Goal: Task Accomplishment & Management: Manage account settings

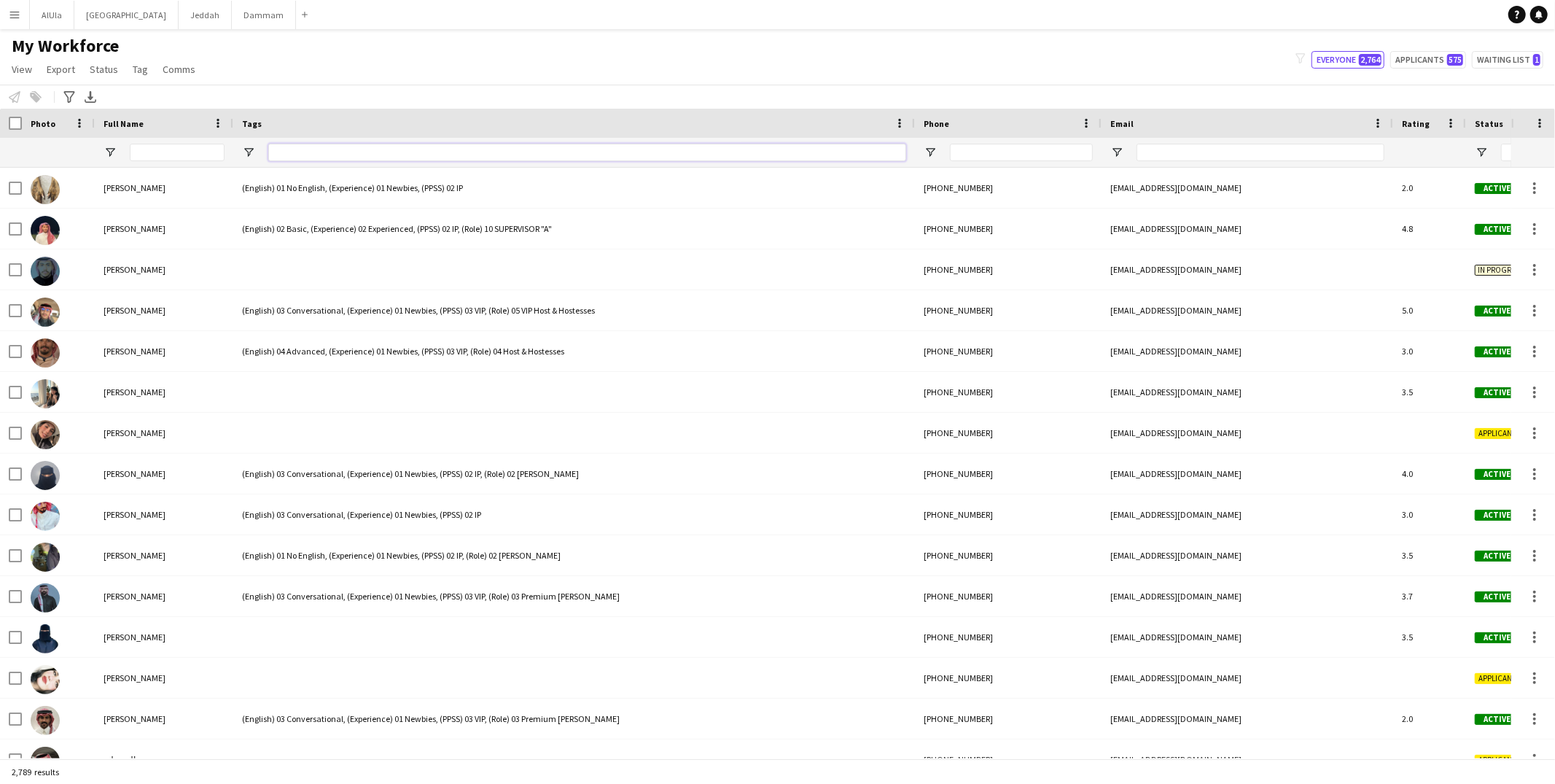
click at [329, 156] on input "Tags Filter Input" at bounding box center [587, 152] width 638 height 18
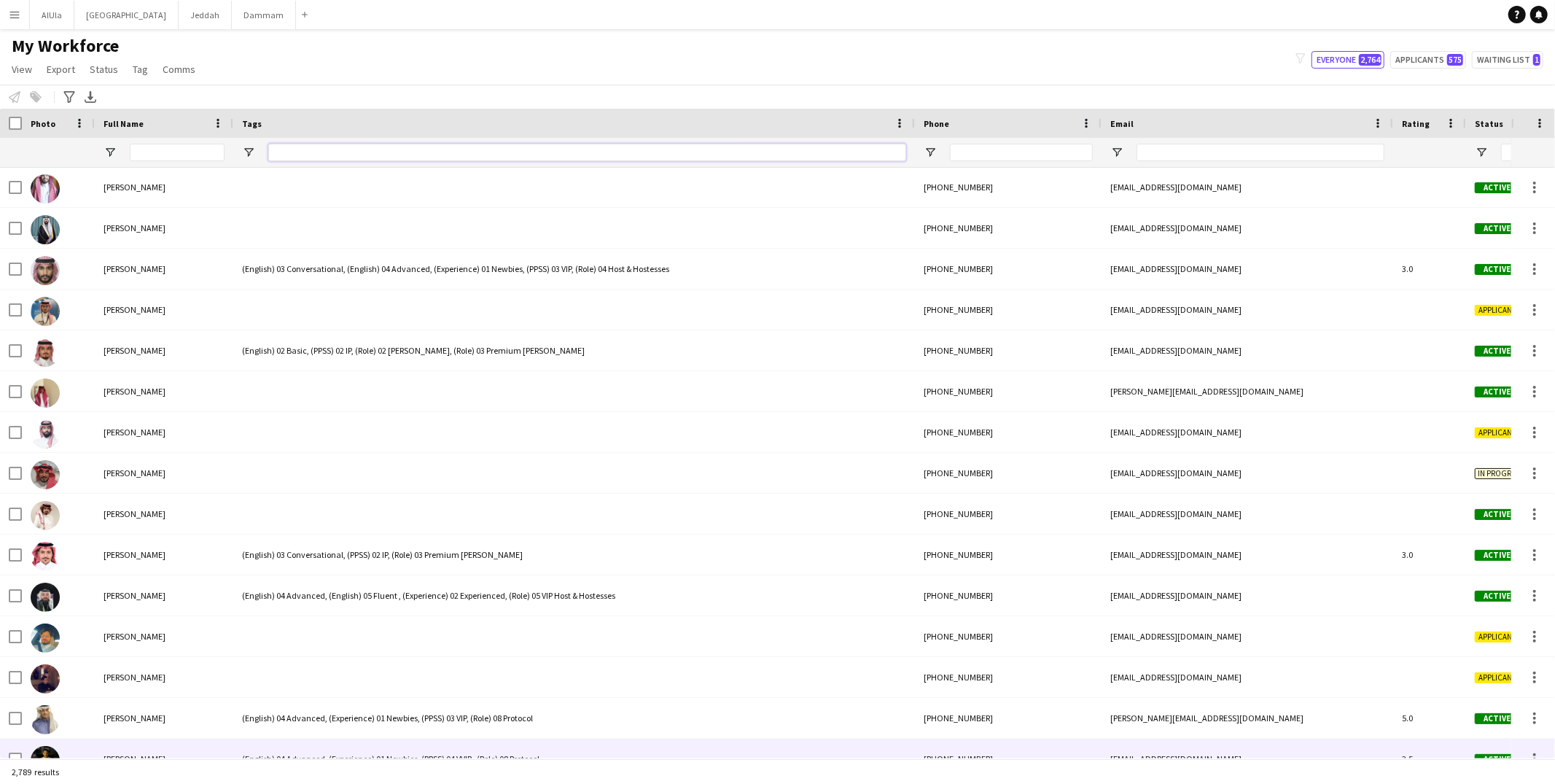
scroll to position [1572, 0]
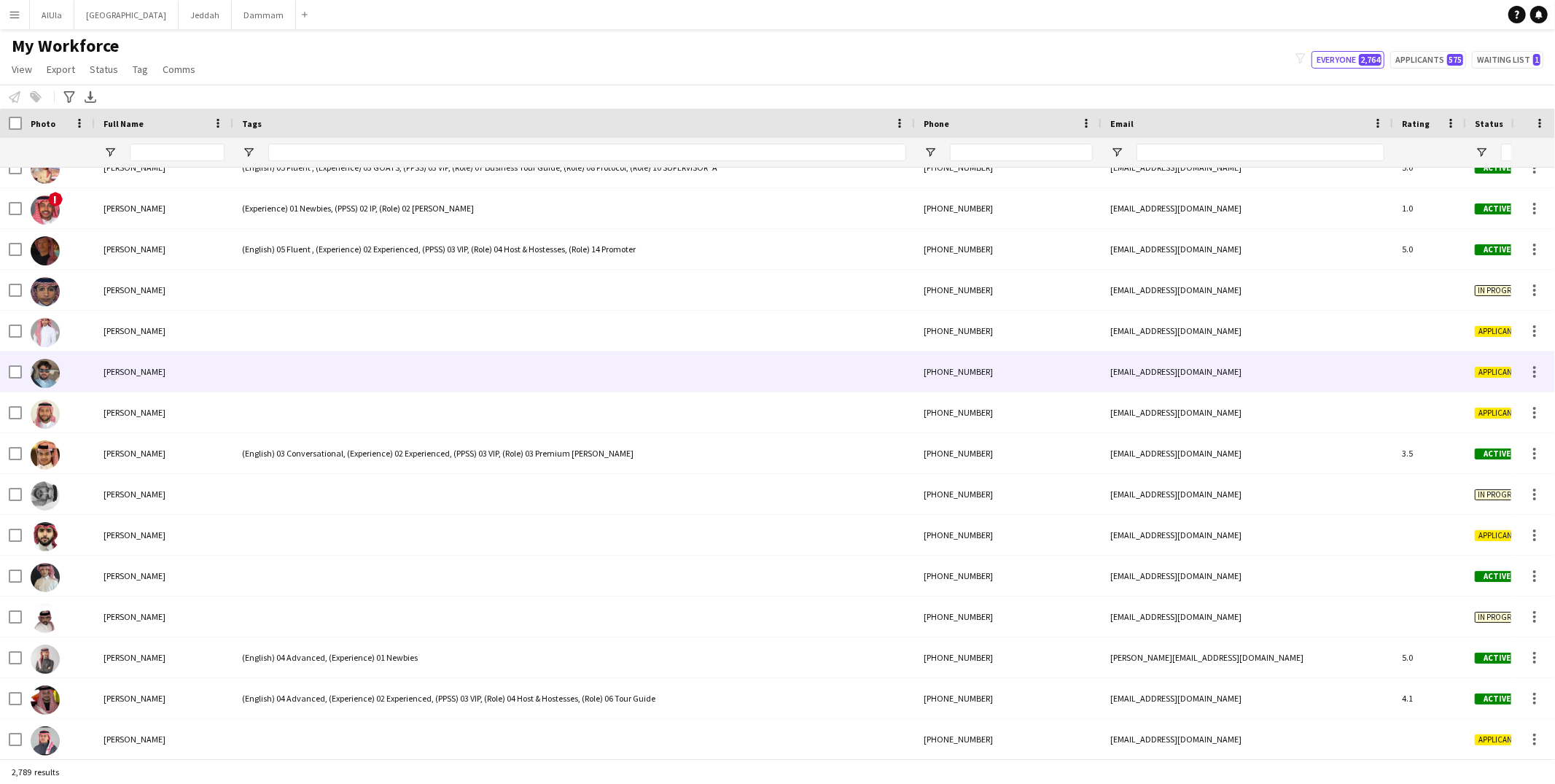
click at [357, 377] on div at bounding box center [573, 371] width 681 height 40
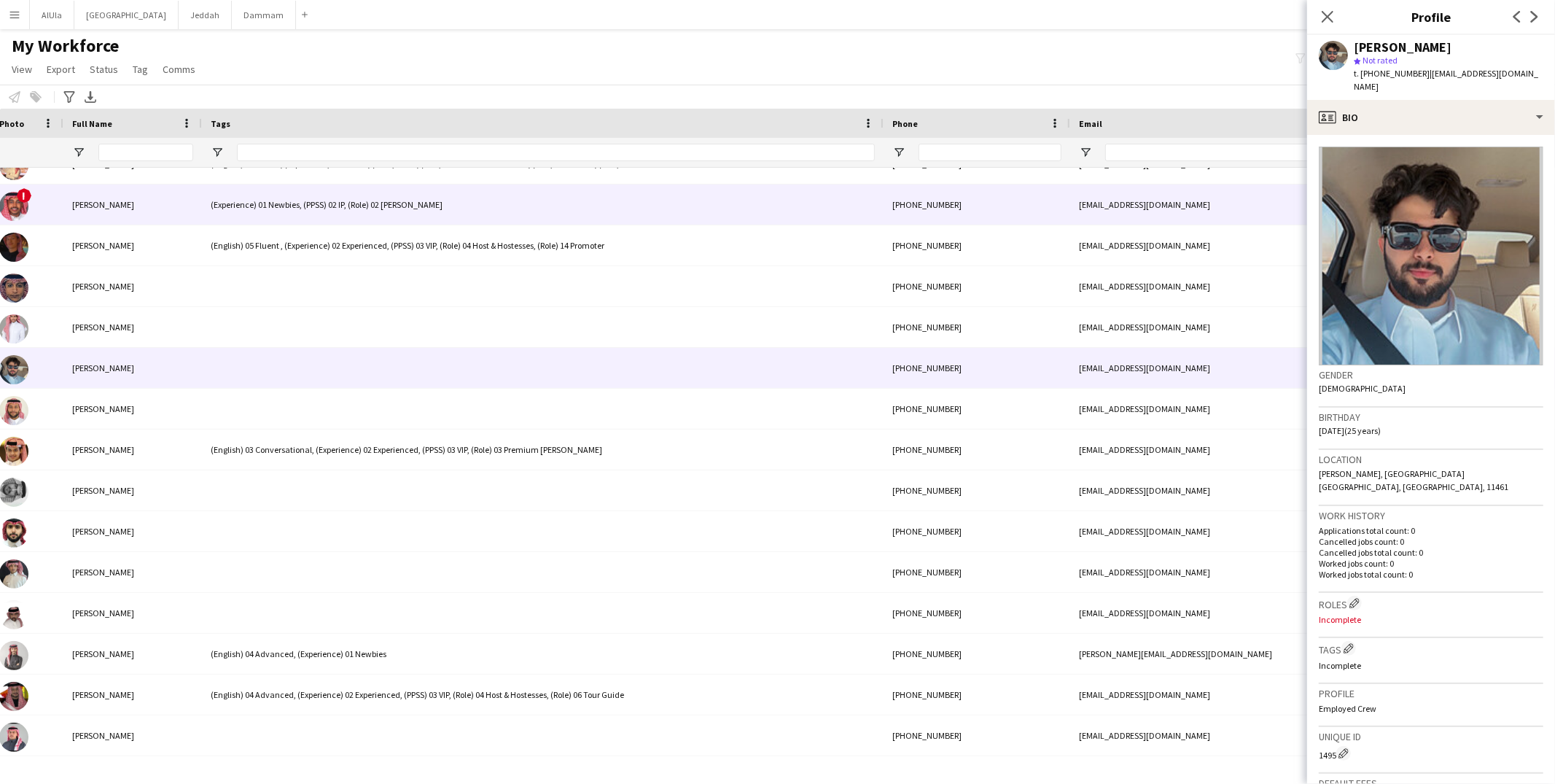
scroll to position [0, 0]
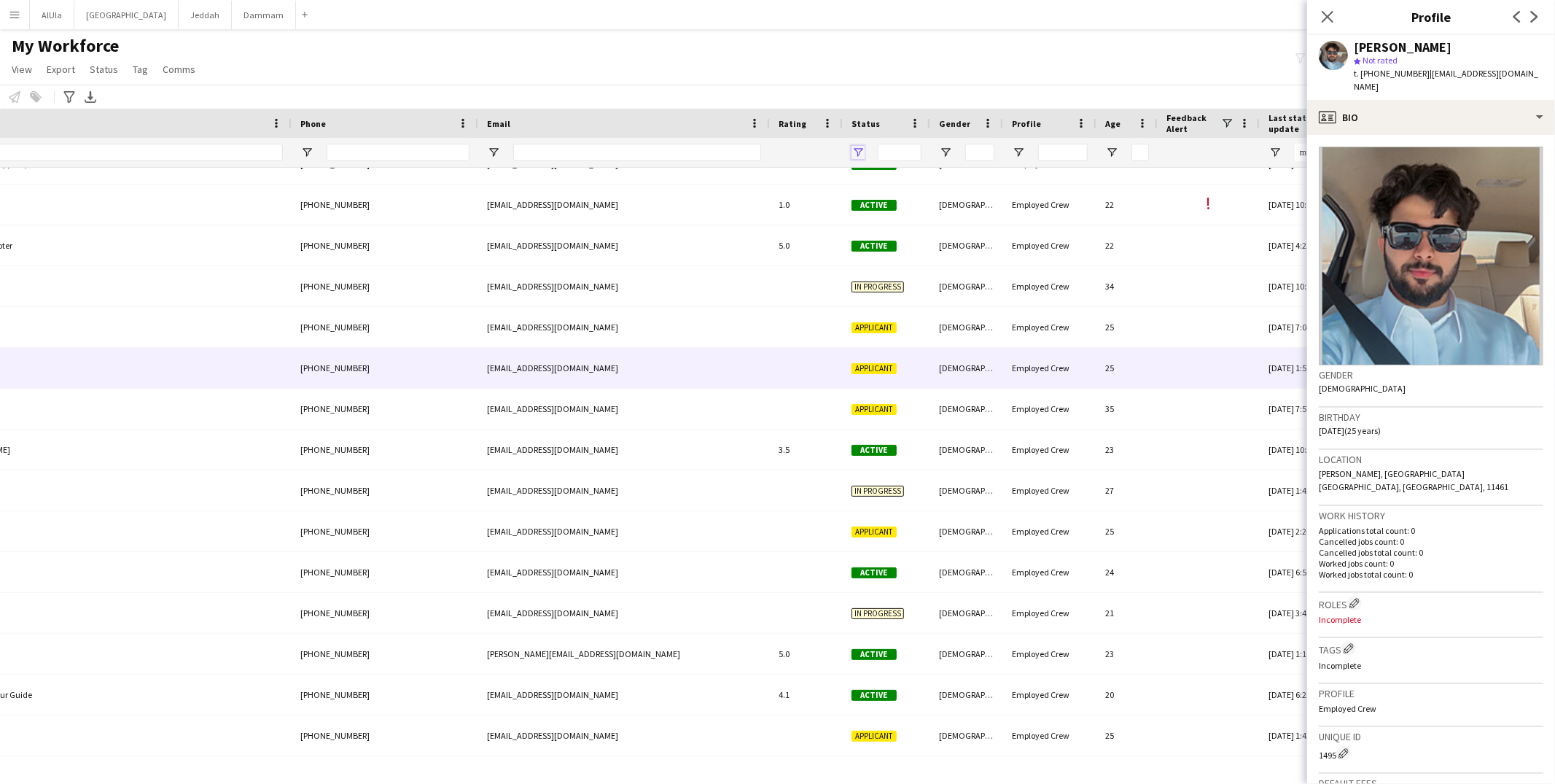
click at [854, 149] on span "Open Filter Menu" at bounding box center [858, 152] width 13 height 13
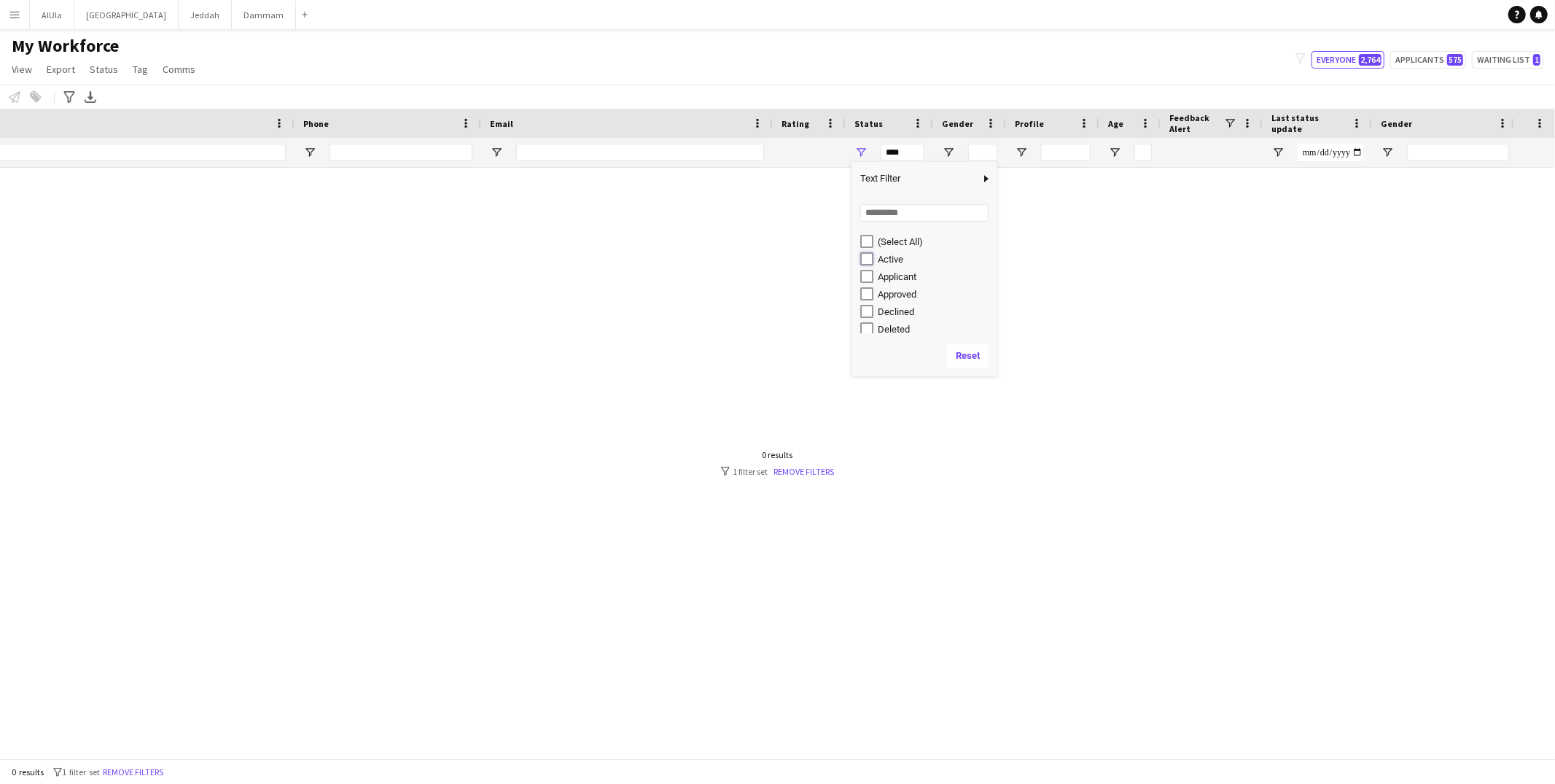
type input "**********"
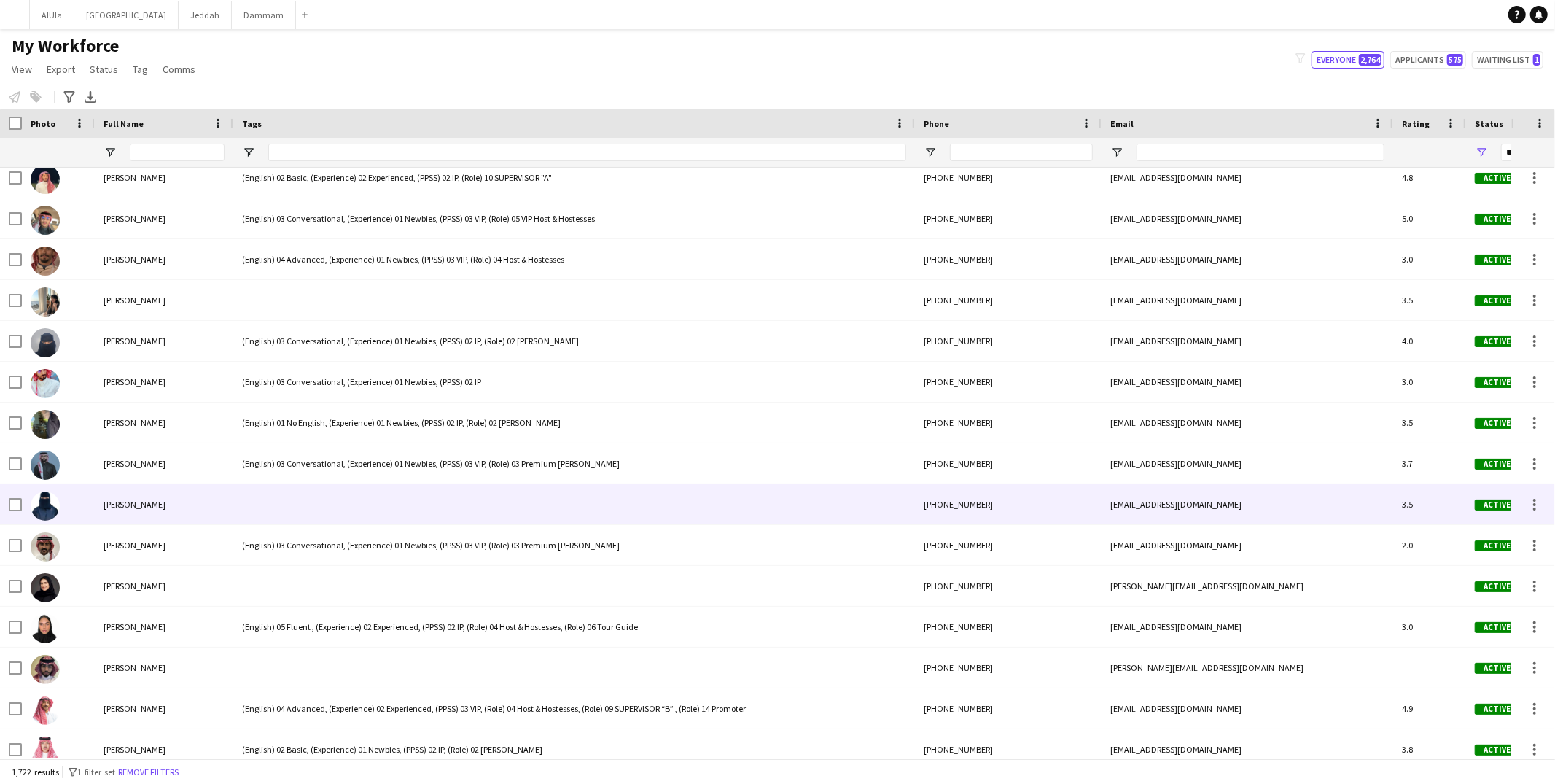
click at [428, 490] on div at bounding box center [573, 503] width 681 height 40
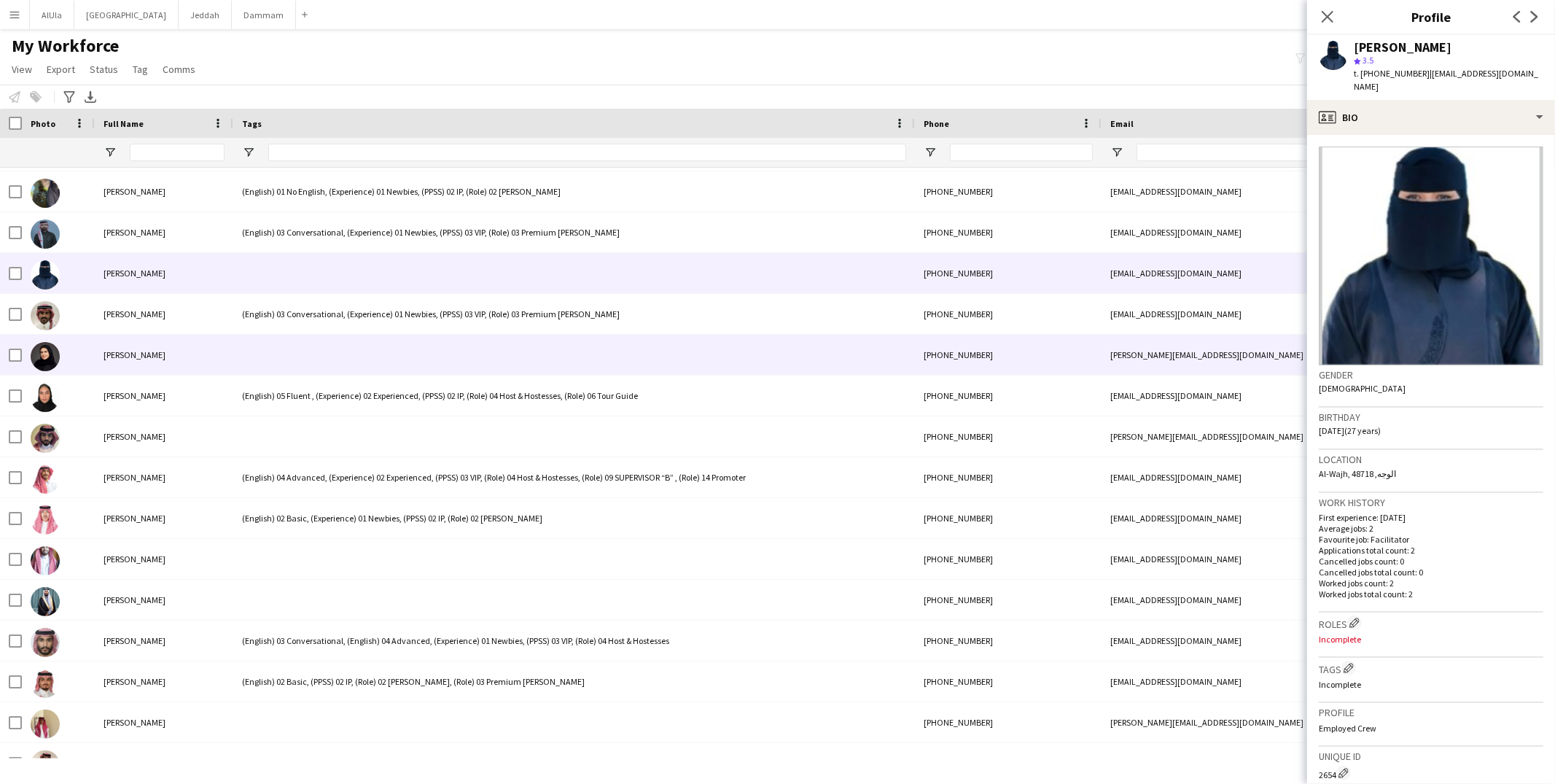
click at [358, 350] on div at bounding box center [573, 354] width 681 height 40
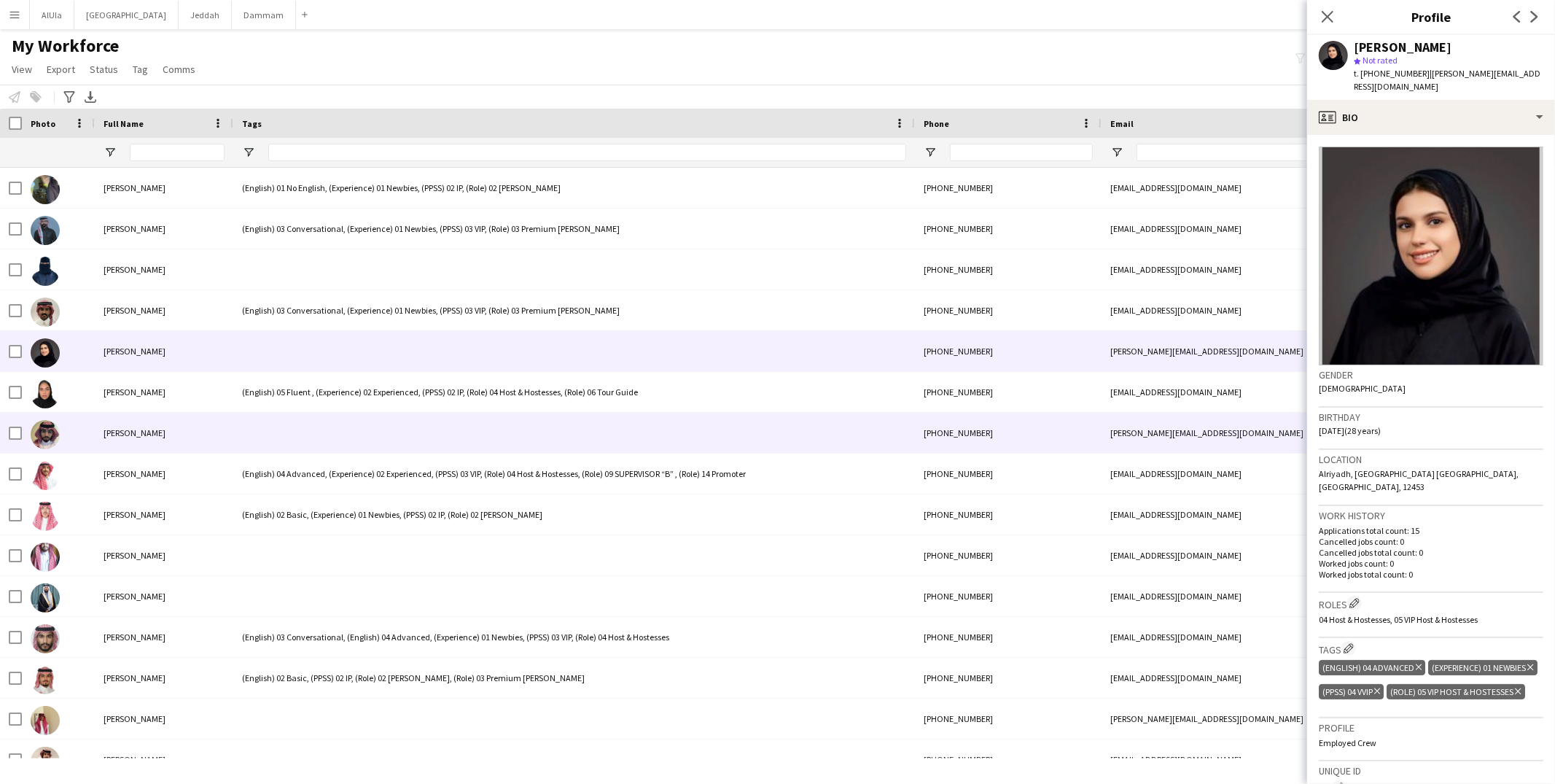
click at [363, 427] on div at bounding box center [573, 433] width 681 height 40
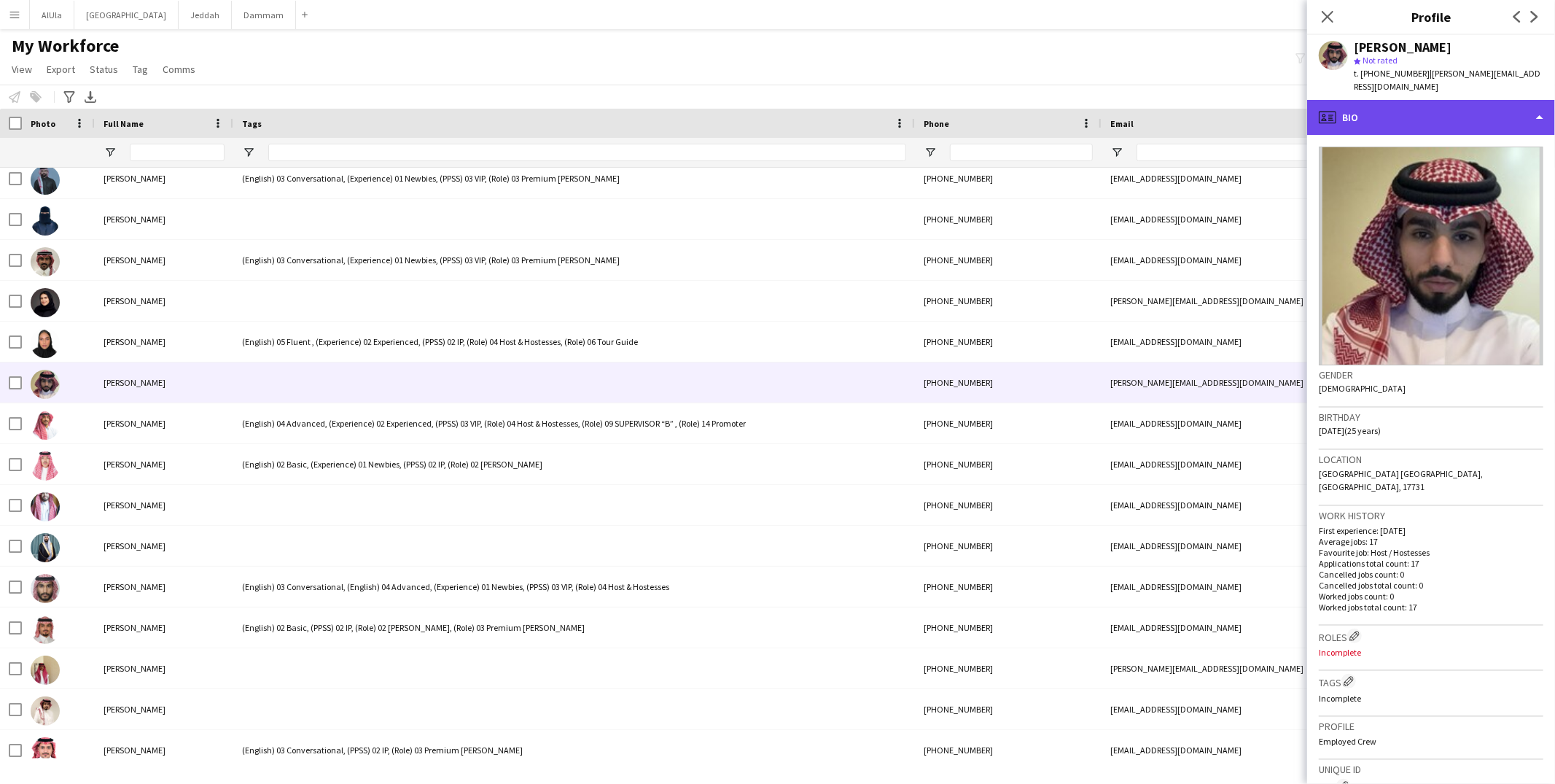
click at [1342, 108] on div "profile Bio" at bounding box center [1431, 117] width 248 height 35
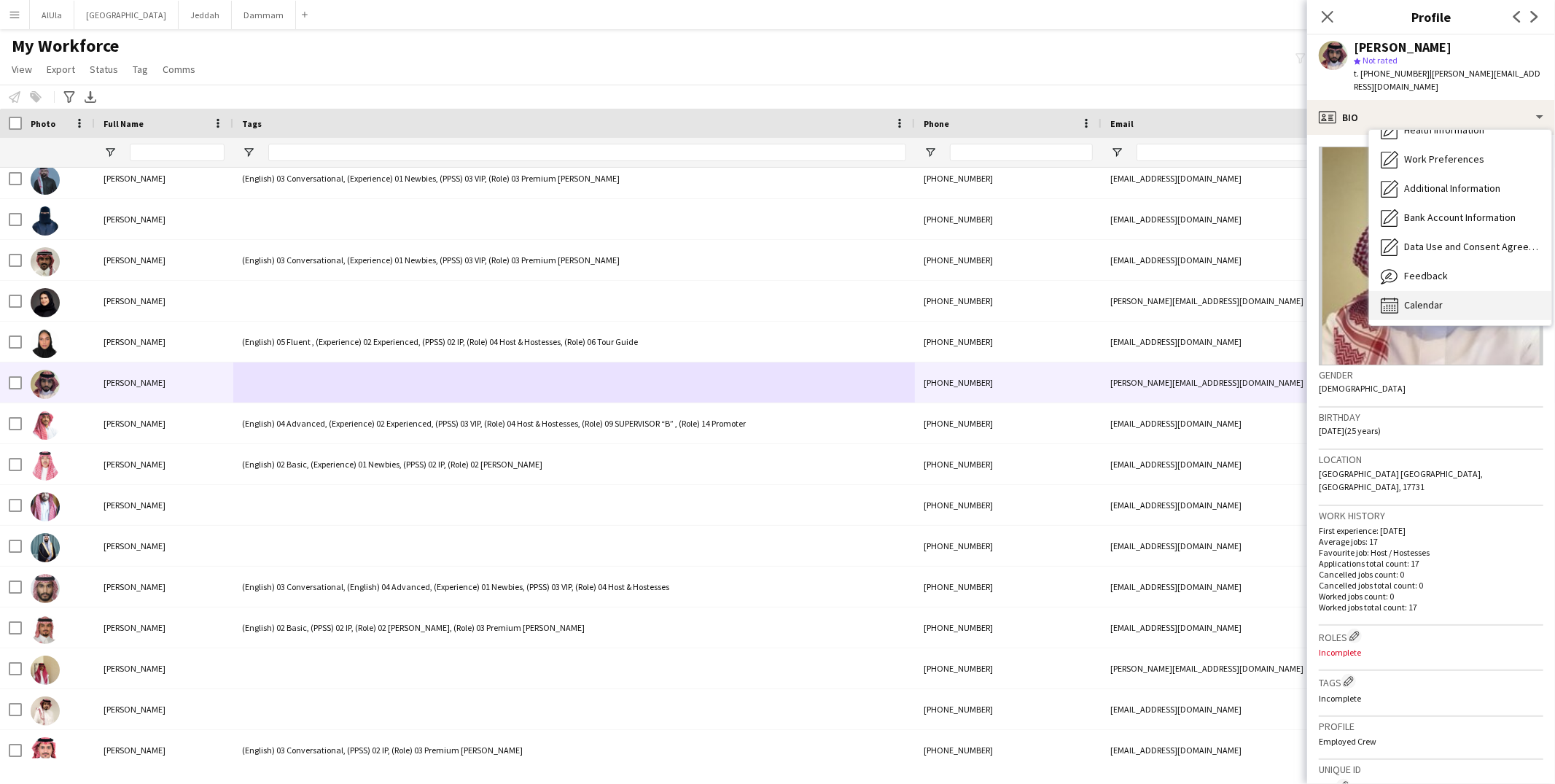
click at [1444, 291] on div "Calendar Calendar" at bounding box center [1459, 305] width 182 height 29
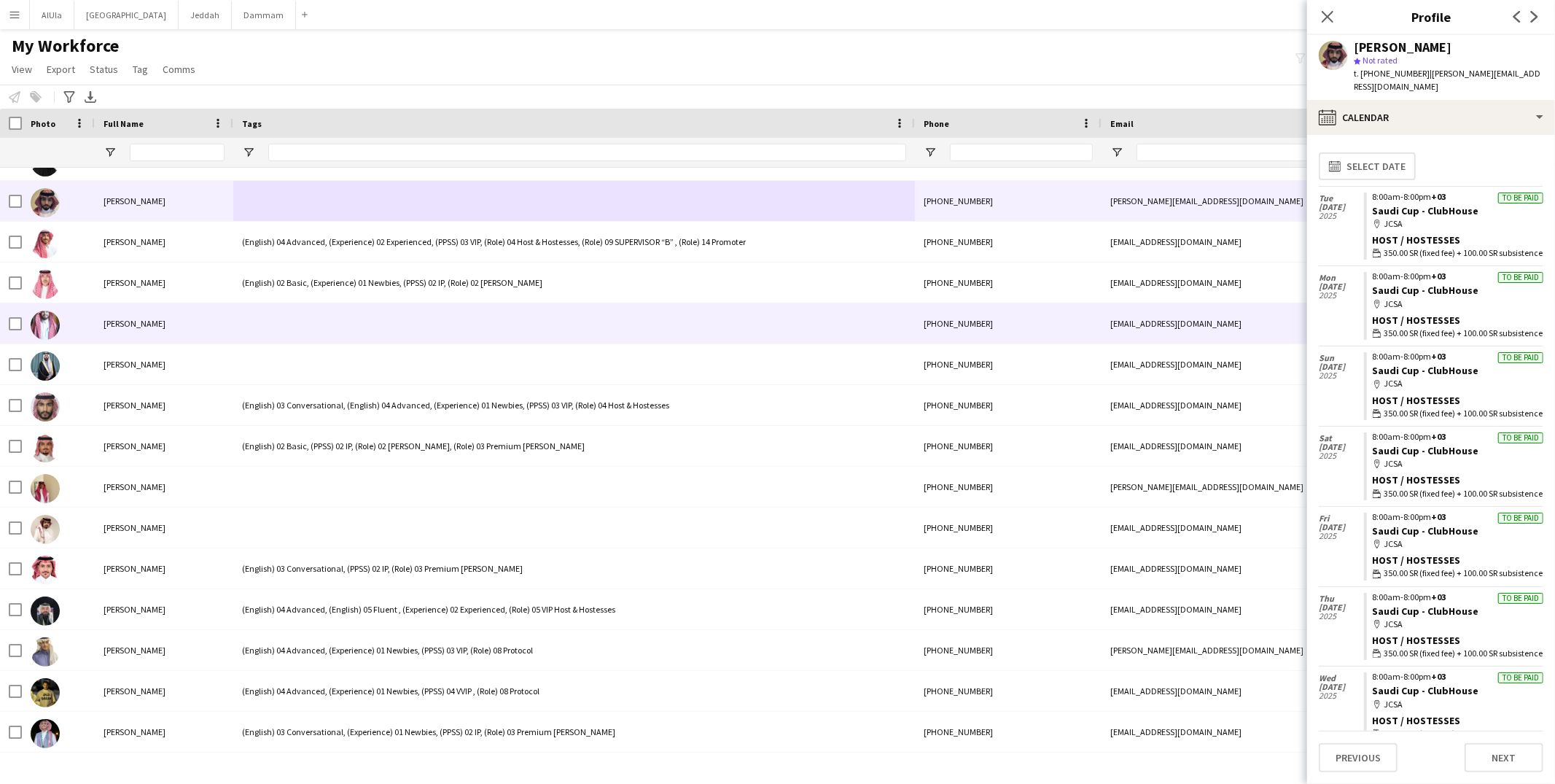
click at [273, 317] on div at bounding box center [573, 323] width 681 height 40
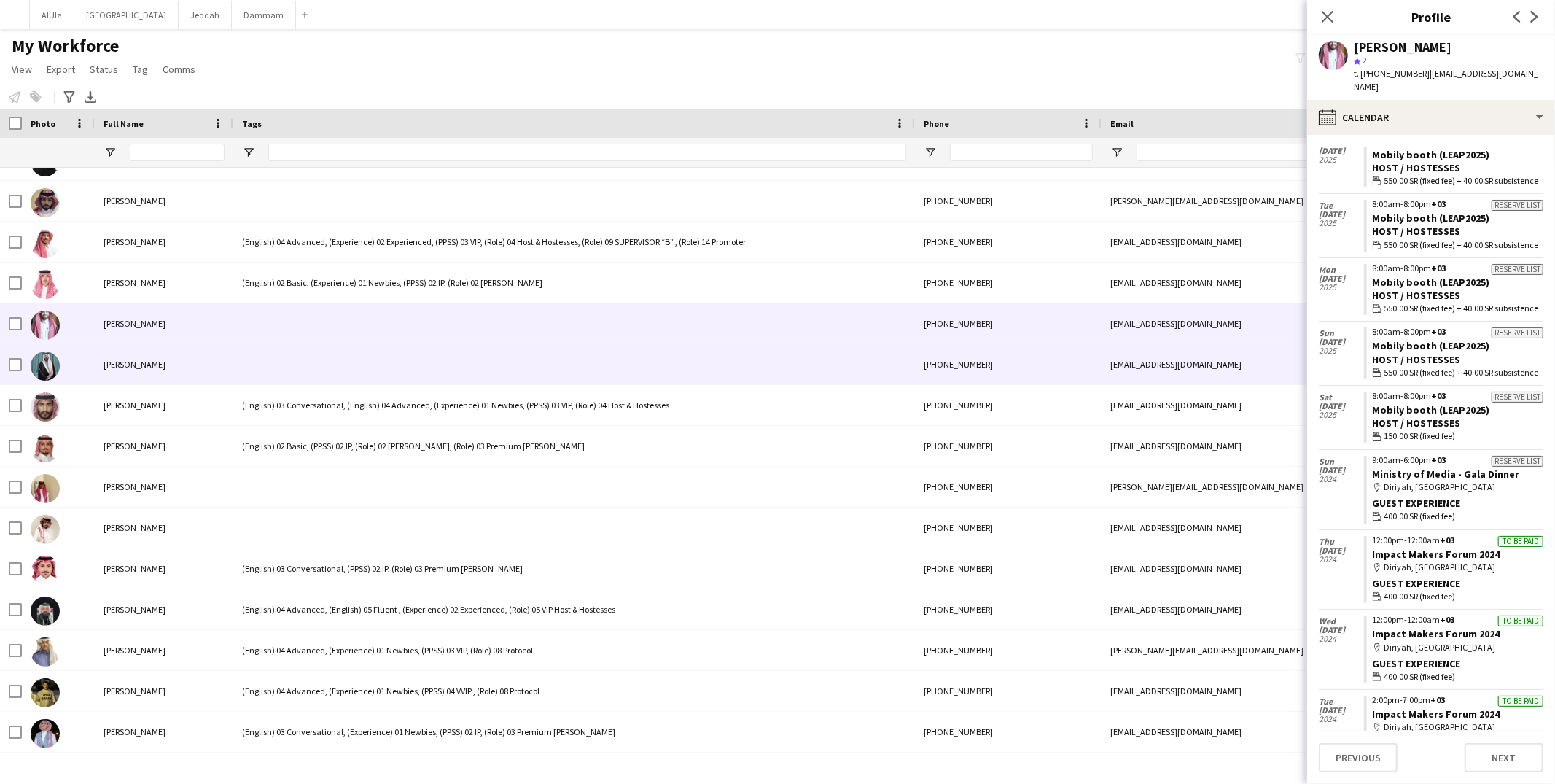
click at [292, 375] on div at bounding box center [573, 364] width 681 height 40
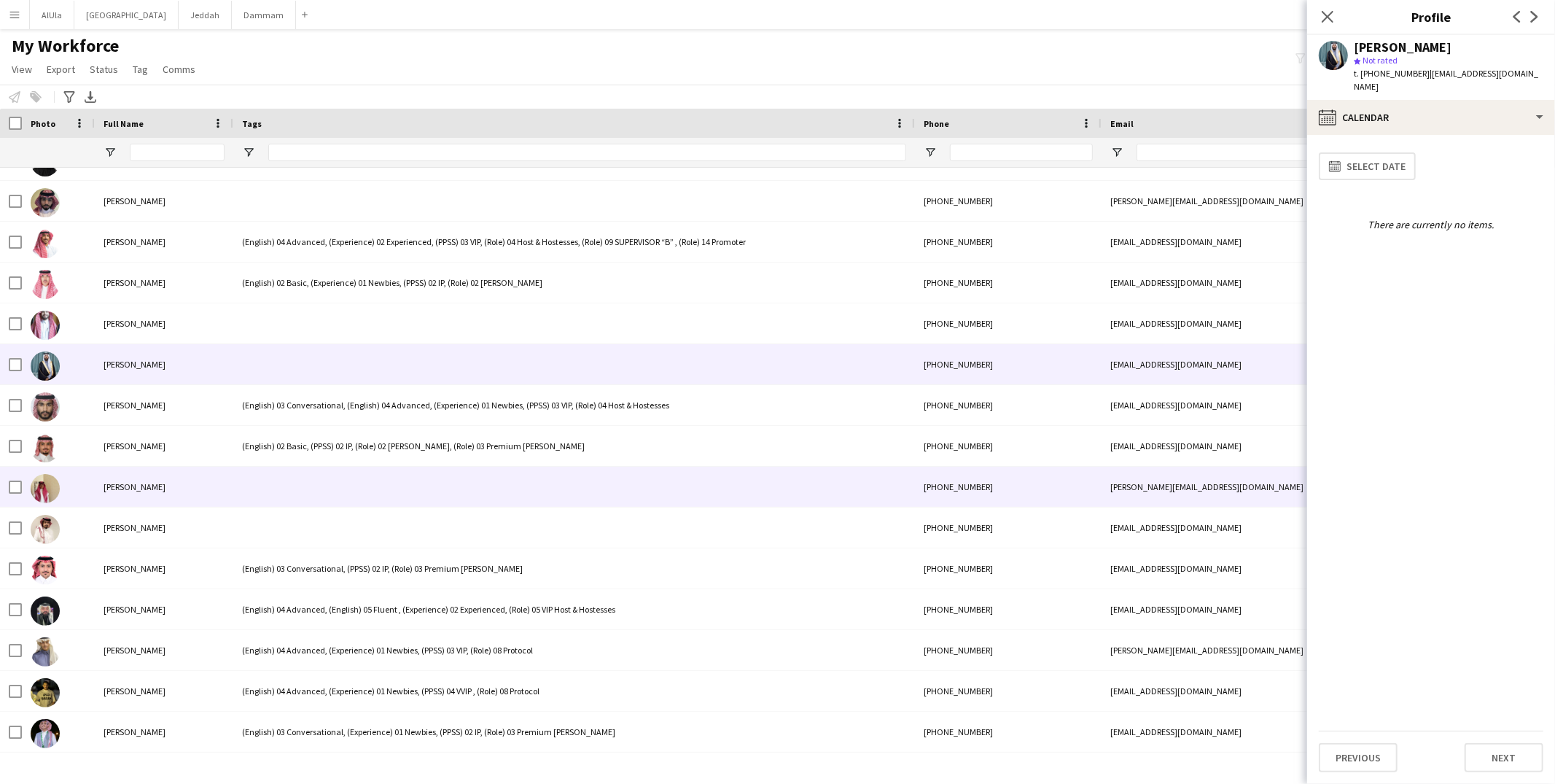
click at [276, 477] on div at bounding box center [573, 486] width 681 height 40
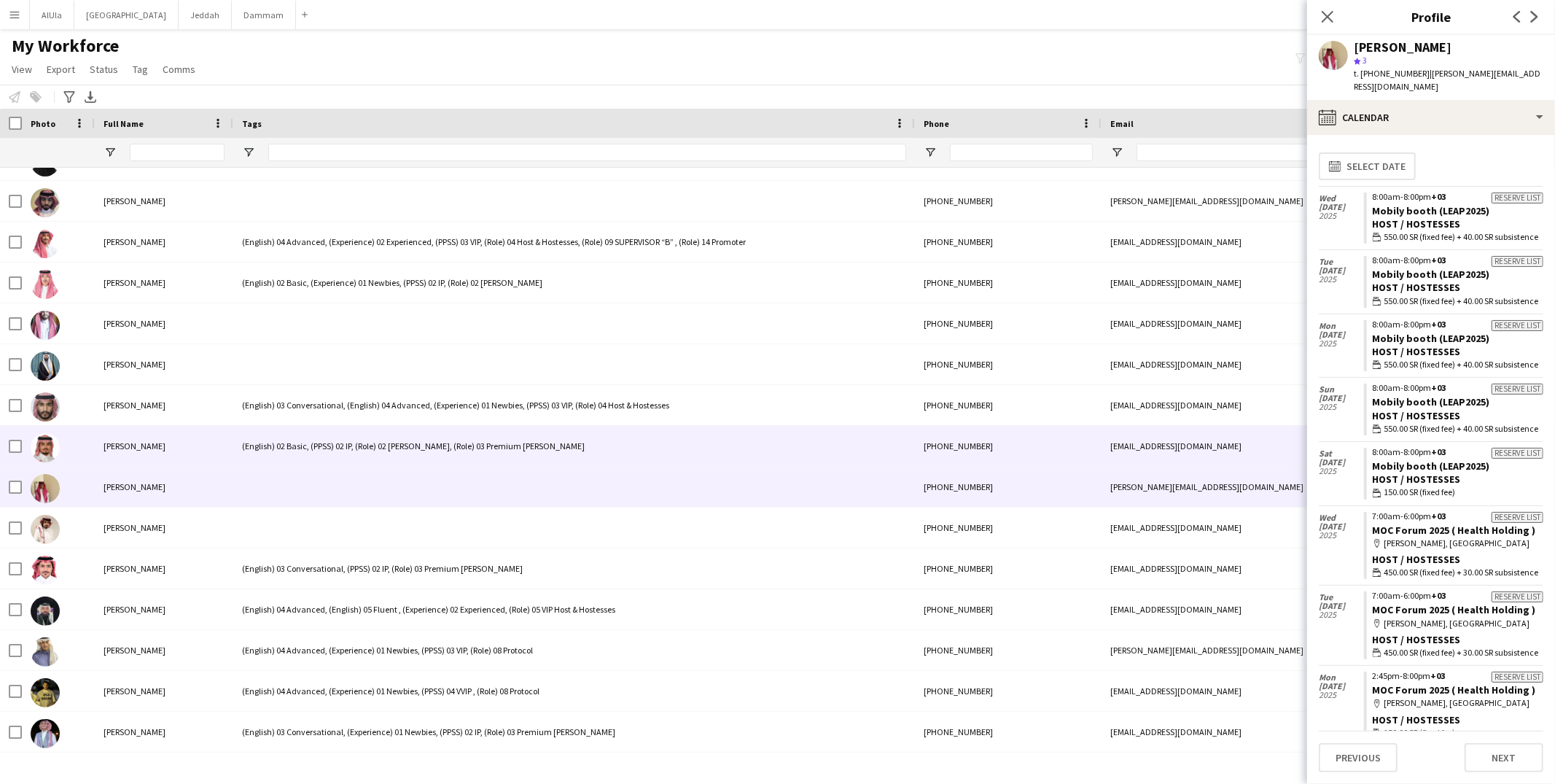
click at [279, 435] on div "(English) 02 Basic, (PPSS) 02 IP, (Role) 02 [PERSON_NAME], (Role) 03 Premium [P…" at bounding box center [573, 446] width 681 height 40
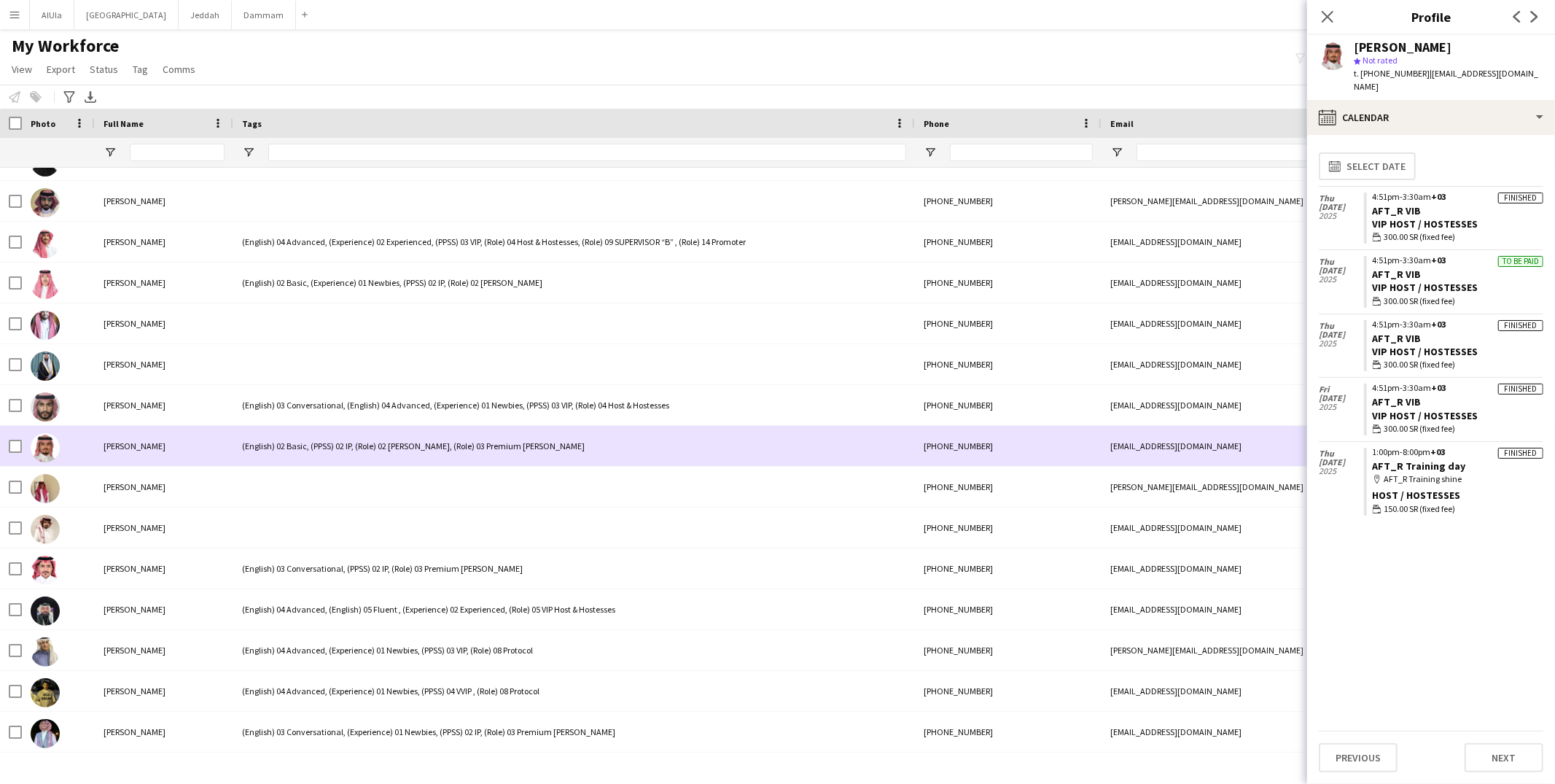
click at [423, 450] on div "(English) 02 Basic, (PPSS) 02 IP, (Role) 02 [PERSON_NAME], (Role) 03 Premium [P…" at bounding box center [573, 446] width 681 height 40
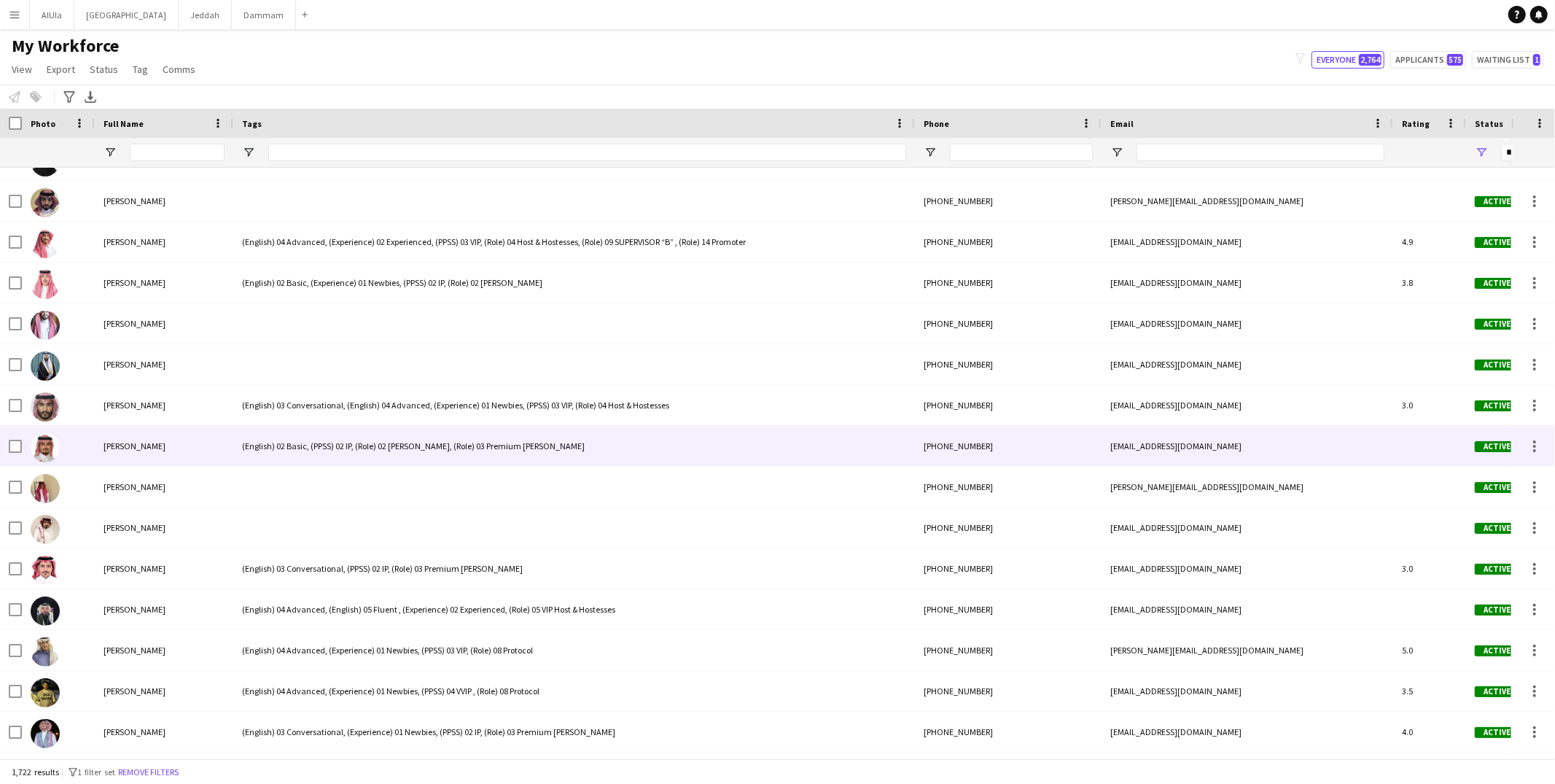
click at [423, 450] on div "(English) 02 Basic, (PPSS) 02 IP, (Role) 02 [PERSON_NAME], (Role) 03 Premium [P…" at bounding box center [573, 446] width 681 height 40
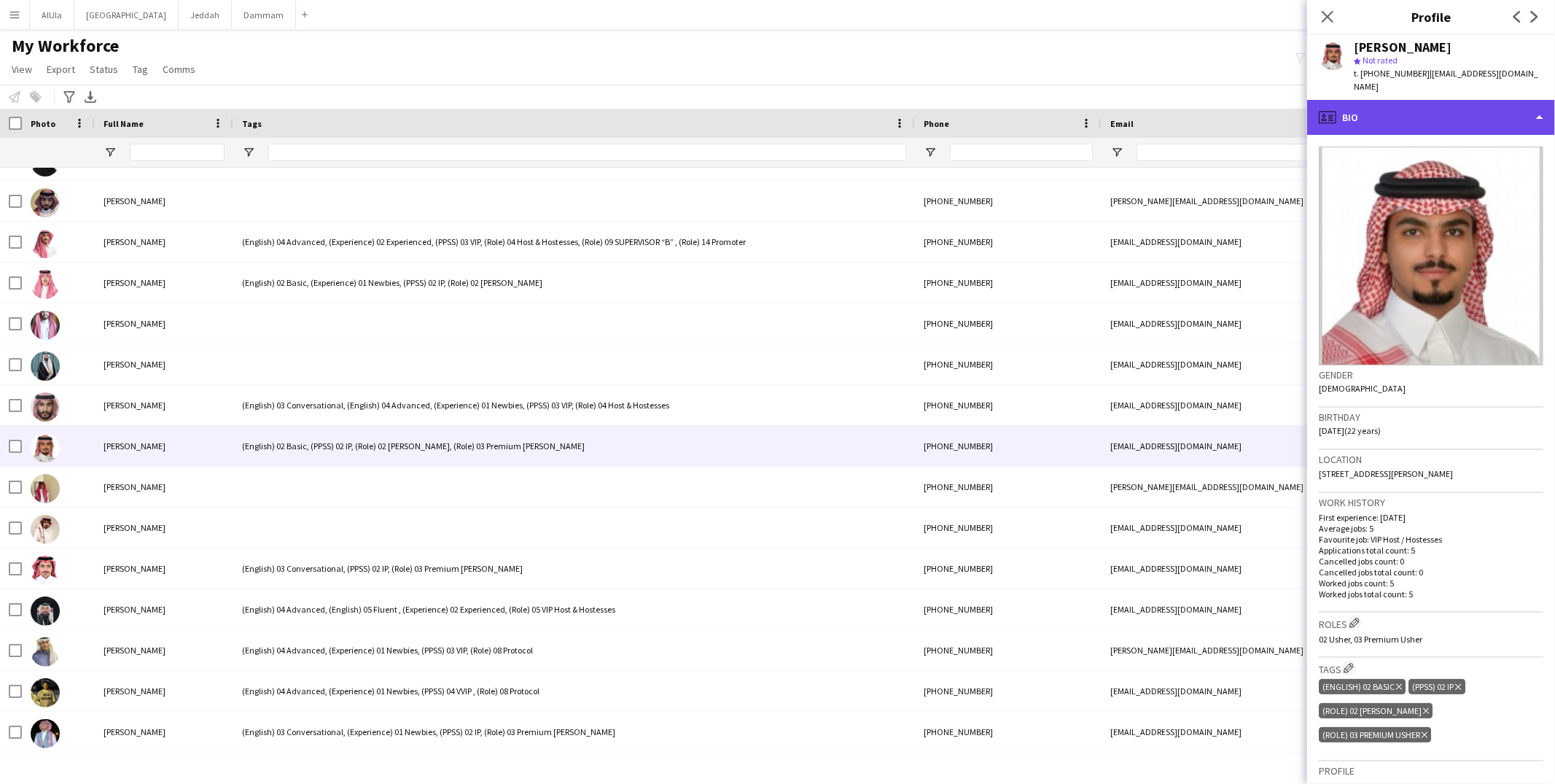
click at [1408, 117] on div "profile Bio" at bounding box center [1431, 117] width 248 height 35
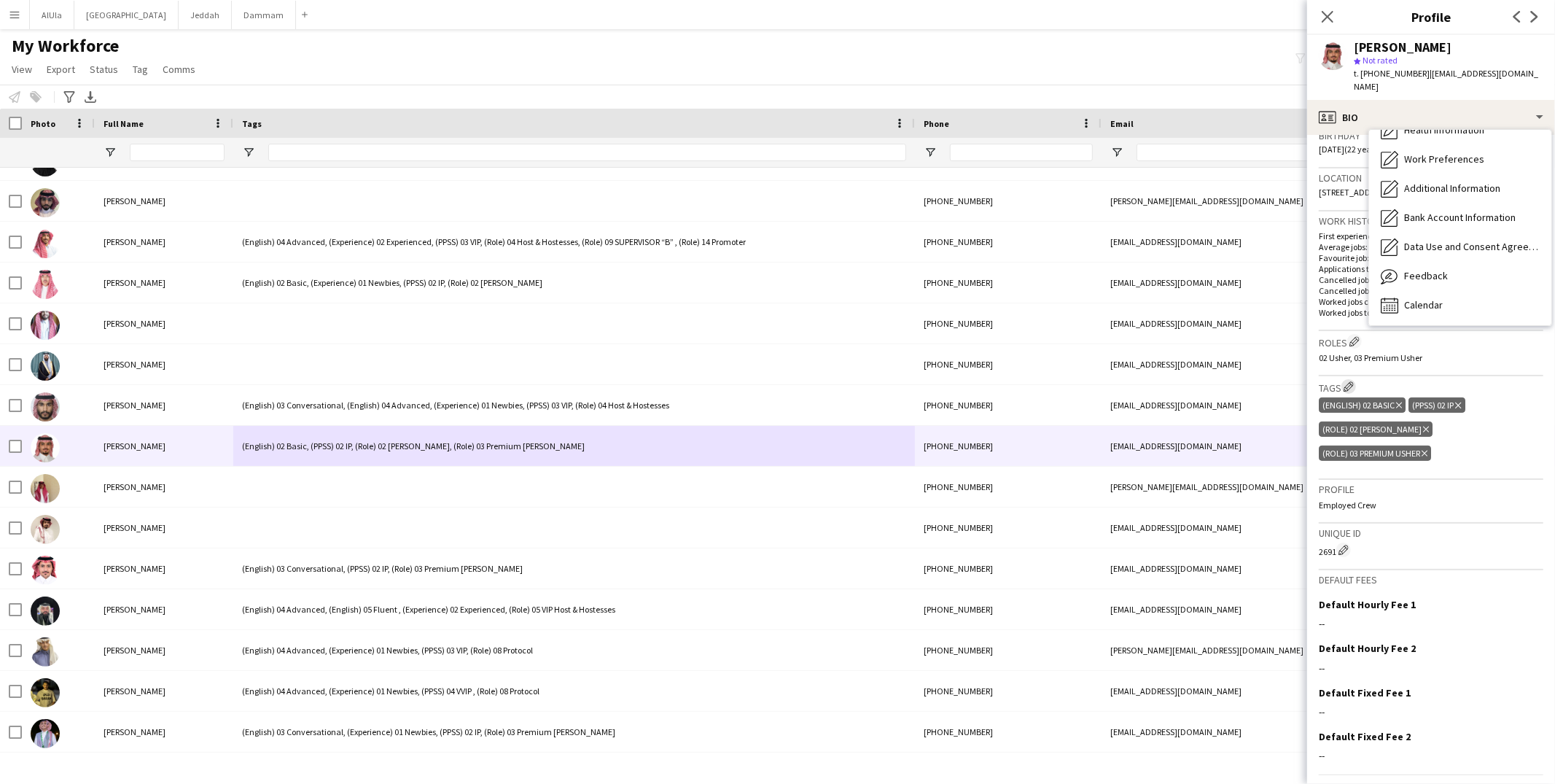
click at [1348, 381] on app-icon "Edit crew company tags" at bounding box center [1348, 386] width 10 height 10
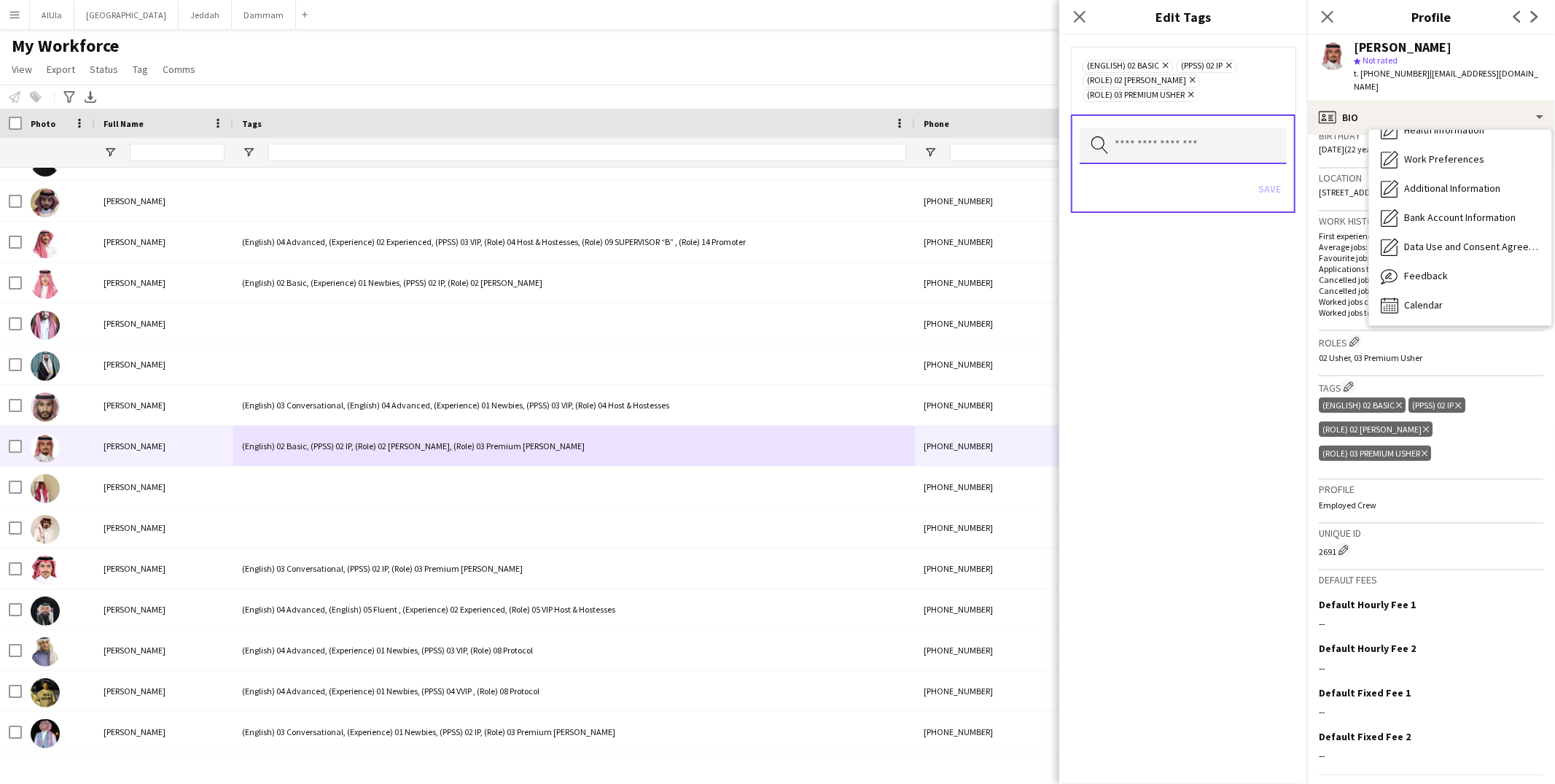
click at [1178, 149] on input "text" at bounding box center [1183, 145] width 207 height 36
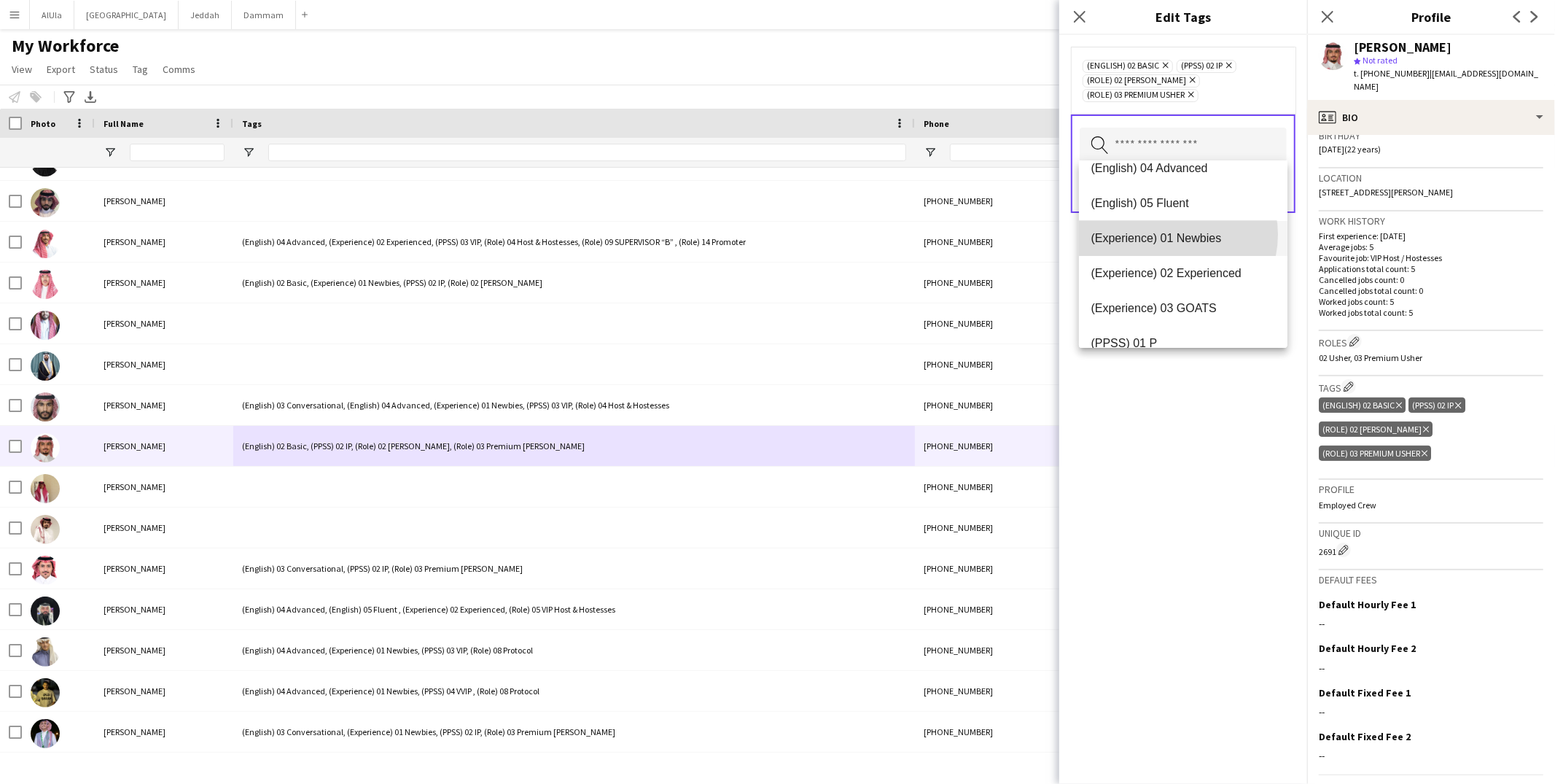
click at [1173, 234] on span "(Experience) 01 Newbies" at bounding box center [1183, 238] width 186 height 14
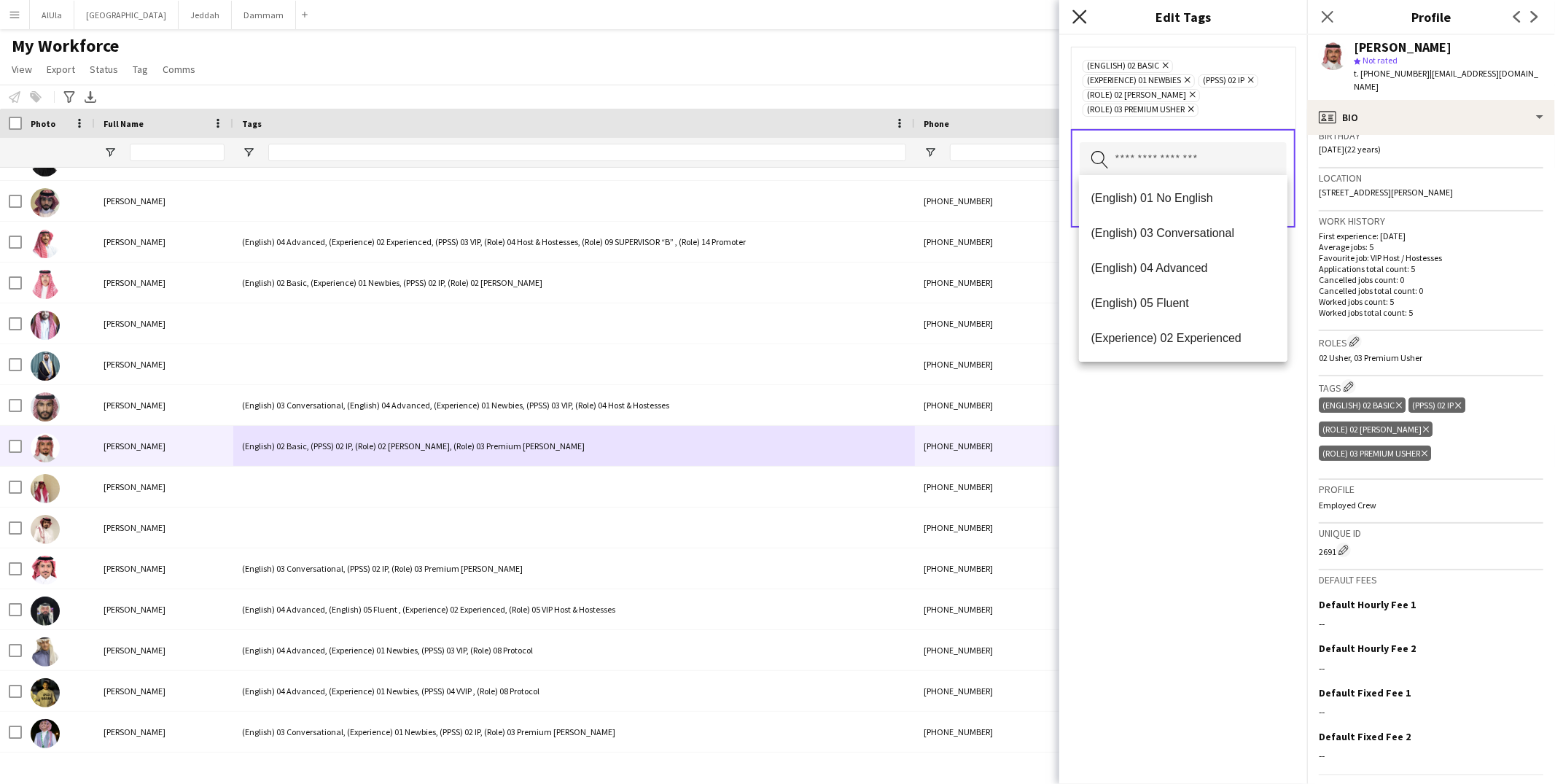
click at [1076, 21] on icon "Close pop-in" at bounding box center [1079, 16] width 14 height 14
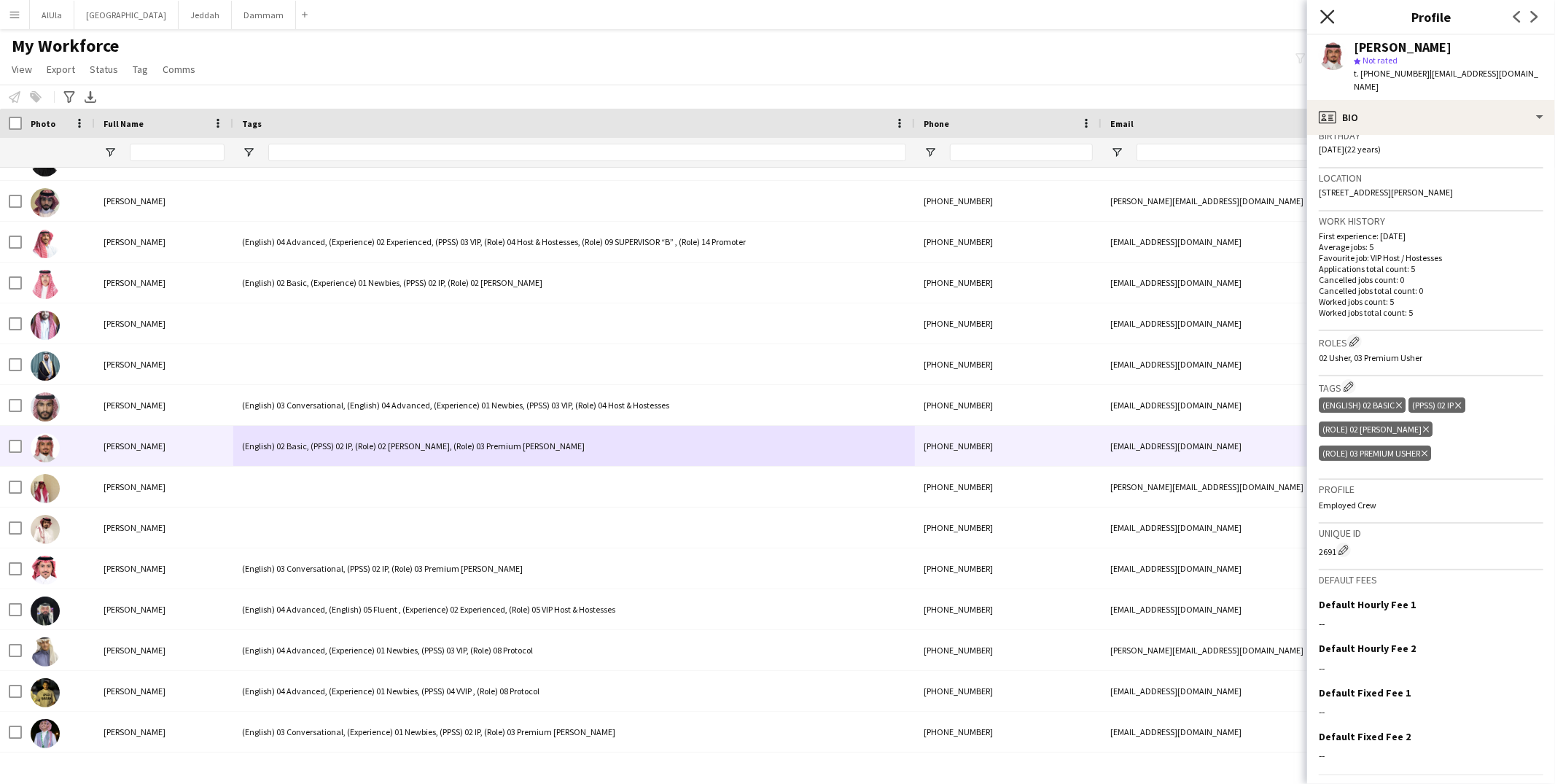
click at [1325, 12] on icon "Close pop-in" at bounding box center [1327, 16] width 14 height 14
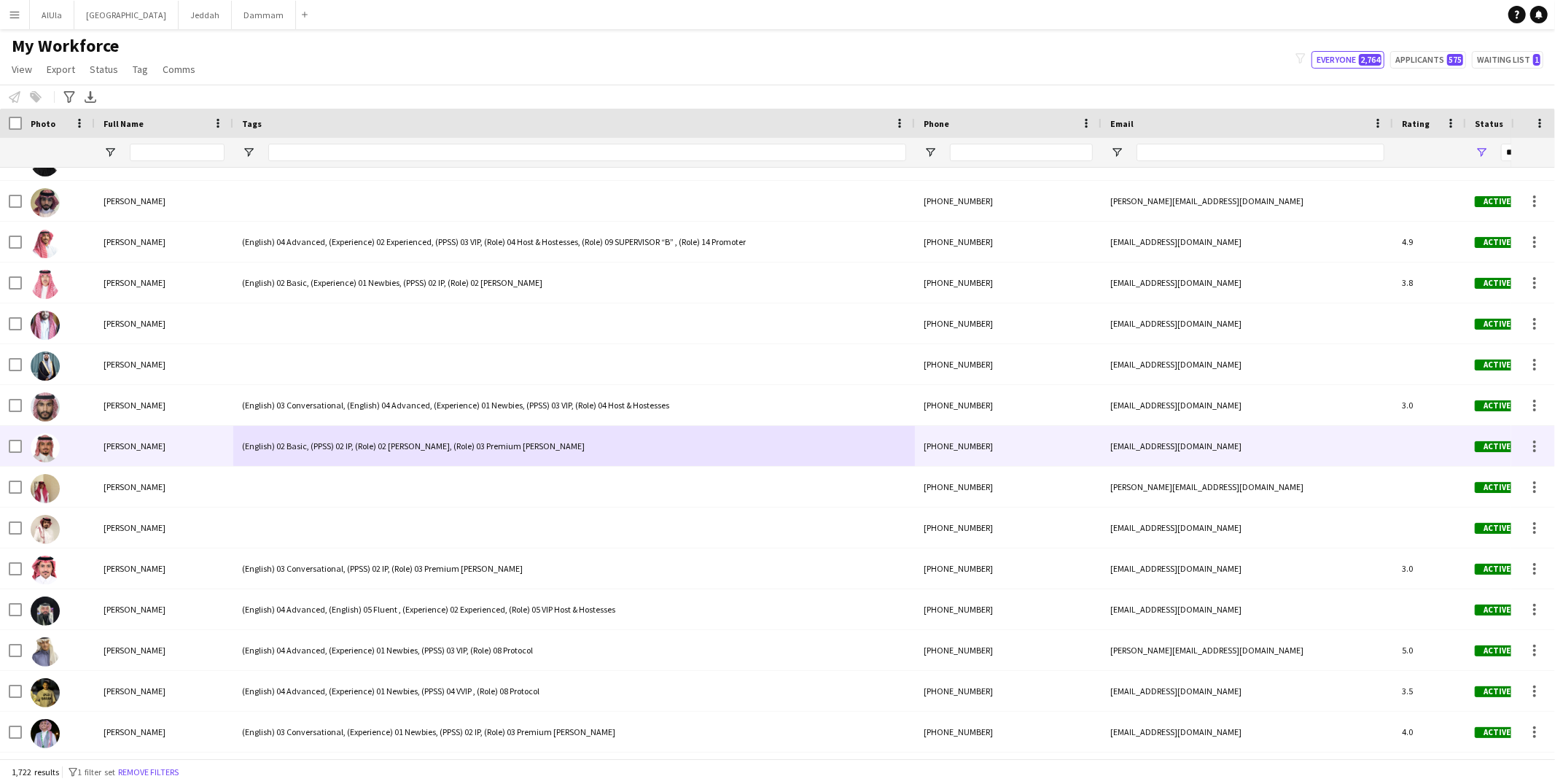
click at [643, 447] on div "(English) 02 Basic, (PPSS) 02 IP, (Role) 02 [PERSON_NAME], (Role) 03 Premium [P…" at bounding box center [573, 446] width 681 height 40
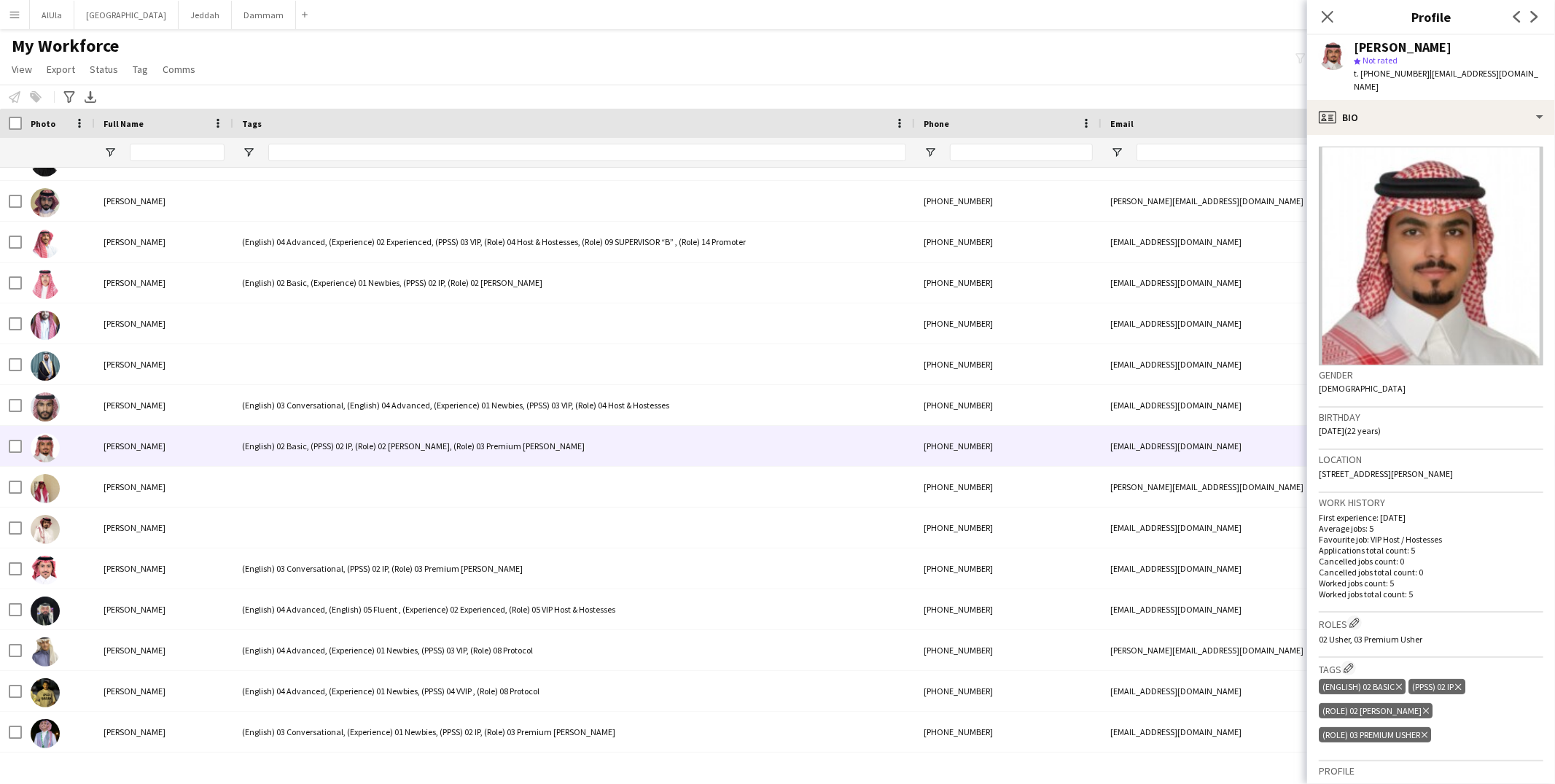
click at [1342, 660] on h3 "Tags Edit crew company tags" at bounding box center [1430, 667] width 225 height 15
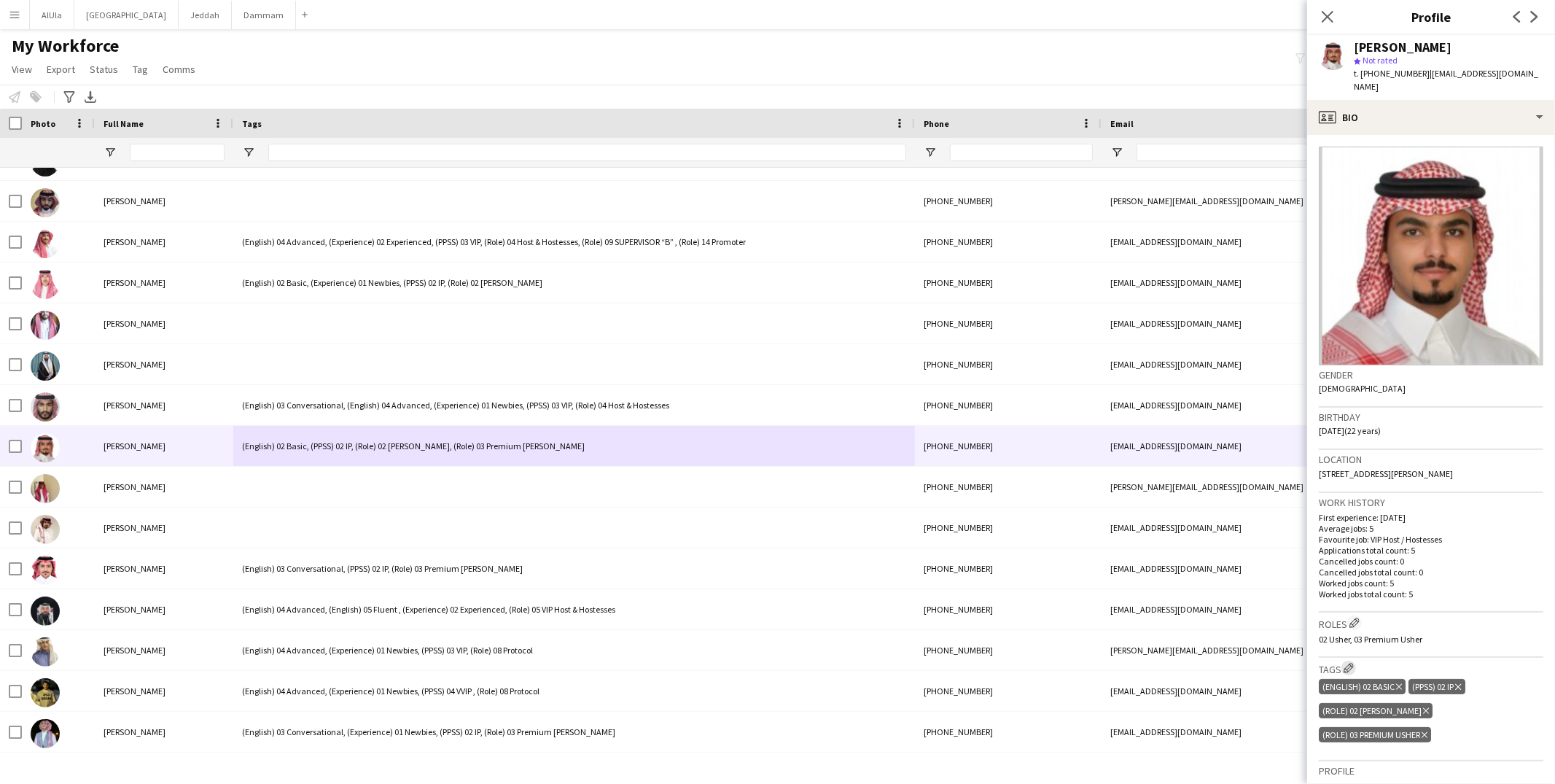
click at [1346, 663] on app-icon "Edit crew company tags" at bounding box center [1348, 667] width 10 height 10
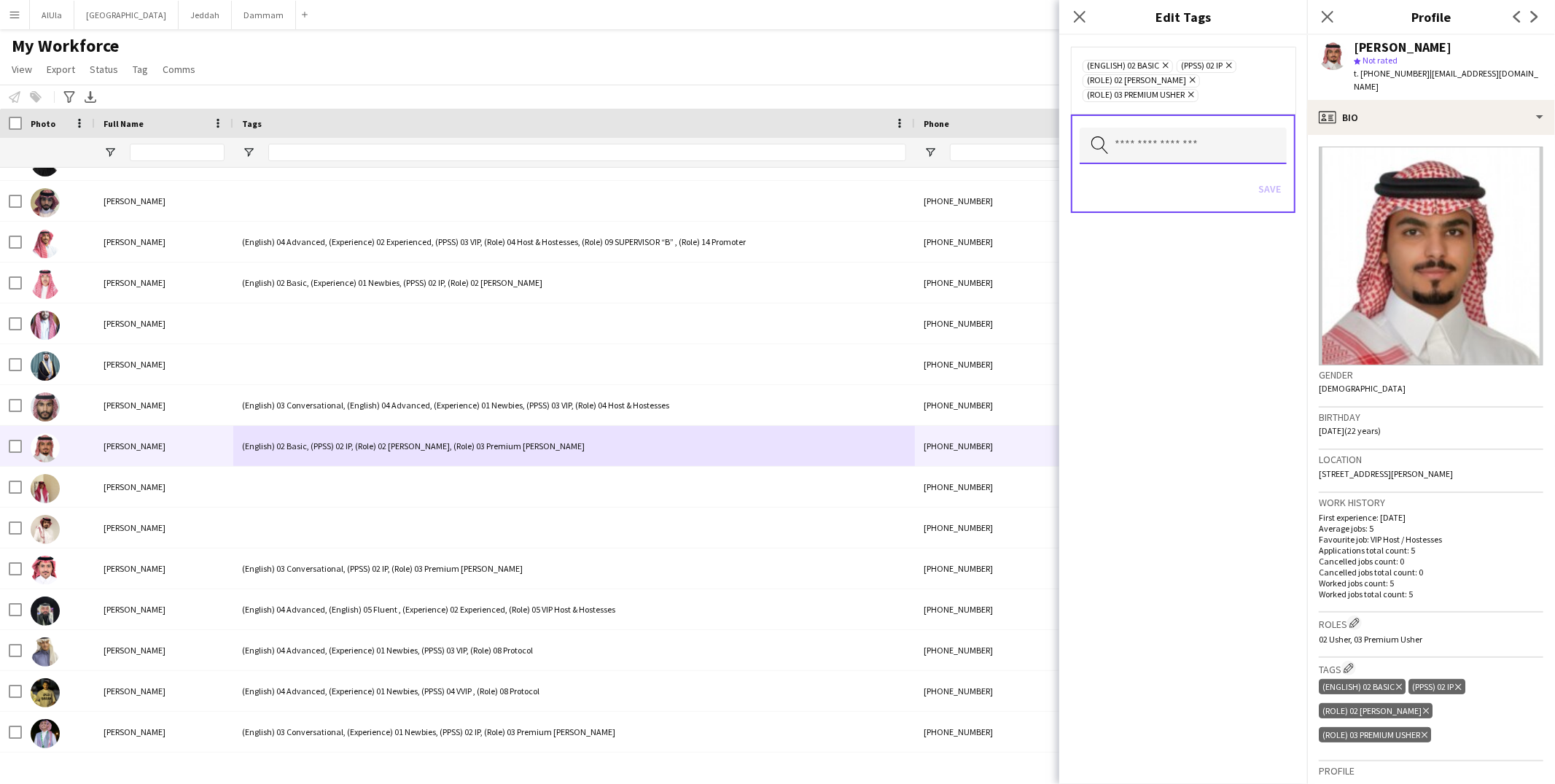
click at [1163, 148] on input "text" at bounding box center [1183, 145] width 207 height 36
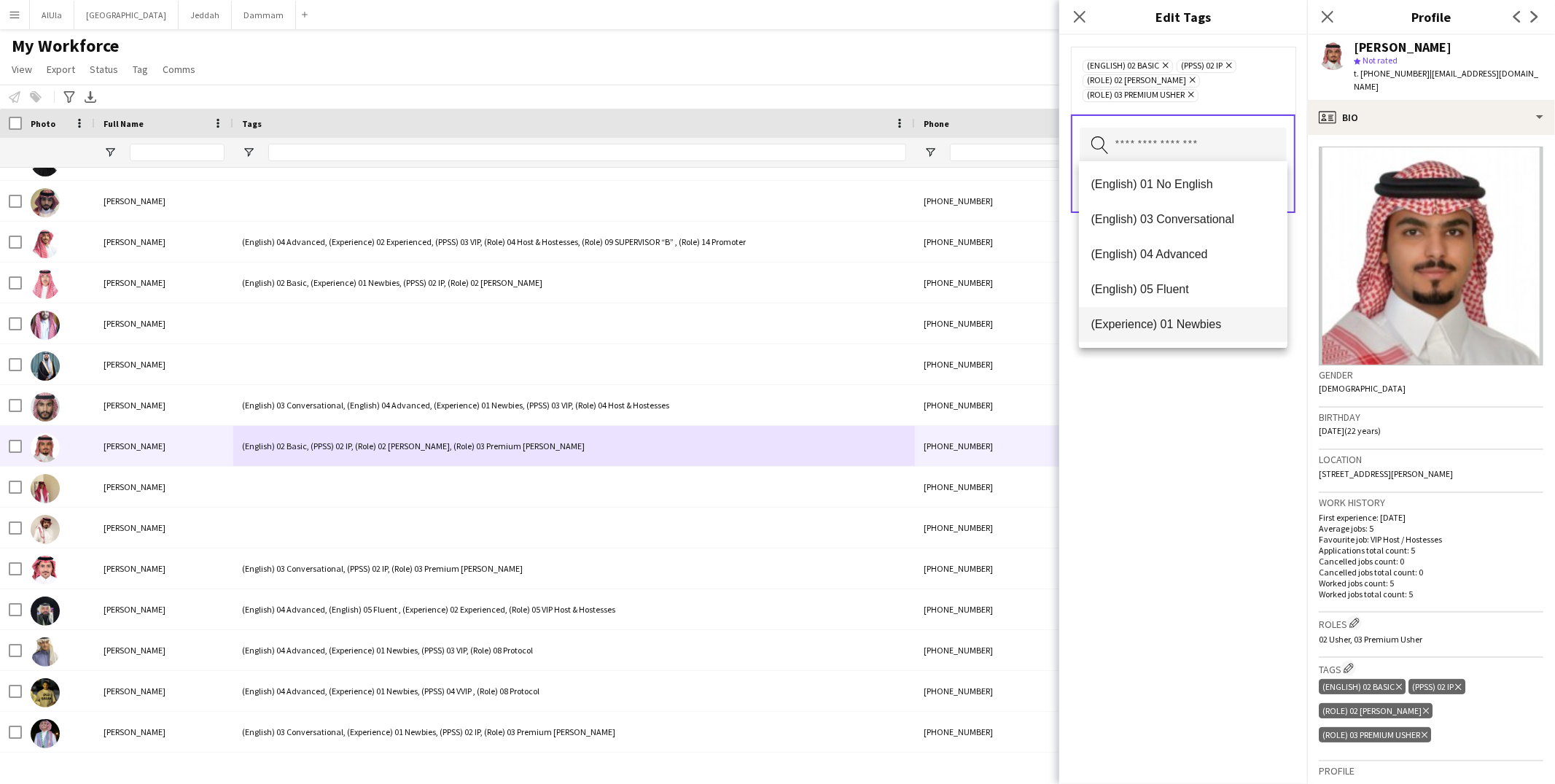
click at [1143, 317] on span "(Experience) 01 Newbies" at bounding box center [1183, 323] width 186 height 14
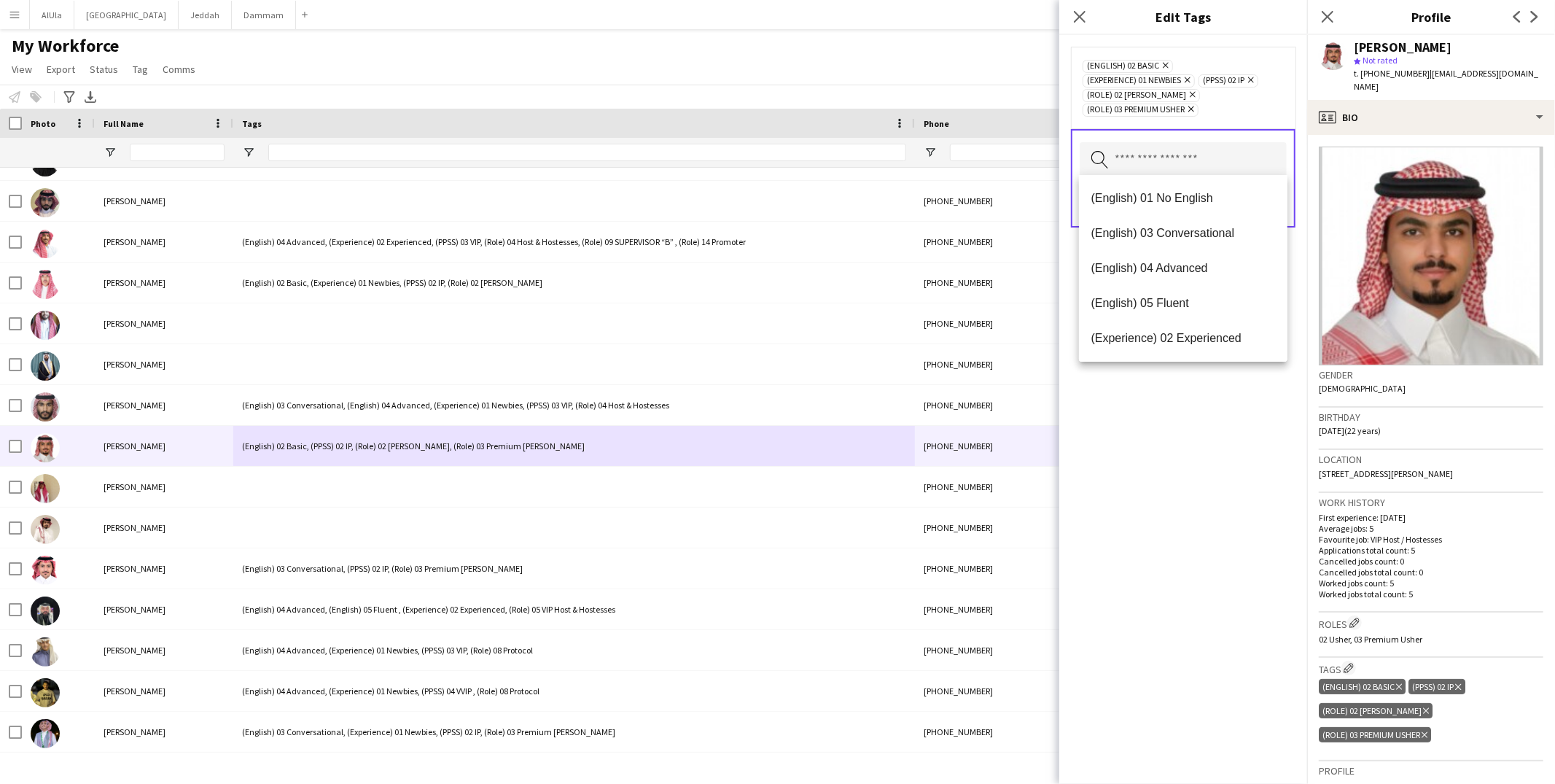
click at [1173, 460] on div "(English) 02 Basic Remove (Experience) 01 Newbies Remove (PPSS) 02 IP Remove (R…" at bounding box center [1183, 409] width 248 height 749
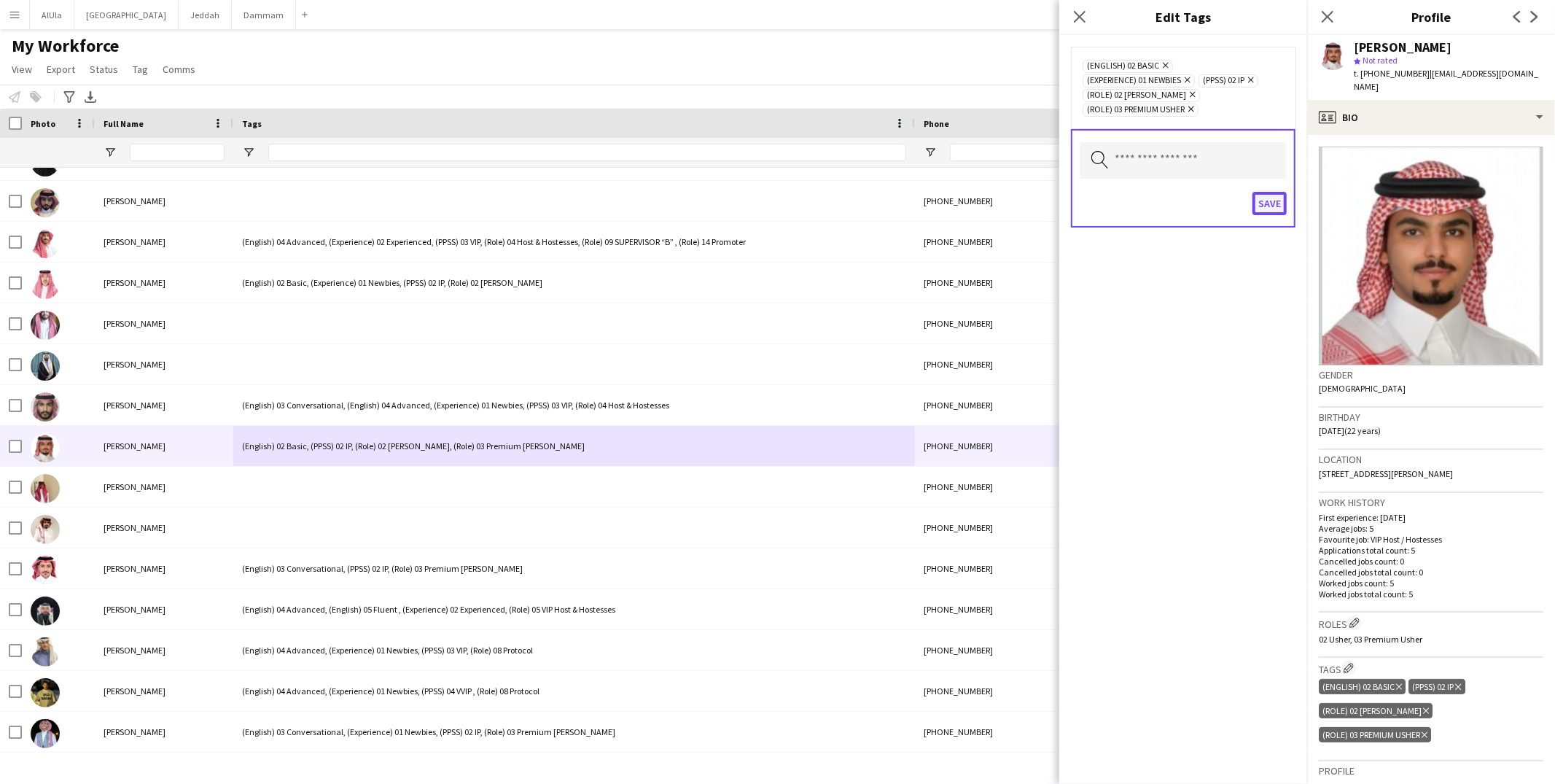
click at [1273, 200] on button "Save" at bounding box center [1269, 203] width 34 height 23
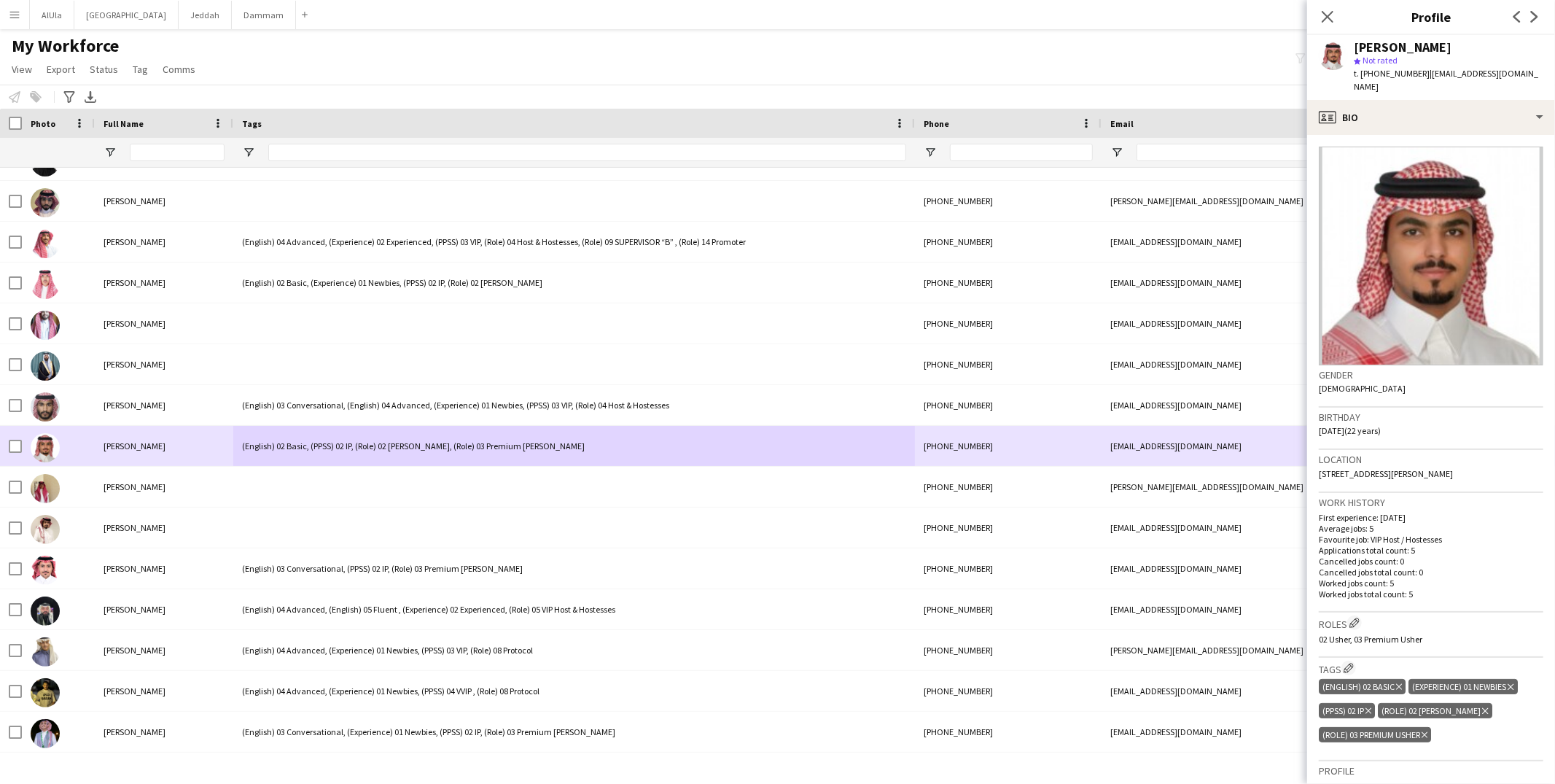
click at [723, 447] on div "(English) 02 Basic, (PPSS) 02 IP, (Role) 02 [PERSON_NAME], (Role) 03 Premium [P…" at bounding box center [573, 446] width 681 height 40
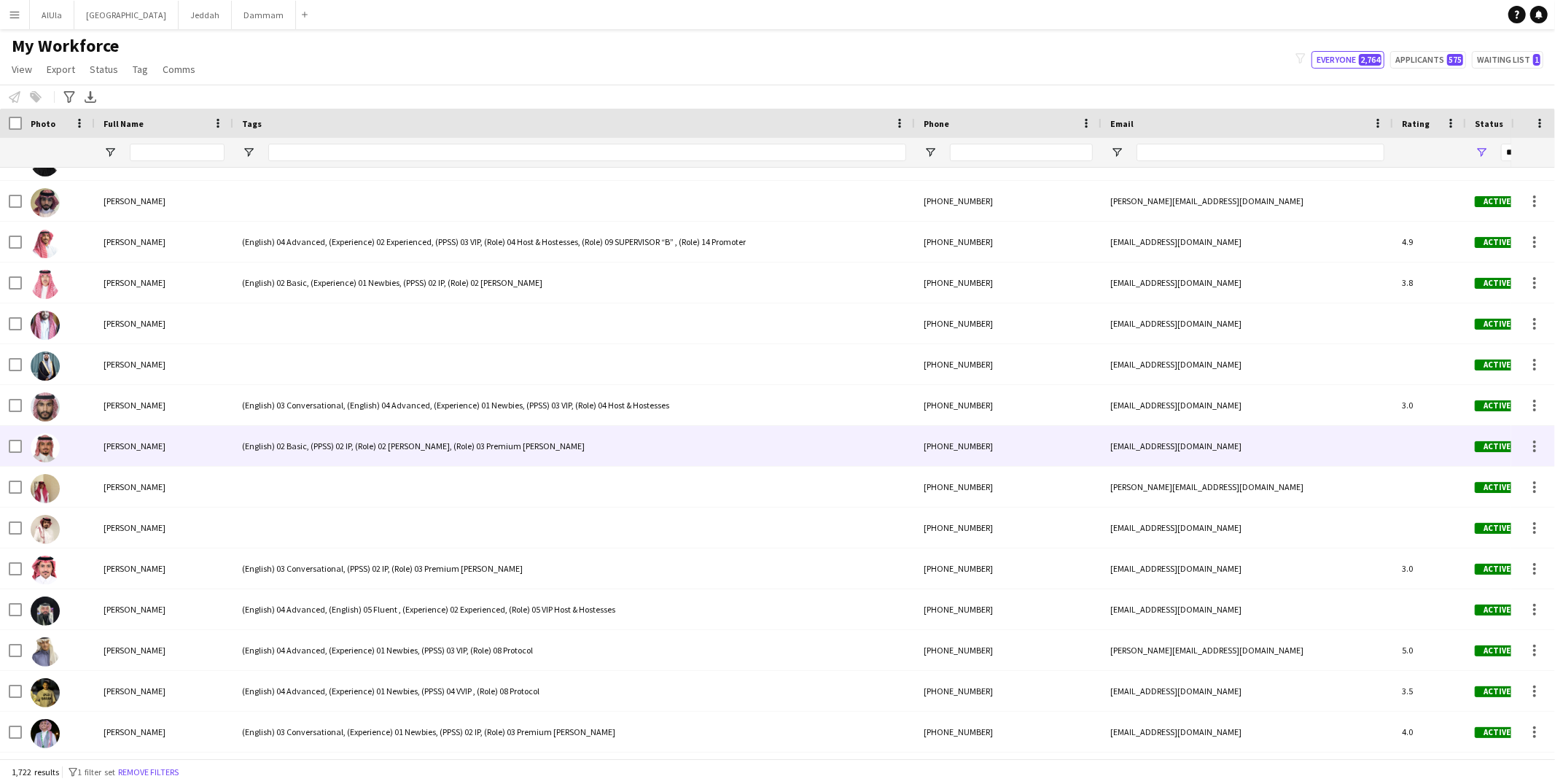
click at [723, 447] on div "(English) 02 Basic, (PPSS) 02 IP, (Role) 02 [PERSON_NAME], (Role) 03 Premium [P…" at bounding box center [573, 446] width 681 height 40
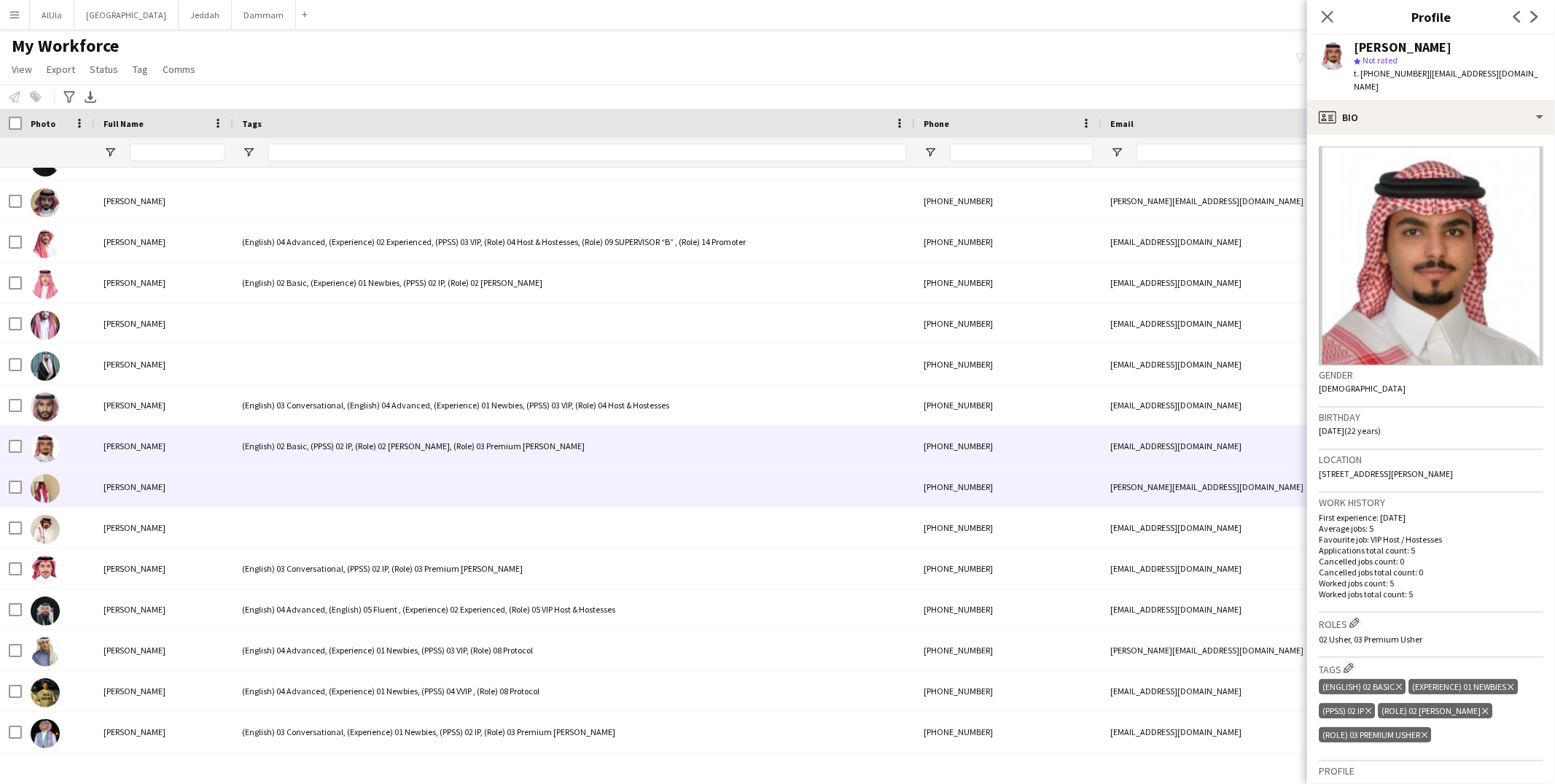
click at [433, 482] on div at bounding box center [573, 486] width 681 height 40
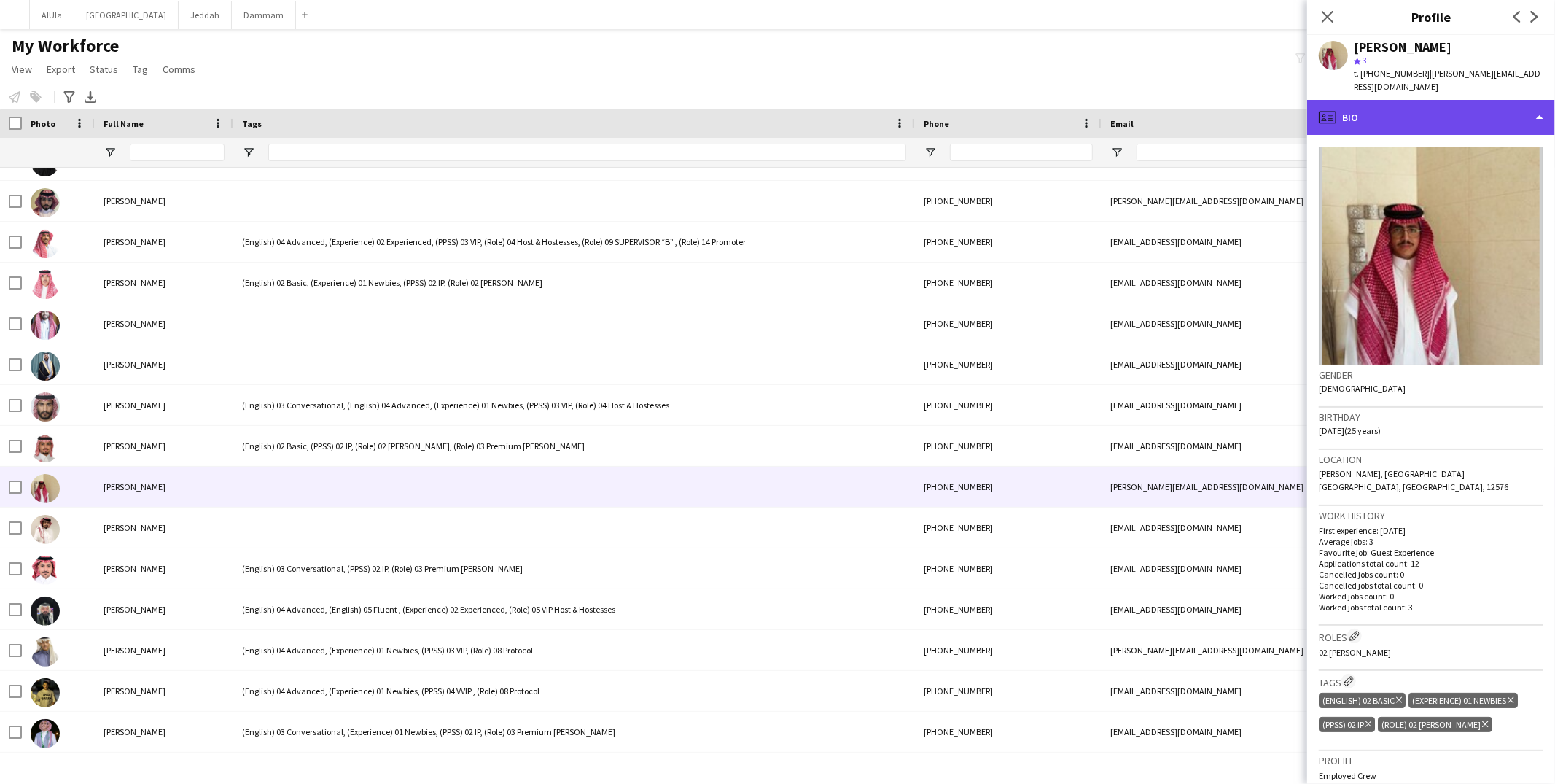
drag, startPoint x: 1429, startPoint y: 95, endPoint x: 1425, endPoint y: 114, distance: 19.4
click at [1429, 100] on div "profile Bio" at bounding box center [1431, 117] width 248 height 35
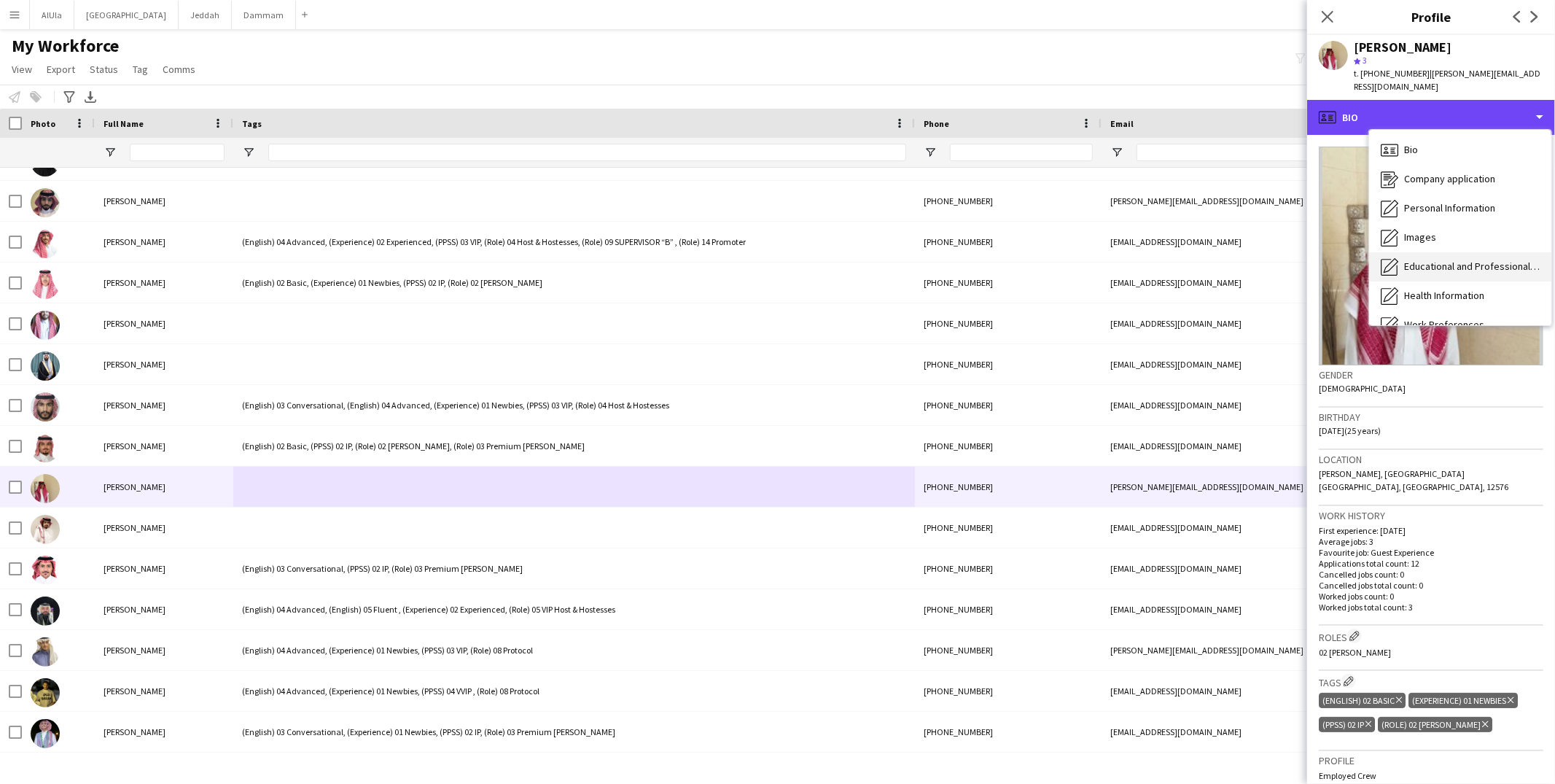
scroll to position [165, 0]
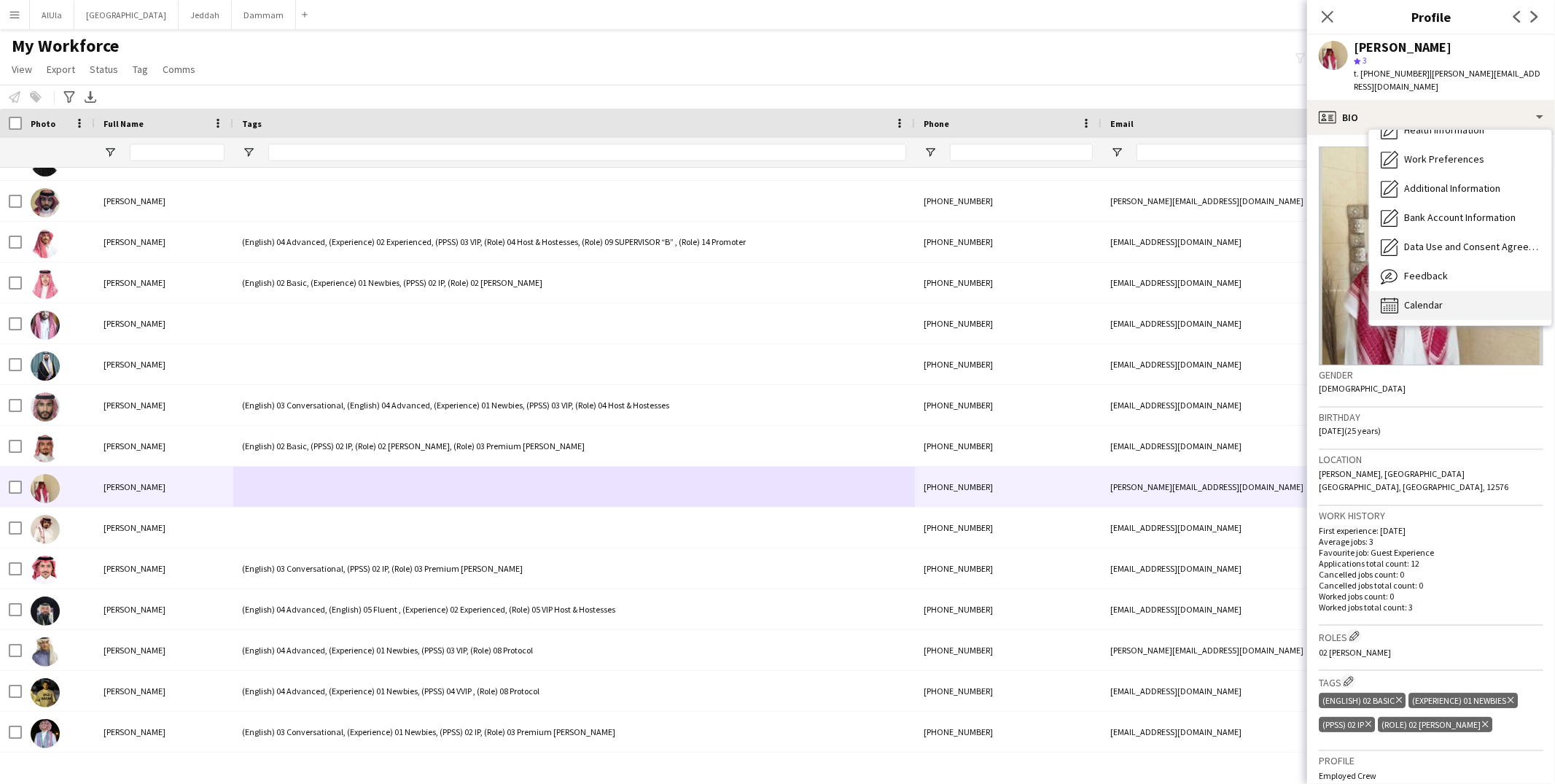
click at [1407, 298] on span "Calendar" at bounding box center [1423, 305] width 38 height 13
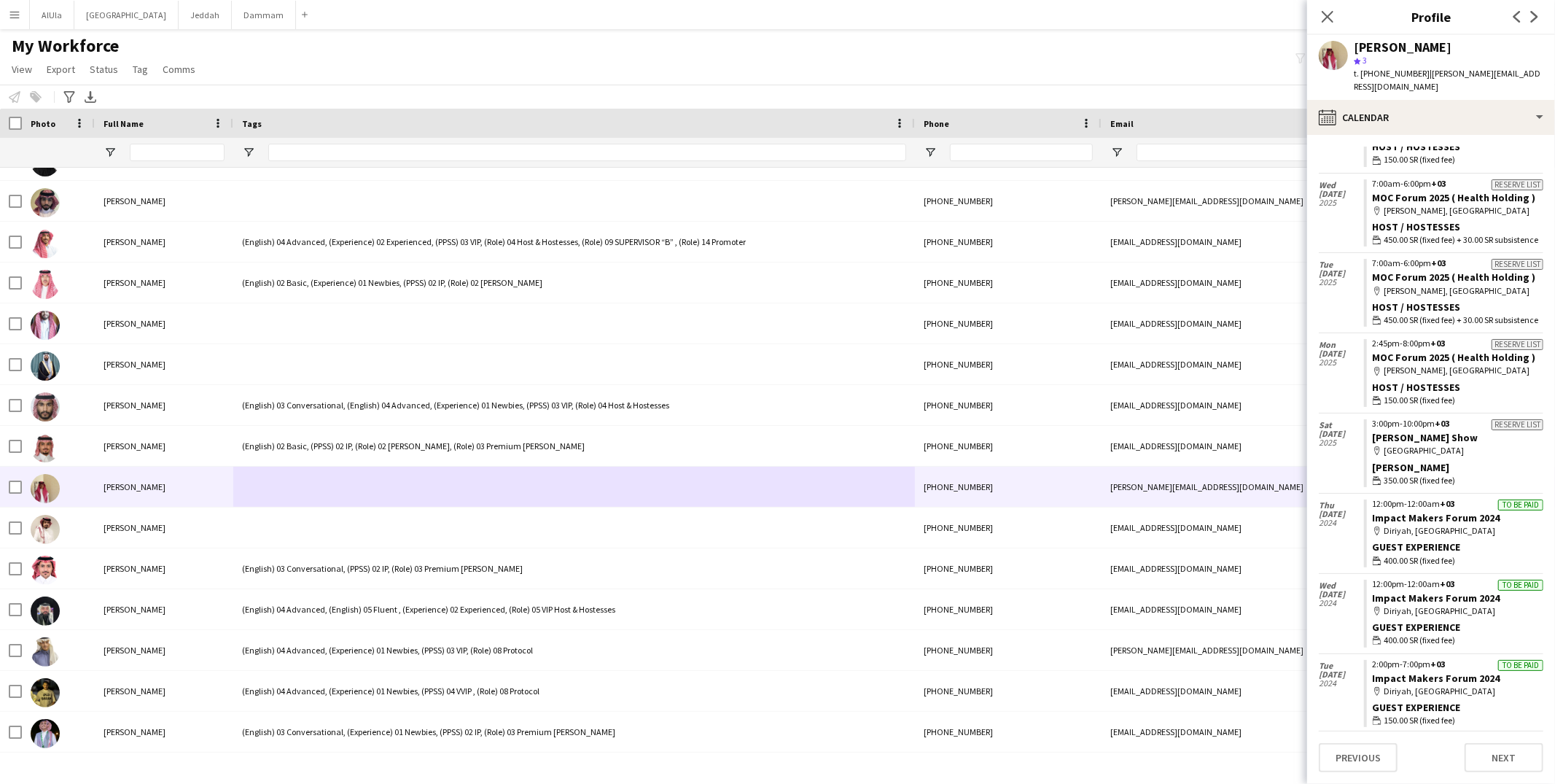
scroll to position [397, 0]
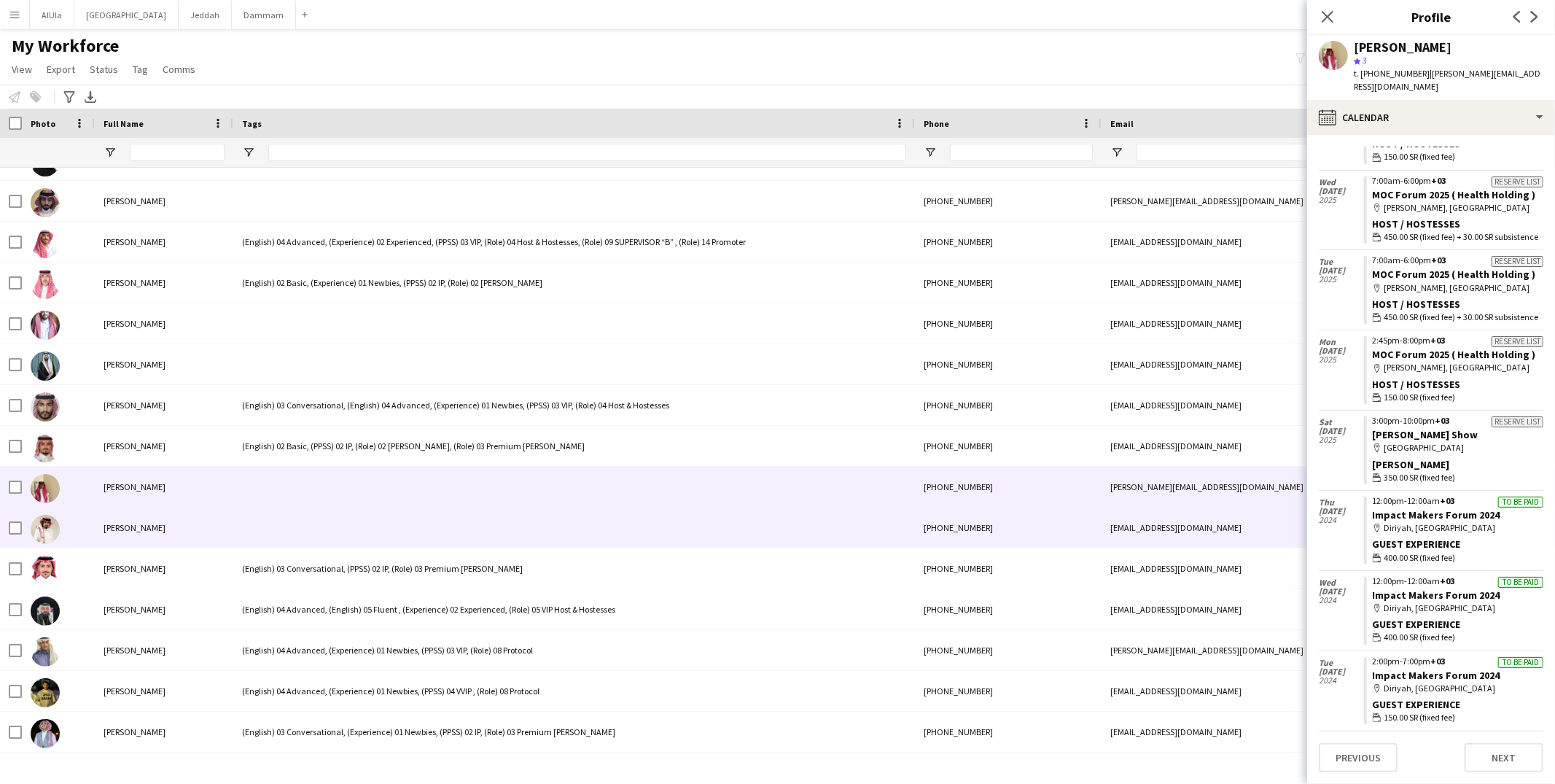
click at [344, 516] on div at bounding box center [573, 527] width 681 height 40
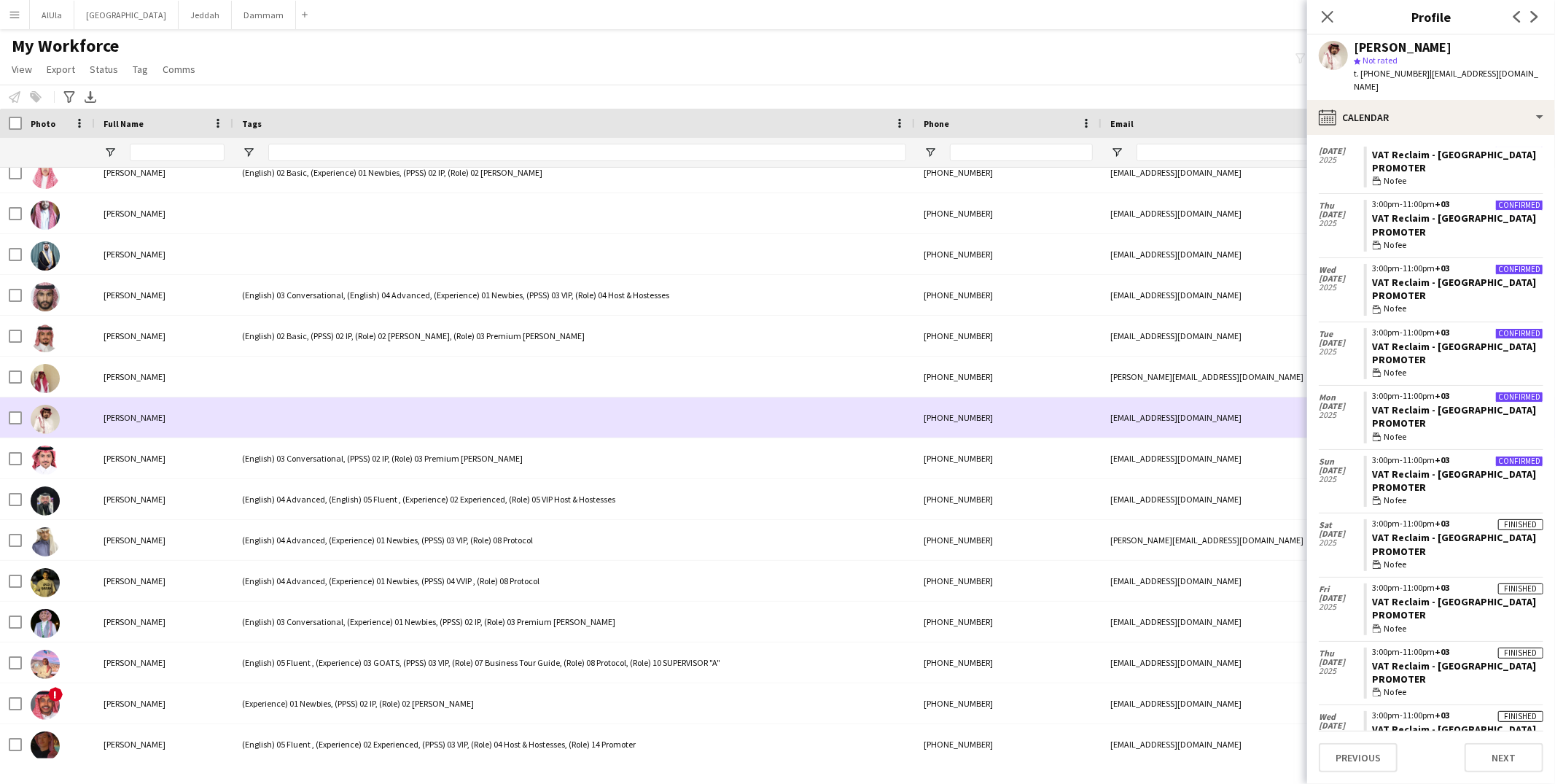
scroll to position [629, 0]
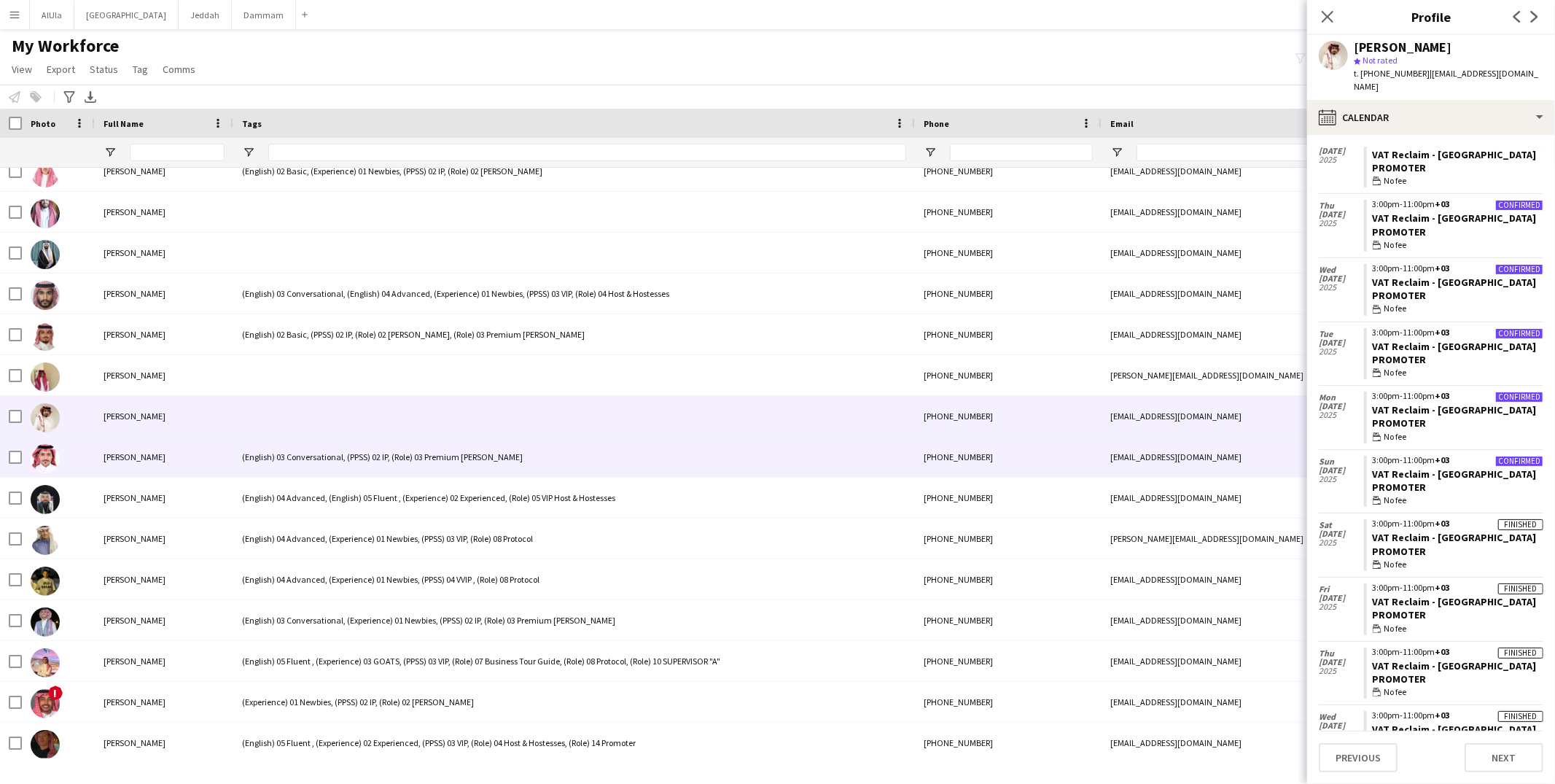
click at [323, 452] on div "(English) 03 Conversational, (PPSS) 02 IP, (Role) 03 Premium [PERSON_NAME]" at bounding box center [573, 456] width 681 height 40
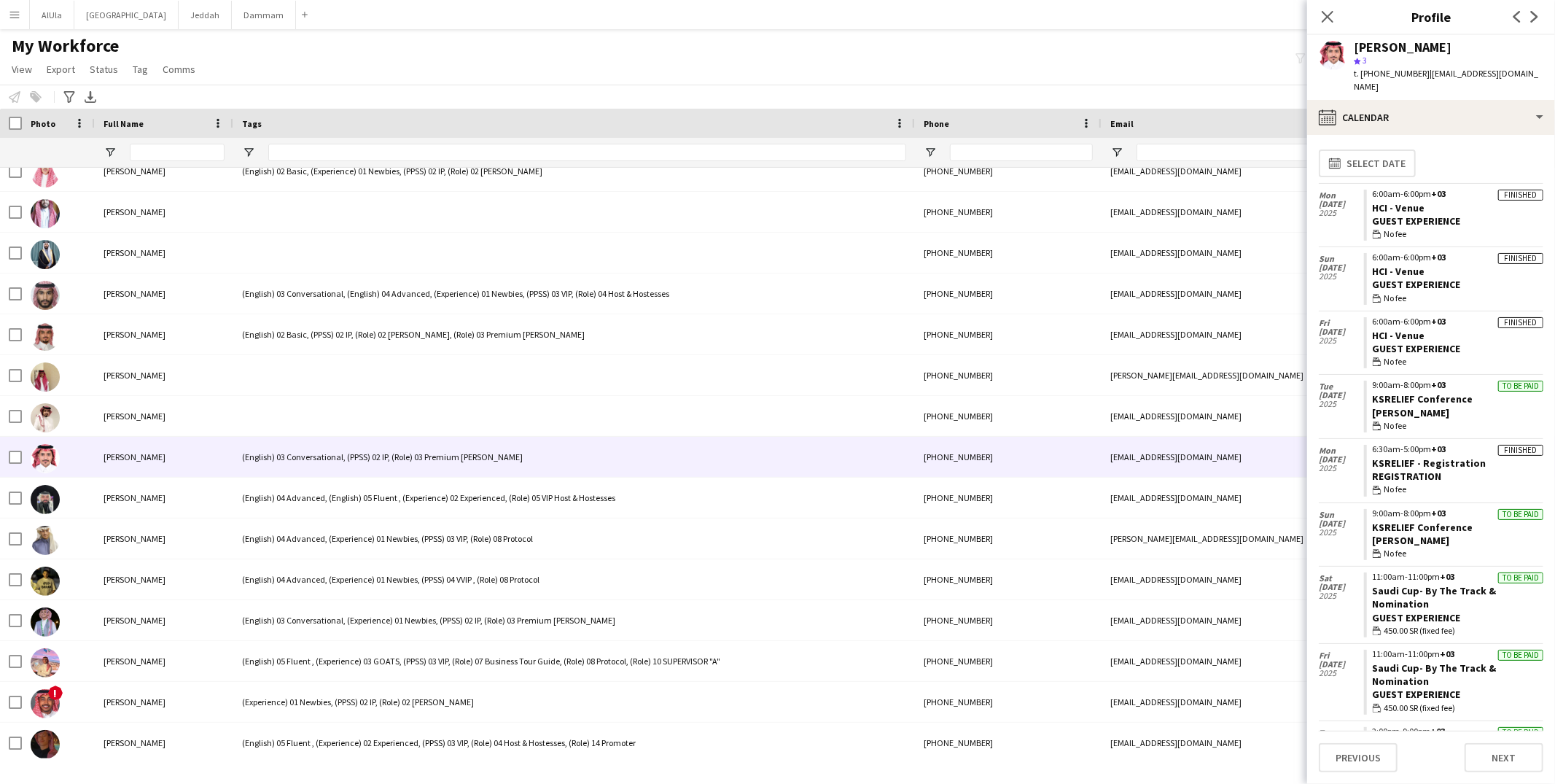
scroll to position [6, 0]
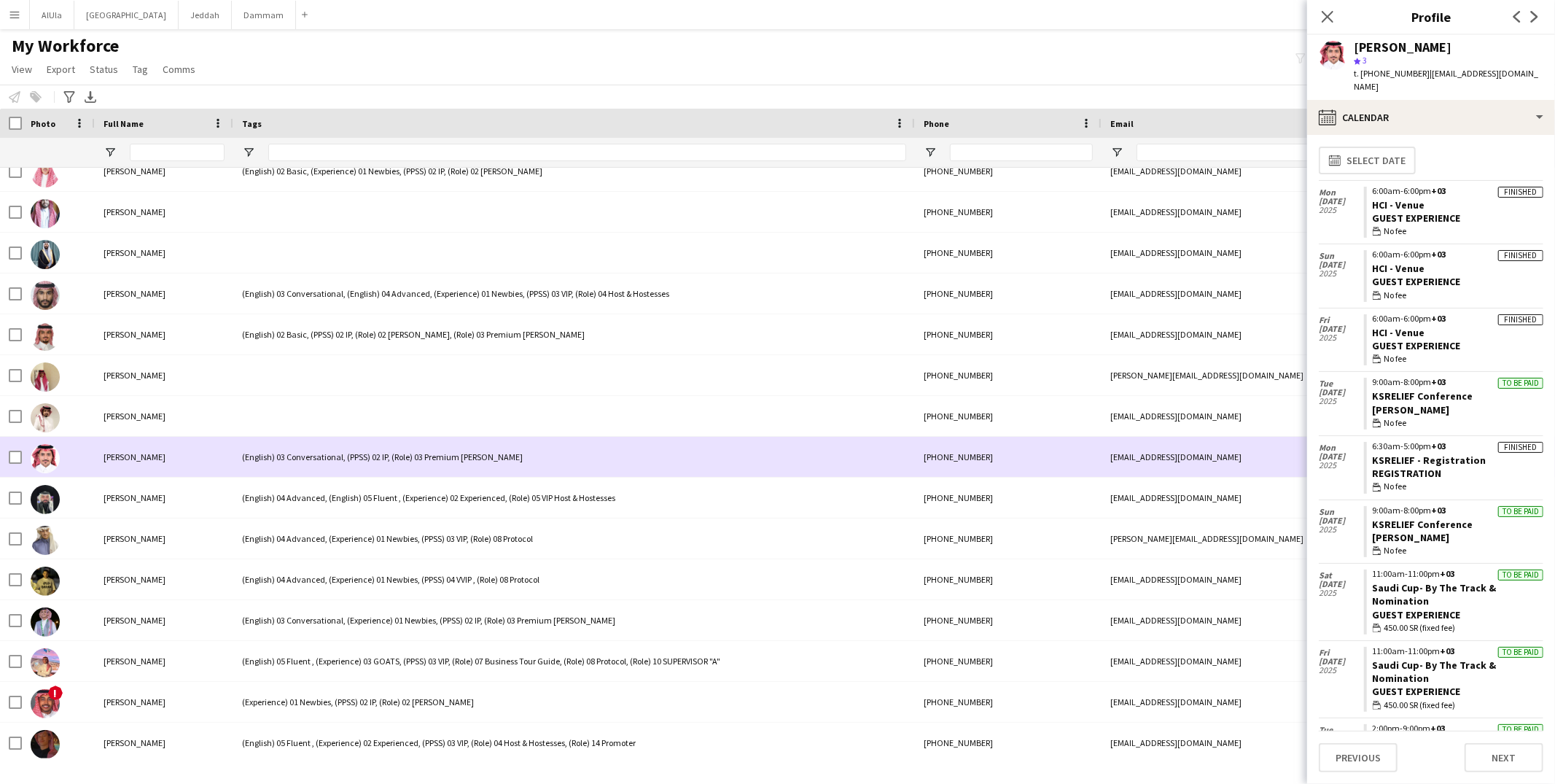
click at [286, 453] on div "(English) 03 Conversational, (PPSS) 02 IP, (Role) 03 Premium [PERSON_NAME]" at bounding box center [573, 456] width 681 height 40
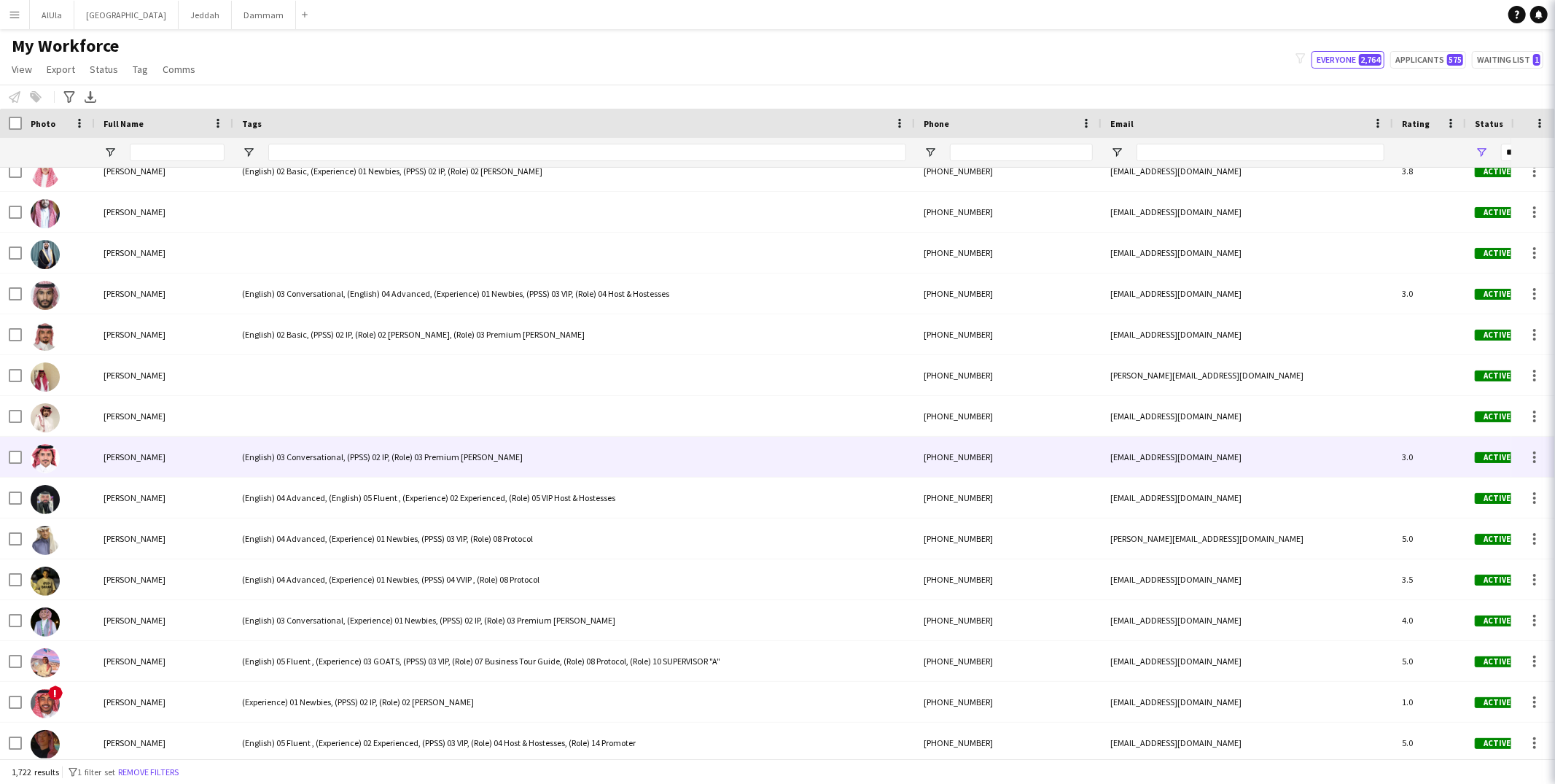
click at [286, 453] on div "(English) 03 Conversational, (PPSS) 02 IP, (Role) 03 Premium [PERSON_NAME]" at bounding box center [573, 456] width 681 height 40
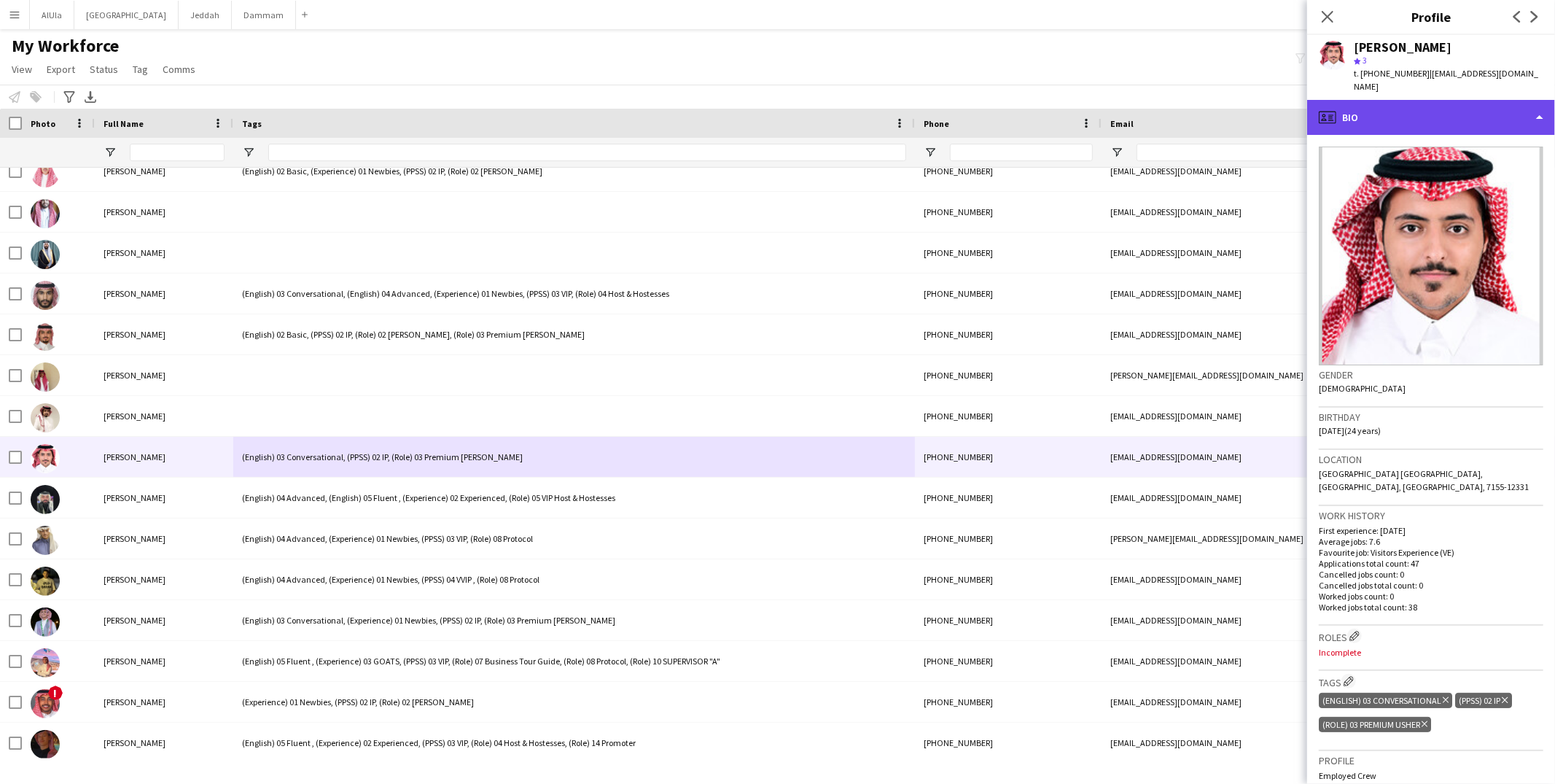
click at [1435, 103] on div "profile Bio" at bounding box center [1431, 117] width 248 height 35
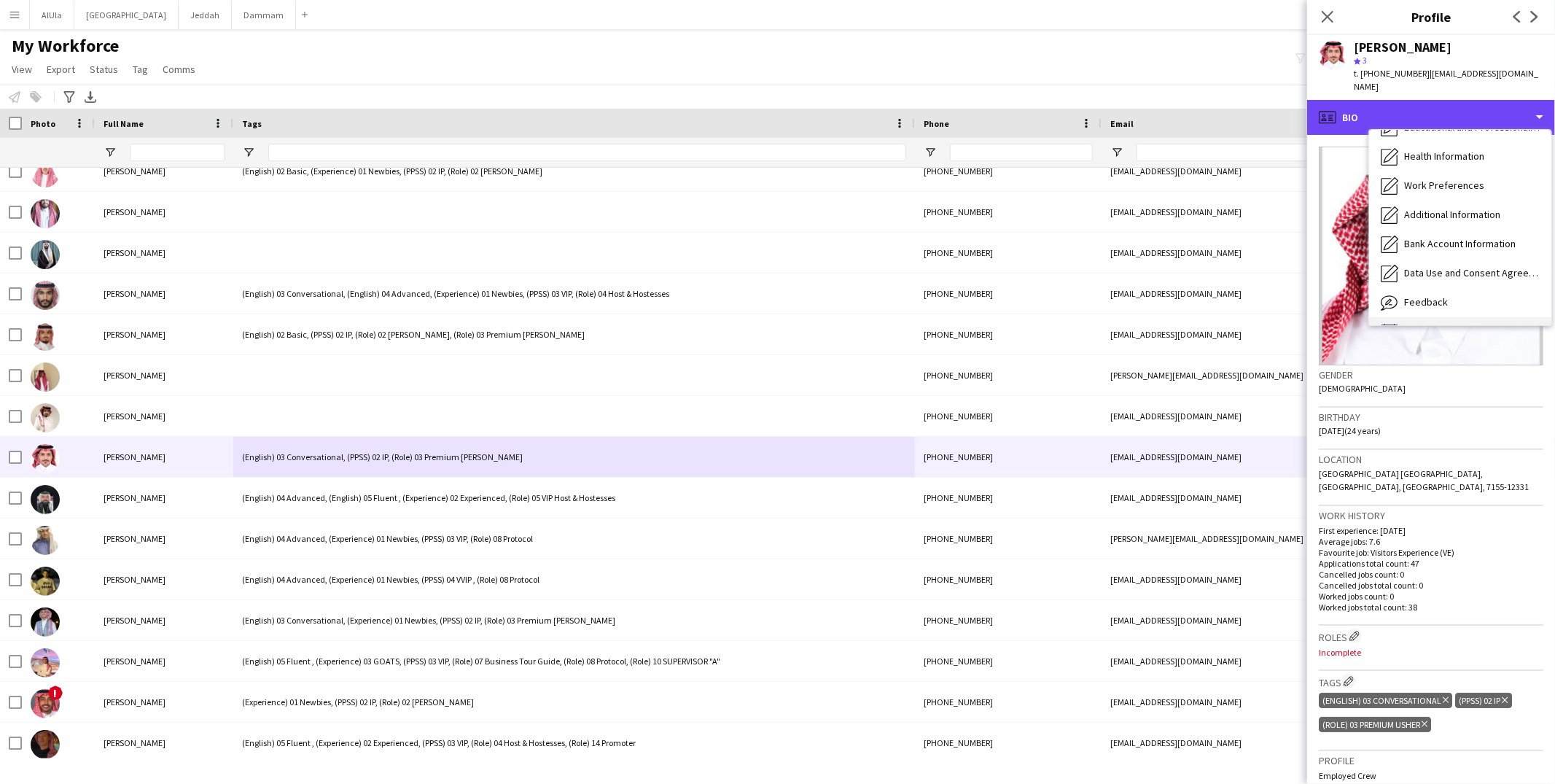
scroll to position [165, 0]
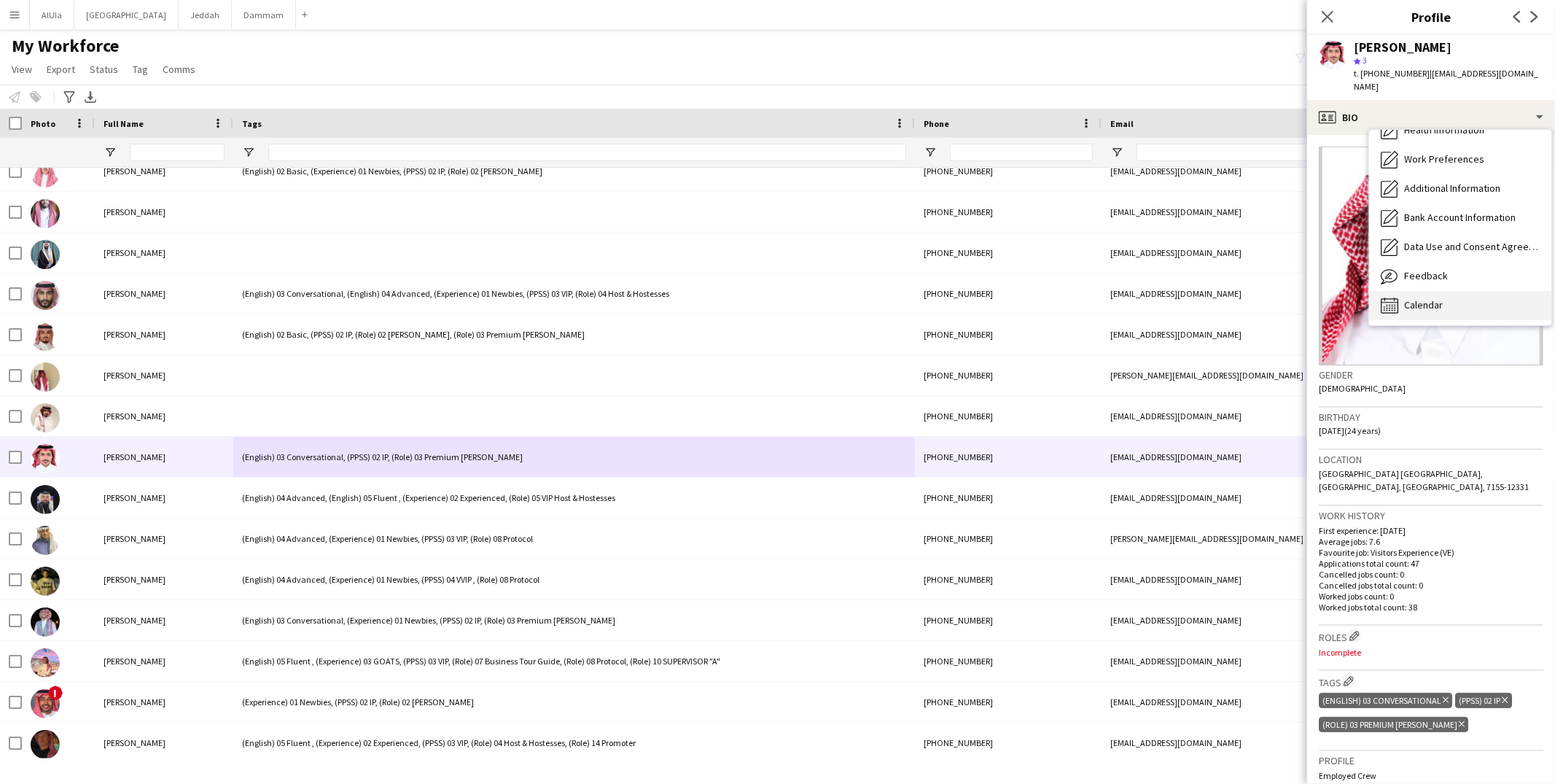
click at [1411, 310] on span "Calendar" at bounding box center [1423, 305] width 38 height 13
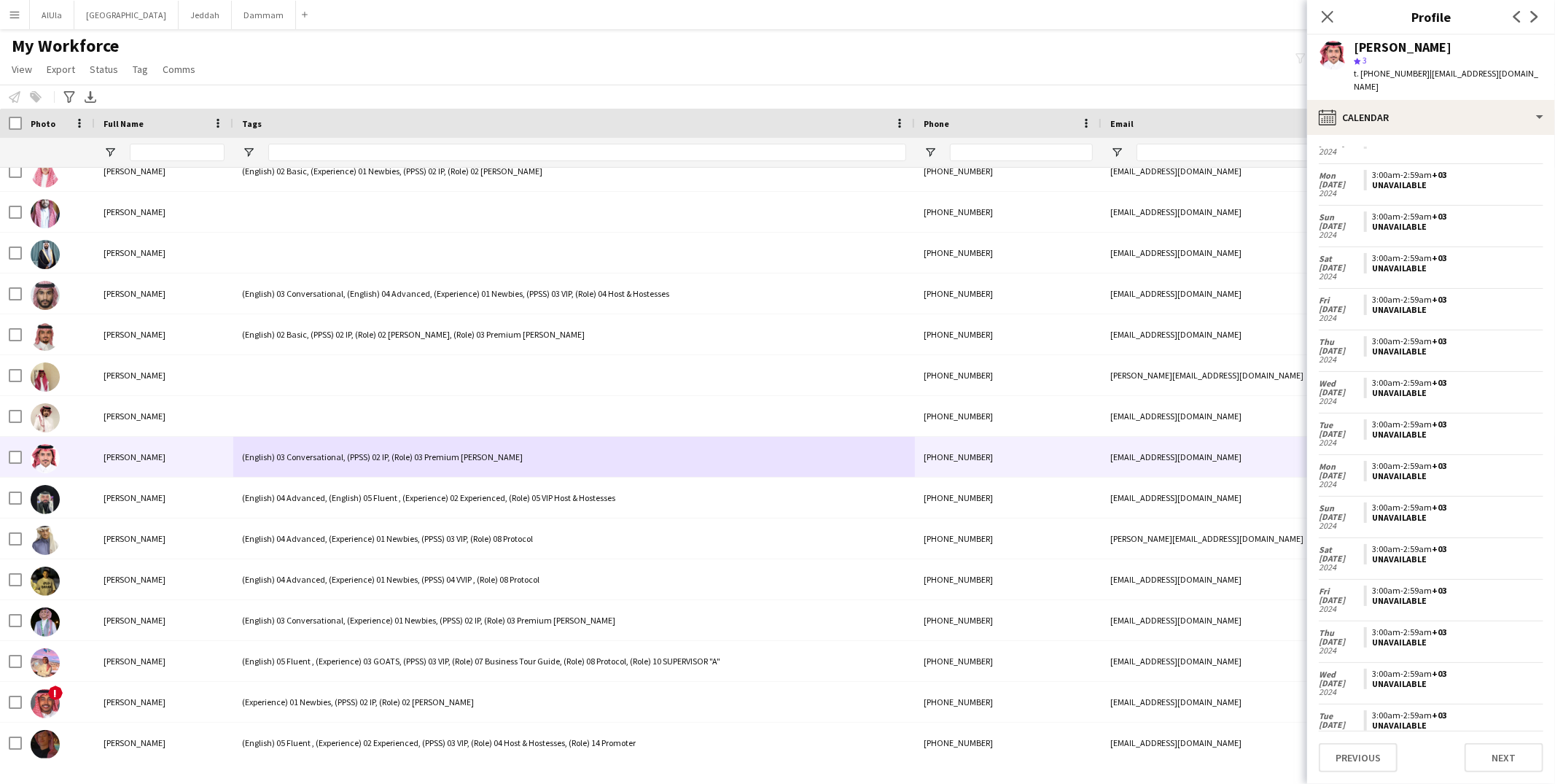
scroll to position [3189, 0]
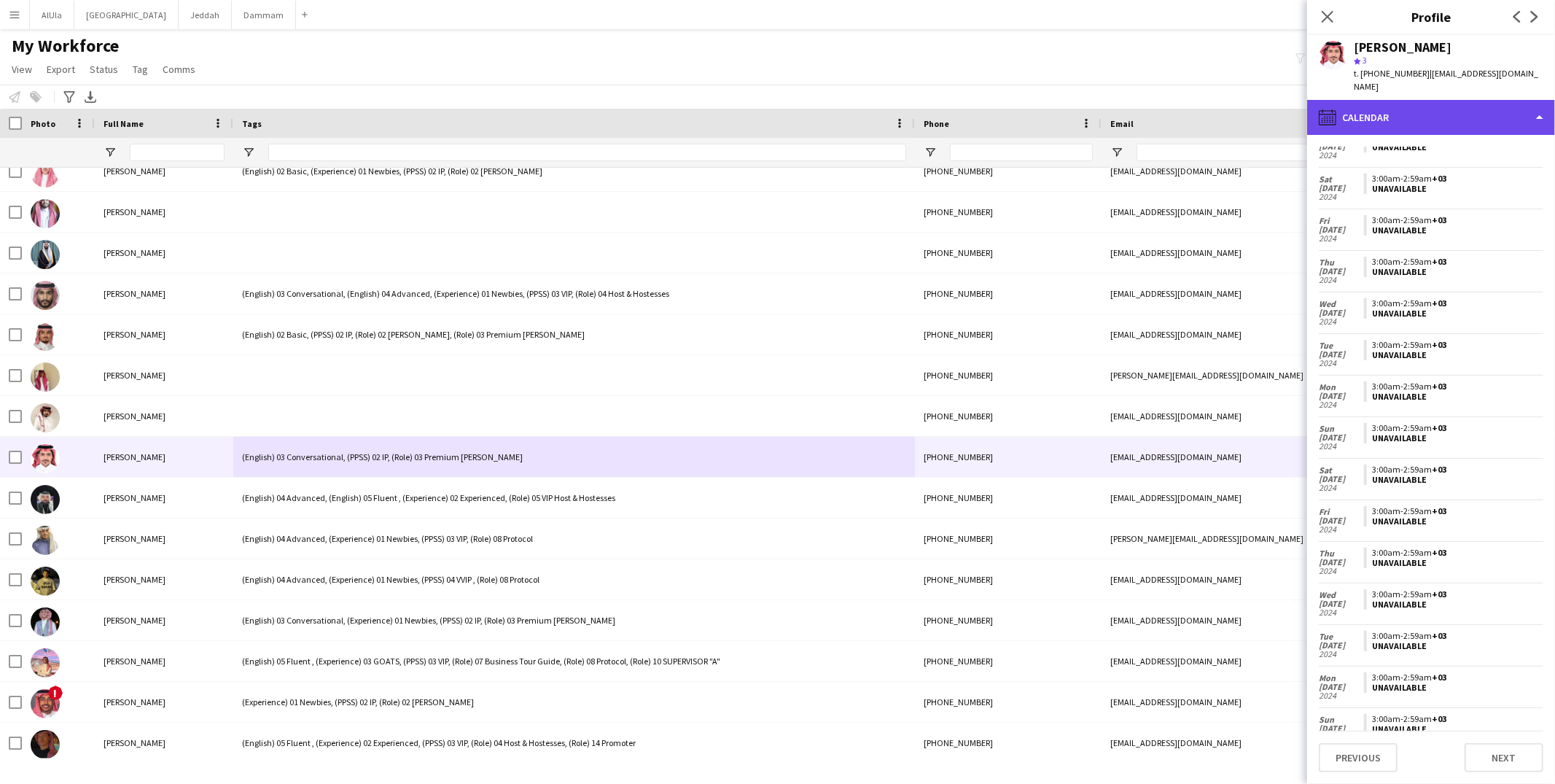
click at [1345, 109] on div "calendar-full Calendar" at bounding box center [1431, 117] width 248 height 35
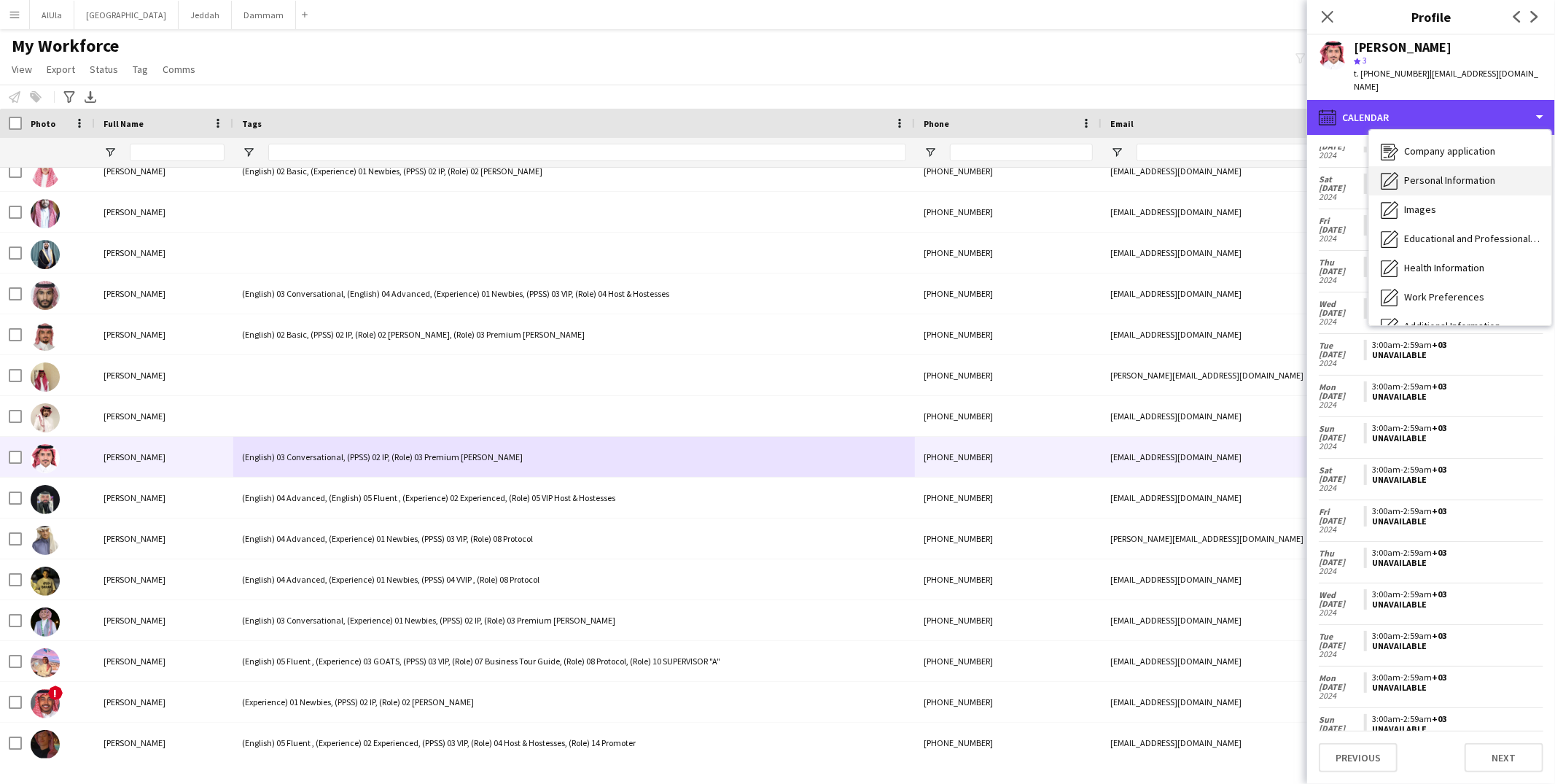
scroll to position [0, 0]
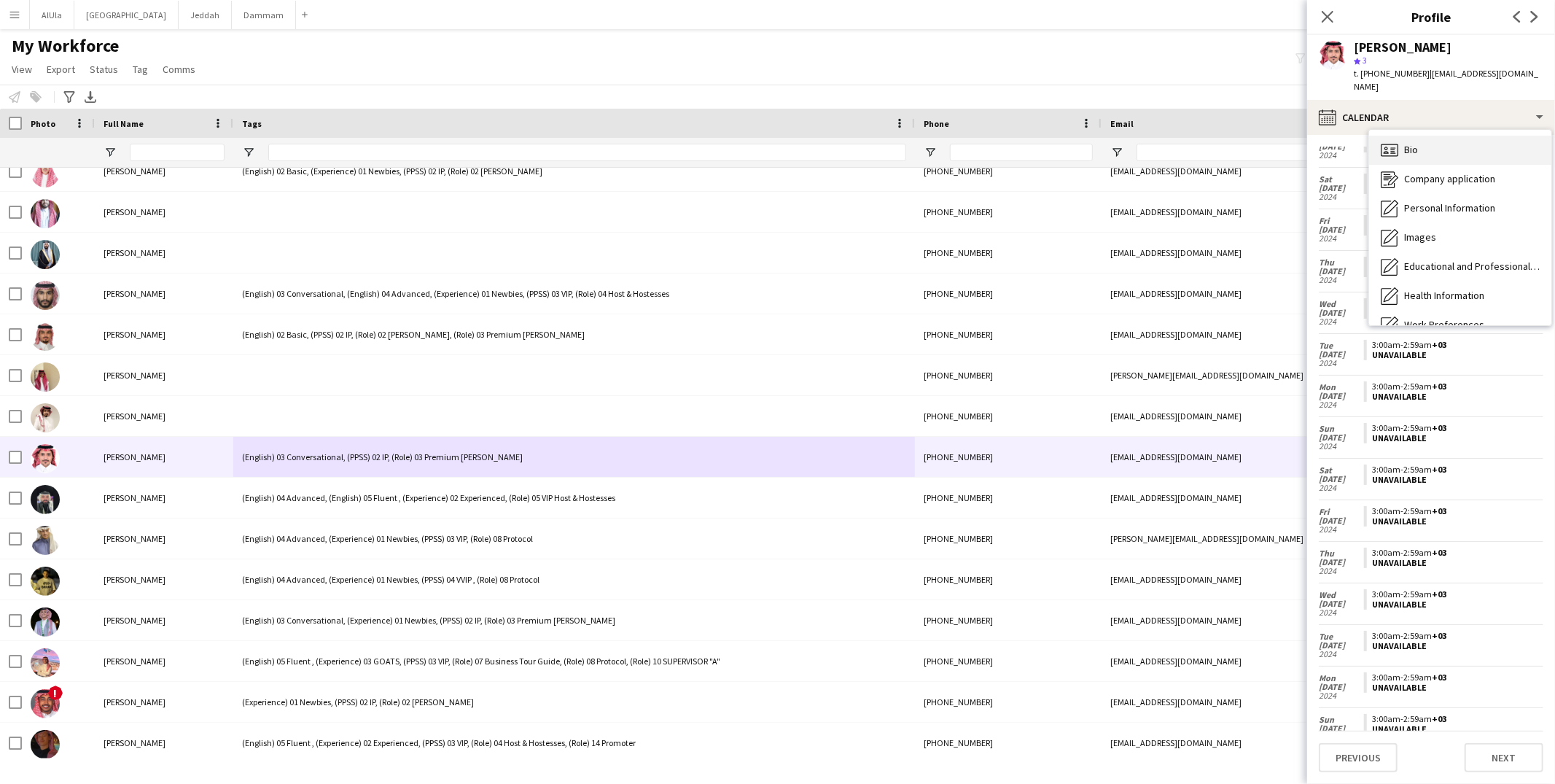
click at [1411, 158] on div "Bio Bio" at bounding box center [1459, 149] width 182 height 29
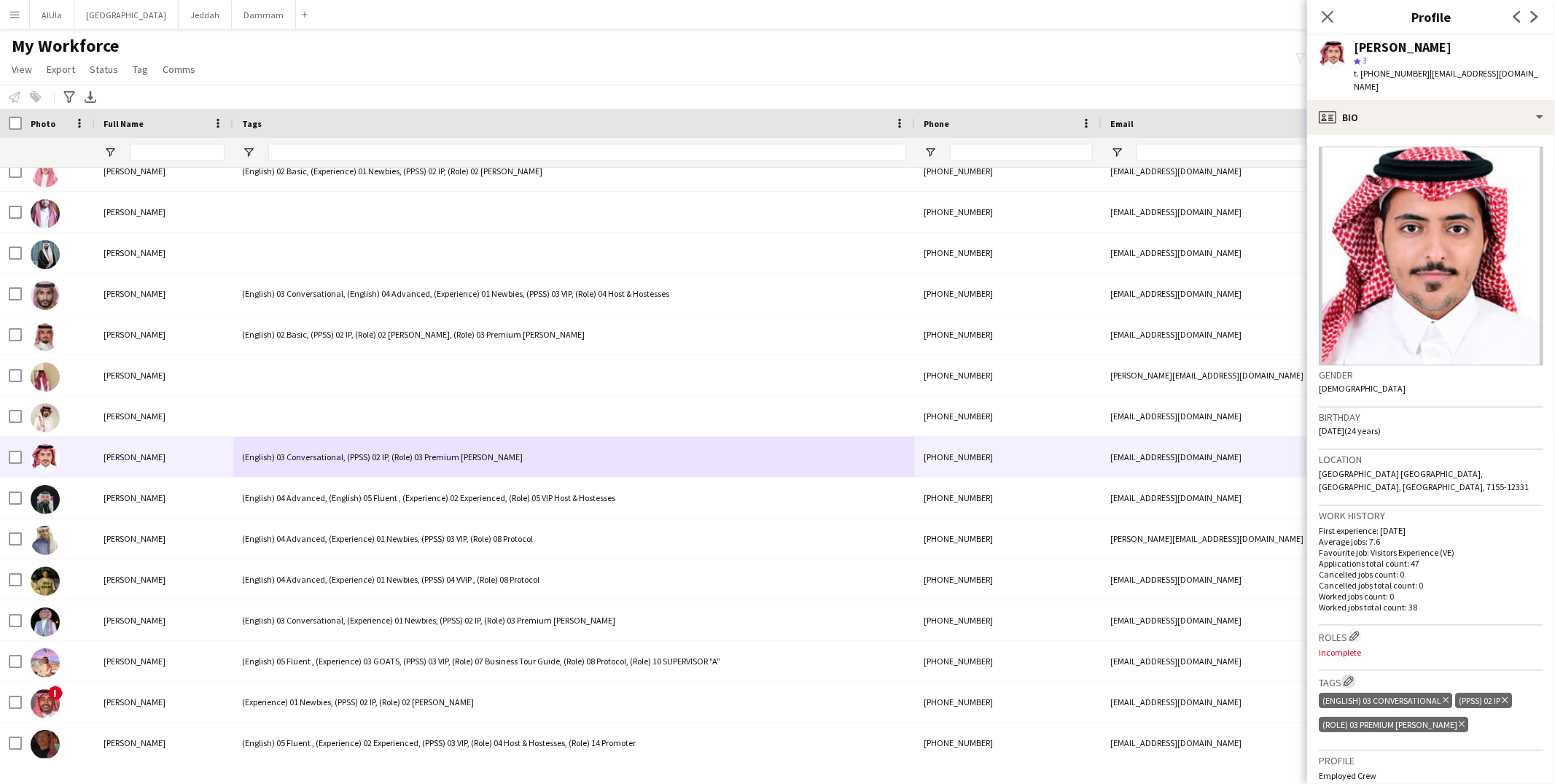
click at [1352, 676] on app-icon "Edit crew company tags" at bounding box center [1348, 681] width 10 height 10
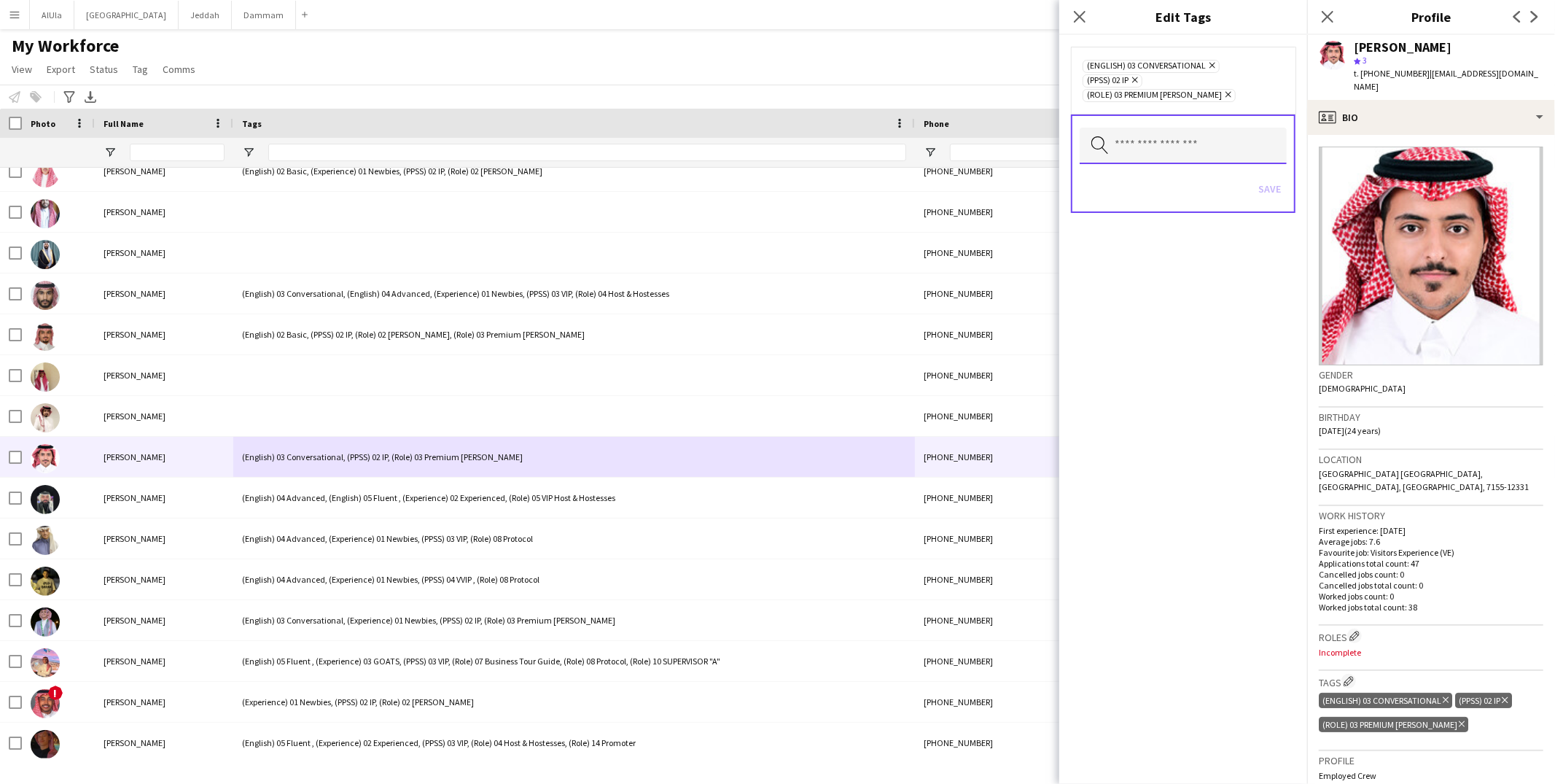
click at [1113, 139] on input "text" at bounding box center [1183, 145] width 207 height 36
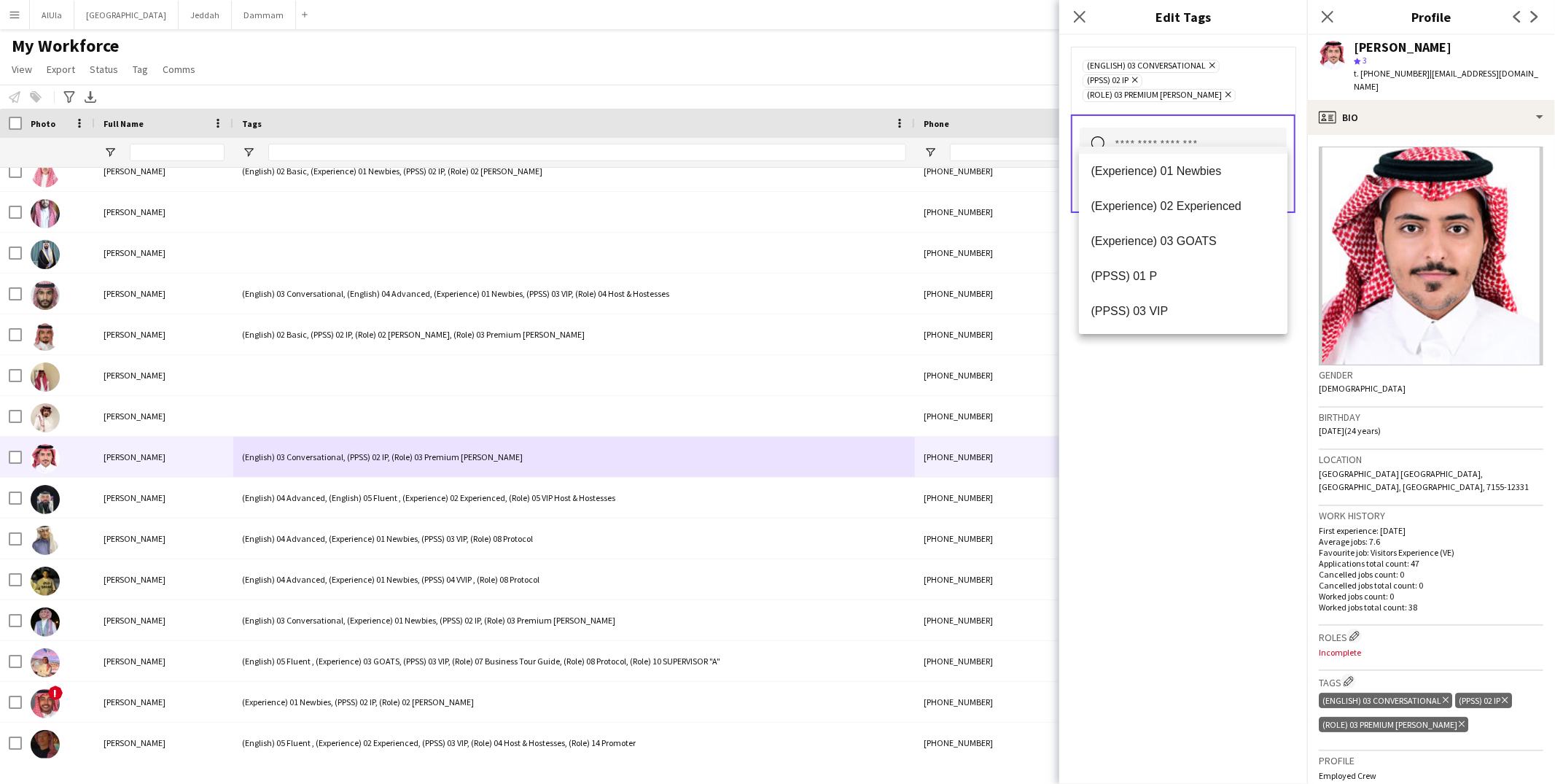
scroll to position [155, 0]
click at [1173, 197] on span "(Experience) 02 Experienced" at bounding box center [1183, 190] width 186 height 14
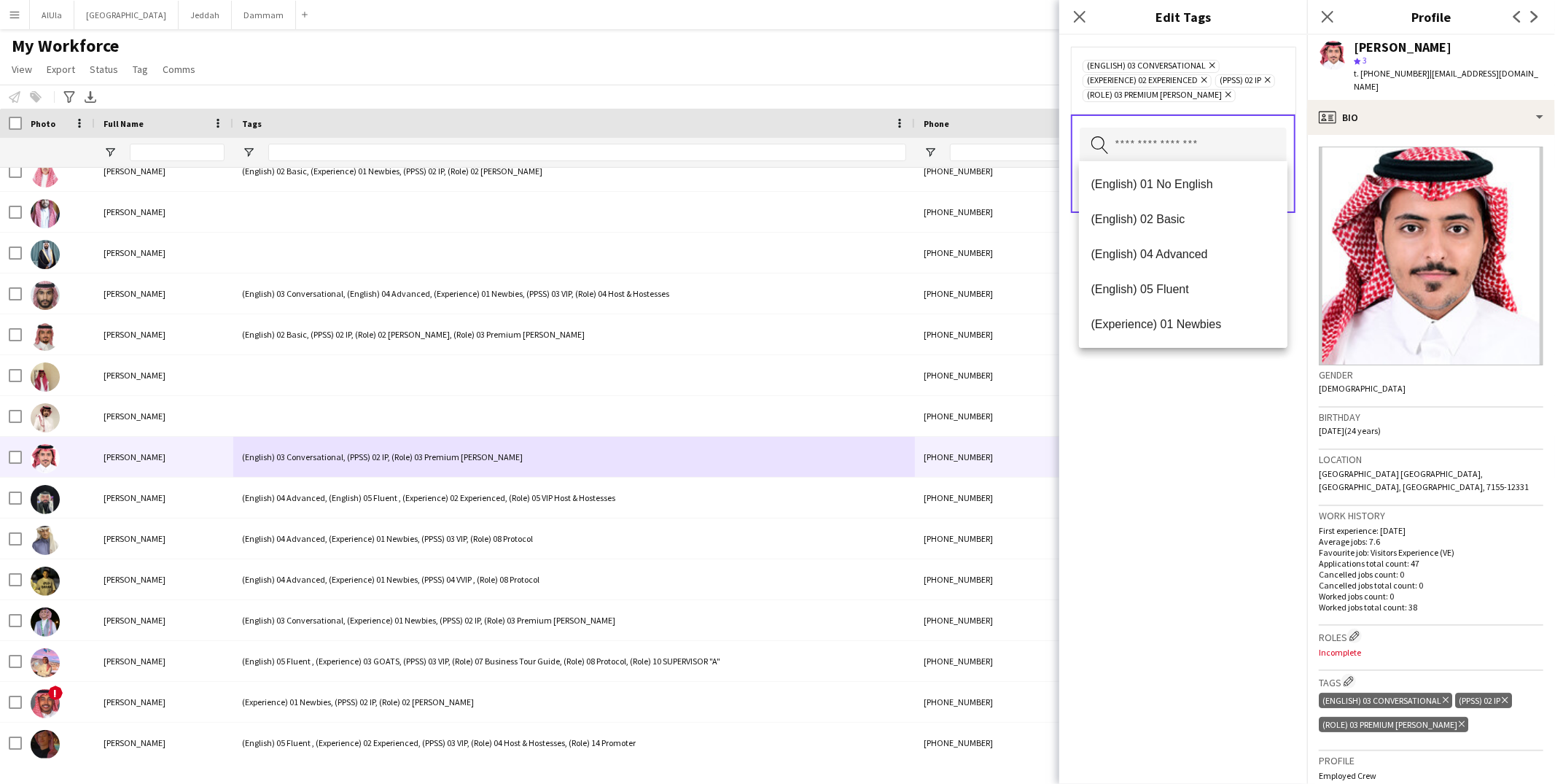
click at [1274, 469] on div "(English) 03 Conversational Remove (Experience) 02 Experienced Remove (PPSS) 02…" at bounding box center [1183, 409] width 248 height 749
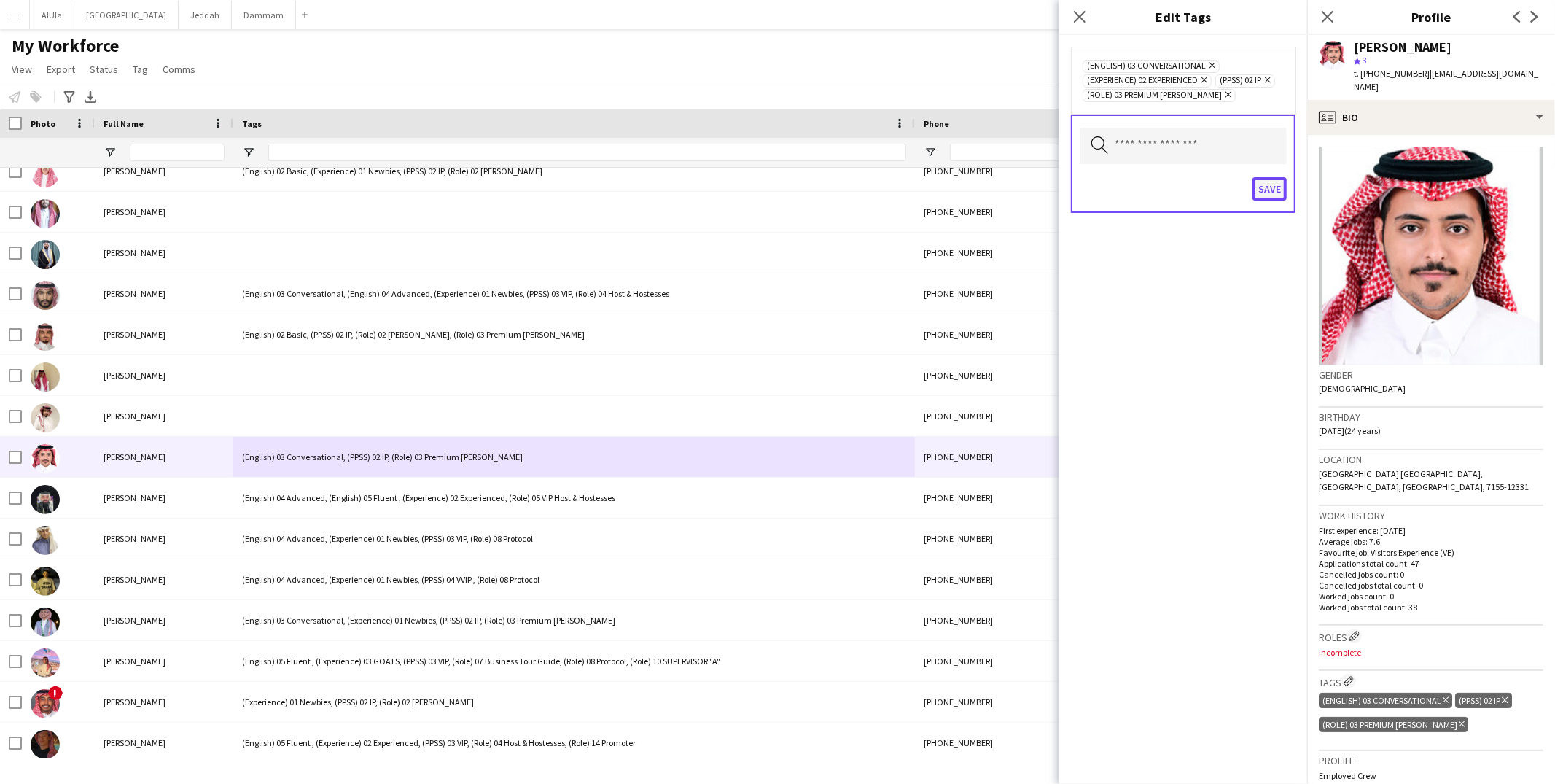
click at [1285, 190] on button "Save" at bounding box center [1269, 188] width 34 height 23
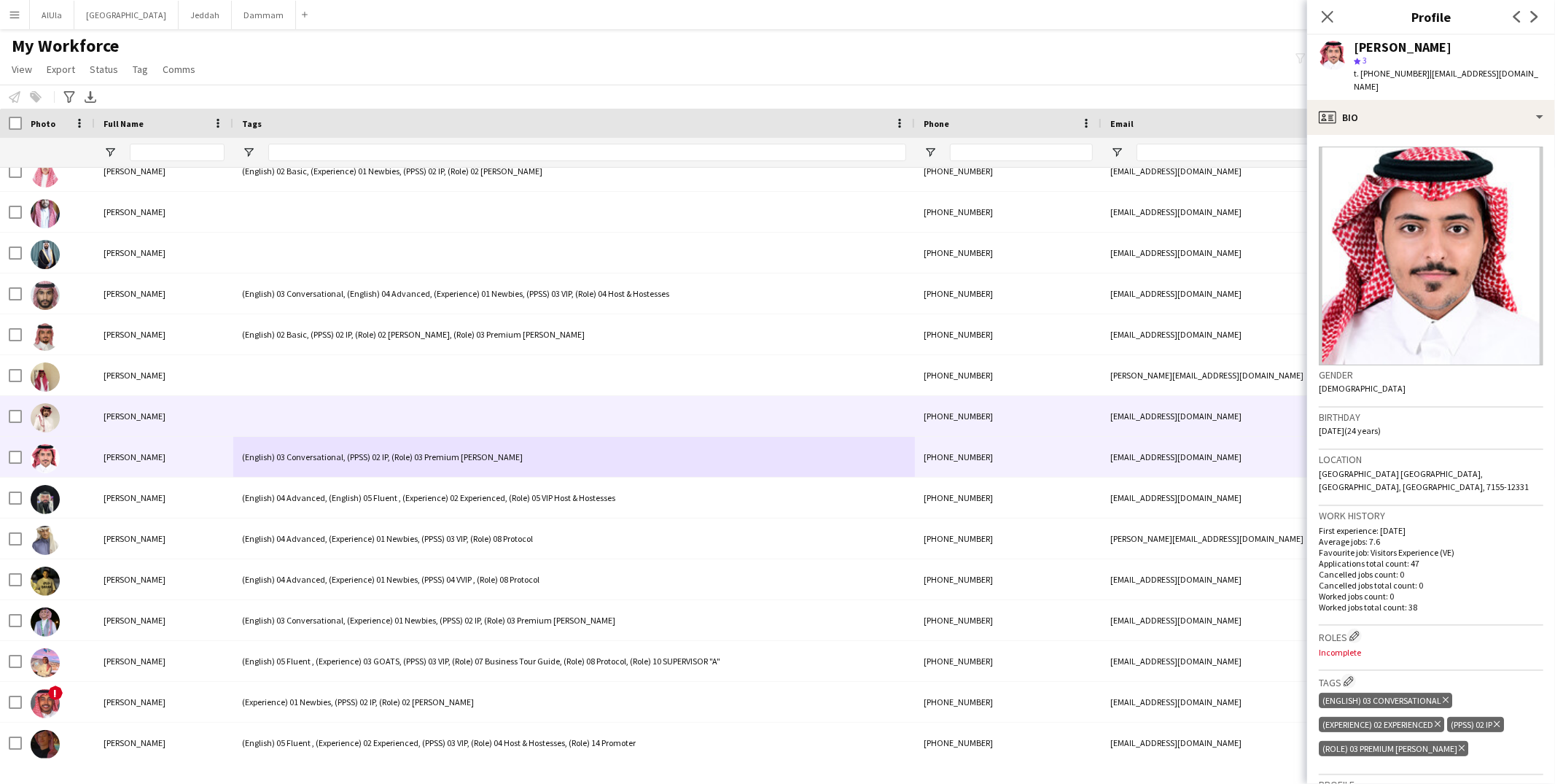
click at [303, 422] on div at bounding box center [573, 416] width 681 height 40
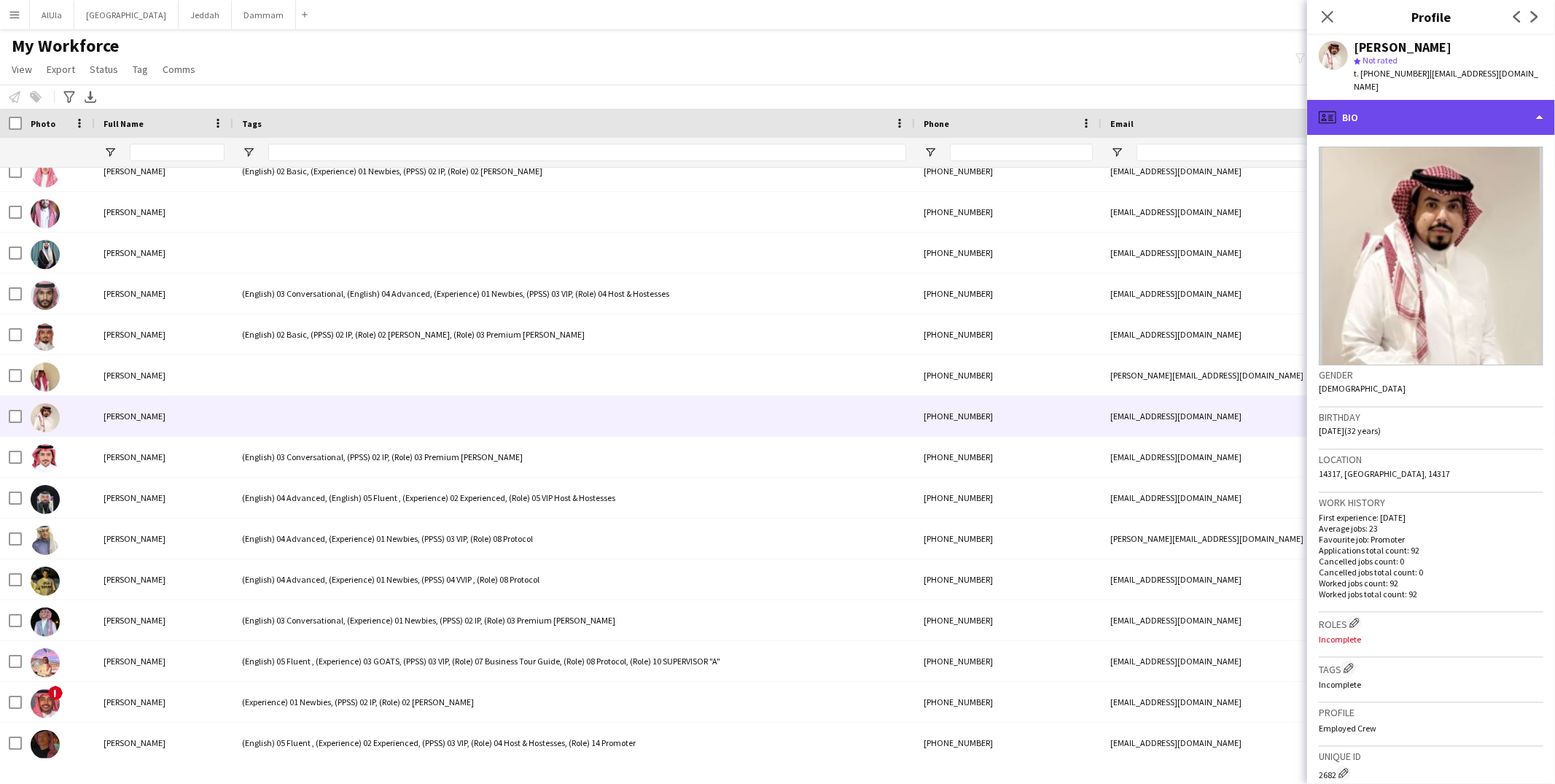
click at [1415, 112] on div "profile Bio" at bounding box center [1431, 117] width 248 height 35
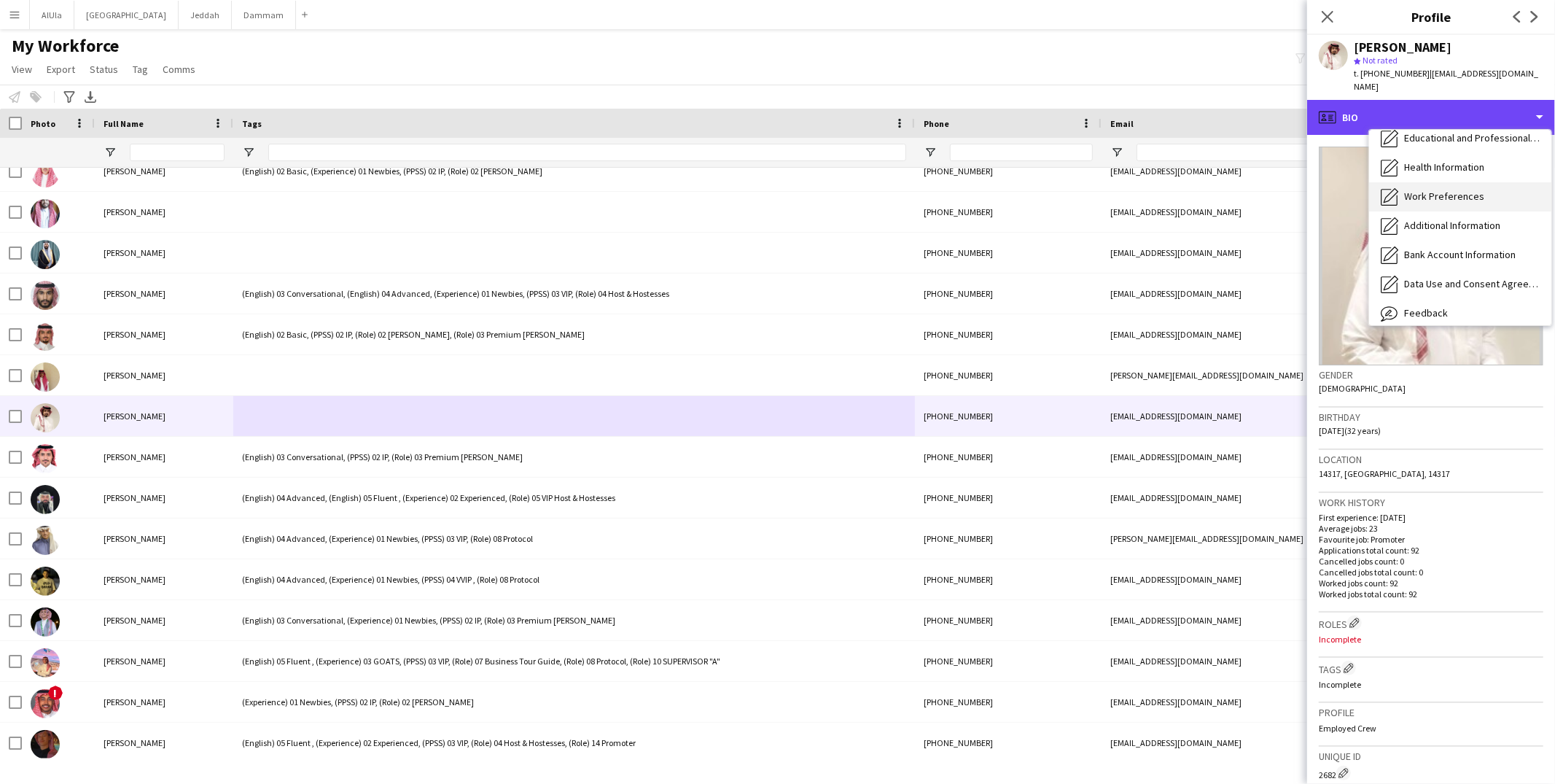
scroll to position [165, 0]
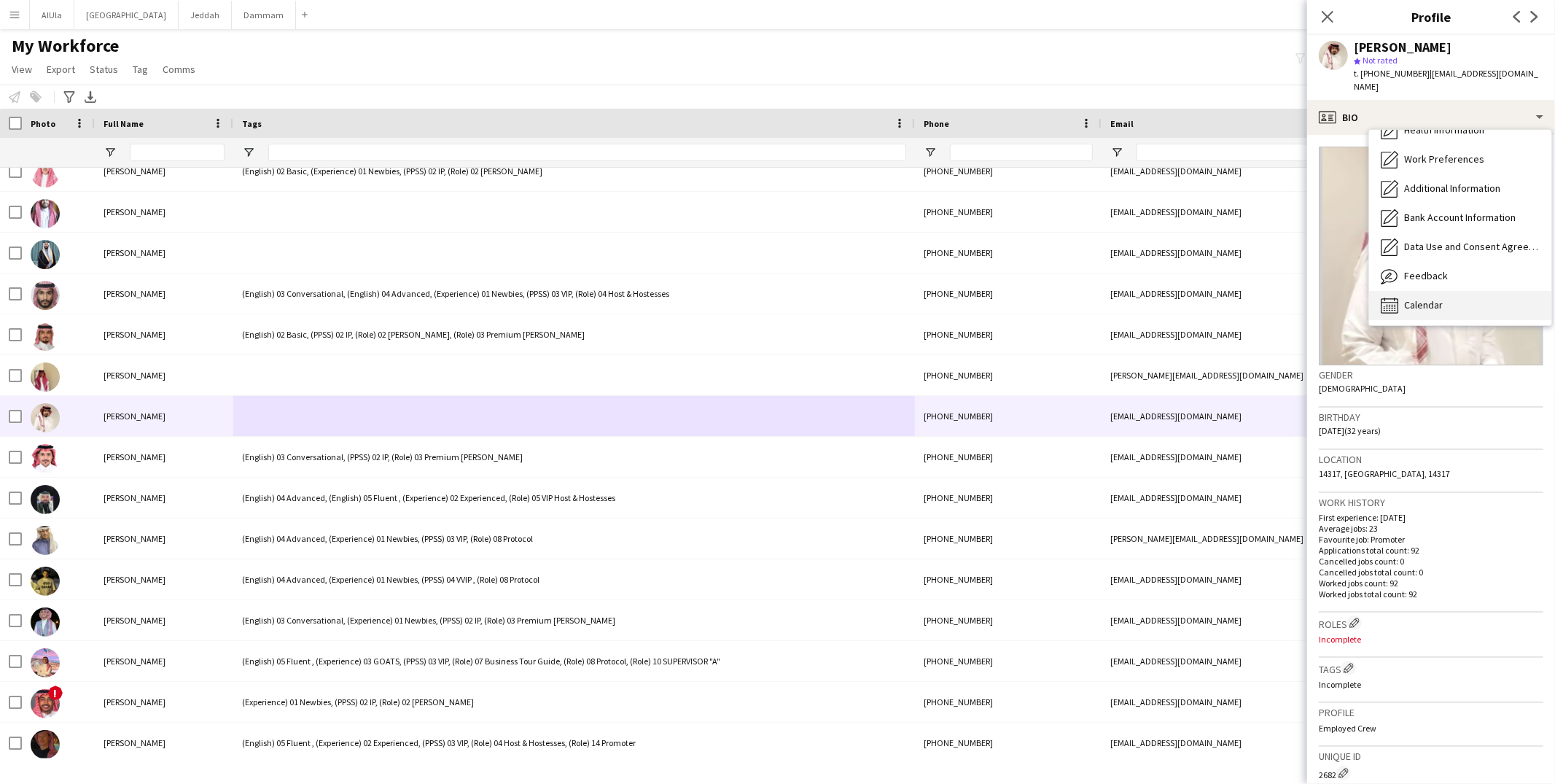
click at [1467, 297] on div "Calendar Calendar" at bounding box center [1459, 305] width 182 height 29
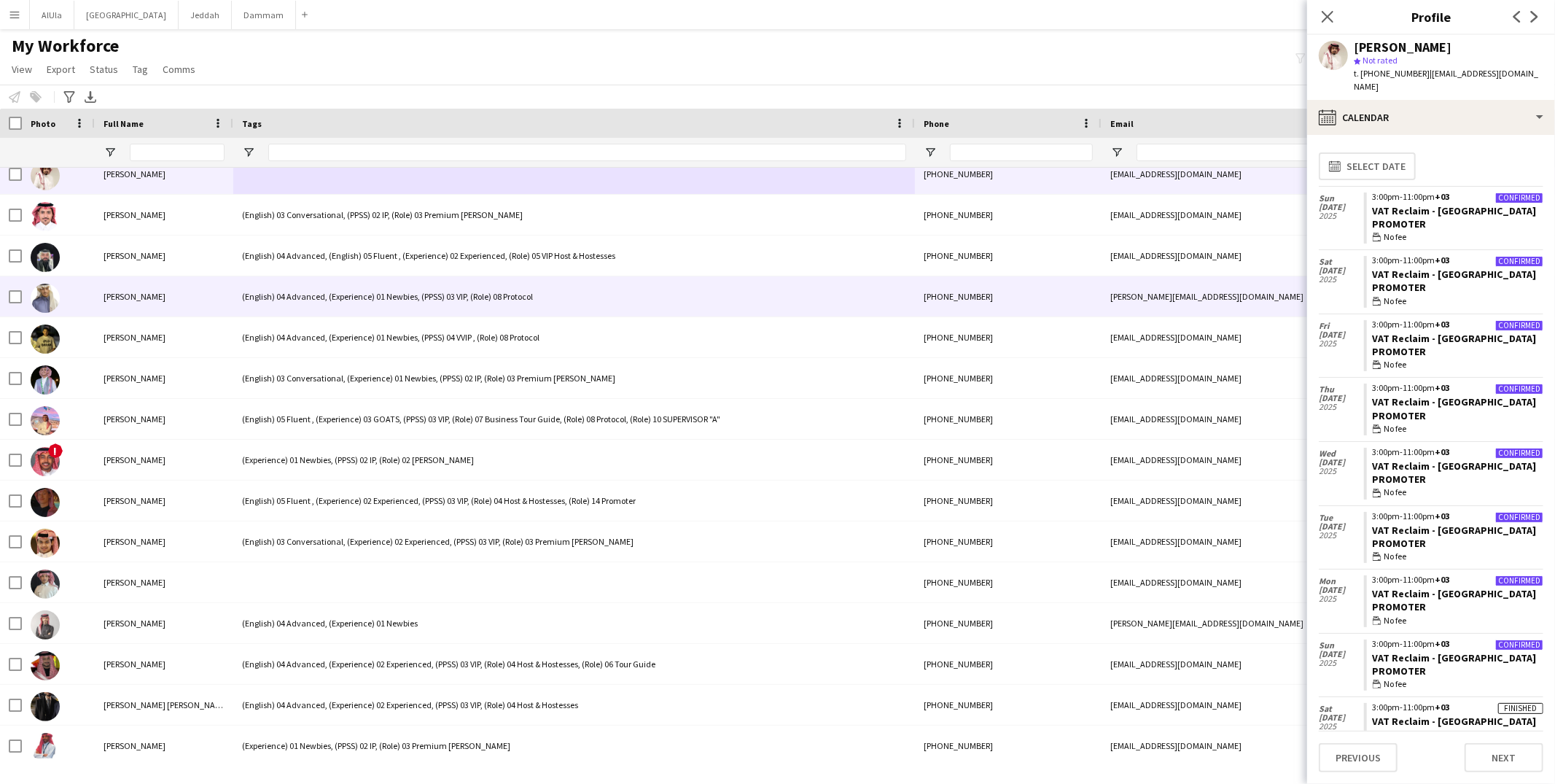
scroll to position [878, 0]
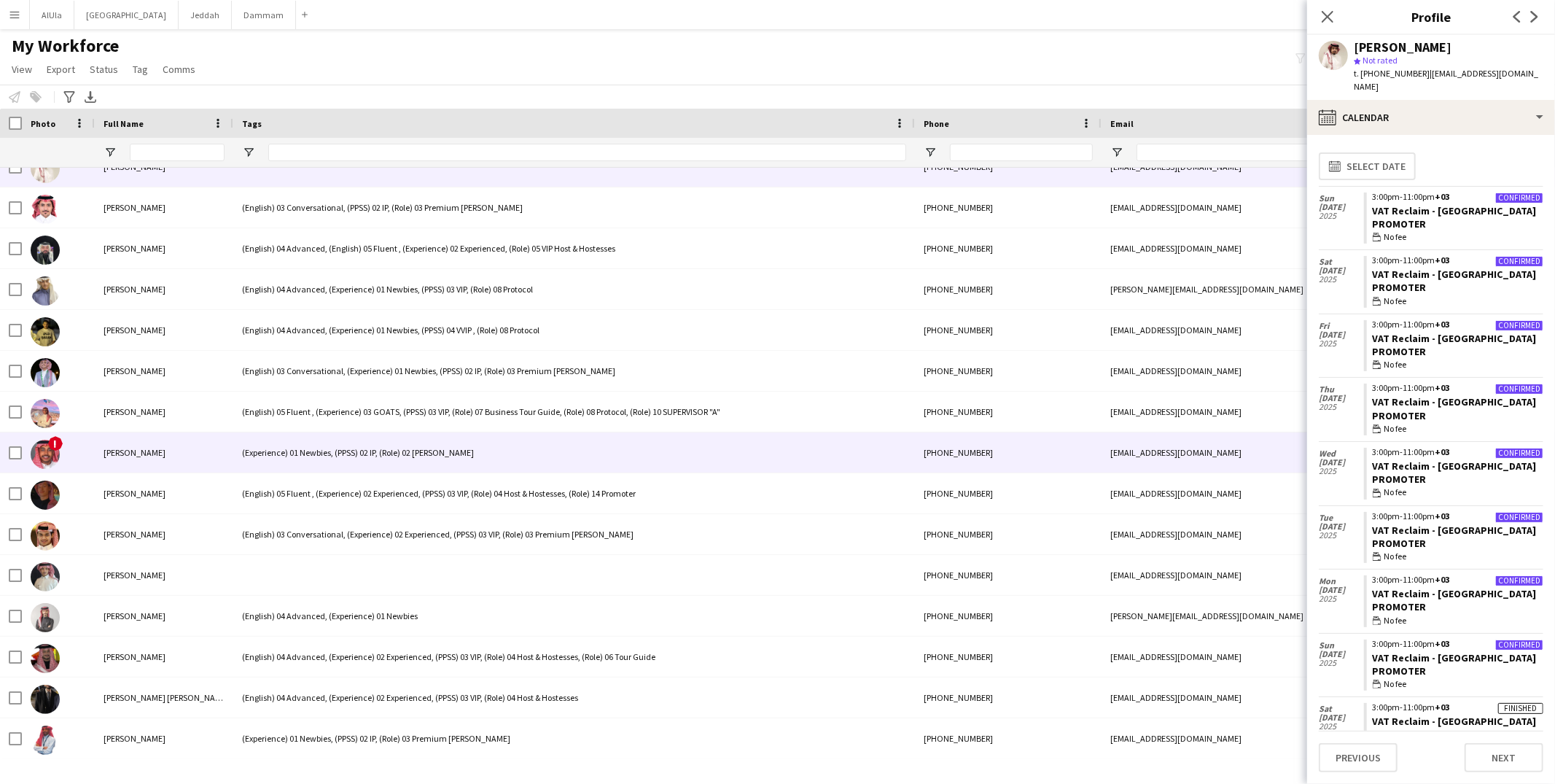
click at [396, 465] on div "(Experience) 01 Newbies, (PPSS) 02 IP, (Role) 02 Usher" at bounding box center [573, 452] width 681 height 40
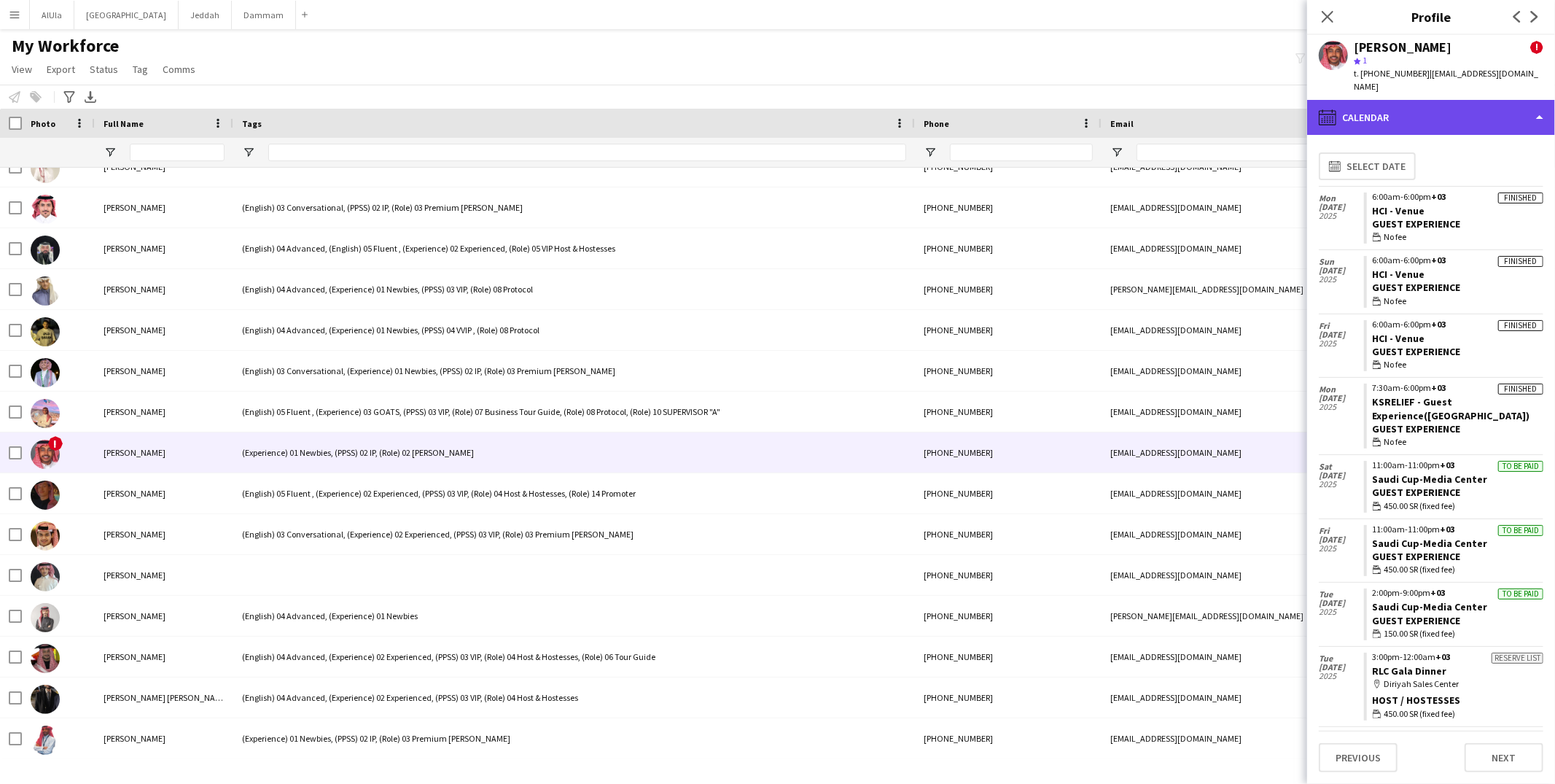
click at [1335, 100] on div "calendar-full Calendar" at bounding box center [1431, 117] width 248 height 35
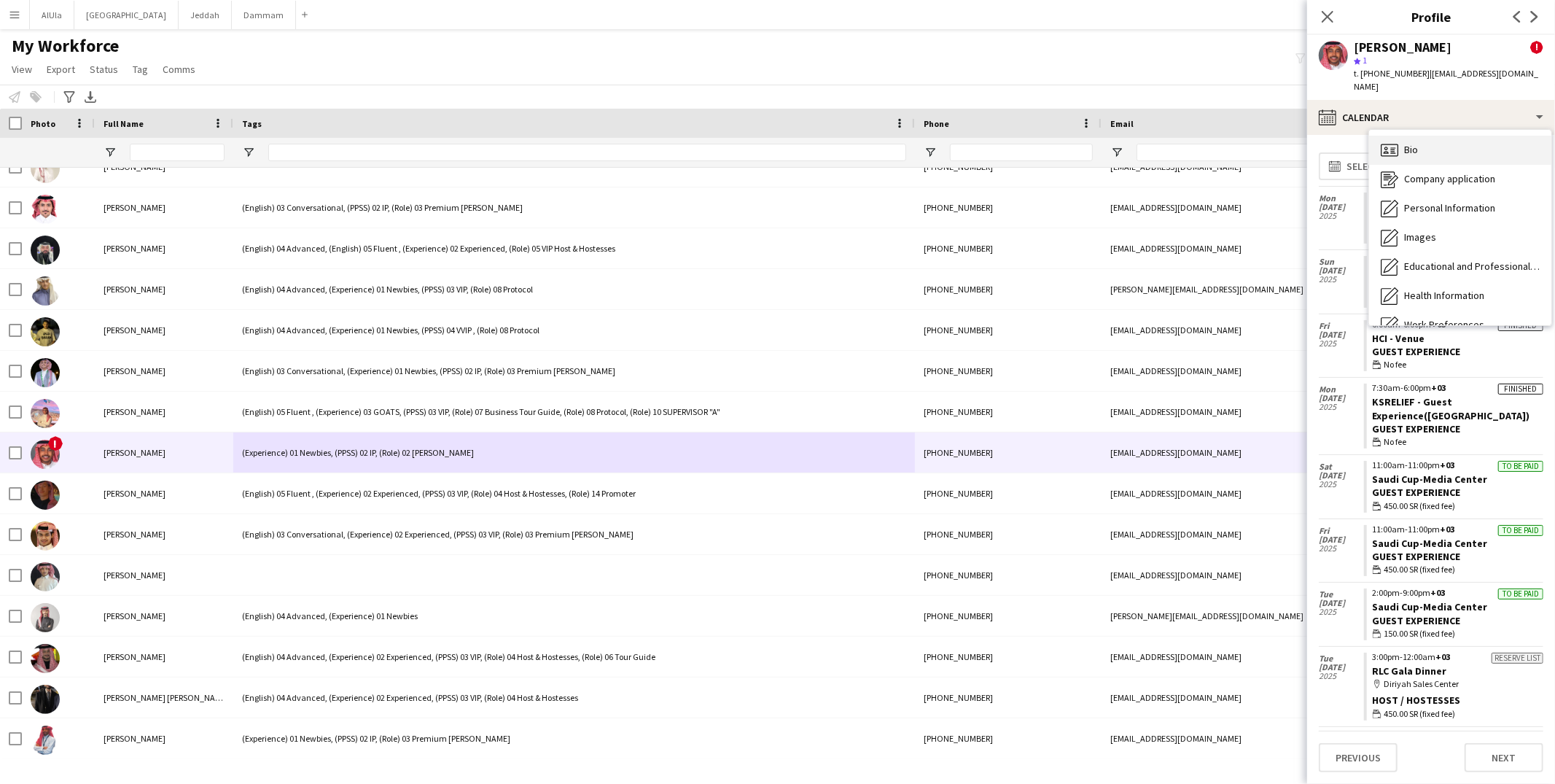
click at [1424, 145] on div "Bio Bio" at bounding box center [1459, 149] width 182 height 29
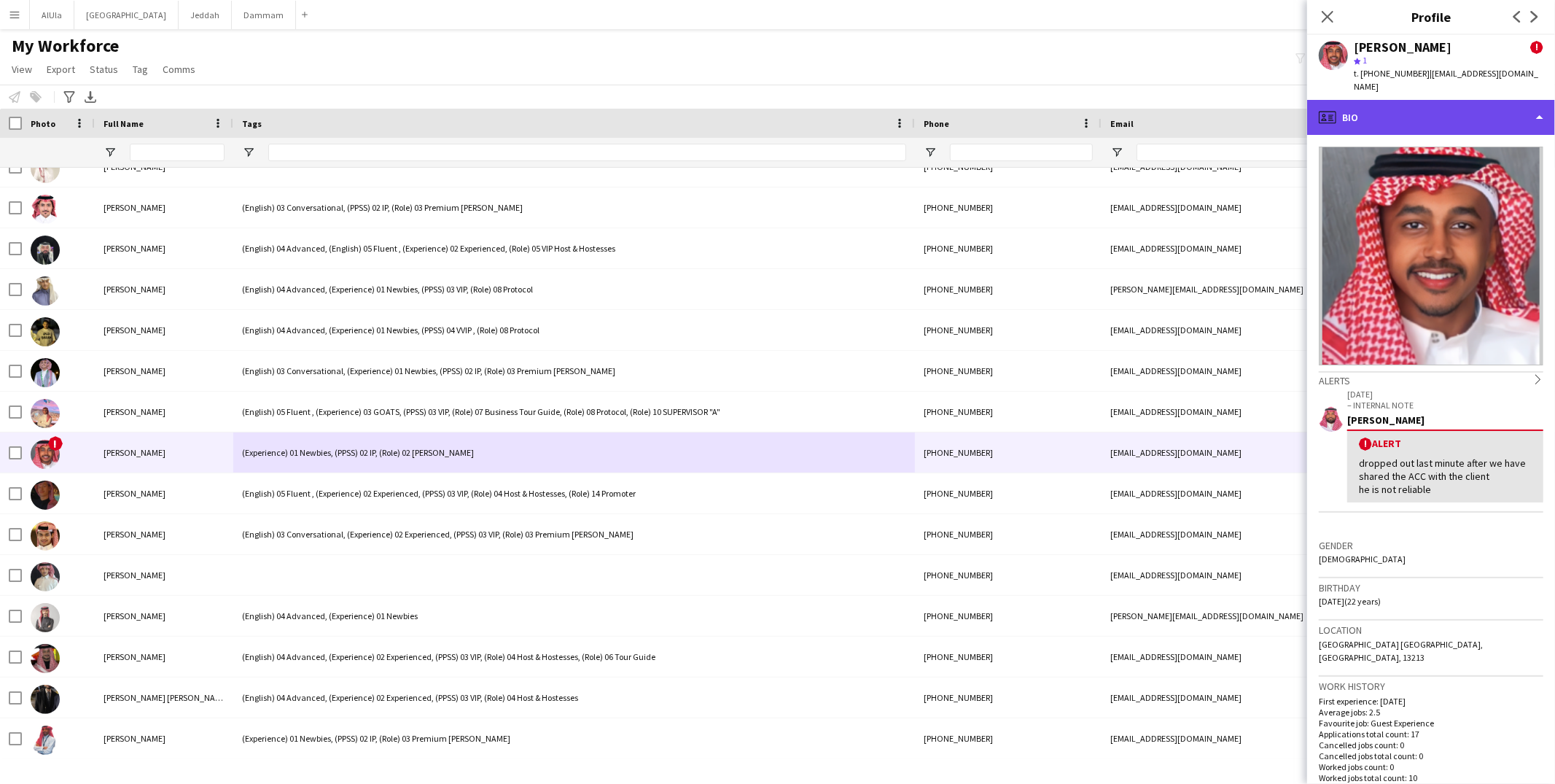
click at [1421, 111] on div "profile Bio" at bounding box center [1431, 117] width 248 height 35
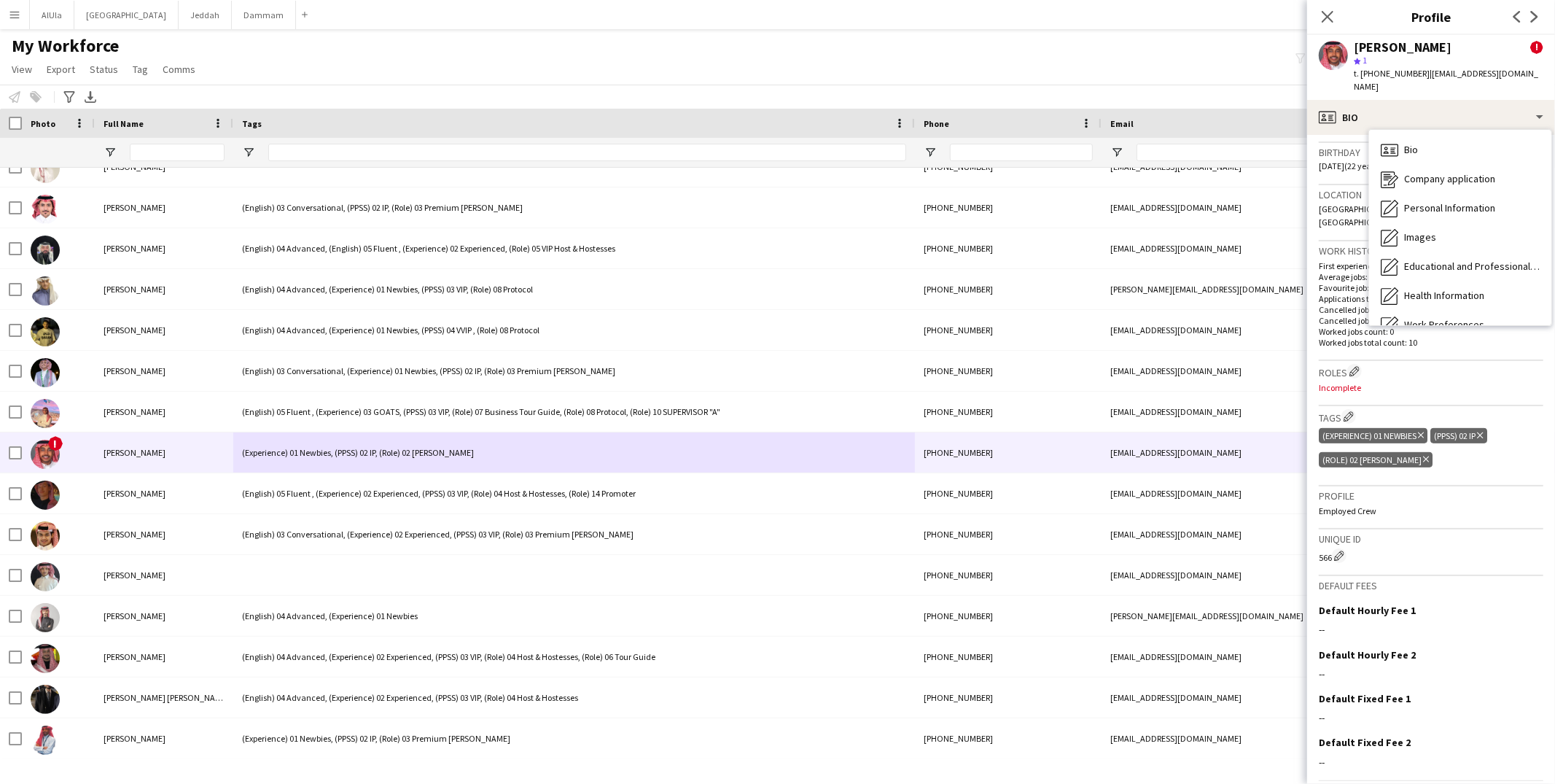
click at [1358, 409] on h3 "Tags Edit crew company tags" at bounding box center [1430, 417] width 225 height 15
click at [1341, 409] on h3 "Tags Edit crew company tags" at bounding box center [1430, 417] width 225 height 15
click at [1348, 411] on app-icon "Edit crew company tags" at bounding box center [1348, 416] width 10 height 10
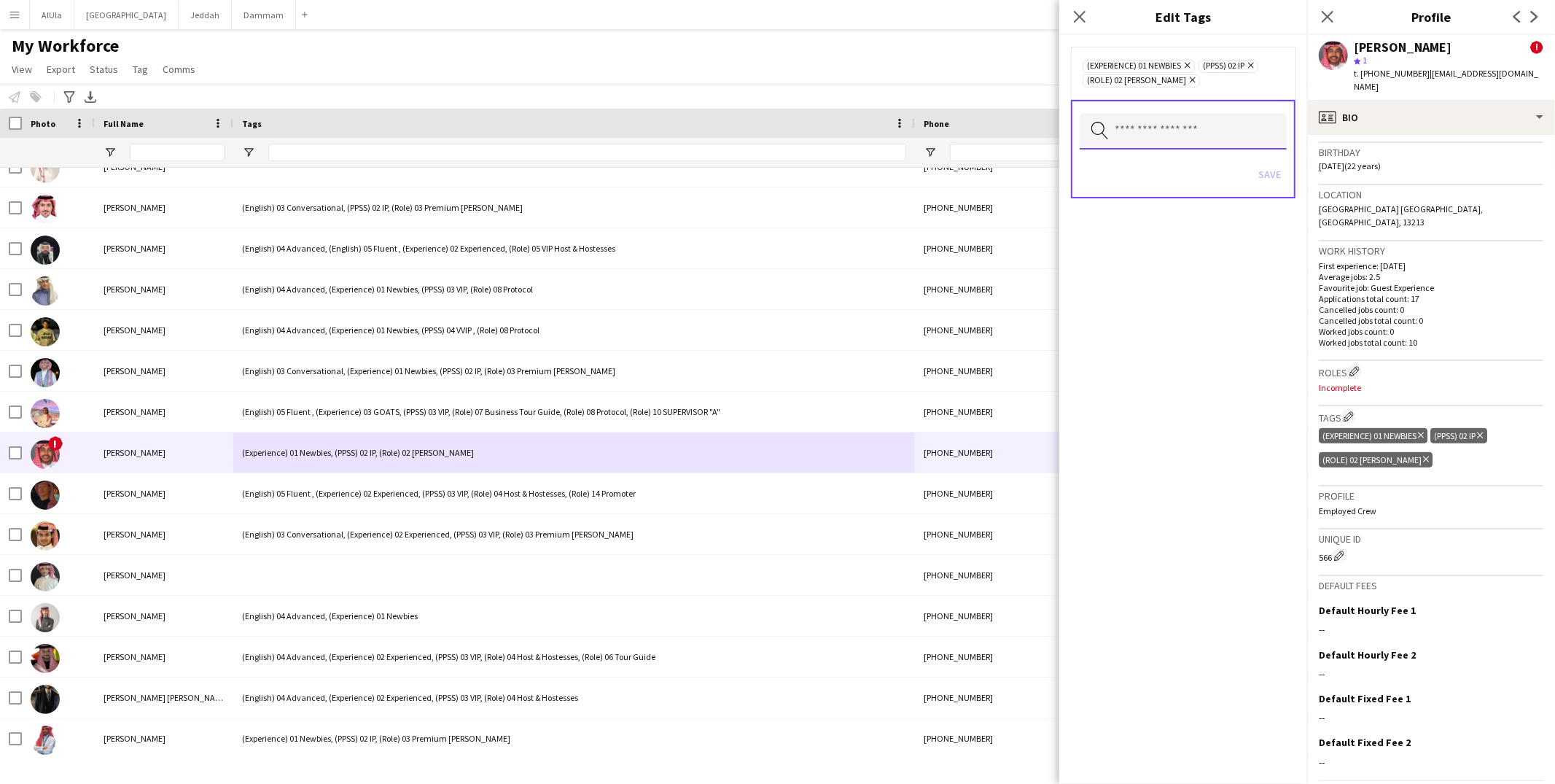
click at [1126, 135] on input "text" at bounding box center [1183, 131] width 207 height 36
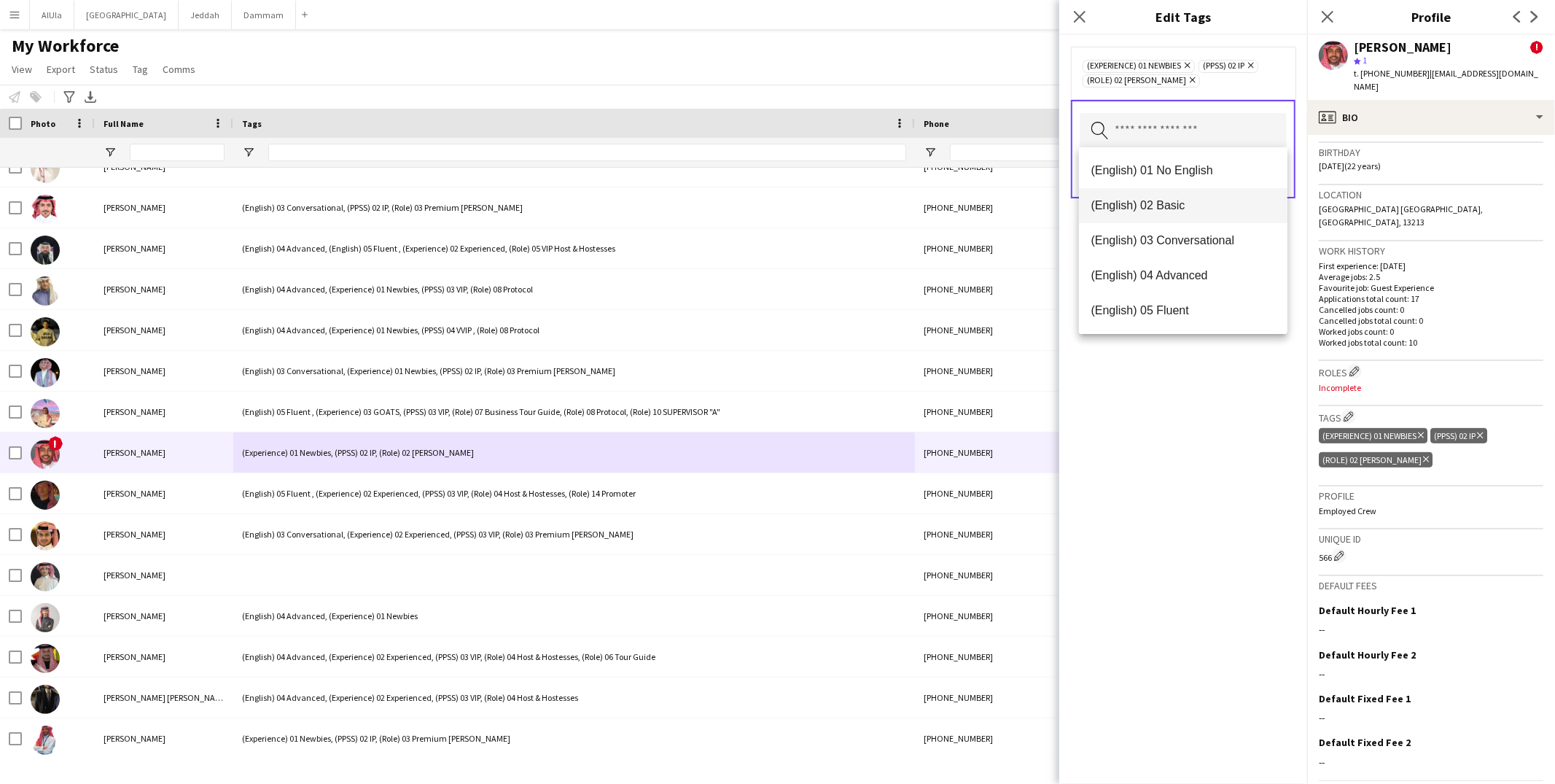
click at [1138, 199] on span "(English) 02 Basic" at bounding box center [1183, 205] width 186 height 14
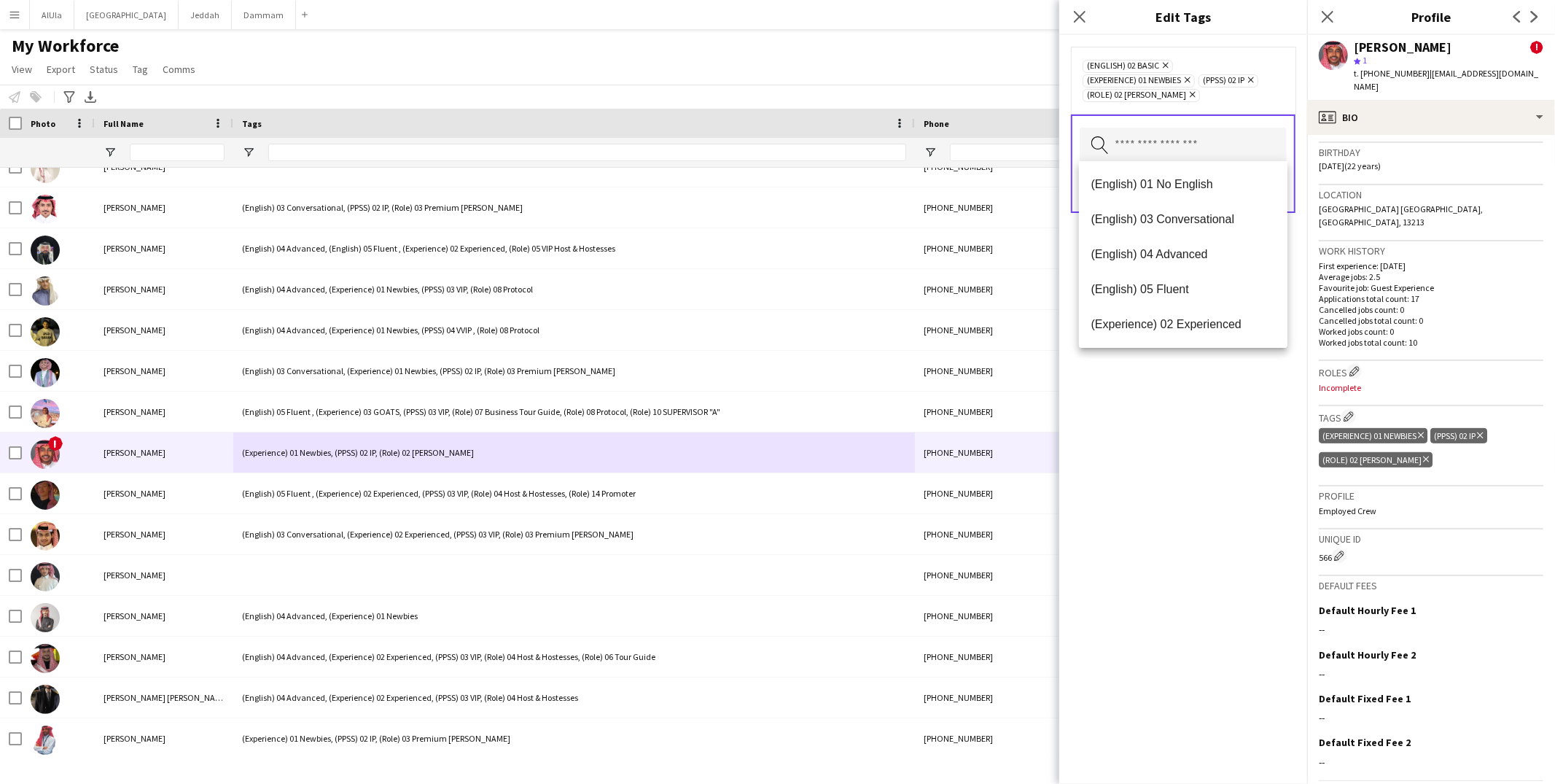
click at [1232, 388] on div "(English) 02 Basic Remove (Experience) 01 Newbies Remove (PPSS) 02 IP Remove (R…" at bounding box center [1183, 409] width 248 height 749
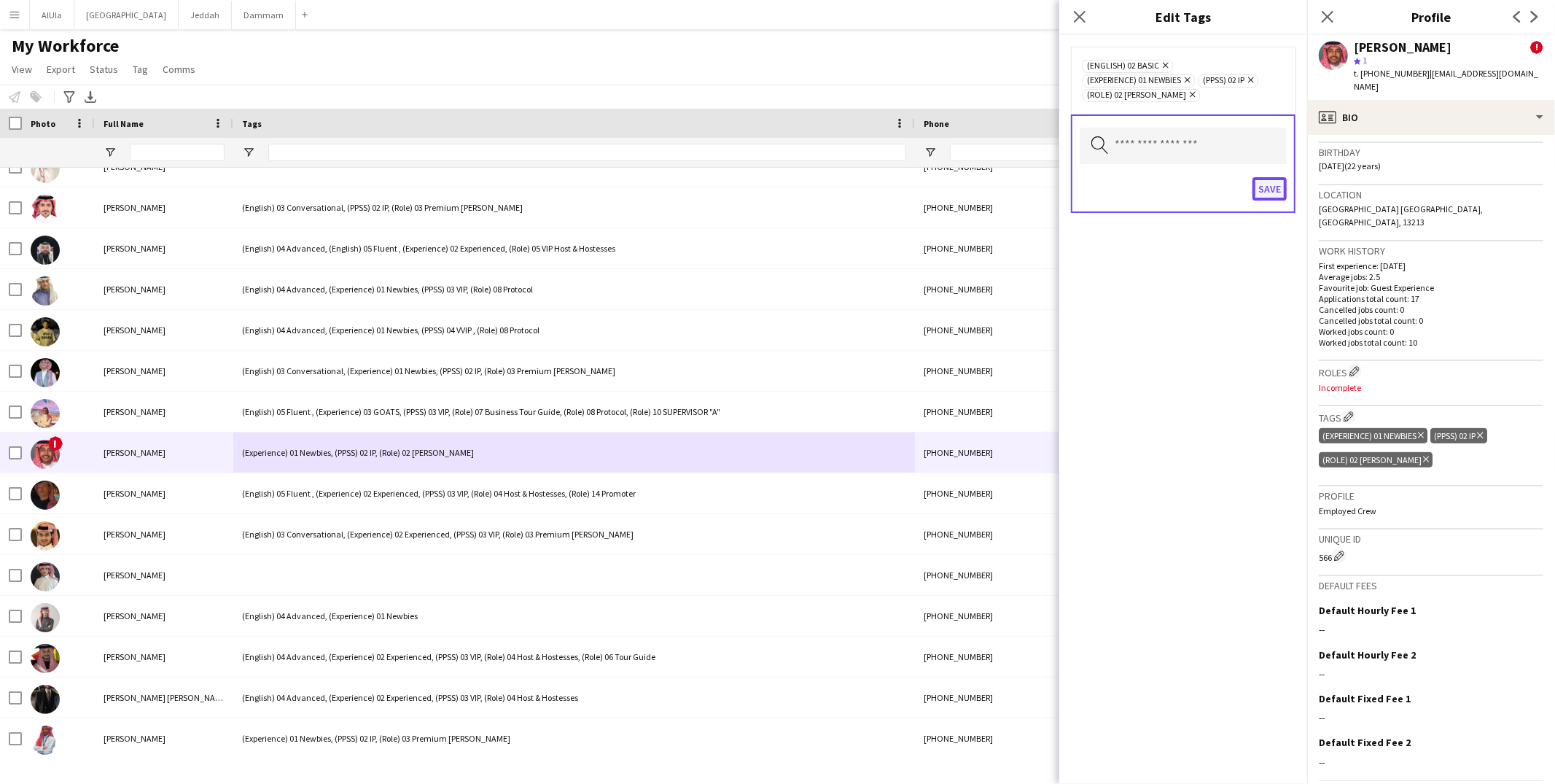
click at [1272, 184] on button "Save" at bounding box center [1269, 188] width 34 height 23
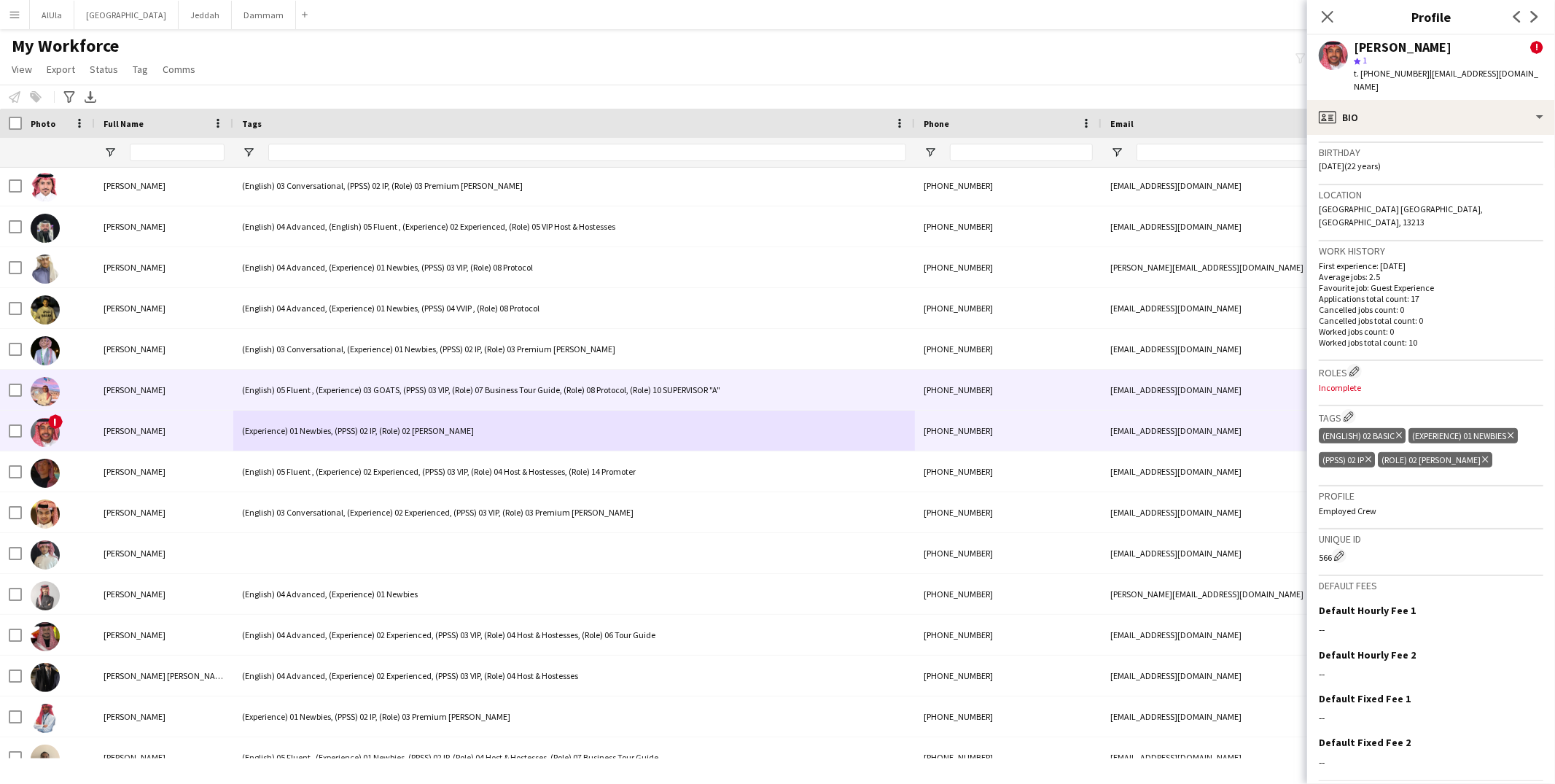
scroll to position [901, 0]
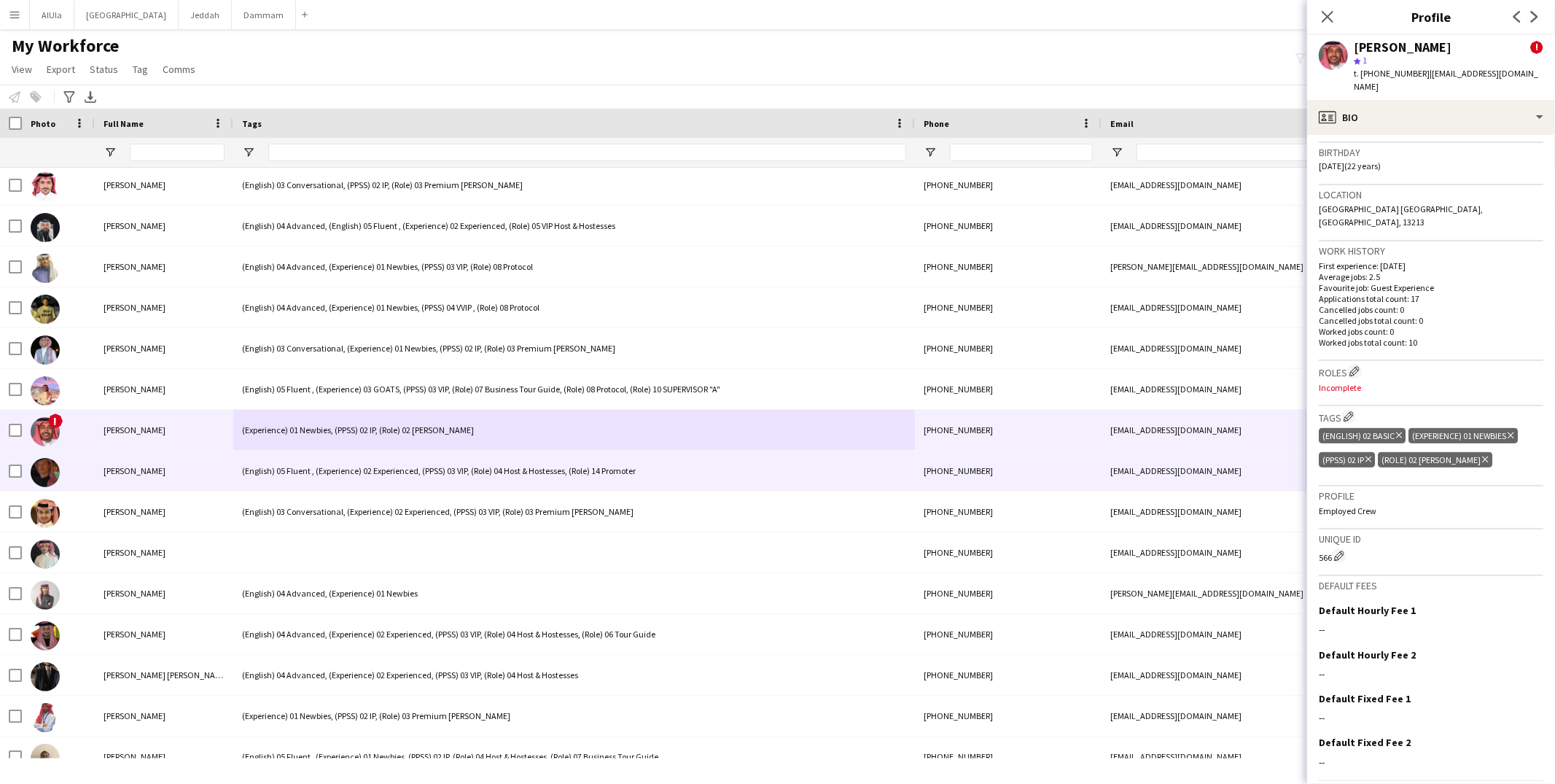
click at [427, 476] on div "(English) 05 Fluent , (Experience) 02 Experienced, (PPSS) 03 VIP, (Role) 04 Hos…" at bounding box center [573, 470] width 681 height 40
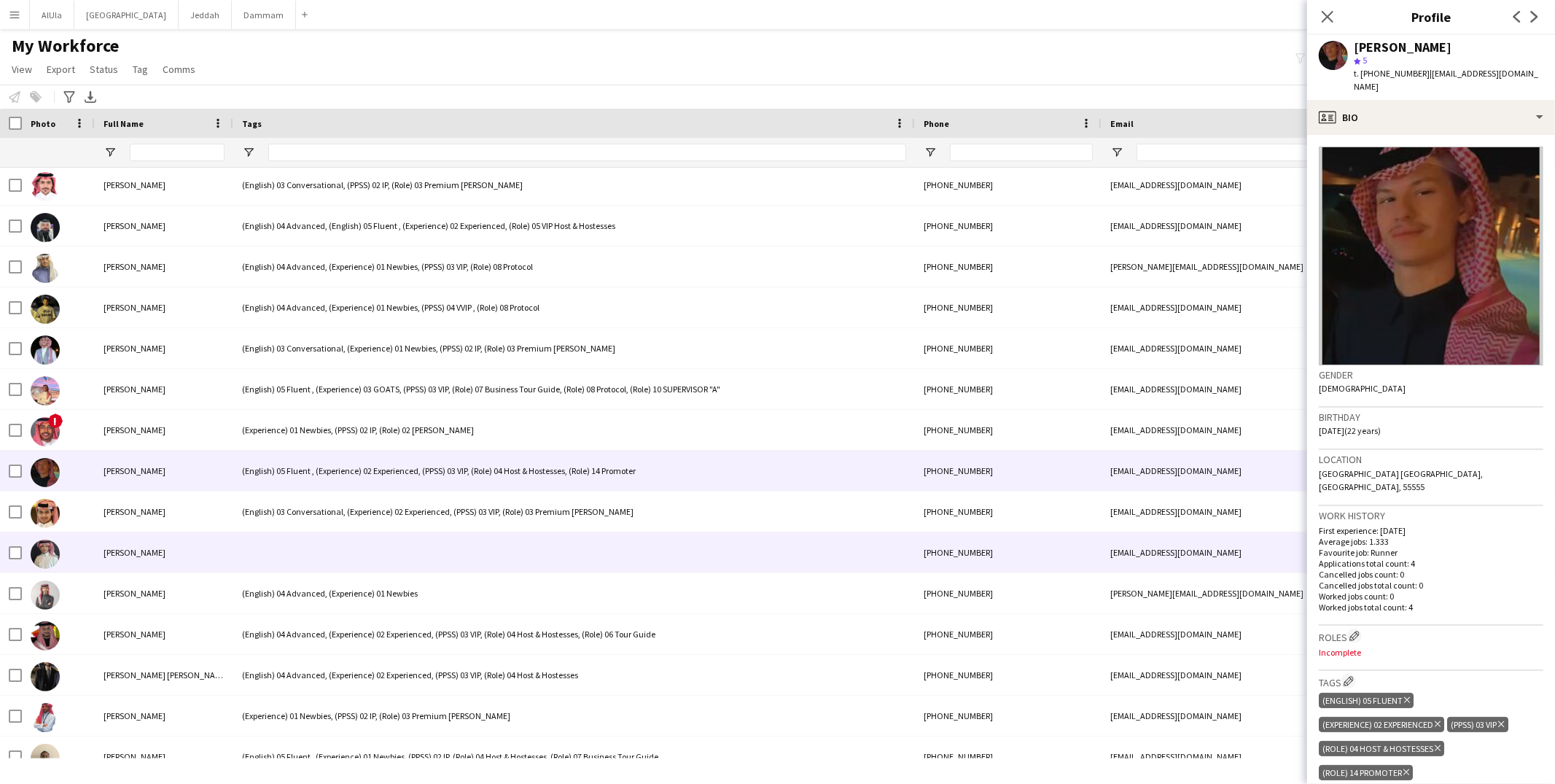
click at [352, 549] on div at bounding box center [573, 552] width 681 height 40
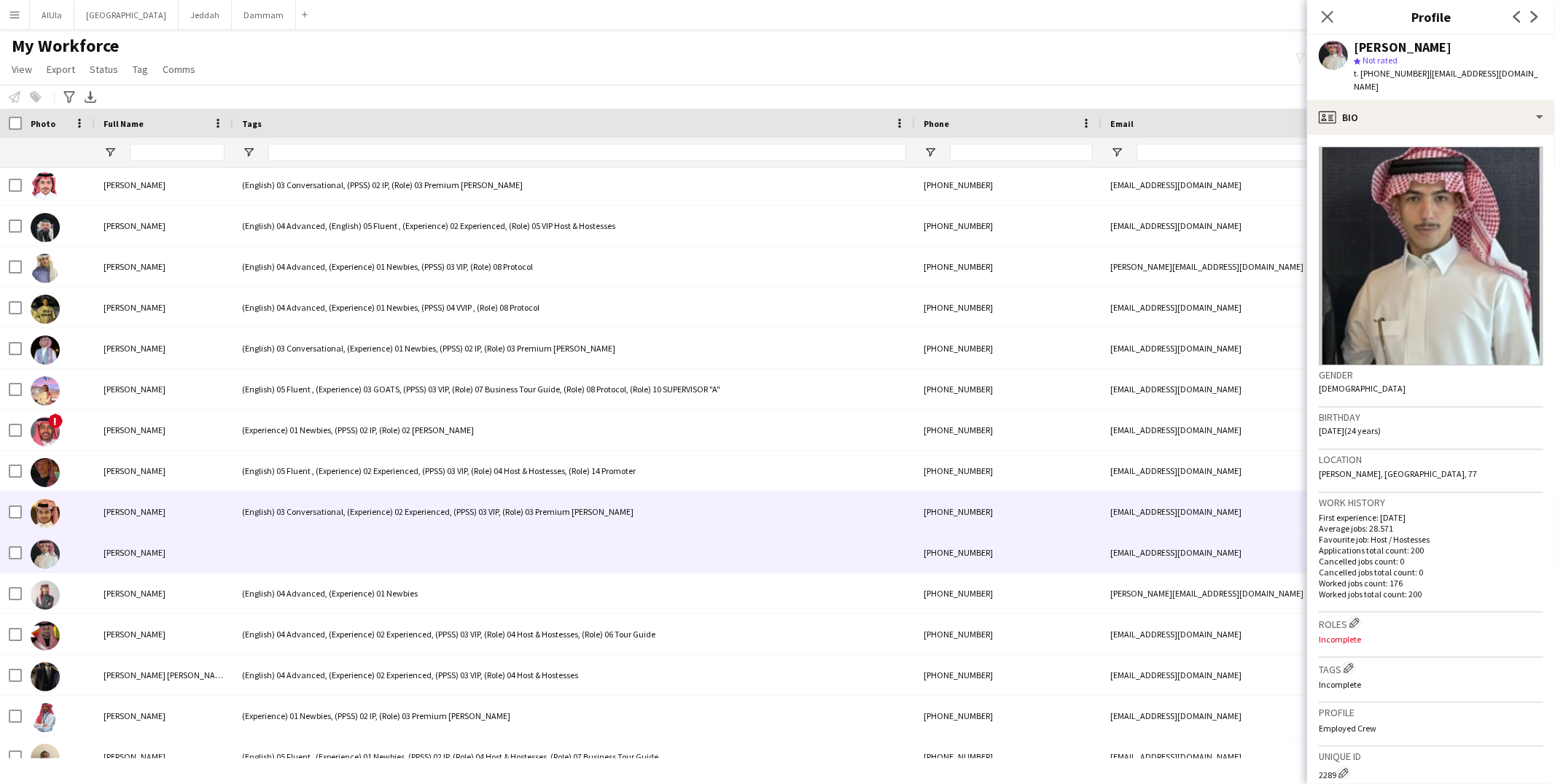
click at [390, 513] on div "(English) 03 Conversational, (Experience) 02 Experienced, (PPSS) 03 VIP, (Role)…" at bounding box center [573, 511] width 681 height 40
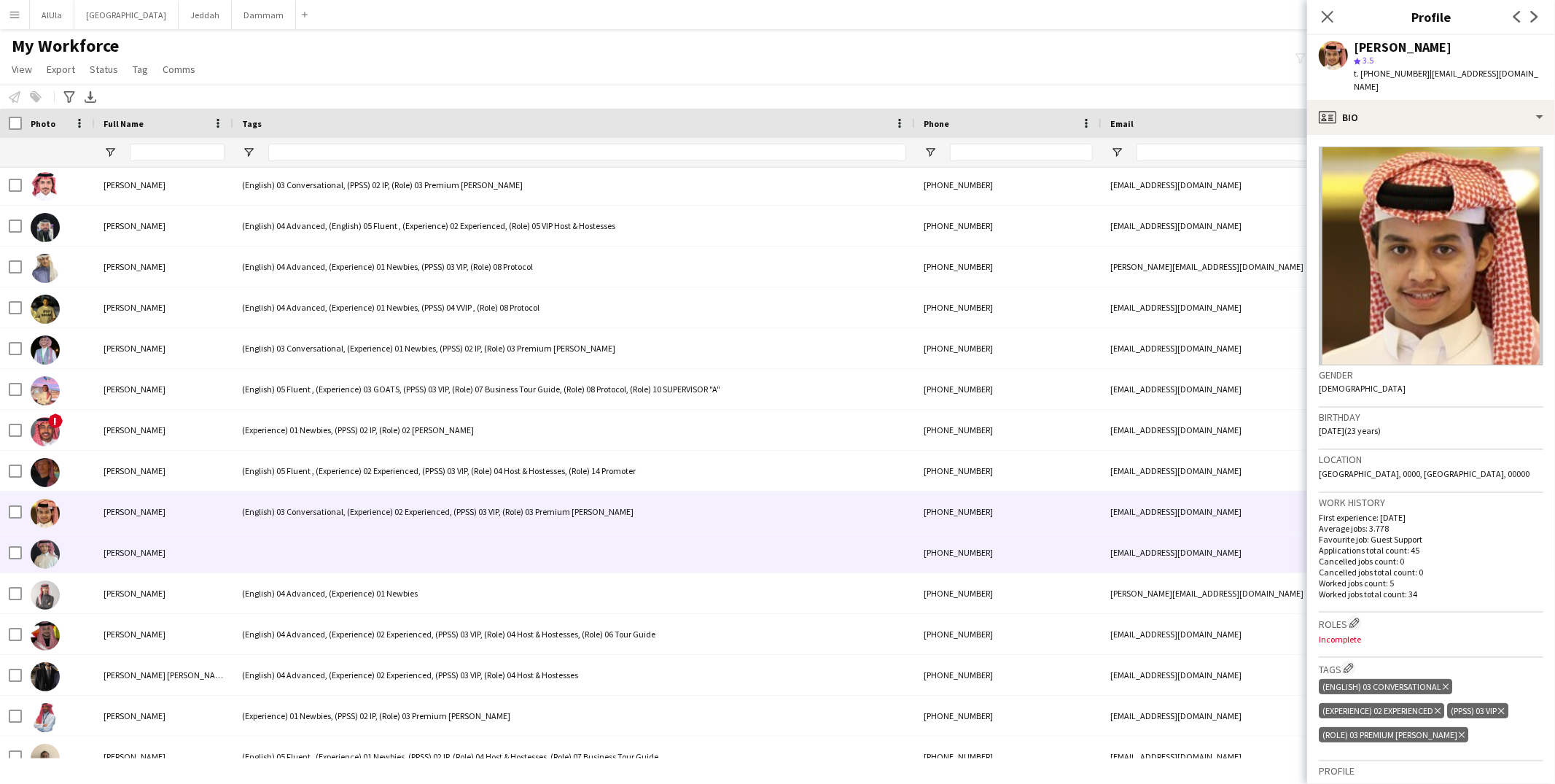
click at [384, 556] on div at bounding box center [573, 552] width 681 height 40
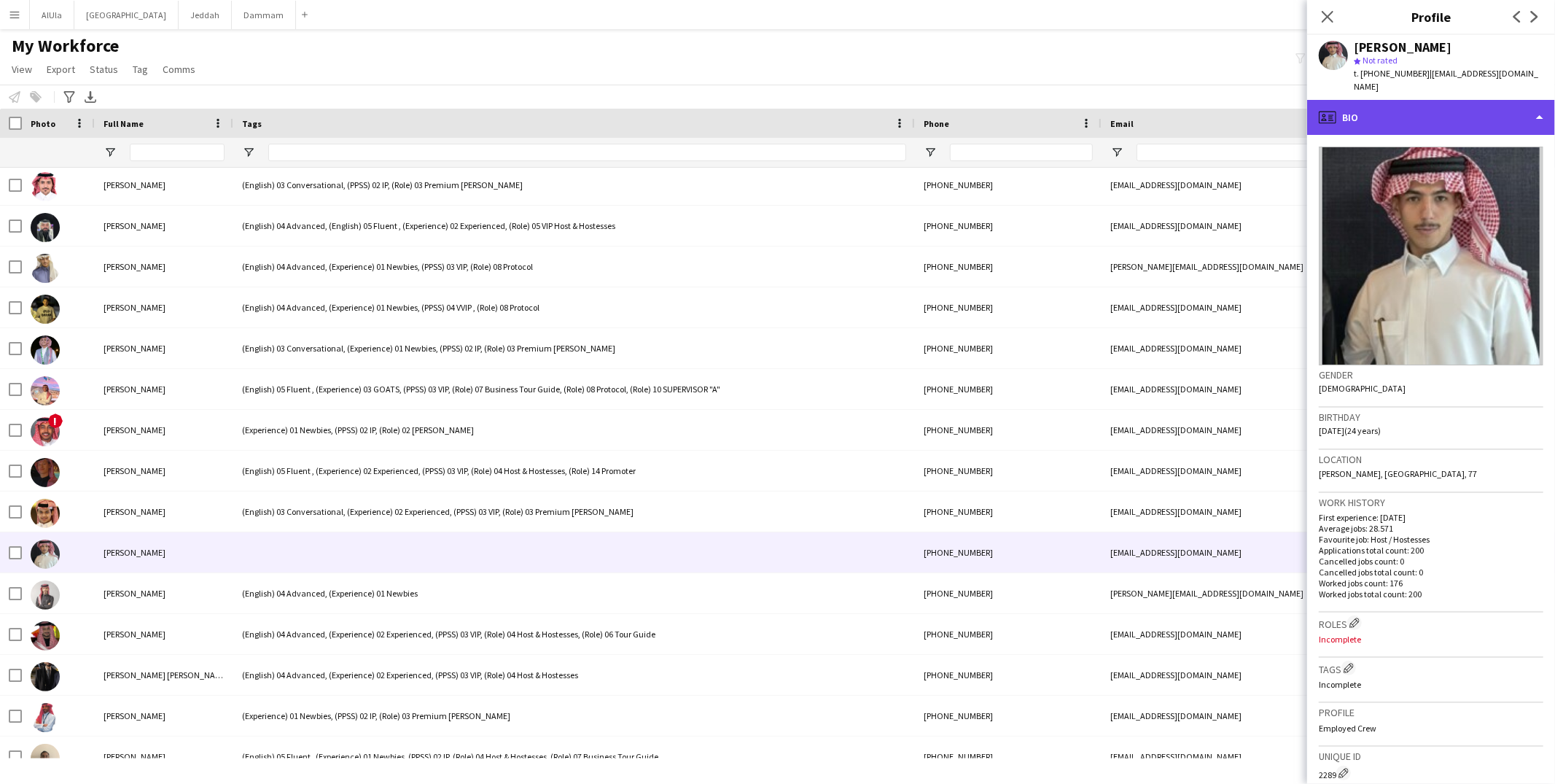
click at [1385, 110] on div "profile Bio" at bounding box center [1431, 117] width 248 height 35
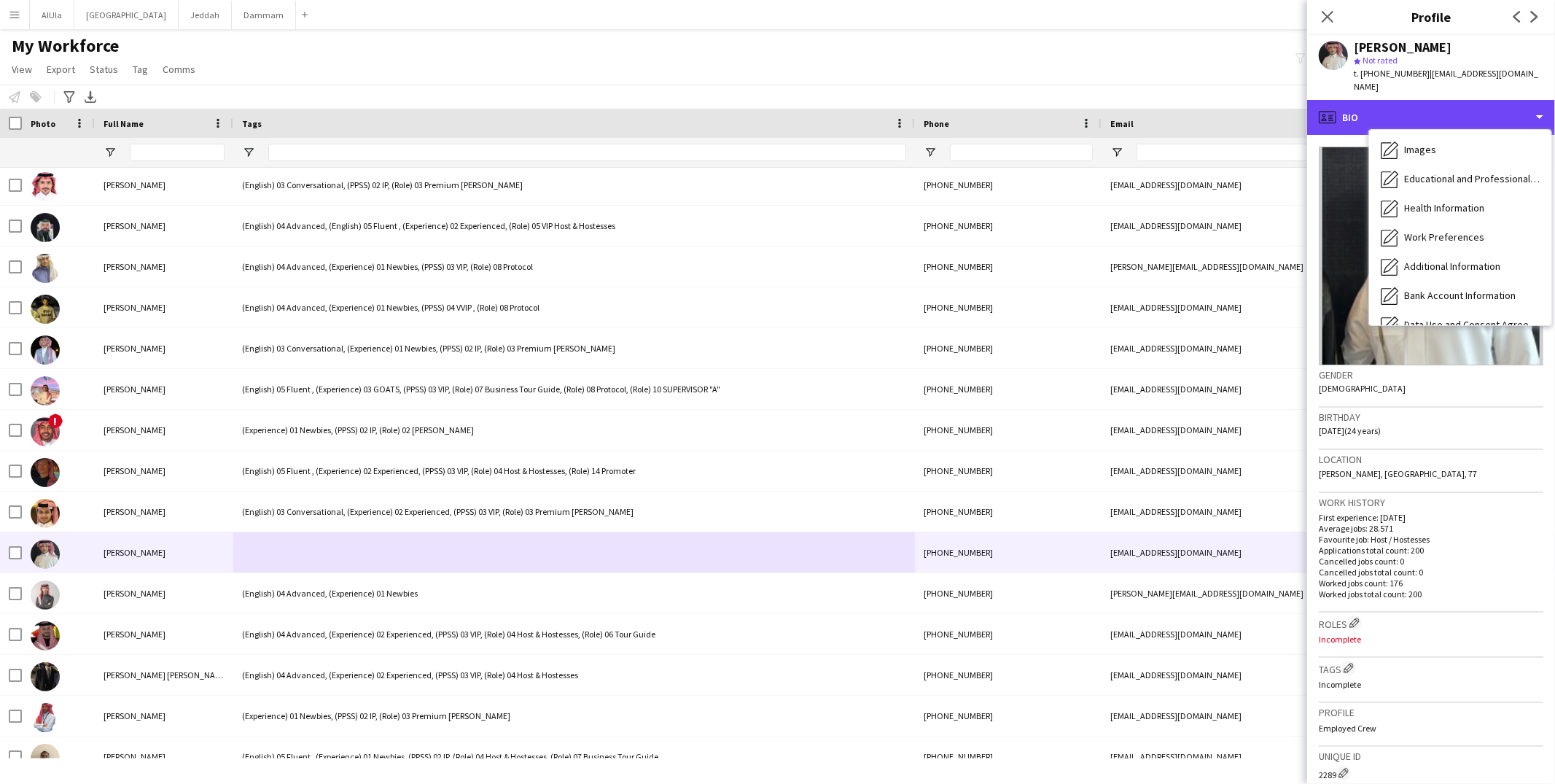
scroll to position [165, 0]
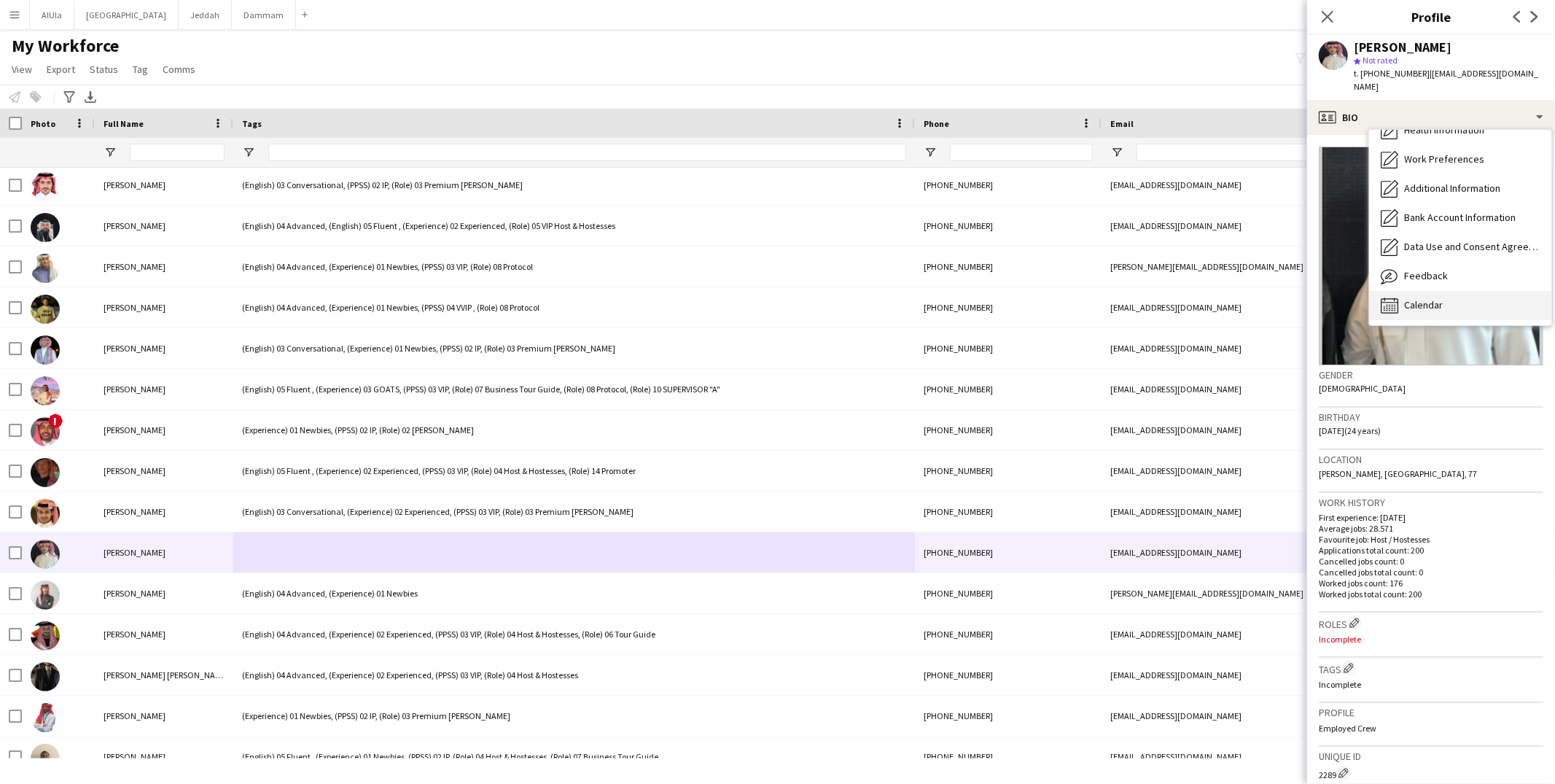
click at [1434, 298] on span "Calendar" at bounding box center [1423, 305] width 38 height 13
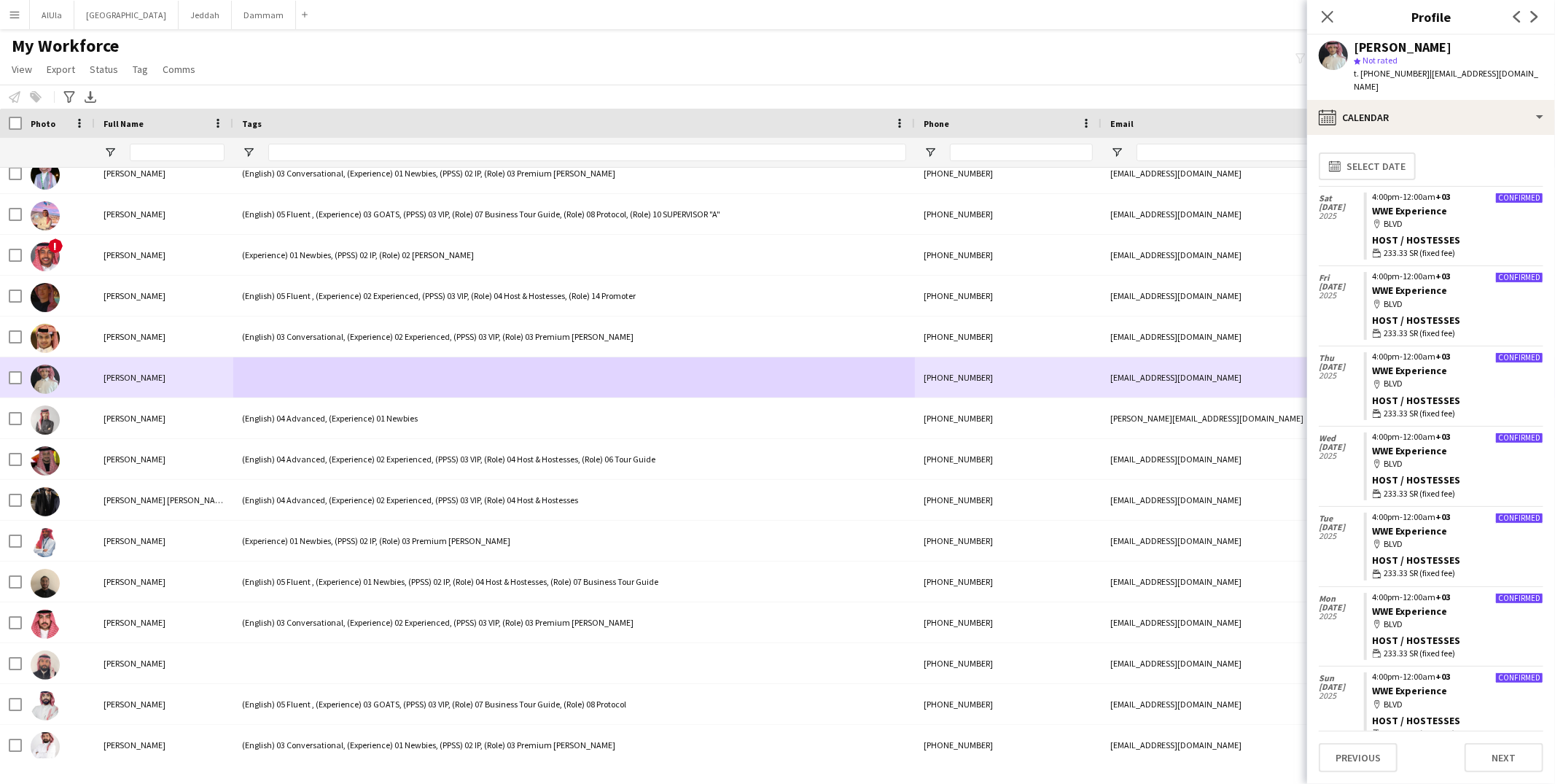
scroll to position [1080, 0]
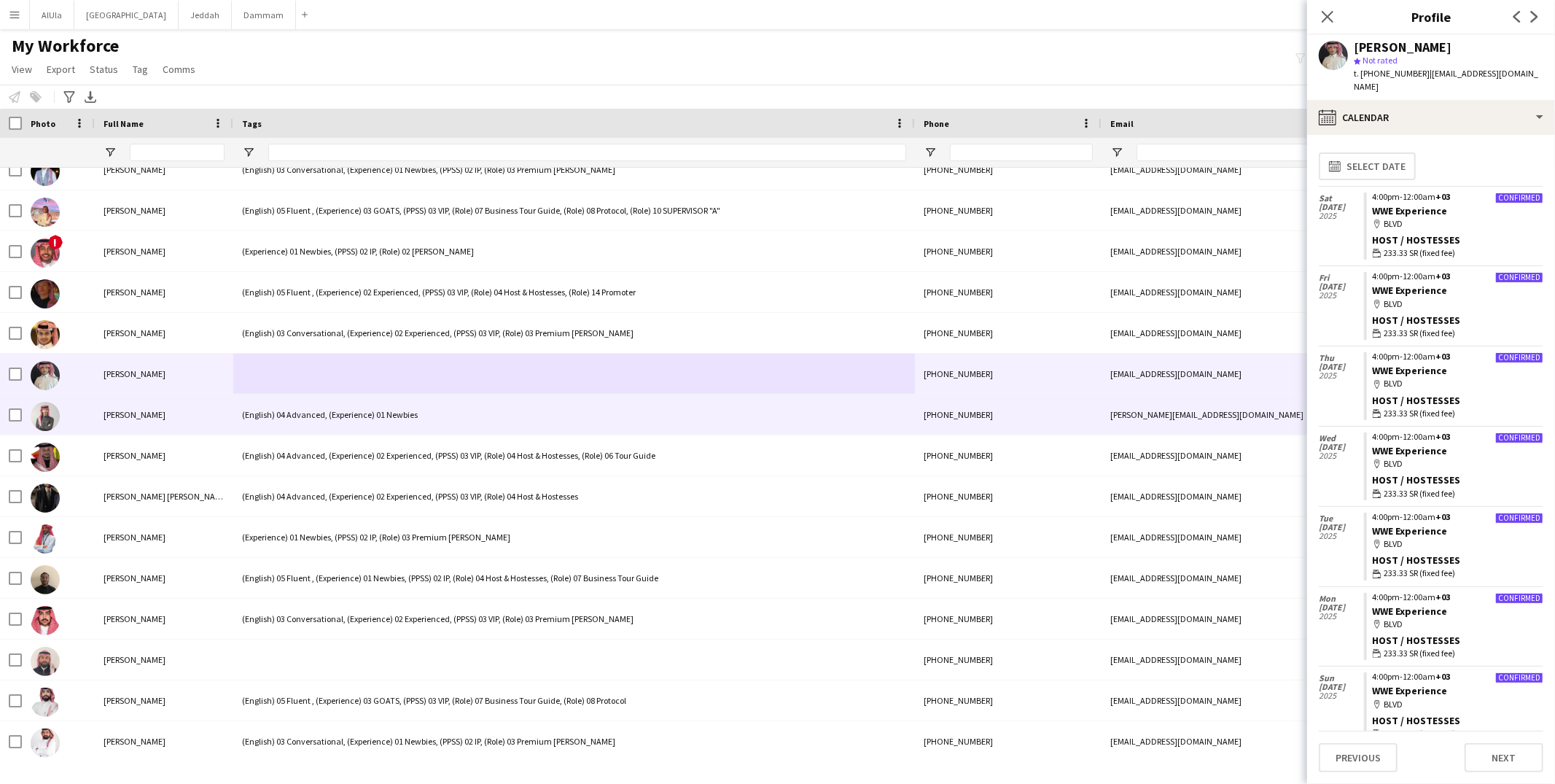
click at [343, 421] on div "(English) 04 Advanced, (Experience) 01 Newbies" at bounding box center [573, 414] width 681 height 40
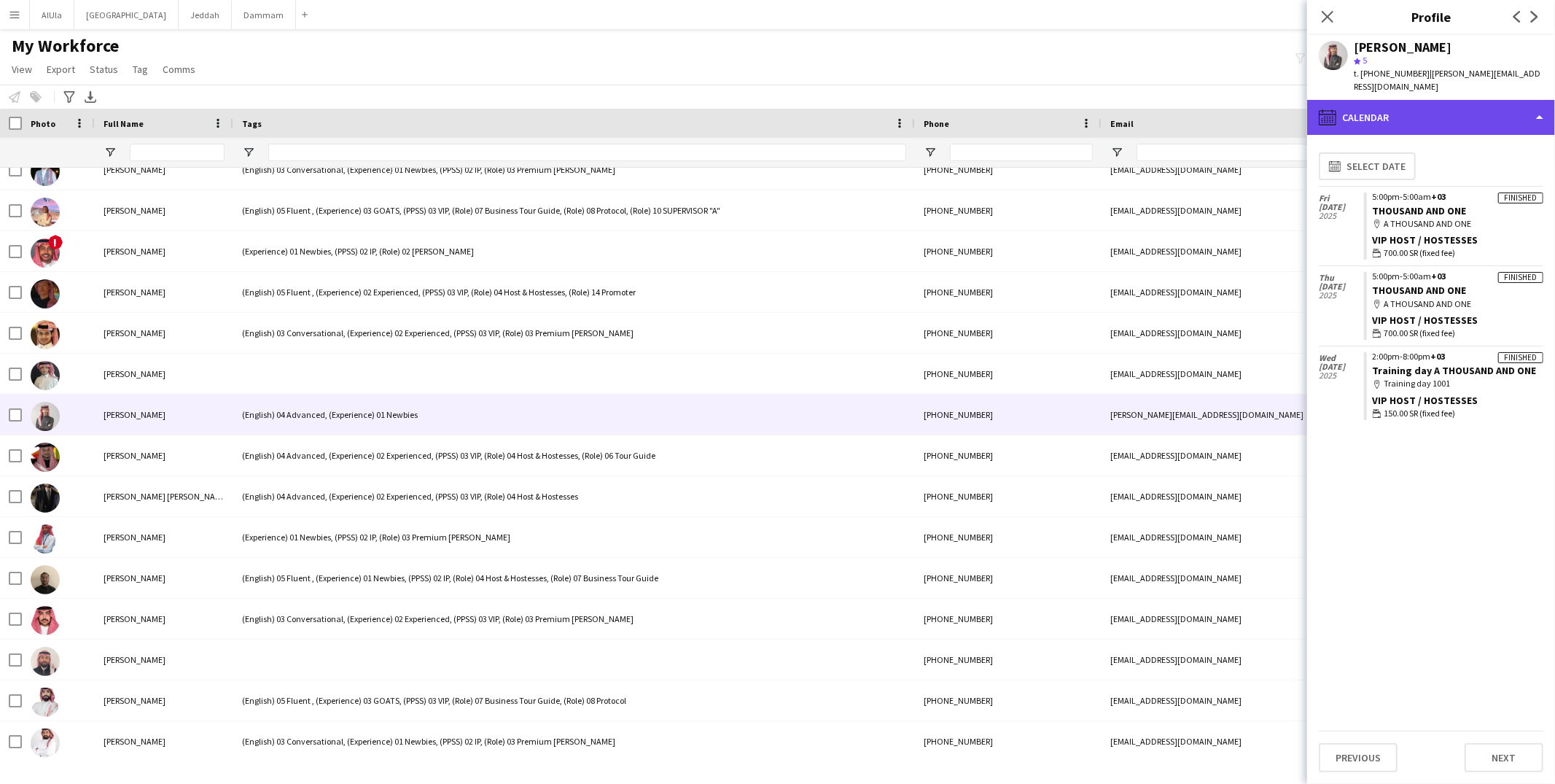
click at [1464, 114] on div "calendar-full Calendar" at bounding box center [1431, 117] width 248 height 35
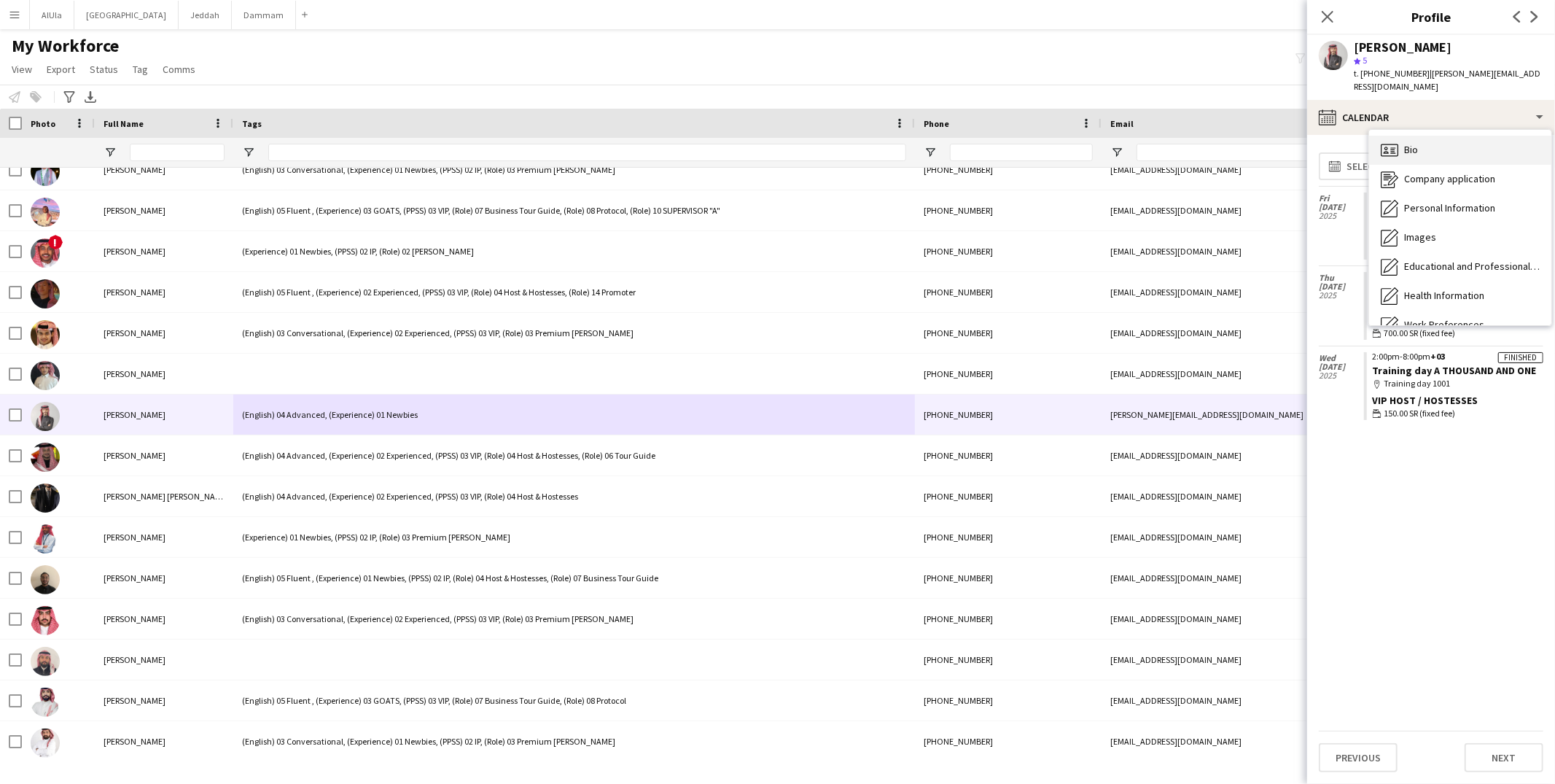
click at [1432, 135] on div "Bio Bio" at bounding box center [1459, 149] width 182 height 29
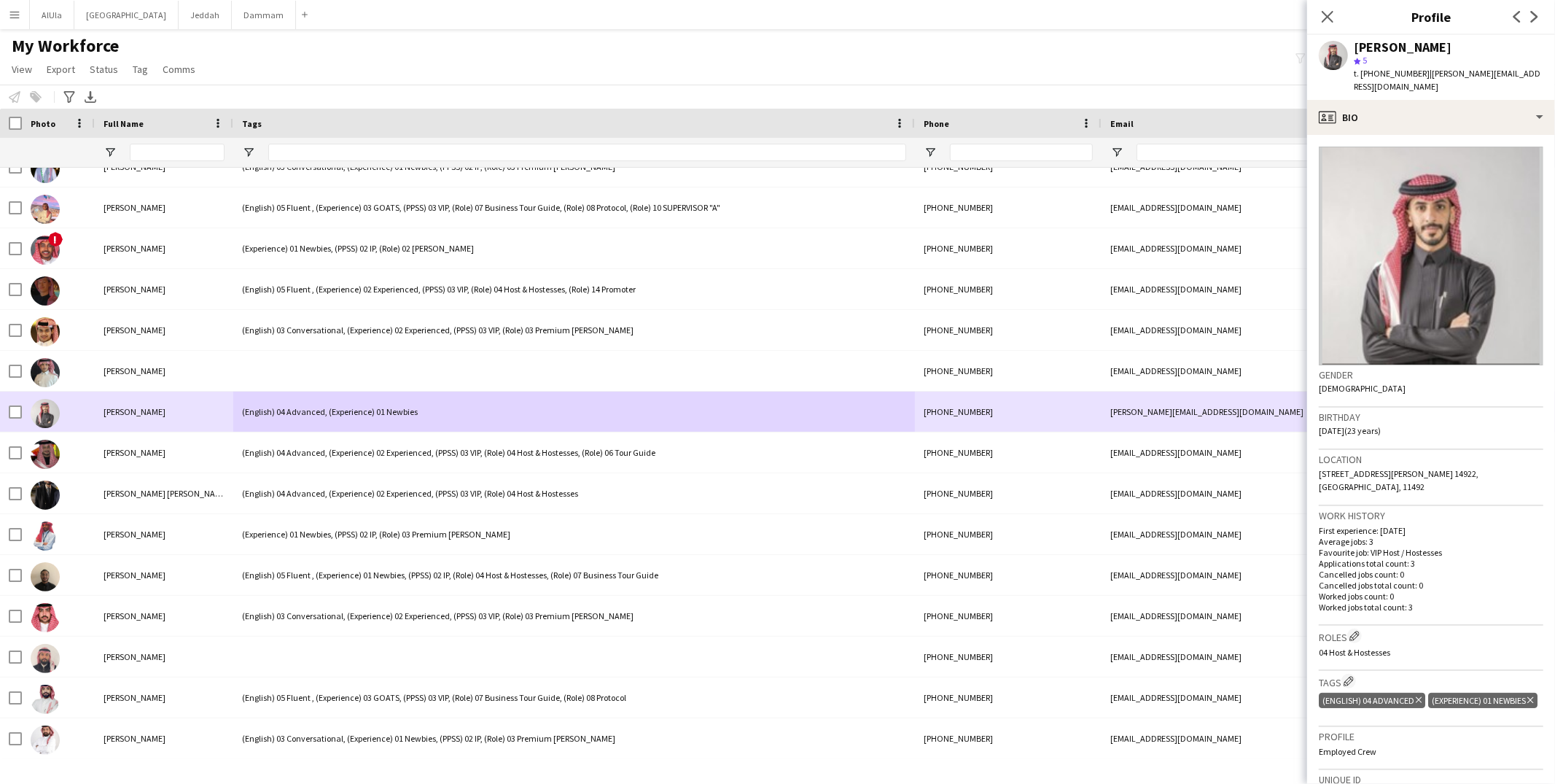
scroll to position [1131, 0]
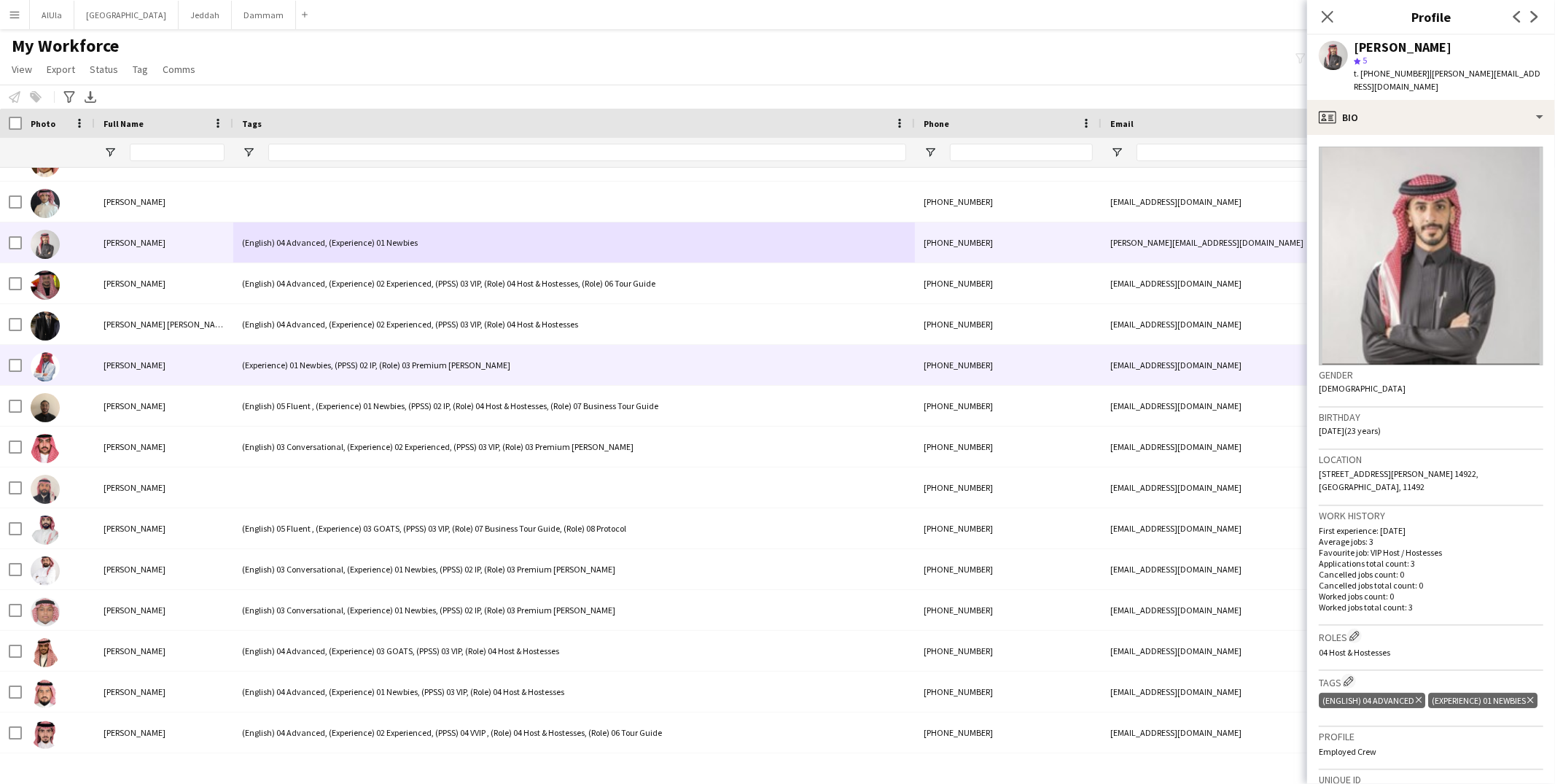
click at [355, 366] on div "(Experience) 01 Newbies, (PPSS) 02 IP, (Role) 03 Premium [PERSON_NAME]" at bounding box center [573, 364] width 681 height 40
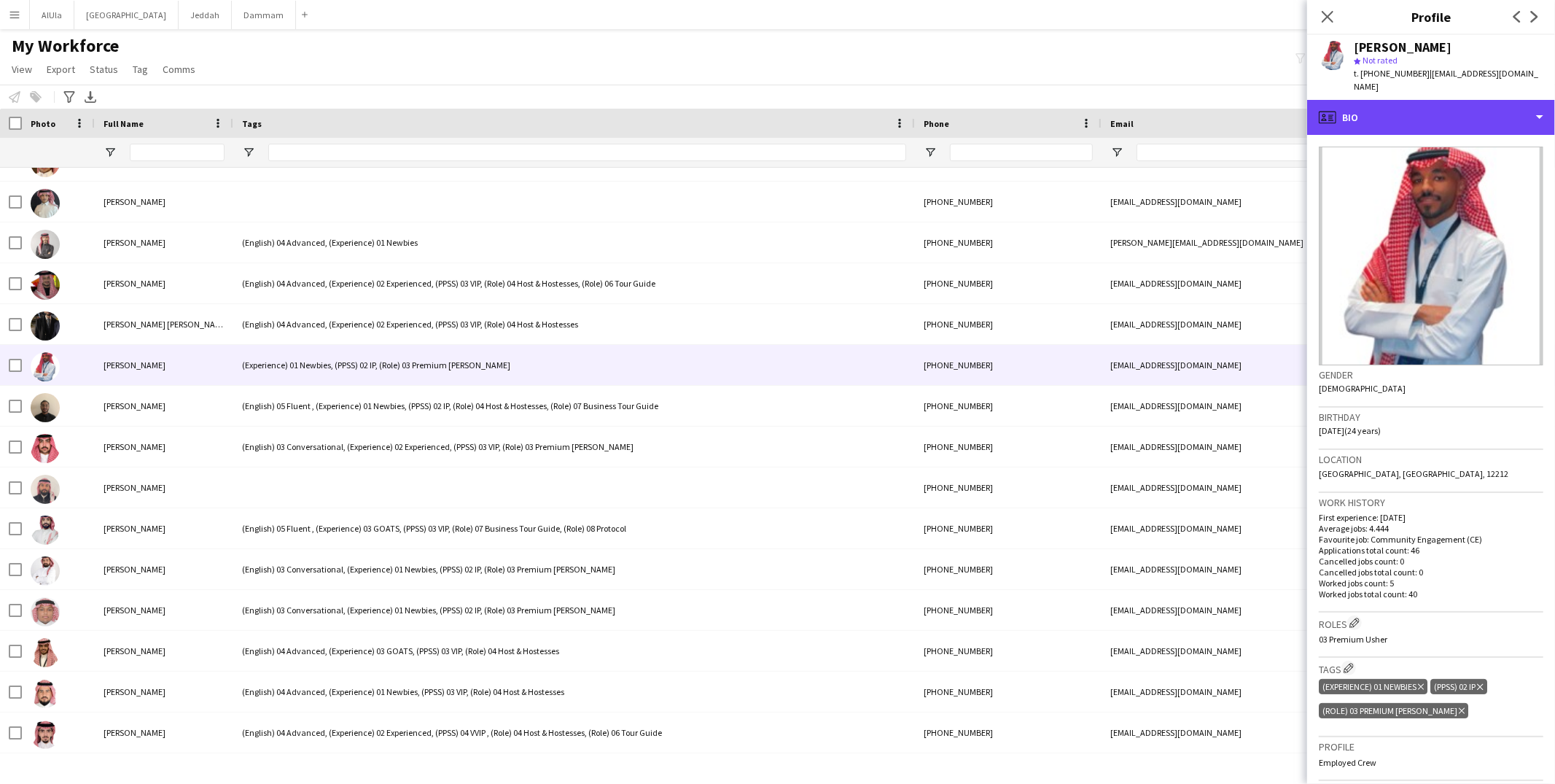
drag, startPoint x: 1448, startPoint y: 105, endPoint x: 1443, endPoint y: 118, distance: 13.9
click at [1449, 105] on div "profile Bio" at bounding box center [1431, 117] width 248 height 35
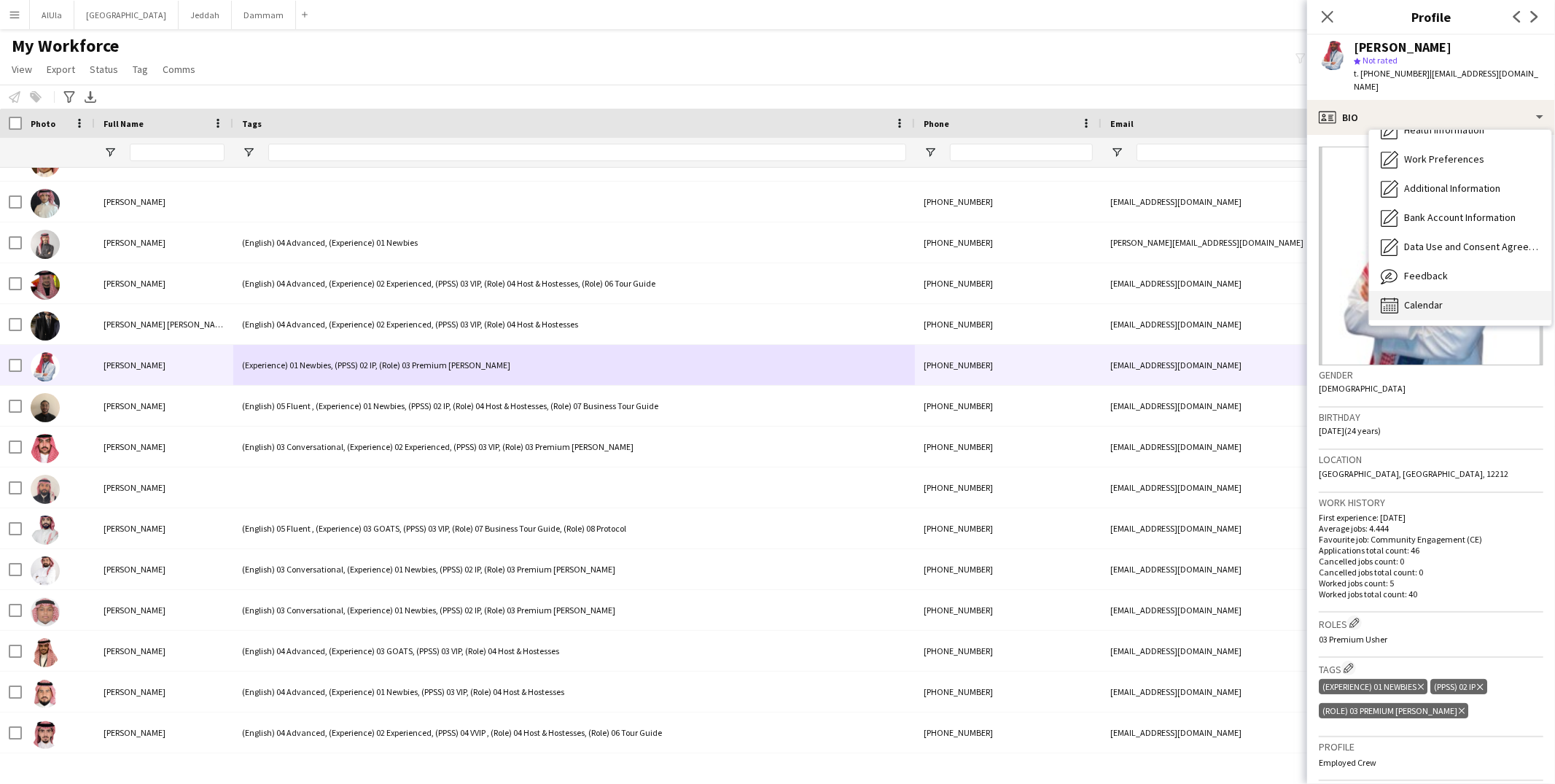
click at [1428, 298] on span "Calendar" at bounding box center [1423, 305] width 38 height 13
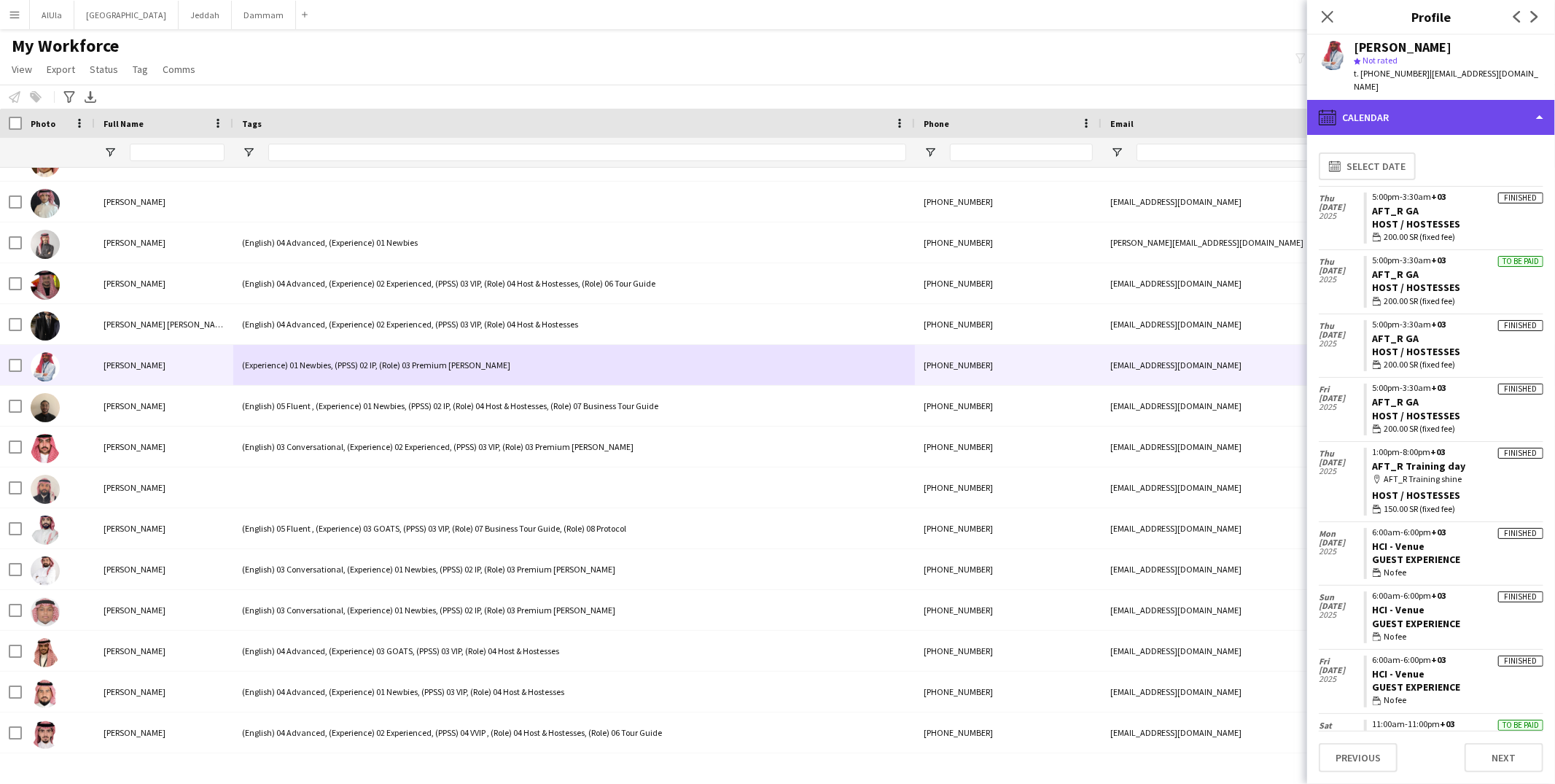
click at [1428, 103] on div "calendar-full Calendar" at bounding box center [1431, 117] width 248 height 35
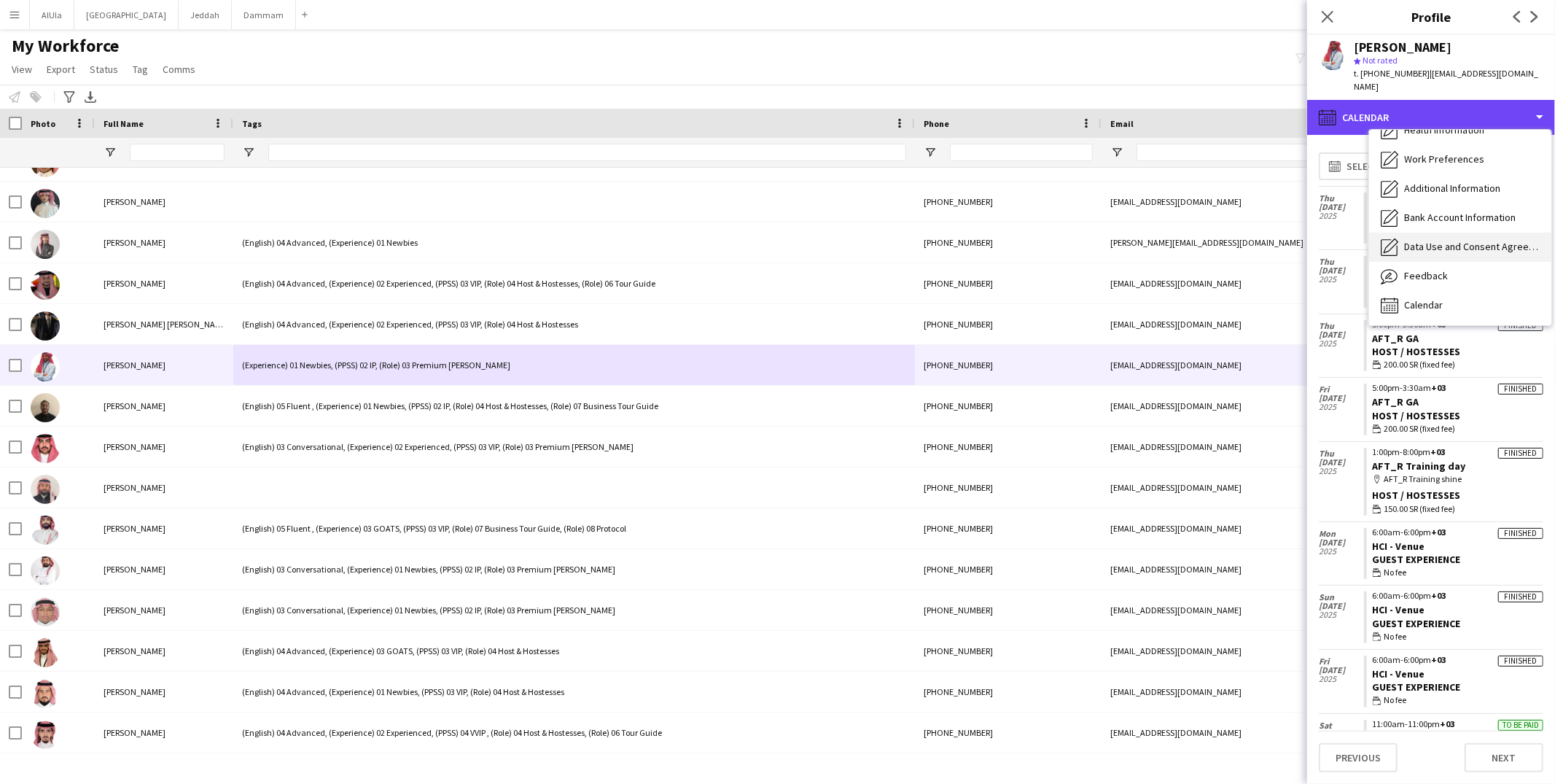
scroll to position [0, 0]
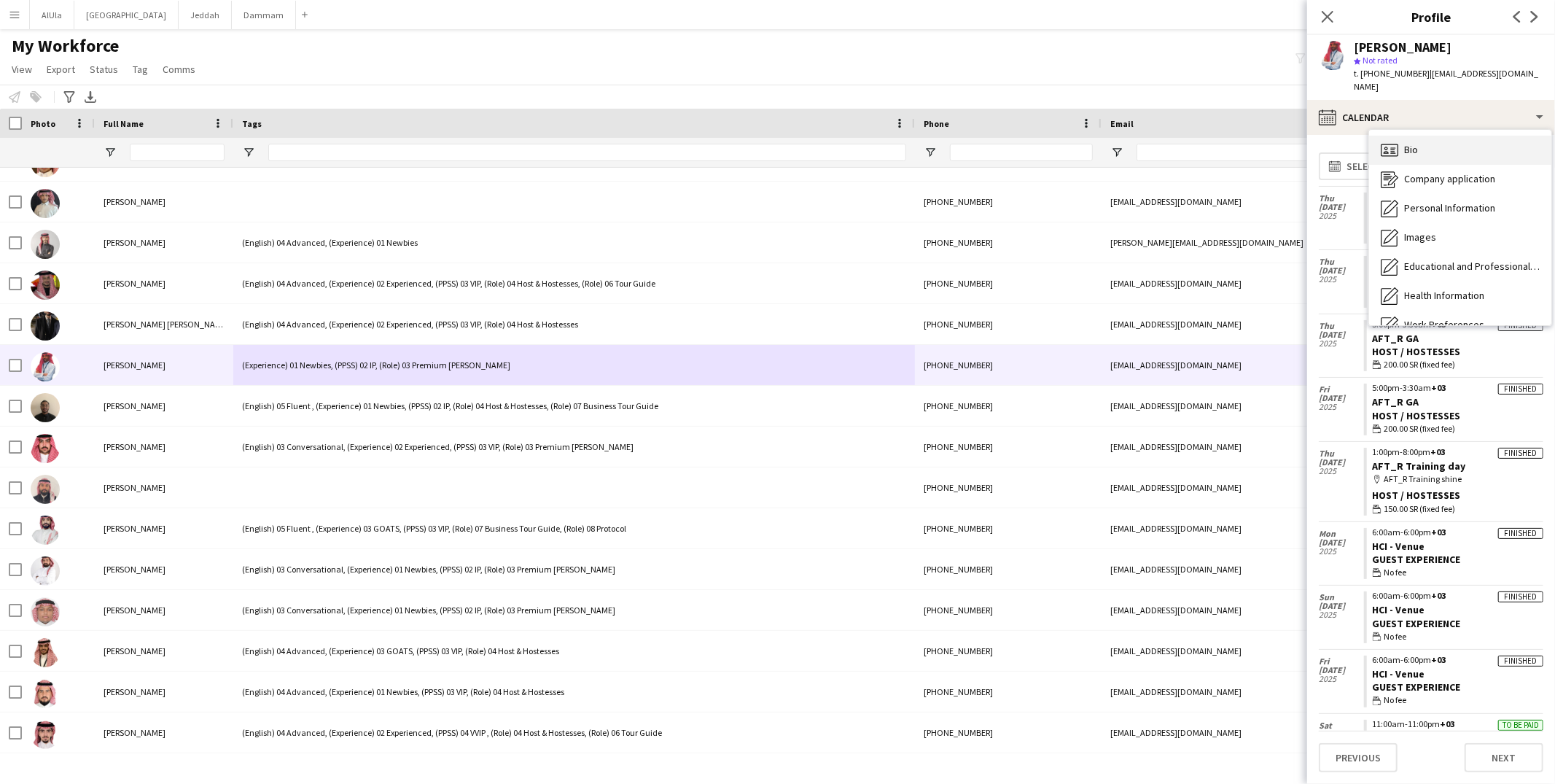
click at [1412, 143] on span "Bio" at bounding box center [1411, 149] width 14 height 13
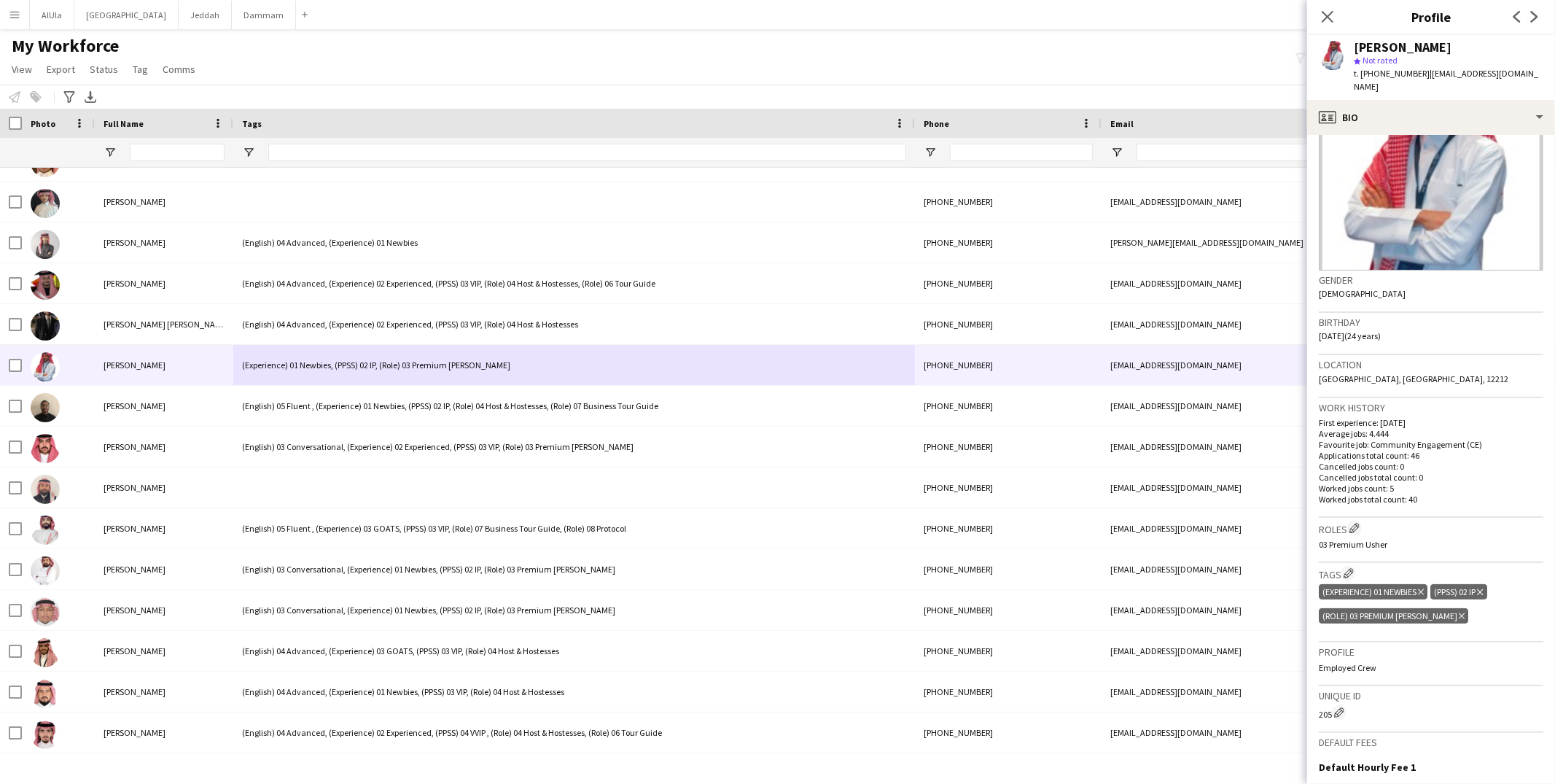
scroll to position [244, 0]
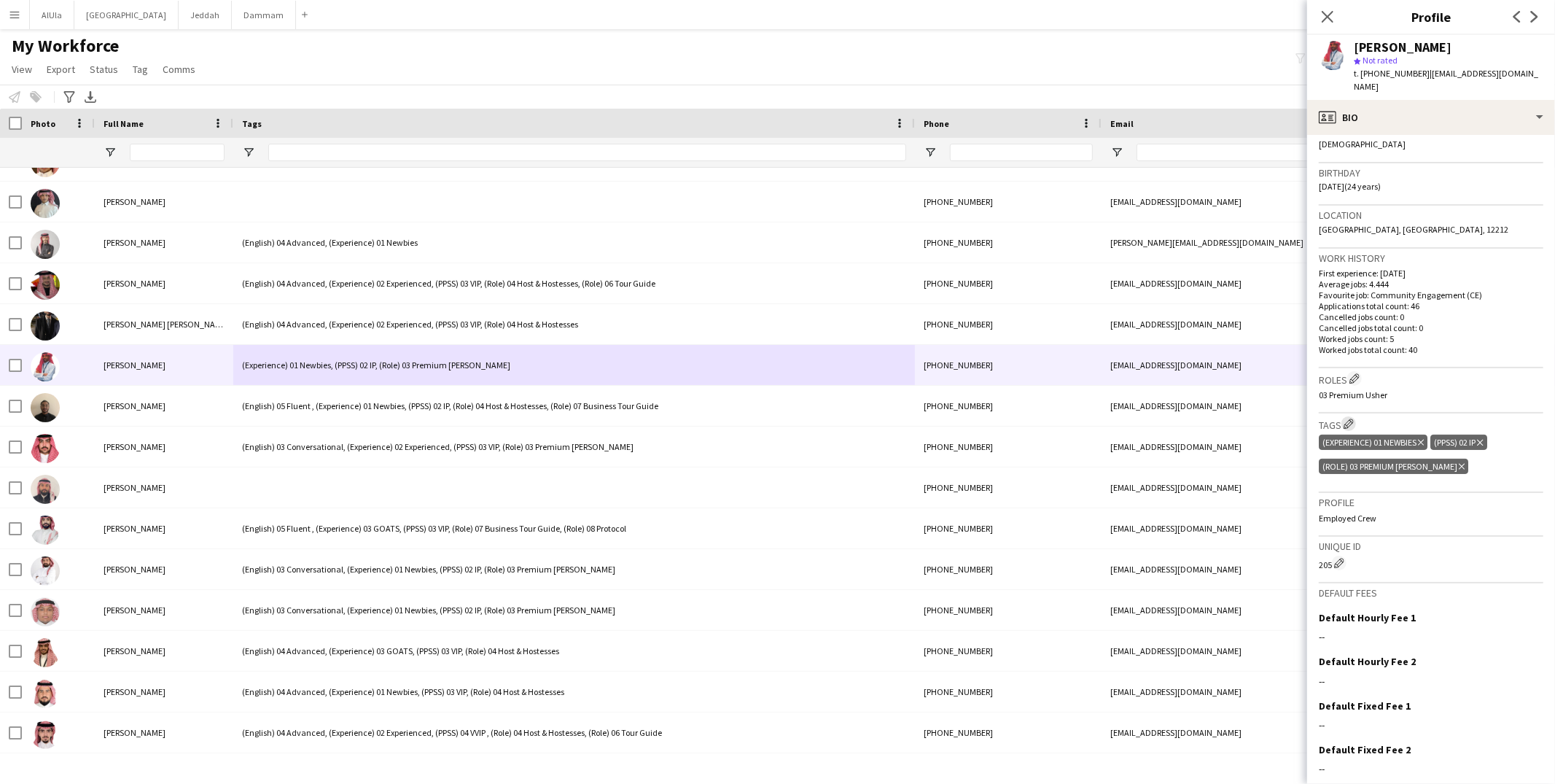
click at [1352, 419] on app-icon "Edit crew company tags" at bounding box center [1348, 423] width 10 height 10
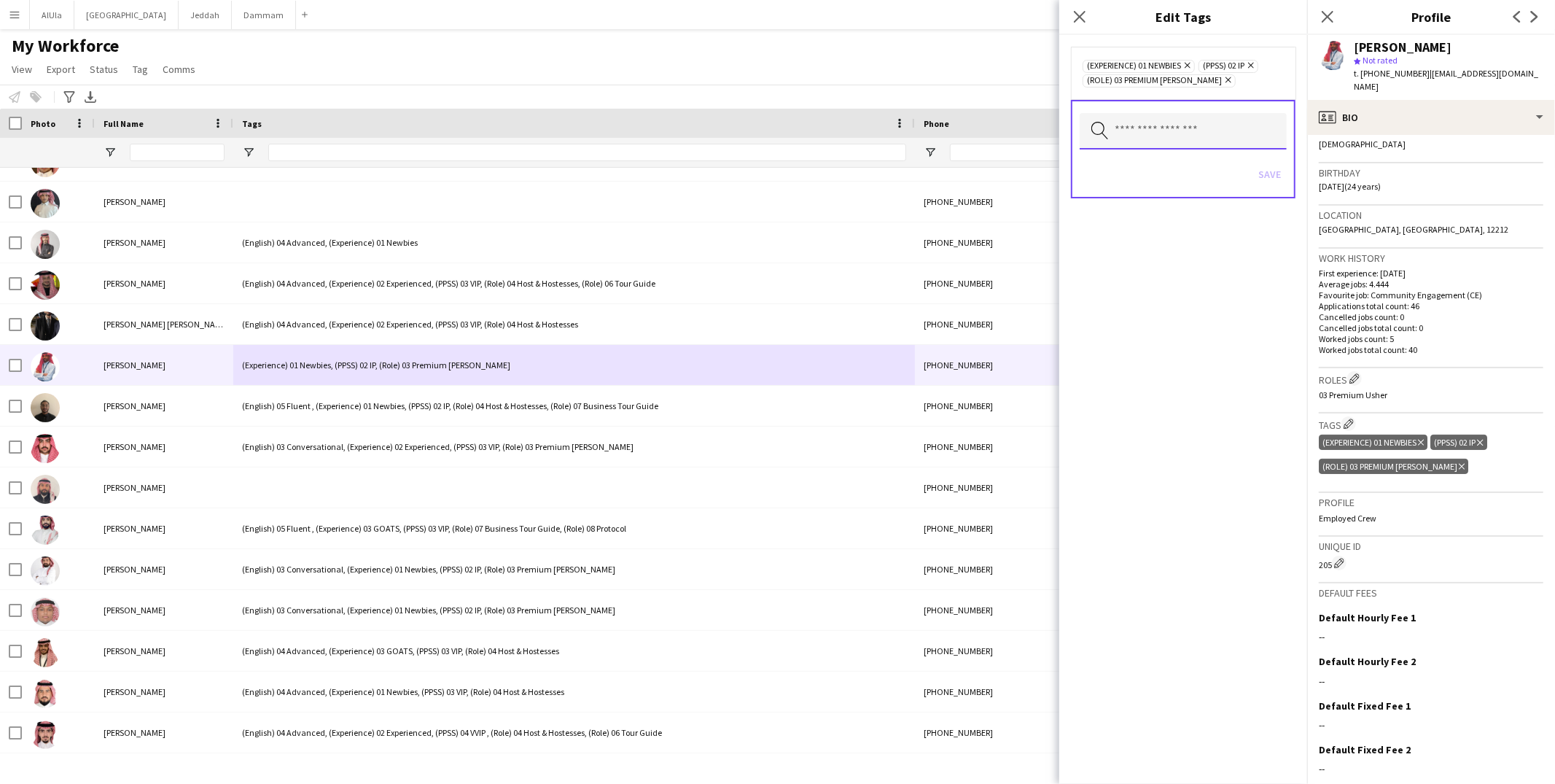
click at [1162, 127] on input "text" at bounding box center [1183, 131] width 207 height 36
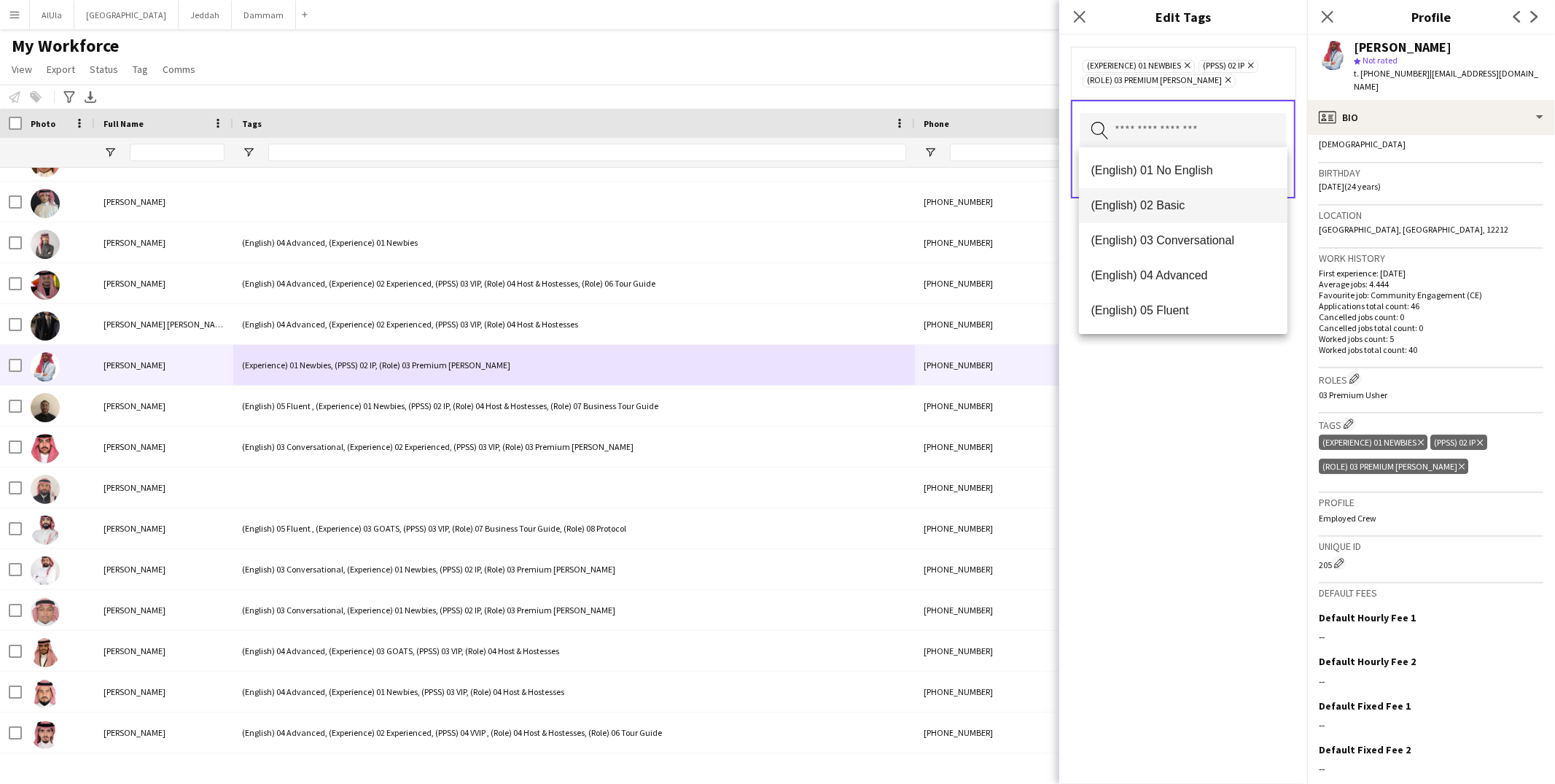
click at [1178, 214] on mat-option "(English) 02 Basic" at bounding box center [1183, 206] width 209 height 35
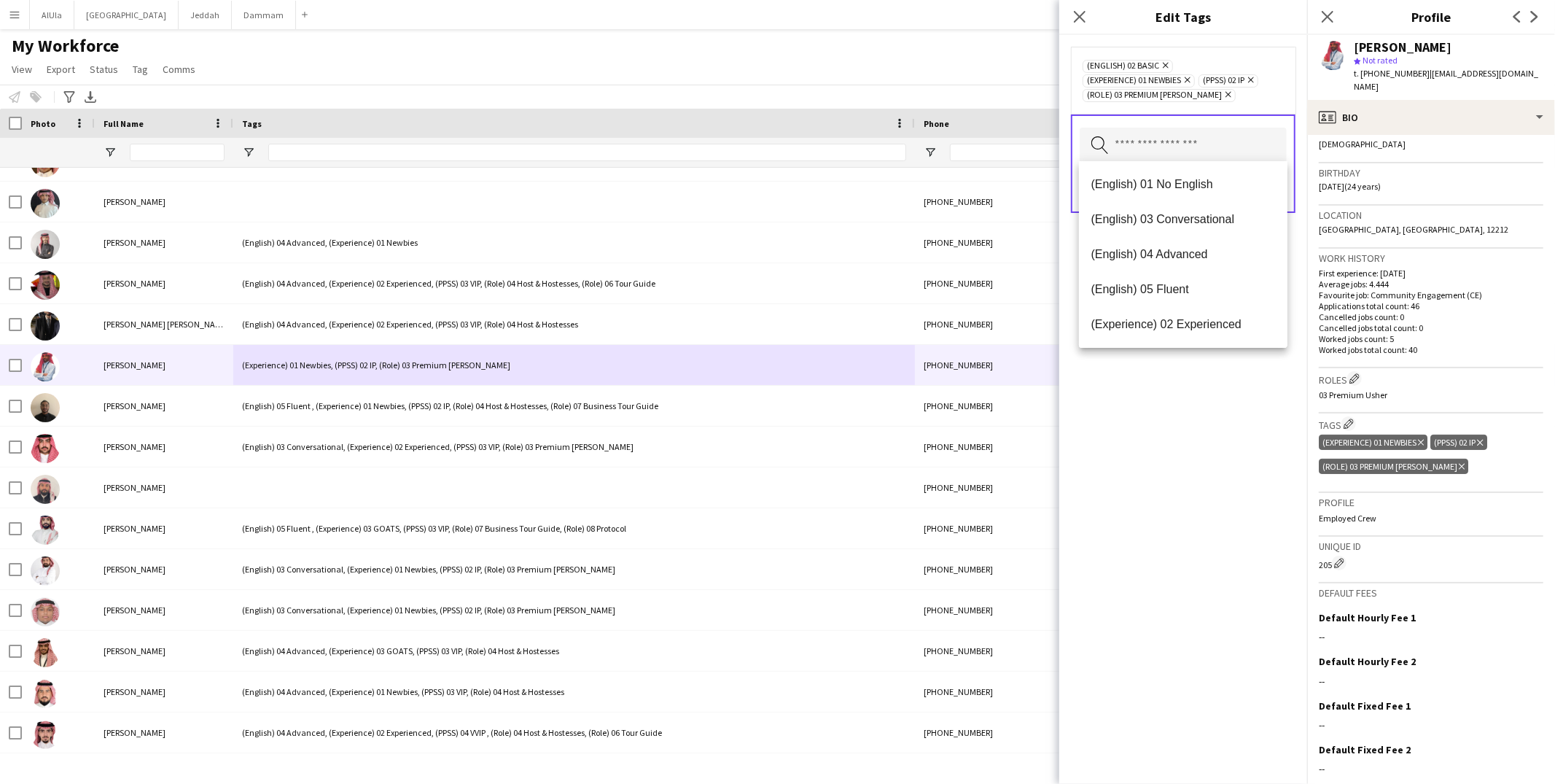
click at [1290, 253] on div "(English) 02 Basic Remove (Experience) 01 Newbies Remove (PPSS) 02 IP Remove (R…" at bounding box center [1183, 409] width 248 height 749
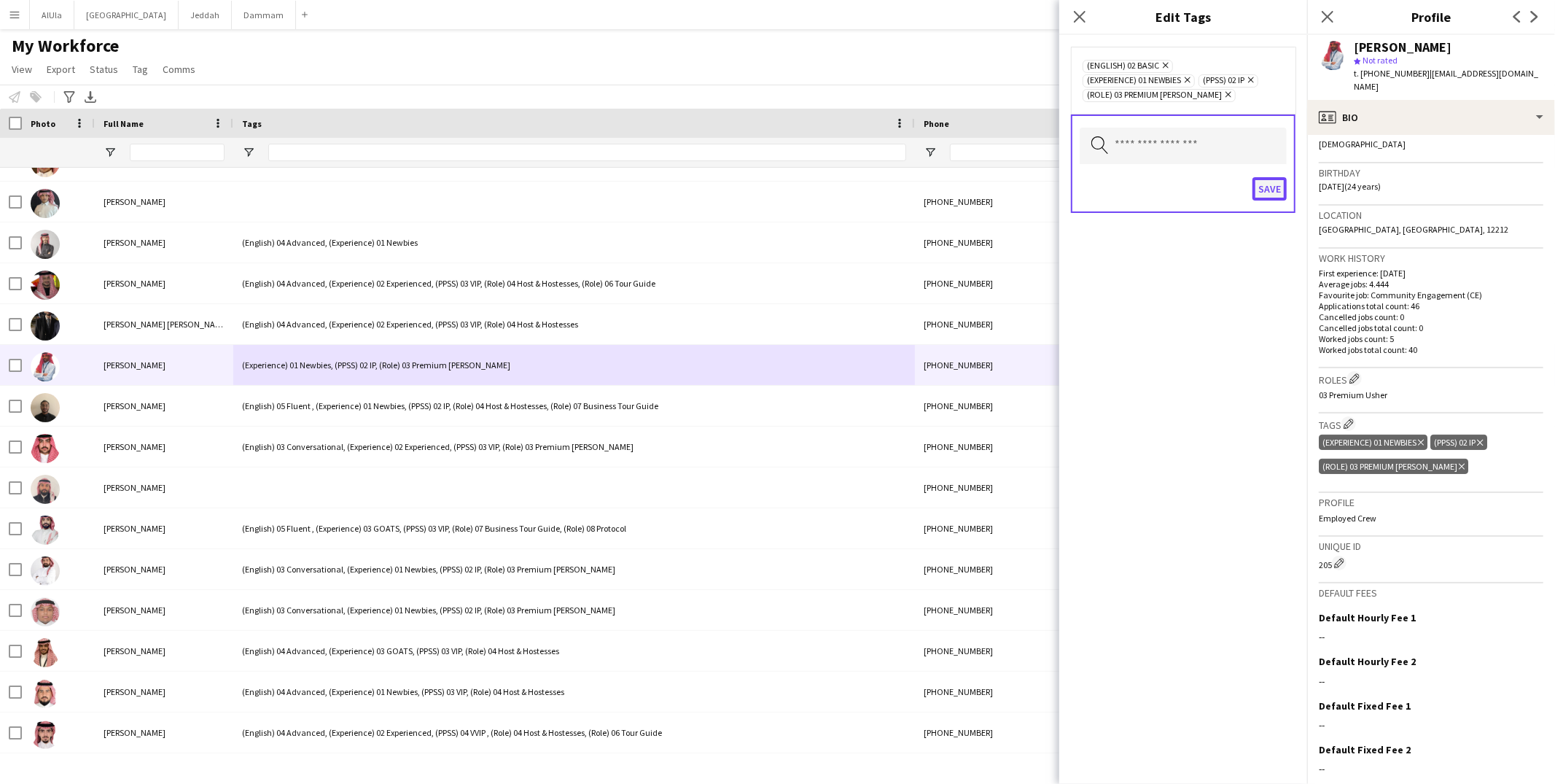
click at [1262, 186] on button "Save" at bounding box center [1269, 188] width 34 height 23
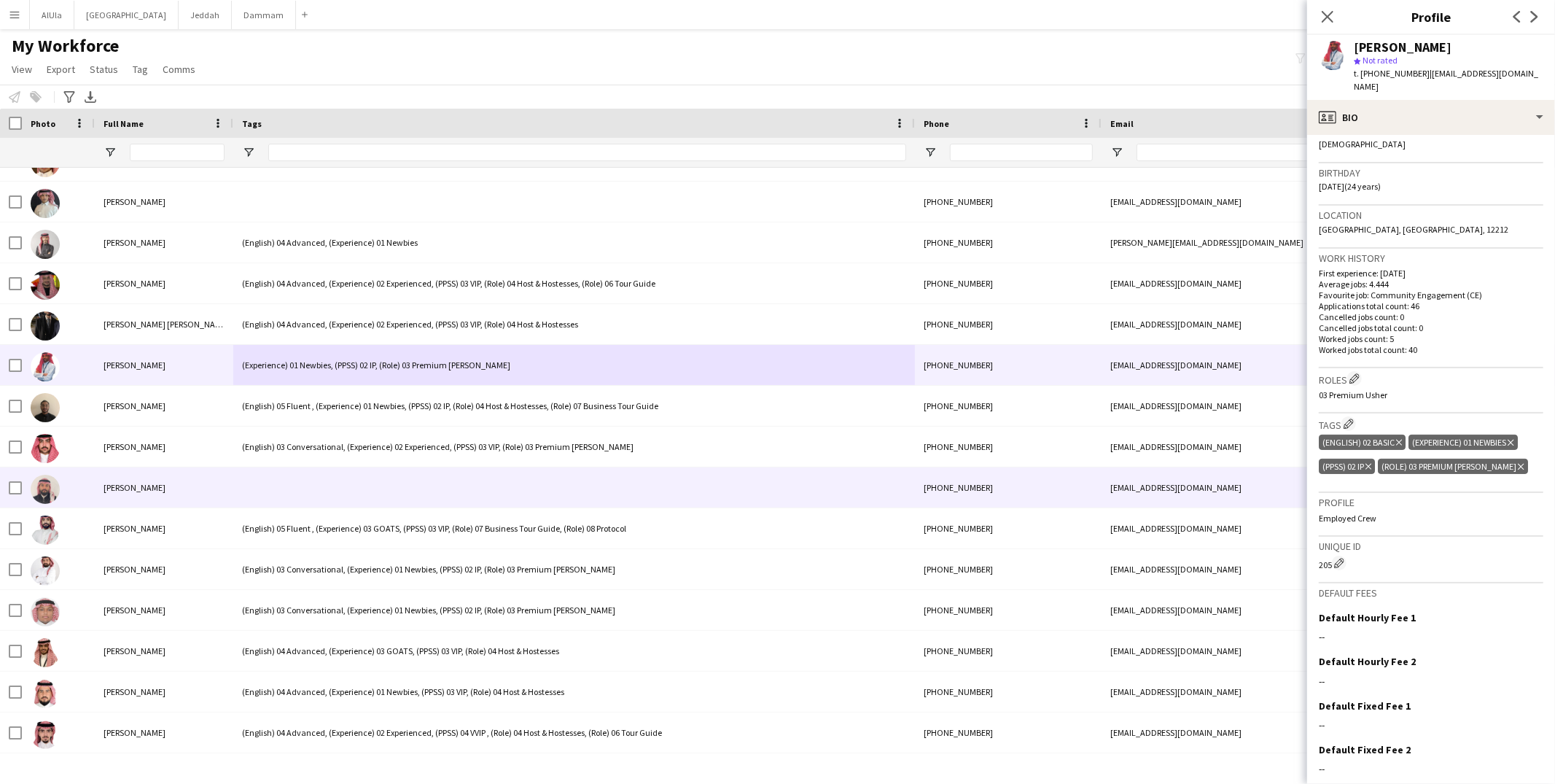
click at [452, 478] on div at bounding box center [573, 487] width 681 height 40
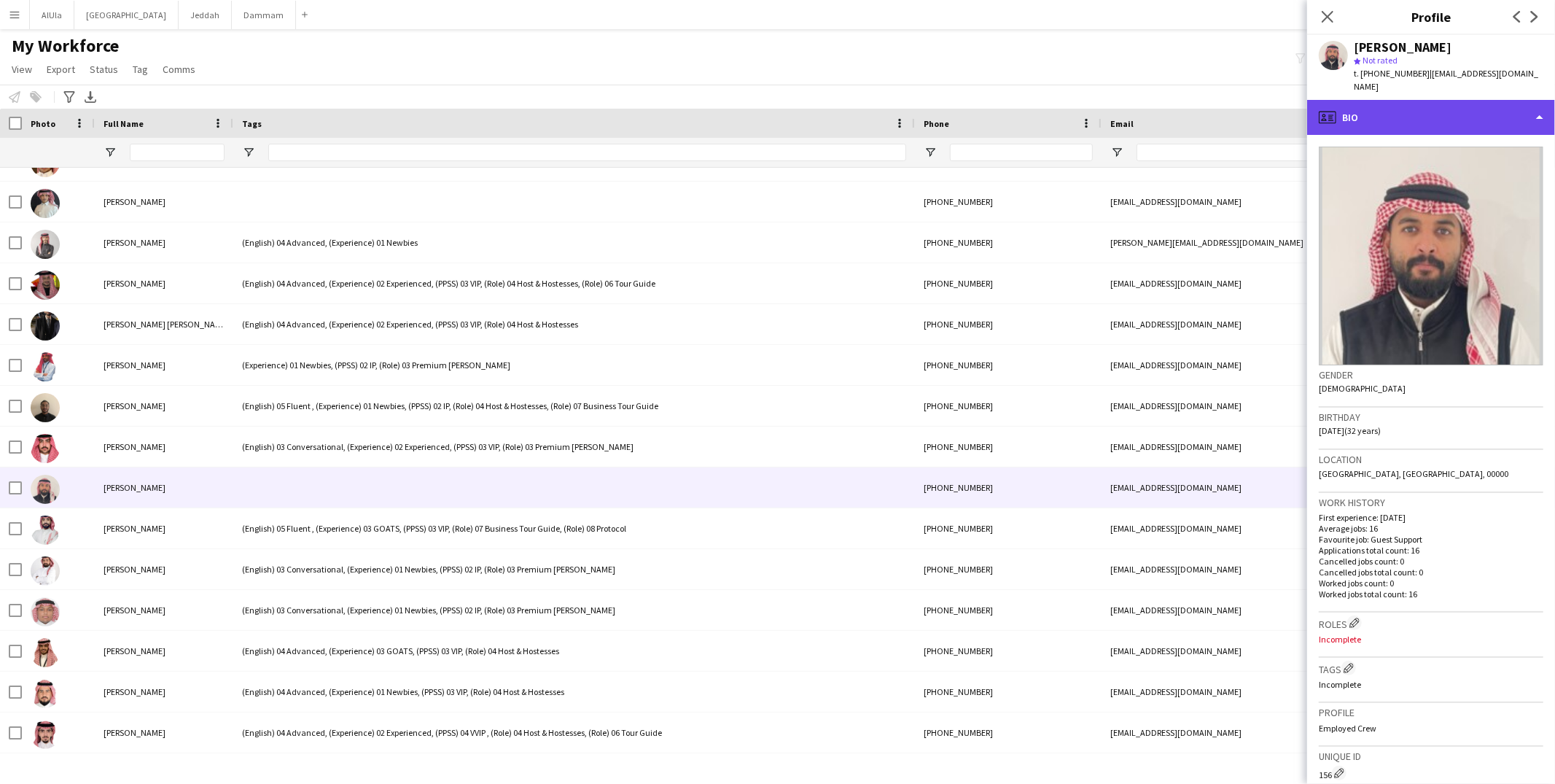
click at [1381, 100] on div "profile Bio" at bounding box center [1431, 117] width 248 height 35
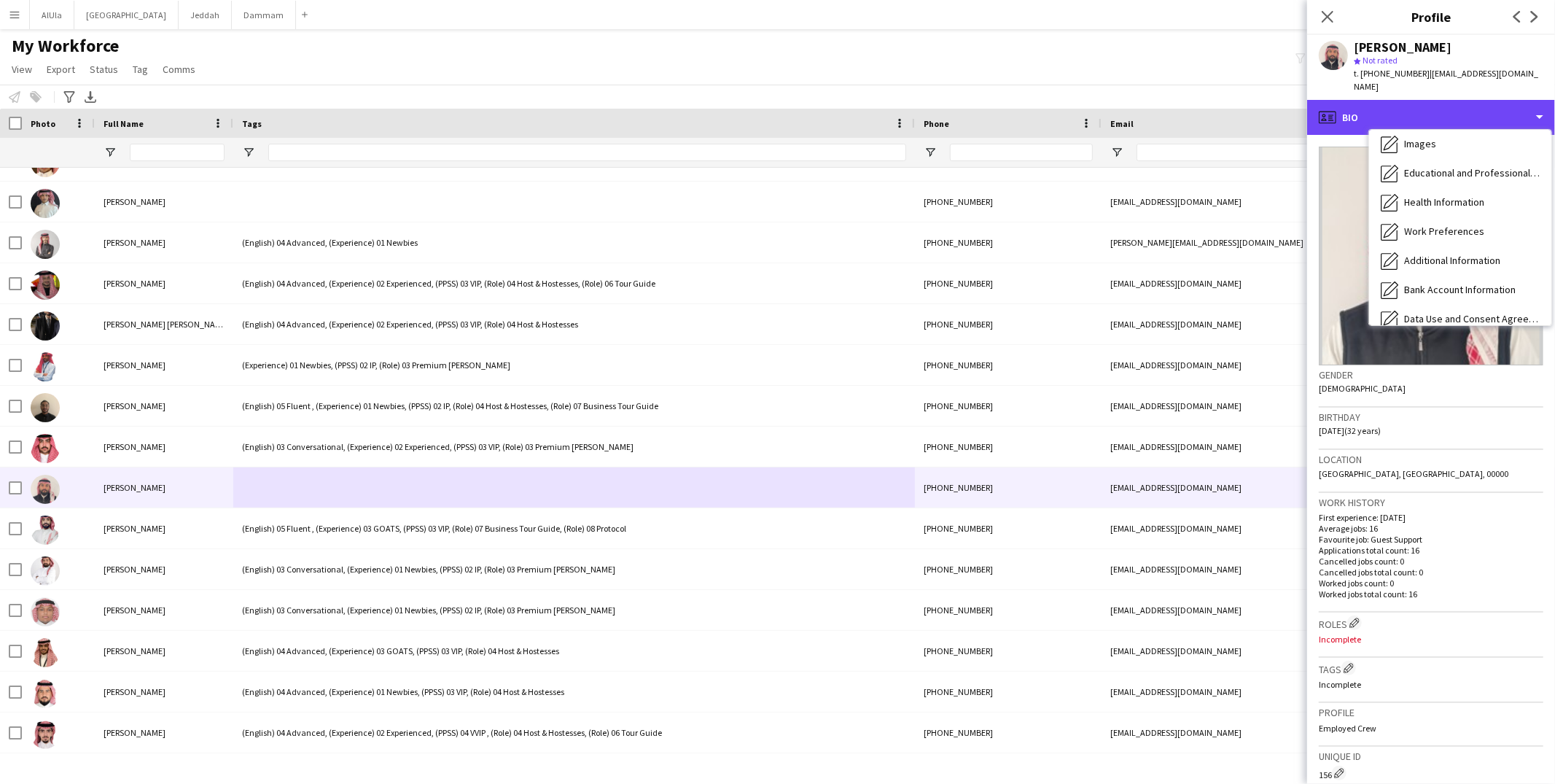
scroll to position [165, 0]
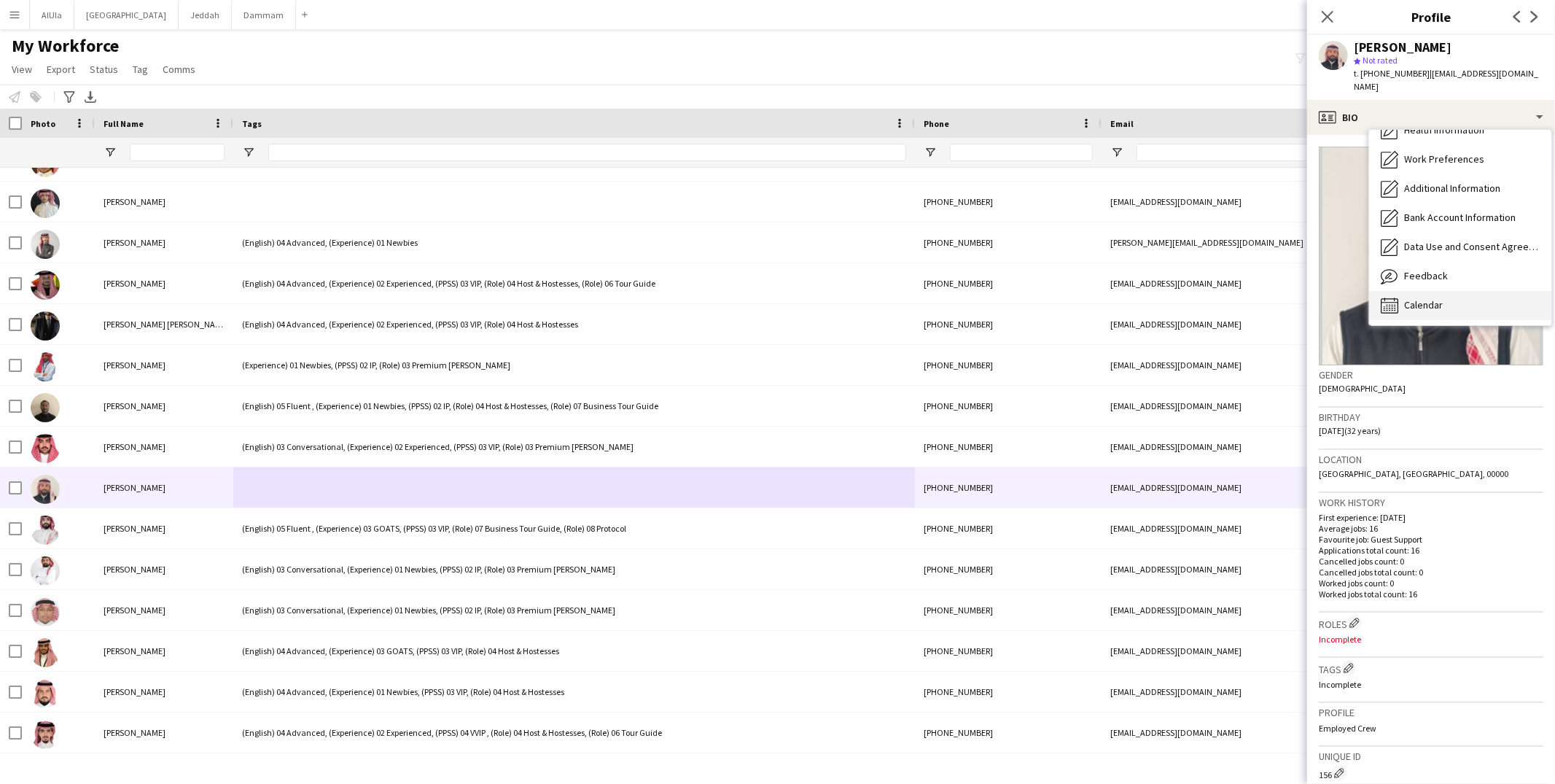
click at [1396, 308] on icon at bounding box center [1395, 308] width 2 height 1
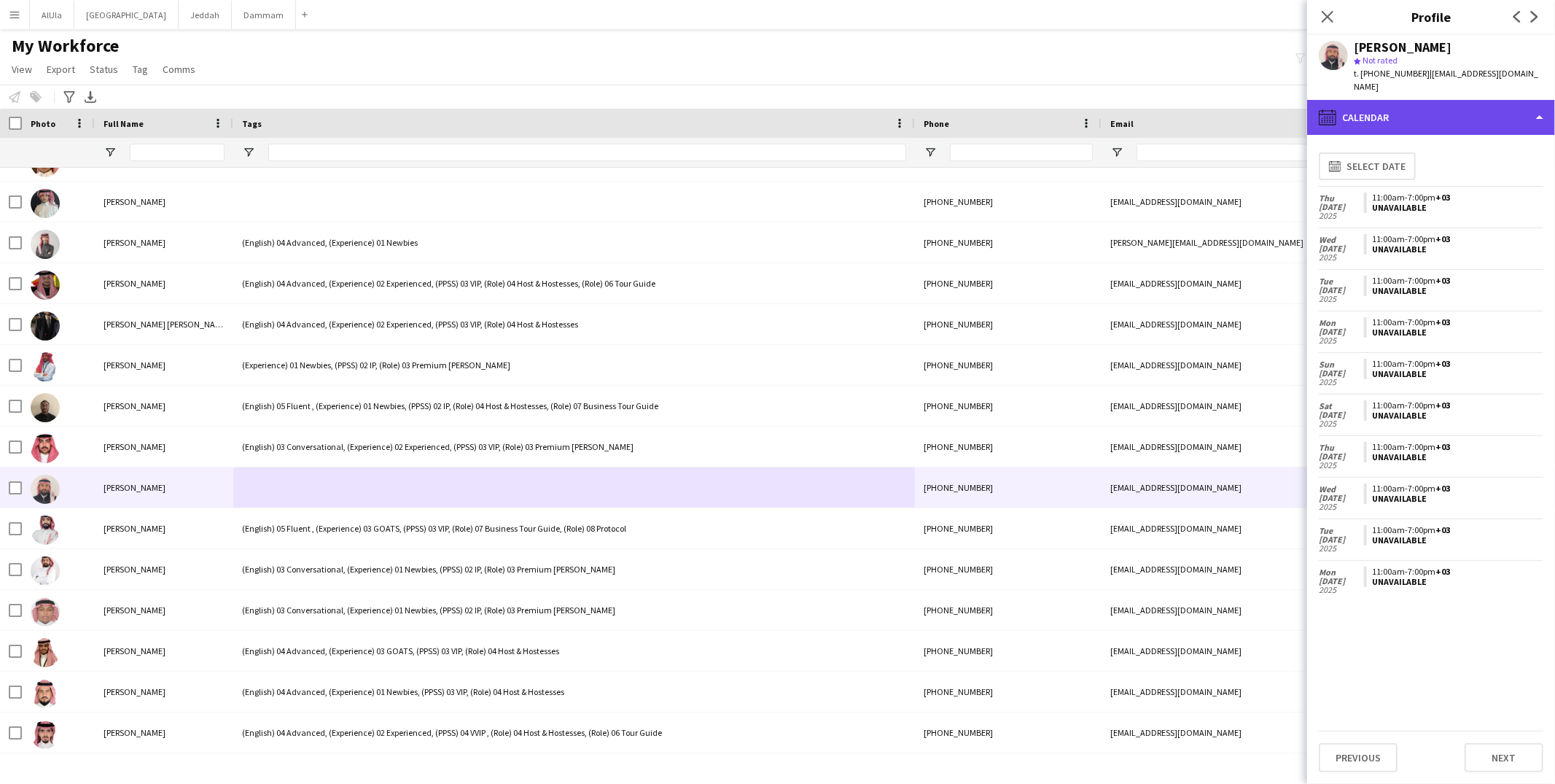
drag, startPoint x: 1395, startPoint y: 102, endPoint x: 1398, endPoint y: 114, distance: 12.4
click at [1395, 102] on div "calendar-full Calendar" at bounding box center [1431, 117] width 248 height 35
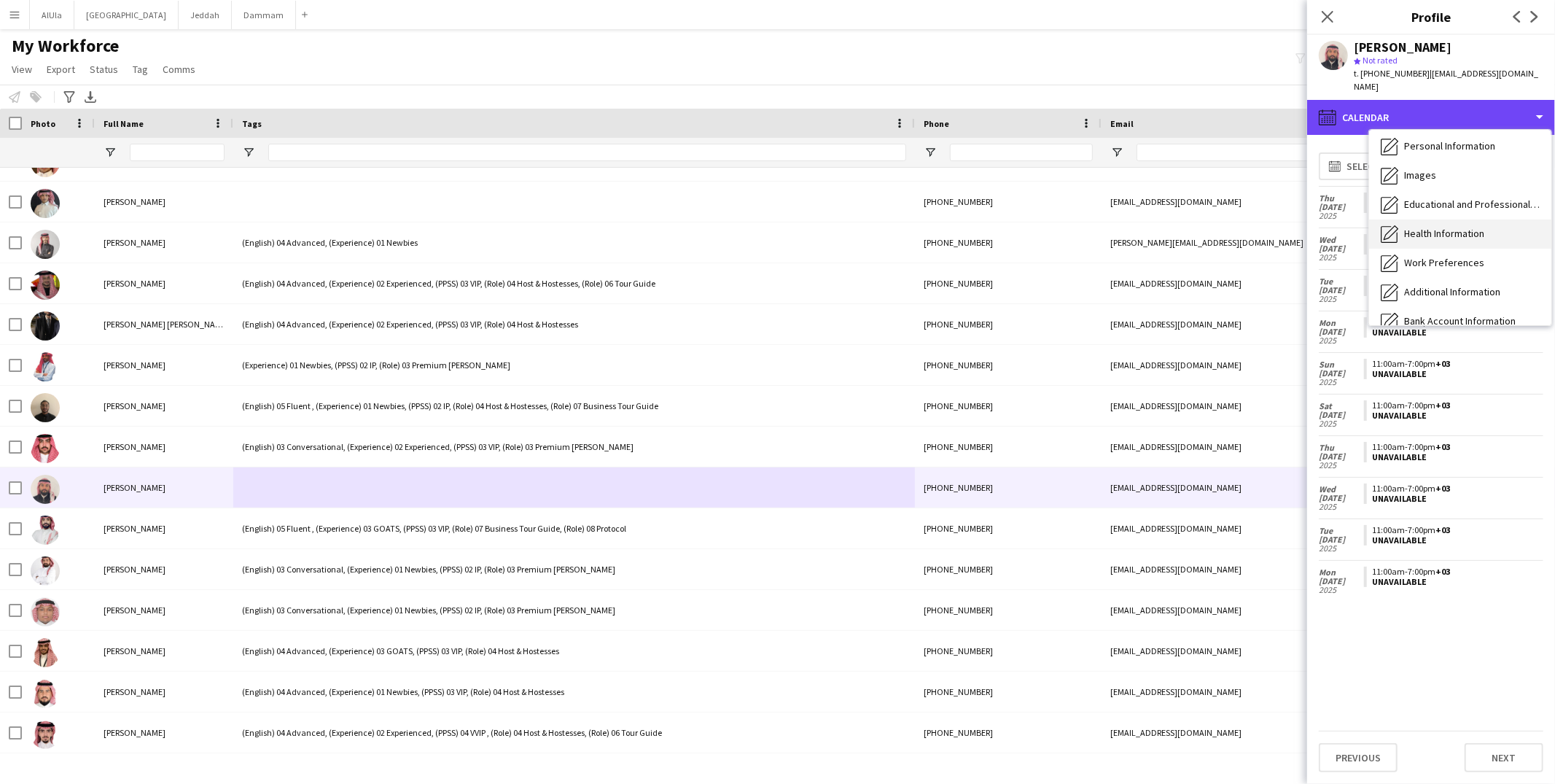
scroll to position [0, 0]
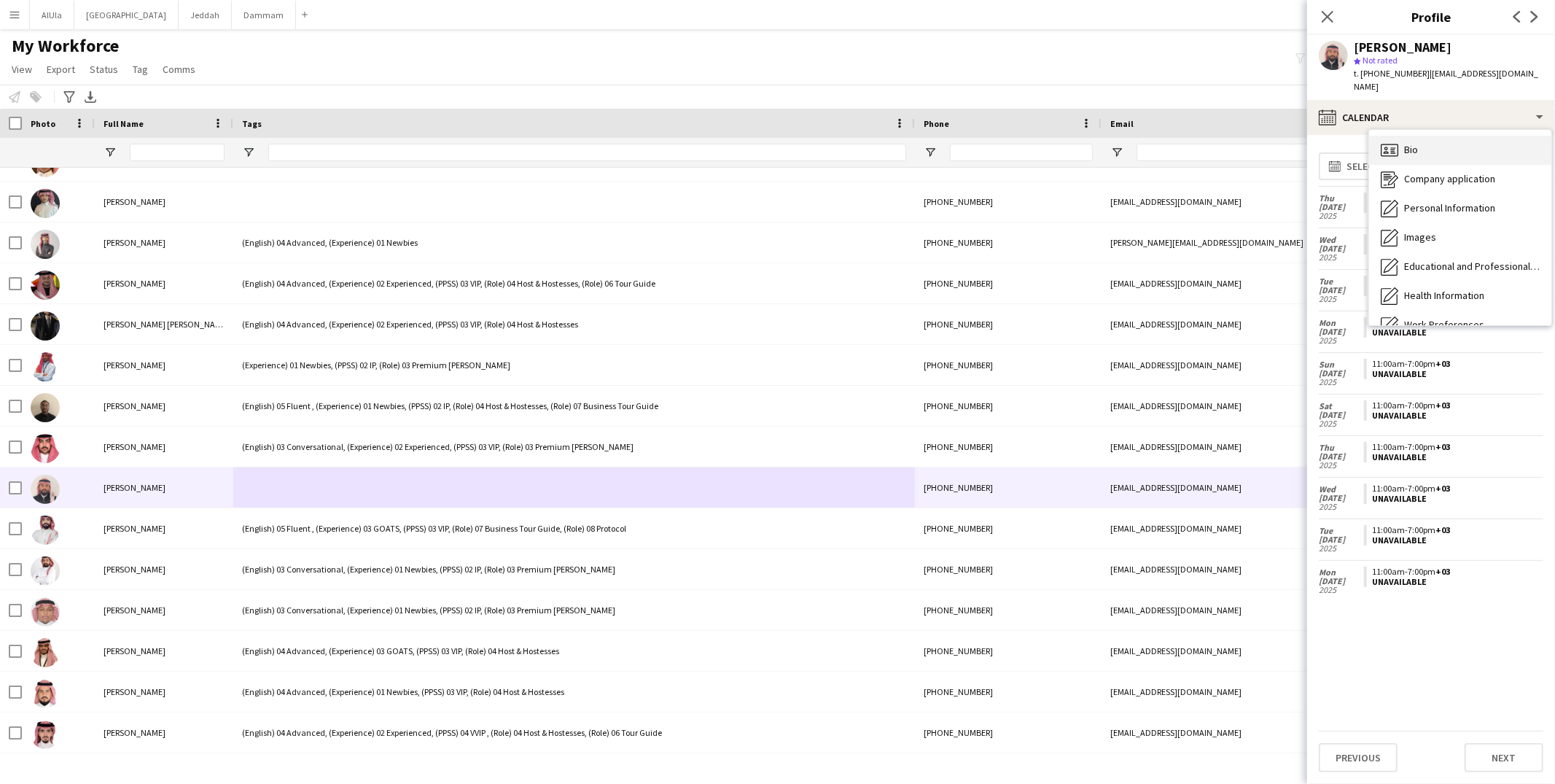
click at [1422, 135] on div "Bio Bio" at bounding box center [1459, 149] width 182 height 29
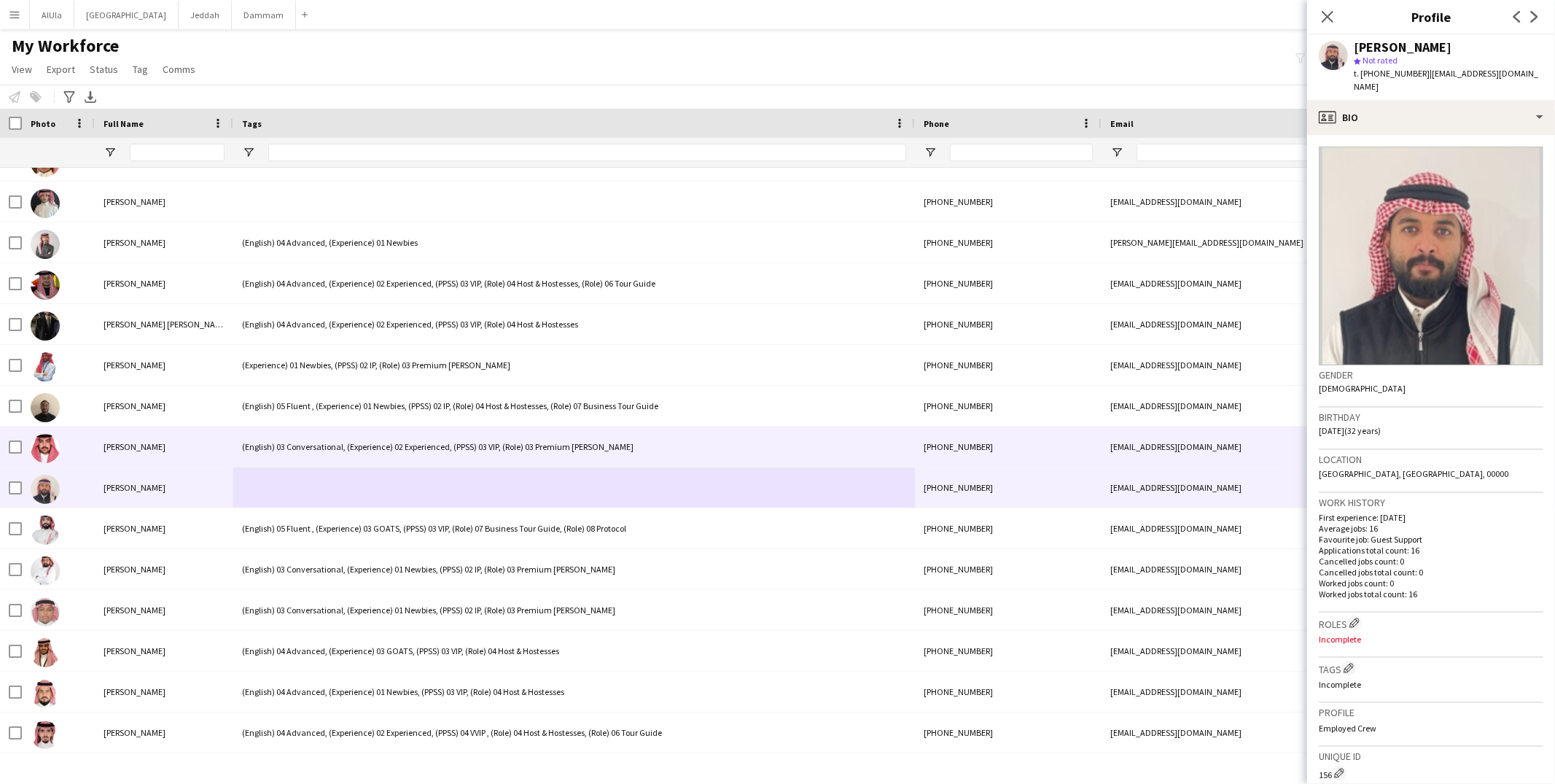
scroll to position [1255, 0]
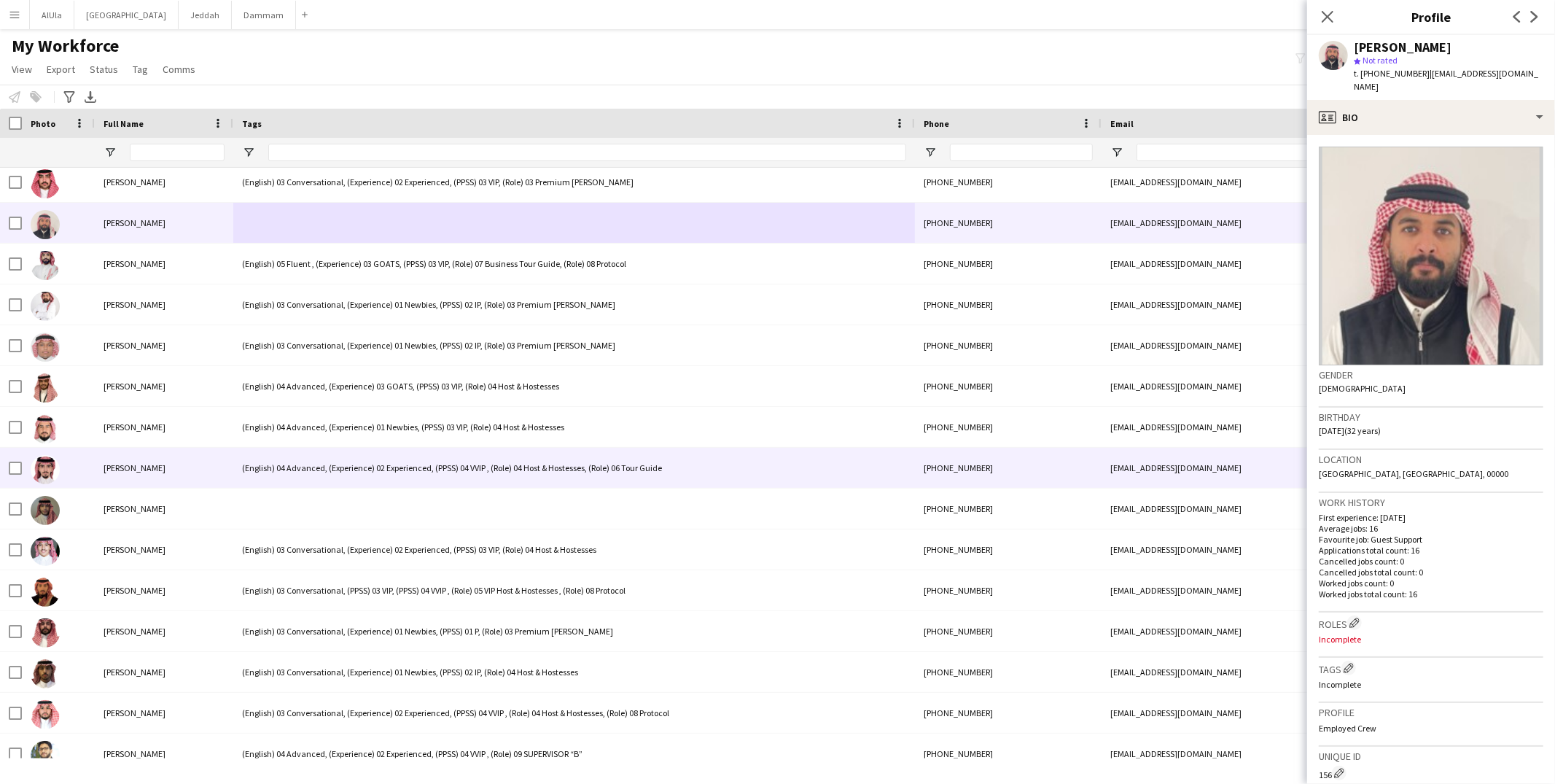
click at [372, 479] on div "(English) 04 Advanced, (Experience) 02 Experienced, (PPSS) 04 VVIP , (Role) 04 …" at bounding box center [573, 467] width 681 height 40
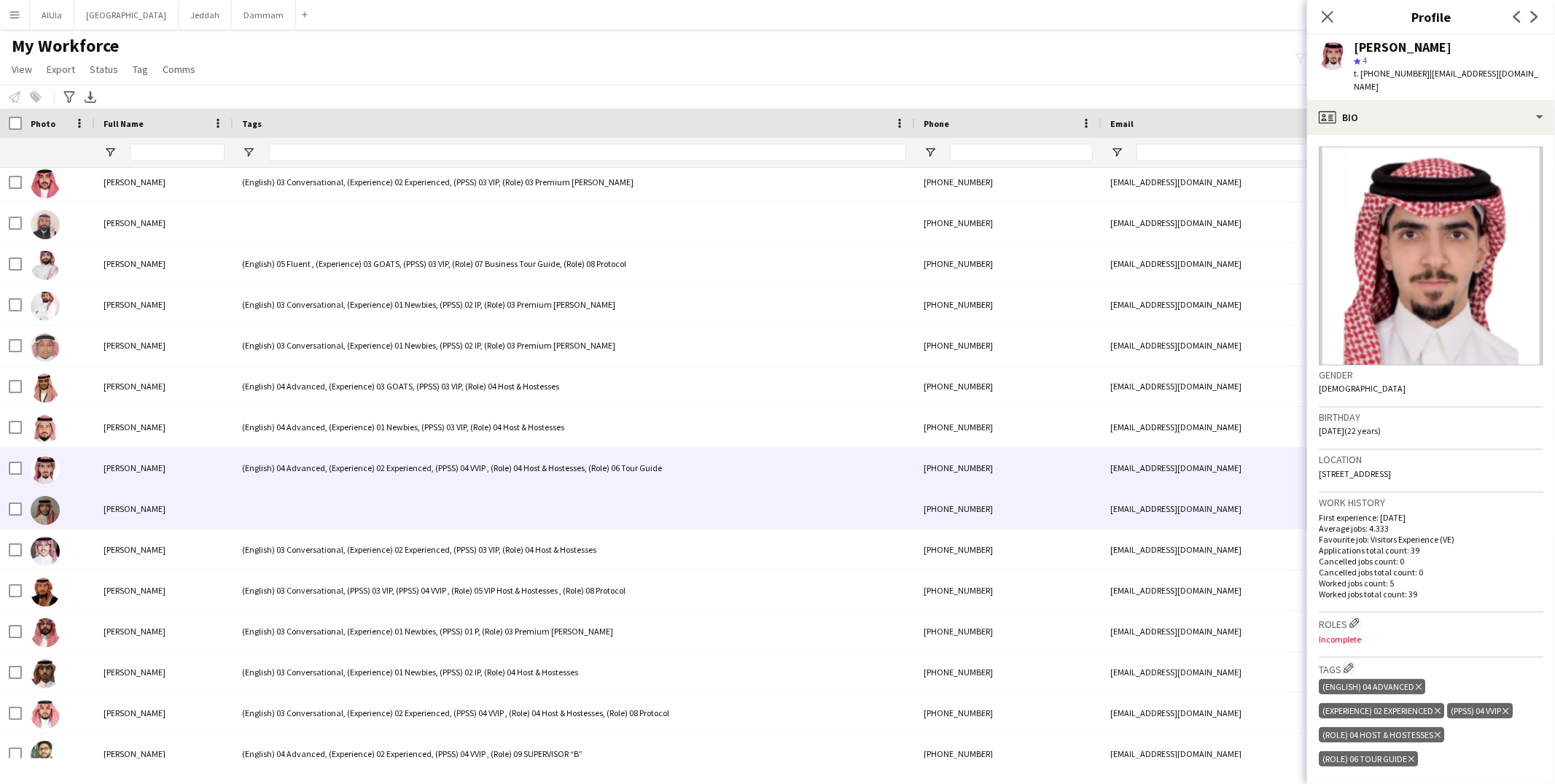
click at [366, 497] on div at bounding box center [573, 508] width 681 height 40
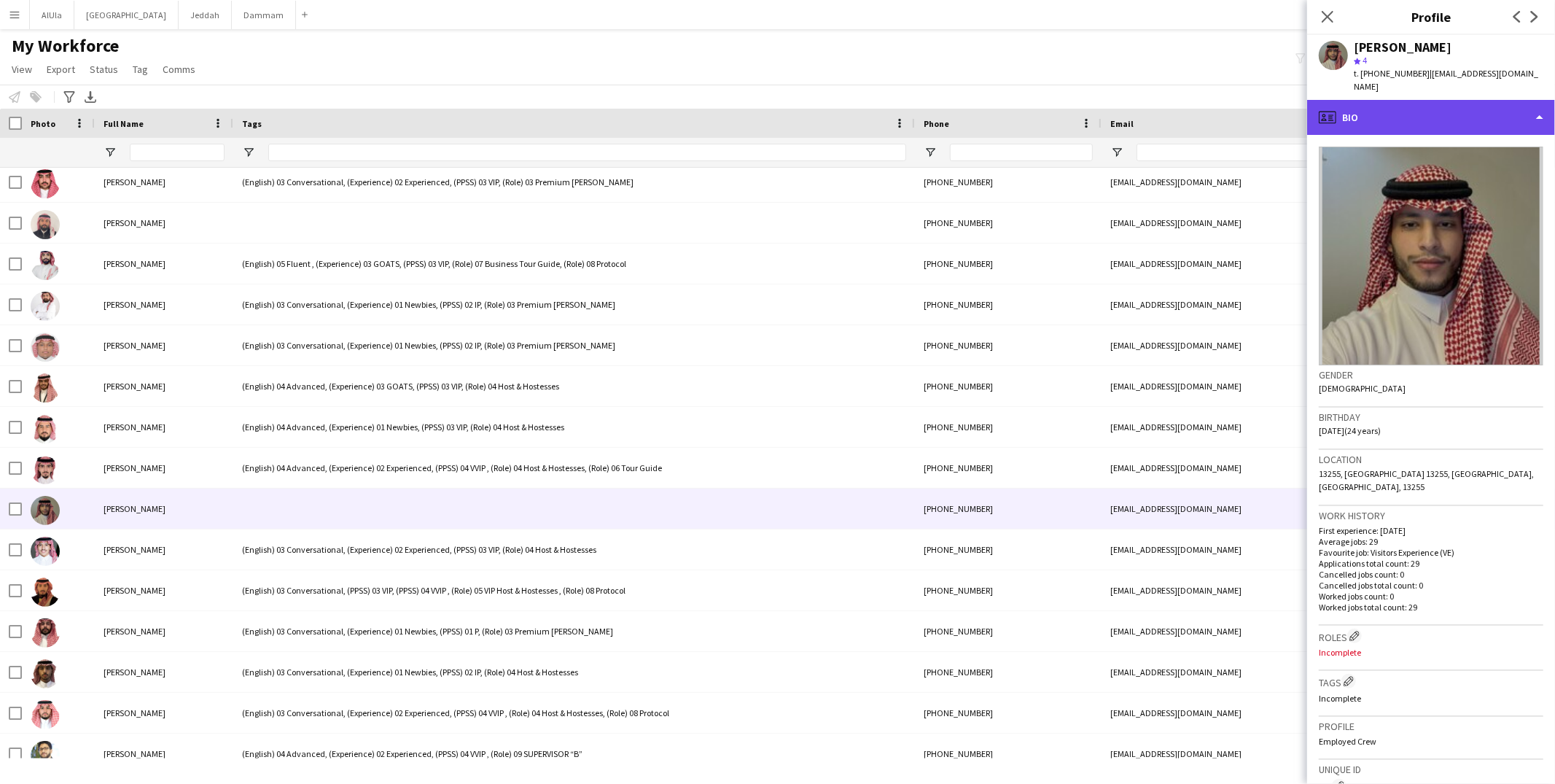
click at [1382, 105] on div "profile Bio" at bounding box center [1431, 117] width 248 height 35
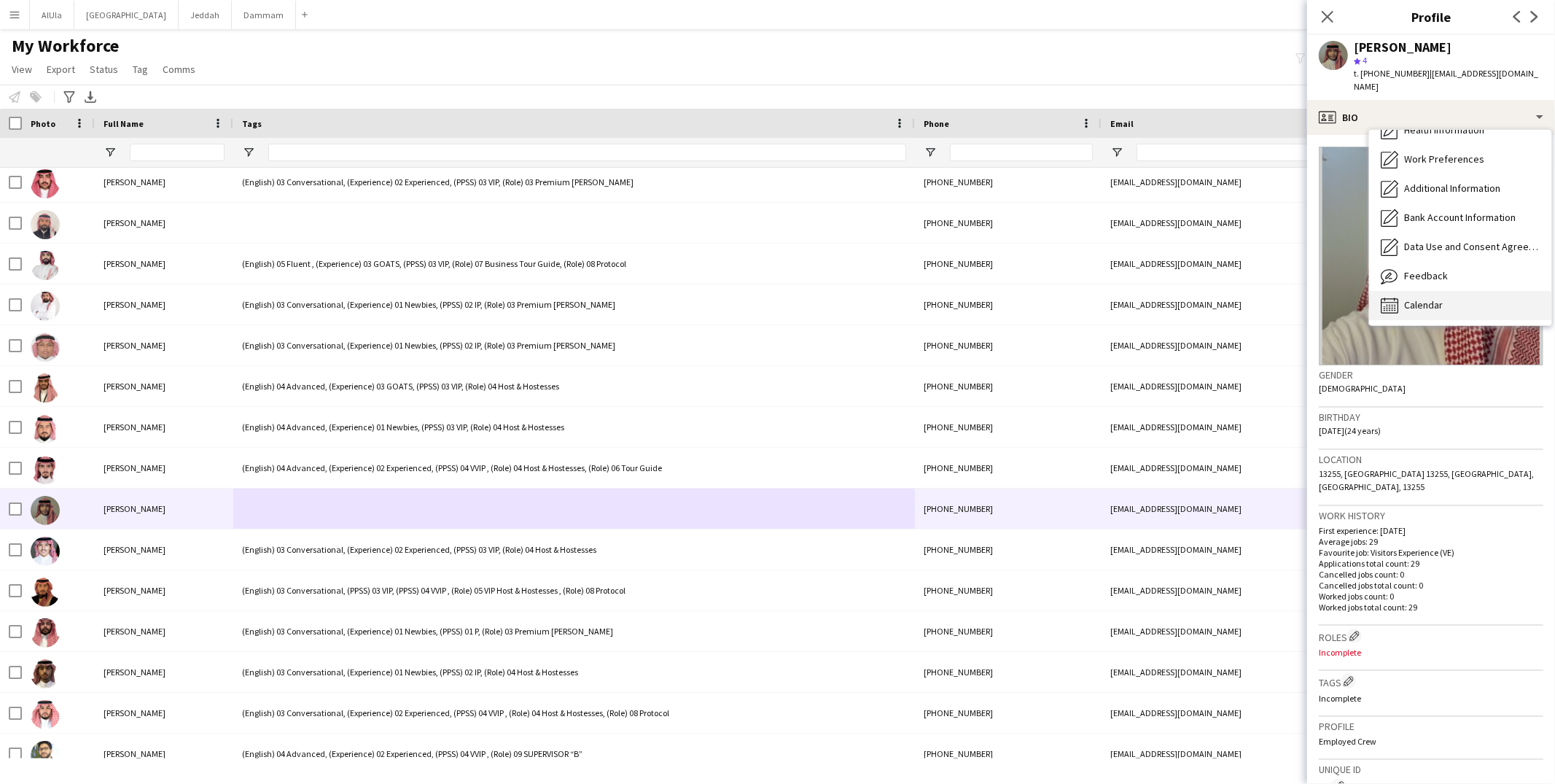
click at [1435, 298] on span "Calendar" at bounding box center [1423, 305] width 38 height 13
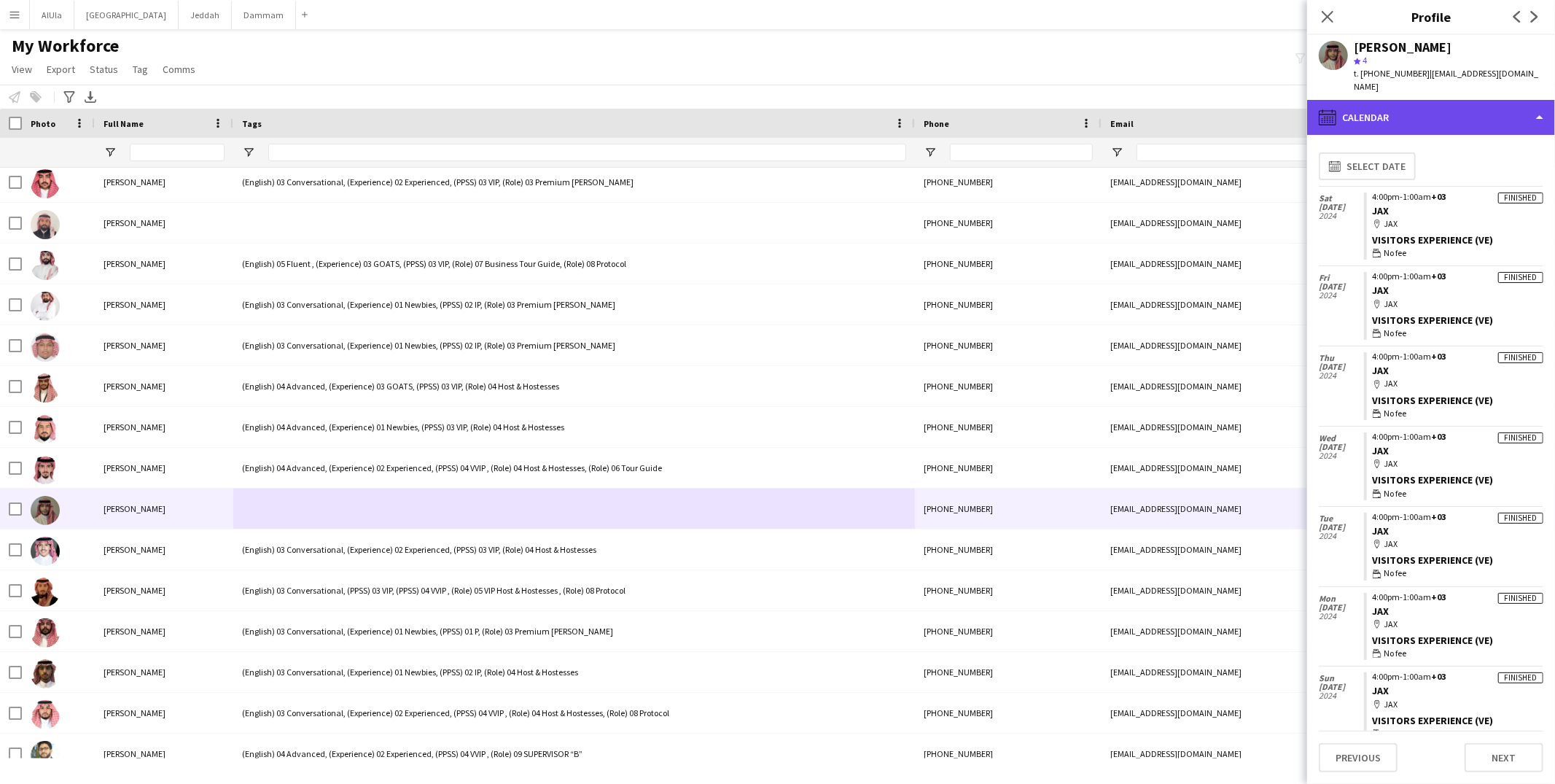
click at [1398, 100] on div "calendar-full Calendar" at bounding box center [1431, 117] width 248 height 35
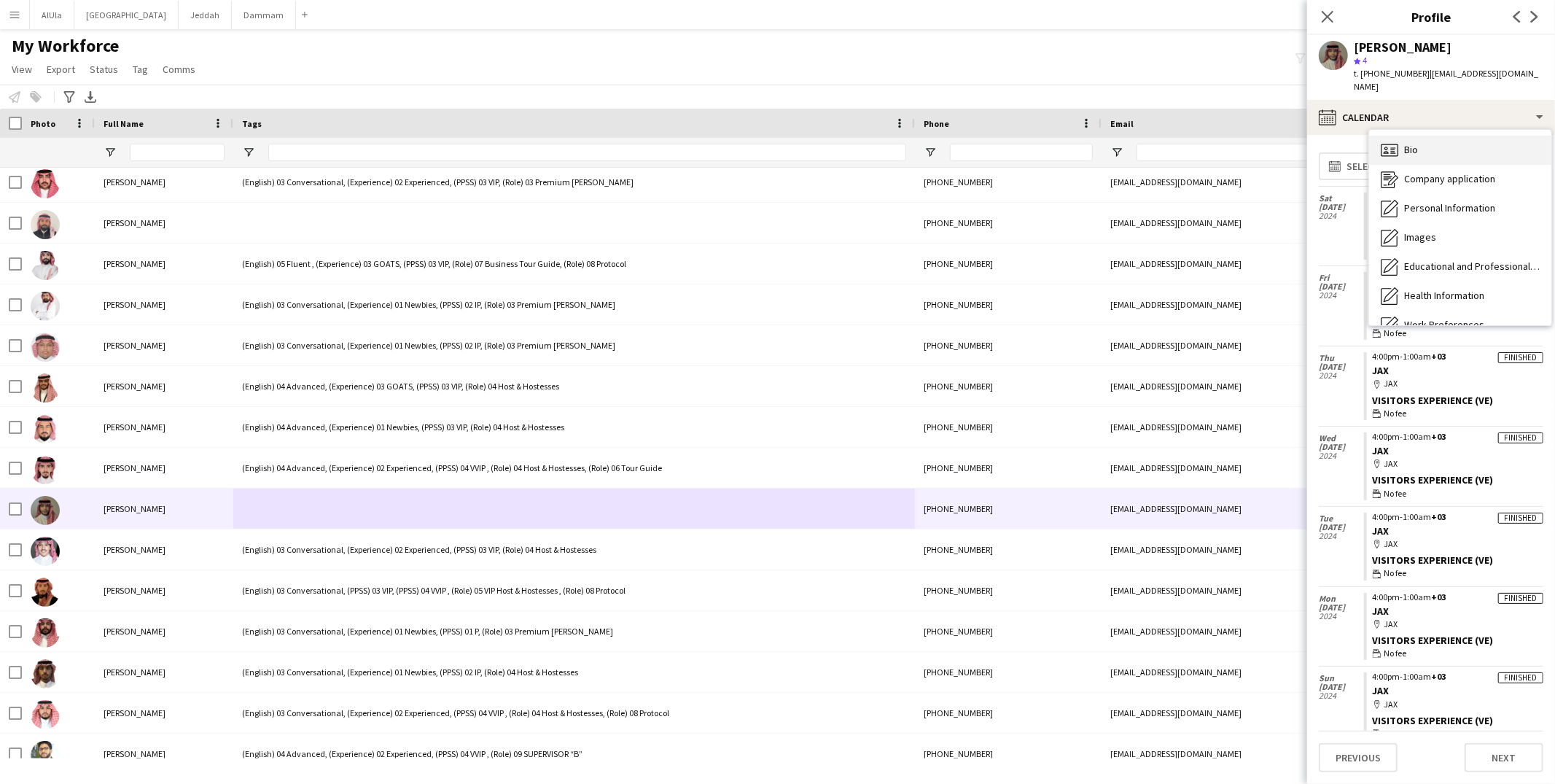
click at [1409, 148] on div "Bio Bio" at bounding box center [1459, 149] width 182 height 29
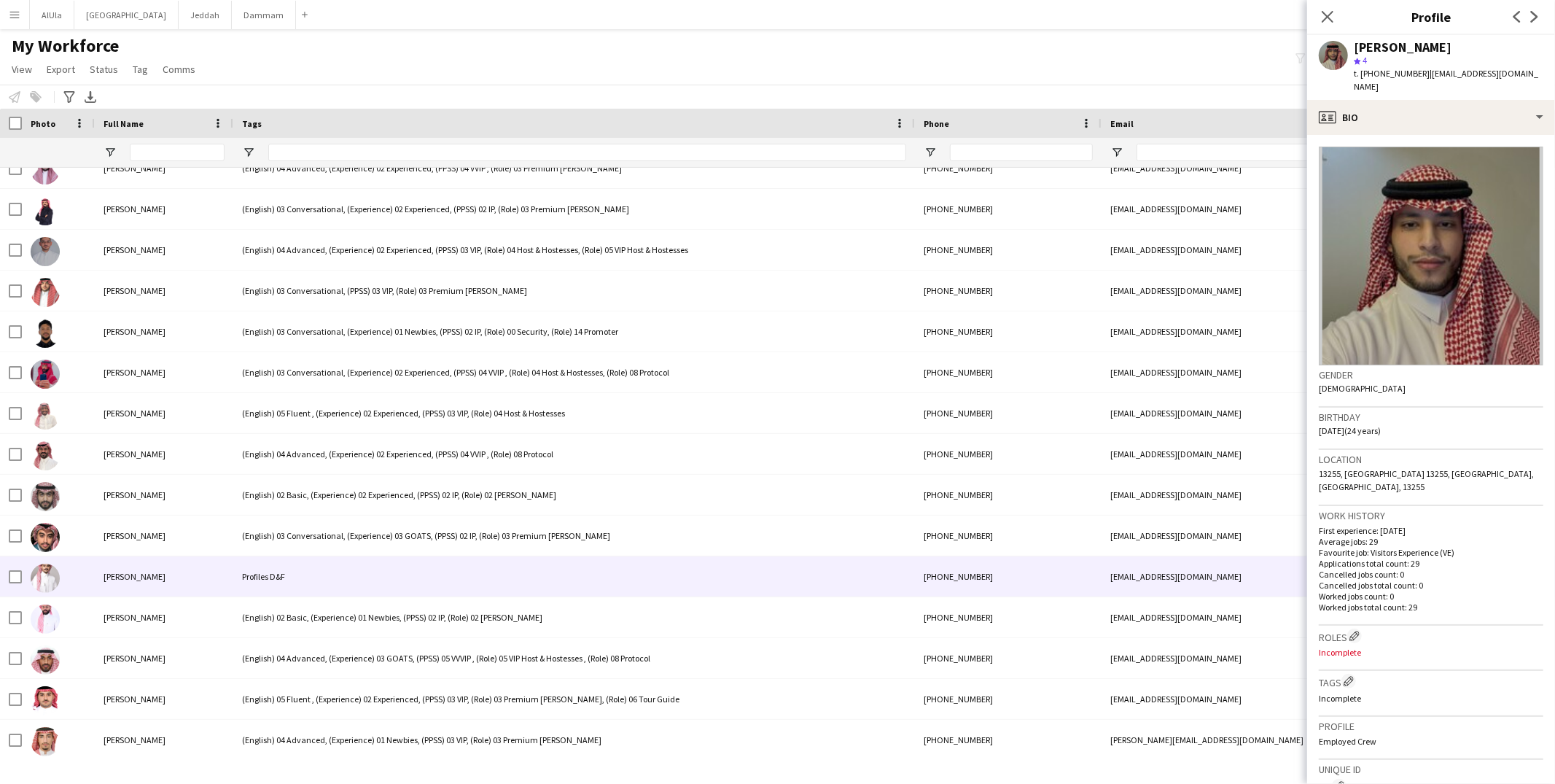
click at [395, 563] on div "Profiles D&F" at bounding box center [573, 576] width 681 height 40
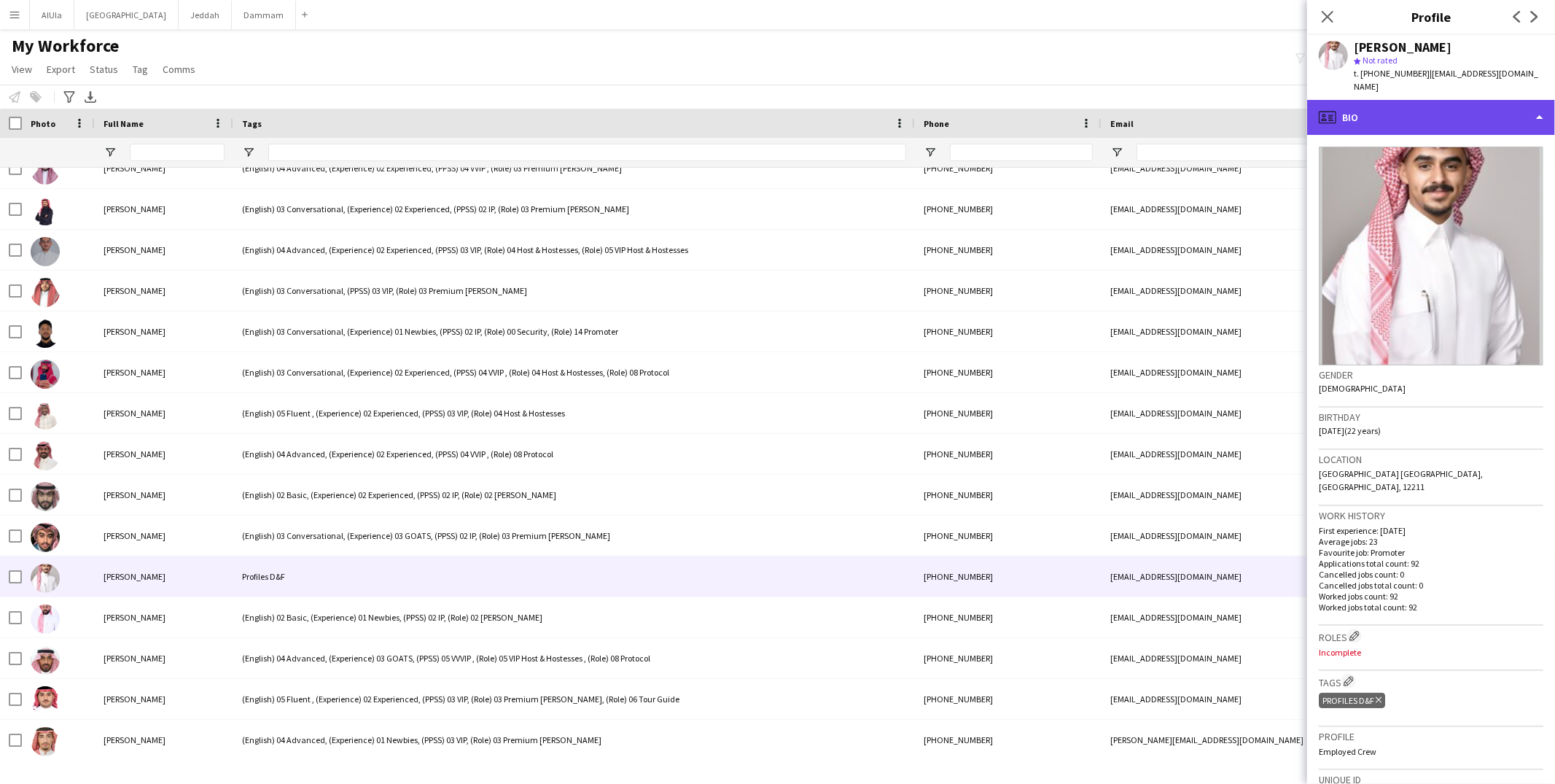
click at [1408, 117] on div "profile Bio" at bounding box center [1431, 117] width 248 height 35
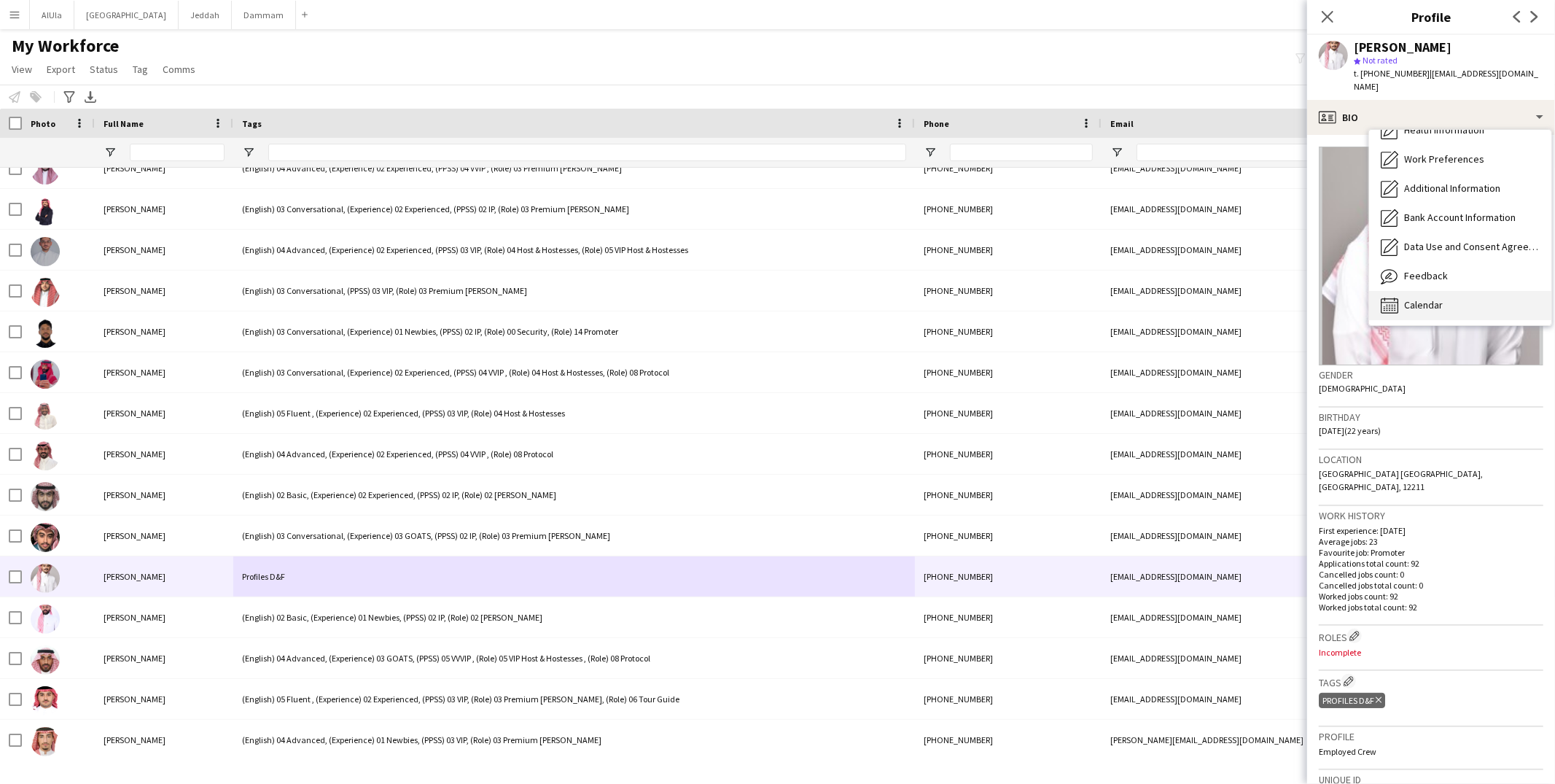
click at [1413, 298] on div "Calendar Calendar" at bounding box center [1459, 305] width 182 height 29
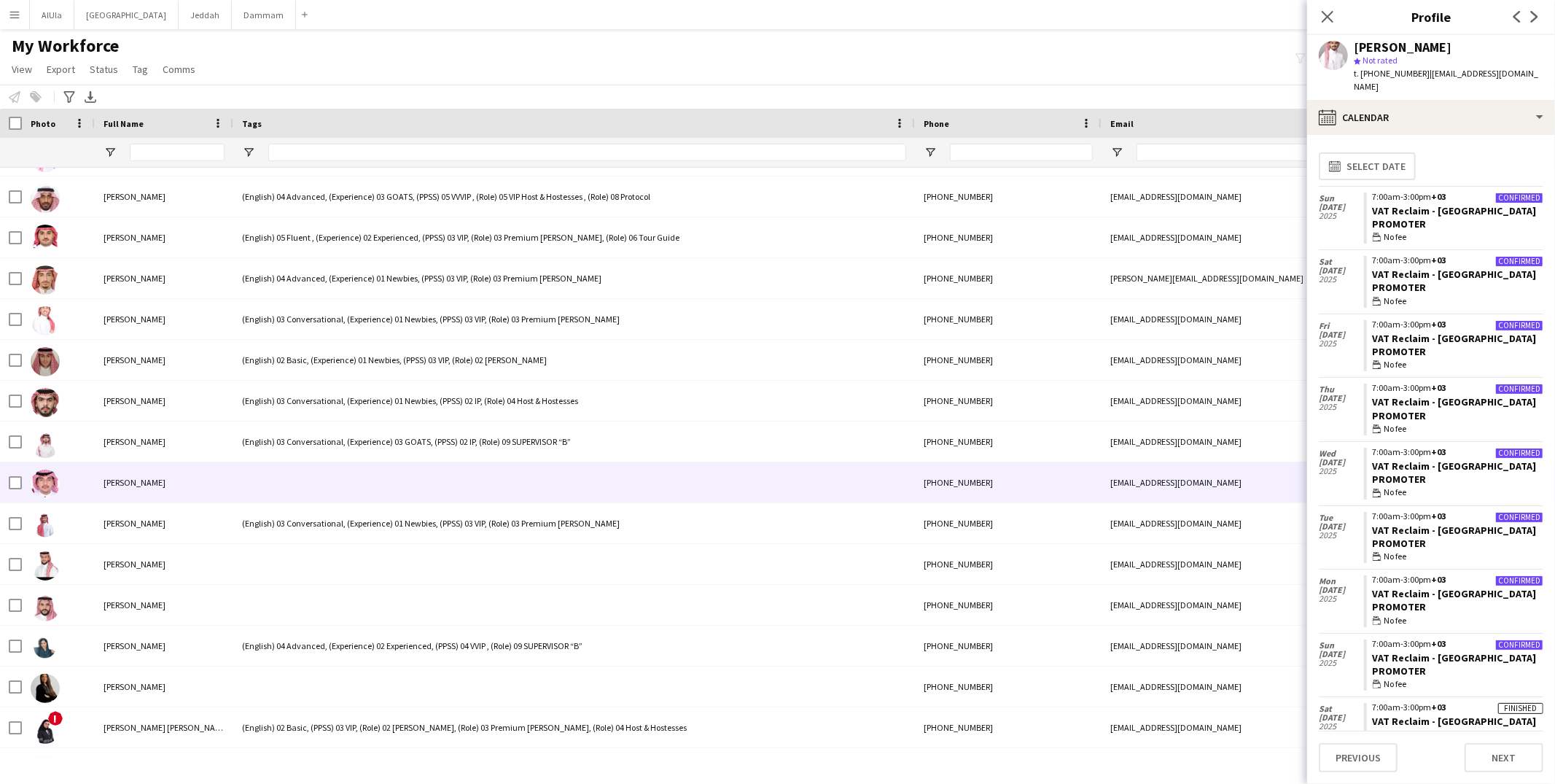
click at [417, 482] on div at bounding box center [573, 482] width 681 height 40
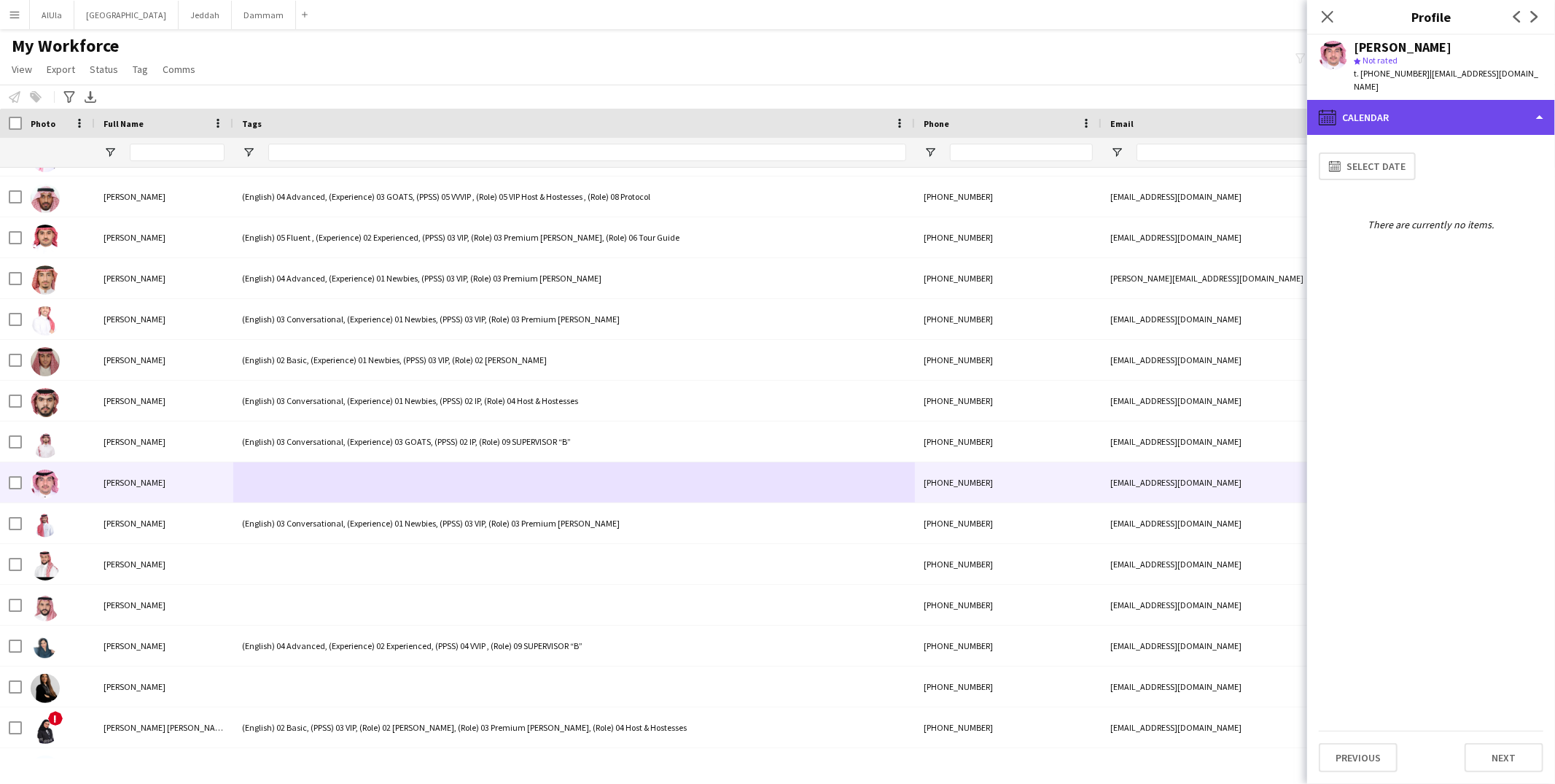
click at [1403, 100] on div "calendar-full Calendar" at bounding box center [1431, 117] width 248 height 35
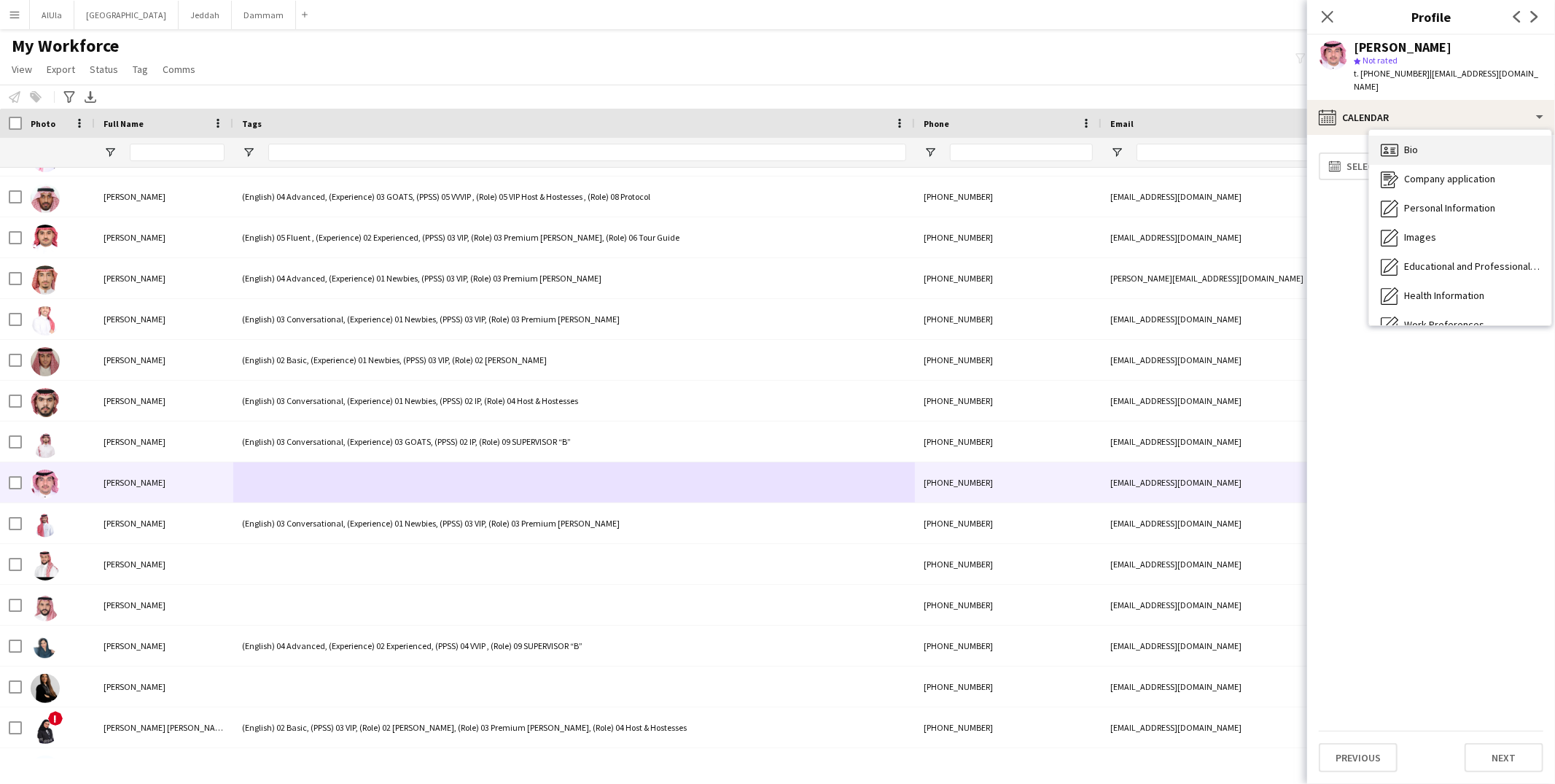
click at [1408, 147] on div "Bio Bio" at bounding box center [1459, 149] width 182 height 29
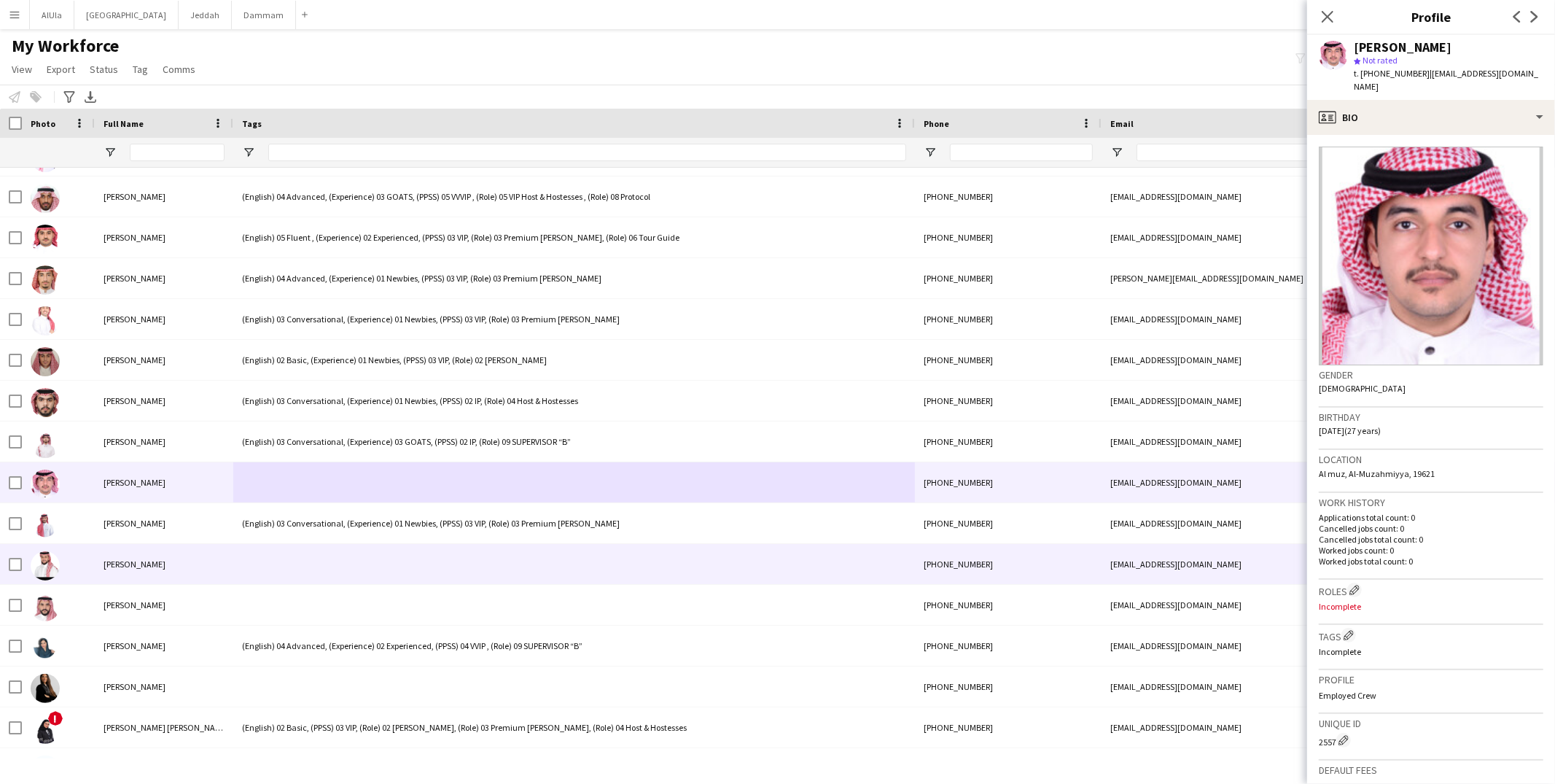
click at [369, 554] on div at bounding box center [573, 563] width 681 height 40
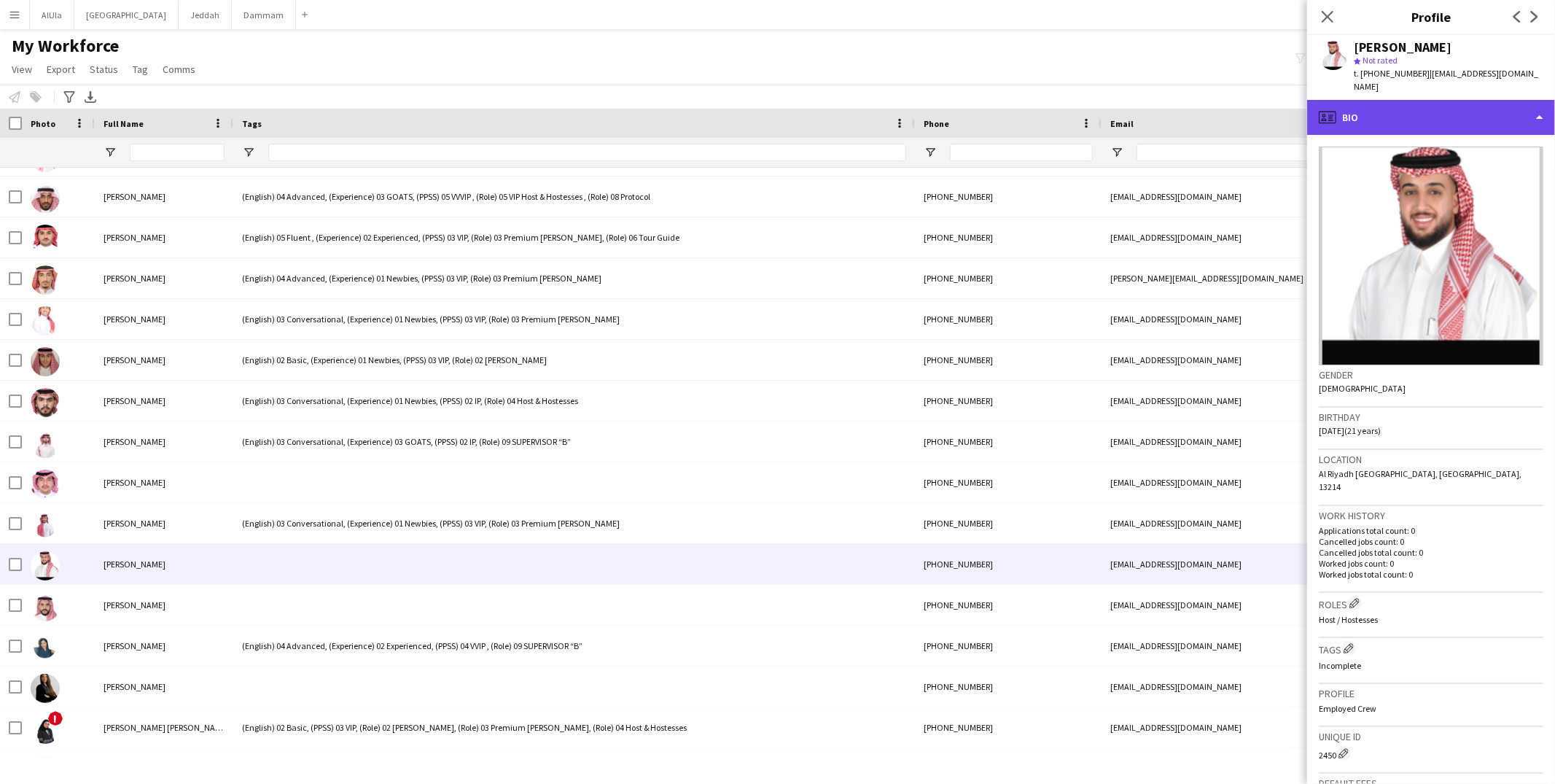
click at [1393, 100] on div "profile Bio" at bounding box center [1431, 117] width 248 height 35
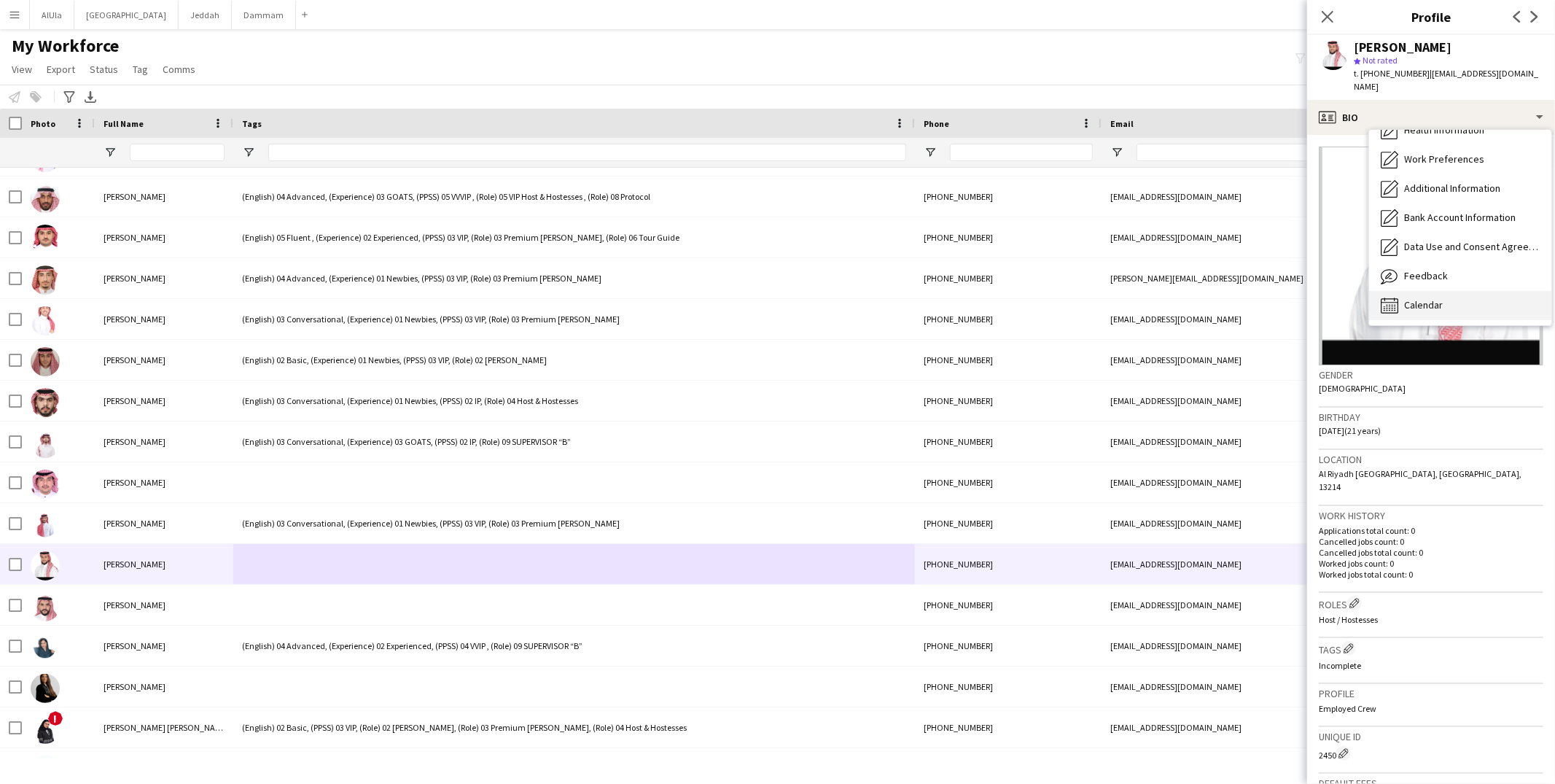
click at [1425, 302] on div "Calendar Calendar" at bounding box center [1459, 305] width 182 height 29
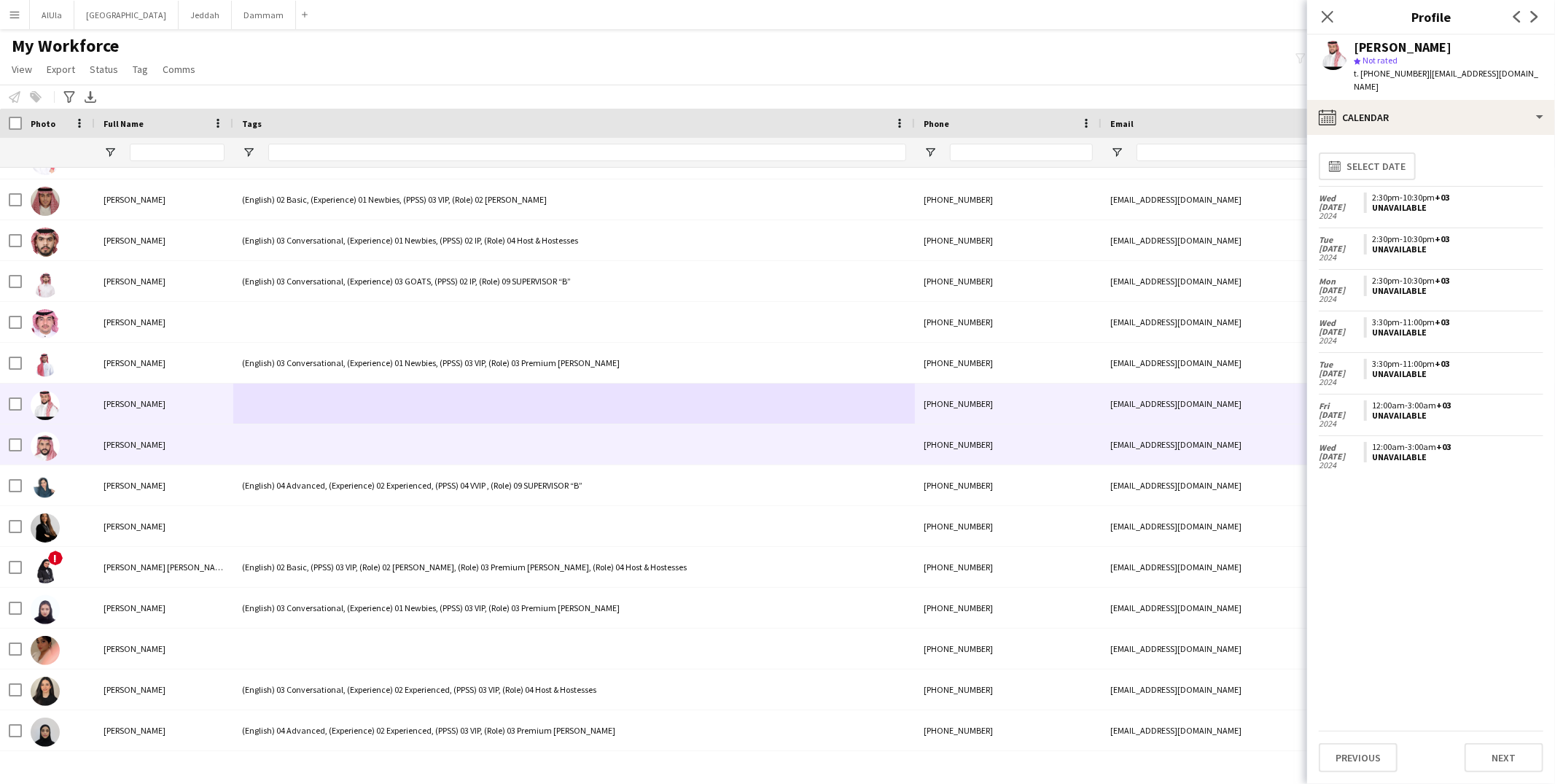
click at [351, 428] on div at bounding box center [573, 444] width 681 height 40
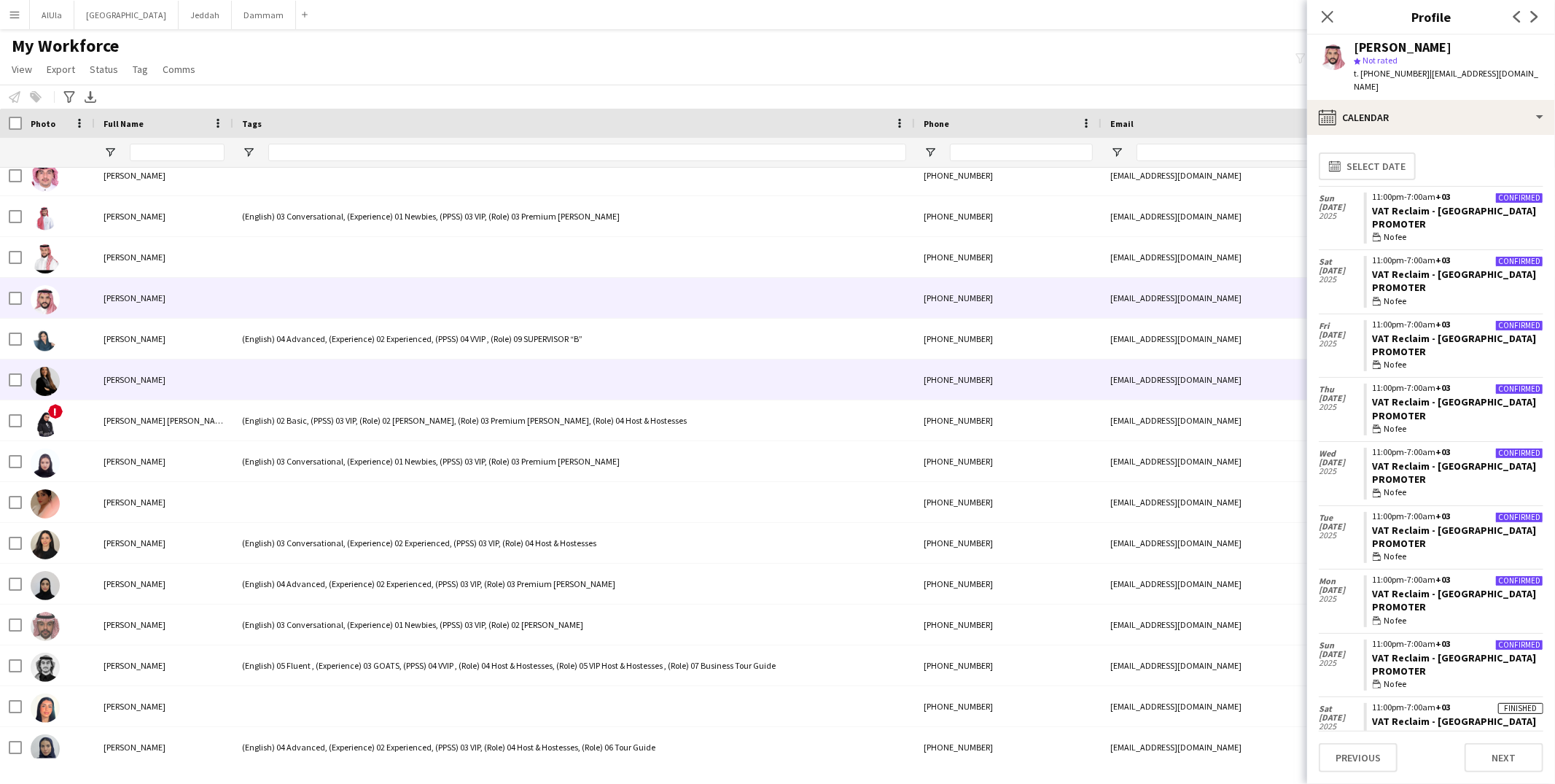
click at [301, 363] on div at bounding box center [573, 378] width 681 height 40
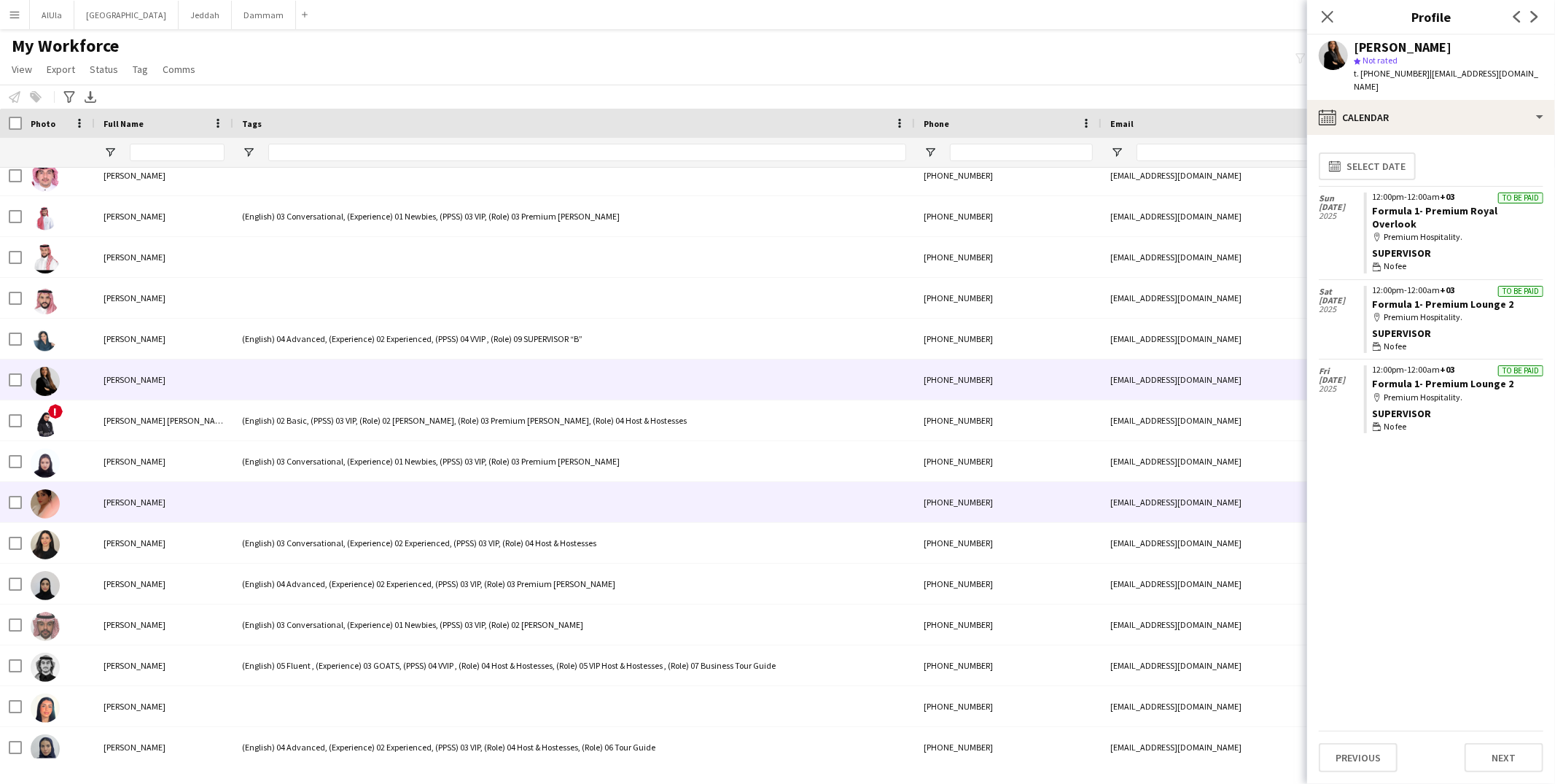
click at [289, 502] on div at bounding box center [573, 502] width 681 height 40
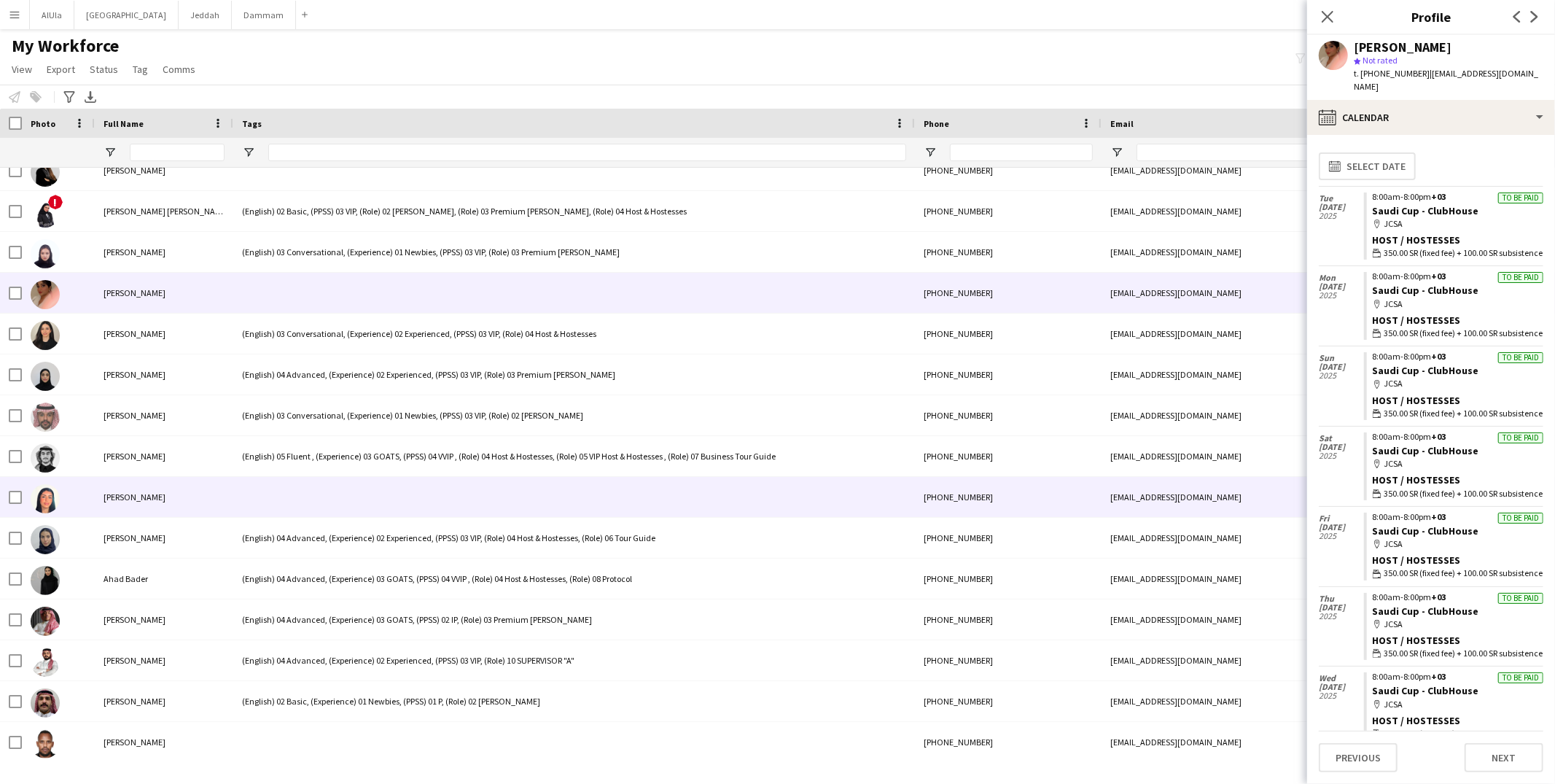
click at [310, 488] on div at bounding box center [573, 496] width 681 height 40
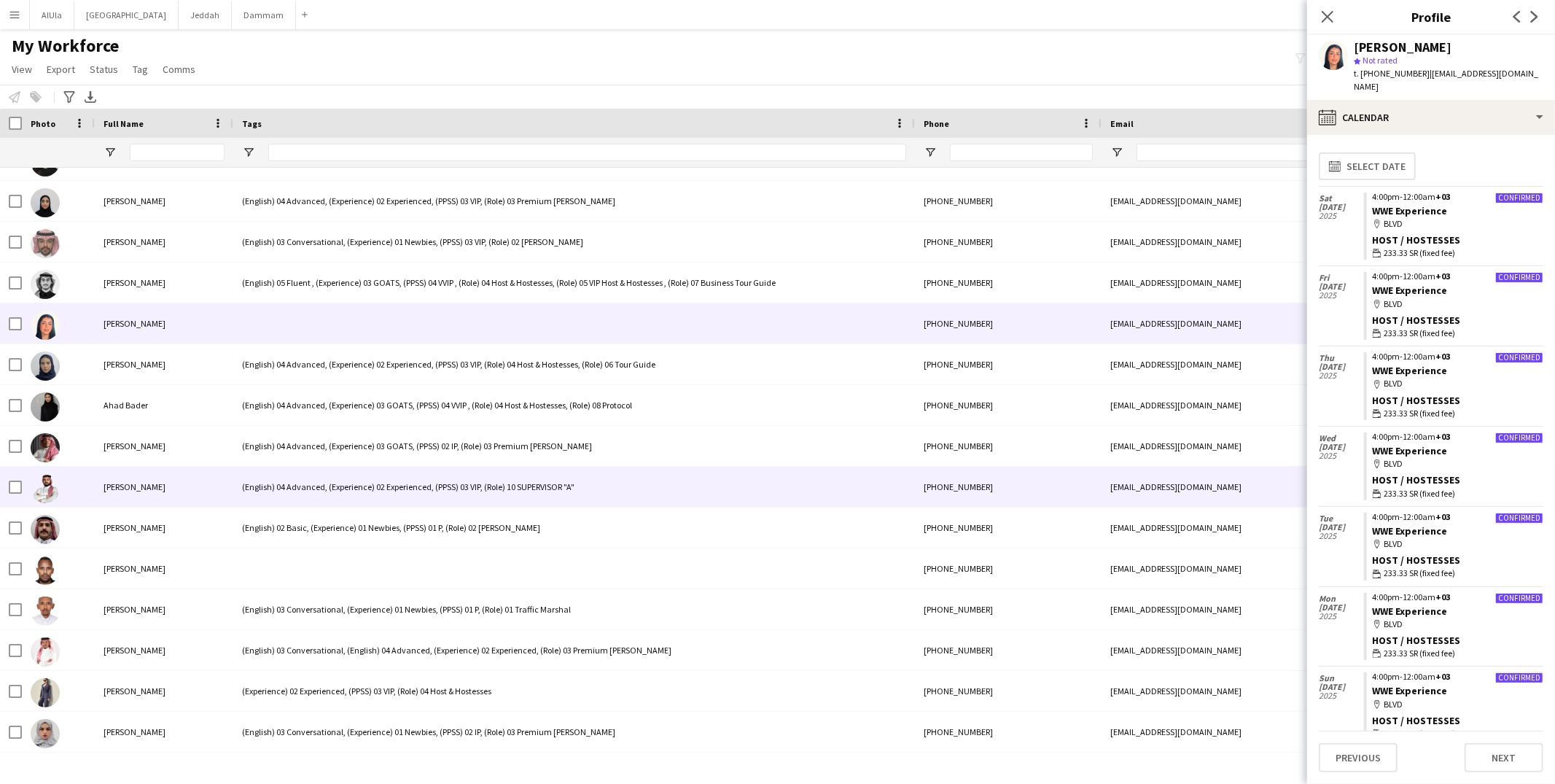
click at [306, 513] on div "(English) 02 Basic, (Experience) 01 Newbies, (PPSS) 01 P, (Role) 02 [PERSON_NAM…" at bounding box center [573, 527] width 681 height 40
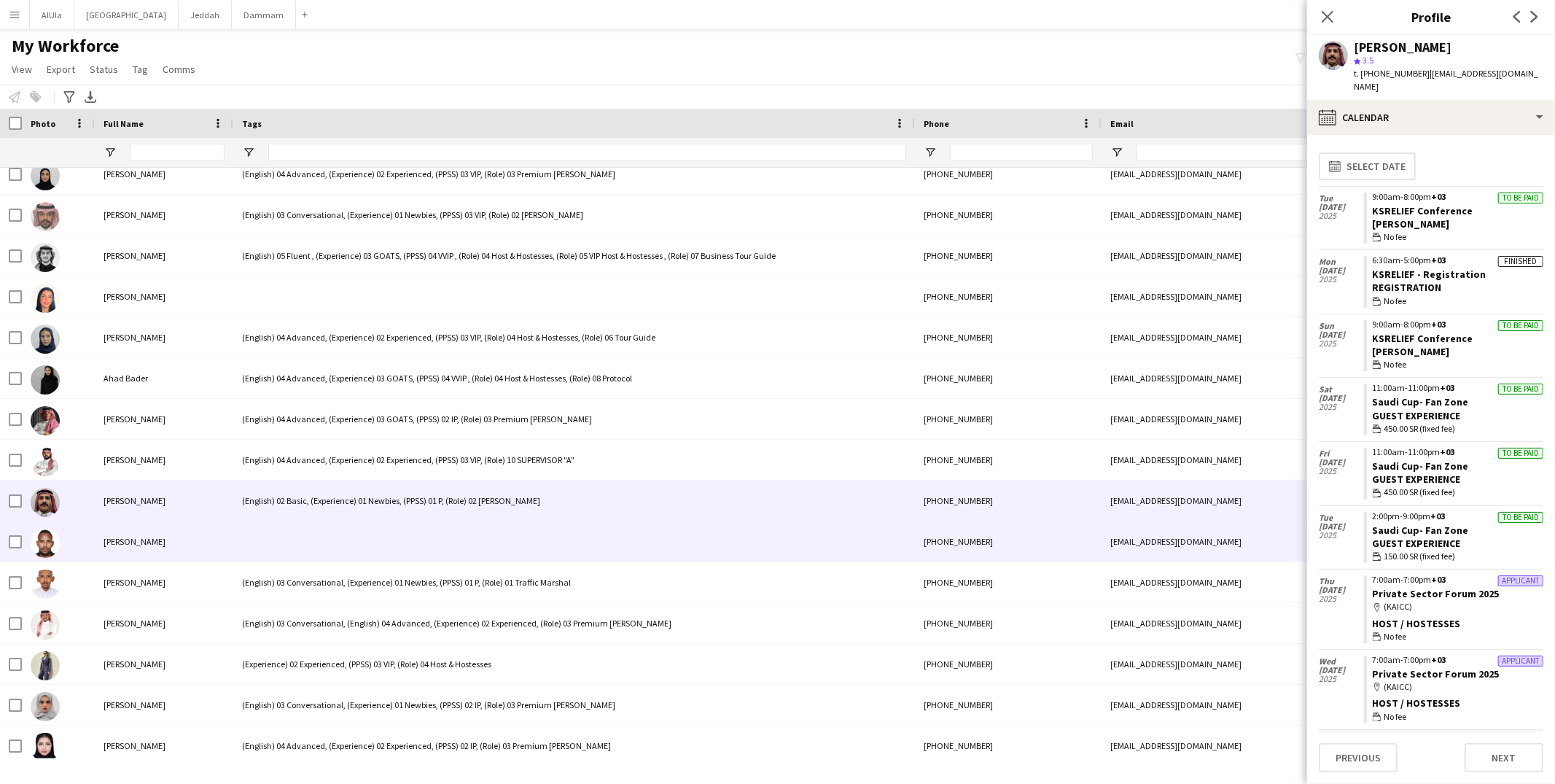
click at [350, 538] on div at bounding box center [573, 541] width 681 height 40
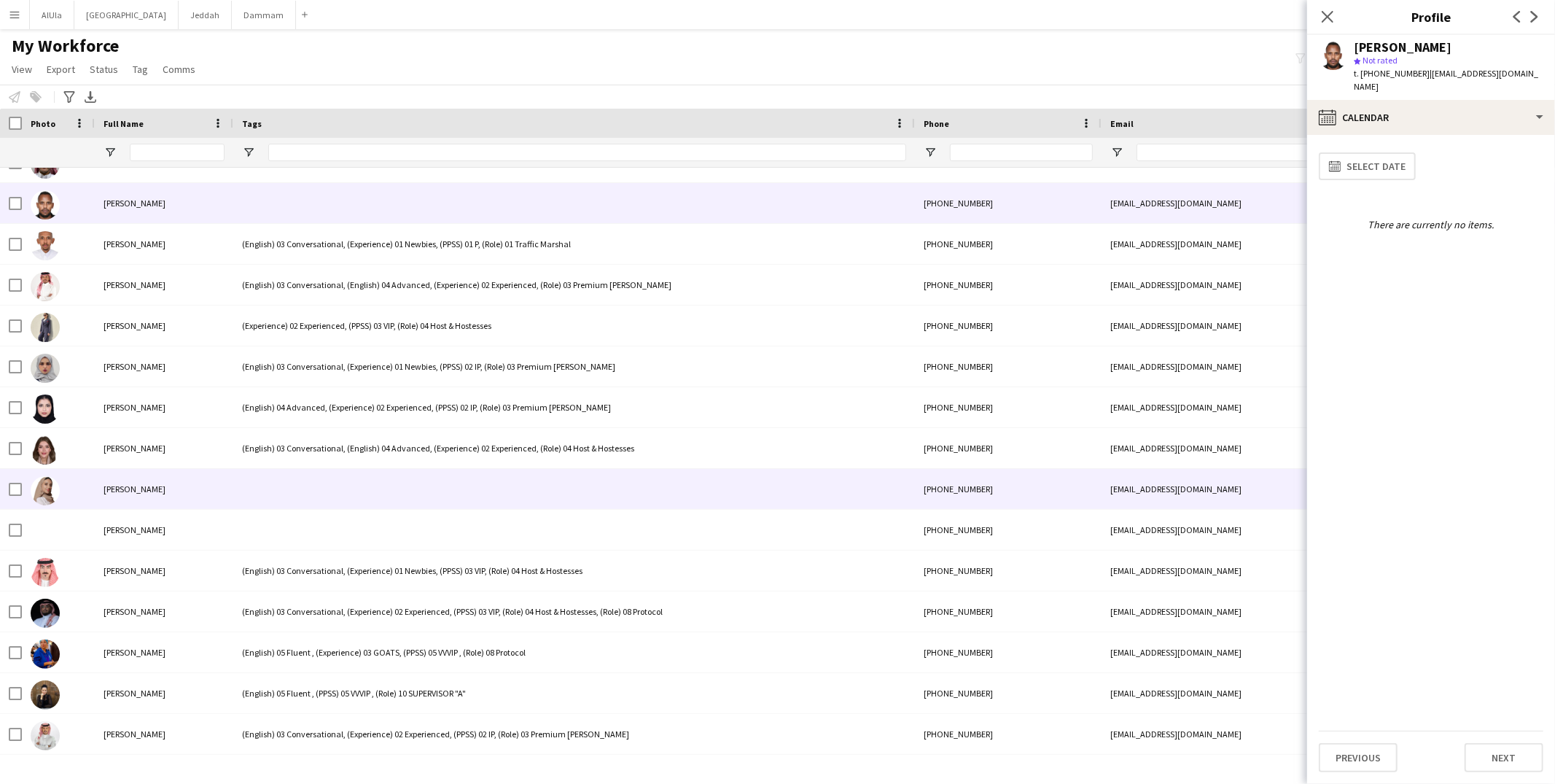
click at [342, 504] on div at bounding box center [573, 488] width 681 height 40
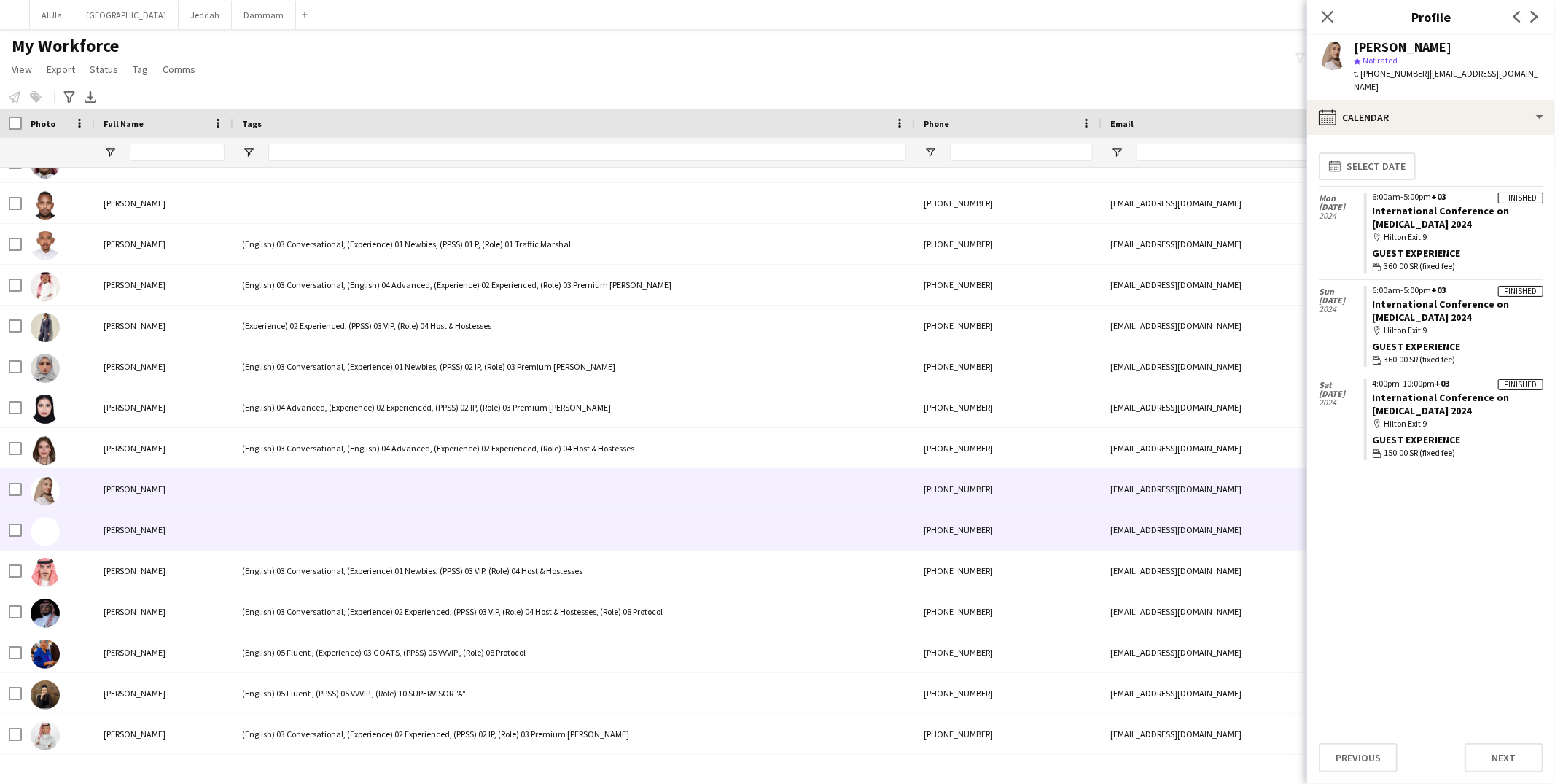
click at [352, 533] on div at bounding box center [573, 530] width 681 height 40
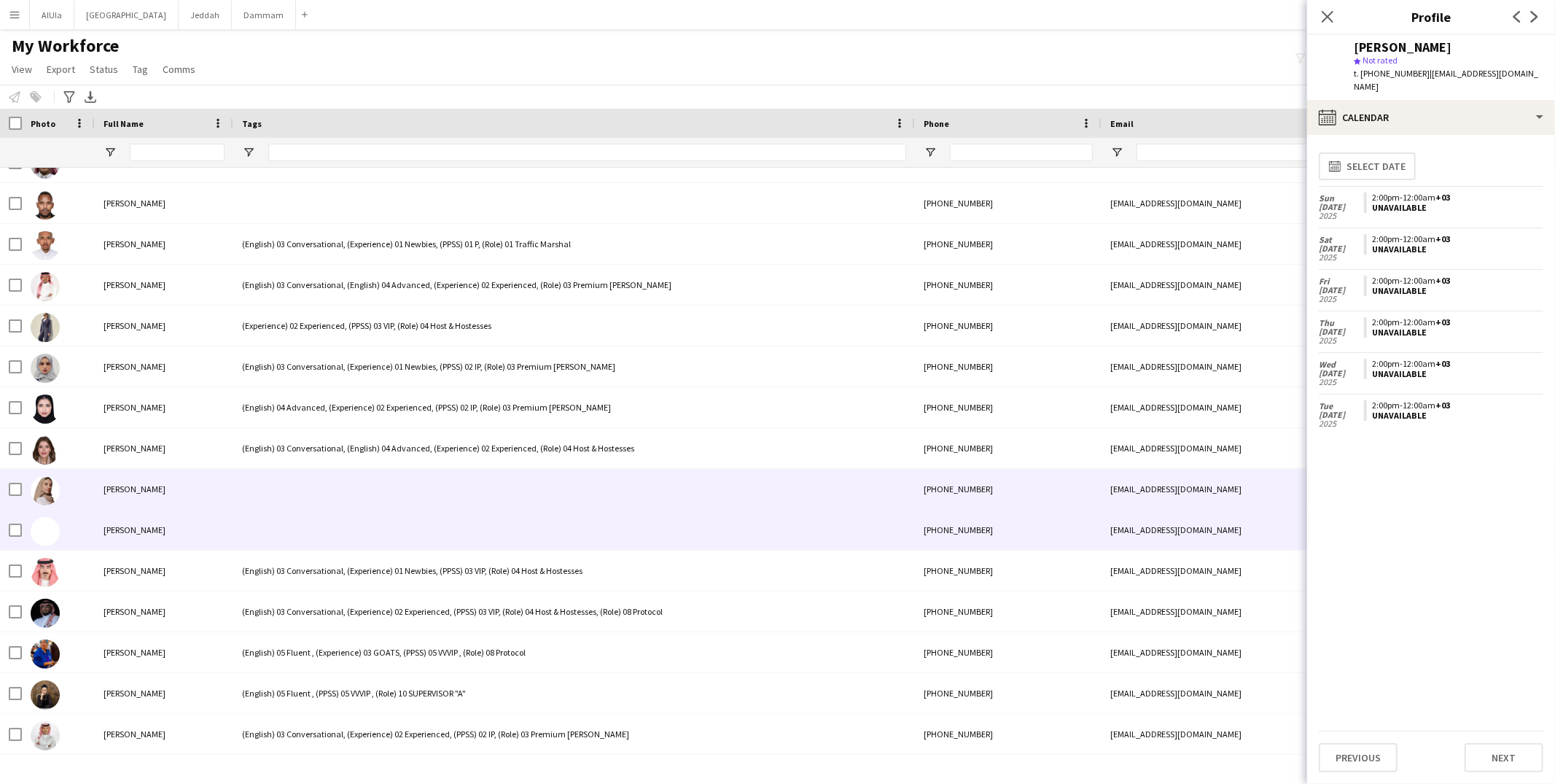
click at [357, 496] on div at bounding box center [573, 488] width 681 height 40
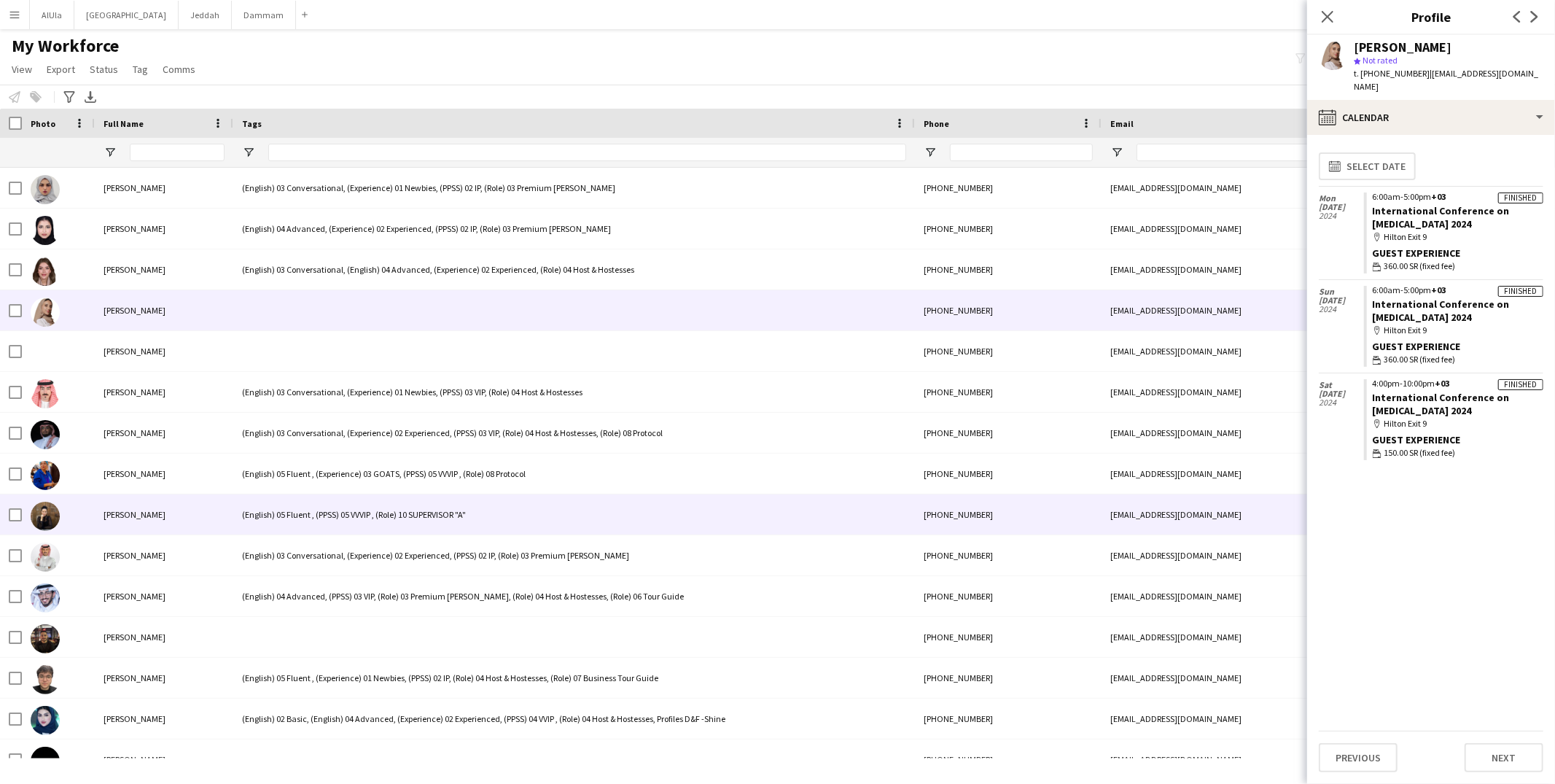
click at [350, 510] on div "(English) 05 Fluent , (PPSS) 05 VVVIP , (Role) 10 SUPERVISOR "A"" at bounding box center [573, 514] width 681 height 40
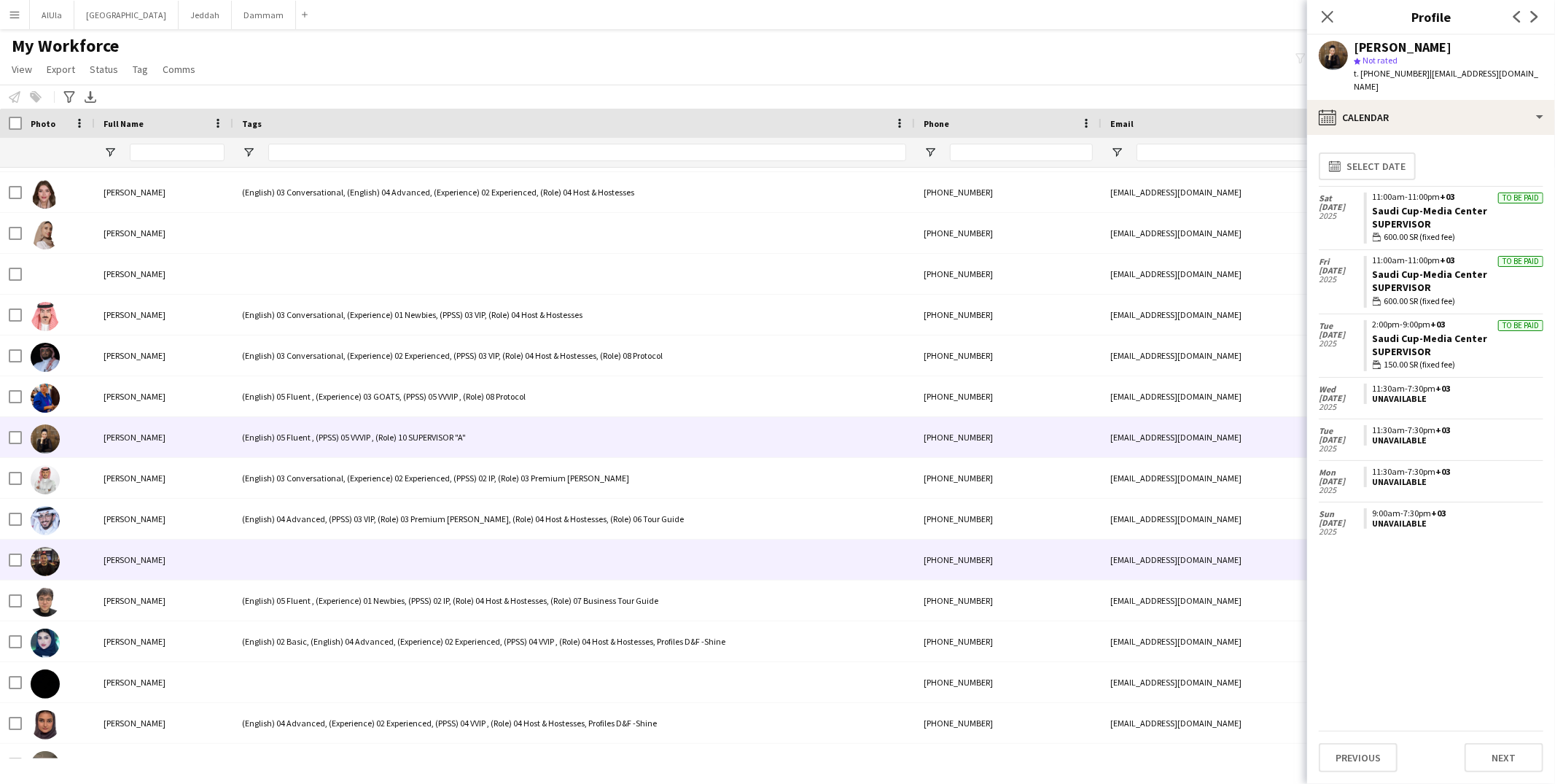
click at [339, 543] on div at bounding box center [573, 559] width 681 height 40
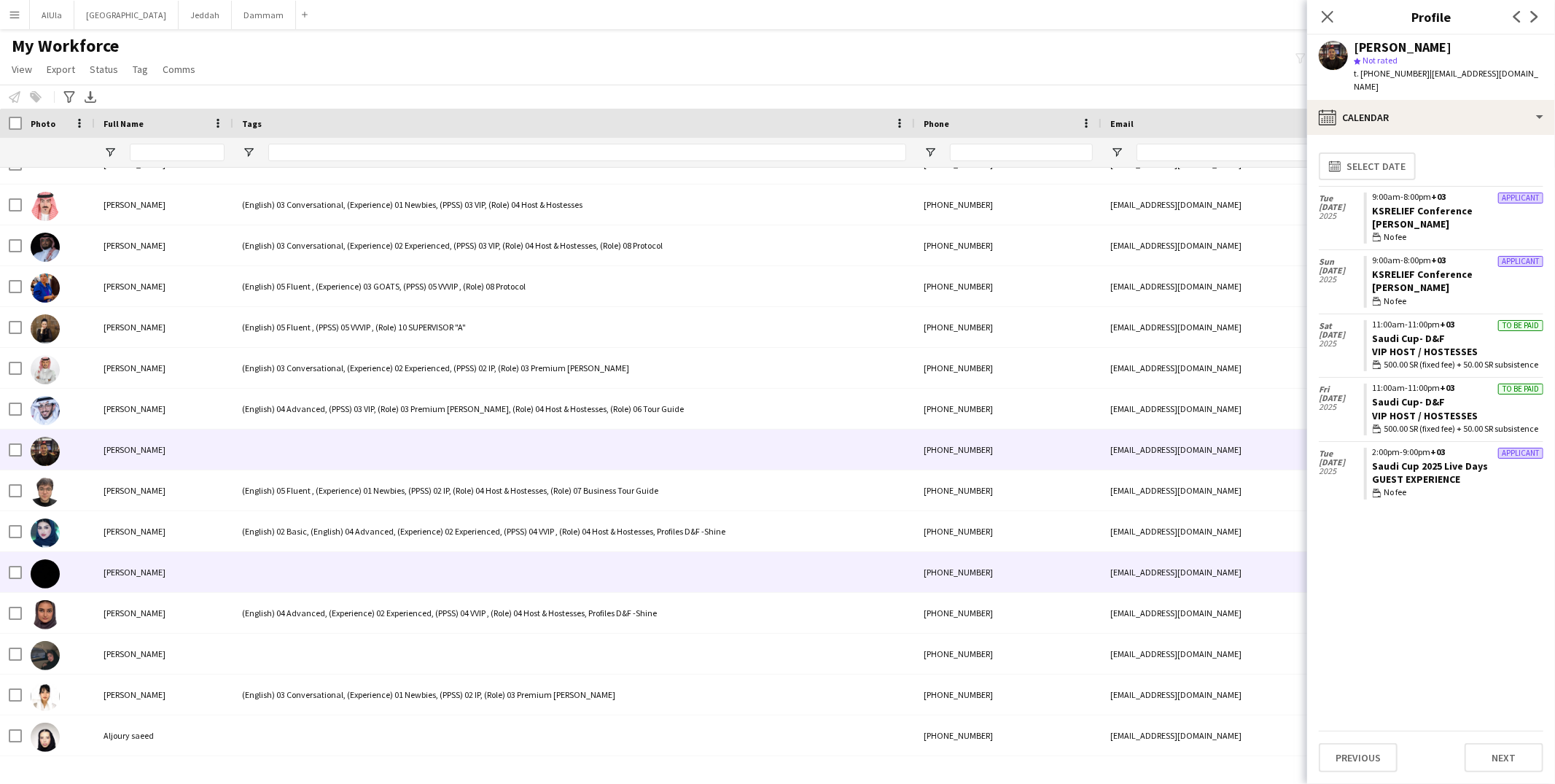
click at [344, 563] on div at bounding box center [573, 571] width 681 height 40
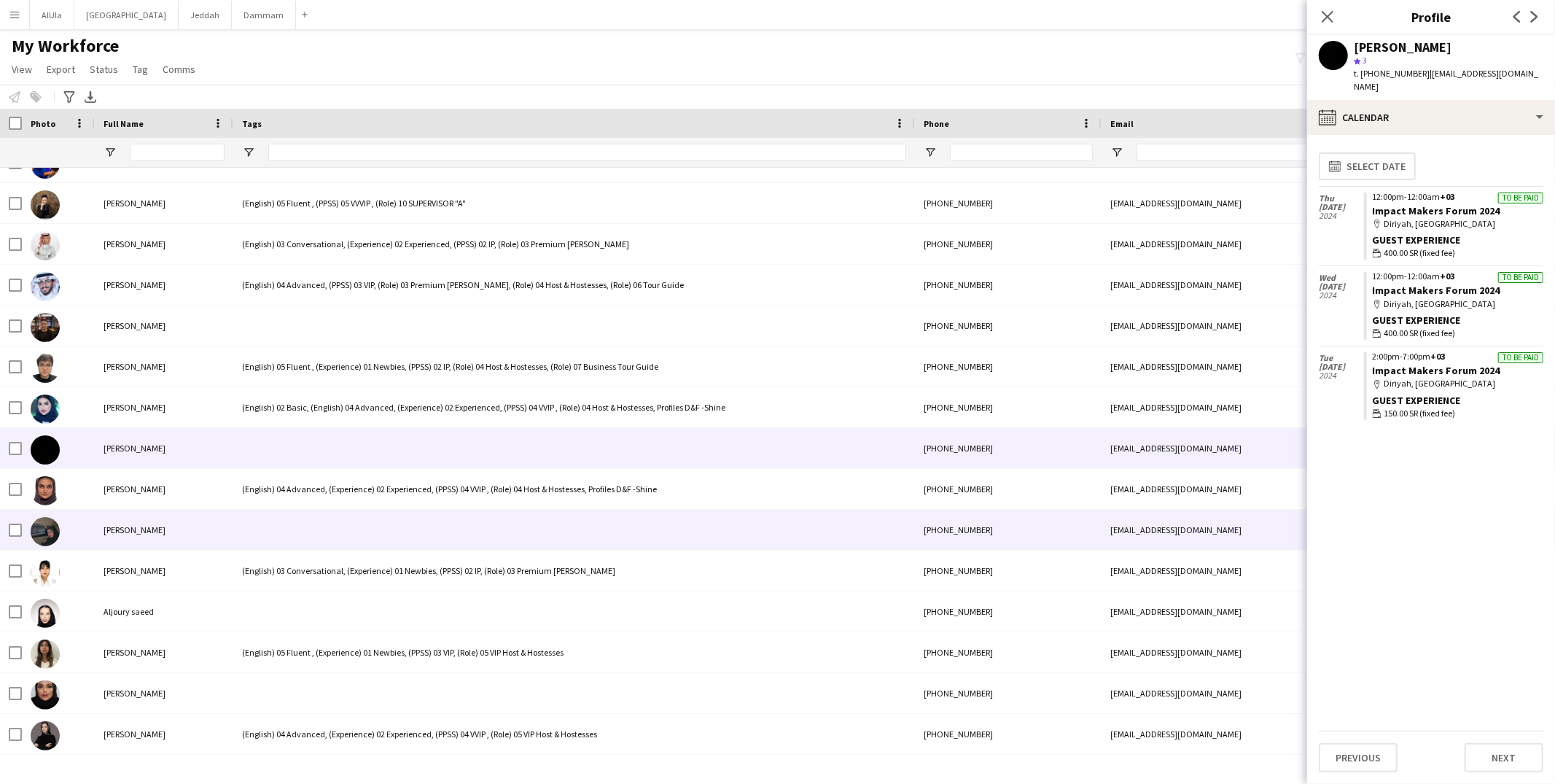
click at [347, 531] on div at bounding box center [573, 530] width 681 height 40
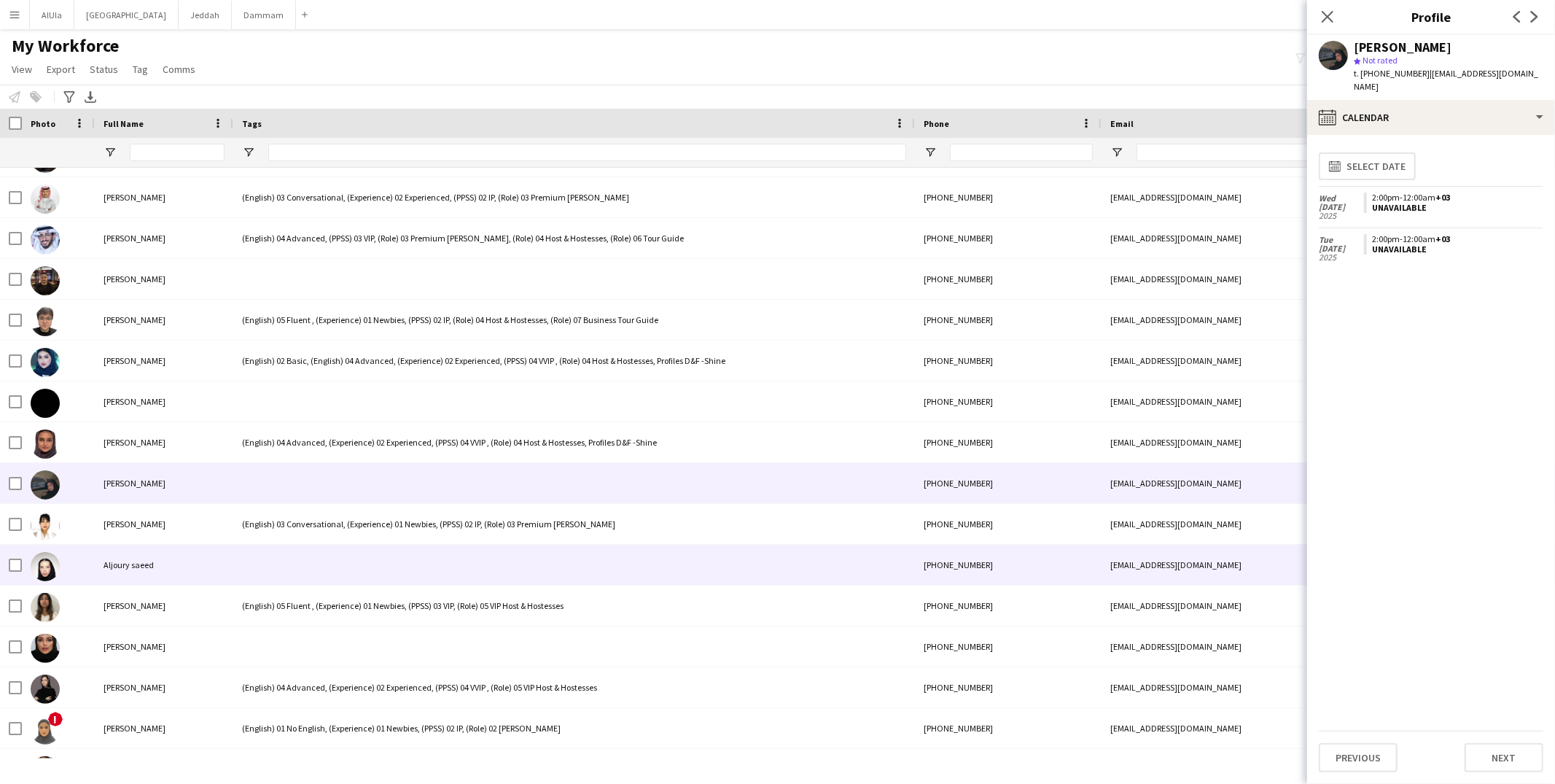
click at [348, 580] on div at bounding box center [573, 564] width 681 height 40
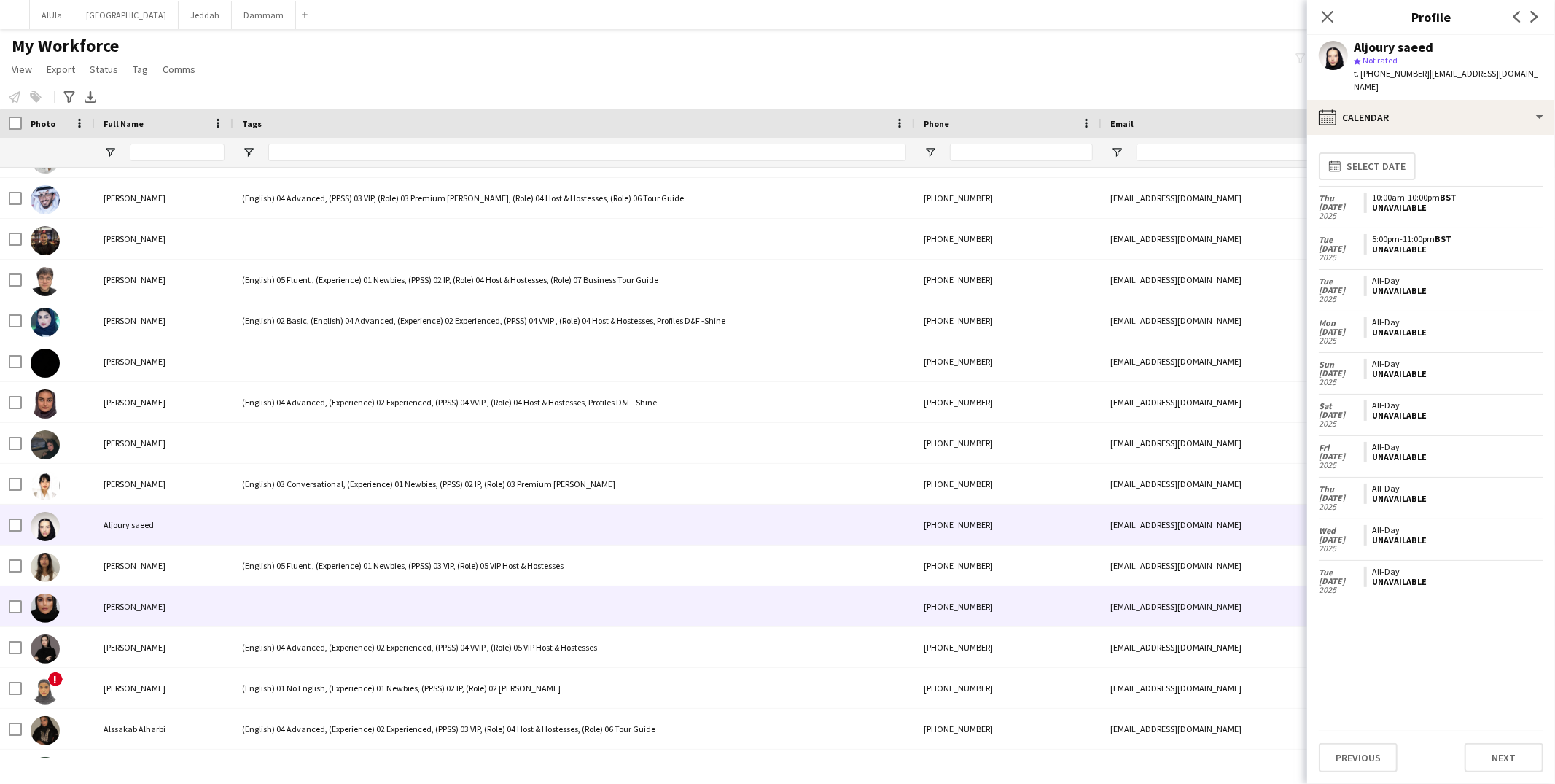
click at [342, 586] on div at bounding box center [573, 606] width 681 height 40
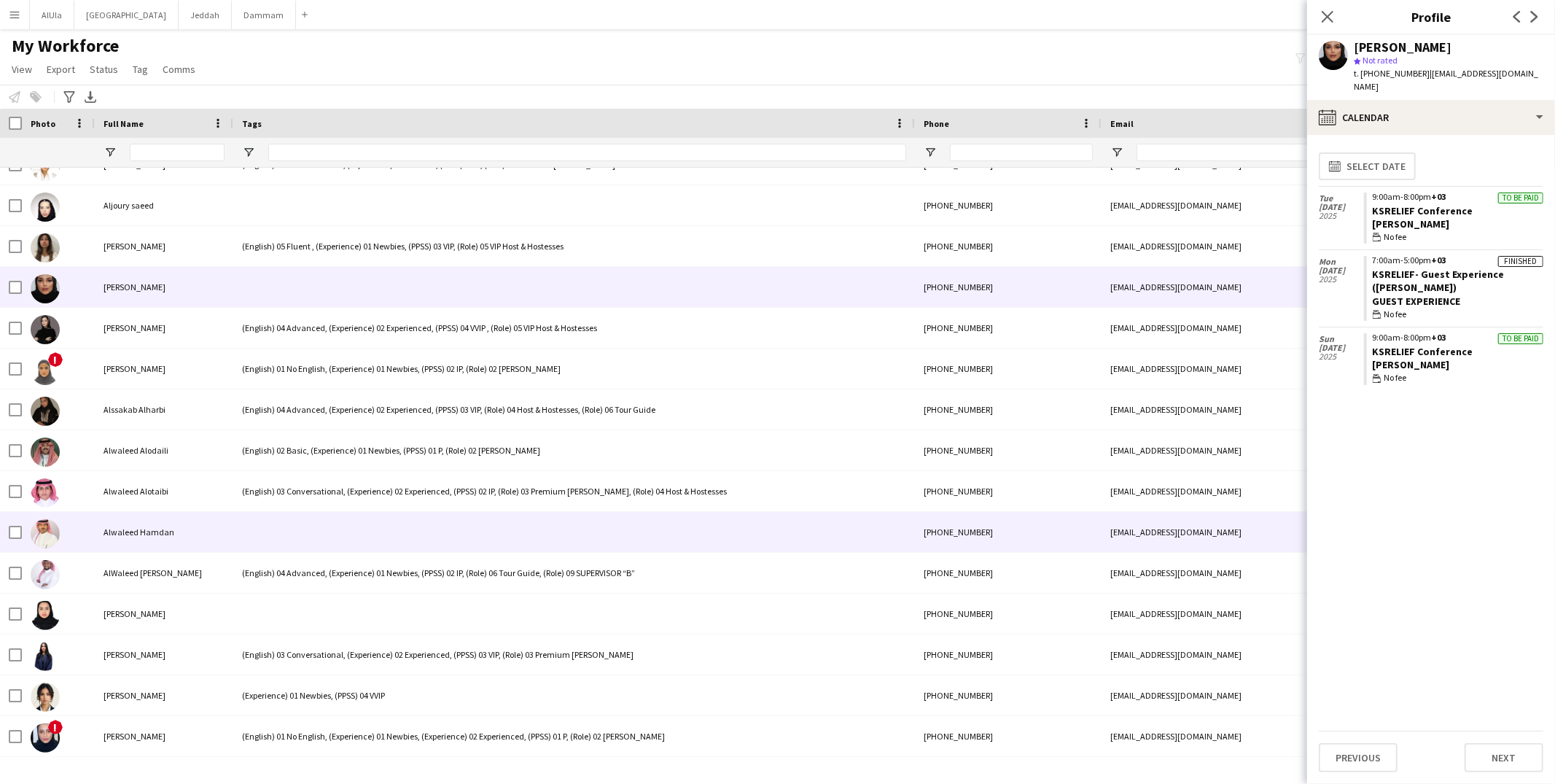
click at [329, 514] on div at bounding box center [573, 531] width 681 height 40
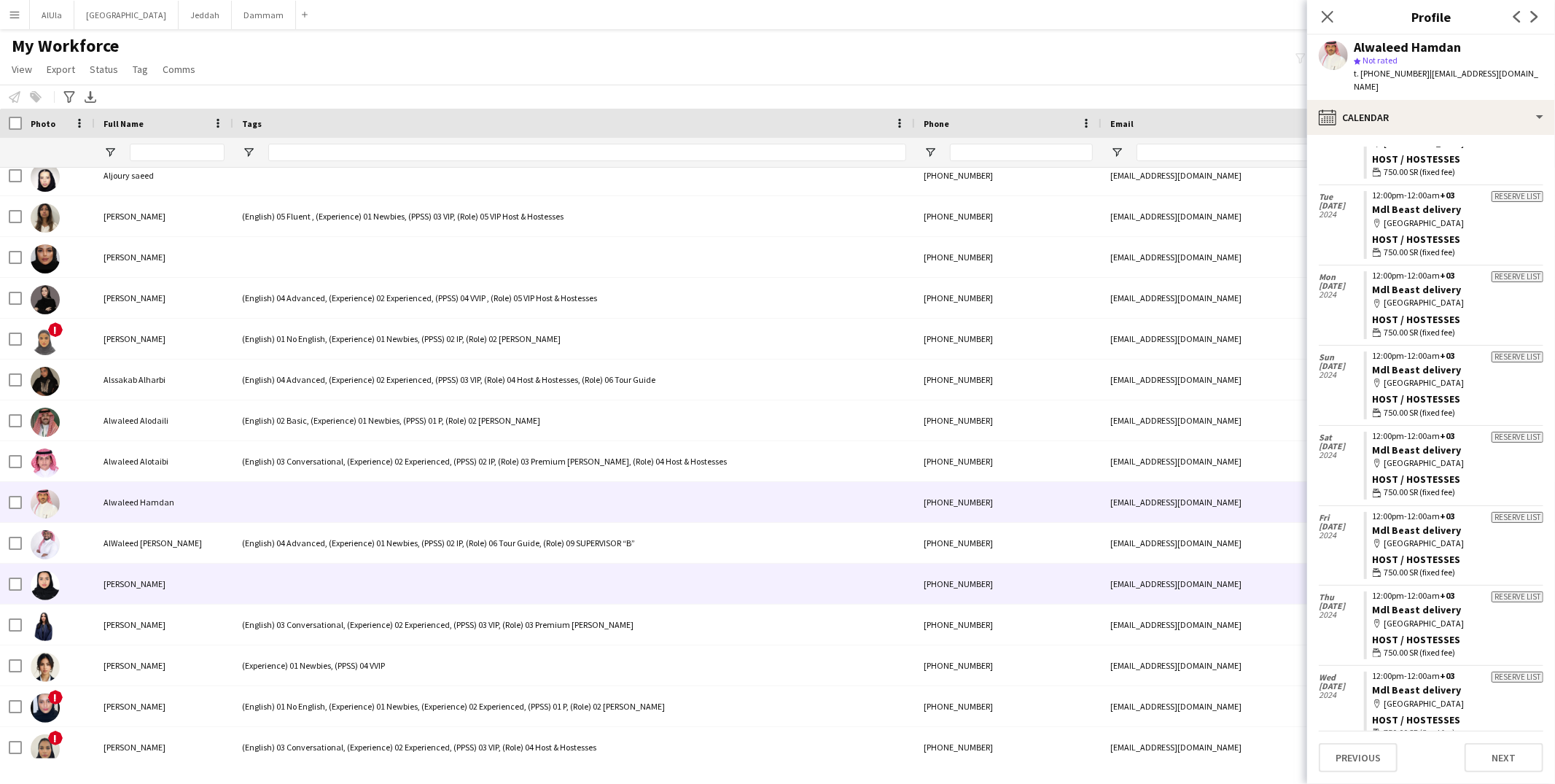
click at [332, 565] on div at bounding box center [573, 583] width 681 height 40
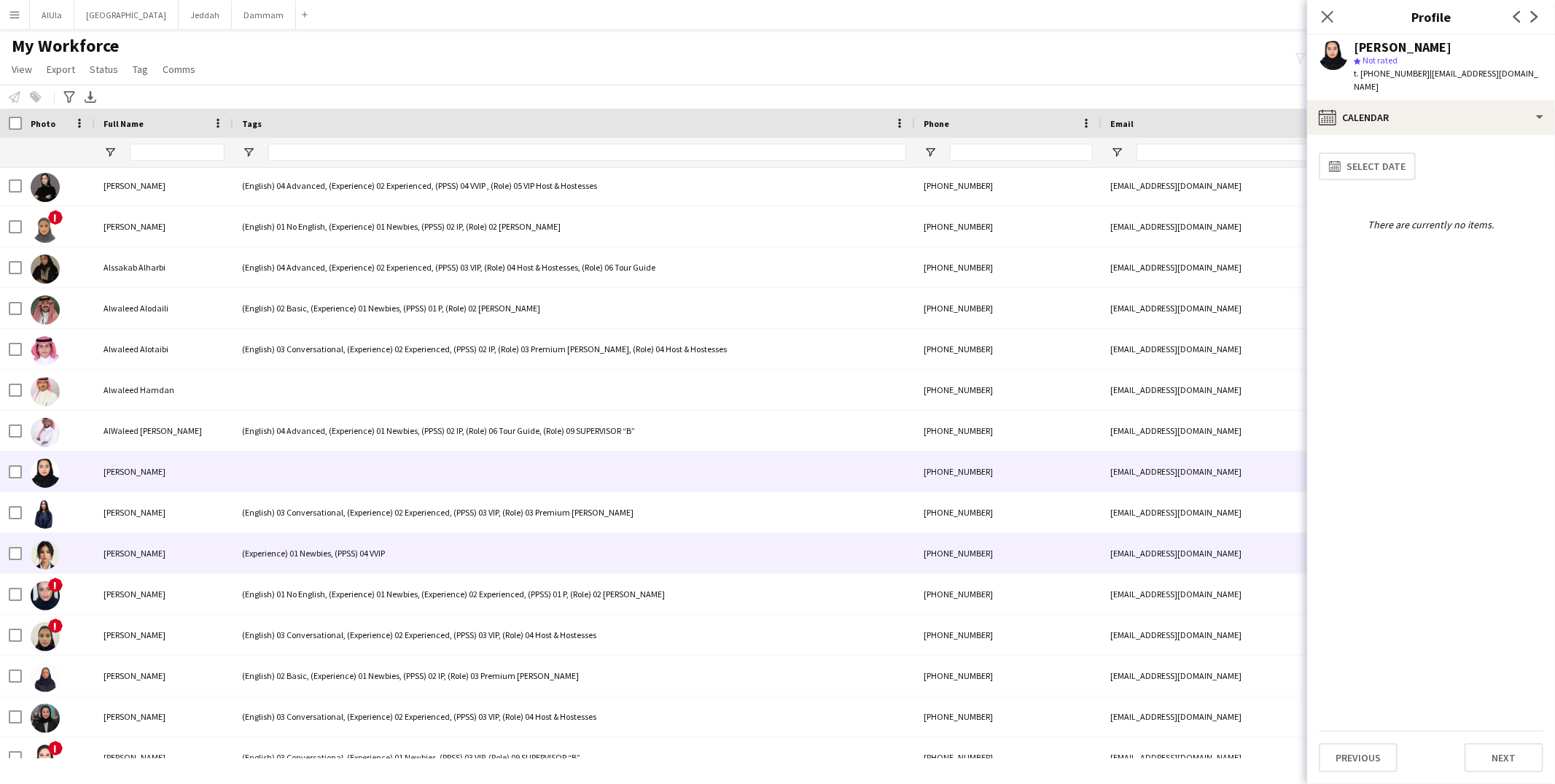
click at [333, 558] on div "(Experience) 01 Newbies, (PPSS) 04 VVIP" at bounding box center [573, 553] width 681 height 40
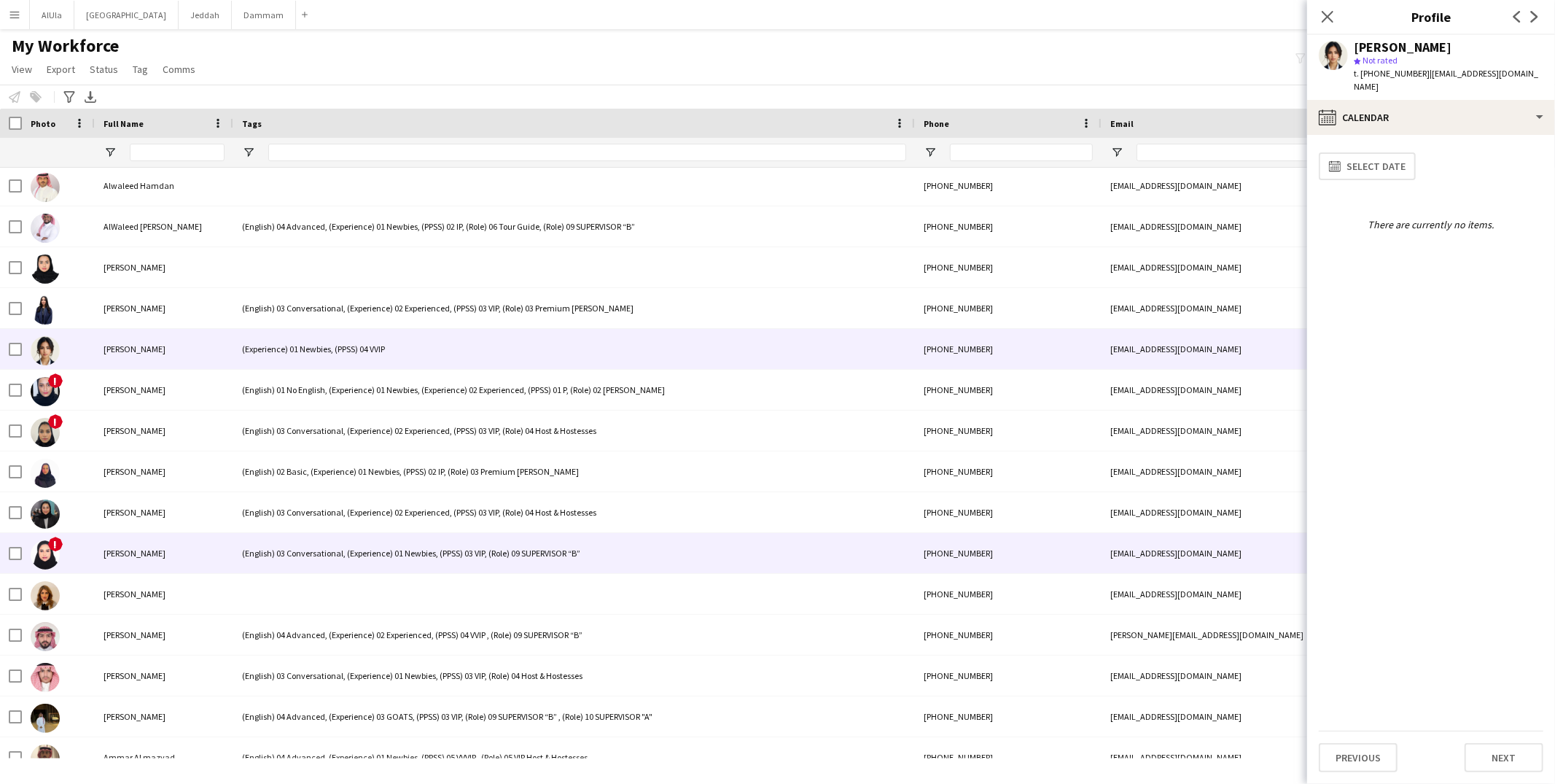
click at [331, 551] on div "(English) 03 Conversational, (Experience) 01 Newbies, (PPSS) 03 VIP, (Role) 09 …" at bounding box center [573, 553] width 681 height 40
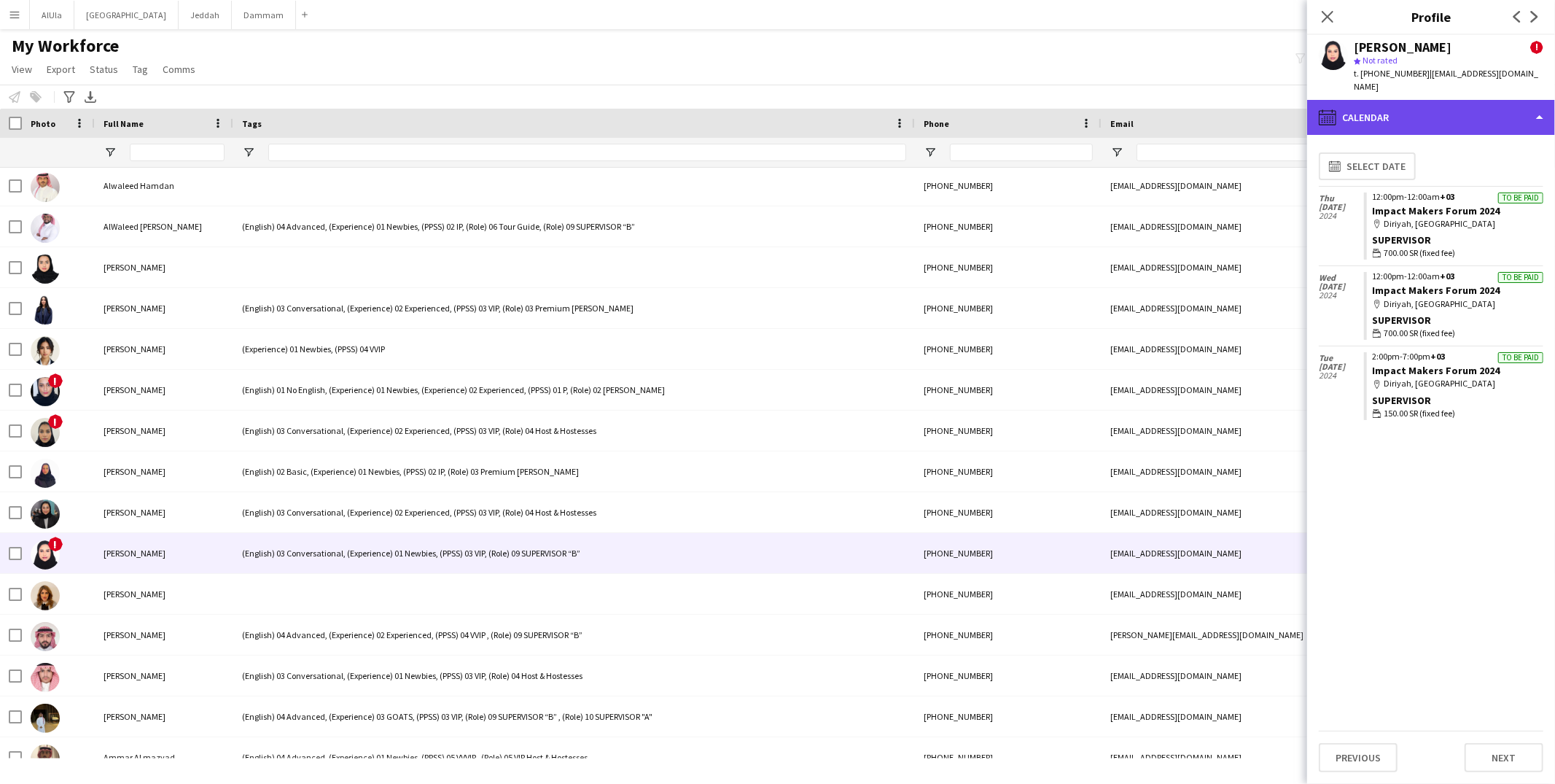
click at [1413, 122] on div "calendar-full Calendar" at bounding box center [1431, 117] width 248 height 35
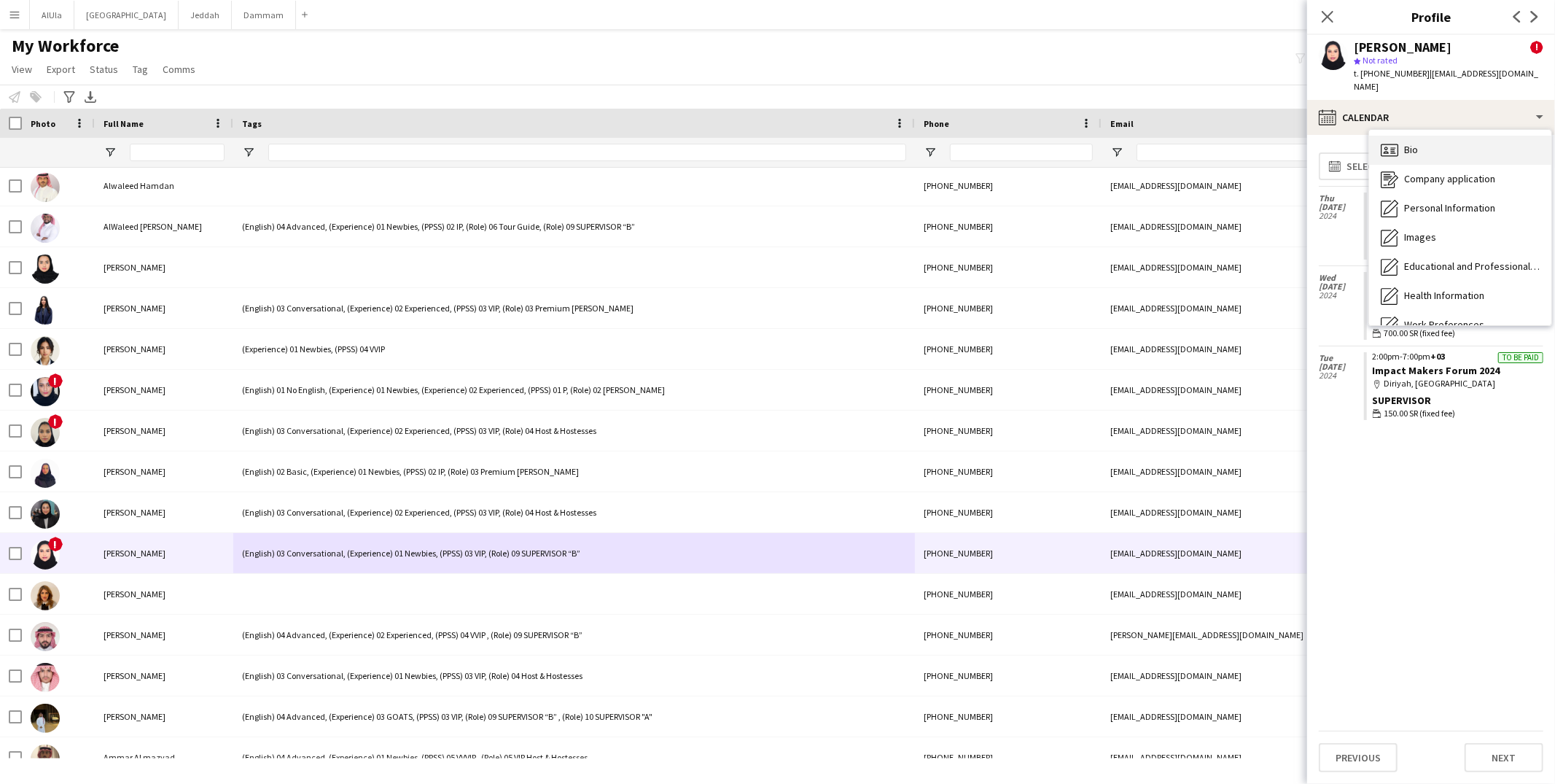
click at [1420, 143] on div "Bio Bio" at bounding box center [1459, 149] width 182 height 29
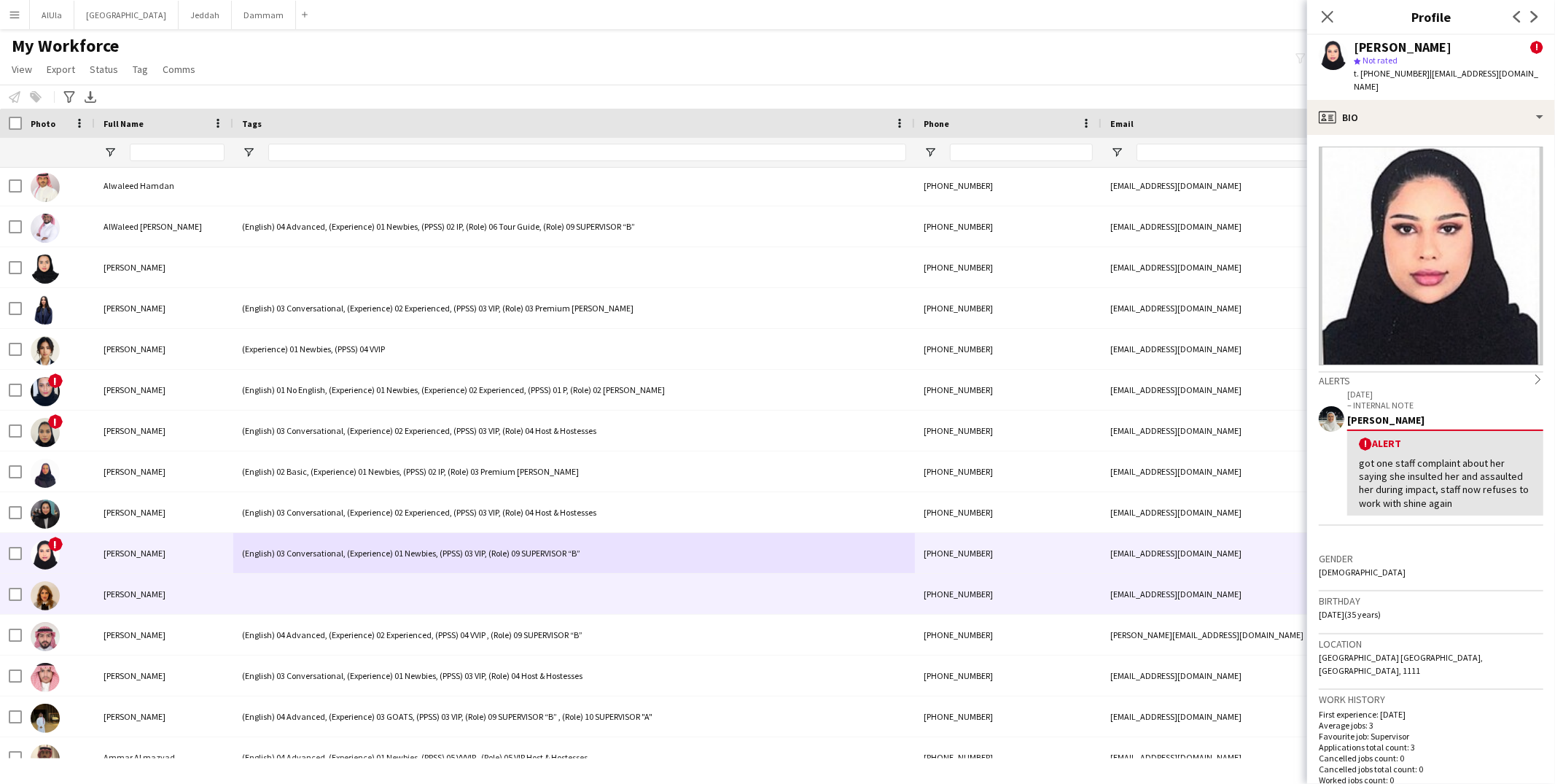
click at [264, 594] on div at bounding box center [573, 593] width 681 height 40
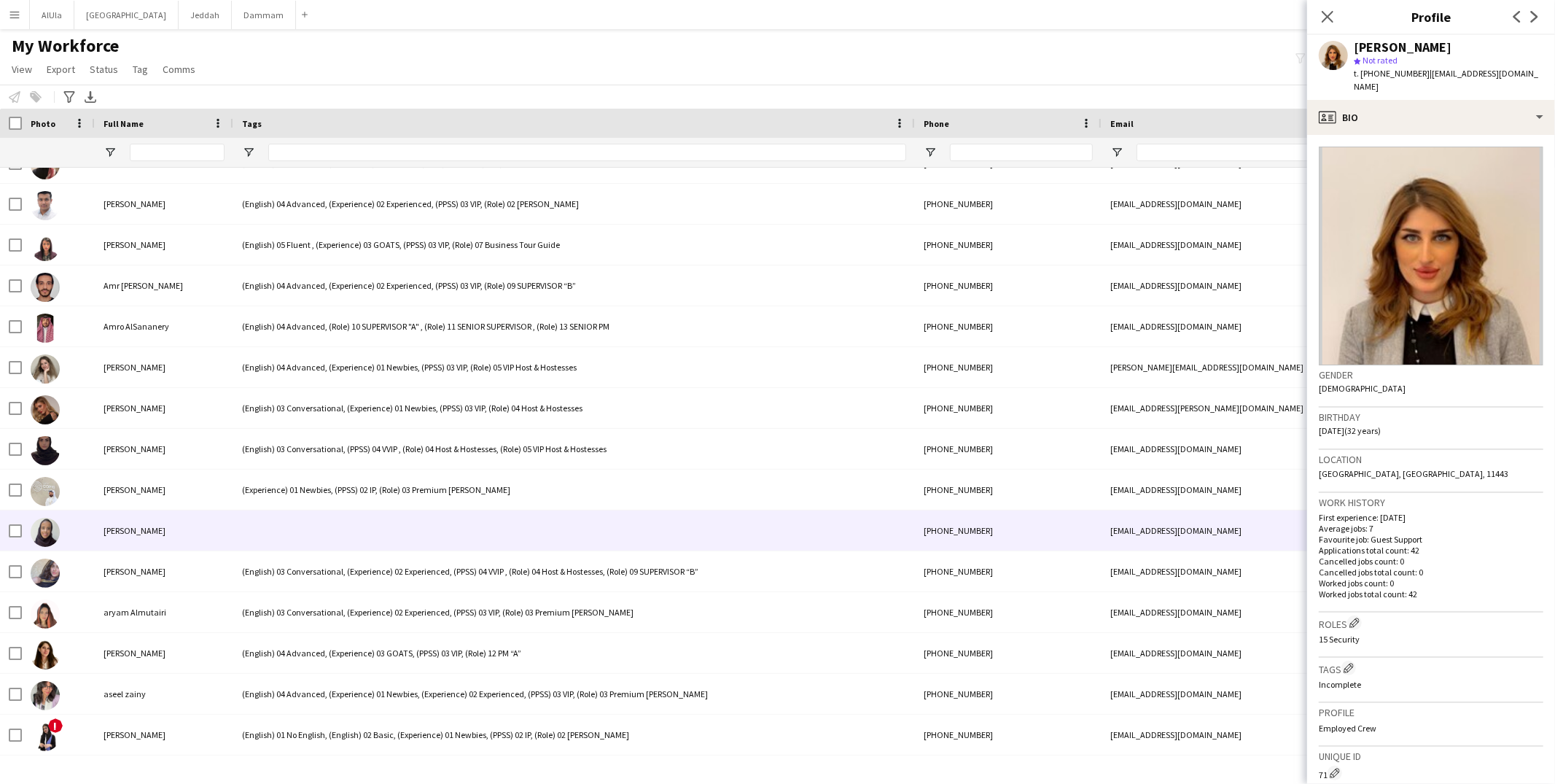
click at [276, 529] on div at bounding box center [573, 530] width 681 height 40
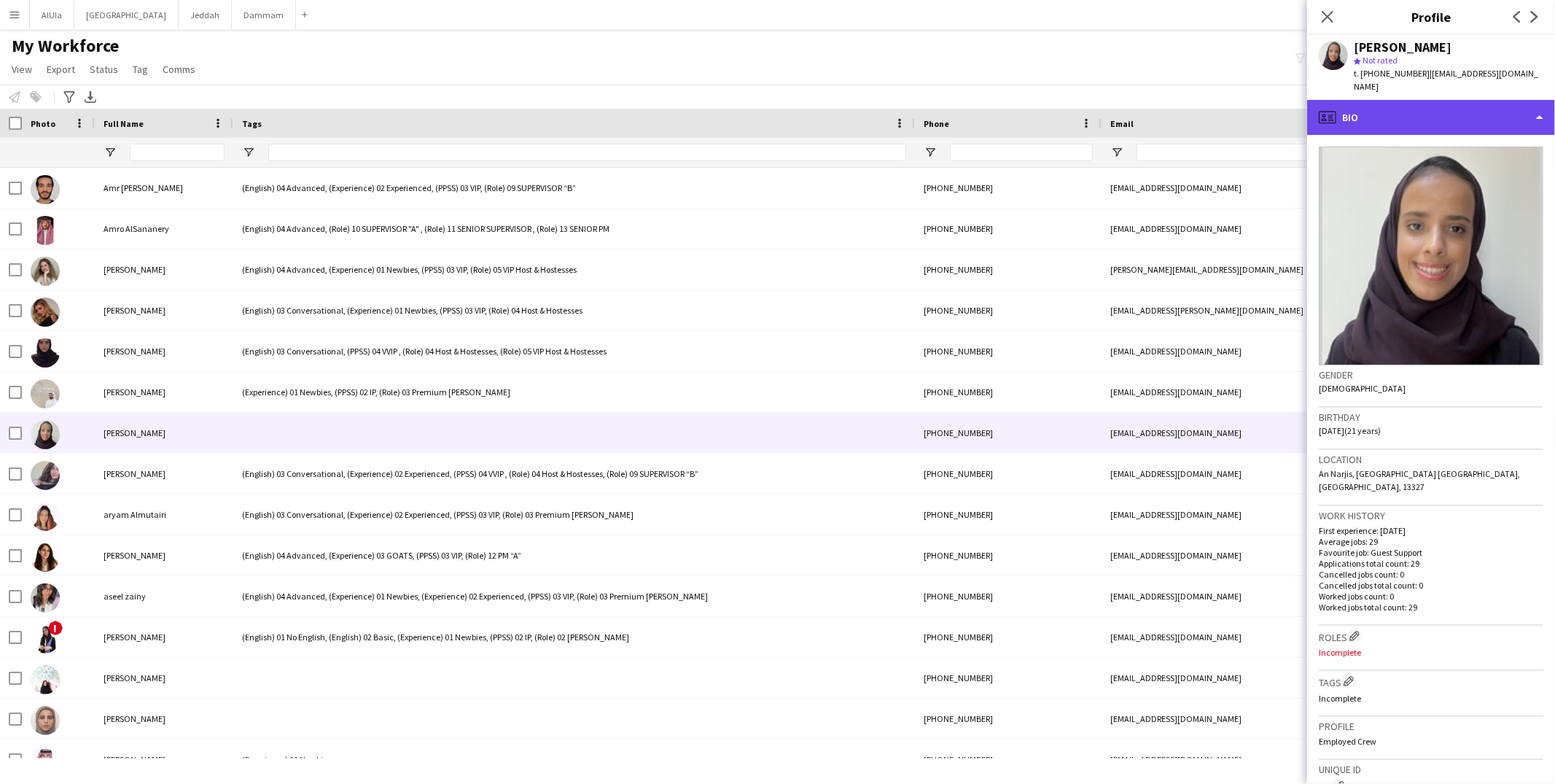
click at [1414, 102] on div "profile Bio" at bounding box center [1431, 117] width 248 height 35
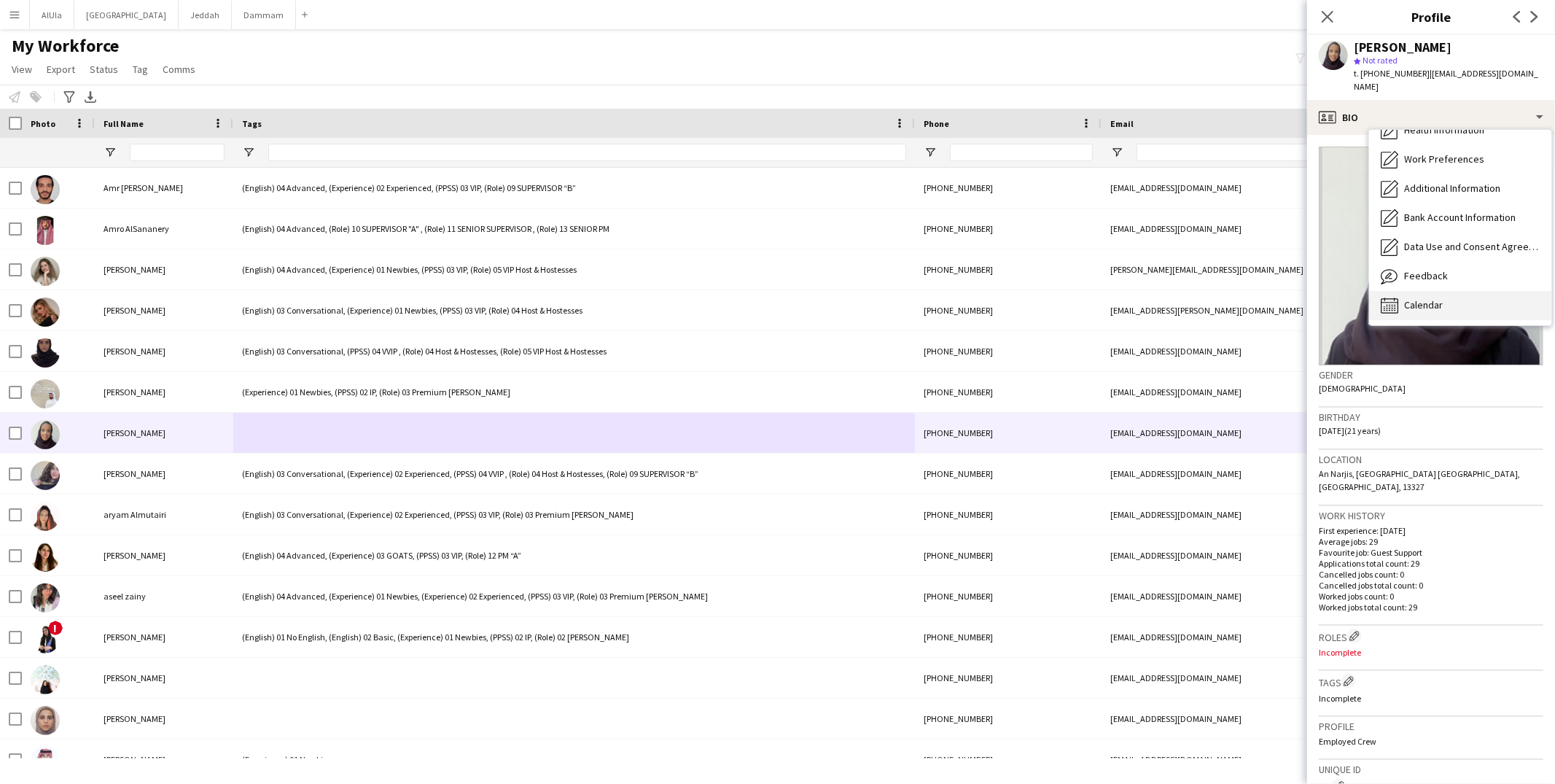
click at [1404, 298] on span "Calendar" at bounding box center [1423, 305] width 38 height 13
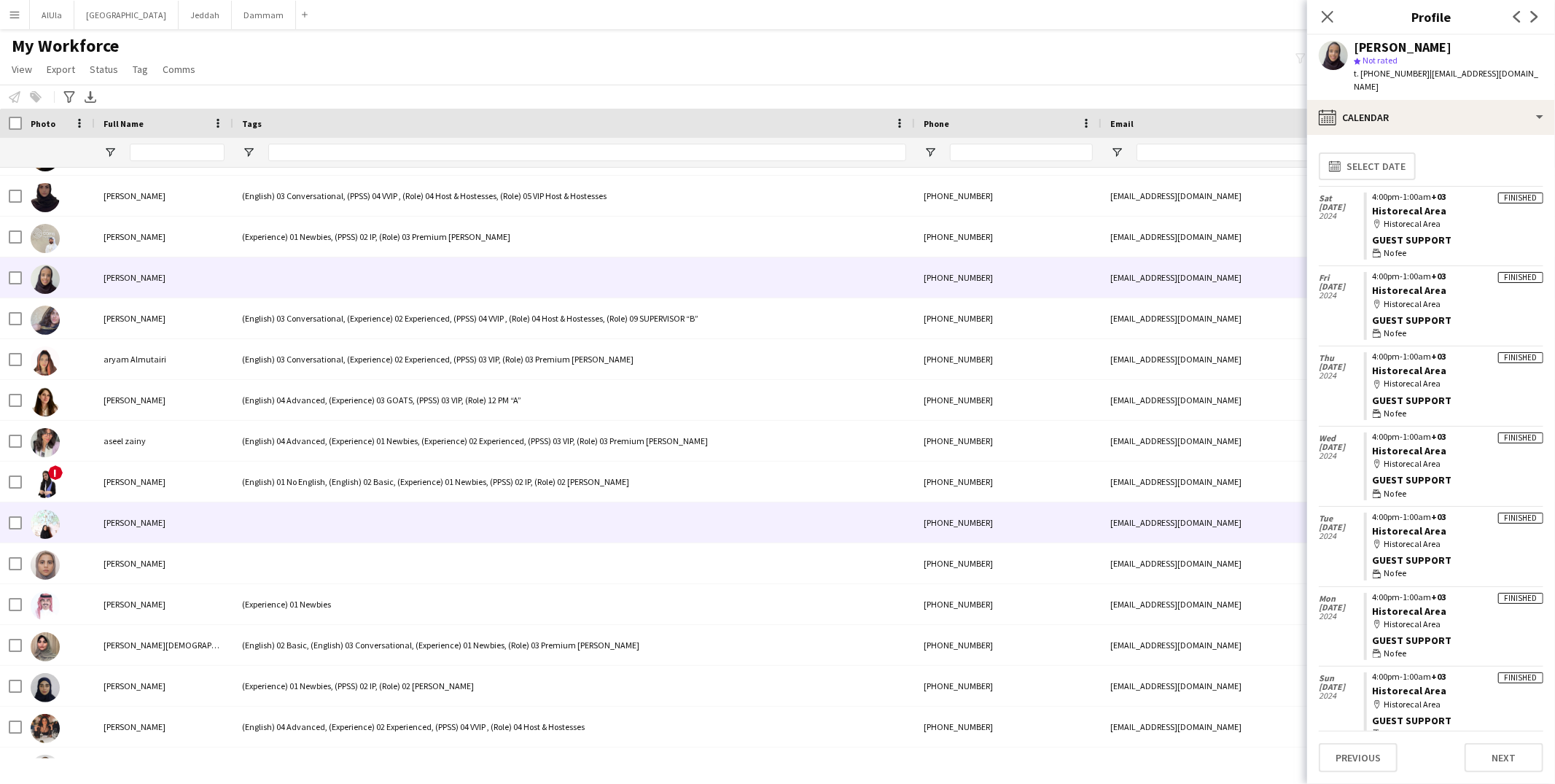
click at [272, 533] on div at bounding box center [573, 522] width 681 height 40
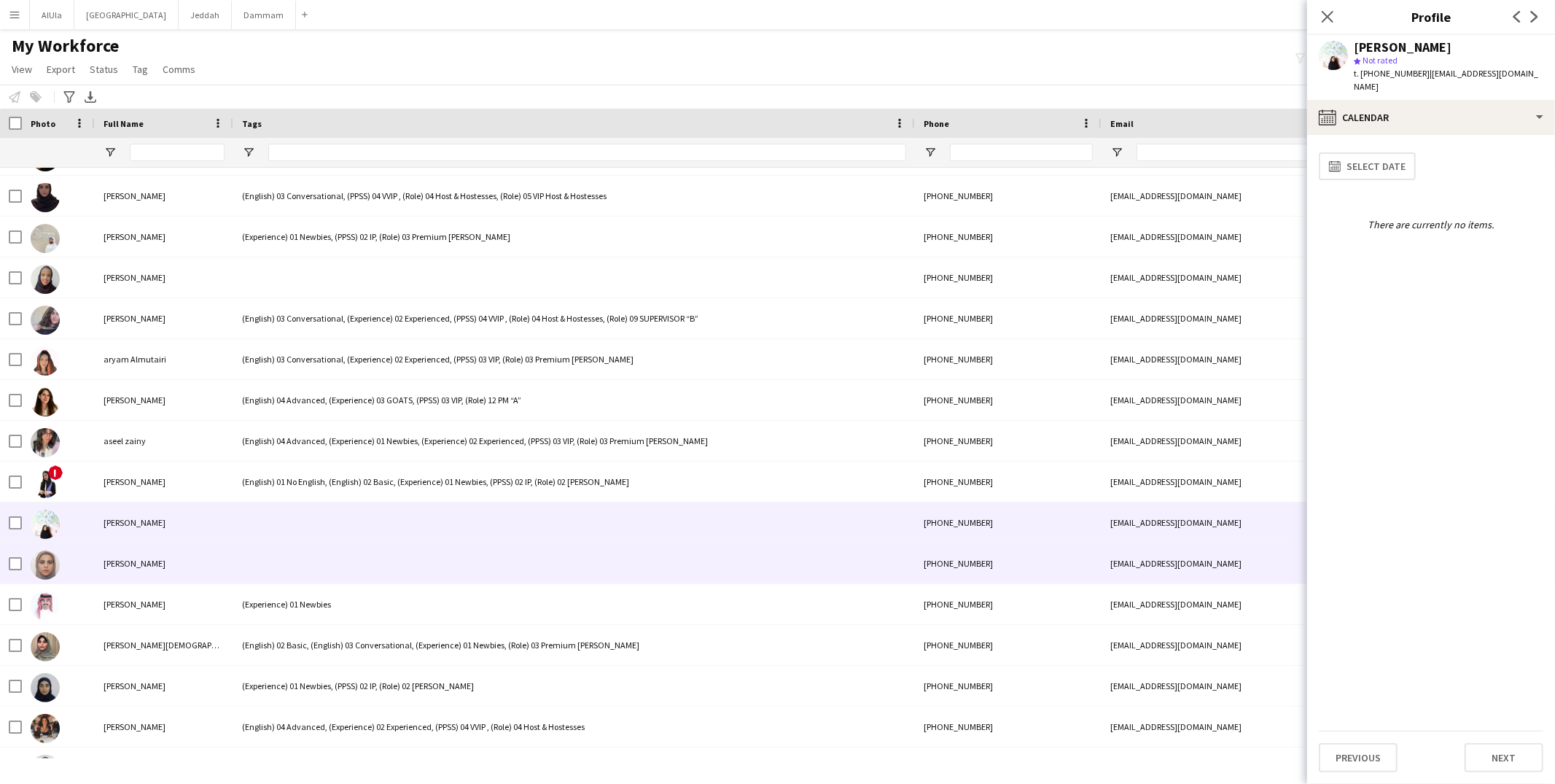
click at [275, 564] on div at bounding box center [573, 562] width 681 height 40
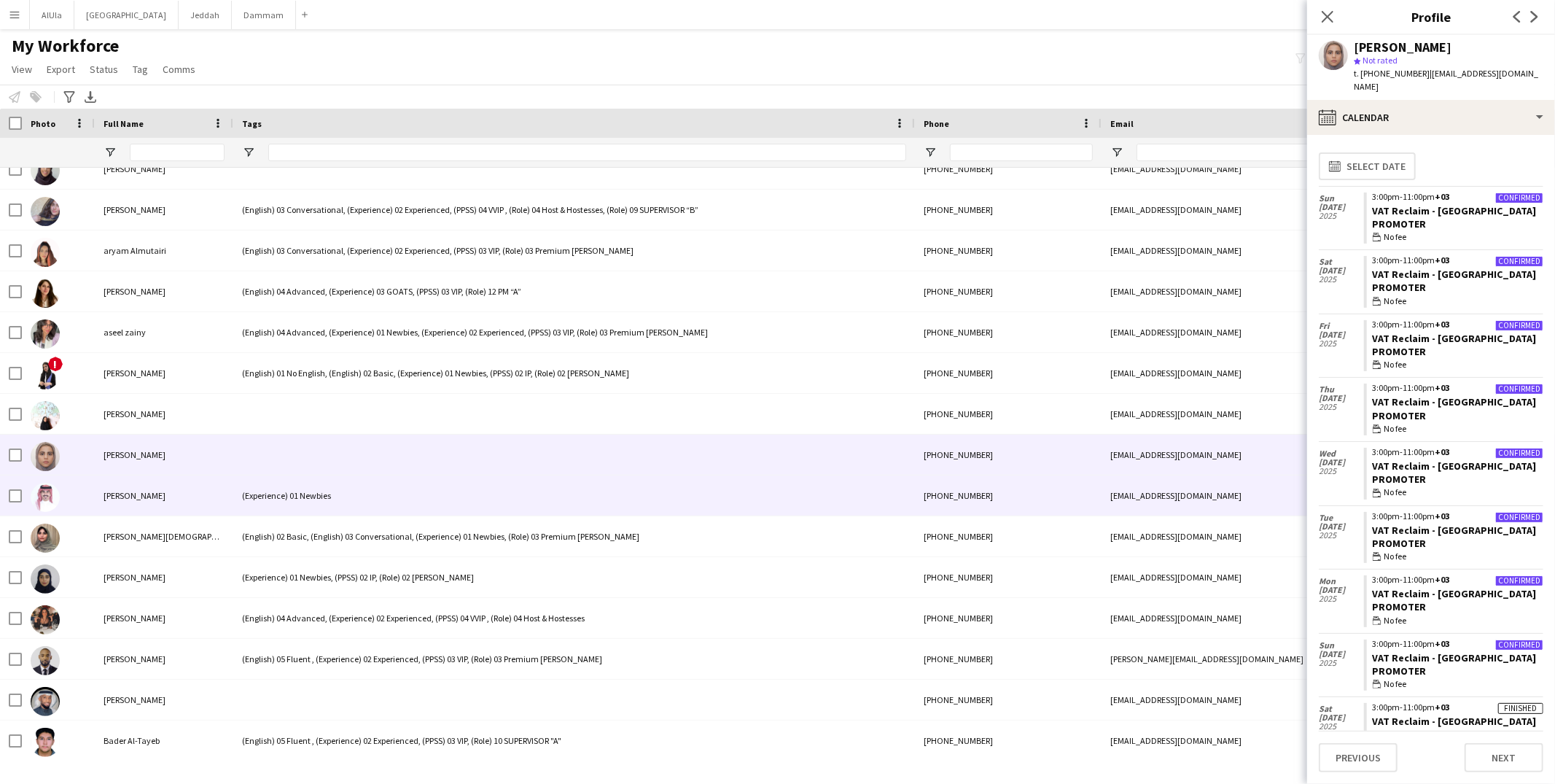
click at [285, 503] on div "(Experience) 01 Newbies" at bounding box center [573, 495] width 681 height 40
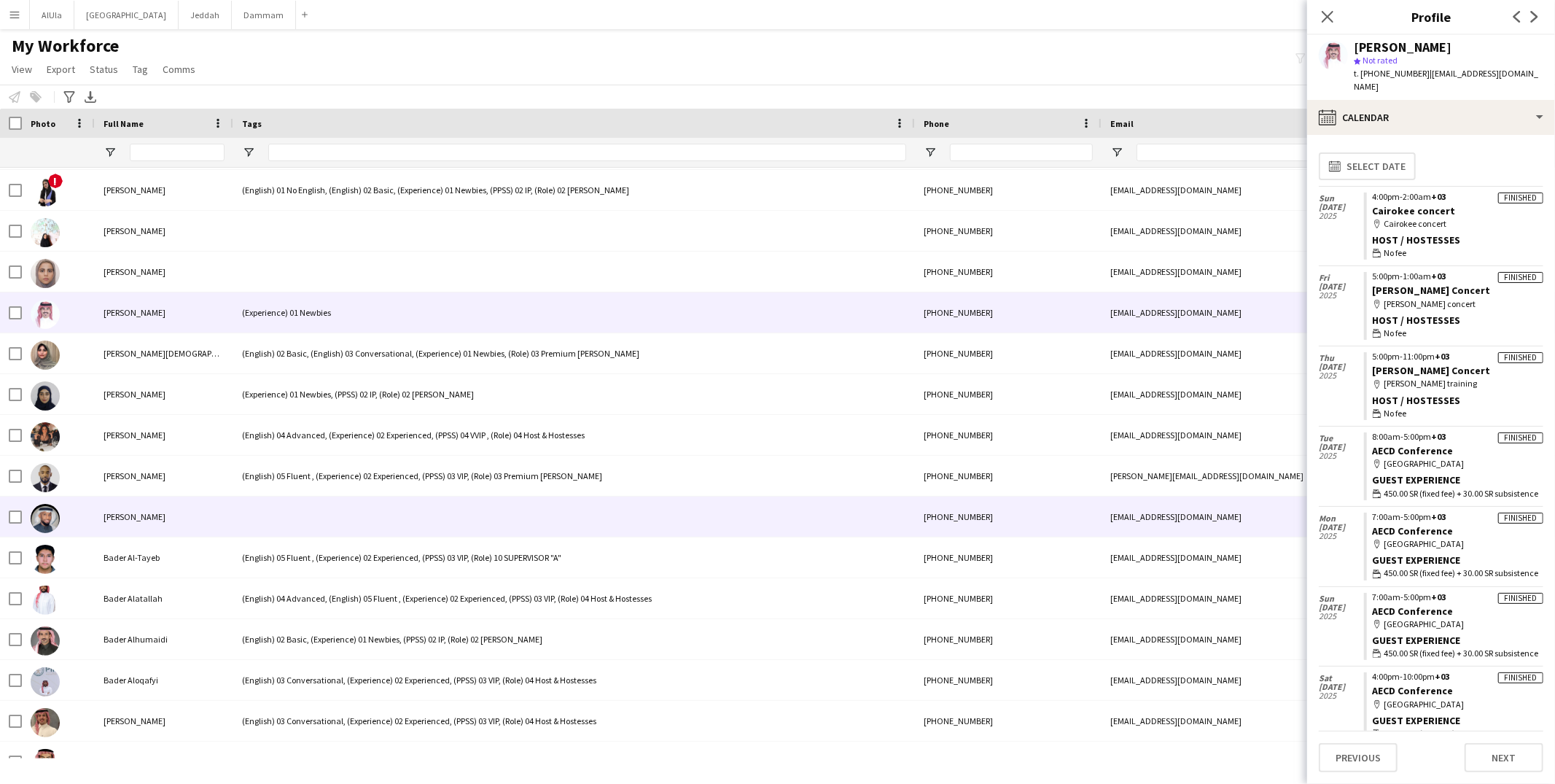
click at [288, 516] on div at bounding box center [573, 516] width 681 height 40
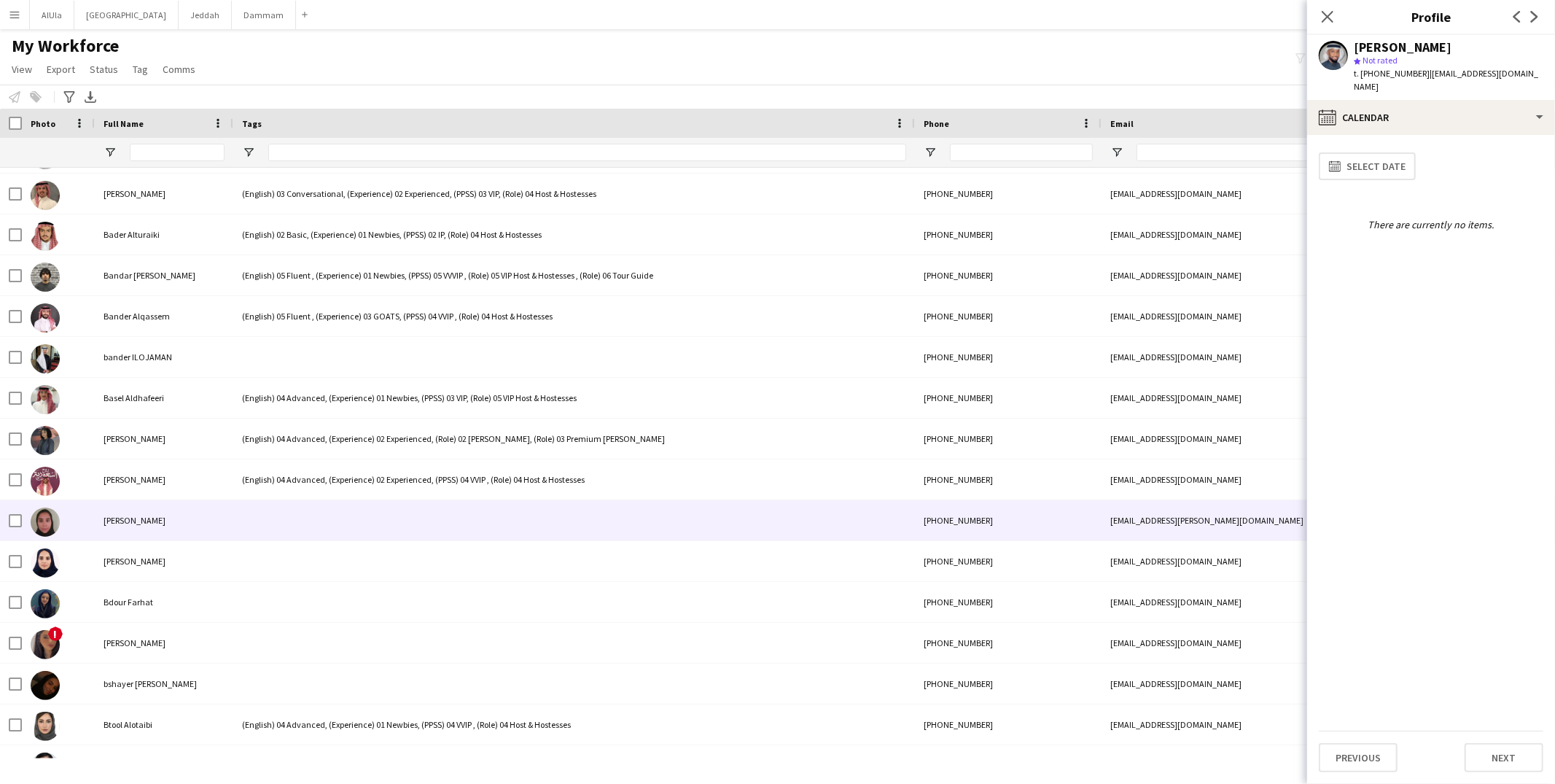
click at [291, 511] on div at bounding box center [573, 519] width 681 height 40
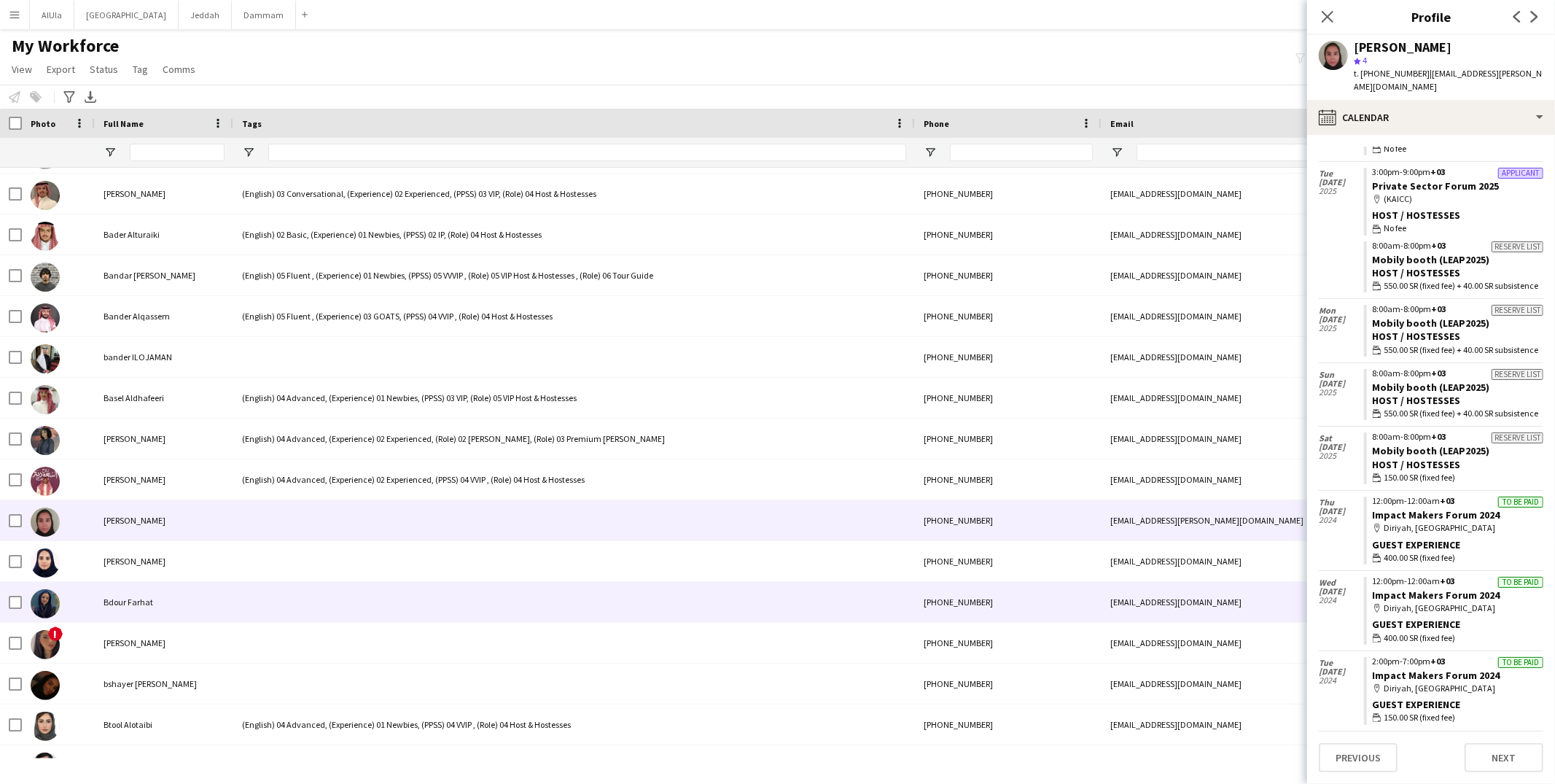
click at [278, 593] on div at bounding box center [573, 601] width 681 height 40
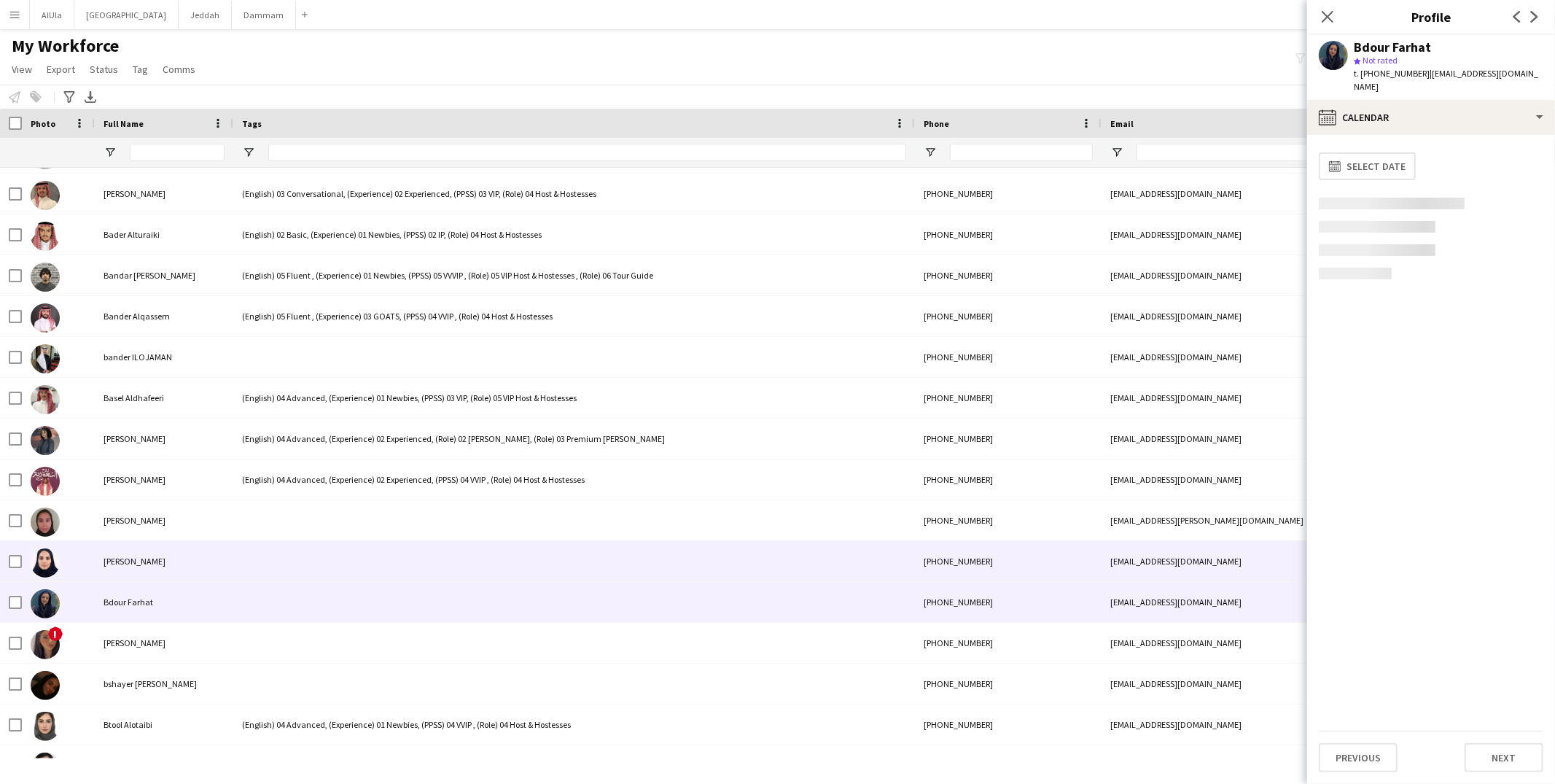
click at [310, 552] on div at bounding box center [573, 560] width 681 height 40
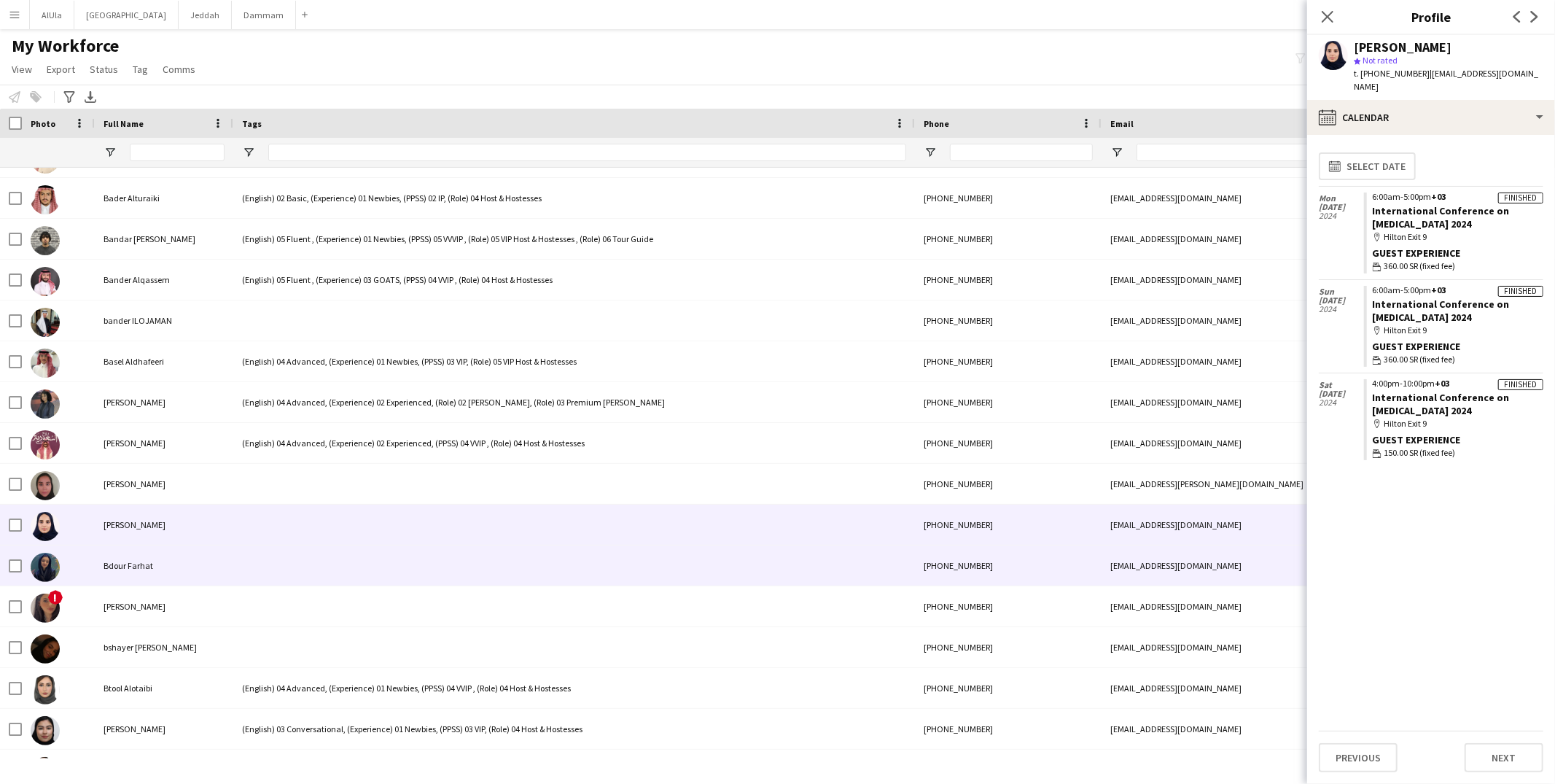
click at [306, 557] on div at bounding box center [573, 565] width 681 height 40
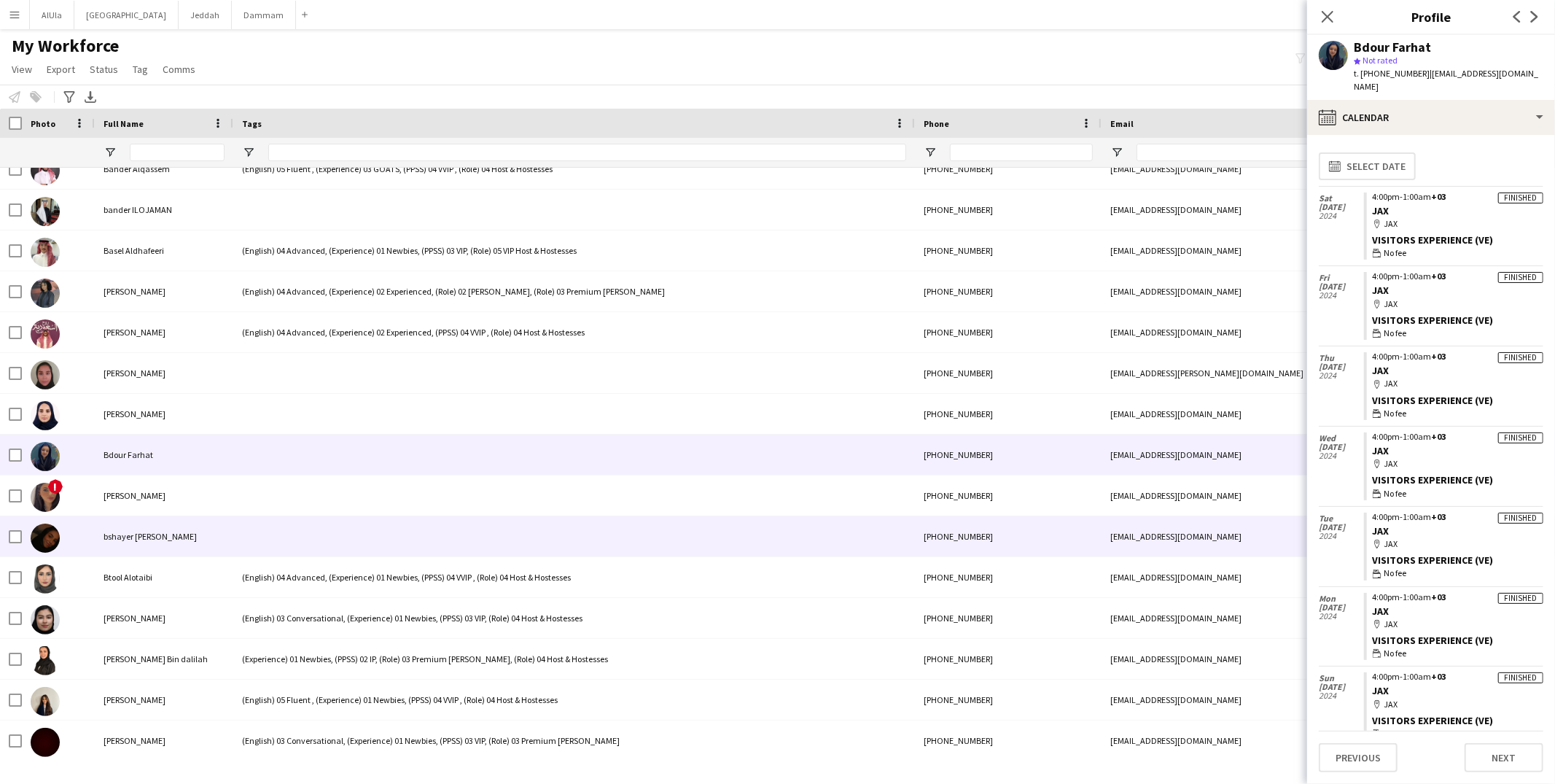
click at [295, 516] on div at bounding box center [573, 536] width 681 height 40
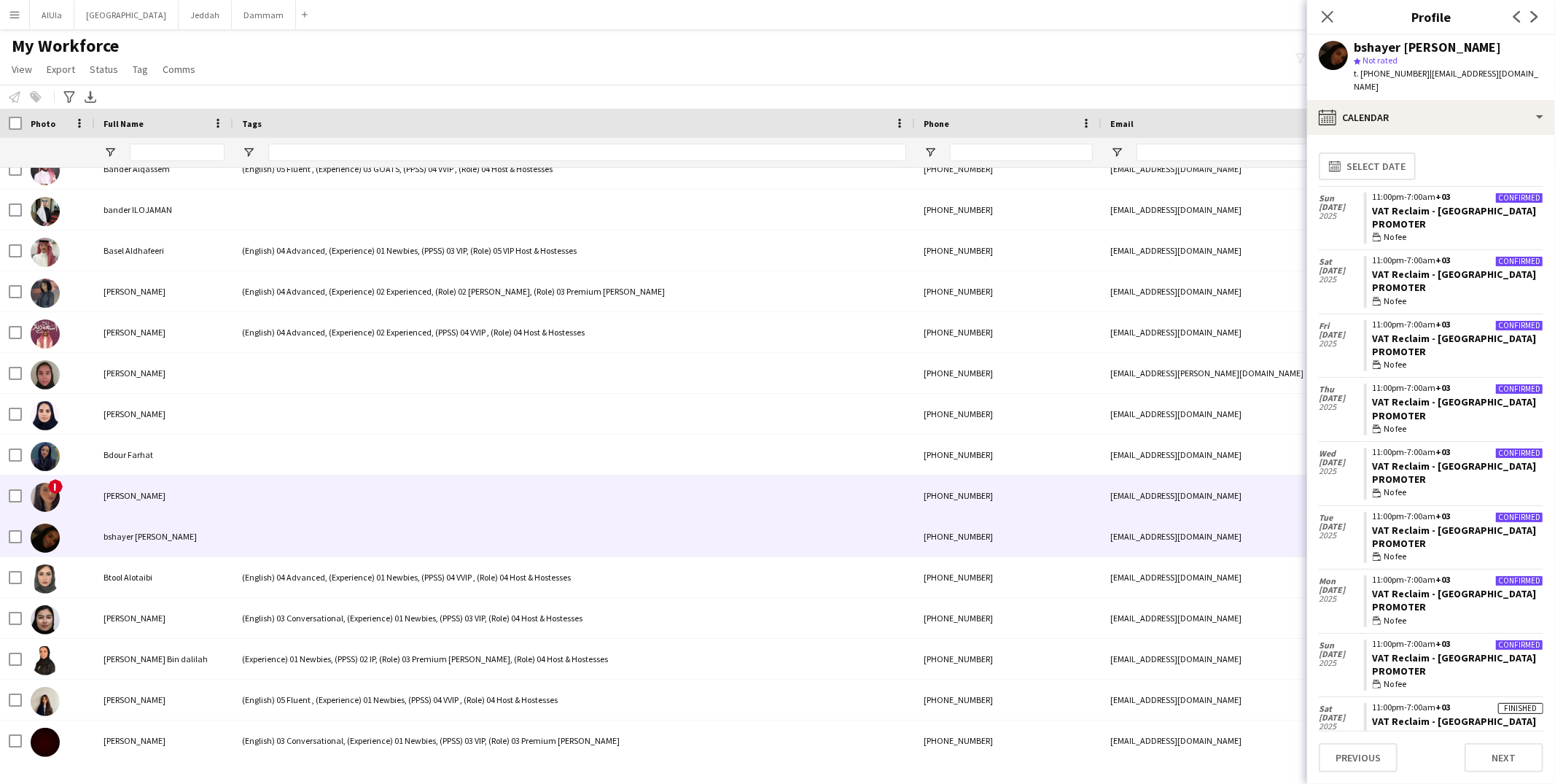
click at [293, 500] on div at bounding box center [573, 495] width 681 height 40
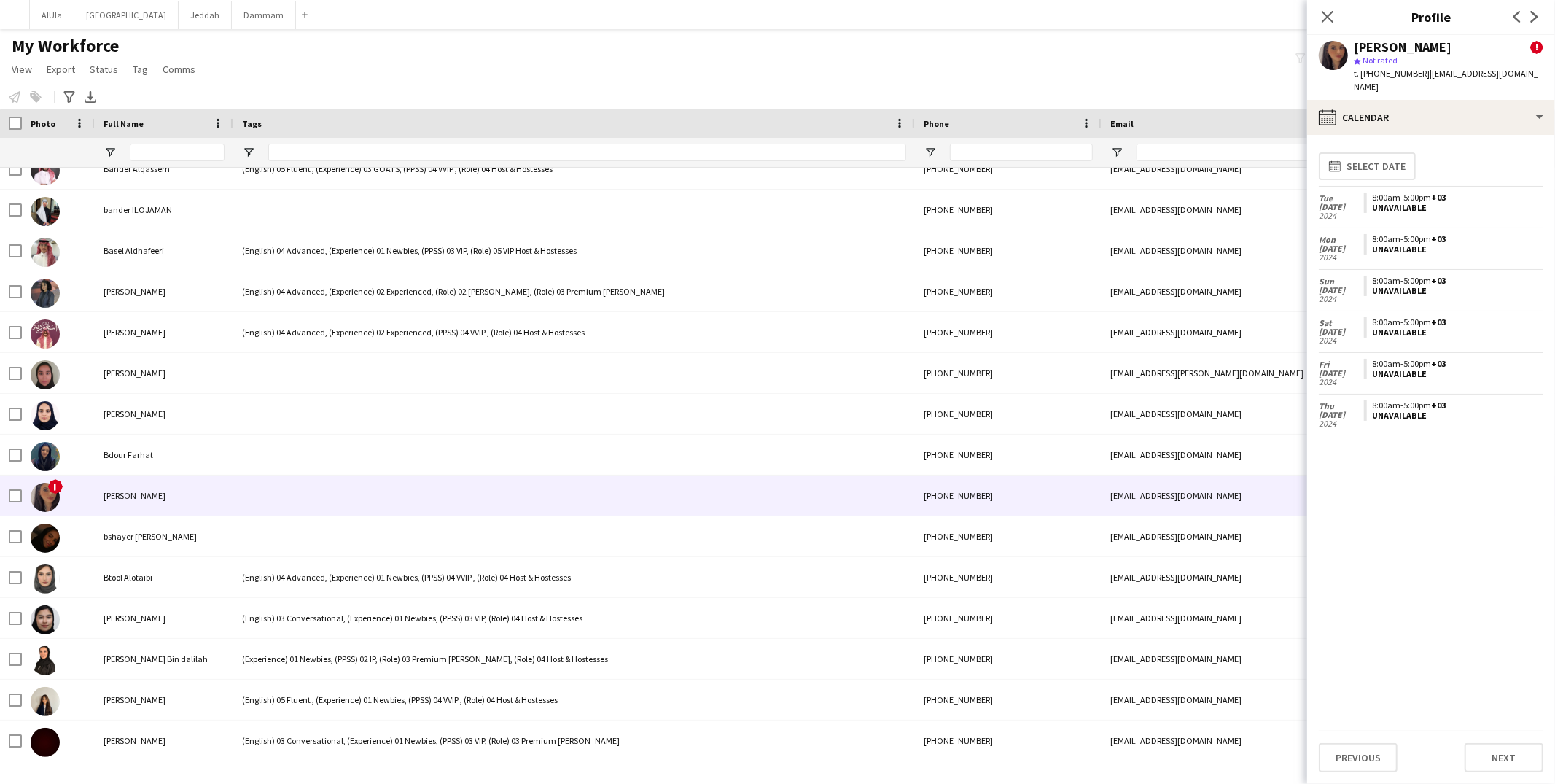
click at [1415, 76] on span "t. +966535387963" at bounding box center [1391, 74] width 76 height 11
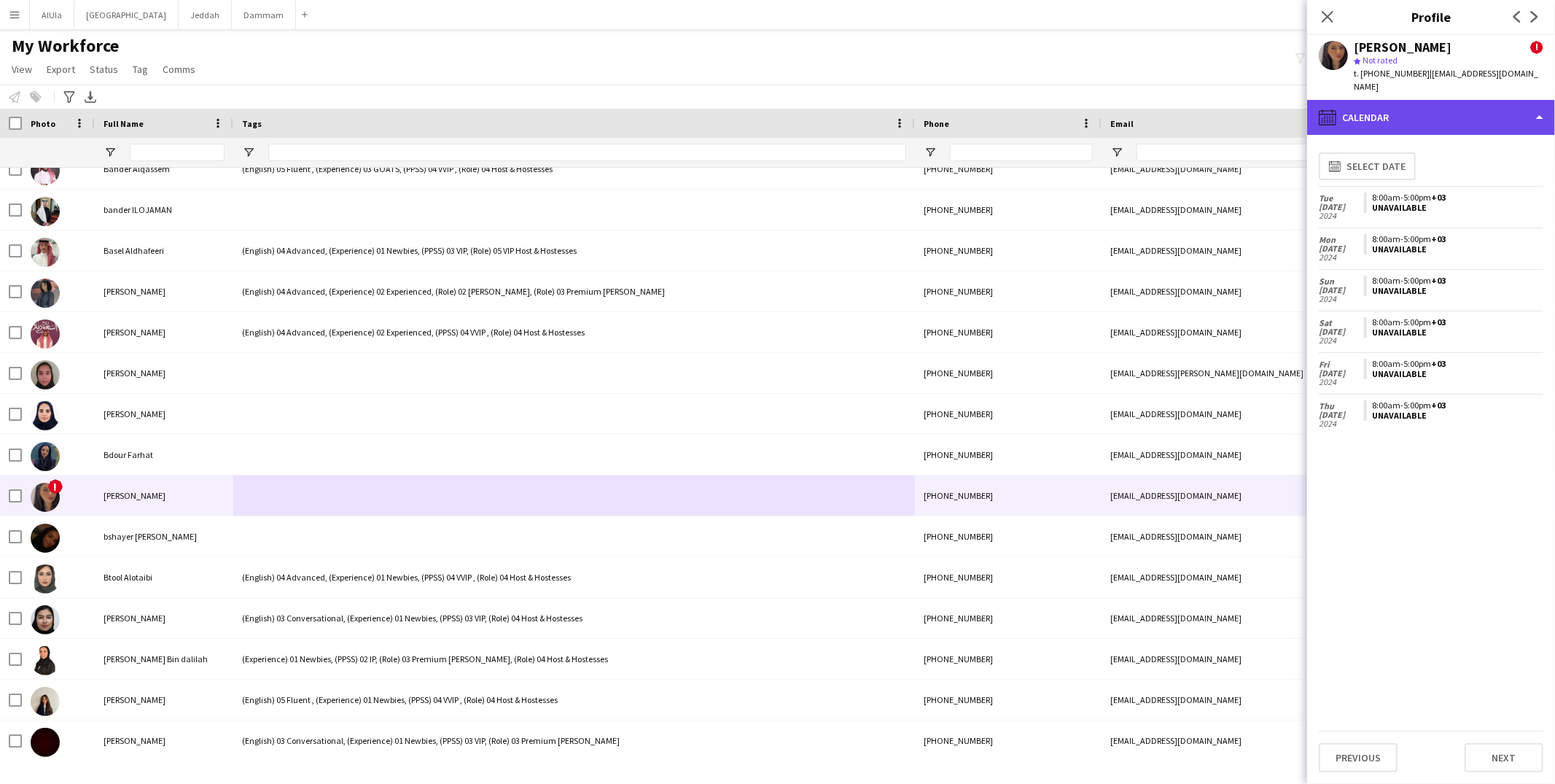
click at [1398, 112] on div "calendar-full Calendar" at bounding box center [1431, 117] width 248 height 35
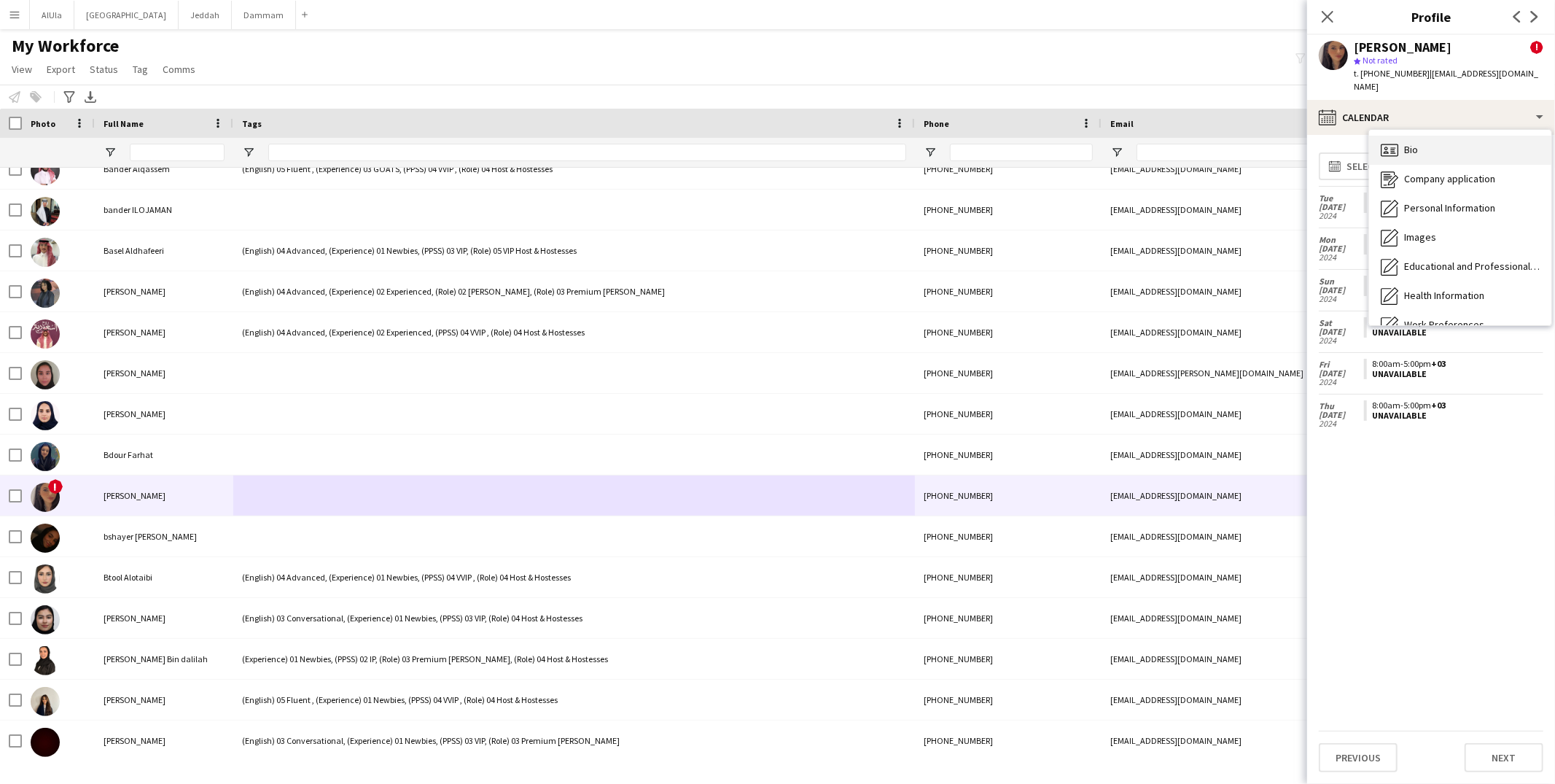
click at [1409, 143] on span "Bio" at bounding box center [1411, 149] width 14 height 13
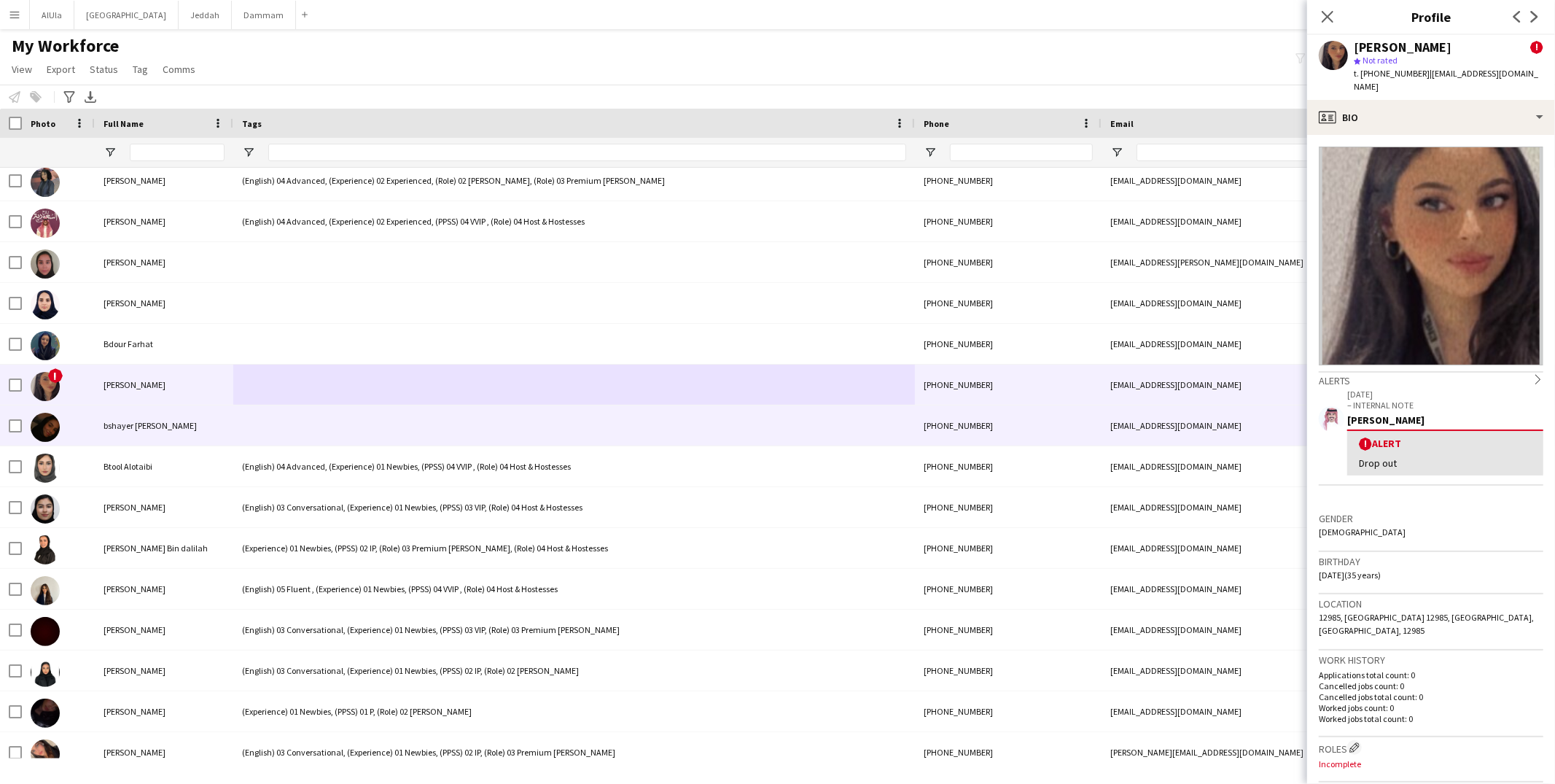
click at [337, 423] on div at bounding box center [573, 425] width 681 height 40
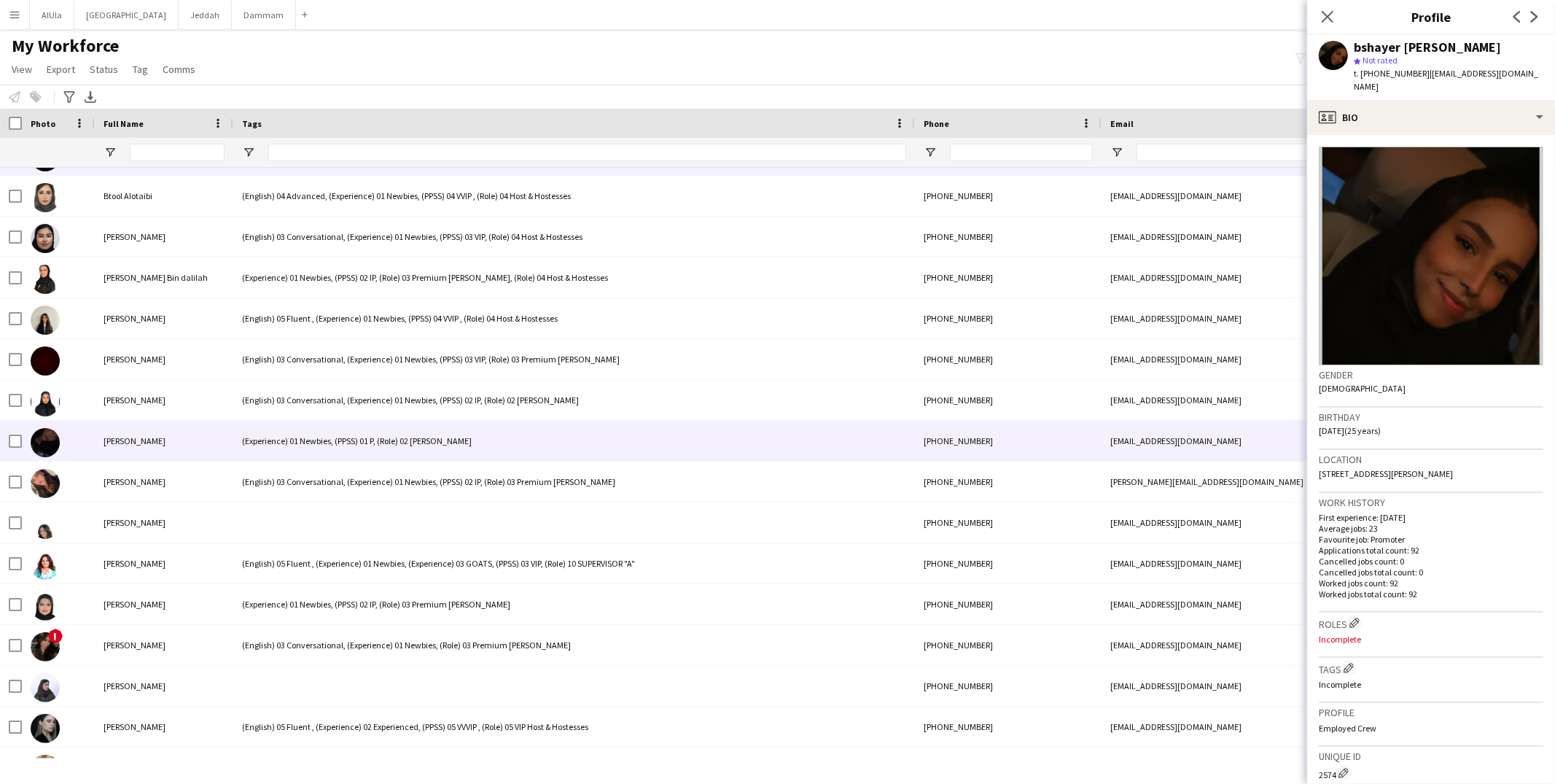
click at [338, 420] on div "(Experience) 01 Newbies, (PPSS) 01 P, (Role) 02 Usher" at bounding box center [573, 440] width 681 height 40
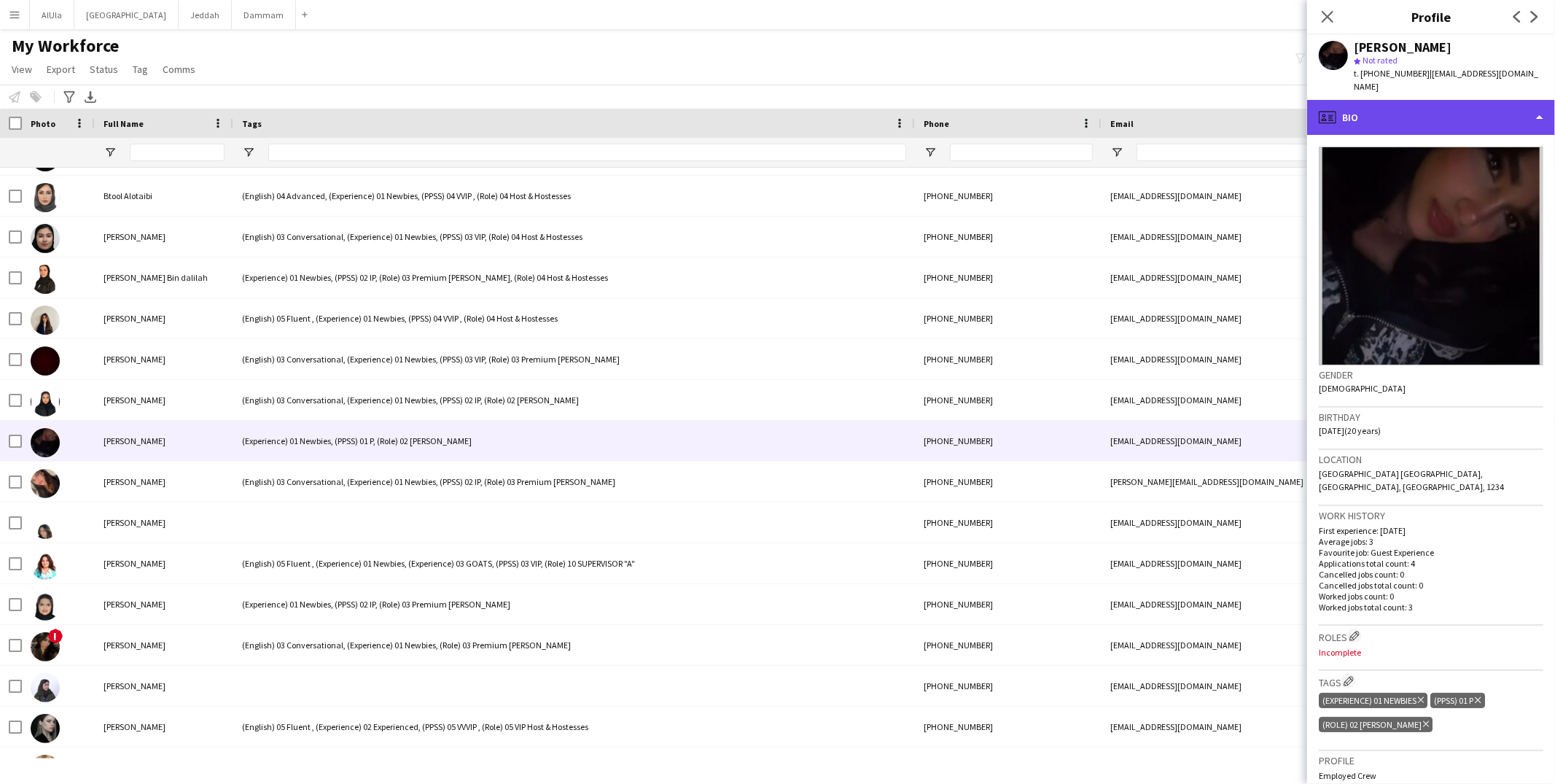
click at [1412, 107] on div "profile Bio" at bounding box center [1431, 117] width 248 height 35
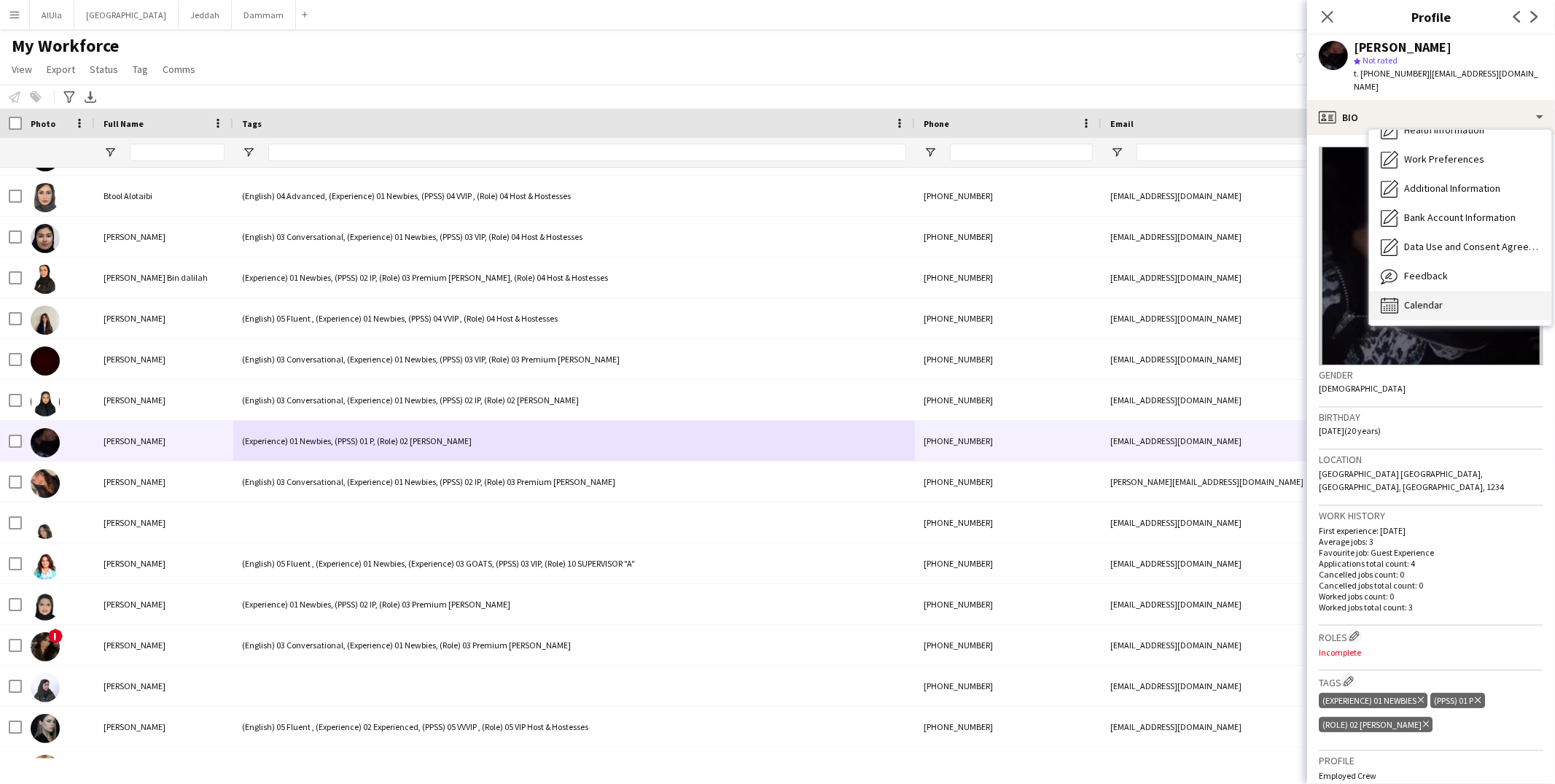
click at [1405, 291] on div "Calendar Calendar" at bounding box center [1459, 305] width 182 height 29
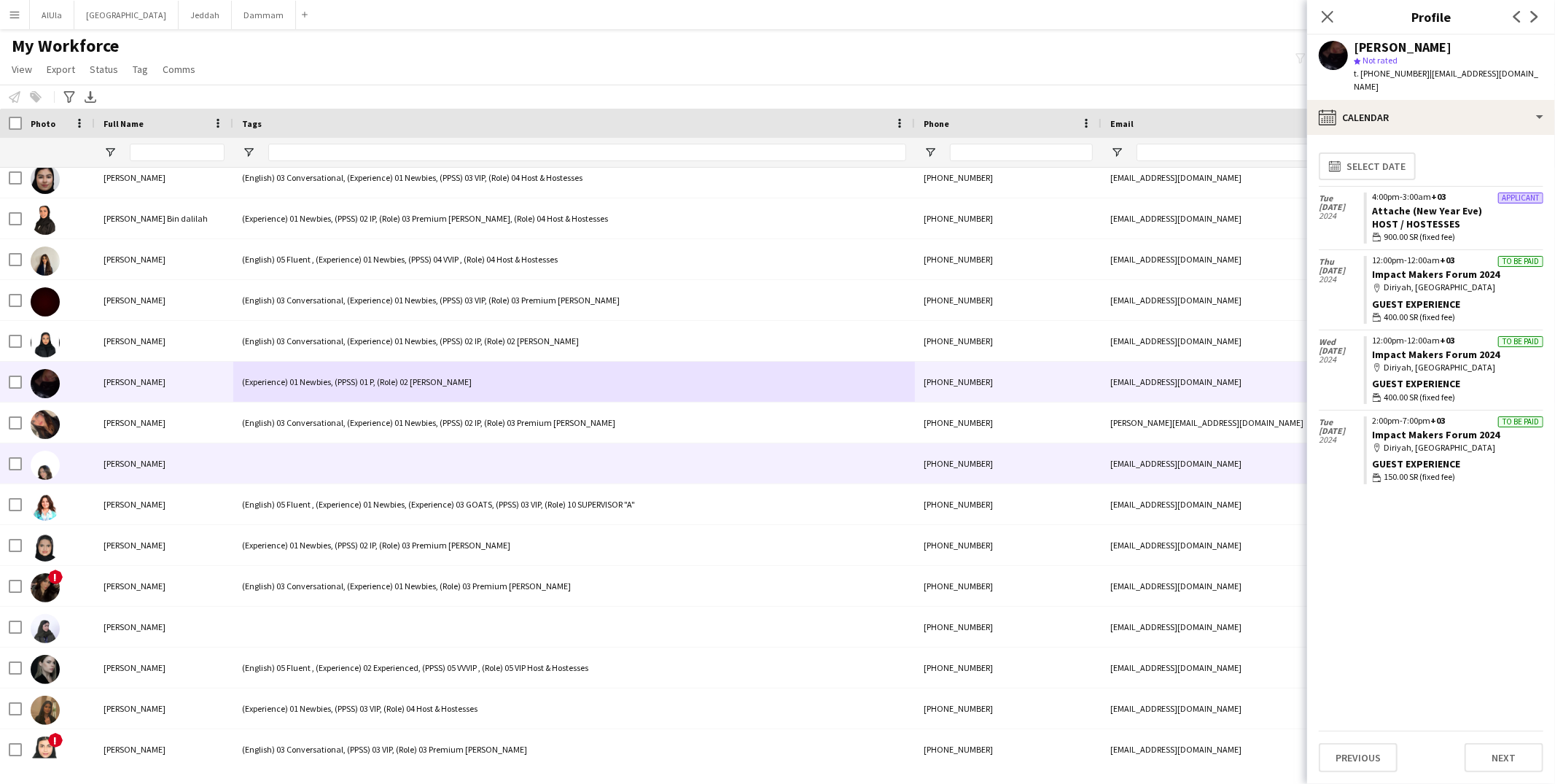
click at [296, 451] on div at bounding box center [573, 462] width 681 height 40
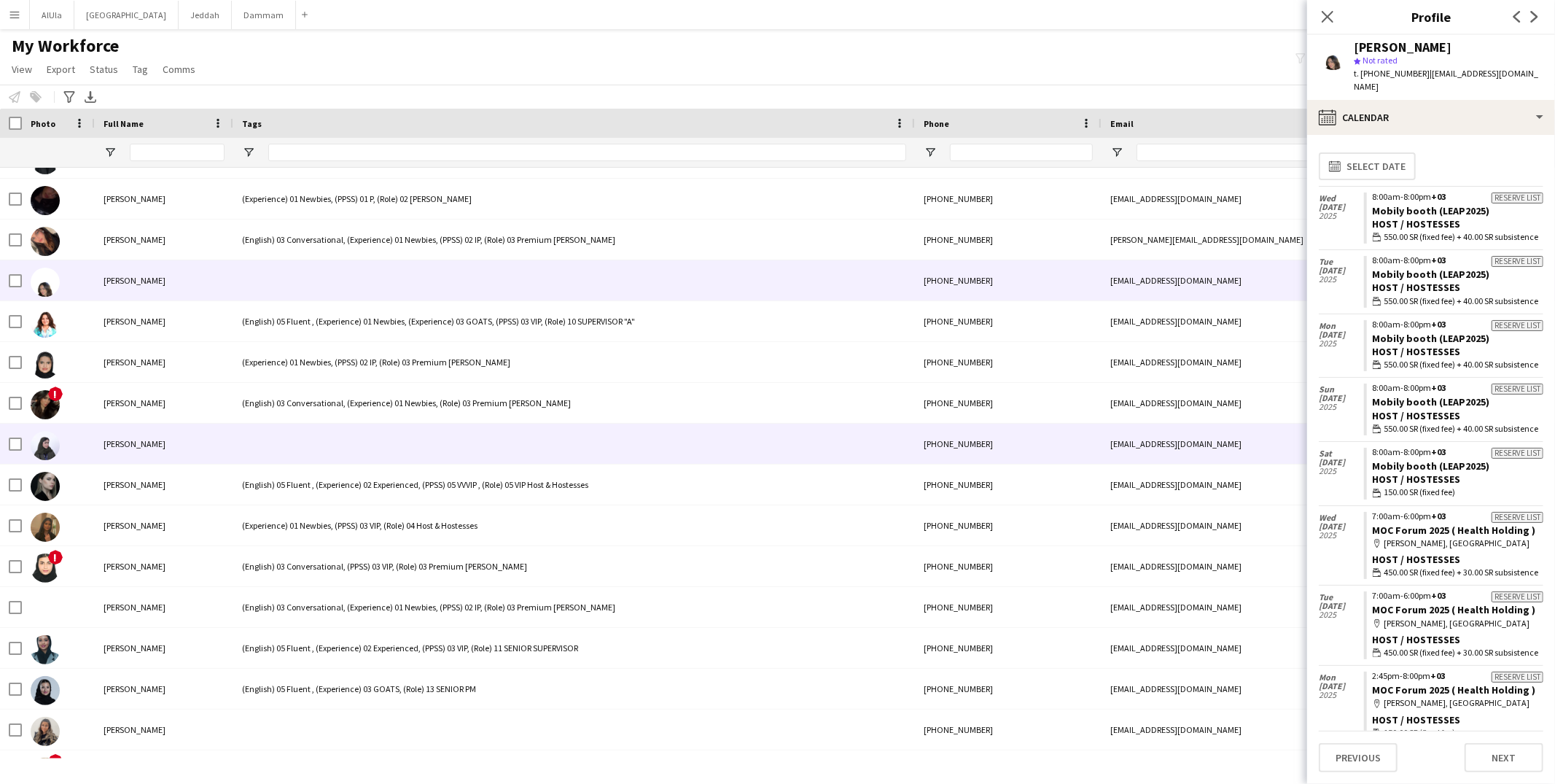
click at [294, 447] on div at bounding box center [573, 443] width 681 height 40
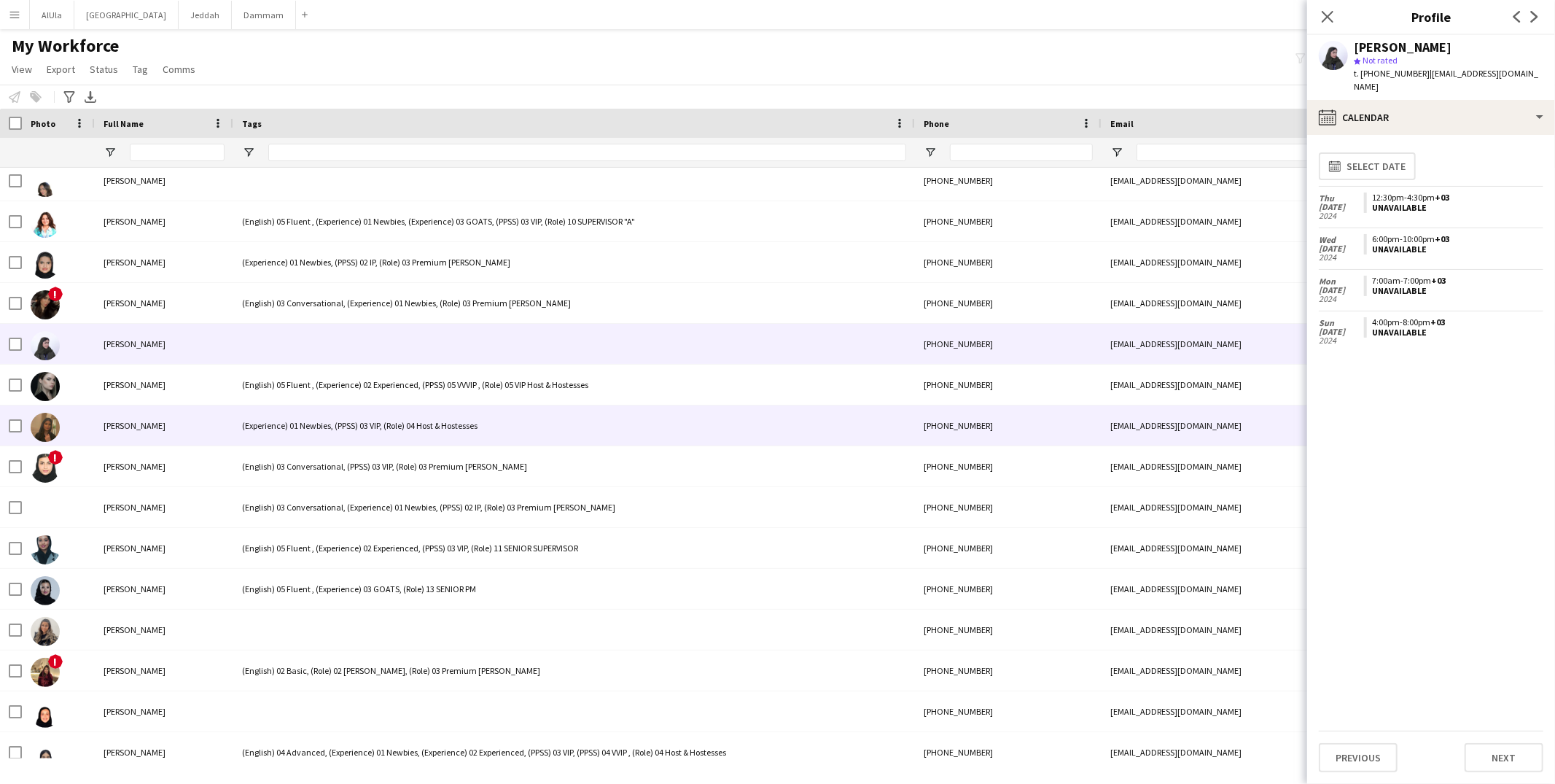
click at [308, 426] on div "(Experience) 01 Newbies, (PPSS) 03 VIP, (Role) 04 Host & Hostesses" at bounding box center [573, 425] width 681 height 40
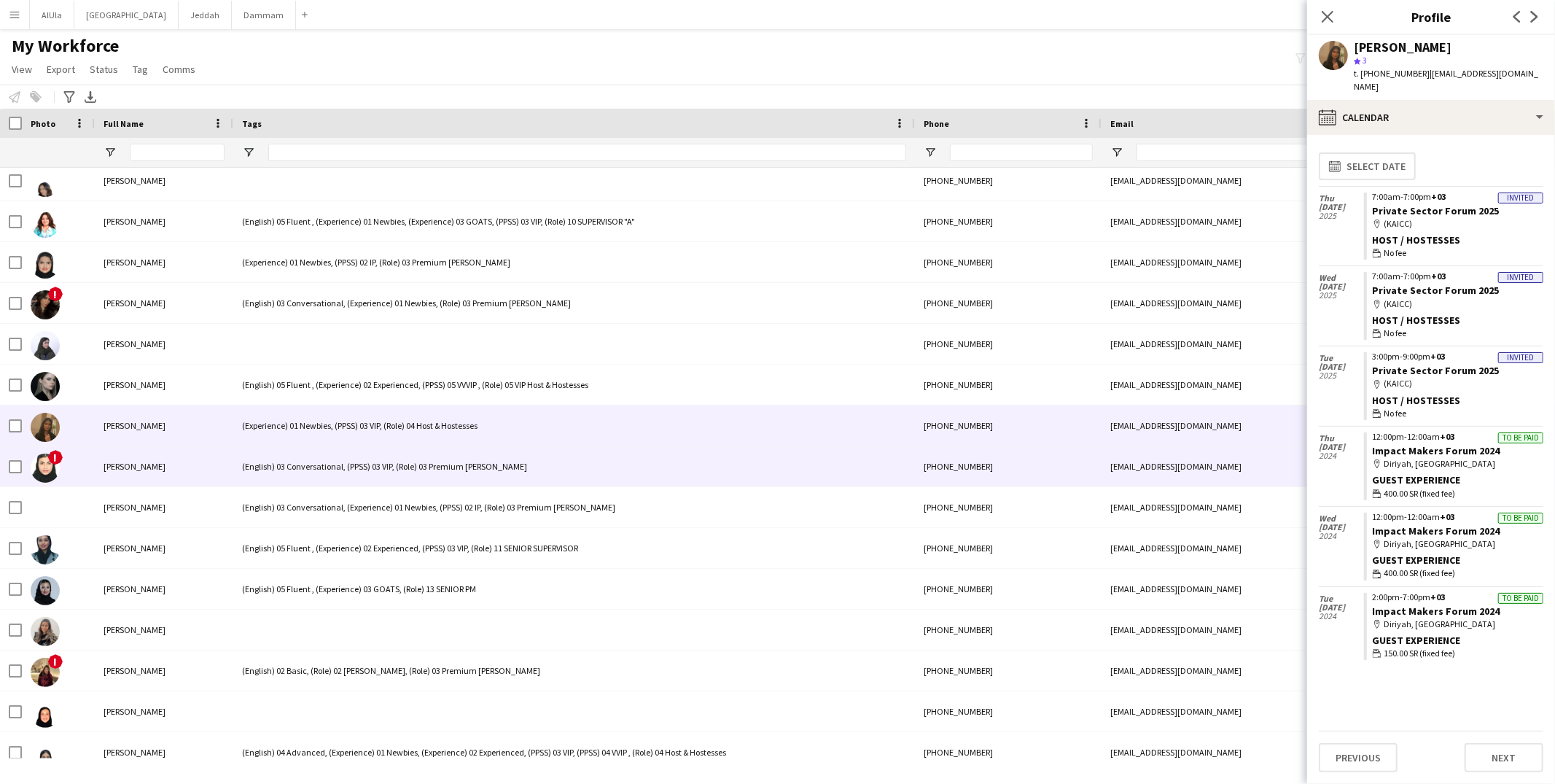
click at [310, 452] on div "(English) 03 Conversational, (PPSS) 03 VIP, (Role) 03 Premium [PERSON_NAME]" at bounding box center [573, 466] width 681 height 40
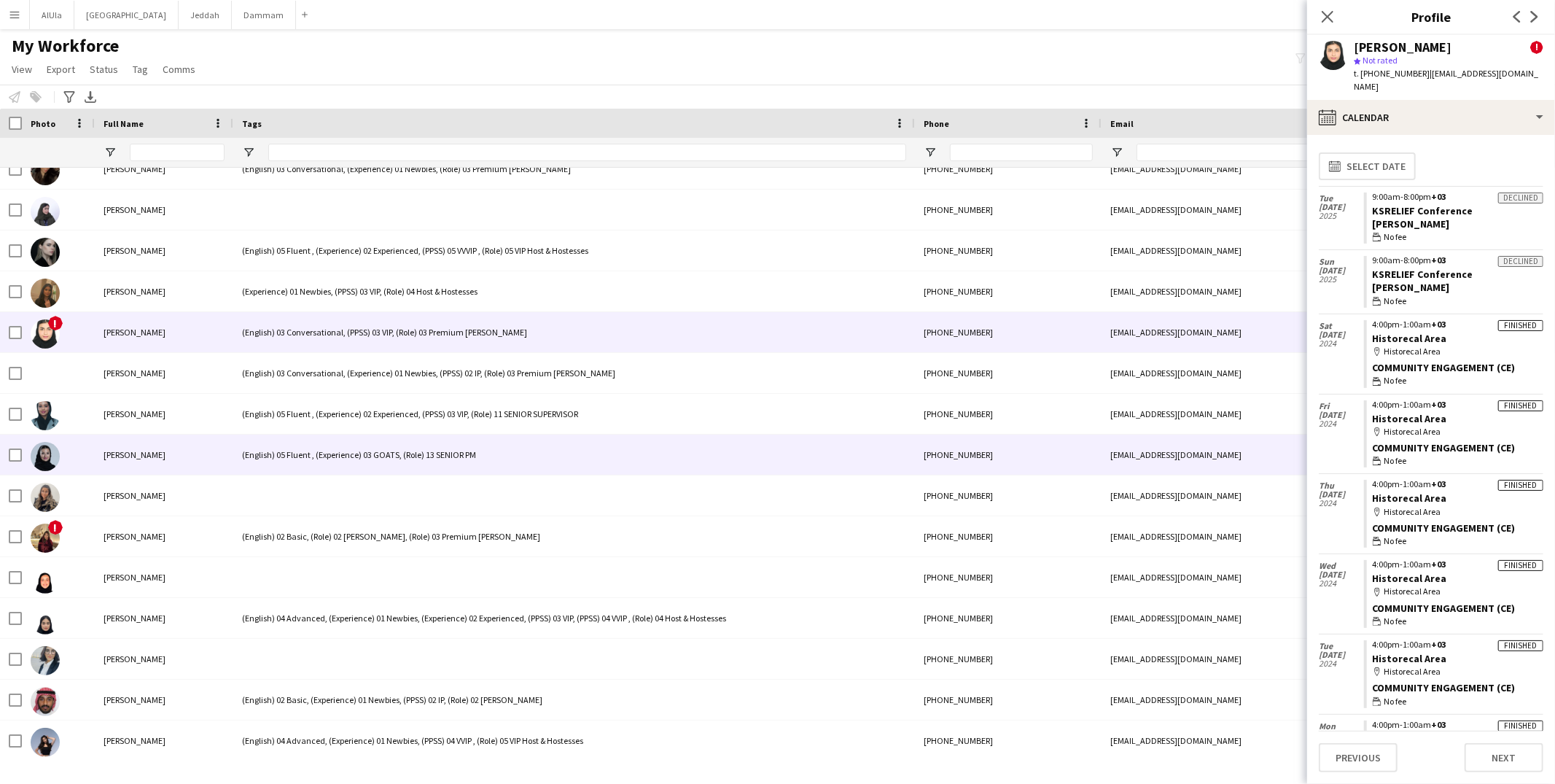
click at [310, 448] on div "(English) 05 Fluent , (Experience) 03 GOATS, (Role) 13 SENIOR PM" at bounding box center [573, 454] width 681 height 40
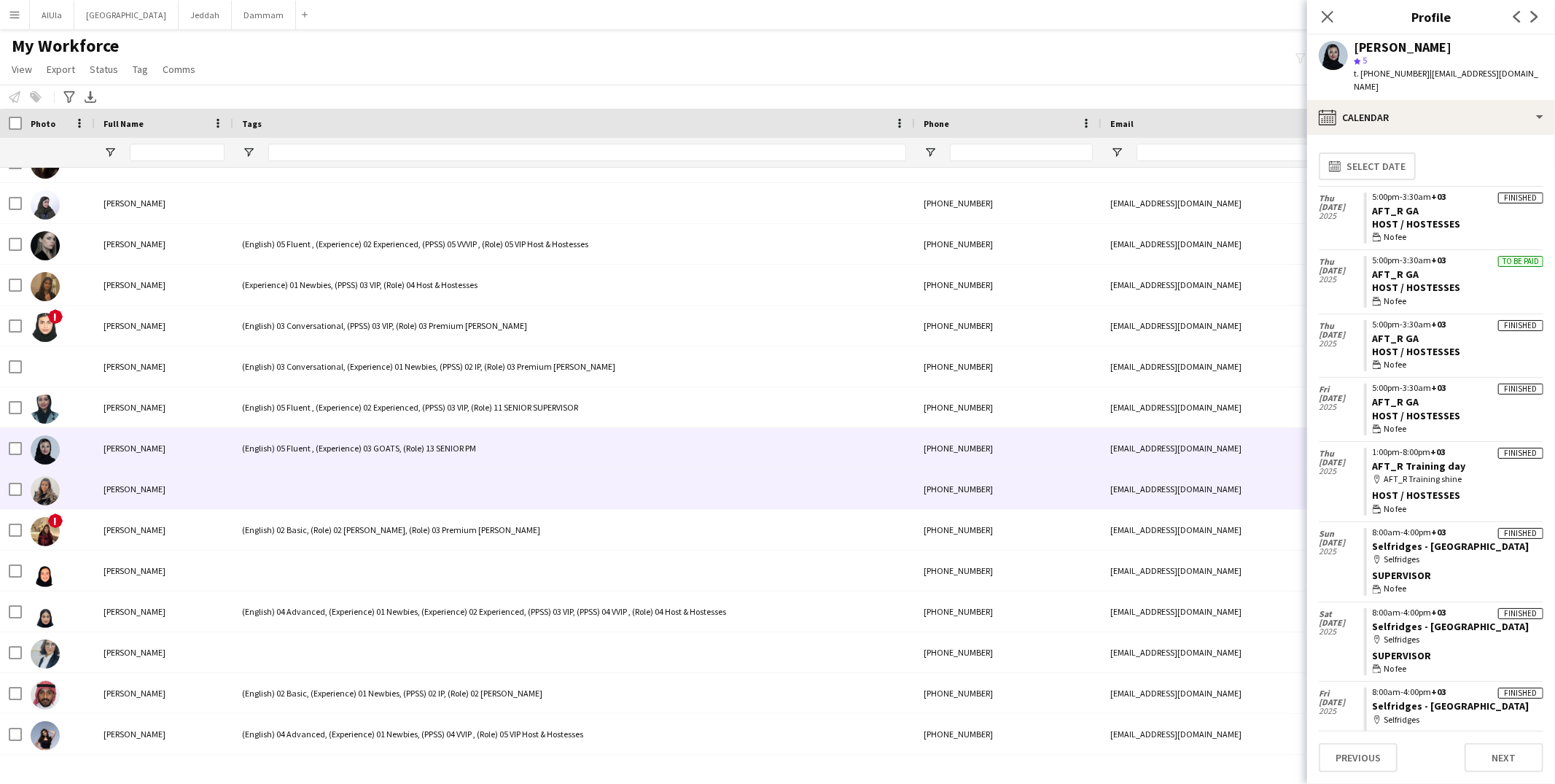
click at [303, 473] on div at bounding box center [573, 488] width 681 height 40
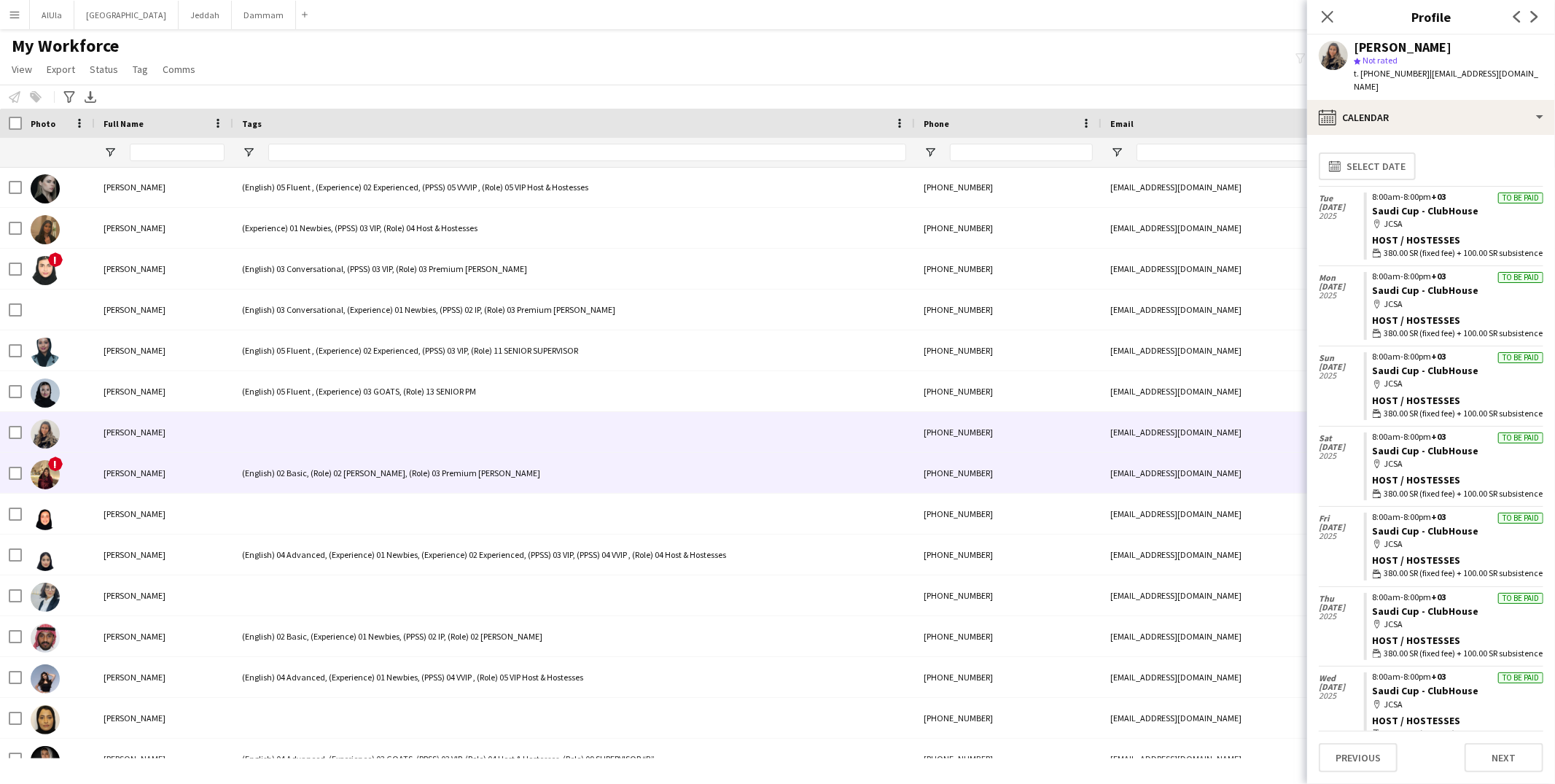
click at [303, 473] on div "(English) 02 Basic, (Role) 02 Usher, (Role) 03 Premium Usher" at bounding box center [573, 473] width 681 height 40
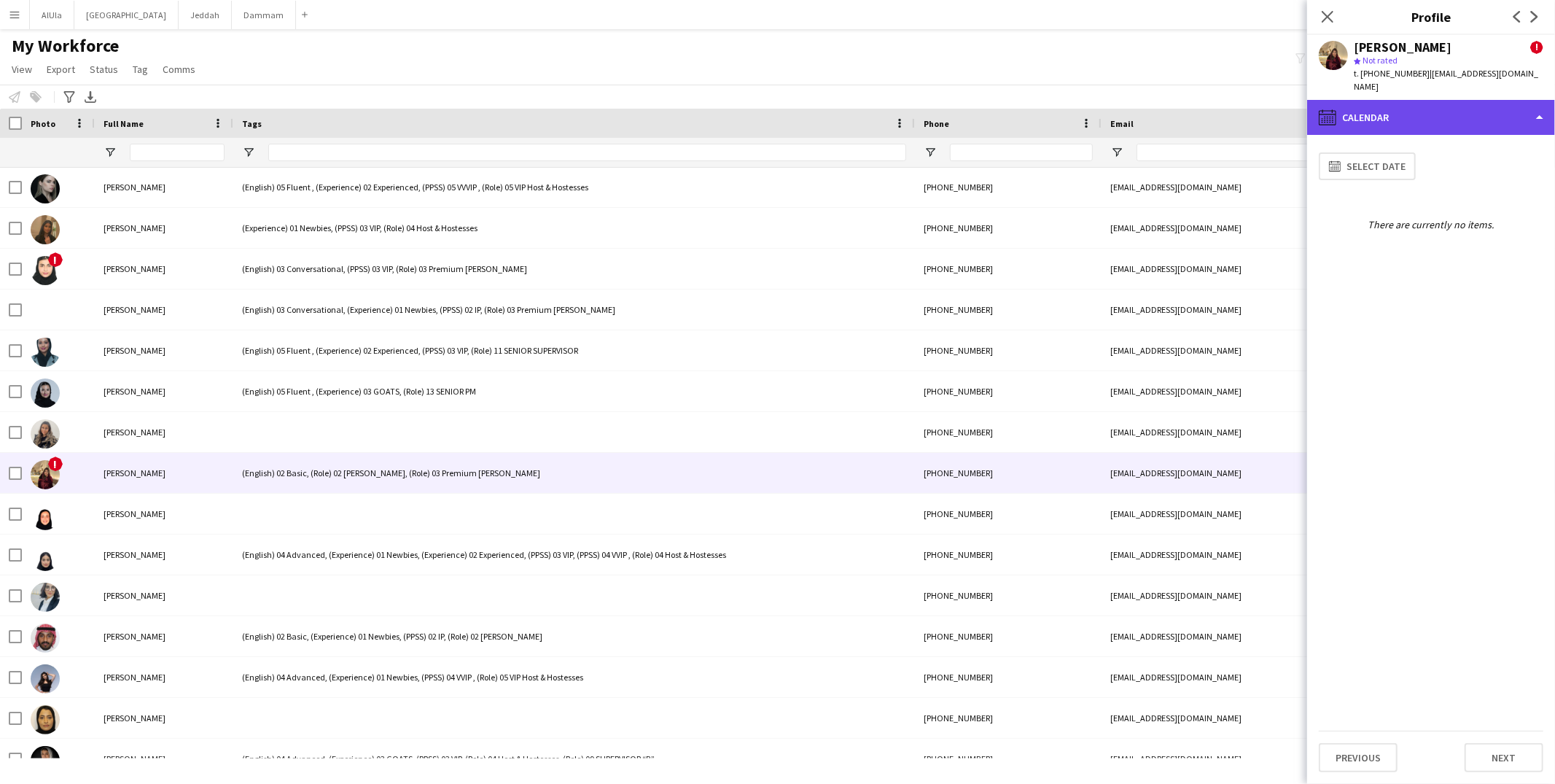
click at [1422, 110] on div "calendar-full Calendar" at bounding box center [1431, 117] width 248 height 35
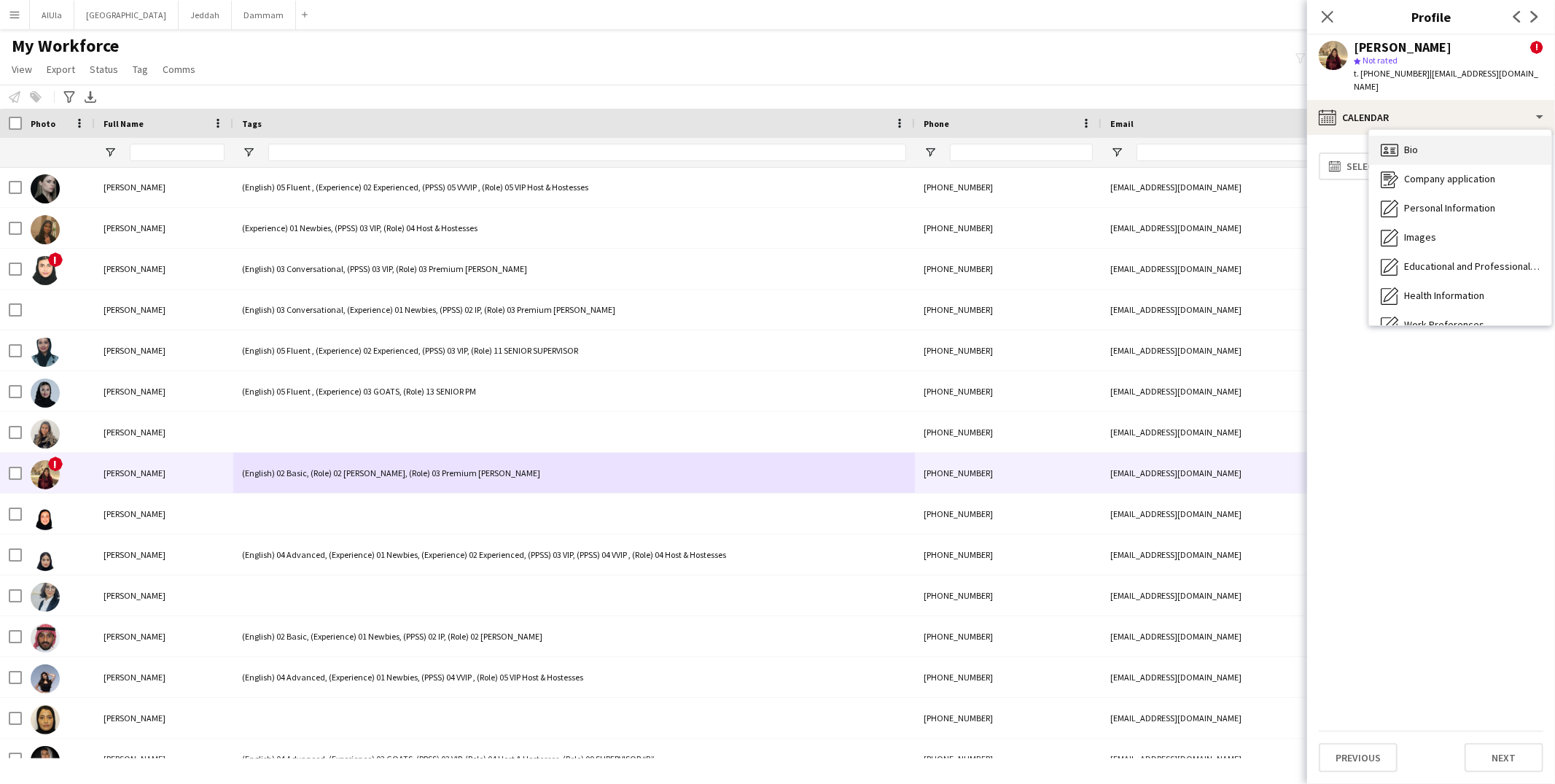
click at [1422, 135] on div "Bio Bio" at bounding box center [1459, 149] width 182 height 29
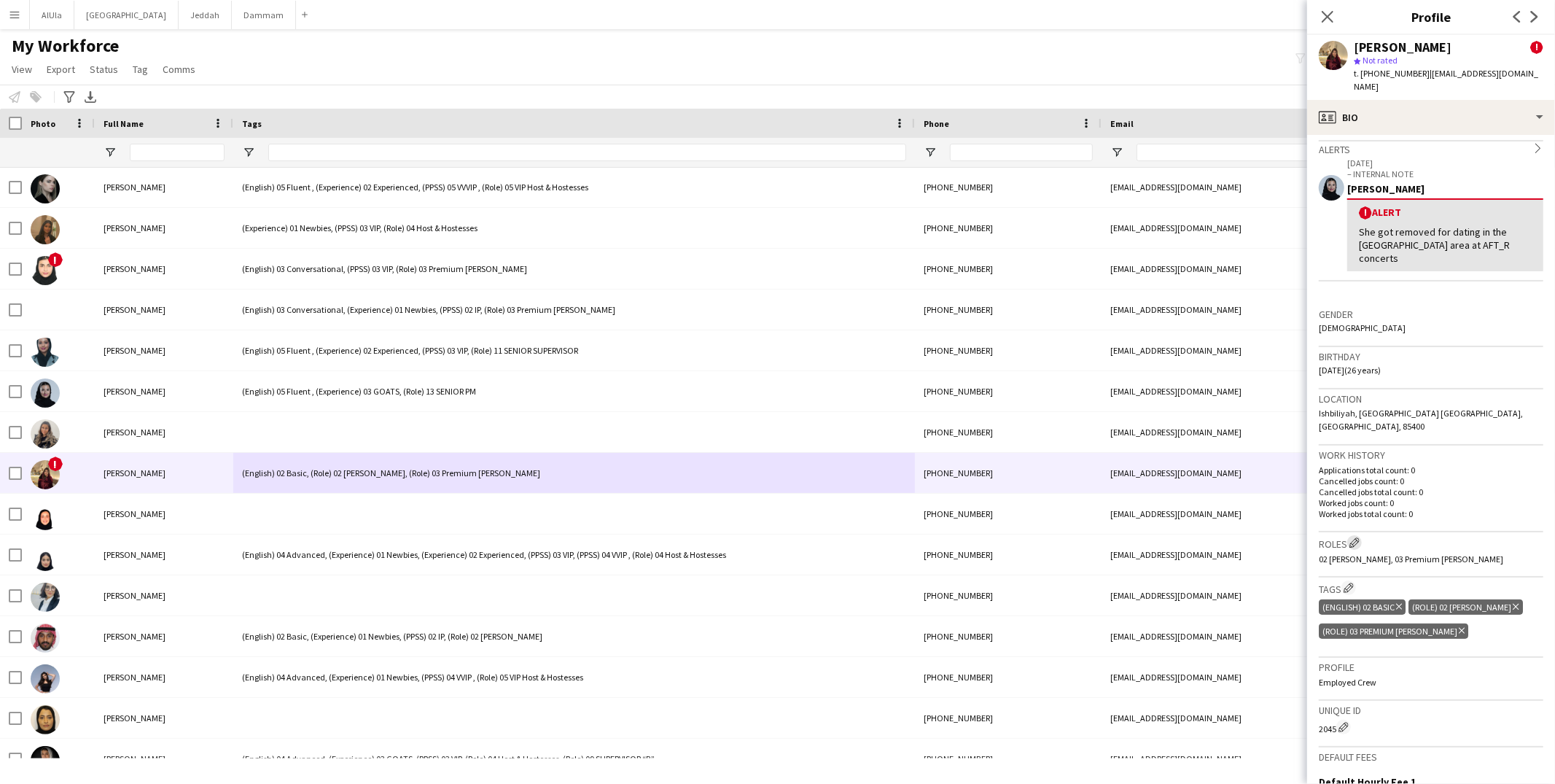
click at [1358, 537] on app-icon "Edit crew company roles" at bounding box center [1354, 542] width 10 height 10
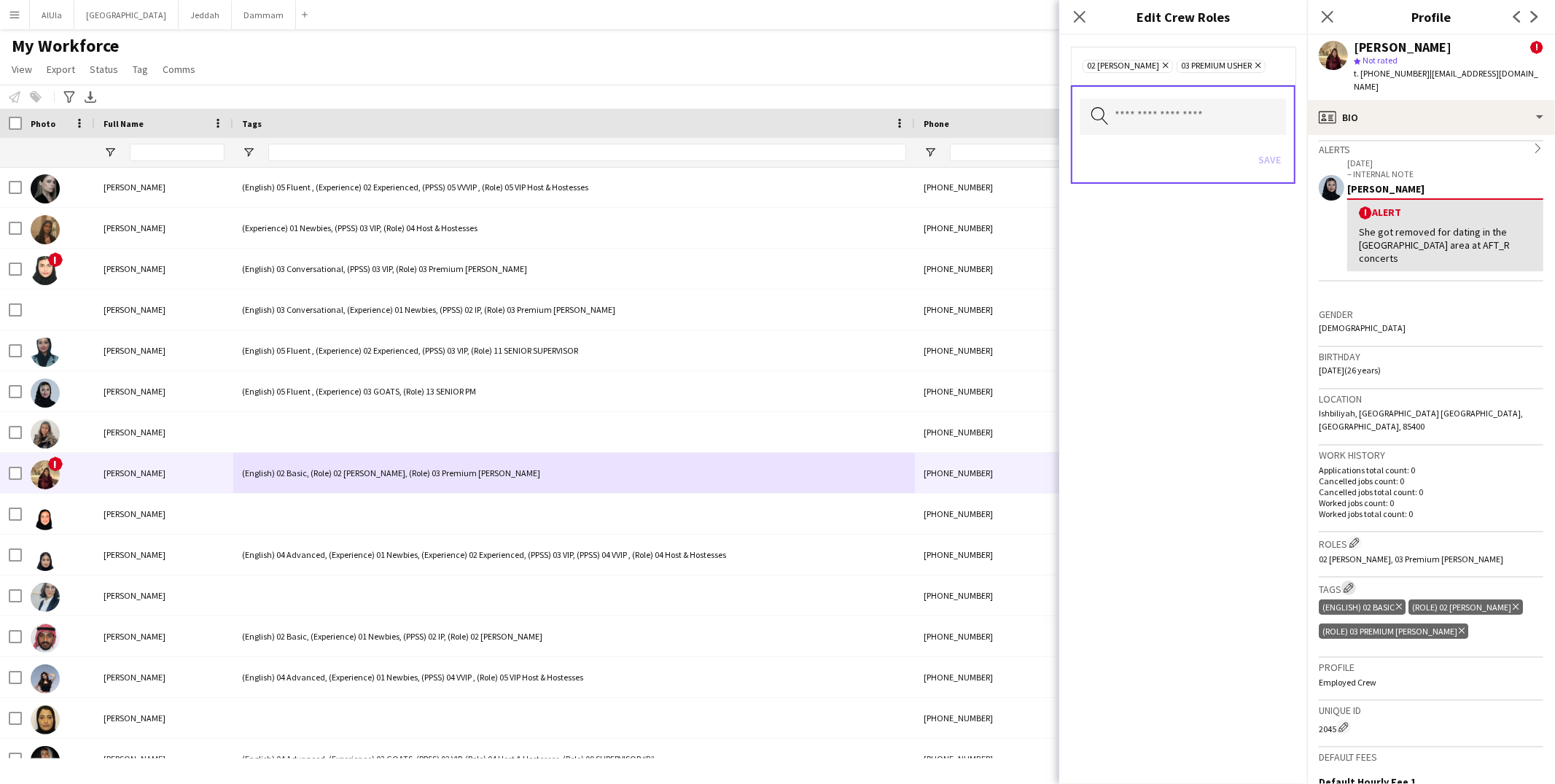
click at [1345, 580] on button "Edit crew company tags" at bounding box center [1349, 587] width 15 height 15
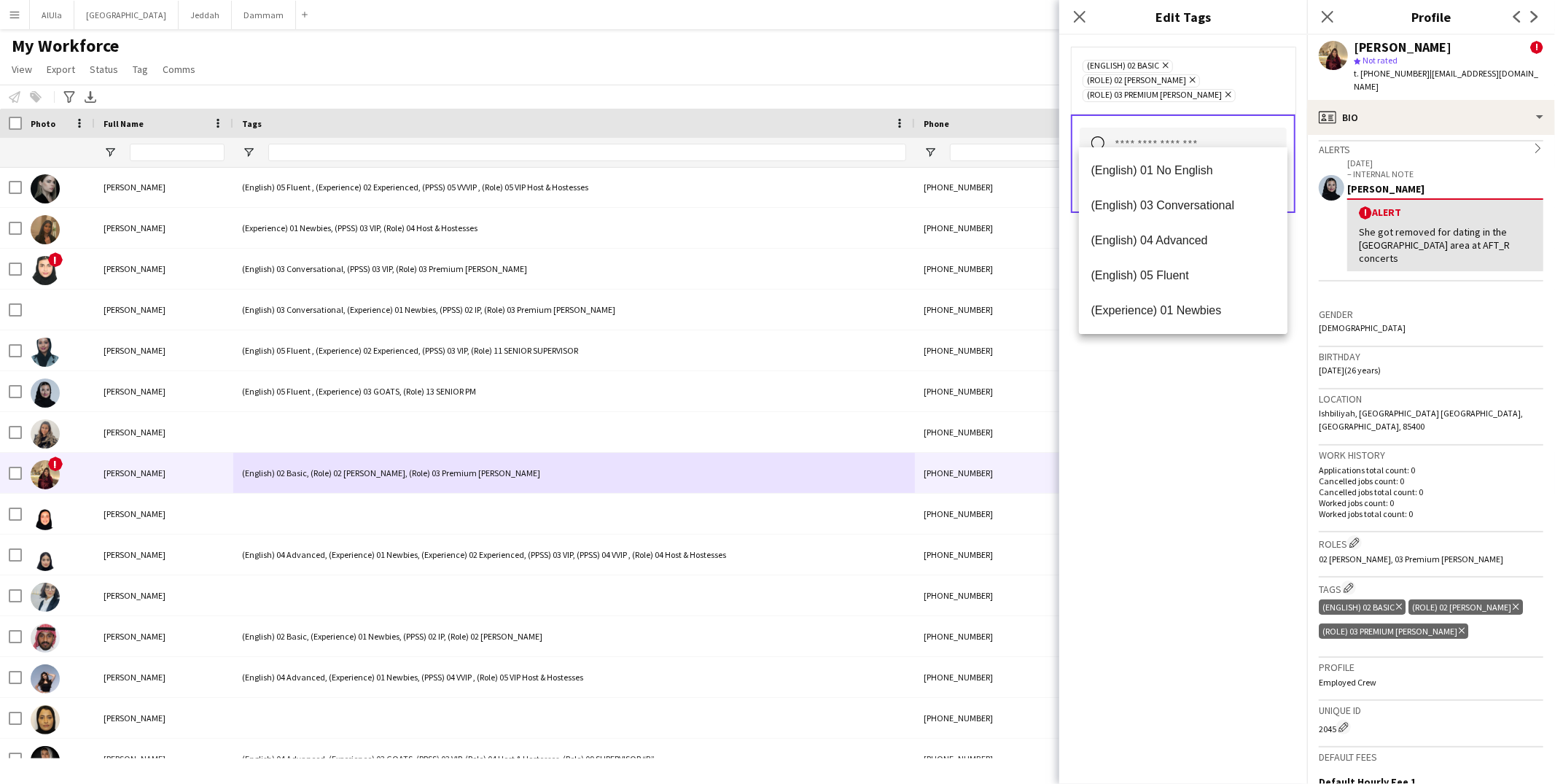
click at [1159, 128] on input "text" at bounding box center [1183, 145] width 207 height 36
click at [1148, 202] on span "(English) 03 Conversational" at bounding box center [1183, 205] width 186 height 14
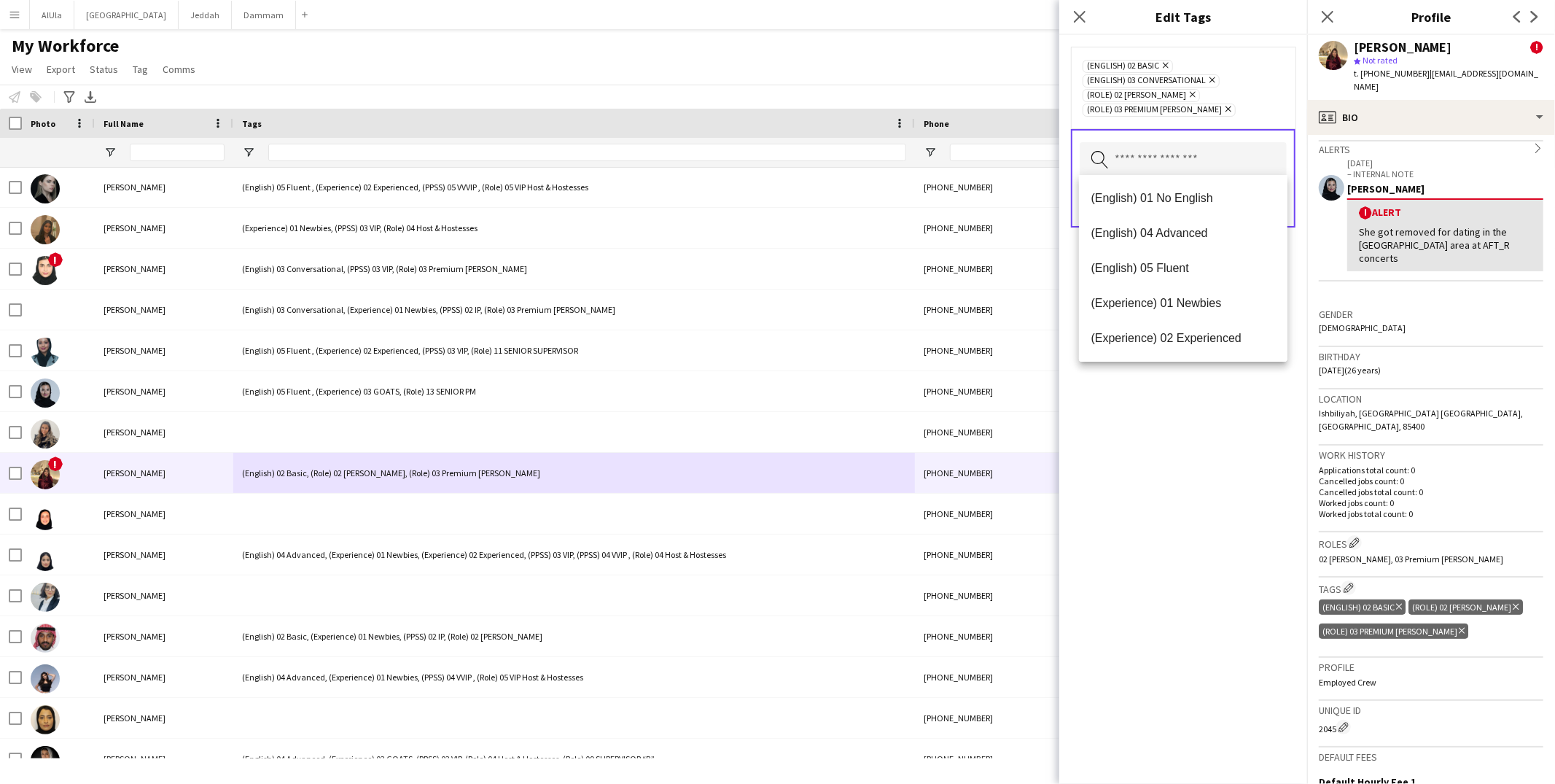
click at [1300, 228] on form "(English) 02 Basic Remove (English) 03 Conversational Remove (Role) 02 Usher Re…" at bounding box center [1183, 152] width 248 height 233
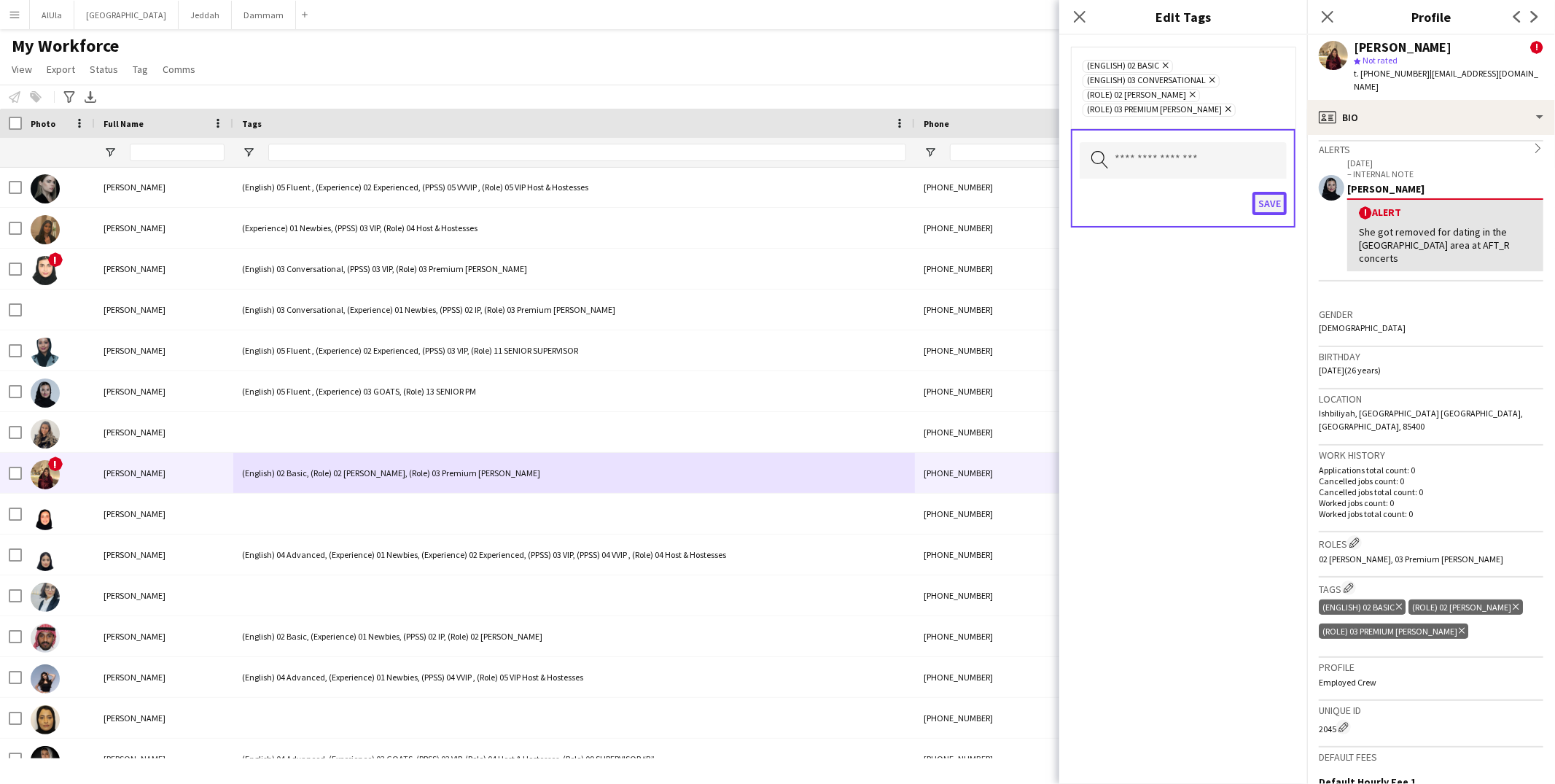
click at [1281, 202] on button "Save" at bounding box center [1269, 203] width 34 height 23
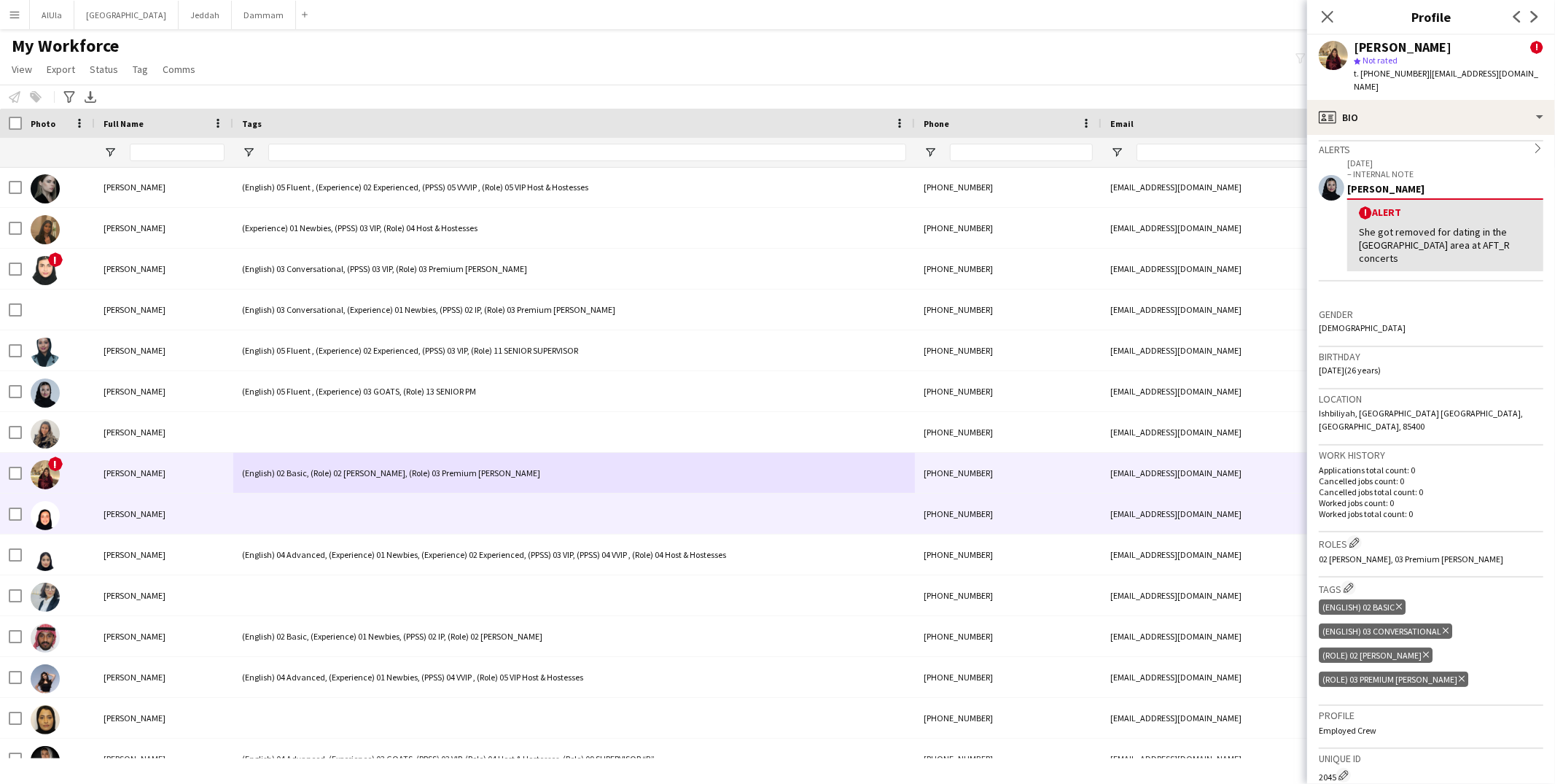
click at [330, 517] on div at bounding box center [573, 513] width 681 height 40
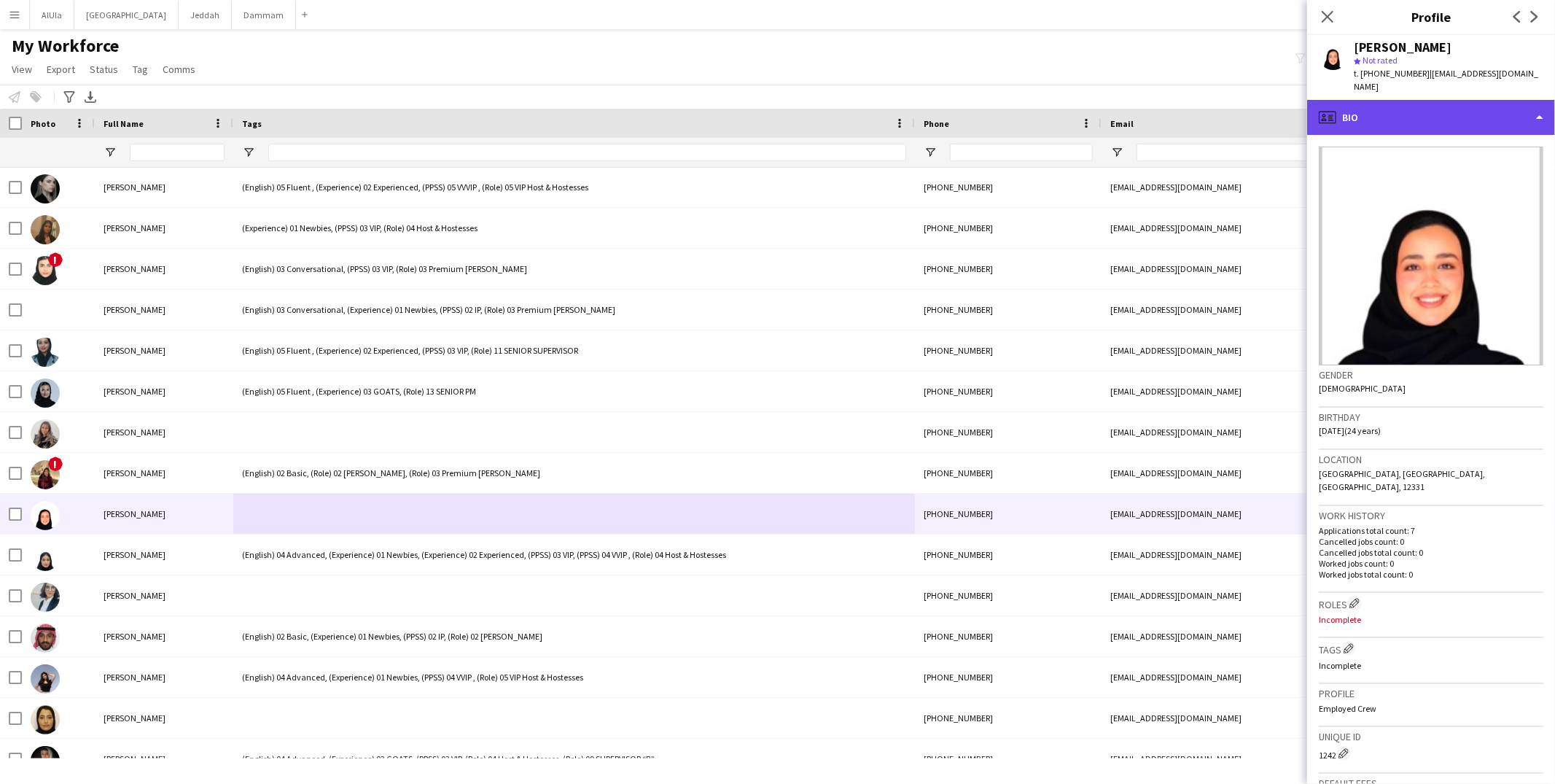
click at [1402, 100] on div "profile Bio" at bounding box center [1431, 117] width 248 height 35
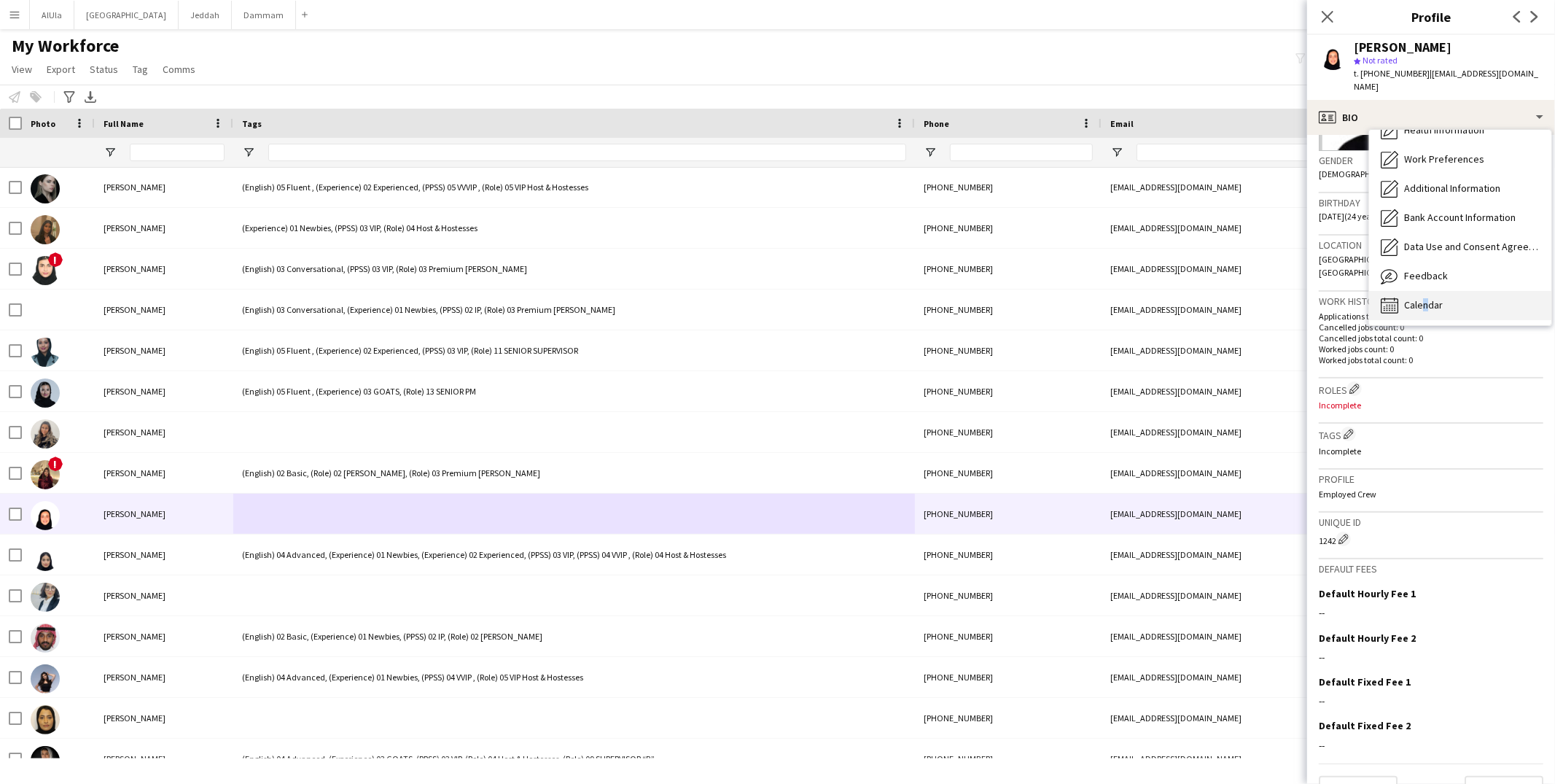
click at [1422, 298] on span "Calendar" at bounding box center [1423, 305] width 38 height 13
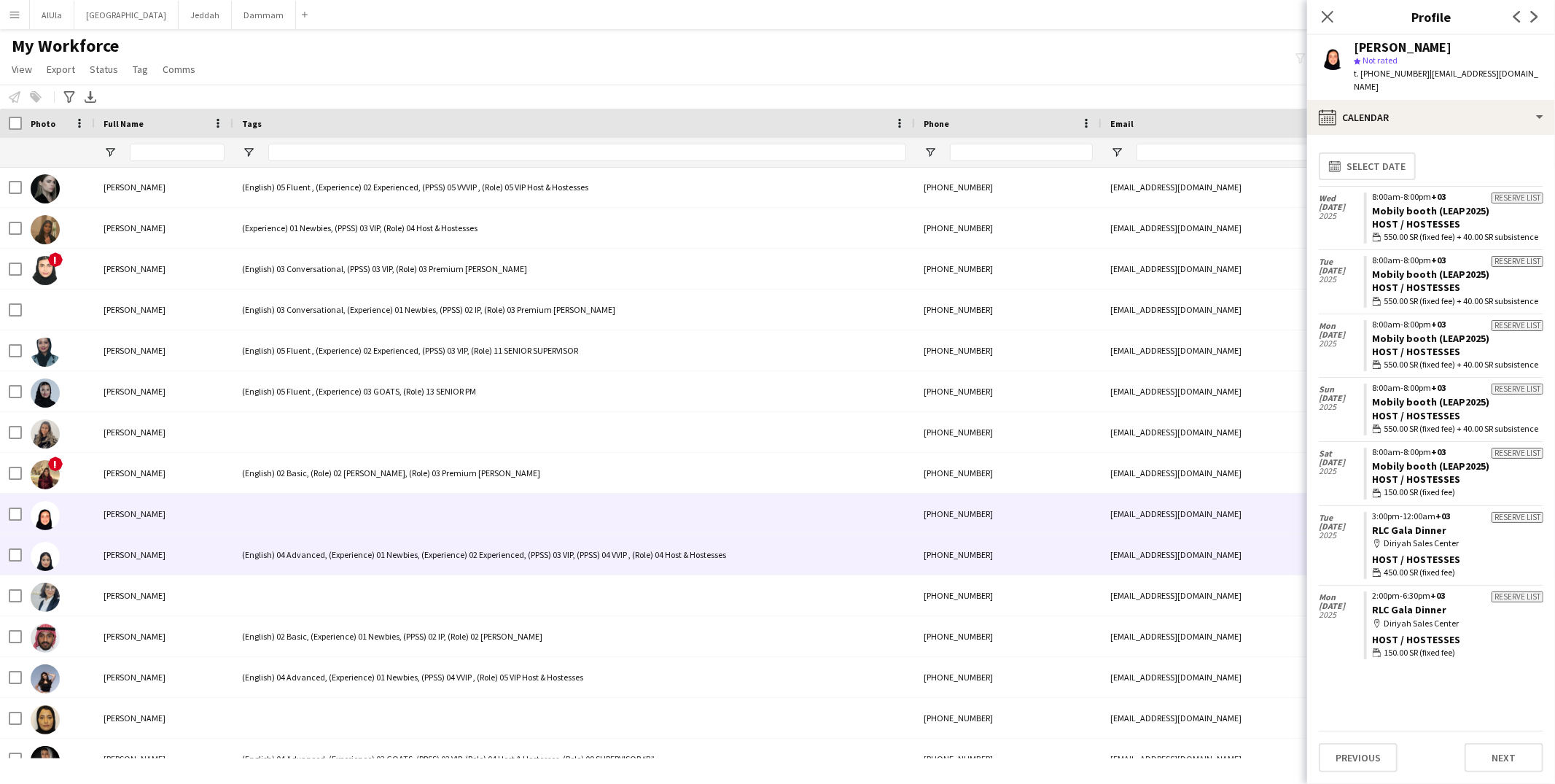
click at [365, 559] on div "(English) 04 Advanced, (Experience) 01 Newbies, (Experience) 02 Experienced, (P…" at bounding box center [573, 554] width 681 height 40
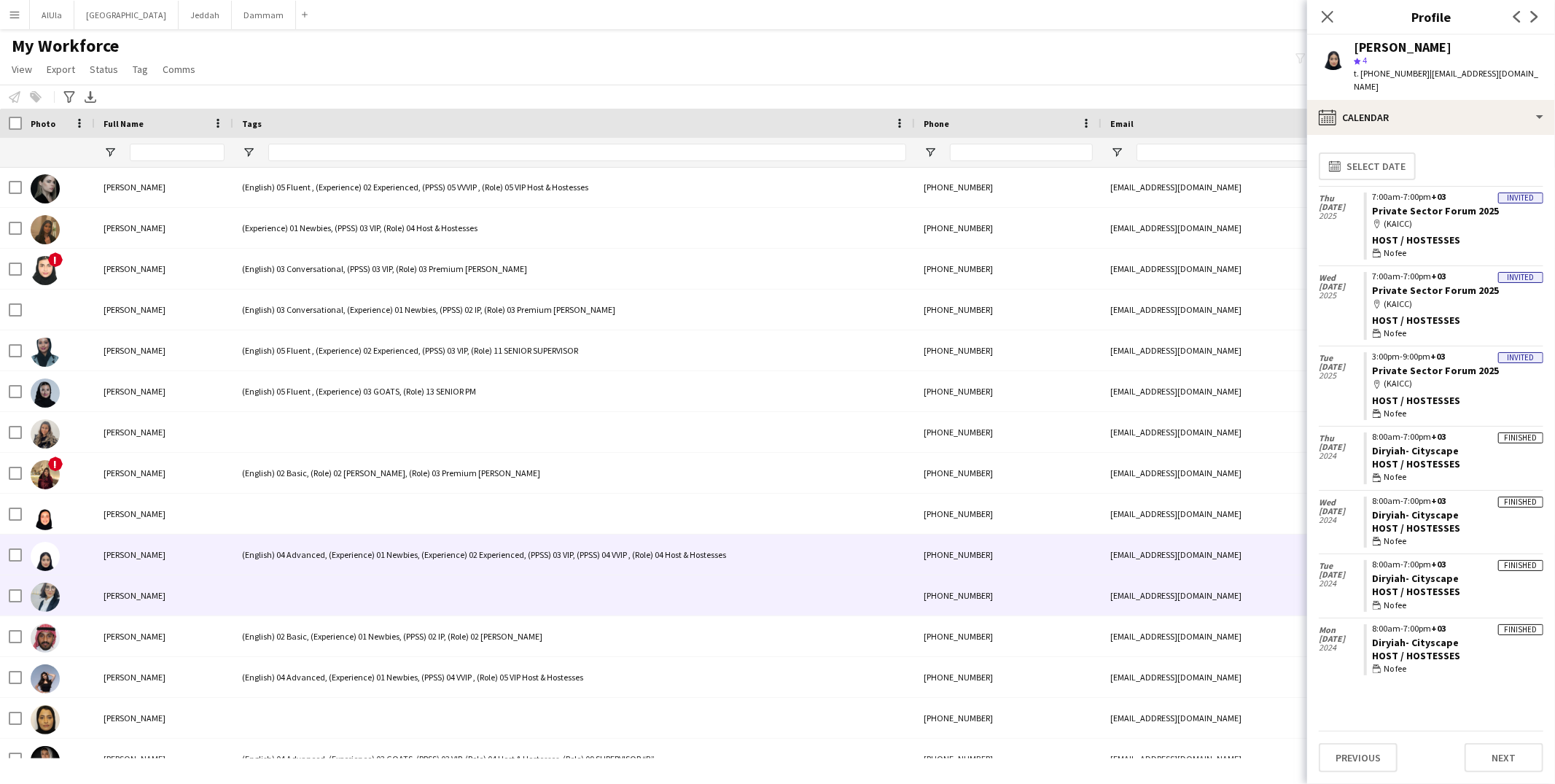
click at [363, 607] on div at bounding box center [573, 595] width 681 height 40
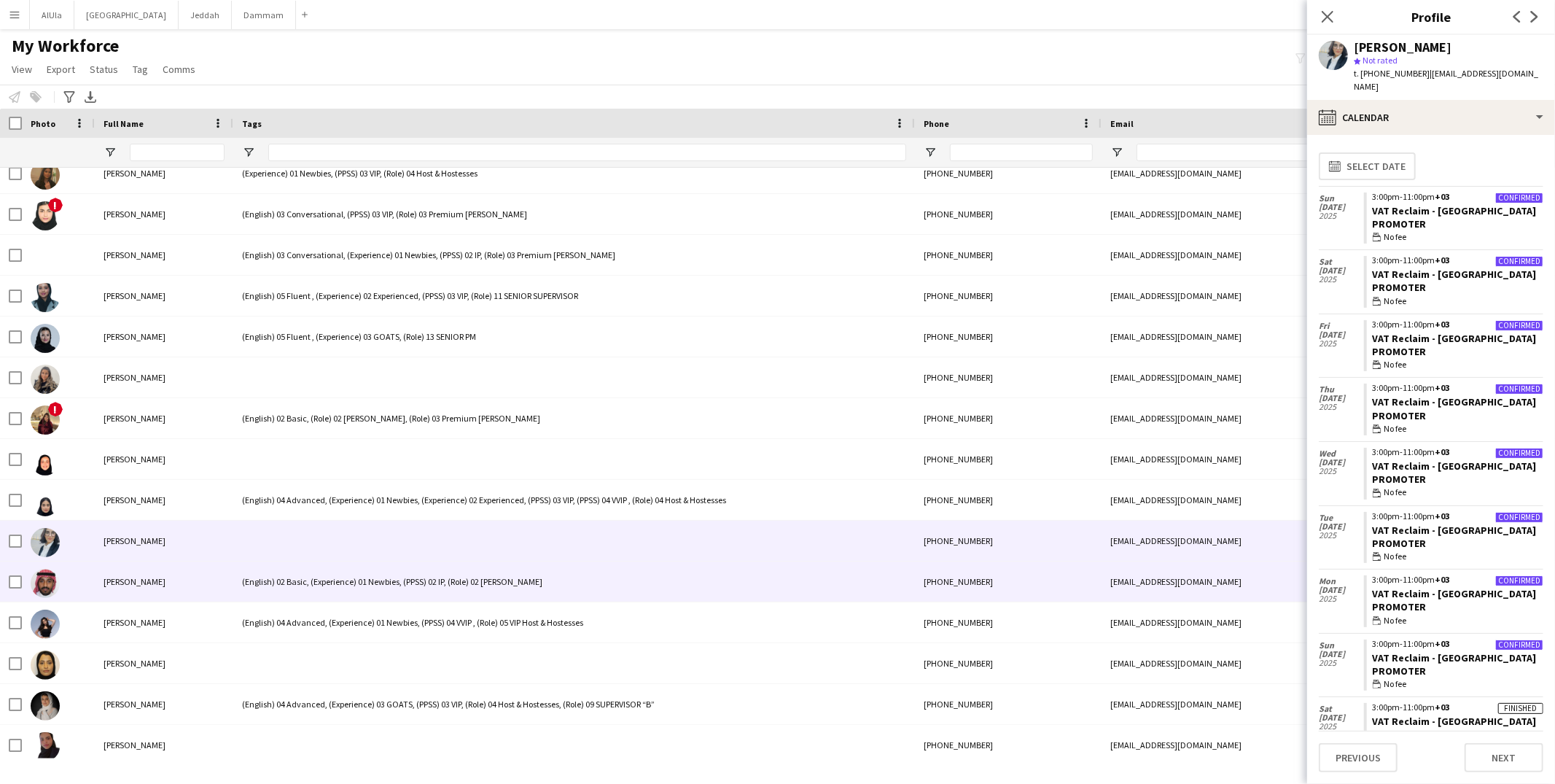
click at [382, 576] on div "(English) 02 Basic, (Experience) 01 Newbies, (PPSS) 02 IP, (Role) 02 [PERSON_NA…" at bounding box center [573, 581] width 681 height 40
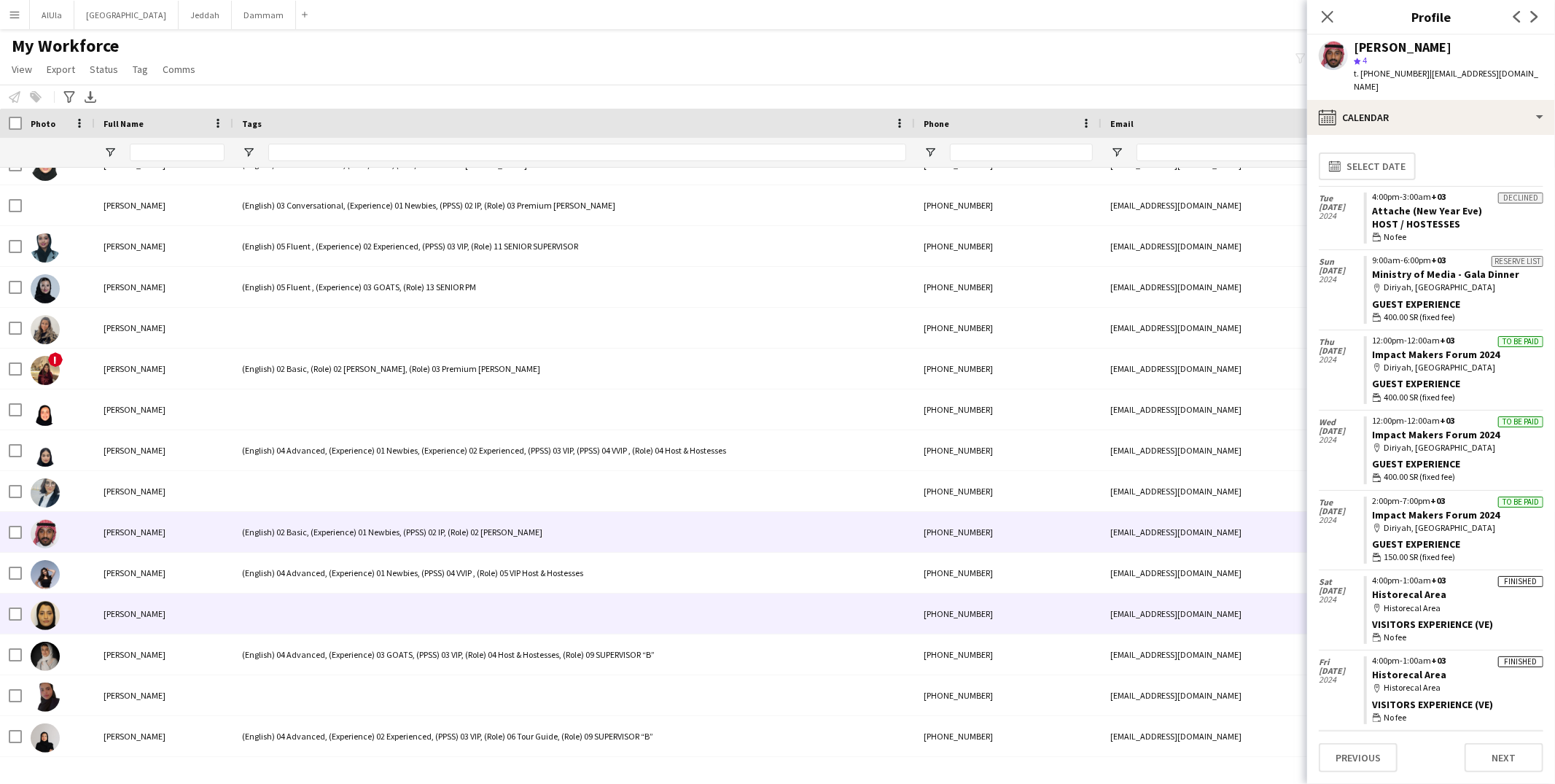
click at [369, 625] on div at bounding box center [573, 612] width 681 height 40
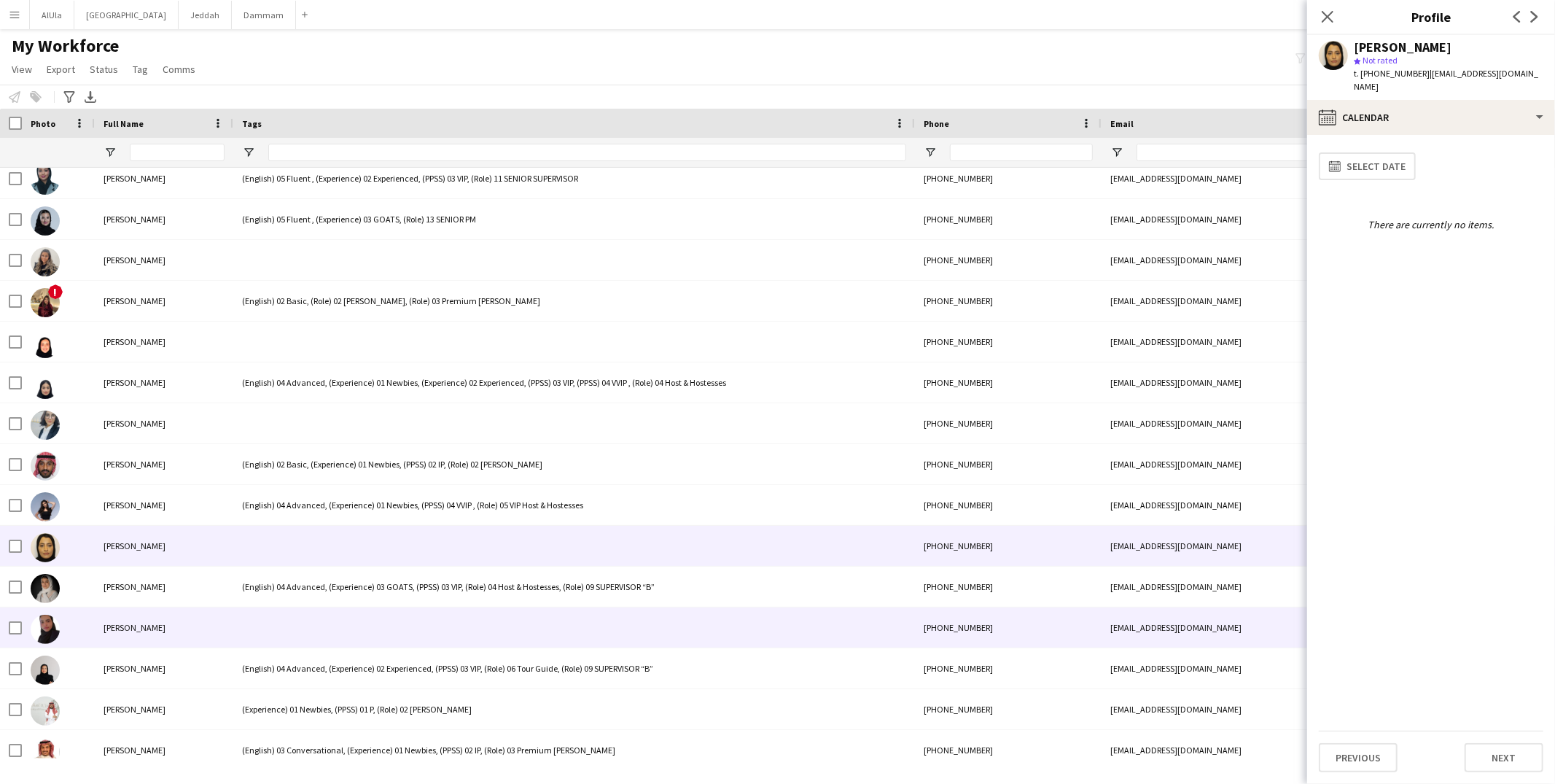
click at [369, 616] on div at bounding box center [573, 626] width 681 height 40
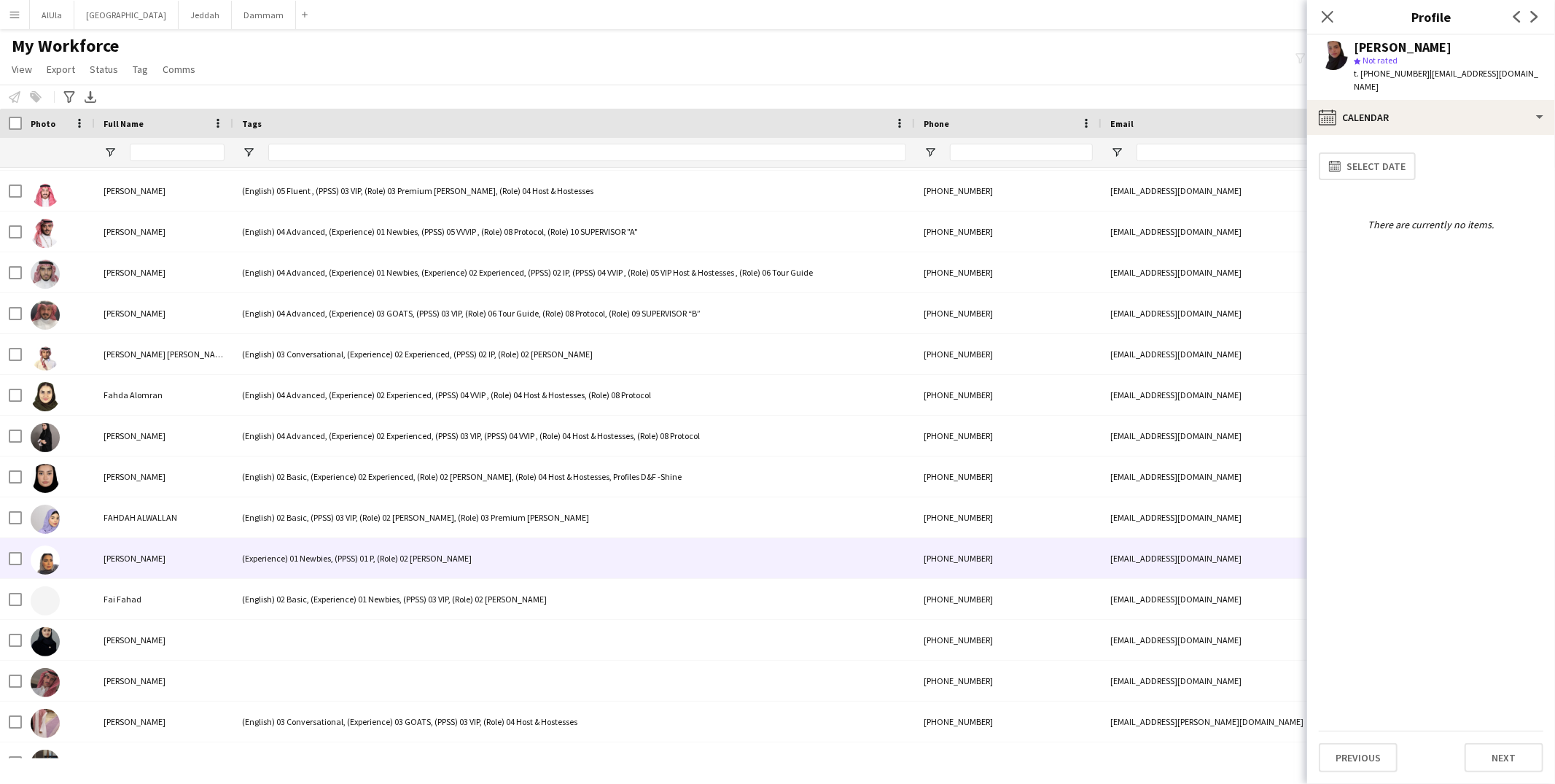
click at [366, 560] on div "(Experience) 01 Newbies, (PPSS) 01 P, (Role) 02 Usher" at bounding box center [573, 557] width 681 height 40
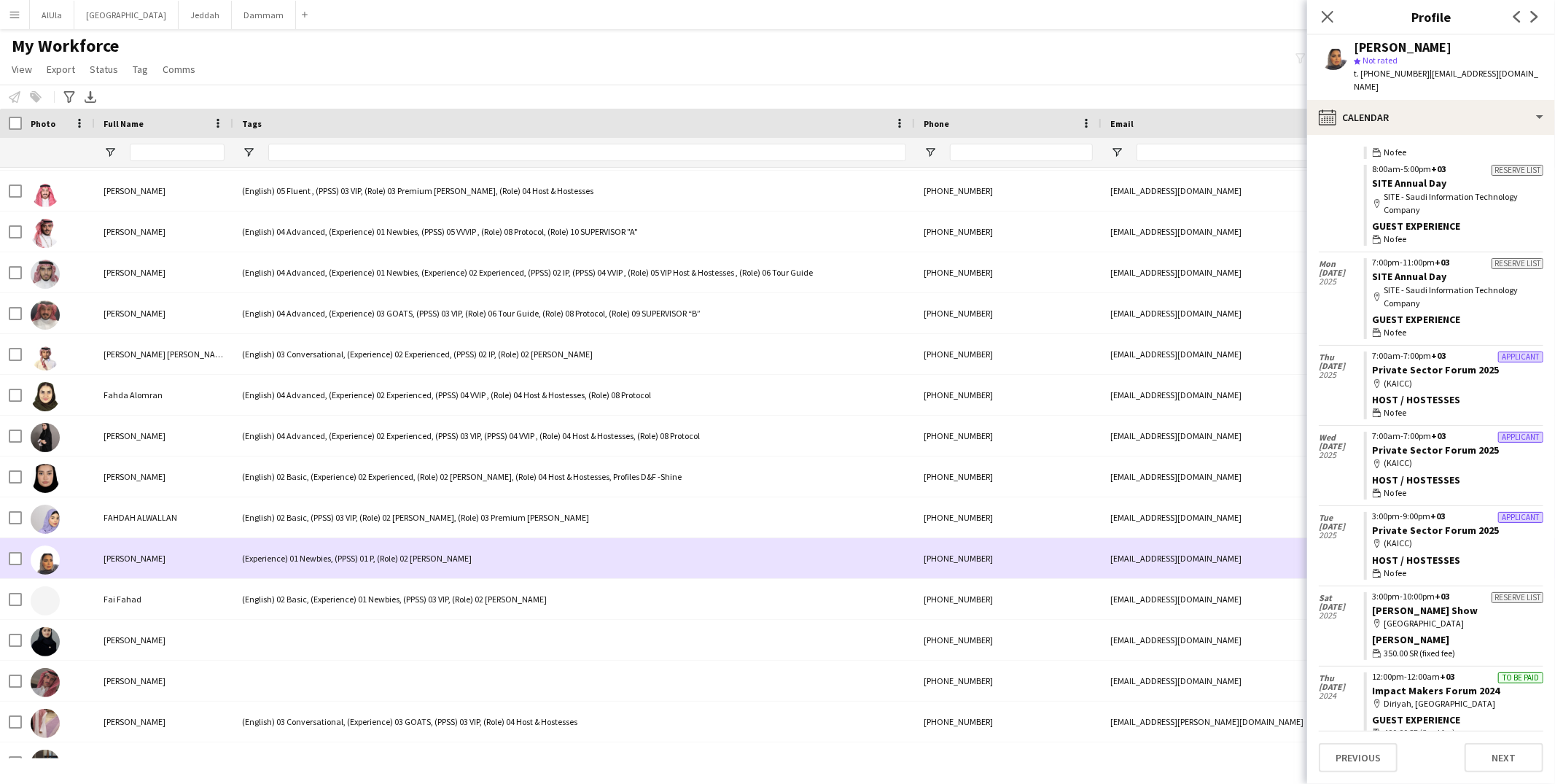
click at [356, 553] on div "(Experience) 01 Newbies, (PPSS) 01 P, (Role) 02 Usher" at bounding box center [573, 557] width 681 height 40
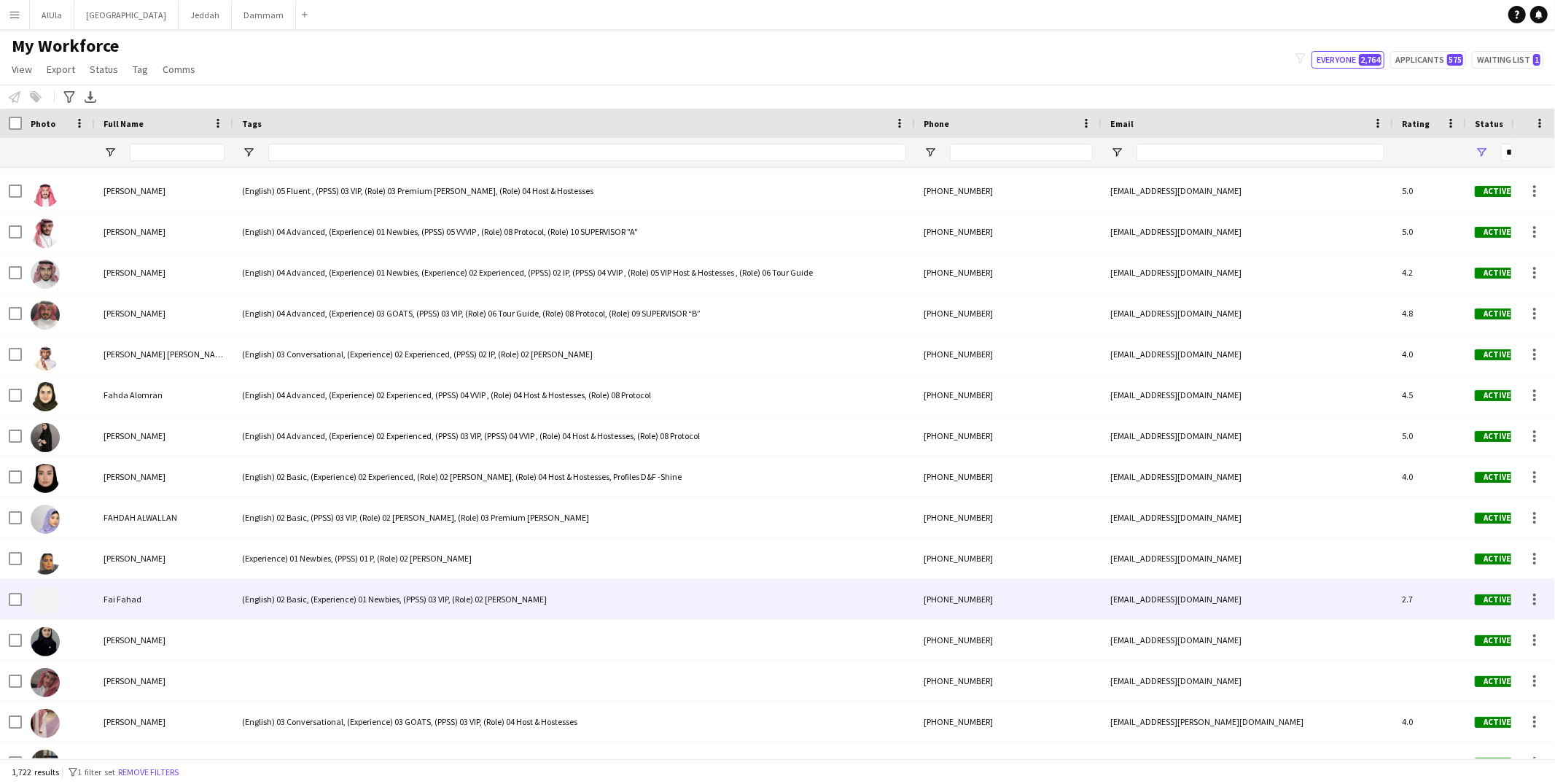
click at [341, 593] on div "(English) 02 Basic, (Experience) 01 Newbies, (PPSS) 03 VIP, (Role) 02 [PERSON_N…" at bounding box center [573, 598] width 681 height 40
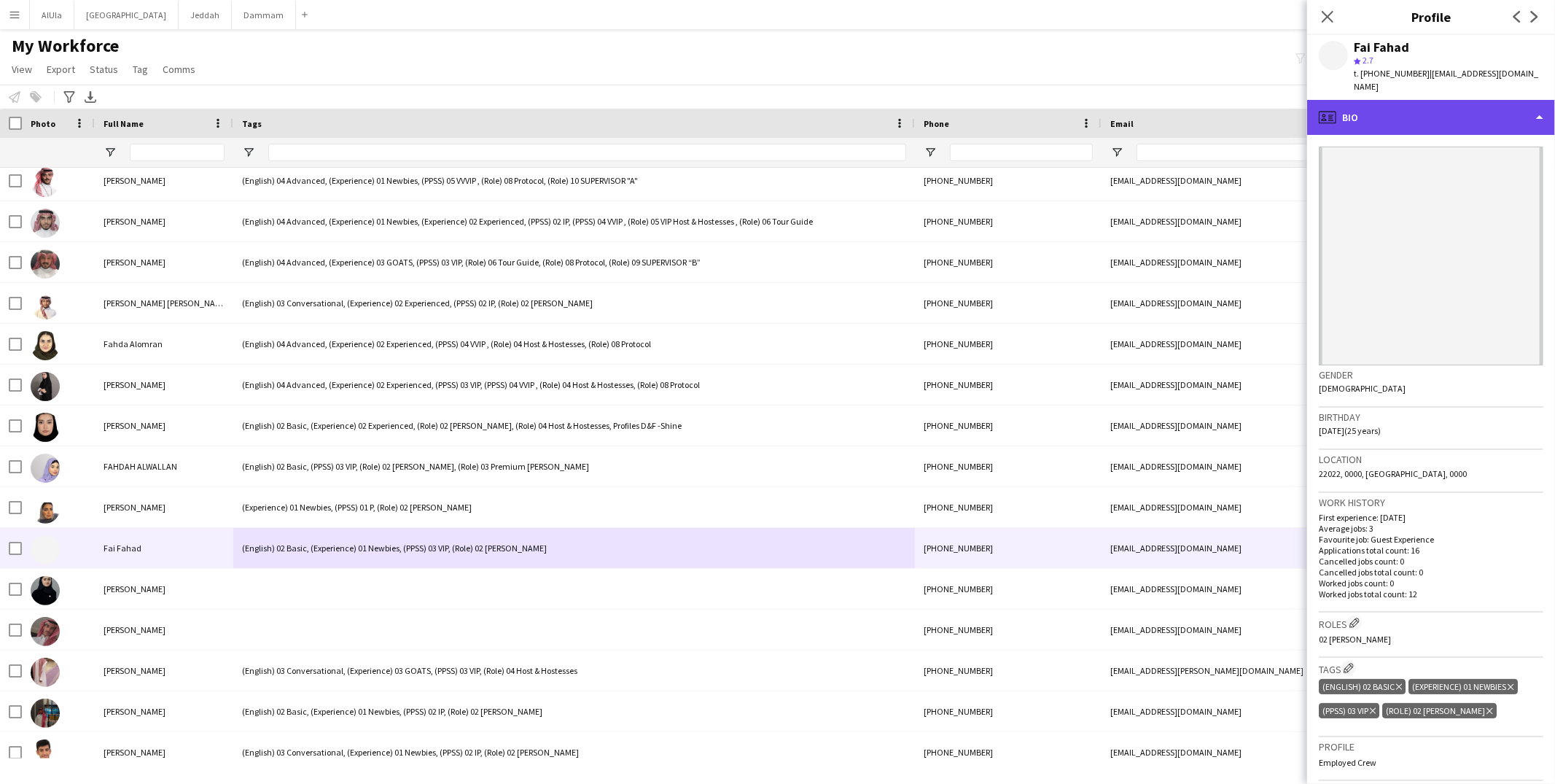
click at [1435, 108] on div "profile Bio" at bounding box center [1431, 117] width 248 height 35
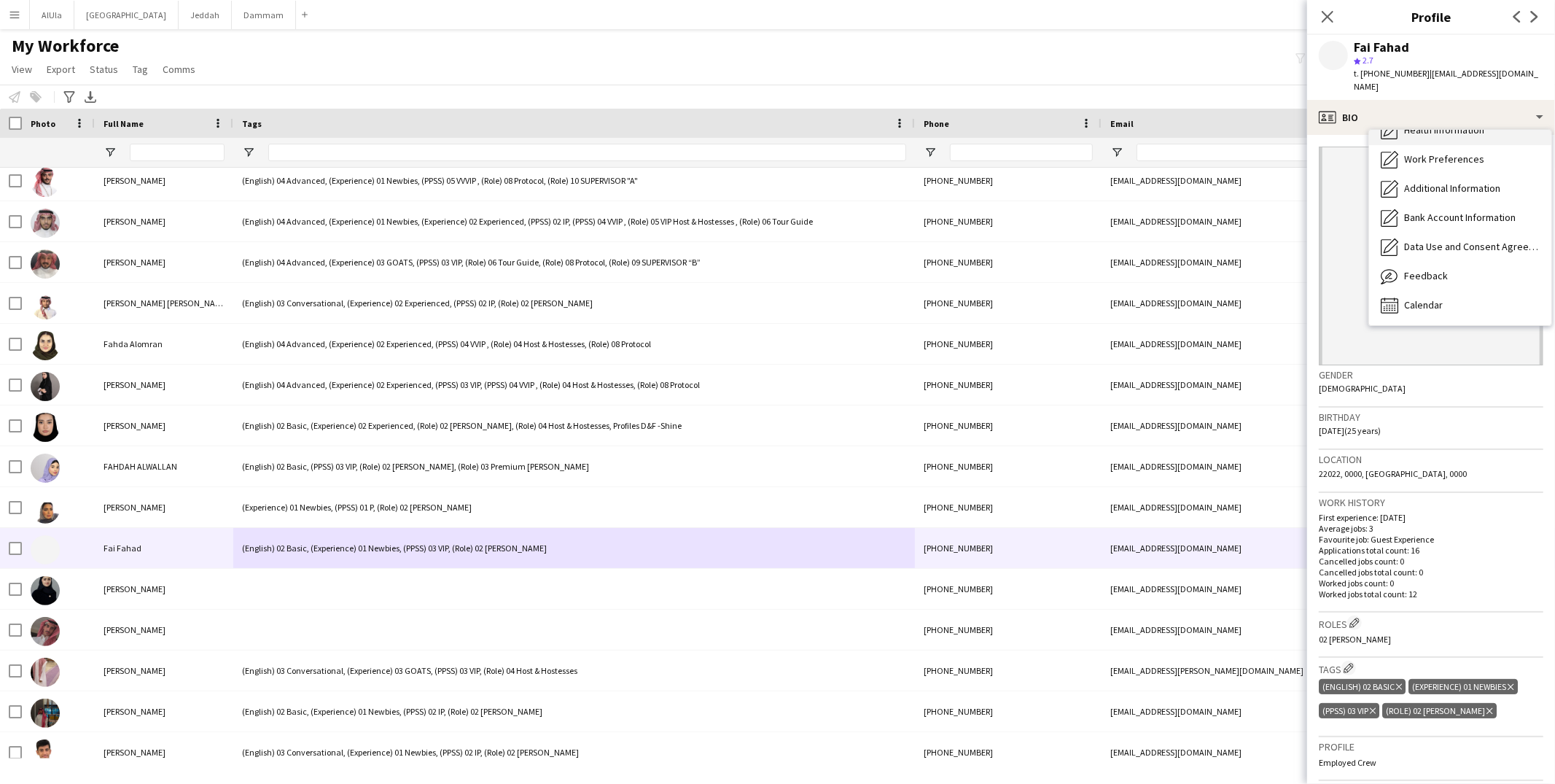
click at [1412, 298] on span "Calendar" at bounding box center [1423, 305] width 38 height 13
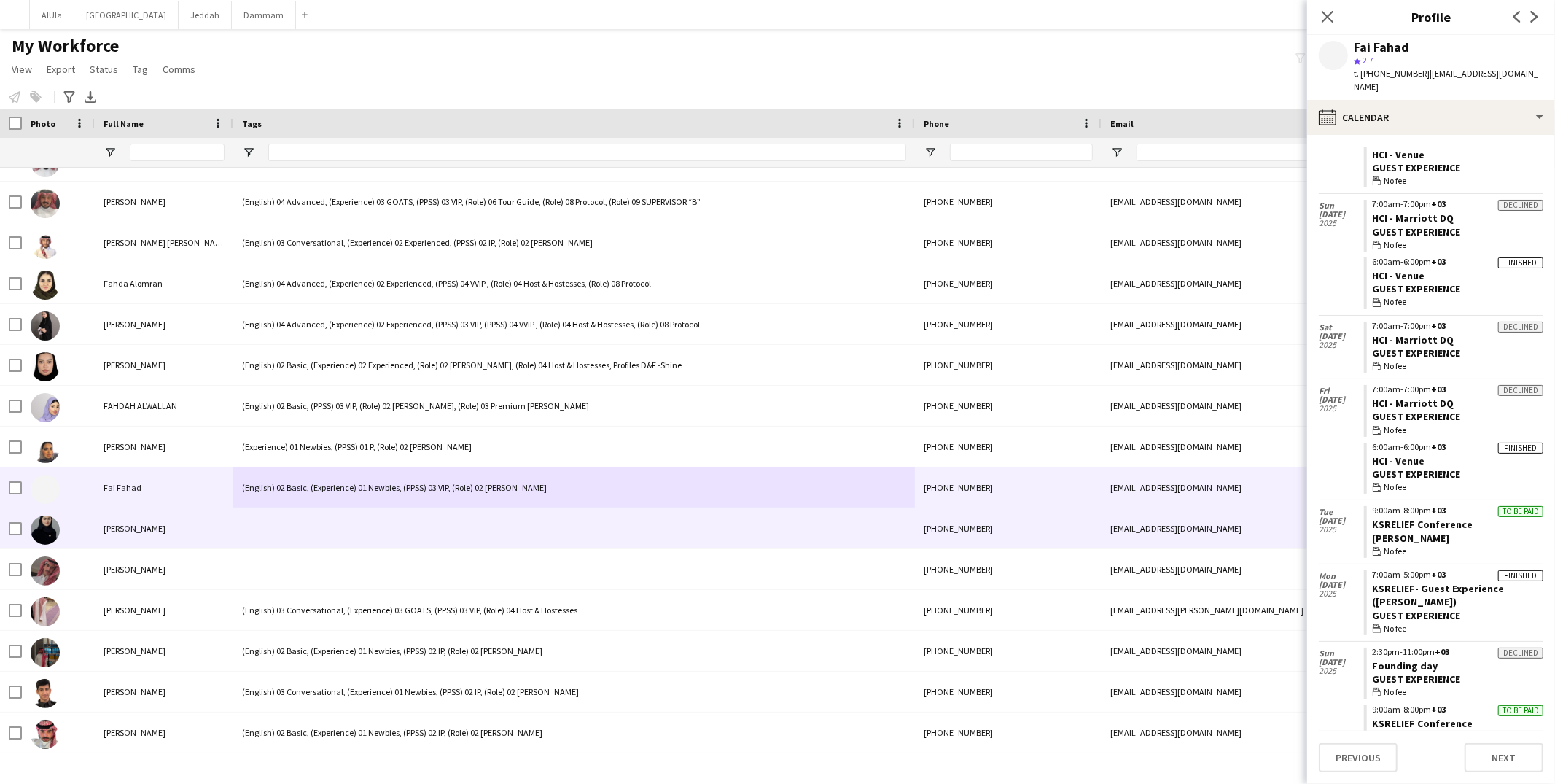
click at [333, 527] on div at bounding box center [573, 528] width 681 height 40
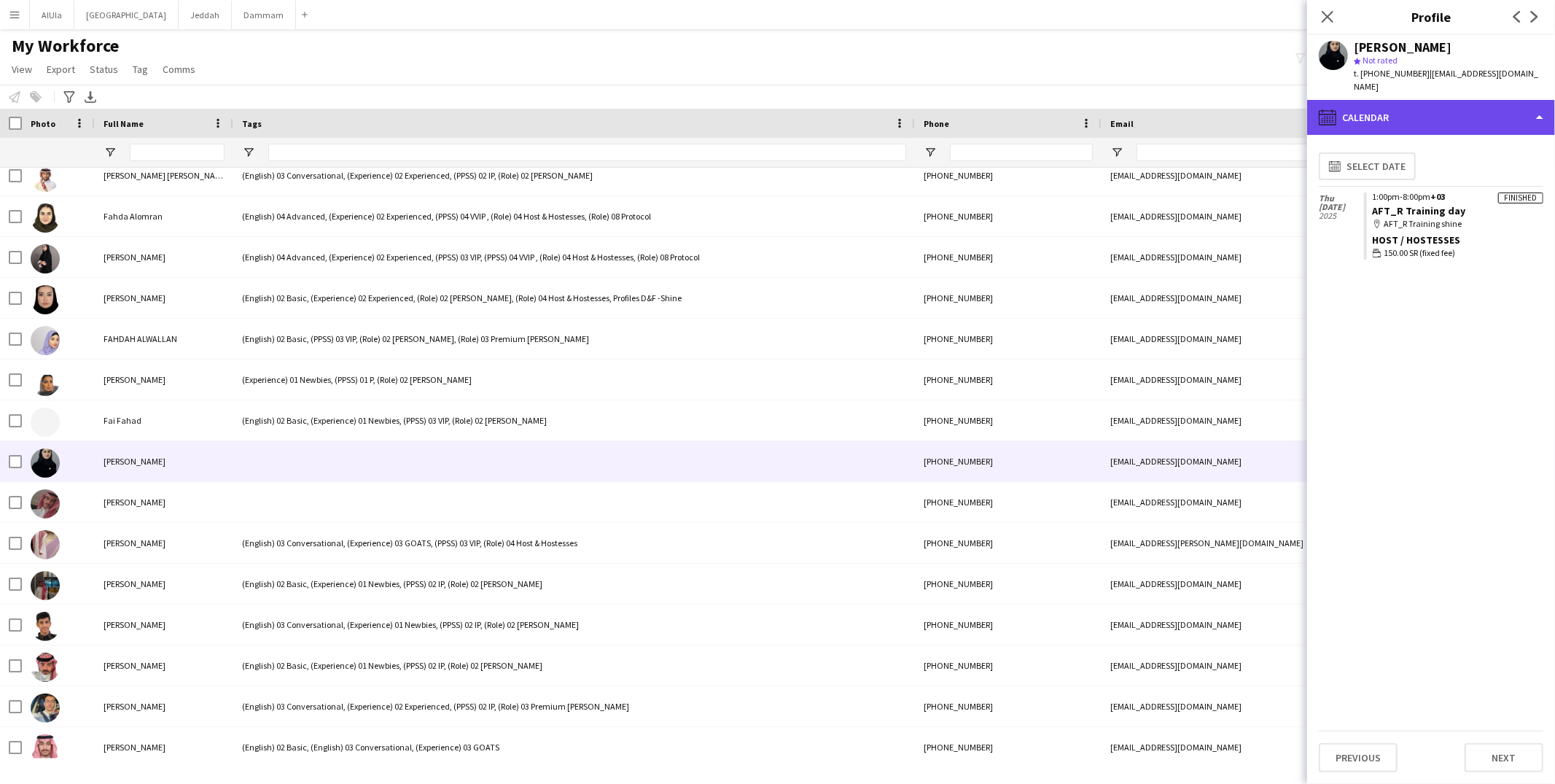
click at [1458, 116] on div "calendar-full Calendar" at bounding box center [1431, 117] width 248 height 35
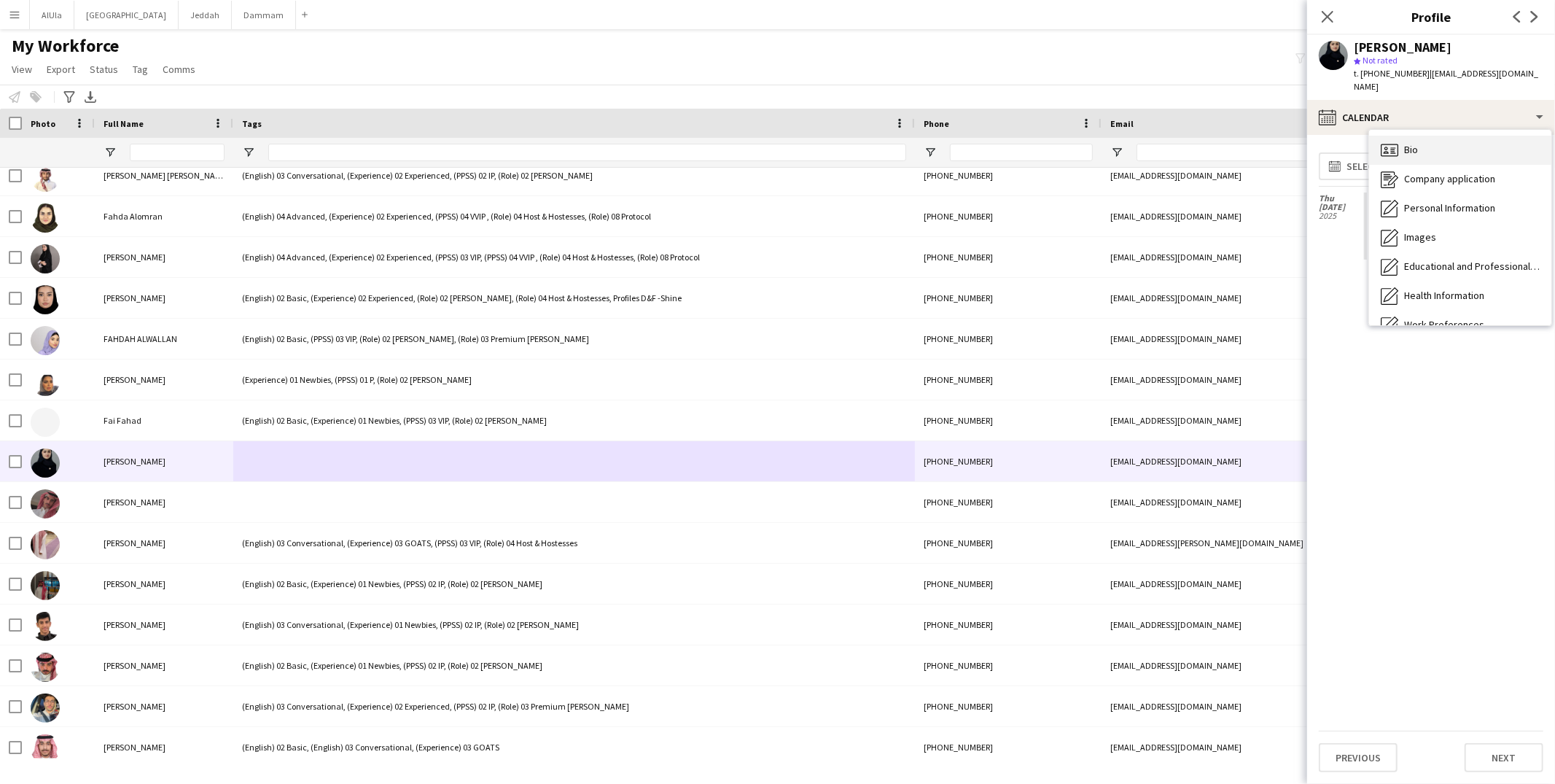
click at [1432, 145] on div "Bio Bio" at bounding box center [1459, 149] width 182 height 29
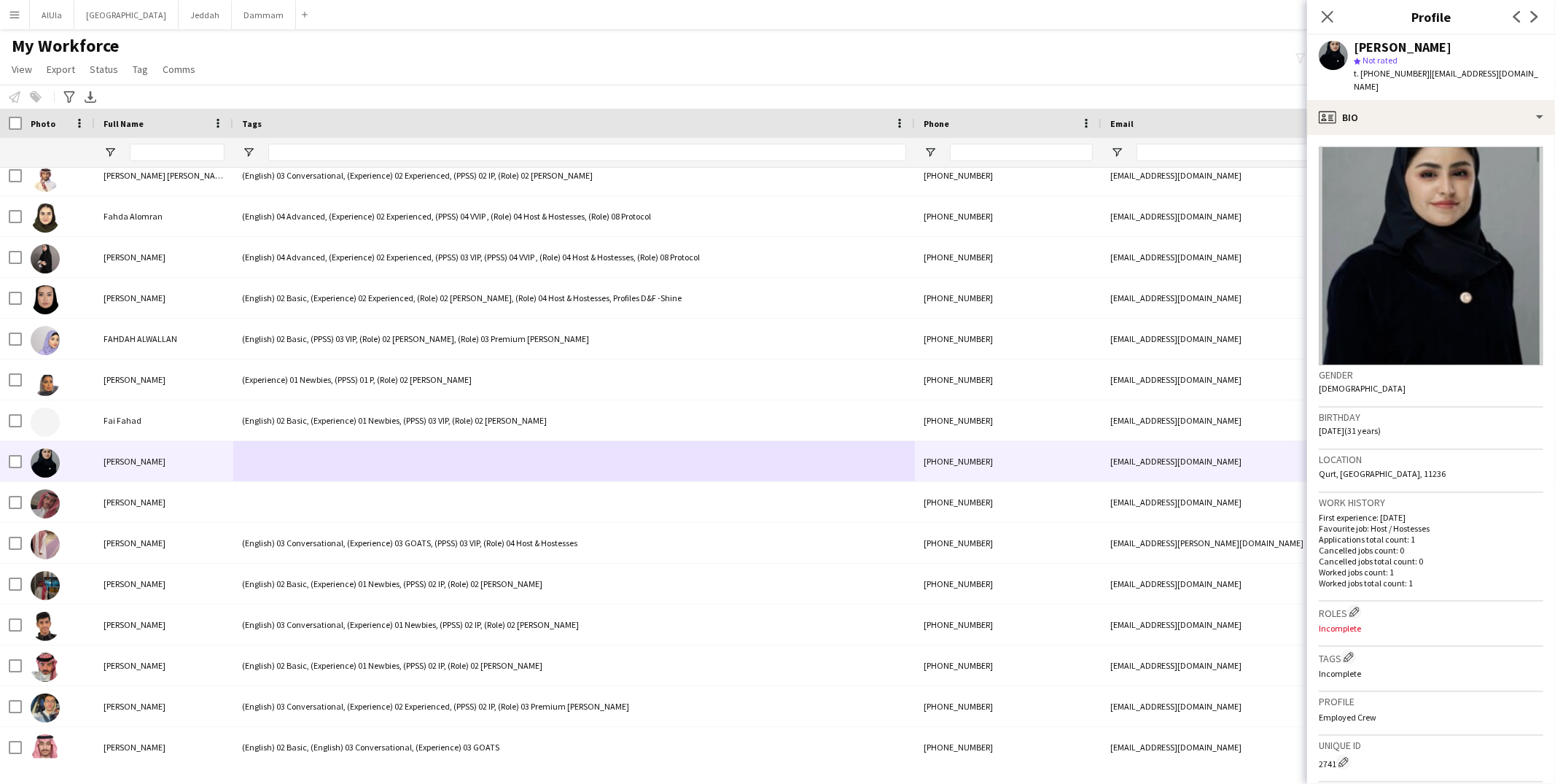
click at [1403, 135] on app-crew-profile-bio "Gender Female Birthday 27-10-1993 (31 years) Location Qurt, Riyadh, 11236 Work …" at bounding box center [1431, 460] width 248 height 649
click at [1411, 112] on div "profile Bio" at bounding box center [1431, 117] width 248 height 35
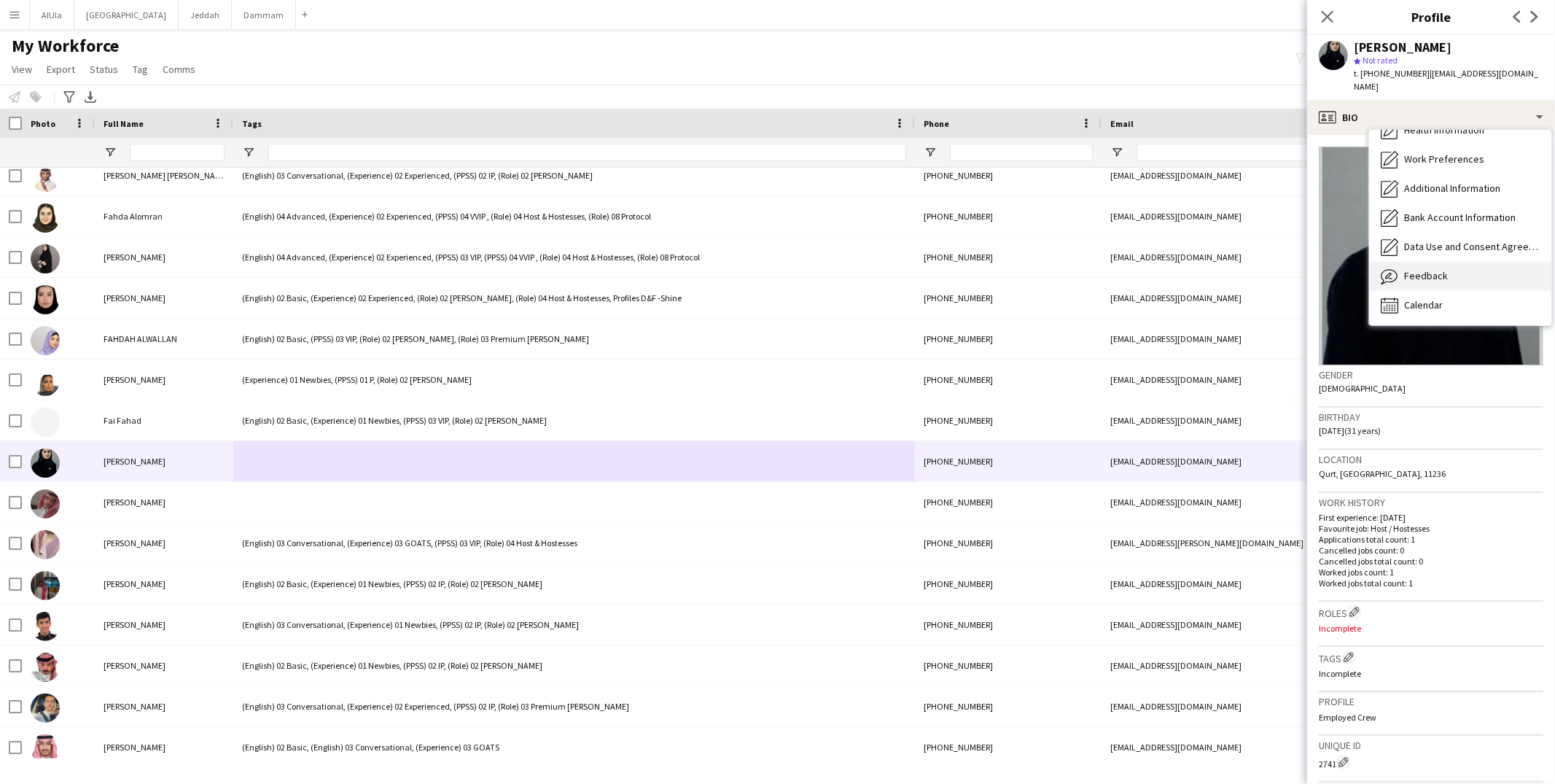
click at [1428, 269] on span "Feedback" at bounding box center [1425, 276] width 44 height 13
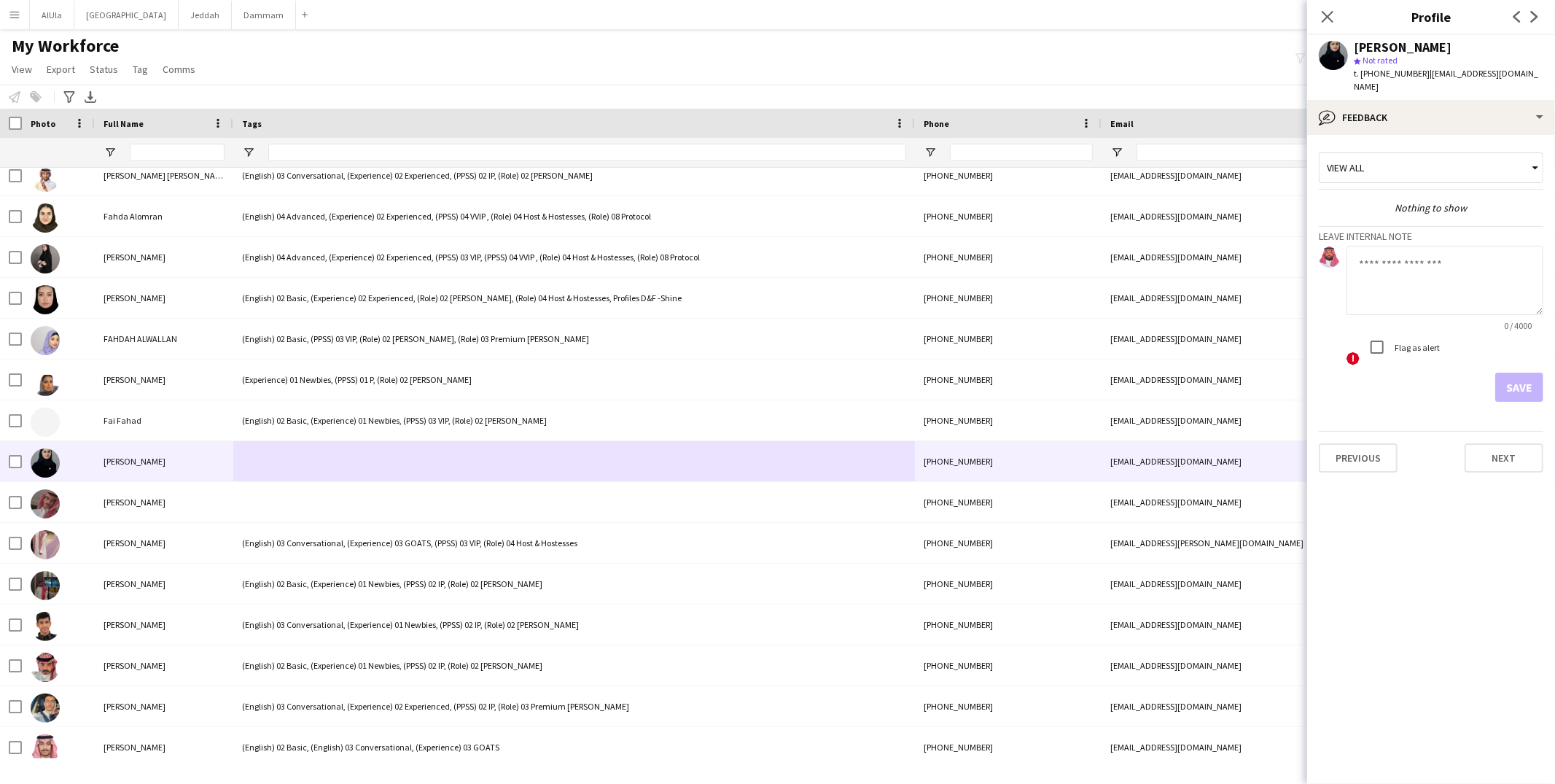
click at [1379, 273] on textarea at bounding box center [1444, 280] width 197 height 69
type textarea "**********"
click at [1524, 373] on button "Save" at bounding box center [1520, 387] width 48 height 29
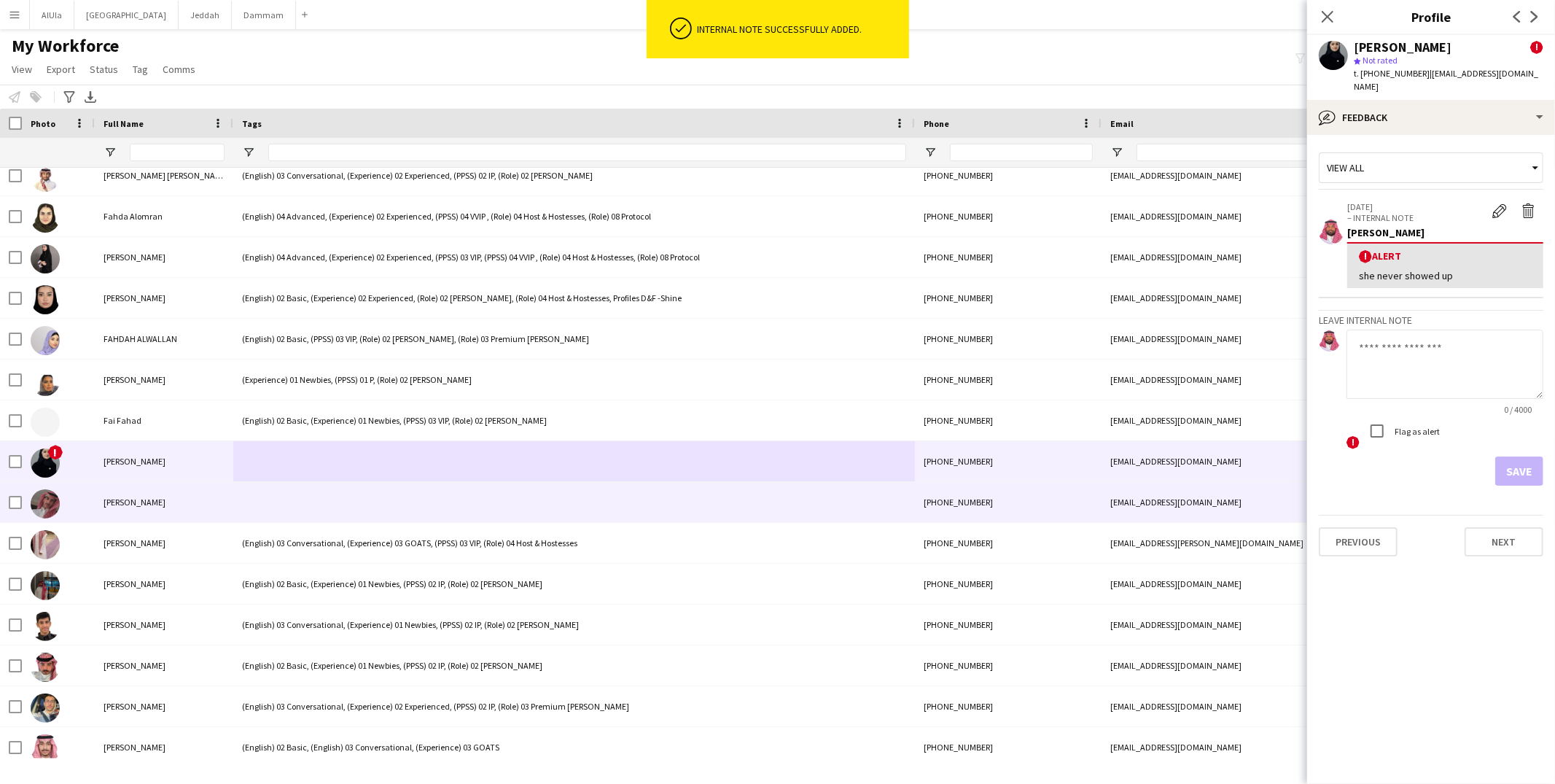
click at [272, 494] on div at bounding box center [573, 502] width 681 height 40
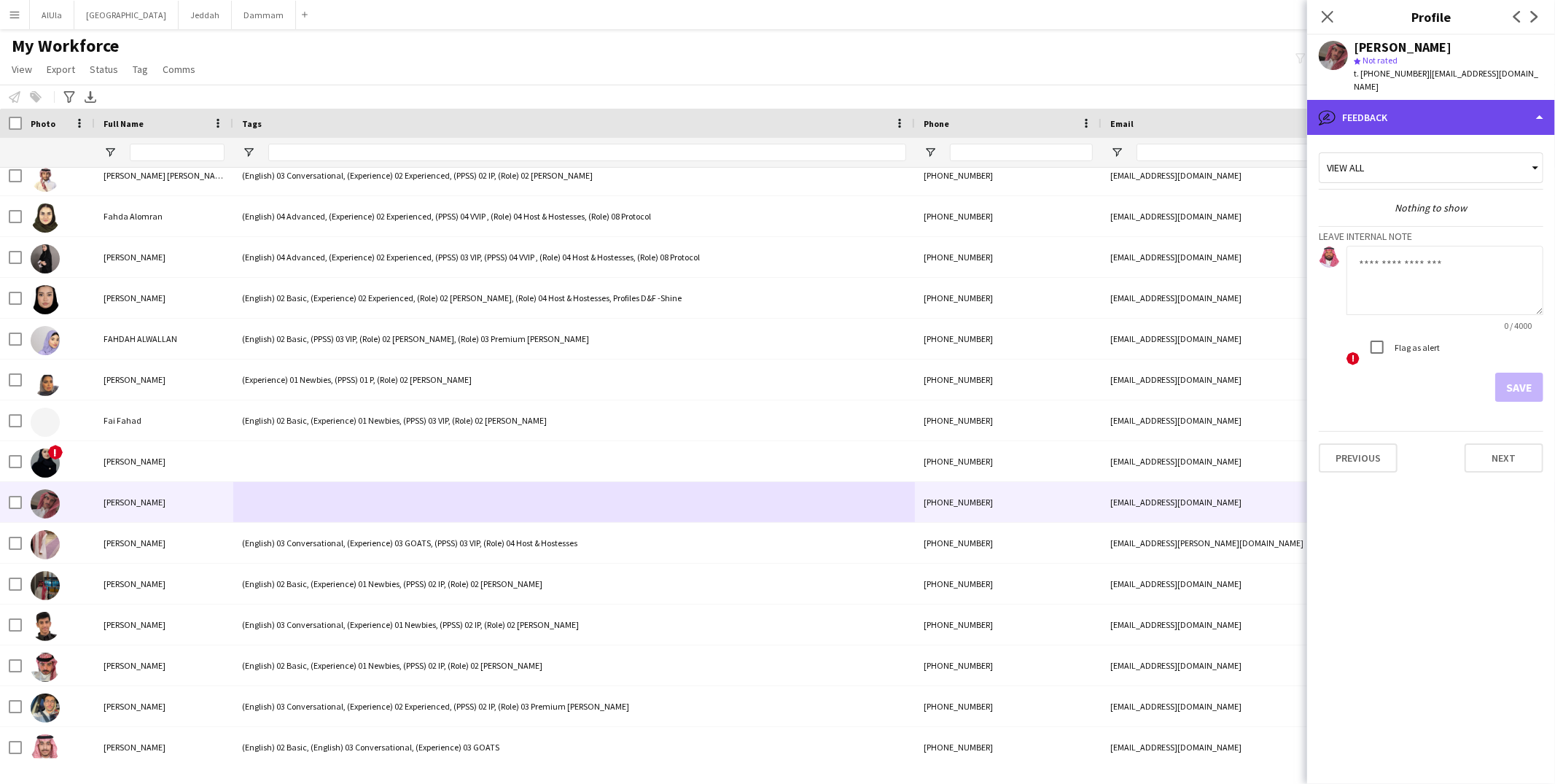
click at [1374, 100] on div "bubble-pencil Feedback" at bounding box center [1431, 117] width 248 height 35
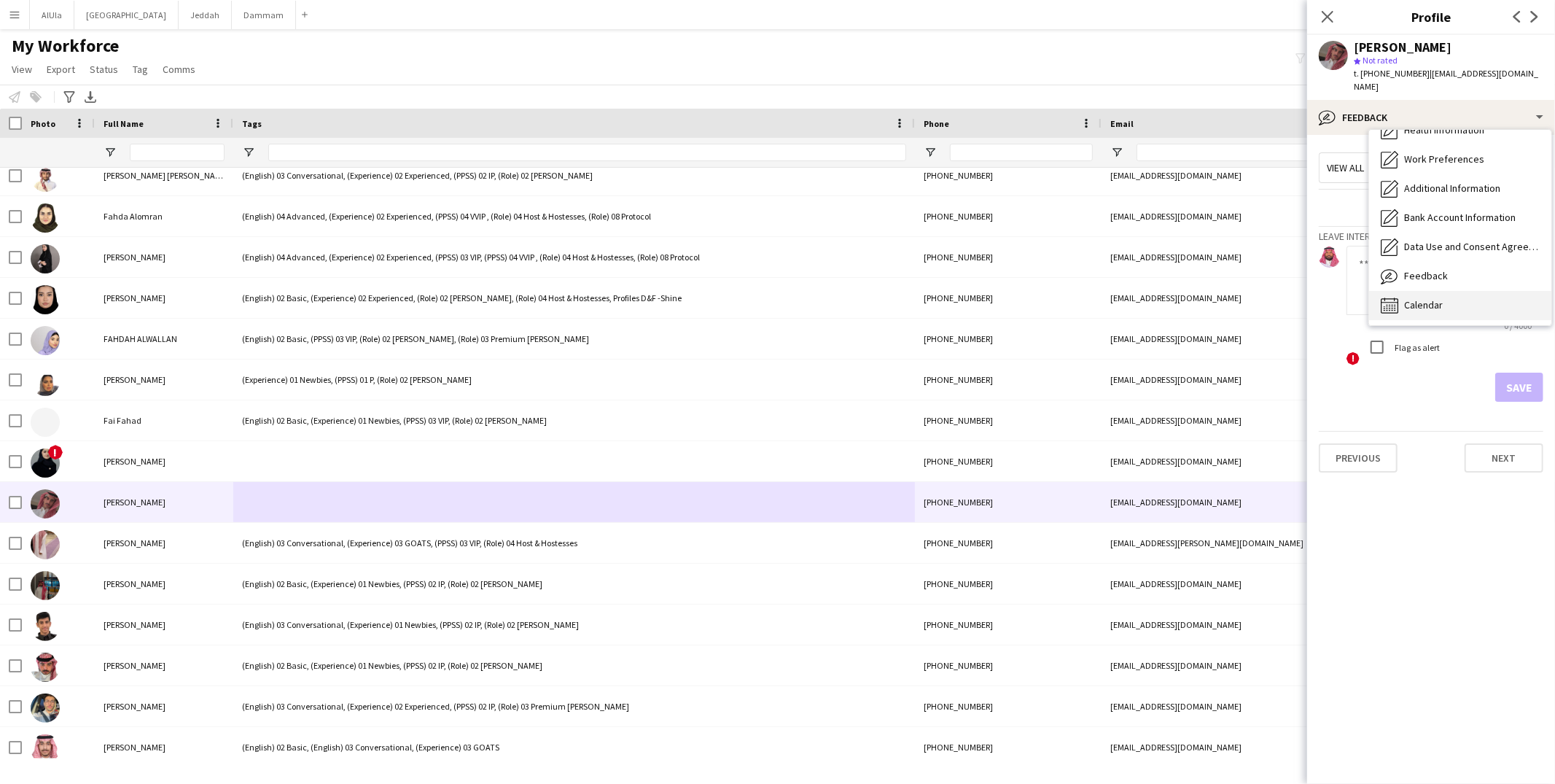
click at [1405, 291] on div "Calendar Calendar" at bounding box center [1459, 305] width 182 height 29
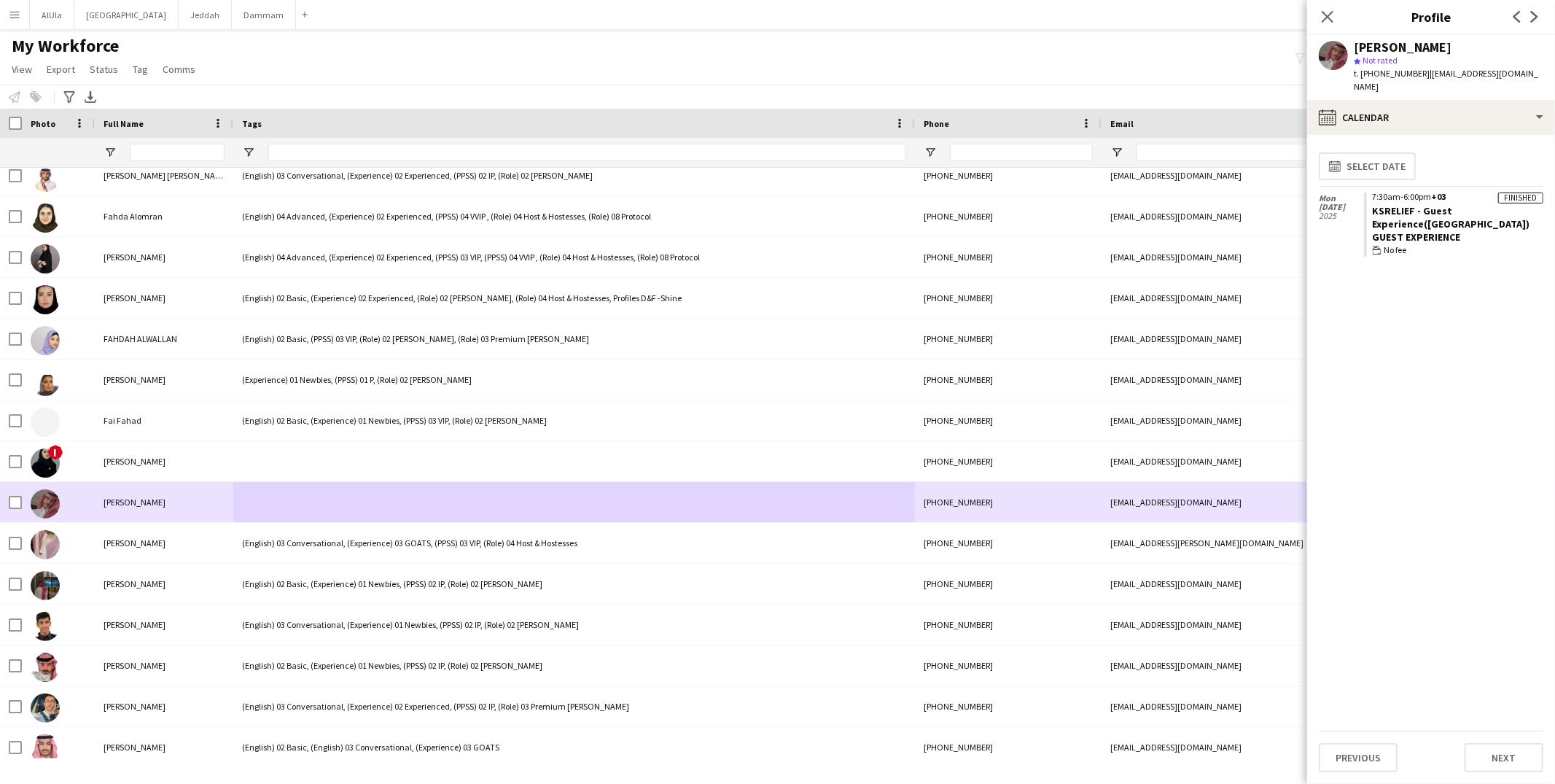
click at [352, 503] on div at bounding box center [573, 502] width 681 height 40
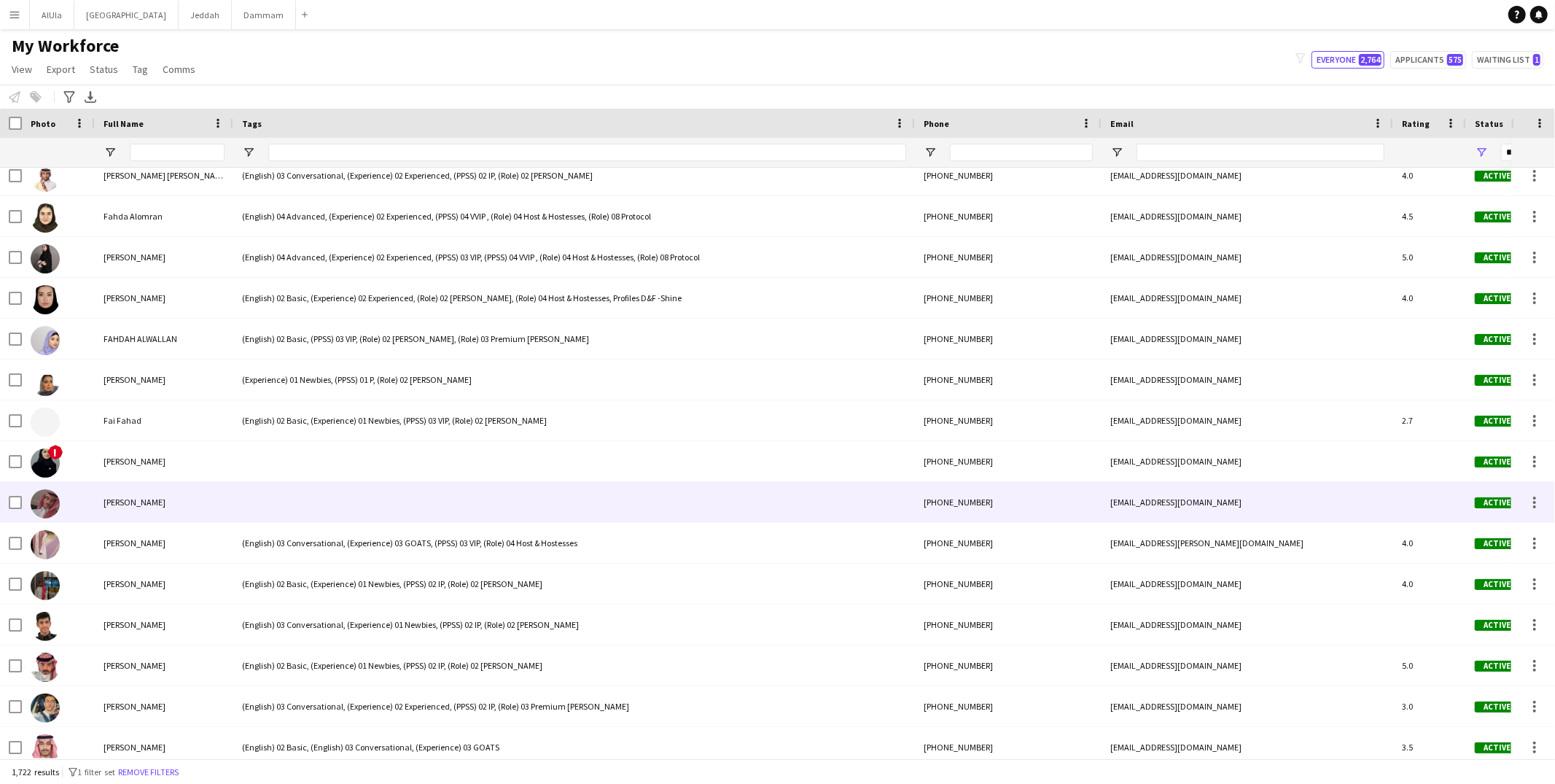
click at [352, 503] on div at bounding box center [573, 502] width 681 height 40
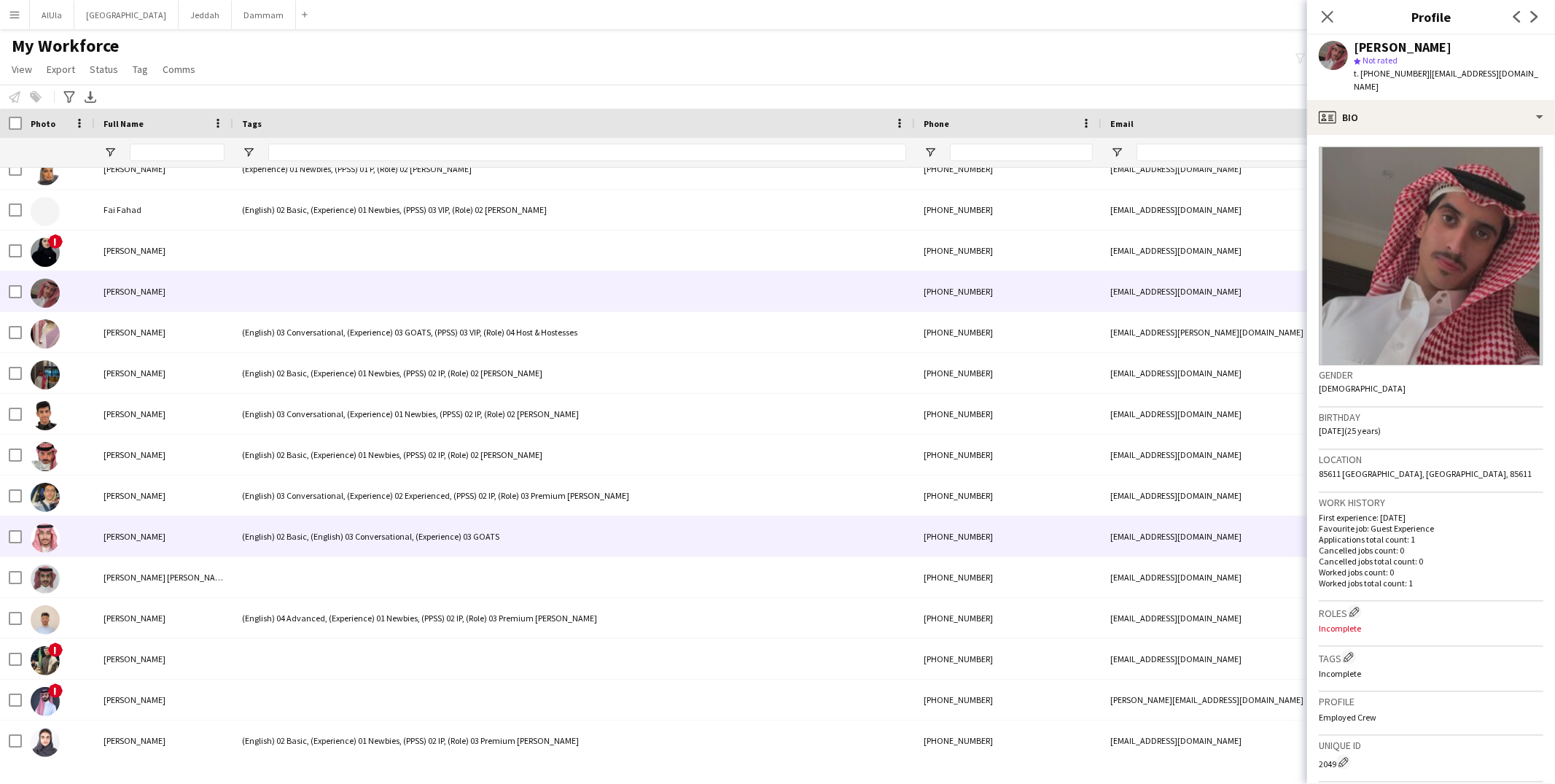
click at [344, 533] on div "(English) 02 Basic, (English) 03 Conversational, (Experience) 03 GOATS" at bounding box center [573, 536] width 681 height 40
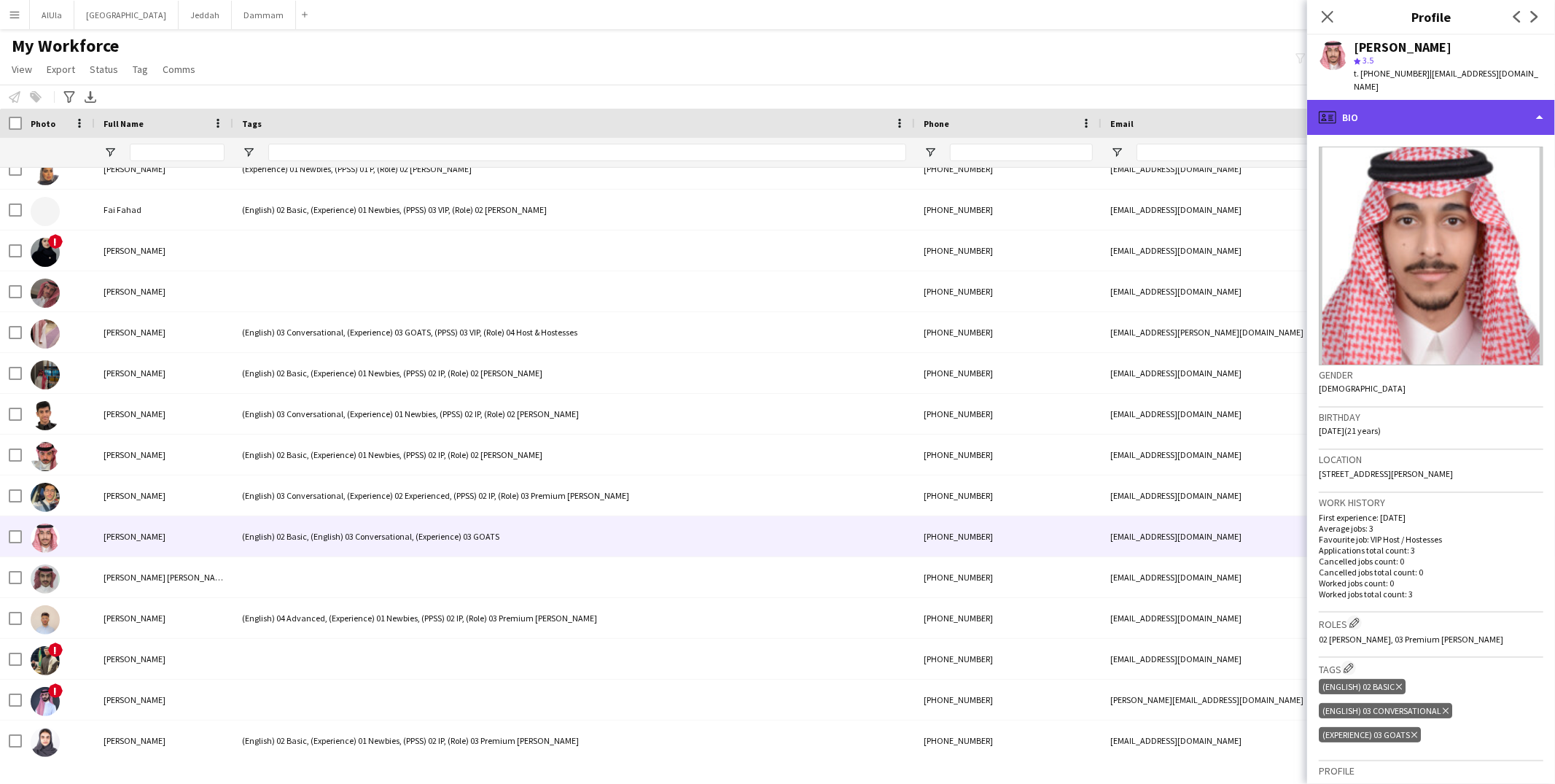
click at [1352, 108] on div "profile Bio" at bounding box center [1431, 117] width 248 height 35
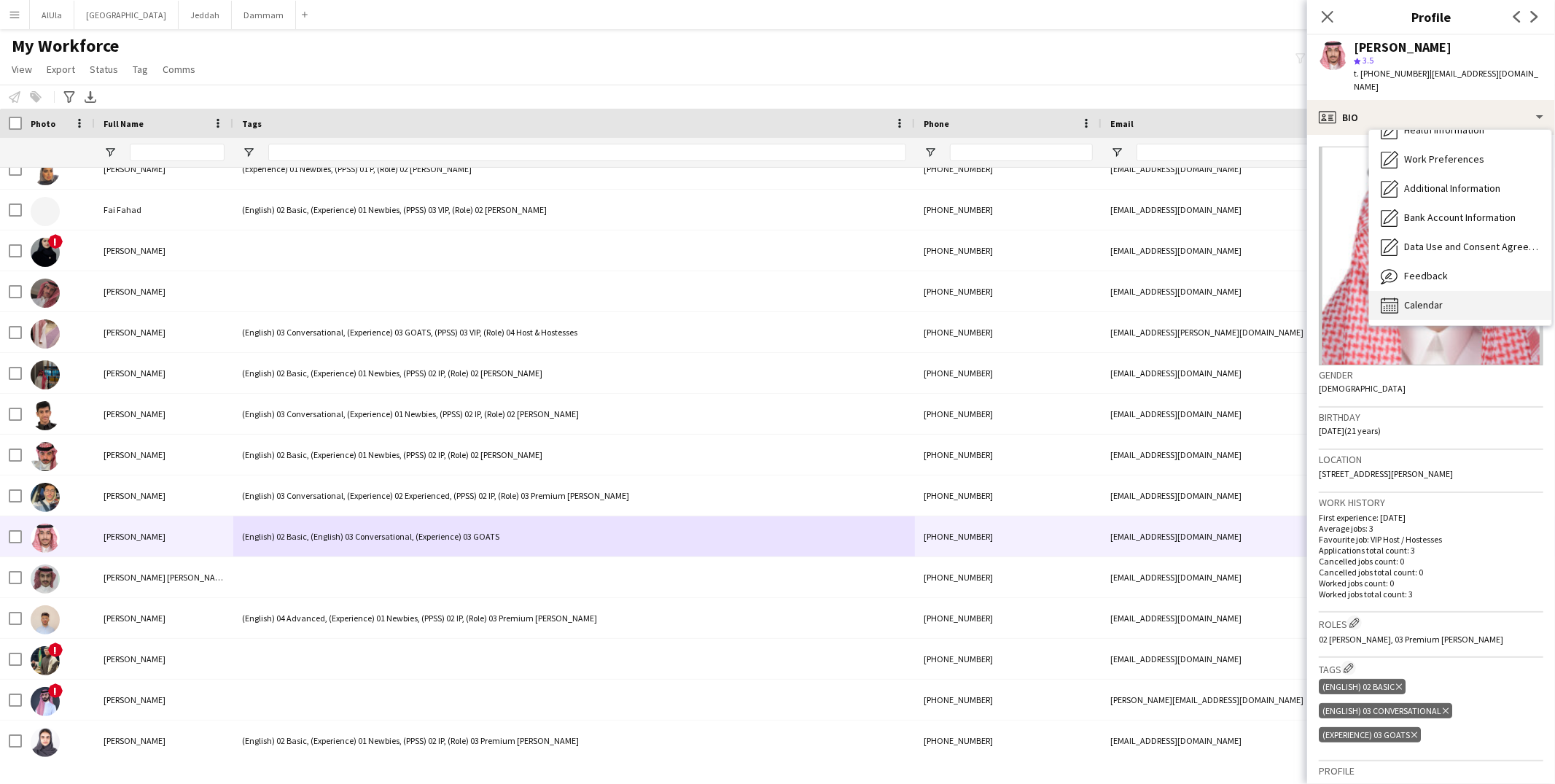
click at [1413, 298] on span "Calendar" at bounding box center [1423, 305] width 38 height 13
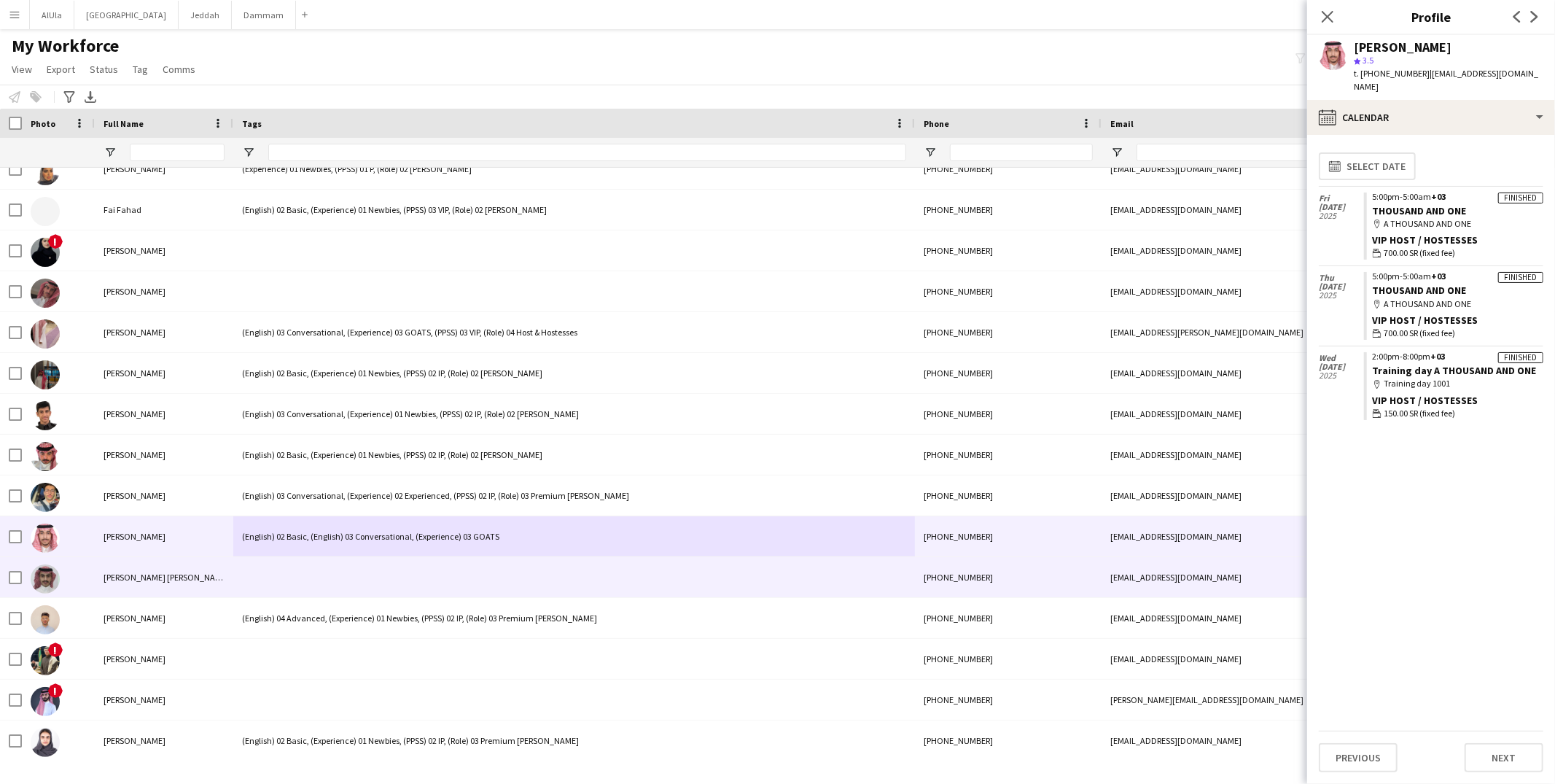
click at [393, 565] on div at bounding box center [573, 576] width 681 height 40
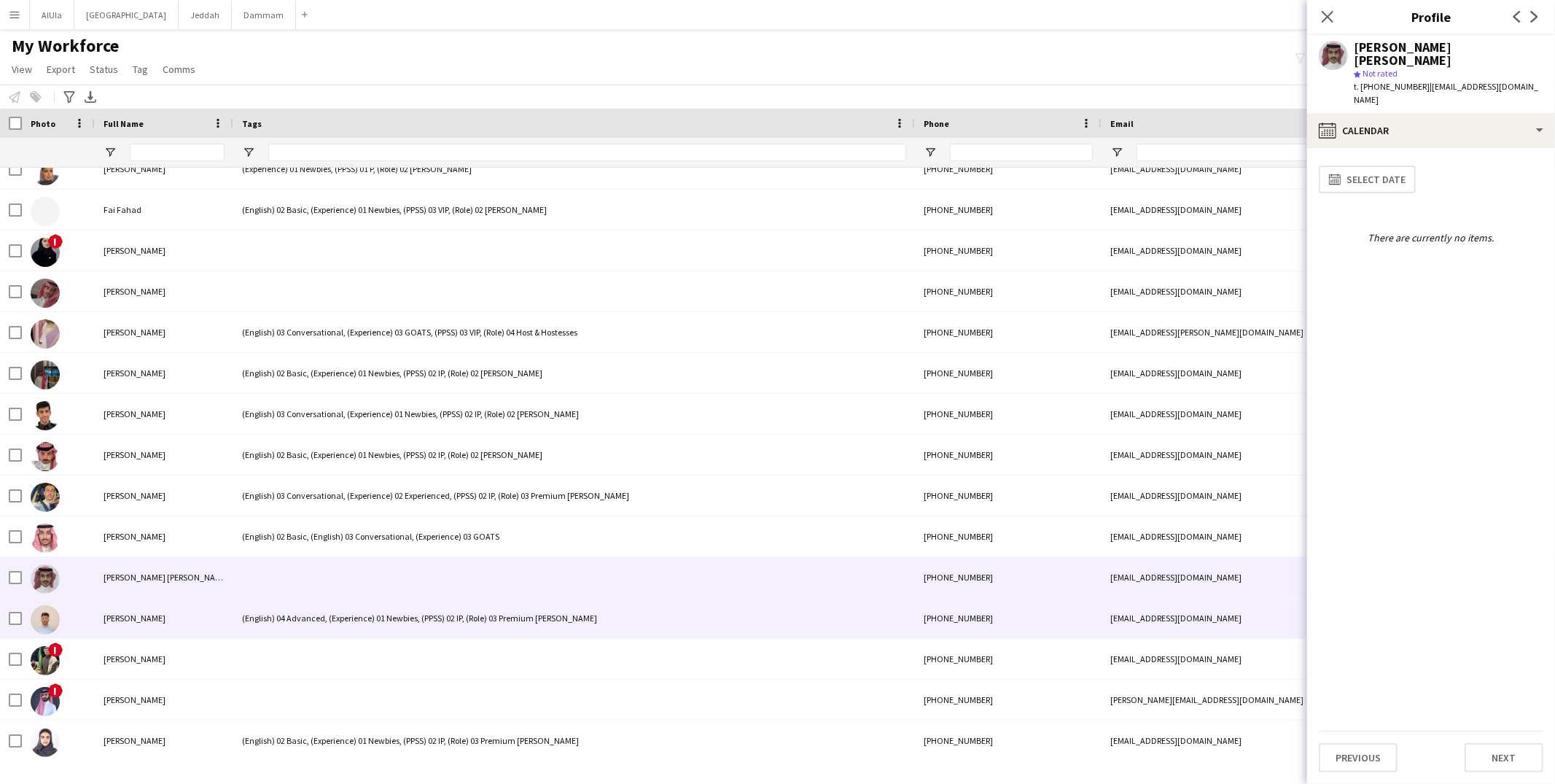
click at [382, 626] on div "(English) 04 Advanced, (Experience) 01 Newbies, (PPSS) 02 IP, (Role) 03 Premium…" at bounding box center [573, 617] width 681 height 40
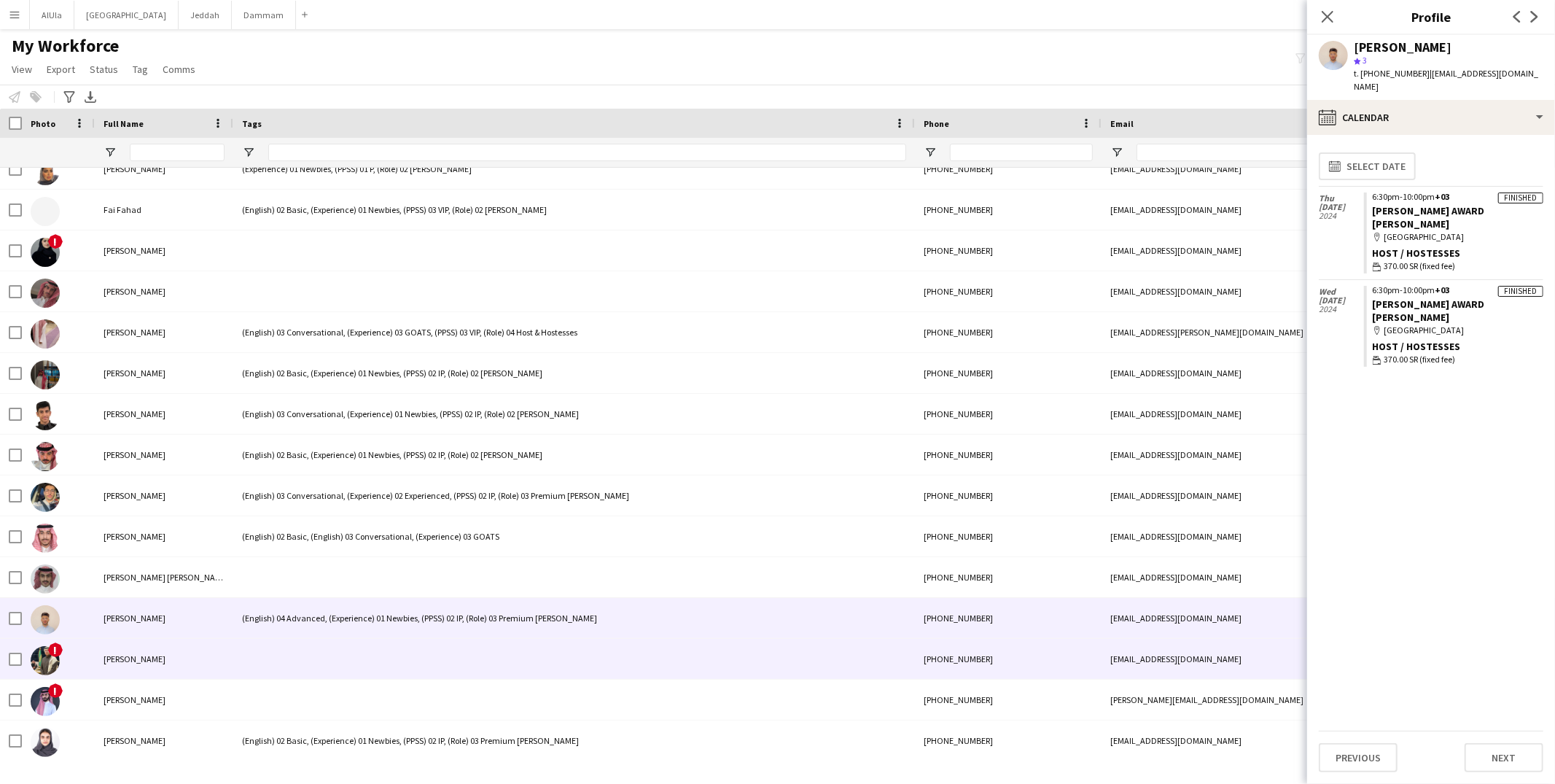
click at [380, 653] on div at bounding box center [573, 658] width 681 height 40
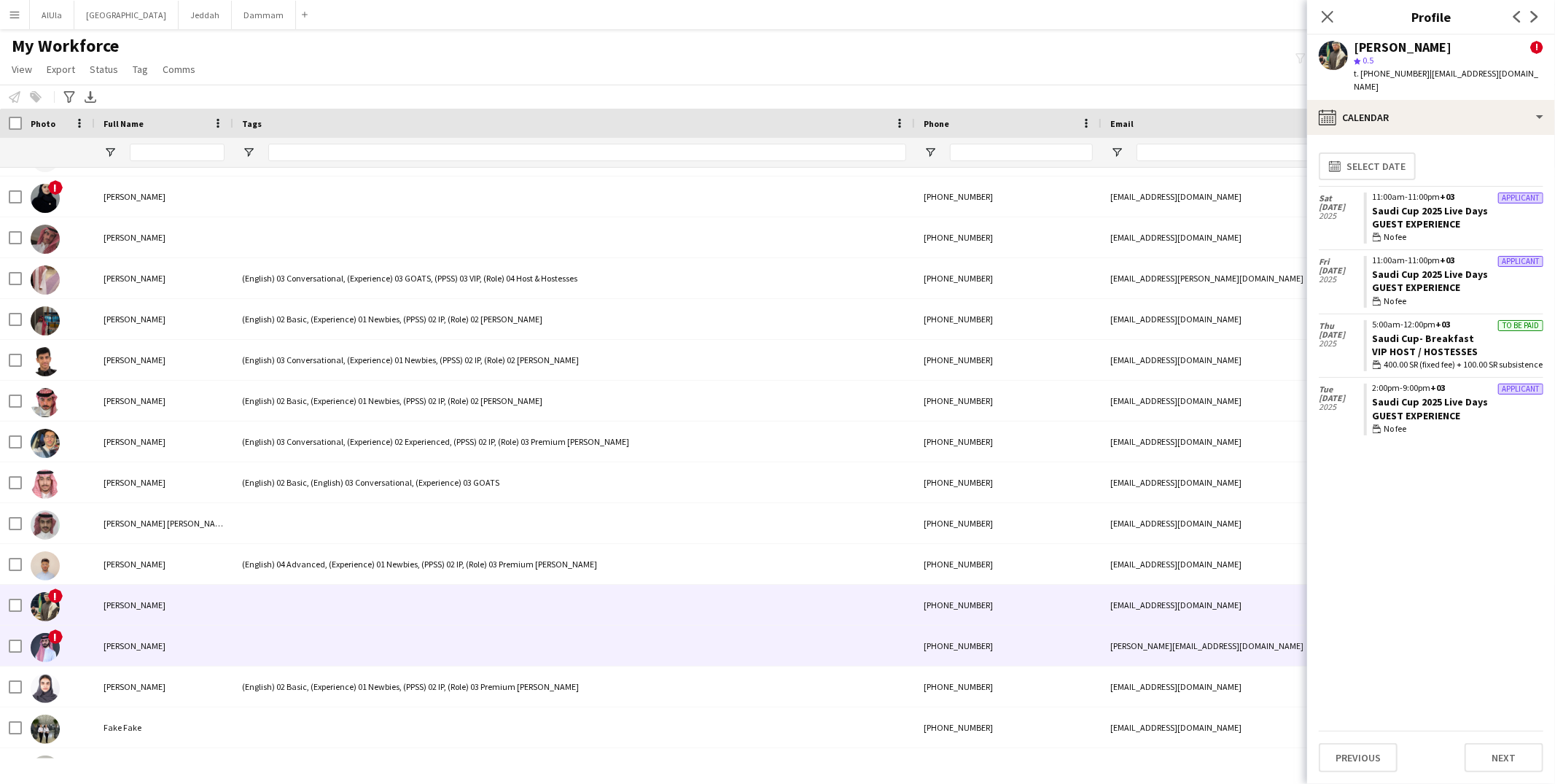
click at [380, 652] on div at bounding box center [573, 645] width 681 height 40
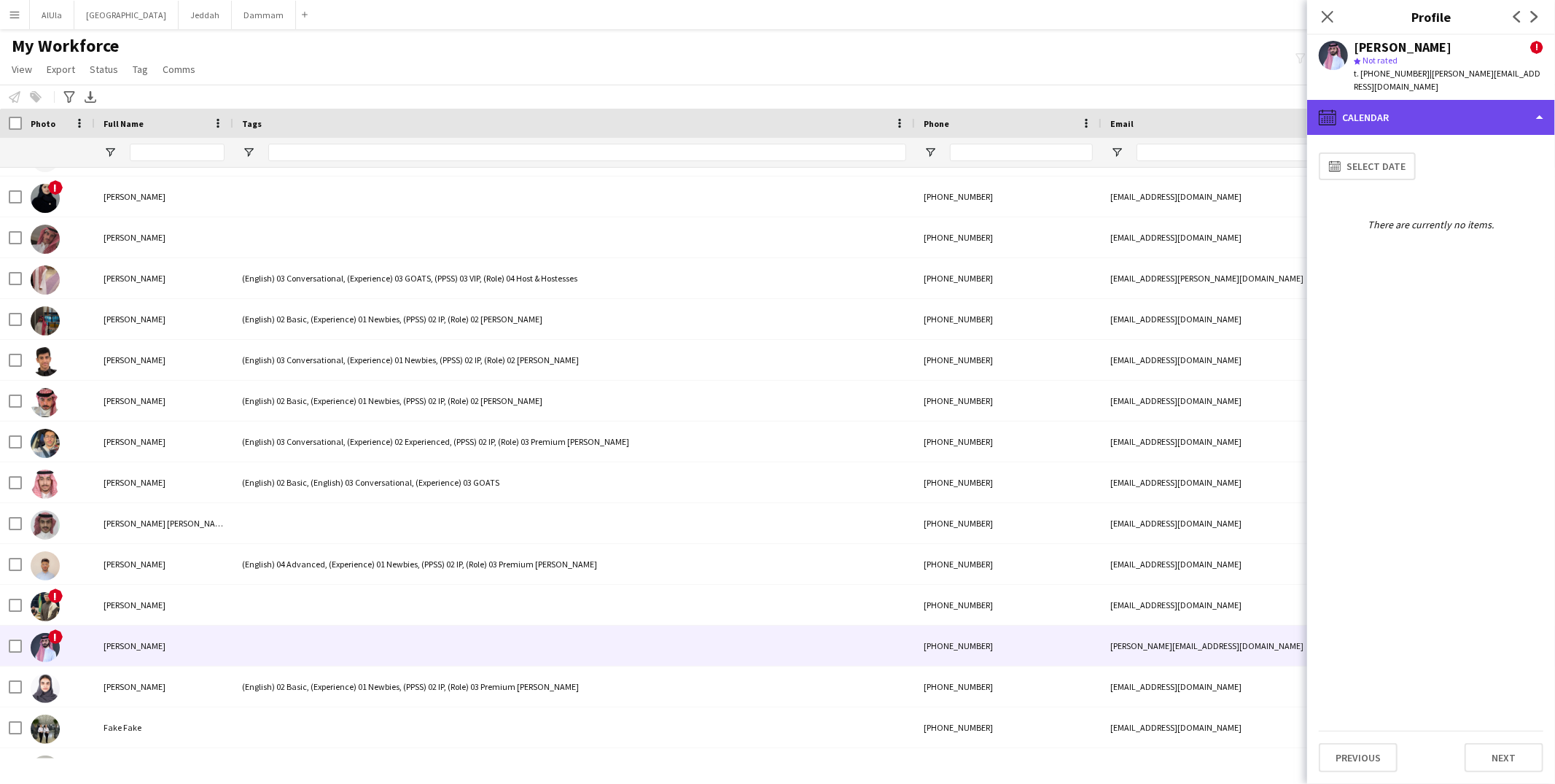
click at [1361, 108] on div "calendar-full Calendar" at bounding box center [1431, 117] width 248 height 35
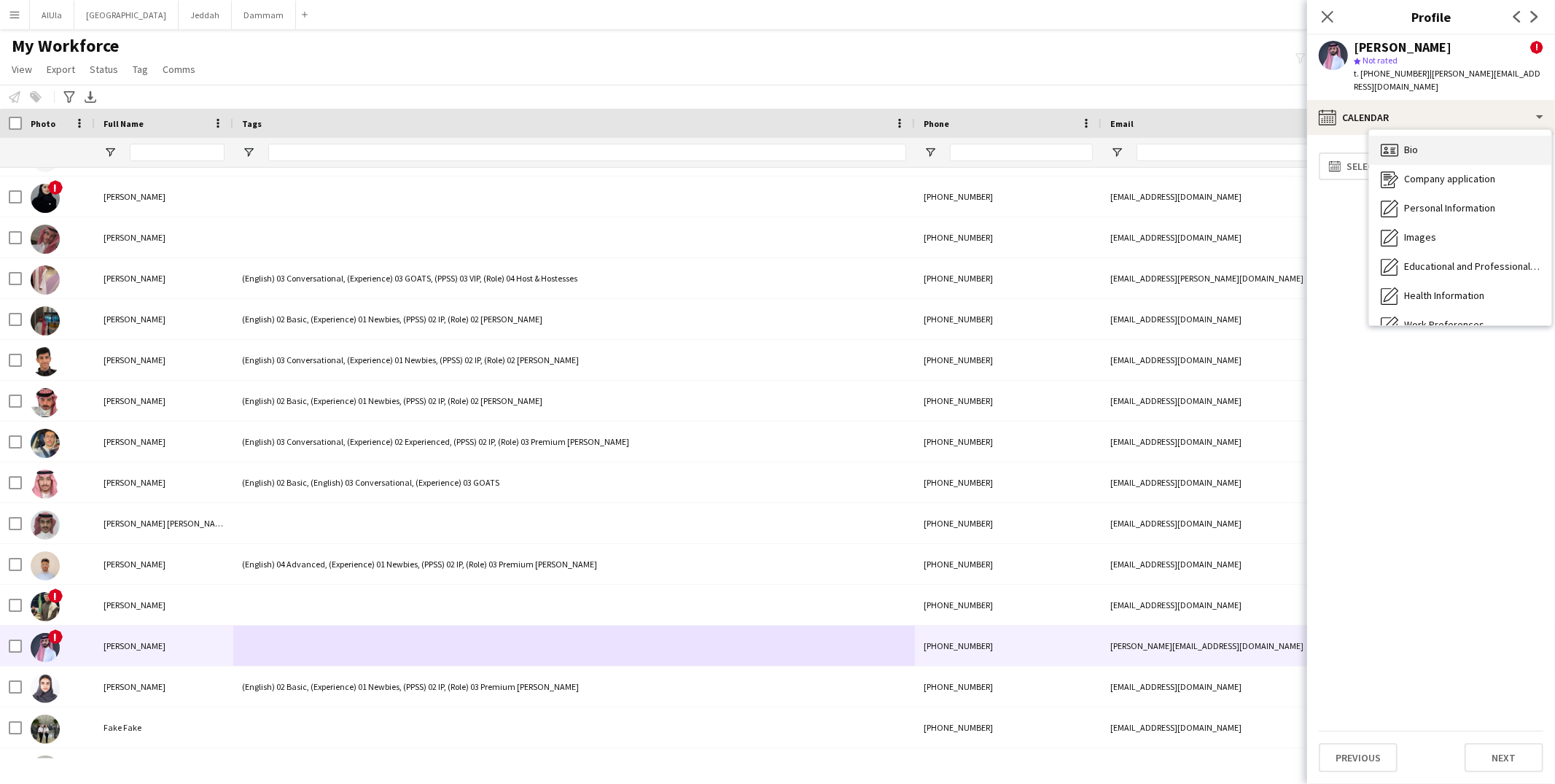
click at [1376, 135] on div "Bio Bio" at bounding box center [1459, 149] width 182 height 29
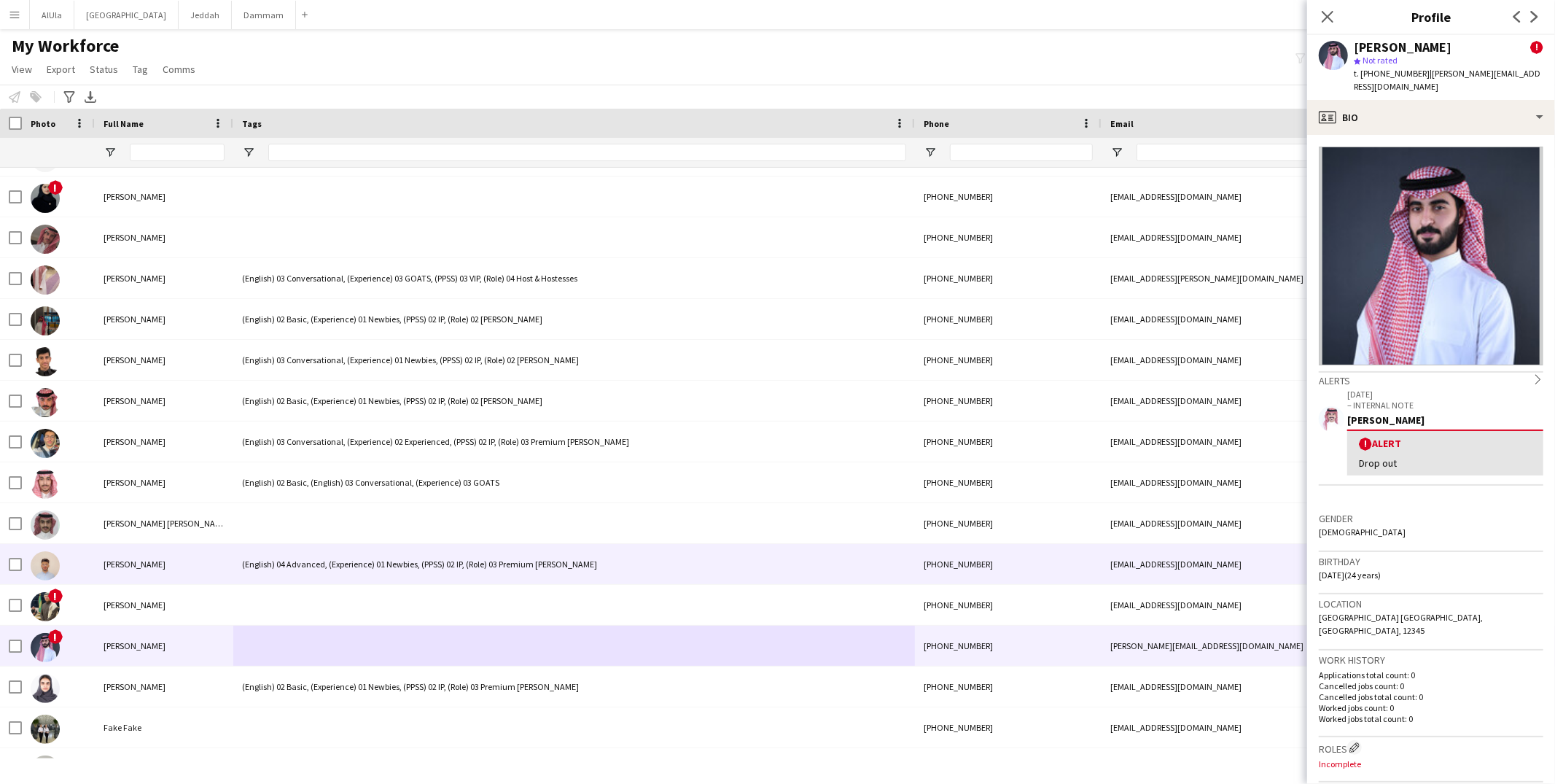
scroll to position [9134, 0]
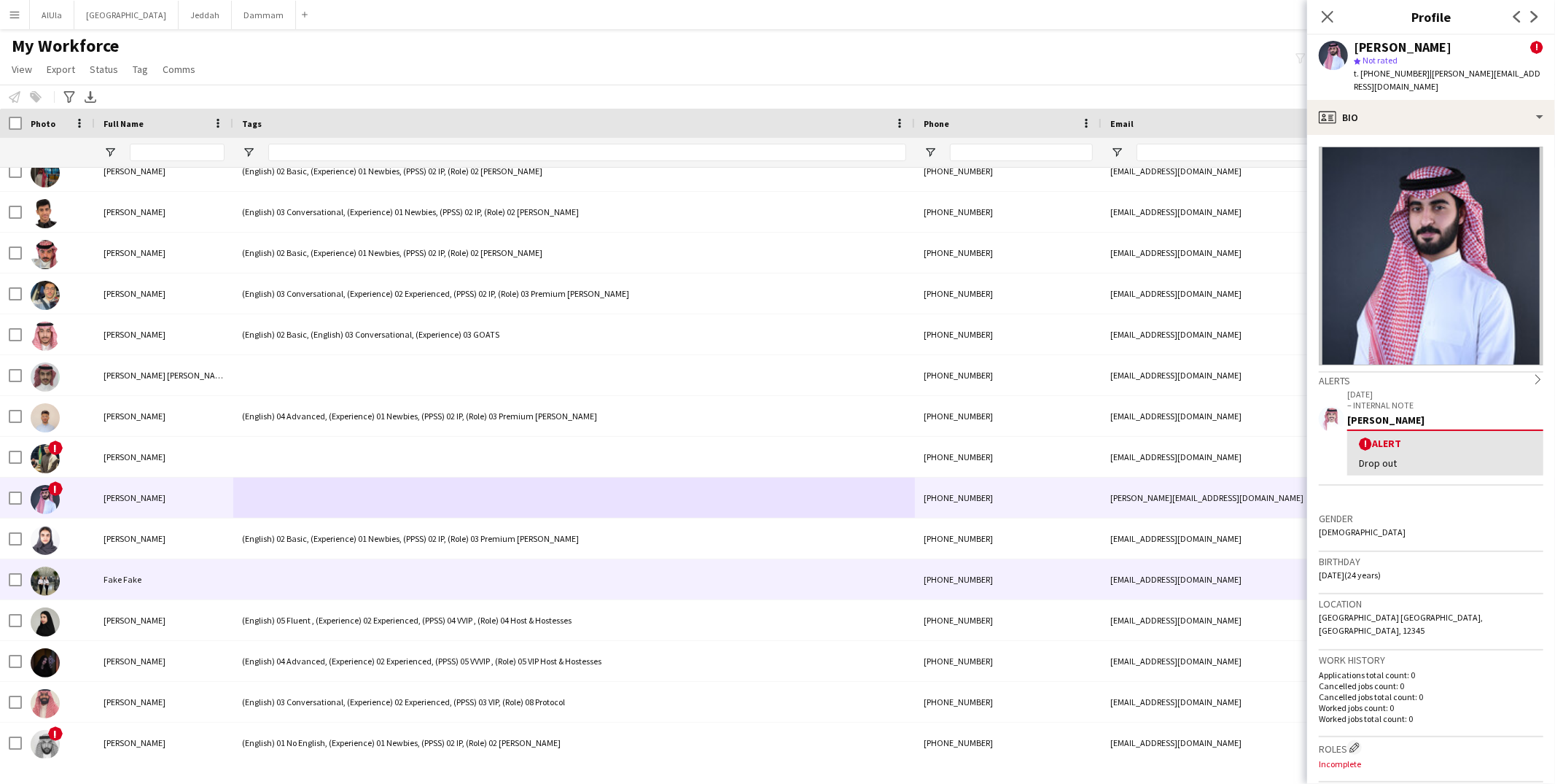
click at [407, 580] on div at bounding box center [573, 579] width 681 height 40
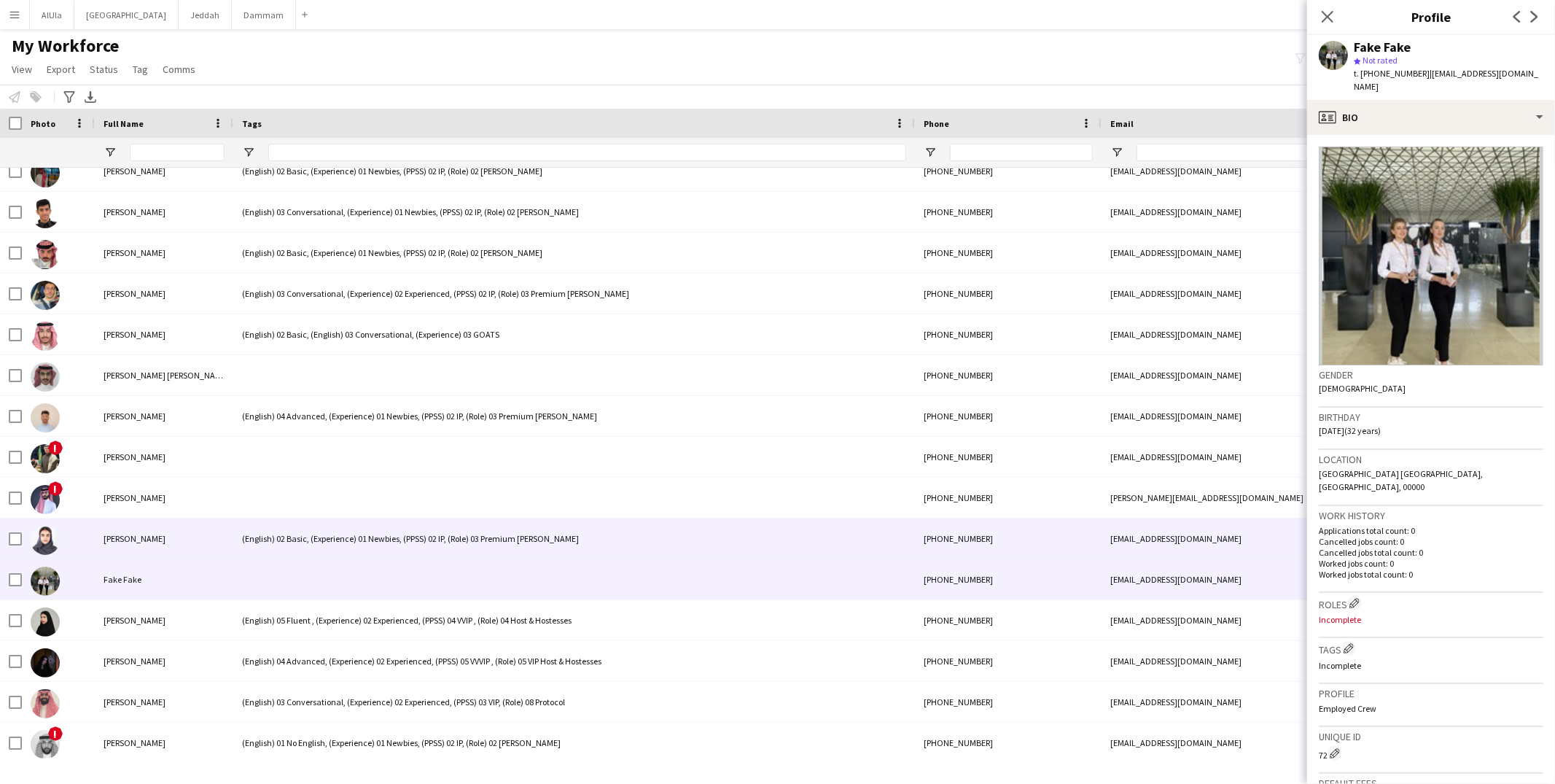
click at [356, 536] on div "(English) 02 Basic, (Experience) 01 Newbies, (PPSS) 02 IP, (Role) 03 Premium Us…" at bounding box center [573, 538] width 681 height 40
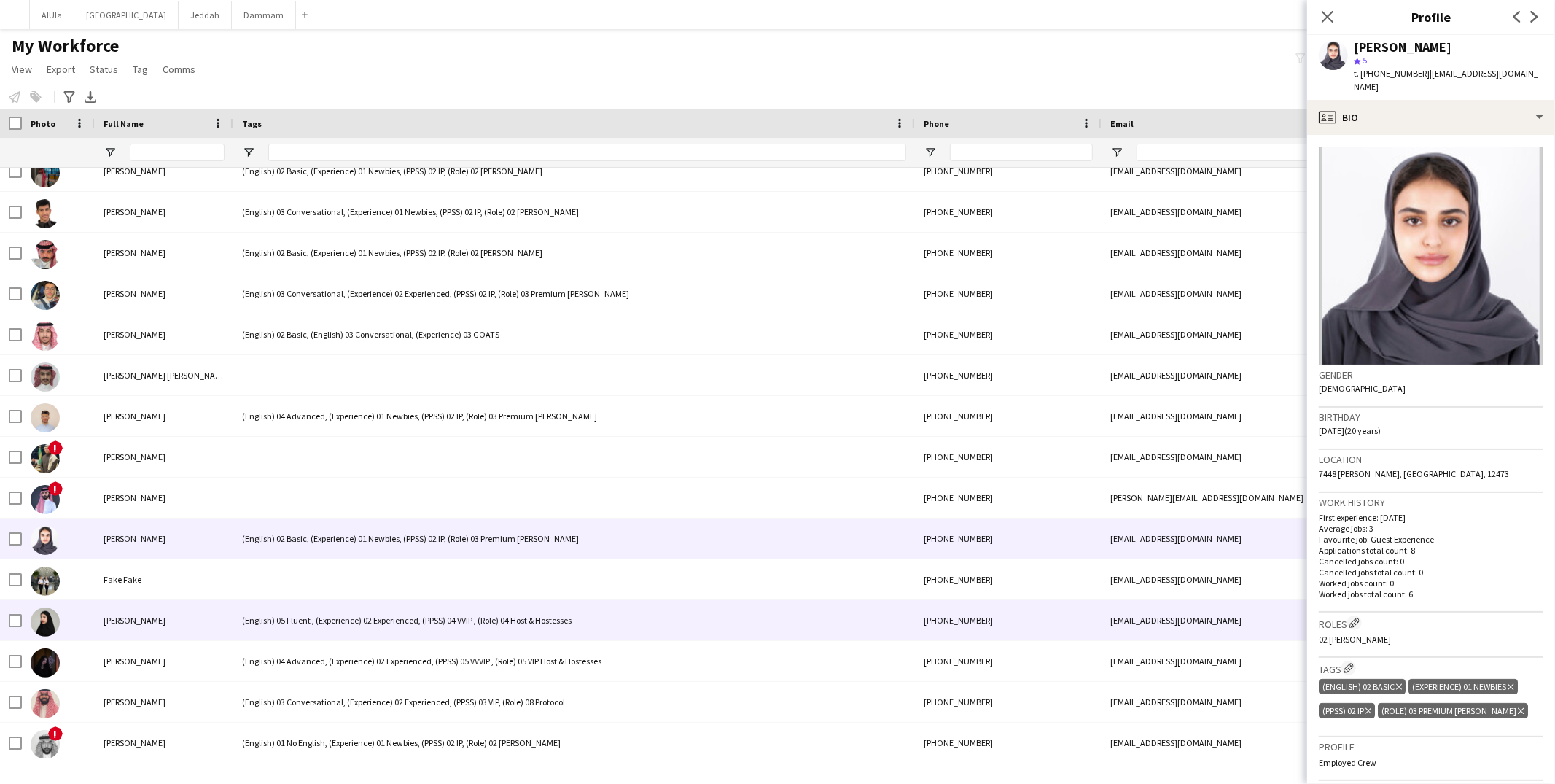
click at [330, 607] on div "(English) 05 Fluent , (Experience) 02 Experienced, (PPSS) 04 VVIP , (Role) 04 H…" at bounding box center [573, 619] width 681 height 40
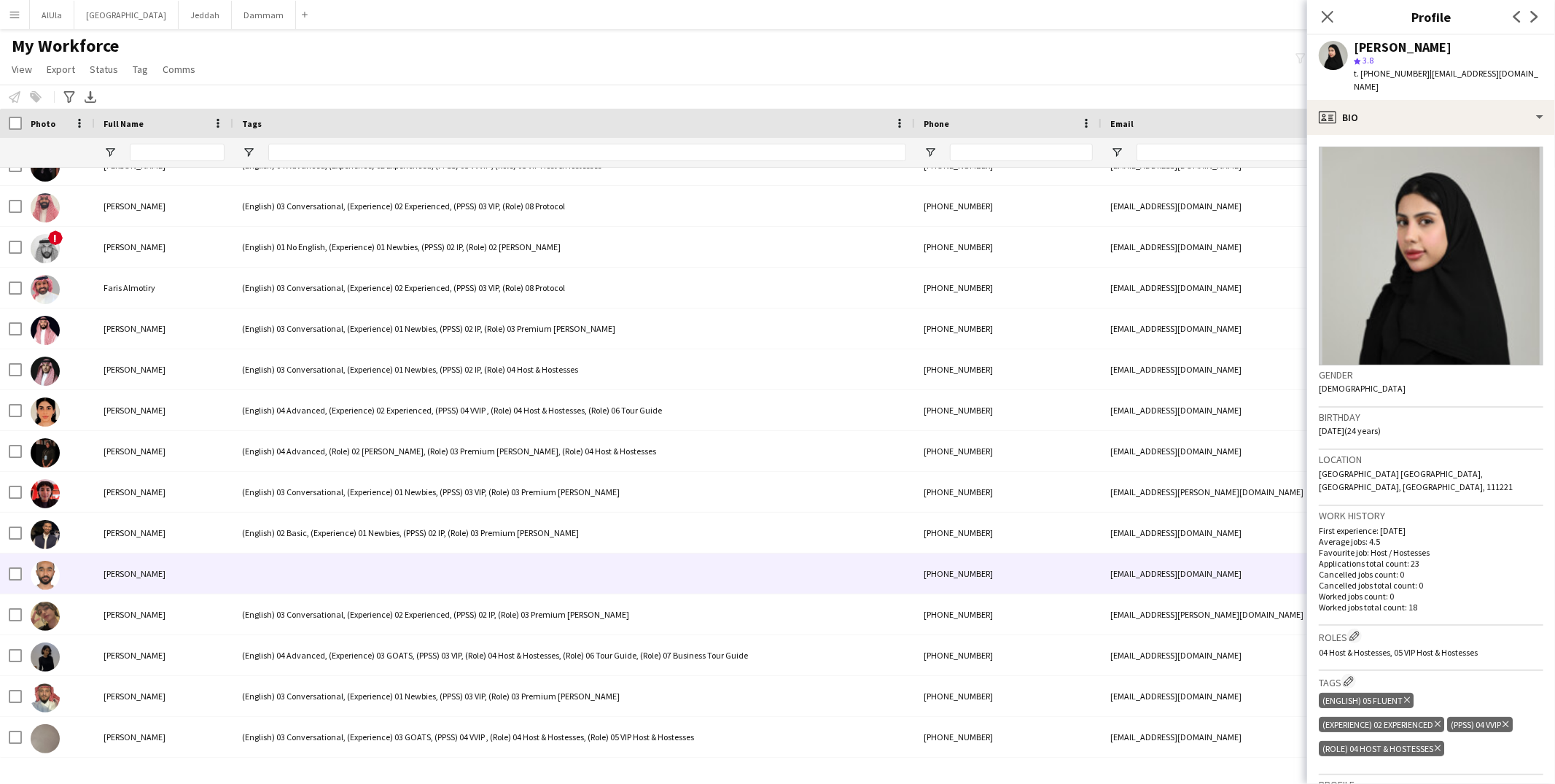
click at [306, 568] on div at bounding box center [573, 572] width 681 height 40
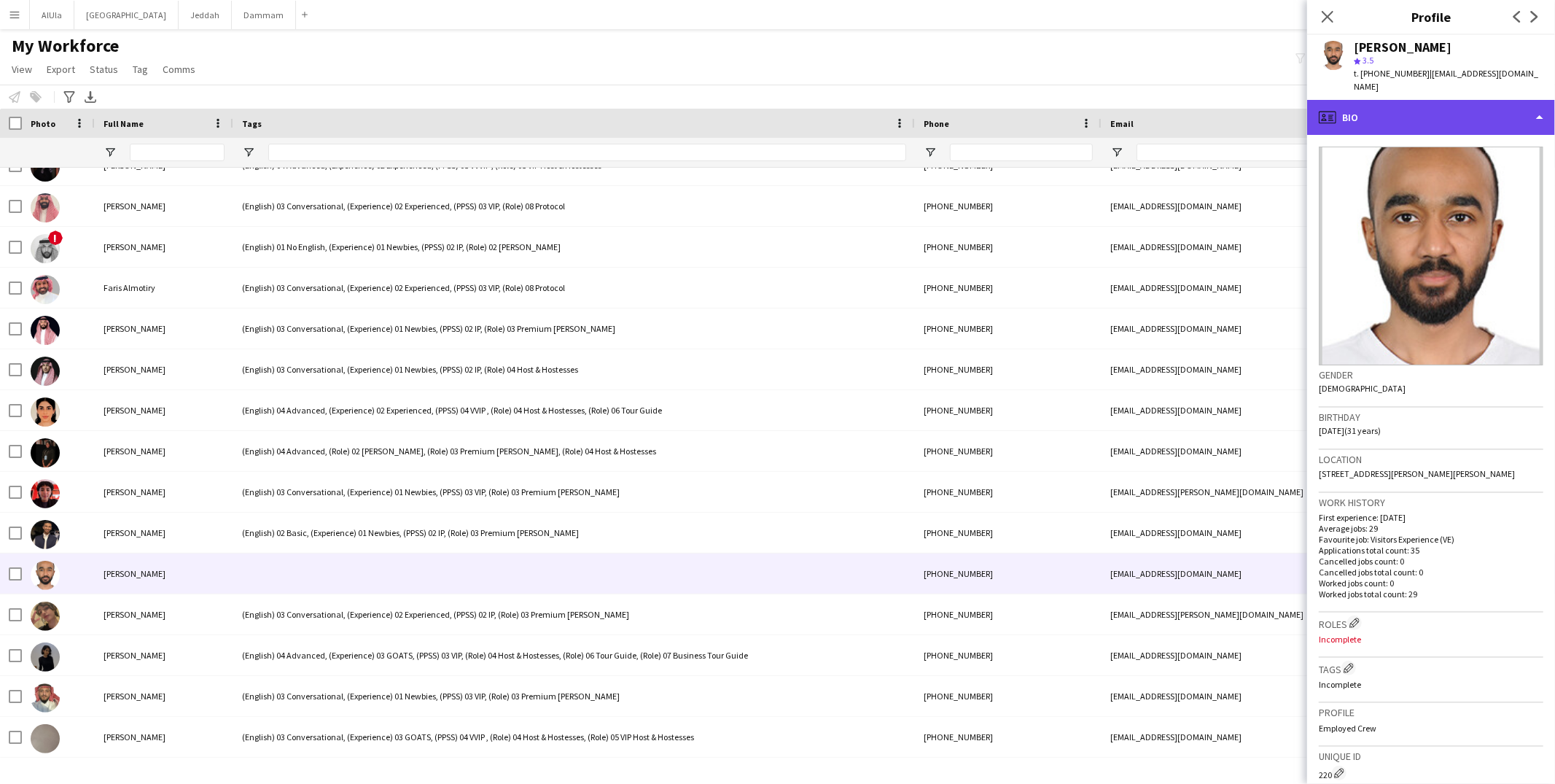
click at [1343, 103] on div "profile Bio" at bounding box center [1431, 117] width 248 height 35
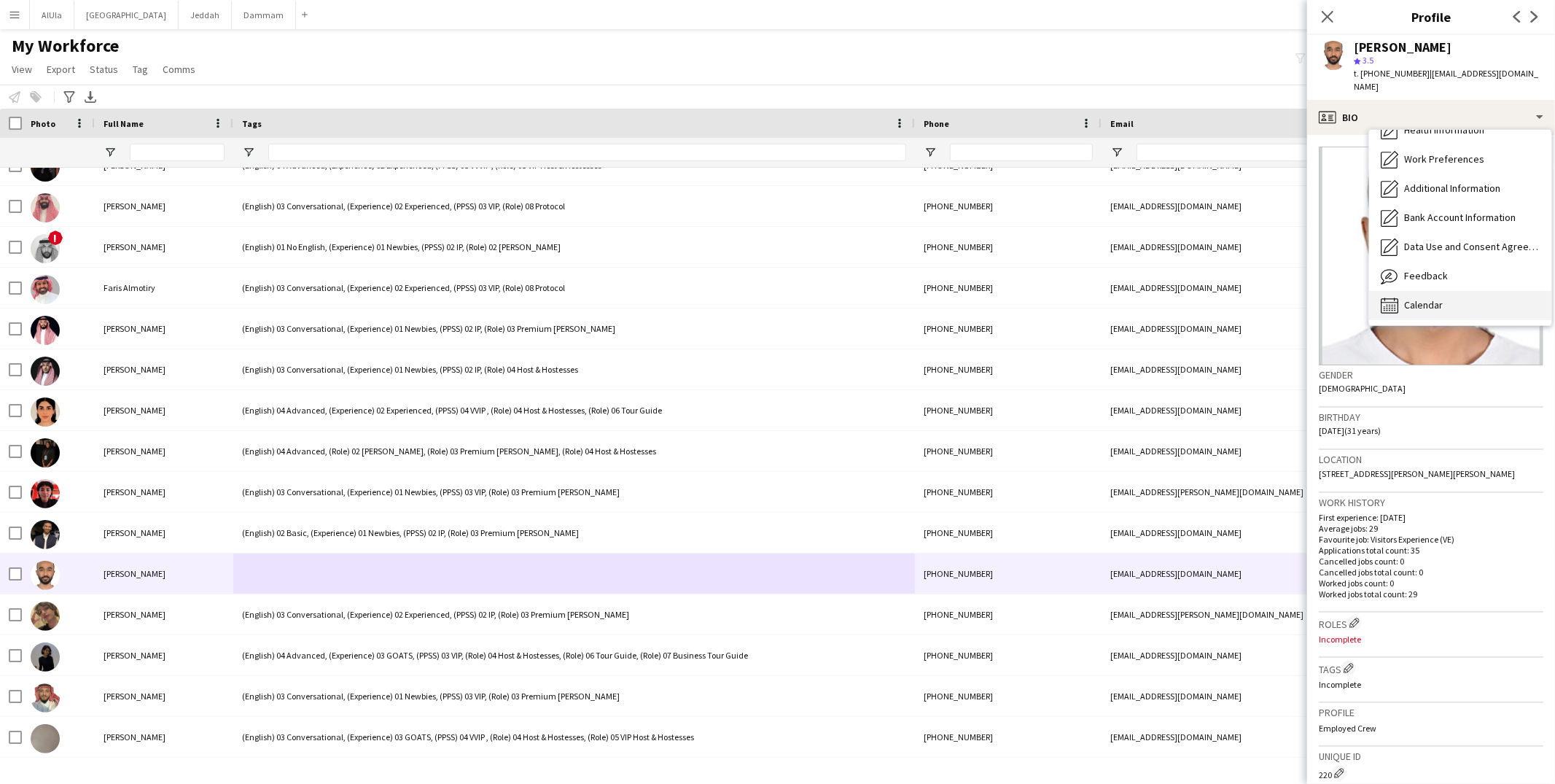
click at [1411, 298] on span "Calendar" at bounding box center [1423, 305] width 38 height 13
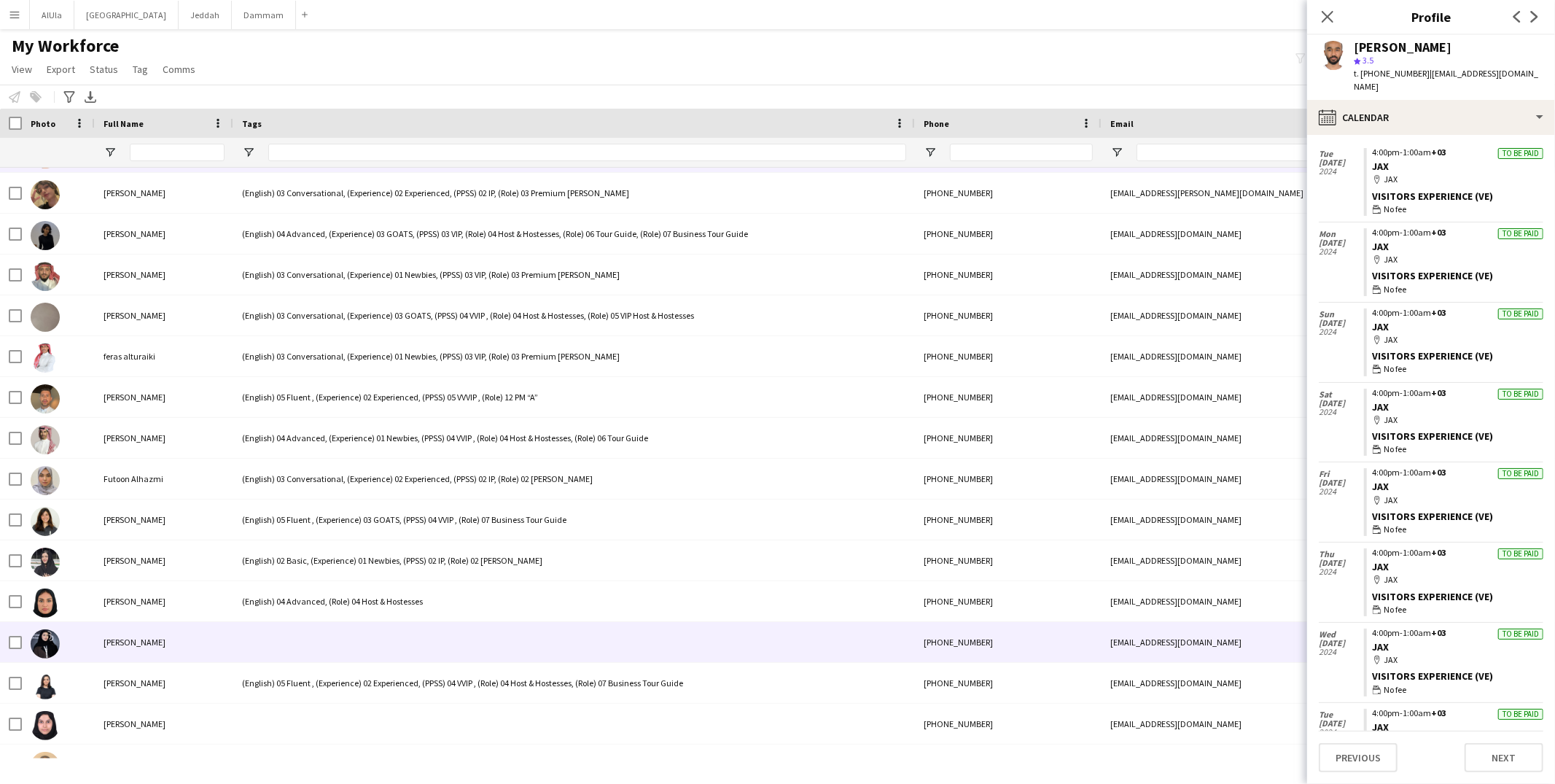
click at [338, 636] on div at bounding box center [573, 641] width 681 height 40
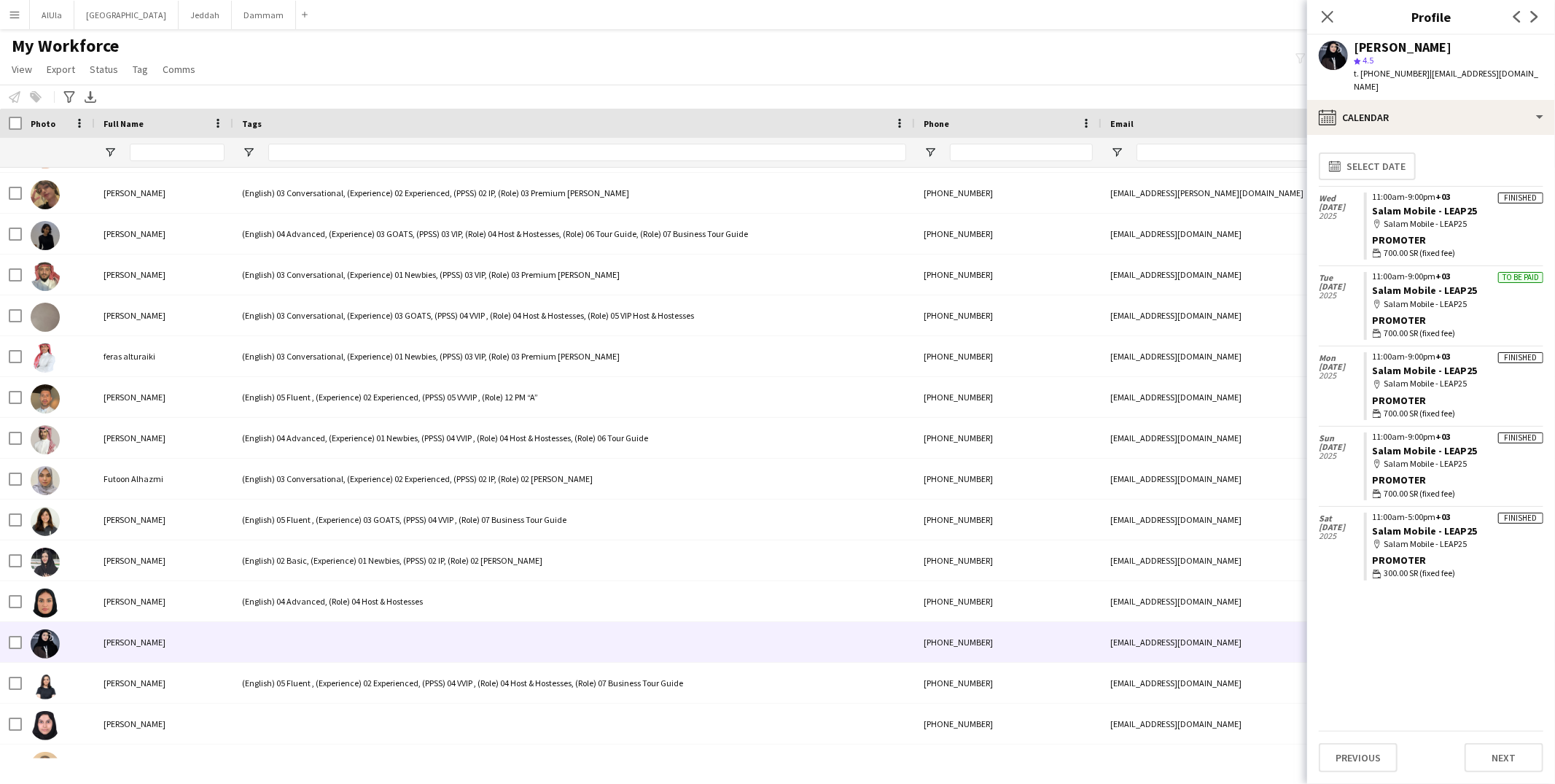
click at [1342, 45] on app-user-avatar at bounding box center [1332, 55] width 29 height 29
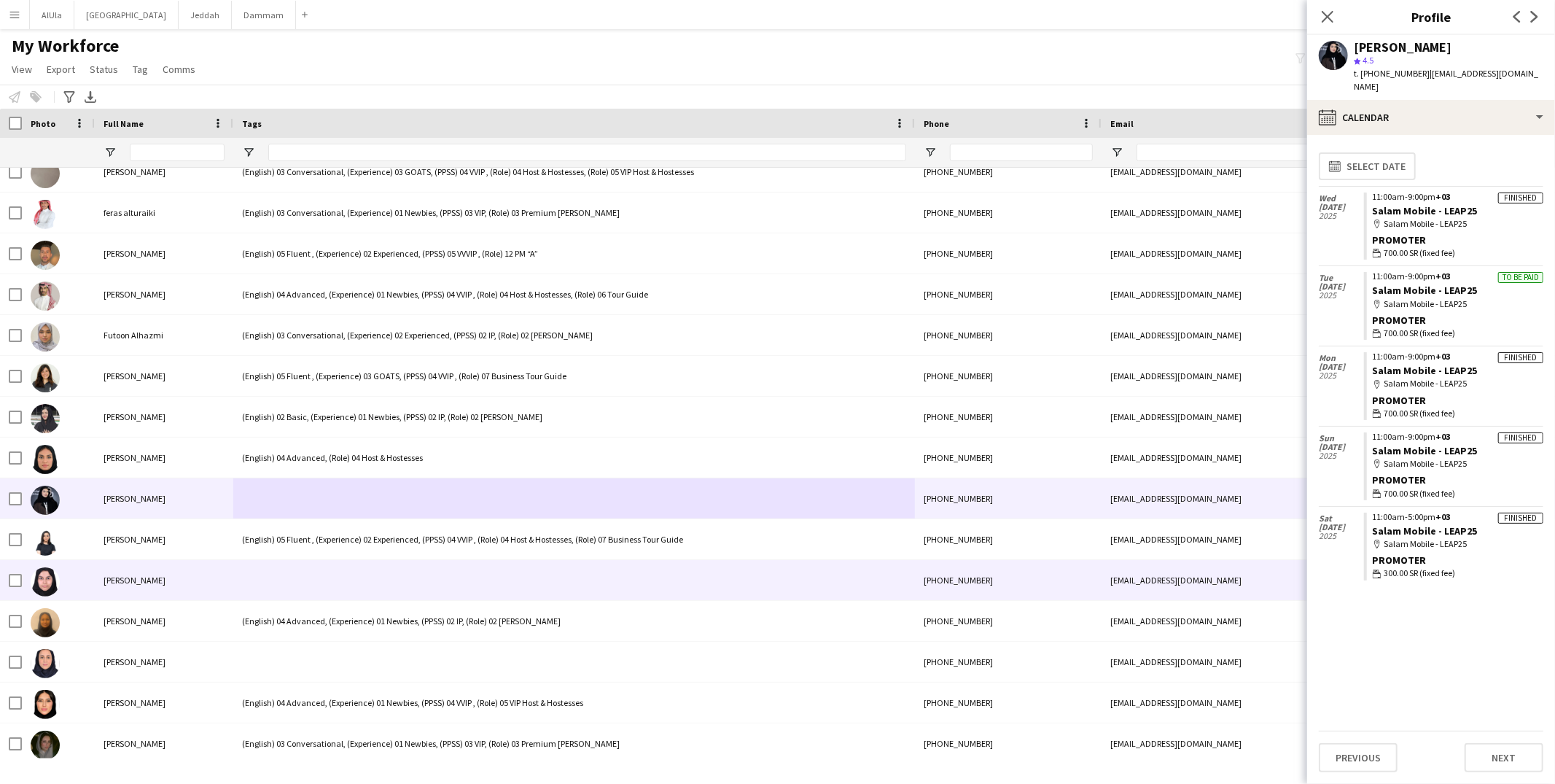
click at [282, 588] on div at bounding box center [573, 579] width 681 height 40
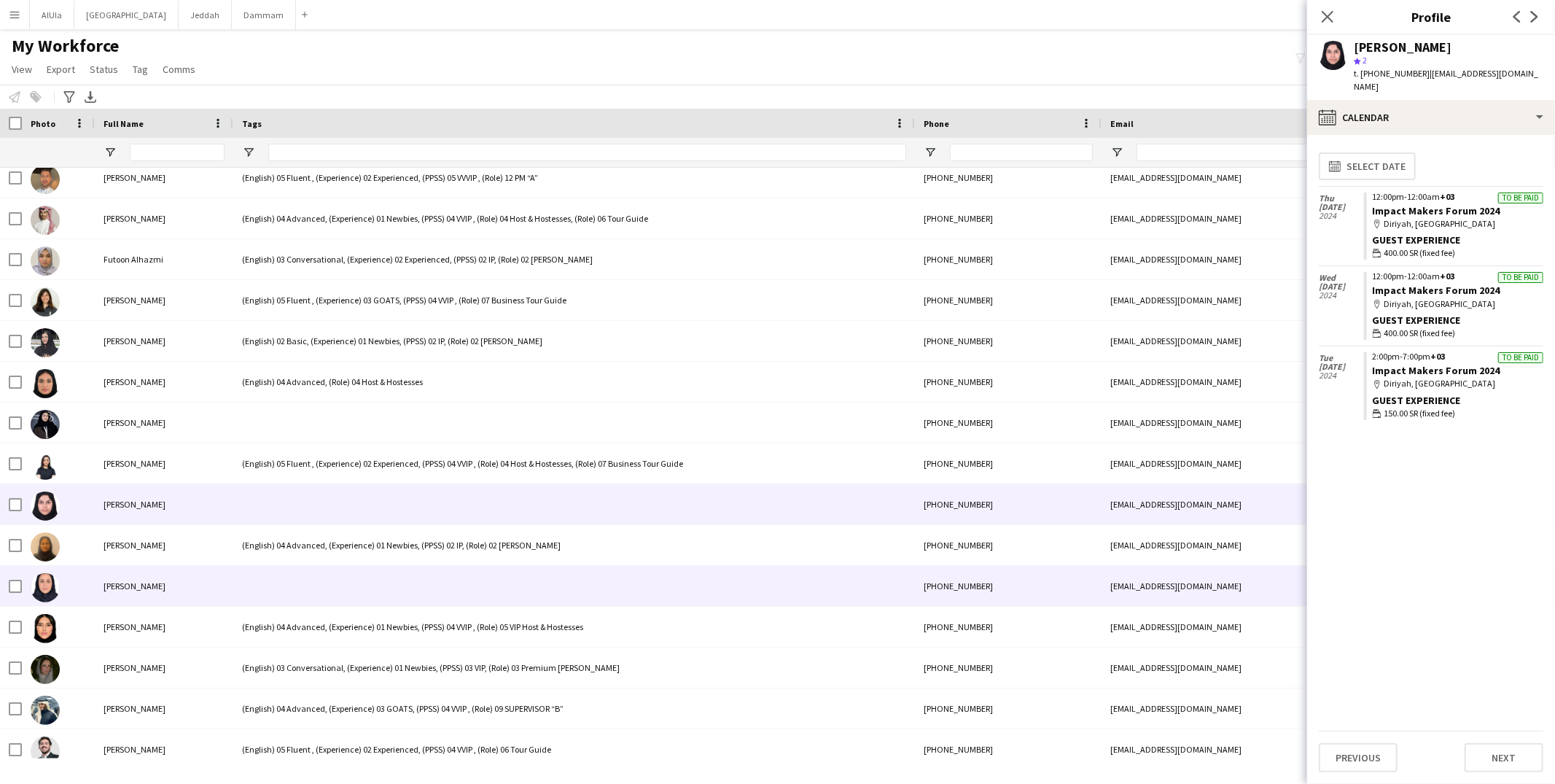
click at [282, 588] on div at bounding box center [573, 585] width 681 height 40
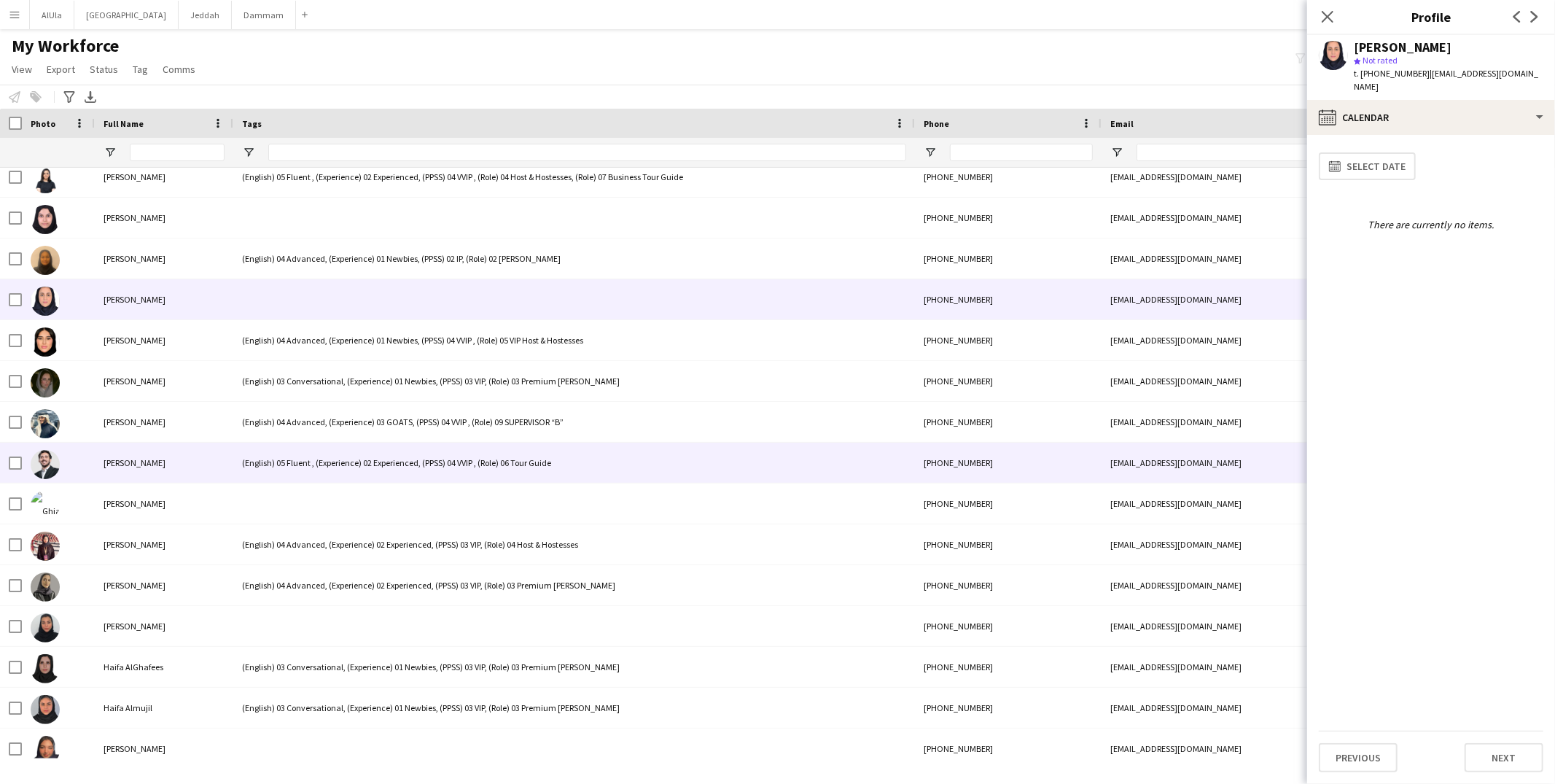
click at [305, 476] on div "(English) 05 Fluent , (Experience) 02 Experienced, (PPSS) 04 VVIP , (Role) 06 T…" at bounding box center [573, 462] width 681 height 40
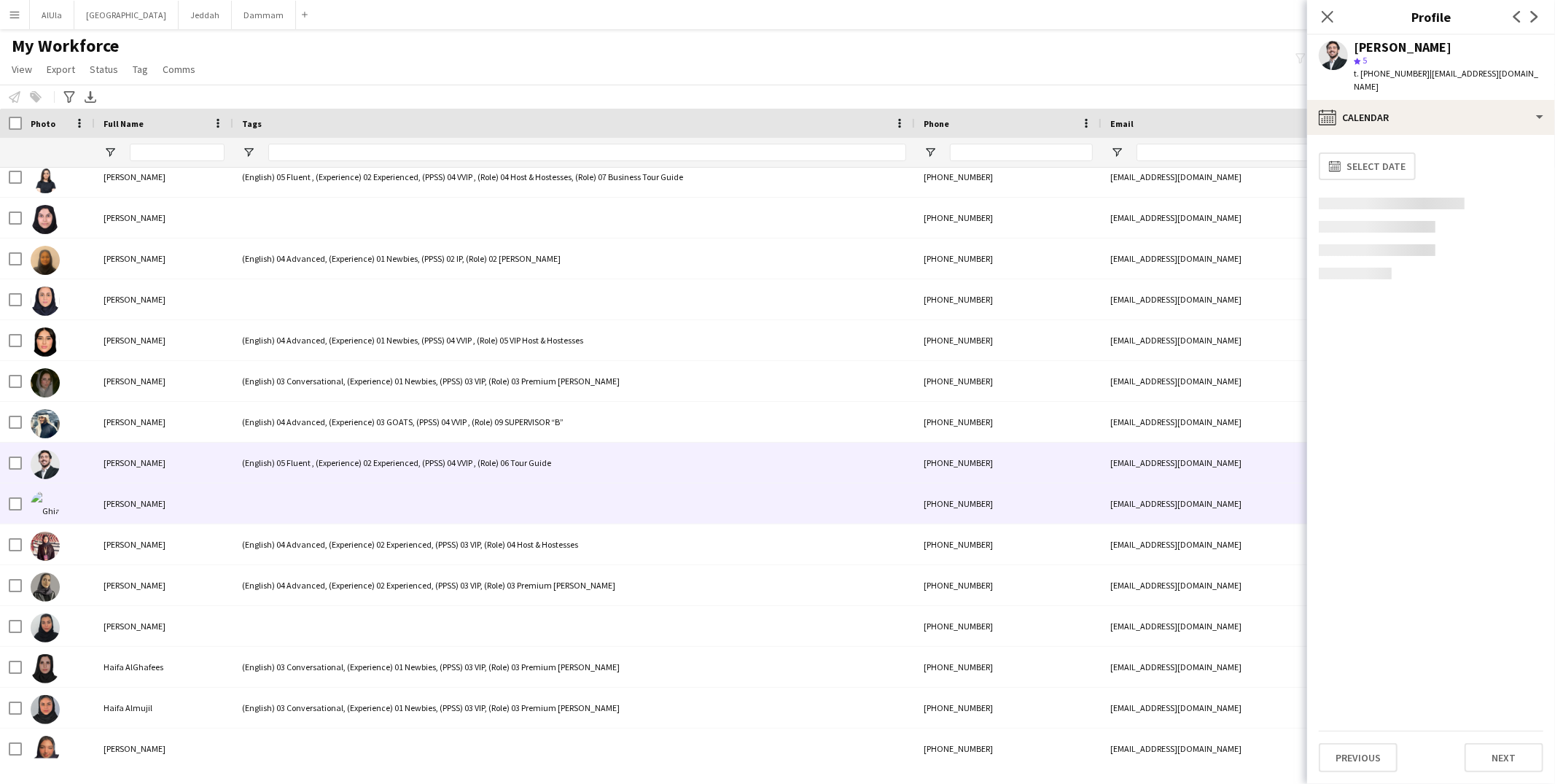
click at [300, 509] on div at bounding box center [573, 502] width 681 height 40
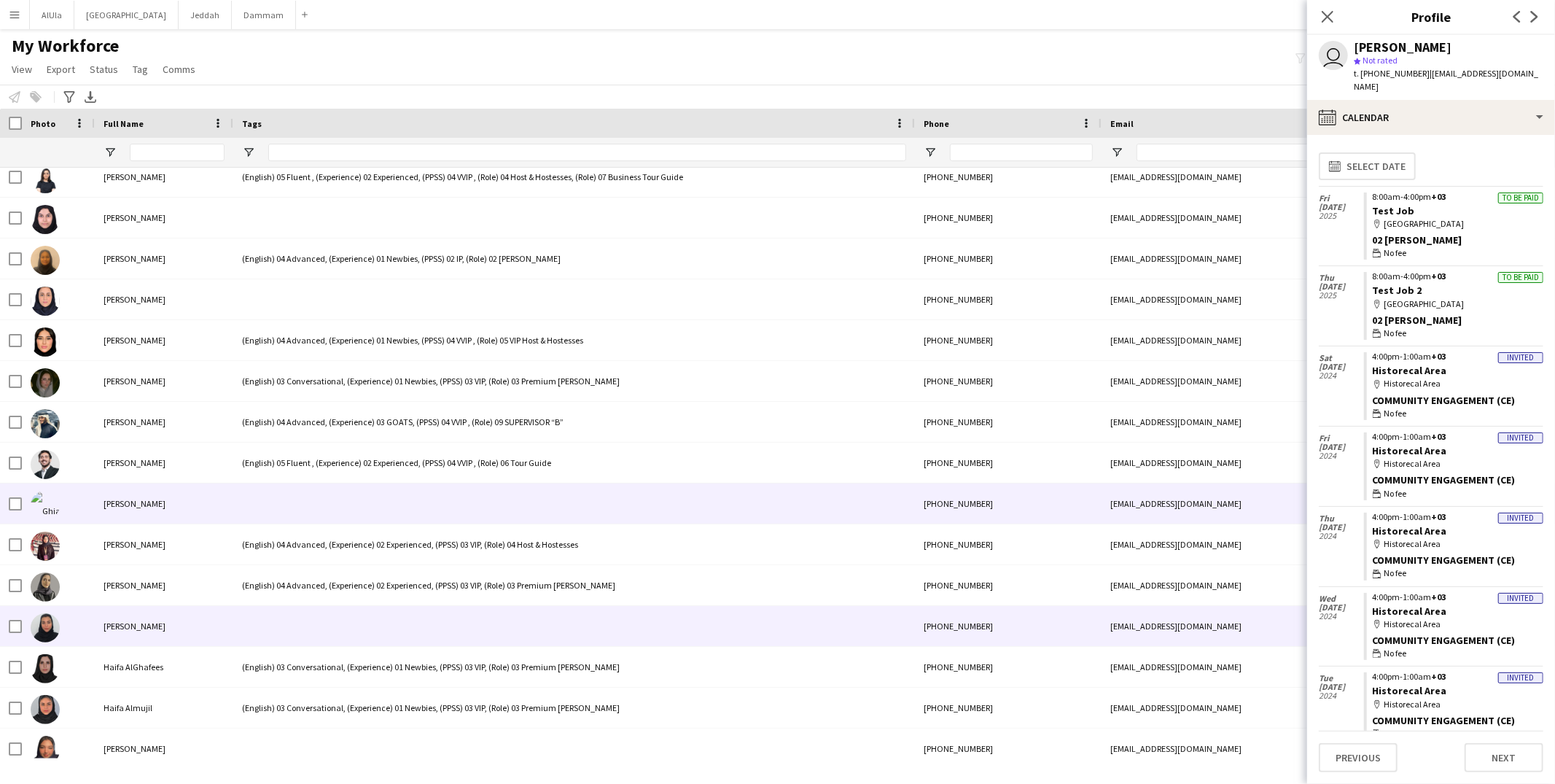
click at [285, 618] on div at bounding box center [573, 626] width 681 height 40
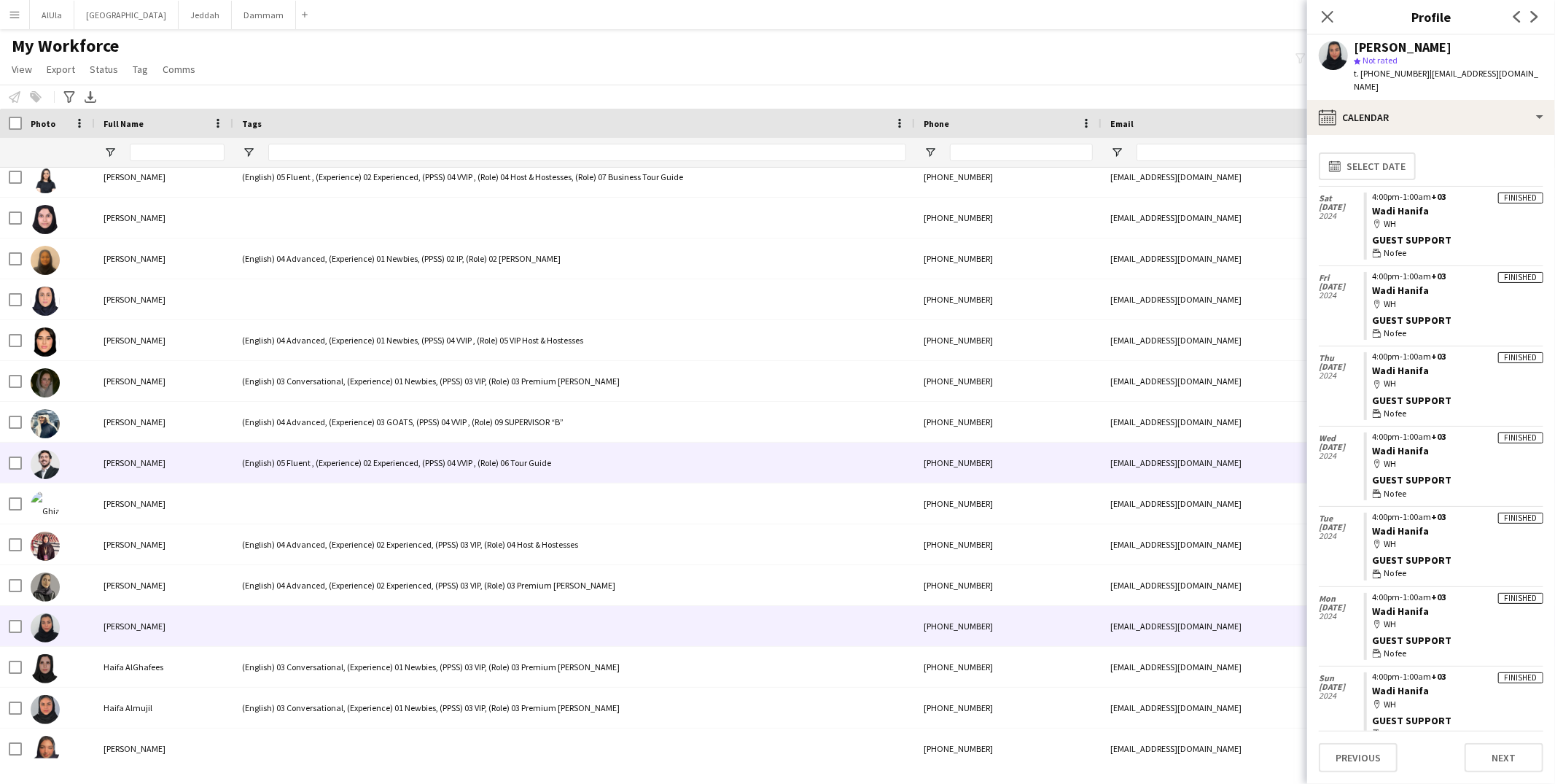
click at [299, 467] on div "(English) 05 Fluent , (Experience) 02 Experienced, (PPSS) 04 VVIP , (Role) 06 T…" at bounding box center [573, 462] width 681 height 40
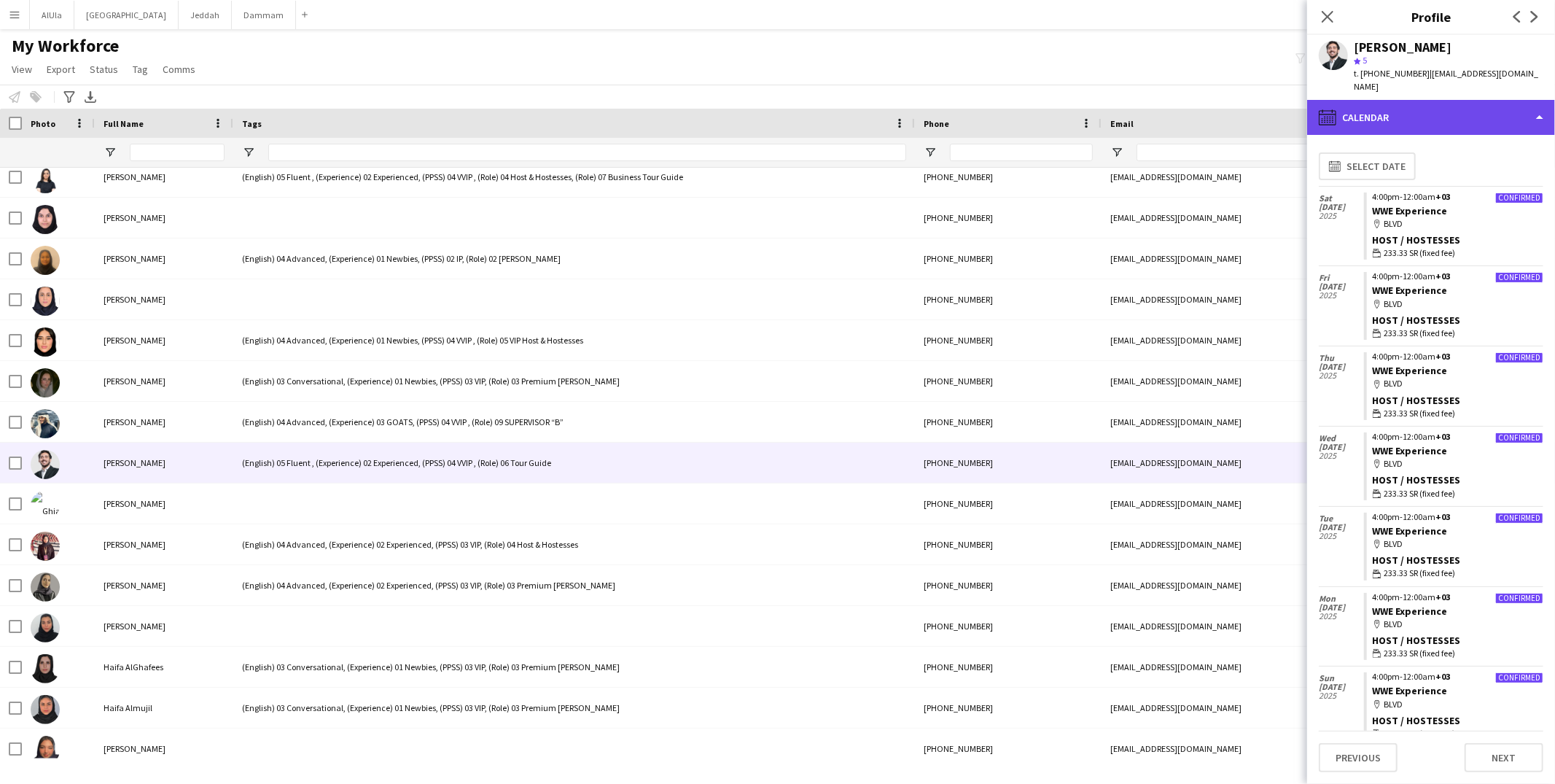
click at [1382, 111] on div "calendar-full Calendar" at bounding box center [1431, 117] width 248 height 35
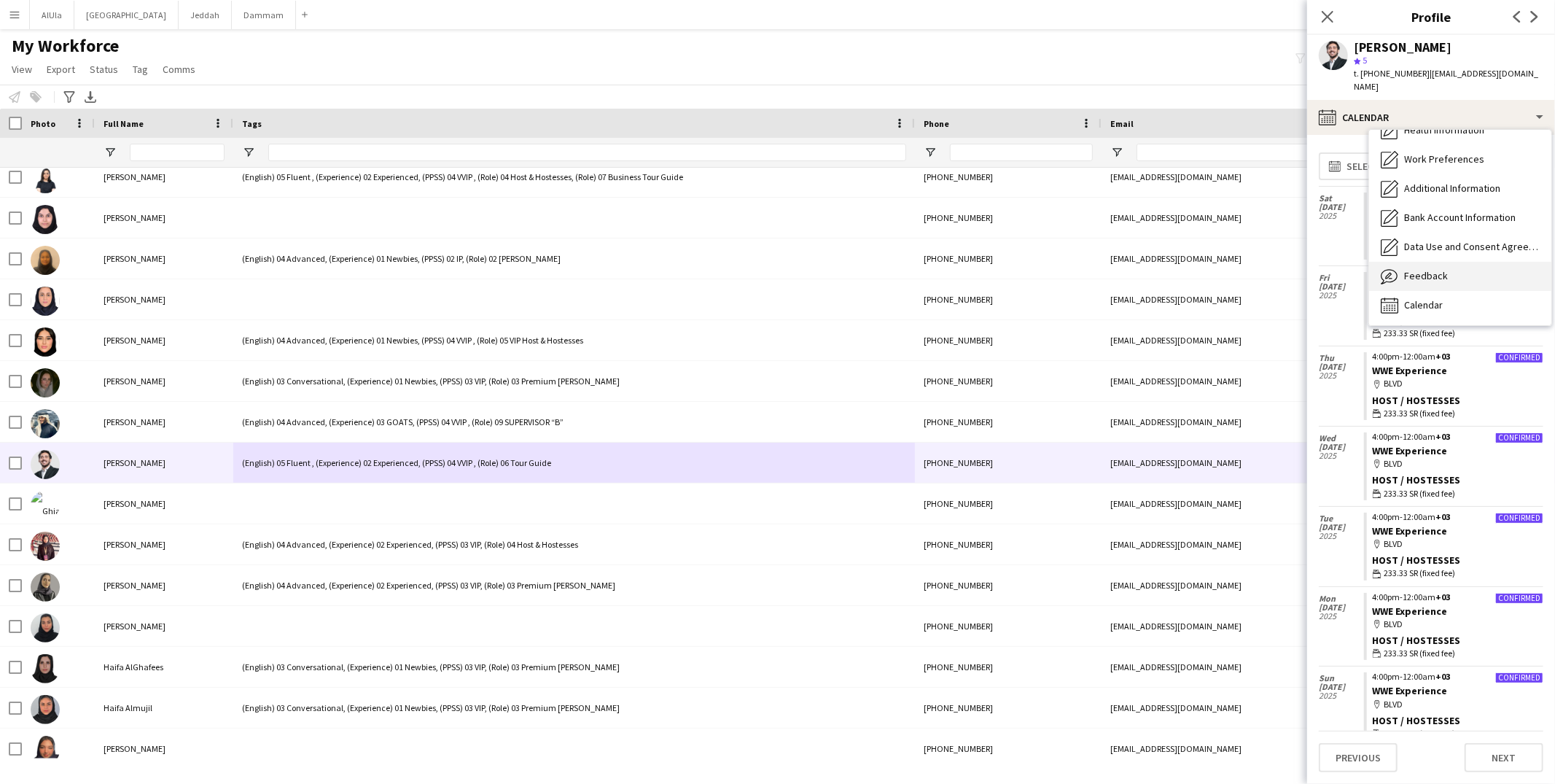
click at [1426, 269] on span "Feedback" at bounding box center [1425, 276] width 44 height 13
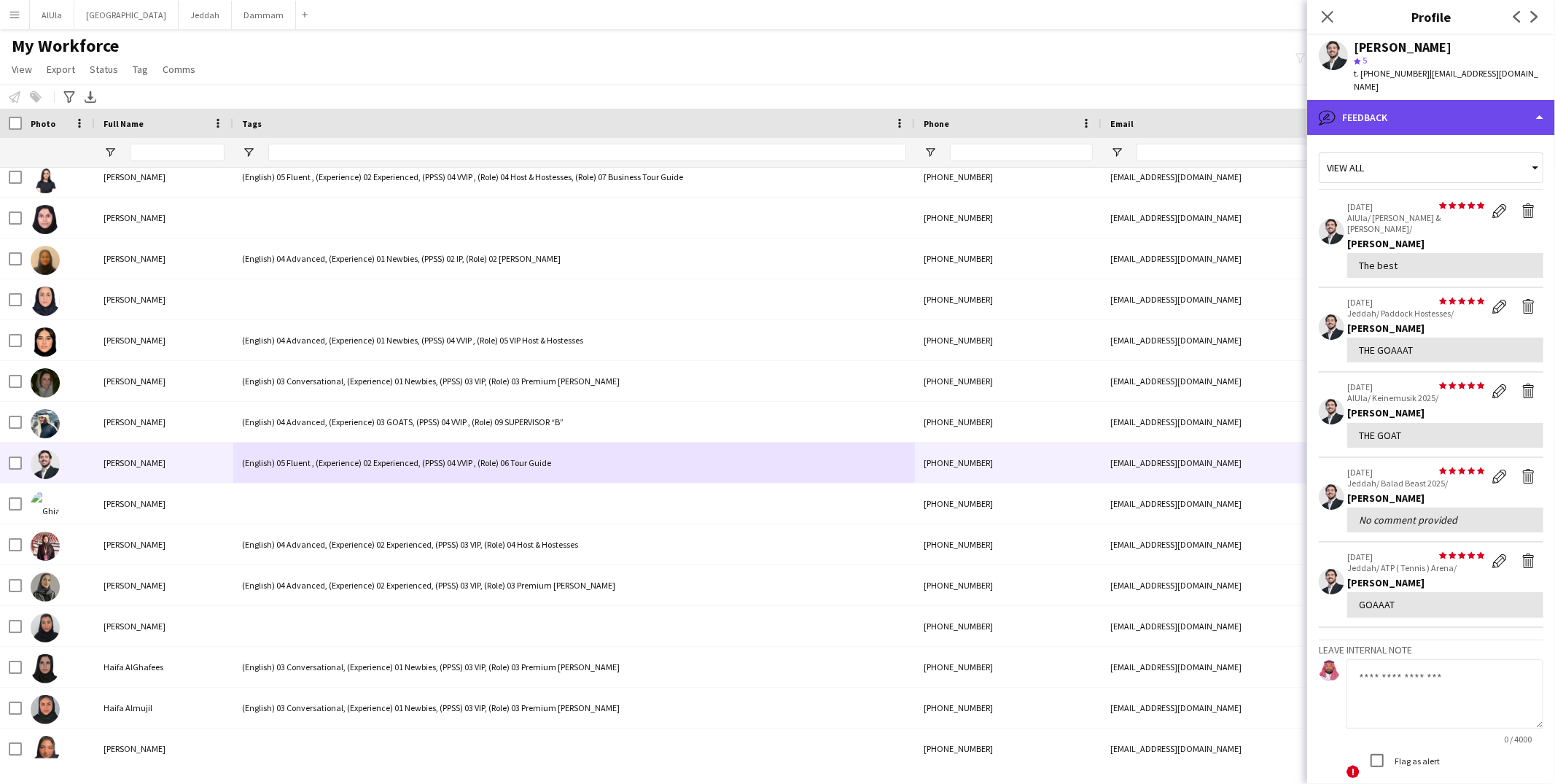
click at [1343, 106] on div "bubble-pencil Feedback" at bounding box center [1431, 117] width 248 height 35
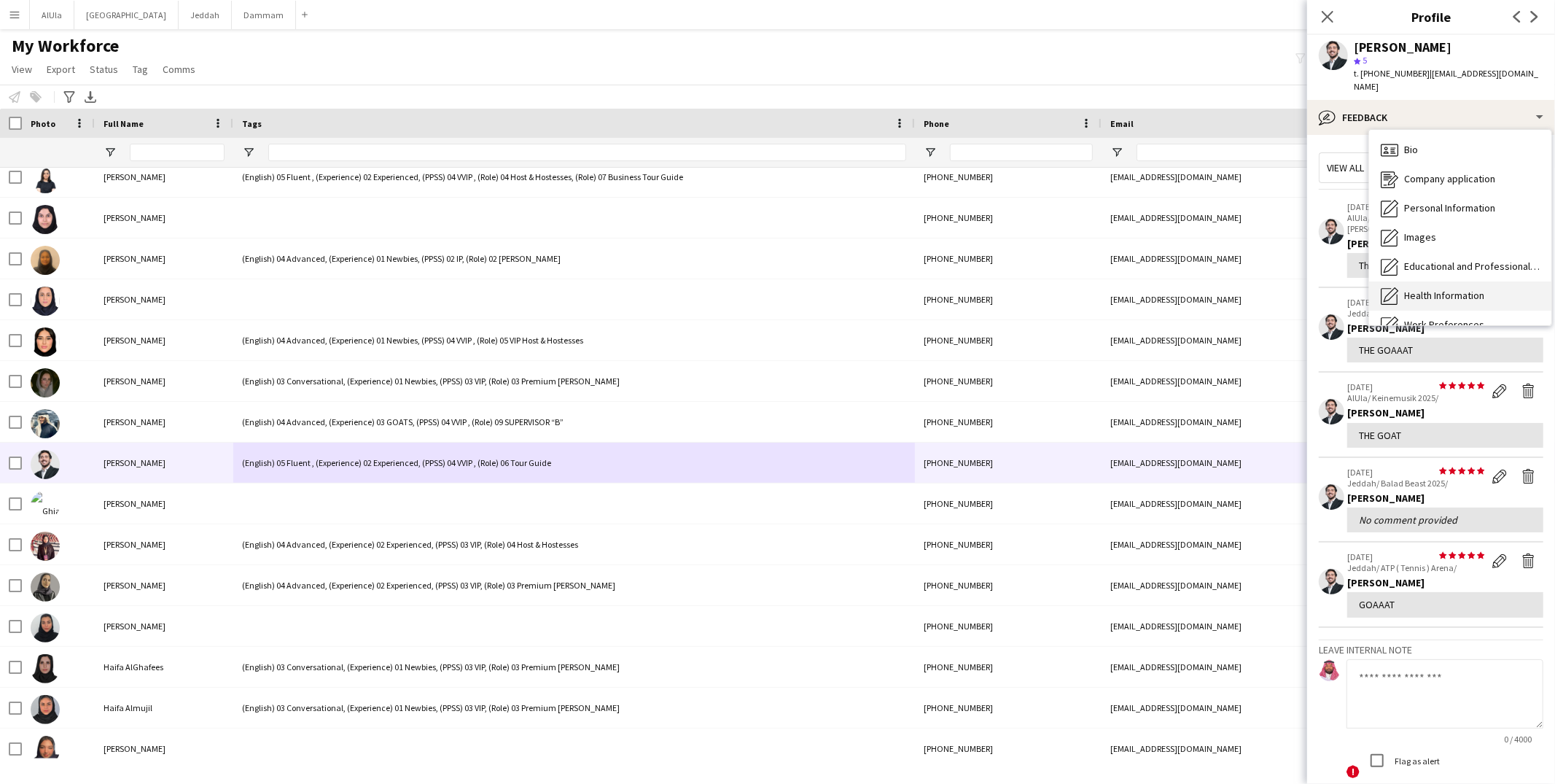
click at [1400, 135] on div "Bio Bio" at bounding box center [1459, 149] width 182 height 29
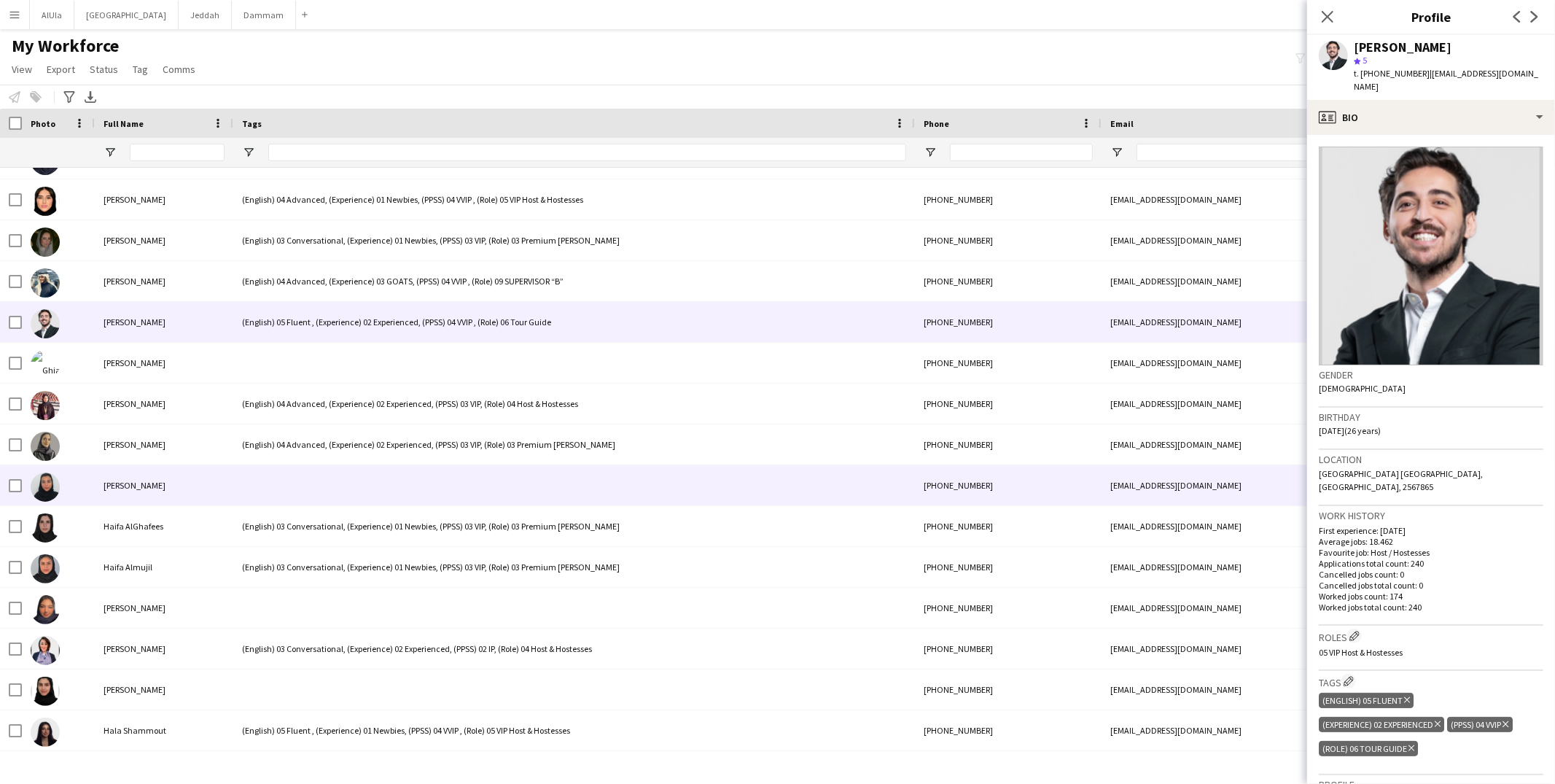
click at [365, 482] on div at bounding box center [573, 485] width 681 height 40
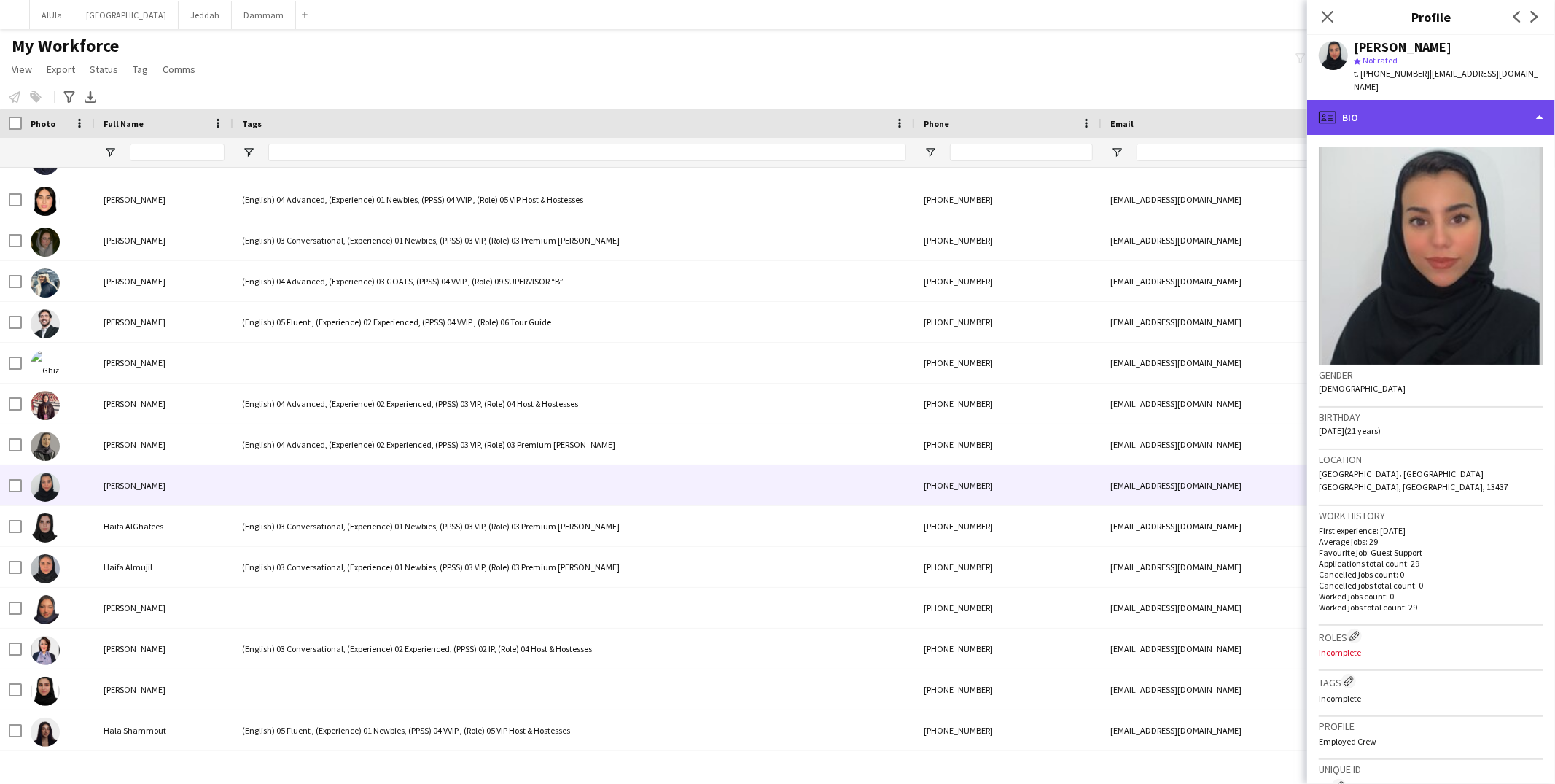
click at [1424, 100] on div "profile Bio" at bounding box center [1431, 117] width 248 height 35
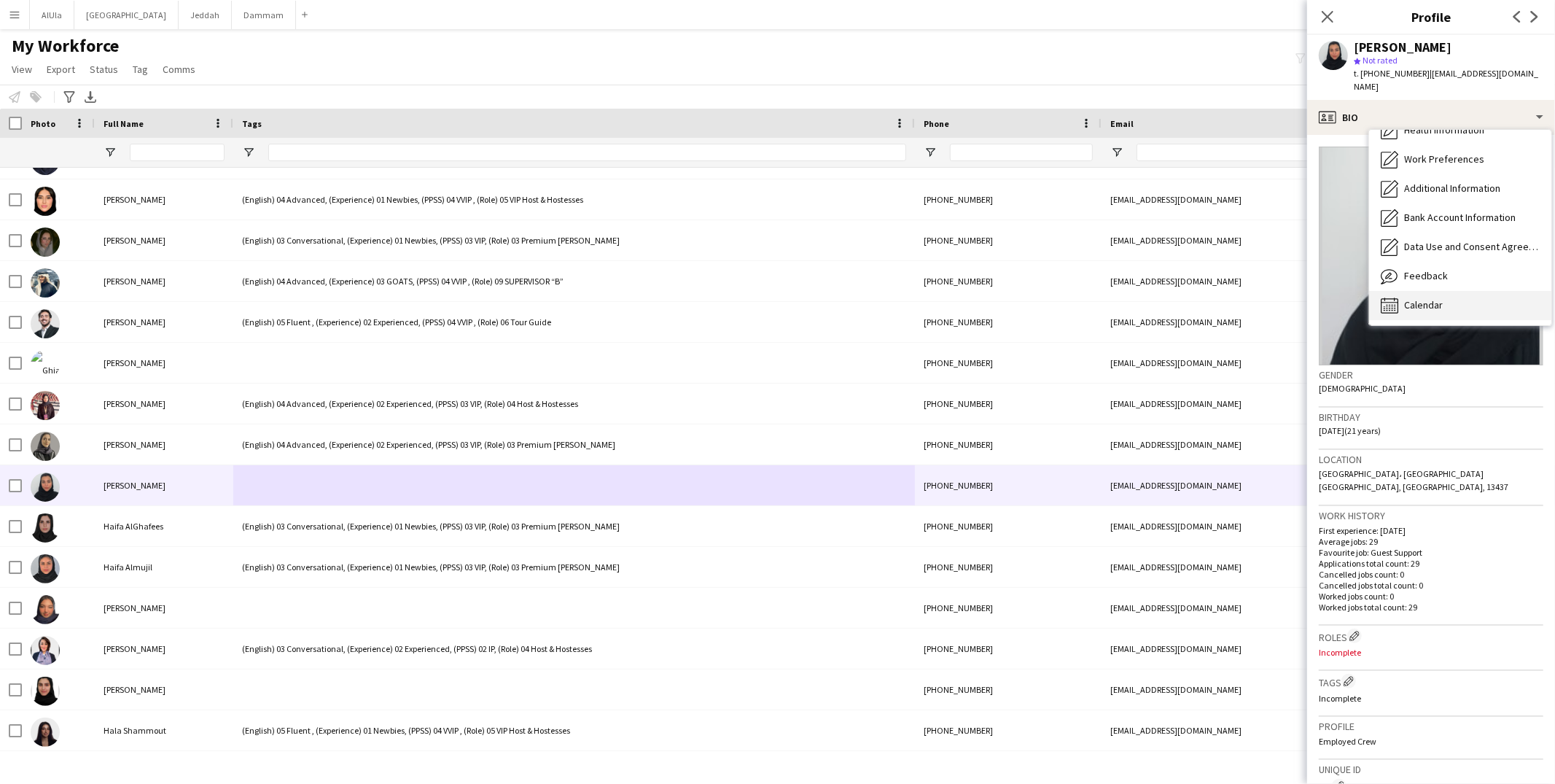
click at [1423, 302] on div "Calendar Calendar" at bounding box center [1459, 305] width 182 height 29
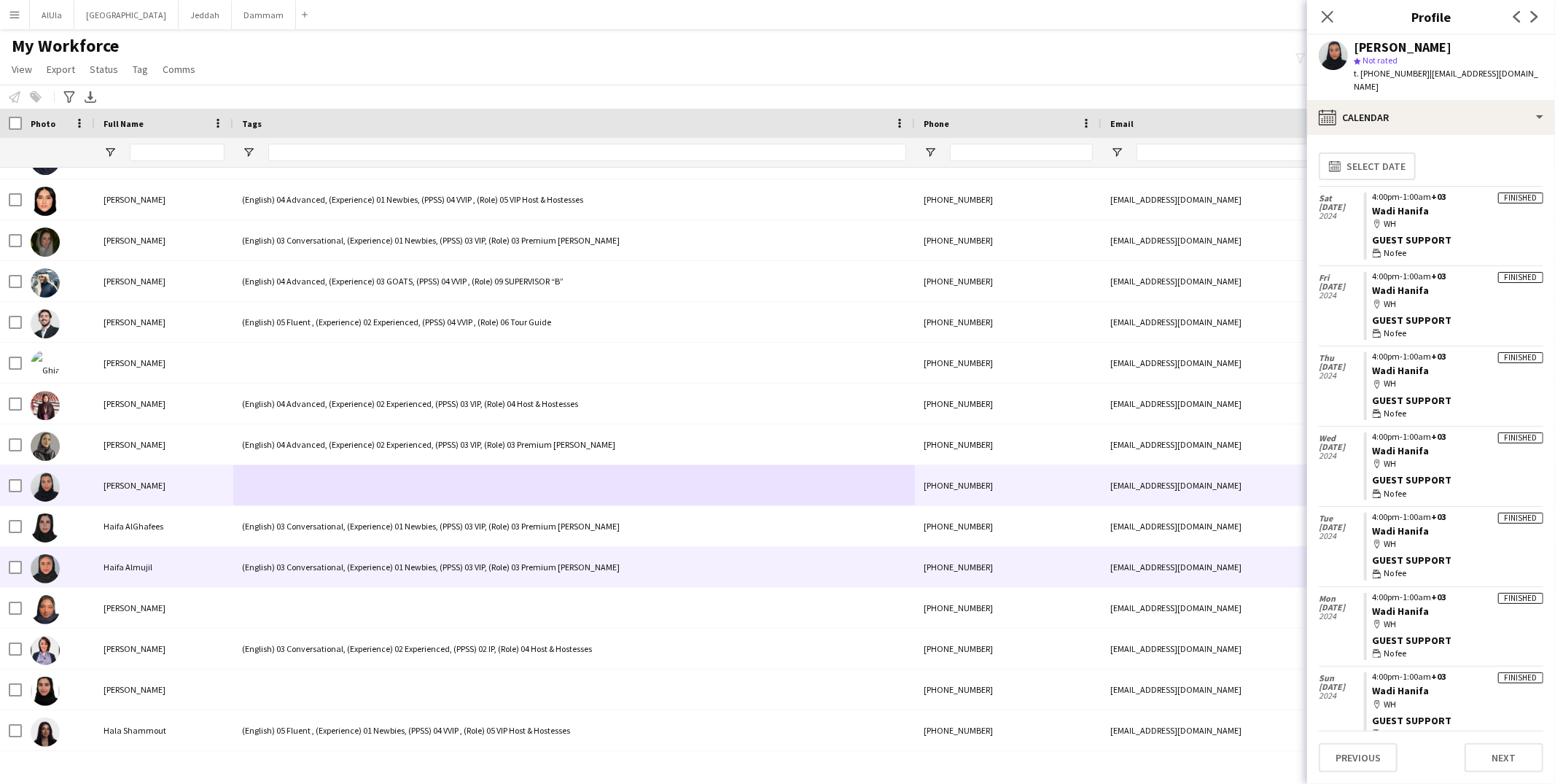
click at [373, 585] on div "(English) 03 Conversational, (Experience) 01 Newbies, (PPSS) 03 VIP, (Role) 03 …" at bounding box center [573, 566] width 681 height 40
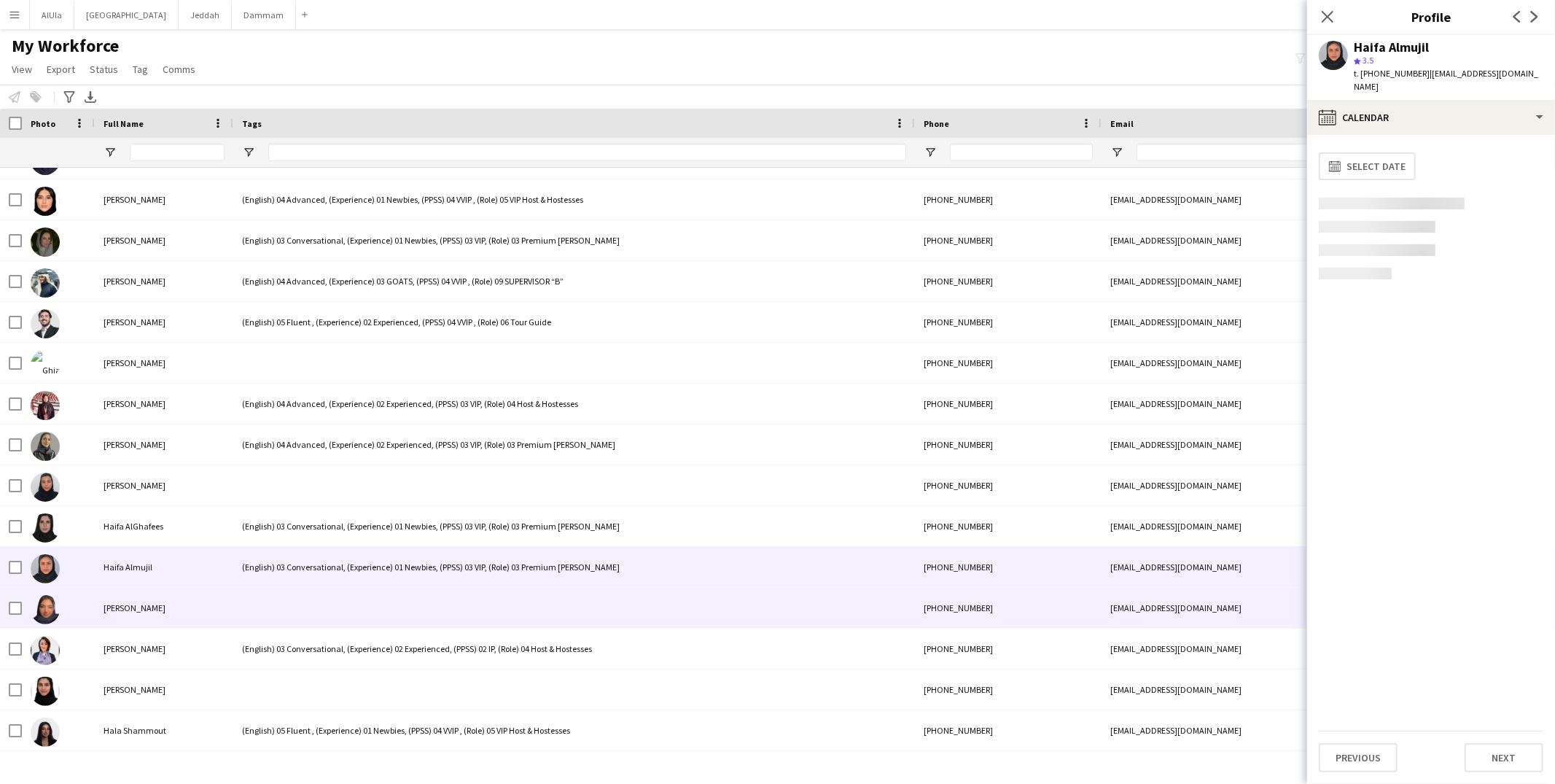
click at [359, 601] on div at bounding box center [573, 607] width 681 height 40
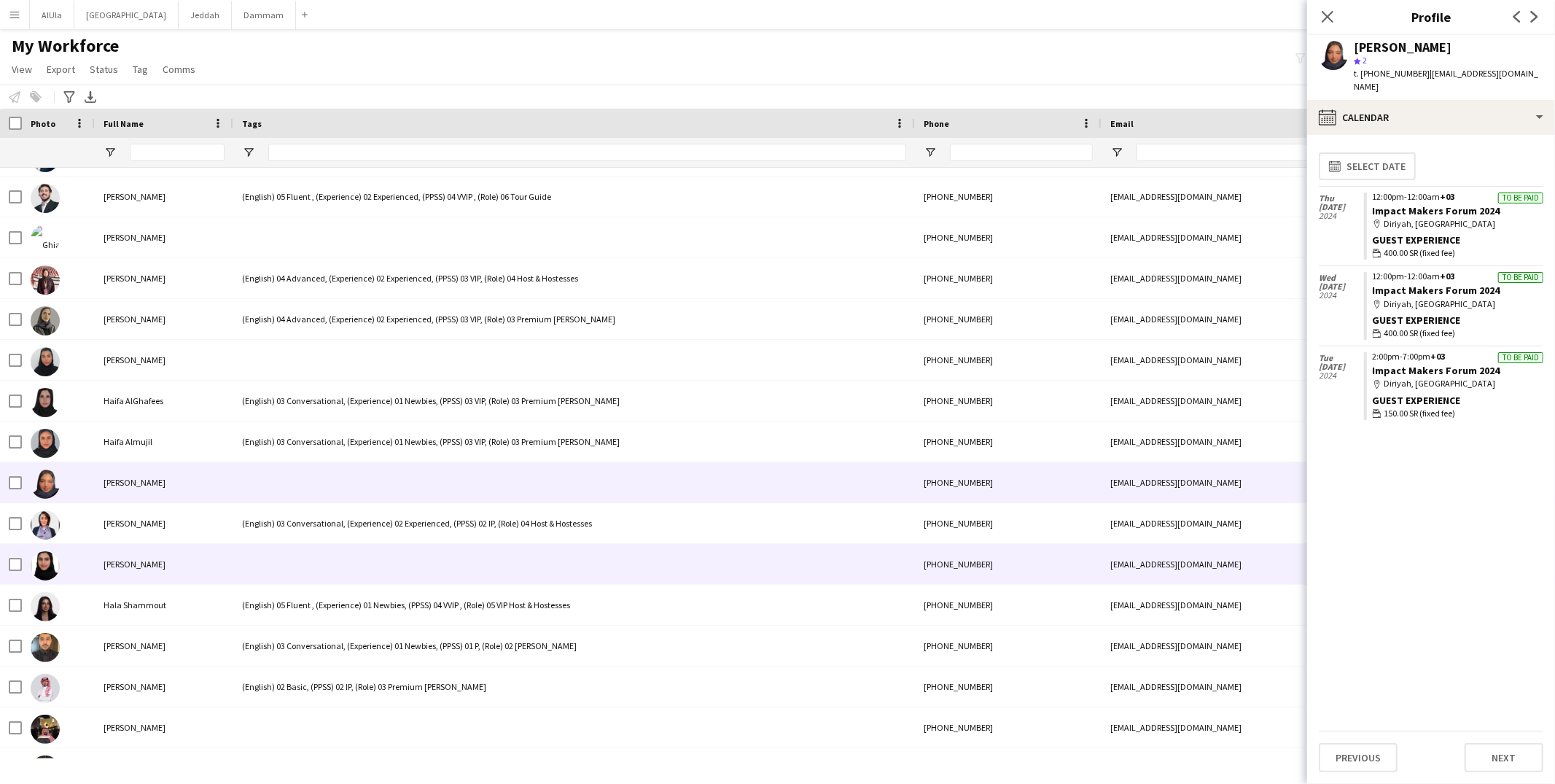
click at [303, 564] on div at bounding box center [573, 563] width 681 height 40
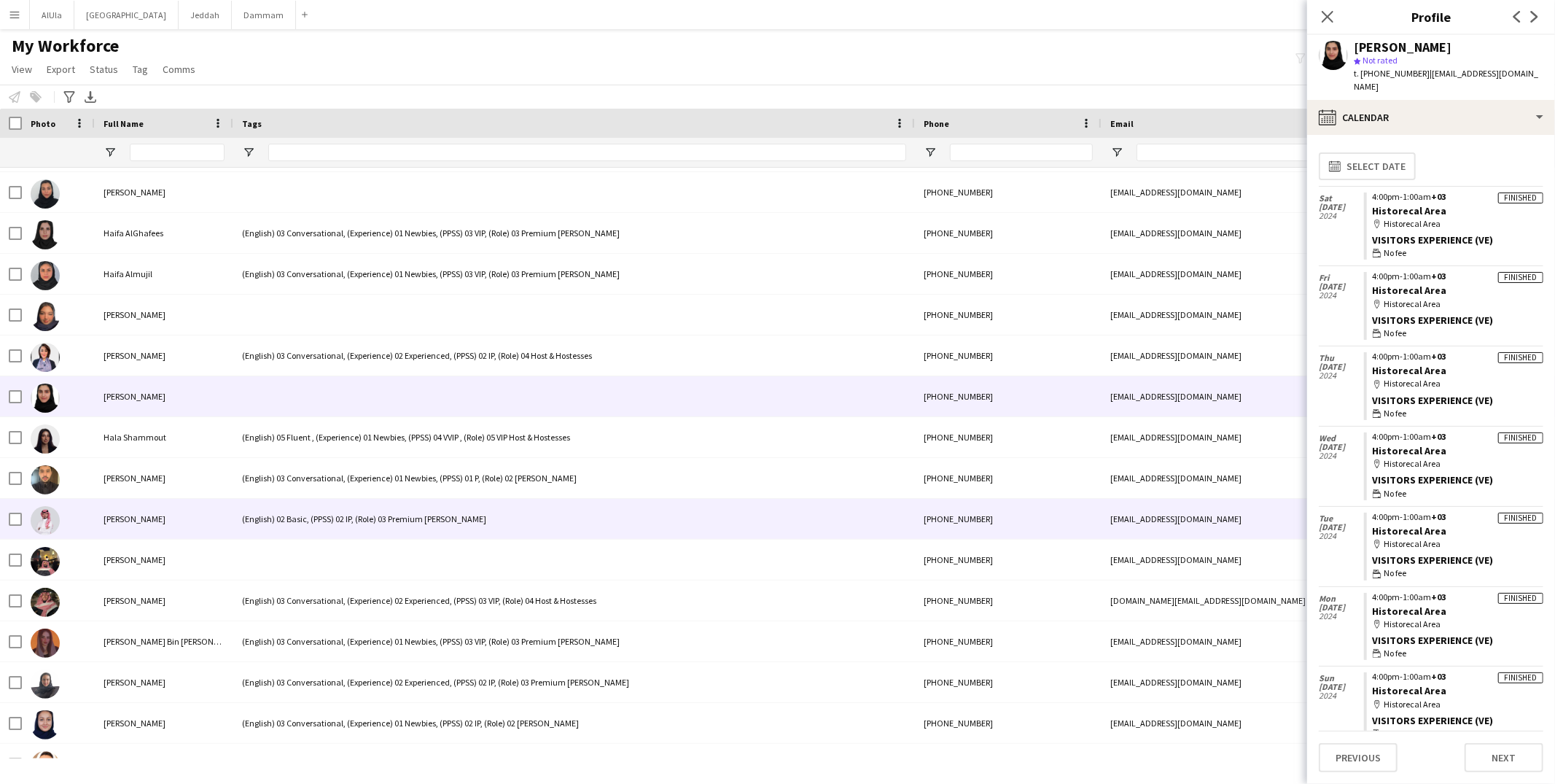
click at [301, 518] on div "(English) 02 Basic, (PPSS) 02 IP, (Role) 03 Premium Usher" at bounding box center [573, 518] width 681 height 40
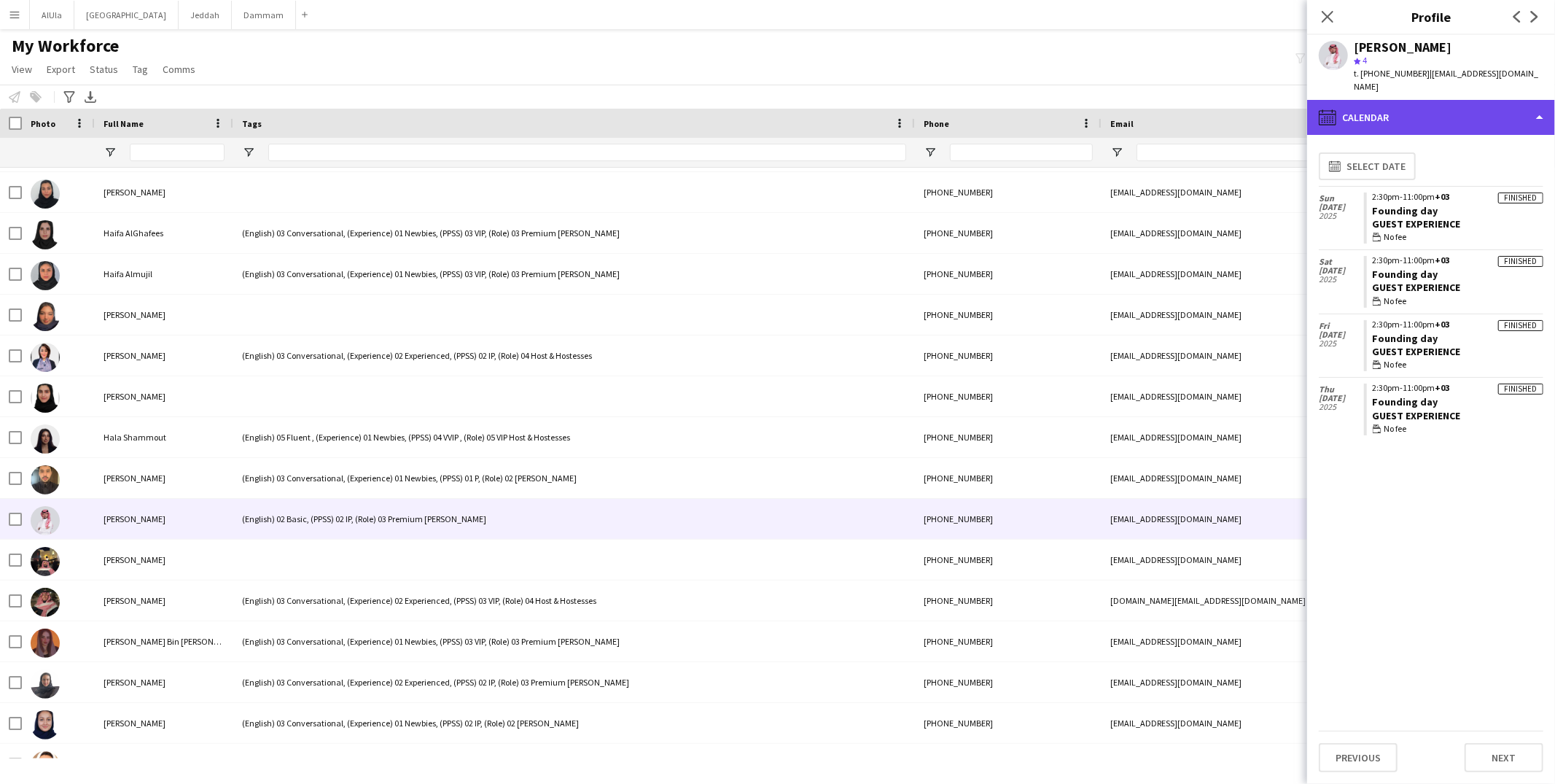
click at [1392, 108] on div "calendar-full Calendar" at bounding box center [1431, 117] width 248 height 35
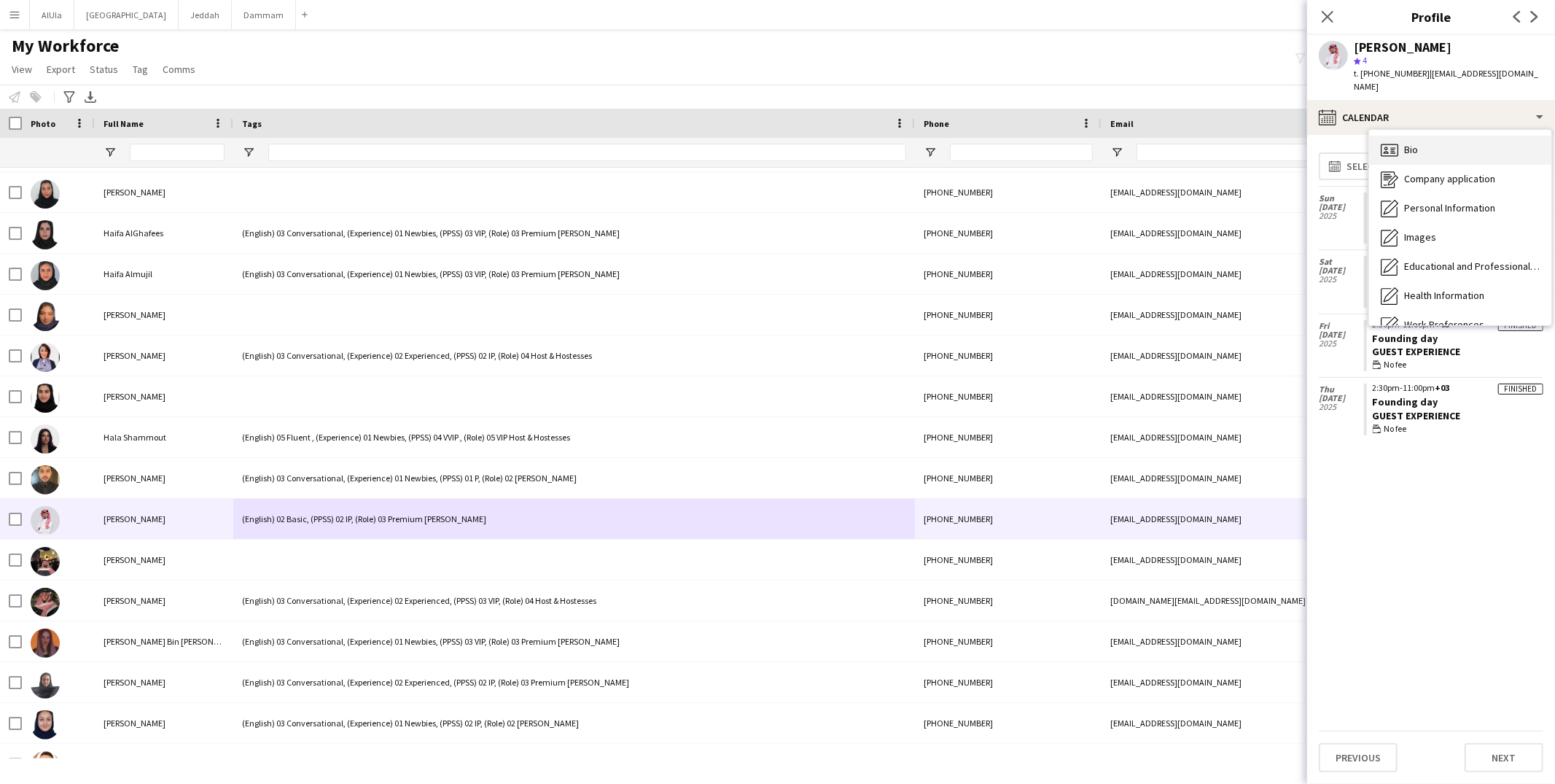
click at [1394, 144] on icon "Bio" at bounding box center [1389, 150] width 18 height 18
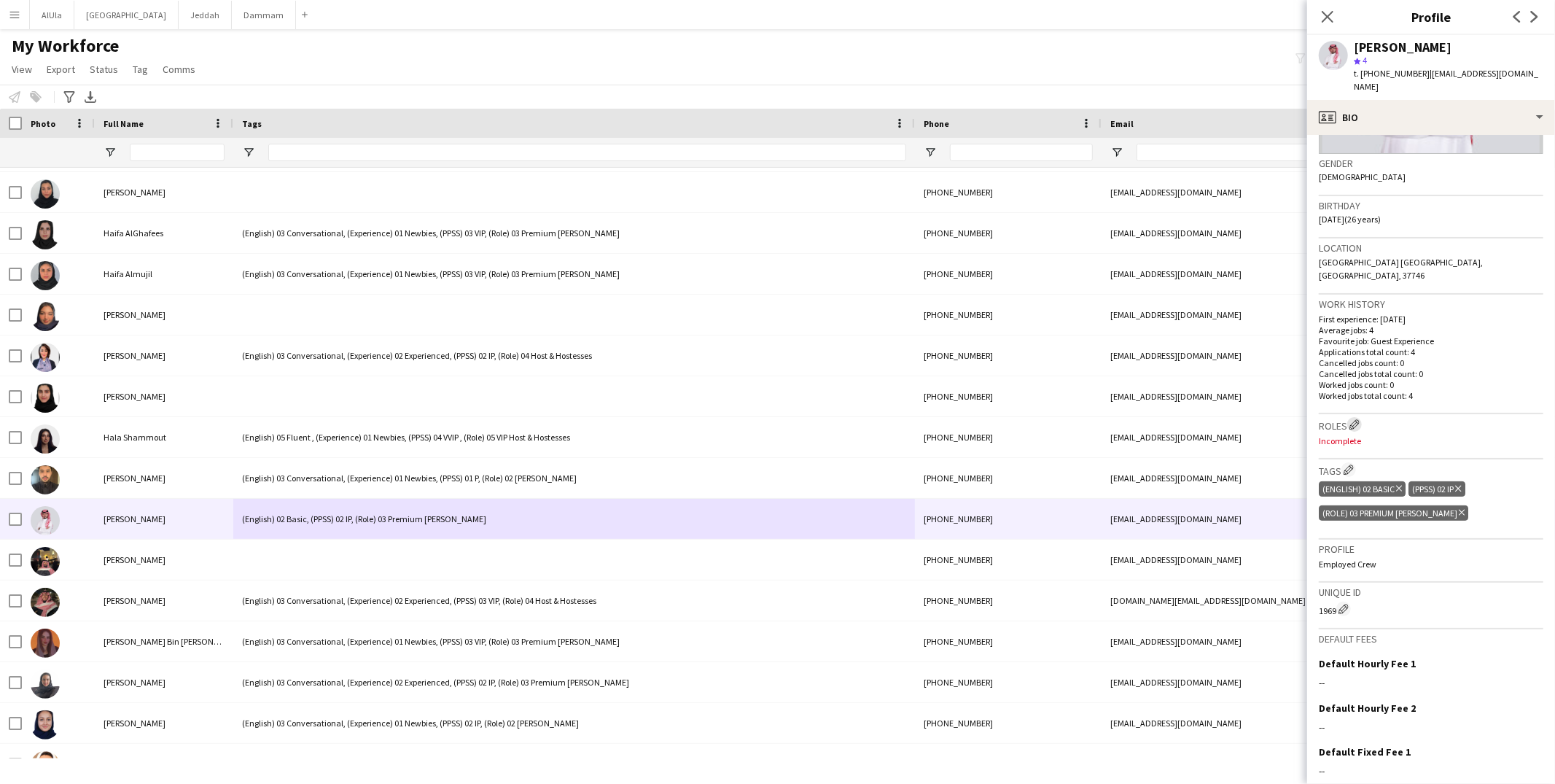
click at [1357, 420] on app-icon "Edit crew company roles" at bounding box center [1354, 424] width 10 height 10
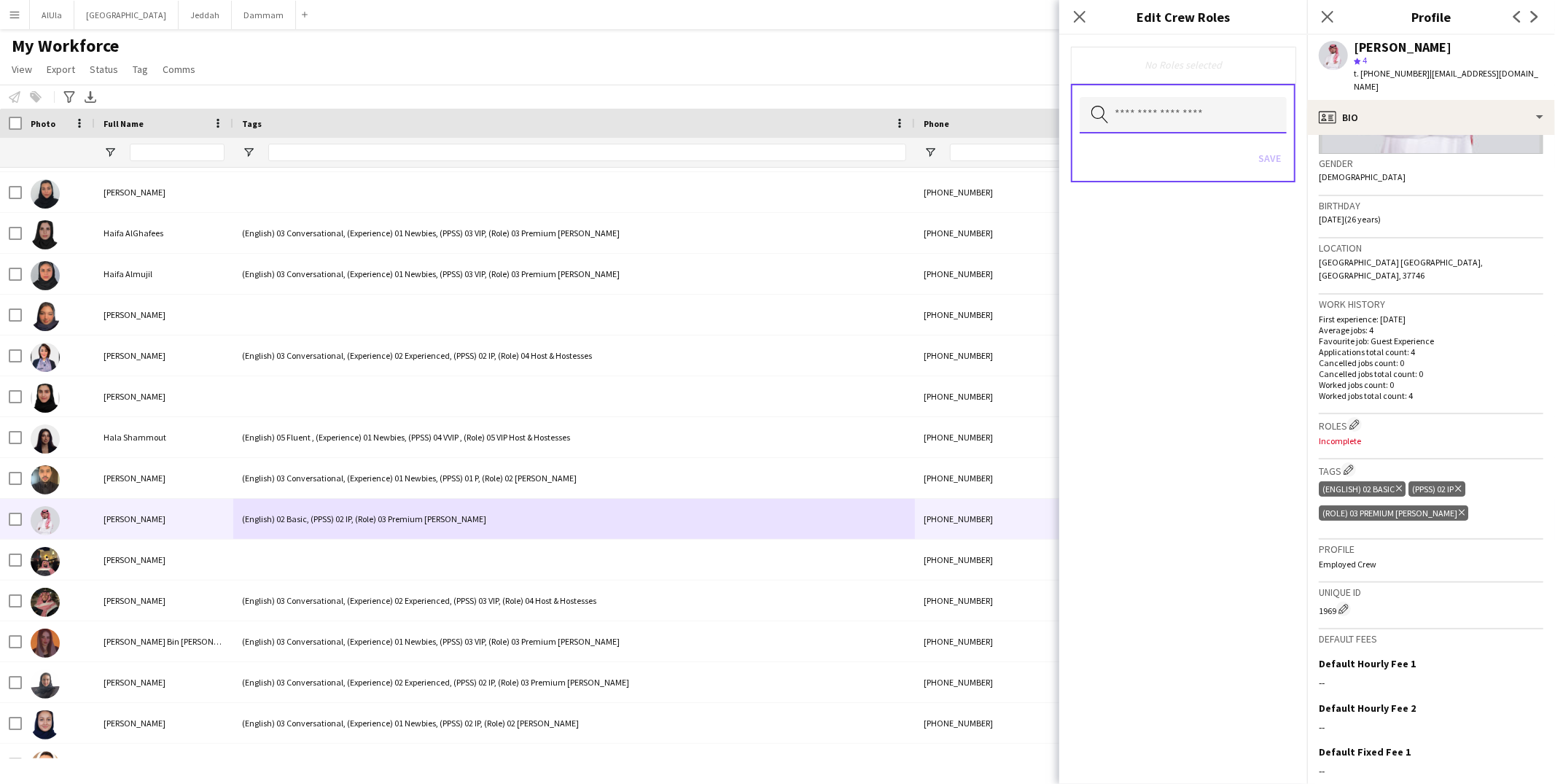
click at [1188, 121] on input "text" at bounding box center [1183, 115] width 207 height 36
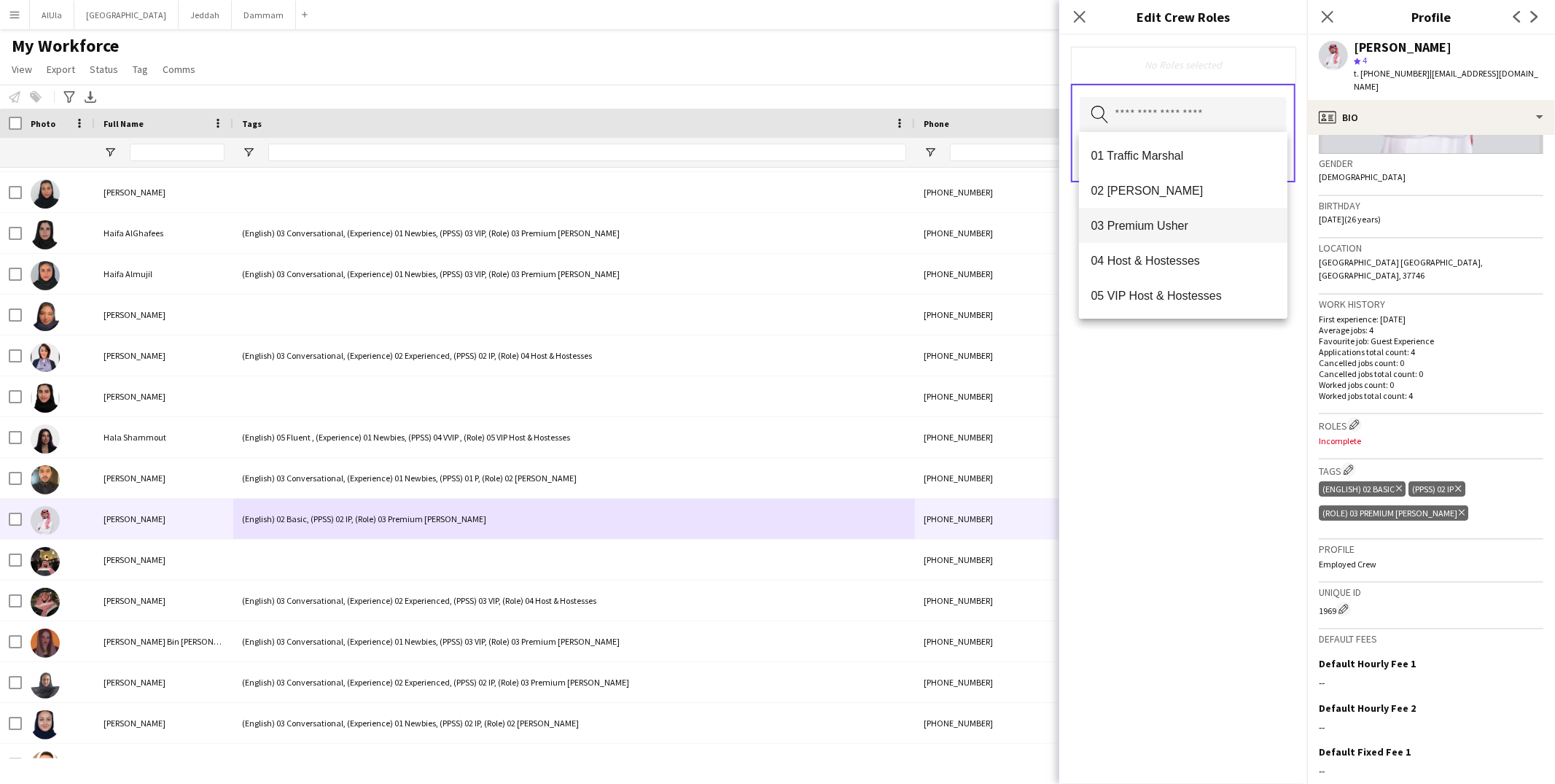
click at [1160, 241] on mat-option "03 Premium Usher" at bounding box center [1183, 226] width 209 height 35
click at [1345, 464] on app-icon "Edit crew company tags" at bounding box center [1348, 469] width 10 height 10
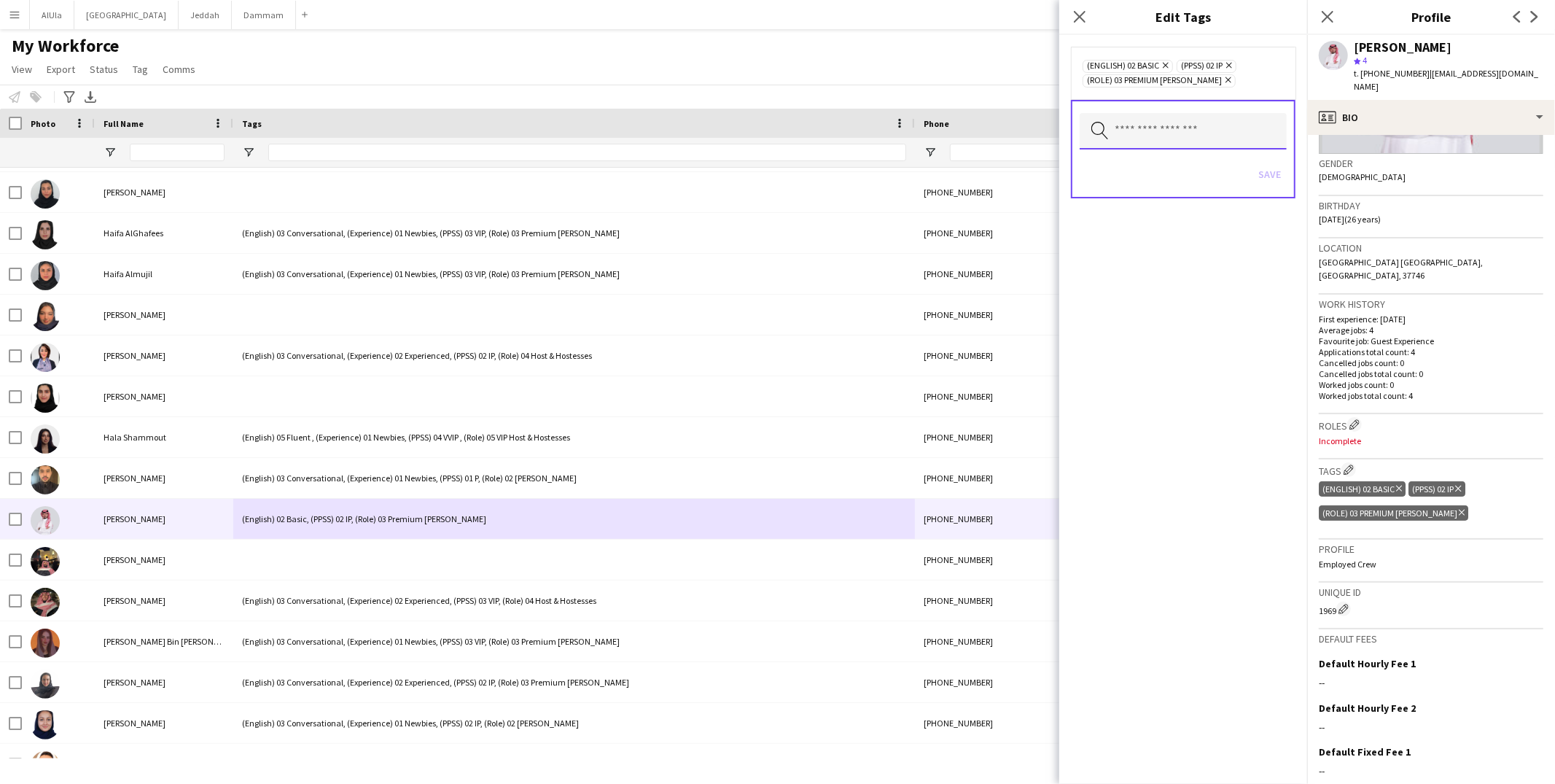
click at [1204, 131] on input "text" at bounding box center [1183, 131] width 207 height 36
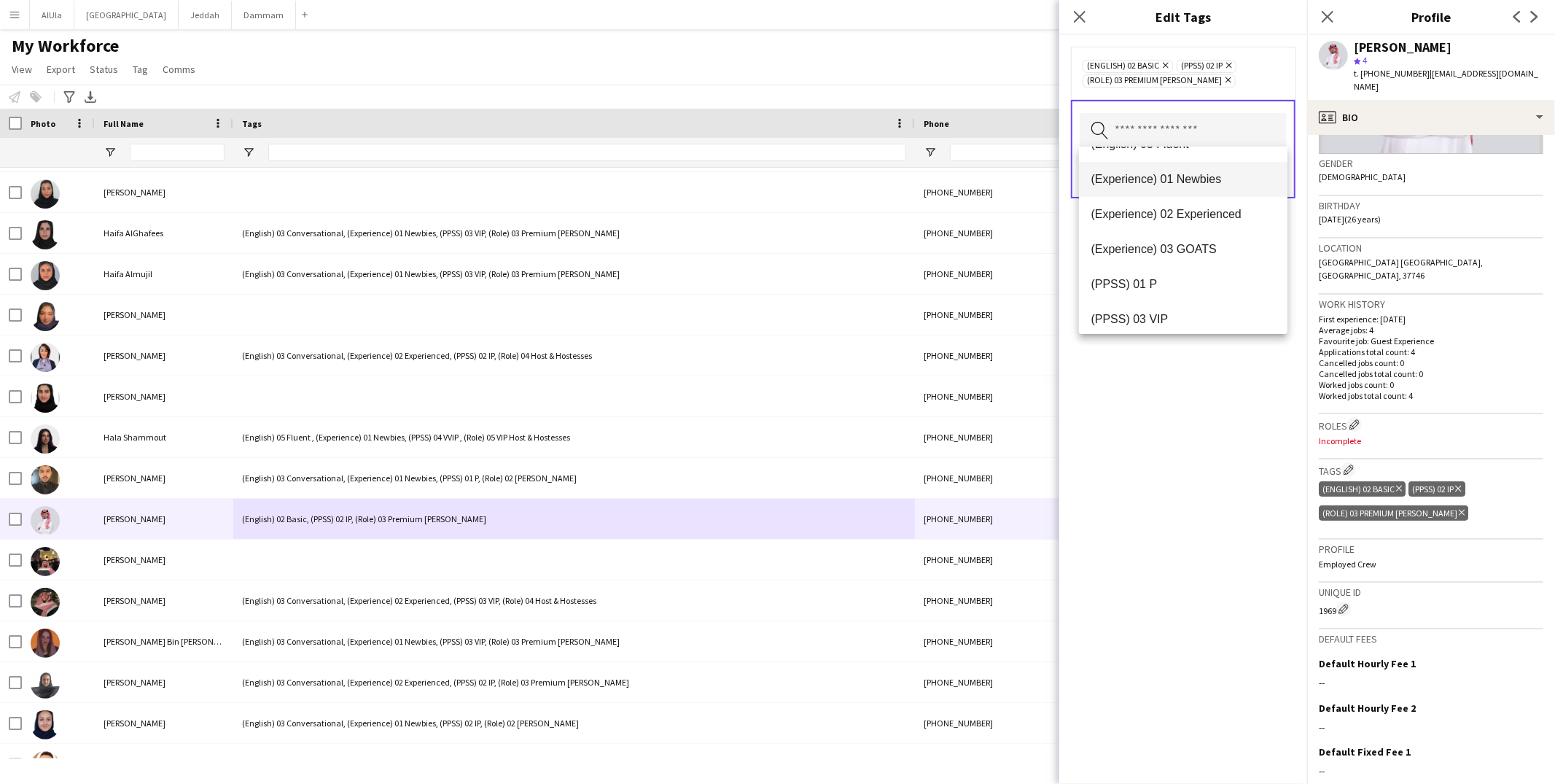
click at [1182, 175] on span "(Experience) 01 Newbies" at bounding box center [1183, 179] width 186 height 14
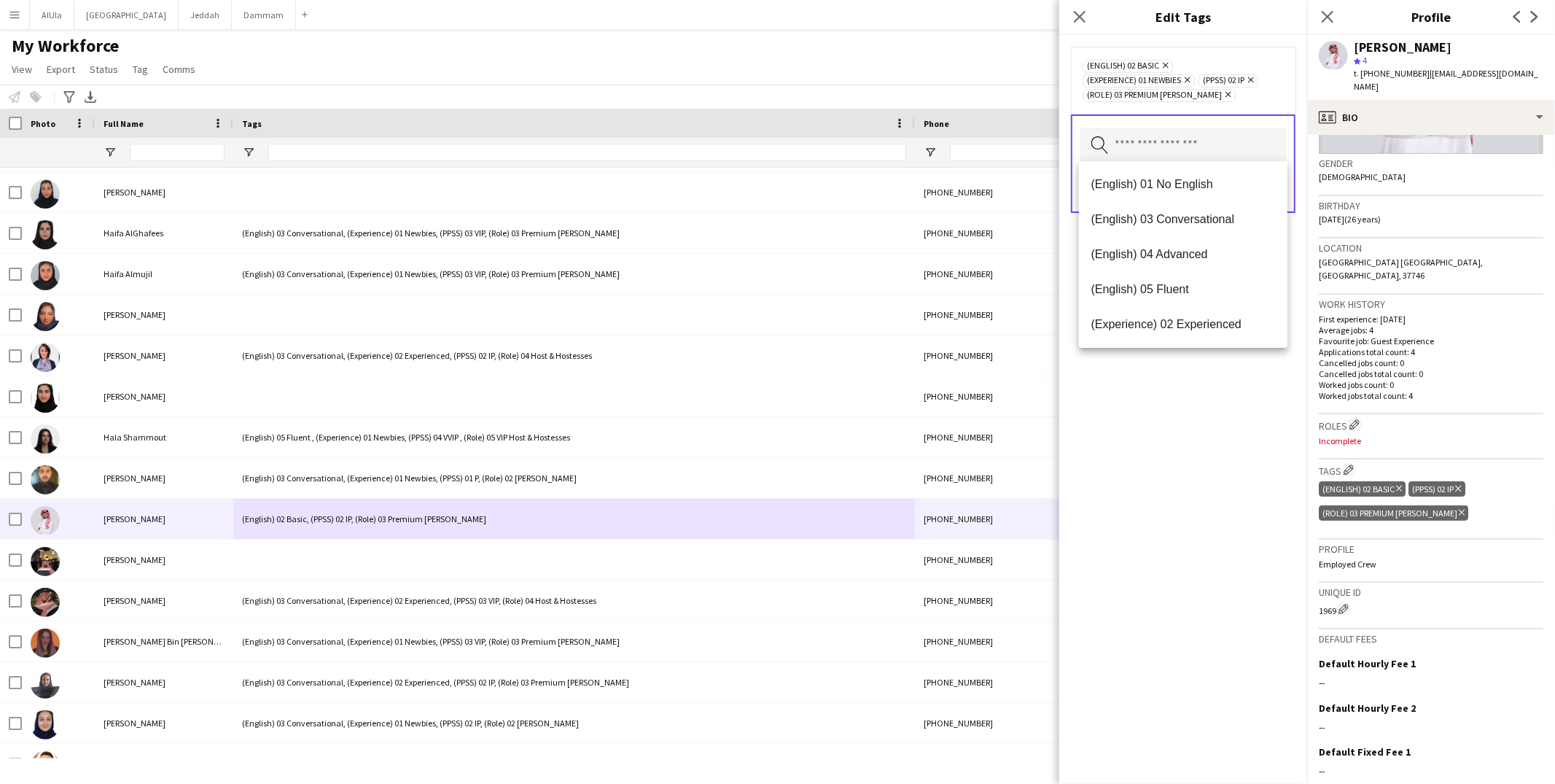
click at [1225, 443] on div "(English) 02 Basic Remove (Experience) 01 Newbies Remove (PPSS) 02 IP Remove (R…" at bounding box center [1183, 409] width 248 height 749
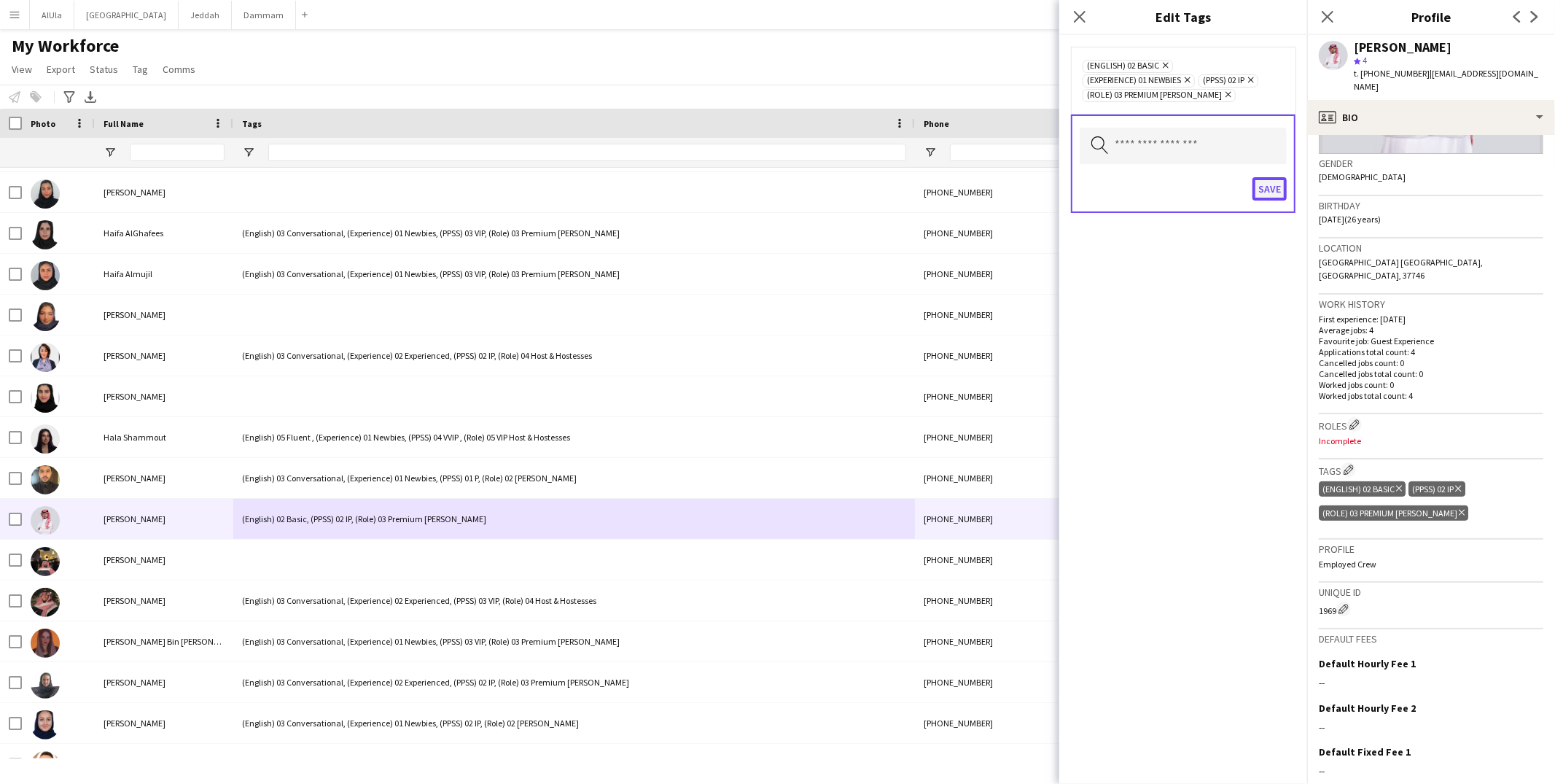
click at [1273, 186] on button "Save" at bounding box center [1269, 188] width 34 height 23
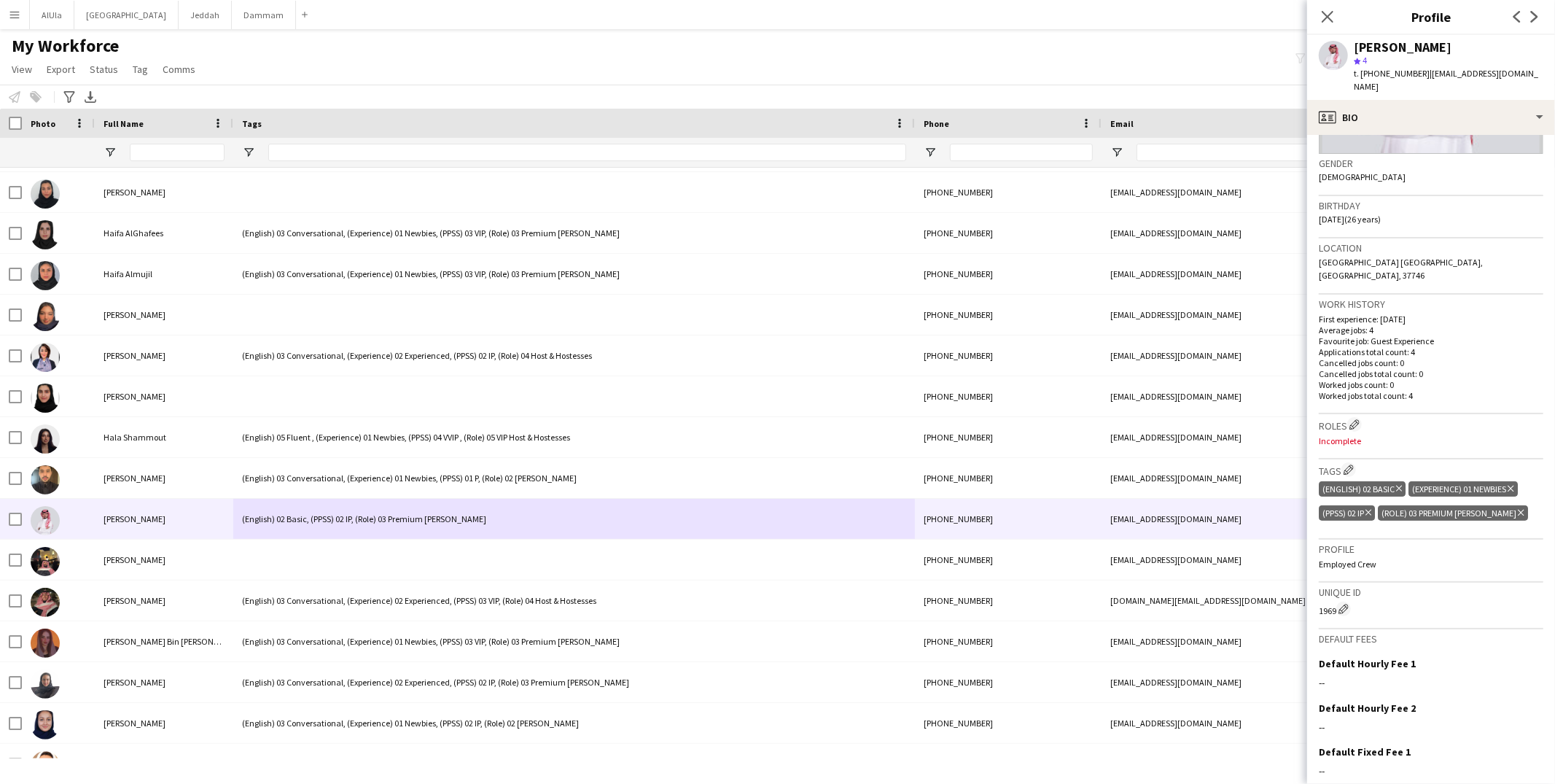
click at [1355, 417] on h3 "Roles Edit crew company roles" at bounding box center [1430, 424] width 225 height 15
click at [1355, 420] on app-icon "Edit crew company roles" at bounding box center [1354, 424] width 10 height 10
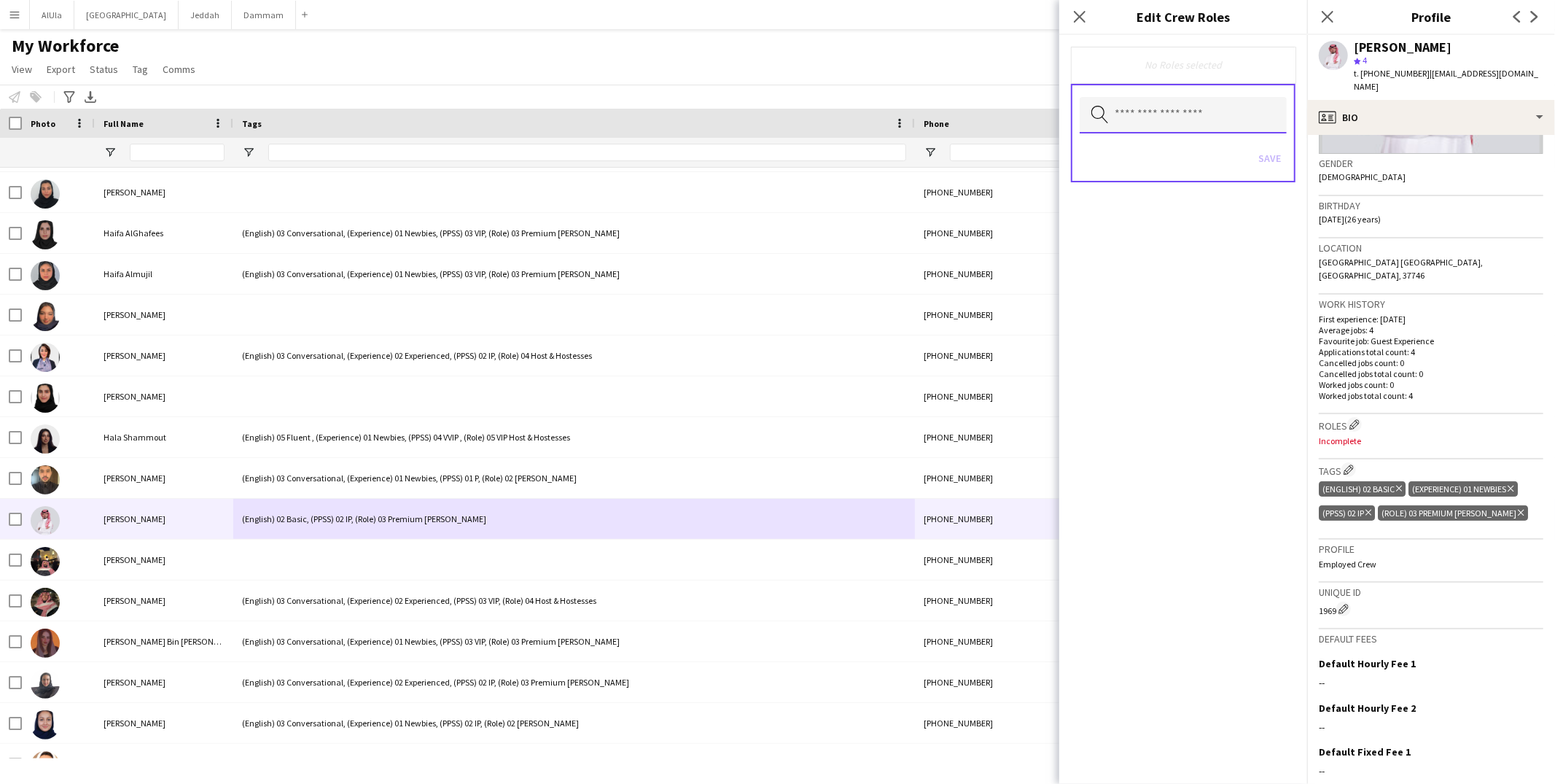
click at [1122, 110] on input "text" at bounding box center [1183, 115] width 207 height 36
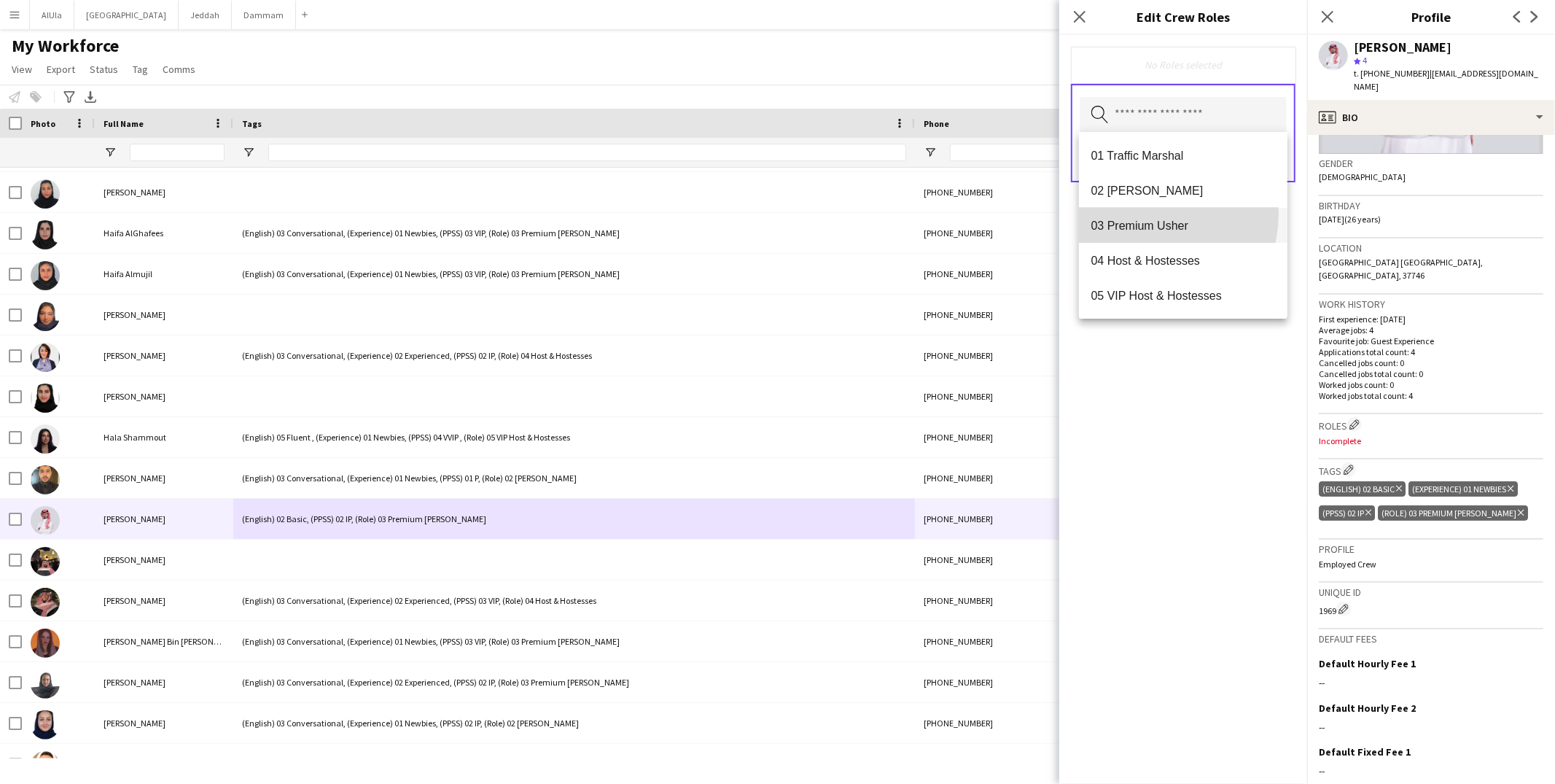
click at [1145, 213] on mat-option "03 Premium Usher" at bounding box center [1183, 226] width 209 height 35
click at [1217, 372] on div "03 Premium Usher Remove Search by role type Save" at bounding box center [1183, 409] width 248 height 749
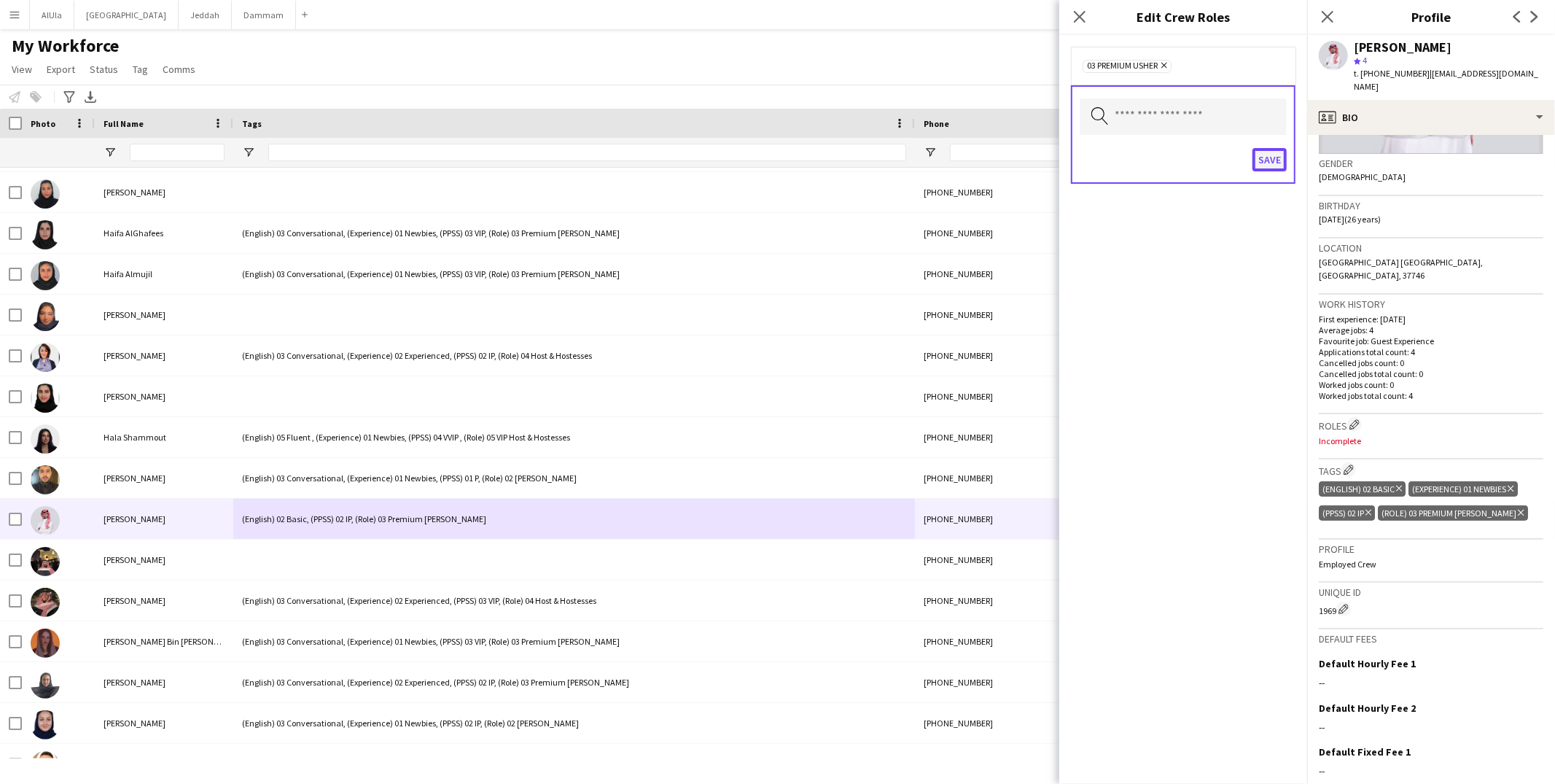
click at [1259, 155] on button "Save" at bounding box center [1269, 159] width 34 height 23
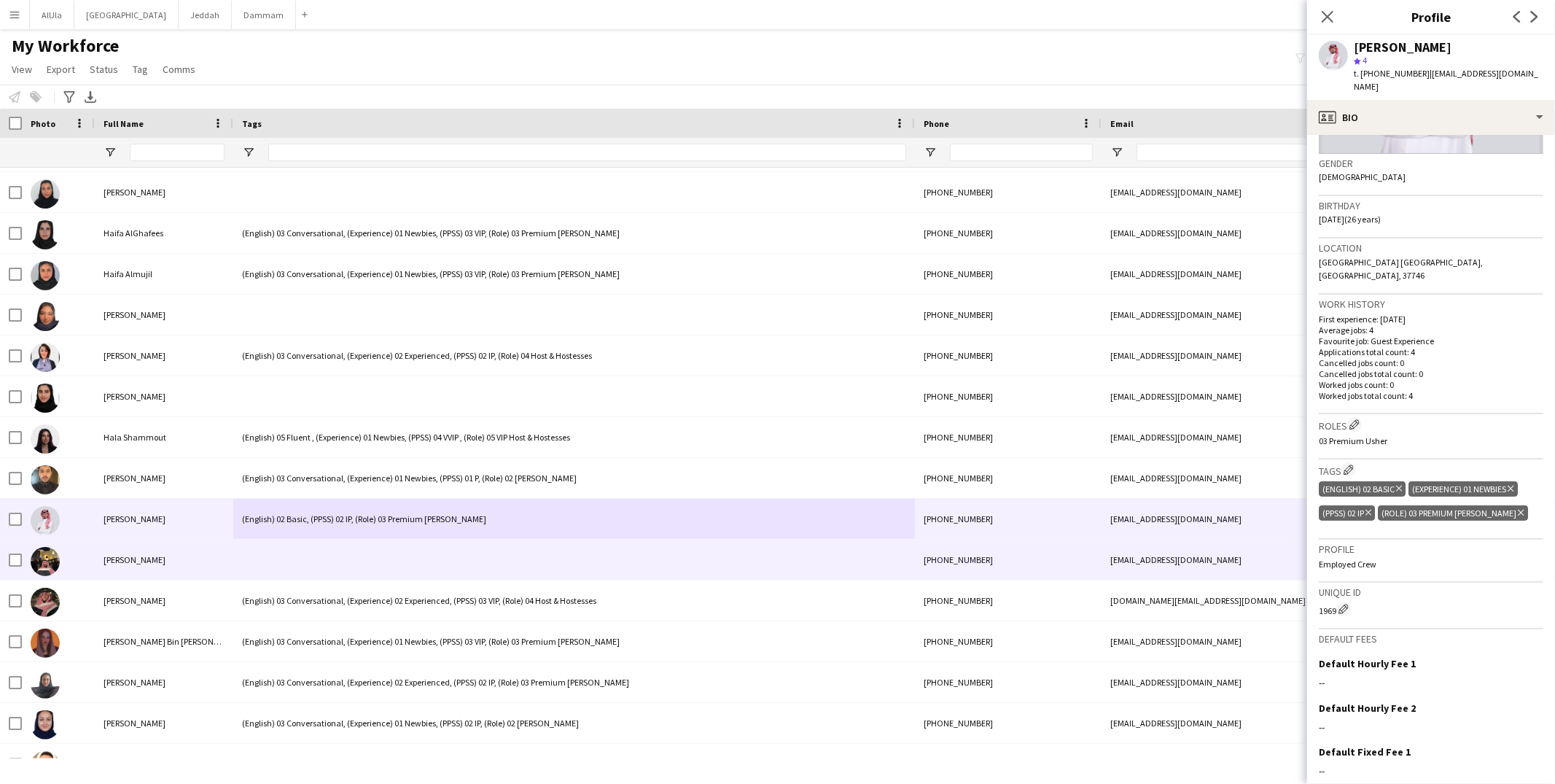
click at [426, 545] on div at bounding box center [573, 559] width 681 height 40
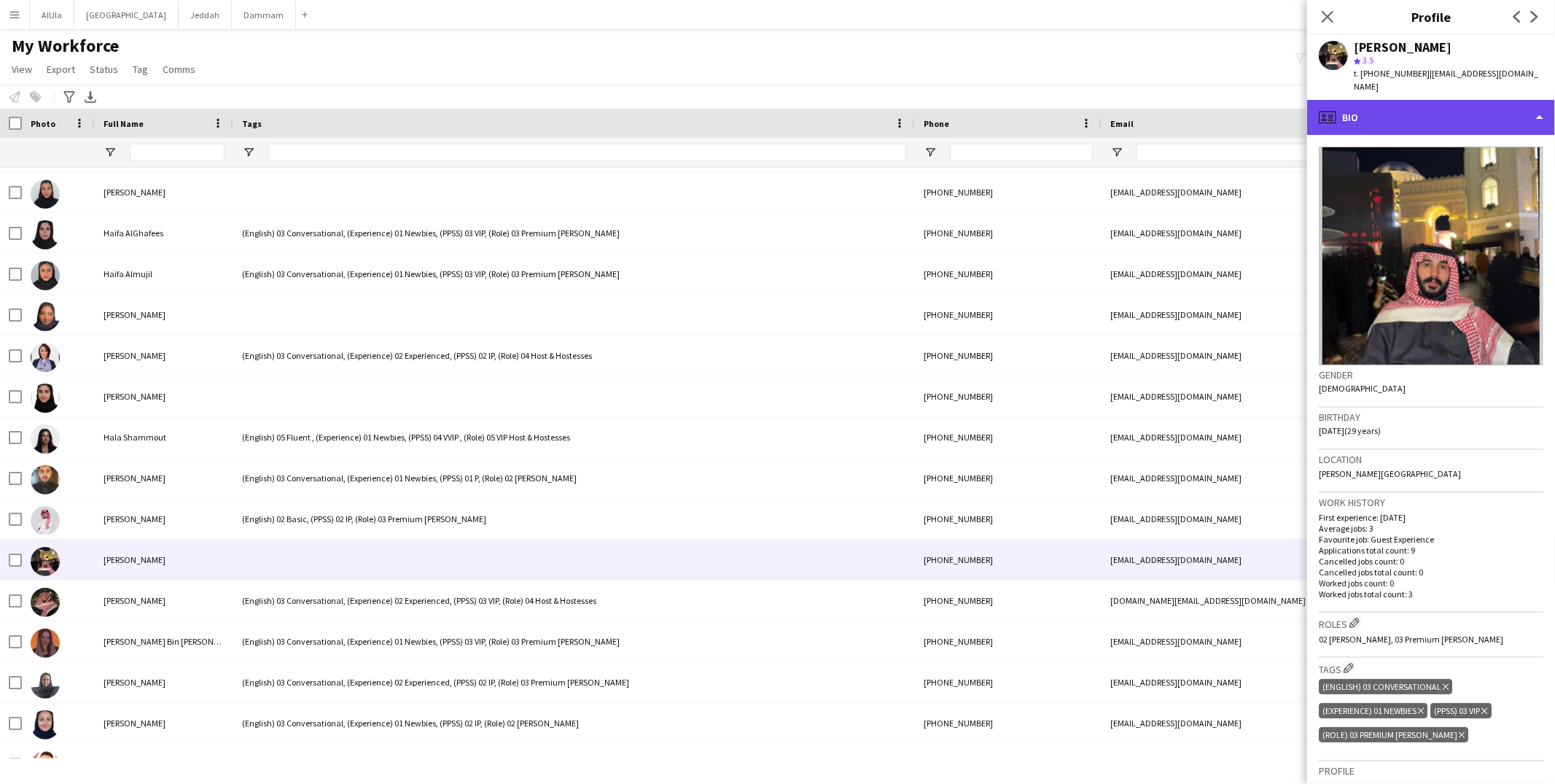
click at [1394, 110] on div "profile Bio" at bounding box center [1431, 117] width 248 height 35
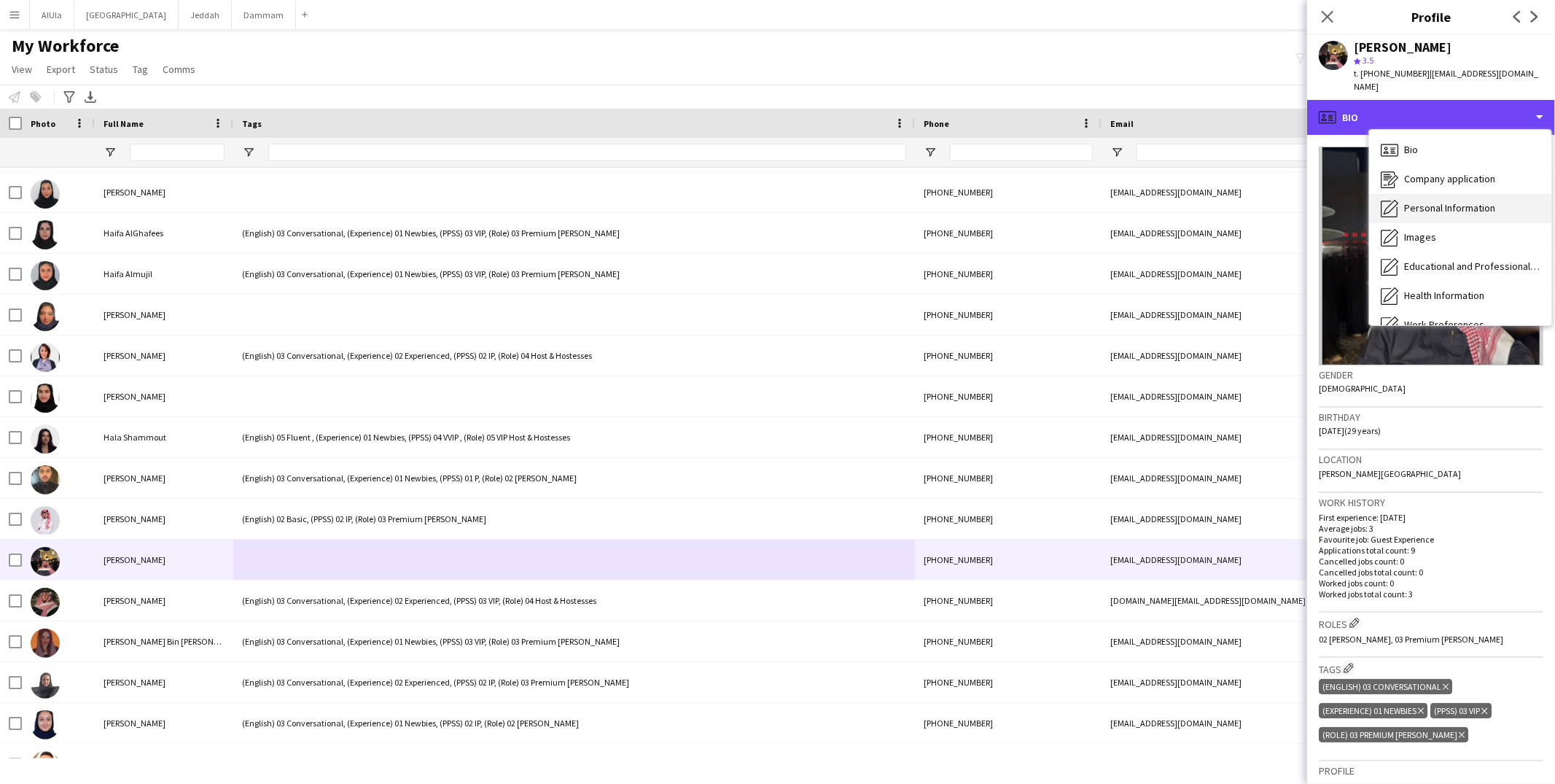
scroll to position [165, 0]
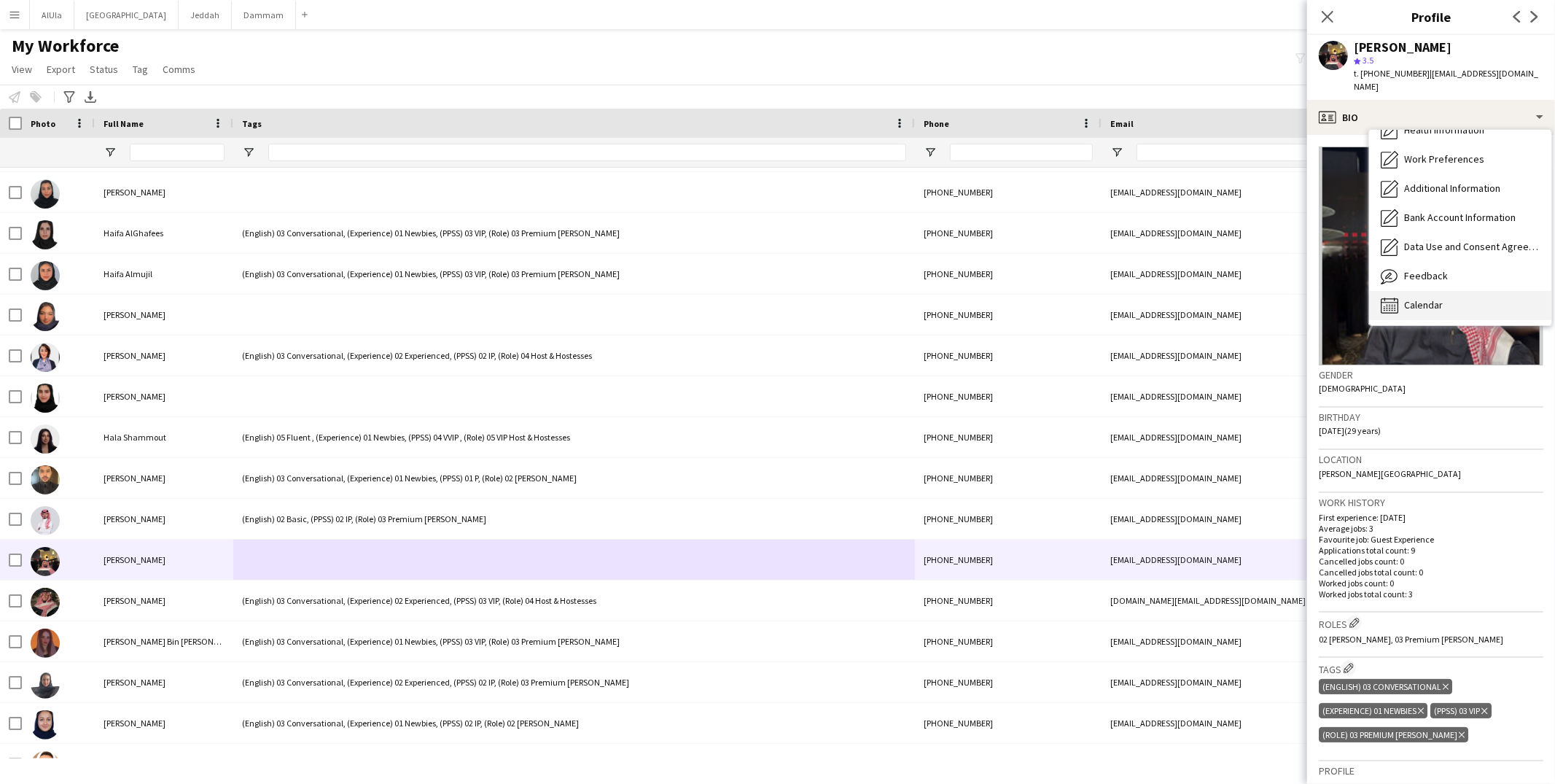
click at [1397, 296] on icon "Calendar" at bounding box center [1389, 305] width 18 height 18
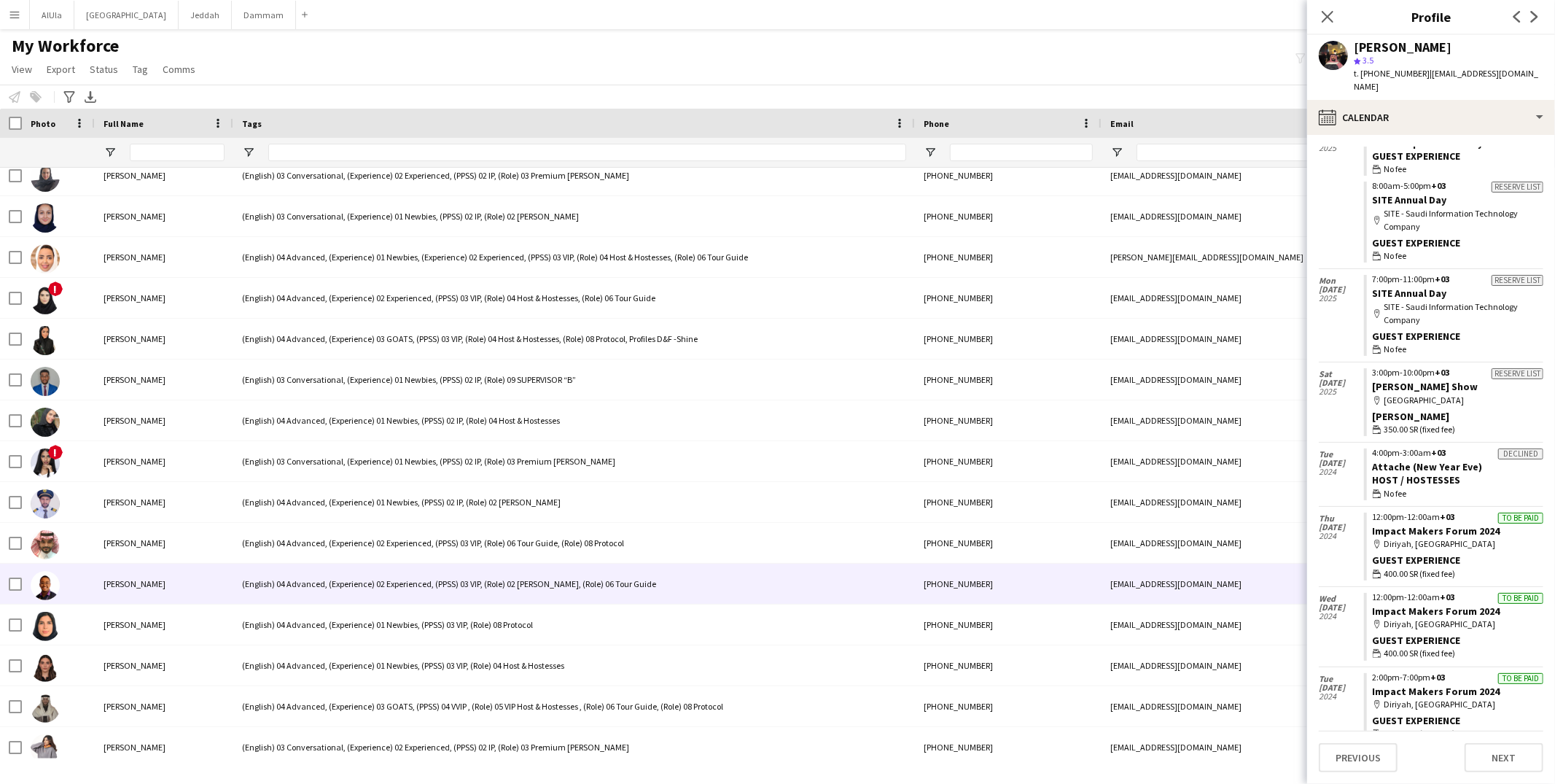
scroll to position [11641, 0]
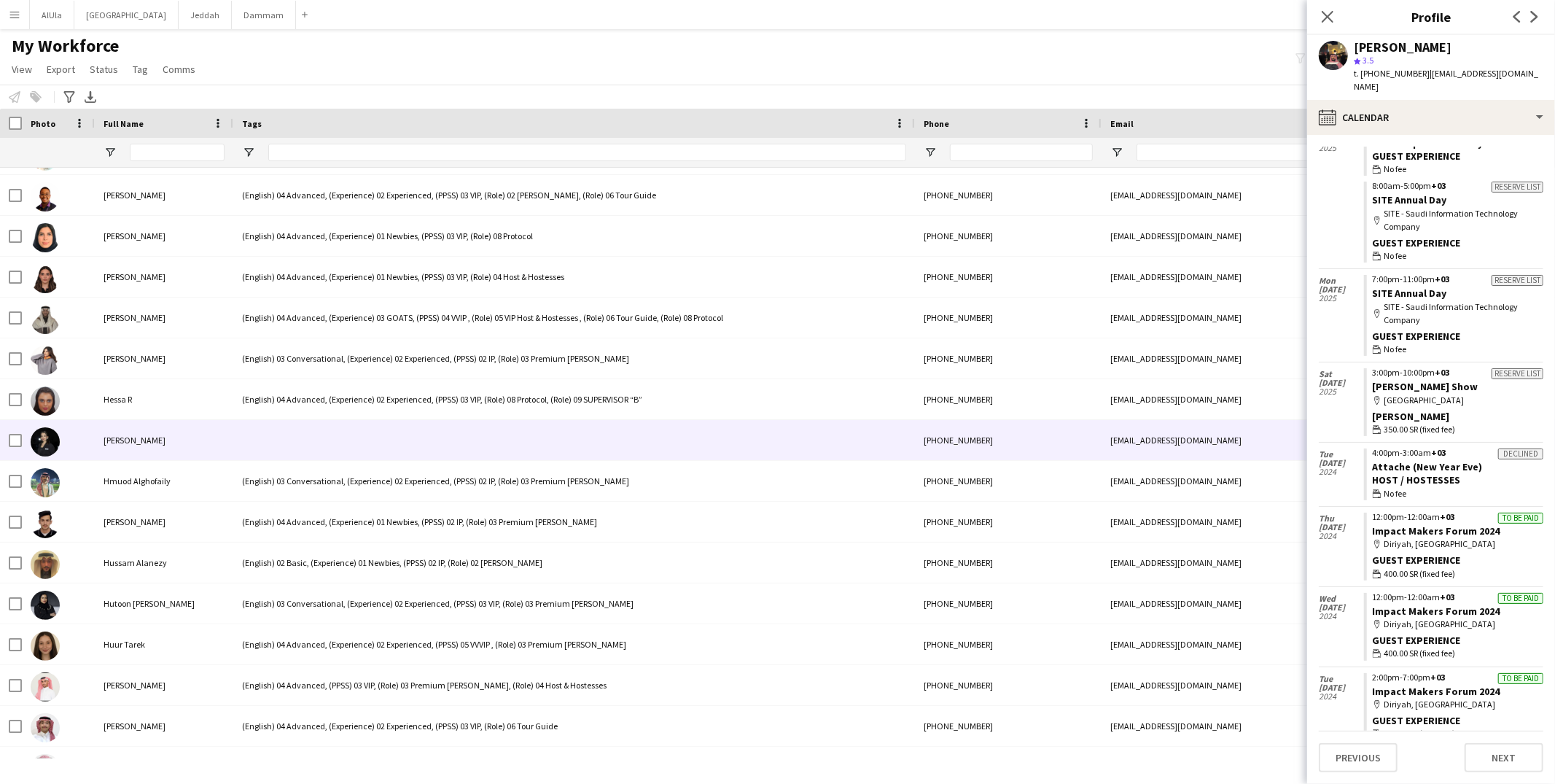
click at [282, 451] on div at bounding box center [573, 439] width 681 height 40
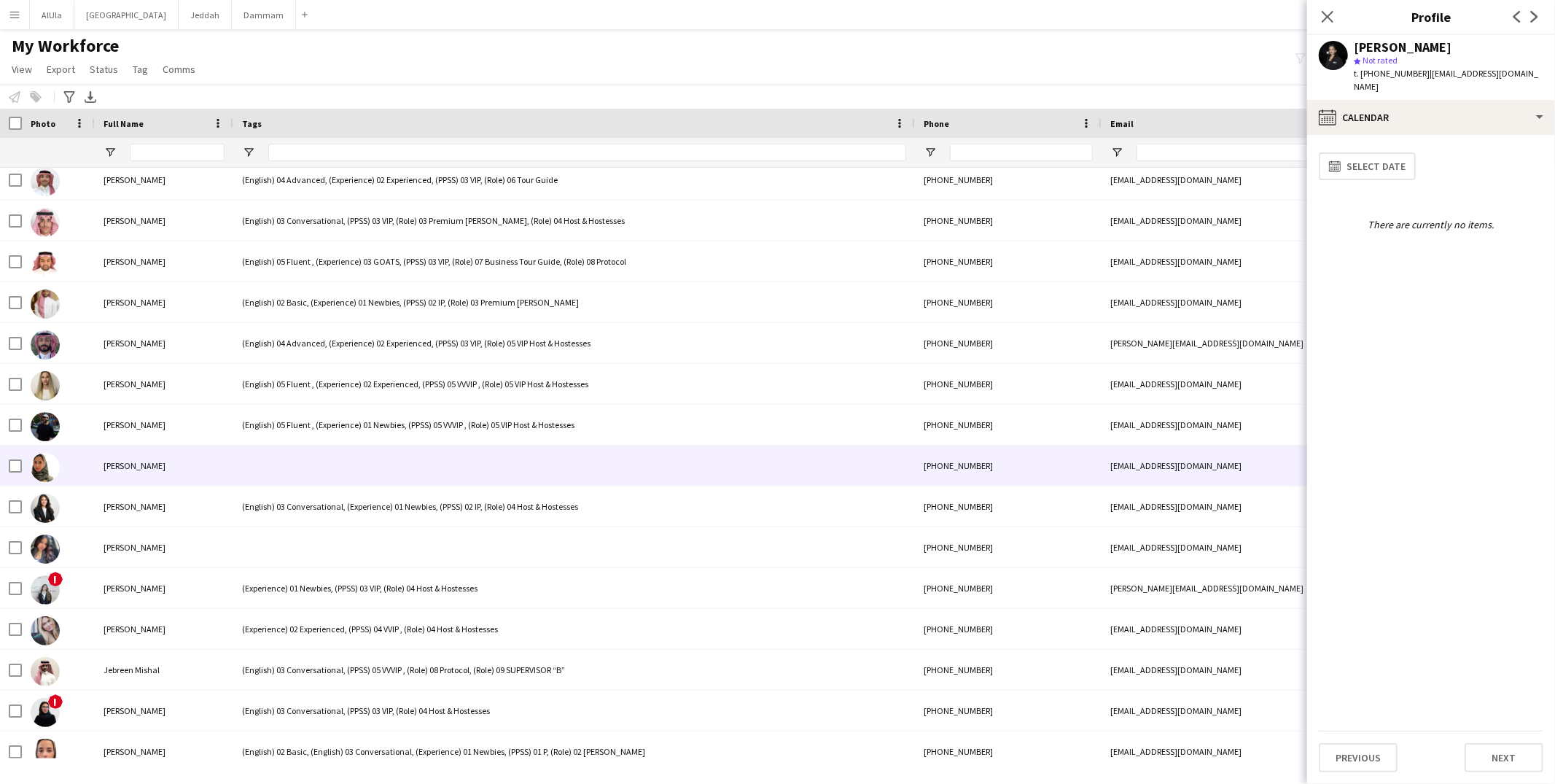
click at [316, 468] on div at bounding box center [573, 465] width 681 height 40
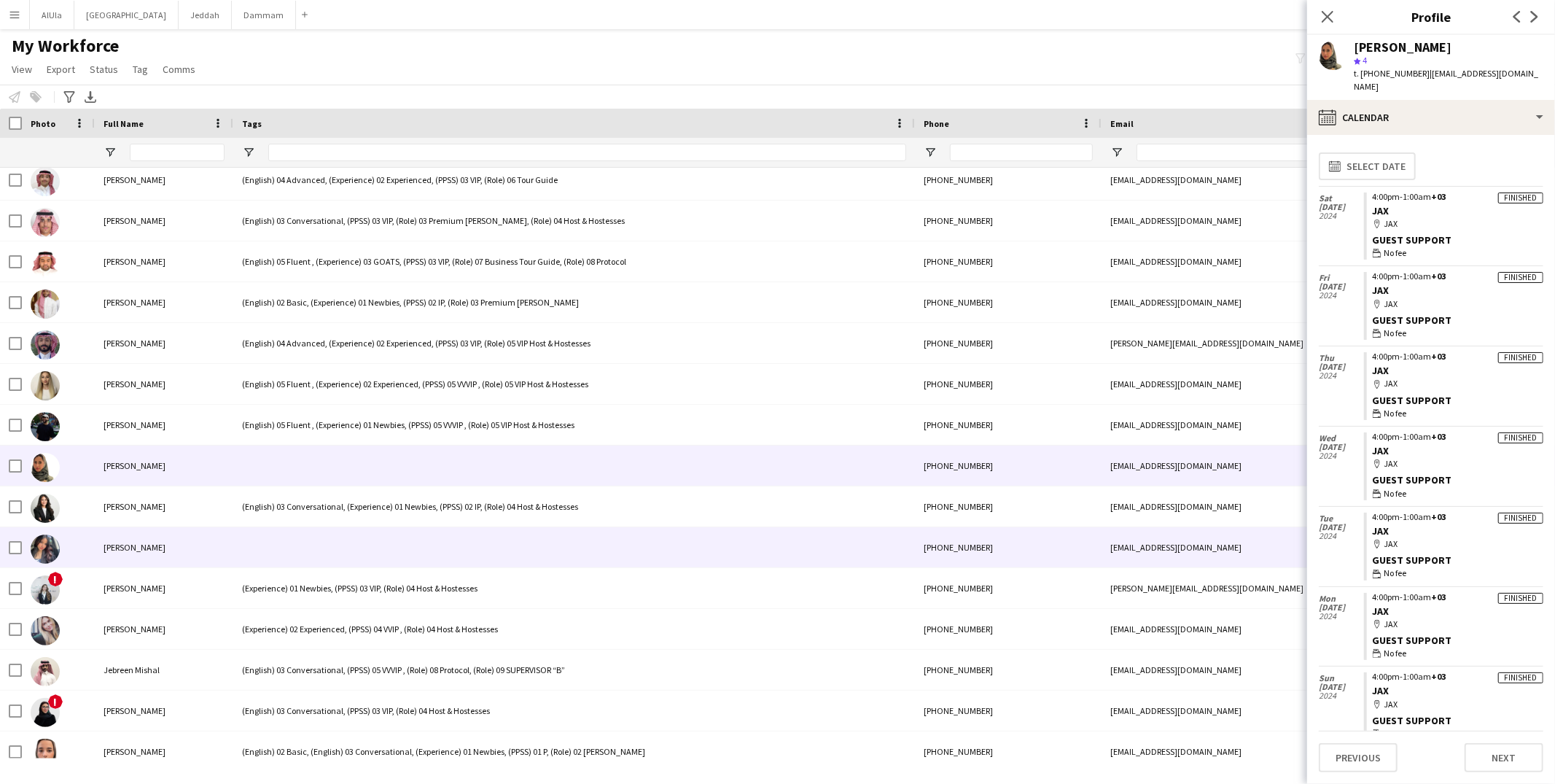
click at [321, 533] on div at bounding box center [573, 546] width 681 height 40
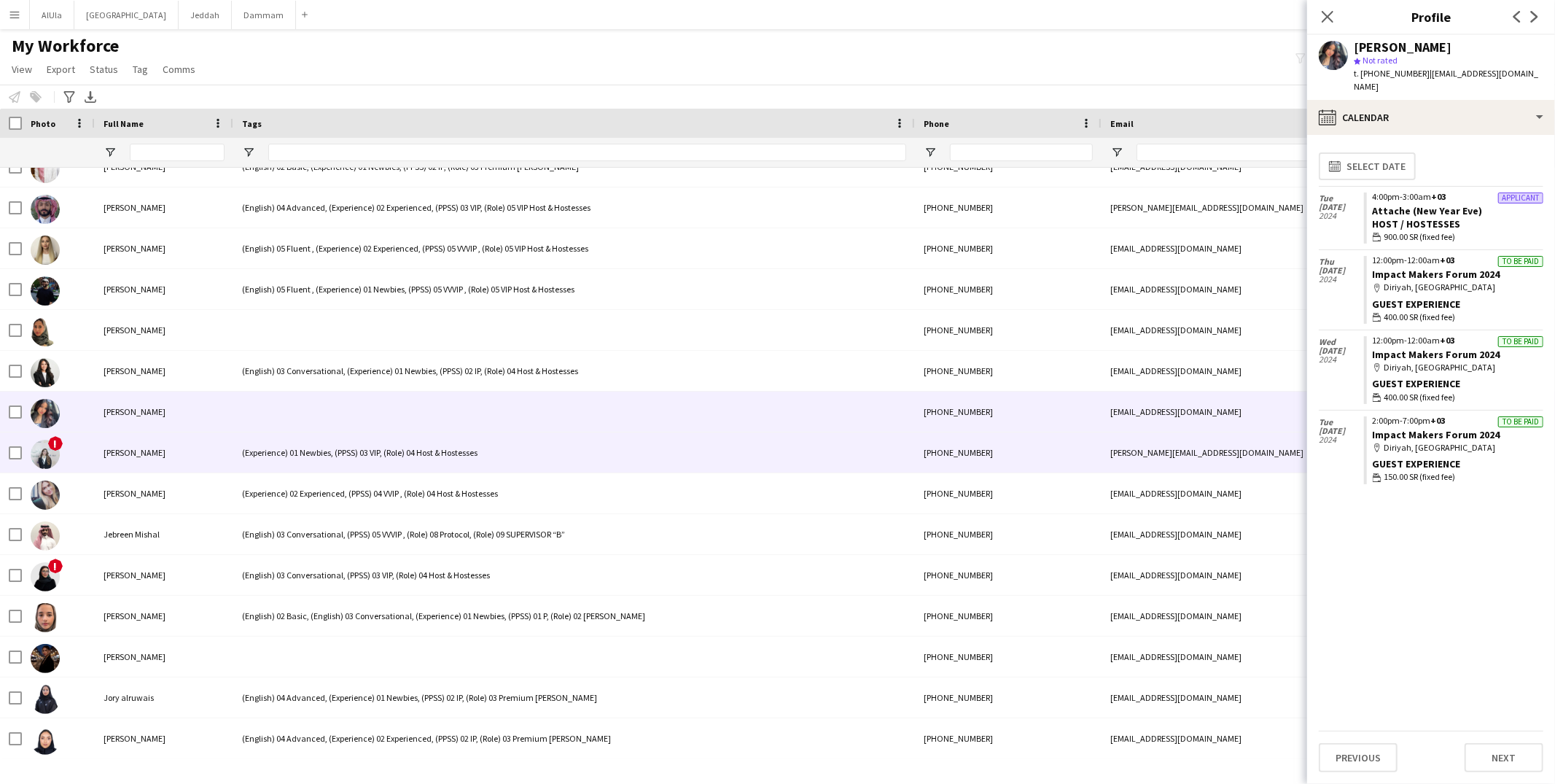
click at [316, 446] on div "(Experience) 01 Newbies, (PPSS) 03 VIP, (Role) 04 Host & Hostesses" at bounding box center [573, 452] width 681 height 40
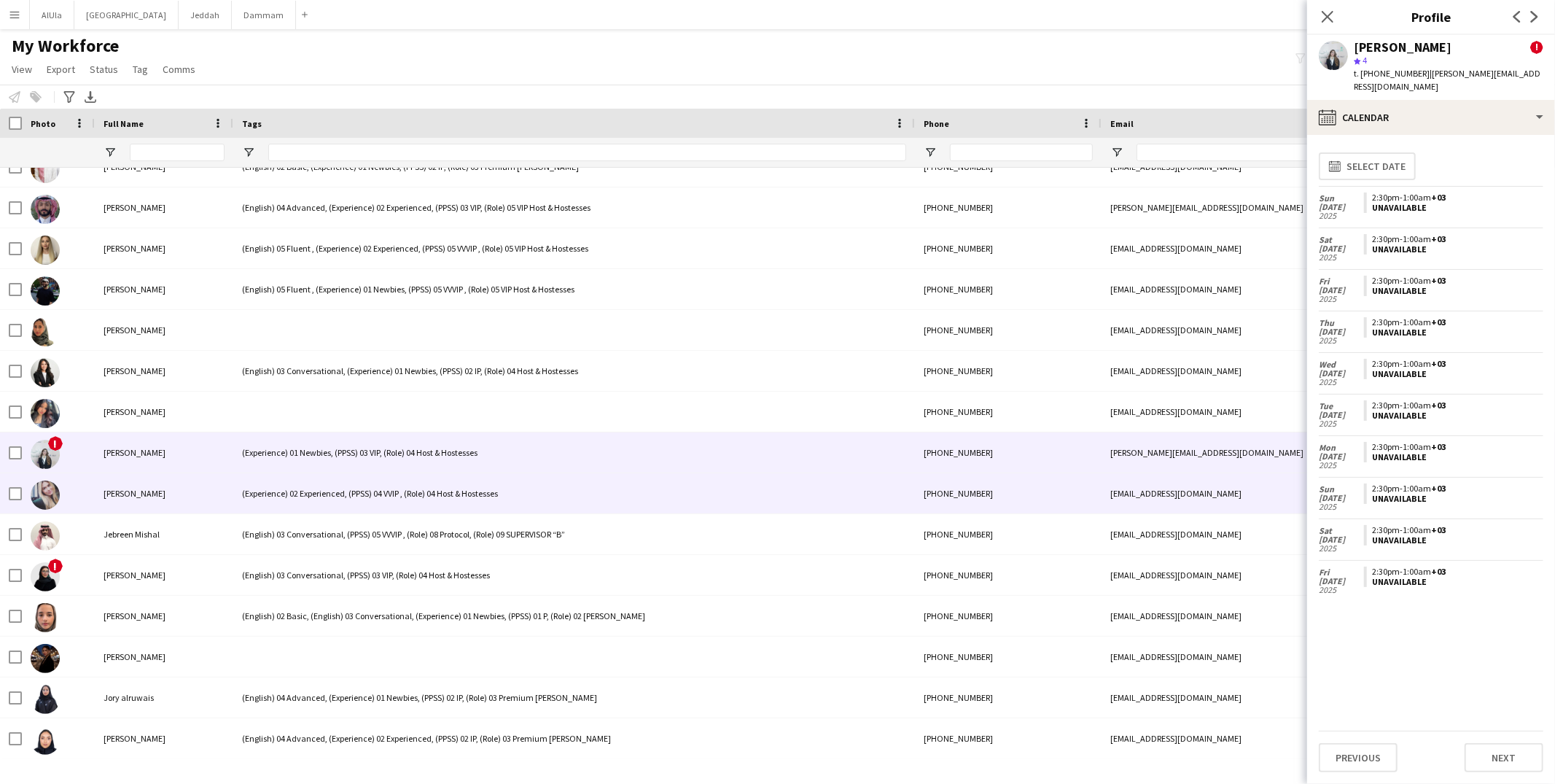
click at [295, 493] on div "(Experience) 02 Experienced, (PPSS) 04 VVIP , (Role) 04 Host & Hostesses" at bounding box center [573, 492] width 681 height 40
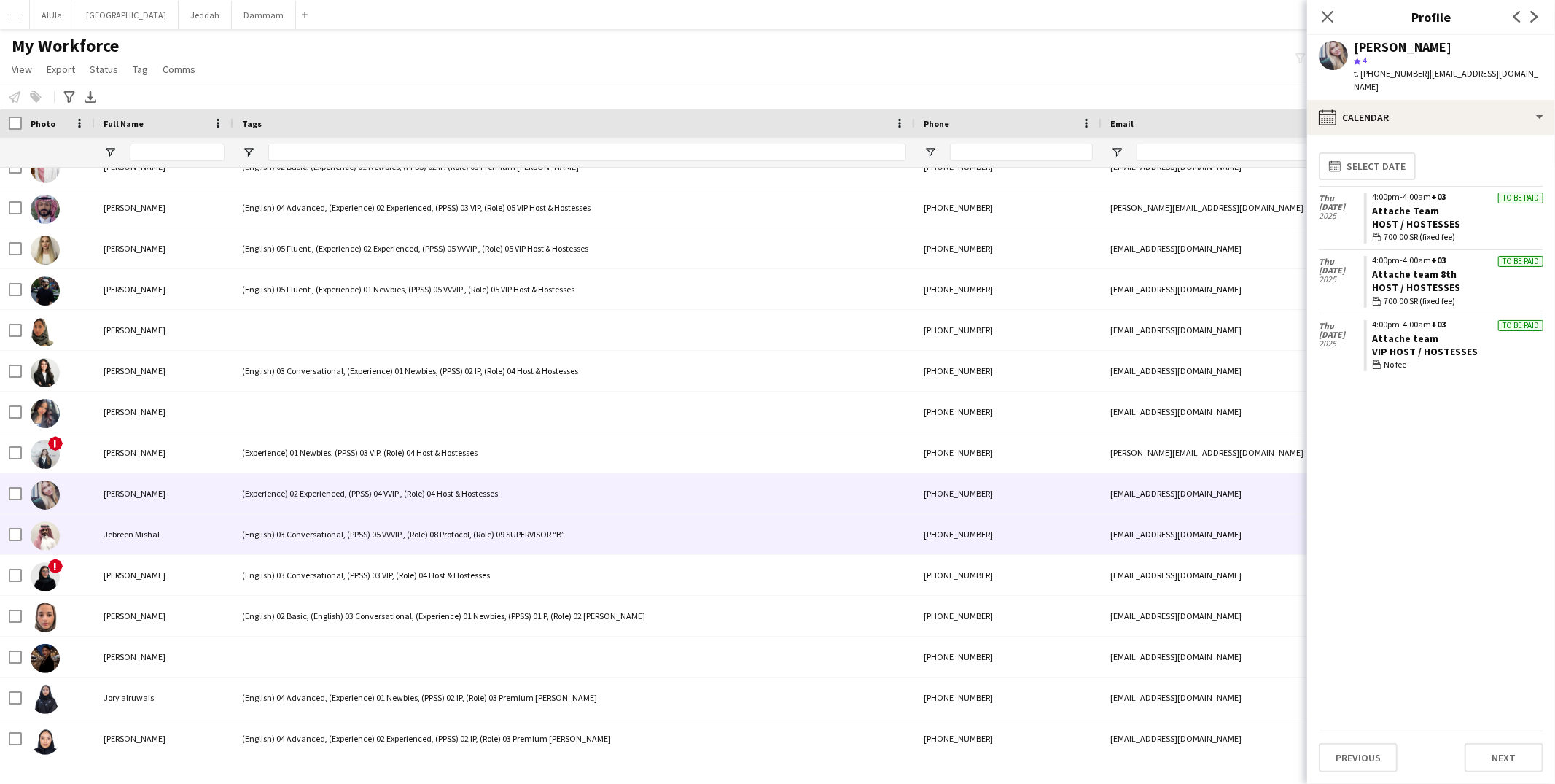
click at [288, 537] on div "(English) 03 Conversational, (PPSS) 05 VVVIP , (Role) 08 Protocol, (Role) 09 SU…" at bounding box center [573, 533] width 681 height 40
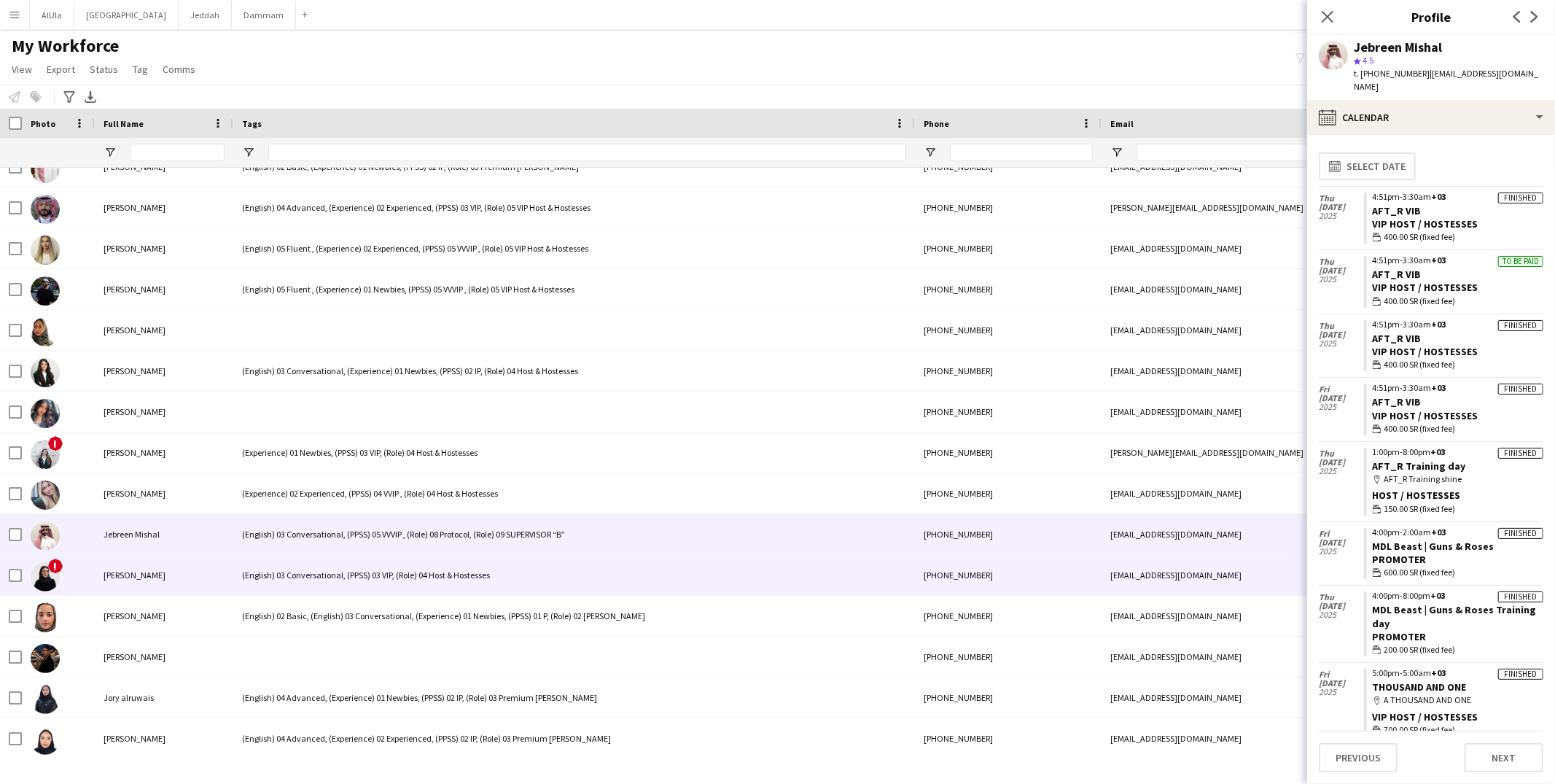
click at [276, 575] on div "(English) 03 Conversational, (PPSS) 03 VIP, (Role) 04 Host & Hostesses" at bounding box center [573, 574] width 681 height 40
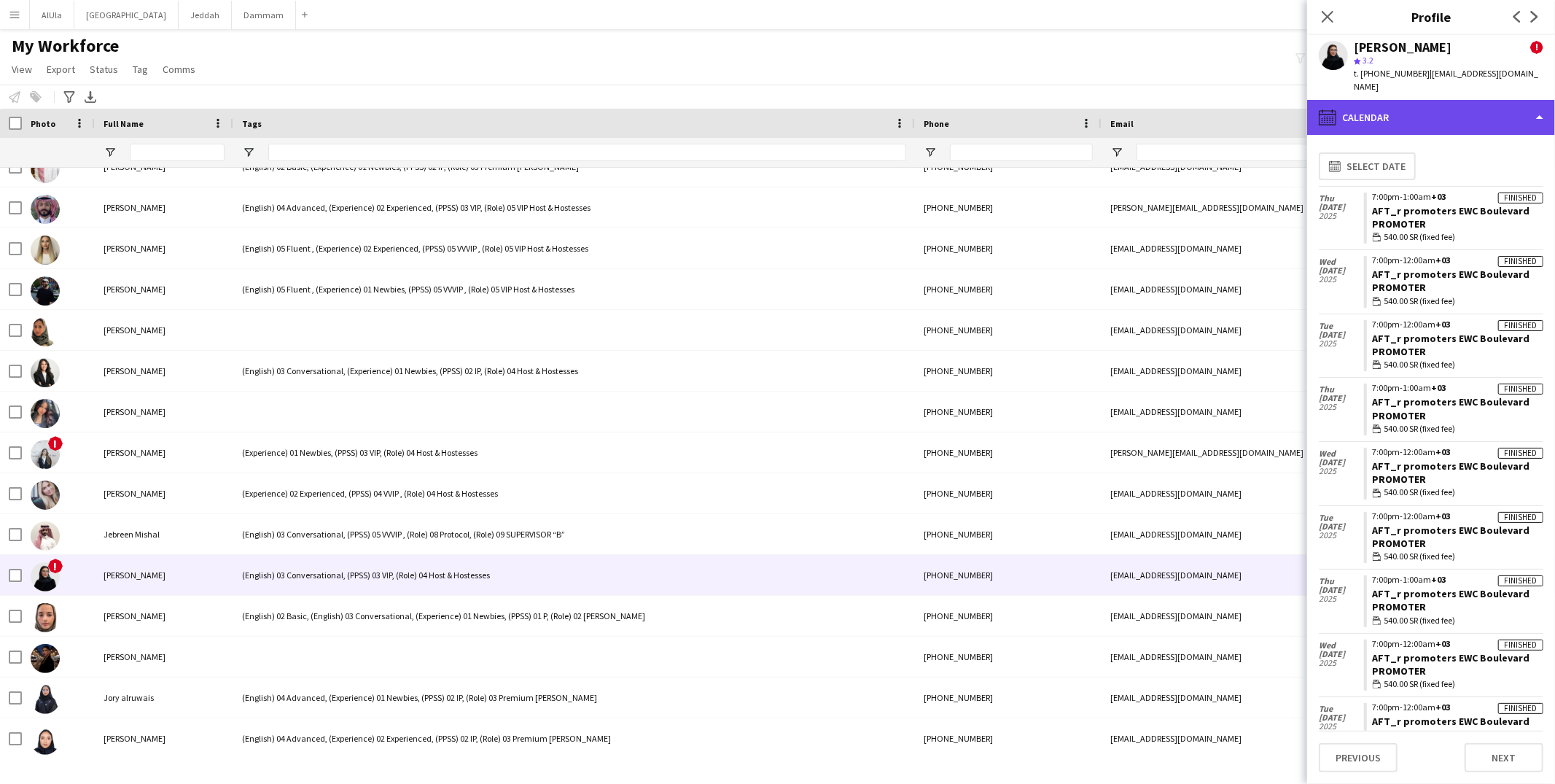
click at [1421, 112] on div "calendar-full Calendar" at bounding box center [1431, 117] width 248 height 35
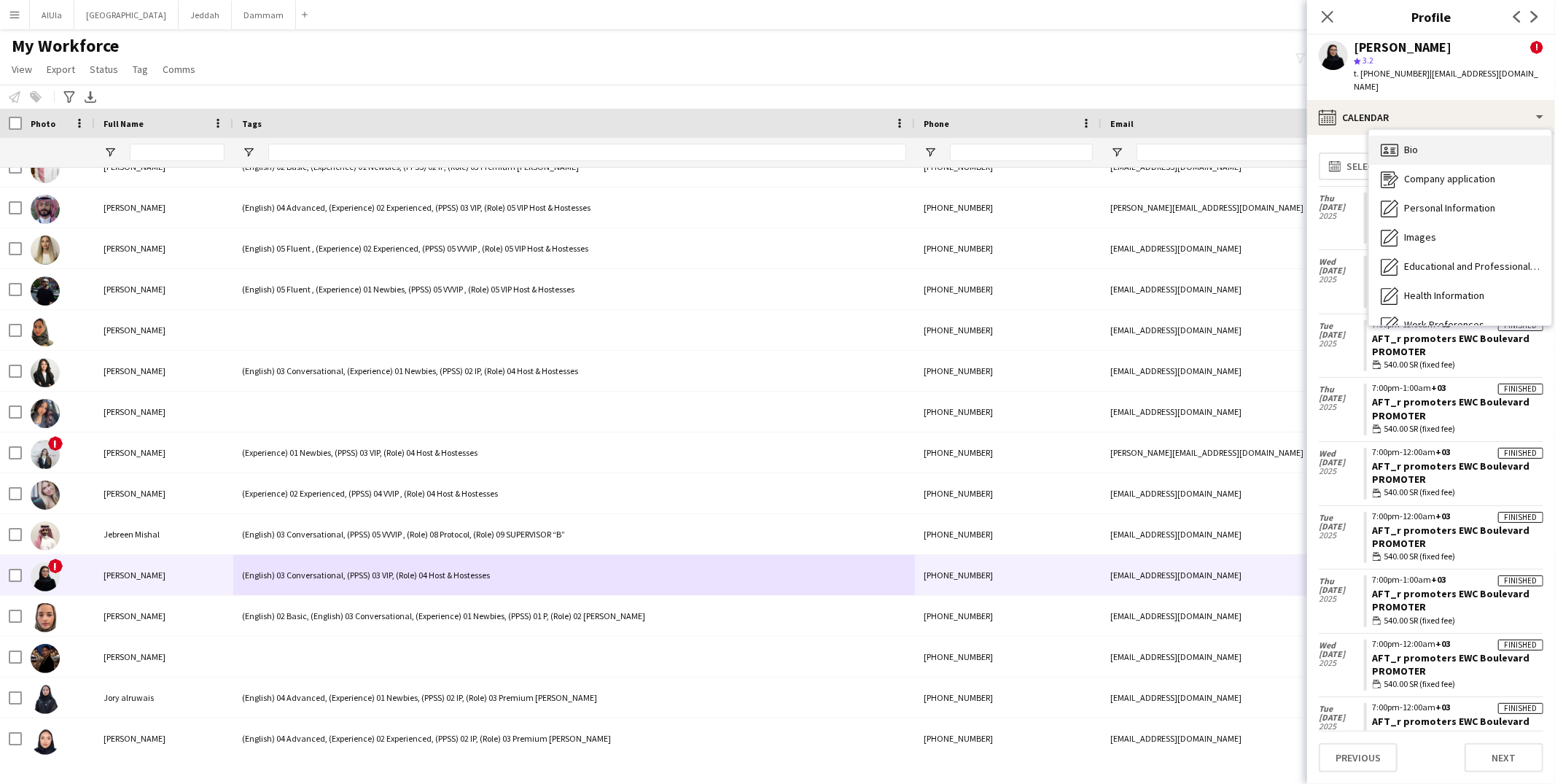
click at [1423, 143] on div "Bio Bio" at bounding box center [1459, 149] width 182 height 29
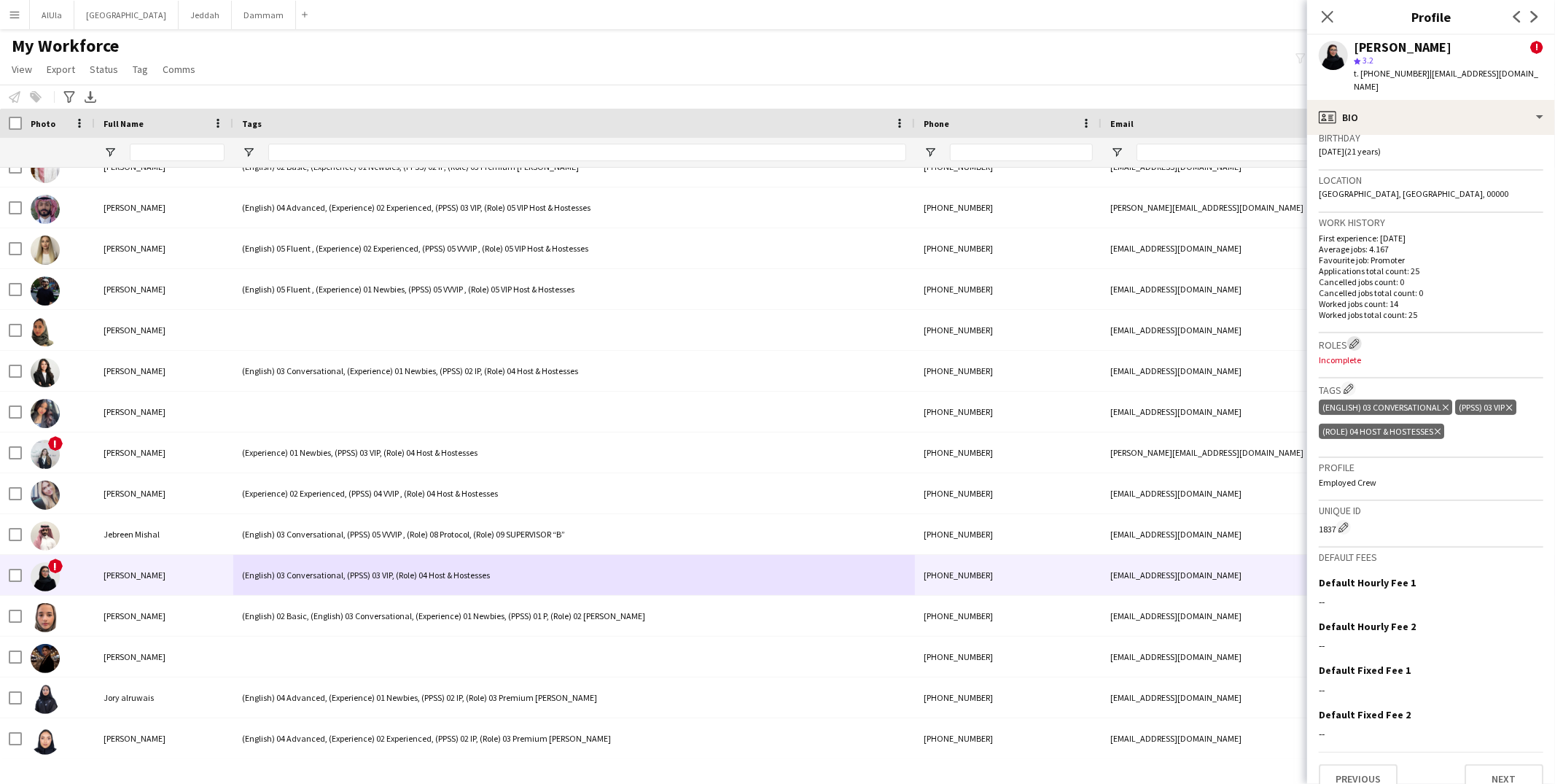
click at [1355, 336] on button "Edit crew company roles" at bounding box center [1355, 343] width 15 height 15
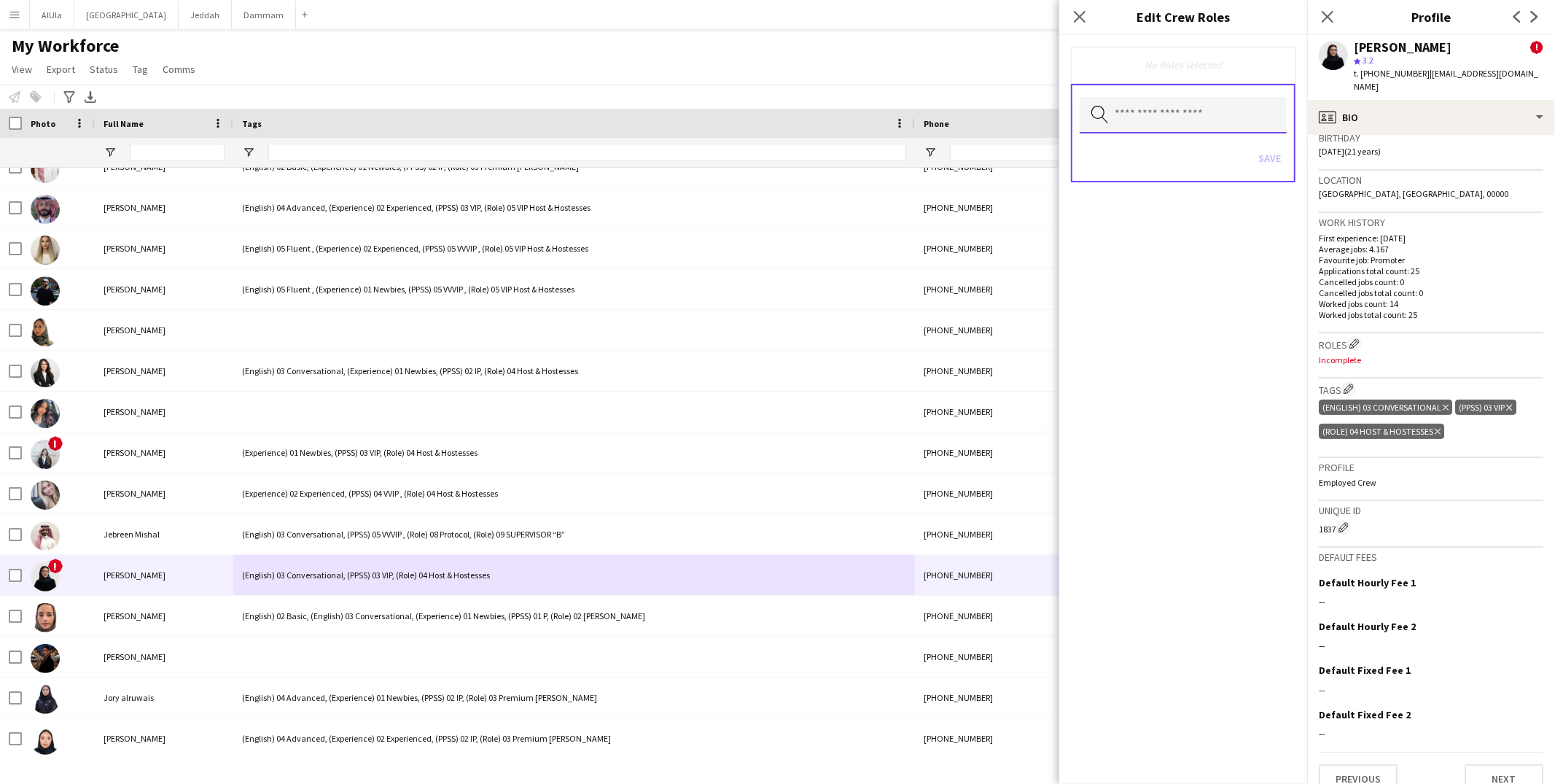
click at [1163, 127] on input "text" at bounding box center [1183, 115] width 207 height 36
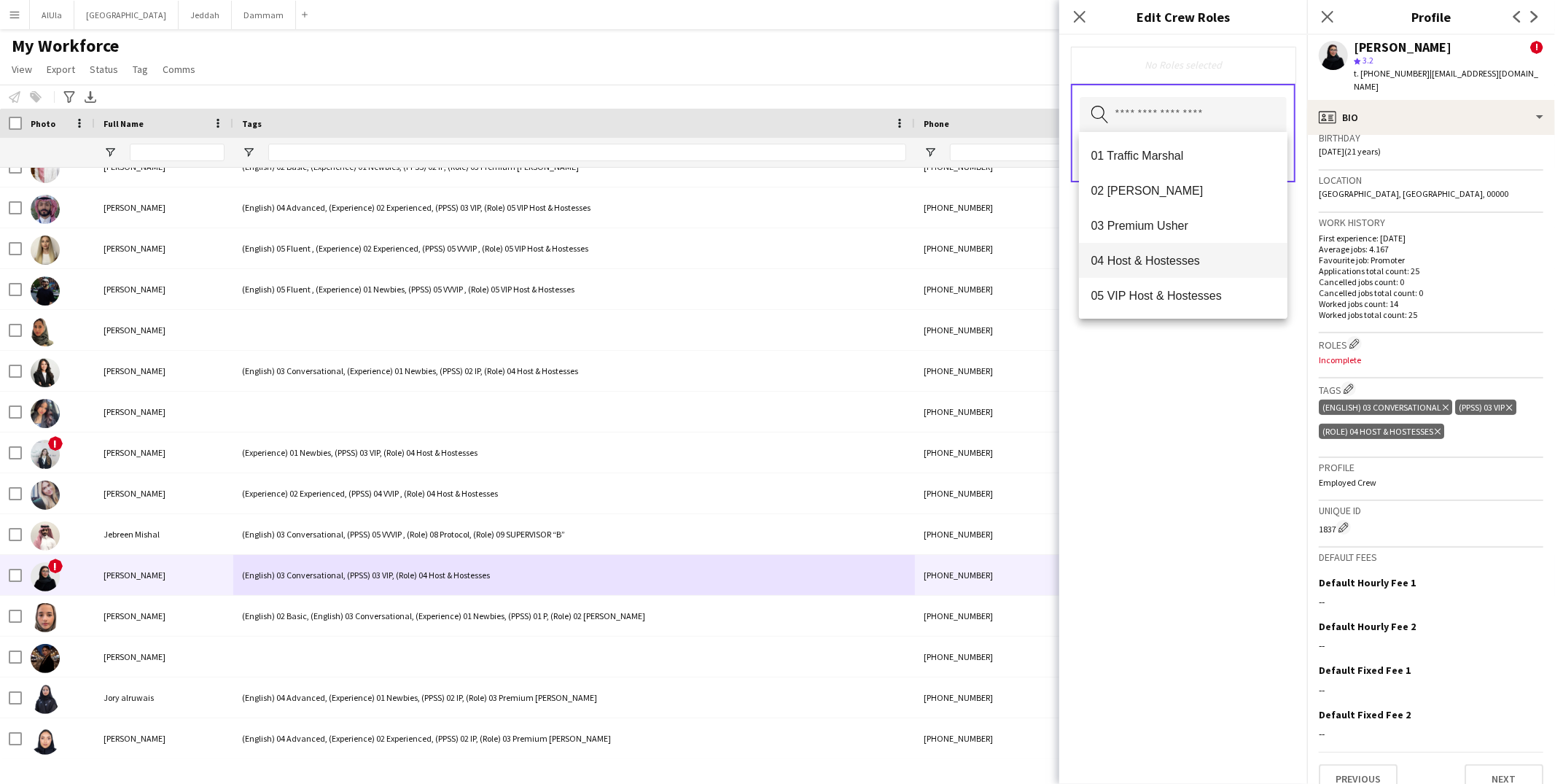
click at [1141, 262] on span "04 Host & Hostesses" at bounding box center [1183, 260] width 186 height 14
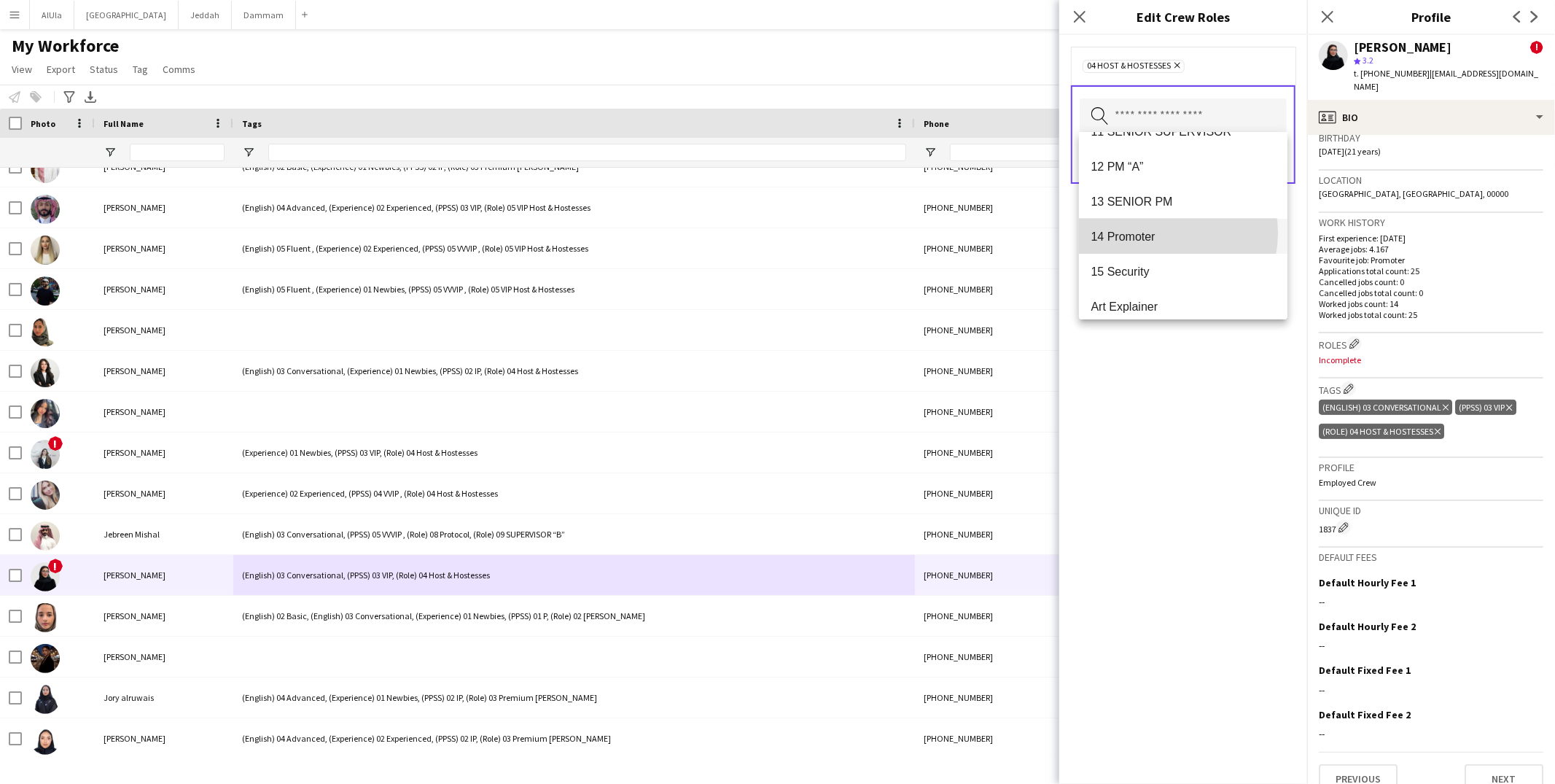
click at [1154, 232] on span "14 Promoter" at bounding box center [1183, 236] width 186 height 14
click at [1194, 394] on div "04 Host & Hostesses Remove 14 Promoter Remove Search by role type Save" at bounding box center [1183, 409] width 248 height 749
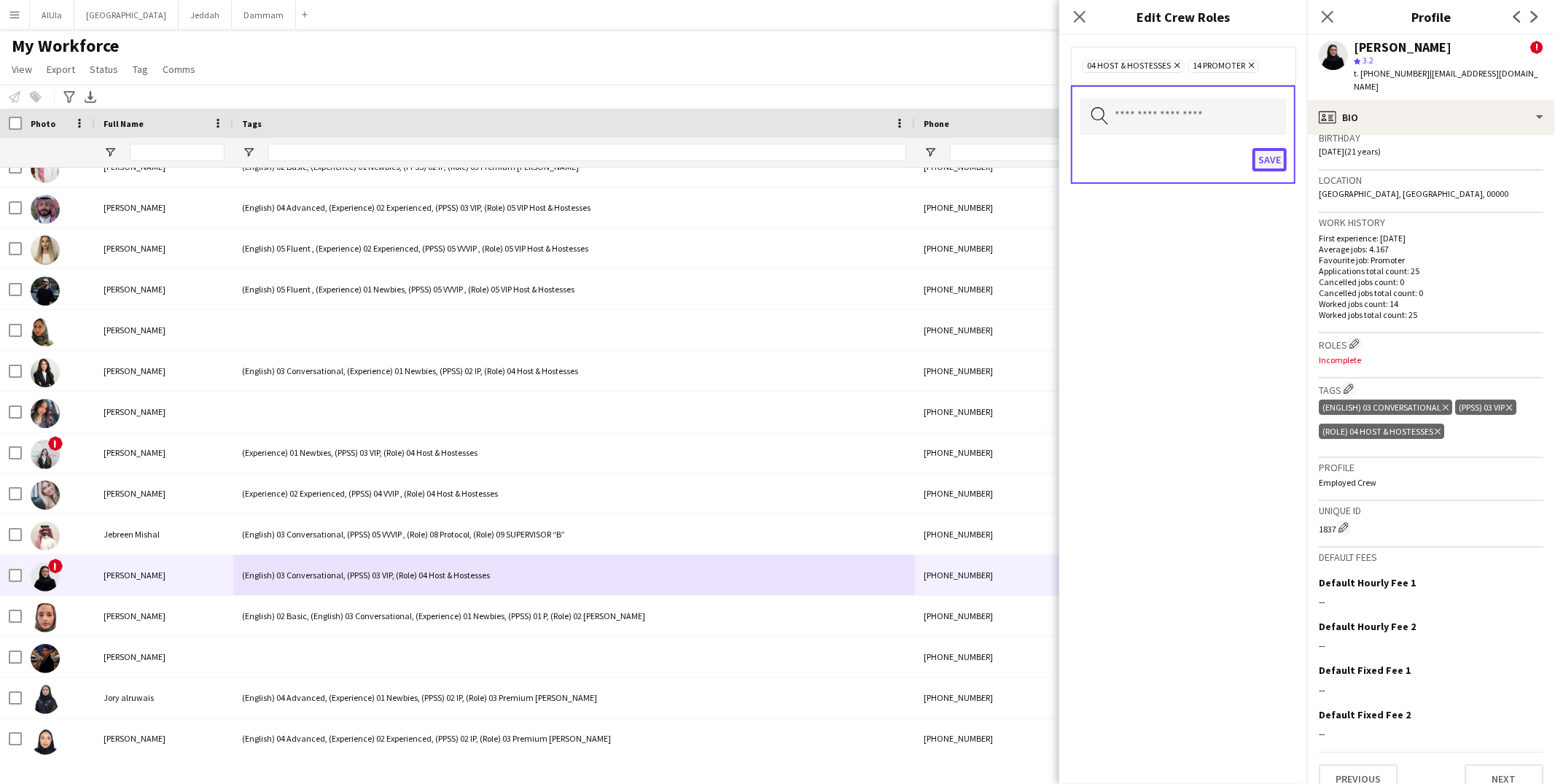
click at [1265, 152] on button "Save" at bounding box center [1269, 159] width 34 height 23
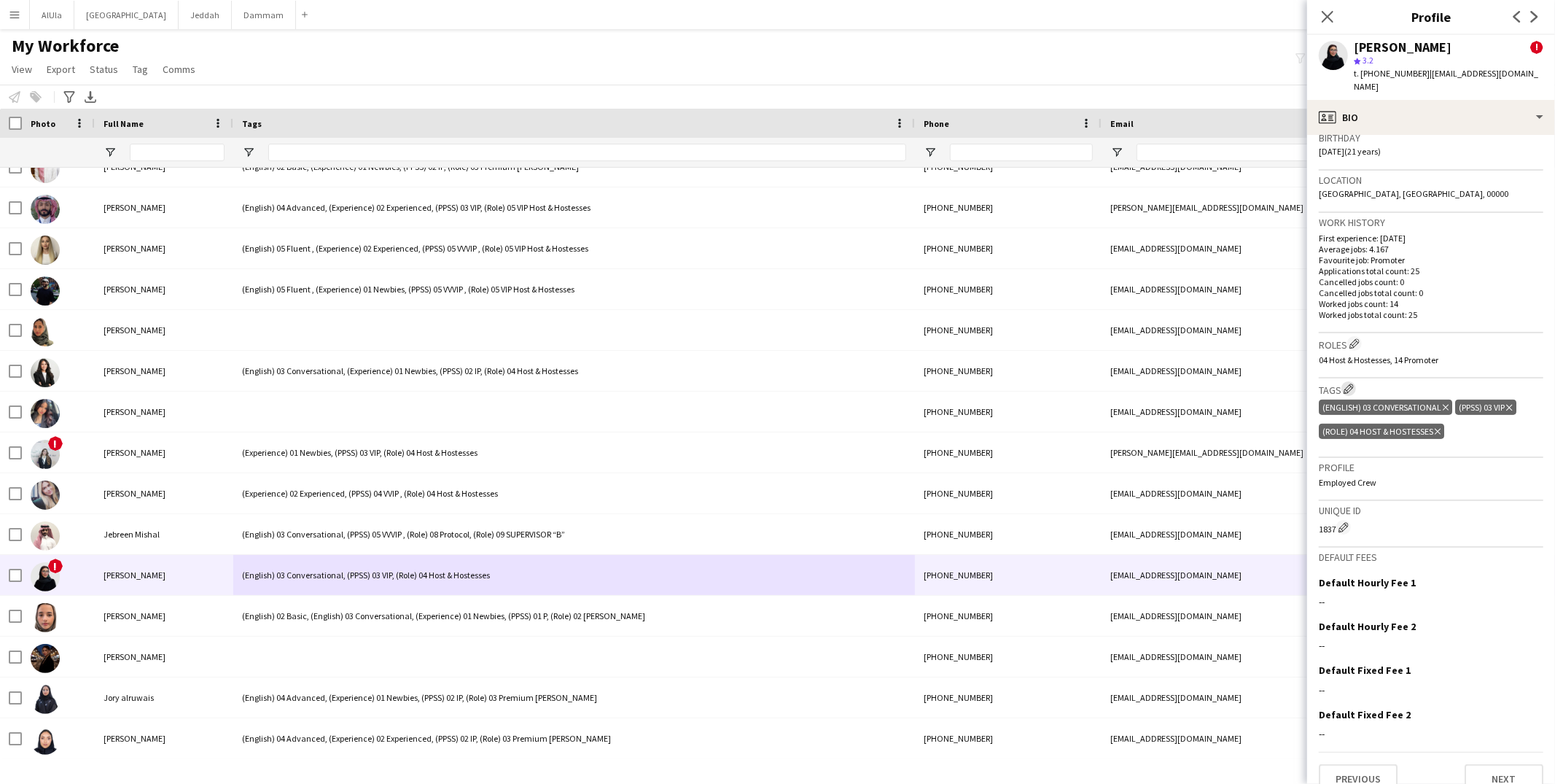
click at [1352, 383] on app-icon "Edit crew company tags" at bounding box center [1348, 388] width 10 height 10
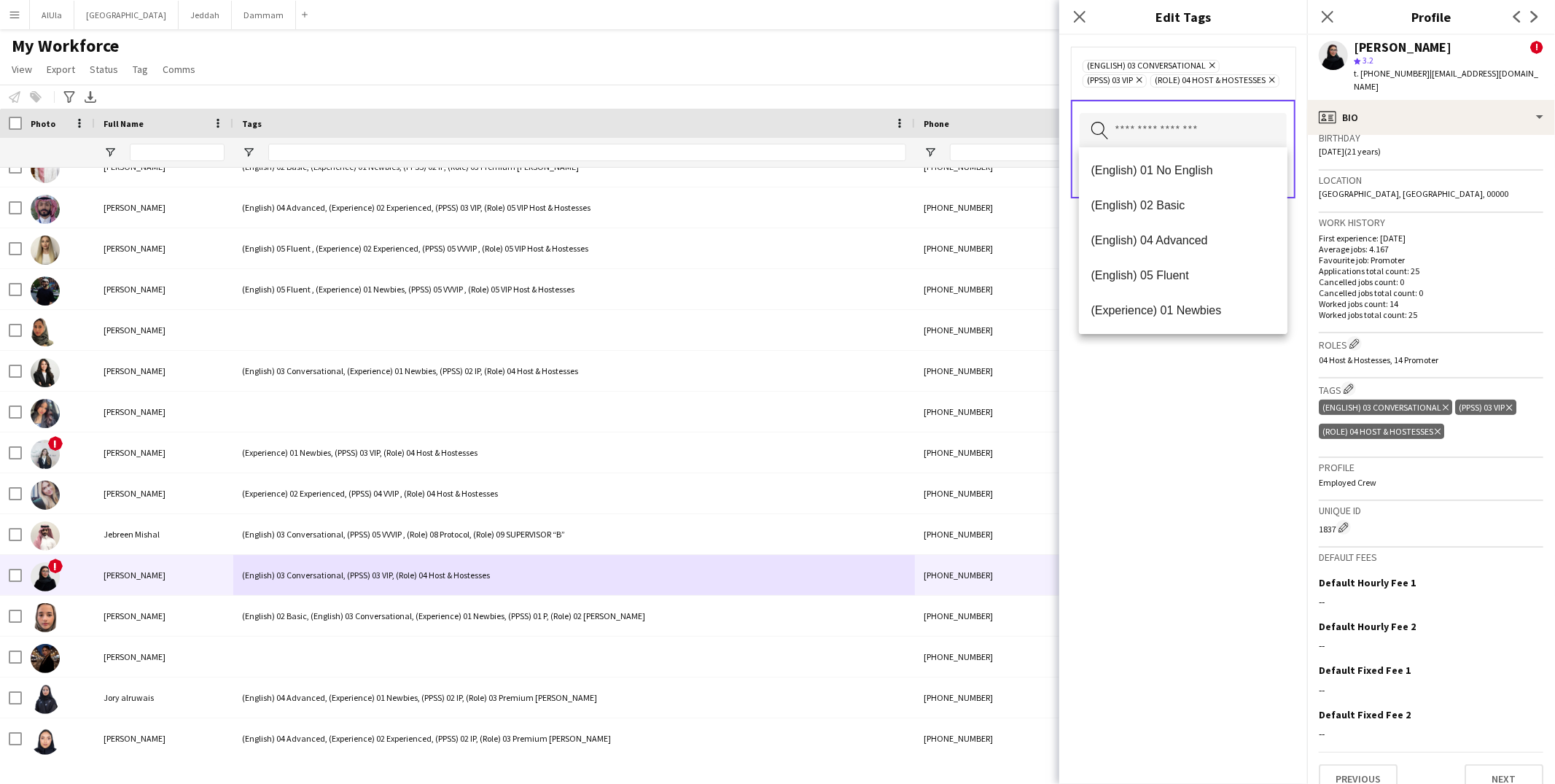
click at [1151, 132] on input "text" at bounding box center [1183, 131] width 207 height 36
click at [1168, 215] on span "(Experience) 02 Experienced" at bounding box center [1183, 212] width 186 height 14
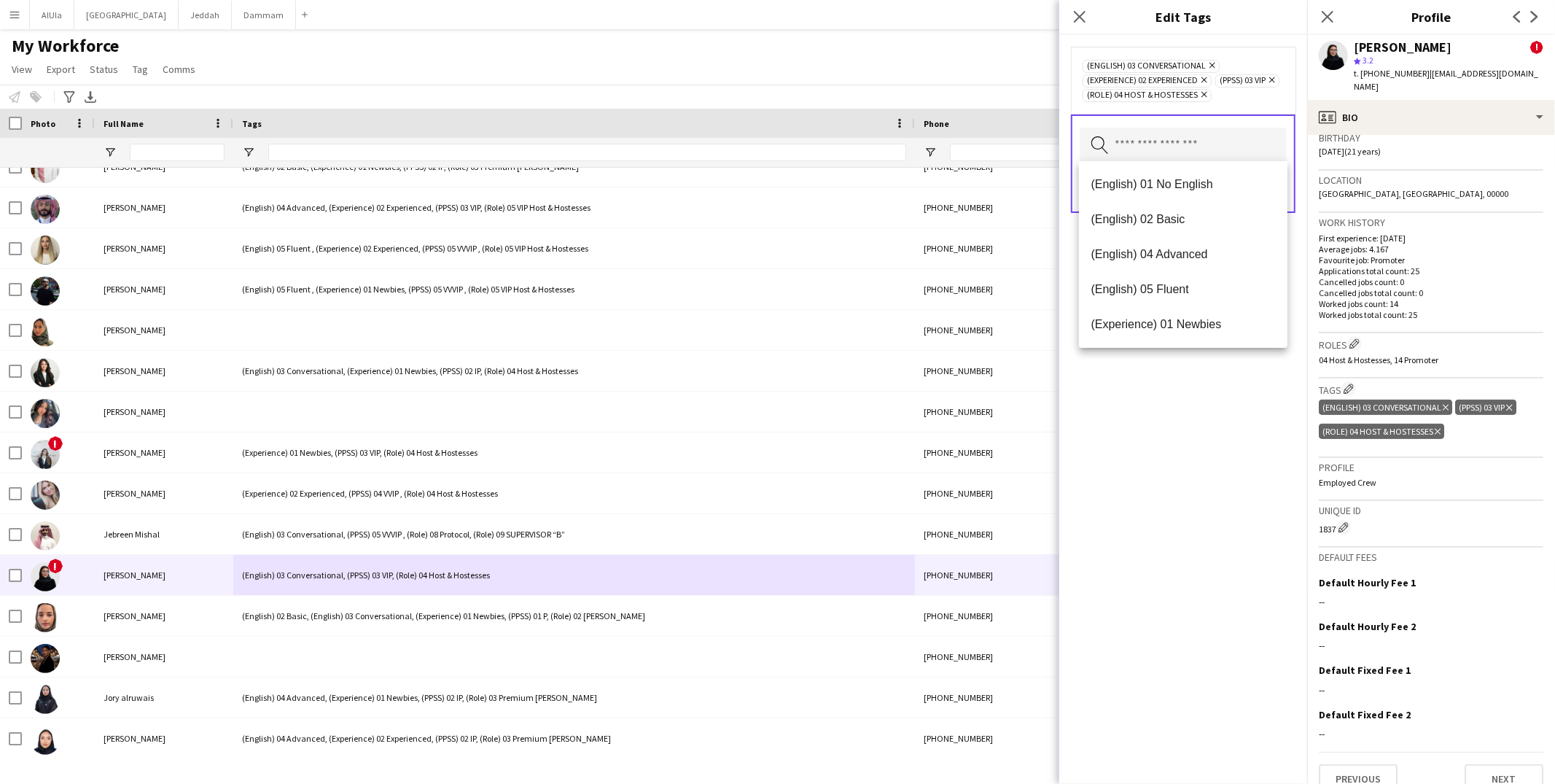
click at [1192, 422] on div "(English) 03 Conversational Remove (Experience) 02 Experienced Remove (PPSS) 03…" at bounding box center [1183, 409] width 248 height 749
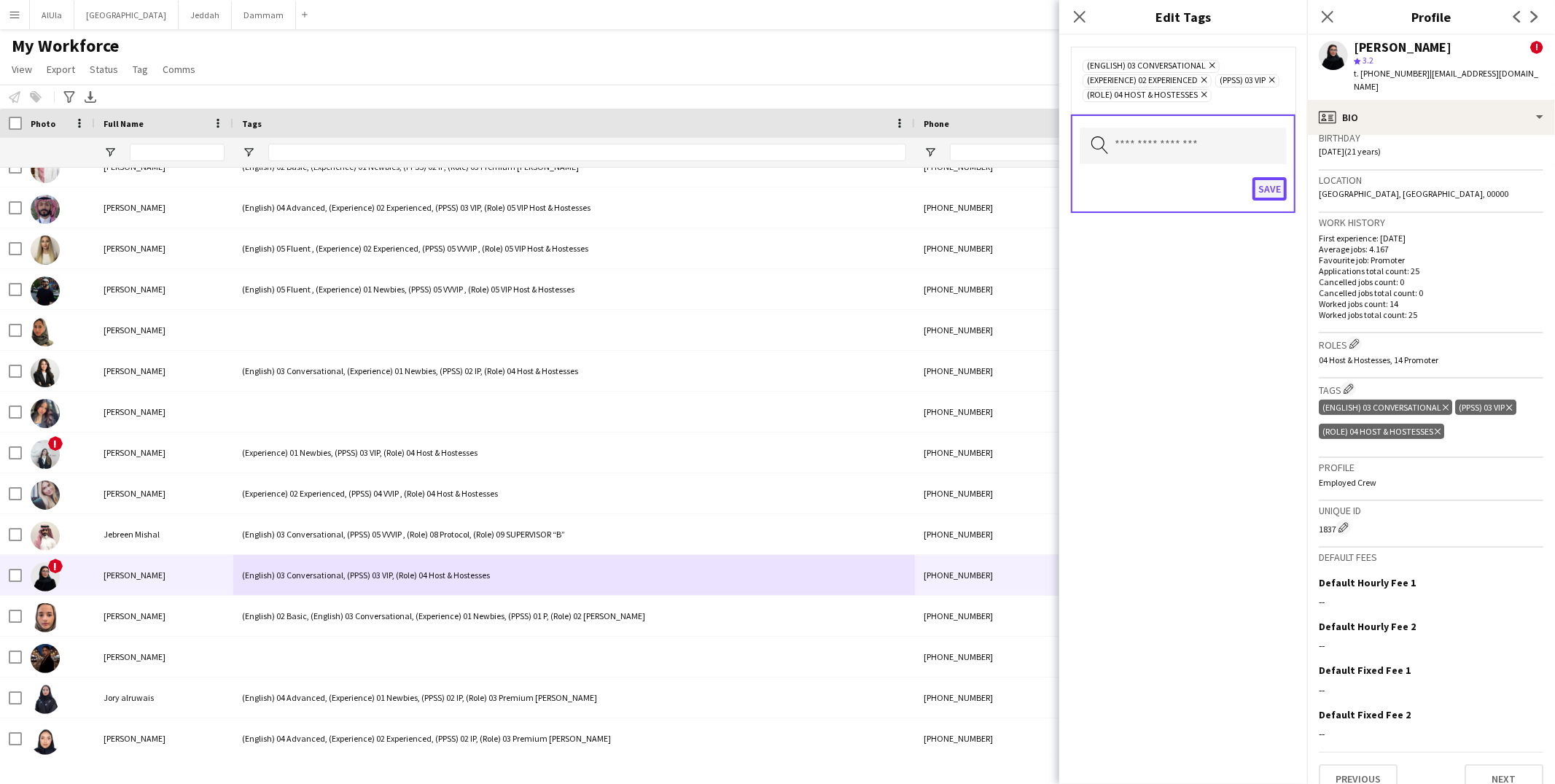
click at [1272, 182] on button "Save" at bounding box center [1269, 188] width 34 height 23
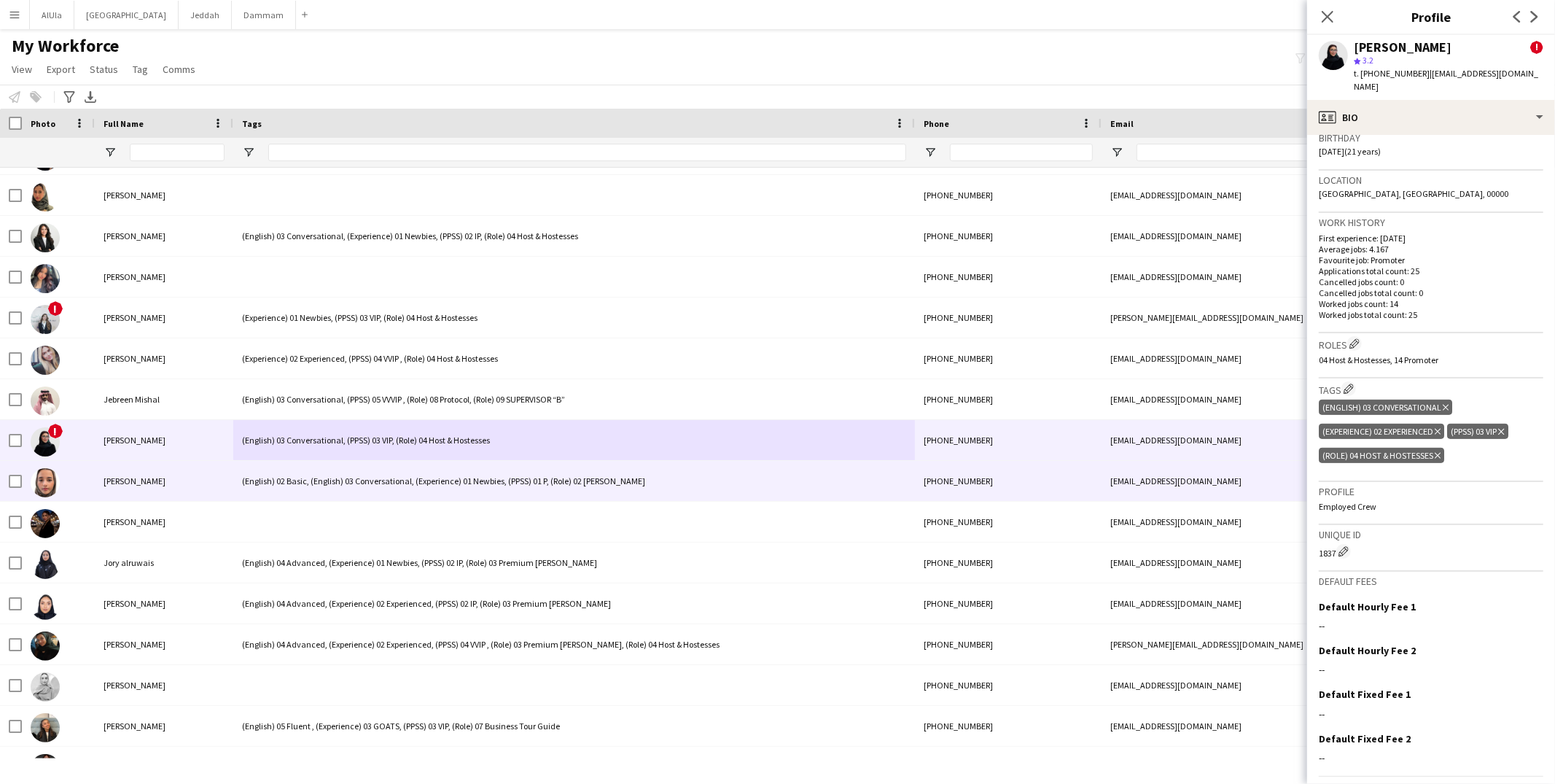
click at [290, 496] on div "(English) 02 Basic, (English) 03 Conversational, (Experience) 01 Newbies, (PPSS…" at bounding box center [573, 480] width 681 height 40
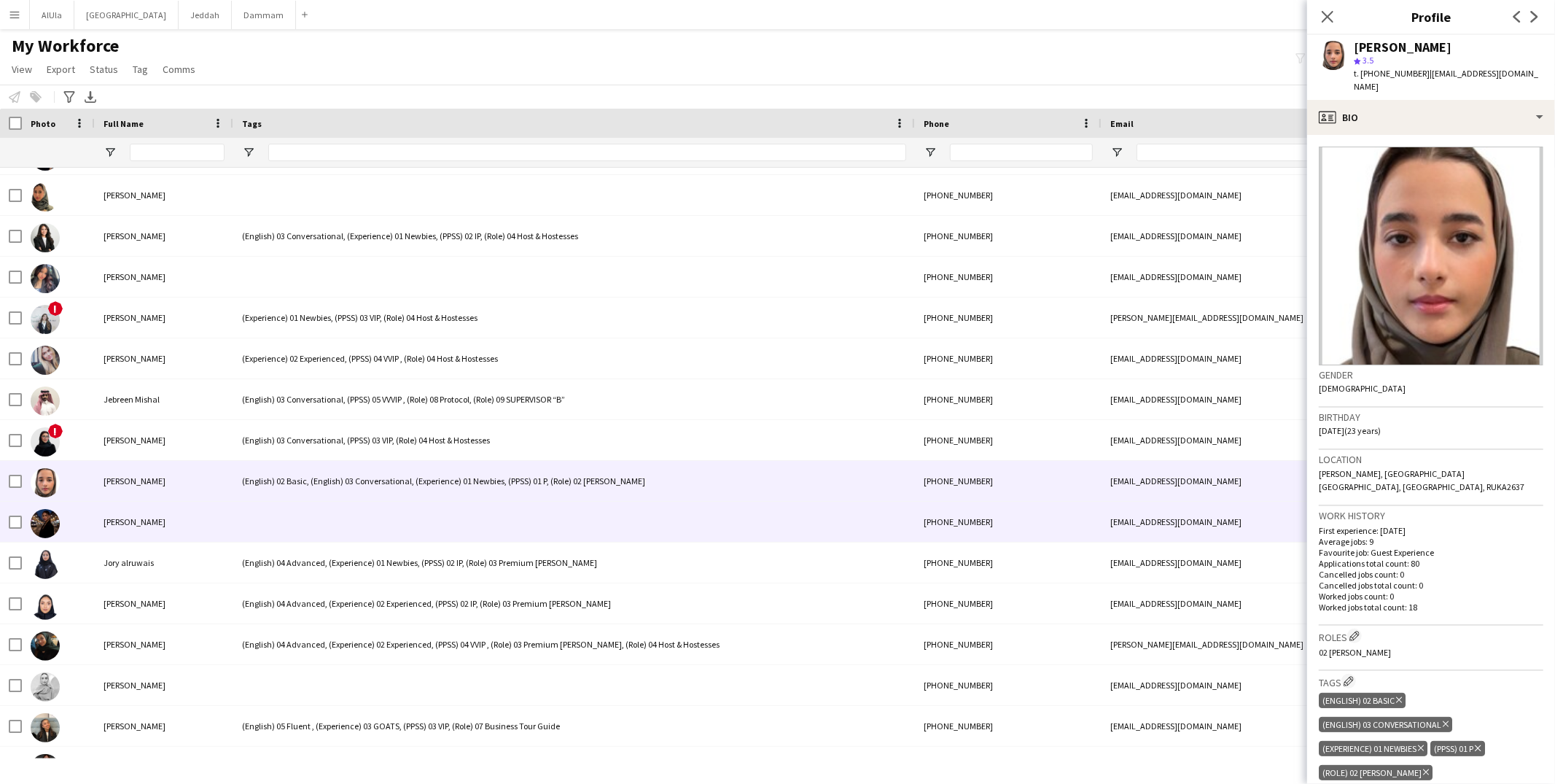
click at [286, 517] on div at bounding box center [573, 521] width 681 height 40
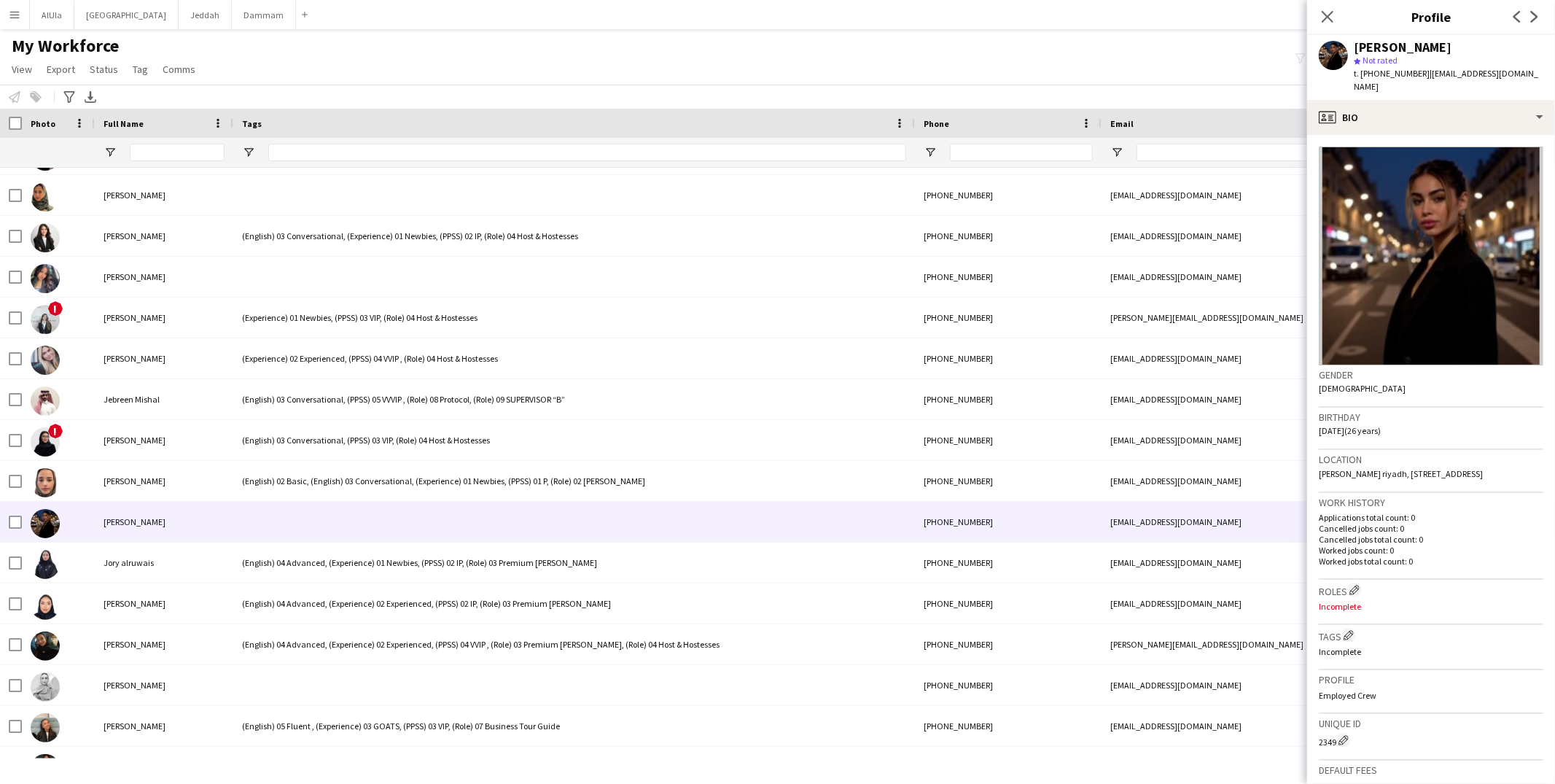
click at [1369, 135] on app-crew-profile-bio "Gender Female Birthday 01-01-1999 (26 years) Location Alarid riyadh, Al arid di…" at bounding box center [1431, 460] width 248 height 649
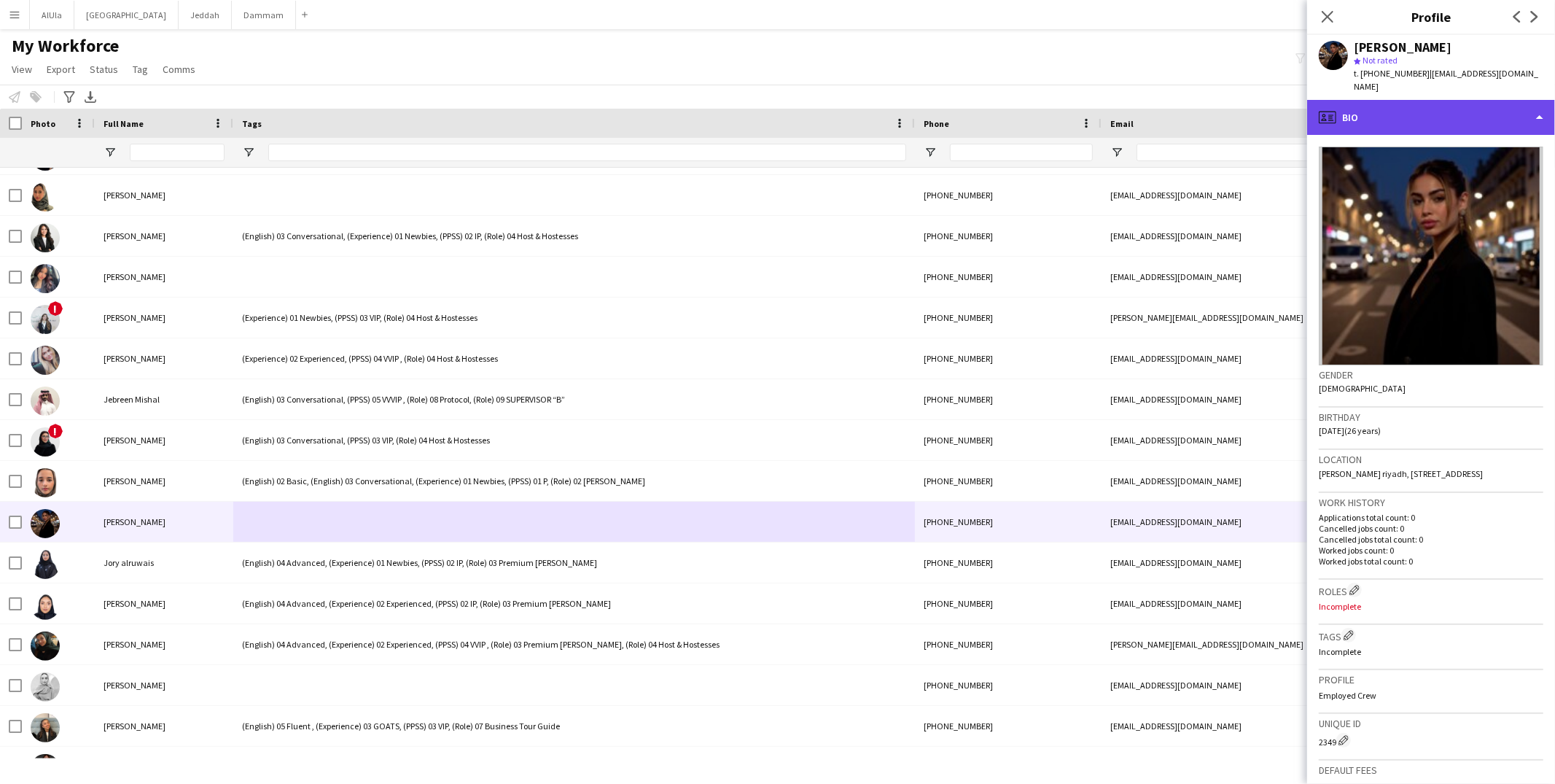
click at [1366, 106] on div "profile Bio" at bounding box center [1431, 117] width 248 height 35
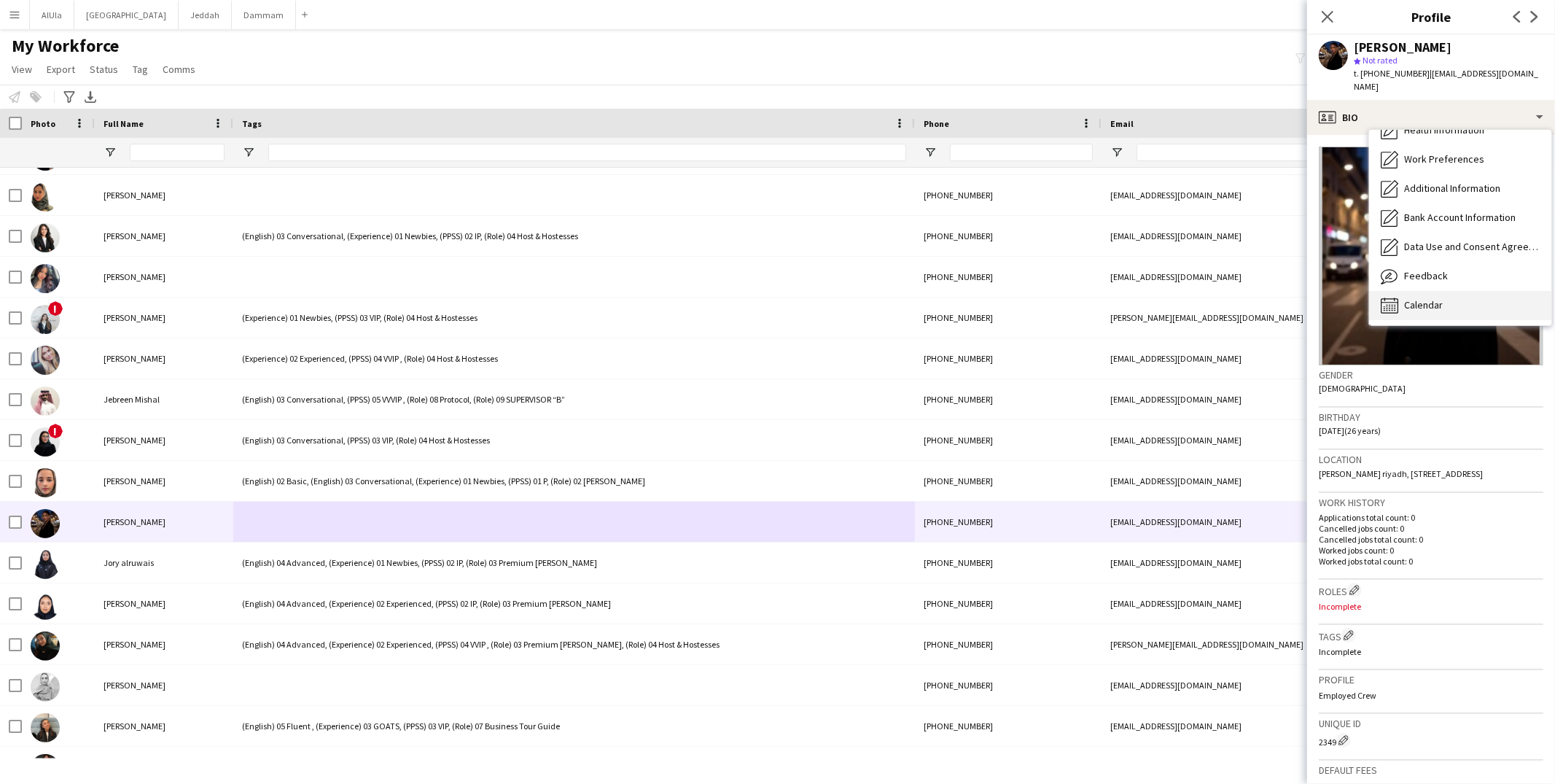
click at [1409, 291] on div "Calendar Calendar" at bounding box center [1459, 305] width 182 height 29
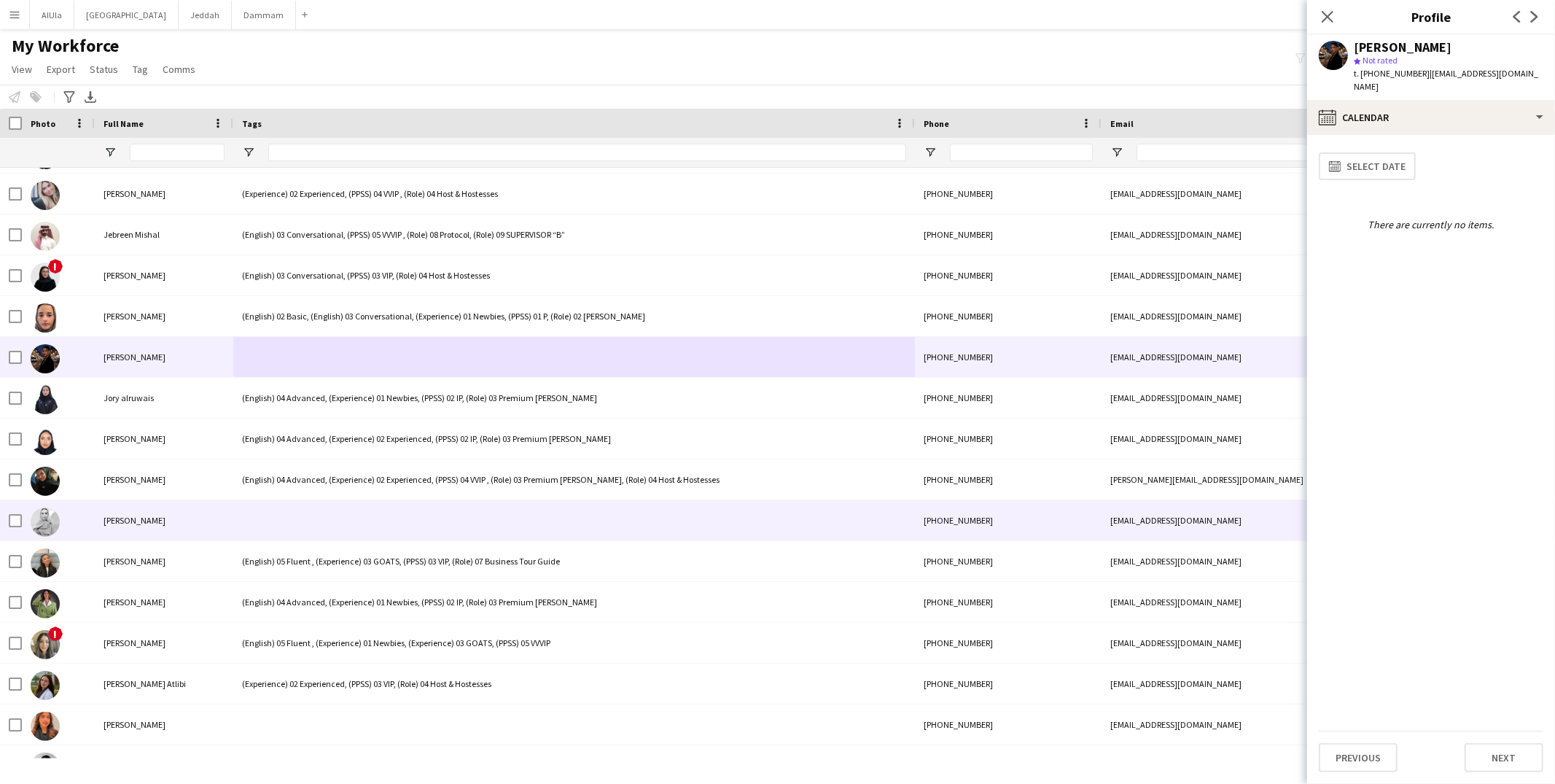
click at [275, 526] on div at bounding box center [573, 519] width 681 height 40
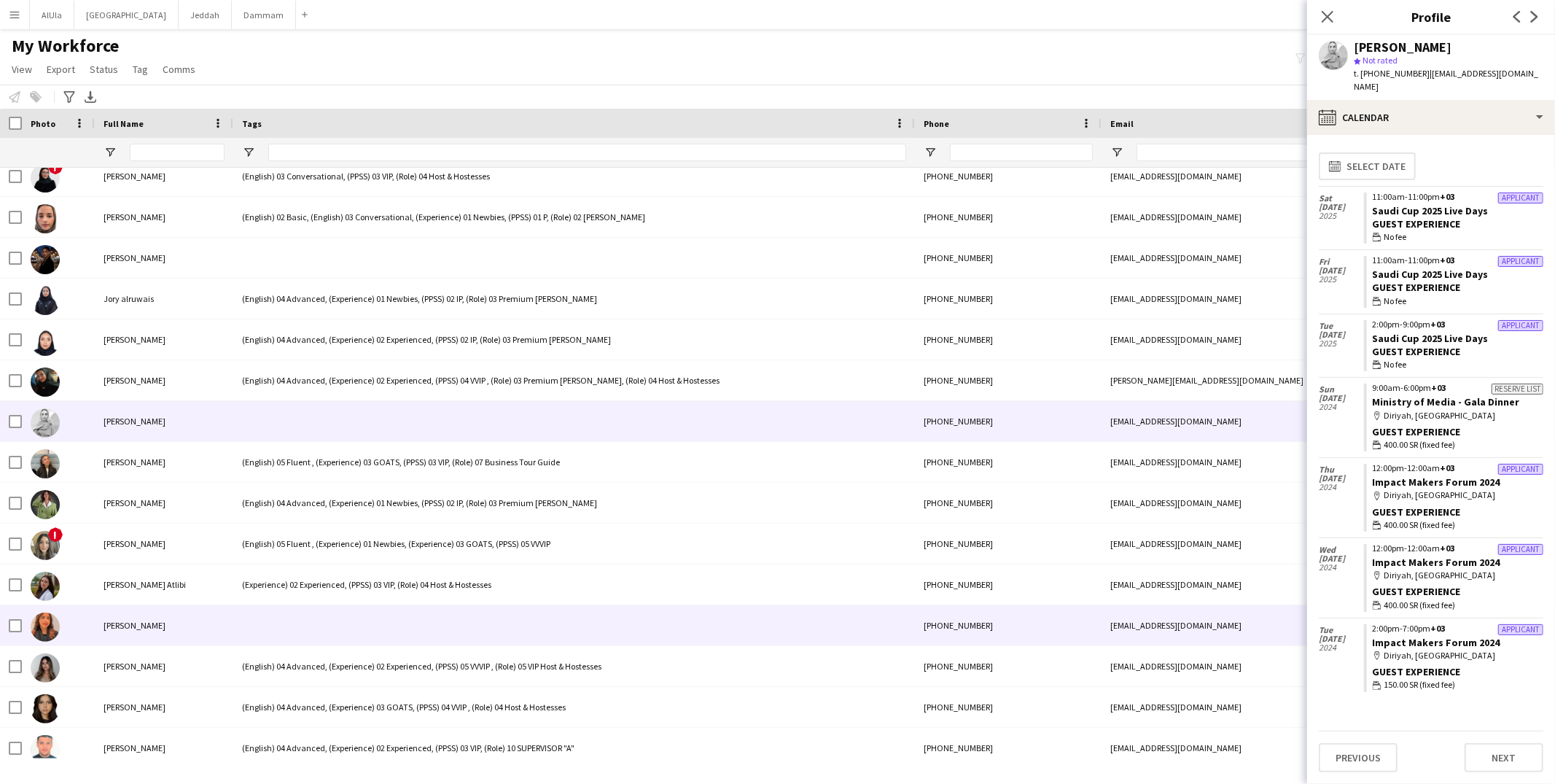
click at [351, 608] on div at bounding box center [573, 625] width 681 height 40
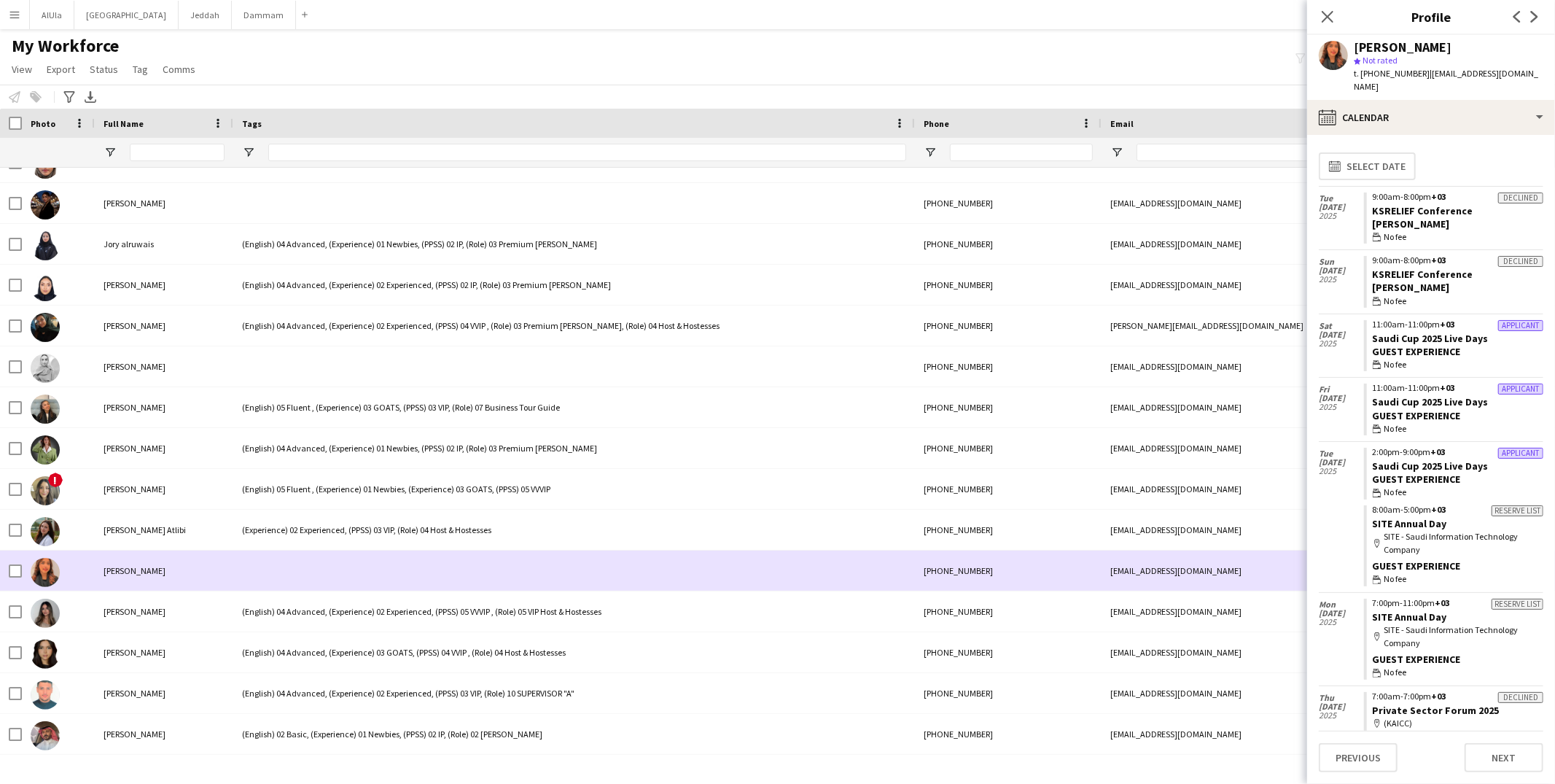
click at [274, 565] on div at bounding box center [573, 570] width 681 height 40
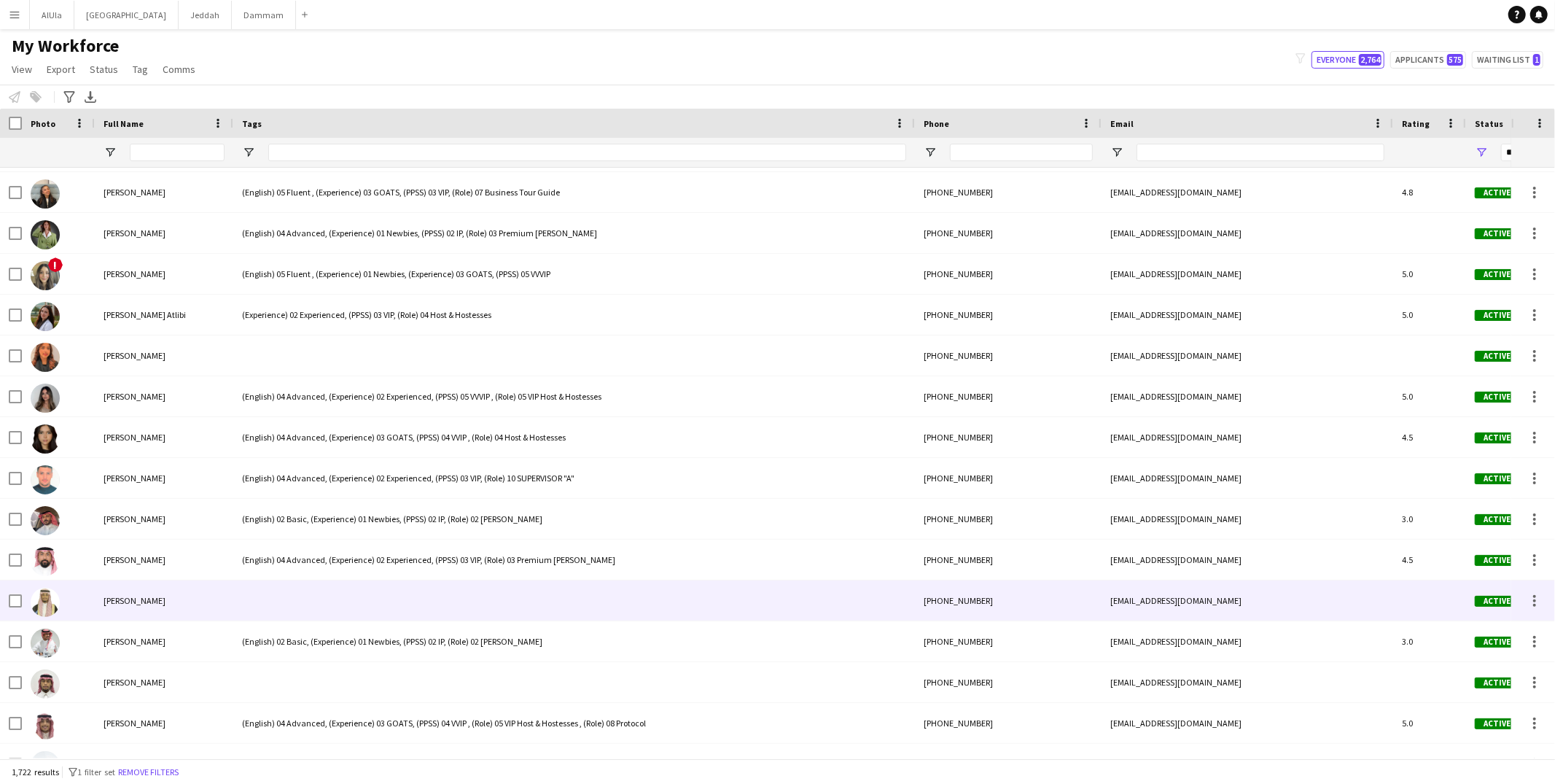
click at [259, 586] on div at bounding box center [573, 599] width 681 height 40
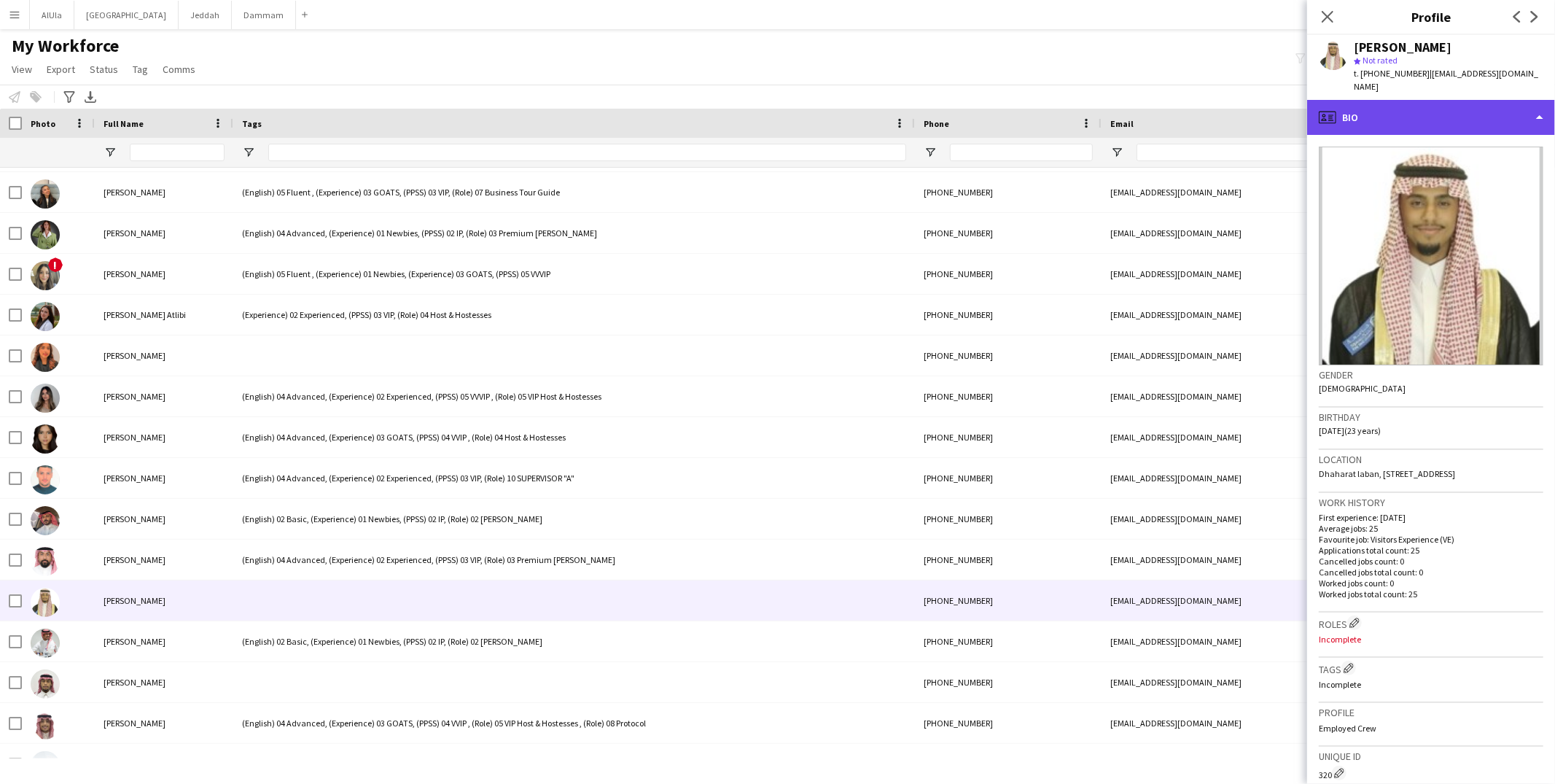
click at [1414, 111] on div "profile Bio" at bounding box center [1431, 117] width 248 height 35
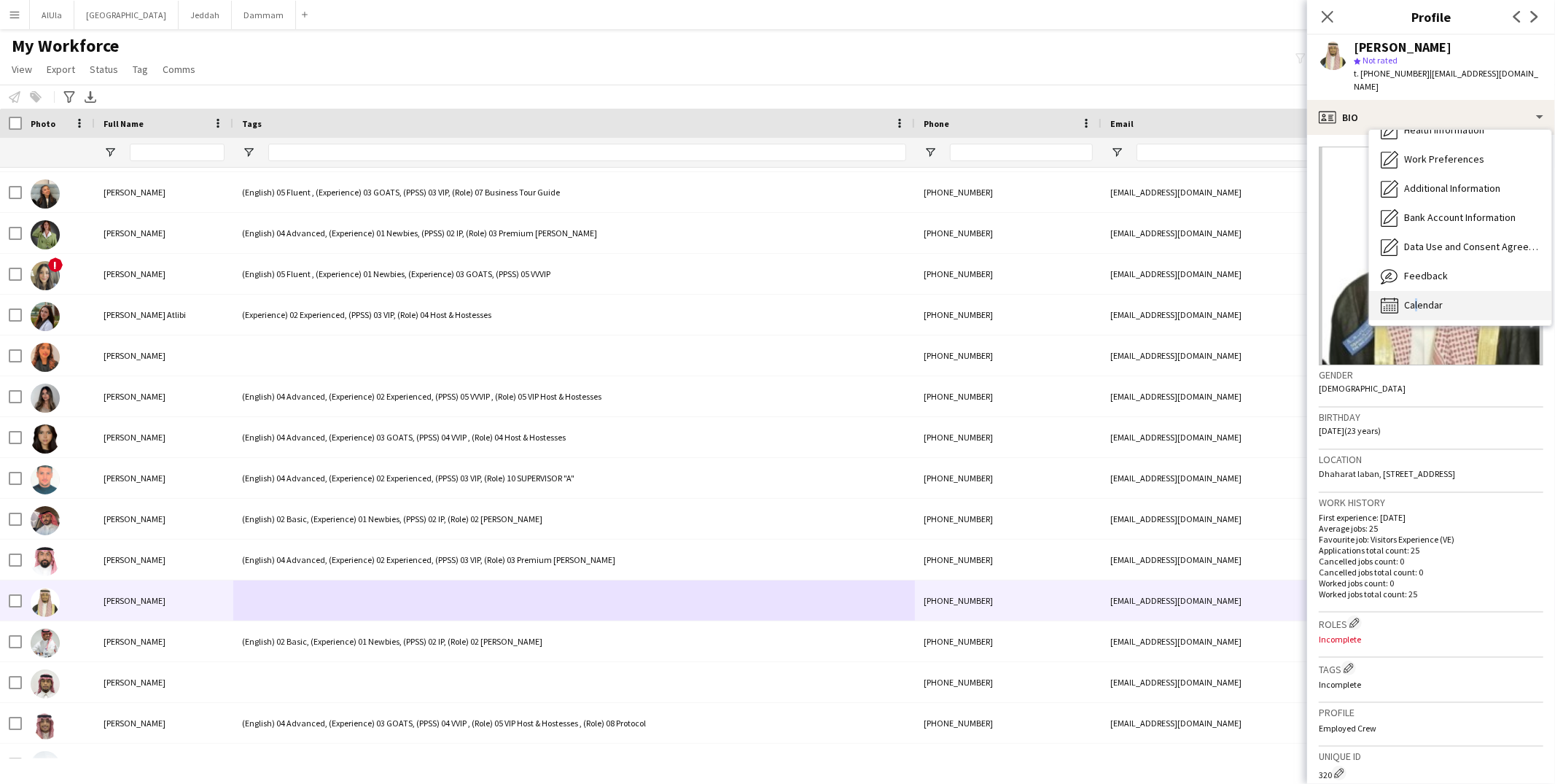
click at [1411, 298] on span "Calendar" at bounding box center [1423, 305] width 38 height 13
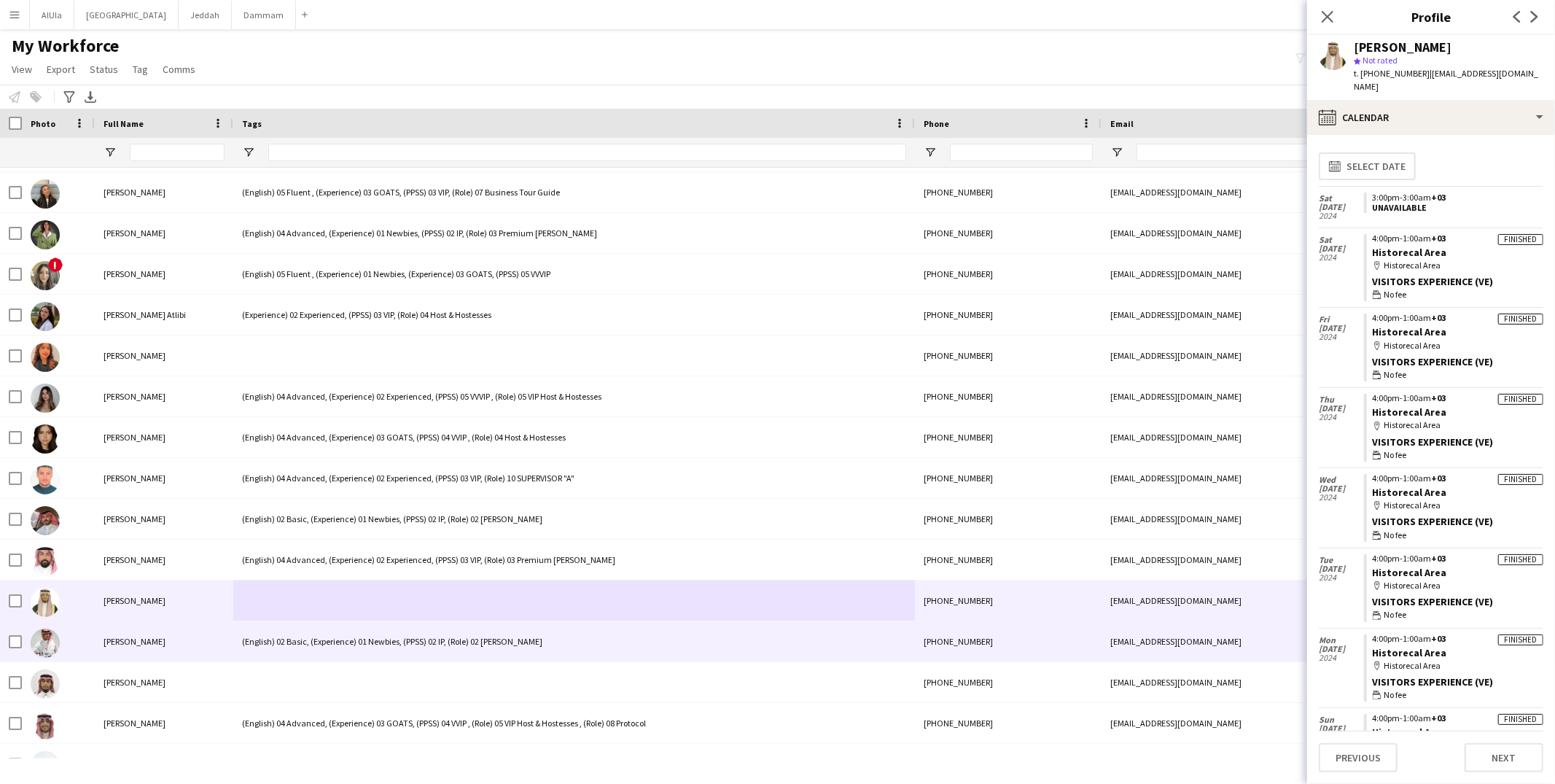
click at [334, 641] on div "(English) 02 Basic, (Experience) 01 Newbies, (PPSS) 02 IP, (Role) 02 Usher" at bounding box center [573, 640] width 681 height 40
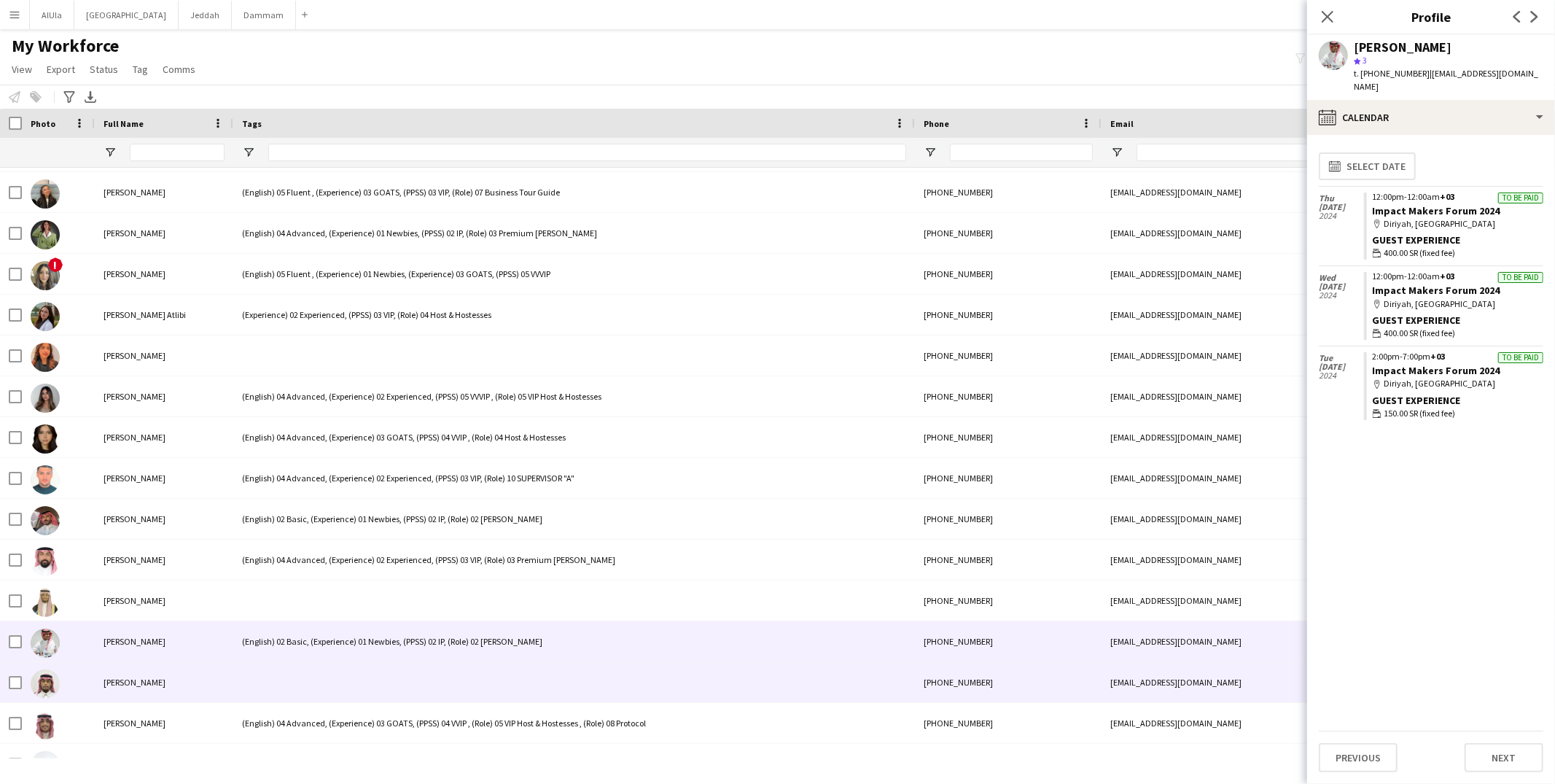
click at [330, 675] on div at bounding box center [573, 681] width 681 height 40
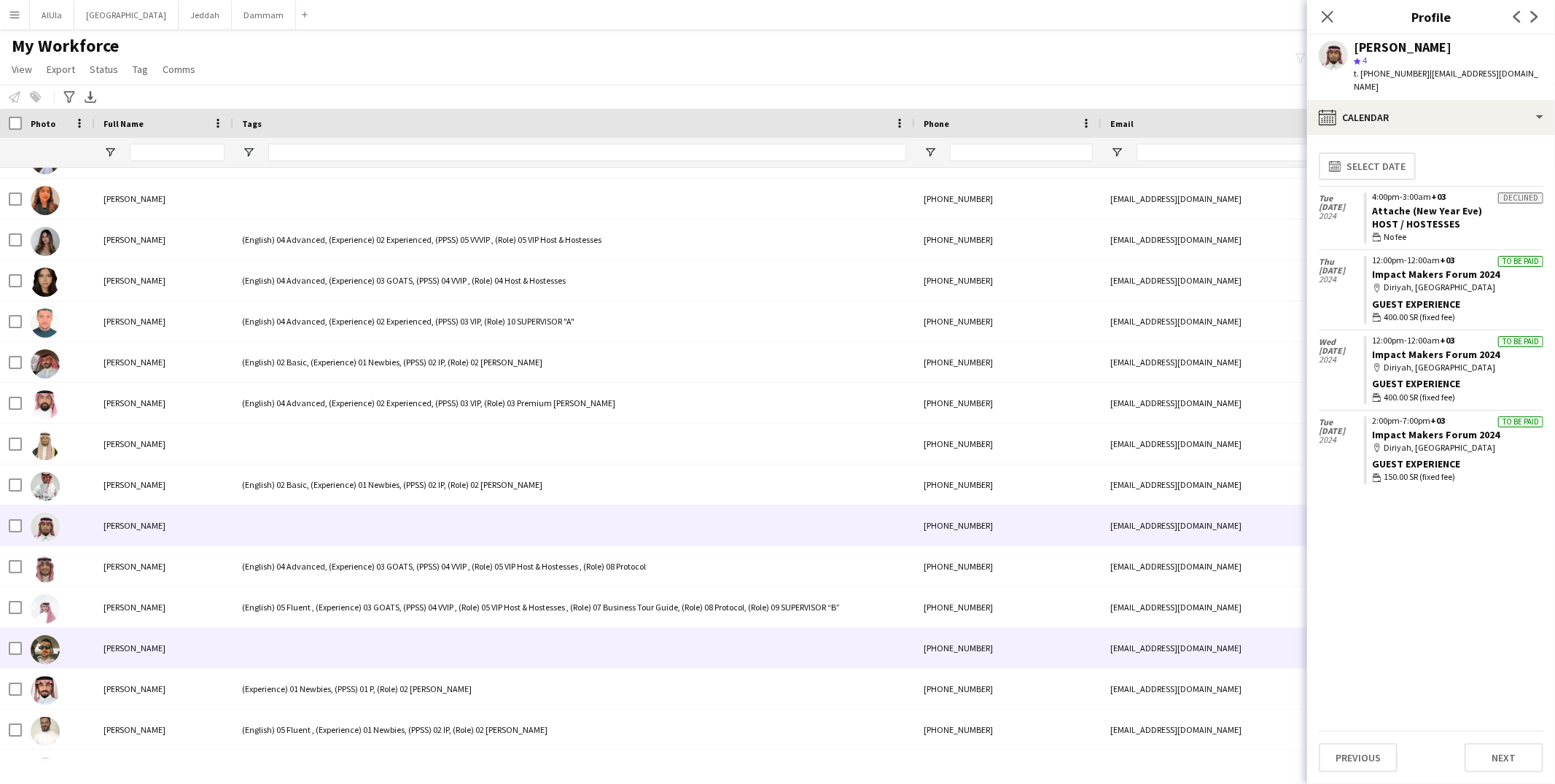
click at [327, 652] on div at bounding box center [573, 647] width 681 height 40
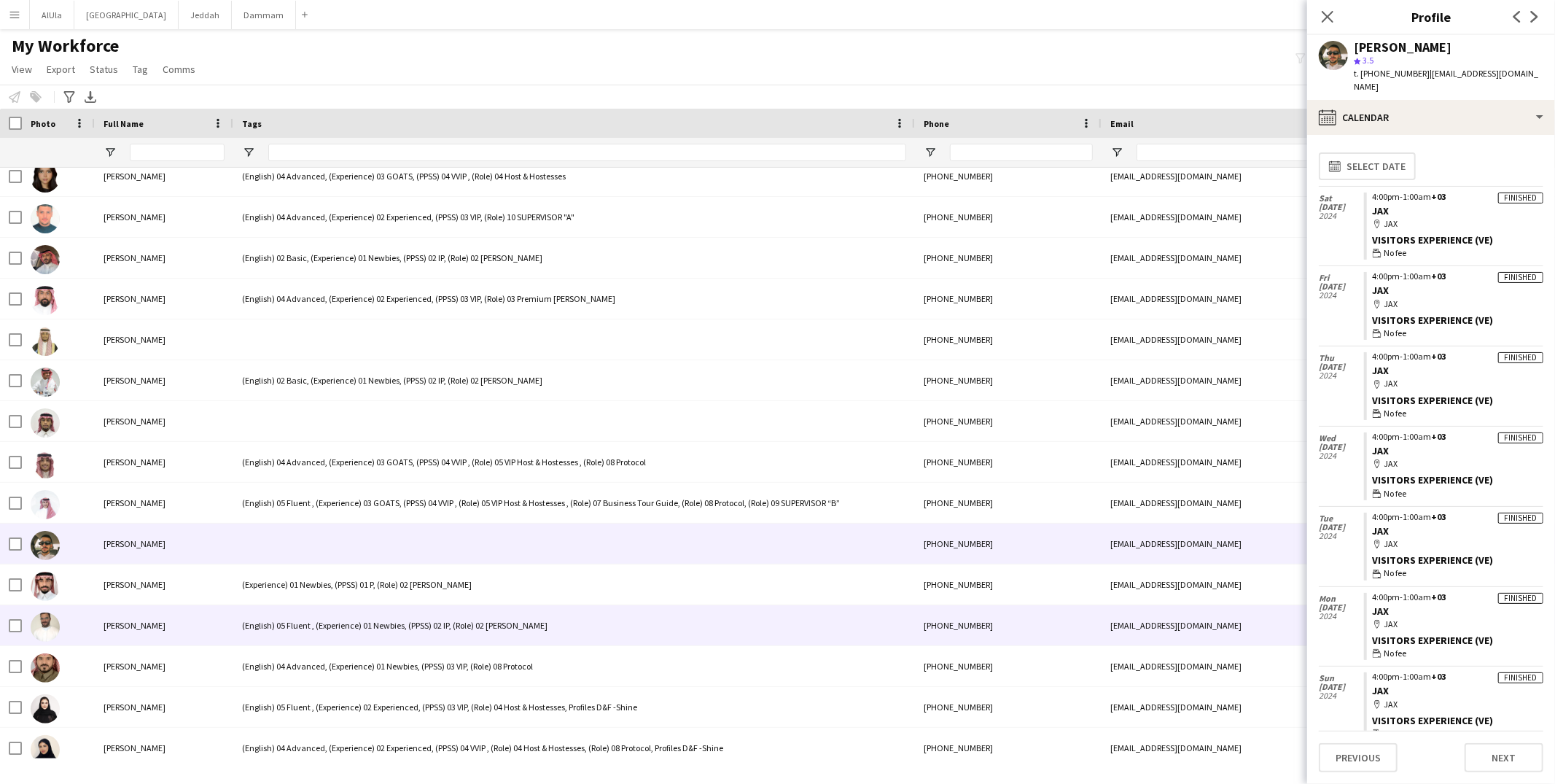
click at [345, 626] on div "(English) 05 Fluent , (Experience) 01 Newbies, (PPSS) 02 IP, (Role) 02 Usher" at bounding box center [573, 625] width 681 height 40
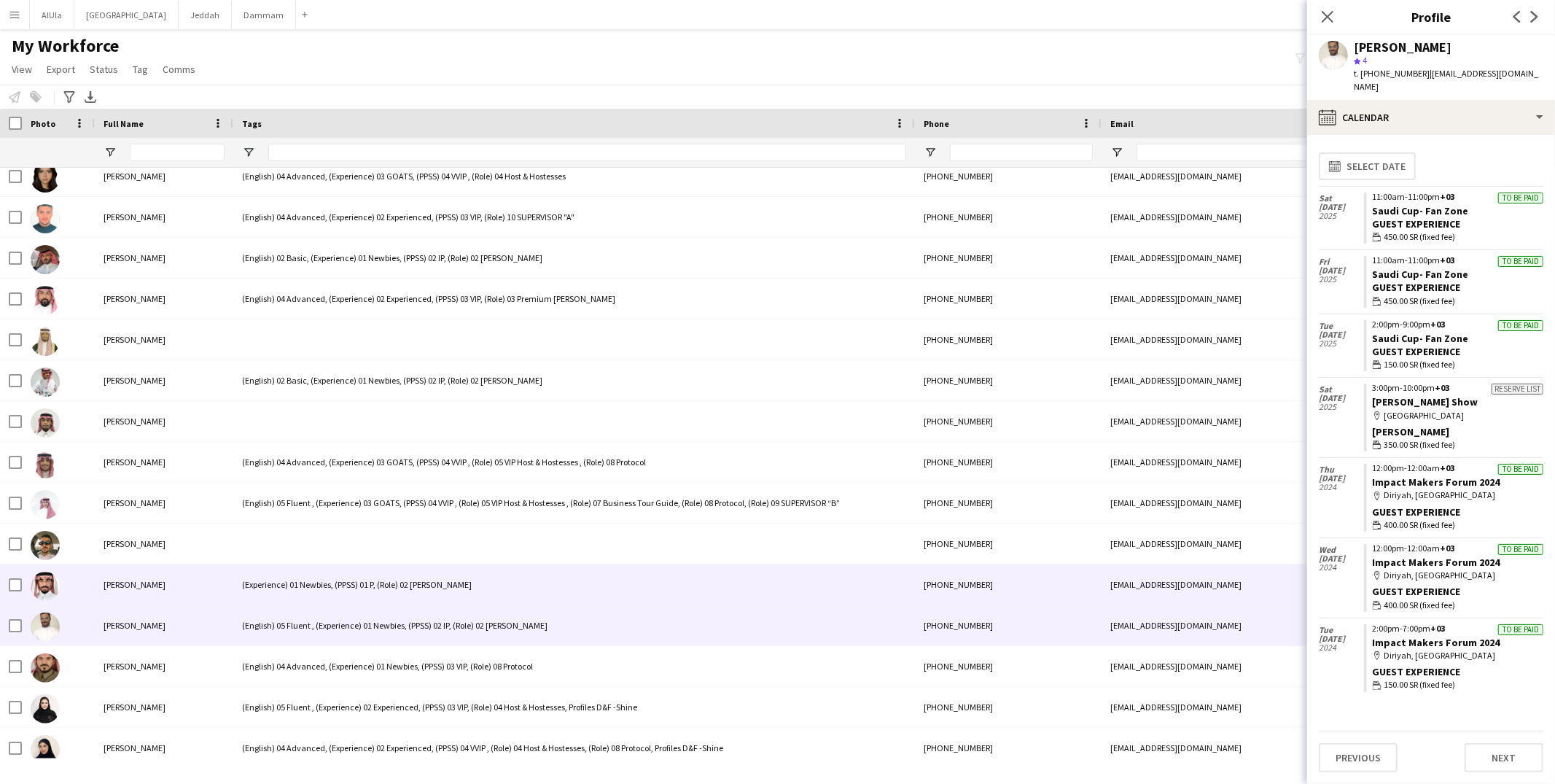
click at [323, 585] on div "(Experience) 01 Newbies, (PPSS) 01 P, (Role) 02 Usher" at bounding box center [573, 584] width 681 height 40
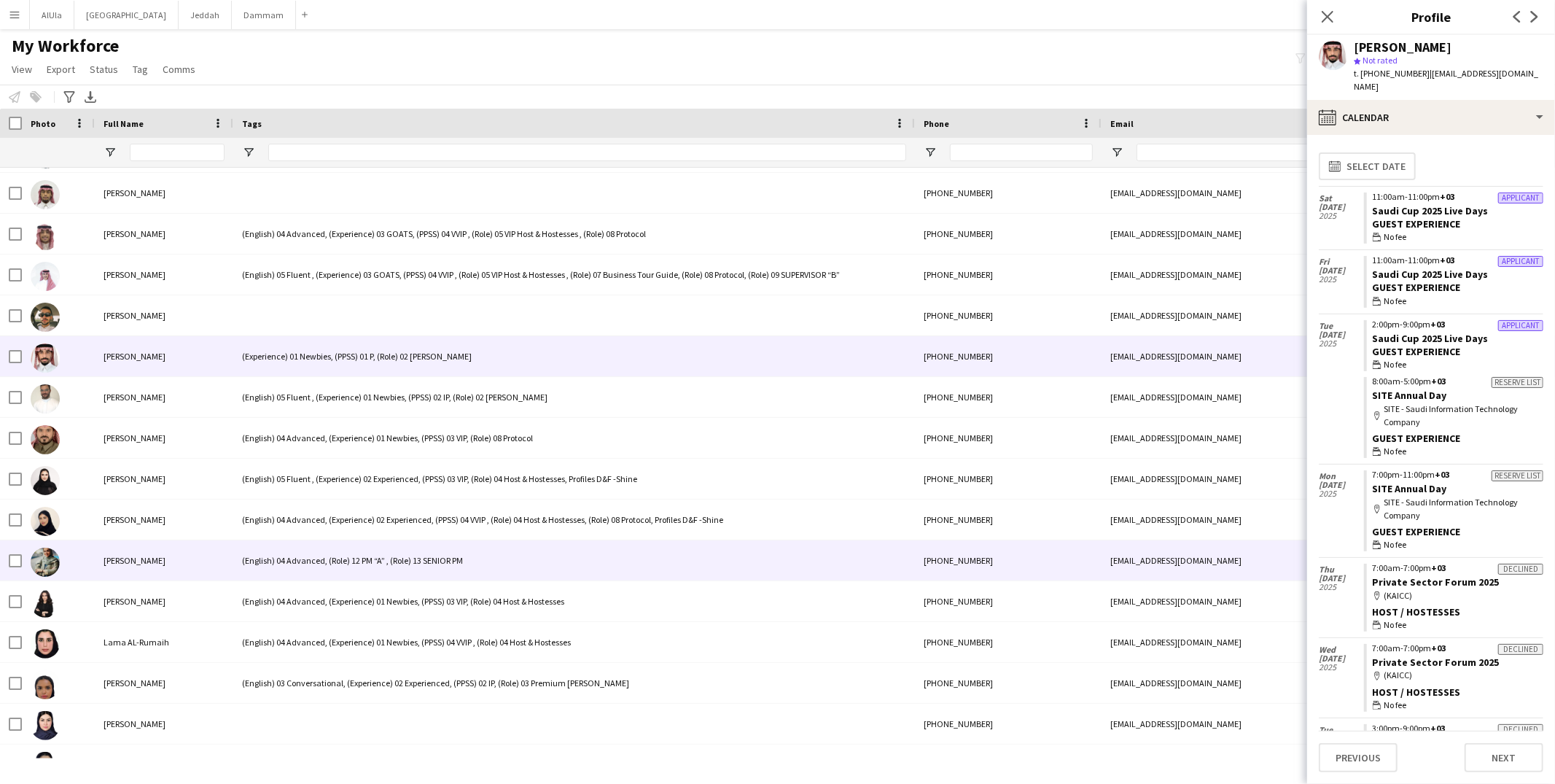
click at [313, 554] on div "(English) 04 Advanced, (Role) 12 PM “A” , (Role) 13 SENIOR PM" at bounding box center [573, 559] width 681 height 40
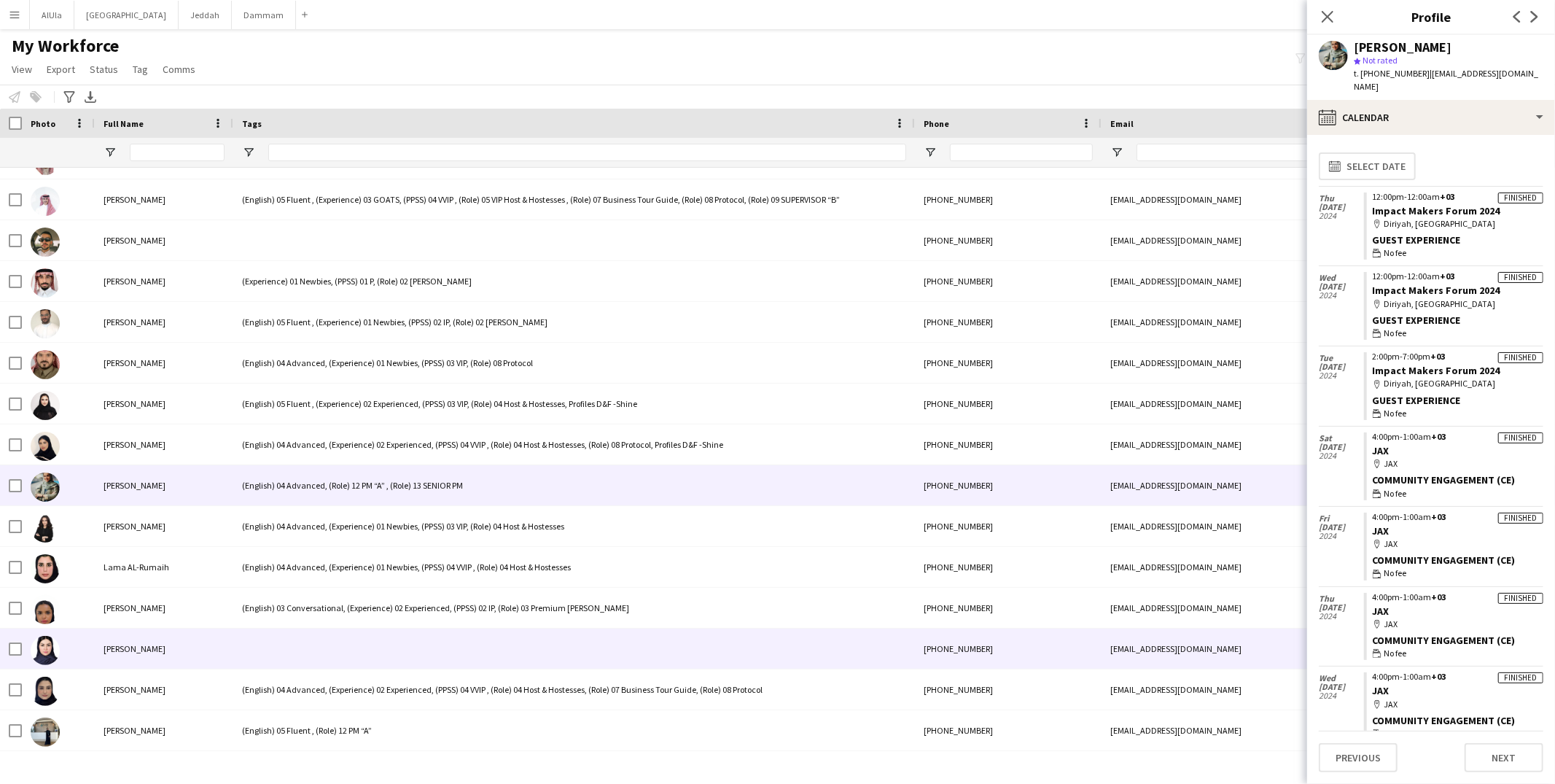
click at [326, 652] on div at bounding box center [573, 648] width 681 height 40
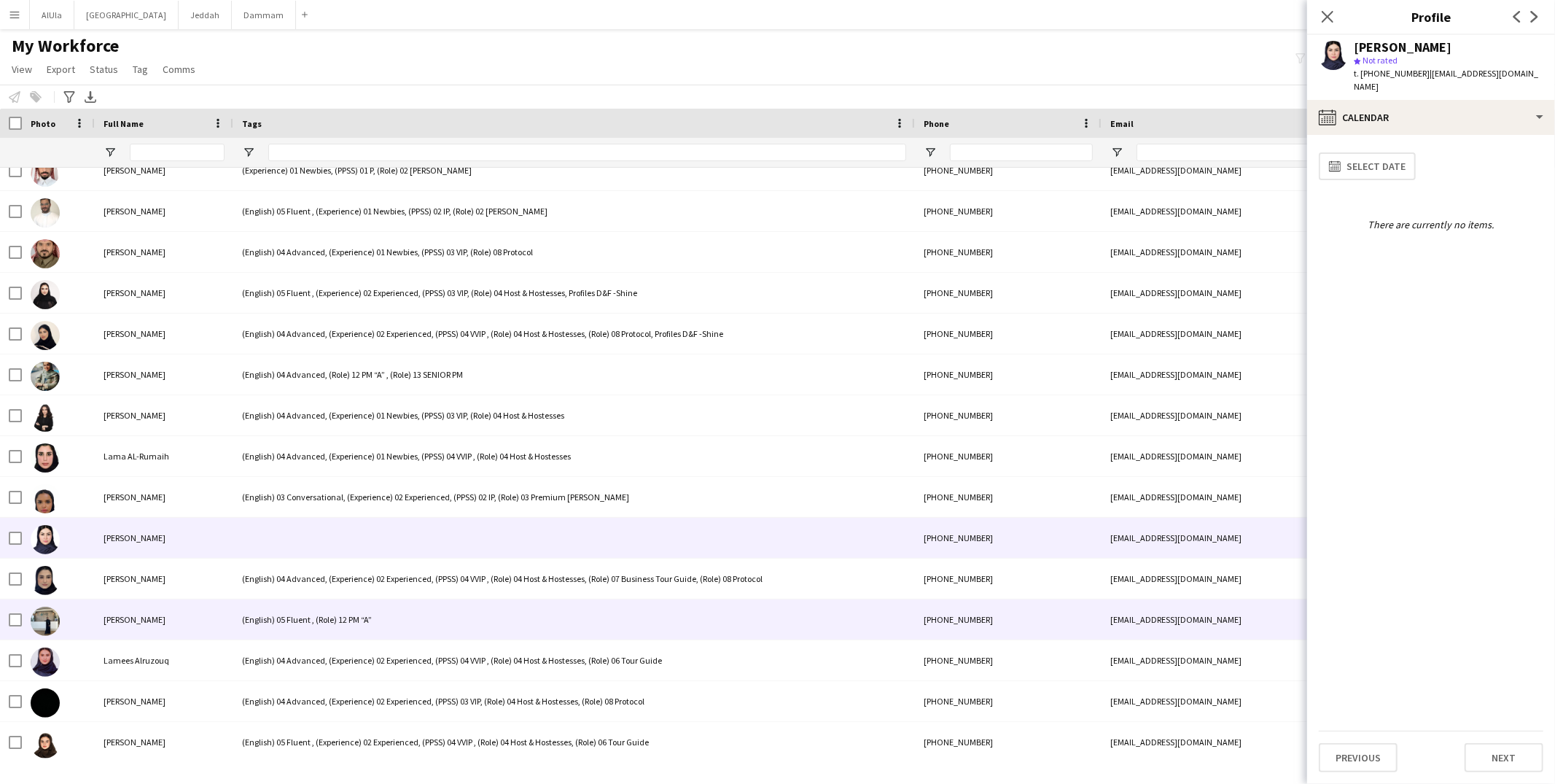
click at [325, 628] on div "(English) 05 Fluent , (Role) 12 PM “A”" at bounding box center [573, 619] width 681 height 40
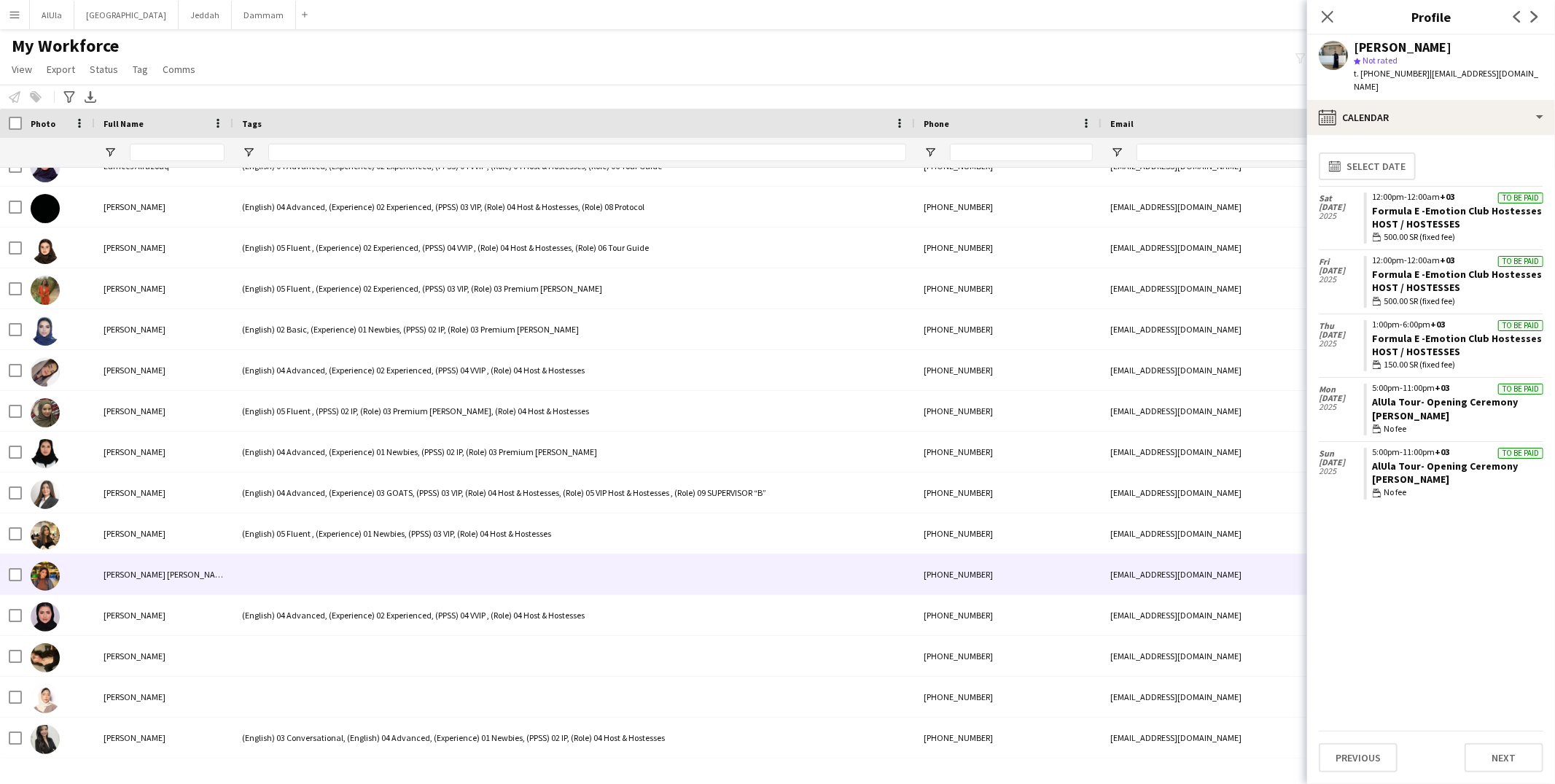
click at [323, 586] on div at bounding box center [573, 573] width 681 height 40
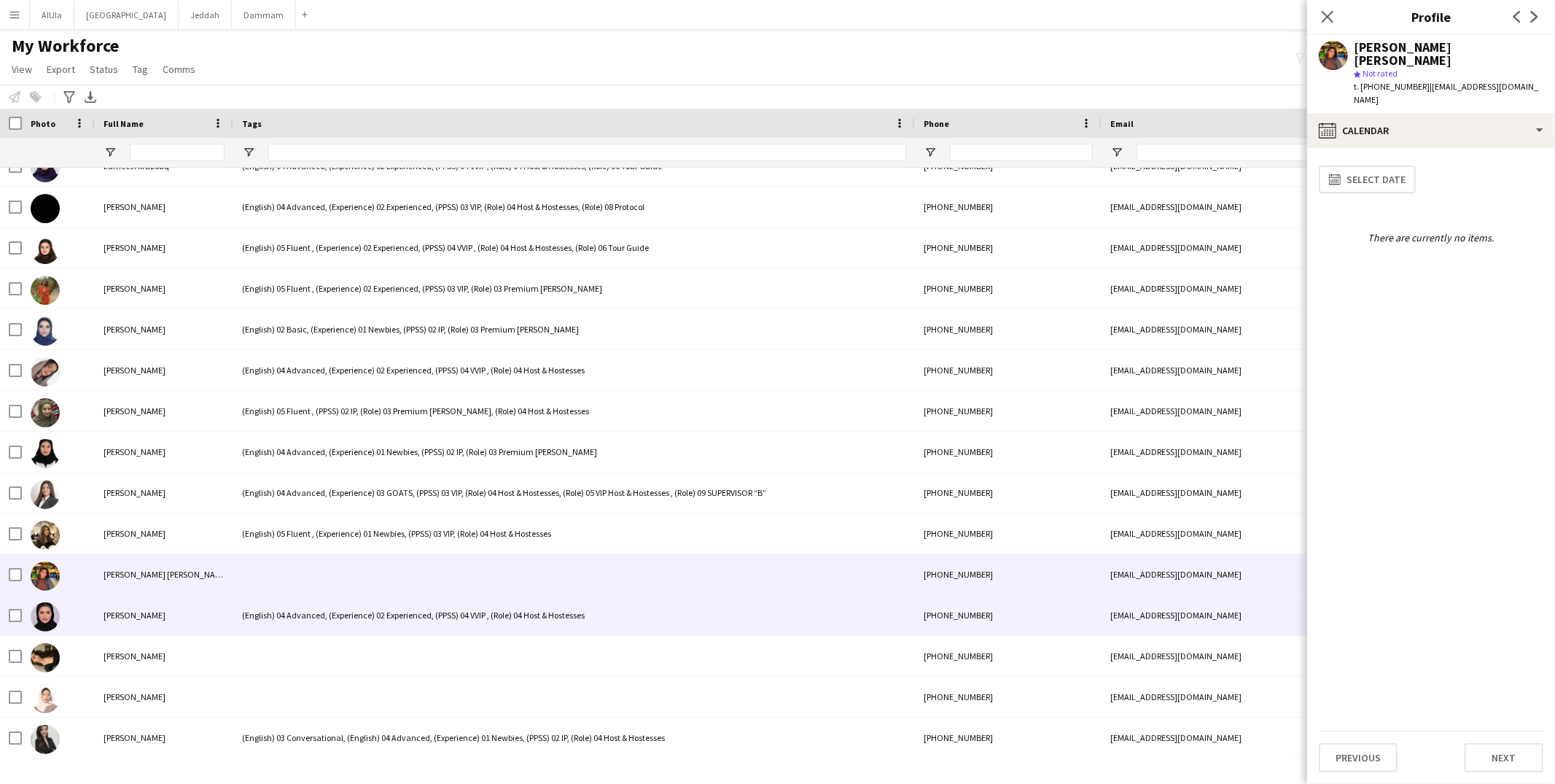
click at [322, 626] on div "(English) 04 Advanced, (Experience) 02 Experienced, (PPSS) 04 VVIP , (Role) 04 …" at bounding box center [573, 614] width 681 height 40
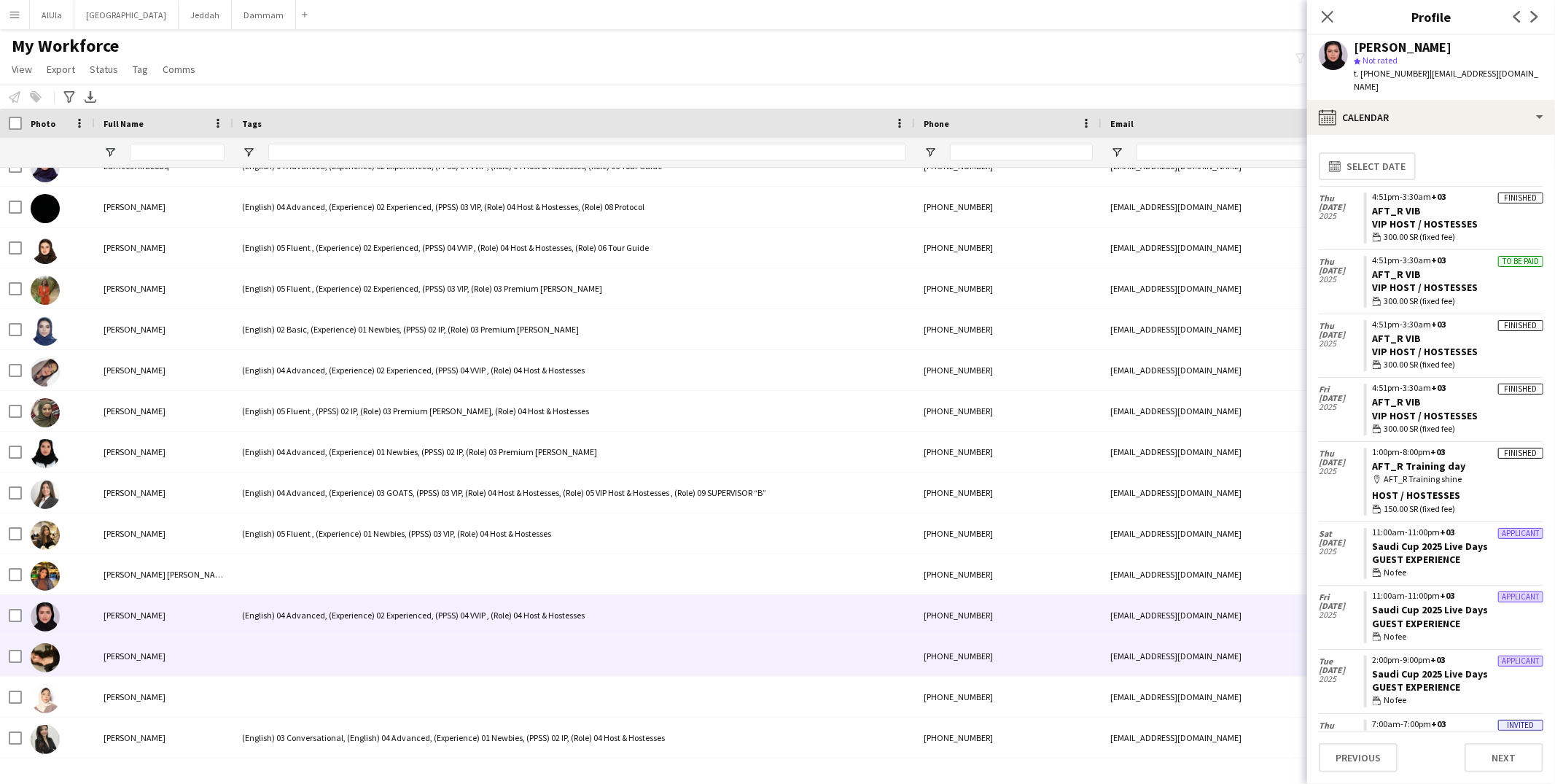
click at [317, 660] on div at bounding box center [573, 655] width 681 height 40
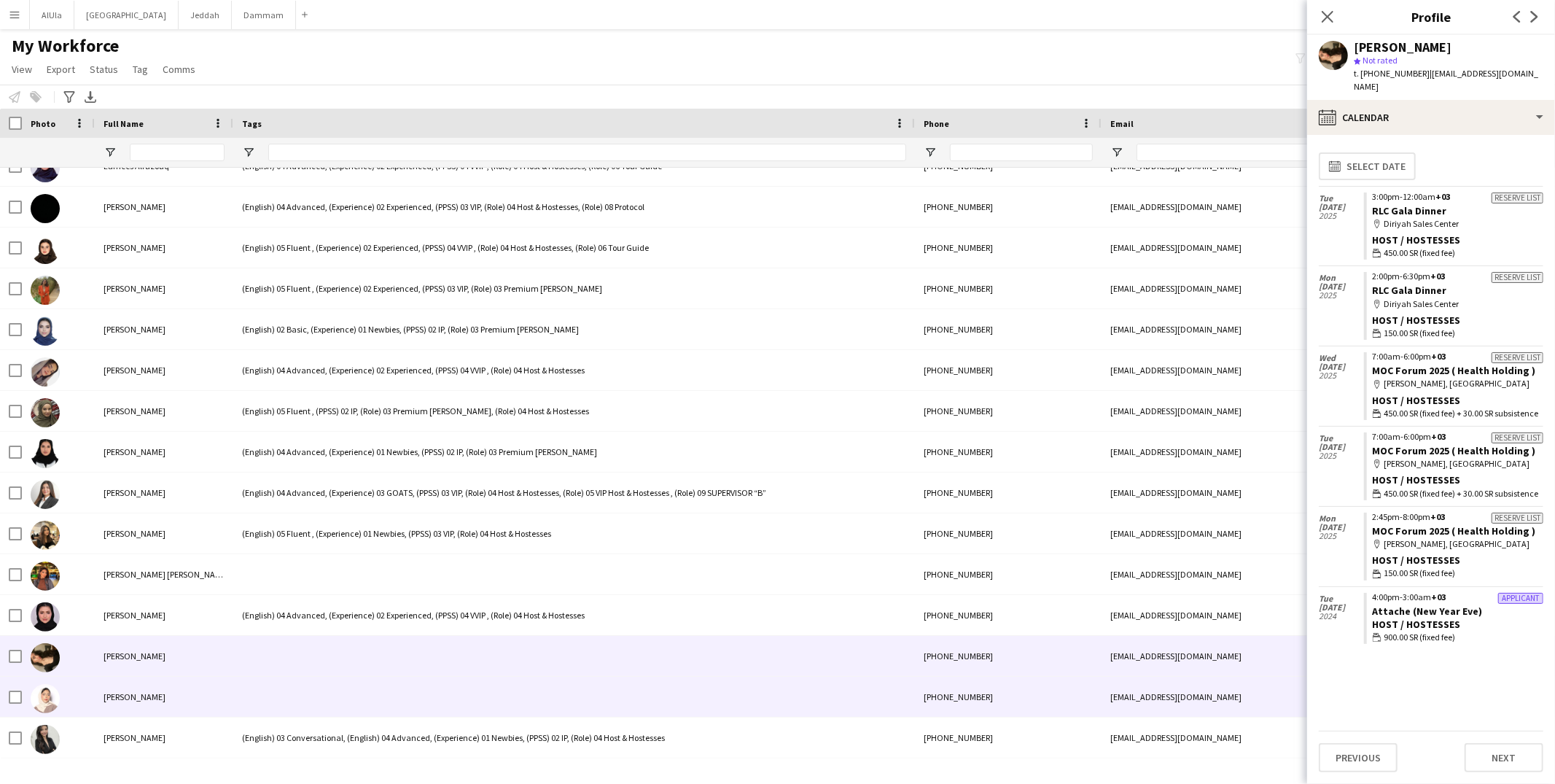
click at [318, 681] on div at bounding box center [573, 696] width 681 height 40
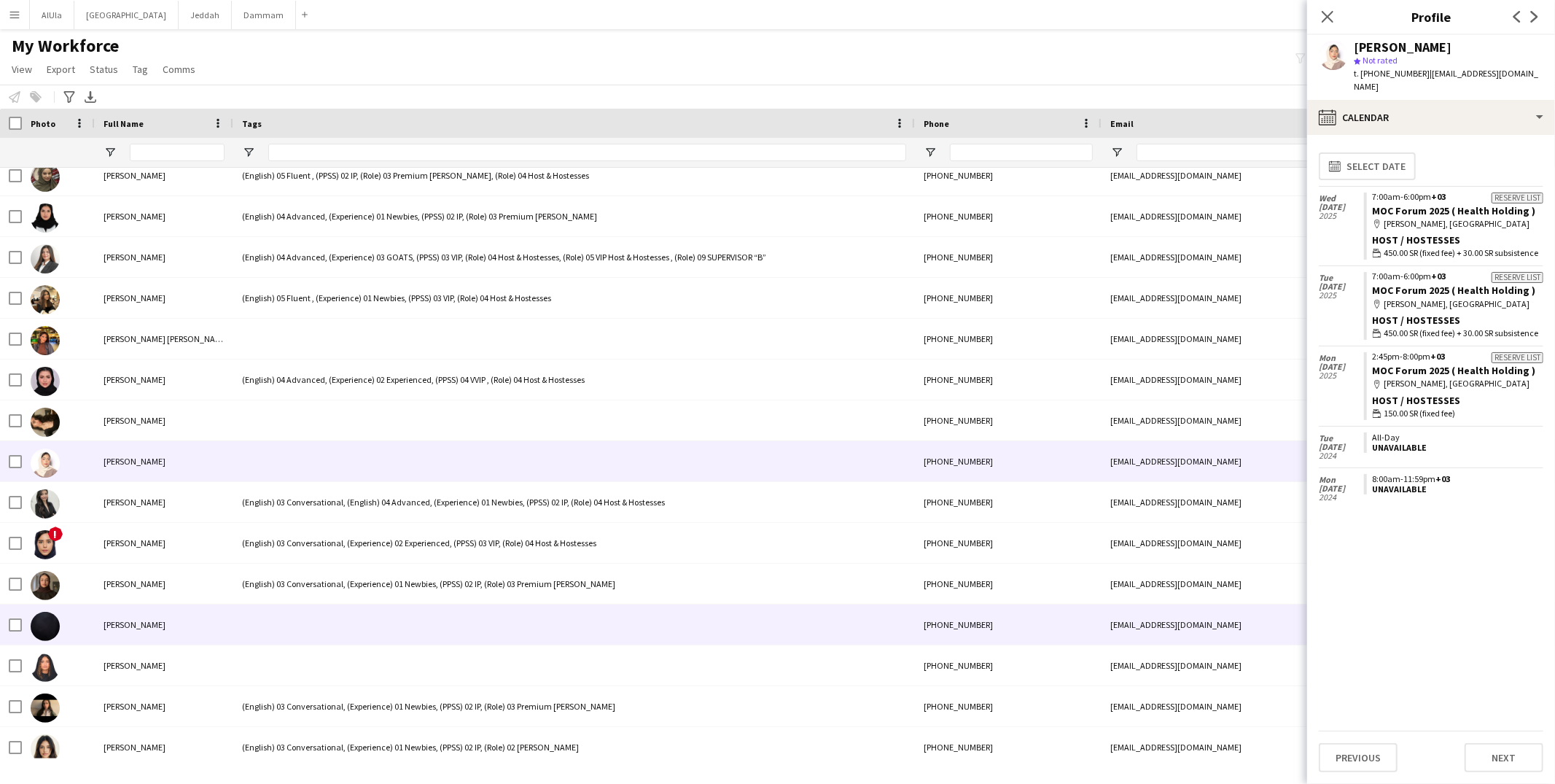
click at [315, 630] on div at bounding box center [573, 624] width 681 height 40
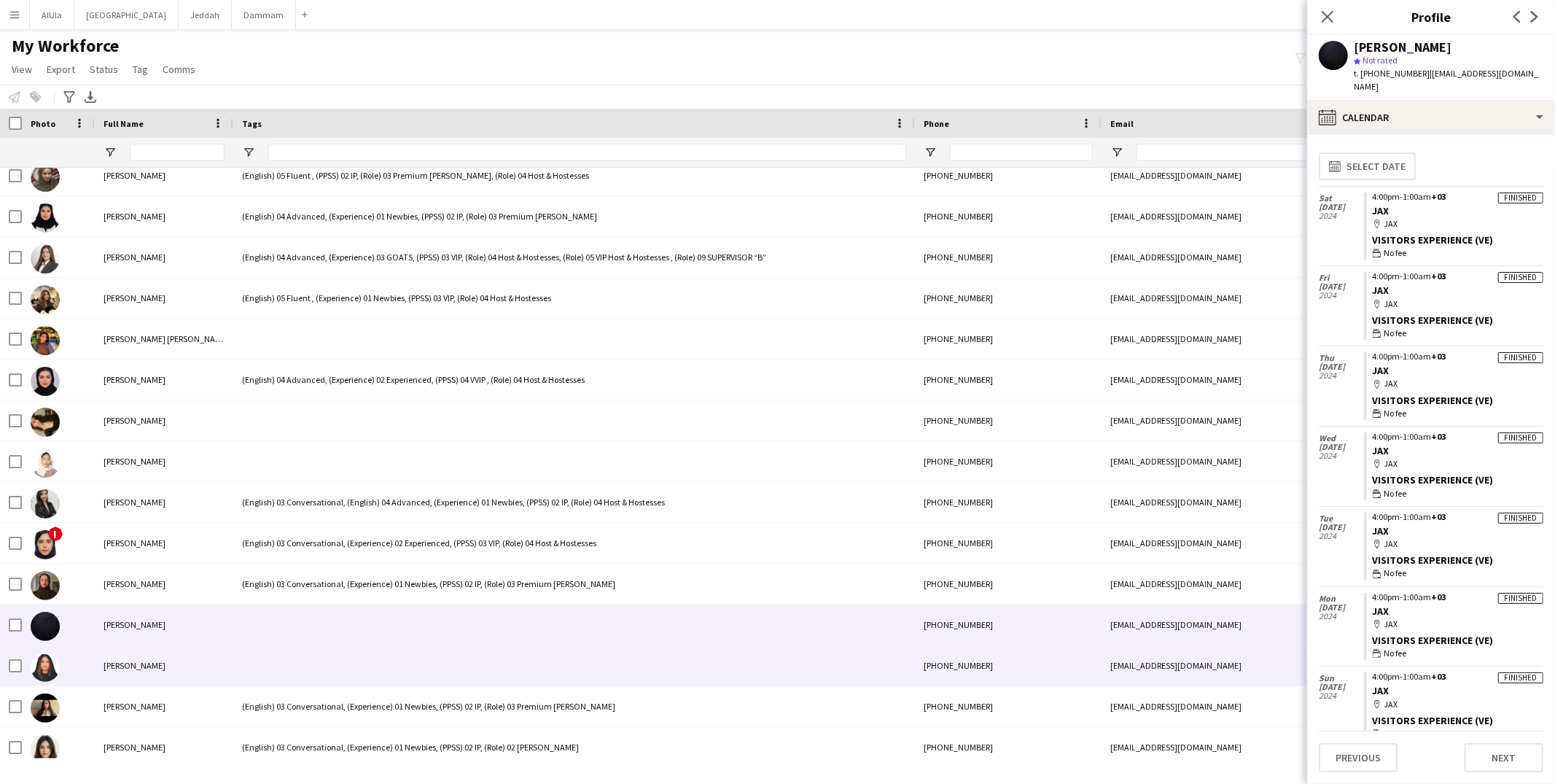
click at [310, 673] on div at bounding box center [573, 665] width 681 height 40
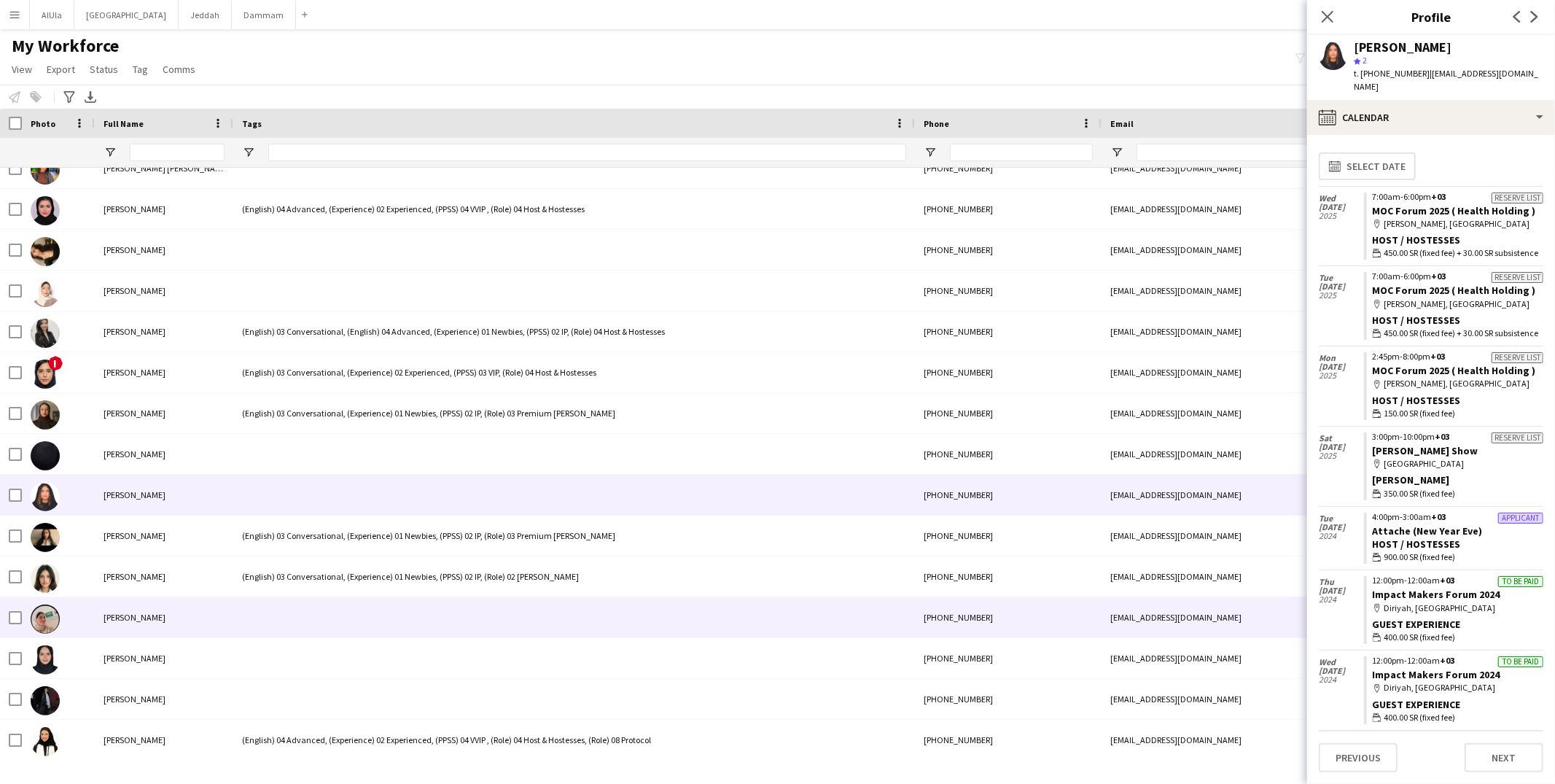
click at [340, 620] on div at bounding box center [573, 616] width 681 height 40
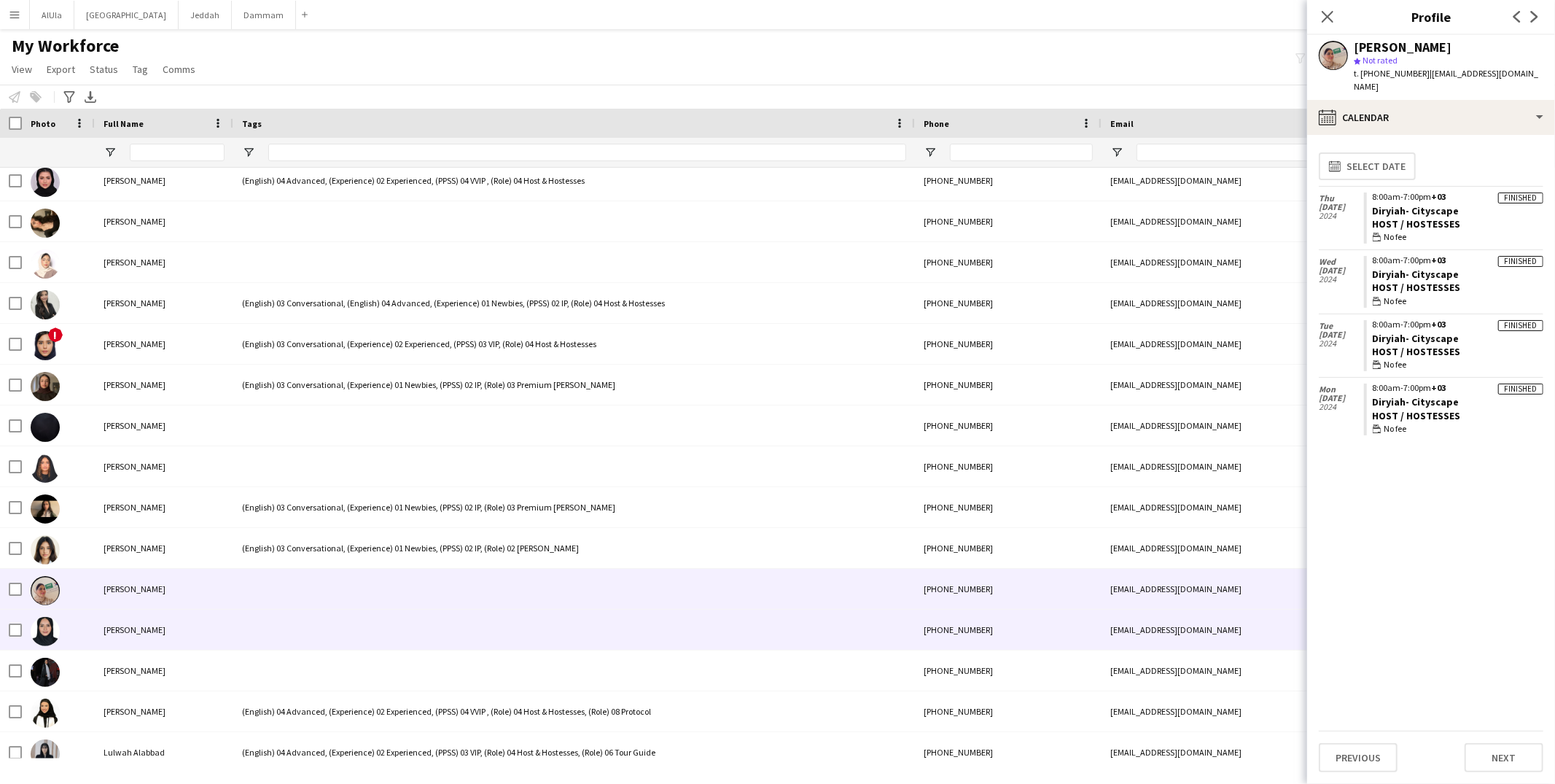
click at [330, 622] on div at bounding box center [573, 629] width 681 height 40
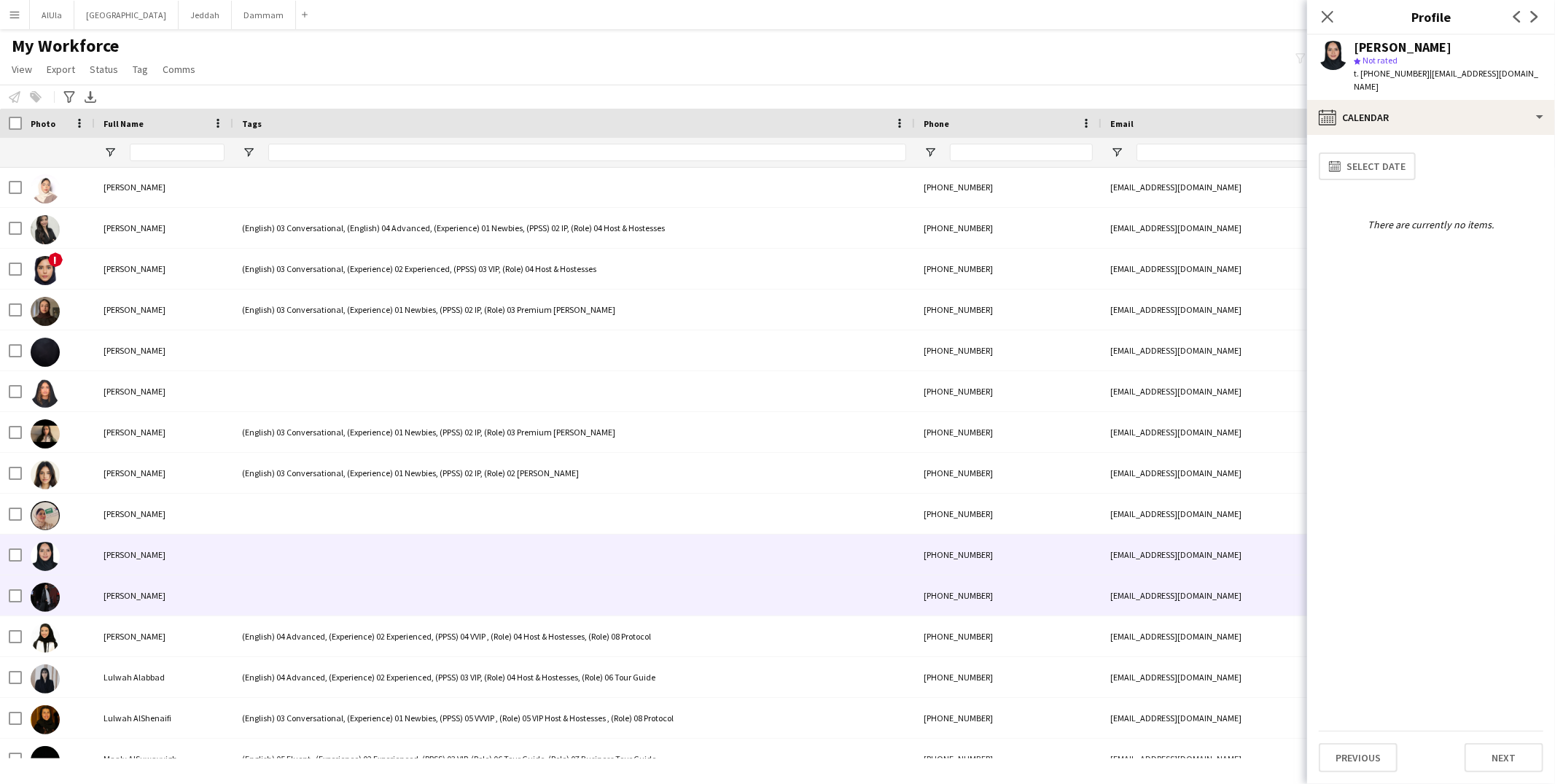
click at [325, 590] on div at bounding box center [573, 595] width 681 height 40
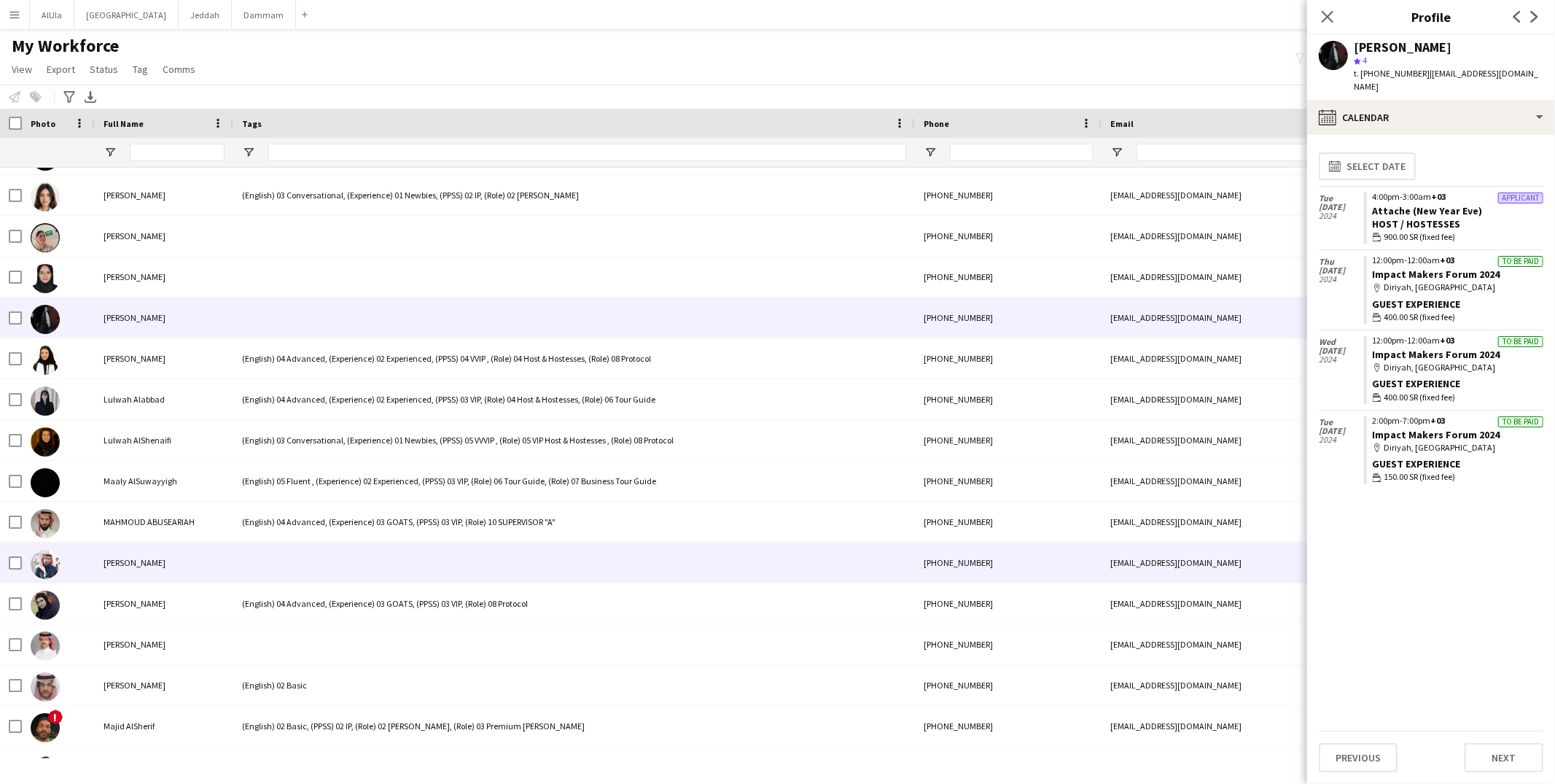
click at [302, 553] on div at bounding box center [573, 562] width 681 height 40
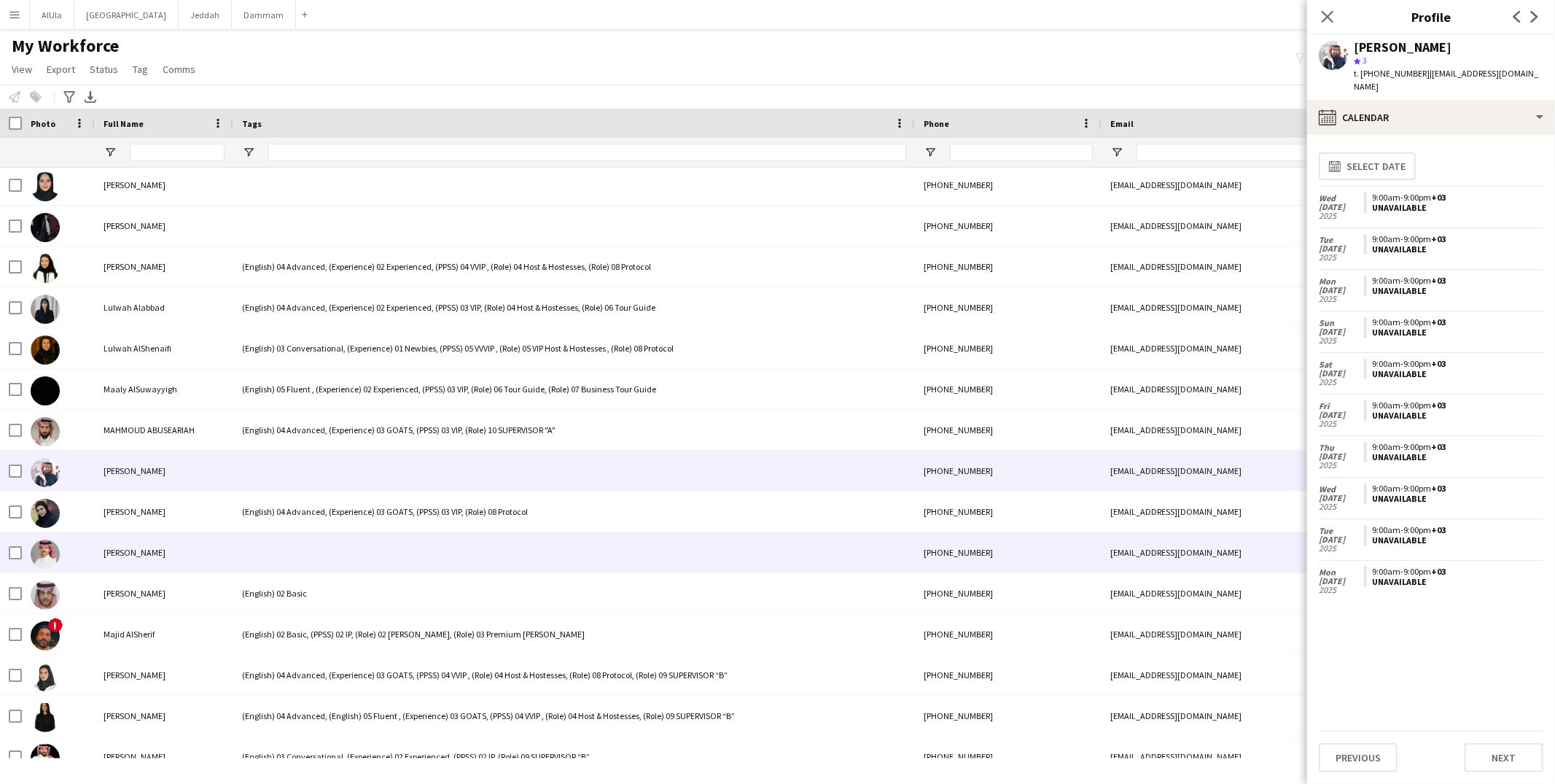
click at [314, 553] on div at bounding box center [573, 552] width 681 height 40
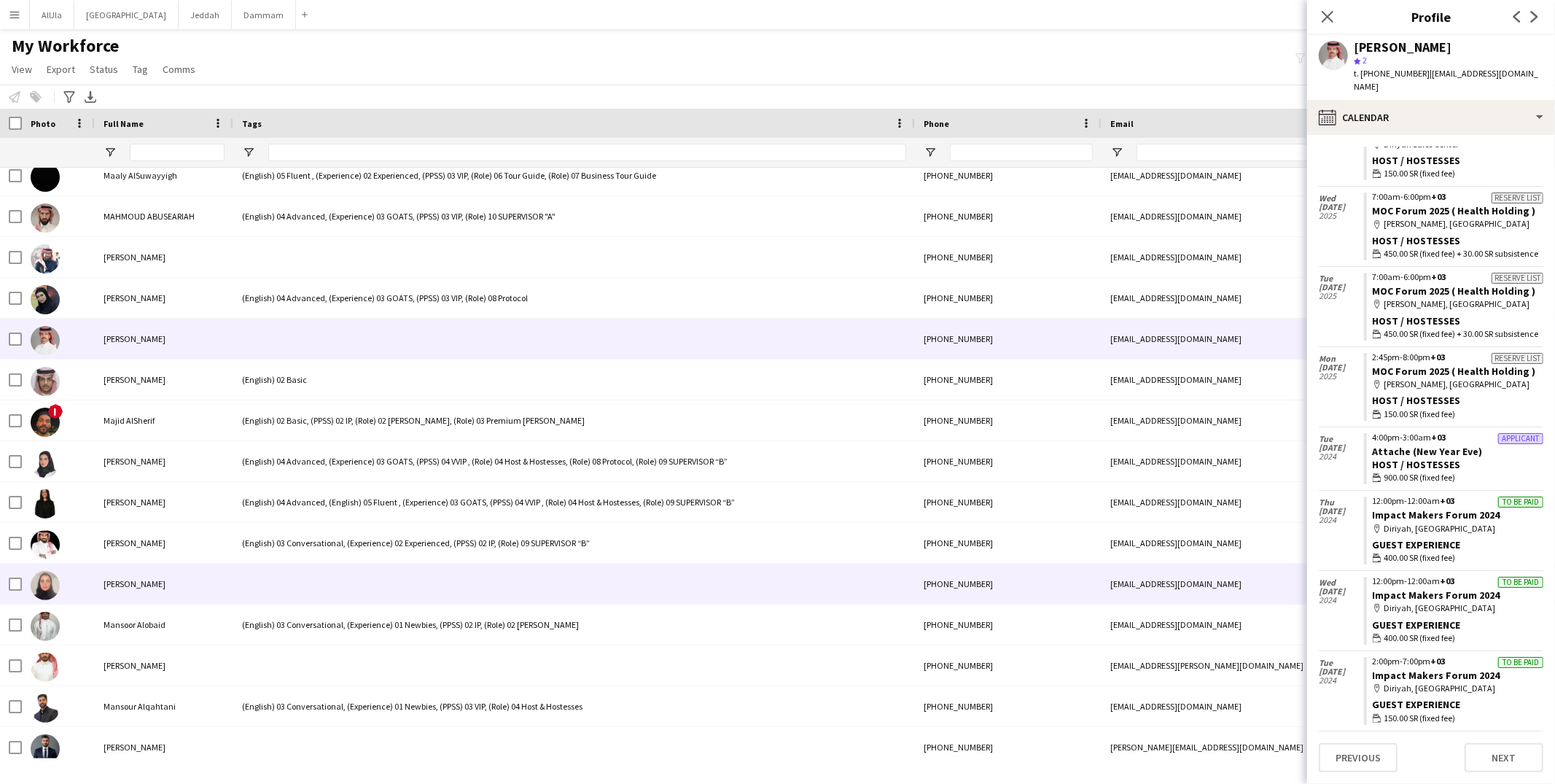
click at [315, 582] on div at bounding box center [573, 583] width 681 height 40
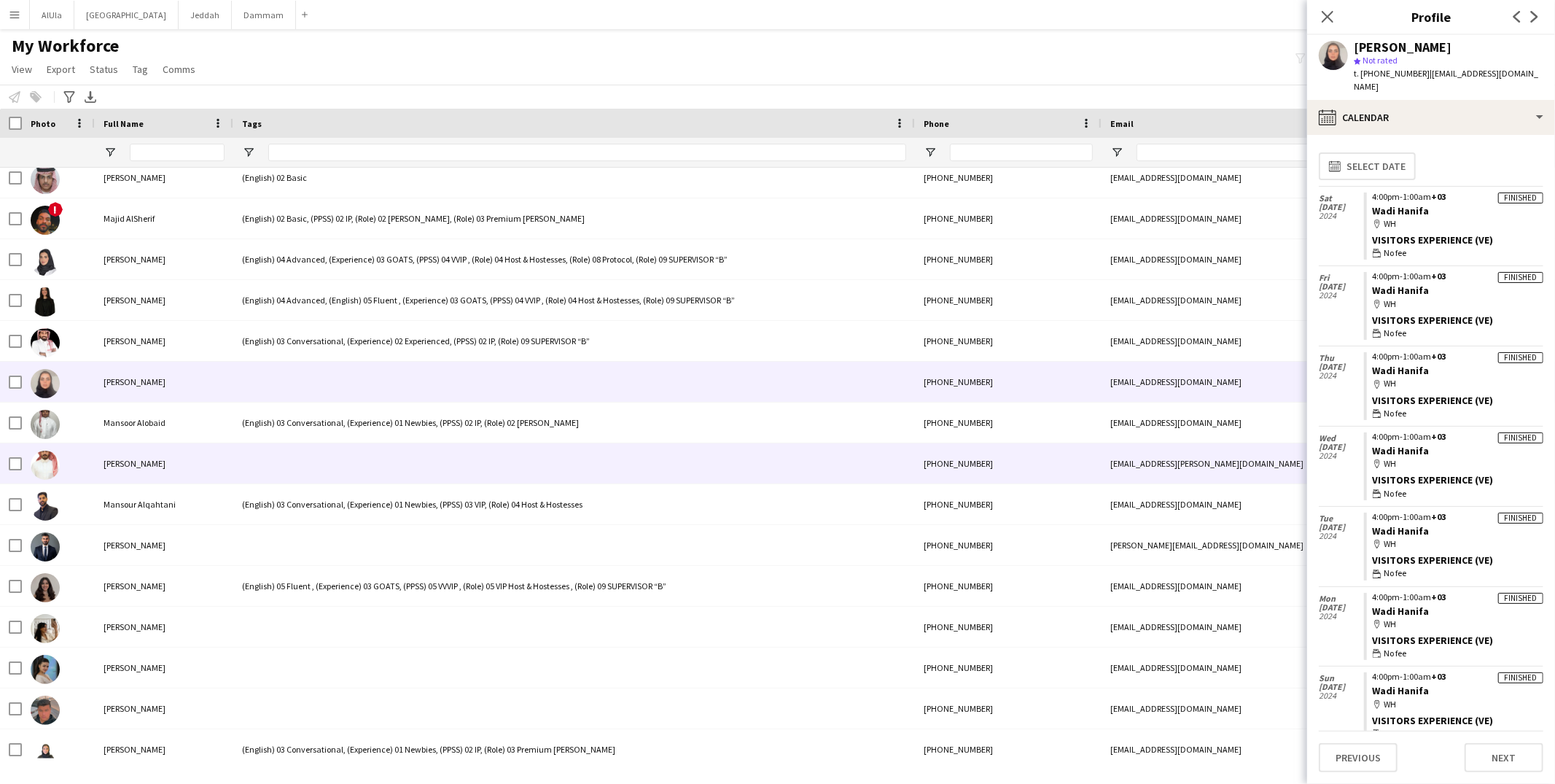
click at [329, 462] on div at bounding box center [573, 462] width 681 height 40
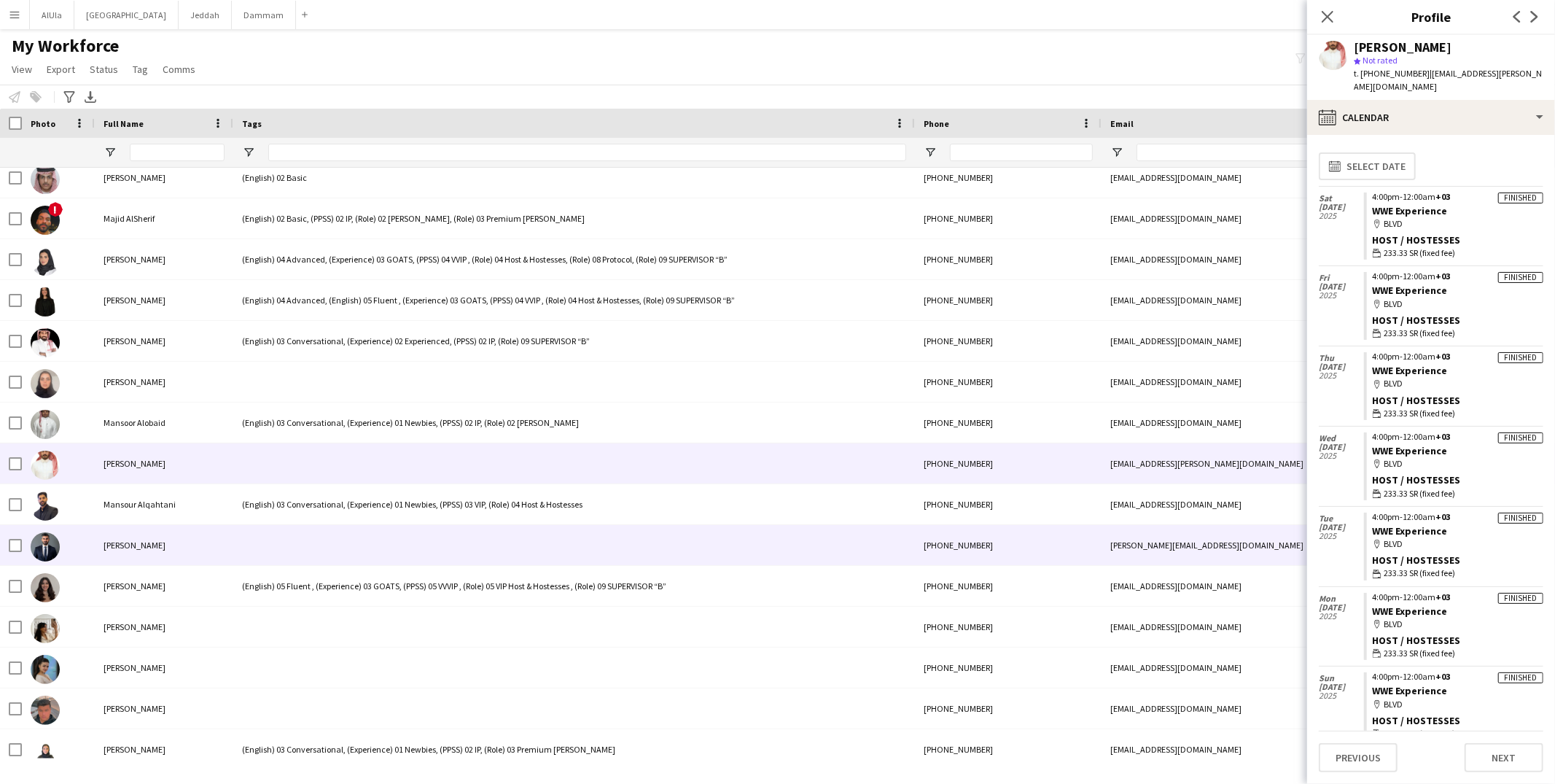
click at [291, 559] on div at bounding box center [573, 544] width 681 height 40
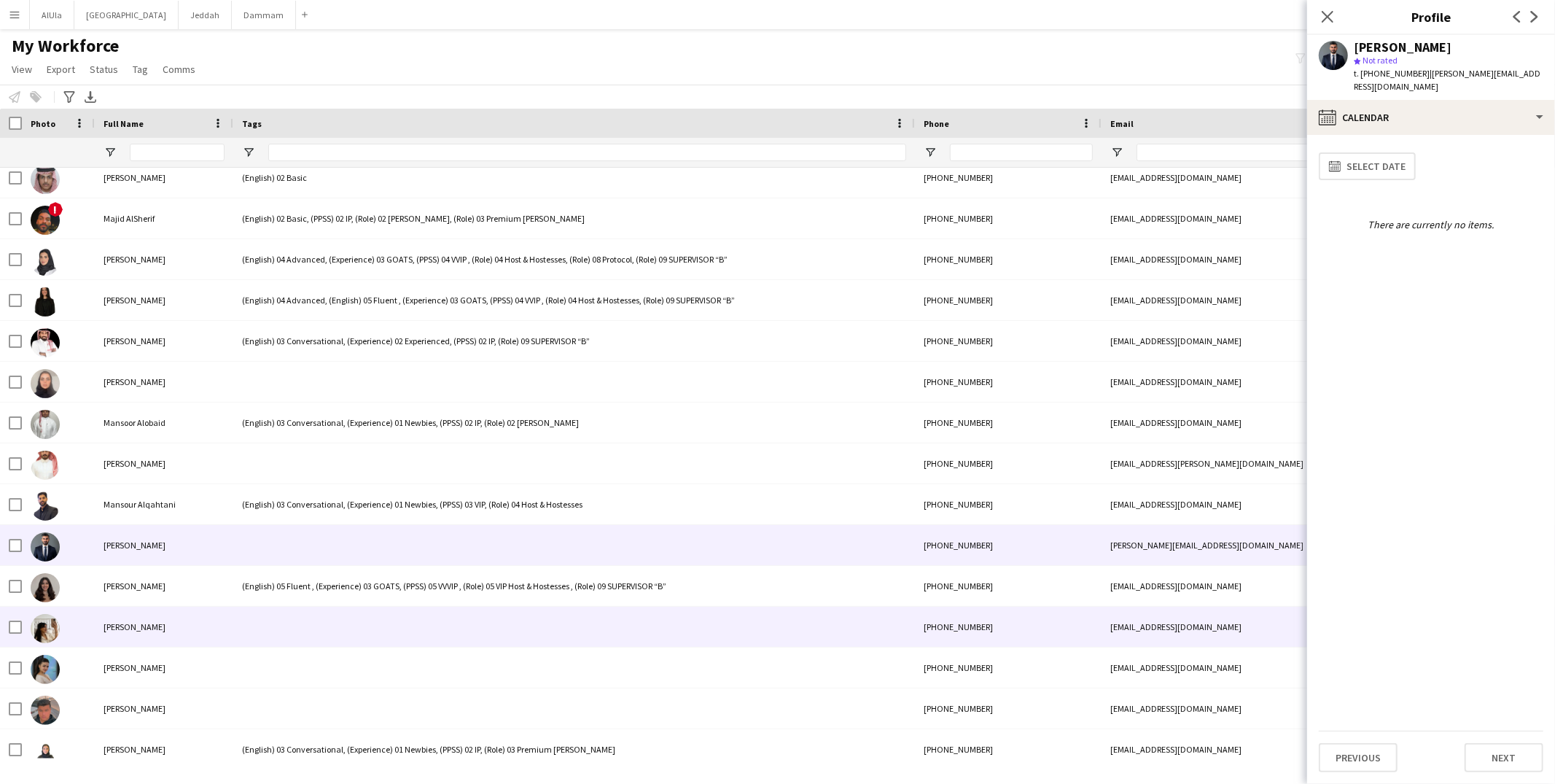
click at [266, 612] on div at bounding box center [573, 626] width 681 height 40
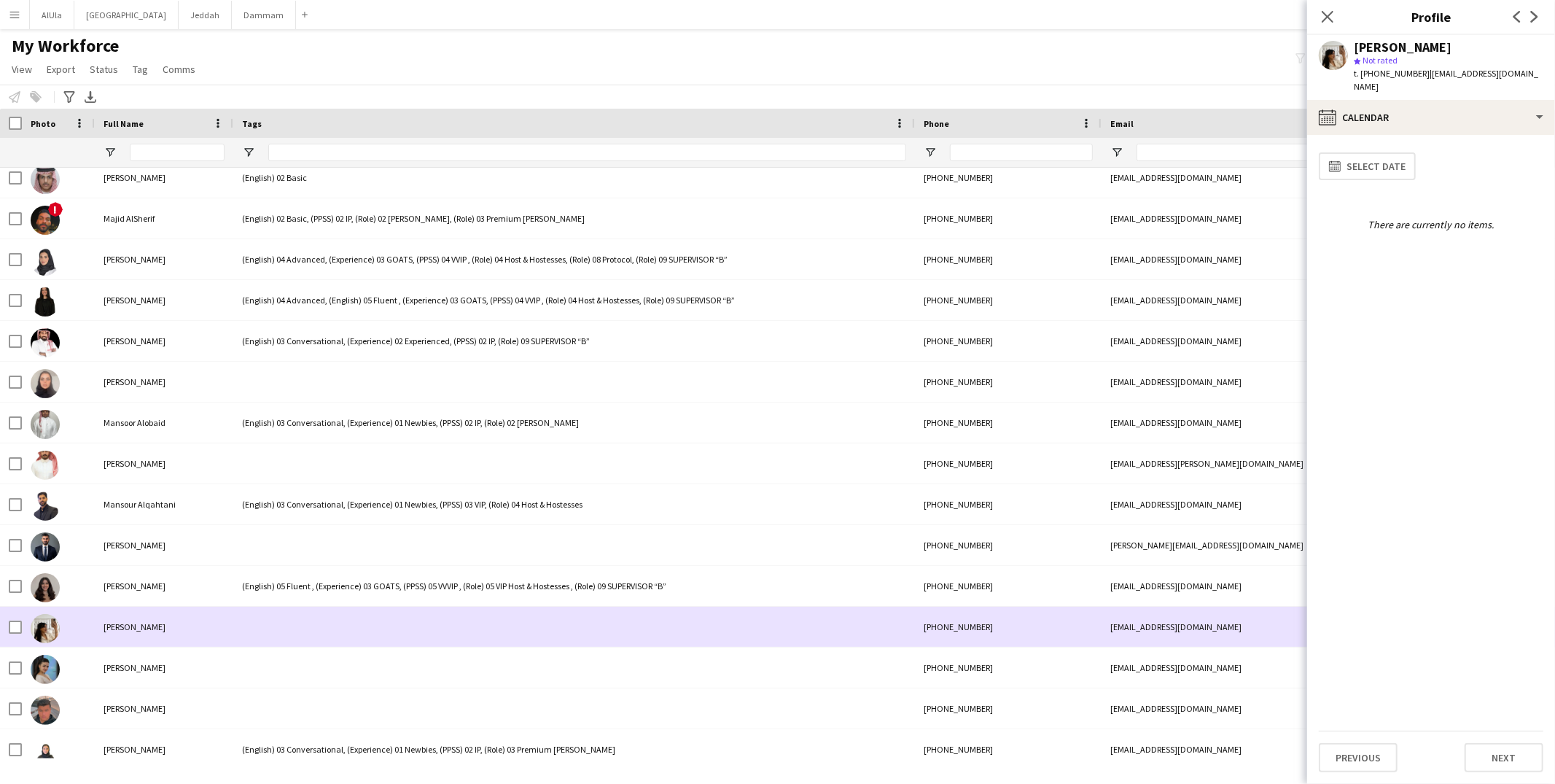
click at [282, 640] on div at bounding box center [573, 626] width 681 height 40
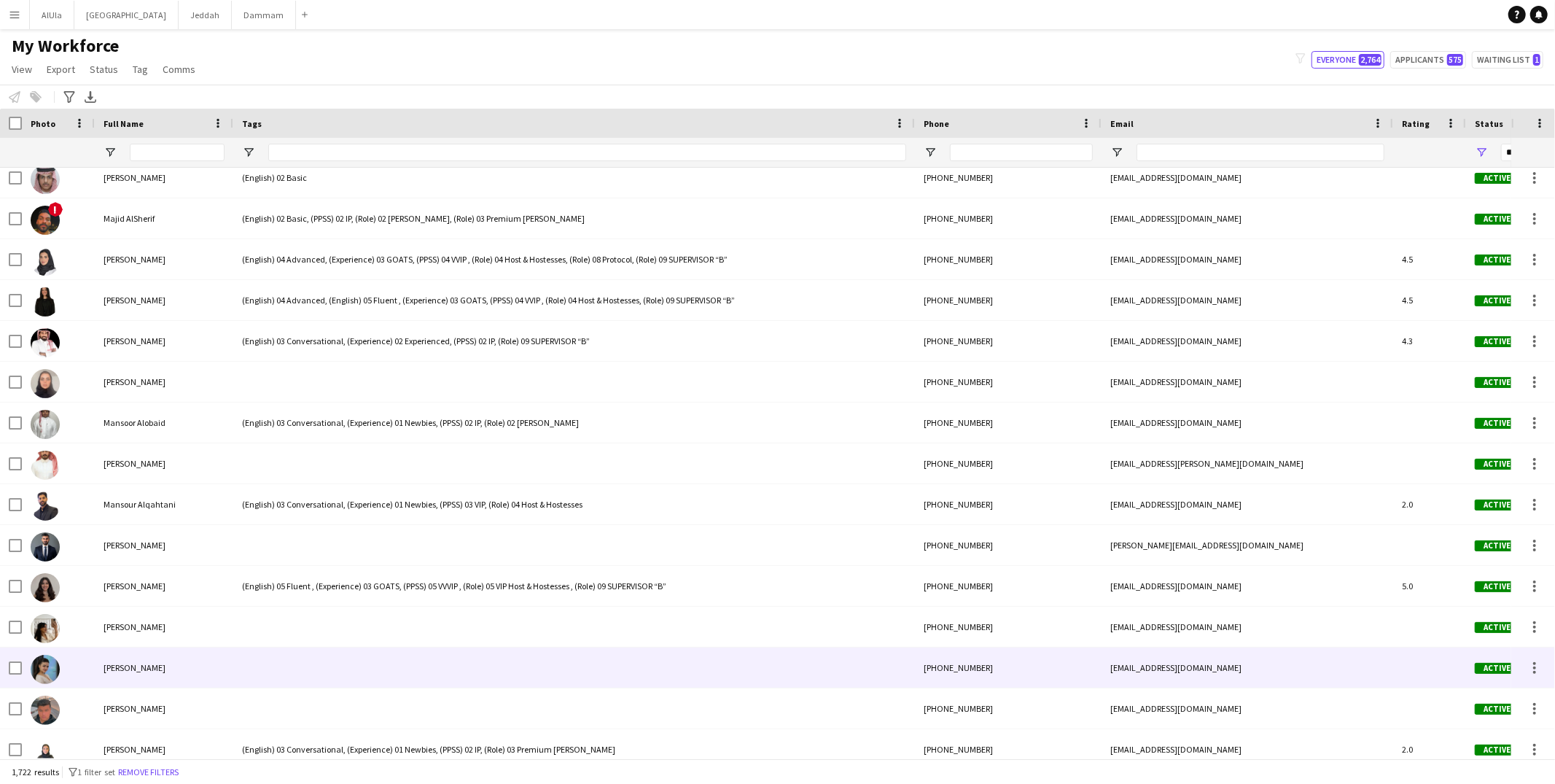
click at [281, 653] on div at bounding box center [573, 667] width 681 height 40
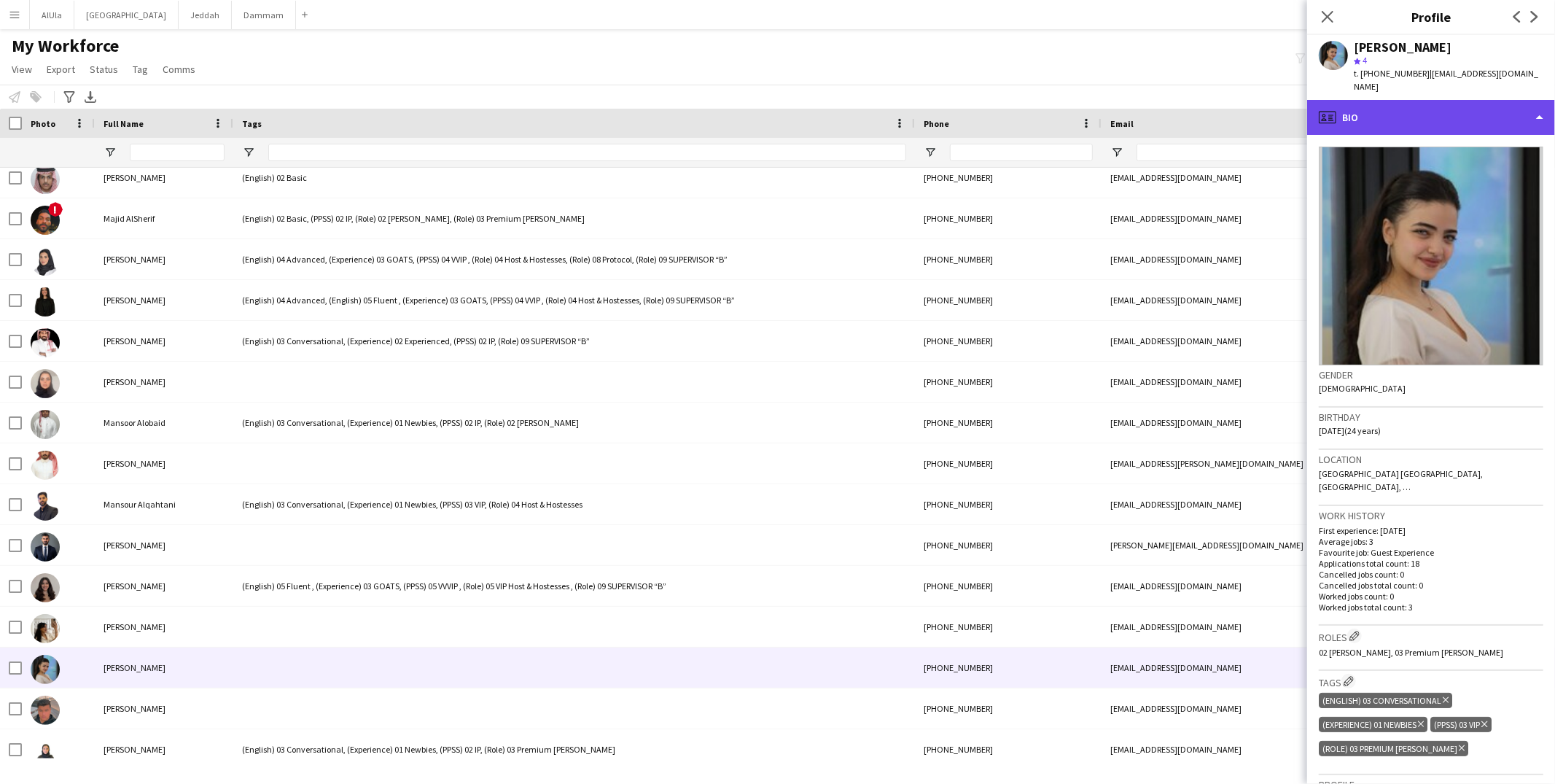
click at [1395, 112] on div "profile Bio" at bounding box center [1431, 117] width 248 height 35
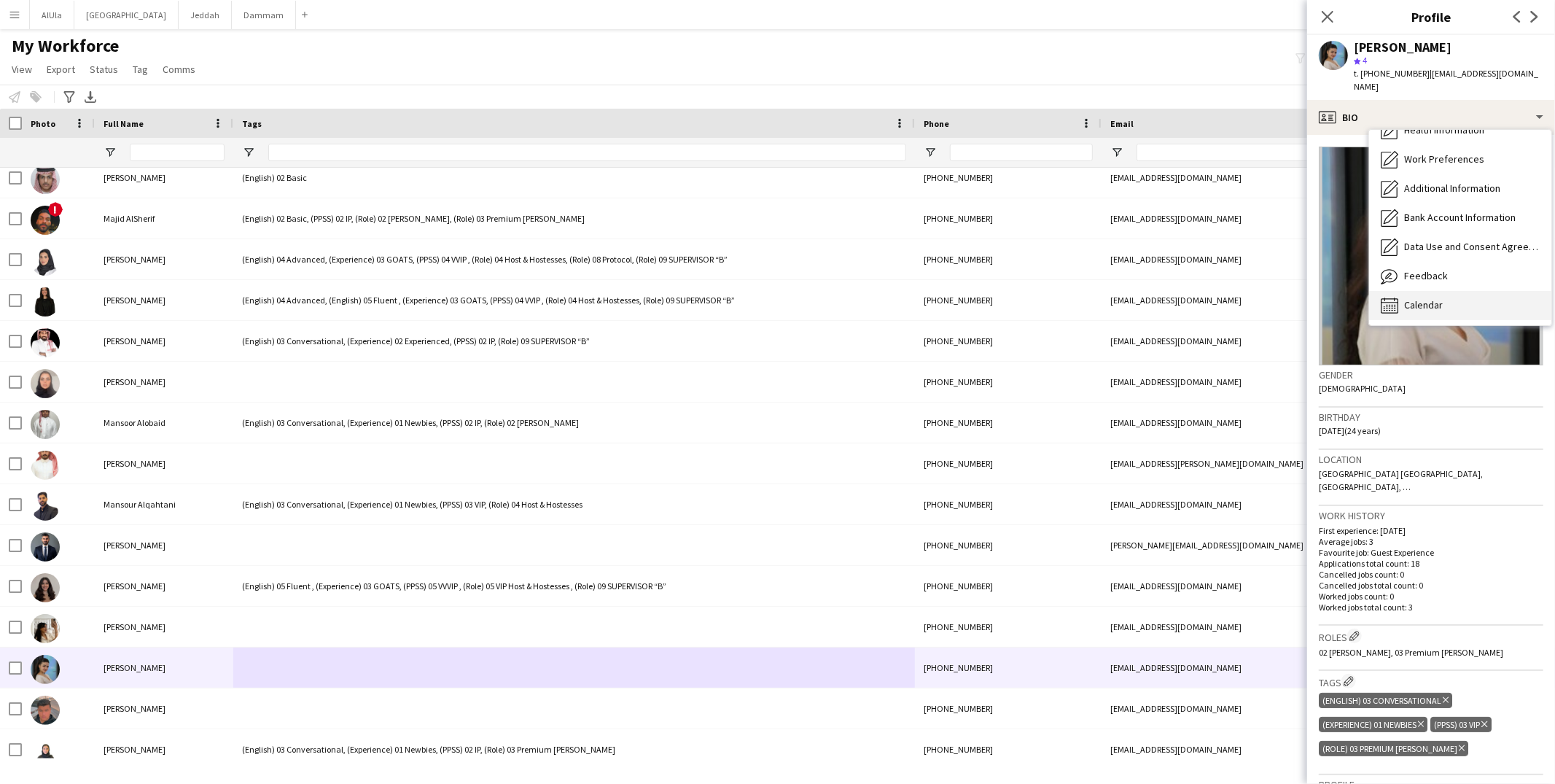
click at [1393, 296] on icon "Calendar" at bounding box center [1389, 305] width 18 height 18
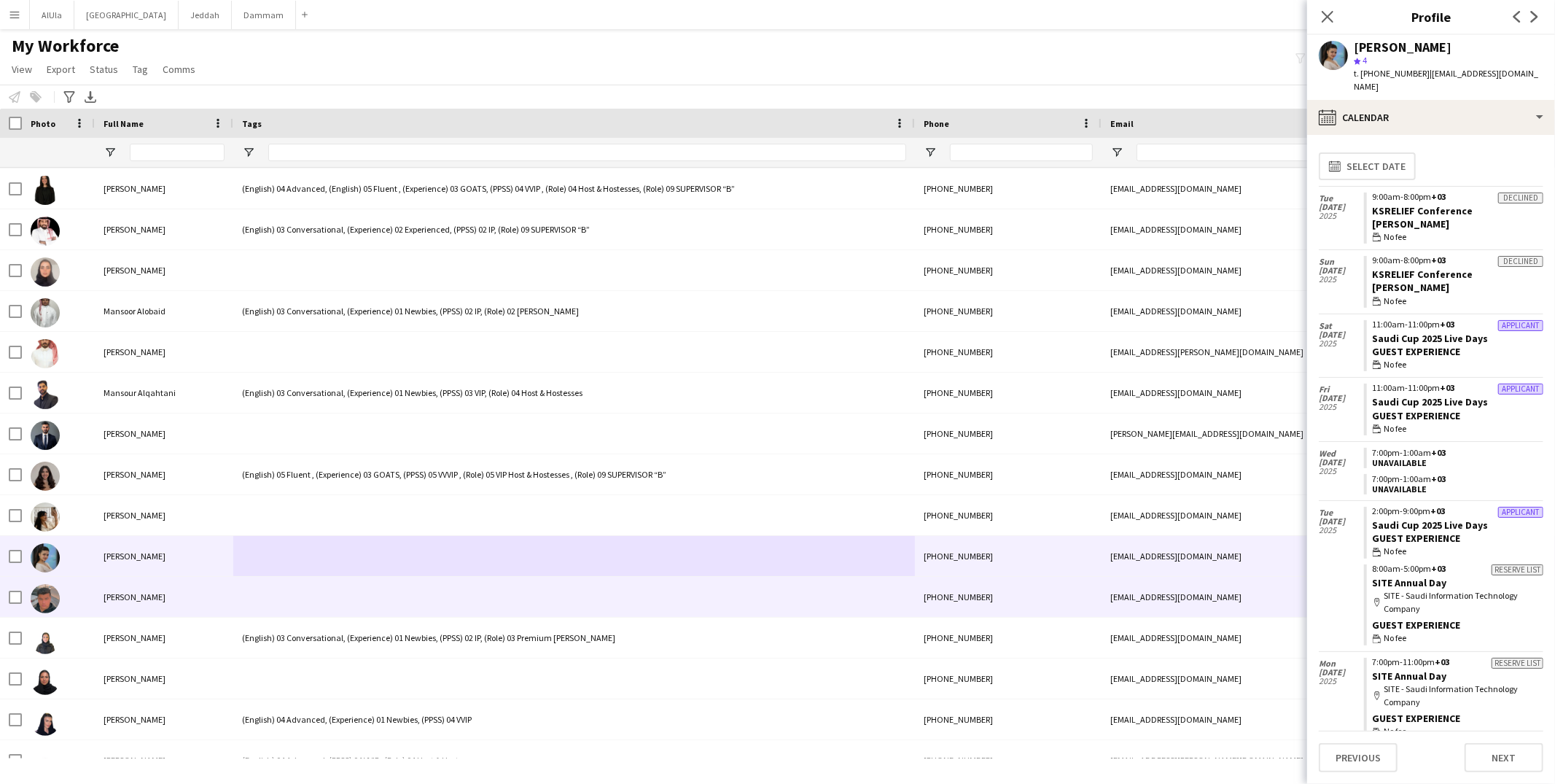
click at [336, 607] on div at bounding box center [573, 596] width 681 height 40
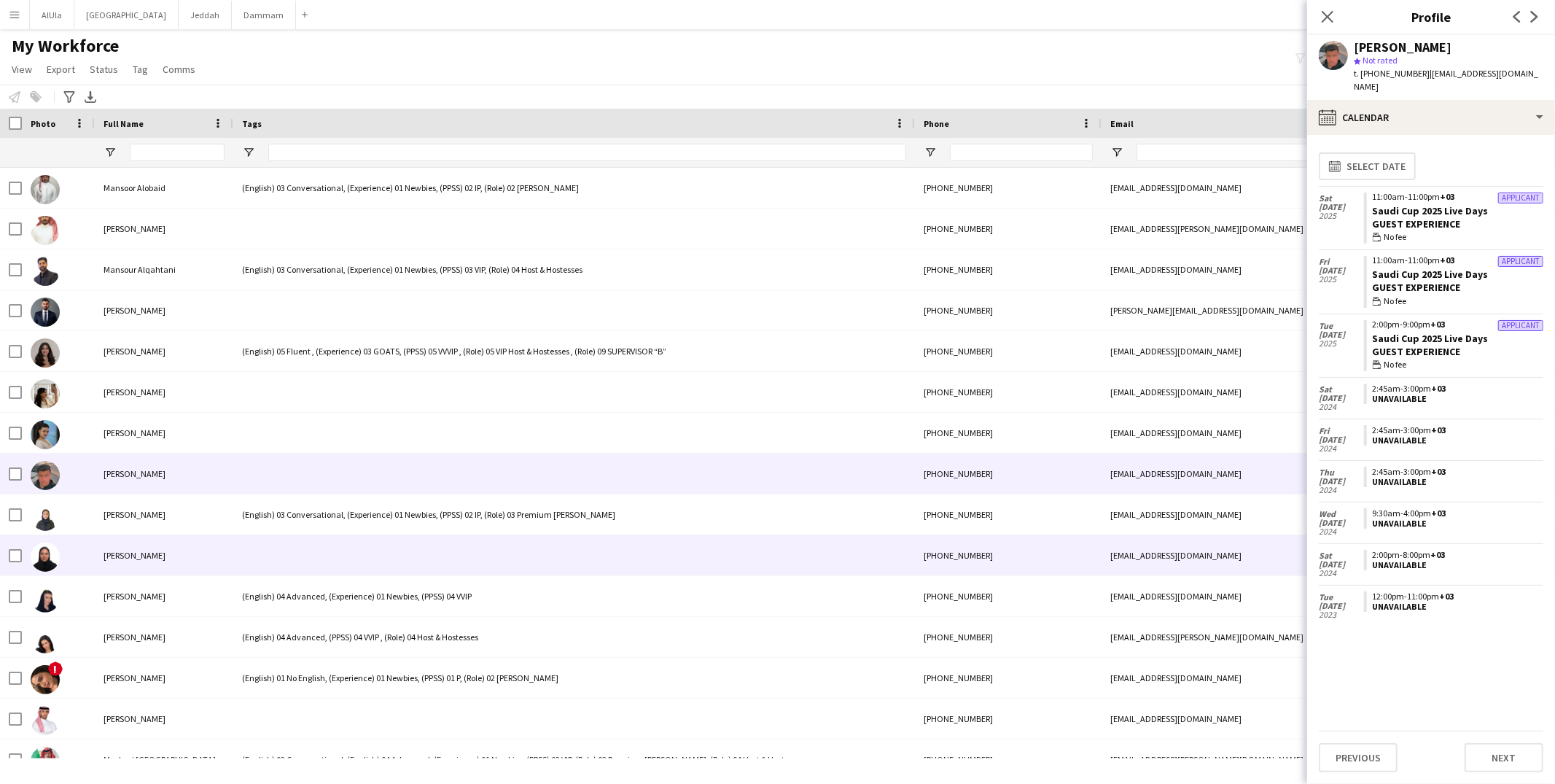
click at [296, 536] on div at bounding box center [573, 555] width 681 height 40
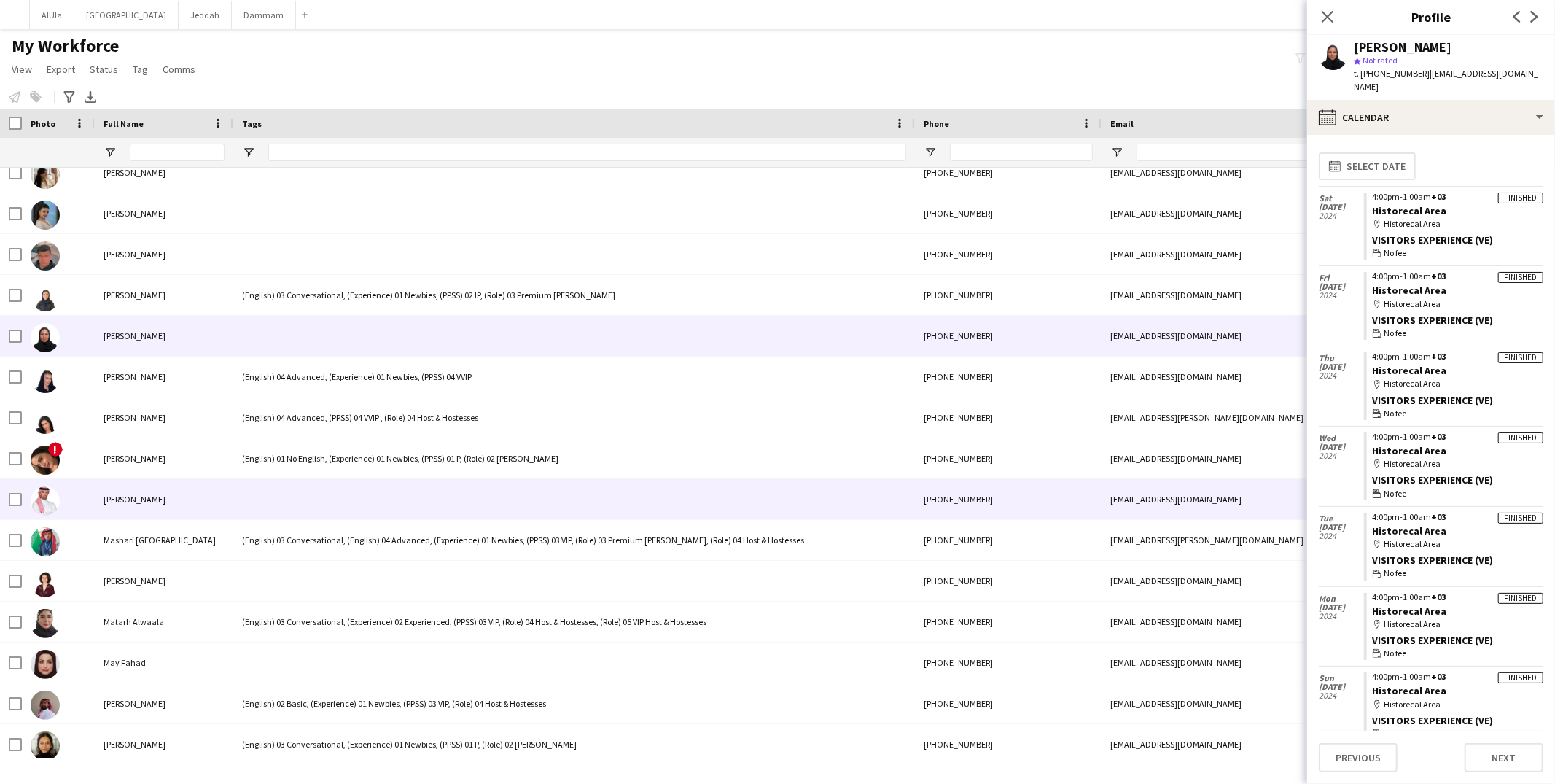
click at [286, 500] on div at bounding box center [573, 499] width 681 height 40
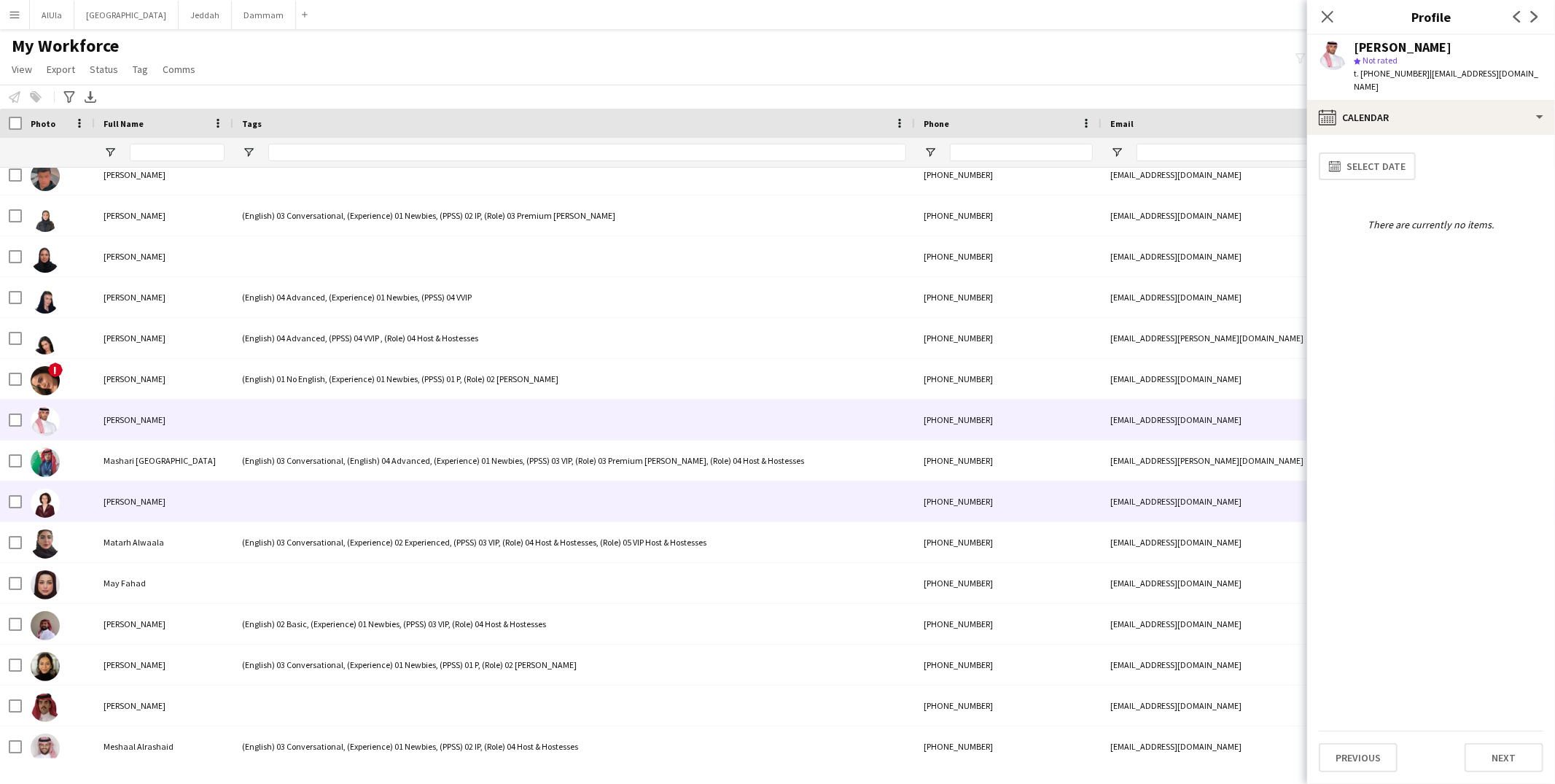
click at [284, 504] on div at bounding box center [573, 501] width 681 height 40
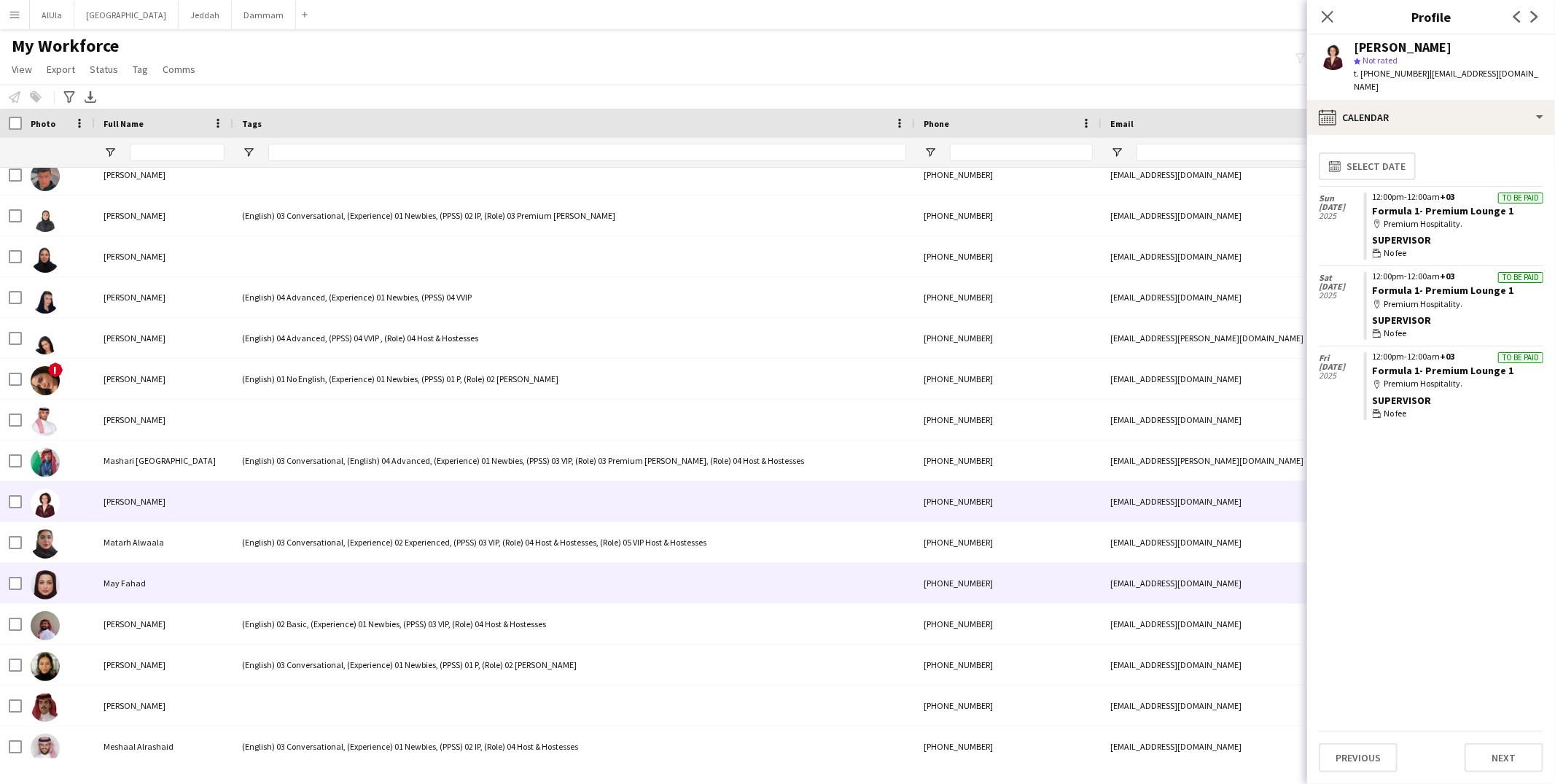
click at [270, 573] on div at bounding box center [573, 583] width 681 height 40
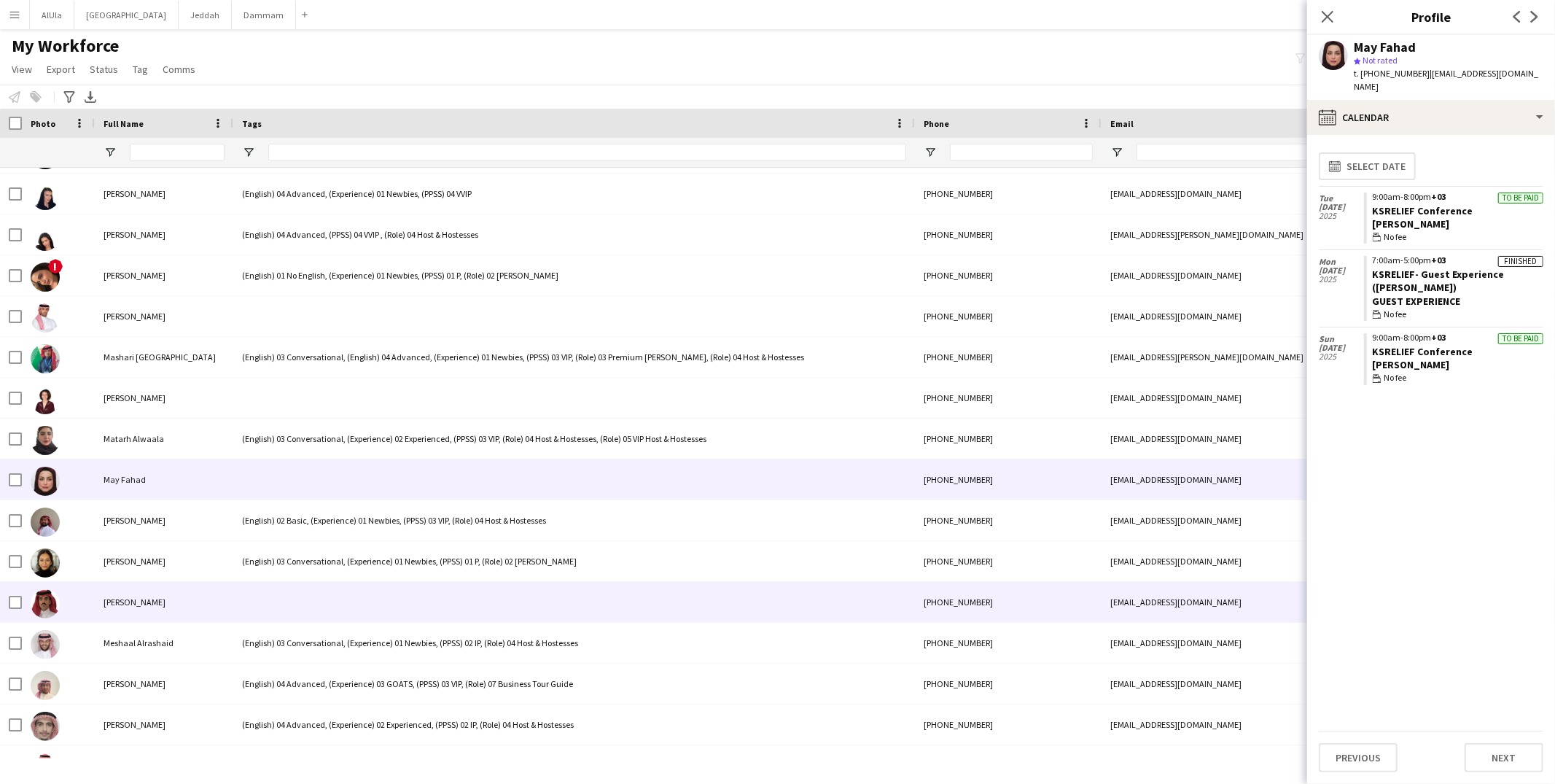
click at [267, 592] on div at bounding box center [573, 601] width 681 height 40
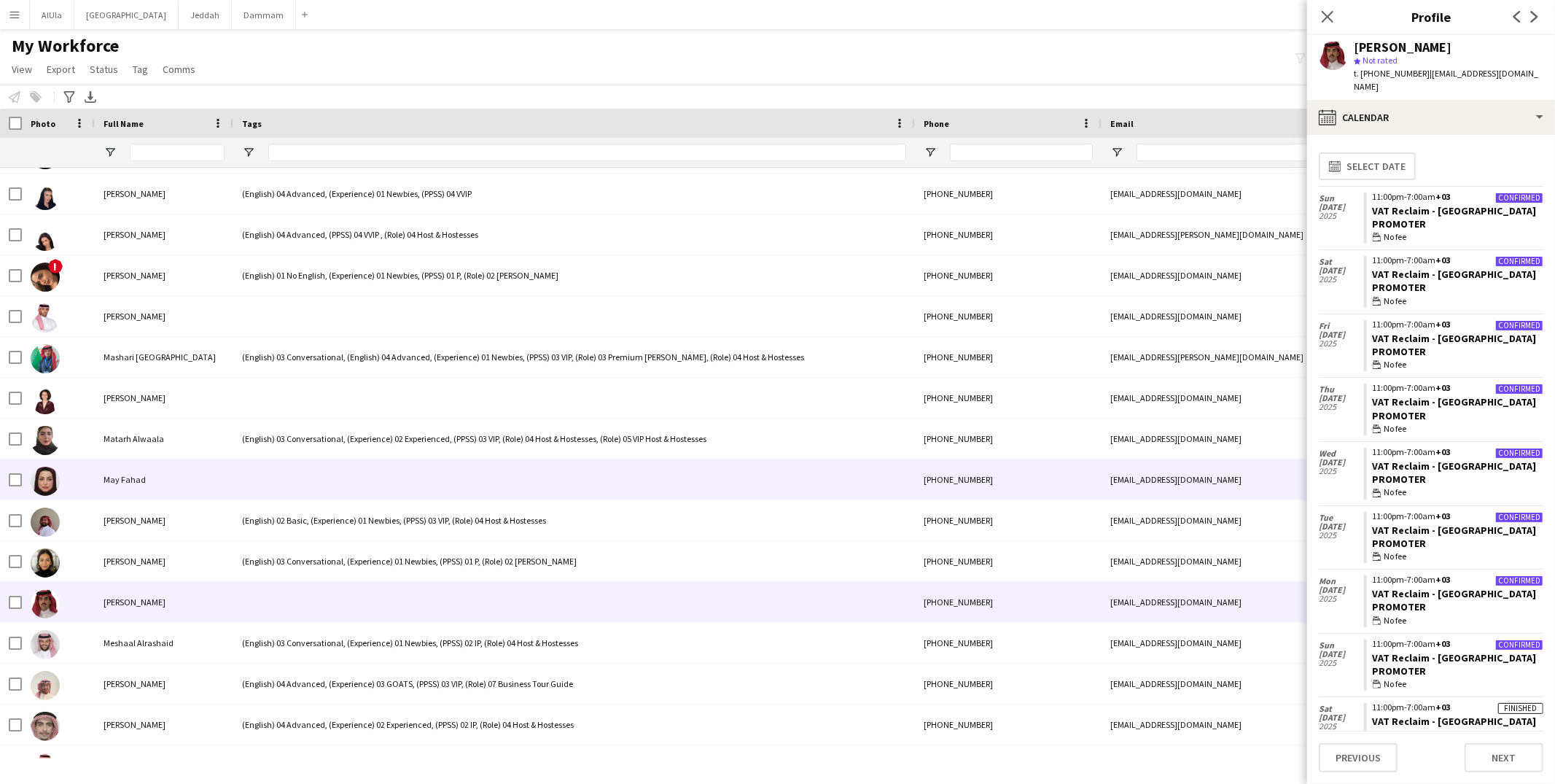
click at [277, 483] on div at bounding box center [573, 479] width 681 height 40
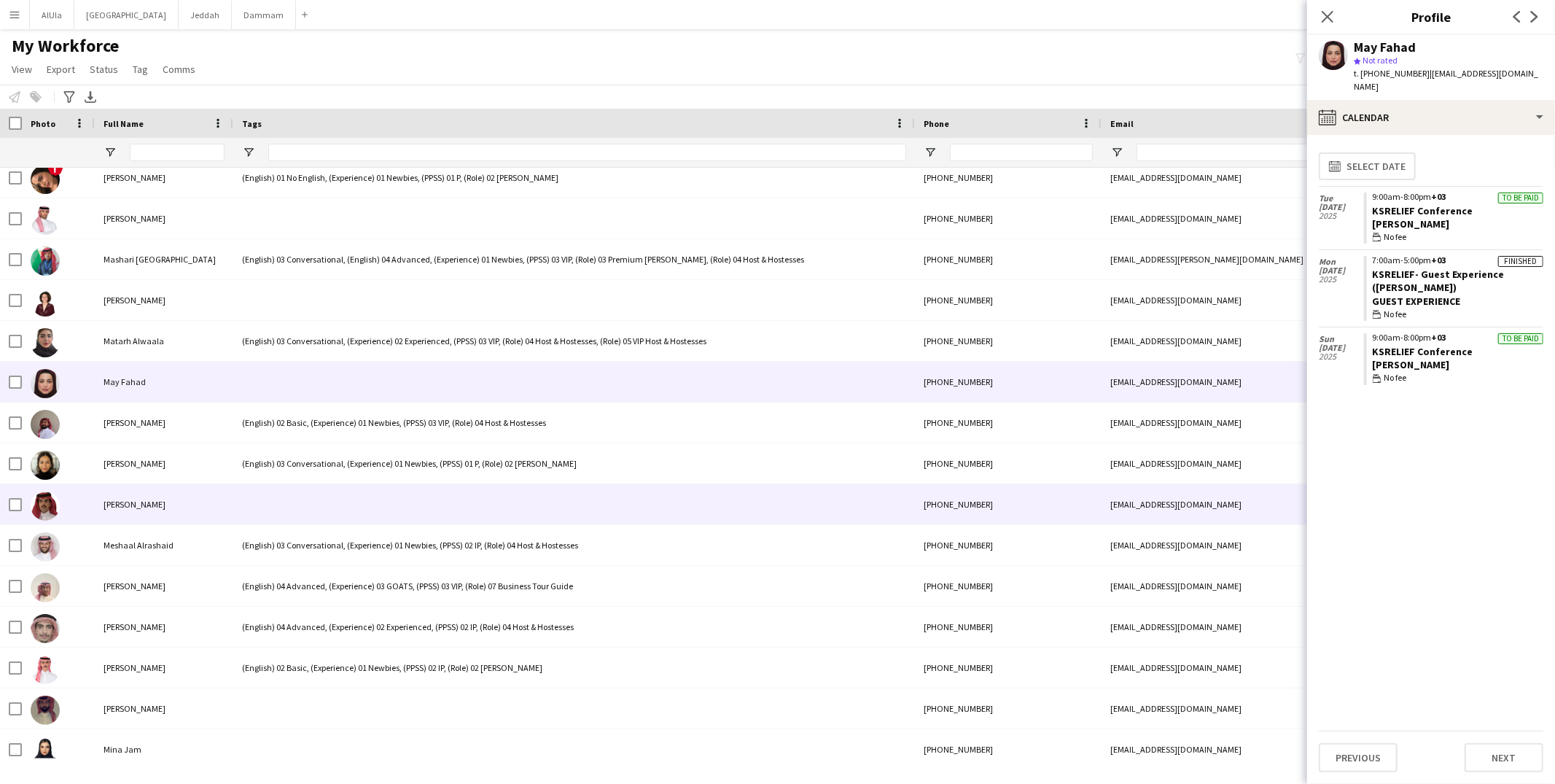
click at [265, 508] on div at bounding box center [573, 503] width 681 height 40
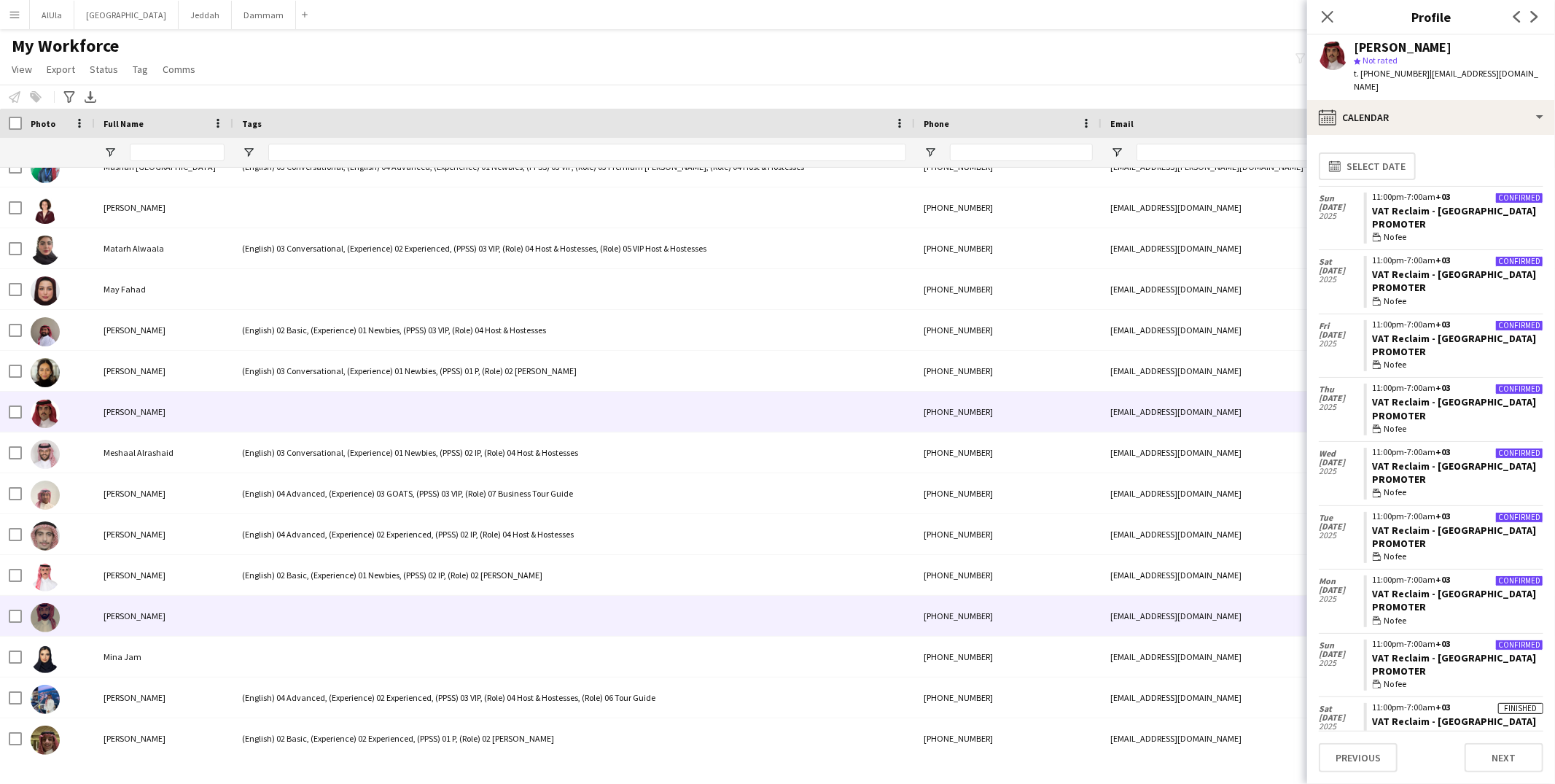
click at [283, 623] on div at bounding box center [573, 615] width 681 height 40
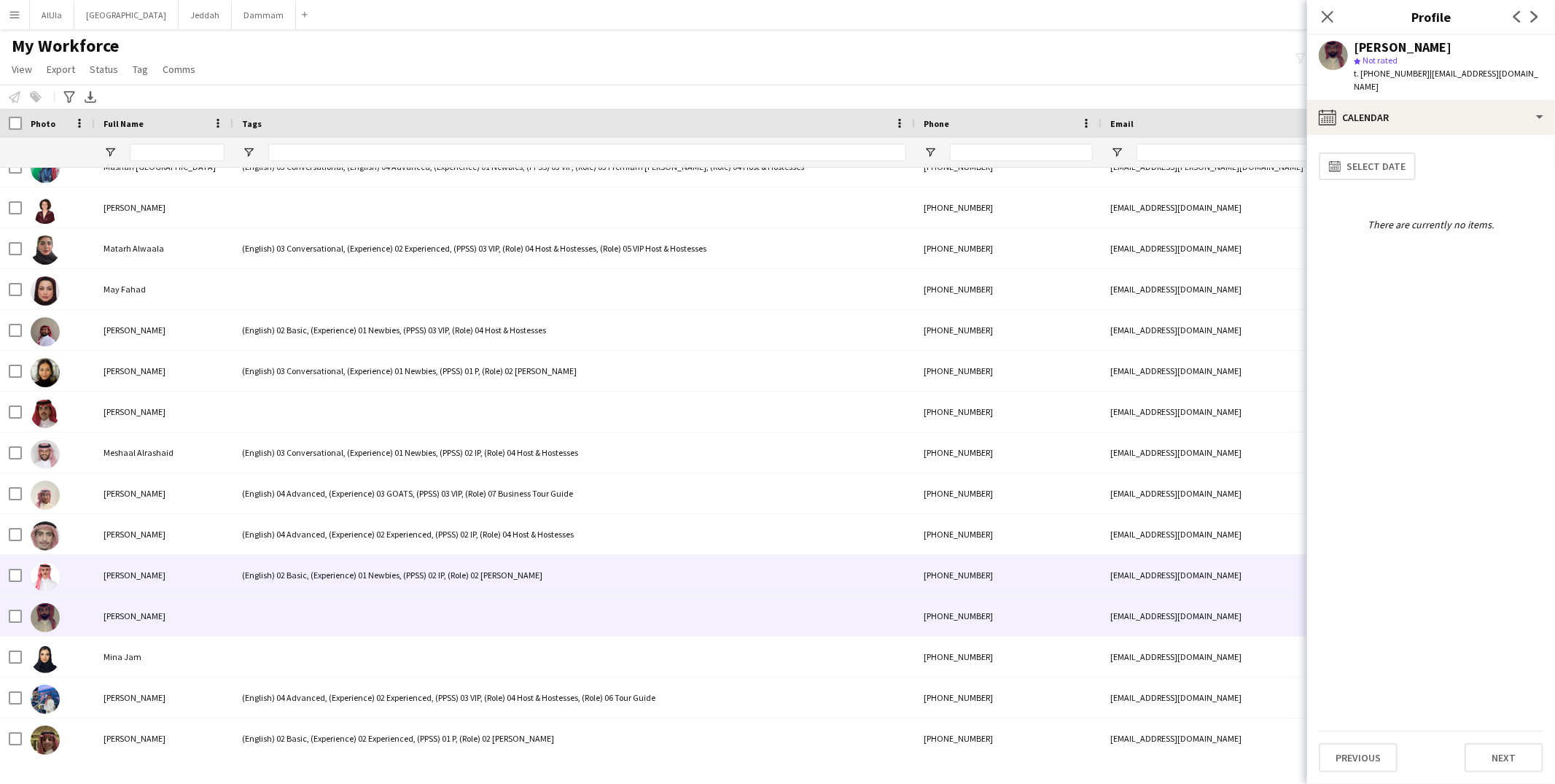
click at [312, 580] on div "(English) 02 Basic, (Experience) 01 Newbies, (PPSS) 02 IP, (Role) 02 Usher" at bounding box center [573, 574] width 681 height 40
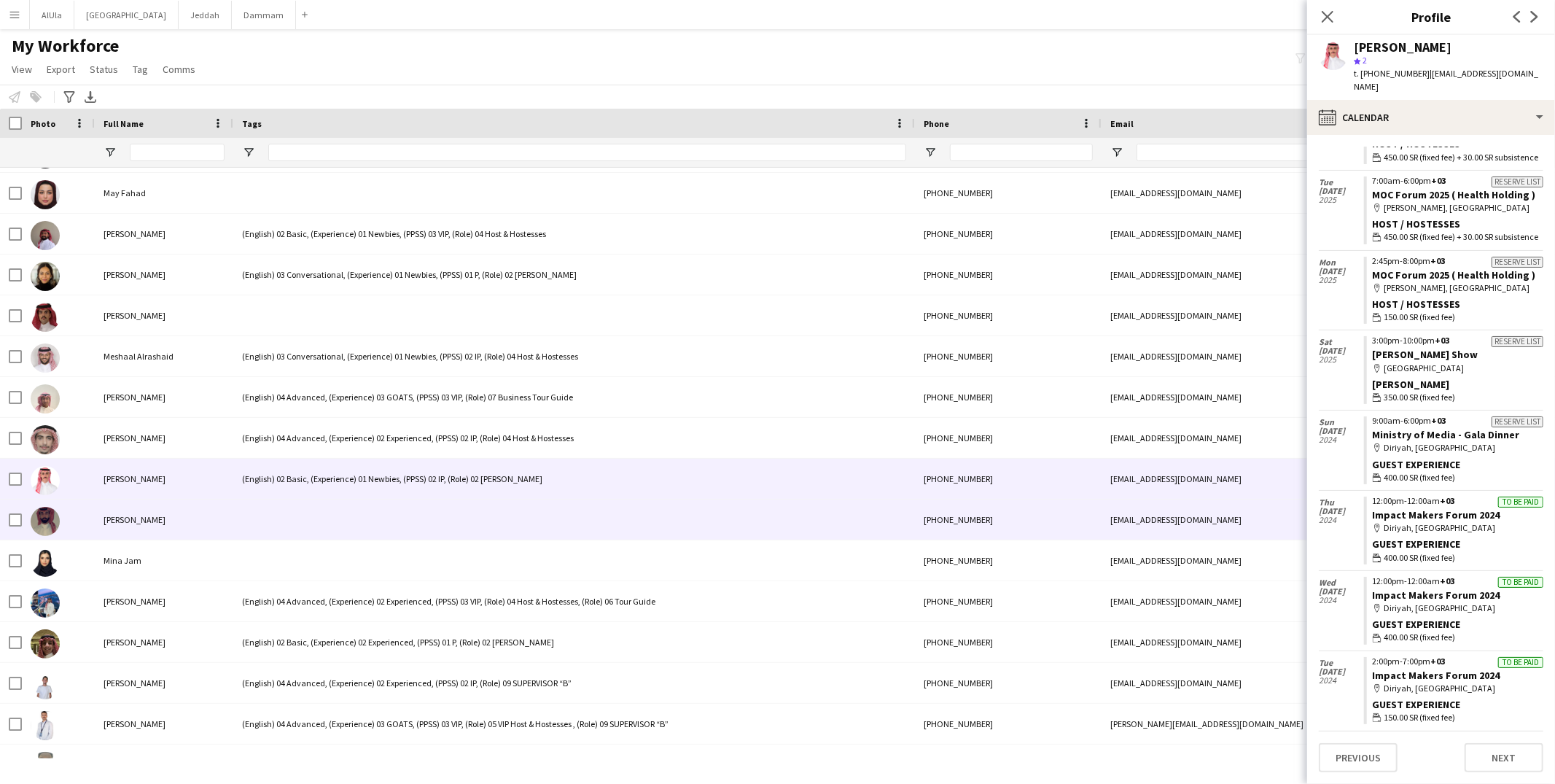
click at [276, 518] on div at bounding box center [573, 519] width 681 height 40
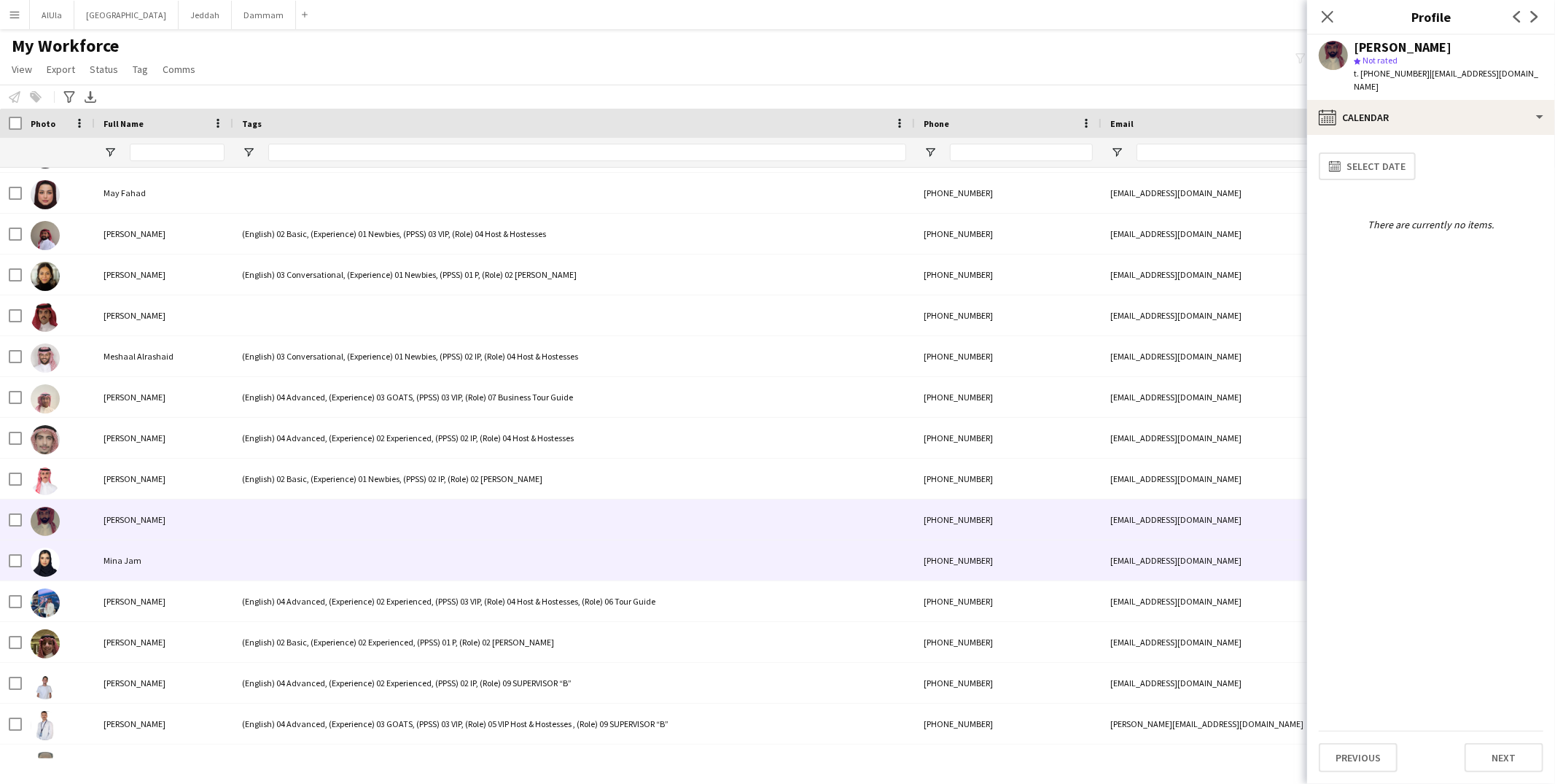
click at [273, 553] on div at bounding box center [573, 559] width 681 height 40
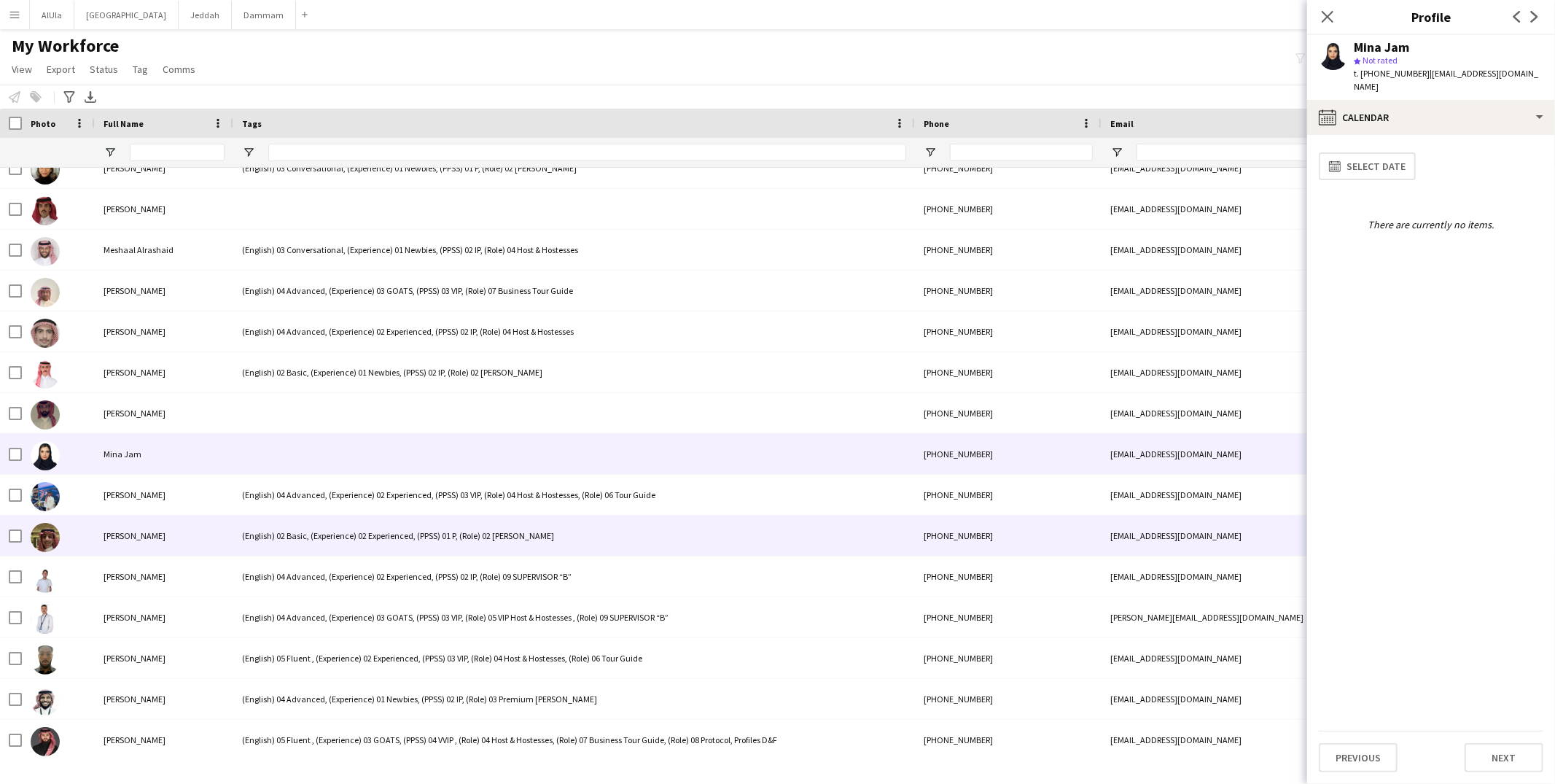
click at [291, 541] on div "(English) 02 Basic, (Experience) 02 Experienced, (PPSS) 01 P, (Role) 02 Usher" at bounding box center [573, 535] width 681 height 40
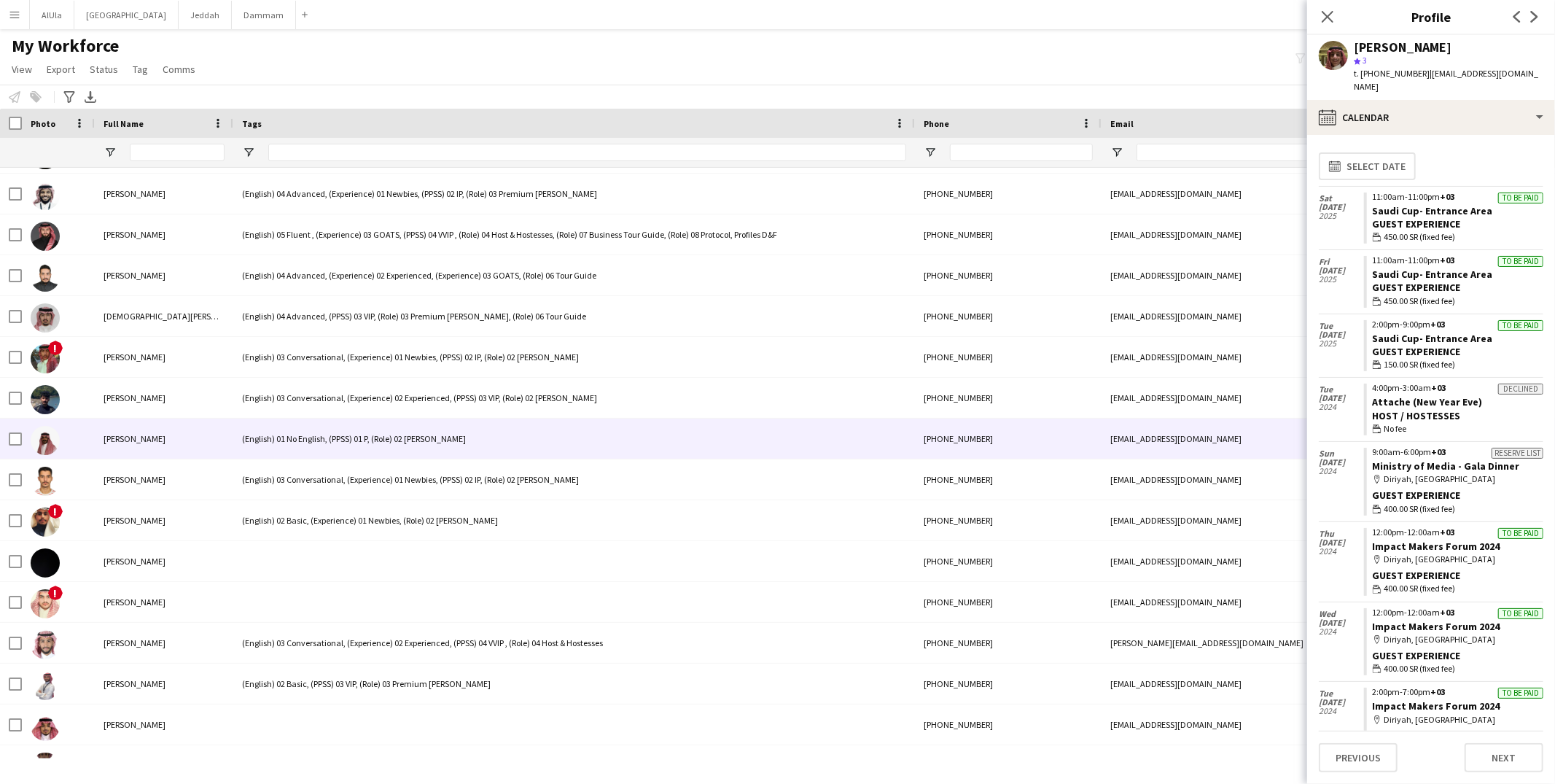
click at [280, 436] on div "(English) 01 No English, (PPSS) 01 P, (Role) 02 Usher" at bounding box center [573, 438] width 681 height 40
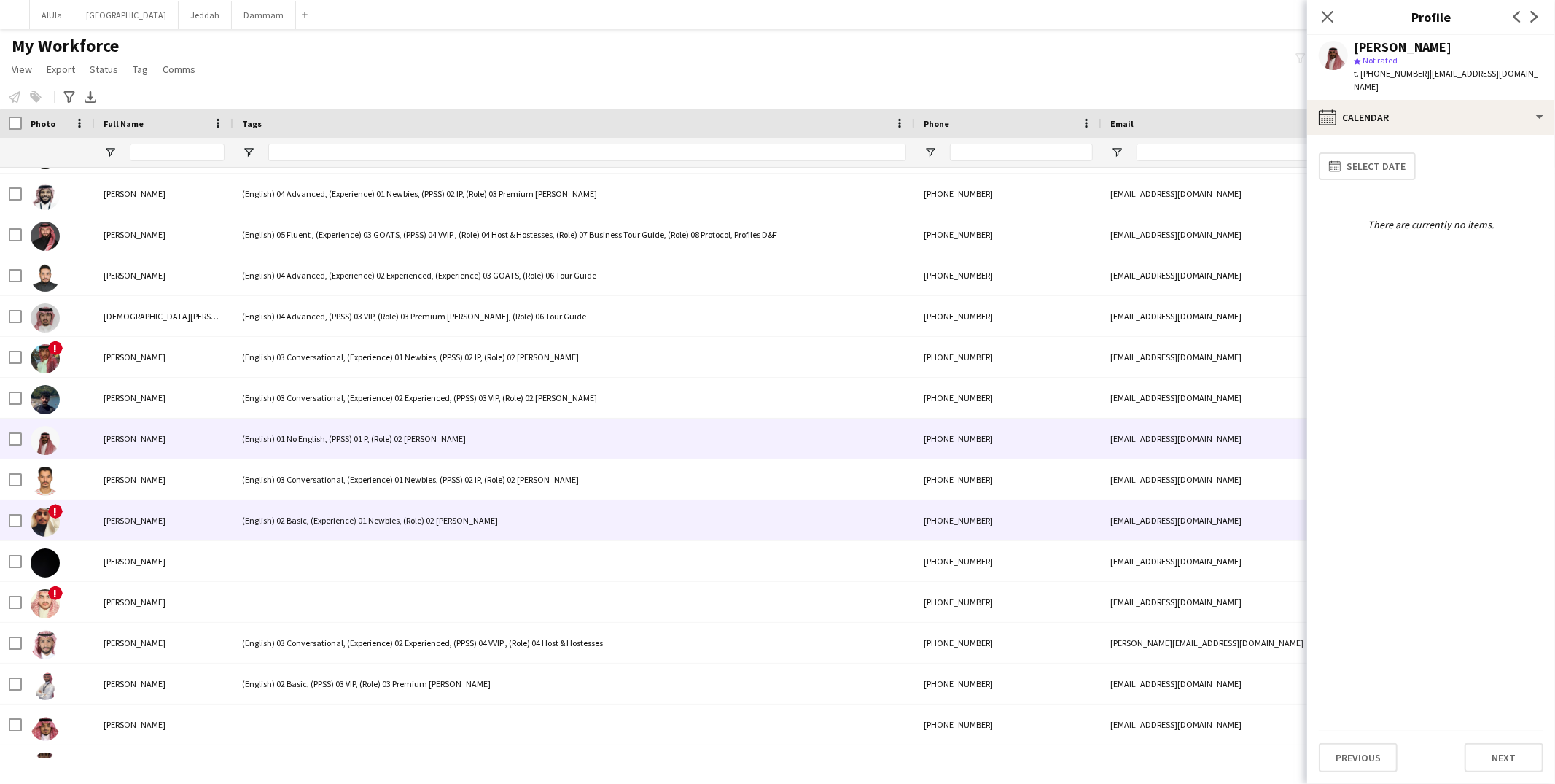
click at [286, 523] on div "(English) 02 Basic, (Experience) 01 Newbies, (Role) 02 Usher" at bounding box center [573, 519] width 681 height 40
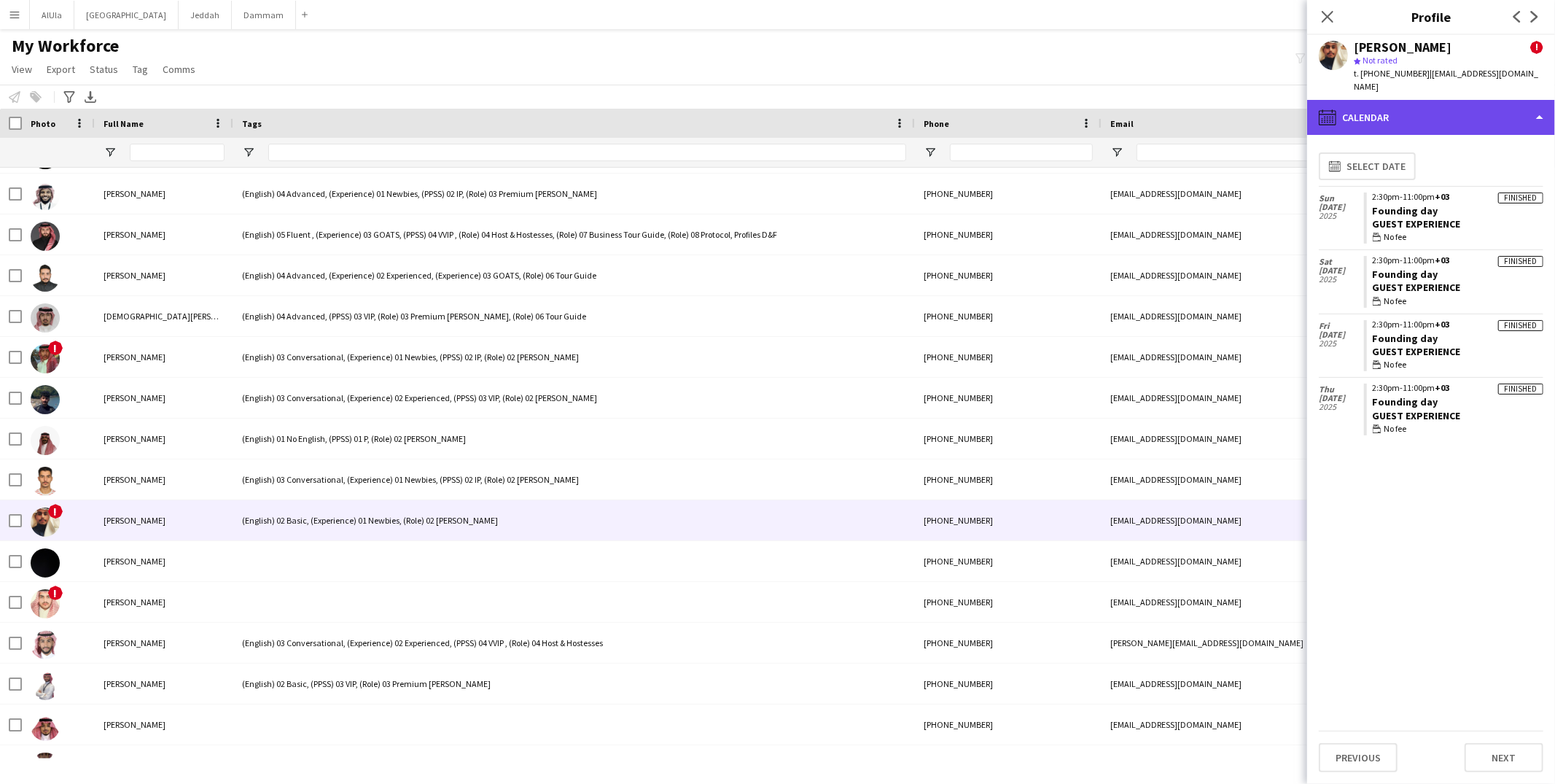
click at [1447, 105] on div "calendar-full Calendar" at bounding box center [1431, 117] width 248 height 35
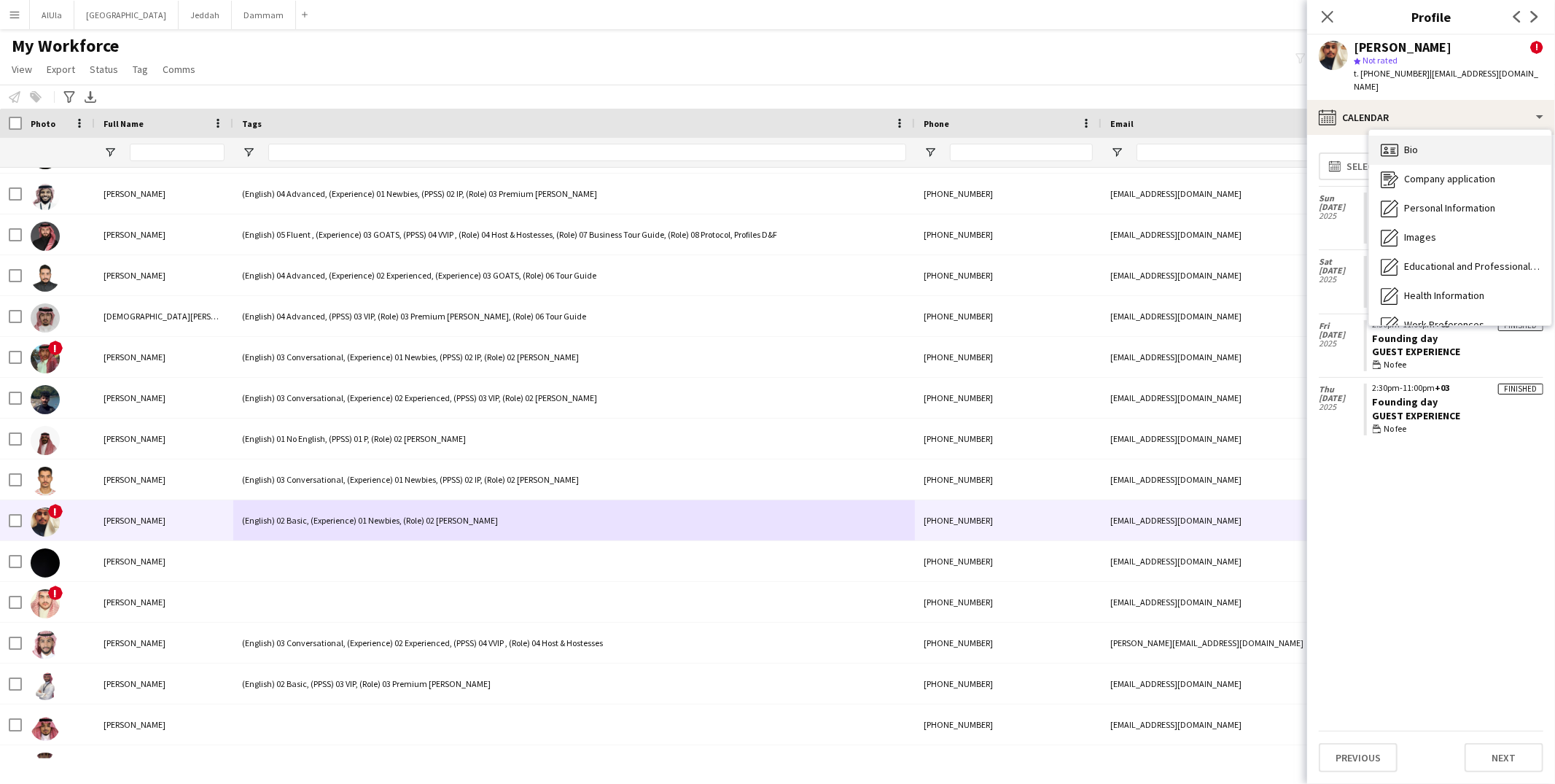
click at [1422, 143] on div "Bio Bio" at bounding box center [1459, 149] width 182 height 29
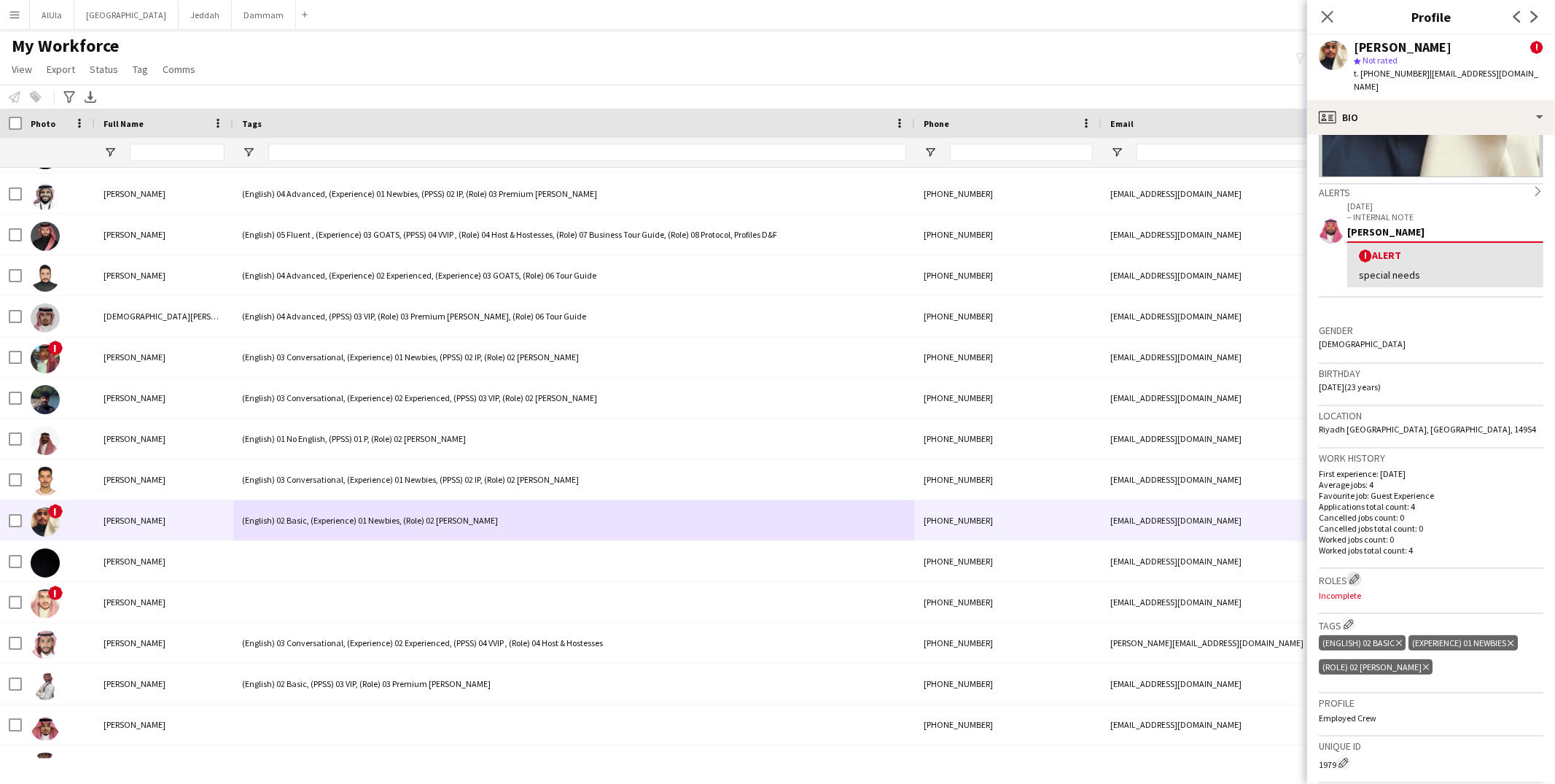
click at [1358, 573] on app-icon "Edit crew company roles" at bounding box center [1354, 578] width 10 height 10
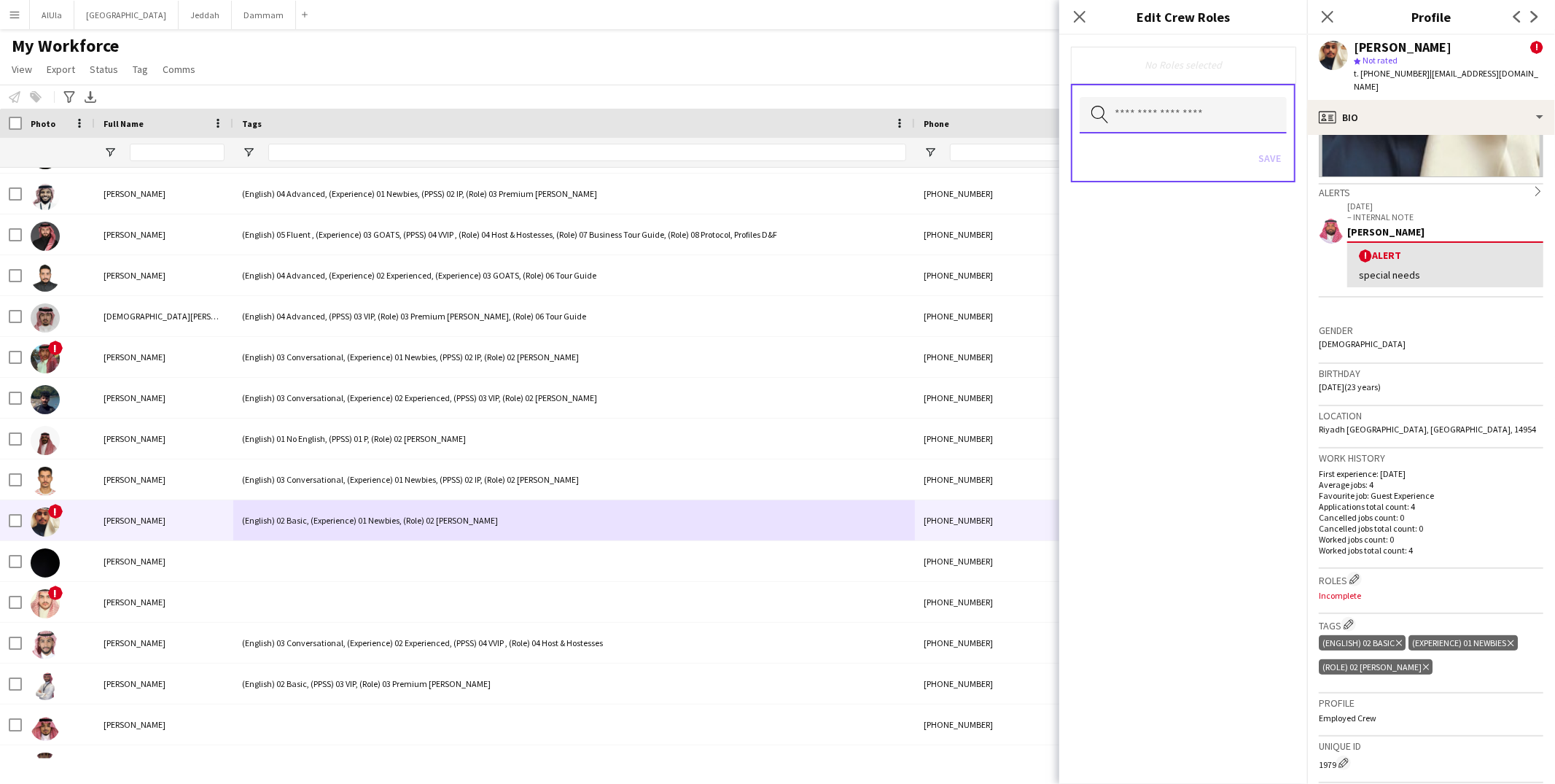
click at [1171, 117] on input "text" at bounding box center [1183, 115] width 207 height 36
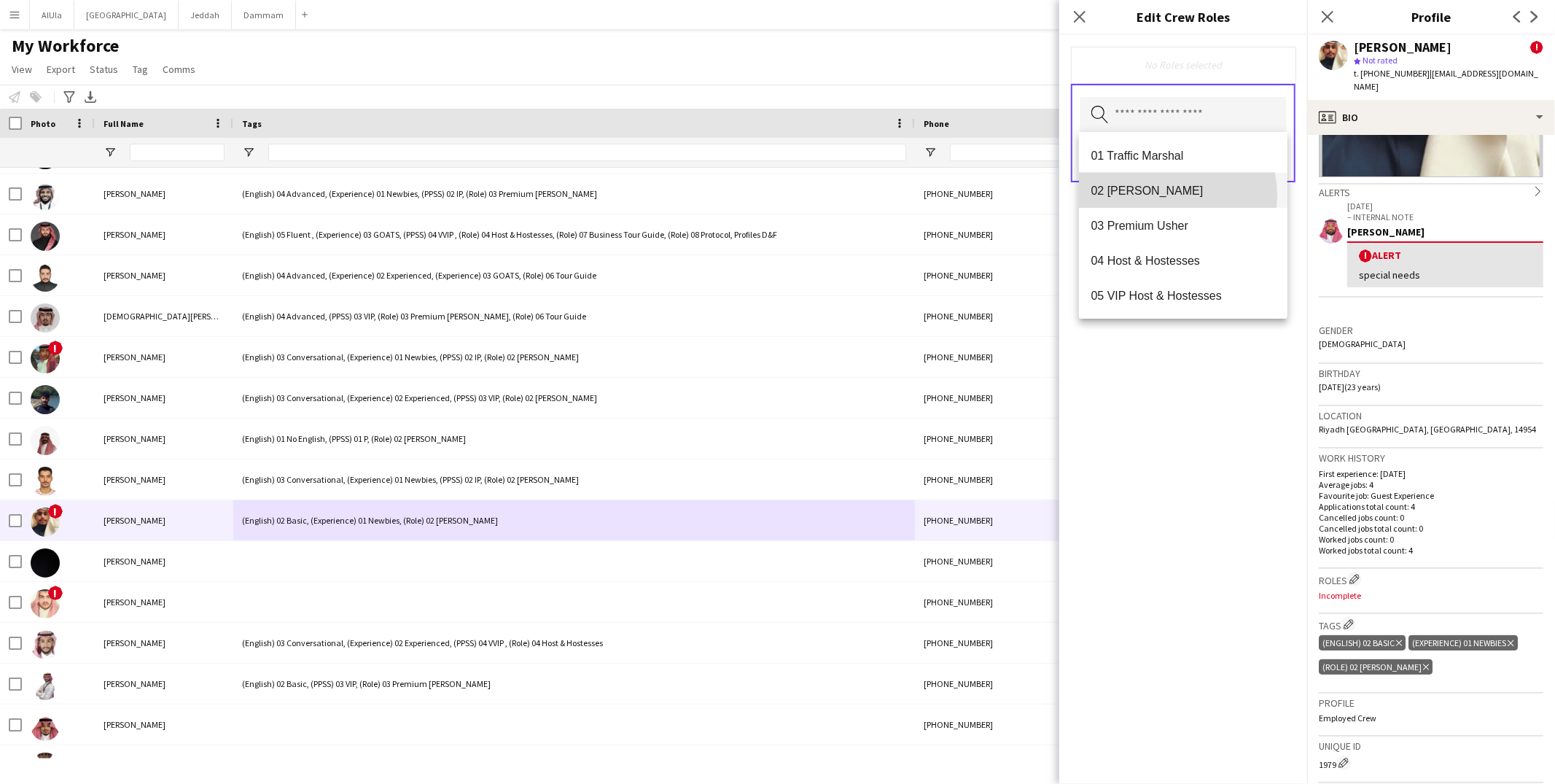
click at [1167, 196] on span "02 [PERSON_NAME]" at bounding box center [1183, 190] width 186 height 14
drag, startPoint x: 1217, startPoint y: 392, endPoint x: 1254, endPoint y: 282, distance: 116.1
click at [1217, 392] on div "02 Usher Remove Search by role type Save" at bounding box center [1183, 409] width 248 height 749
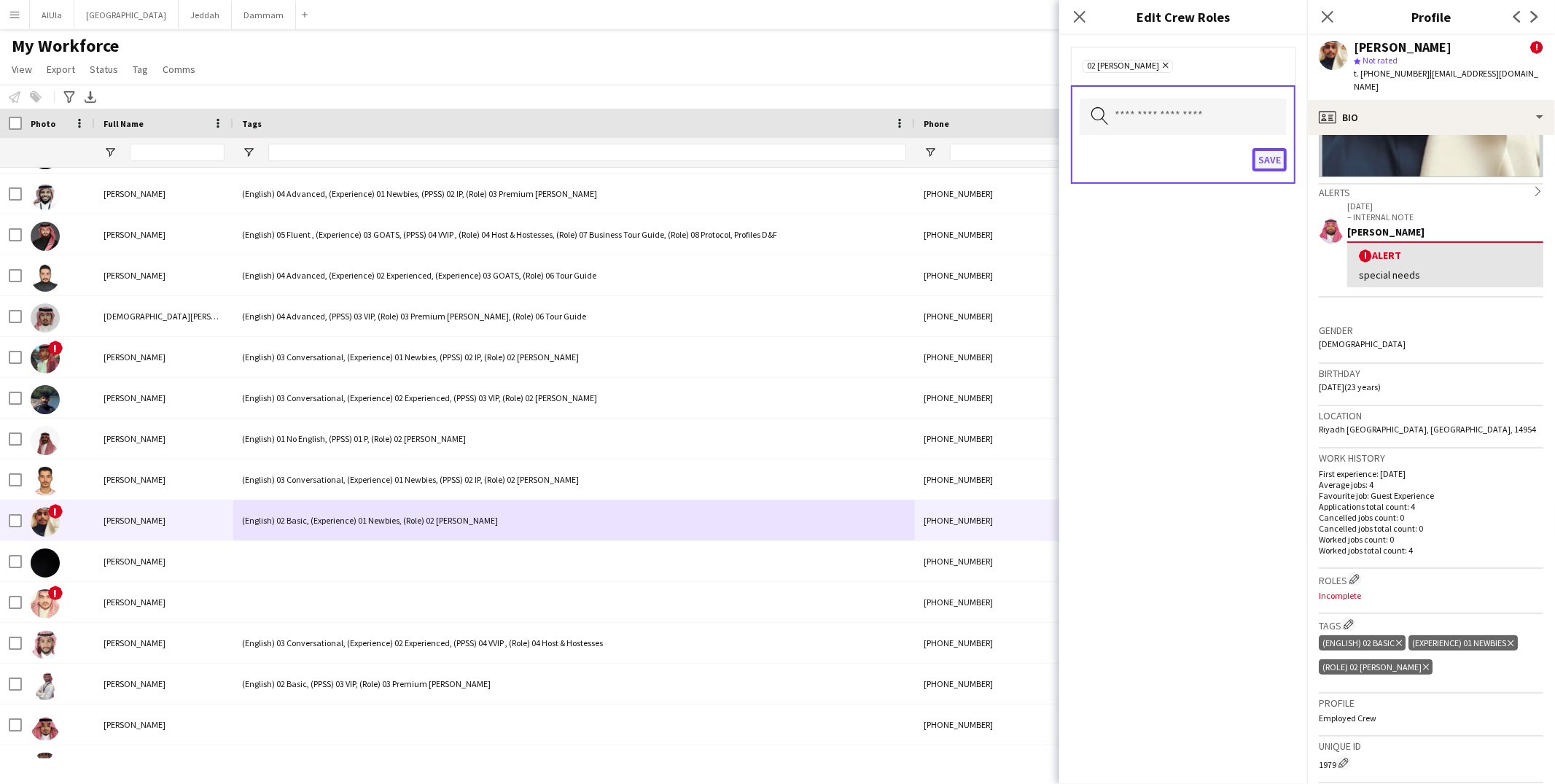
click at [1280, 158] on button "Save" at bounding box center [1269, 159] width 34 height 23
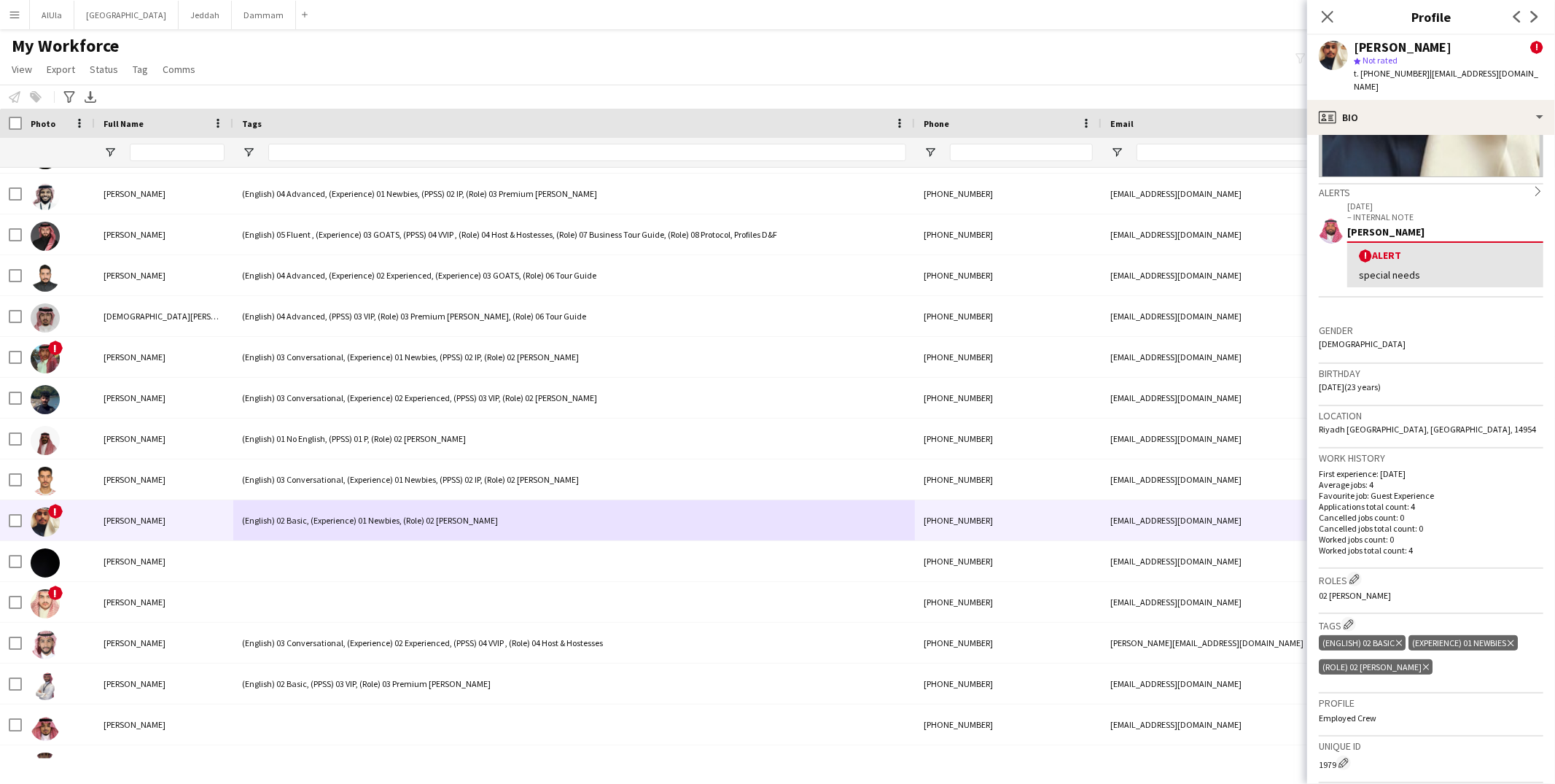
click at [1375, 635] on div "(English) 02 Basic Delete tag" at bounding box center [1361, 642] width 87 height 15
click at [1345, 619] on app-icon "Edit crew company tags" at bounding box center [1348, 624] width 10 height 10
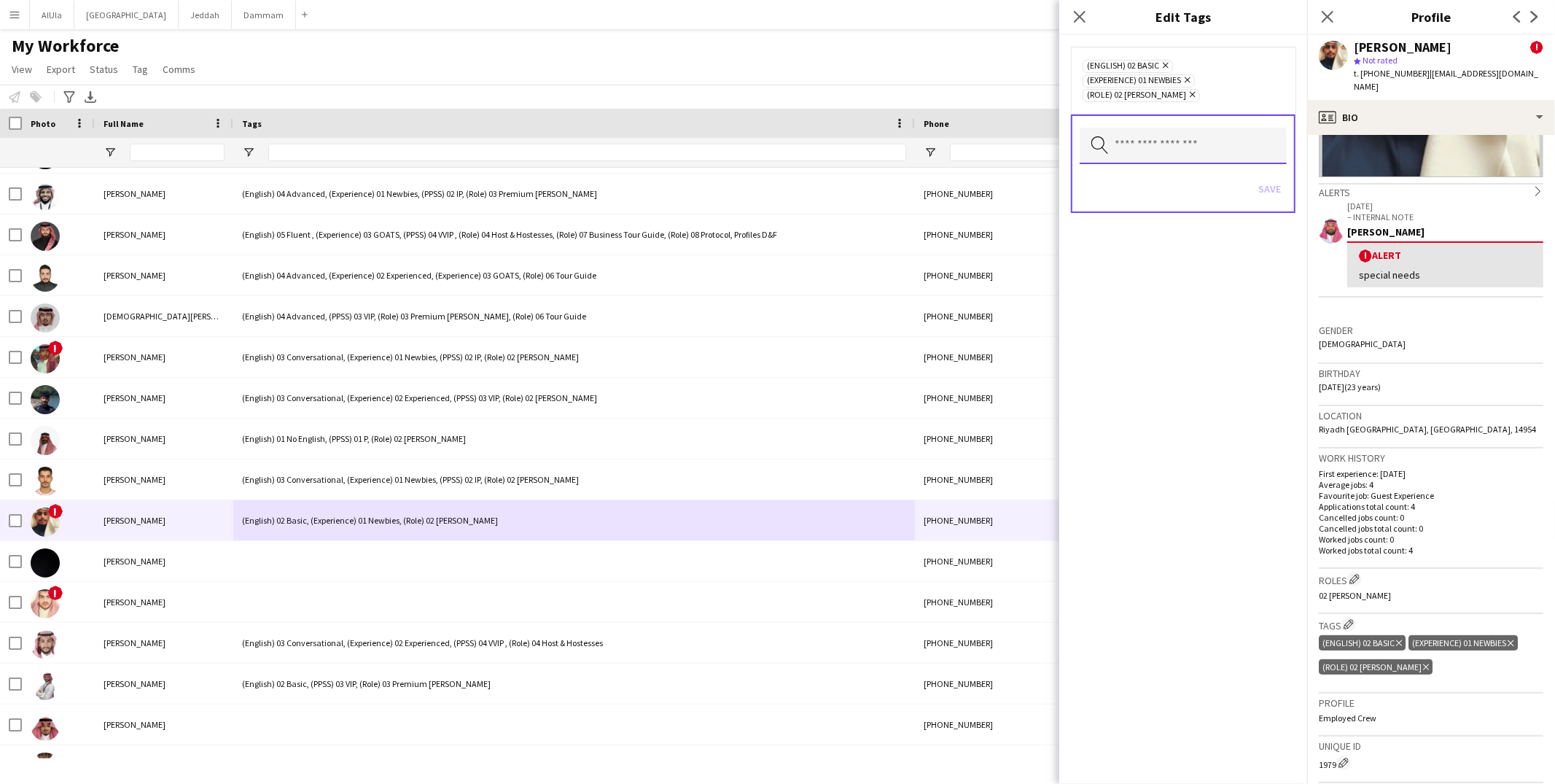
click at [1144, 129] on input "text" at bounding box center [1183, 145] width 207 height 36
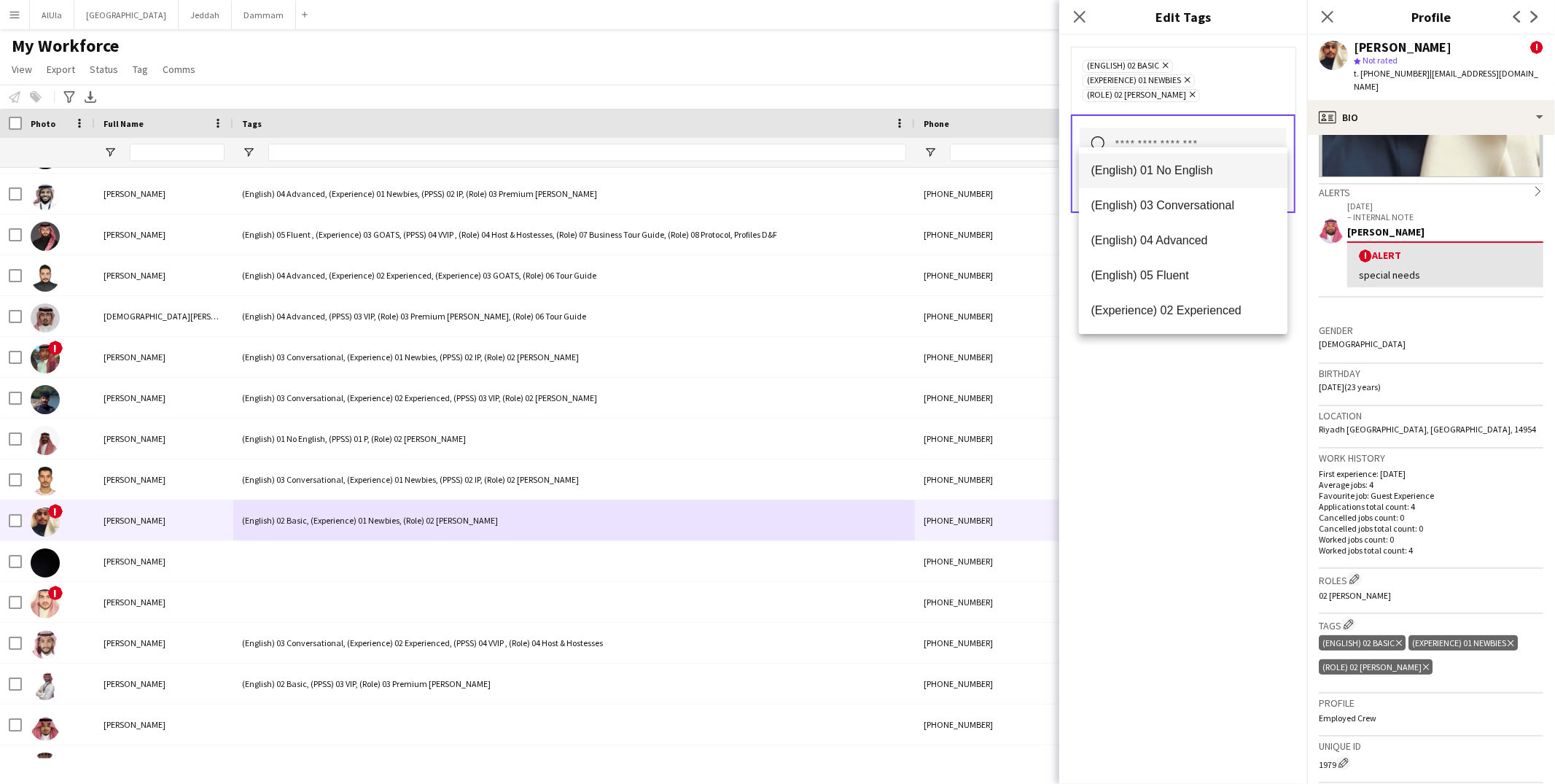
click at [1163, 170] on span "(English) 01 No English" at bounding box center [1183, 170] width 186 height 14
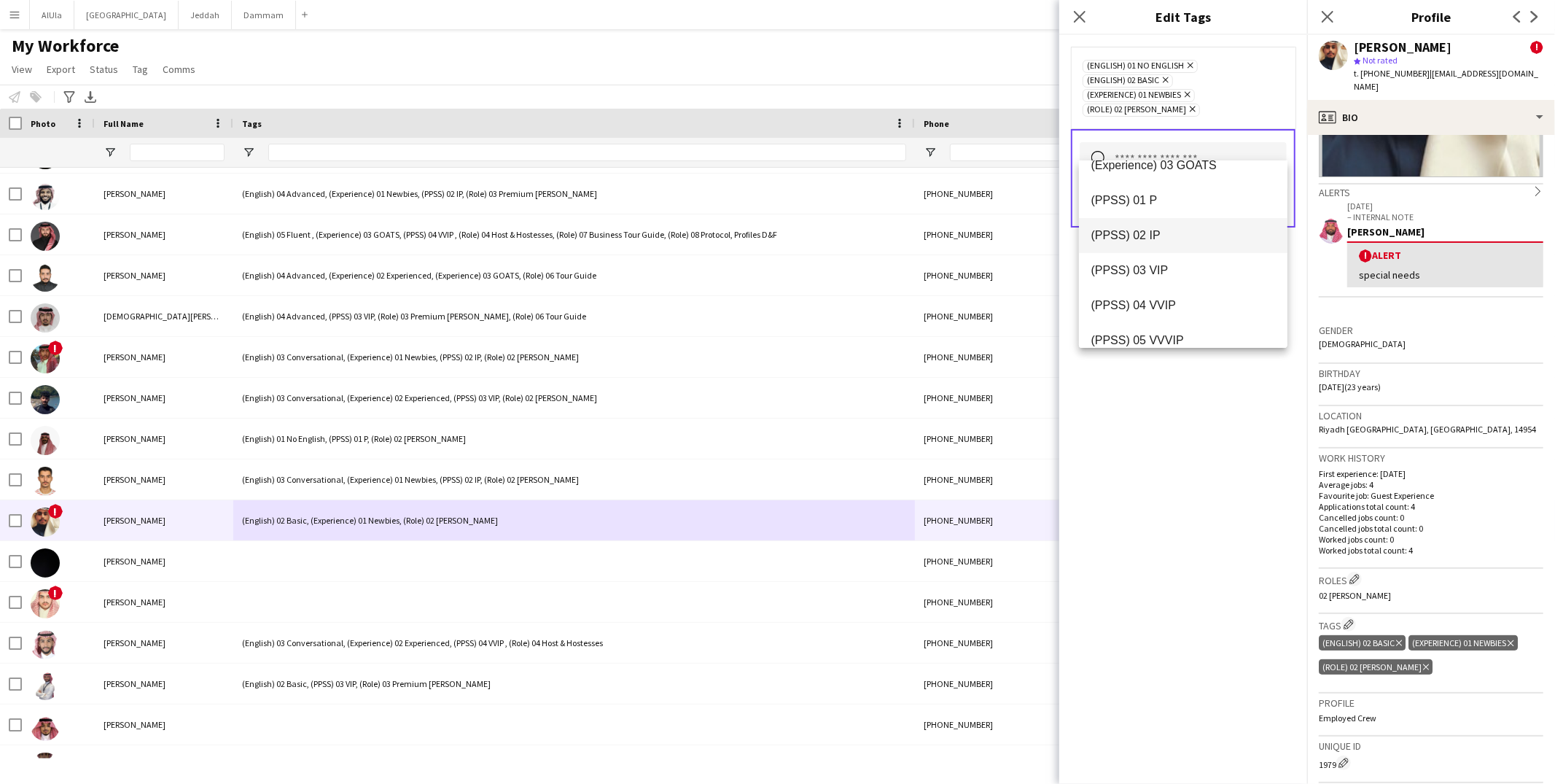
click at [1149, 232] on span "(PPSS) 02 IP" at bounding box center [1183, 235] width 186 height 14
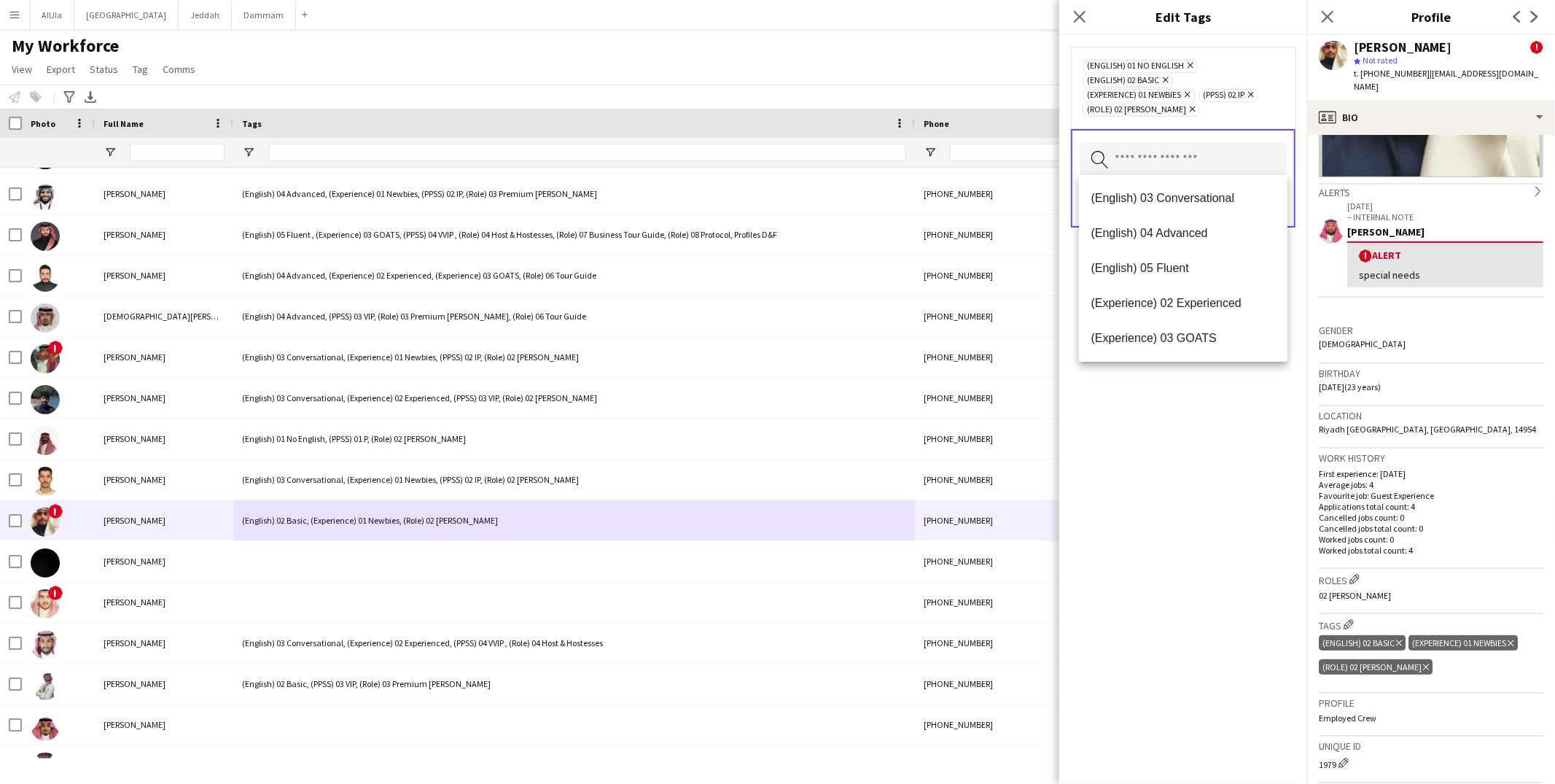
click at [1204, 412] on div "(English) 01 No English Remove (English) 02 Basic Remove (Experience) 01 Newbie…" at bounding box center [1183, 409] width 248 height 749
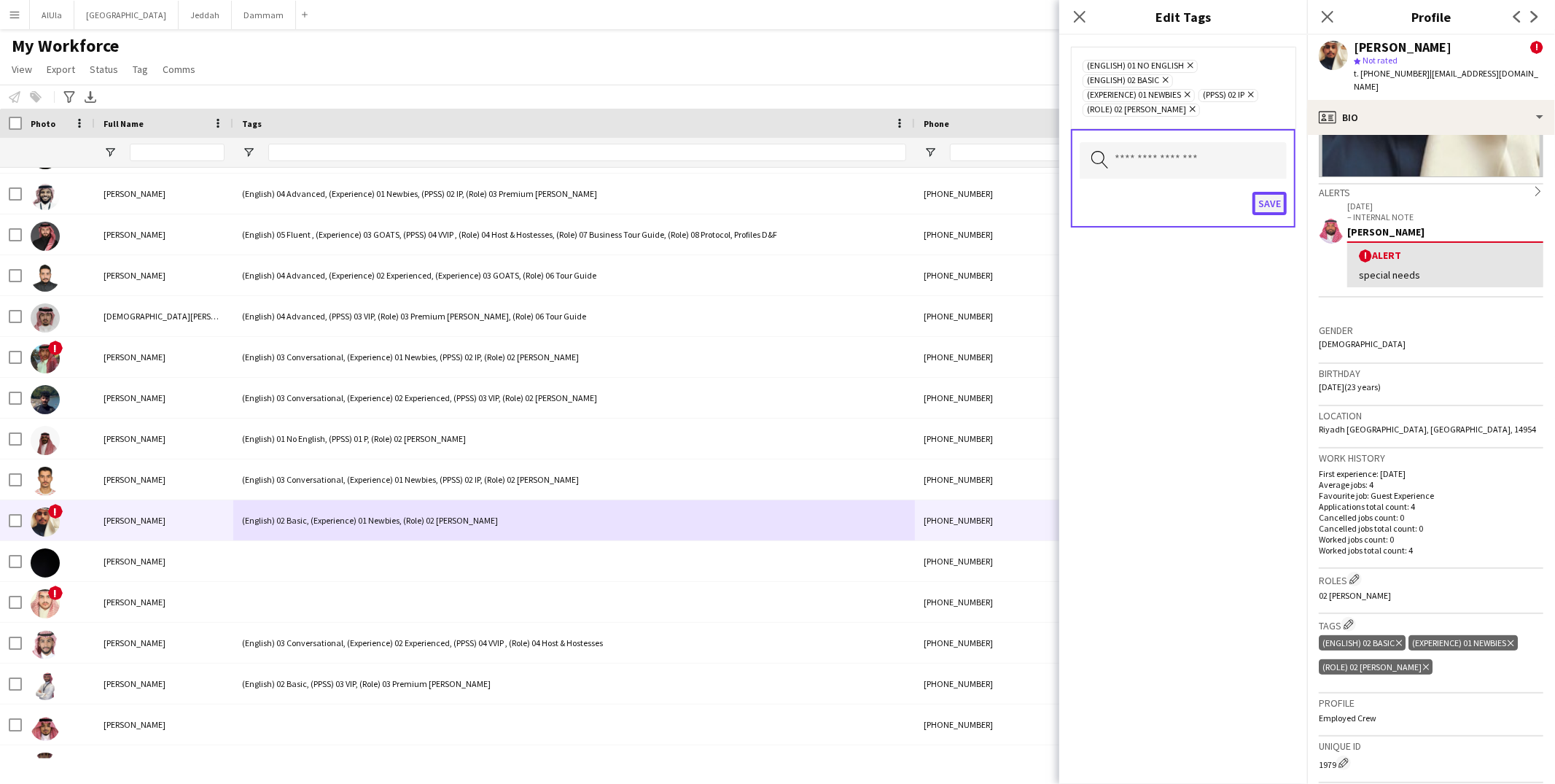
click at [1263, 199] on button "Save" at bounding box center [1269, 203] width 34 height 23
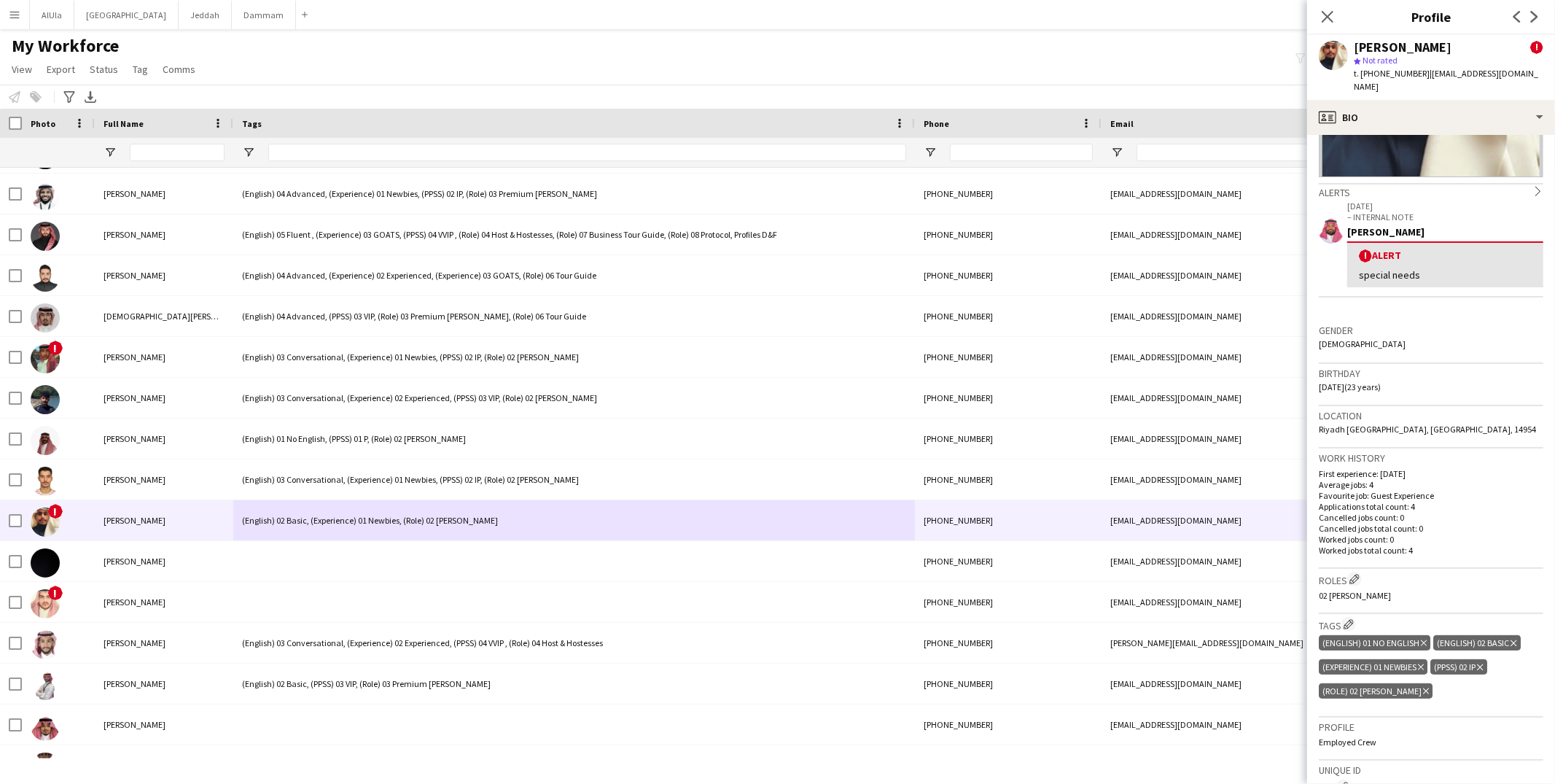
click at [1513, 640] on icon at bounding box center [1513, 642] width 6 height 6
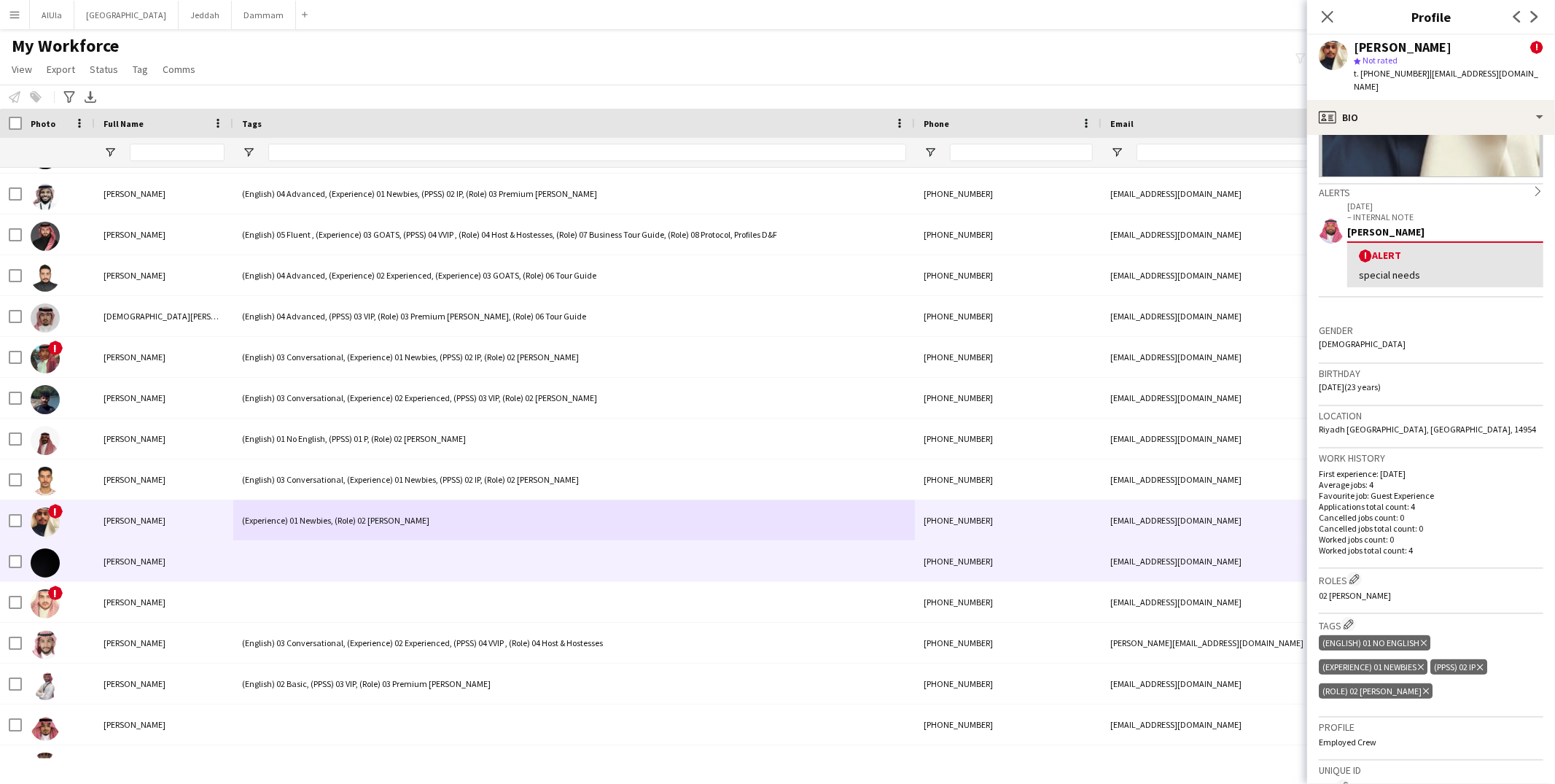
click at [476, 571] on div at bounding box center [573, 560] width 681 height 40
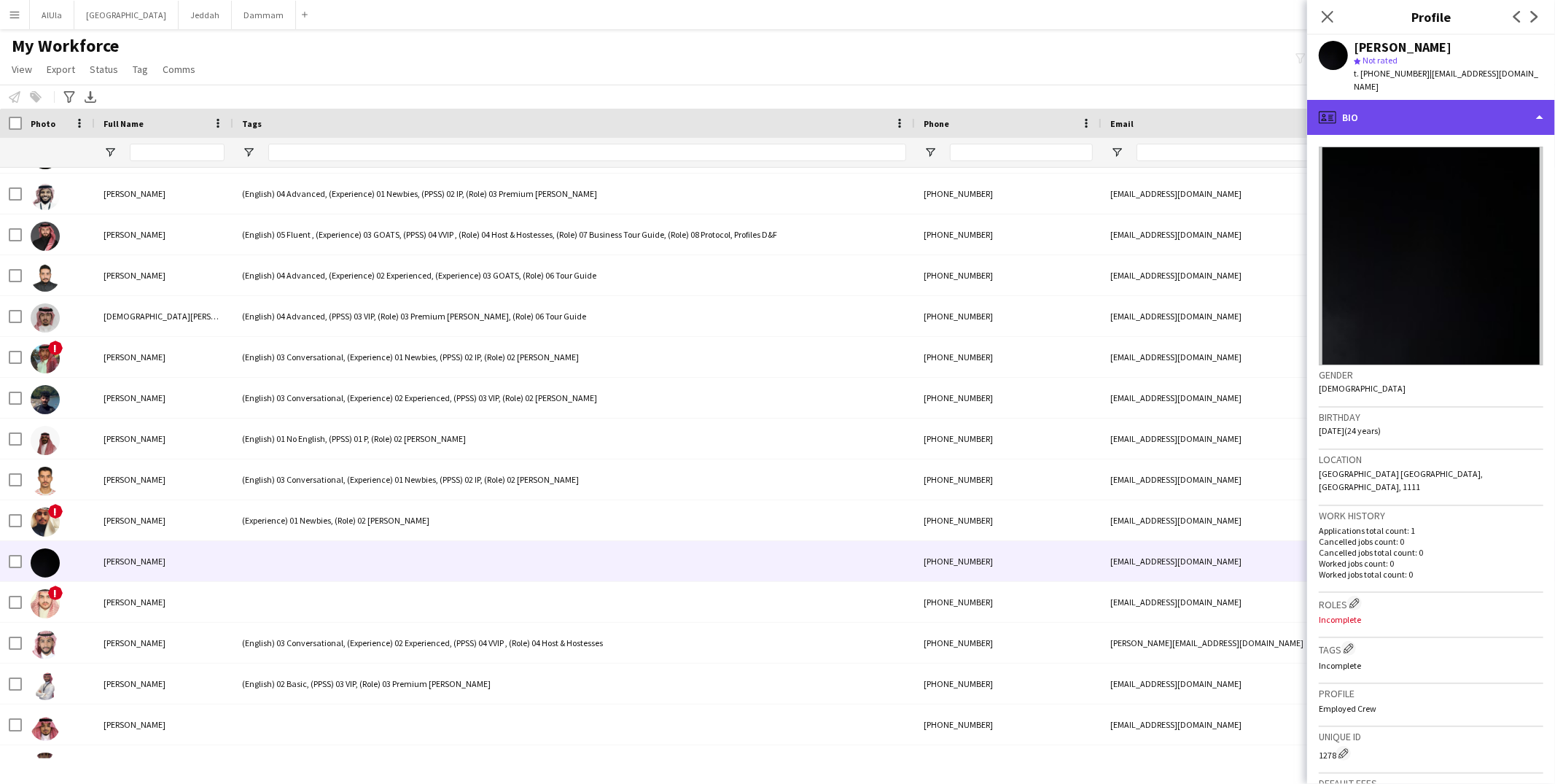
click at [1369, 106] on div "profile Bio" at bounding box center [1431, 117] width 248 height 35
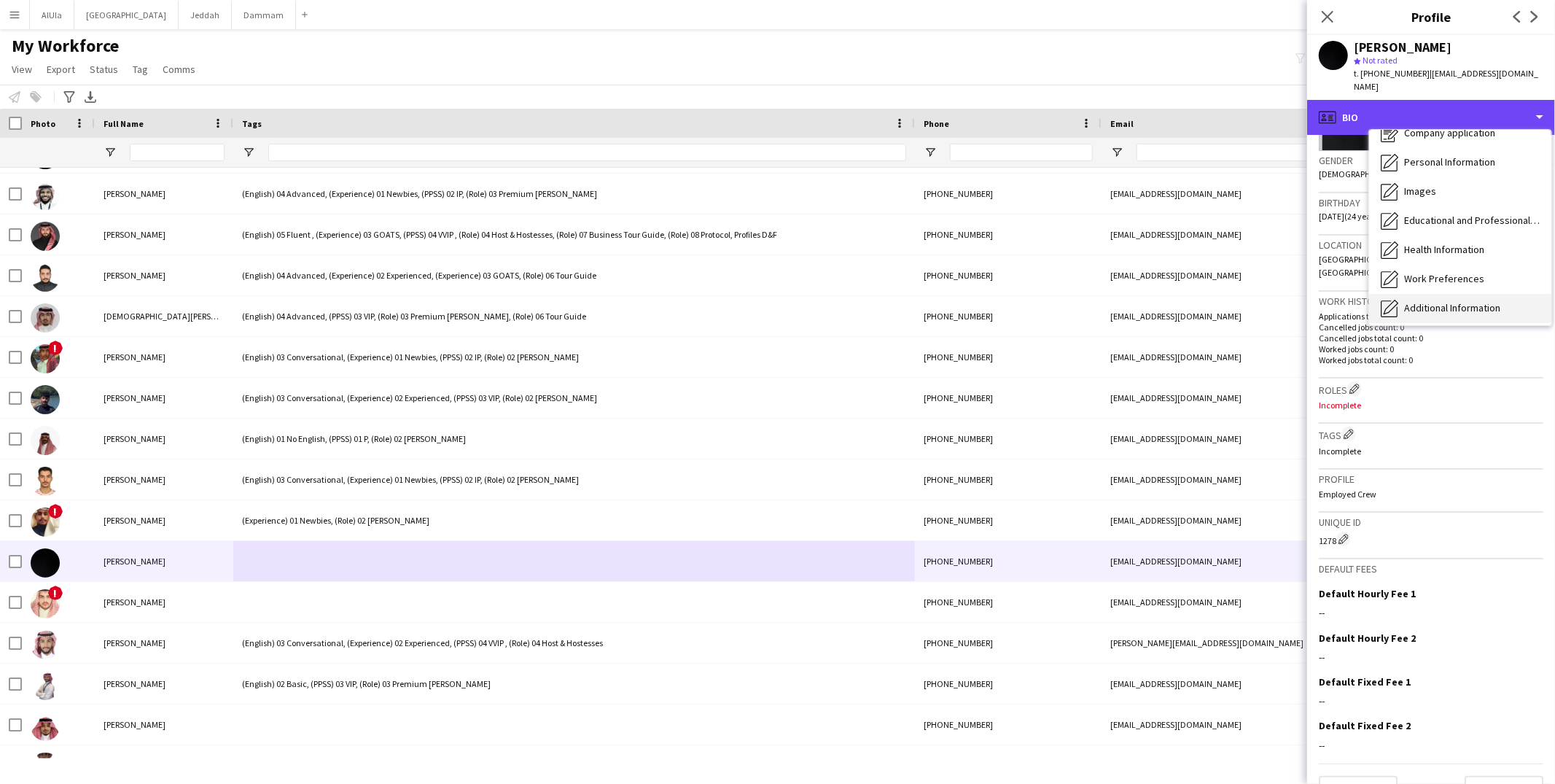
scroll to position [165, 0]
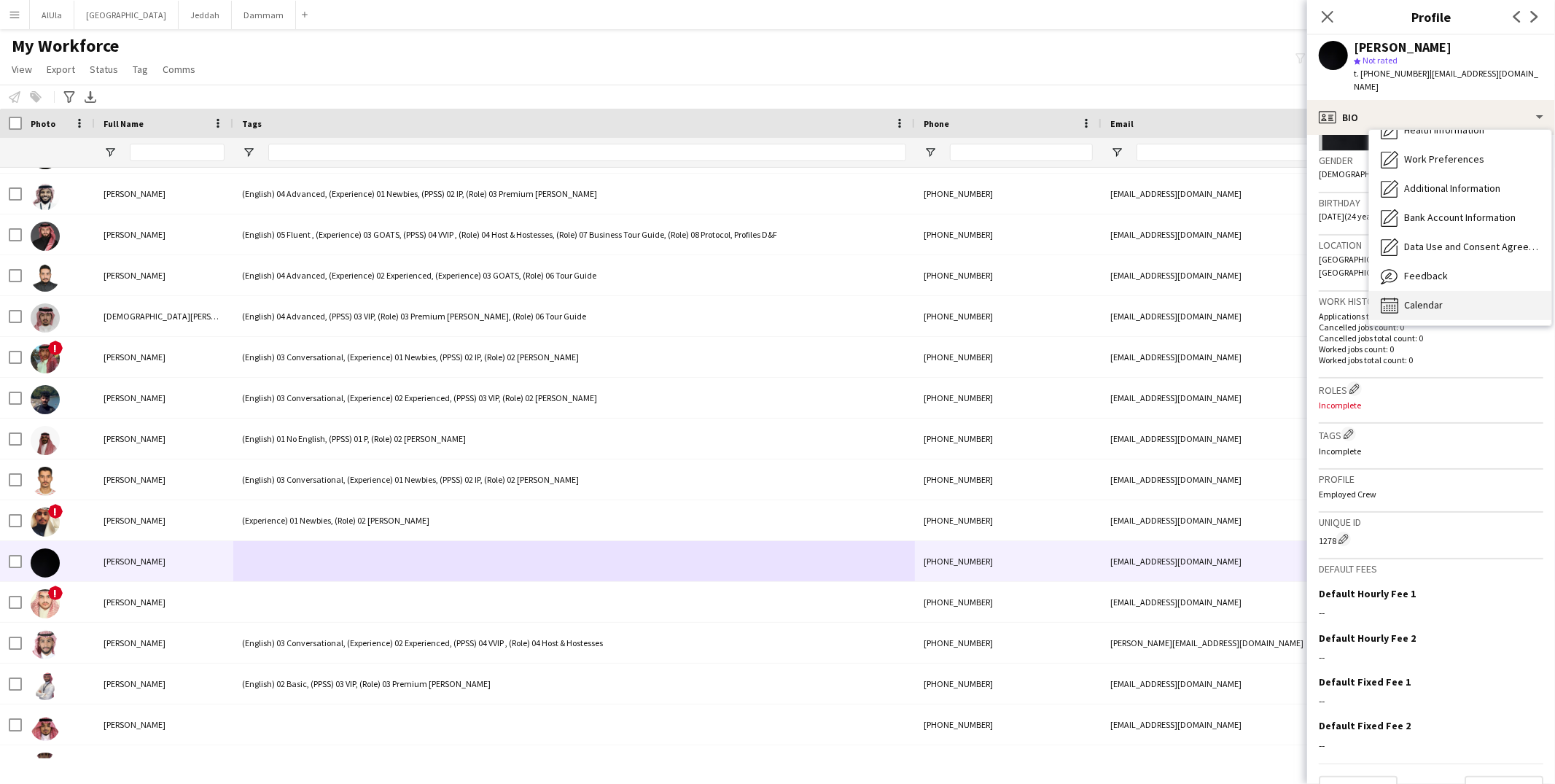
click at [1406, 298] on span "Calendar" at bounding box center [1423, 305] width 38 height 13
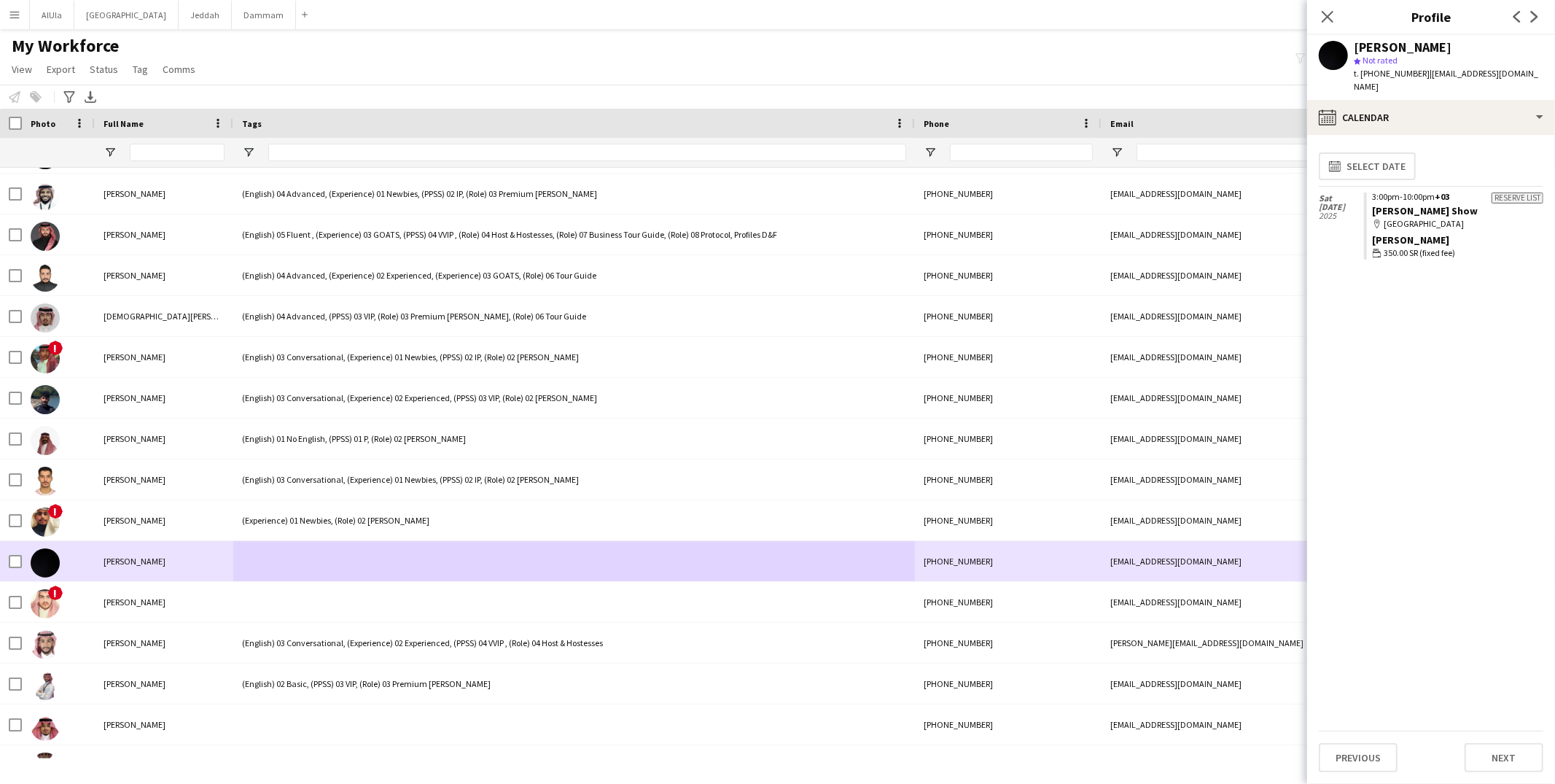
click at [336, 573] on div at bounding box center [573, 560] width 681 height 40
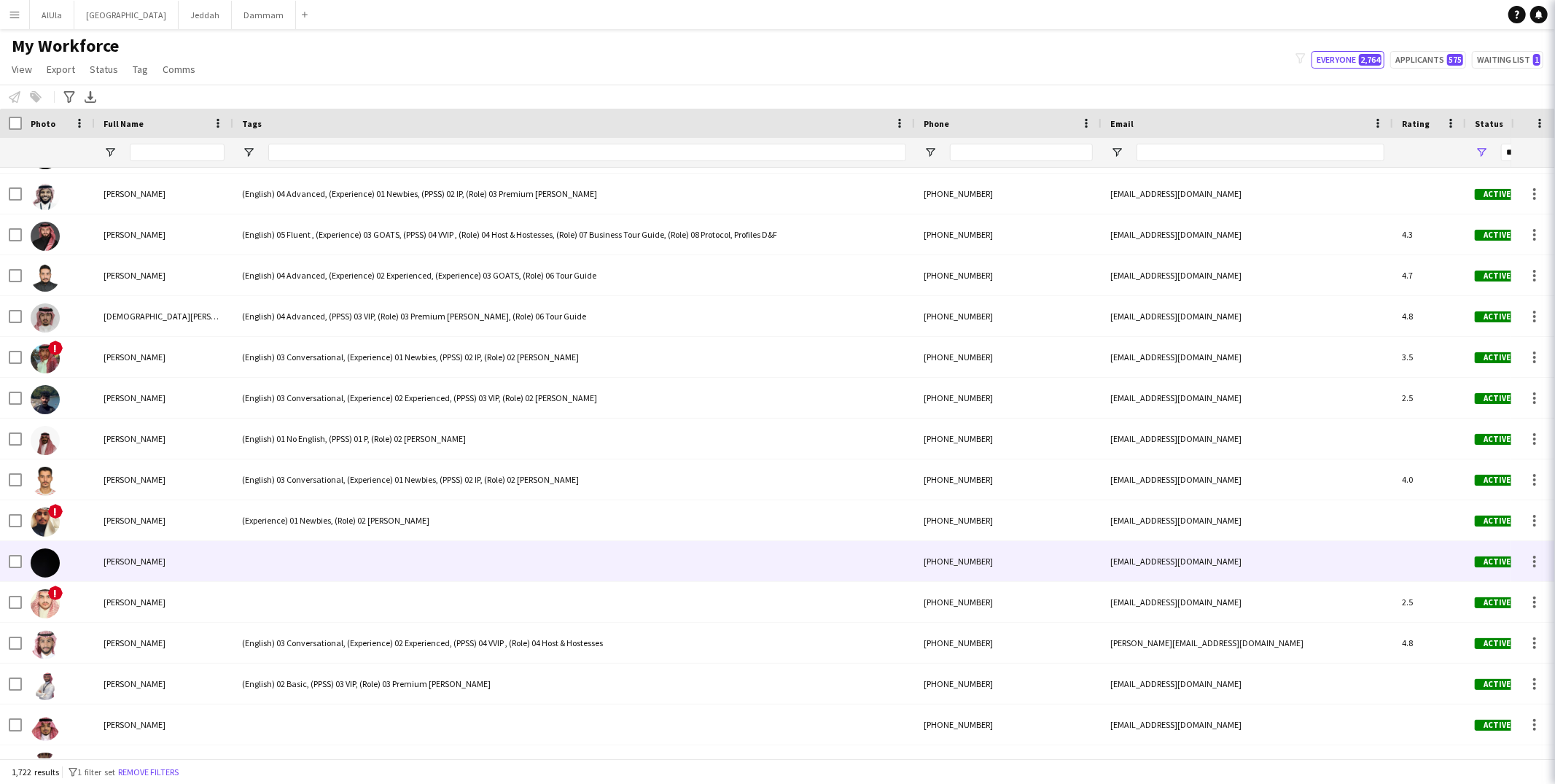
click at [336, 571] on div at bounding box center [573, 560] width 681 height 40
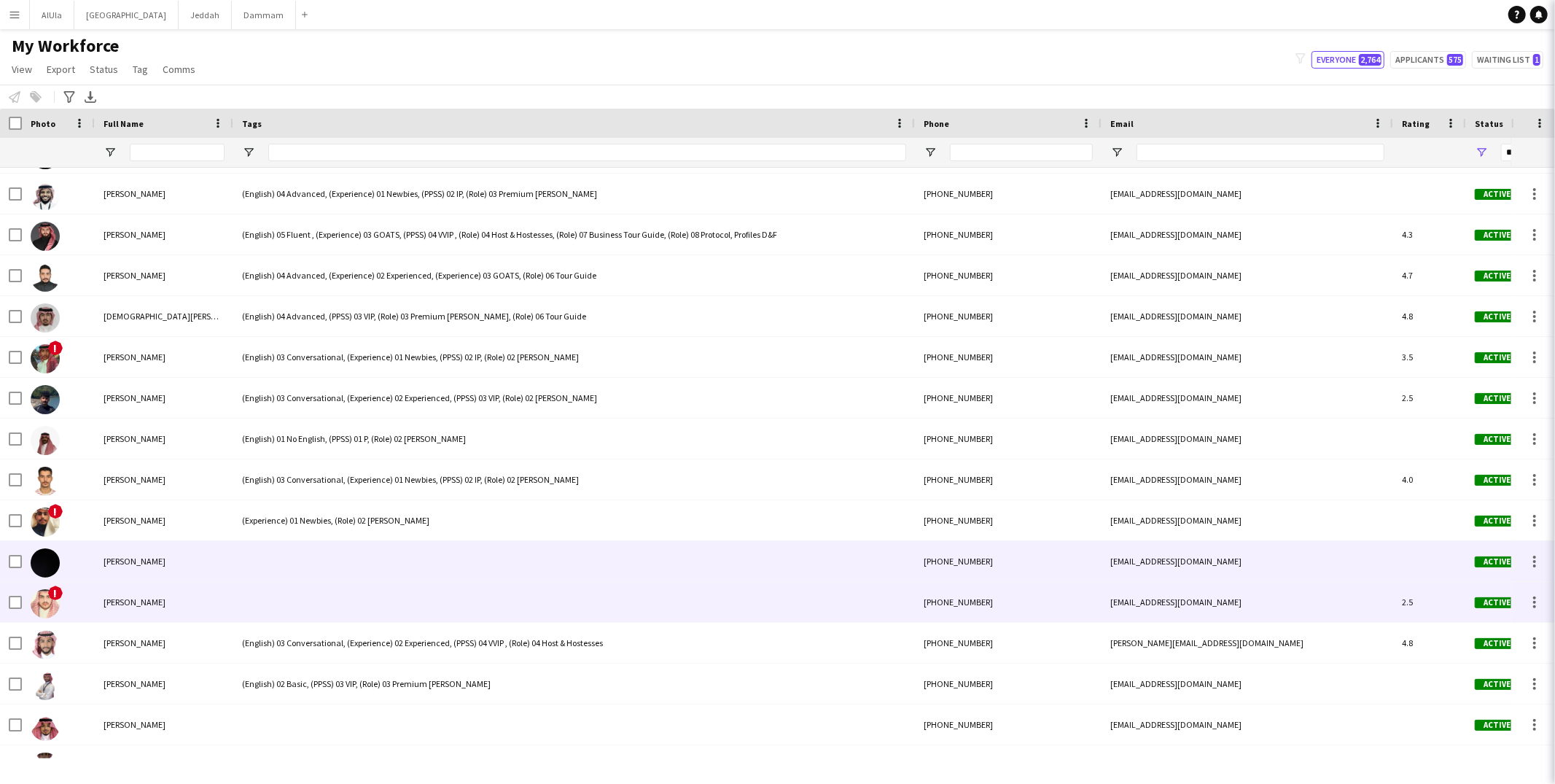
click at [332, 604] on div at bounding box center [573, 601] width 681 height 40
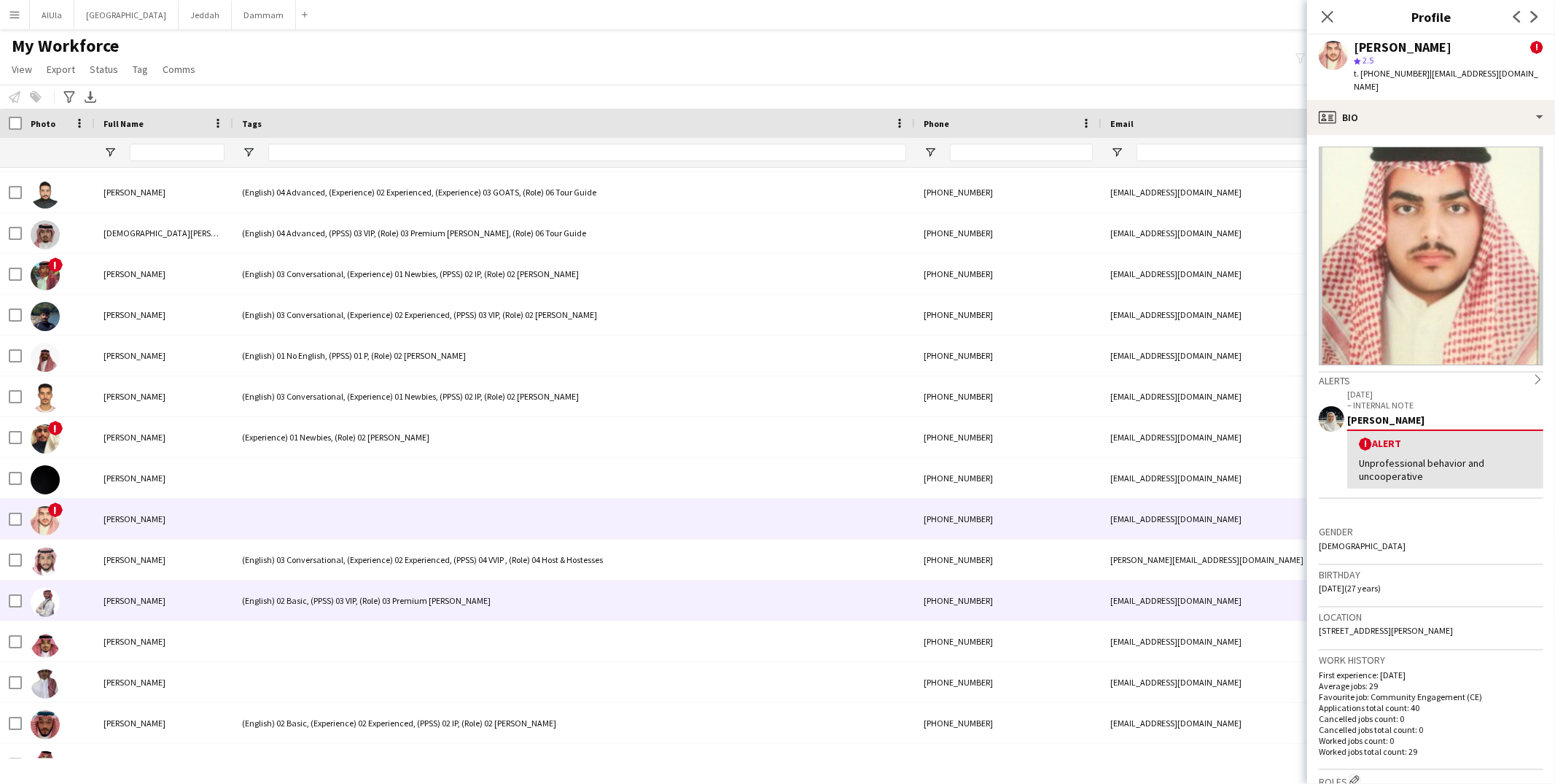
scroll to position [17401, 0]
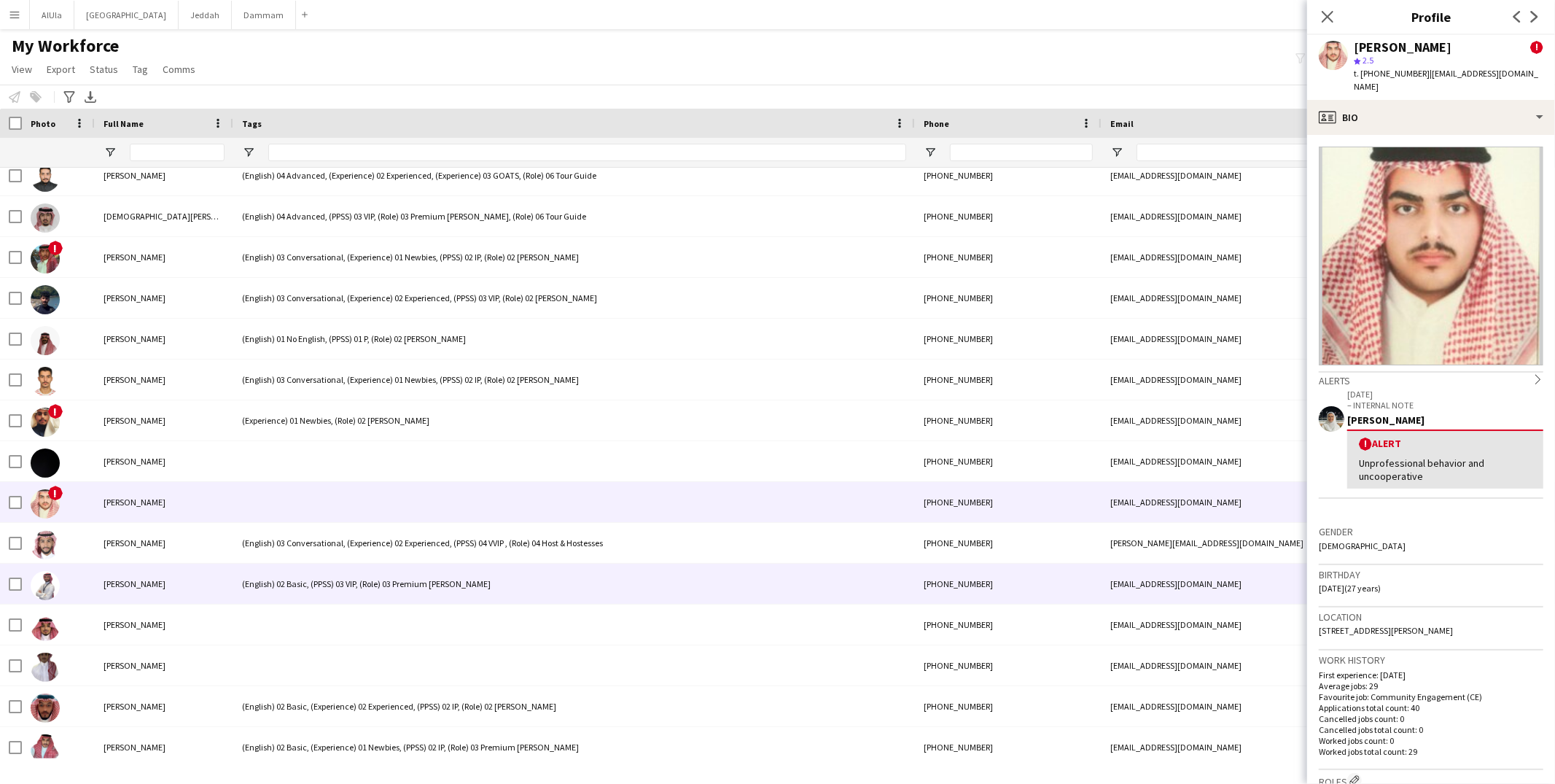
click at [331, 590] on div "(English) 02 Basic, (PPSS) 03 VIP, (Role) 03 Premium Usher" at bounding box center [573, 583] width 681 height 40
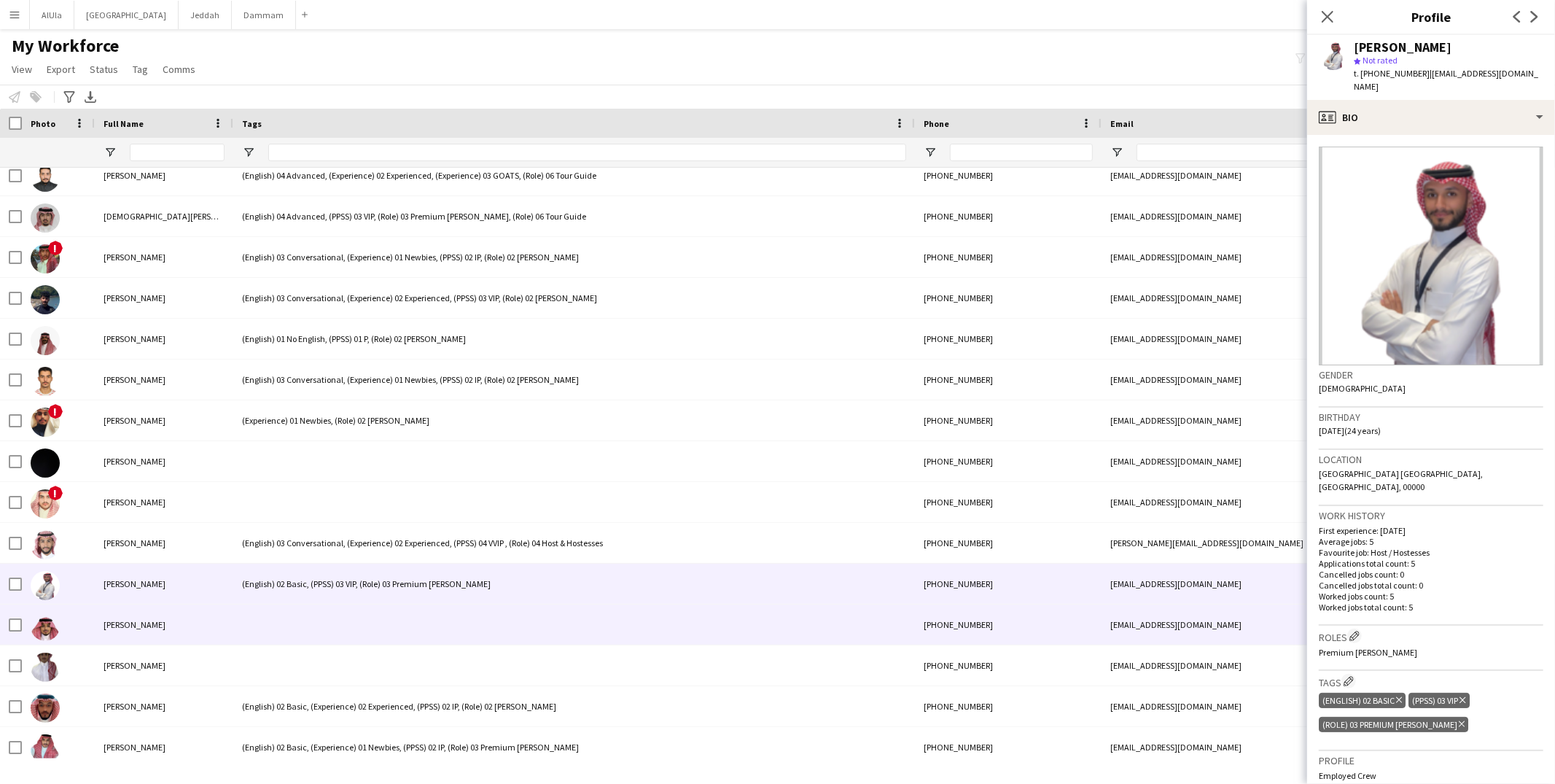
click at [332, 611] on div at bounding box center [573, 624] width 681 height 40
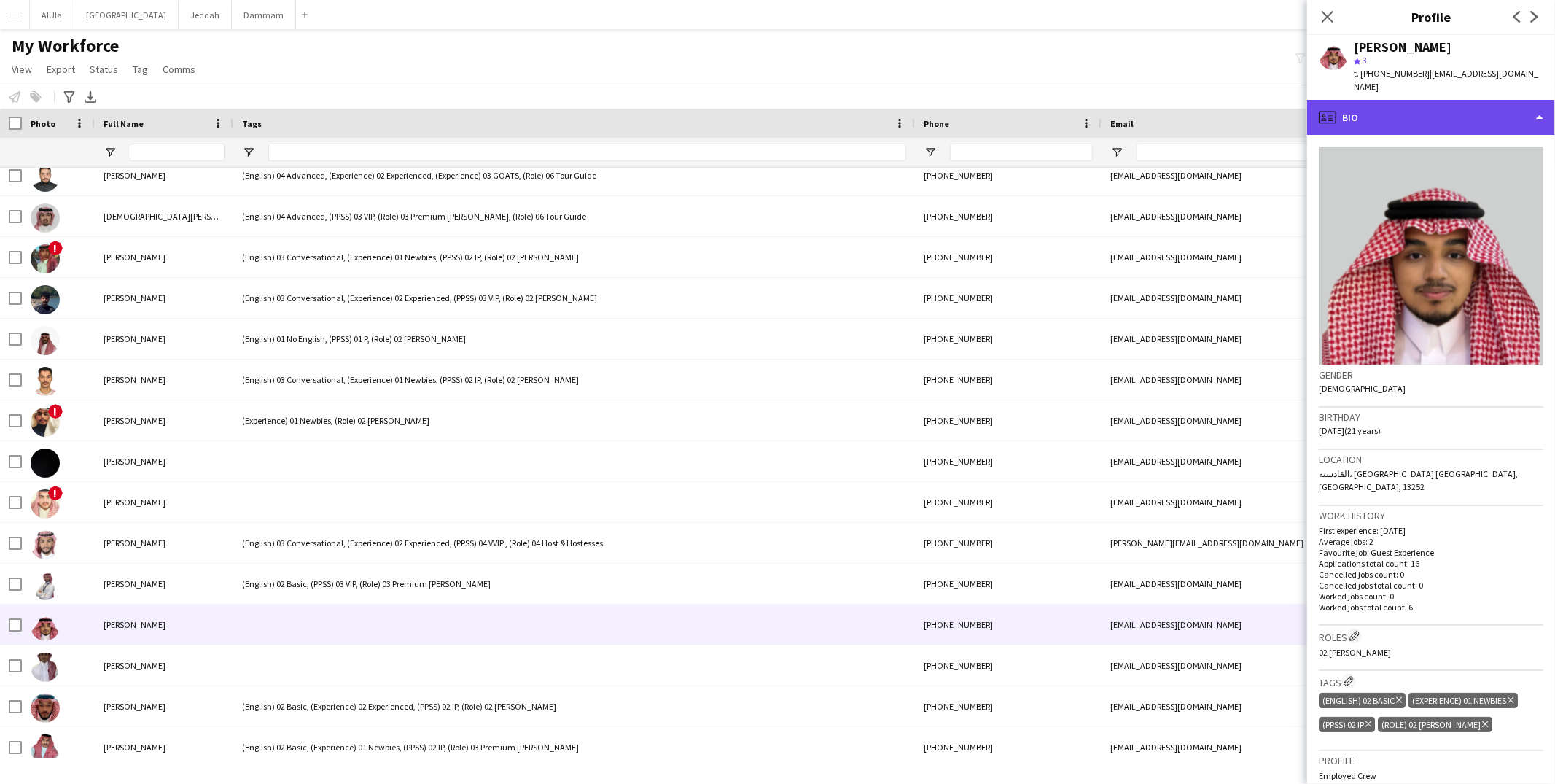
click at [1411, 116] on div "profile Bio" at bounding box center [1431, 117] width 248 height 35
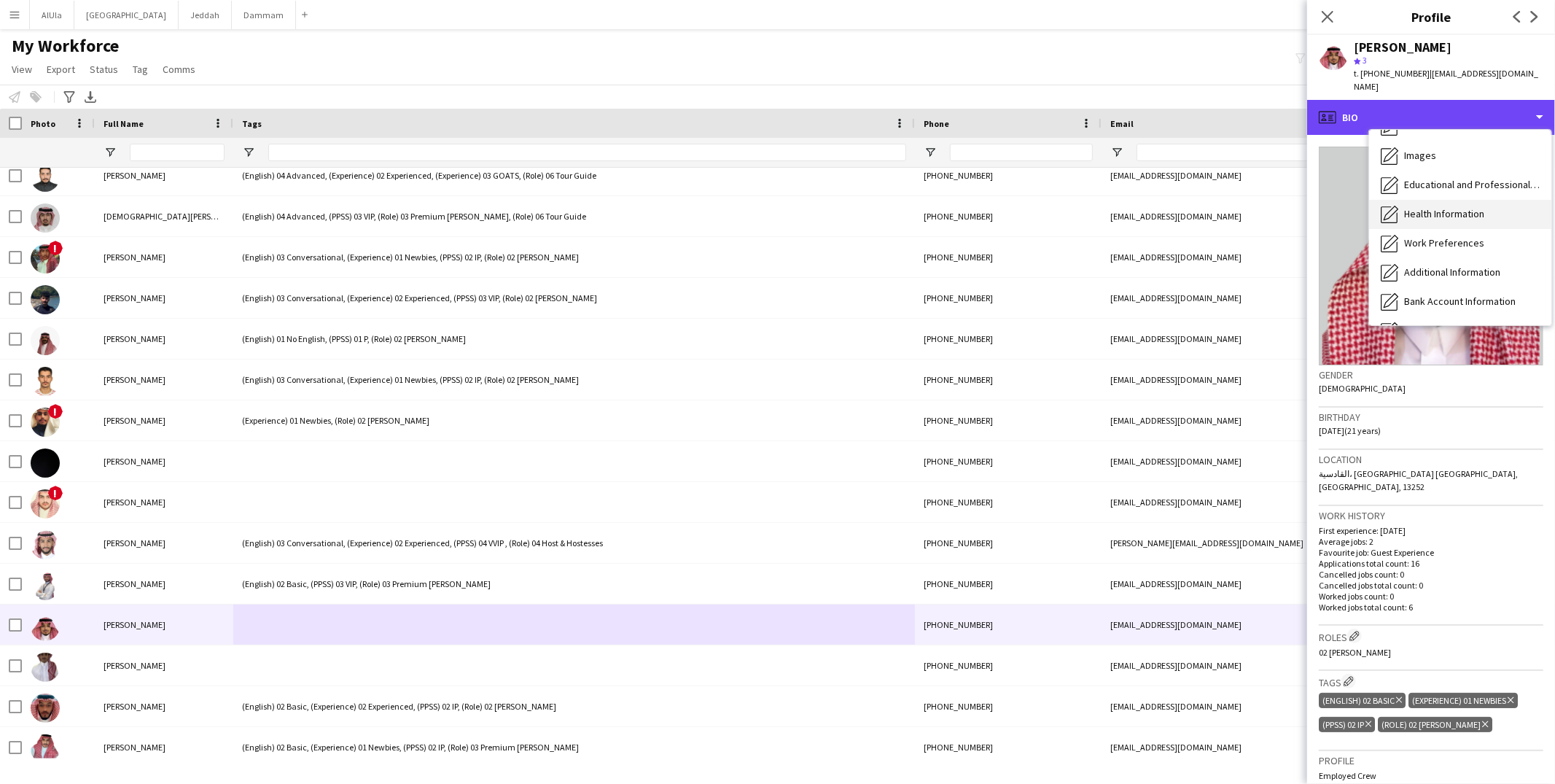
scroll to position [165, 0]
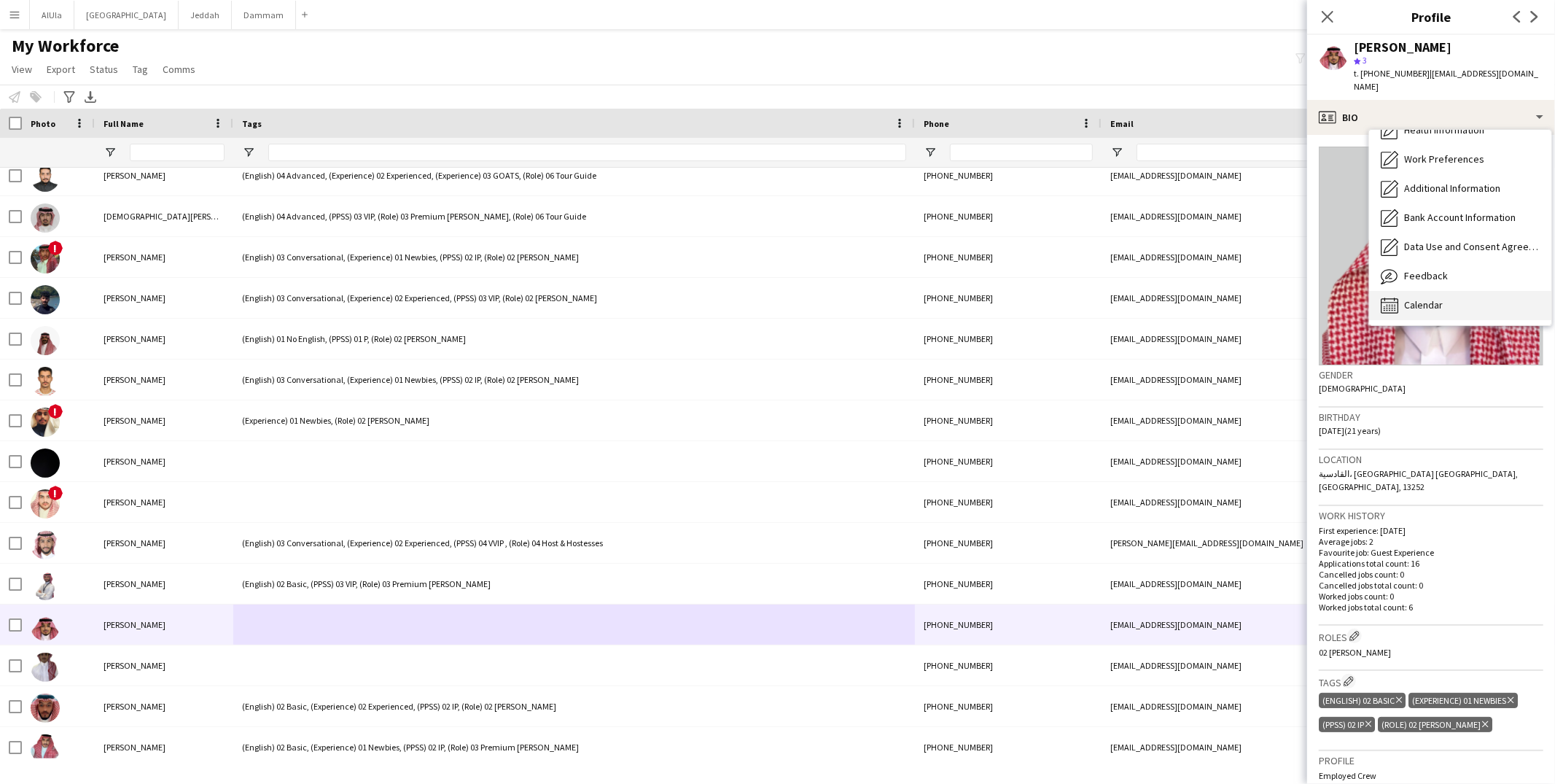
click at [1435, 307] on span "Calendar" at bounding box center [1423, 305] width 38 height 13
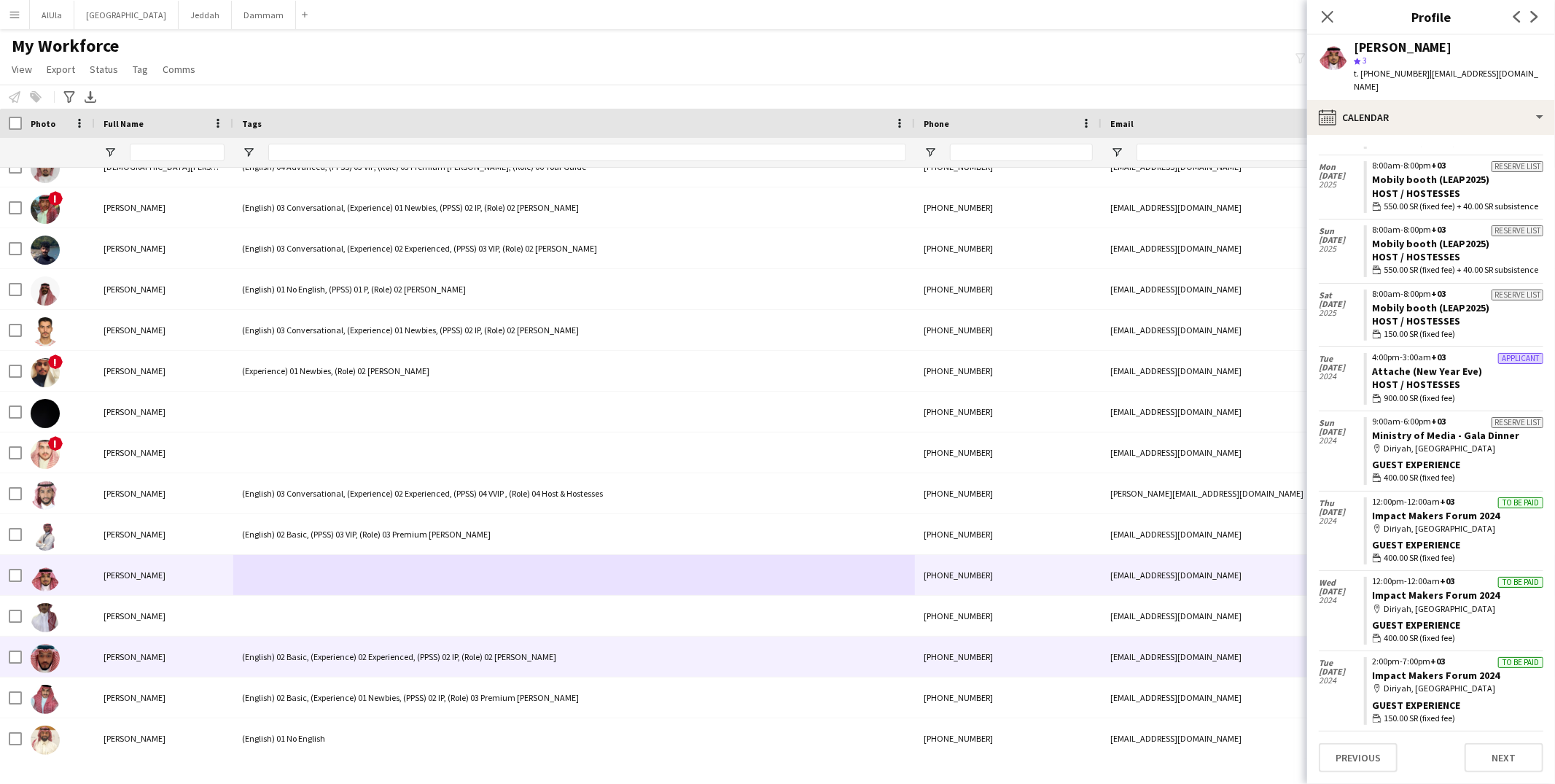
scroll to position [17632, 0]
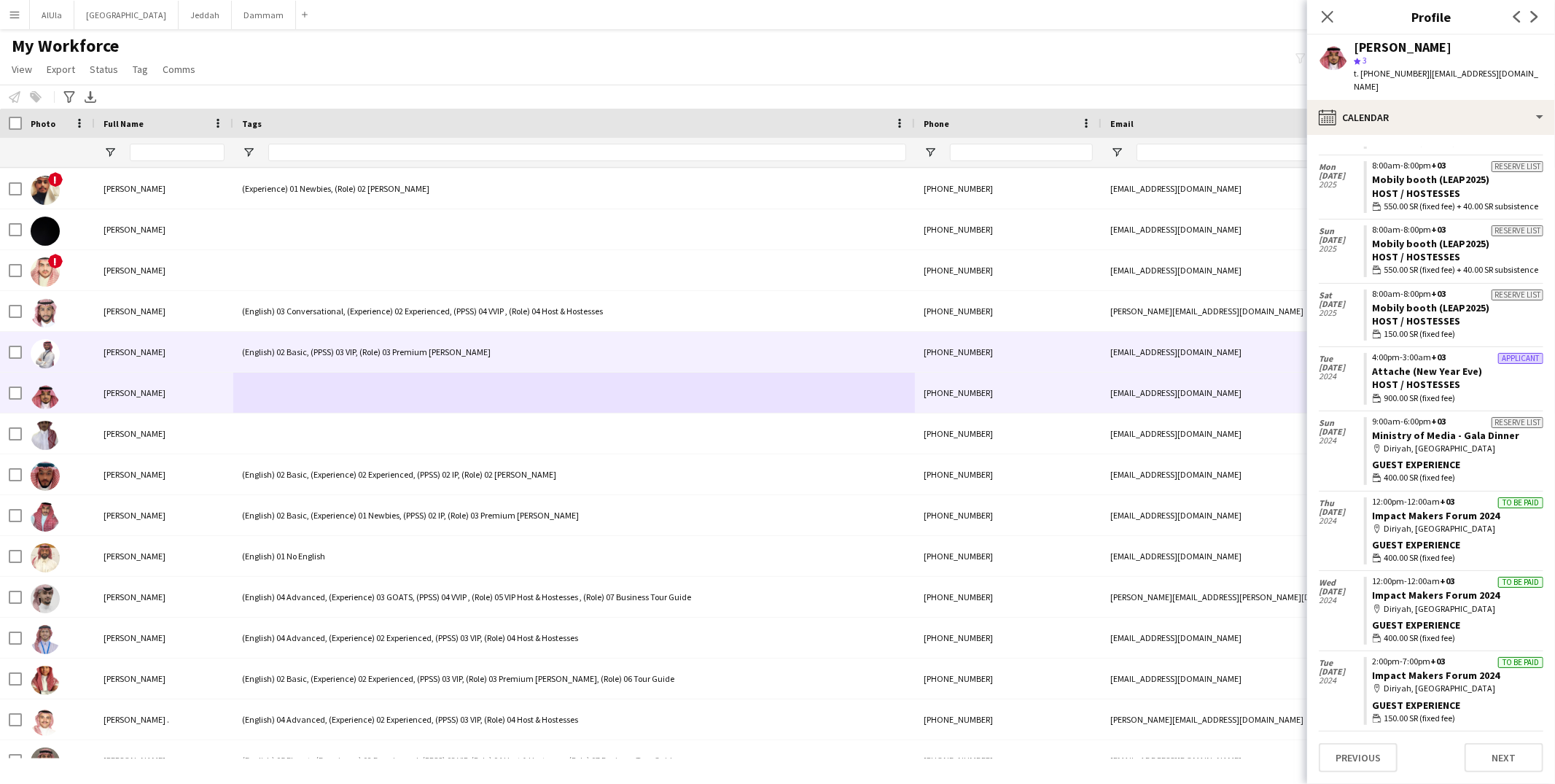
click at [326, 355] on div "(English) 02 Basic, (PPSS) 03 VIP, (Role) 03 Premium Usher" at bounding box center [573, 351] width 681 height 40
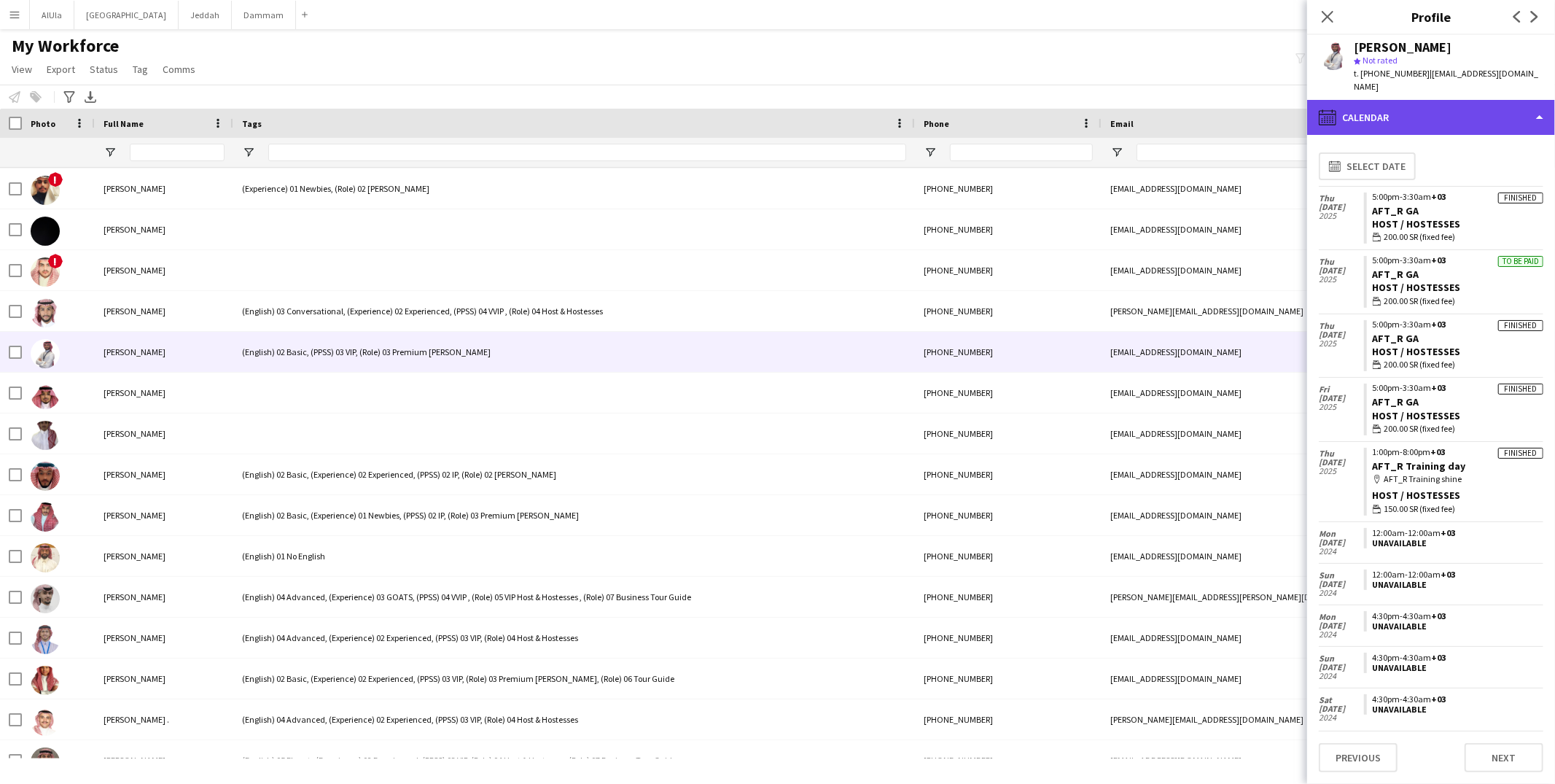
click at [1425, 114] on div "calendar-full Calendar" at bounding box center [1431, 117] width 248 height 35
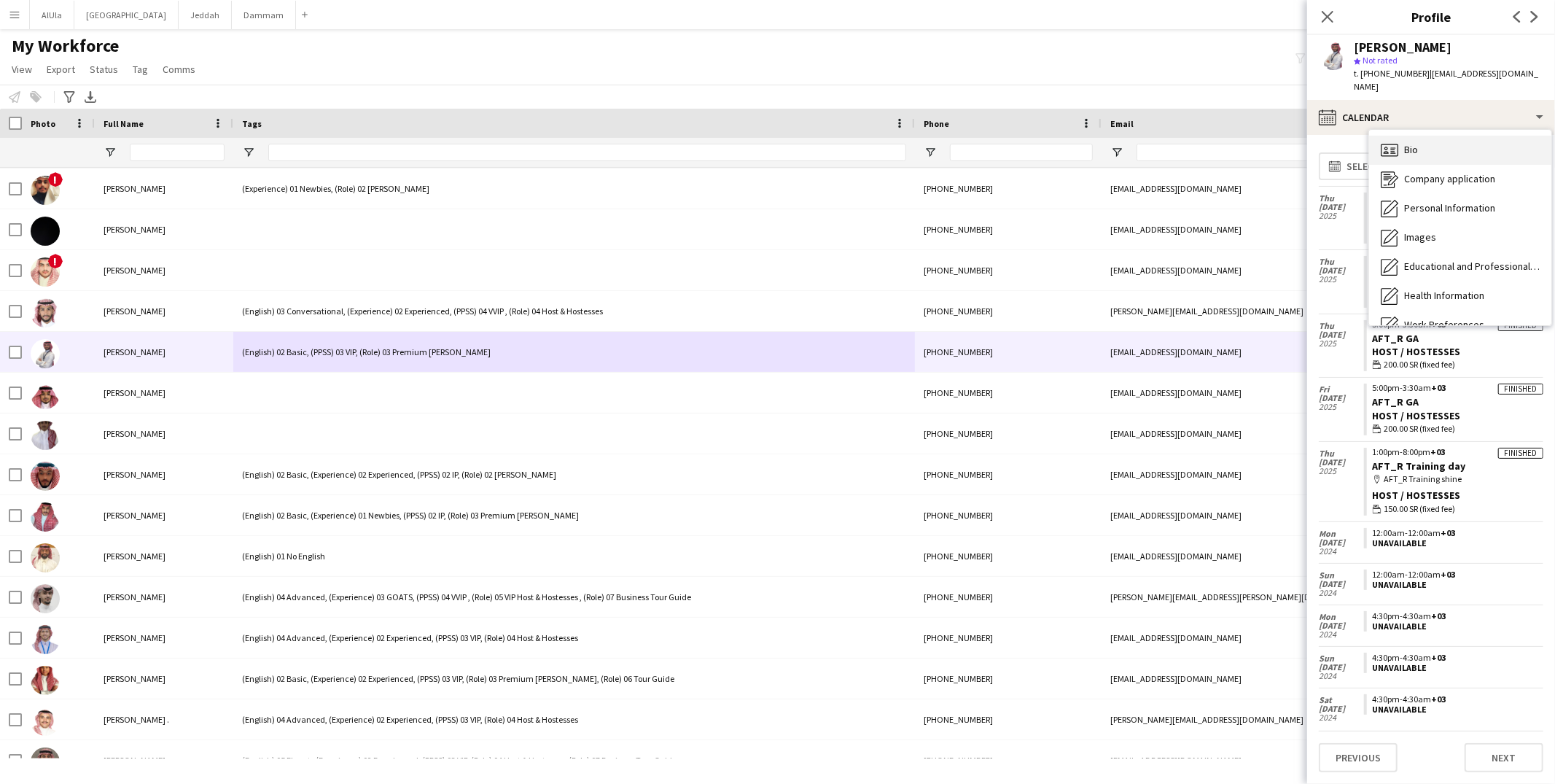
click at [1433, 145] on div "Bio Bio" at bounding box center [1459, 149] width 182 height 29
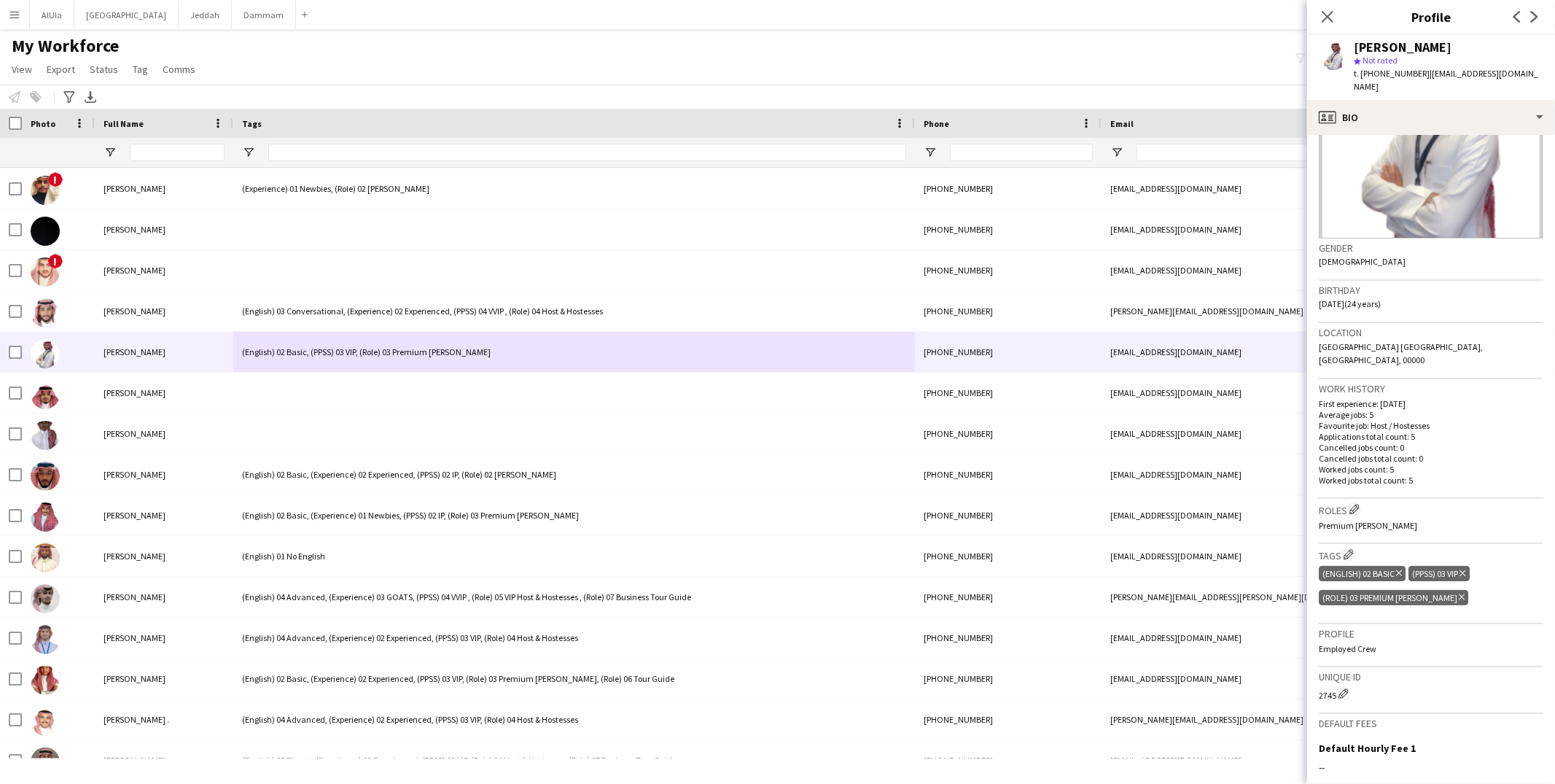
scroll to position [156, 0]
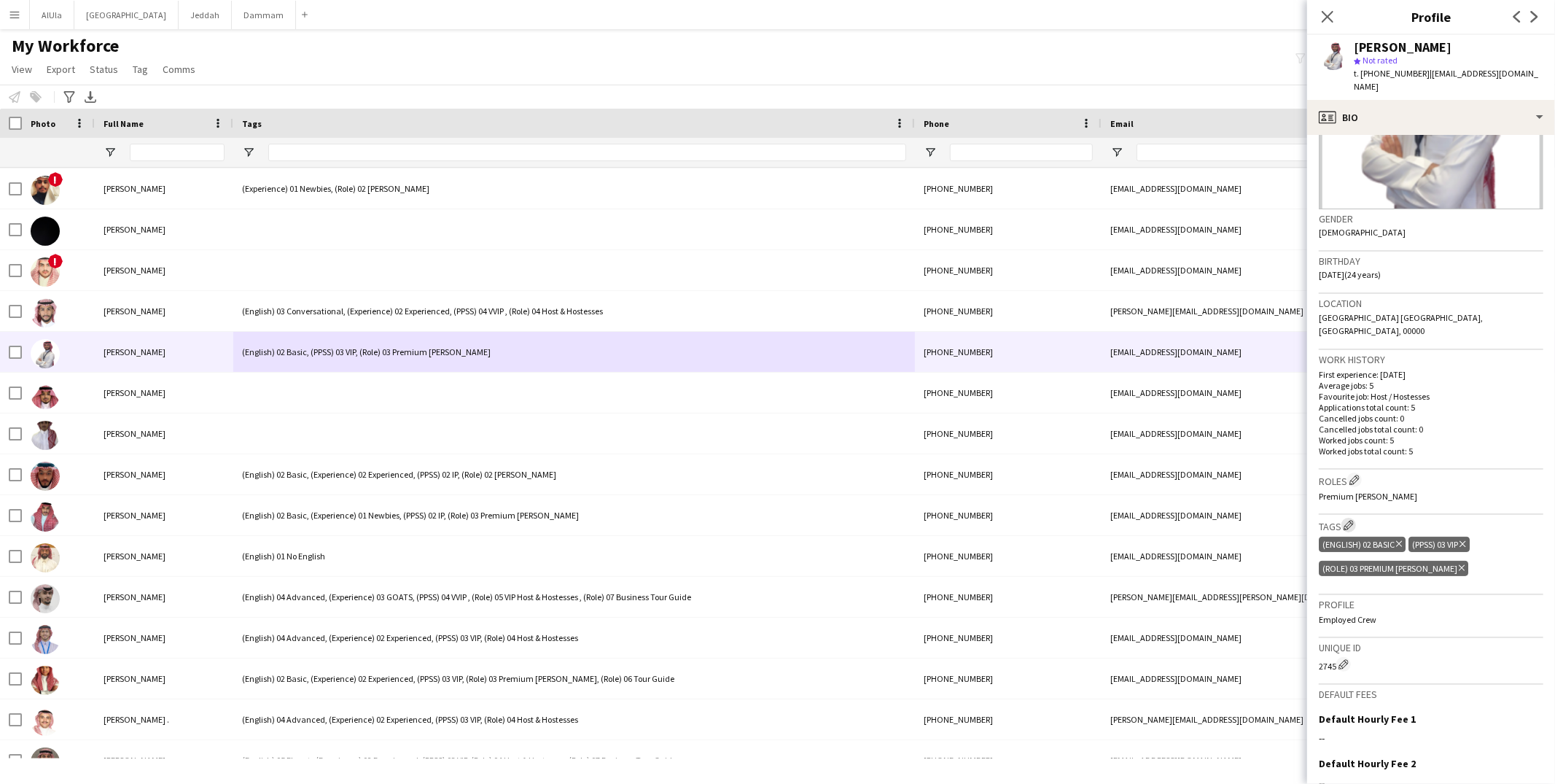
click at [1349, 519] on app-icon "Edit crew company tags" at bounding box center [1348, 524] width 10 height 10
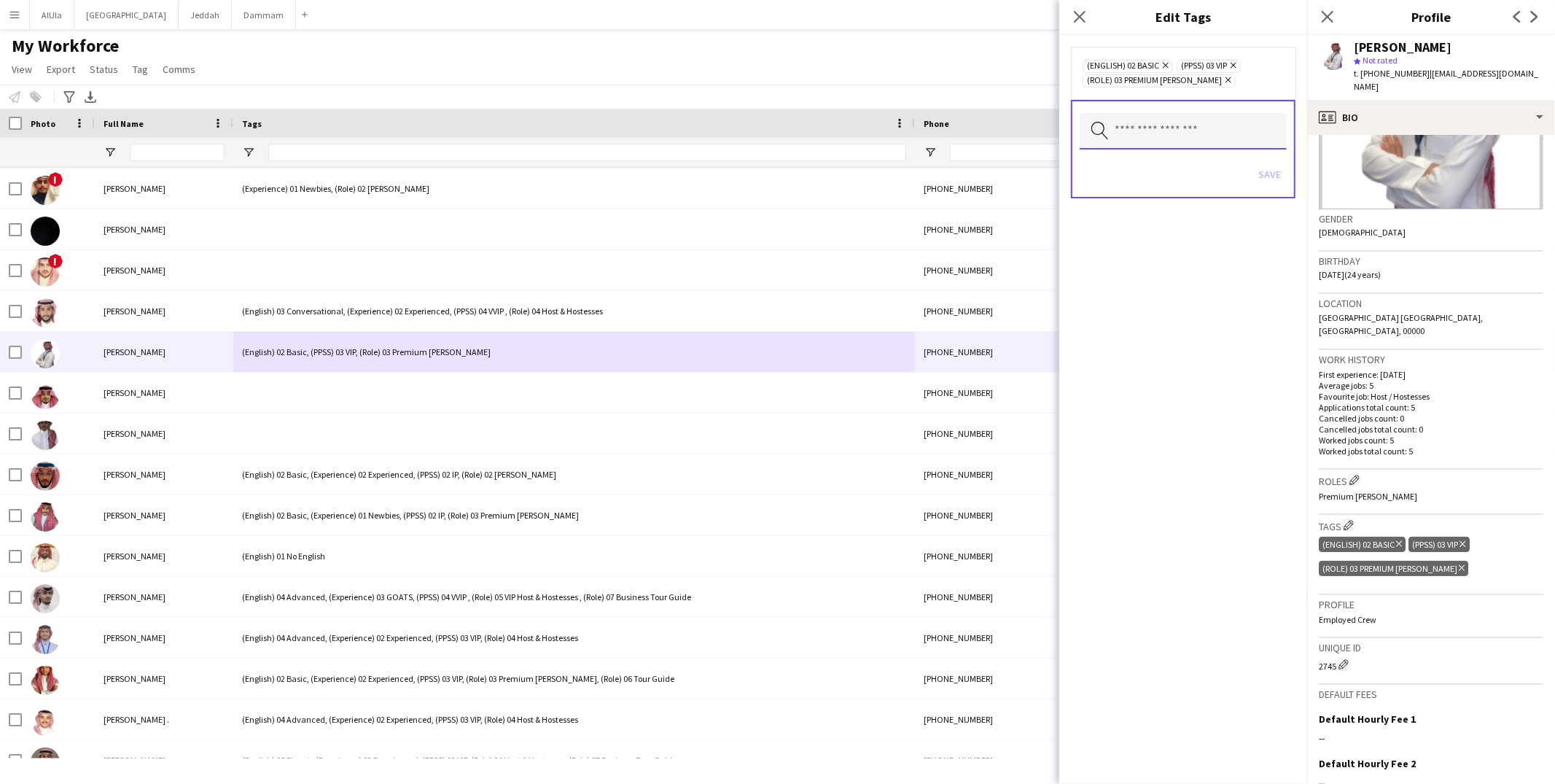
click at [1143, 125] on input "text" at bounding box center [1183, 131] width 207 height 36
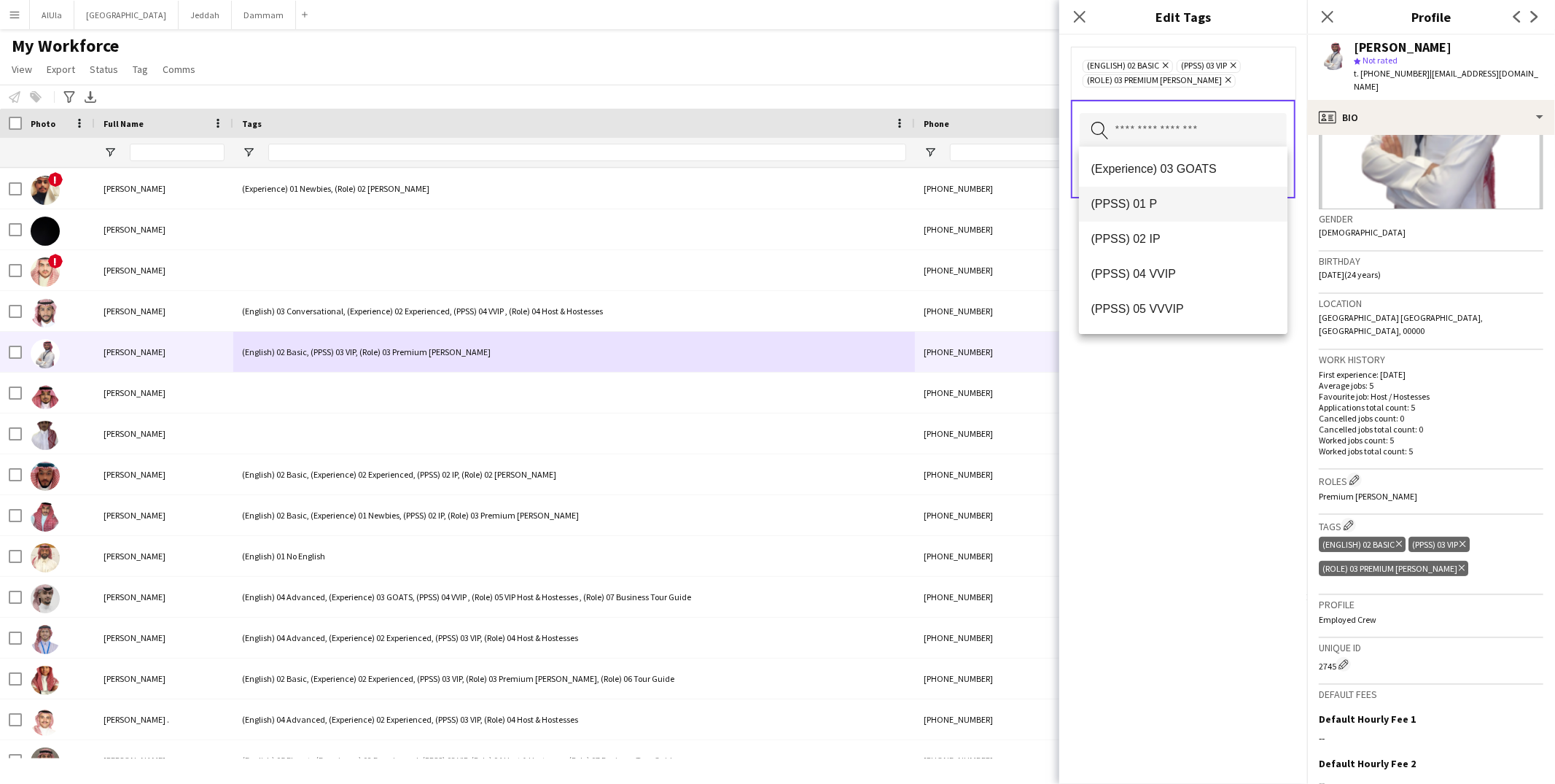
scroll to position [209, 0]
click at [1152, 220] on mat-option "(PPSS) 01 P" at bounding box center [1183, 207] width 209 height 35
click at [1180, 136] on input "text" at bounding box center [1183, 145] width 207 height 36
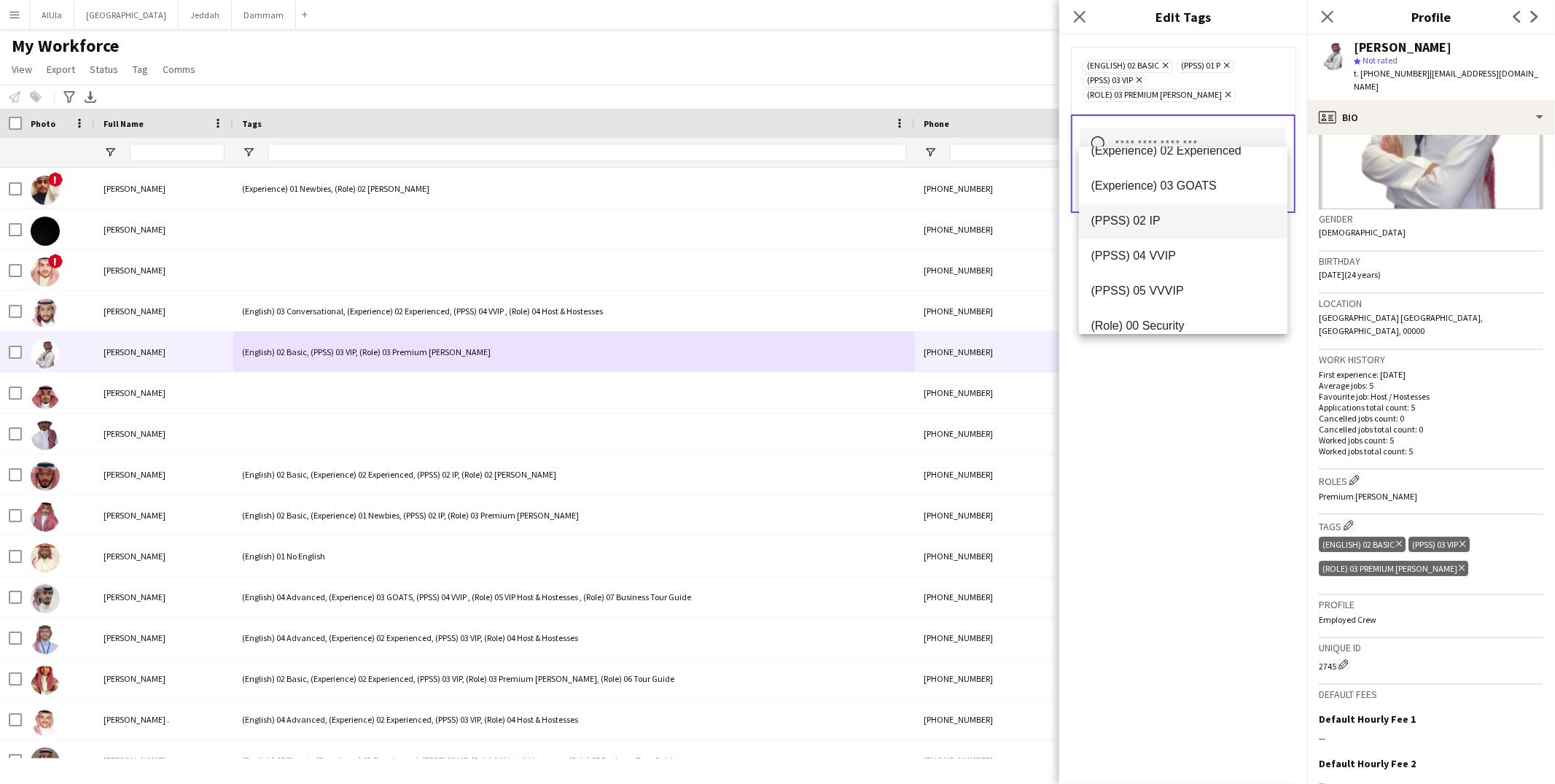
click at [1161, 220] on span "(PPSS) 02 IP" at bounding box center [1183, 220] width 186 height 14
click at [1259, 420] on div "(English) 02 Basic Remove (PPSS) 01 P Remove (PPSS) 02 IP Remove (PPSS) 03 VIP …" at bounding box center [1183, 409] width 248 height 749
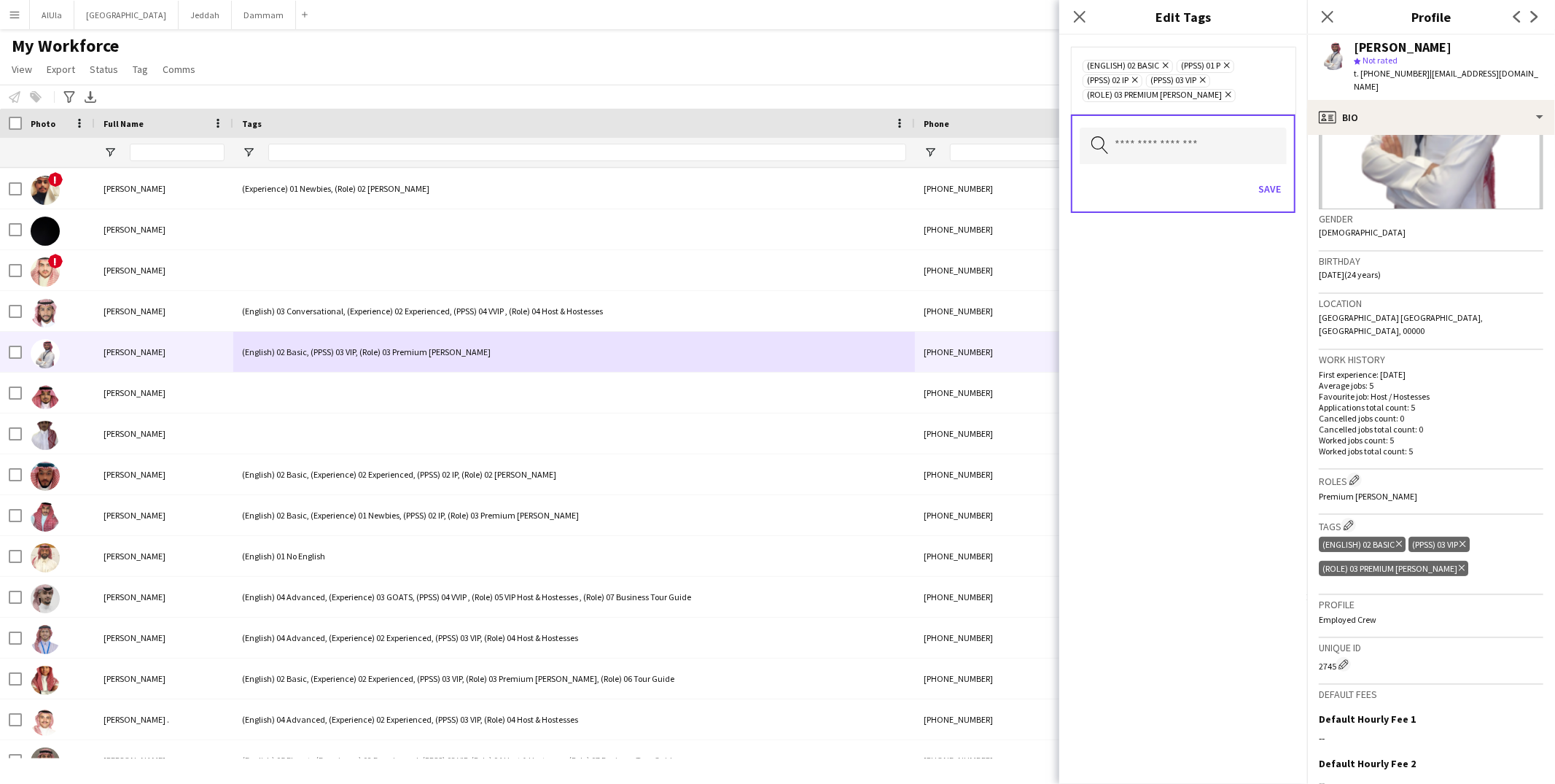
click at [1230, 64] on icon at bounding box center [1227, 65] width 6 height 6
click at [1274, 177] on button "Save" at bounding box center [1269, 188] width 34 height 23
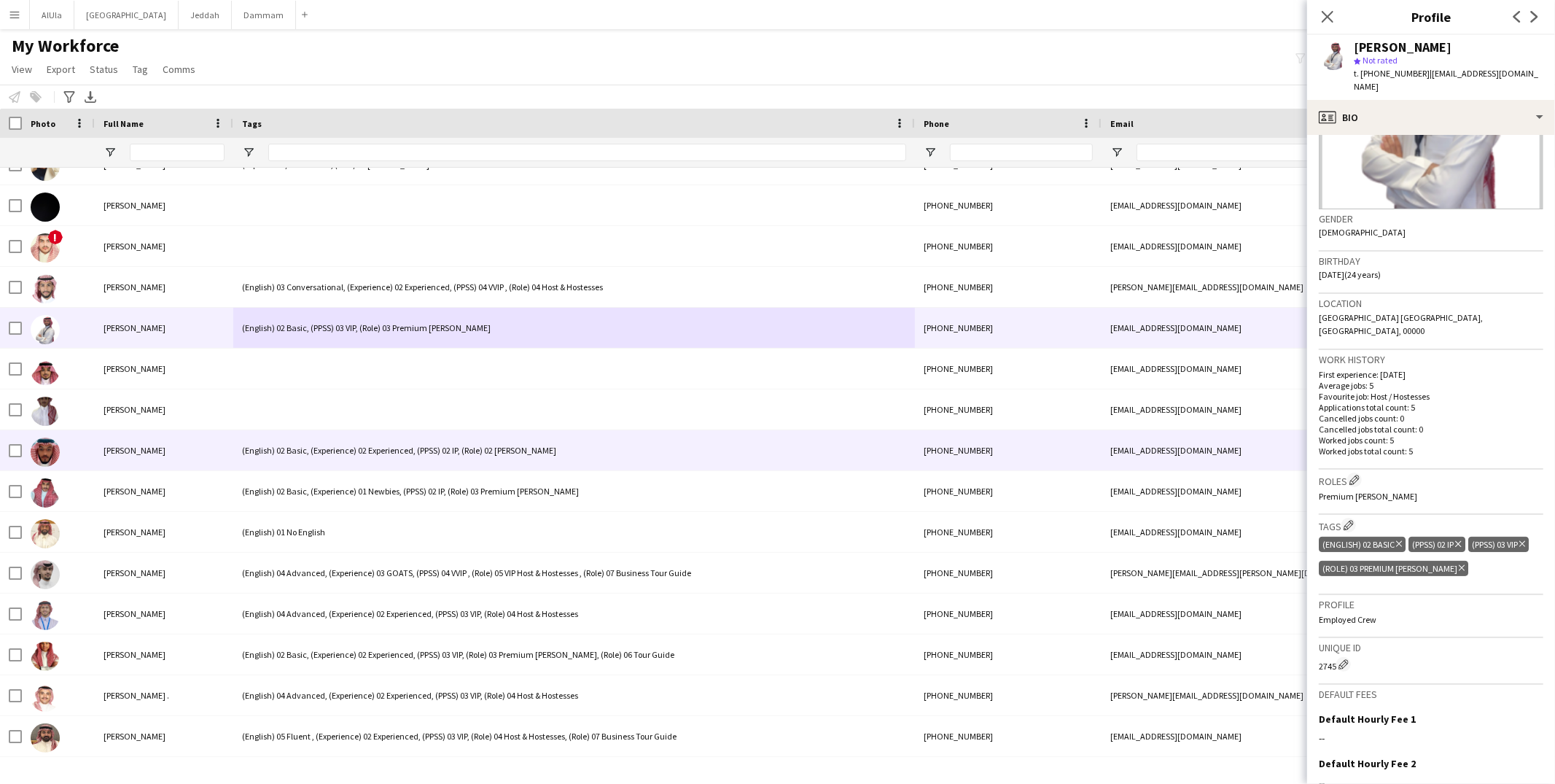
scroll to position [17705, 0]
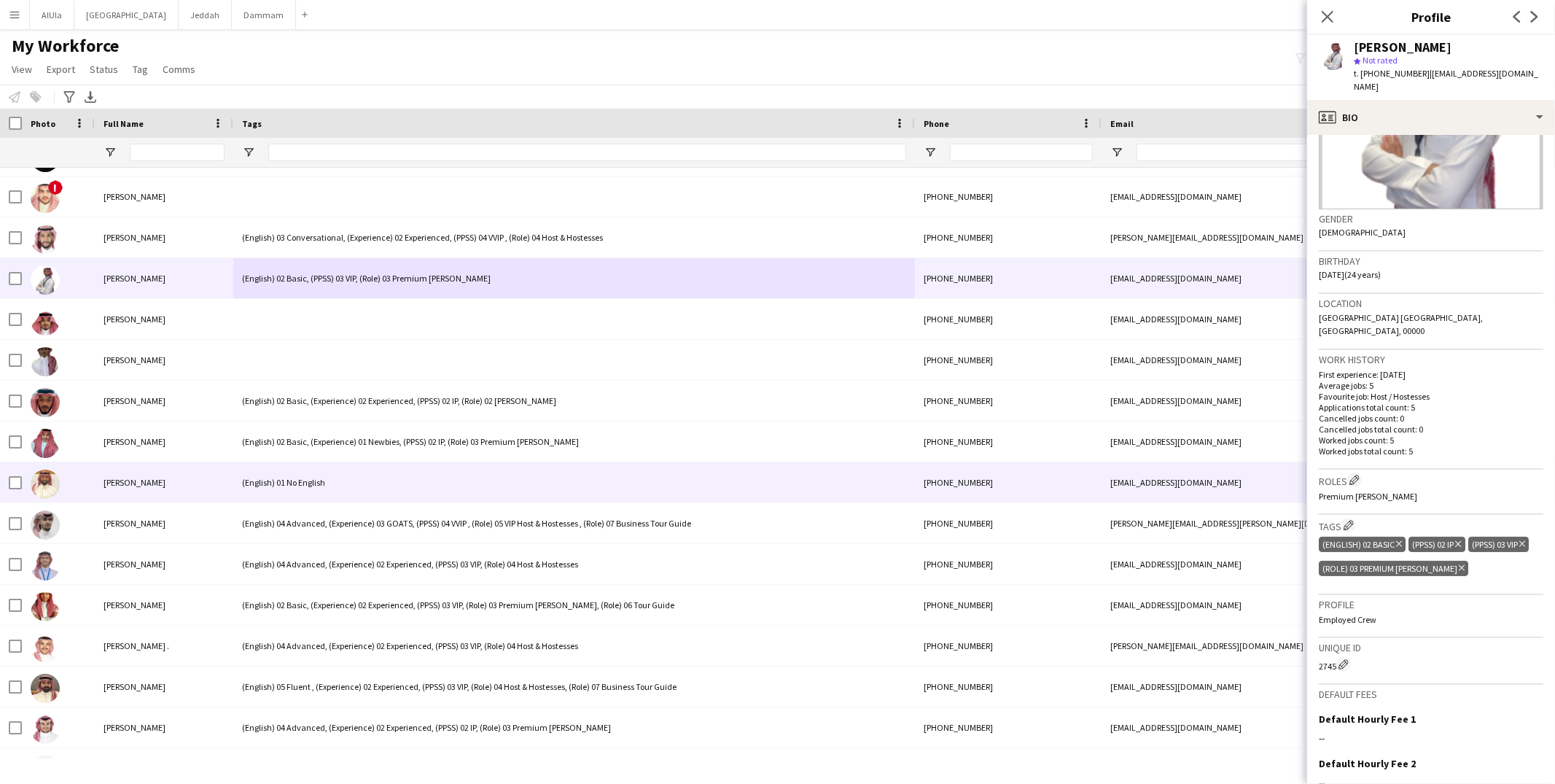
click at [337, 479] on div "(English) 01 No English" at bounding box center [573, 482] width 681 height 40
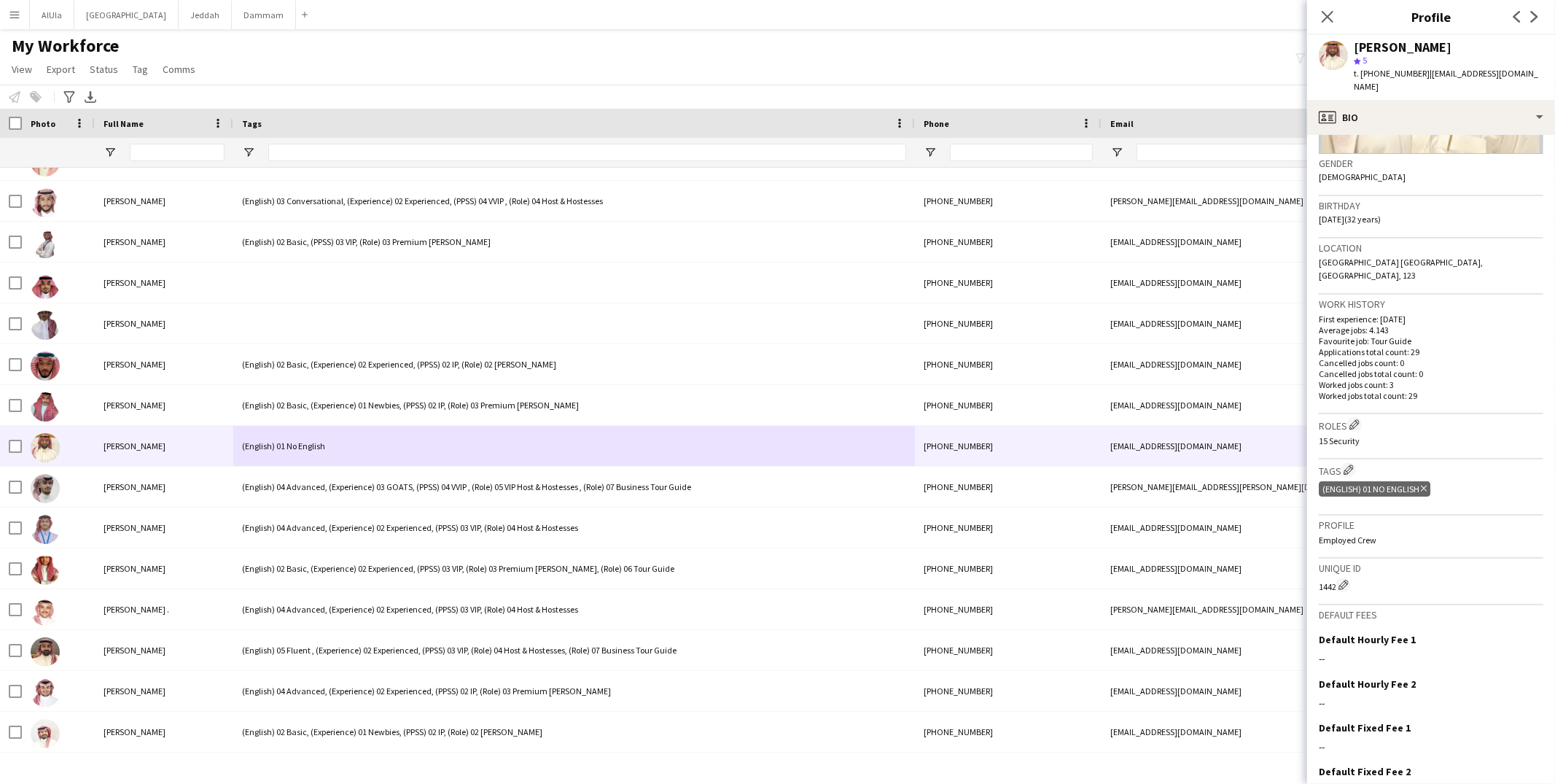
click at [1425, 486] on icon at bounding box center [1424, 488] width 6 height 6
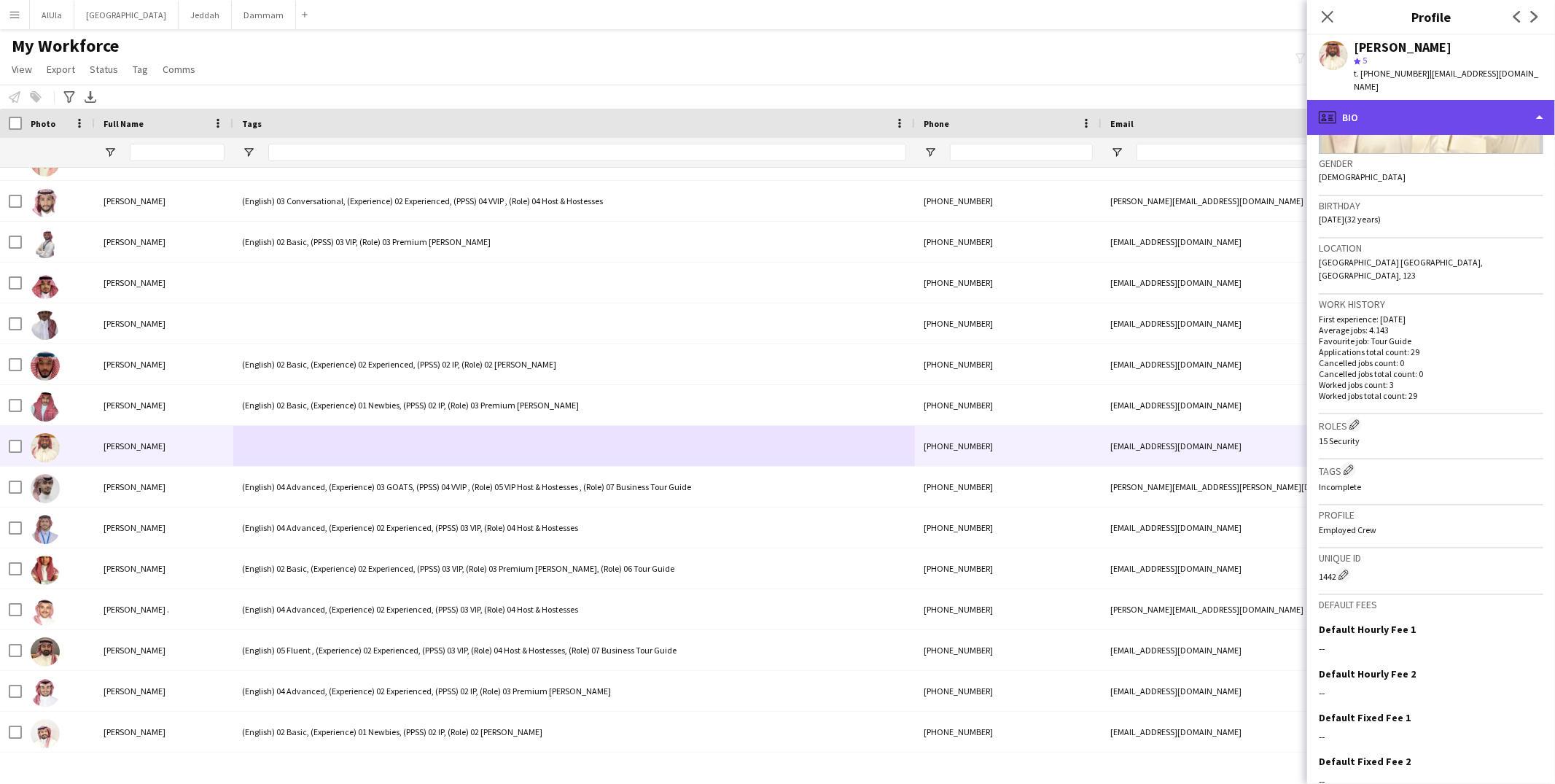
click at [1437, 101] on div "profile Bio" at bounding box center [1431, 117] width 248 height 35
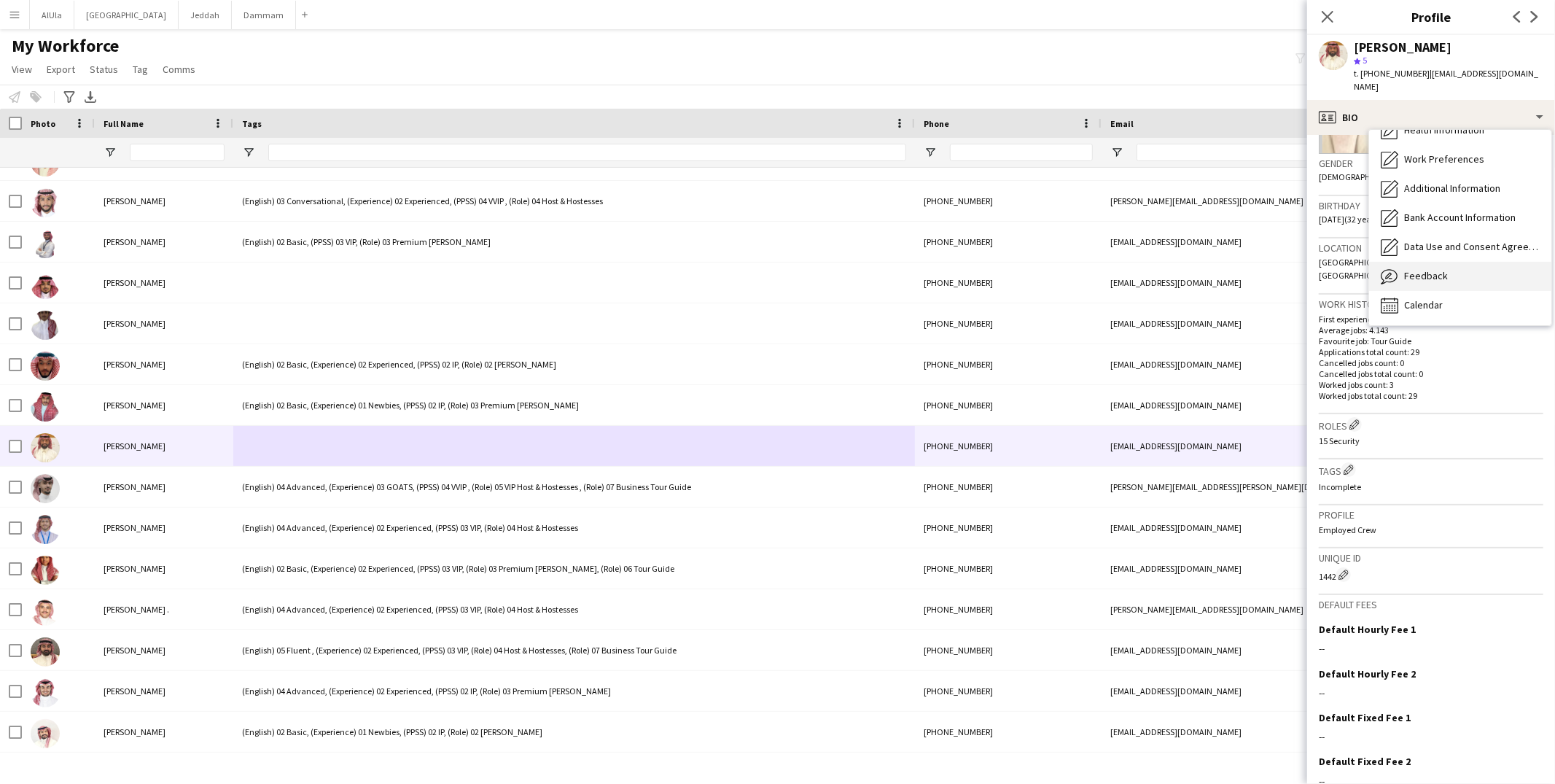
click at [1445, 262] on div "Feedback Feedback" at bounding box center [1459, 276] width 182 height 29
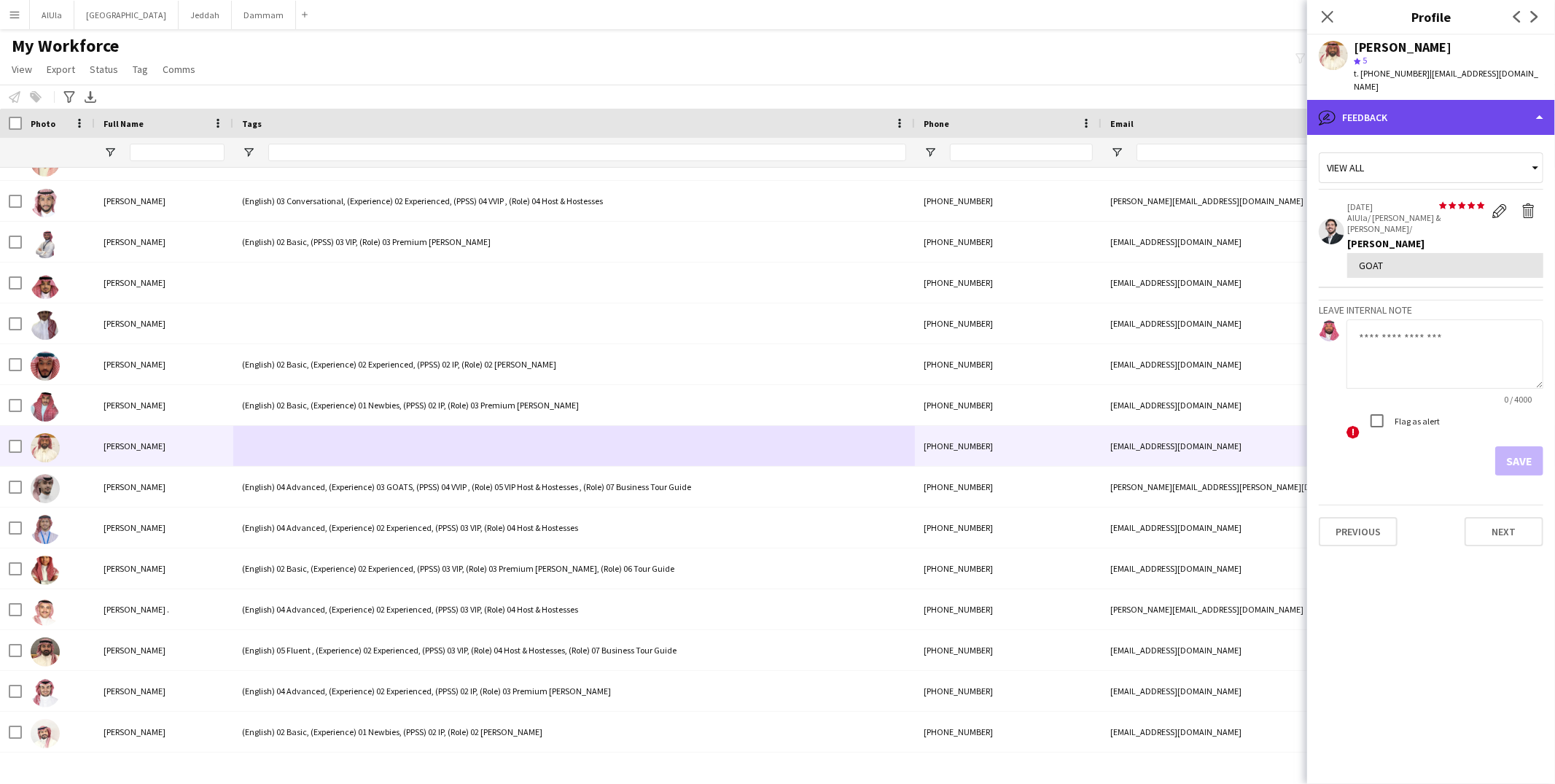
click at [1419, 102] on div "bubble-pencil Feedback" at bounding box center [1431, 117] width 248 height 35
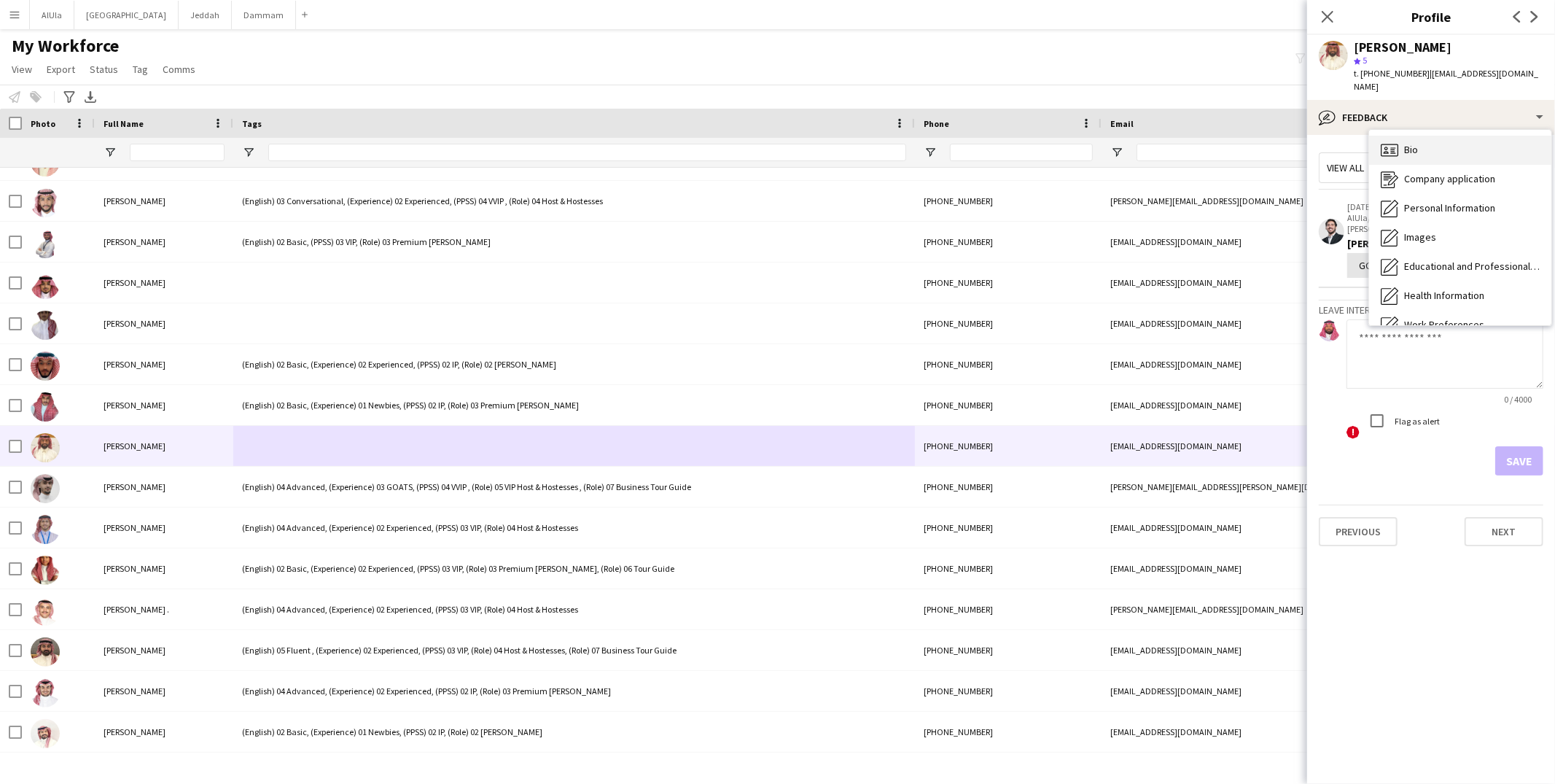
click at [1416, 146] on div "Bio Bio" at bounding box center [1459, 149] width 182 height 29
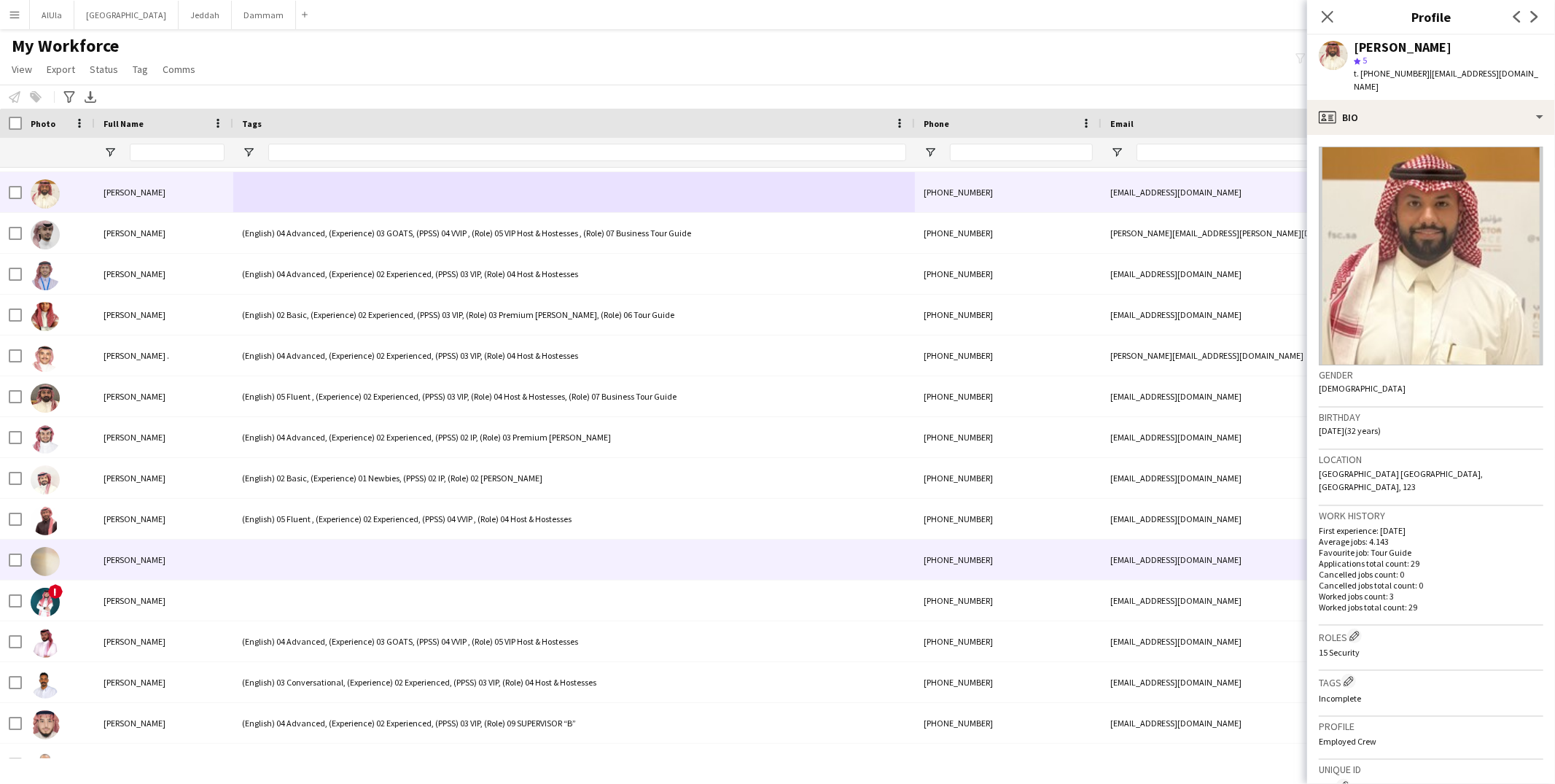
click at [391, 548] on div at bounding box center [573, 559] width 681 height 40
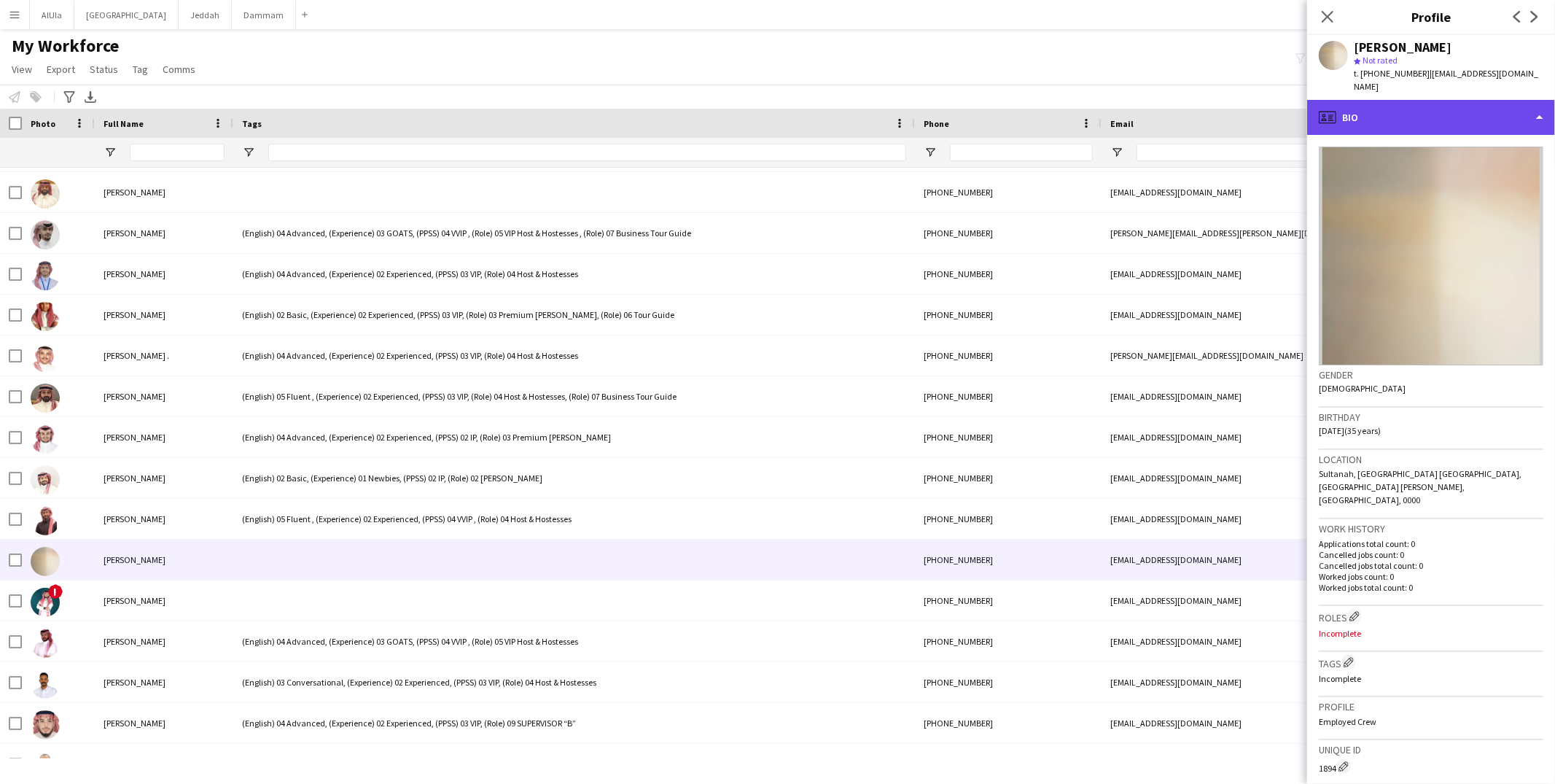
click at [1438, 100] on div "profile Bio" at bounding box center [1431, 117] width 248 height 35
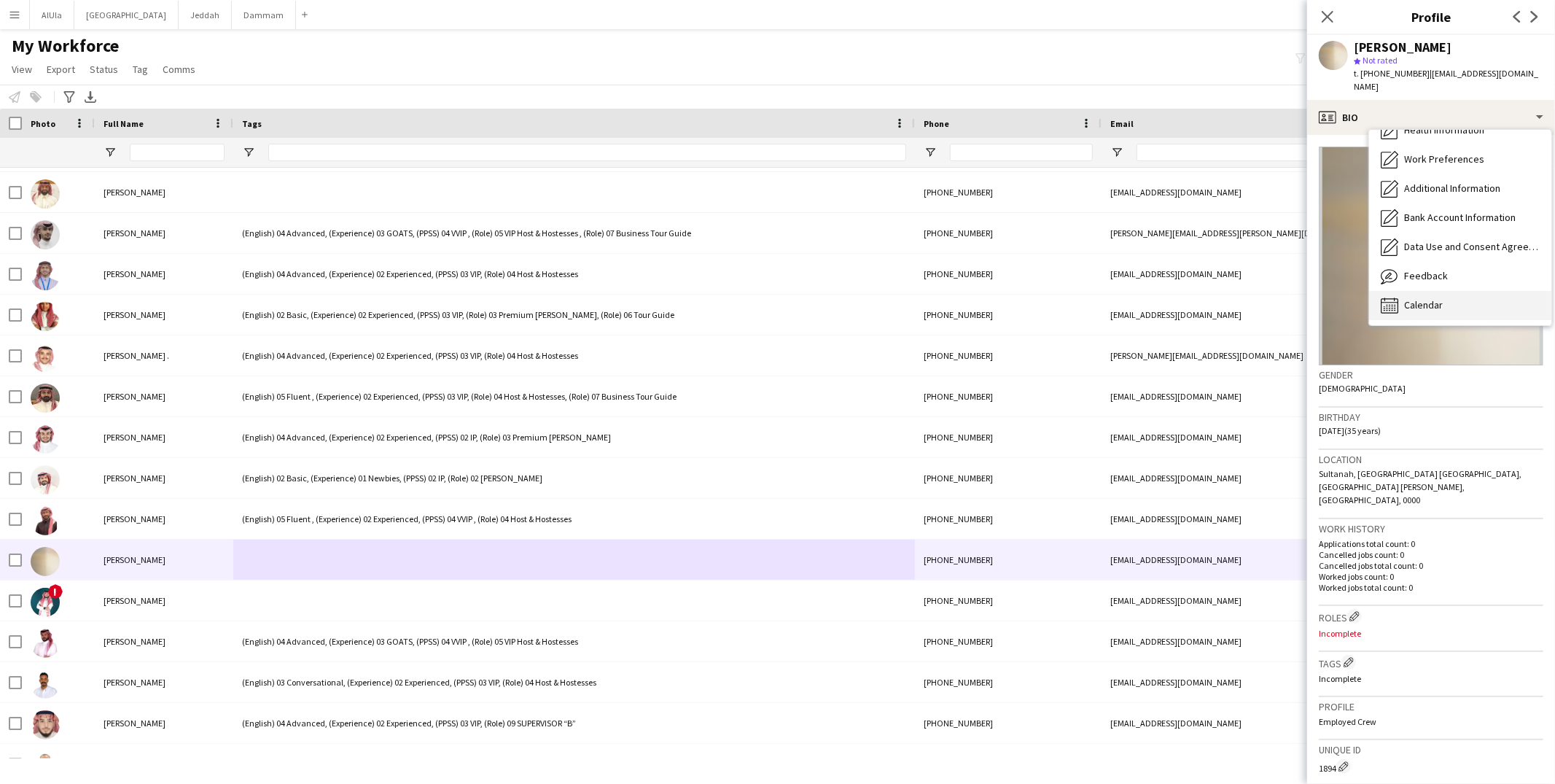
click at [1445, 291] on div "Calendar Calendar" at bounding box center [1459, 305] width 182 height 29
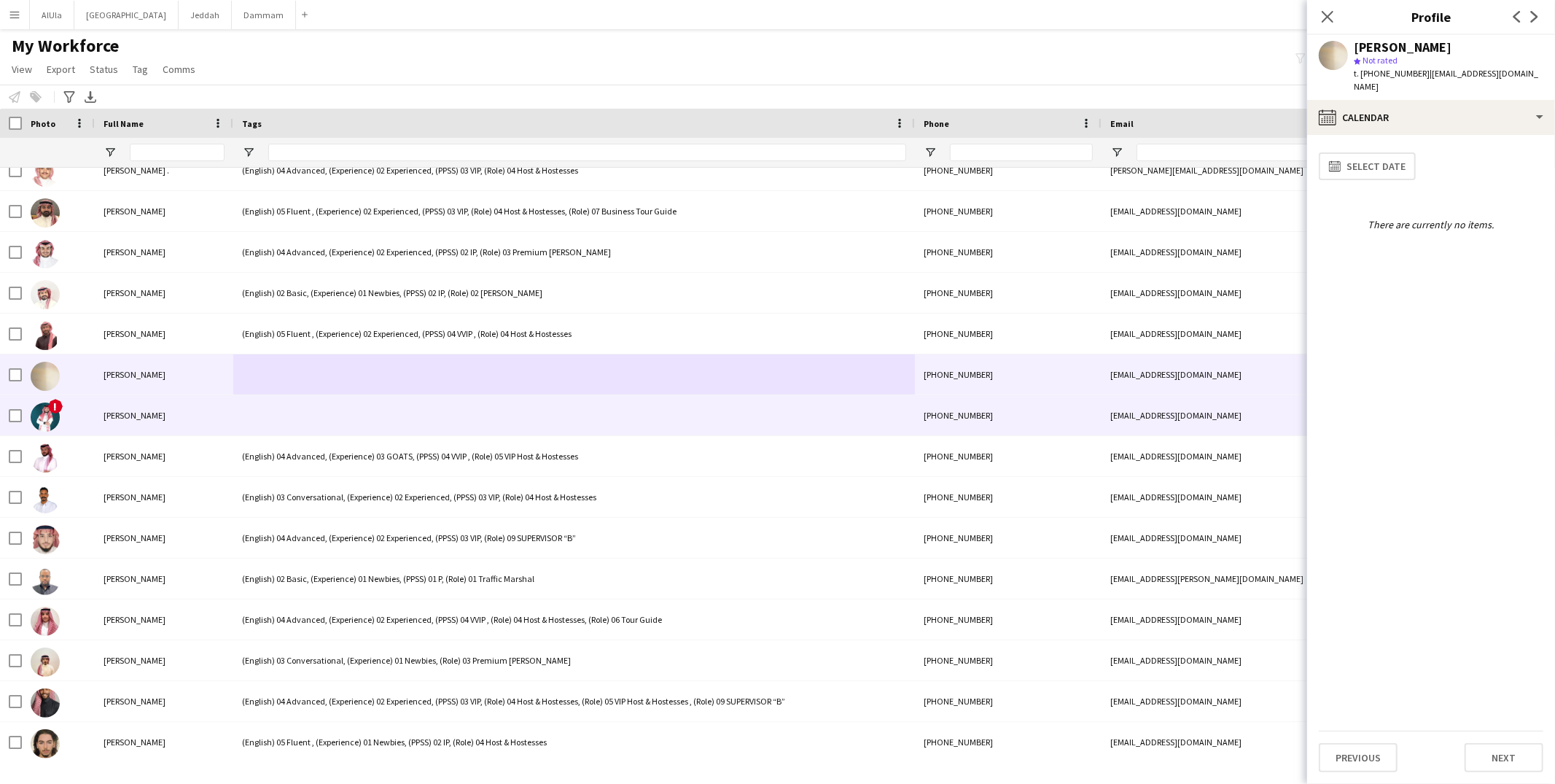
click at [318, 413] on div at bounding box center [573, 415] width 681 height 40
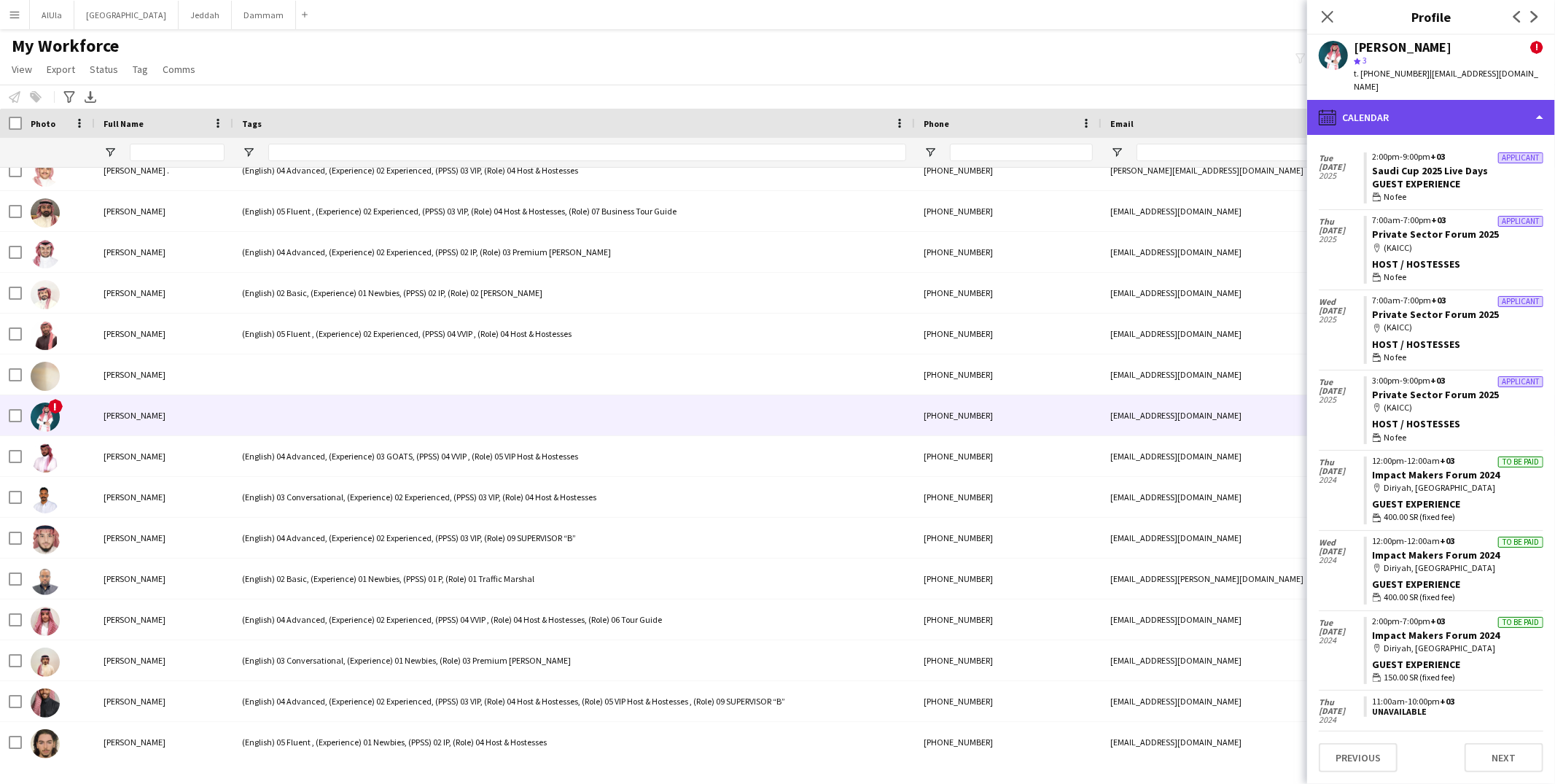
click at [1437, 108] on div "calendar-full Calendar" at bounding box center [1431, 117] width 248 height 35
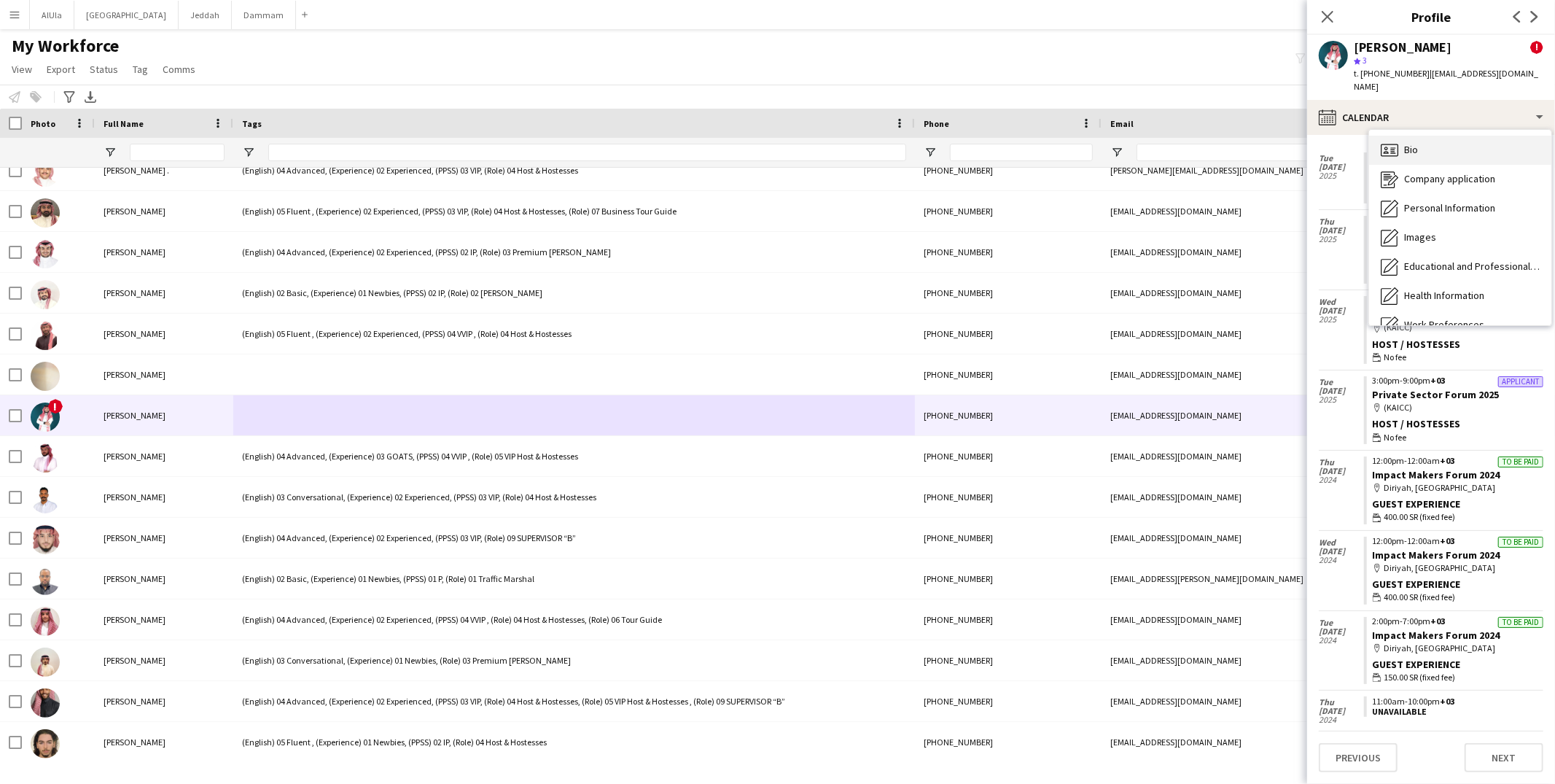
click at [1426, 157] on div "Bio Bio" at bounding box center [1459, 149] width 182 height 29
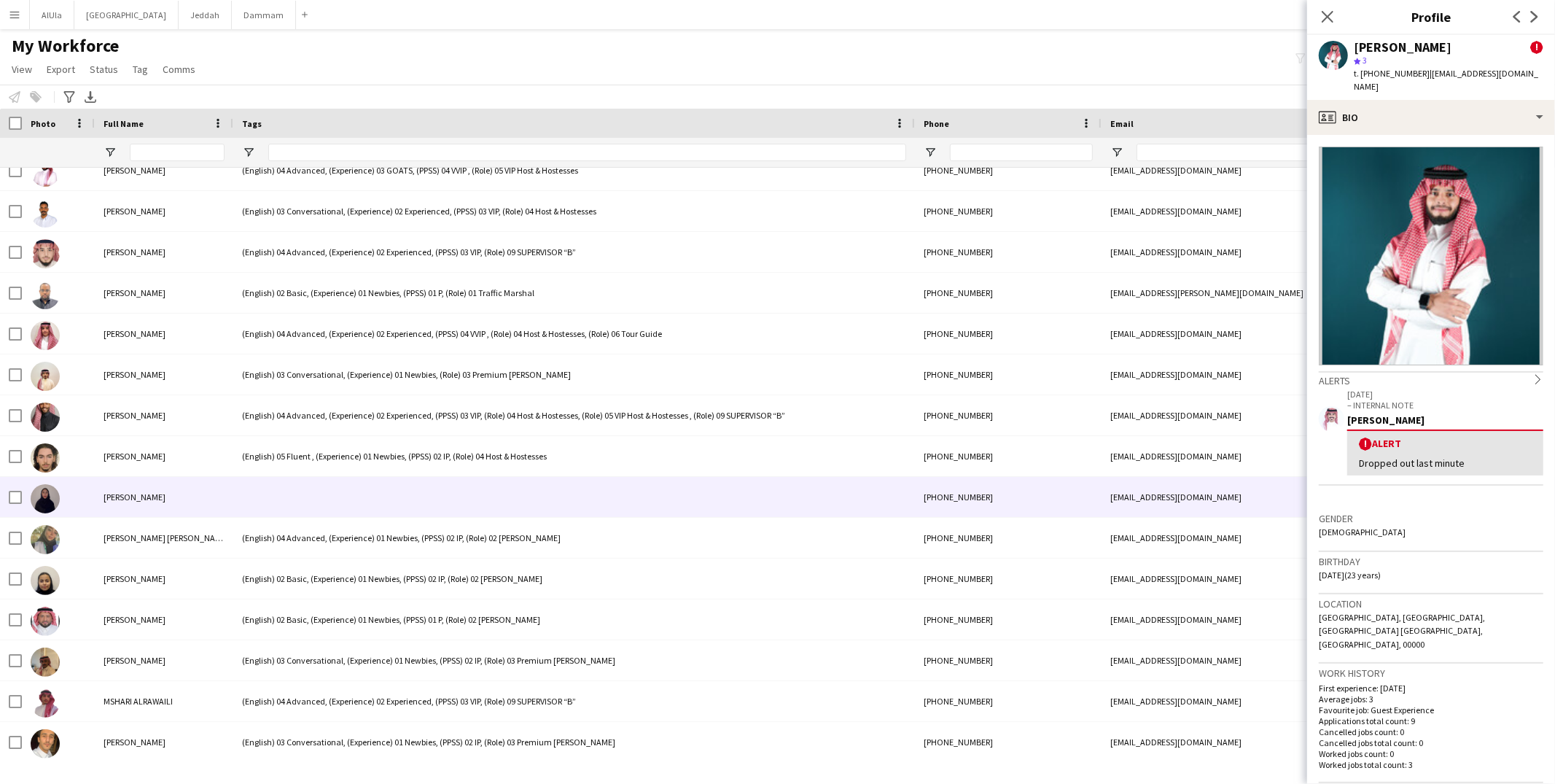
click at [396, 486] on div at bounding box center [573, 496] width 681 height 40
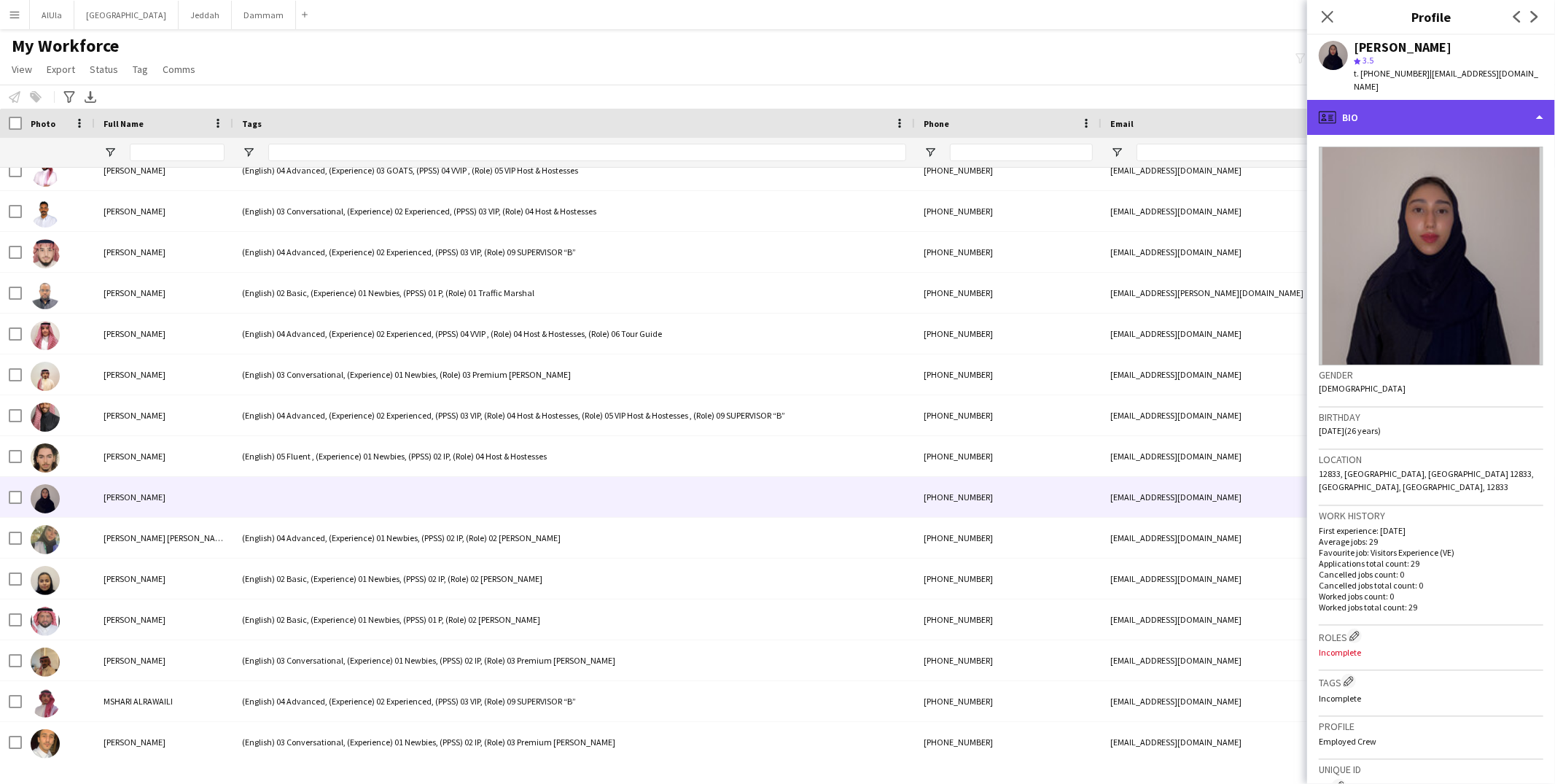
click at [1421, 105] on div "profile Bio" at bounding box center [1431, 117] width 248 height 35
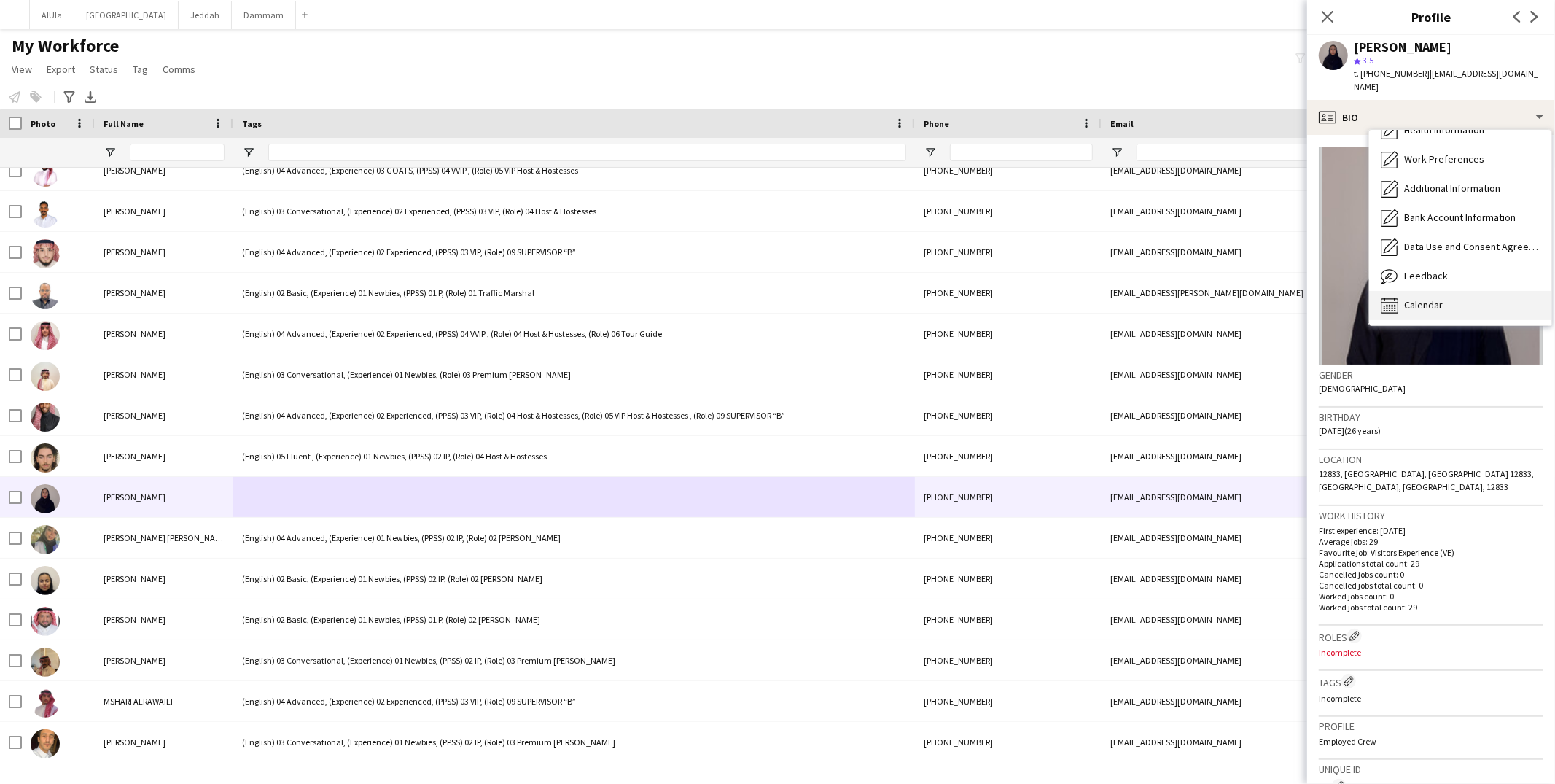
click at [1408, 302] on div "Calendar Calendar" at bounding box center [1459, 305] width 182 height 29
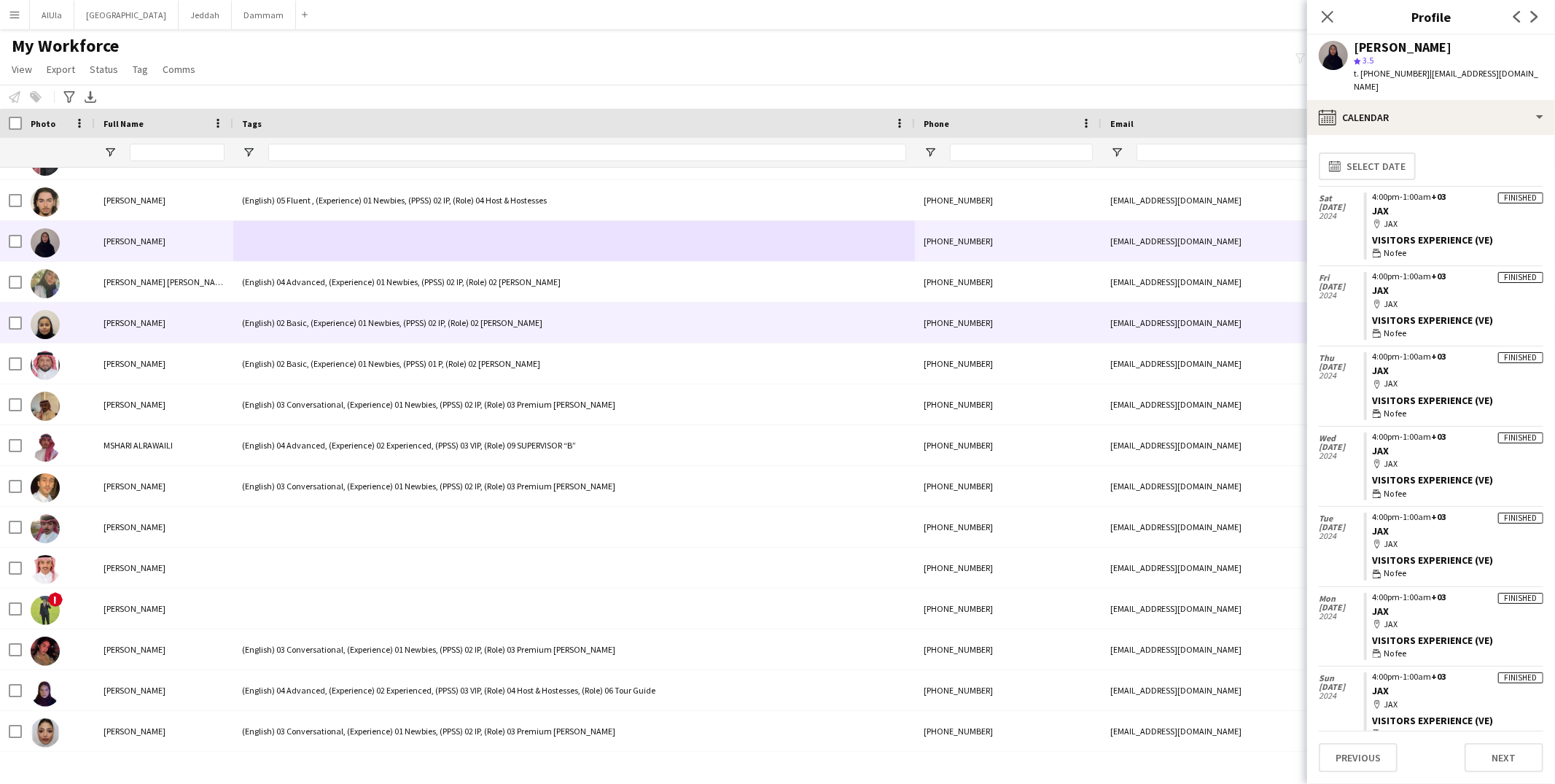
click at [409, 323] on div "(English) 02 Basic, (Experience) 01 Newbies, (PPSS) 02 IP, (Role) 02 Usher" at bounding box center [573, 322] width 681 height 40
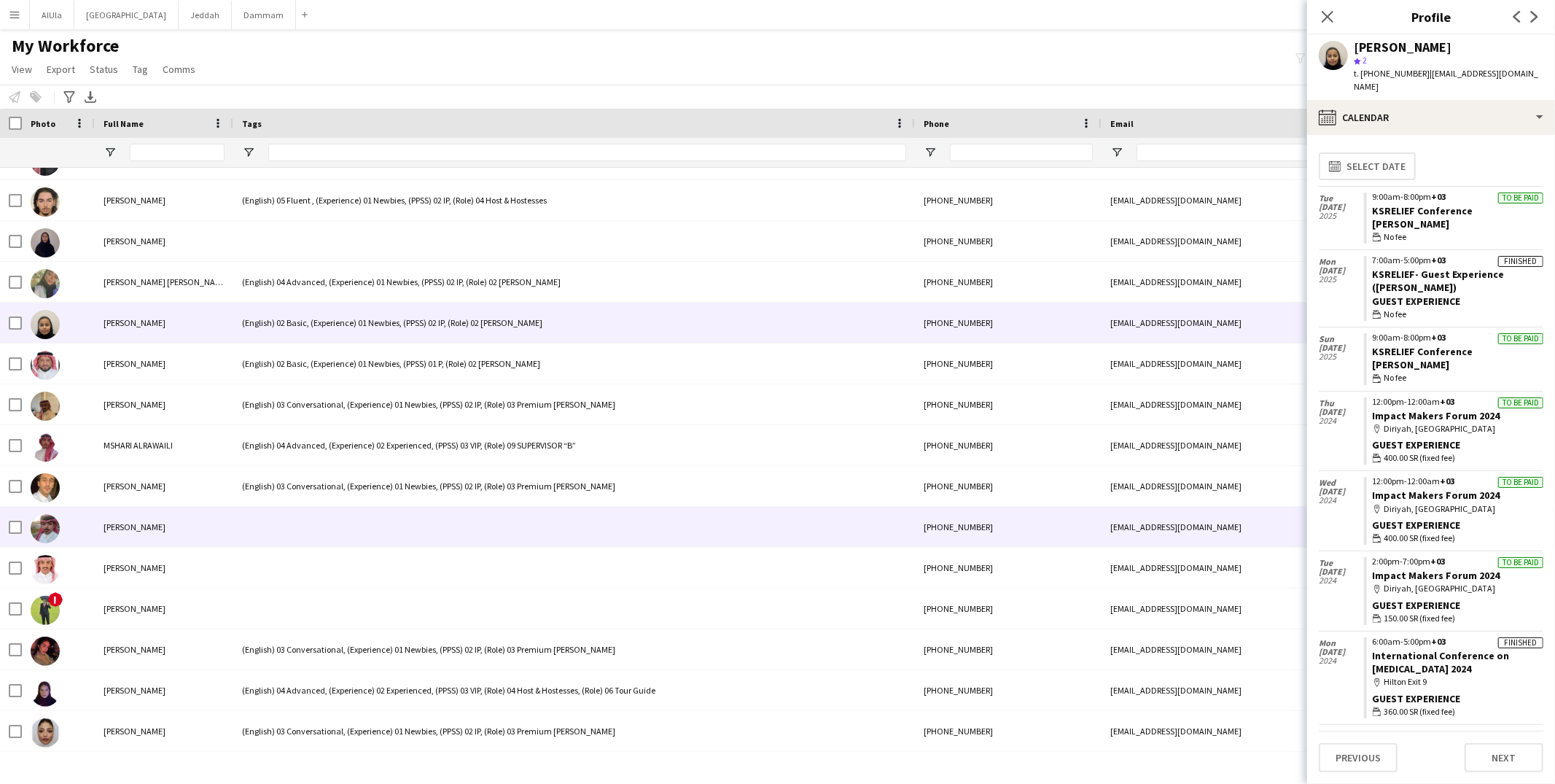
click at [302, 513] on div at bounding box center [573, 526] width 681 height 40
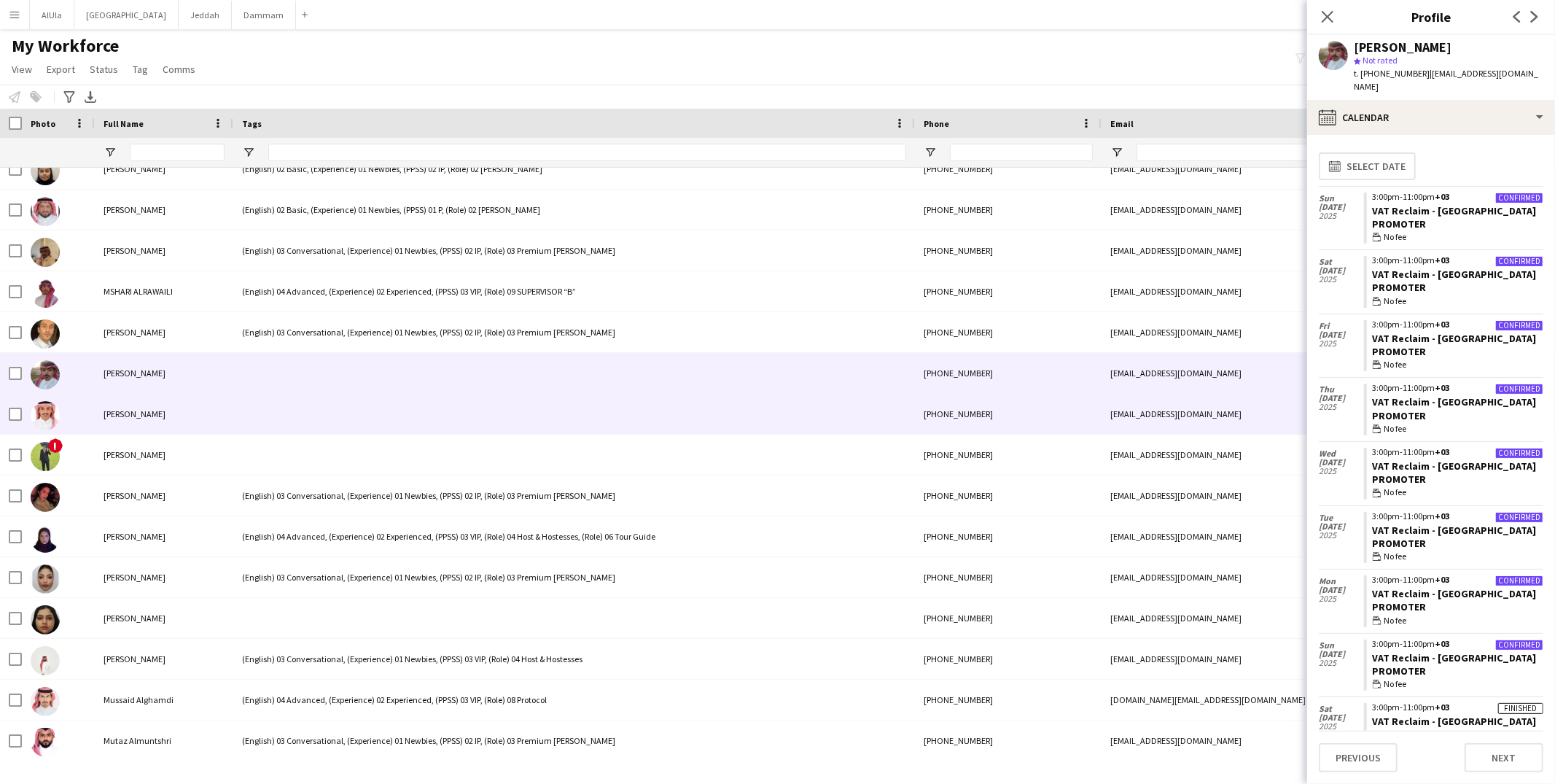
click at [323, 426] on div at bounding box center [573, 413] width 681 height 40
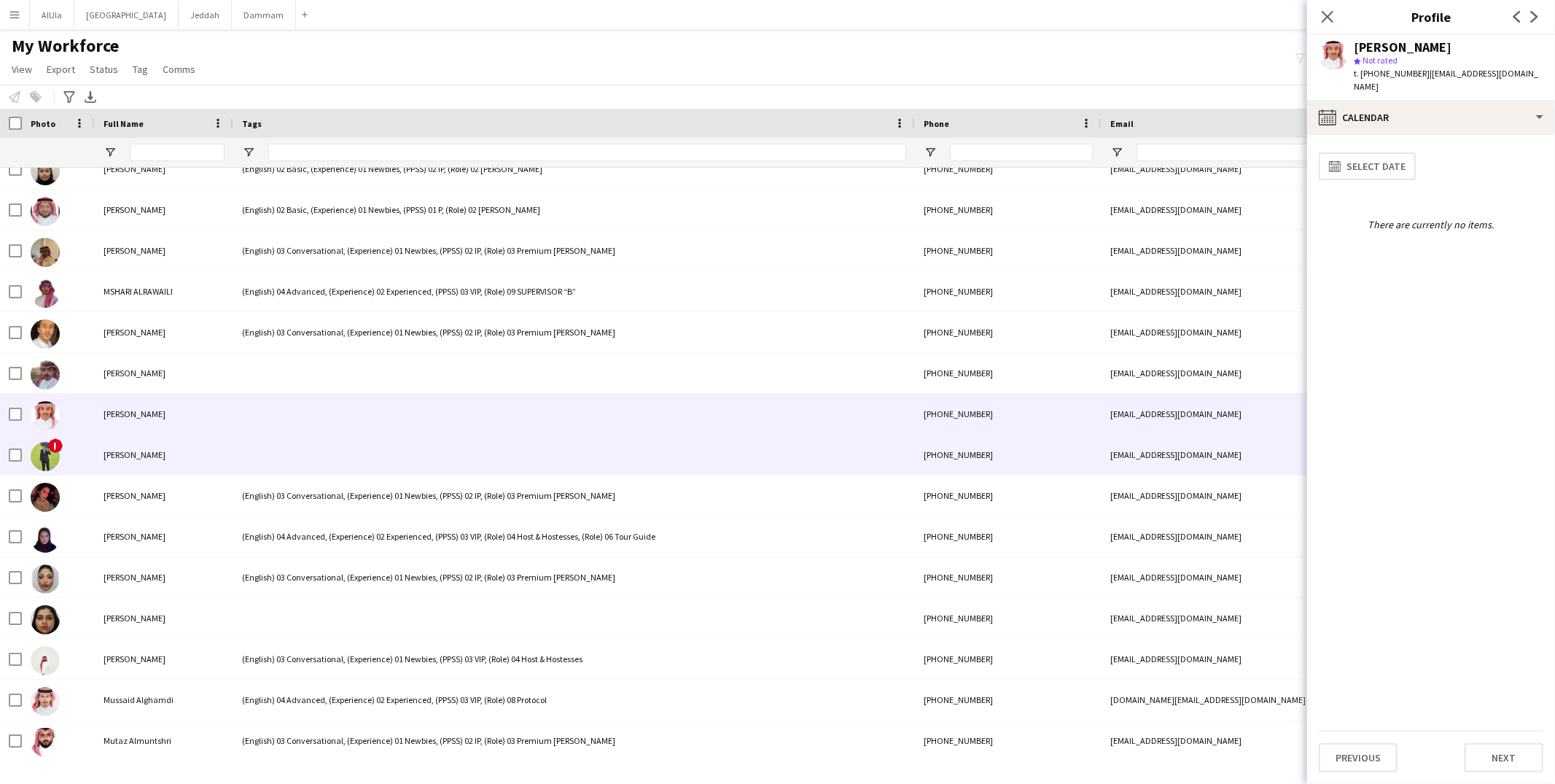
click at [317, 443] on div at bounding box center [573, 454] width 681 height 40
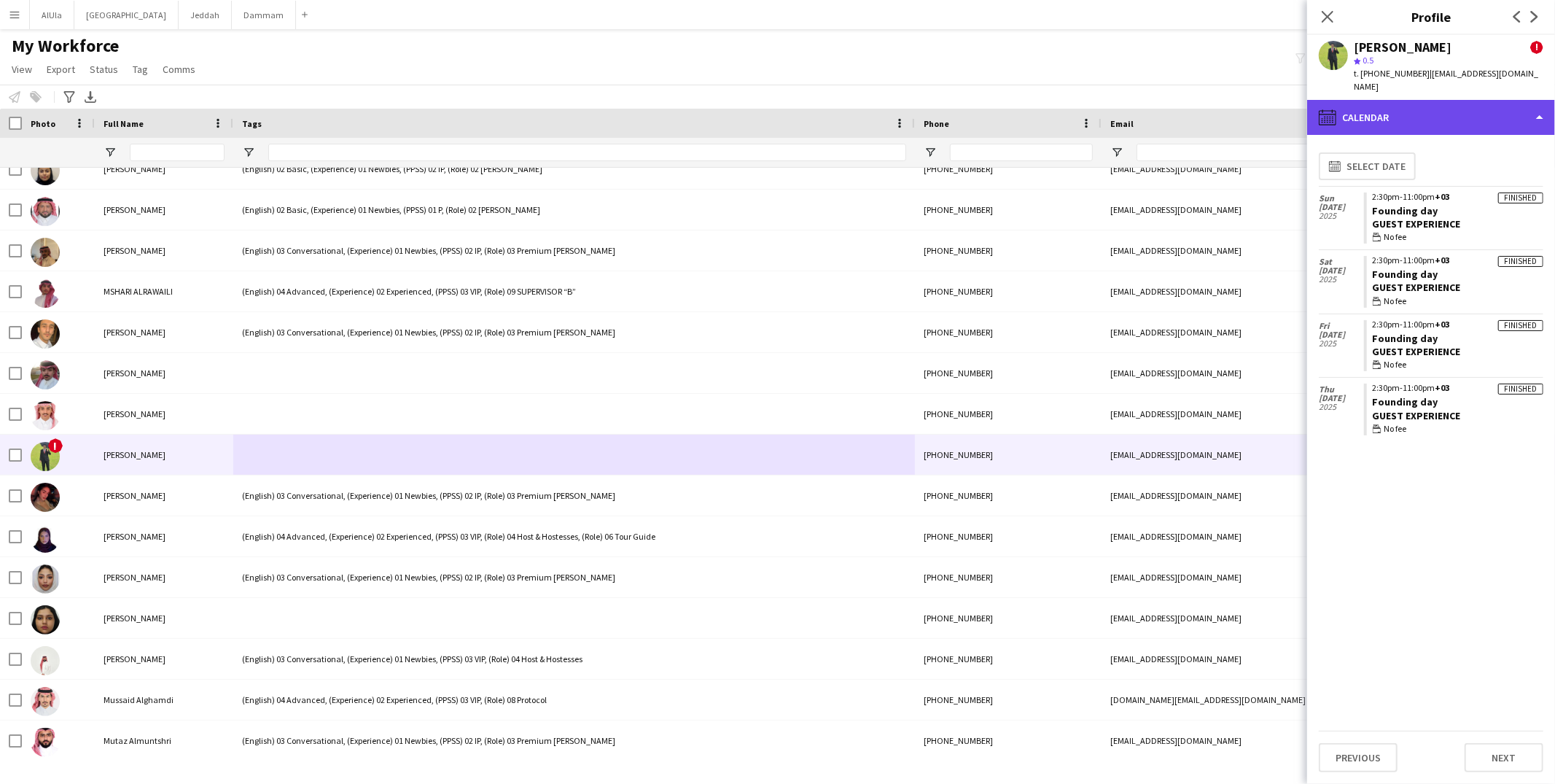
click at [1432, 120] on div "calendar-full Calendar" at bounding box center [1431, 117] width 248 height 35
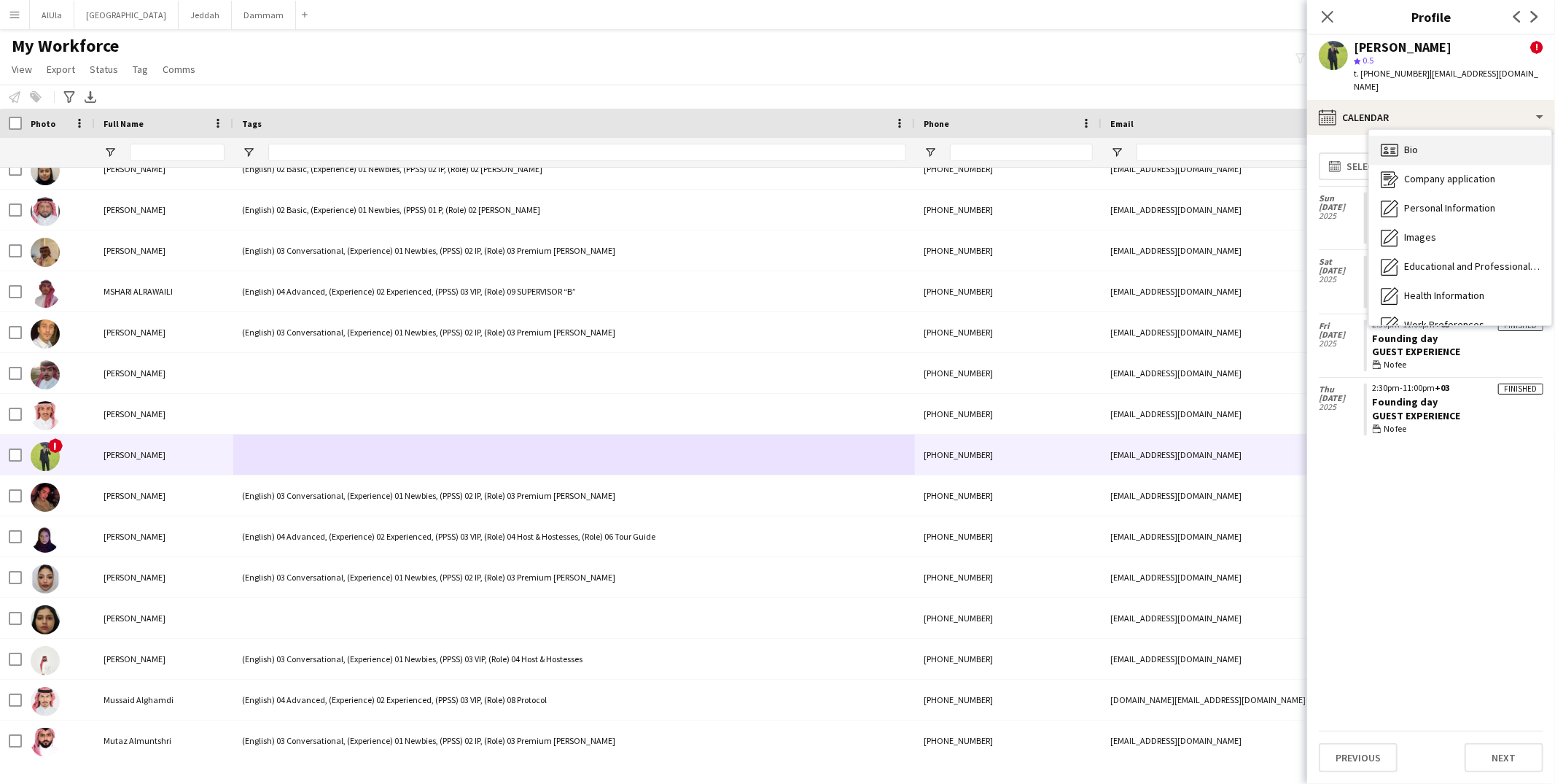
click at [1442, 149] on div "Bio Bio" at bounding box center [1459, 149] width 182 height 29
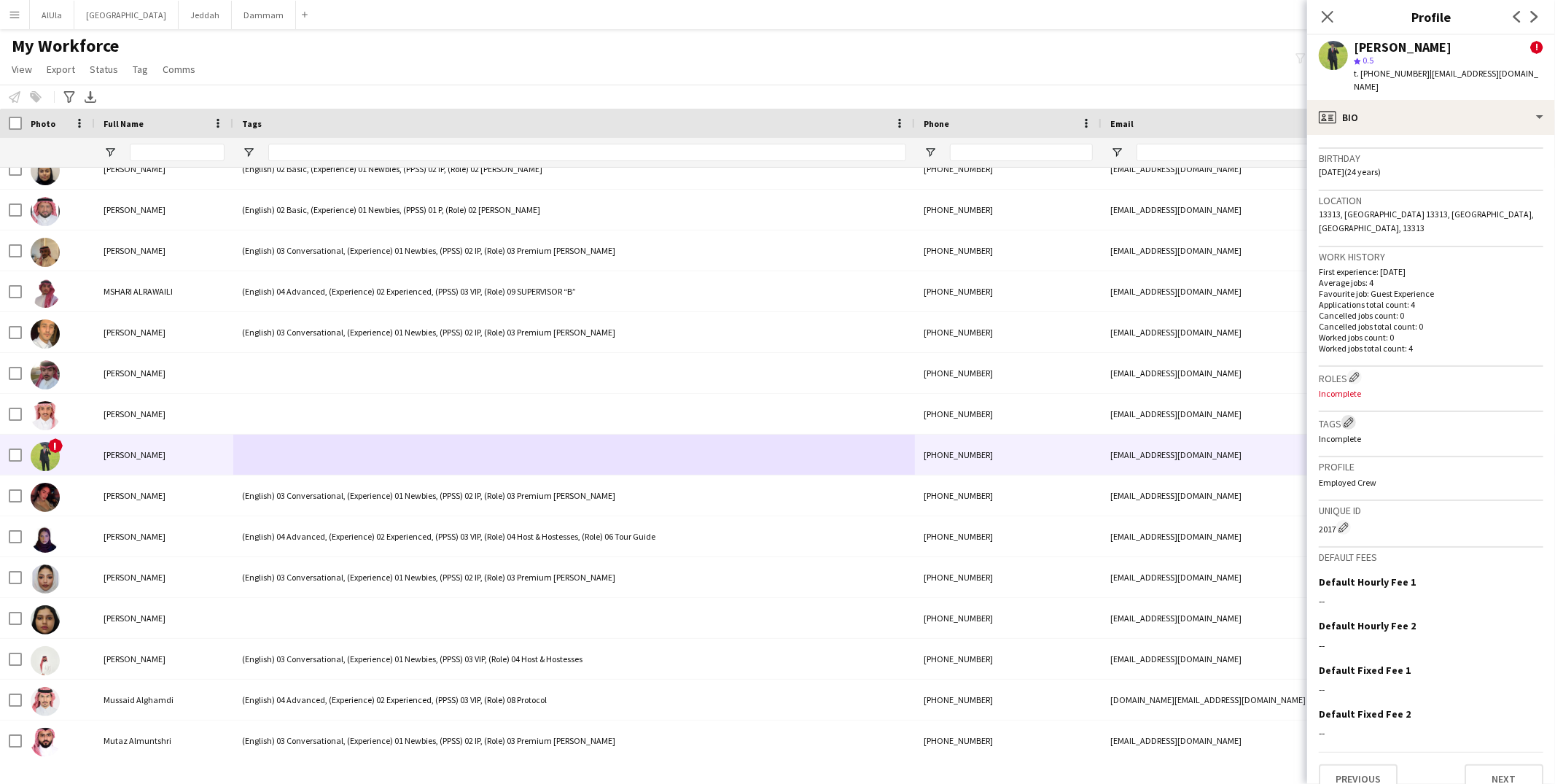
click at [1350, 417] on app-icon "Edit crew company tags" at bounding box center [1348, 421] width 10 height 10
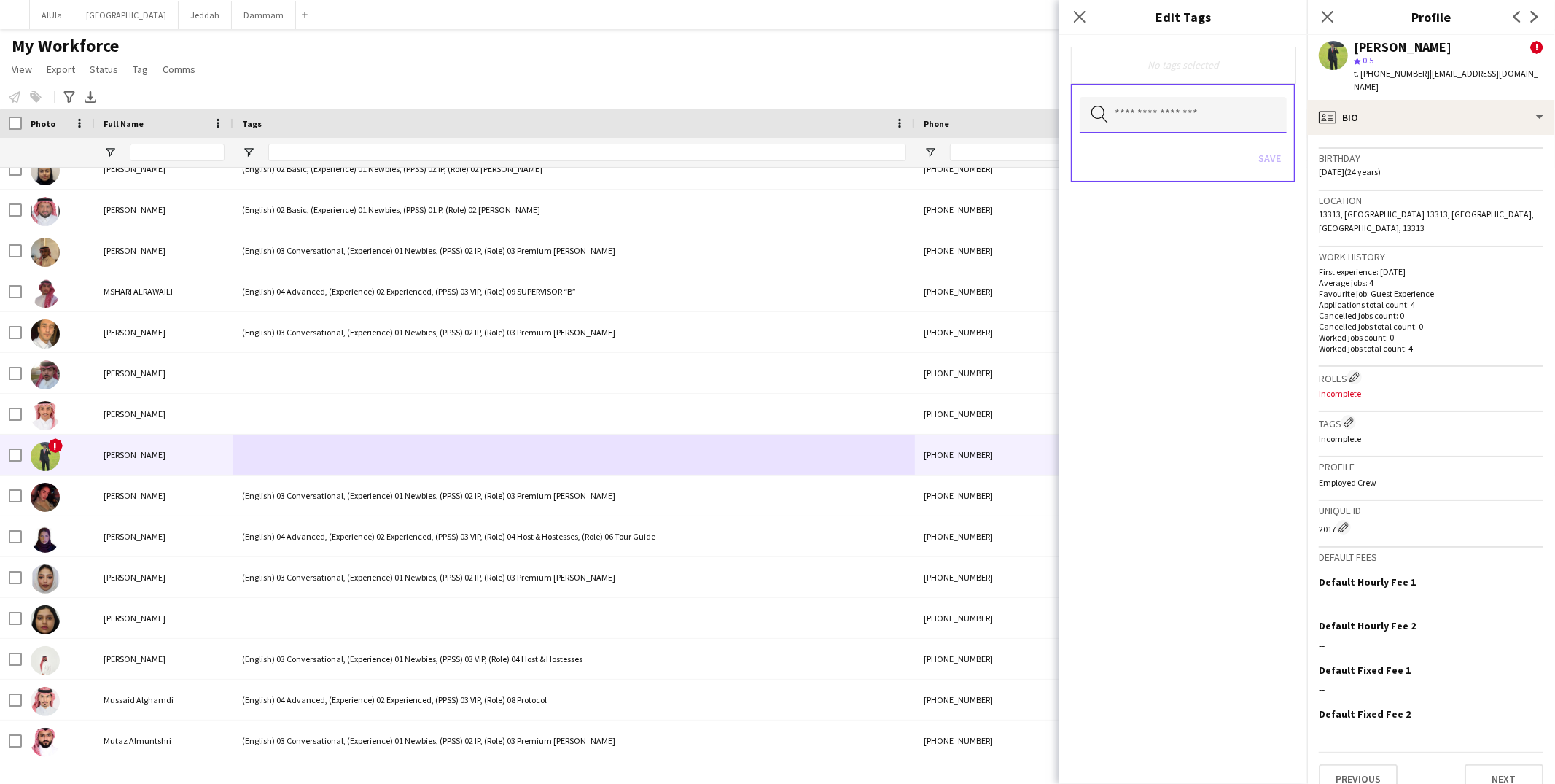
click at [1198, 121] on input "text" at bounding box center [1183, 115] width 207 height 36
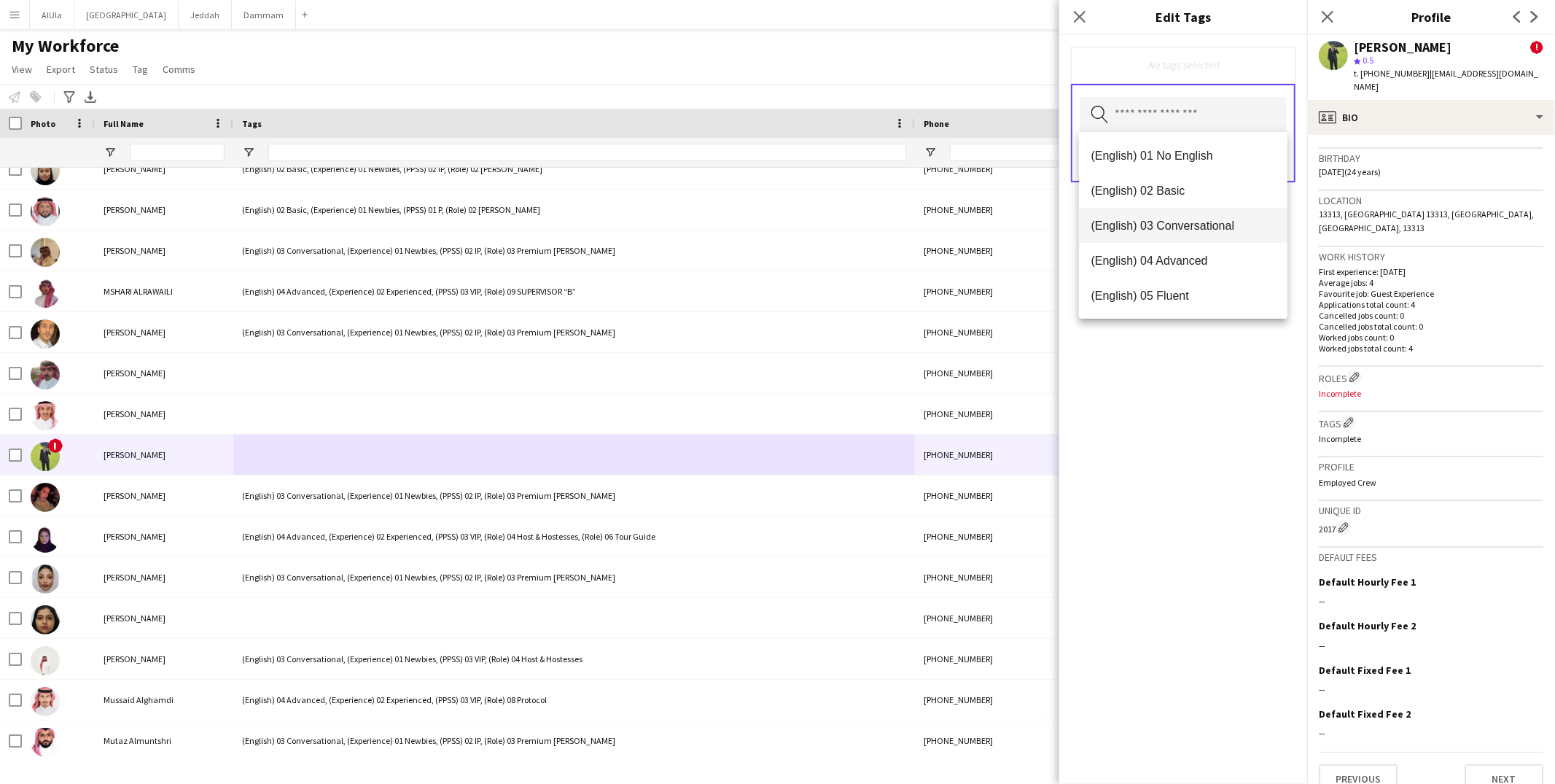
click at [1167, 235] on mat-option "(English) 03 Conversational" at bounding box center [1183, 226] width 209 height 35
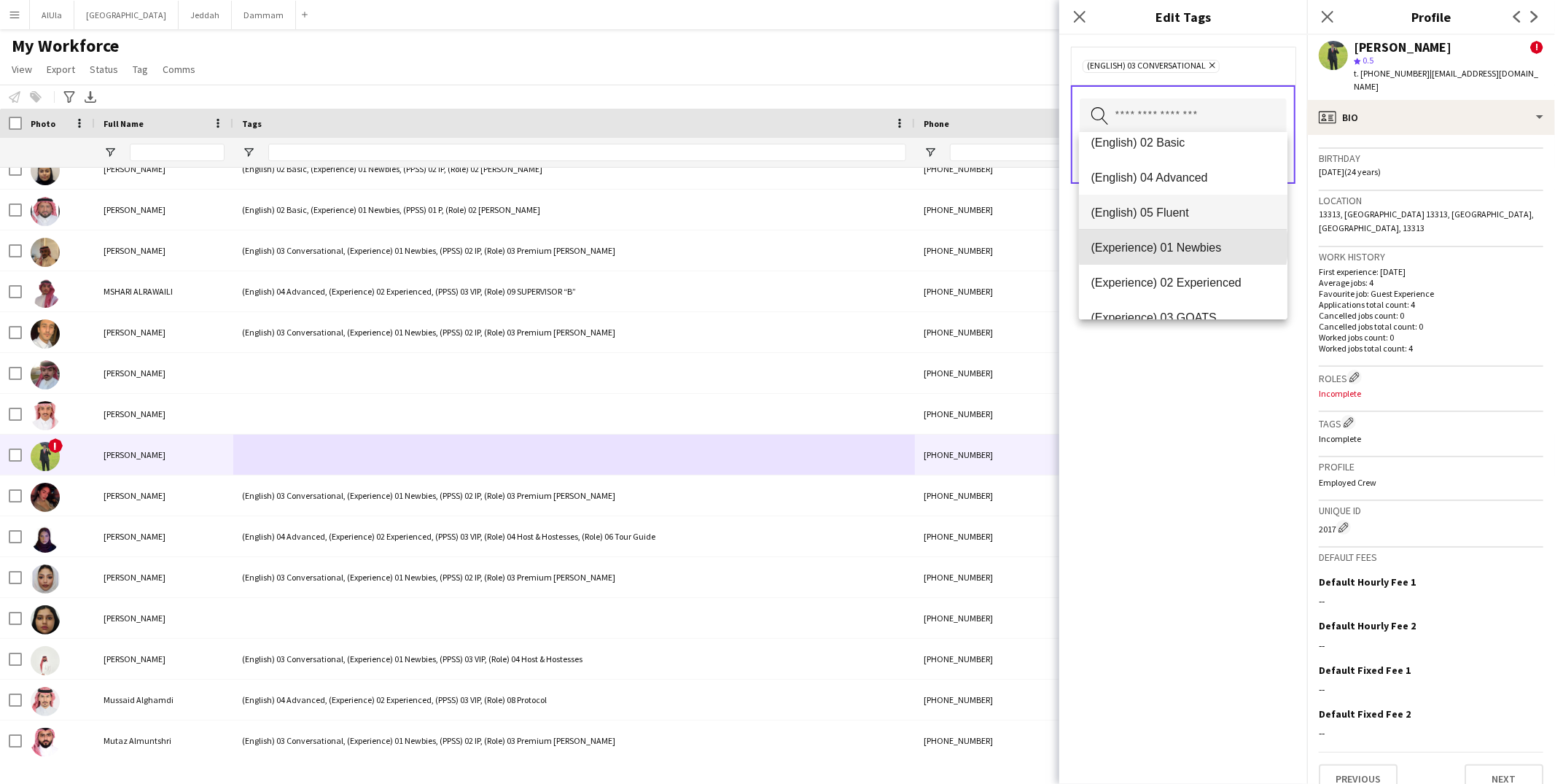
click at [1182, 244] on span "(Experience) 01 Newbies" at bounding box center [1183, 247] width 186 height 14
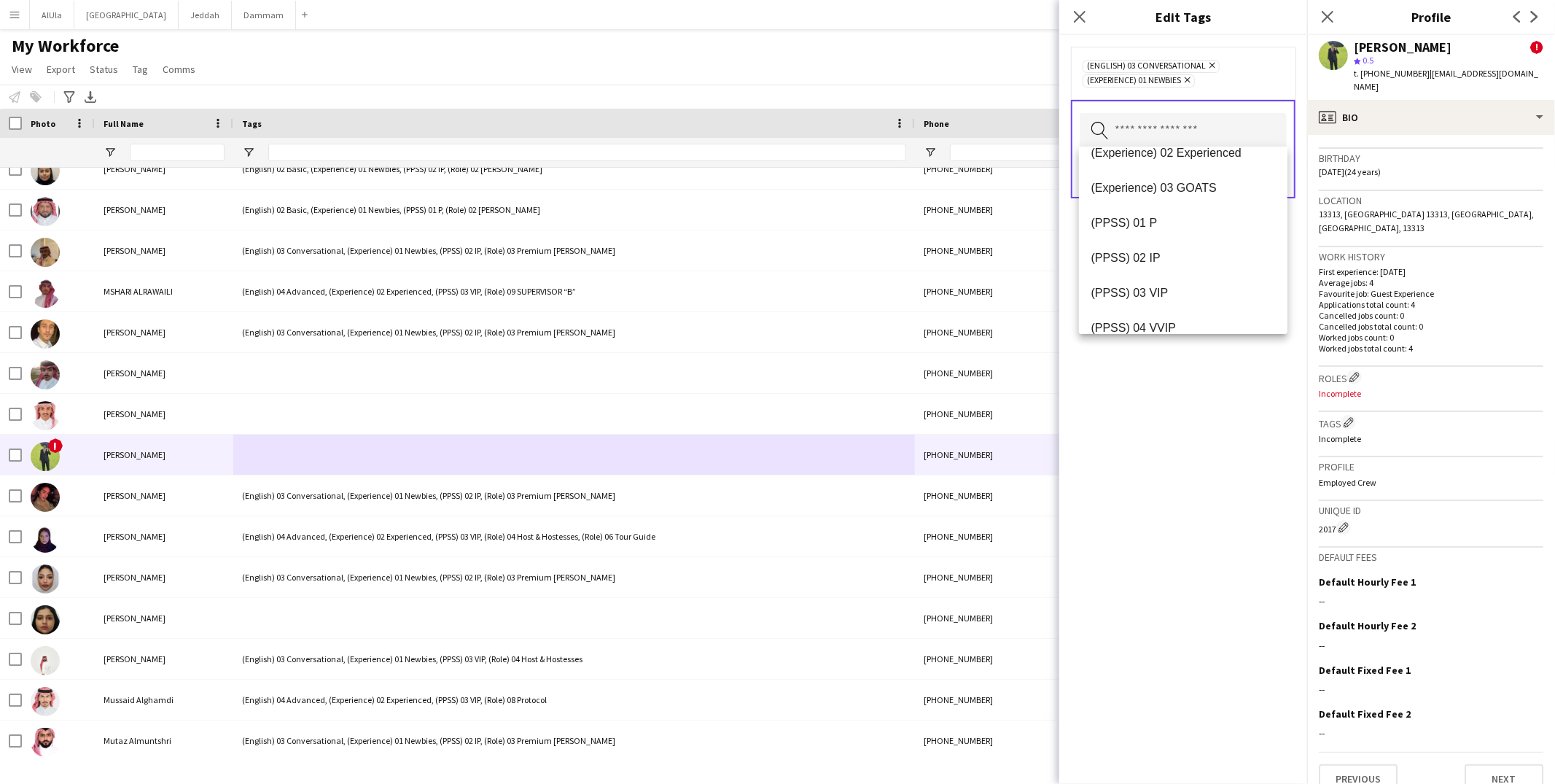
click at [1182, 244] on mat-option "(PPSS) 02 IP" at bounding box center [1183, 258] width 209 height 35
click at [1140, 187] on span "(Role) 03 Premium Usher" at bounding box center [1183, 184] width 186 height 14
click at [1230, 448] on div "(English) 03 Conversational Remove (Experience) 01 Newbies Remove (PPSS) 02 IP …" at bounding box center [1183, 409] width 248 height 749
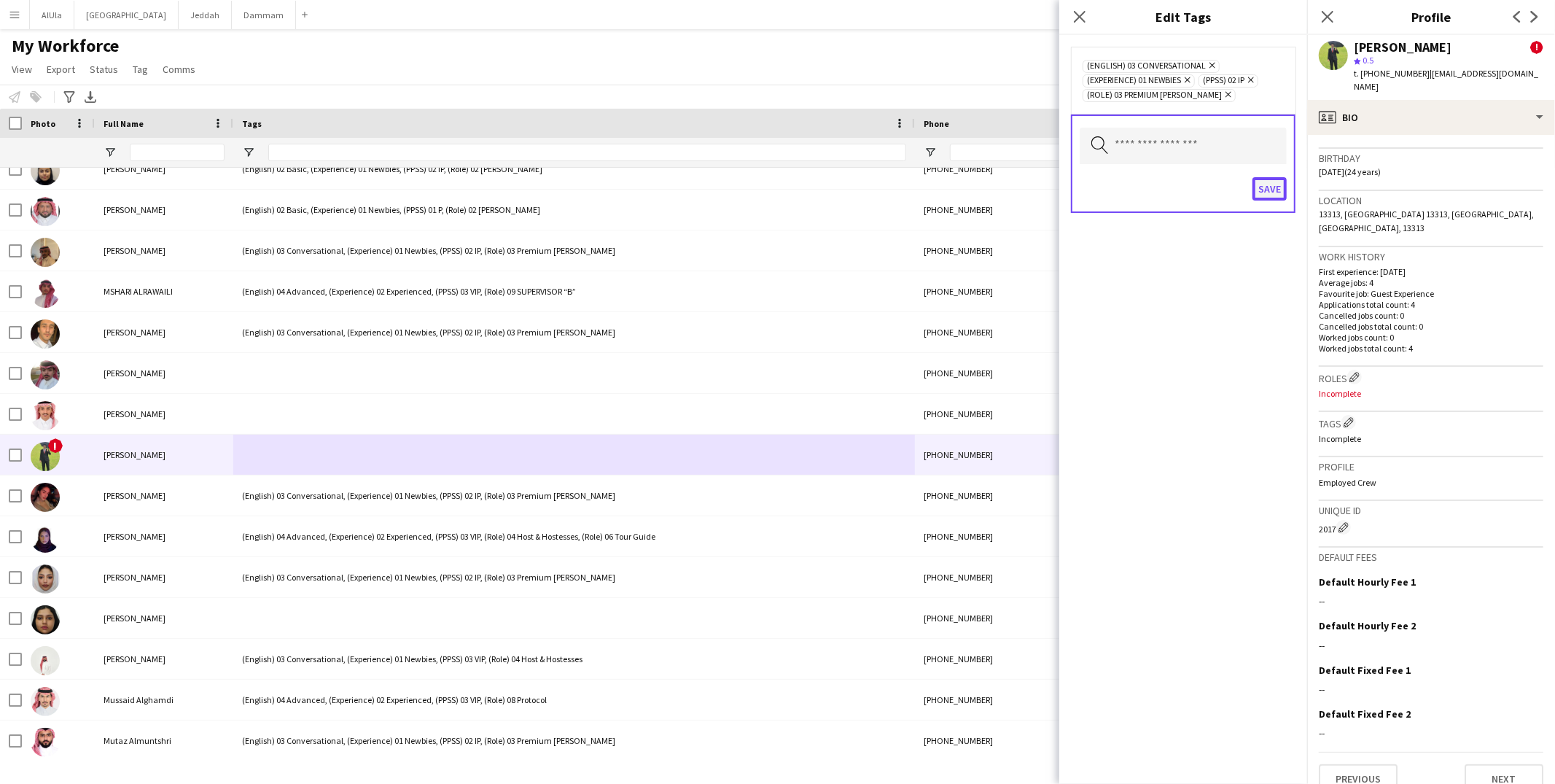
click at [1267, 183] on button "Save" at bounding box center [1269, 188] width 34 height 23
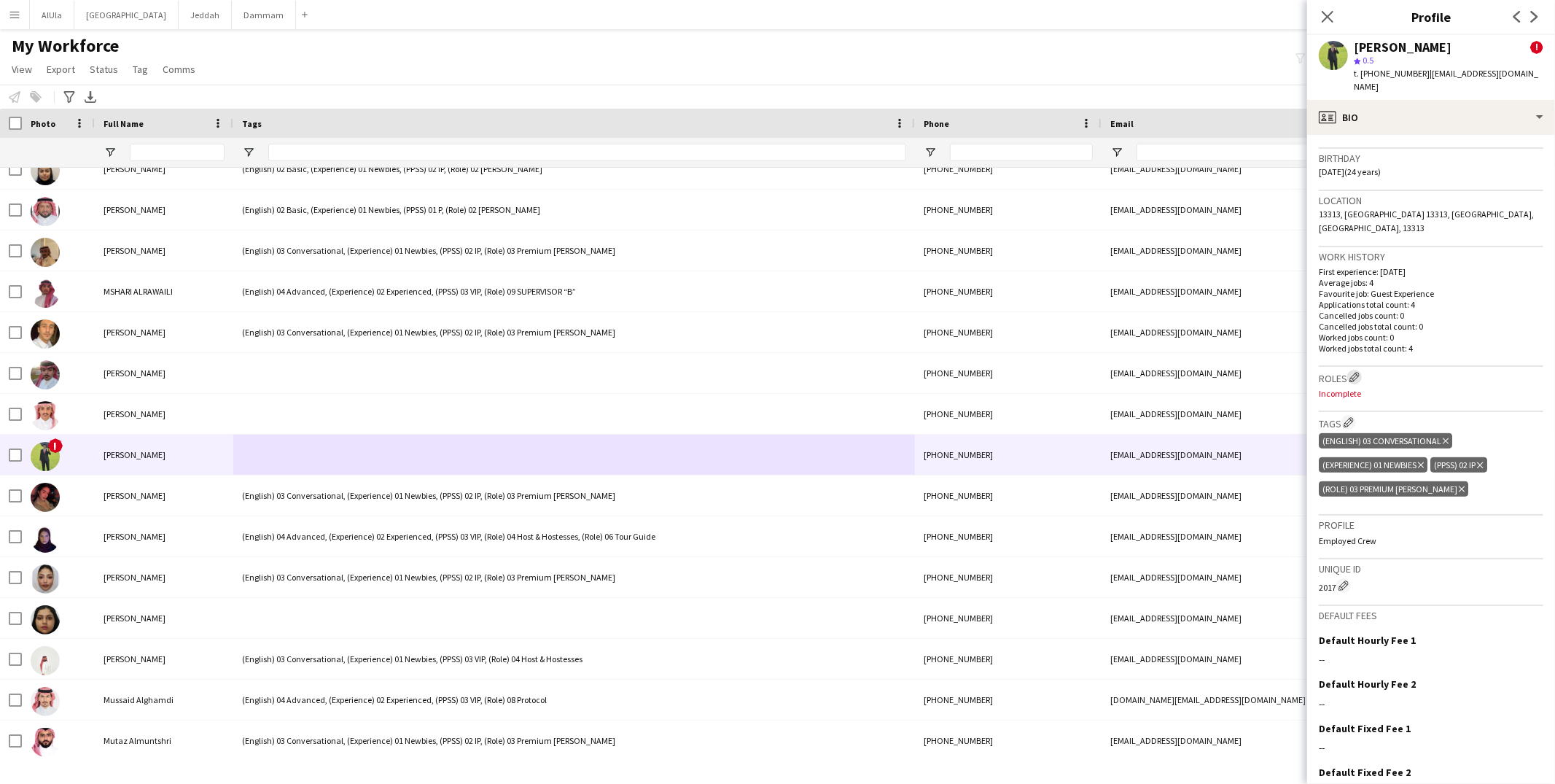
click at [1354, 372] on app-icon "Edit crew company roles" at bounding box center [1354, 377] width 10 height 10
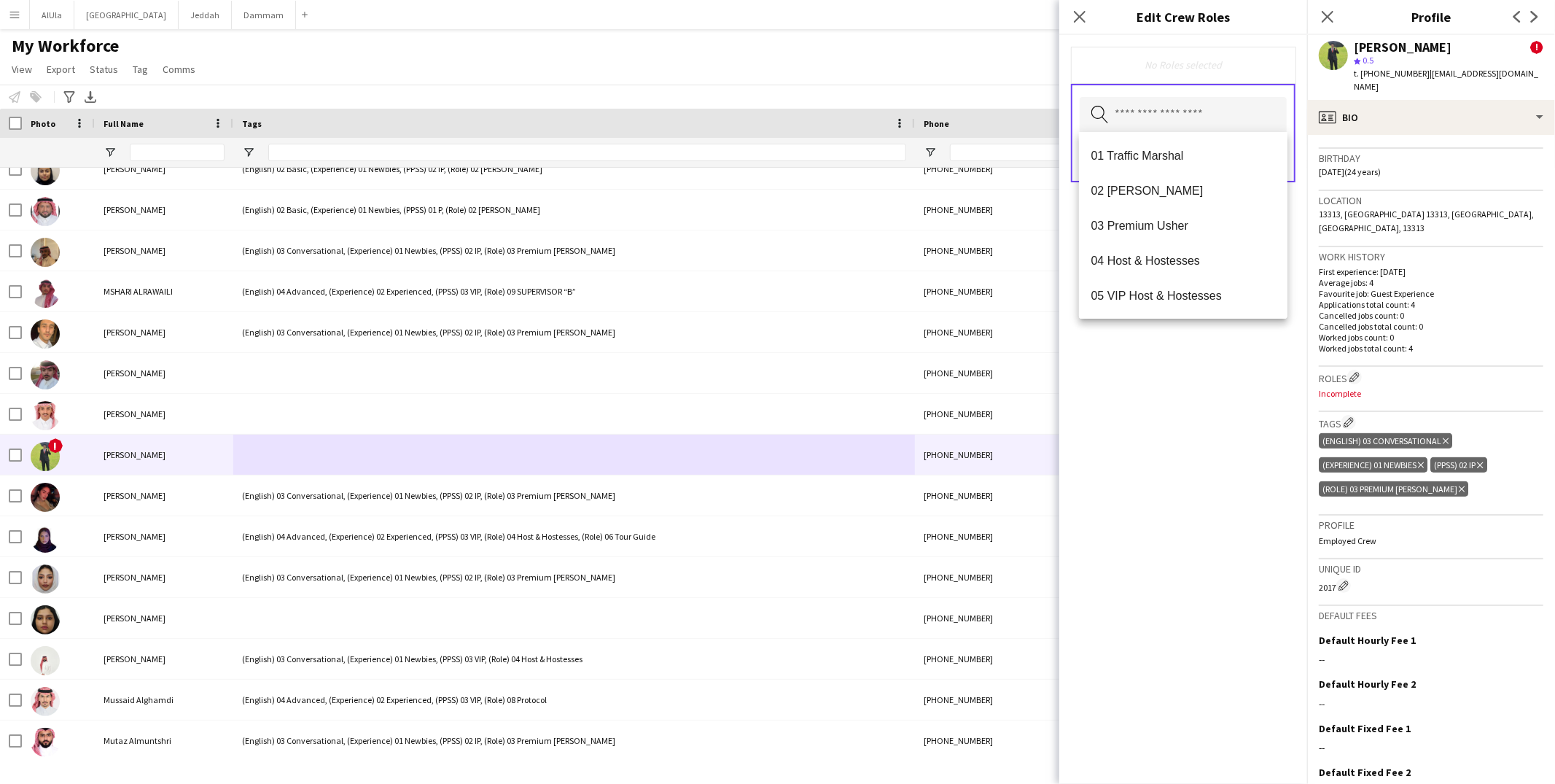
click at [1155, 121] on input "text" at bounding box center [1183, 115] width 207 height 36
click at [1181, 239] on mat-option "03 Premium Usher" at bounding box center [1183, 226] width 209 height 35
click at [1204, 378] on div "03 Premium Usher Remove Search by role type Save" at bounding box center [1183, 409] width 248 height 749
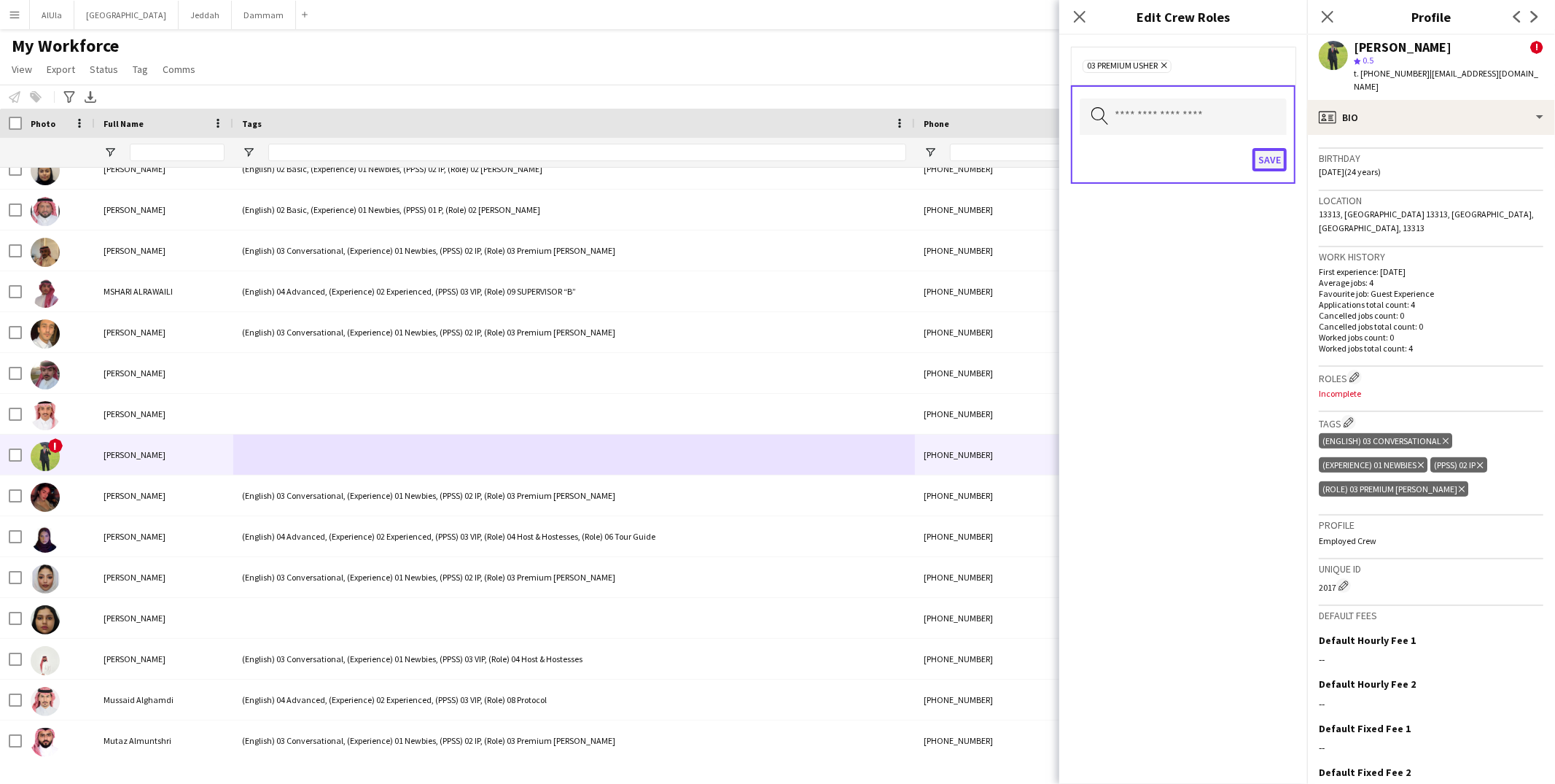
click at [1272, 167] on button "Save" at bounding box center [1269, 159] width 34 height 23
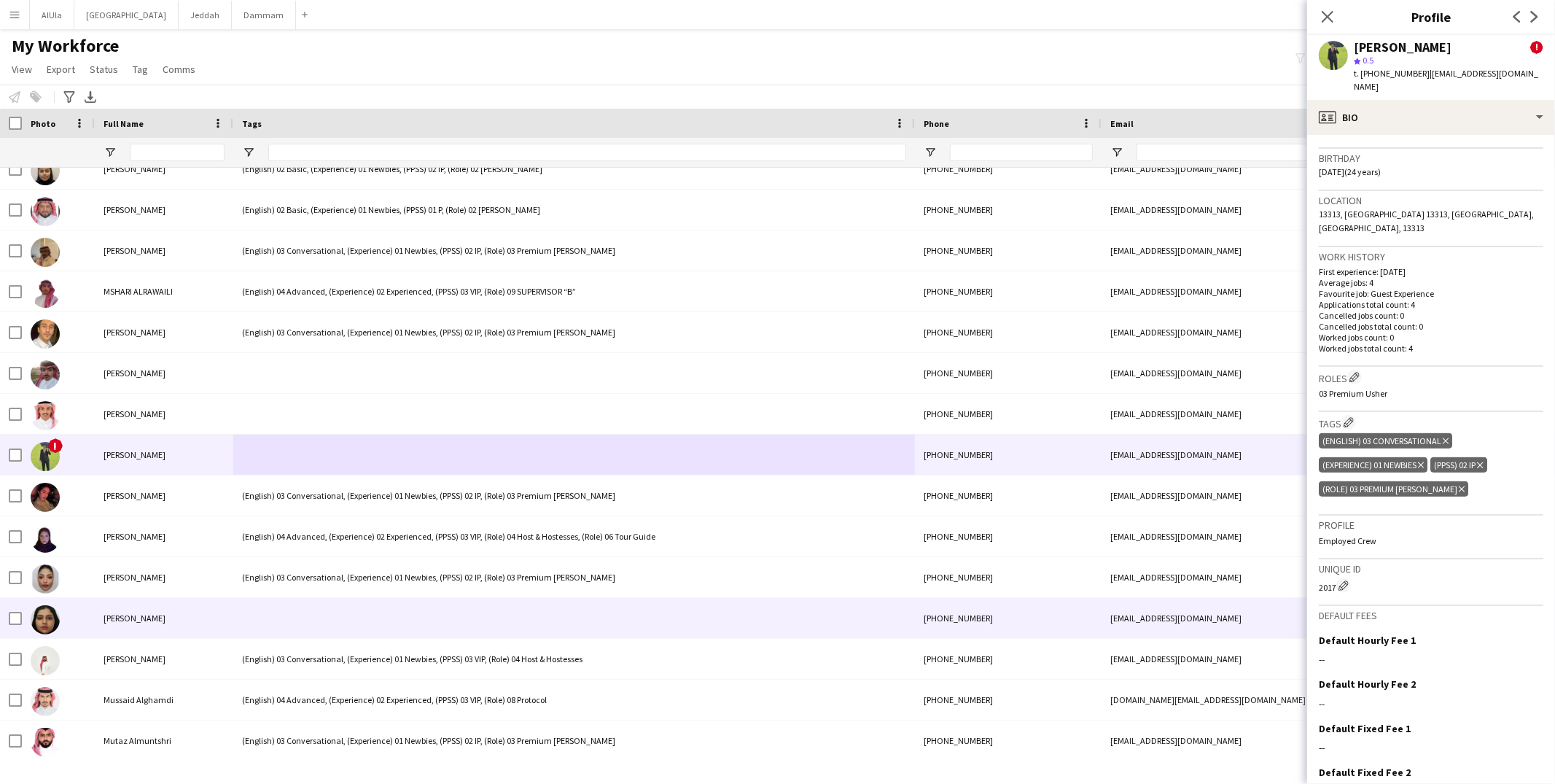
click at [422, 624] on div at bounding box center [573, 617] width 681 height 40
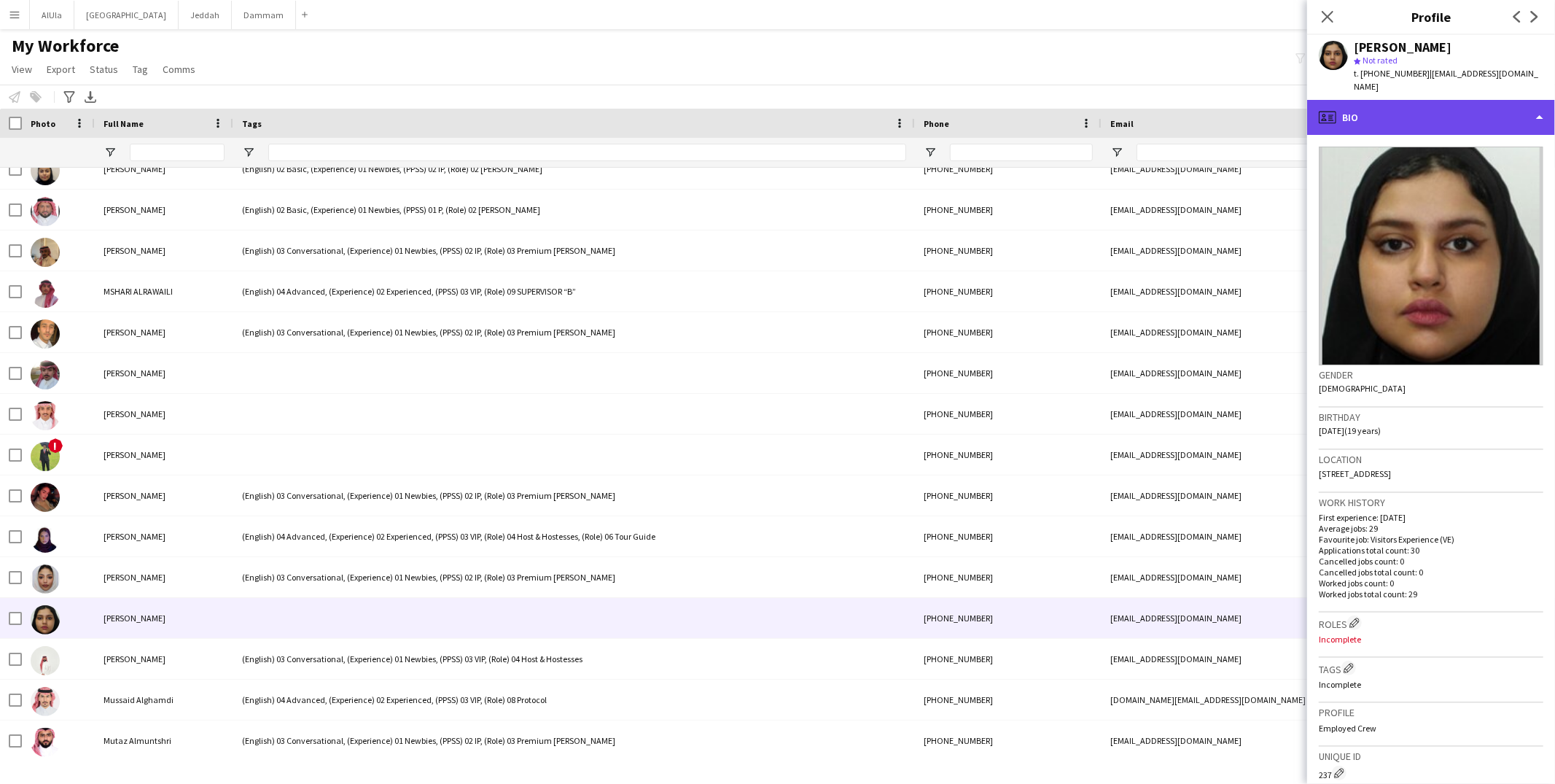
click at [1345, 125] on div "profile Bio" at bounding box center [1431, 117] width 248 height 35
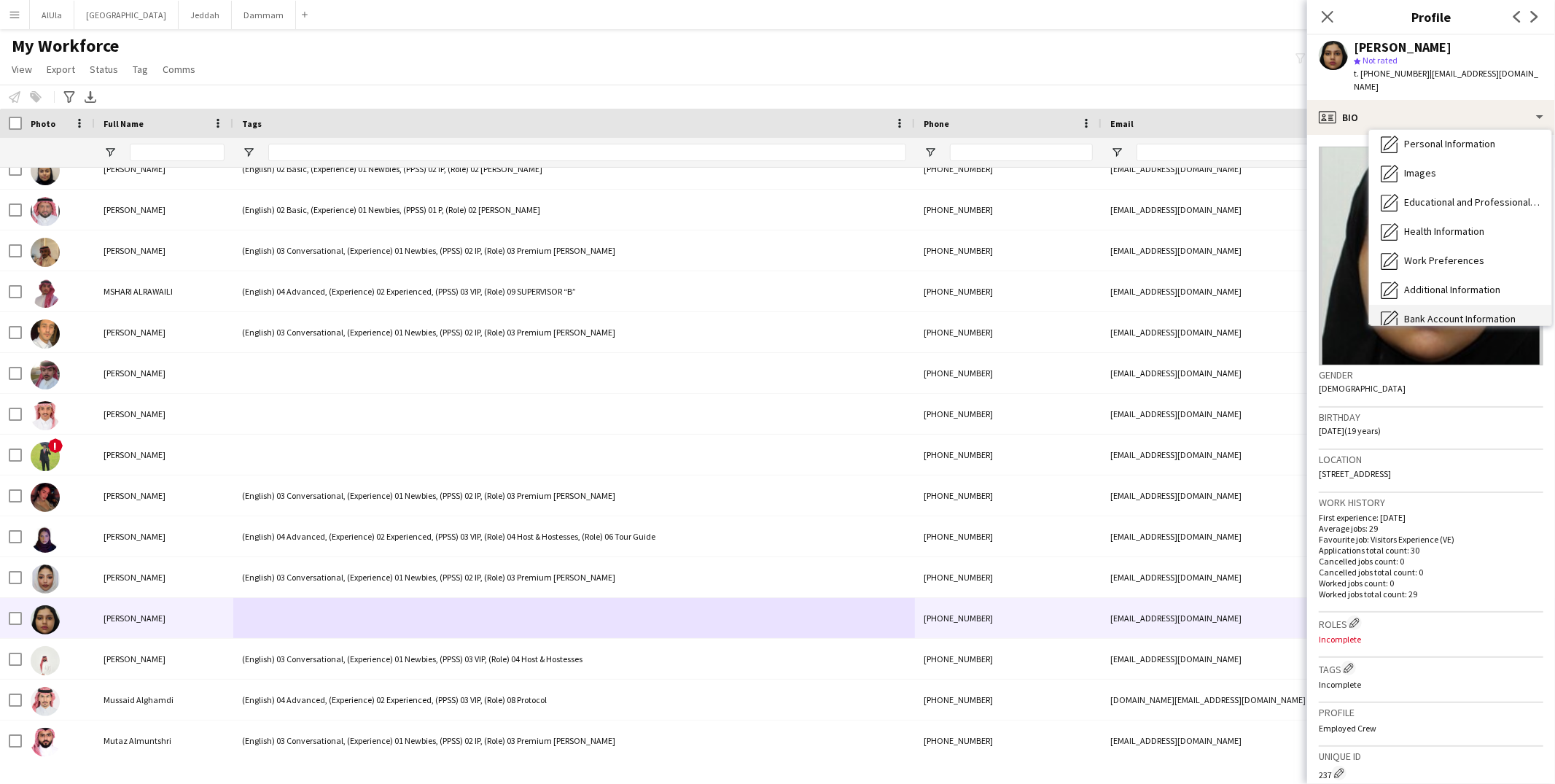
click at [1460, 305] on div "Bank Account Information Bank Account Information" at bounding box center [1459, 319] width 182 height 29
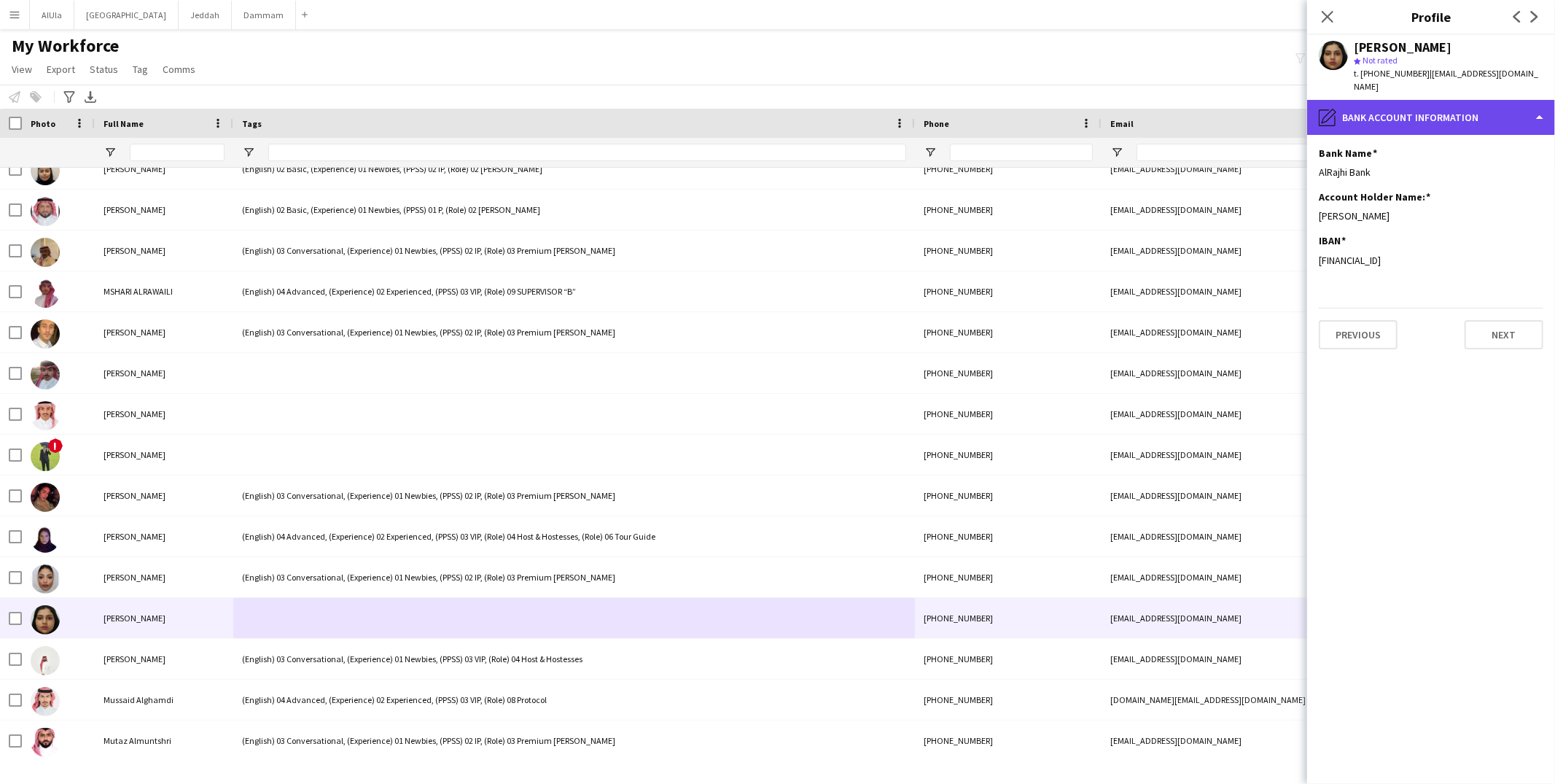
click at [1466, 116] on div "pencil4 Bank Account Information" at bounding box center [1431, 117] width 248 height 35
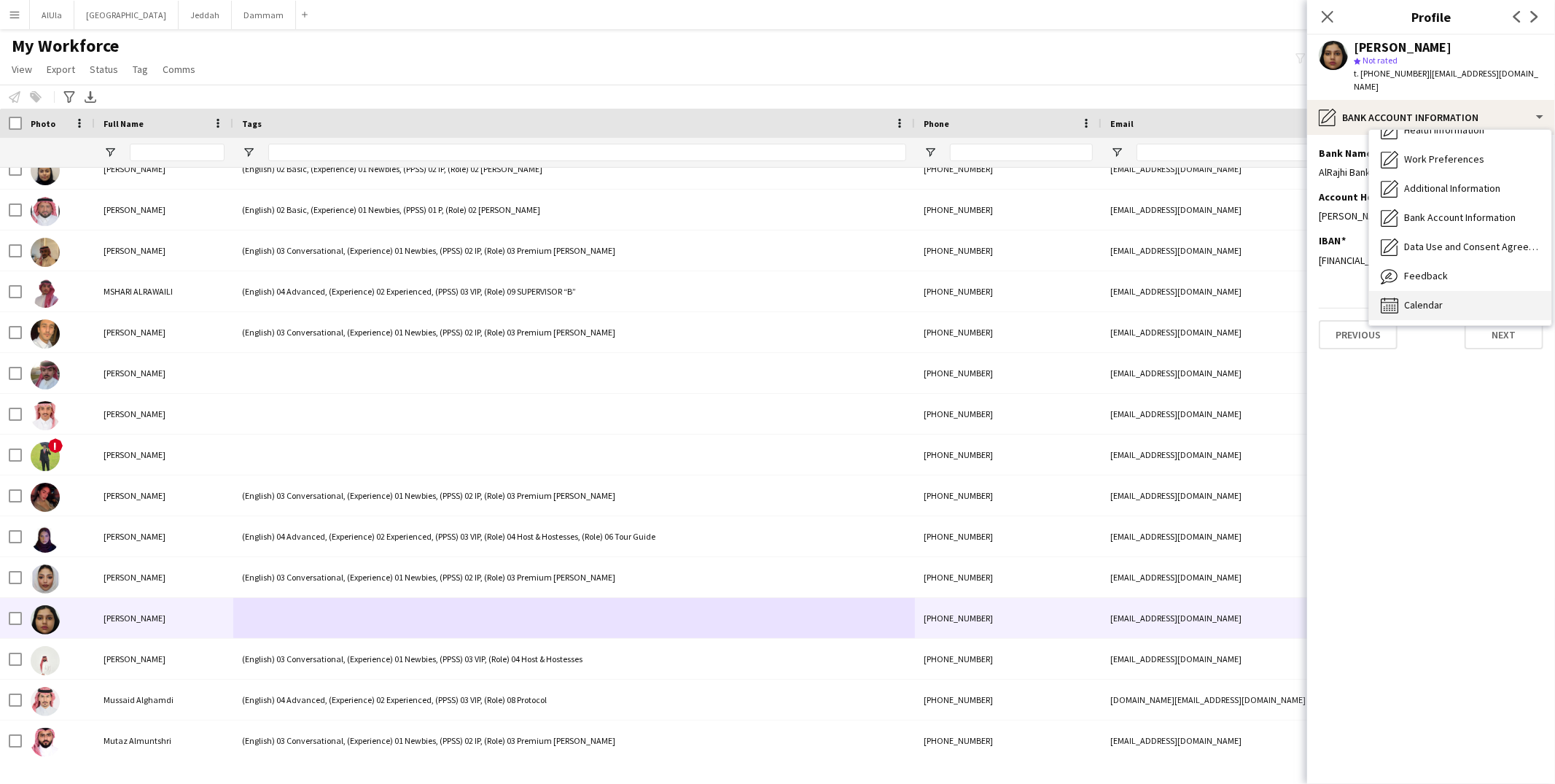
click at [1436, 298] on span "Calendar" at bounding box center [1423, 305] width 38 height 13
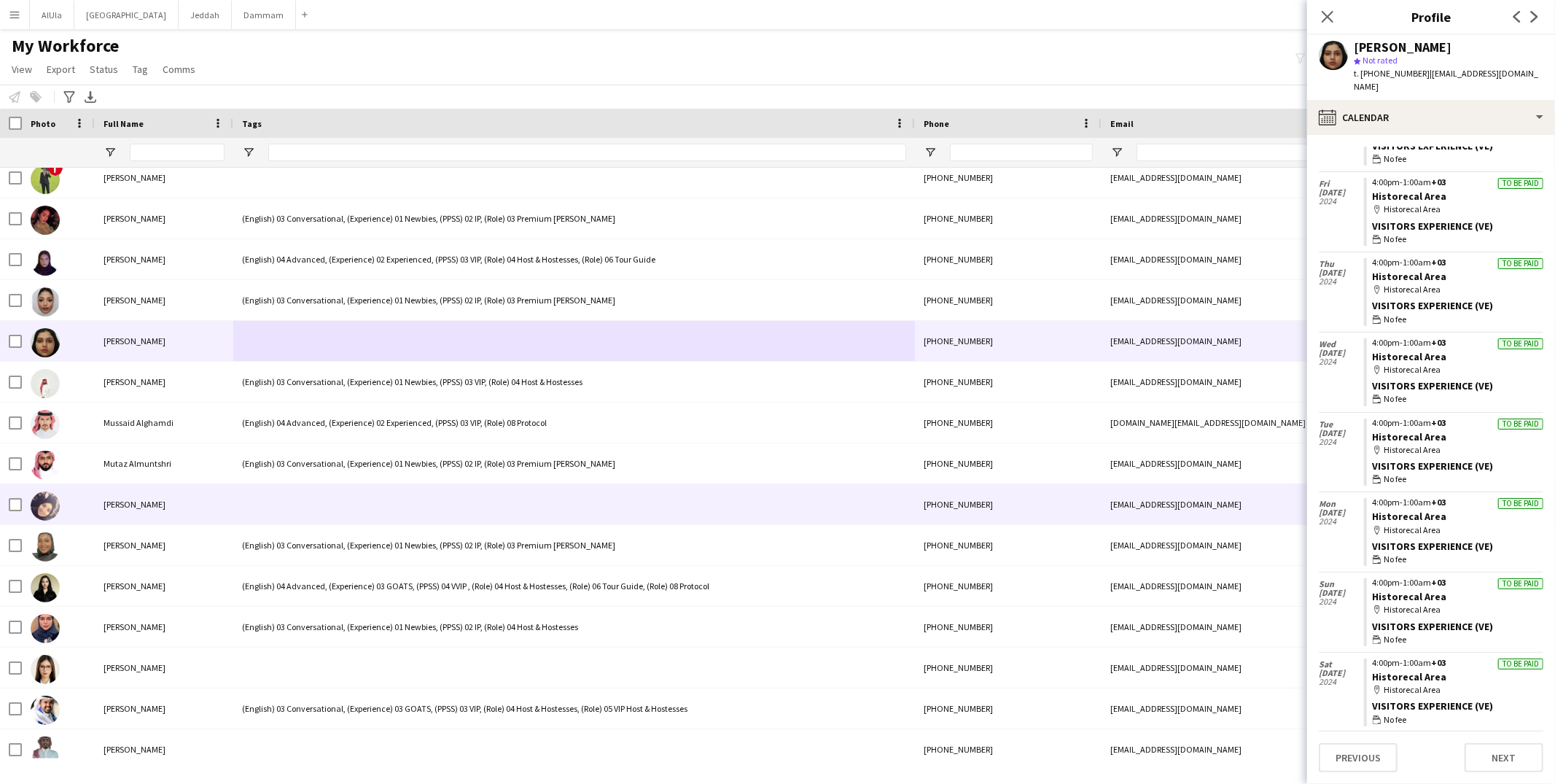
click at [296, 509] on div at bounding box center [573, 503] width 681 height 40
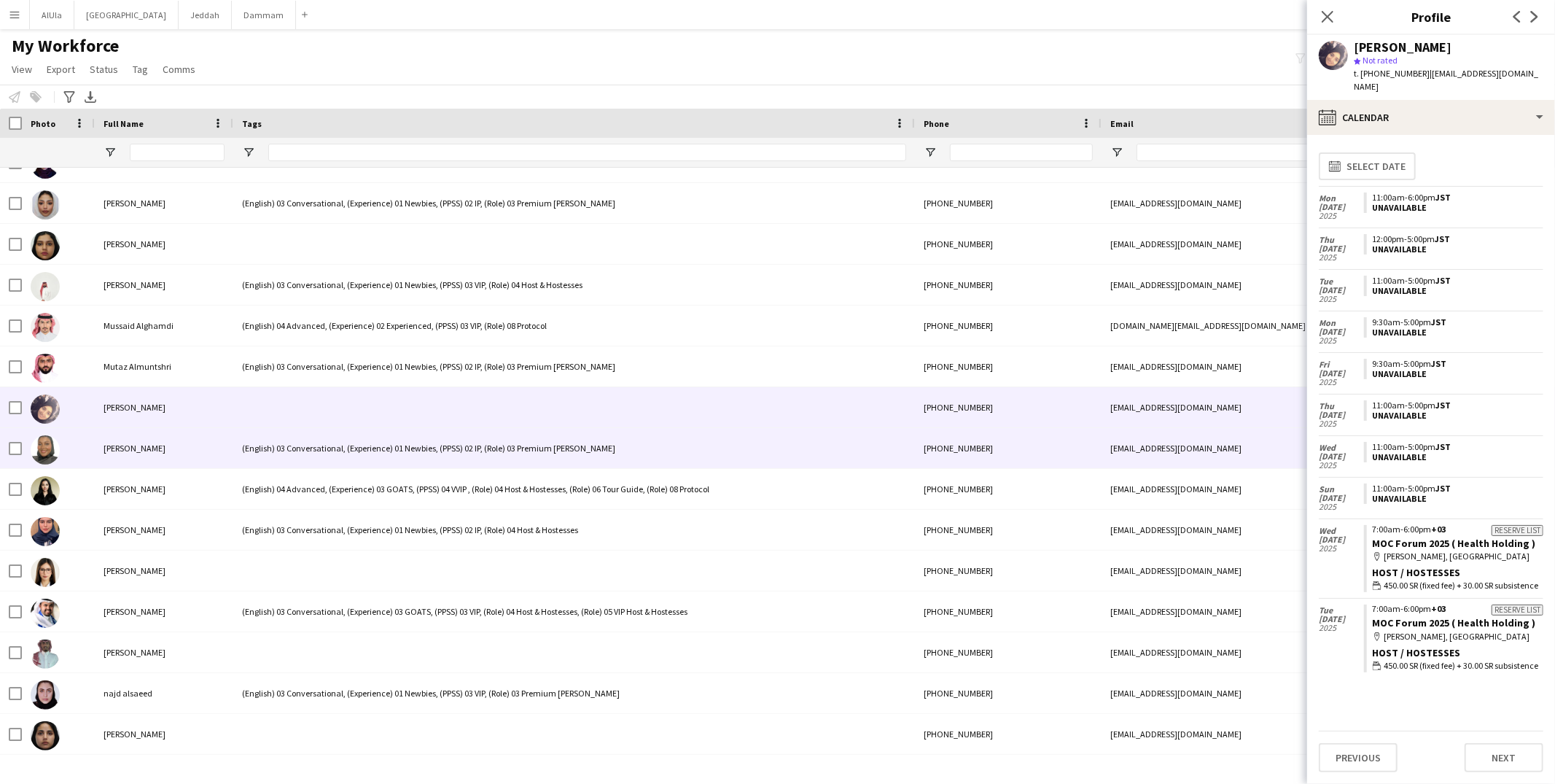
scroll to position [19277, 0]
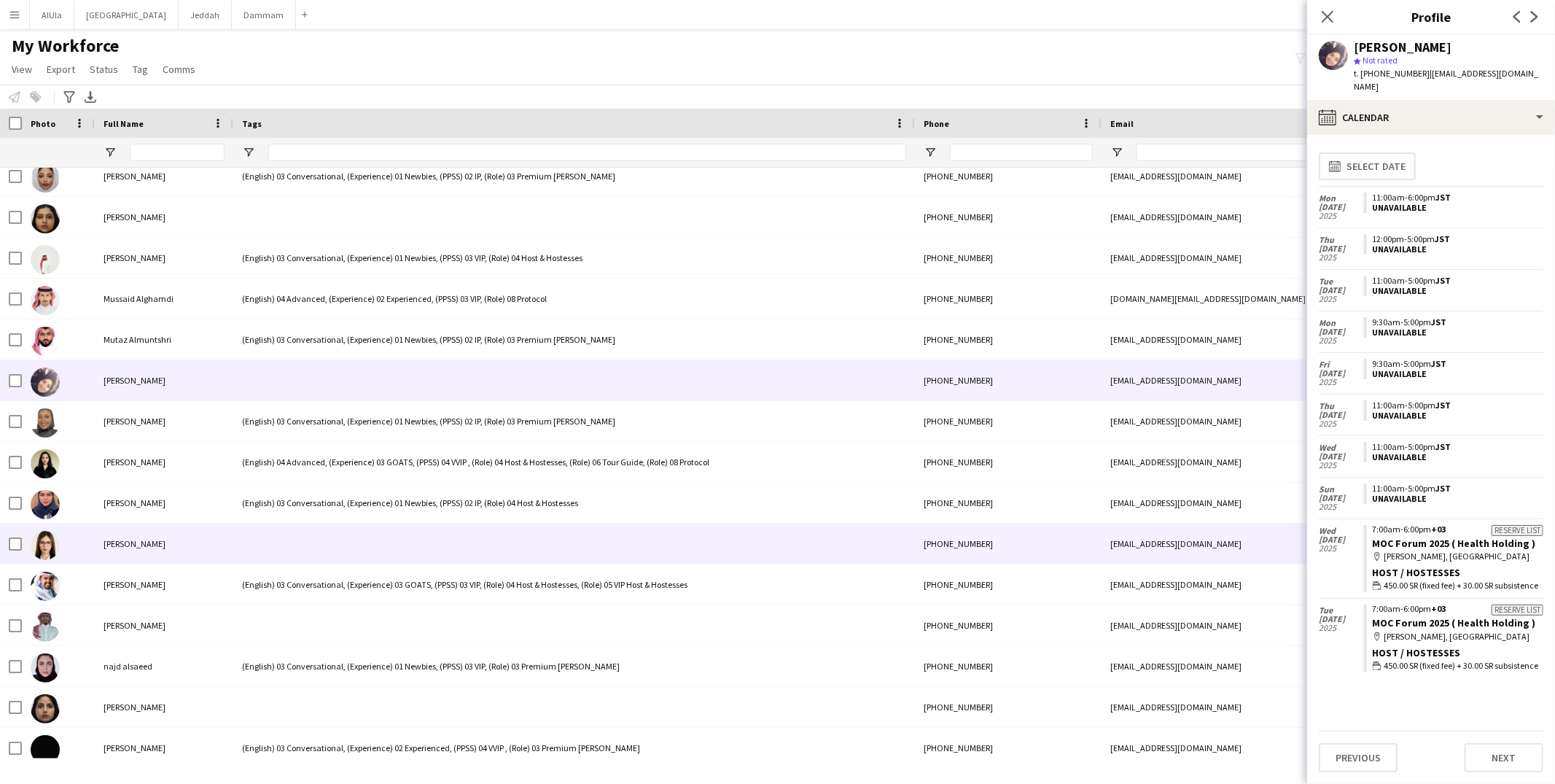
click at [288, 549] on div at bounding box center [573, 543] width 681 height 40
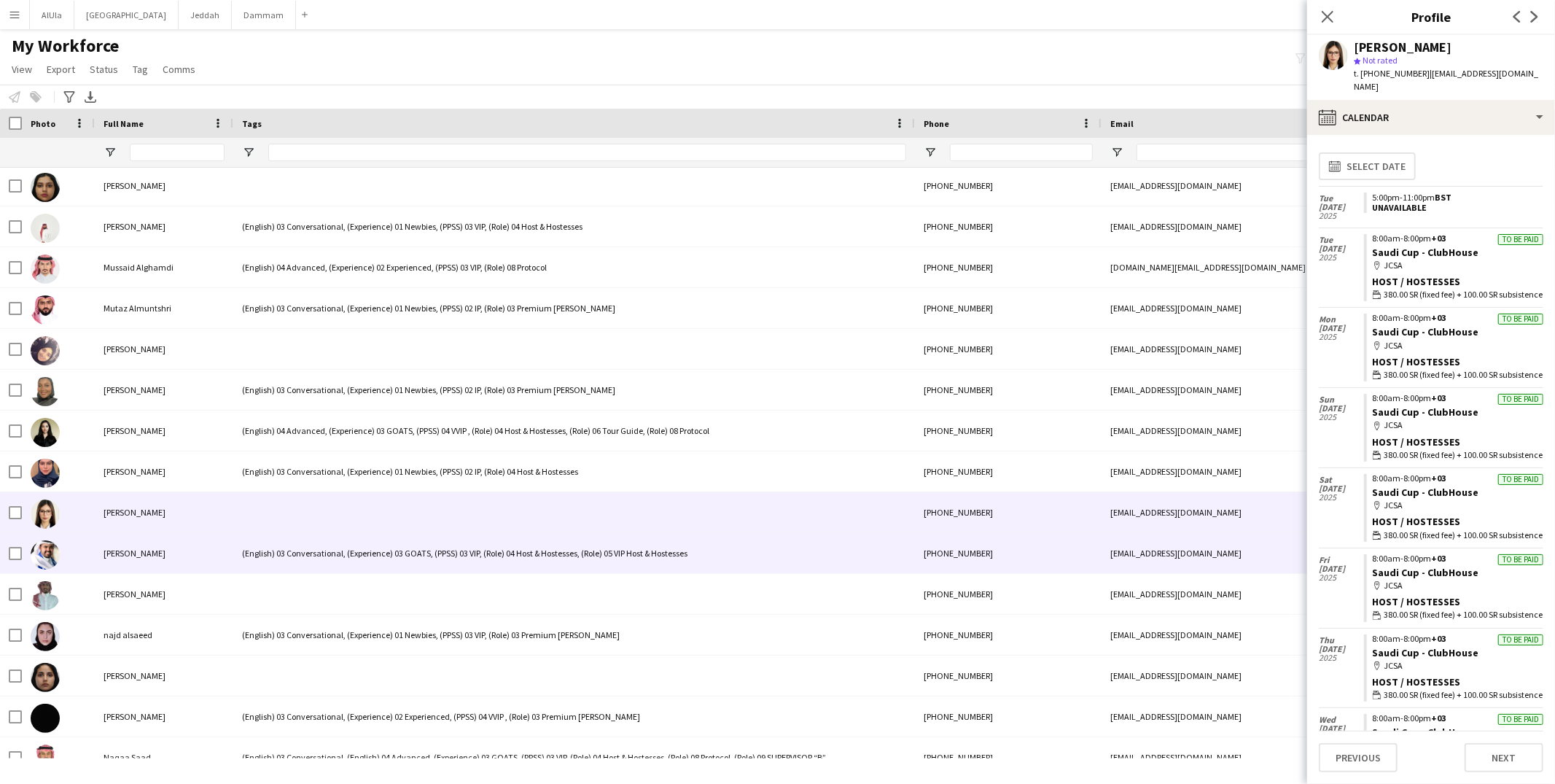
scroll to position [19332, 0]
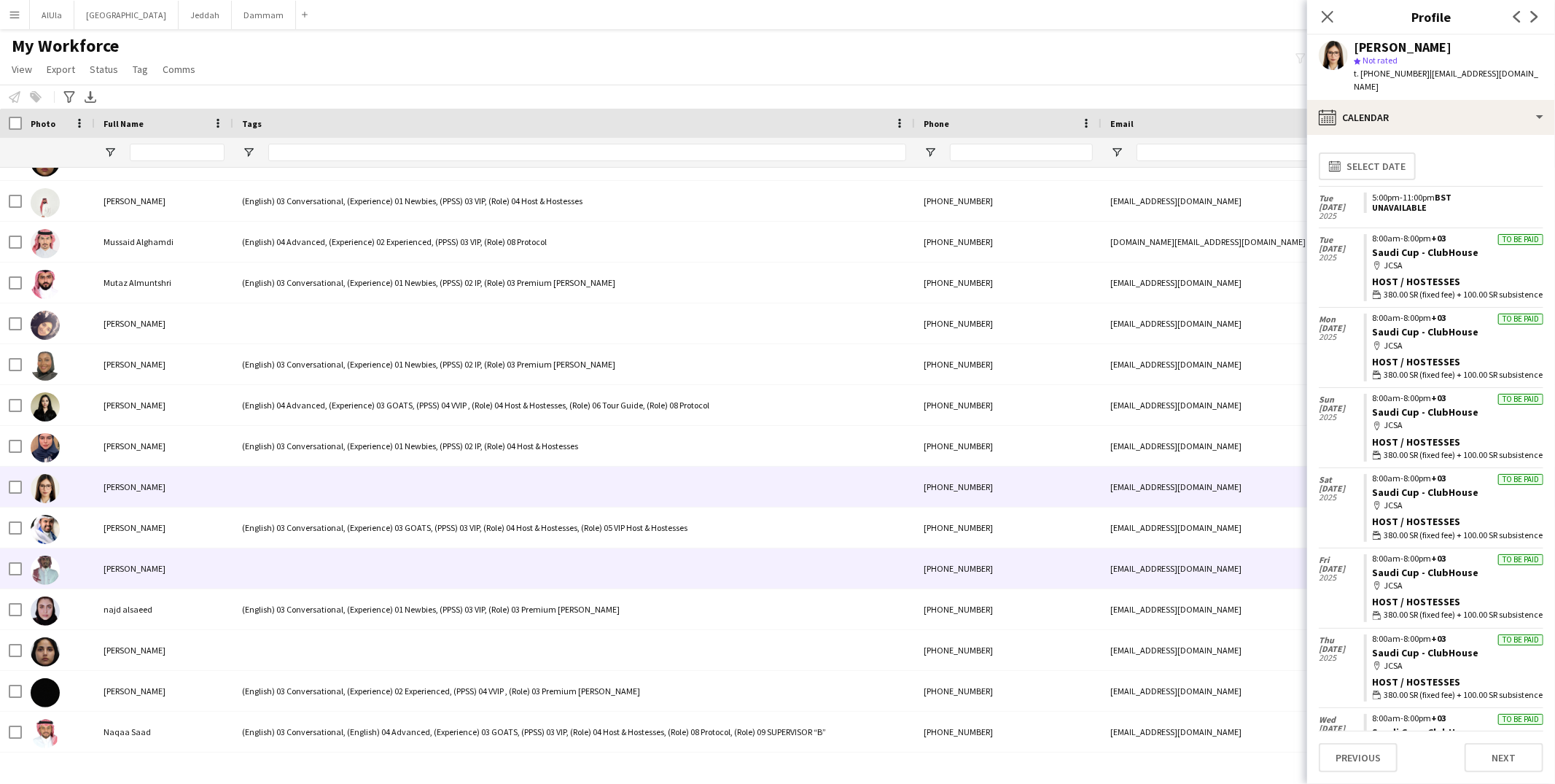
click at [288, 549] on div at bounding box center [573, 568] width 681 height 40
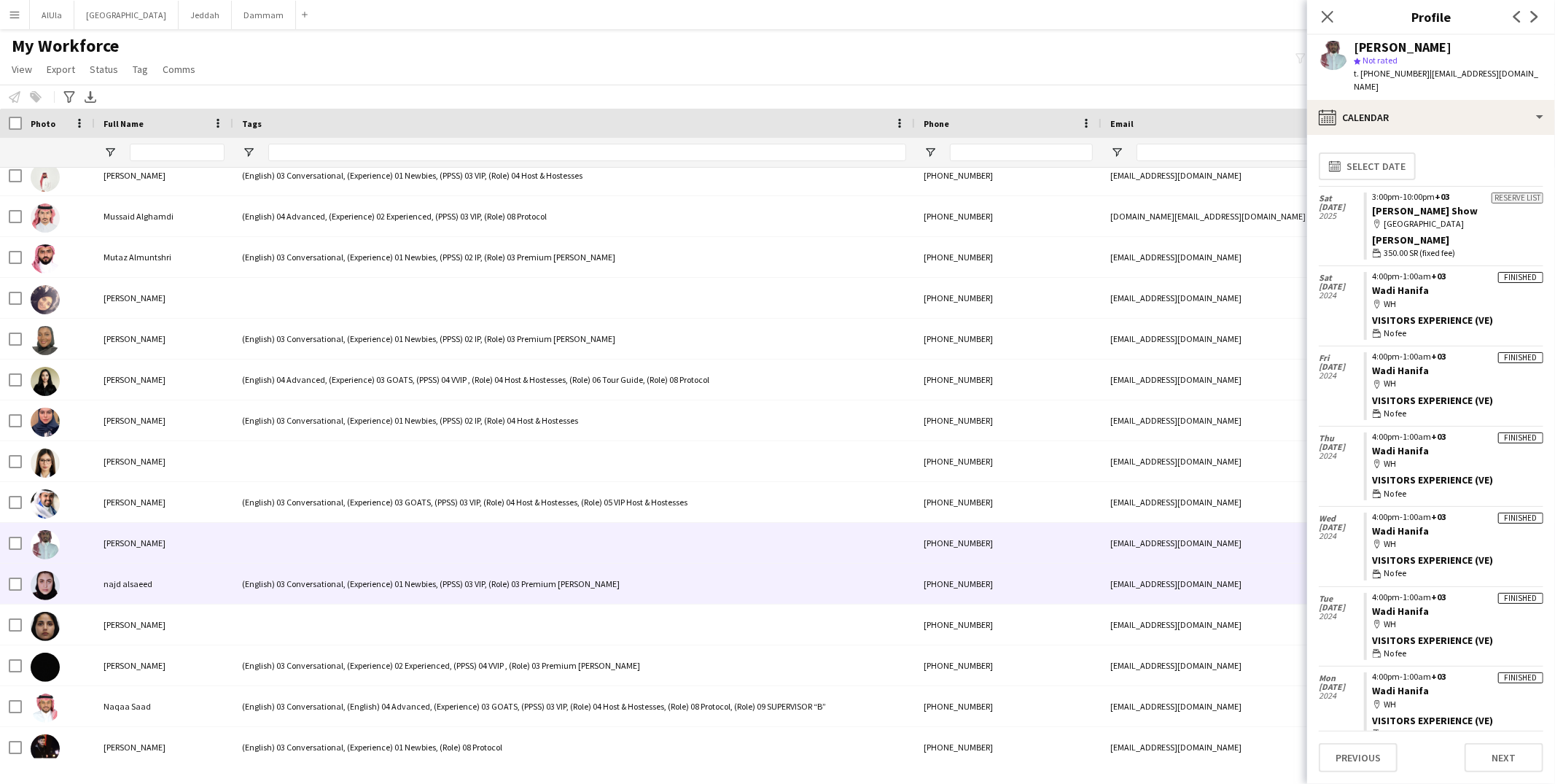
scroll to position [19401, 0]
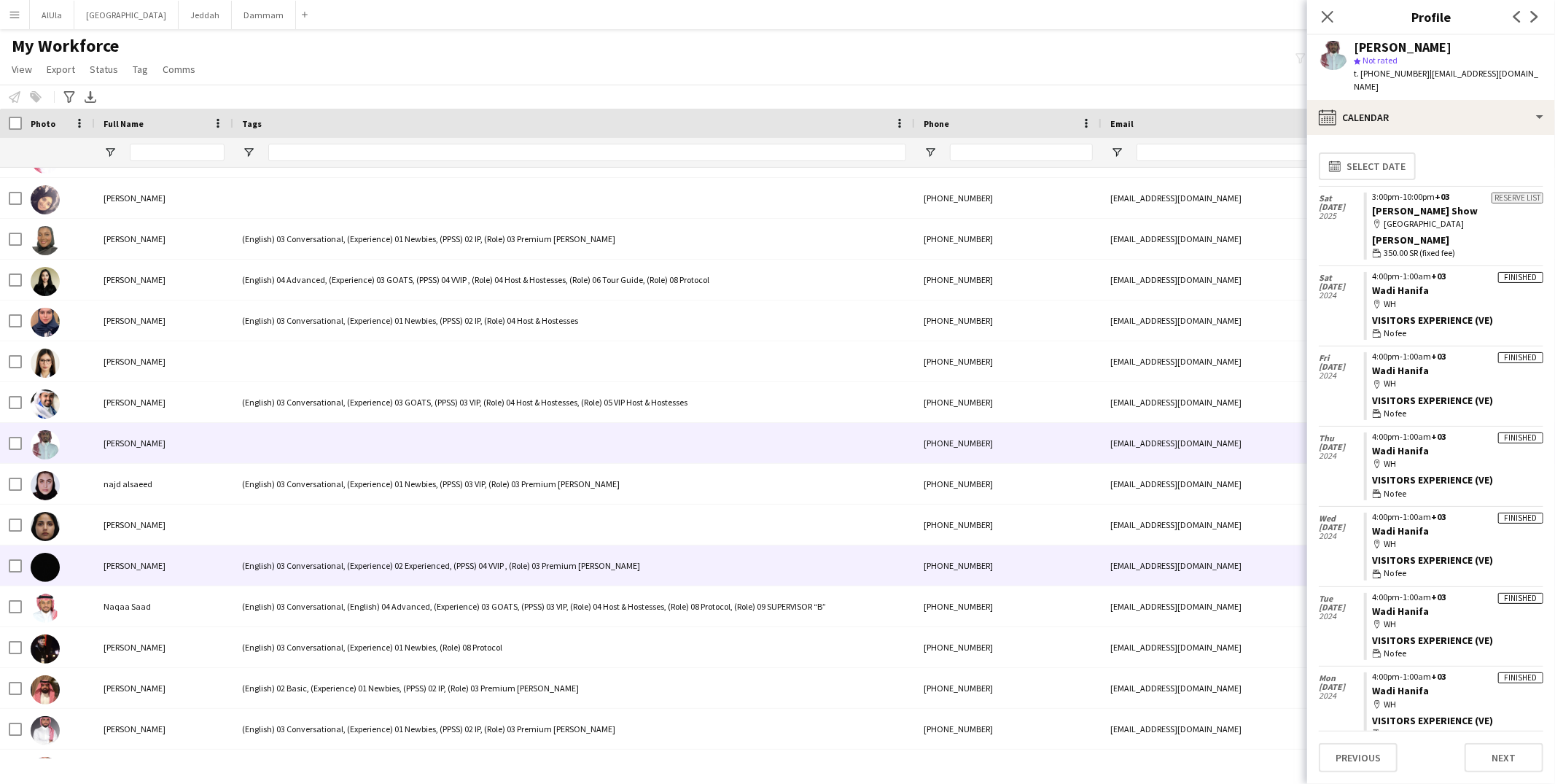
click at [288, 549] on div "(English) 03 Conversational, (Experience) 02 Experienced, (PPSS) 04 VVIP , (Rol…" at bounding box center [573, 565] width 681 height 40
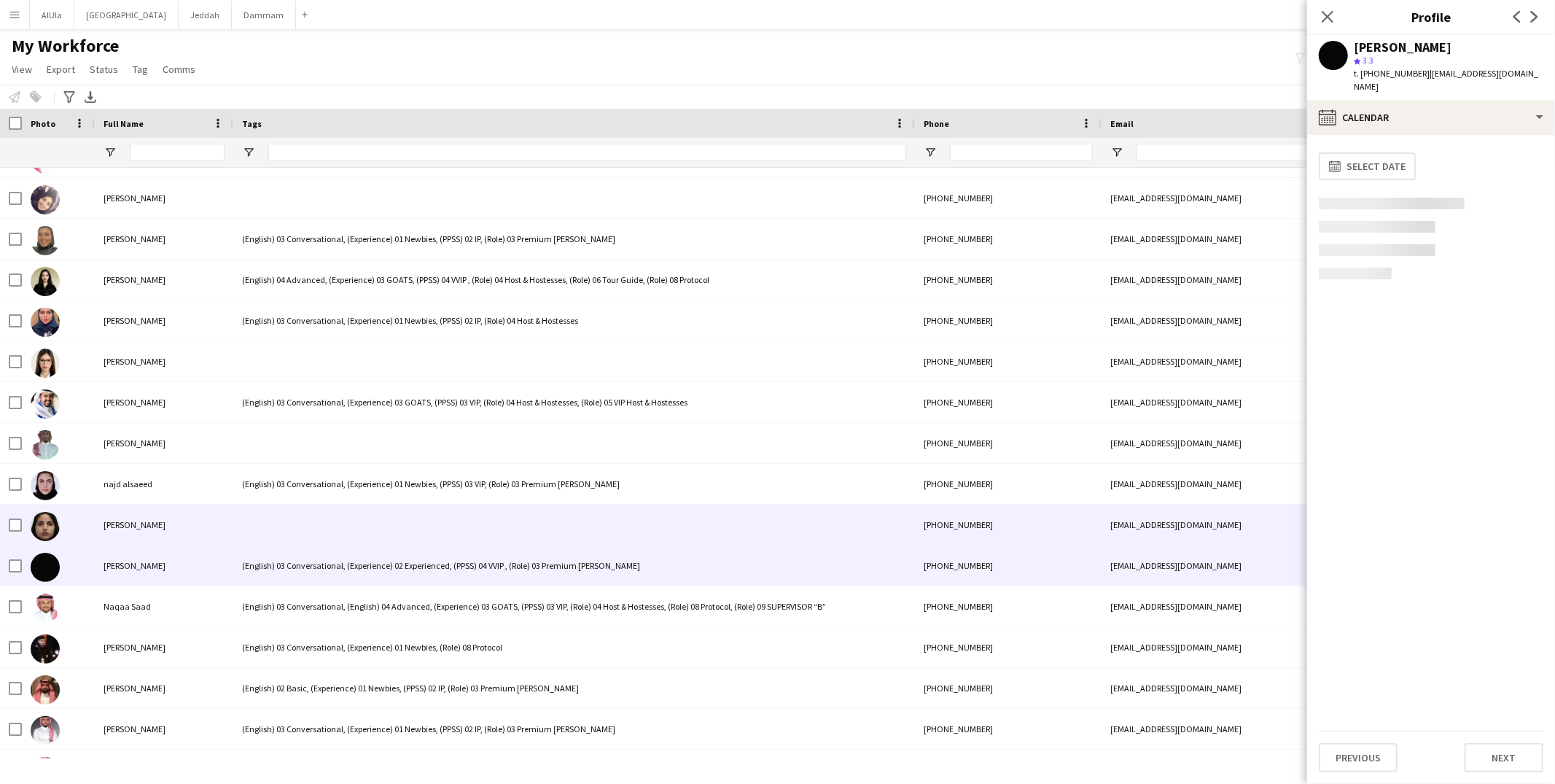
click at [291, 530] on div at bounding box center [573, 524] width 681 height 40
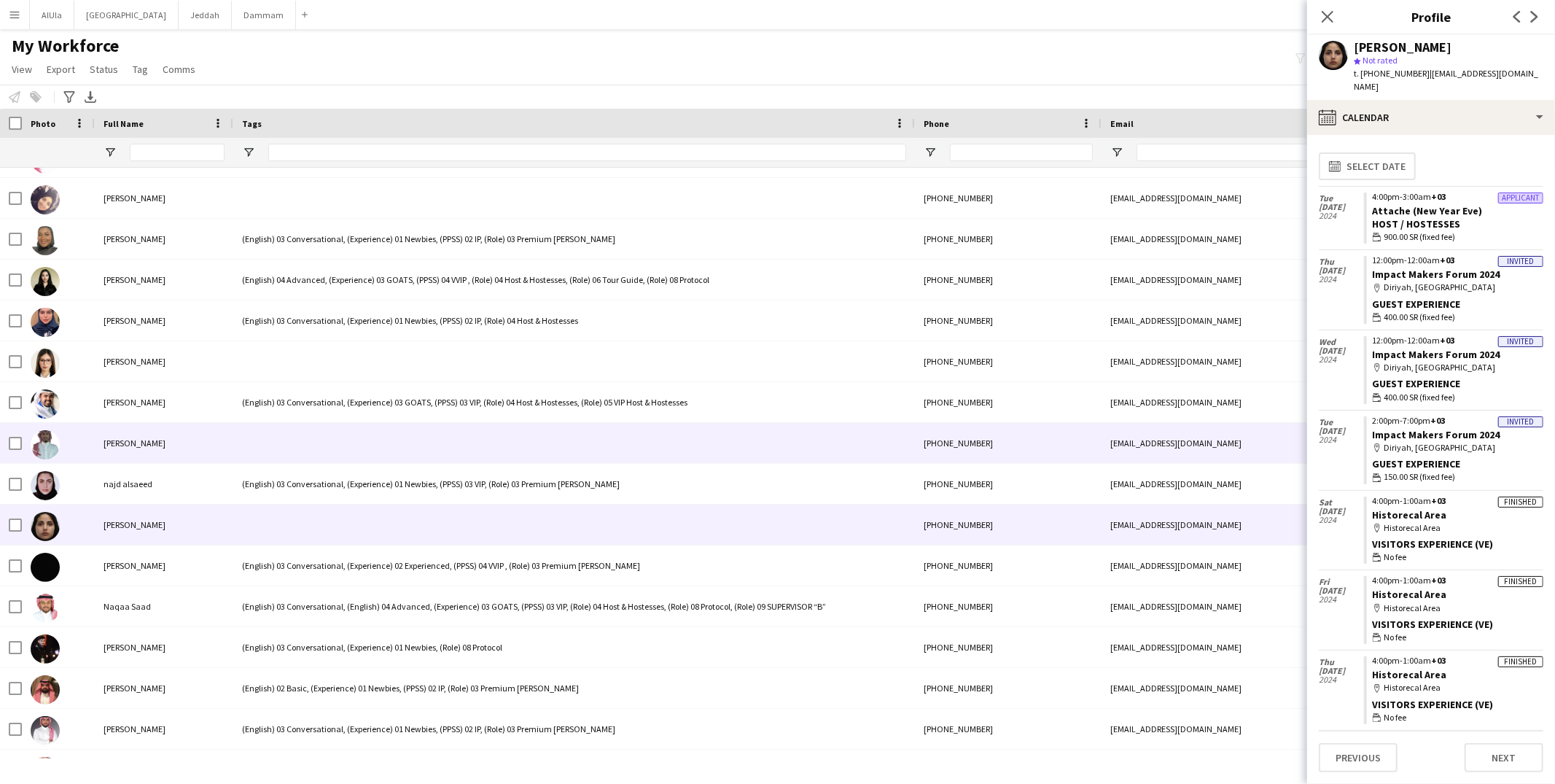
click at [292, 459] on div at bounding box center [573, 442] width 681 height 40
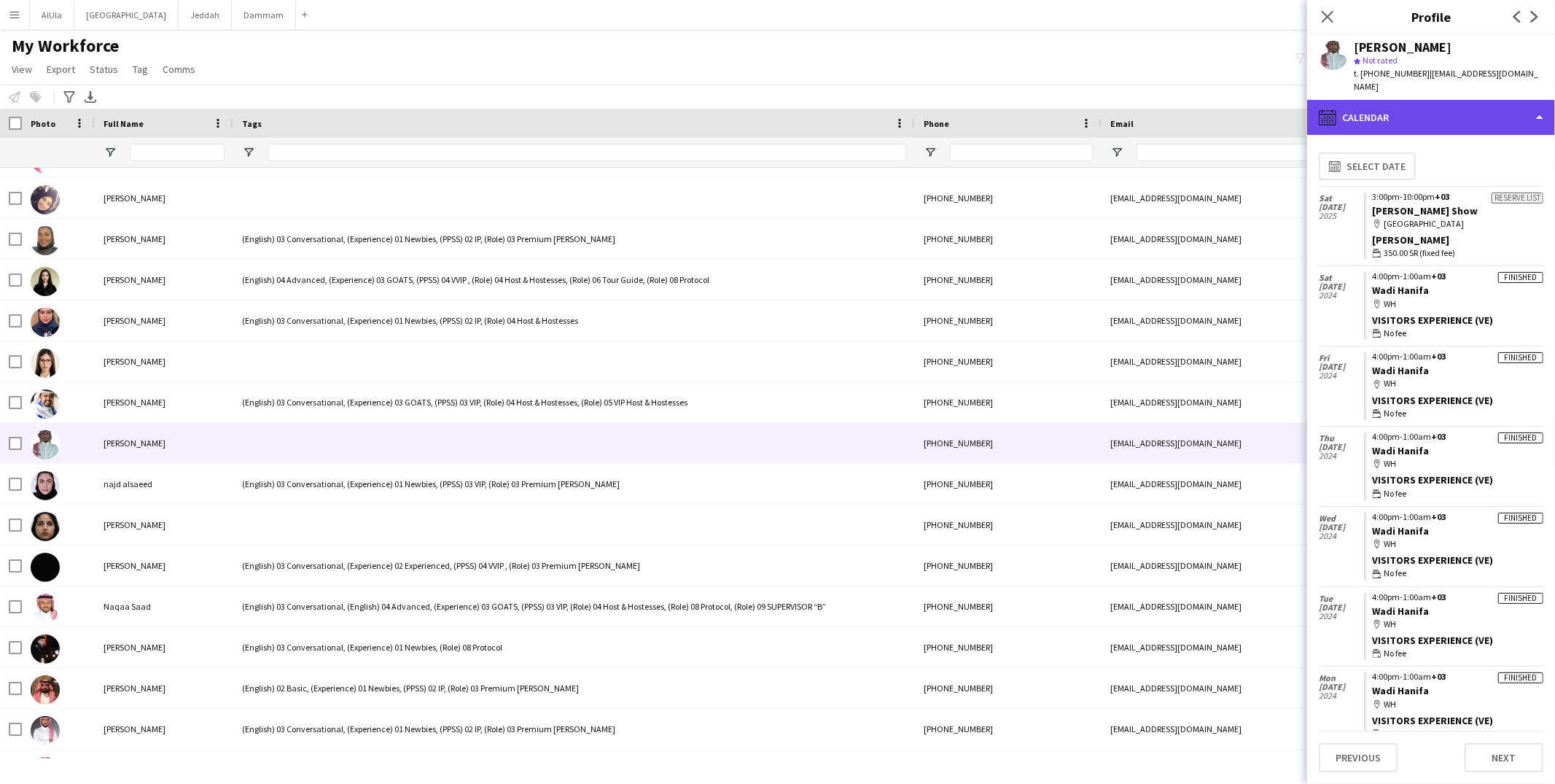
click at [1444, 100] on div "calendar-full Calendar" at bounding box center [1431, 117] width 248 height 35
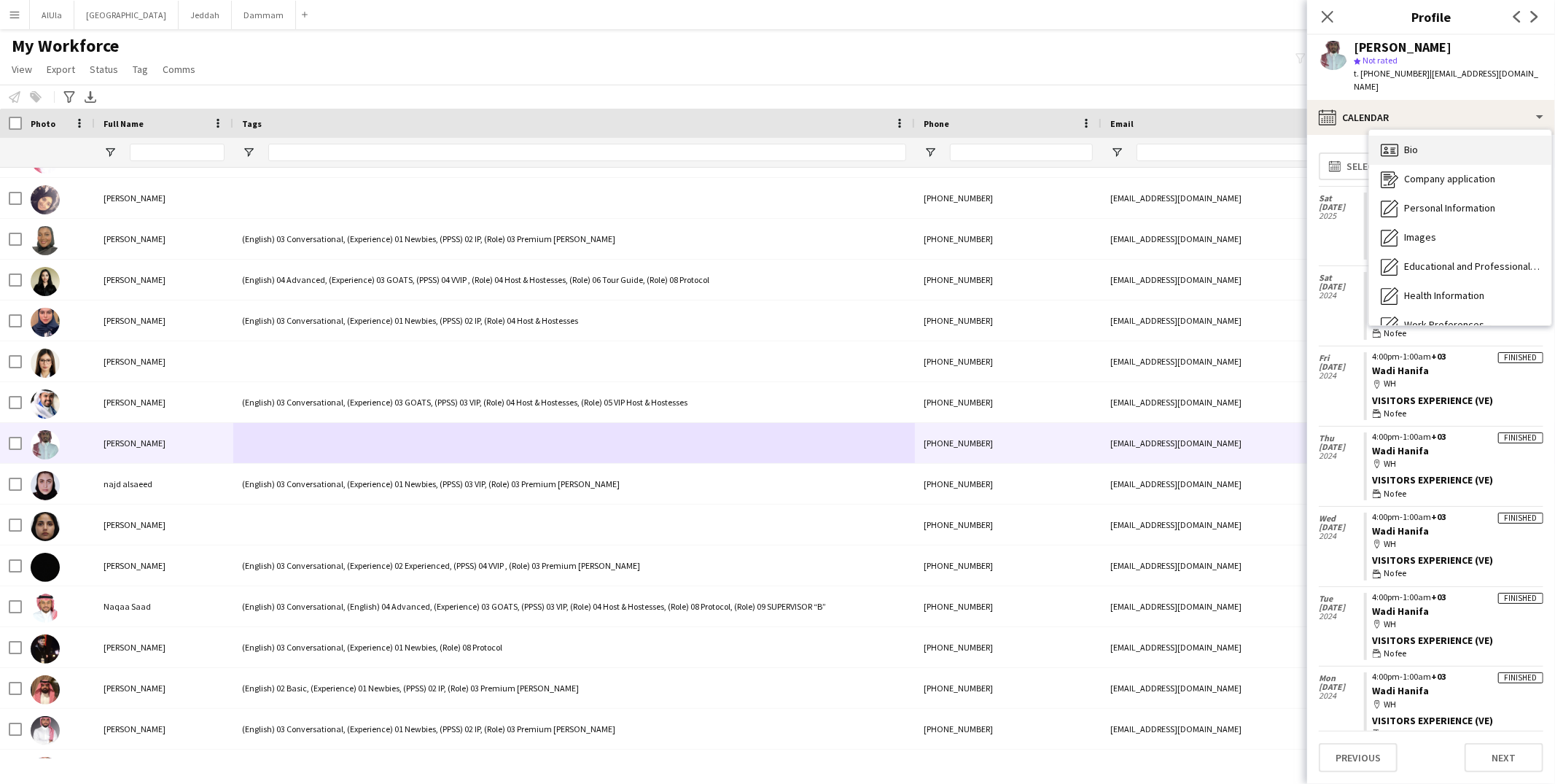
click at [1409, 143] on span "Bio" at bounding box center [1411, 149] width 14 height 13
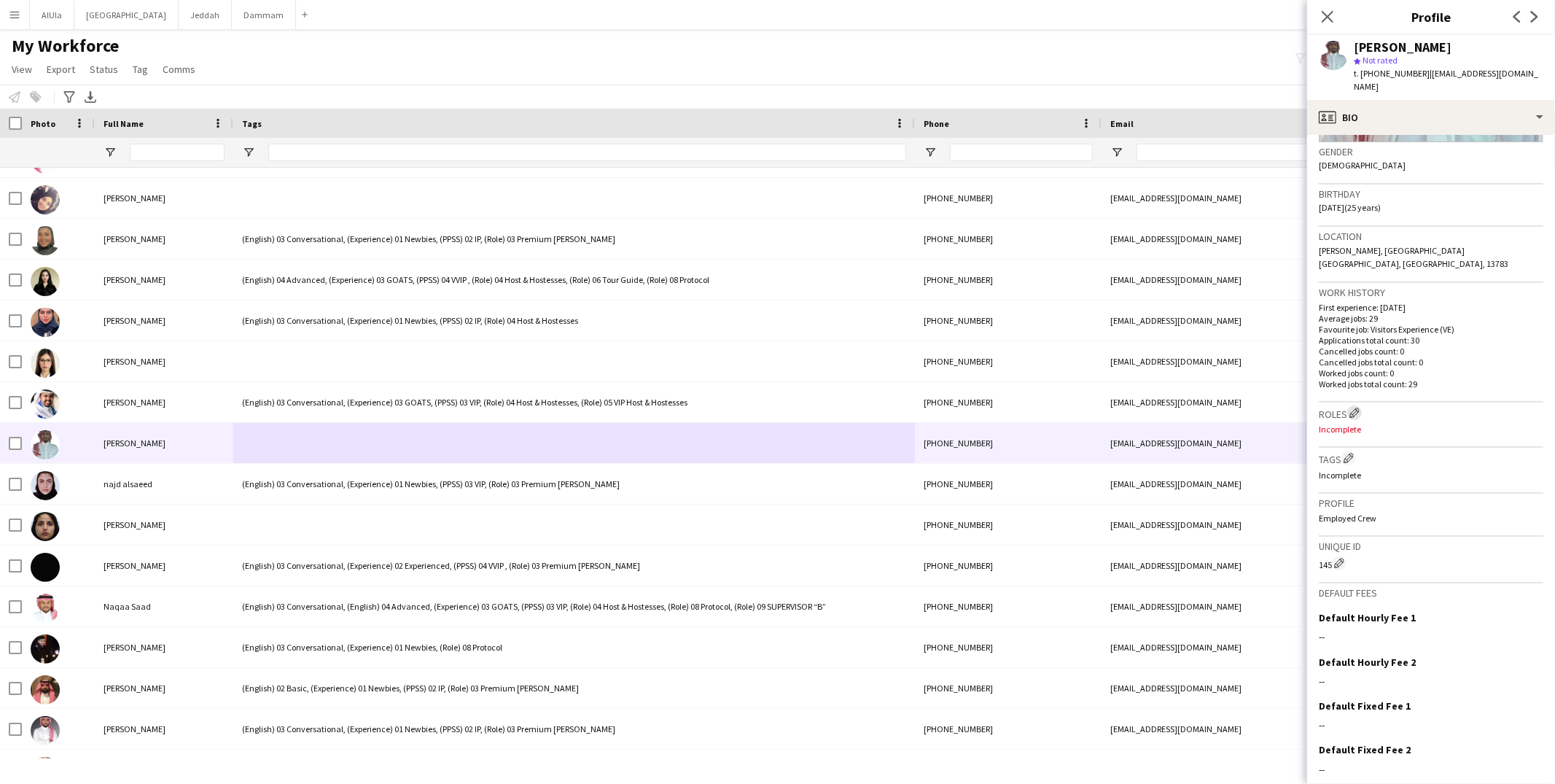
click at [1358, 407] on app-icon "Edit crew company roles" at bounding box center [1354, 412] width 10 height 10
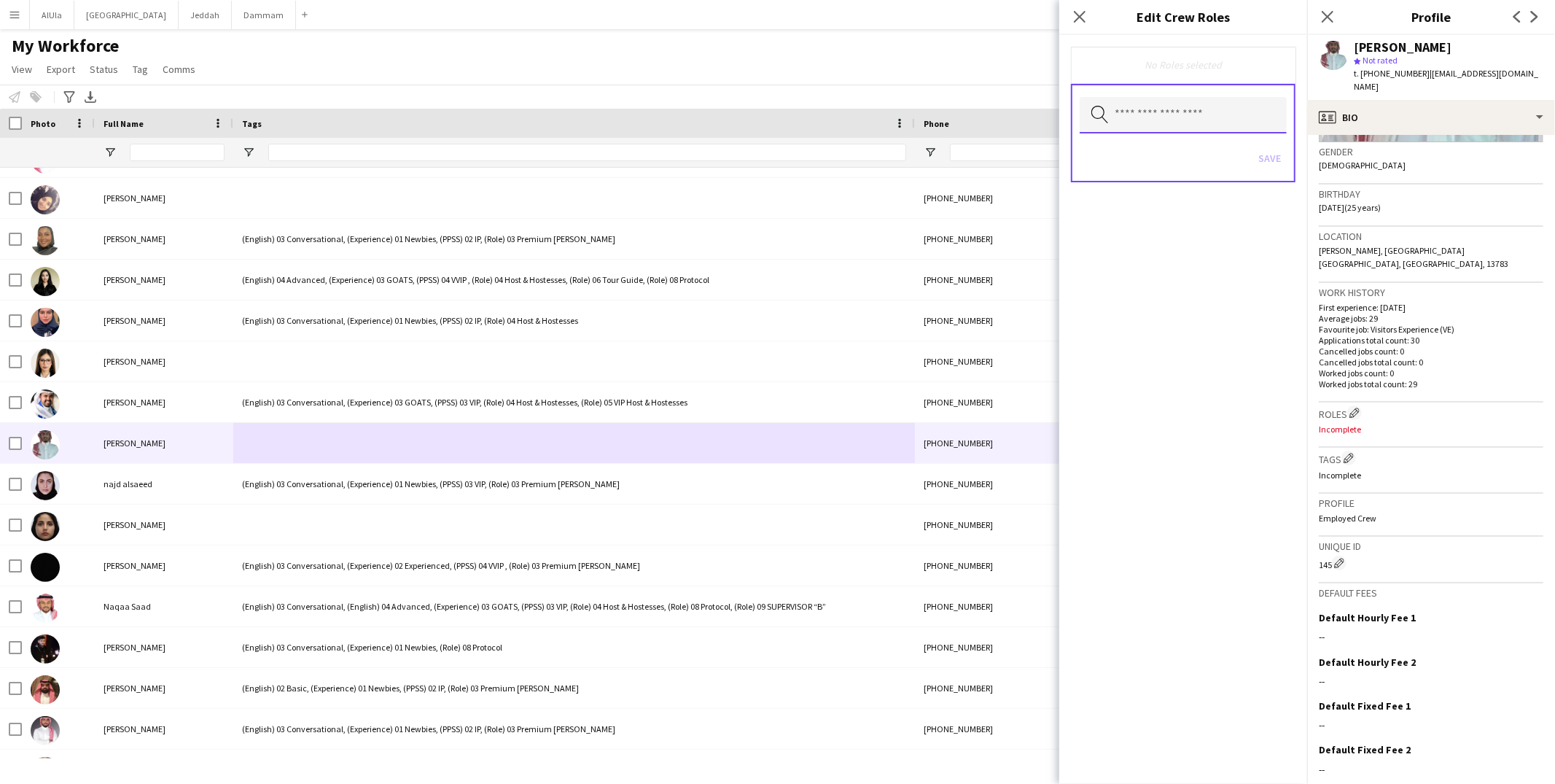
click at [1163, 98] on input "text" at bounding box center [1183, 115] width 207 height 36
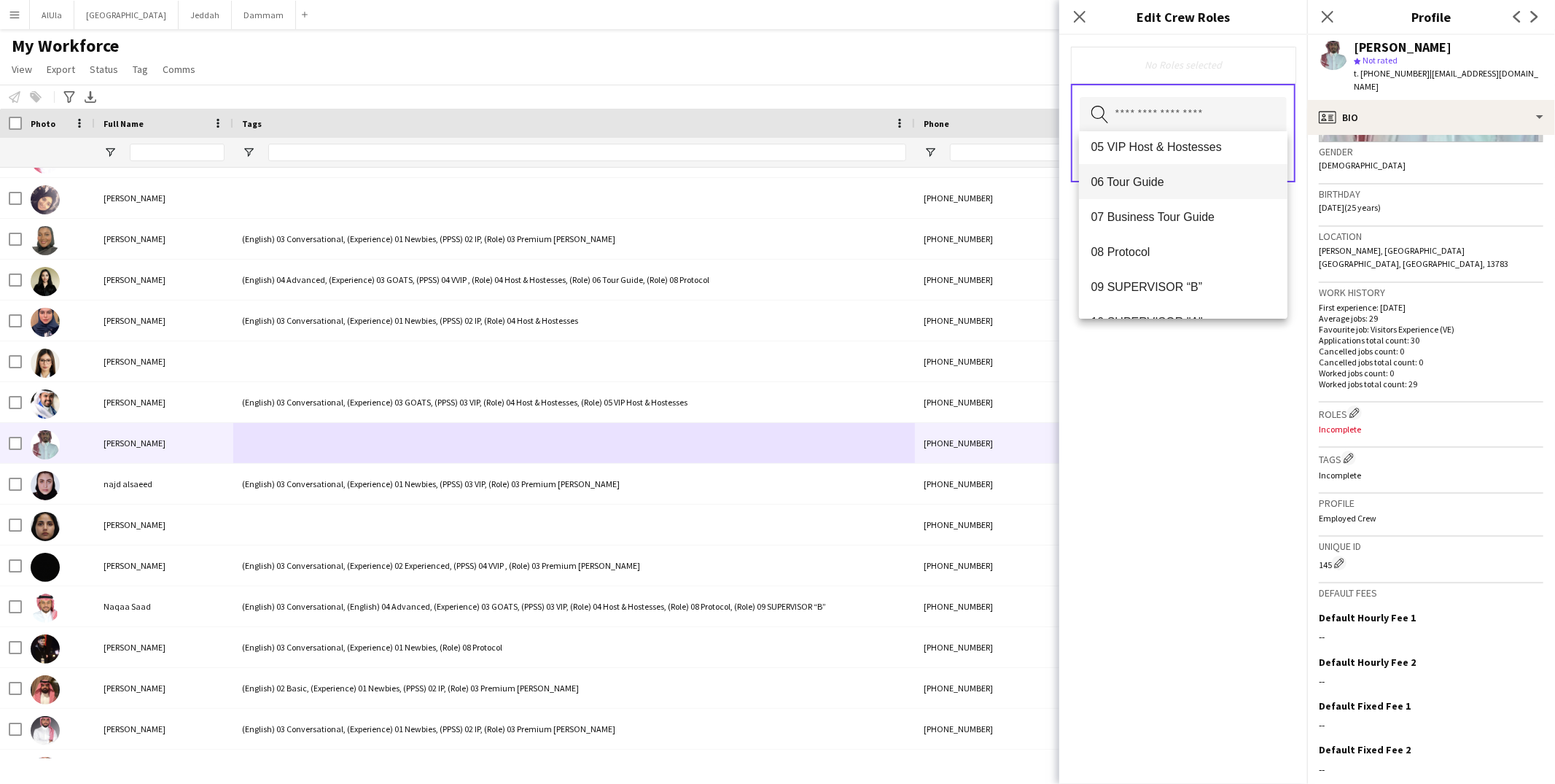
click at [1143, 182] on span "06 Tour Guide" at bounding box center [1183, 182] width 186 height 14
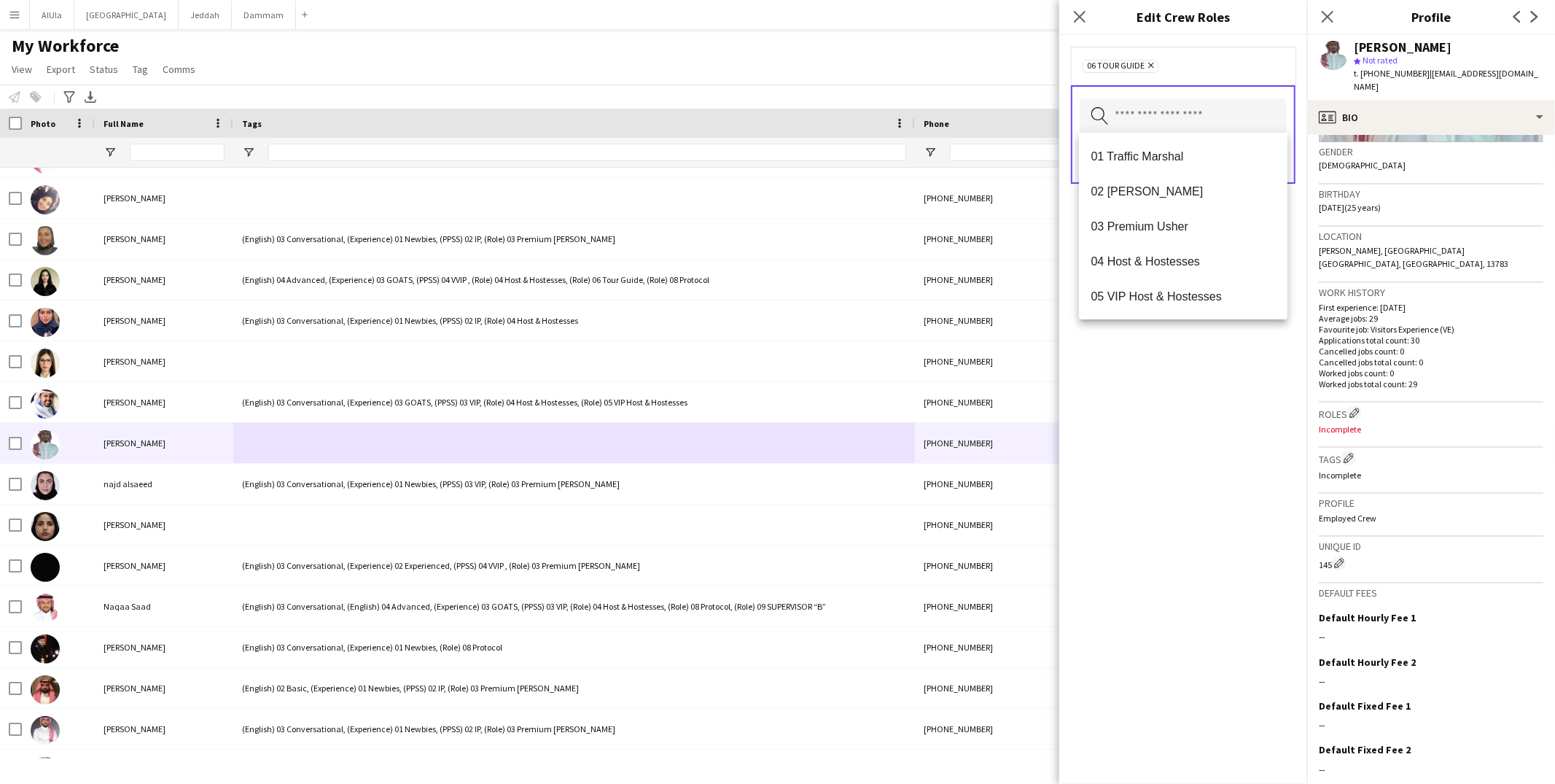
click at [1171, 349] on div "06 Tour Guide Remove Search by role type Save" at bounding box center [1183, 409] width 248 height 749
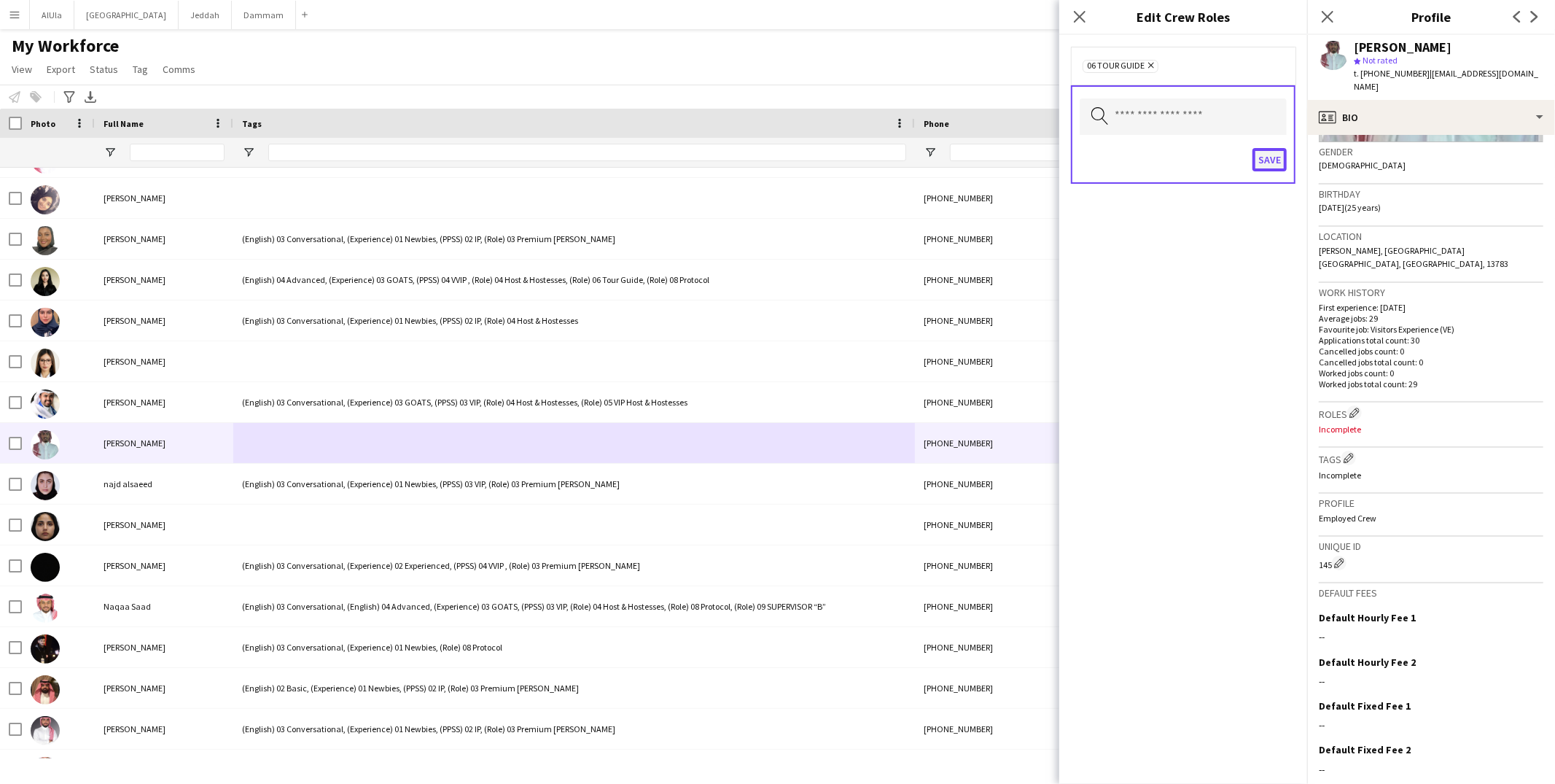
click at [1273, 153] on button "Save" at bounding box center [1269, 159] width 34 height 23
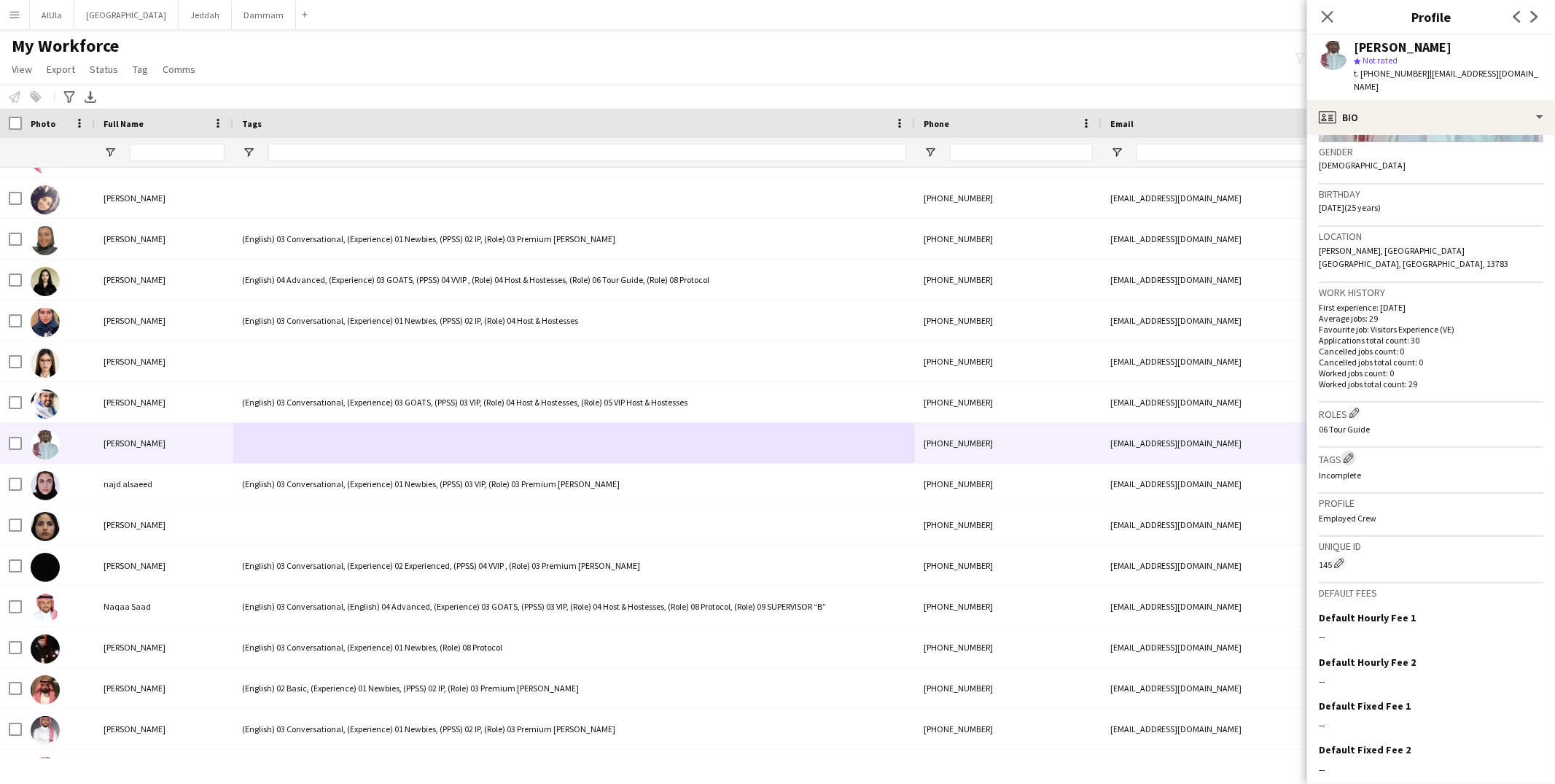
click at [1352, 453] on app-icon "Edit crew company tags" at bounding box center [1348, 458] width 10 height 10
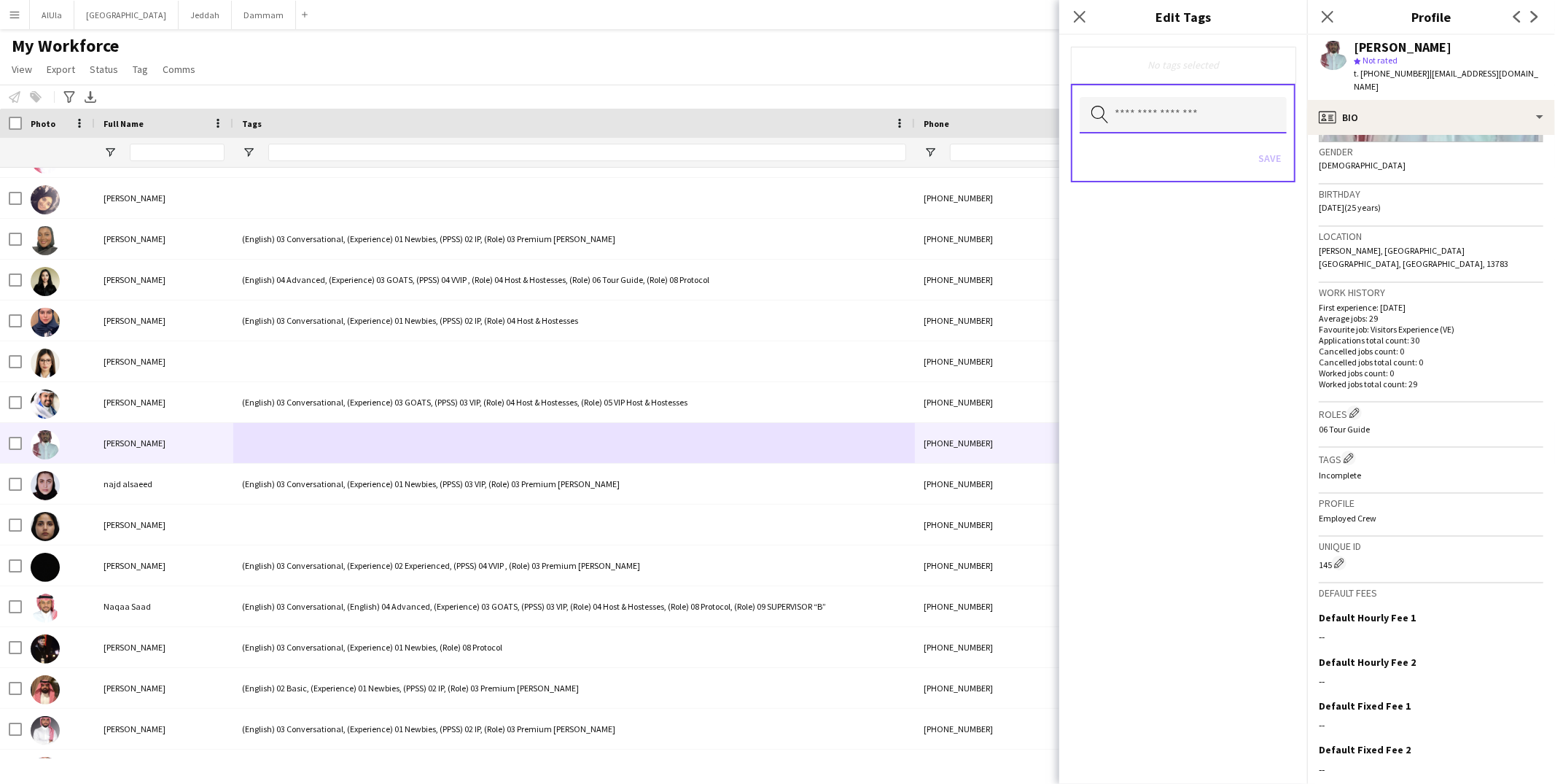
click at [1230, 122] on input "text" at bounding box center [1183, 115] width 207 height 36
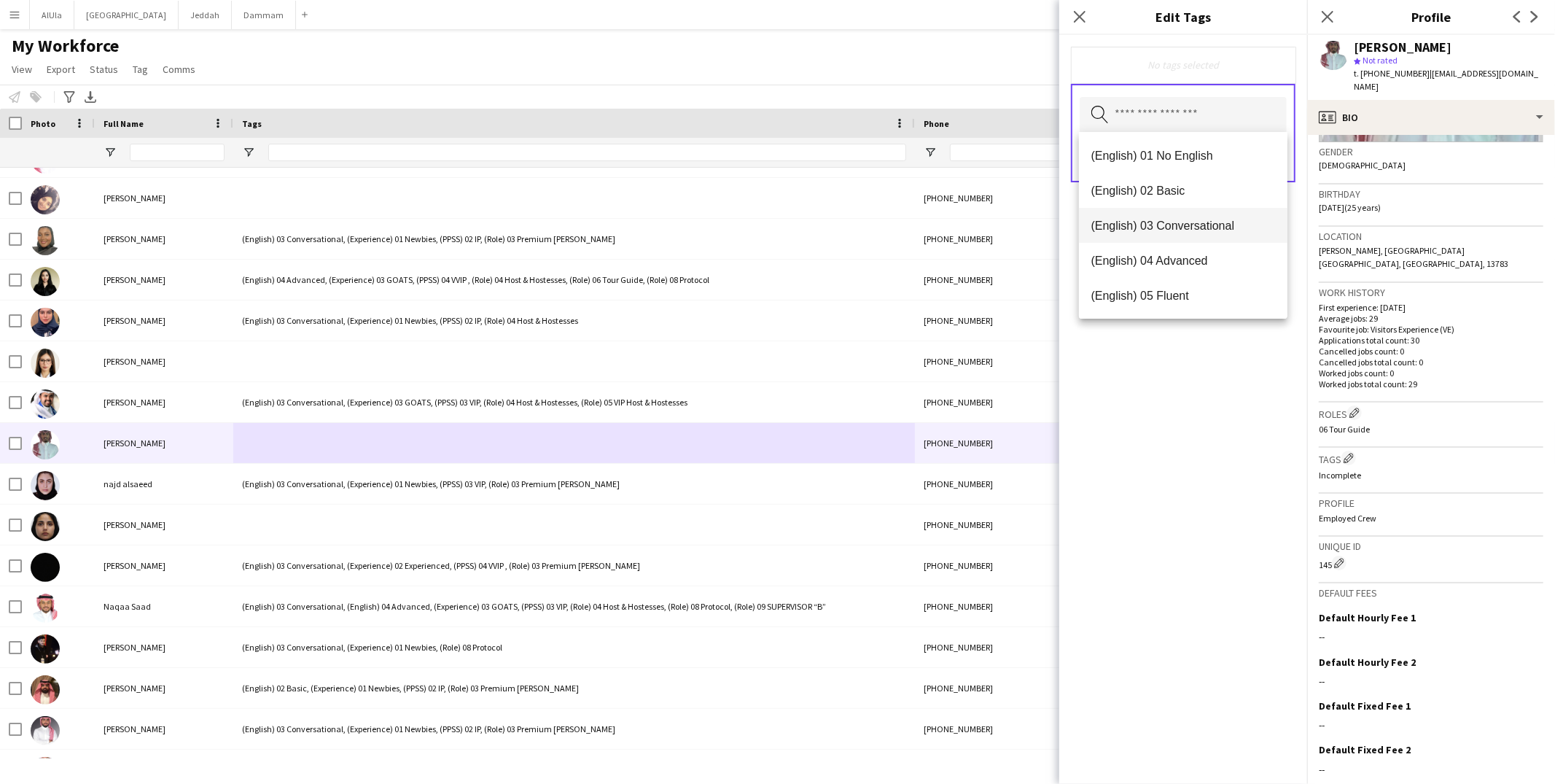
click at [1181, 226] on span "(English) 03 Conversational" at bounding box center [1183, 226] width 186 height 14
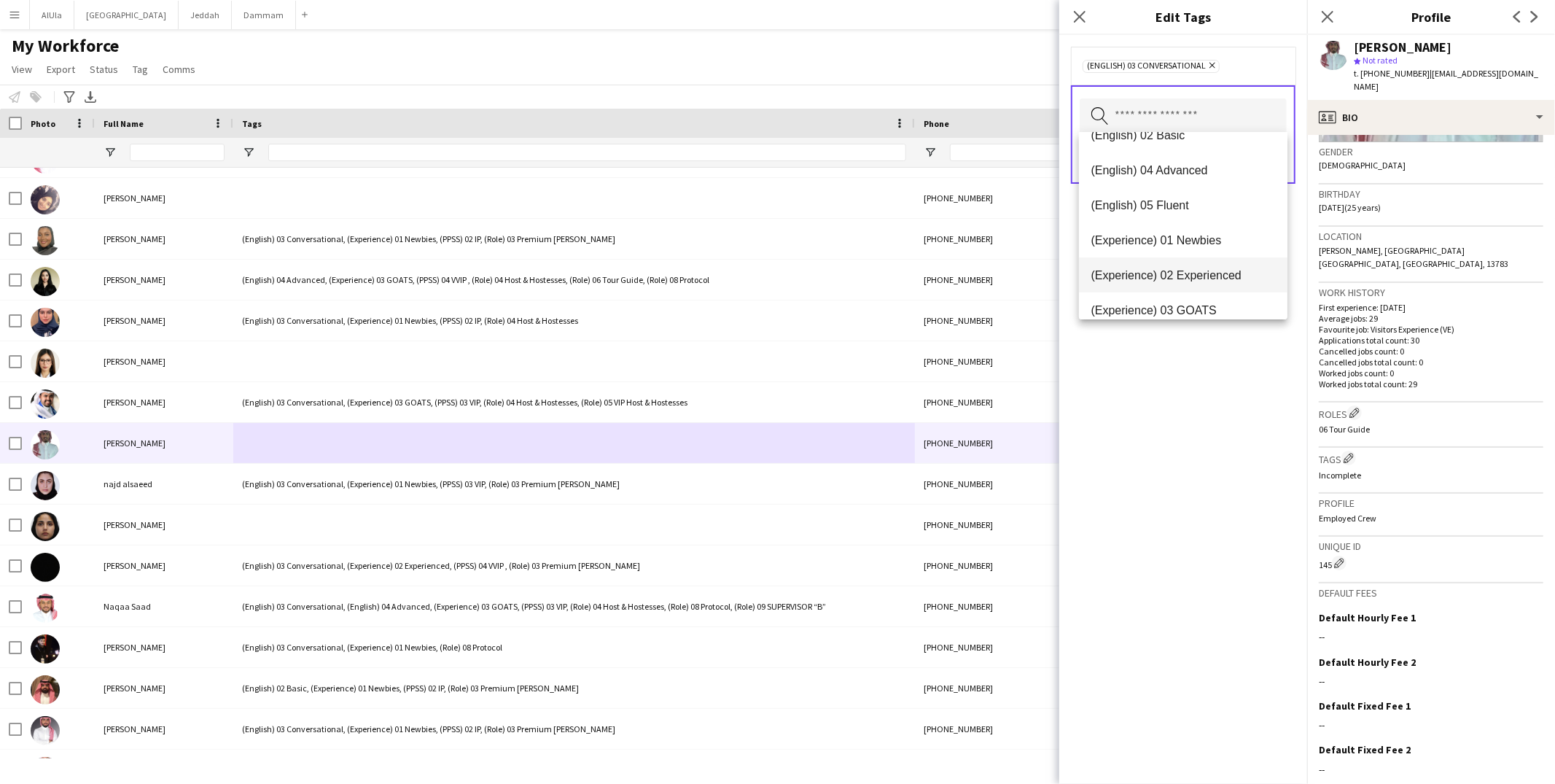
click at [1194, 279] on span "(Experience) 02 Experienced" at bounding box center [1183, 275] width 186 height 14
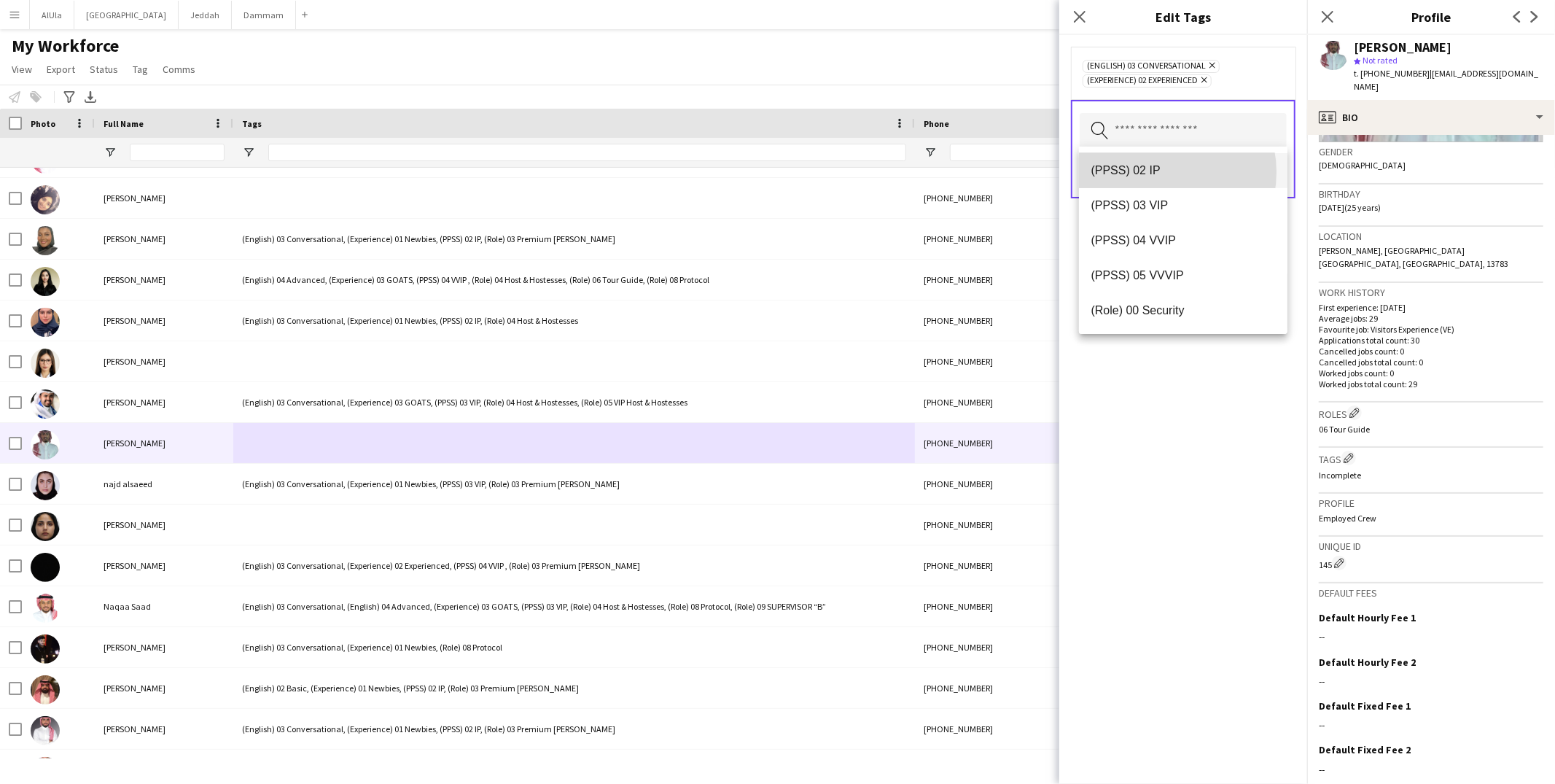
click at [1162, 172] on span "(PPSS) 02 IP" at bounding box center [1183, 170] width 186 height 14
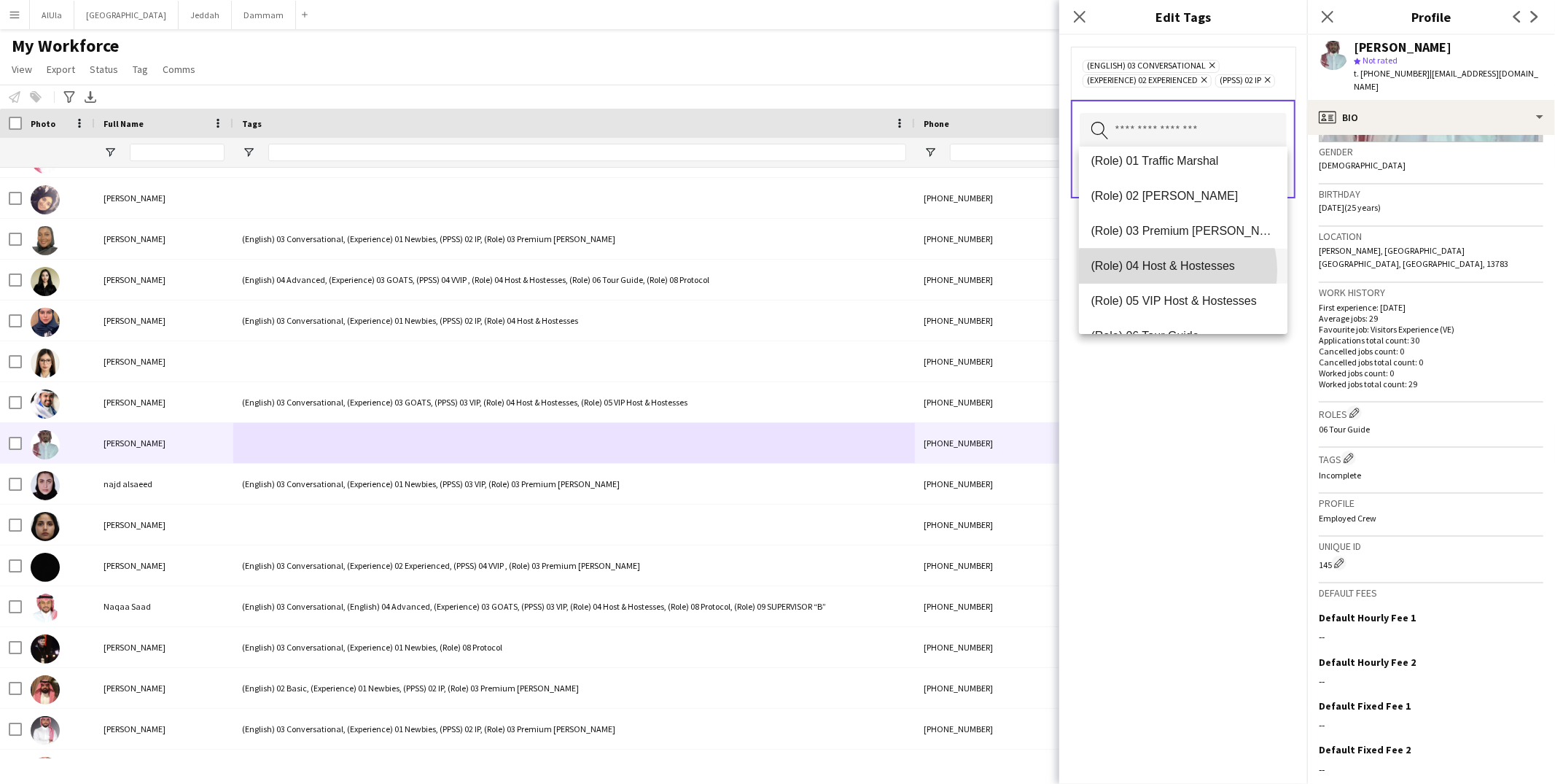
click at [1177, 269] on span "(Role) 04 Host & Hostesses" at bounding box center [1183, 266] width 186 height 14
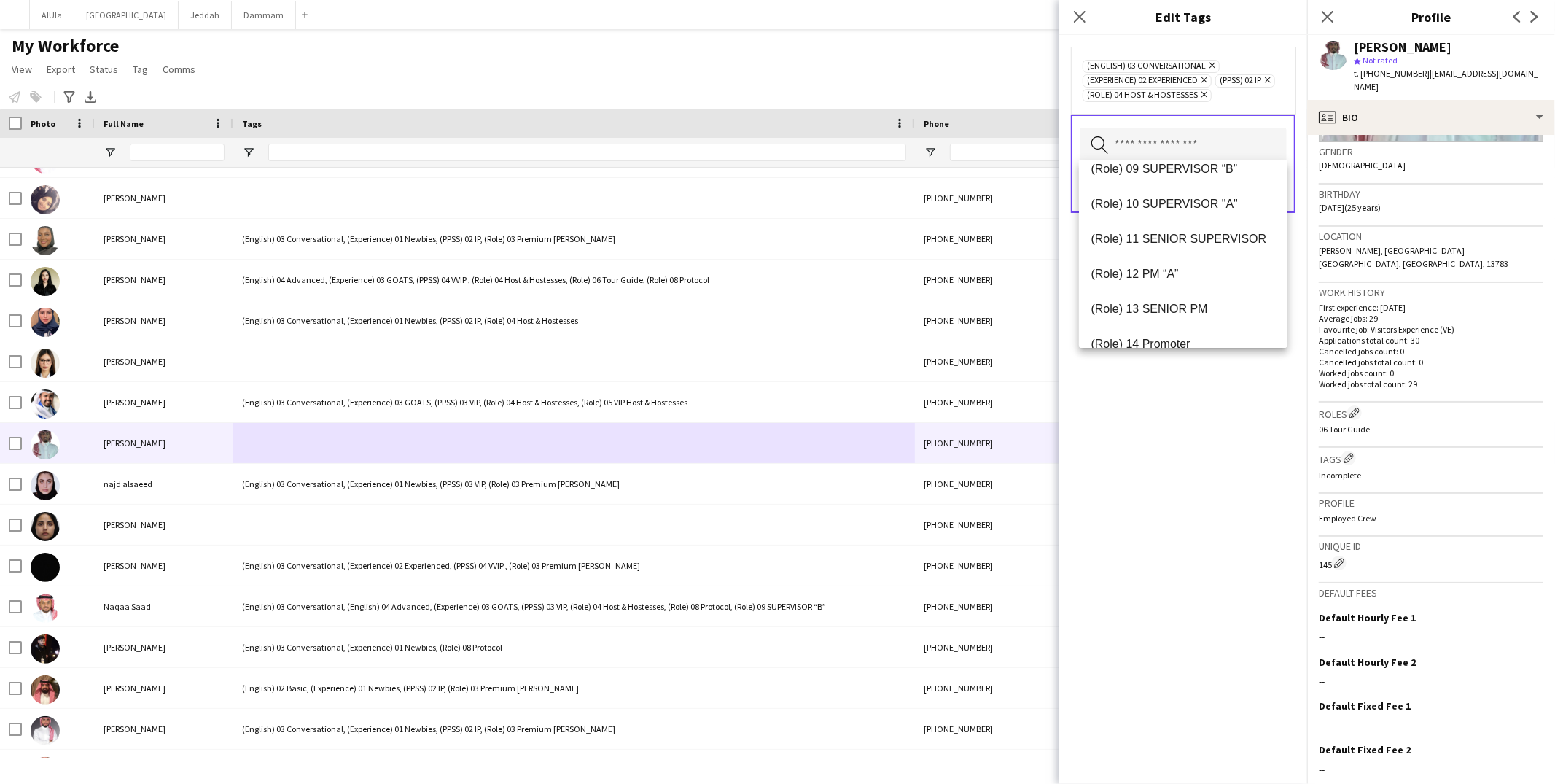
click at [1223, 406] on div "(English) 03 Conversational Remove (Experience) 02 Experienced Remove (PPSS) 02…" at bounding box center [1183, 409] width 248 height 749
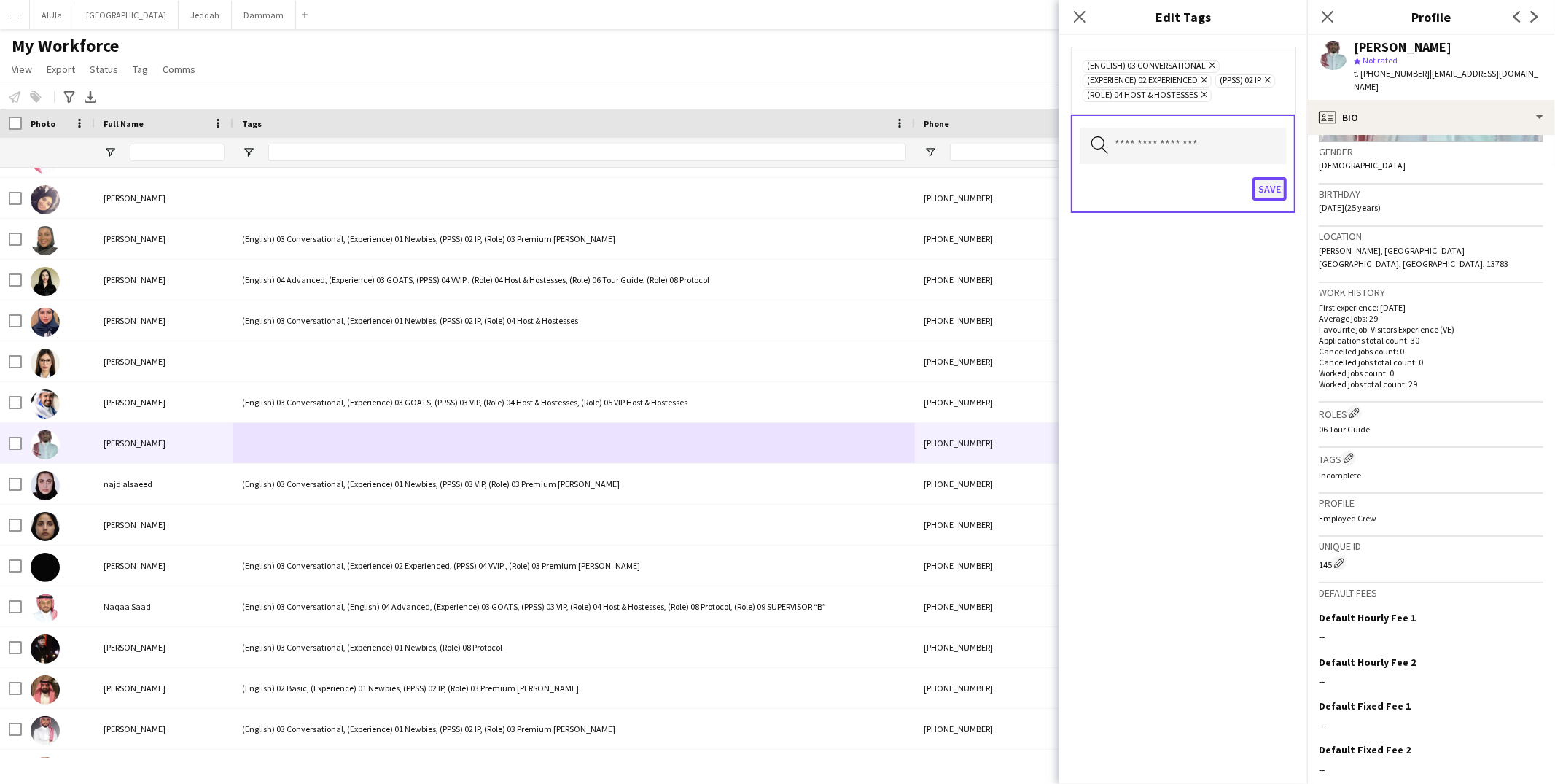
click at [1278, 186] on button "Save" at bounding box center [1269, 188] width 34 height 23
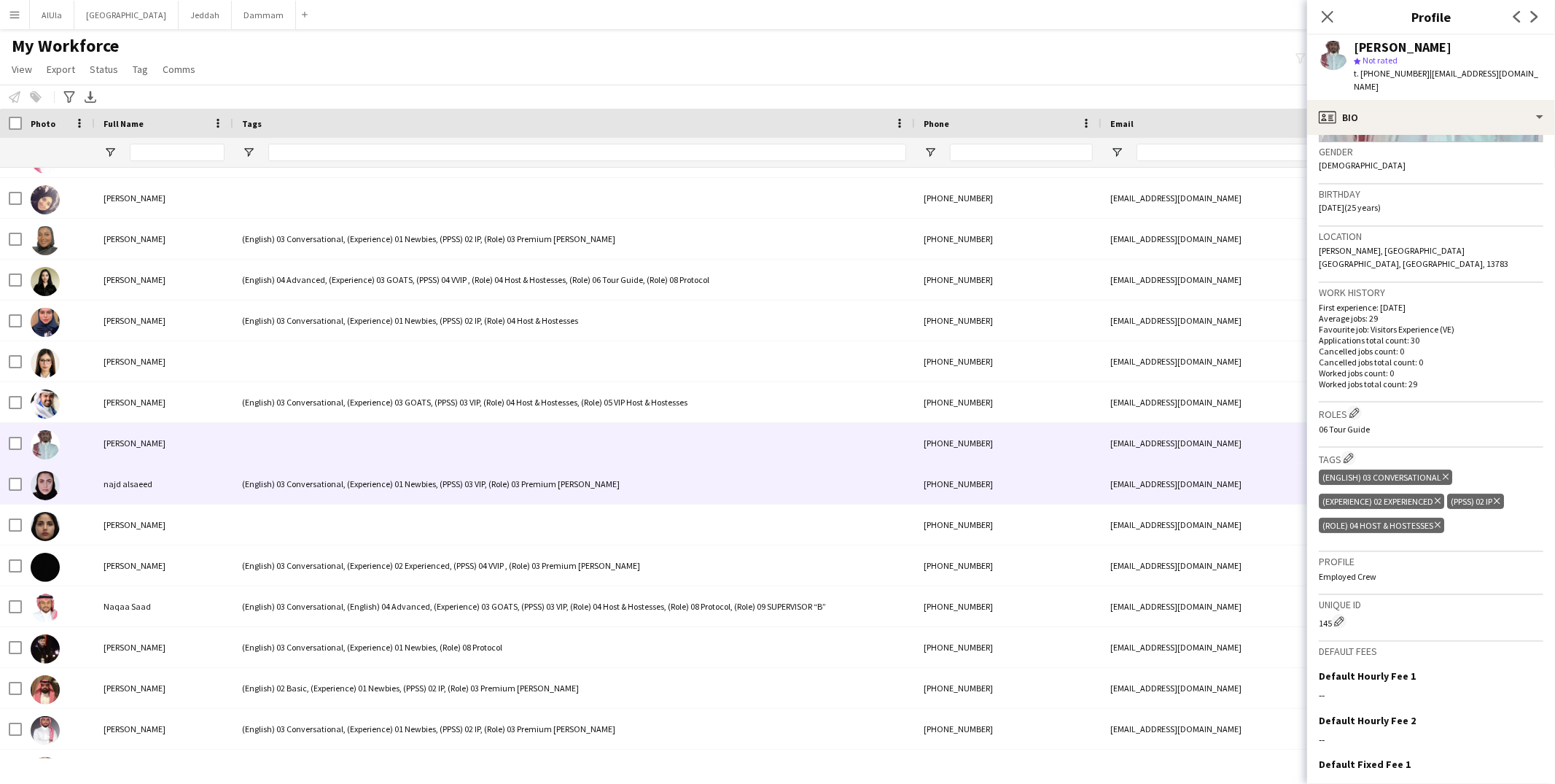
click at [451, 494] on div "(English) 03 Conversational, (Experience) 01 Newbies, (PPSS) 03 VIP, (Role) 03 …" at bounding box center [573, 483] width 681 height 40
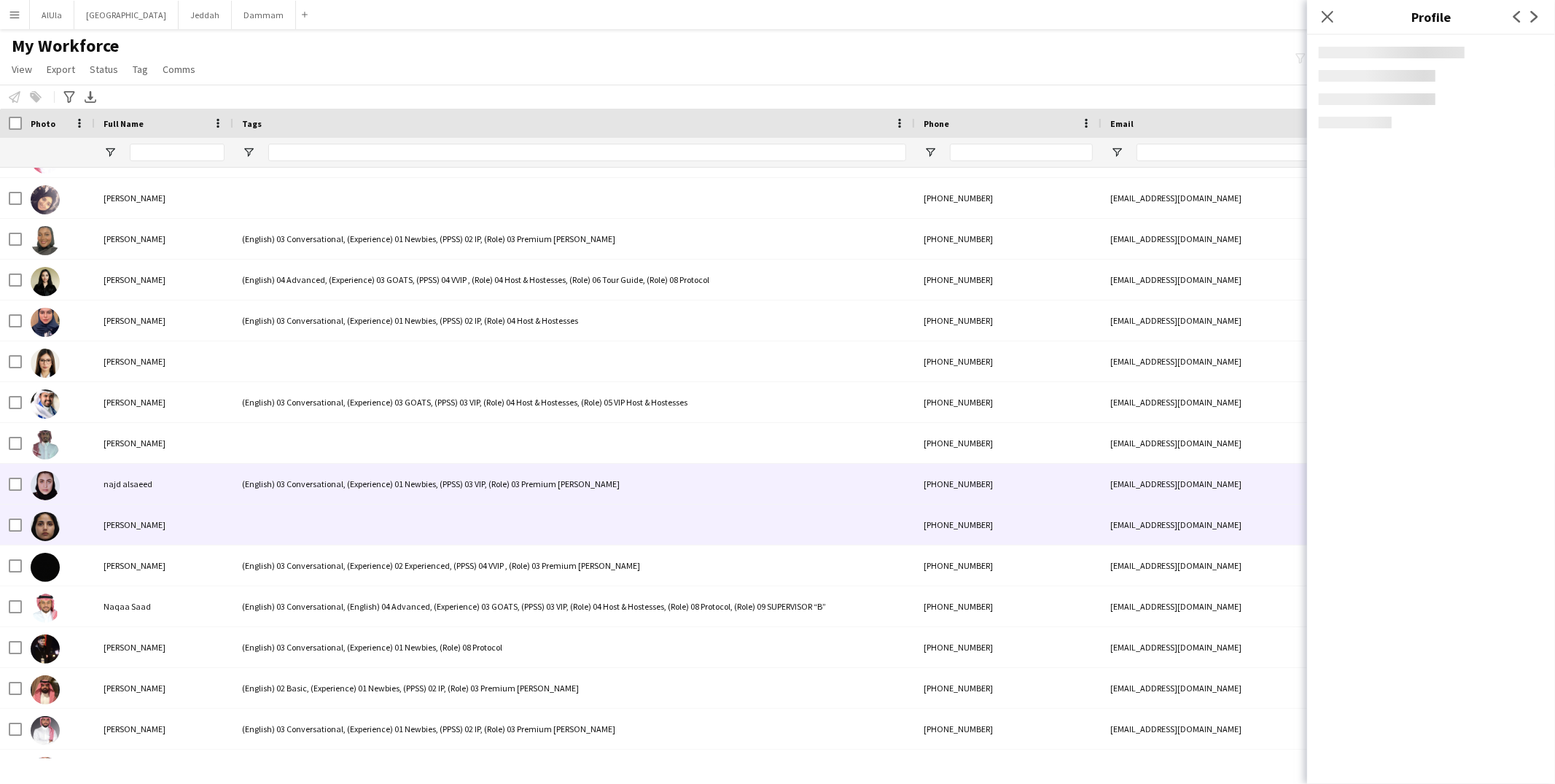
click at [443, 513] on div at bounding box center [573, 524] width 681 height 40
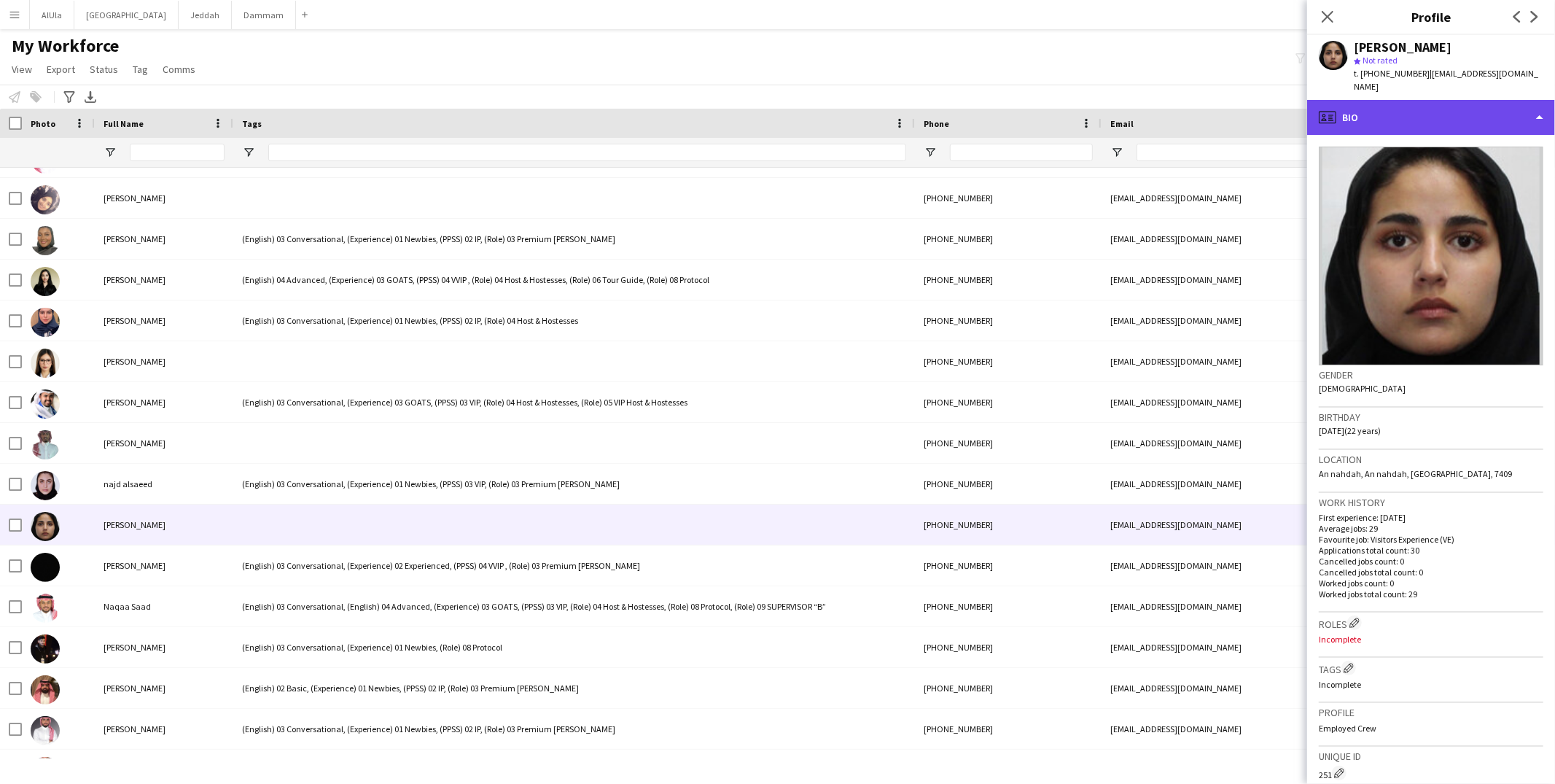
click at [1405, 100] on div "profile Bio" at bounding box center [1431, 117] width 248 height 35
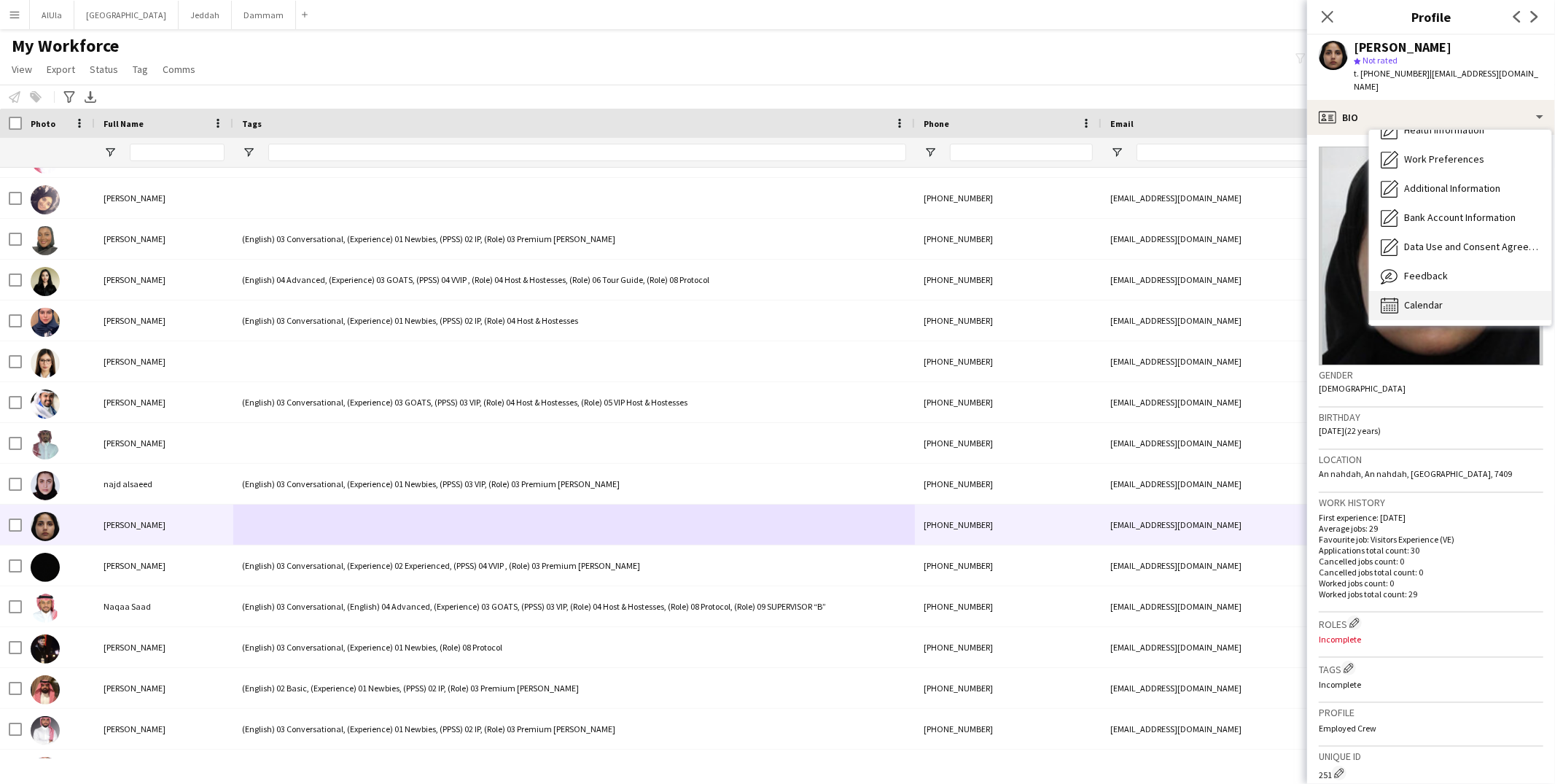
click at [1413, 298] on span "Calendar" at bounding box center [1423, 305] width 38 height 13
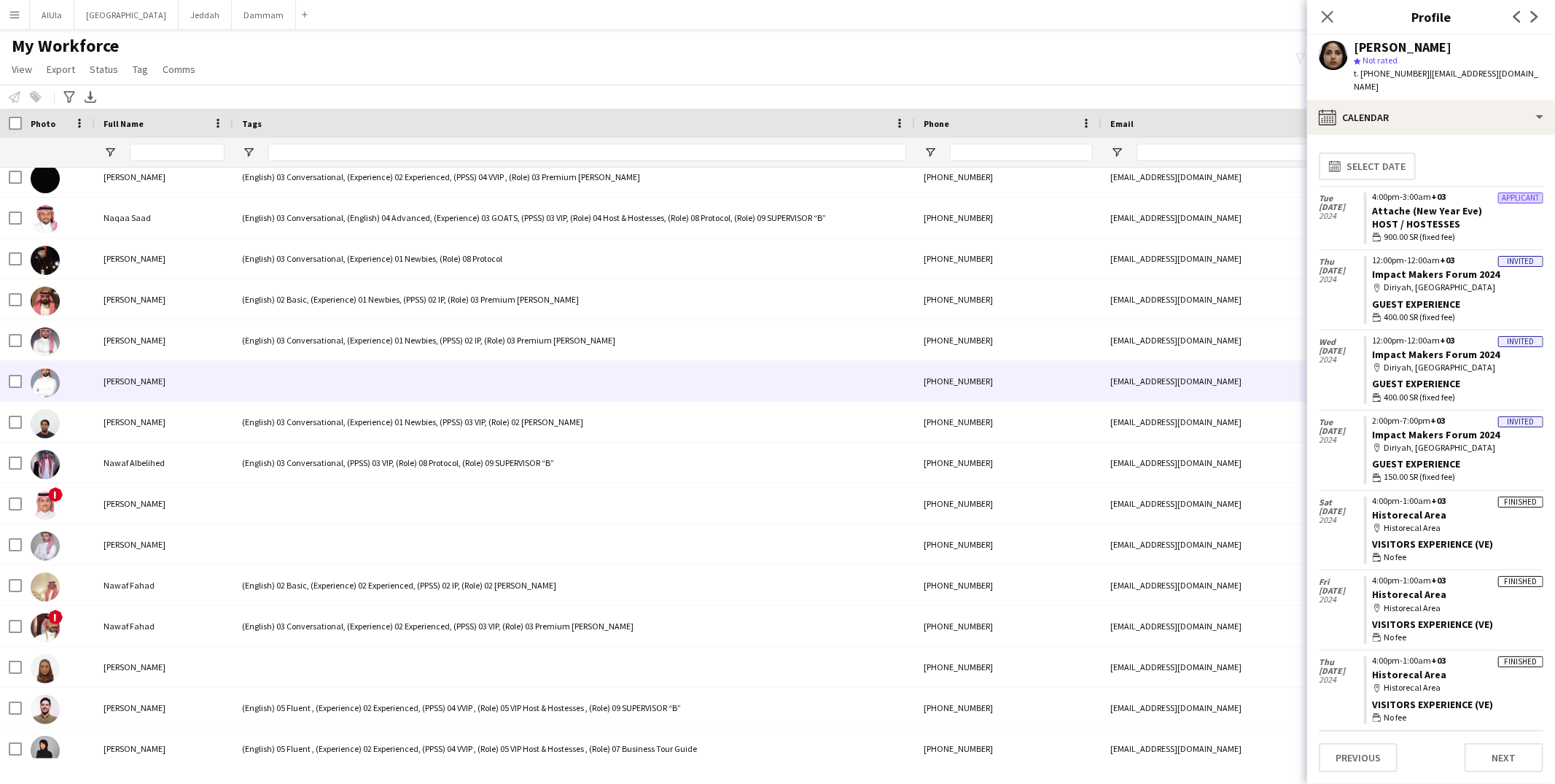
click at [352, 369] on div at bounding box center [573, 380] width 681 height 40
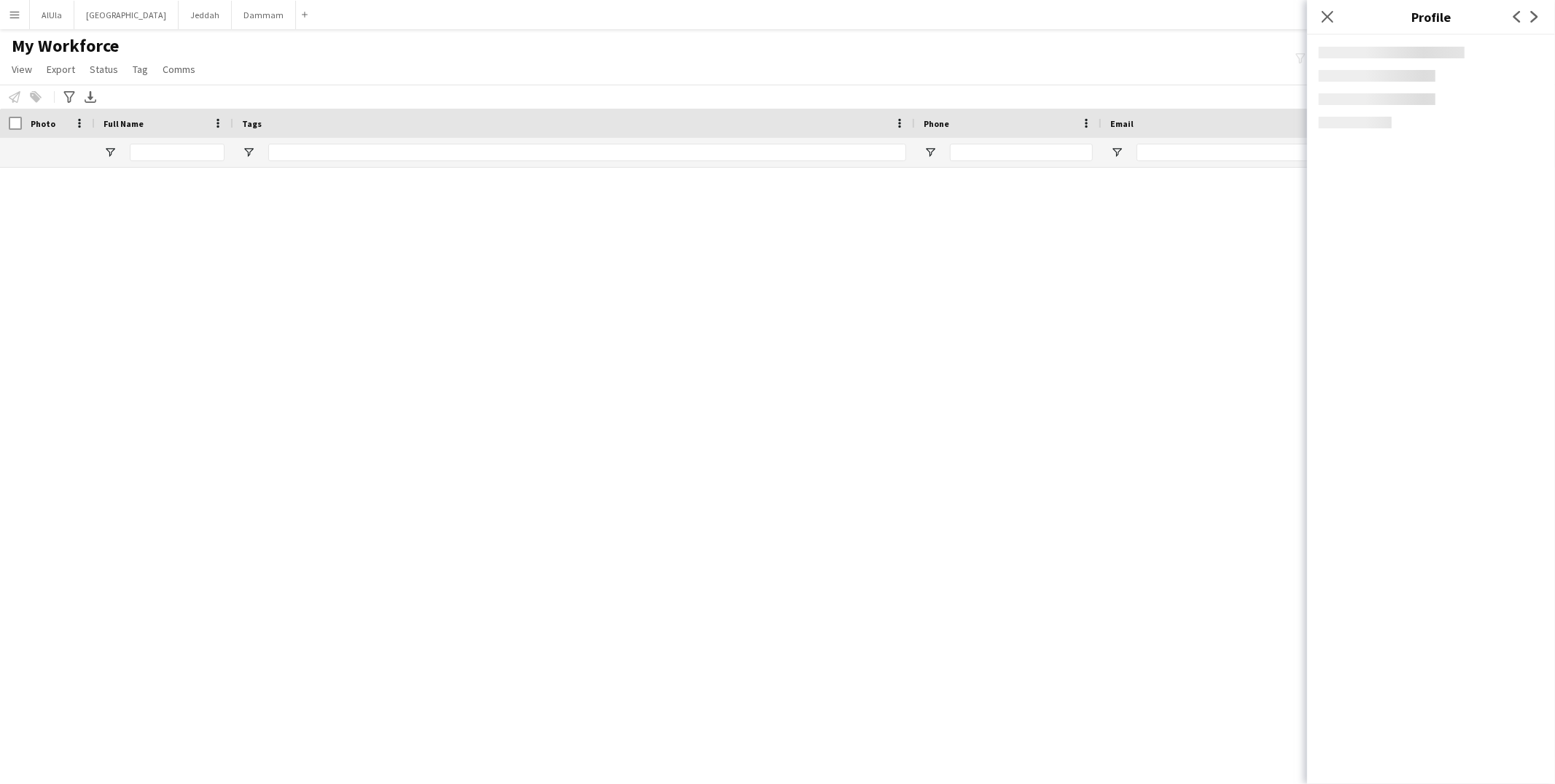
scroll to position [20053, 0]
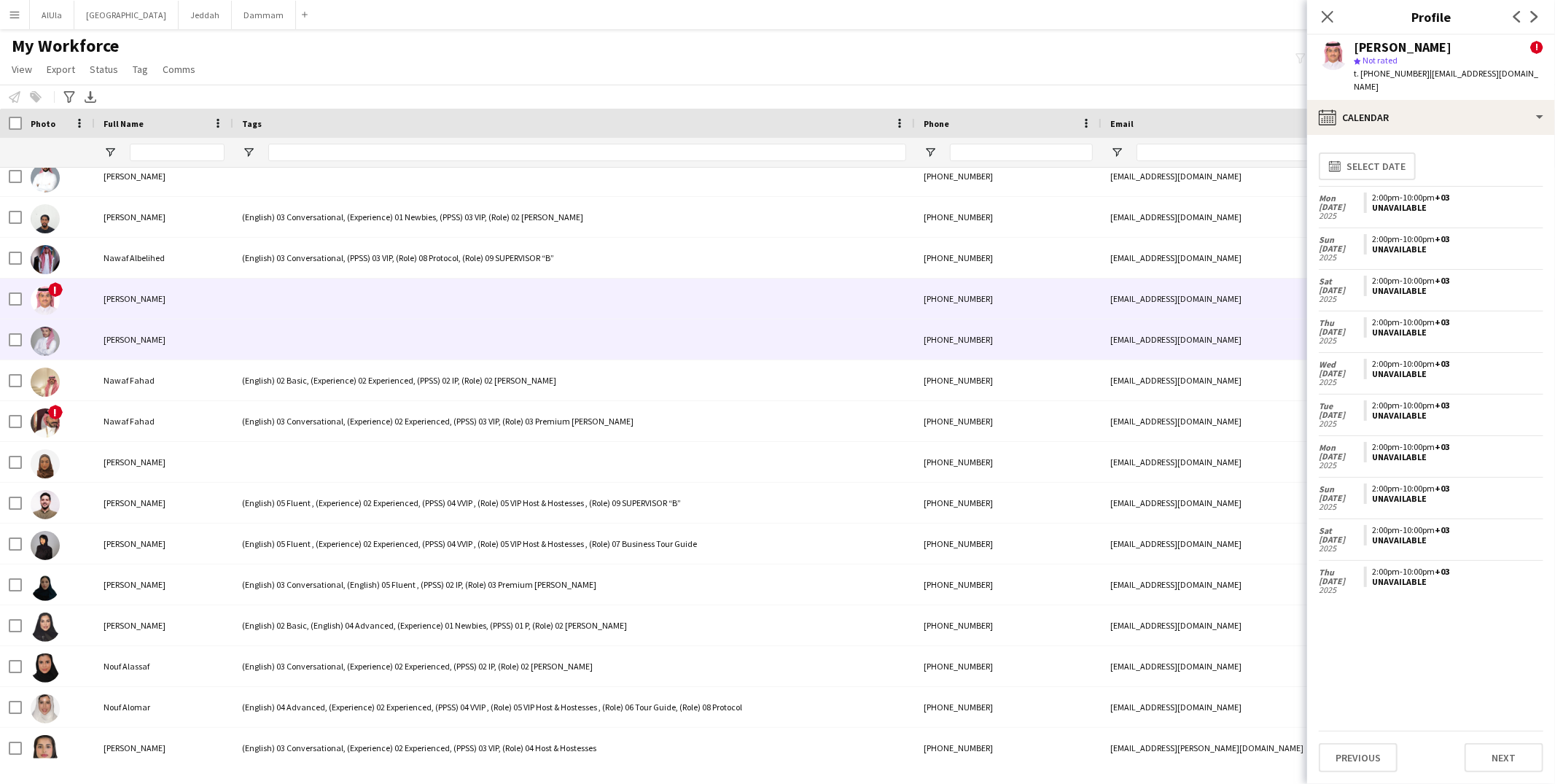
click at [326, 358] on div at bounding box center [573, 338] width 681 height 40
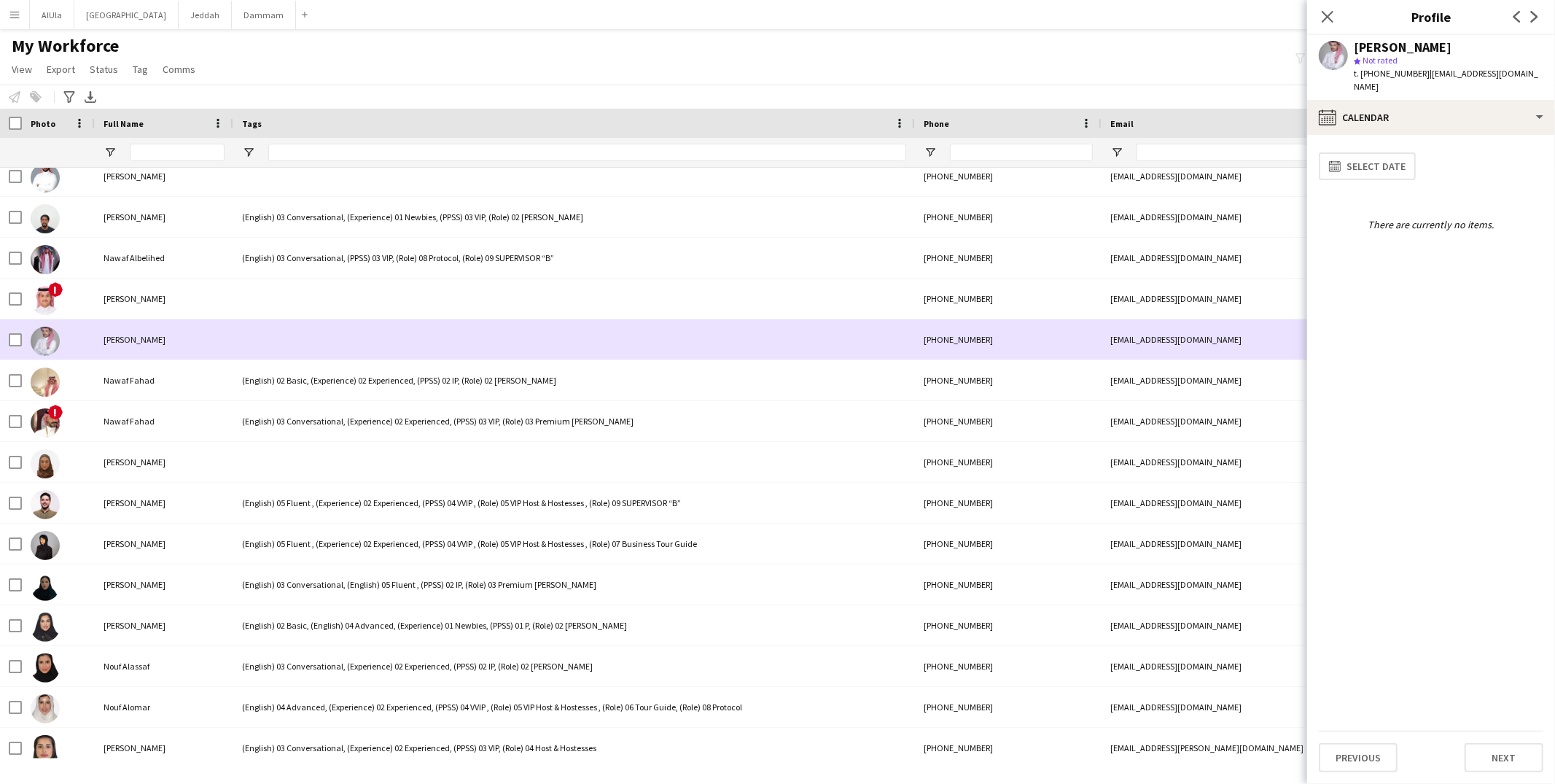
scroll to position [20056, 0]
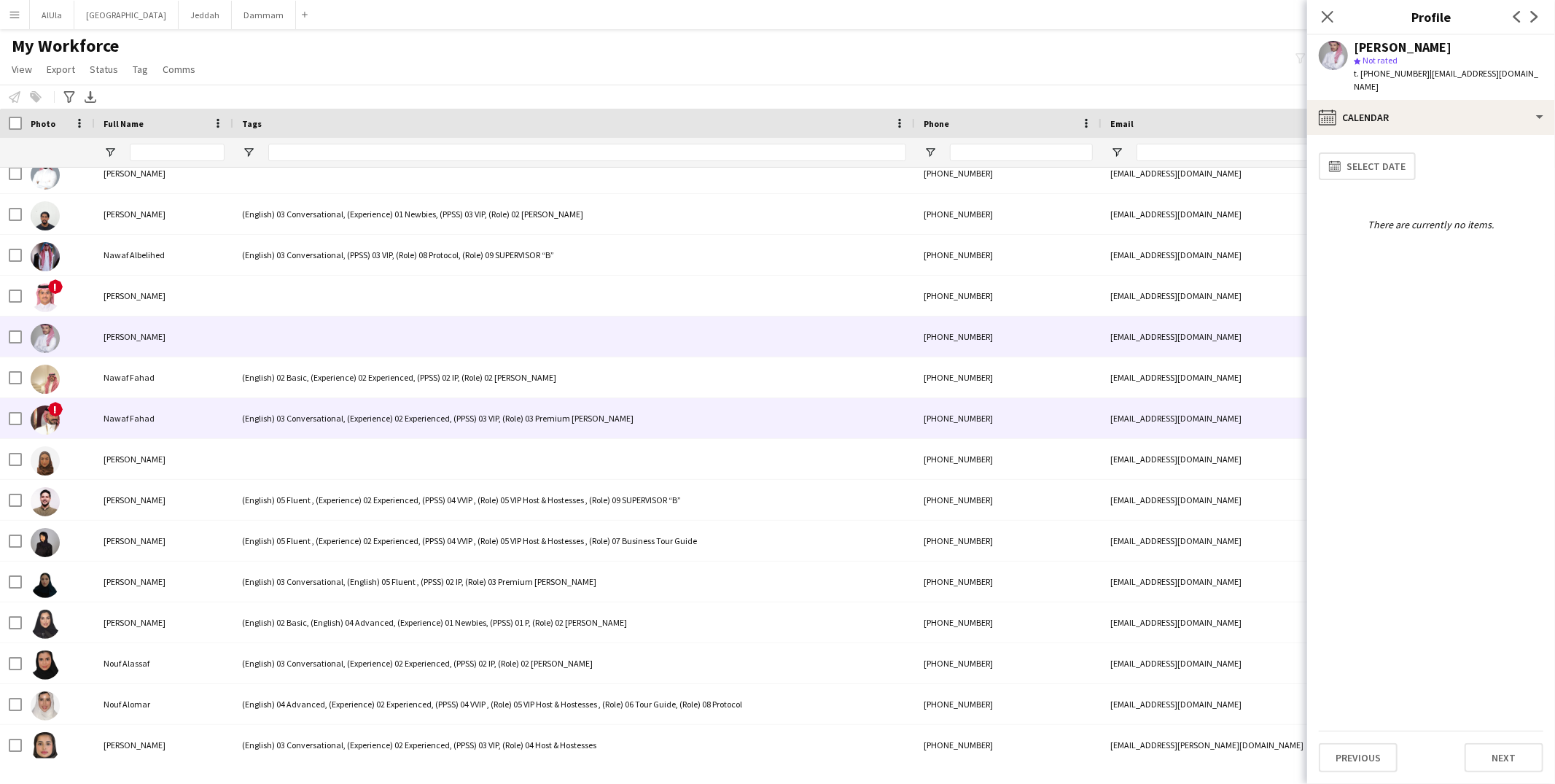
click at [308, 435] on div "(English) 03 Conversational, (Experience) 02 Experienced, (PPSS) 03 VIP, (Role)…" at bounding box center [573, 418] width 681 height 40
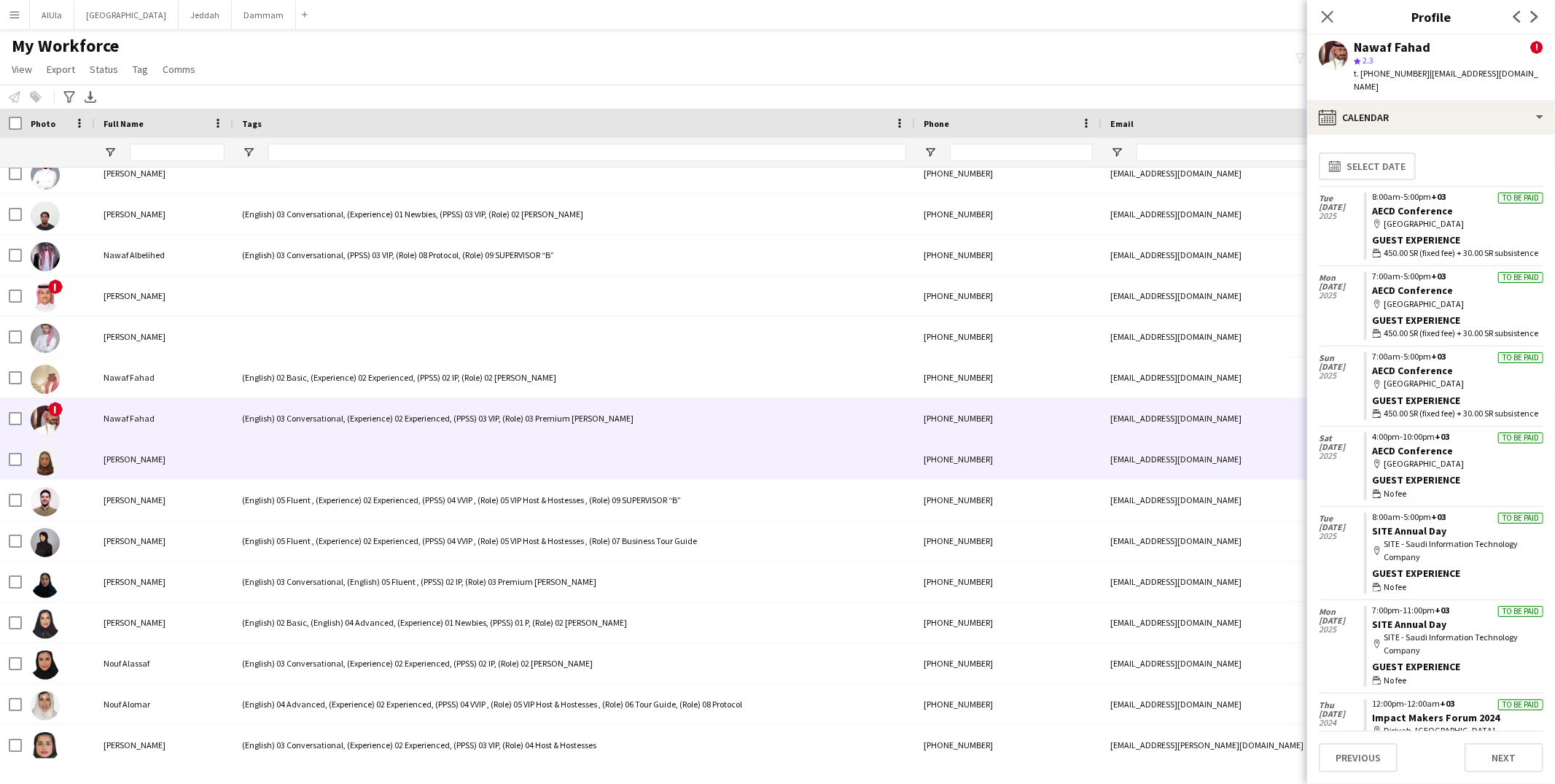
click at [318, 449] on div at bounding box center [573, 459] width 681 height 40
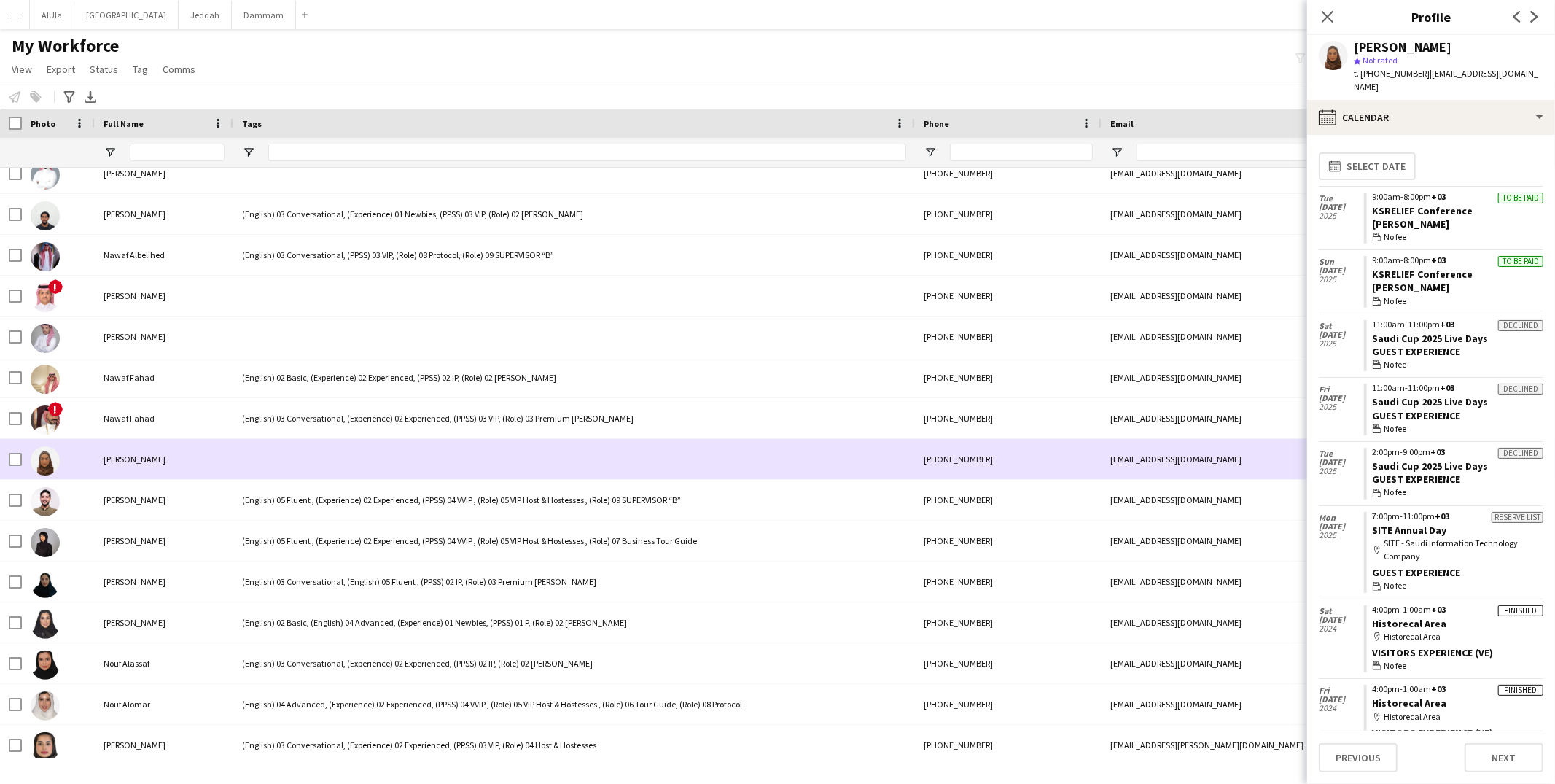
scroll to position [20060, 0]
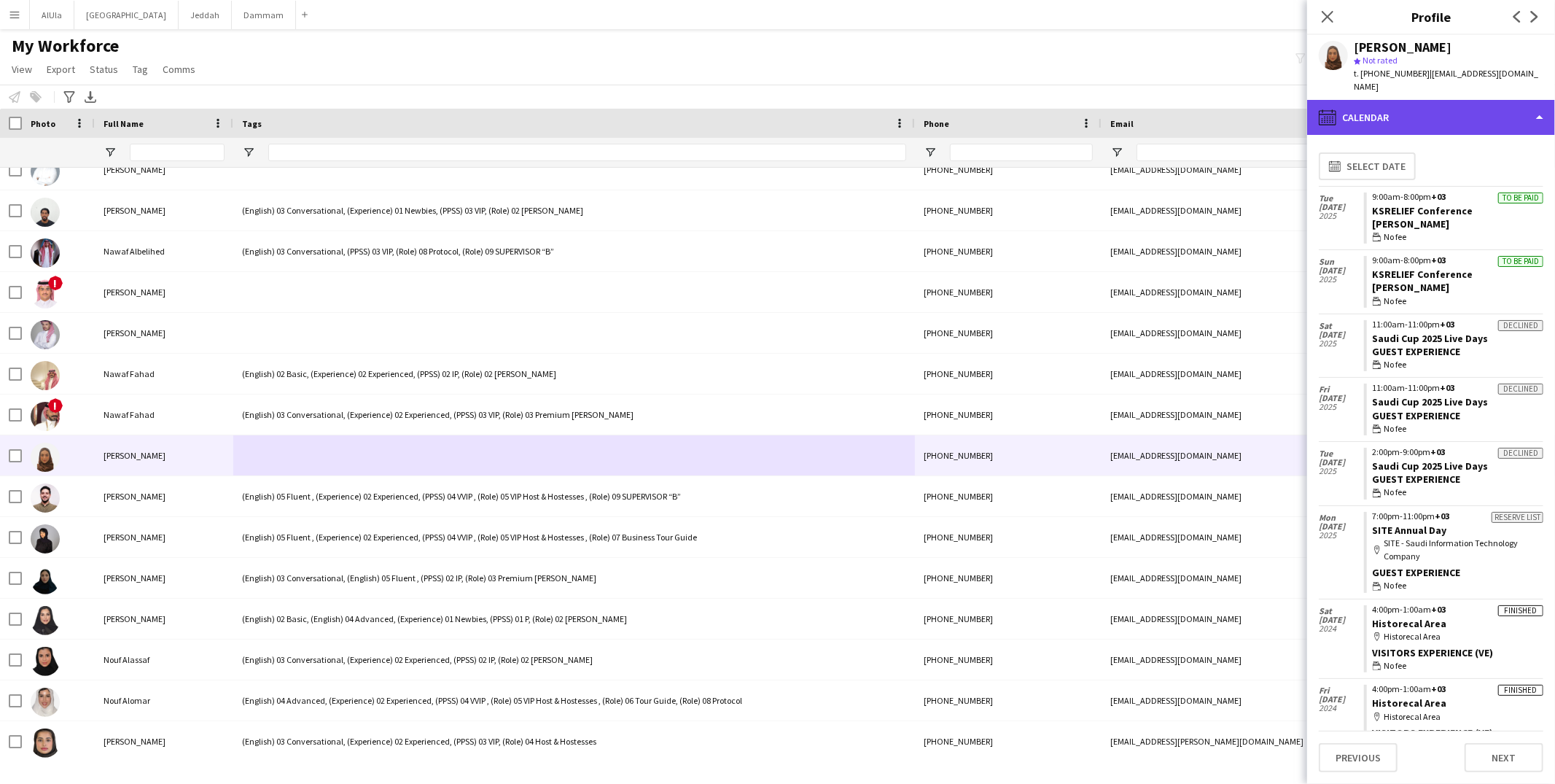
click at [1344, 104] on div "calendar-full Calendar" at bounding box center [1431, 117] width 248 height 35
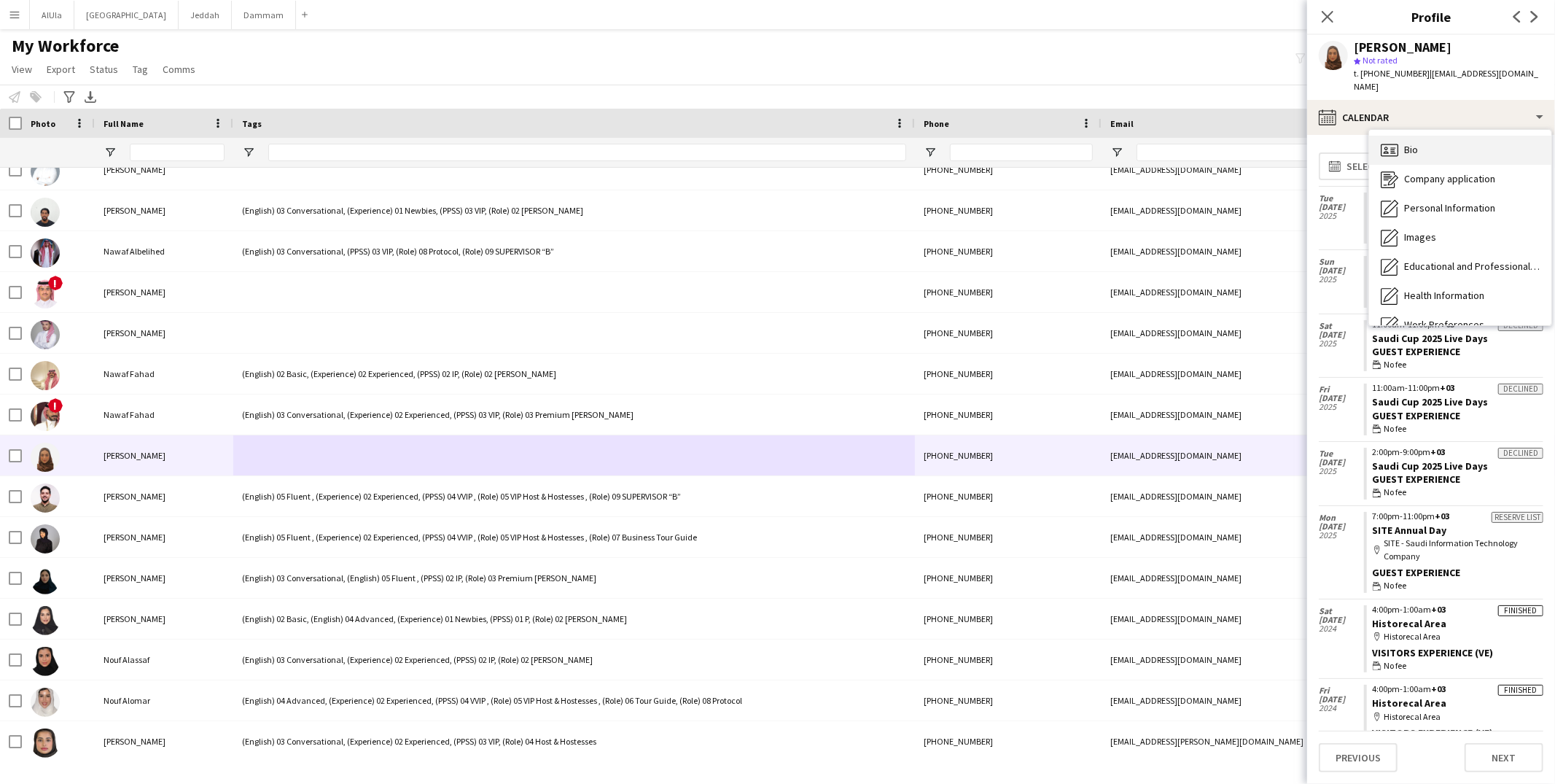
click at [1385, 144] on icon at bounding box center [1389, 149] width 18 height 12
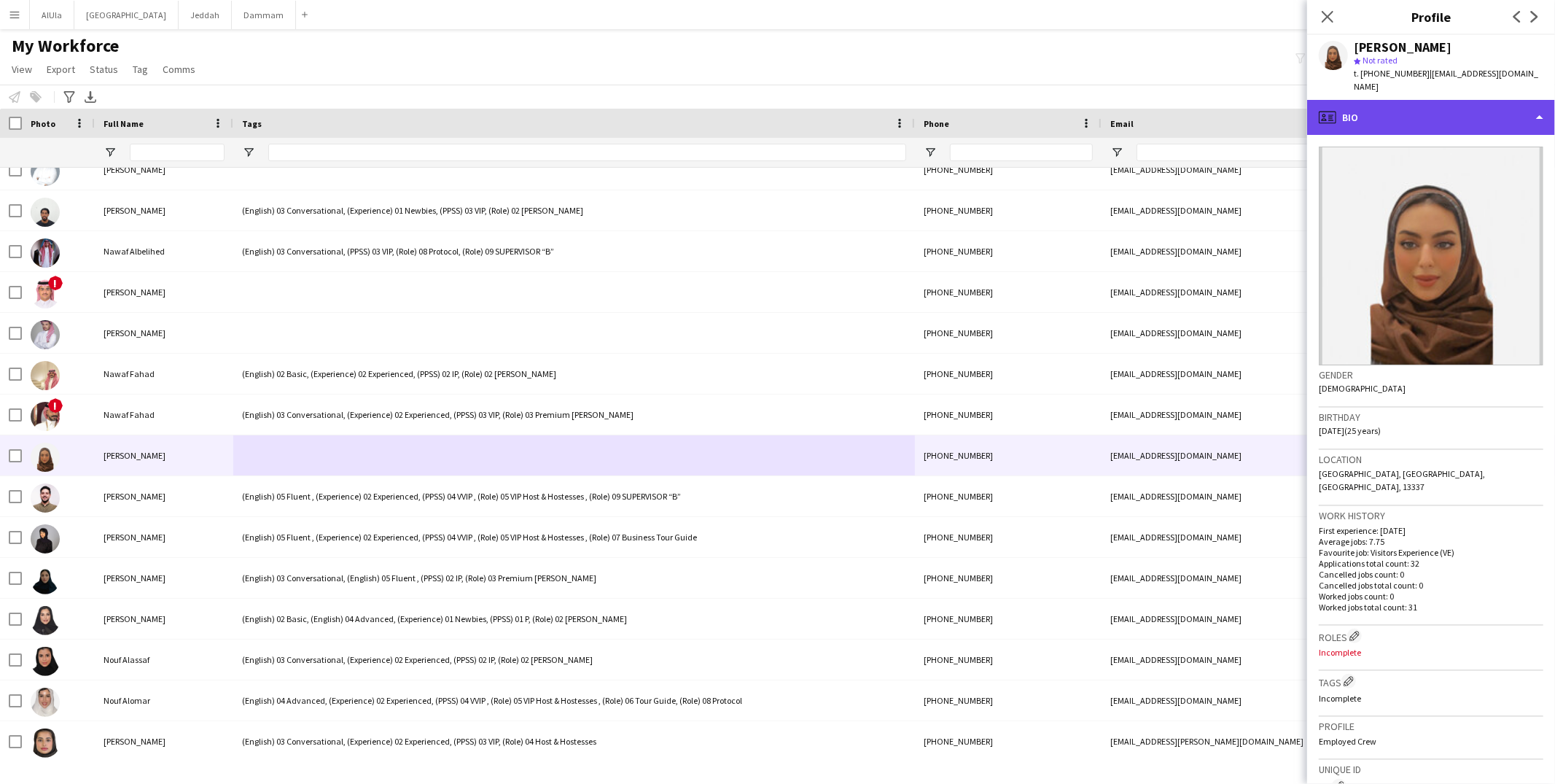
click at [1385, 102] on div "profile Bio" at bounding box center [1431, 117] width 248 height 35
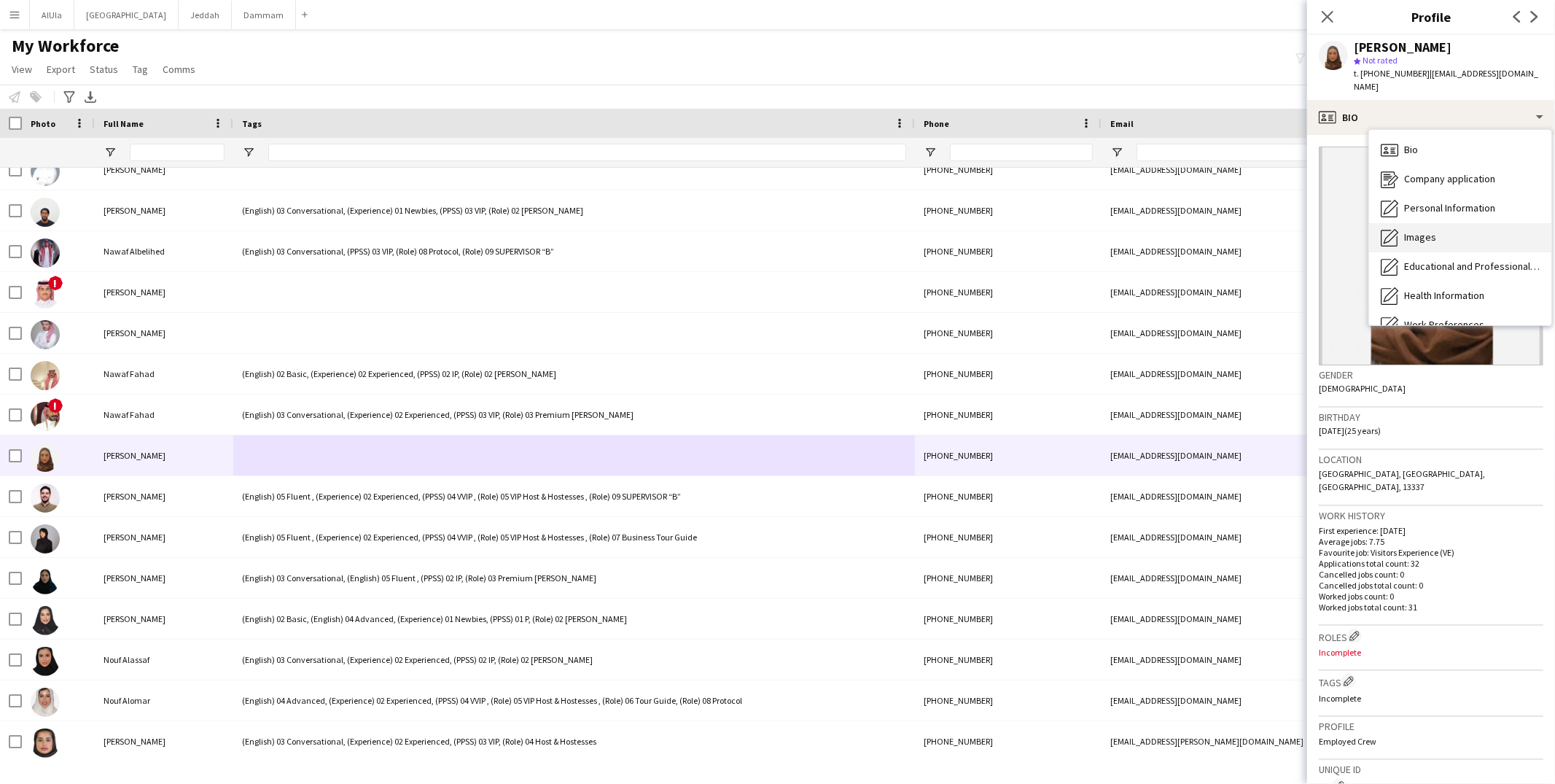
click at [1403, 230] on div "Images Images" at bounding box center [1459, 237] width 182 height 29
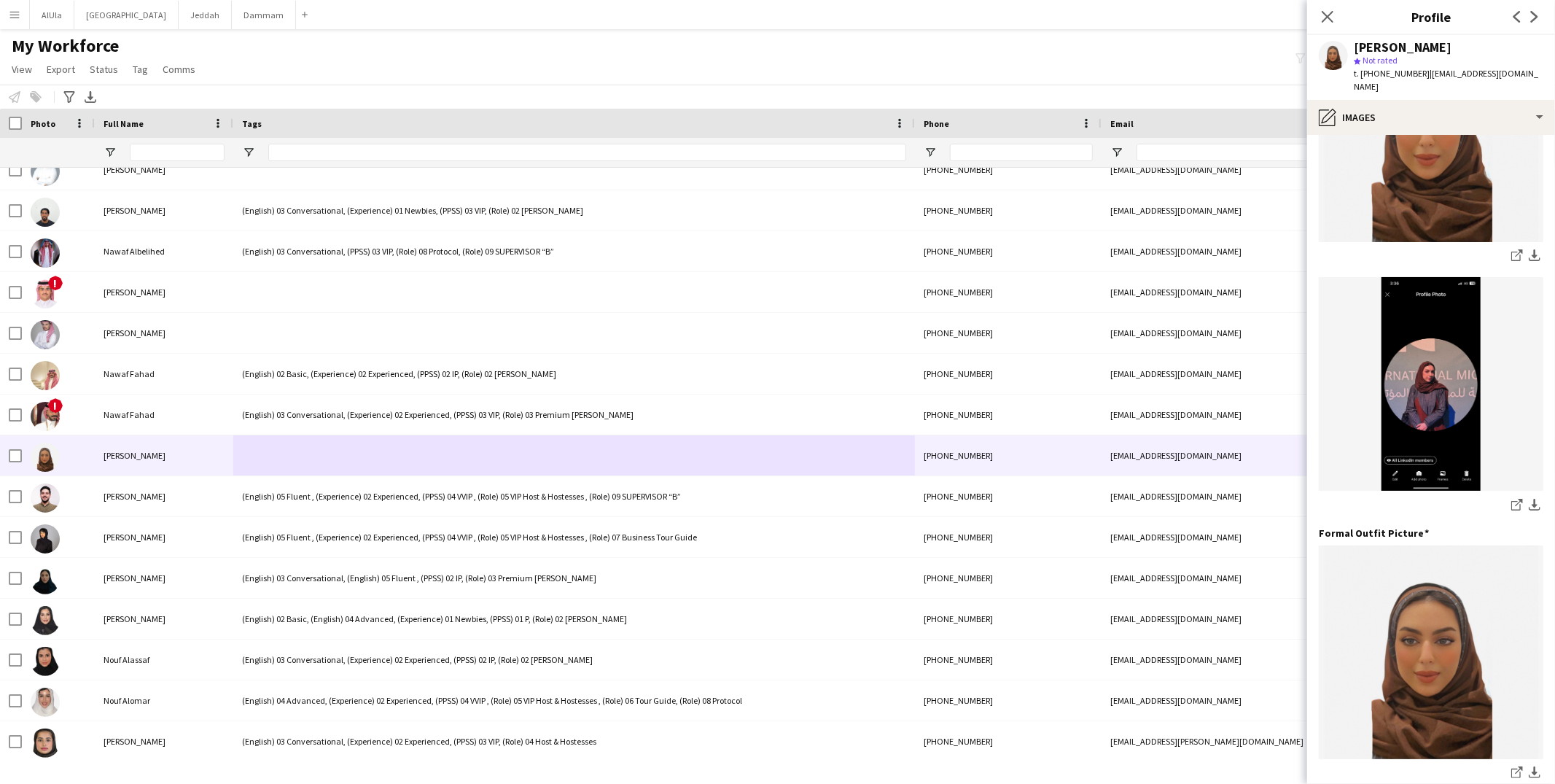
scroll to position [483, 0]
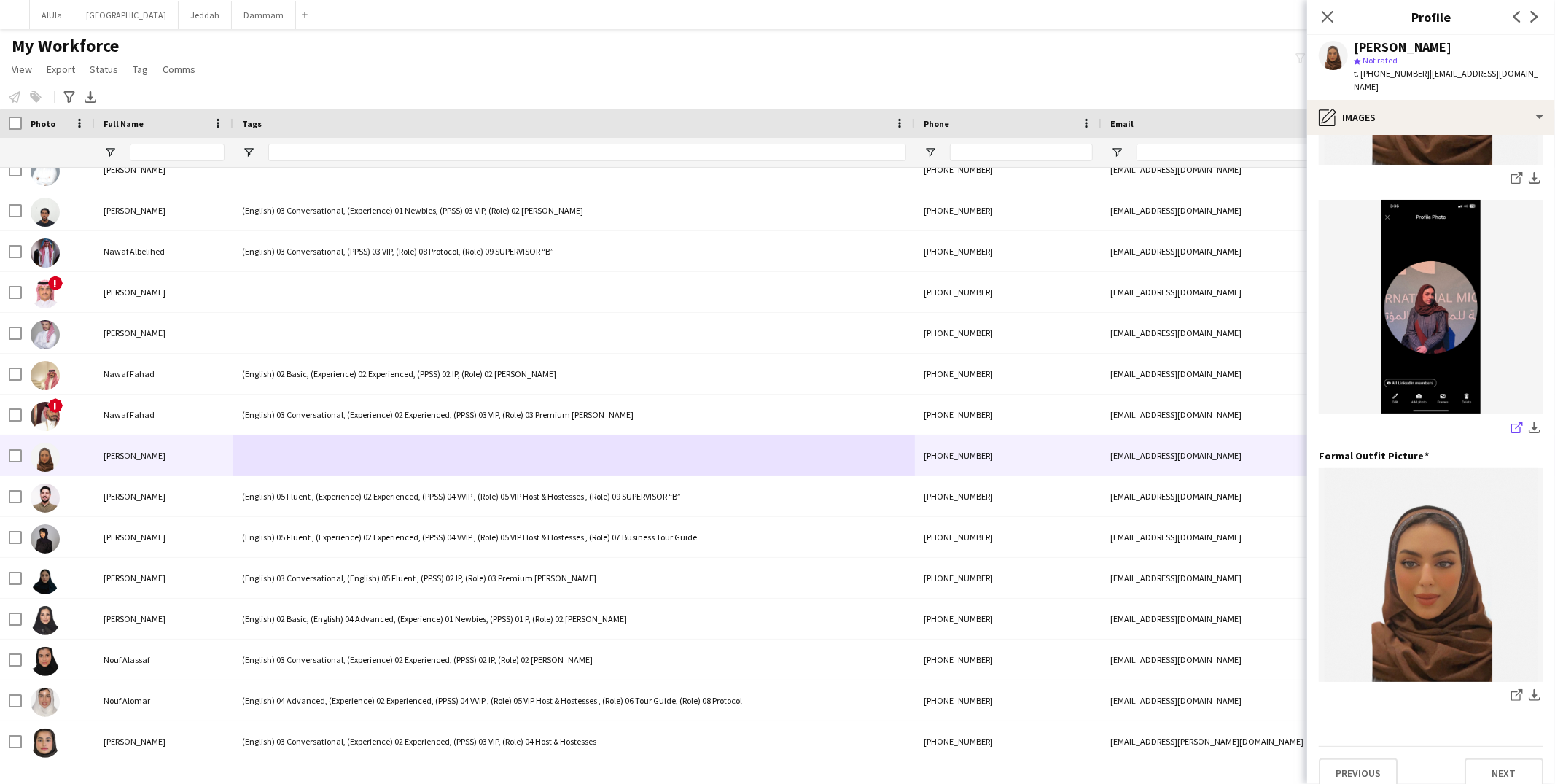
click at [1511, 421] on icon "share-external-link-1" at bounding box center [1517, 427] width 12 height 12
click at [1426, 101] on div "pencil4 Images" at bounding box center [1431, 117] width 248 height 35
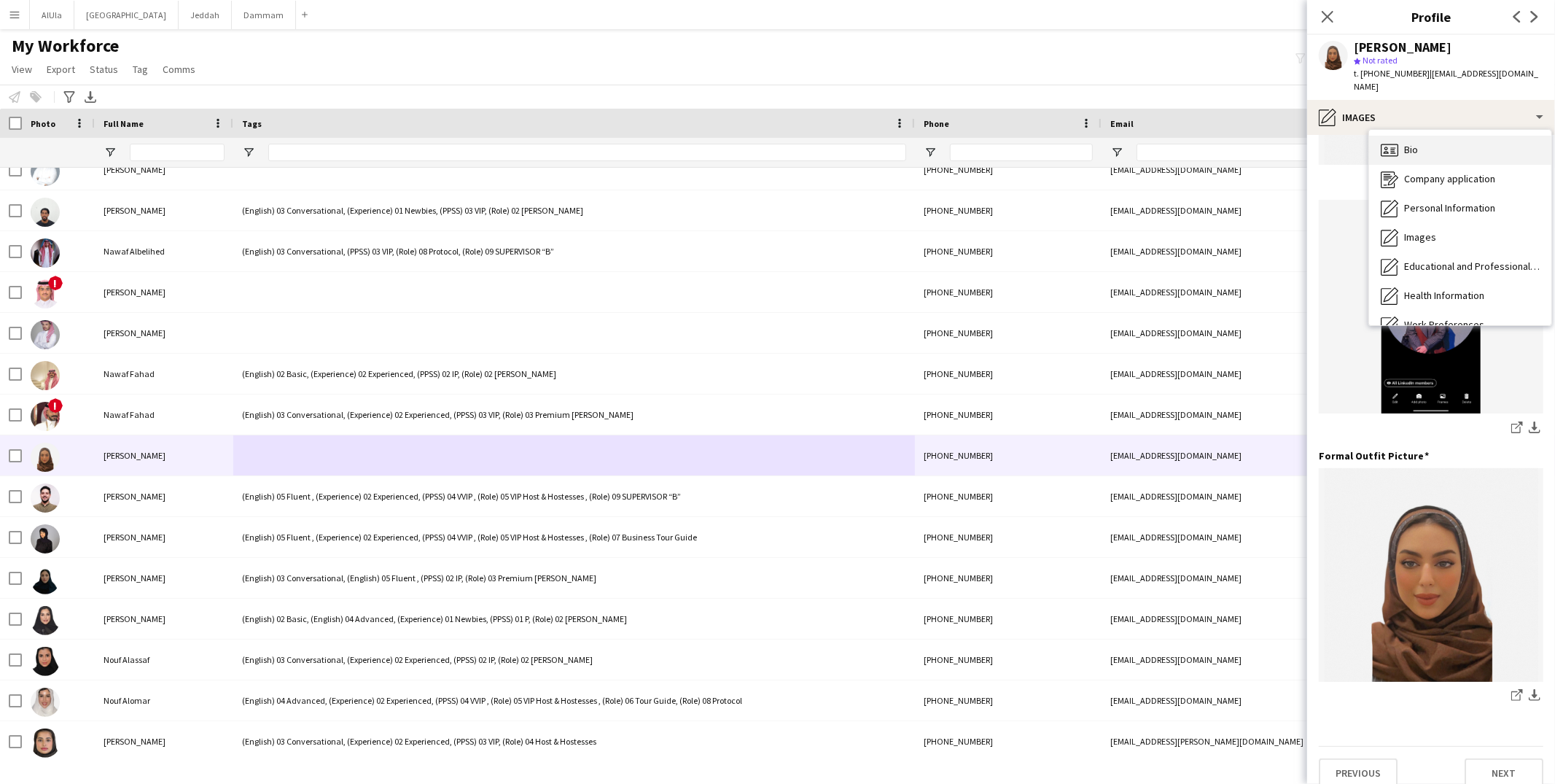
click at [1433, 135] on div "Bio Bio" at bounding box center [1459, 149] width 182 height 29
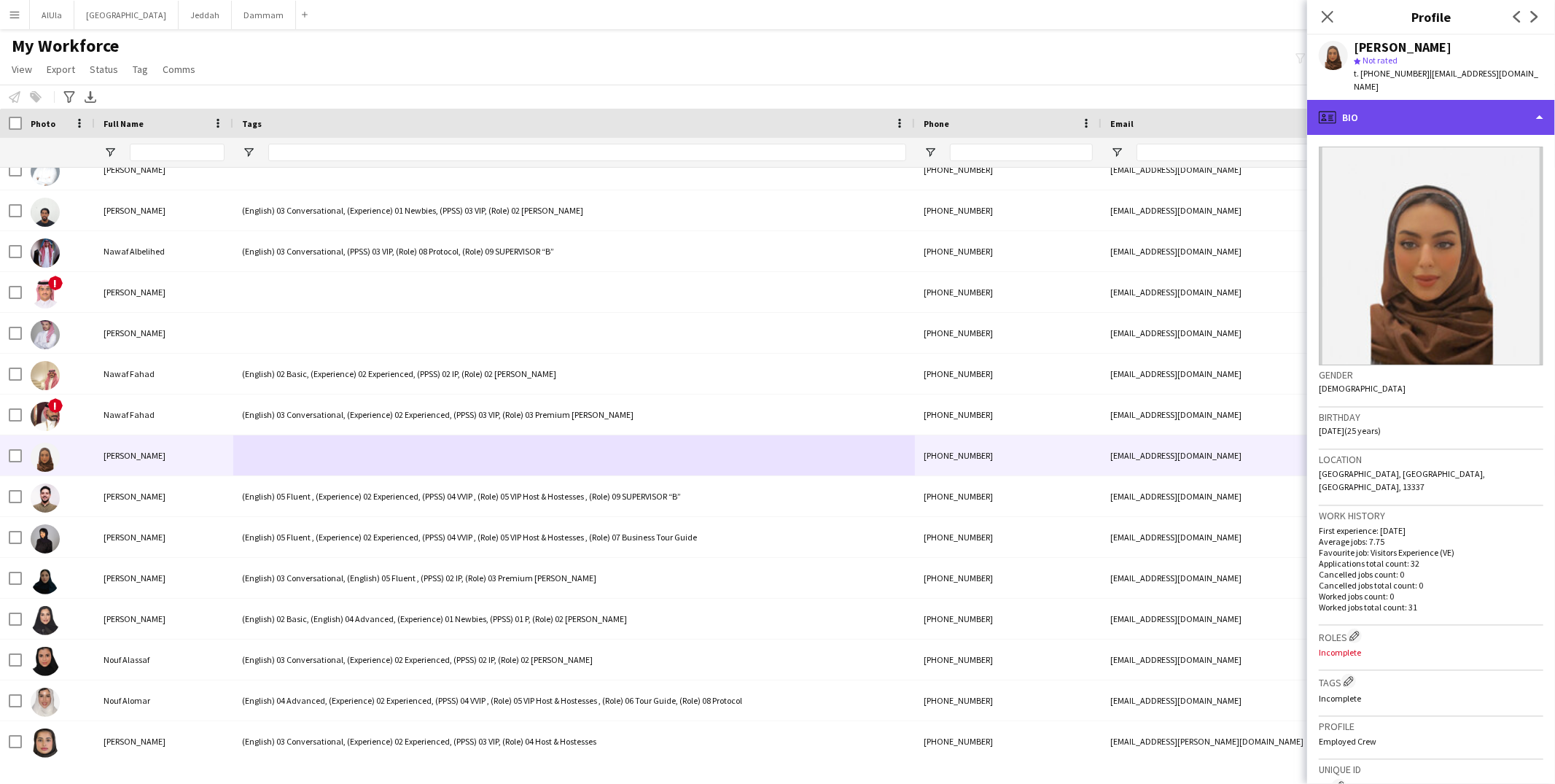
click at [1404, 100] on div "profile Bio" at bounding box center [1431, 117] width 248 height 35
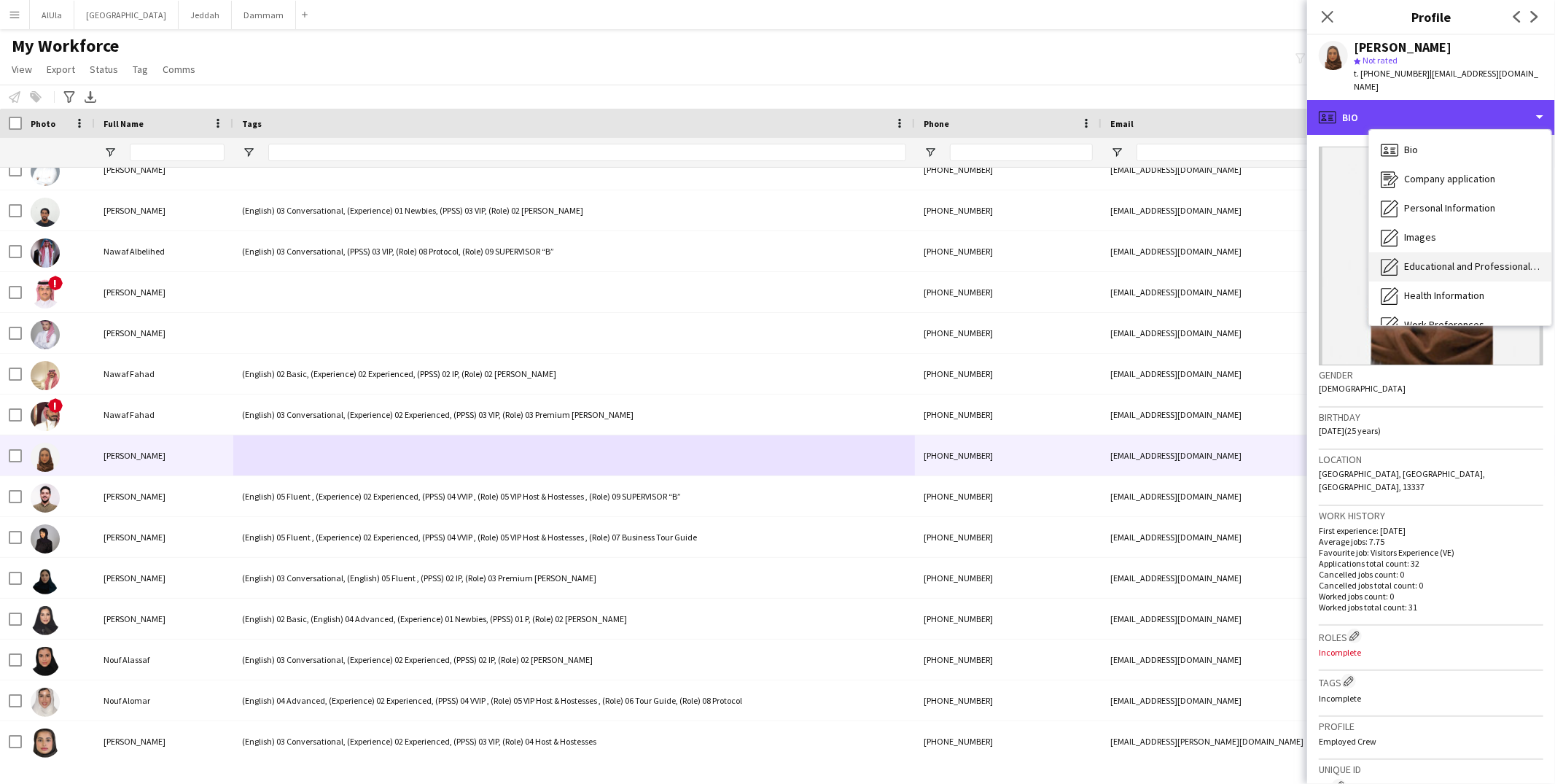
scroll to position [165, 0]
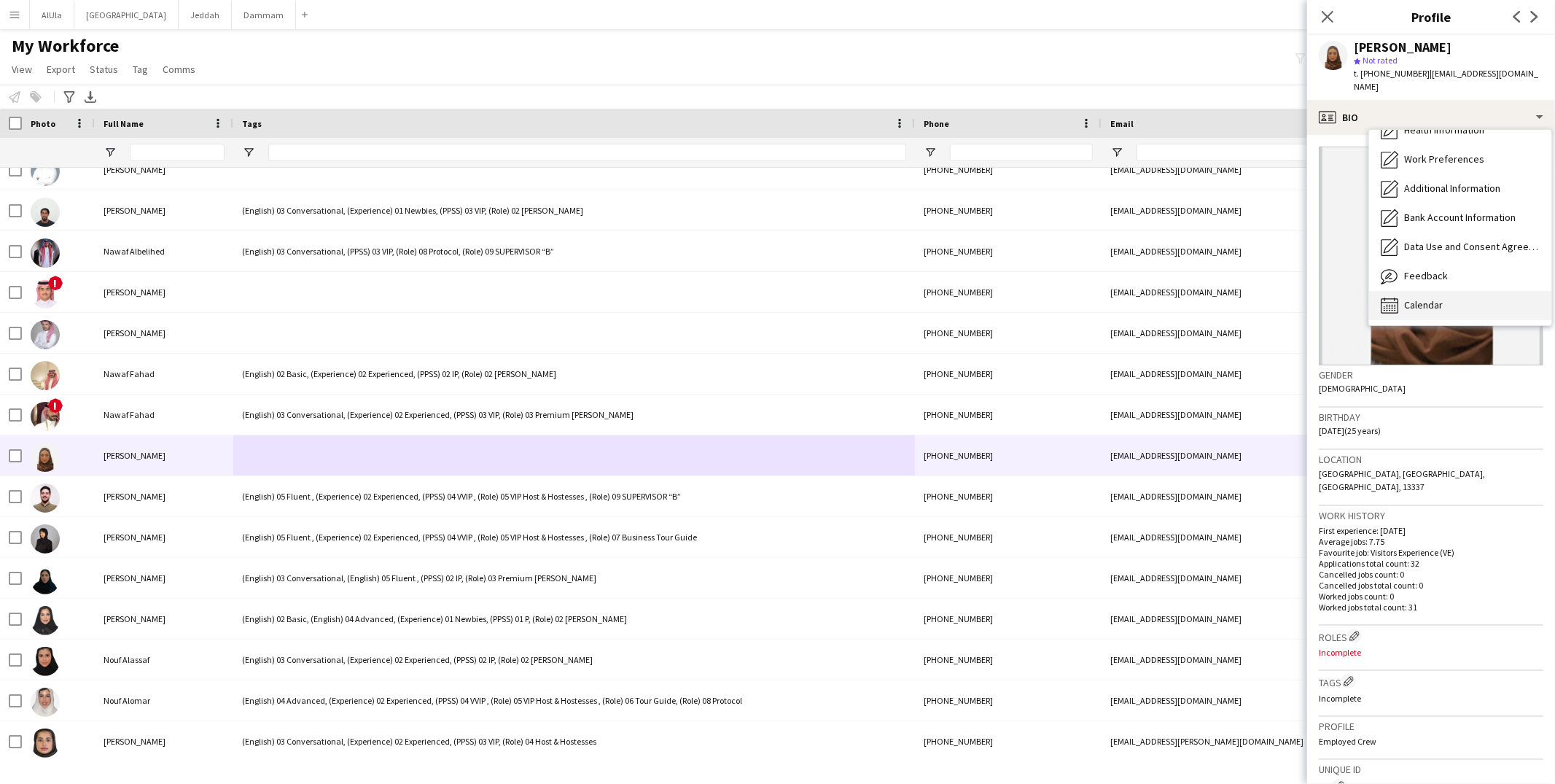
click at [1428, 298] on span "Calendar" at bounding box center [1423, 305] width 38 height 13
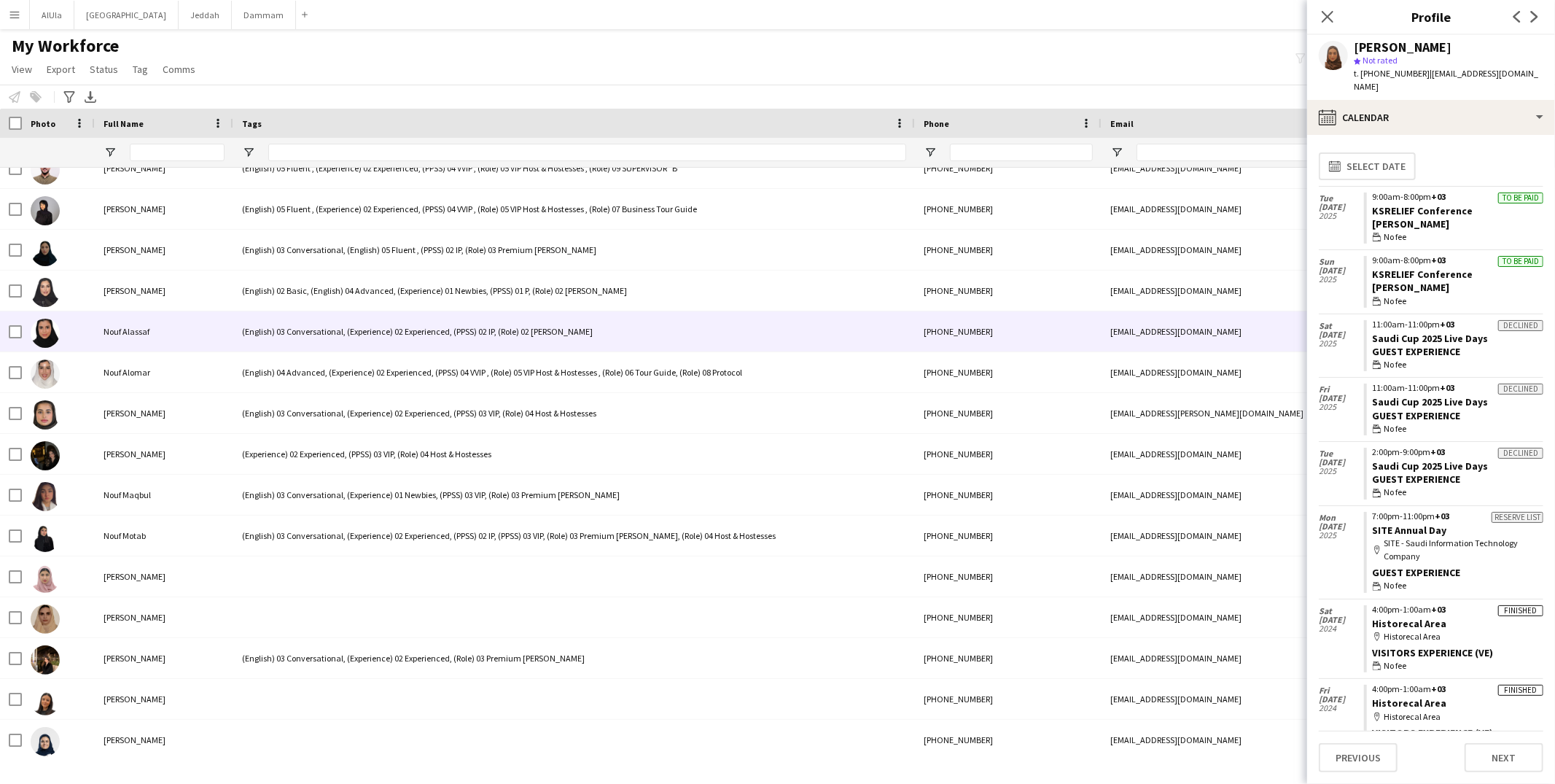
scroll to position [20442, 0]
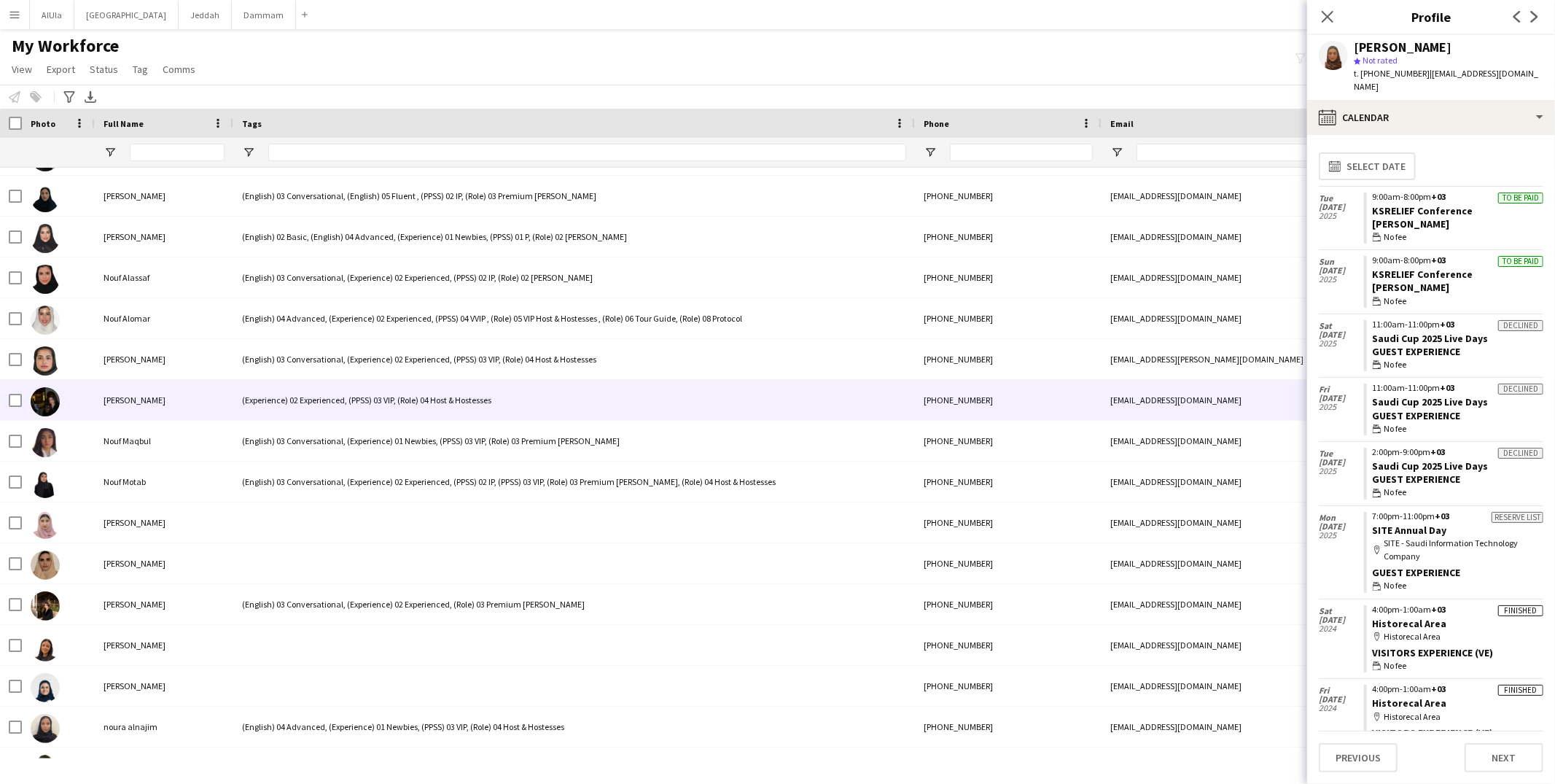
click at [334, 393] on div "(Experience) 02 Experienced, (PPSS) 03 VIP, (Role) 04 Host & Hostesses" at bounding box center [573, 399] width 681 height 40
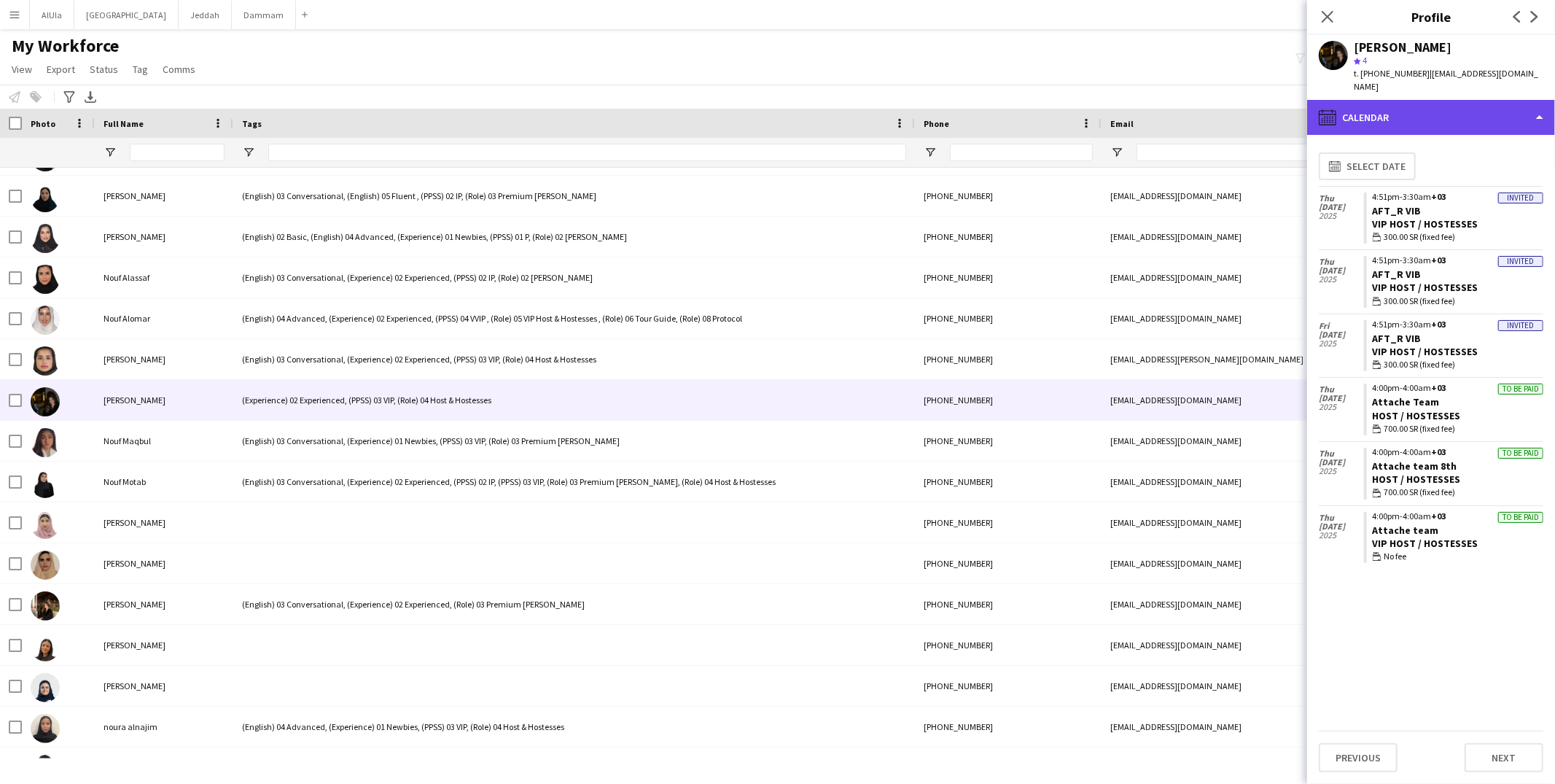
click at [1379, 100] on div "calendar-full Calendar" at bounding box center [1431, 117] width 248 height 35
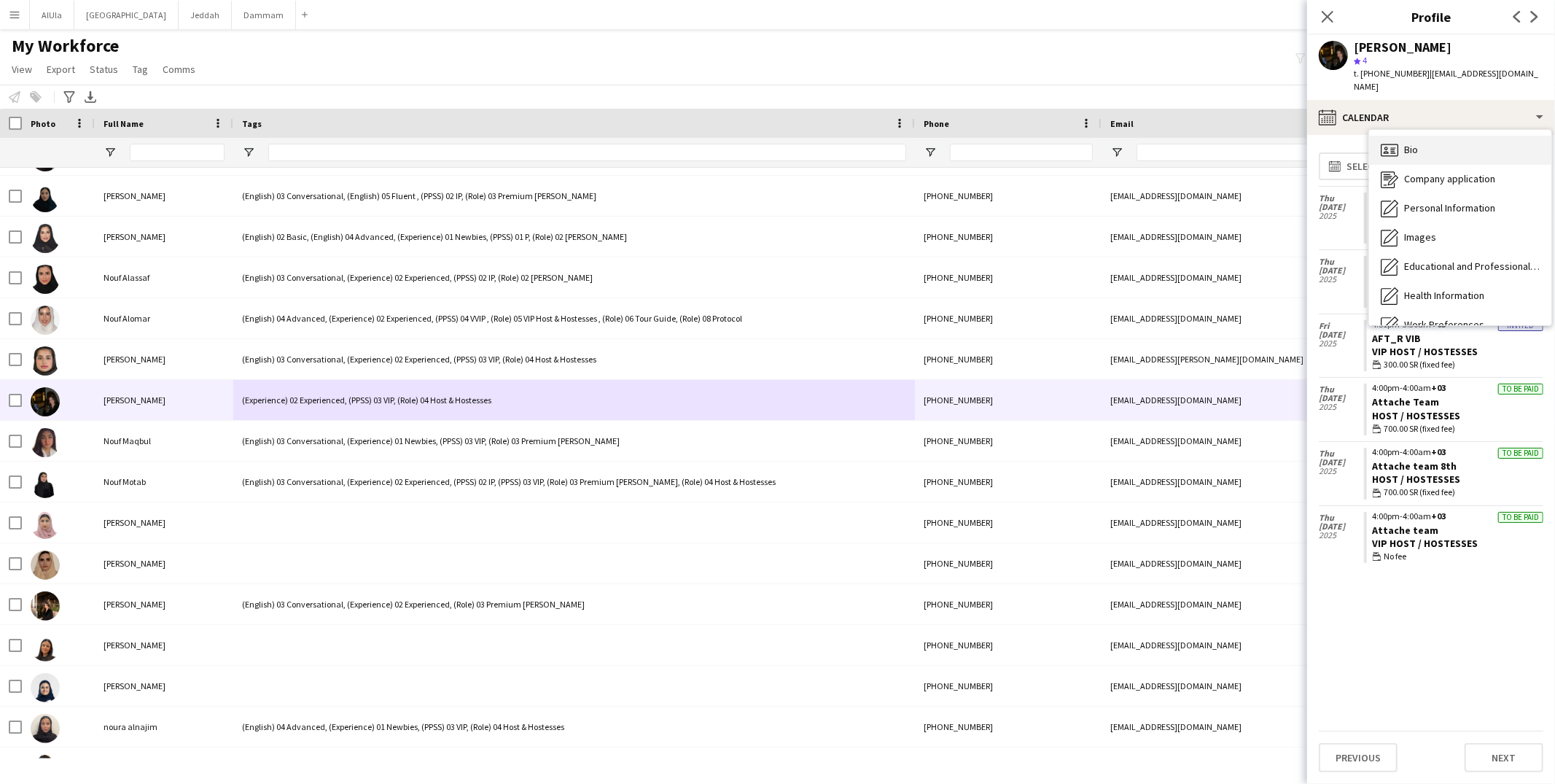
click at [1409, 143] on span "Bio" at bounding box center [1411, 149] width 14 height 13
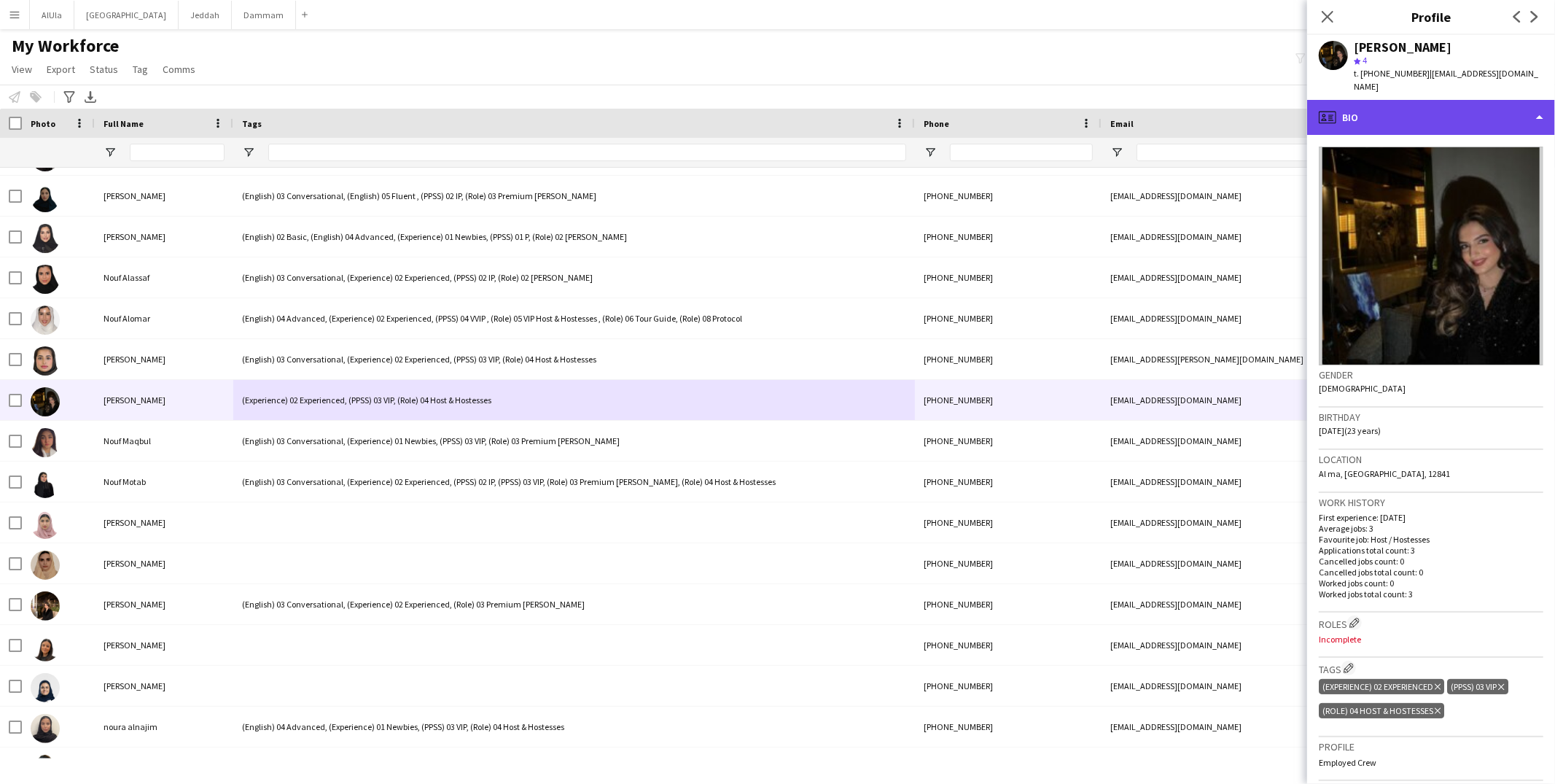
click at [1397, 107] on div "profile Bio" at bounding box center [1431, 117] width 248 height 35
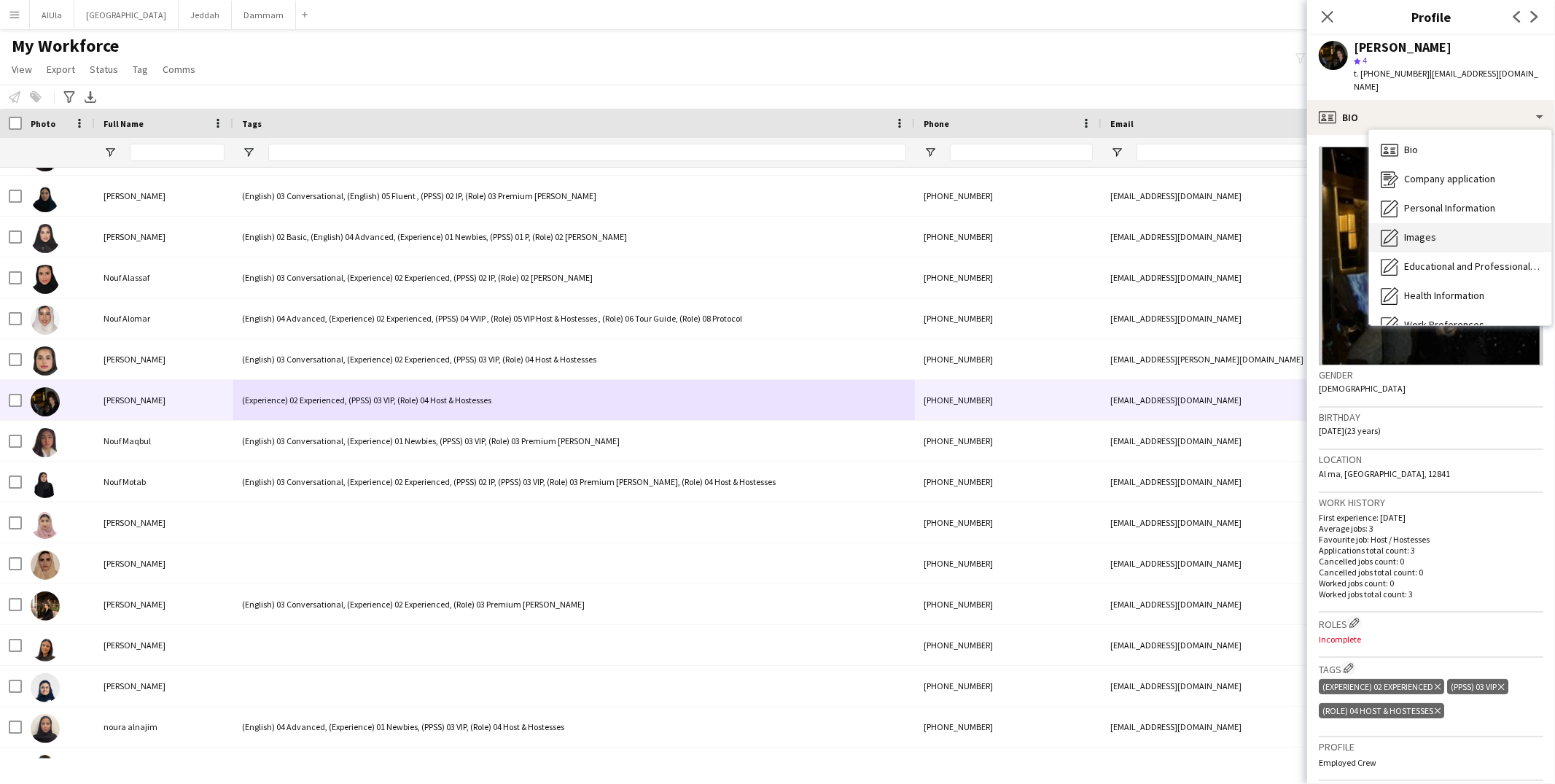
click at [1435, 230] on span "Images" at bounding box center [1420, 237] width 32 height 13
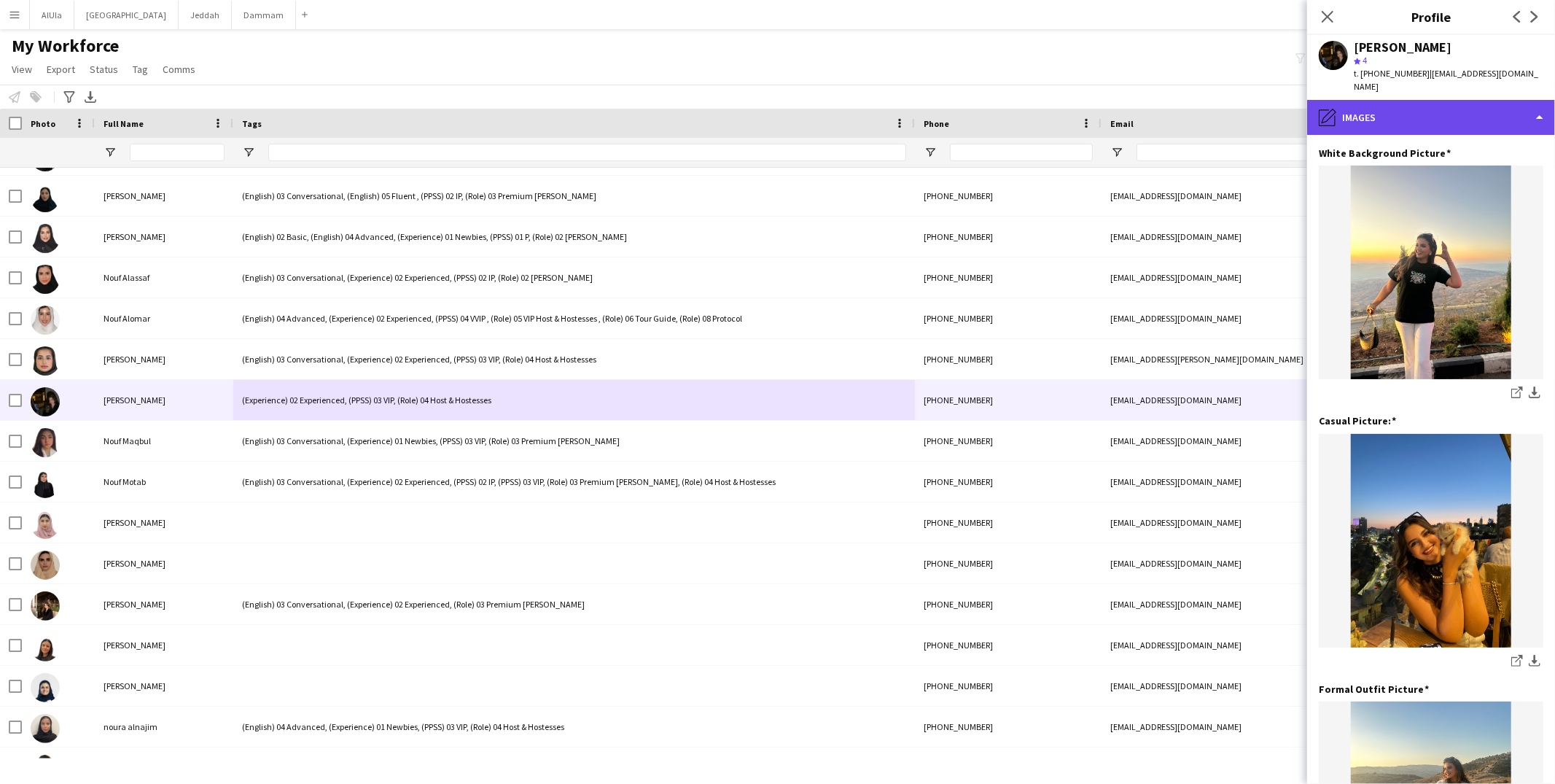
click at [1408, 114] on div "pencil4 Images" at bounding box center [1431, 117] width 248 height 35
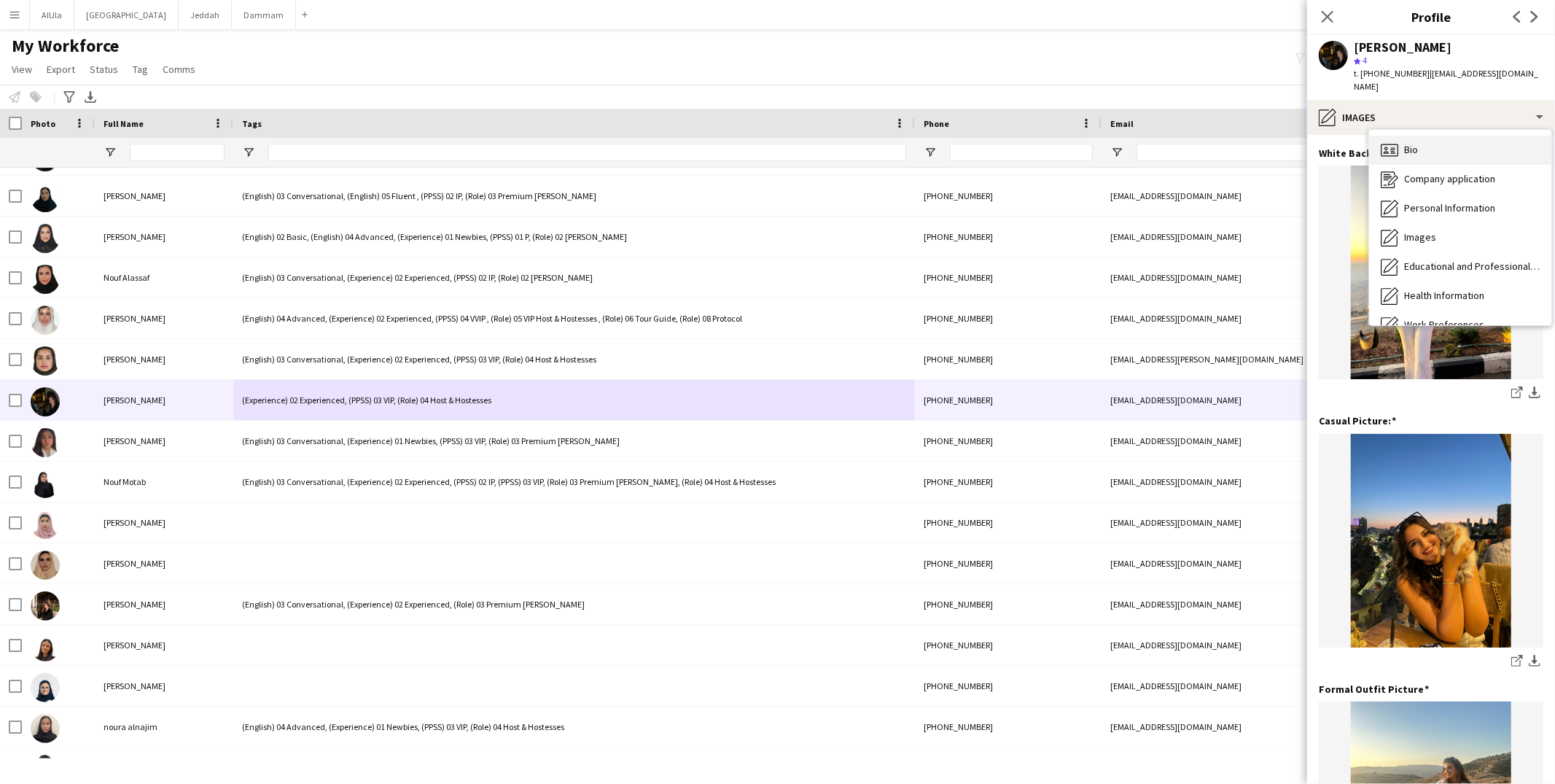
click at [1415, 144] on div "Bio Bio" at bounding box center [1459, 149] width 182 height 29
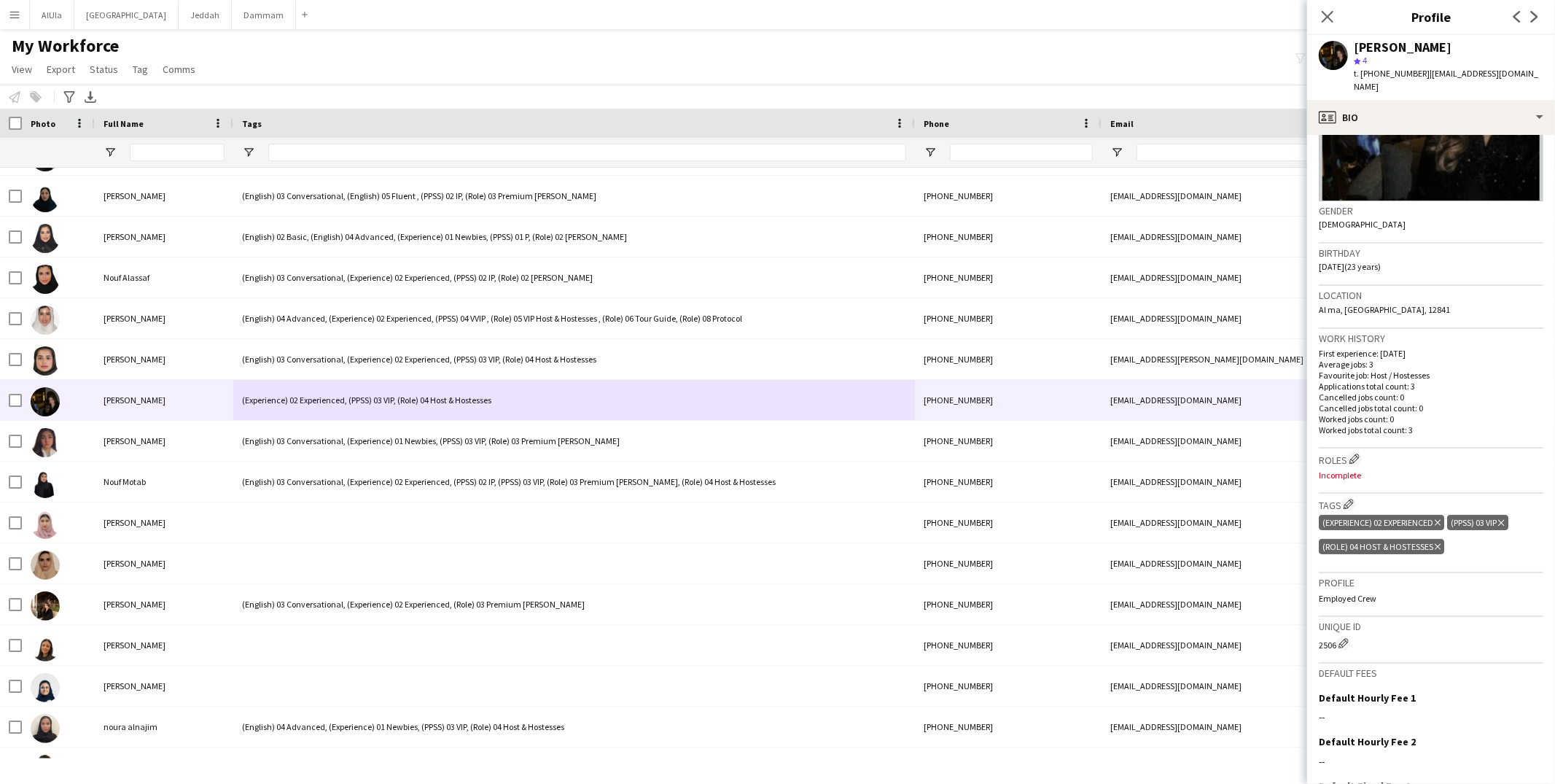
scroll to position [175, 0]
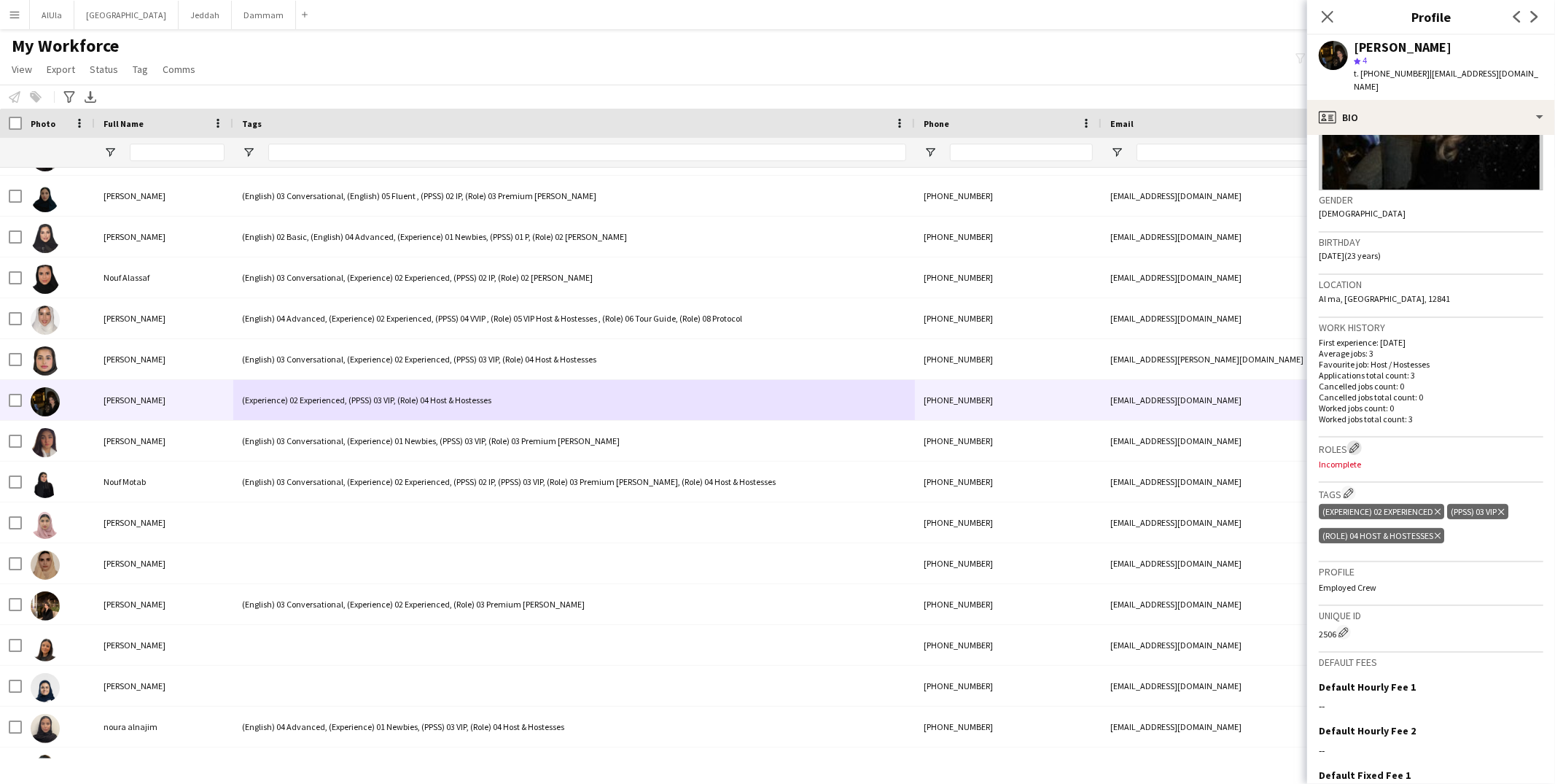
click at [1356, 443] on app-icon "Edit crew company roles" at bounding box center [1354, 447] width 10 height 10
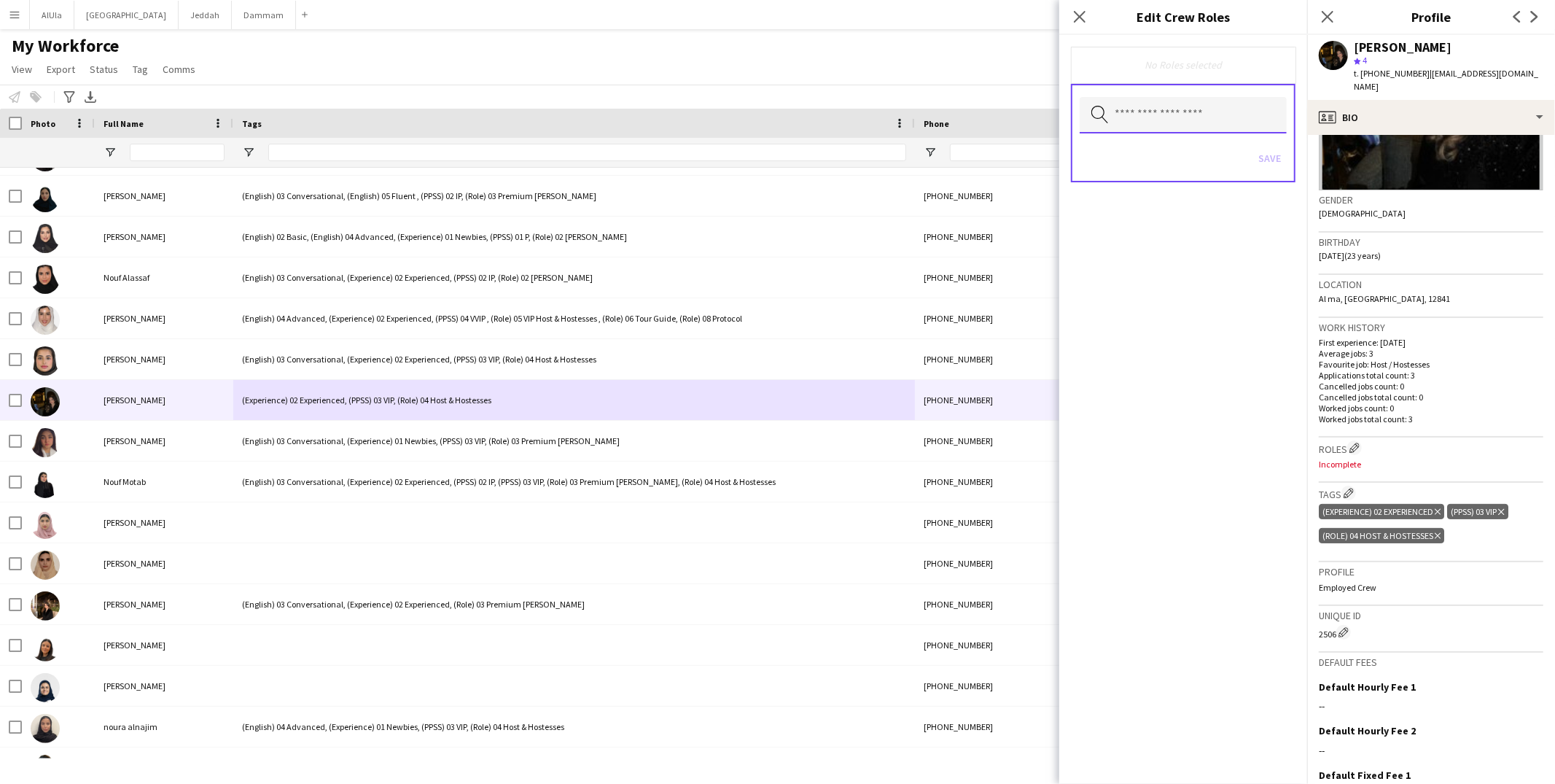
click at [1144, 121] on input "text" at bounding box center [1183, 115] width 207 height 36
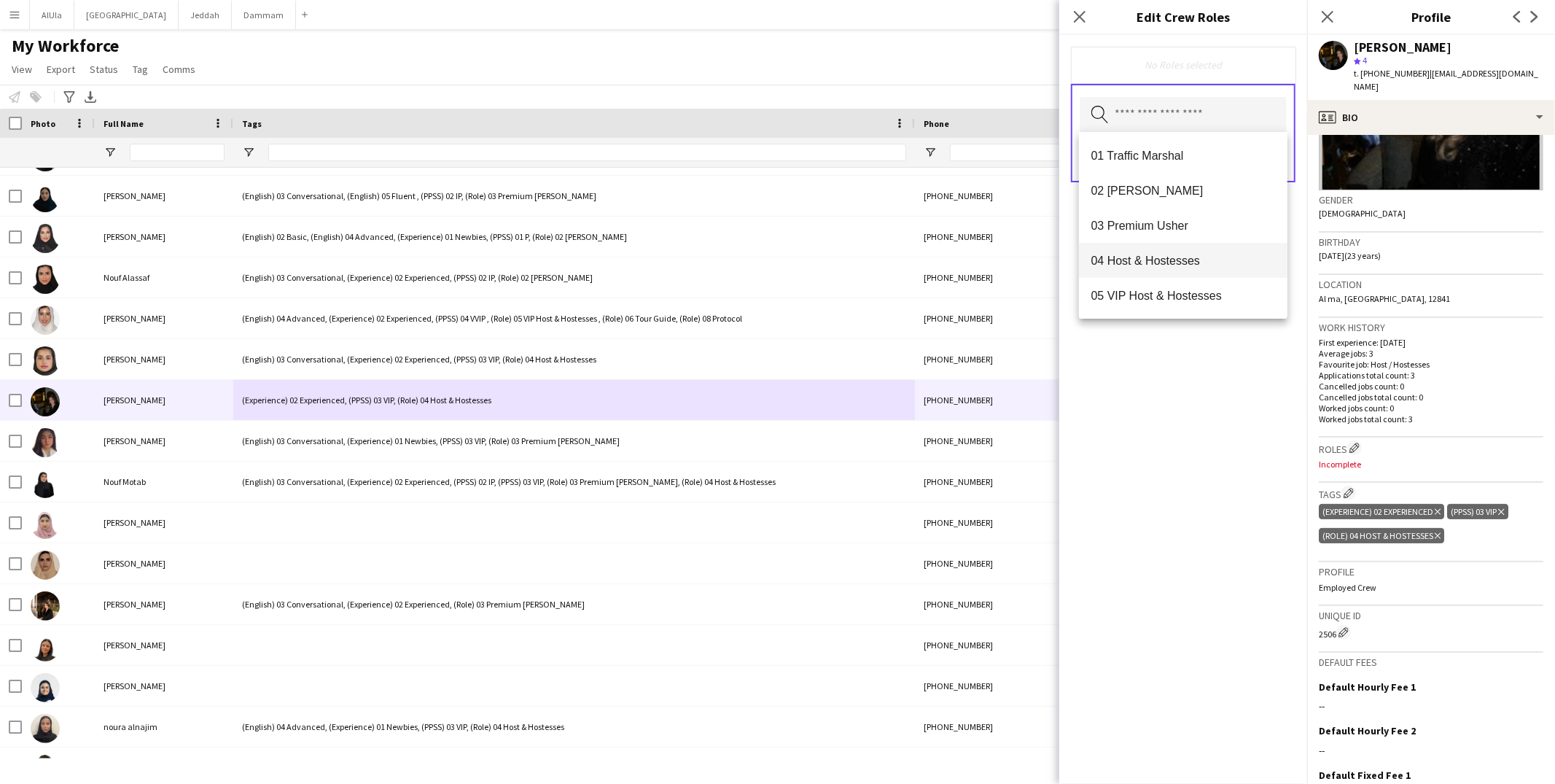
click at [1165, 260] on span "04 Host & Hostesses" at bounding box center [1183, 260] width 186 height 14
click at [1218, 454] on div "04 Host & Hostesses Remove Search by role type Save" at bounding box center [1183, 409] width 248 height 749
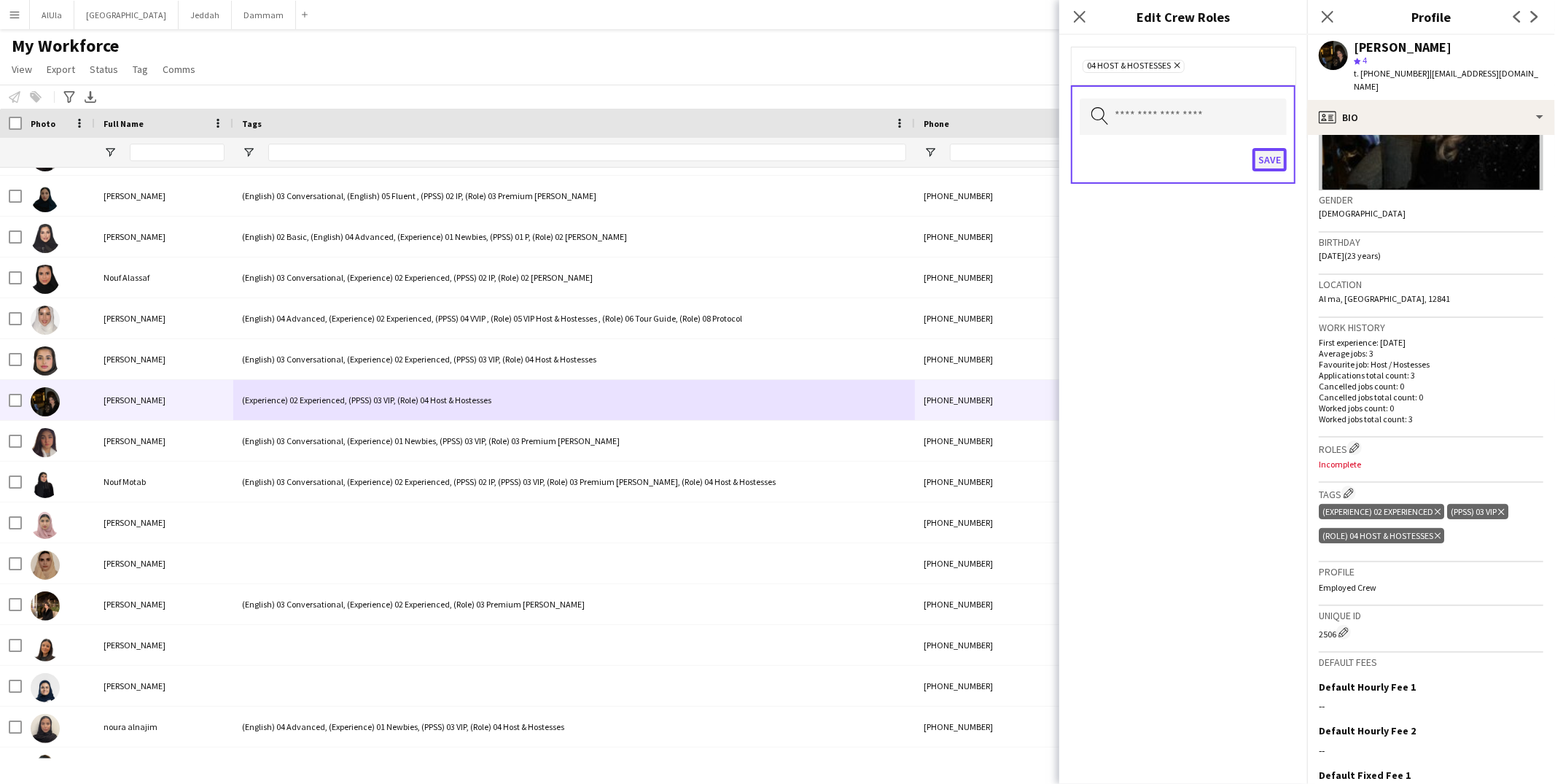
click at [1268, 158] on button "Save" at bounding box center [1269, 159] width 34 height 23
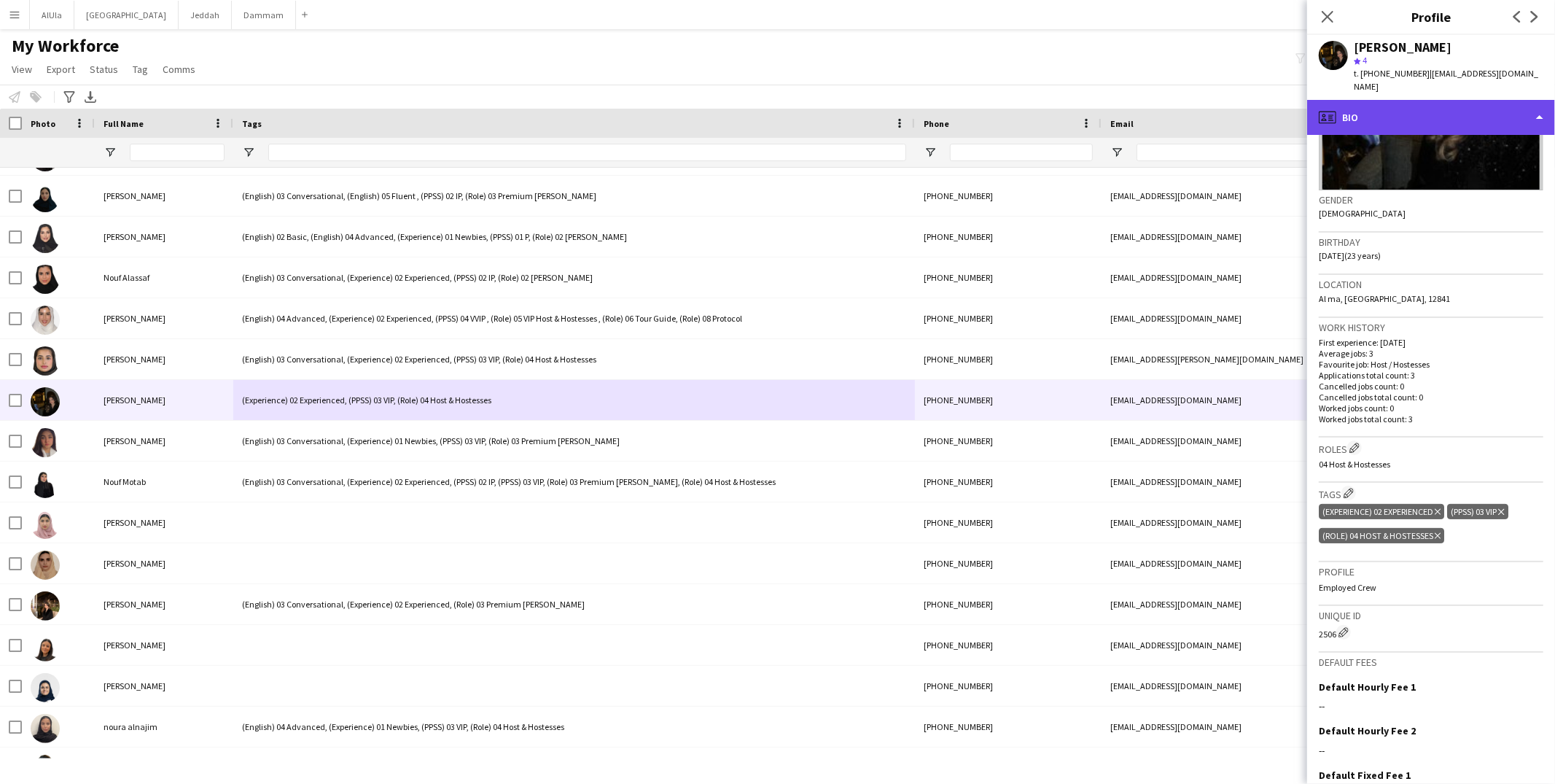
click at [1354, 100] on div "profile Bio" at bounding box center [1431, 117] width 248 height 35
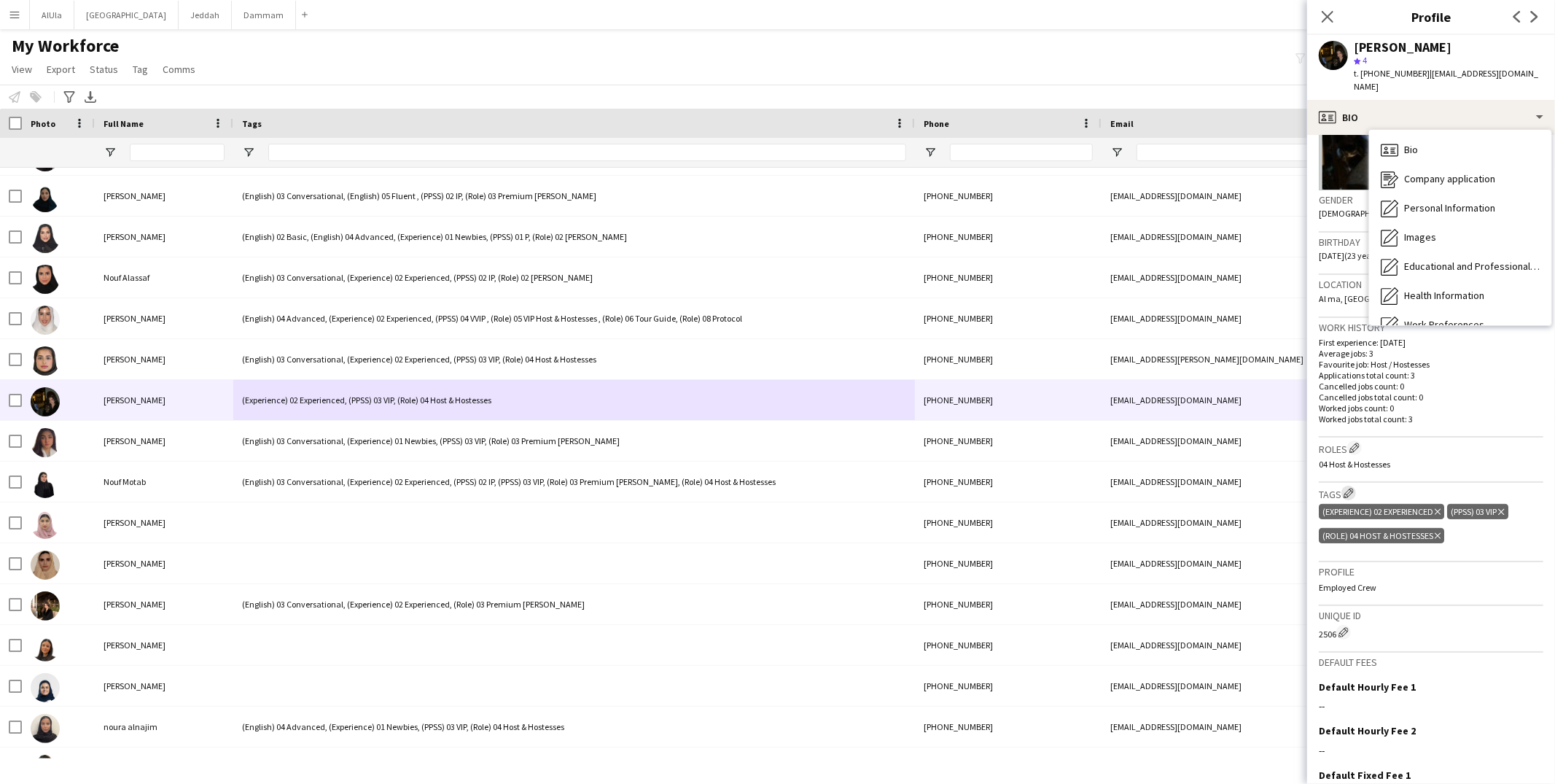
click at [1351, 488] on app-icon "Edit crew company tags" at bounding box center [1348, 492] width 10 height 10
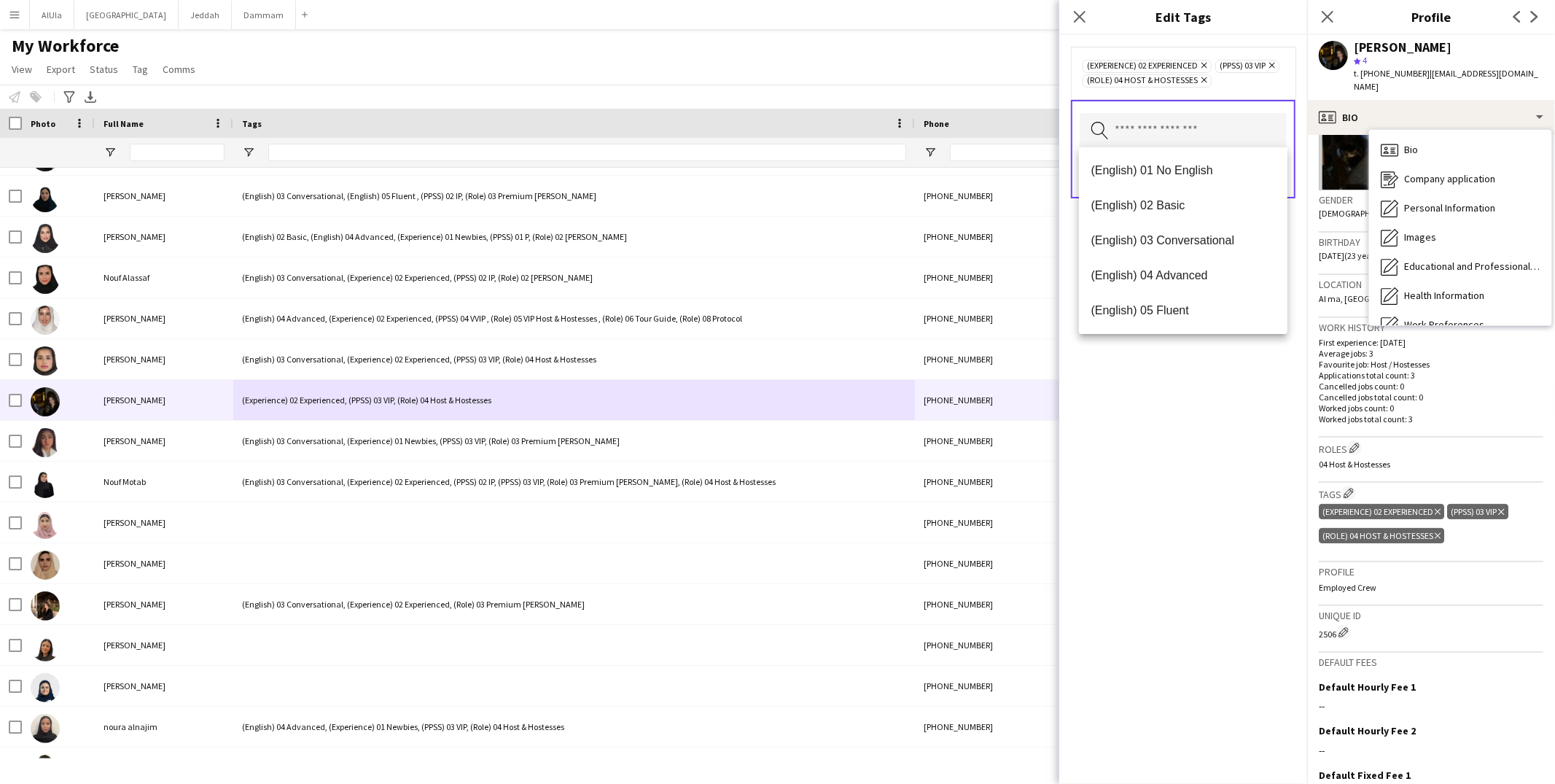
click at [1149, 135] on input "text" at bounding box center [1183, 131] width 207 height 36
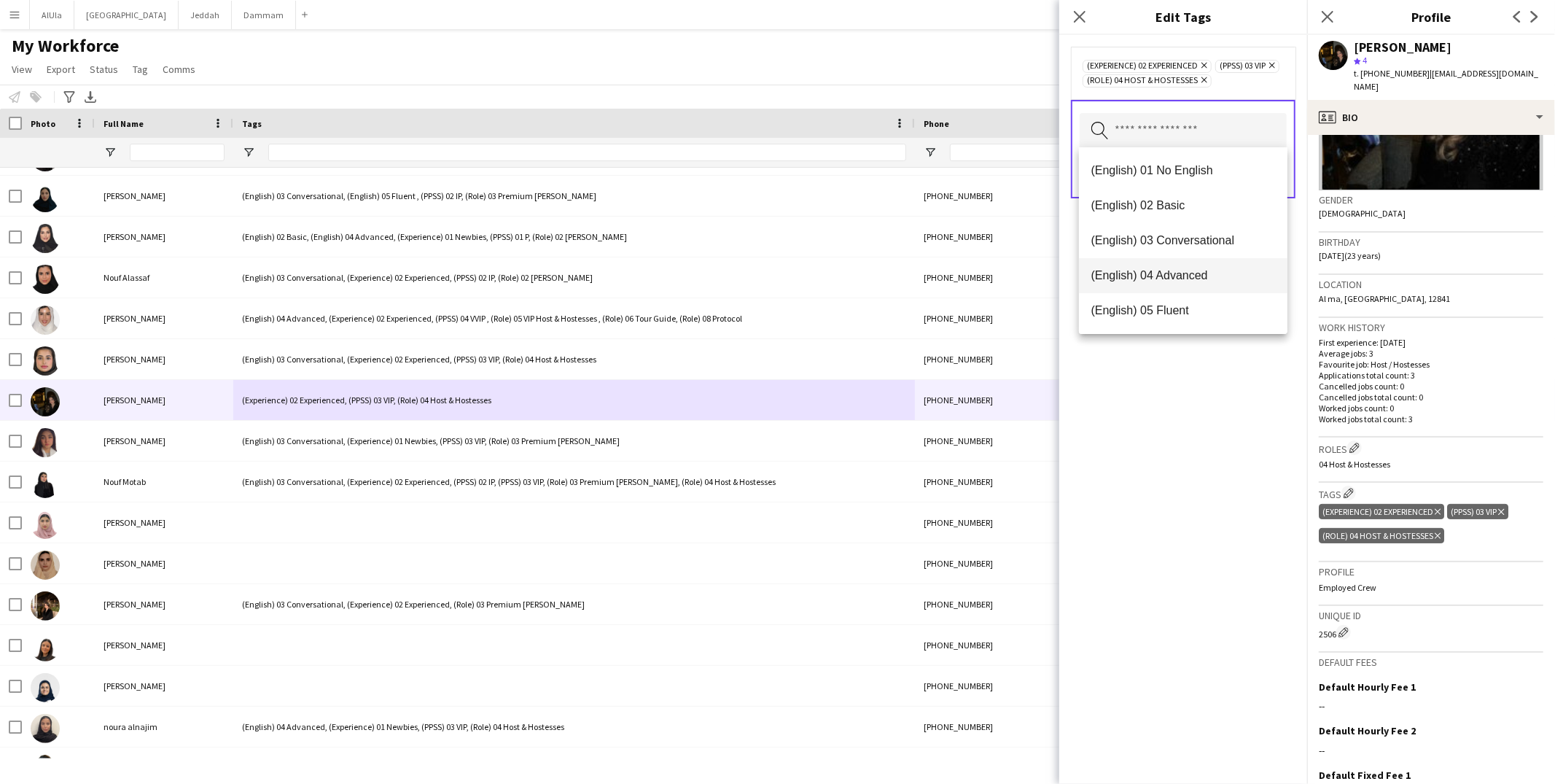
scroll to position [3, 0]
click at [1172, 230] on span "(English) 03 Conversational" at bounding box center [1183, 237] width 186 height 14
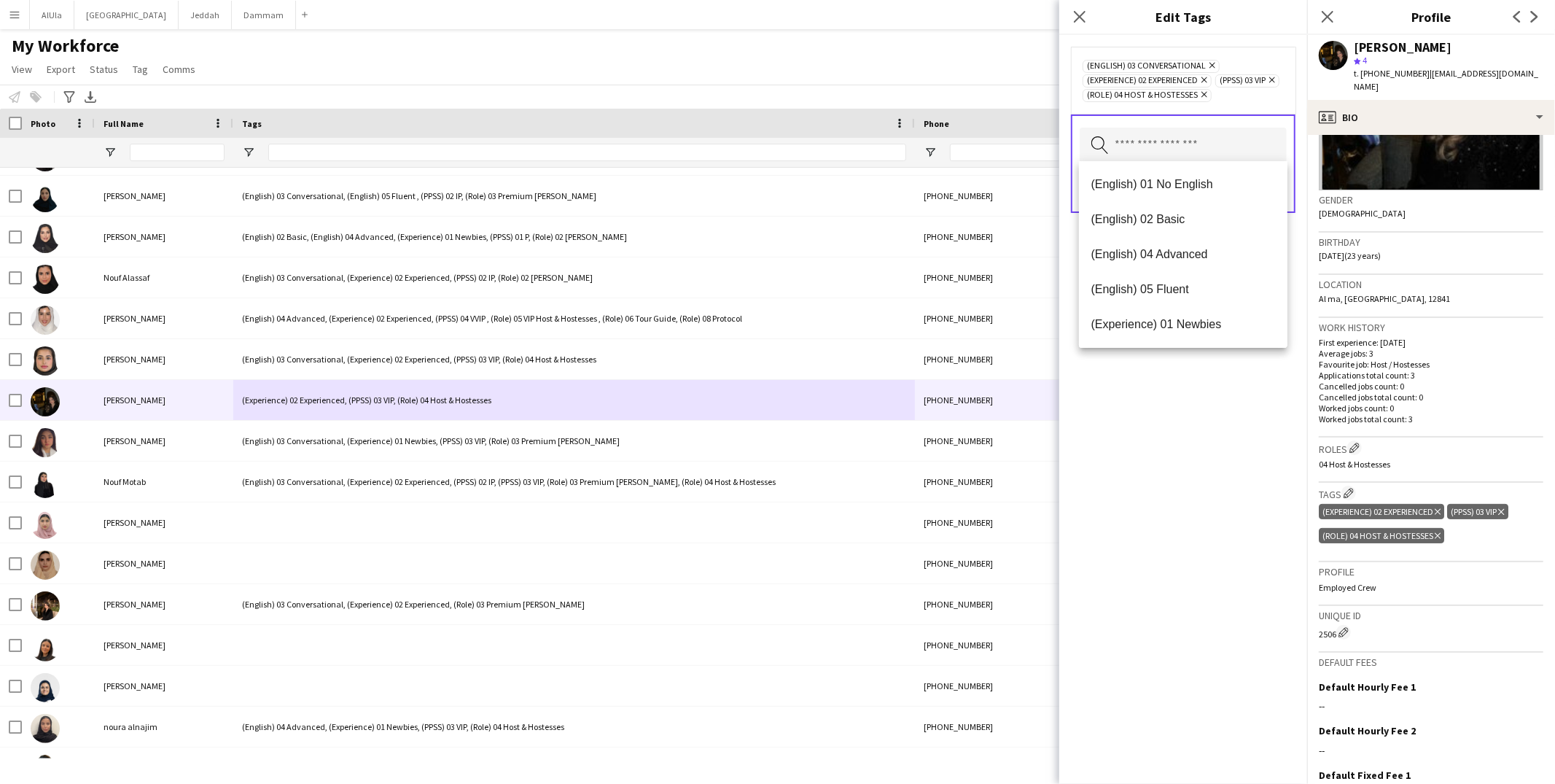
drag, startPoint x: 1201, startPoint y: 465, endPoint x: 1209, endPoint y: 424, distance: 41.8
click at [1202, 466] on div "(English) 03 Conversational Remove (Experience) 02 Experienced Remove (PPSS) 03…" at bounding box center [1183, 409] width 248 height 749
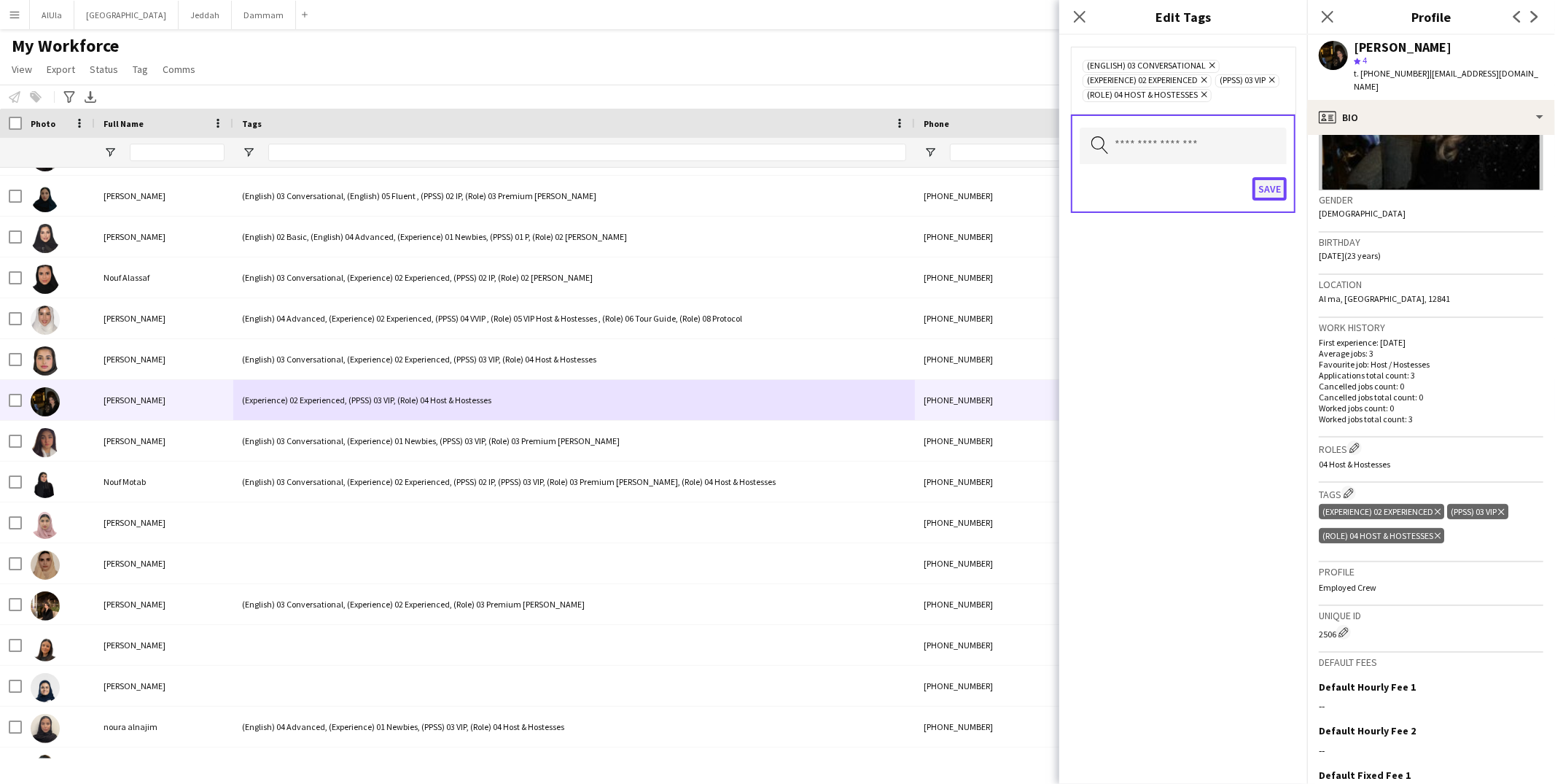
click at [1270, 183] on button "Save" at bounding box center [1269, 188] width 34 height 23
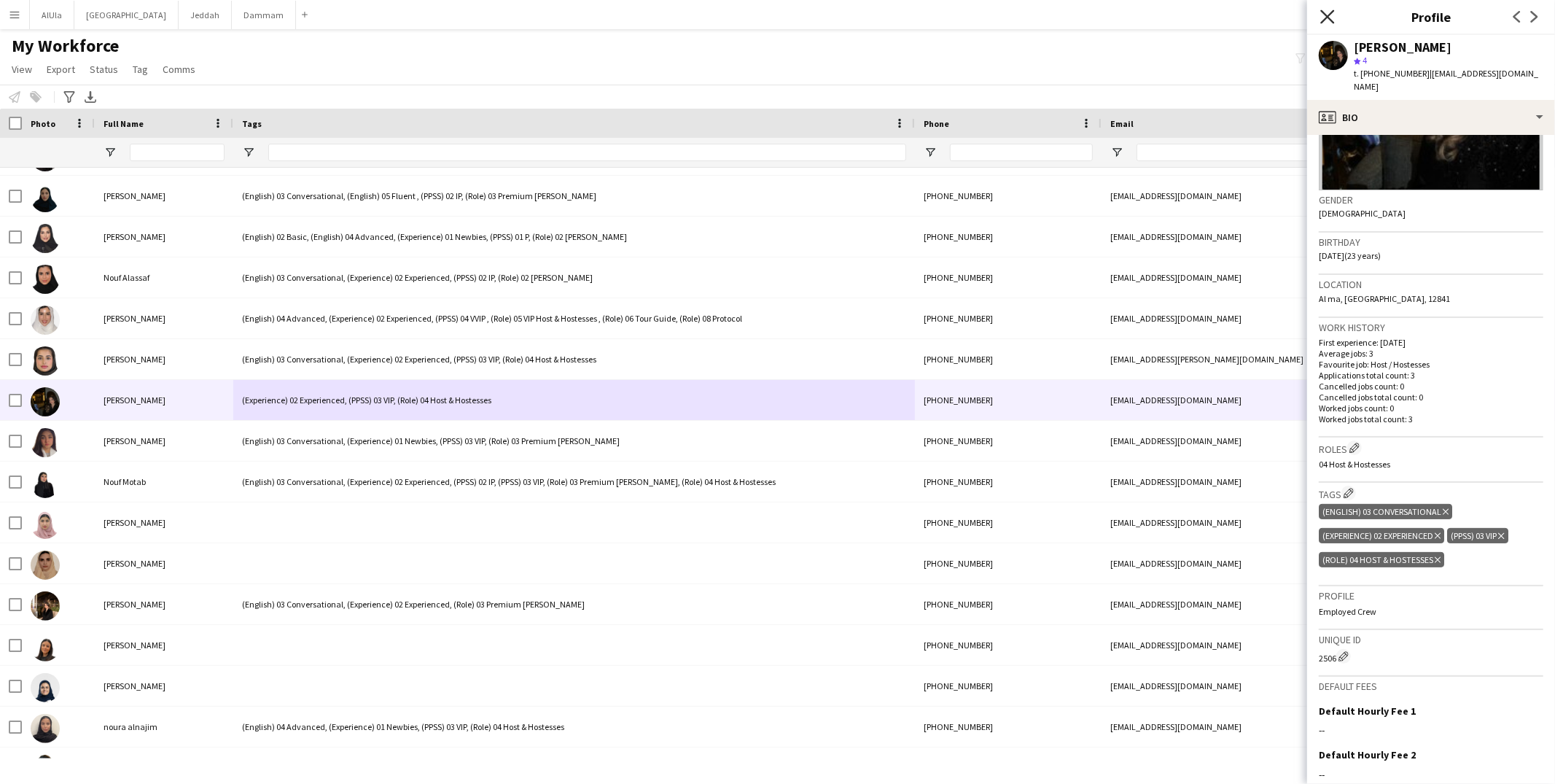
click at [1322, 13] on icon "Close pop-in" at bounding box center [1327, 16] width 14 height 14
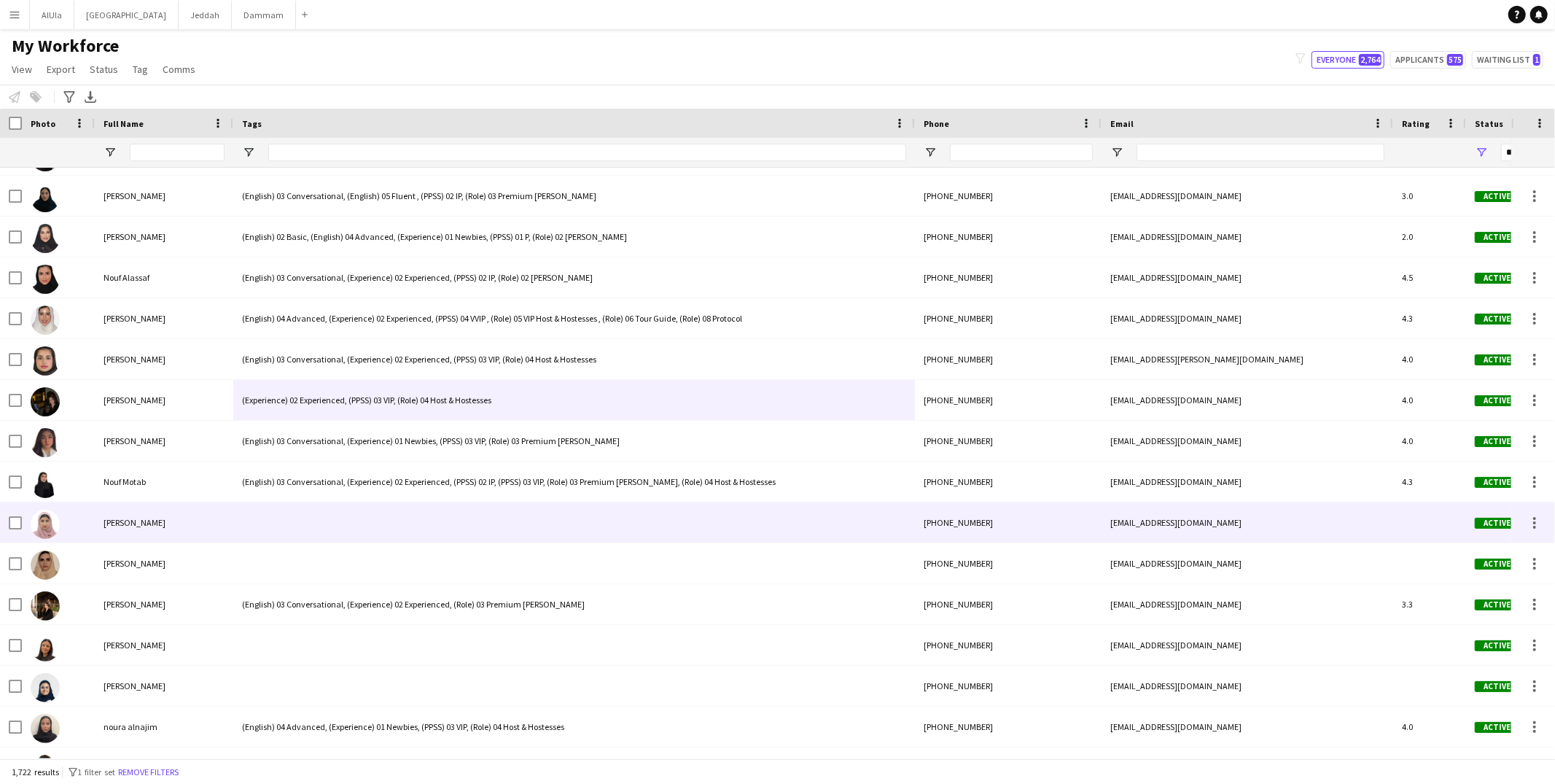
click at [418, 517] on div at bounding box center [573, 522] width 681 height 40
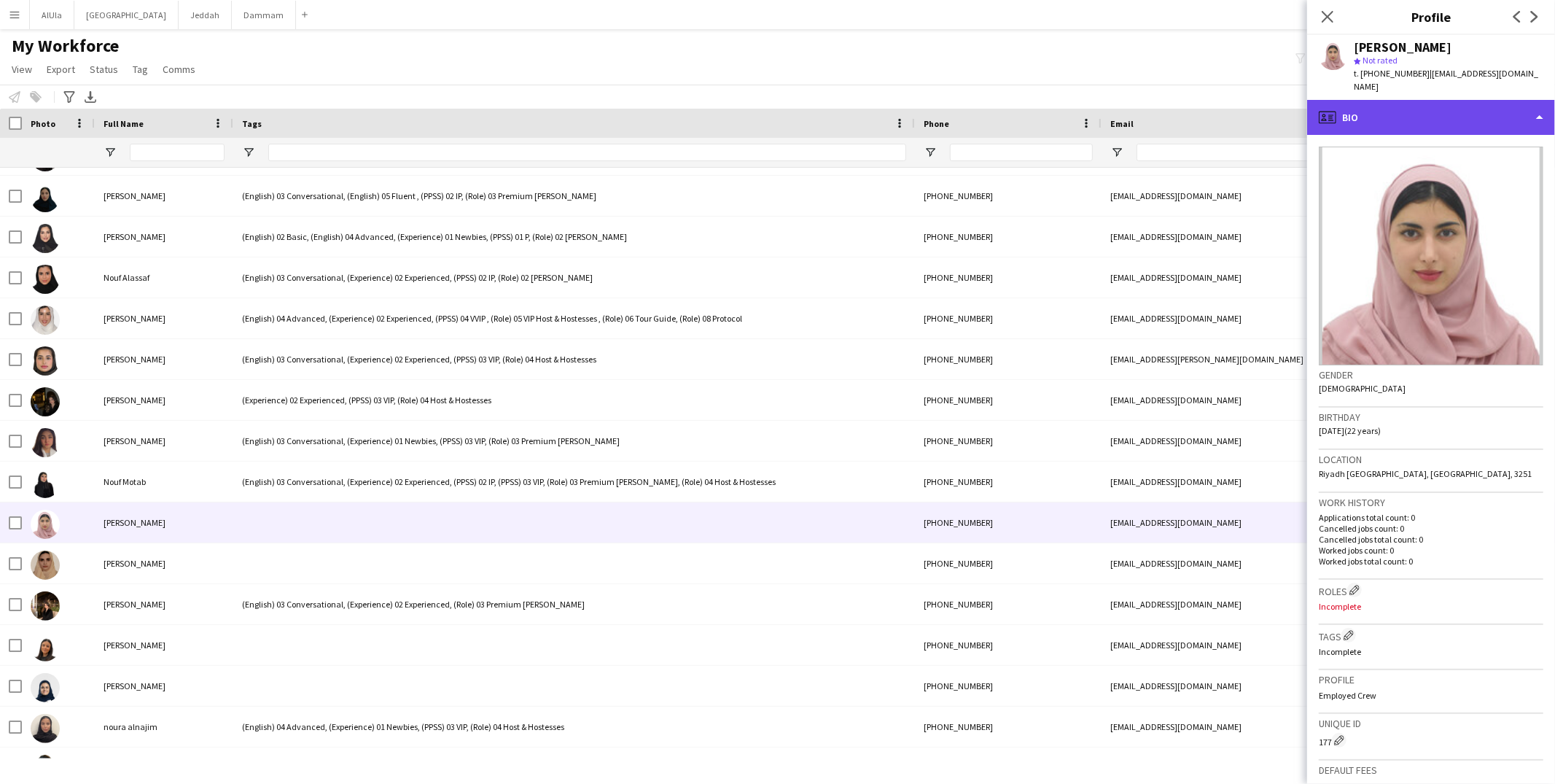
click at [1367, 116] on div "profile Bio" at bounding box center [1431, 117] width 248 height 35
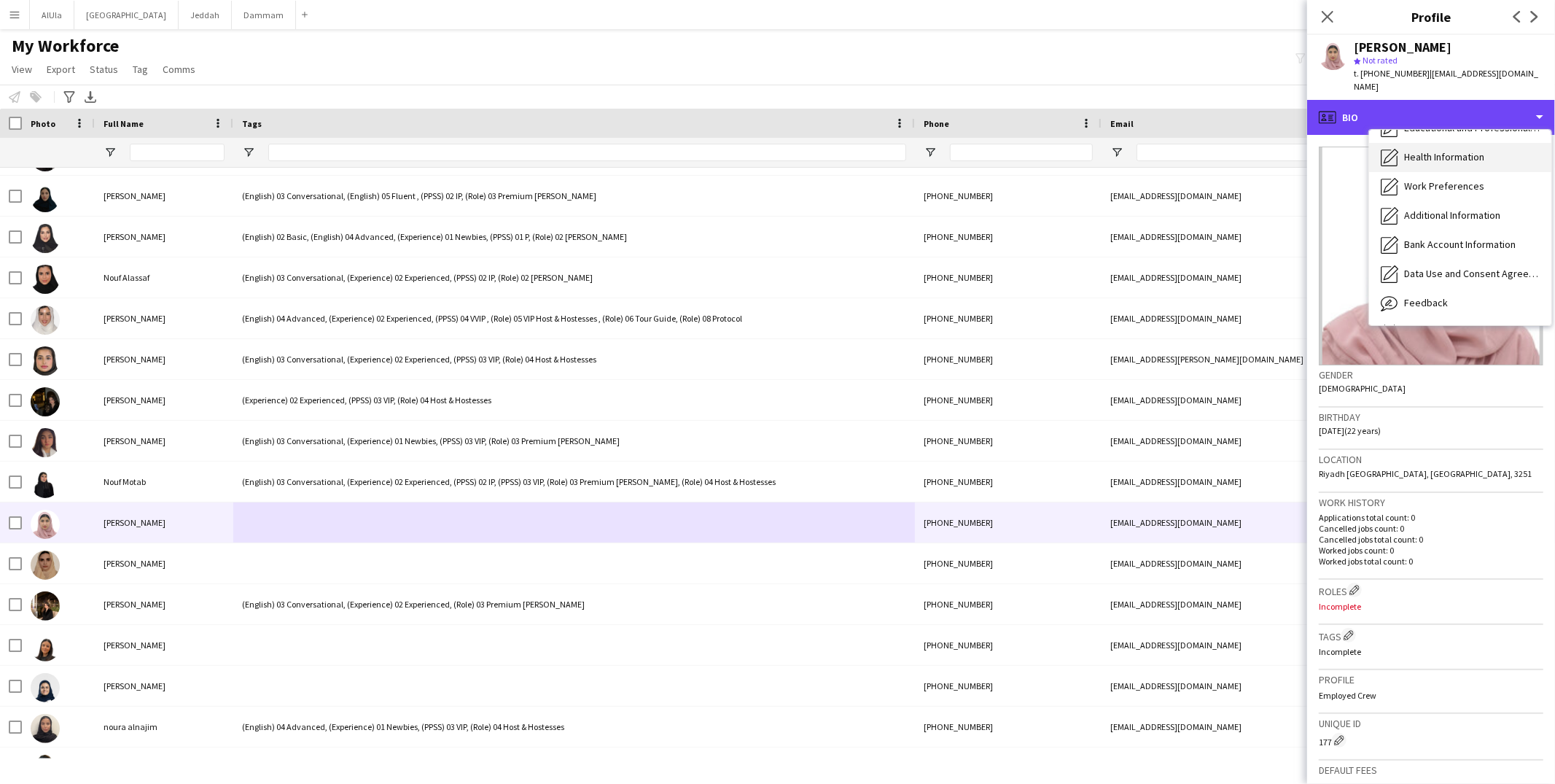
scroll to position [165, 0]
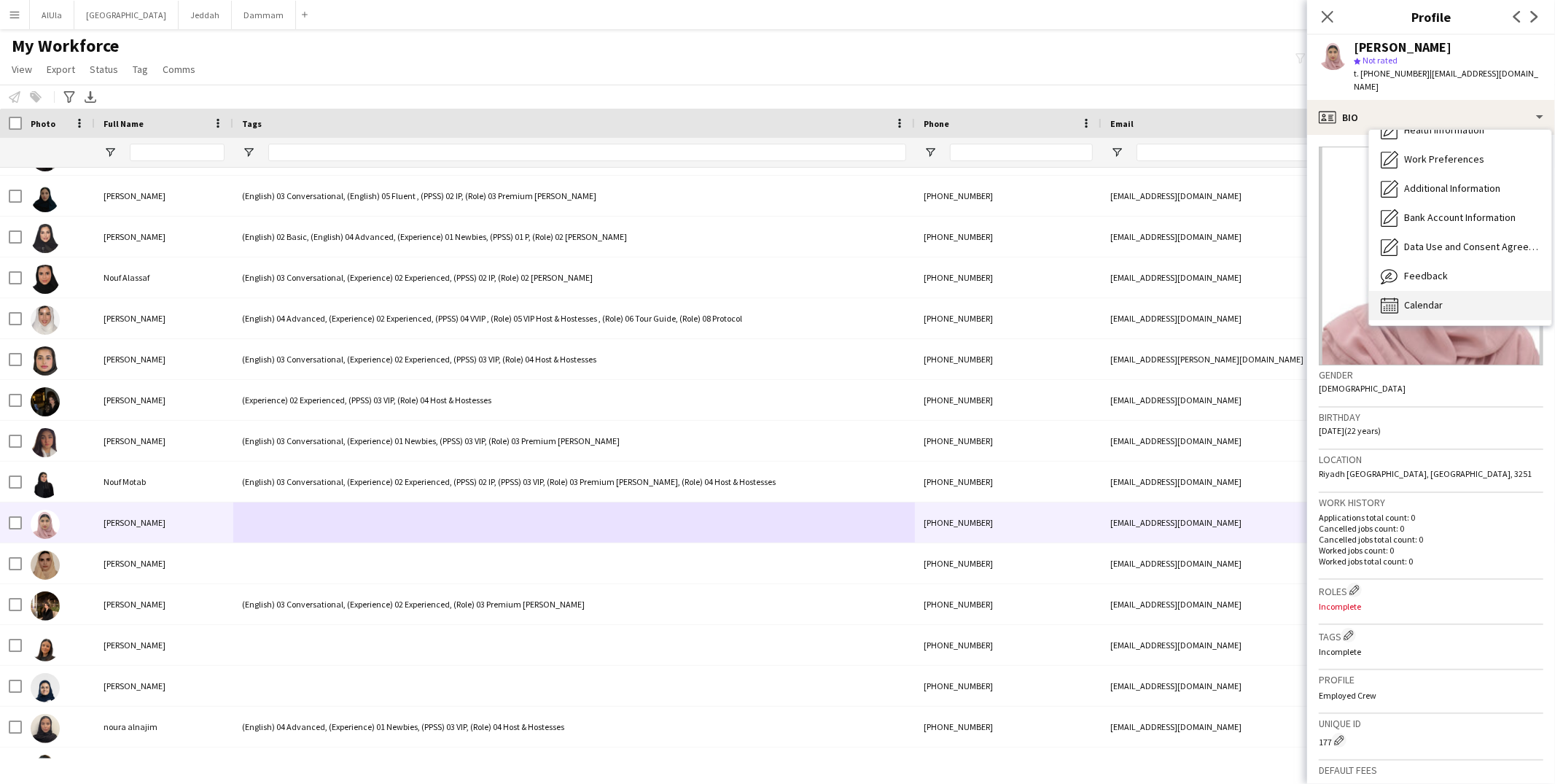
click at [1435, 298] on span "Calendar" at bounding box center [1423, 305] width 38 height 13
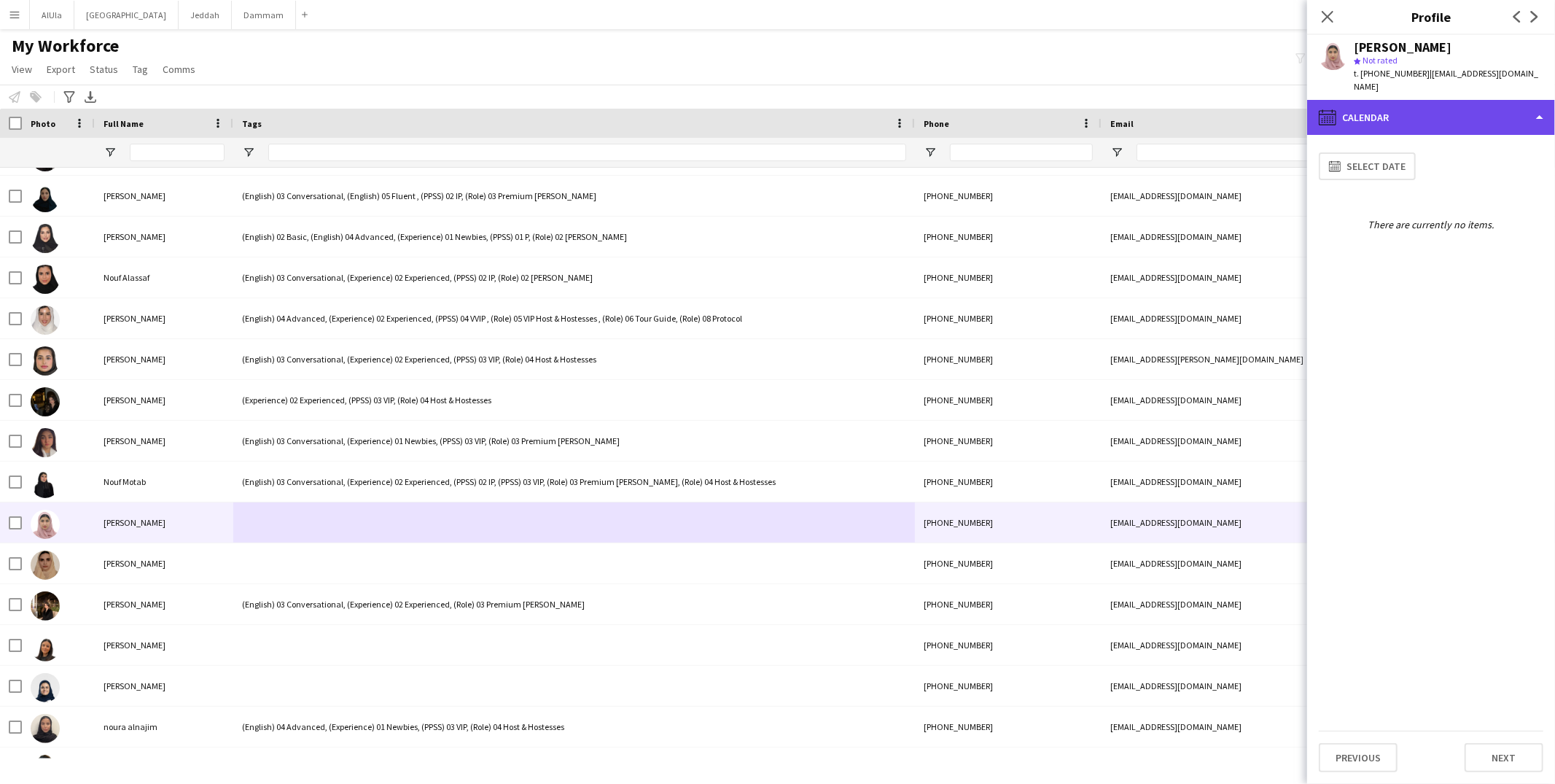
click at [1443, 110] on div "calendar-full Calendar" at bounding box center [1431, 117] width 248 height 35
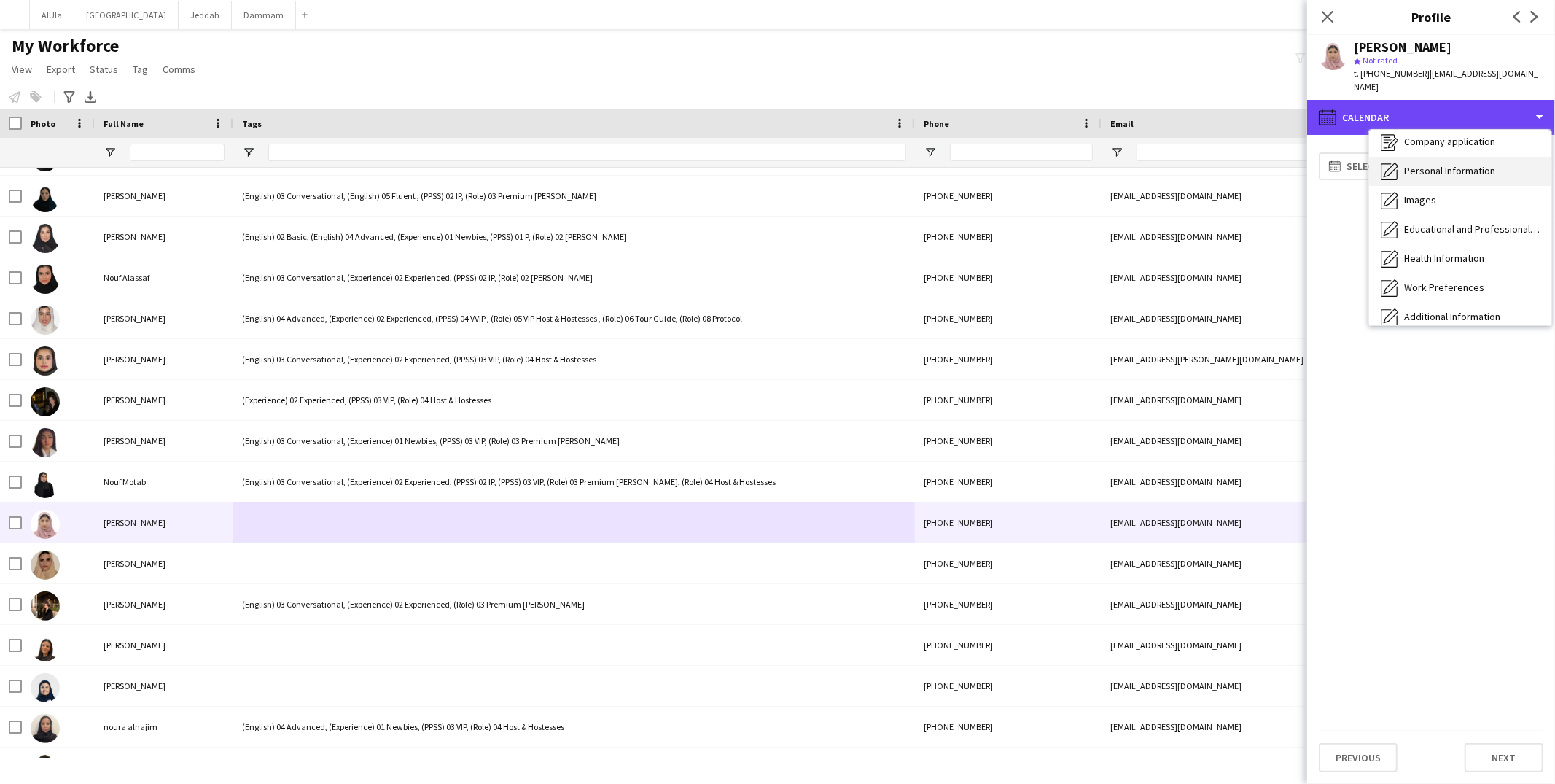
scroll to position [0, 0]
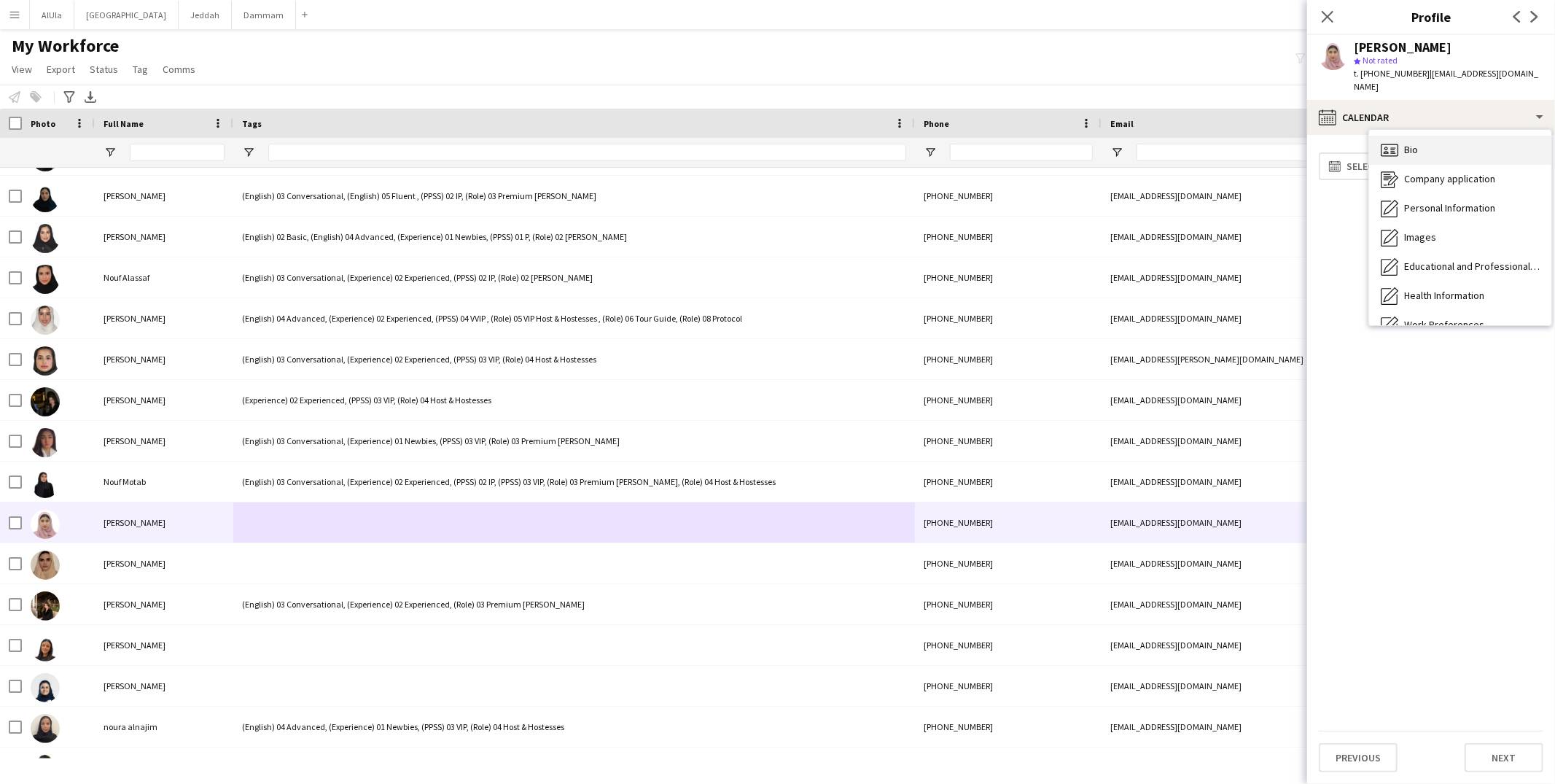
click at [1425, 144] on div "Bio Bio" at bounding box center [1459, 149] width 182 height 29
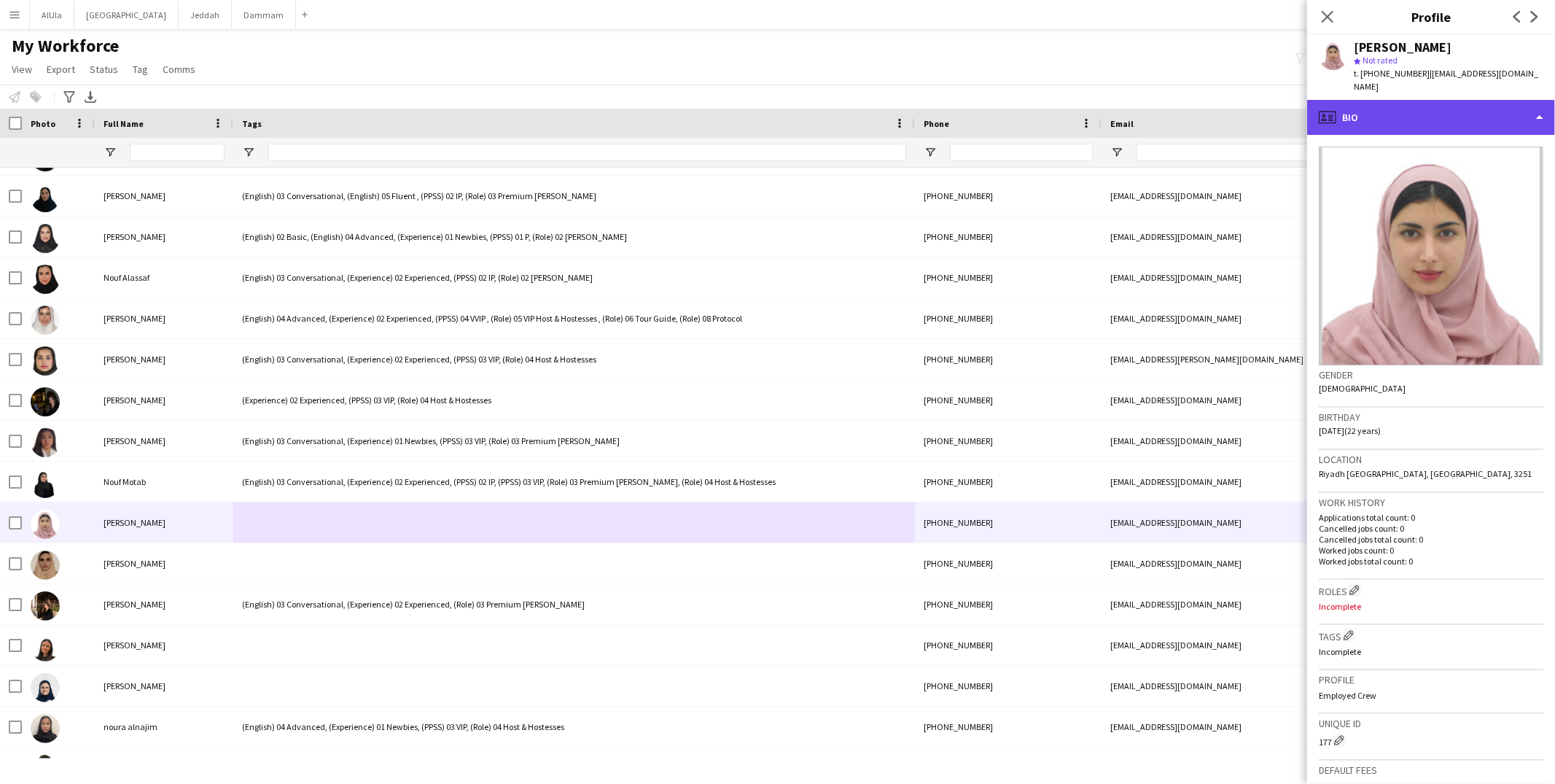
click at [1428, 118] on div "profile Bio" at bounding box center [1431, 117] width 248 height 35
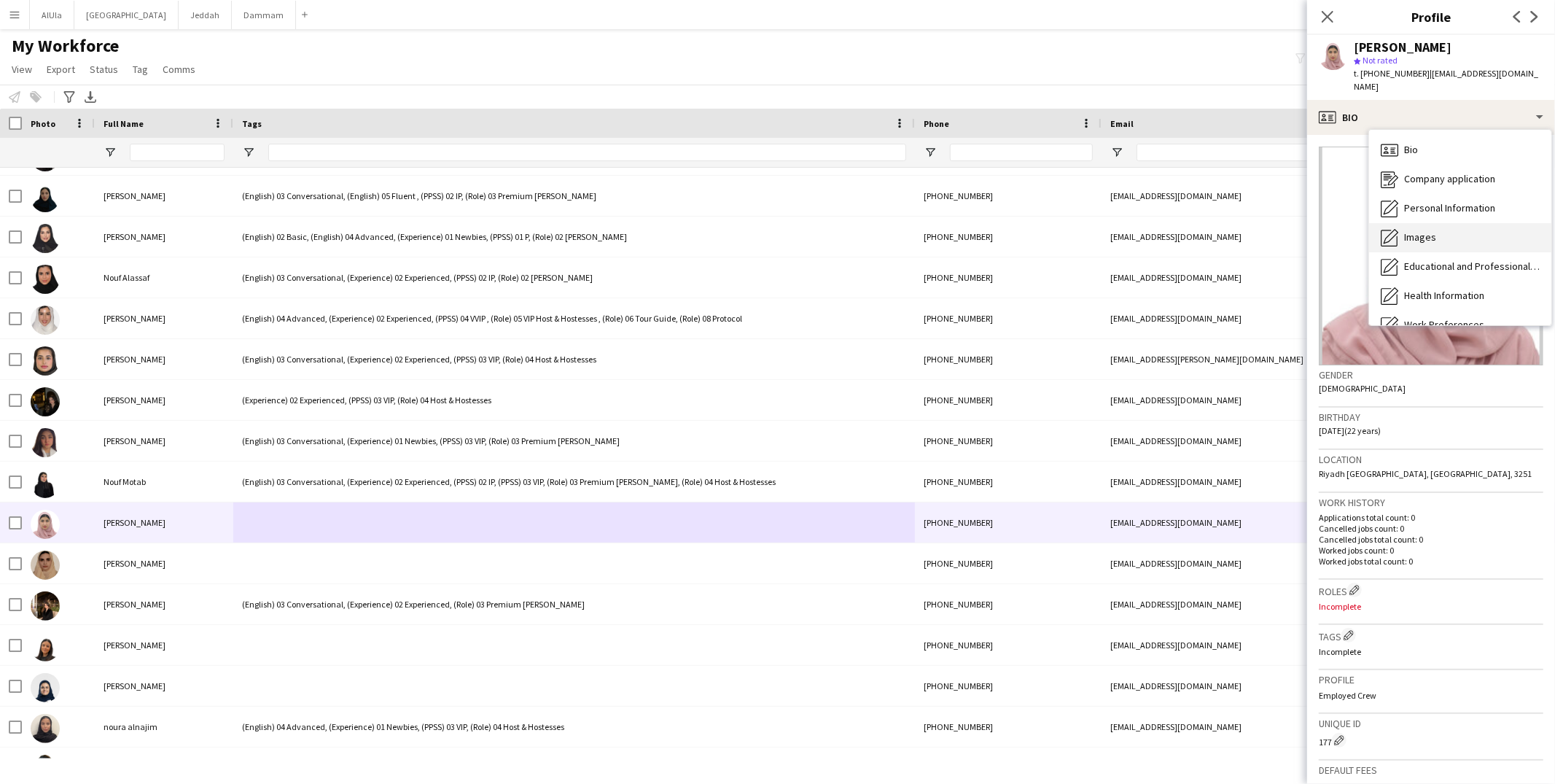
click at [1442, 223] on div "Images Images" at bounding box center [1459, 237] width 182 height 29
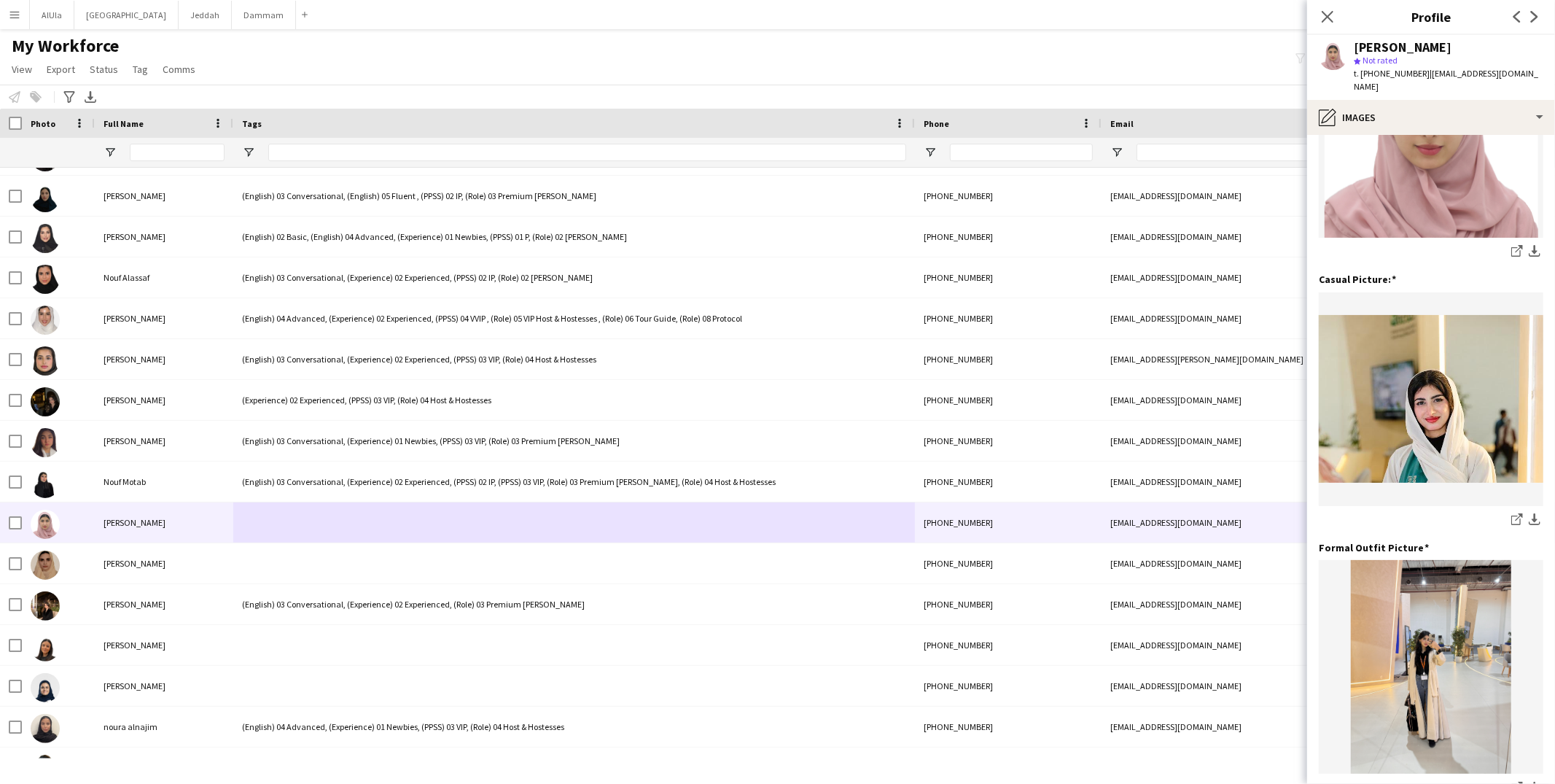
scroll to position [234, 0]
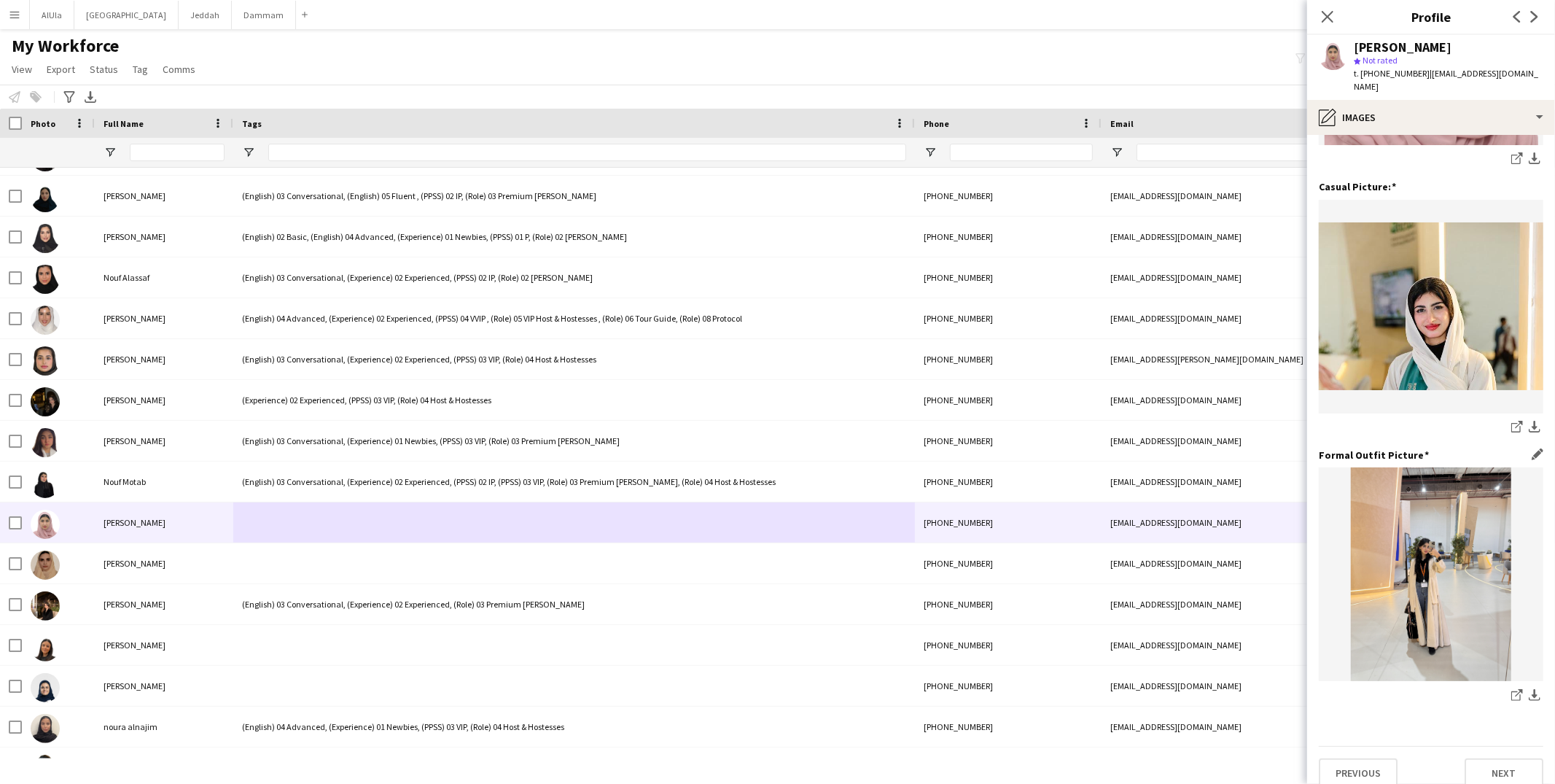
click at [1495, 687] on div "share-external-link-1 download-bottom" at bounding box center [1430, 696] width 225 height 19
click at [1511, 689] on icon "share-external-link-1" at bounding box center [1517, 695] width 12 height 12
click at [1494, 420] on div "share-external-link-1 download-bottom" at bounding box center [1430, 429] width 225 height 19
click at [1511, 420] on icon "share-external-link-1" at bounding box center [1517, 426] width 12 height 12
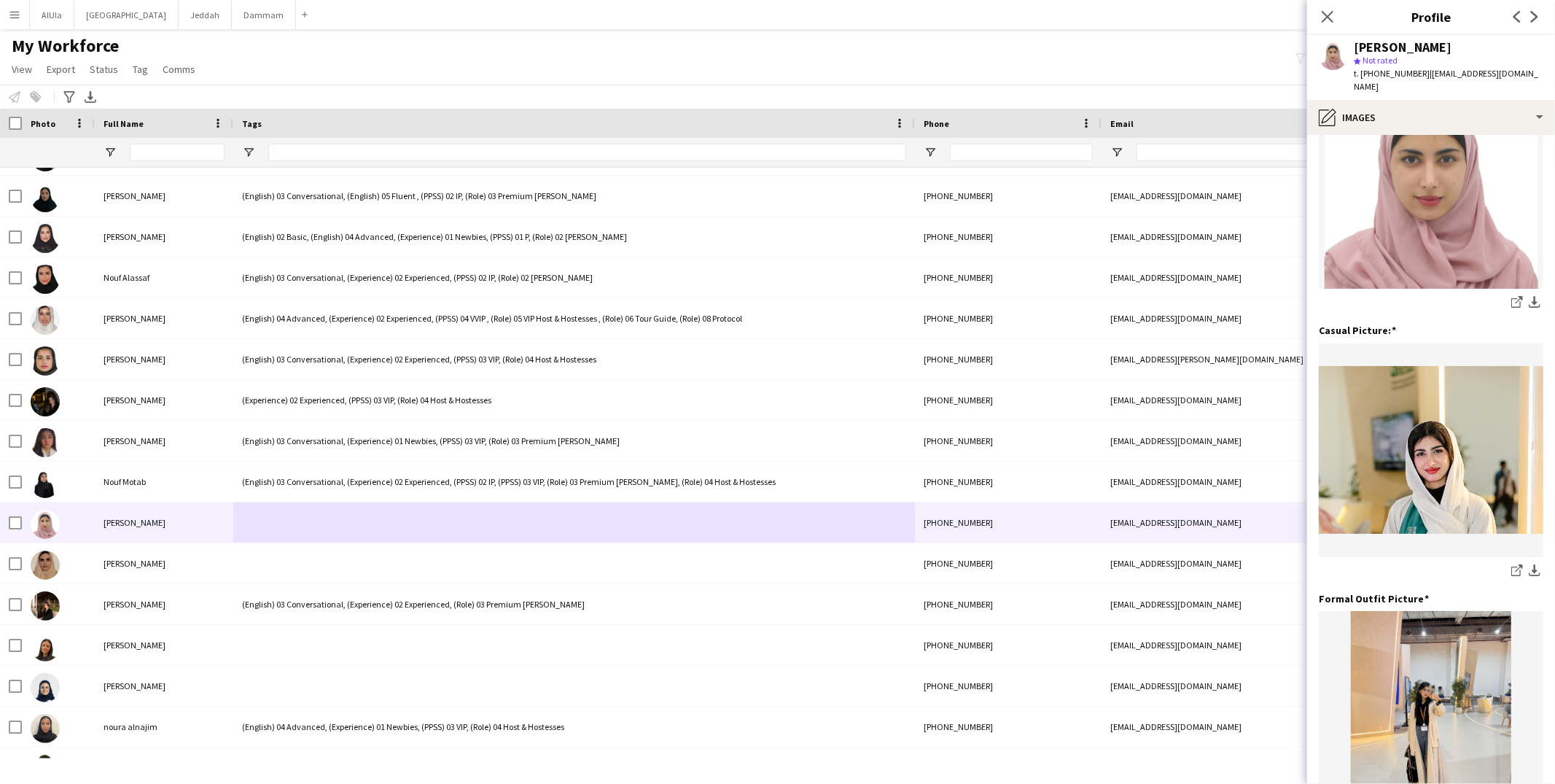
scroll to position [0, 0]
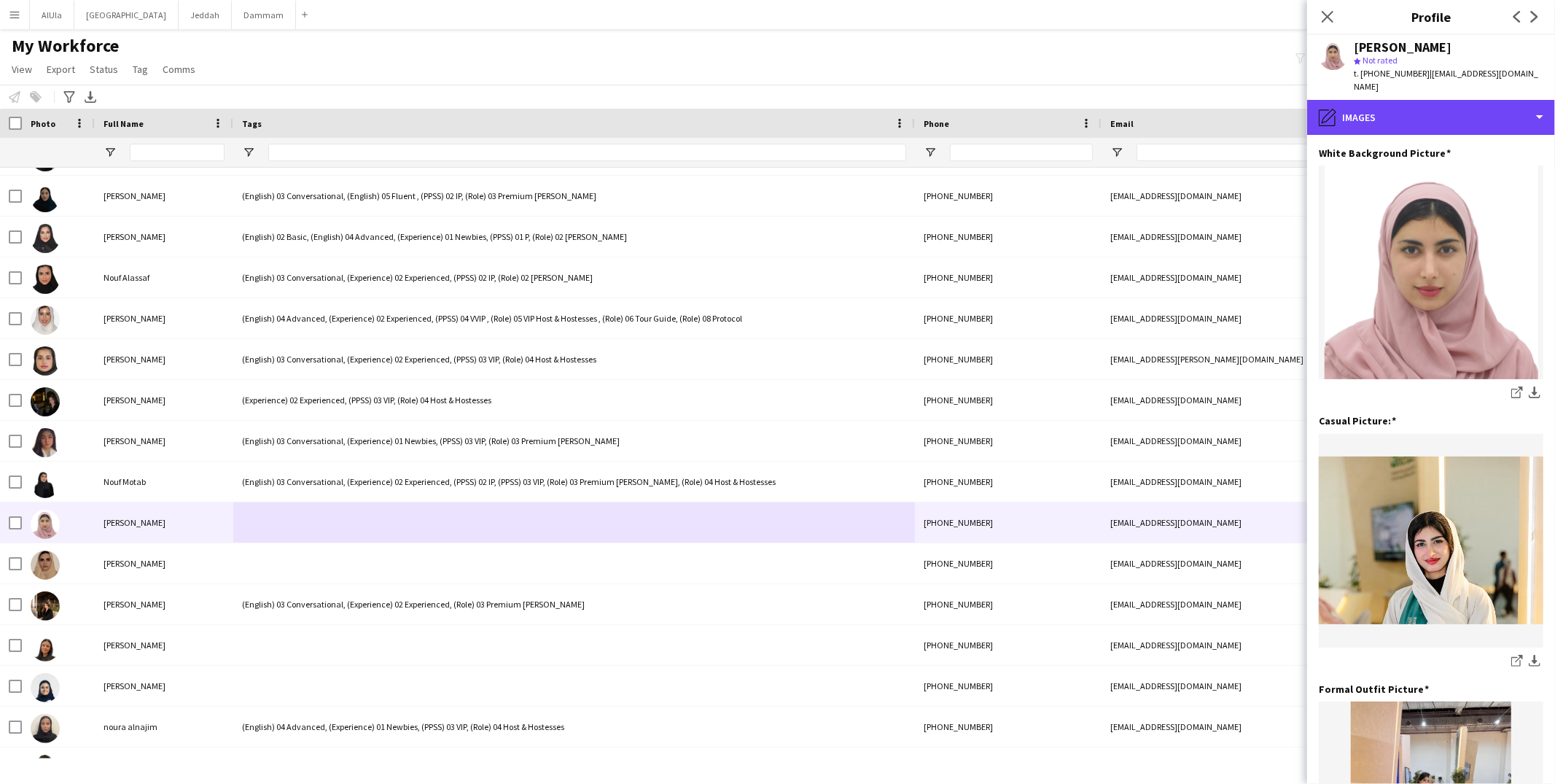
click at [1400, 118] on div "pencil4 Images" at bounding box center [1431, 117] width 248 height 35
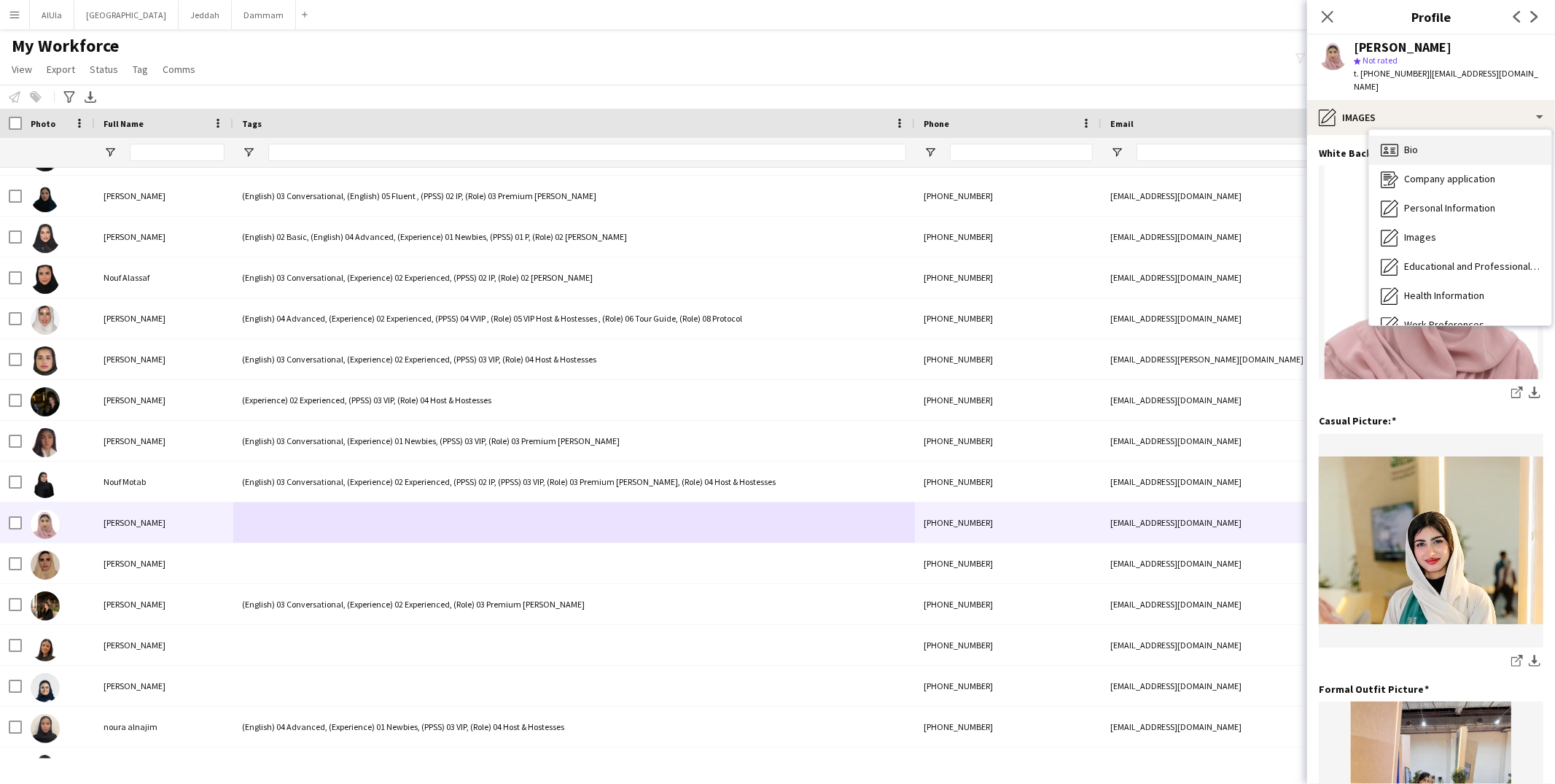
click at [1434, 149] on div "Bio Bio" at bounding box center [1459, 149] width 182 height 29
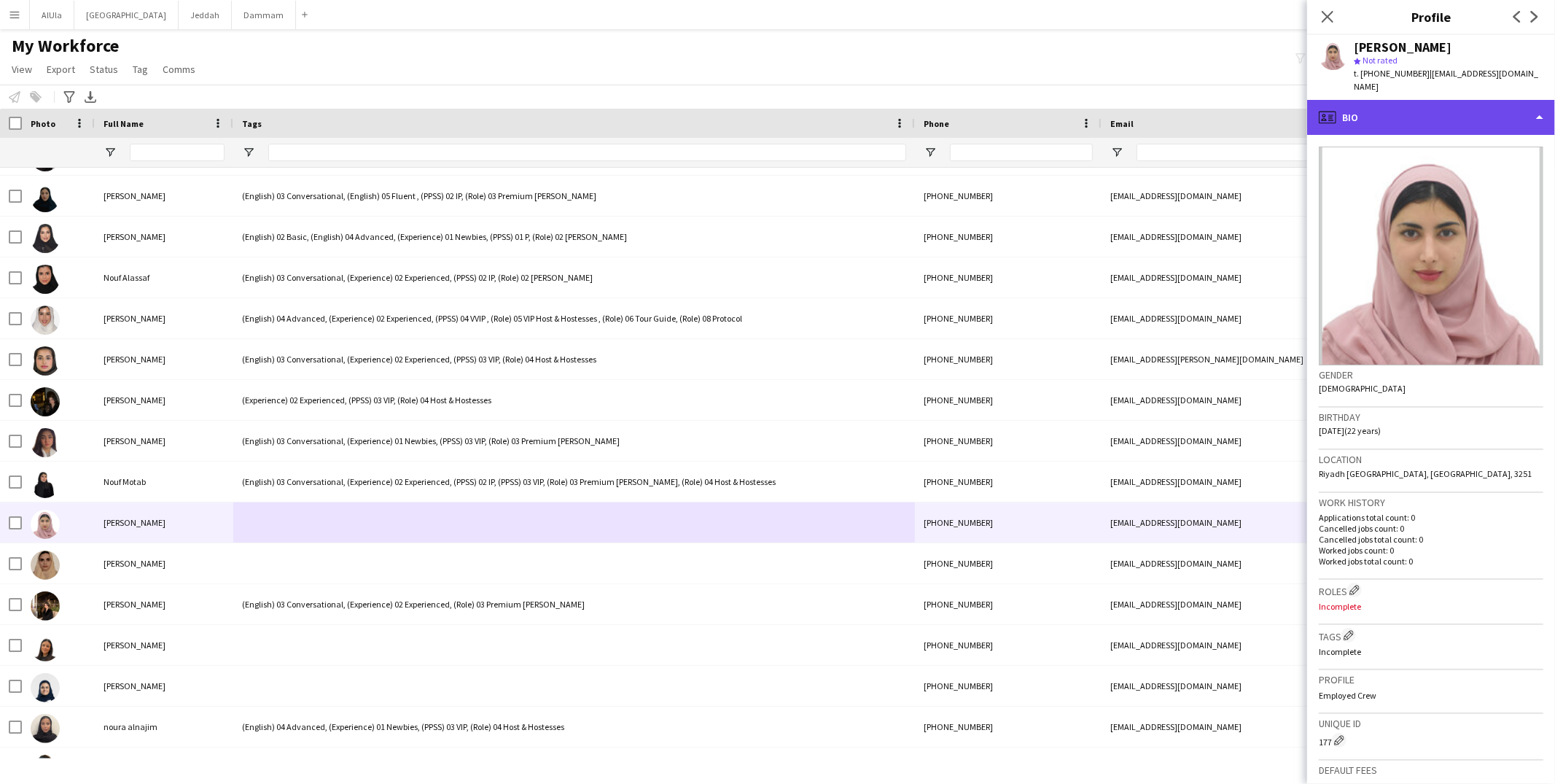
click at [1413, 114] on div "profile Bio" at bounding box center [1431, 117] width 248 height 35
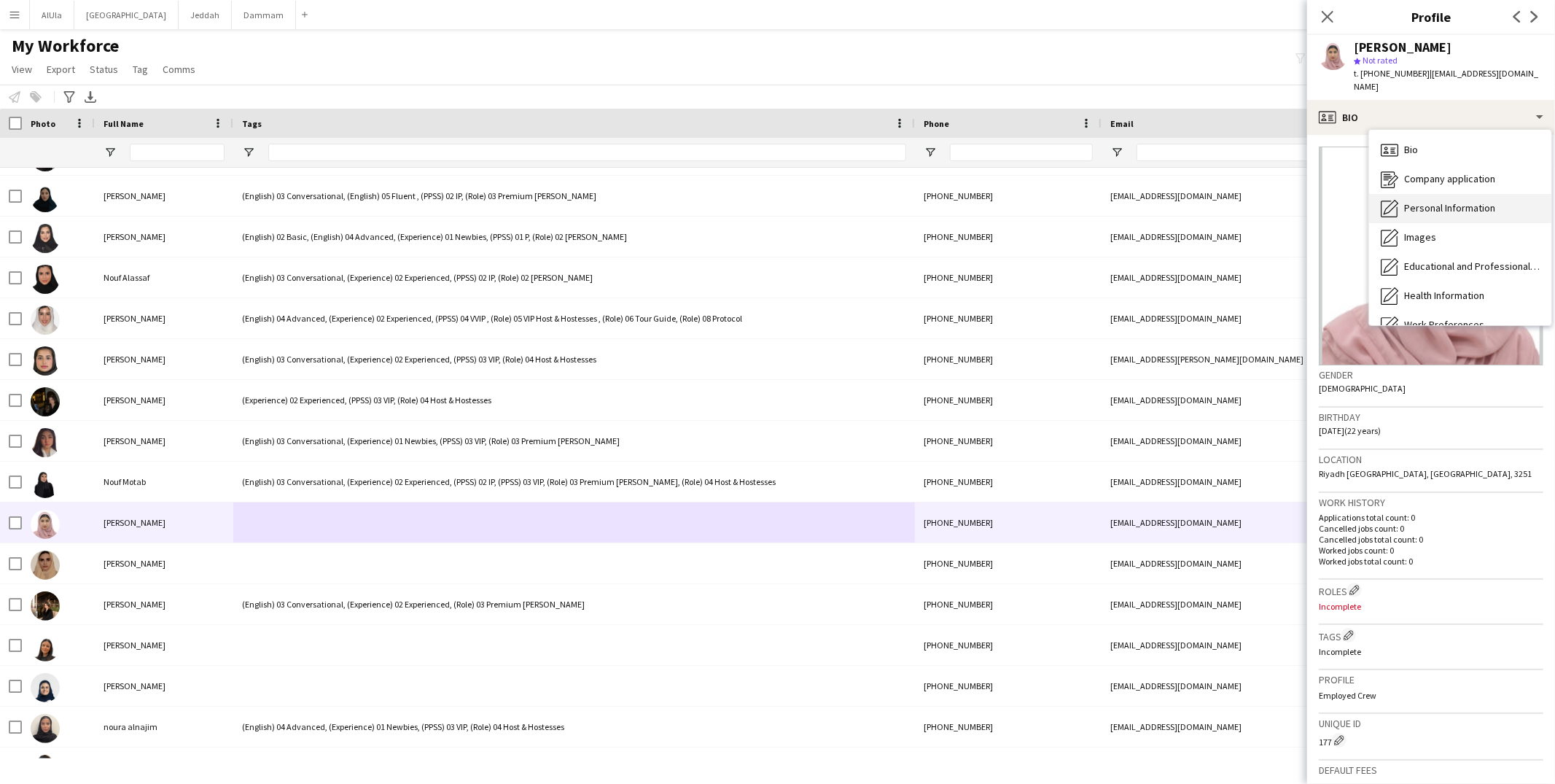
click at [1422, 201] on span "Personal Information" at bounding box center [1450, 208] width 91 height 13
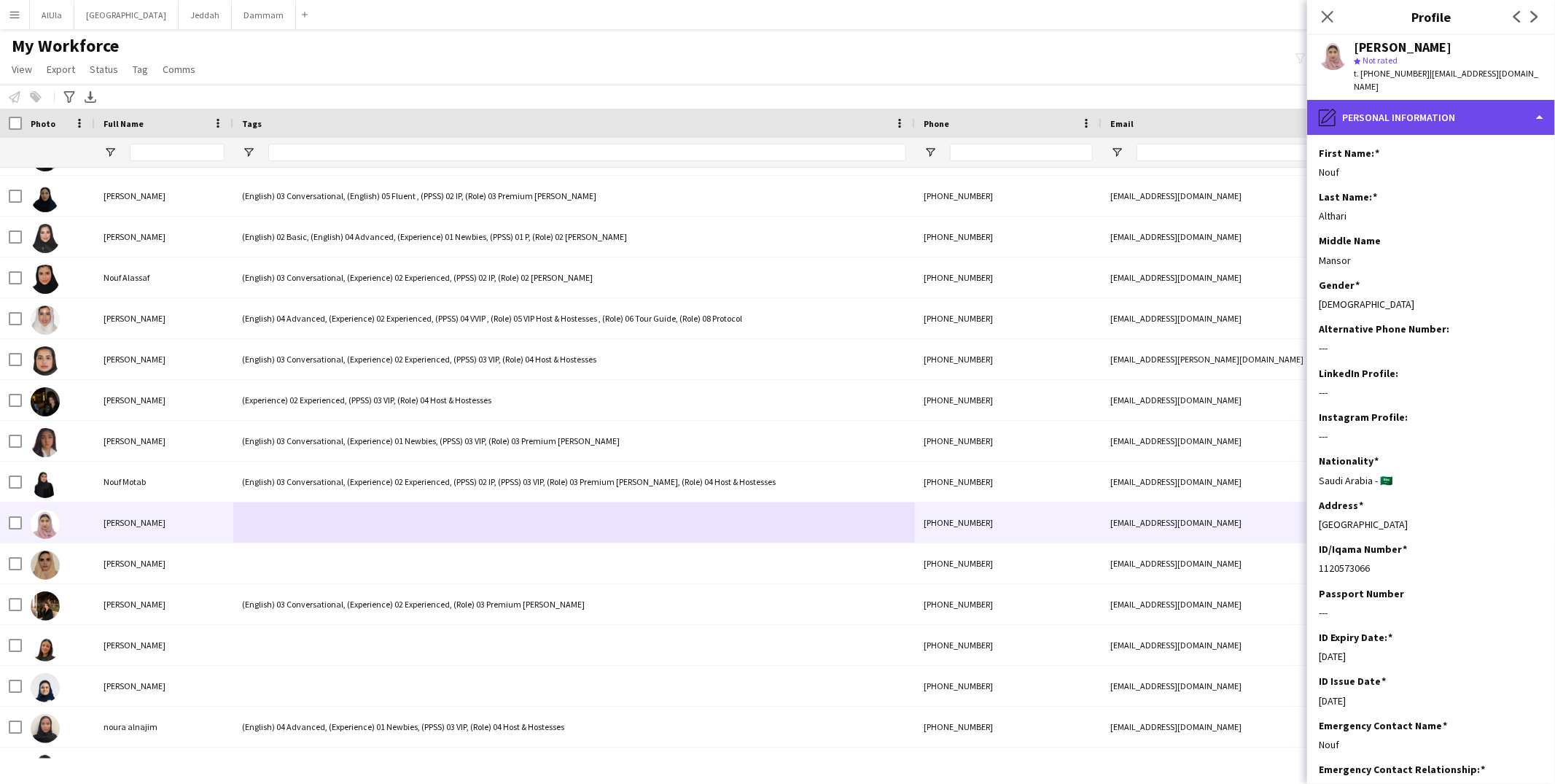
click at [1398, 108] on div "pencil4 Personal Information" at bounding box center [1431, 117] width 248 height 35
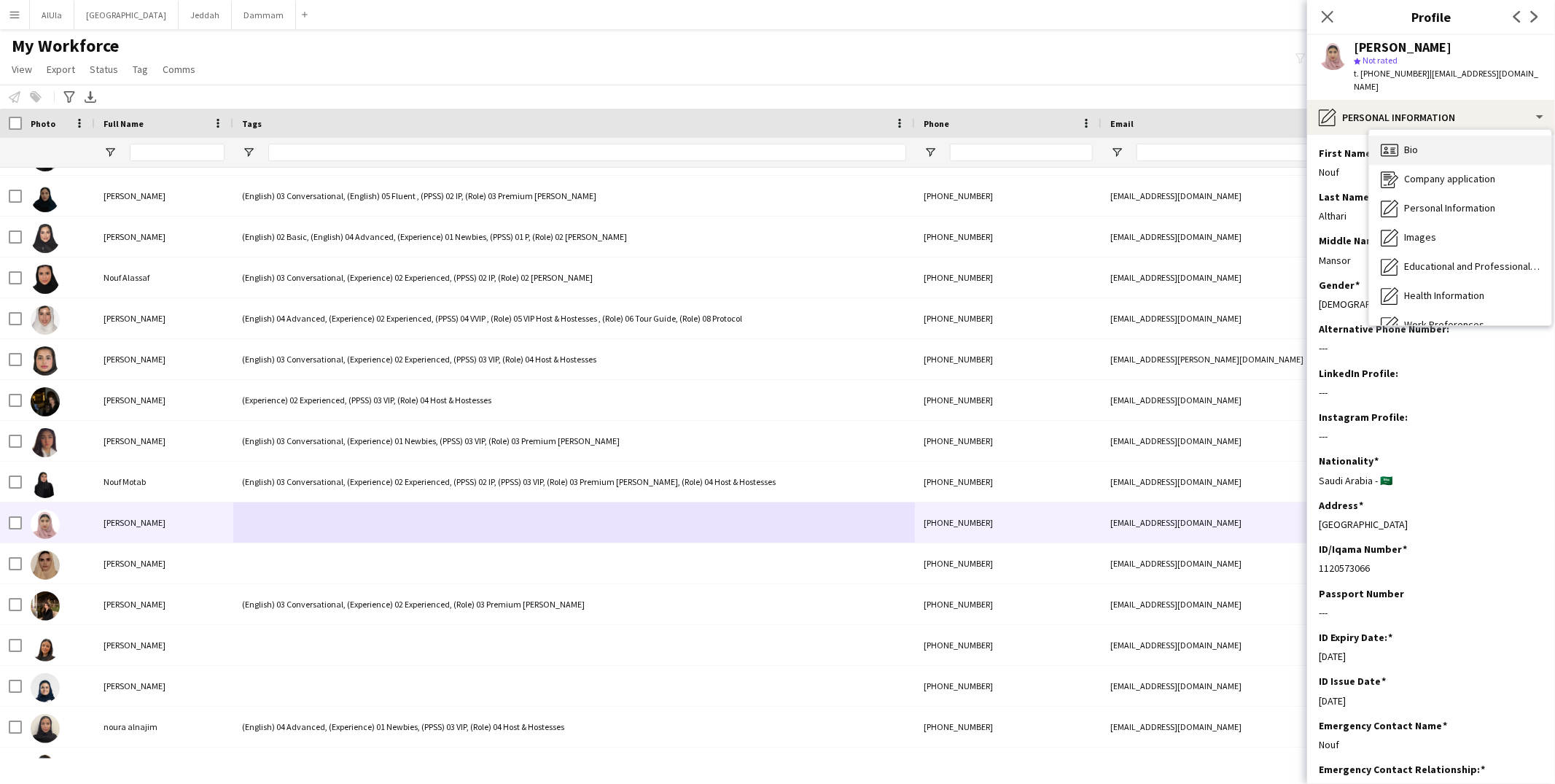
click at [1438, 137] on div "Bio Bio" at bounding box center [1459, 149] width 182 height 29
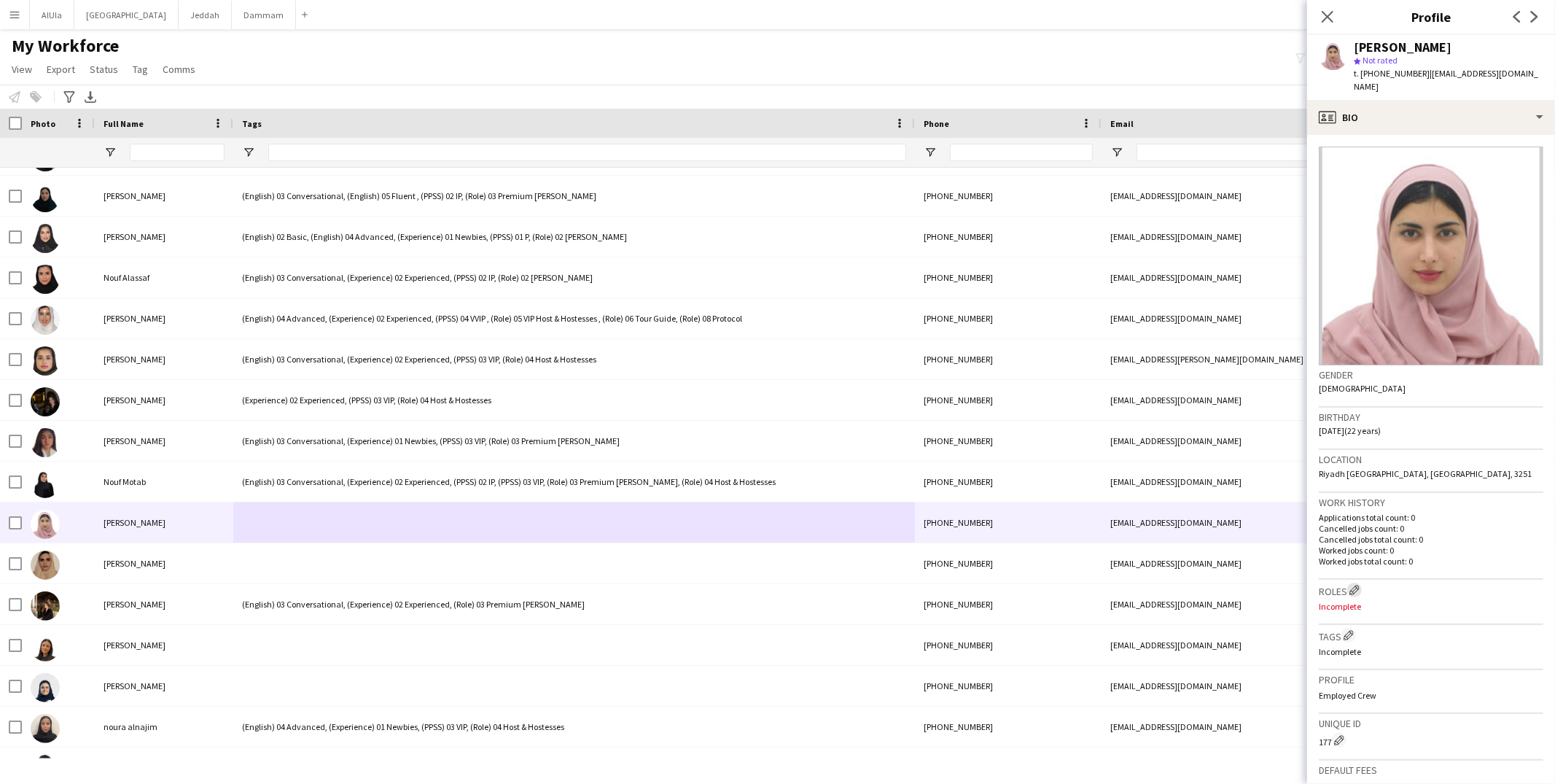
click at [1356, 585] on app-icon "Edit crew company roles" at bounding box center [1354, 589] width 10 height 10
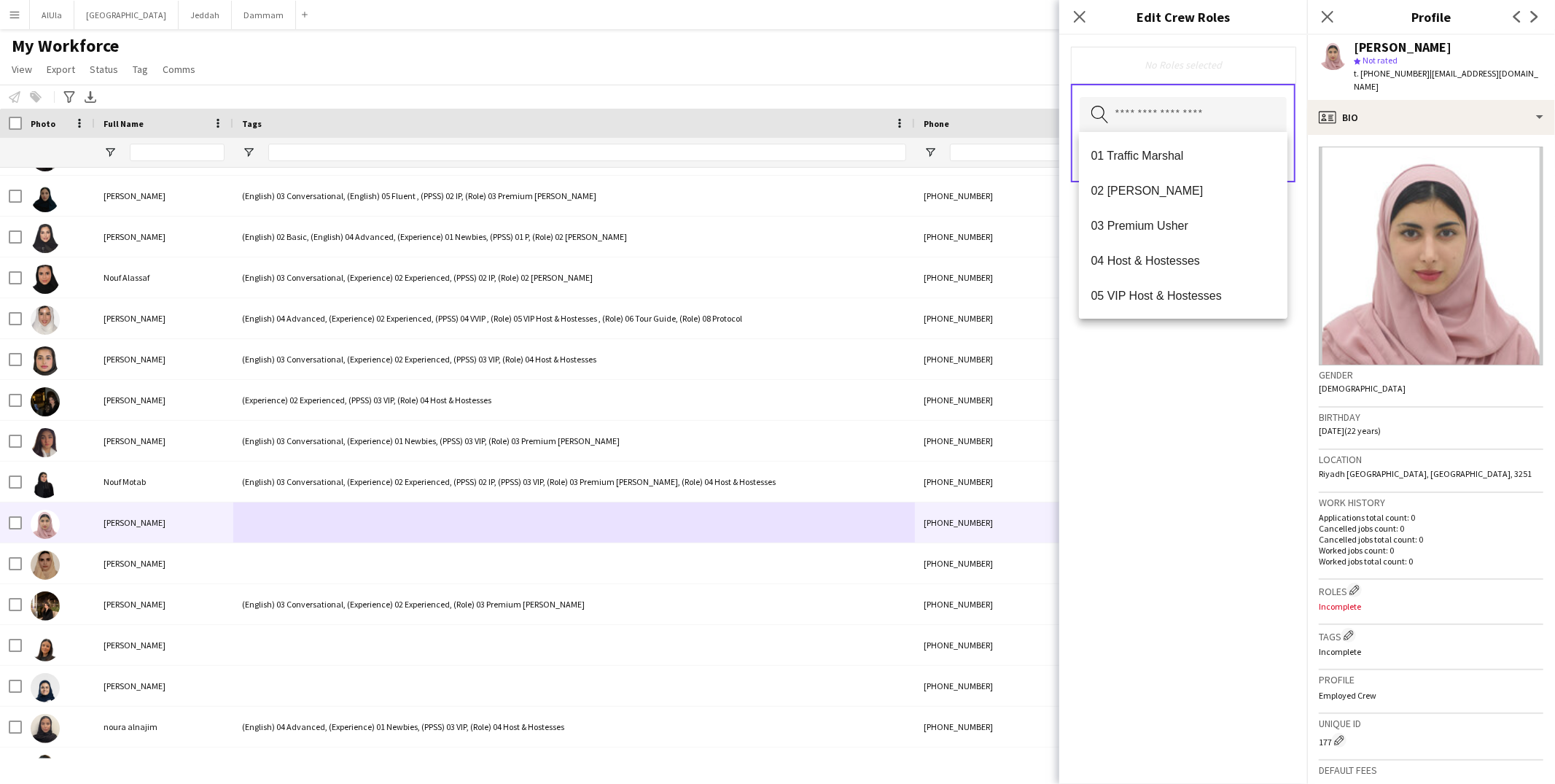
click at [1158, 112] on input "text" at bounding box center [1183, 115] width 207 height 36
click at [1167, 284] on mat-option "05 VIP Host & Hostesses" at bounding box center [1183, 296] width 209 height 35
click at [1194, 299] on mat-option "06 Tour Guide" at bounding box center [1183, 294] width 209 height 35
click at [1204, 422] on div "05 VIP Host & Hostesses Remove 06 Tour Guide Remove Search by role type Save" at bounding box center [1183, 409] width 248 height 749
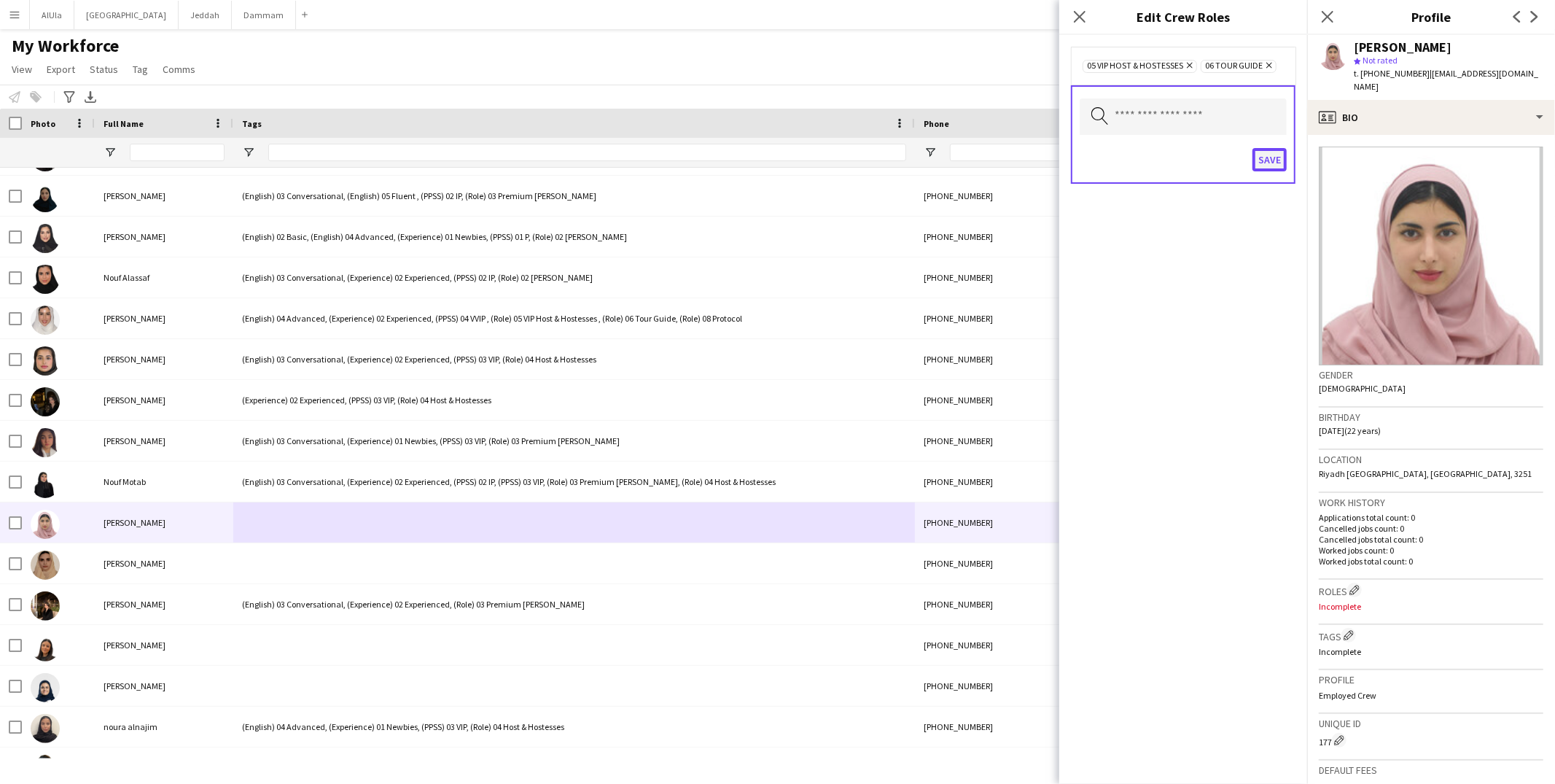
click at [1275, 162] on button "Save" at bounding box center [1269, 159] width 34 height 23
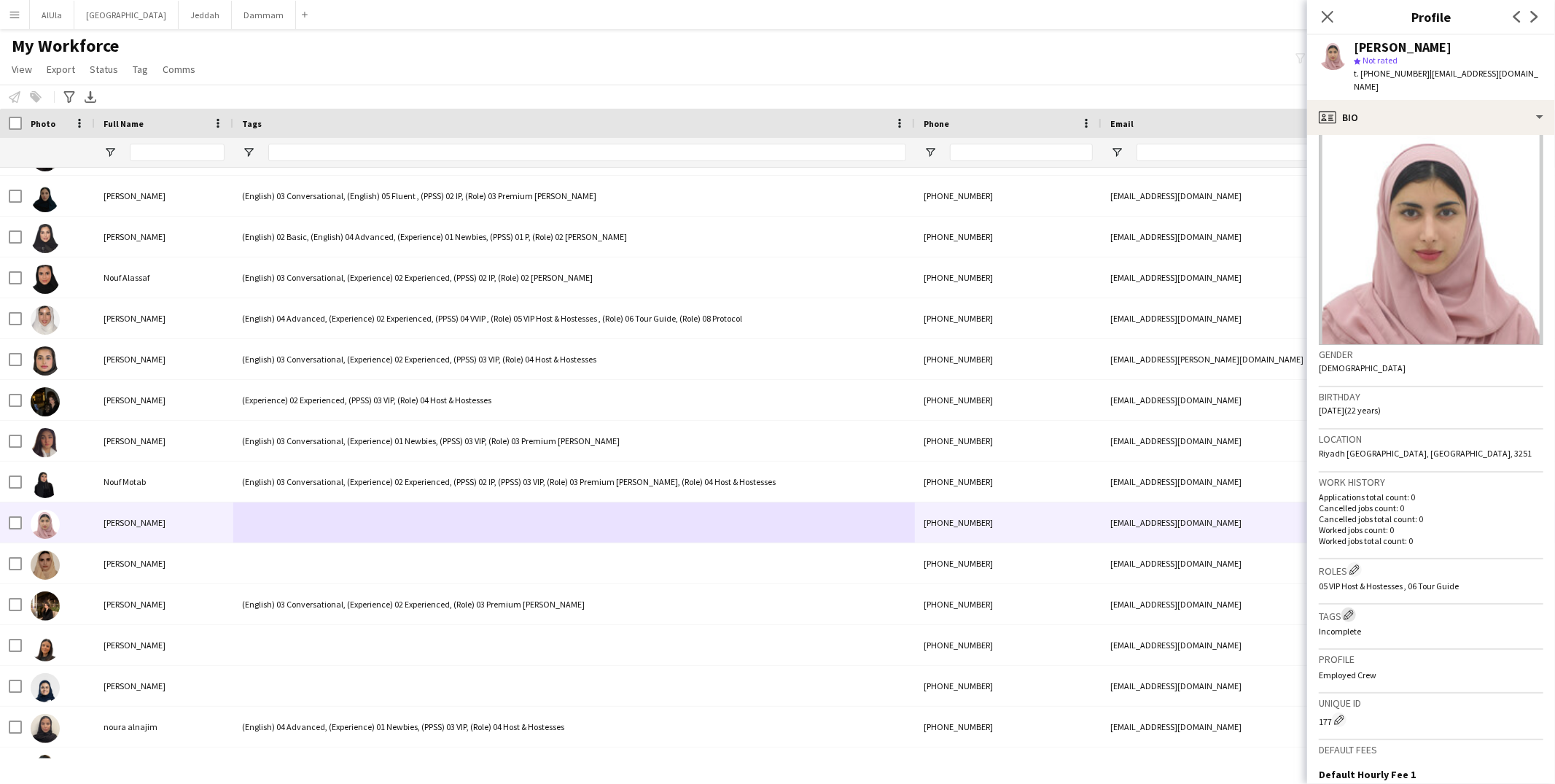
scroll to position [21, 0]
click at [1346, 606] on button "Edit crew company tags" at bounding box center [1349, 613] width 15 height 15
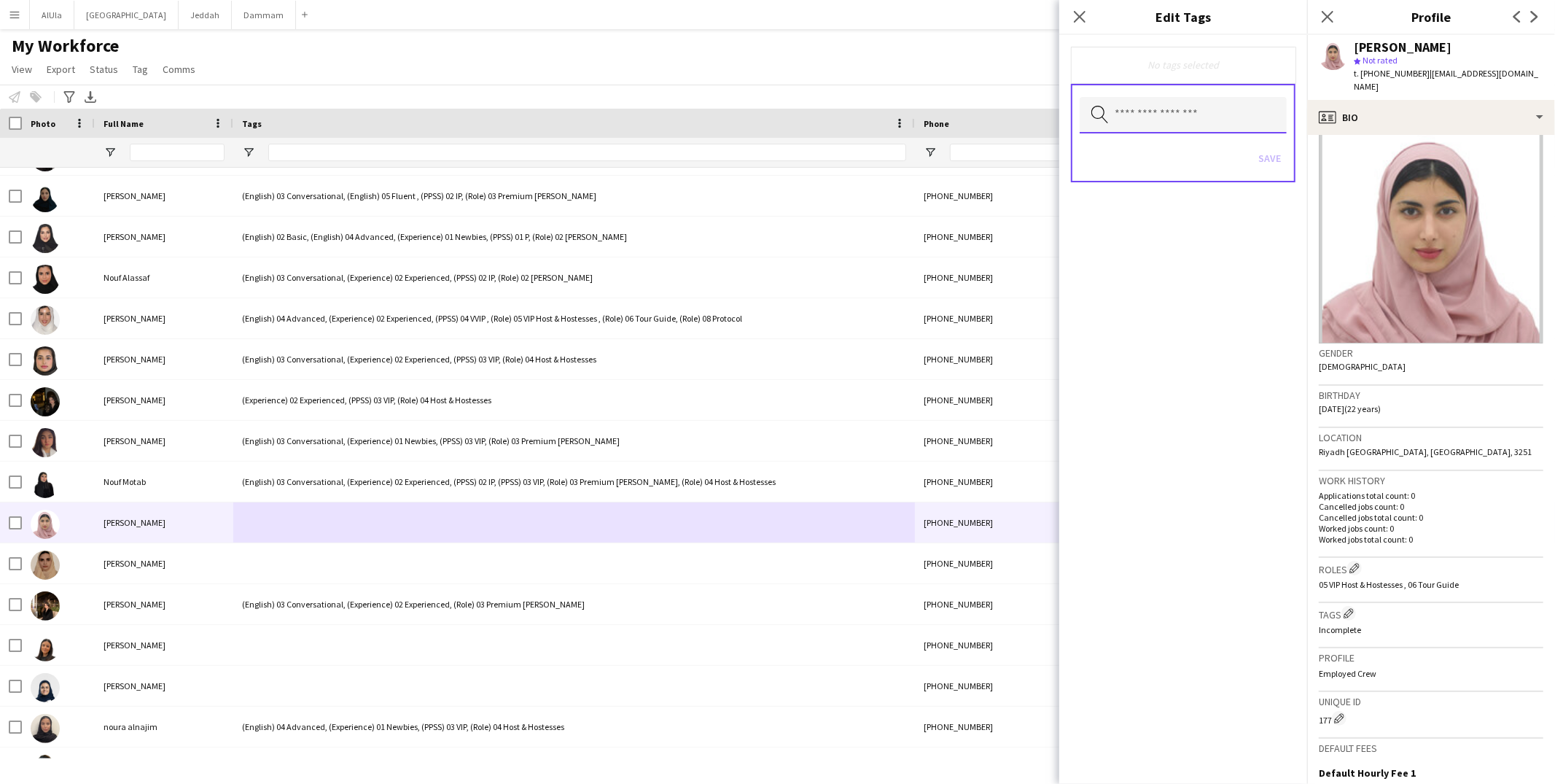
click at [1149, 97] on input "text" at bounding box center [1183, 115] width 207 height 36
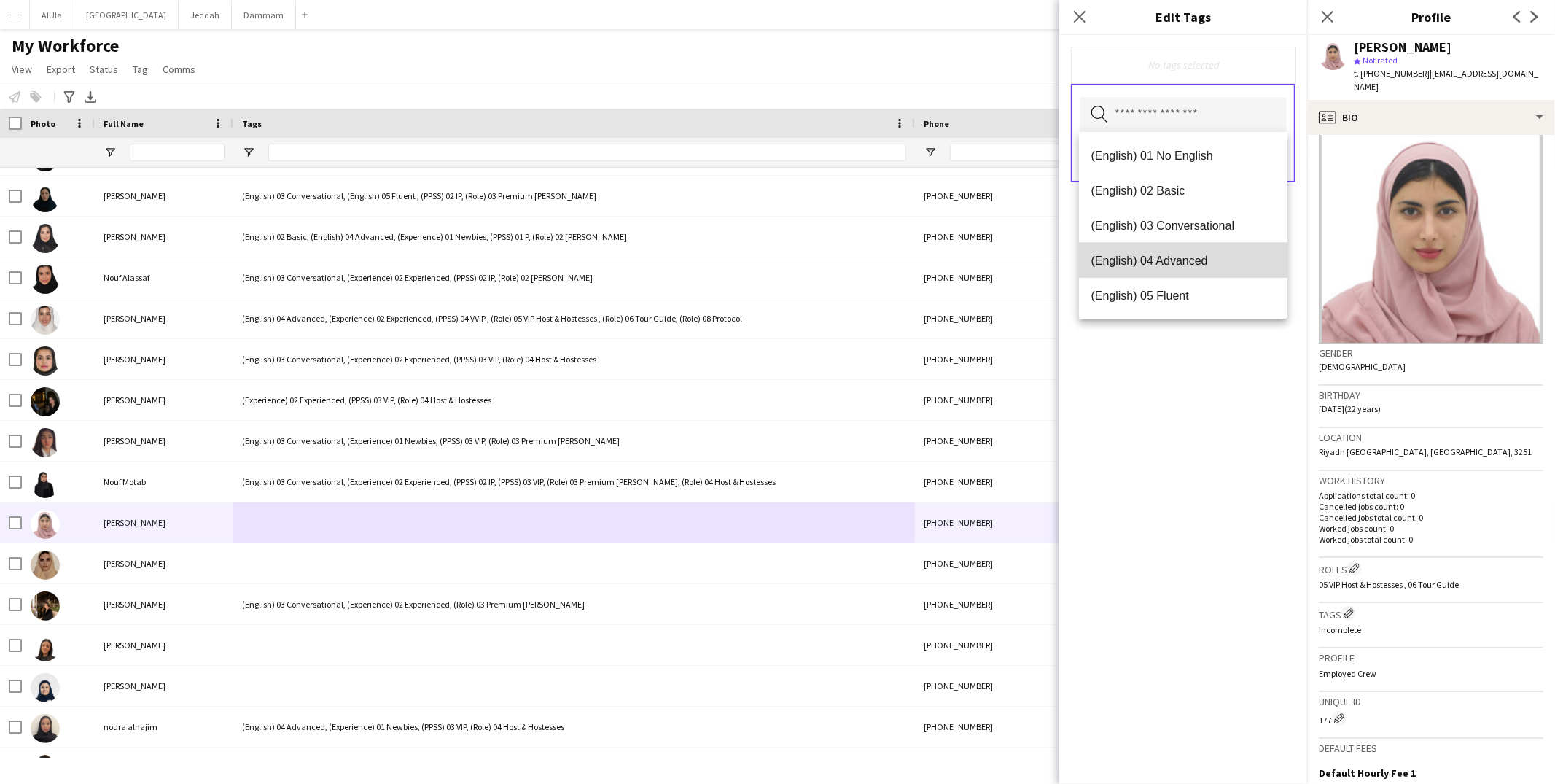
click at [1190, 259] on span "(English) 04 Advanced" at bounding box center [1183, 260] width 186 height 14
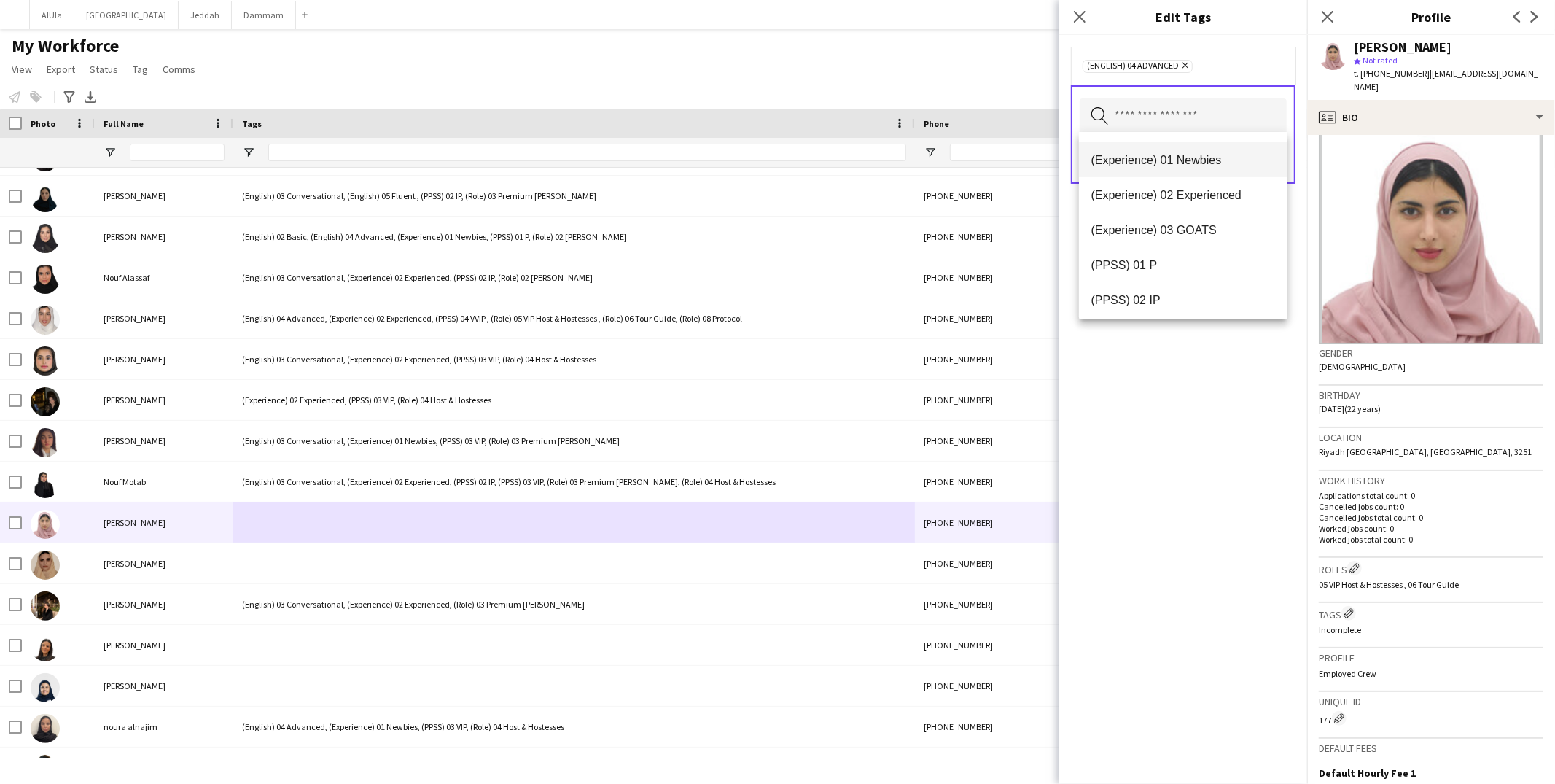
scroll to position [155, 0]
click at [1194, 209] on span "(Experience) 03 GOATS" at bounding box center [1183, 212] width 186 height 14
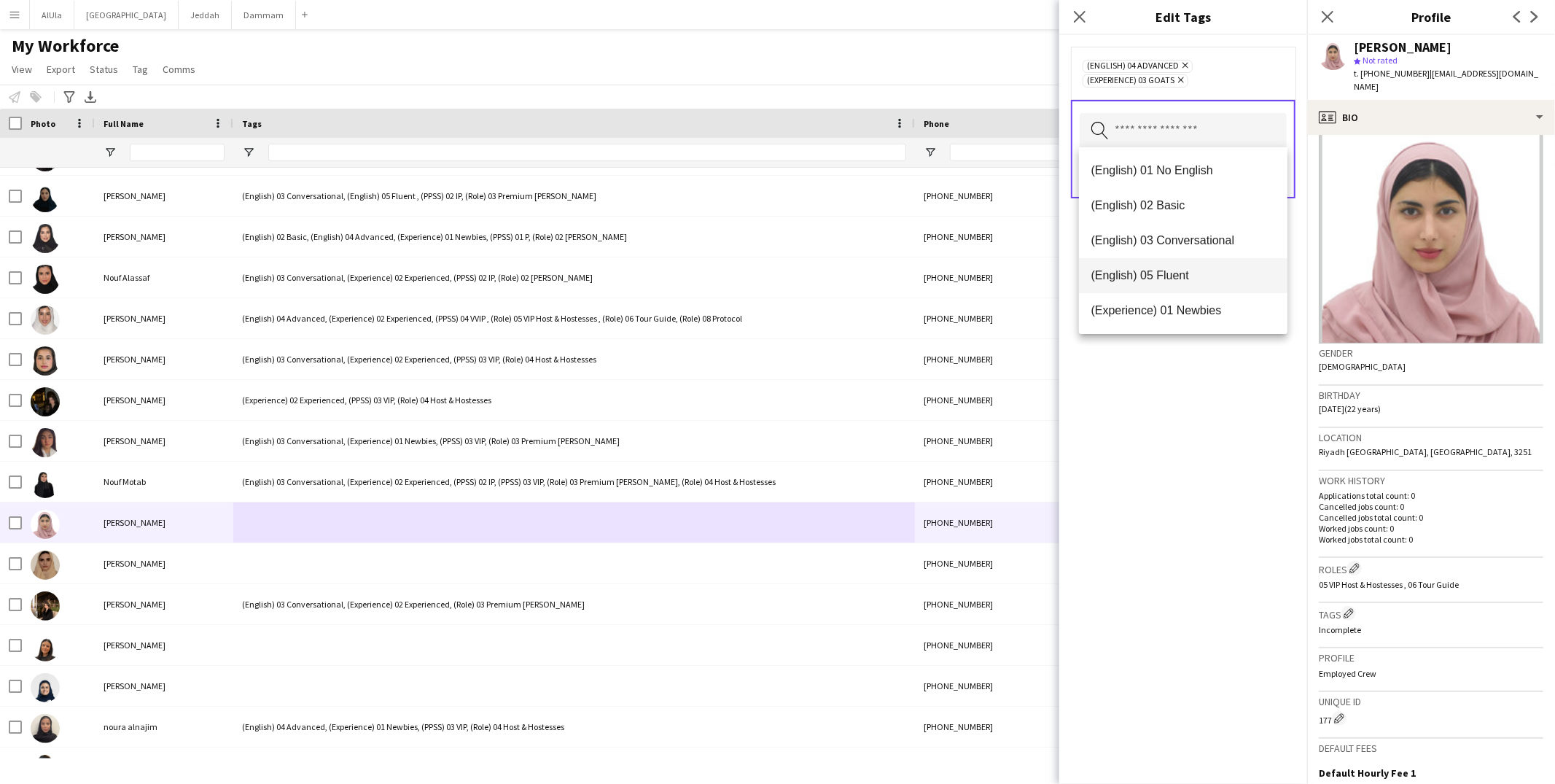
scroll to position [224, 0]
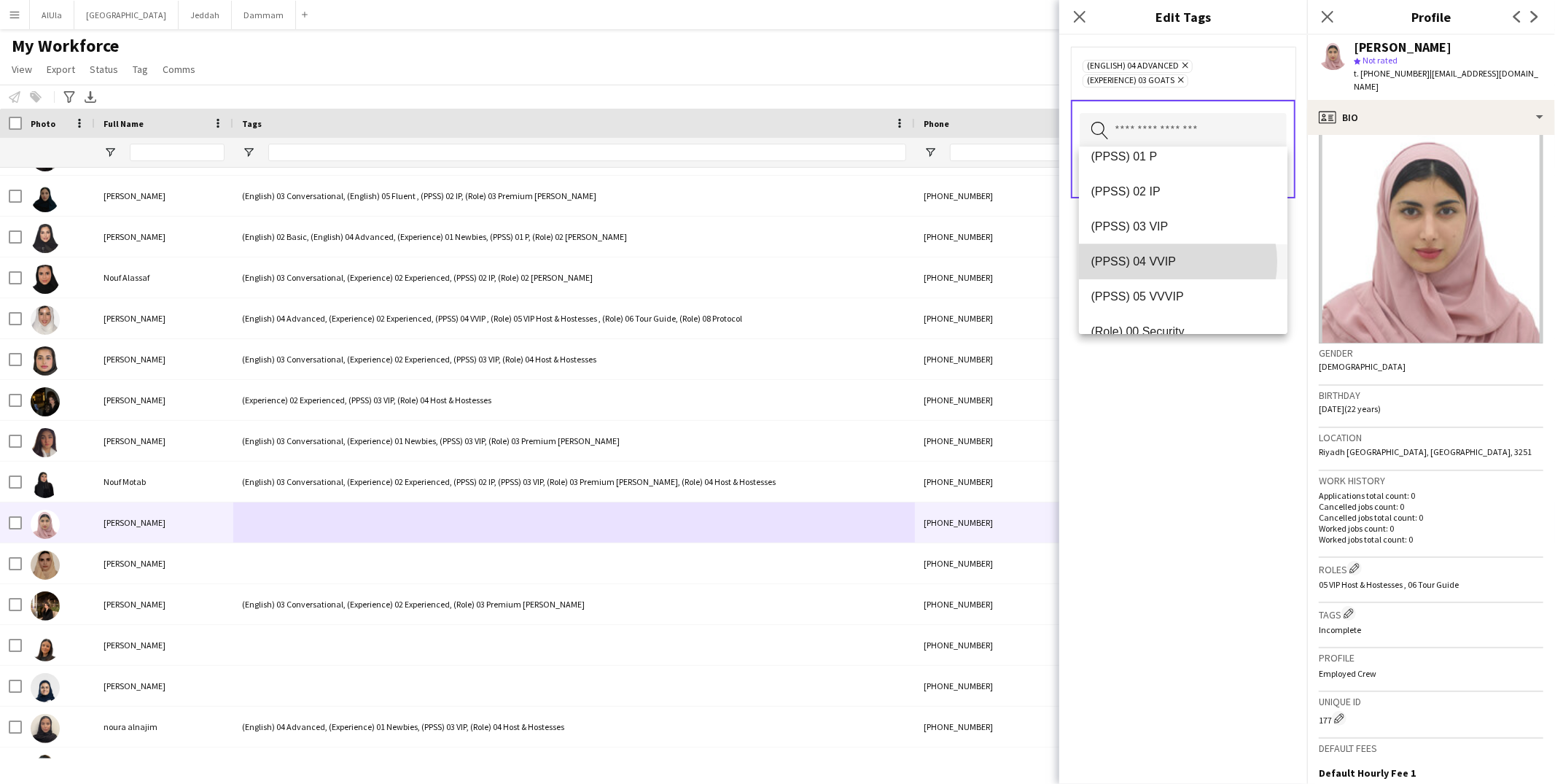
click at [1175, 261] on span "(PPSS) 04 VVIP" at bounding box center [1183, 261] width 186 height 14
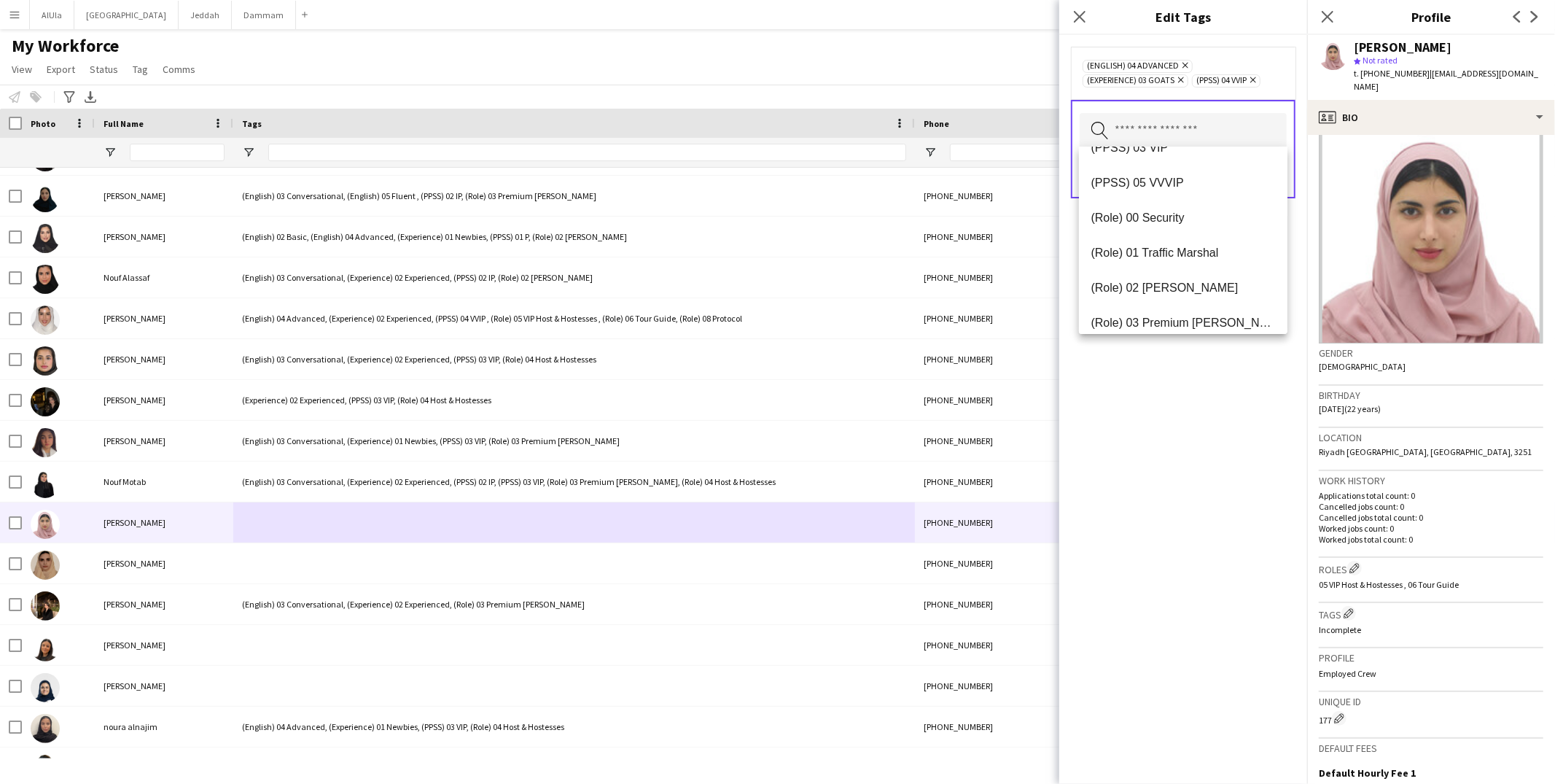
scroll to position [379, 0]
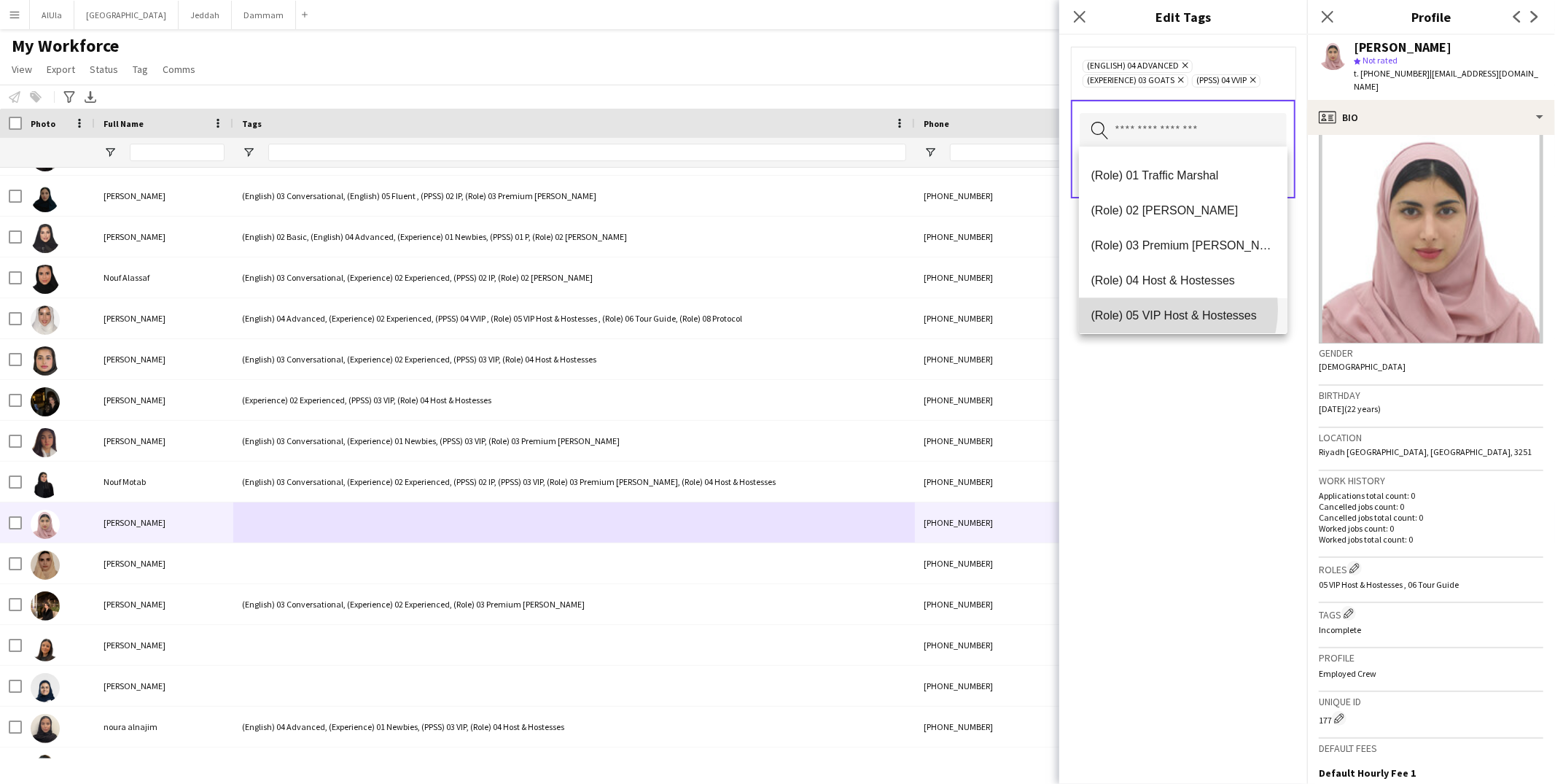
click at [1166, 309] on span "(Role) 05 VIP Host & Hostesses" at bounding box center [1183, 315] width 186 height 14
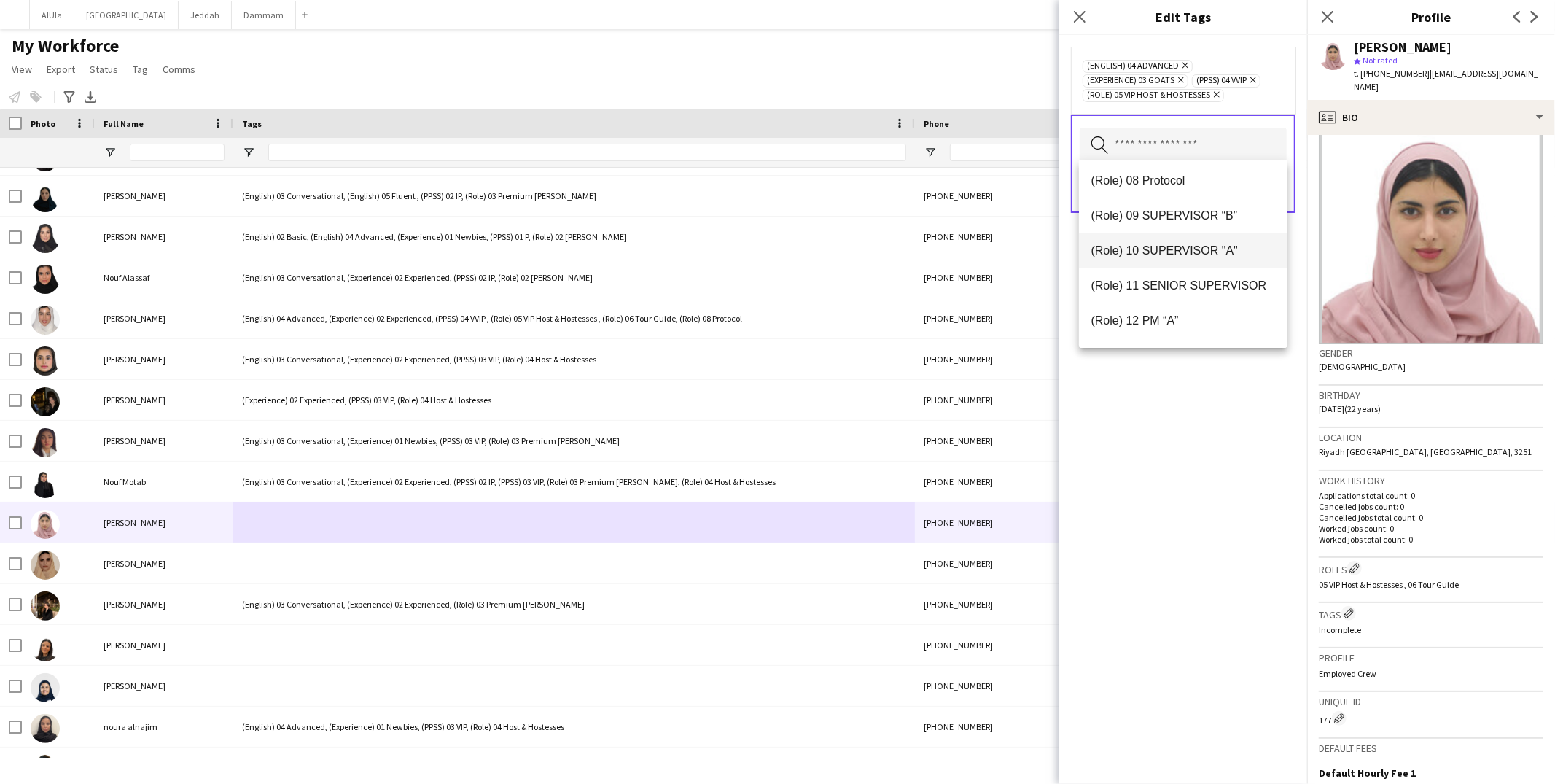
scroll to position [435, 0]
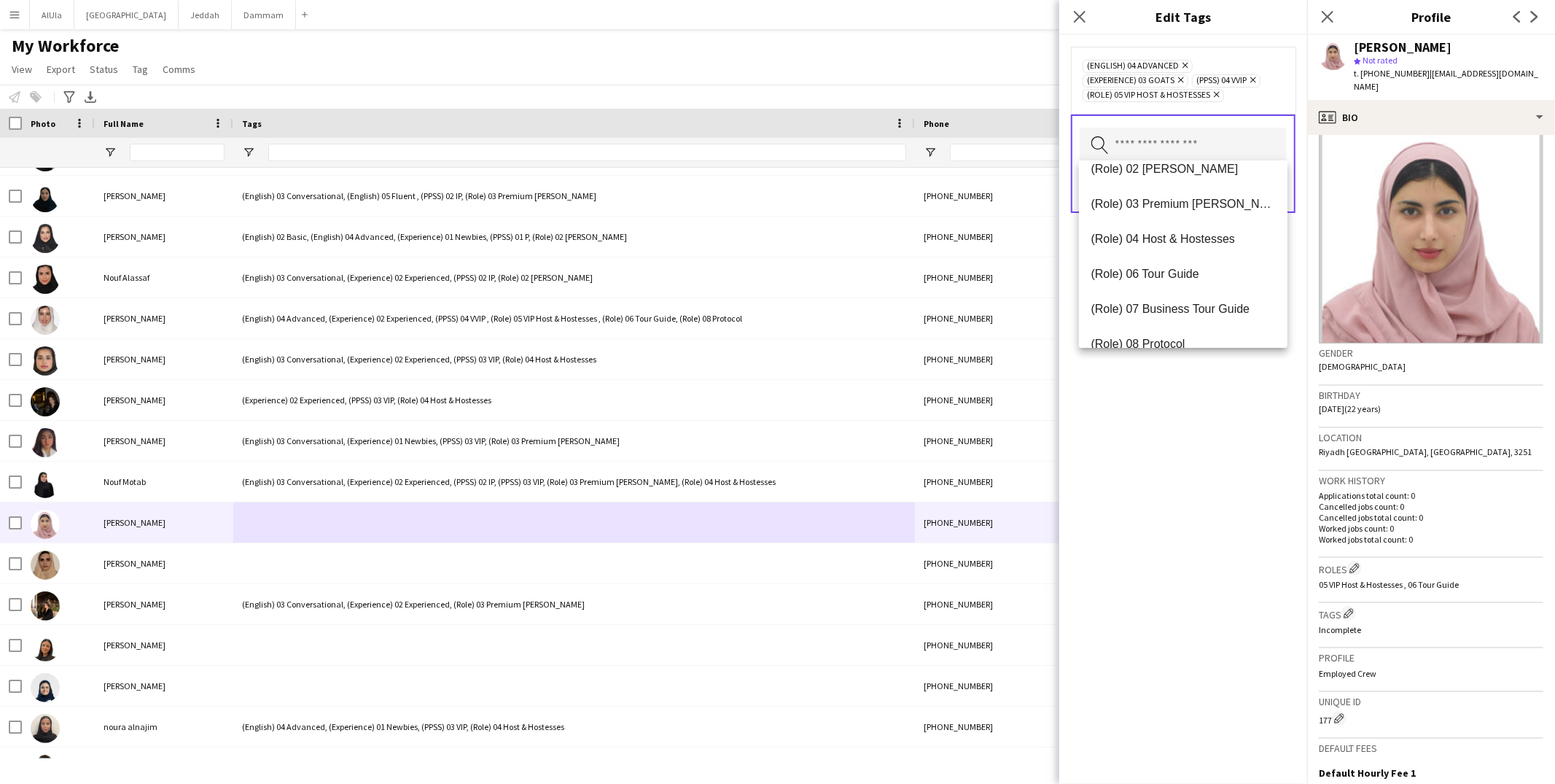
drag, startPoint x: 1163, startPoint y: 272, endPoint x: 1162, endPoint y: 297, distance: 25.0
click at [1163, 272] on span "(Role) 06 Tour Guide" at bounding box center [1183, 273] width 186 height 14
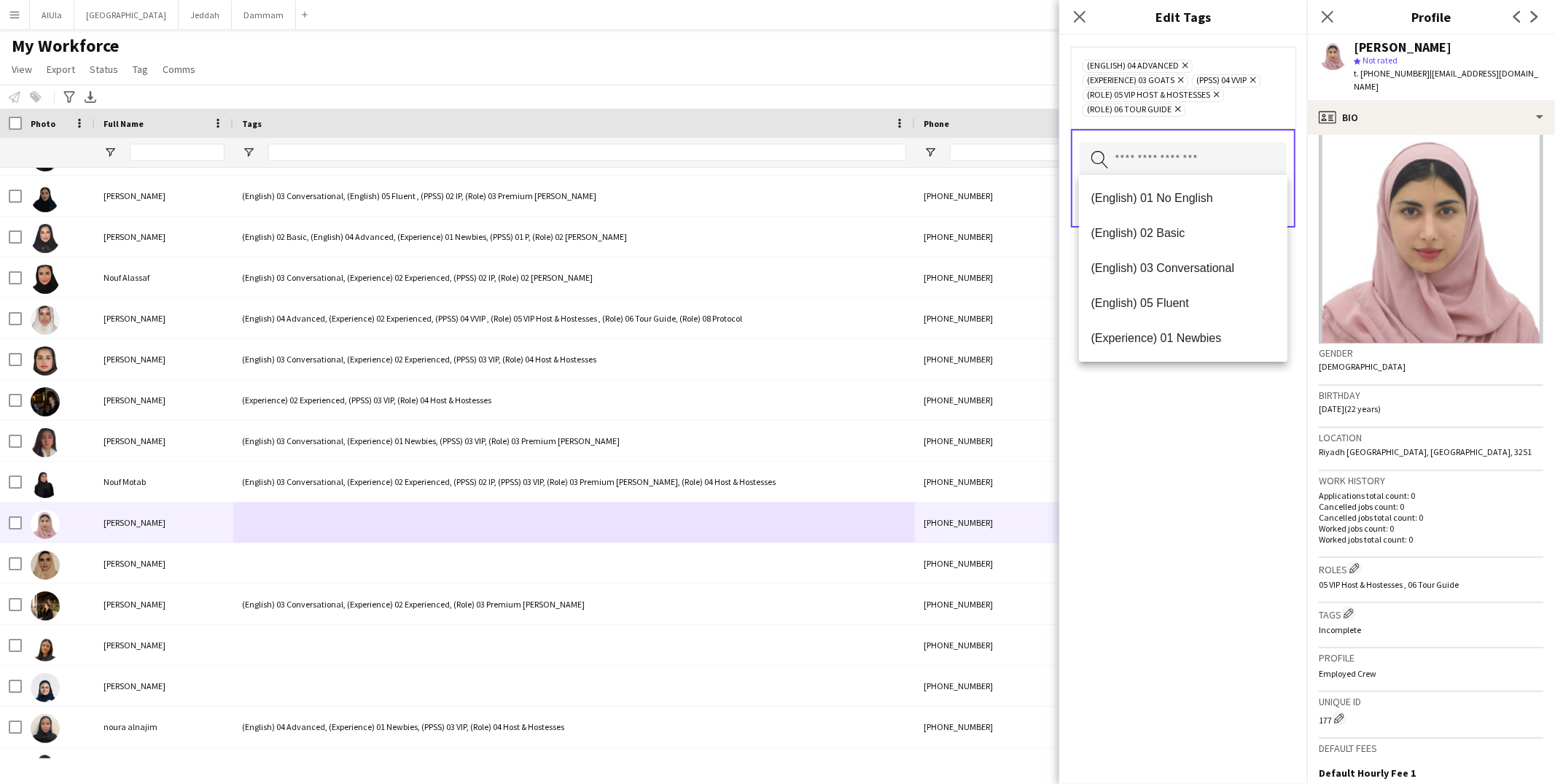
click at [1242, 478] on div "(English) 04 Advanced Remove (Experience) 03 GOATS Remove (PPSS) 04 VVIP Remove…" at bounding box center [1183, 409] width 248 height 749
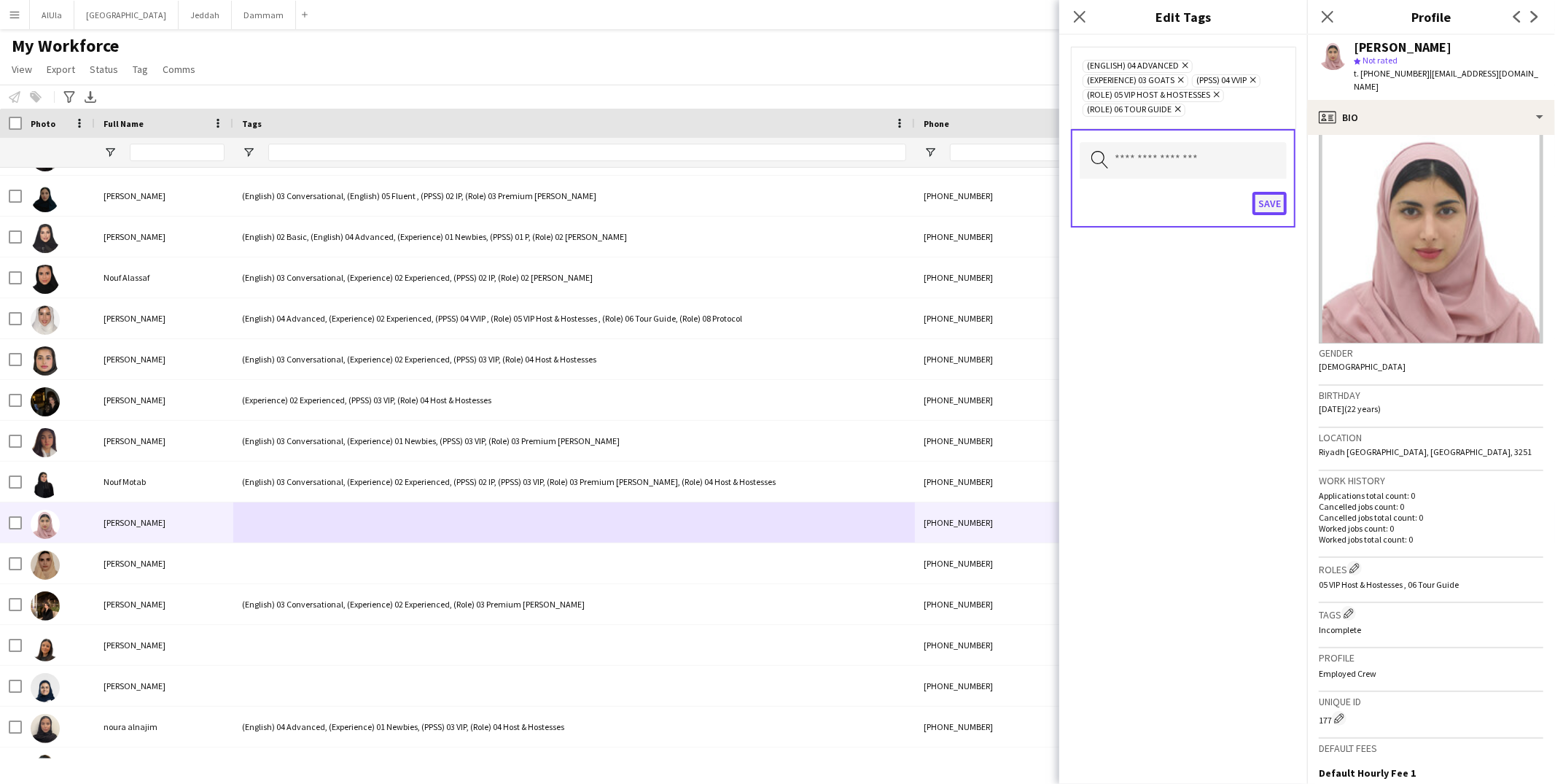
click at [1271, 202] on button "Save" at bounding box center [1269, 203] width 34 height 23
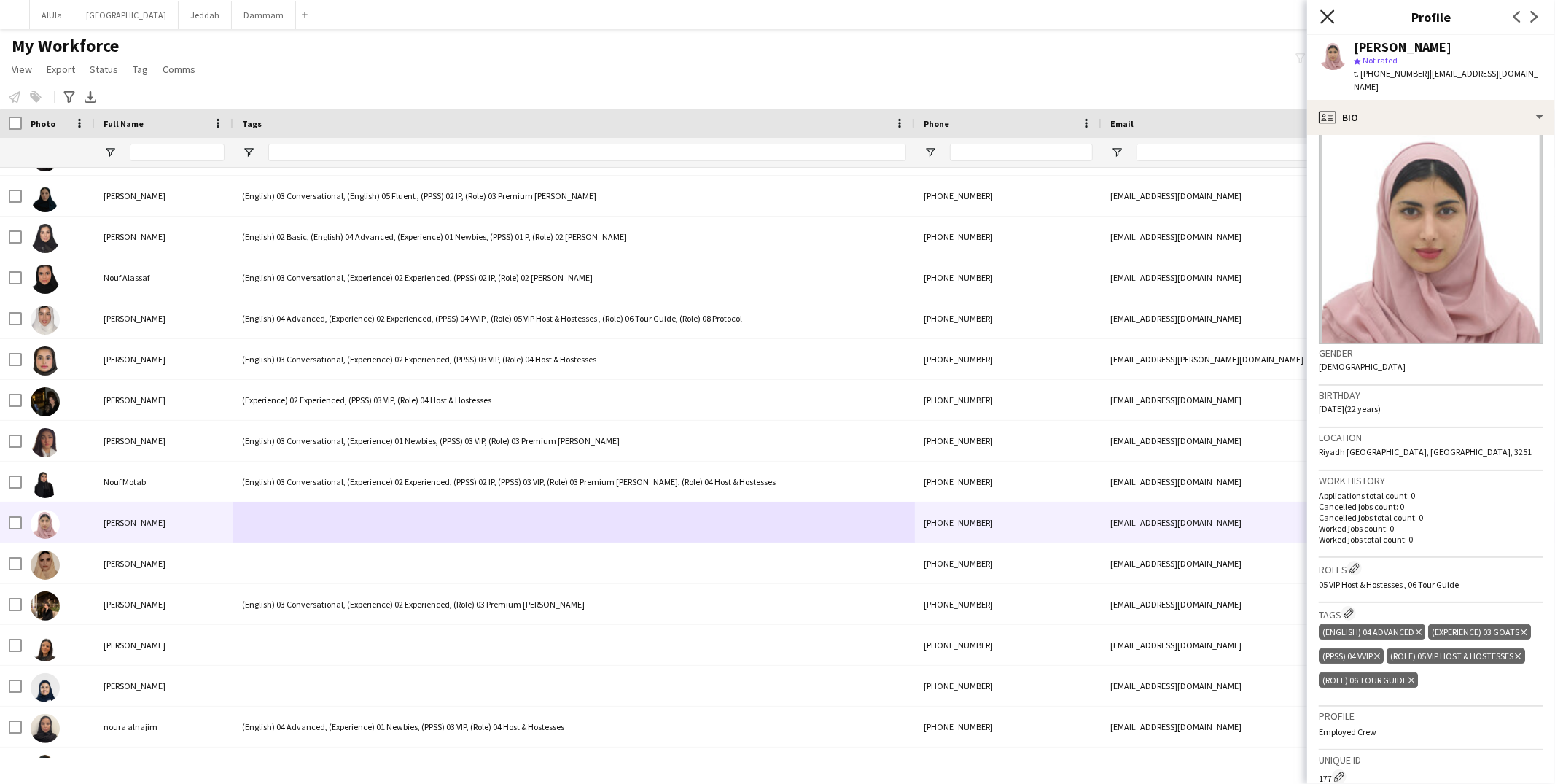
click at [1320, 16] on icon "Close pop-in" at bounding box center [1327, 16] width 14 height 14
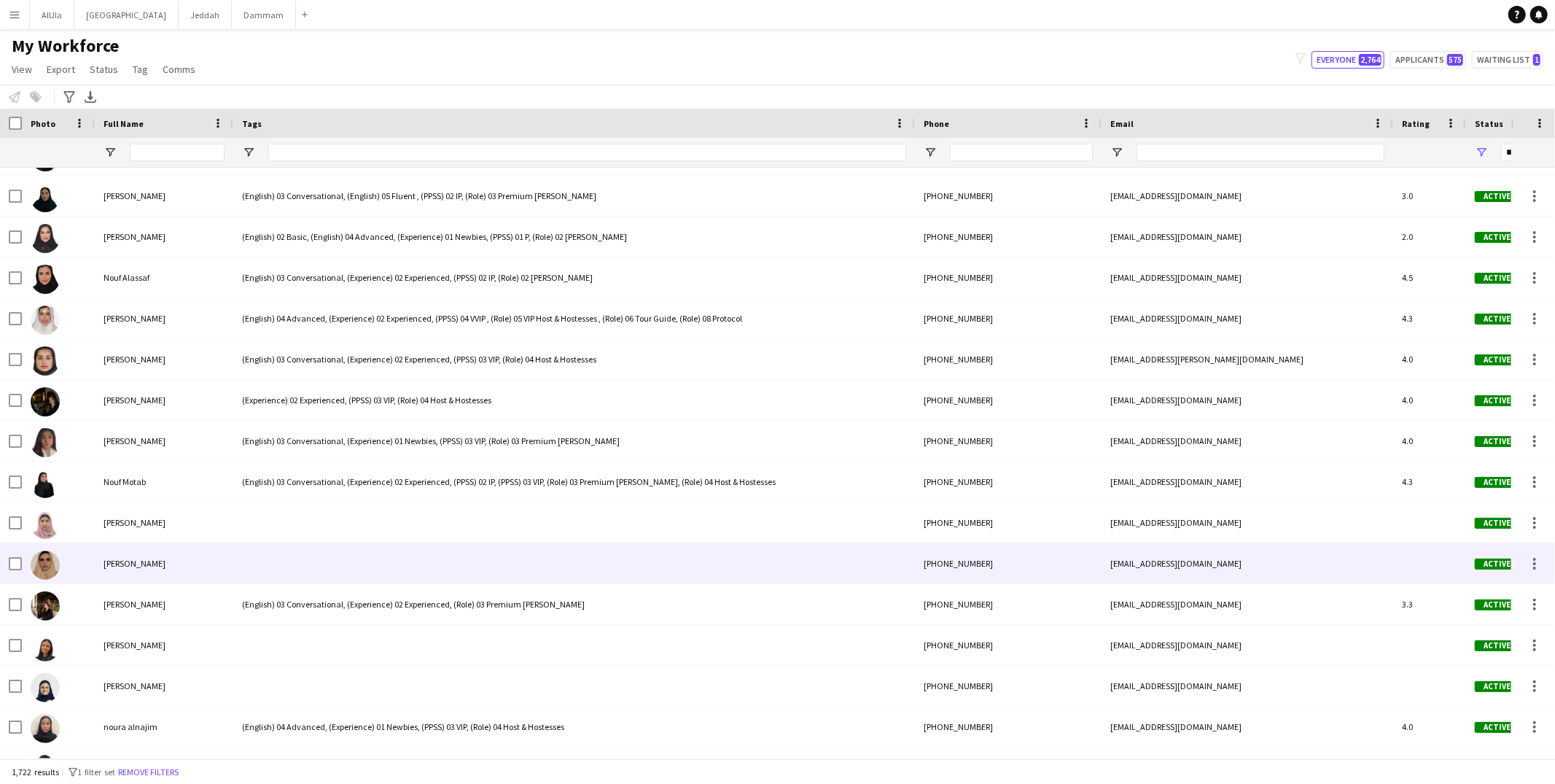
click at [585, 560] on div at bounding box center [573, 562] width 681 height 40
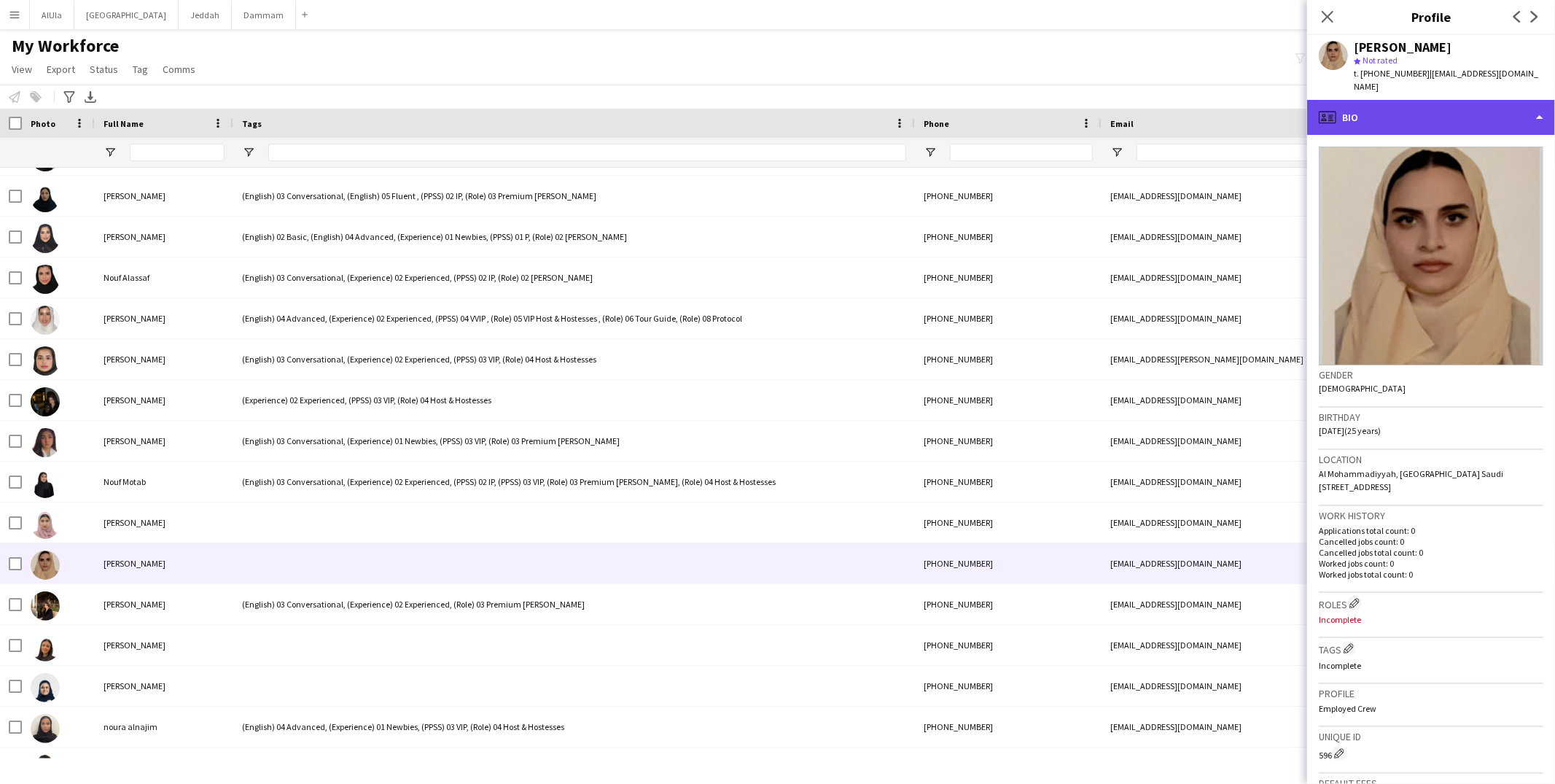
click at [1390, 102] on div "profile Bio" at bounding box center [1431, 117] width 248 height 35
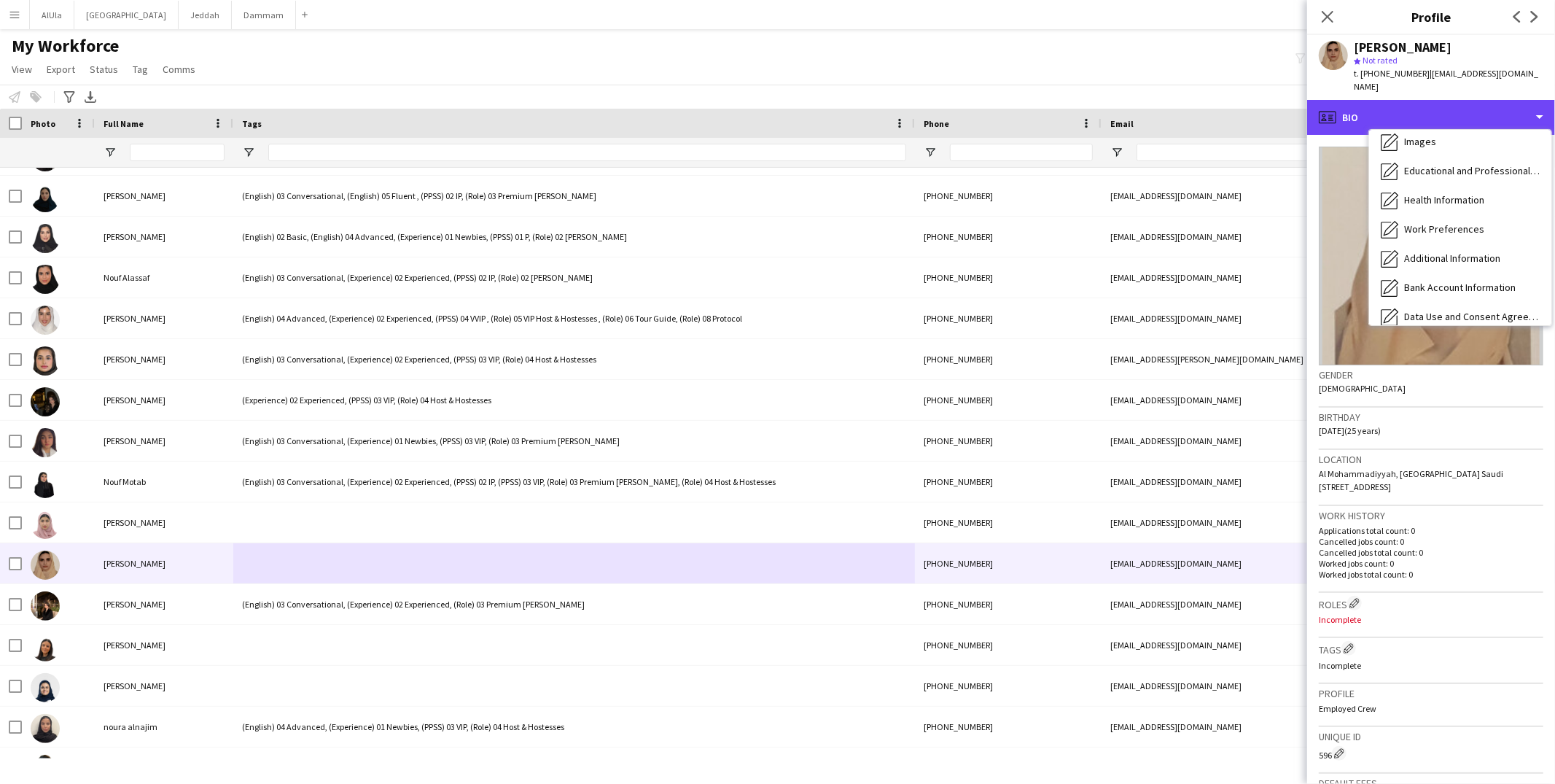
scroll to position [165, 0]
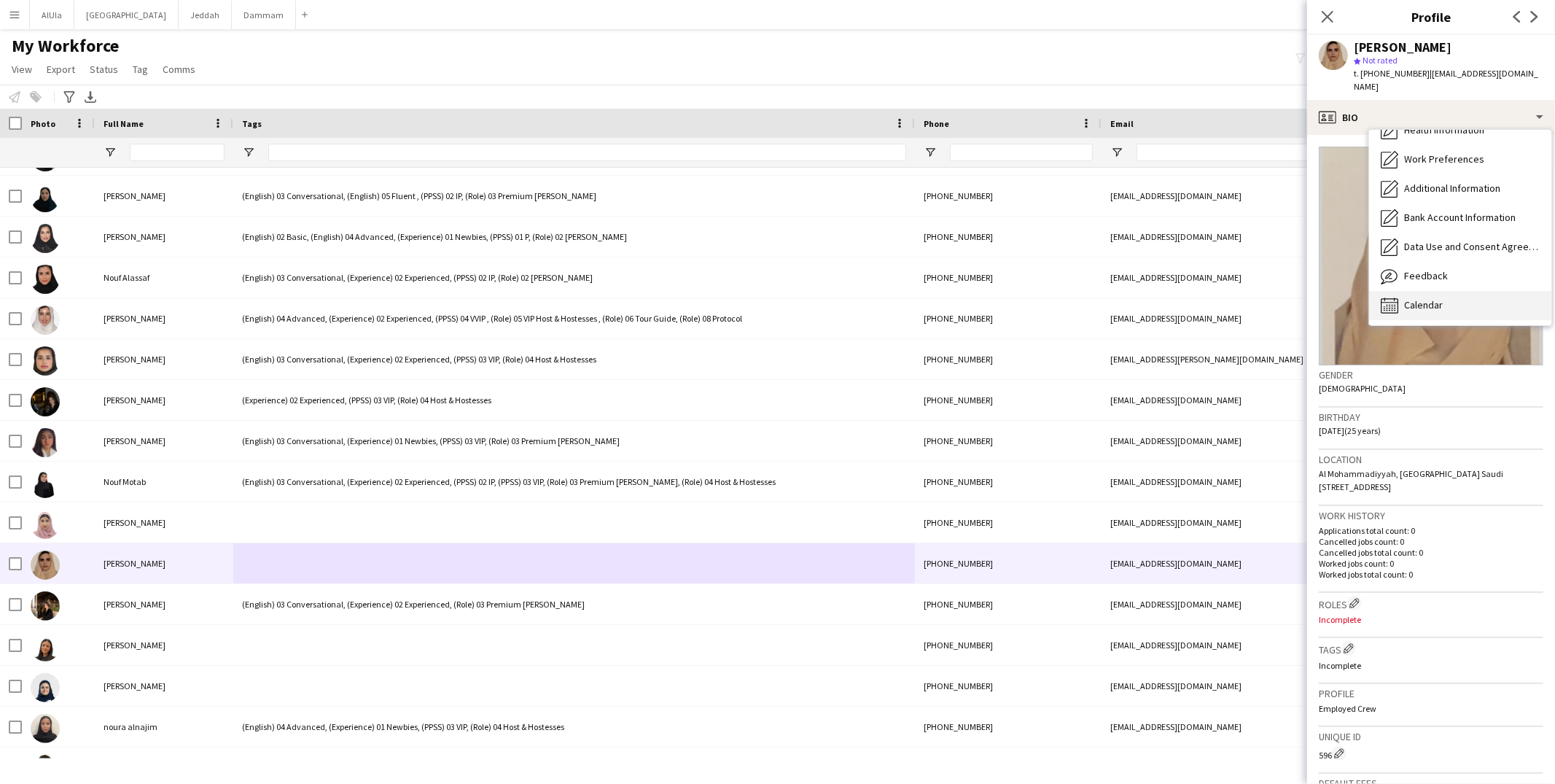
click at [1421, 298] on span "Calendar" at bounding box center [1423, 305] width 38 height 13
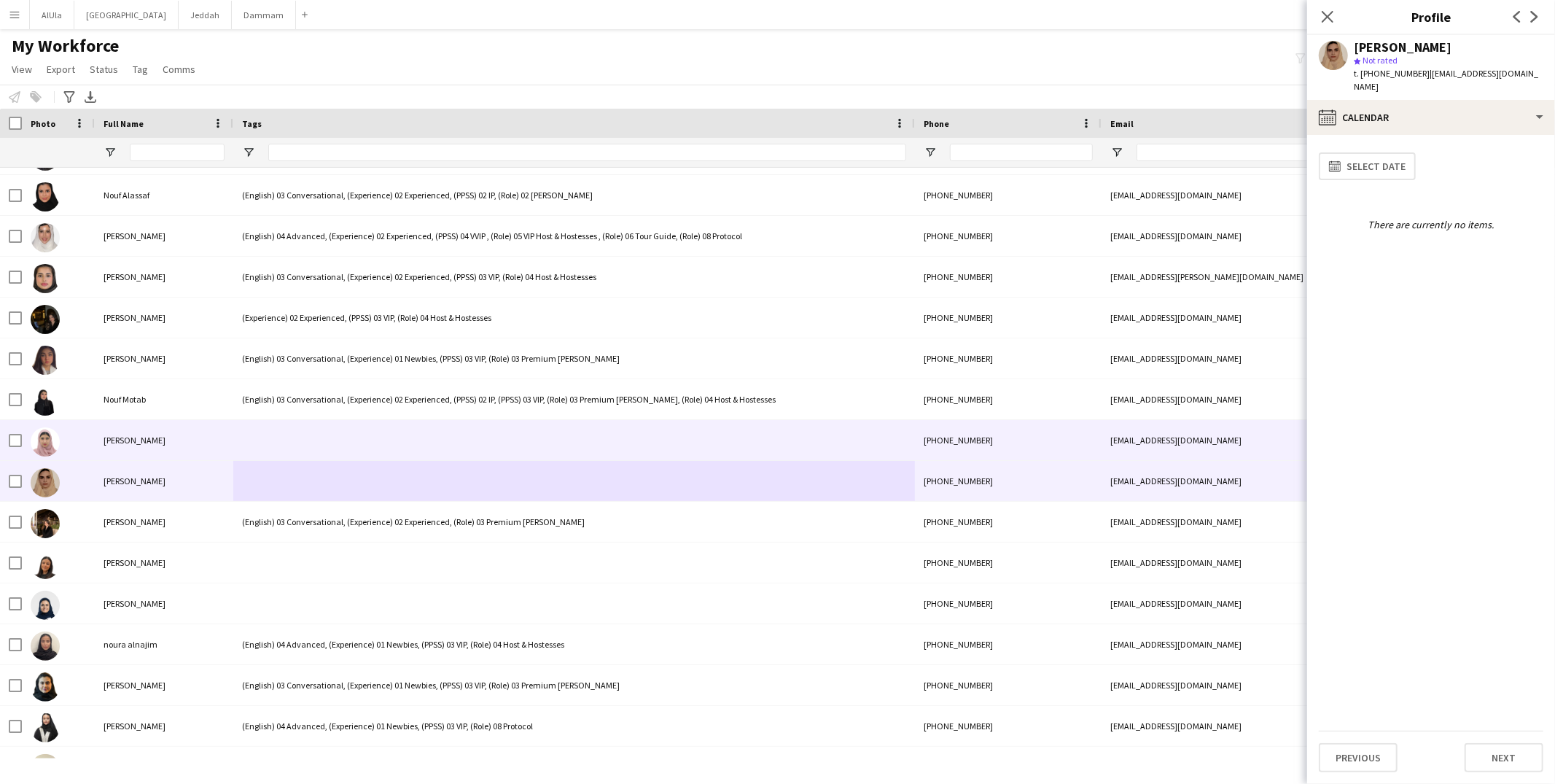
scroll to position [20668, 0]
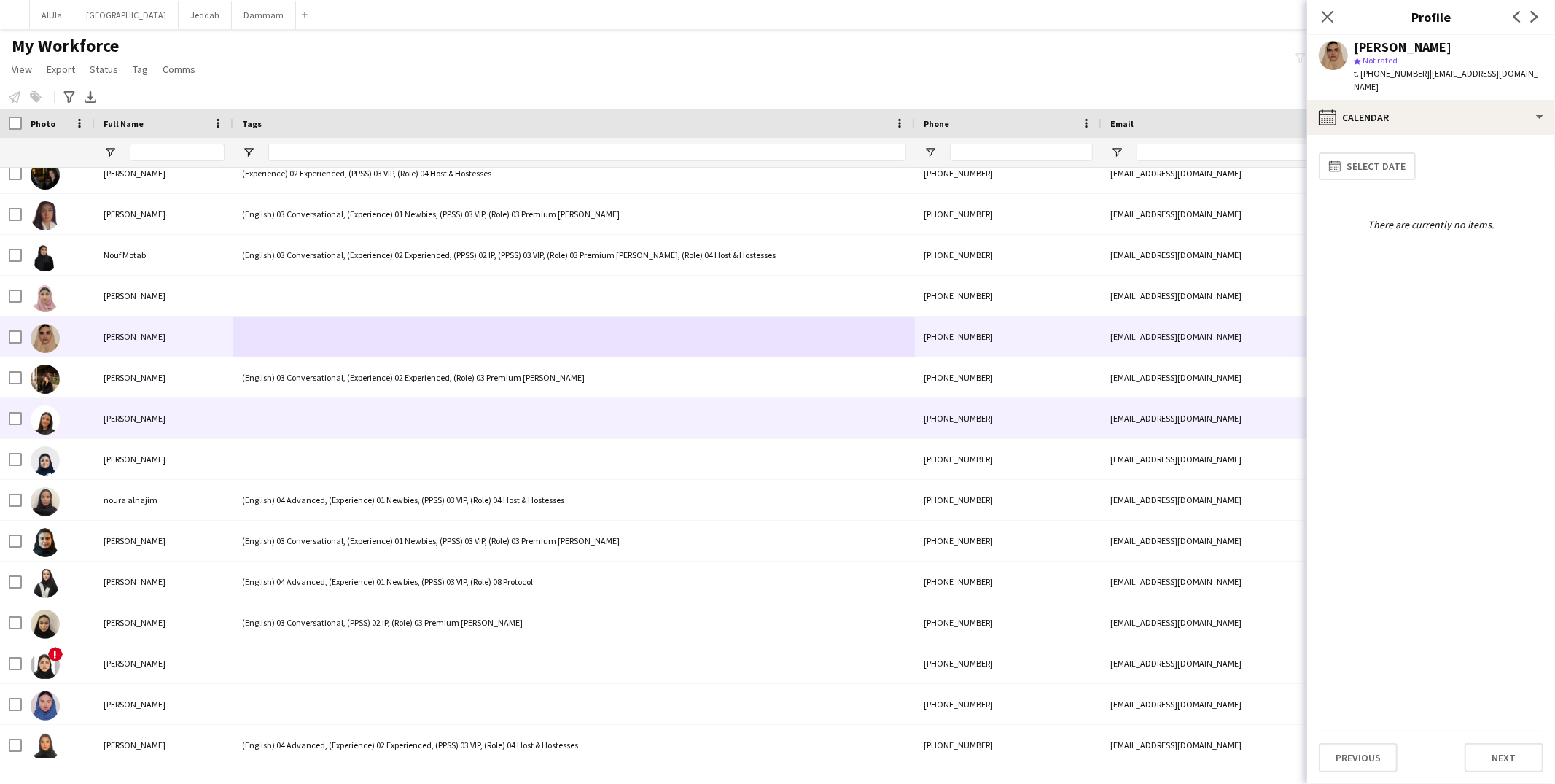
click at [358, 407] on div at bounding box center [573, 418] width 681 height 40
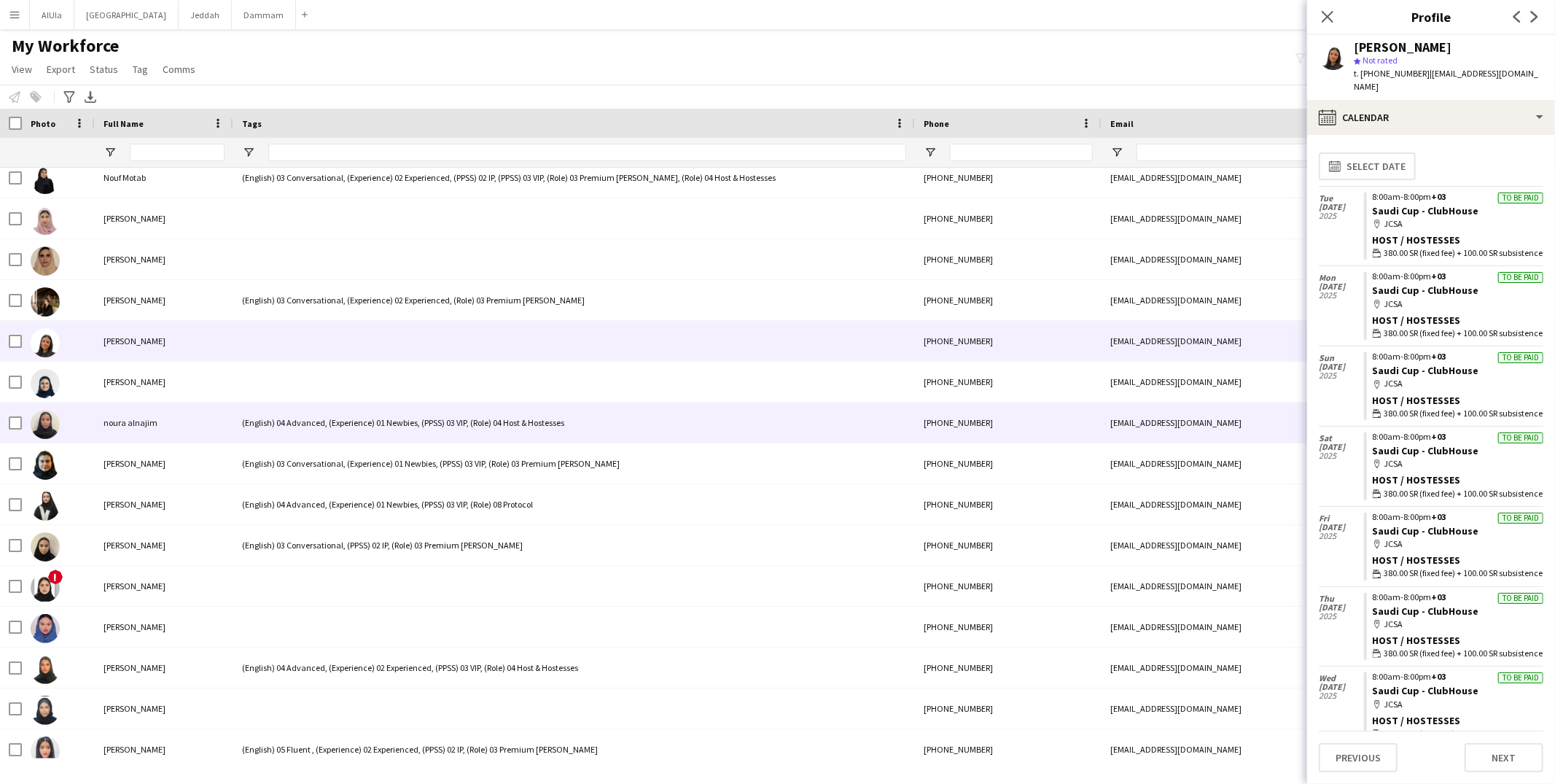
scroll to position [20786, 0]
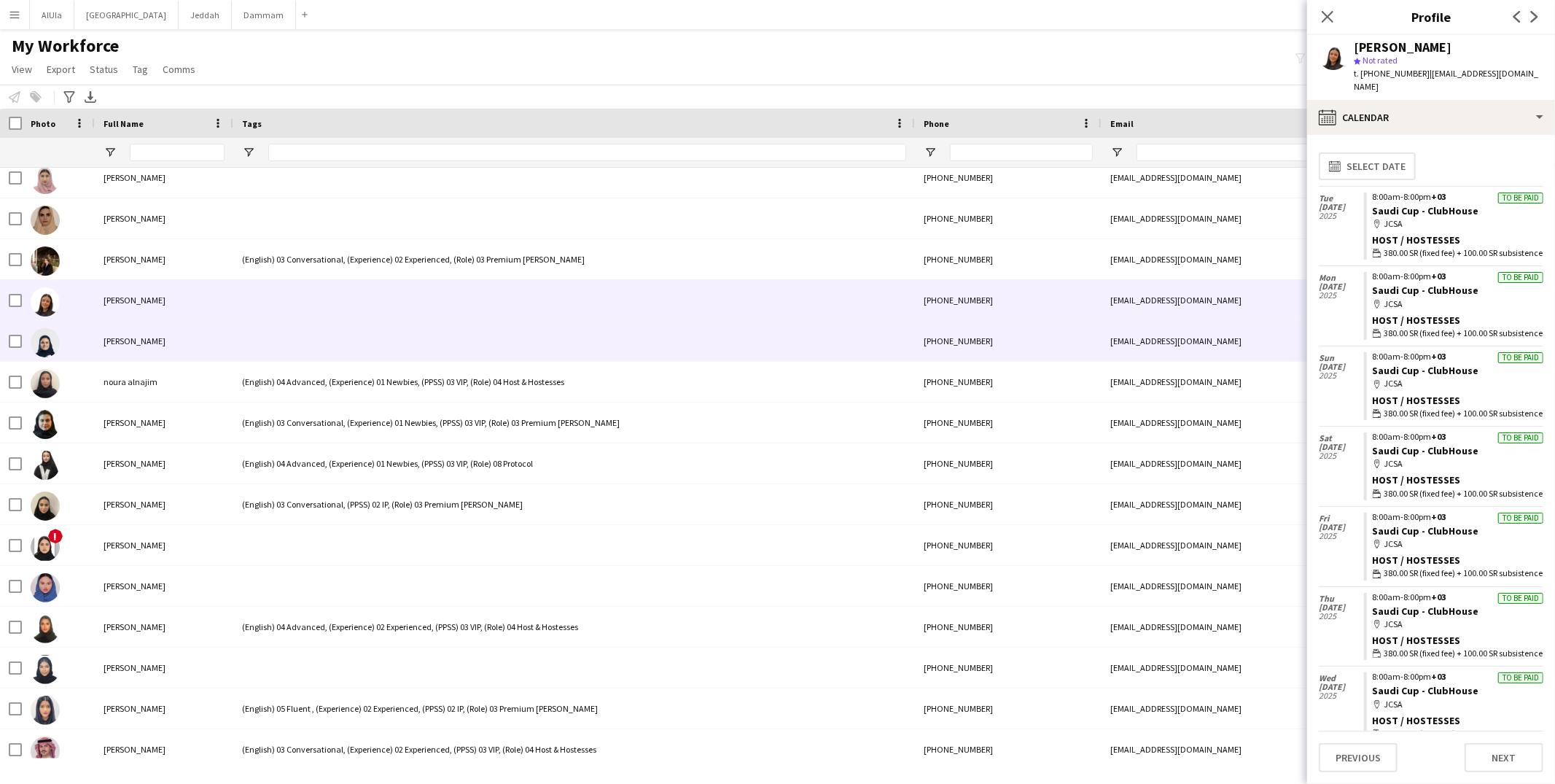
click at [328, 354] on div at bounding box center [573, 340] width 681 height 40
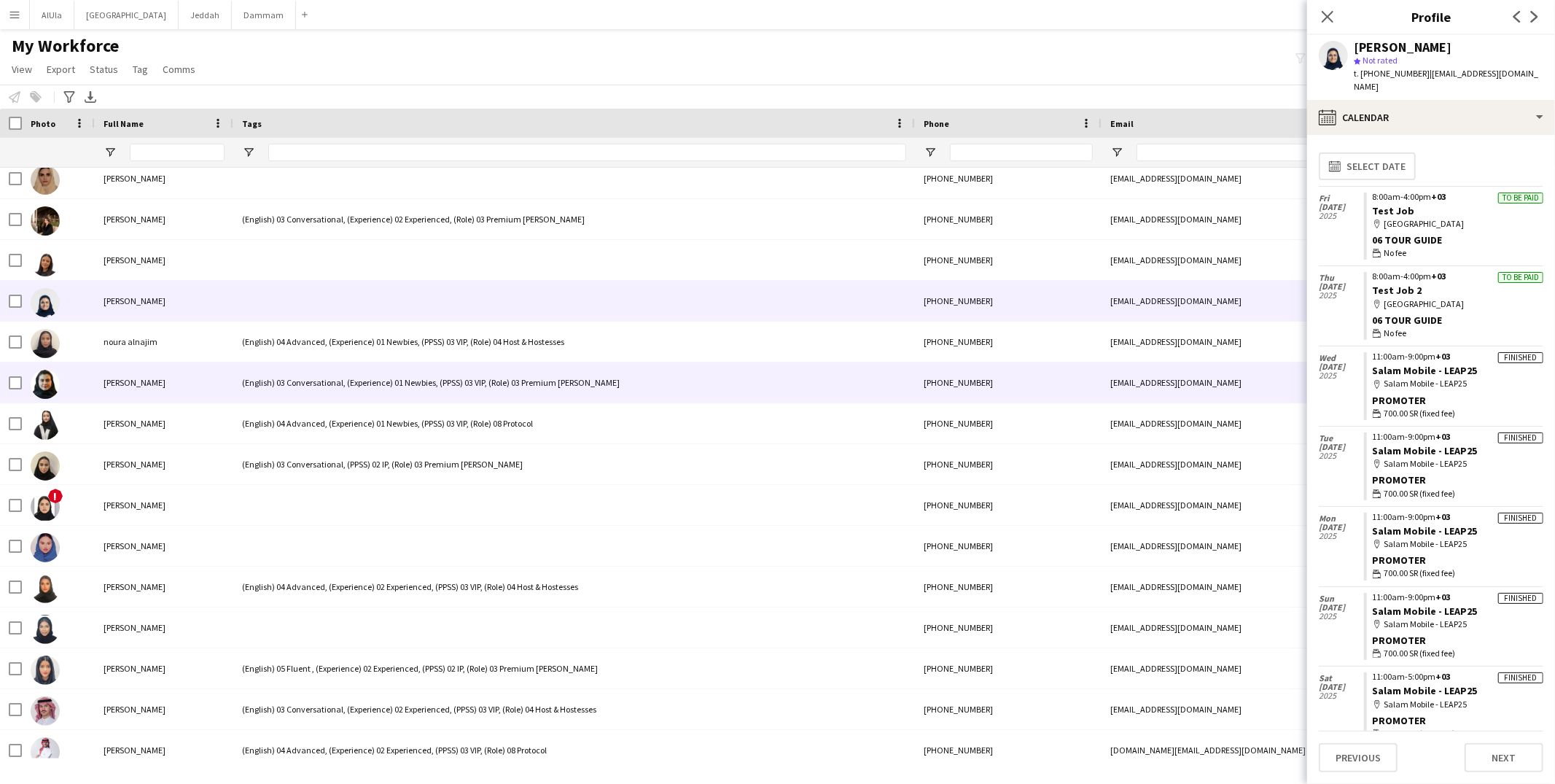
scroll to position [20843, 0]
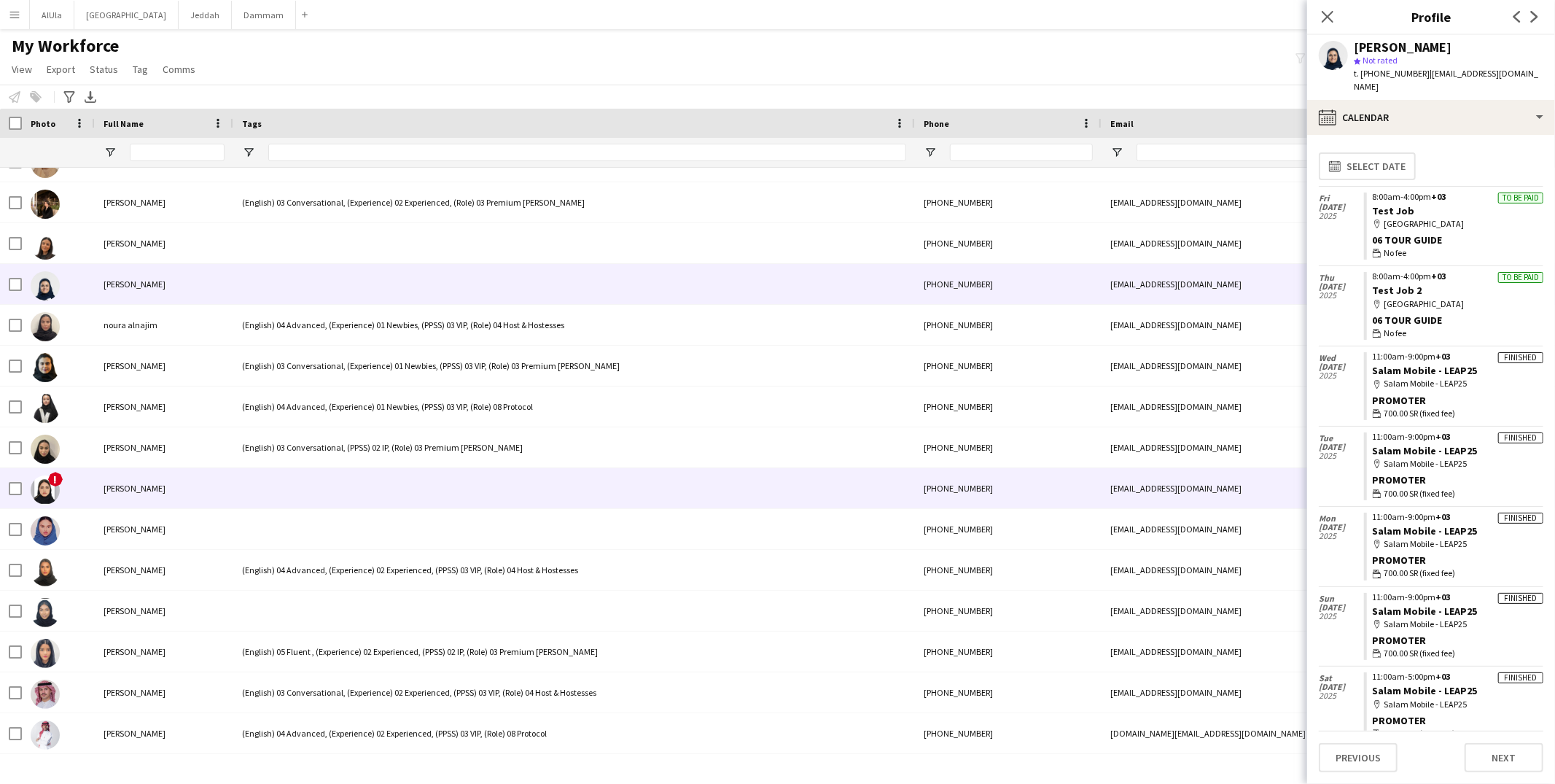
click at [351, 479] on div at bounding box center [573, 488] width 681 height 40
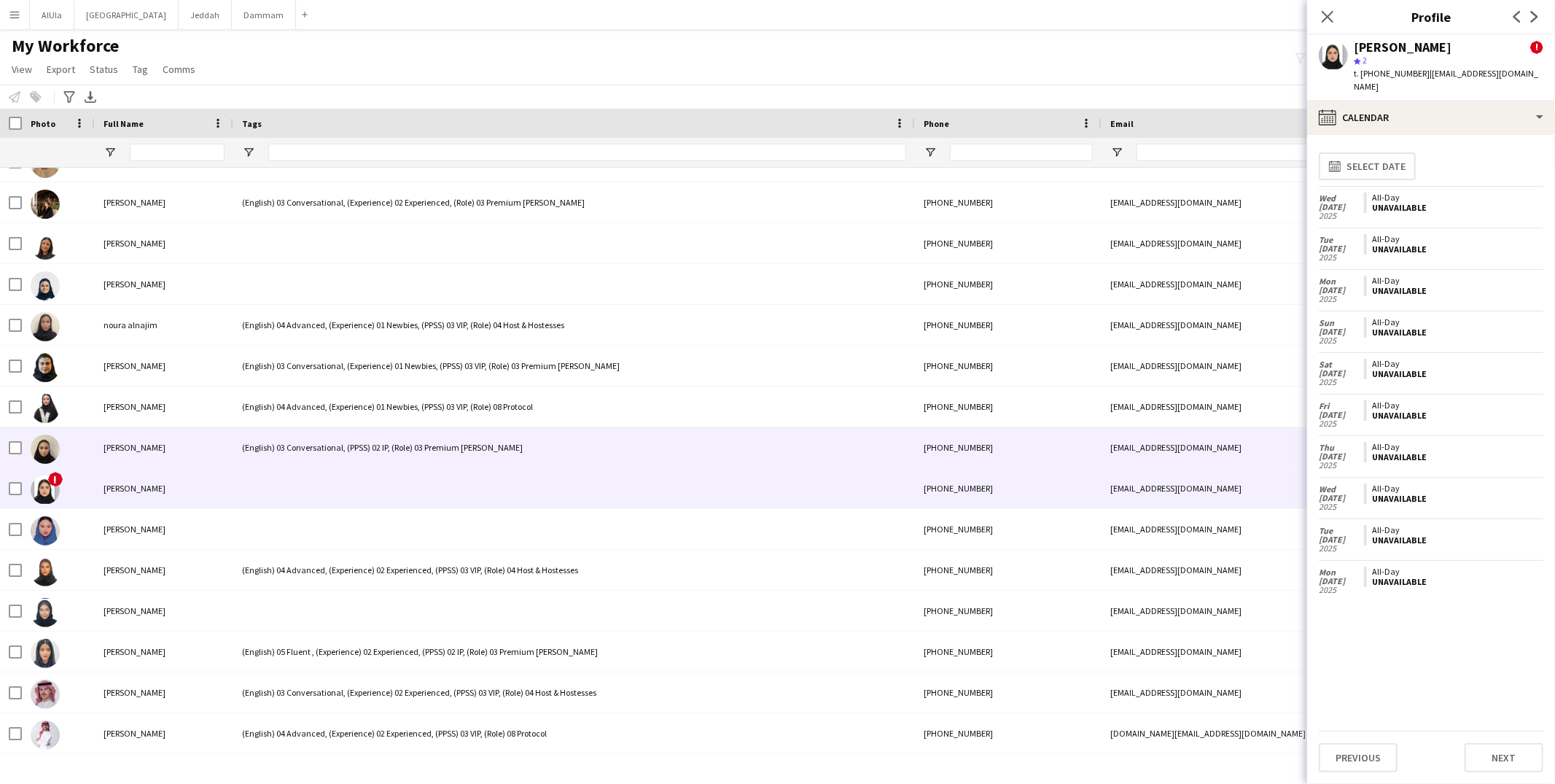
click at [375, 448] on div "(English) 03 Conversational, (PPSS) 02 IP, (Role) 03 Premium [PERSON_NAME]" at bounding box center [573, 447] width 681 height 40
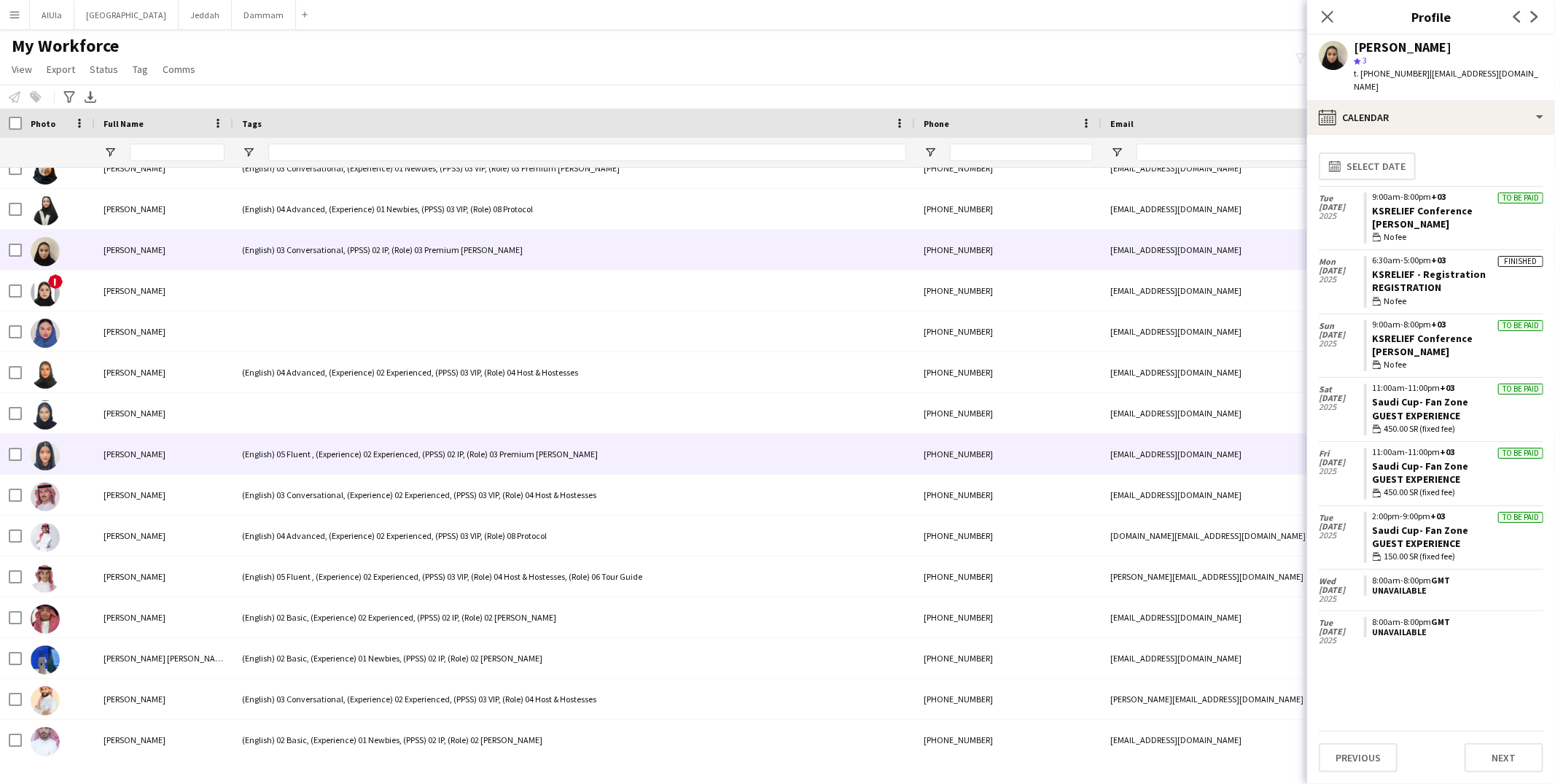
scroll to position [21044, 0]
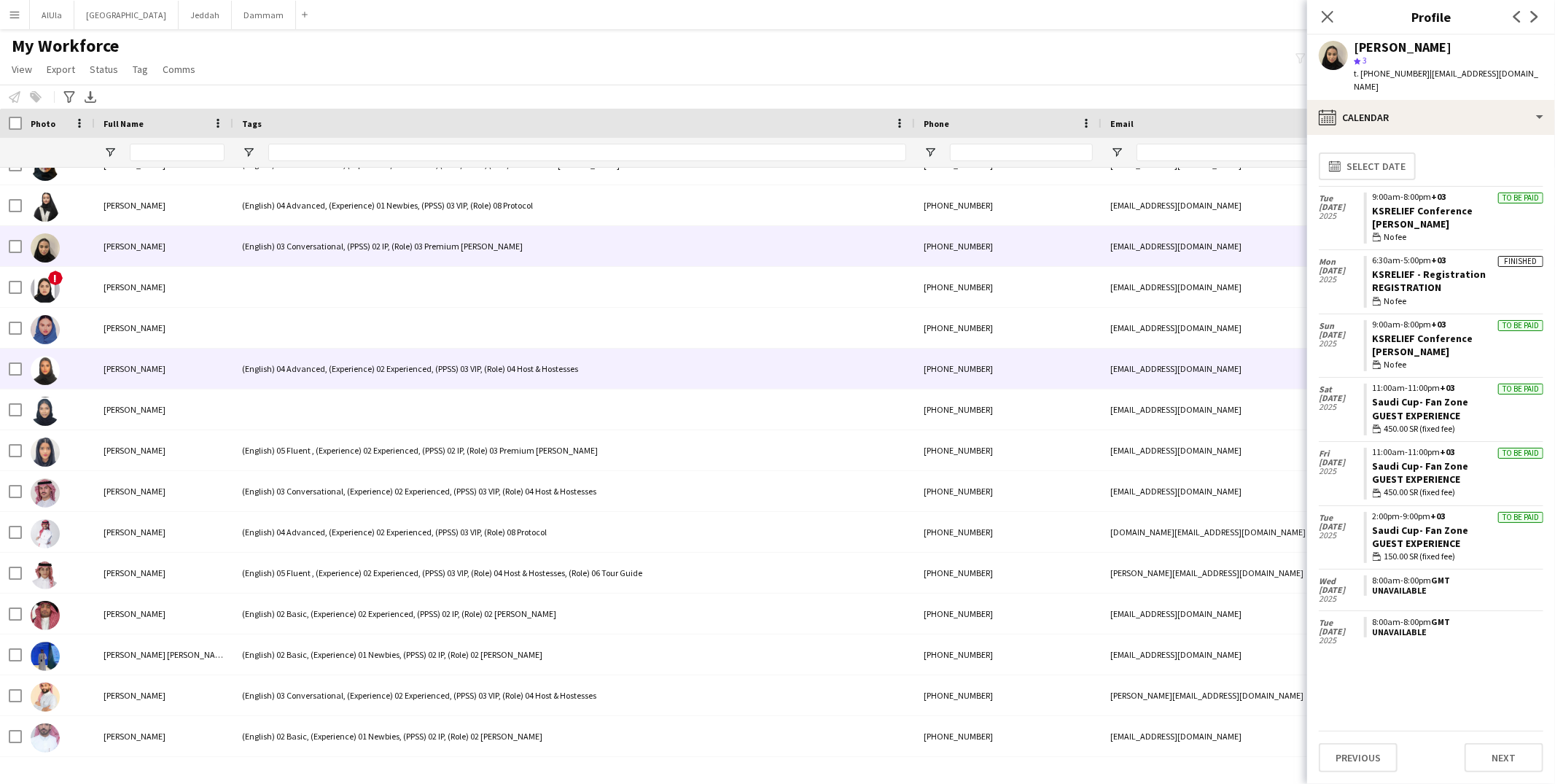
click at [326, 316] on div at bounding box center [573, 327] width 681 height 40
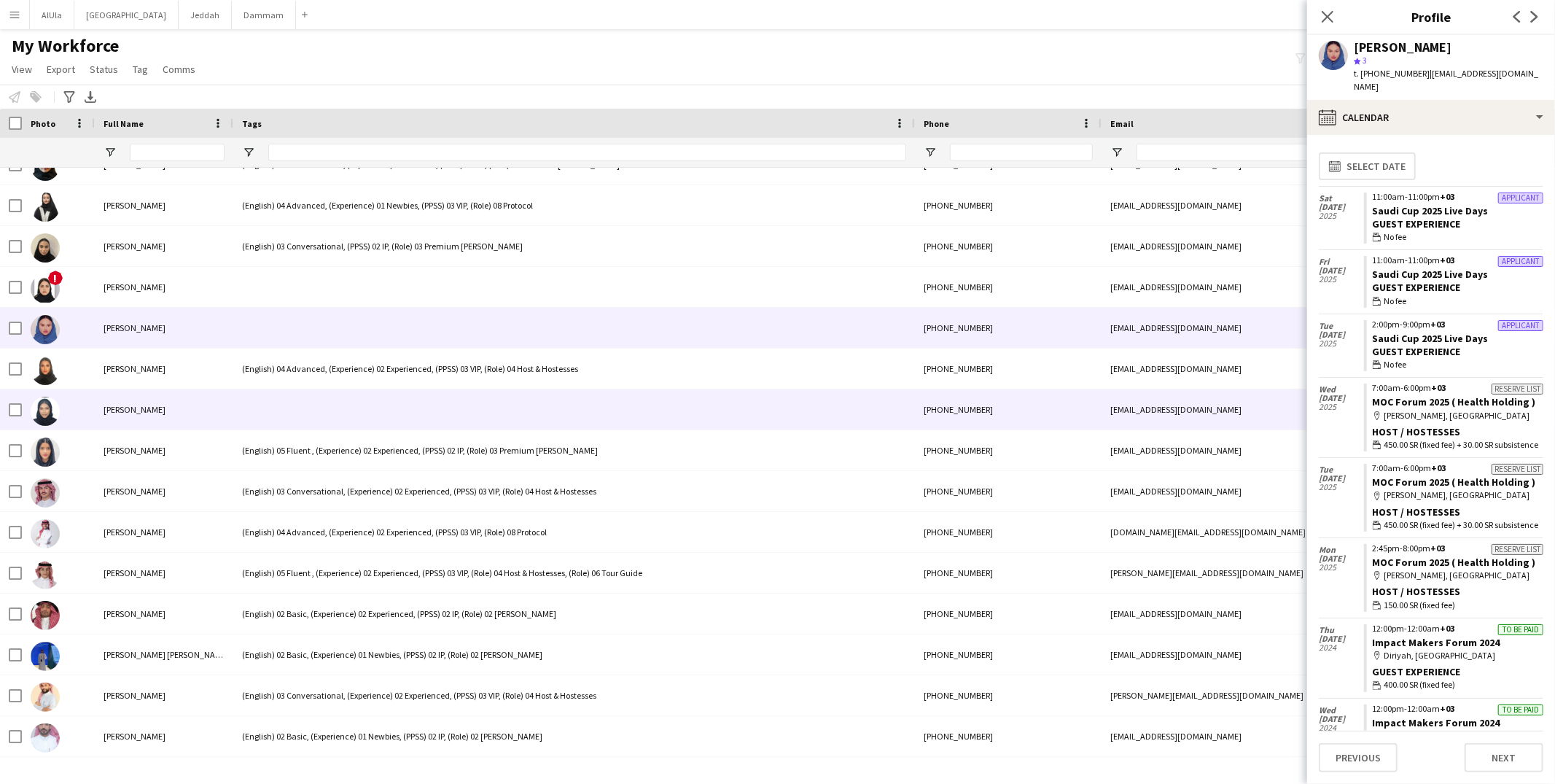
click at [330, 402] on div at bounding box center [573, 409] width 681 height 40
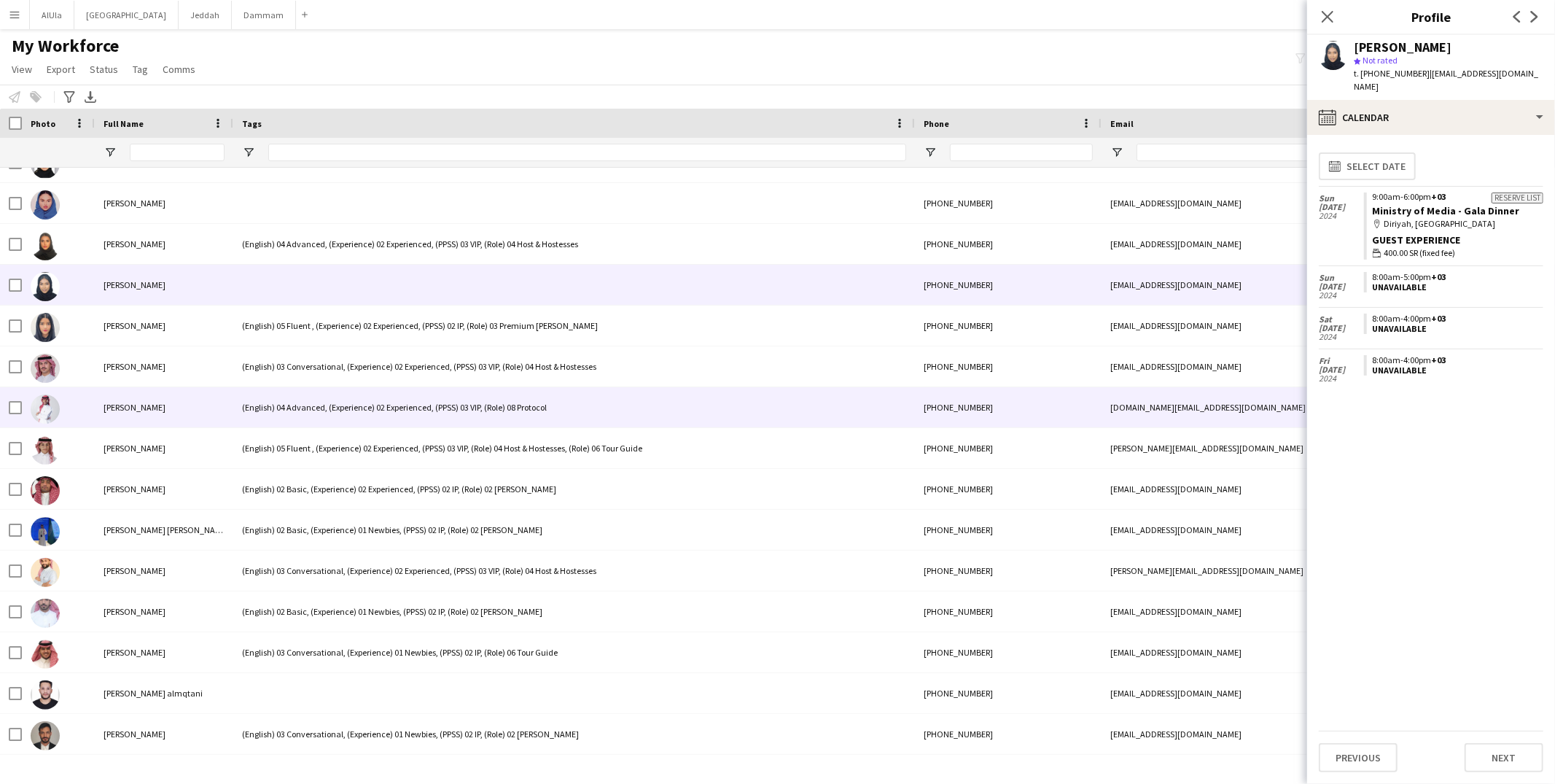
scroll to position [0, 0]
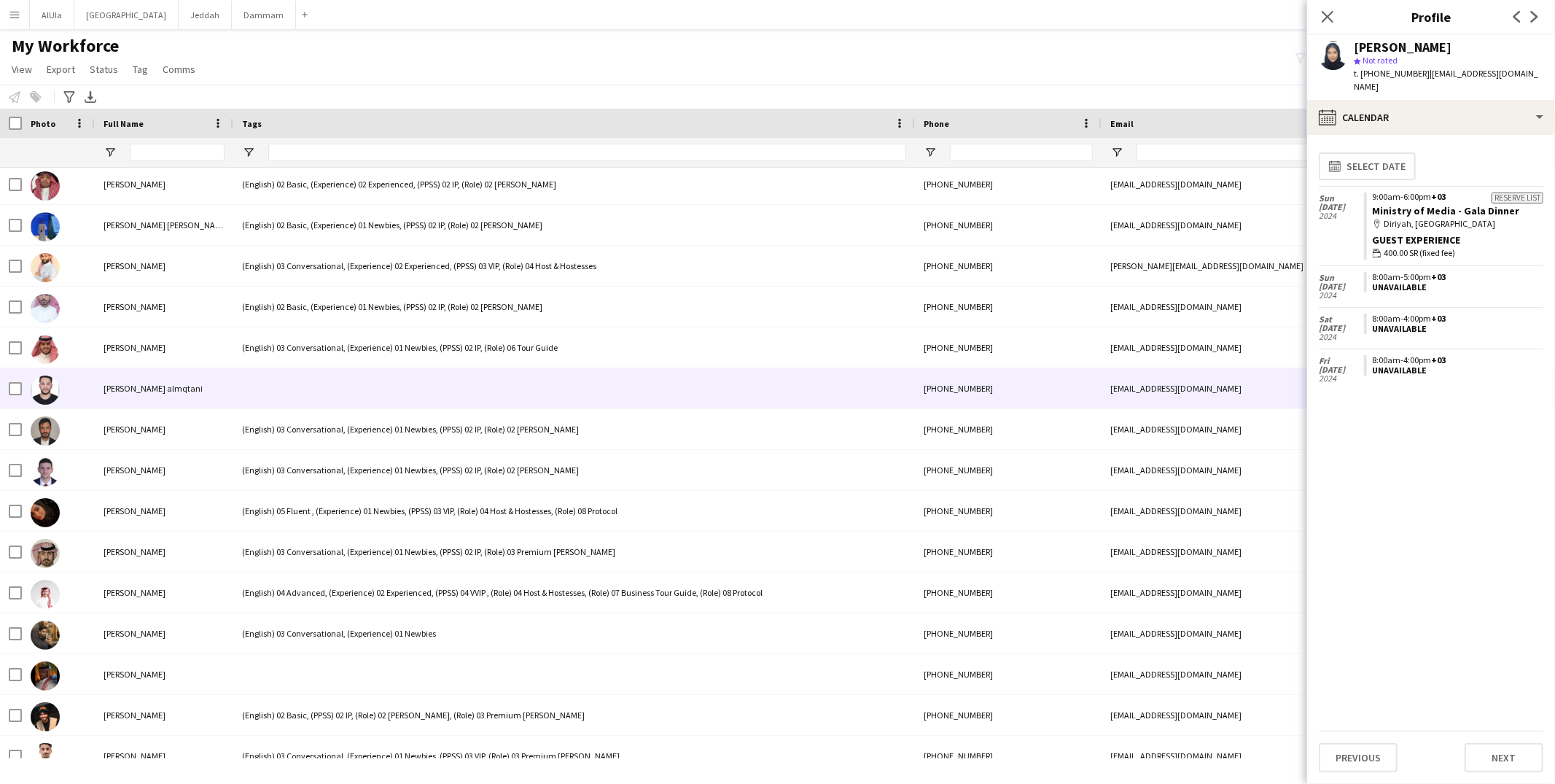
click at [329, 399] on div at bounding box center [573, 388] width 681 height 40
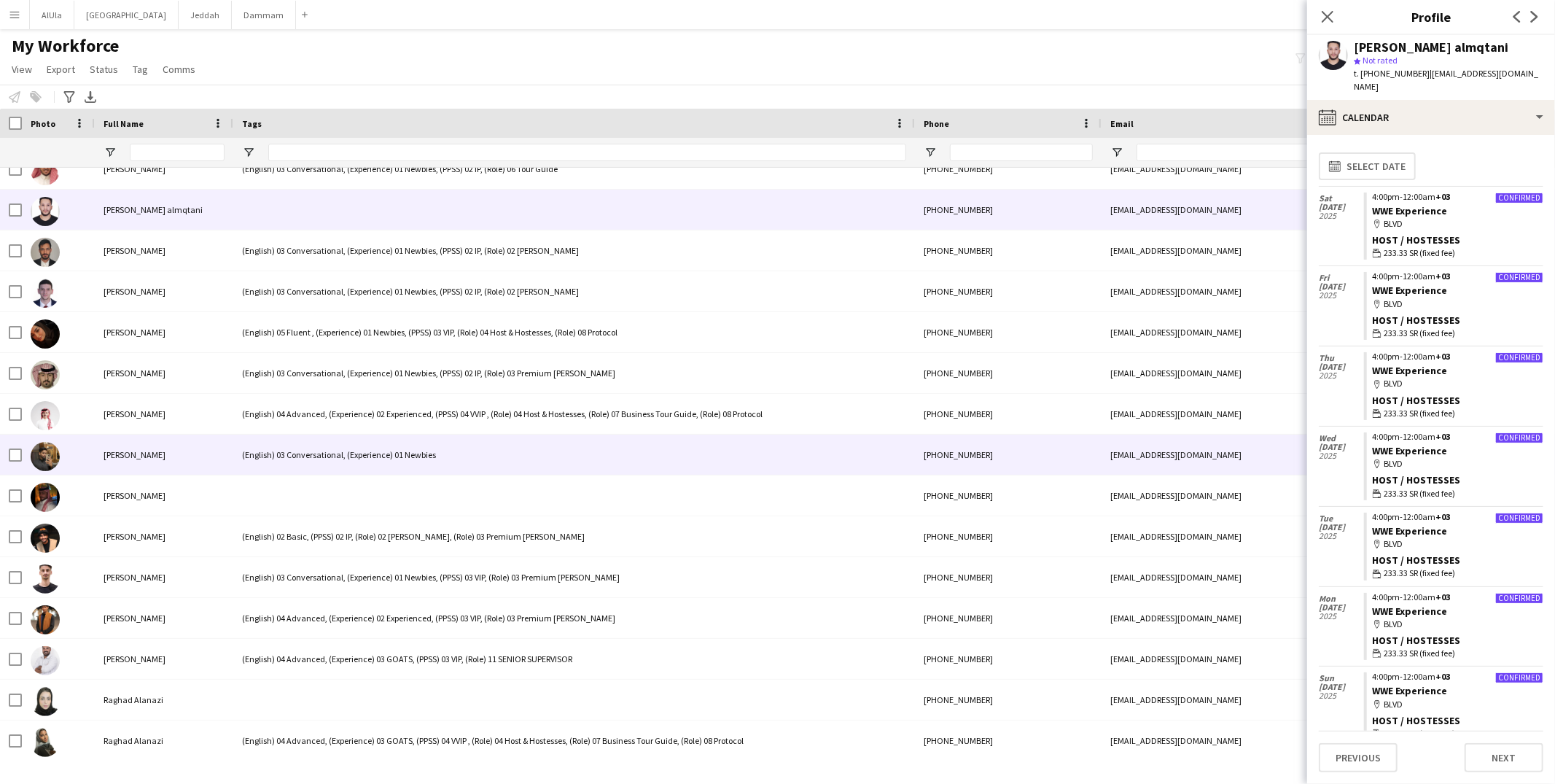
click at [312, 468] on div "(English) 03 Conversational, (Experience) 01 Newbies" at bounding box center [573, 454] width 681 height 40
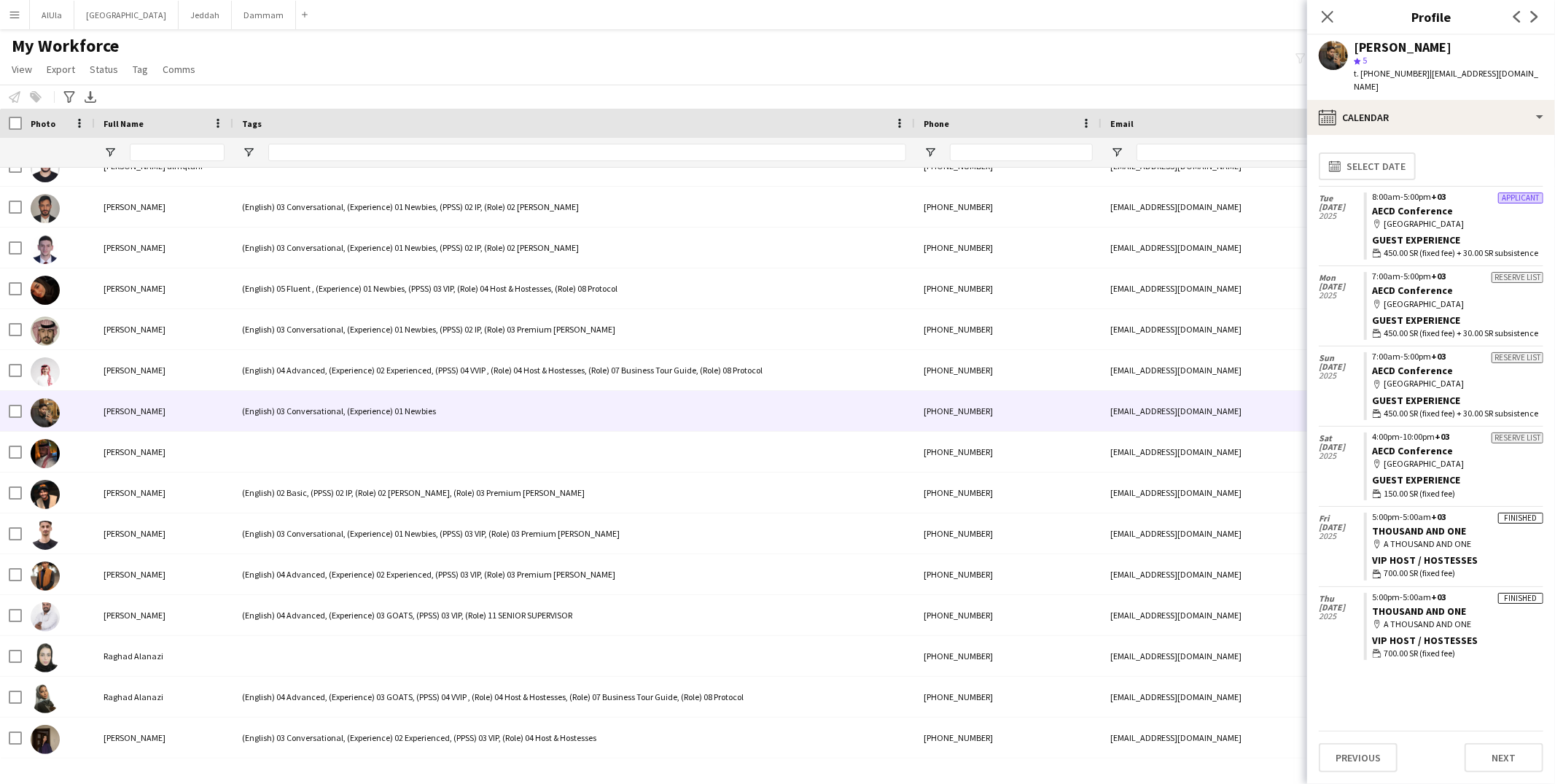
click at [1346, 52] on app-user-avatar at bounding box center [1332, 55] width 29 height 29
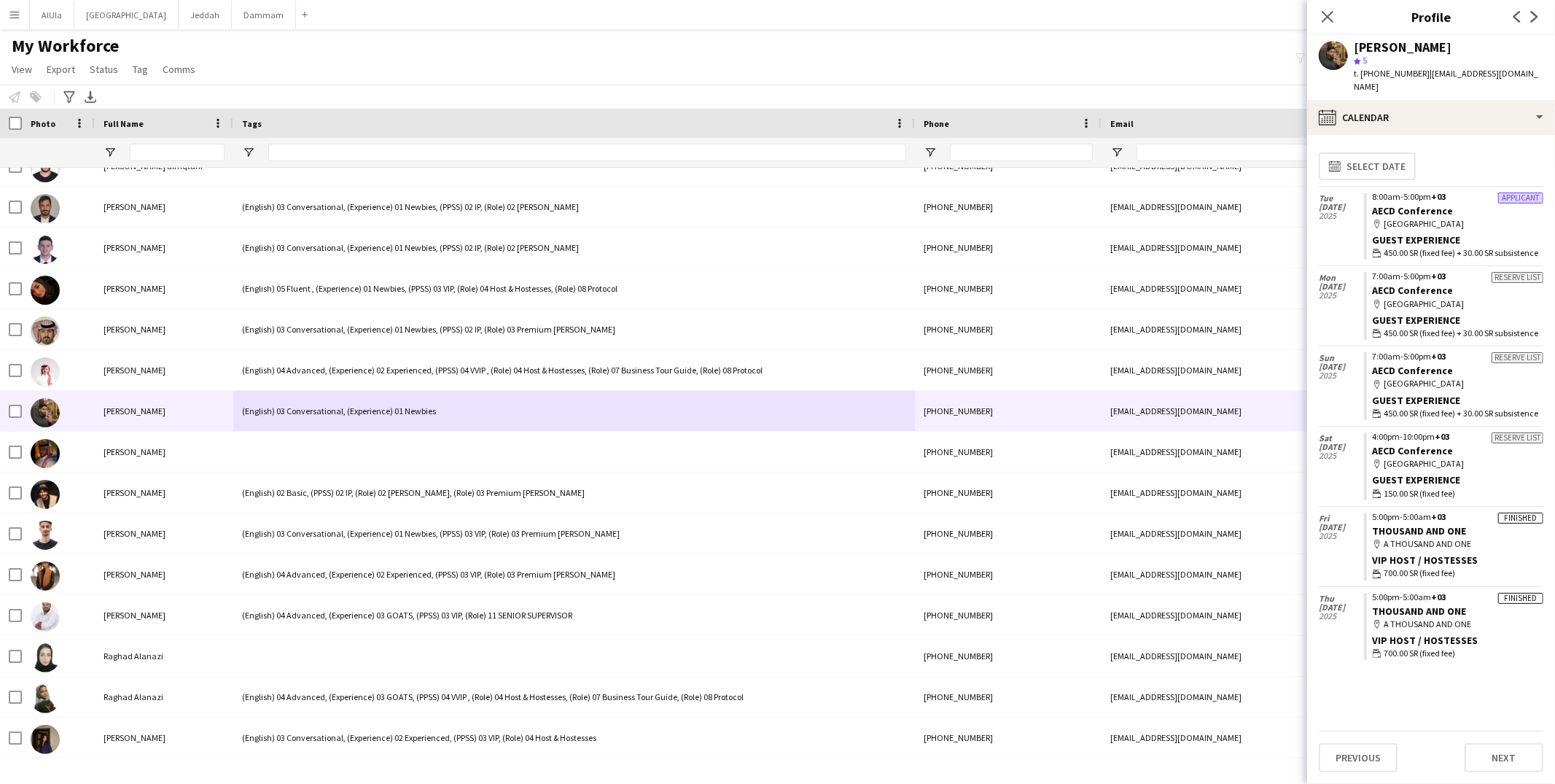
click at [1390, 49] on div "[PERSON_NAME]" at bounding box center [1402, 48] width 98 height 13
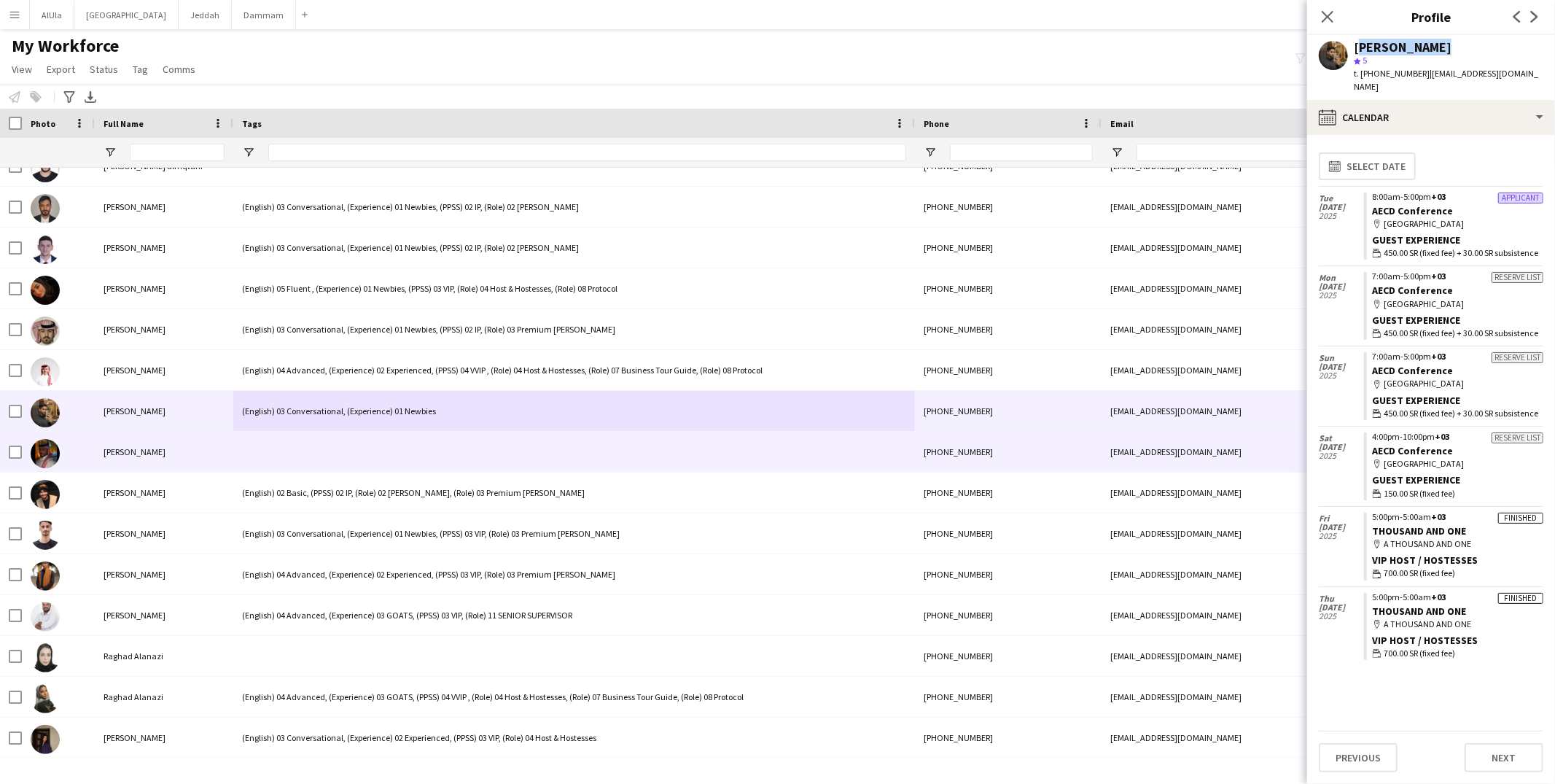
click at [387, 454] on div at bounding box center [573, 451] width 681 height 40
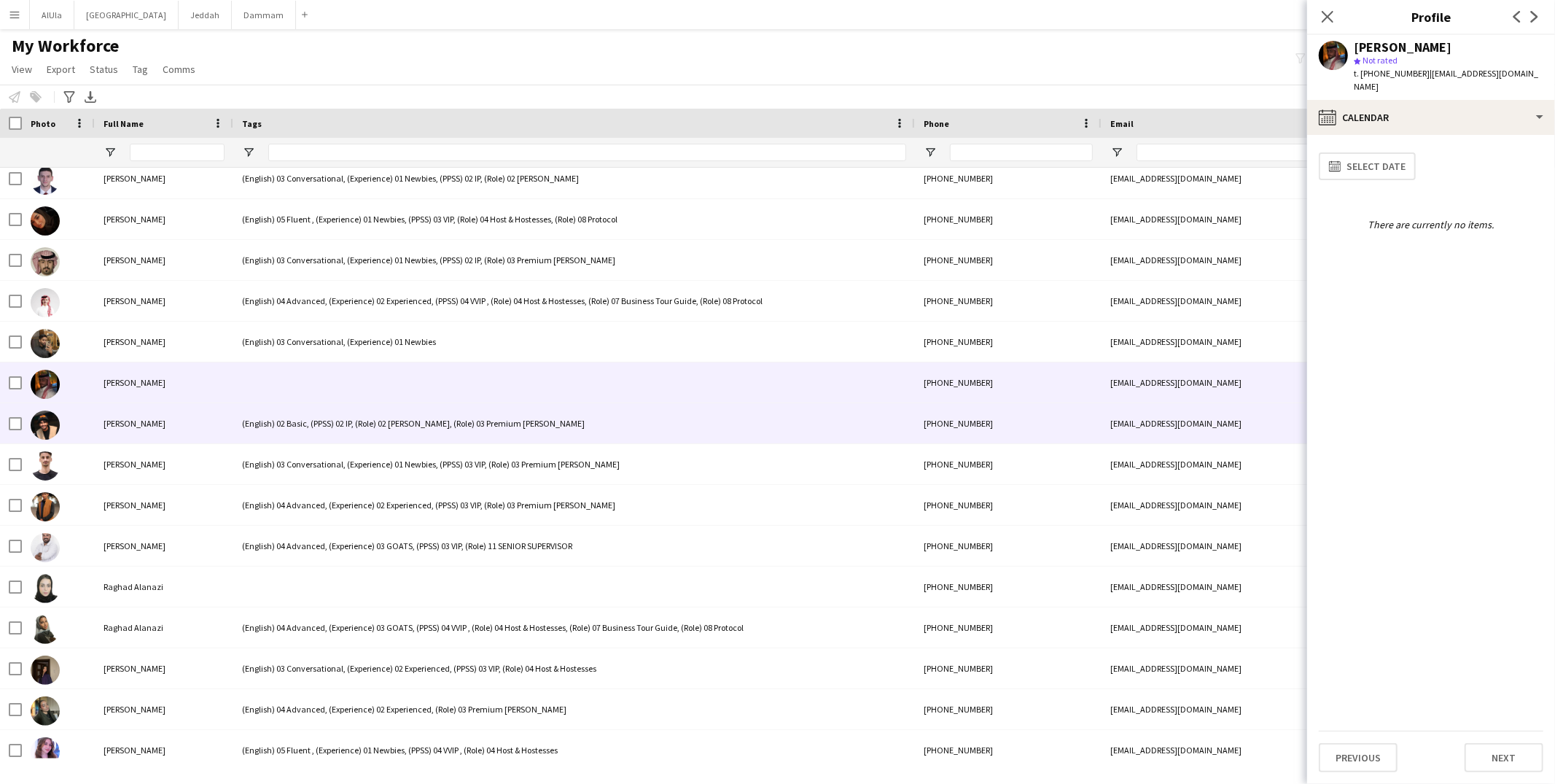
click at [335, 435] on div "(English) 02 Basic, (PPSS) 02 IP, (Role) 02 [PERSON_NAME], (Role) 03 Premium [P…" at bounding box center [573, 422] width 681 height 40
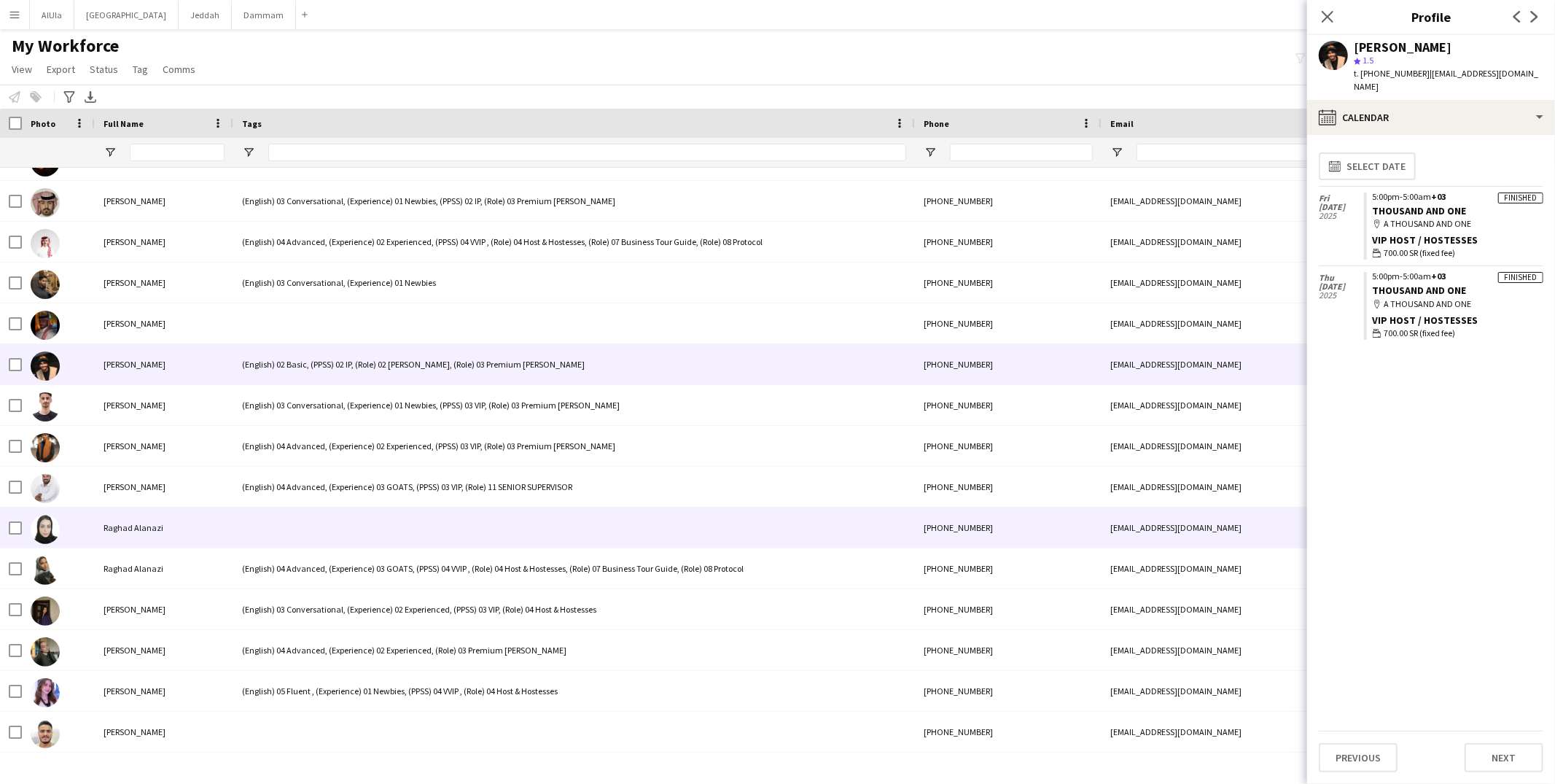
click at [329, 520] on div at bounding box center [573, 527] width 681 height 40
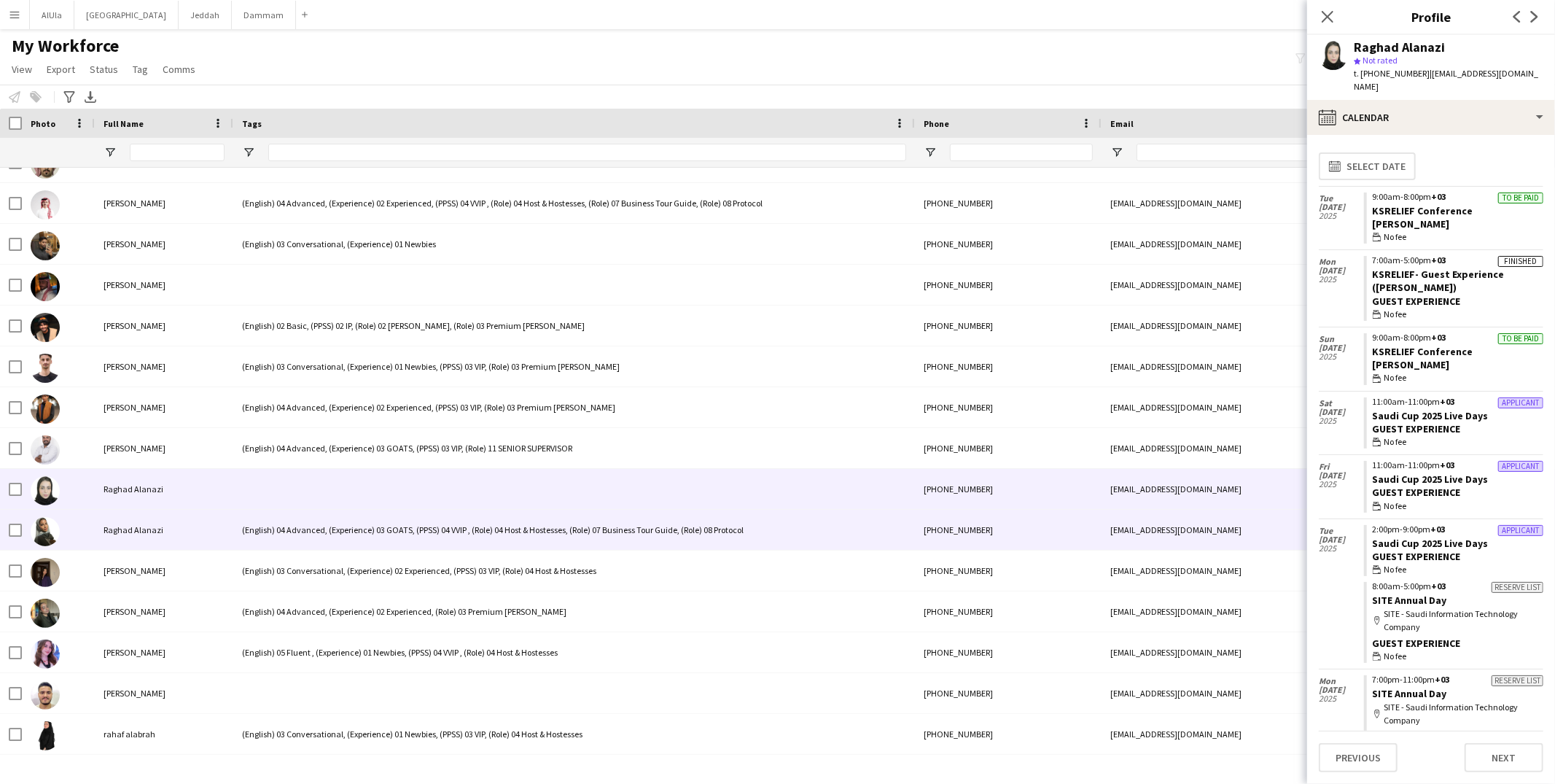
click at [296, 500] on div at bounding box center [573, 488] width 681 height 40
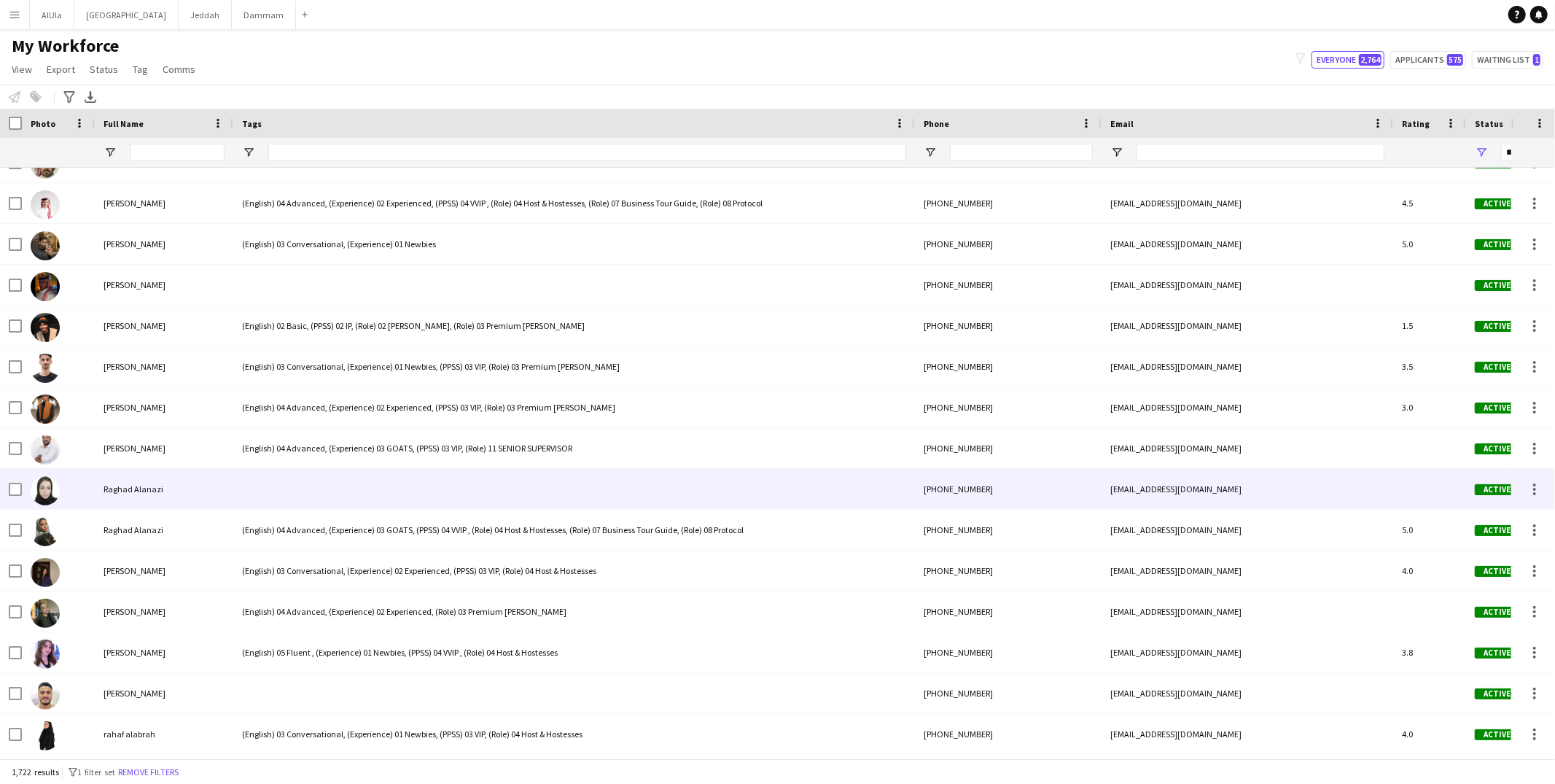
click at [328, 500] on div at bounding box center [573, 488] width 681 height 40
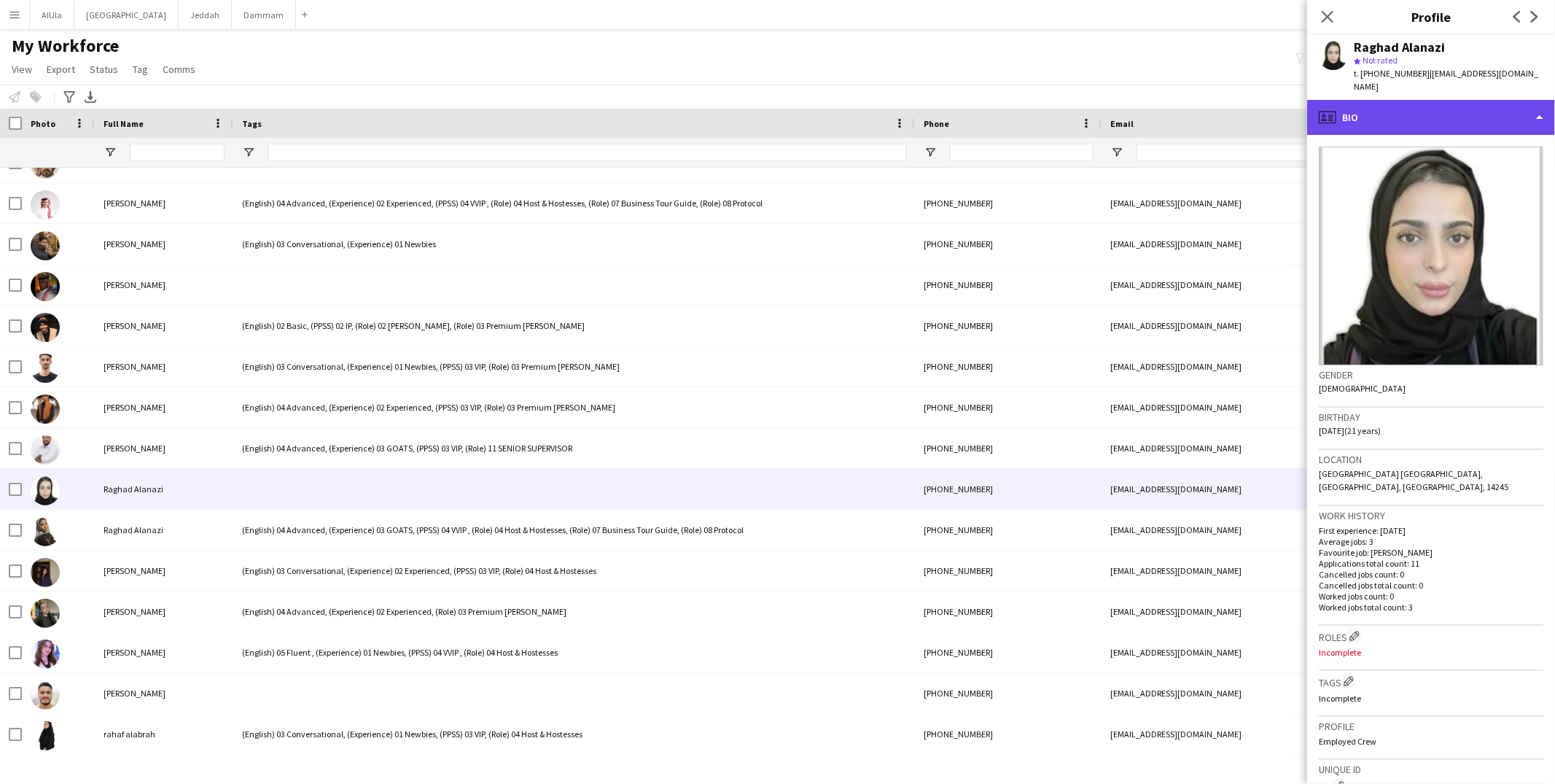
click at [1466, 100] on div "profile Bio" at bounding box center [1431, 117] width 248 height 35
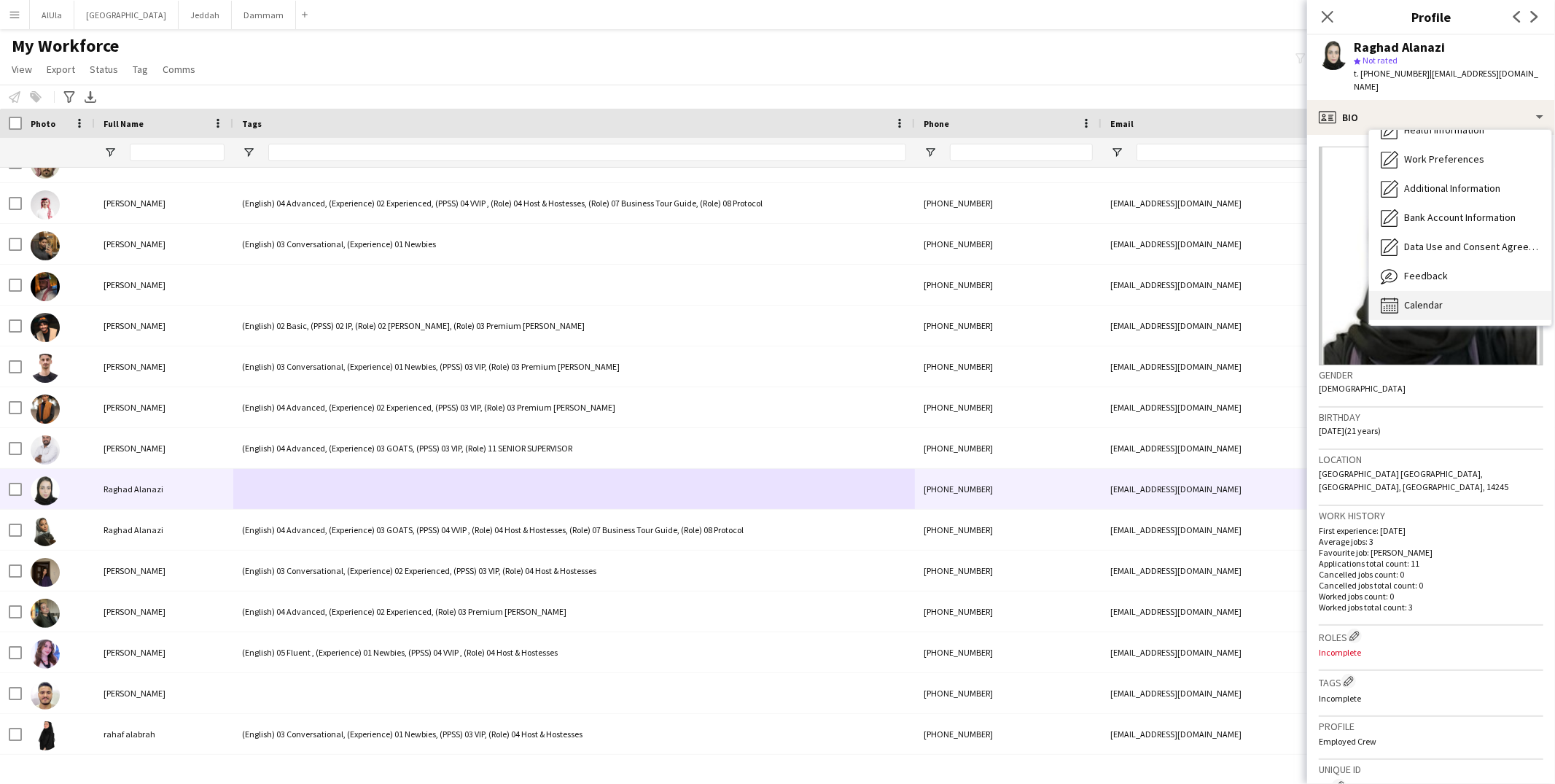
click at [1431, 291] on div "Calendar Calendar" at bounding box center [1459, 305] width 182 height 29
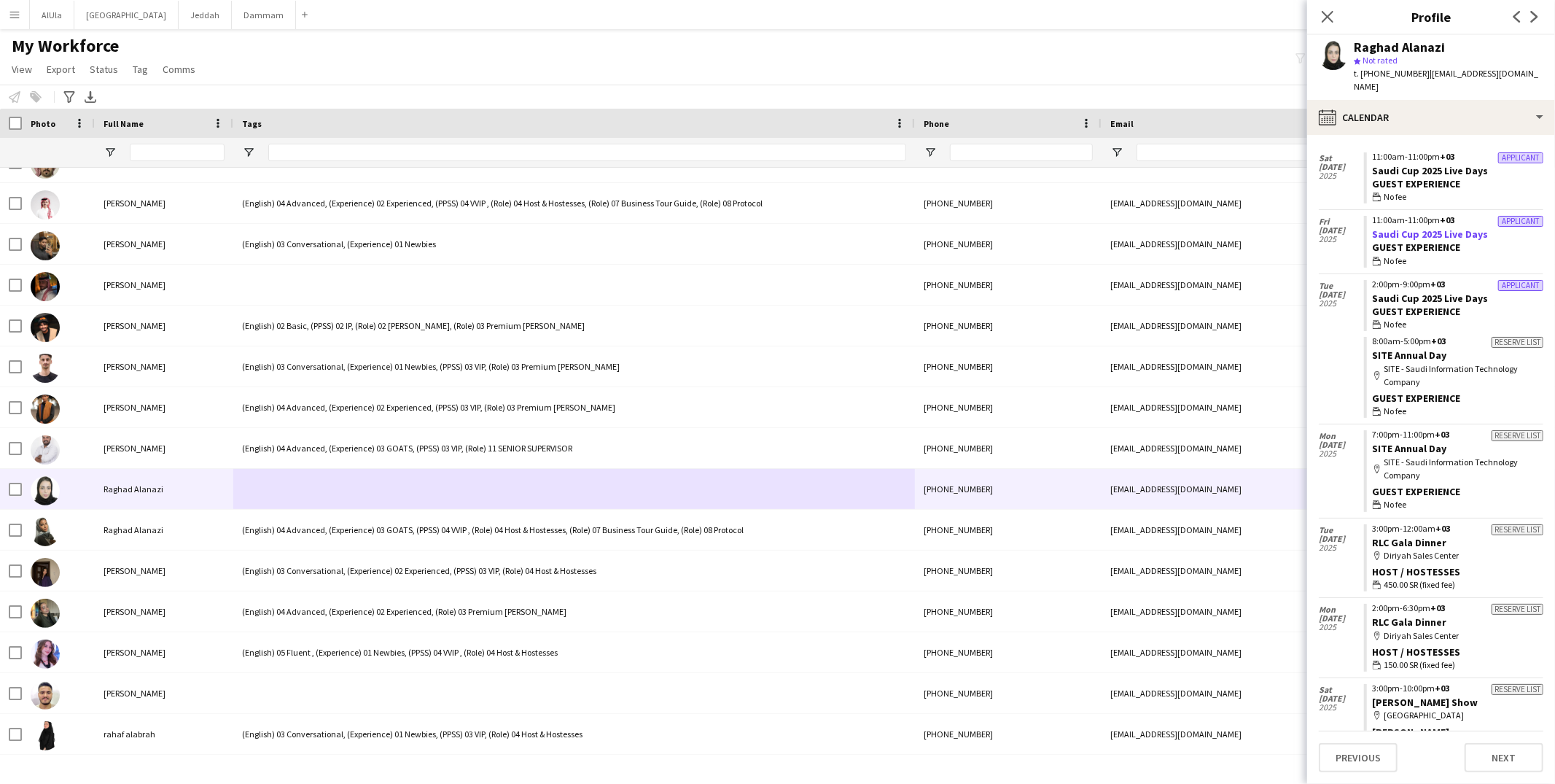
scroll to position [12, 0]
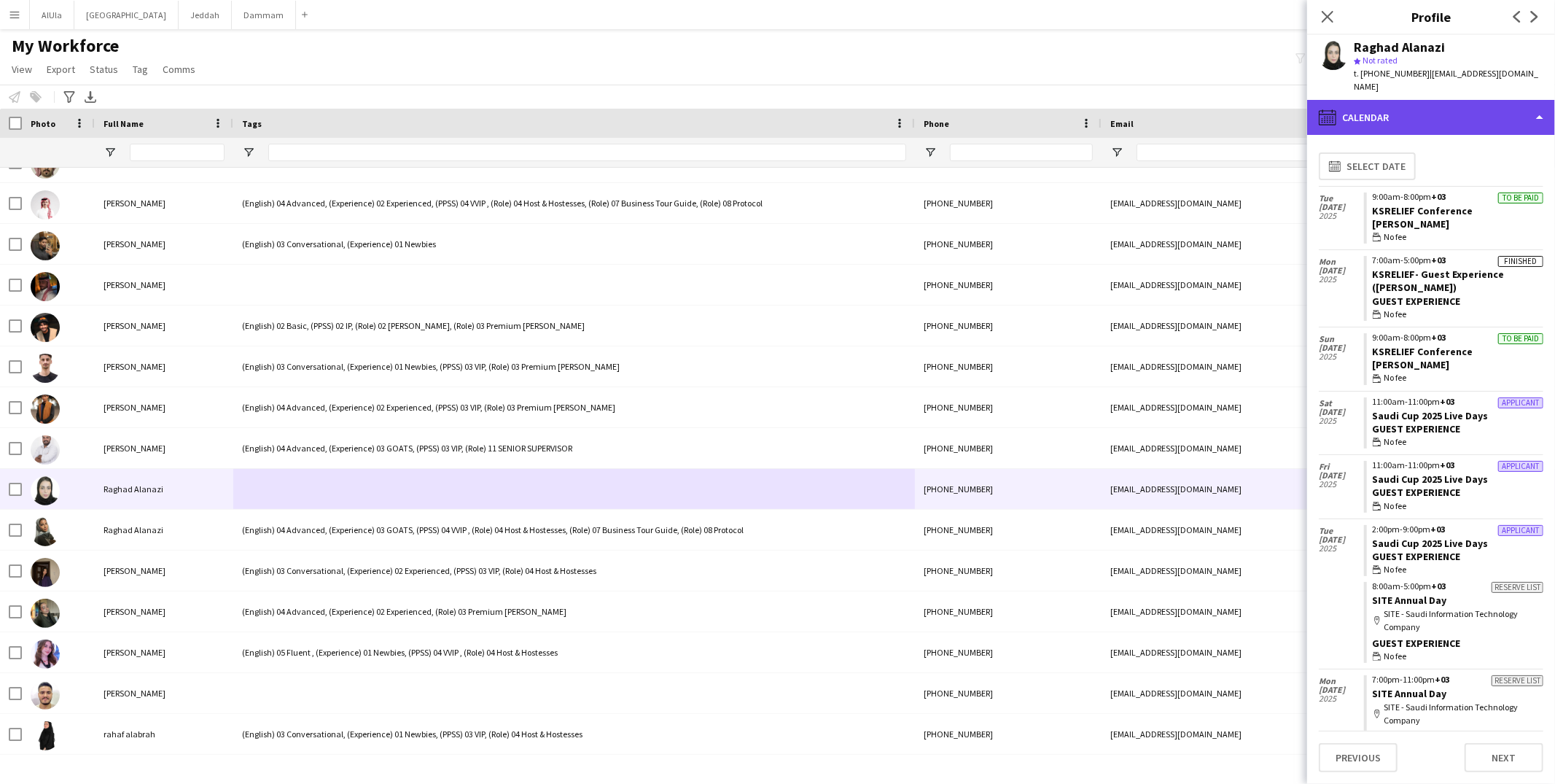
click at [1440, 107] on div "calendar-full Calendar" at bounding box center [1431, 117] width 248 height 35
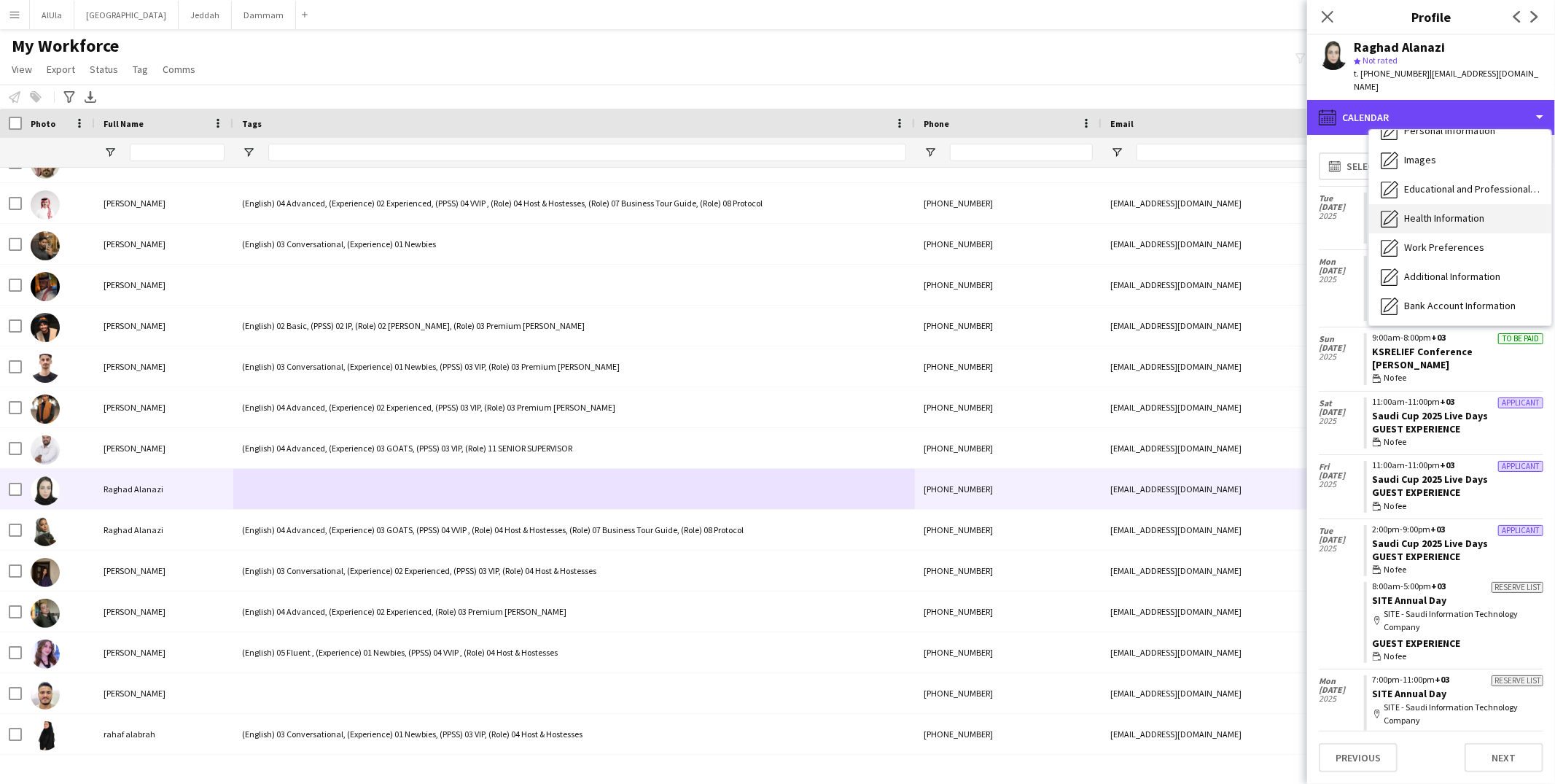
scroll to position [0, 0]
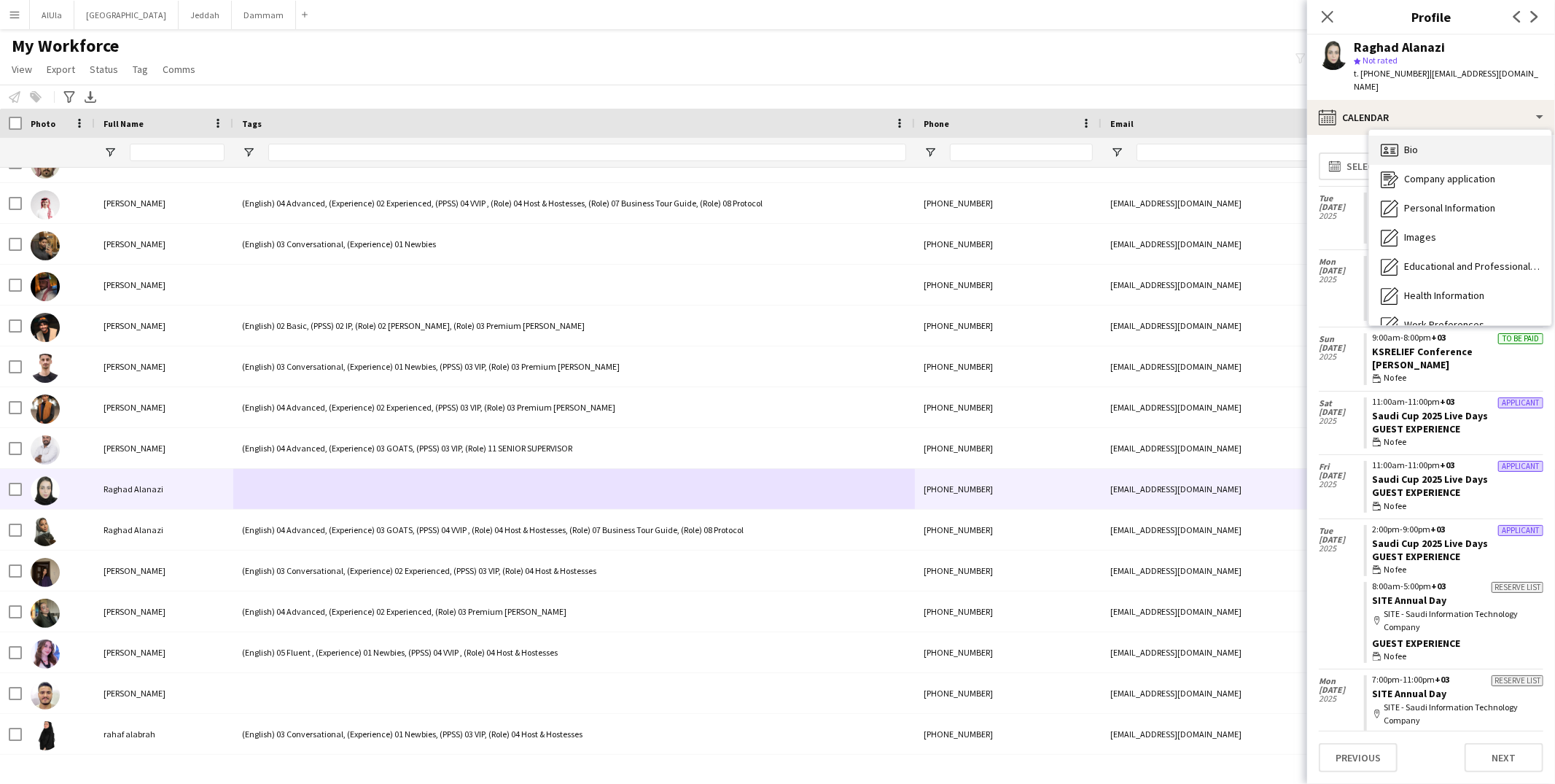
click at [1419, 143] on div "Bio Bio" at bounding box center [1459, 149] width 182 height 29
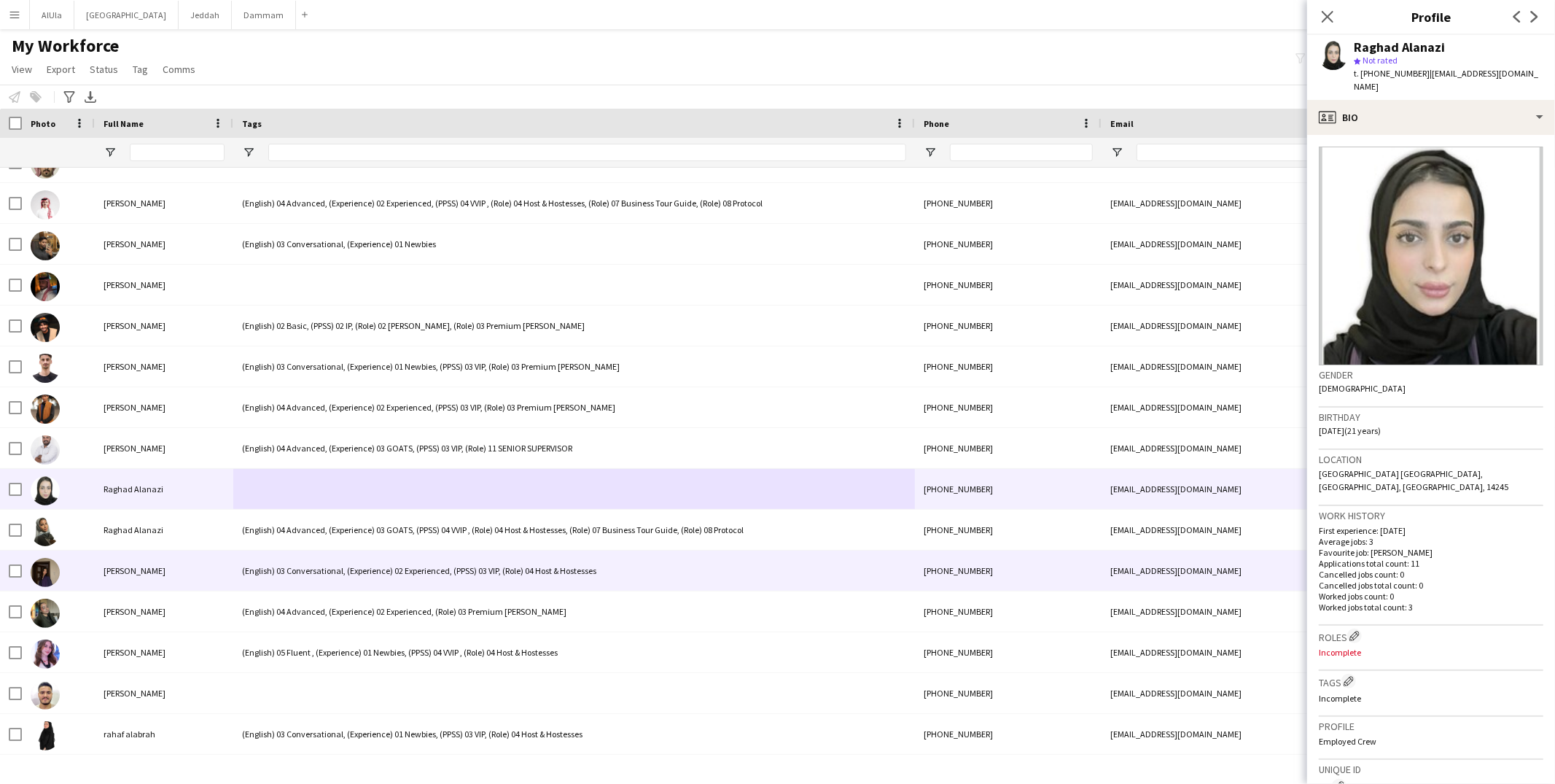
scroll to position [21877, 0]
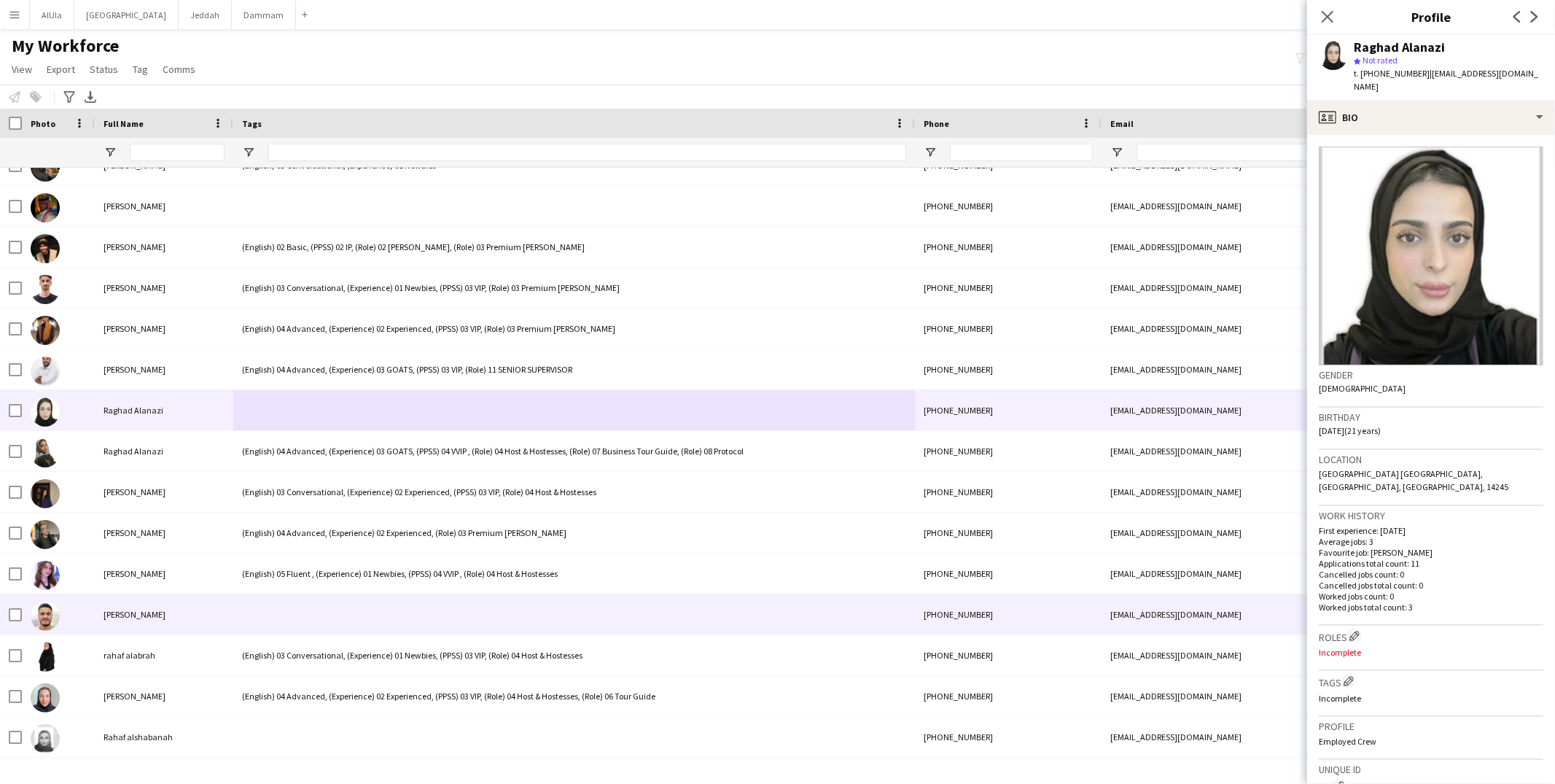
click at [302, 618] on div at bounding box center [573, 613] width 681 height 40
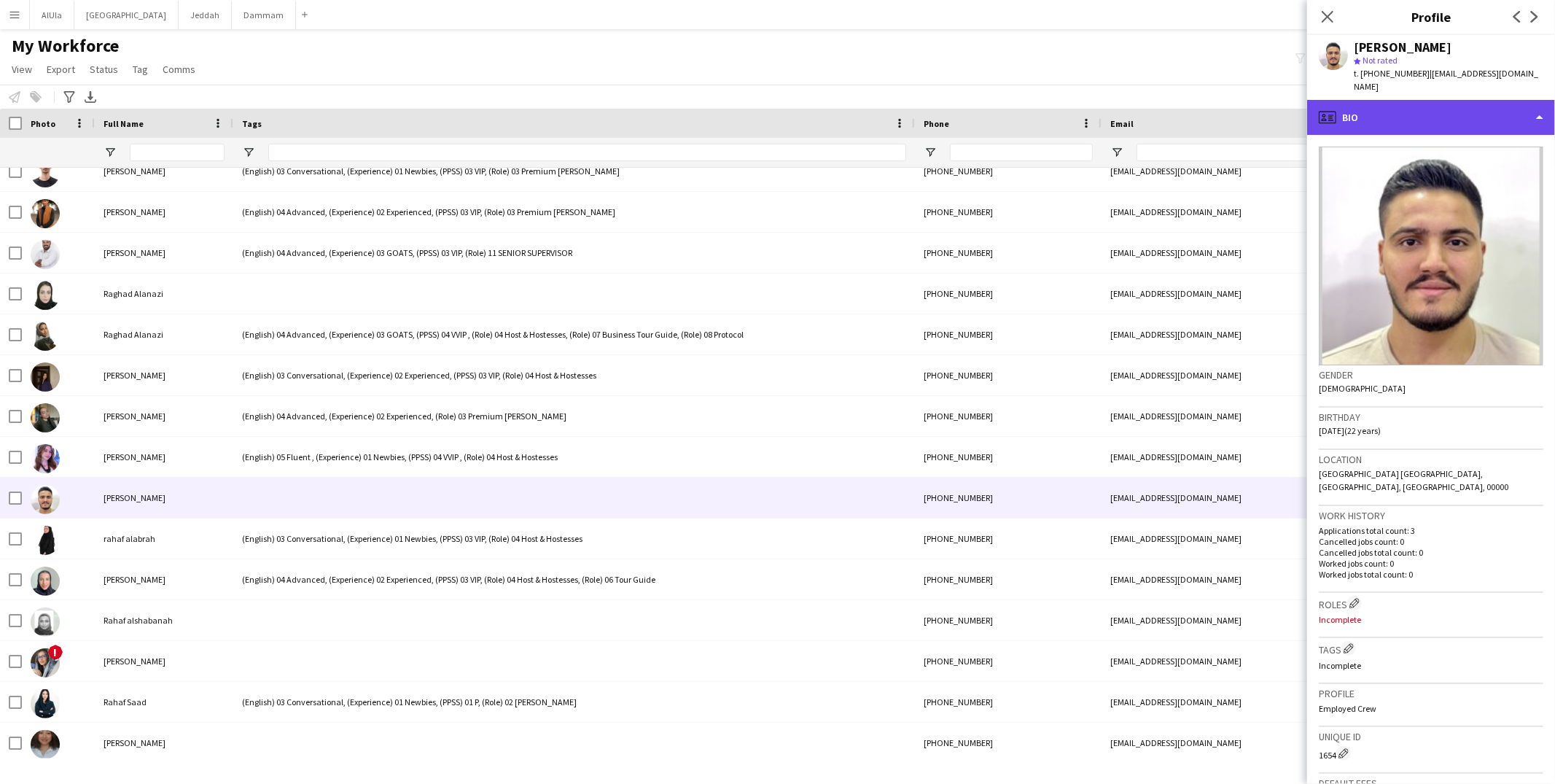
click at [1443, 100] on div "profile Bio" at bounding box center [1431, 117] width 248 height 35
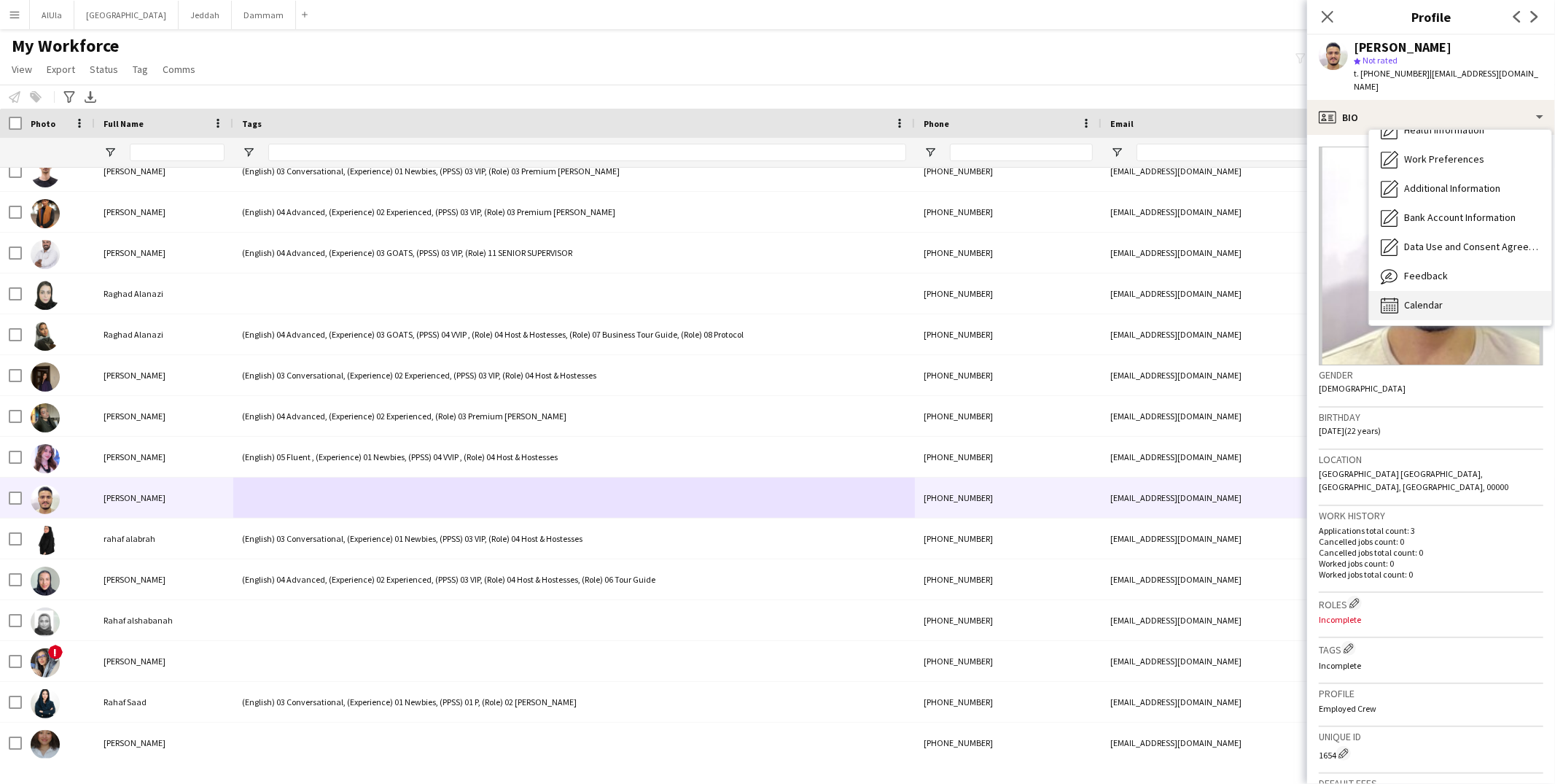
click at [1411, 298] on span "Calendar" at bounding box center [1423, 305] width 38 height 13
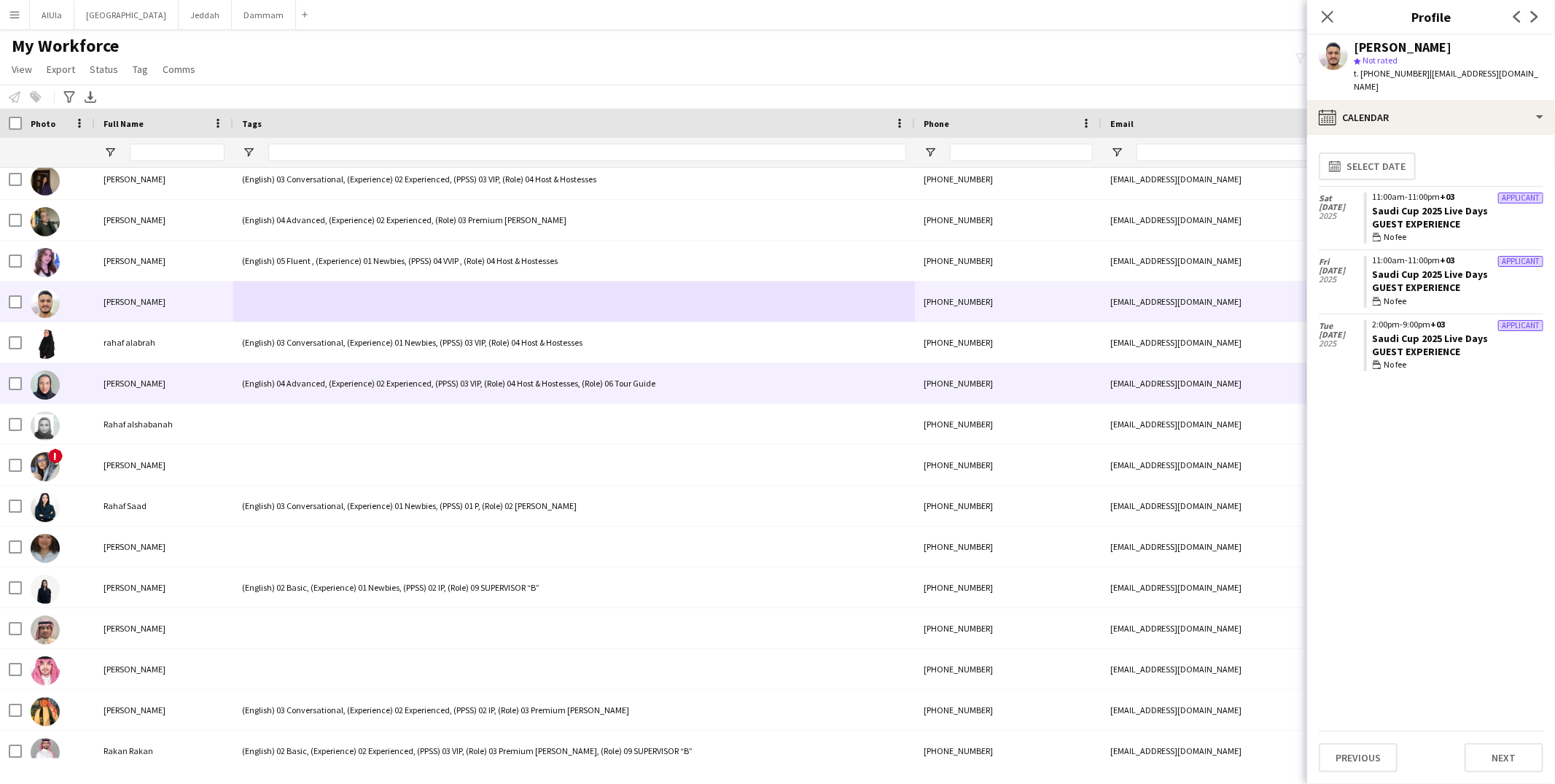
click at [341, 399] on div "(English) 04 Advanced, (Experience) 02 Experienced, (PPSS) 03 VIP, (Role) 04 Ho…" at bounding box center [573, 382] width 681 height 40
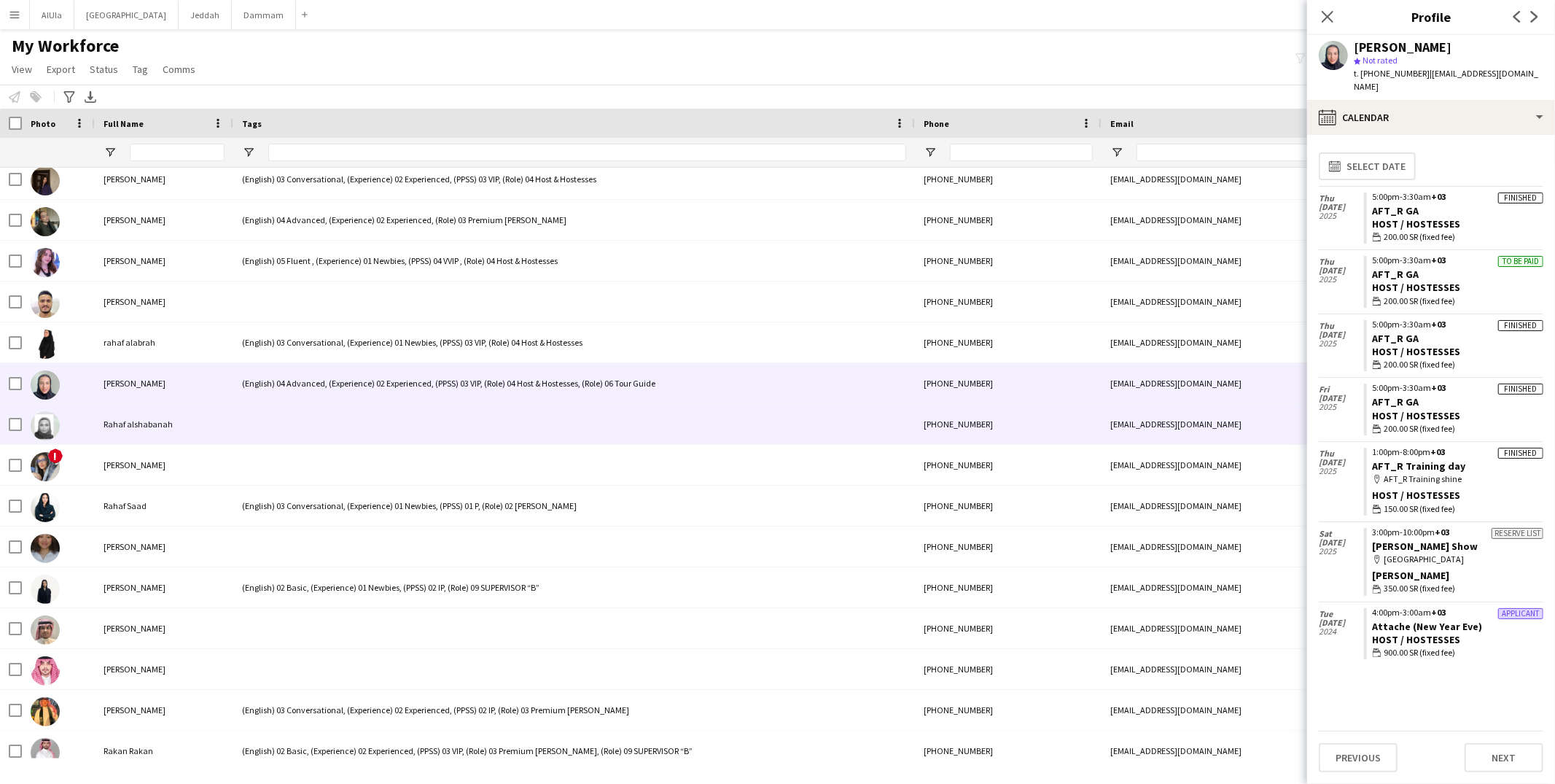
click at [323, 427] on div at bounding box center [573, 423] width 681 height 40
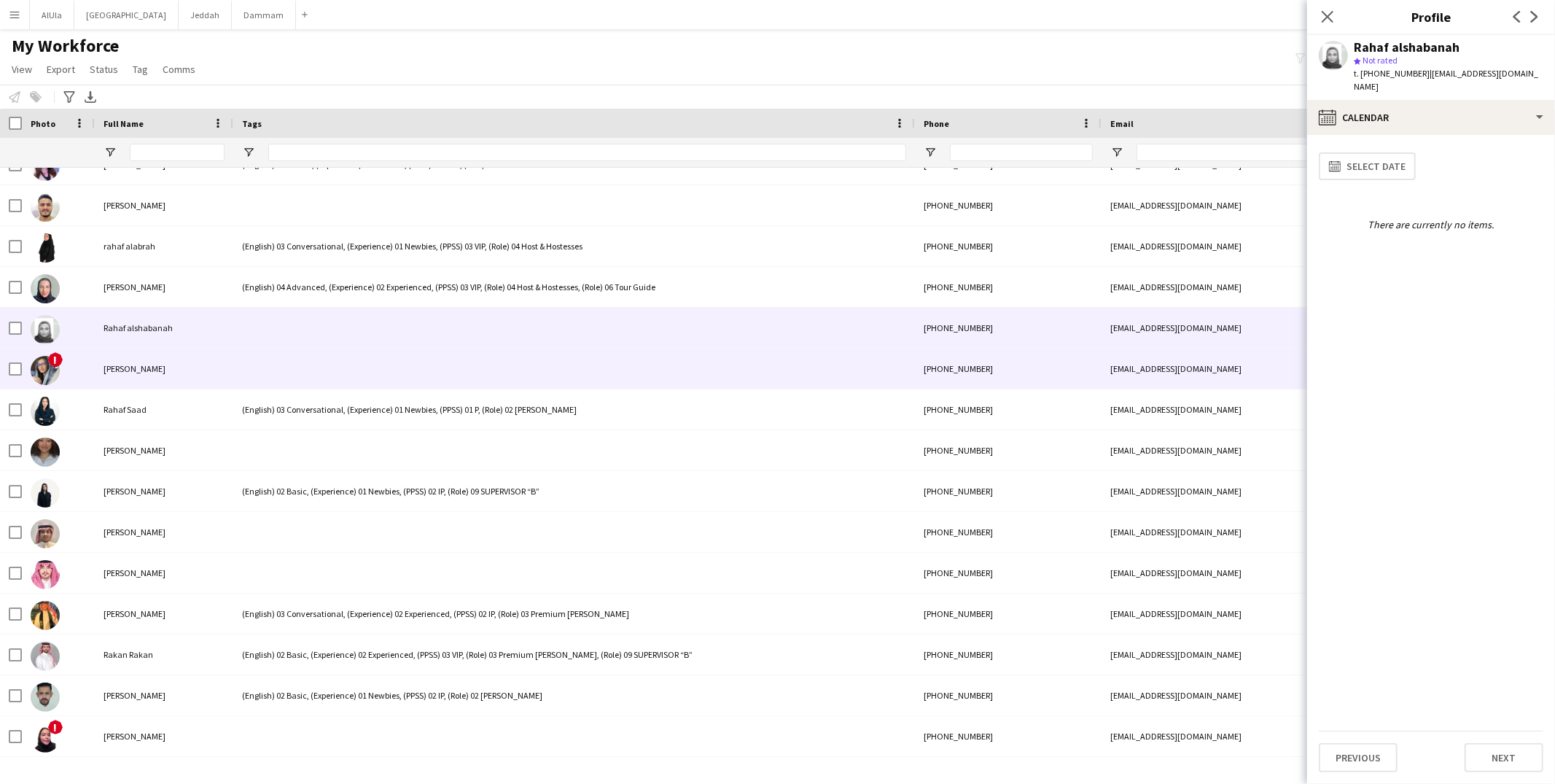
click at [325, 364] on div at bounding box center [573, 368] width 681 height 40
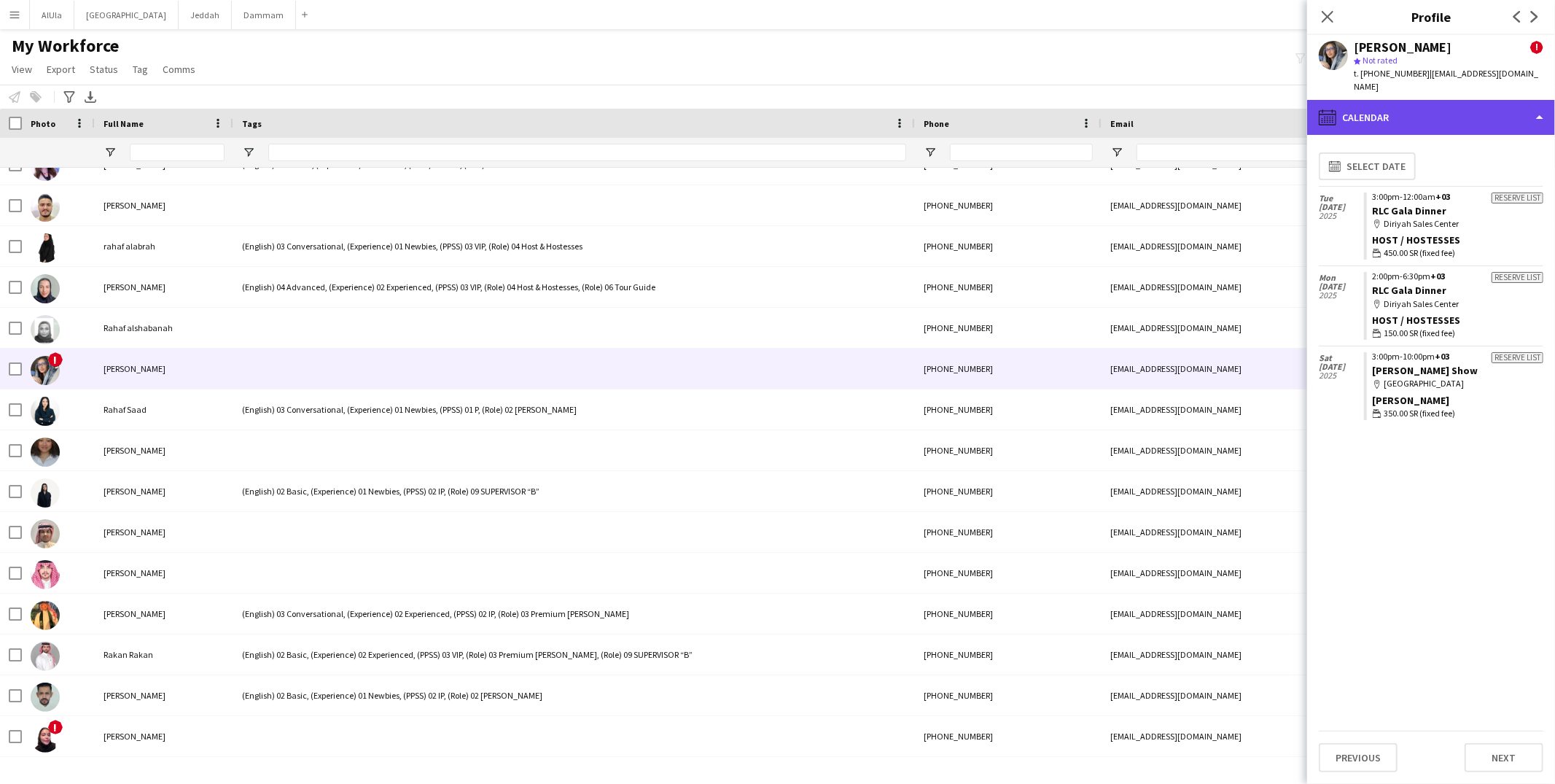
click at [1437, 100] on div "calendar-full Calendar" at bounding box center [1431, 117] width 248 height 35
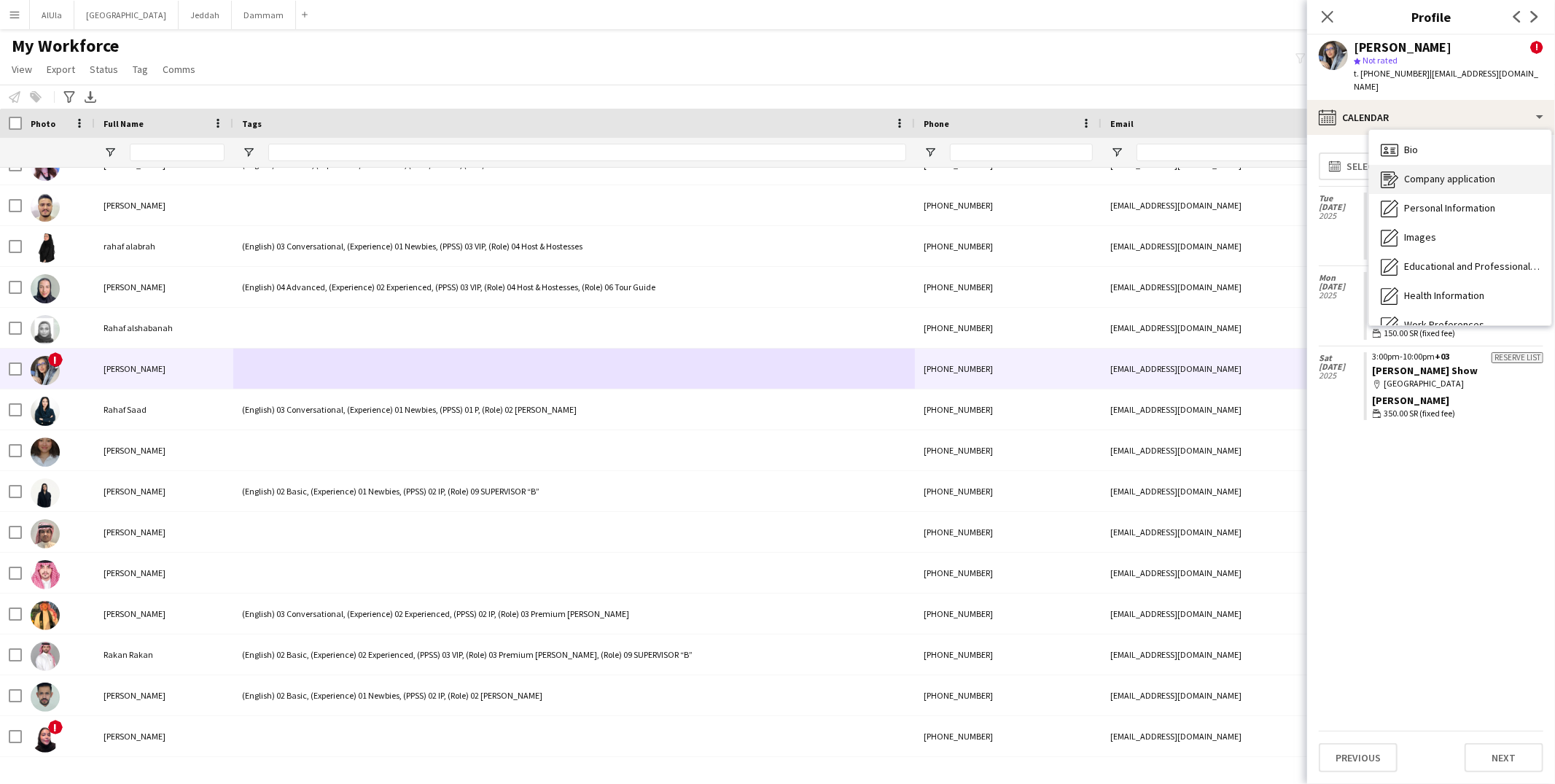
click at [1438, 165] on div "Company application Company application" at bounding box center [1459, 179] width 182 height 29
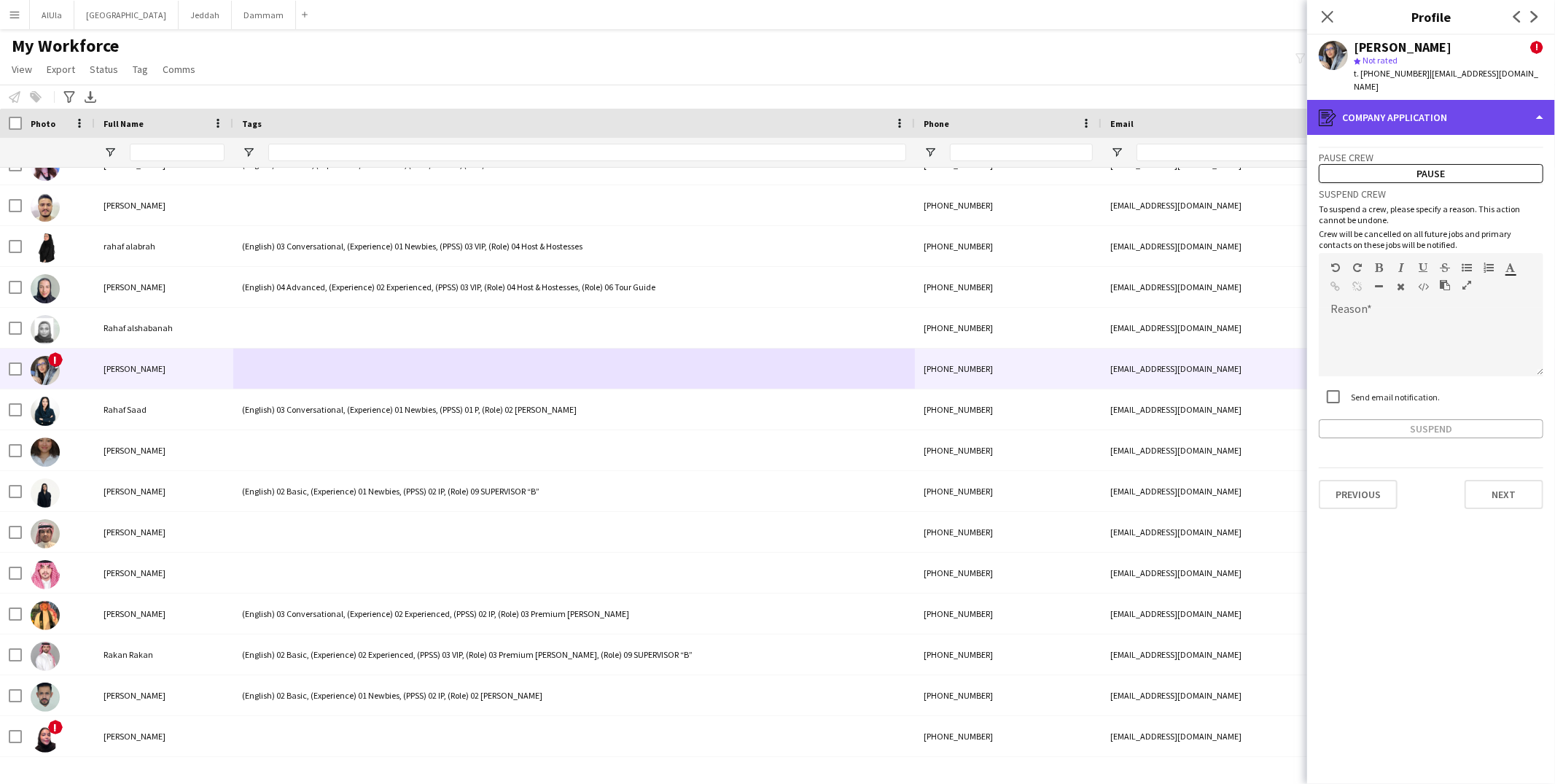
click at [1416, 108] on div "register Company application" at bounding box center [1431, 117] width 248 height 35
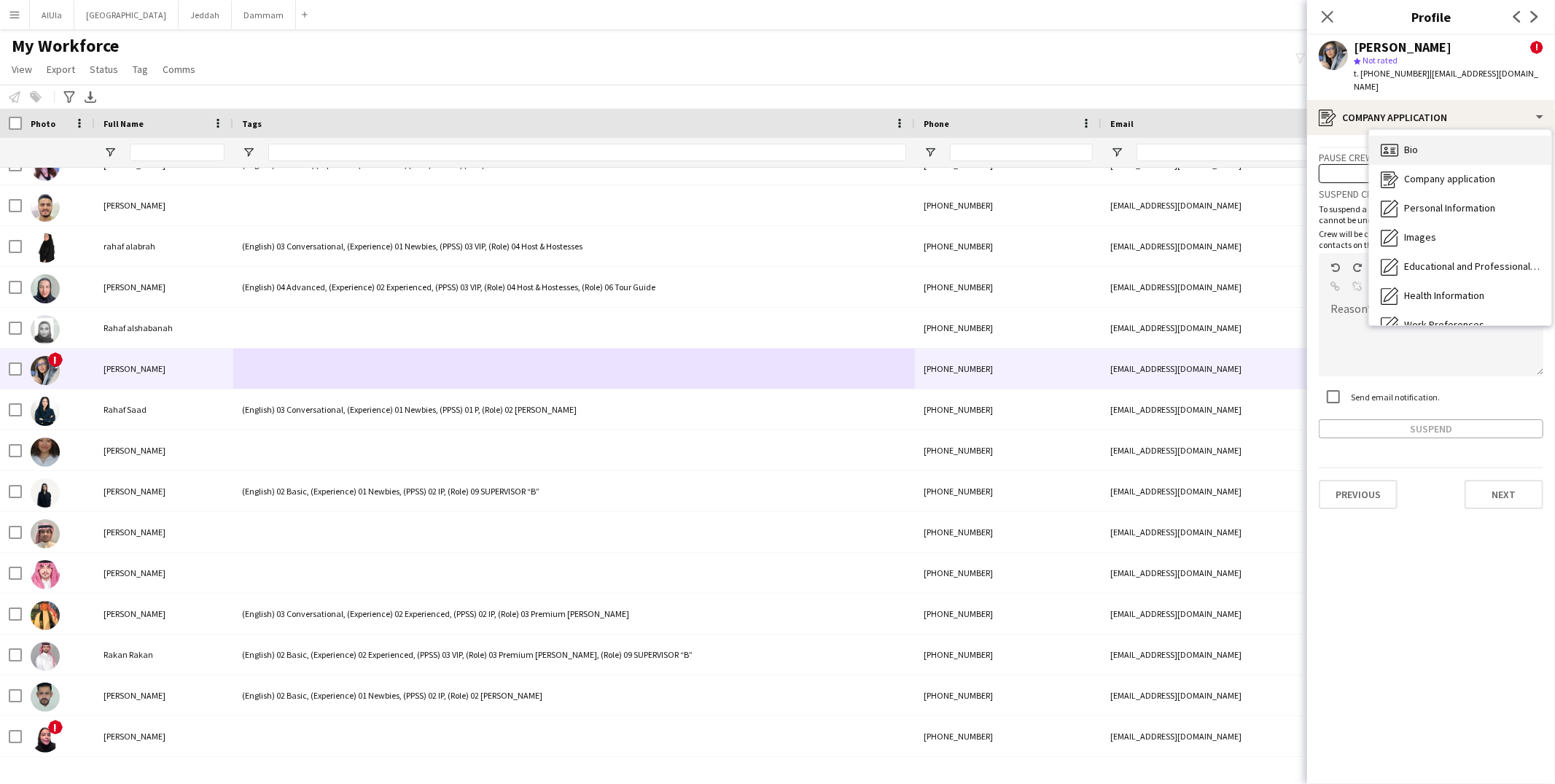
click at [1428, 143] on div "Bio Bio" at bounding box center [1459, 149] width 182 height 29
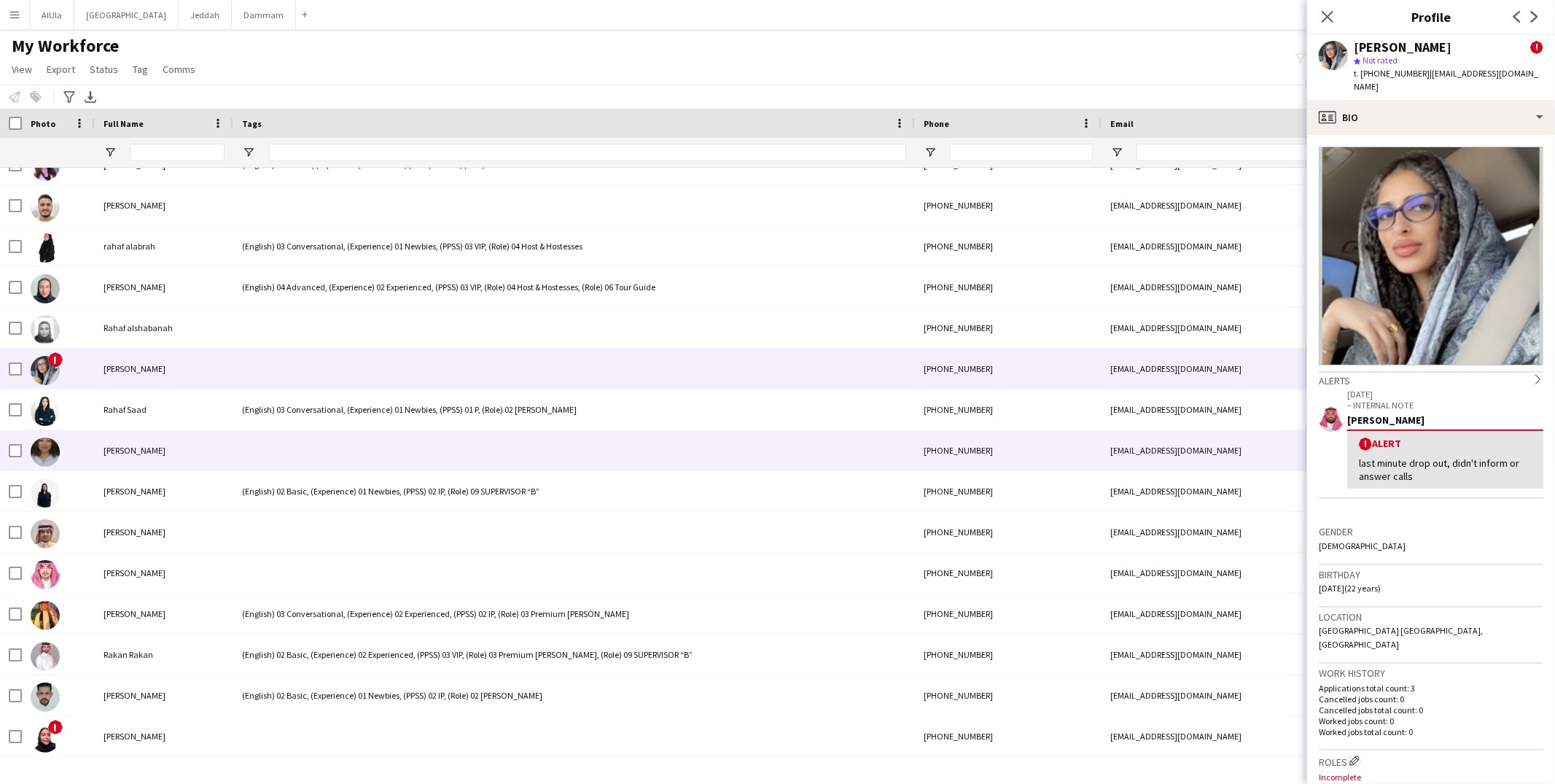
click at [366, 462] on div at bounding box center [573, 449] width 681 height 40
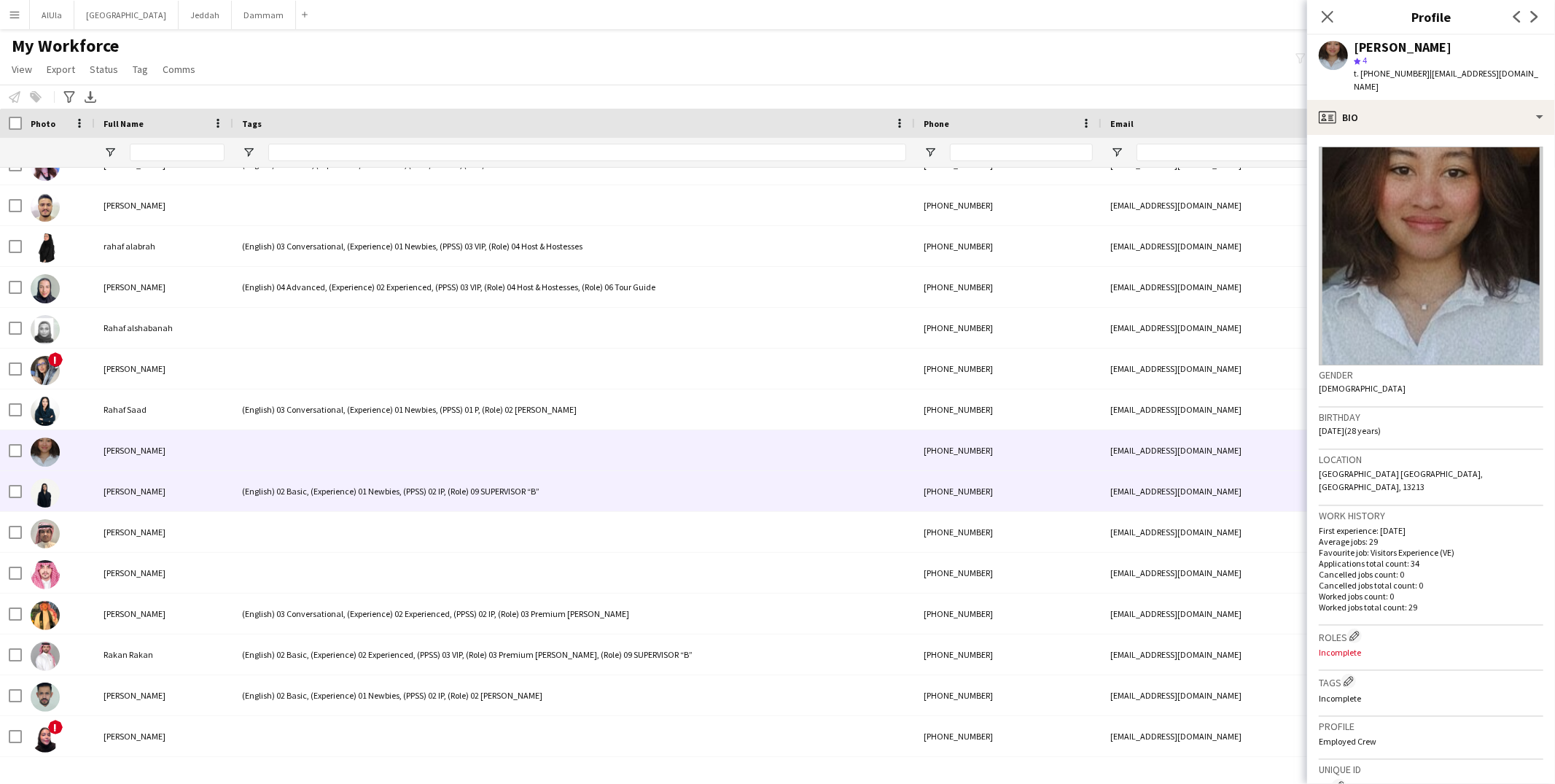
click at [344, 491] on div "(English) 02 Basic, (Experience) 01 Newbies, (PPSS) 02 IP, (Role) 09 SUPERVISOR…" at bounding box center [573, 490] width 681 height 40
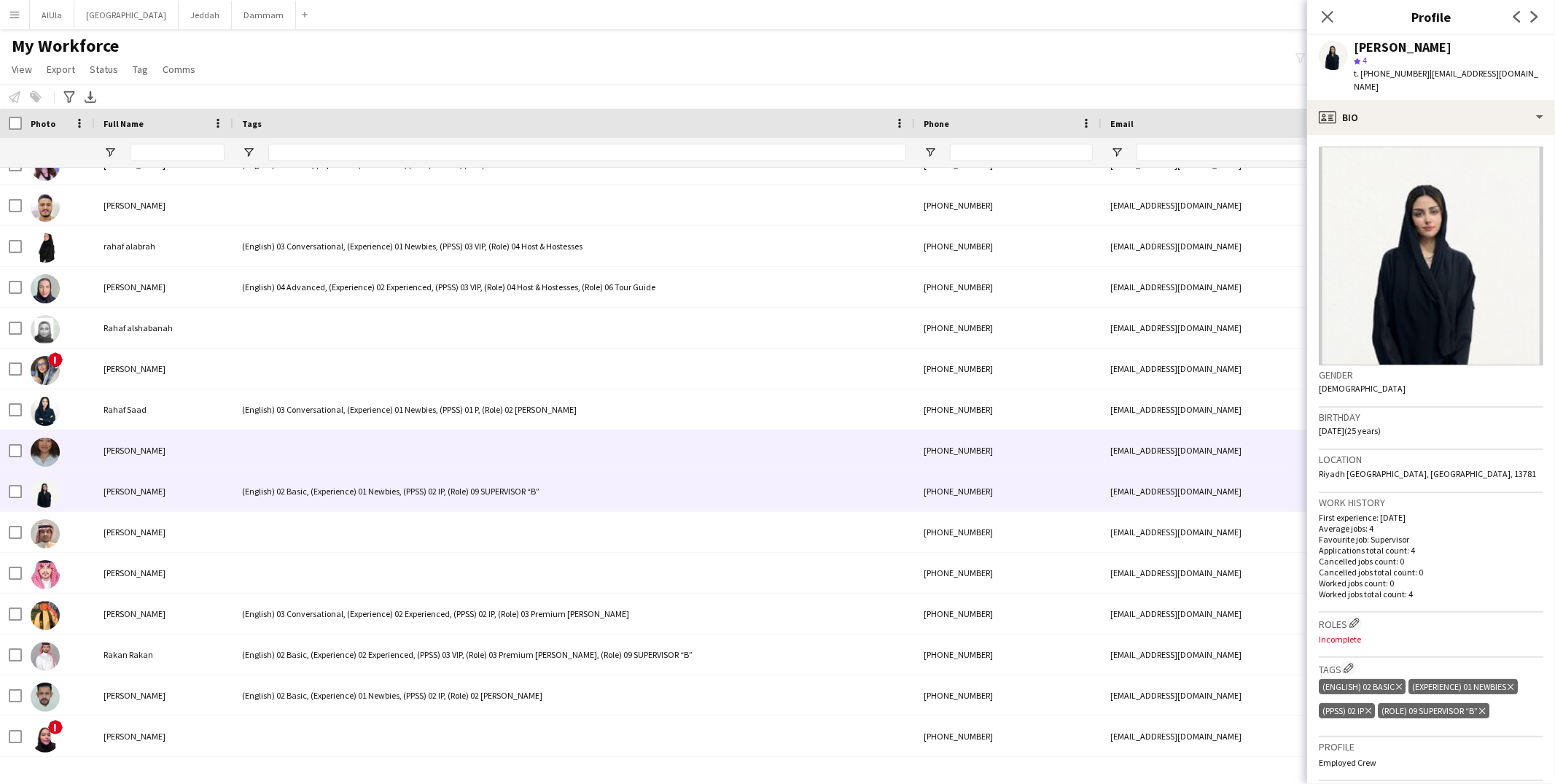
click at [342, 443] on div at bounding box center [573, 449] width 681 height 40
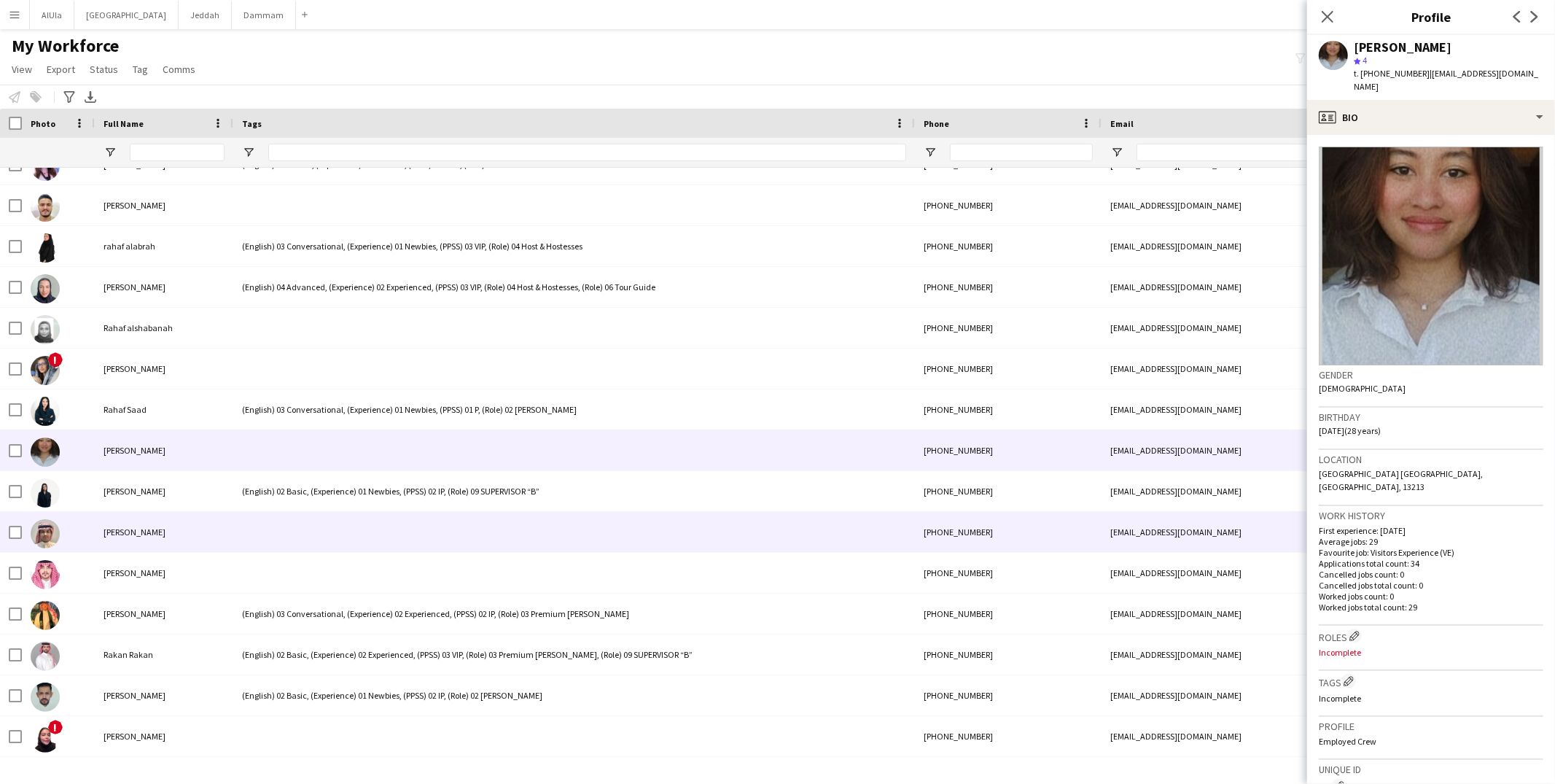
click at [352, 527] on div at bounding box center [573, 531] width 681 height 40
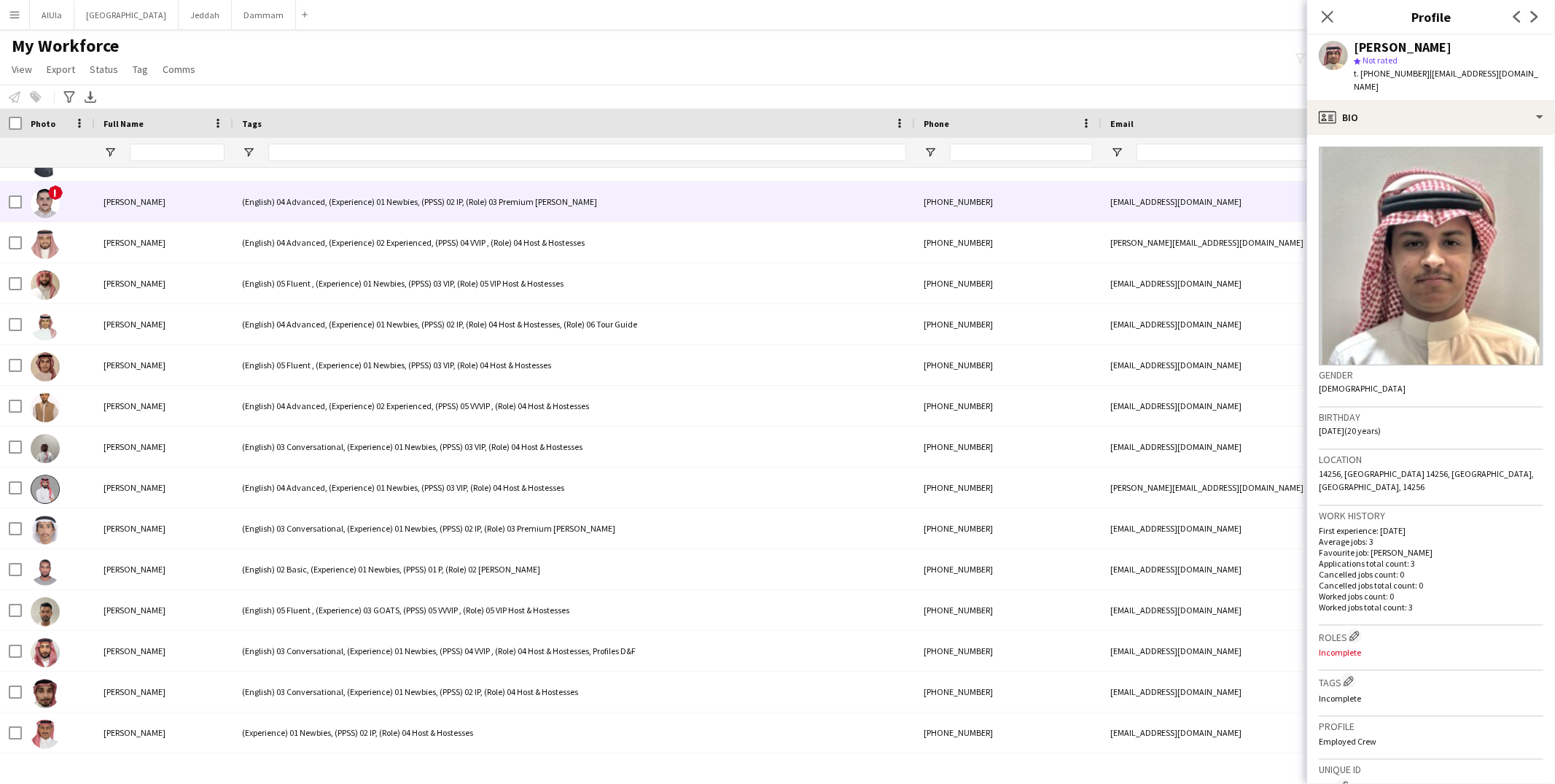
click at [199, 196] on div "[PERSON_NAME]" at bounding box center [164, 201] width 139 height 40
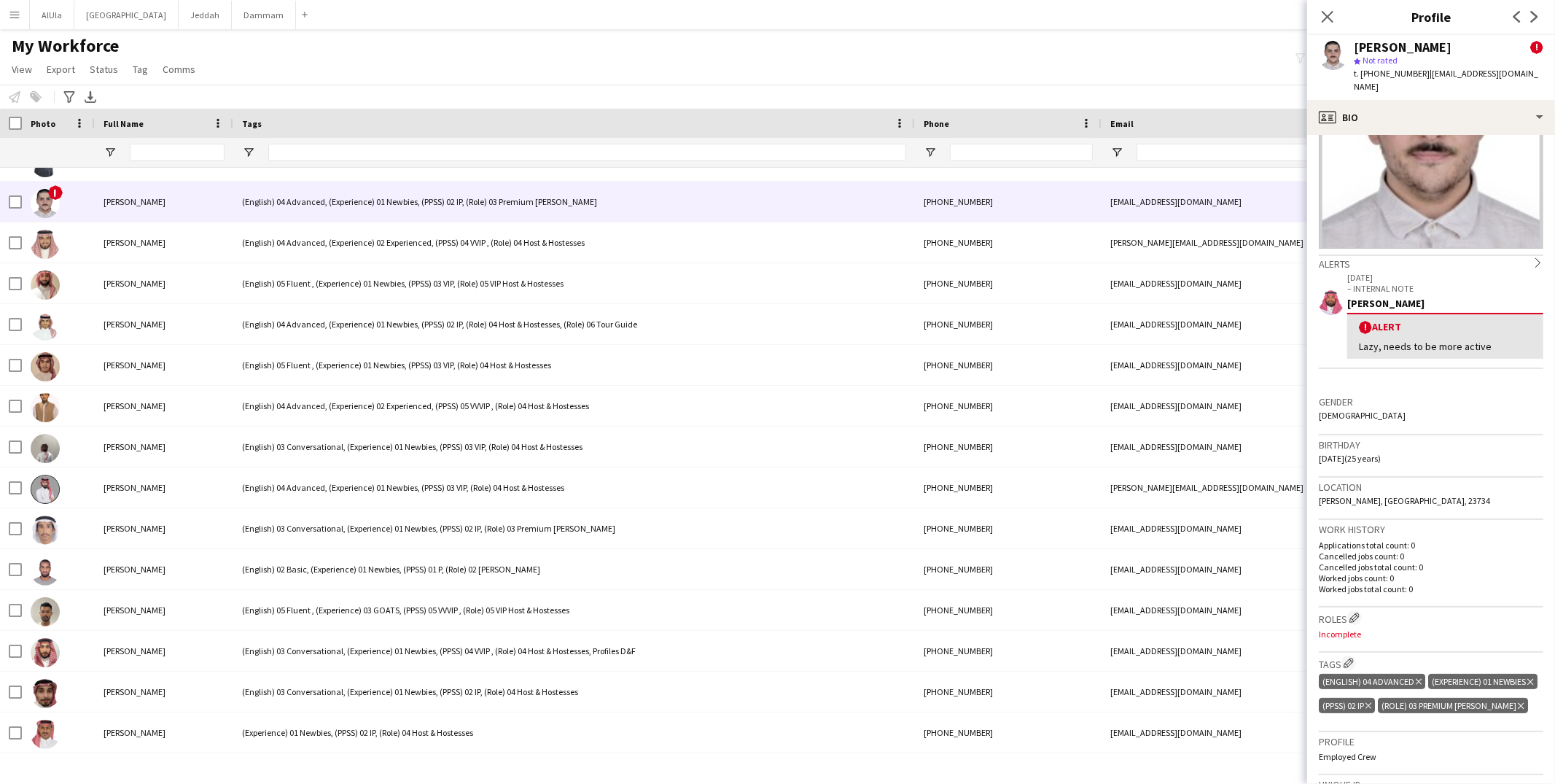
scroll to position [242, 0]
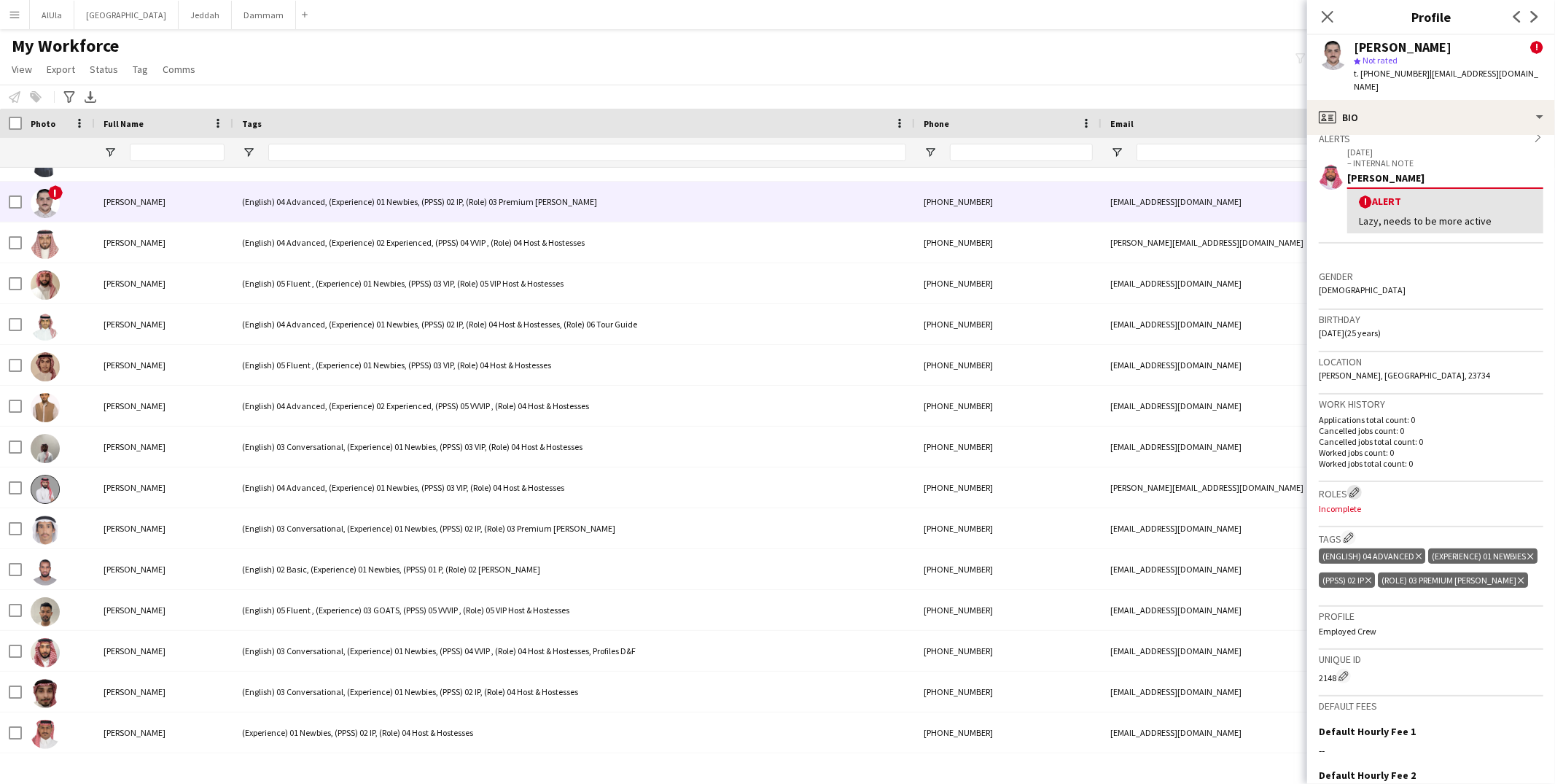
click at [1358, 487] on app-icon "Edit crew company roles" at bounding box center [1354, 491] width 10 height 10
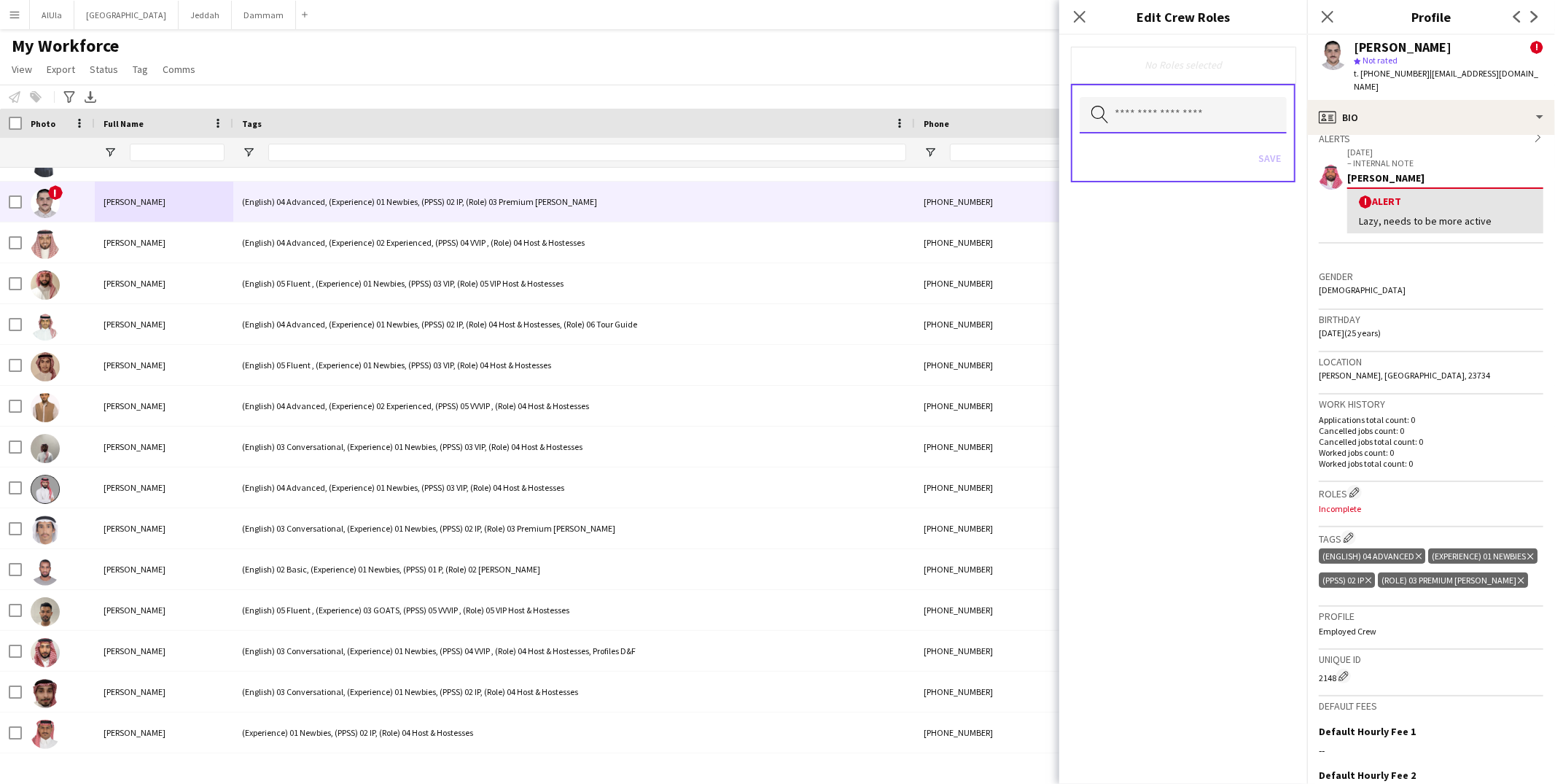
click at [1183, 100] on input "text" at bounding box center [1183, 115] width 207 height 36
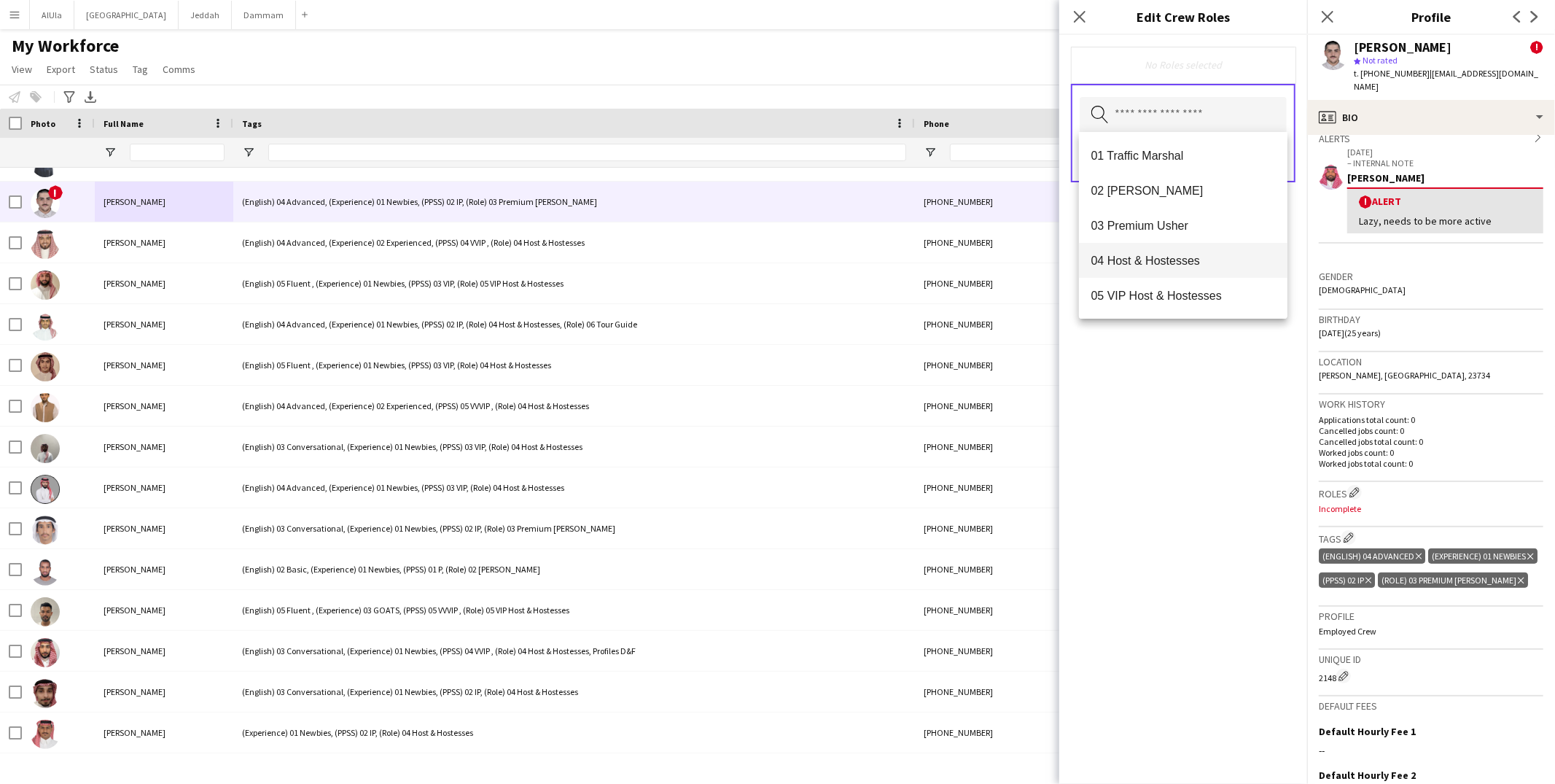
click at [1157, 248] on mat-option "04 Host & Hostesses" at bounding box center [1183, 260] width 209 height 35
click at [1162, 377] on div "04 Host & Hostesses Remove Search by role type Save" at bounding box center [1183, 409] width 248 height 749
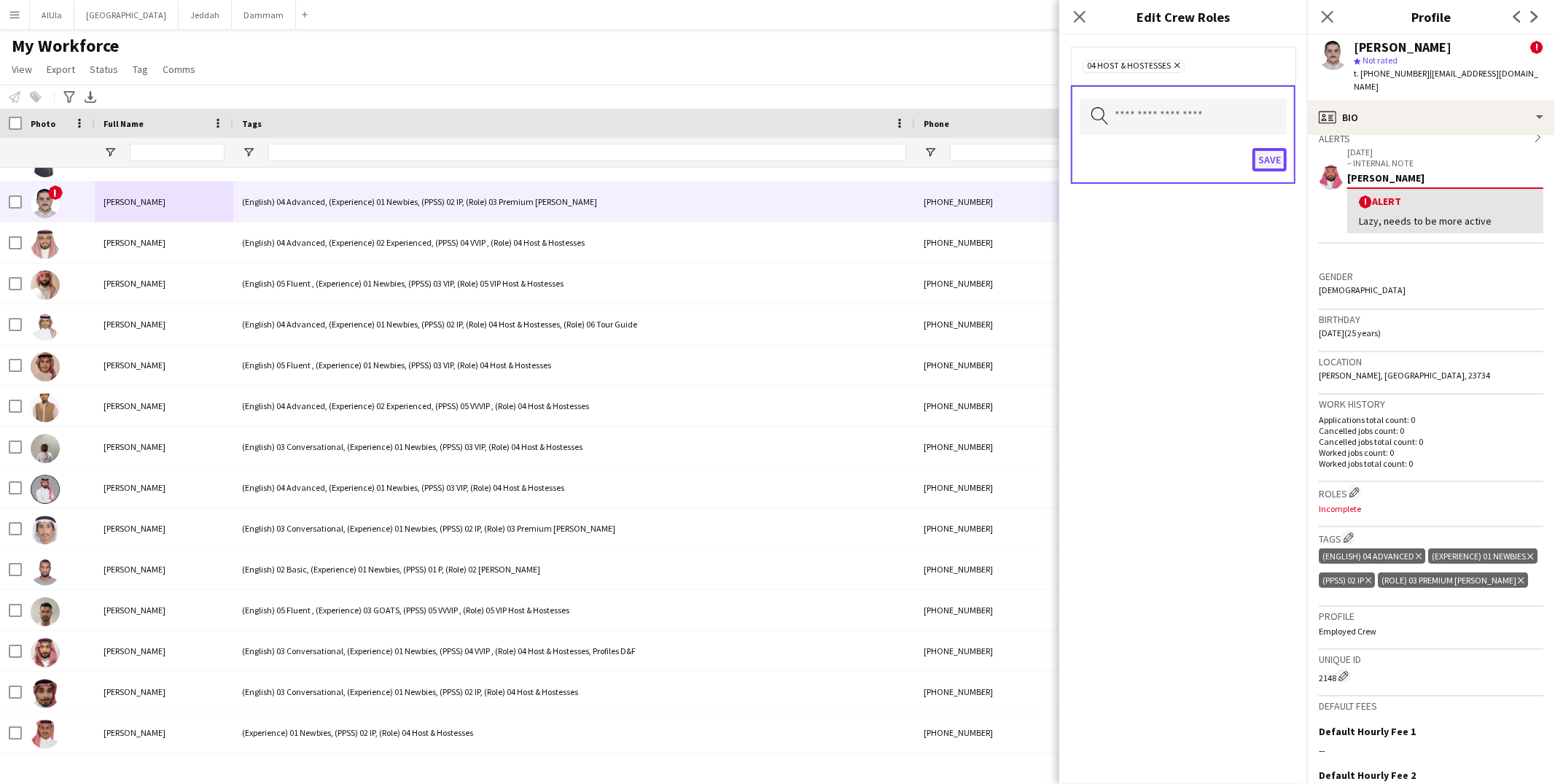
click at [1273, 153] on button "Save" at bounding box center [1269, 159] width 34 height 23
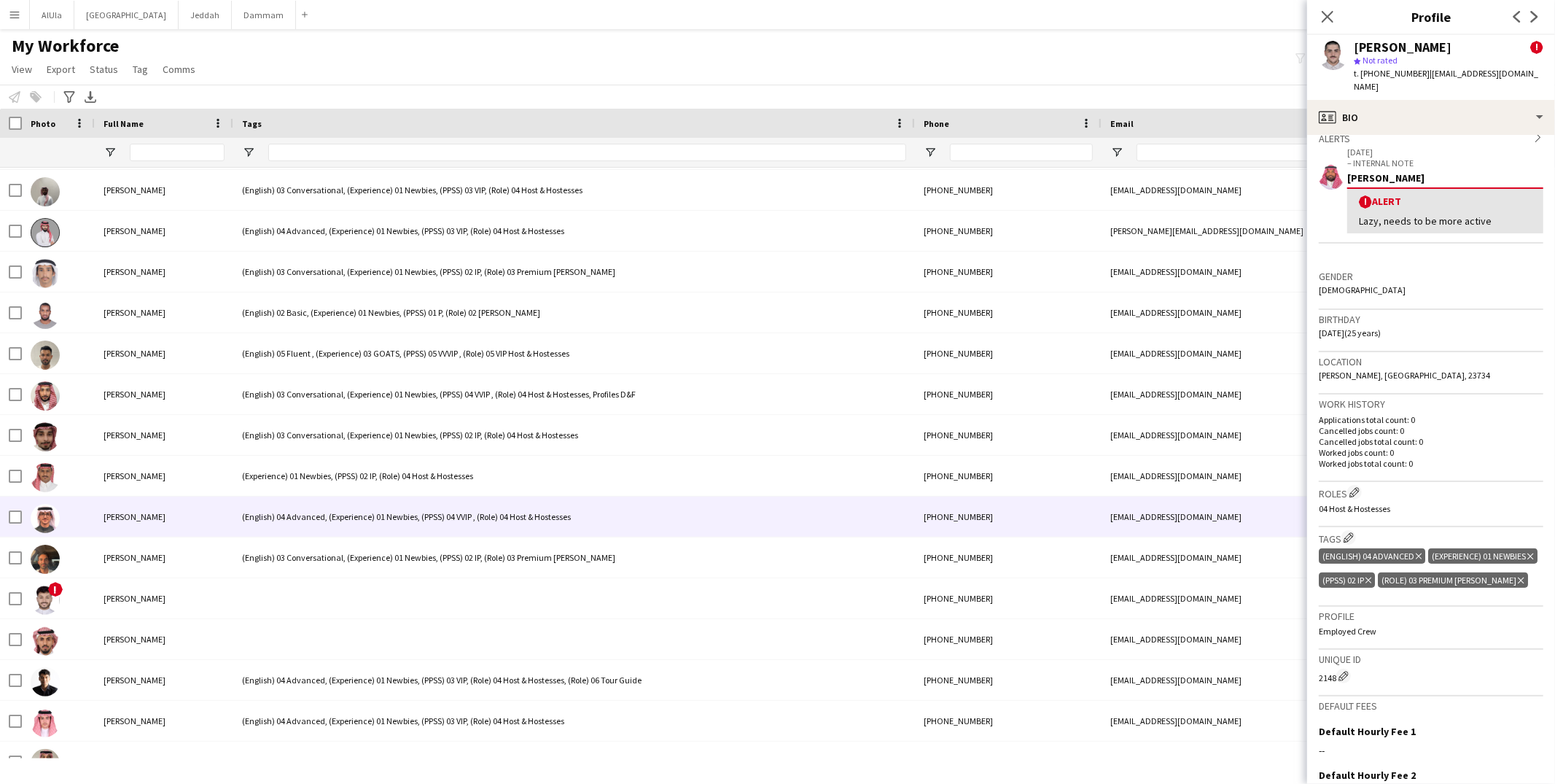
scroll to position [34367, 0]
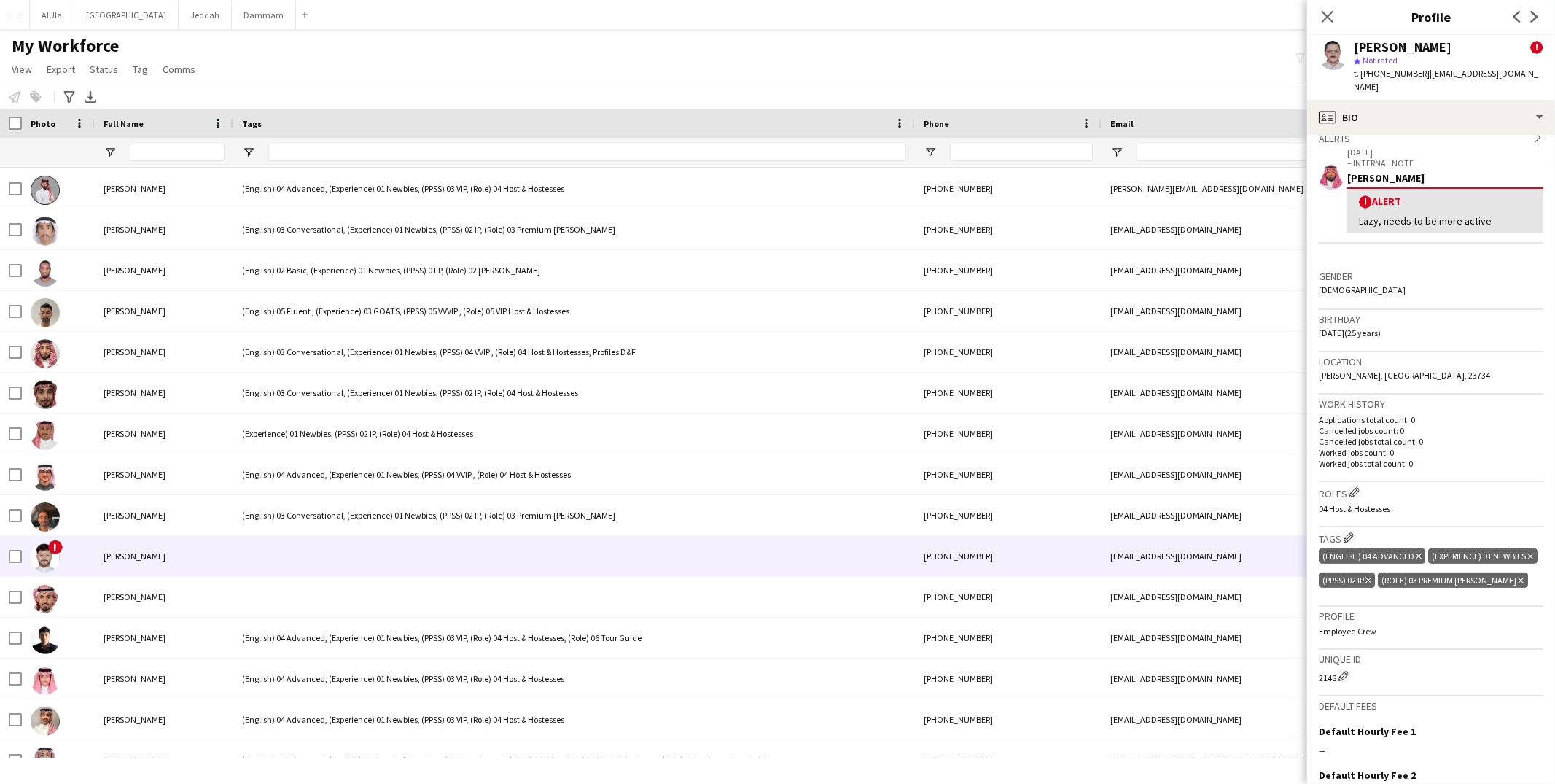
click at [180, 549] on div "[PERSON_NAME]" at bounding box center [164, 556] width 139 height 40
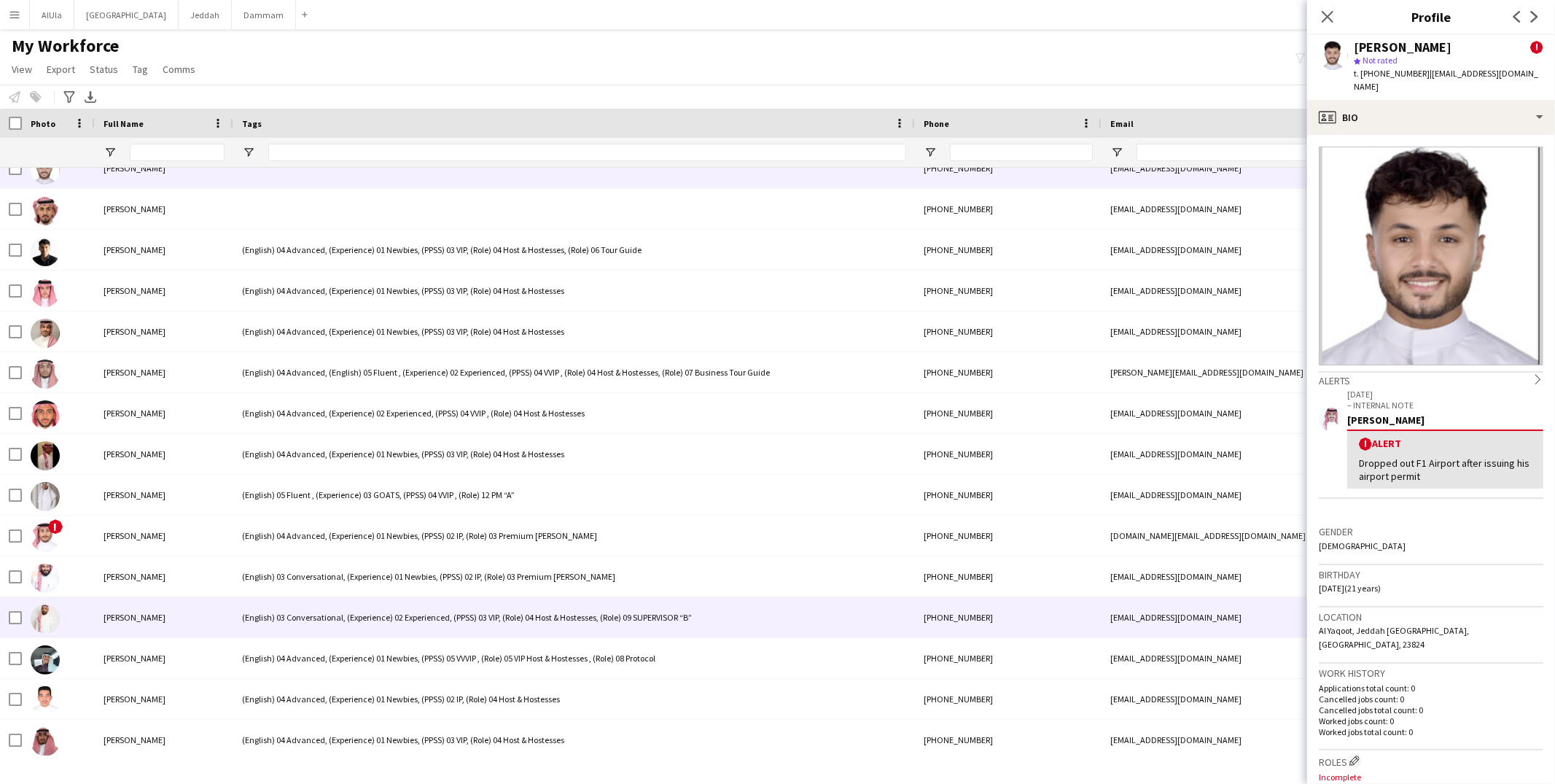
scroll to position [34887, 0]
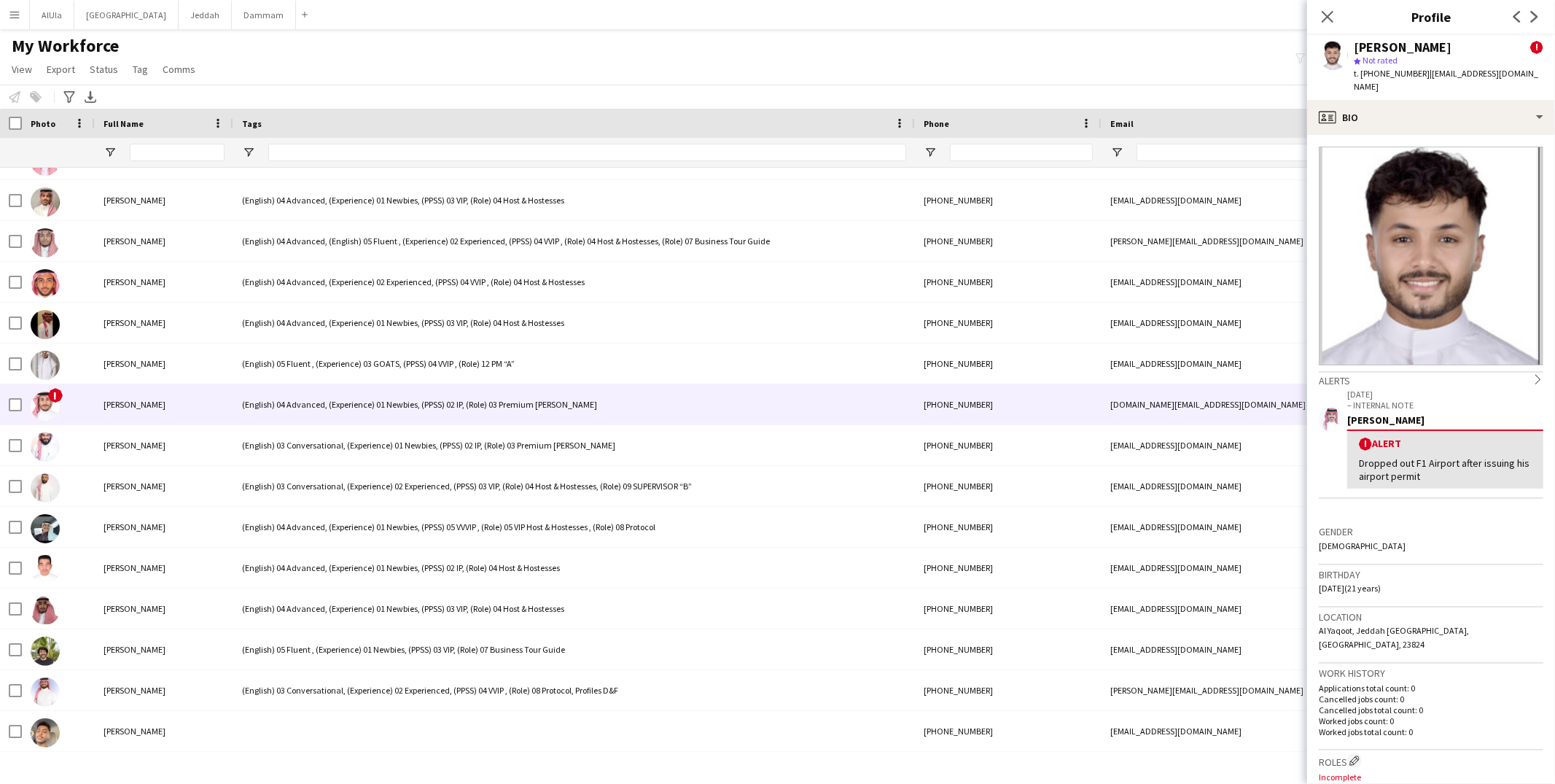
click at [193, 399] on div "[PERSON_NAME]" at bounding box center [164, 404] width 139 height 40
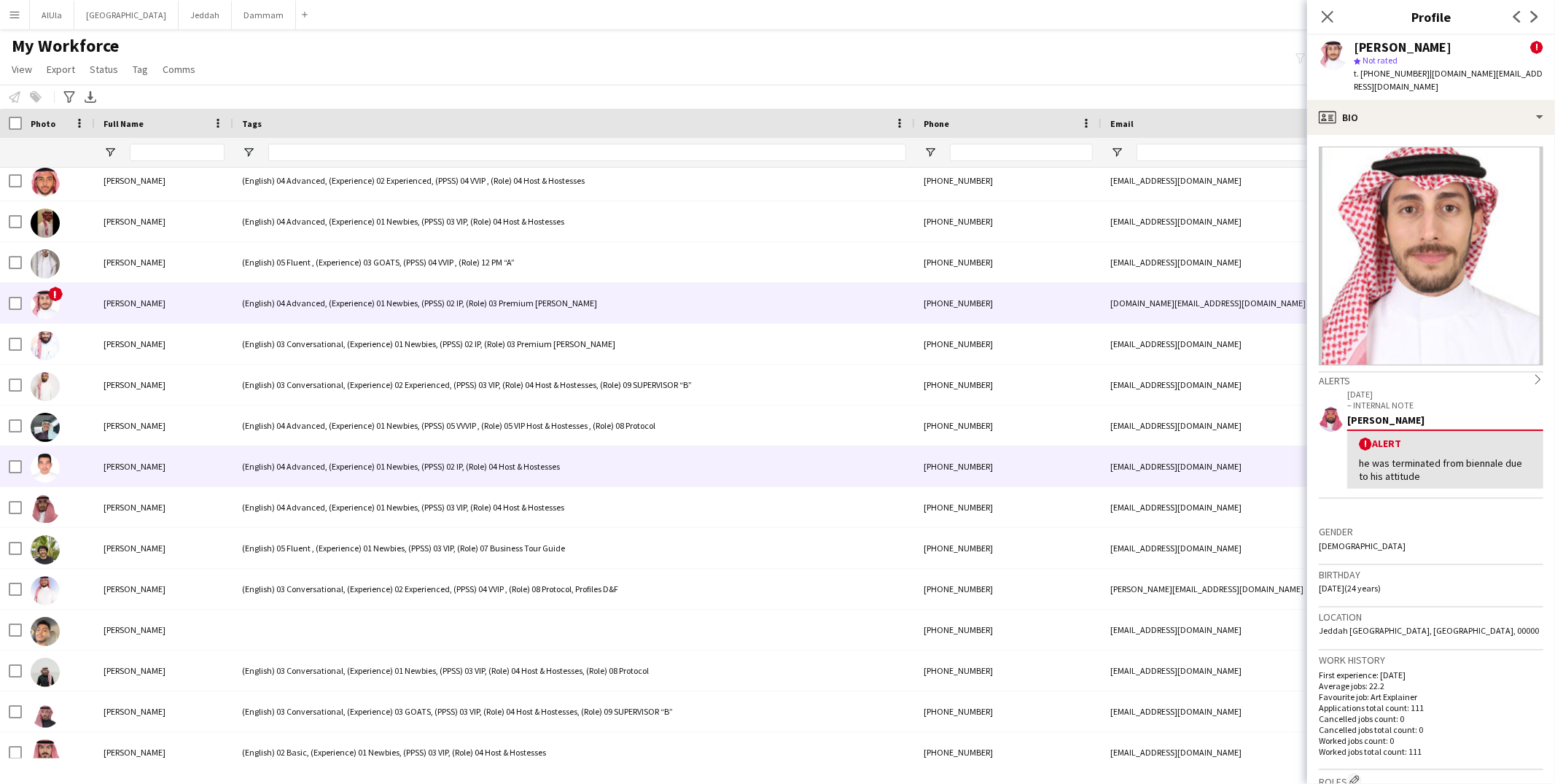
scroll to position [35012, 0]
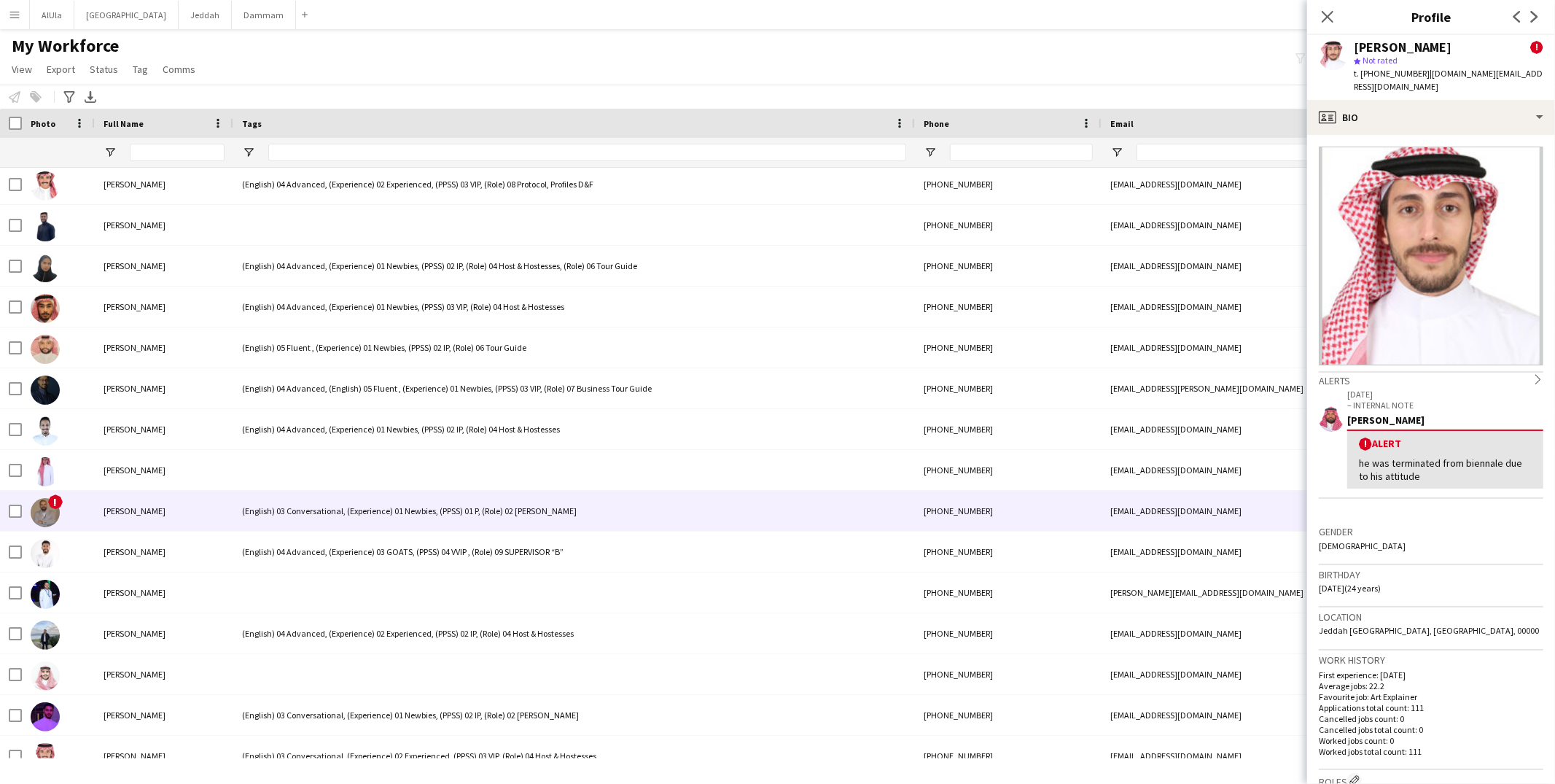
click at [158, 499] on div "[PERSON_NAME]" at bounding box center [164, 510] width 139 height 40
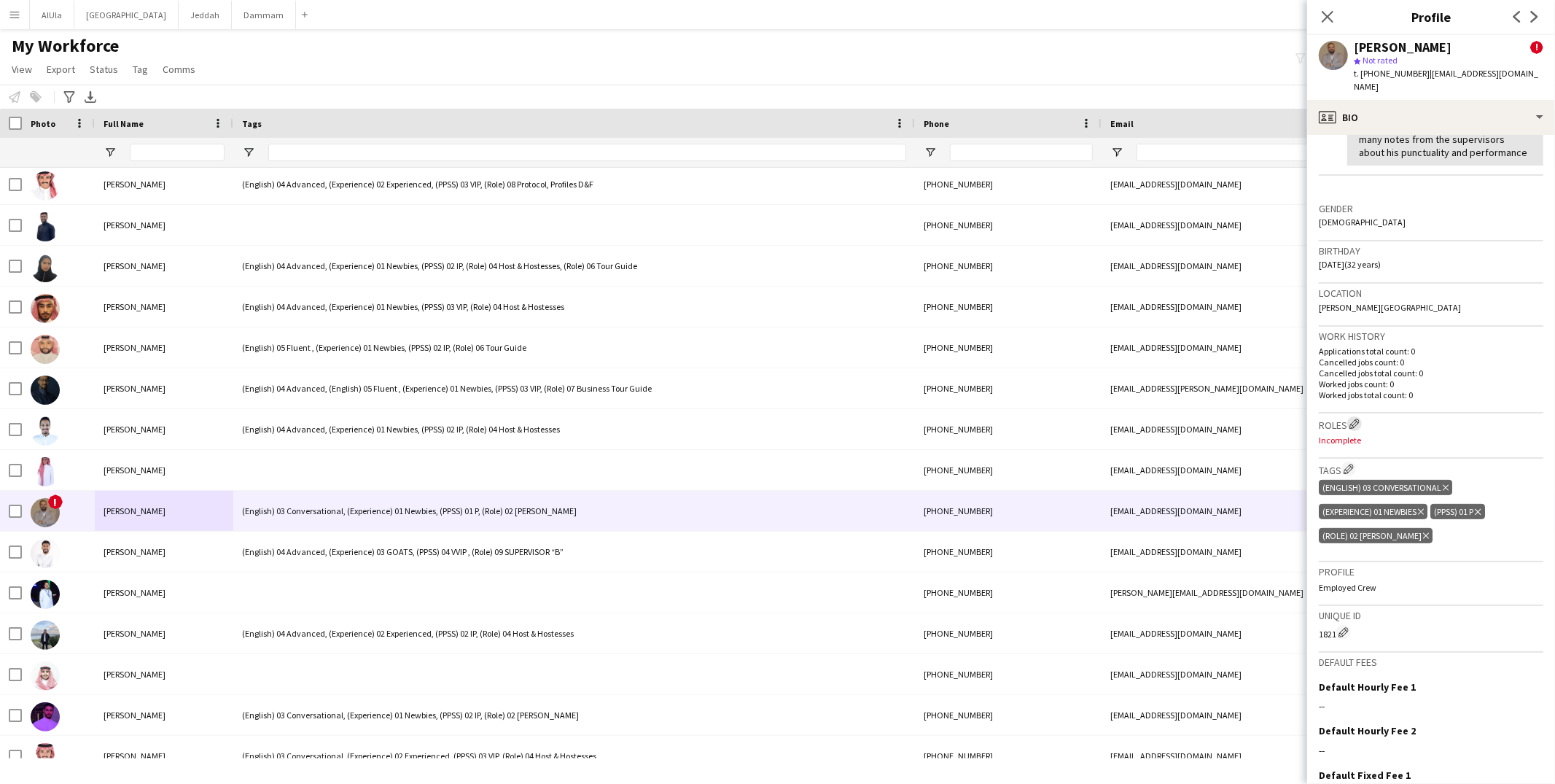
click at [1355, 419] on app-icon "Edit crew company roles" at bounding box center [1354, 423] width 10 height 10
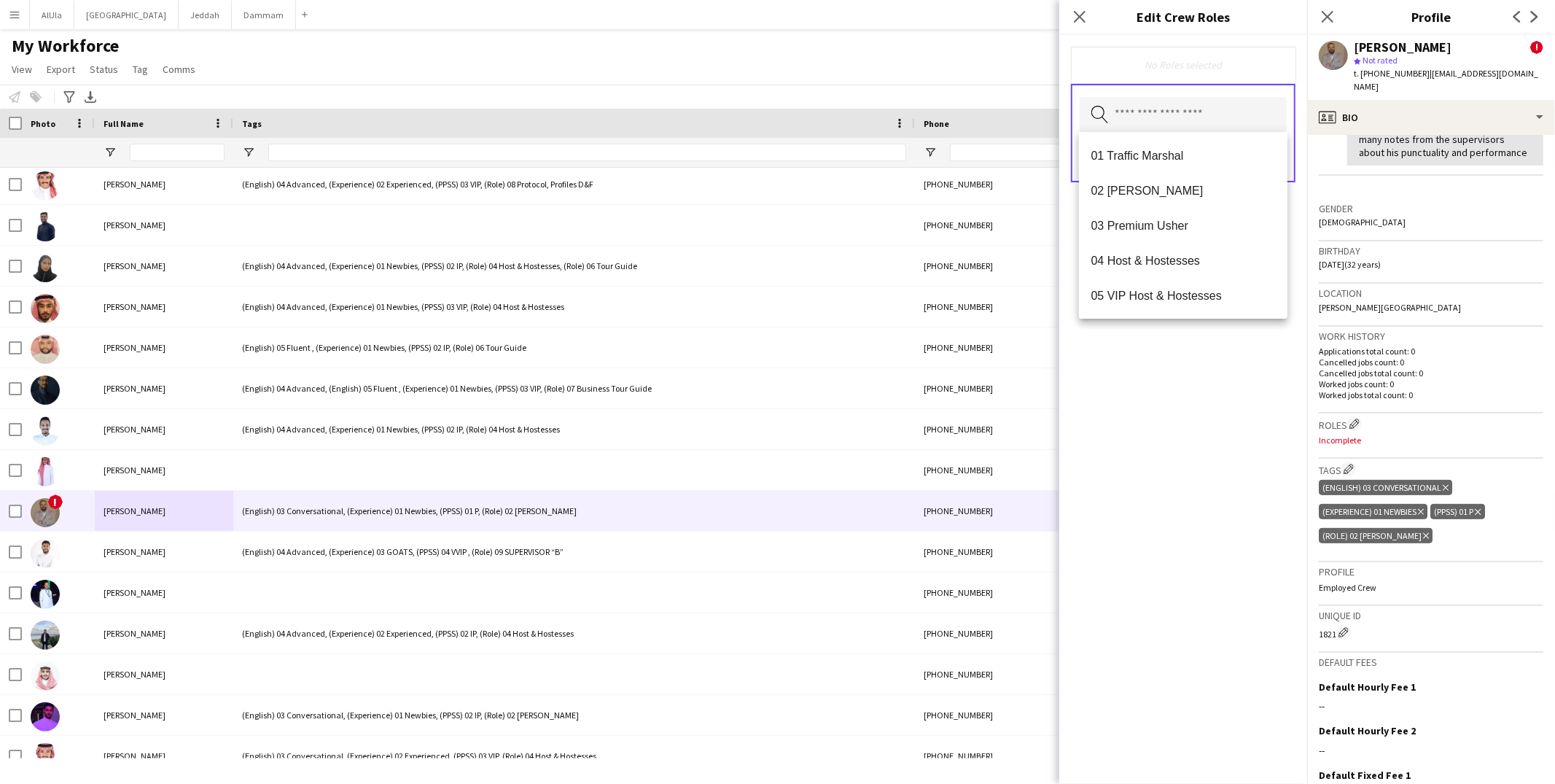
click at [1151, 116] on input "text" at bounding box center [1183, 115] width 207 height 36
click at [1152, 196] on span "02 [PERSON_NAME]" at bounding box center [1183, 190] width 186 height 14
click at [1200, 418] on div "02 [PERSON_NAME] Remove Search by role type Save" at bounding box center [1183, 409] width 248 height 749
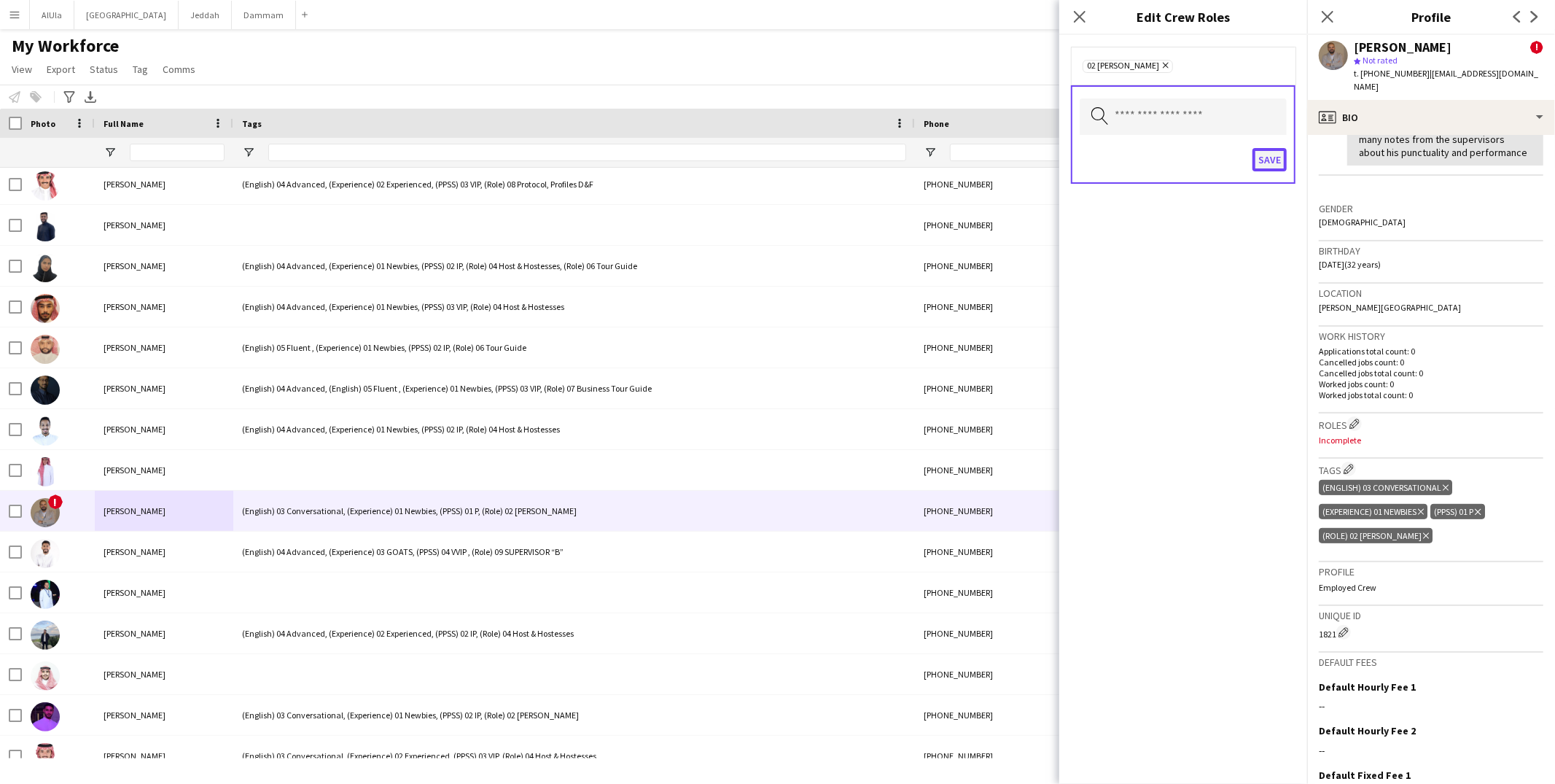
click at [1274, 162] on button "Save" at bounding box center [1269, 159] width 34 height 23
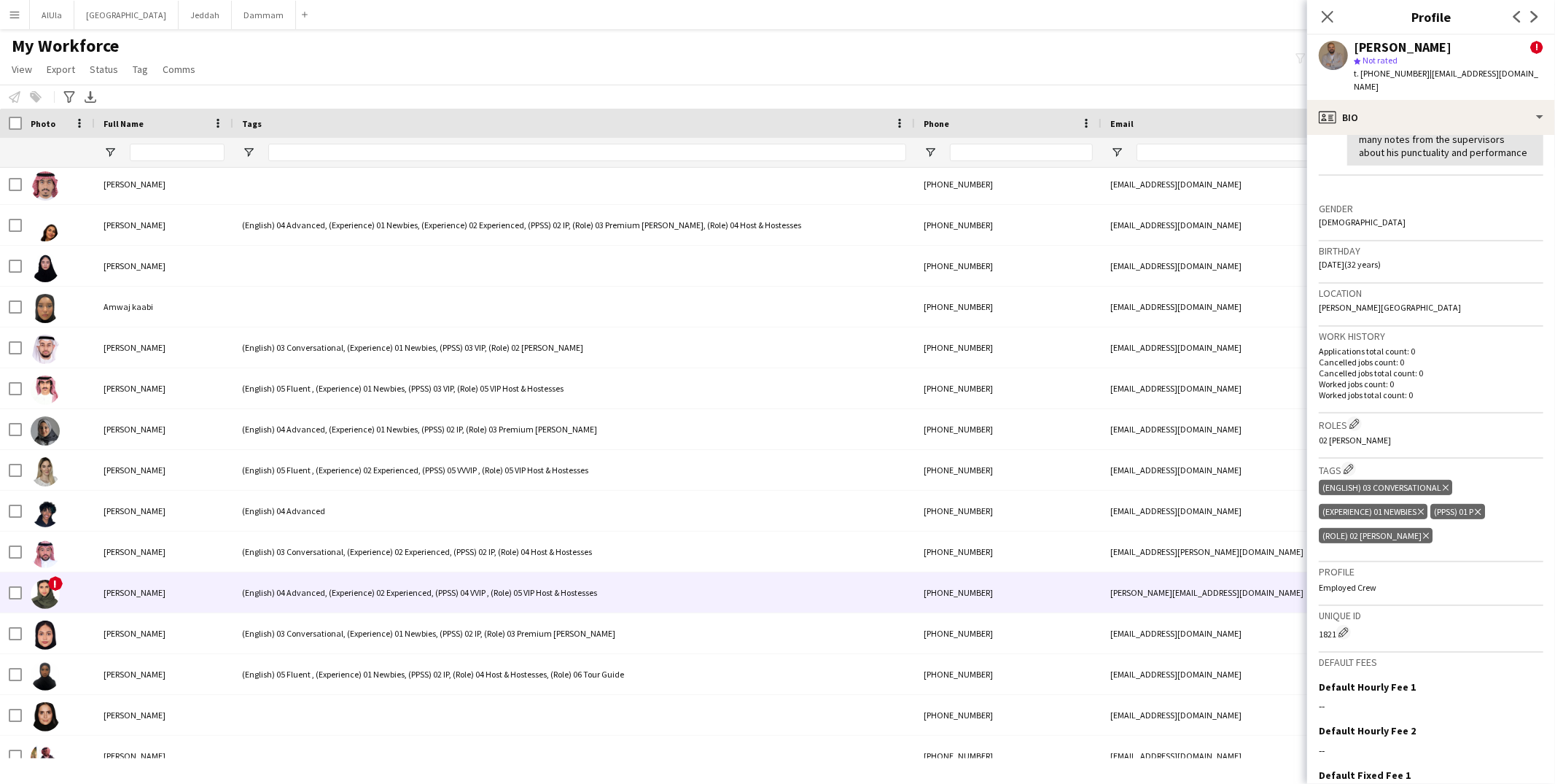
click at [152, 602] on div "[PERSON_NAME]" at bounding box center [164, 592] width 139 height 40
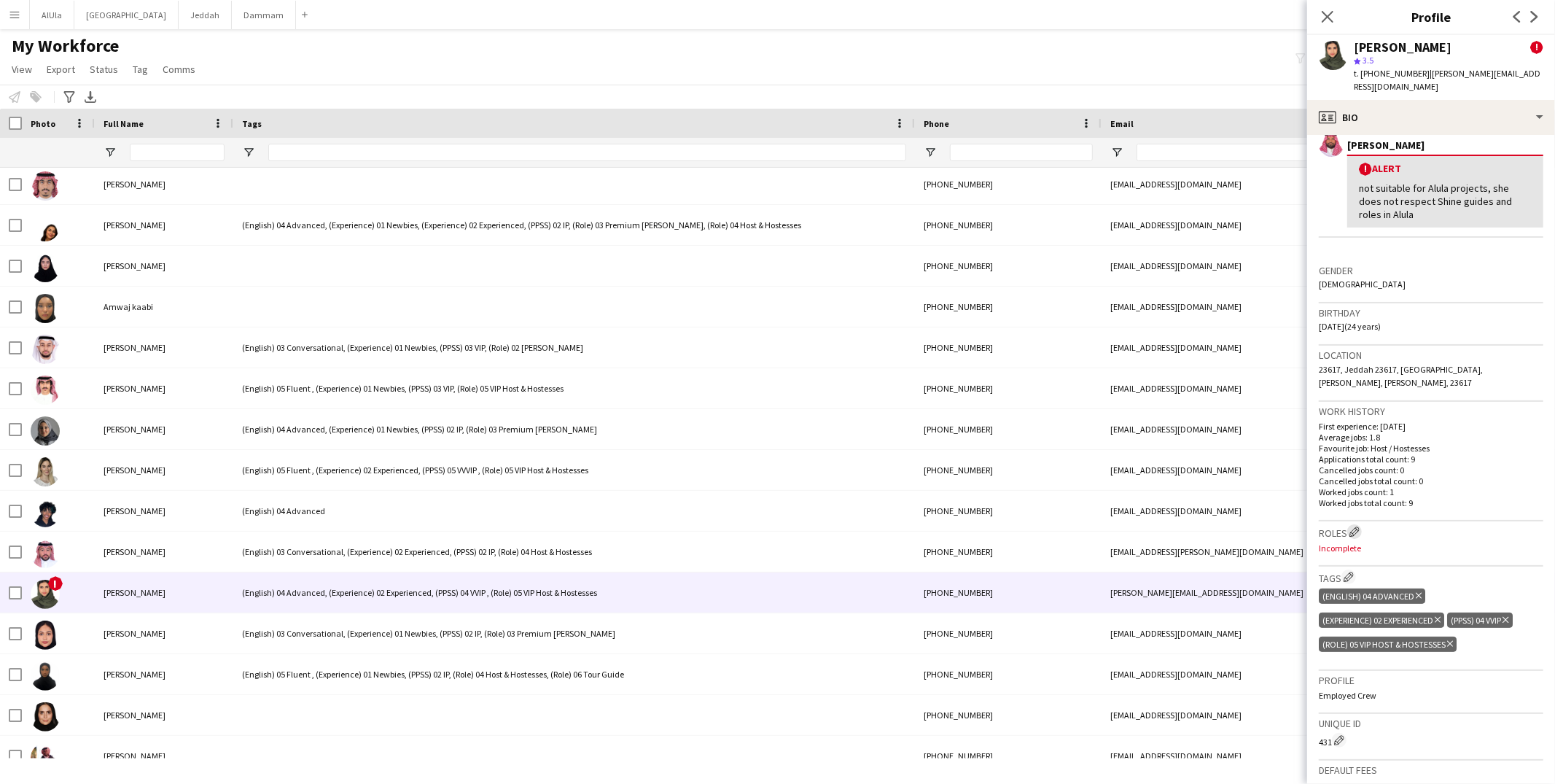
click at [1356, 527] on app-icon "Edit crew company roles" at bounding box center [1354, 531] width 10 height 10
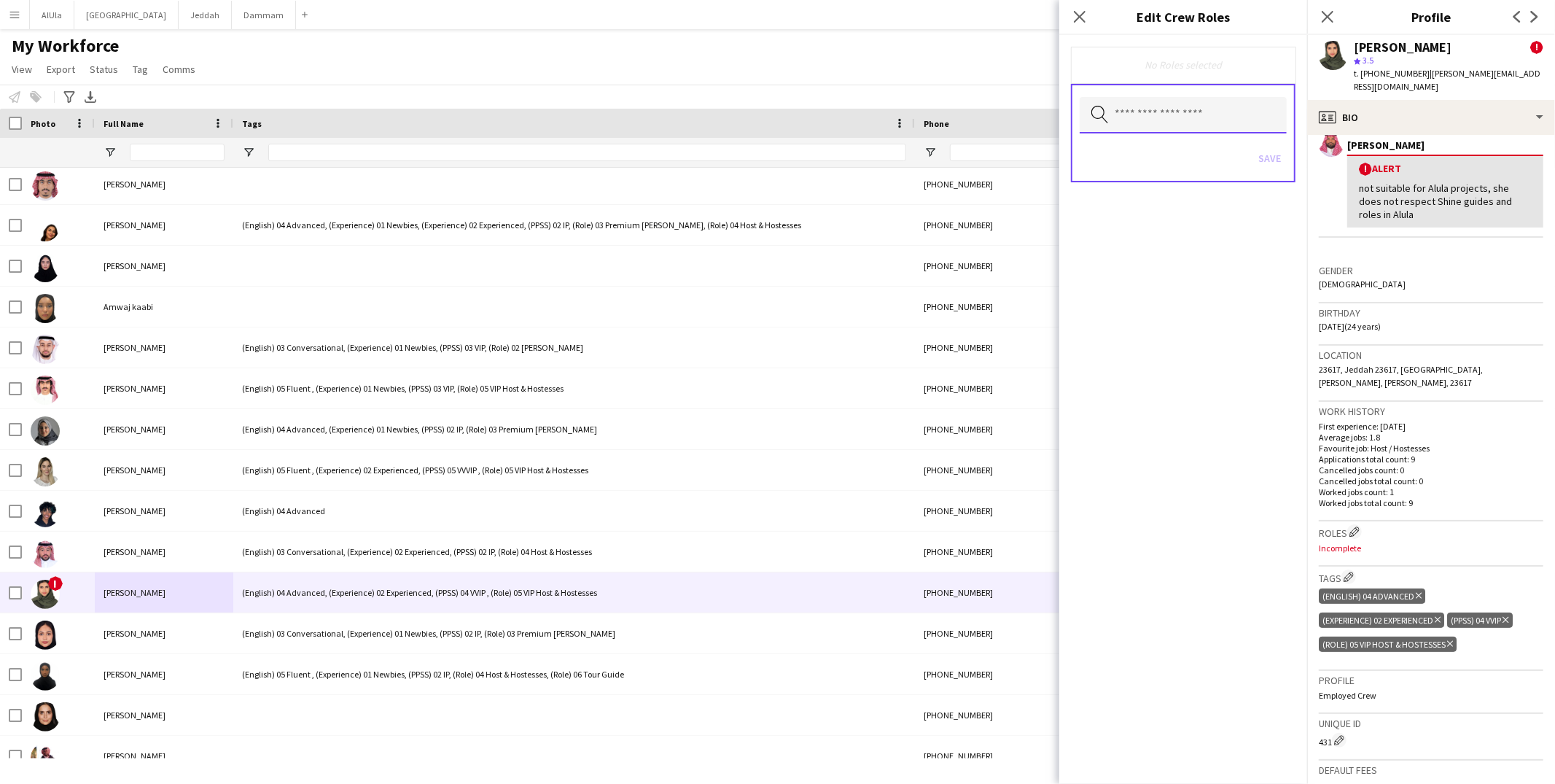
click at [1140, 105] on input "text" at bounding box center [1183, 115] width 207 height 36
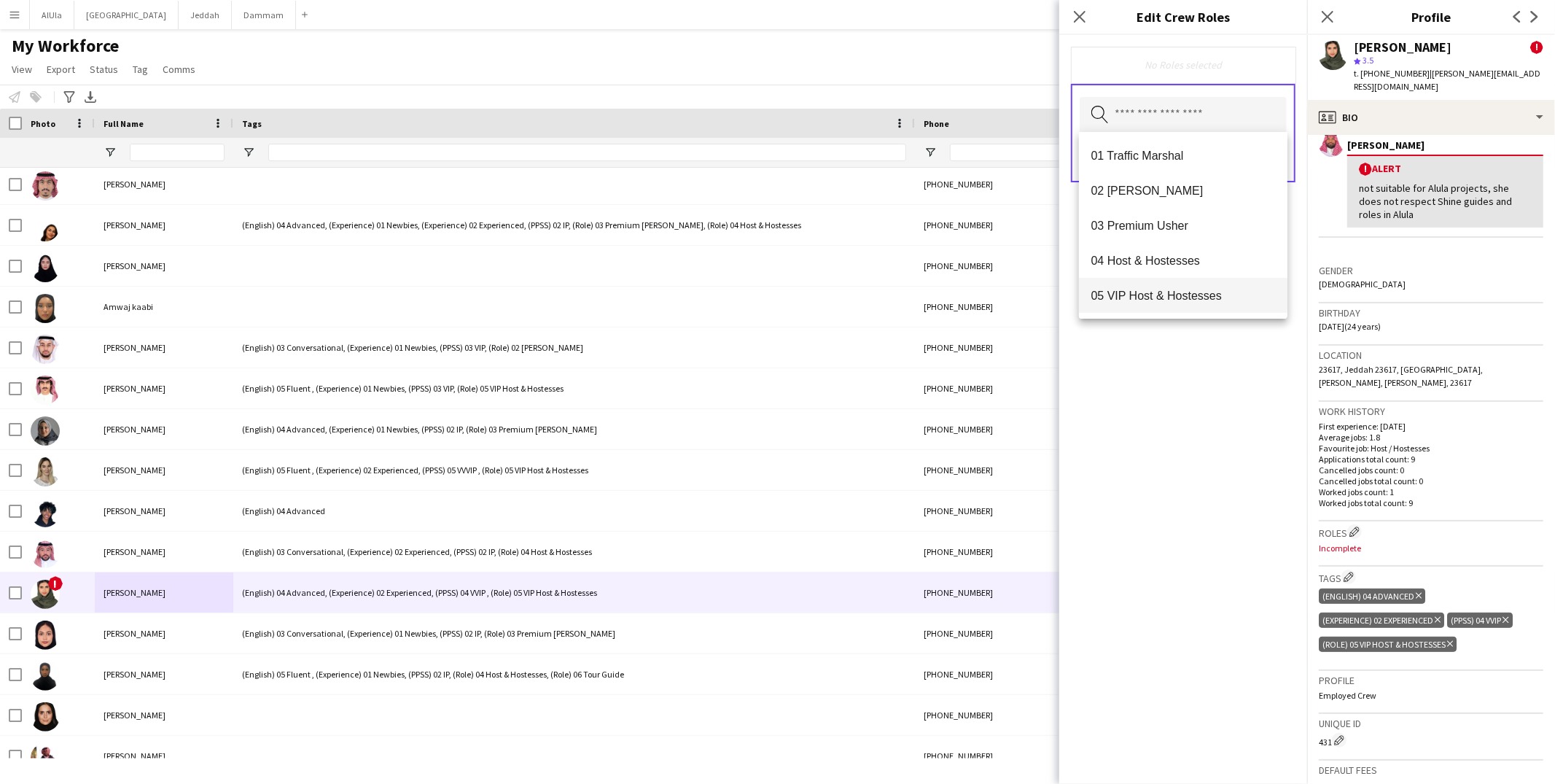
click at [1162, 290] on span "05 VIP Host & Hostesses" at bounding box center [1183, 296] width 186 height 14
click at [1138, 259] on span "08 Protocol" at bounding box center [1183, 262] width 186 height 14
drag, startPoint x: 1174, startPoint y: 398, endPoint x: 1237, endPoint y: 277, distance: 136.4
click at [1174, 398] on div "05 VIP Host & Hostesses Remove 08 Protocol Remove Search by role type Save" at bounding box center [1183, 409] width 248 height 749
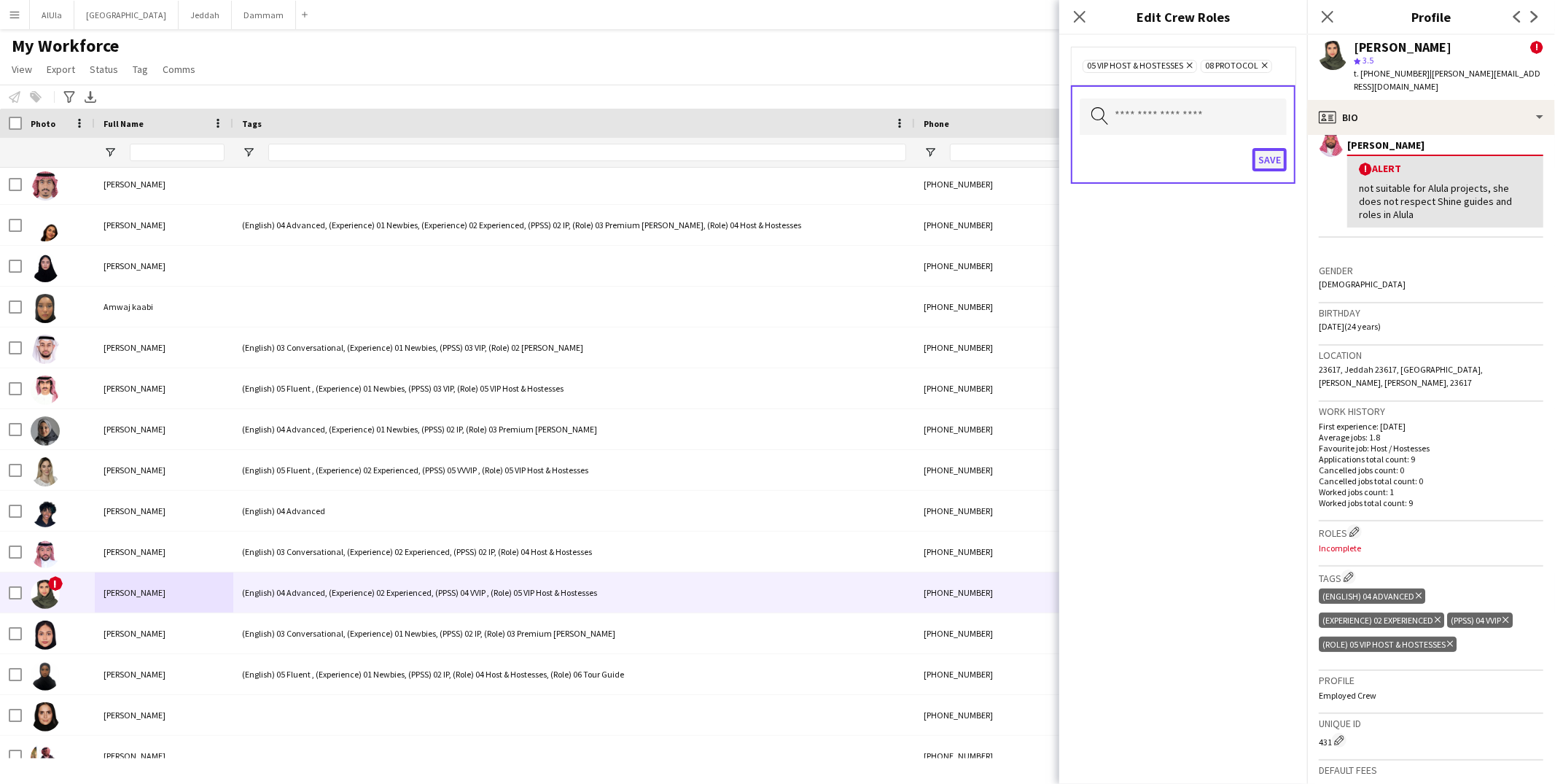
click at [1274, 160] on button "Save" at bounding box center [1269, 159] width 34 height 23
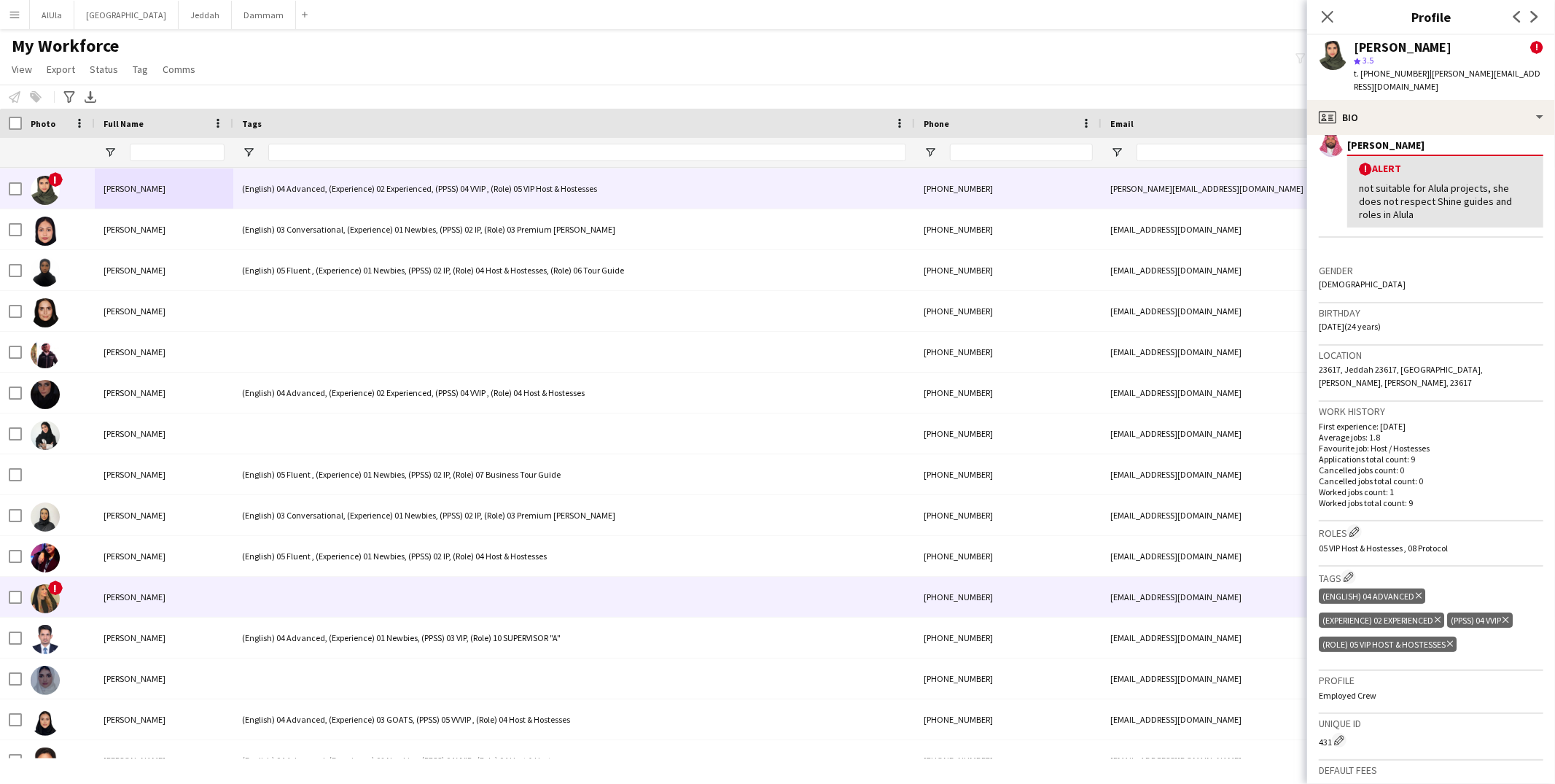
click at [186, 579] on div "[PERSON_NAME]" at bounding box center [164, 596] width 139 height 40
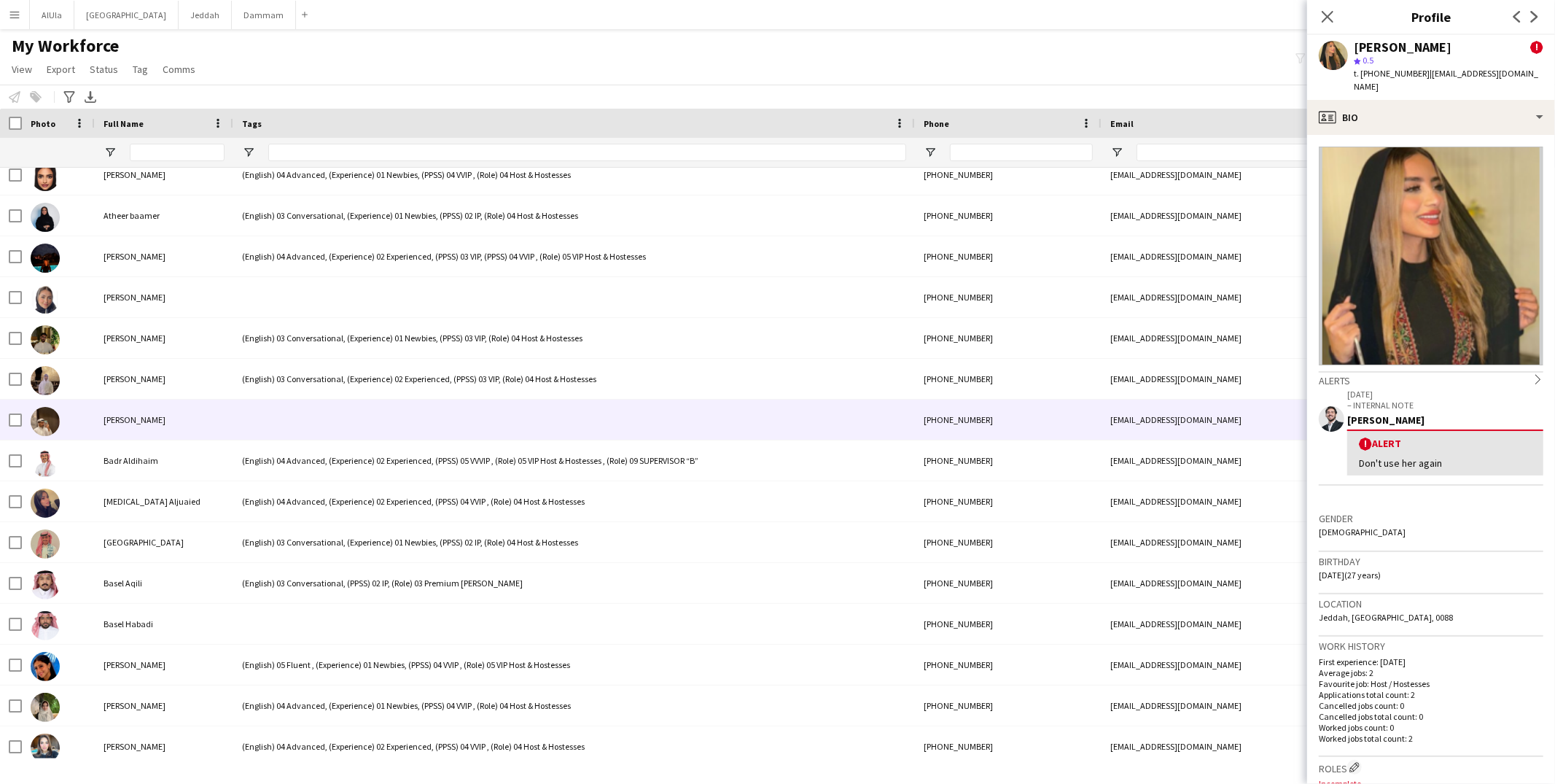
click at [164, 409] on div "[PERSON_NAME]" at bounding box center [164, 419] width 139 height 40
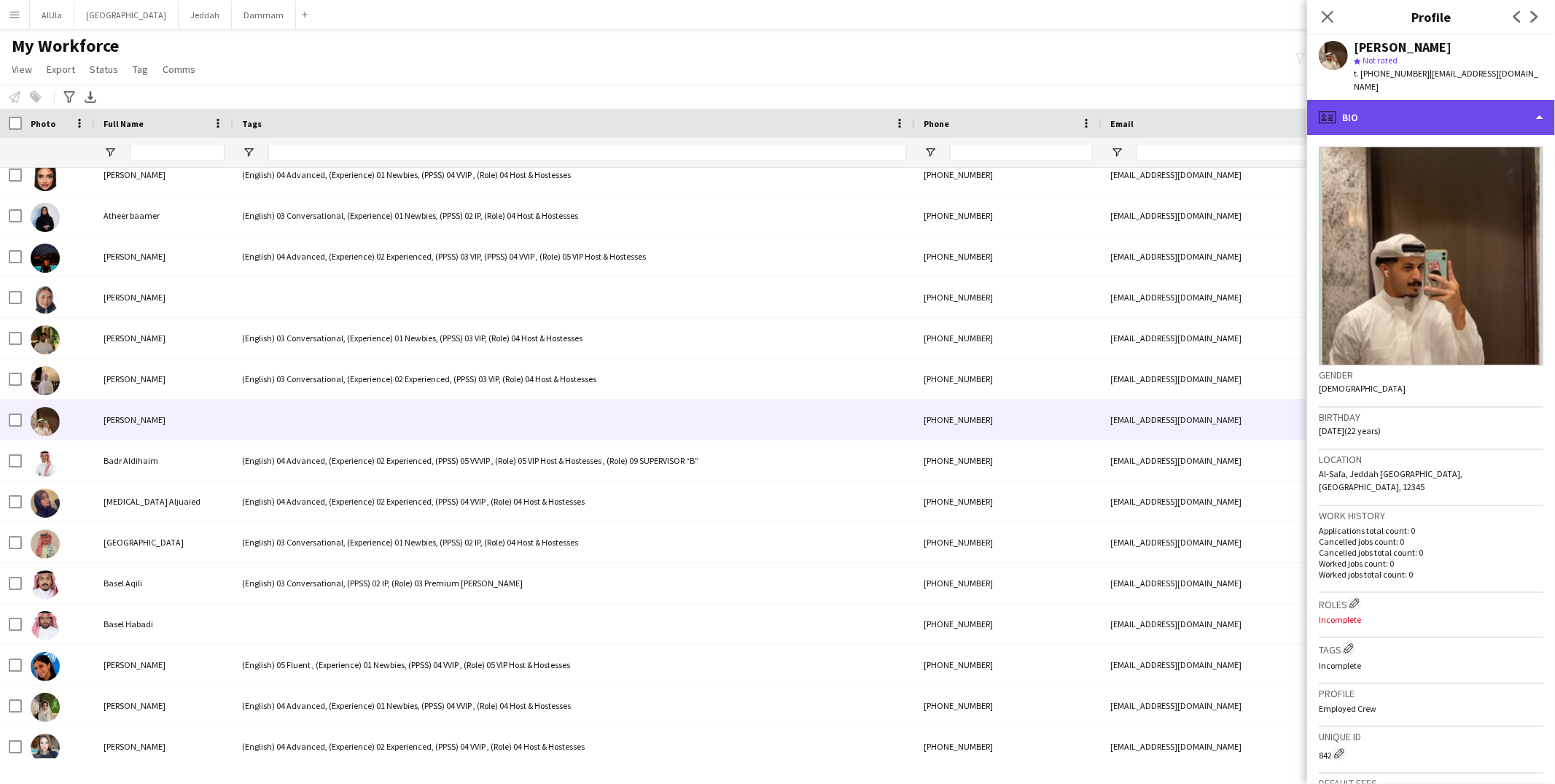
click at [1358, 100] on div "profile Bio" at bounding box center [1431, 117] width 248 height 35
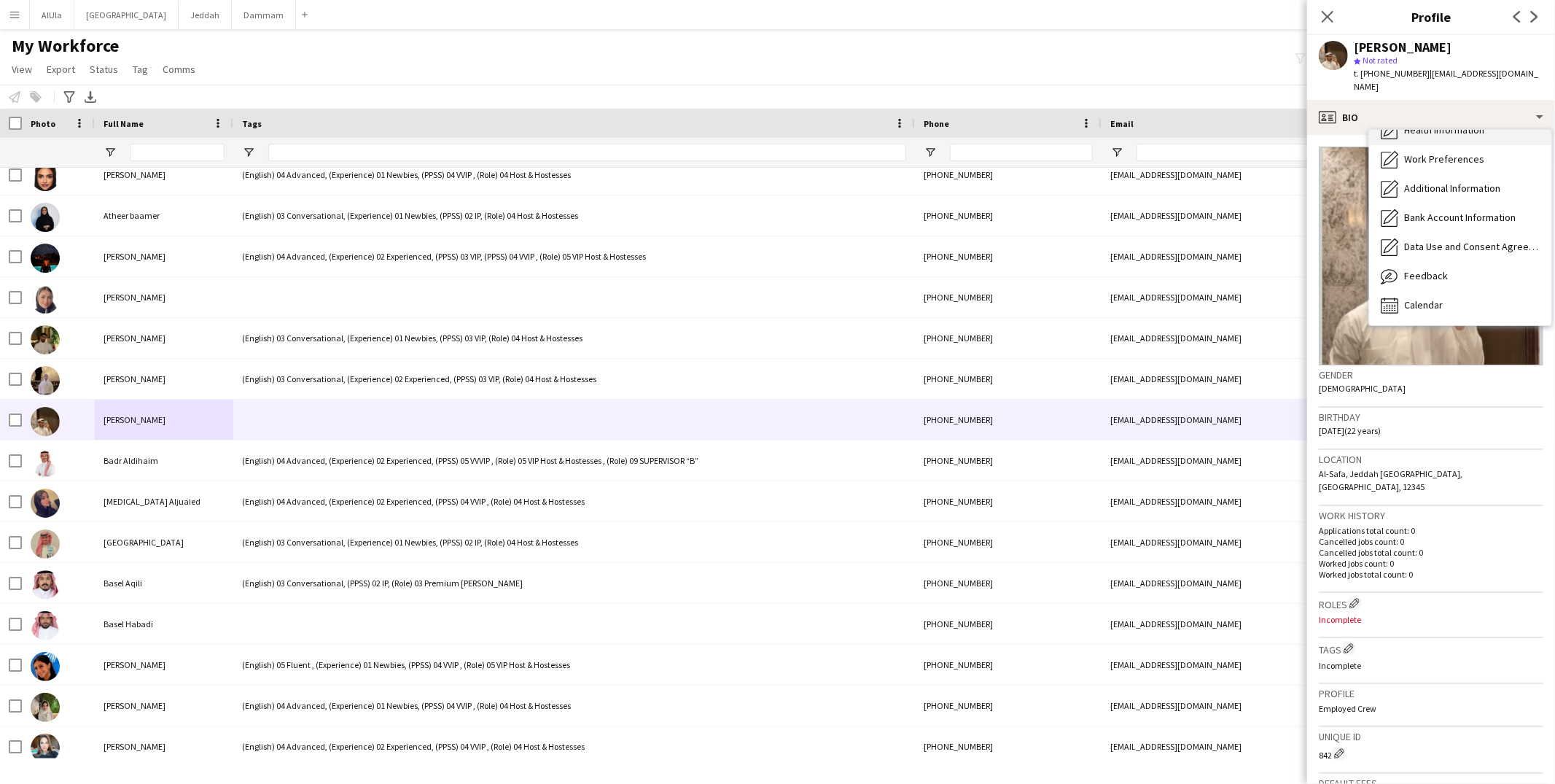
click at [1403, 291] on div "Calendar Calendar" at bounding box center [1459, 305] width 182 height 29
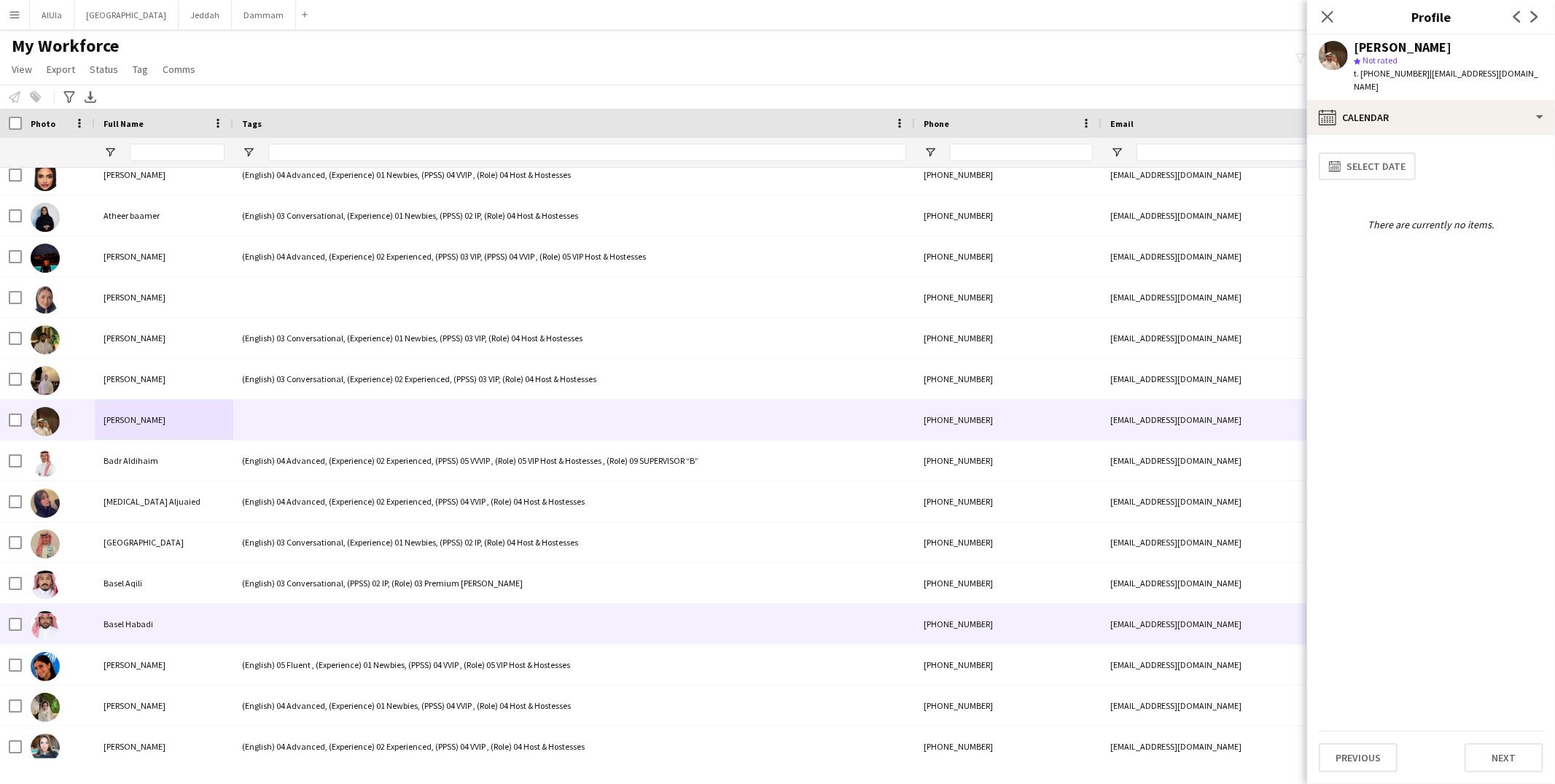
click at [212, 613] on div "Basel Habadi" at bounding box center [164, 623] width 139 height 40
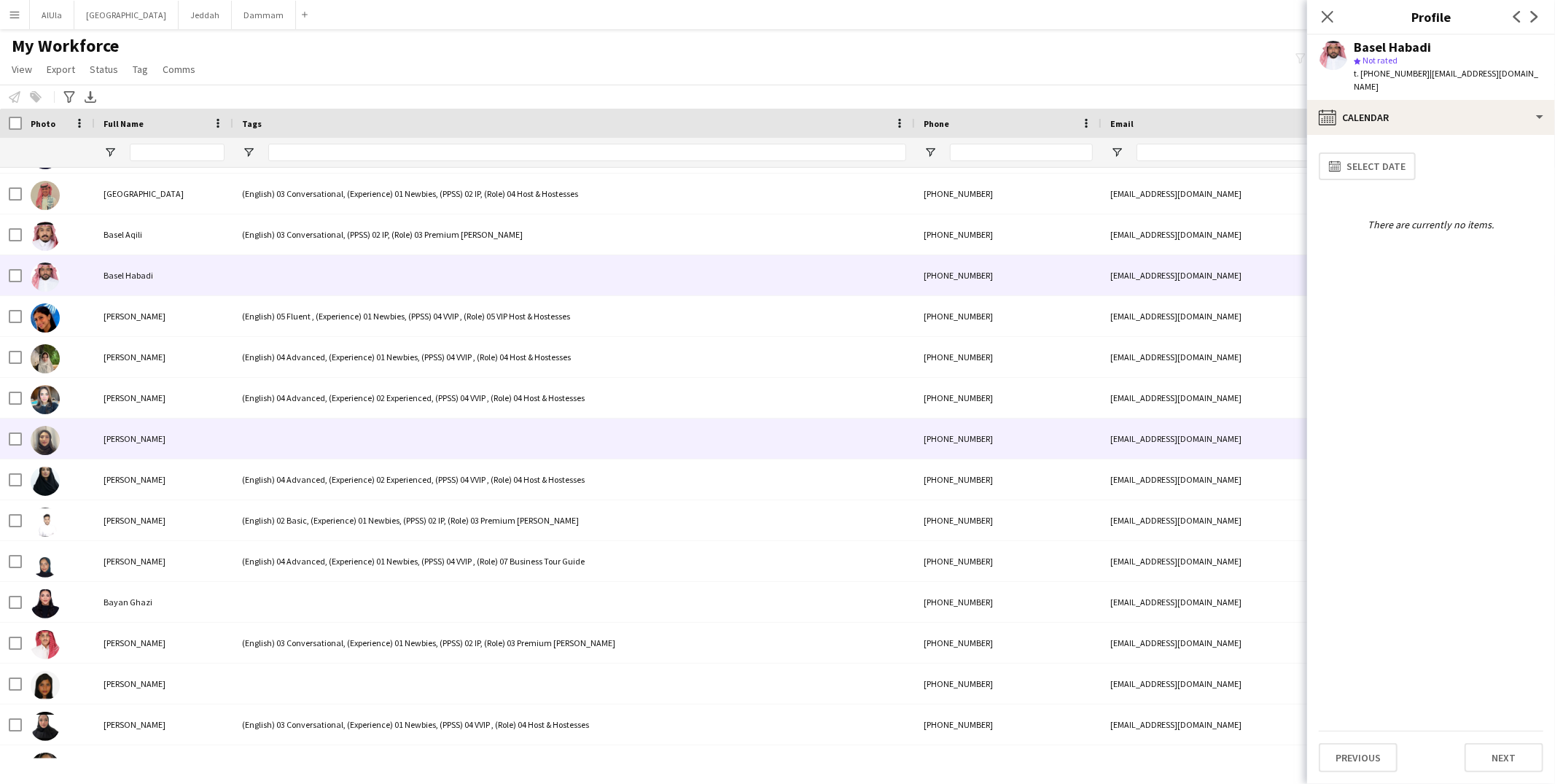
click at [208, 433] on div "[PERSON_NAME]" at bounding box center [164, 438] width 139 height 40
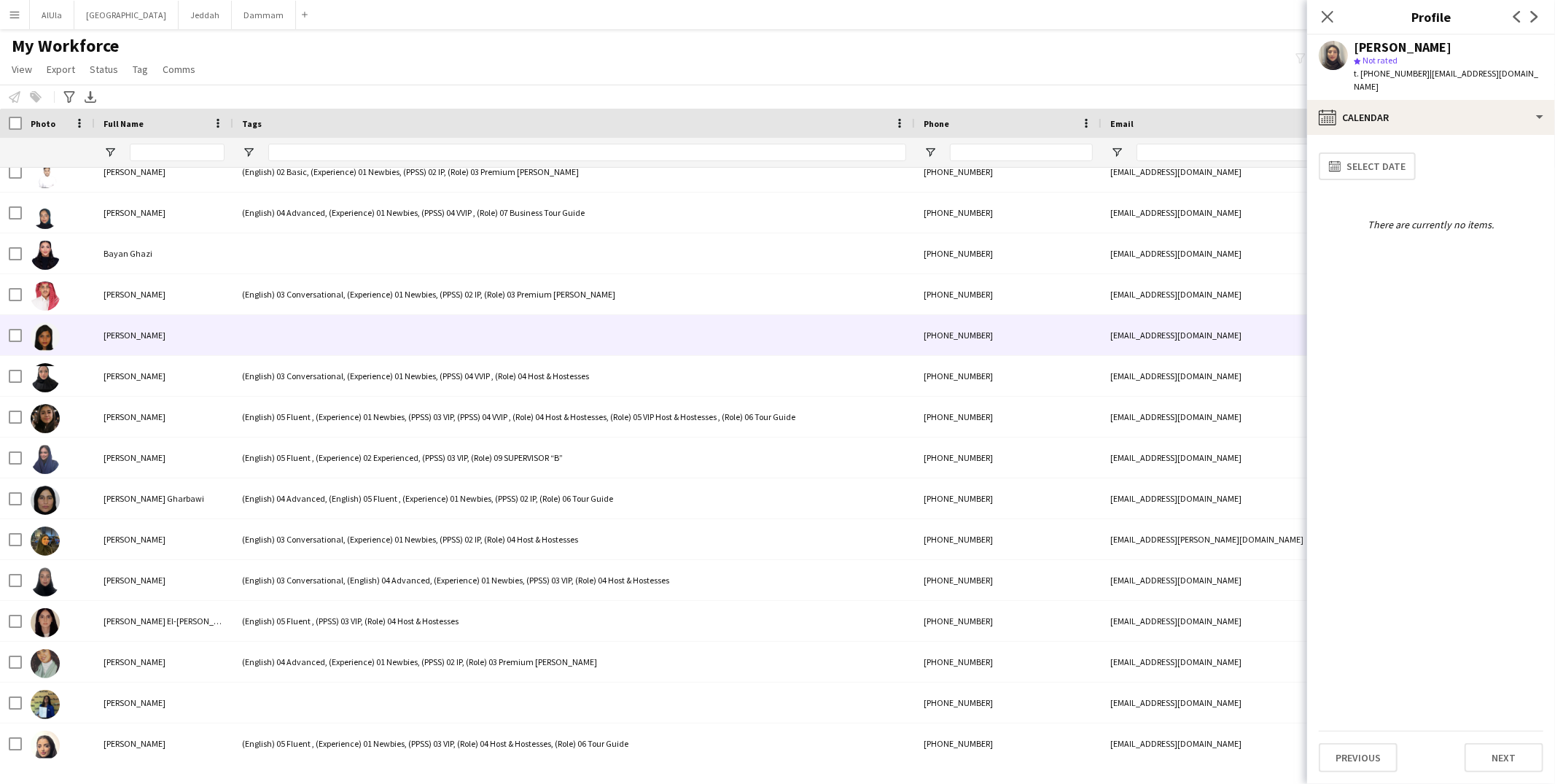
click at [168, 339] on div "[PERSON_NAME]" at bounding box center [164, 335] width 139 height 40
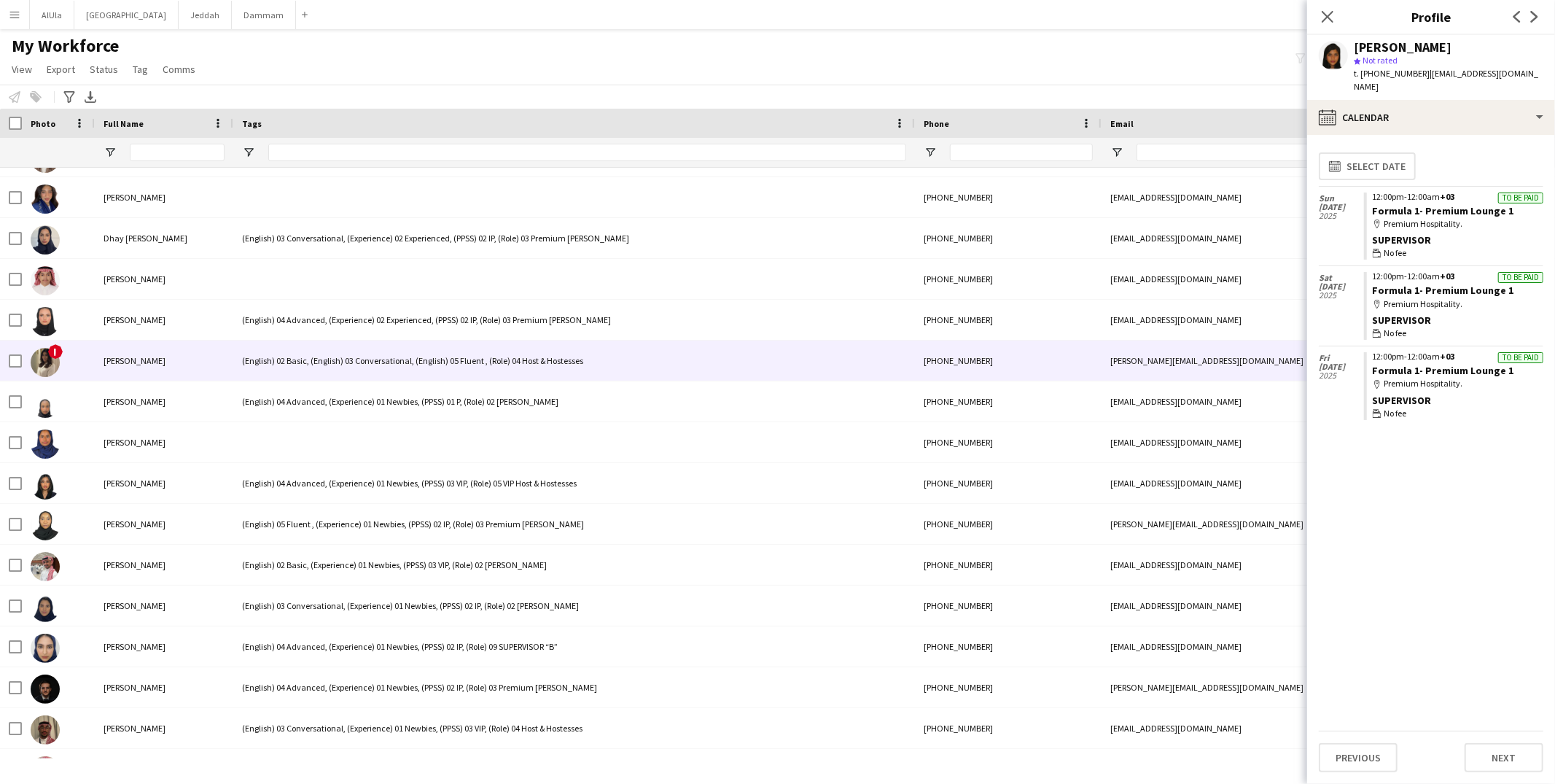
click at [158, 367] on div "[PERSON_NAME]" at bounding box center [164, 360] width 139 height 40
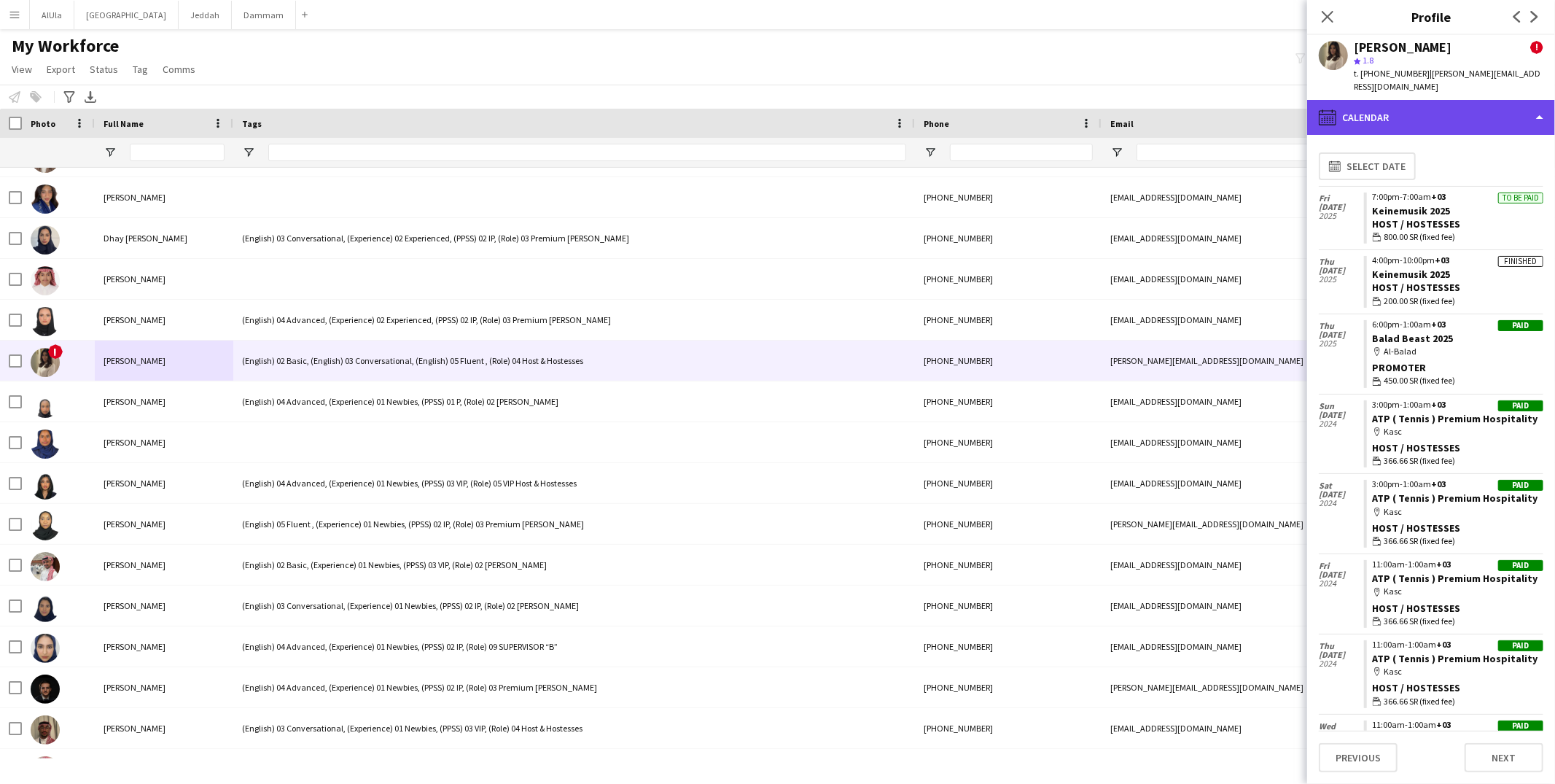
click at [1500, 116] on div "calendar-full Calendar" at bounding box center [1431, 117] width 248 height 35
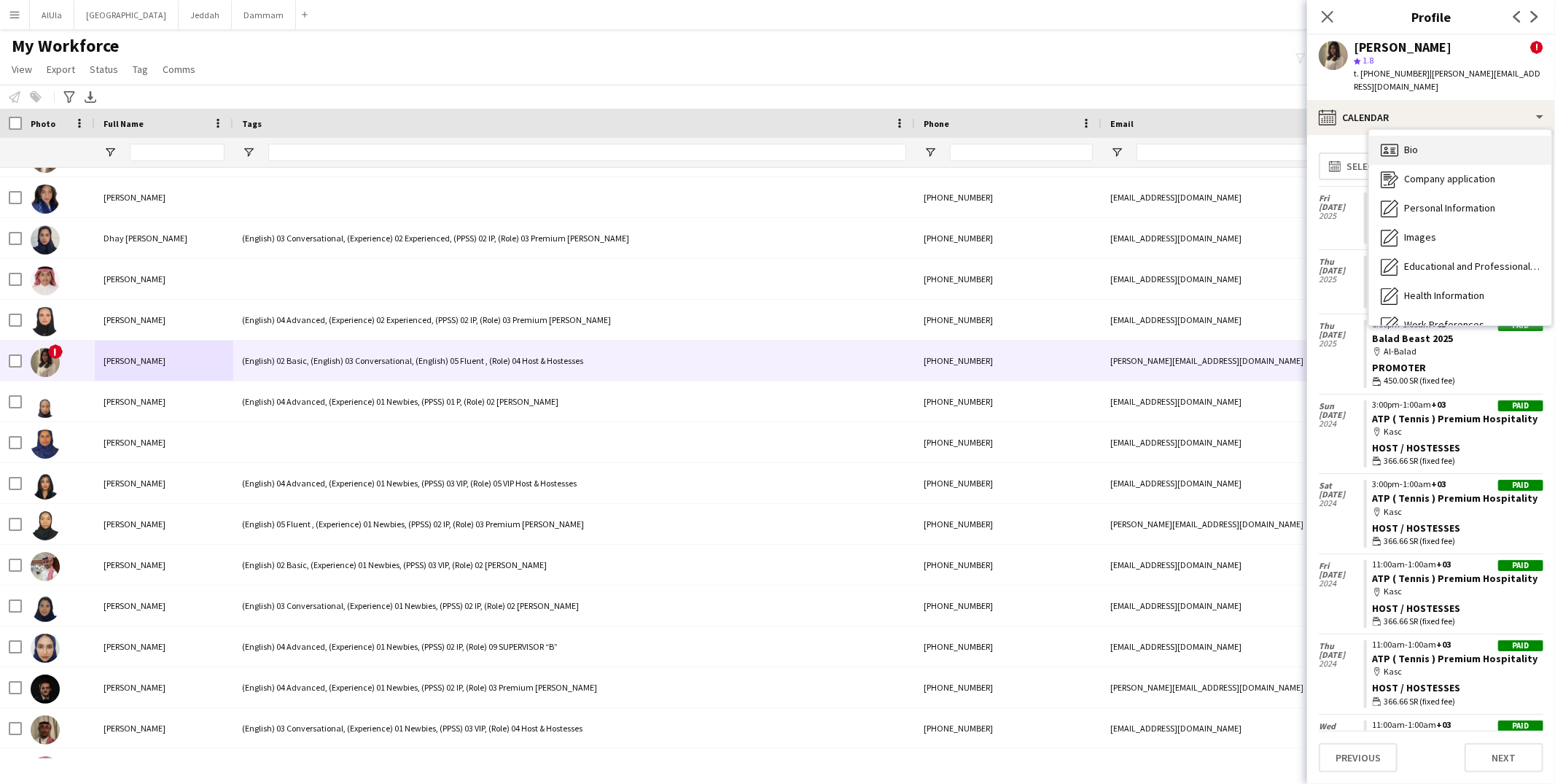
click at [1458, 142] on div "Bio Bio" at bounding box center [1459, 149] width 182 height 29
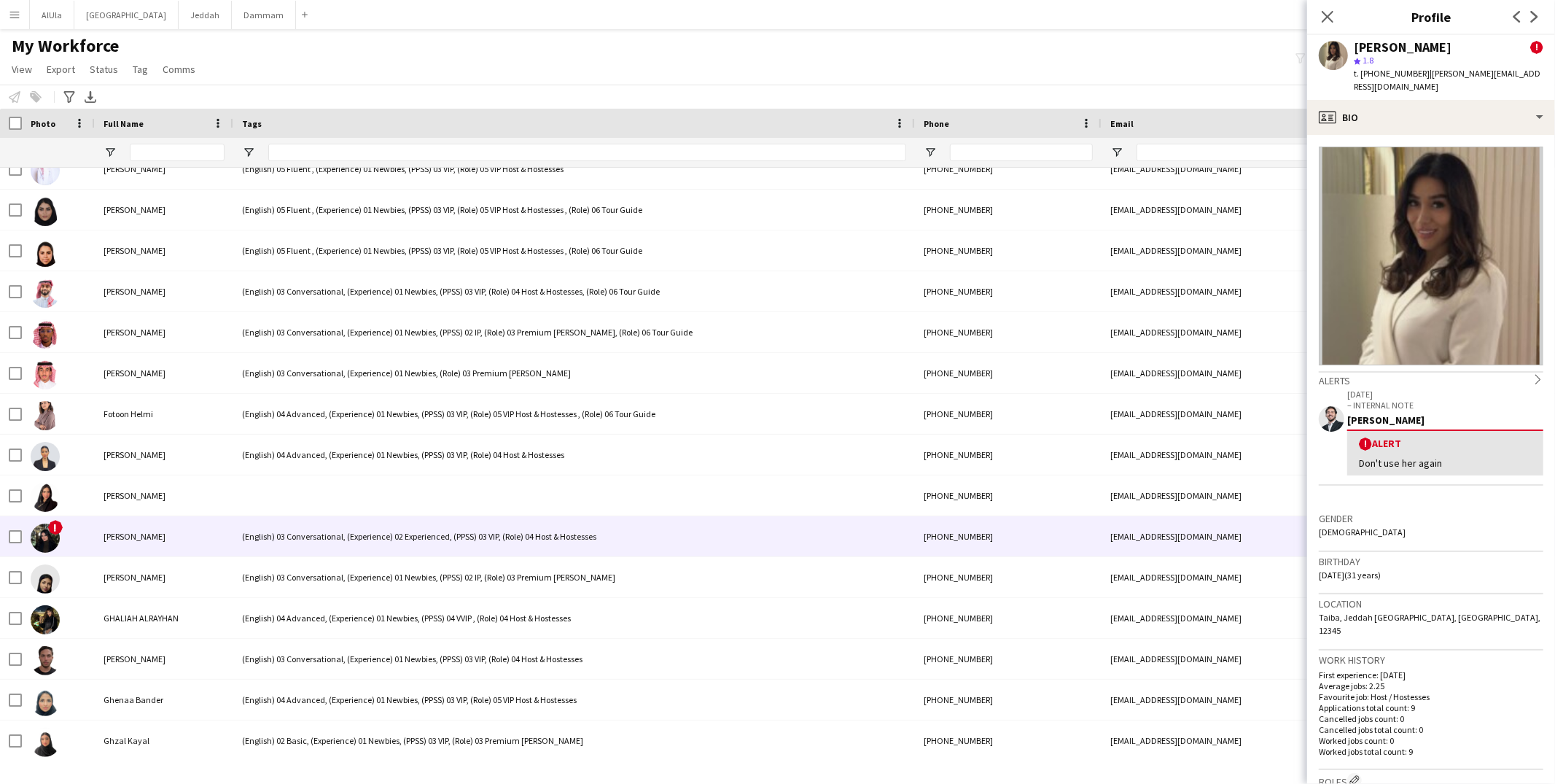
click at [149, 530] on span "[PERSON_NAME]" at bounding box center [134, 536] width 62 height 11
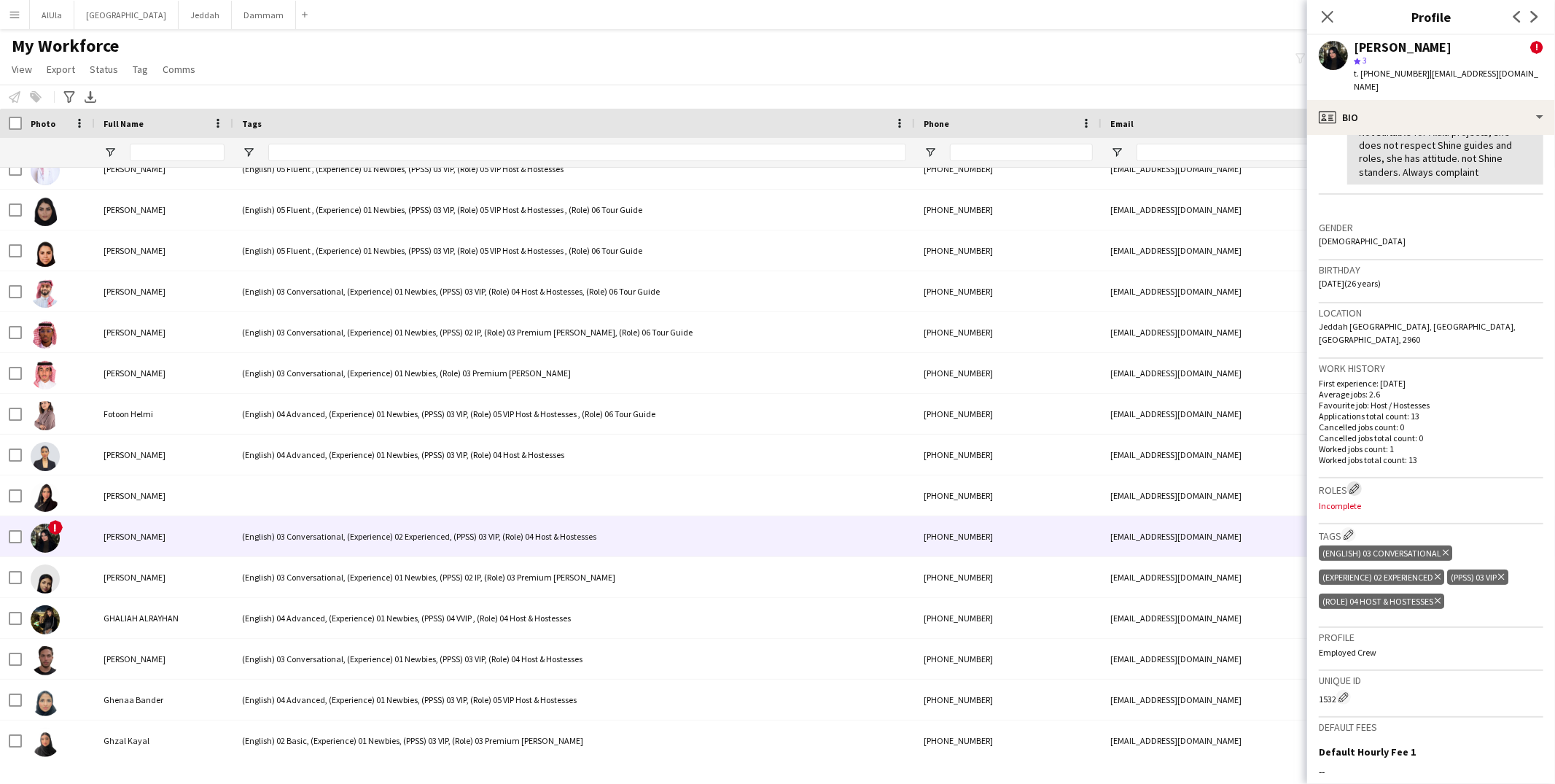
click at [1358, 483] on app-icon "Edit crew company roles" at bounding box center [1354, 488] width 10 height 10
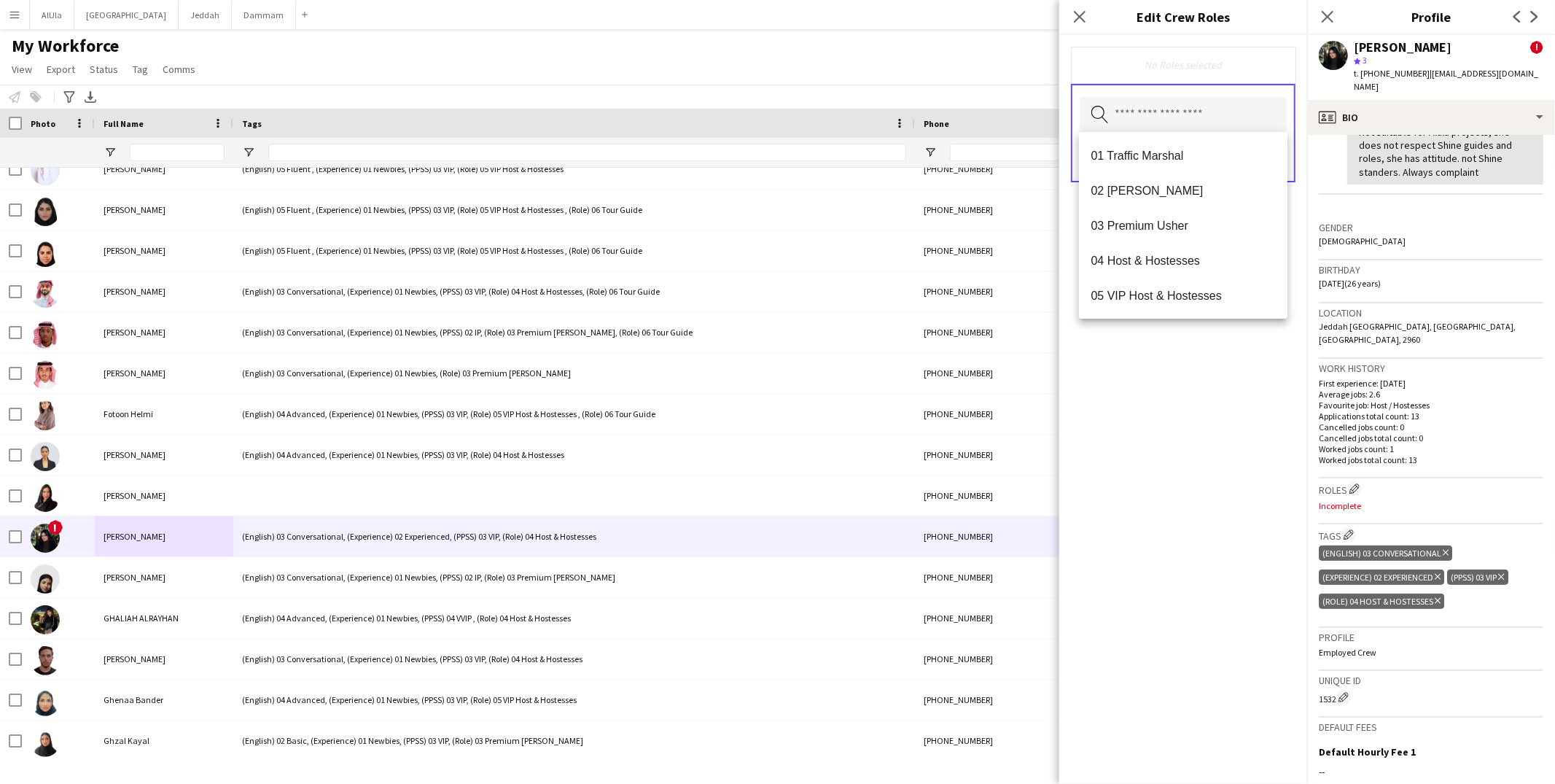
click at [1137, 127] on input "text" at bounding box center [1183, 115] width 207 height 36
click at [1152, 290] on span "05 VIP Host & Hostesses" at bounding box center [1183, 296] width 186 height 14
click at [1206, 337] on div "05 VIP Host & Hostesses Remove Search by role type Save" at bounding box center [1183, 409] width 248 height 749
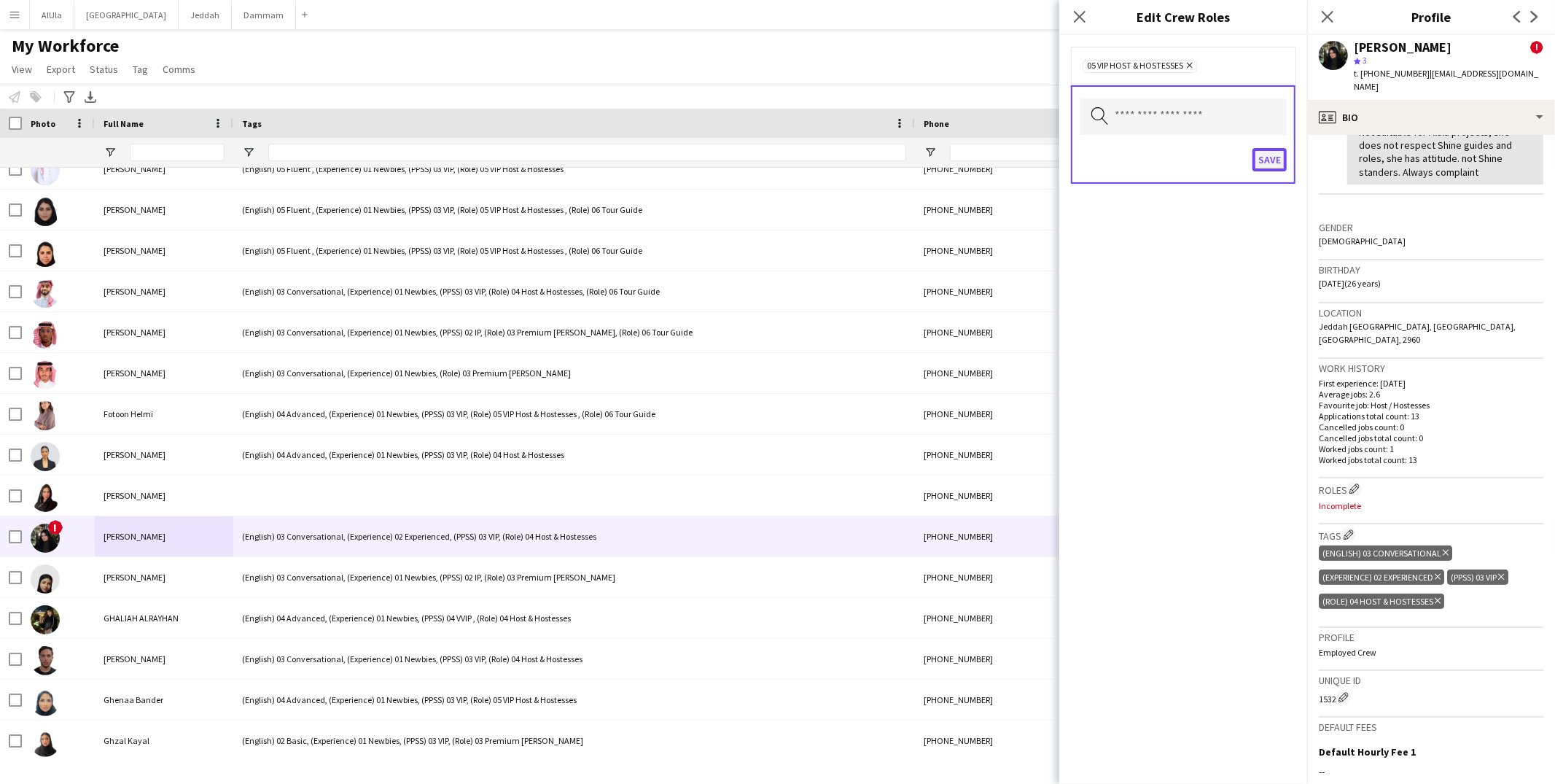
click at [1282, 148] on button "Save" at bounding box center [1269, 159] width 34 height 23
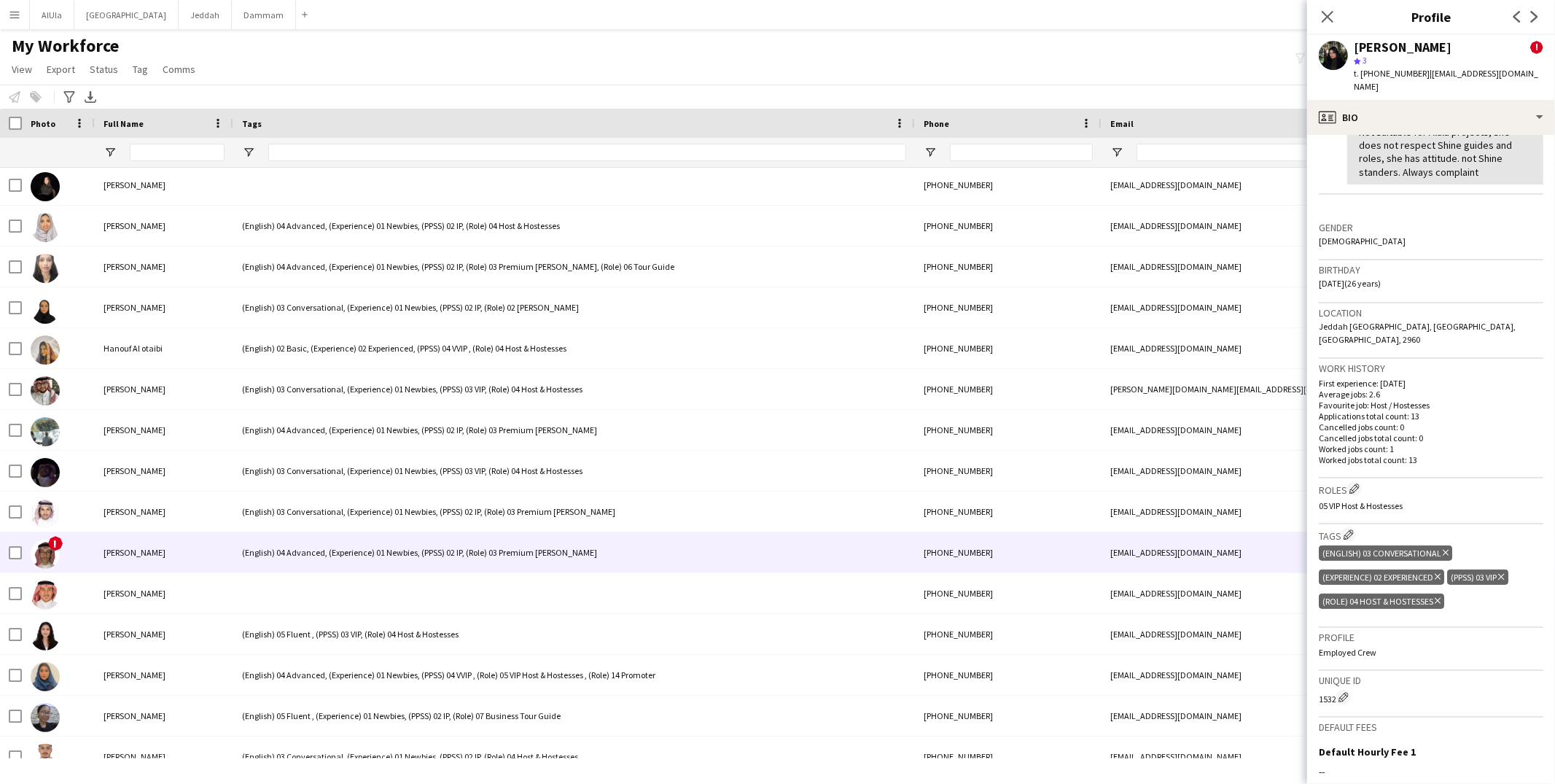
click at [131, 550] on span "[PERSON_NAME]" at bounding box center [134, 552] width 62 height 11
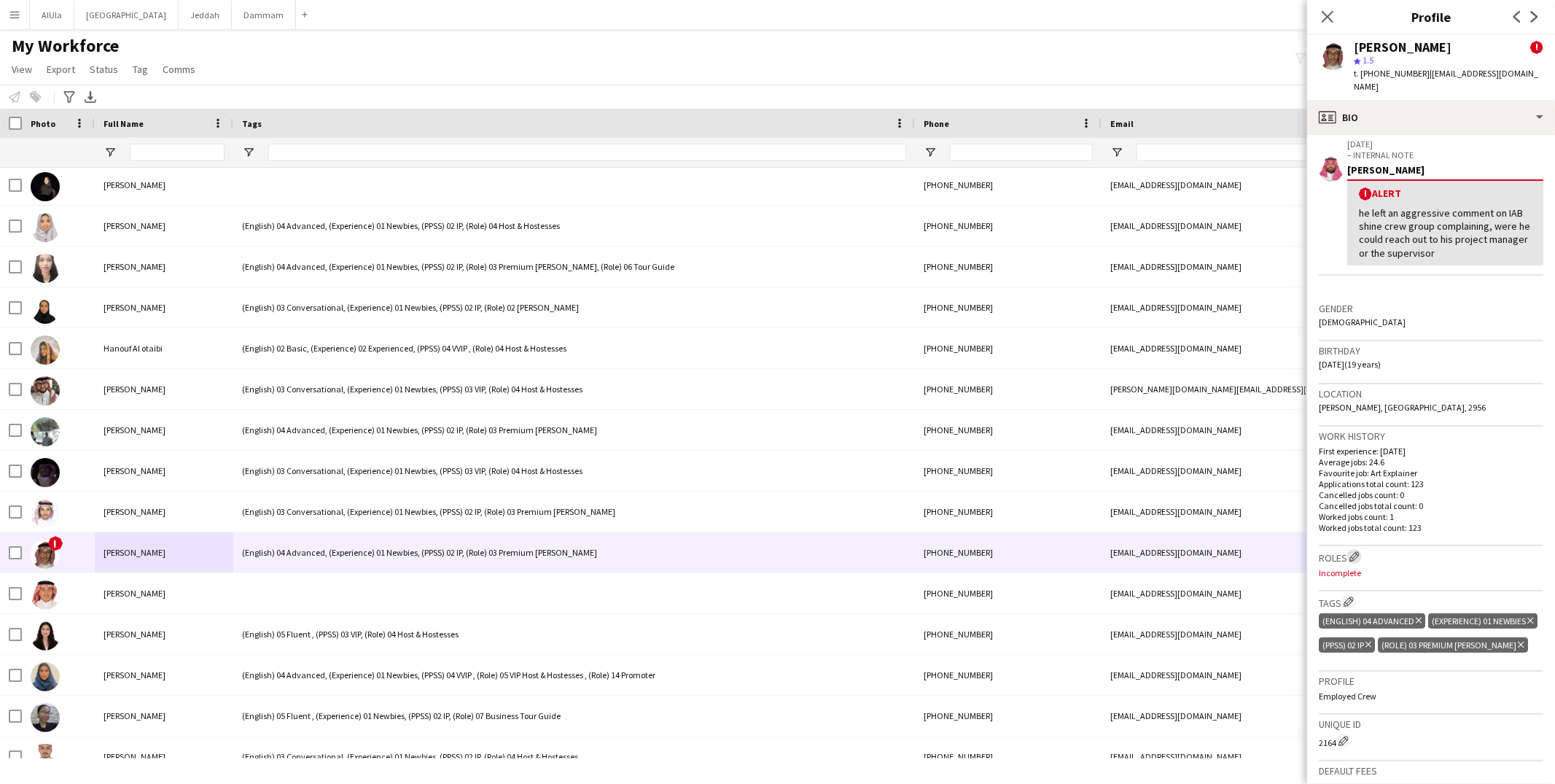
click at [1353, 551] on app-icon "Edit crew company roles" at bounding box center [1354, 556] width 10 height 10
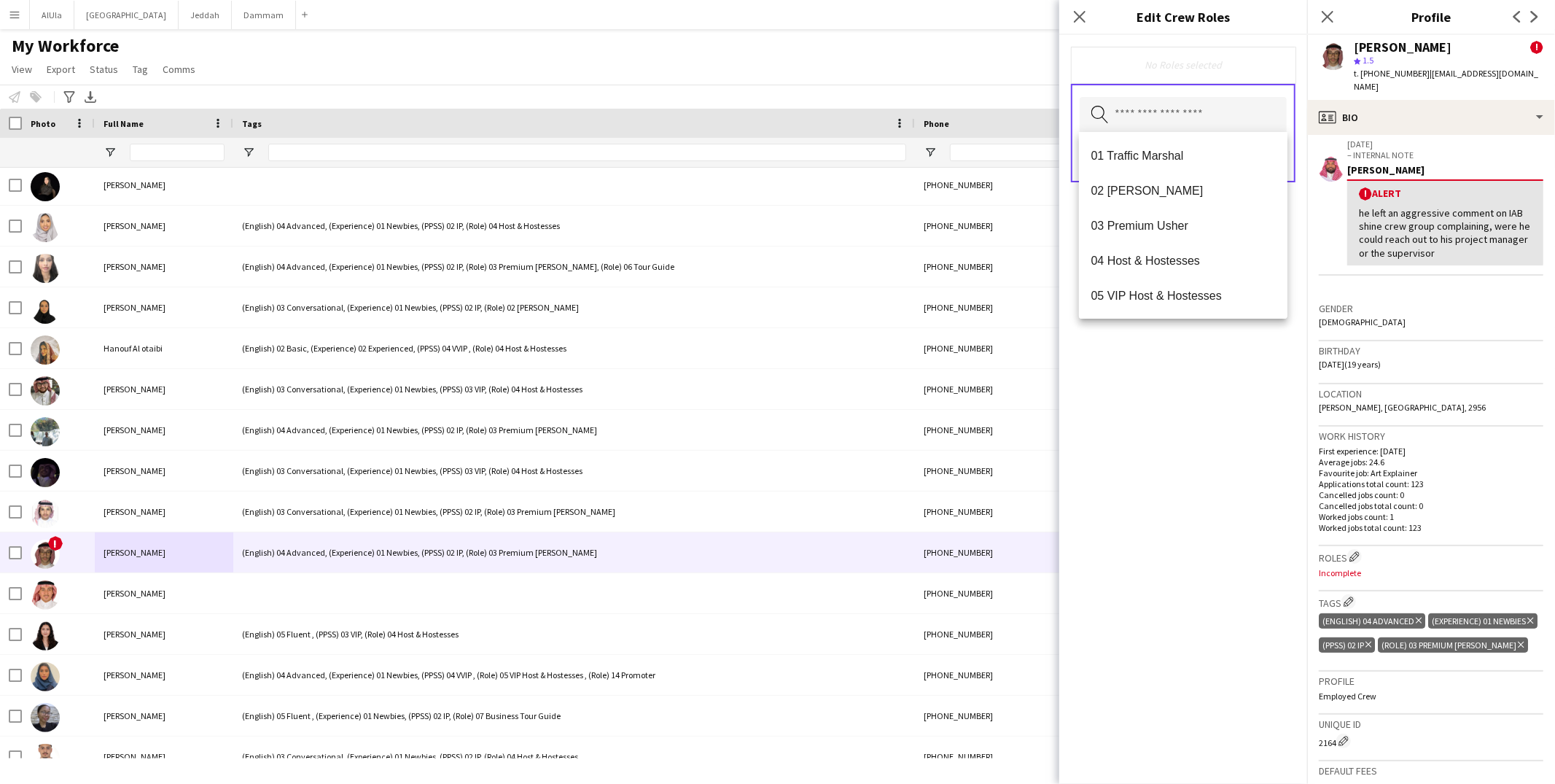
click at [1142, 118] on input "text" at bounding box center [1183, 115] width 207 height 36
click at [1153, 223] on span "03 Premium Usher" at bounding box center [1183, 226] width 186 height 14
click at [1222, 442] on div "03 Premium [PERSON_NAME] Remove Search by role type Save" at bounding box center [1183, 409] width 248 height 749
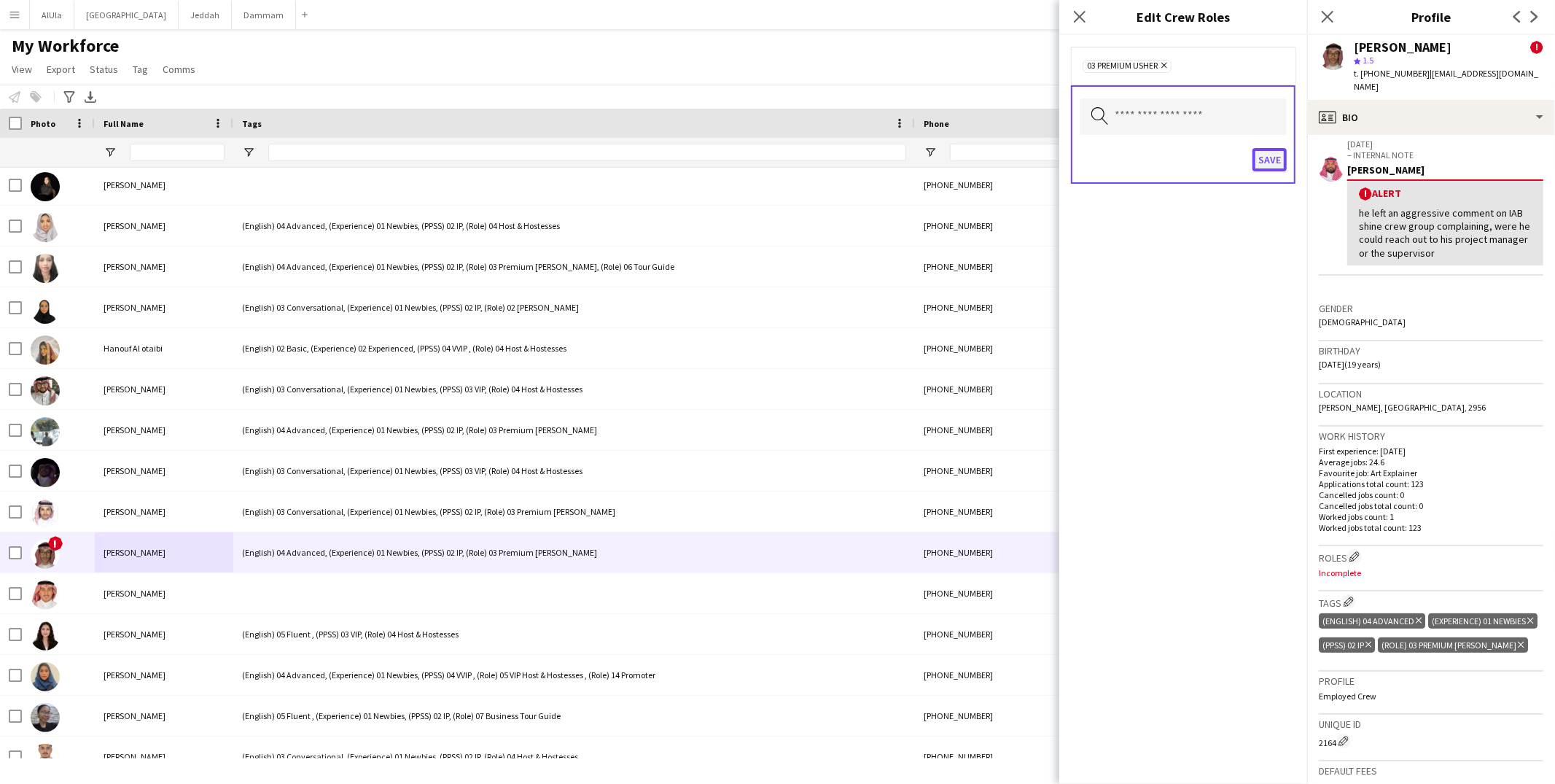
click at [1273, 149] on button "Save" at bounding box center [1269, 159] width 34 height 23
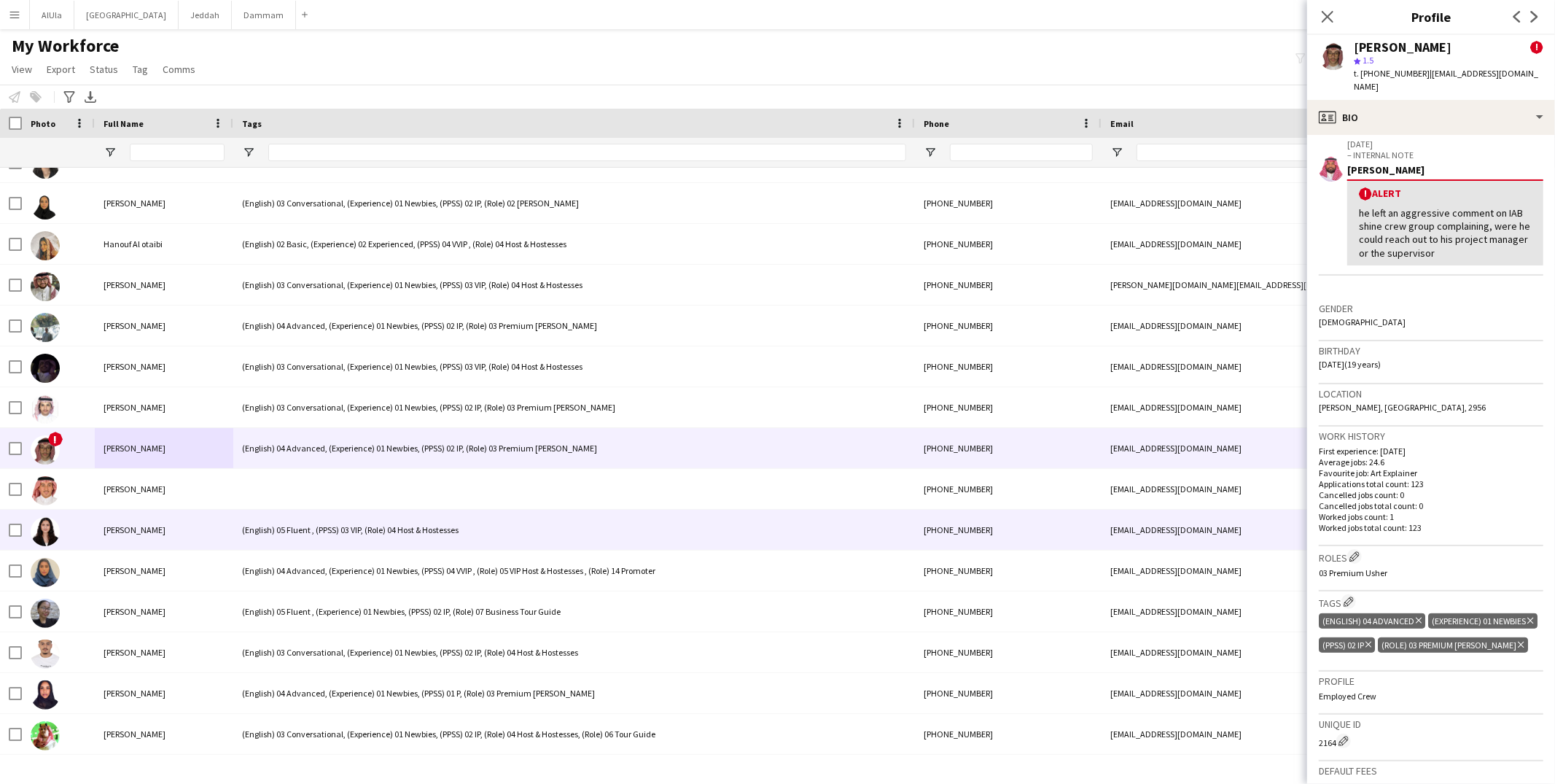
click at [162, 531] on div "[PERSON_NAME]" at bounding box center [164, 530] width 139 height 40
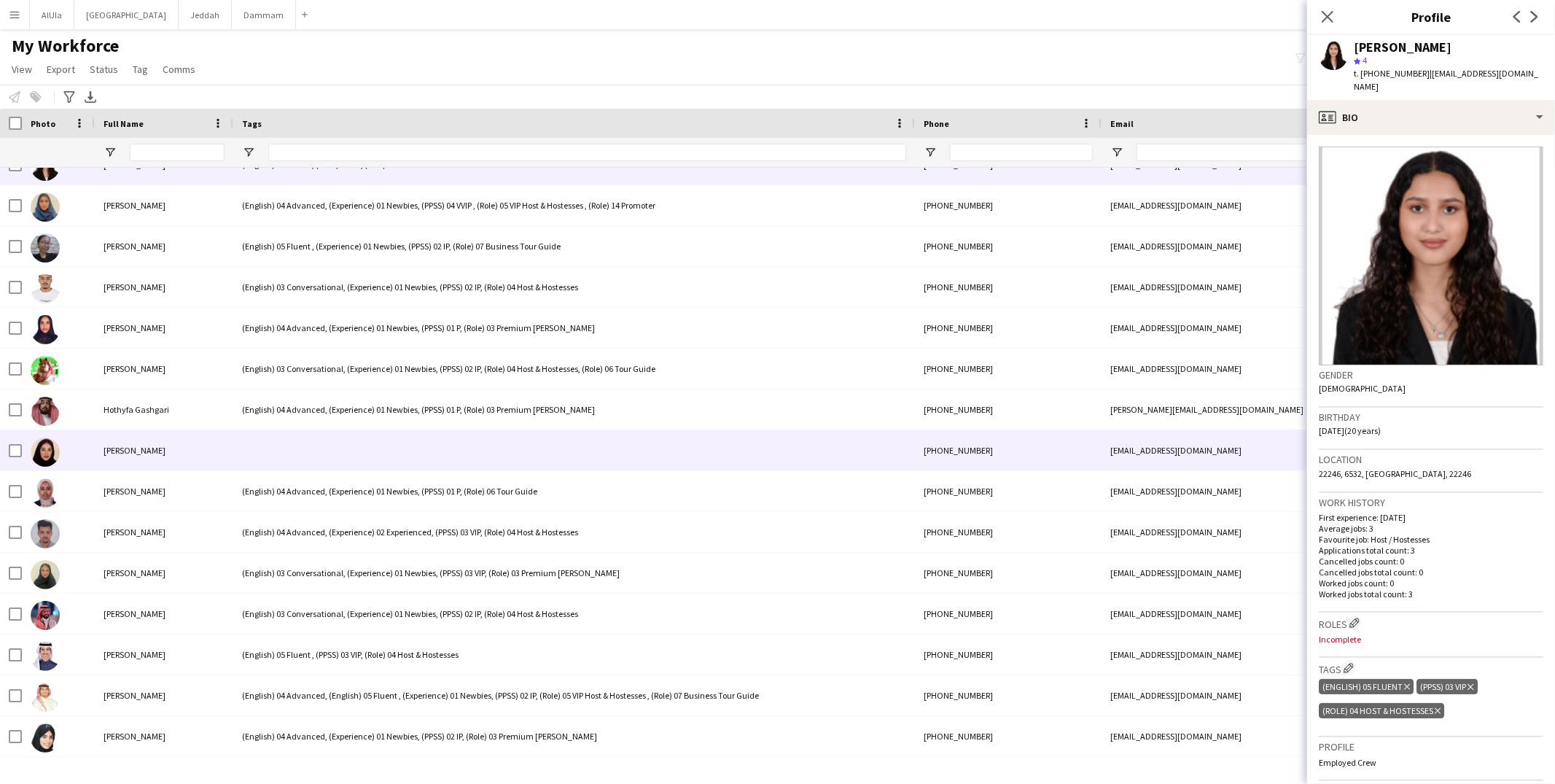
click at [155, 464] on div "[PERSON_NAME]" at bounding box center [164, 449] width 139 height 40
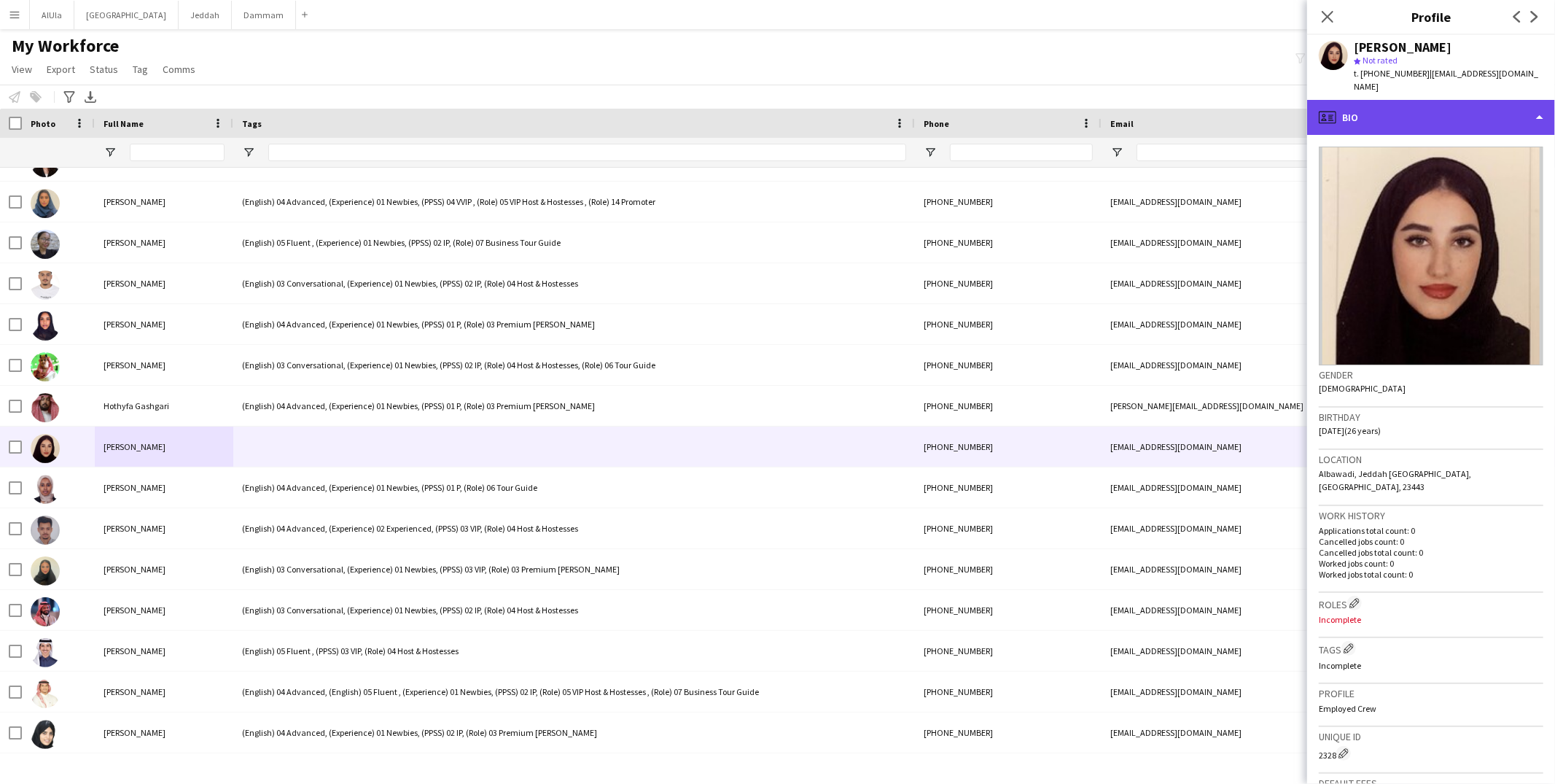
click at [1442, 112] on div "profile Bio" at bounding box center [1431, 117] width 248 height 35
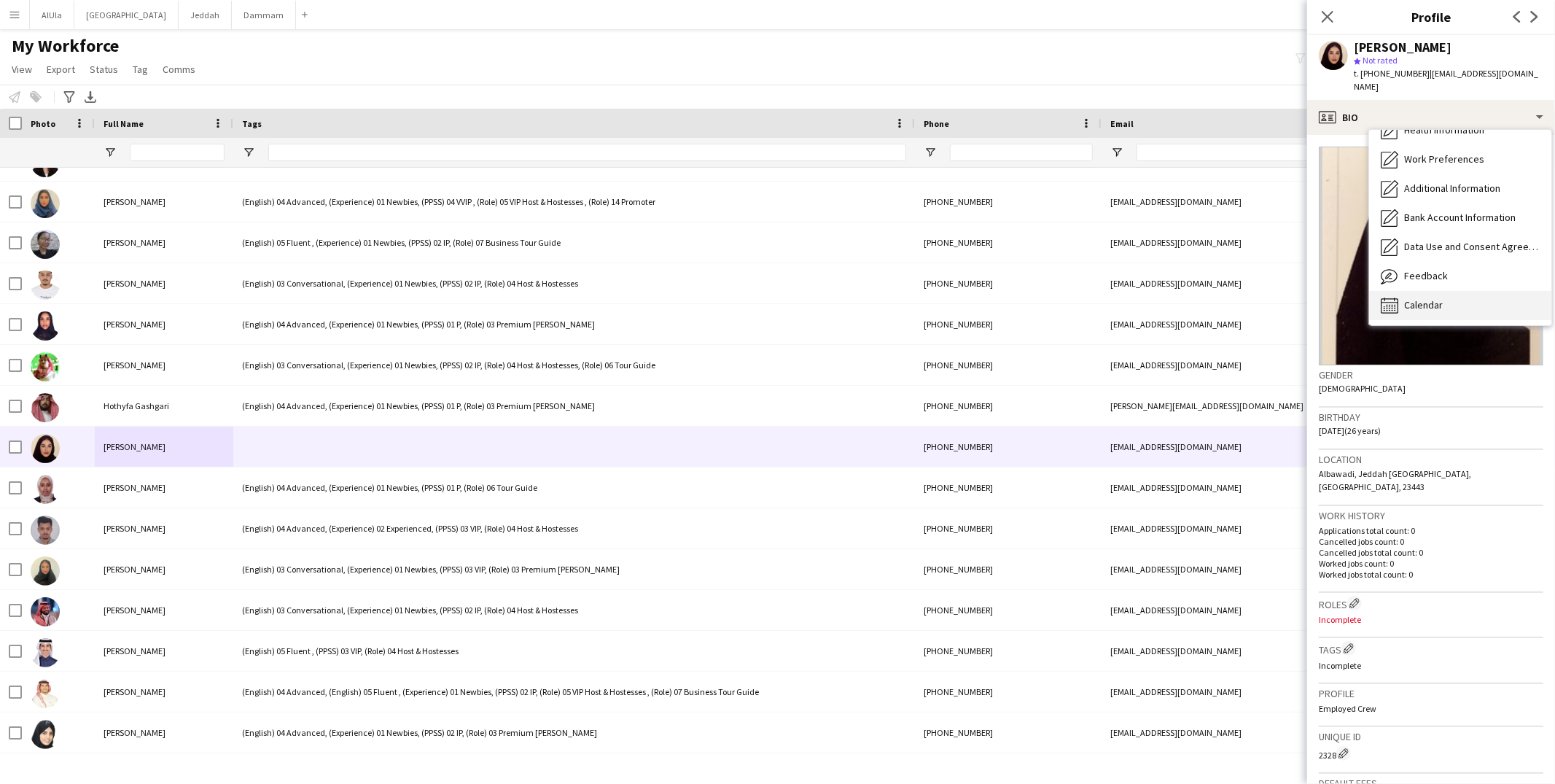
click at [1431, 291] on div "Calendar Calendar" at bounding box center [1459, 305] width 182 height 29
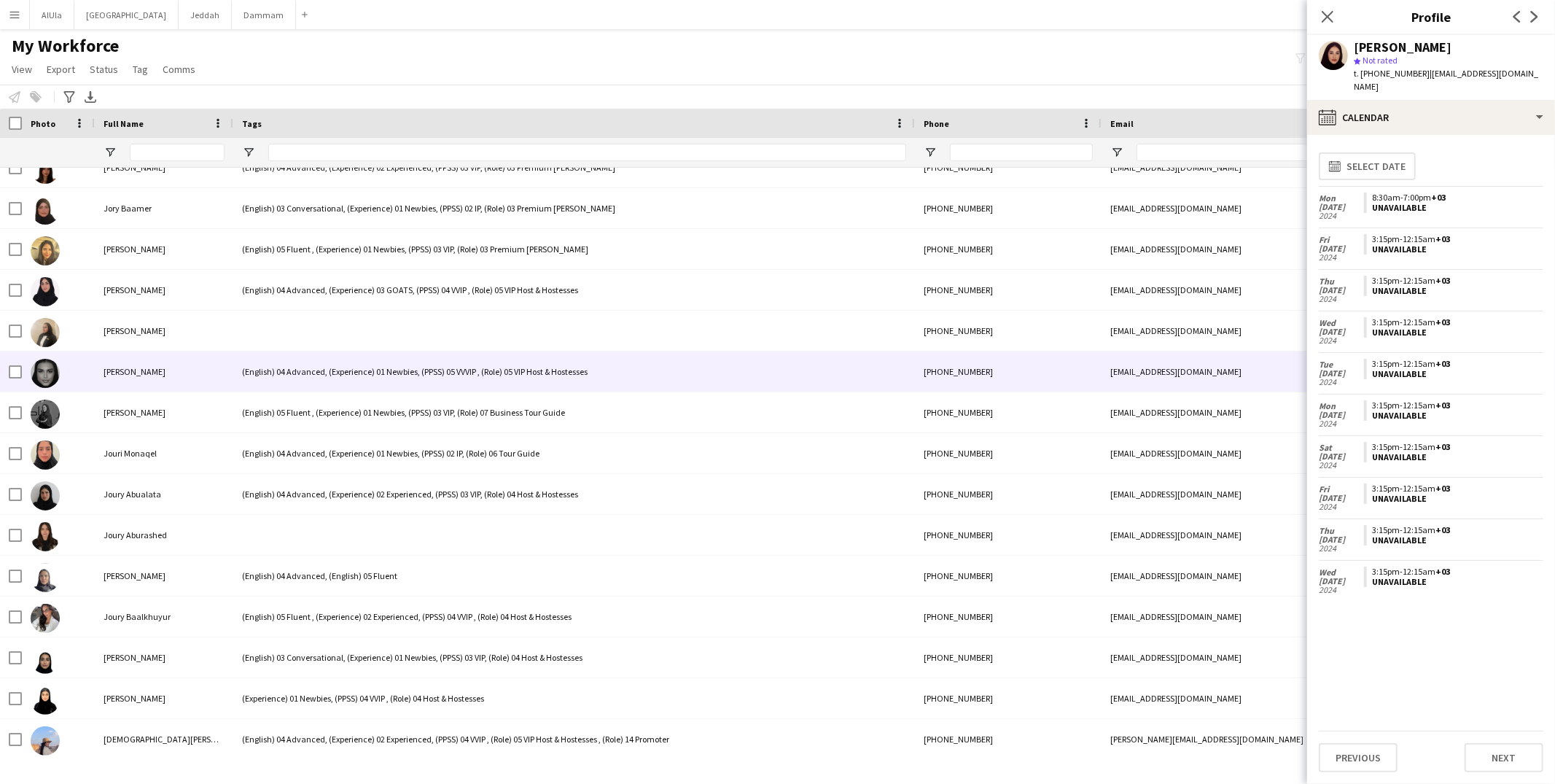
click at [149, 363] on div "[PERSON_NAME]" at bounding box center [164, 371] width 139 height 40
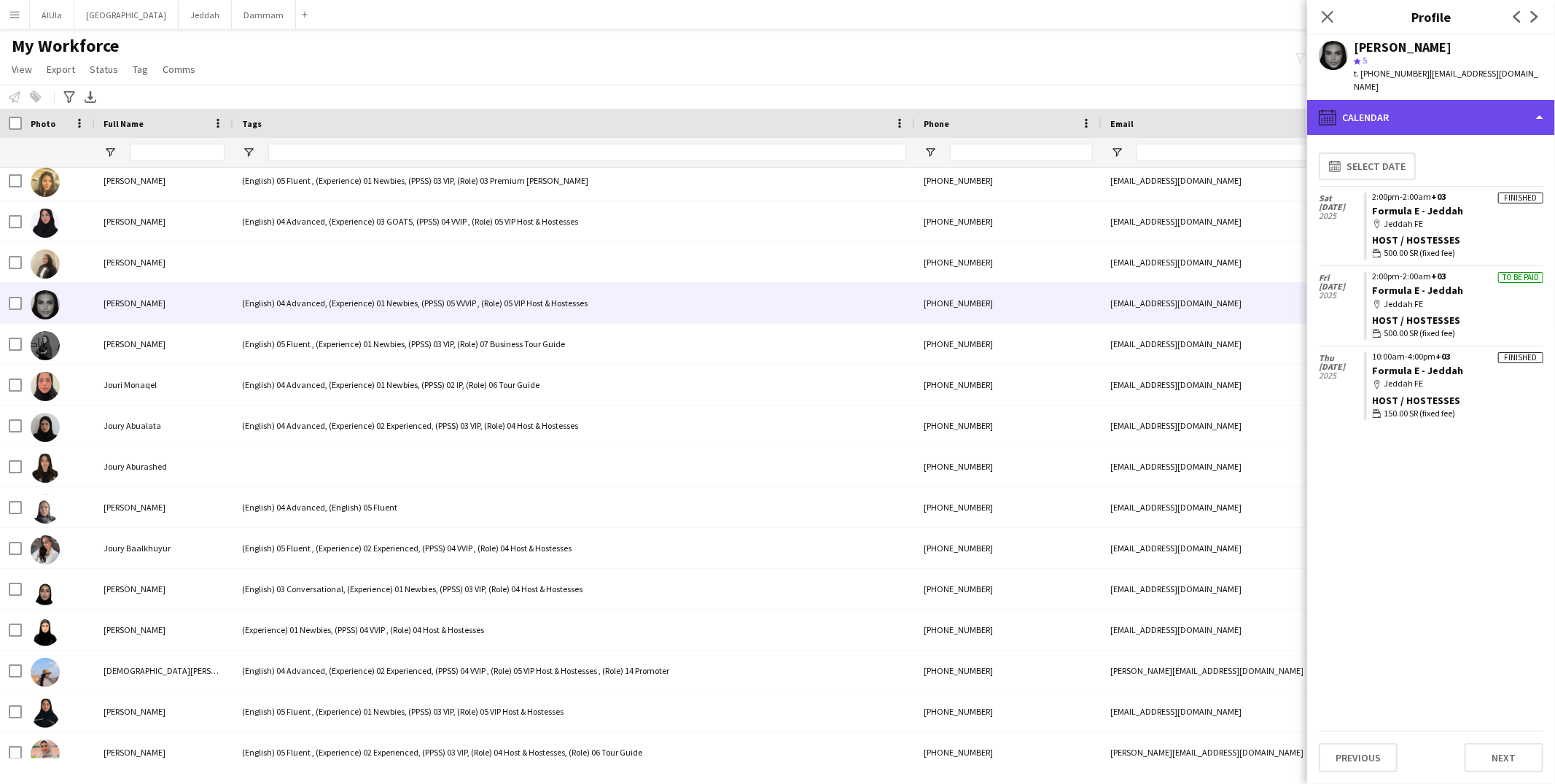
click at [1422, 126] on div "calendar-full Calendar" at bounding box center [1431, 117] width 248 height 35
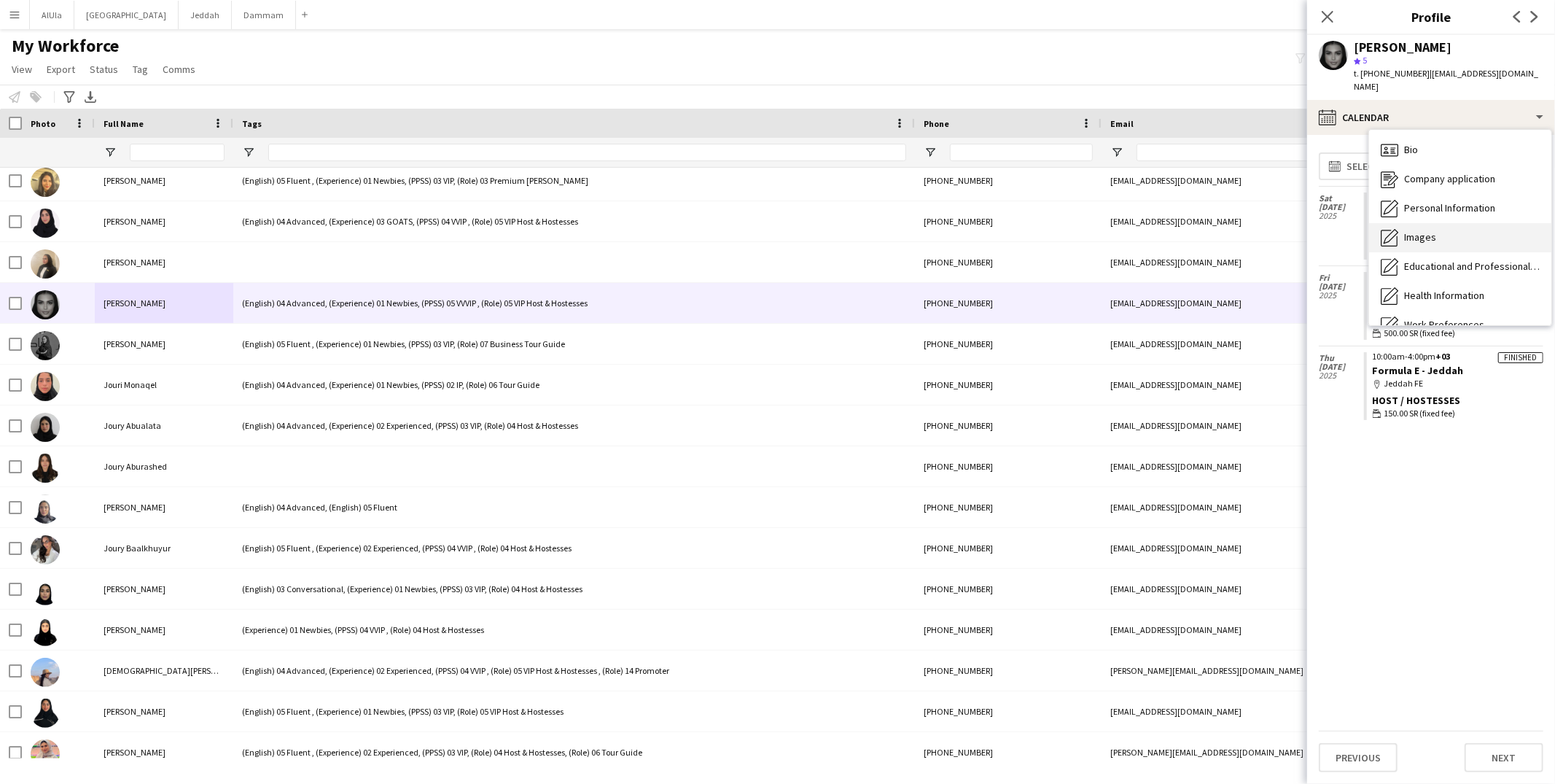
click at [1419, 243] on span "Images" at bounding box center [1420, 237] width 32 height 13
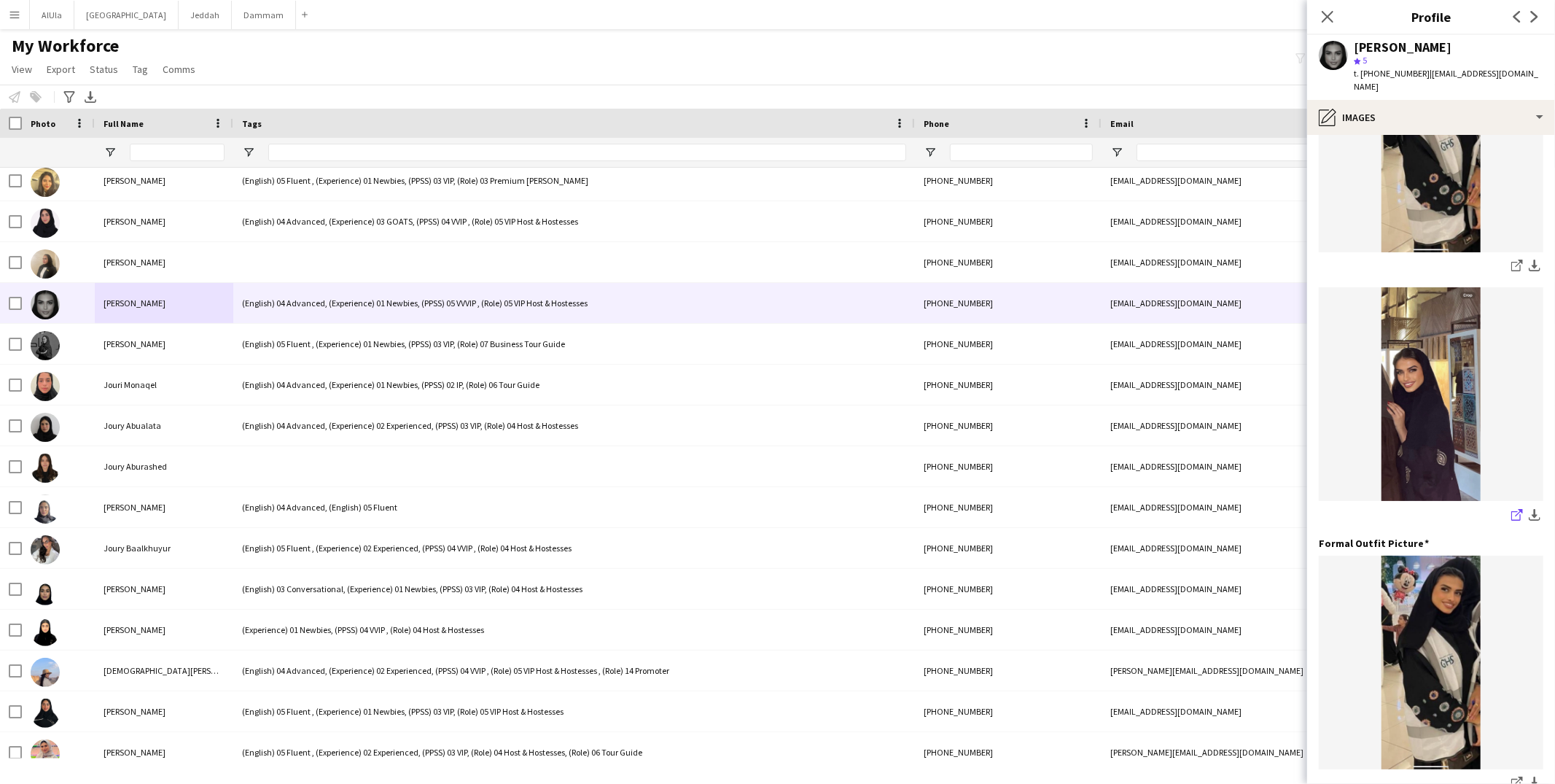
click at [1511, 514] on icon "share-external-link-1" at bounding box center [1517, 515] width 12 height 12
click at [1355, 112] on div "pencil4 Images" at bounding box center [1431, 117] width 248 height 35
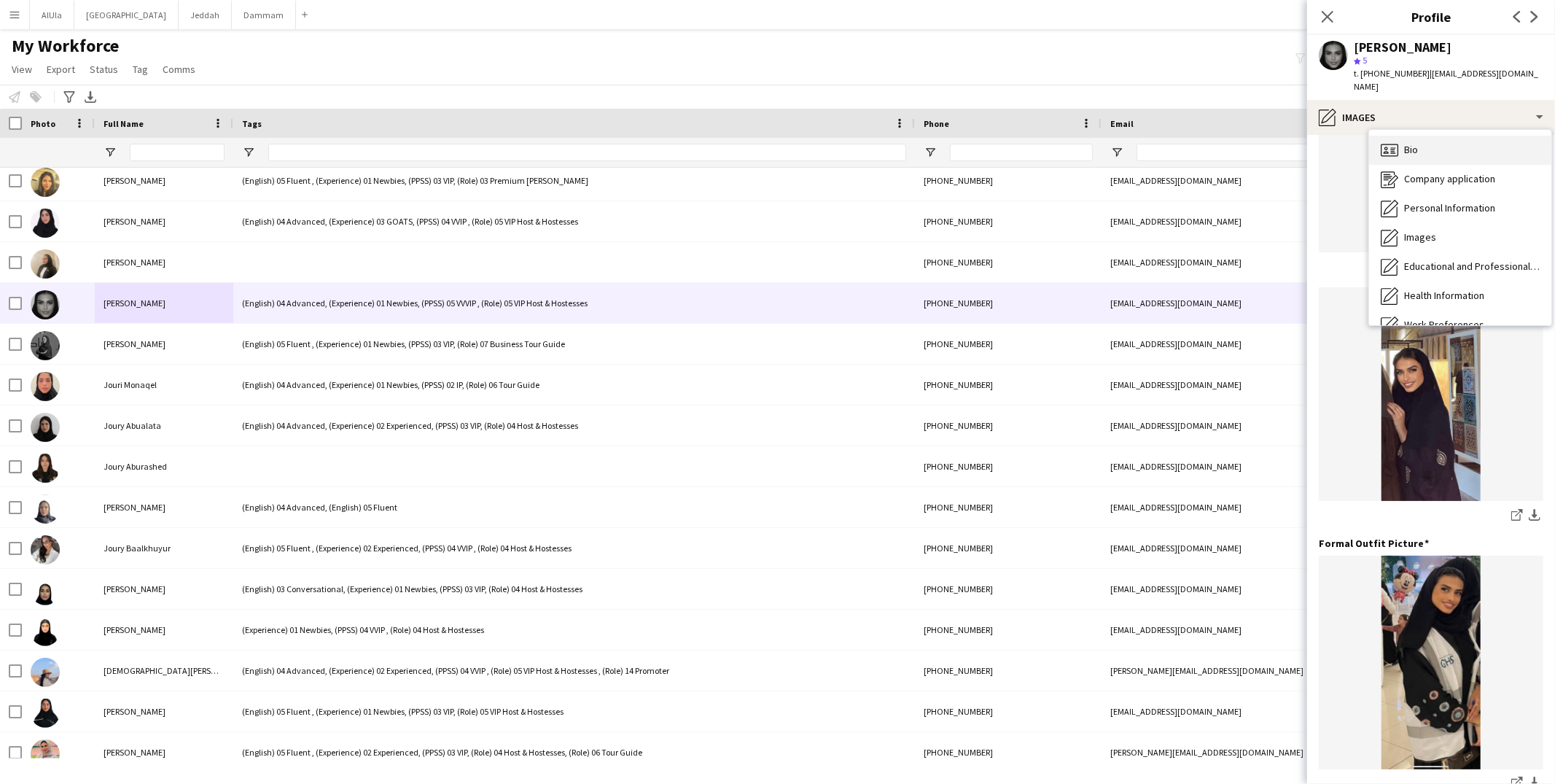
click at [1409, 156] on span "Bio" at bounding box center [1411, 149] width 14 height 13
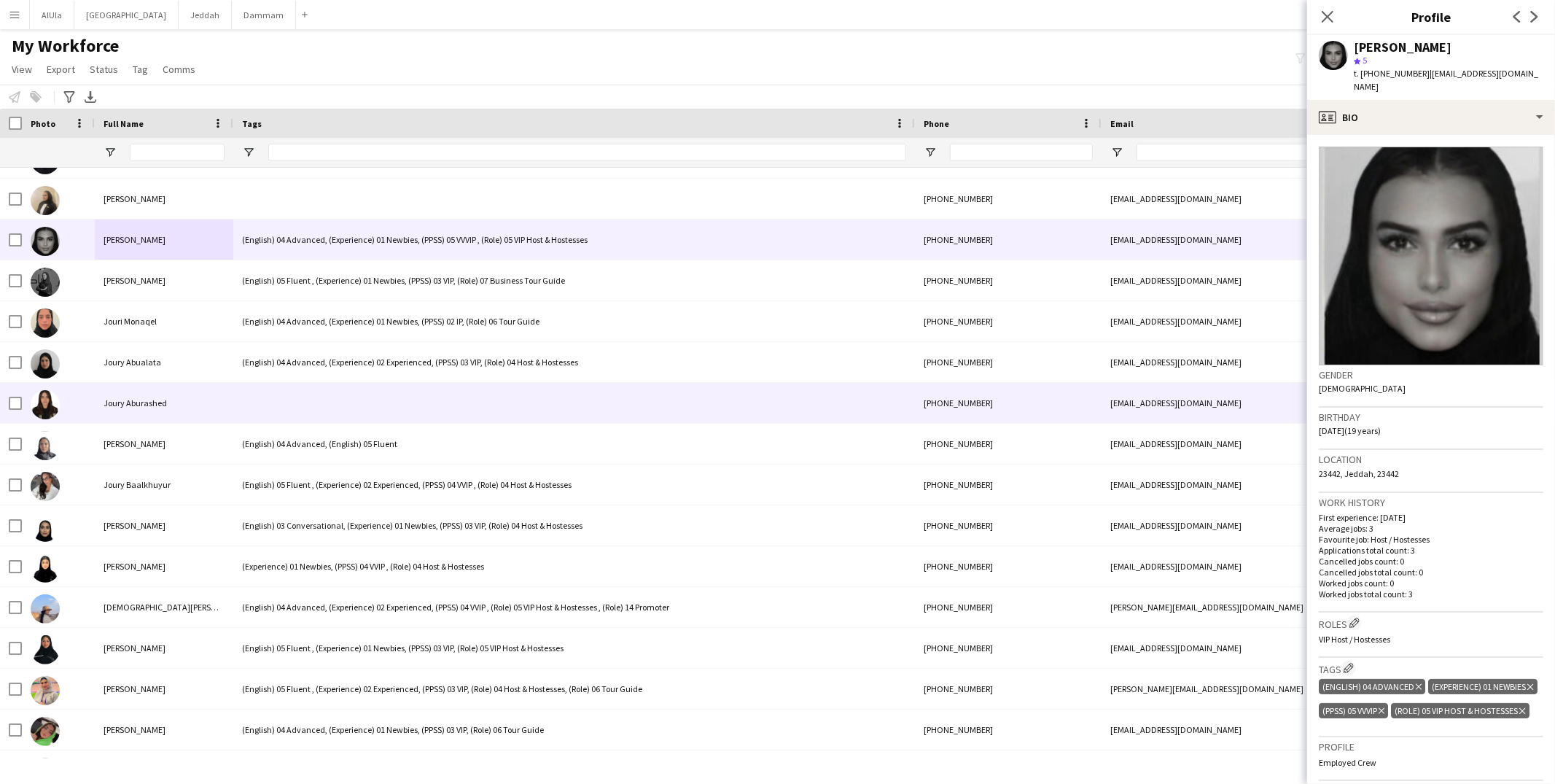
click at [255, 417] on div at bounding box center [573, 402] width 681 height 40
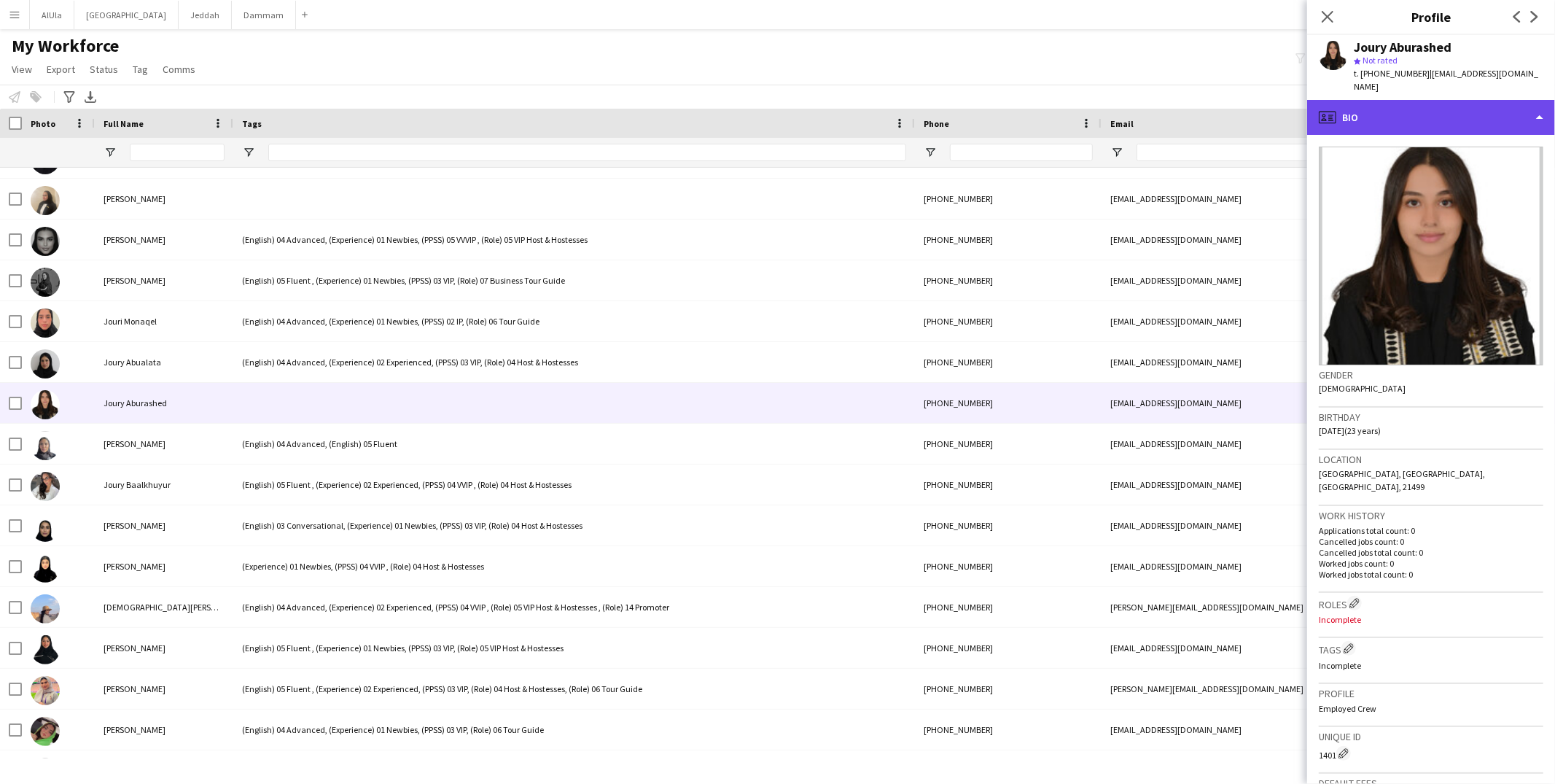
click at [1415, 108] on div "profile Bio" at bounding box center [1431, 117] width 248 height 35
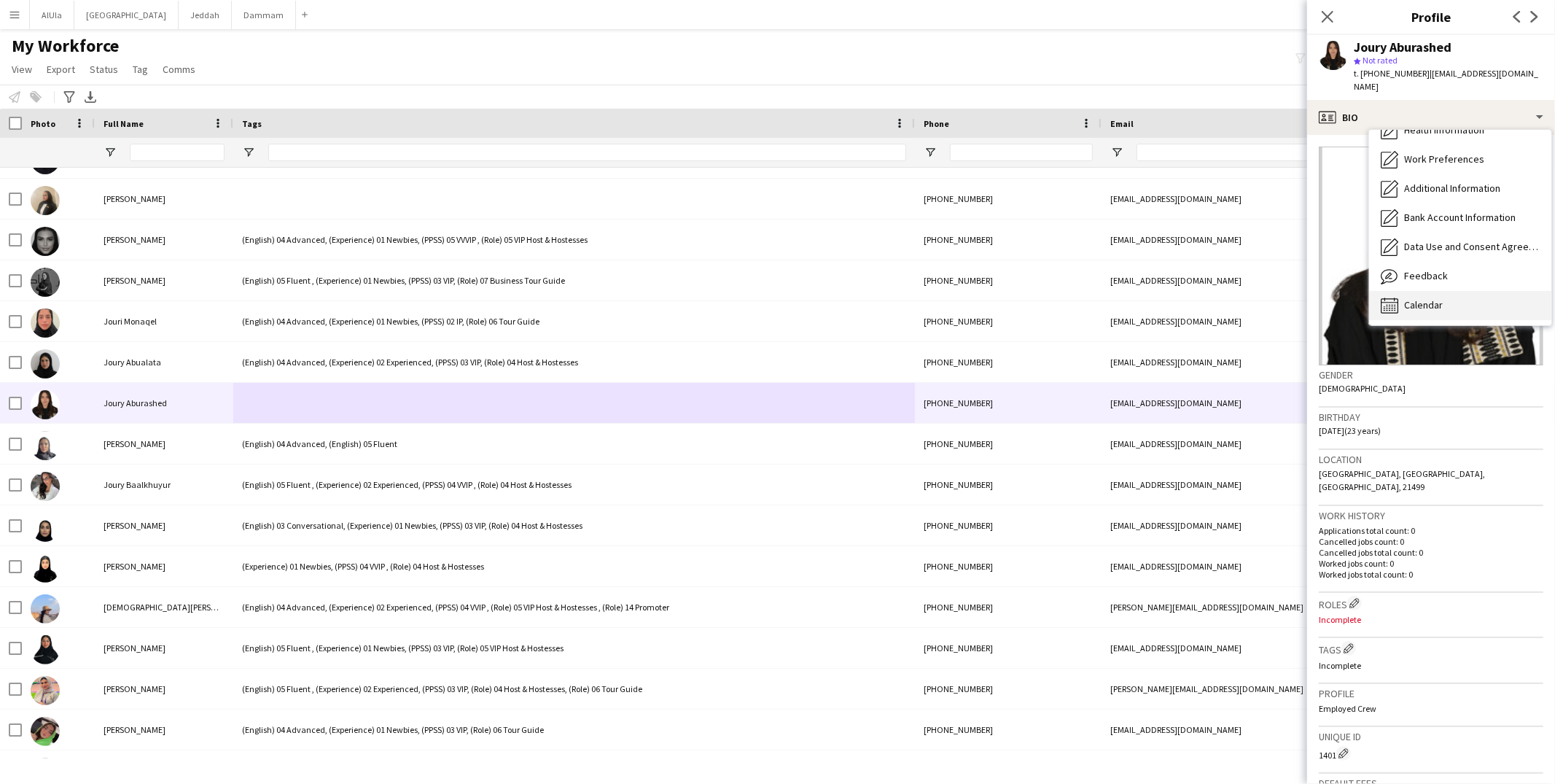
click at [1442, 291] on div "Calendar Calendar" at bounding box center [1459, 305] width 182 height 29
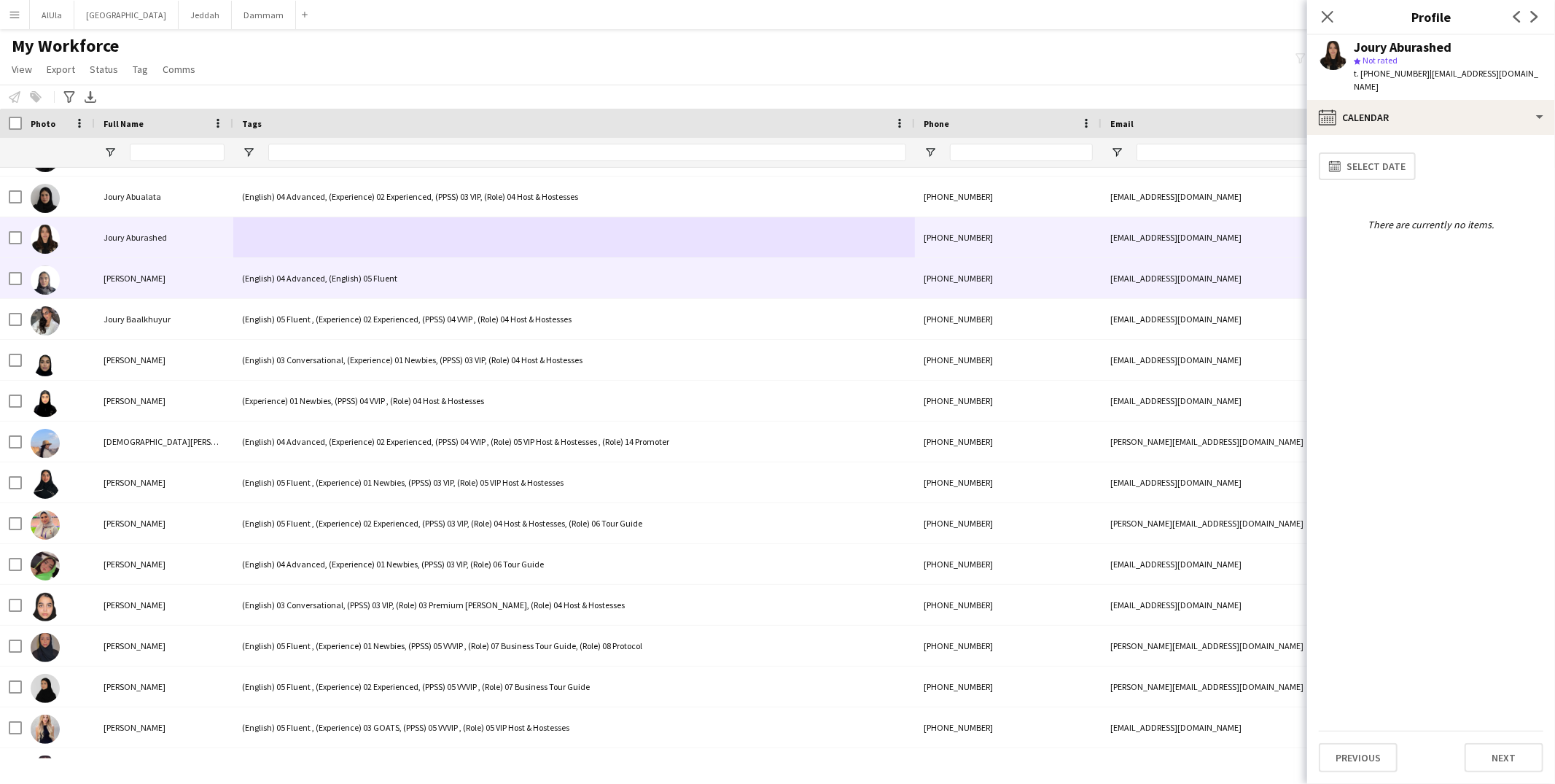
click at [203, 281] on div "[PERSON_NAME]" at bounding box center [164, 278] width 139 height 40
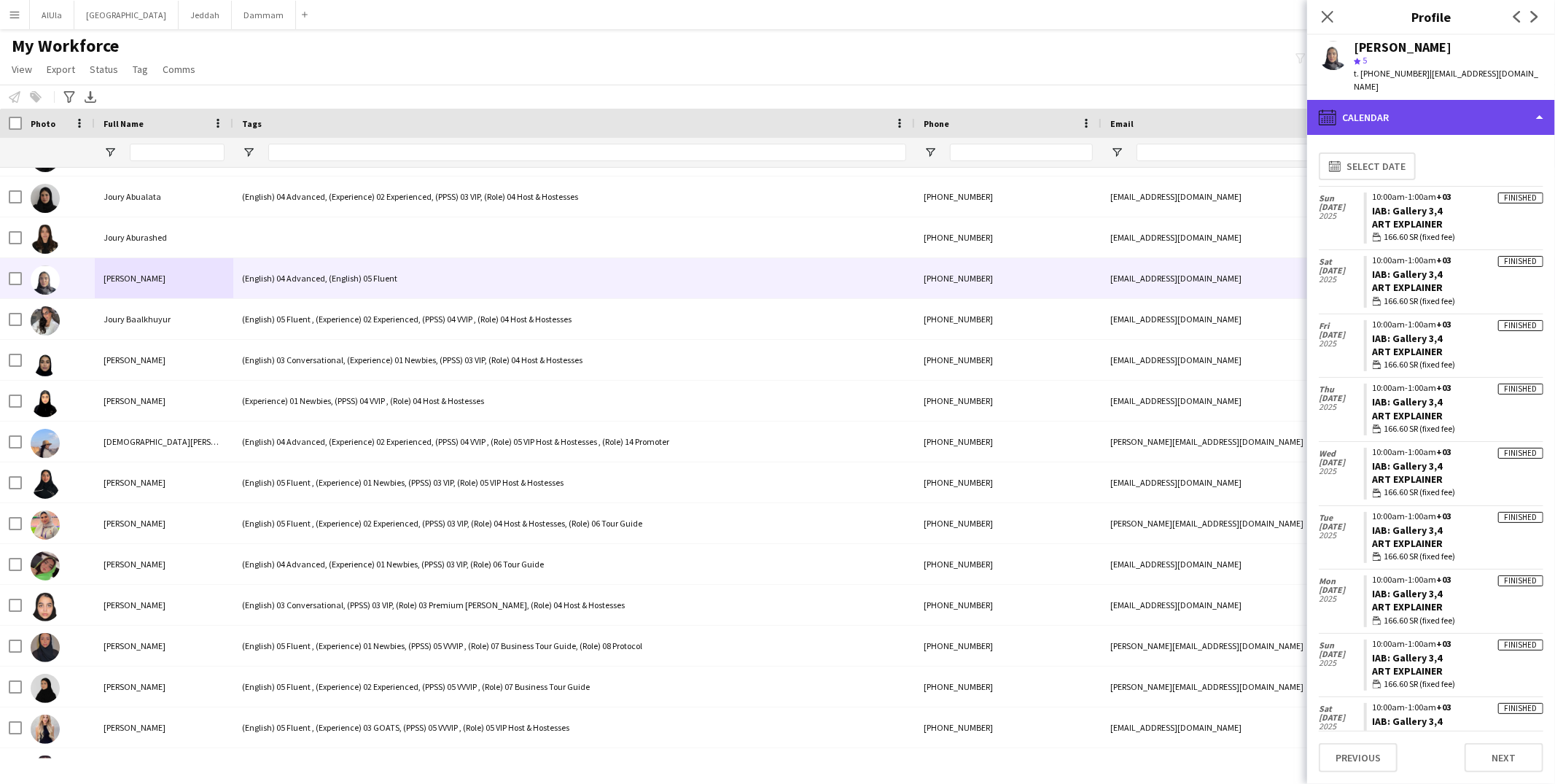
click at [1403, 109] on div "calendar-full Calendar" at bounding box center [1431, 117] width 248 height 35
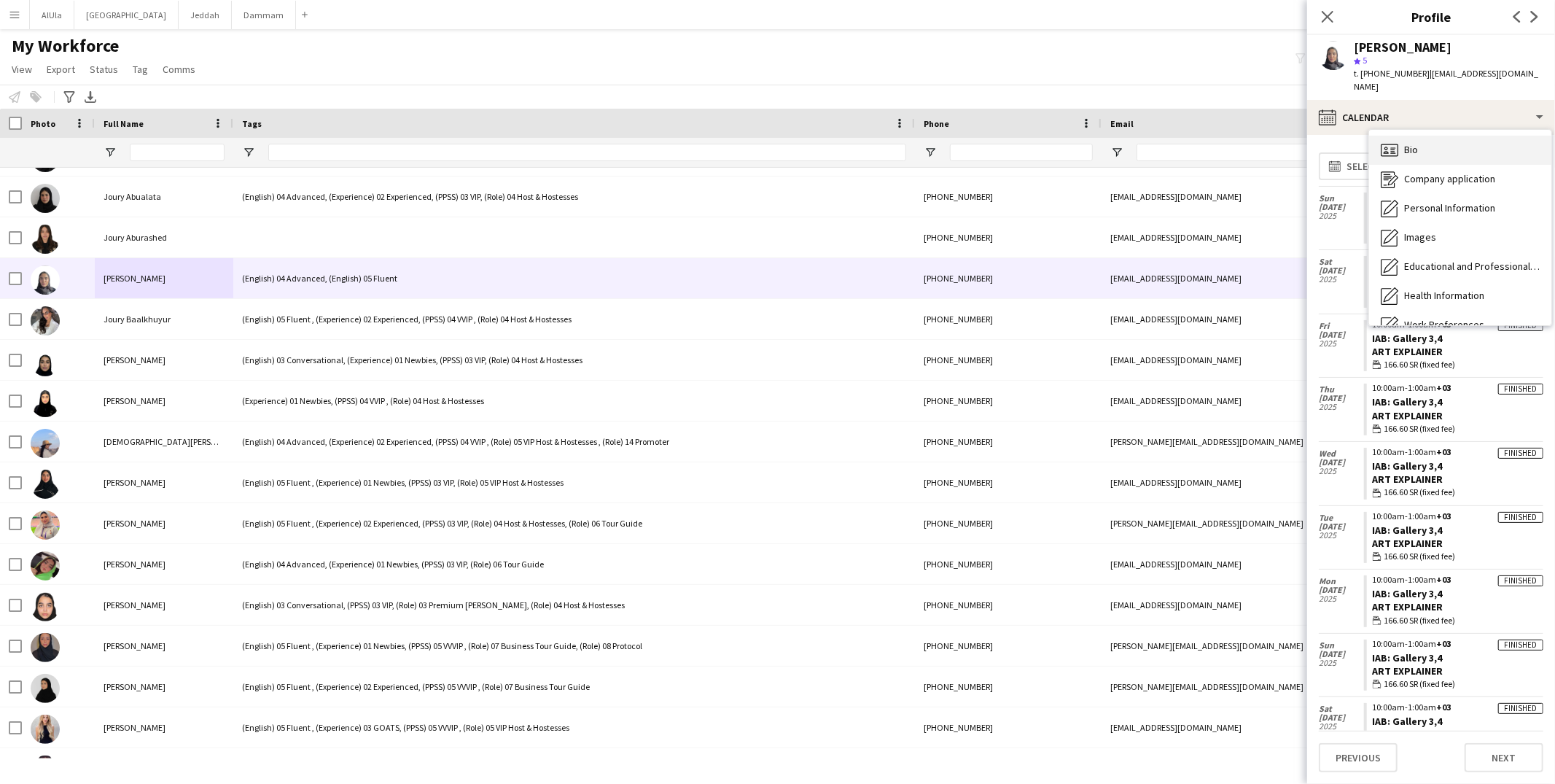
click at [1409, 143] on span "Bio" at bounding box center [1411, 149] width 14 height 13
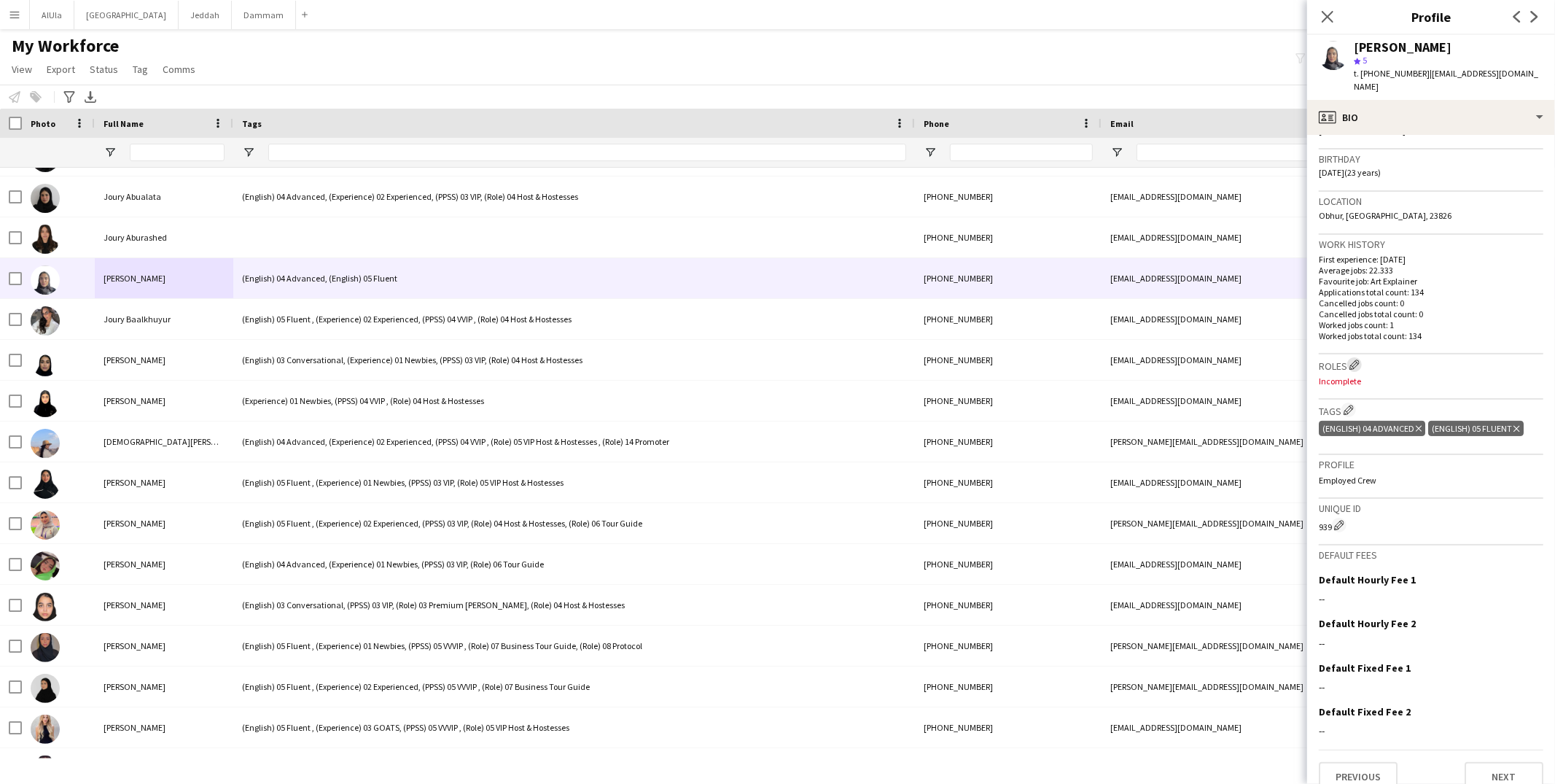
click at [1353, 359] on app-icon "Edit crew company roles" at bounding box center [1354, 364] width 10 height 10
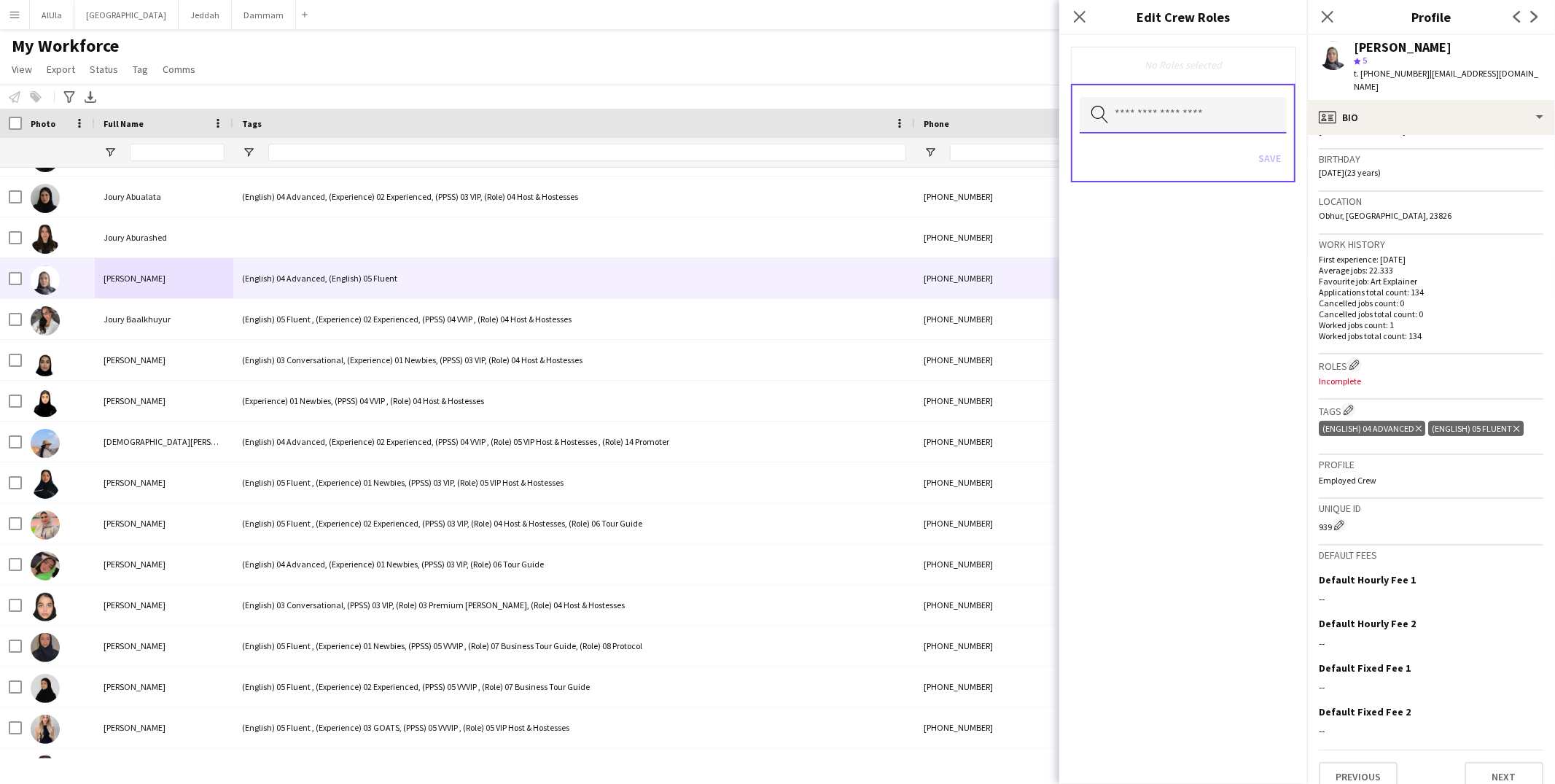
click at [1122, 116] on input "text" at bounding box center [1183, 115] width 207 height 36
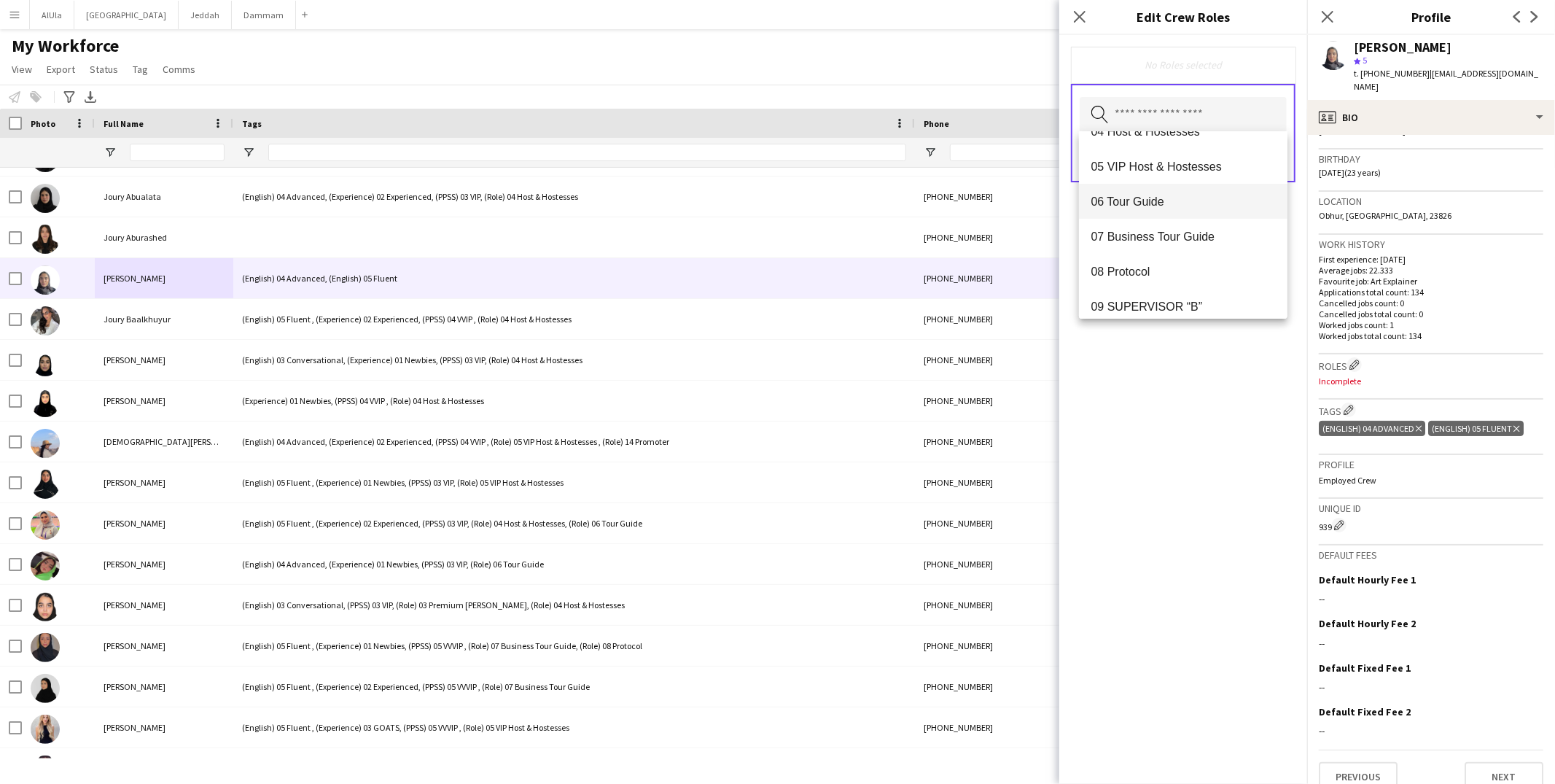
click at [1140, 199] on span "06 Tour Guide" at bounding box center [1183, 201] width 186 height 14
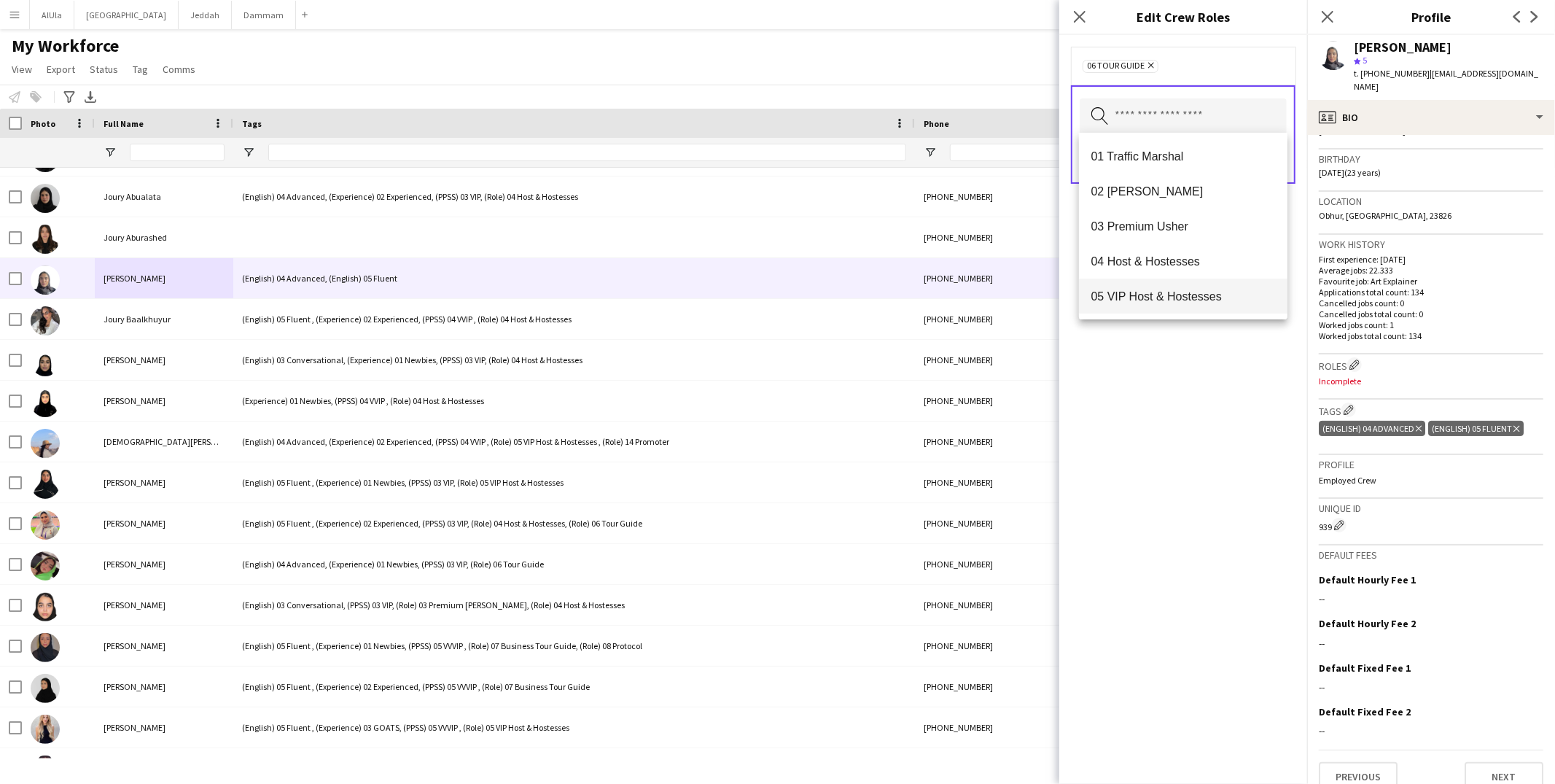
click at [1156, 301] on span "05 VIP Host & Hostesses" at bounding box center [1183, 296] width 186 height 14
click at [1185, 408] on div "05 VIP Host & Hostesses Remove 06 Tour Guide Remove Search by role type Save" at bounding box center [1183, 409] width 248 height 749
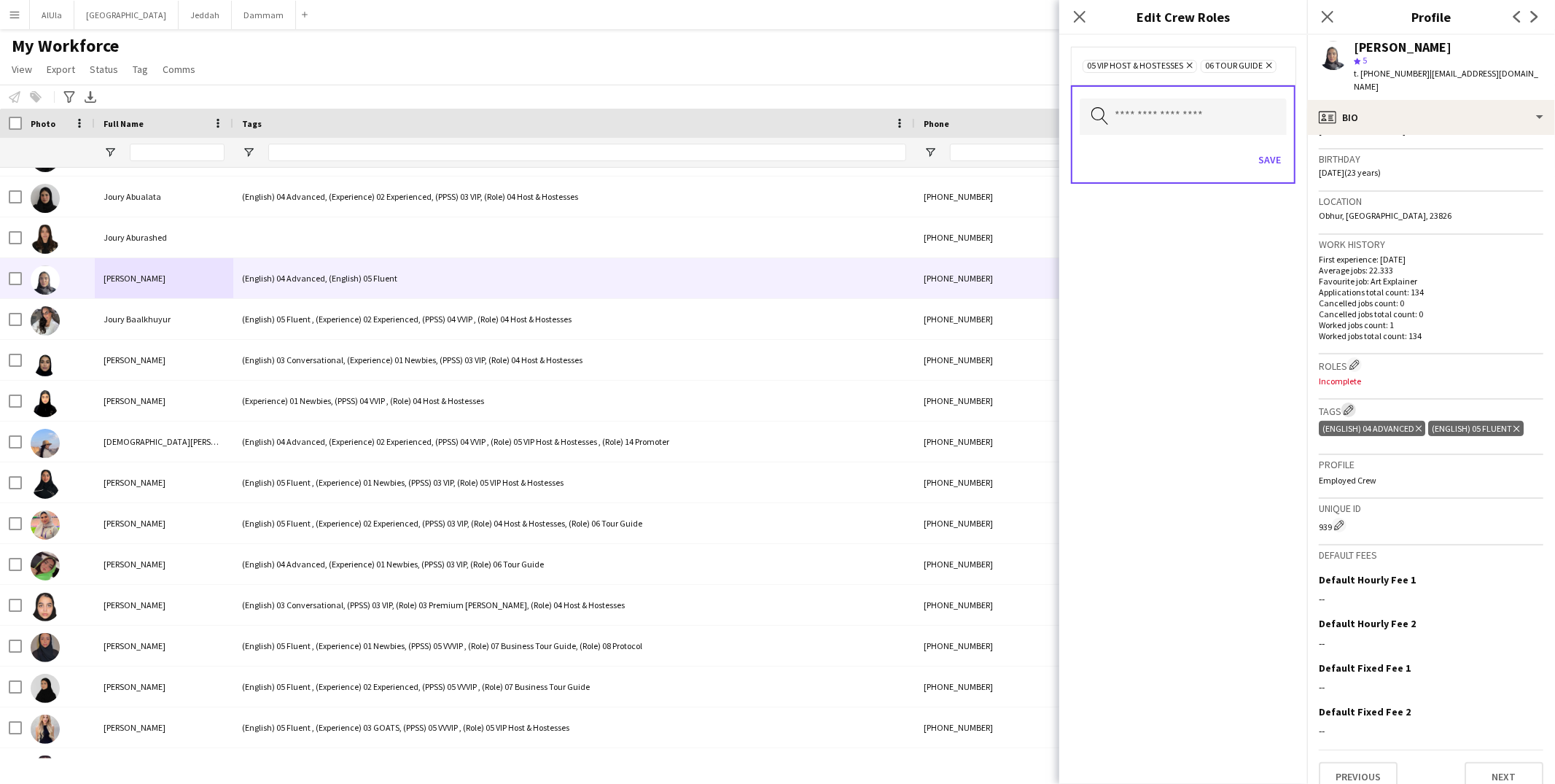
click at [1350, 405] on app-icon "Edit crew company tags" at bounding box center [1348, 409] width 10 height 10
click at [1355, 359] on app-icon "Edit crew company roles" at bounding box center [1354, 364] width 10 height 10
click at [1188, 121] on input "text" at bounding box center [1183, 115] width 207 height 36
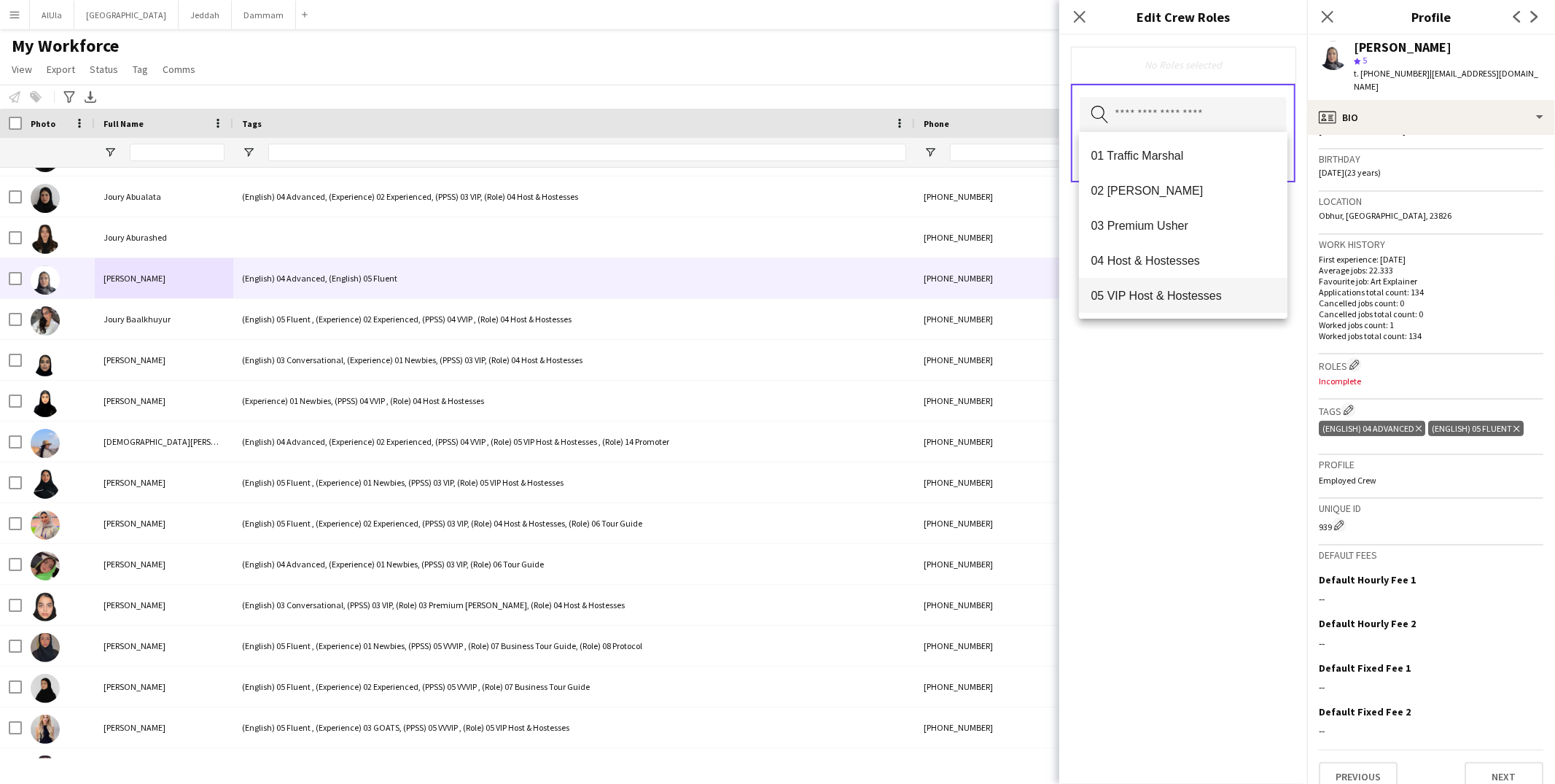
click at [1172, 282] on mat-option "05 VIP Host & Hostesses" at bounding box center [1183, 296] width 209 height 35
click at [1162, 294] on span "06 Tour Guide" at bounding box center [1183, 296] width 186 height 14
click at [1159, 430] on div "05 VIP Host & Hostesses Remove 06 Tour Guide Remove Search by role type Save" at bounding box center [1183, 409] width 248 height 749
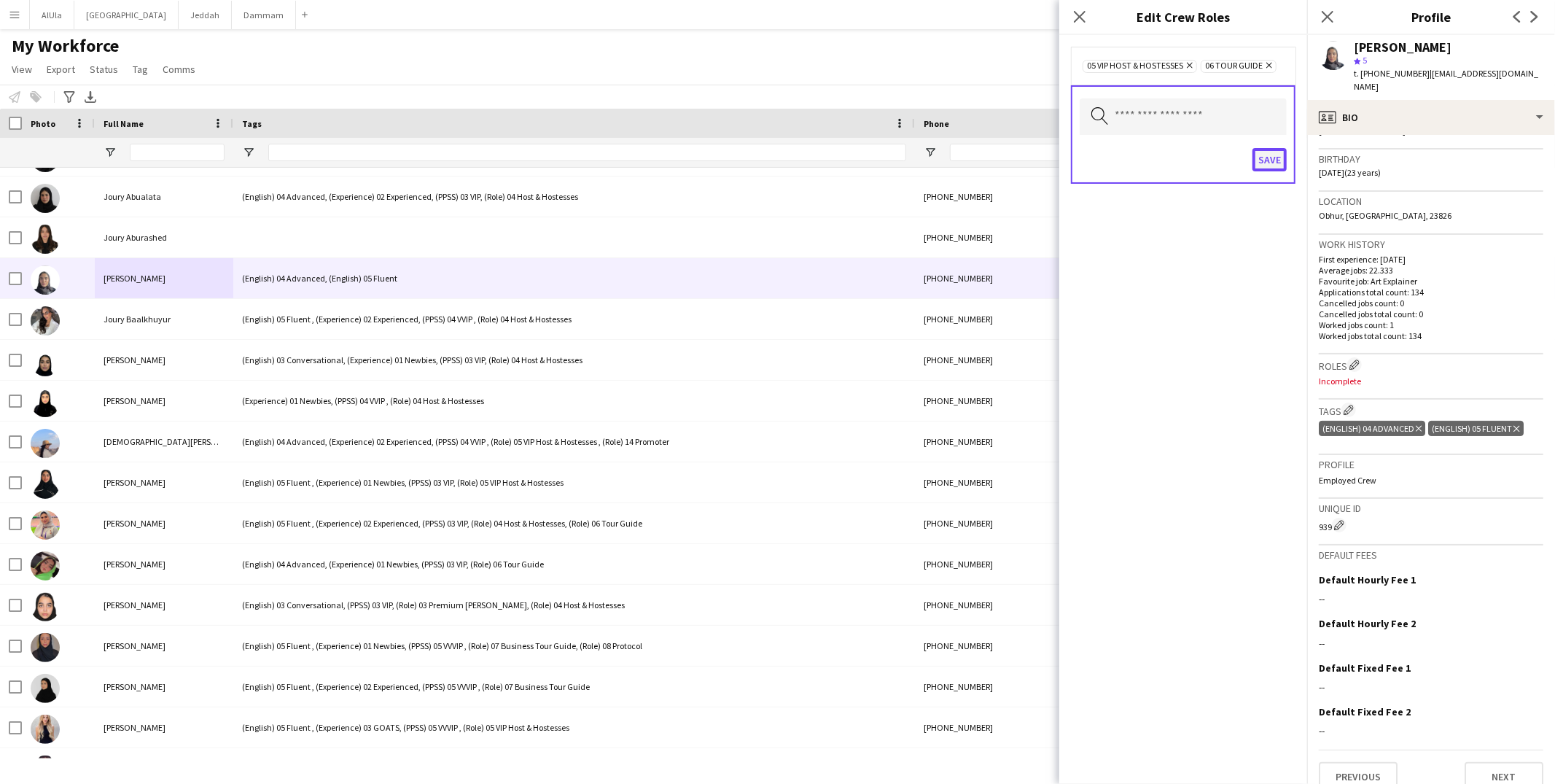
click at [1272, 158] on button "Save" at bounding box center [1269, 159] width 34 height 23
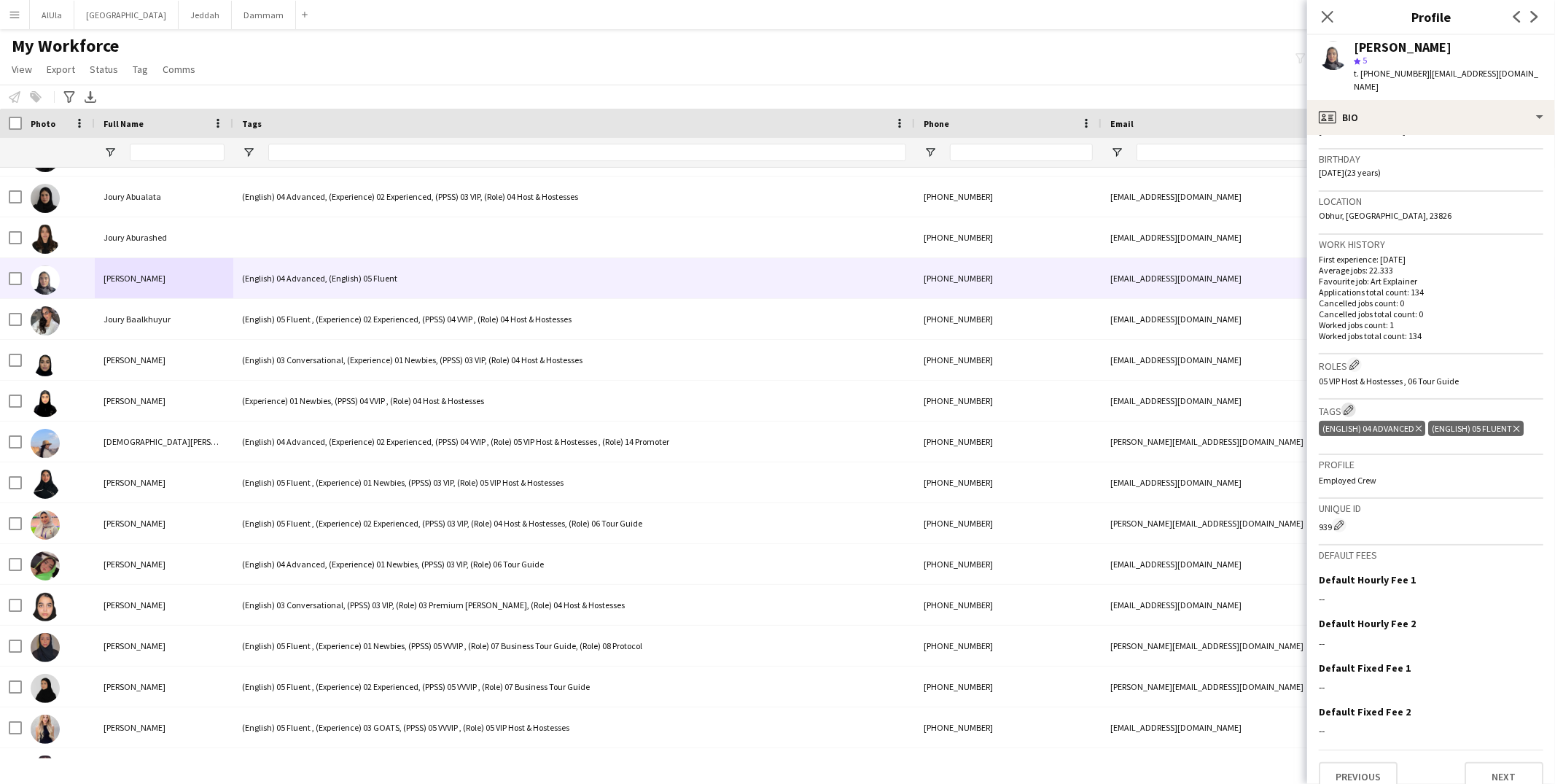
click at [1346, 405] on app-icon "Edit crew company tags" at bounding box center [1348, 409] width 10 height 10
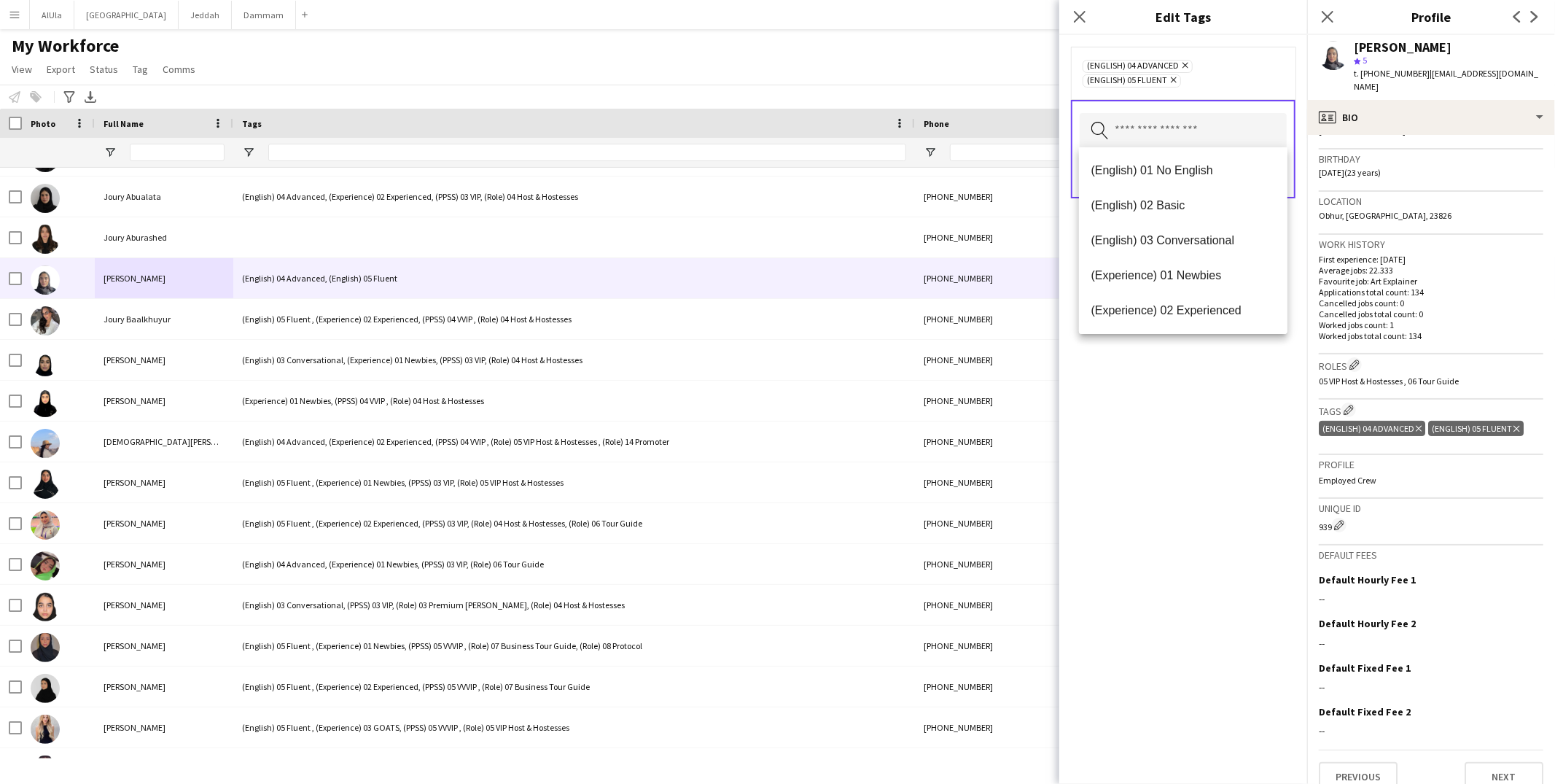
click at [1133, 136] on input "text" at bounding box center [1183, 131] width 207 height 36
click at [1156, 286] on mat-option "(Experience) 01 Newbies" at bounding box center [1183, 273] width 209 height 35
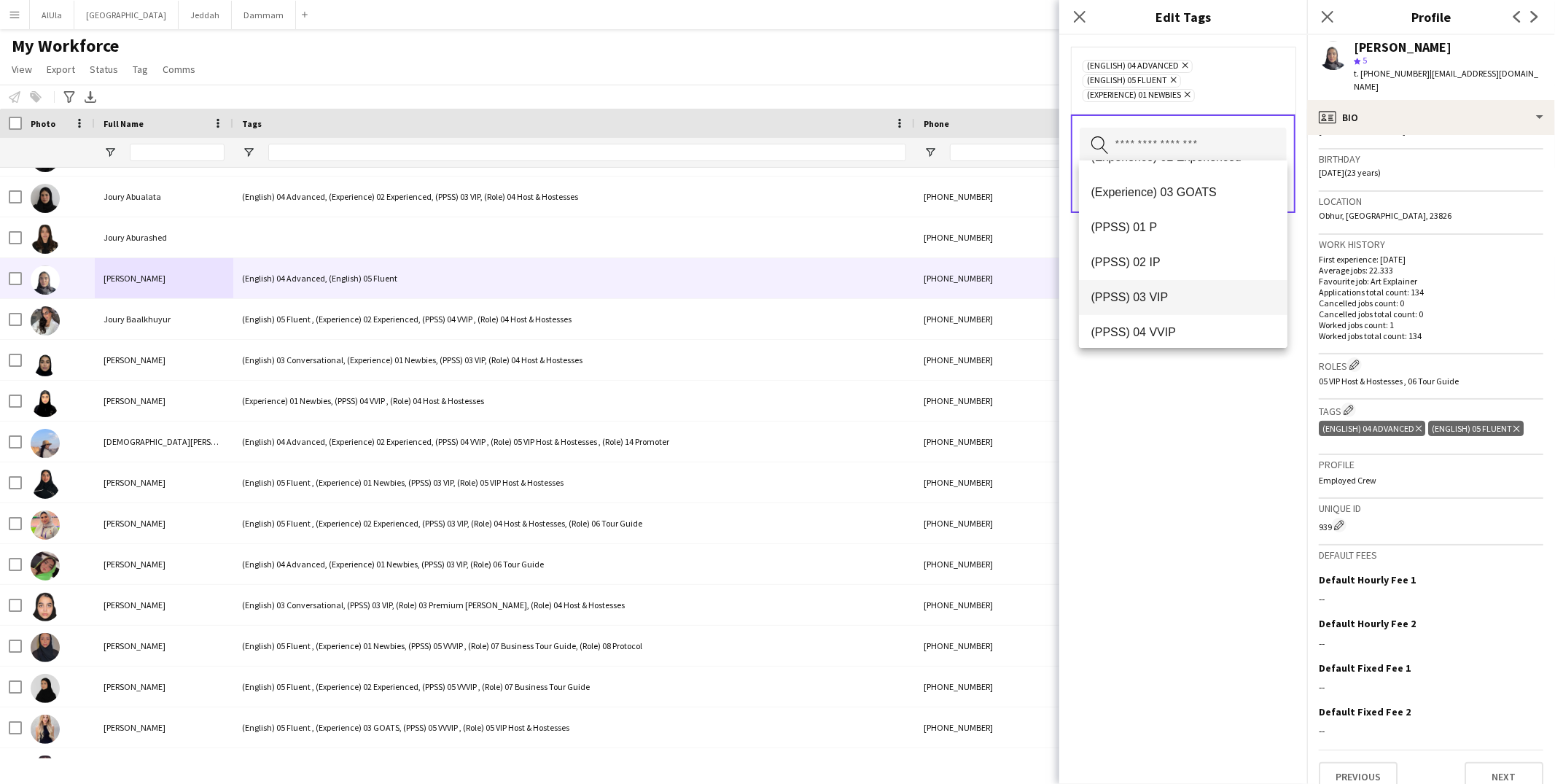
click at [1153, 297] on span "(PPSS) 03 VIP" at bounding box center [1183, 296] width 186 height 14
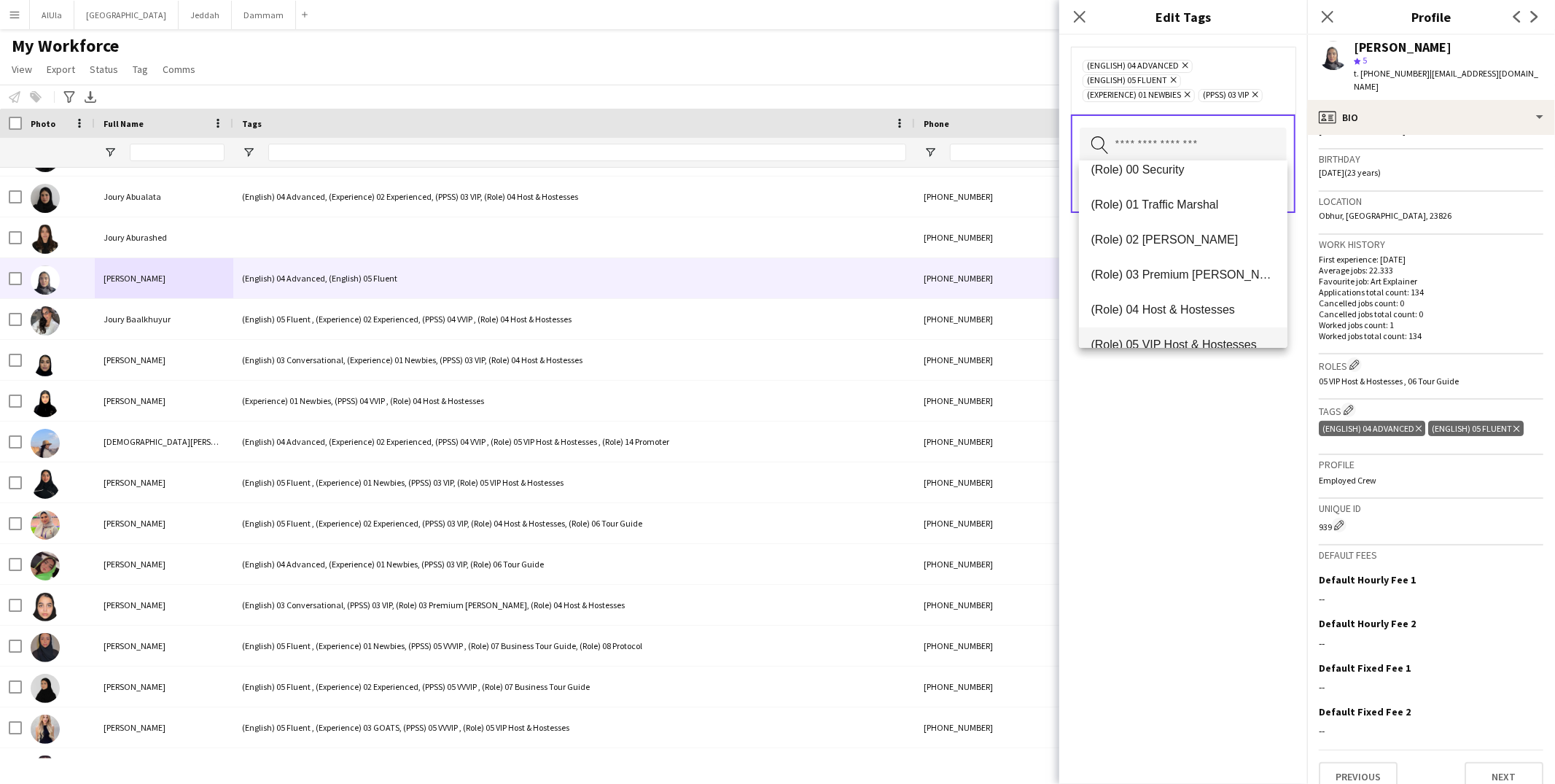
click at [1148, 339] on span "(Role) 05 VIP Host & Hostesses" at bounding box center [1183, 344] width 186 height 14
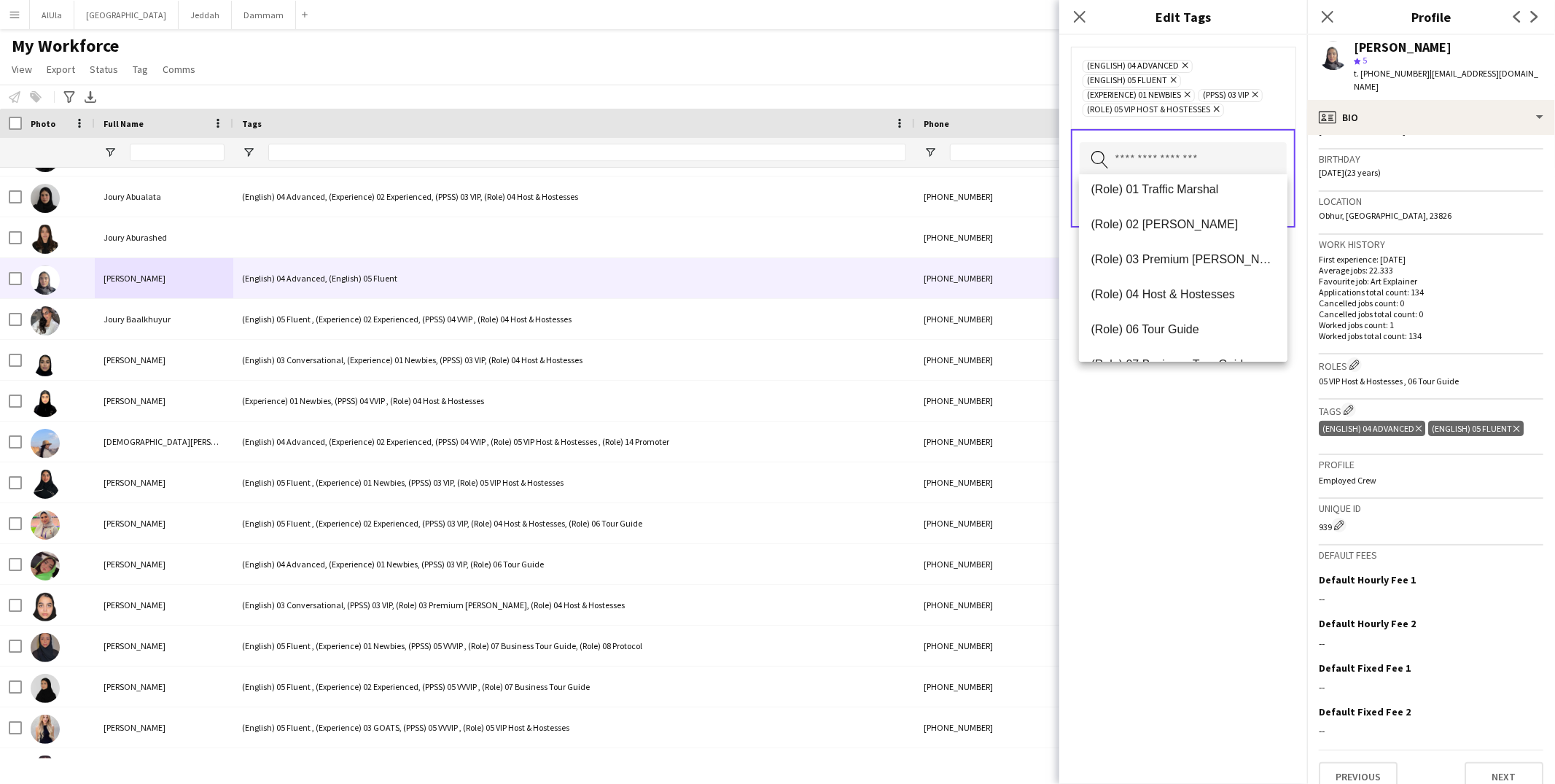
scroll to position [362, 0]
click at [1145, 333] on span "(Role) 06 Tour Guide" at bounding box center [1183, 325] width 186 height 14
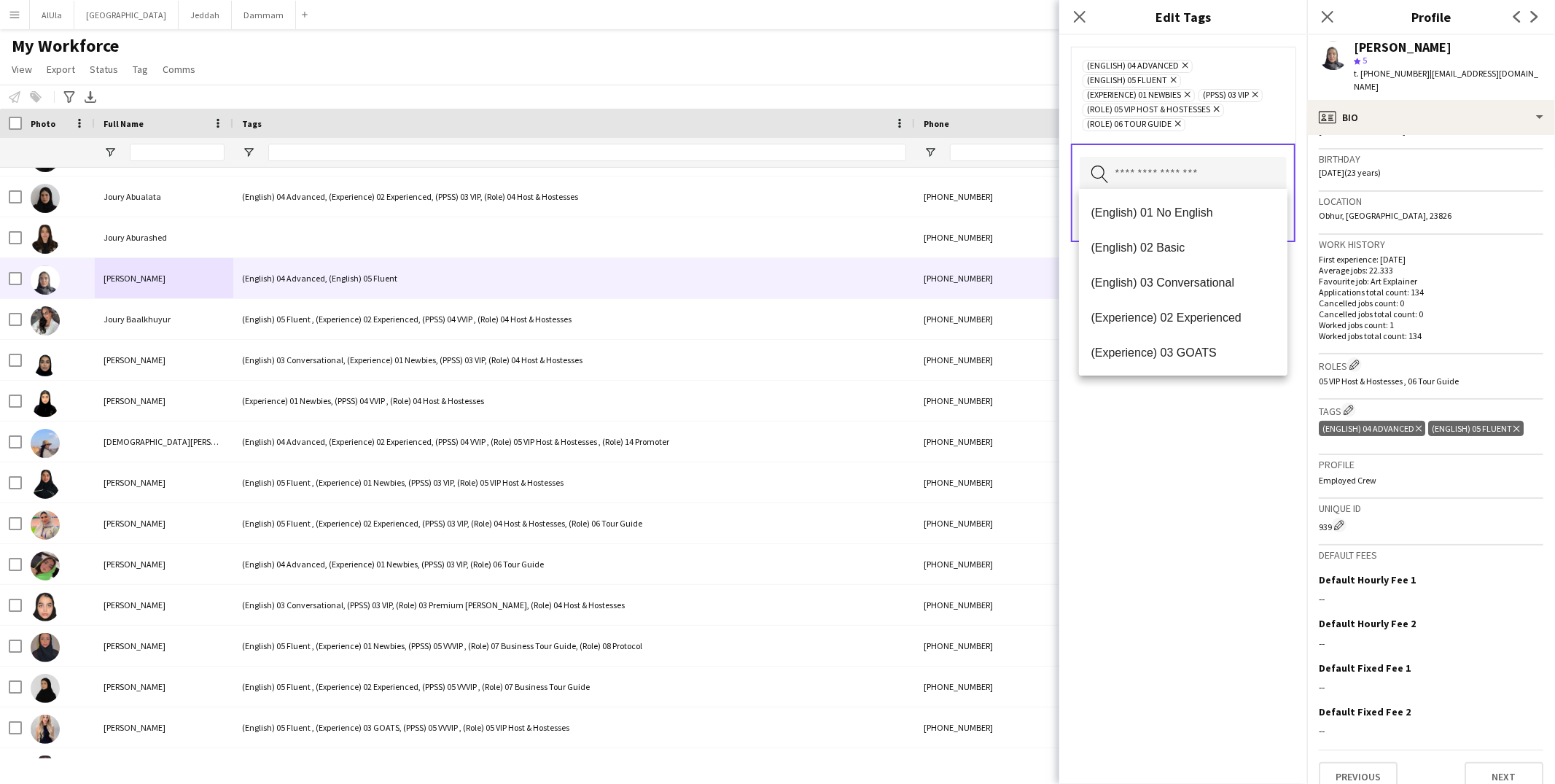
drag, startPoint x: 1145, startPoint y: 434, endPoint x: 1194, endPoint y: 307, distance: 136.1
click at [1145, 434] on div "(English) 04 Advanced Remove (English) 05 Fluent Remove (Experience) 01 Newbies…" at bounding box center [1183, 409] width 248 height 749
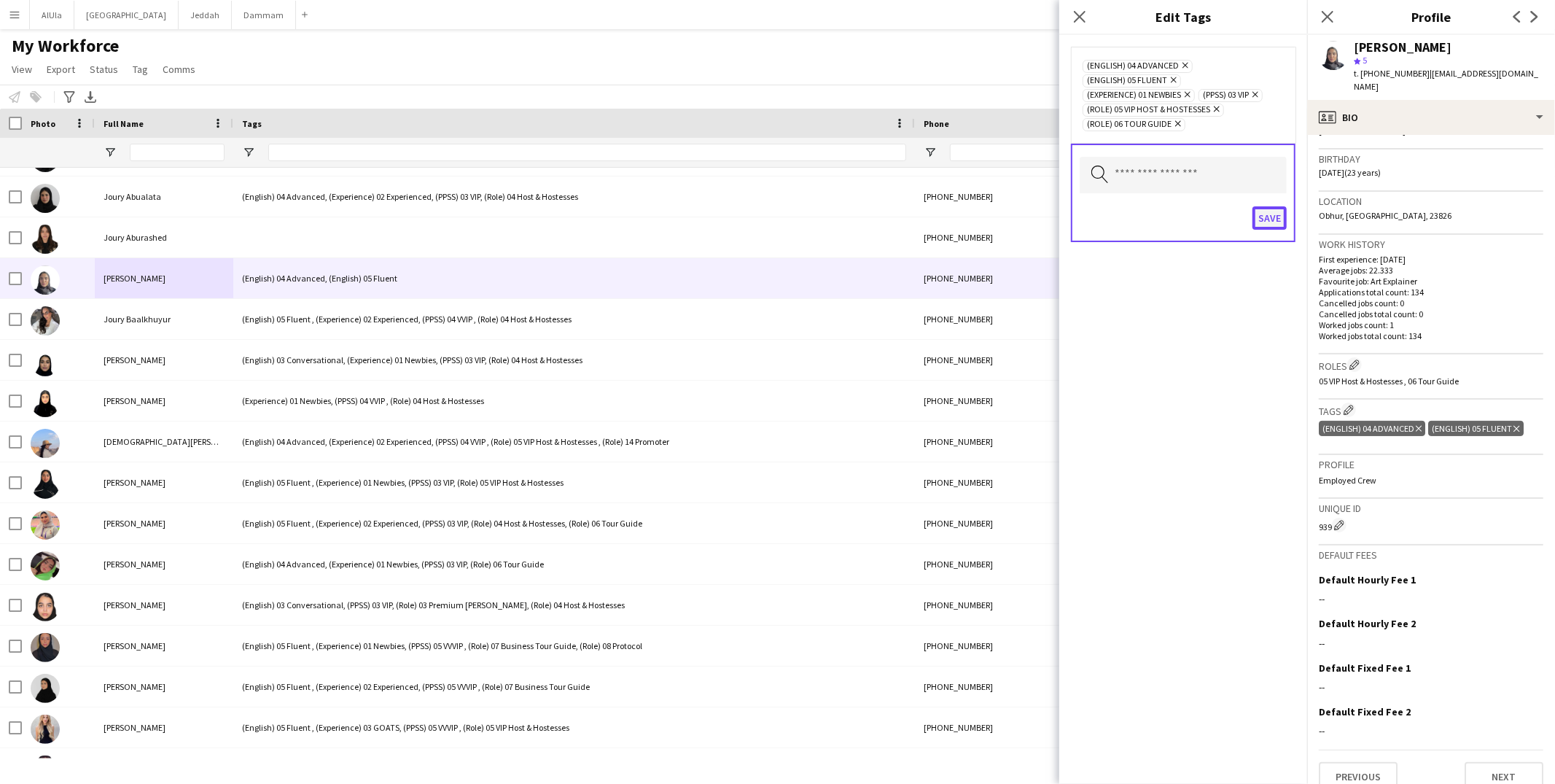
click at [1267, 220] on button "Save" at bounding box center [1269, 217] width 34 height 23
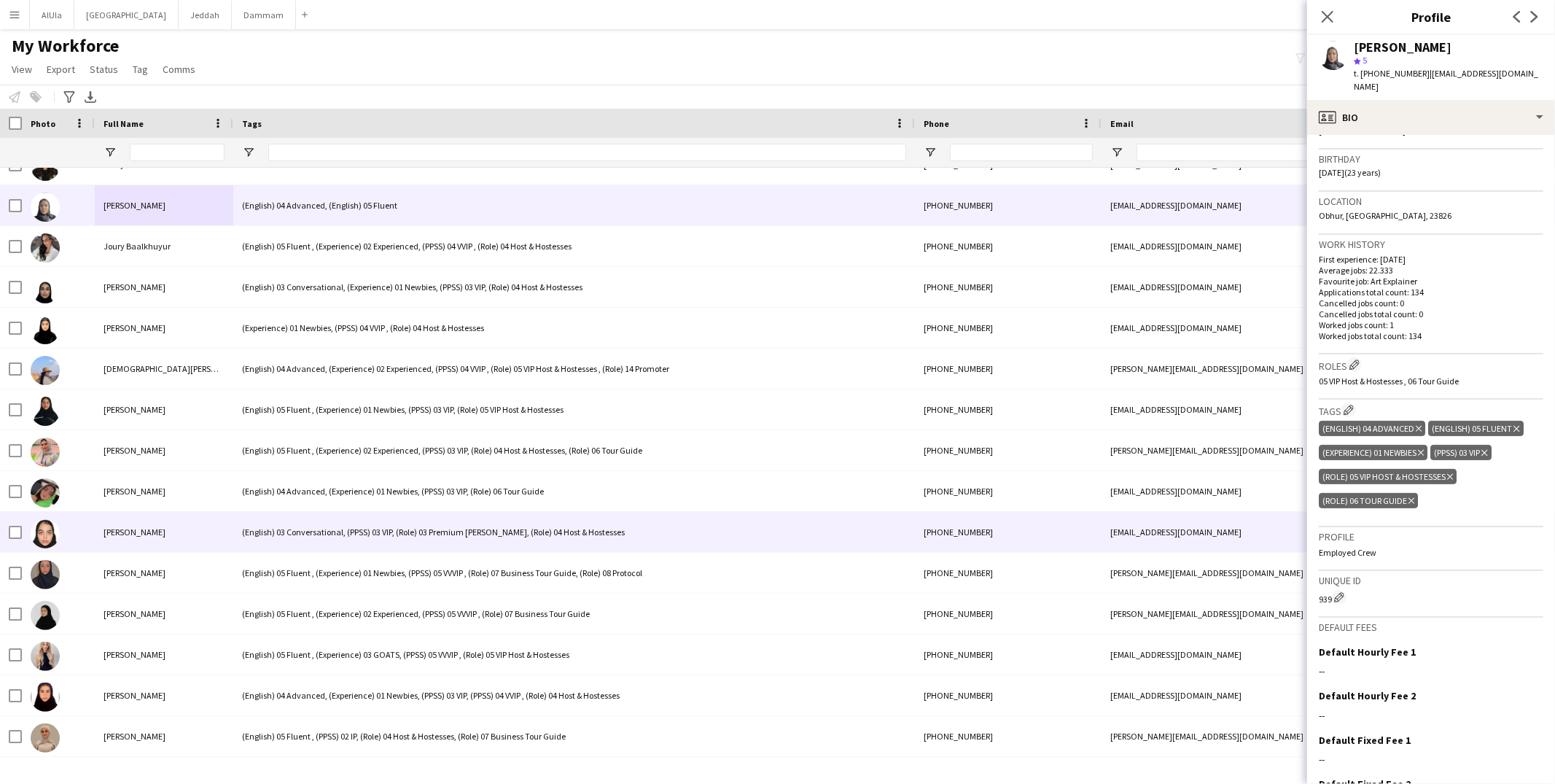
scroll to position [46066, 0]
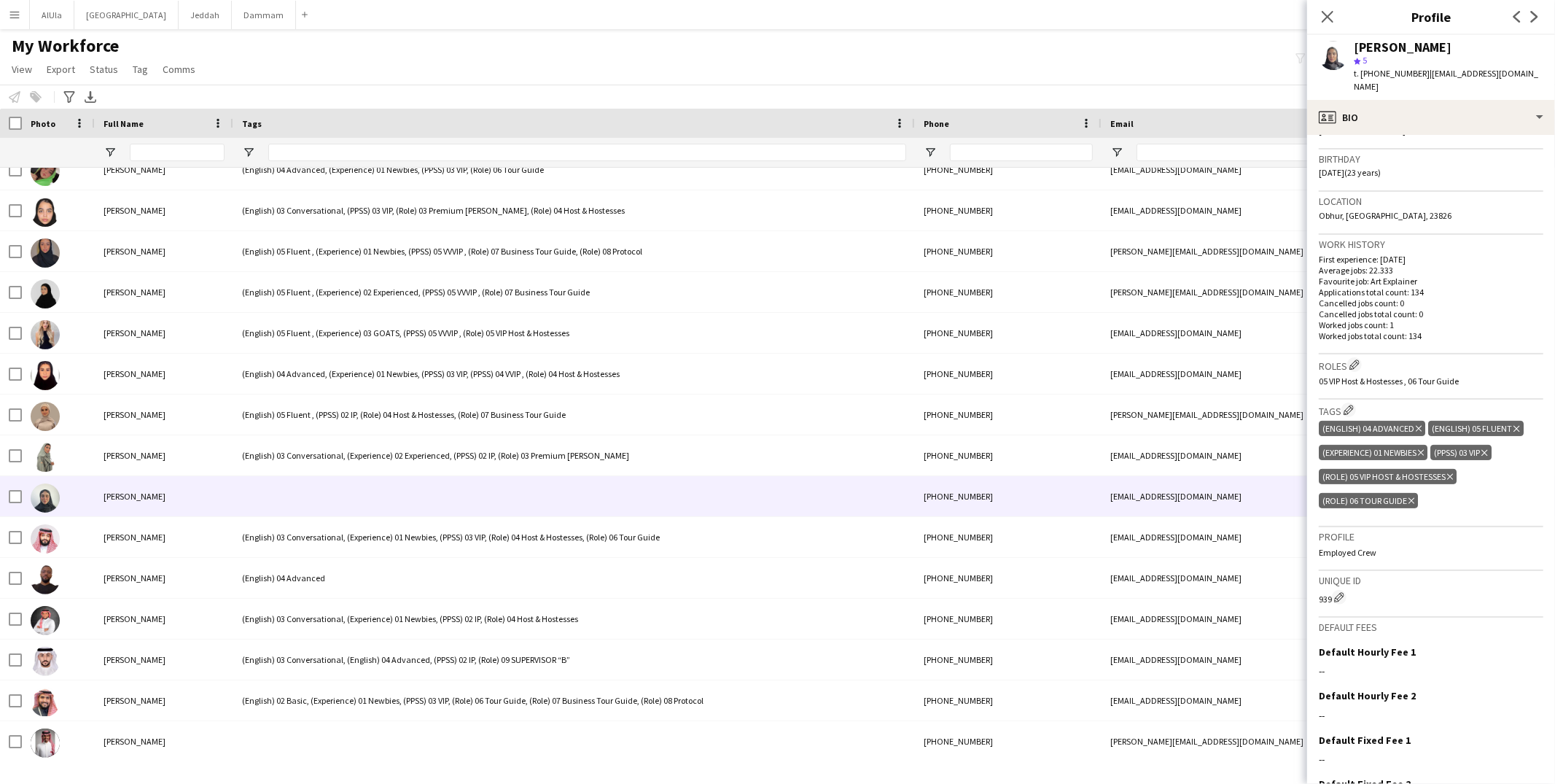
click at [247, 503] on div at bounding box center [573, 496] width 681 height 40
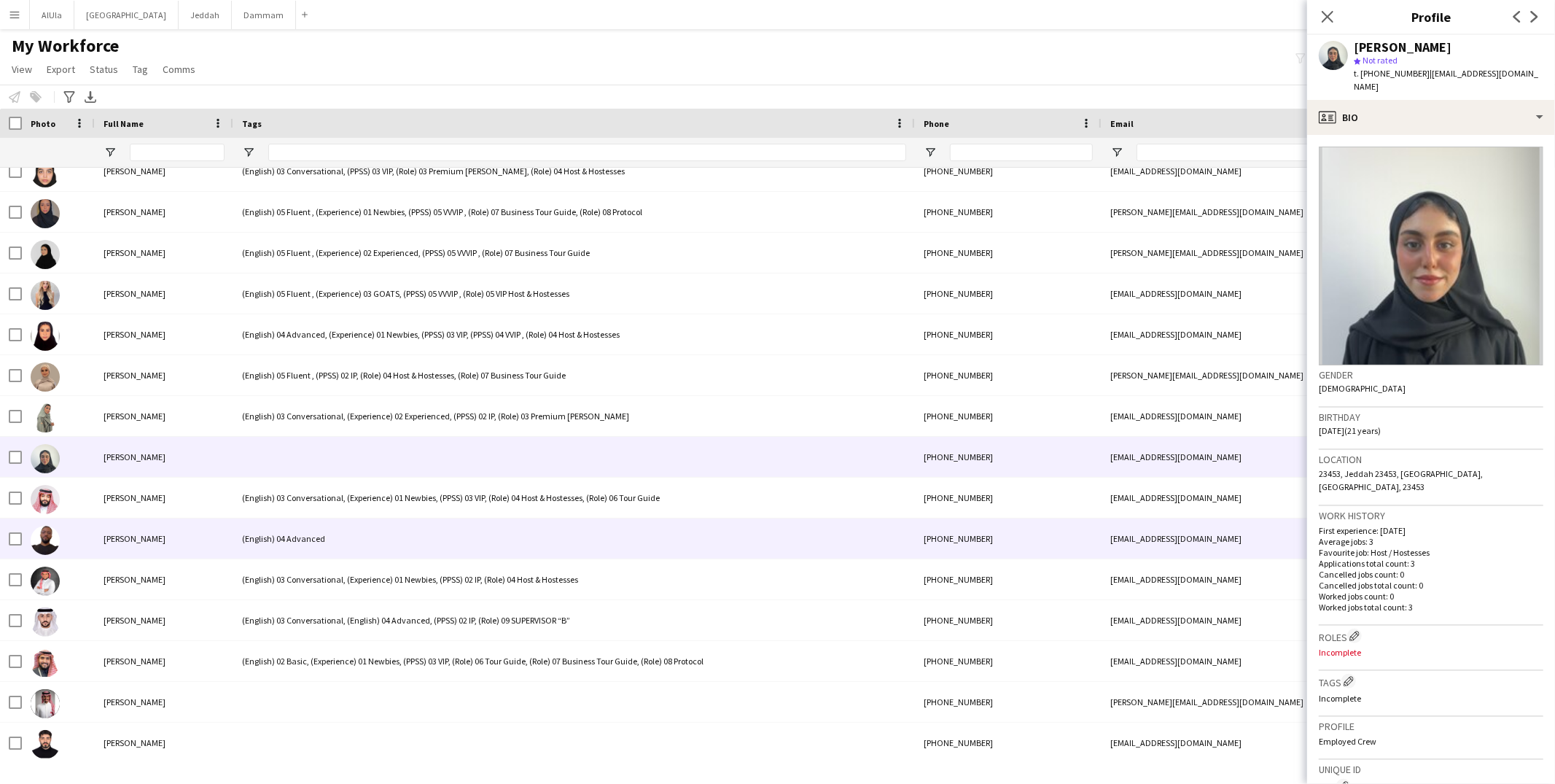
click at [261, 531] on div "(English) 04 Advanced" at bounding box center [573, 538] width 681 height 40
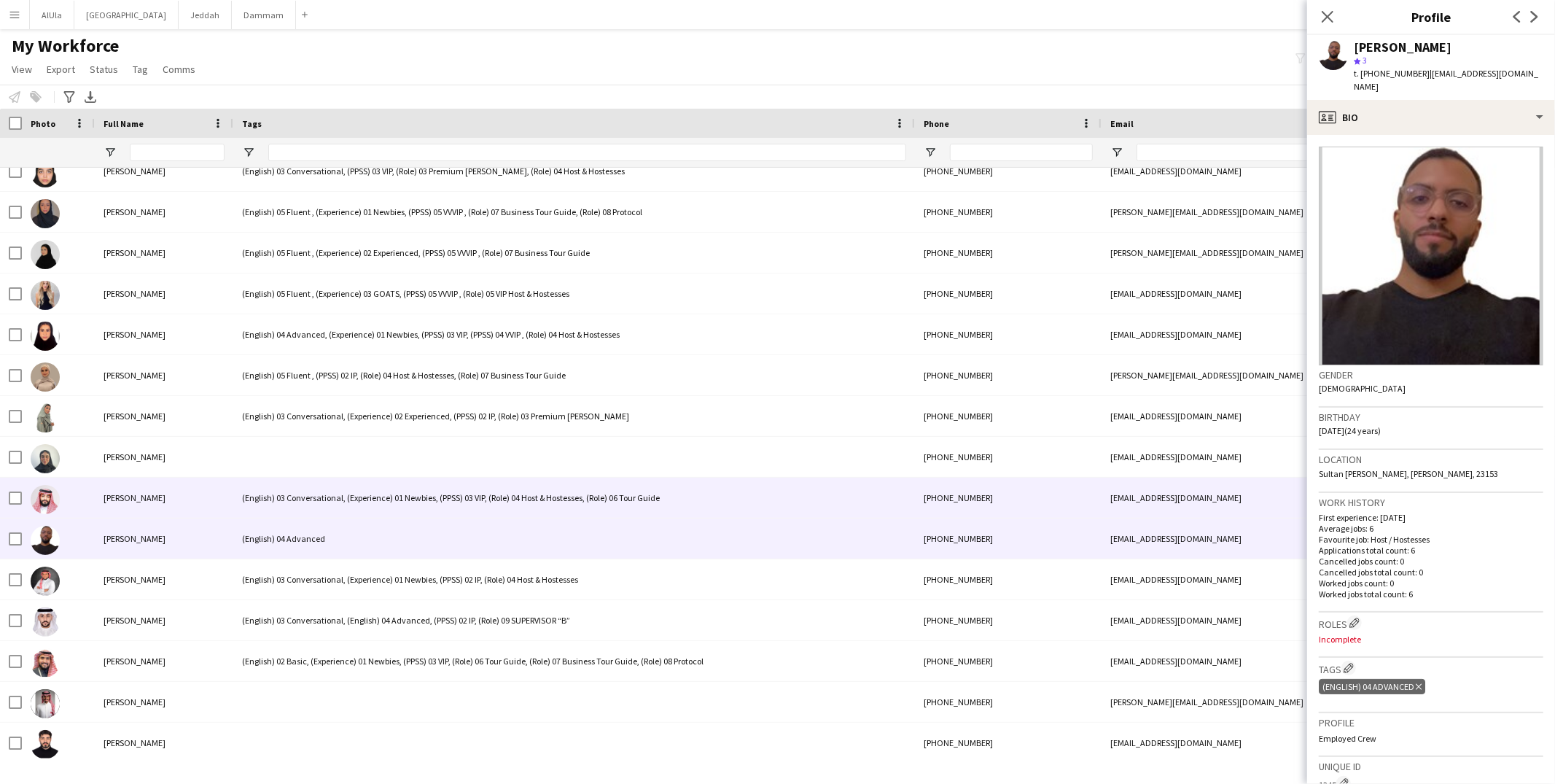
click at [271, 507] on div "(English) 03 Conversational, (Experience) 01 Newbies, (PPSS) 03 VIP, (Role) 04 …" at bounding box center [573, 497] width 681 height 40
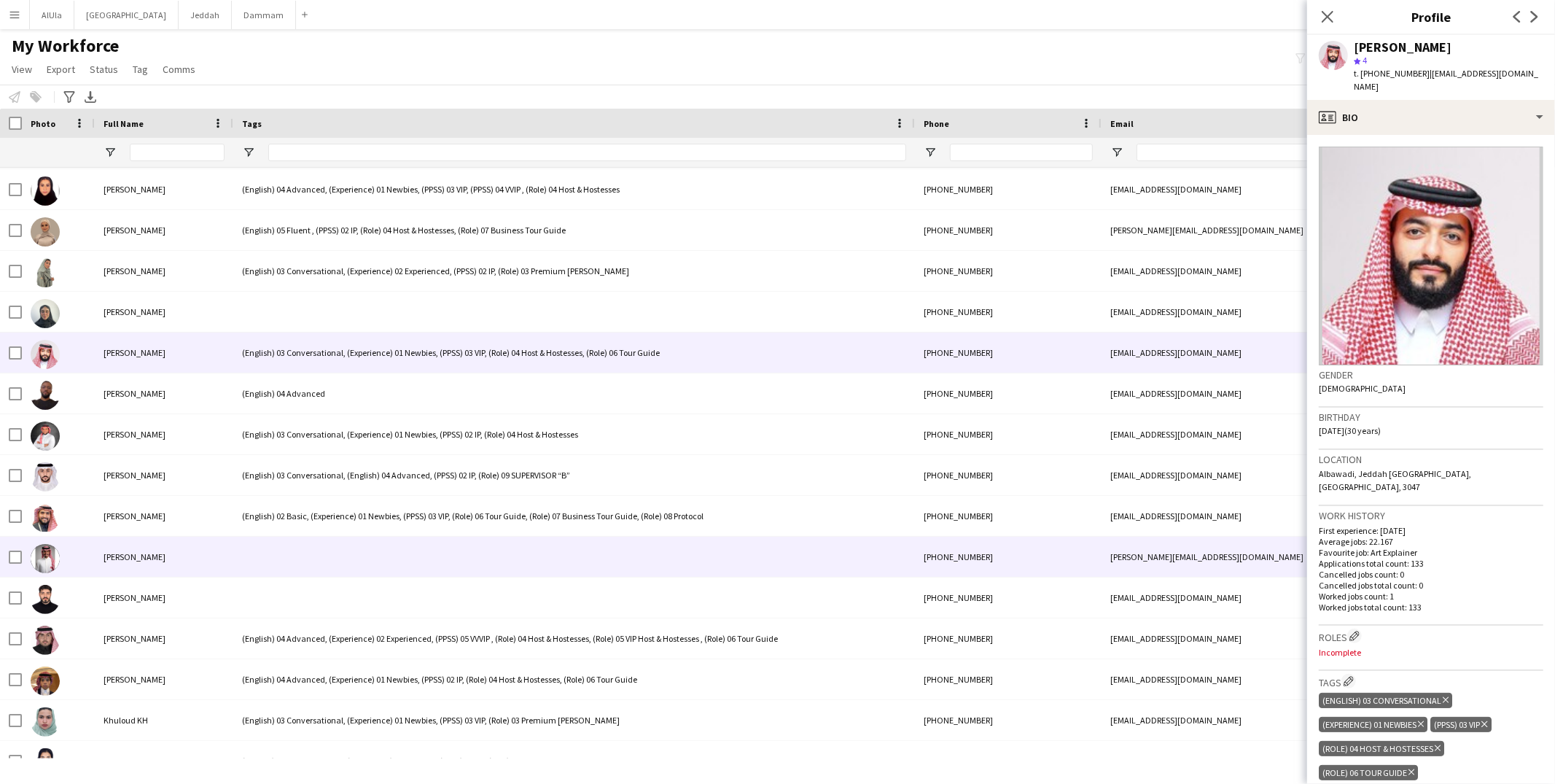
click at [283, 545] on div at bounding box center [573, 556] width 681 height 40
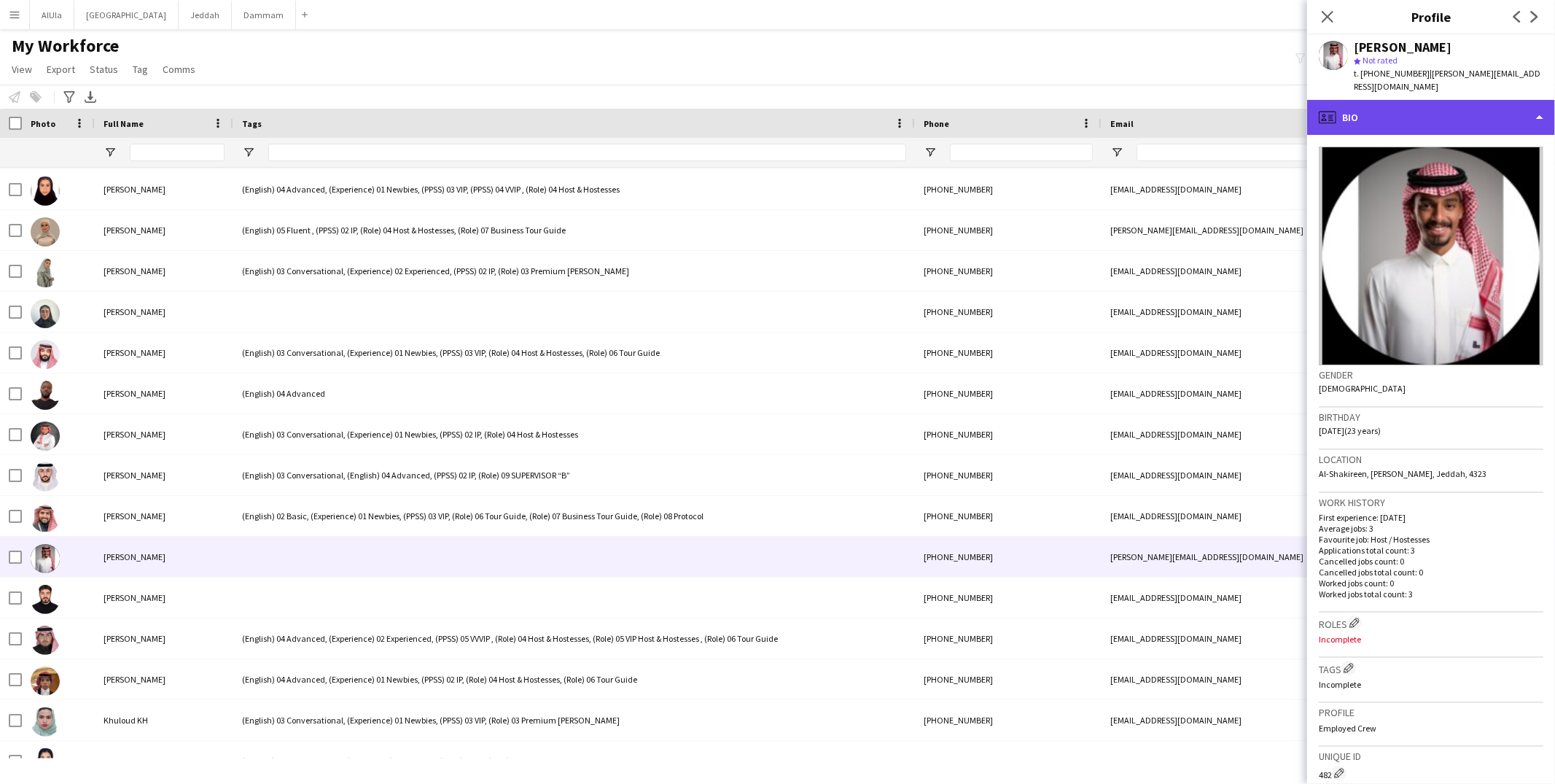
click at [1443, 120] on div "profile Bio" at bounding box center [1431, 117] width 248 height 35
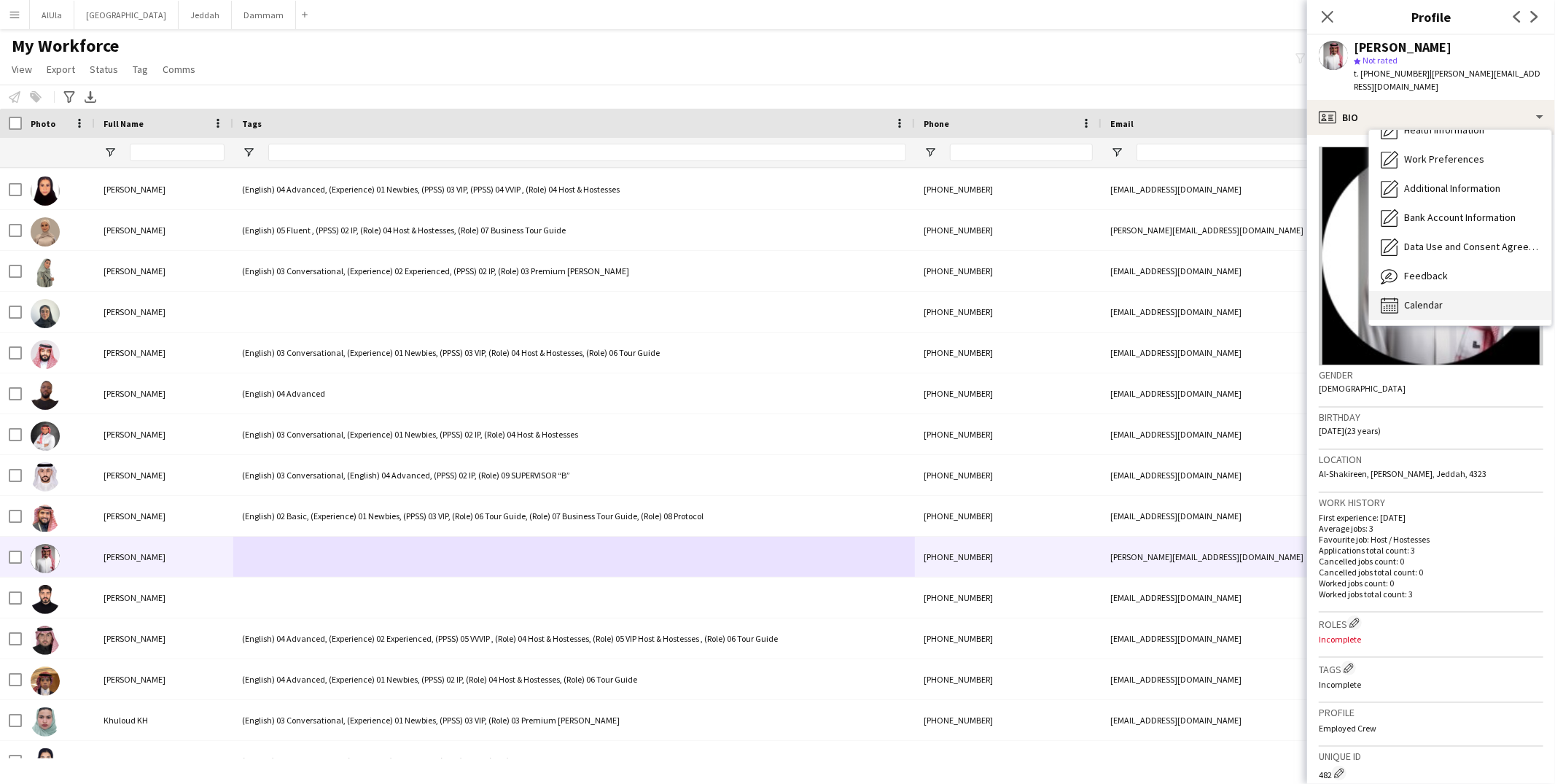
click at [1432, 298] on span "Calendar" at bounding box center [1423, 305] width 38 height 13
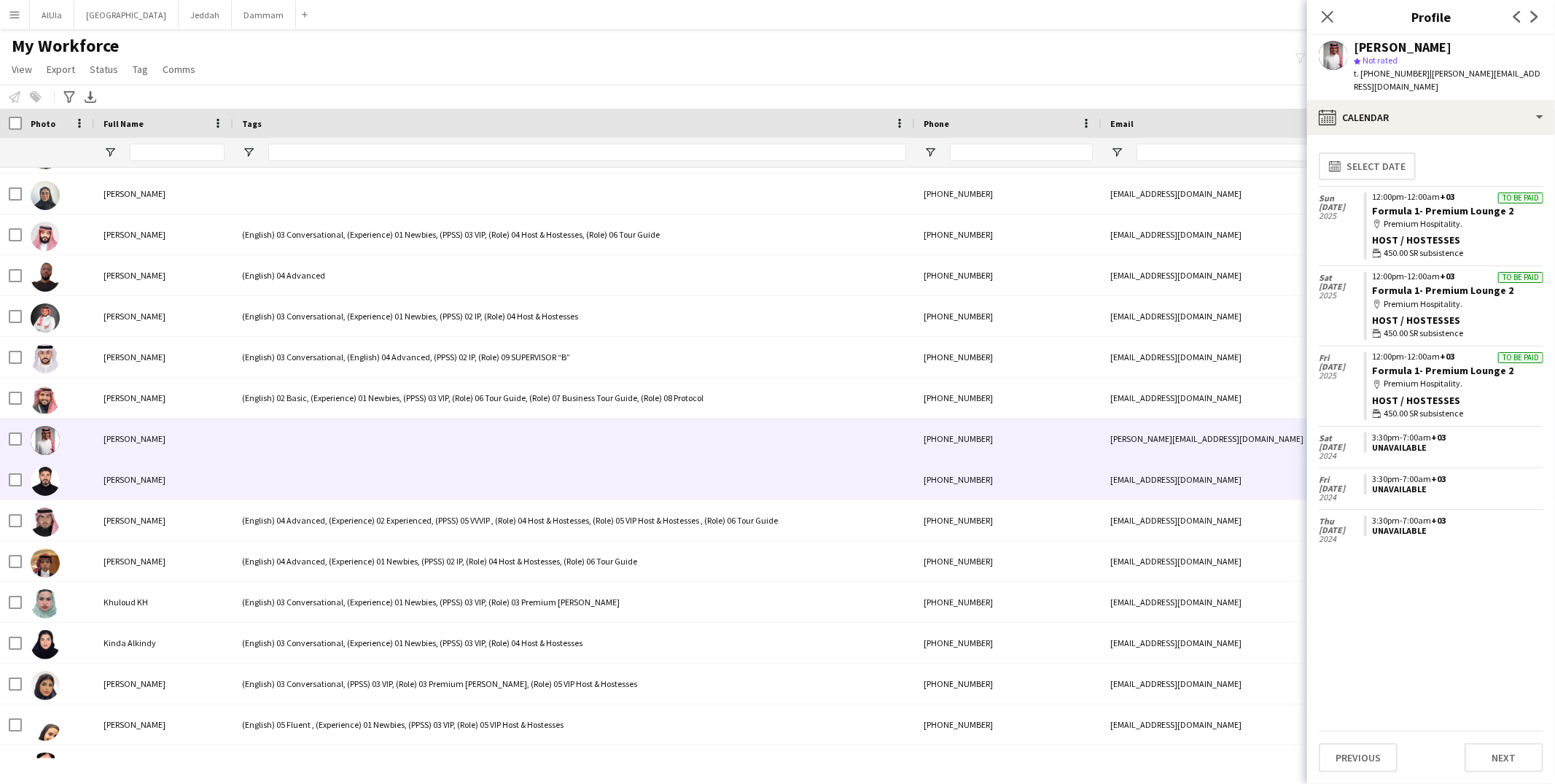
click at [365, 476] on div at bounding box center [573, 479] width 681 height 40
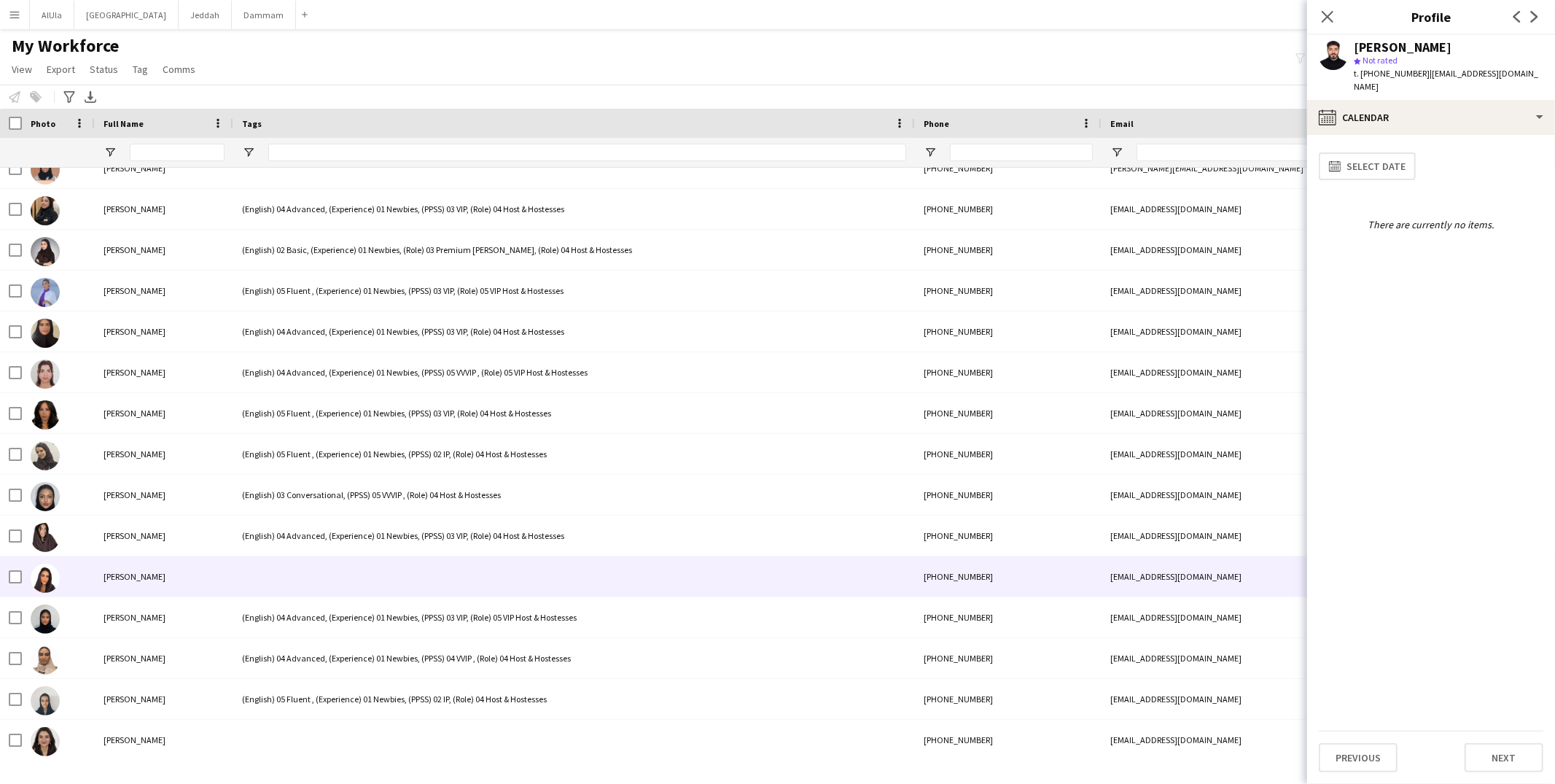
click at [288, 559] on div at bounding box center [573, 576] width 681 height 40
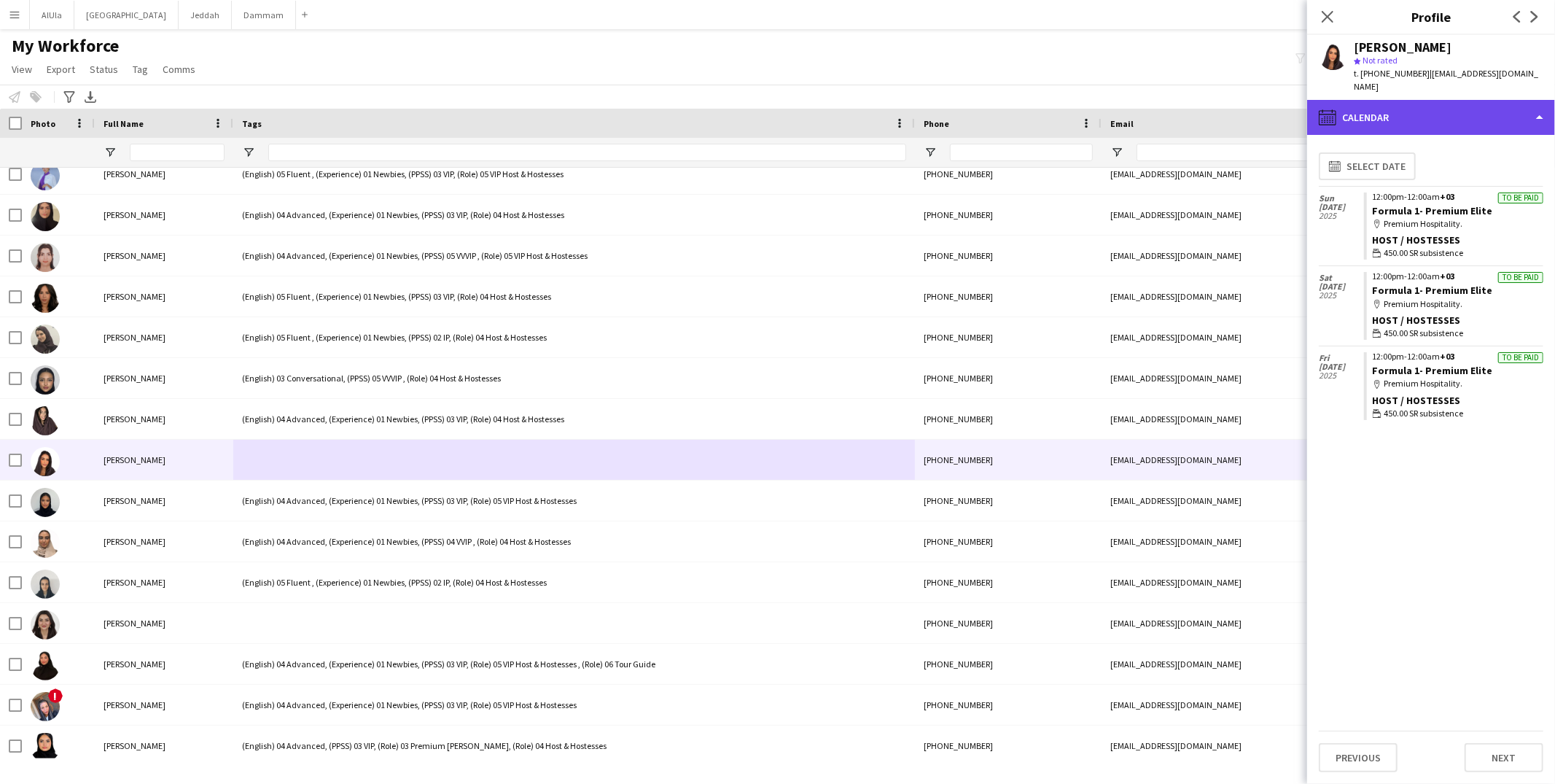
click at [1458, 103] on div "calendar-full Calendar" at bounding box center [1431, 117] width 248 height 35
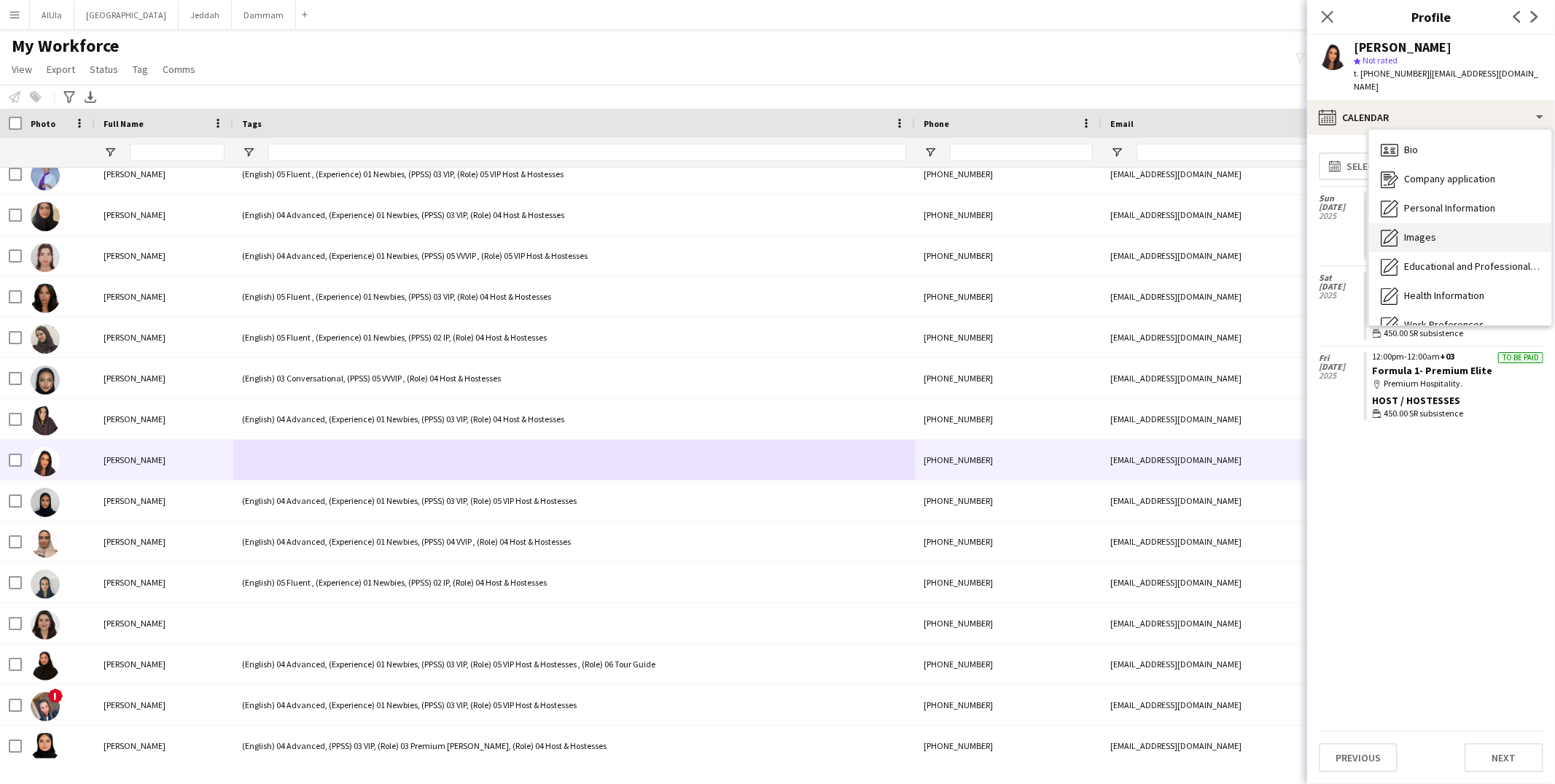
click at [1426, 230] on span "Images" at bounding box center [1420, 237] width 32 height 13
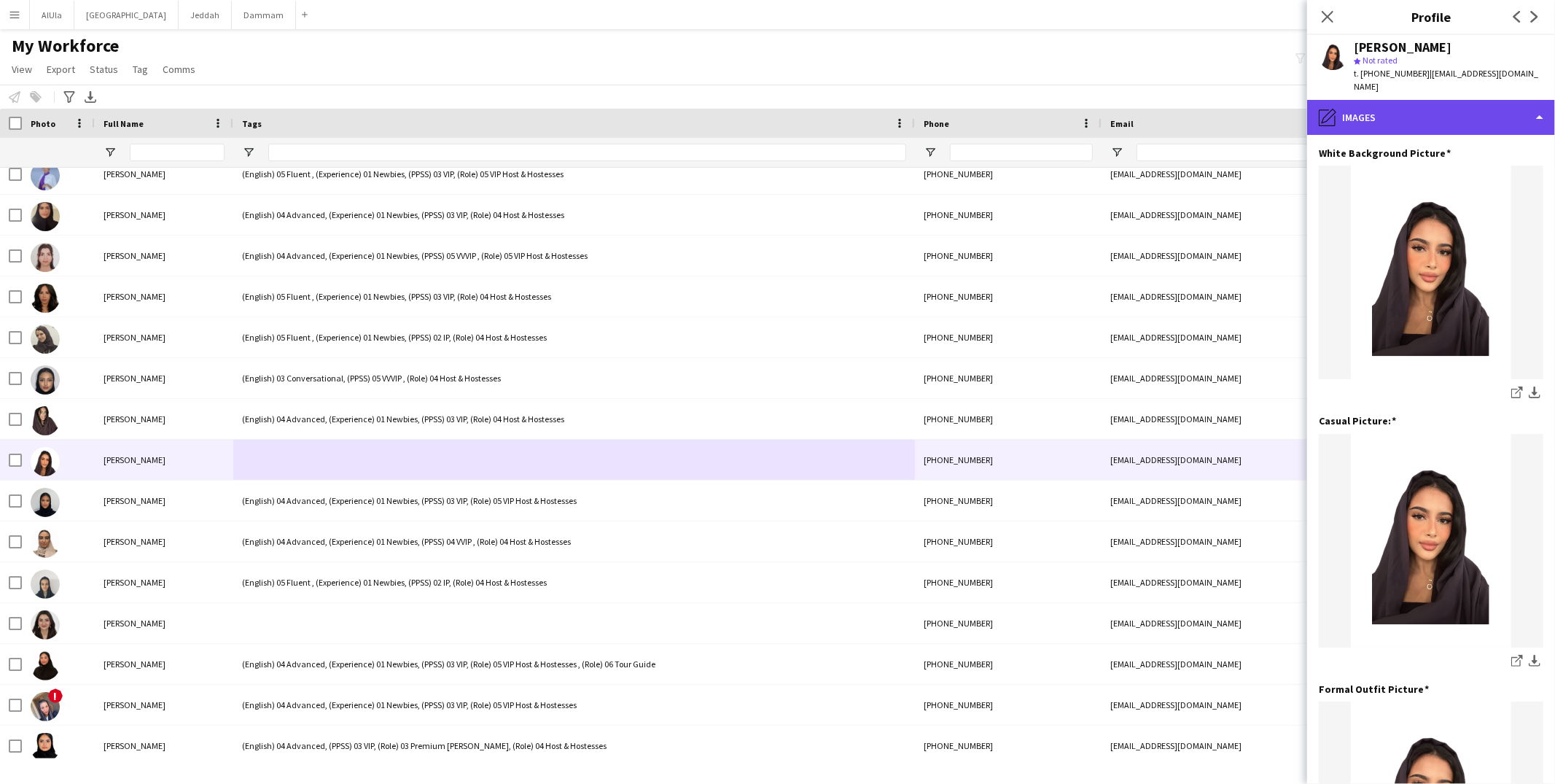
click at [1382, 100] on div "pencil4 Images" at bounding box center [1431, 117] width 248 height 35
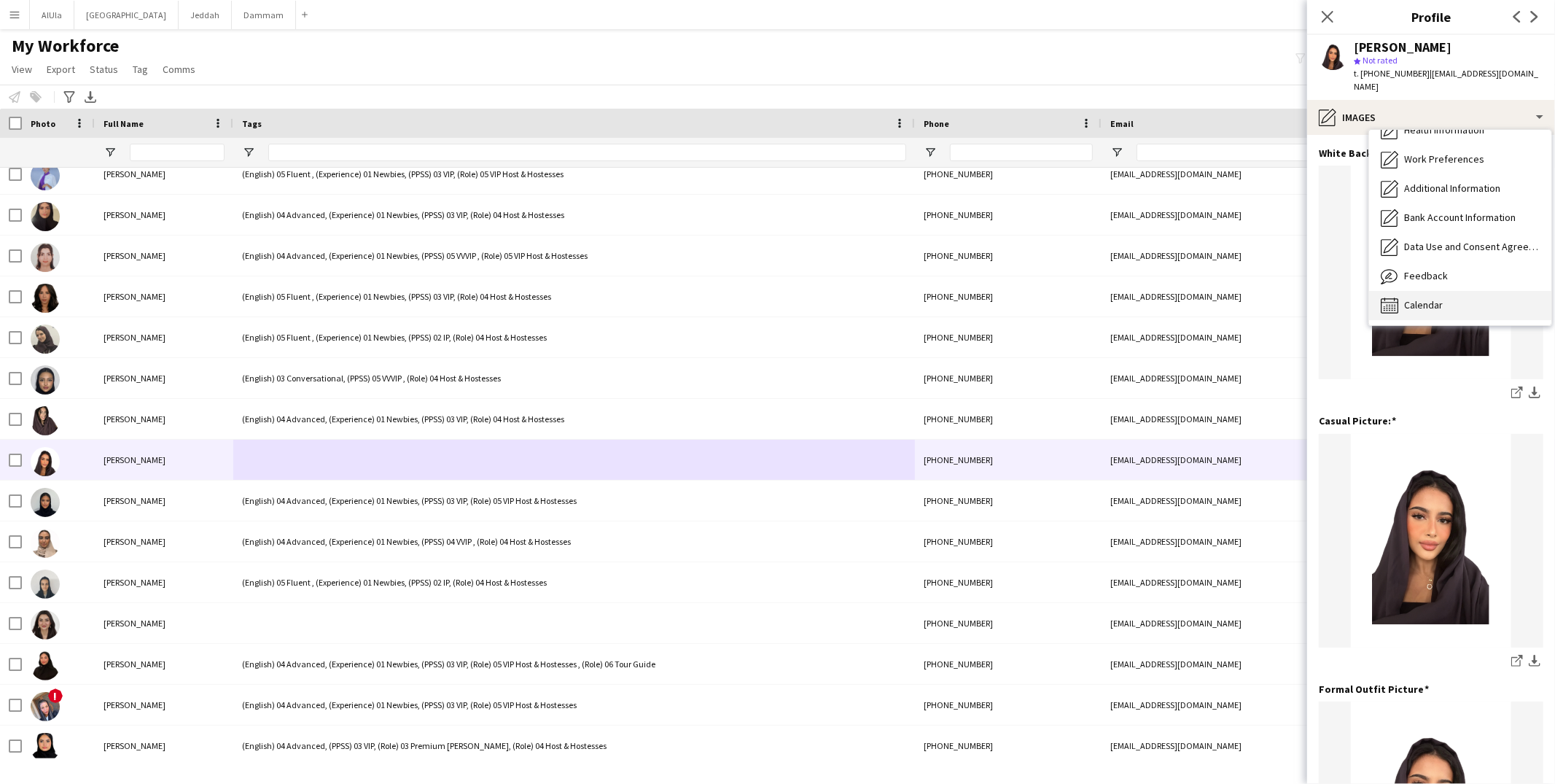
click at [1411, 298] on span "Calendar" at bounding box center [1423, 305] width 38 height 13
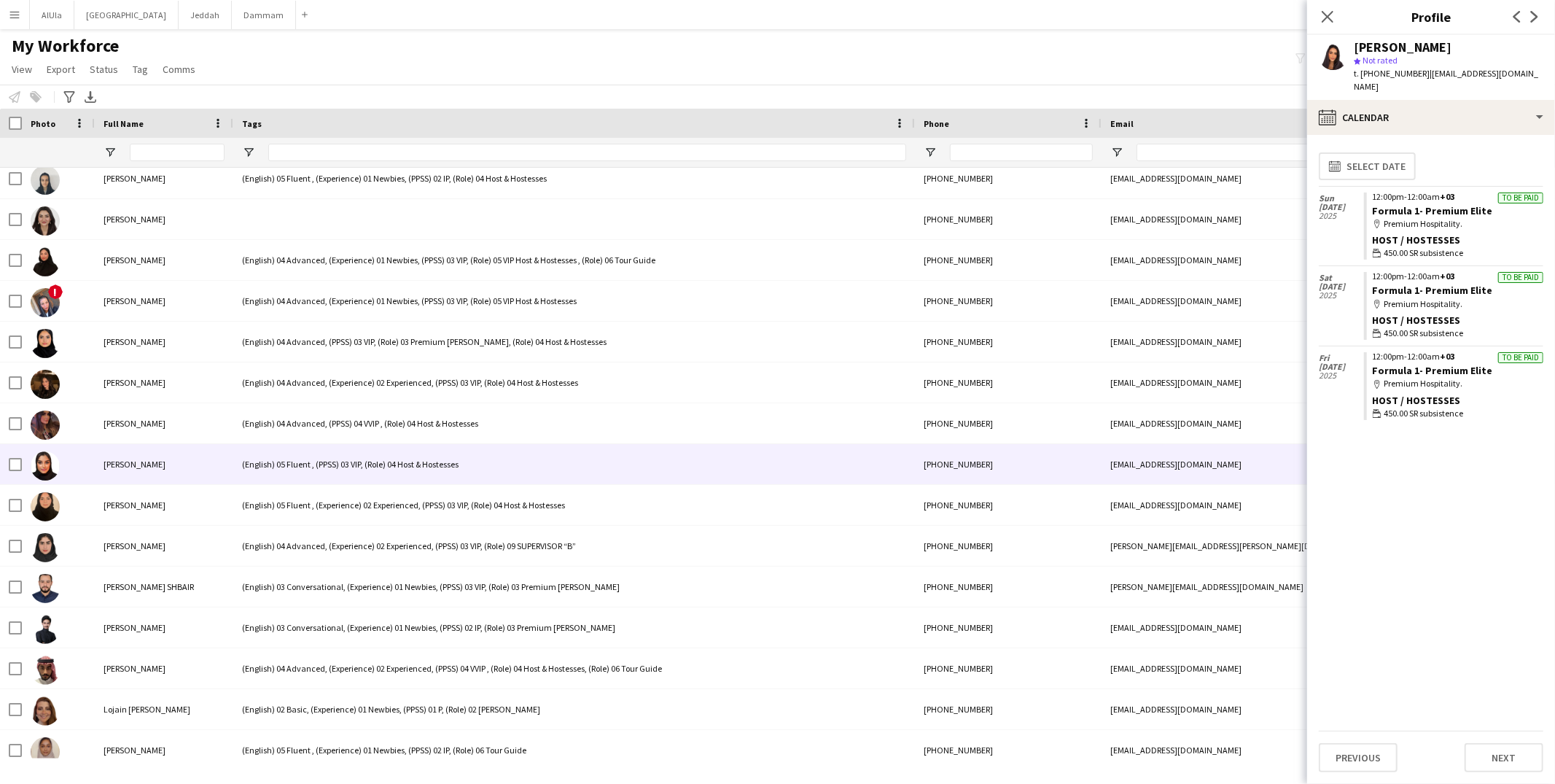
click at [252, 456] on div "(English) 05 Fluent , (PPSS) 03 VIP, (Role) 04 Host & Hostesses" at bounding box center [573, 463] width 681 height 40
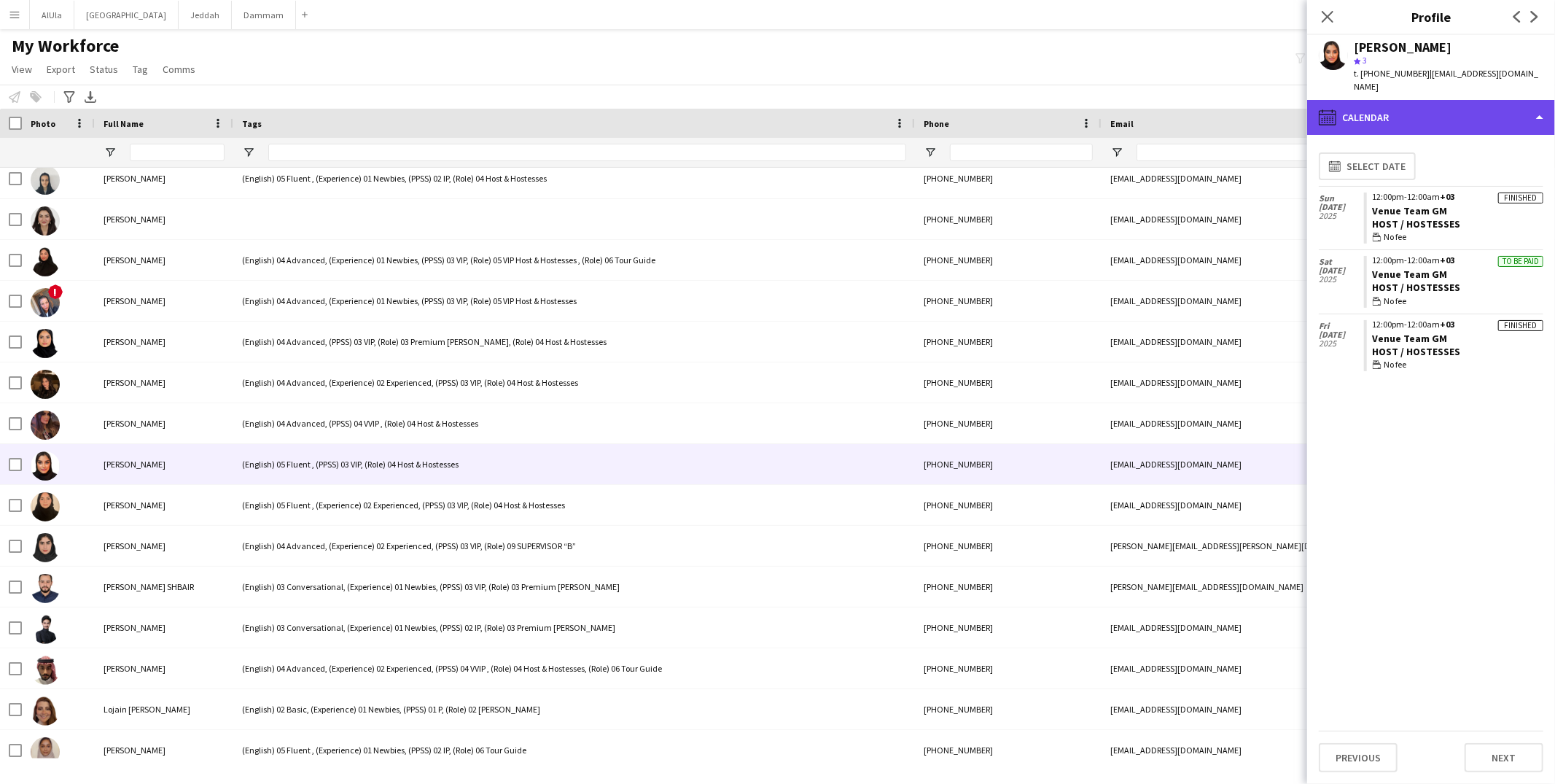
click at [1419, 100] on div "calendar-full Calendar" at bounding box center [1431, 117] width 248 height 35
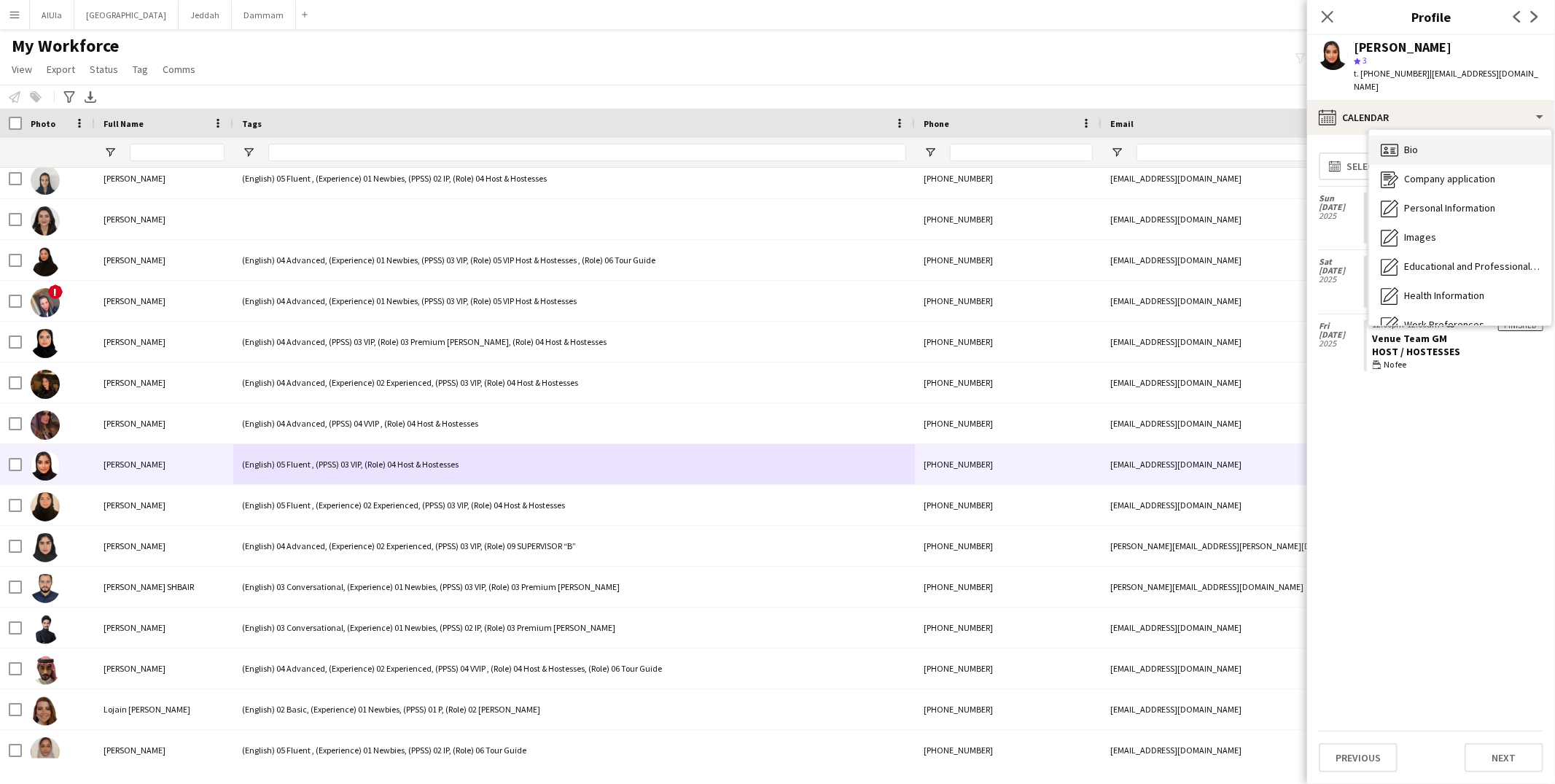
click at [1403, 144] on div "Bio Bio" at bounding box center [1459, 149] width 182 height 29
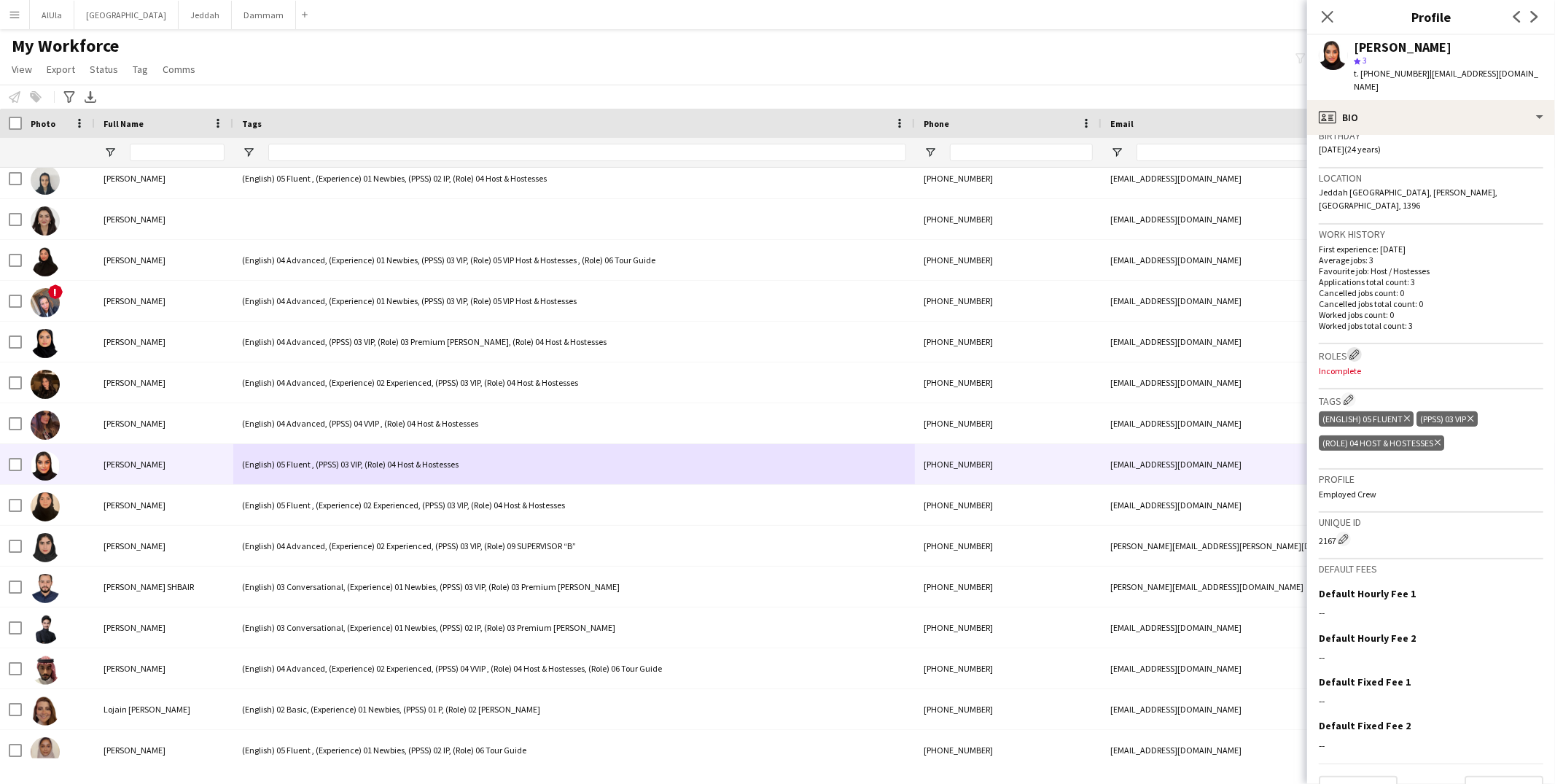
click at [1354, 350] on app-icon "Edit crew company roles" at bounding box center [1354, 354] width 10 height 10
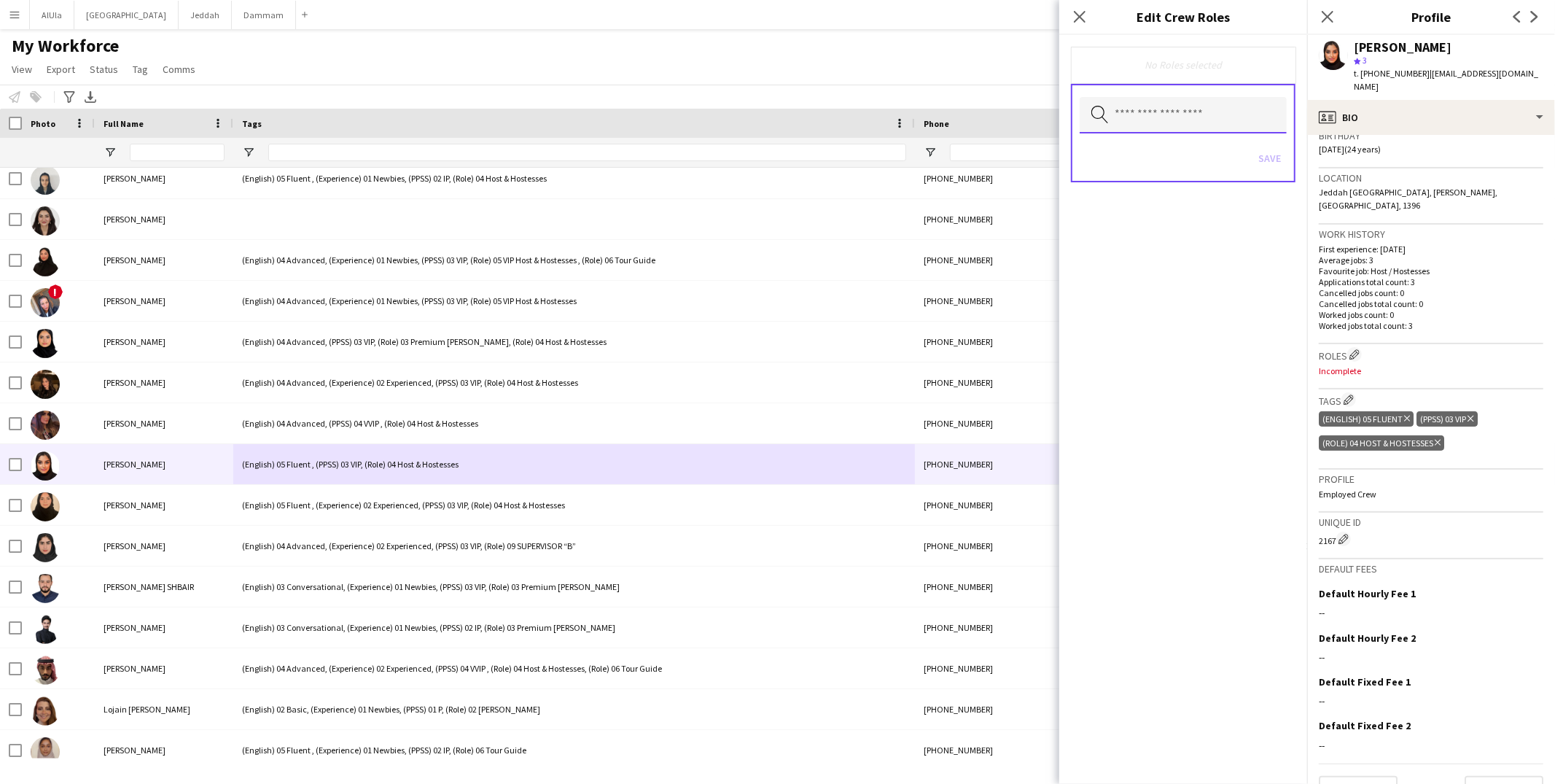
click at [1113, 118] on input "text" at bounding box center [1183, 115] width 207 height 36
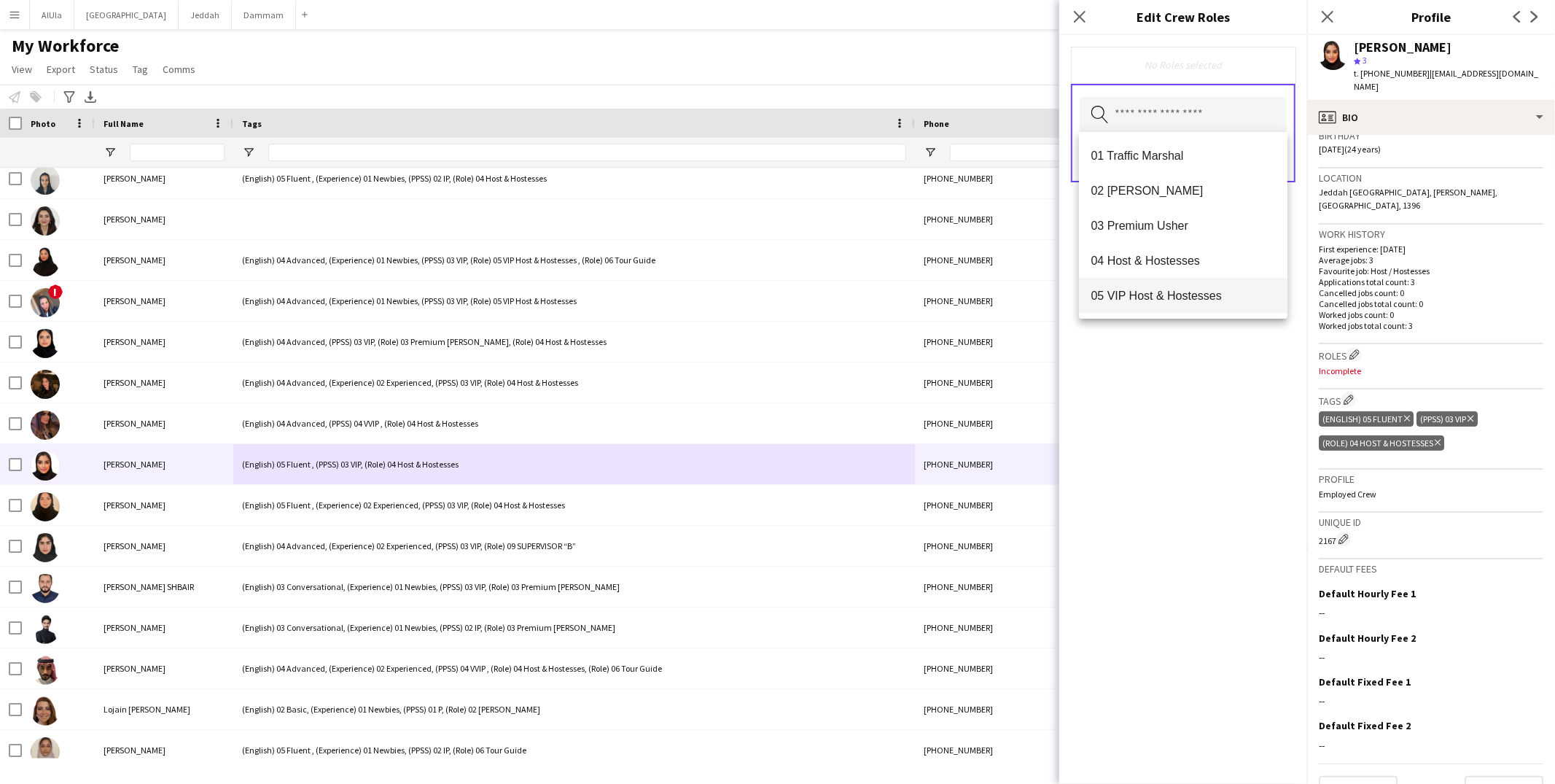
click at [1153, 293] on span "05 VIP Host & Hostesses" at bounding box center [1183, 296] width 186 height 14
click at [1178, 400] on div "05 VIP Host & Hostesses Remove Search by role type Save" at bounding box center [1183, 409] width 248 height 749
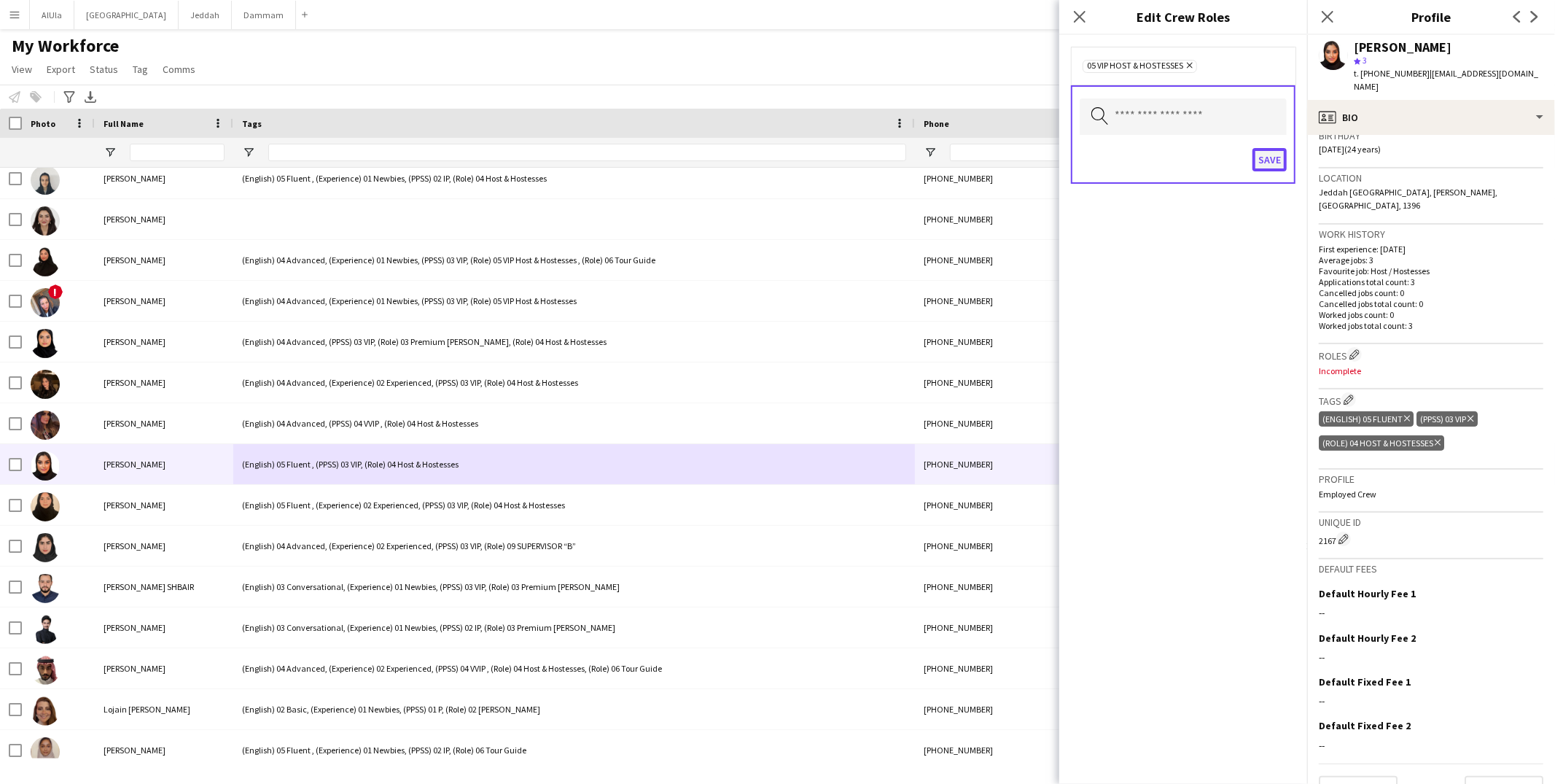
click at [1265, 160] on button "Save" at bounding box center [1269, 159] width 34 height 23
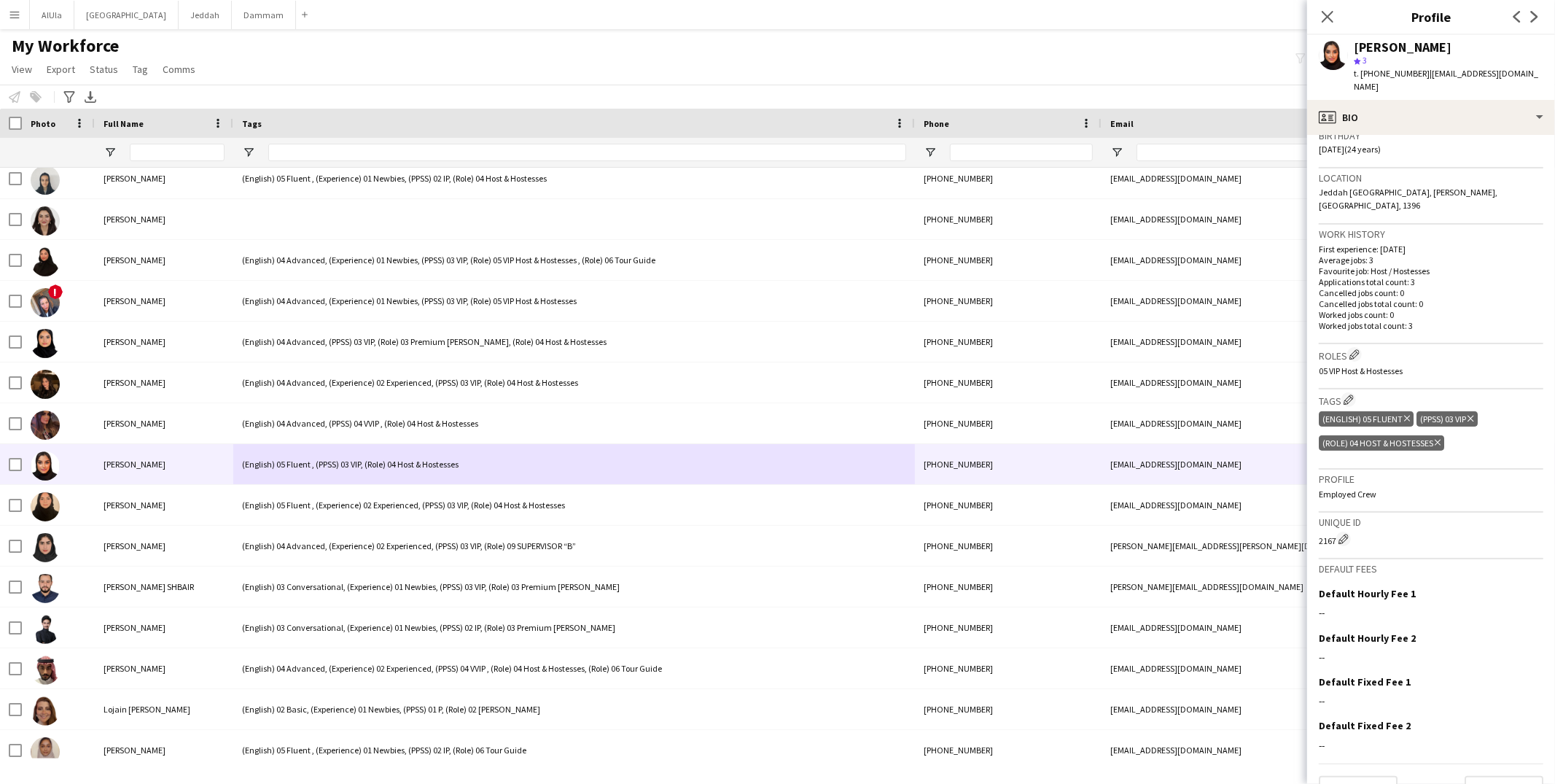
click at [1372, 435] on div "(Role) 04 Host & Hostesses Delete tag" at bounding box center [1381, 443] width 125 height 15
click at [1363, 365] on span "05 VIP Host & Hostesses" at bounding box center [1360, 371] width 84 height 11
click at [1354, 347] on button "Edit crew company roles" at bounding box center [1355, 354] width 15 height 15
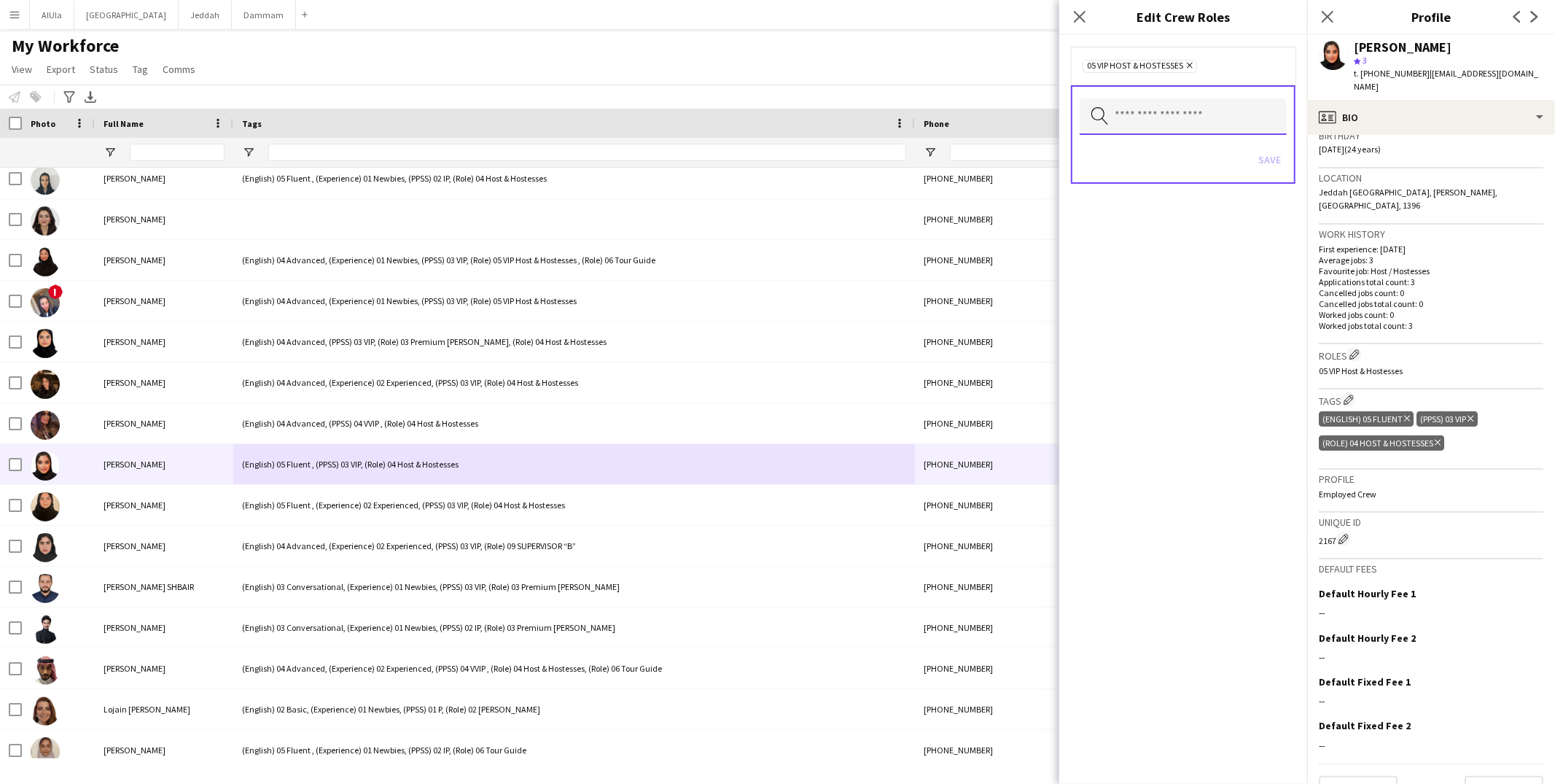
click at [1166, 109] on input "text" at bounding box center [1183, 117] width 207 height 36
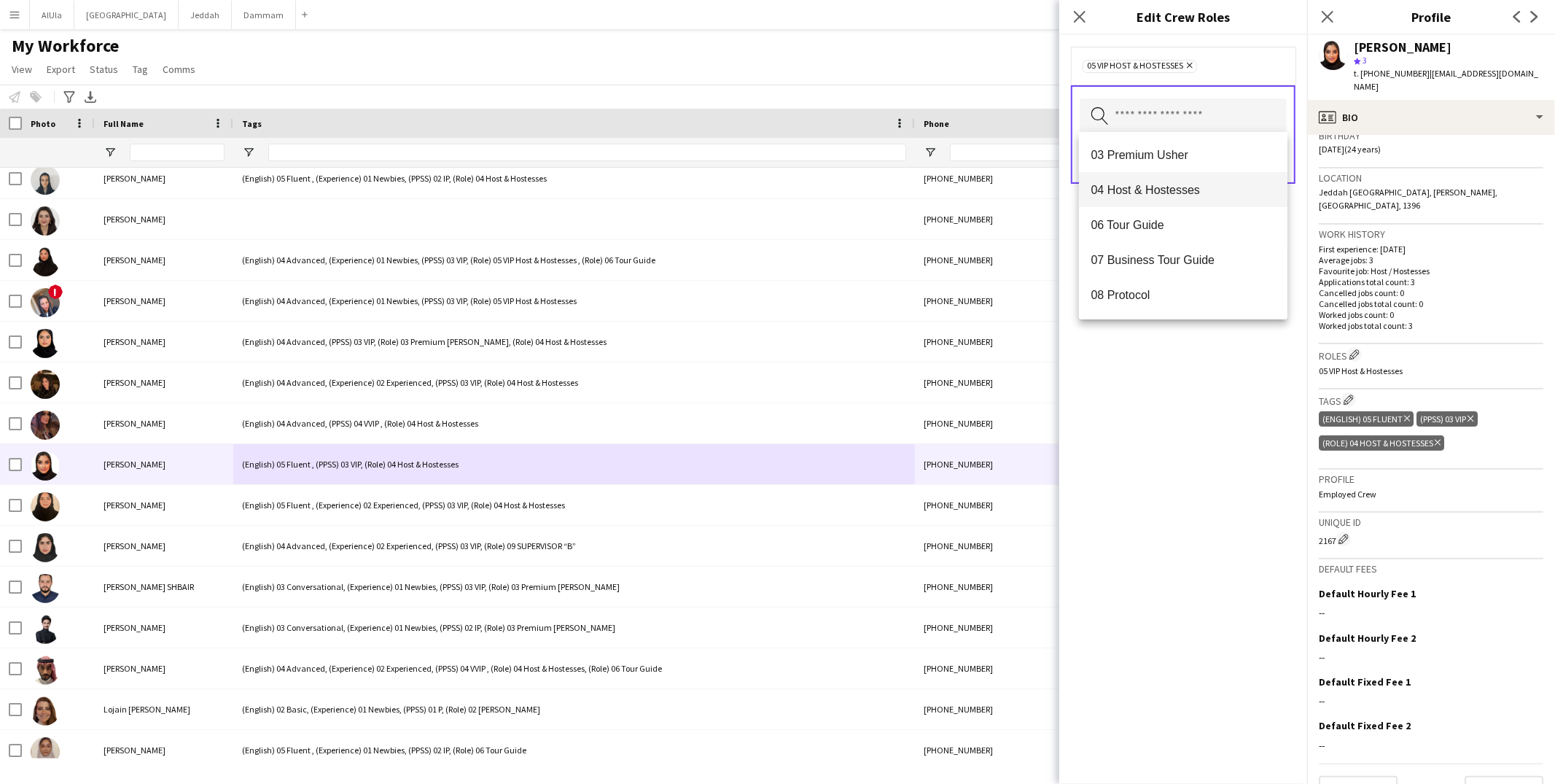
click at [1156, 191] on span "04 Host & Hostesses" at bounding box center [1183, 189] width 186 height 14
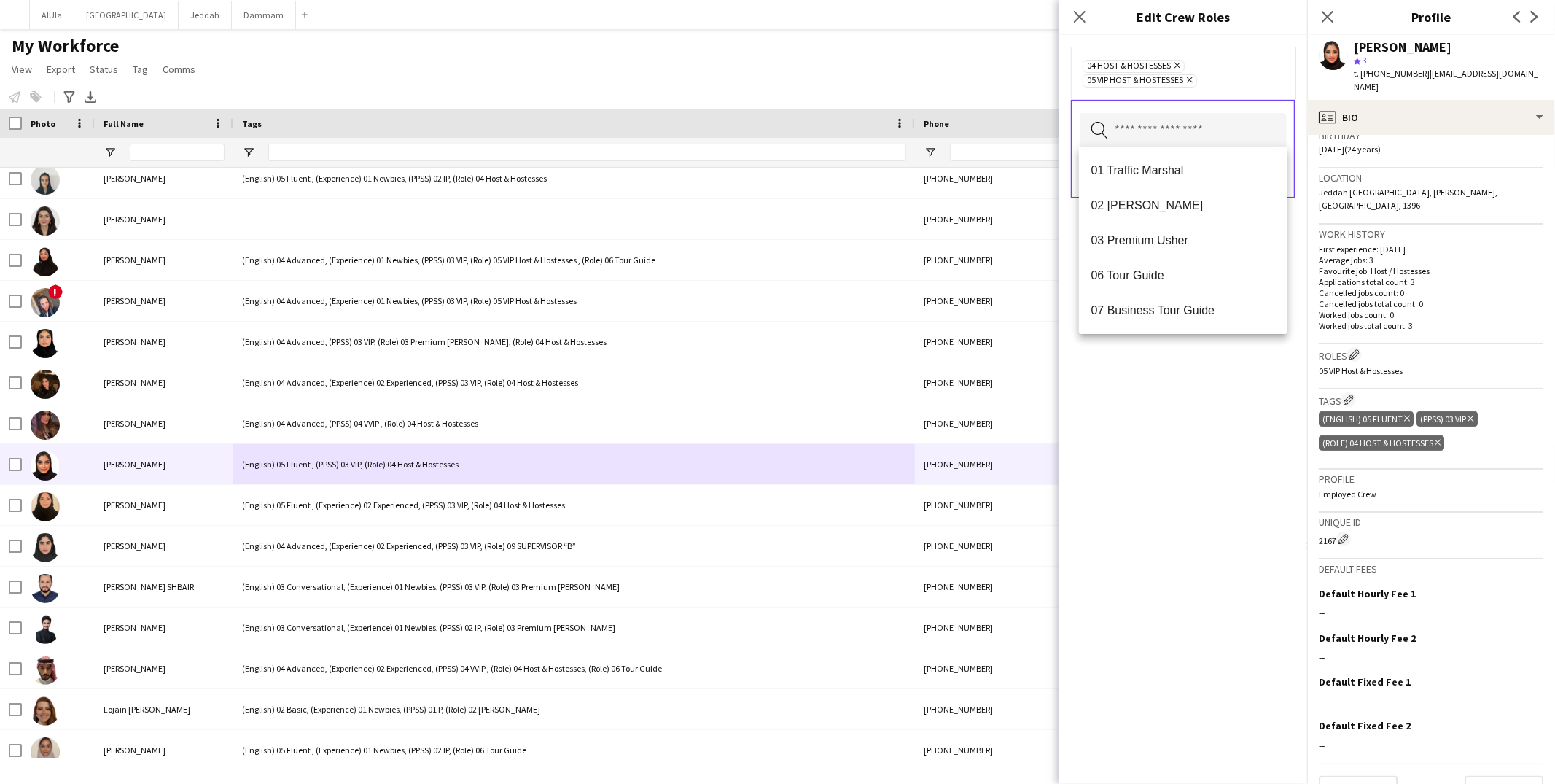
click at [1191, 79] on icon at bounding box center [1190, 80] width 6 height 6
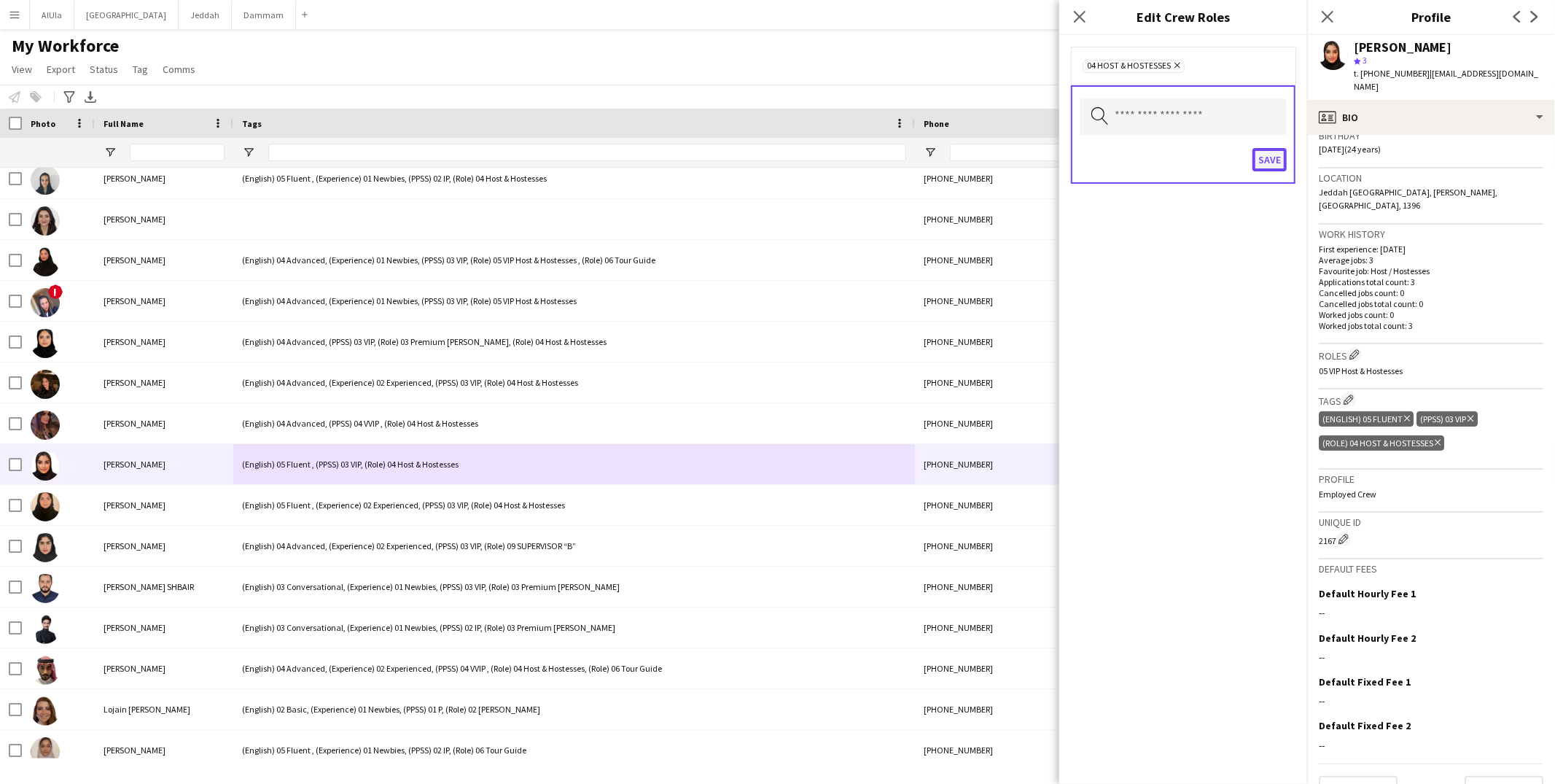
click at [1271, 159] on button "Save" at bounding box center [1269, 159] width 34 height 23
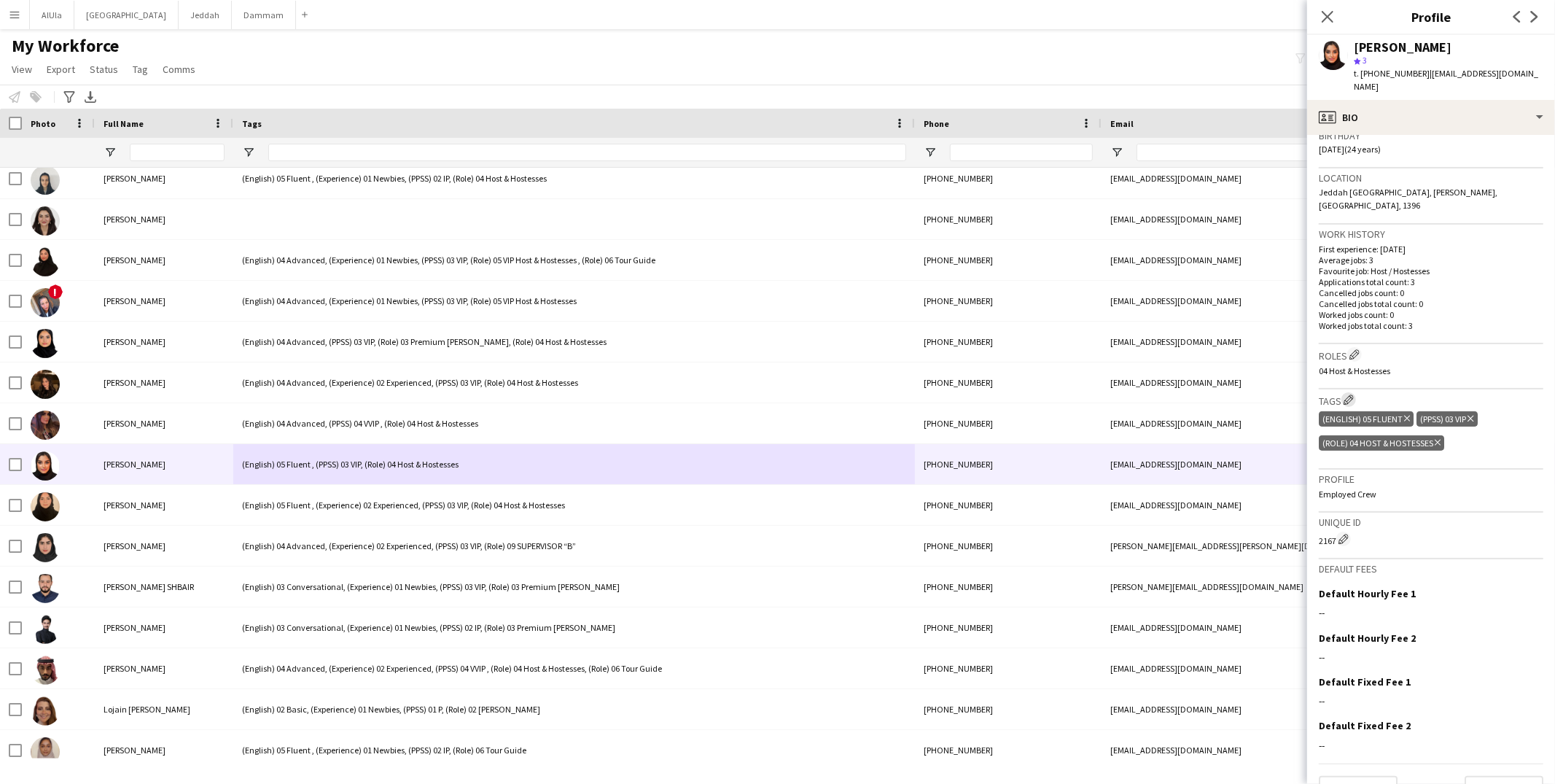
click at [1352, 394] on app-icon "Edit crew company tags" at bounding box center [1348, 399] width 10 height 10
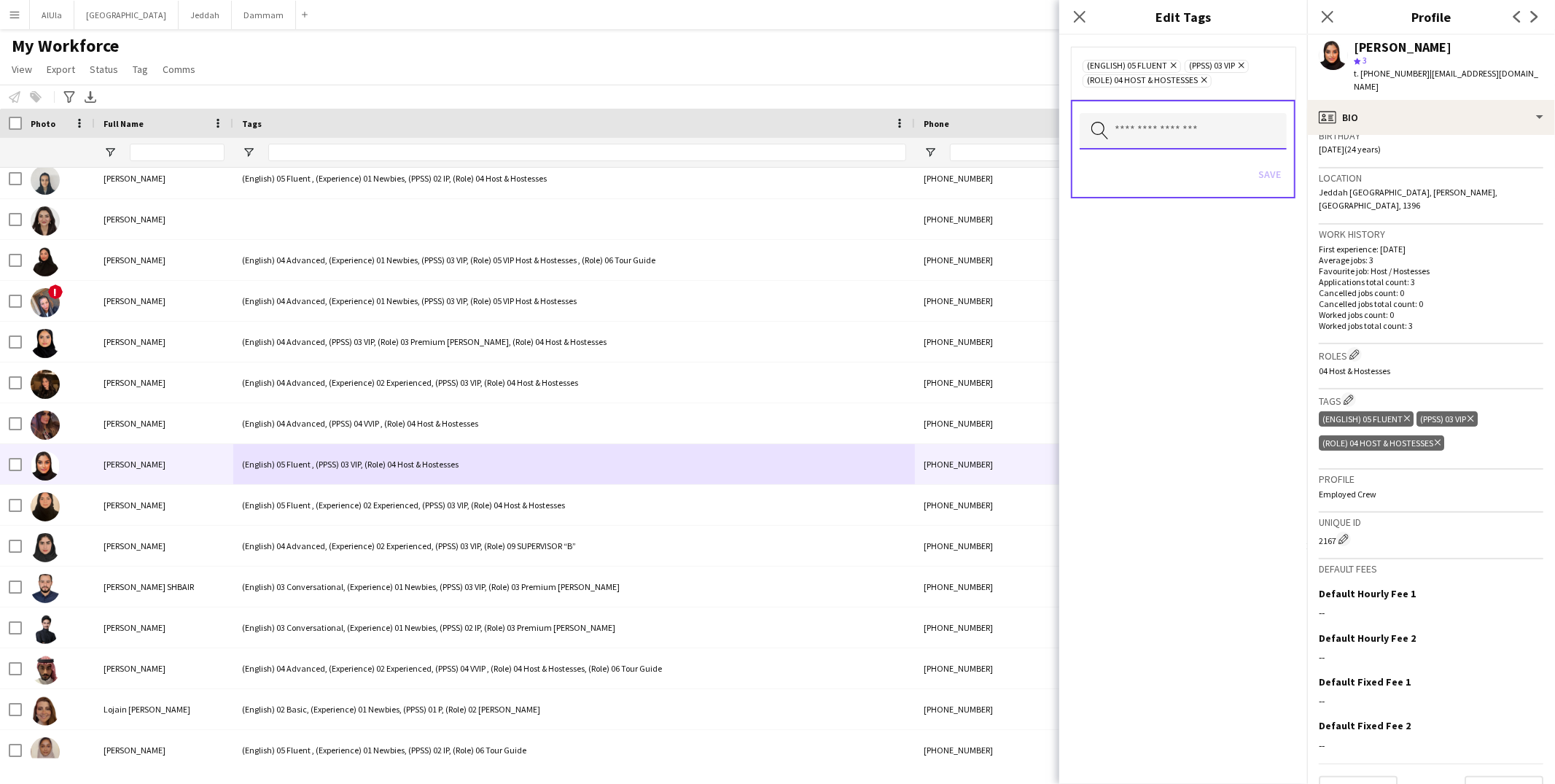
click at [1191, 143] on input "text" at bounding box center [1183, 131] width 207 height 36
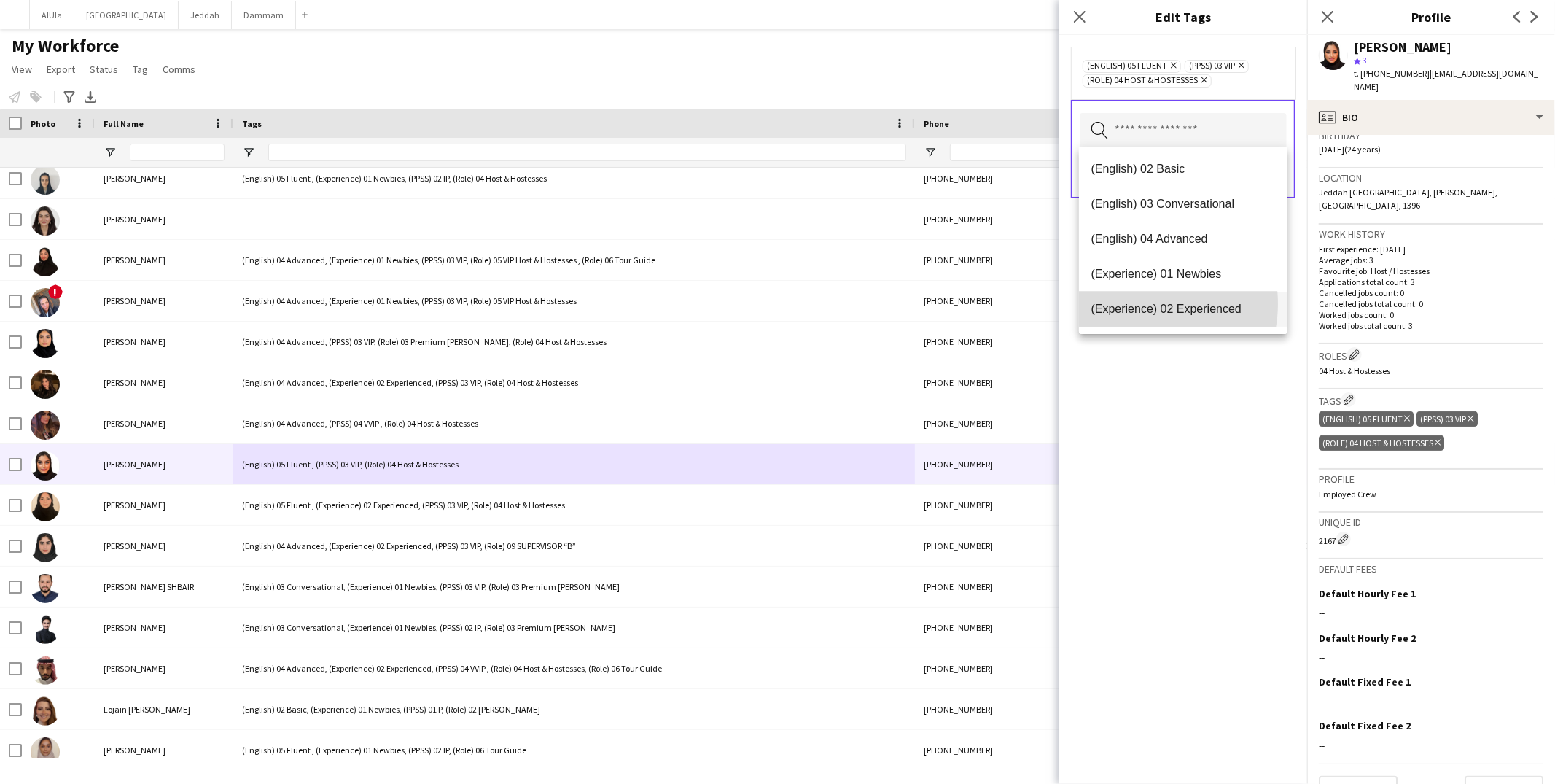
click at [1140, 303] on span "(Experience) 02 Experienced" at bounding box center [1183, 309] width 186 height 14
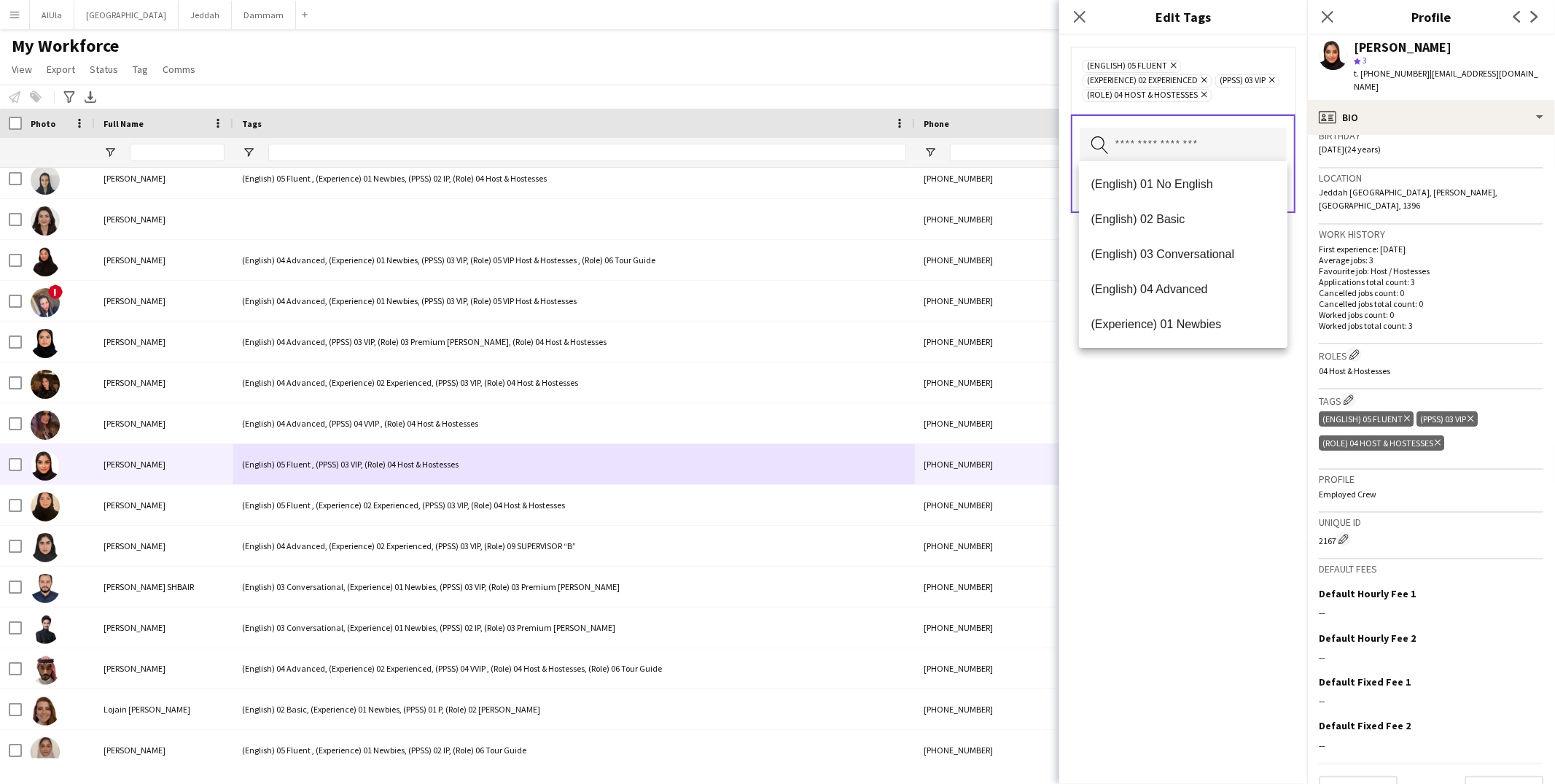
drag, startPoint x: 1221, startPoint y: 418, endPoint x: 1241, endPoint y: 243, distance: 176.1
click at [1220, 417] on div "(English) 05 Fluent Remove (Experience) 02 Experienced Remove (PPSS) 03 VIP Rem…" at bounding box center [1183, 409] width 248 height 749
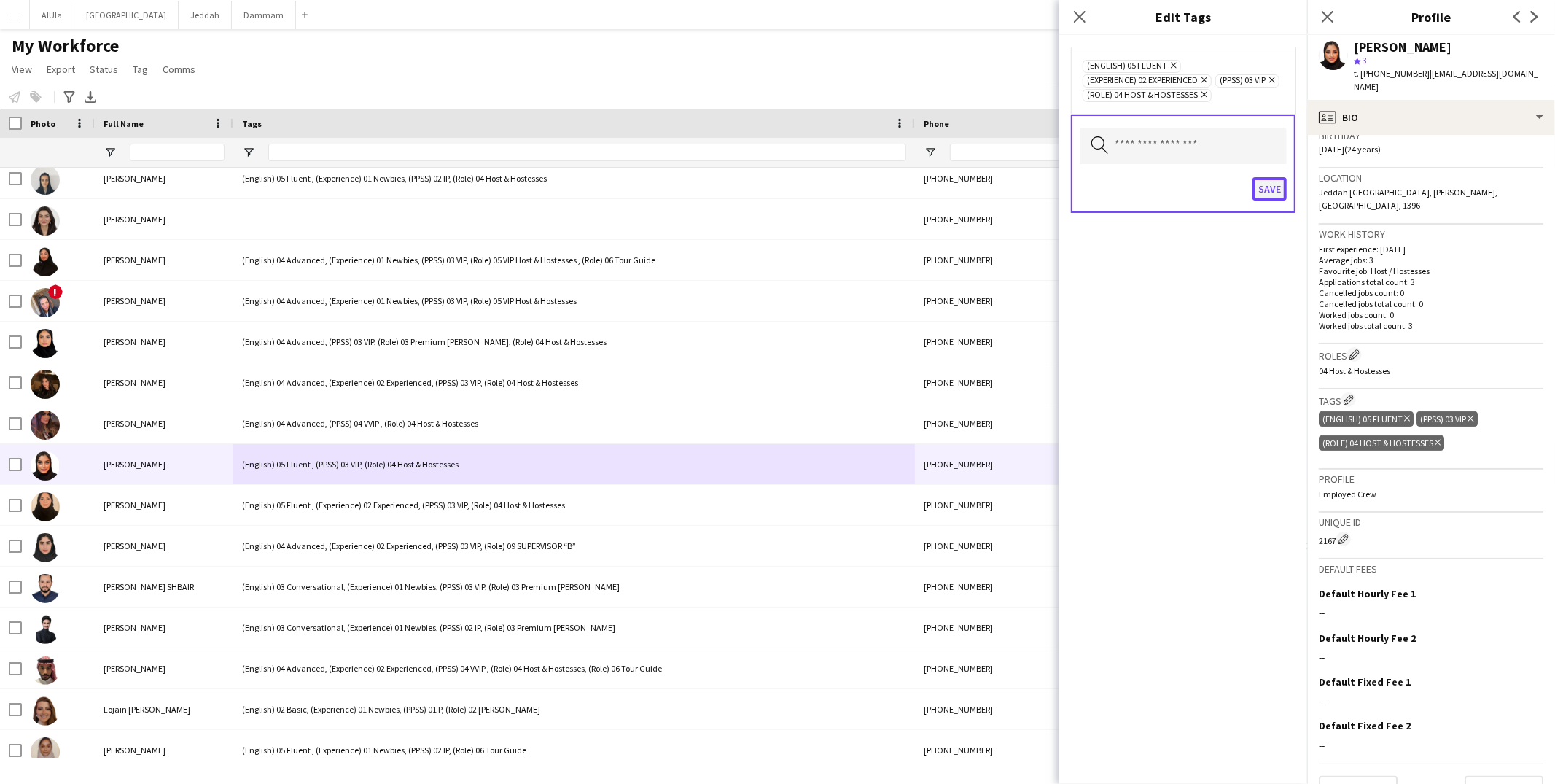
click at [1269, 189] on button "Save" at bounding box center [1269, 188] width 34 height 23
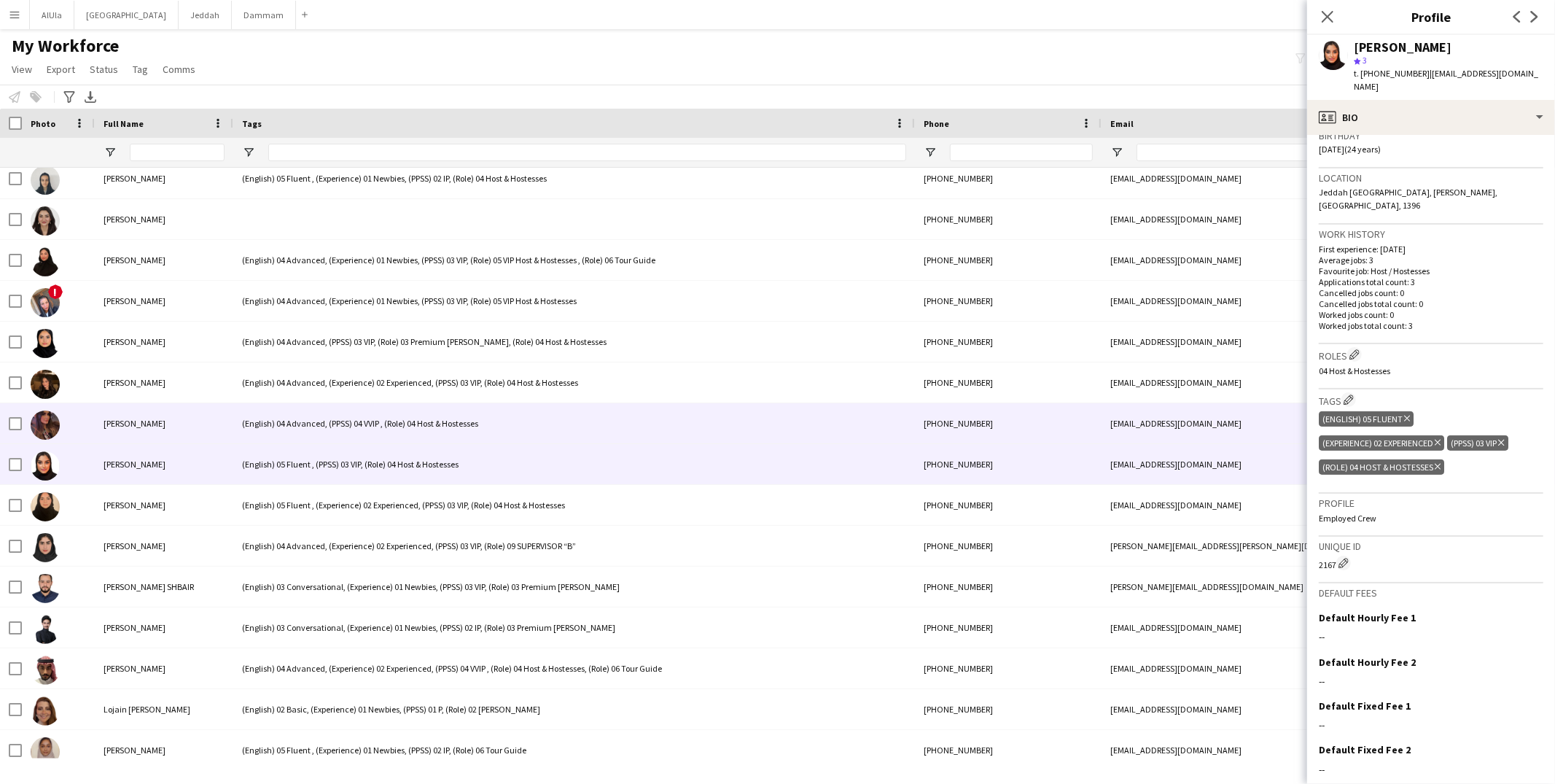
click at [412, 427] on div "(English) 04 Advanced, (PPSS) 04 VVIP , (Role) 04 Host & Hostesses" at bounding box center [573, 422] width 681 height 40
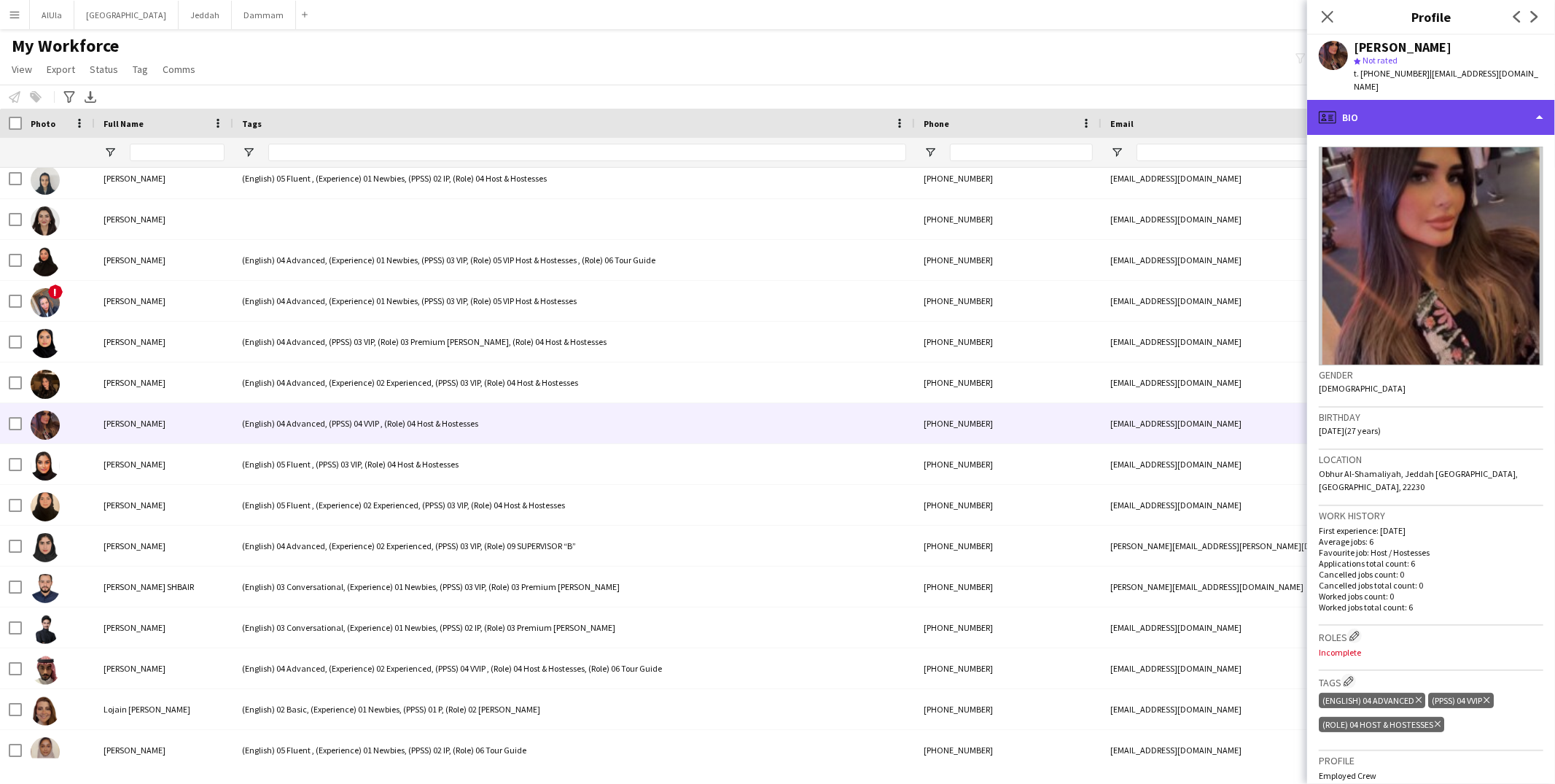
click at [1362, 100] on div "profile Bio" at bounding box center [1431, 117] width 248 height 35
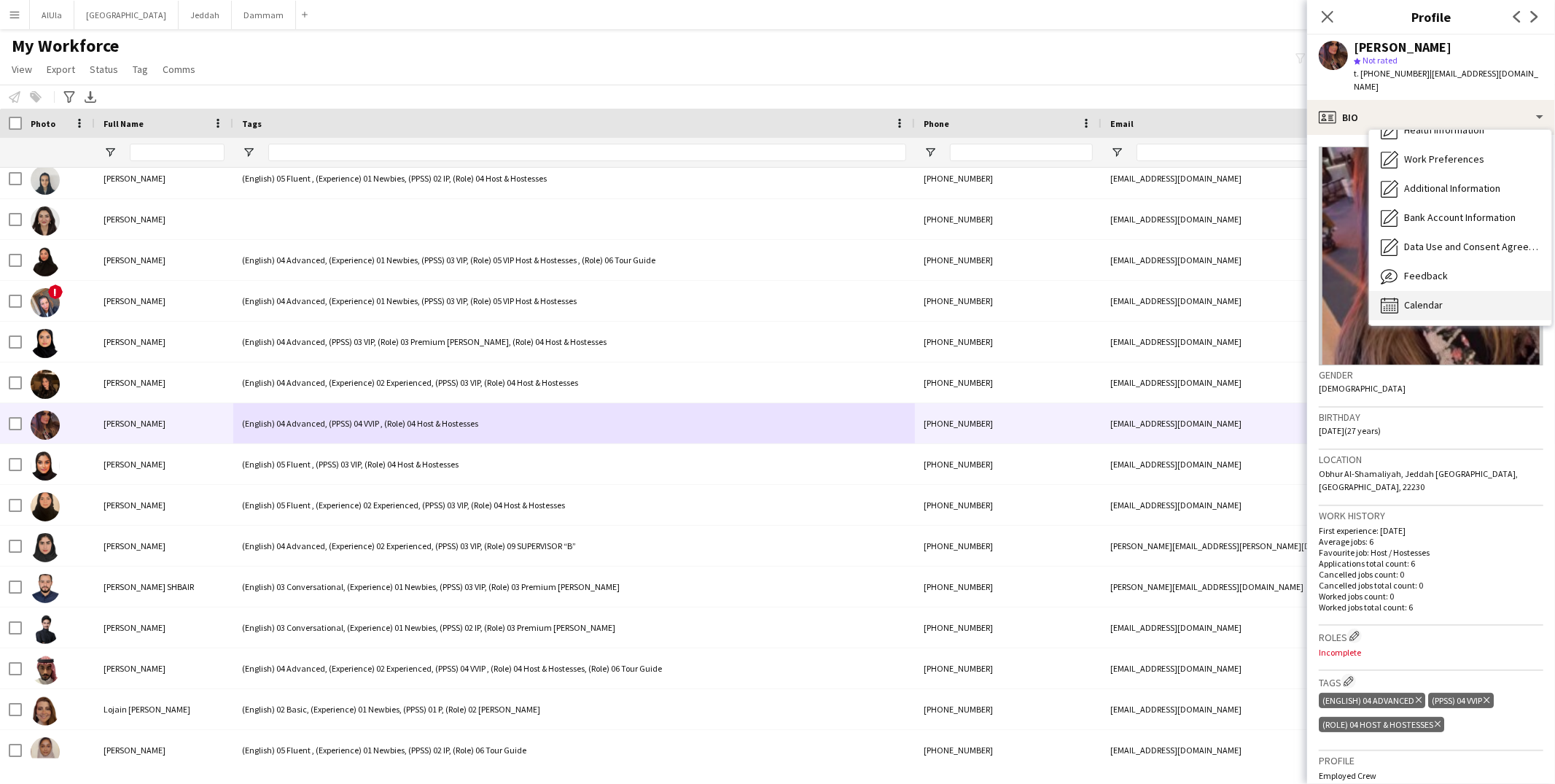
click at [1419, 298] on span "Calendar" at bounding box center [1423, 305] width 38 height 13
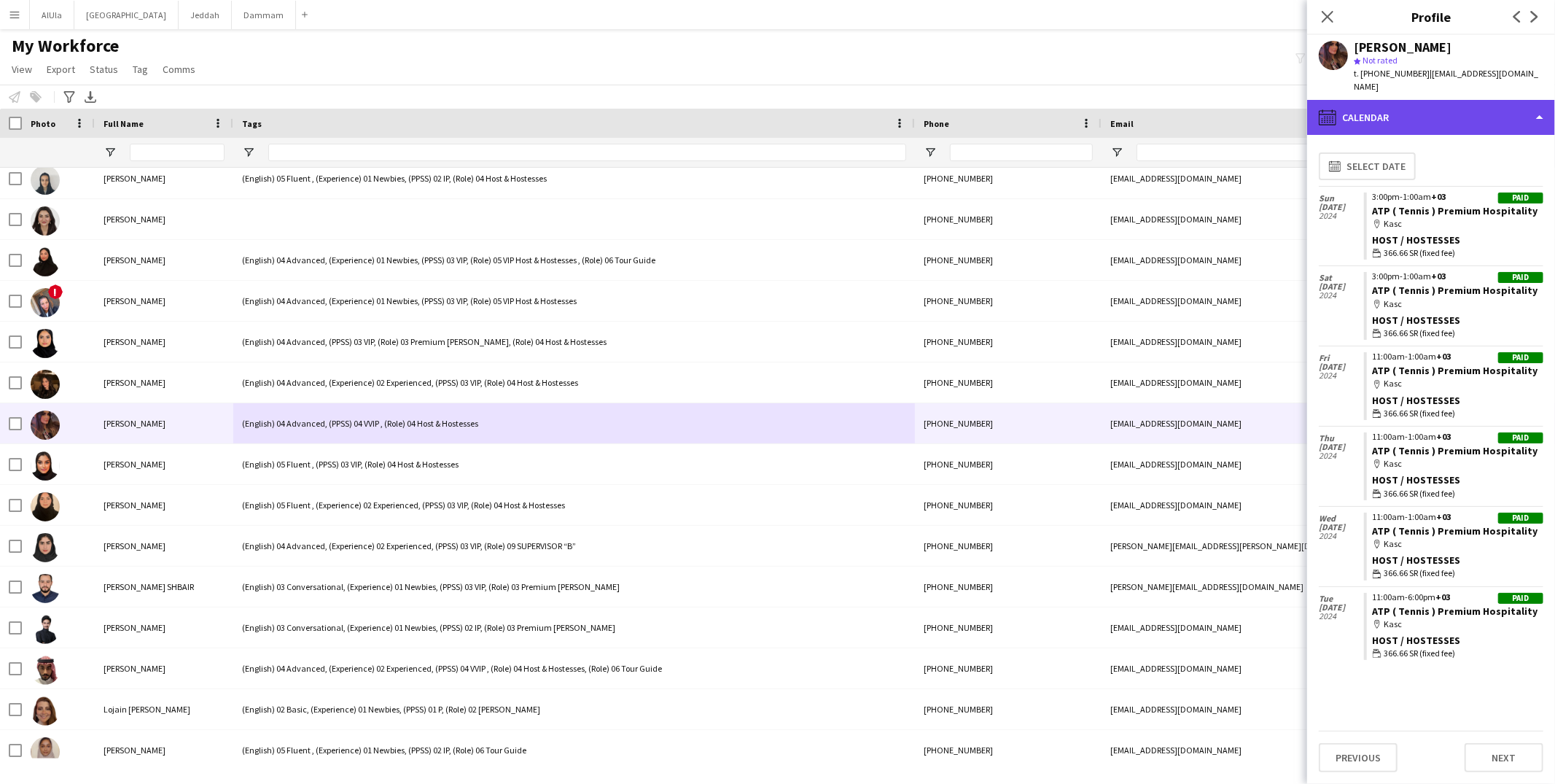
click at [1361, 108] on div "calendar-full Calendar" at bounding box center [1431, 117] width 248 height 35
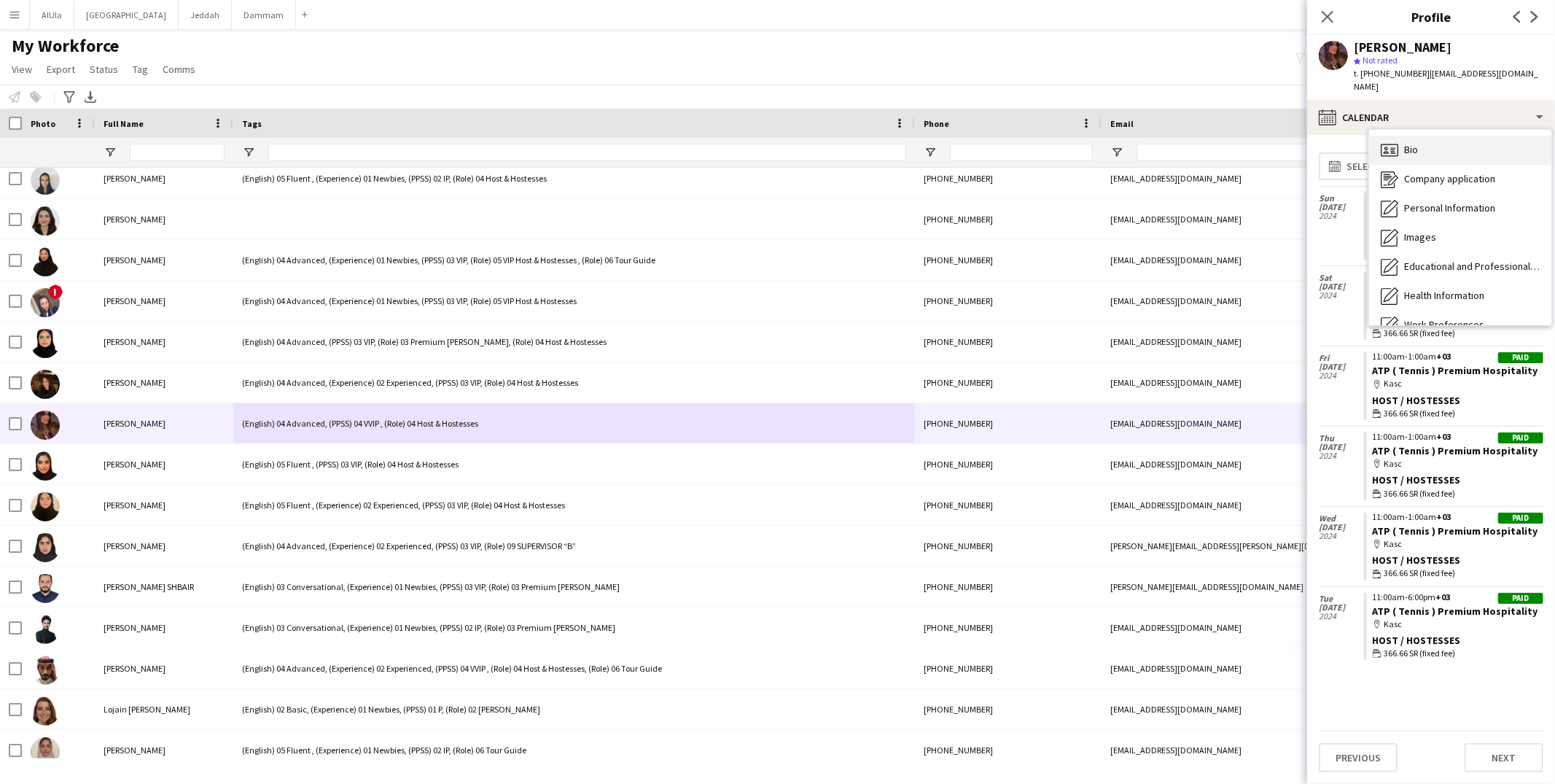
click at [1402, 139] on div "Bio Bio" at bounding box center [1459, 149] width 182 height 29
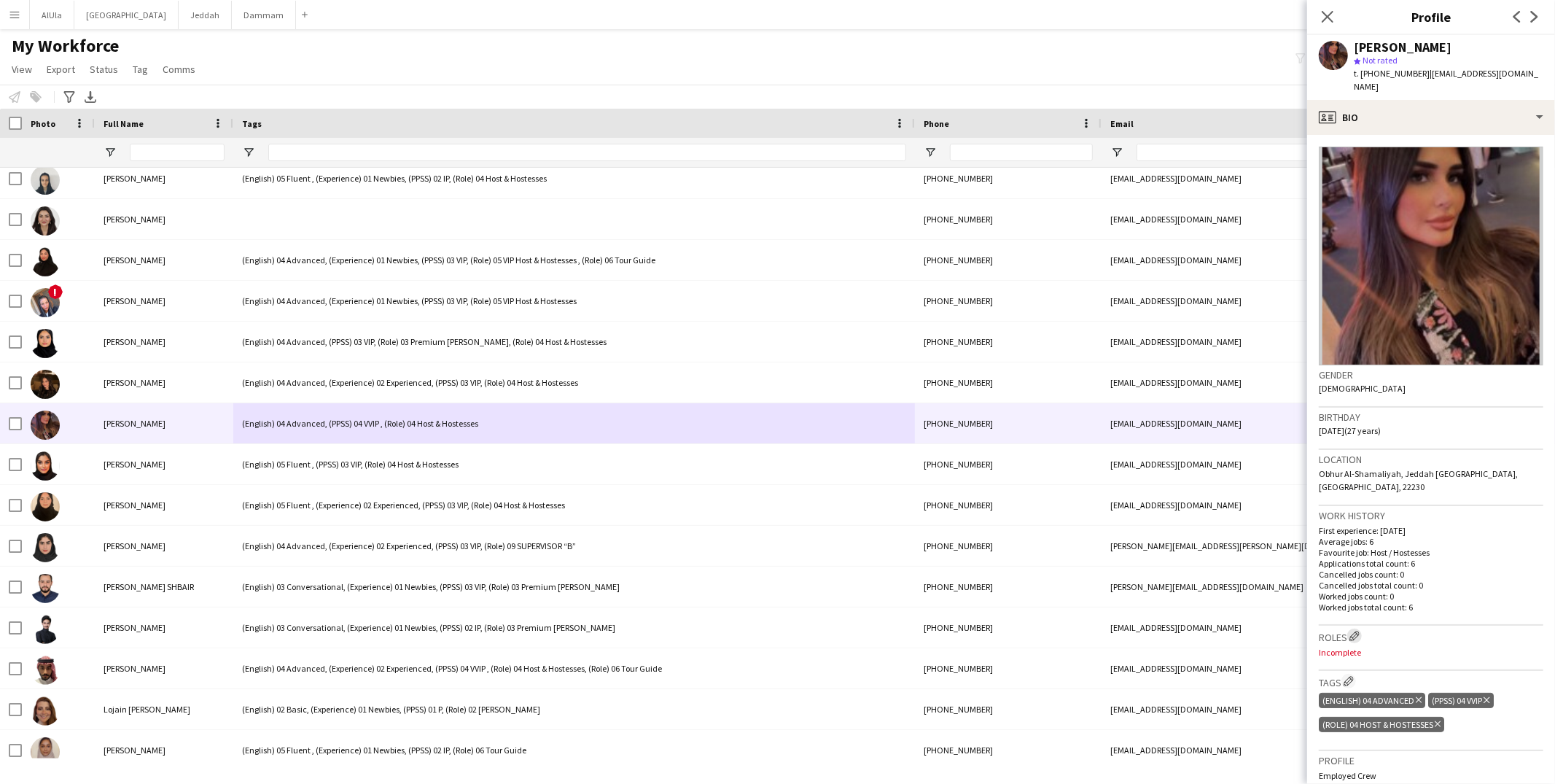
click at [1354, 630] on app-icon "Edit crew company roles" at bounding box center [1354, 635] width 10 height 10
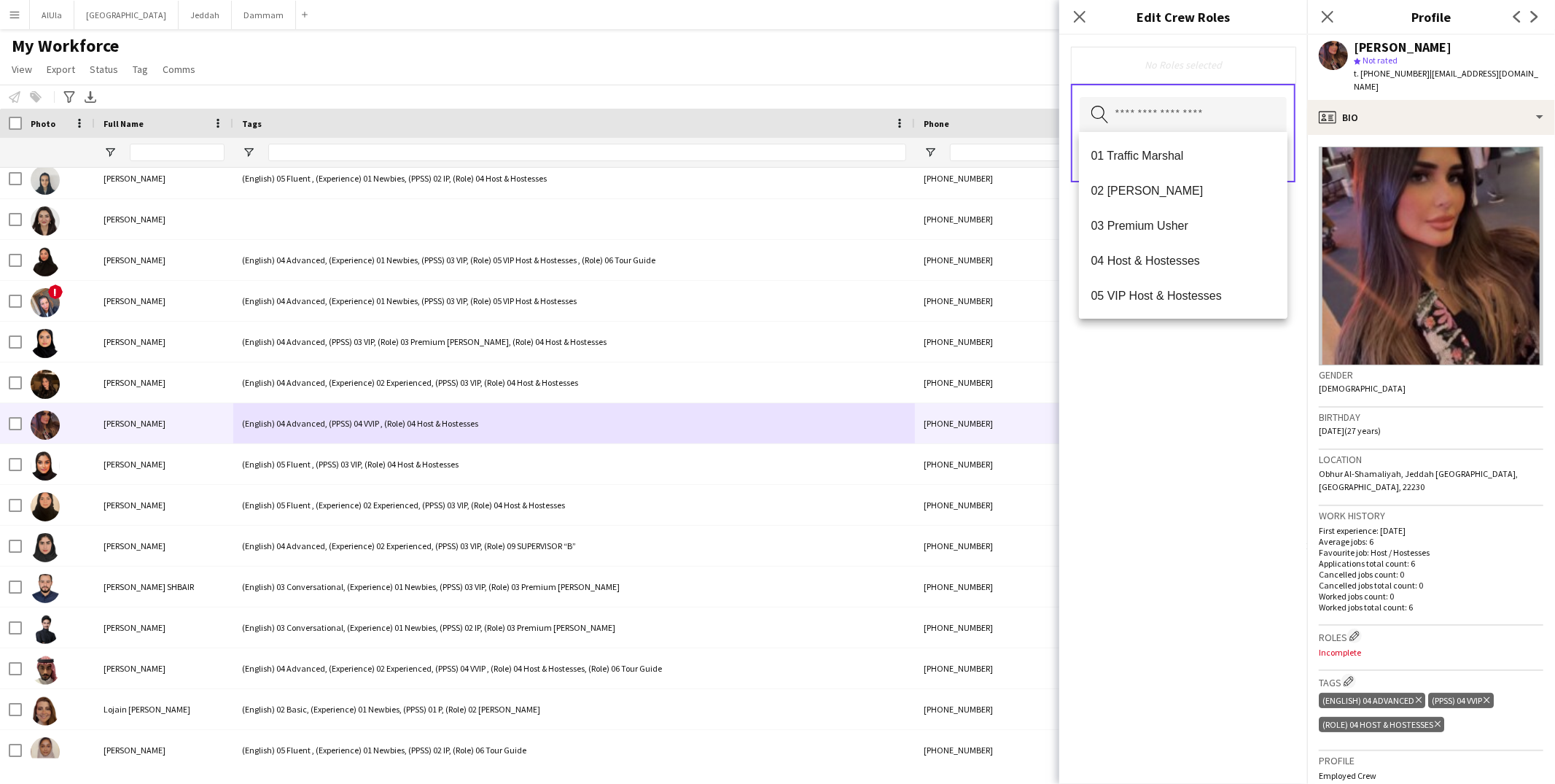
click at [1168, 112] on input "text" at bounding box center [1183, 115] width 207 height 36
click at [1143, 259] on span "04 Host & Hostesses" at bounding box center [1183, 260] width 186 height 14
click at [1194, 394] on div "04 Host & Hostesses Remove Search by role type Save" at bounding box center [1183, 409] width 248 height 749
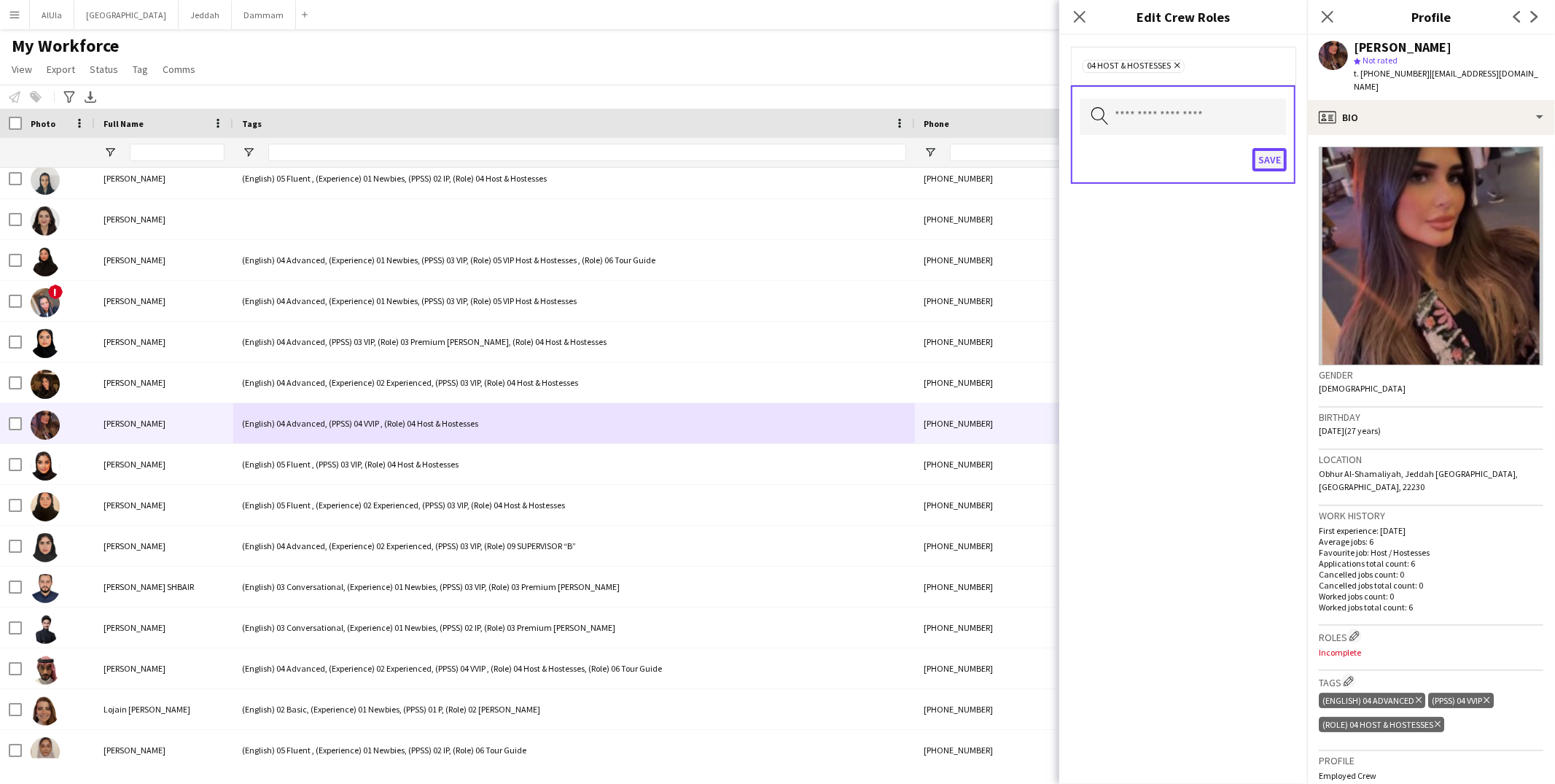
click at [1278, 156] on button "Save" at bounding box center [1269, 159] width 34 height 23
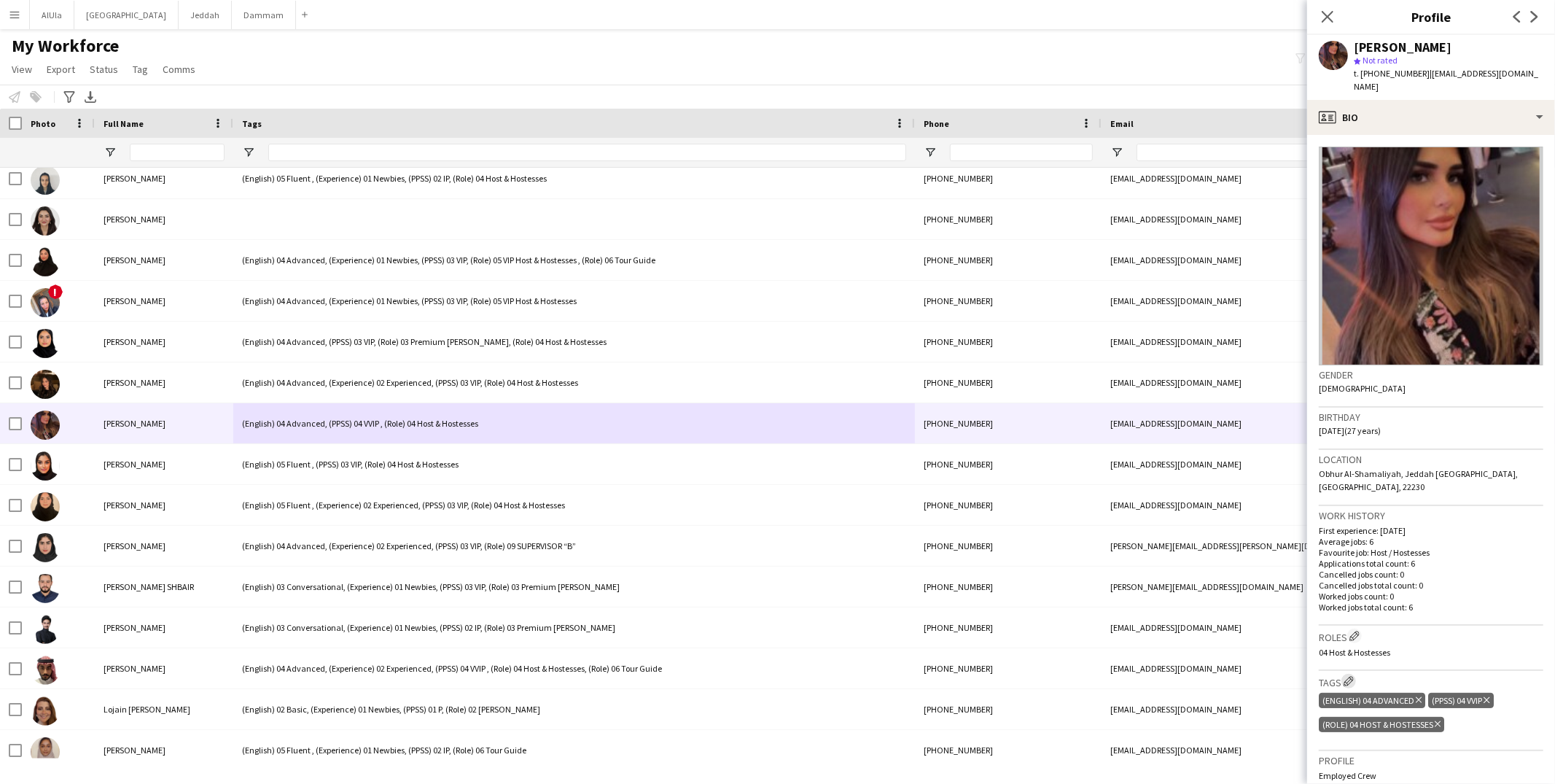
click at [1349, 673] on button "Edit crew company tags" at bounding box center [1349, 681] width 15 height 15
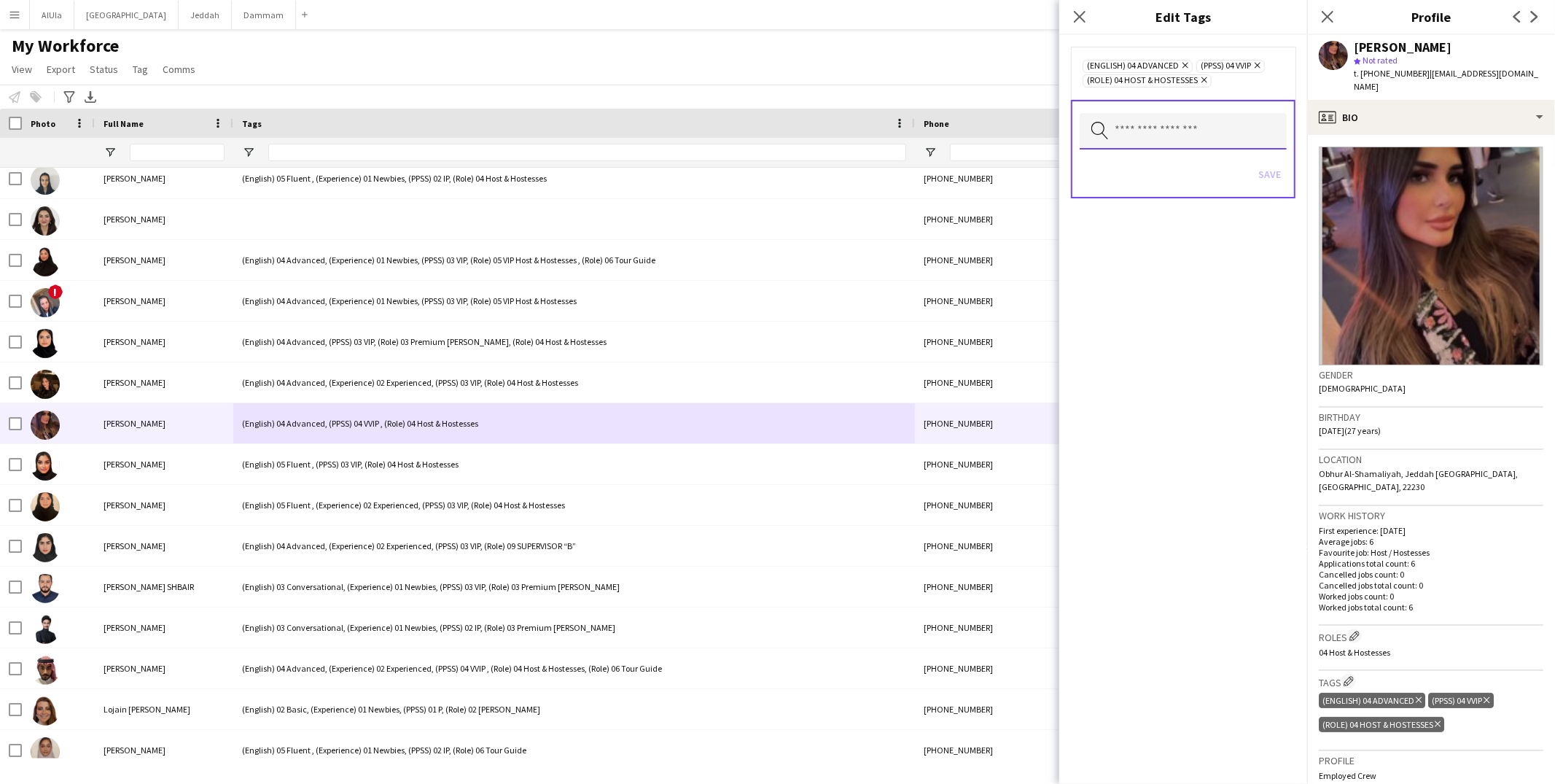
click at [1163, 138] on input "text" at bounding box center [1183, 131] width 207 height 36
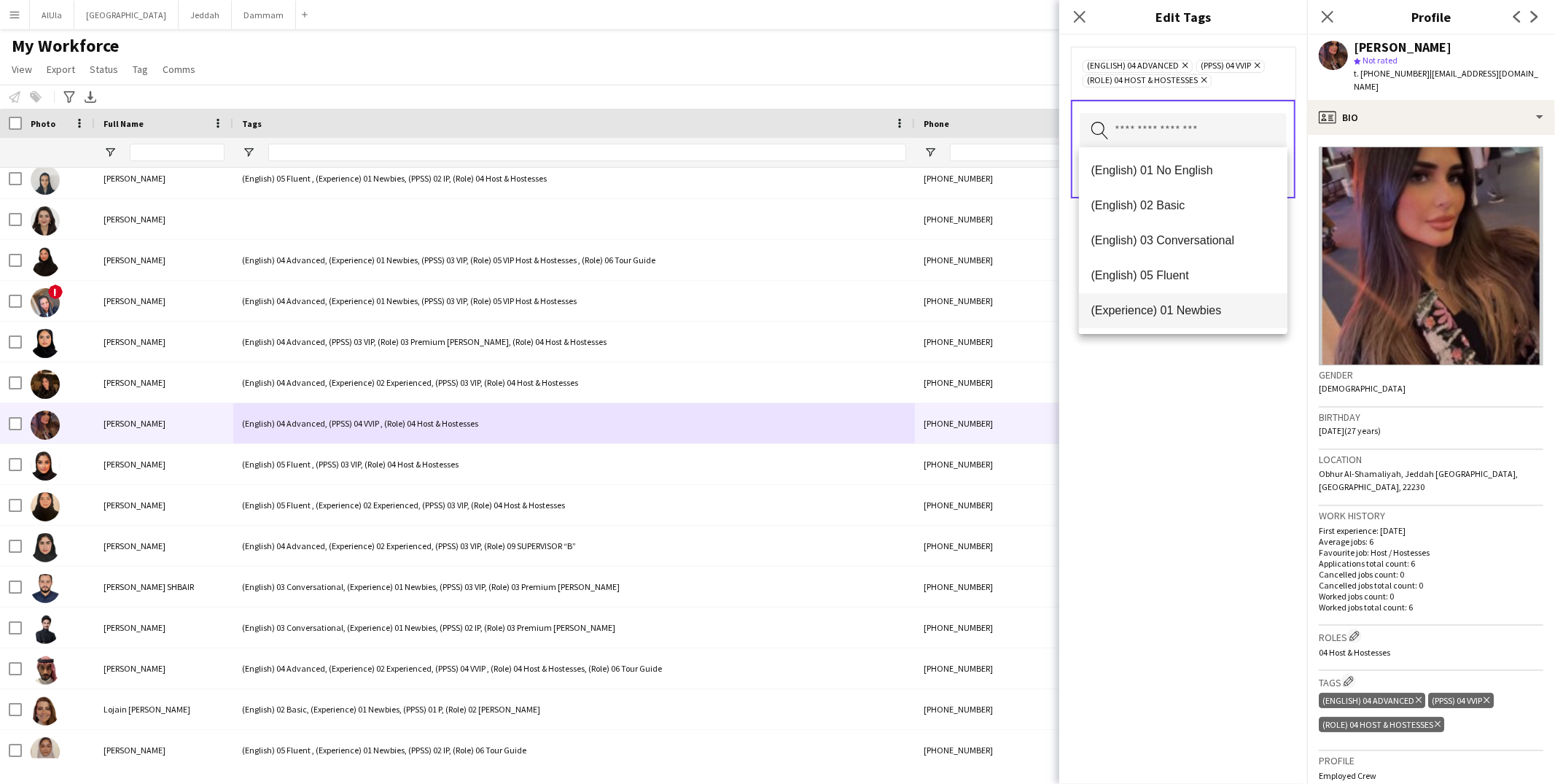
click at [1178, 325] on mat-option "(Experience) 01 Newbies" at bounding box center [1183, 310] width 209 height 35
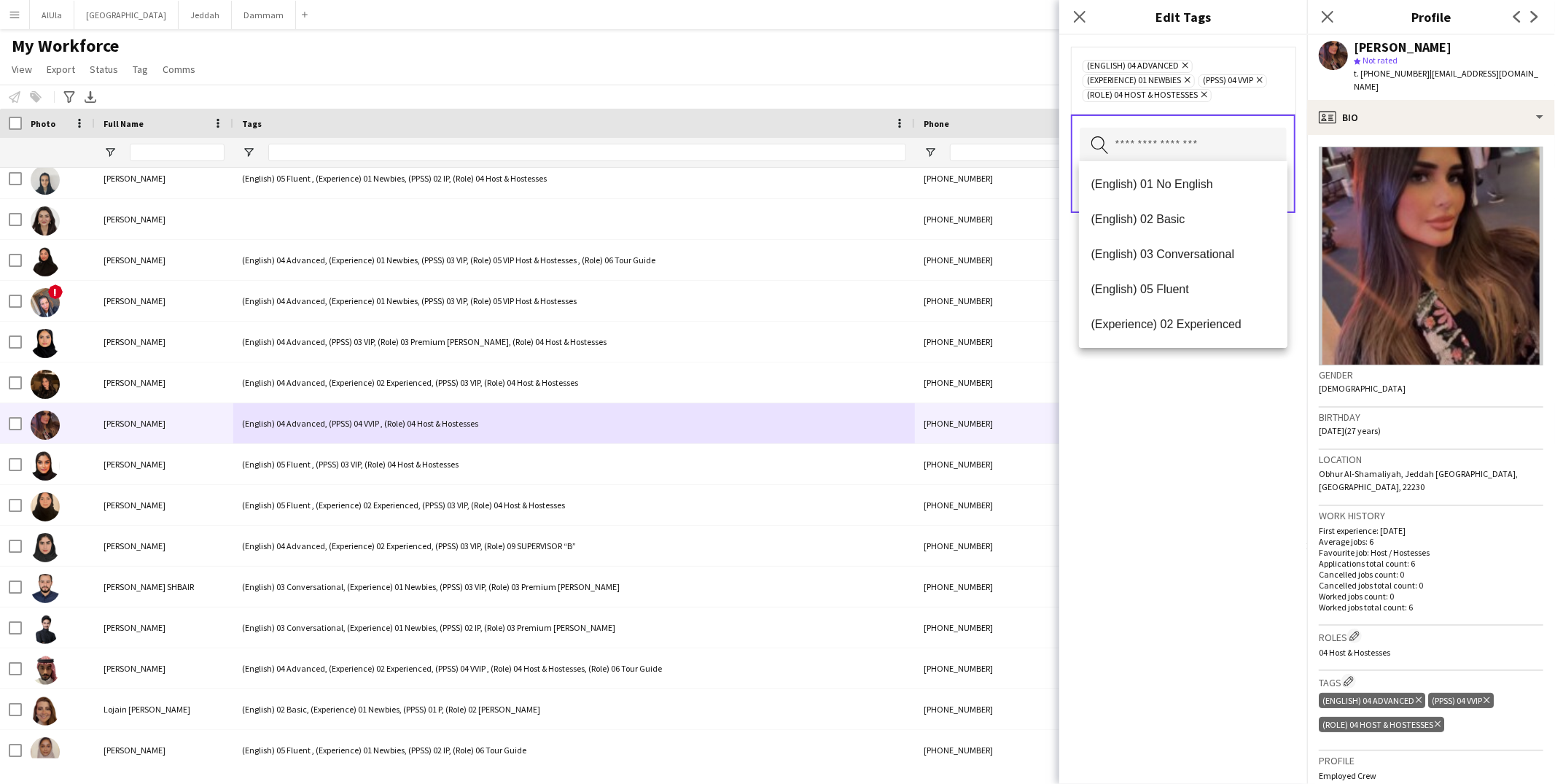
drag, startPoint x: 1179, startPoint y: 453, endPoint x: 1239, endPoint y: 276, distance: 186.9
click at [1179, 452] on div "(English) 04 Advanced Remove (Experience) 01 Newbies Remove (PPSS) 04 VVIP Remo…" at bounding box center [1183, 409] width 248 height 749
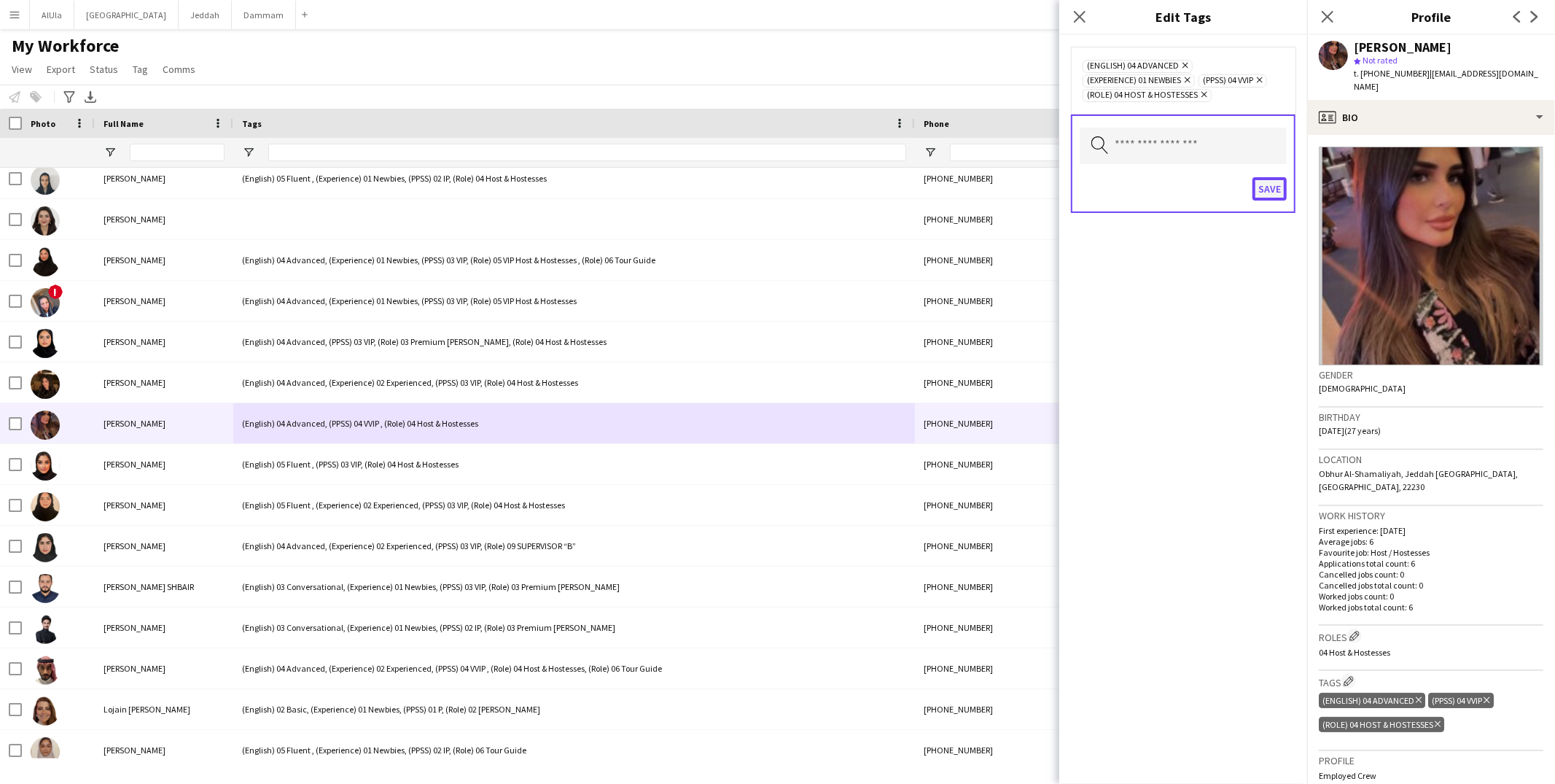
click at [1267, 189] on button "Save" at bounding box center [1269, 188] width 34 height 23
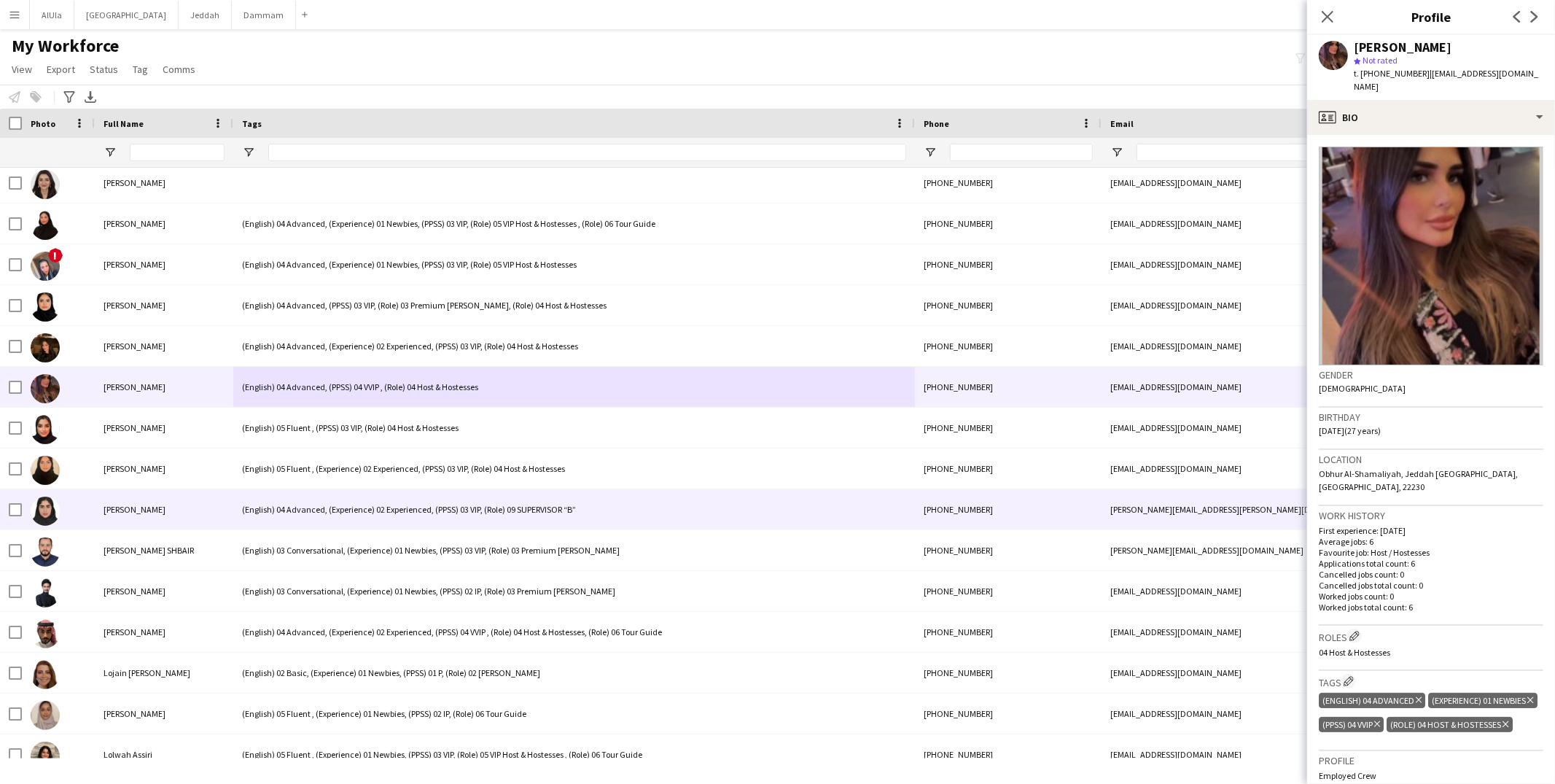
scroll to position [48205, 0]
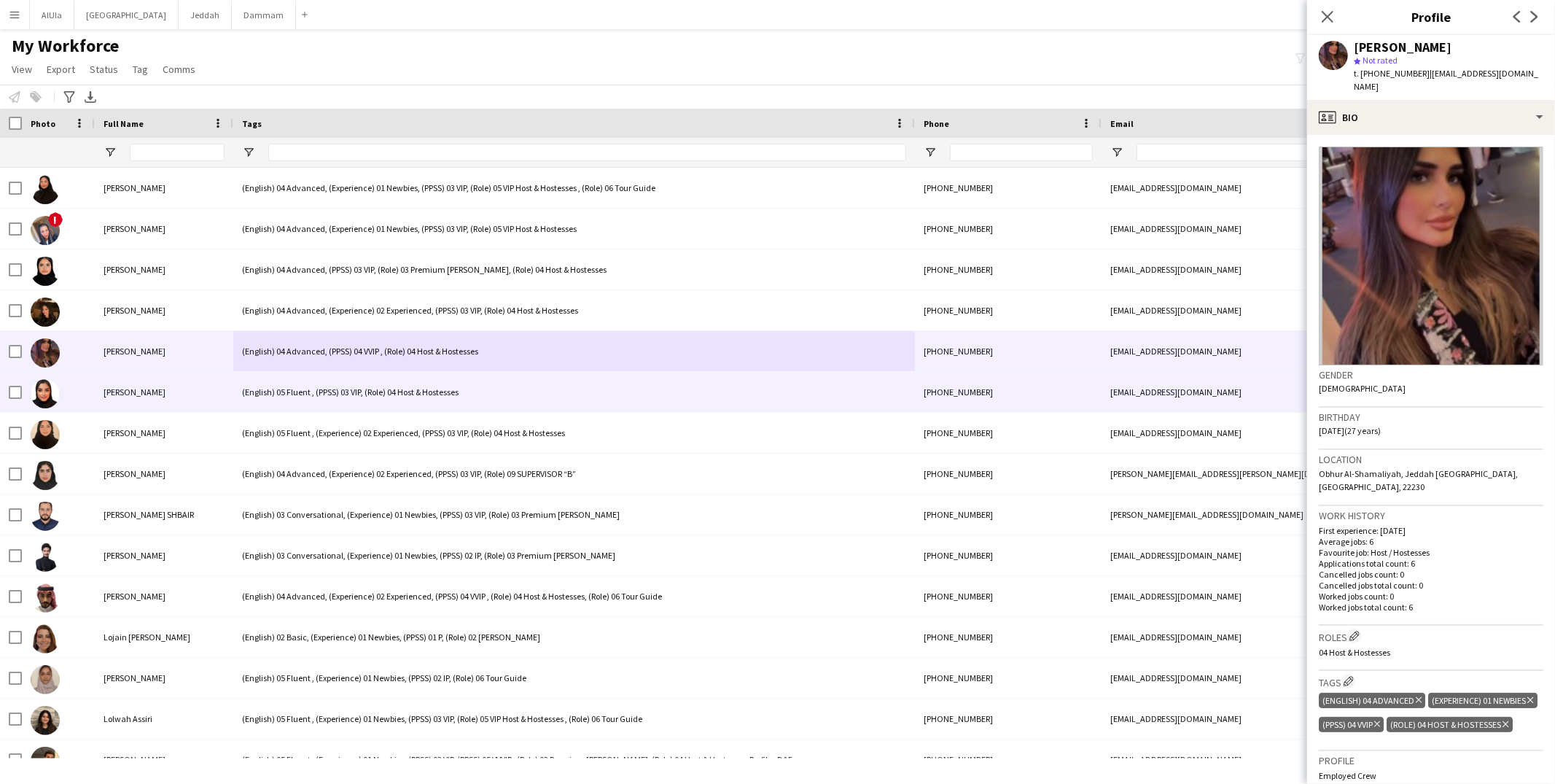
click at [362, 397] on div "(English) 05 Fluent , (PPSS) 03 VIP, (Role) 04 Host & Hostesses" at bounding box center [573, 392] width 681 height 40
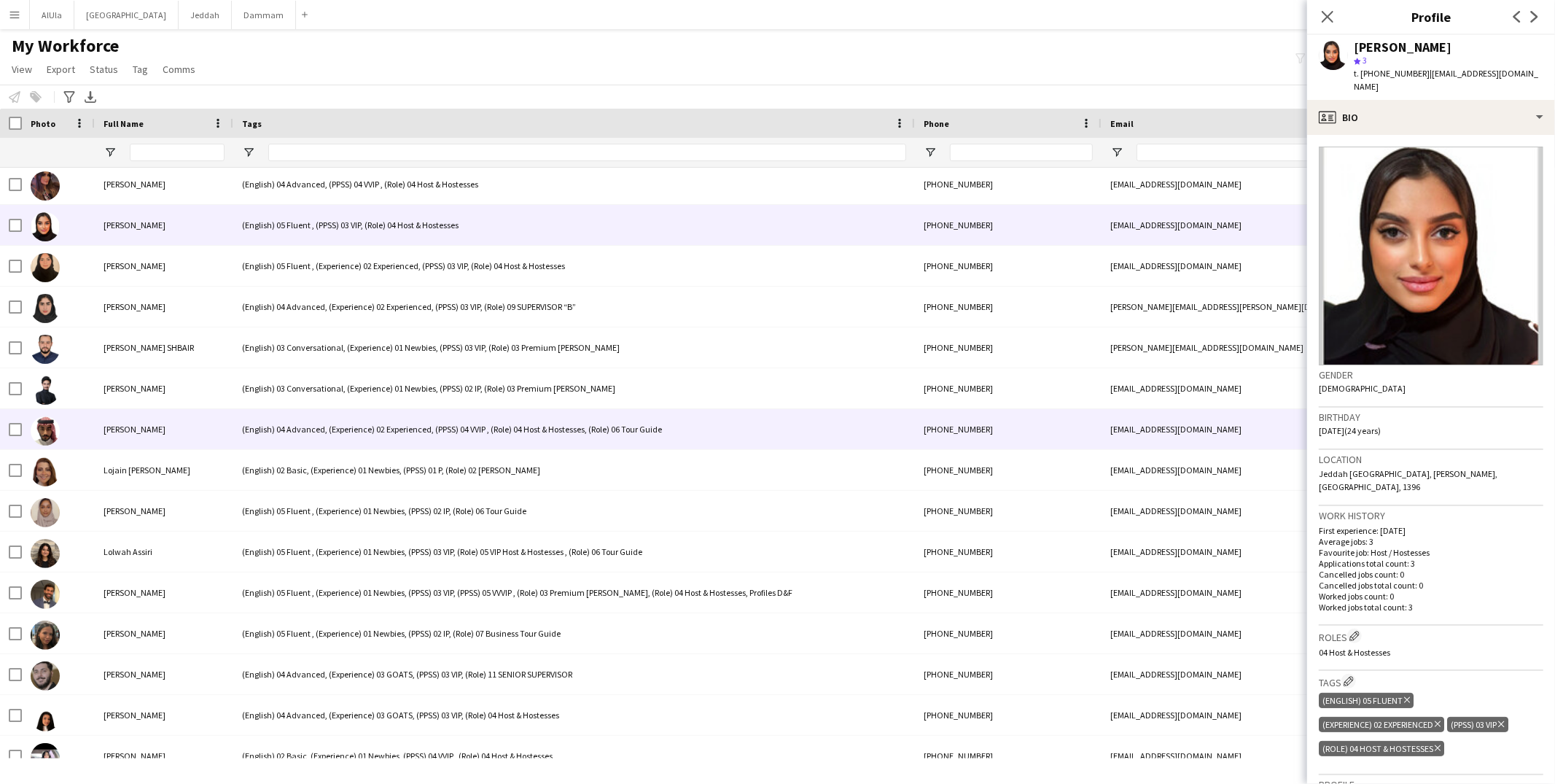
scroll to position [48406, 0]
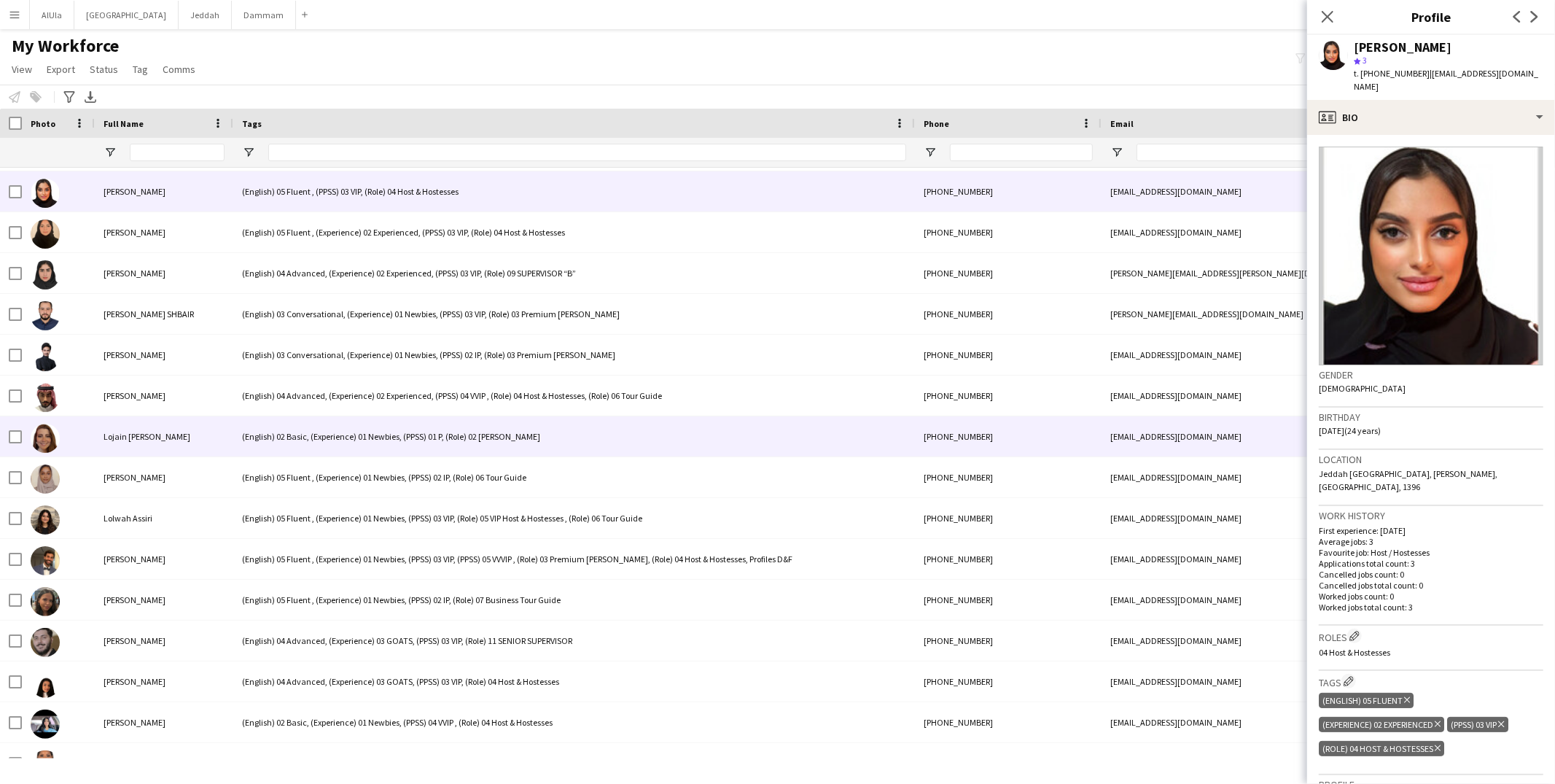
click at [350, 454] on div "(English) 02 Basic, (Experience) 01 Newbies, (PPSS) 01 P, (Role) 02 Usher" at bounding box center [573, 435] width 681 height 40
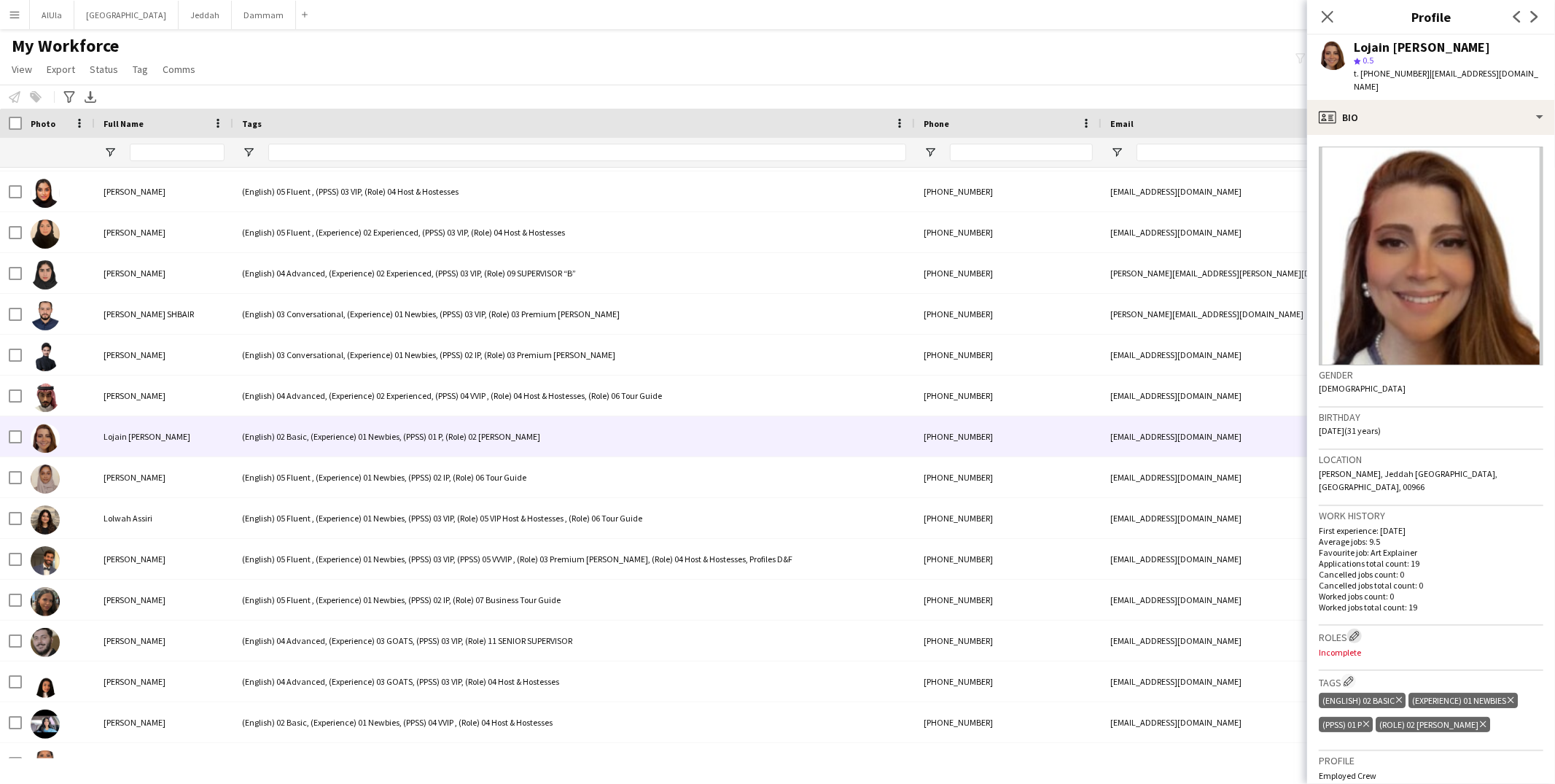
click at [1355, 628] on button "Edit crew company roles" at bounding box center [1355, 636] width 15 height 15
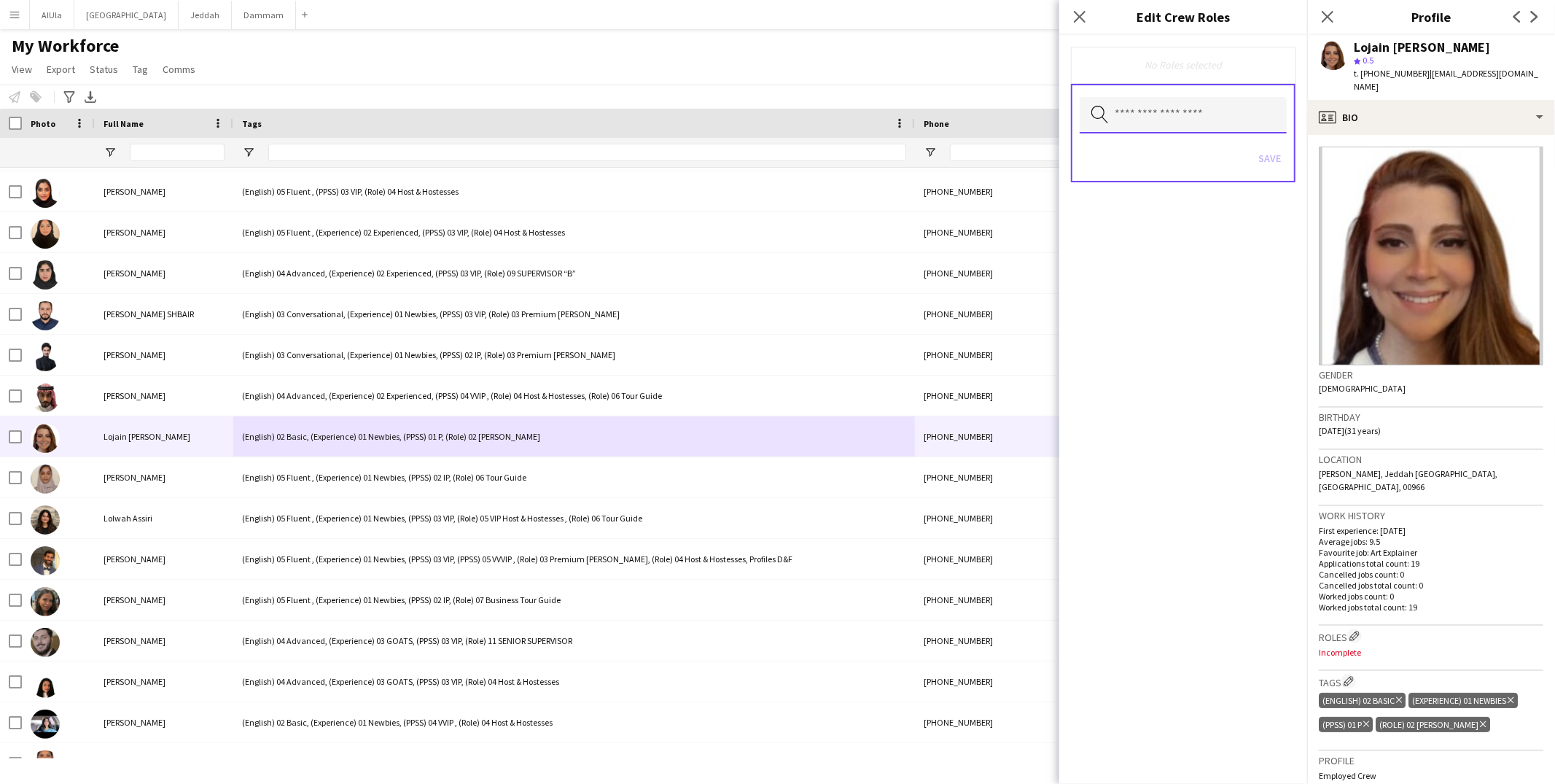
click at [1219, 115] on input "text" at bounding box center [1183, 115] width 207 height 36
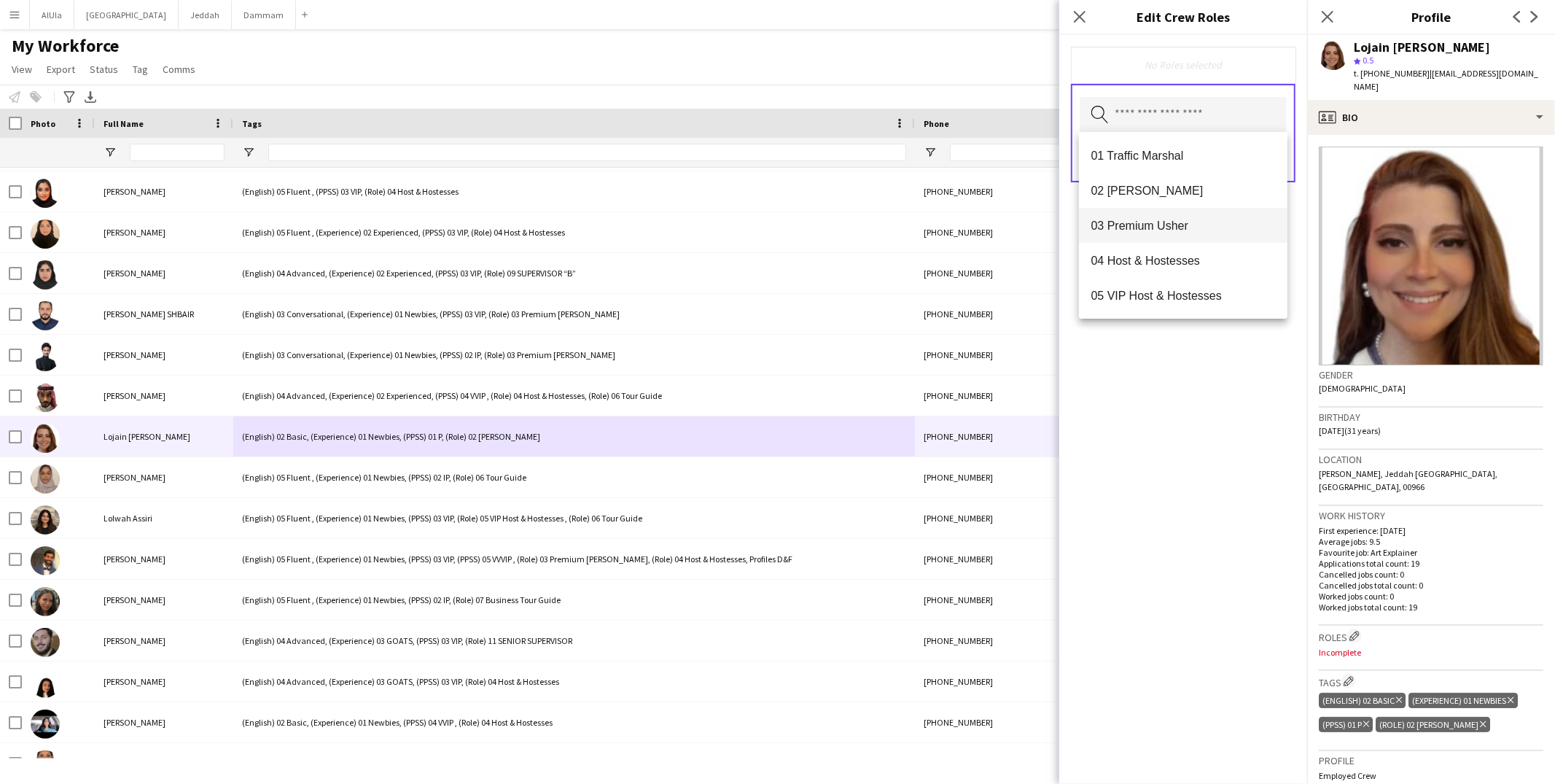
click at [1151, 236] on mat-option "03 Premium Usher" at bounding box center [1183, 226] width 209 height 35
click at [1199, 479] on div "03 Premium Usher Remove Search by role type Save" at bounding box center [1183, 409] width 248 height 749
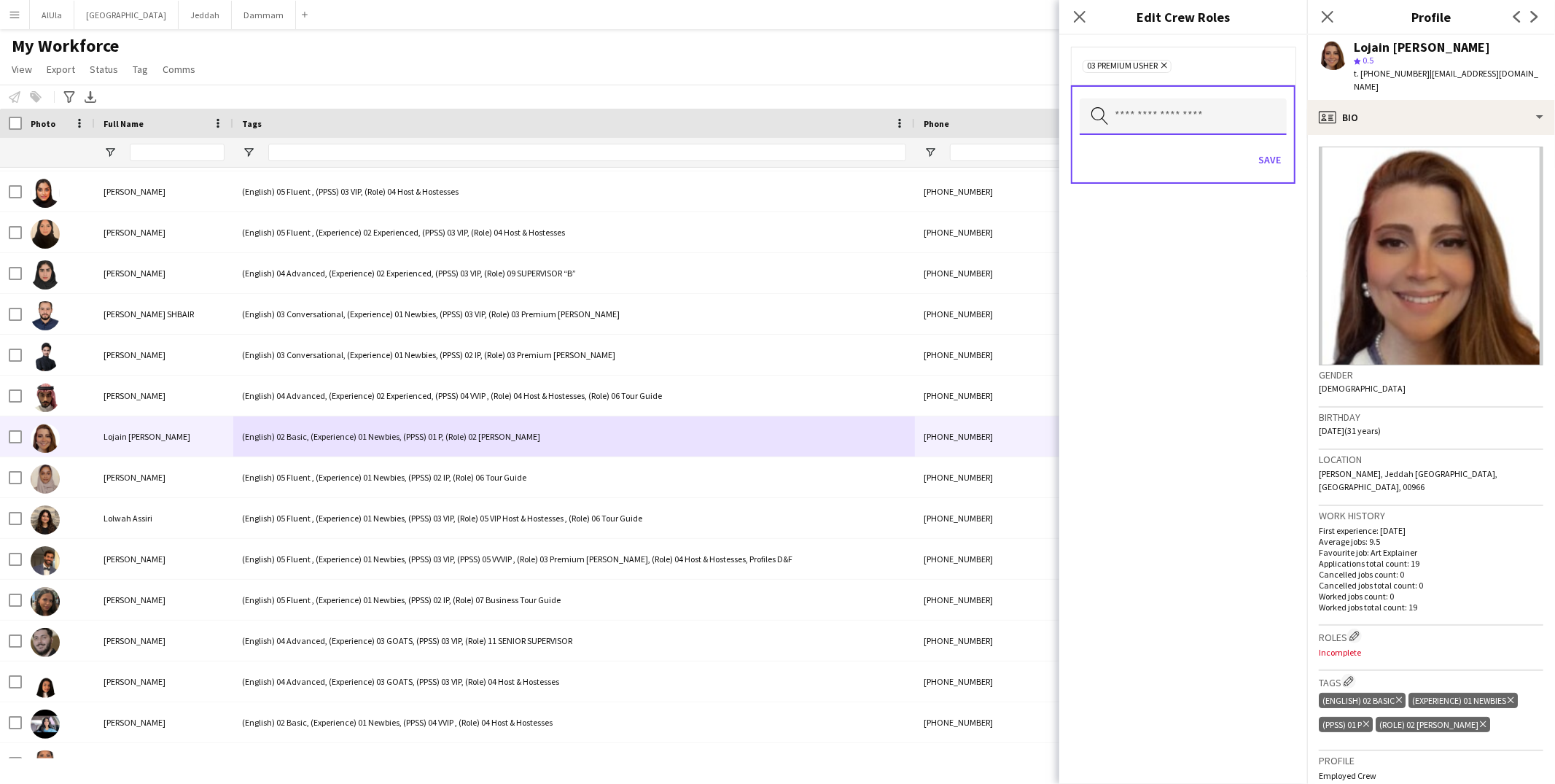
click at [1232, 117] on input "text" at bounding box center [1183, 117] width 207 height 36
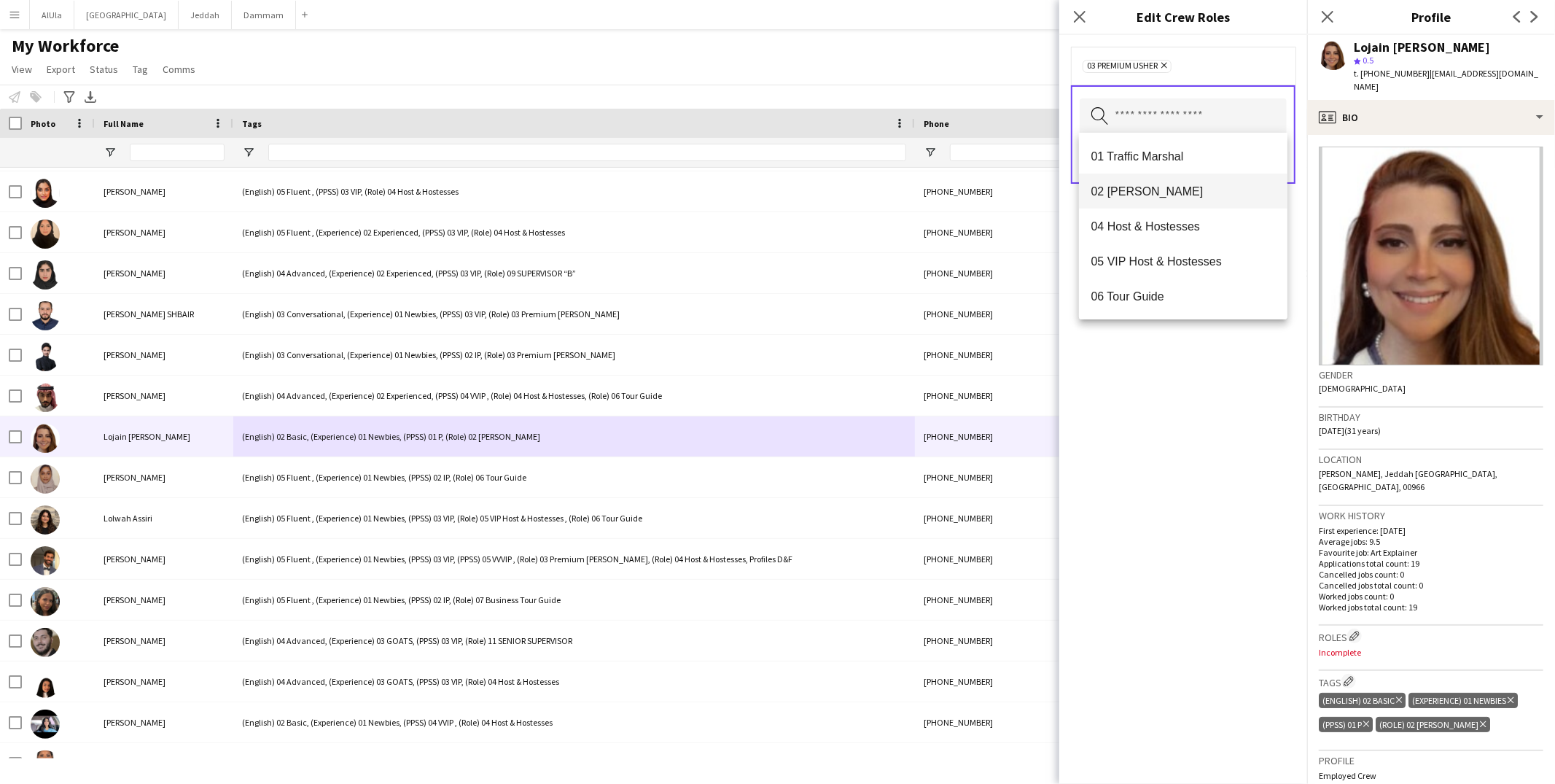
click at [1144, 186] on span "02 [PERSON_NAME]" at bounding box center [1183, 191] width 186 height 14
drag, startPoint x: 1225, startPoint y: 62, endPoint x: 1230, endPoint y: 156, distance: 94.1
click at [1251, 62] on icon "Remove" at bounding box center [1256, 65] width 9 height 9
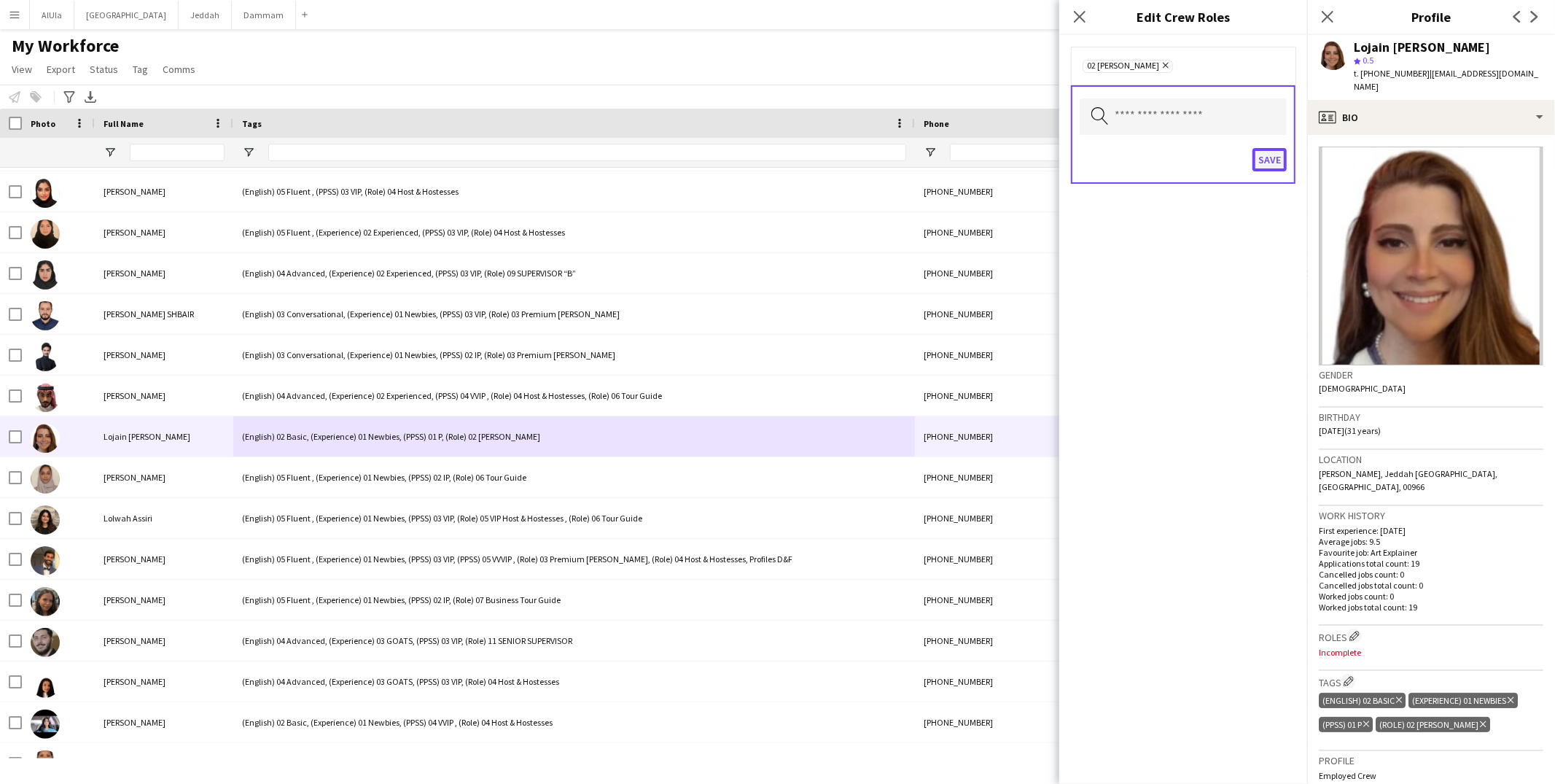
click at [1269, 160] on button "Save" at bounding box center [1269, 159] width 34 height 23
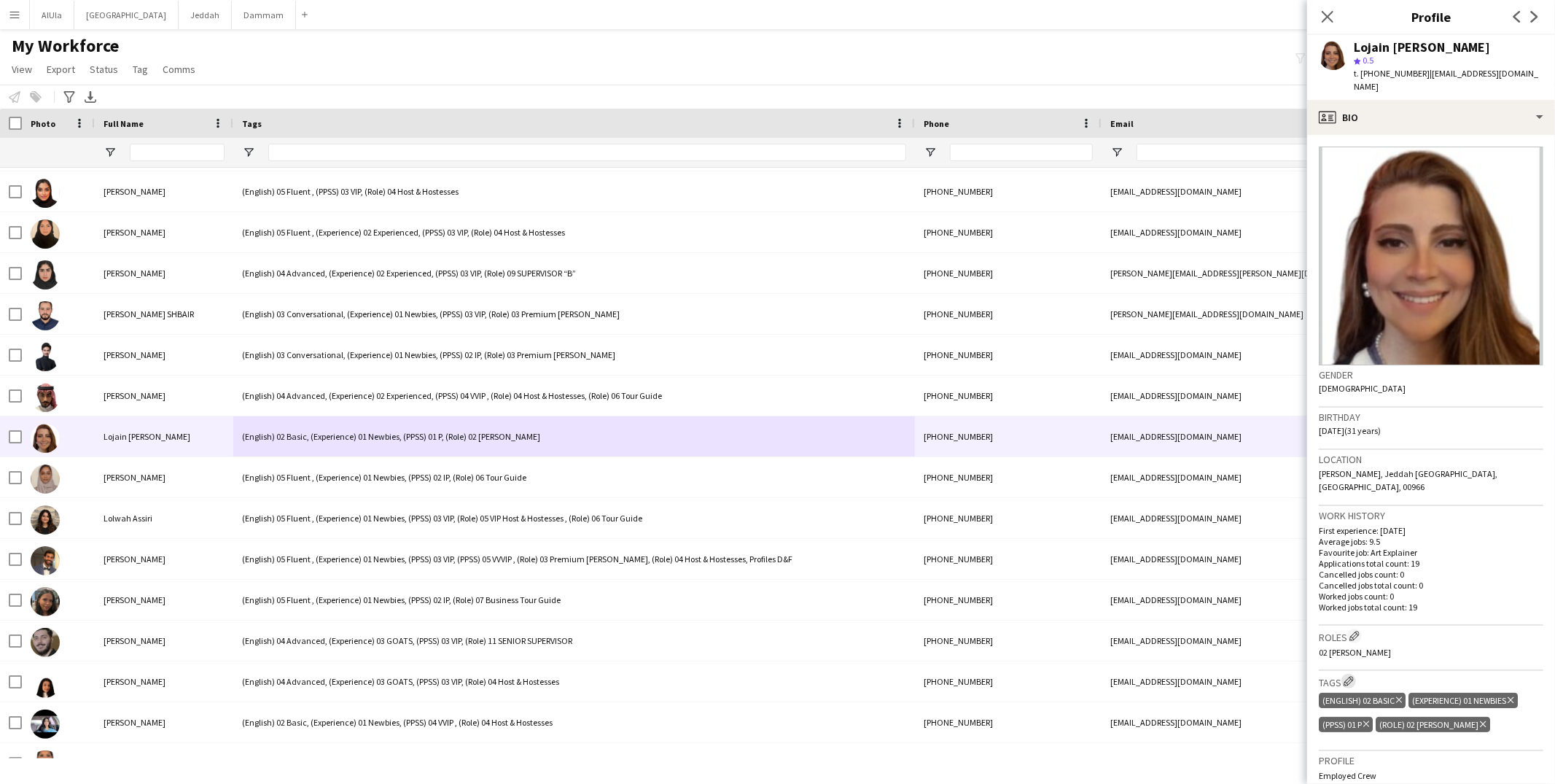
click at [1352, 676] on app-icon "Edit crew company tags" at bounding box center [1348, 681] width 10 height 10
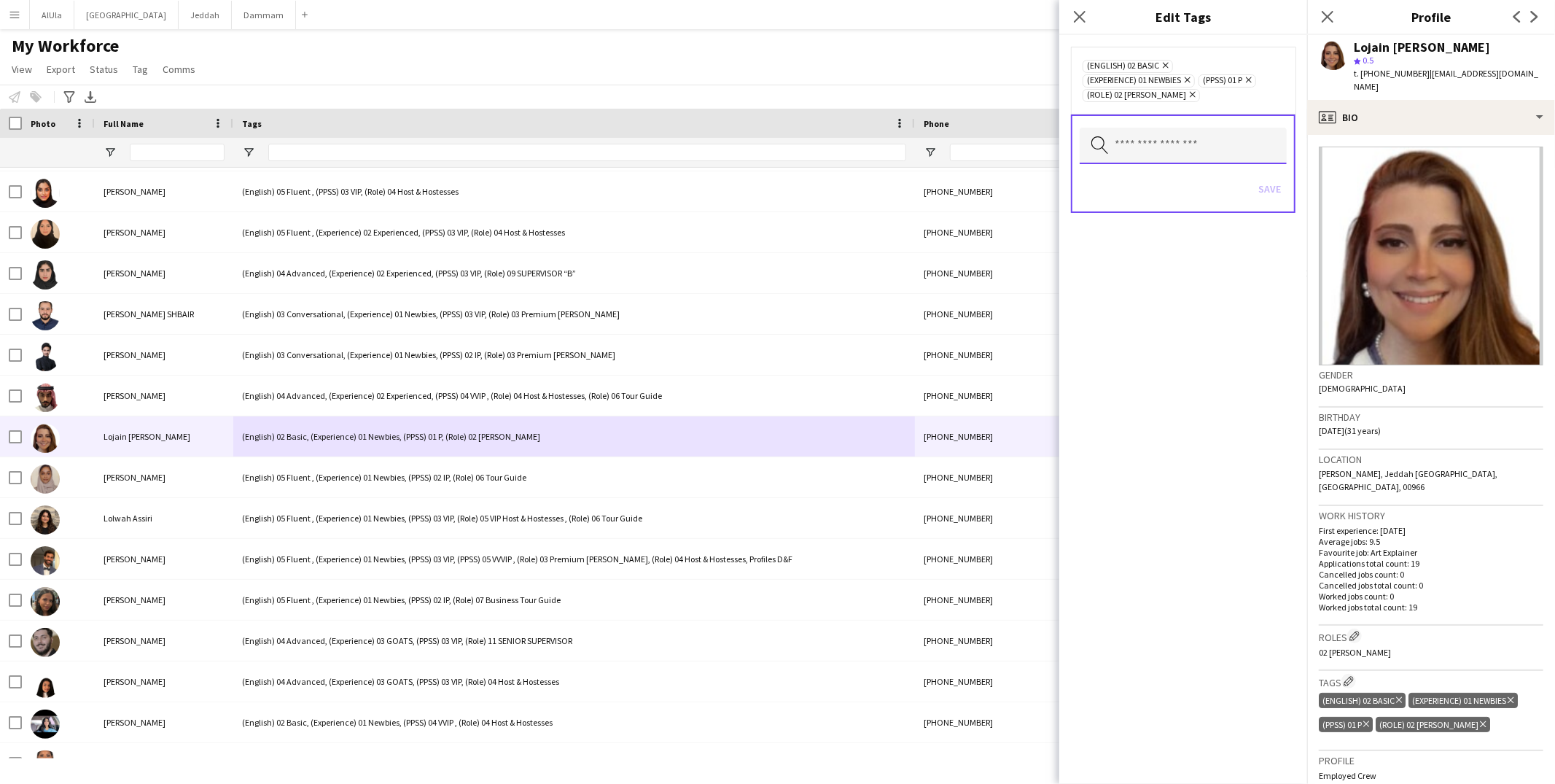
click at [1149, 140] on input "text" at bounding box center [1183, 145] width 207 height 36
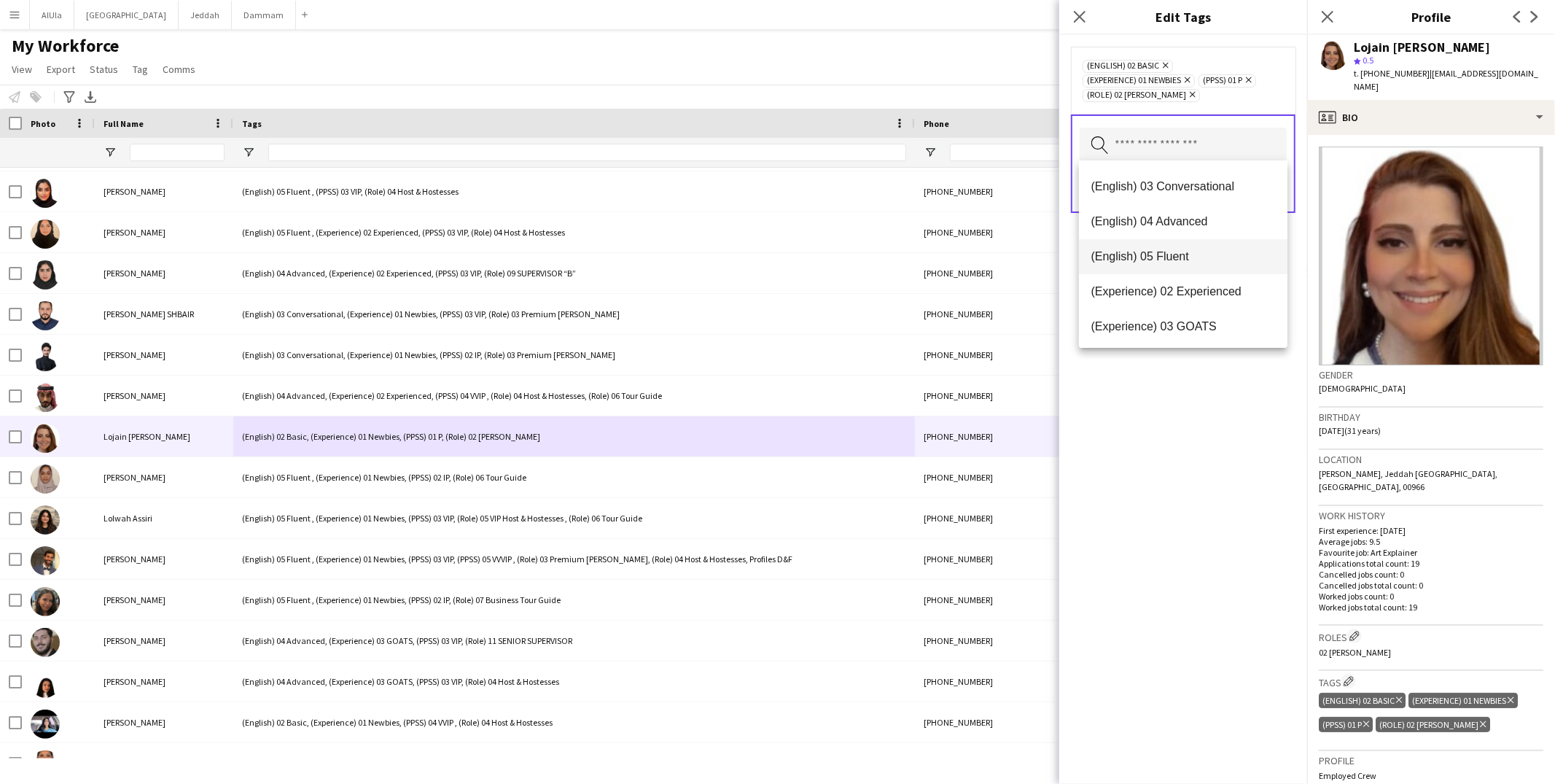
scroll to position [60, 0]
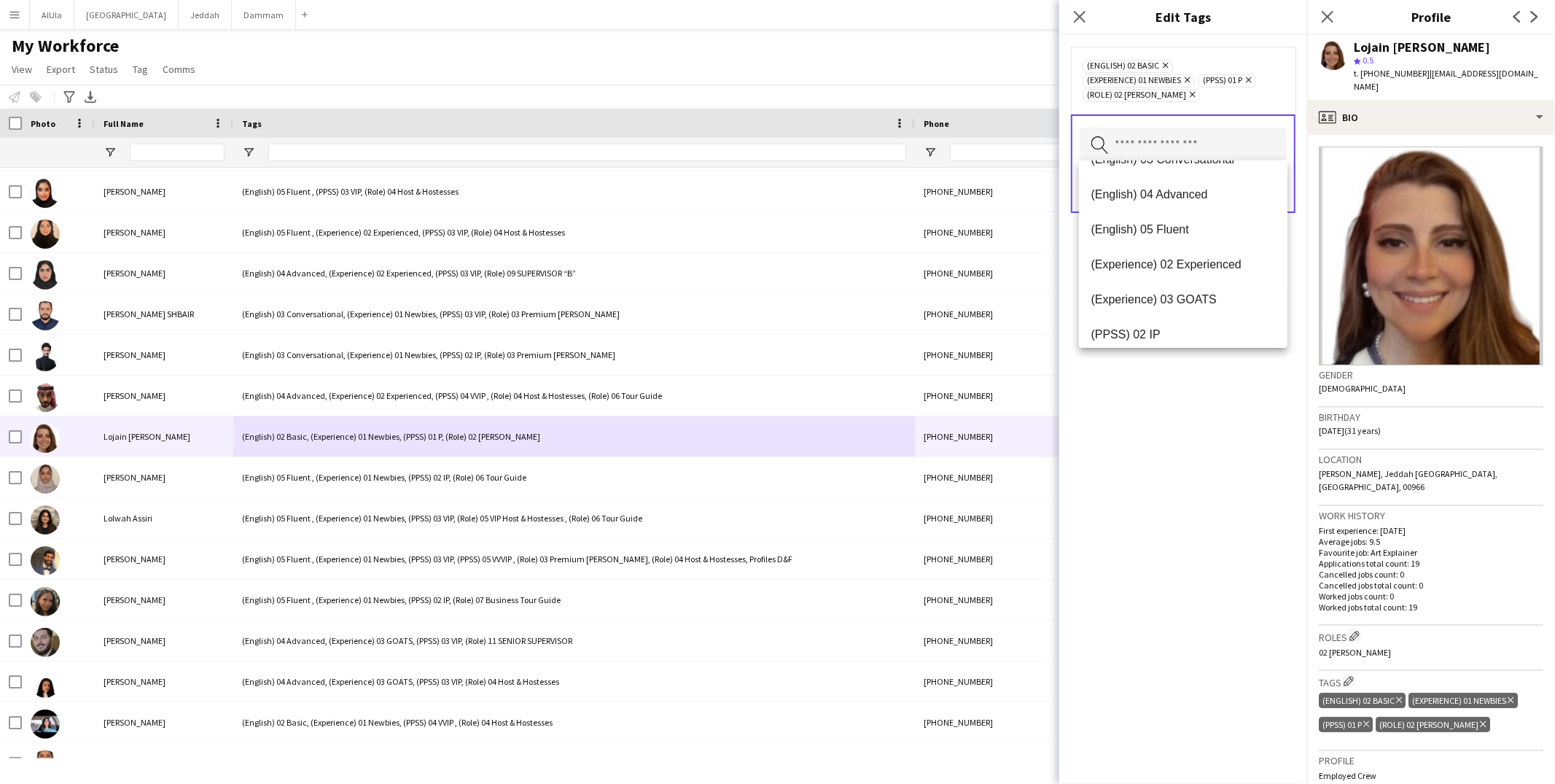
click at [1131, 412] on div "(English) 02 Basic Remove (Experience) 01 Newbies Remove (PPSS) 01 P Remove (Ro…" at bounding box center [1183, 409] width 248 height 749
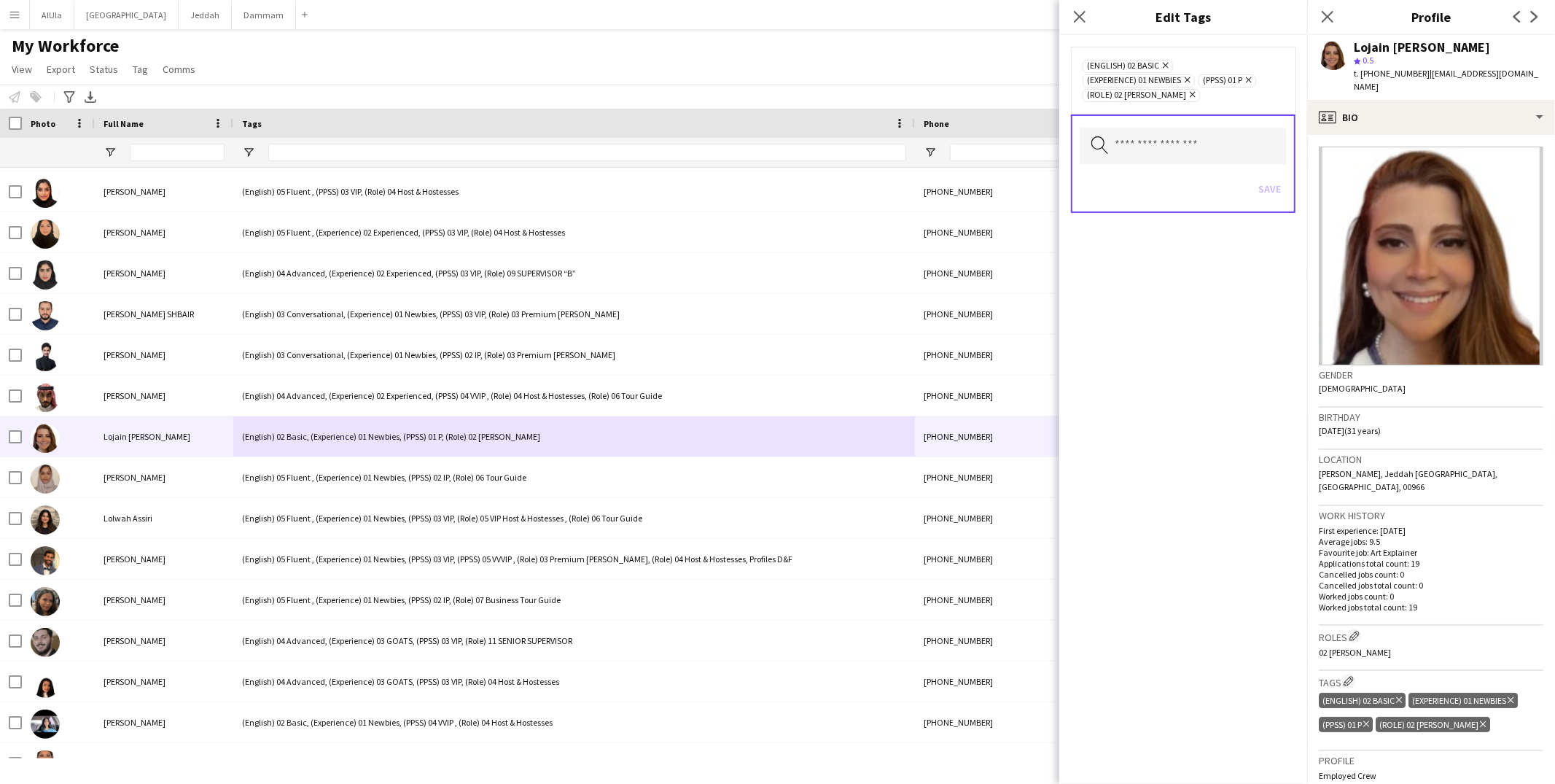
click at [1275, 188] on div "Save" at bounding box center [1183, 190] width 207 height 42
click at [1084, 21] on icon at bounding box center [1079, 16] width 14 height 14
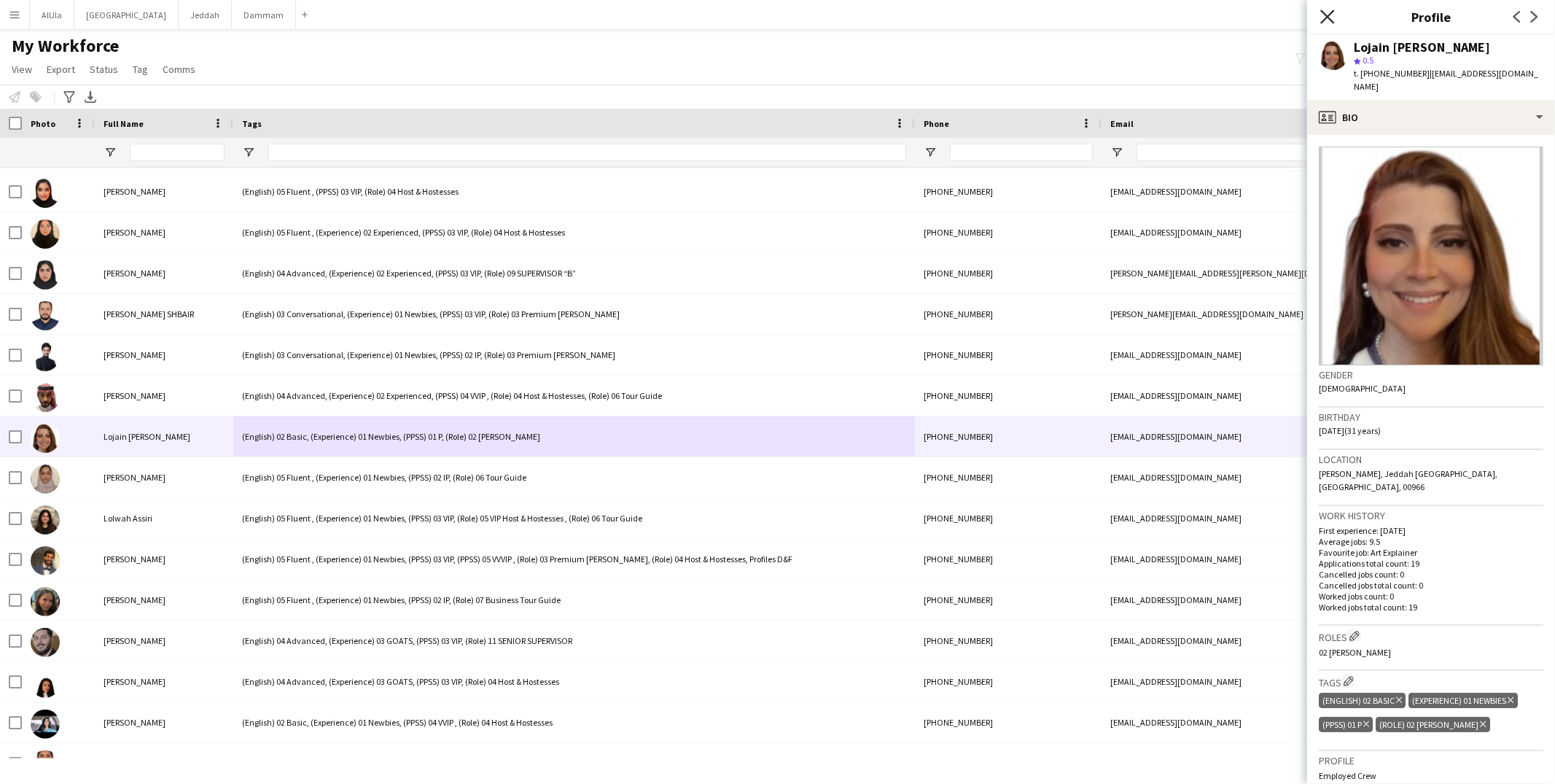
click at [1332, 20] on icon "Close pop-in" at bounding box center [1327, 16] width 14 height 14
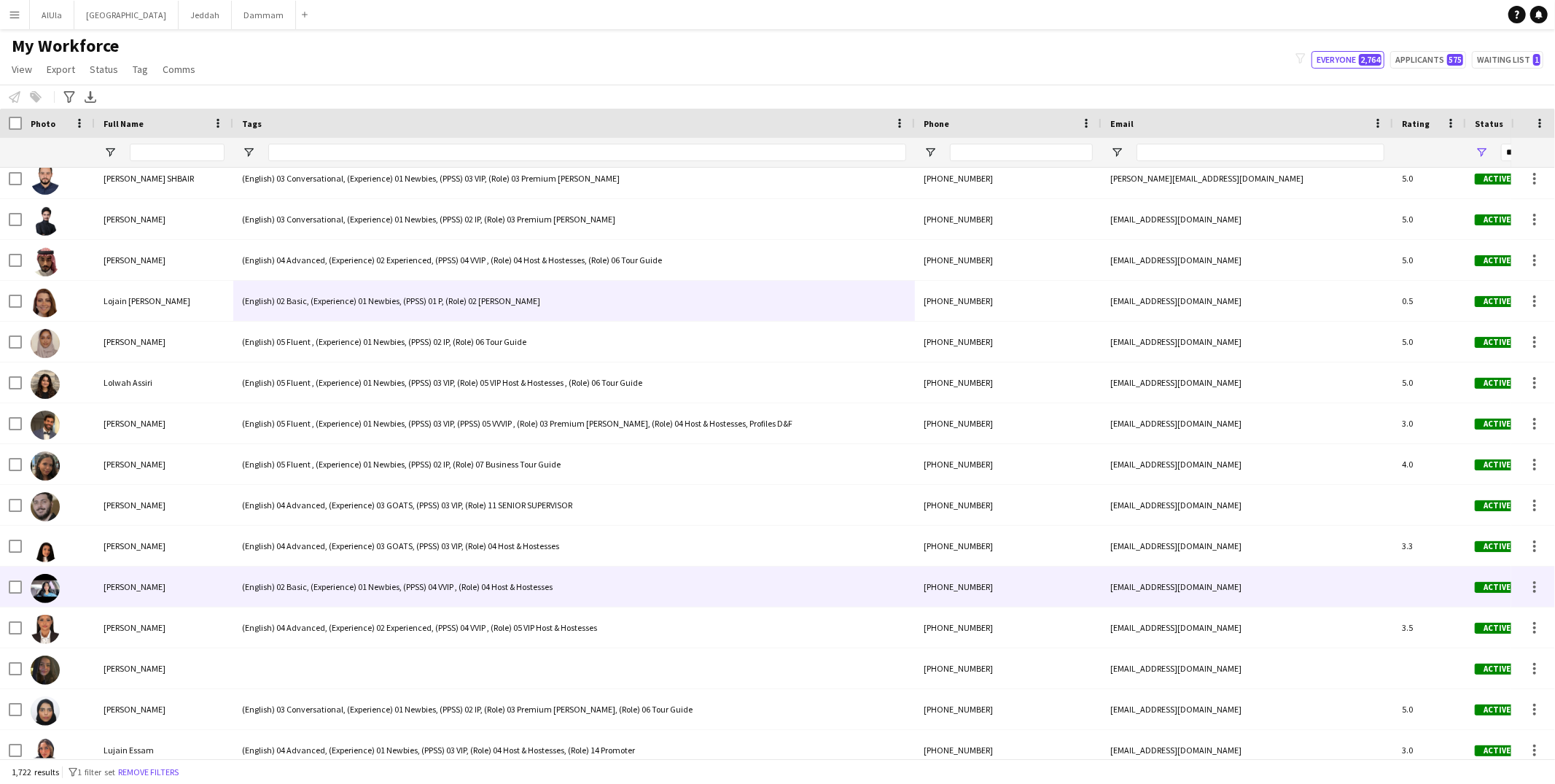
scroll to position [48617, 0]
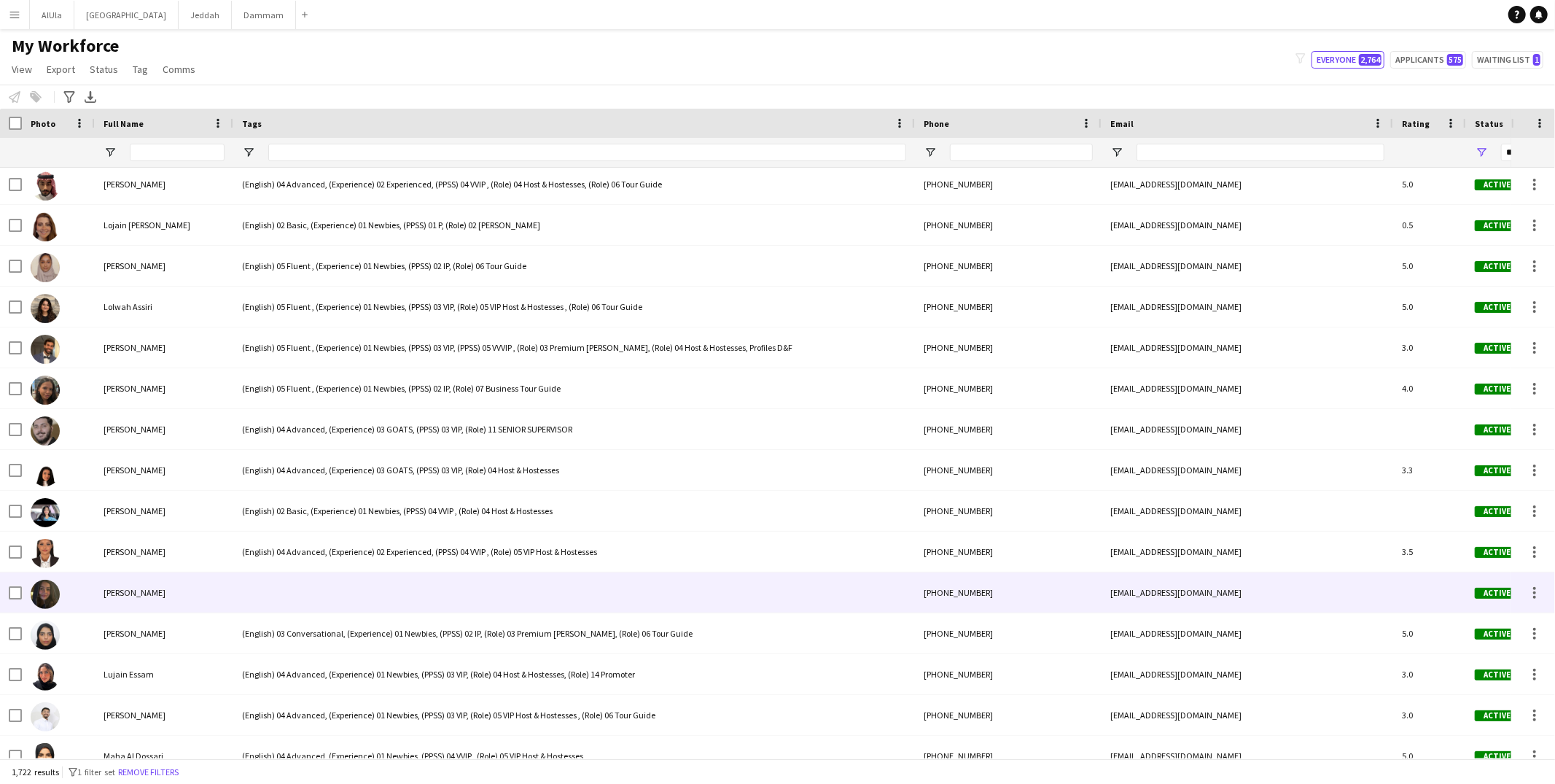
click at [557, 598] on div at bounding box center [573, 592] width 681 height 40
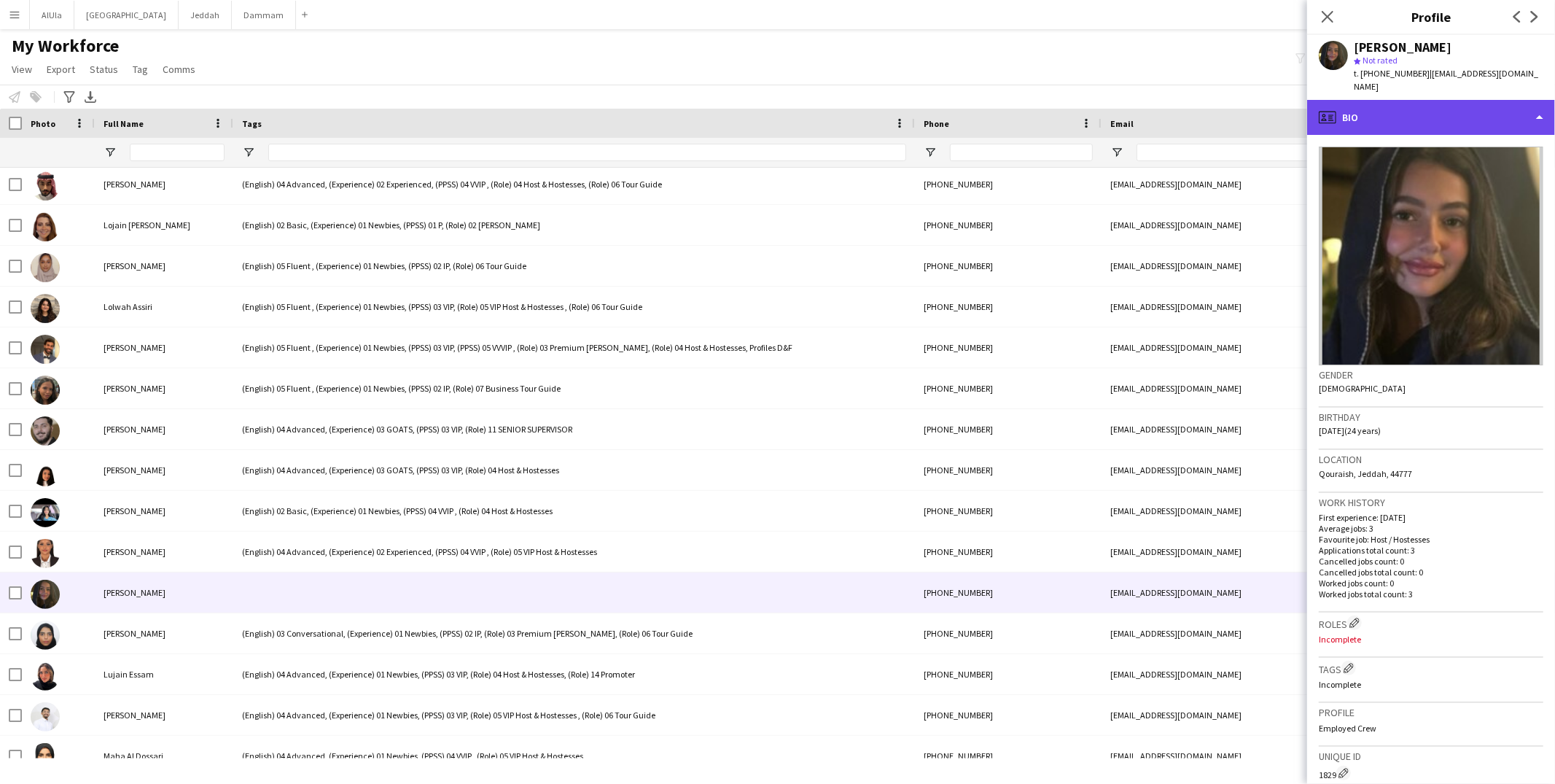
click at [1428, 105] on div "profile Bio" at bounding box center [1431, 117] width 248 height 35
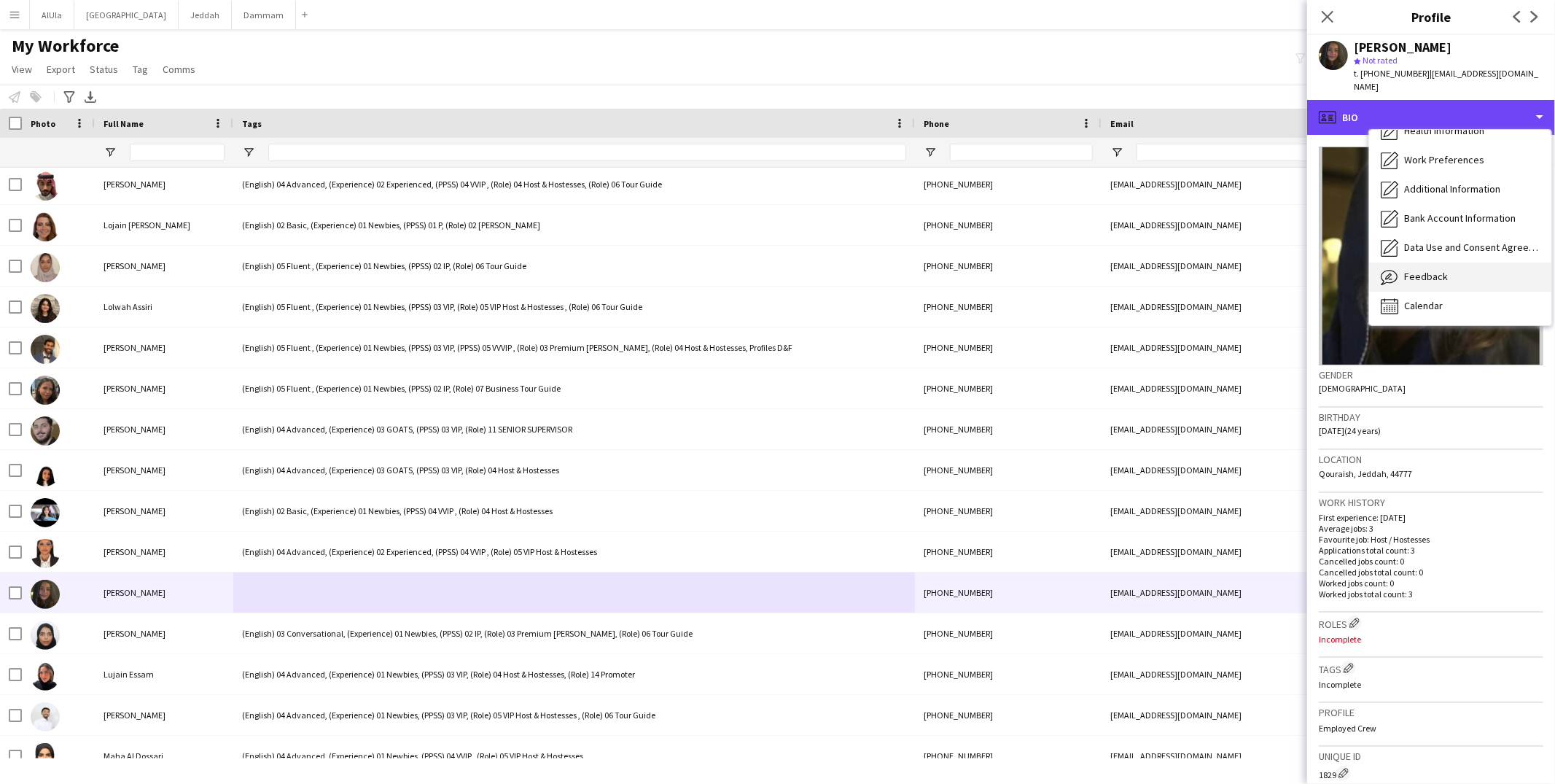
scroll to position [165, 0]
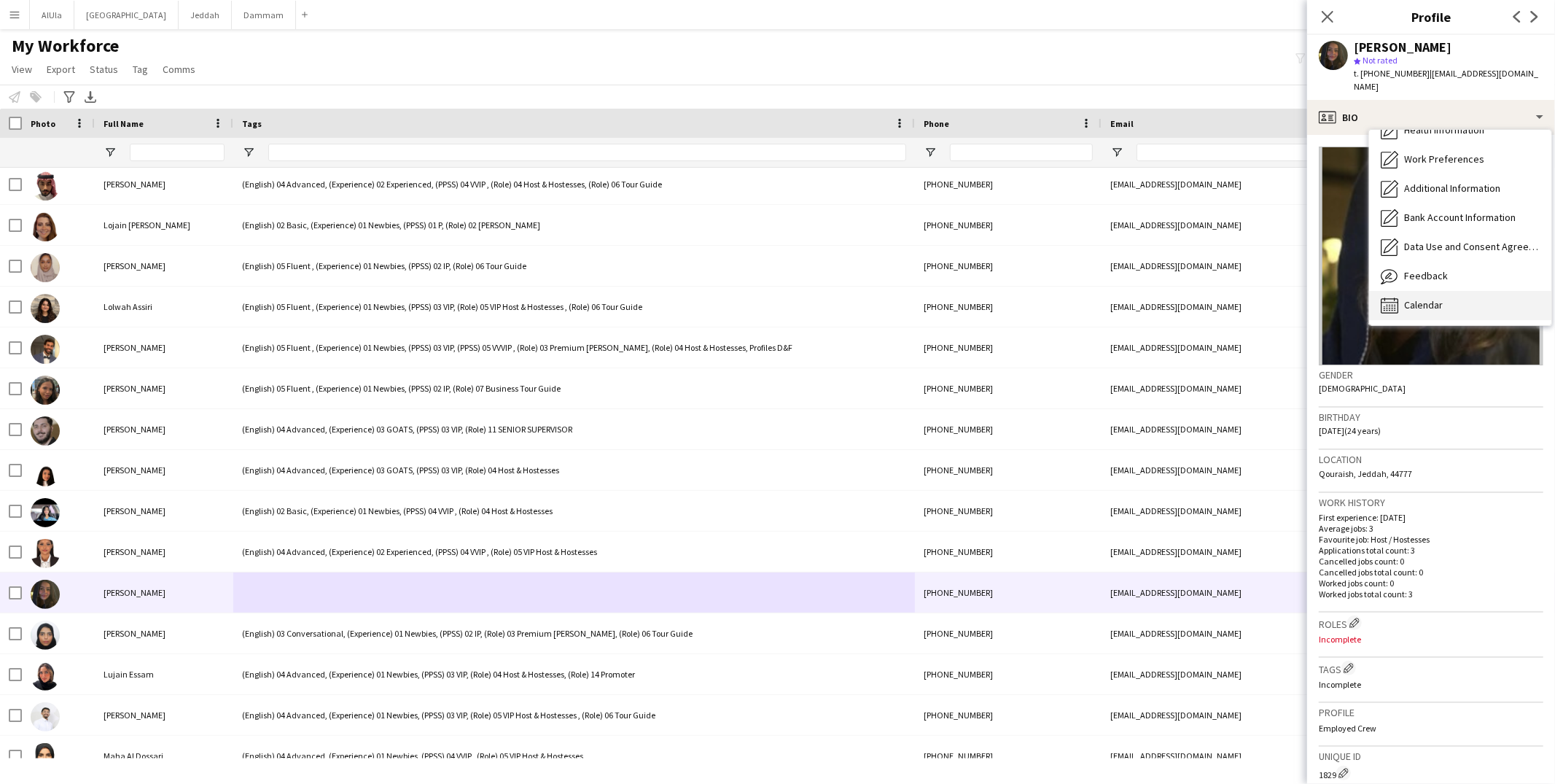
click at [1436, 298] on span "Calendar" at bounding box center [1423, 305] width 38 height 13
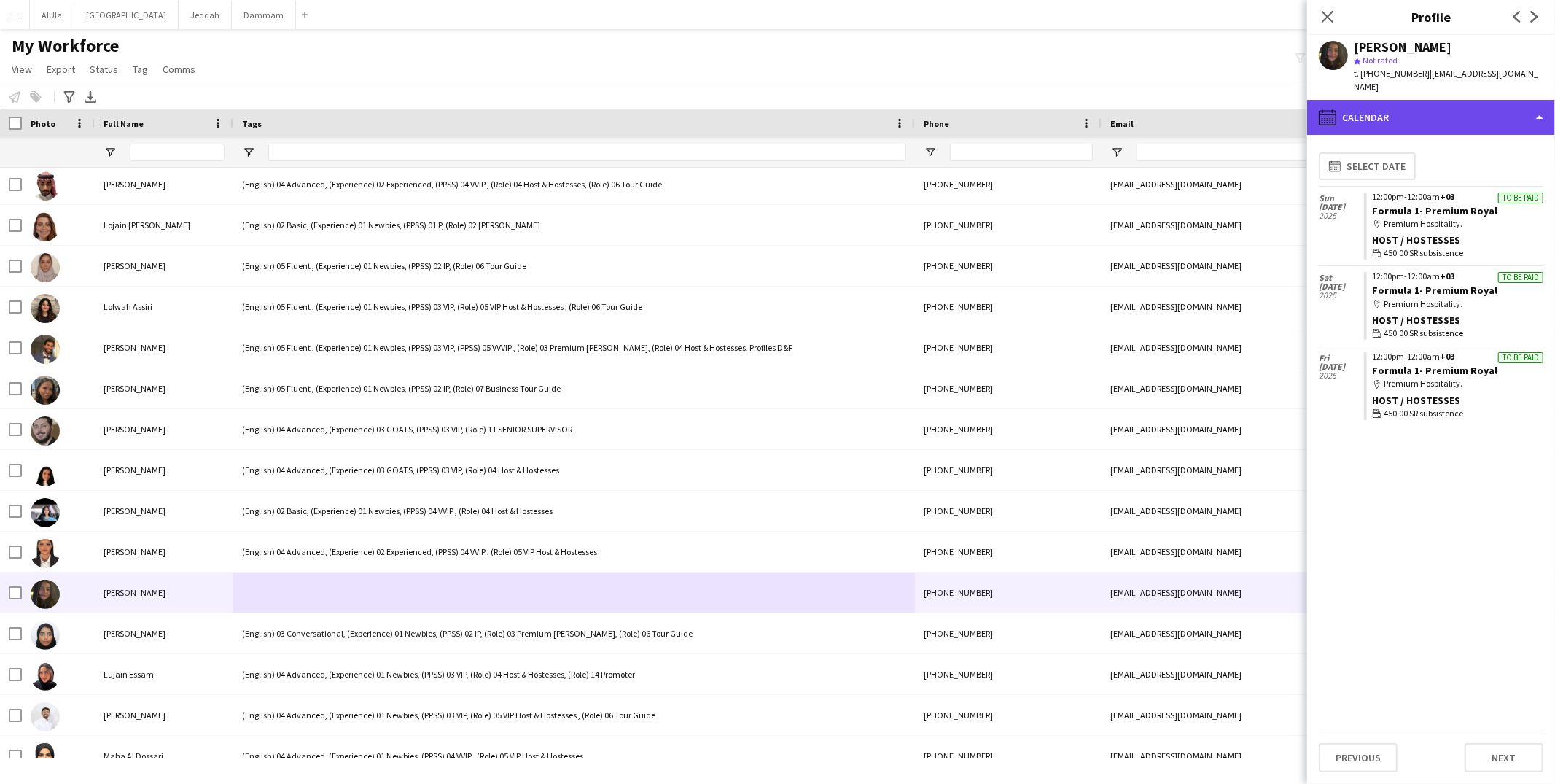
click at [1388, 106] on div "calendar-full Calendar" at bounding box center [1431, 117] width 248 height 35
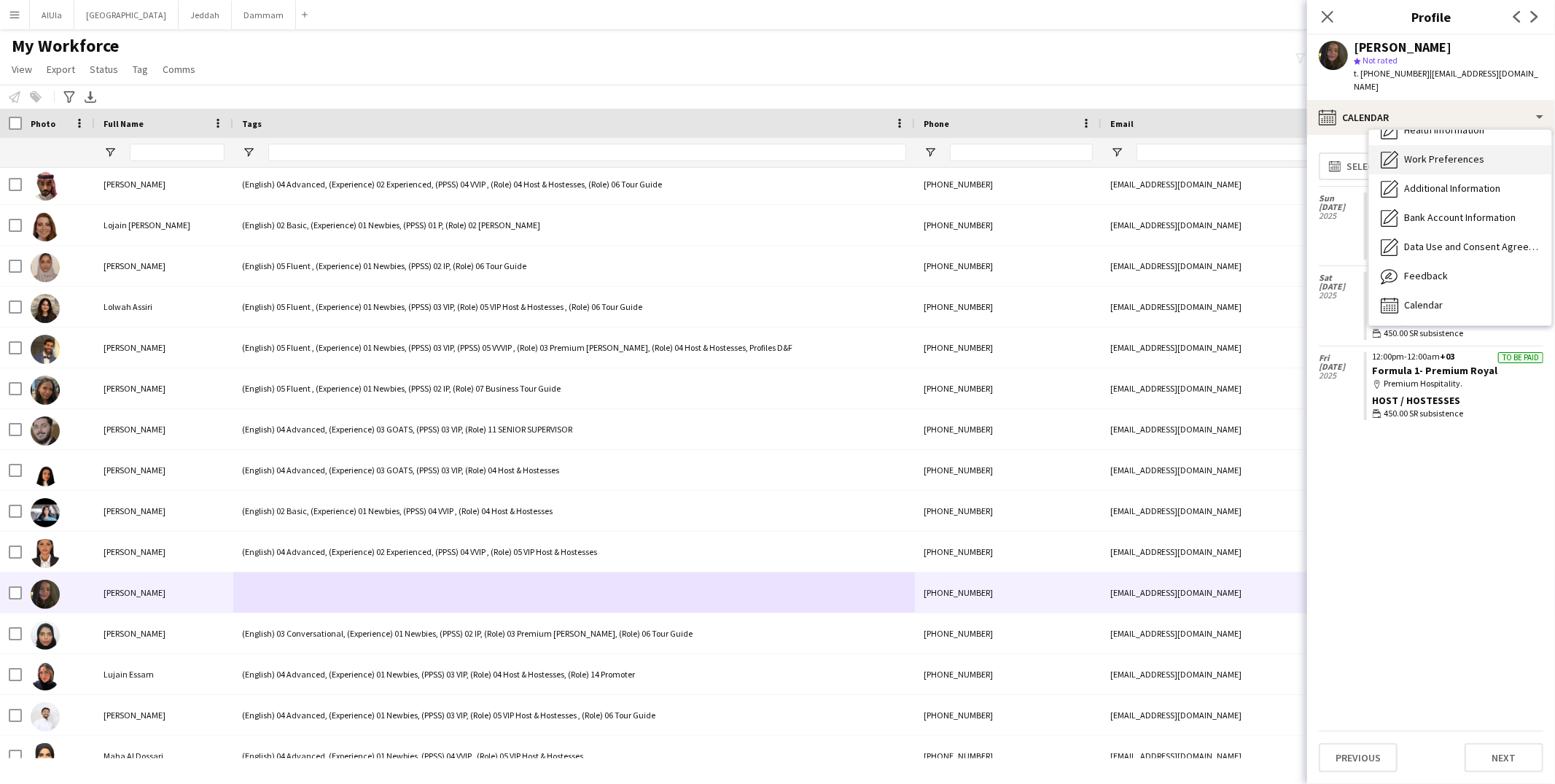
click at [1411, 152] on span "Work Preferences" at bounding box center [1444, 158] width 80 height 13
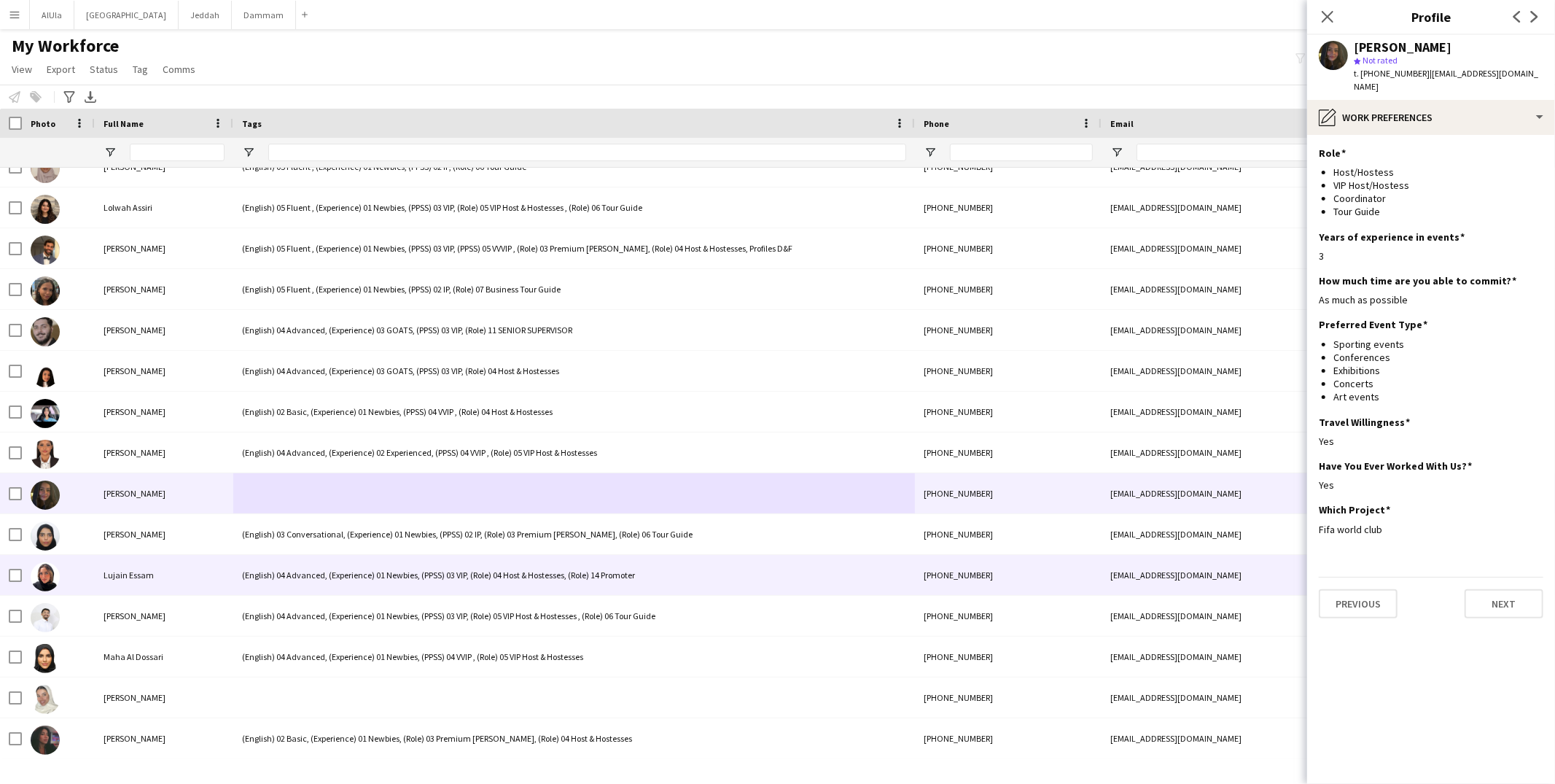
scroll to position [48780, 0]
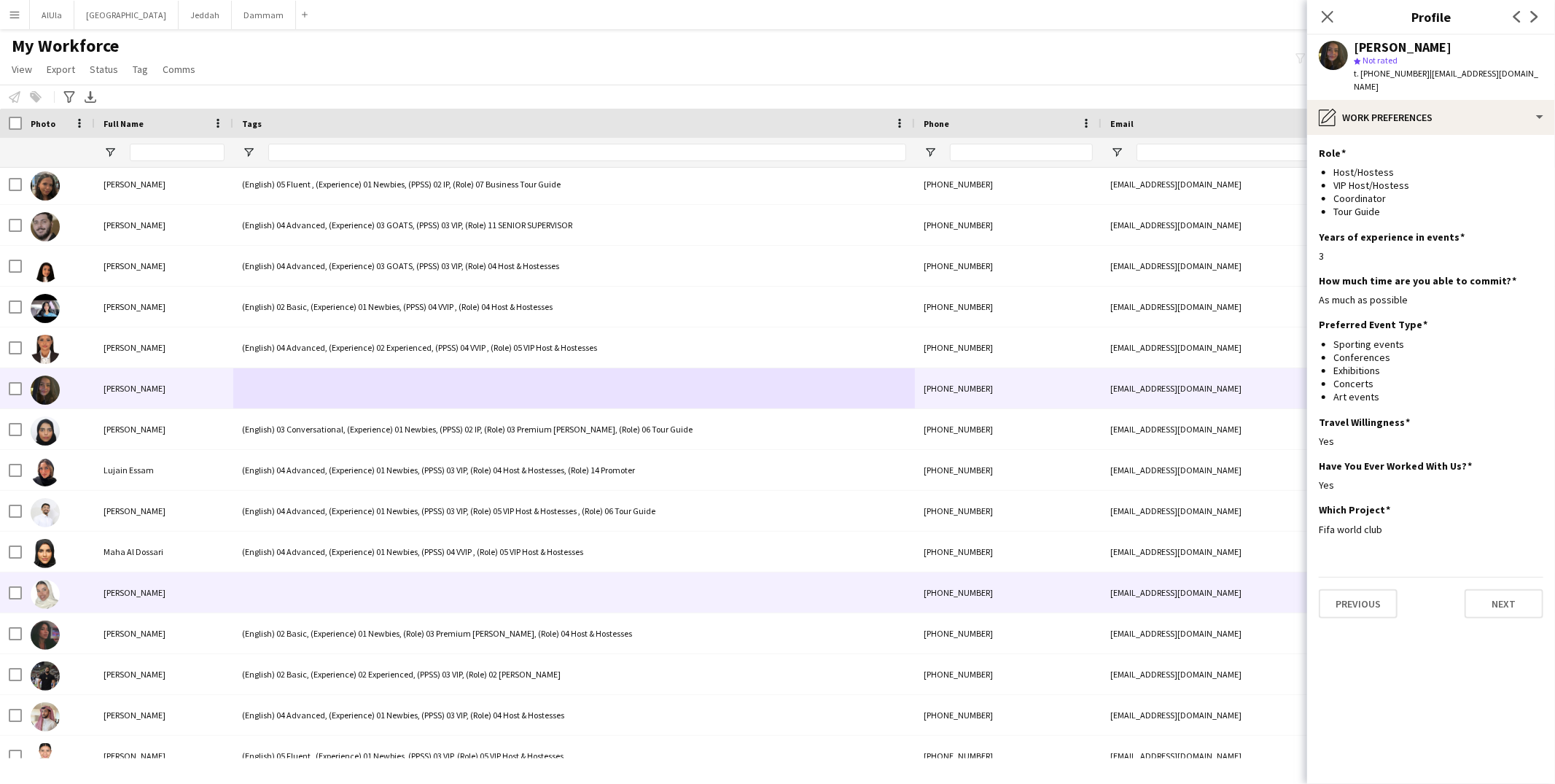
click at [450, 574] on div at bounding box center [573, 592] width 681 height 40
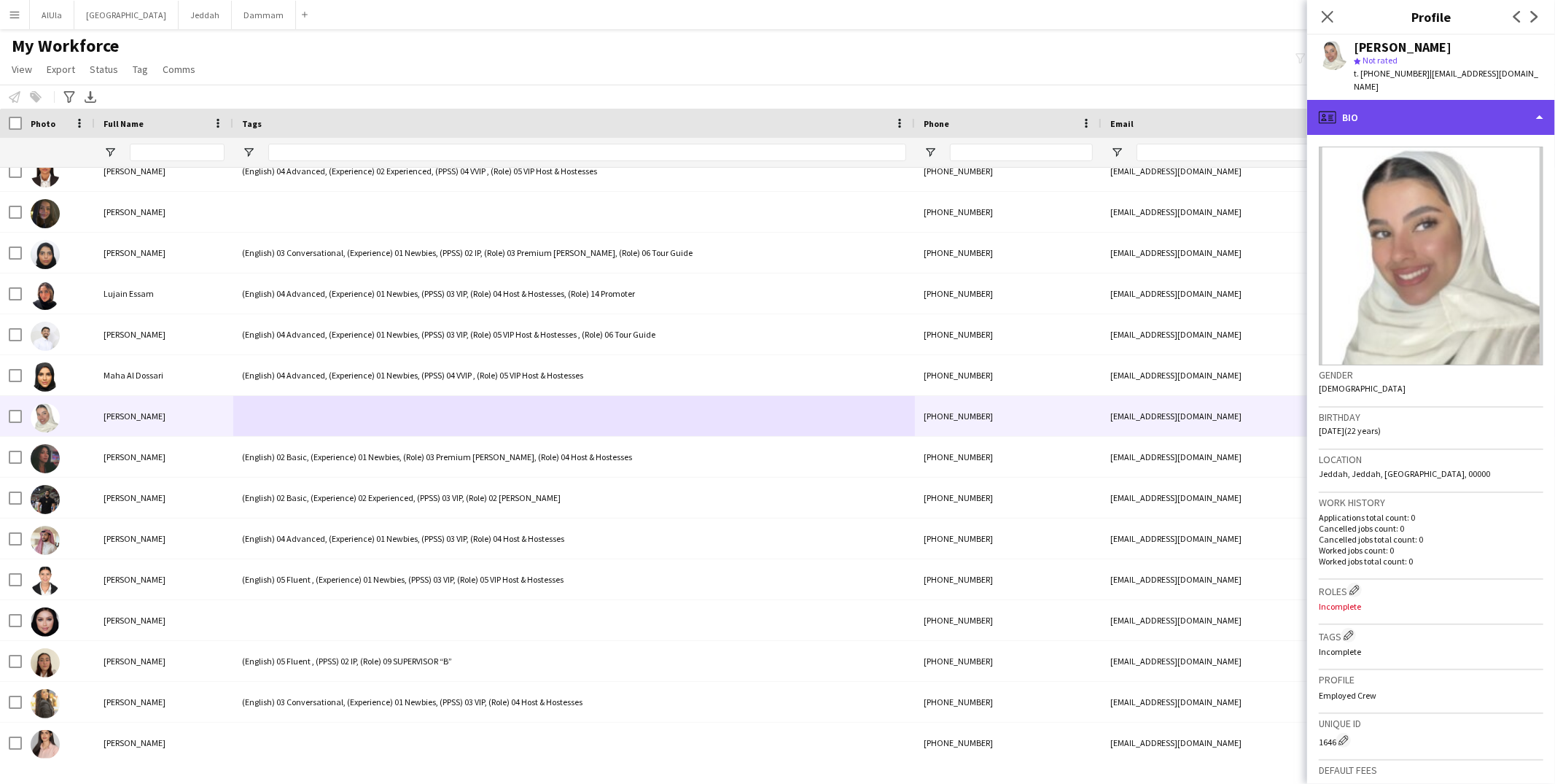
click at [1409, 108] on div "profile Bio" at bounding box center [1431, 117] width 248 height 35
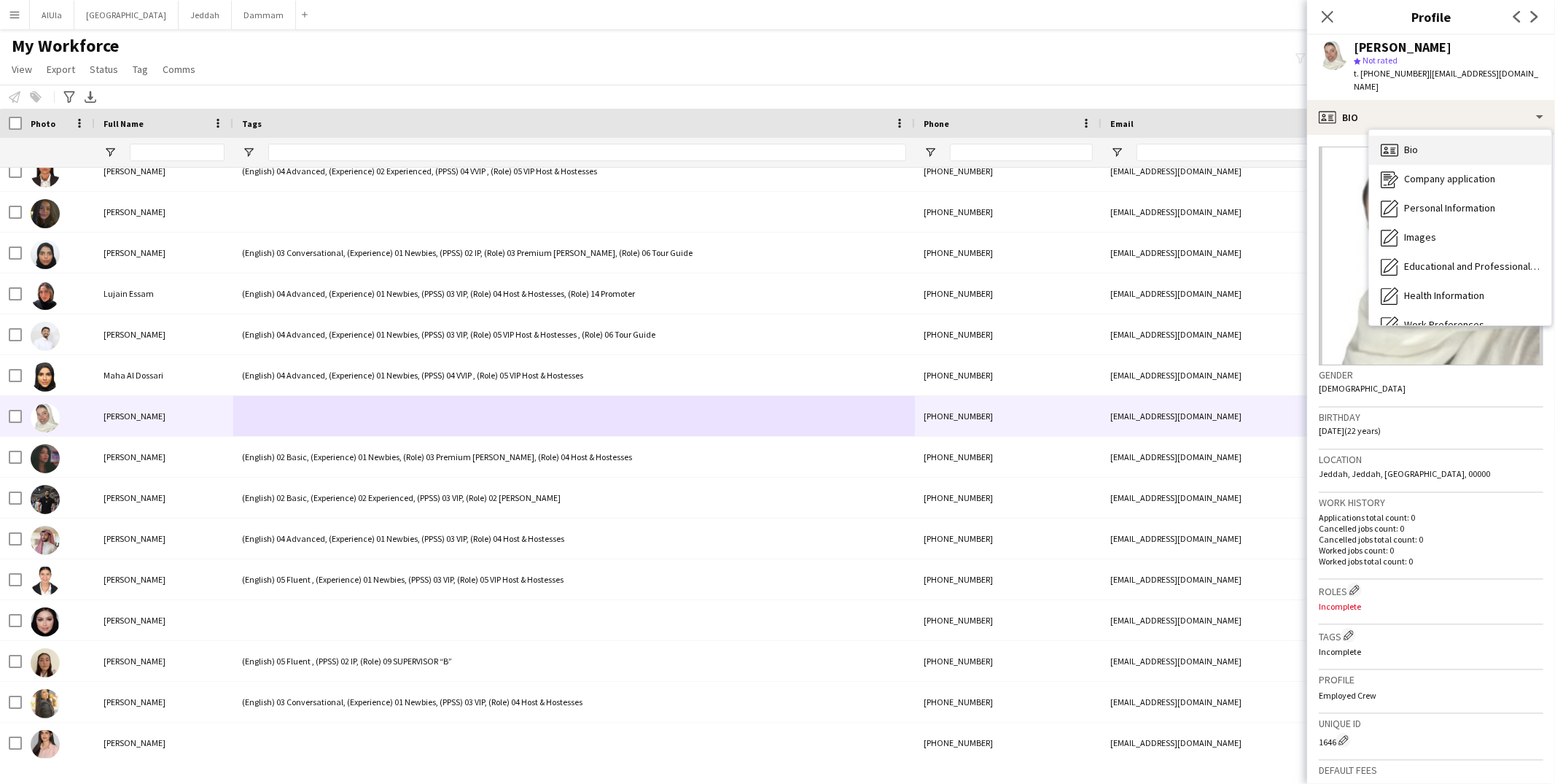
click at [1431, 144] on div "Bio Bio" at bounding box center [1459, 149] width 182 height 29
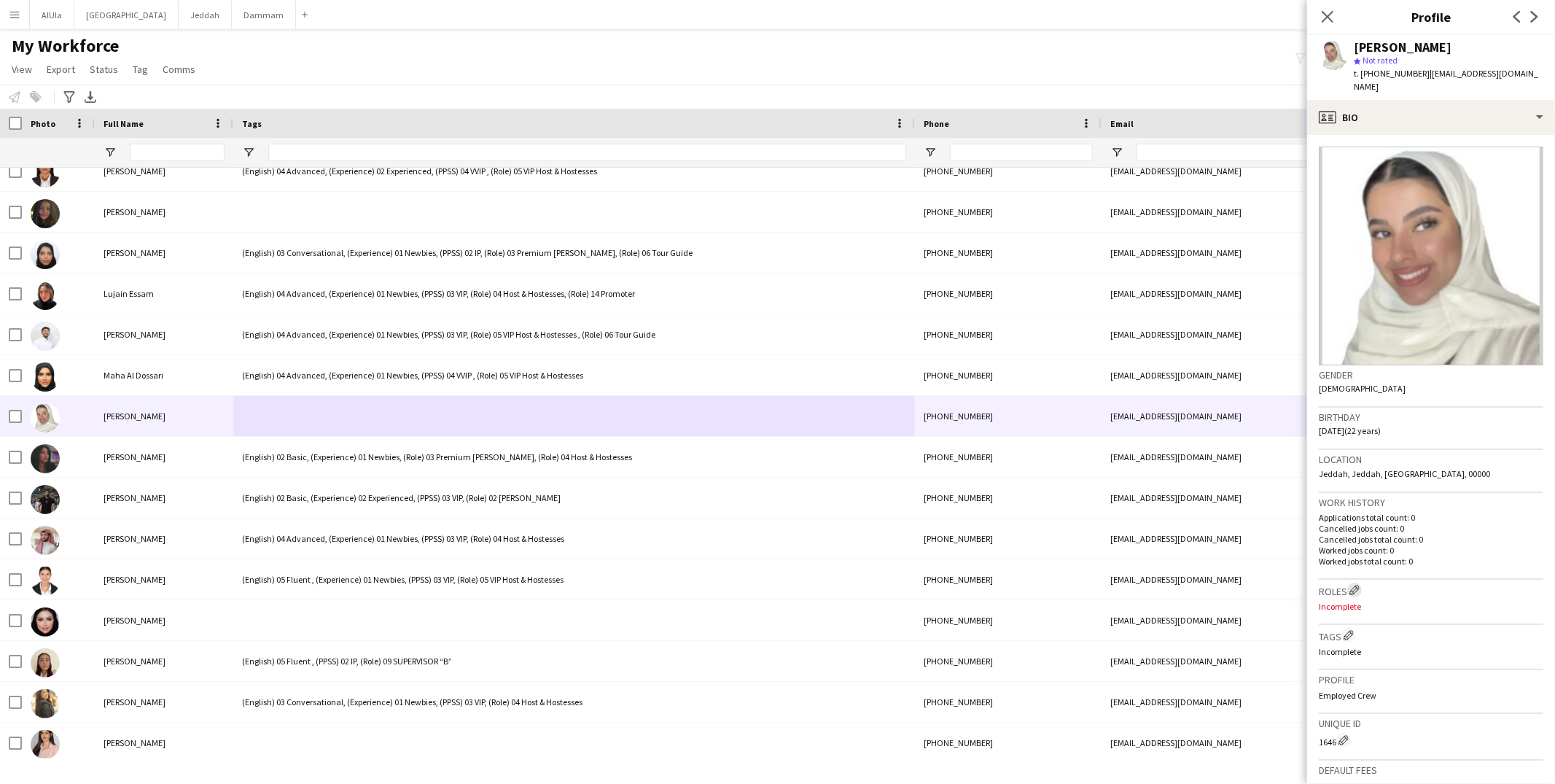
click at [1352, 585] on app-icon "Edit crew company roles" at bounding box center [1354, 589] width 10 height 10
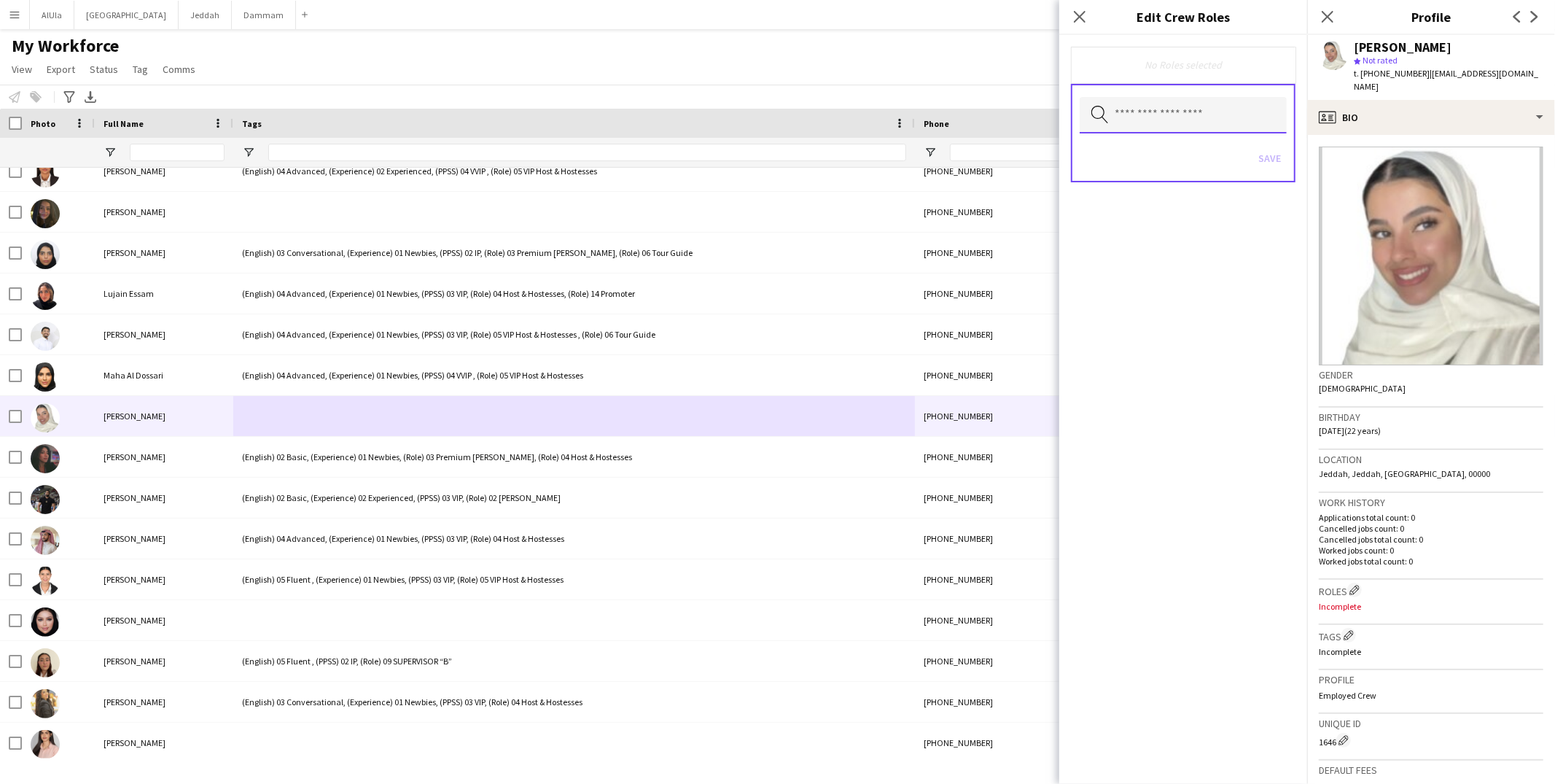
click at [1125, 117] on input "text" at bounding box center [1183, 115] width 207 height 36
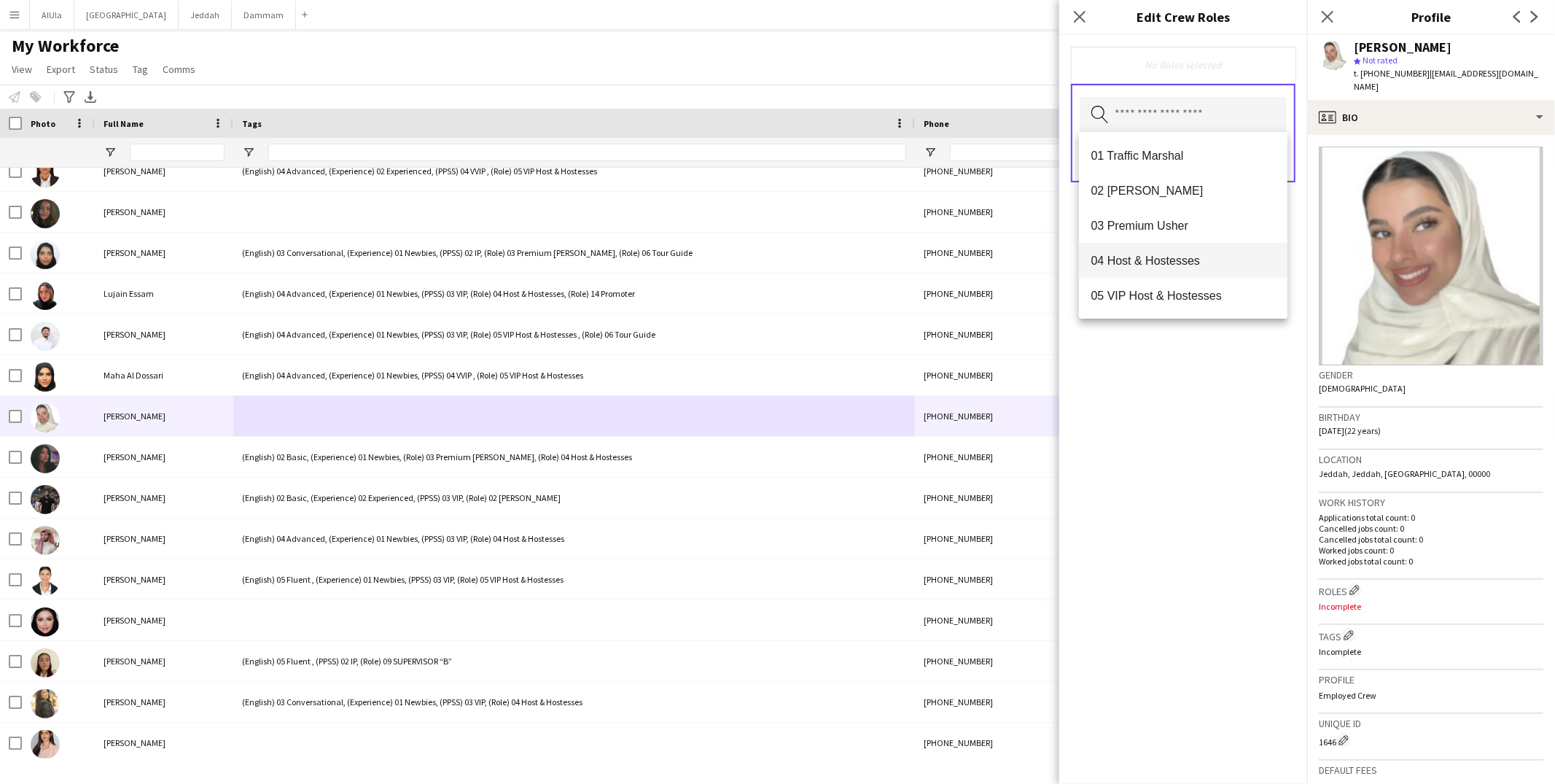
click at [1147, 266] on span "04 Host & Hostesses" at bounding box center [1183, 260] width 186 height 14
click at [1188, 383] on div "04 Host & Hostesses Remove Search by role type Save" at bounding box center [1183, 409] width 248 height 749
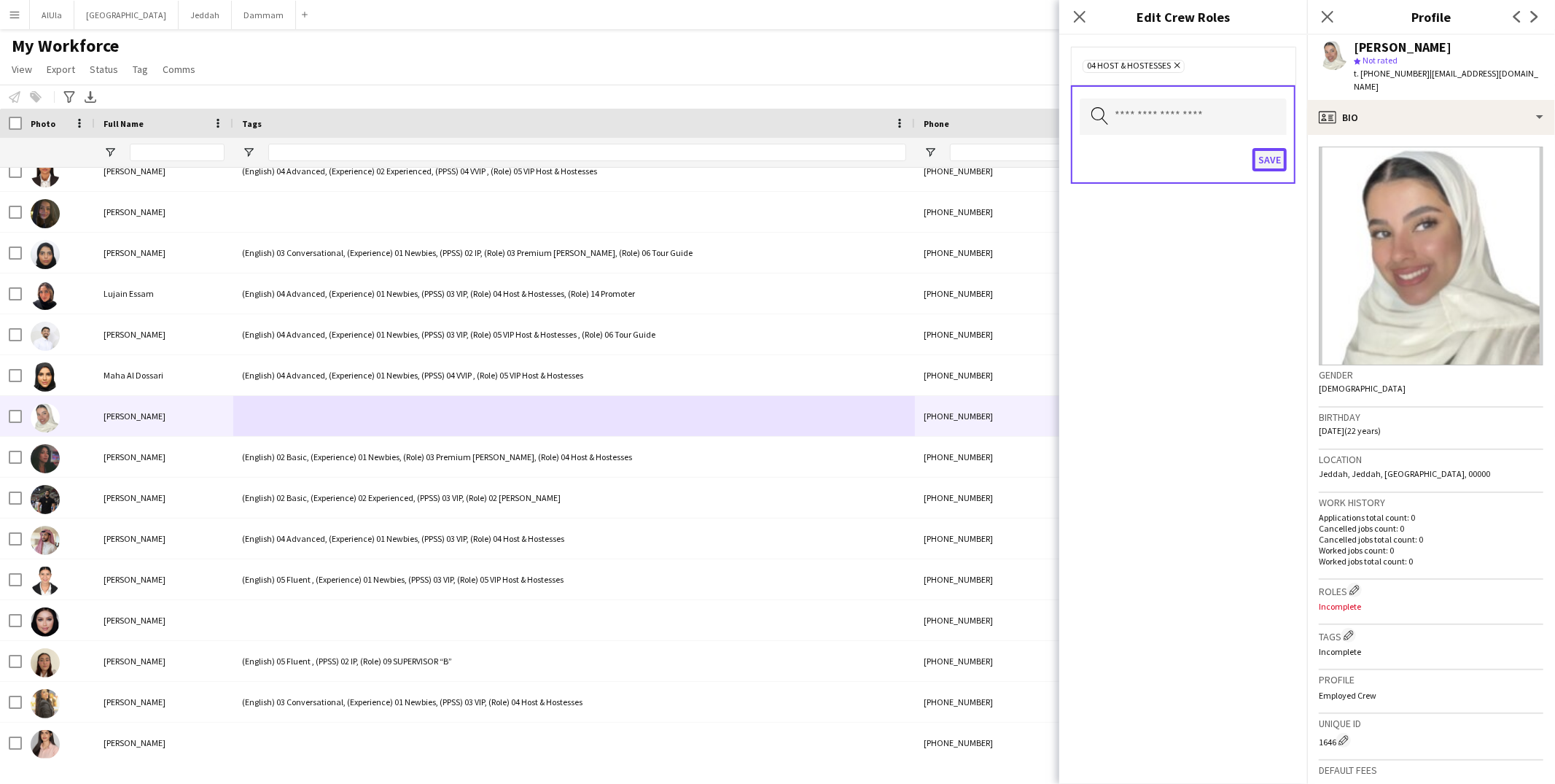
click at [1271, 153] on button "Save" at bounding box center [1269, 159] width 34 height 23
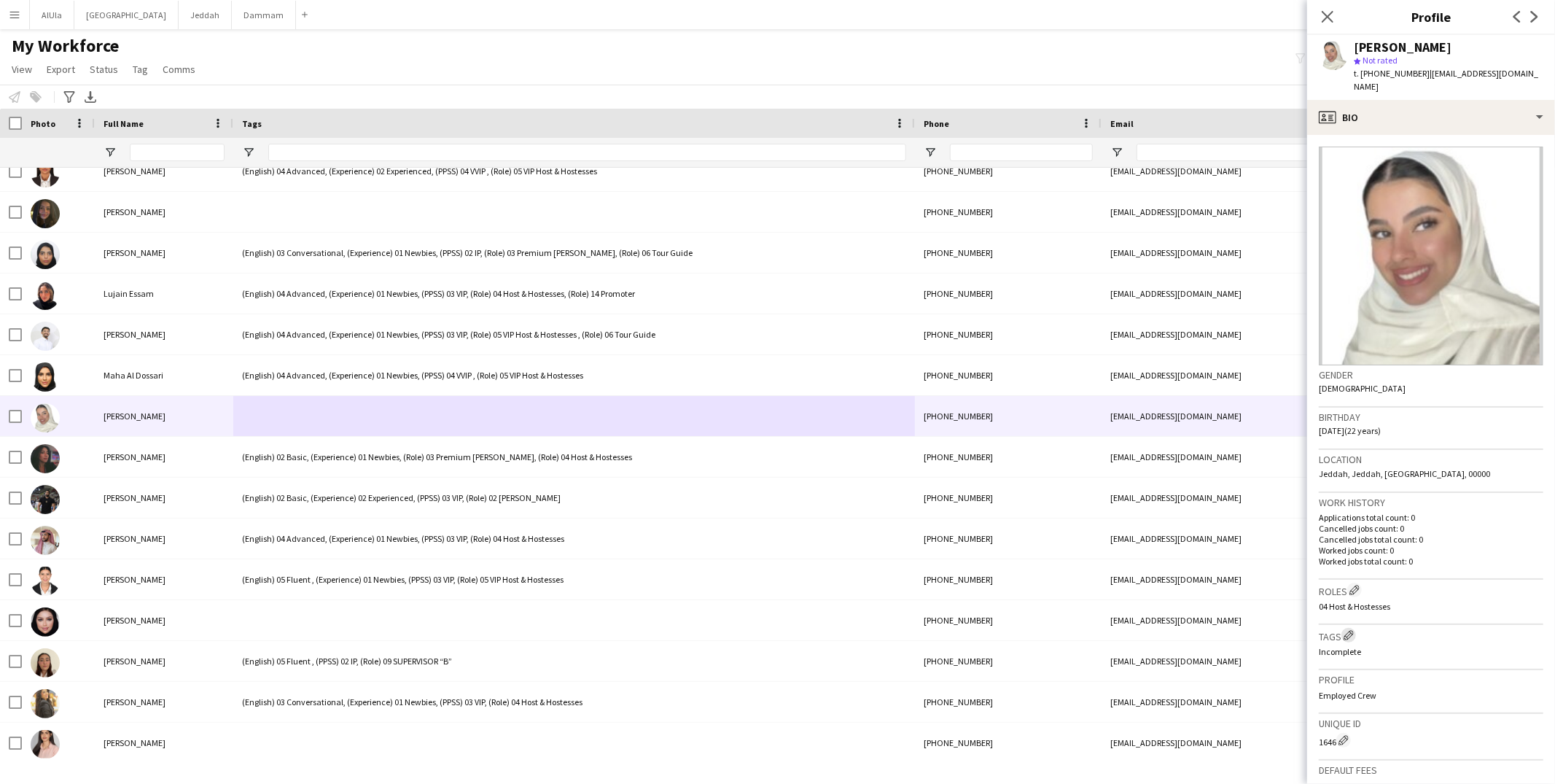
click at [1352, 630] on app-icon "Edit crew company tags" at bounding box center [1348, 635] width 10 height 10
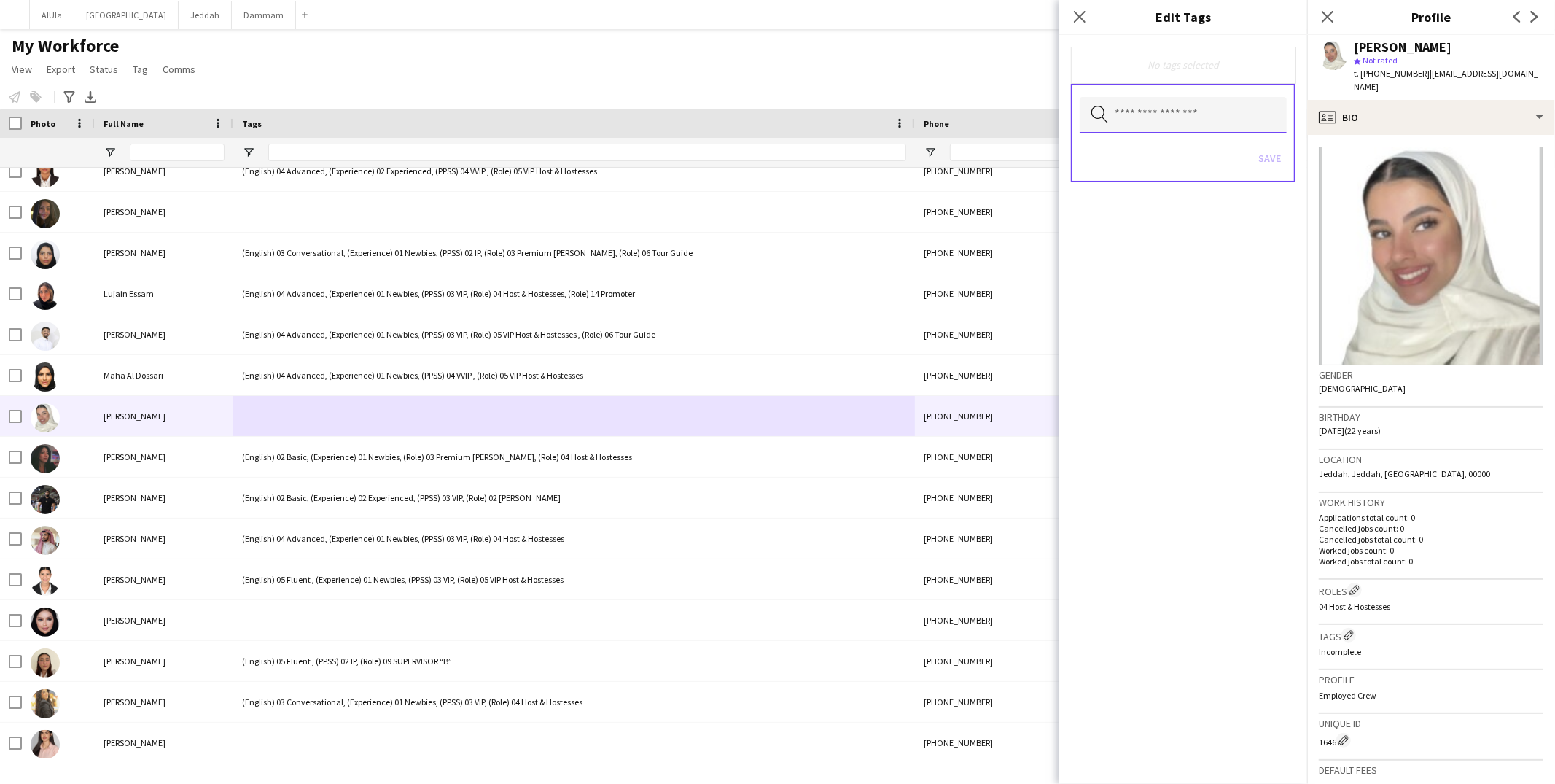
click at [1113, 118] on input "text" at bounding box center [1183, 115] width 207 height 36
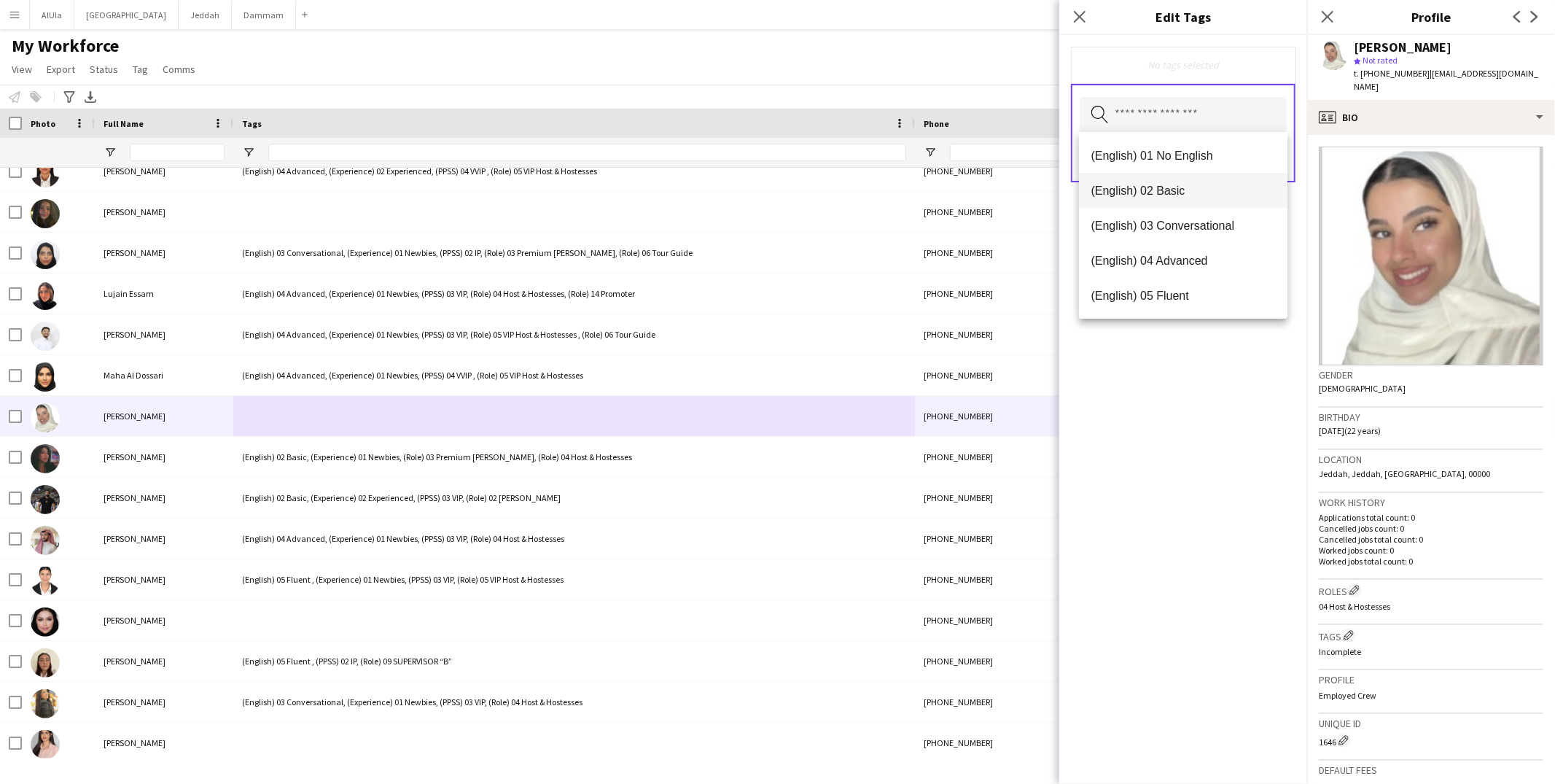
click at [1166, 182] on mat-option "(English) 02 Basic" at bounding box center [1183, 190] width 209 height 35
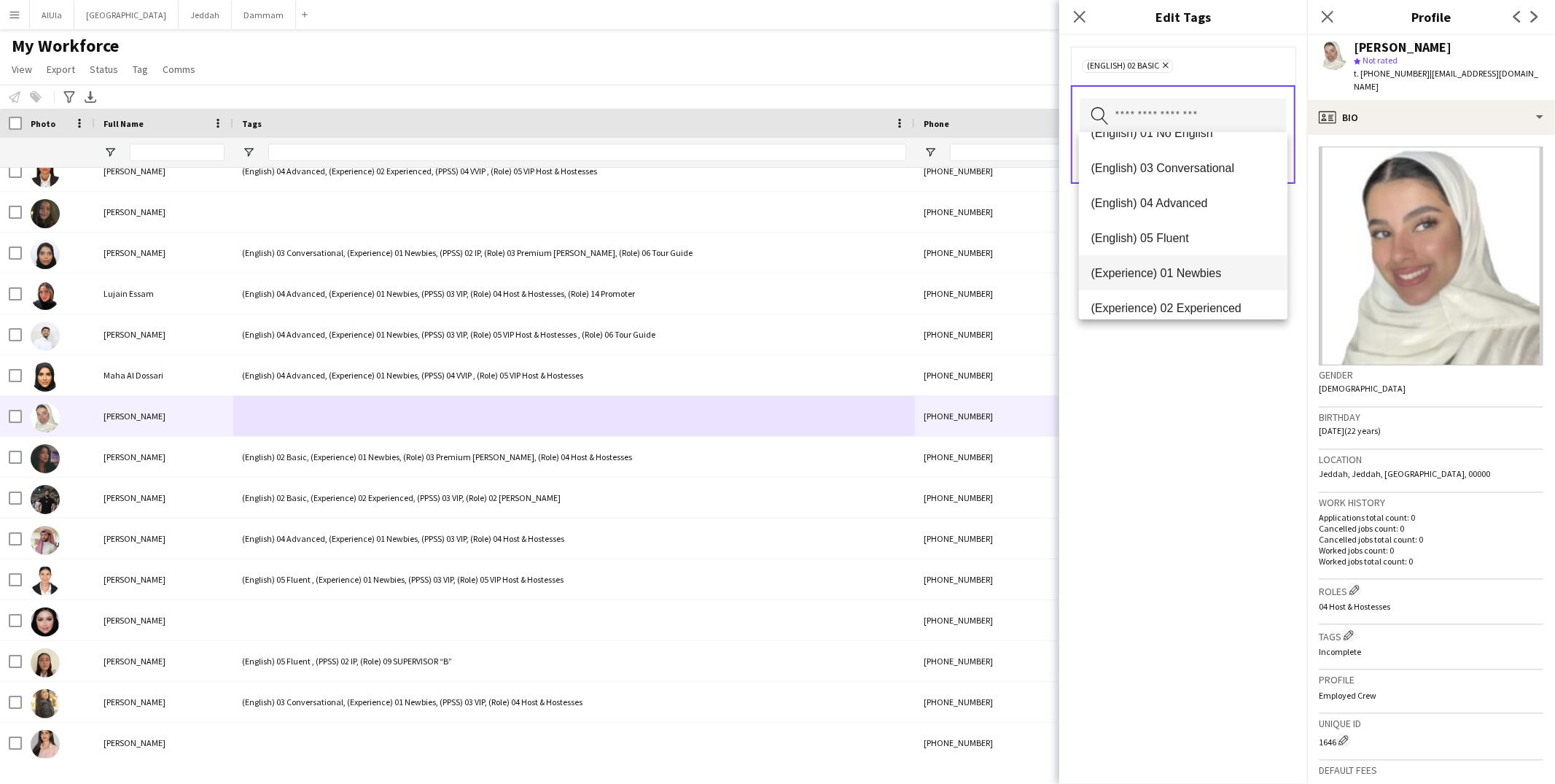
click at [1196, 269] on span "(Experience) 01 Newbies" at bounding box center [1183, 272] width 186 height 14
click at [1178, 269] on span "(PPSS) 02 IP" at bounding box center [1183, 272] width 186 height 14
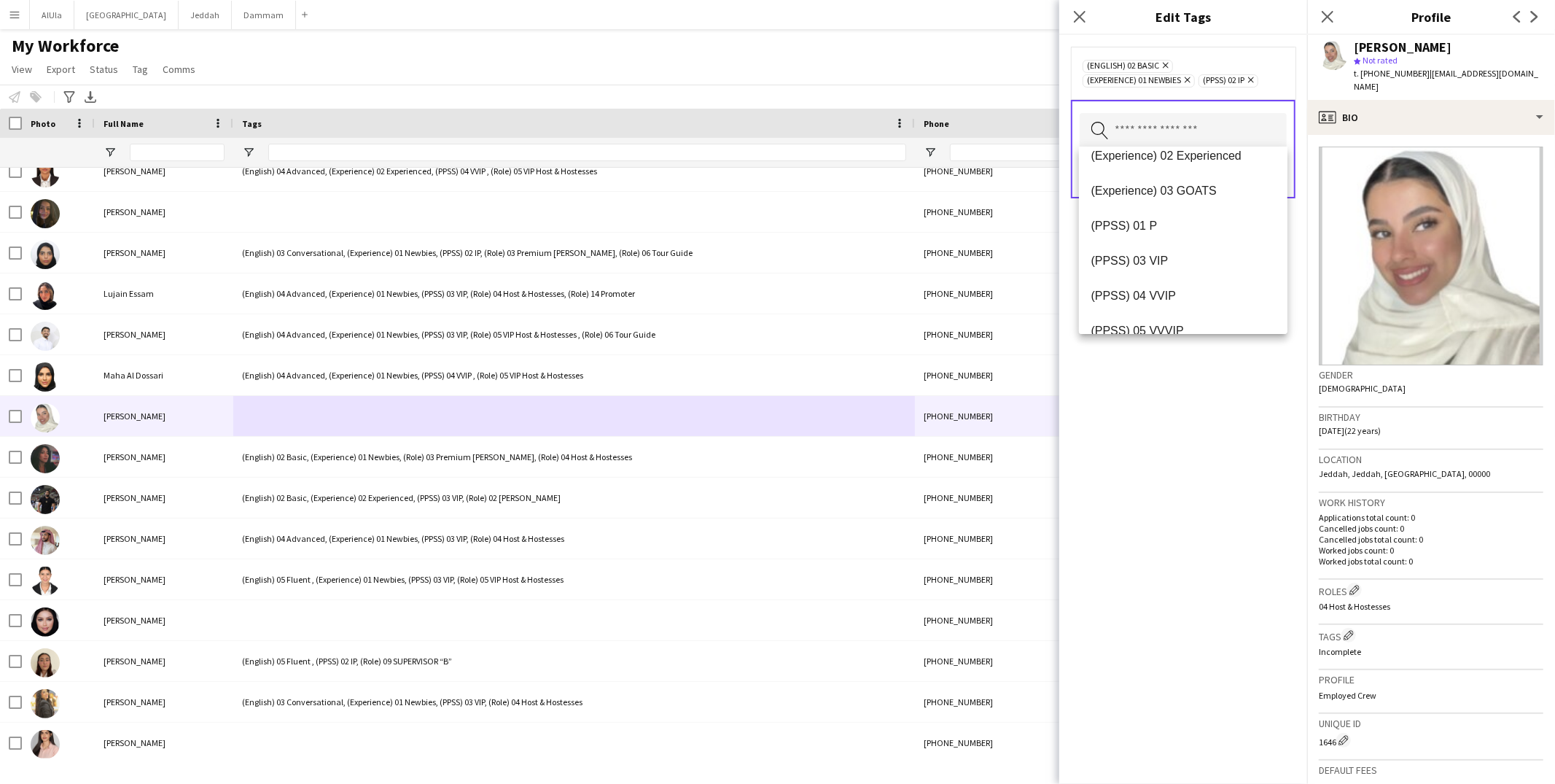
scroll to position [170, 0]
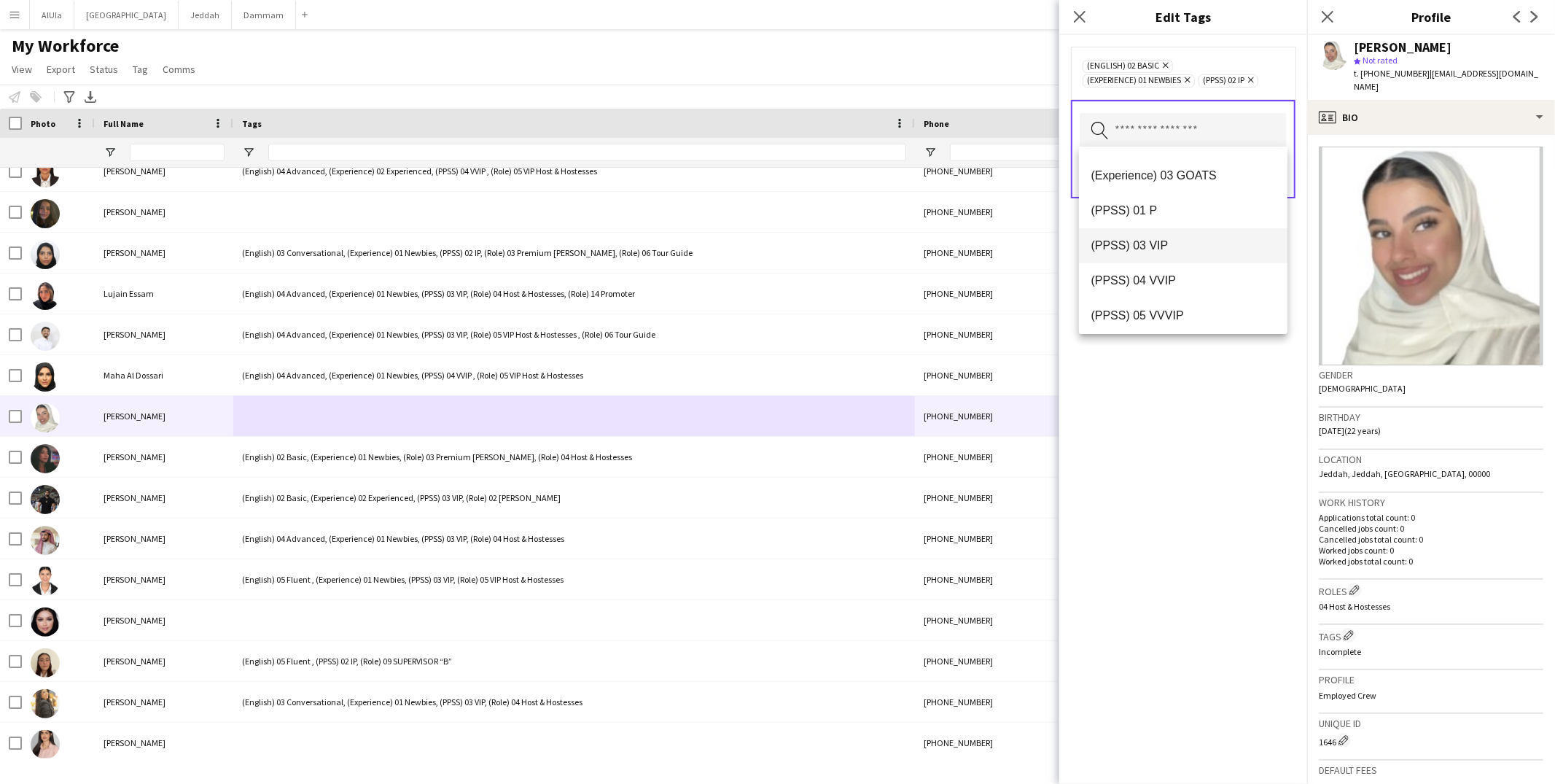
click at [1175, 244] on span "(PPSS) 03 VIP" at bounding box center [1183, 245] width 186 height 14
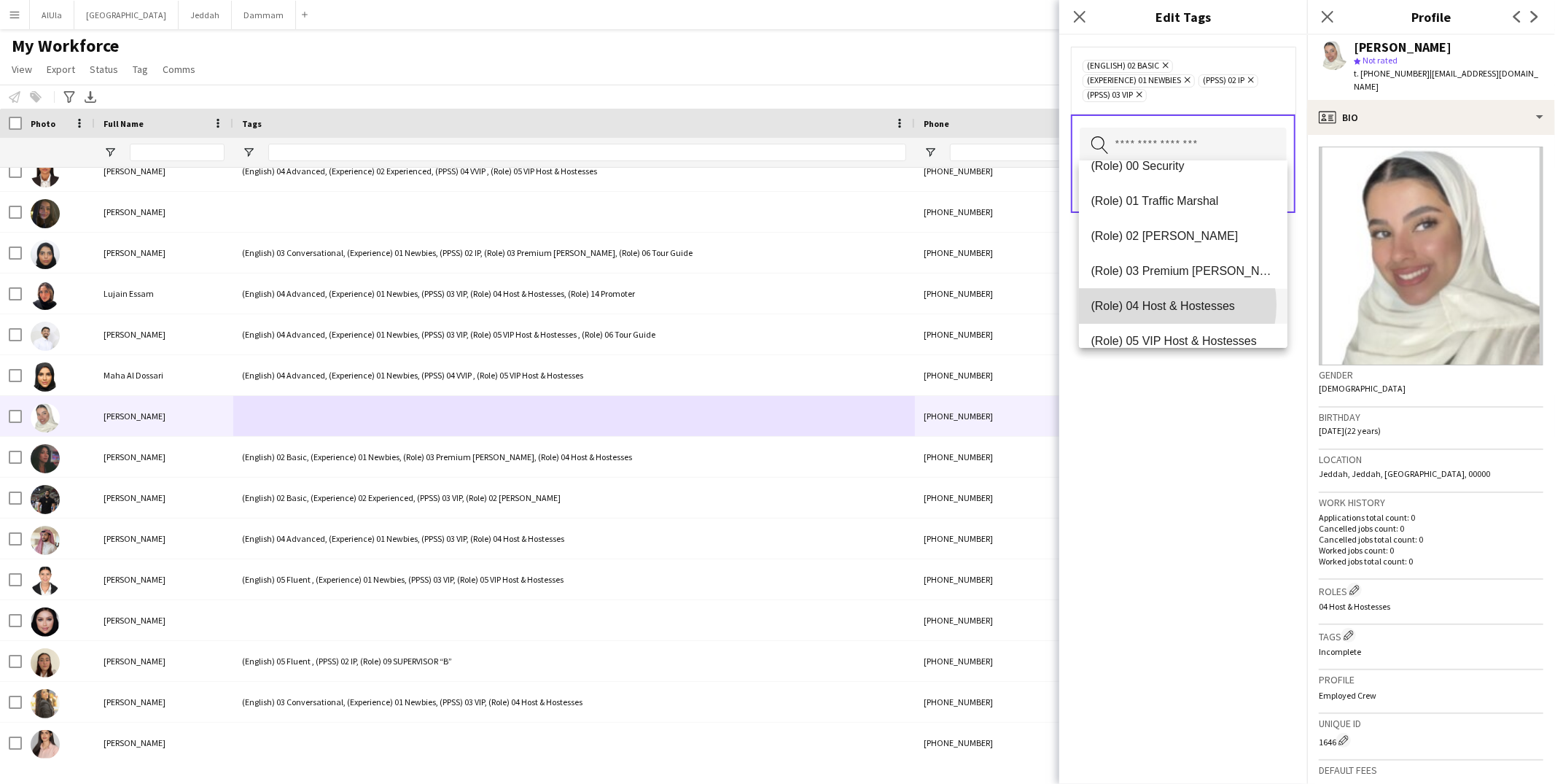
click at [1170, 304] on span "(Role) 04 Host & Hostesses" at bounding box center [1183, 306] width 186 height 14
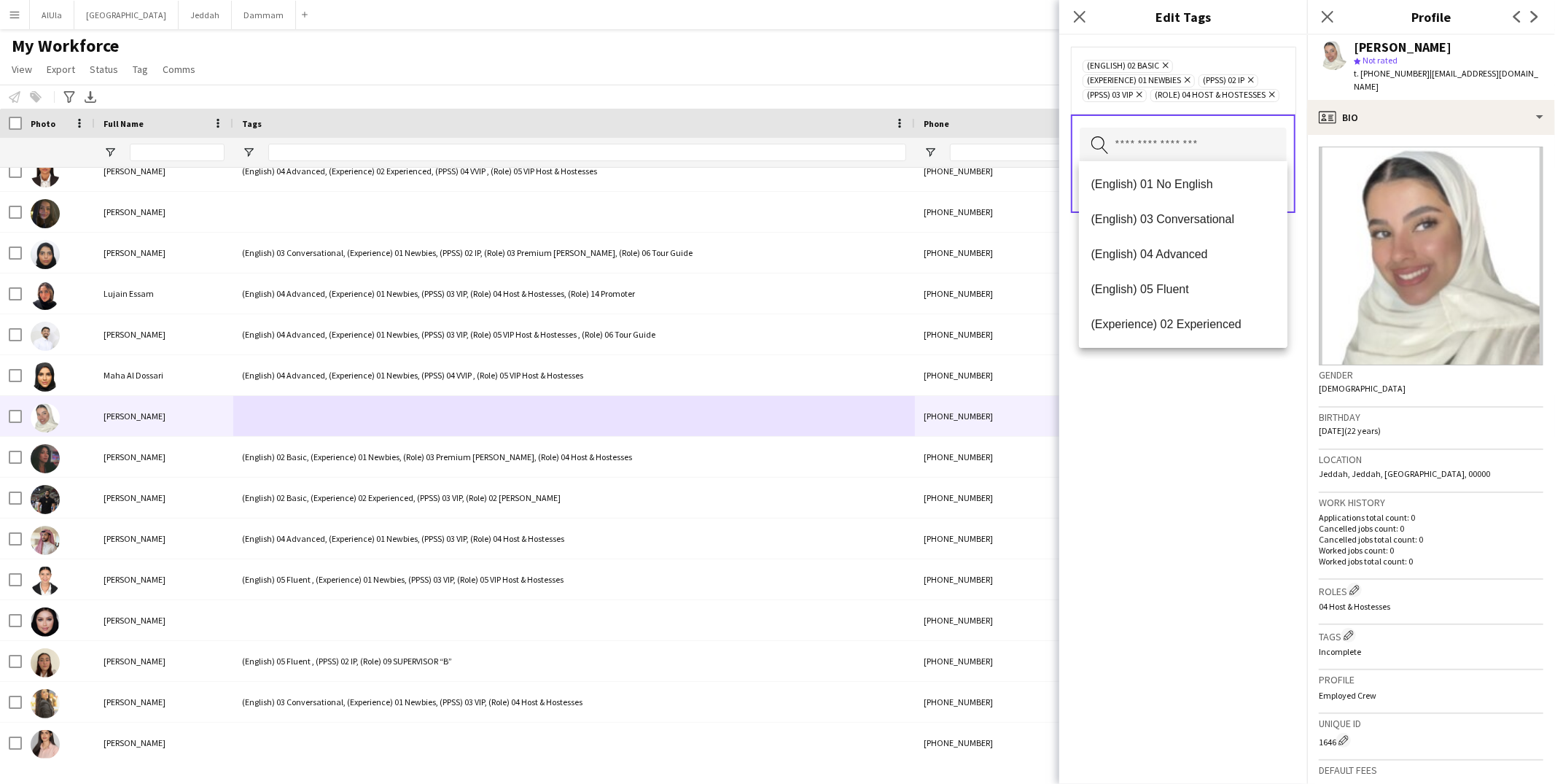
drag, startPoint x: 1178, startPoint y: 399, endPoint x: 1194, endPoint y: 339, distance: 62.1
click at [1179, 398] on div "(English) 02 Basic Remove (Experience) 01 Newbies Remove (PPSS) 02 IP Remove (P…" at bounding box center [1183, 409] width 248 height 749
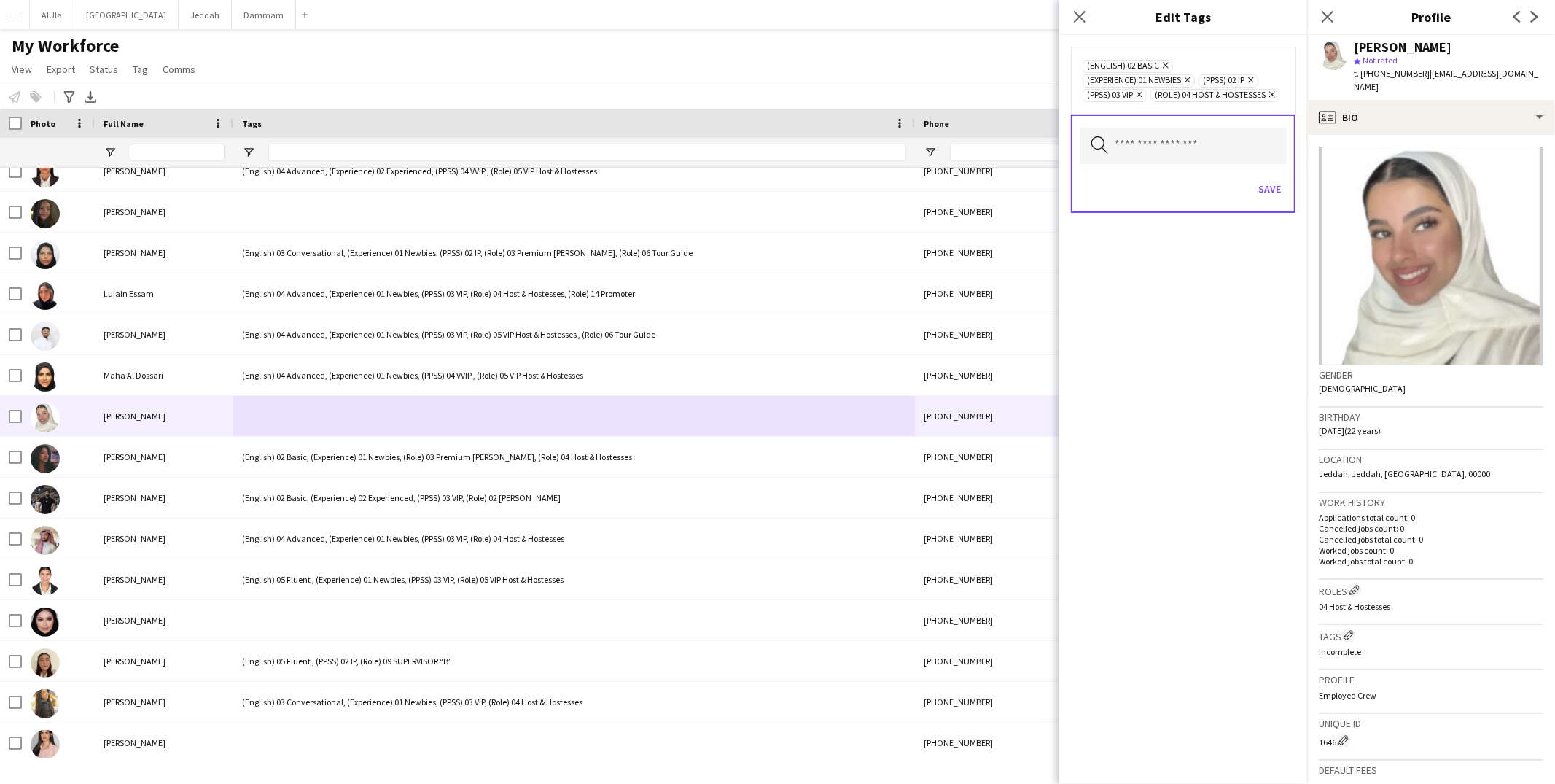
click at [1254, 77] on icon "Remove" at bounding box center [1249, 80] width 9 height 9
click at [1267, 188] on button "Save" at bounding box center [1269, 188] width 34 height 23
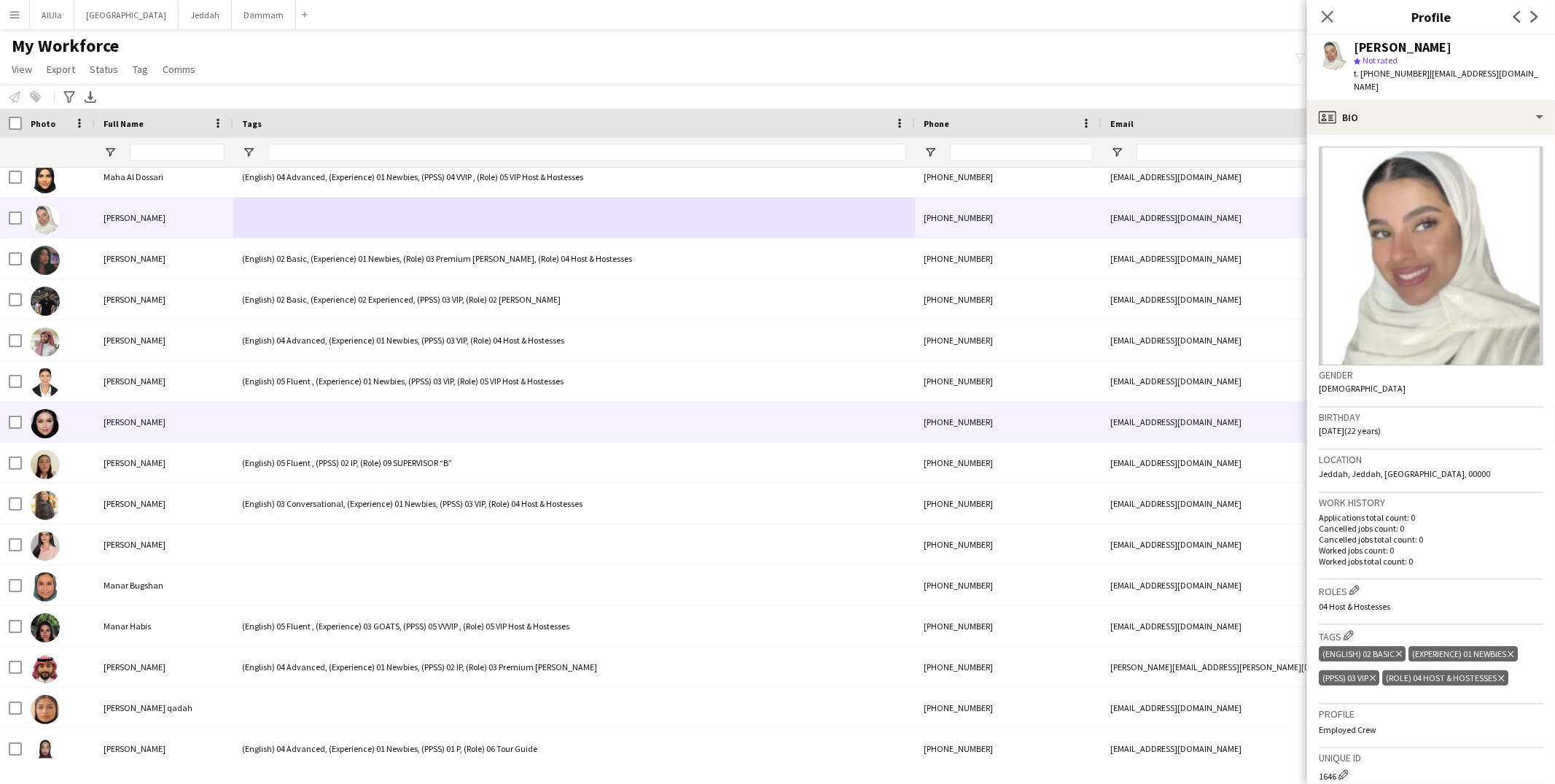
click at [339, 417] on div at bounding box center [573, 421] width 681 height 40
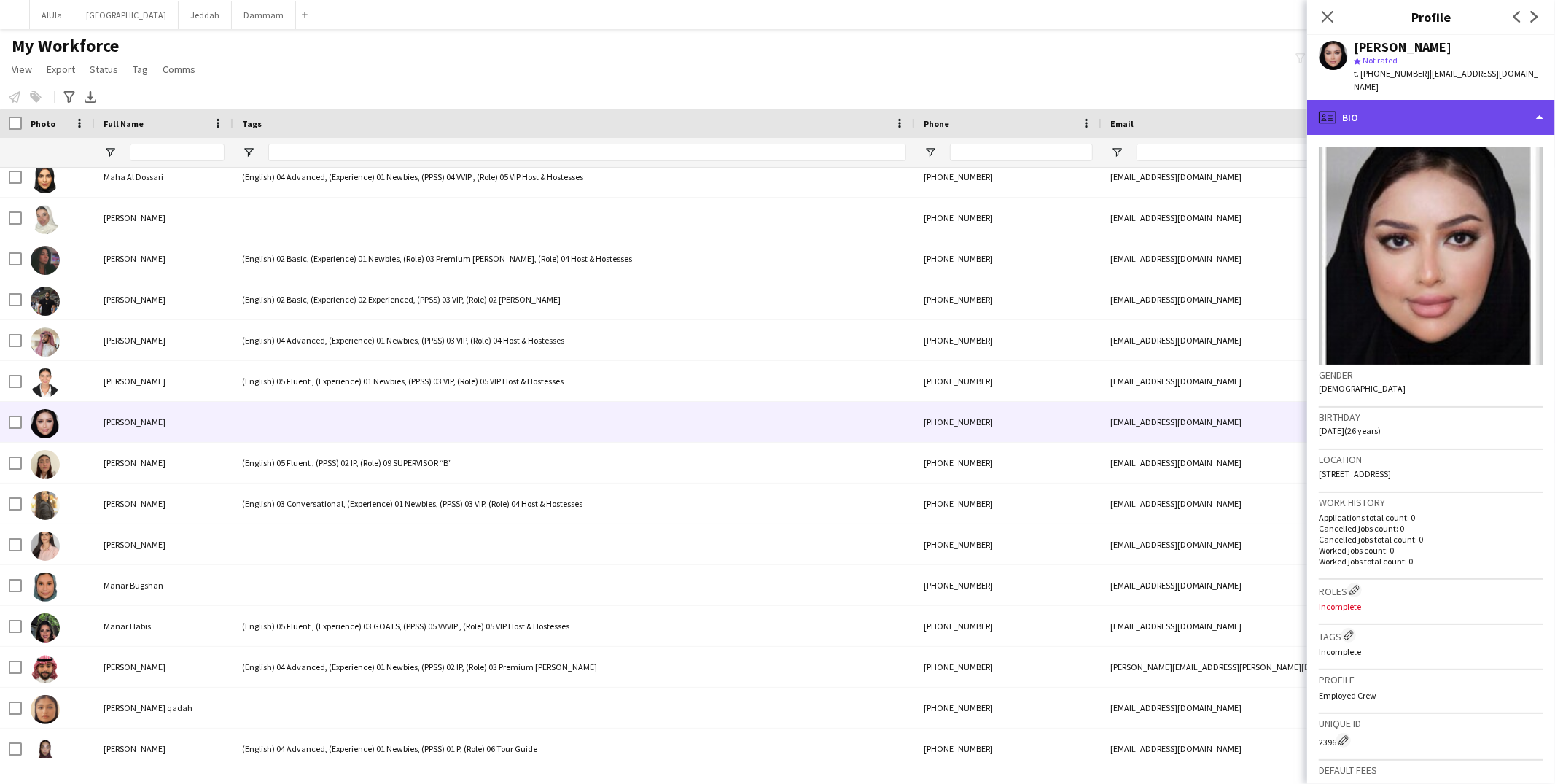
click at [1403, 100] on div "profile Bio" at bounding box center [1431, 117] width 248 height 35
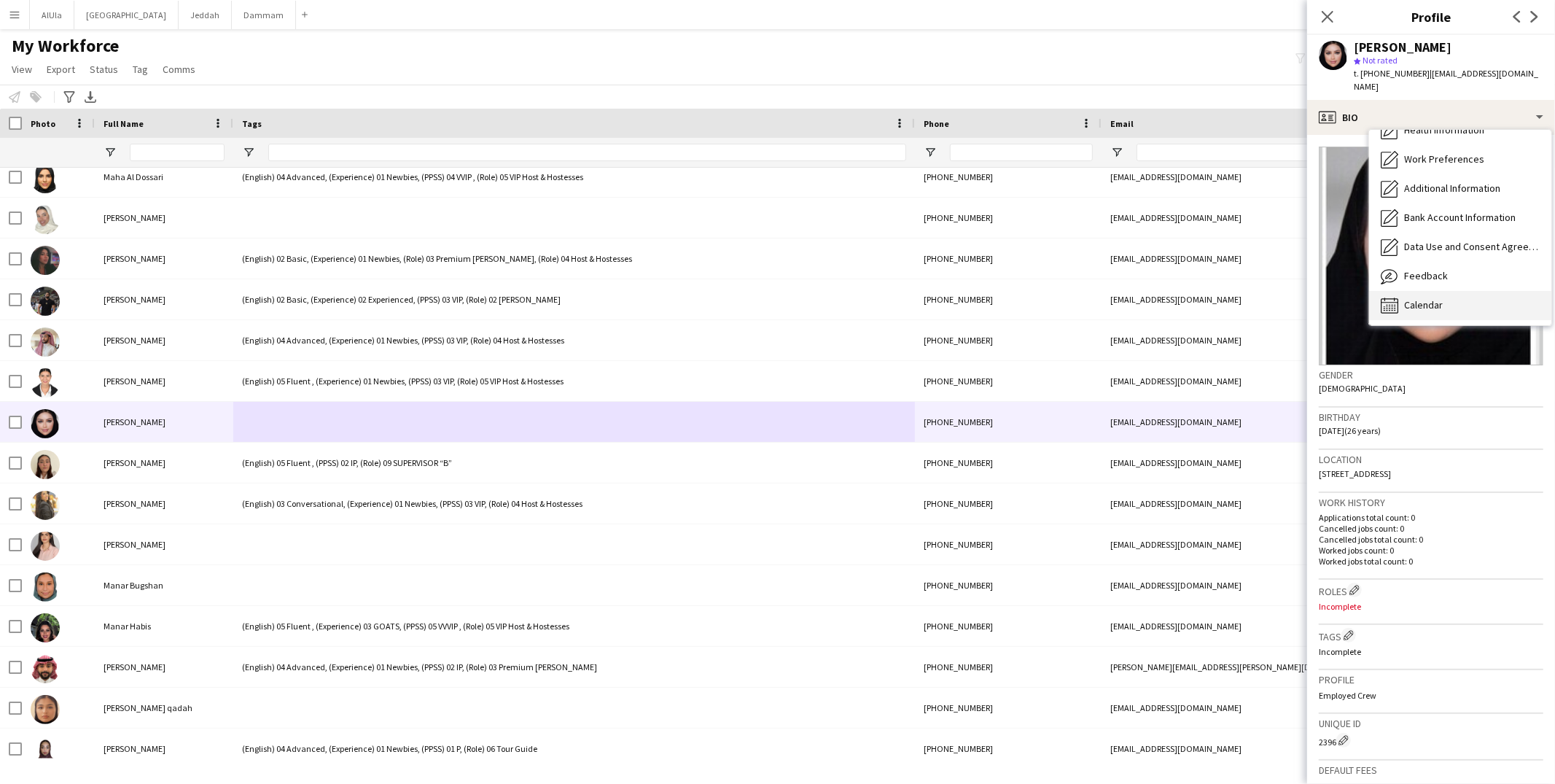
click at [1423, 298] on span "Calendar" at bounding box center [1423, 305] width 38 height 13
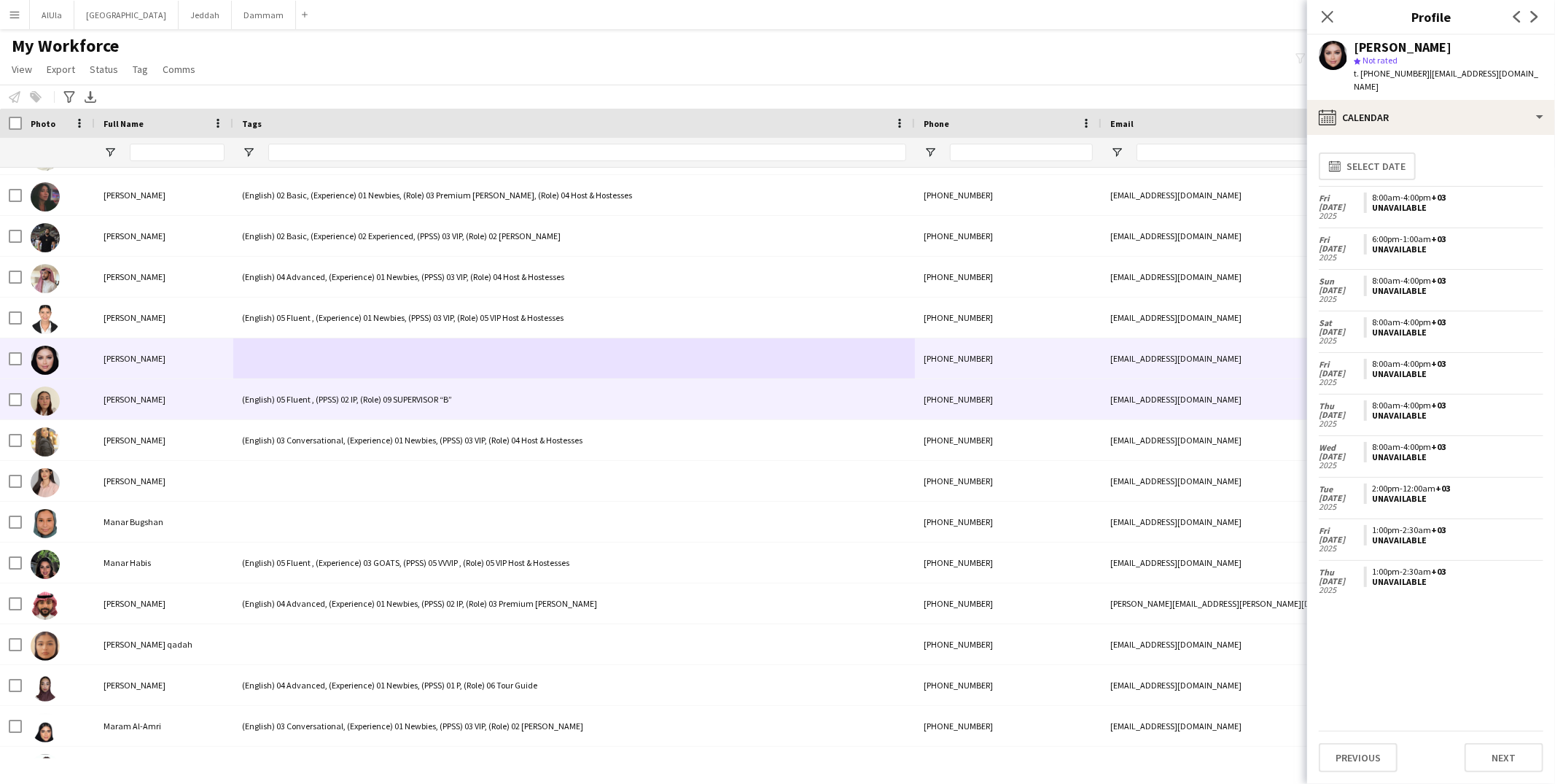
click at [318, 392] on div "(English) 05 Fluent , (PPSS) 02 IP, (Role) 09 SUPERVISOR “B”" at bounding box center [573, 399] width 681 height 40
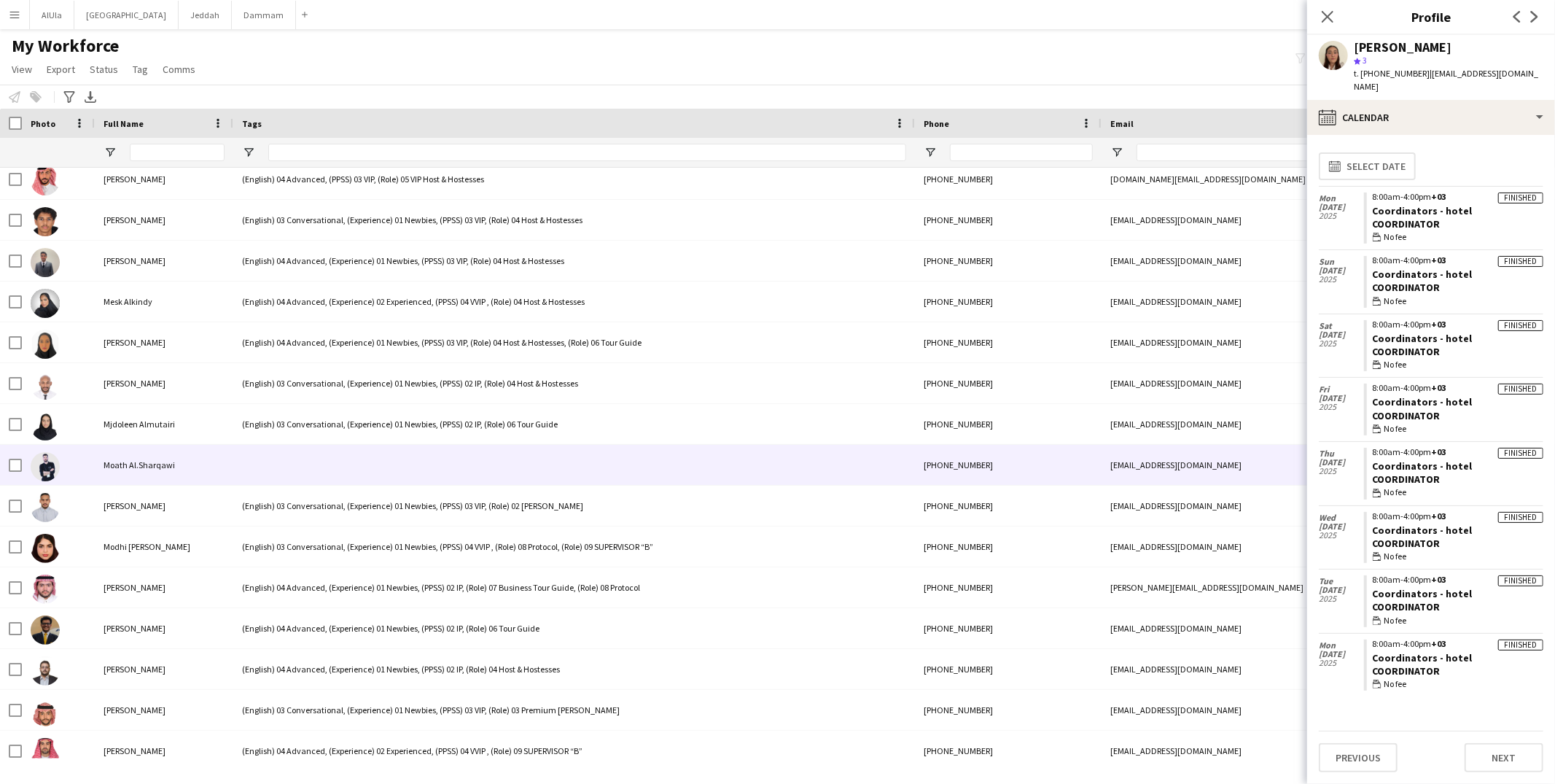
click at [290, 459] on div at bounding box center [573, 464] width 681 height 40
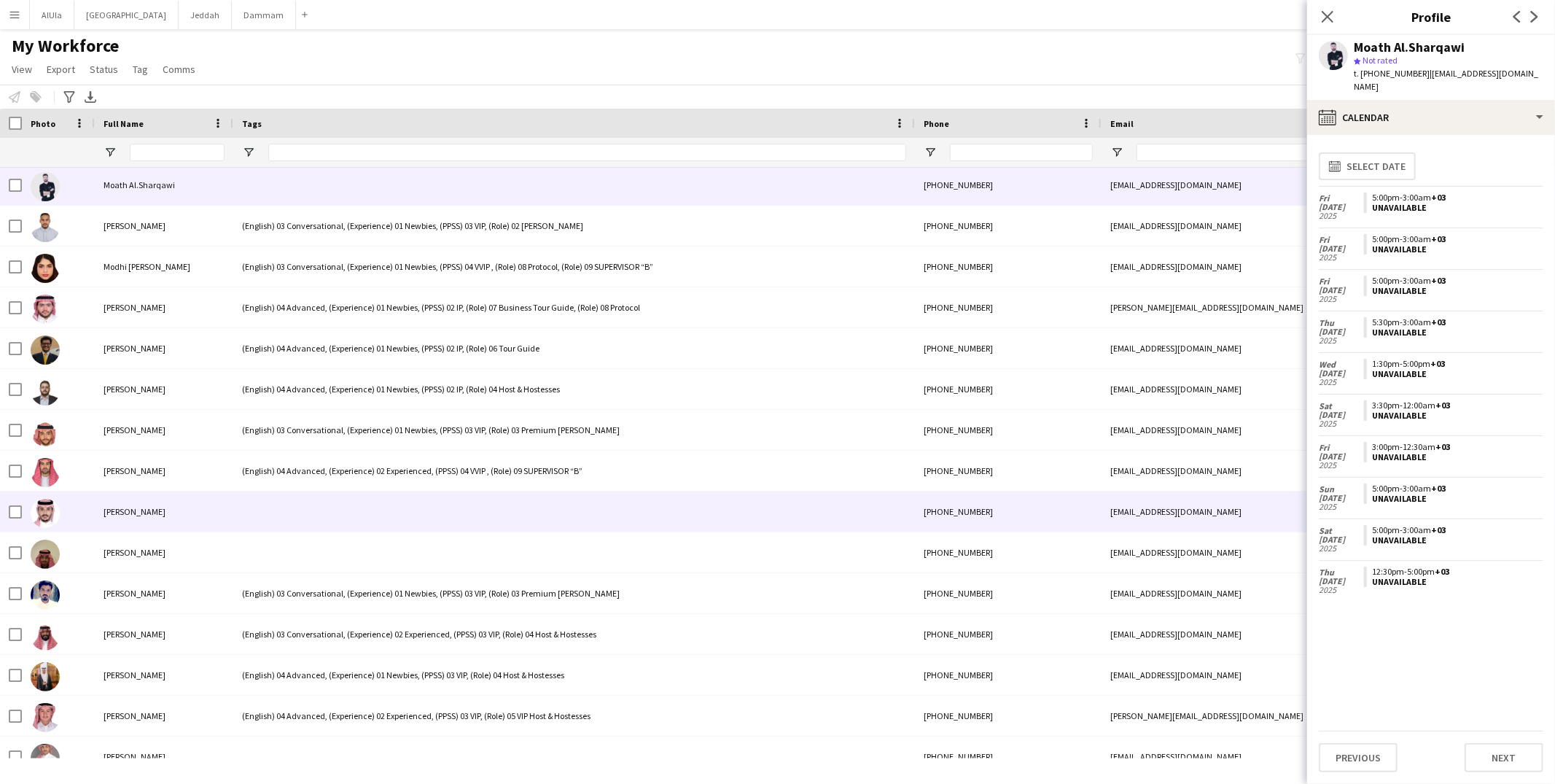
click at [330, 519] on div at bounding box center [573, 511] width 681 height 40
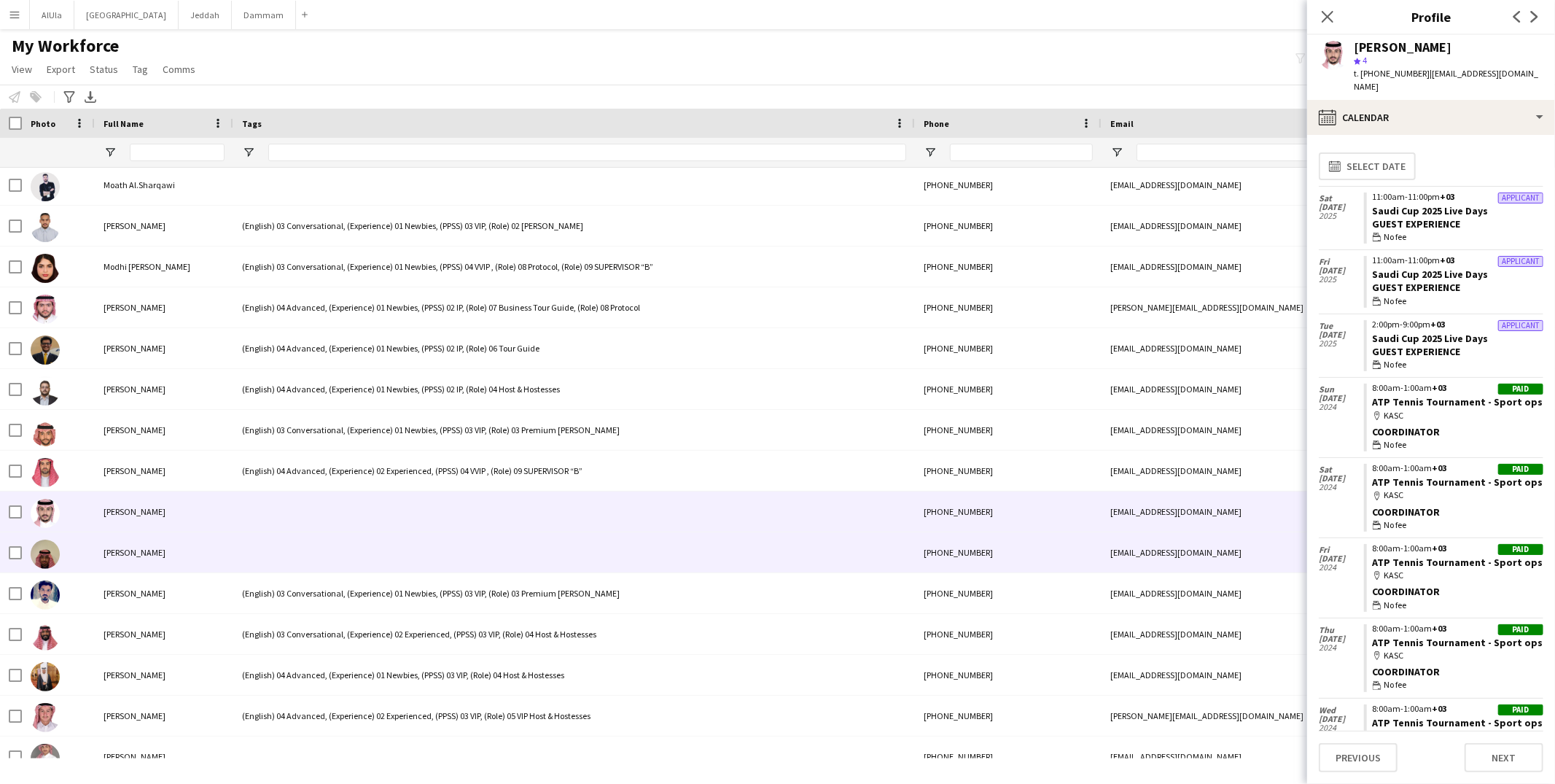
click at [337, 547] on div at bounding box center [573, 552] width 681 height 40
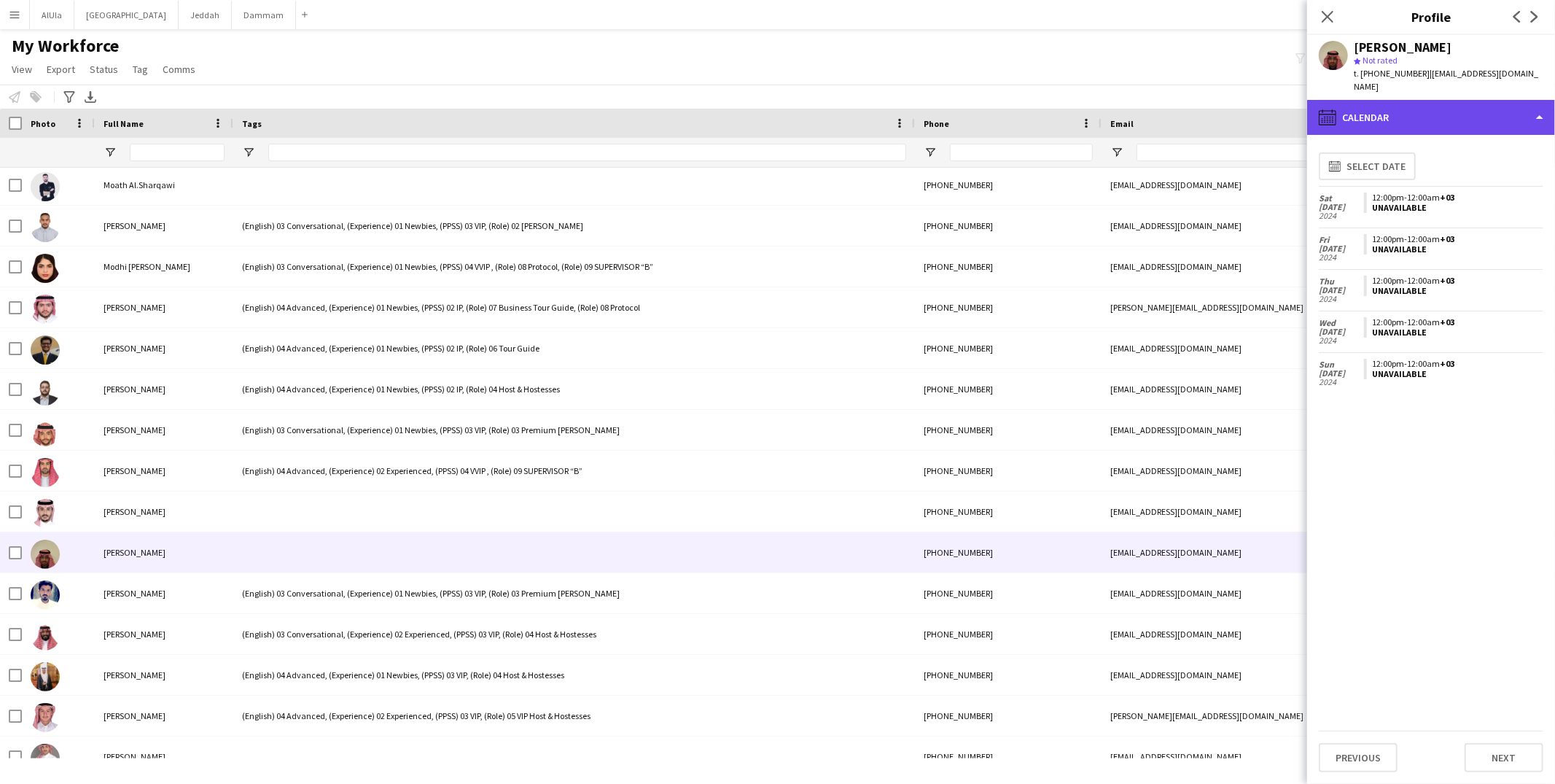
click at [1436, 104] on div "calendar-full Calendar" at bounding box center [1431, 117] width 248 height 35
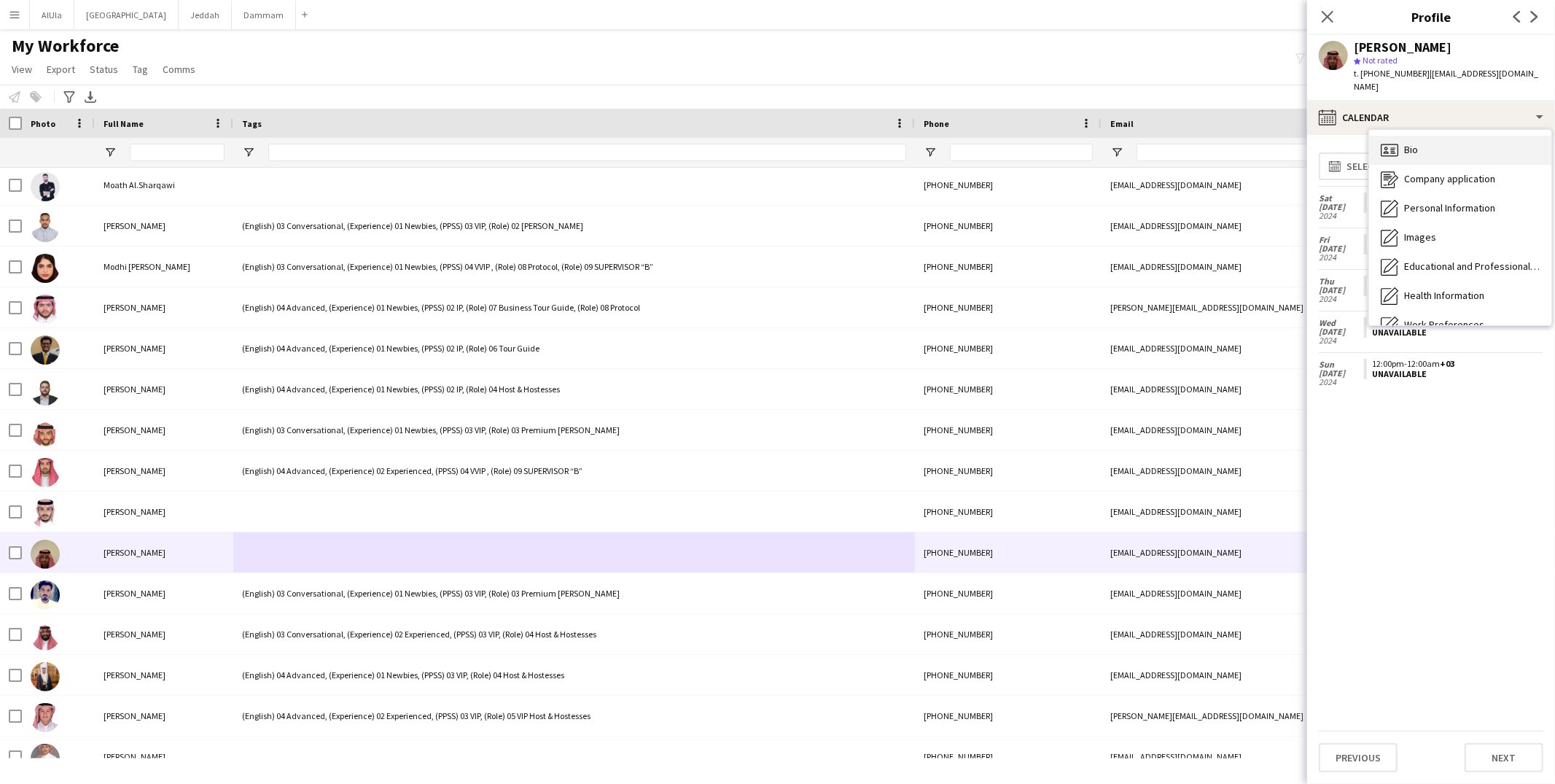
click at [1438, 135] on div "Bio Bio" at bounding box center [1459, 149] width 182 height 29
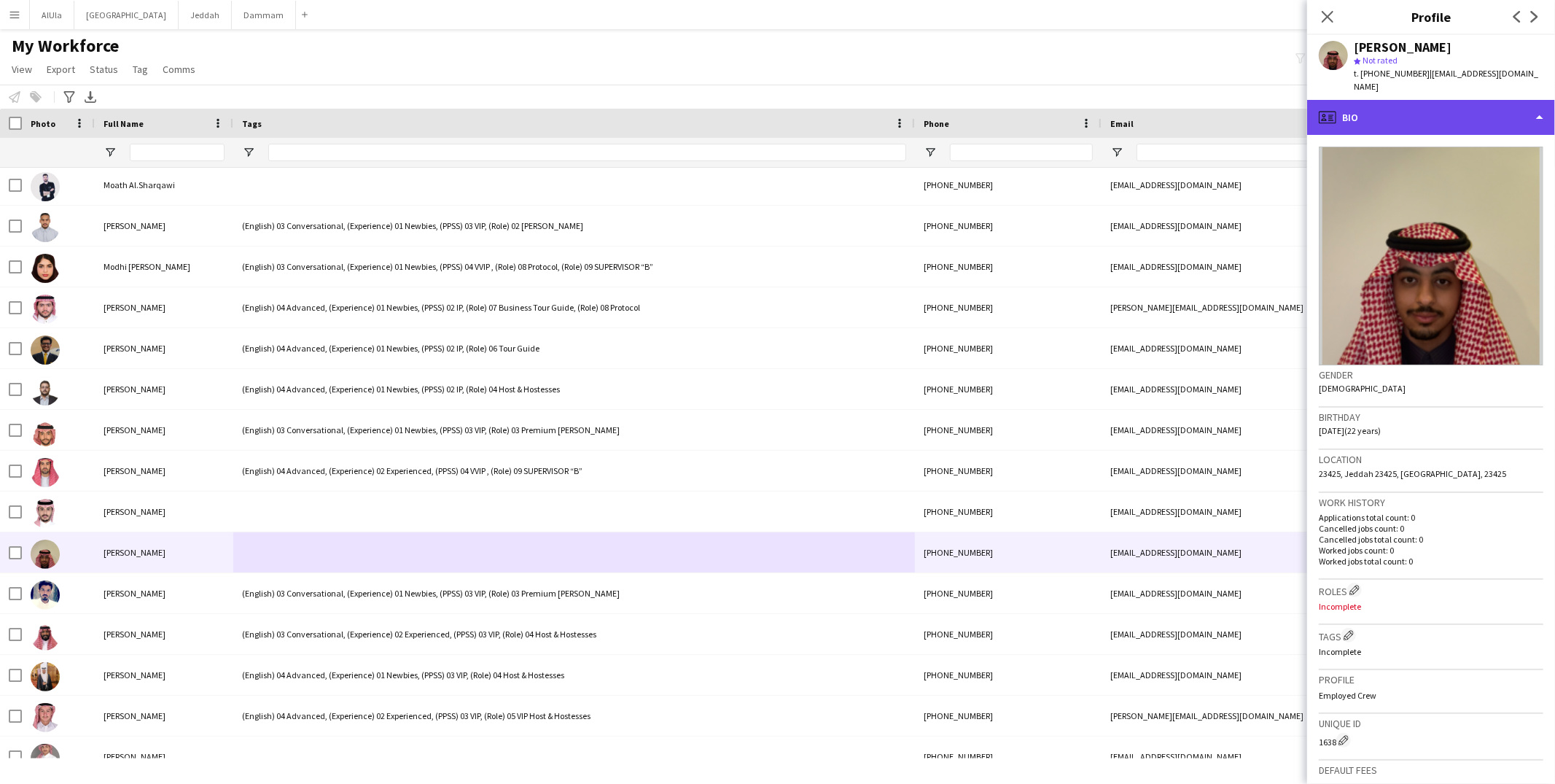
click at [1427, 118] on div "profile Bio" at bounding box center [1431, 117] width 248 height 35
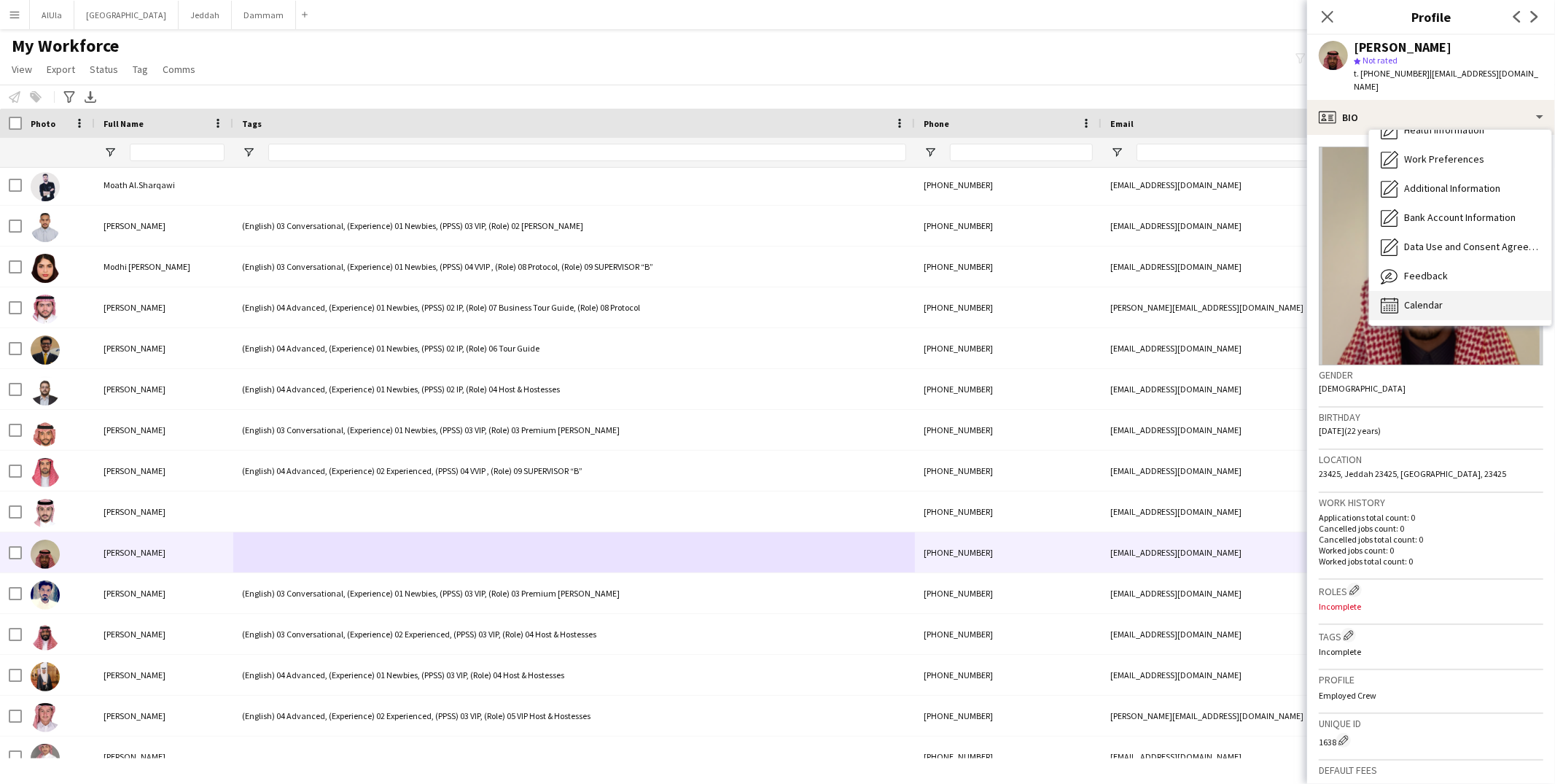
click at [1411, 298] on span "Calendar" at bounding box center [1423, 305] width 38 height 13
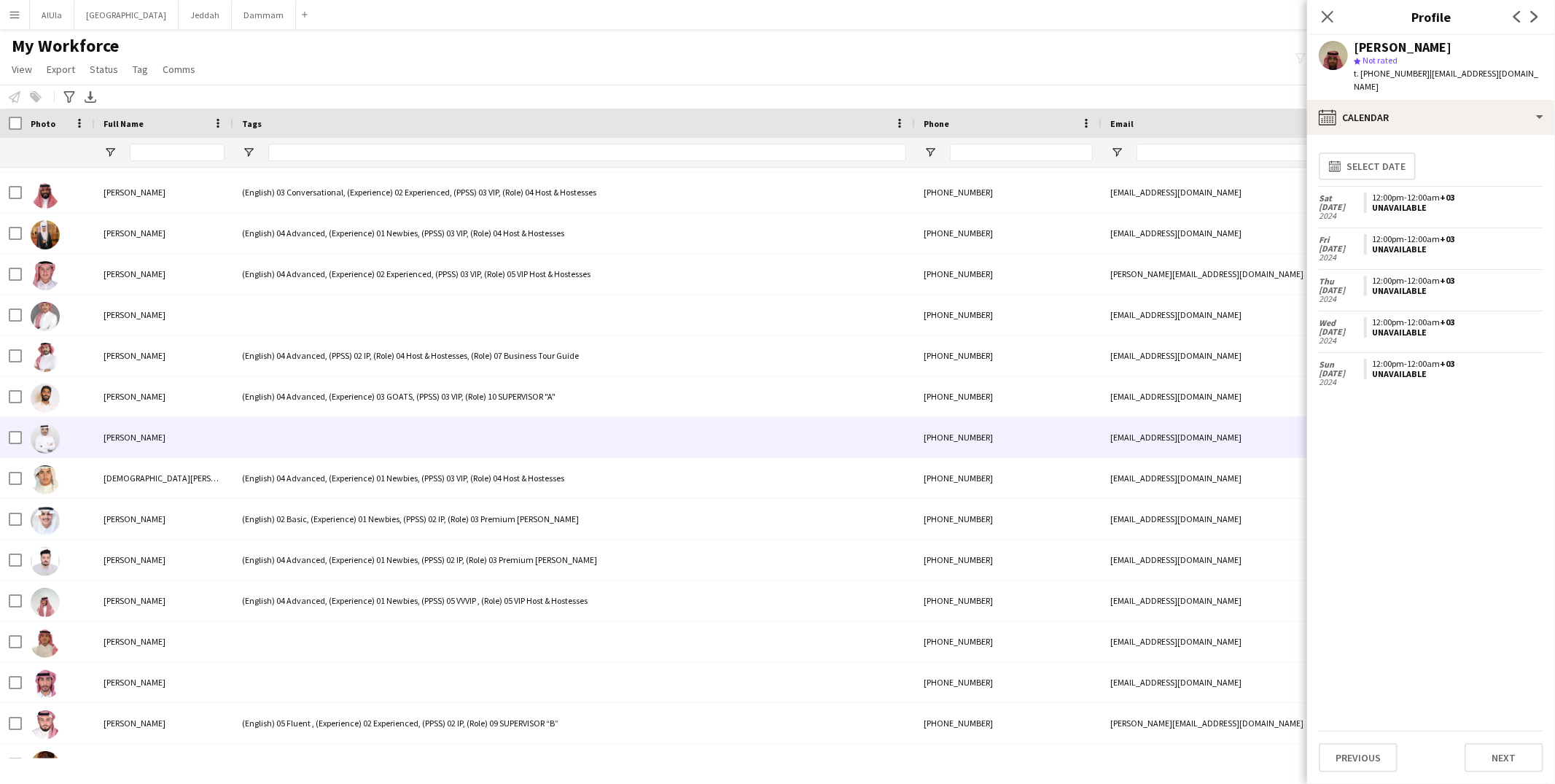
click at [273, 449] on div at bounding box center [573, 436] width 681 height 40
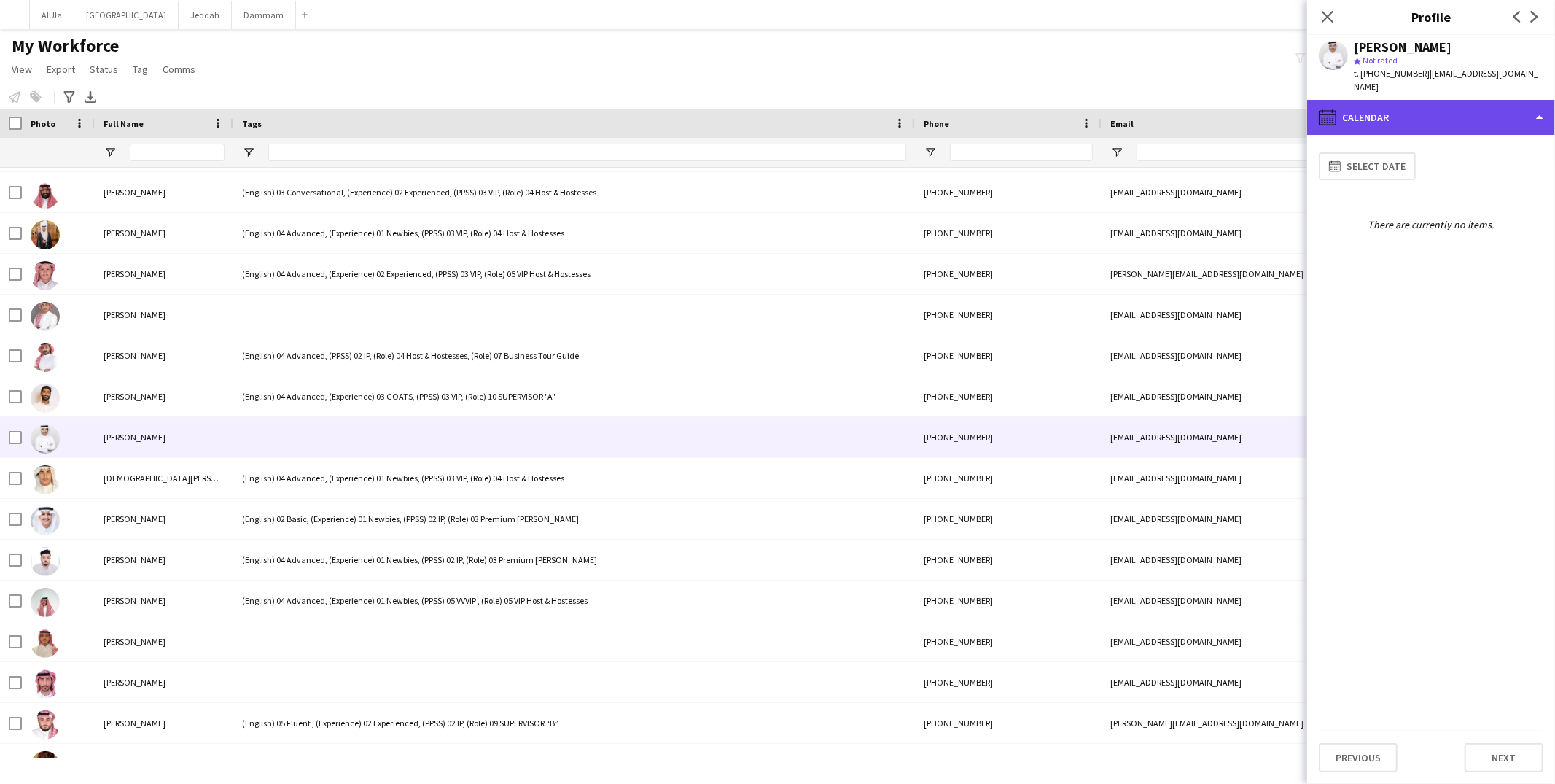
click at [1362, 112] on div "calendar-full Calendar" at bounding box center [1431, 117] width 248 height 35
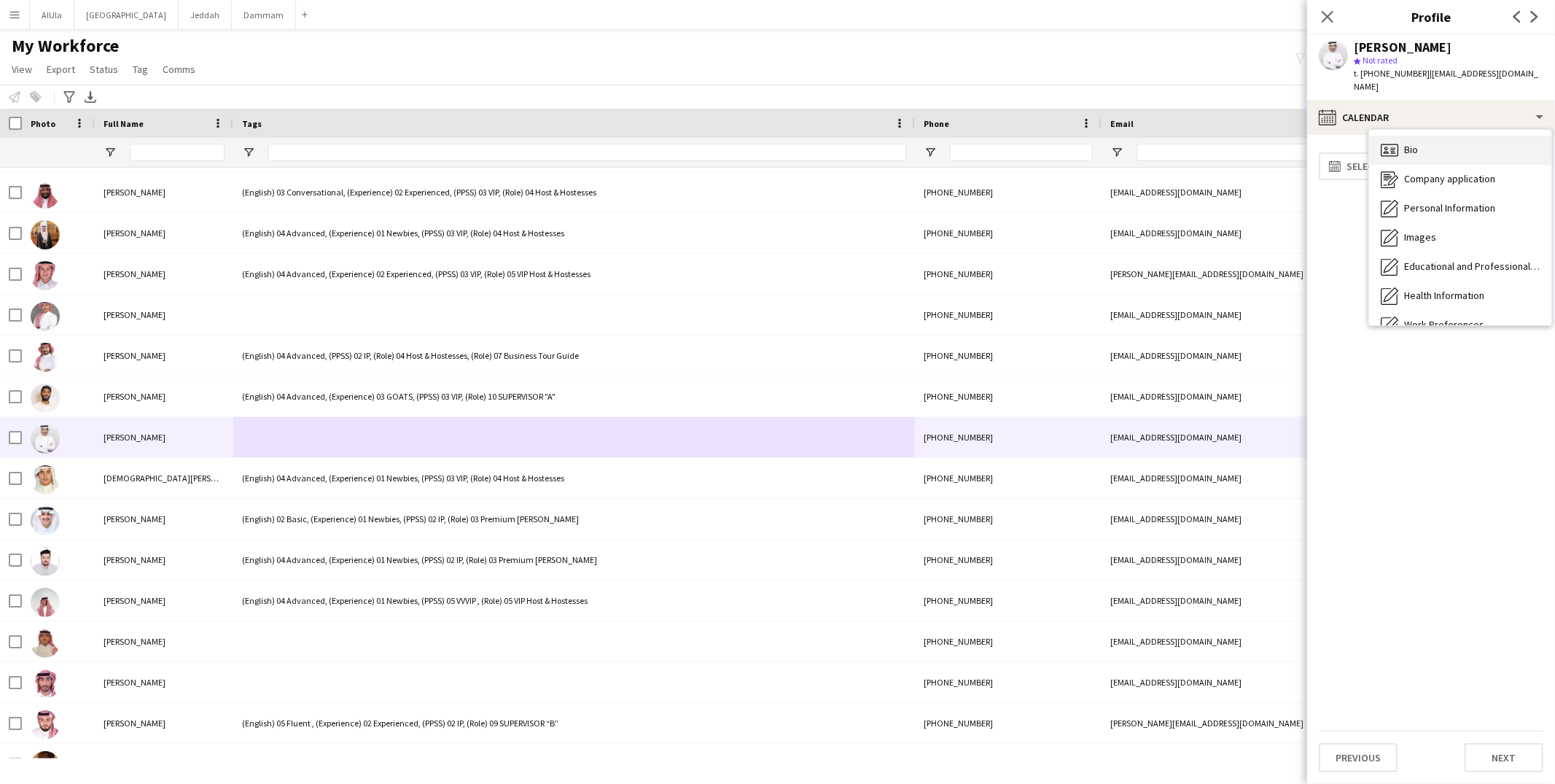
click at [1428, 149] on div "Bio Bio" at bounding box center [1459, 149] width 182 height 29
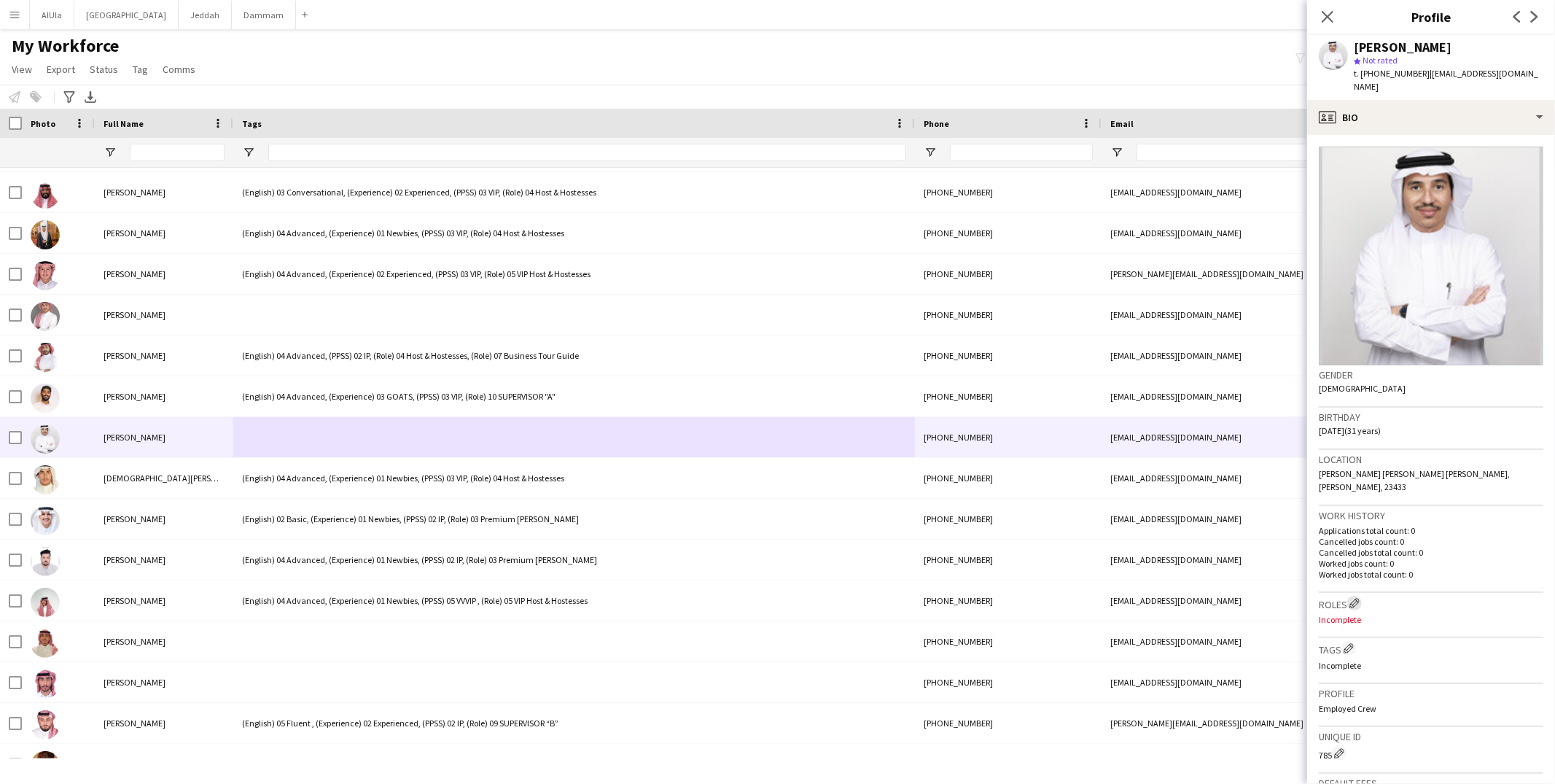
click at [1359, 598] on app-icon "Edit crew company roles" at bounding box center [1354, 602] width 10 height 10
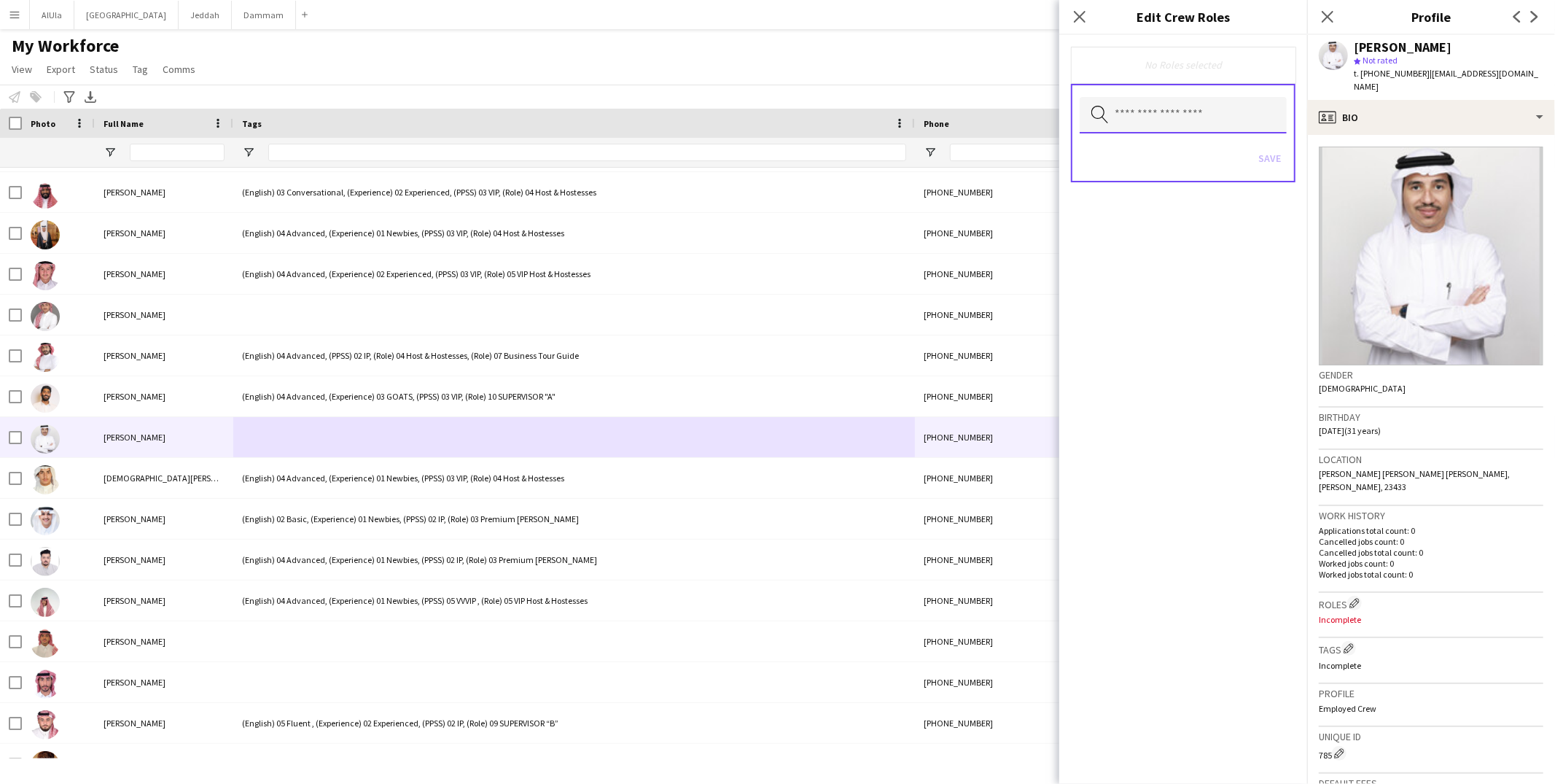
click at [1138, 125] on input "text" at bounding box center [1183, 115] width 207 height 36
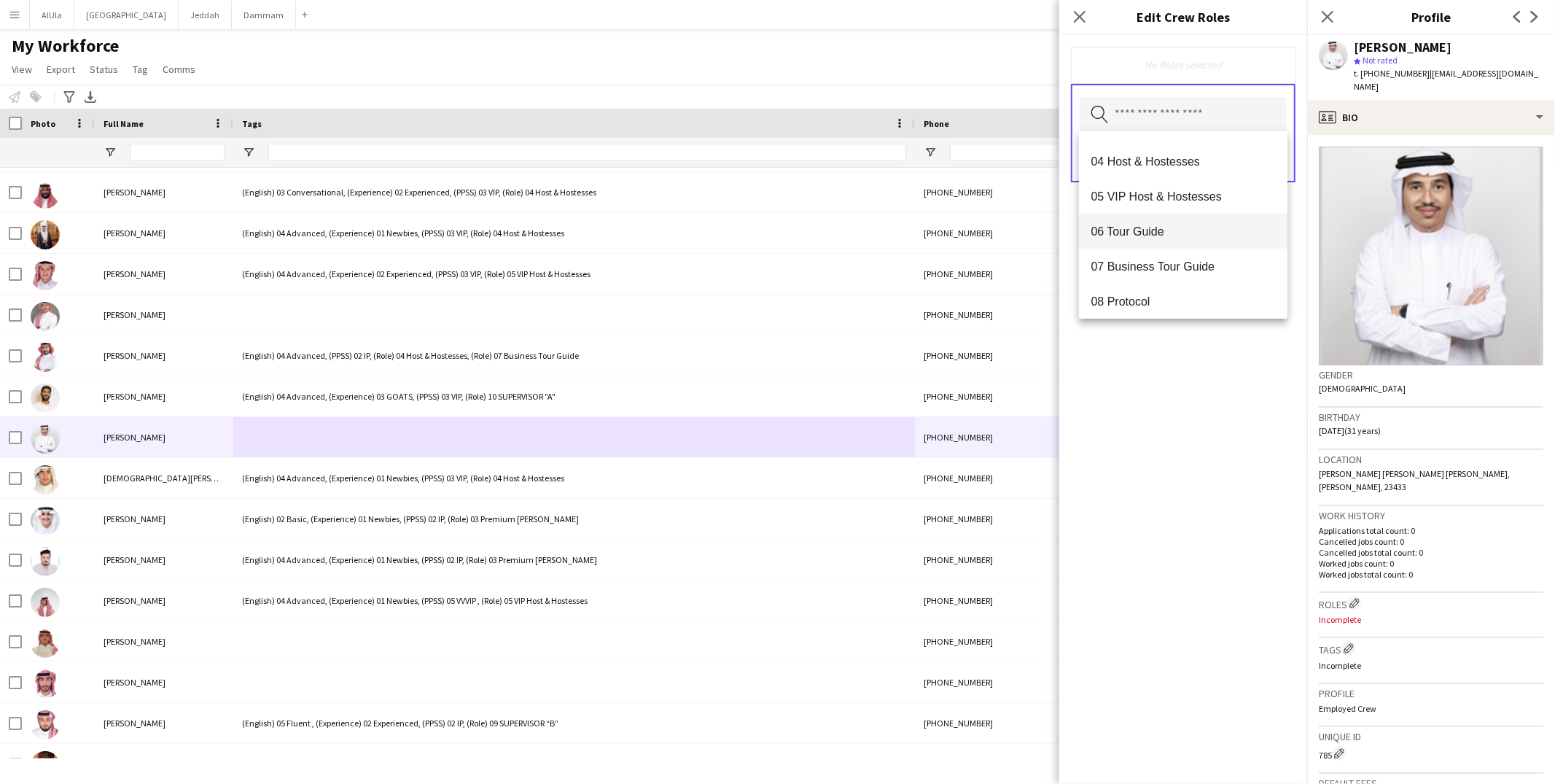
click at [1144, 237] on span "06 Tour Guide" at bounding box center [1183, 231] width 186 height 14
click at [1188, 418] on div "06 Tour Guide Remove Search by role type Save" at bounding box center [1183, 409] width 248 height 749
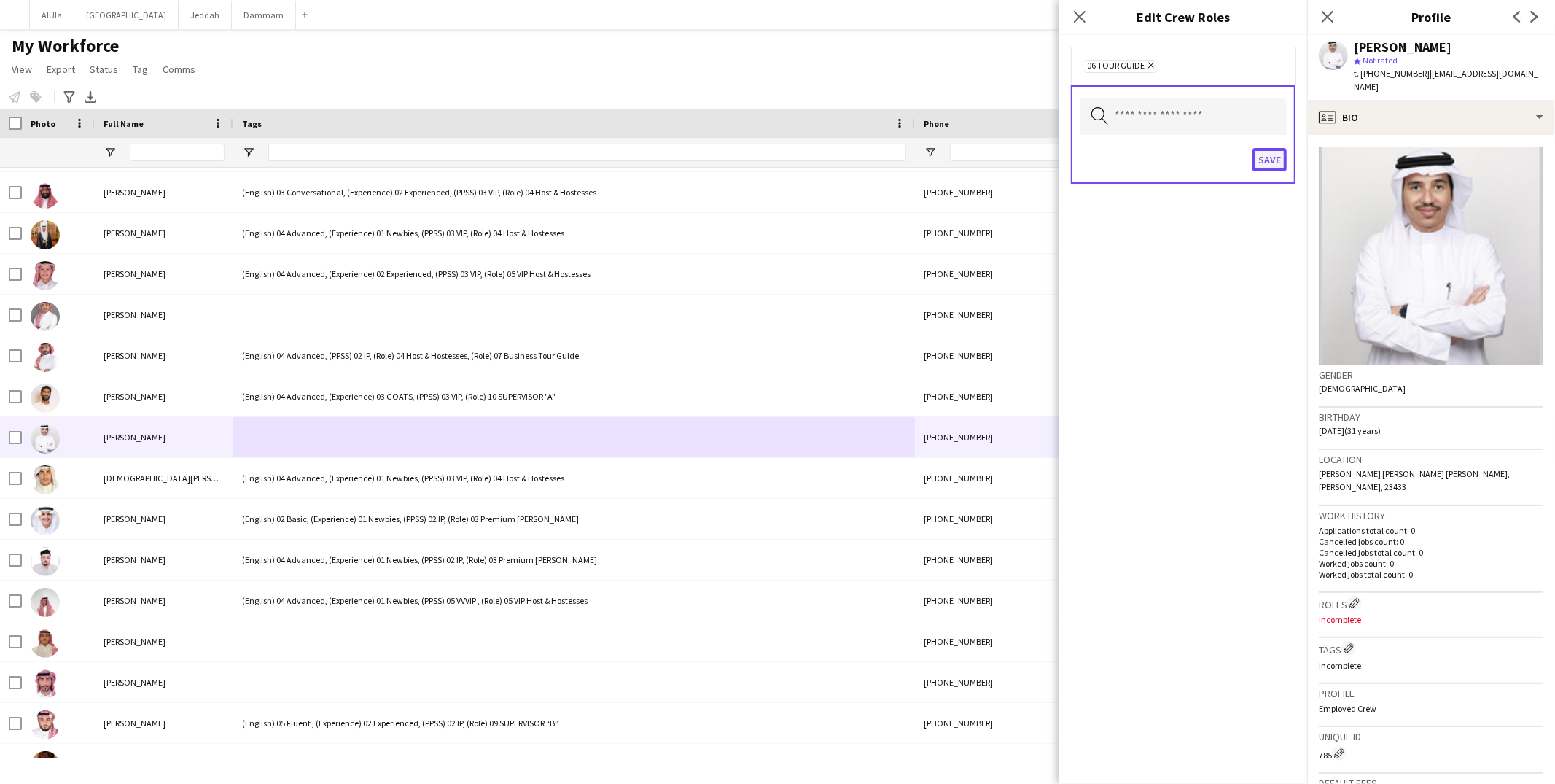
click at [1269, 153] on button "Save" at bounding box center [1269, 159] width 34 height 23
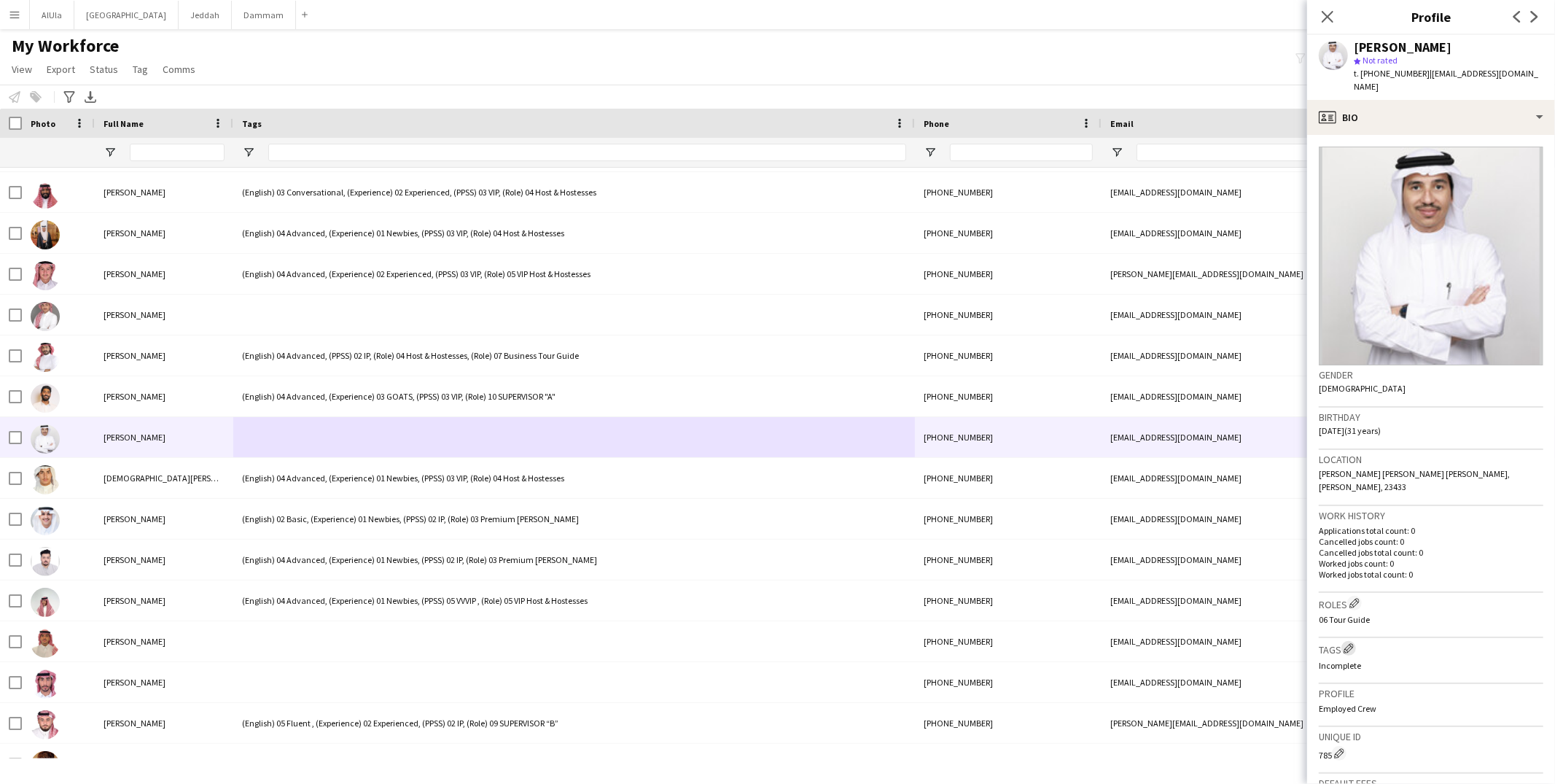
click at [1352, 643] on app-icon "Edit crew company tags" at bounding box center [1348, 648] width 10 height 10
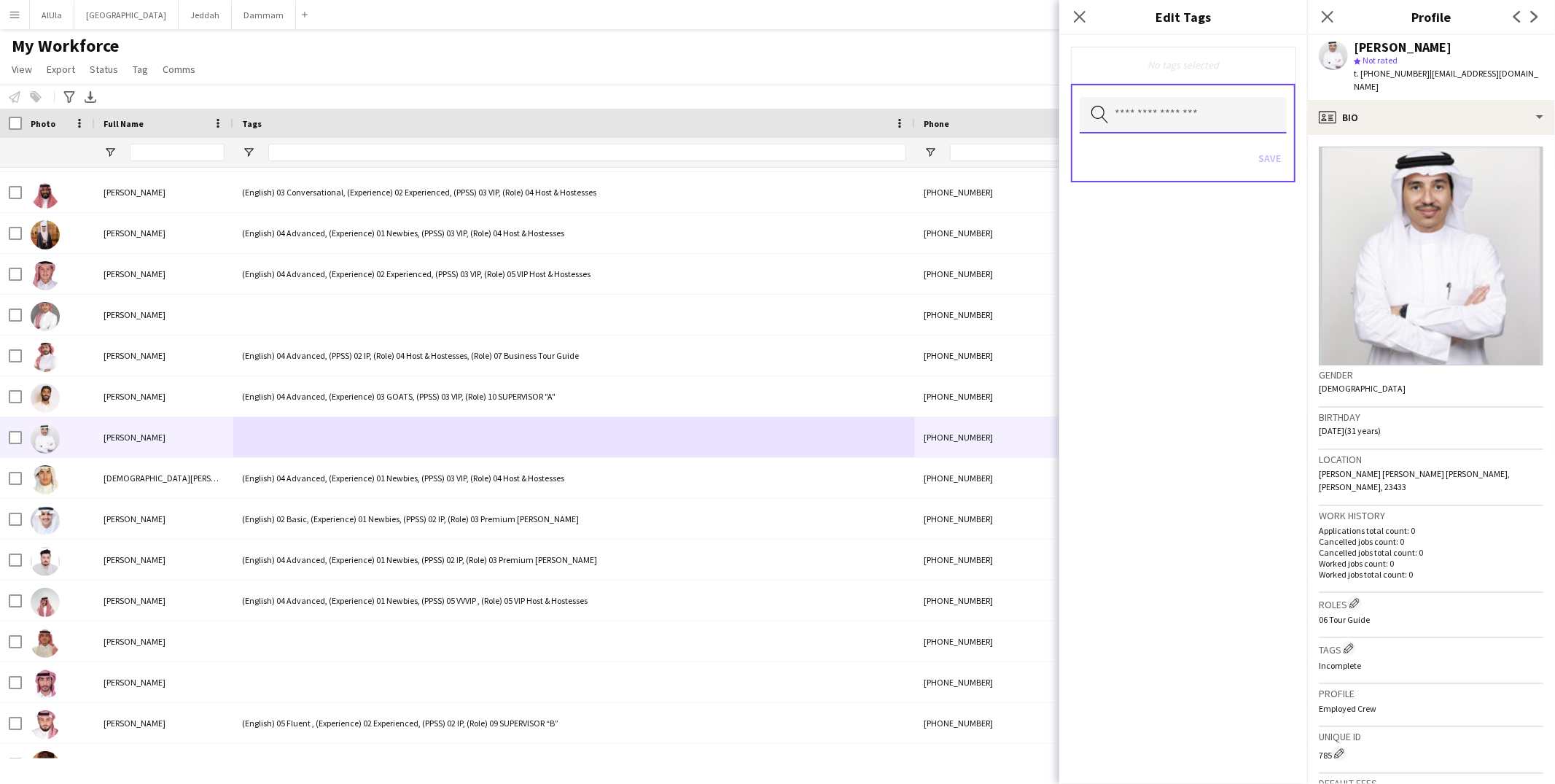
click at [1166, 123] on input "text" at bounding box center [1183, 115] width 207 height 36
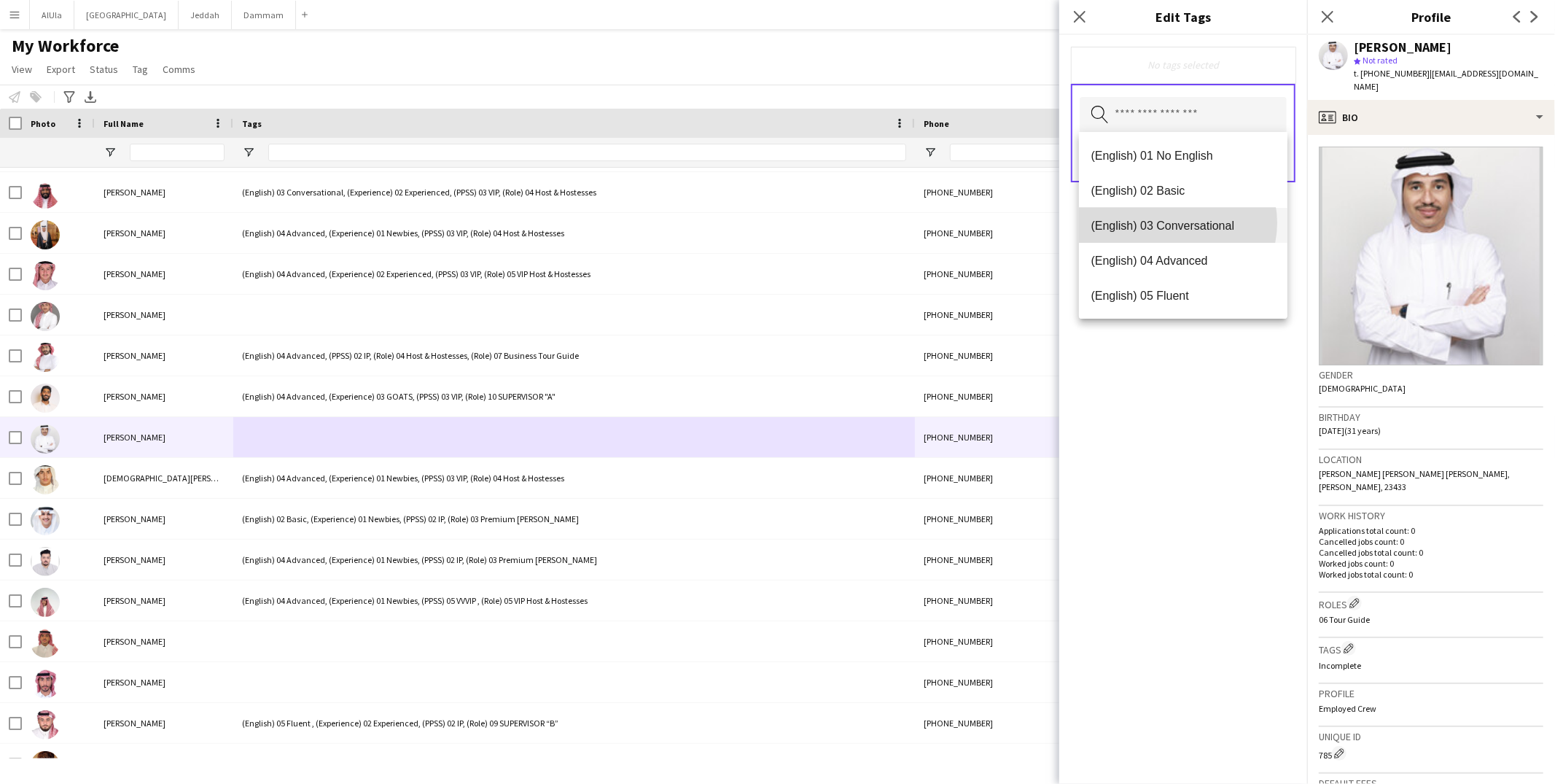
click at [1177, 222] on span "(English) 03 Conversational" at bounding box center [1183, 226] width 186 height 14
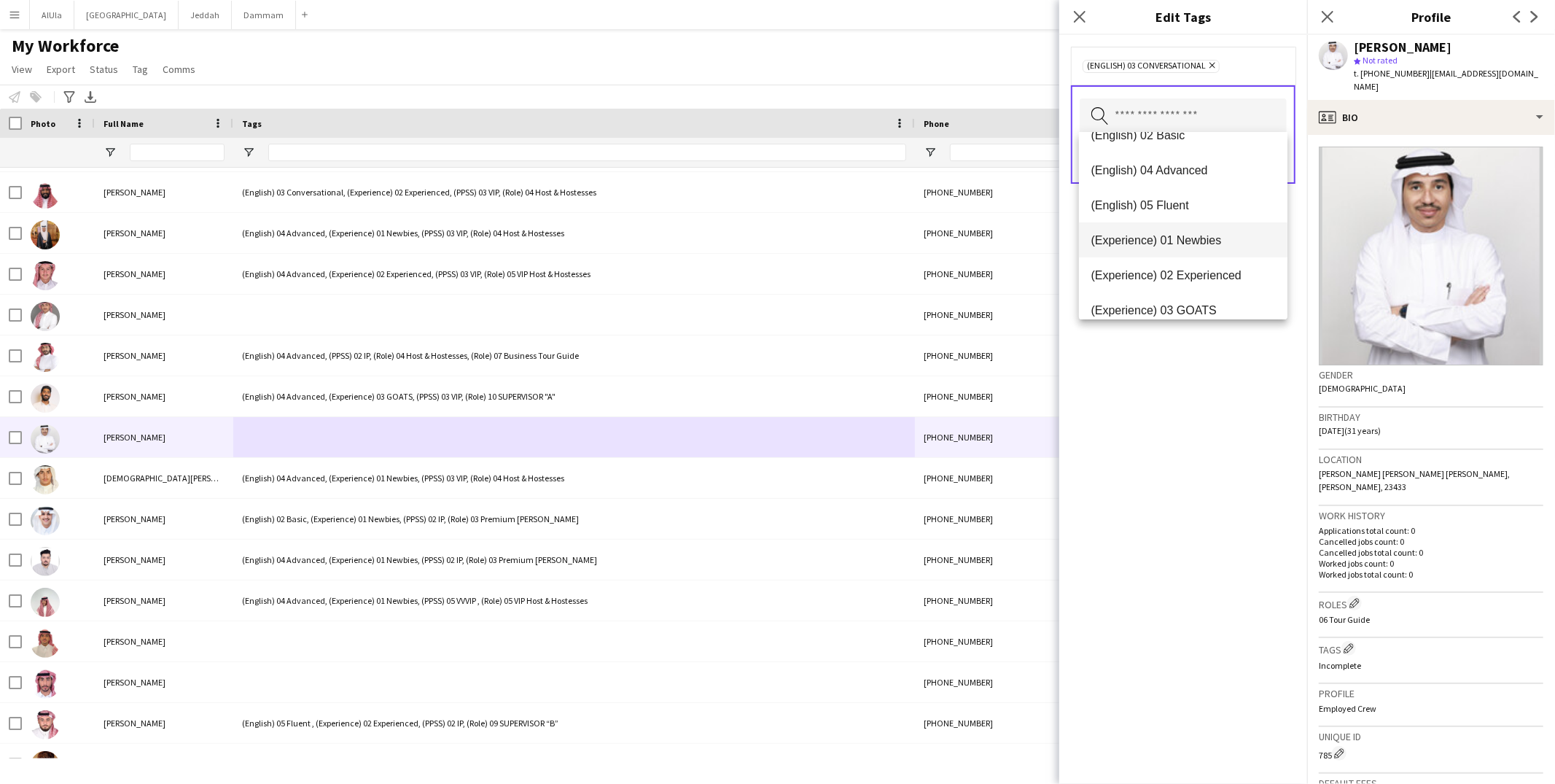
click at [1172, 246] on mat-option "(Experience) 01 Newbies" at bounding box center [1183, 240] width 209 height 35
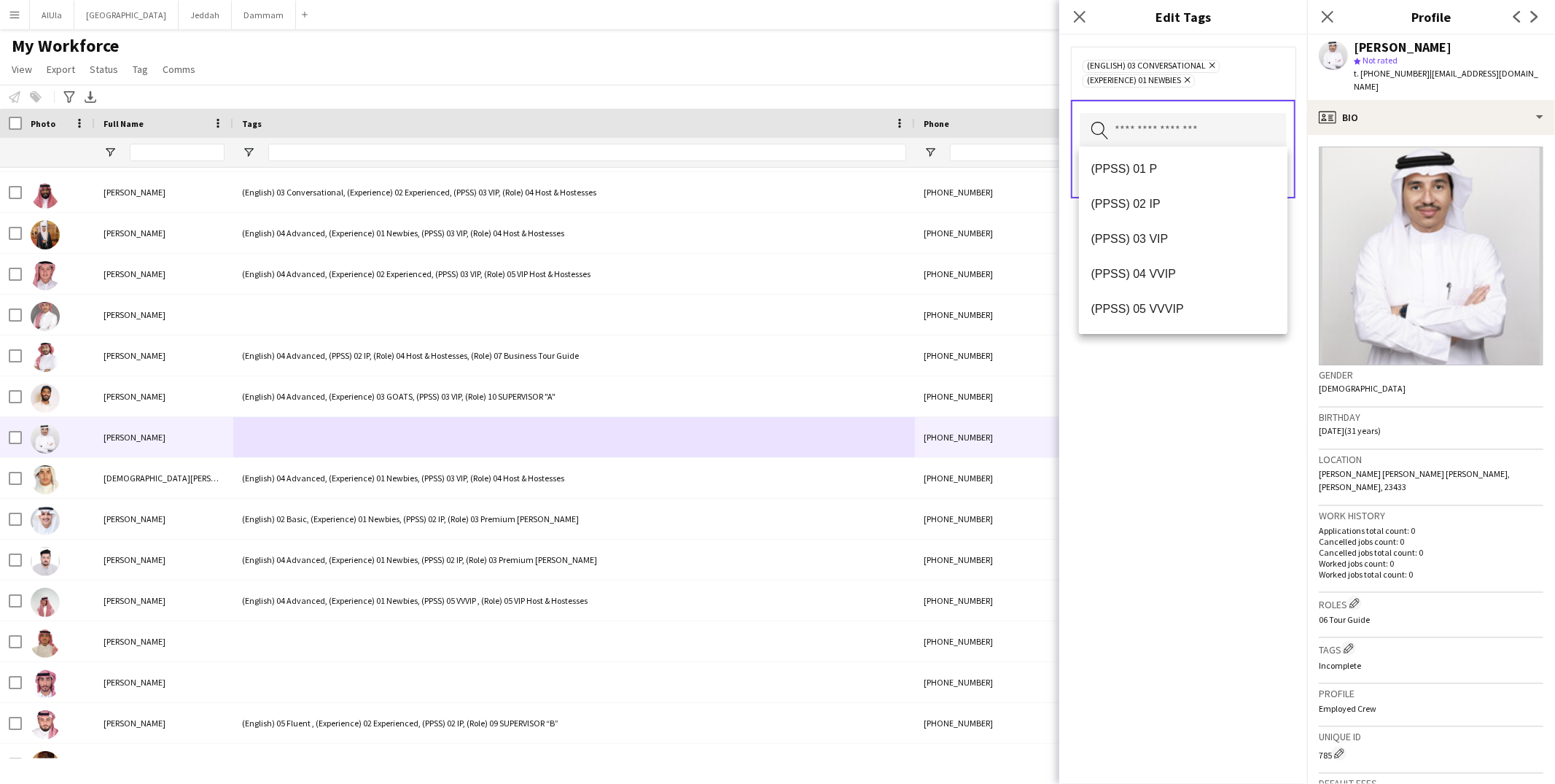
click at [1154, 228] on mat-option "(PPSS) 03 VIP" at bounding box center [1183, 240] width 209 height 35
click at [1165, 262] on mat-option "(Role) 06 Tour Guide" at bounding box center [1183, 273] width 209 height 35
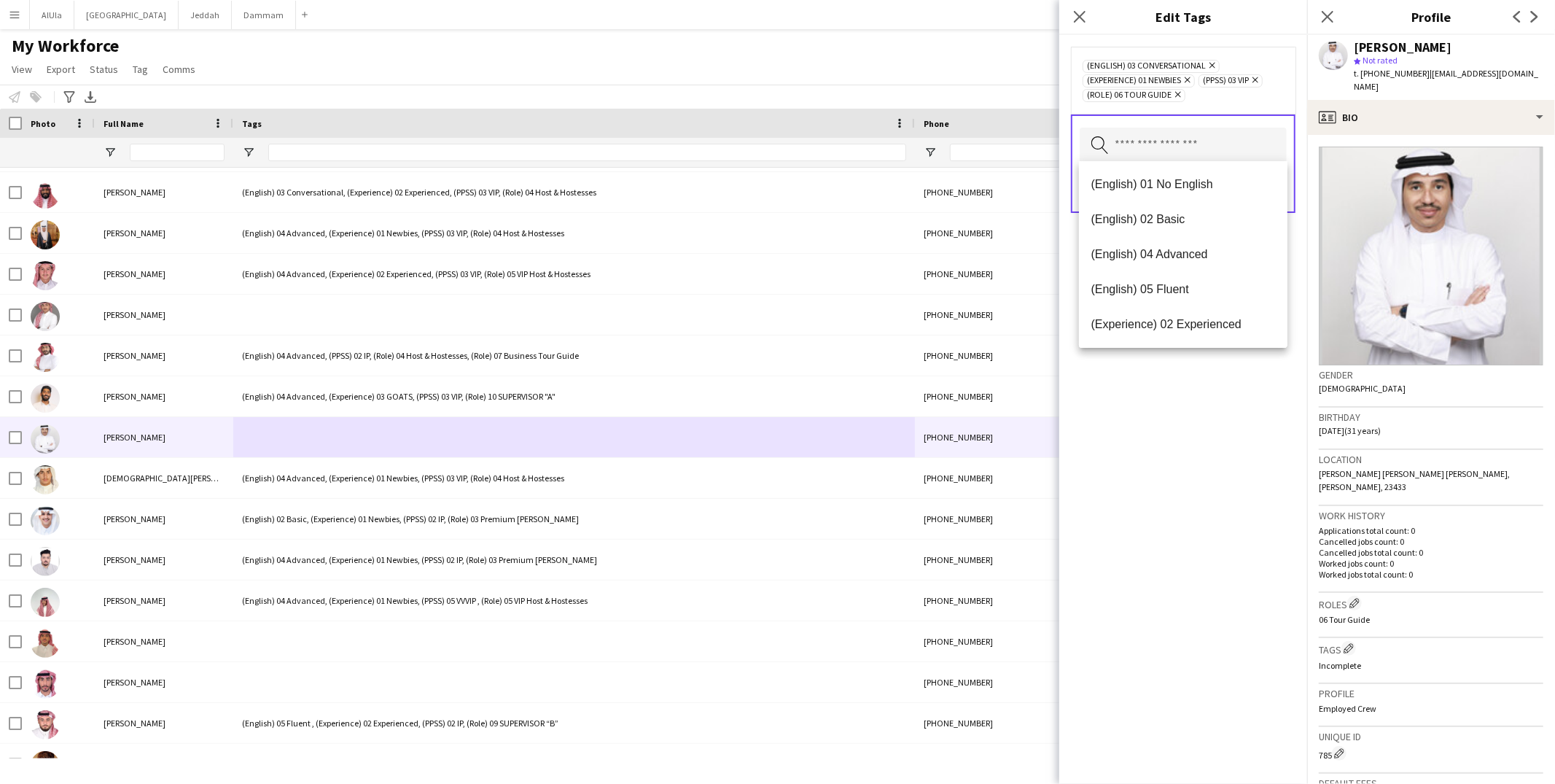
click at [1185, 372] on div "(English) 03 Conversational Remove (Experience) 01 Newbies Remove (PPSS) 03 VIP…" at bounding box center [1183, 409] width 248 height 749
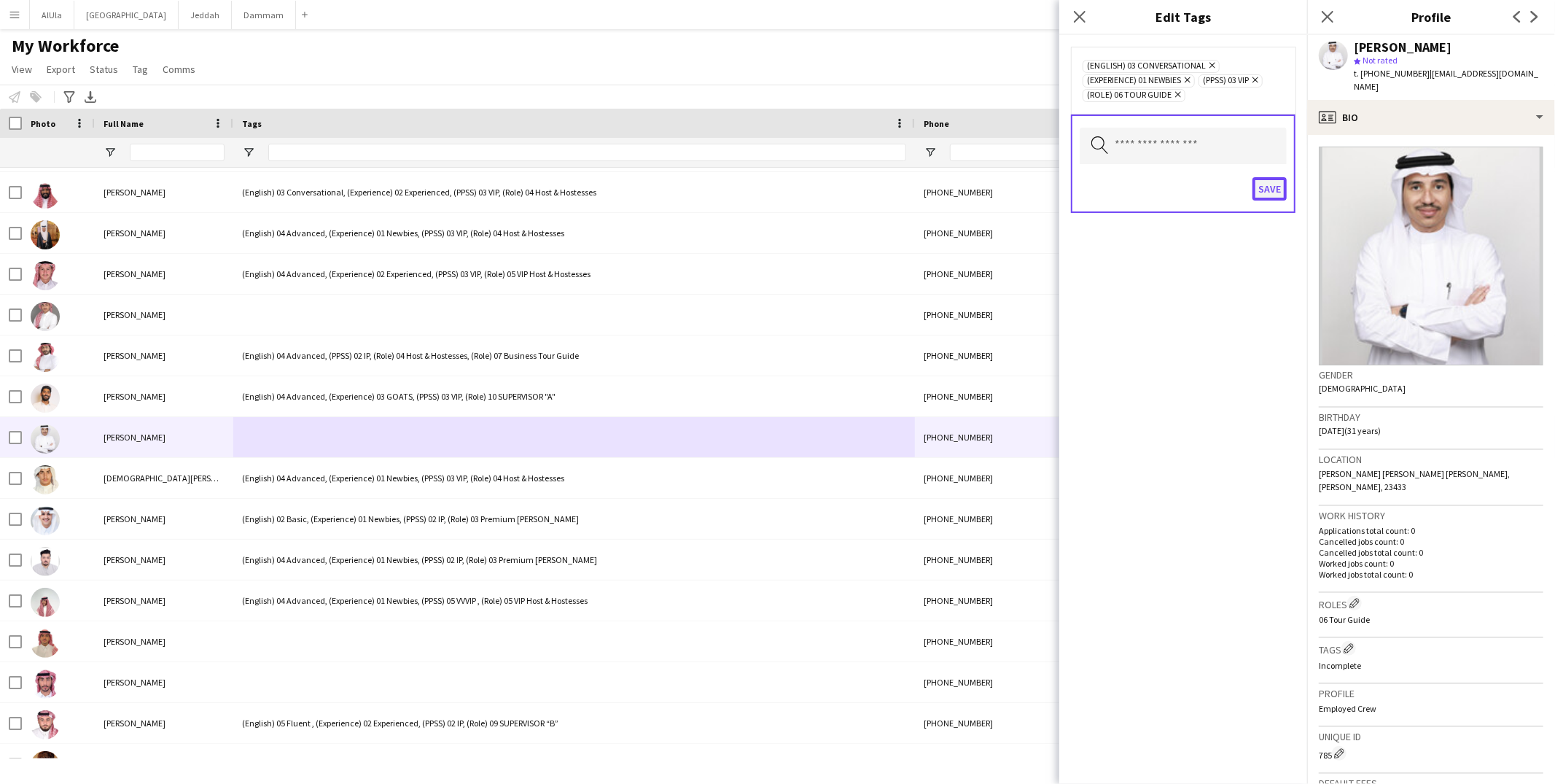
click at [1265, 186] on button "Save" at bounding box center [1269, 188] width 34 height 23
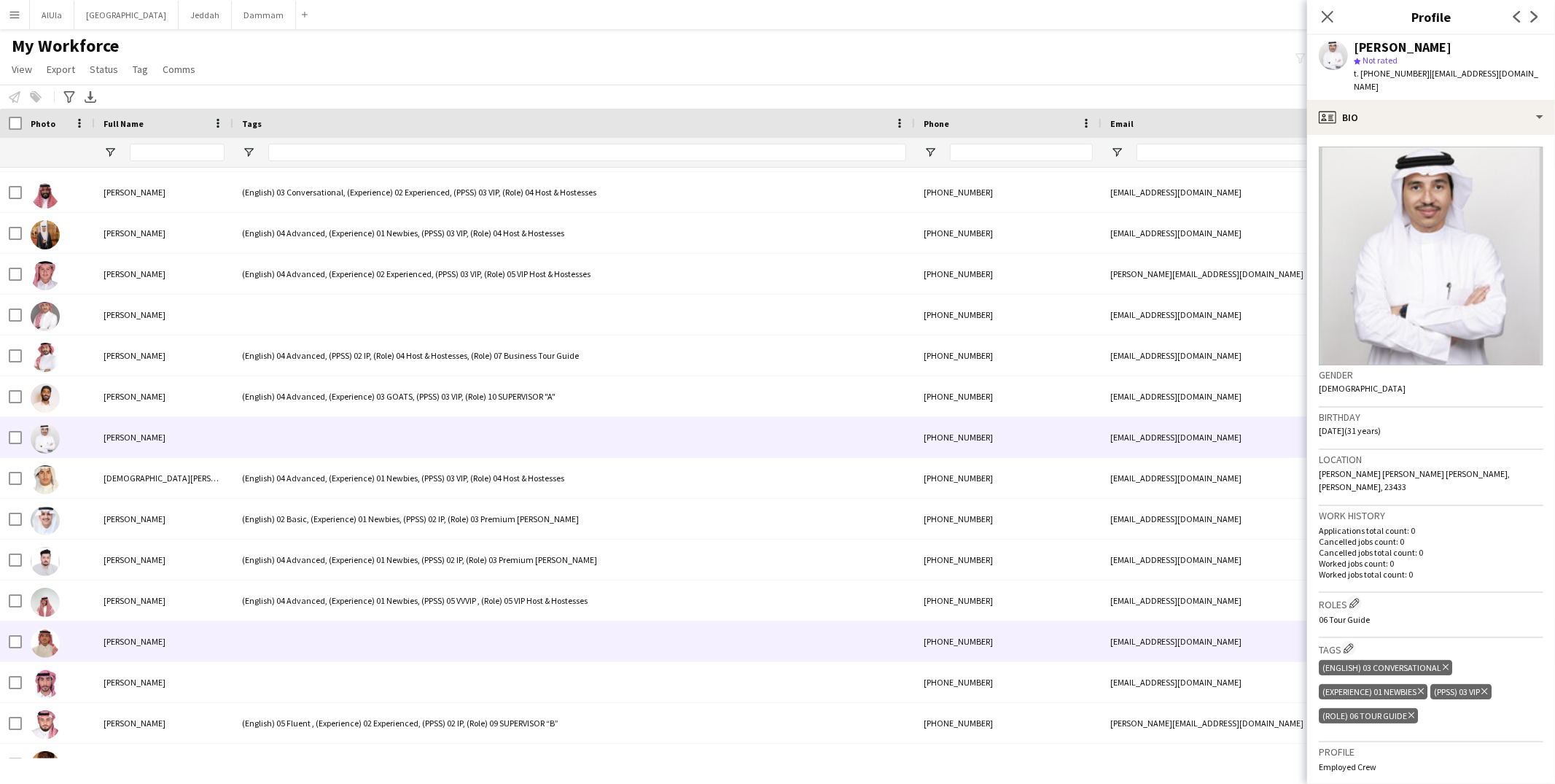
click at [337, 626] on div at bounding box center [573, 640] width 681 height 40
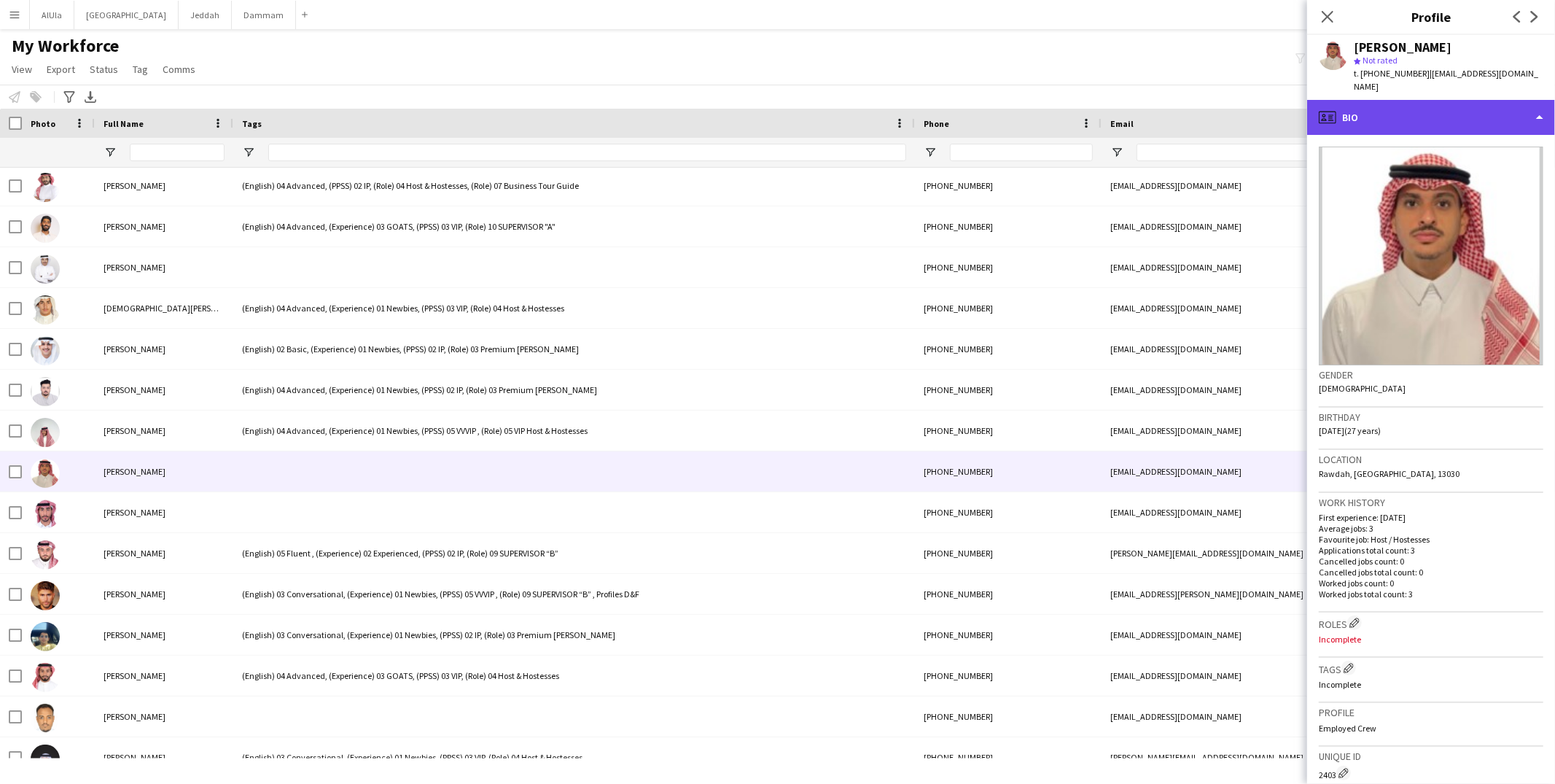
click at [1365, 100] on div "profile Bio" at bounding box center [1431, 117] width 248 height 35
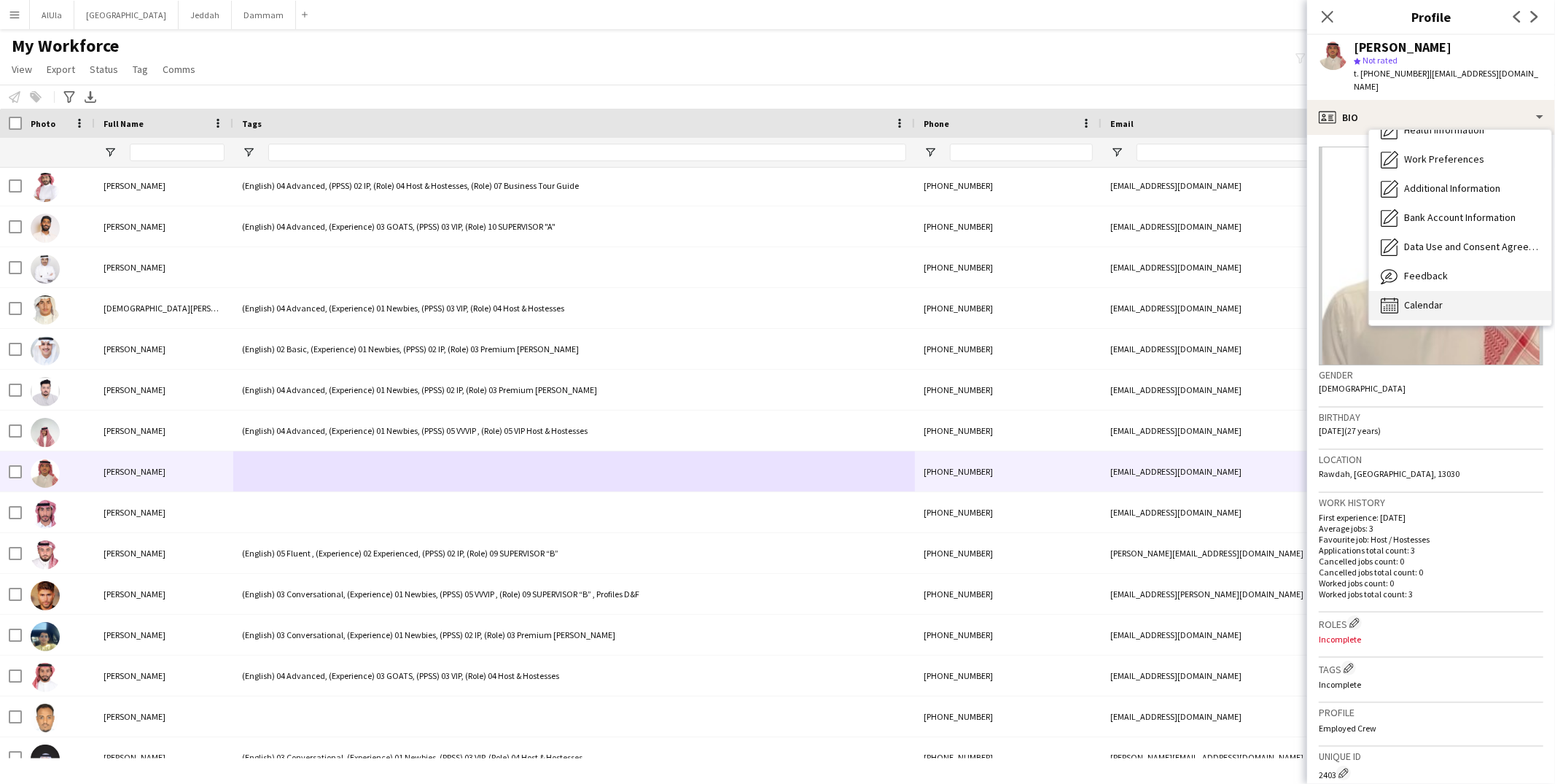
click at [1403, 291] on div "Calendar Calendar" at bounding box center [1459, 305] width 182 height 29
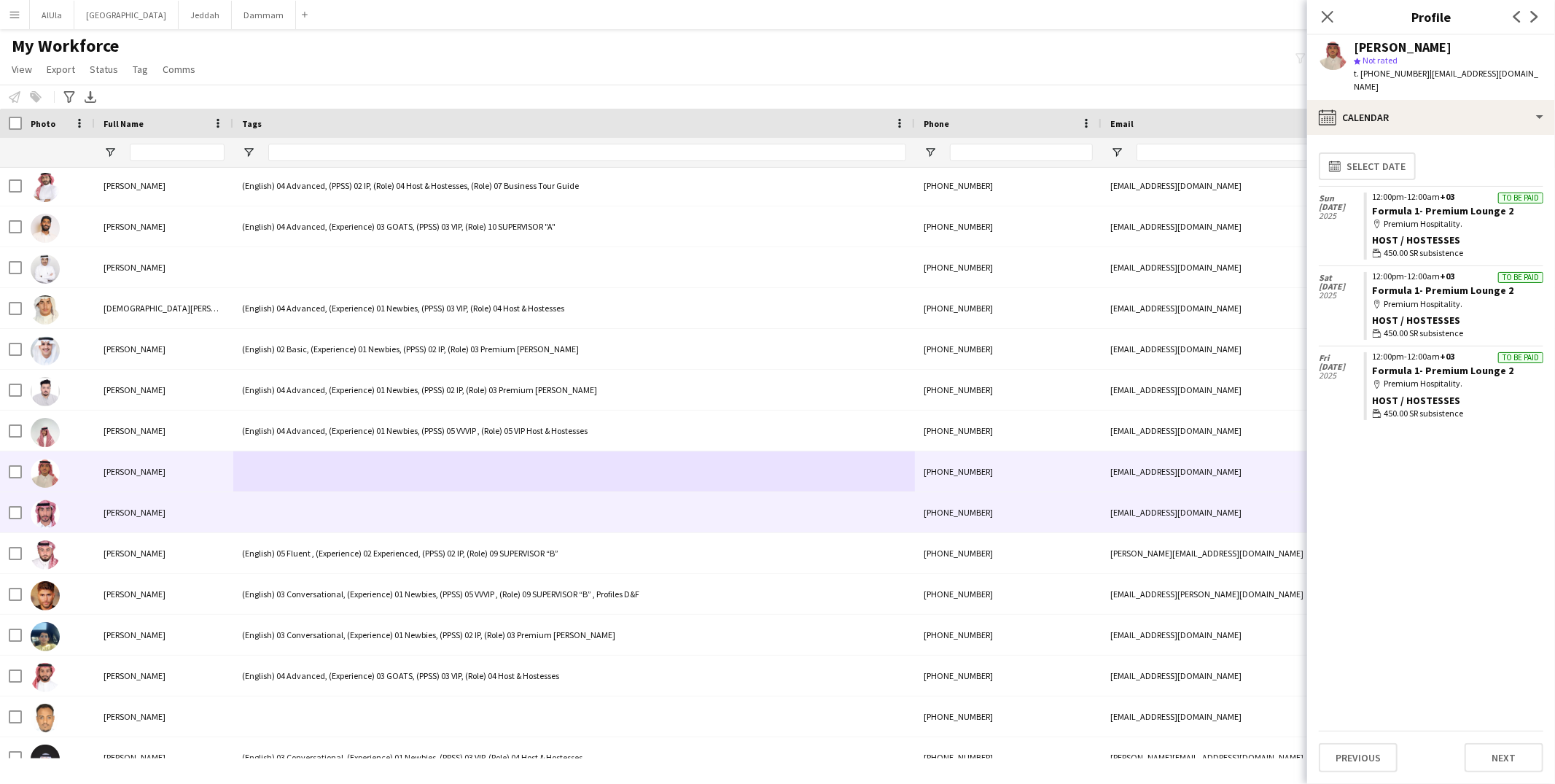
click at [309, 514] on div at bounding box center [573, 512] width 681 height 40
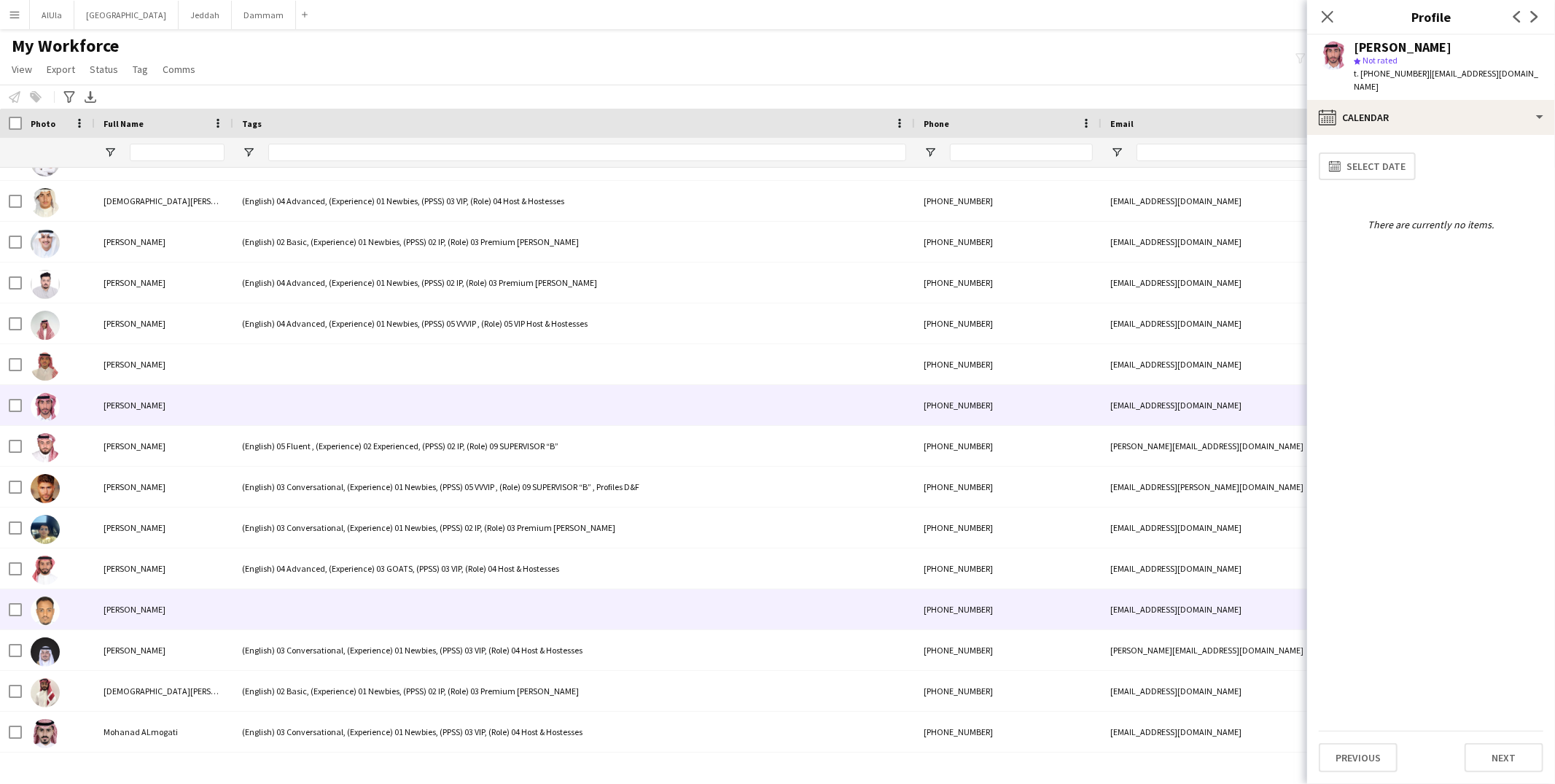
click at [319, 603] on div at bounding box center [573, 609] width 681 height 40
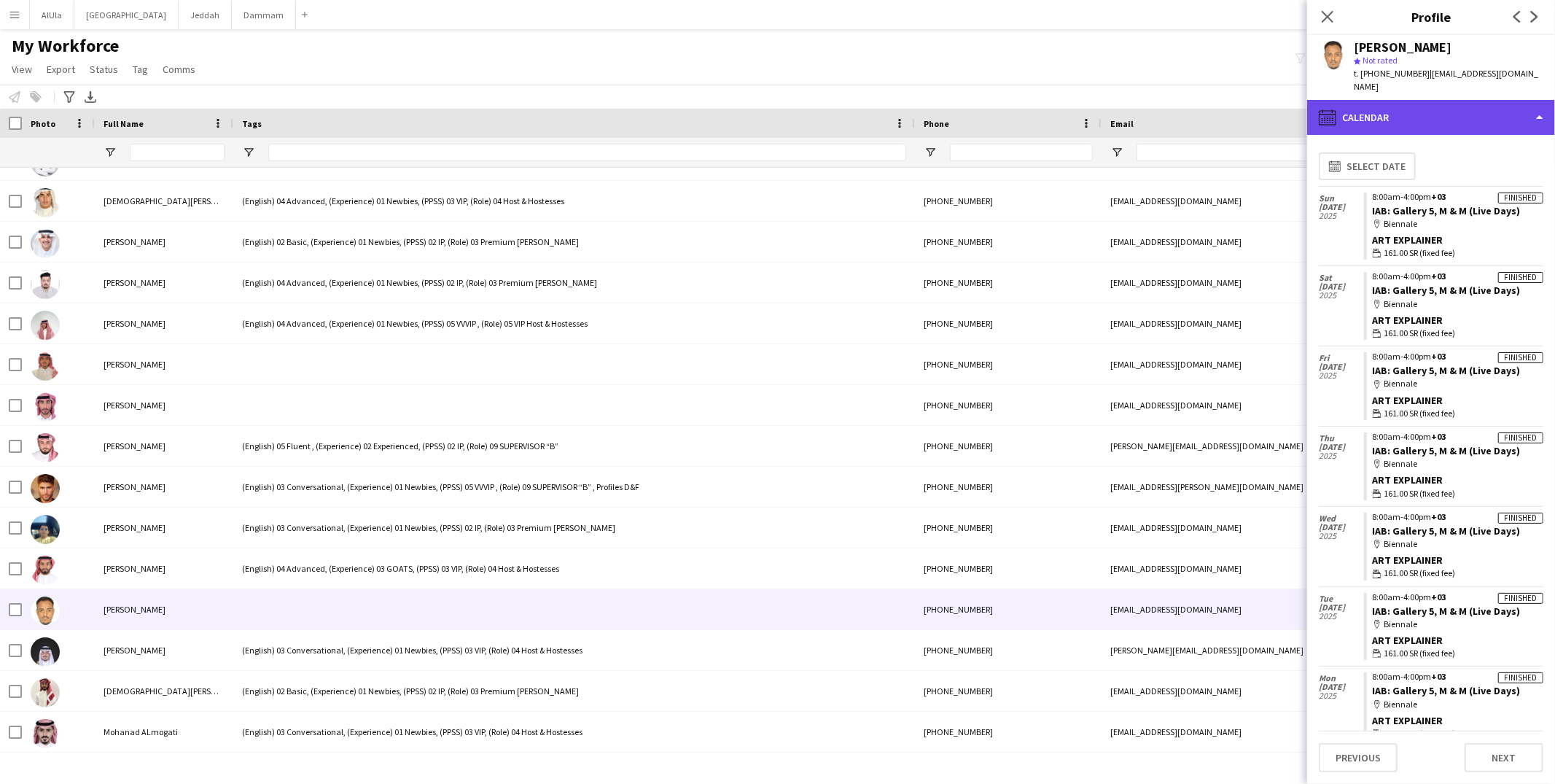
click at [1396, 108] on div "calendar-full Calendar" at bounding box center [1431, 117] width 248 height 35
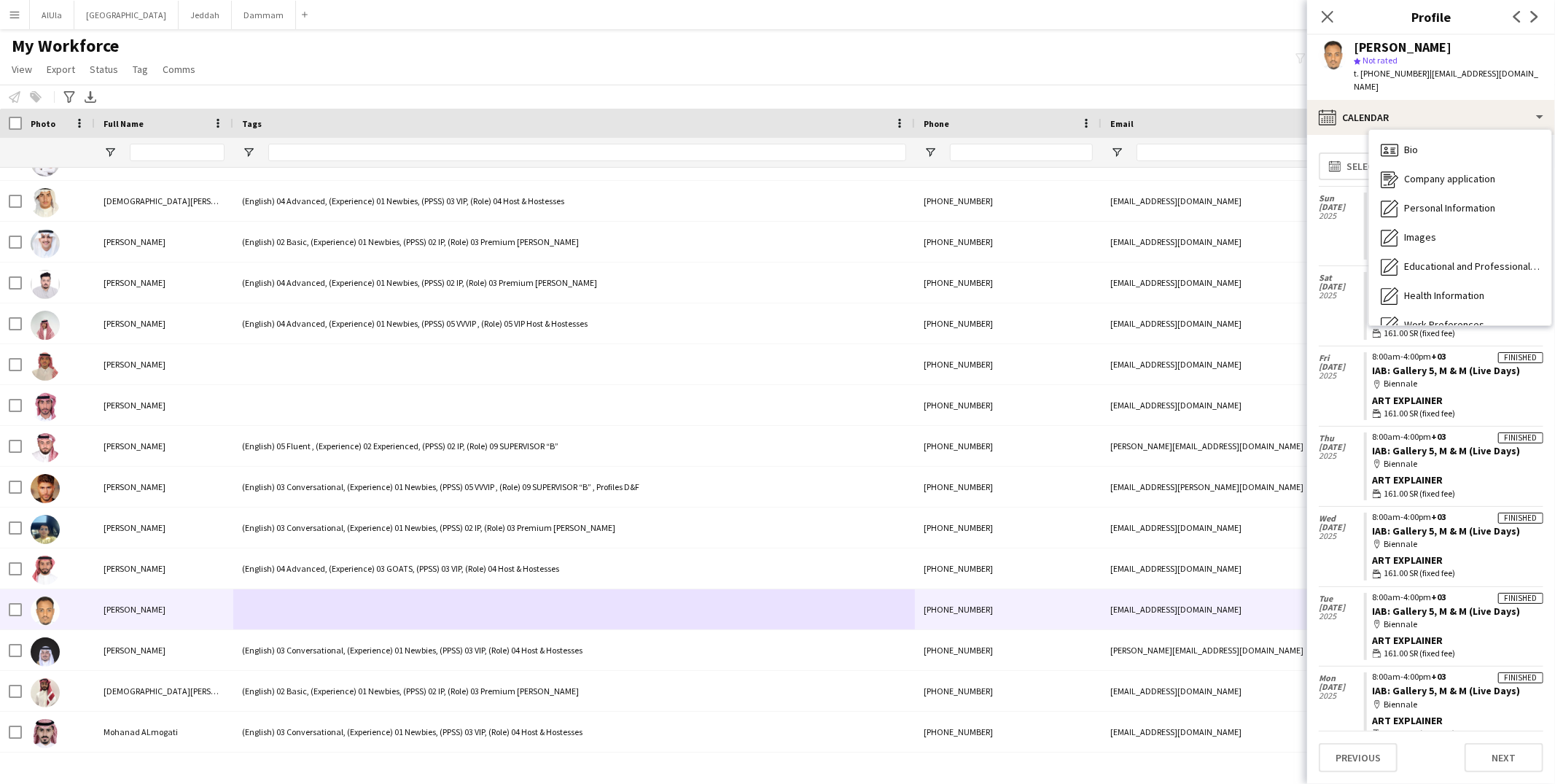
click at [1400, 130] on div "Bio Bio Company application Company application Personal Information Personal I…" at bounding box center [1459, 227] width 182 height 196
click at [1403, 141] on div "Bio Bio" at bounding box center [1459, 149] width 182 height 29
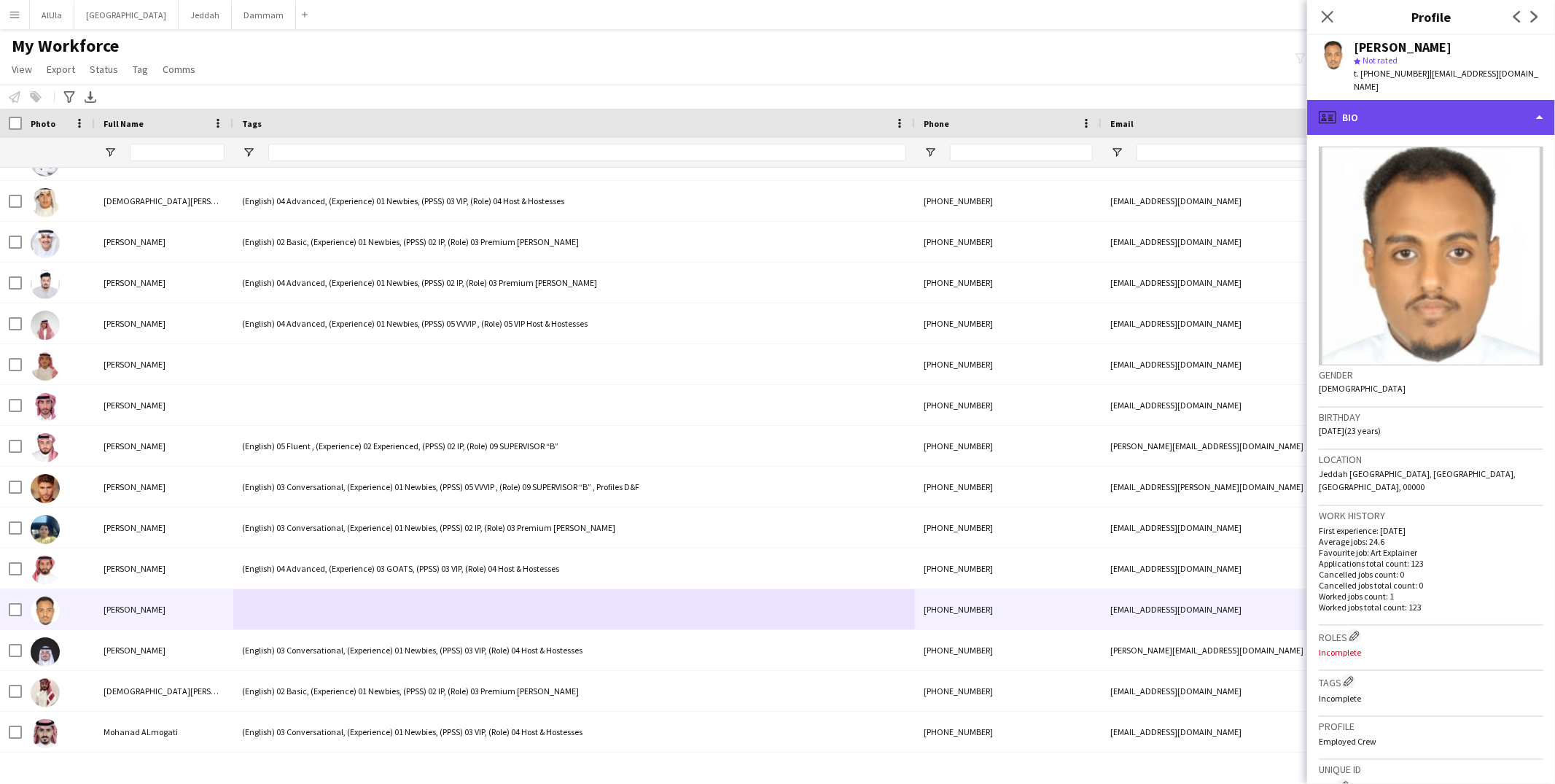
click at [1374, 102] on div "profile Bio" at bounding box center [1431, 117] width 248 height 35
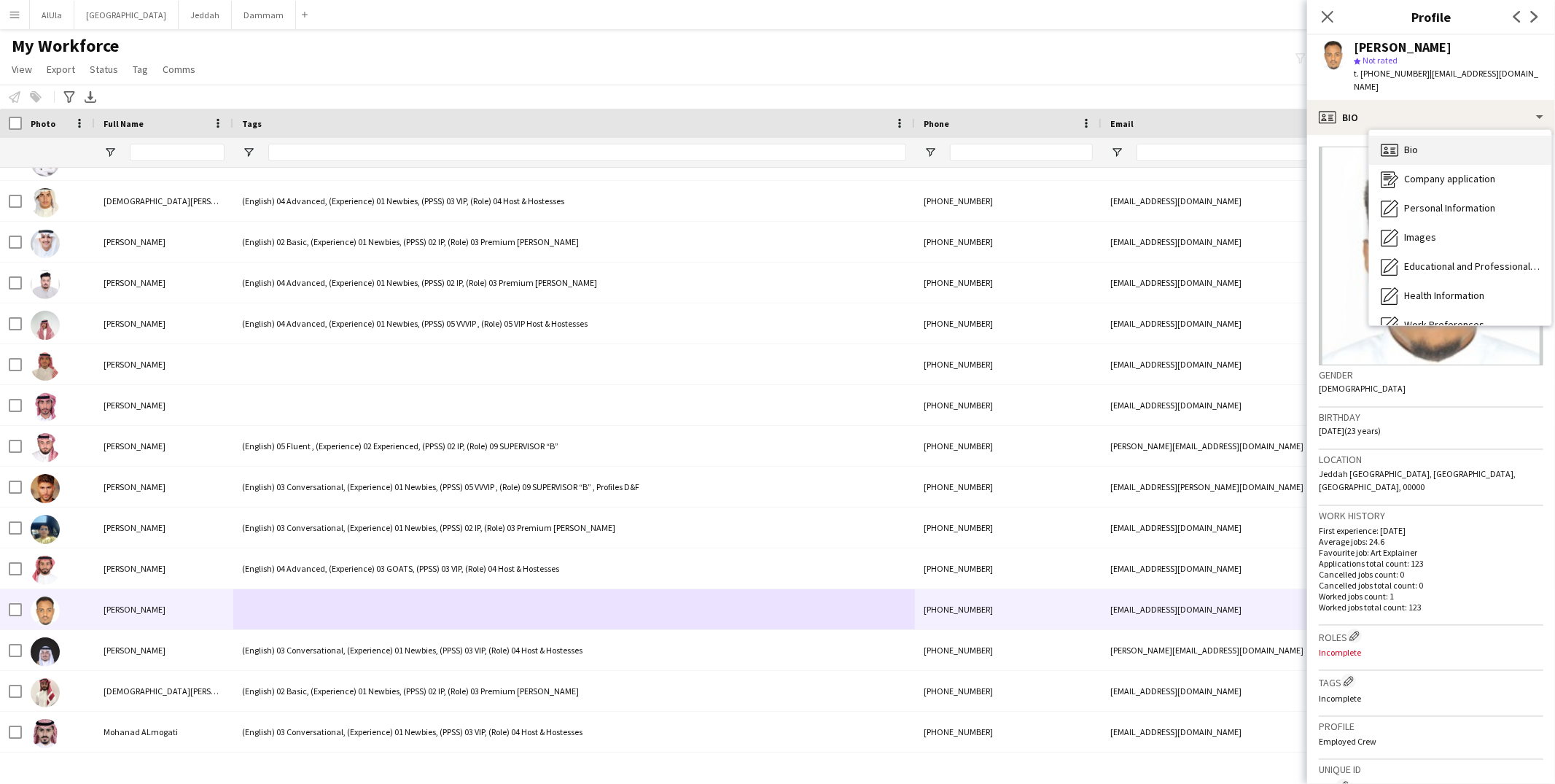
click at [1394, 146] on icon "Bio" at bounding box center [1389, 150] width 18 height 18
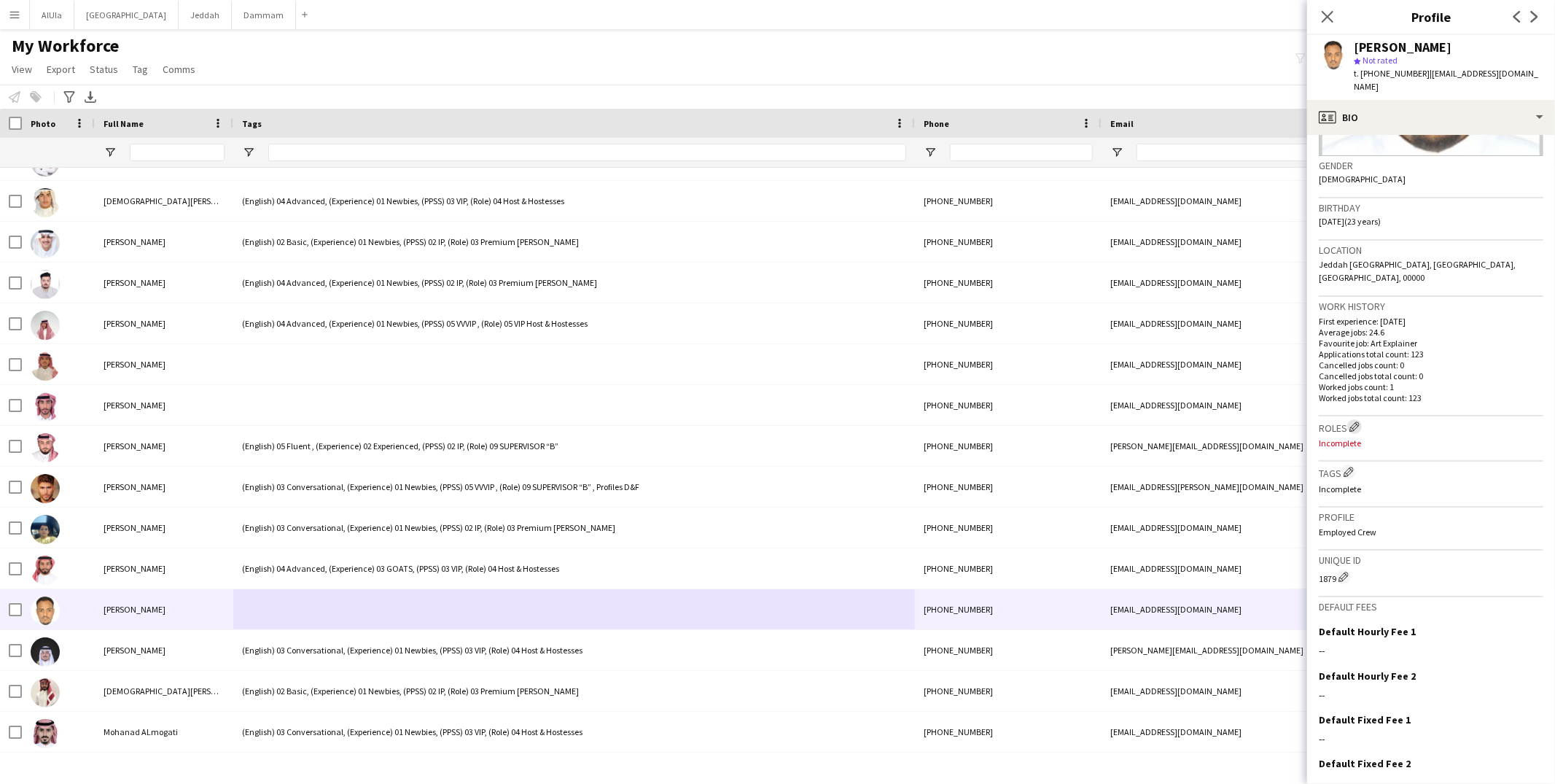
click at [1351, 421] on app-icon "Edit crew company roles" at bounding box center [1354, 426] width 10 height 10
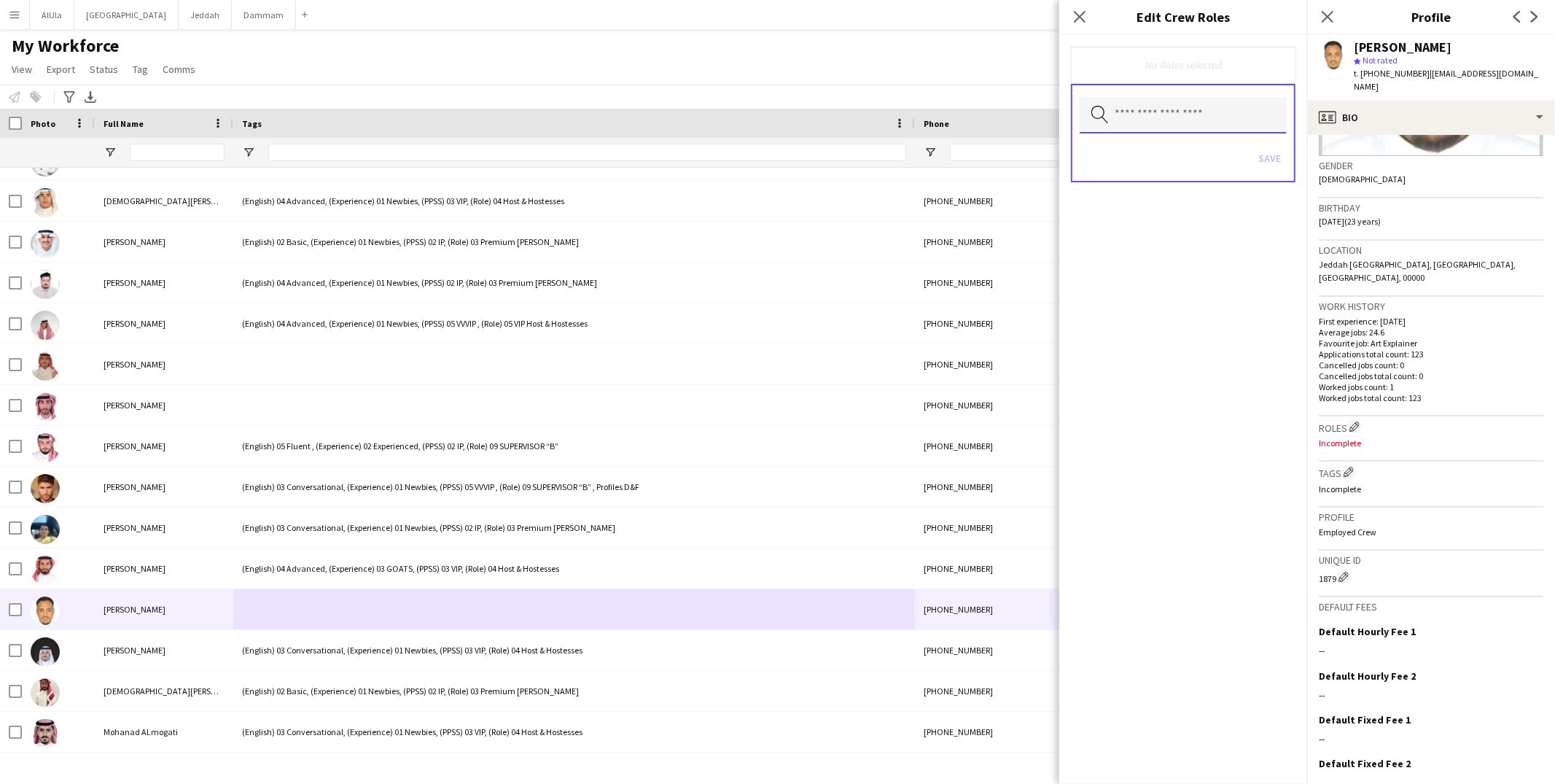
click at [1167, 112] on input "text" at bounding box center [1183, 115] width 207 height 36
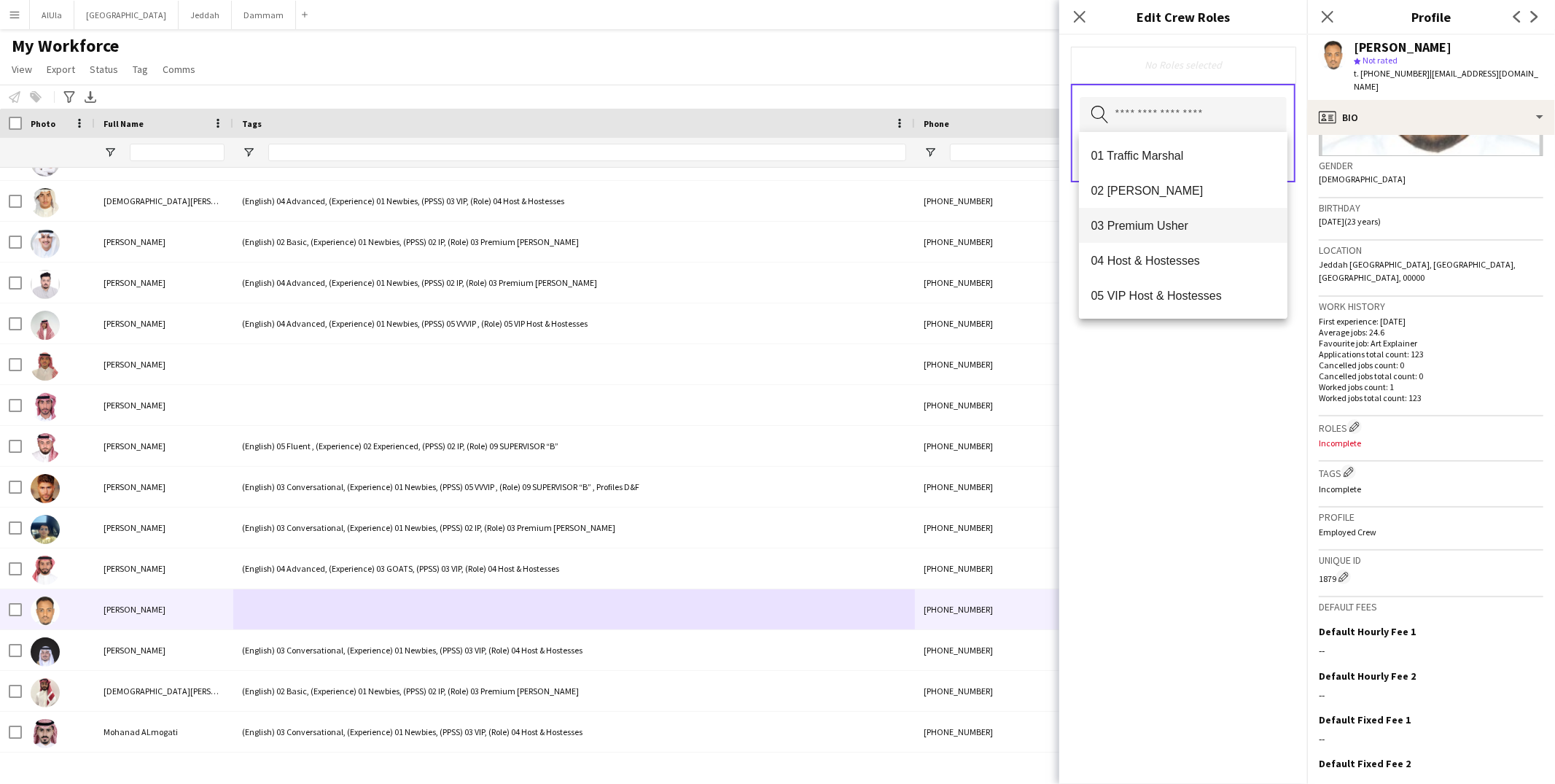
click at [1147, 219] on span "03 Premium Usher" at bounding box center [1183, 226] width 186 height 14
click at [1186, 444] on div "03 Premium Usher Remove Search by role type Save" at bounding box center [1183, 409] width 248 height 749
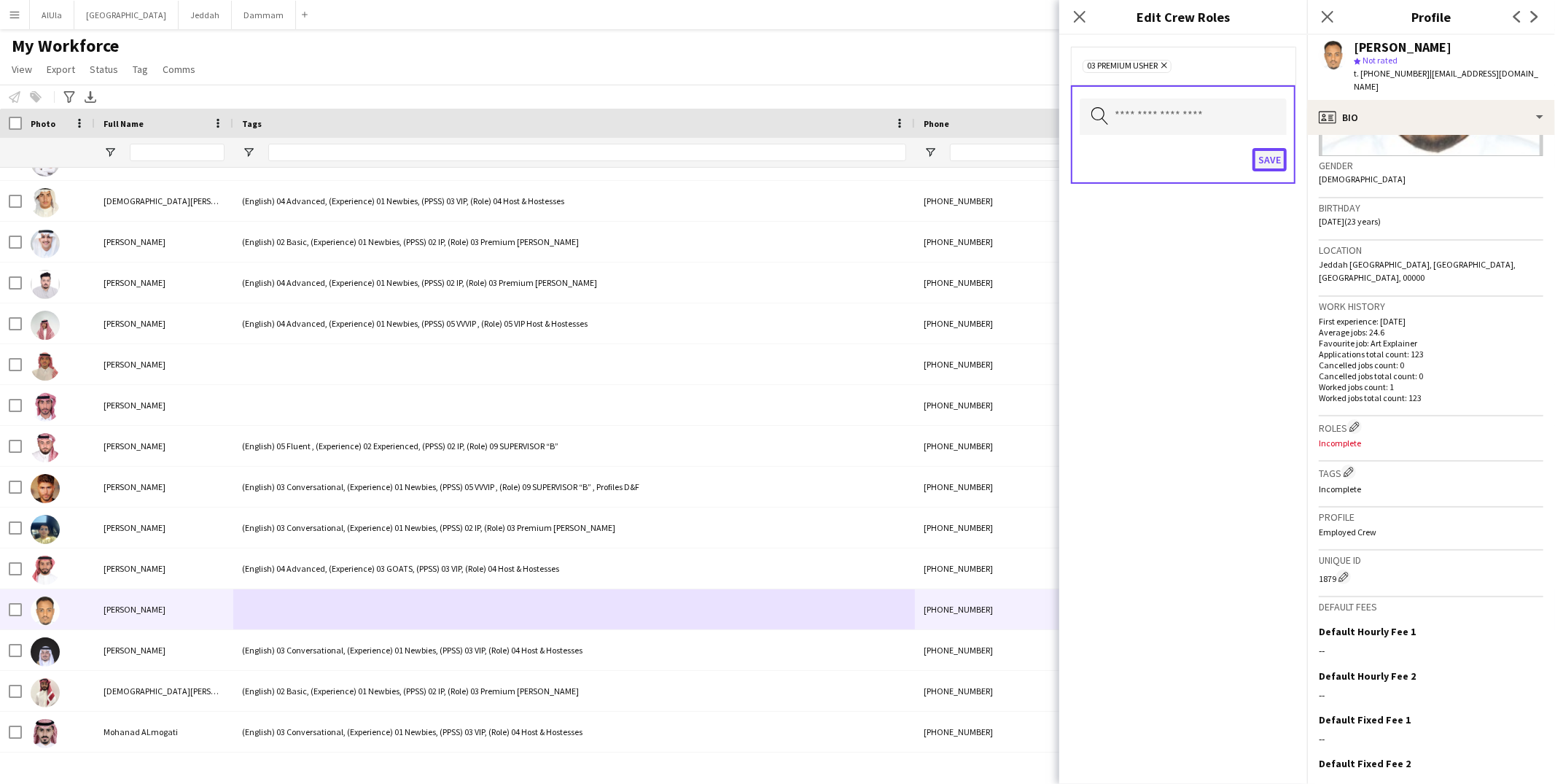
click at [1275, 149] on button "Save" at bounding box center [1269, 159] width 34 height 23
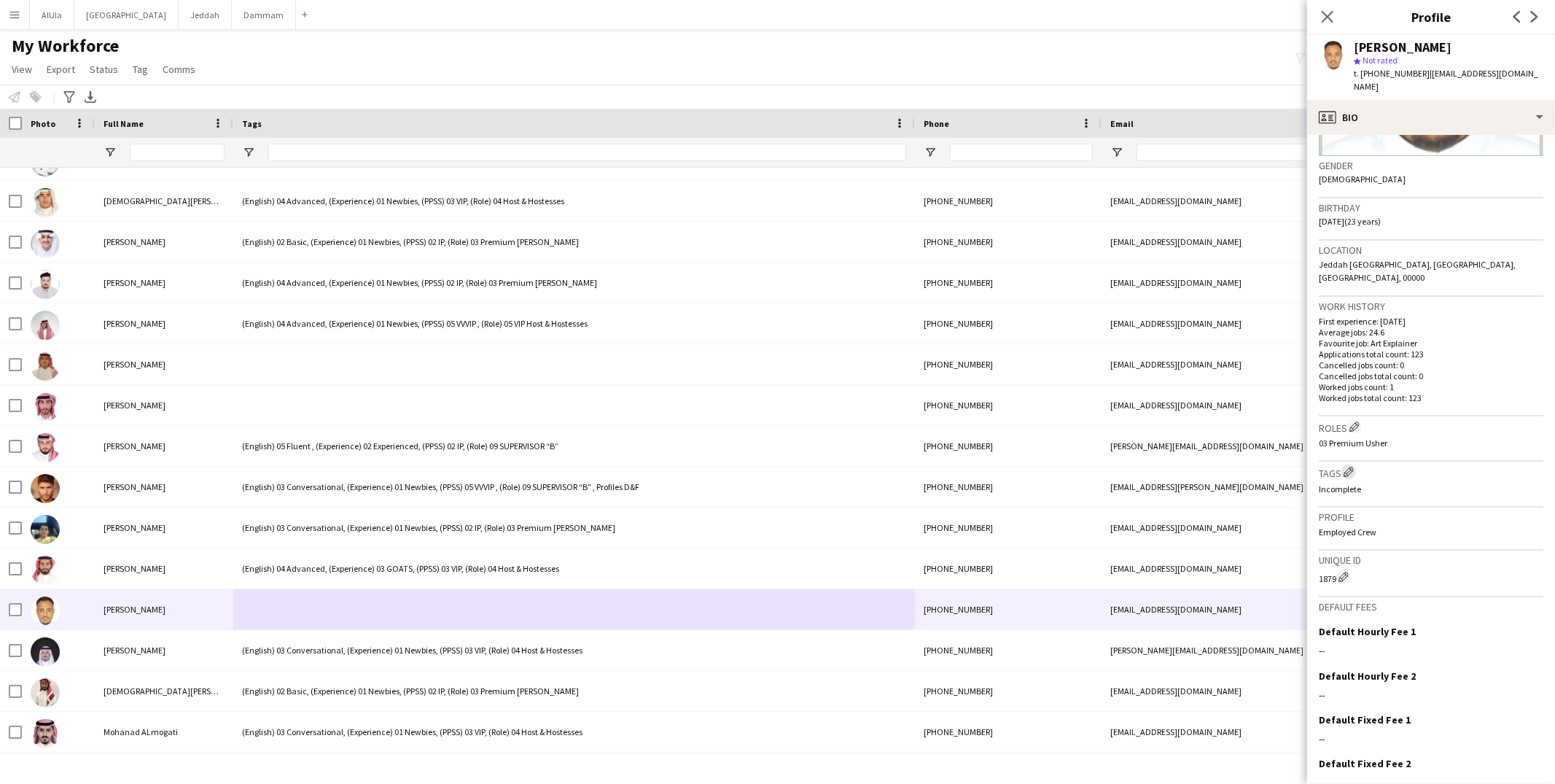
click at [1350, 466] on app-icon "Edit crew company tags" at bounding box center [1348, 471] width 10 height 10
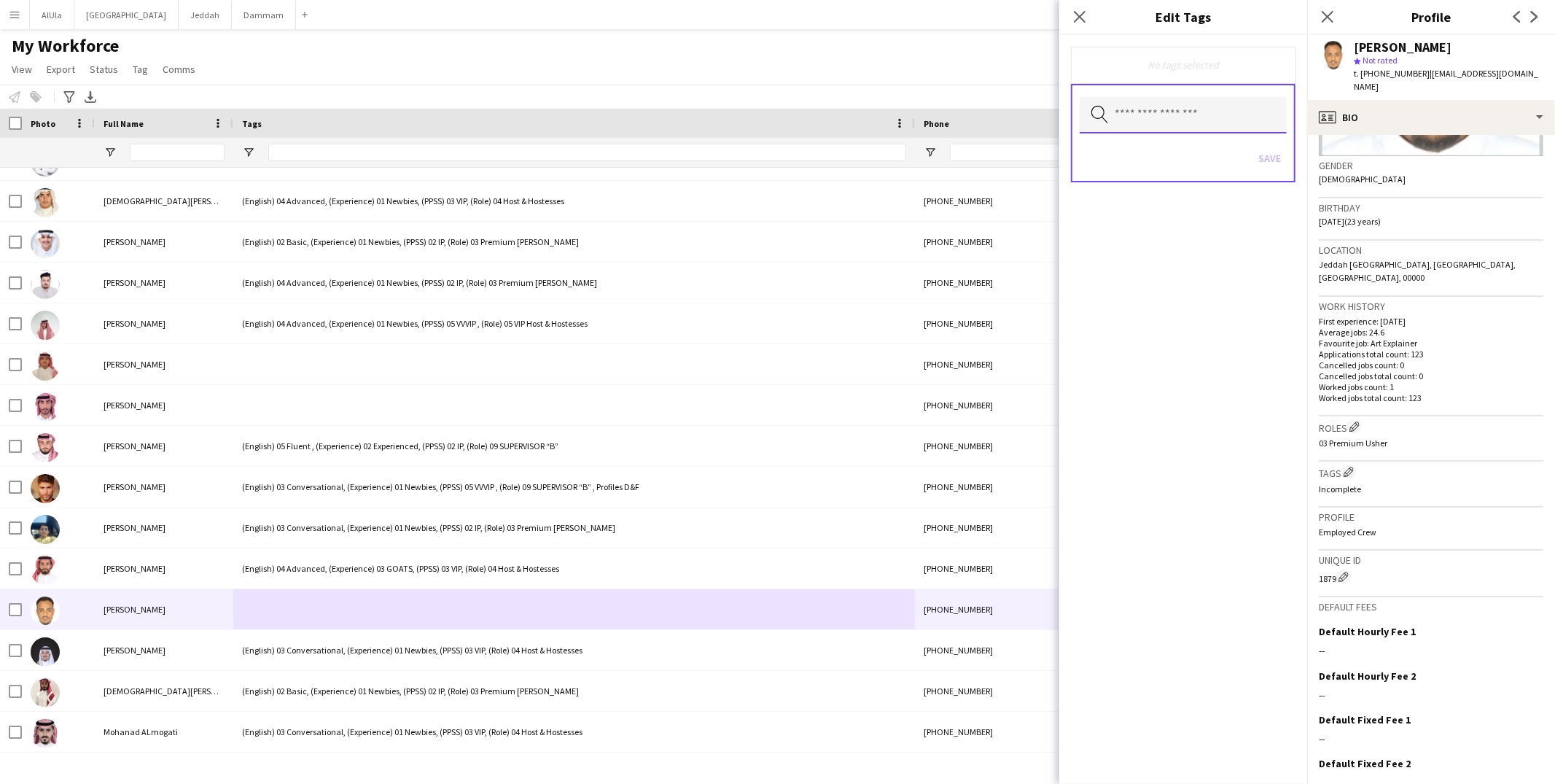
click at [1178, 109] on input "text" at bounding box center [1183, 115] width 207 height 36
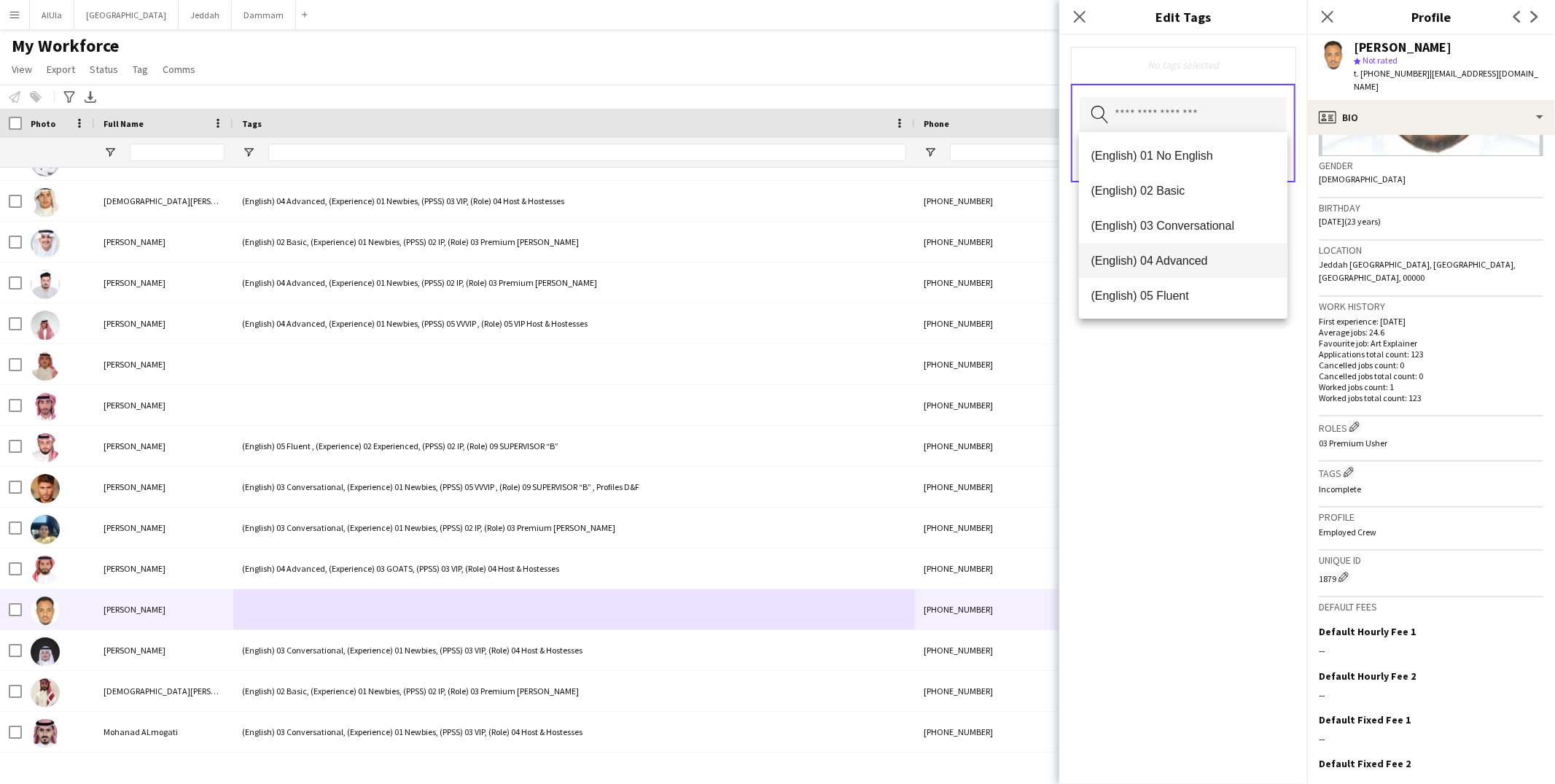
click at [1187, 213] on mat-option "(English) 03 Conversational" at bounding box center [1183, 226] width 209 height 35
click at [1194, 282] on mat-option "(Experience) 01 Newbies" at bounding box center [1183, 296] width 209 height 35
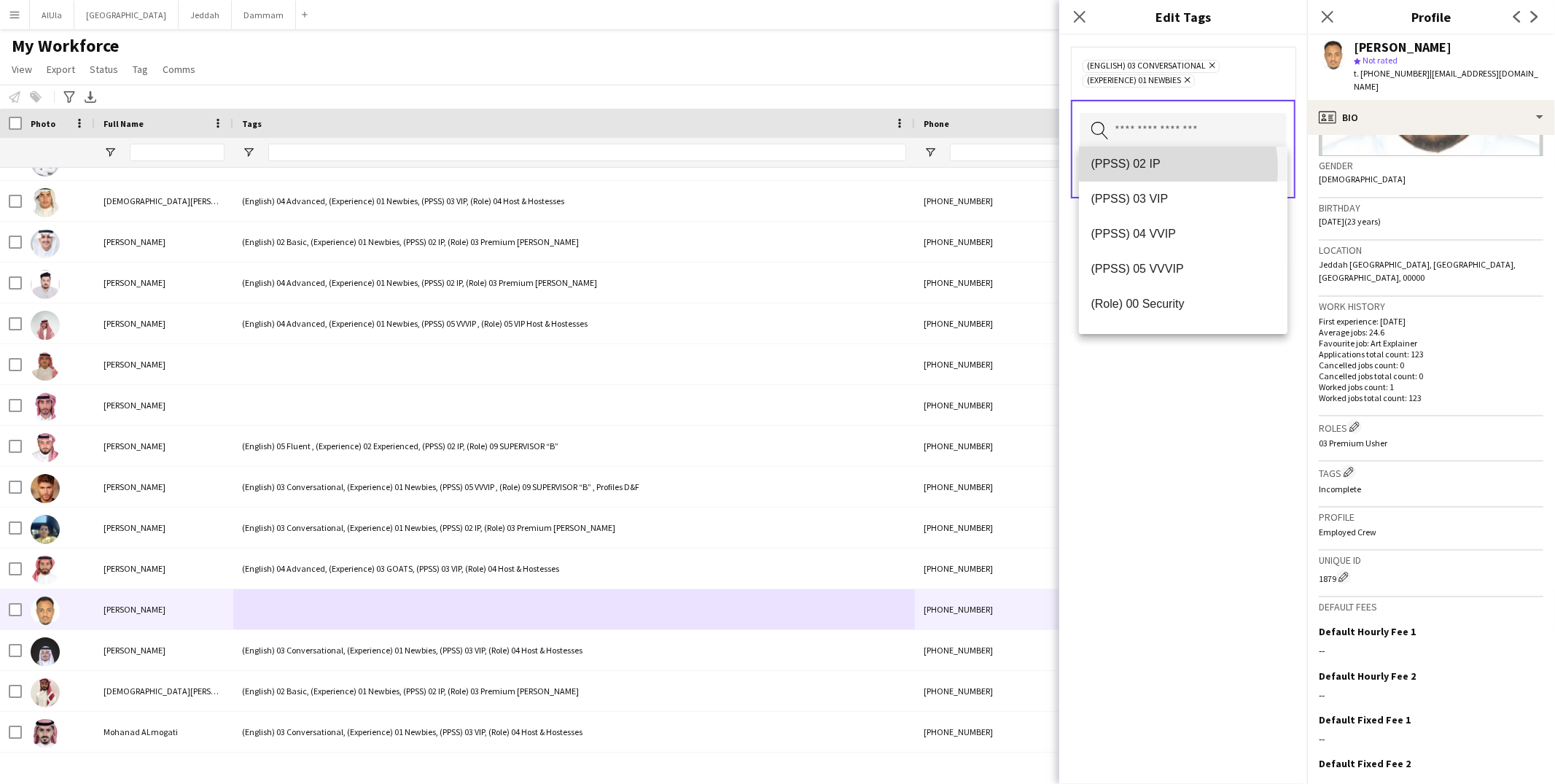
click at [1145, 169] on span "(PPSS) 02 IP" at bounding box center [1183, 163] width 186 height 14
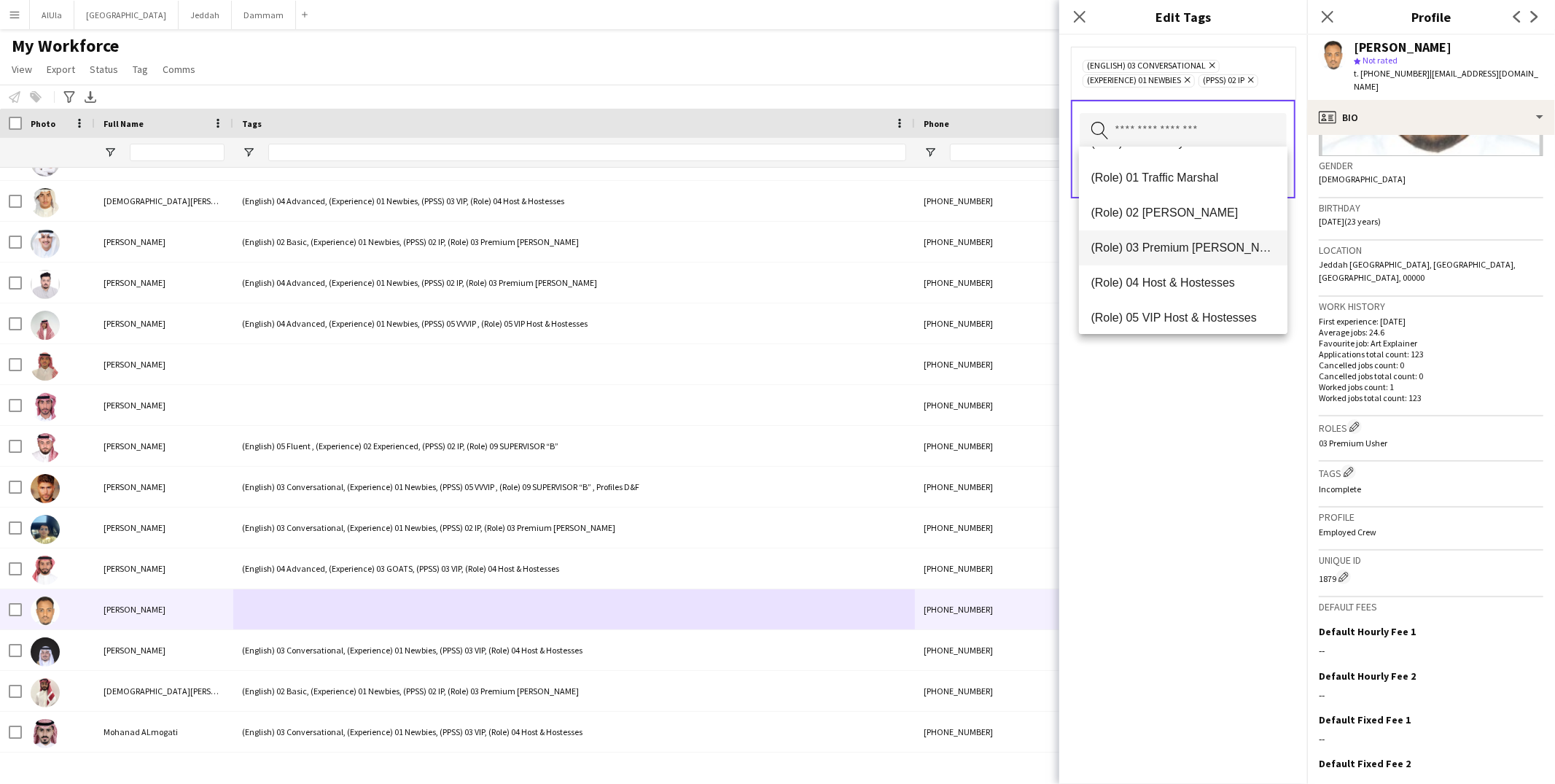
click at [1164, 249] on span "(Role) 03 Premium Usher" at bounding box center [1183, 247] width 186 height 14
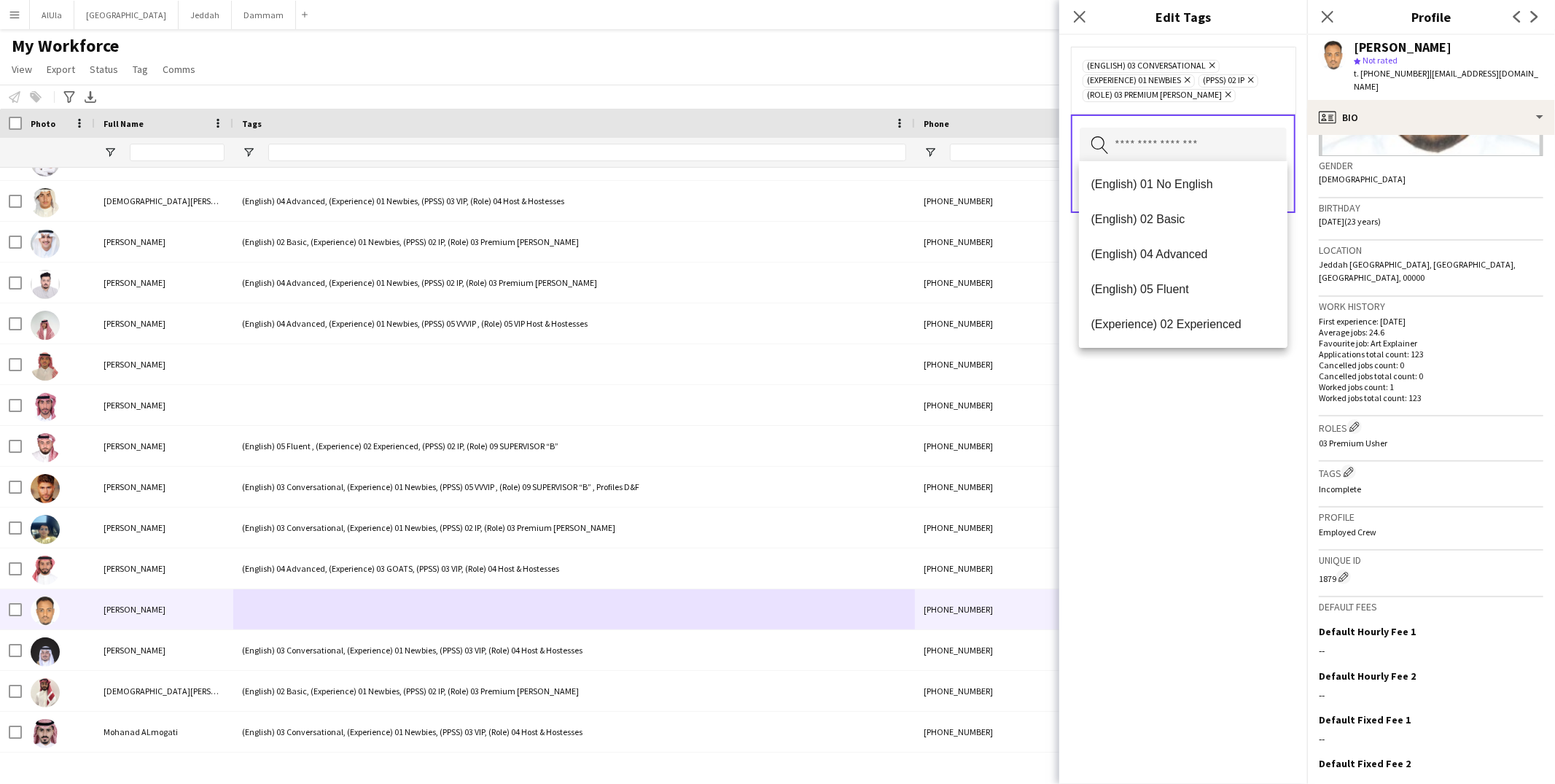
click at [1202, 480] on div "(English) 03 Conversational Remove (Experience) 01 Newbies Remove (PPSS) 02 IP …" at bounding box center [1183, 409] width 248 height 749
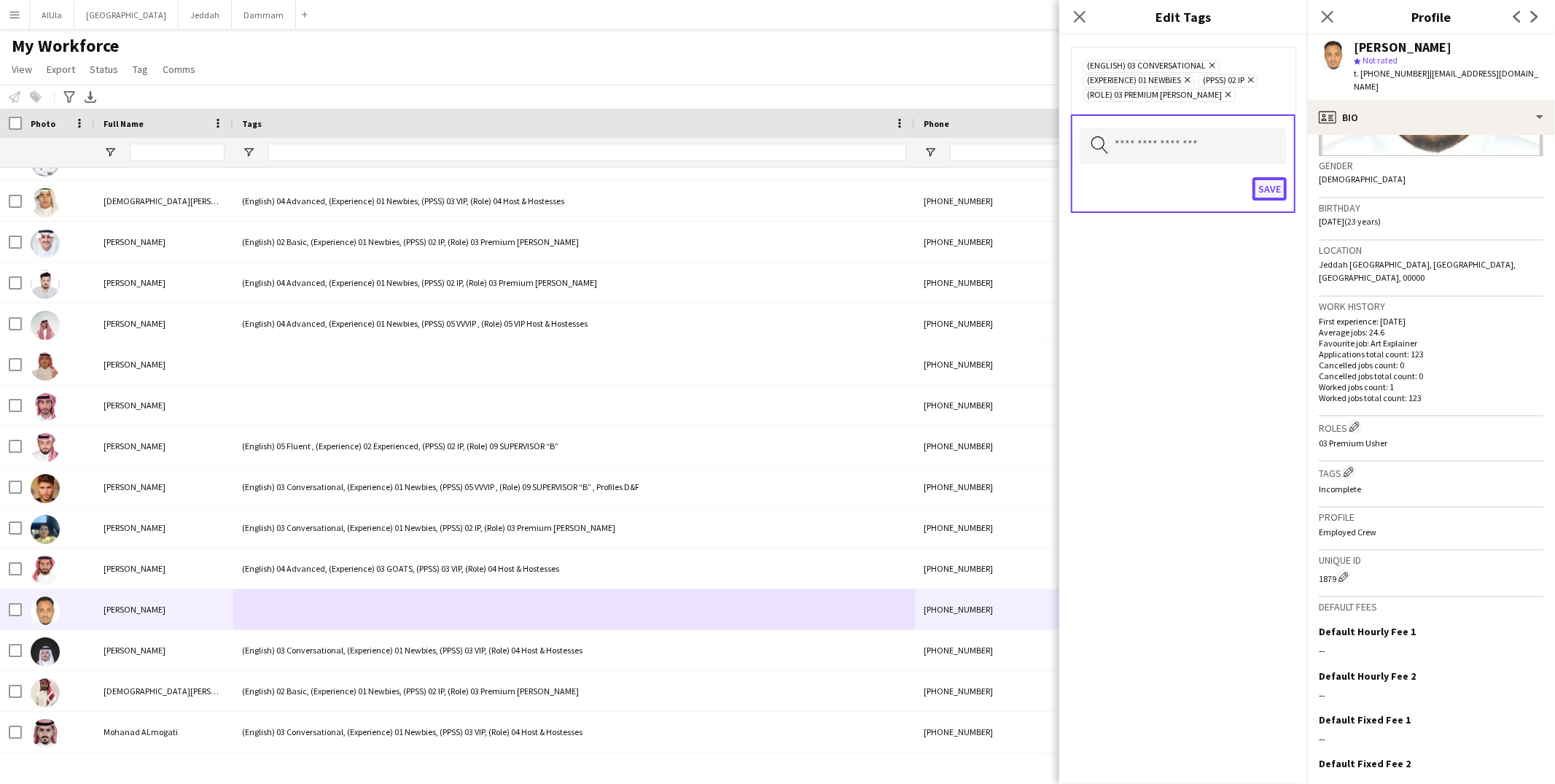
drag, startPoint x: 1272, startPoint y: 186, endPoint x: 1263, endPoint y: 186, distance: 9.0
click at [1272, 186] on button "Save" at bounding box center [1269, 188] width 34 height 23
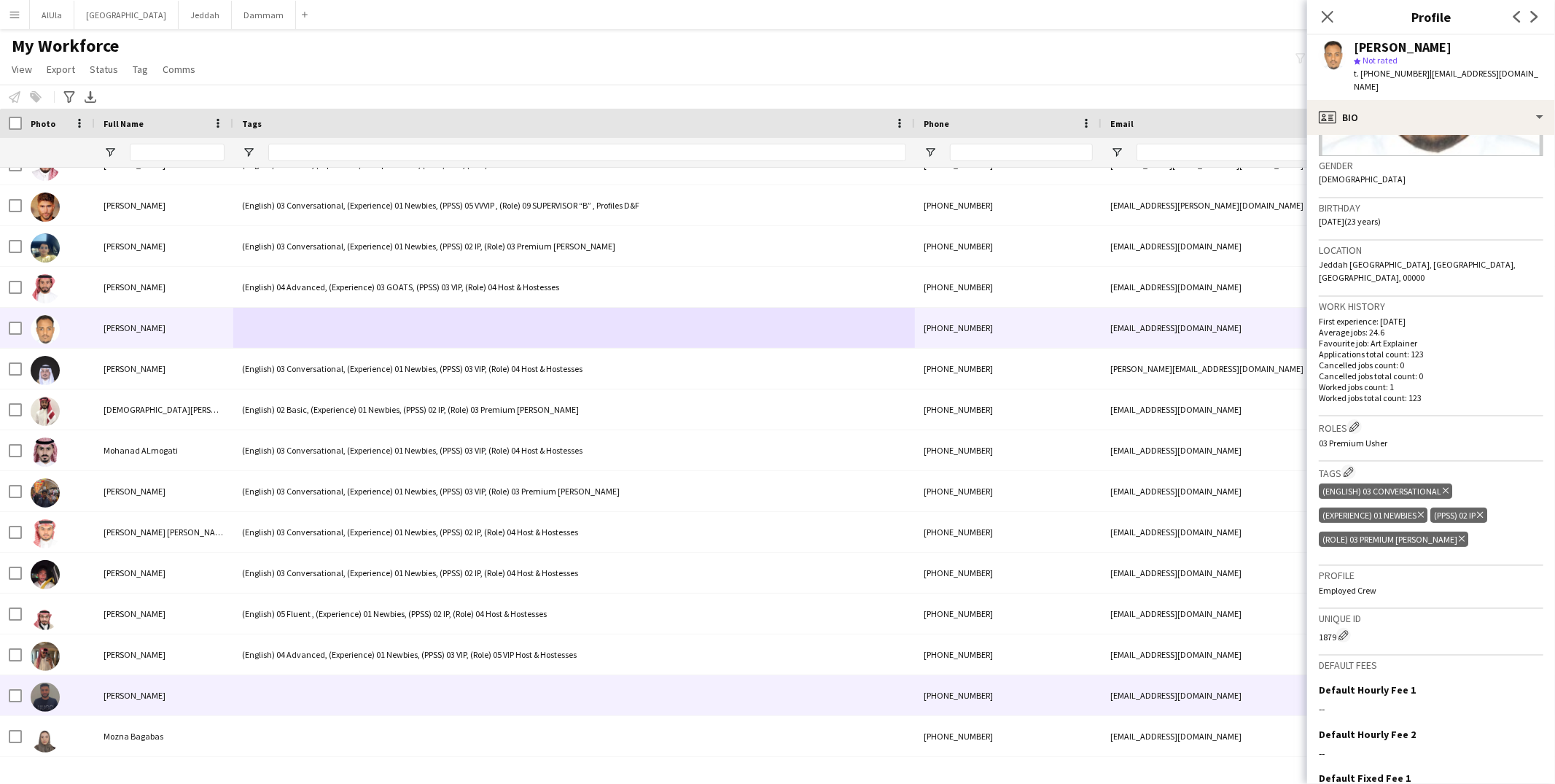
click at [253, 683] on div at bounding box center [573, 695] width 681 height 40
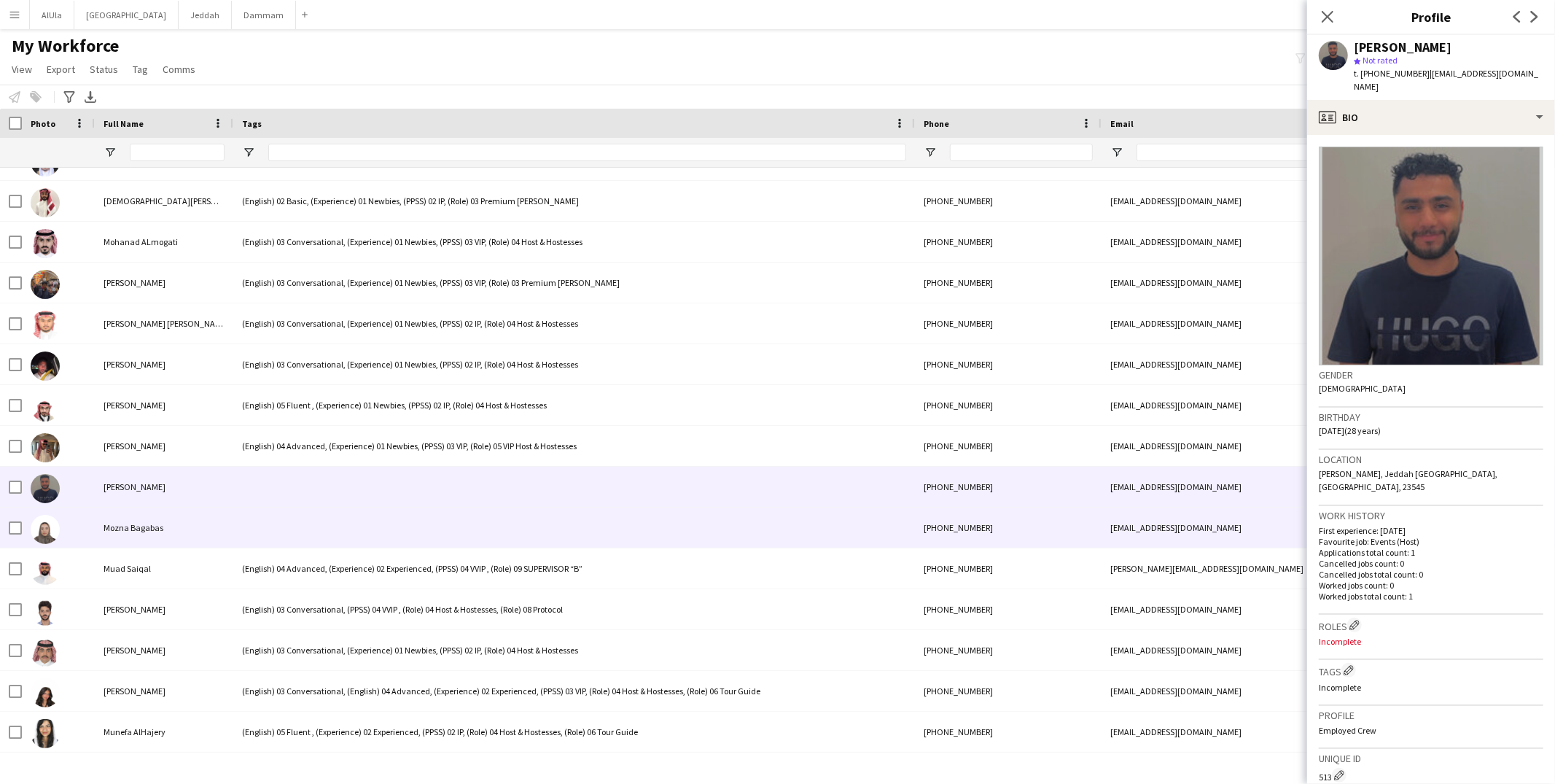
click at [319, 521] on div at bounding box center [573, 527] width 681 height 40
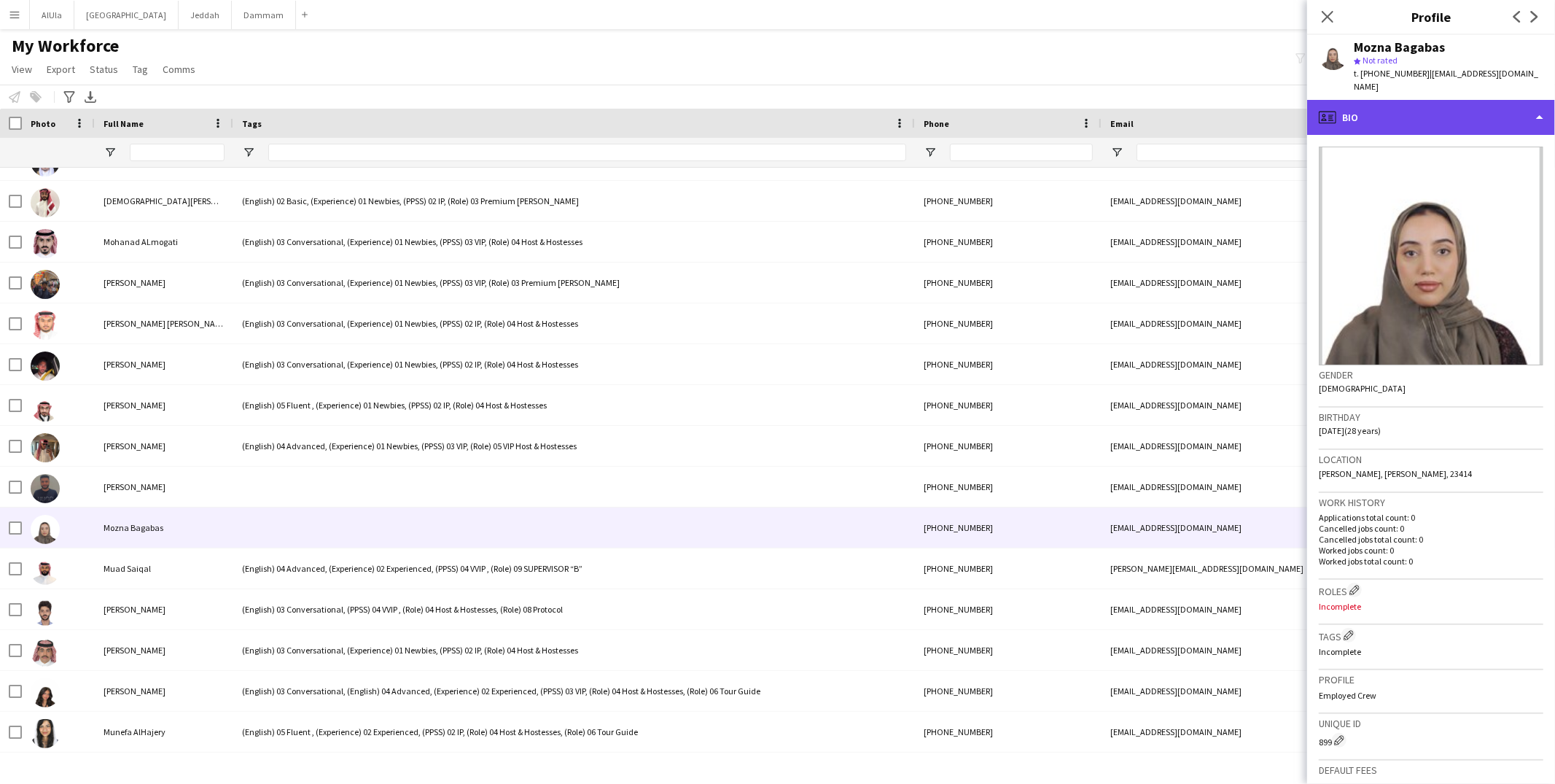
click at [1397, 103] on div "profile Bio" at bounding box center [1431, 117] width 248 height 35
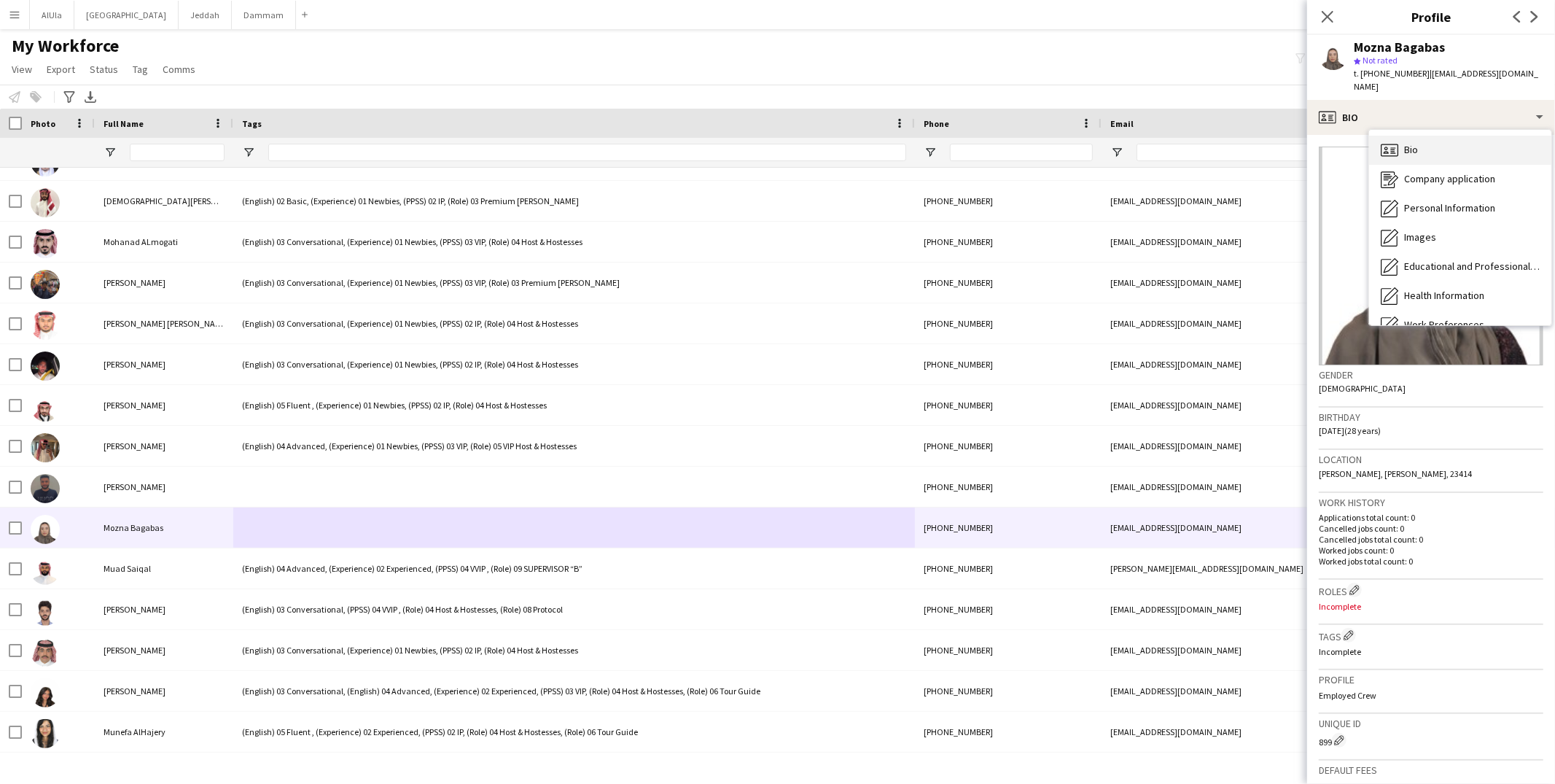
click at [1414, 143] on span "Bio" at bounding box center [1411, 149] width 14 height 13
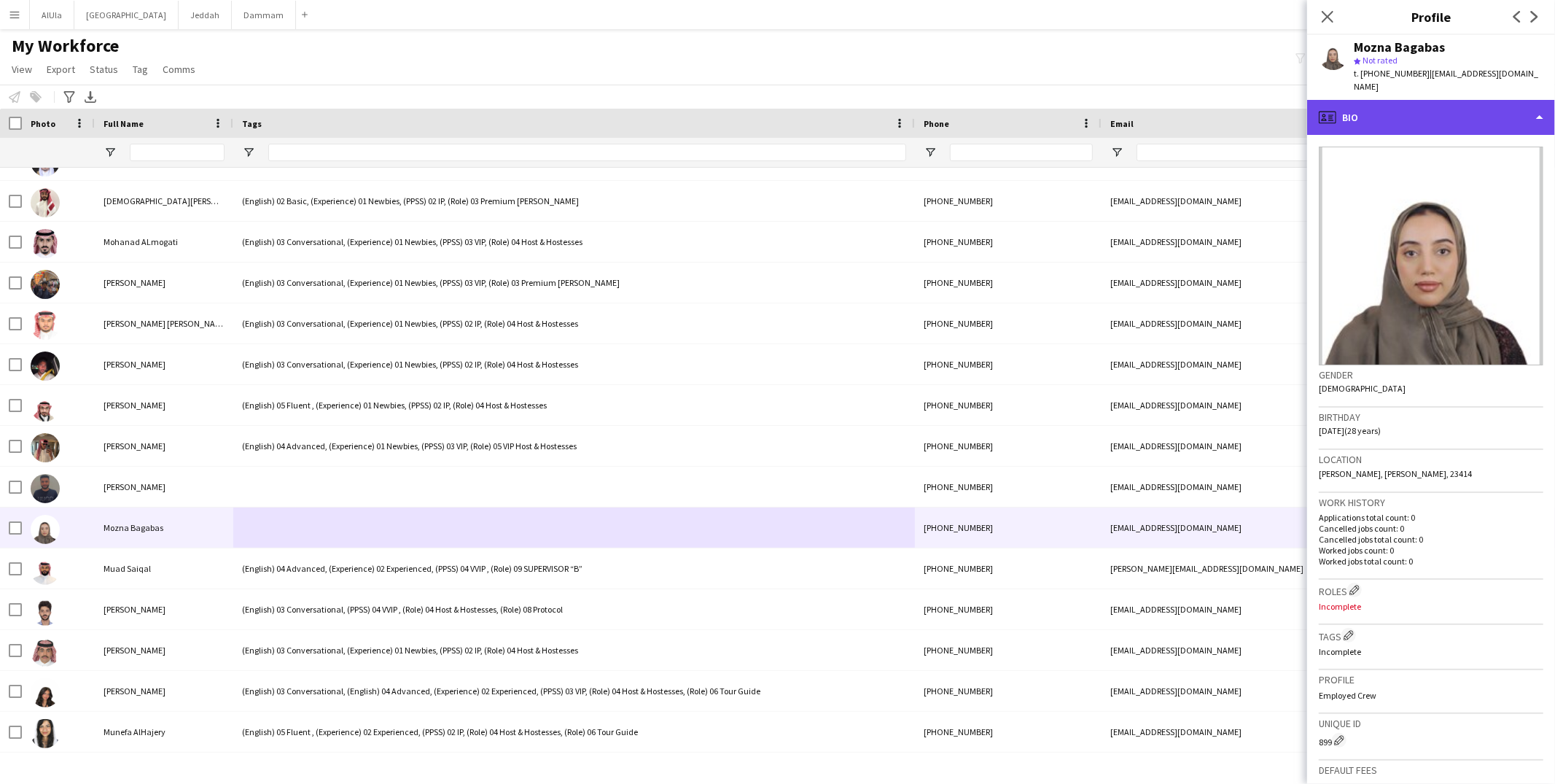
click at [1411, 117] on div "profile Bio" at bounding box center [1431, 117] width 248 height 35
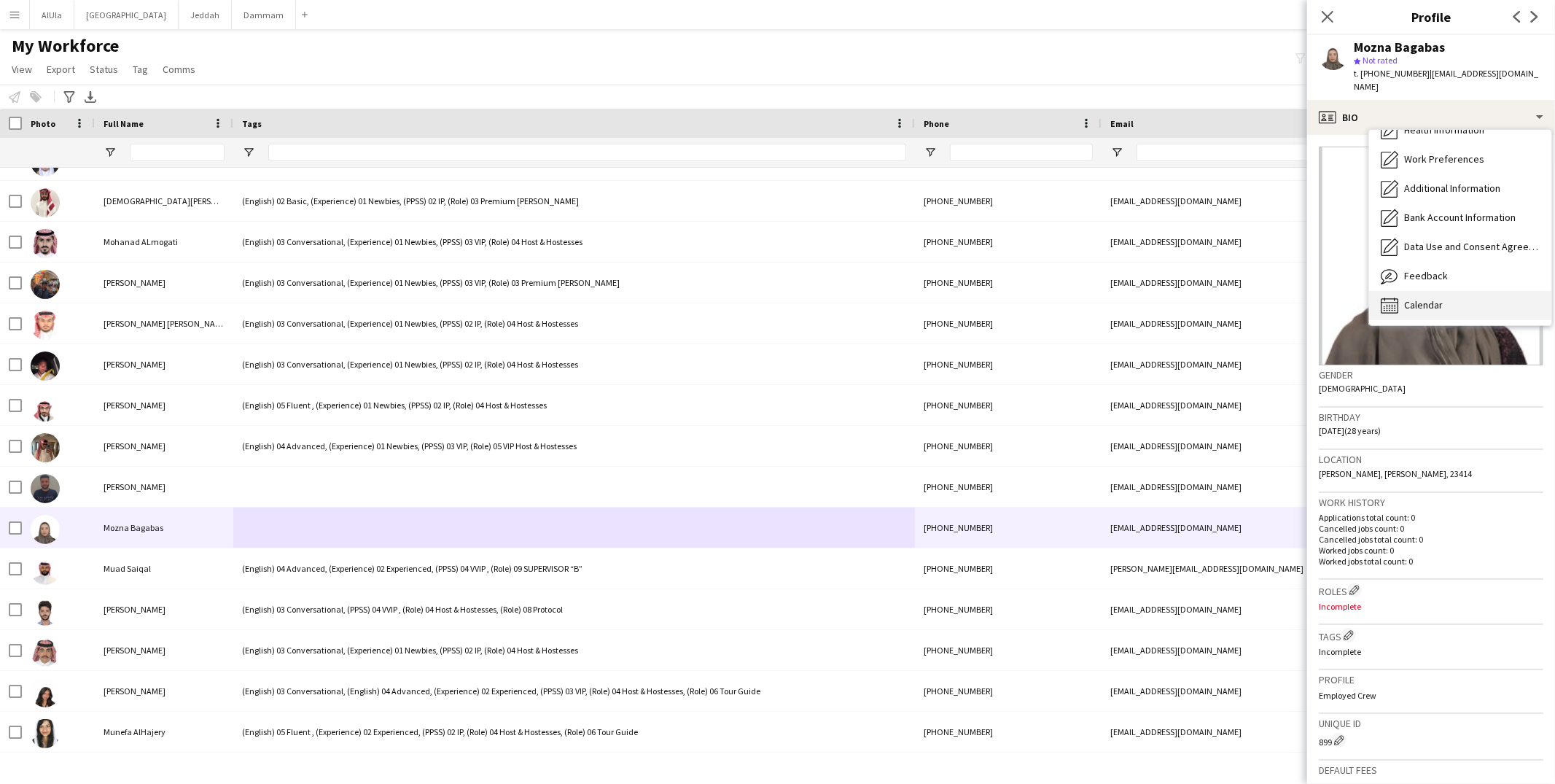
click at [1442, 291] on div "Calendar Calendar" at bounding box center [1459, 305] width 182 height 29
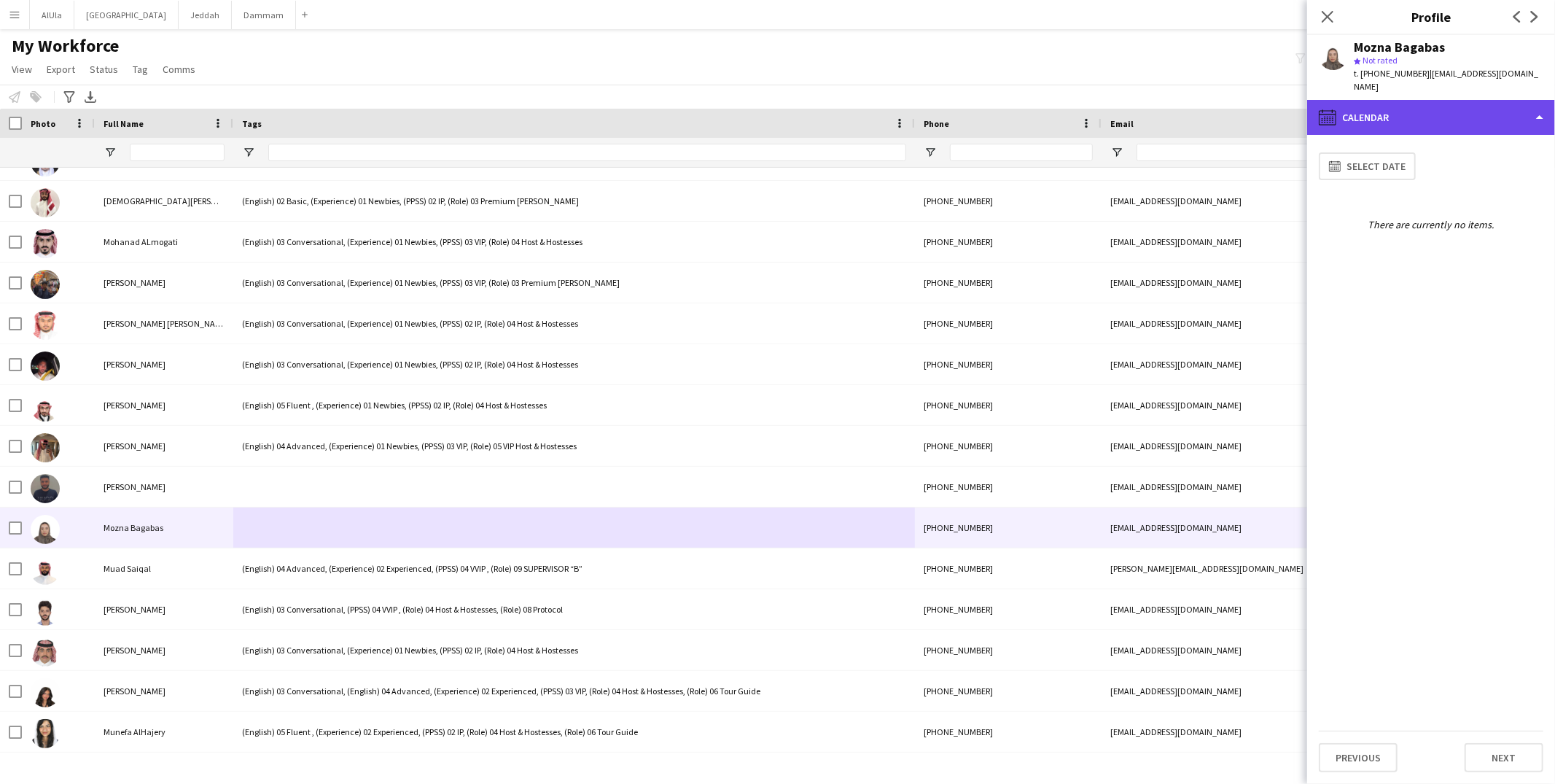
click at [1411, 103] on div "calendar-full Calendar" at bounding box center [1431, 117] width 248 height 35
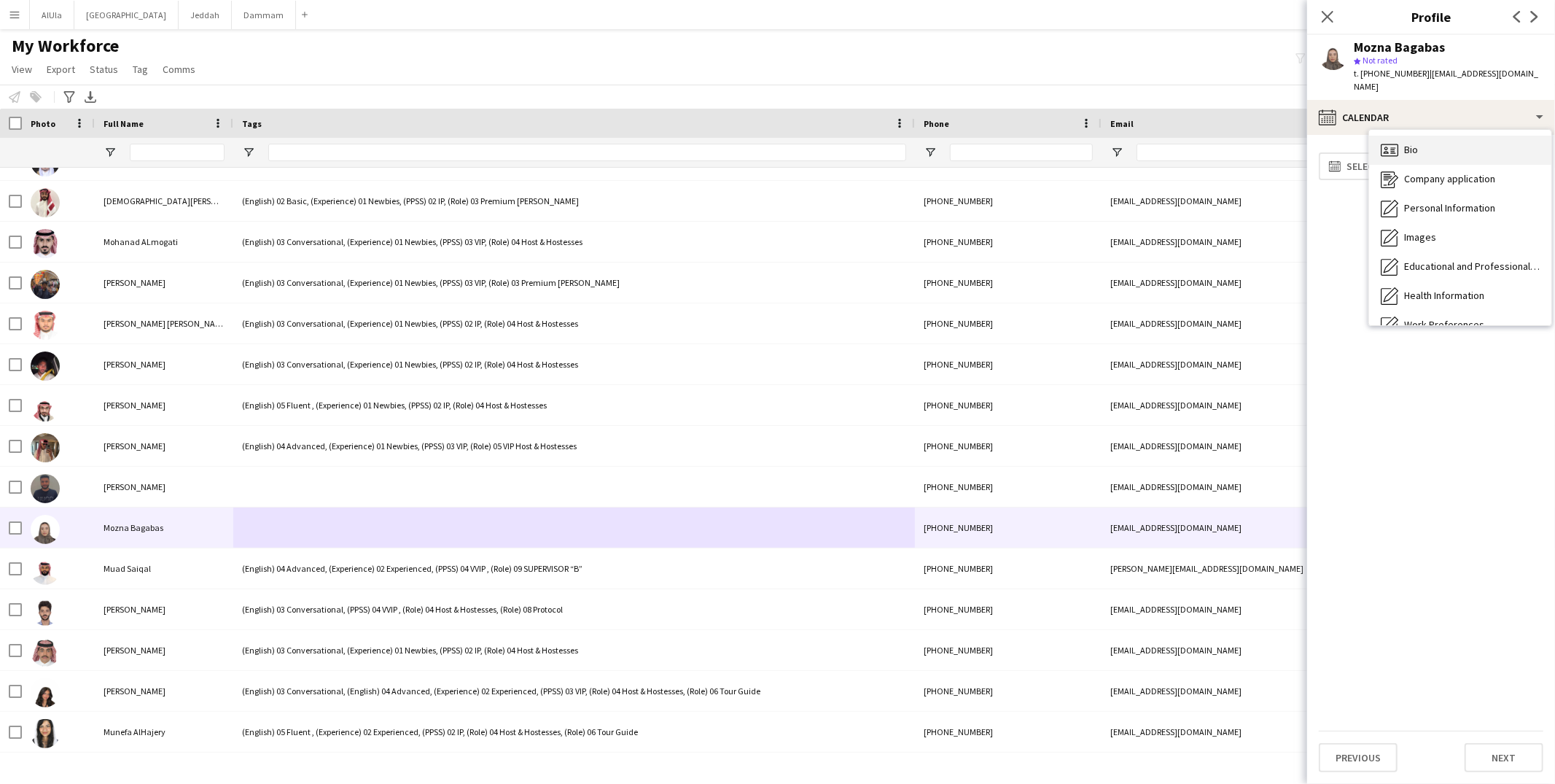
click at [1411, 143] on span "Bio" at bounding box center [1411, 149] width 14 height 13
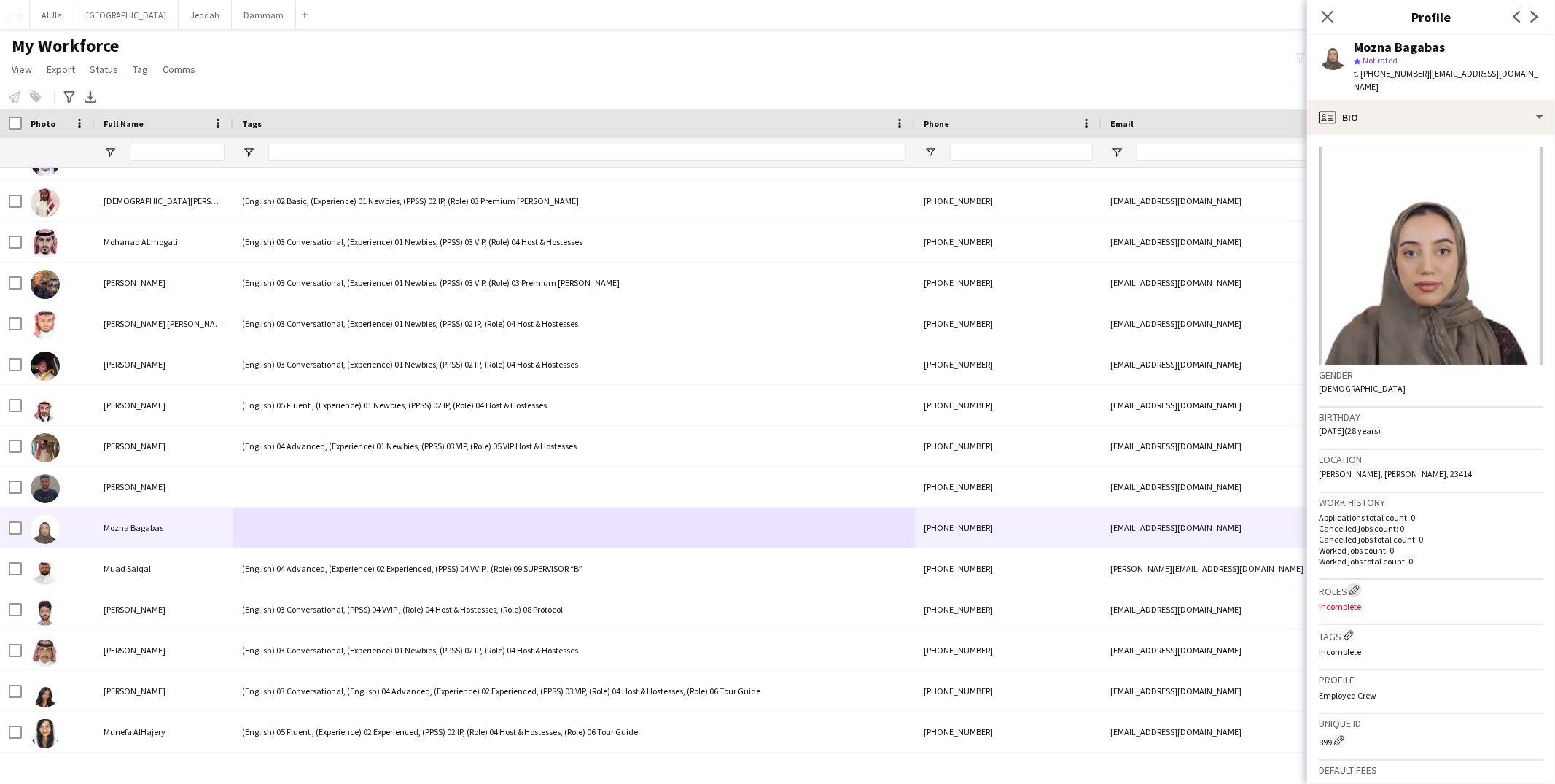
click at [1355, 585] on app-icon "Edit crew company roles" at bounding box center [1354, 589] width 10 height 10
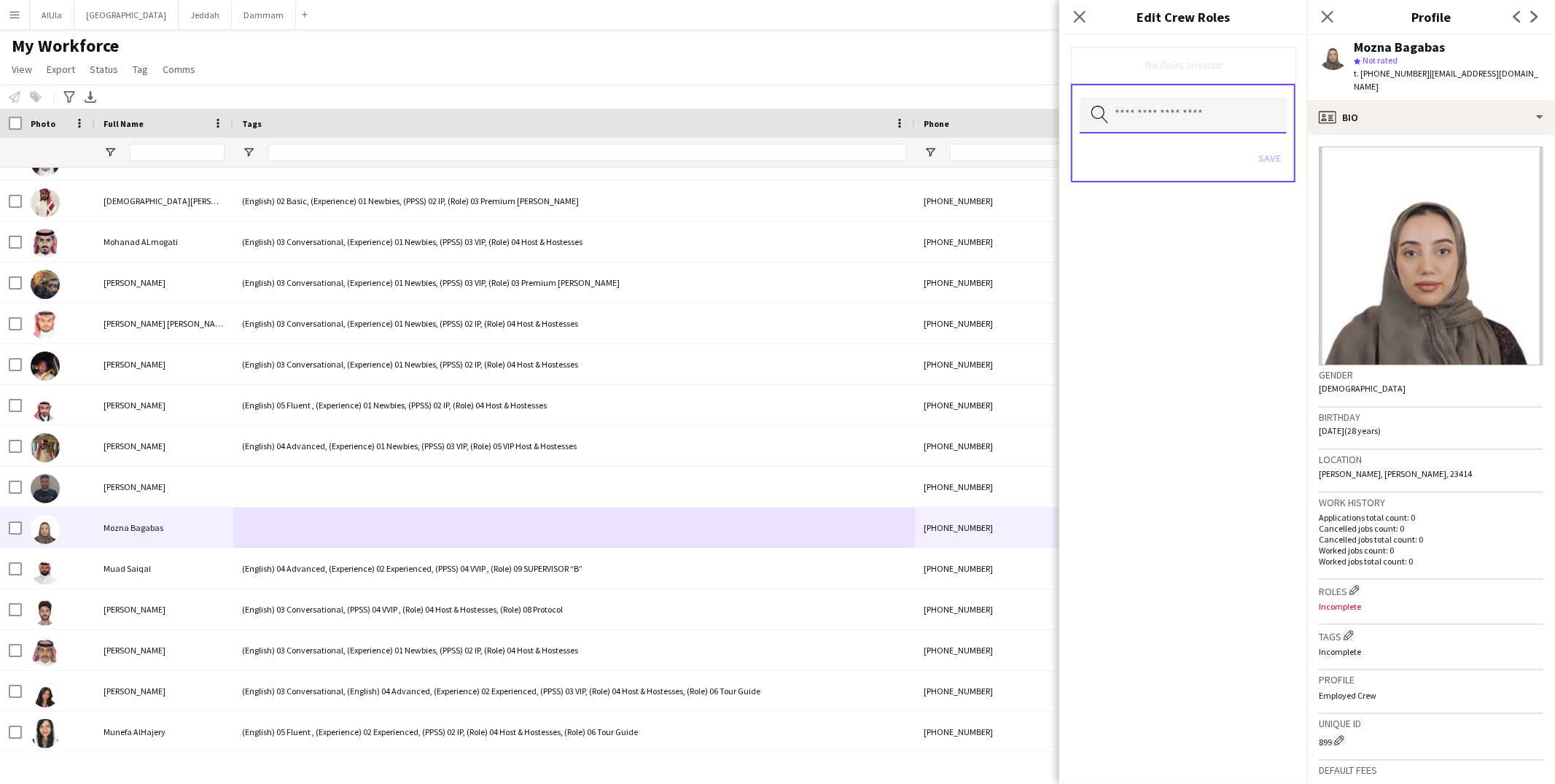
click at [1177, 124] on input "text" at bounding box center [1183, 115] width 207 height 36
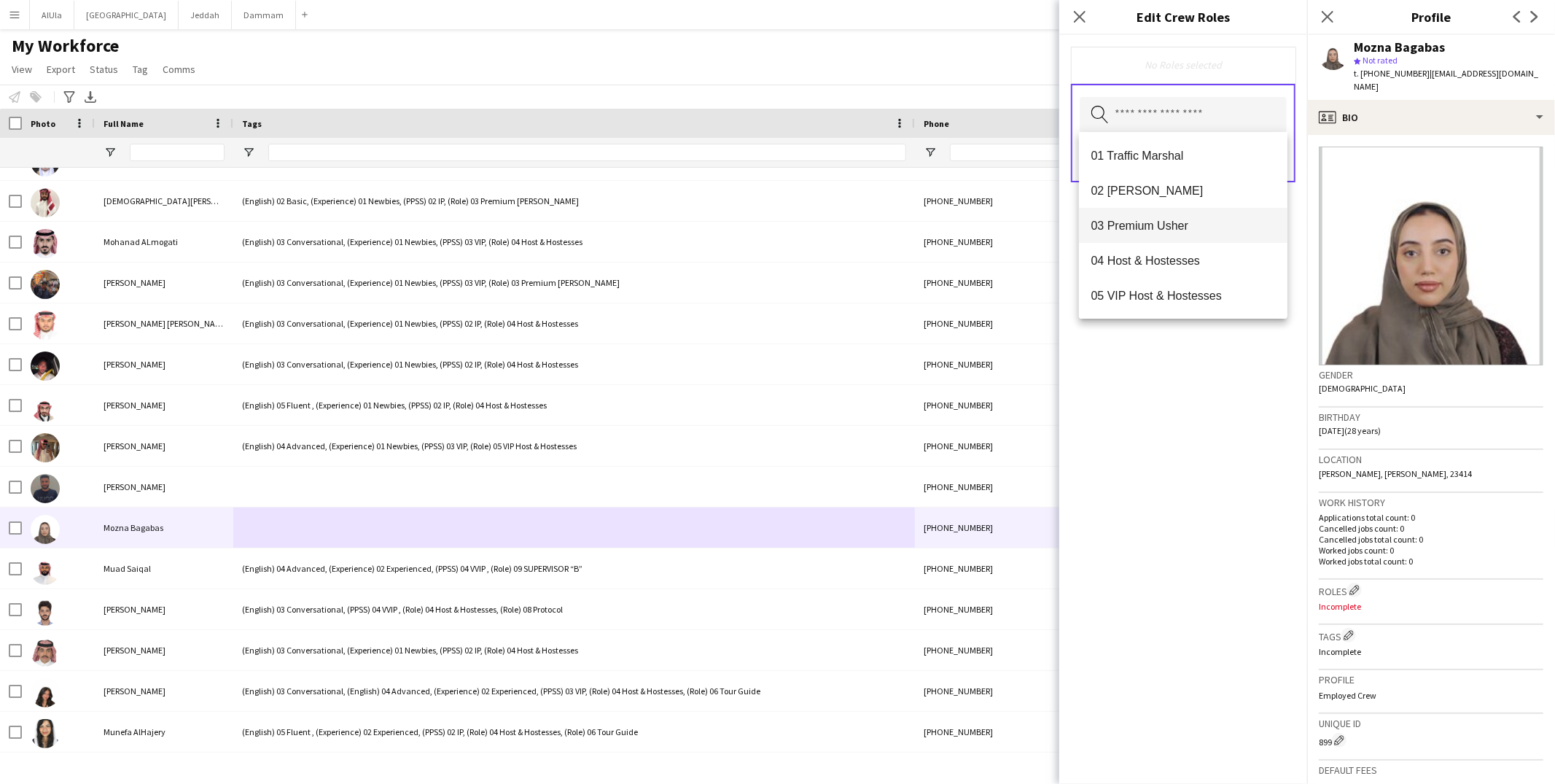
click at [1145, 240] on mat-option "03 Premium Usher" at bounding box center [1183, 226] width 209 height 35
click at [1209, 387] on div "03 Premium Usher Remove Search by role type Save" at bounding box center [1183, 409] width 248 height 749
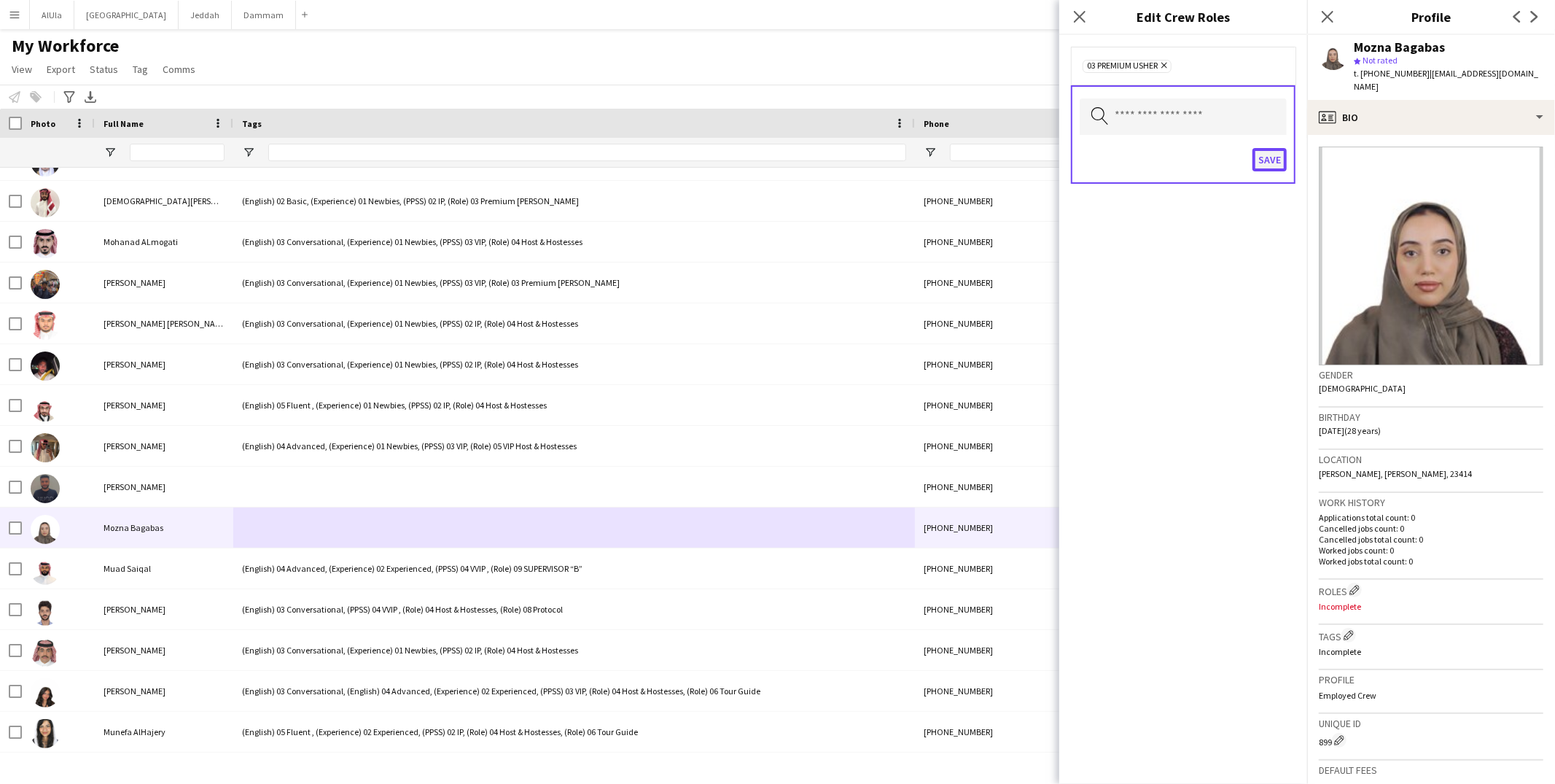
click at [1256, 158] on button "Save" at bounding box center [1269, 159] width 34 height 23
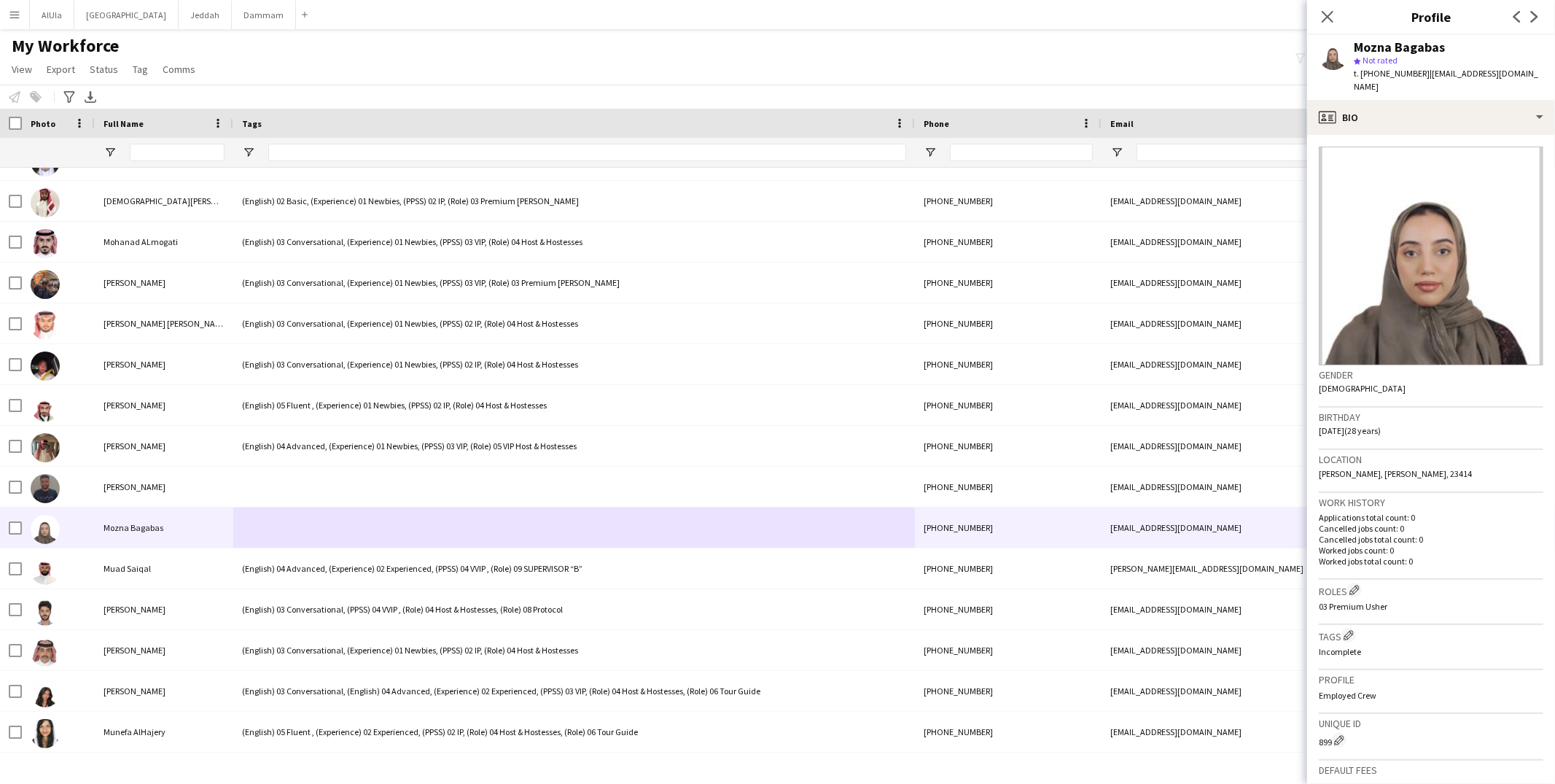
click at [1348, 646] on p "Incomplete" at bounding box center [1430, 652] width 225 height 11
click at [1354, 630] on app-icon "Edit crew company tags" at bounding box center [1348, 635] width 10 height 10
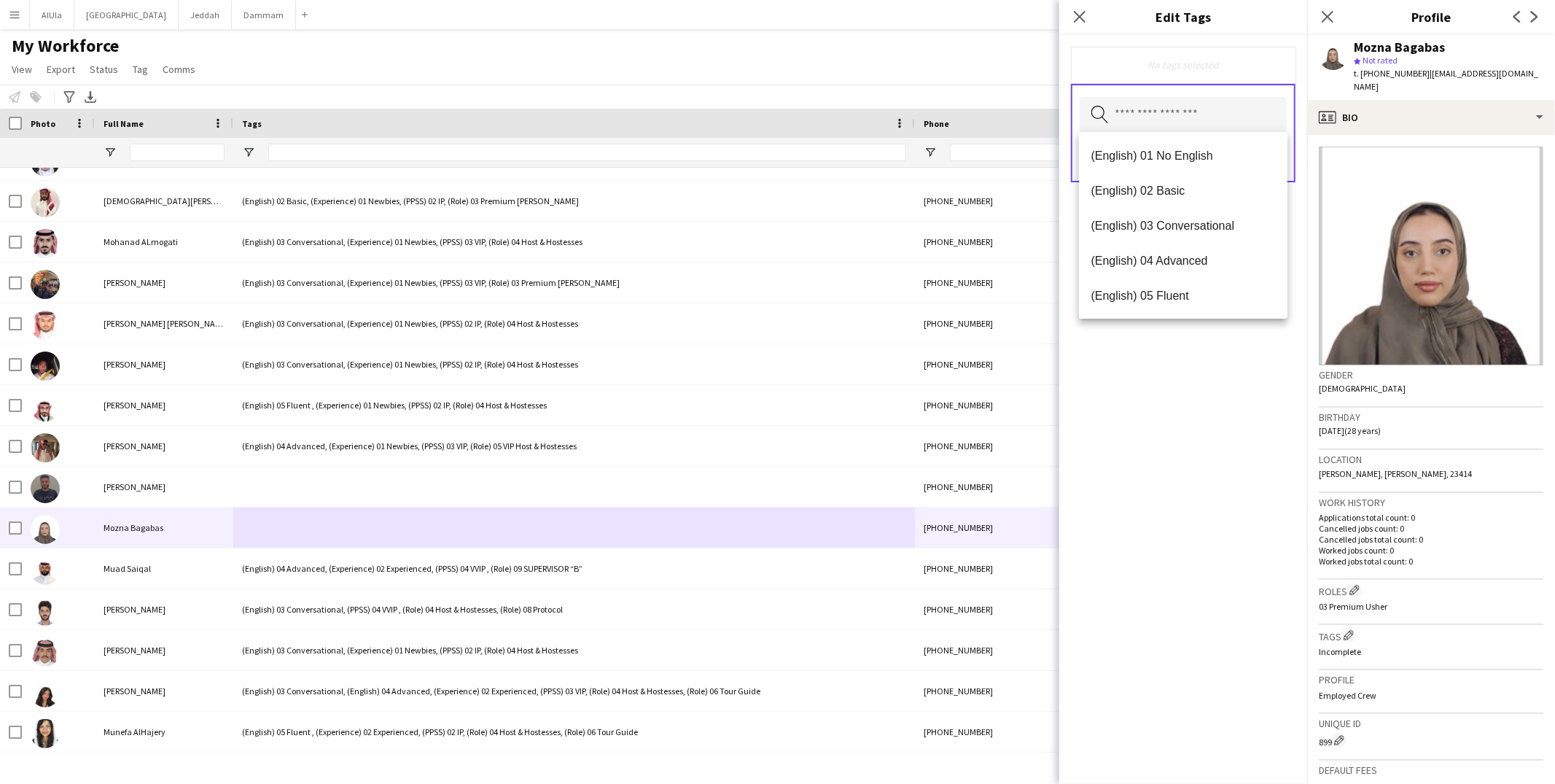
click at [1163, 112] on input "text" at bounding box center [1183, 115] width 207 height 36
click at [1161, 222] on span "(English) 03 Conversational" at bounding box center [1183, 226] width 186 height 14
click at [1201, 297] on span "(Experience) 01 Newbies" at bounding box center [1183, 296] width 186 height 14
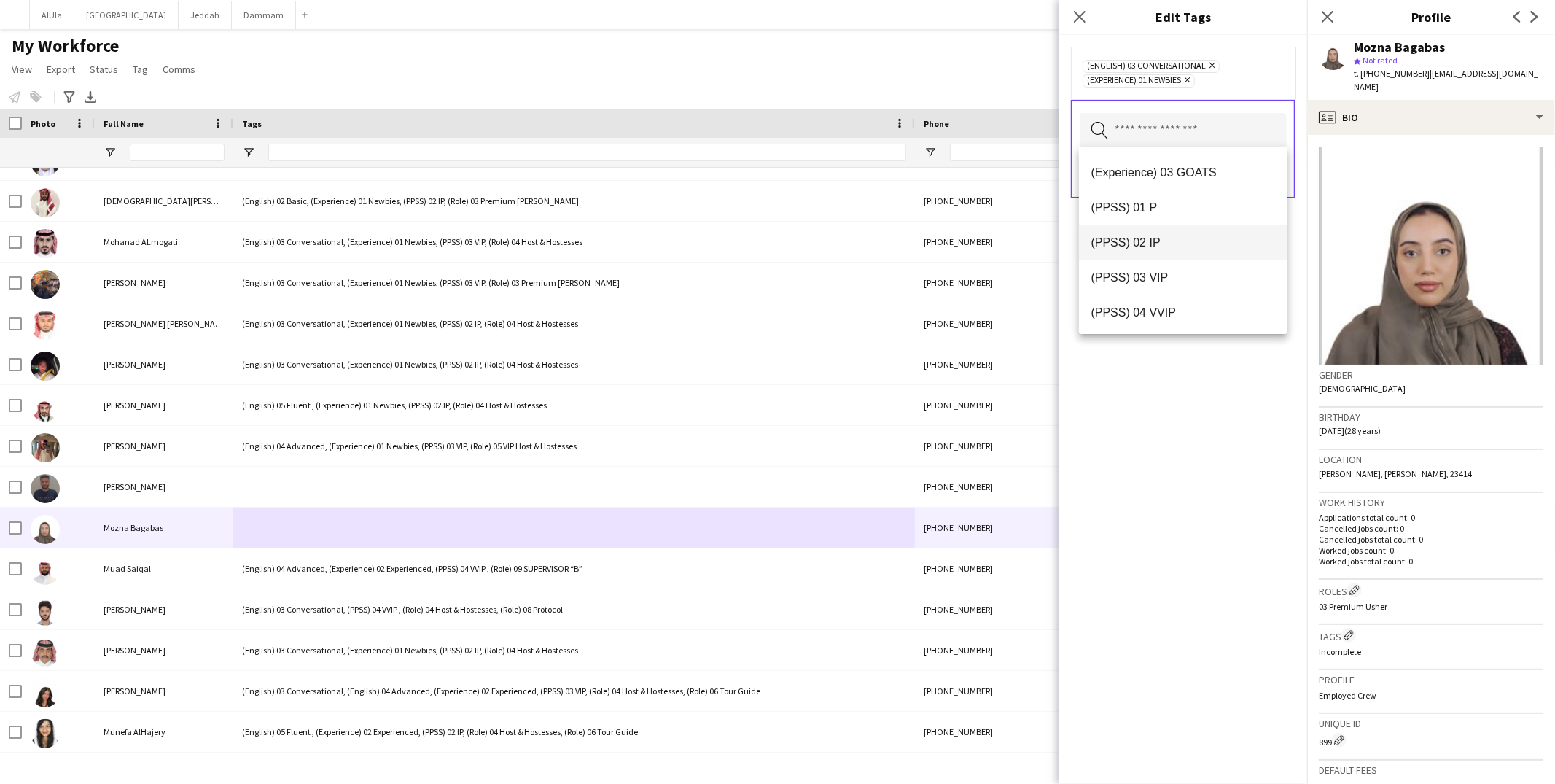
click at [1180, 236] on span "(PPSS) 02 IP" at bounding box center [1183, 242] width 186 height 14
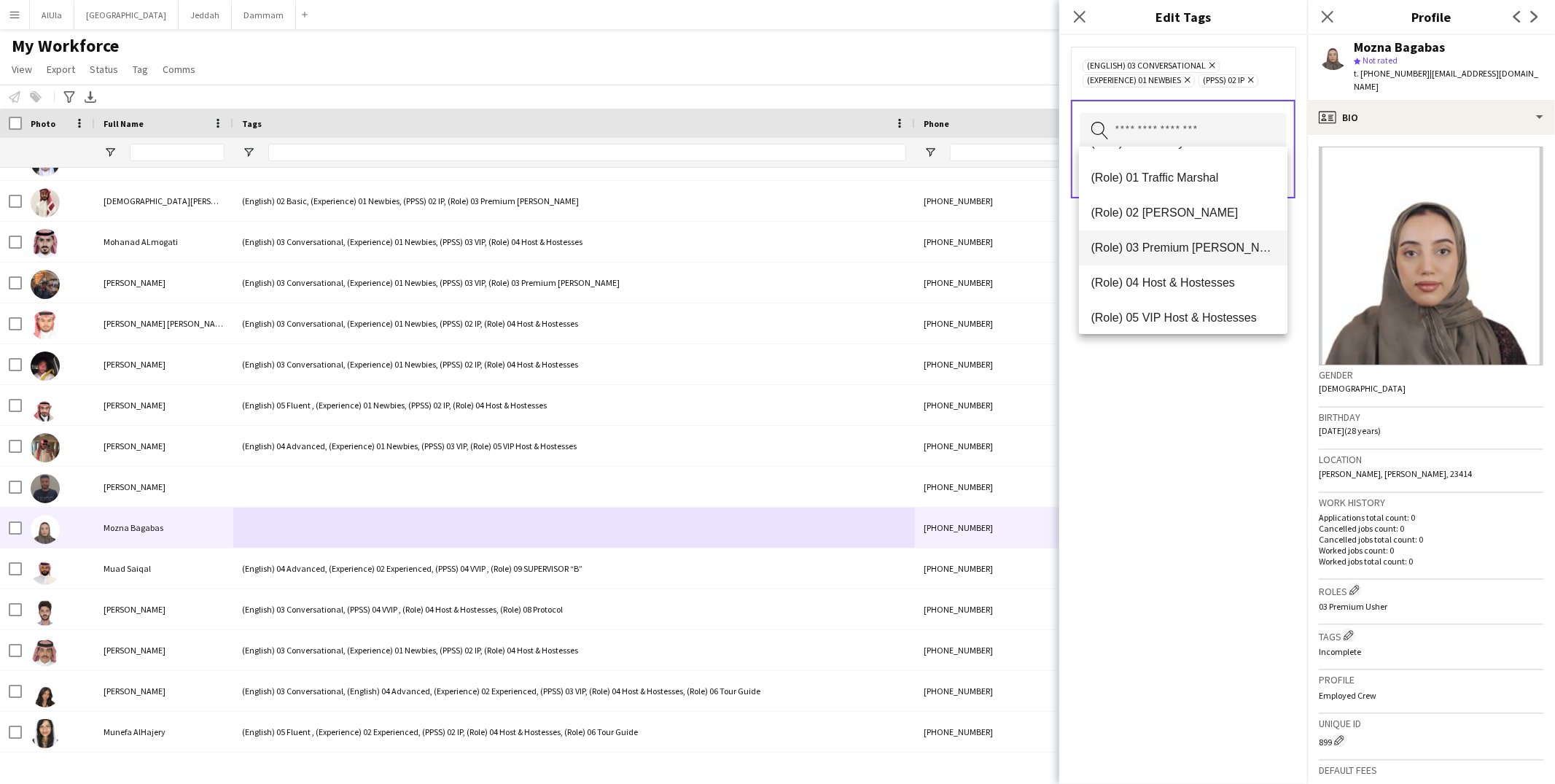
click at [1180, 254] on span "(Role) 03 Premium Usher" at bounding box center [1183, 247] width 186 height 14
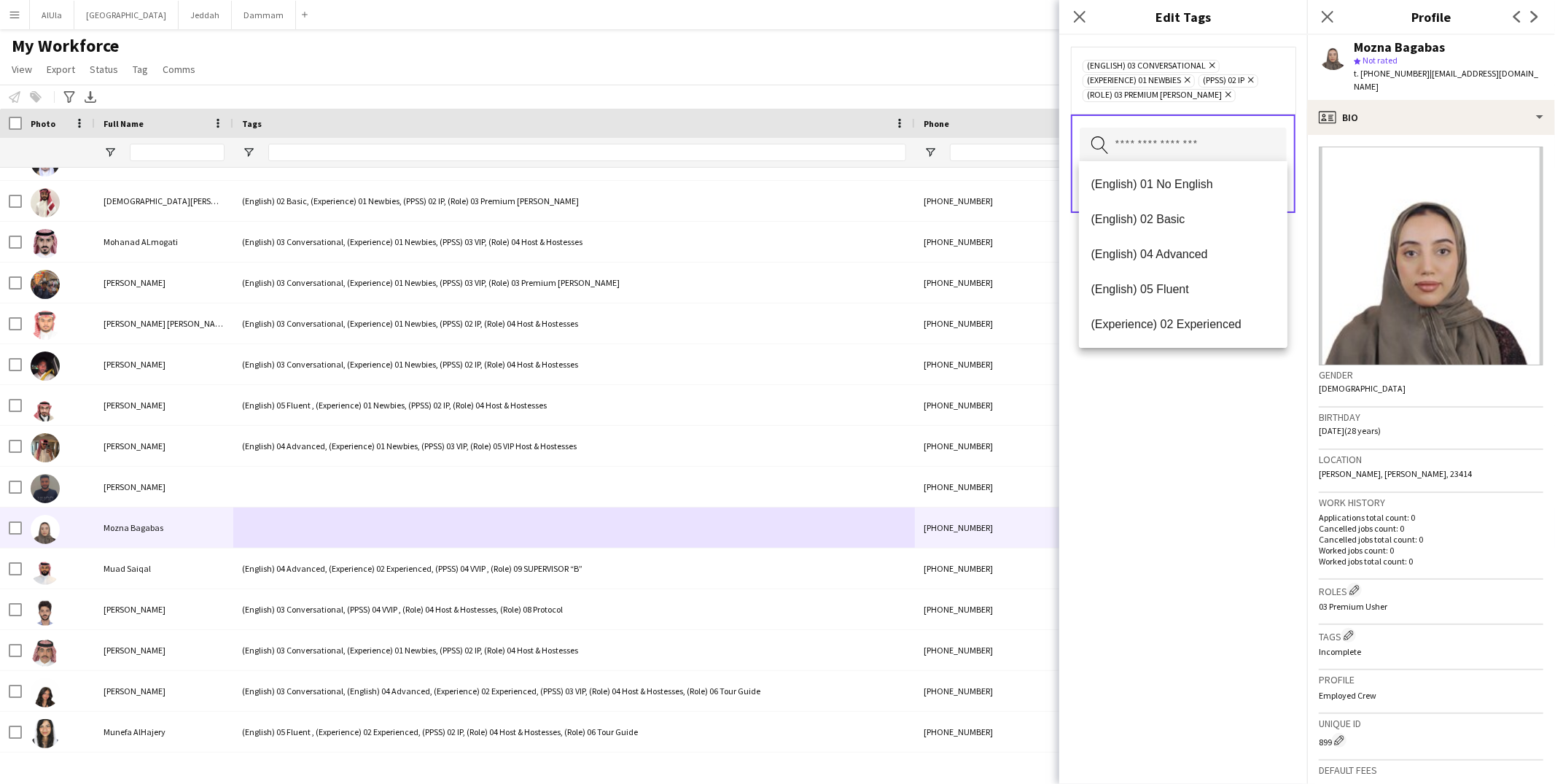
click at [1211, 420] on div "(English) 03 Conversational Remove (Experience) 01 Newbies Remove (PPSS) 02 IP …" at bounding box center [1183, 409] width 248 height 749
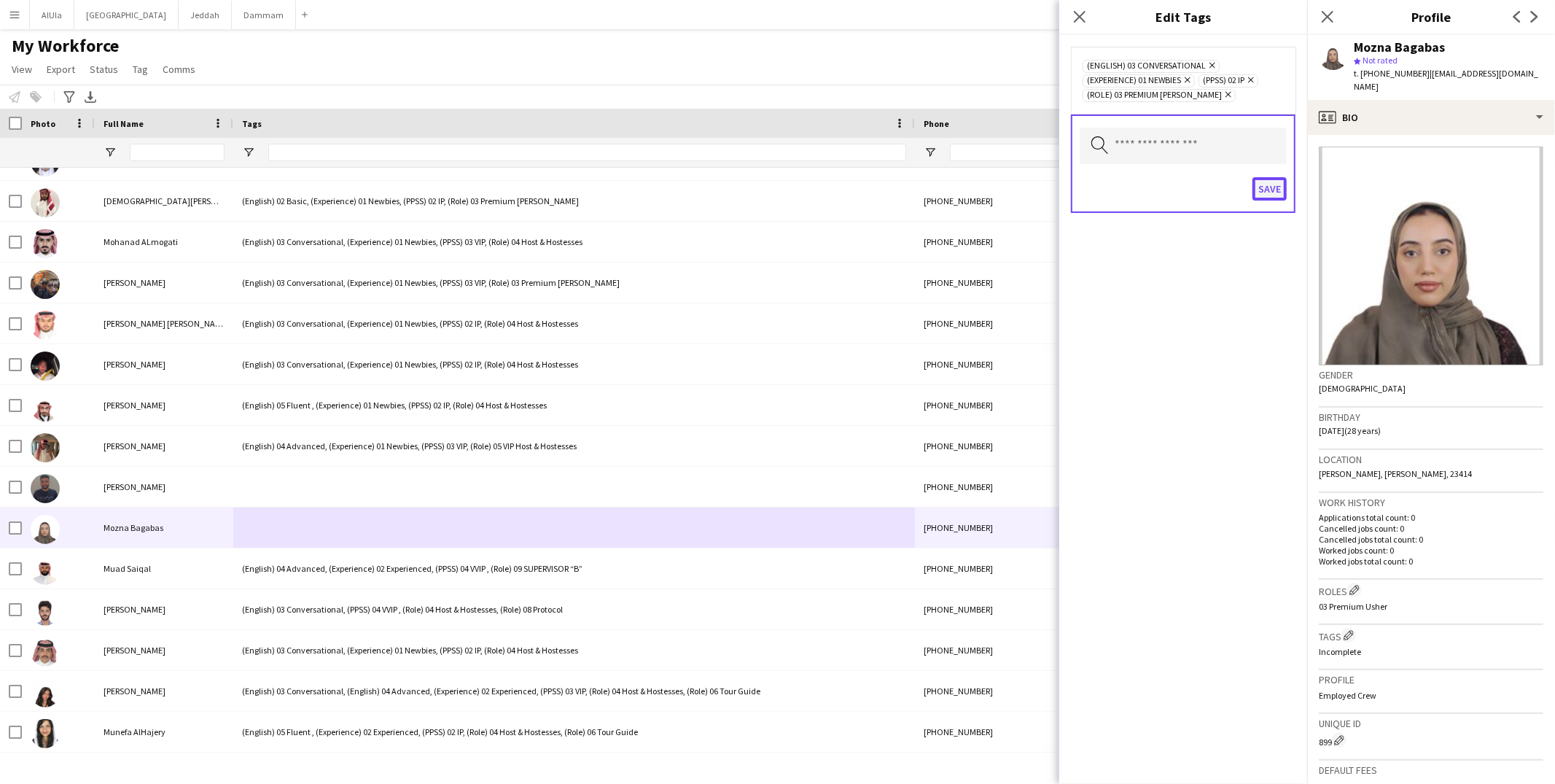
click at [1271, 184] on button "Save" at bounding box center [1269, 188] width 34 height 23
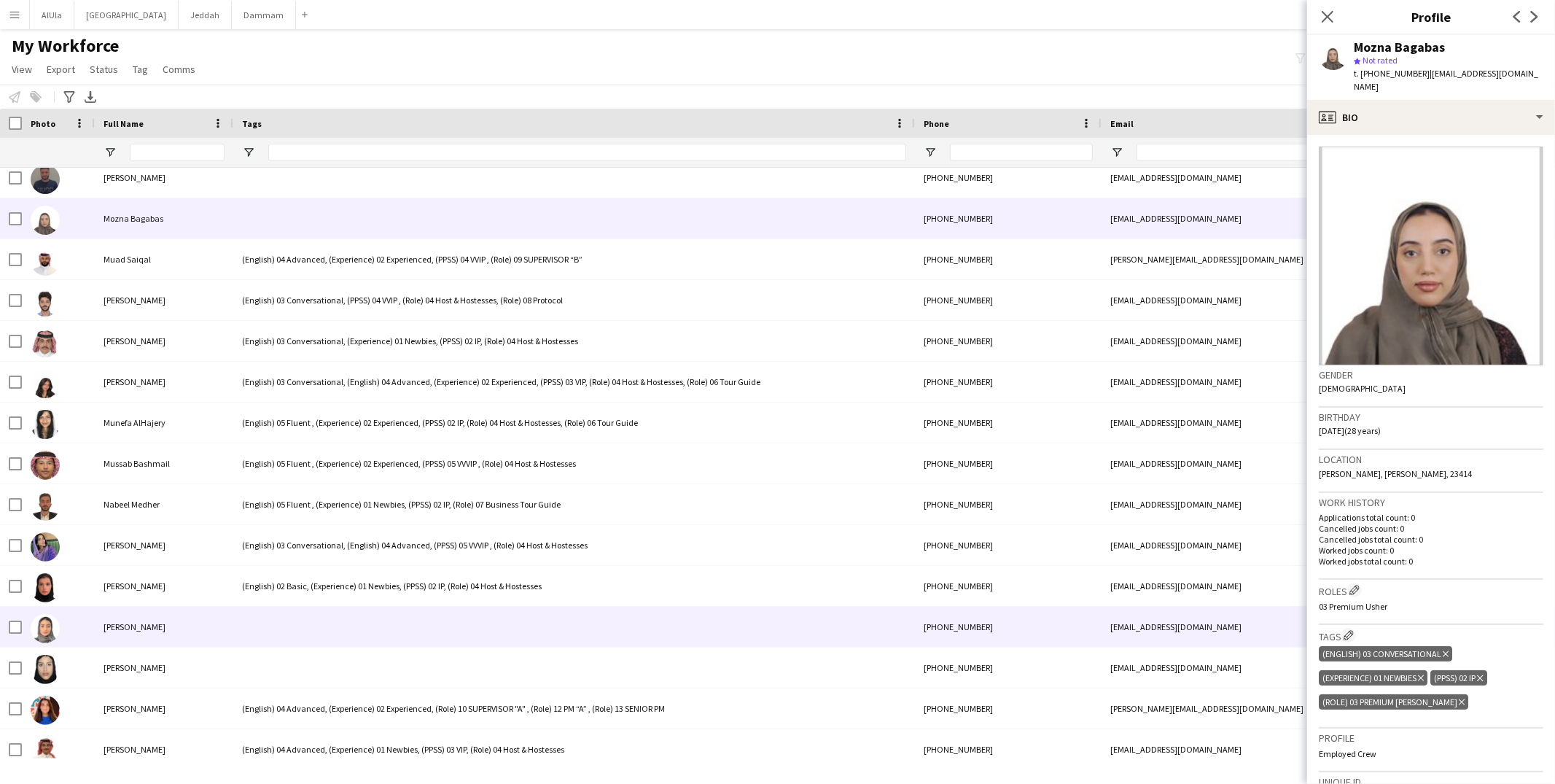
click at [253, 617] on div at bounding box center [573, 626] width 681 height 40
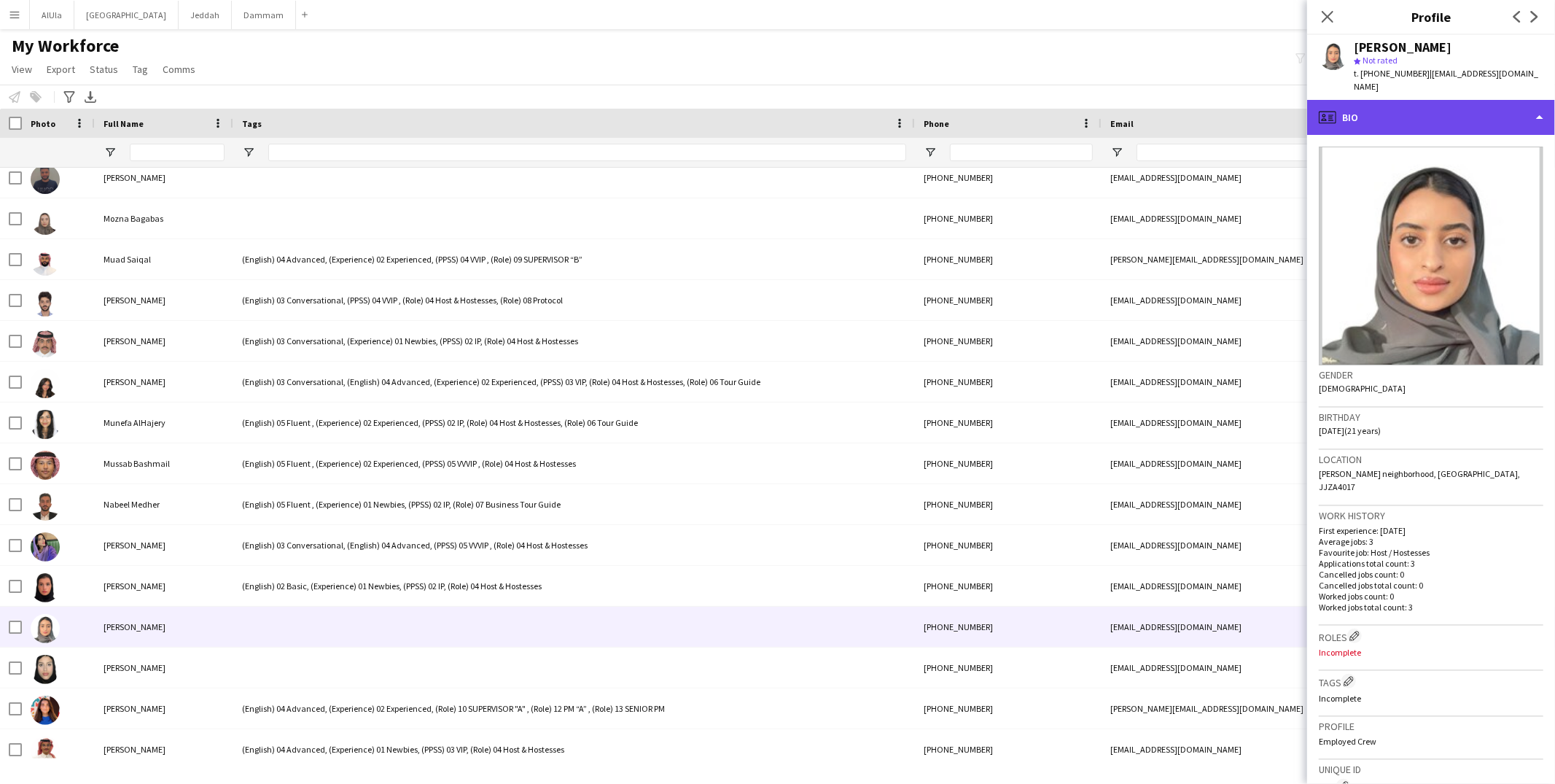
click at [1372, 100] on div "profile Bio" at bounding box center [1431, 117] width 248 height 35
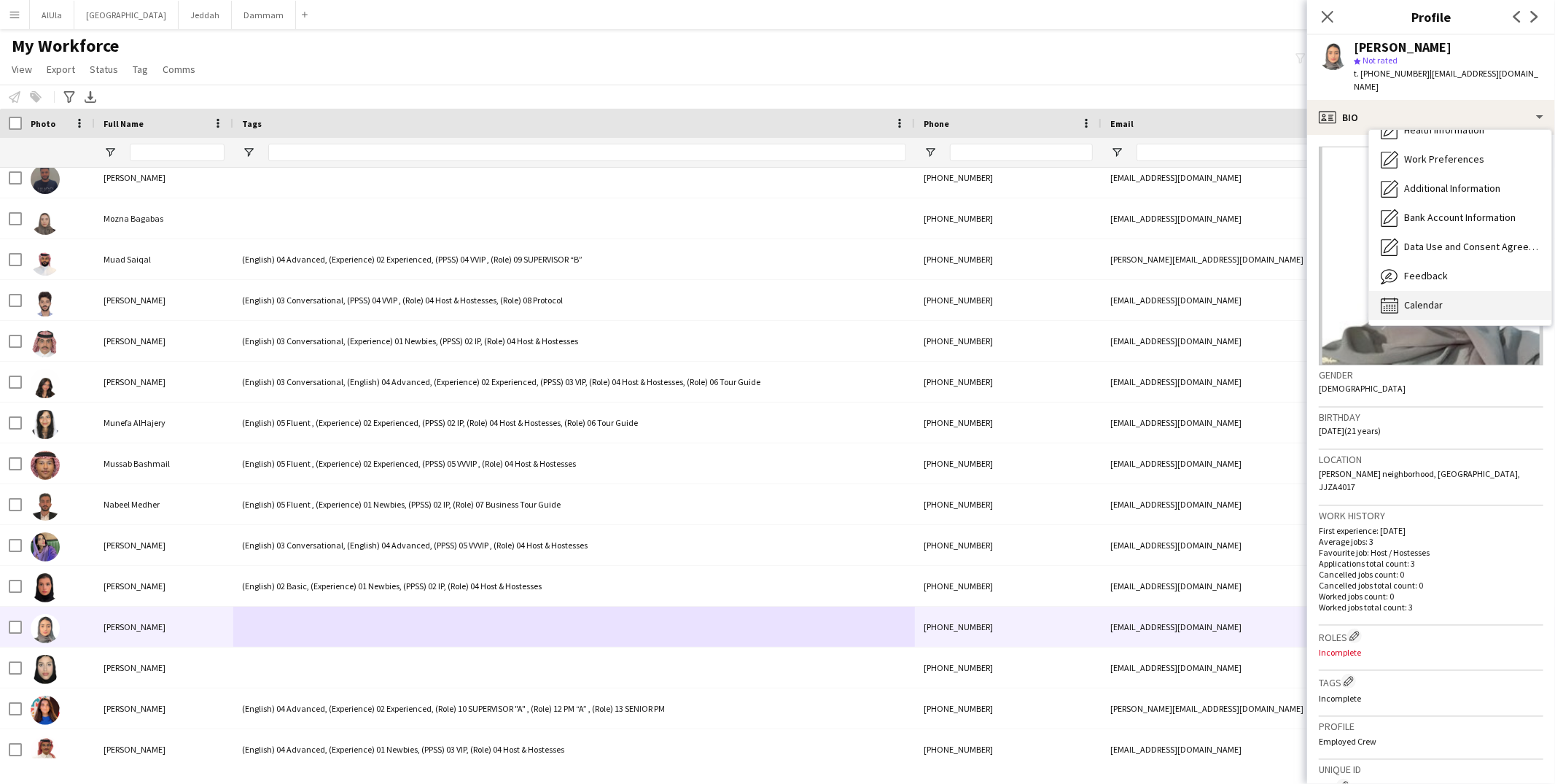
click at [1423, 299] on div "Calendar Calendar" at bounding box center [1459, 305] width 182 height 29
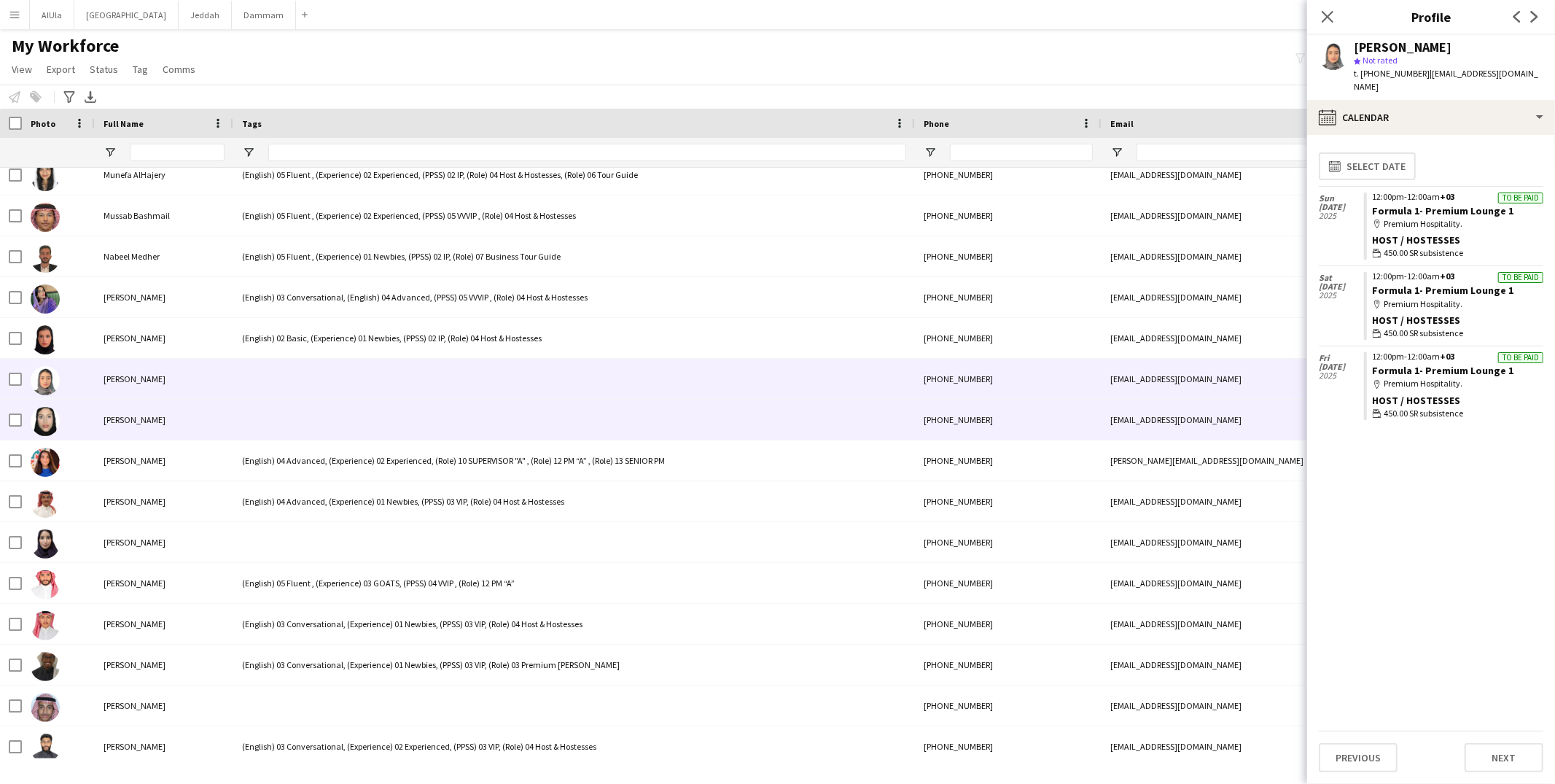
click at [389, 419] on div at bounding box center [573, 419] width 681 height 40
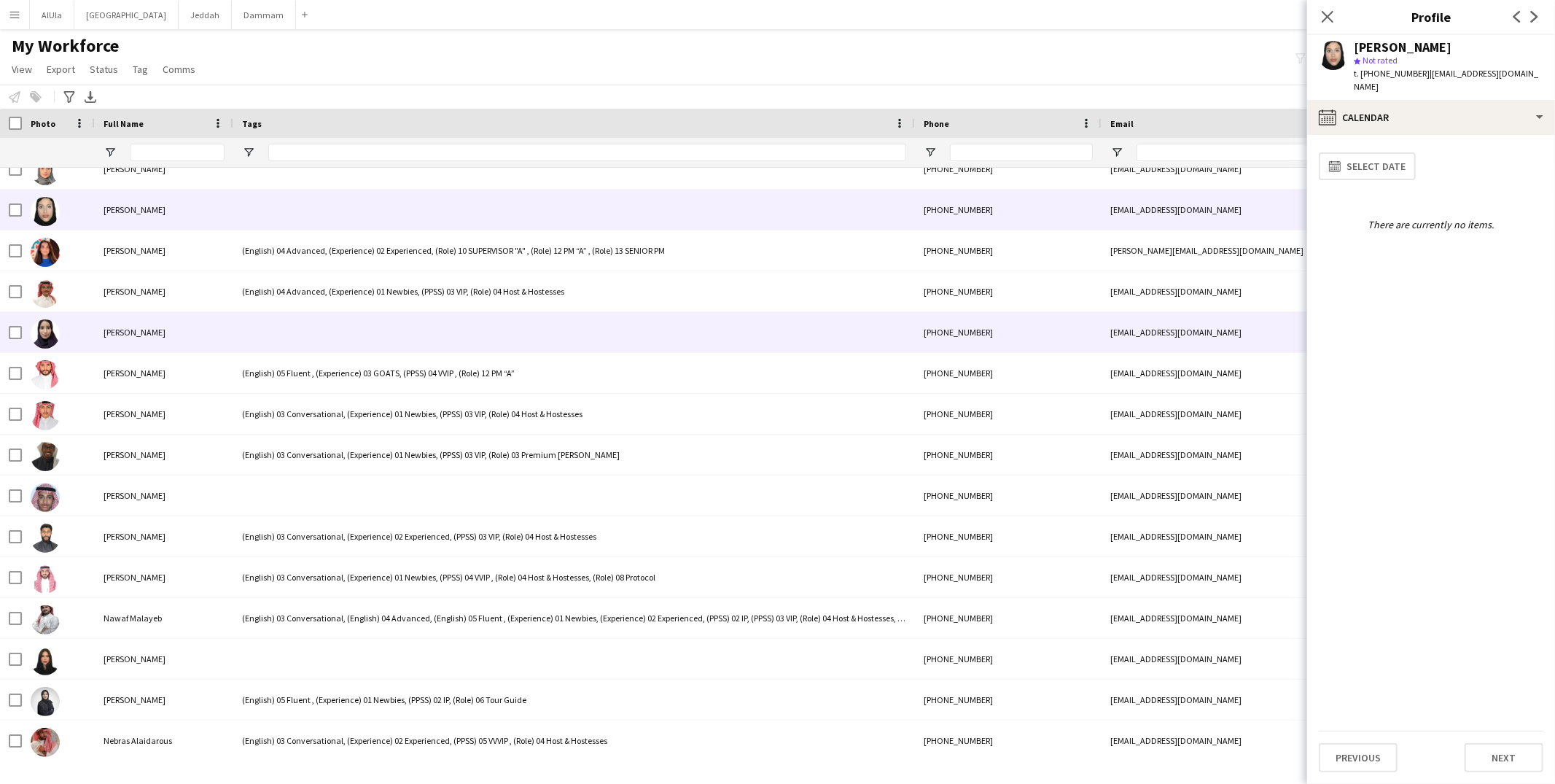
click at [308, 319] on div at bounding box center [573, 332] width 681 height 40
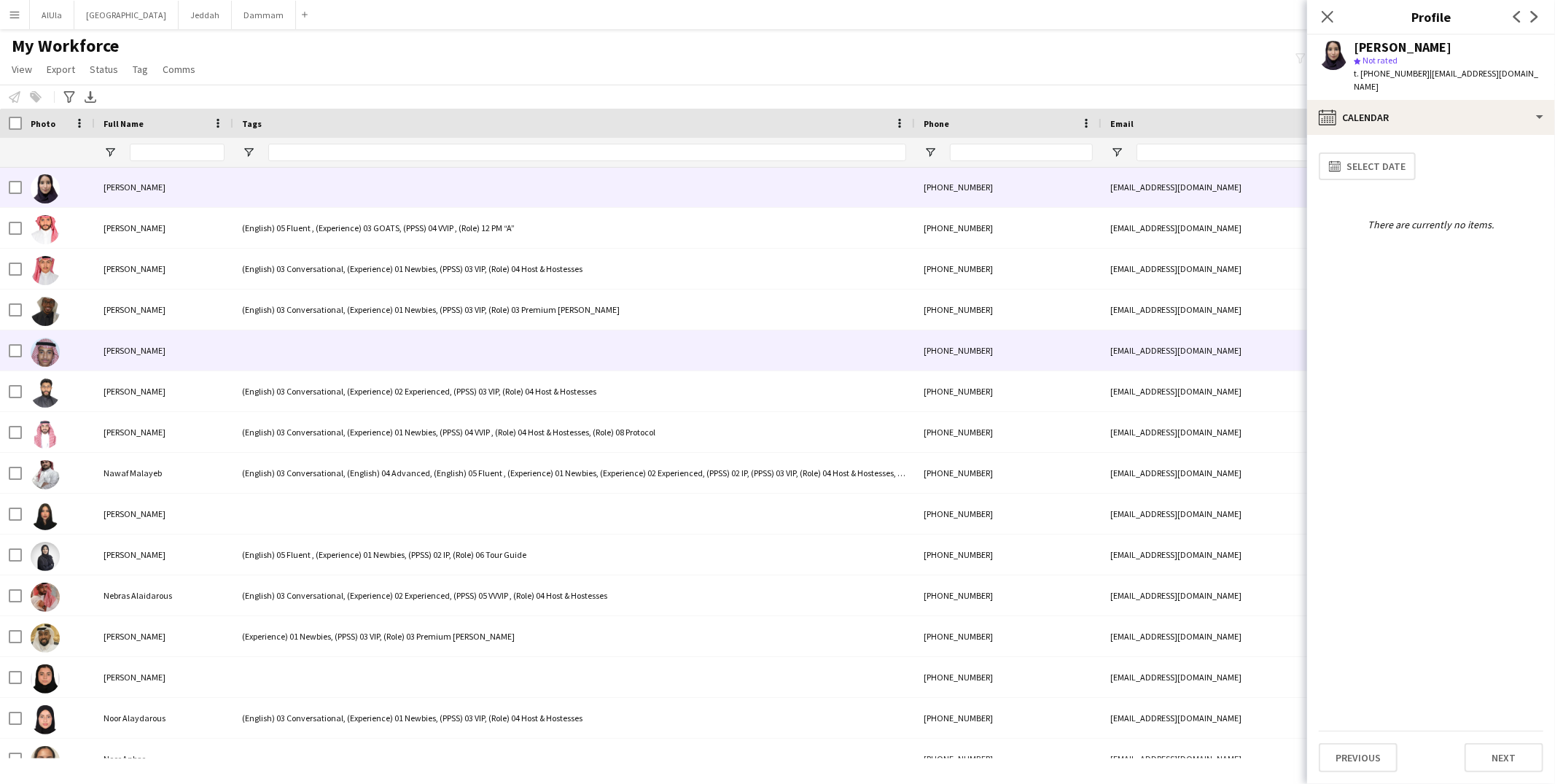
click at [304, 359] on div at bounding box center [573, 350] width 681 height 40
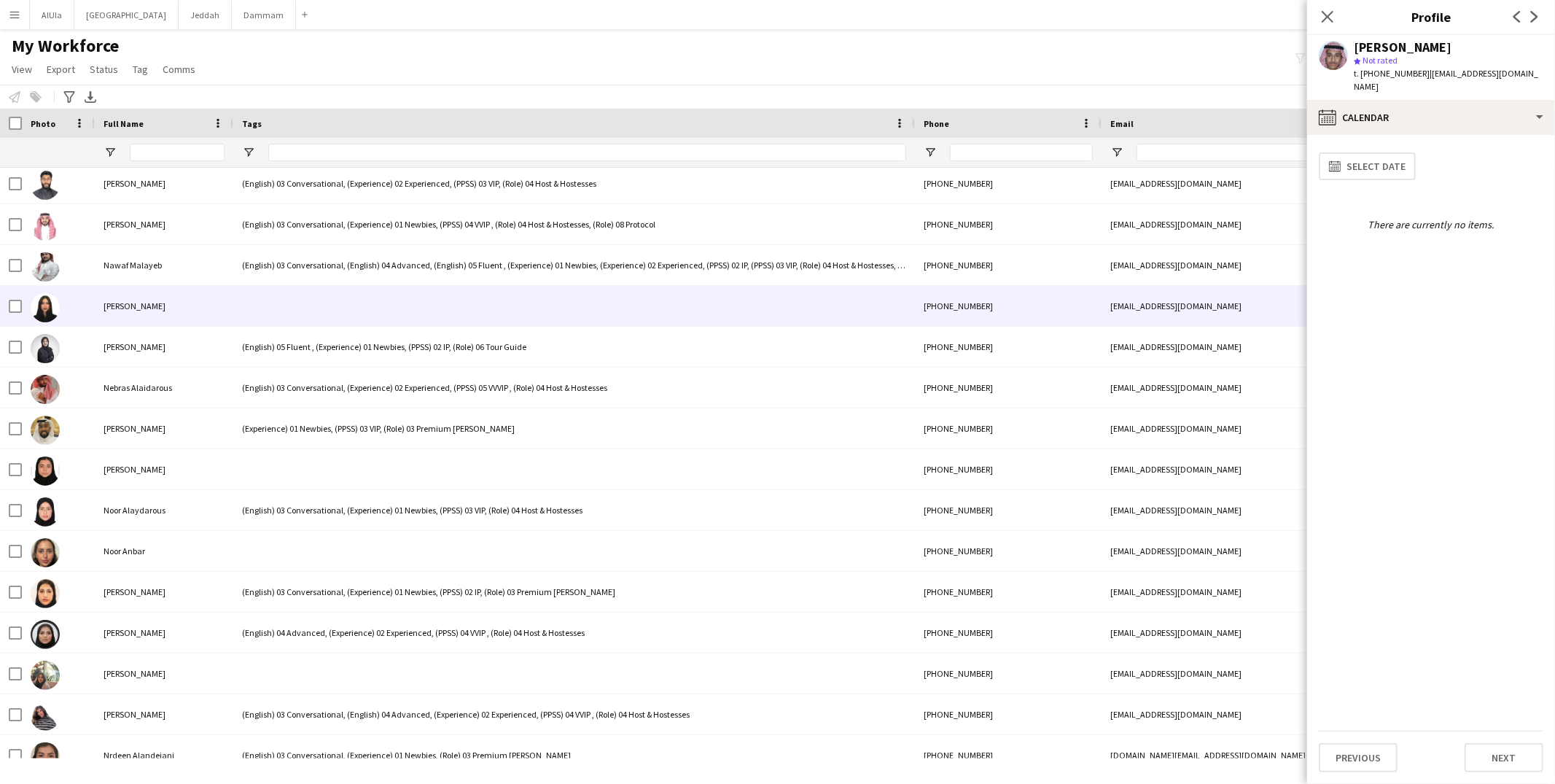
click at [301, 318] on div at bounding box center [573, 305] width 681 height 40
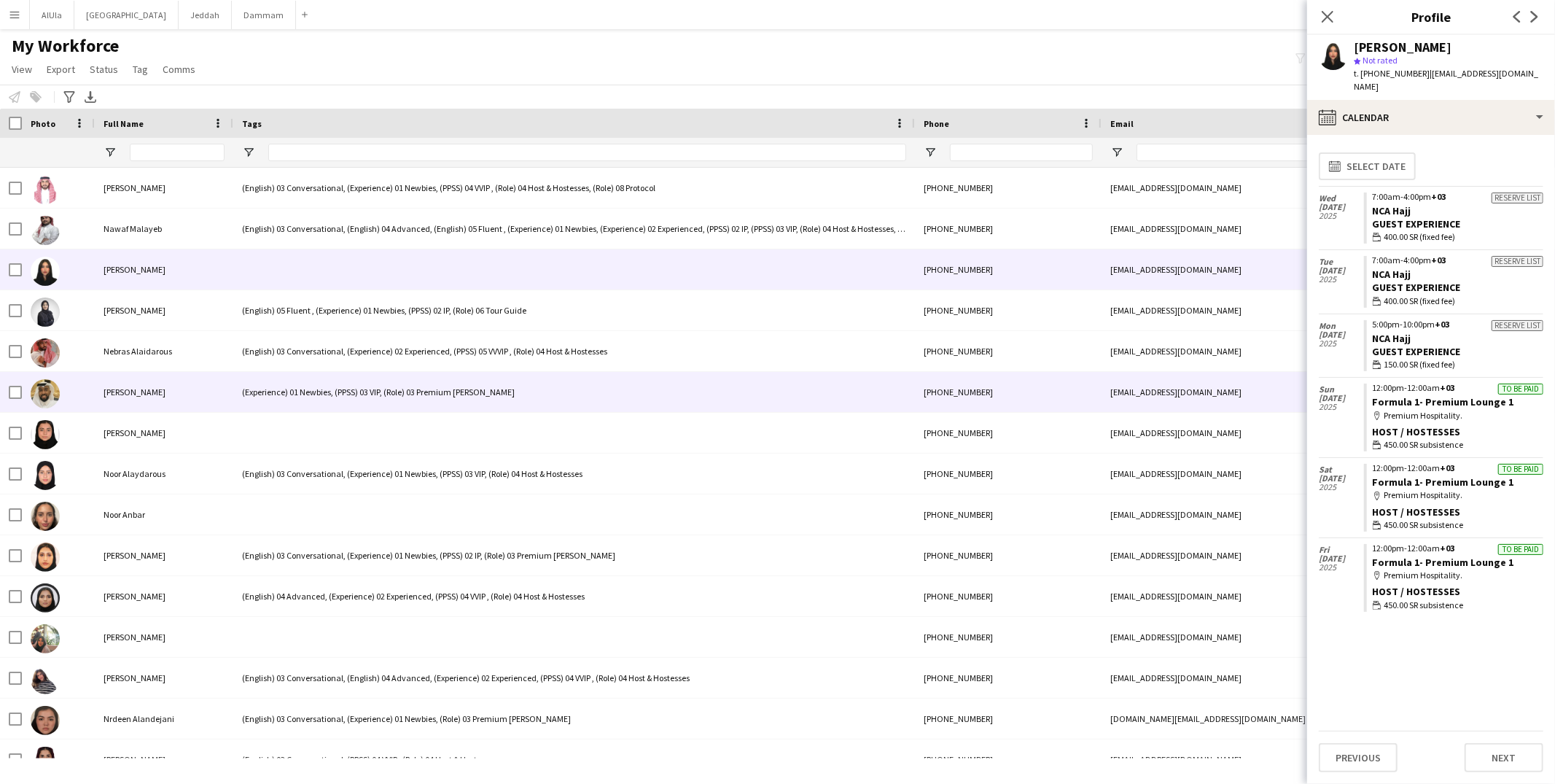
click at [307, 407] on div "(Experience) 01 Newbies, (PPSS) 03 VIP, (Role) 03 Premium Usher" at bounding box center [573, 392] width 681 height 40
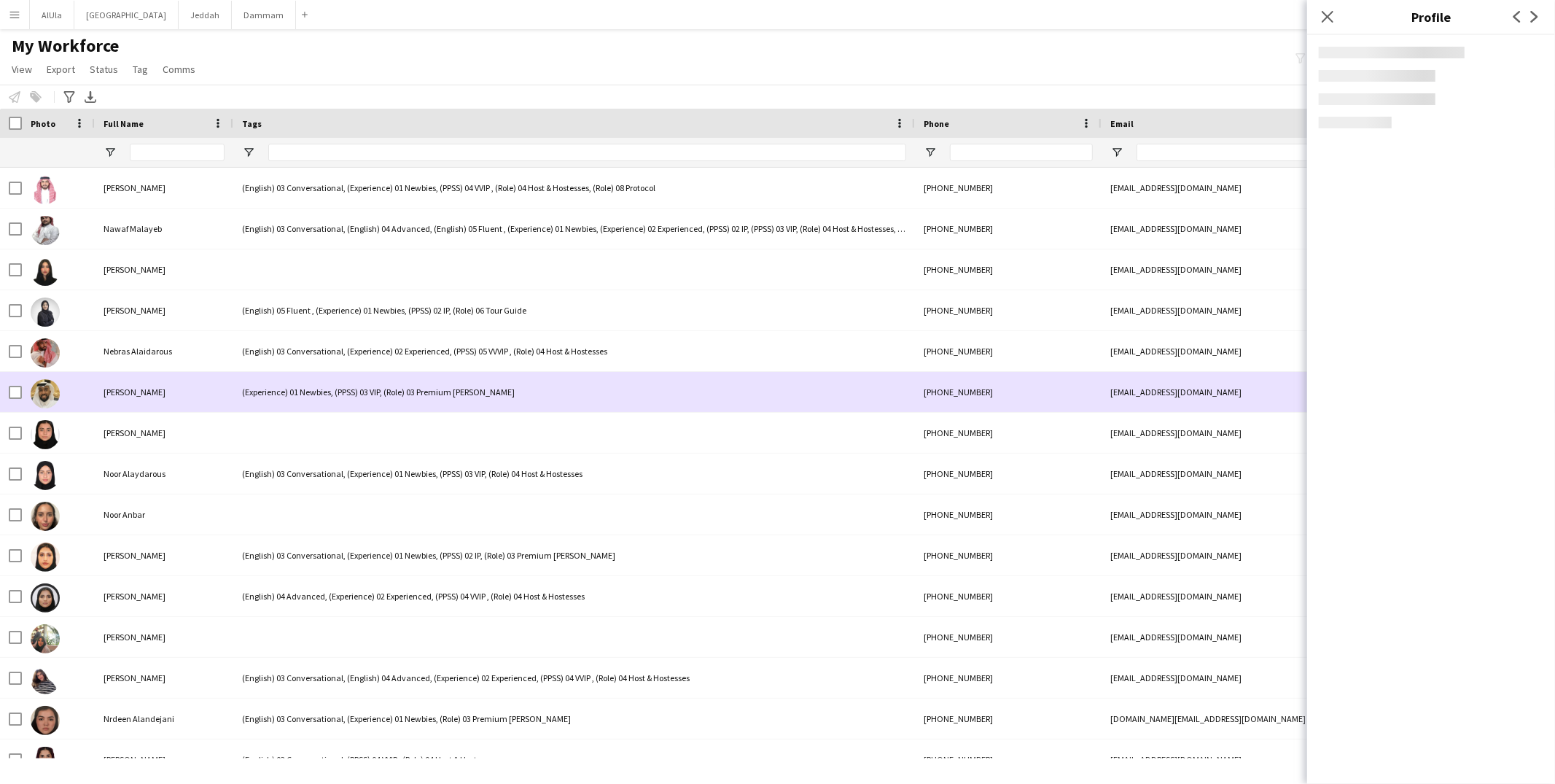
click at [310, 413] on div at bounding box center [573, 433] width 681 height 40
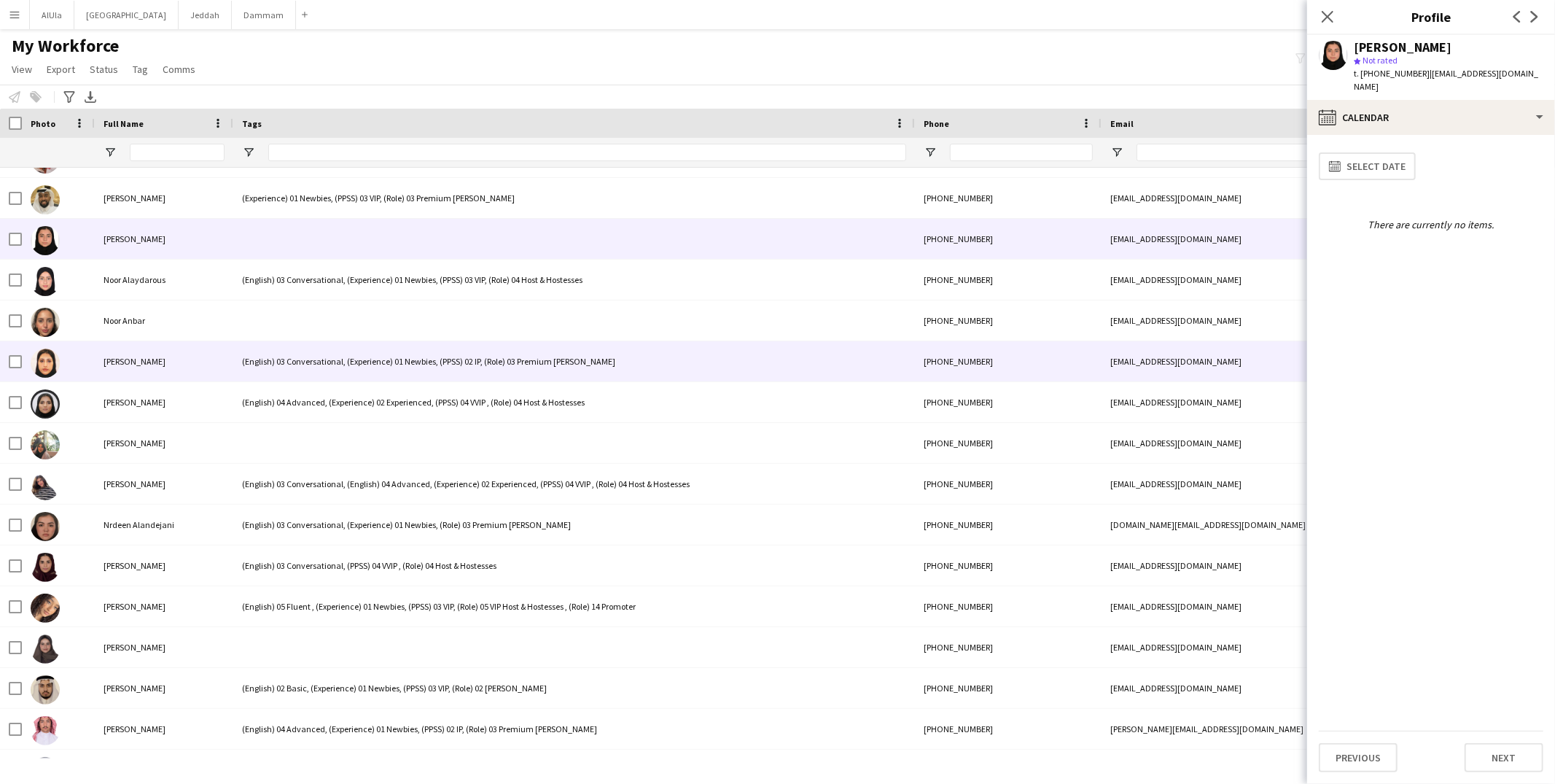
click at [310, 341] on div "(English) 03 Conversational, (Experience) 01 Newbies, (PPSS) 02 IP, (Role) 03 P…" at bounding box center [573, 361] width 681 height 40
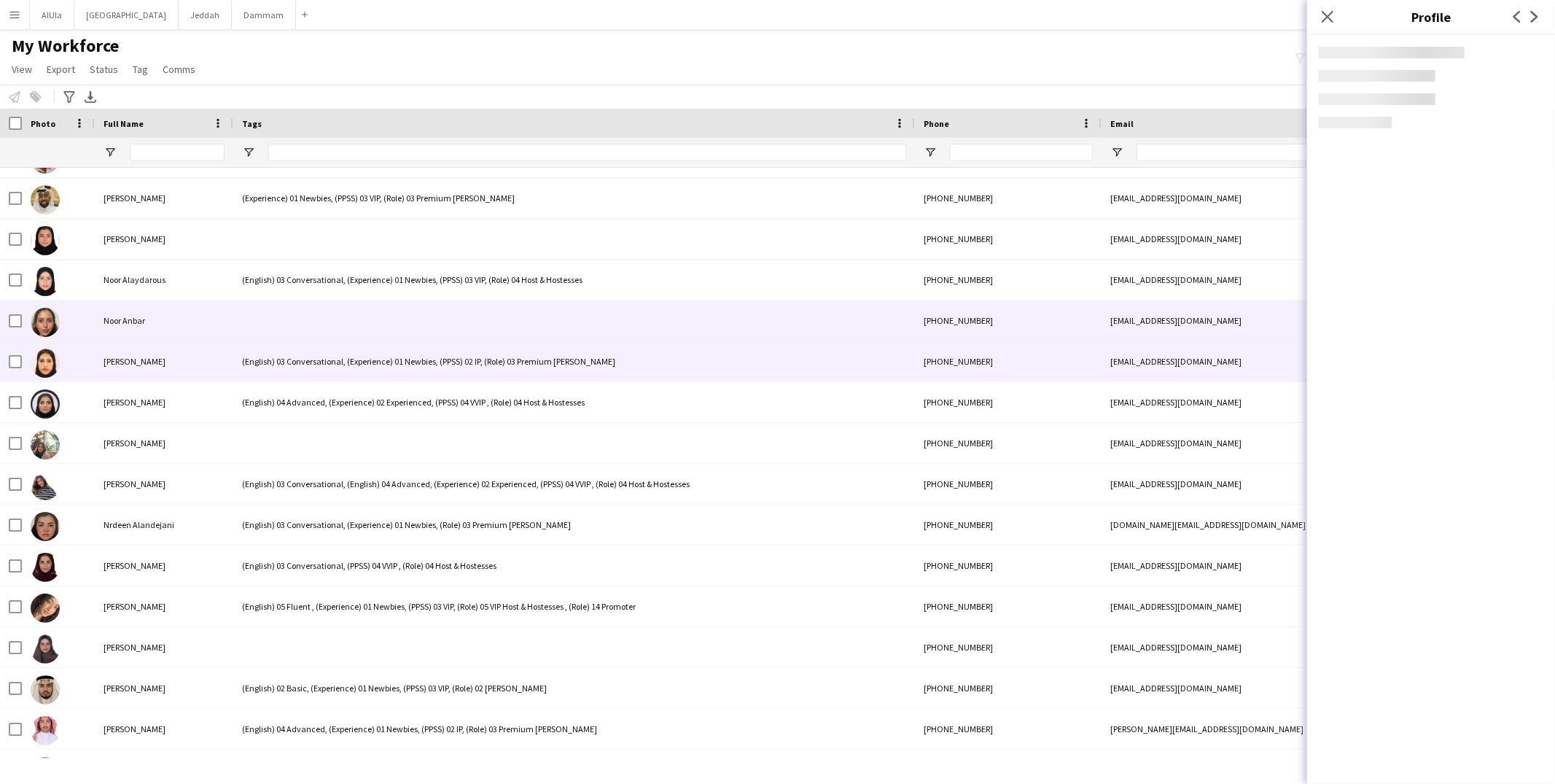
click at [314, 325] on div at bounding box center [573, 320] width 681 height 40
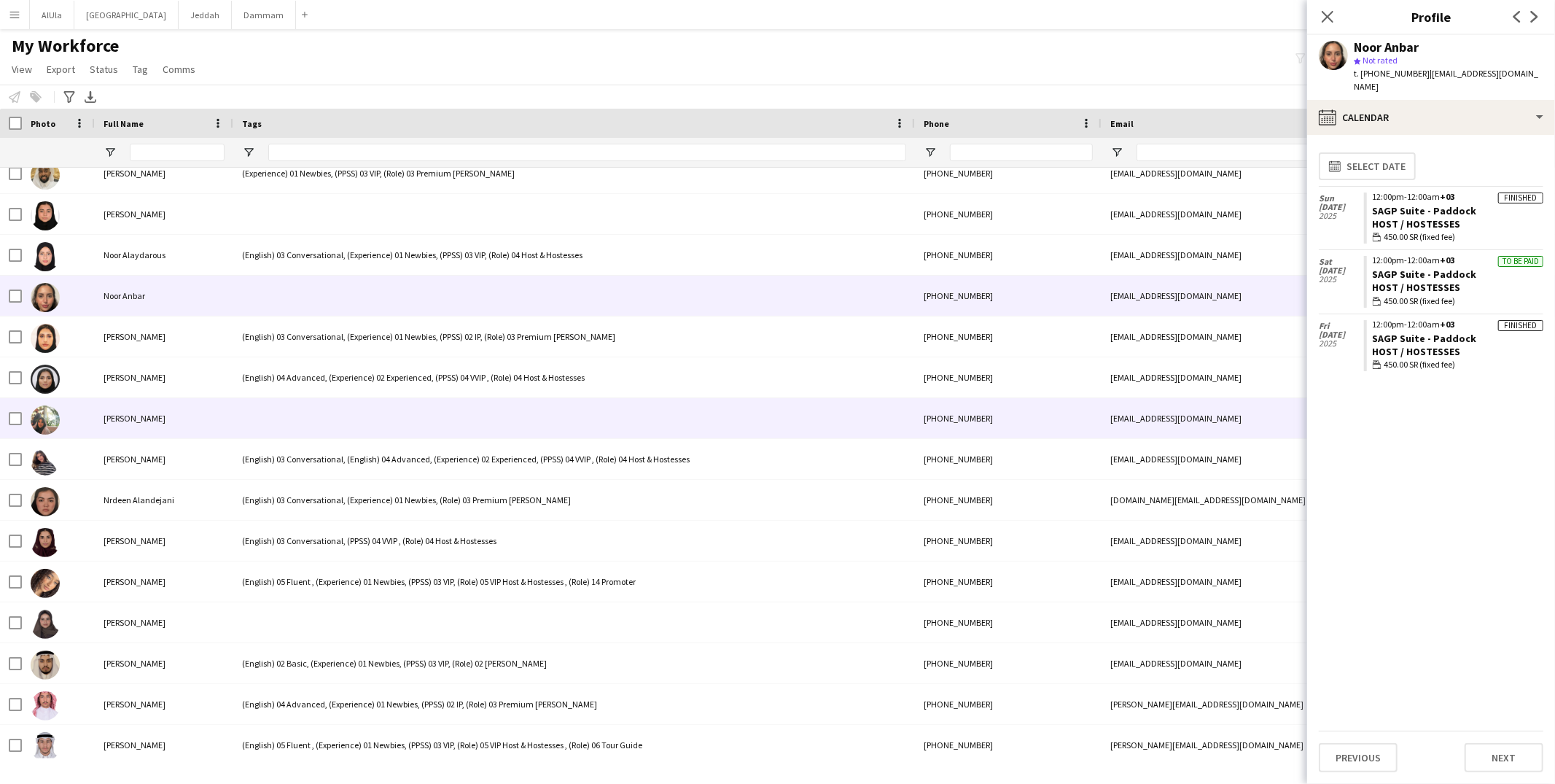
click at [310, 406] on div at bounding box center [573, 418] width 681 height 40
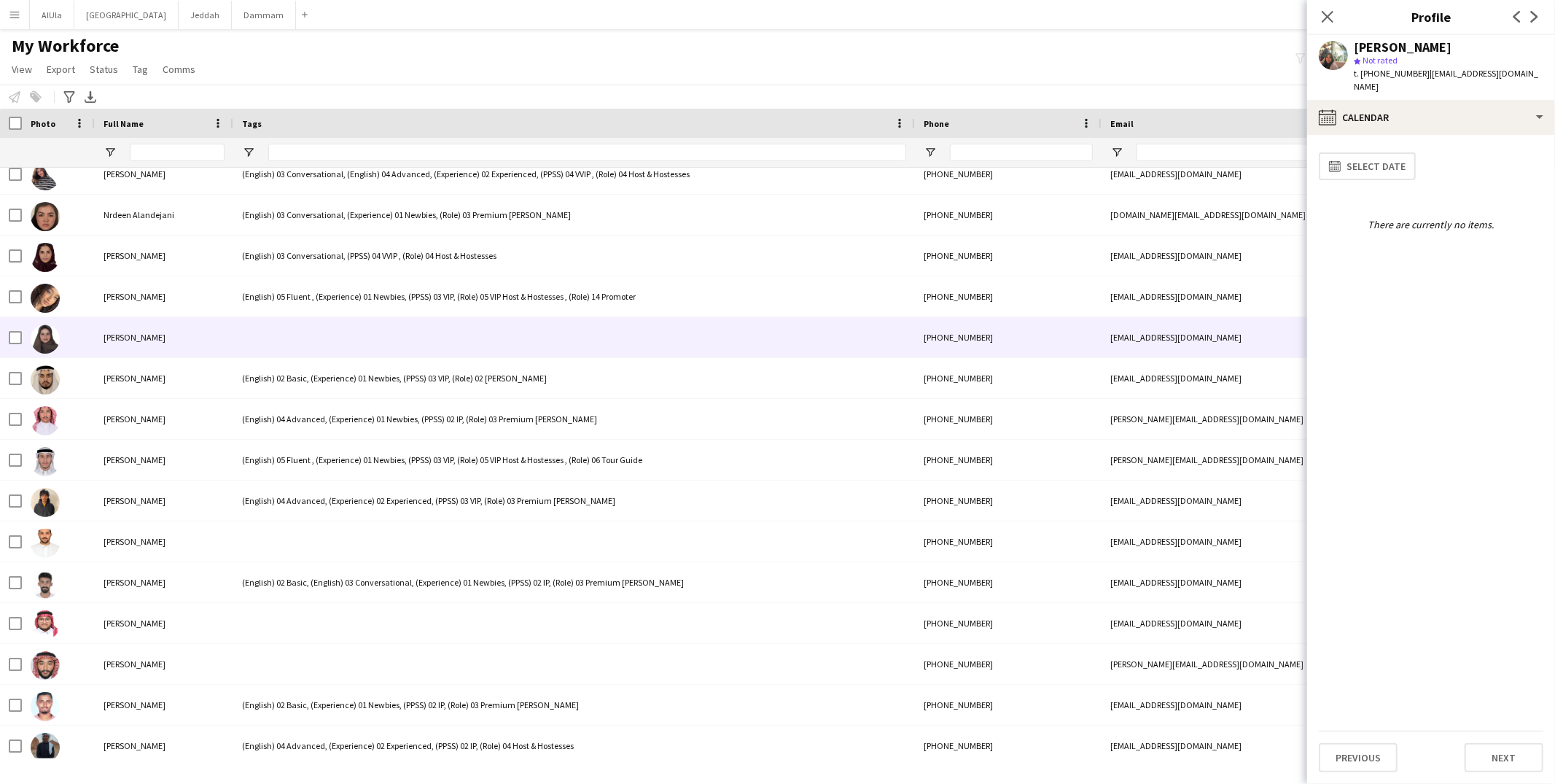
click at [332, 337] on div at bounding box center [573, 337] width 681 height 40
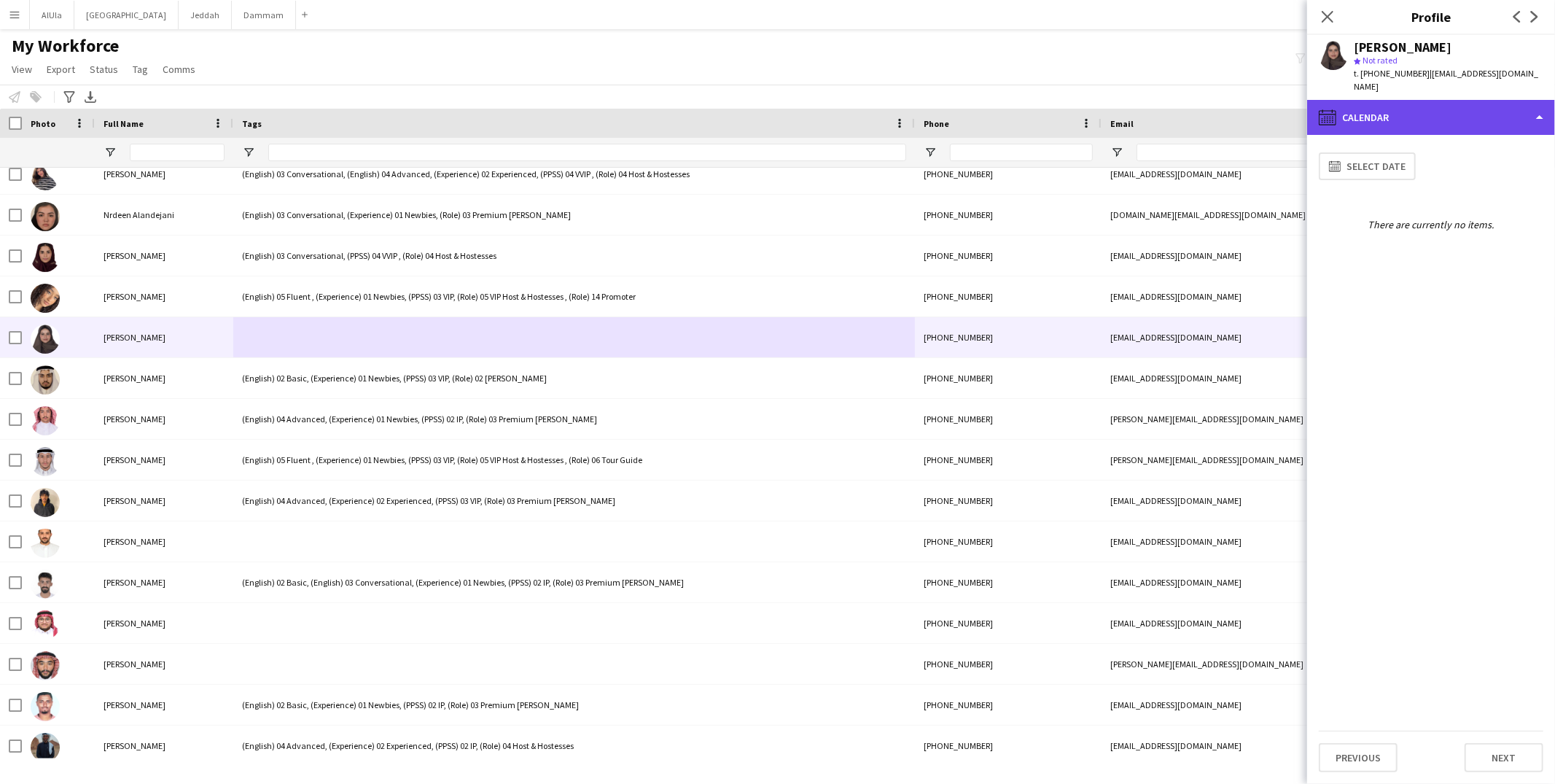
click at [1428, 110] on div "calendar-full Calendar" at bounding box center [1431, 117] width 248 height 35
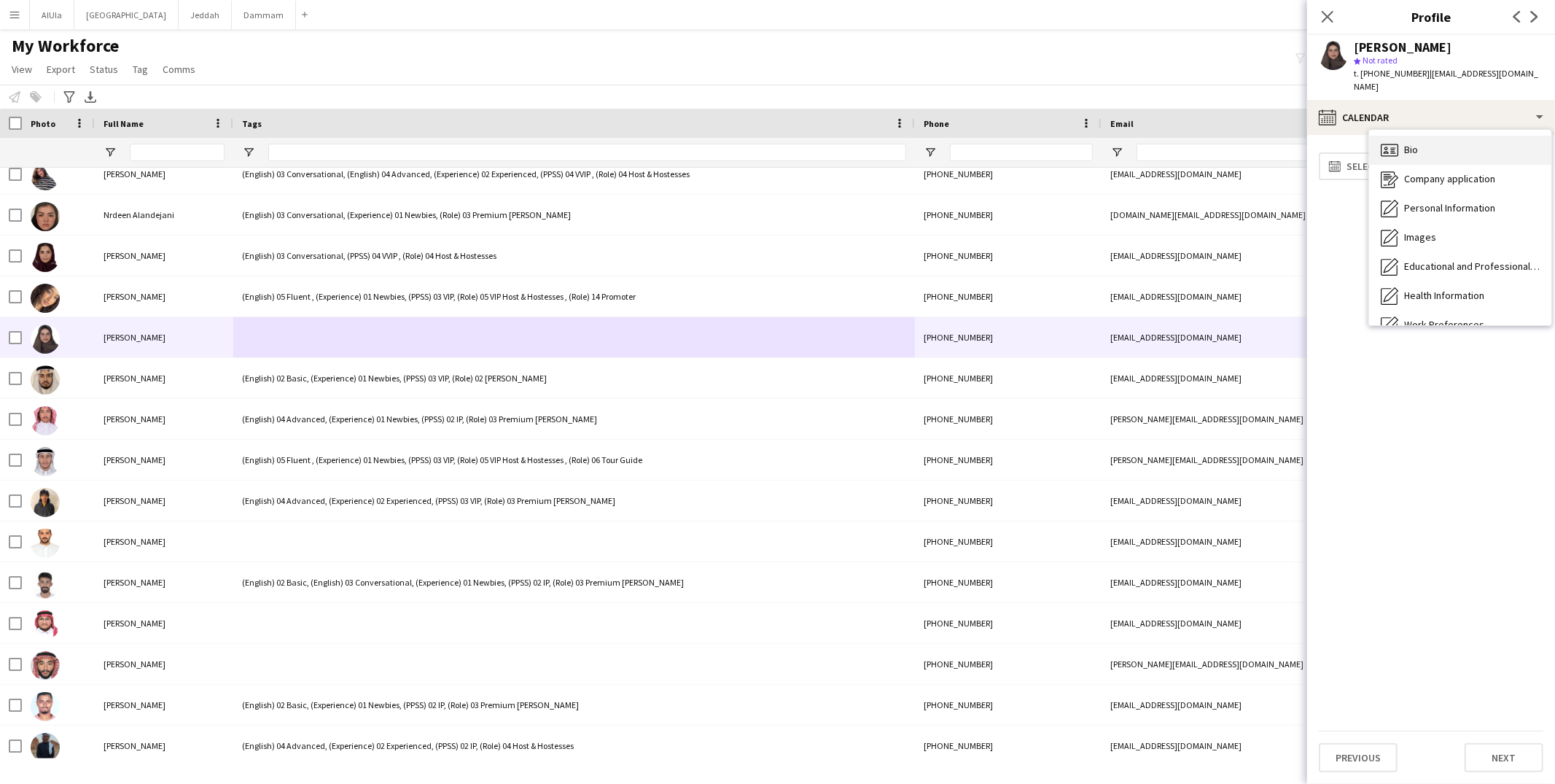
click at [1436, 137] on div "Bio Bio" at bounding box center [1459, 149] width 182 height 29
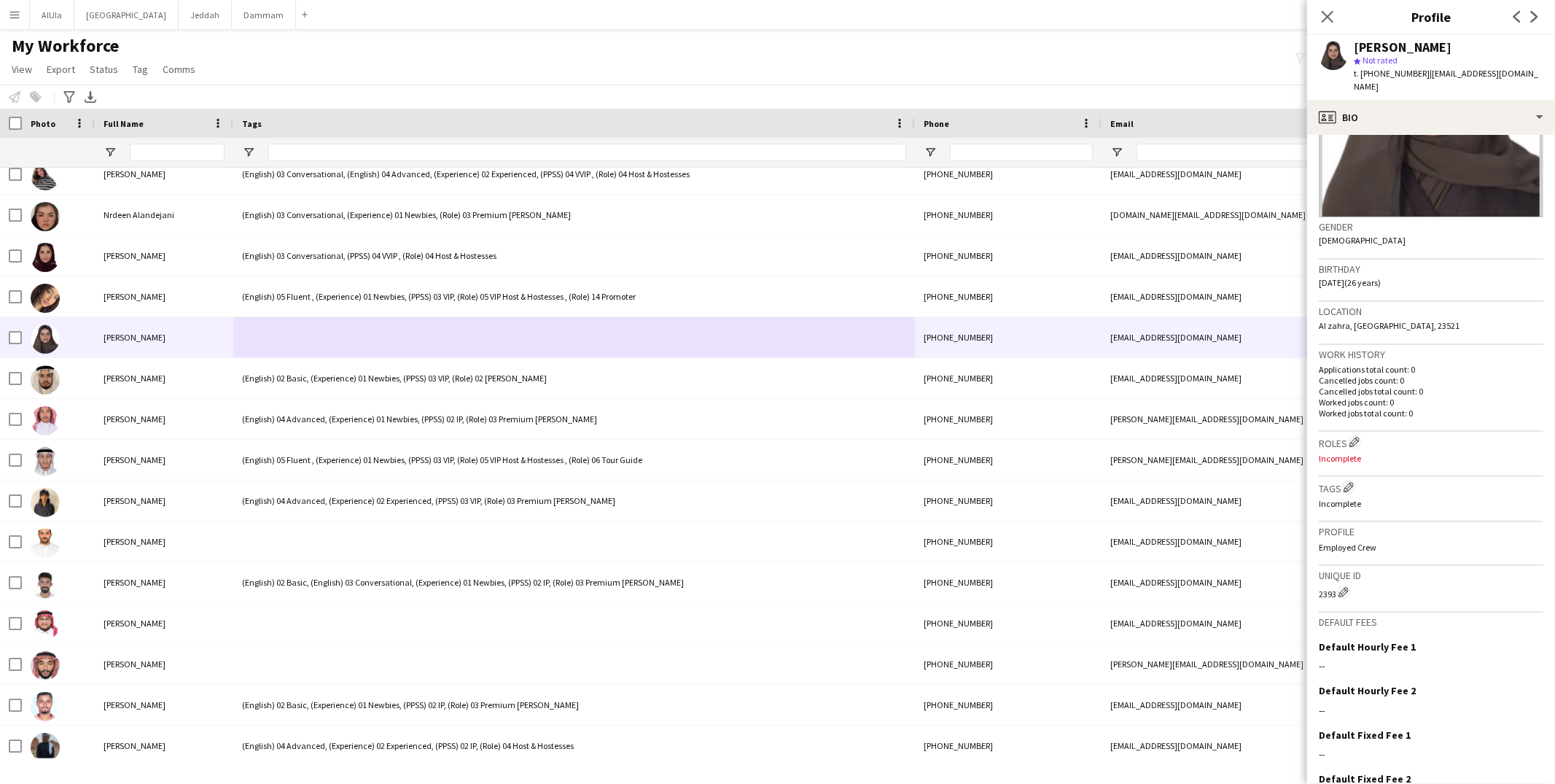
click at [1352, 436] on app-icon "Edit crew company roles" at bounding box center [1354, 441] width 10 height 10
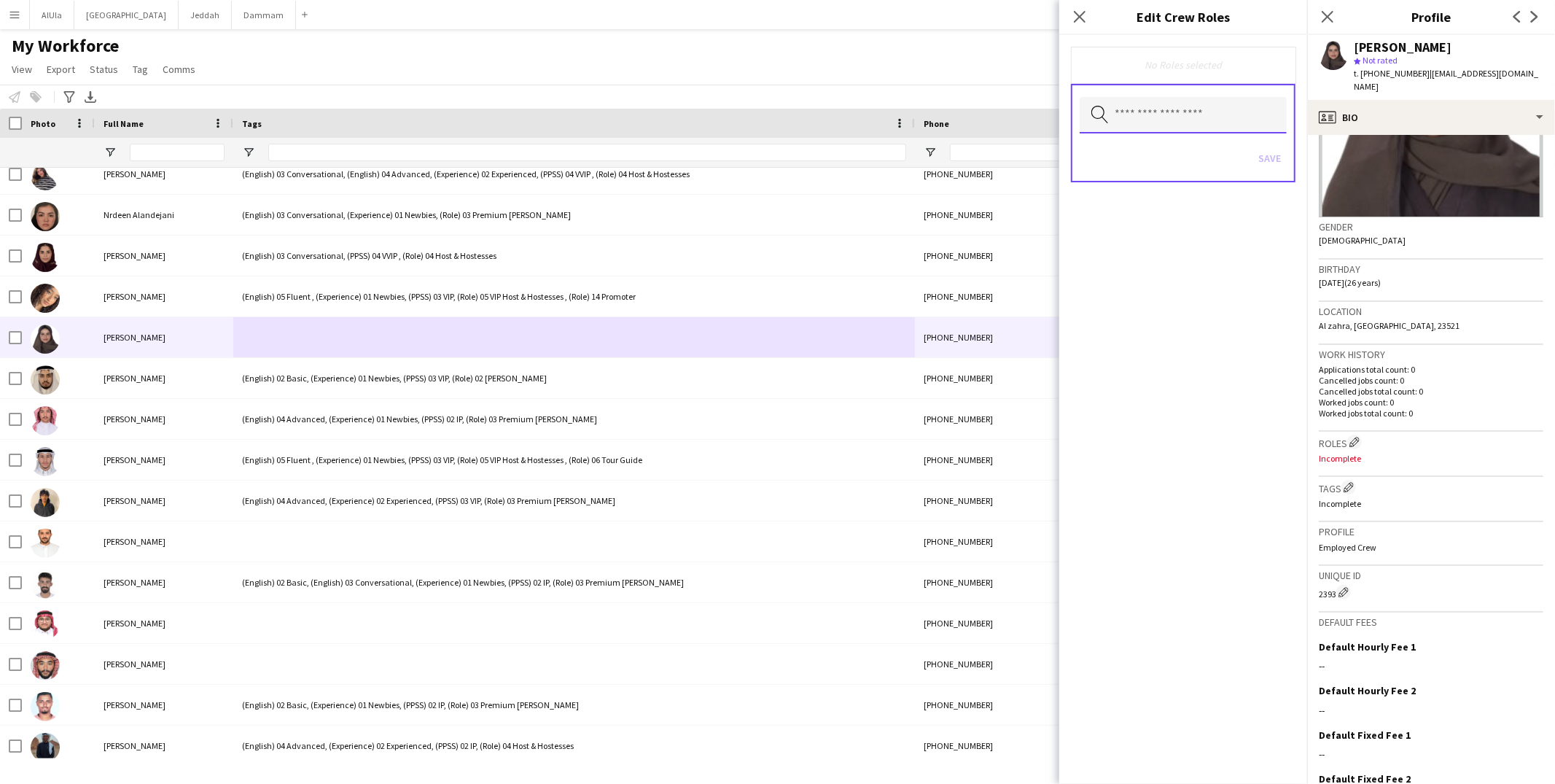
click at [1198, 107] on input "text" at bounding box center [1183, 115] width 207 height 36
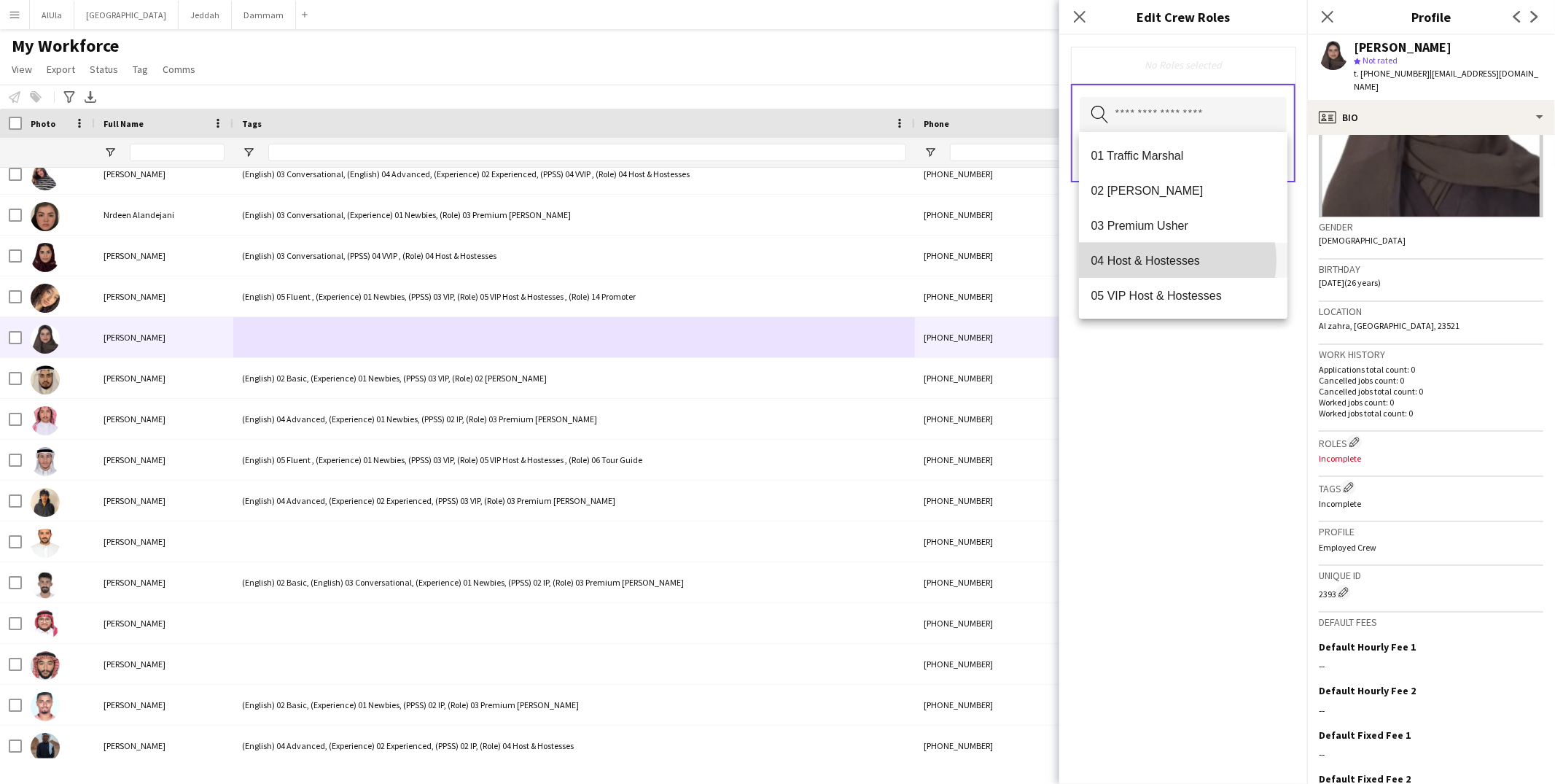
click at [1174, 260] on span "04 Host & Hostesses" at bounding box center [1183, 260] width 186 height 14
click at [1254, 435] on div "04 Host & Hostesses Remove Search by role type Save" at bounding box center [1183, 409] width 248 height 749
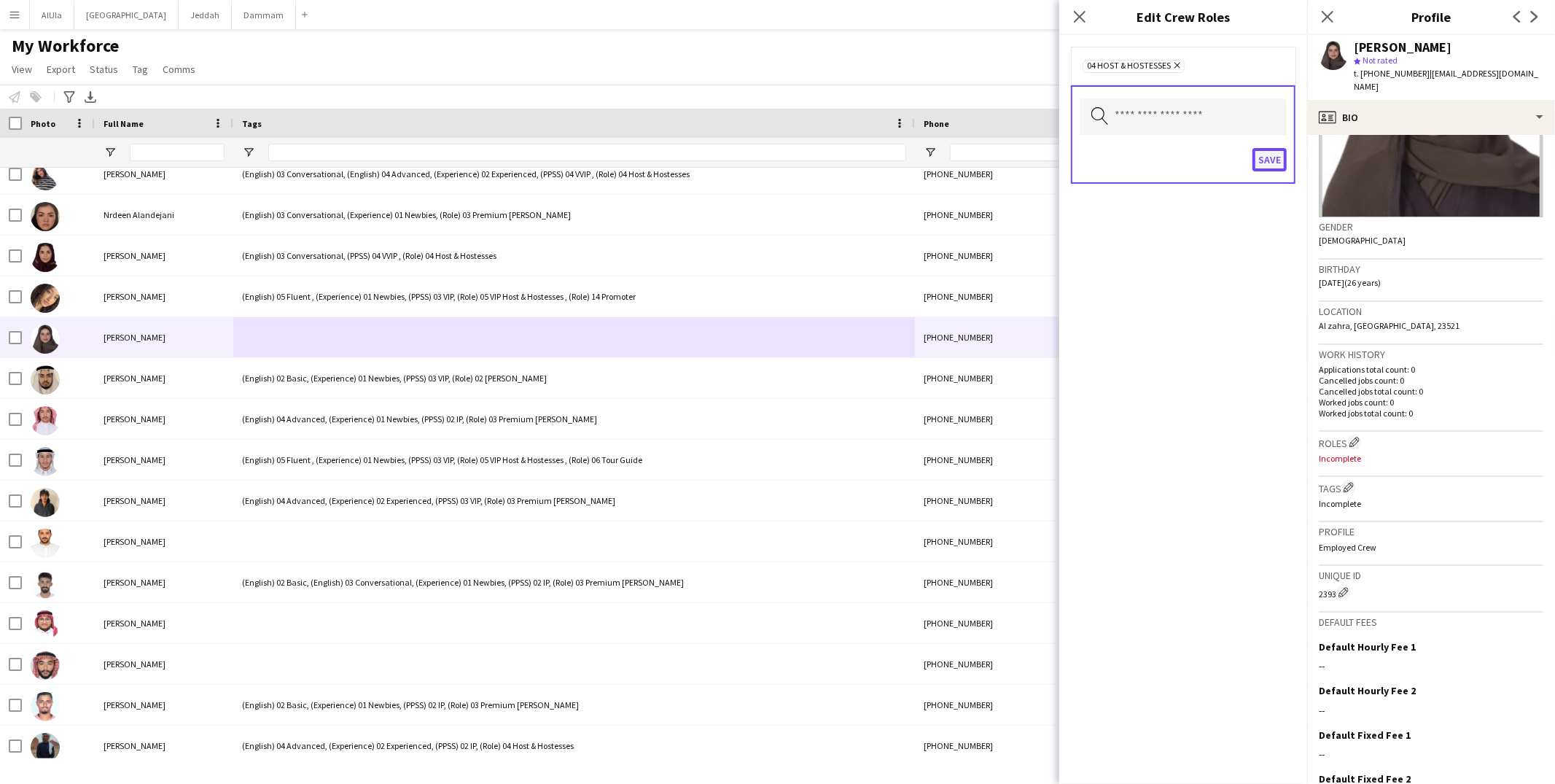
click at [1280, 160] on button "Save" at bounding box center [1269, 159] width 34 height 23
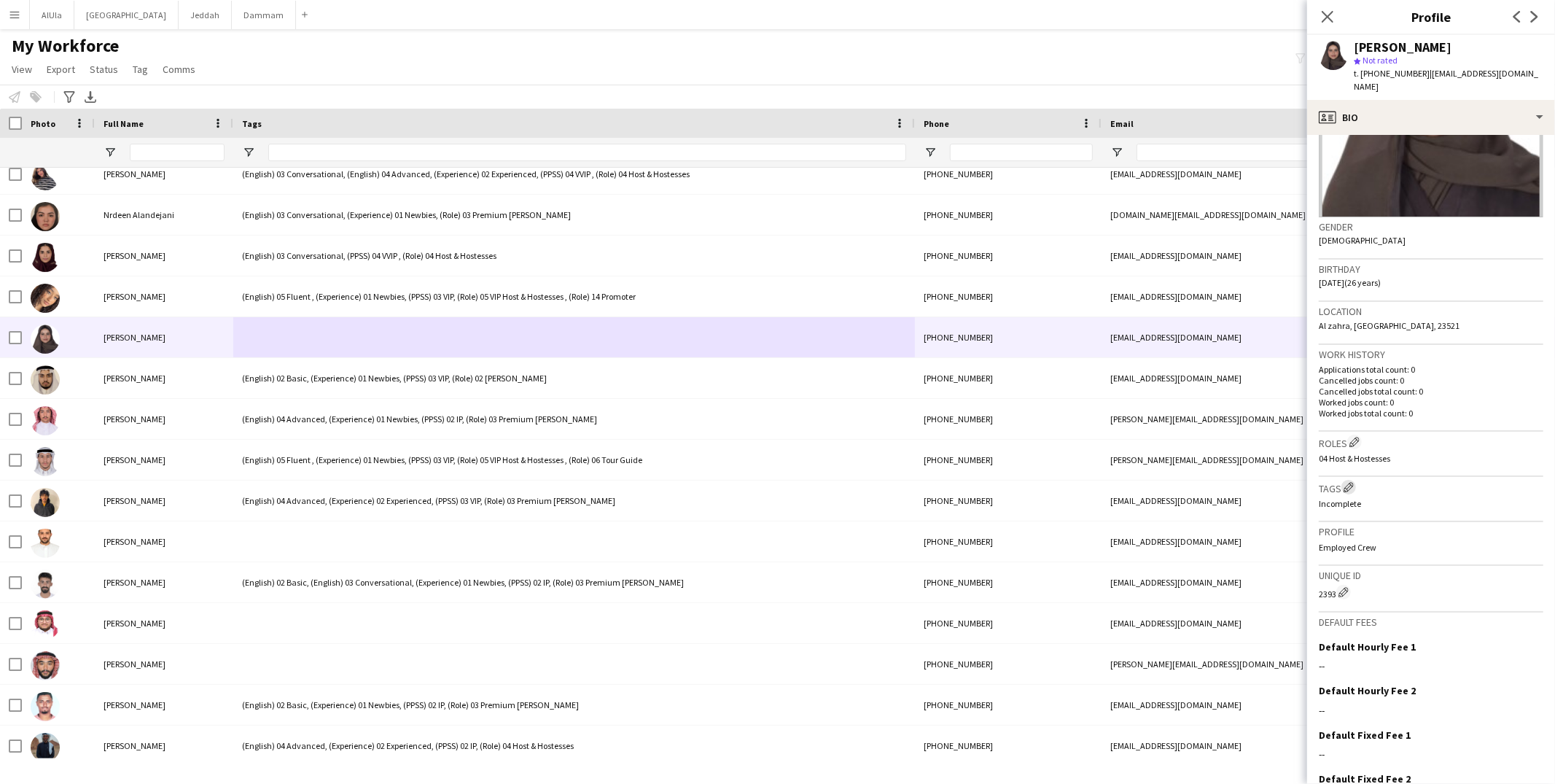
click at [1352, 482] on app-icon "Edit crew company tags" at bounding box center [1348, 487] width 10 height 10
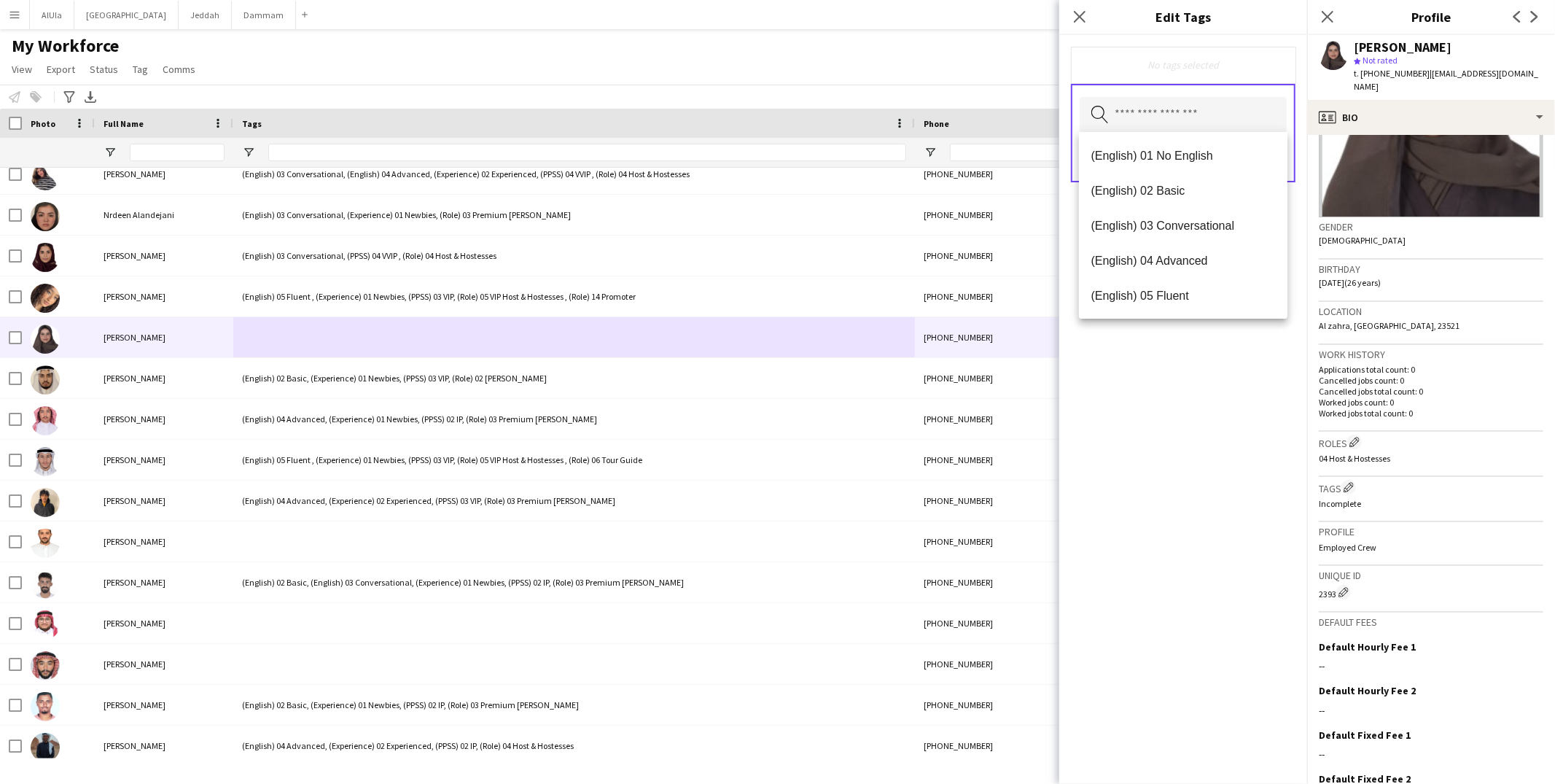
click at [1158, 122] on input "text" at bounding box center [1183, 115] width 207 height 36
click at [1171, 229] on span "(English) 03 Conversational" at bounding box center [1183, 226] width 186 height 14
click at [1214, 291] on span "(Experience) 01 Newbies" at bounding box center [1183, 296] width 186 height 14
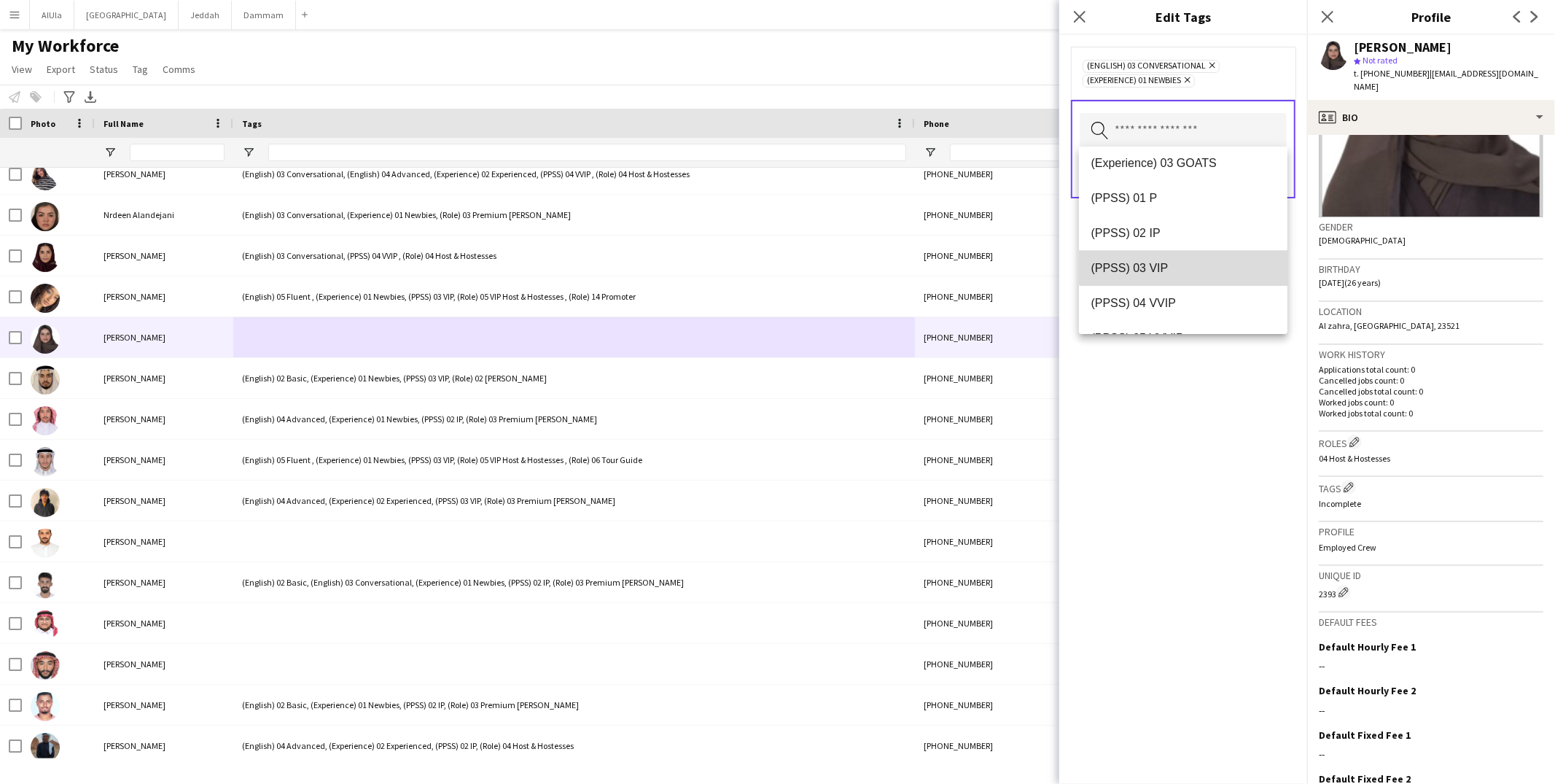
click at [1185, 251] on mat-option "(PPSS) 03 VIP" at bounding box center [1183, 268] width 209 height 35
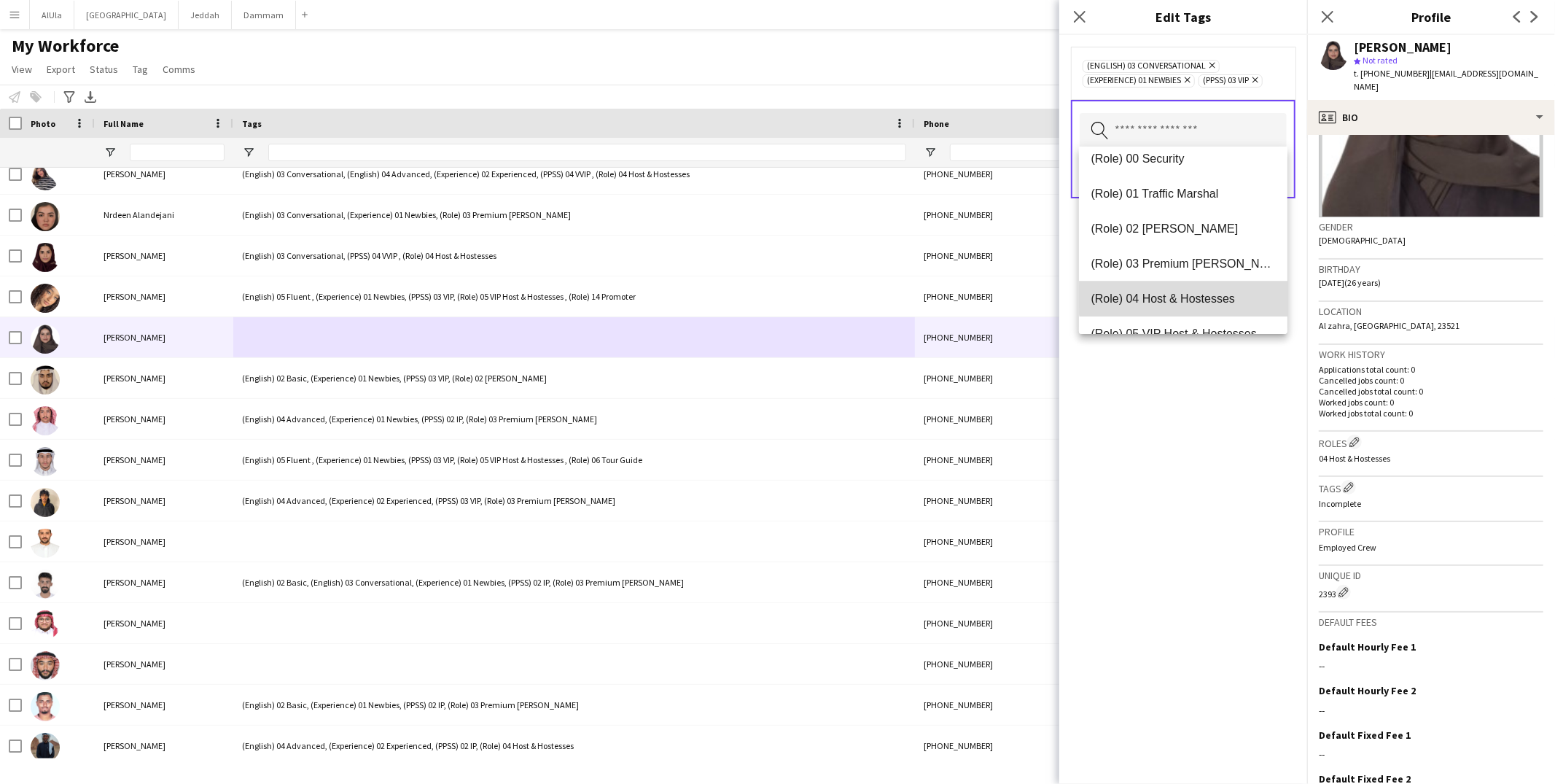
click at [1188, 296] on span "(Role) 04 Host & Hostesses" at bounding box center [1183, 298] width 186 height 14
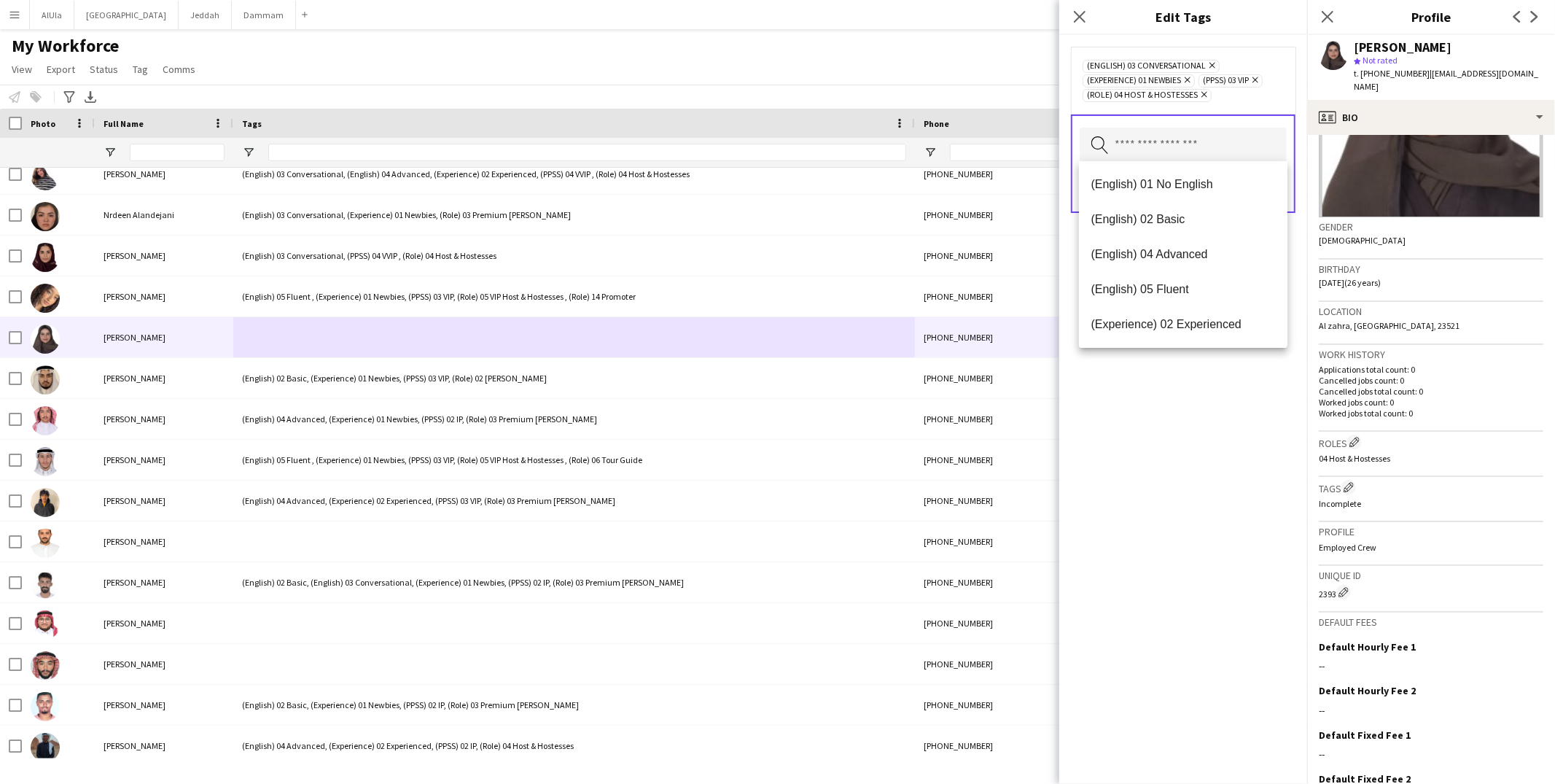
click at [1172, 399] on div "(English) 03 Conversational Remove (Experience) 01 Newbies Remove (PPSS) 03 VIP…" at bounding box center [1183, 409] width 248 height 749
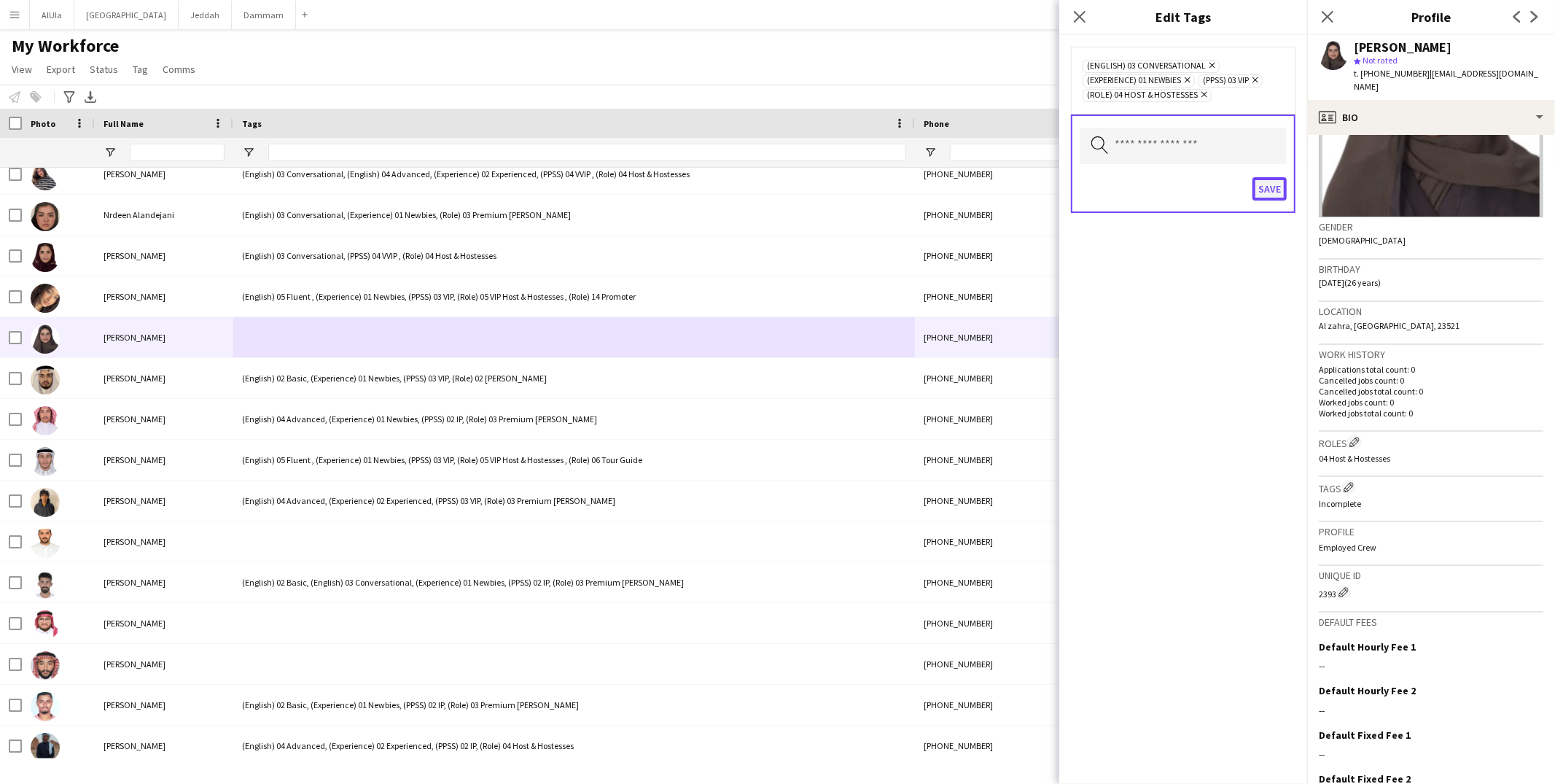
click at [1268, 189] on button "Save" at bounding box center [1269, 188] width 34 height 23
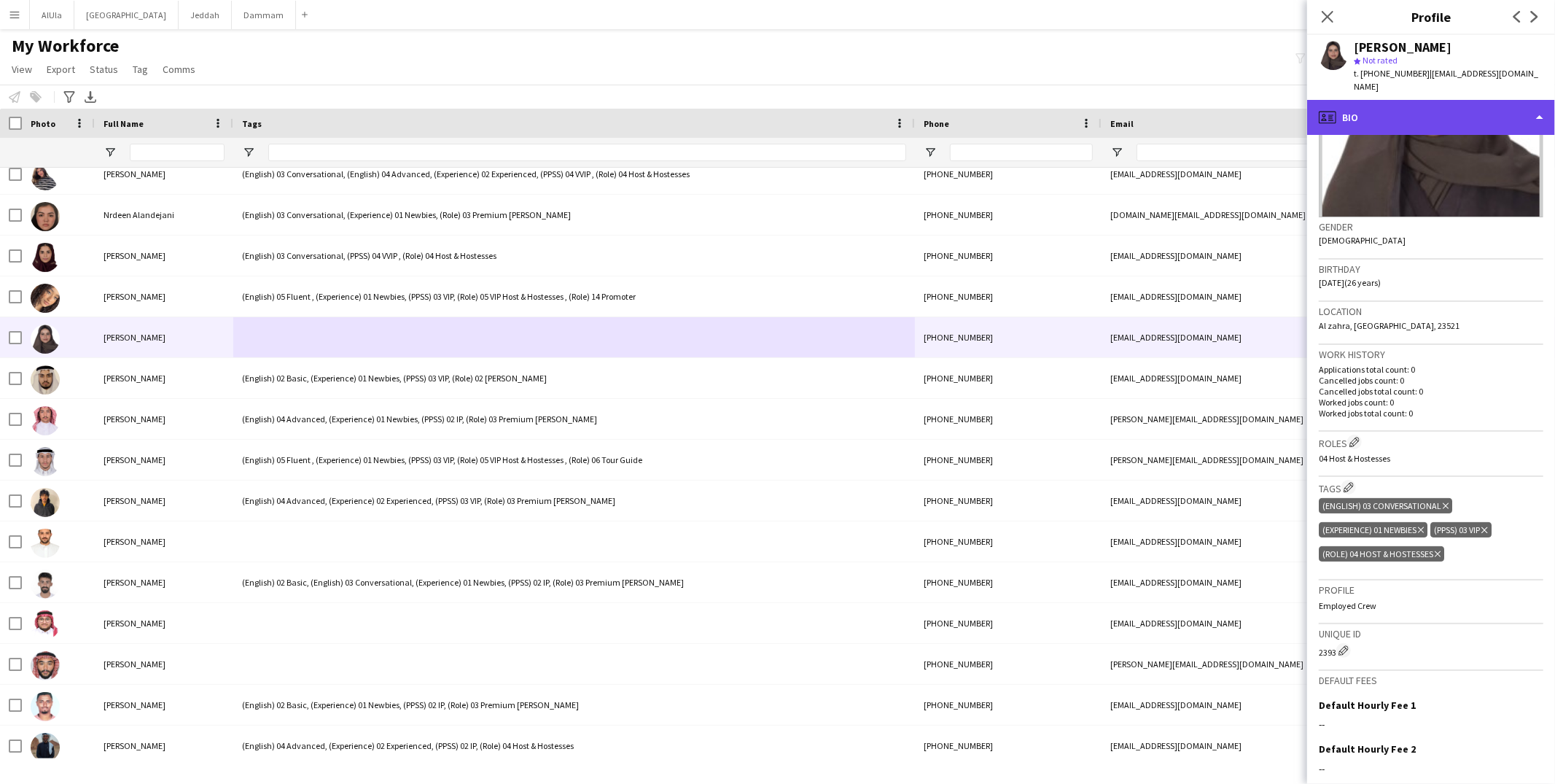
click at [1382, 115] on div "profile Bio" at bounding box center [1431, 117] width 248 height 35
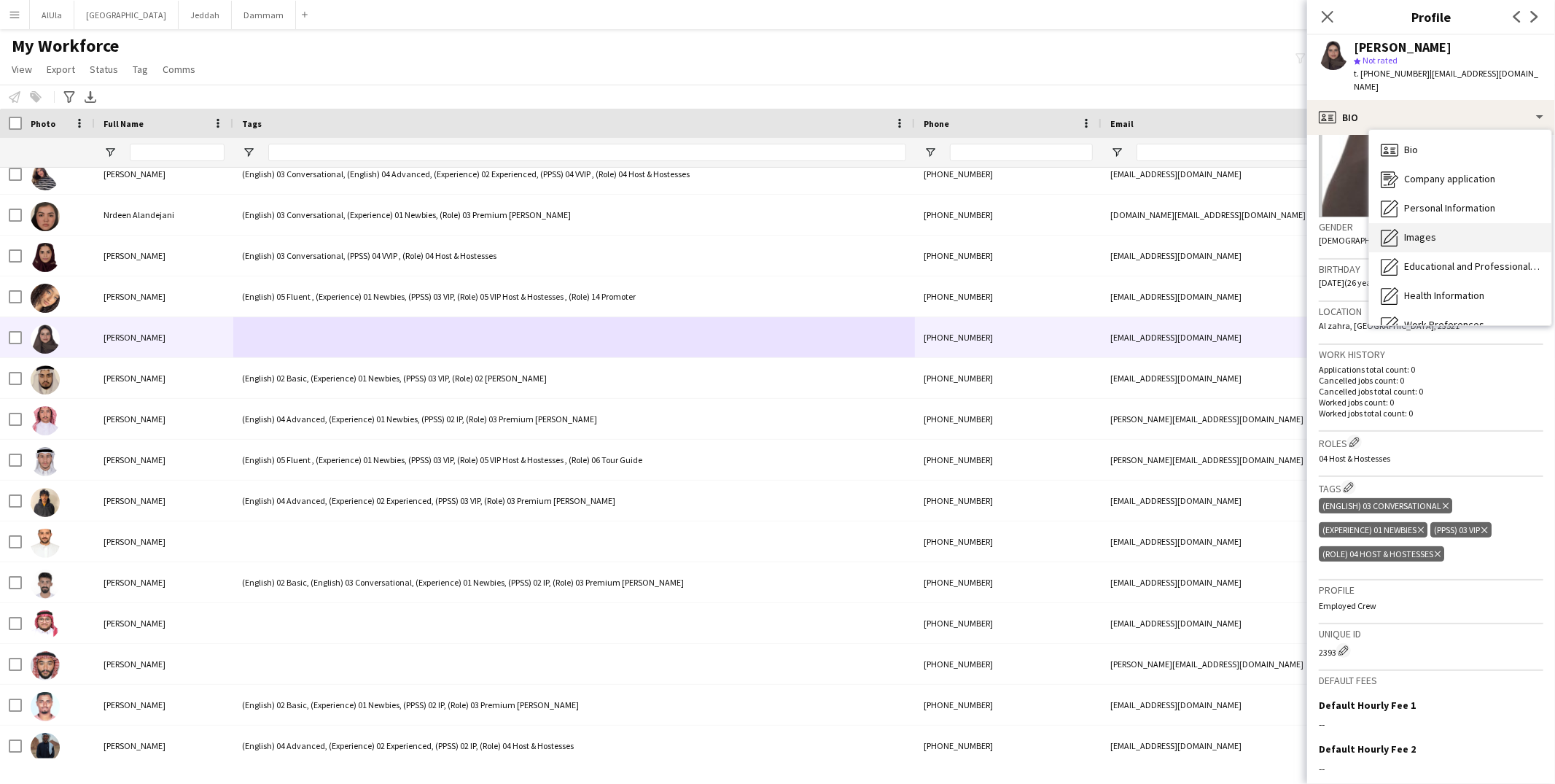
click at [1414, 230] on span "Images" at bounding box center [1420, 237] width 32 height 13
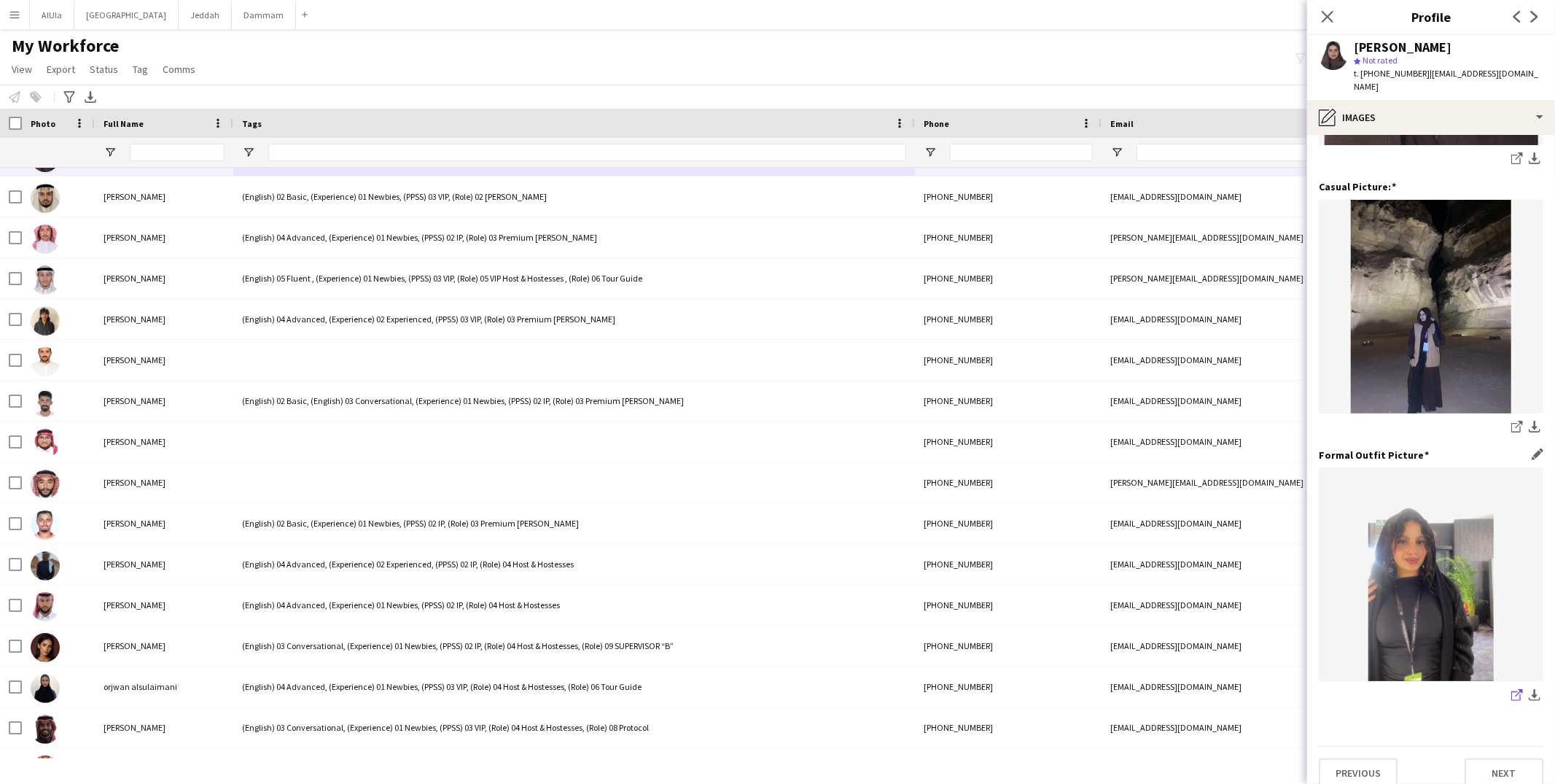
click at [1511, 689] on icon "share-external-link-1" at bounding box center [1517, 695] width 12 height 12
click at [1511, 420] on app-icon "share-external-link-1" at bounding box center [1517, 428] width 12 height 15
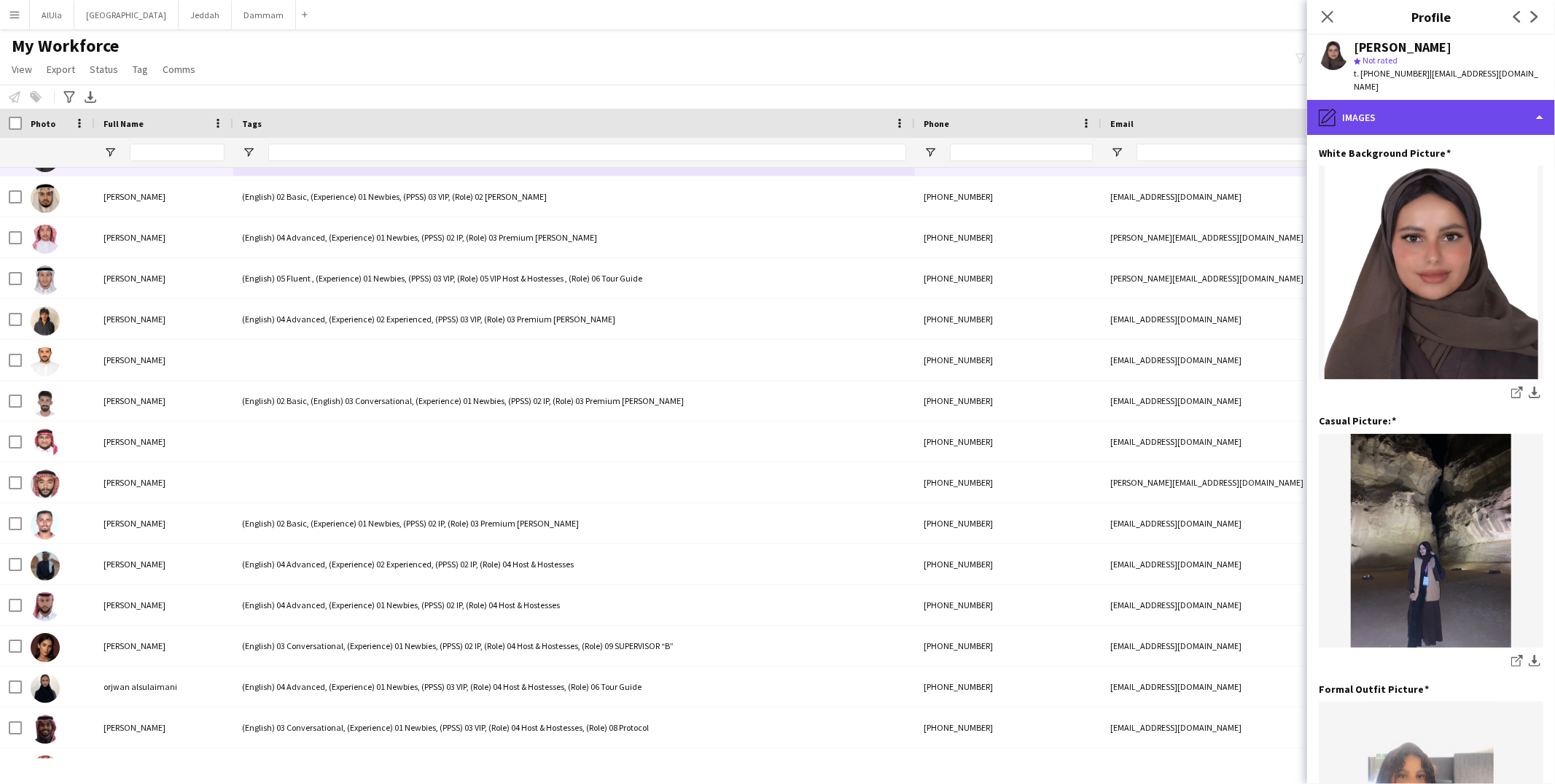
click at [1373, 108] on div "pencil4 Images" at bounding box center [1431, 117] width 248 height 35
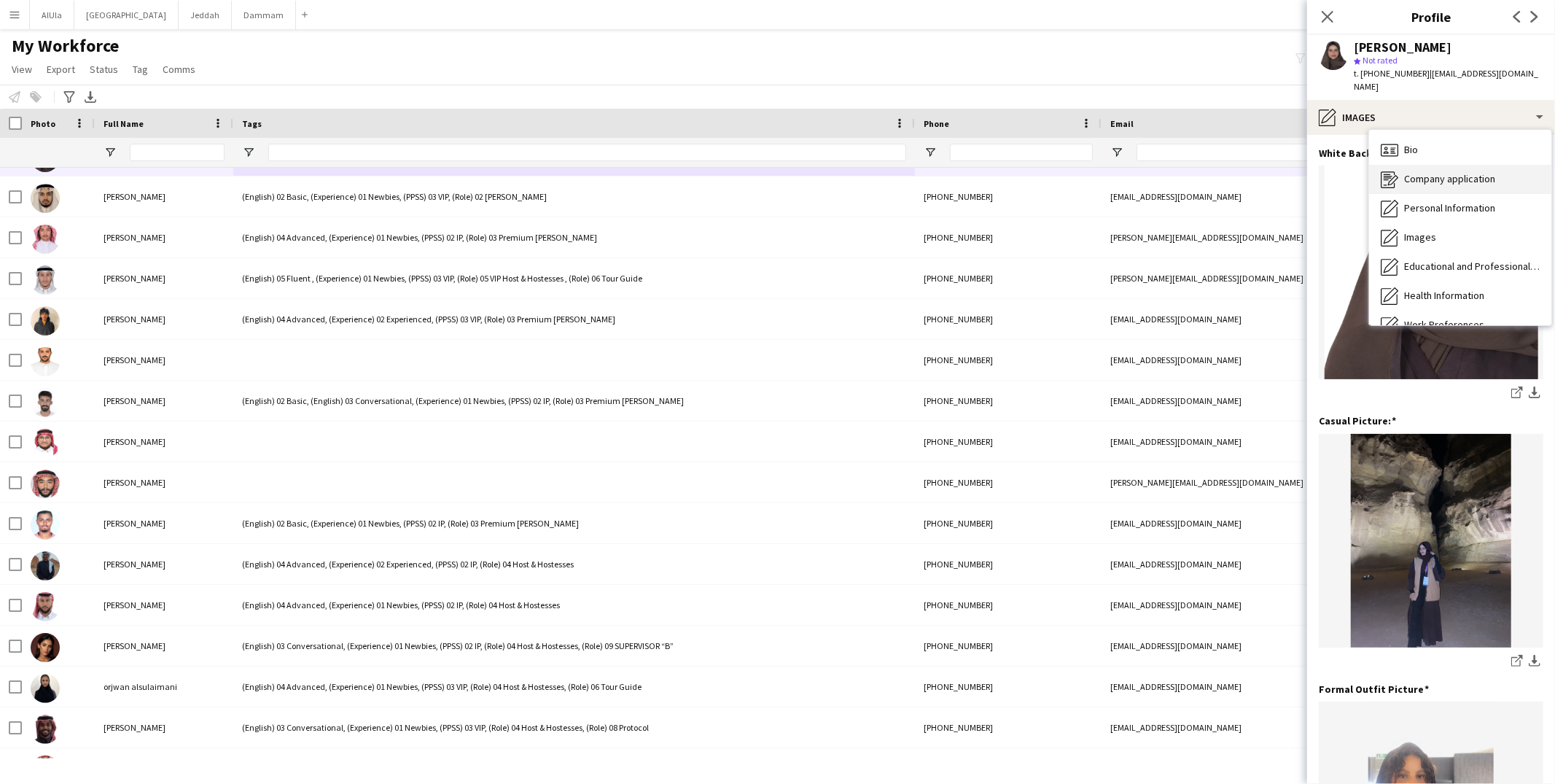
click at [1405, 165] on div "Company application Company application" at bounding box center [1459, 179] width 182 height 29
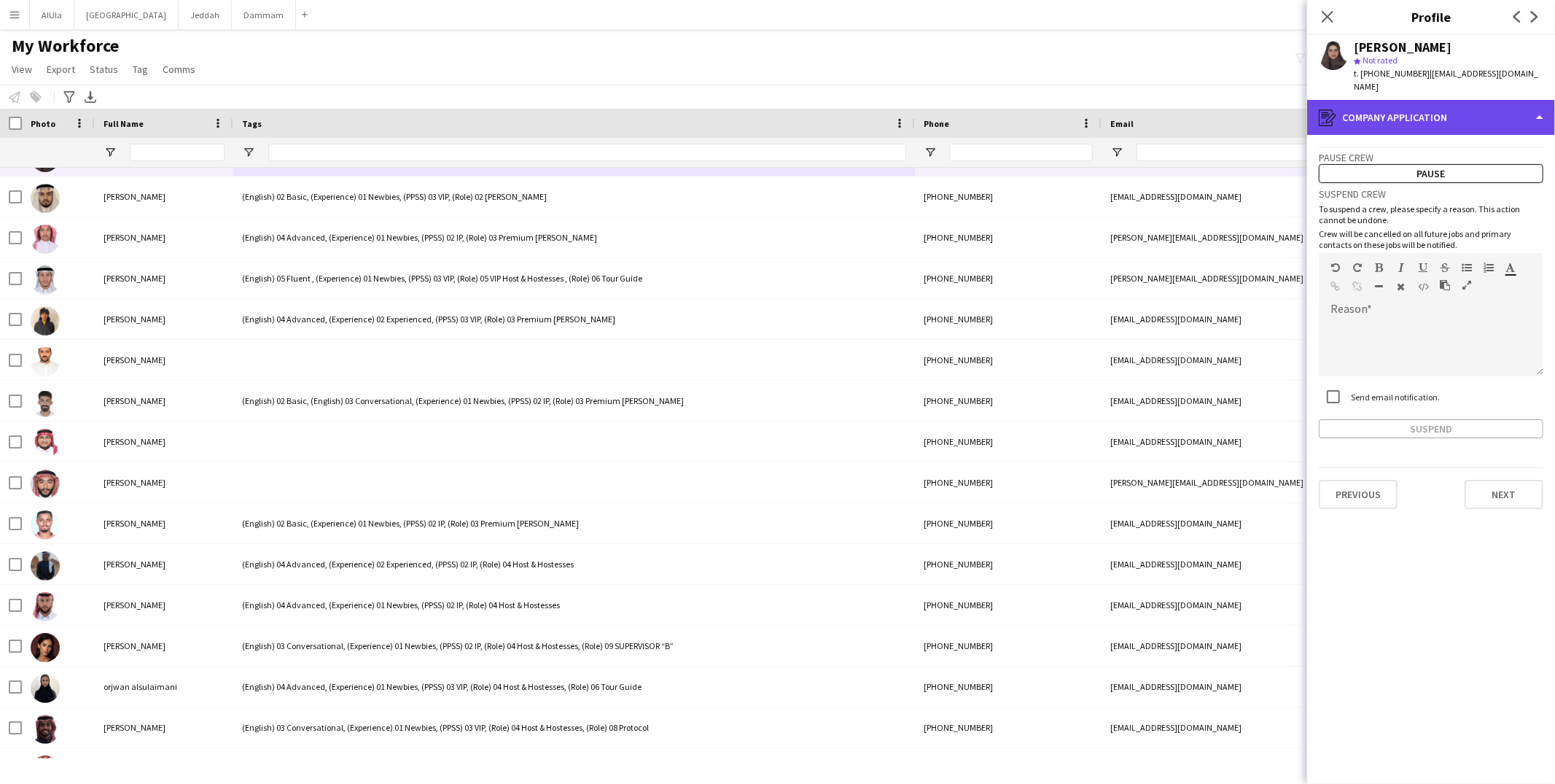
click at [1393, 111] on div "register Company application" at bounding box center [1431, 117] width 248 height 35
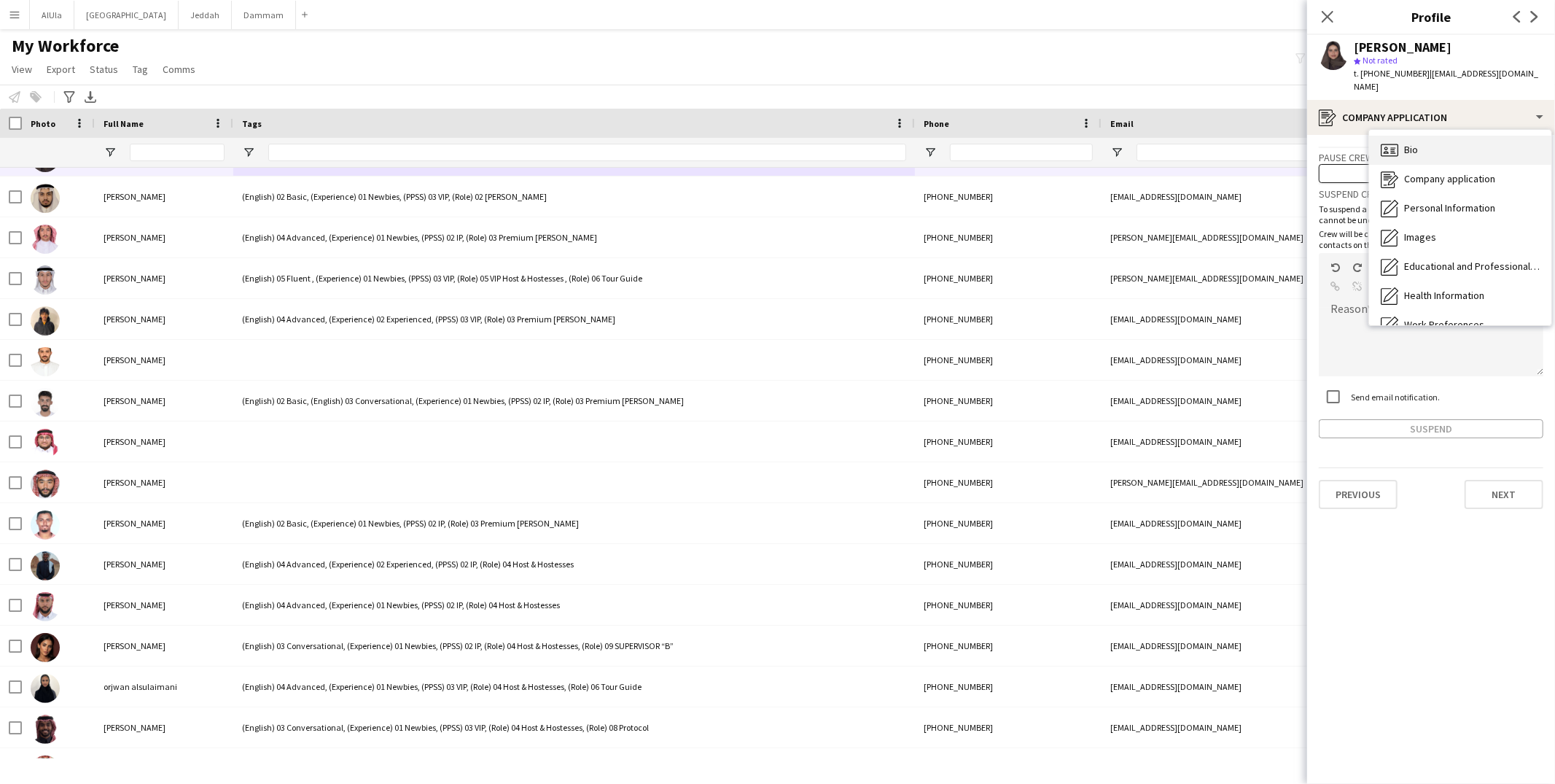
click at [1398, 140] on div "Bio Bio" at bounding box center [1459, 149] width 182 height 29
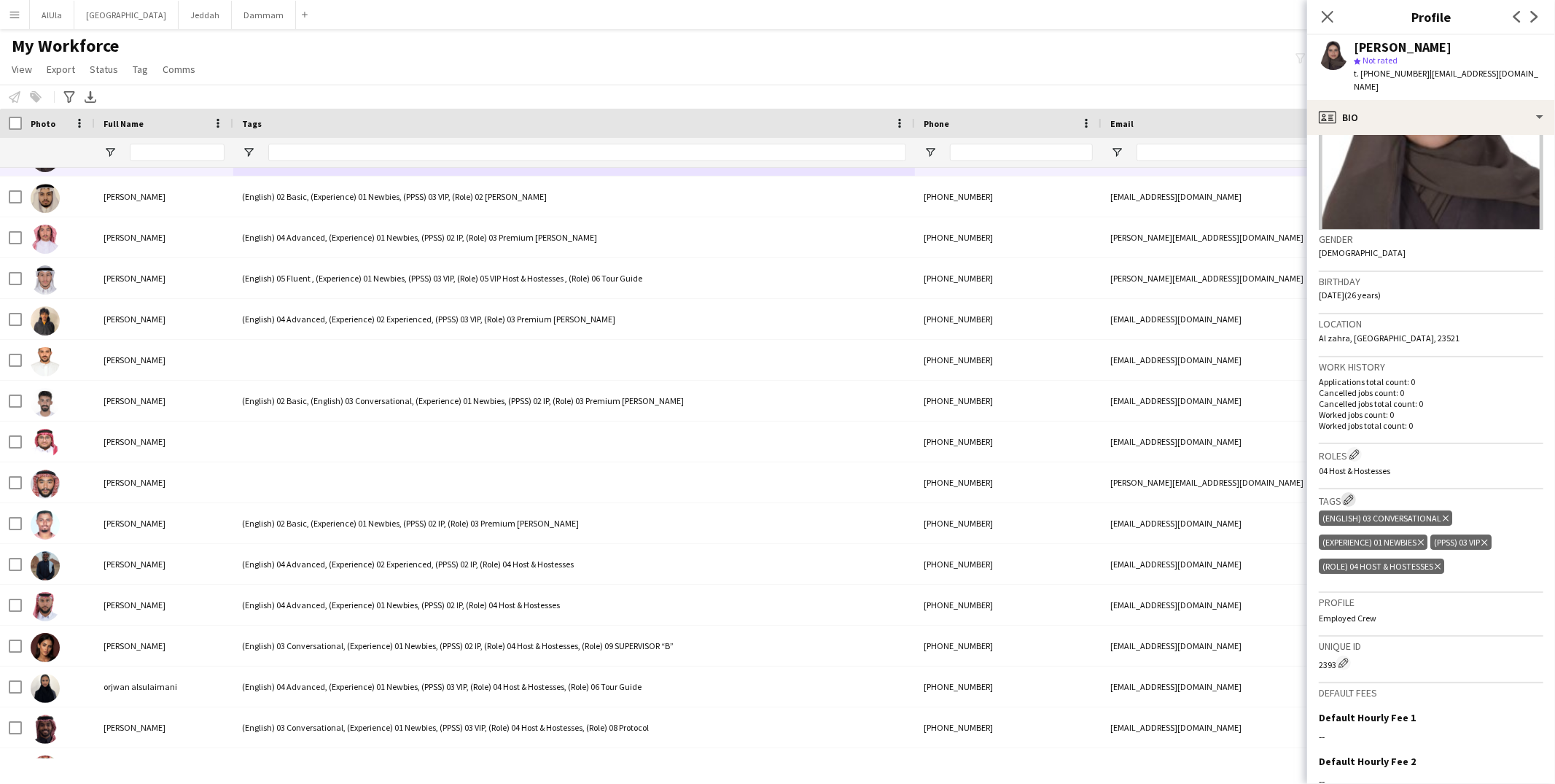
click at [1348, 494] on app-icon "Edit crew company tags" at bounding box center [1348, 499] width 10 height 10
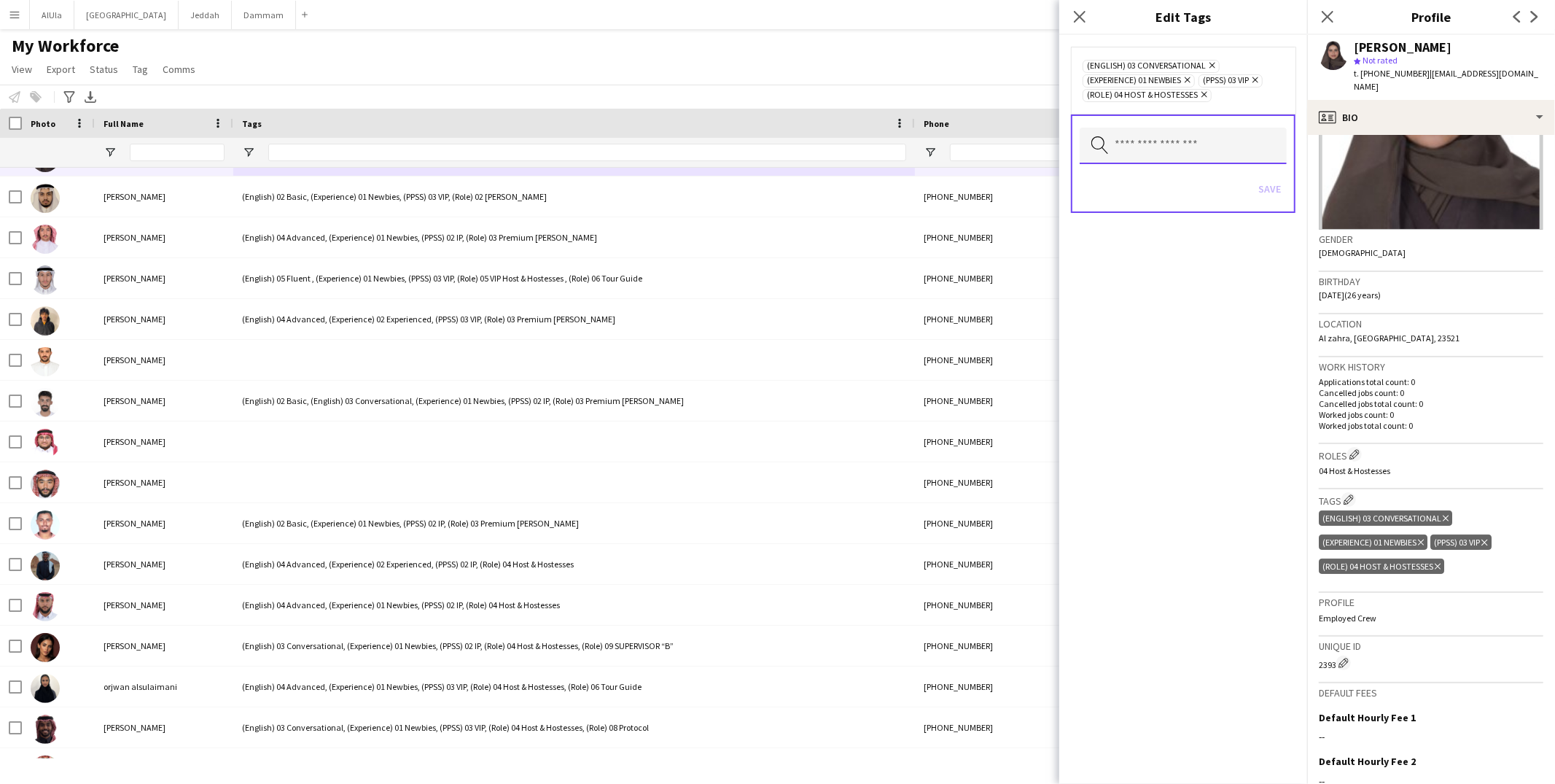
click at [1149, 152] on input "text" at bounding box center [1183, 145] width 207 height 36
click at [1152, 220] on mat-option "(PPSS) 02 IP" at bounding box center [1183, 214] width 209 height 35
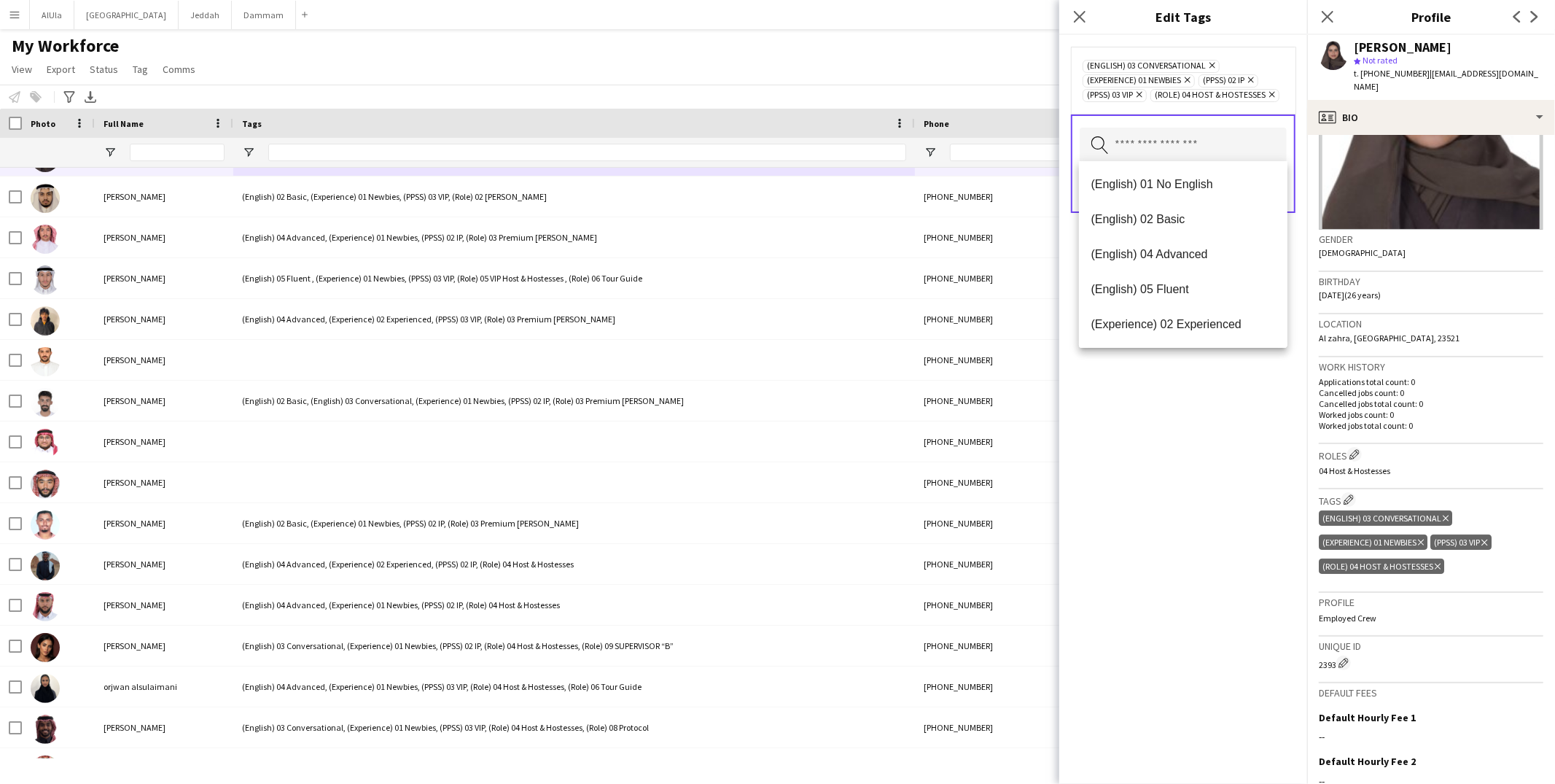
click at [1141, 92] on icon at bounding box center [1139, 95] width 6 height 6
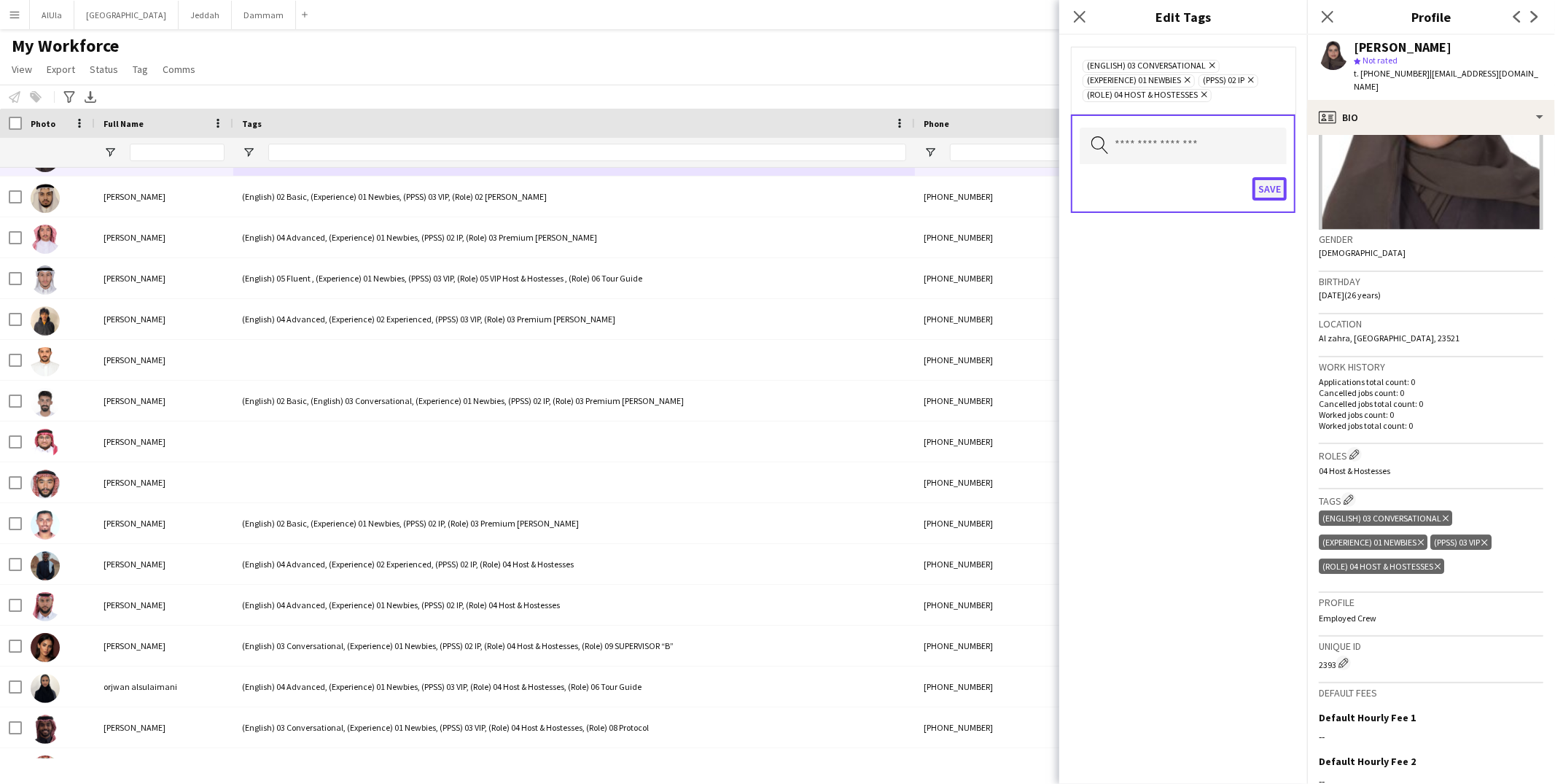
click at [1259, 182] on button "Save" at bounding box center [1269, 188] width 34 height 23
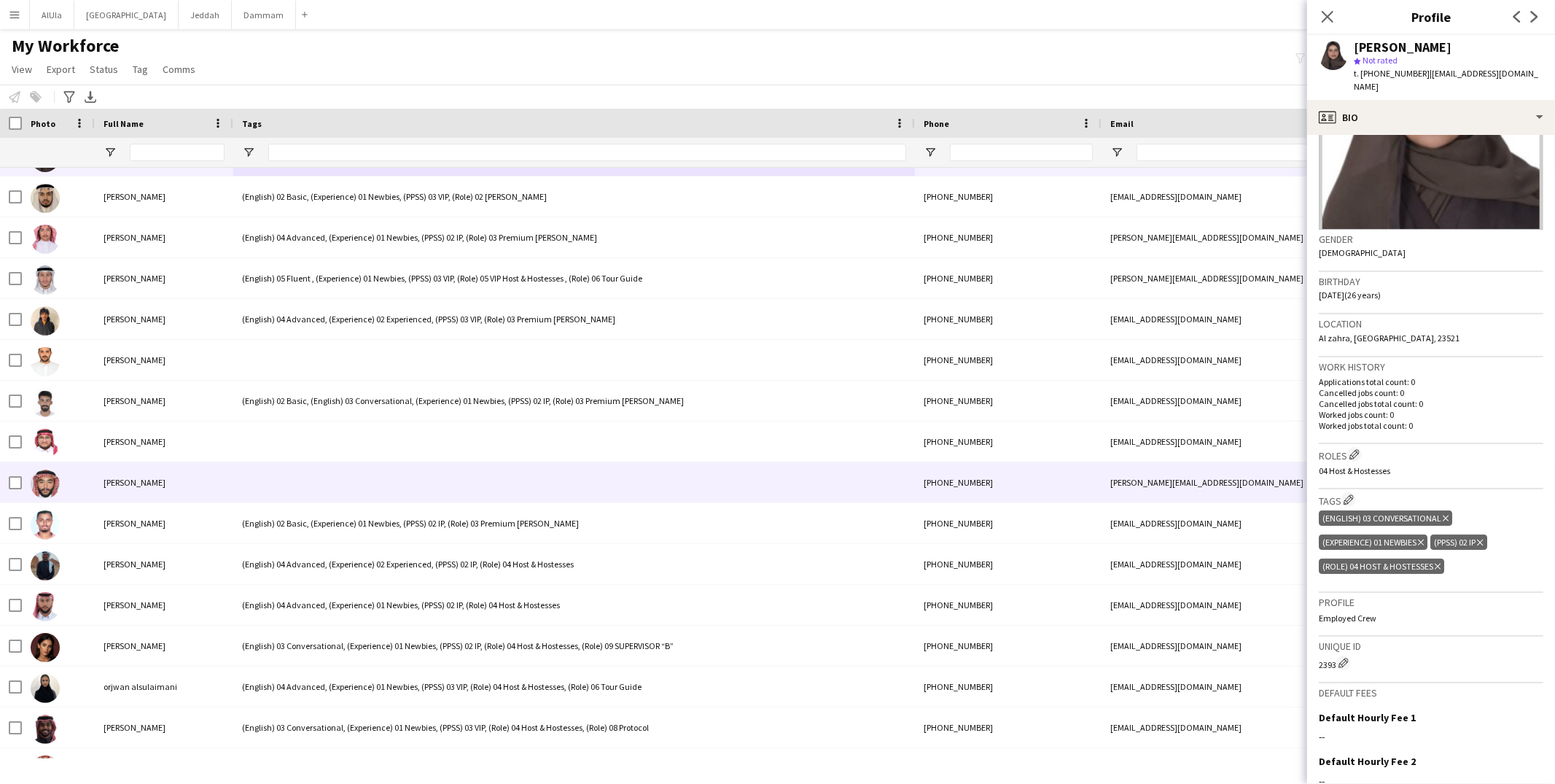
click at [282, 476] on div at bounding box center [573, 482] width 681 height 40
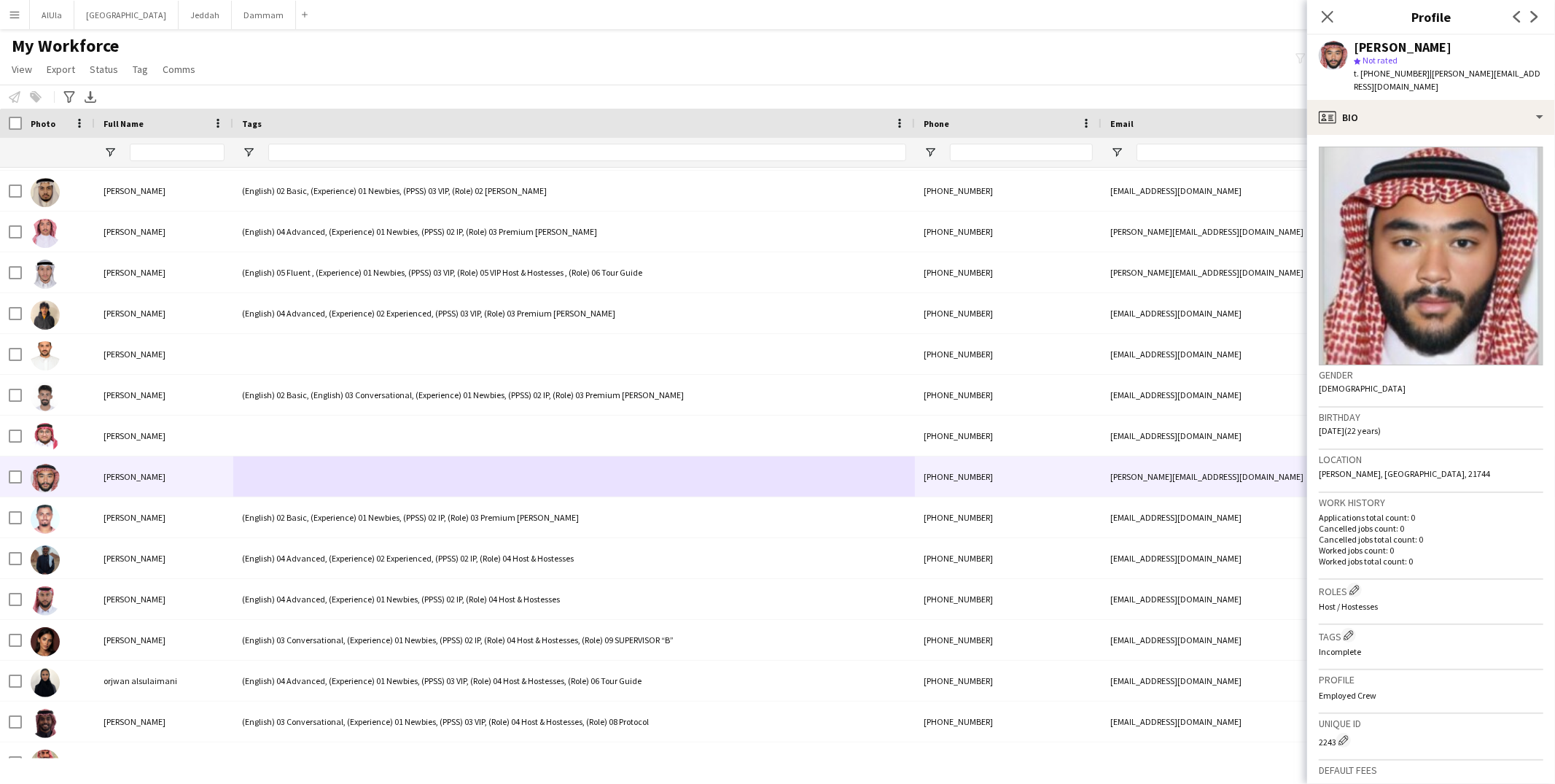
click at [1366, 135] on app-crew-profile-bio "Gender Male Birthday 06-02-2003 (22 years) Location Abhur, Jeddah, 21744 Work h…" at bounding box center [1431, 460] width 248 height 649
click at [1371, 116] on div "profile Bio" at bounding box center [1431, 117] width 248 height 35
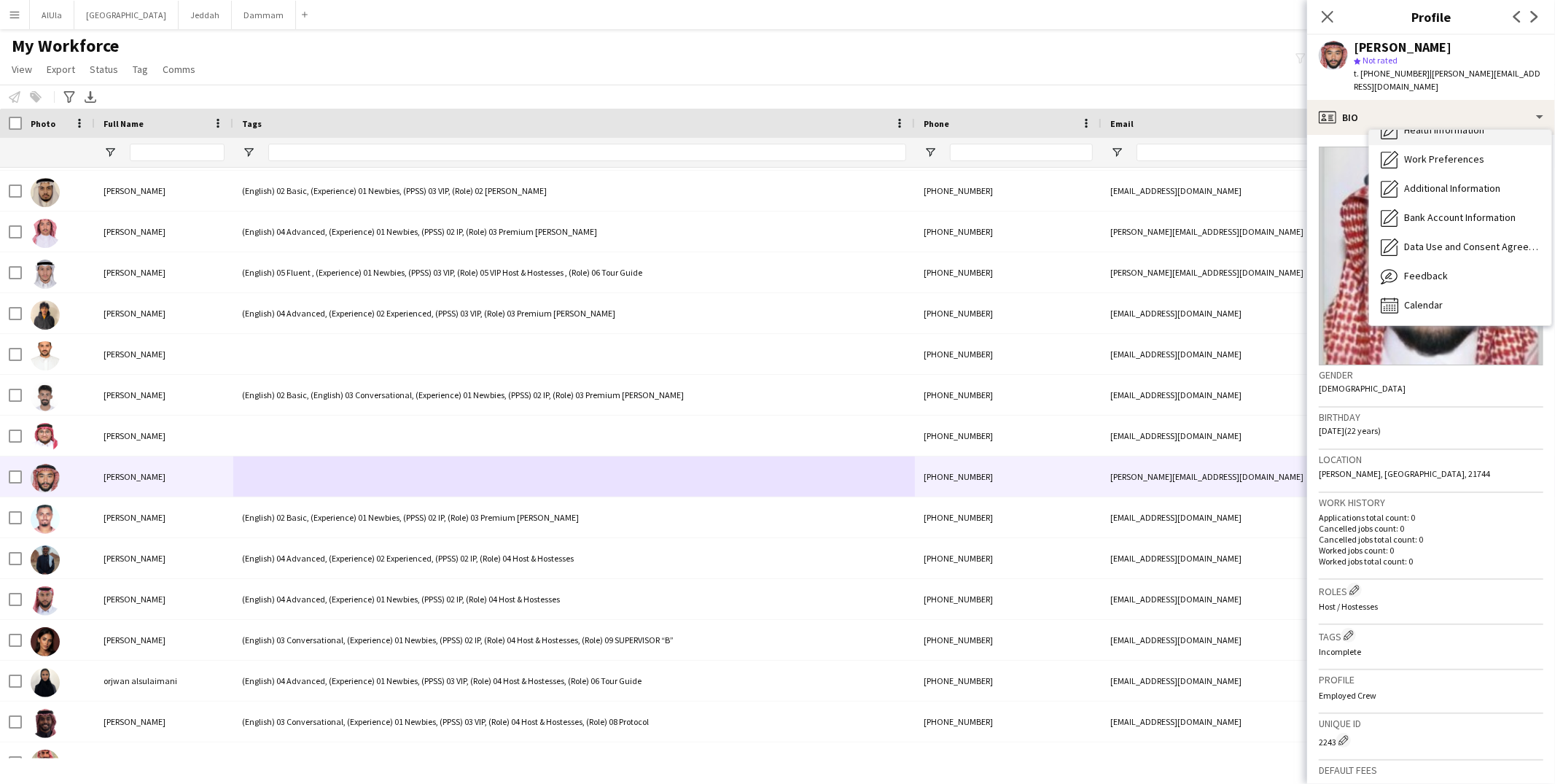
click at [1448, 291] on div "Calendar Calendar" at bounding box center [1459, 305] width 182 height 29
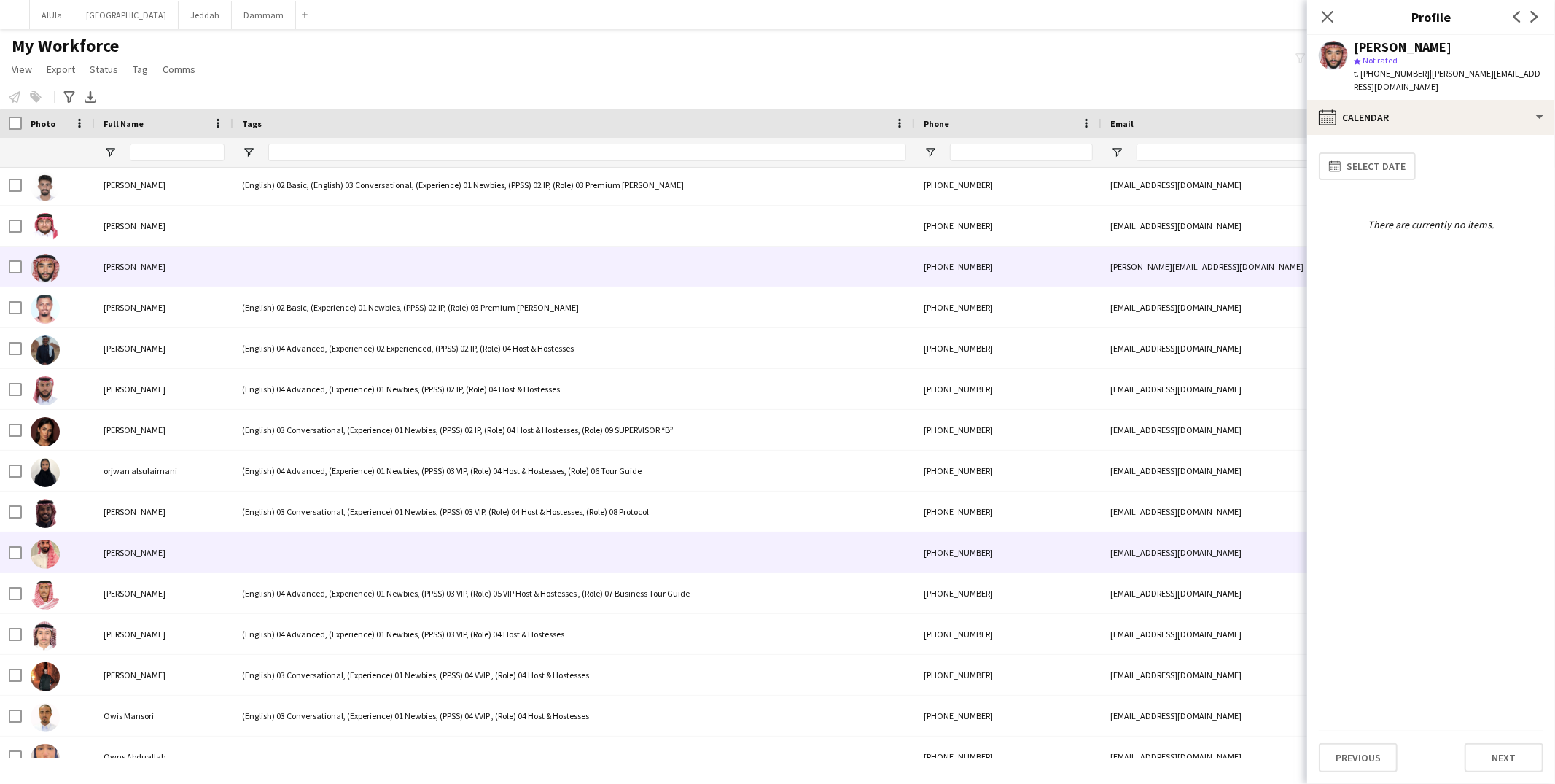
click at [336, 563] on div at bounding box center [573, 552] width 681 height 40
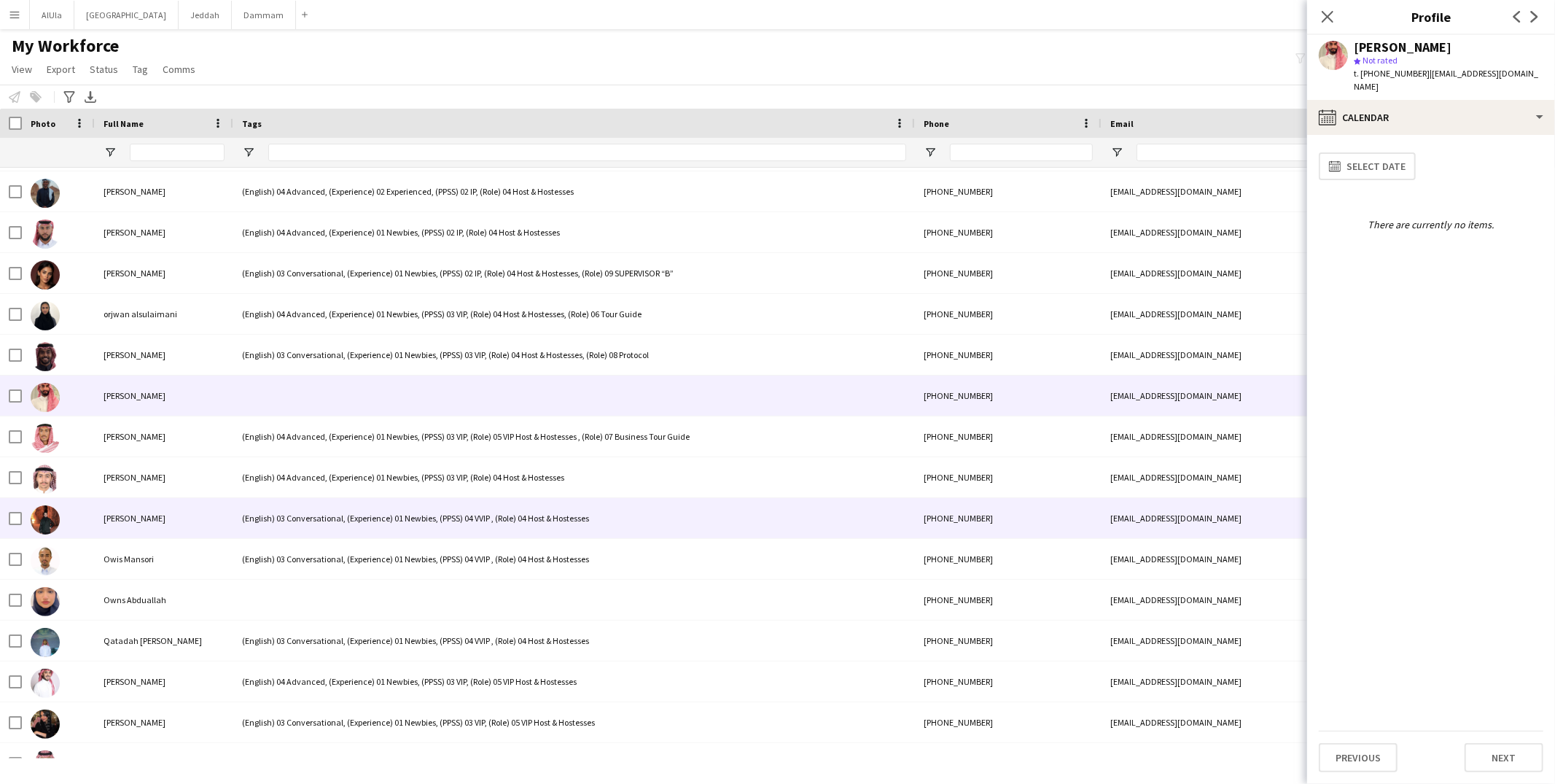
scroll to position [54347, 0]
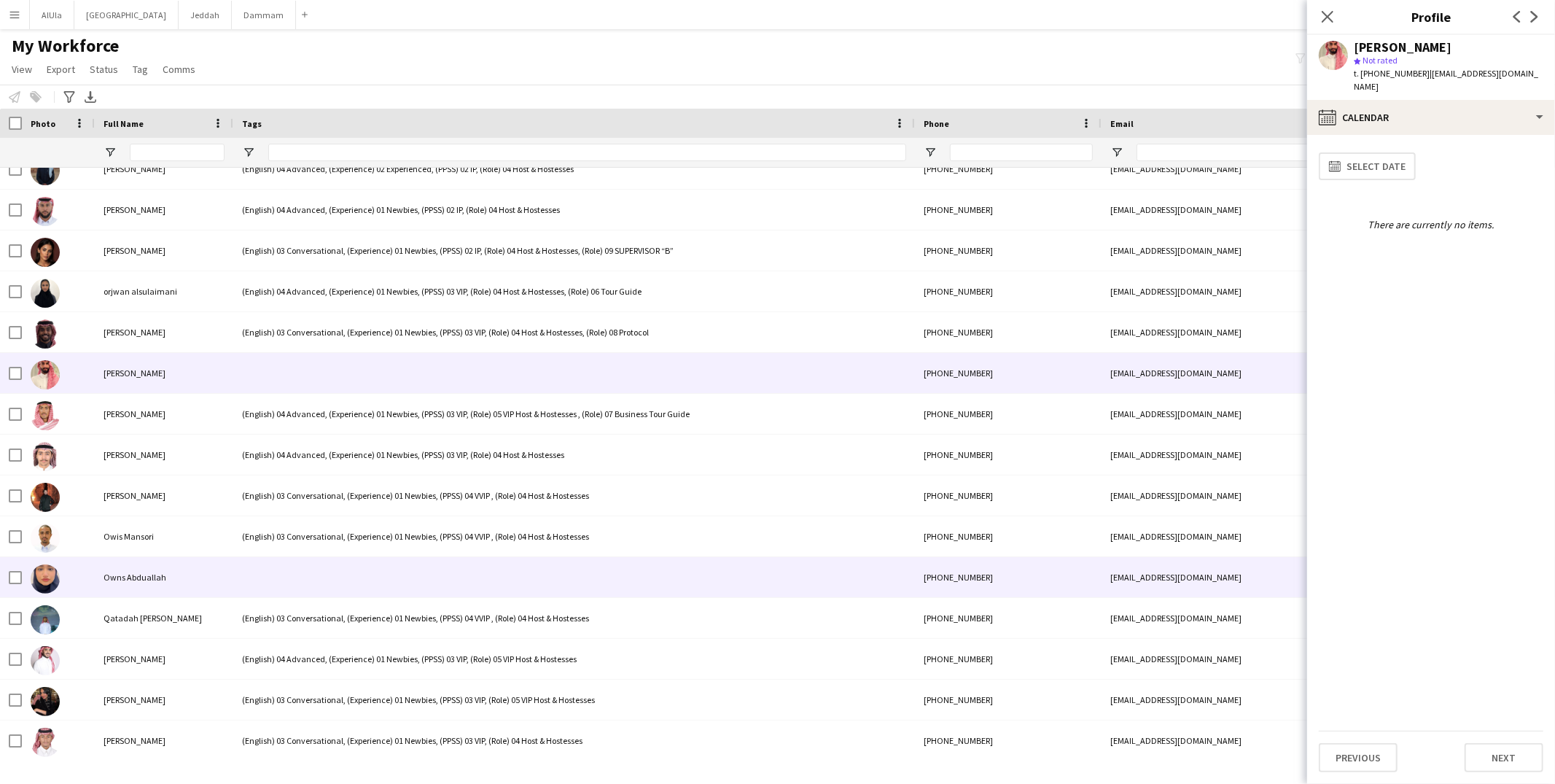
click at [388, 564] on div at bounding box center [573, 576] width 681 height 40
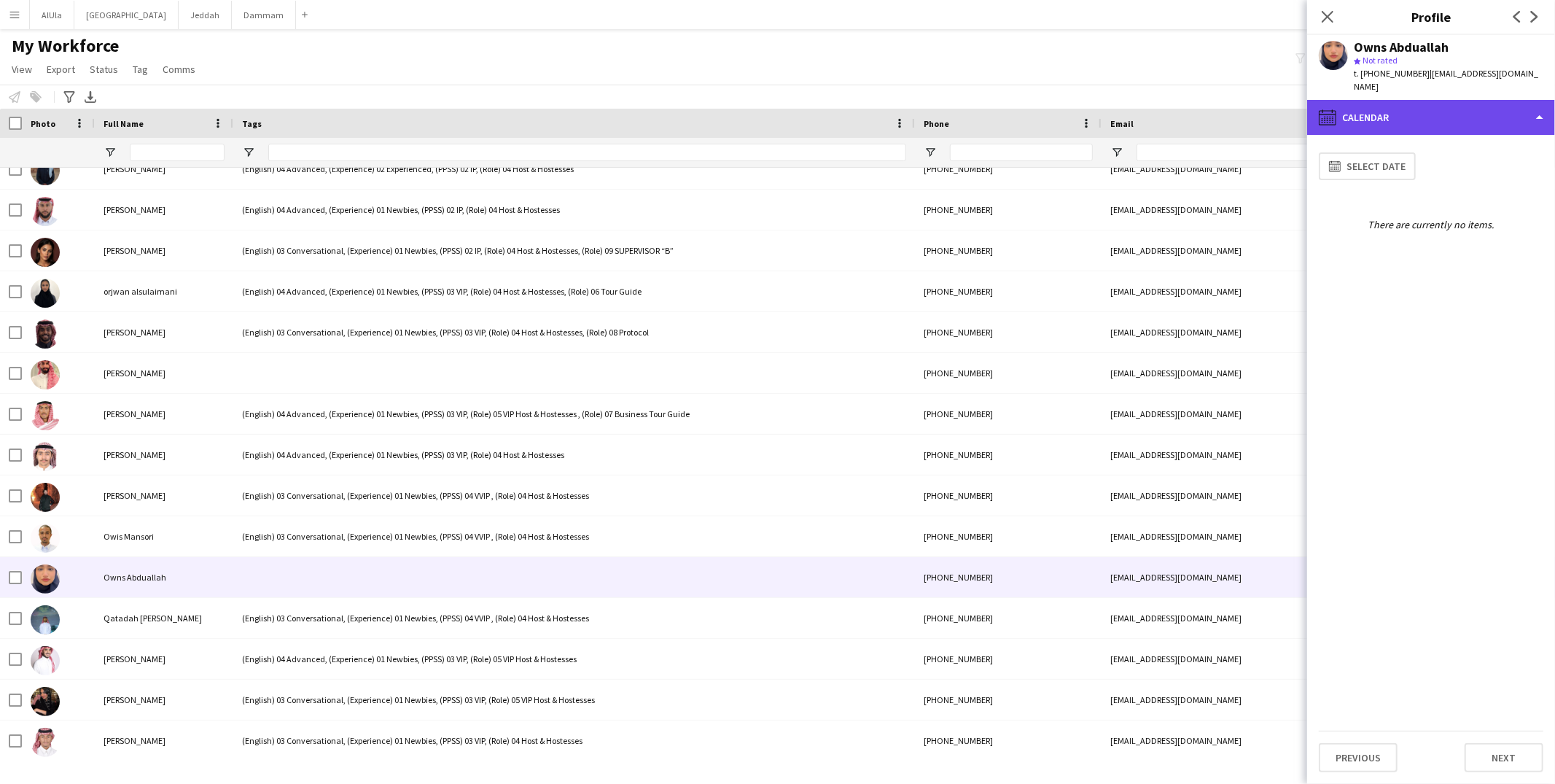
click at [1399, 103] on div "calendar-full Calendar" at bounding box center [1431, 117] width 248 height 35
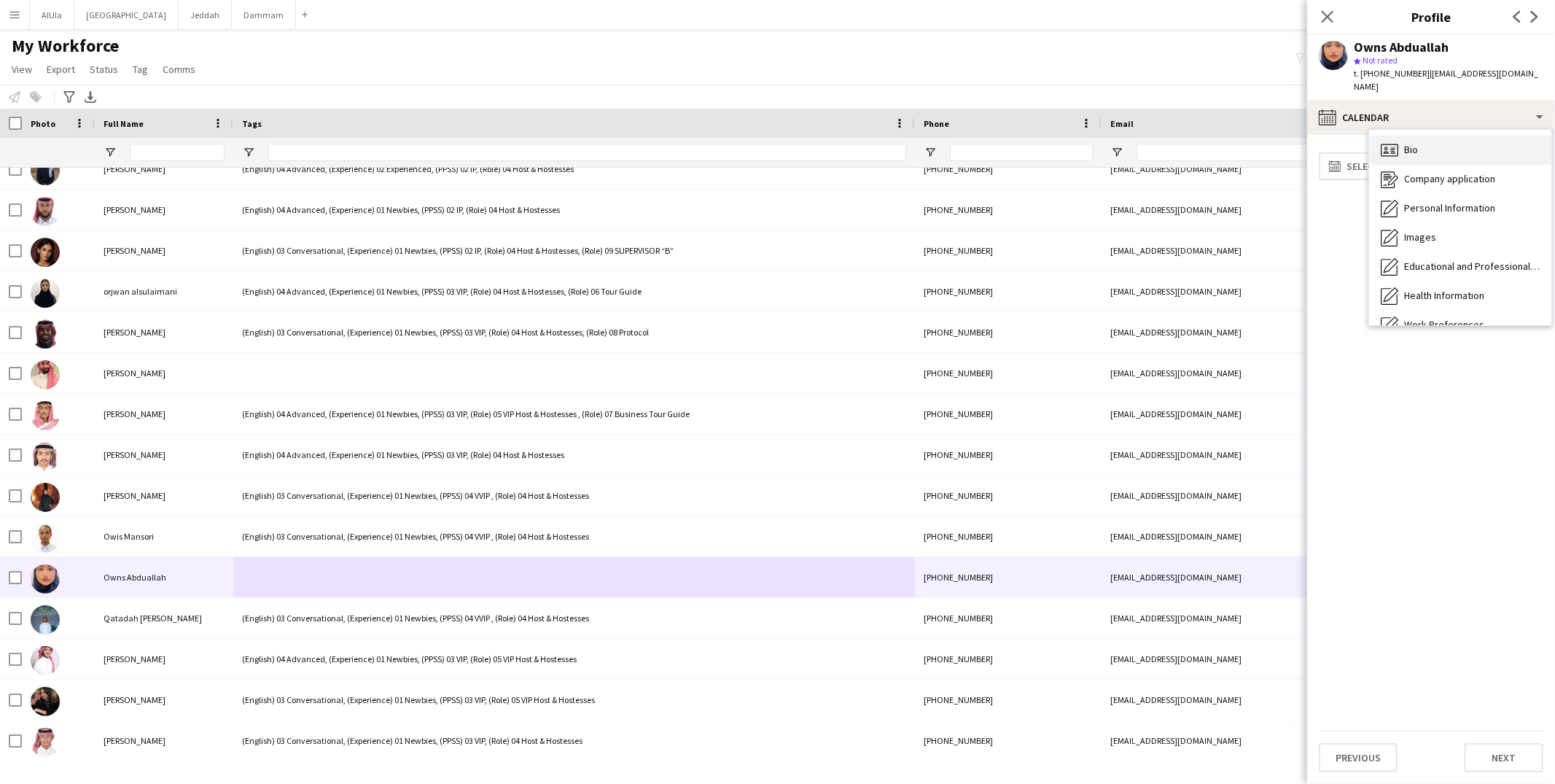
click at [1395, 135] on div "Bio Bio" at bounding box center [1459, 149] width 182 height 29
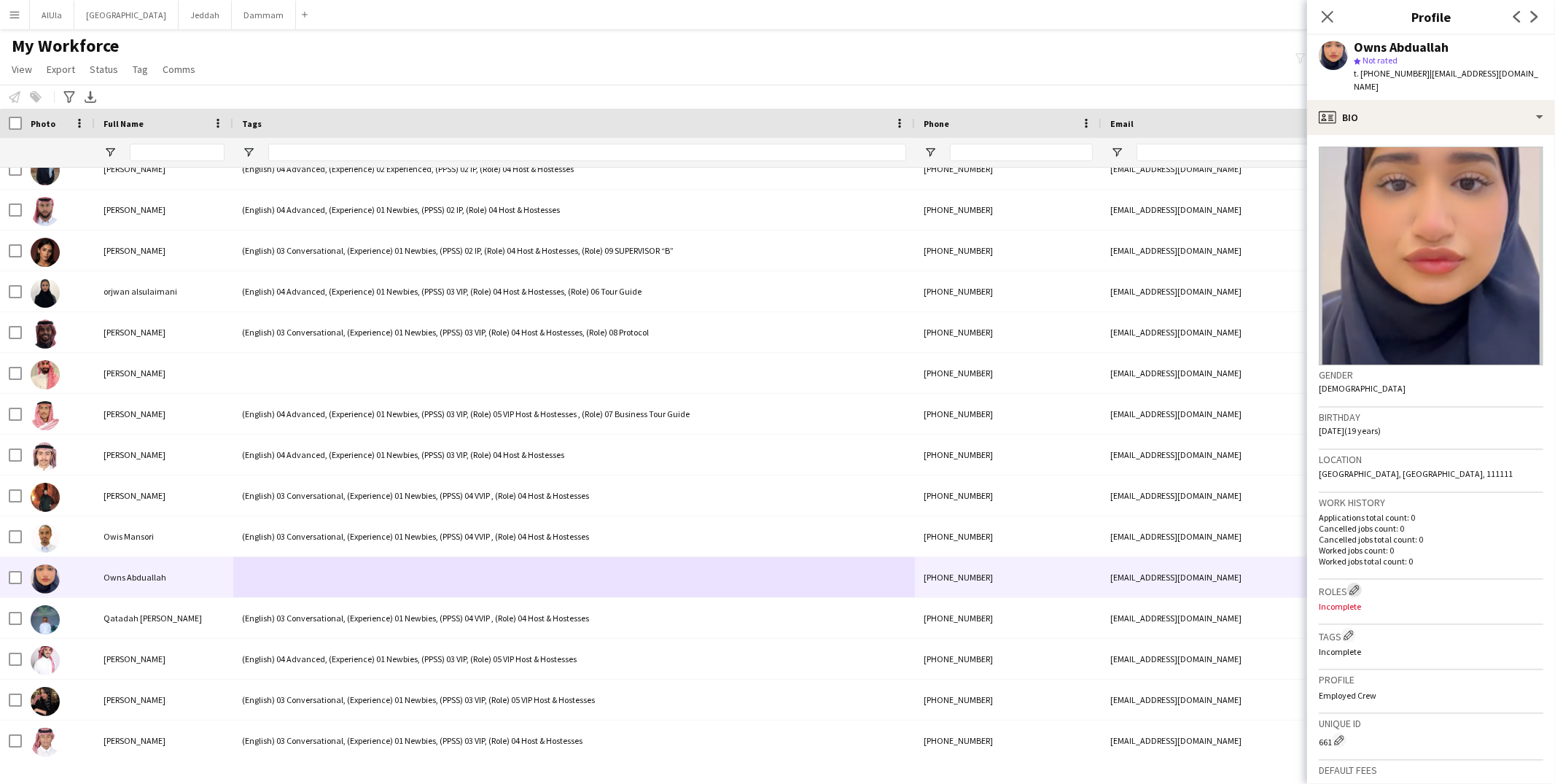
click at [1356, 585] on app-icon "Edit crew company roles" at bounding box center [1354, 589] width 10 height 10
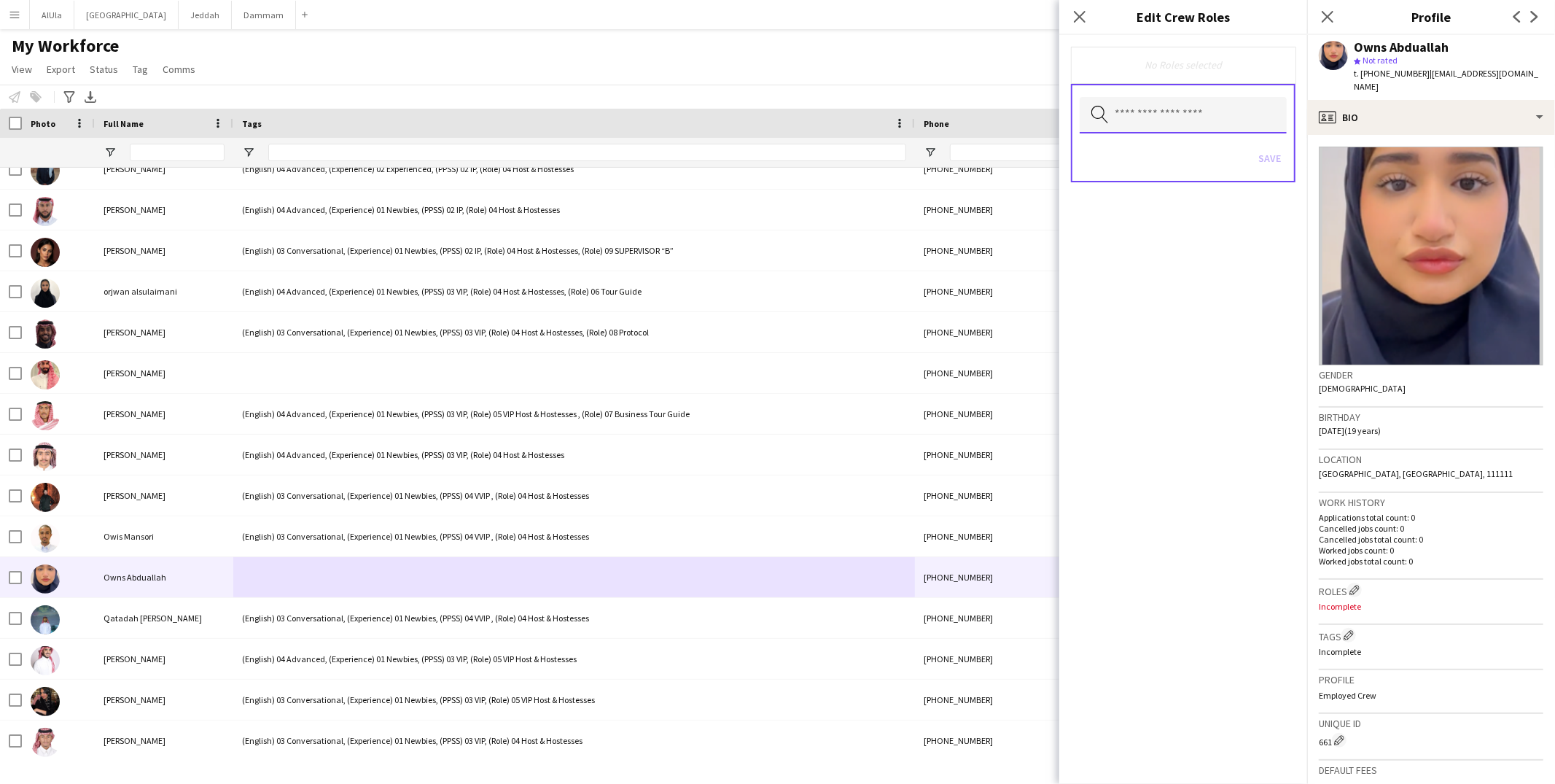
click at [1179, 125] on input "text" at bounding box center [1183, 115] width 207 height 36
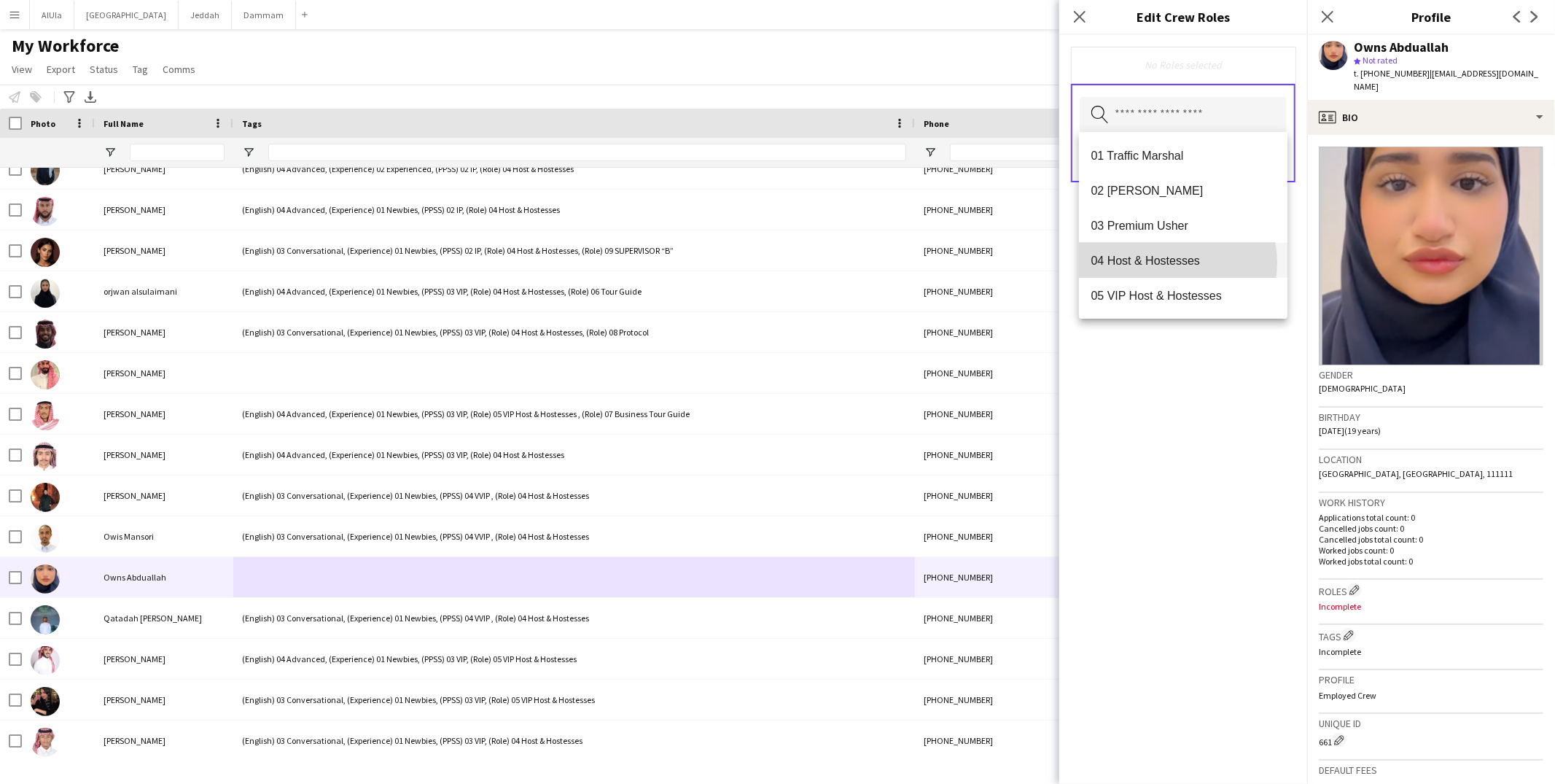
click at [1171, 262] on span "04 Host & Hostesses" at bounding box center [1183, 260] width 186 height 14
drag, startPoint x: 1178, startPoint y: 449, endPoint x: 1185, endPoint y: 433, distance: 17.5
click at [1178, 449] on div "04 Host & Hostesses Remove Search by role type Save" at bounding box center [1183, 409] width 248 height 749
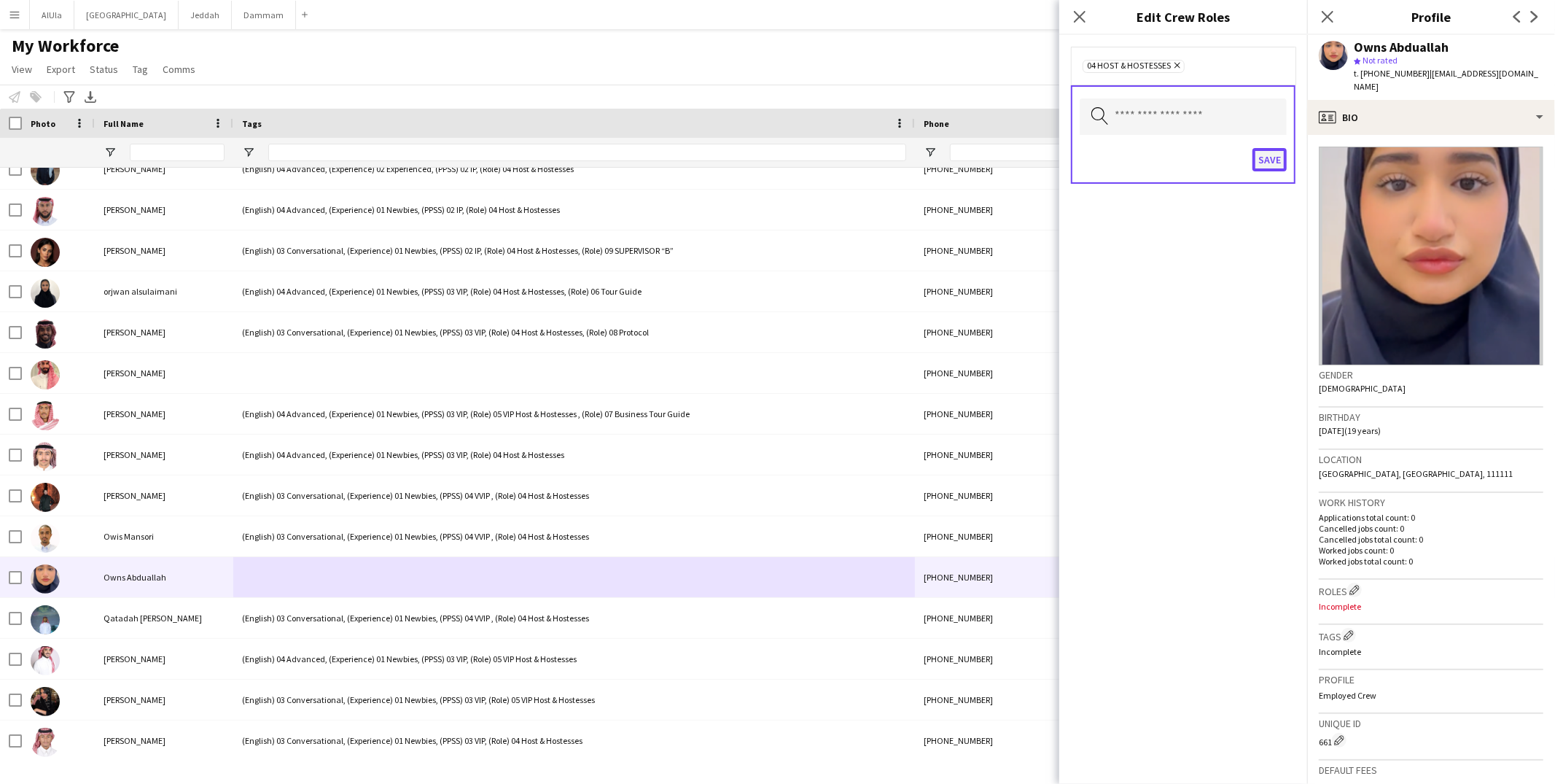
click at [1266, 157] on button "Save" at bounding box center [1269, 159] width 34 height 23
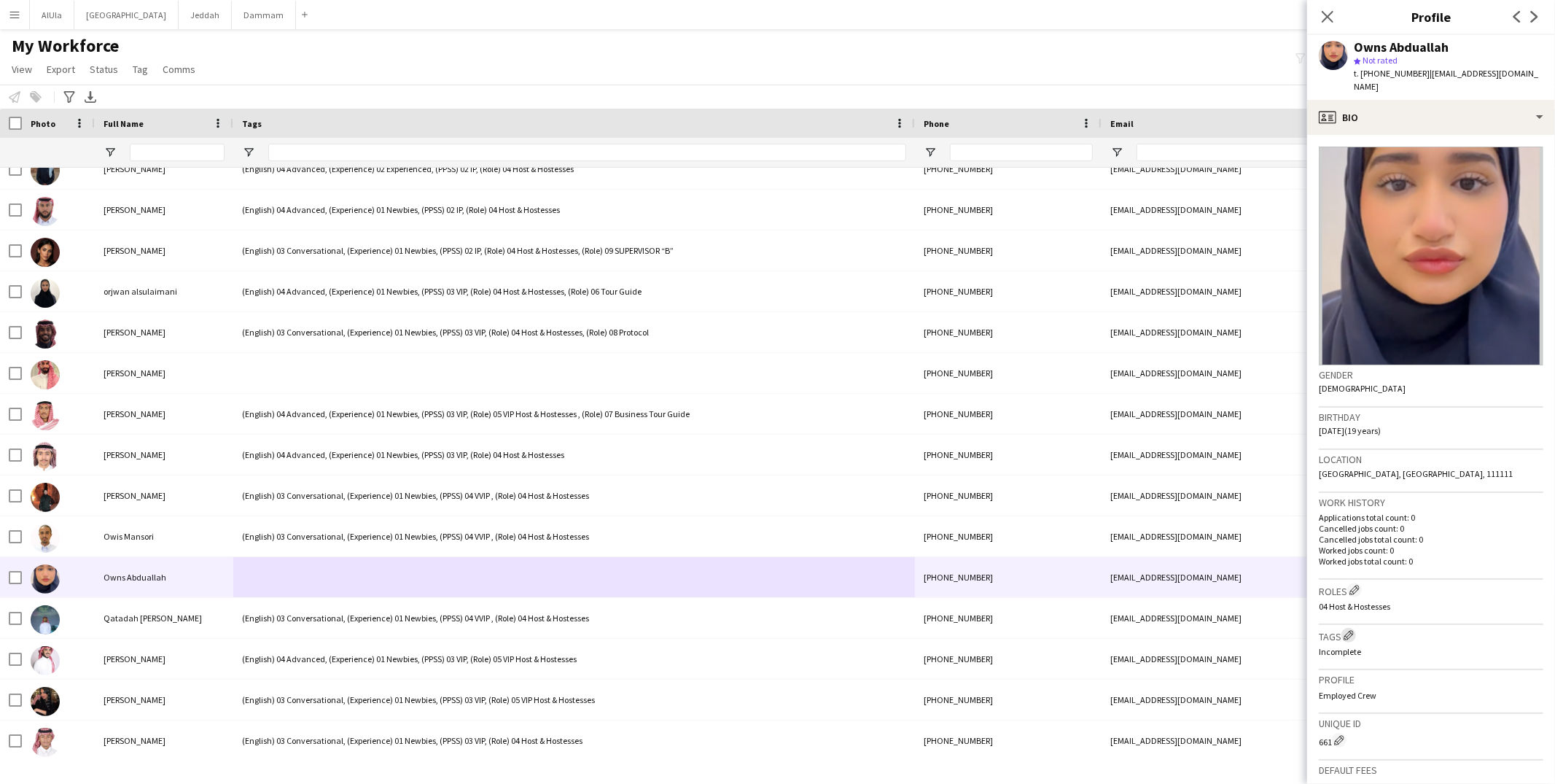
click at [1347, 630] on app-icon "Edit crew company tags" at bounding box center [1348, 635] width 10 height 10
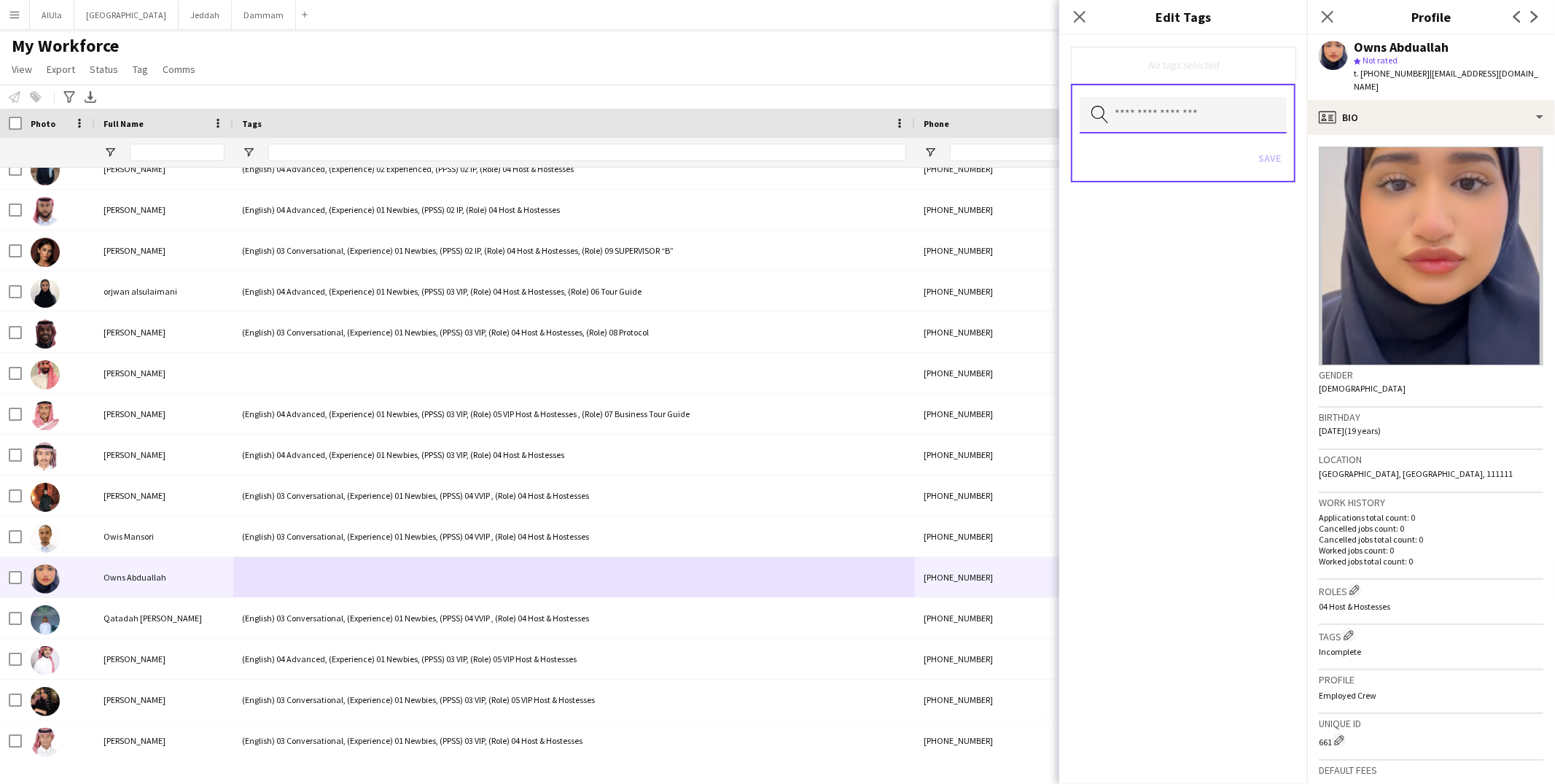
click at [1193, 114] on input "text" at bounding box center [1183, 115] width 207 height 36
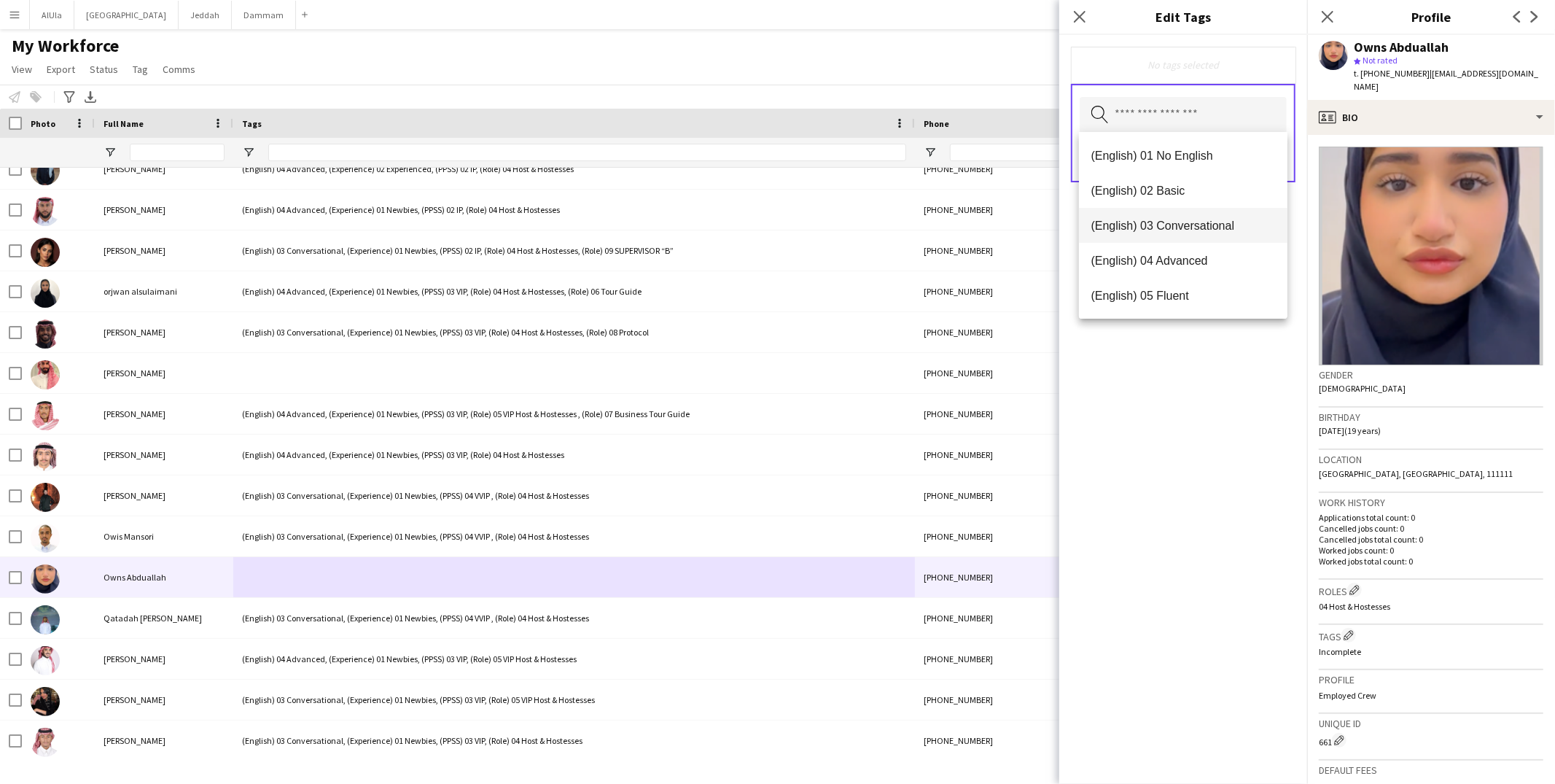
click at [1187, 232] on mat-option "(English) 03 Conversational" at bounding box center [1183, 226] width 209 height 35
click at [1179, 302] on span "(Experience) 01 Newbies" at bounding box center [1183, 296] width 186 height 14
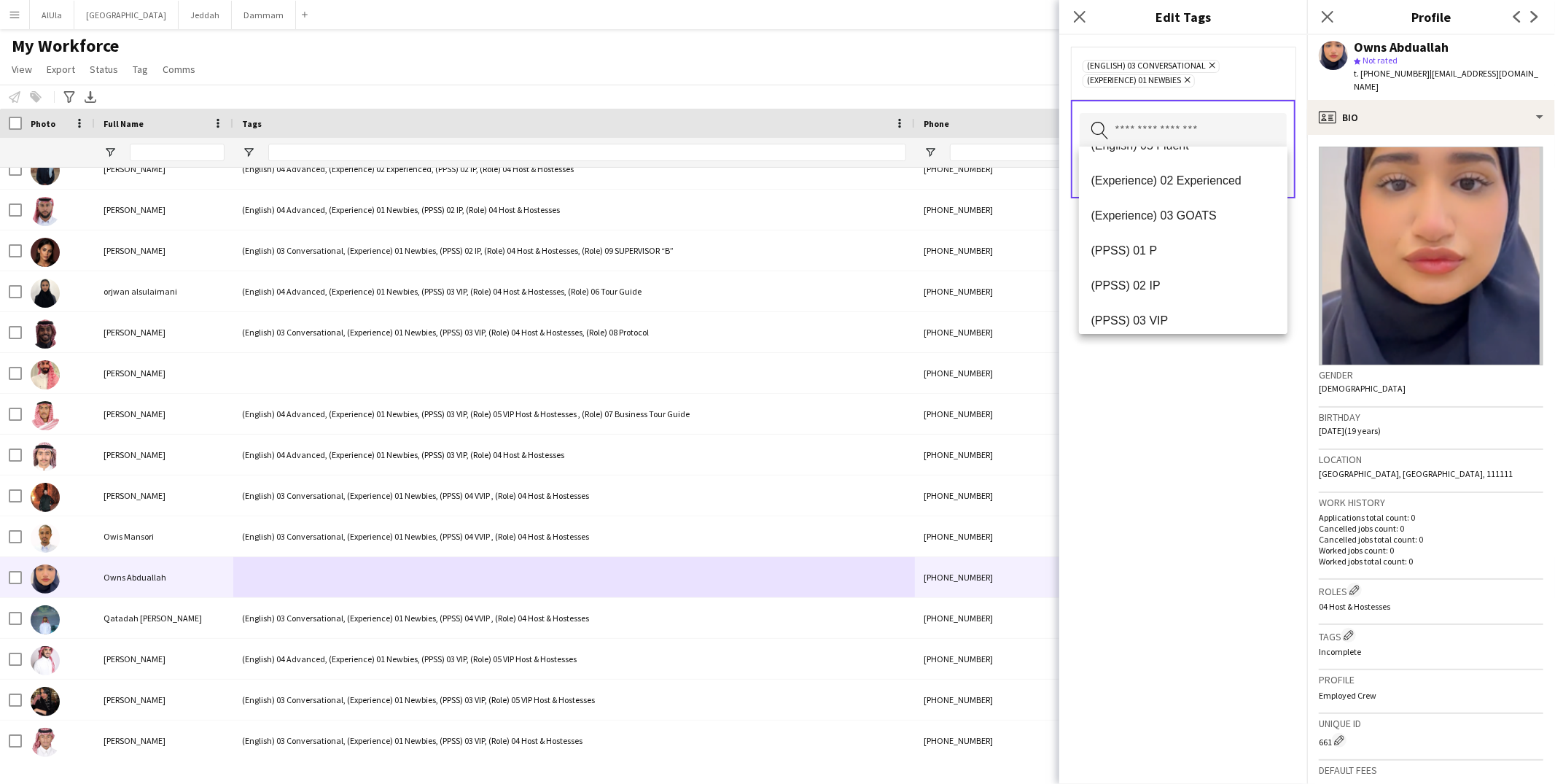
scroll to position [149, 0]
click at [1191, 263] on span "(PPSS) 02 IP" at bounding box center [1183, 266] width 186 height 14
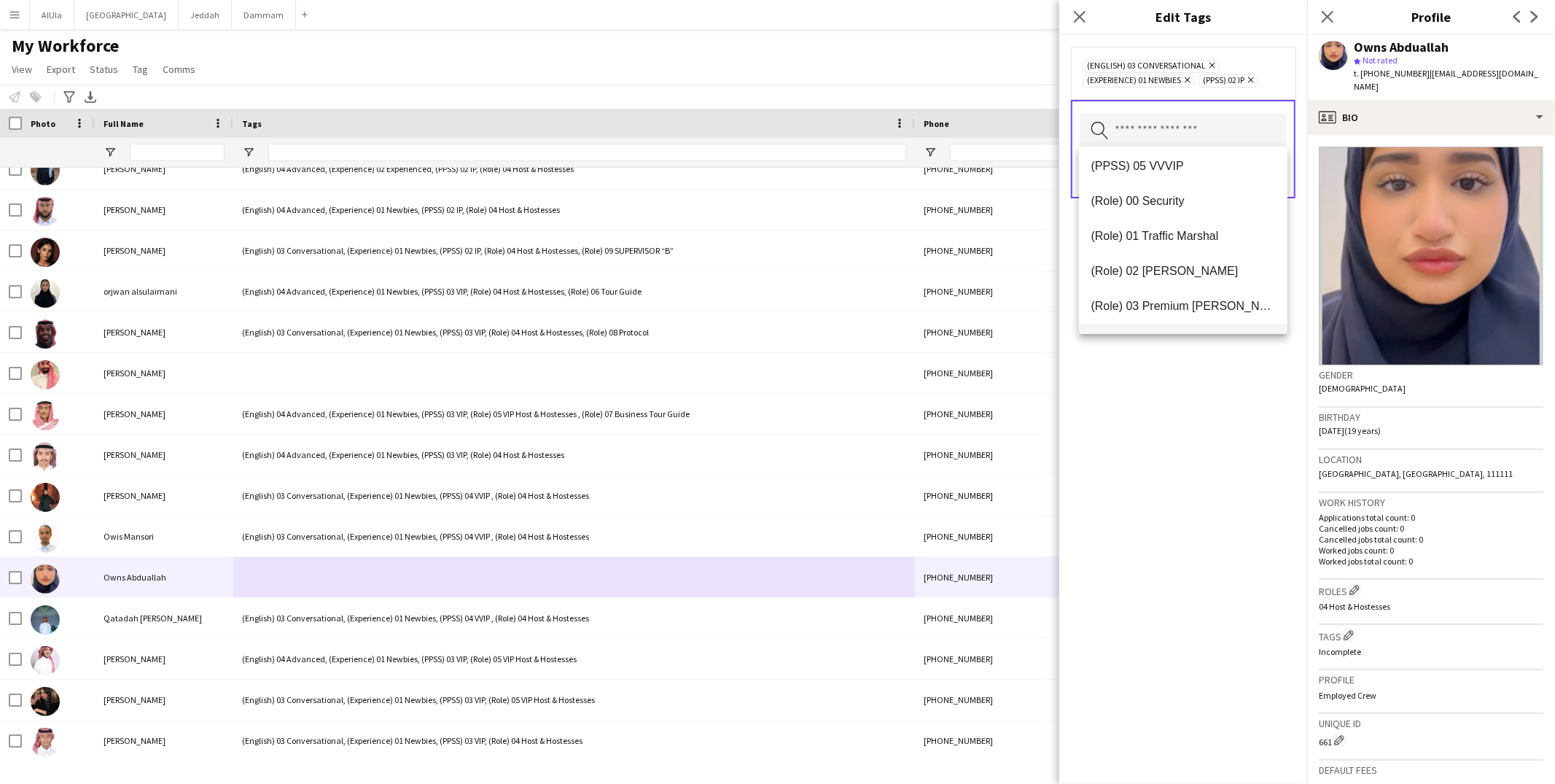
scroll to position [351, 0]
click at [1179, 308] on span "(Role) 04 Host & Hostesses" at bounding box center [1183, 309] width 186 height 14
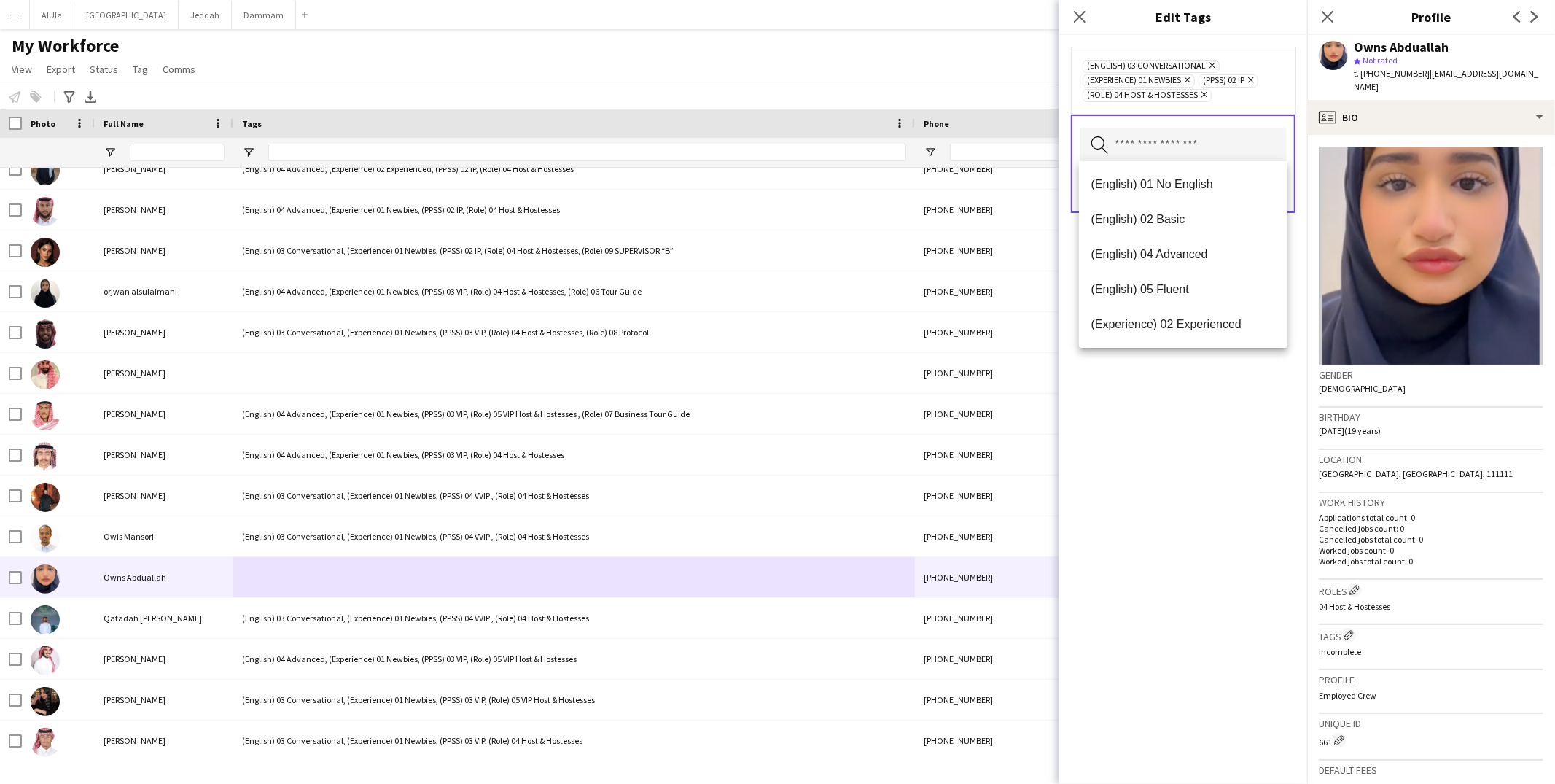
click at [1190, 366] on div "(English) 03 Conversational Remove (Experience) 01 Newbies Remove (PPSS) 02 IP …" at bounding box center [1183, 409] width 248 height 749
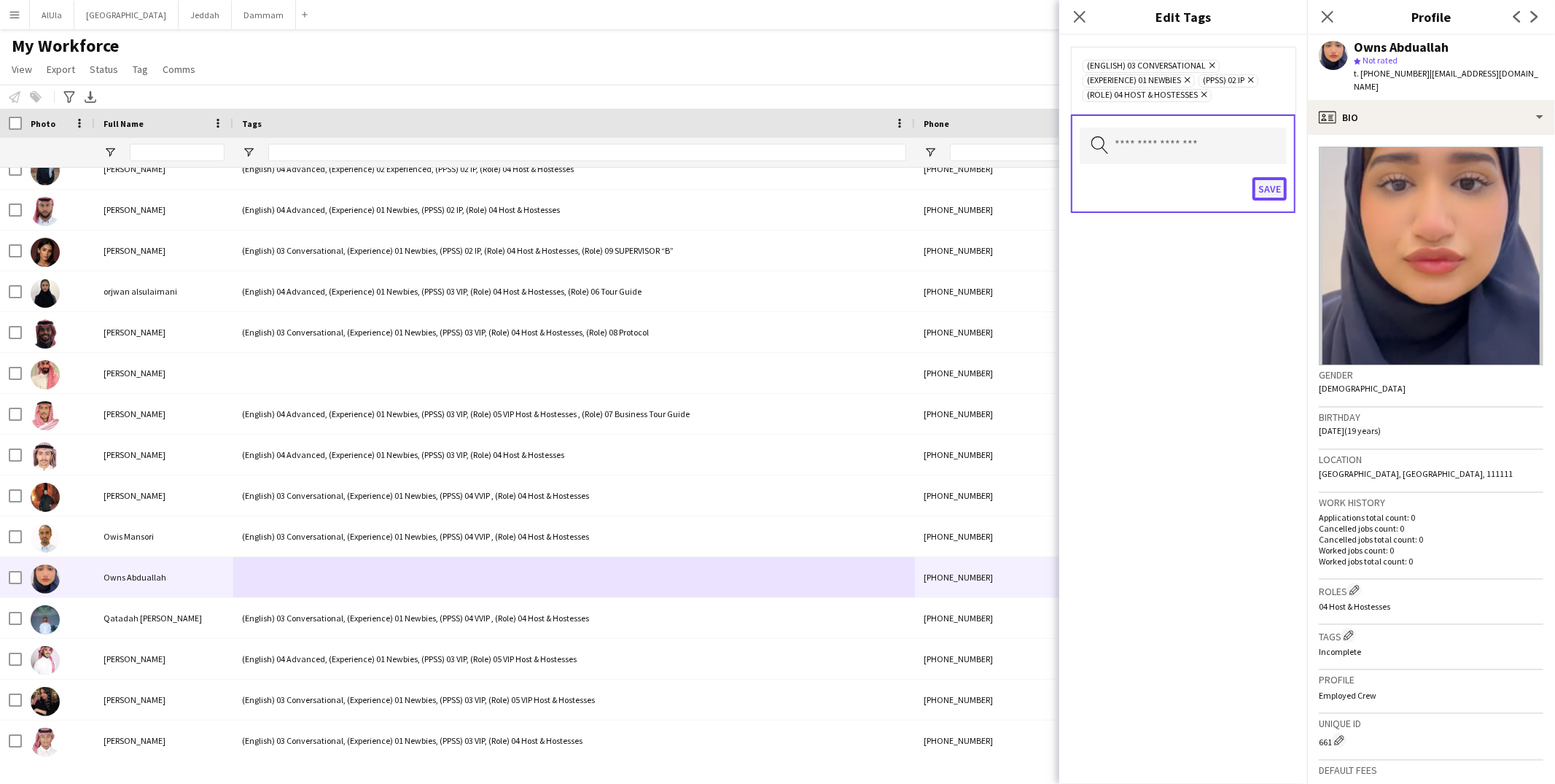
click at [1265, 190] on button "Save" at bounding box center [1269, 188] width 34 height 23
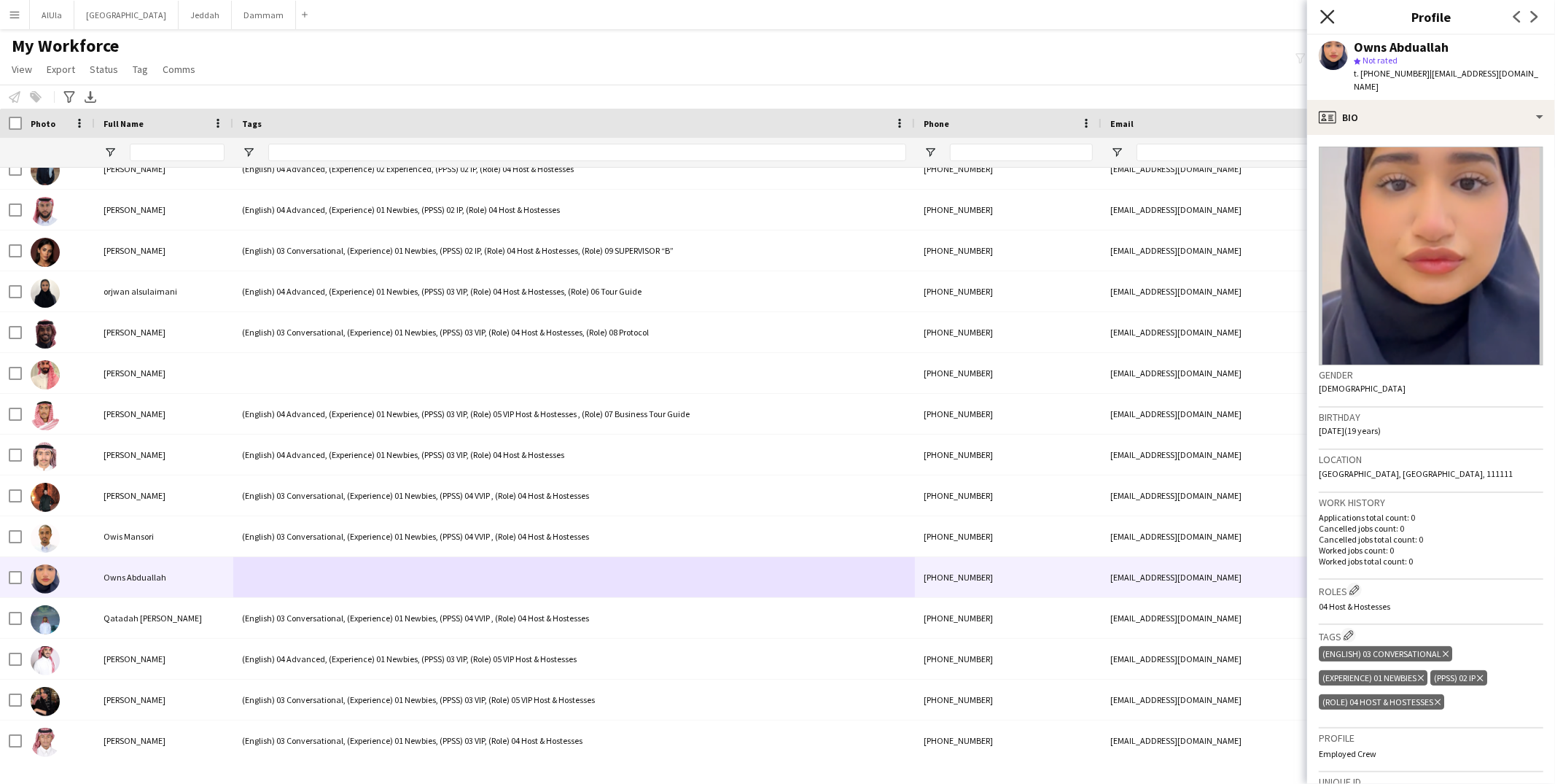
click at [1331, 13] on icon at bounding box center [1327, 16] width 14 height 14
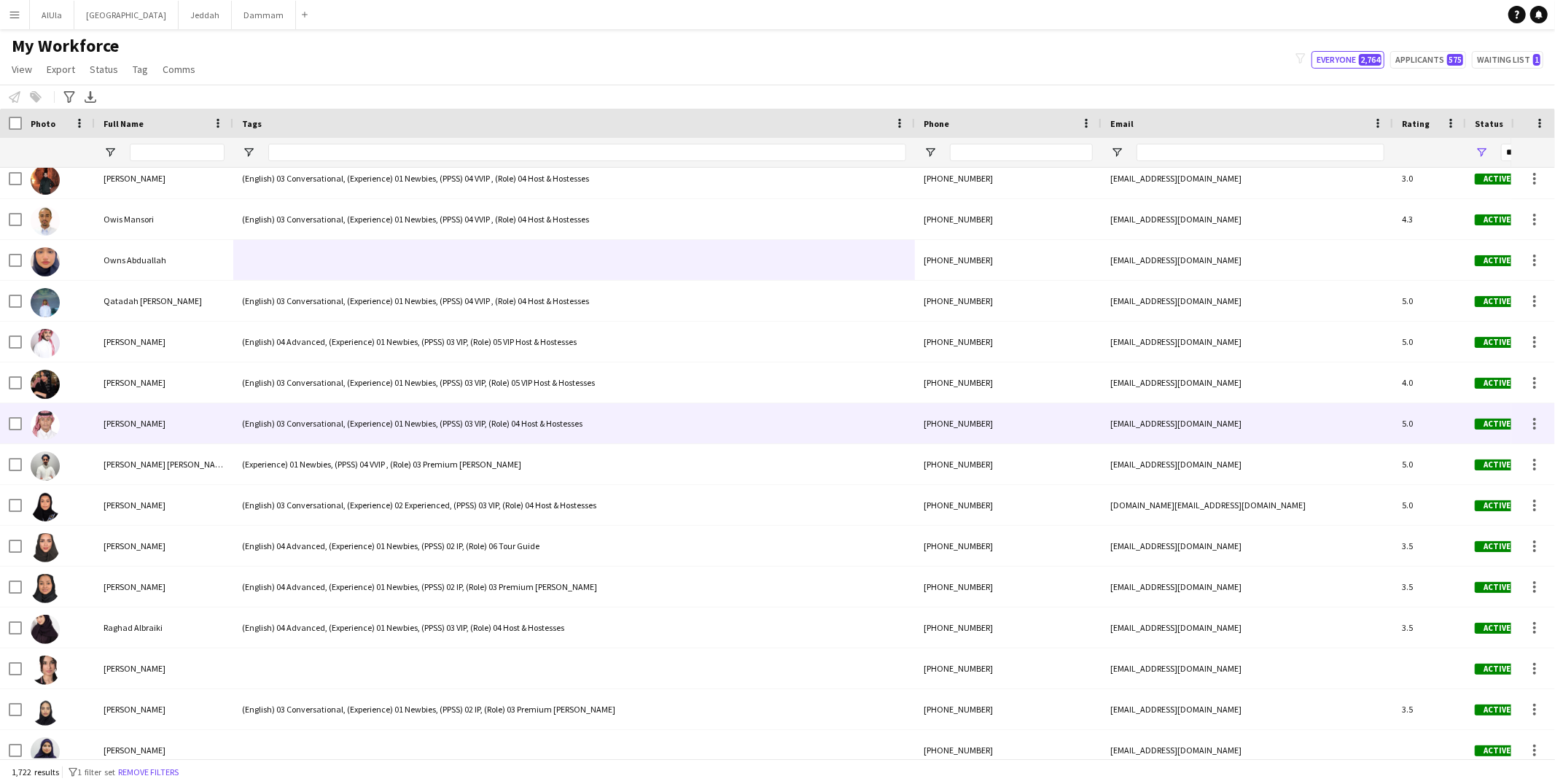
scroll to position [54682, 0]
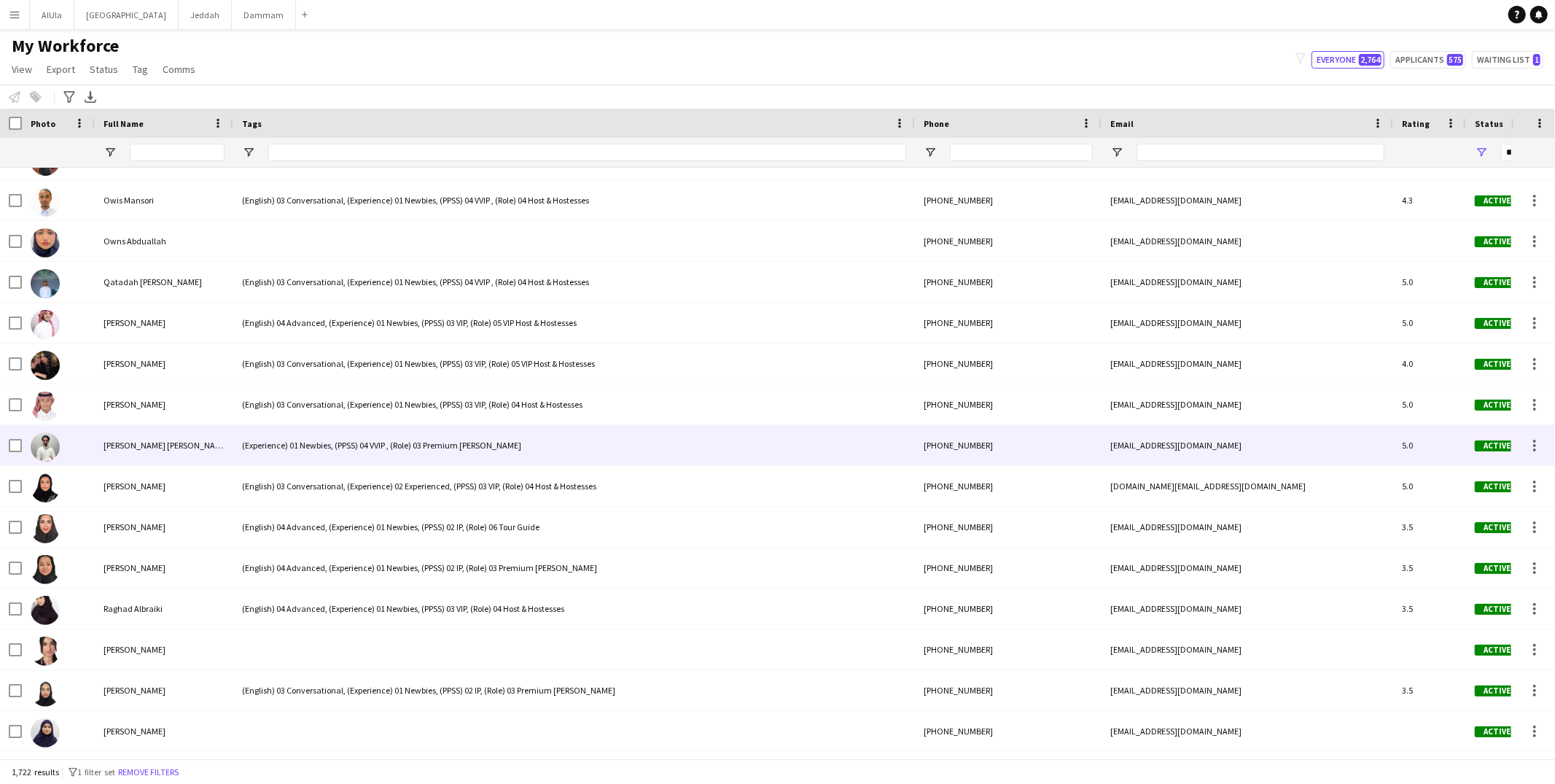
click at [420, 439] on div "(Experience) 01 Newbies, (PPSS) 04 VVIP , (Role) 03 Premium Usher" at bounding box center [573, 445] width 681 height 40
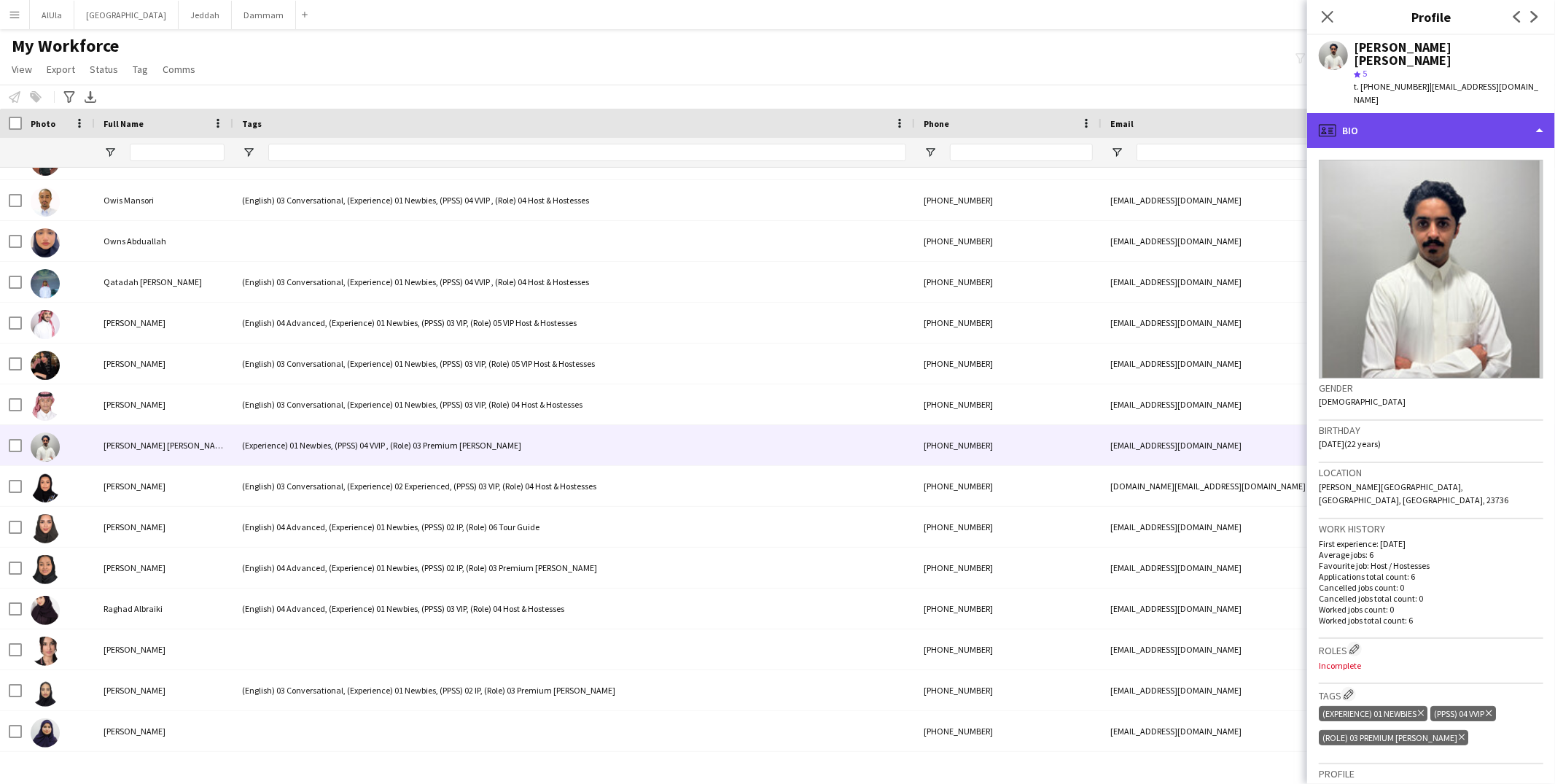
click at [1372, 121] on div "profile Bio" at bounding box center [1431, 131] width 248 height 35
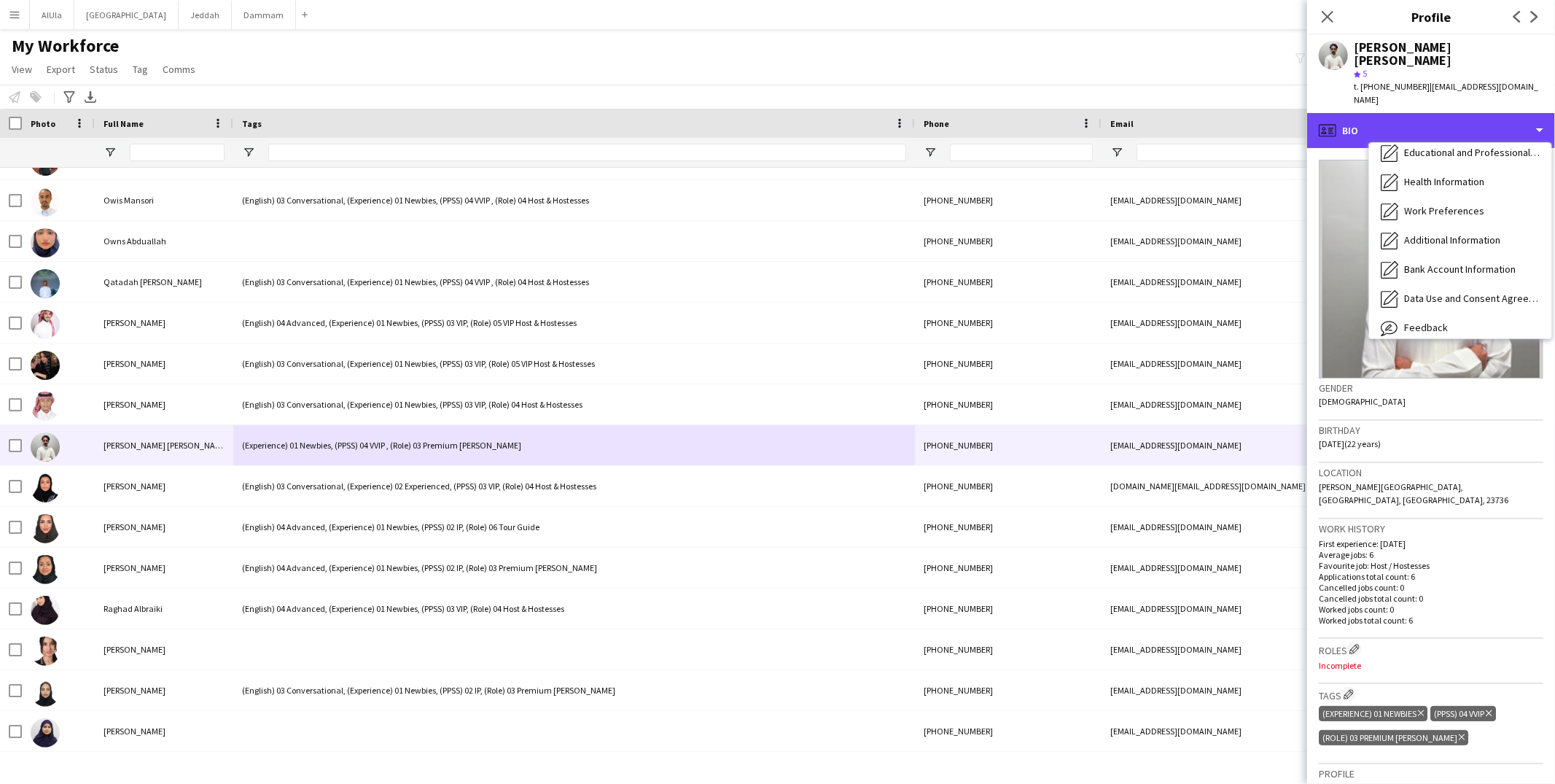
scroll to position [165, 0]
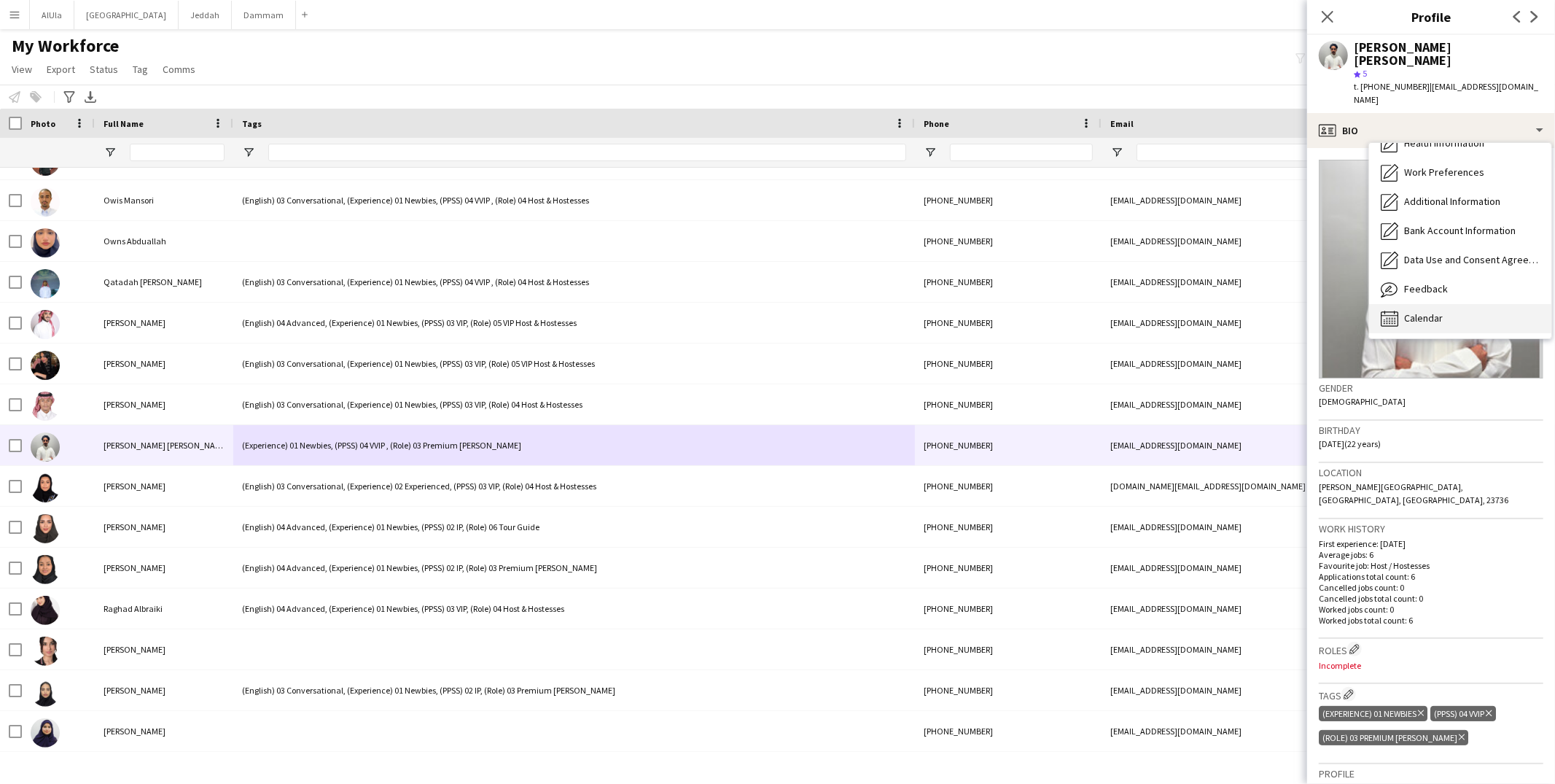
click at [1438, 311] on span "Calendar" at bounding box center [1423, 318] width 38 height 13
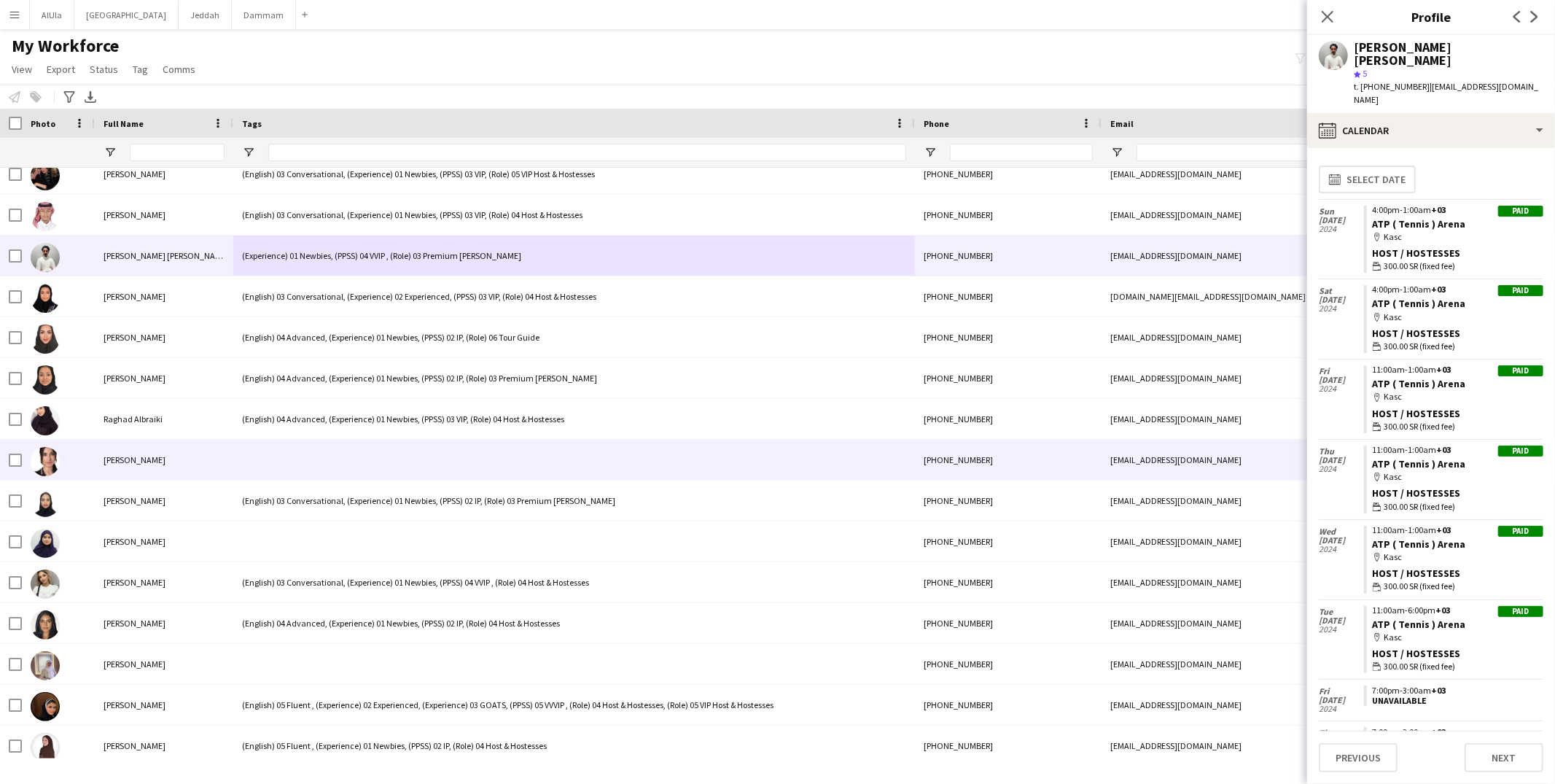
click at [430, 454] on div at bounding box center [573, 459] width 681 height 40
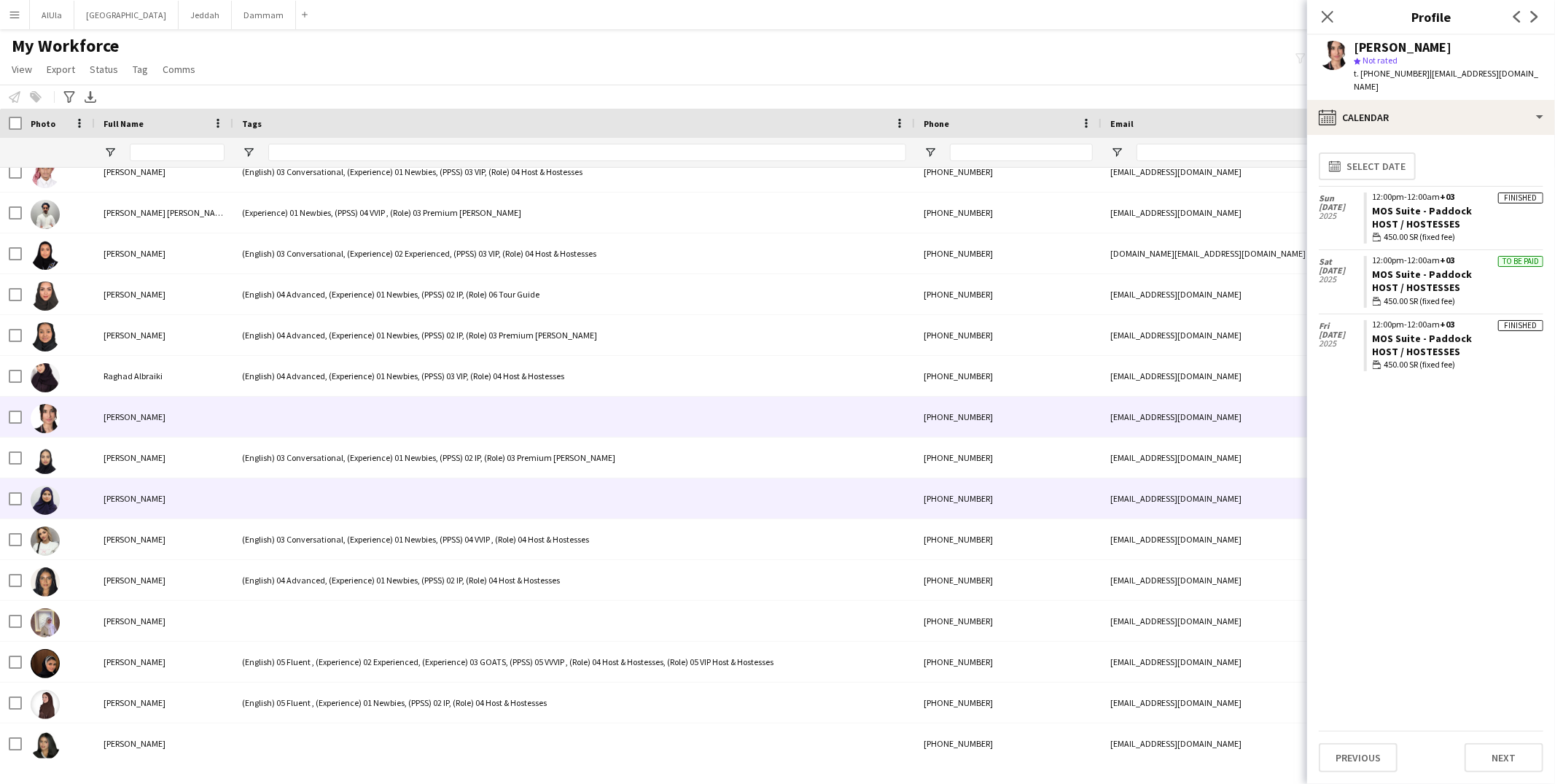
click at [404, 500] on div at bounding box center [573, 498] width 681 height 40
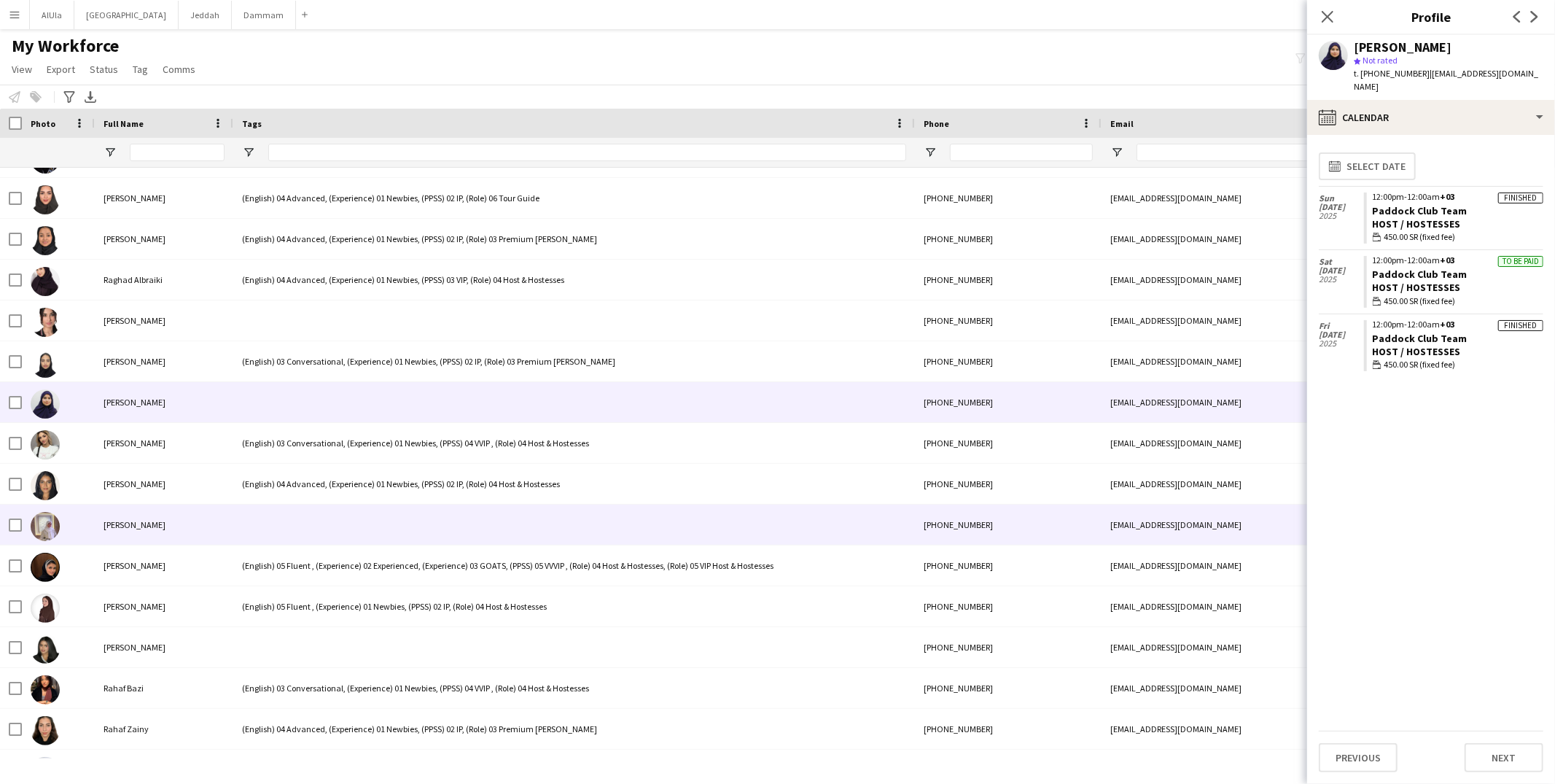
click at [401, 518] on div at bounding box center [573, 524] width 681 height 40
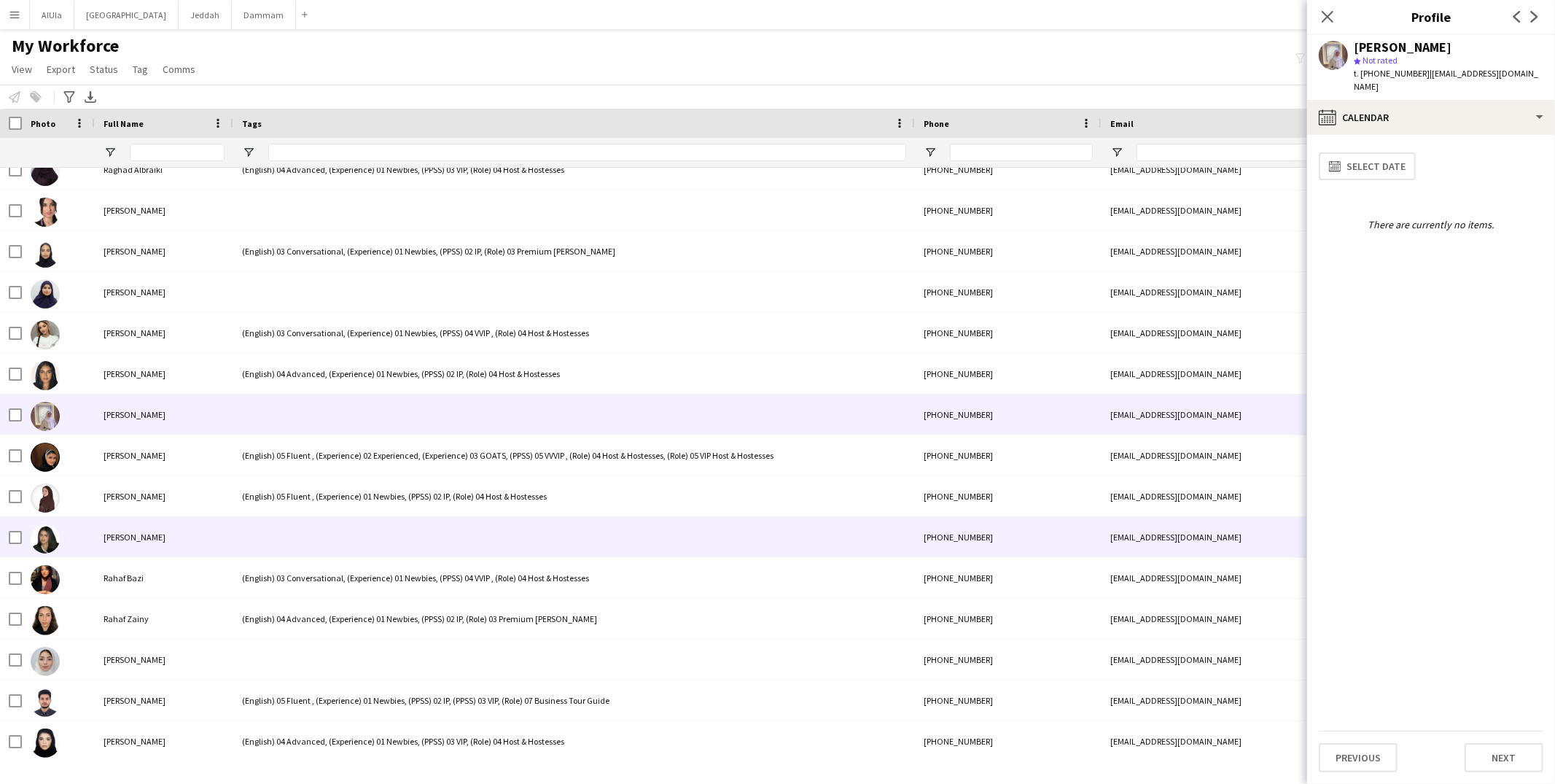
click at [398, 524] on div at bounding box center [573, 536] width 681 height 40
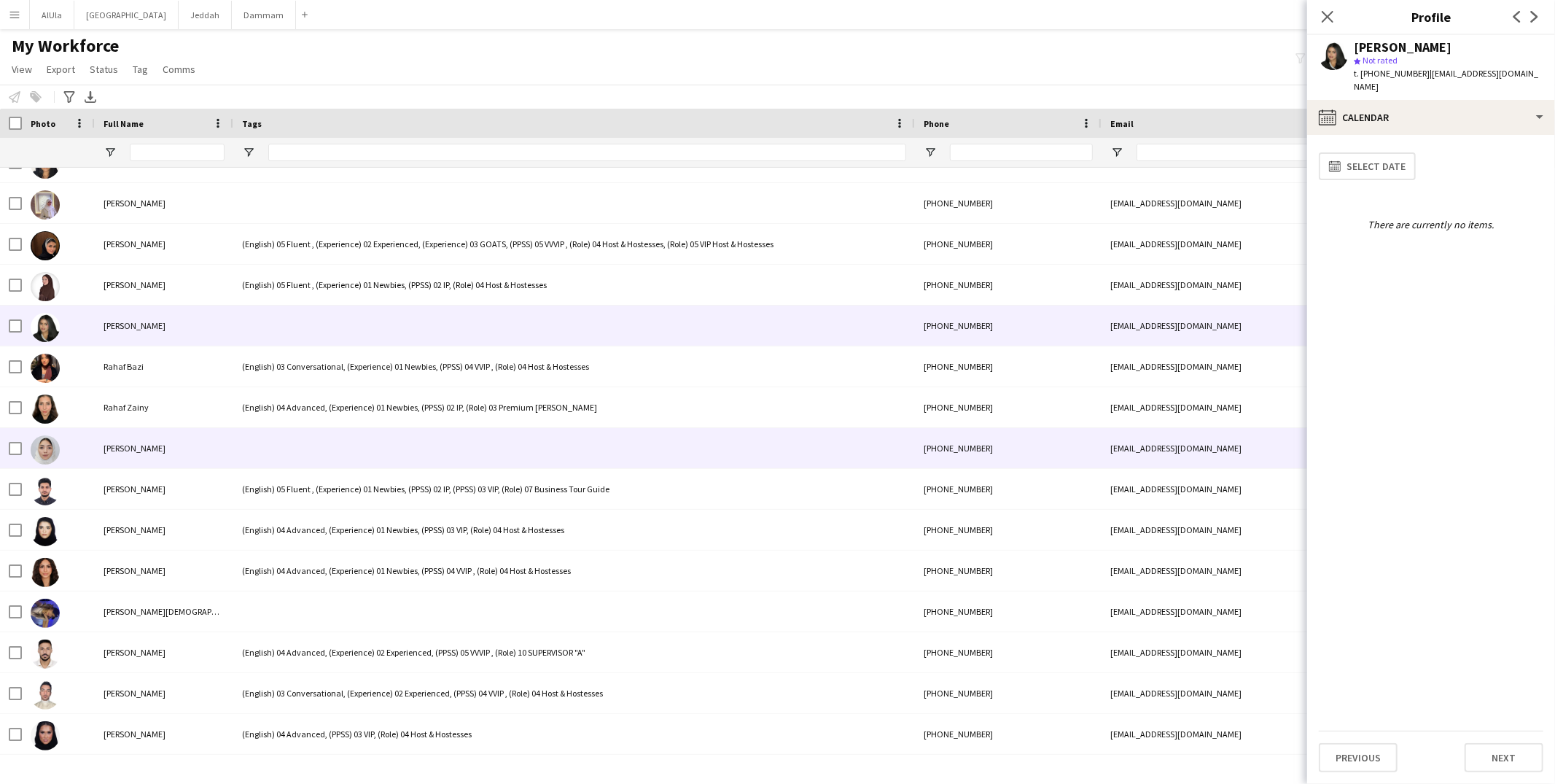
click at [378, 466] on div at bounding box center [573, 447] width 681 height 40
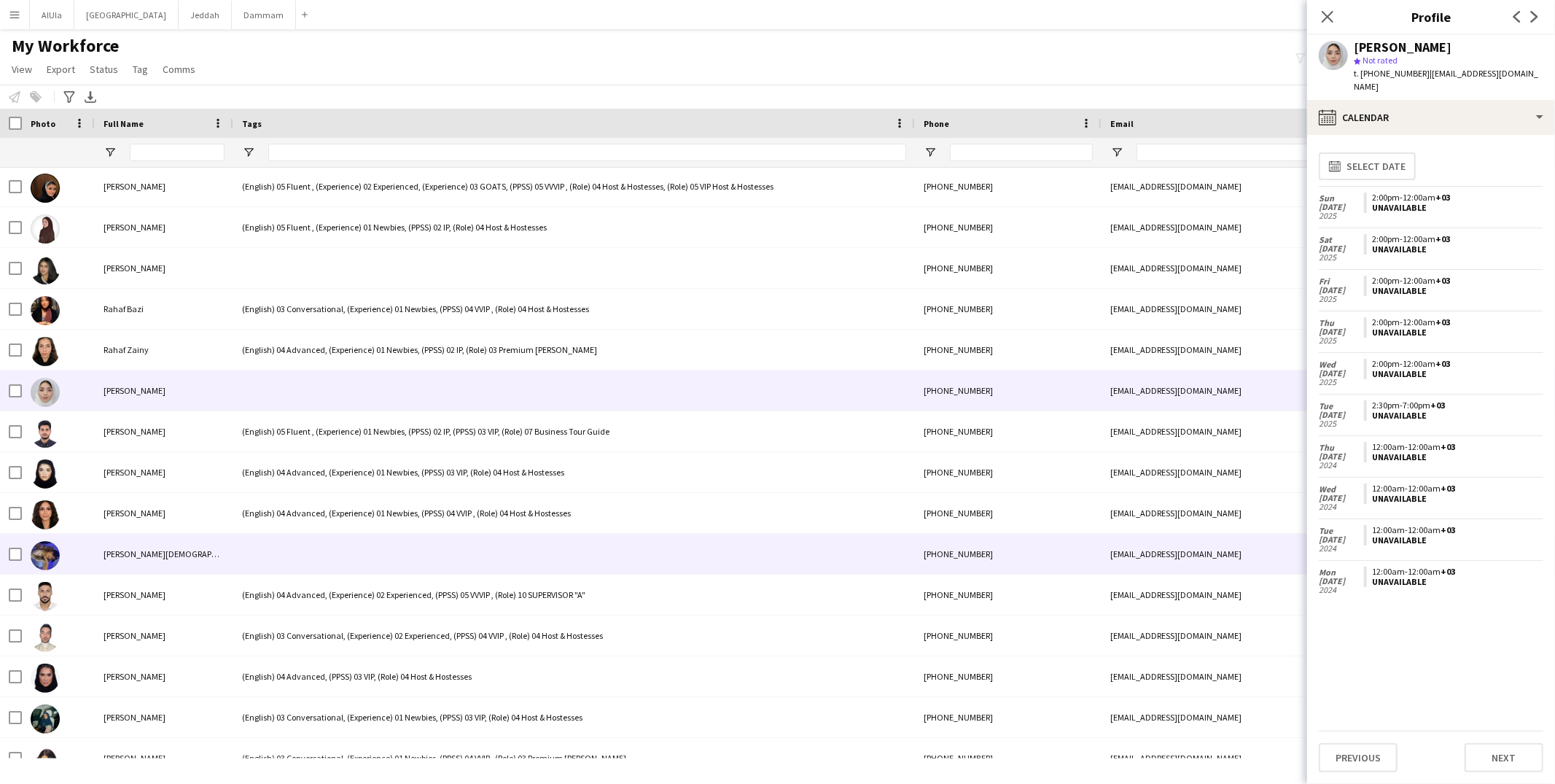
click at [385, 546] on div at bounding box center [573, 553] width 681 height 40
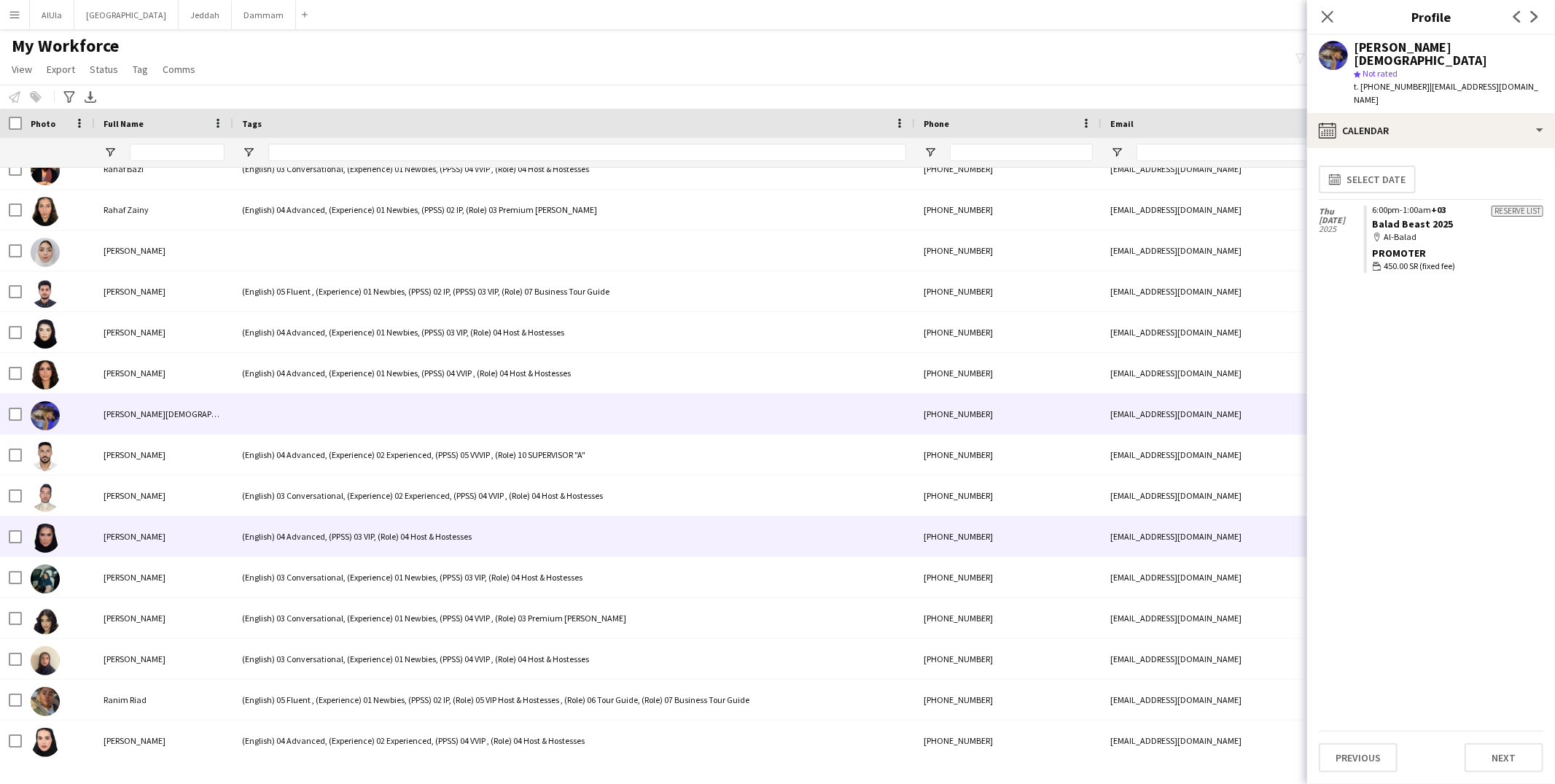
click at [382, 523] on div "(English) 04 Advanced, (PPSS) 03 VIP, (Role) 04 Host & Hostesses" at bounding box center [573, 536] width 681 height 40
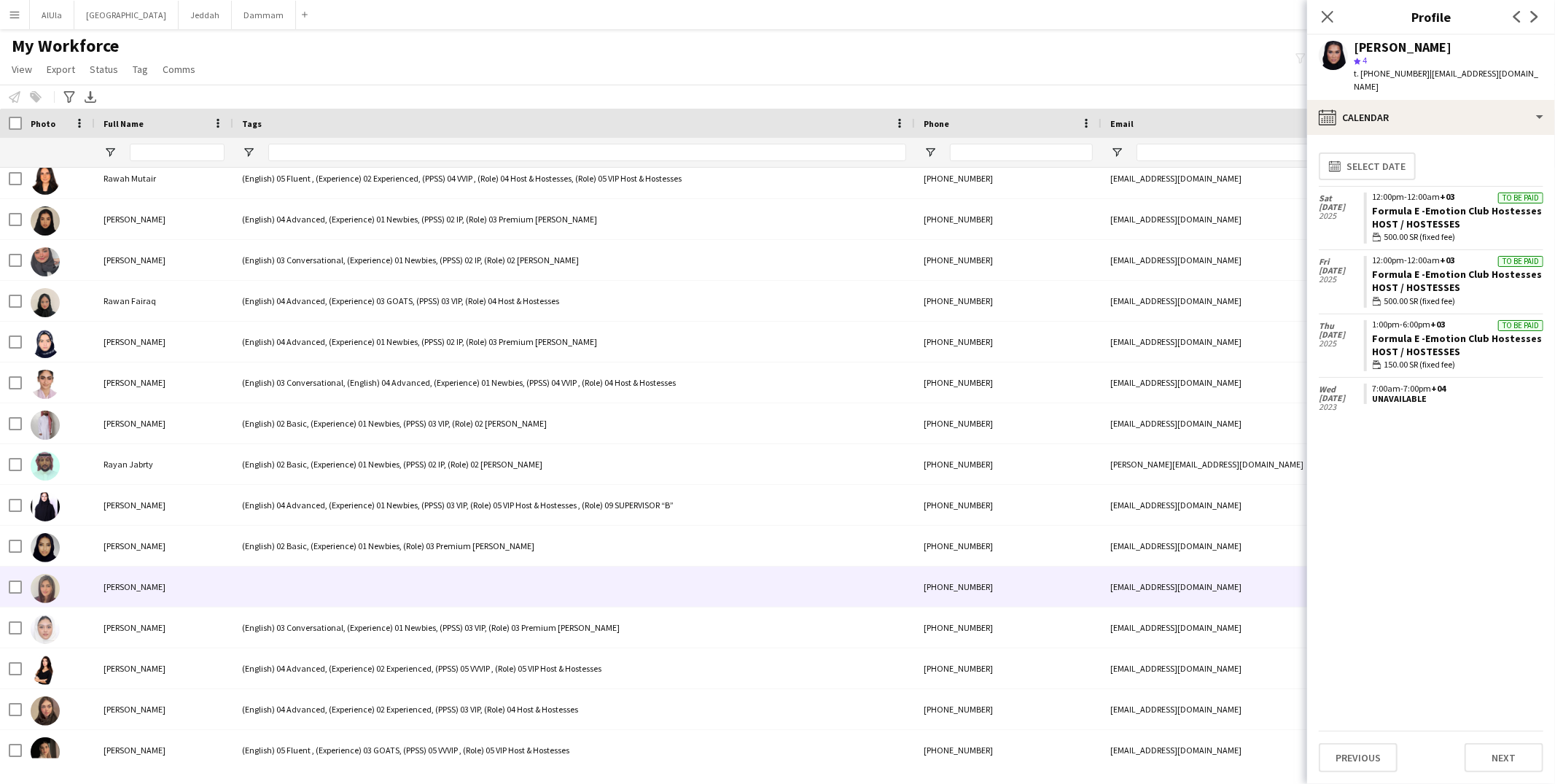
click at [374, 570] on div at bounding box center [573, 586] width 681 height 40
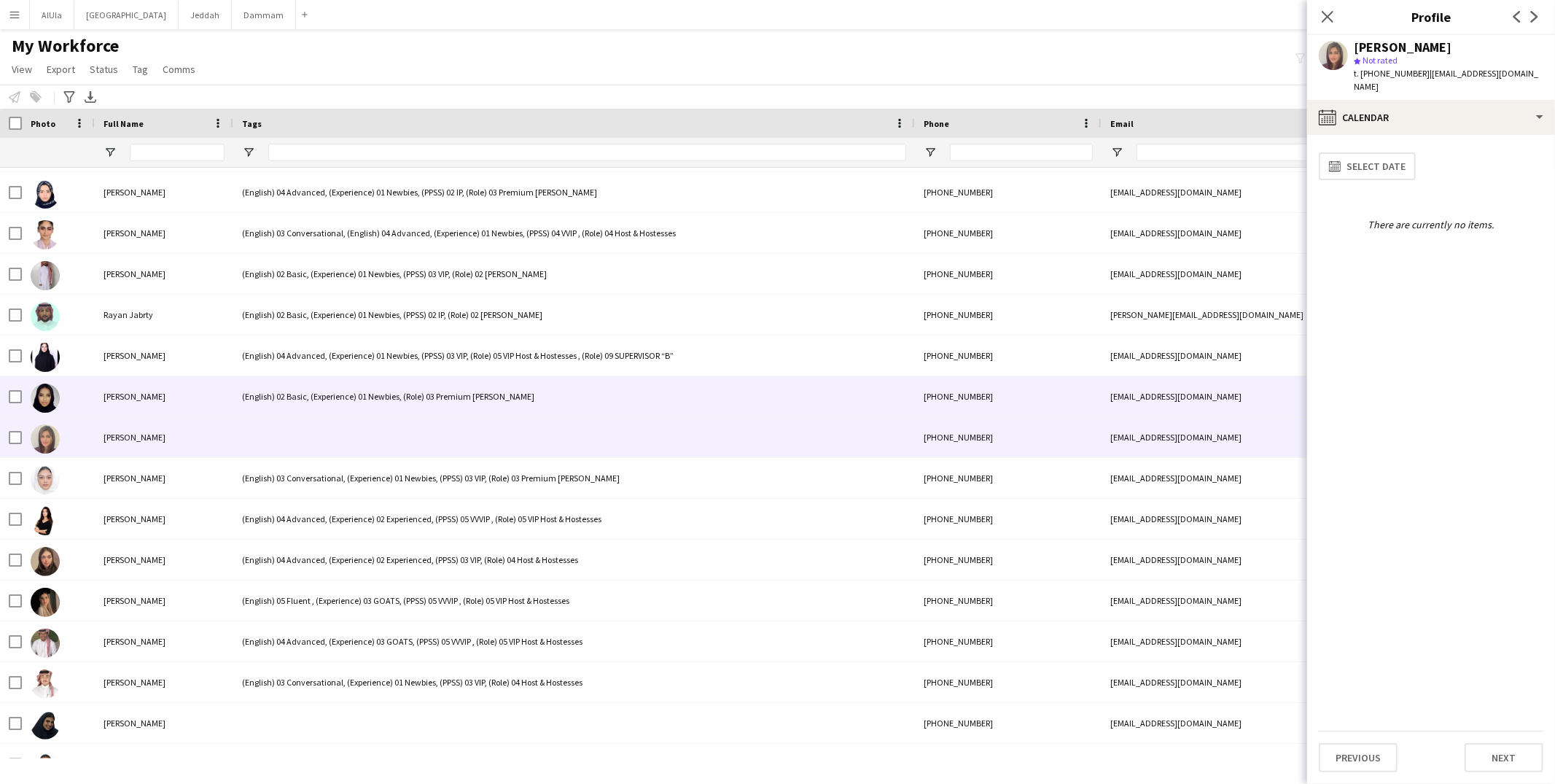
click at [410, 388] on div "(English) 02 Basic, (Experience) 01 Newbies, (Role) 03 Premium Usher" at bounding box center [573, 395] width 681 height 40
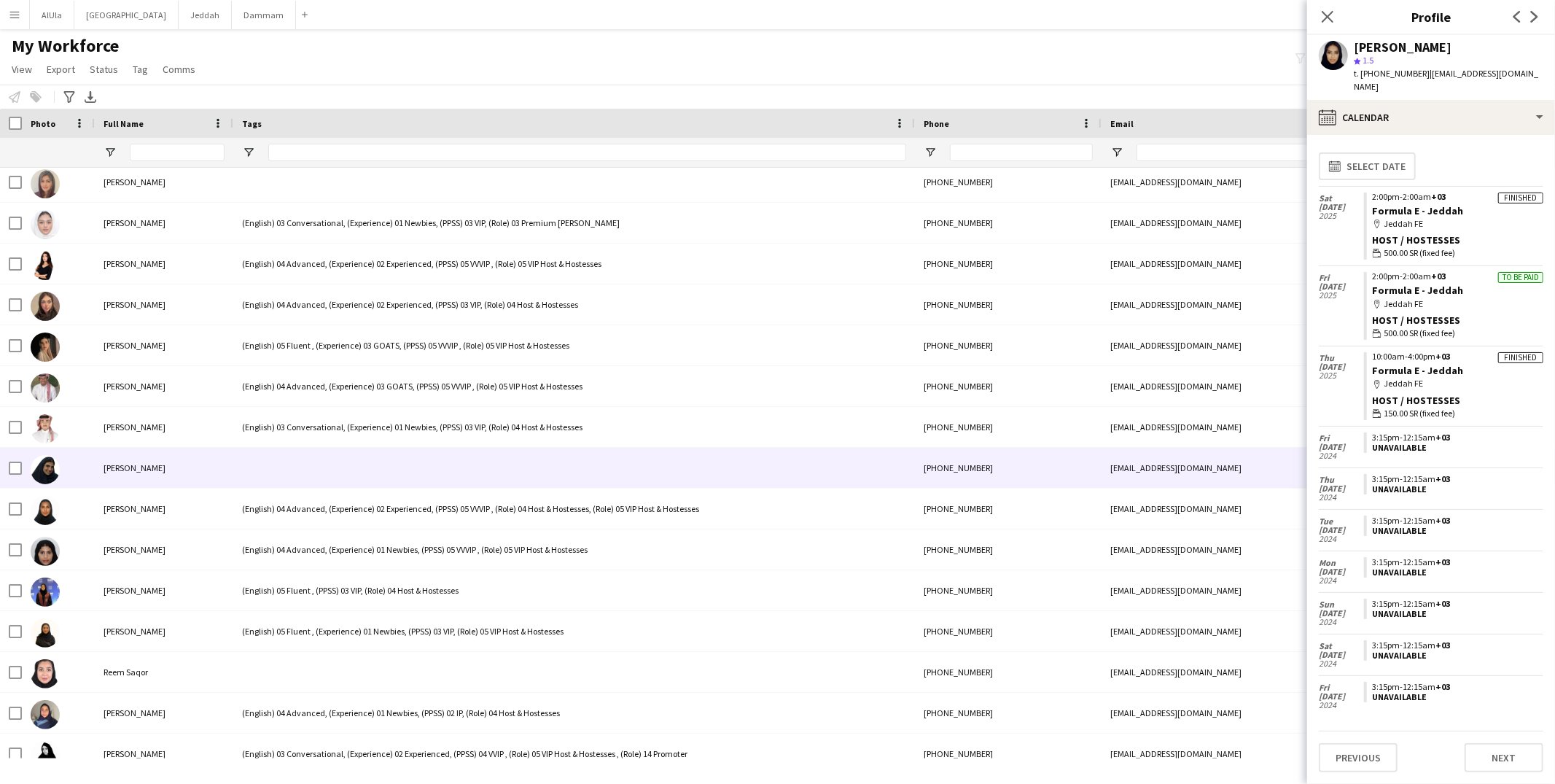
click at [393, 453] on div at bounding box center [573, 467] width 681 height 40
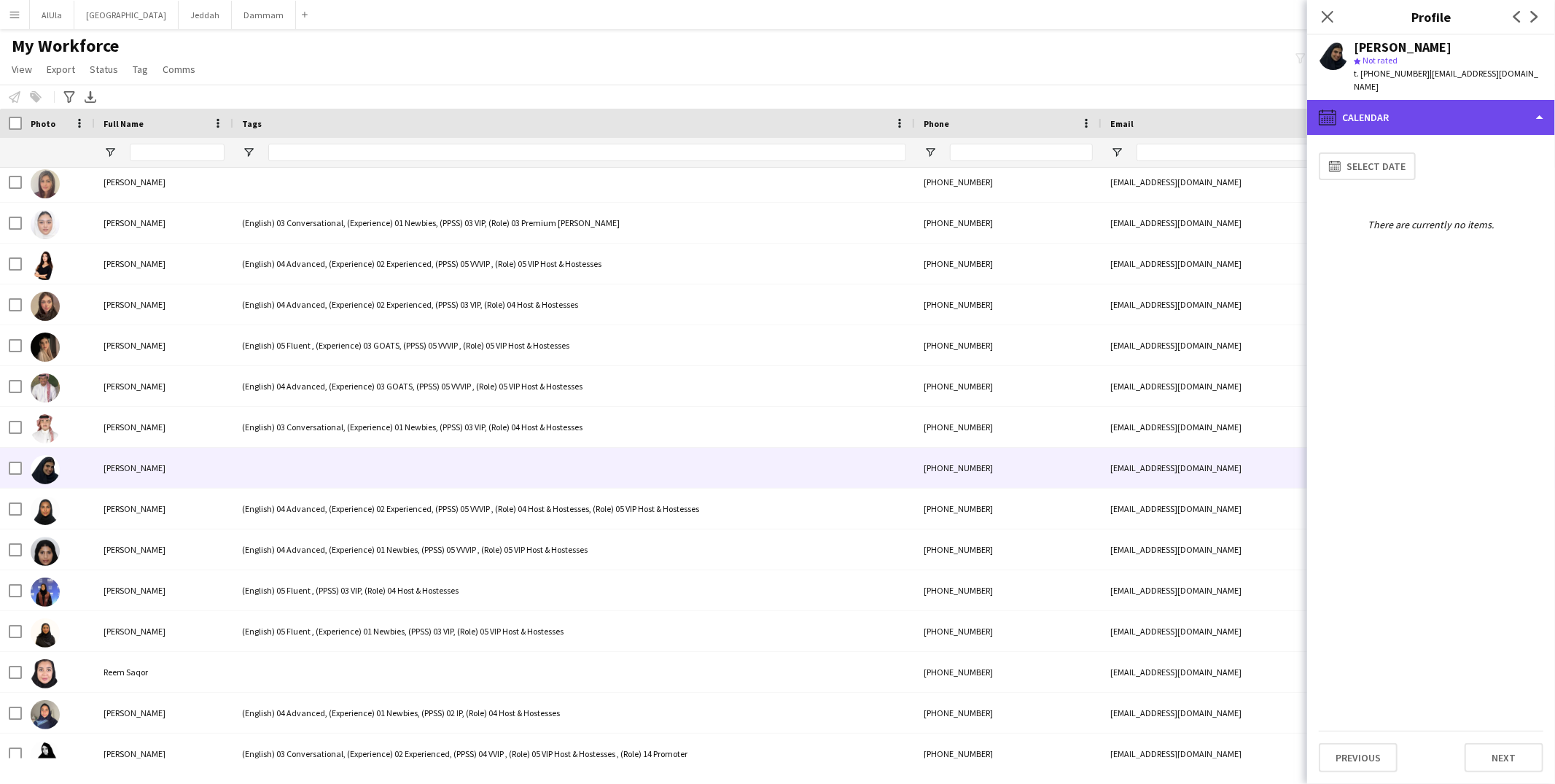
click at [1406, 101] on div "calendar-full Calendar" at bounding box center [1431, 117] width 248 height 35
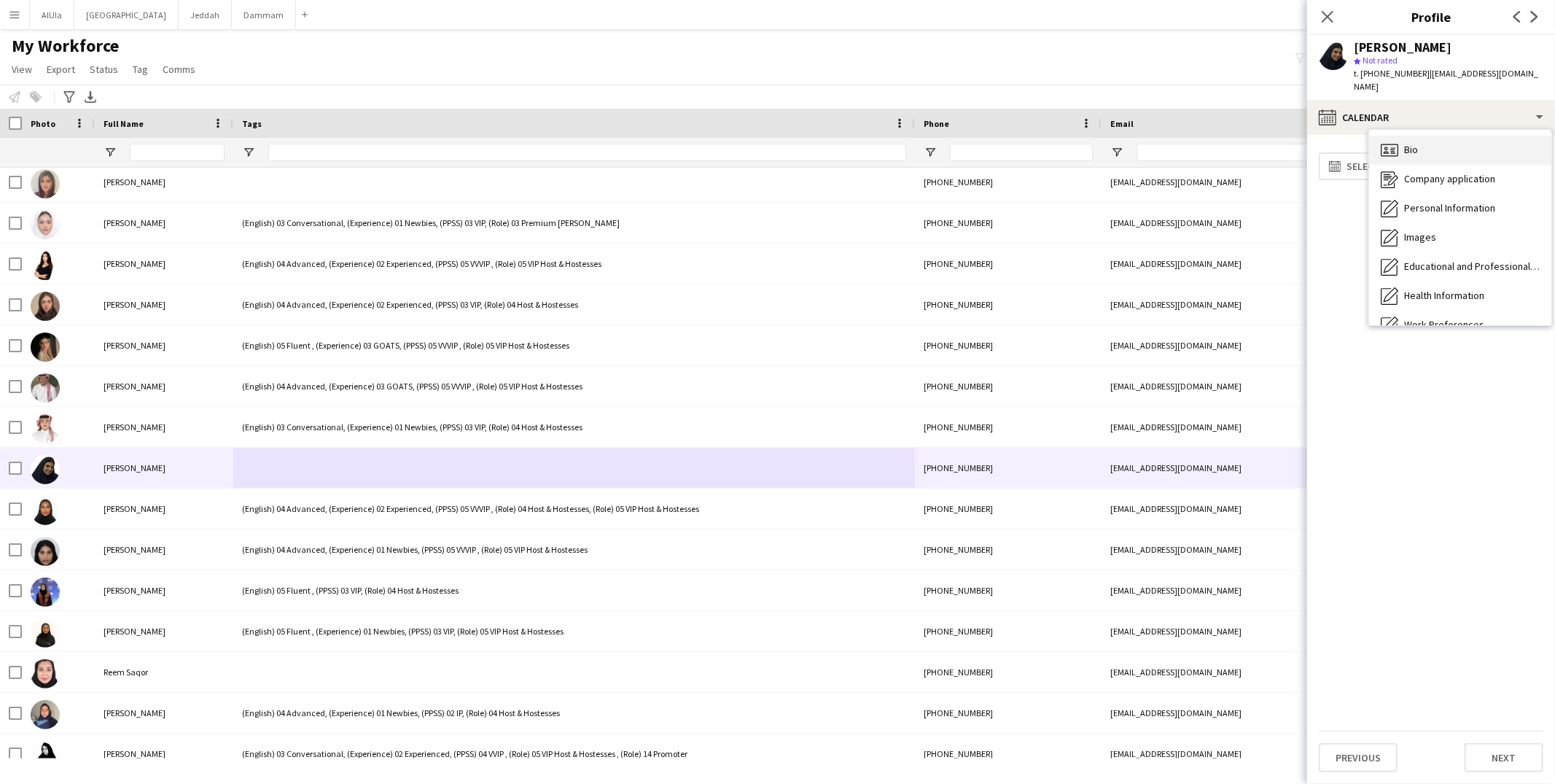
click at [1410, 143] on span "Bio" at bounding box center [1411, 149] width 14 height 13
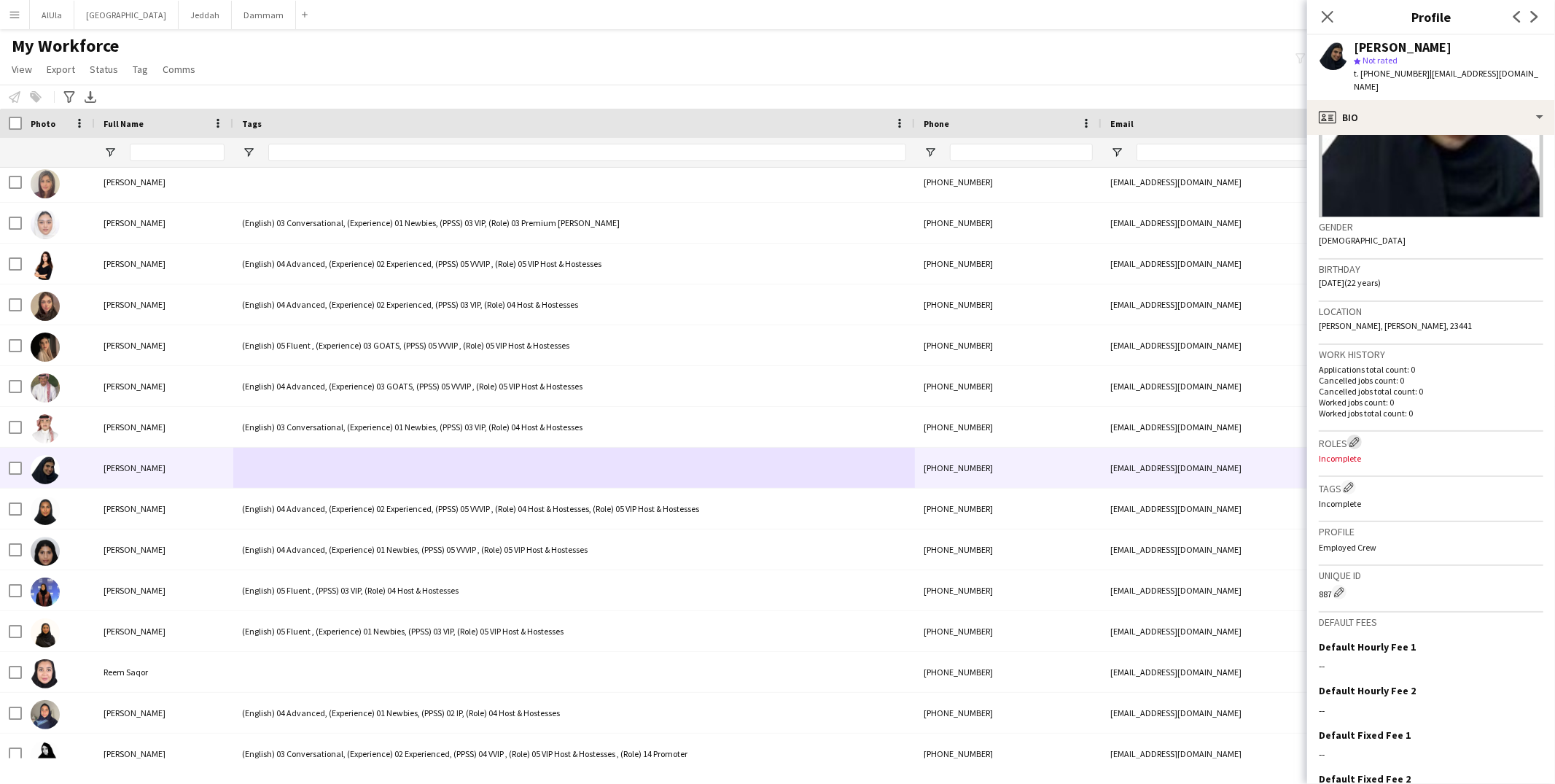
click at [1359, 436] on app-icon "Edit crew company roles" at bounding box center [1354, 441] width 10 height 10
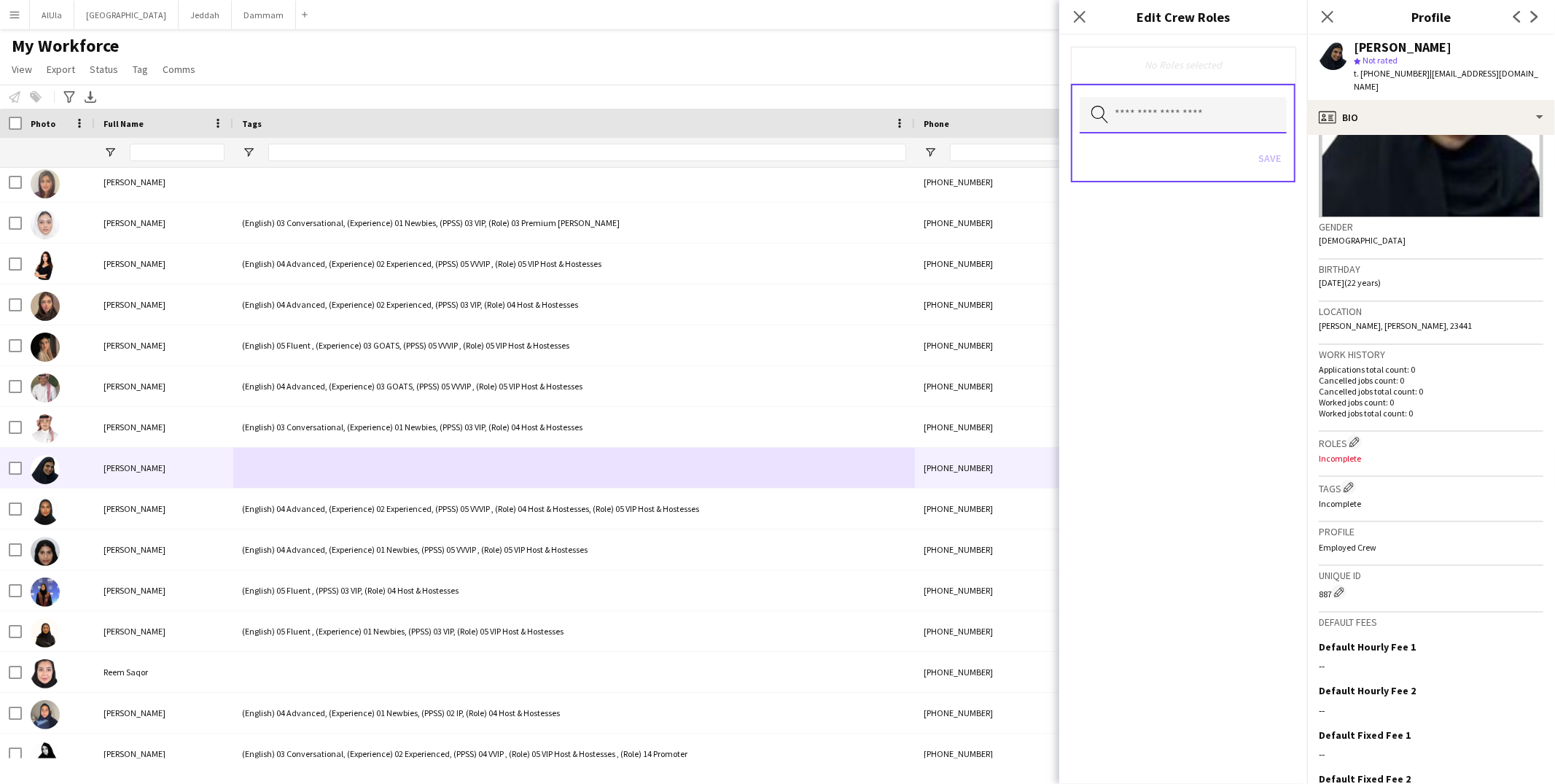
click at [1199, 110] on input "text" at bounding box center [1183, 115] width 207 height 36
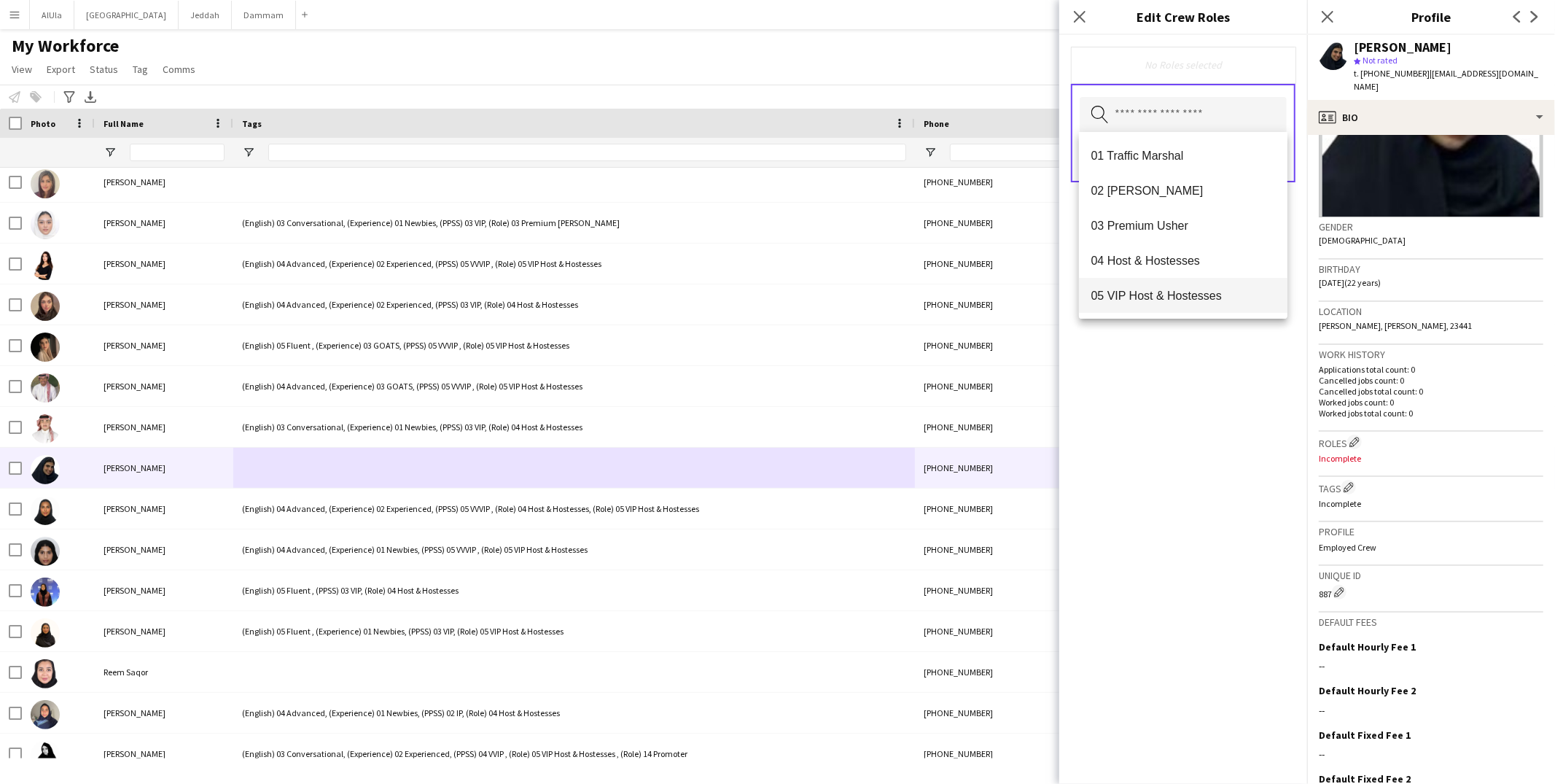
click at [1199, 293] on span "05 VIP Host & Hostesses" at bounding box center [1183, 296] width 186 height 14
click at [1197, 254] on span "04 Host & Hostesses" at bounding box center [1183, 261] width 186 height 14
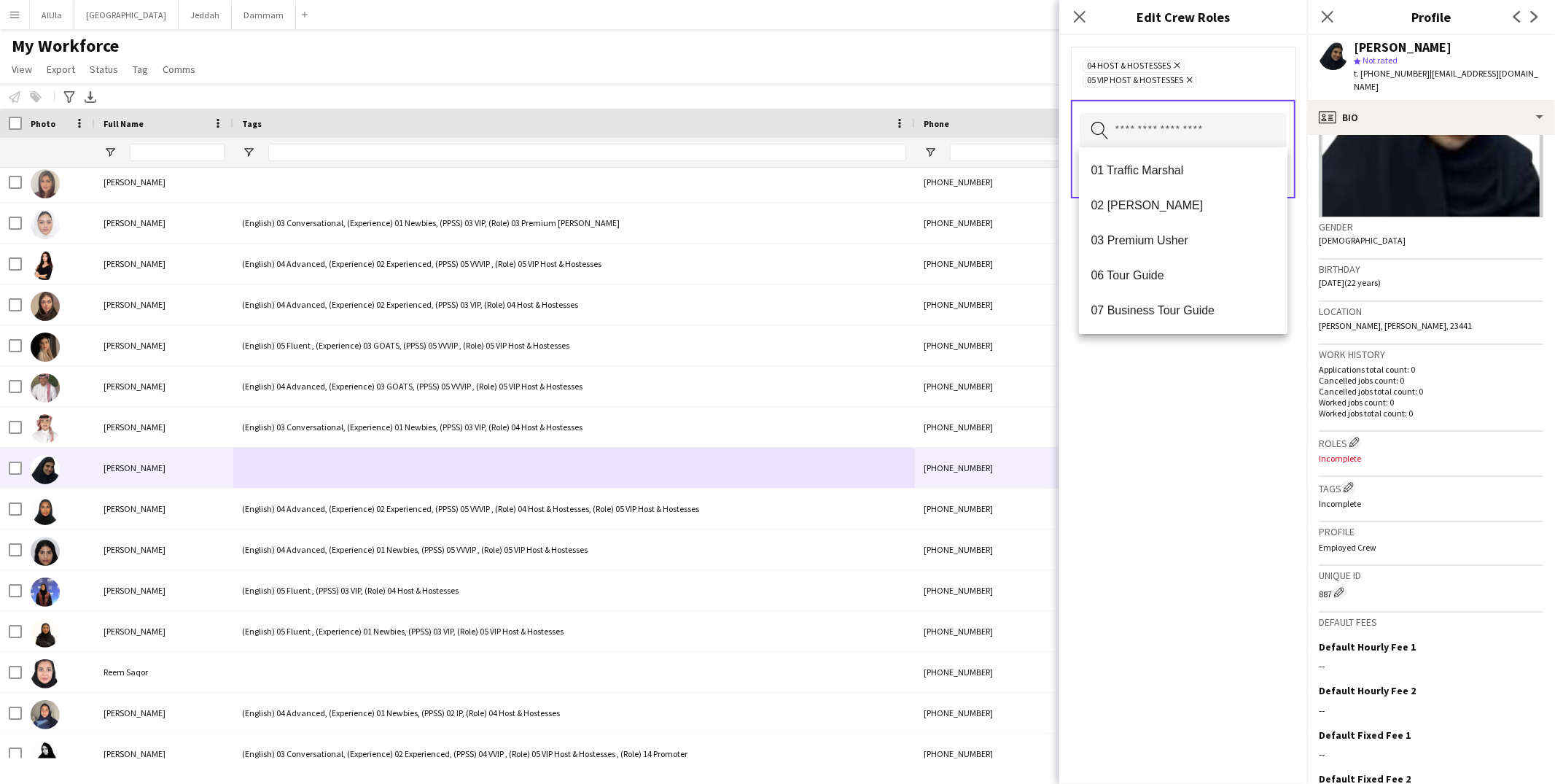
click at [1183, 463] on div "04 Host & Hostesses Remove 05 VIP Host & Hostesses Remove Search by role type S…" at bounding box center [1183, 409] width 248 height 749
click at [1194, 78] on span "05 VIP Host & Hostesses Remove" at bounding box center [1139, 81] width 115 height 13
click at [1191, 77] on icon at bounding box center [1190, 80] width 6 height 6
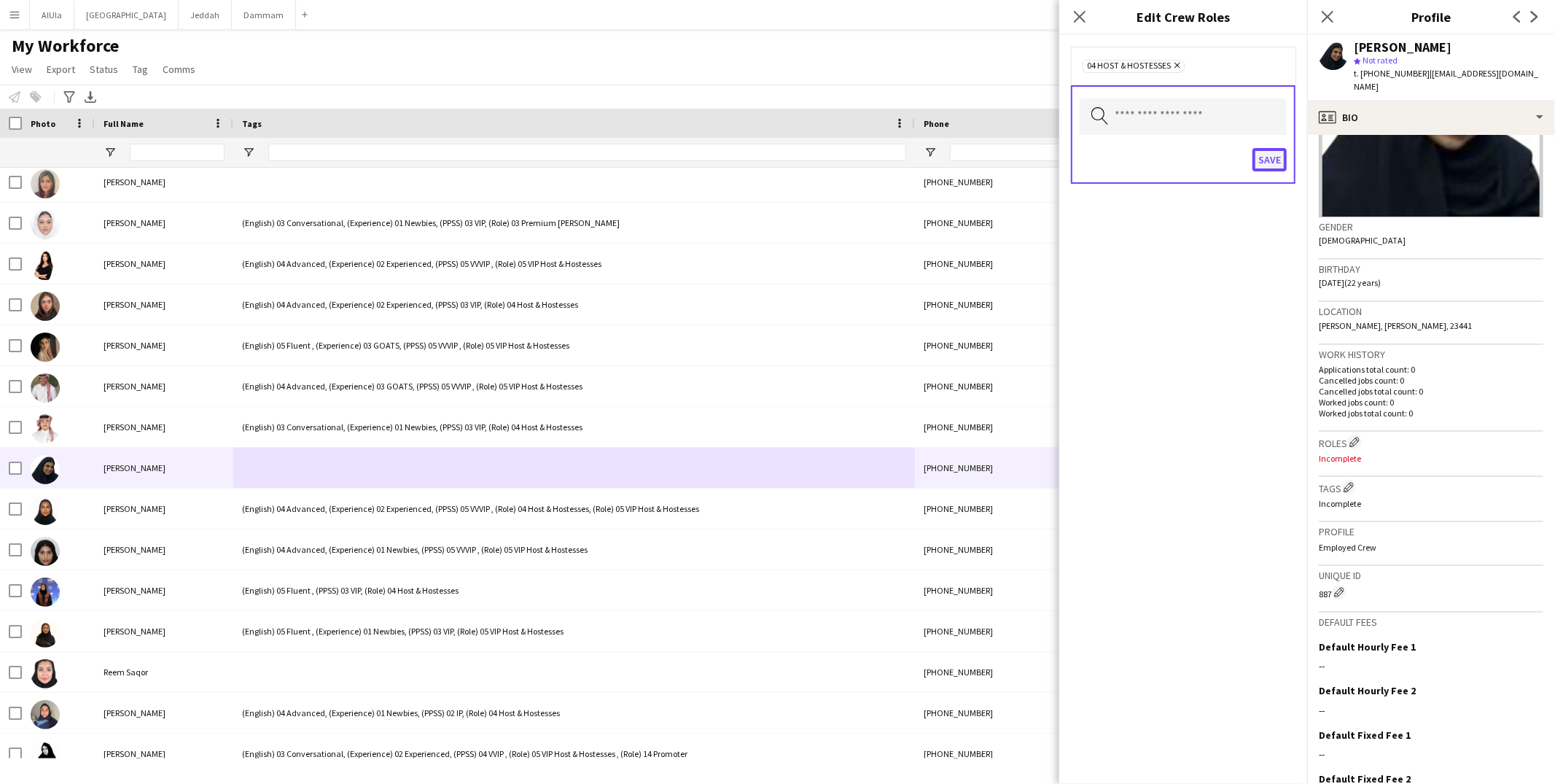
click at [1276, 159] on button "Save" at bounding box center [1269, 159] width 34 height 23
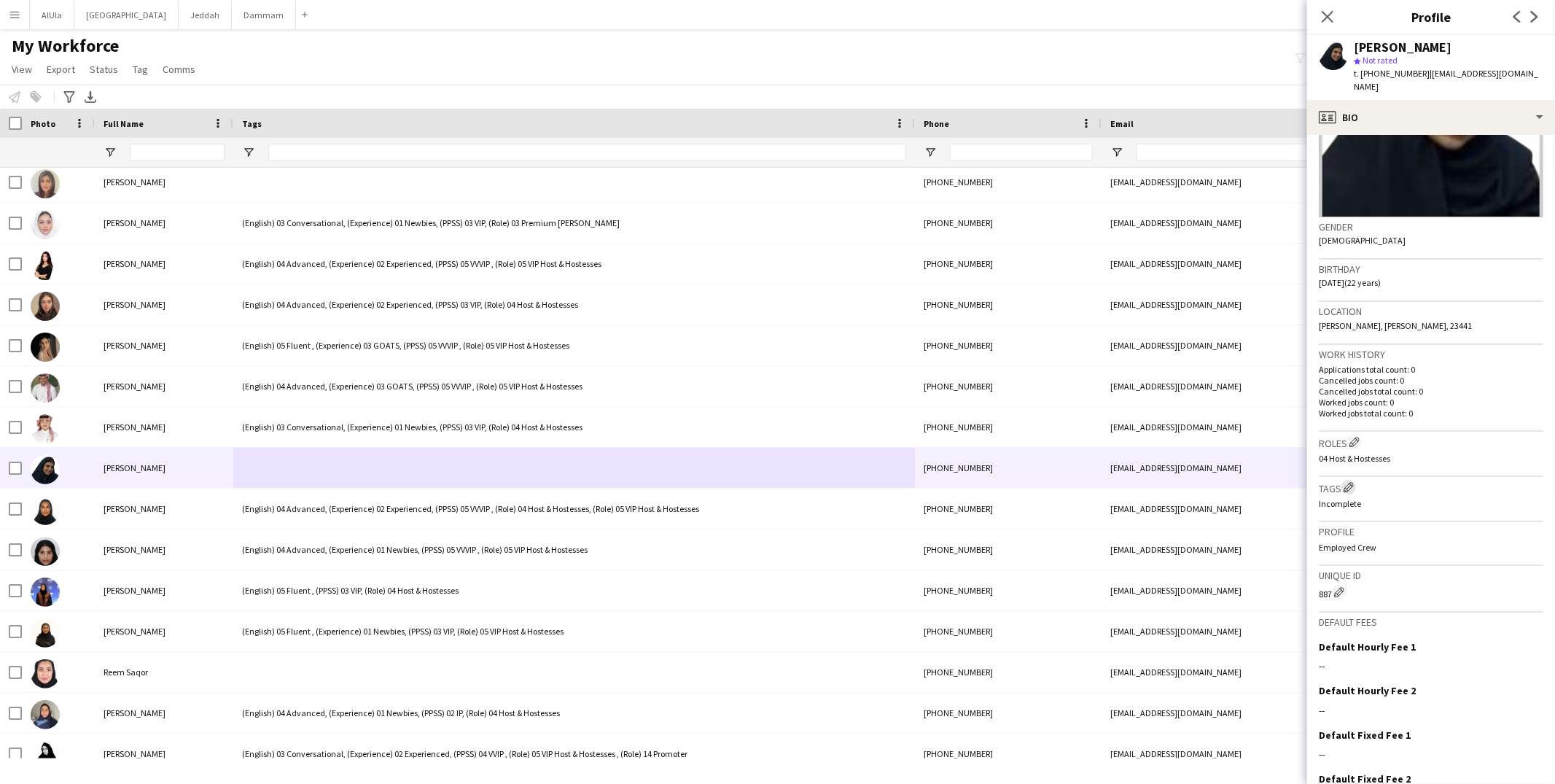
click at [1354, 482] on app-icon "Edit crew company tags" at bounding box center [1348, 487] width 10 height 10
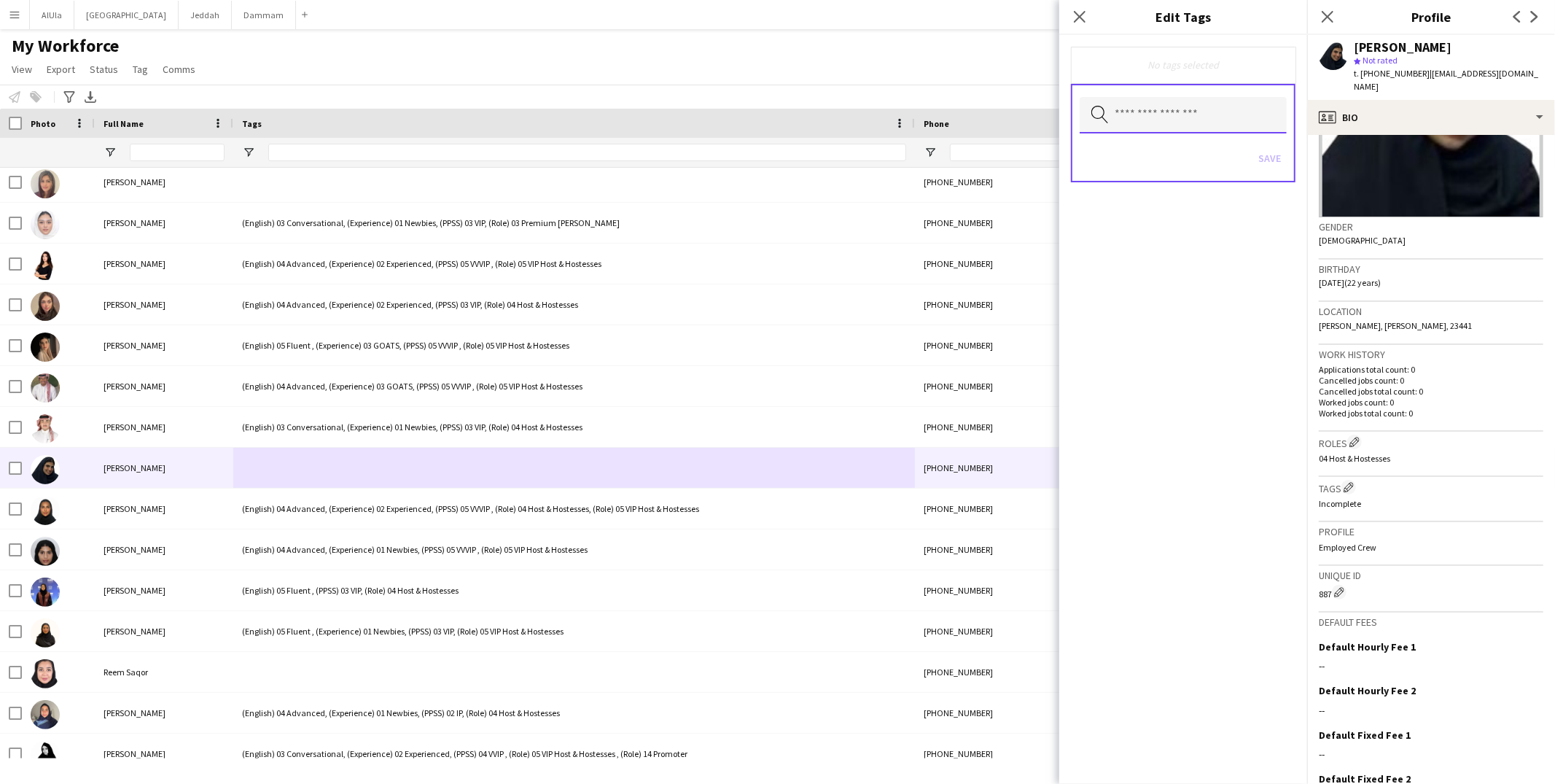
click at [1191, 114] on input "text" at bounding box center [1183, 115] width 207 height 36
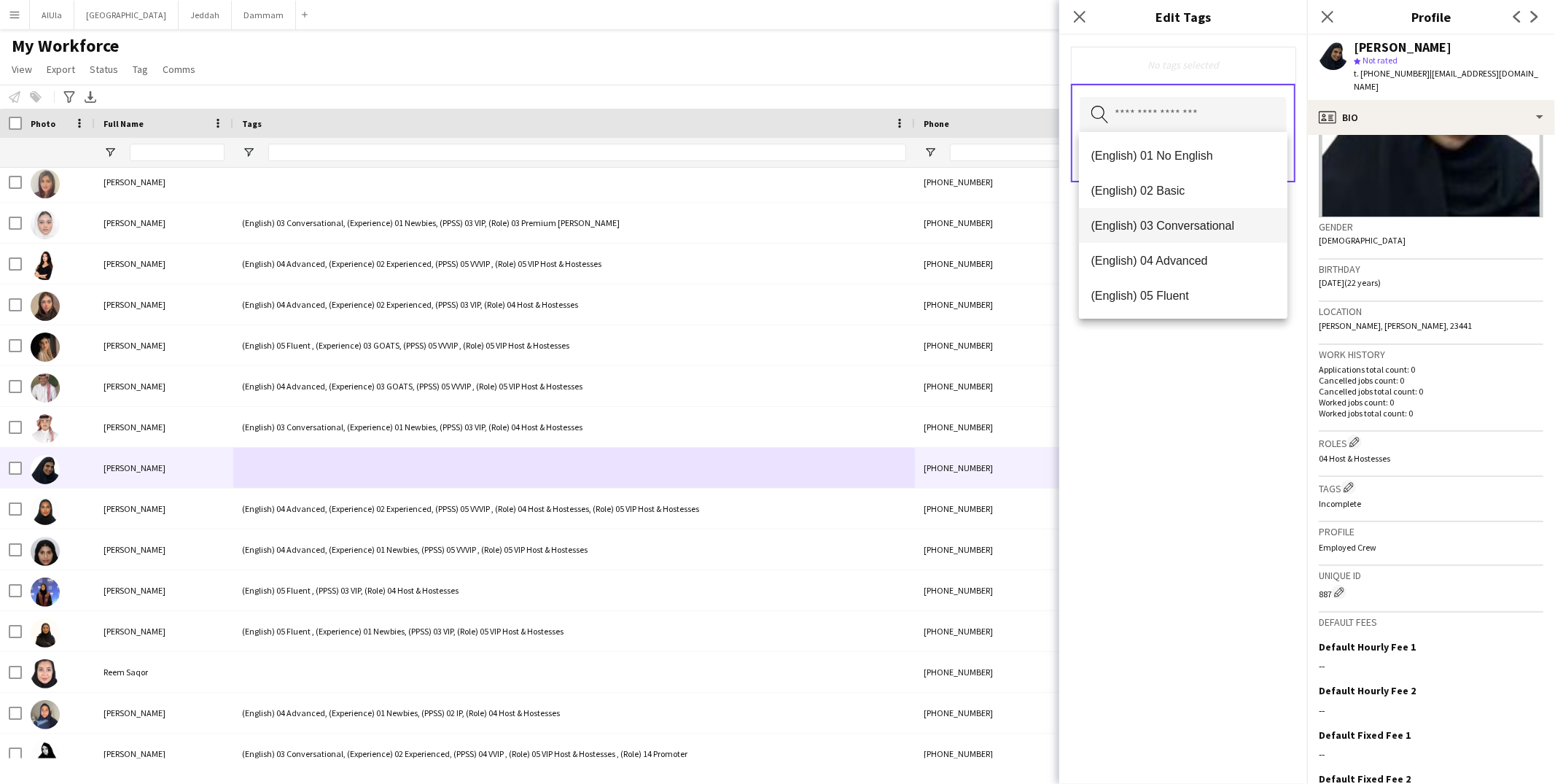
click at [1179, 217] on mat-option "(English) 03 Conversational" at bounding box center [1183, 226] width 209 height 35
click at [1204, 296] on span "(Experience) 01 Newbies" at bounding box center [1183, 296] width 186 height 14
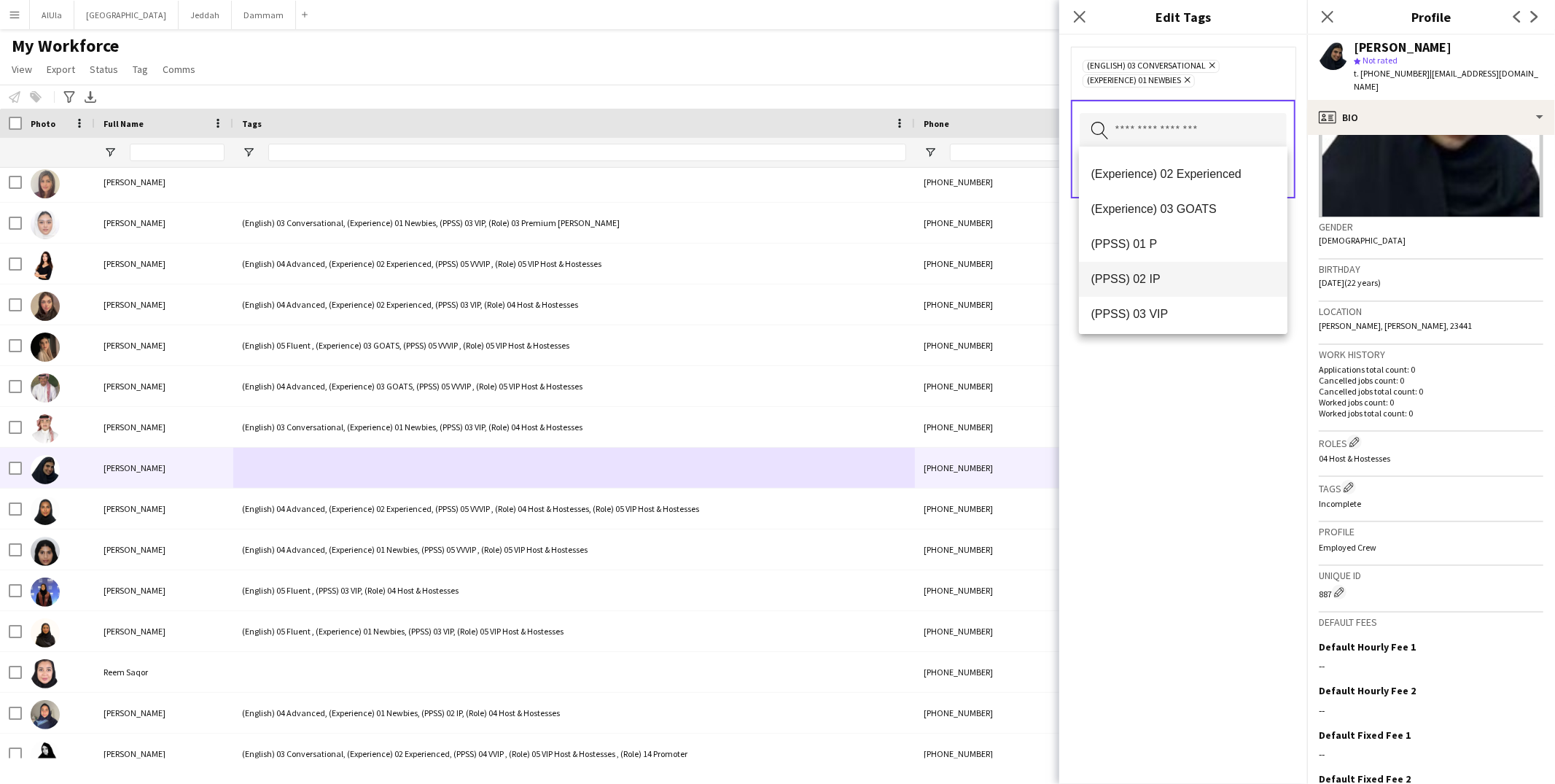
click at [1182, 278] on span "(PPSS) 02 IP" at bounding box center [1183, 279] width 186 height 14
click at [1168, 207] on span "(PPSS) 03 VIP" at bounding box center [1183, 206] width 186 height 14
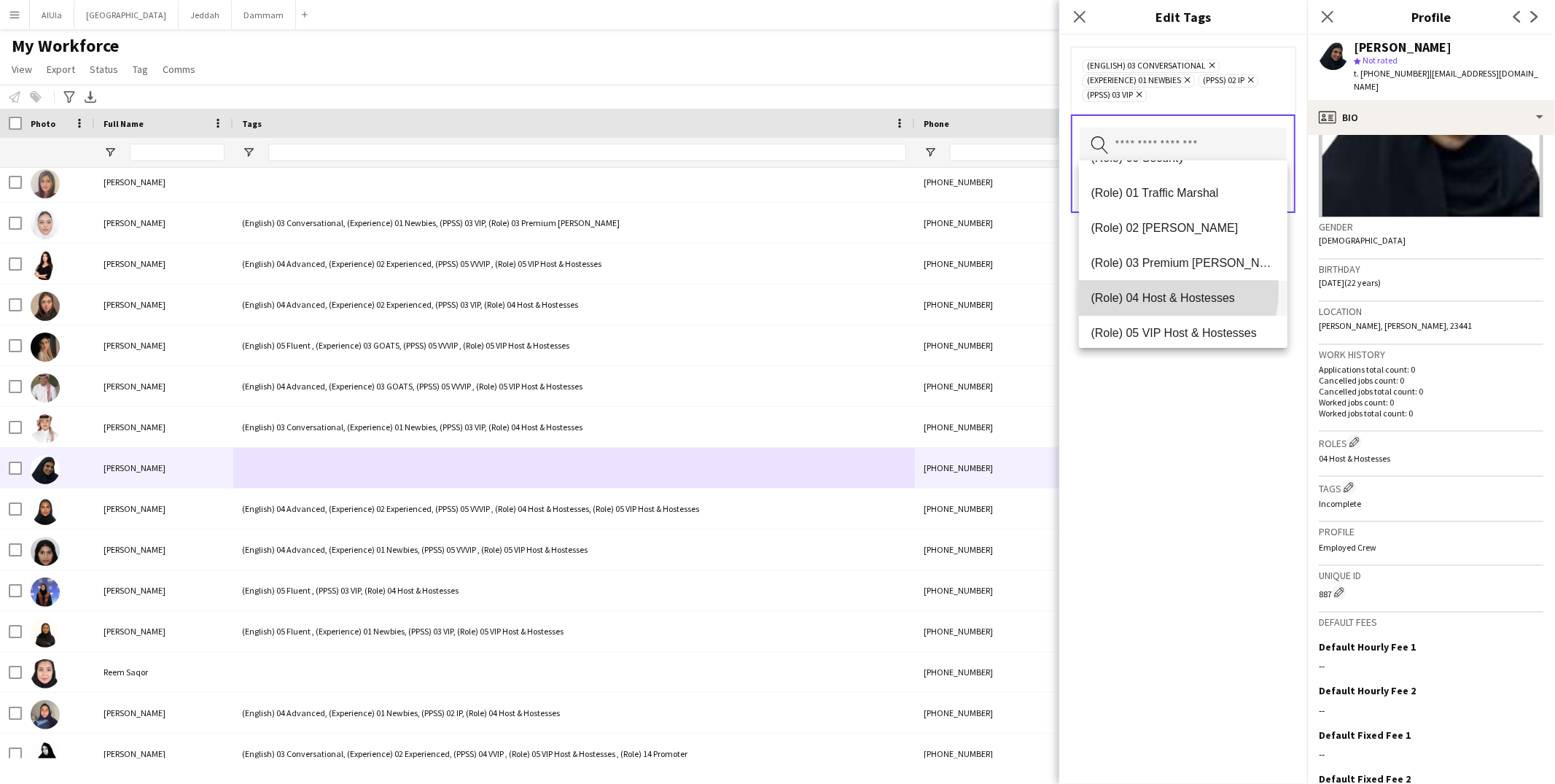
click at [1148, 289] on mat-option "(Role) 04 Host & Hostesses" at bounding box center [1183, 298] width 209 height 35
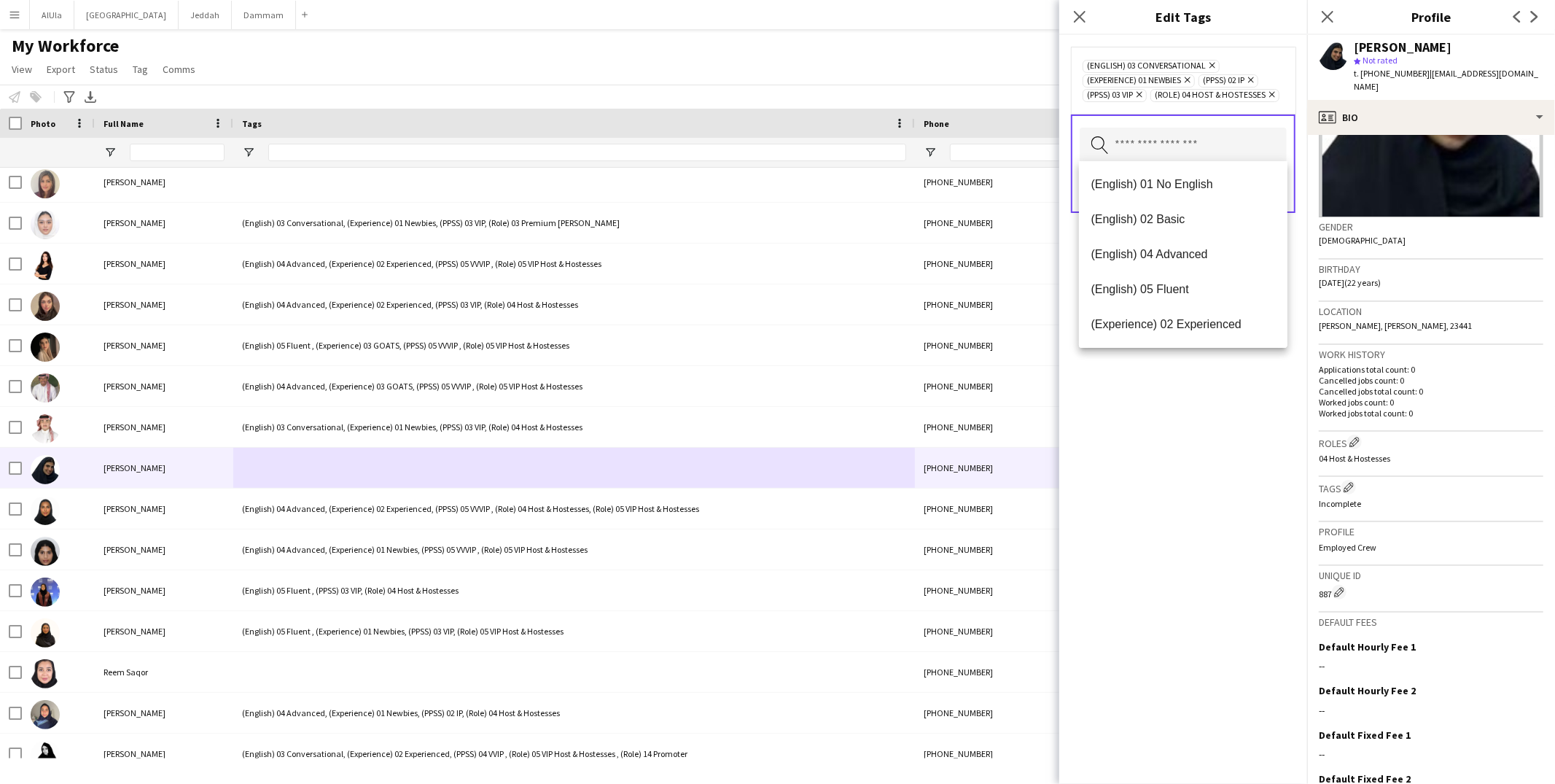
click at [1165, 464] on div "(English) 03 Conversational Remove (Experience) 01 Newbies Remove (PPSS) 02 IP …" at bounding box center [1183, 409] width 248 height 749
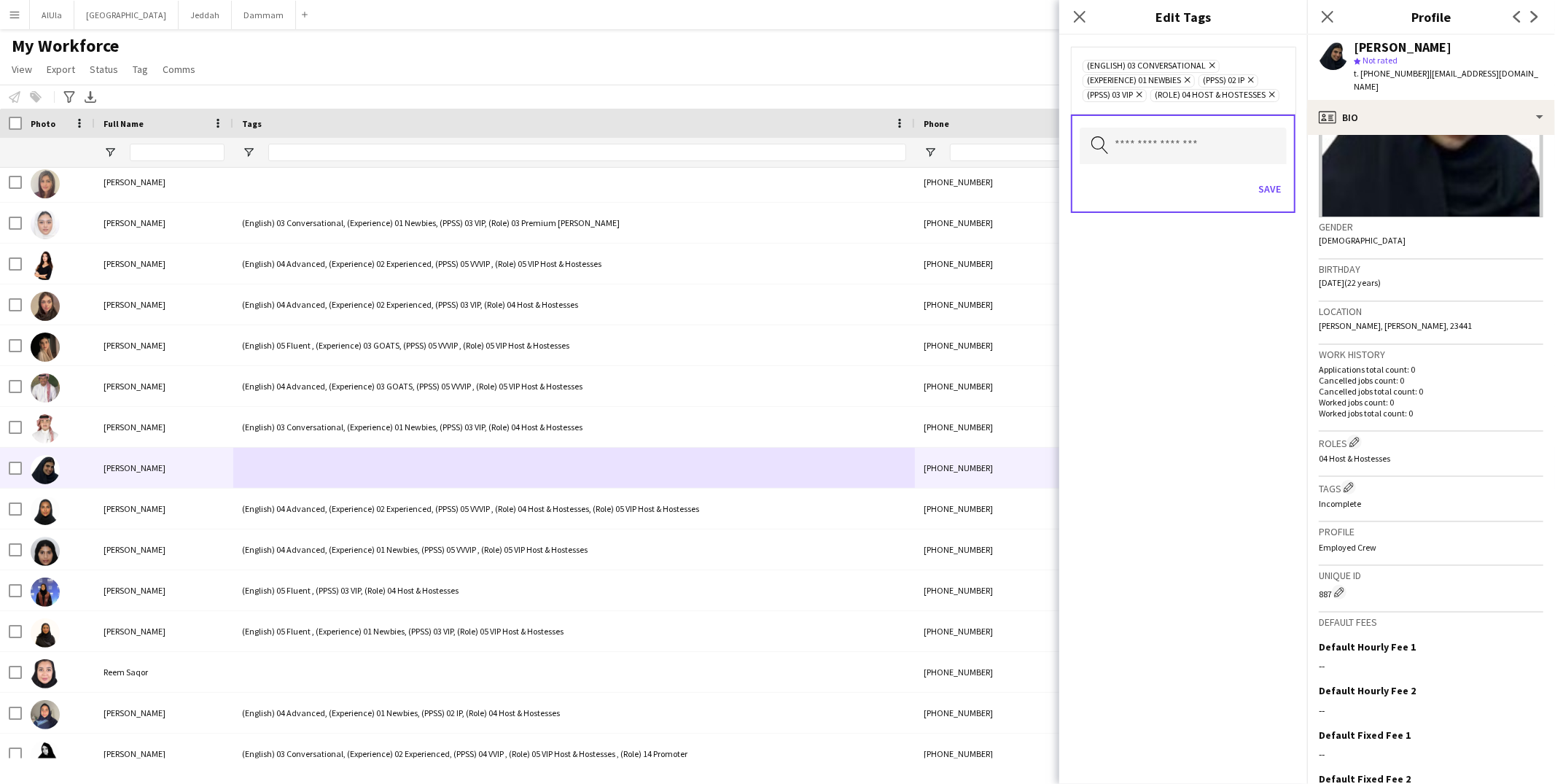
click at [1254, 76] on icon "Remove" at bounding box center [1249, 80] width 9 height 9
click at [1272, 179] on button "Save" at bounding box center [1269, 188] width 34 height 23
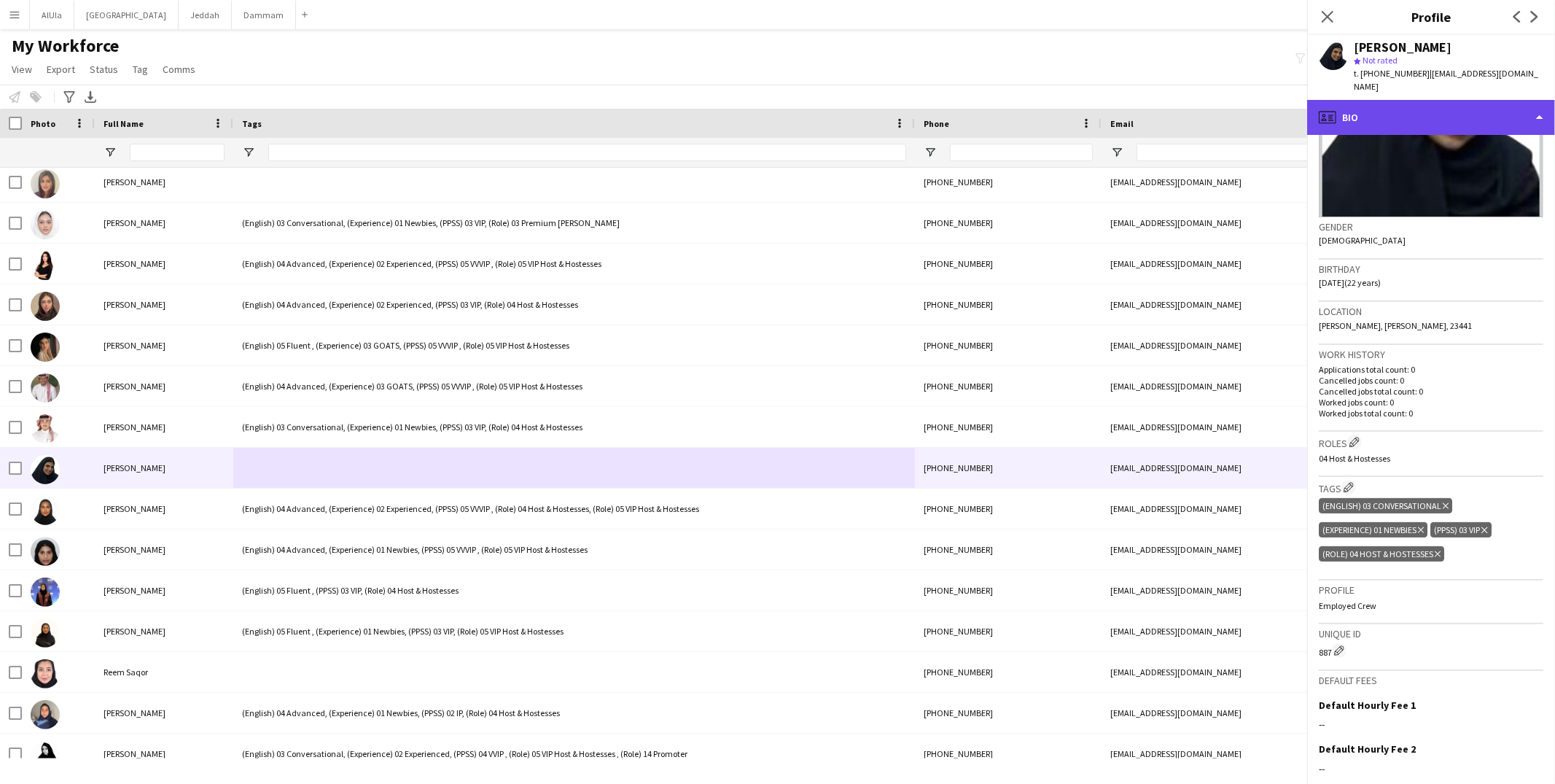
click at [1369, 107] on div "profile Bio" at bounding box center [1431, 117] width 248 height 35
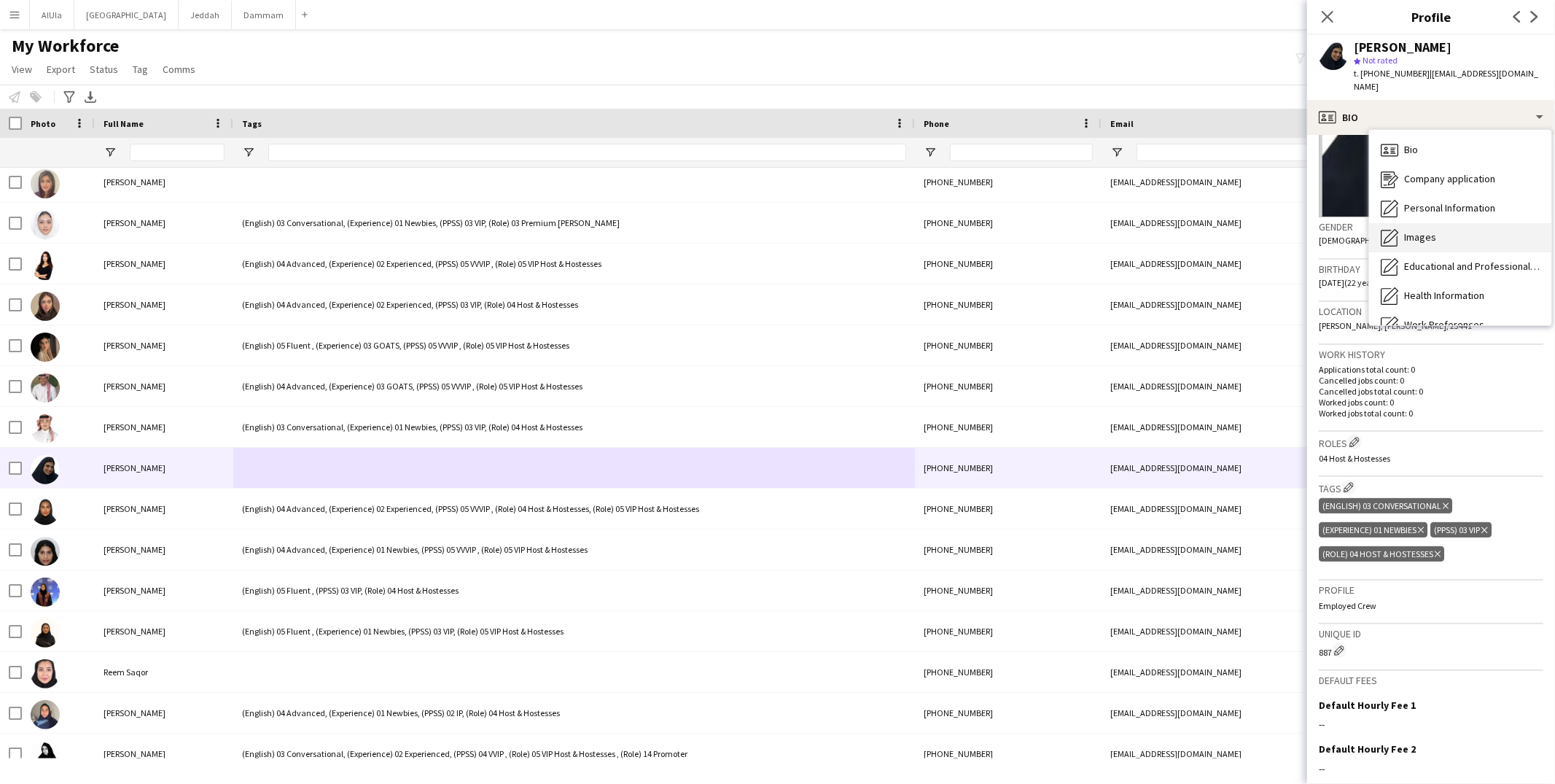
click at [1409, 236] on div "Images Images" at bounding box center [1459, 237] width 182 height 29
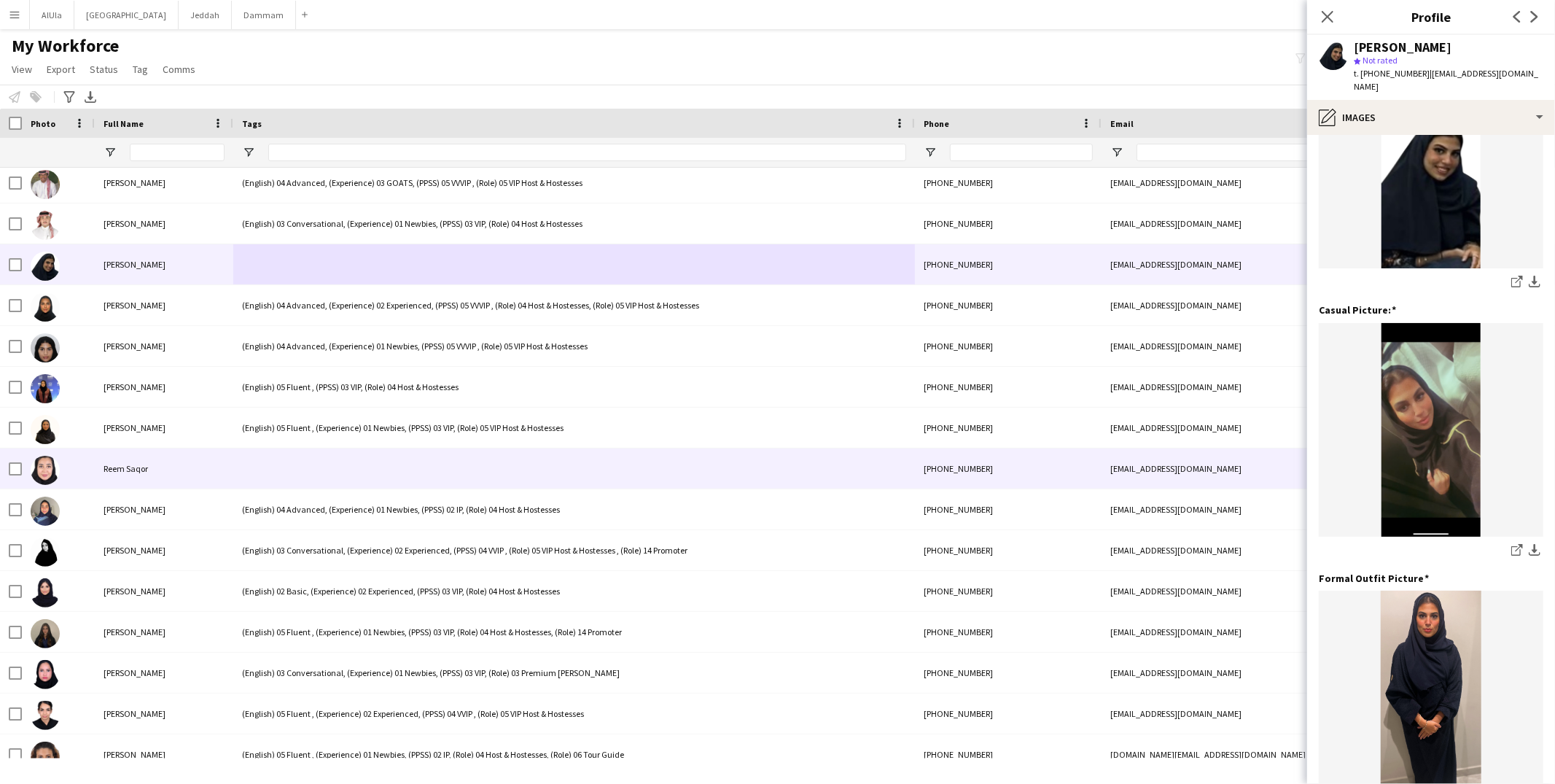
click at [390, 483] on div at bounding box center [573, 468] width 681 height 40
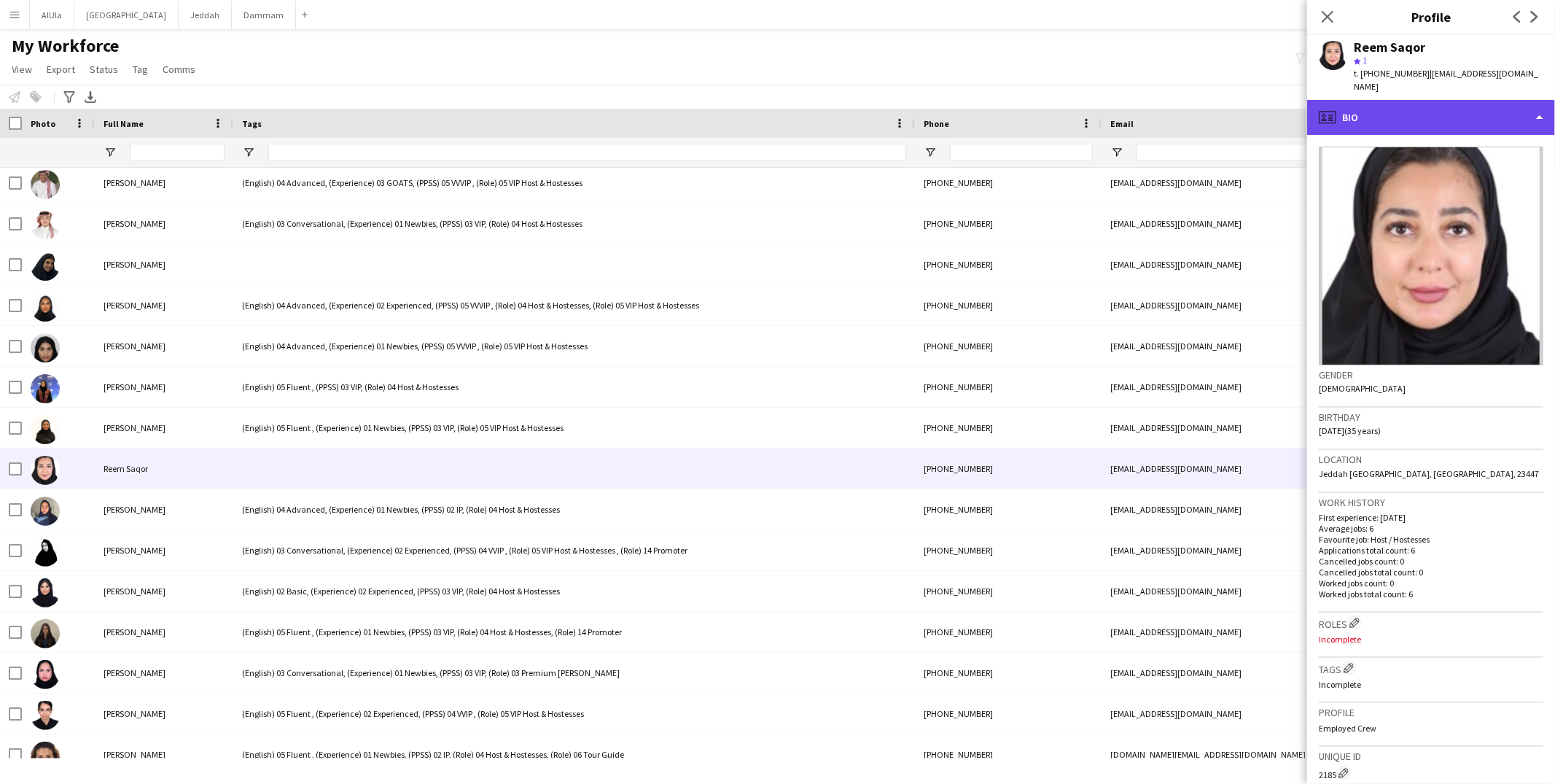
click at [1386, 100] on div "profile Bio" at bounding box center [1431, 117] width 248 height 35
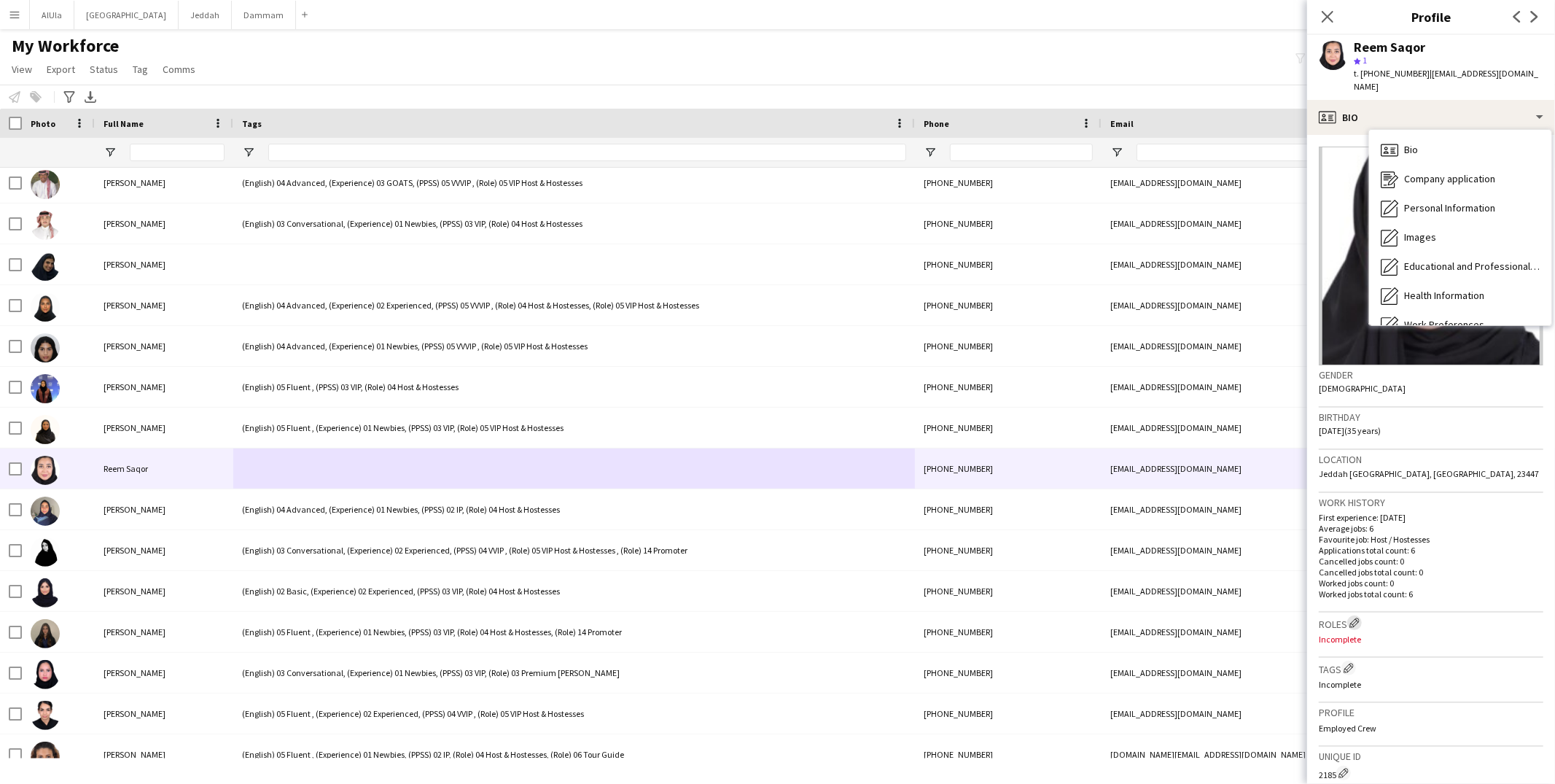
click at [1355, 617] on app-icon "Edit crew company roles" at bounding box center [1354, 622] width 10 height 10
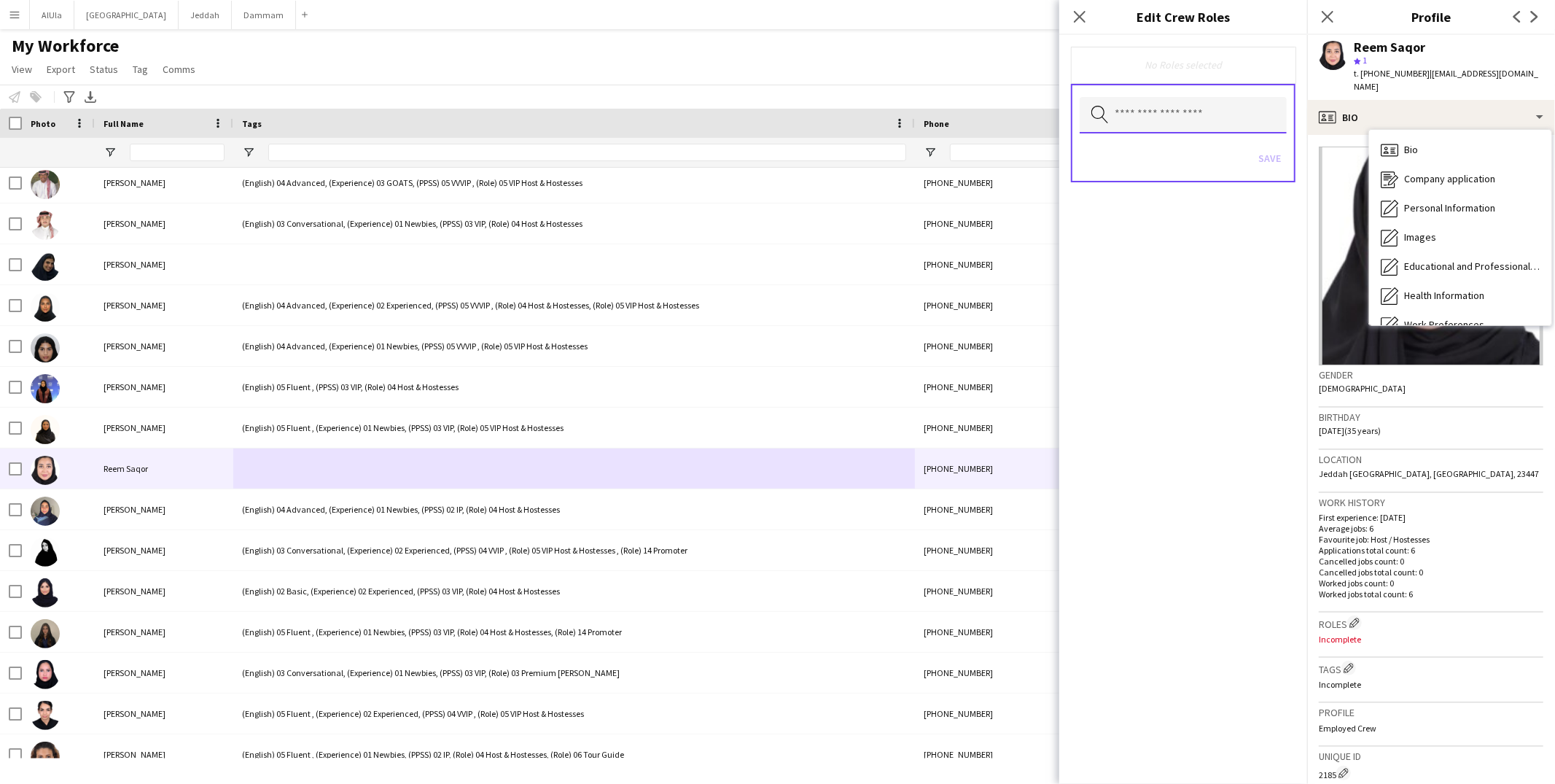
click at [1194, 116] on input "text" at bounding box center [1183, 115] width 207 height 36
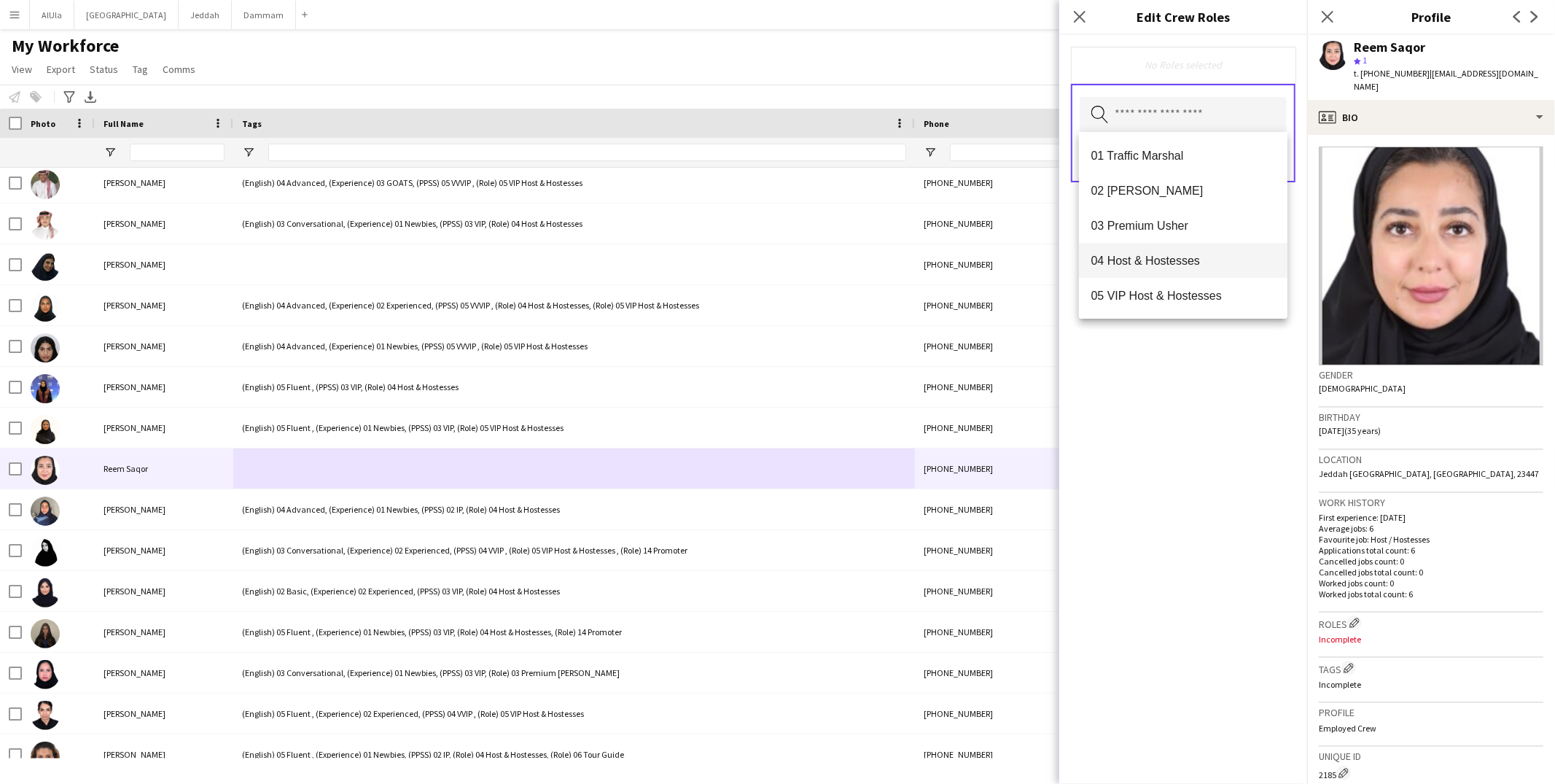
click at [1163, 259] on span "04 Host & Hostesses" at bounding box center [1183, 260] width 186 height 14
click at [1208, 451] on div "04 Host & Hostesses Remove Search by role type Save" at bounding box center [1183, 409] width 248 height 749
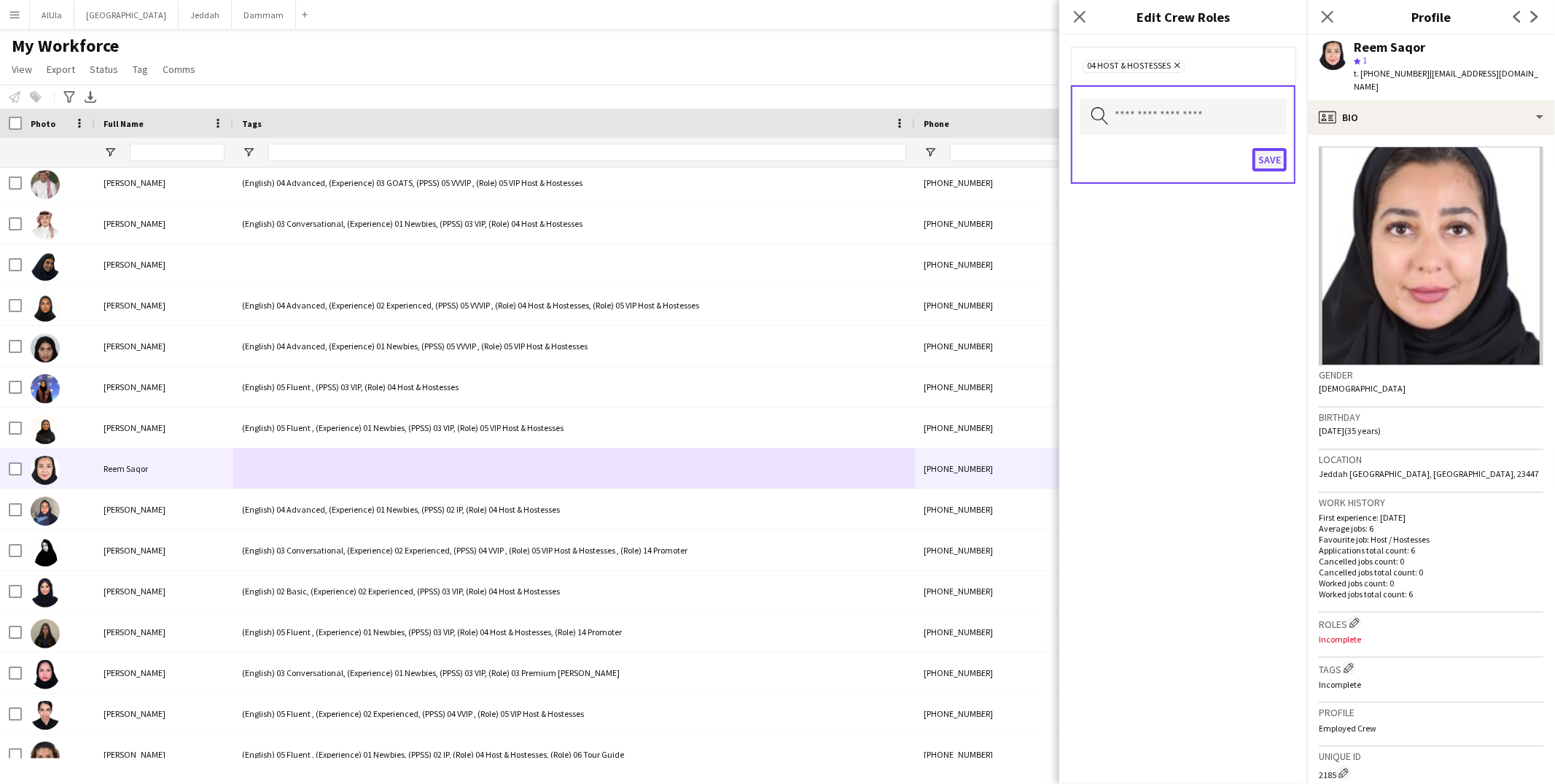
click at [1272, 162] on button "Save" at bounding box center [1269, 159] width 34 height 23
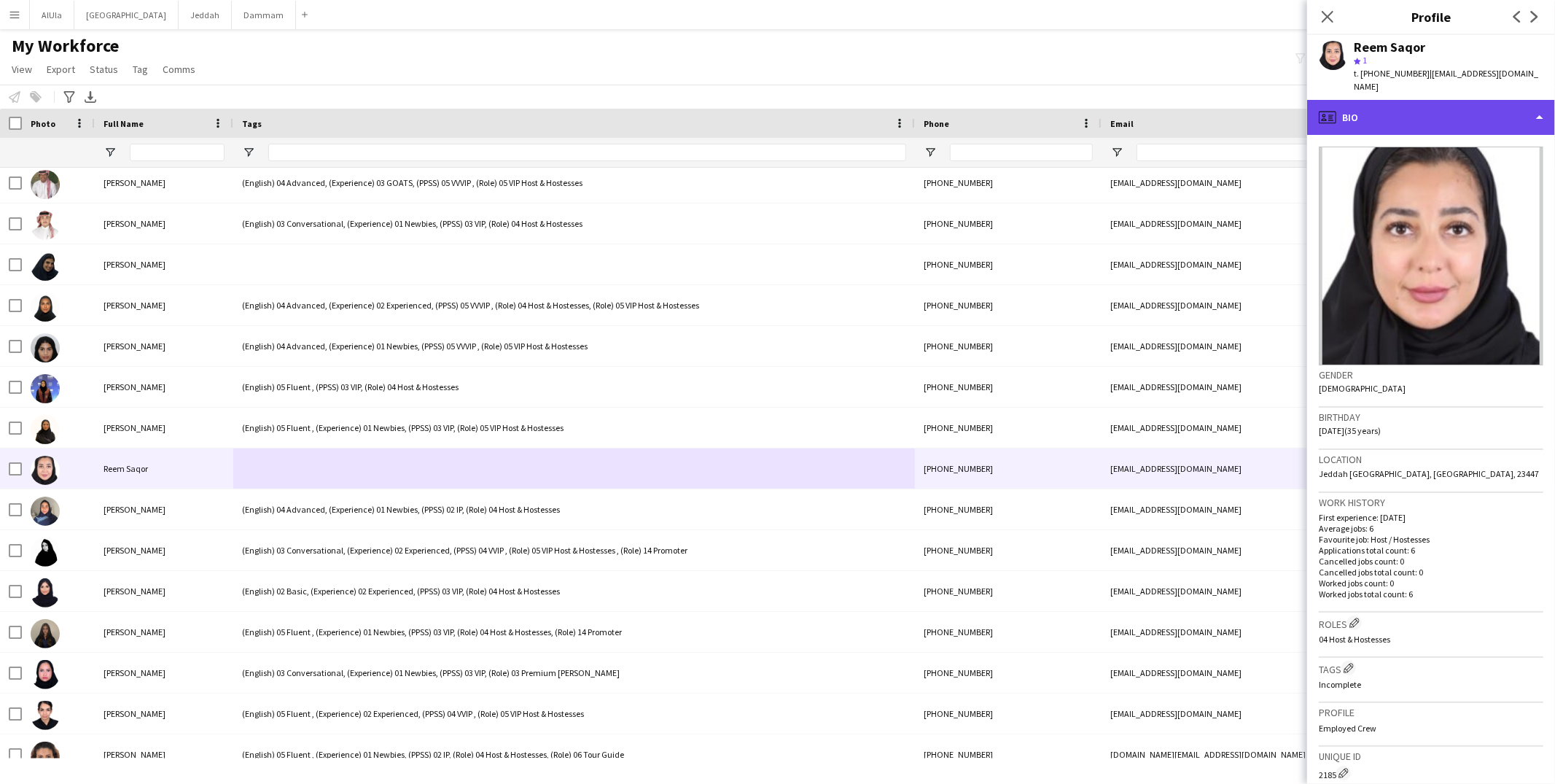
click at [1411, 102] on div "profile Bio" at bounding box center [1431, 117] width 248 height 35
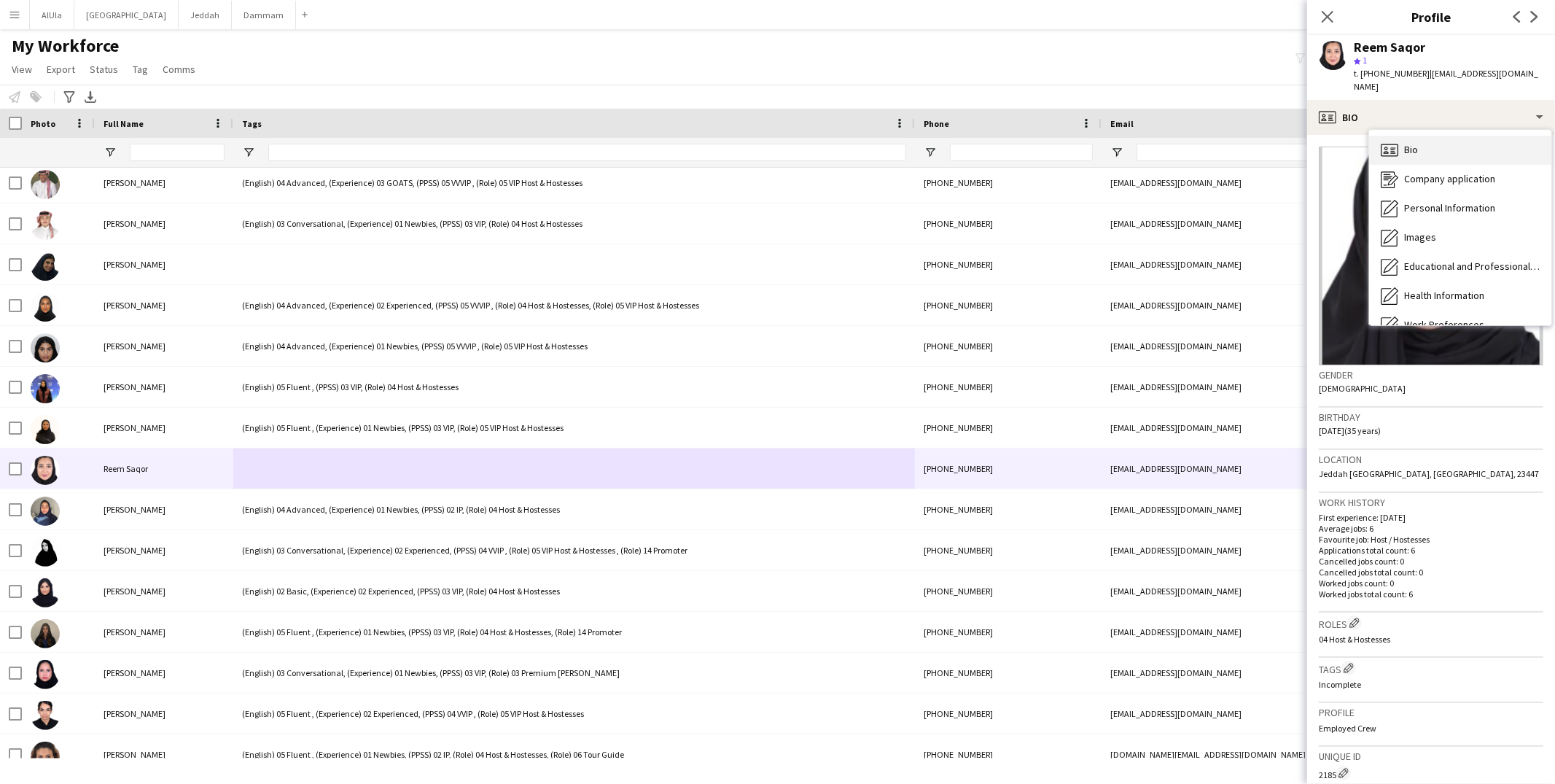
click at [1398, 142] on div "Bio Bio" at bounding box center [1459, 149] width 182 height 29
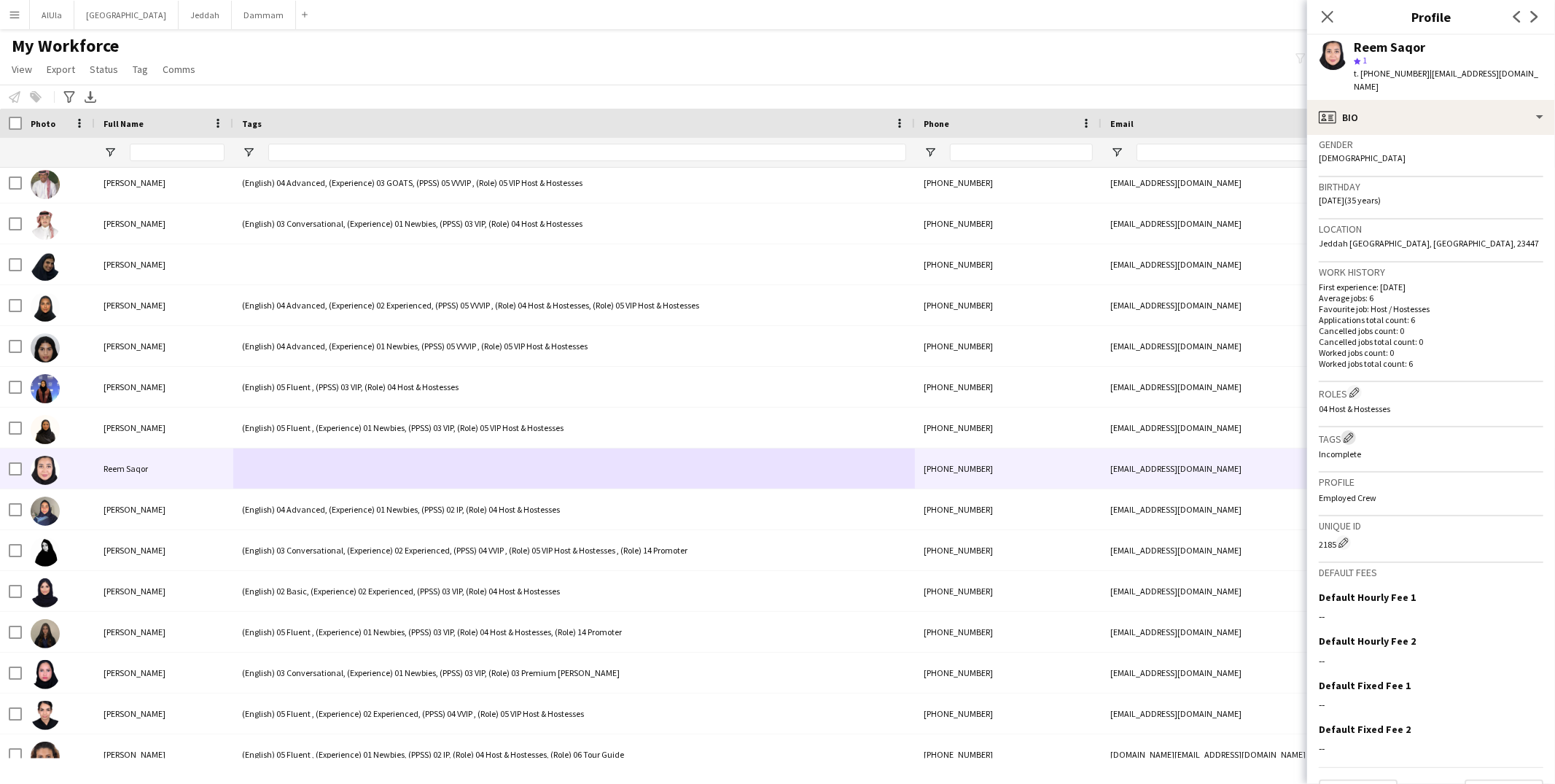
click at [1355, 430] on button "Edit crew company tags" at bounding box center [1349, 437] width 15 height 15
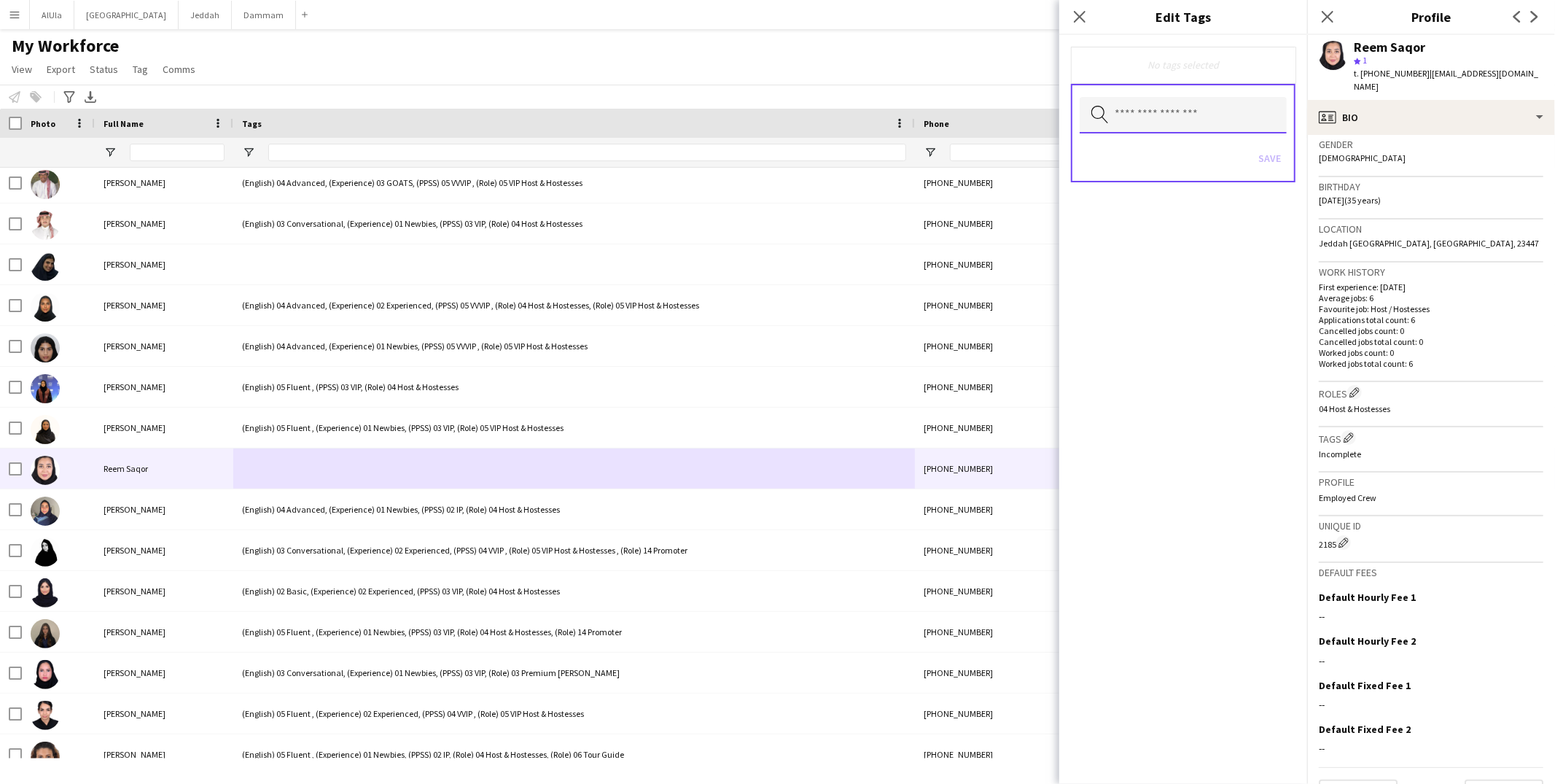
click at [1203, 117] on input "text" at bounding box center [1183, 115] width 207 height 36
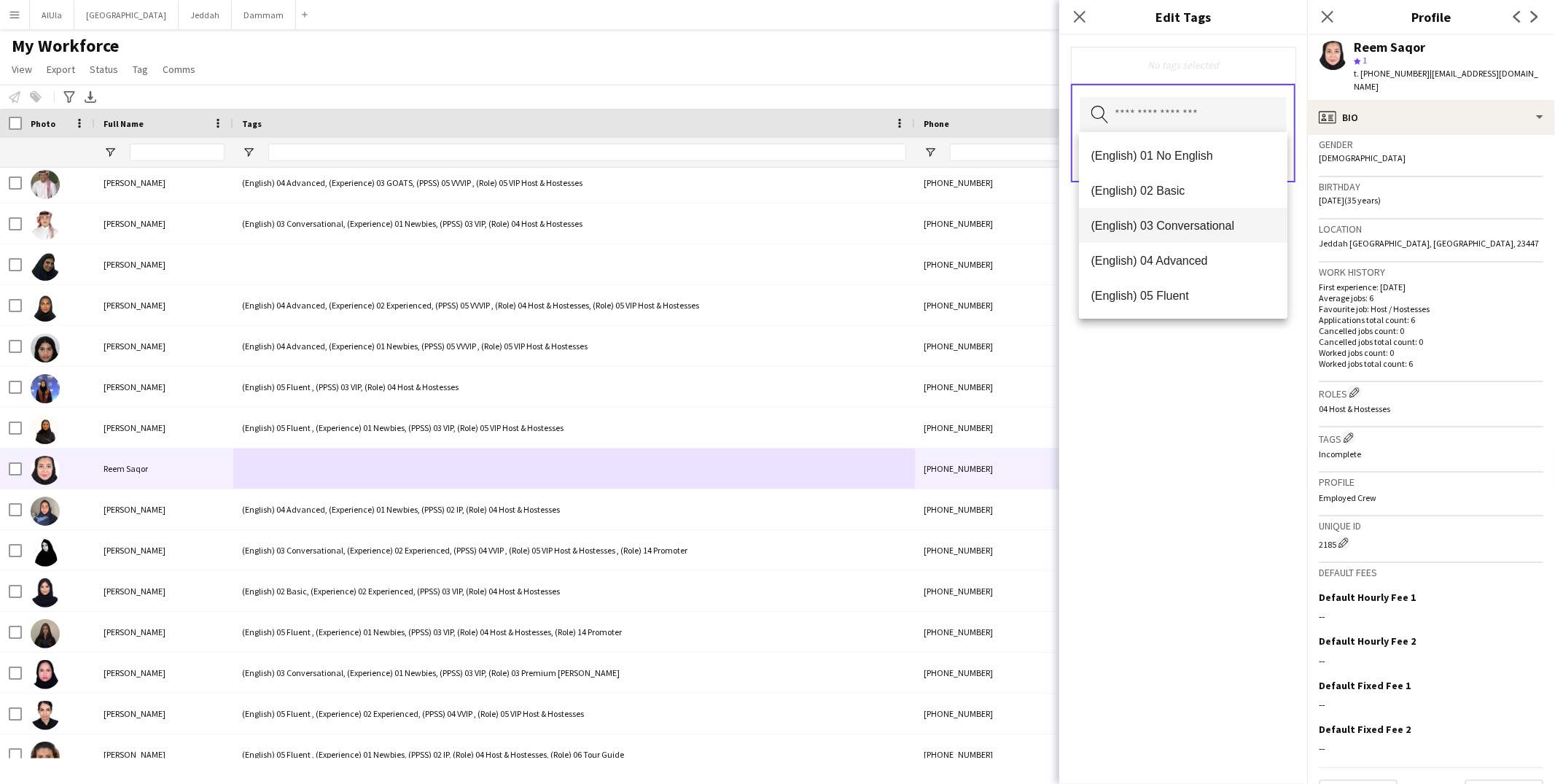
click at [1178, 222] on span "(English) 03 Conversational" at bounding box center [1183, 226] width 186 height 14
click at [1189, 304] on mat-option "(Experience) 01 Newbies" at bounding box center [1183, 296] width 209 height 35
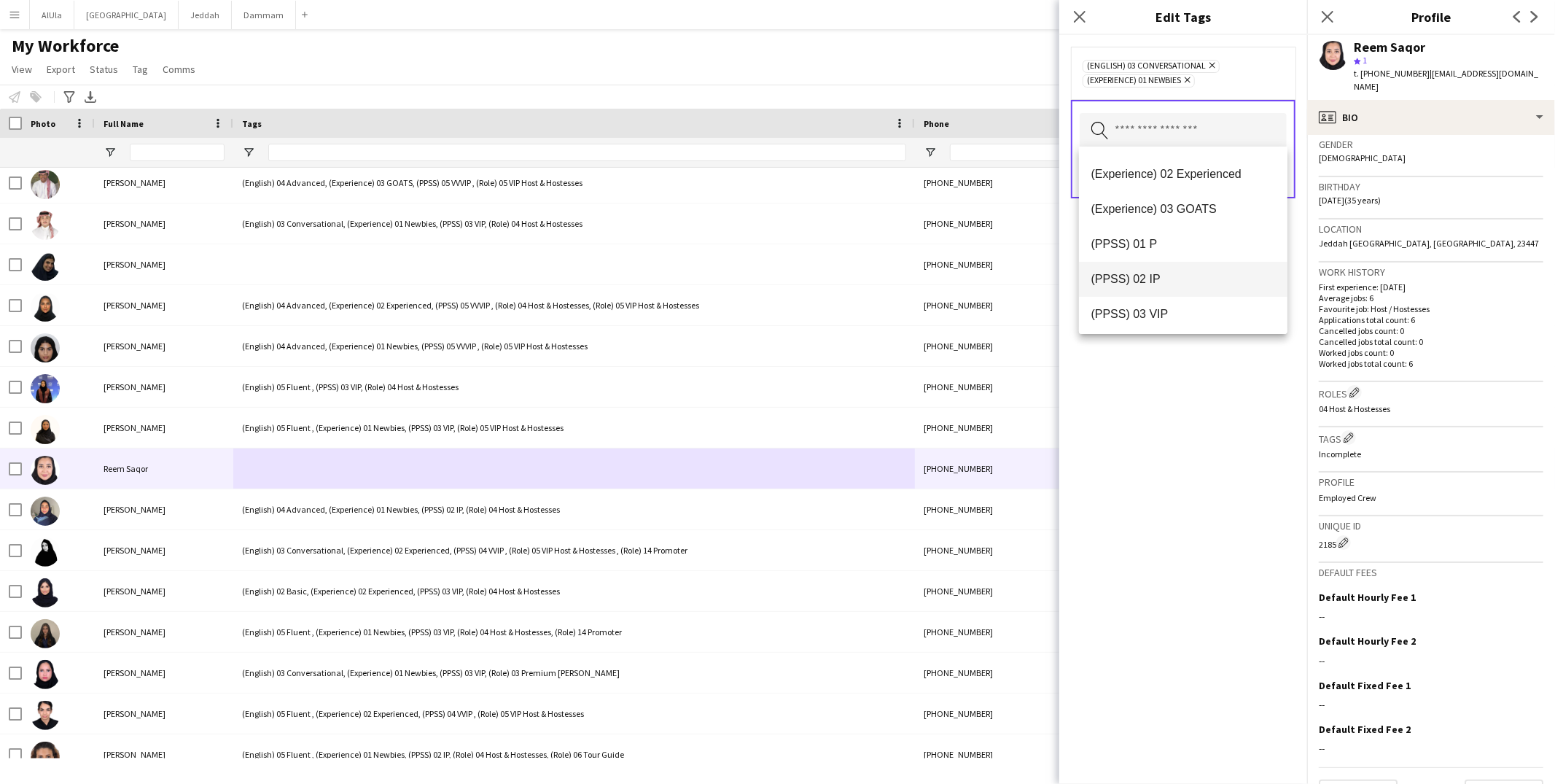
click at [1181, 295] on mat-option "(PPSS) 02 IP" at bounding box center [1183, 280] width 209 height 35
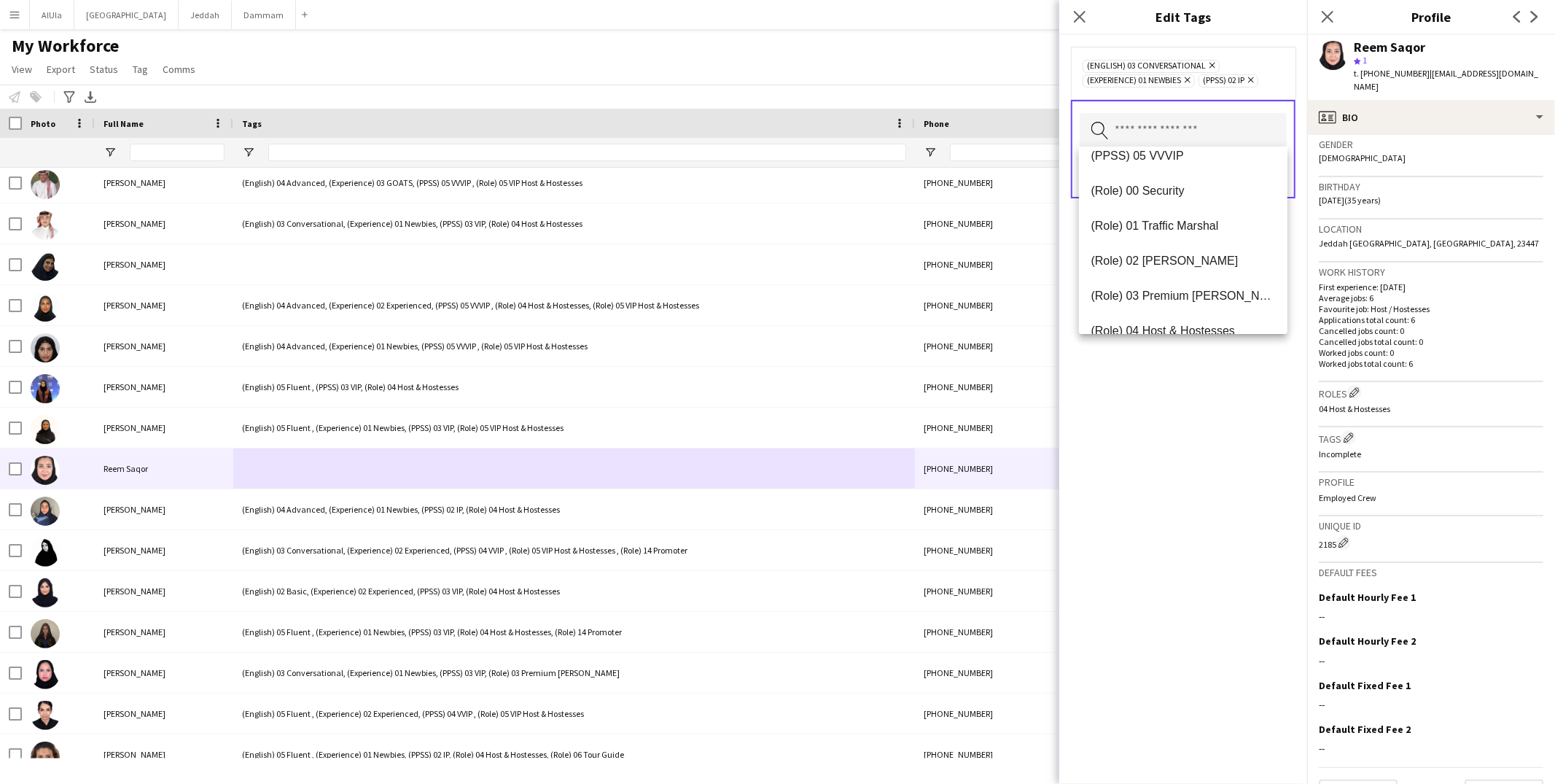
scroll to position [386, 0]
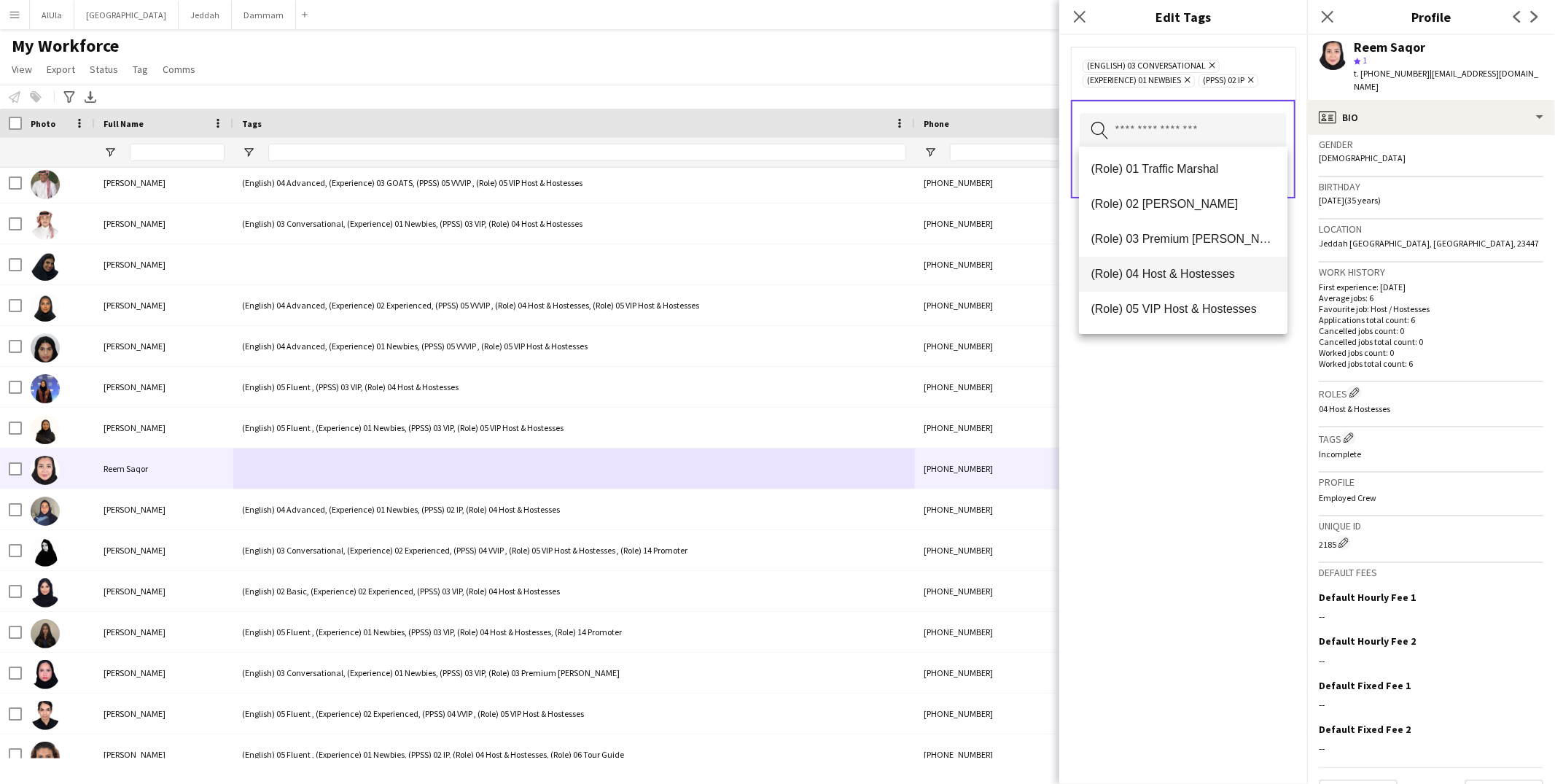
click at [1181, 282] on mat-option "(Role) 04 Host & Hostesses" at bounding box center [1183, 274] width 209 height 35
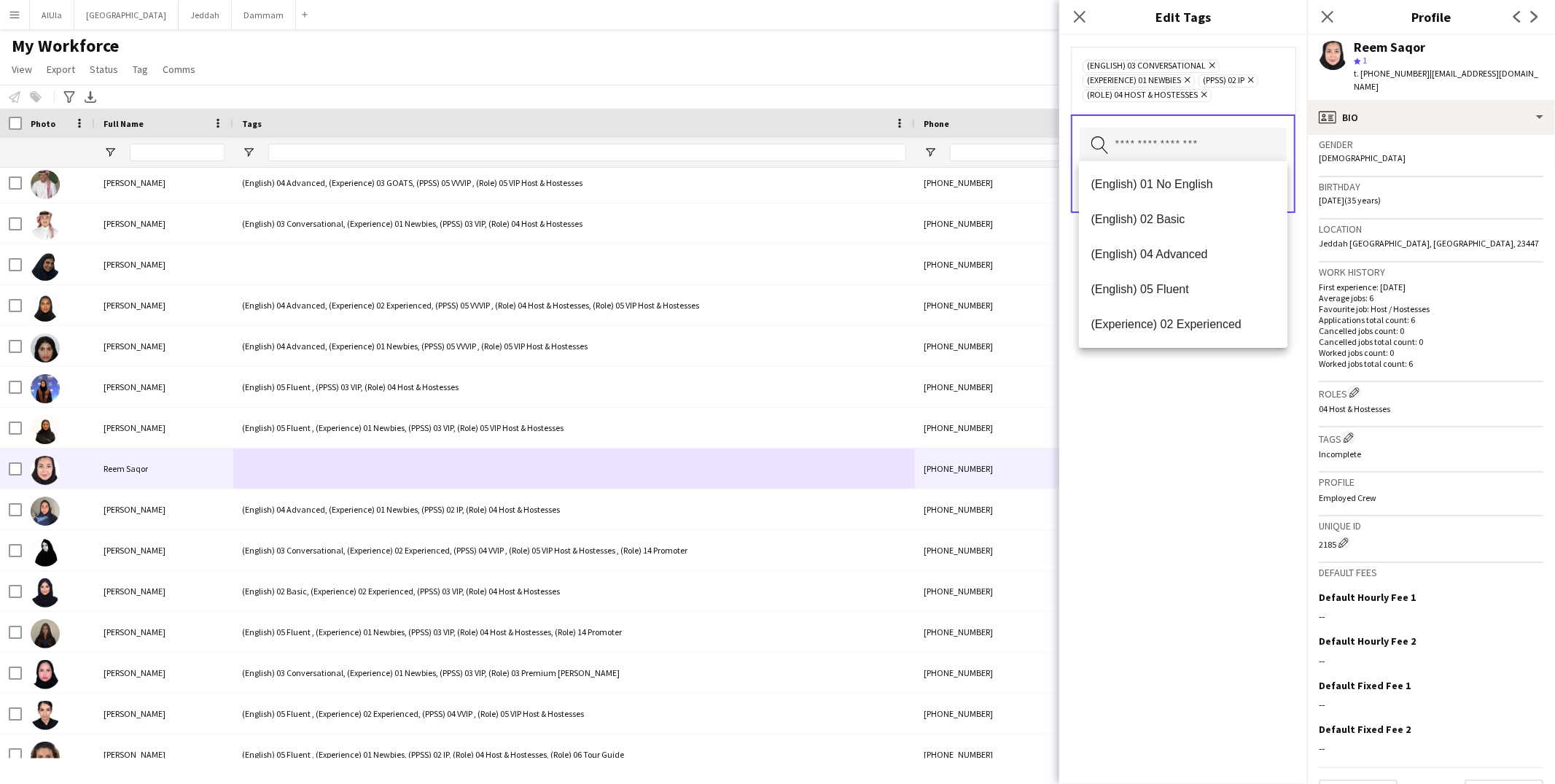
click at [1177, 375] on div "(English) 03 Conversational Remove (Experience) 01 Newbies Remove (PPSS) 02 IP …" at bounding box center [1183, 409] width 248 height 749
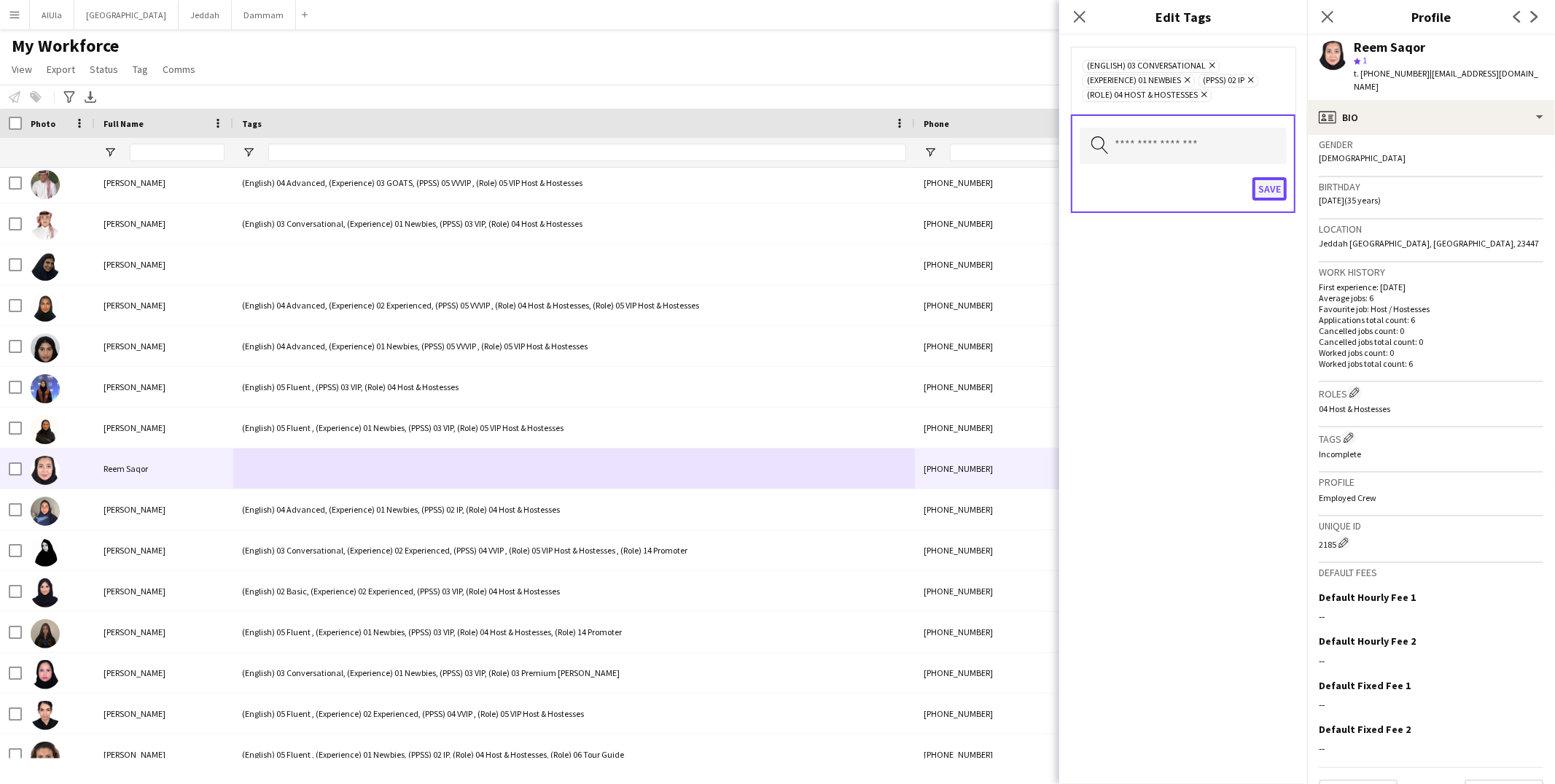
click at [1274, 186] on button "Save" at bounding box center [1269, 188] width 34 height 23
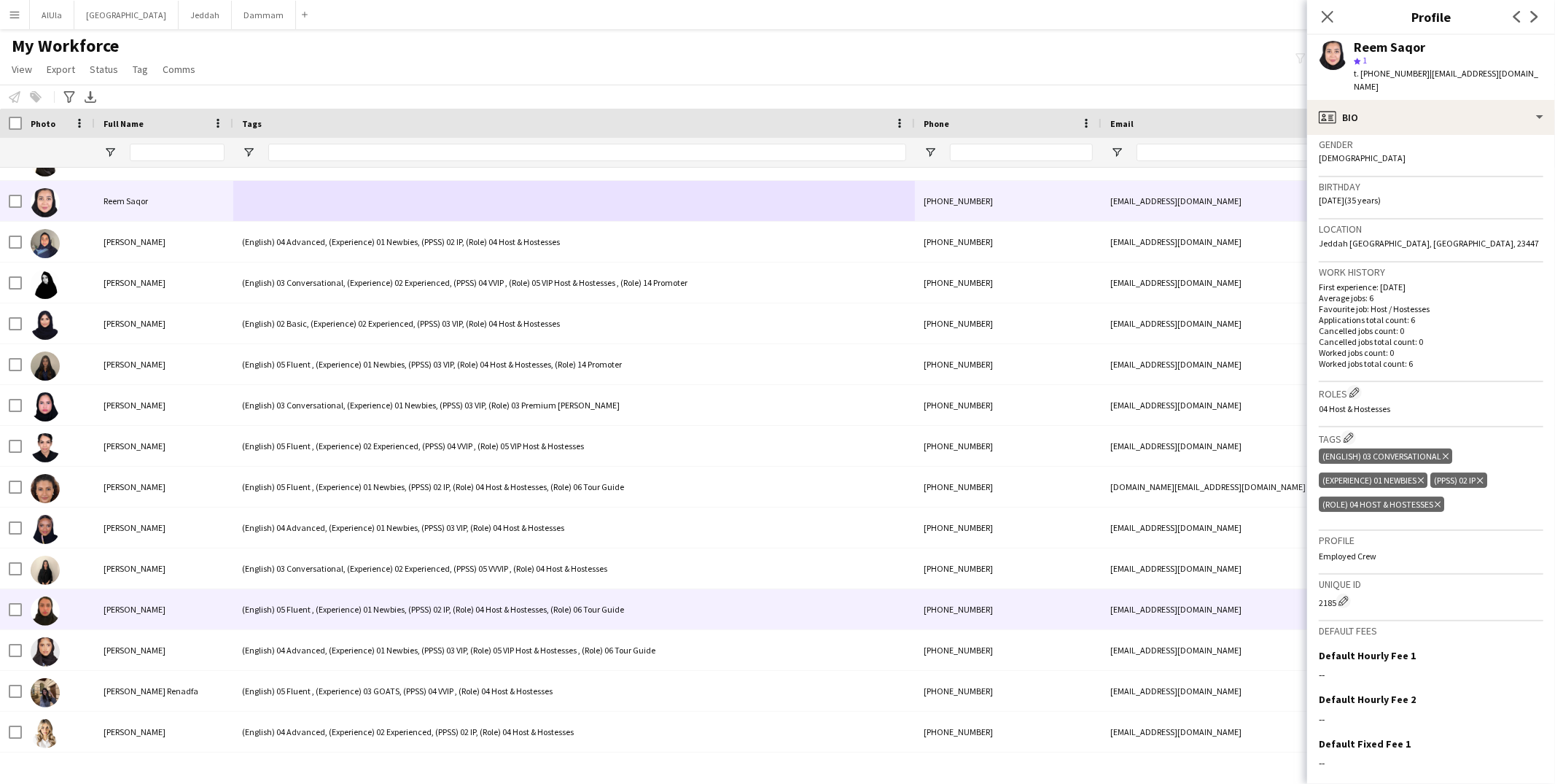
scroll to position [57219, 0]
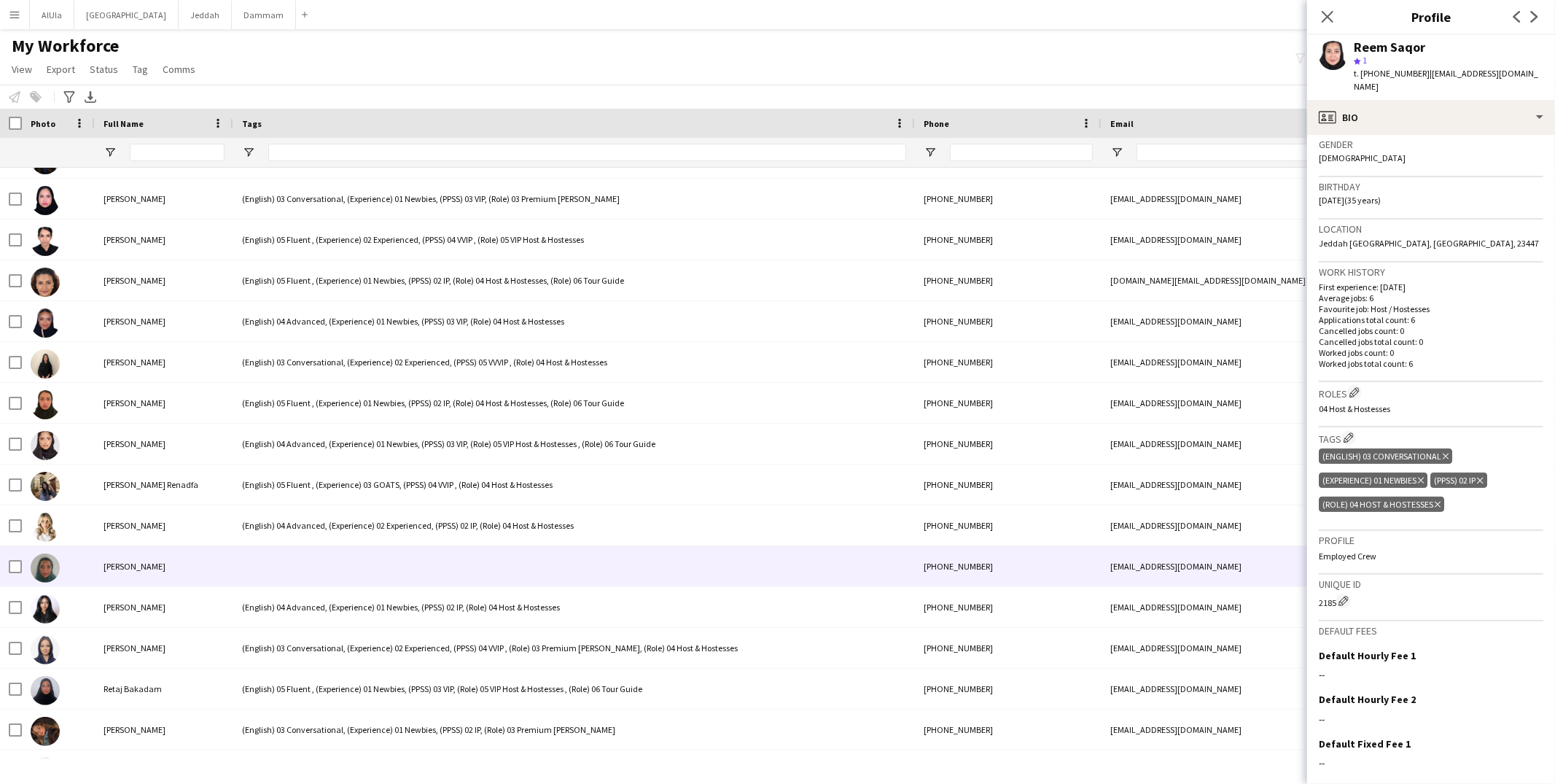
click at [392, 561] on div at bounding box center [573, 566] width 681 height 40
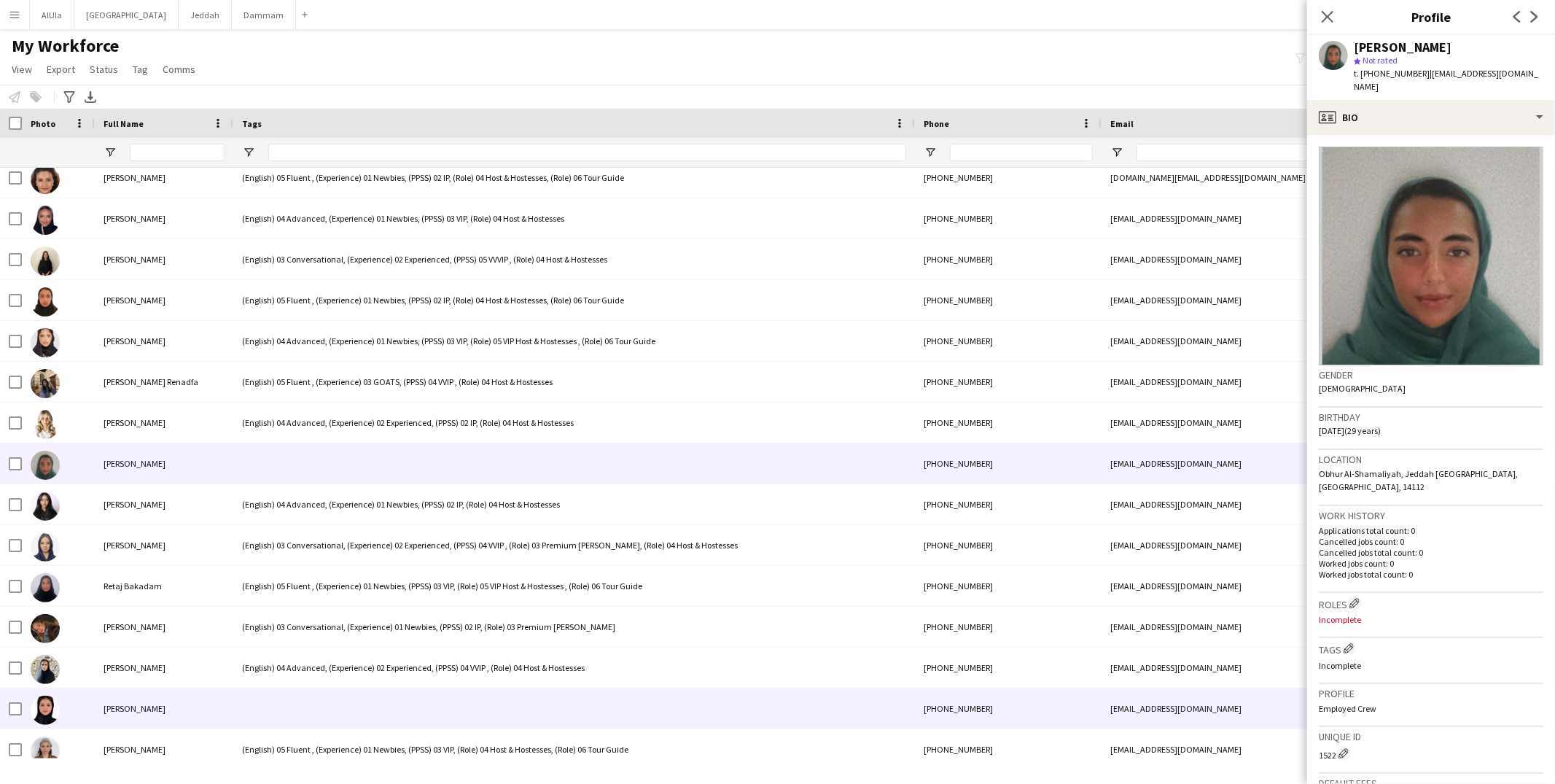
click at [363, 705] on div at bounding box center [573, 708] width 681 height 40
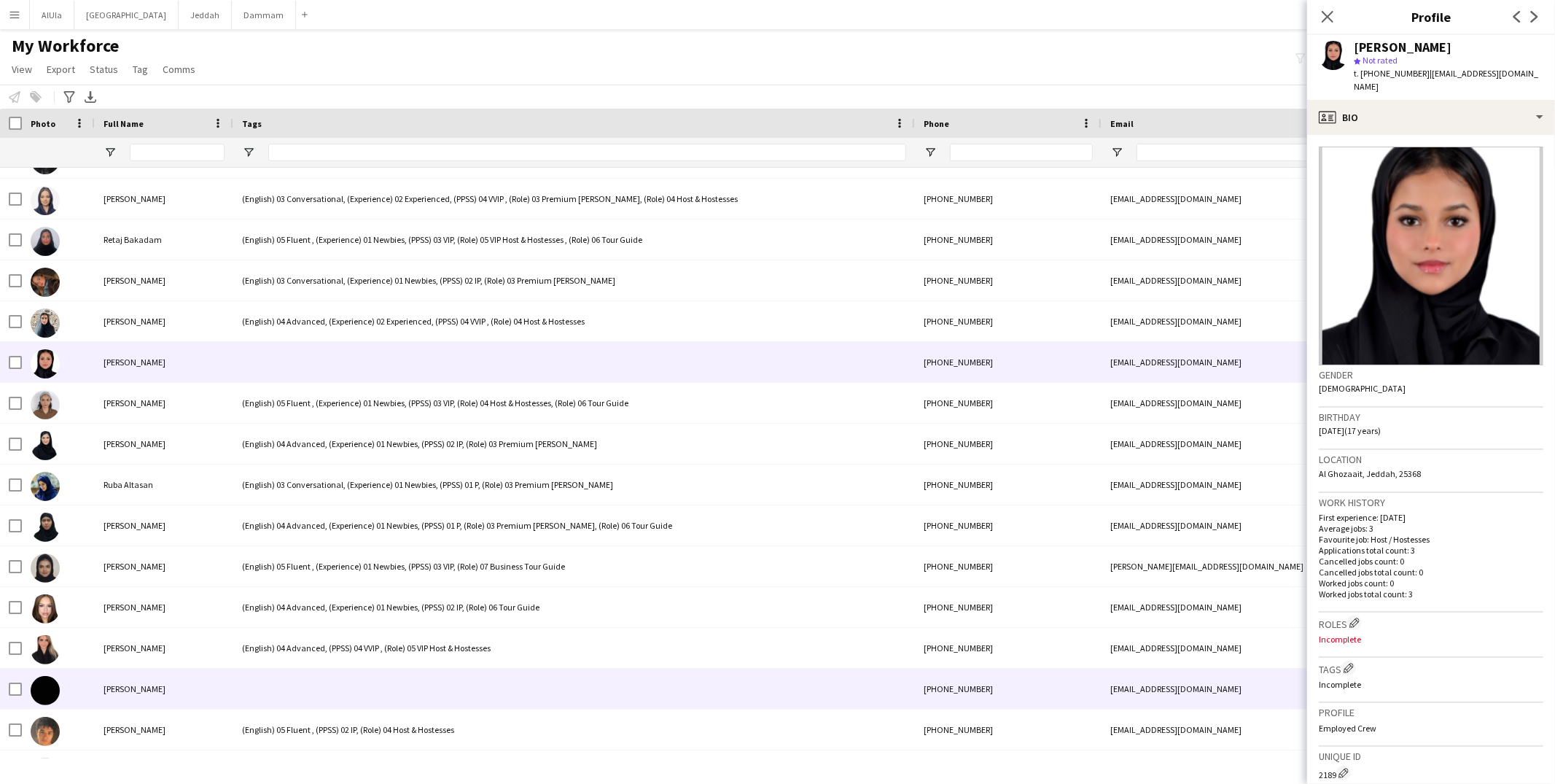
click at [369, 694] on div at bounding box center [573, 688] width 681 height 40
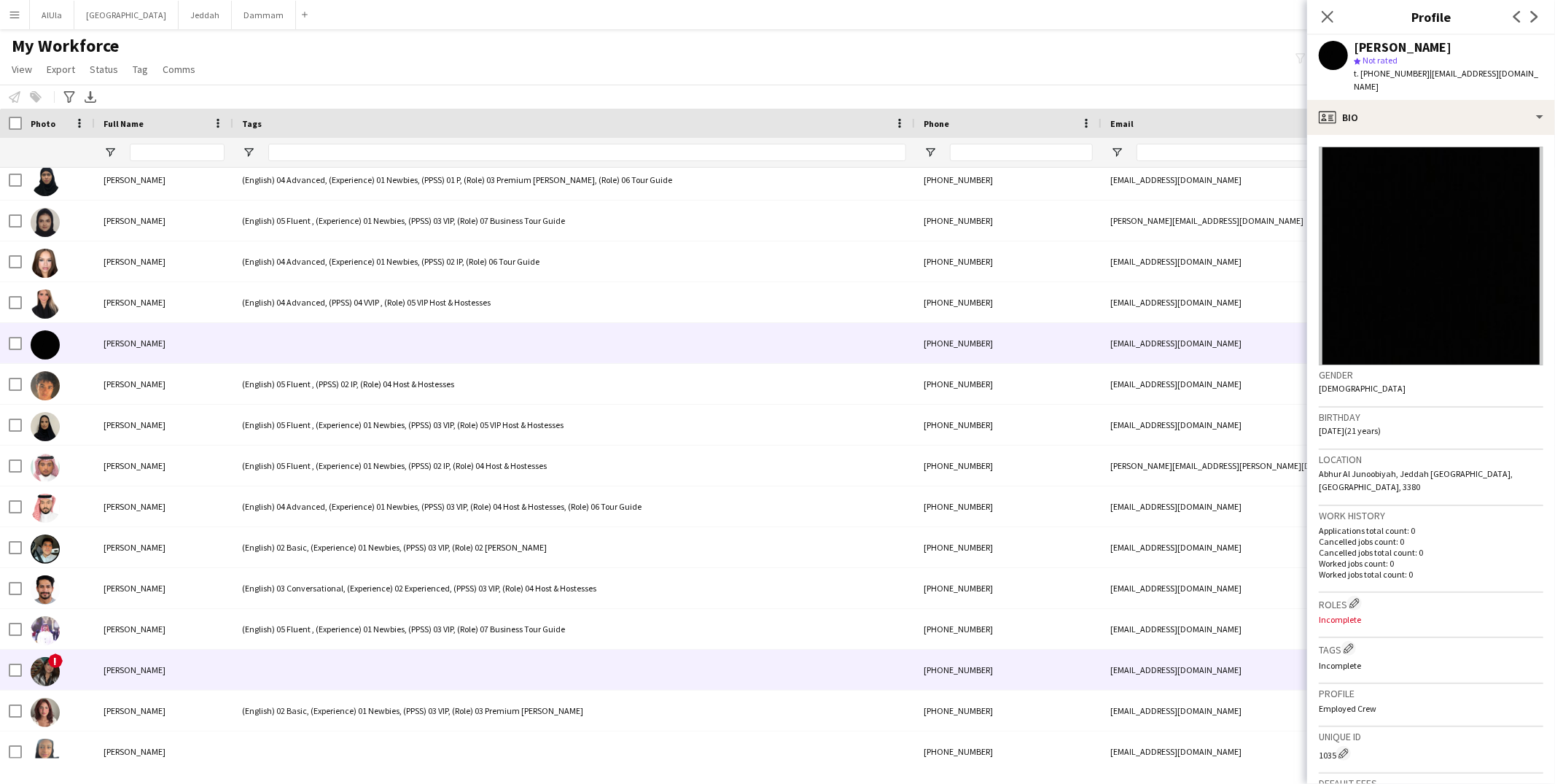
click at [379, 679] on div at bounding box center [573, 669] width 681 height 40
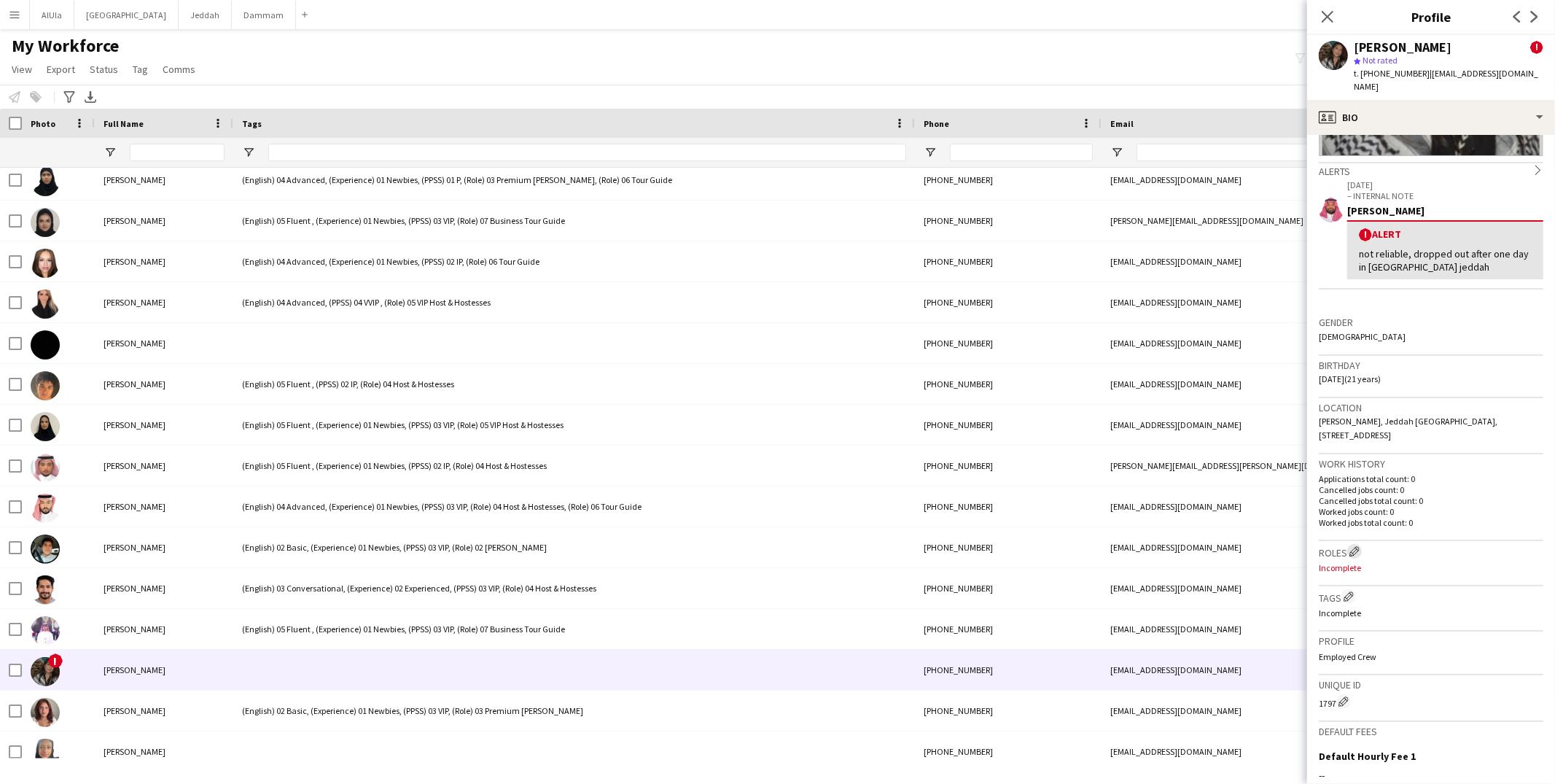
click at [1358, 546] on app-icon "Edit crew company roles" at bounding box center [1354, 551] width 10 height 10
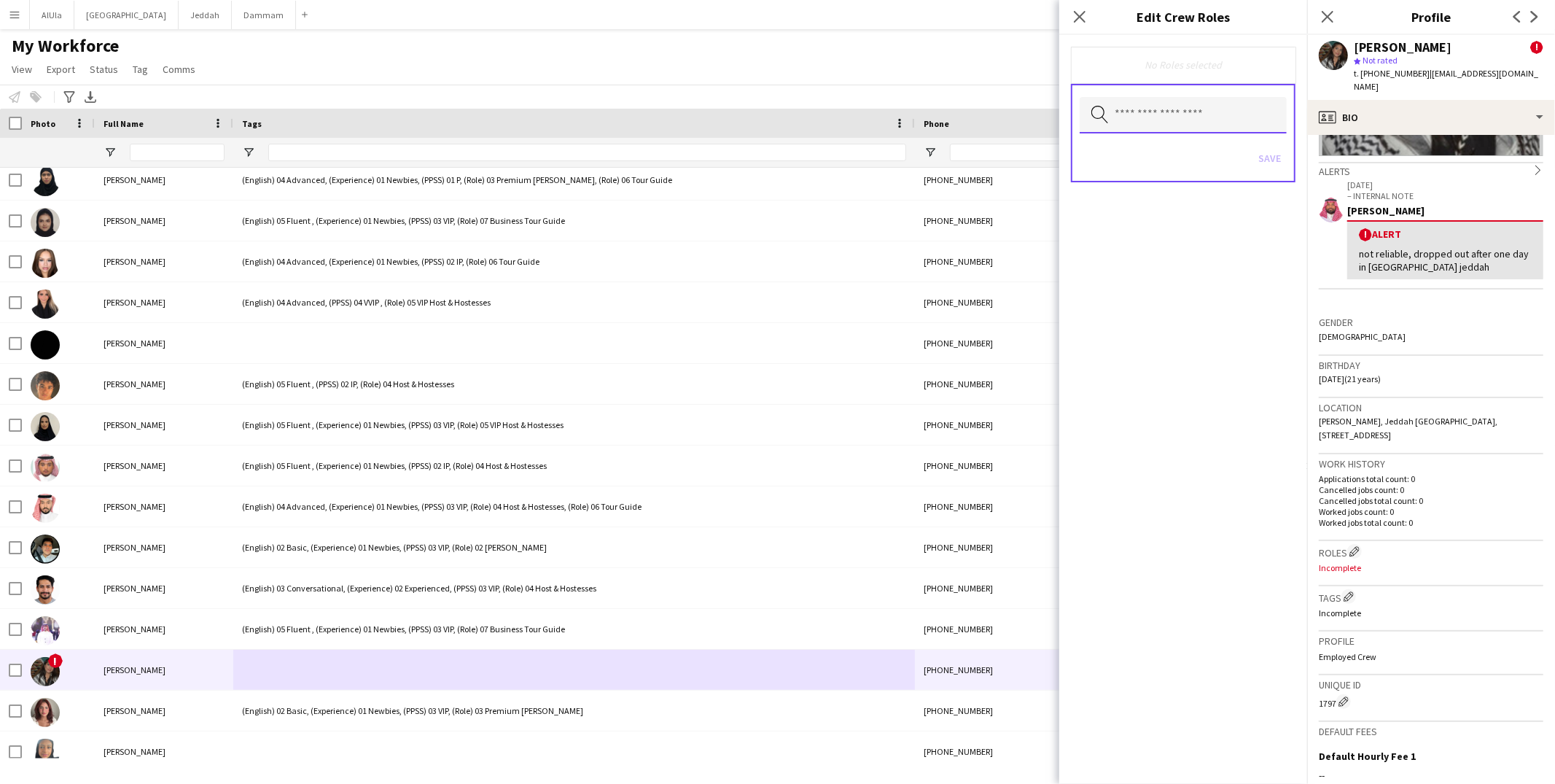
click at [1133, 113] on input "text" at bounding box center [1183, 115] width 207 height 36
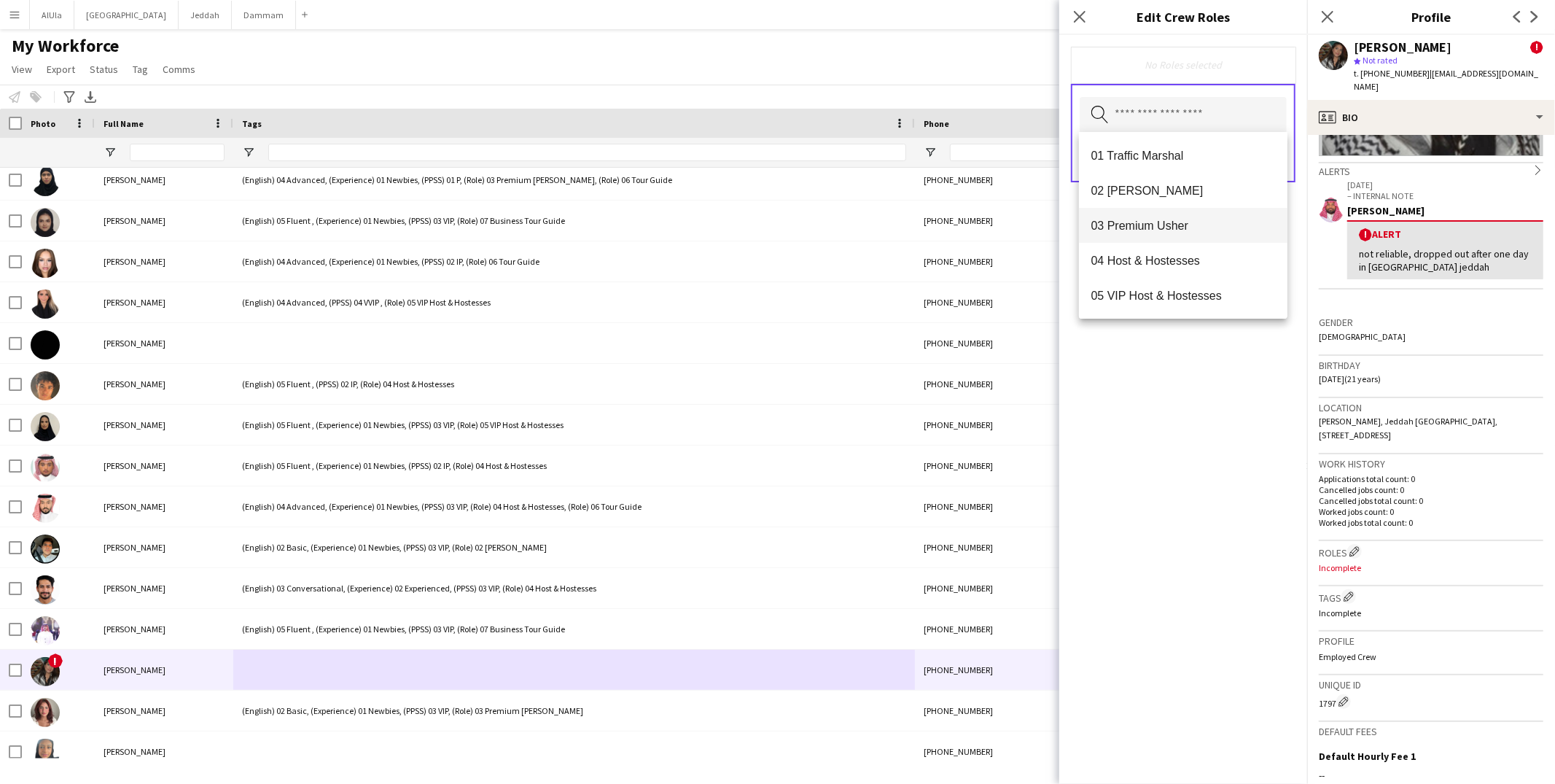
click at [1174, 234] on mat-option "03 Premium Usher" at bounding box center [1183, 226] width 209 height 35
click at [1185, 456] on div "03 Premium Usher Remove Search by role type Save" at bounding box center [1183, 409] width 248 height 749
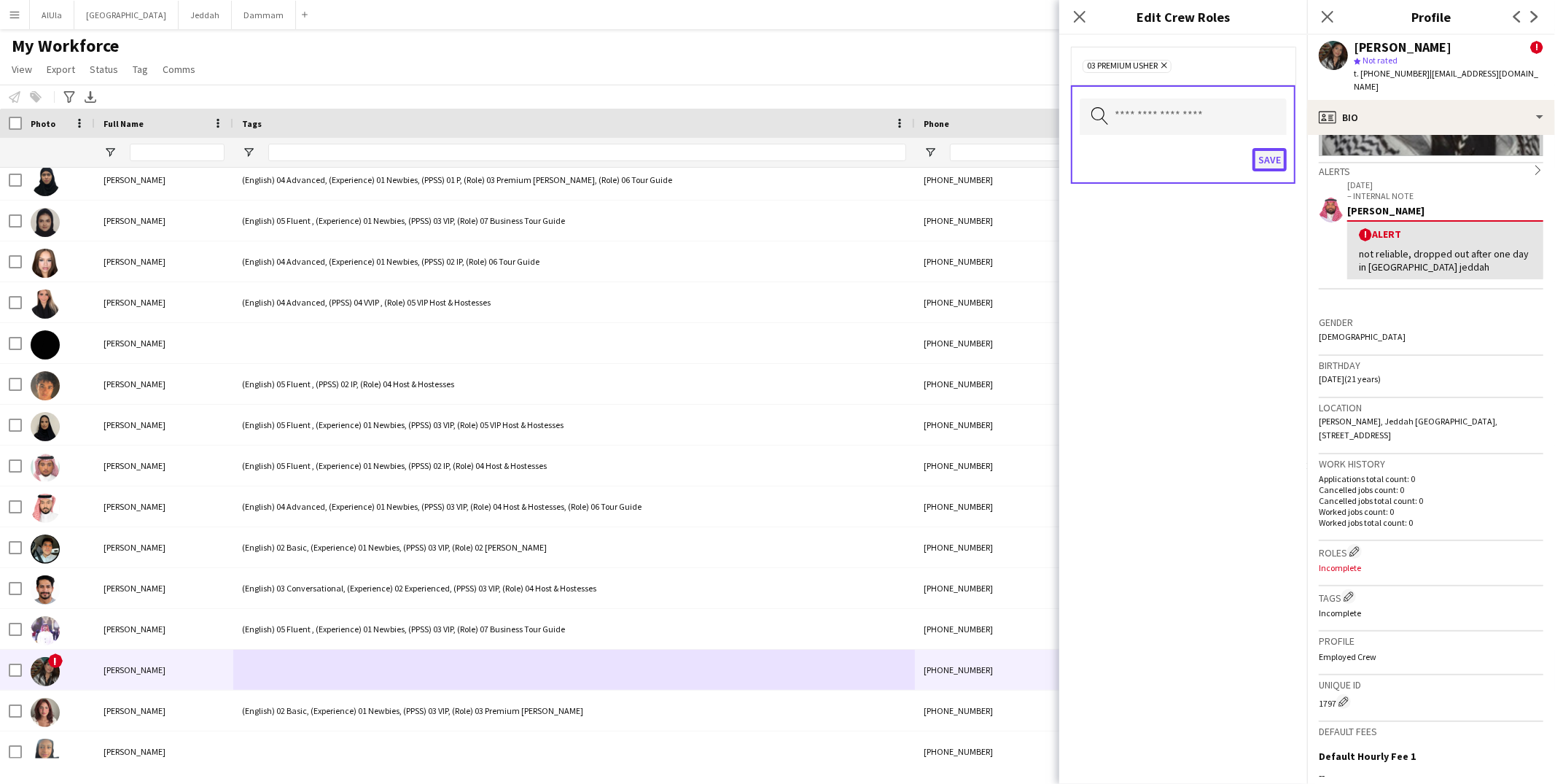
click at [1265, 162] on button "Save" at bounding box center [1269, 159] width 34 height 23
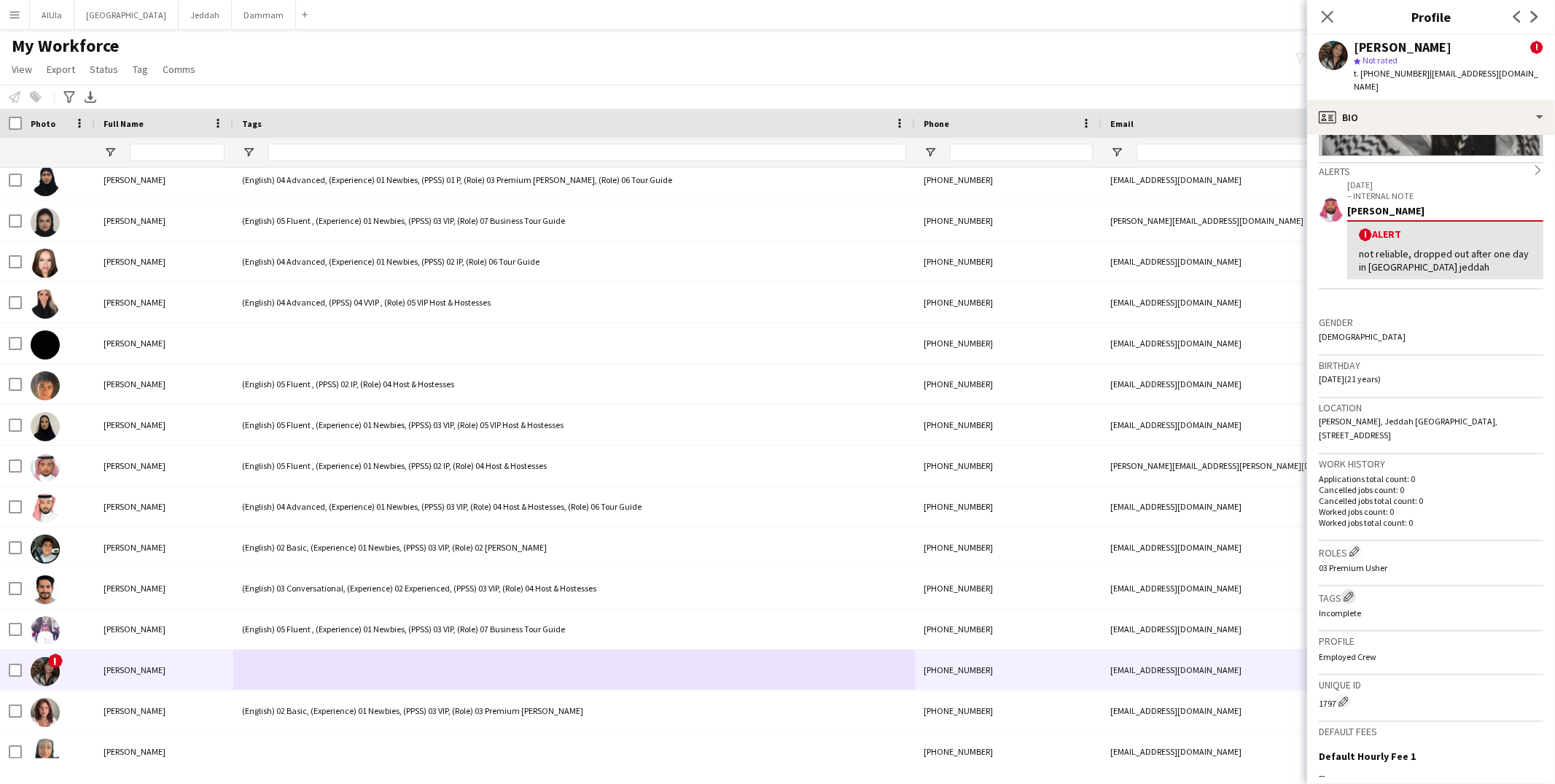
click at [1351, 591] on app-icon "Edit crew company tags" at bounding box center [1348, 596] width 10 height 10
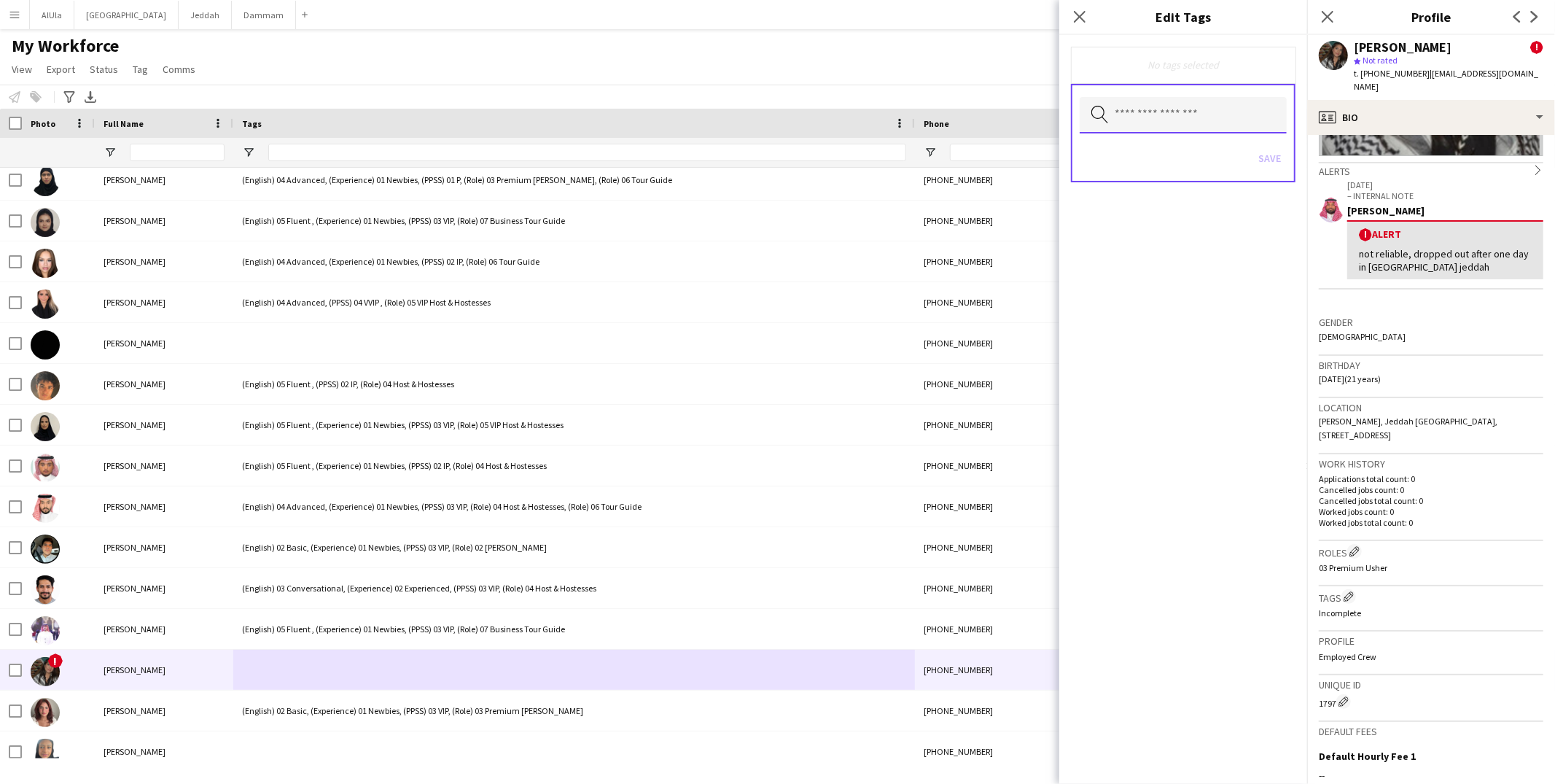
click at [1144, 129] on input "text" at bounding box center [1183, 115] width 207 height 36
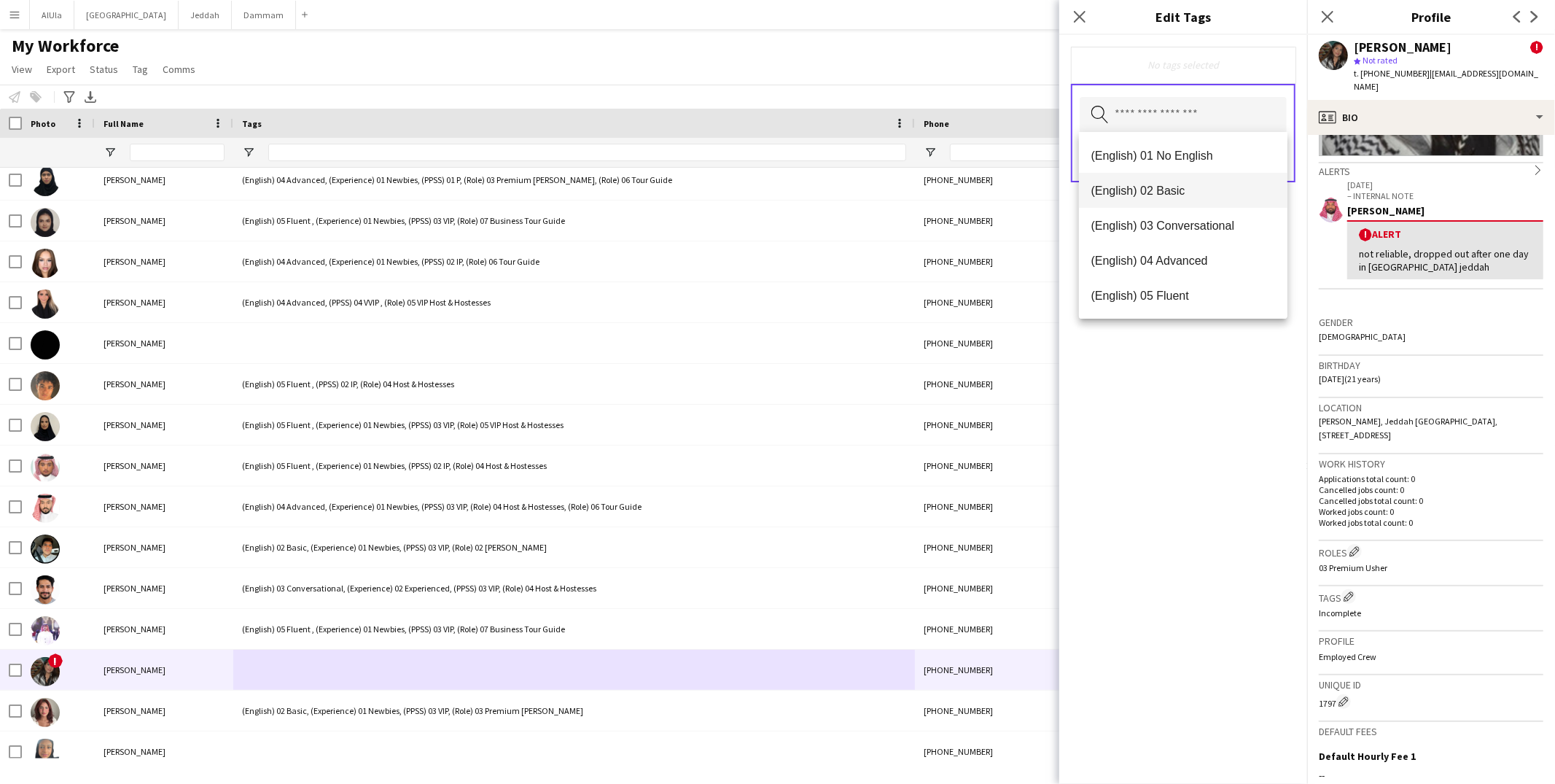
click at [1158, 184] on span "(English) 02 Basic" at bounding box center [1183, 190] width 186 height 14
drag, startPoint x: 1180, startPoint y: 292, endPoint x: 1181, endPoint y: 282, distance: 10.0
click at [1180, 292] on span "(Experience) 01 Newbies" at bounding box center [1183, 296] width 186 height 14
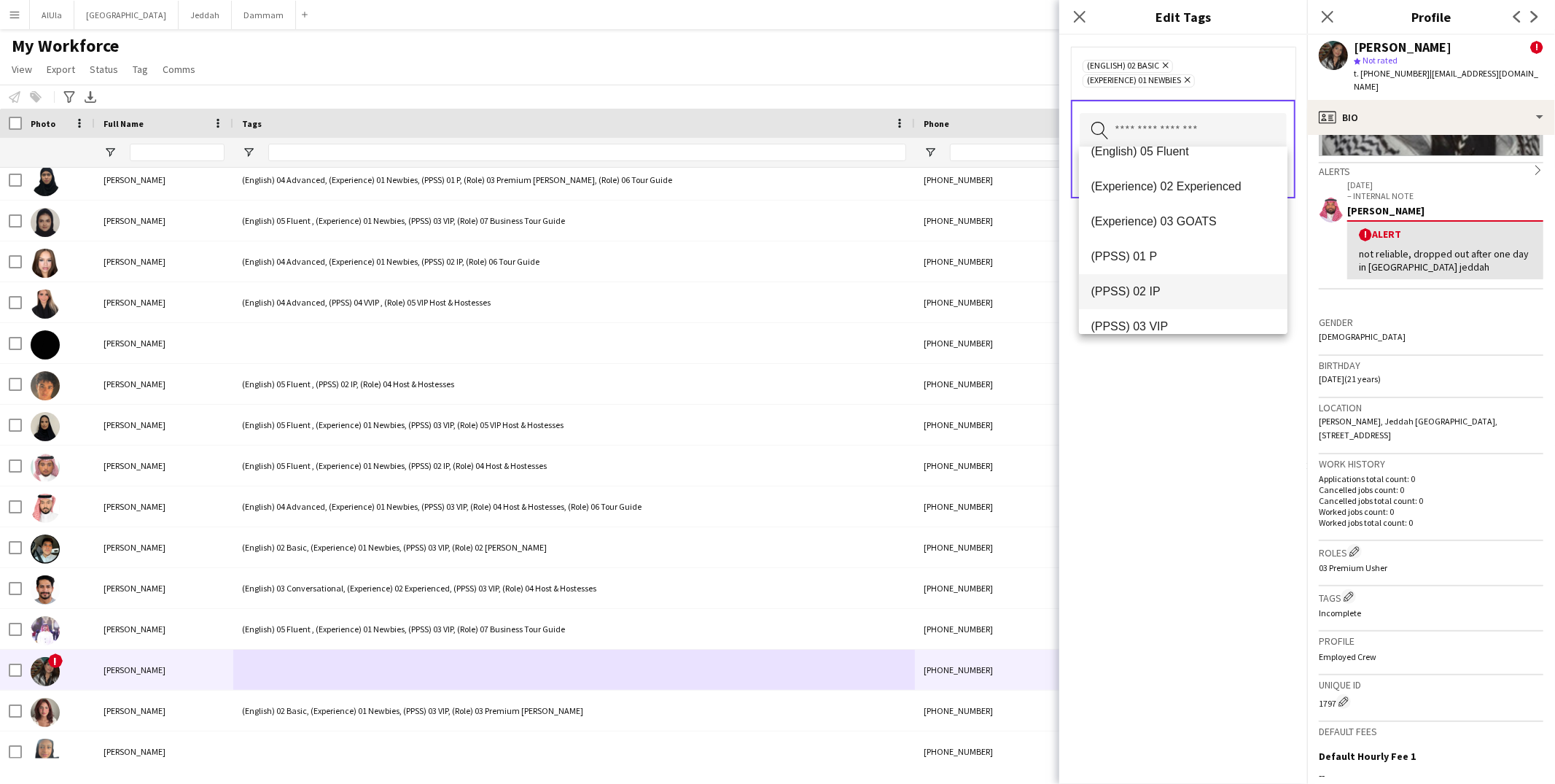
click at [1168, 296] on span "(PPSS) 02 IP" at bounding box center [1183, 291] width 186 height 14
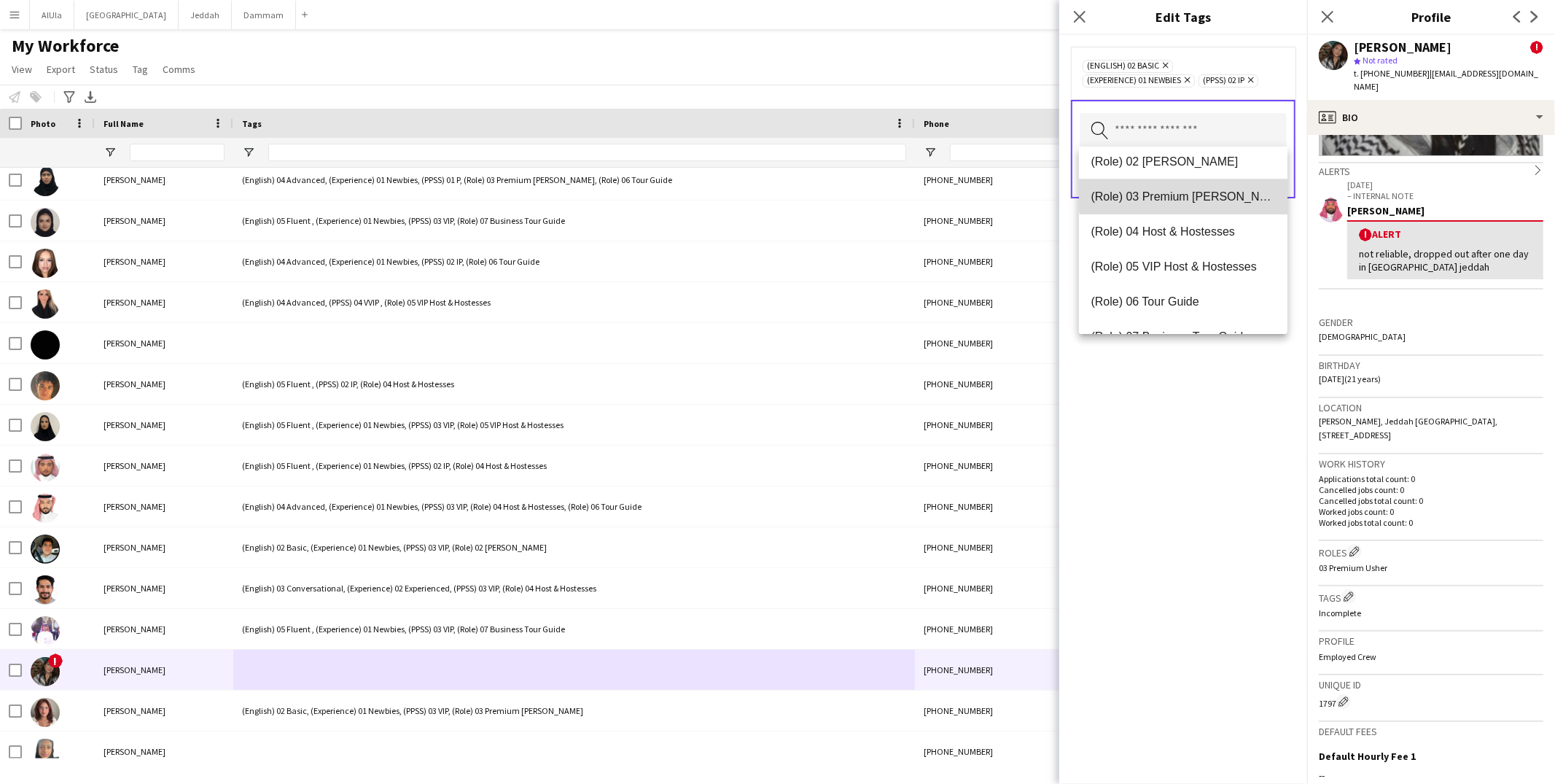
click at [1204, 186] on mat-option "(Role) 03 Premium Usher" at bounding box center [1183, 197] width 209 height 35
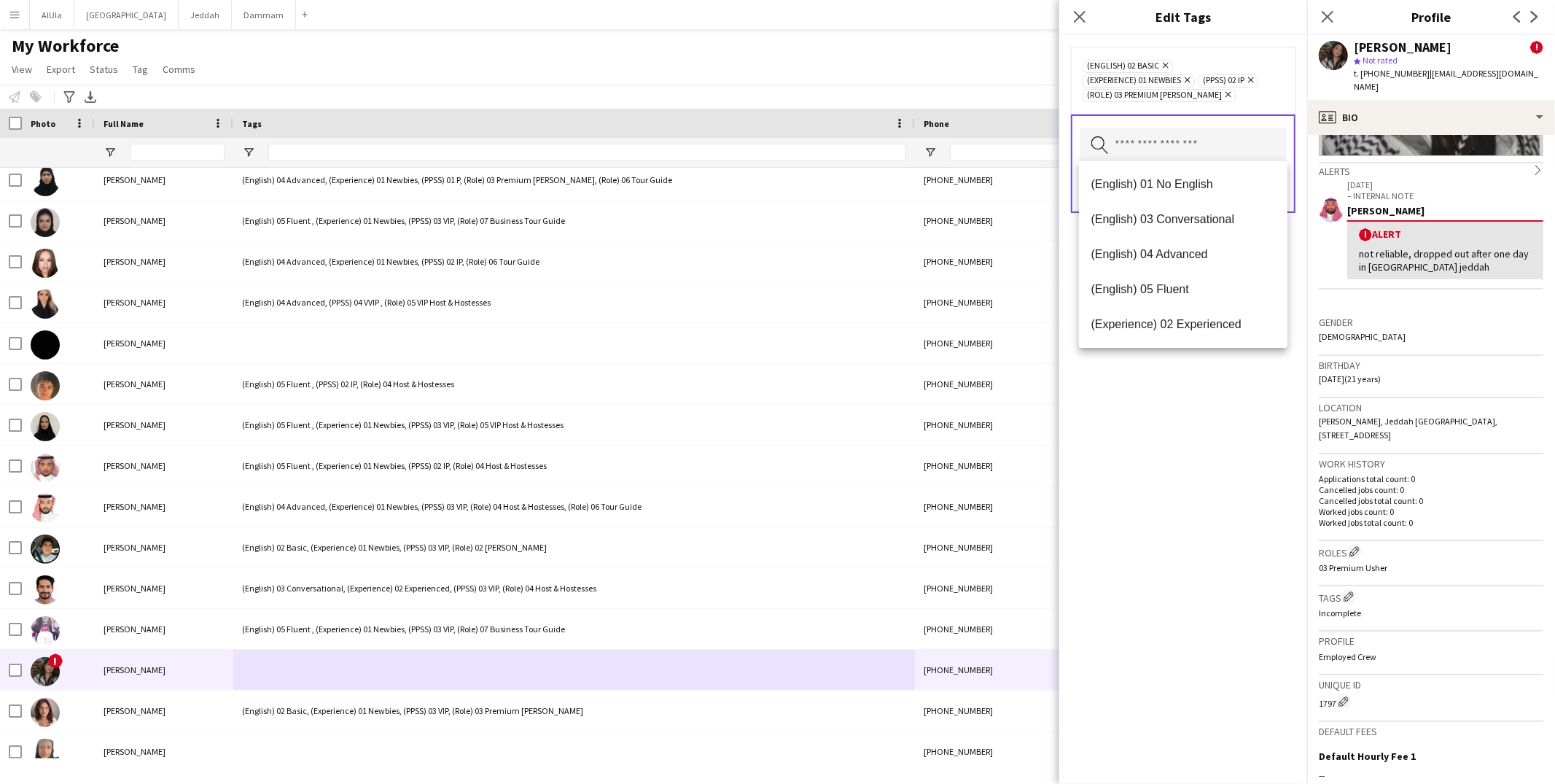
click at [1213, 453] on div "(English) 02 Basic Remove (Experience) 01 Newbies Remove (PPSS) 02 IP Remove (R…" at bounding box center [1183, 409] width 248 height 749
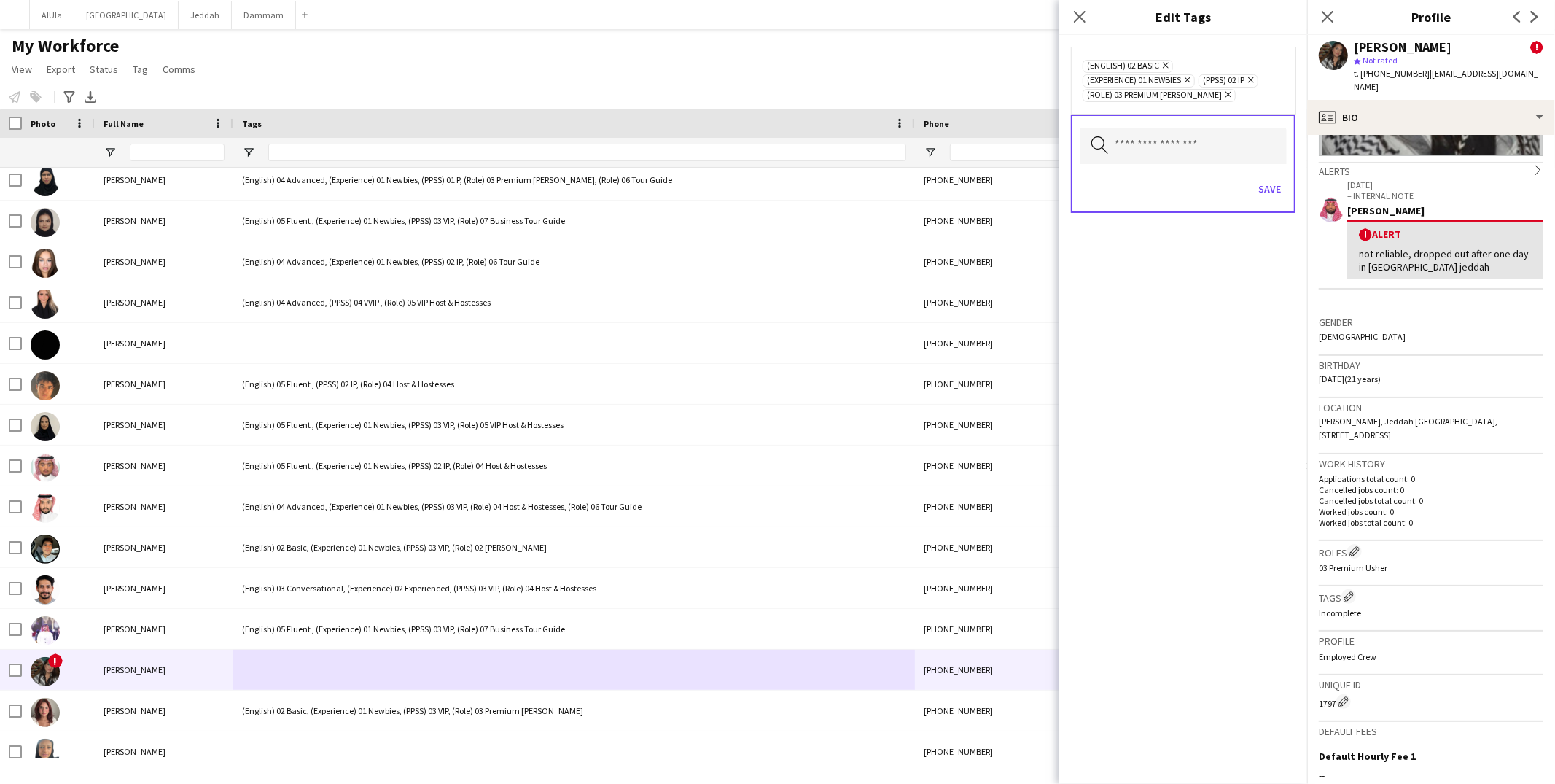
click at [1274, 170] on div "Save" at bounding box center [1183, 190] width 207 height 42
click at [1272, 188] on button "Save" at bounding box center [1269, 188] width 34 height 23
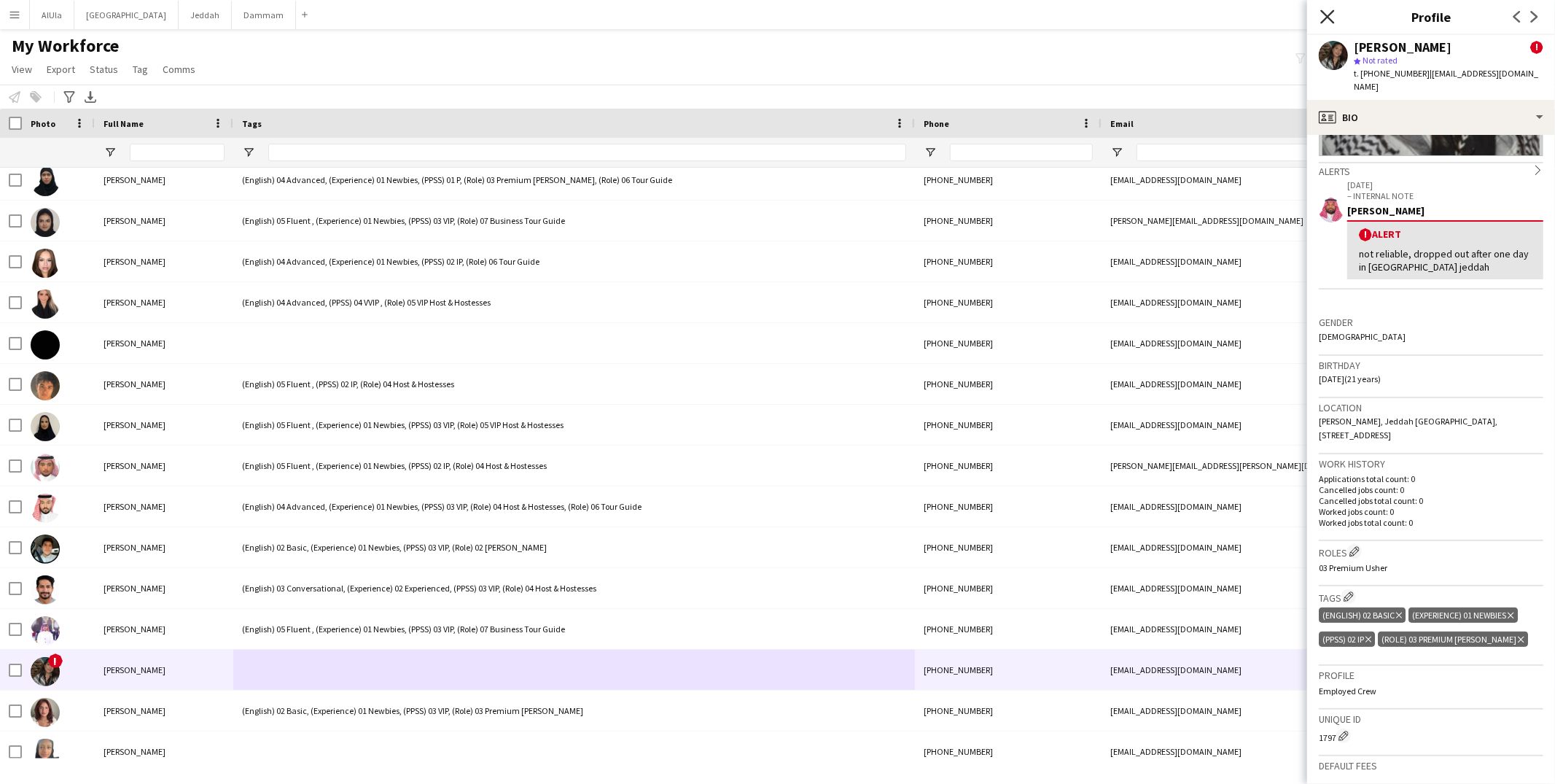
click at [1326, 14] on icon "Close pop-in" at bounding box center [1327, 16] width 14 height 14
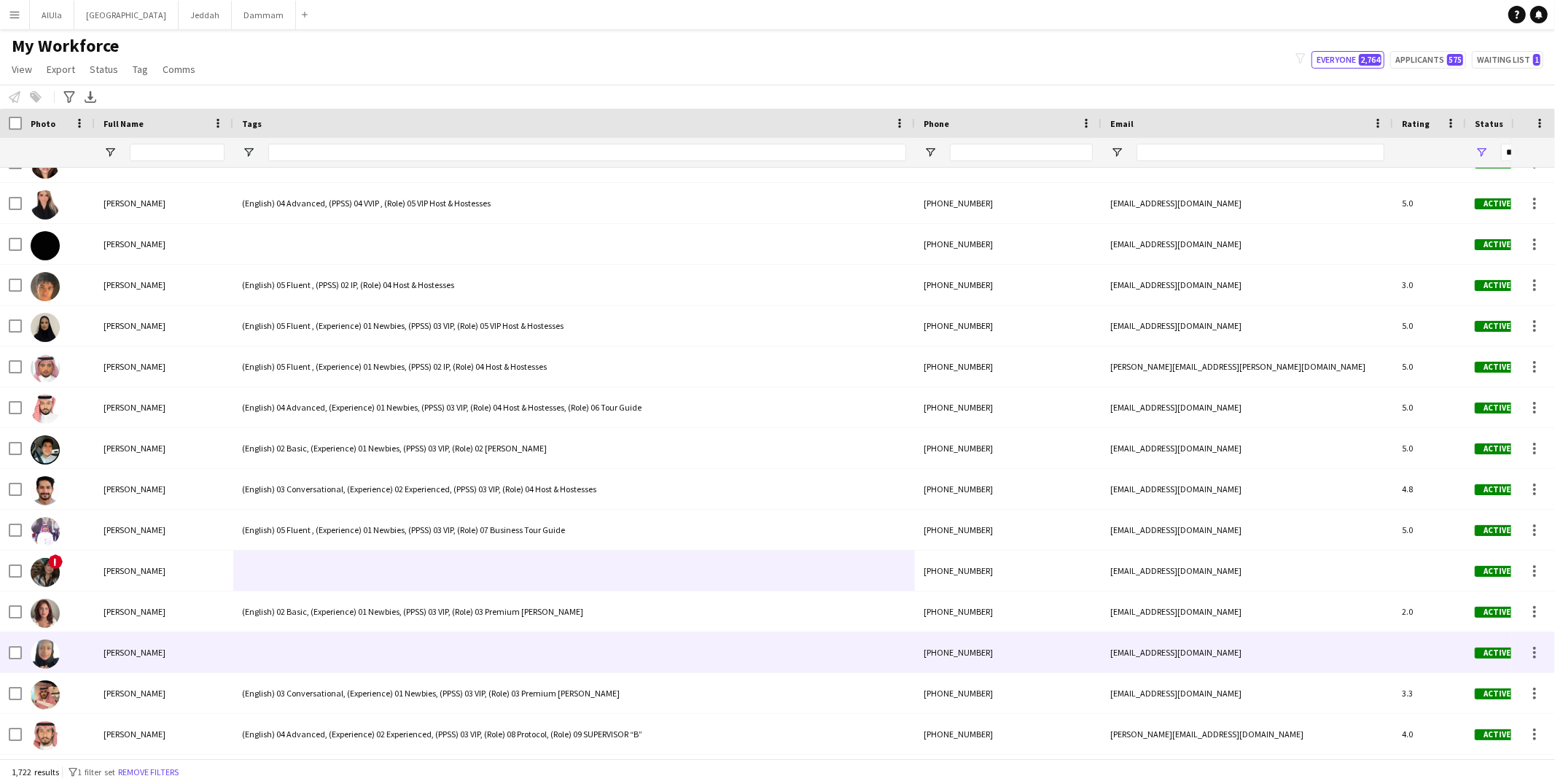
click at [382, 640] on div at bounding box center [573, 652] width 681 height 40
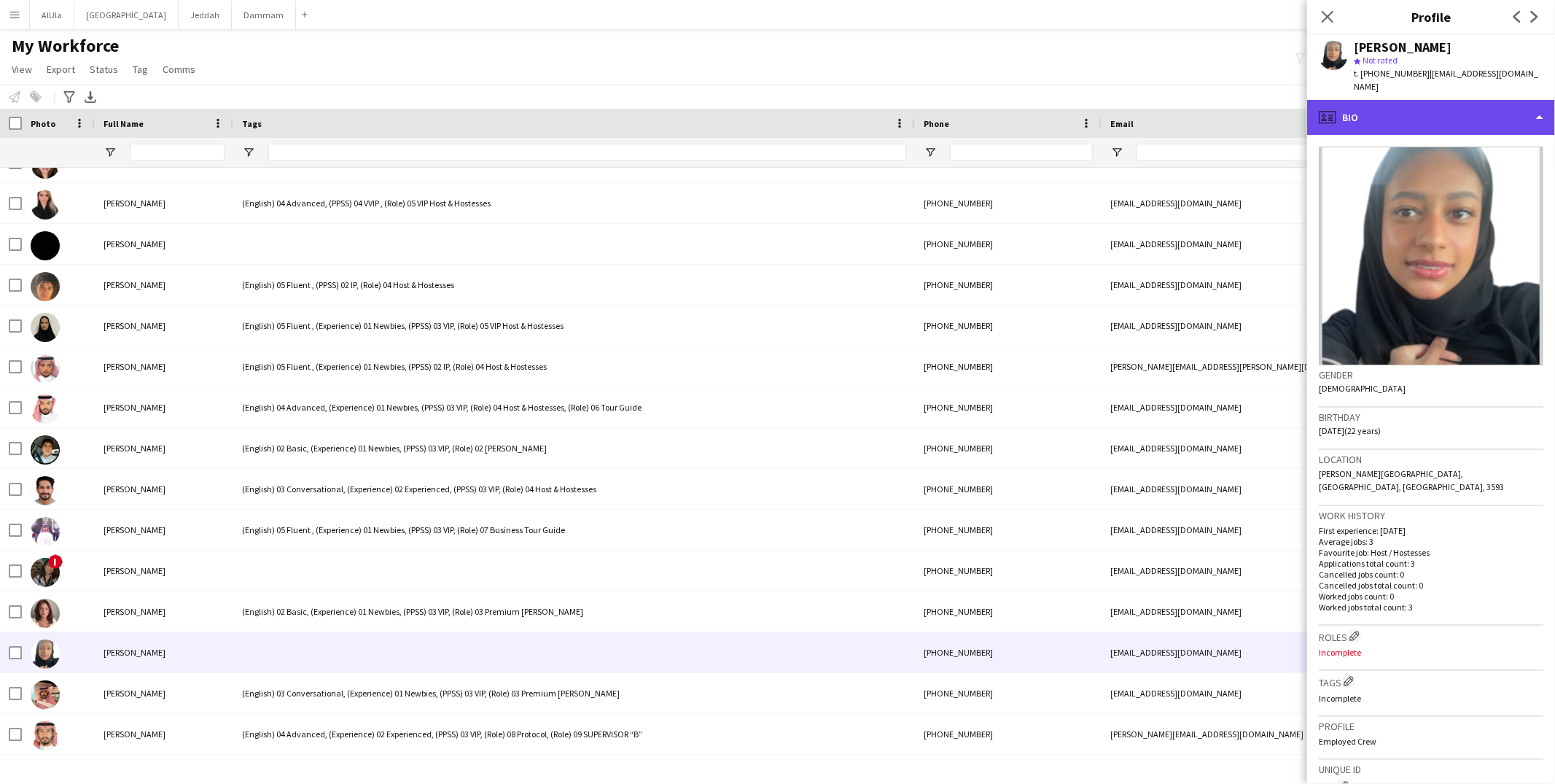
click at [1376, 110] on div "profile Bio" at bounding box center [1431, 117] width 248 height 35
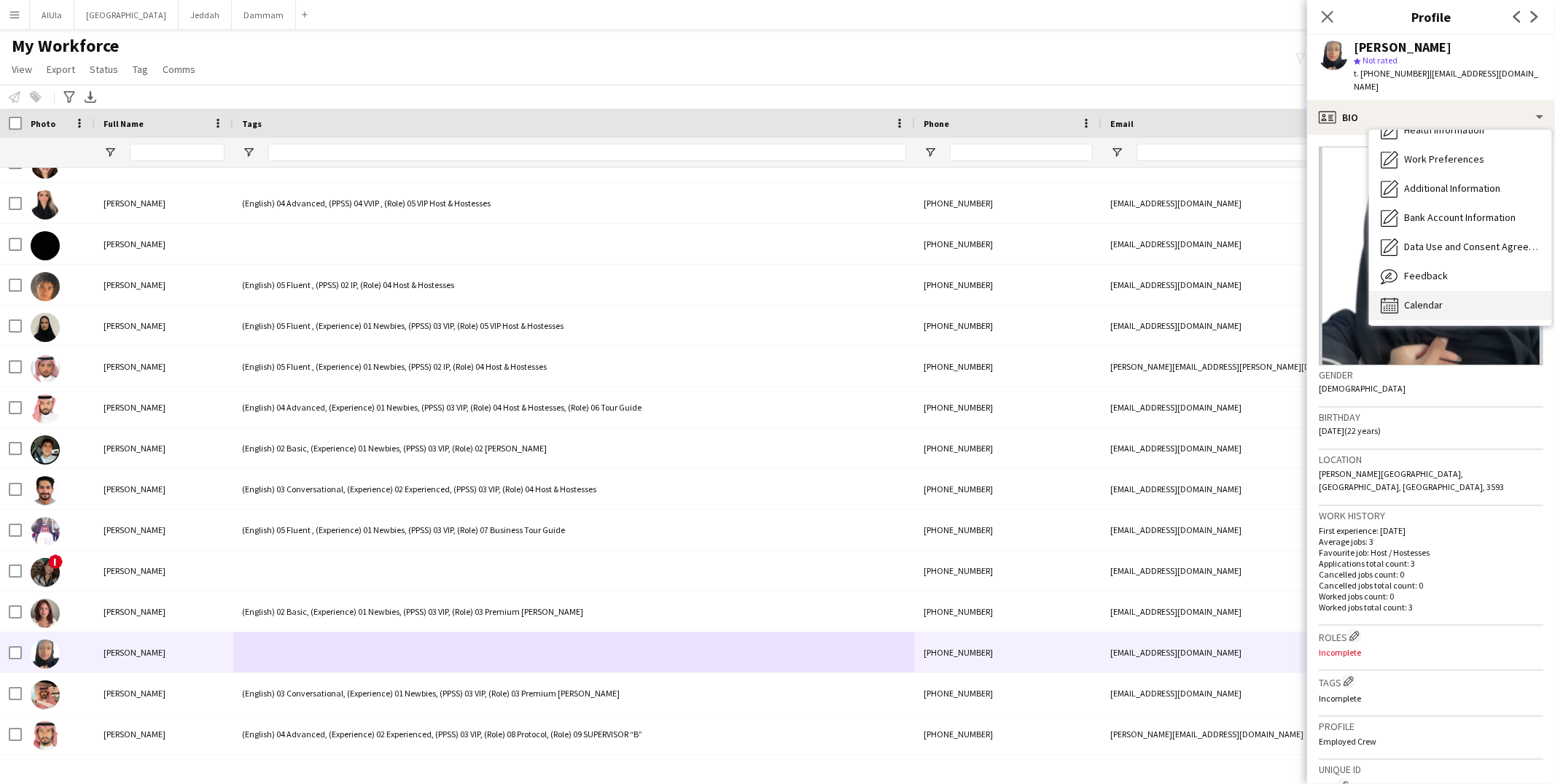
click at [1415, 291] on div "Calendar Calendar" at bounding box center [1459, 305] width 182 height 29
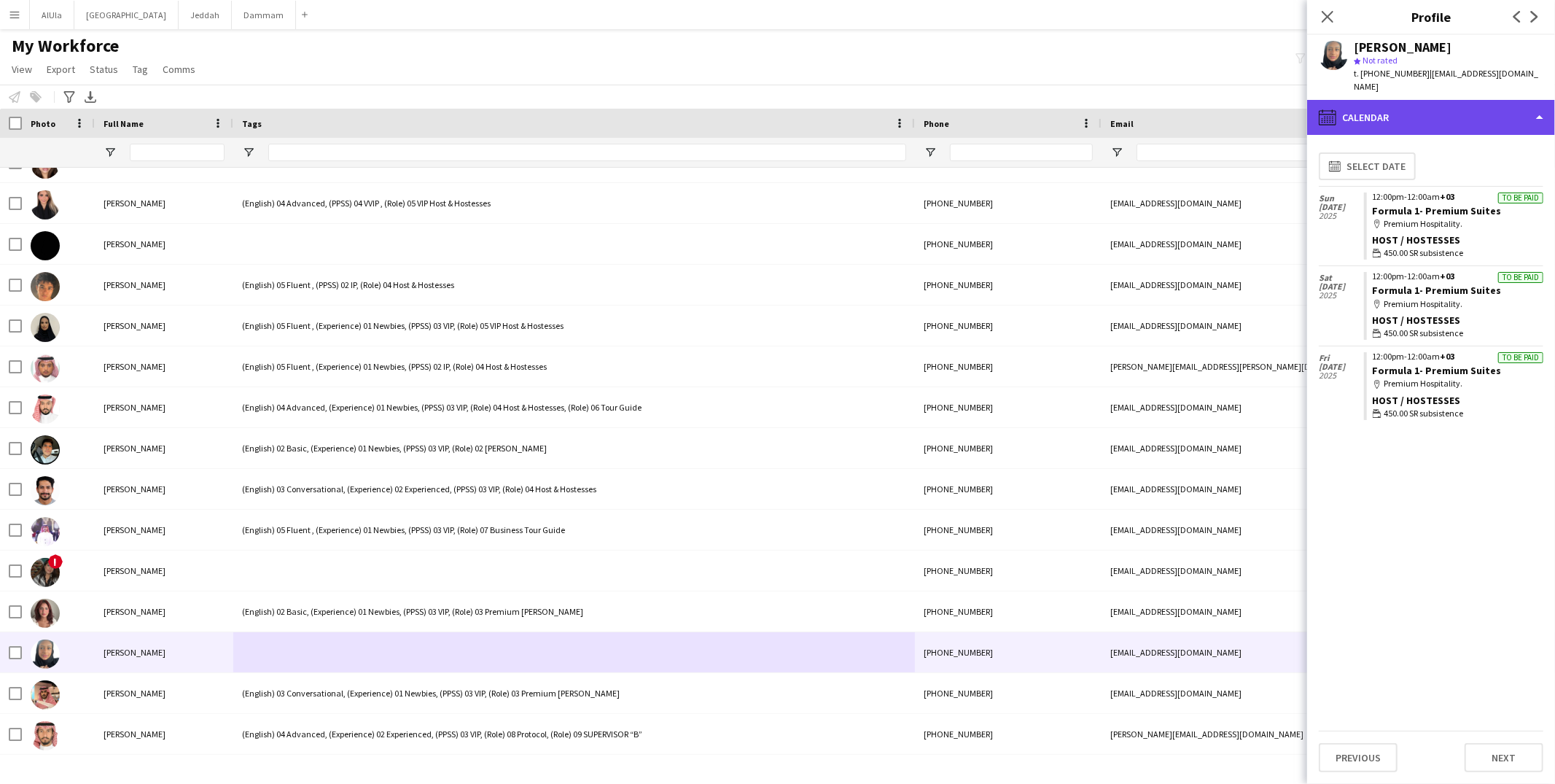
click at [1391, 106] on div "calendar-full Calendar" at bounding box center [1431, 117] width 248 height 35
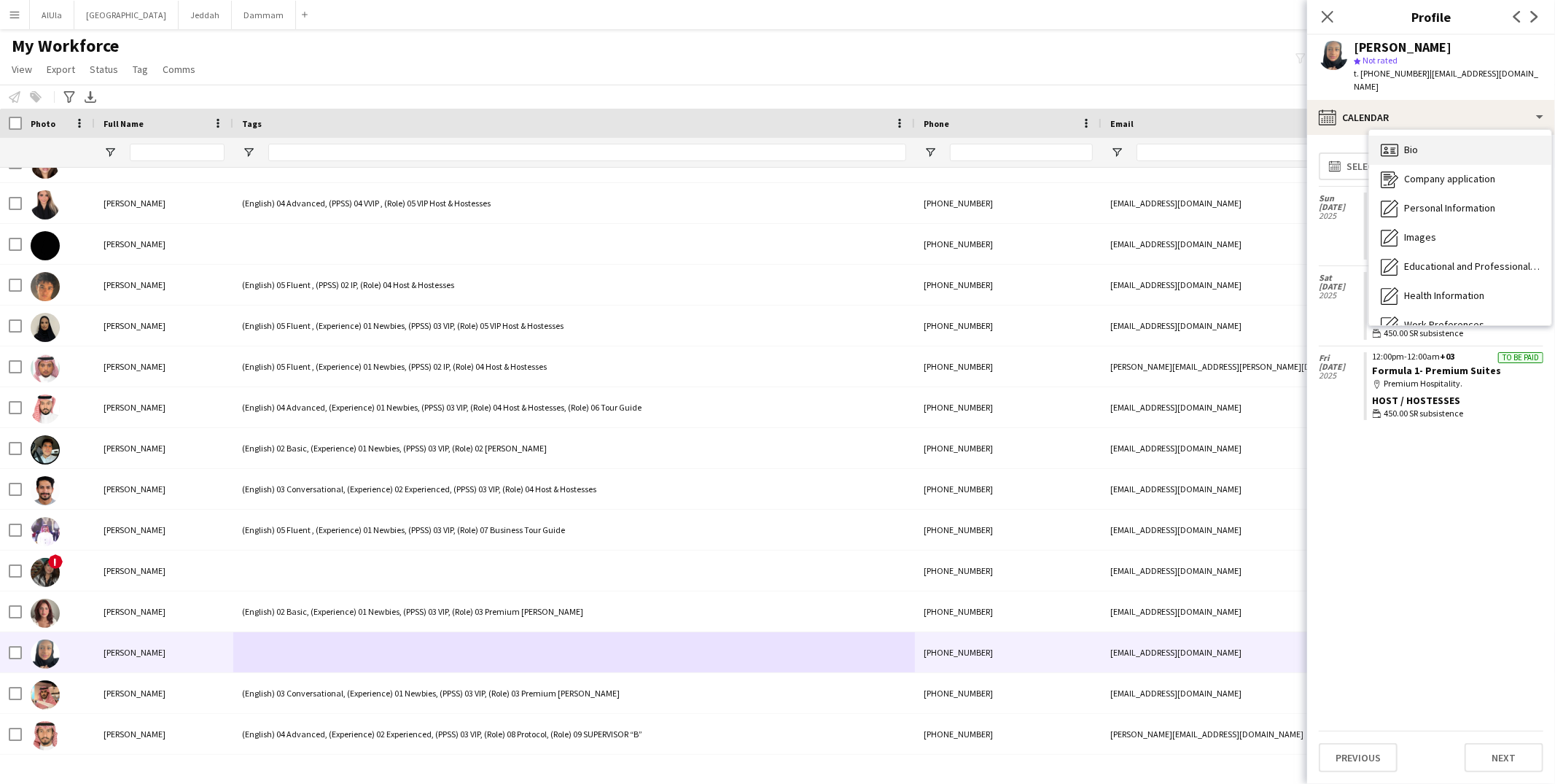
click at [1407, 143] on span "Bio" at bounding box center [1411, 149] width 14 height 13
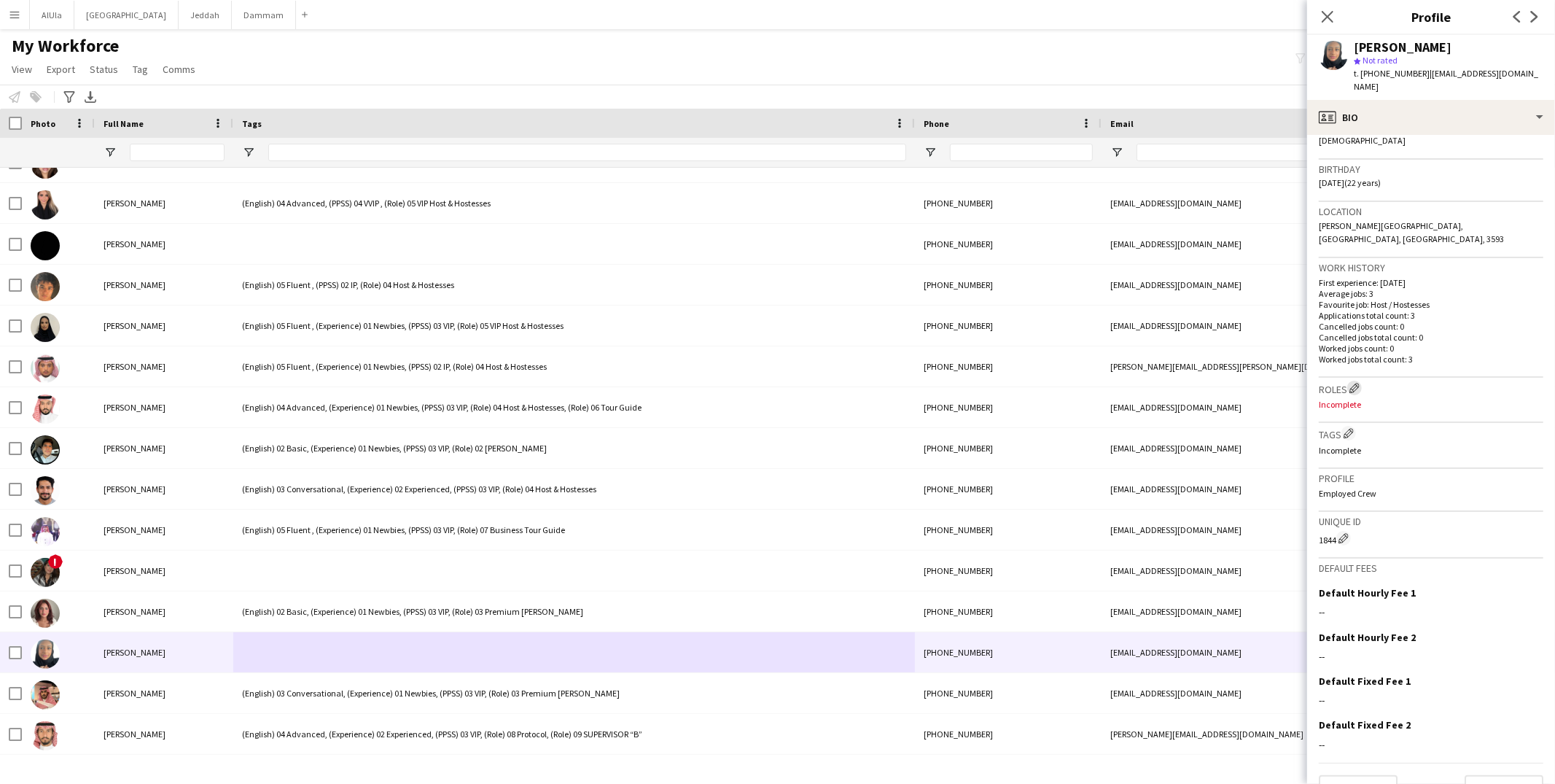
click at [1355, 382] on app-icon "Edit crew company roles" at bounding box center [1354, 387] width 10 height 10
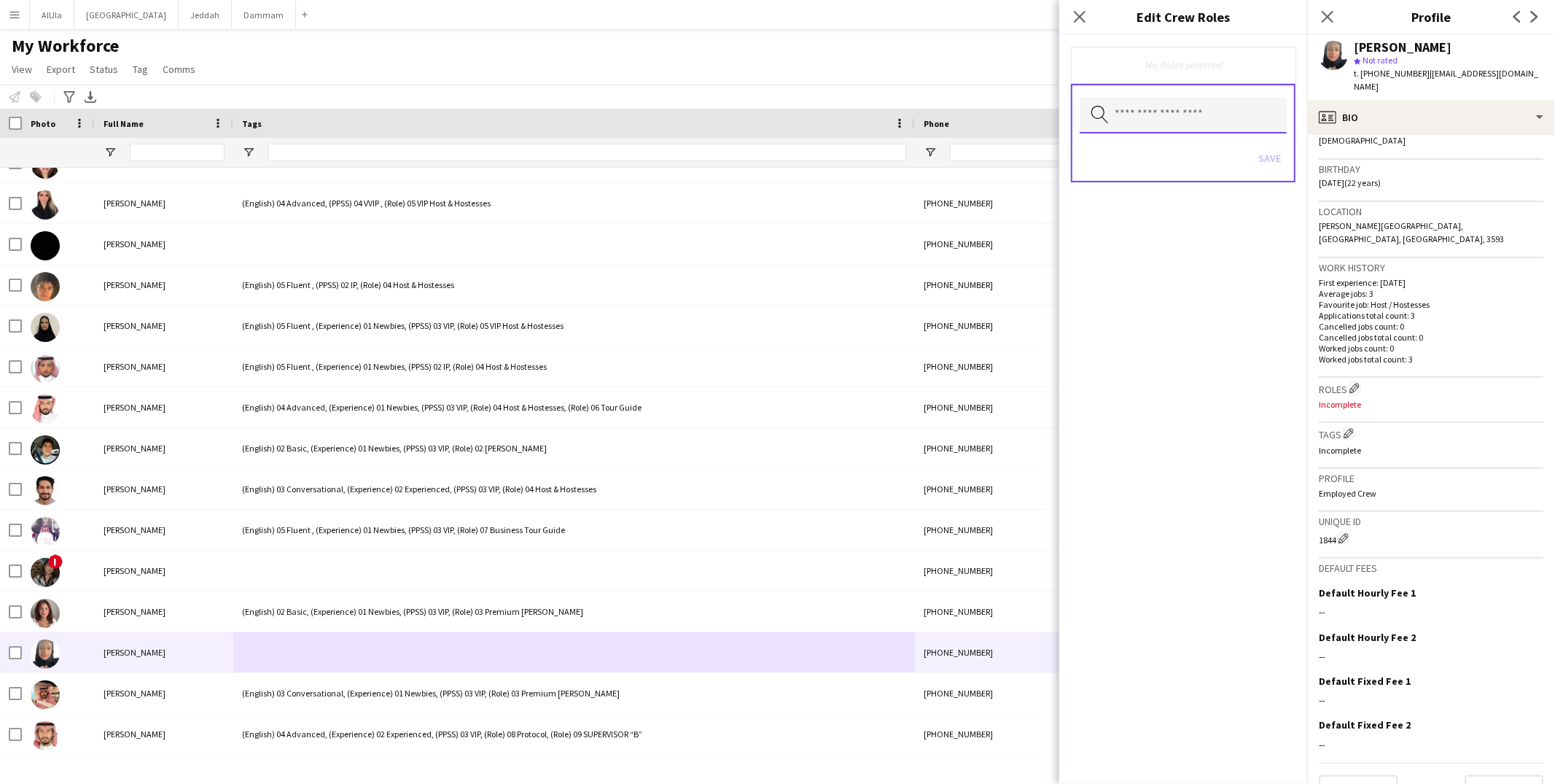
click at [1202, 109] on input "text" at bounding box center [1183, 115] width 207 height 36
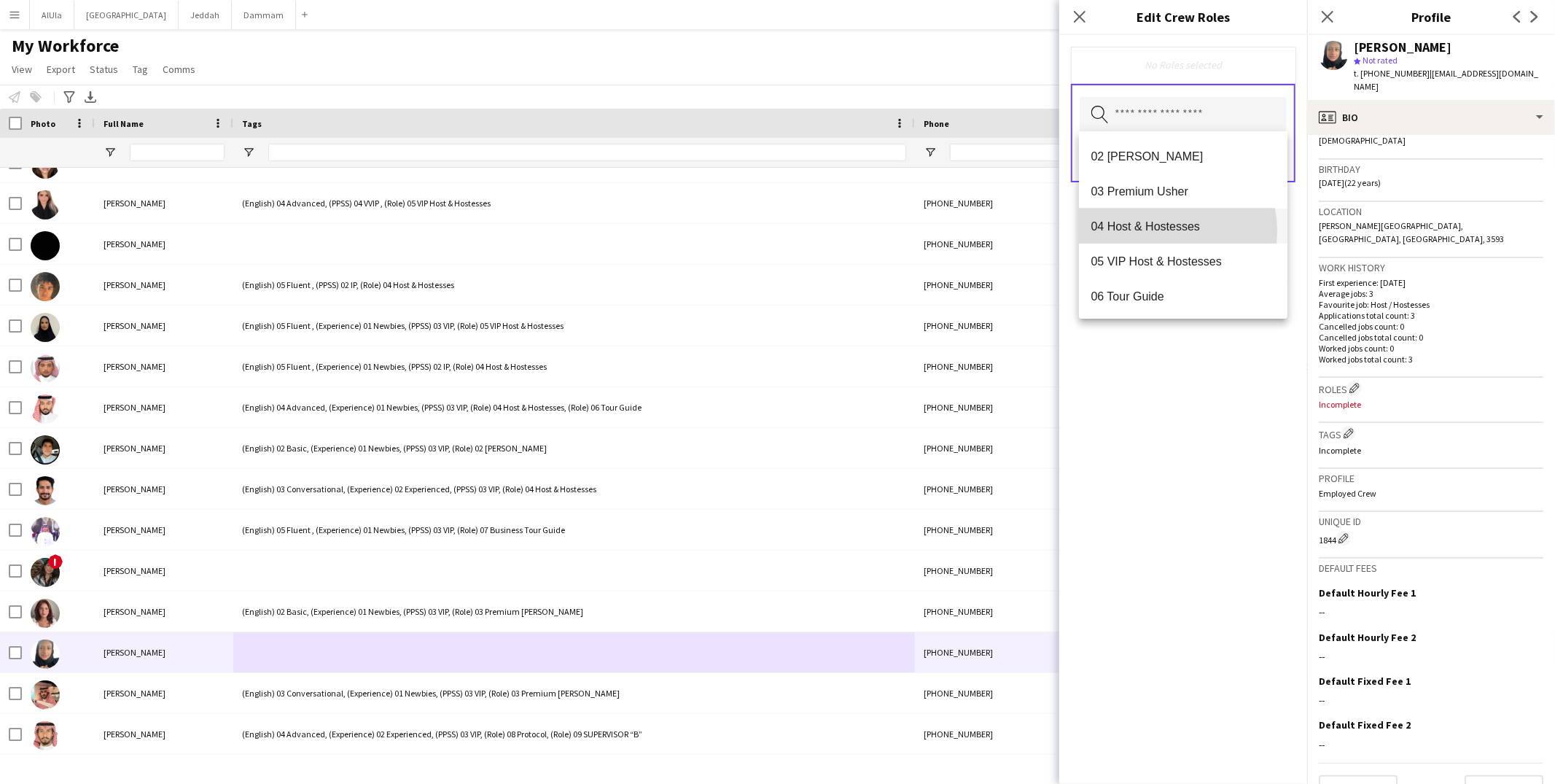
click at [1165, 230] on span "04 Host & Hostesses" at bounding box center [1183, 226] width 186 height 14
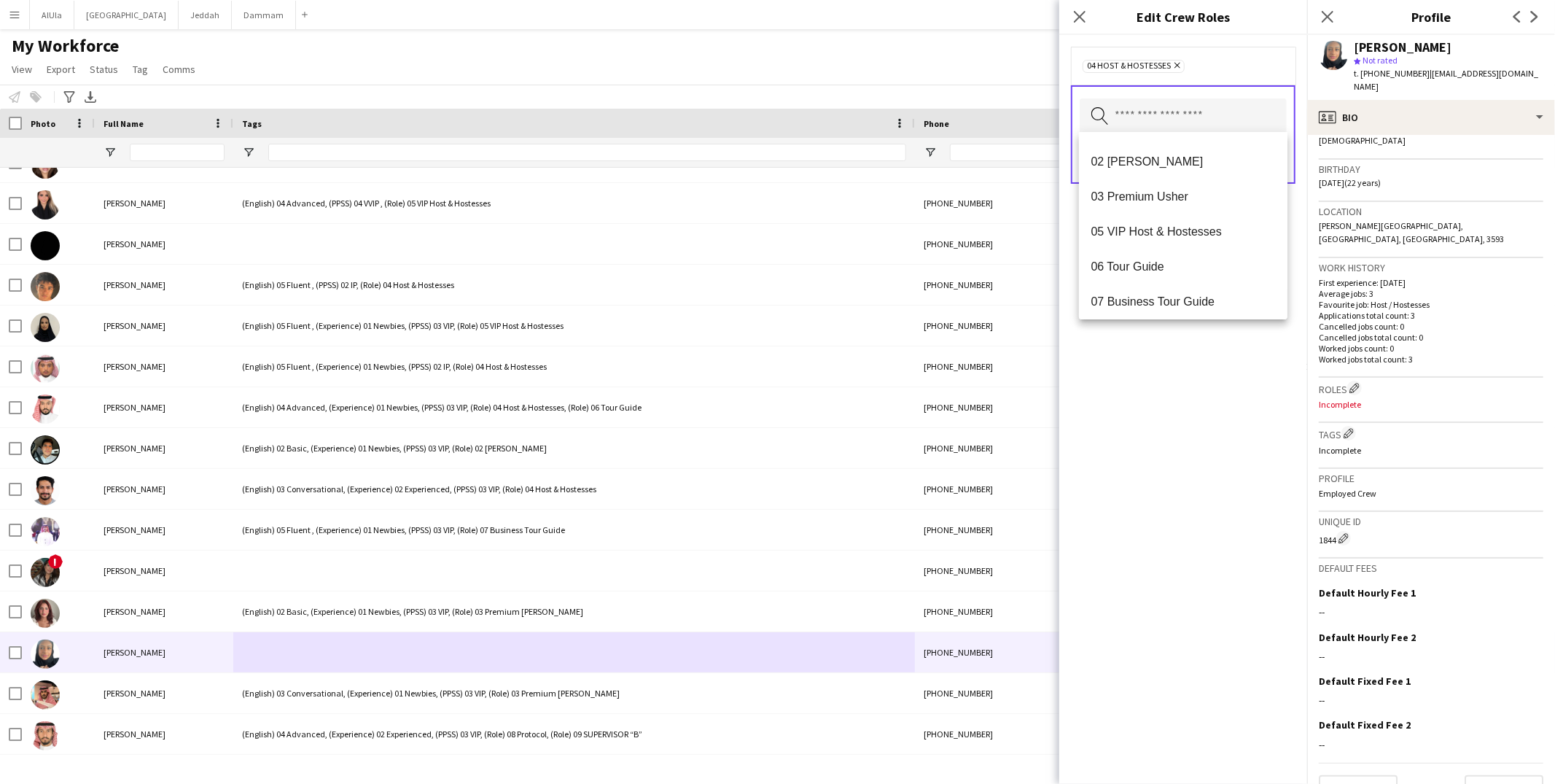
click at [1211, 410] on div "04 Host & Hostesses Remove Search by role type Save" at bounding box center [1183, 409] width 248 height 749
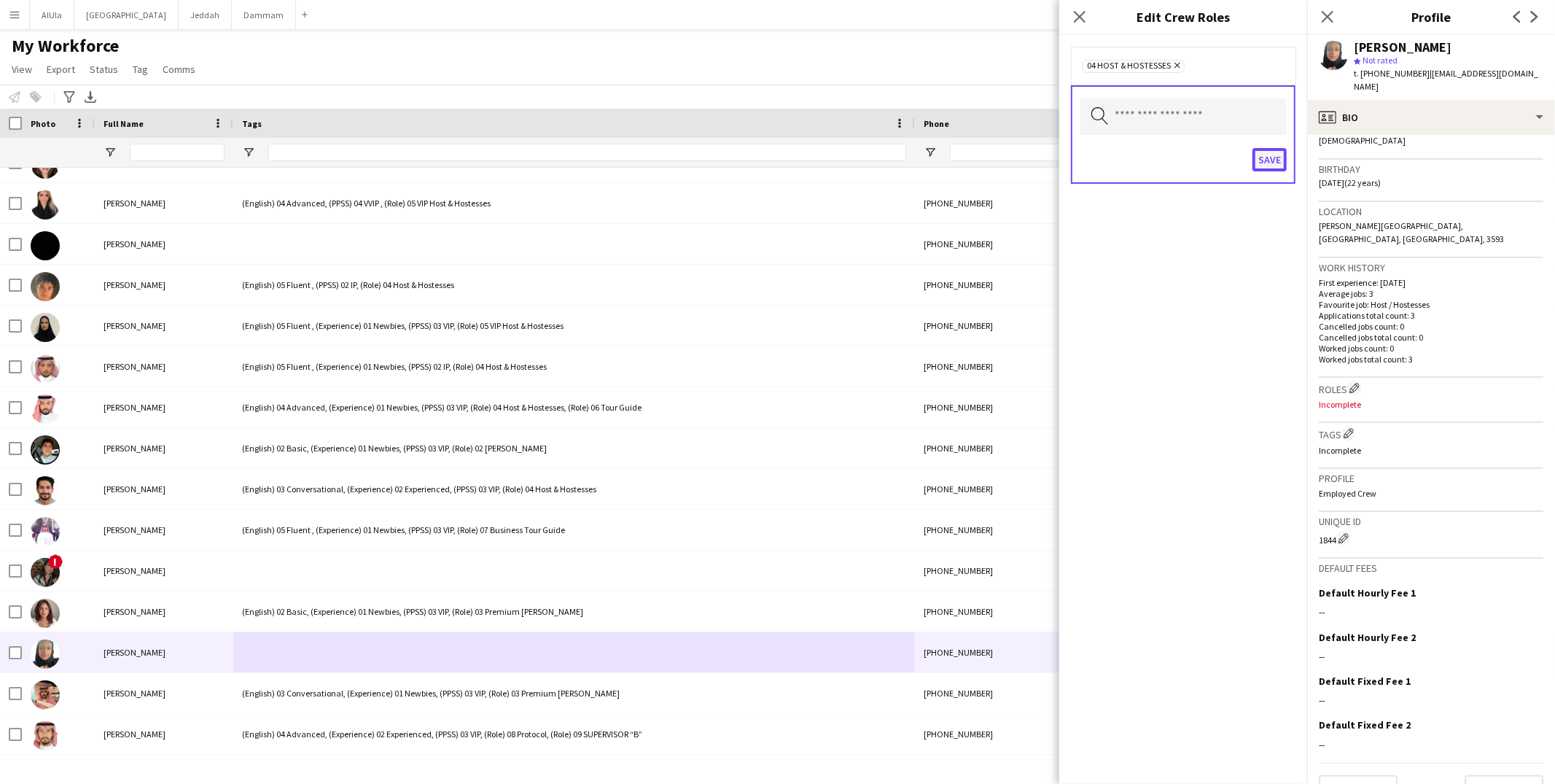
click at [1274, 152] on button "Save" at bounding box center [1269, 159] width 34 height 23
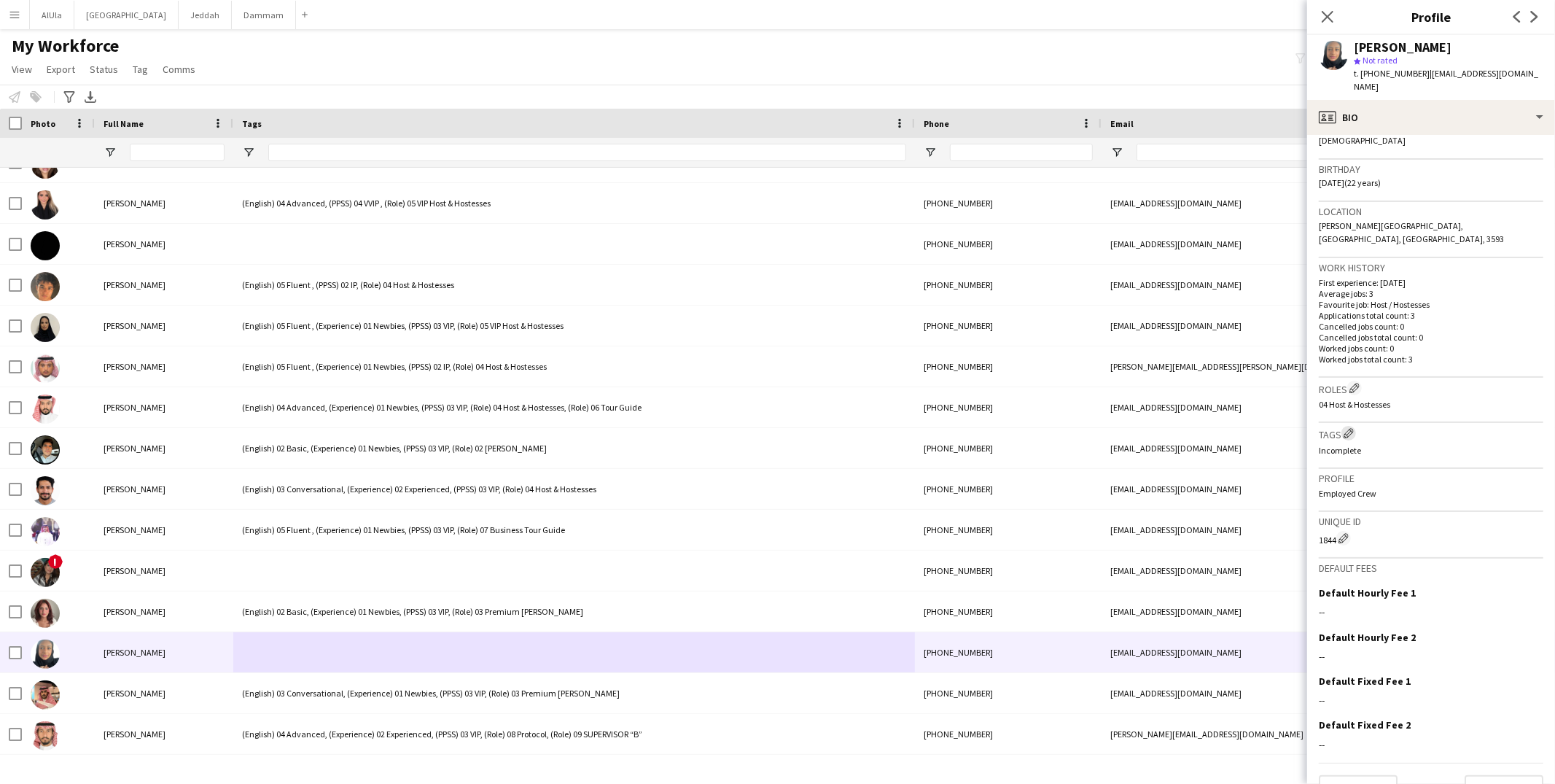
click at [1355, 426] on button "Edit crew company tags" at bounding box center [1349, 433] width 15 height 15
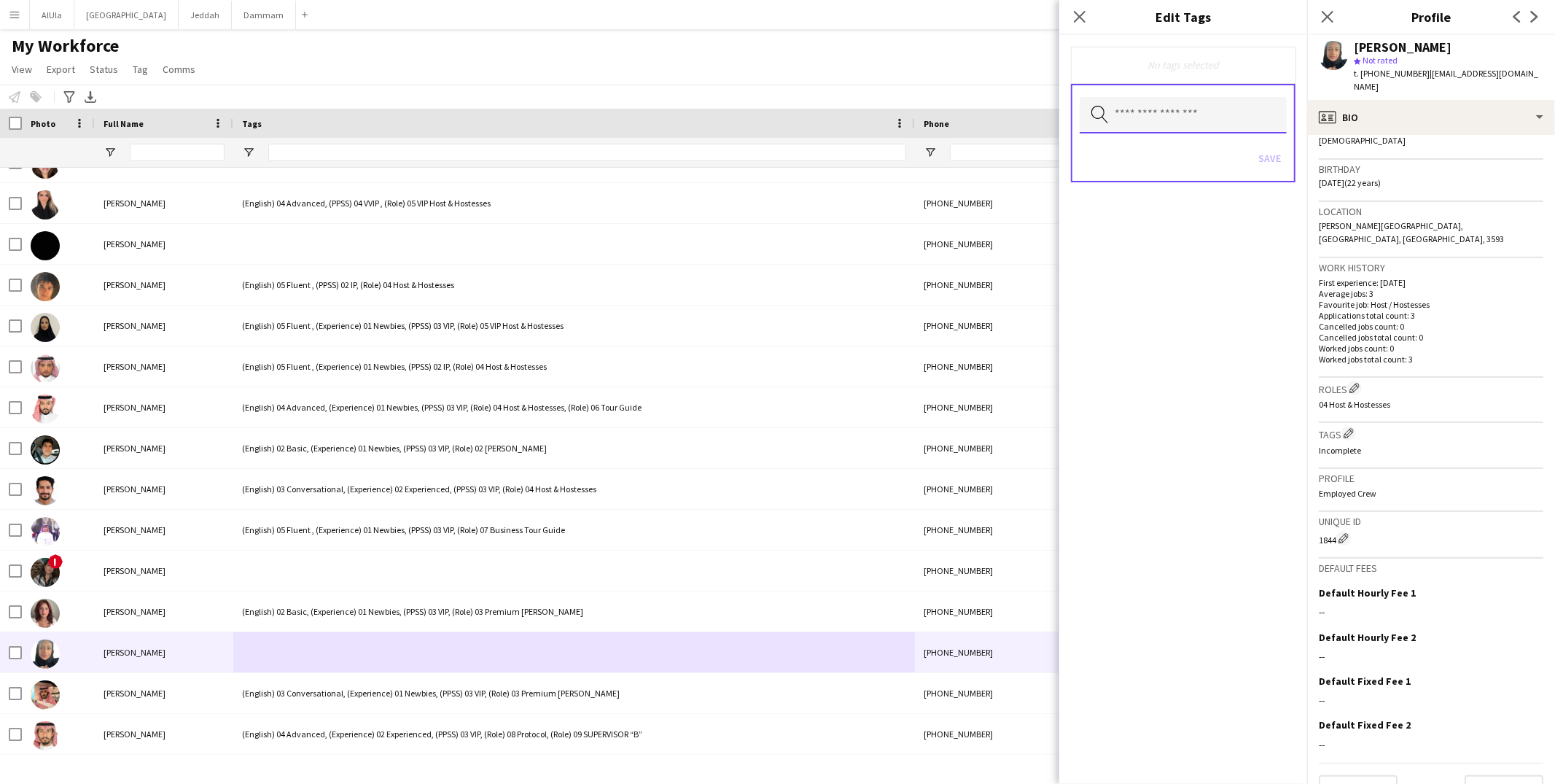
click at [1138, 111] on input "text" at bounding box center [1183, 115] width 207 height 36
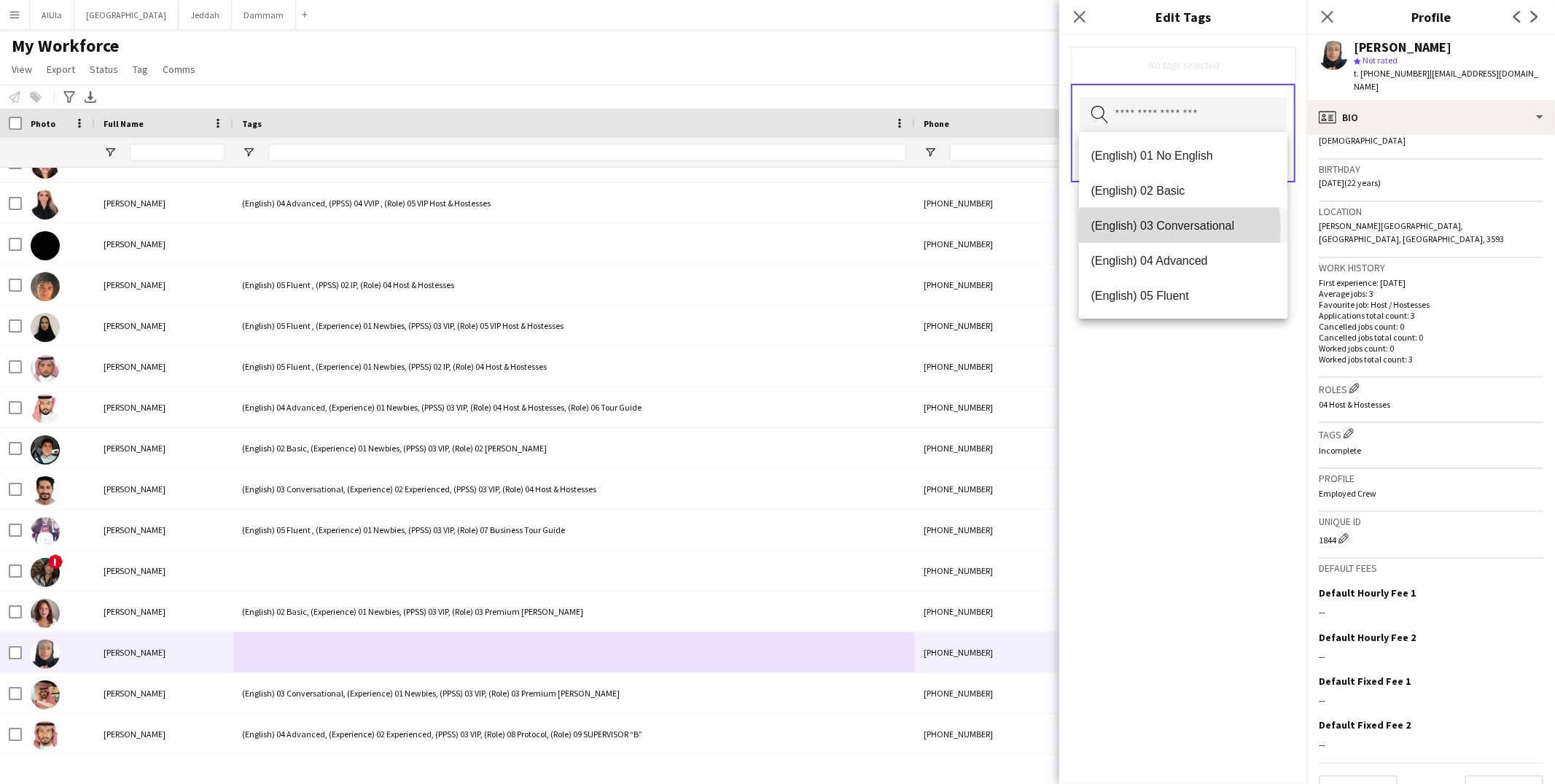
click at [1178, 228] on span "(English) 03 Conversational" at bounding box center [1183, 226] width 186 height 14
click at [1179, 290] on span "(Experience) 01 Newbies" at bounding box center [1183, 296] width 186 height 14
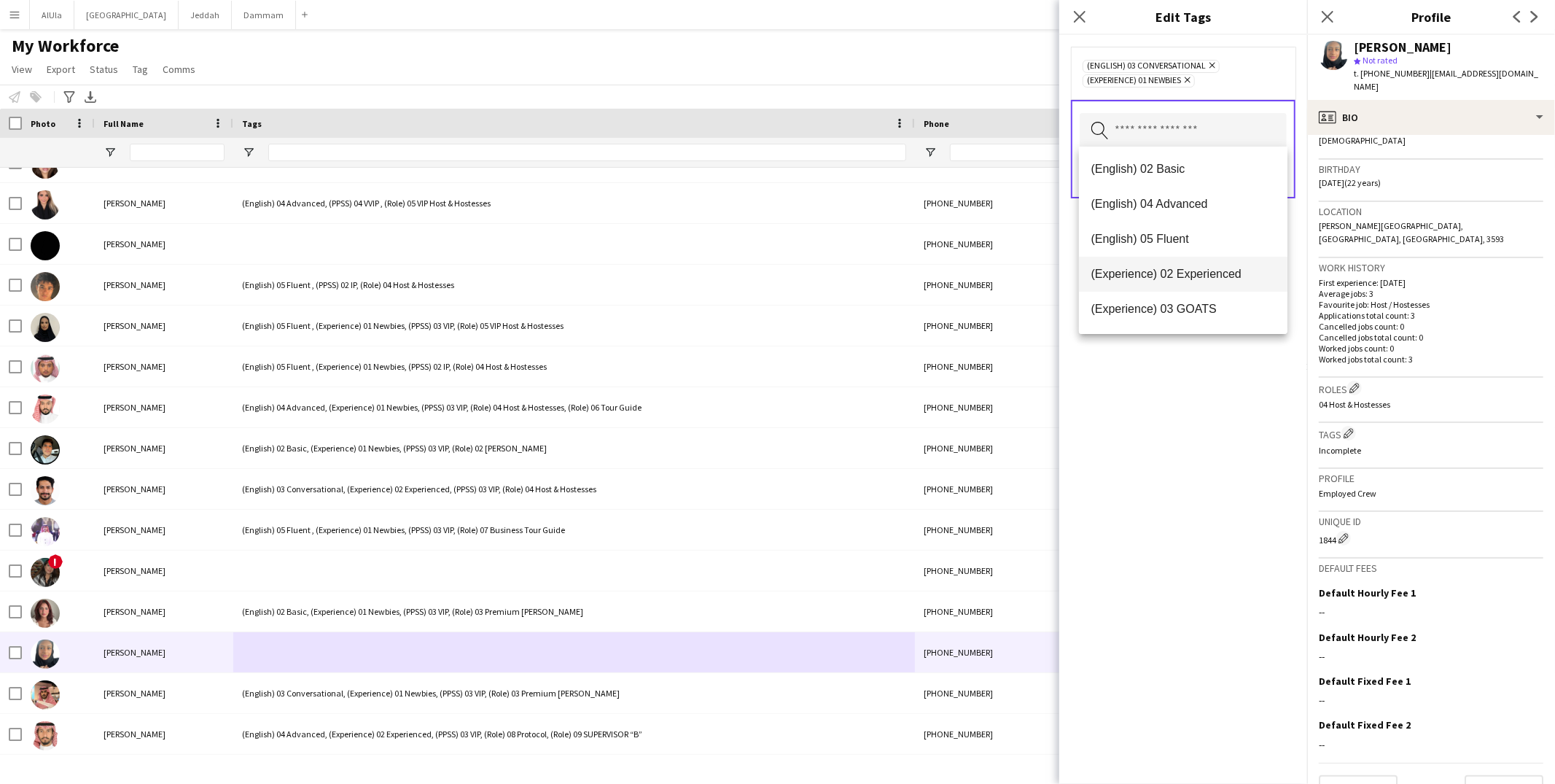
click at [1179, 278] on span "(Experience) 02 Experienced" at bounding box center [1183, 273] width 186 height 14
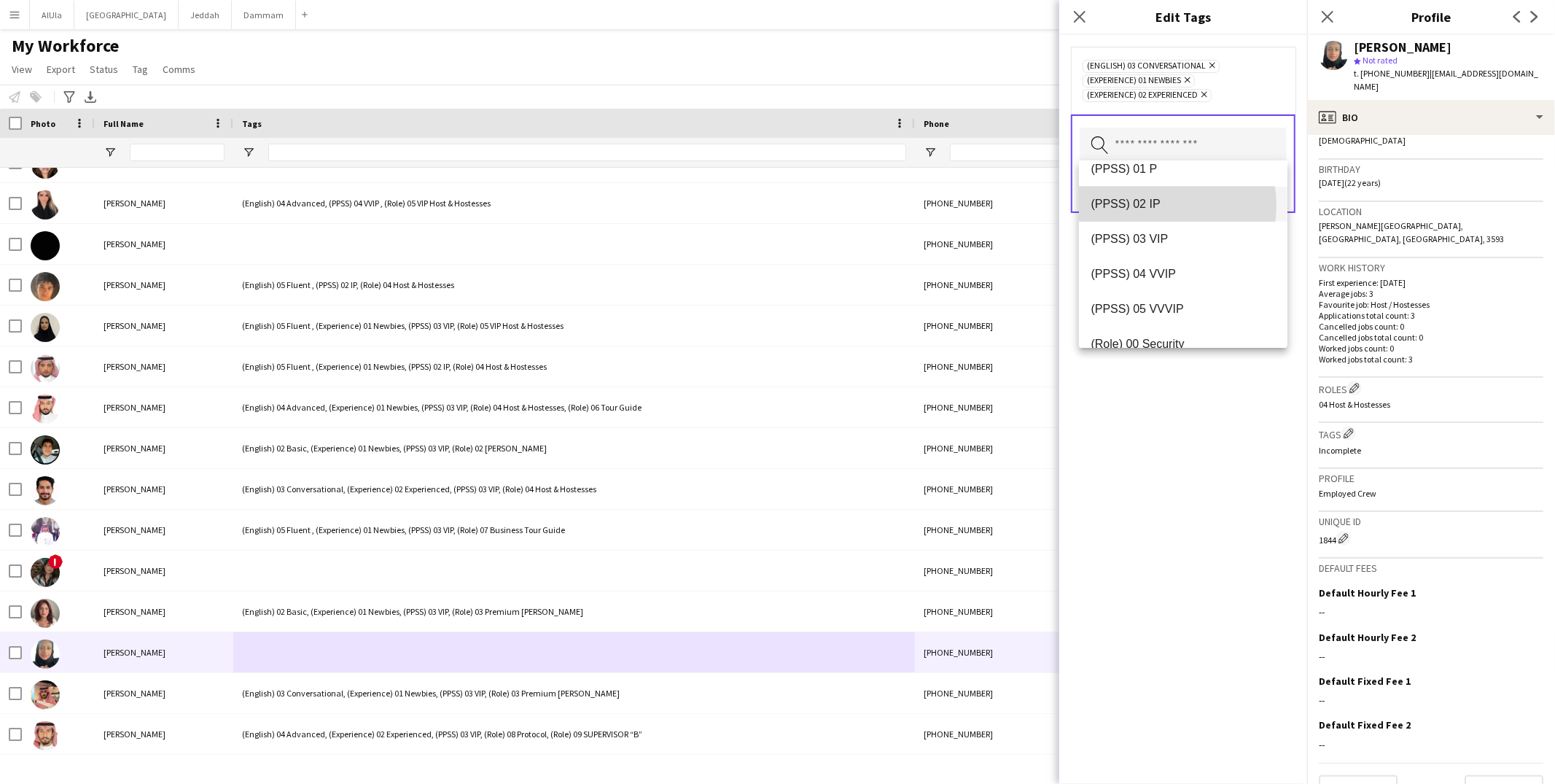
click at [1159, 205] on span "(PPSS) 02 IP" at bounding box center [1183, 203] width 186 height 14
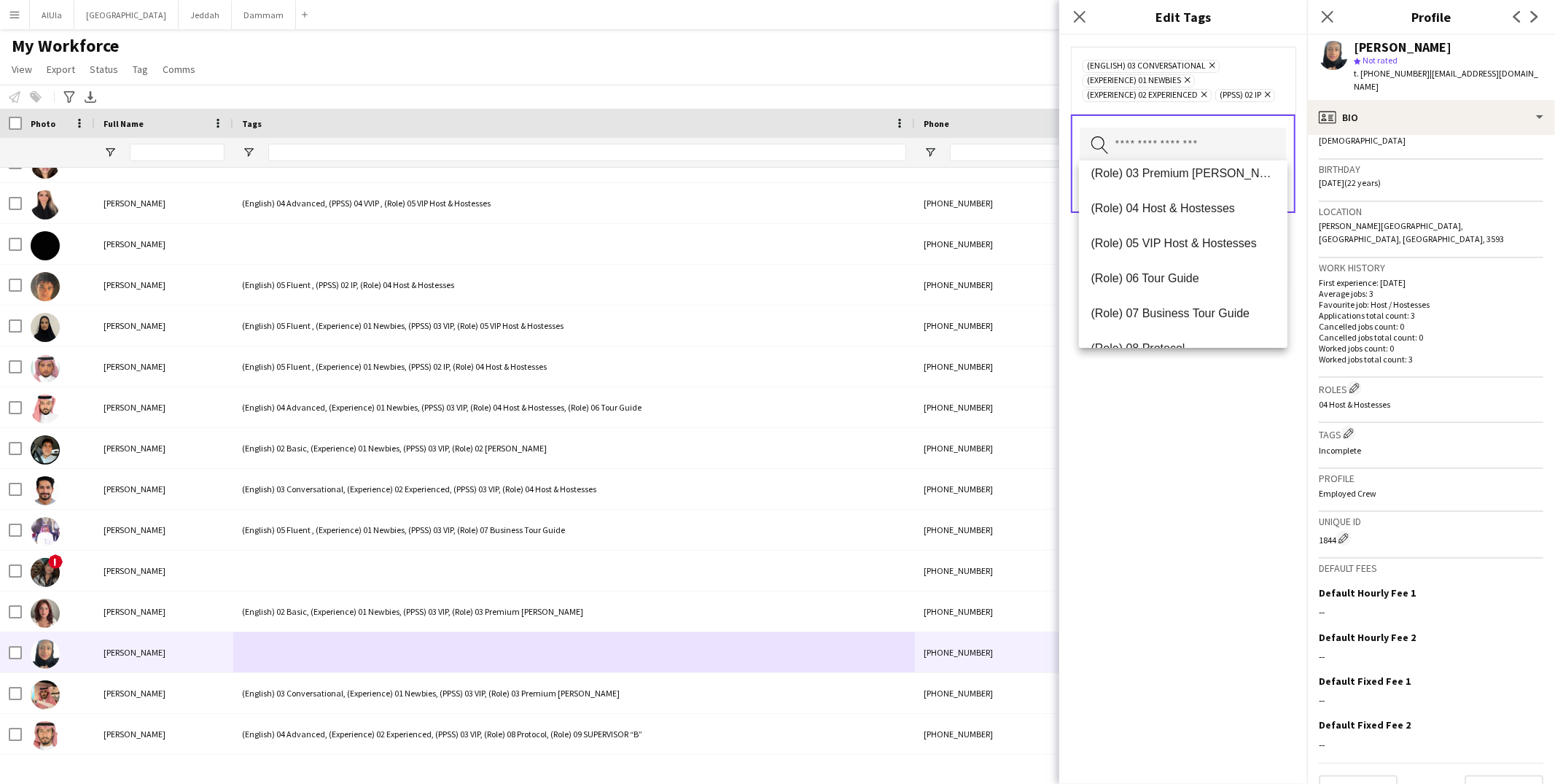
click at [1158, 196] on mat-option "(Role) 04 Host & Hostesses" at bounding box center [1183, 209] width 209 height 35
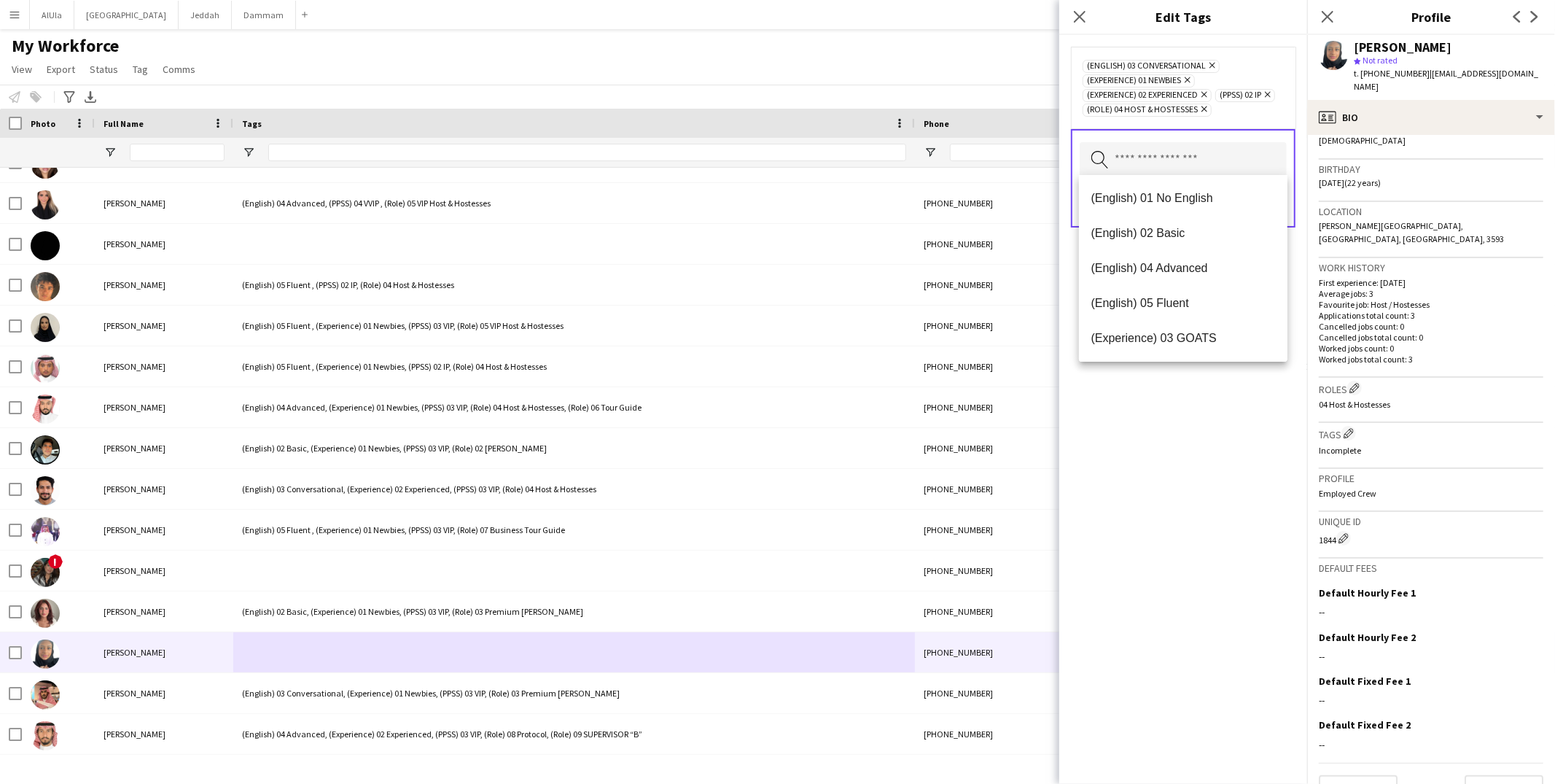
click at [1232, 428] on div "(English) 03 Conversational Remove (Experience) 01 Newbies Remove (Experience) …" at bounding box center [1183, 409] width 248 height 749
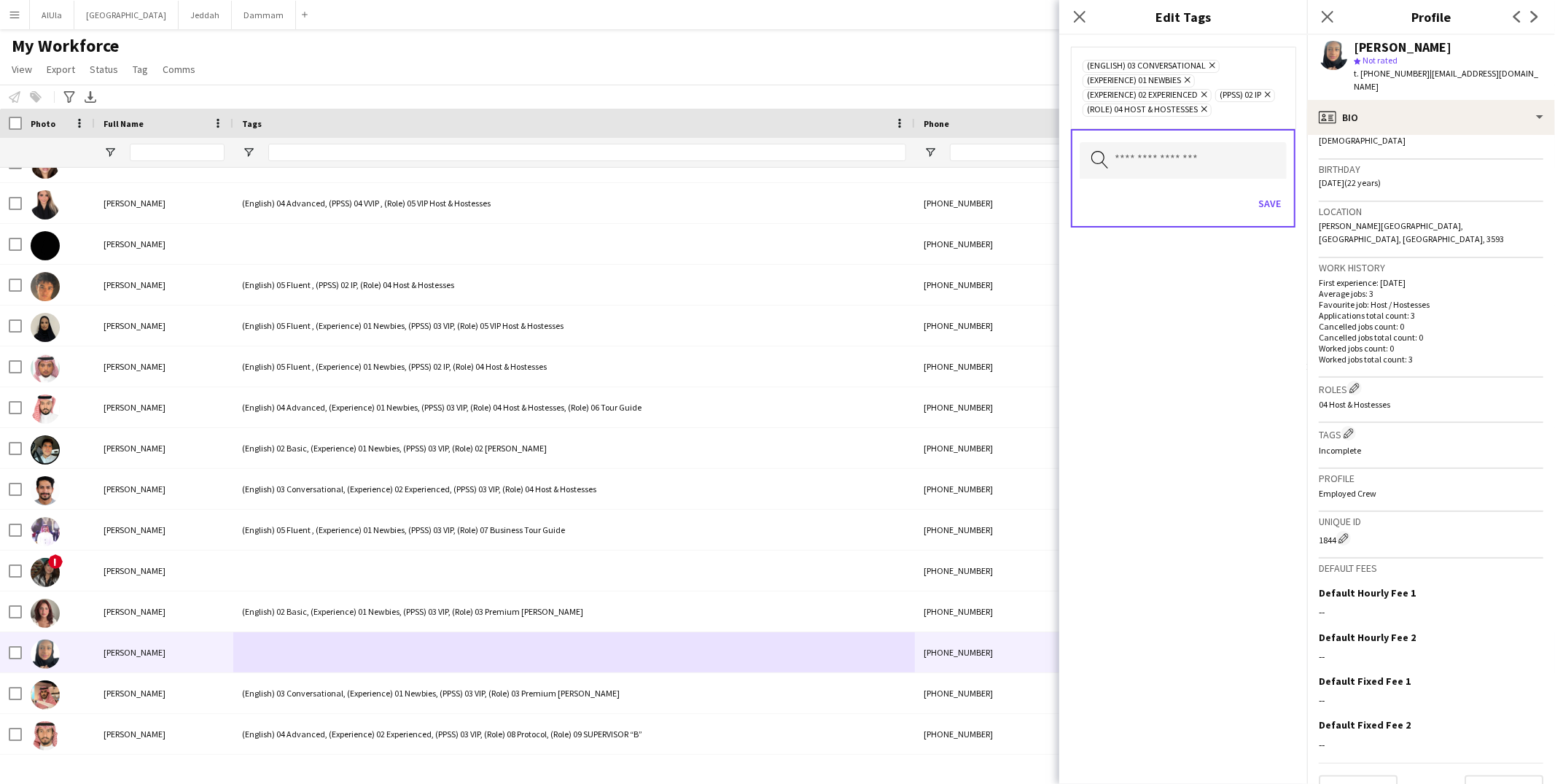
click at [1190, 76] on icon "Remove" at bounding box center [1186, 80] width 9 height 9
click at [1163, 145] on input "text" at bounding box center [1183, 145] width 207 height 36
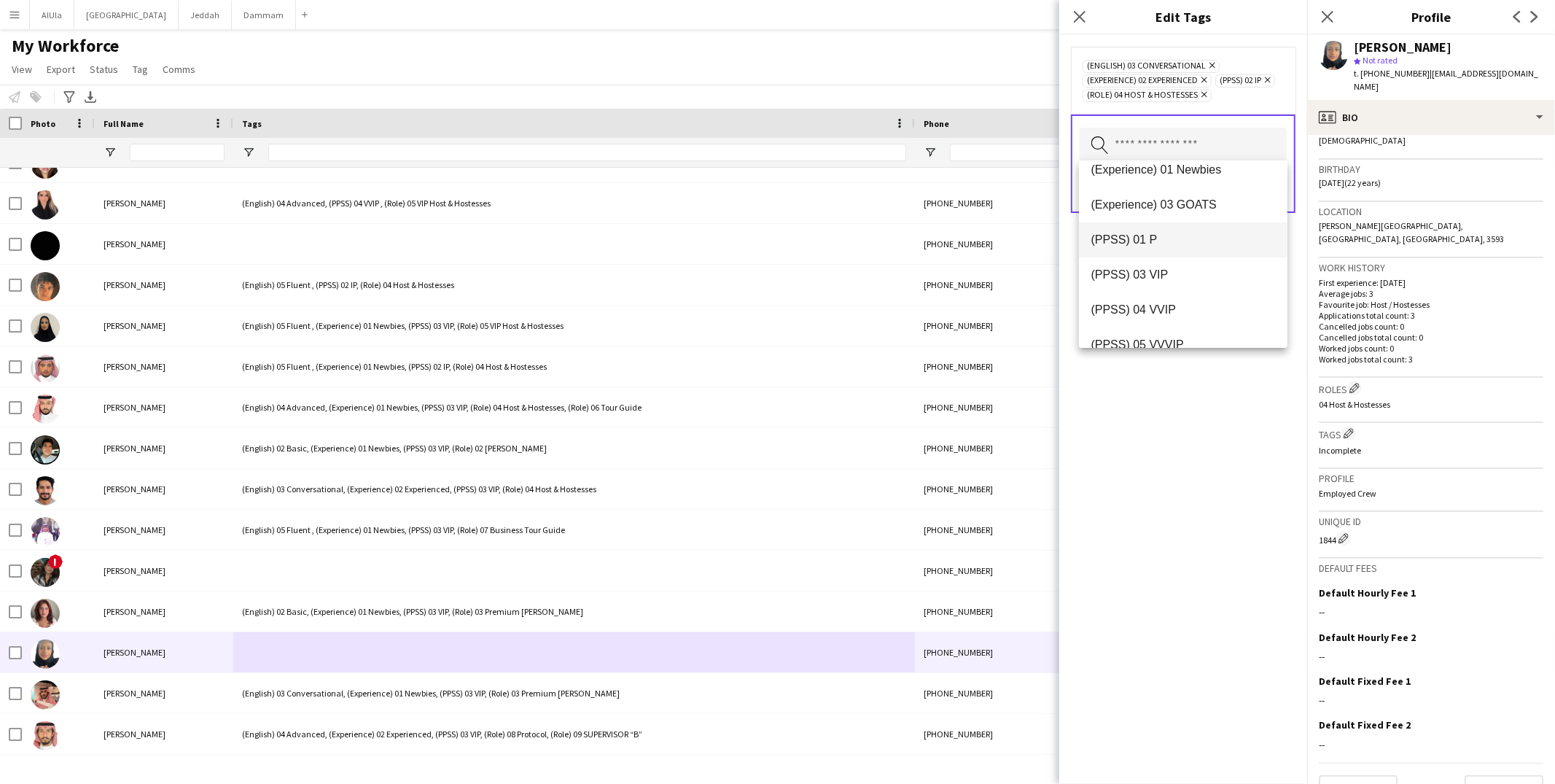
scroll to position [169, 0]
click at [1168, 407] on div "(English) 03 Conversational Remove (Experience) 02 Experienced Remove (PPSS) 02…" at bounding box center [1183, 409] width 248 height 749
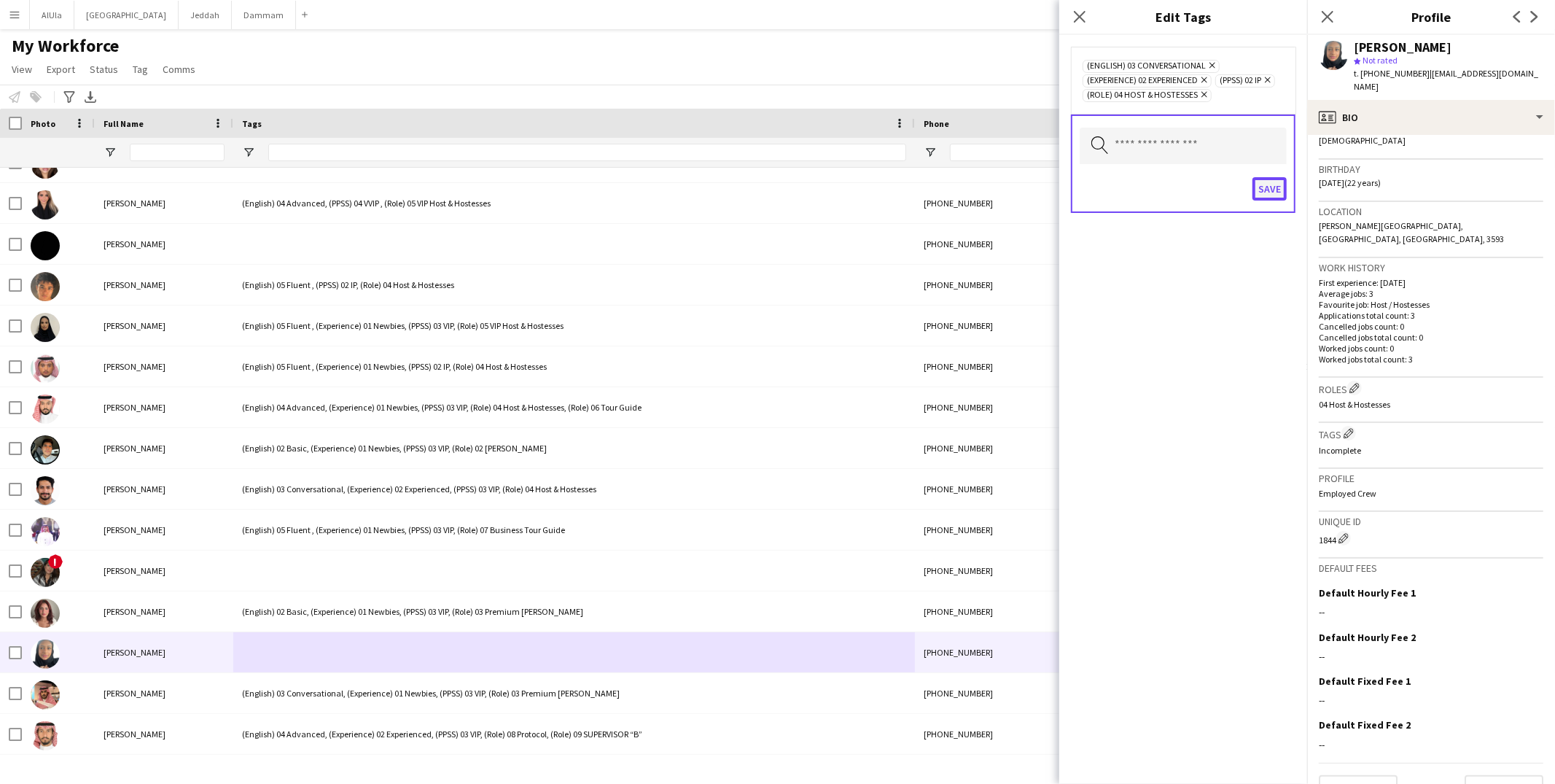
click at [1274, 178] on button "Save" at bounding box center [1269, 188] width 34 height 23
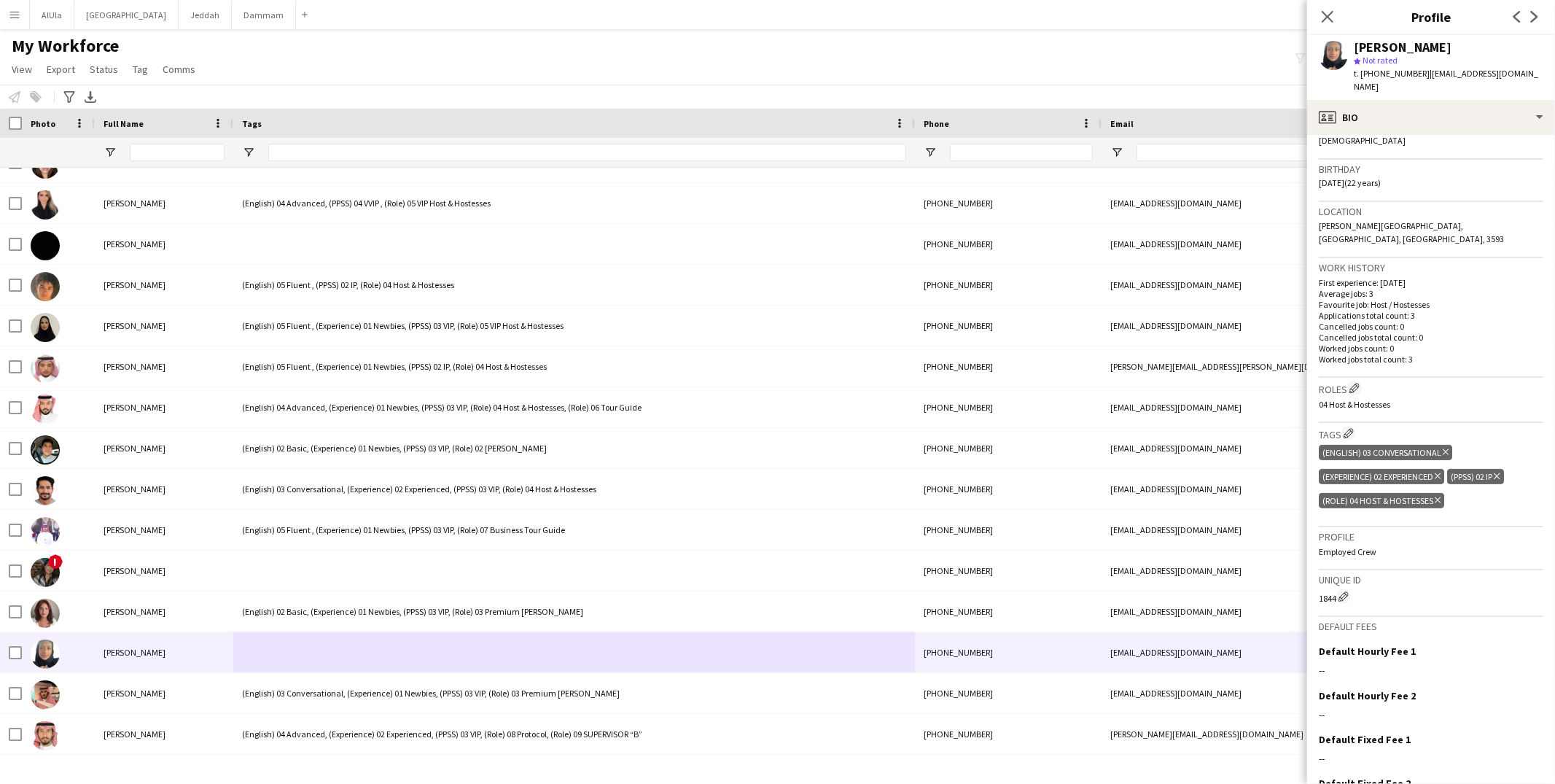
scroll to position [251, 0]
click at [1354, 425] on app-icon "Edit crew company tags" at bounding box center [1348, 430] width 10 height 10
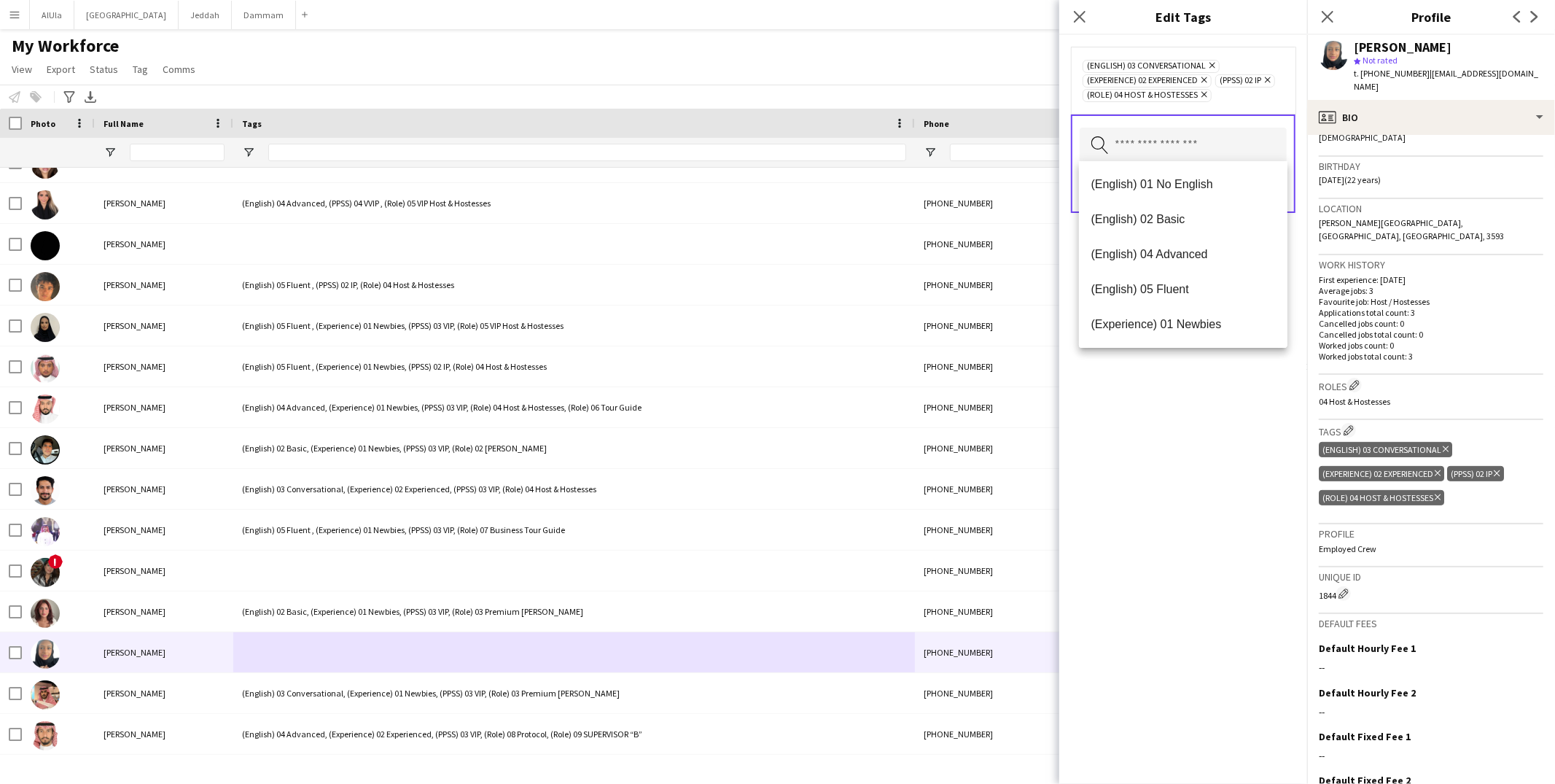
click at [1202, 137] on input "text" at bounding box center [1183, 145] width 207 height 36
click at [1204, 416] on div "(English) 03 Conversational Remove (Experience) 02 Experienced Remove (PPSS) 02…" at bounding box center [1183, 409] width 248 height 749
click at [1073, 19] on icon "Close pop-in" at bounding box center [1079, 16] width 14 height 14
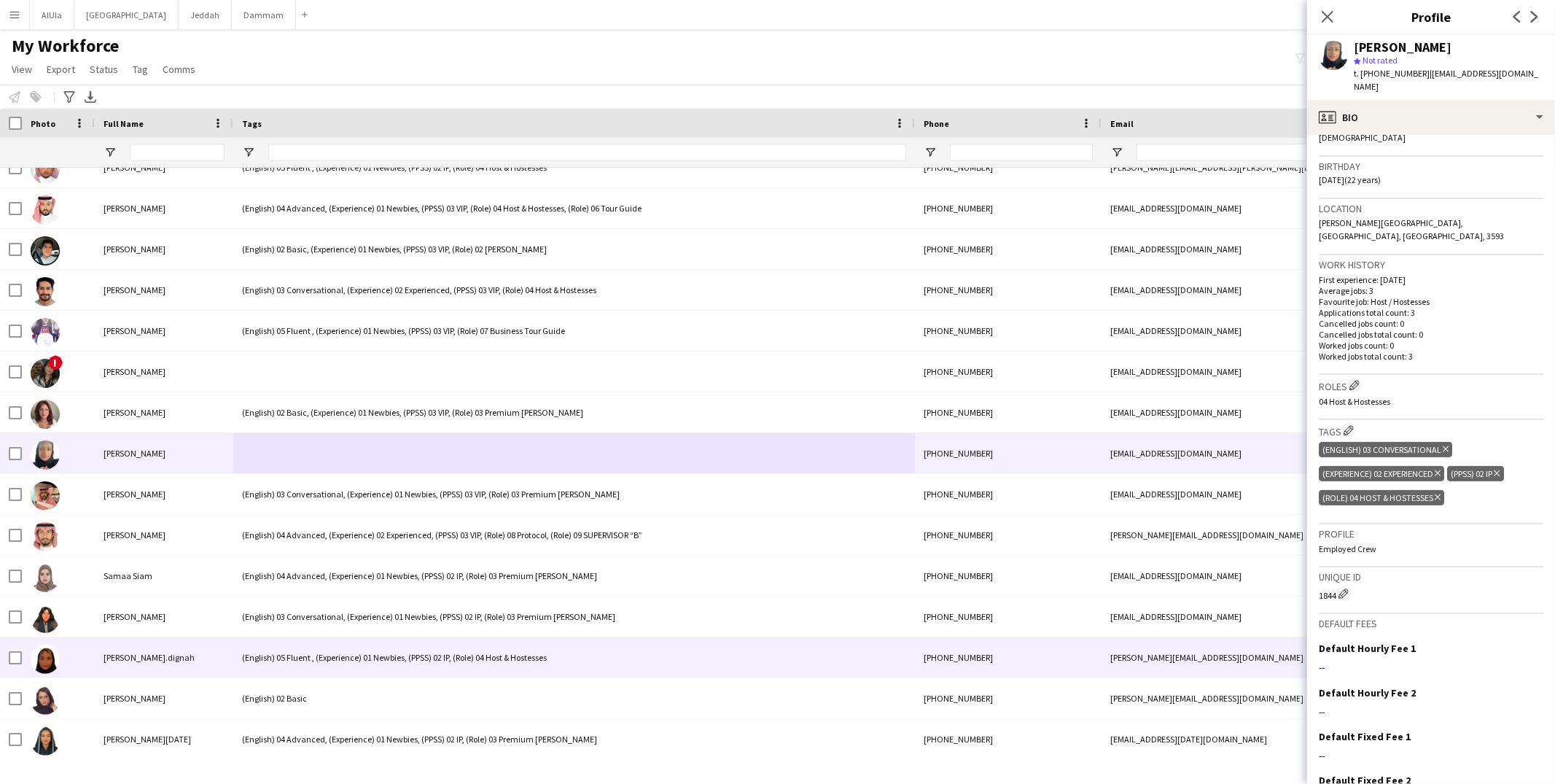
scroll to position [58632, 0]
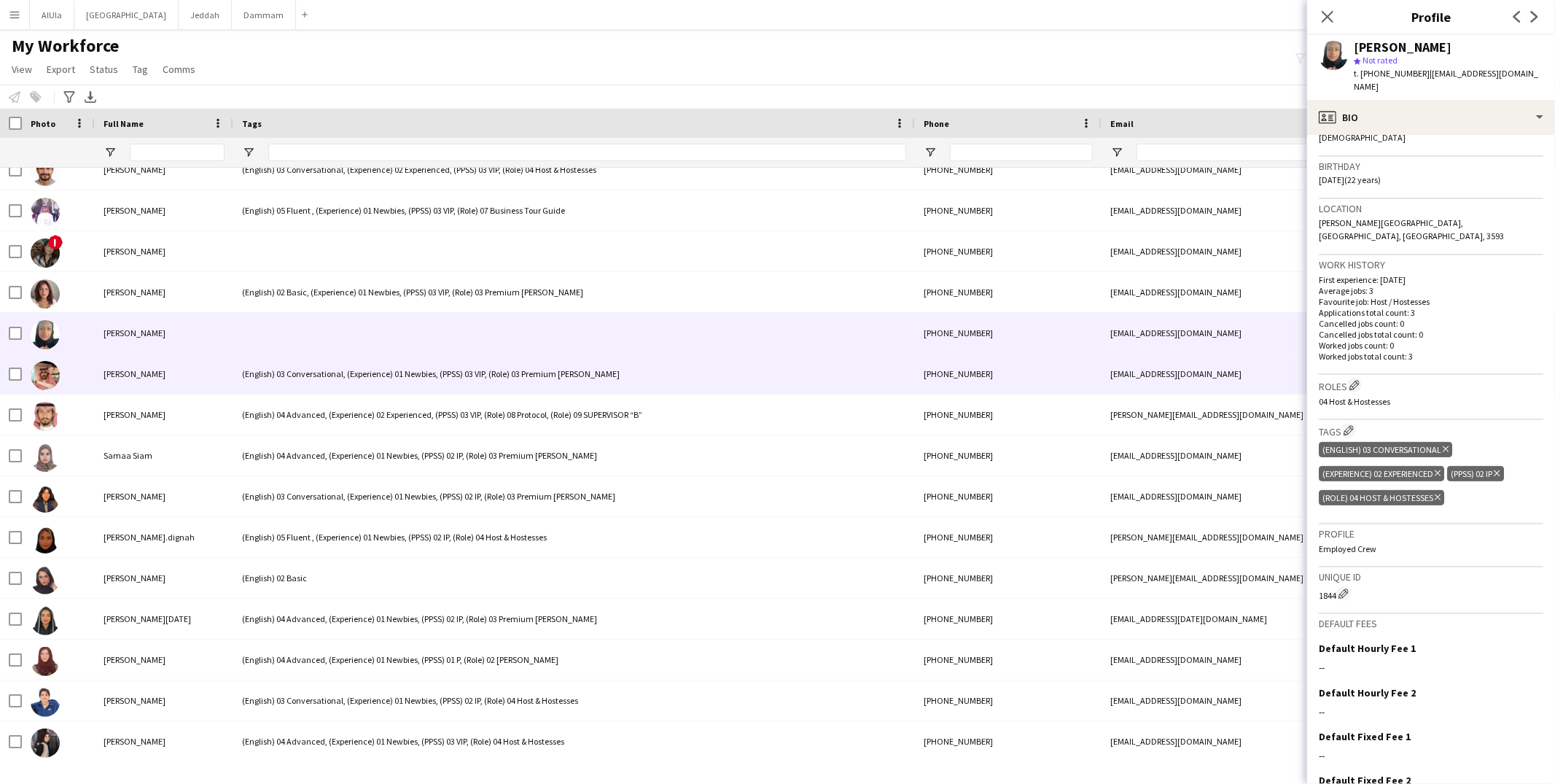
click at [465, 386] on div "(English) 03 Conversational, (Experience) 01 Newbies, (PPSS) 03 VIP, (Role) 03 …" at bounding box center [573, 373] width 681 height 40
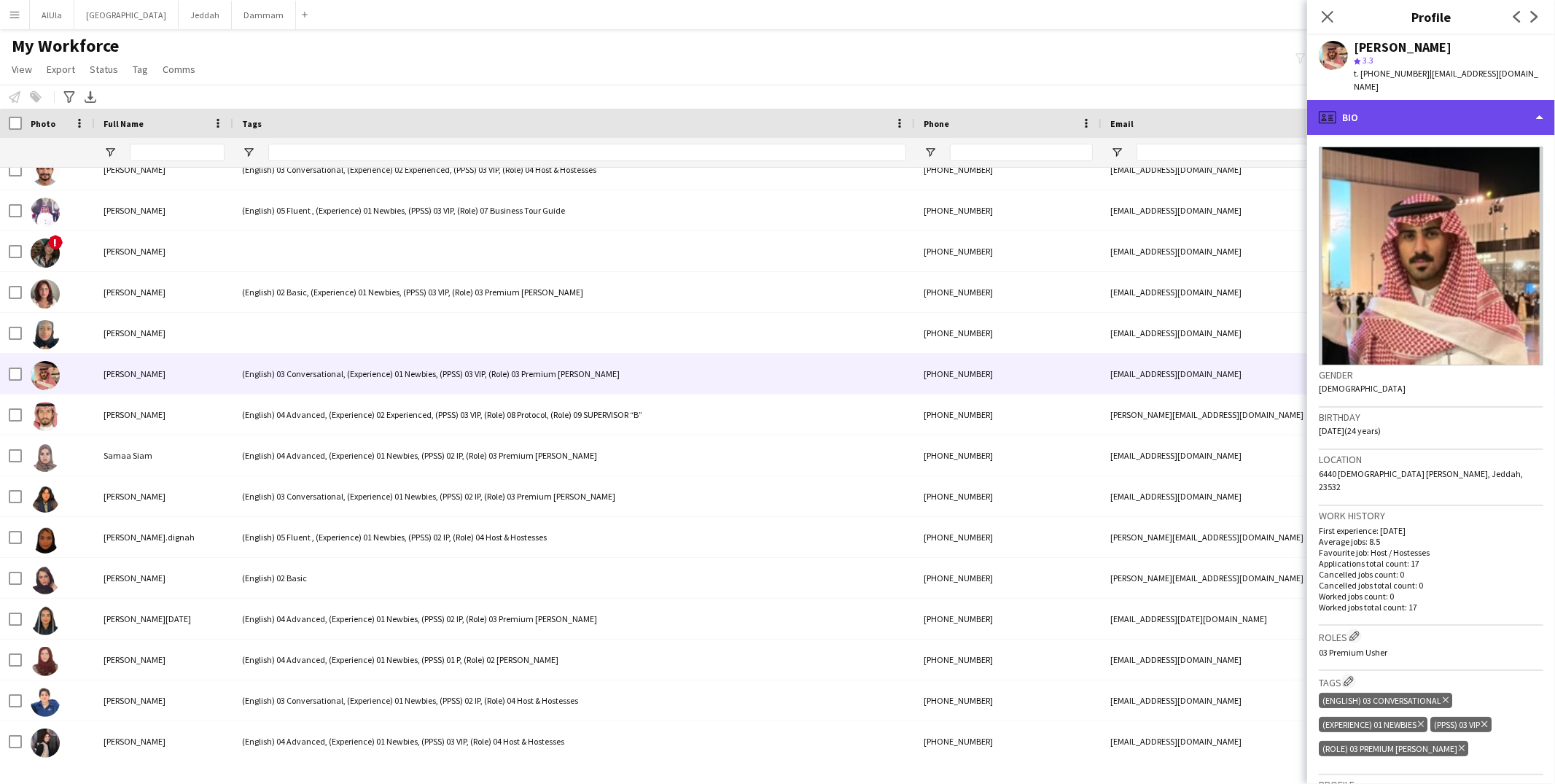
click at [1366, 100] on div "profile Bio" at bounding box center [1431, 117] width 248 height 35
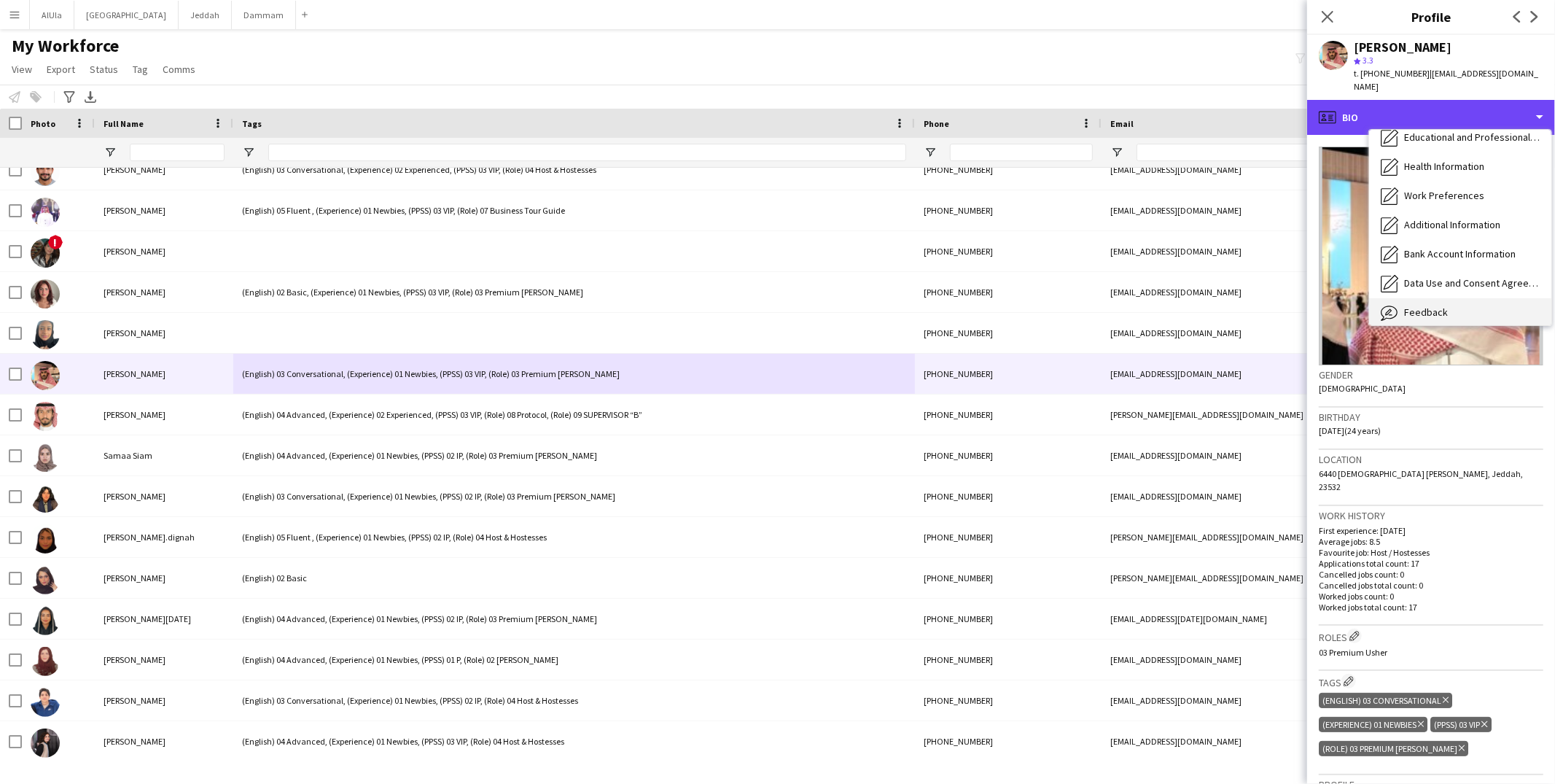
scroll to position [165, 0]
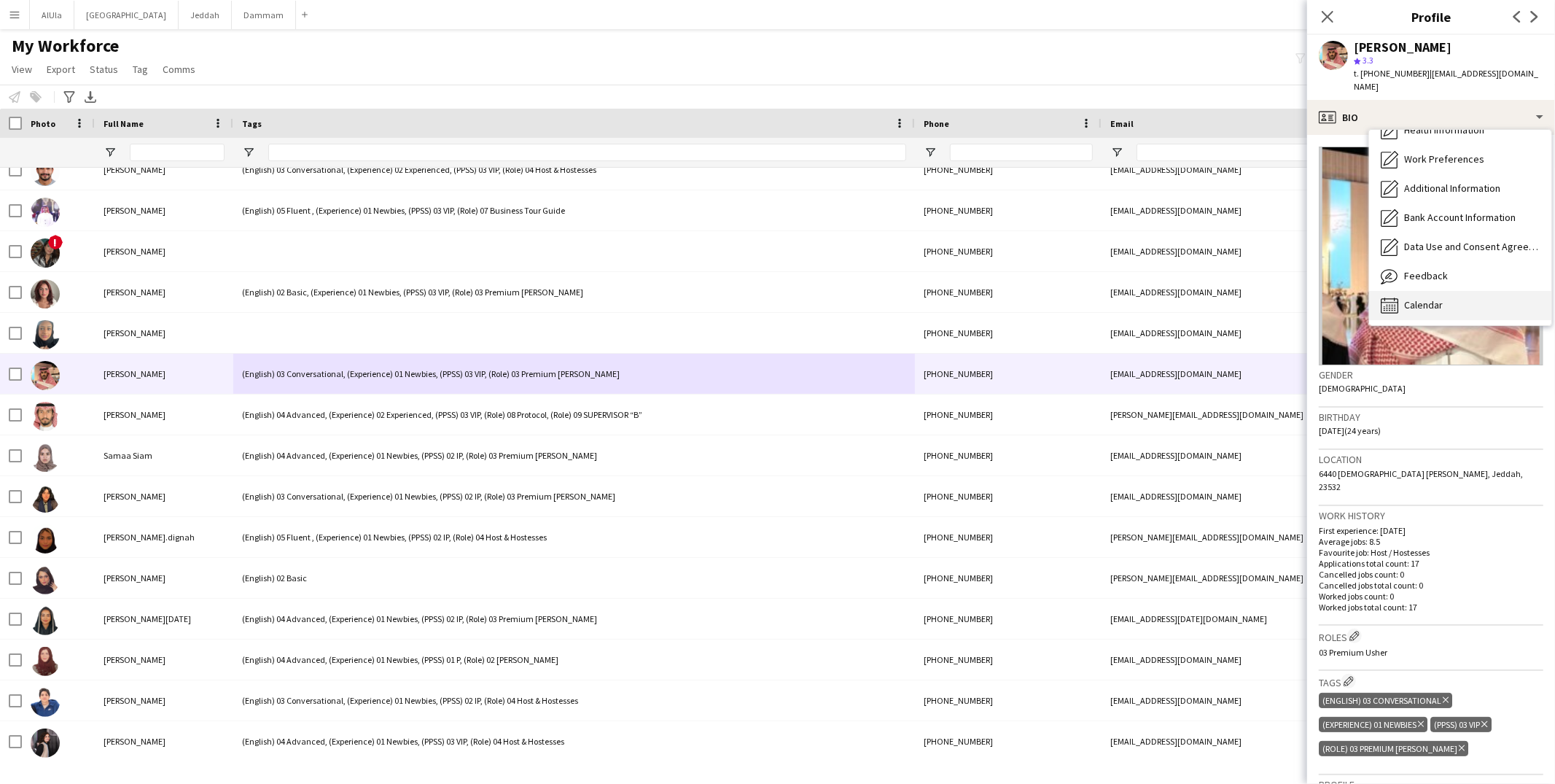
click at [1437, 298] on span "Calendar" at bounding box center [1423, 305] width 38 height 13
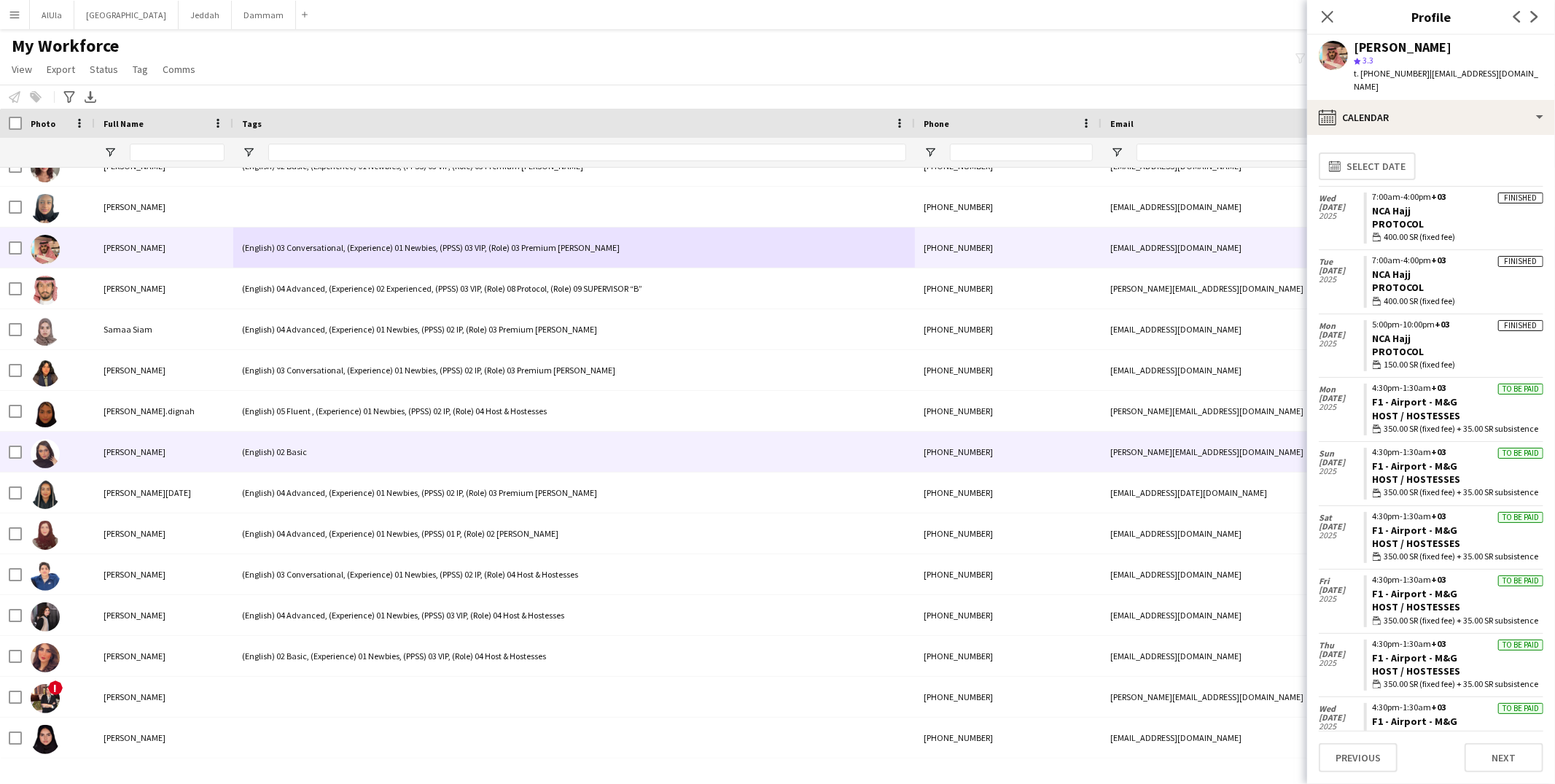
scroll to position [58774, 0]
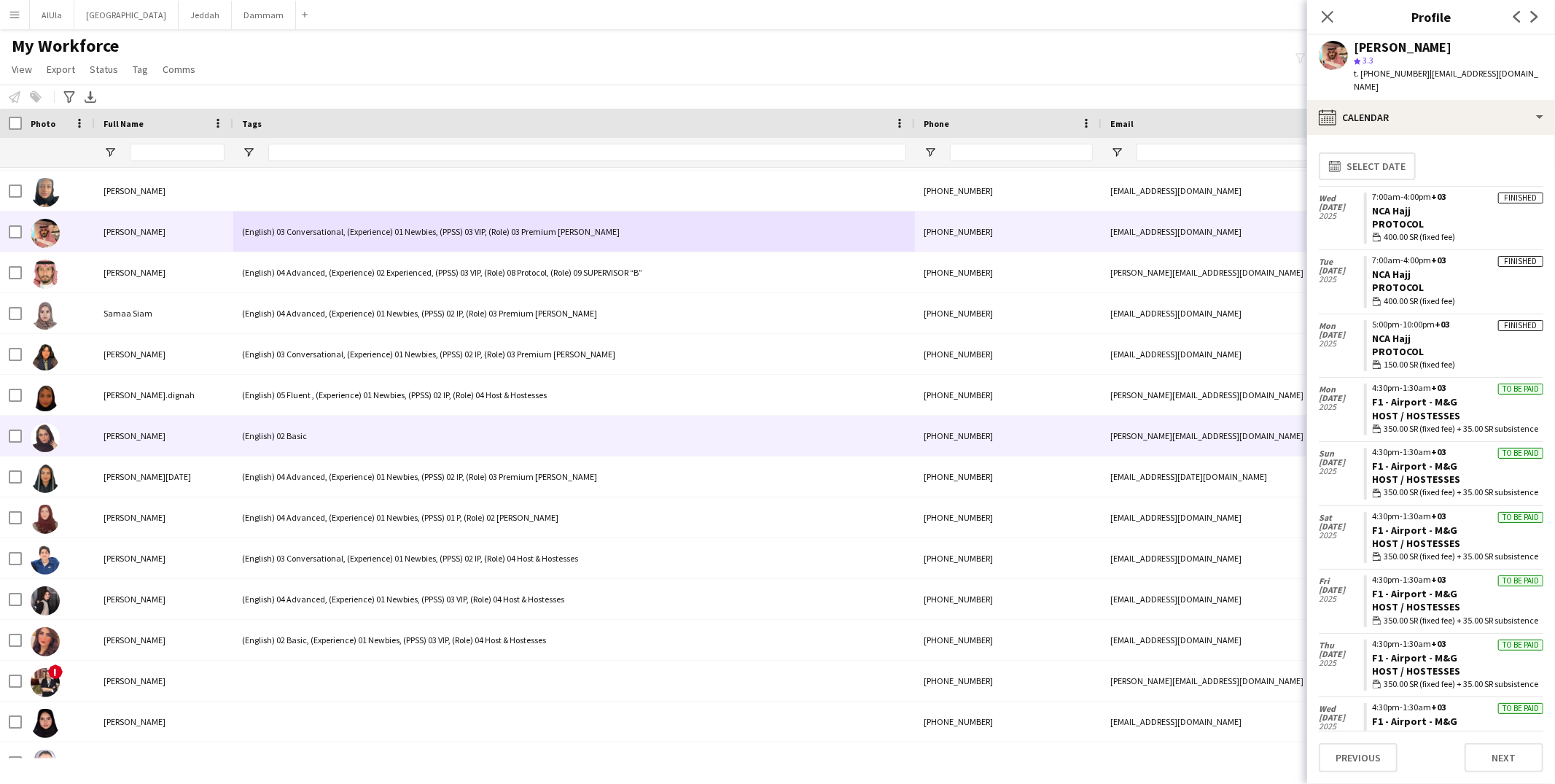
click at [390, 442] on div "(English) 02 Basic" at bounding box center [573, 435] width 681 height 40
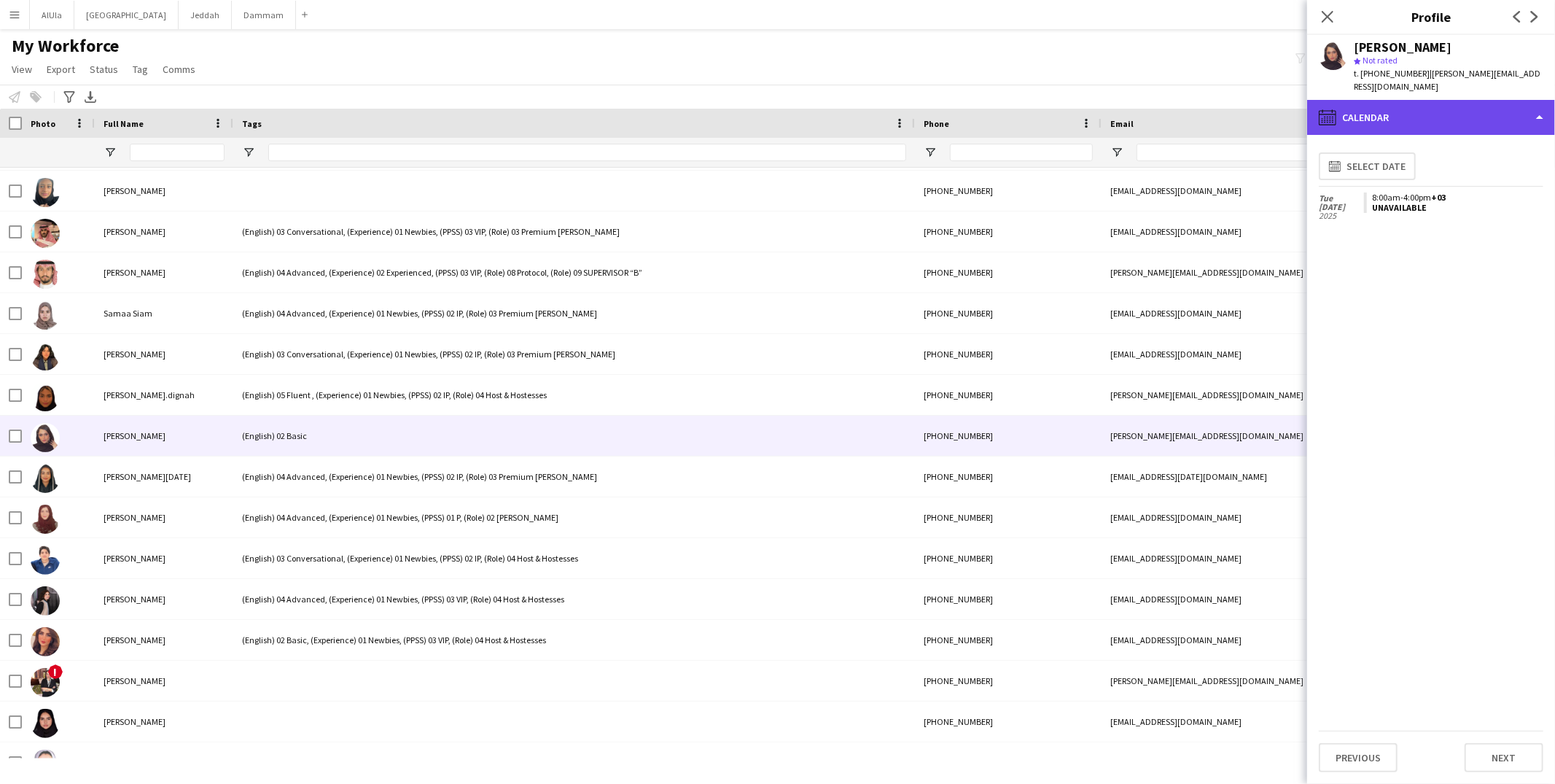
click at [1374, 100] on div "calendar-full Calendar" at bounding box center [1431, 117] width 248 height 35
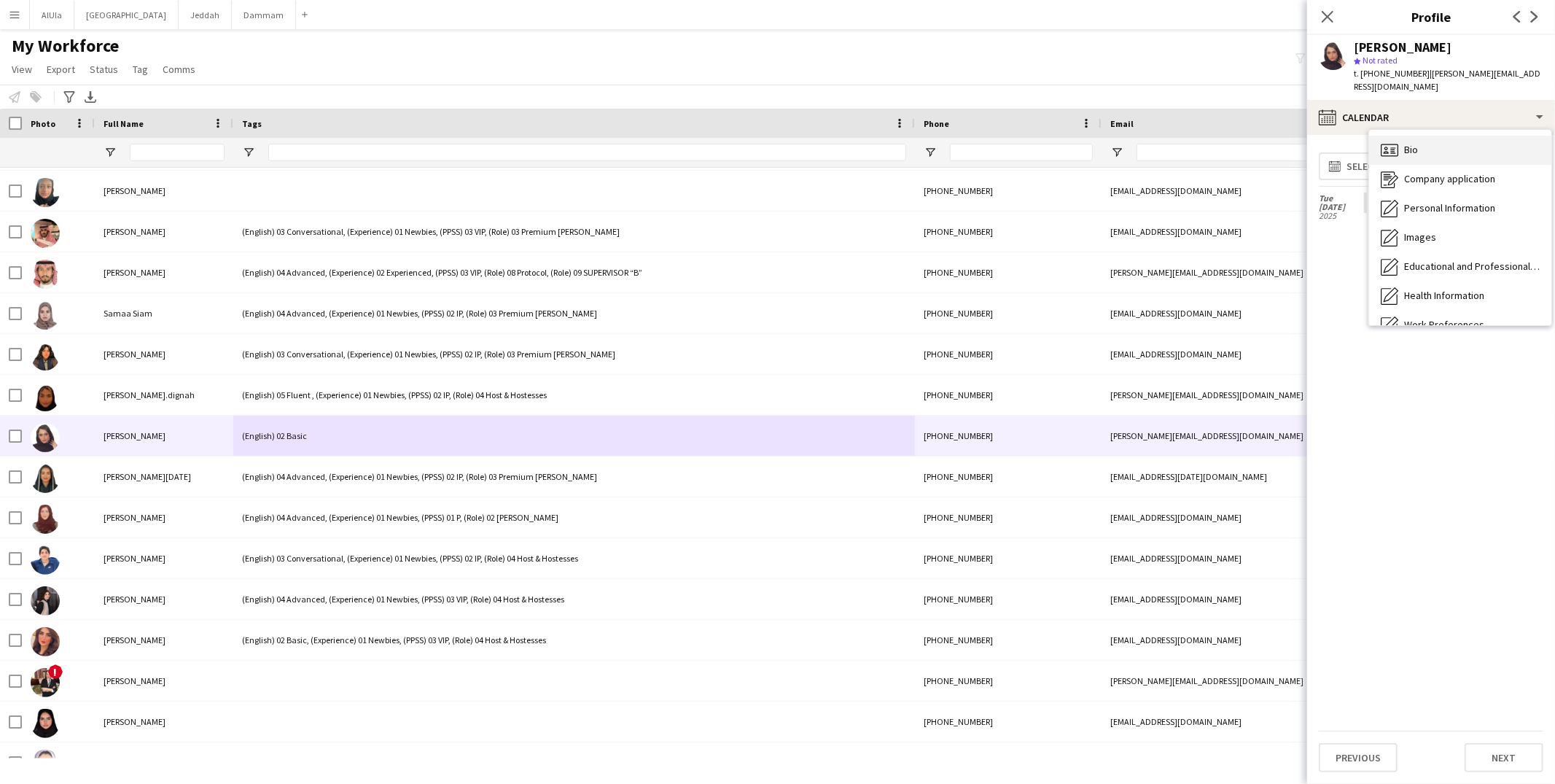
click at [1401, 144] on div "Bio Bio" at bounding box center [1459, 149] width 182 height 29
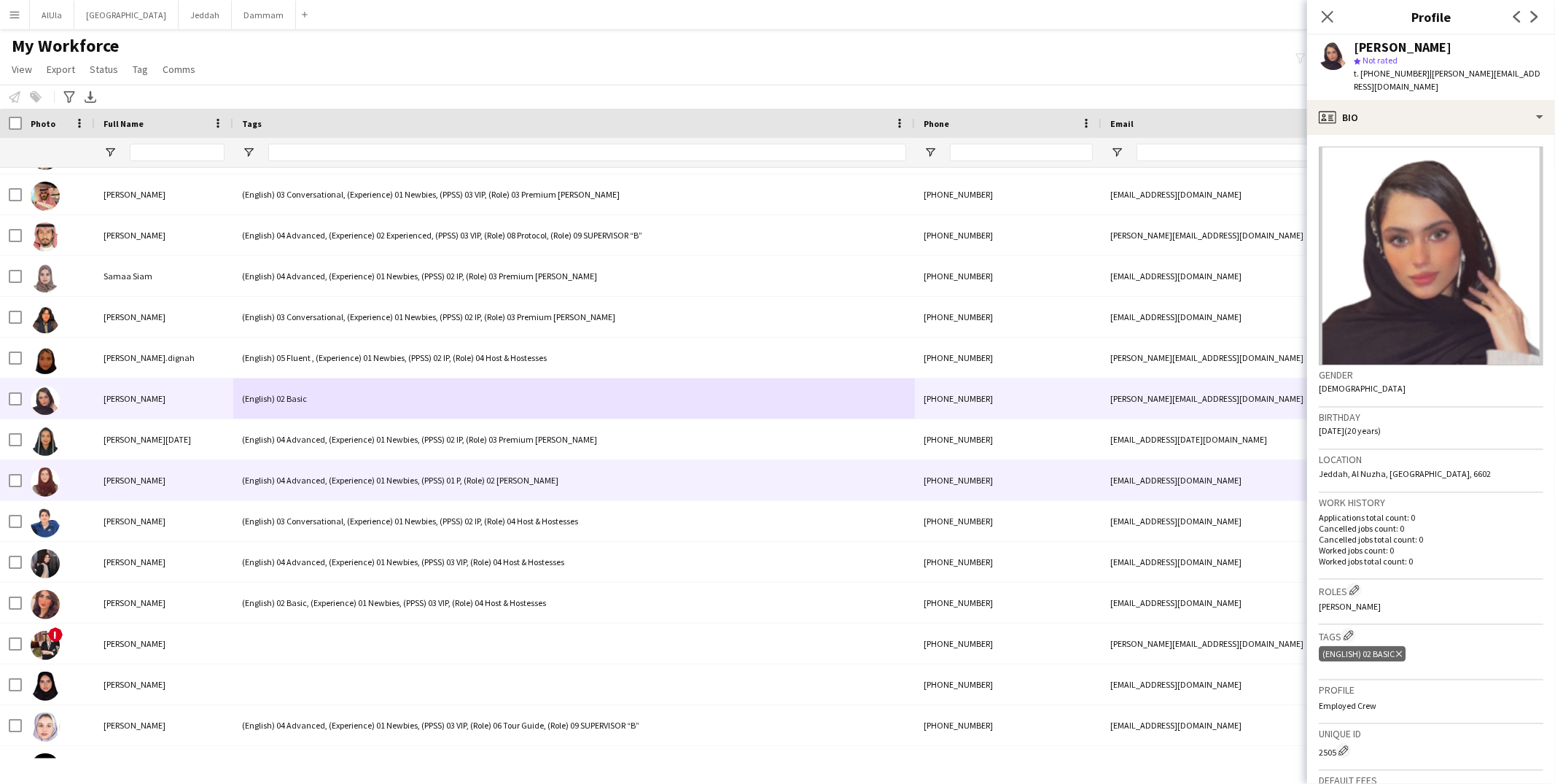
scroll to position [58832, 0]
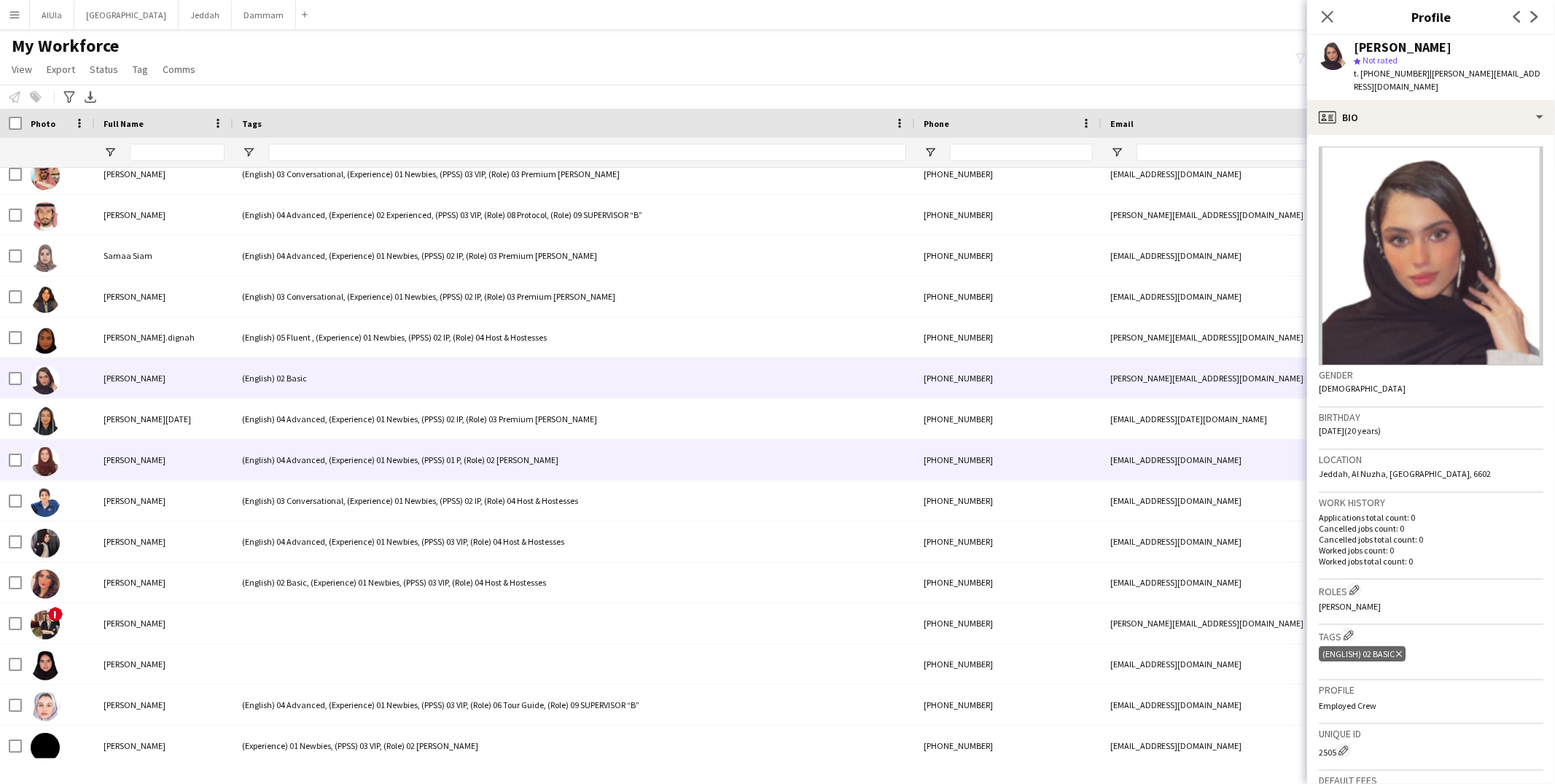
click at [408, 466] on div "(English) 04 Advanced, (Experience) 01 Newbies, (PPSS) 01 P, (Role) 02 Usher" at bounding box center [573, 459] width 681 height 40
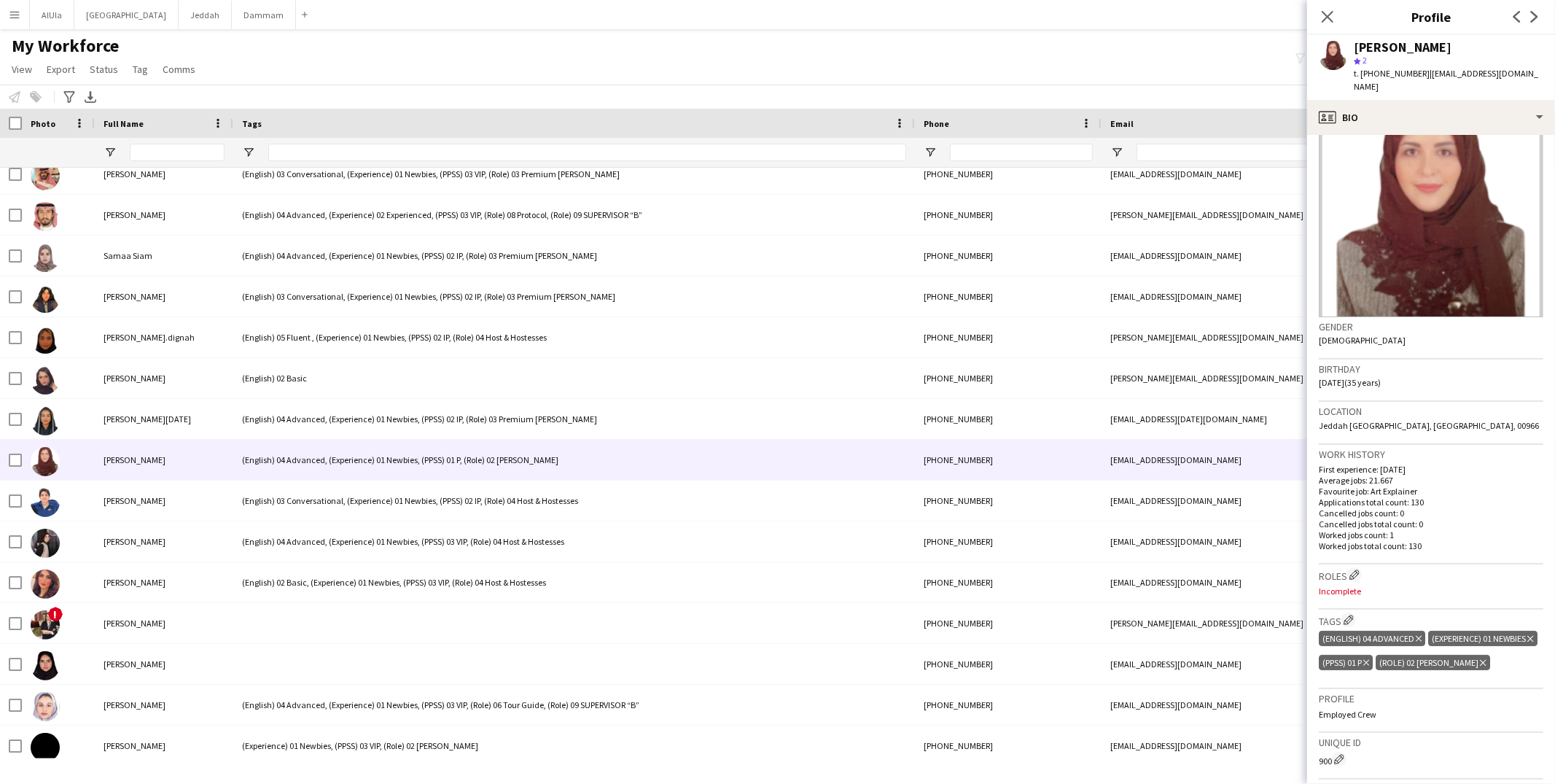
scroll to position [48, 0]
click at [1358, 569] on app-icon "Edit crew company roles" at bounding box center [1354, 573] width 10 height 10
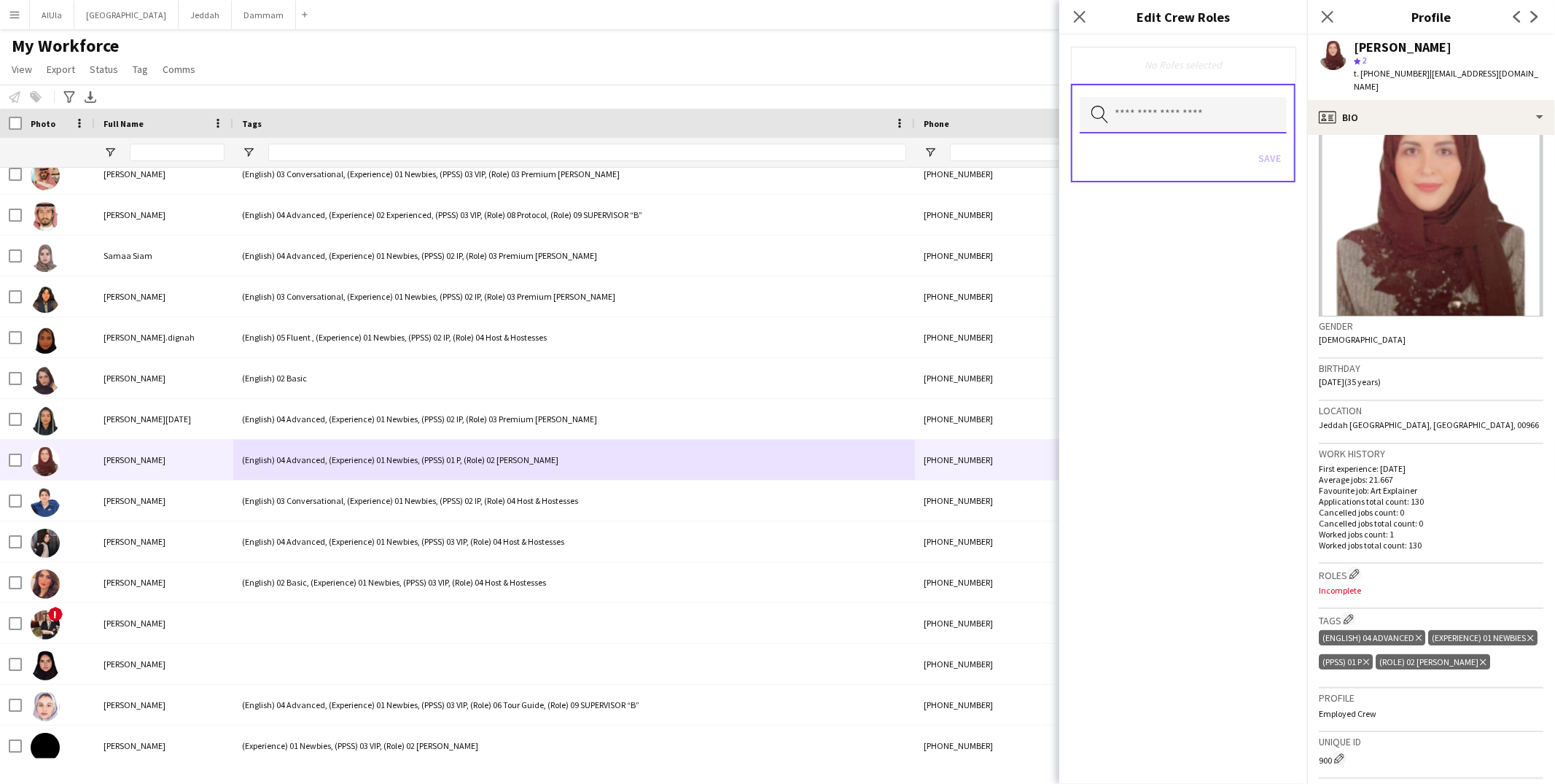
click at [1191, 112] on input "text" at bounding box center [1183, 115] width 207 height 36
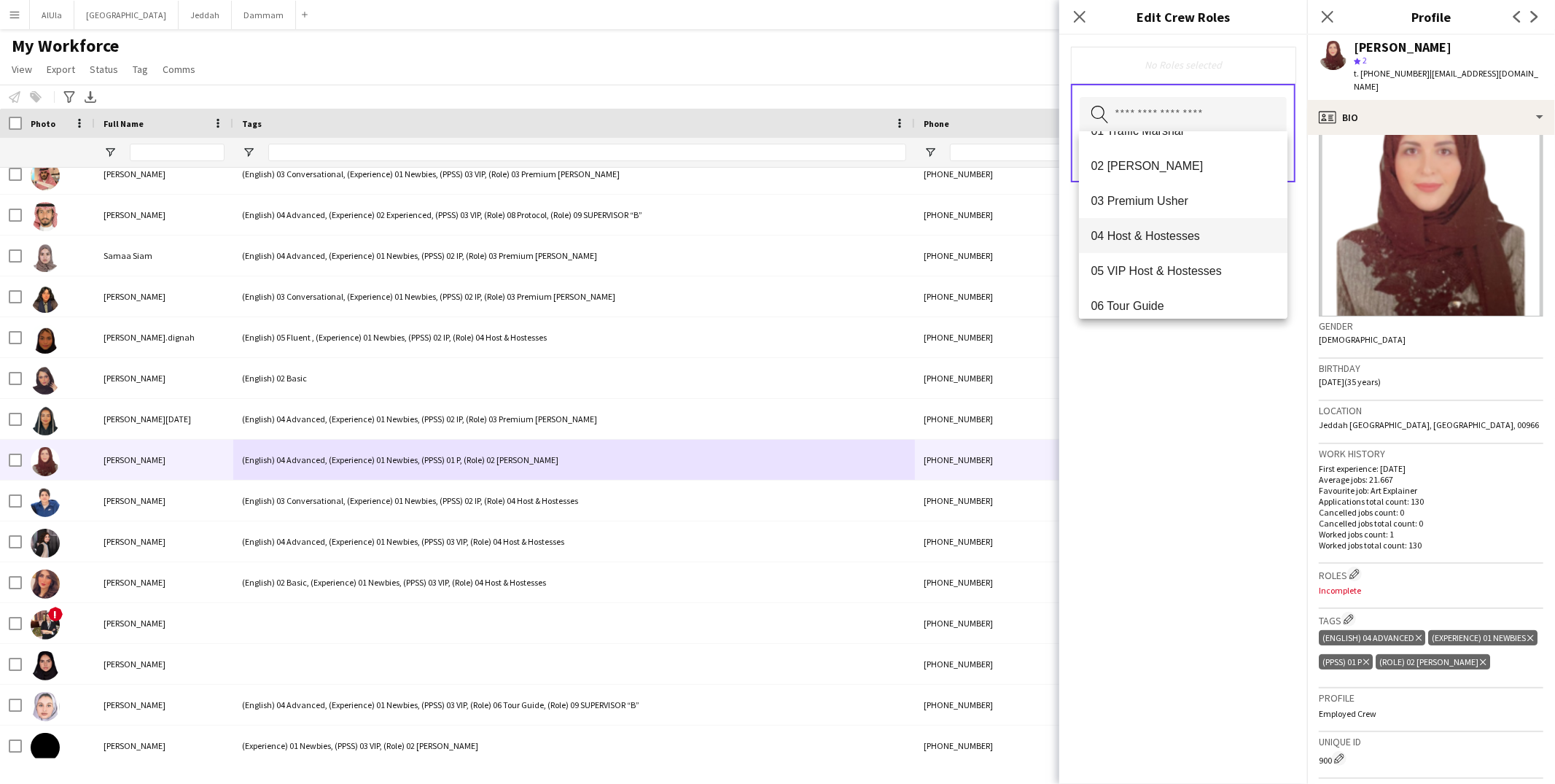
scroll to position [27, 0]
click at [1075, 15] on icon "Close pop-in" at bounding box center [1079, 16] width 14 height 14
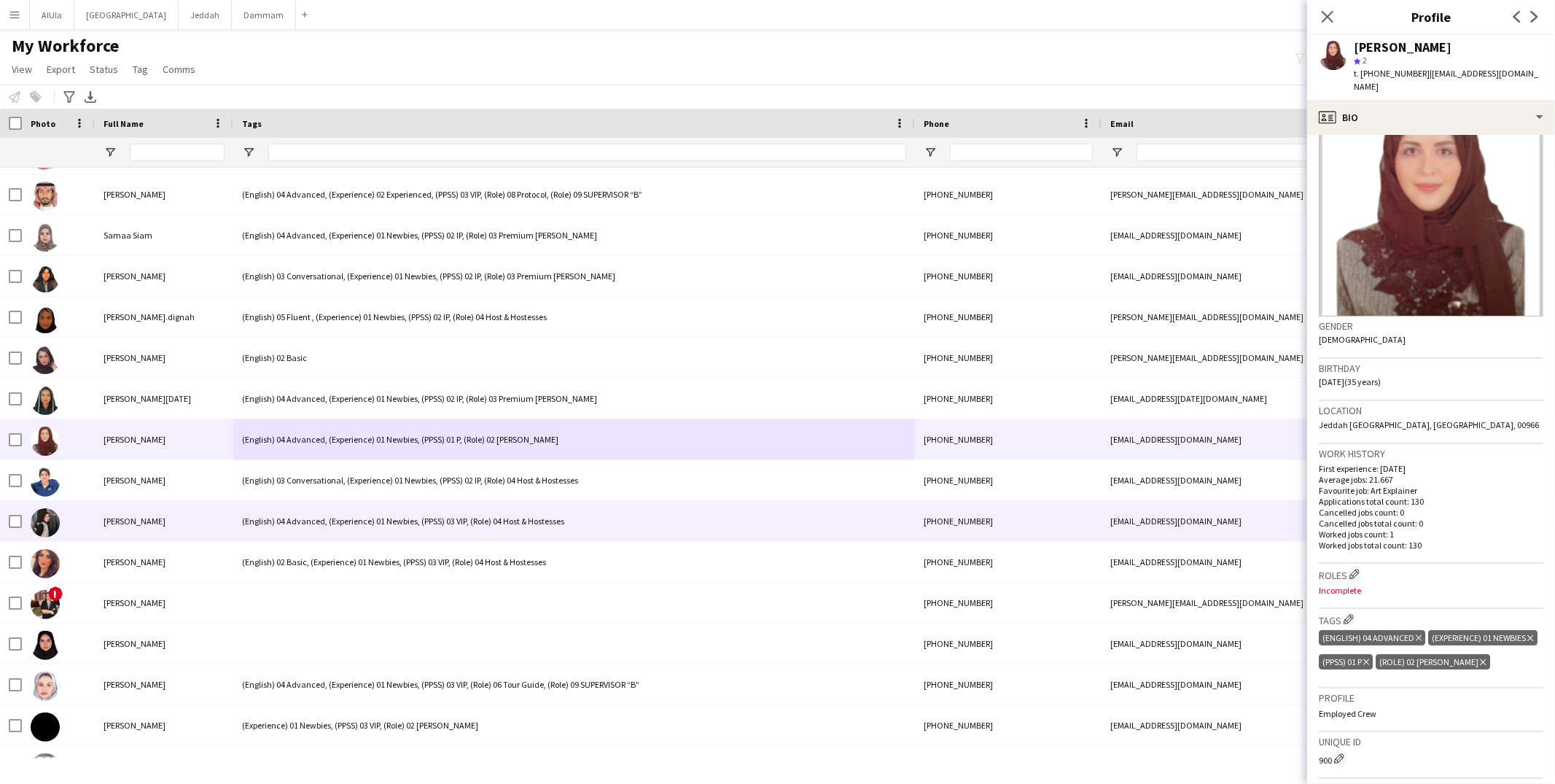
scroll to position [58889, 0]
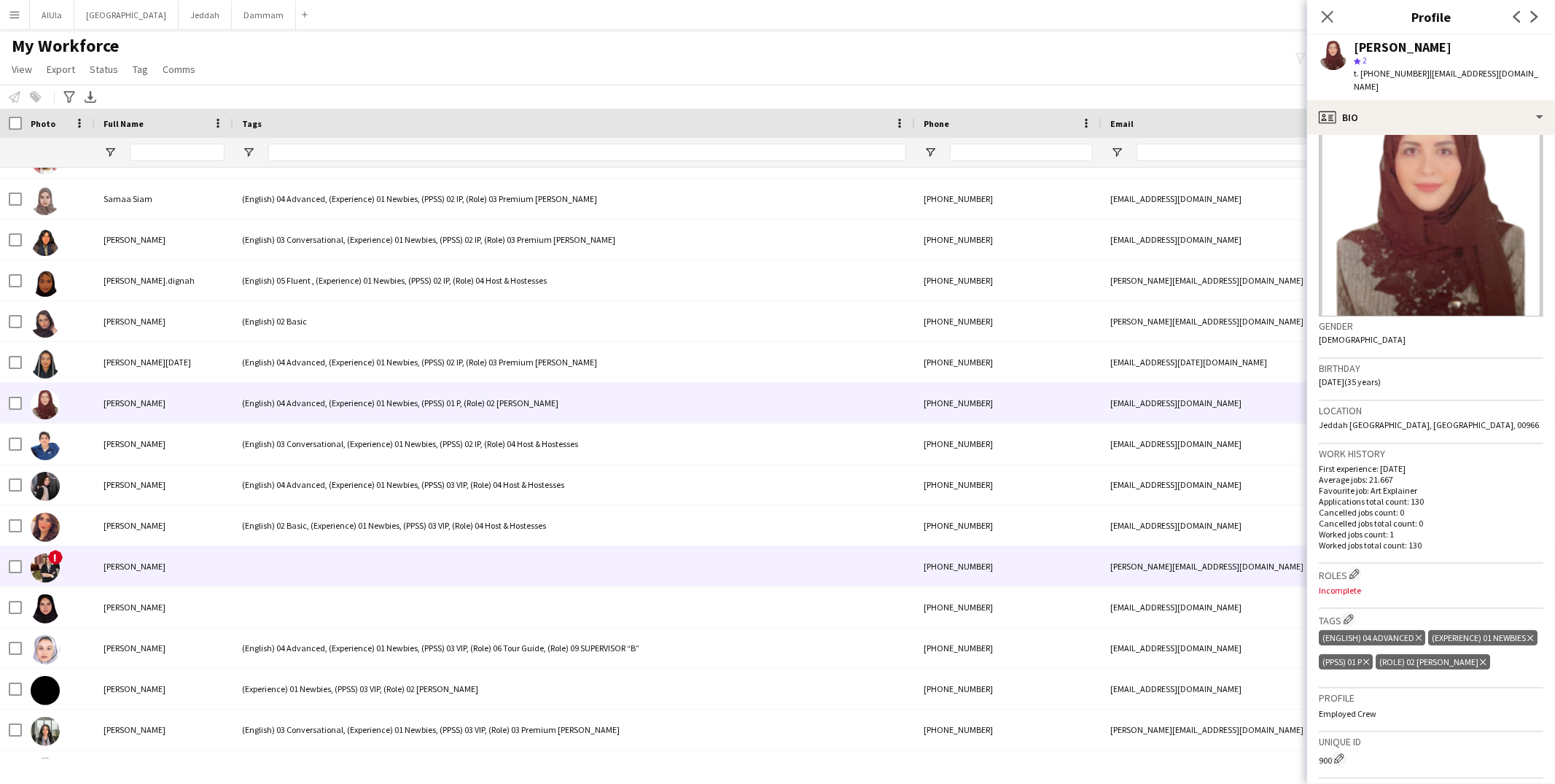
click at [412, 546] on div at bounding box center [573, 566] width 681 height 40
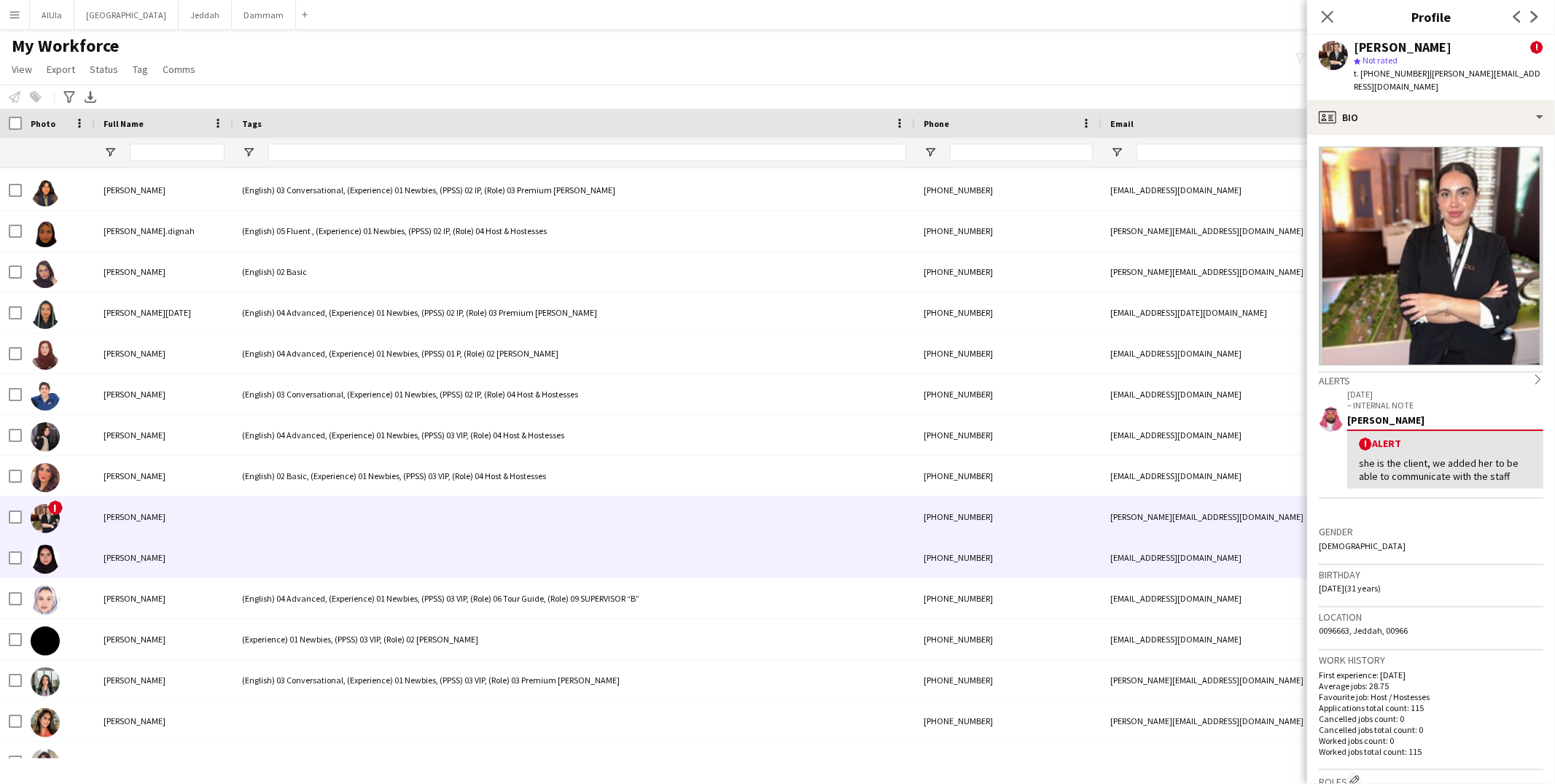
click at [412, 543] on div at bounding box center [573, 557] width 681 height 40
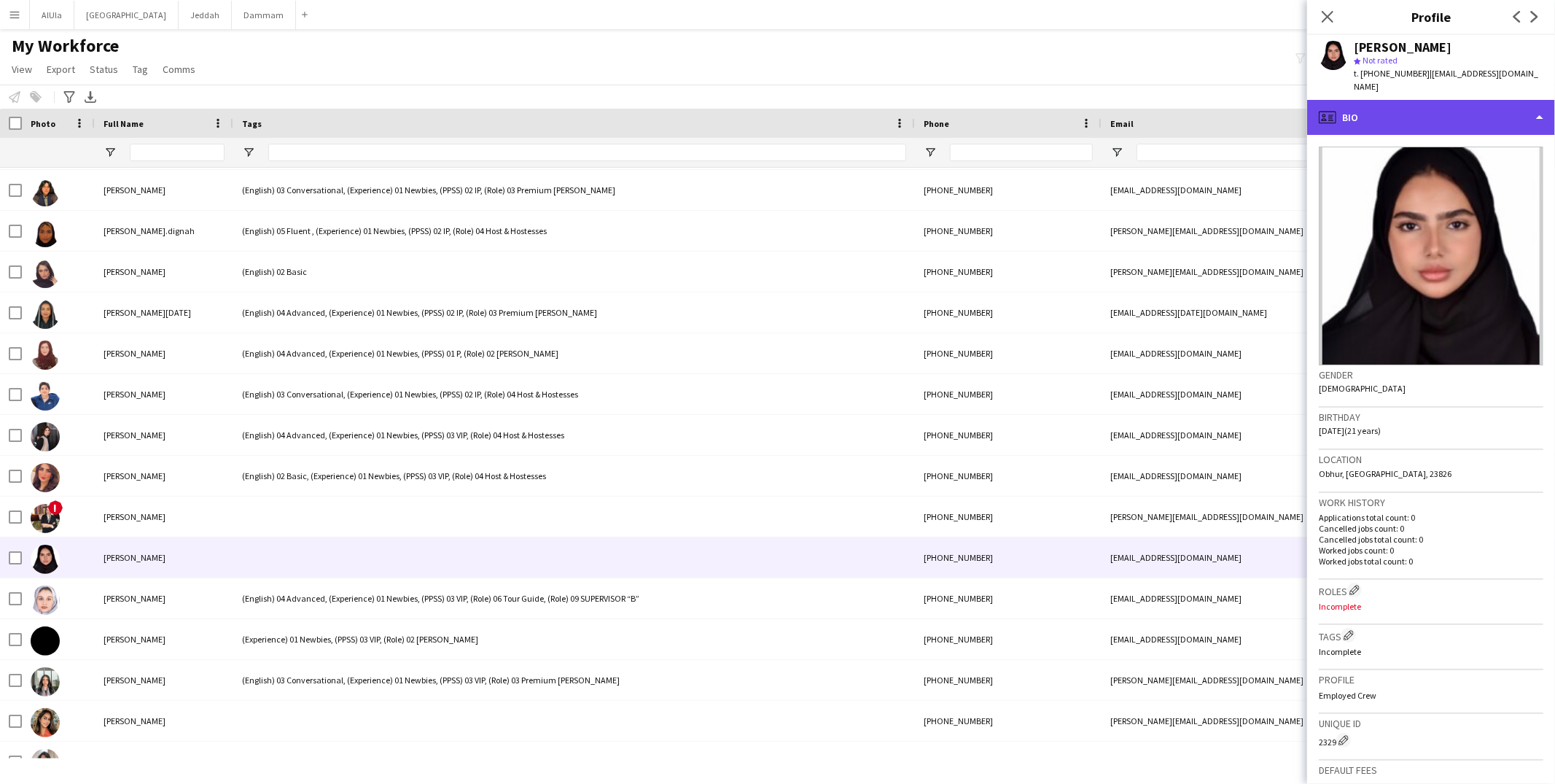
click at [1405, 113] on div "profile Bio" at bounding box center [1431, 117] width 248 height 35
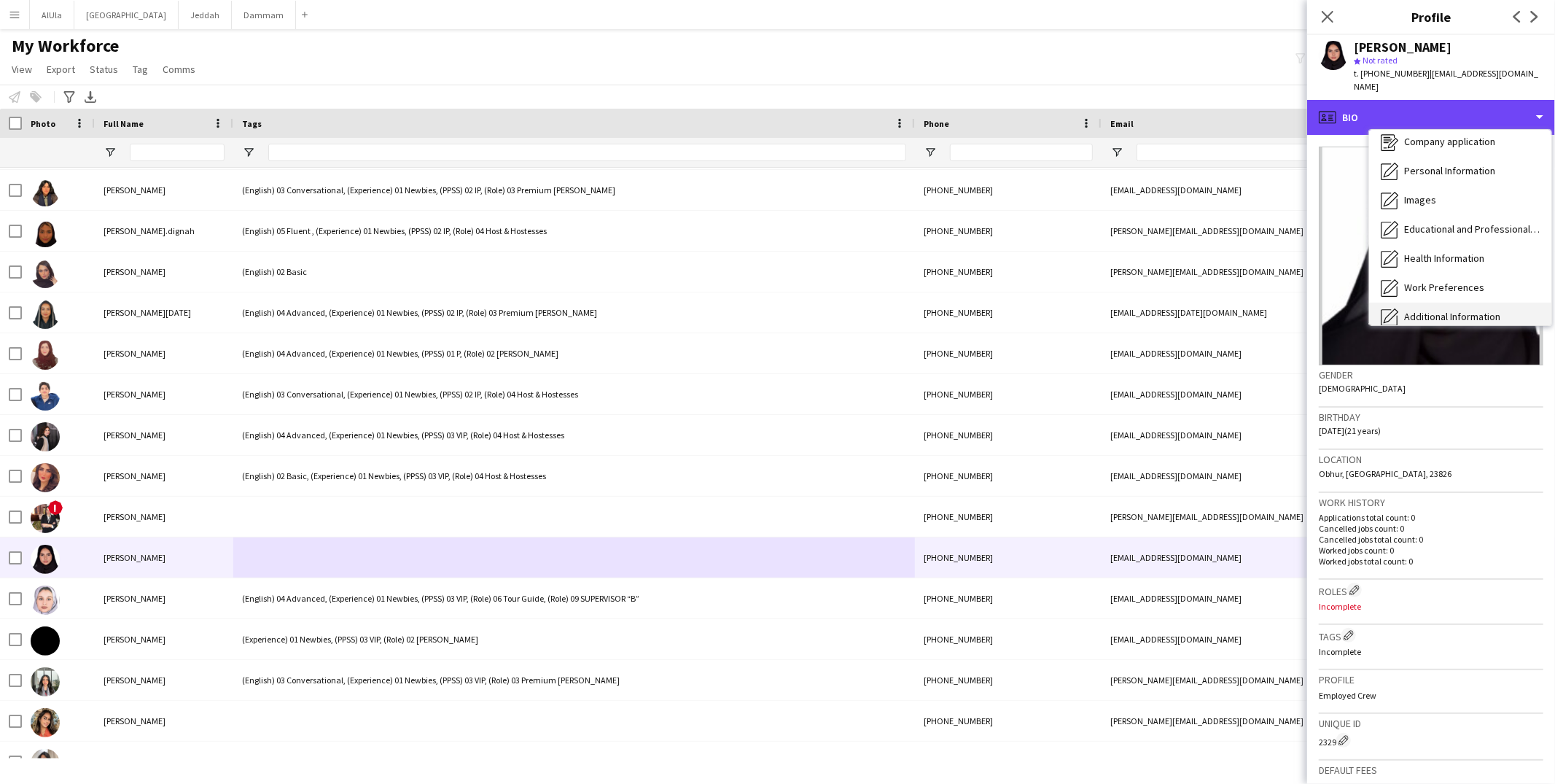
scroll to position [0, 0]
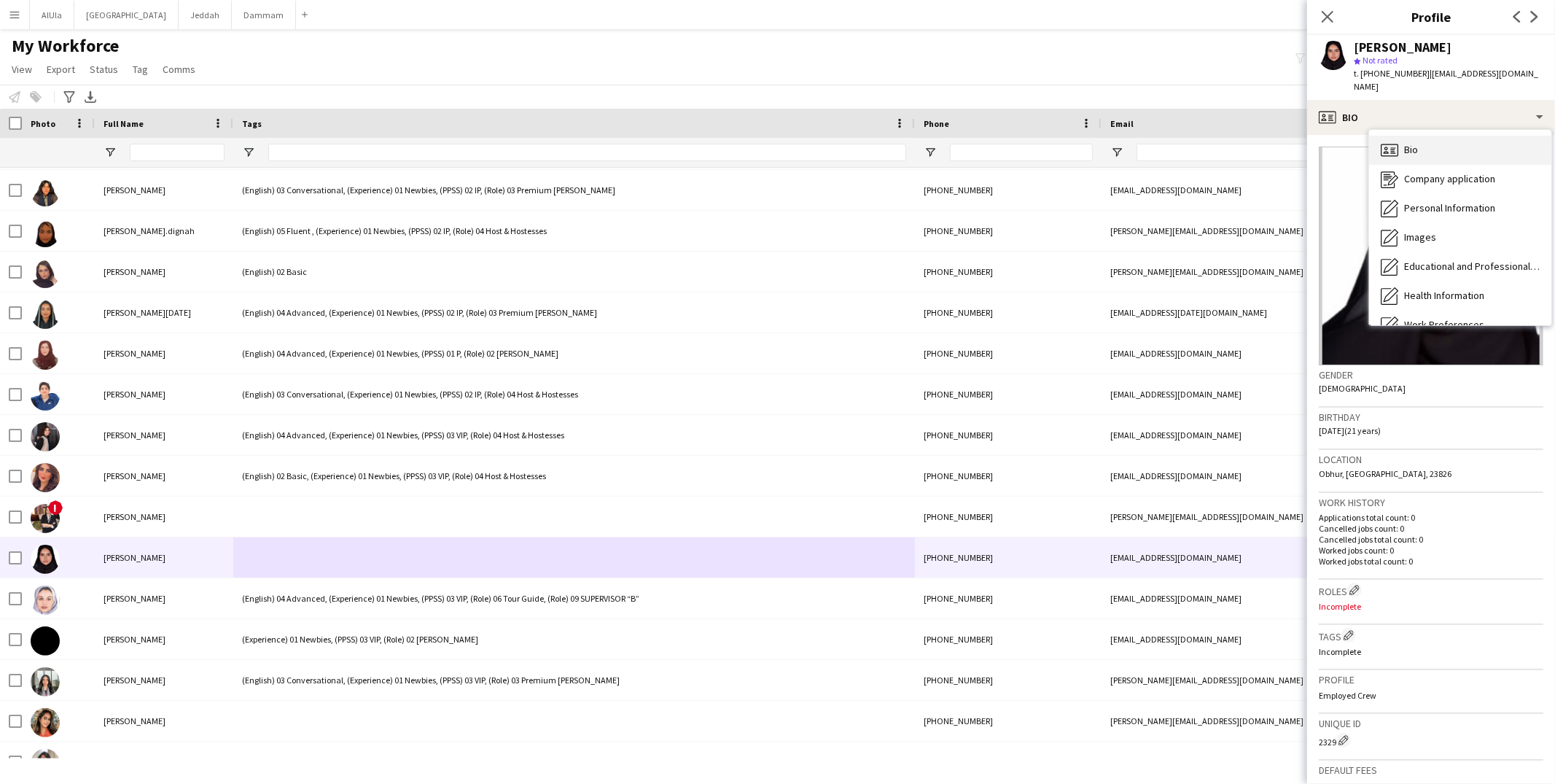
click at [1424, 149] on div "Bio Bio" at bounding box center [1459, 149] width 182 height 29
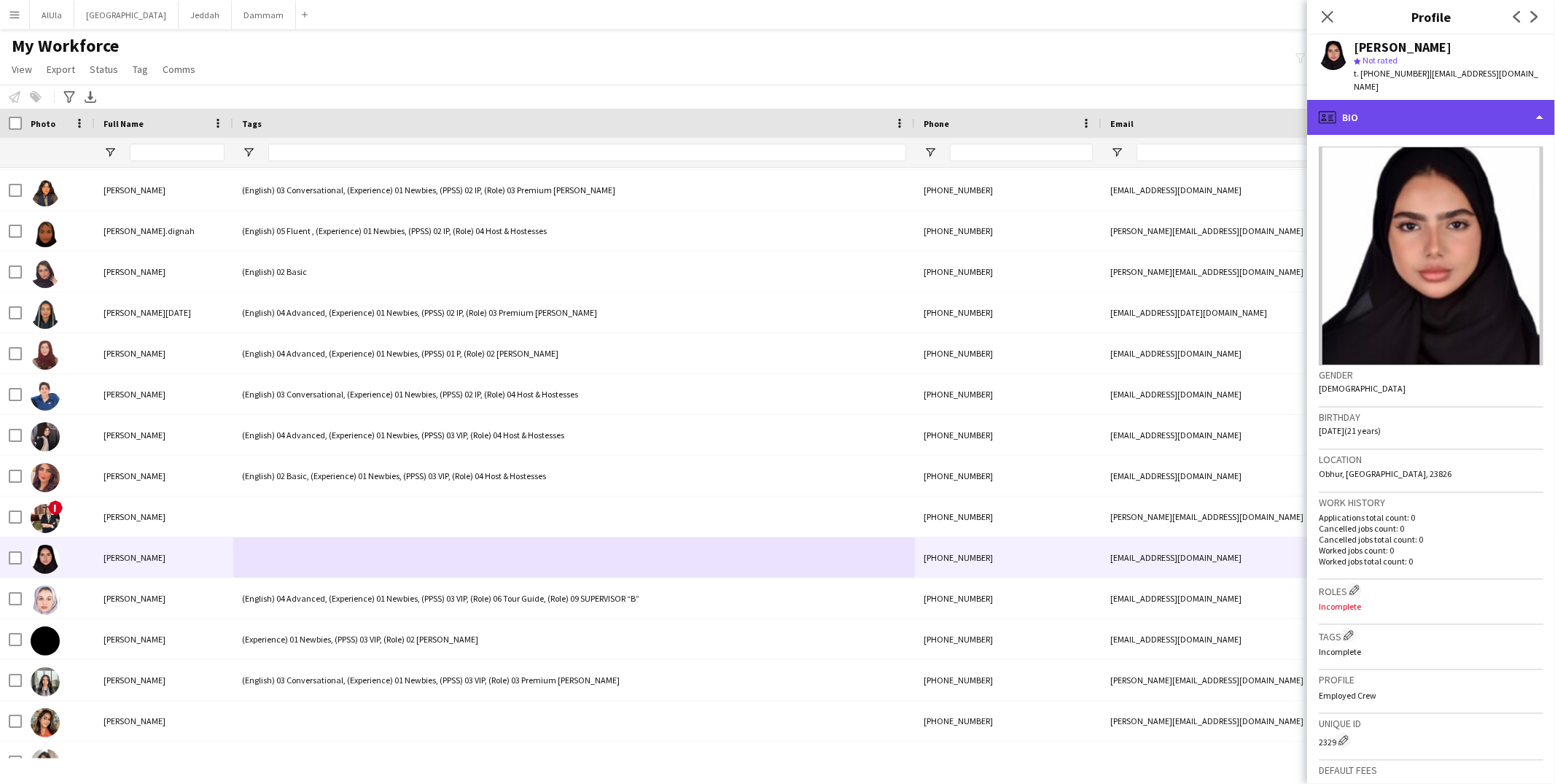
click at [1386, 108] on div "profile Bio" at bounding box center [1431, 117] width 248 height 35
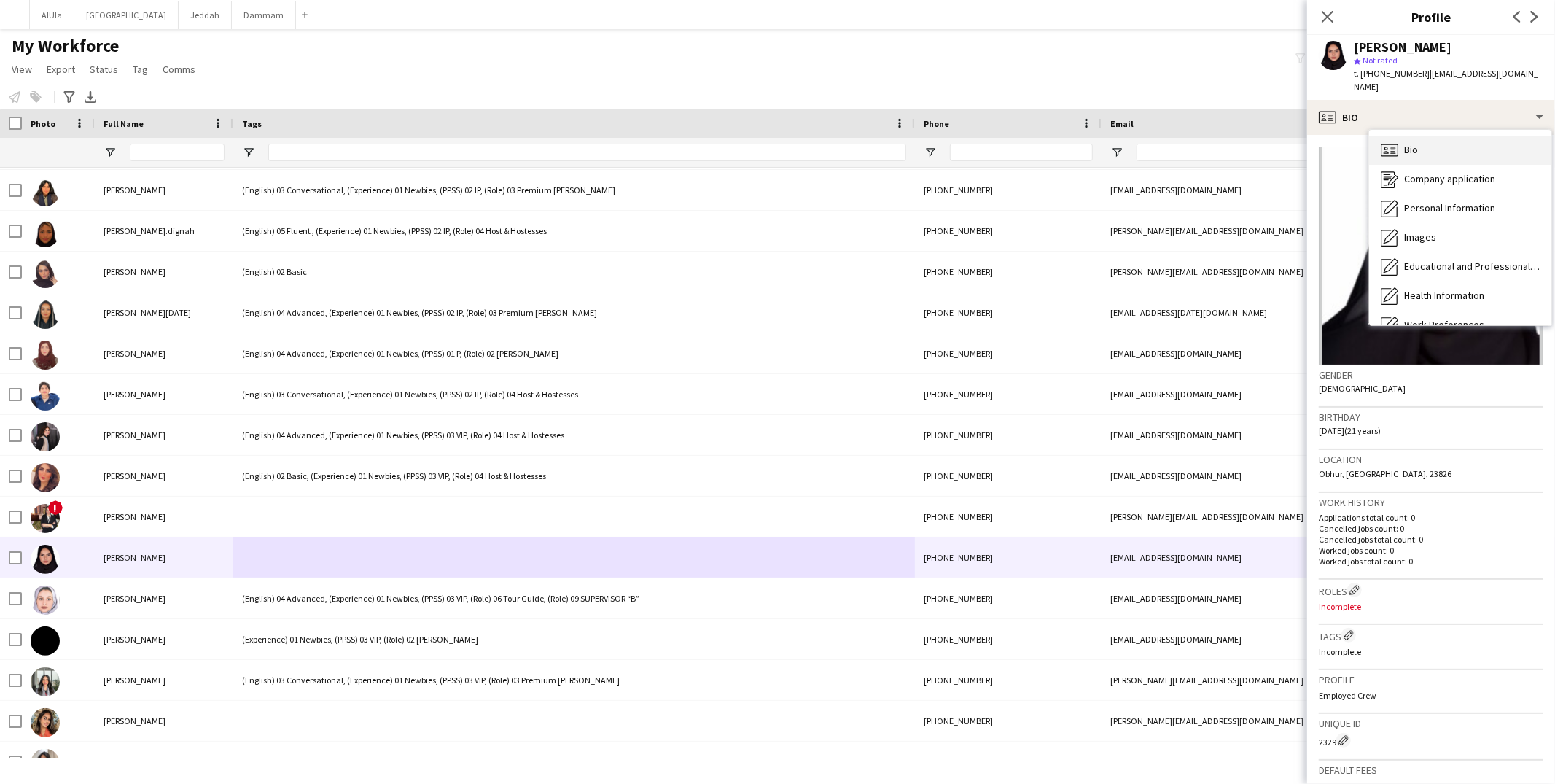
click at [1409, 143] on span "Bio" at bounding box center [1411, 149] width 14 height 13
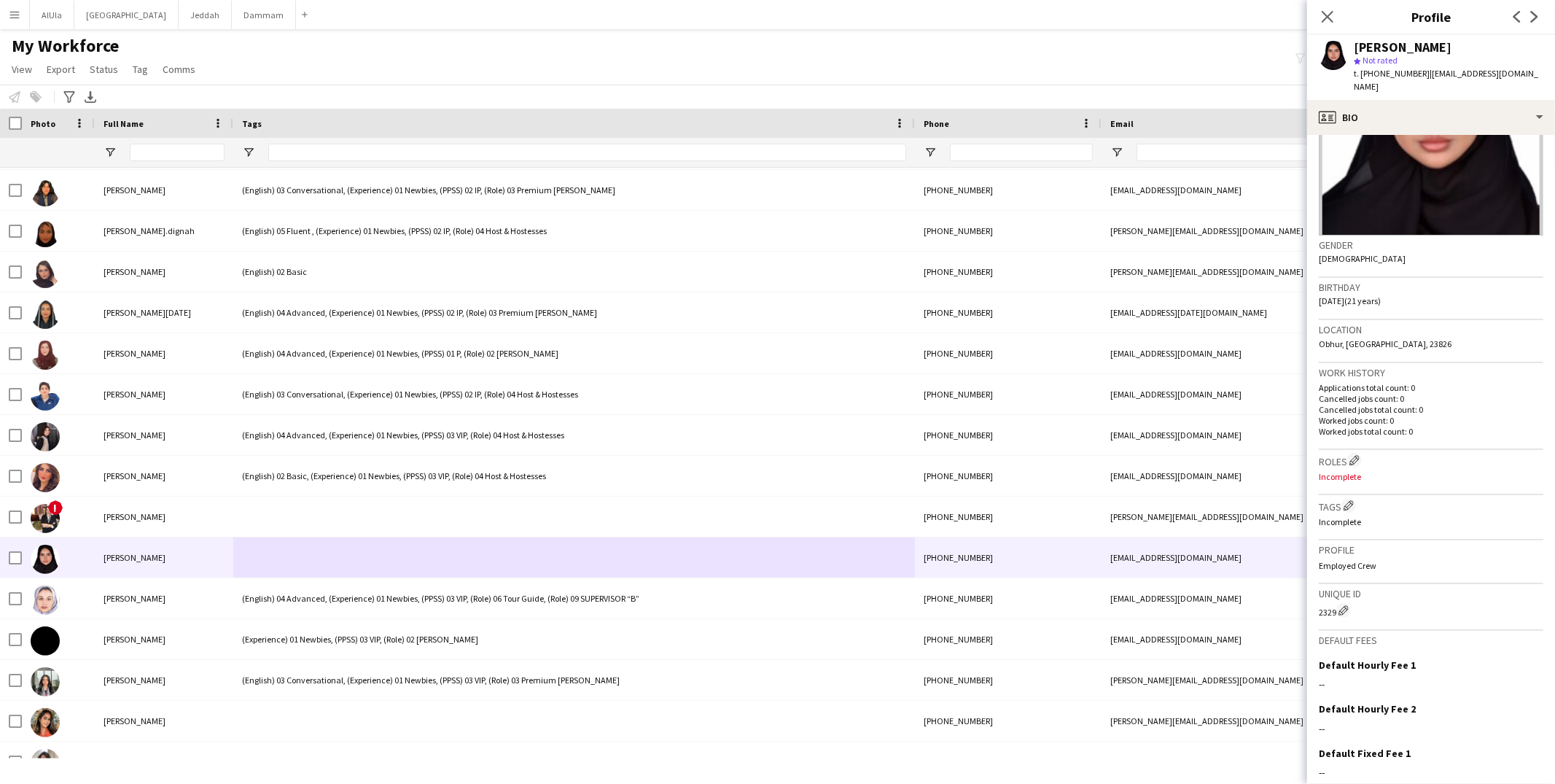
scroll to position [161, 0]
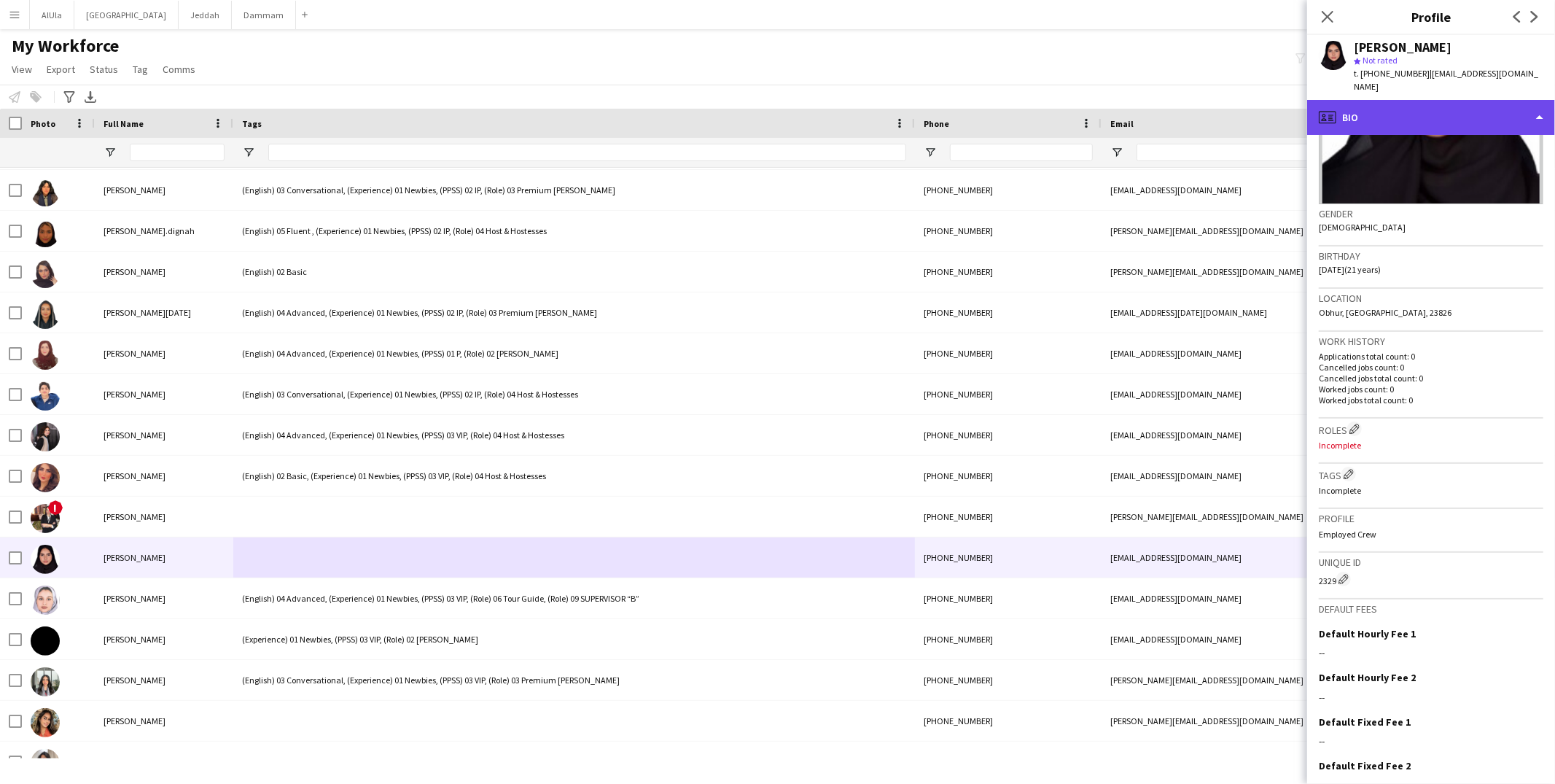
click at [1391, 106] on div "profile Bio" at bounding box center [1431, 117] width 248 height 35
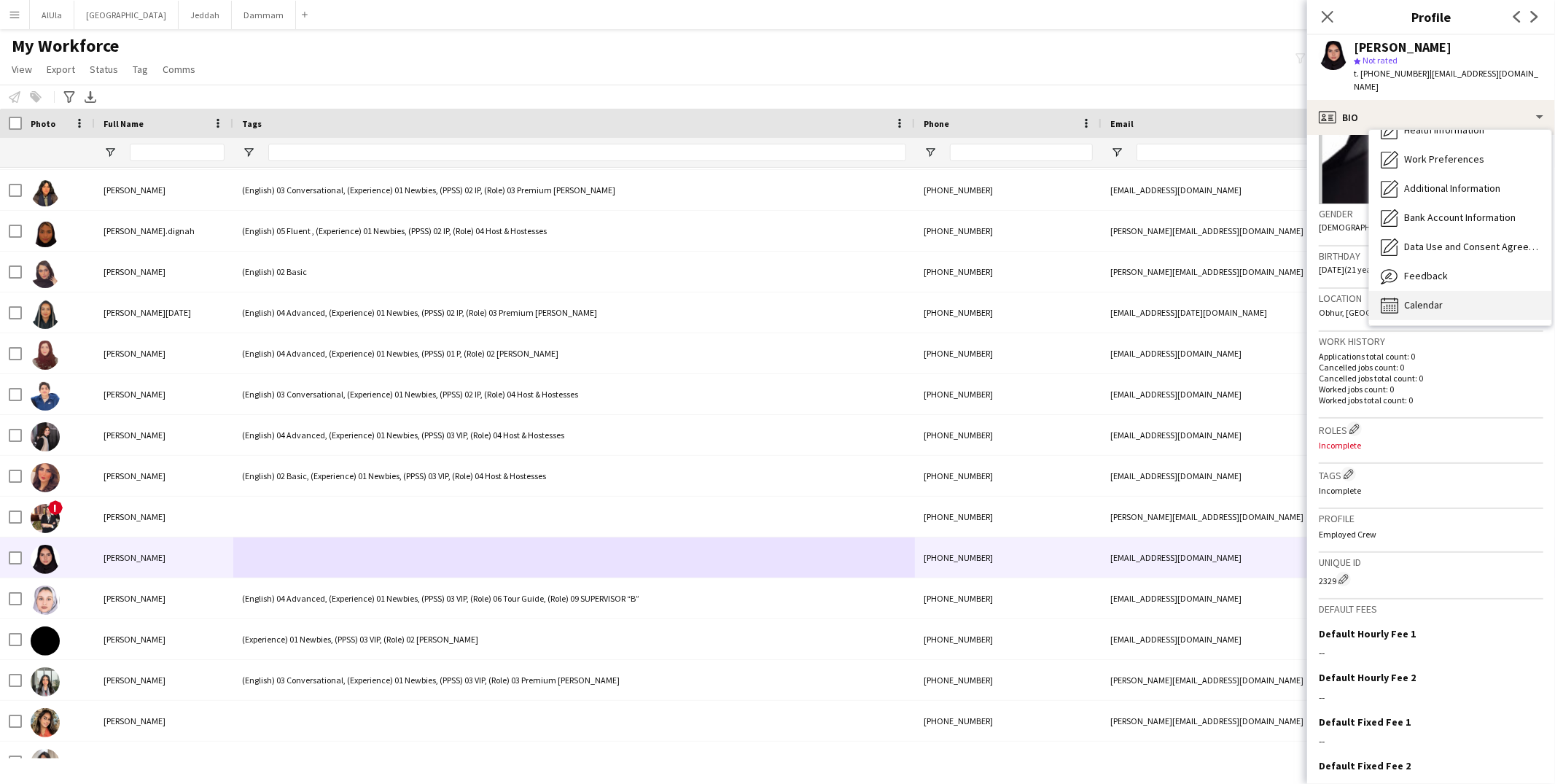
click at [1394, 296] on icon "Calendar" at bounding box center [1389, 305] width 18 height 18
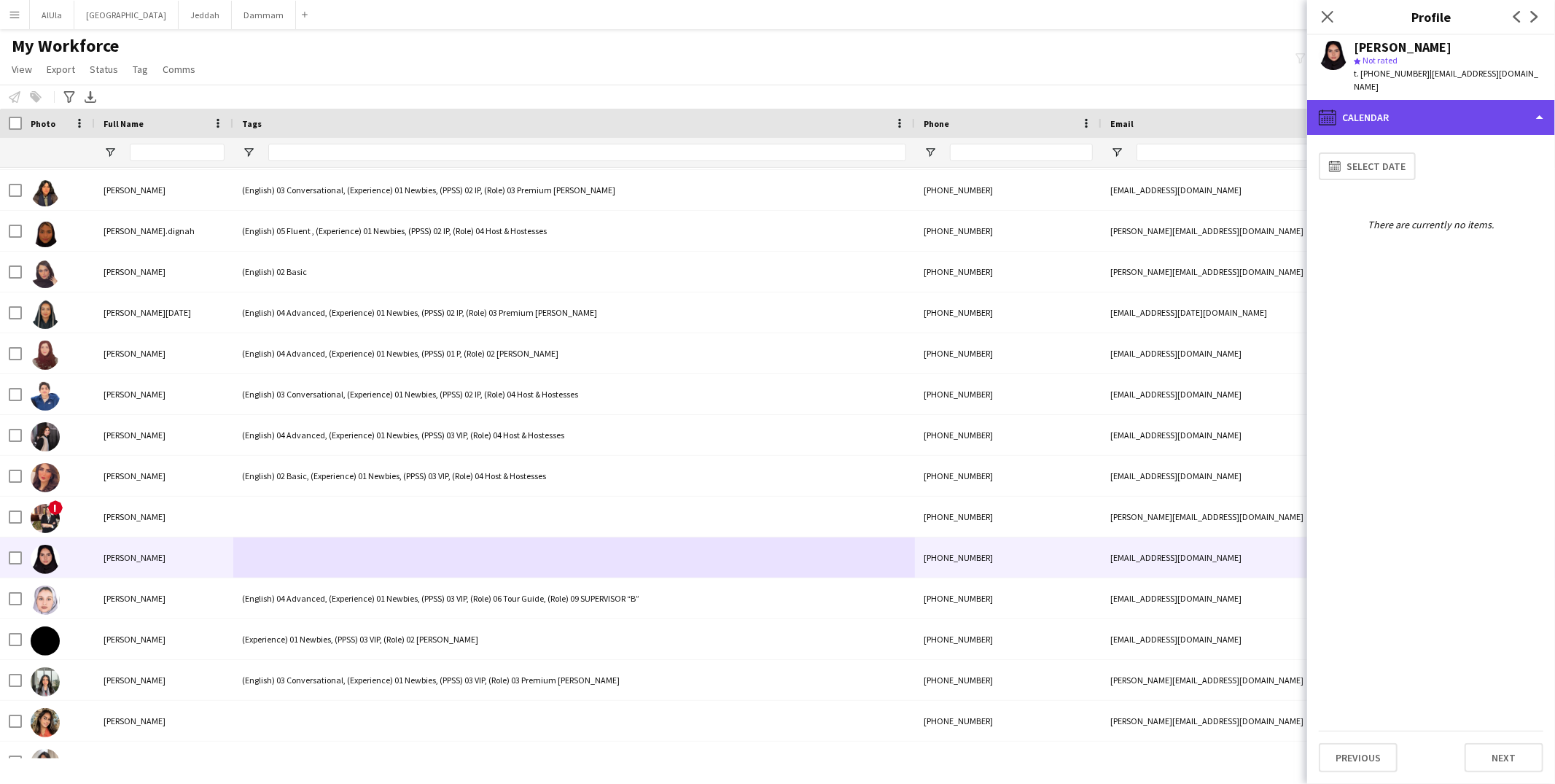
click at [1358, 103] on div "calendar-full Calendar" at bounding box center [1431, 117] width 248 height 35
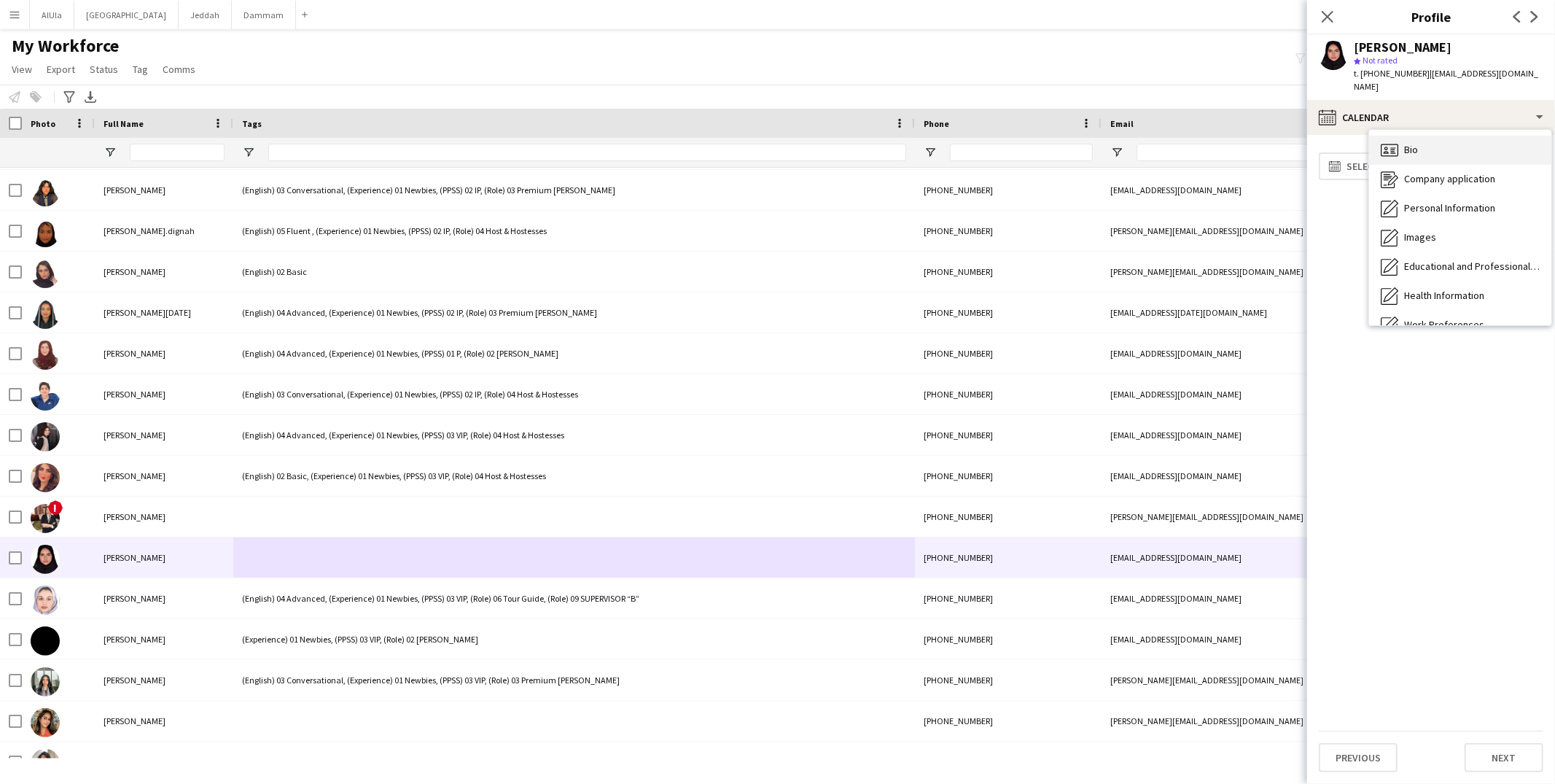
click at [1405, 143] on span "Bio" at bounding box center [1411, 149] width 14 height 13
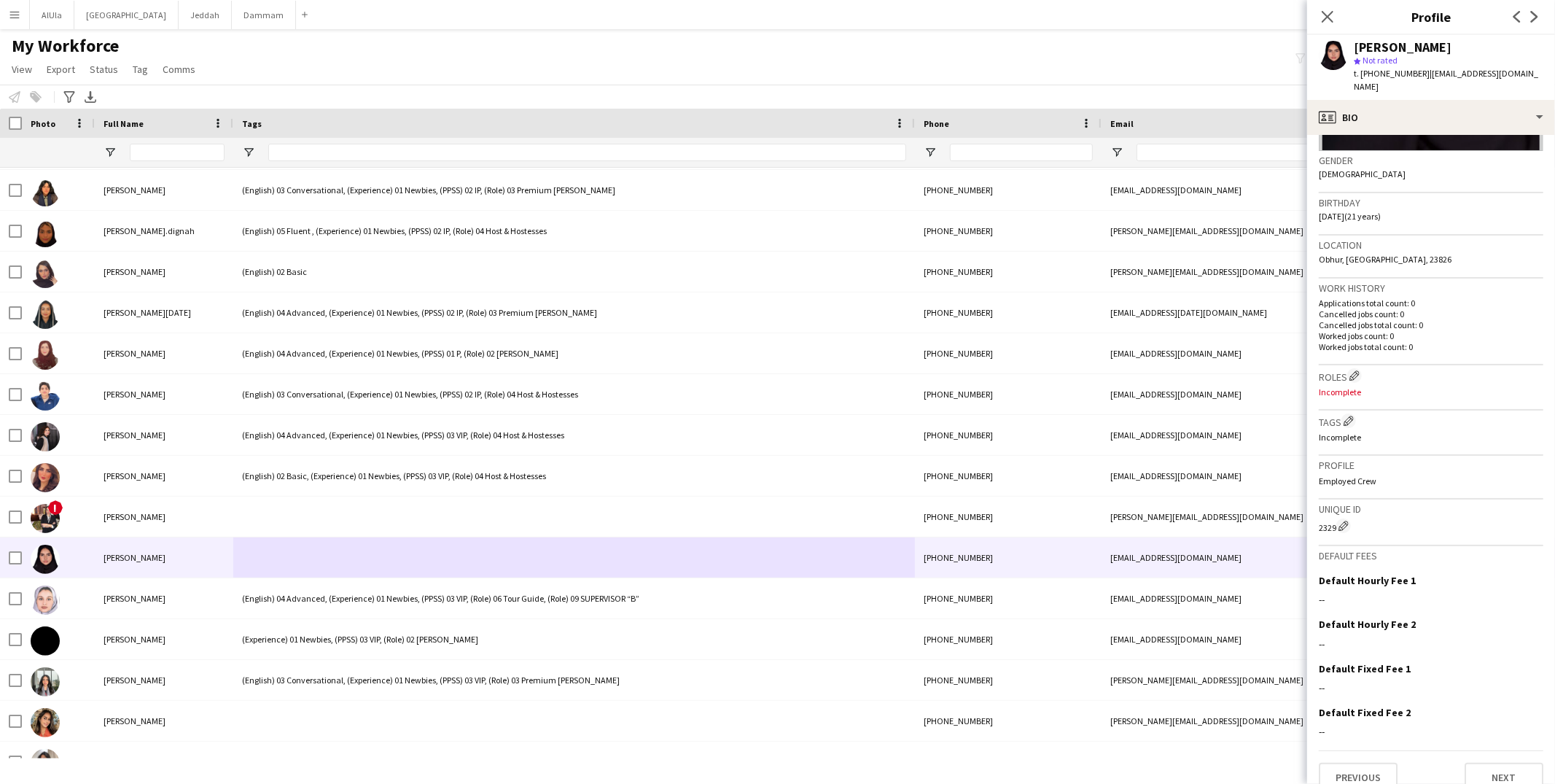
scroll to position [147, 0]
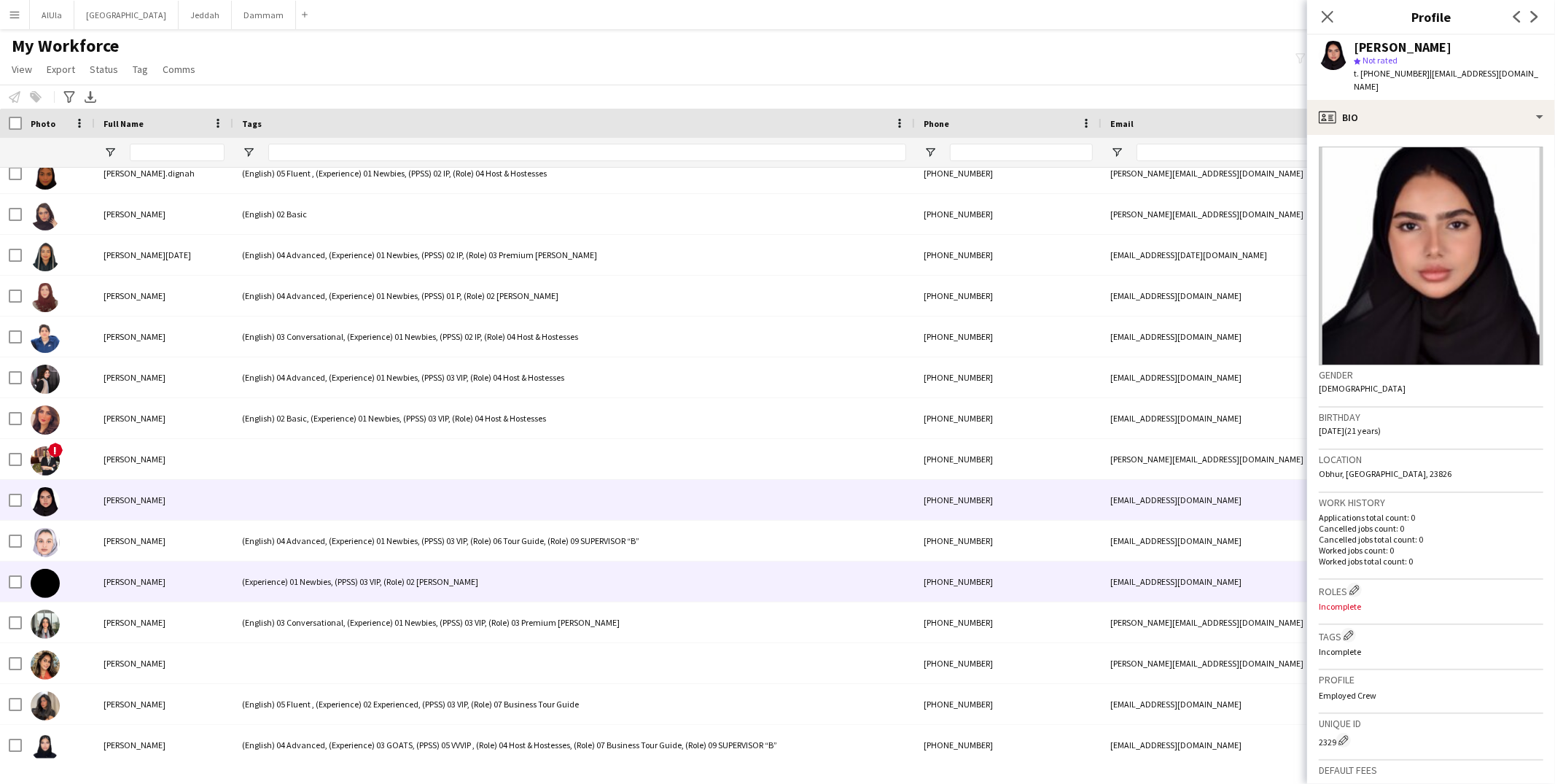
click at [428, 570] on div "(Experience) 01 Newbies, (PPSS) 03 VIP, (Role) 02 Usher" at bounding box center [573, 581] width 681 height 40
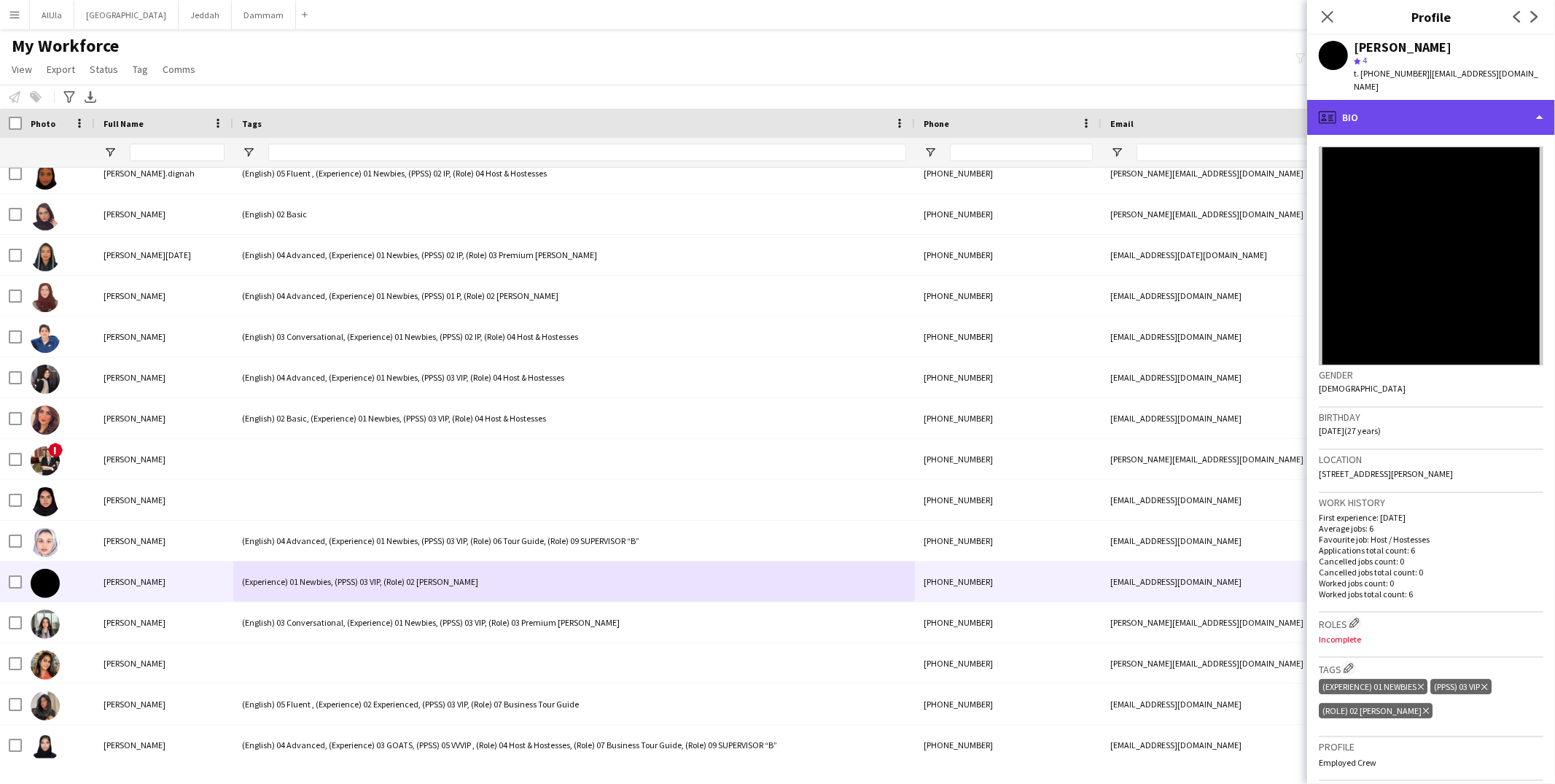
click at [1349, 102] on div "profile Bio" at bounding box center [1431, 117] width 248 height 35
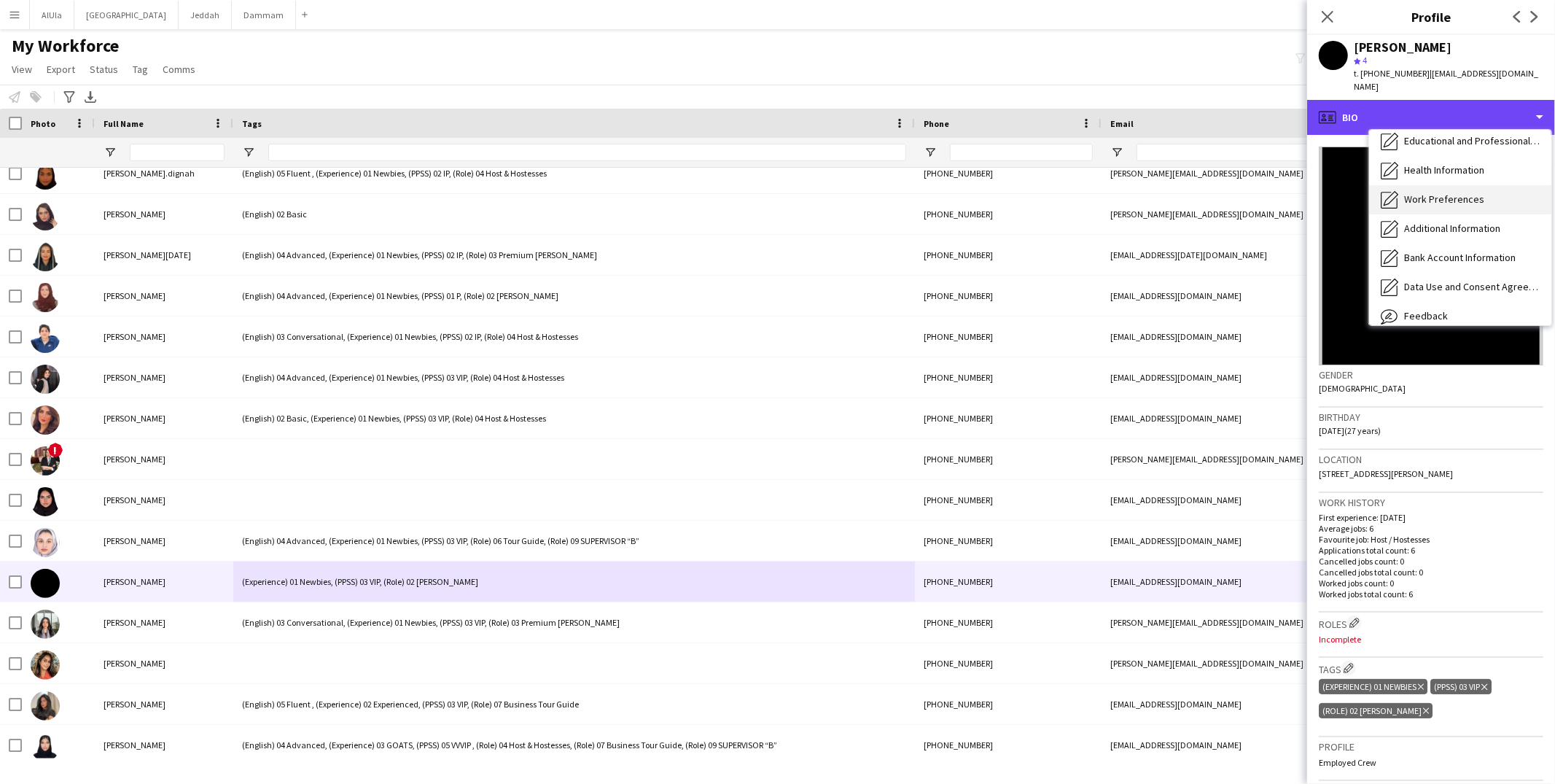
scroll to position [165, 0]
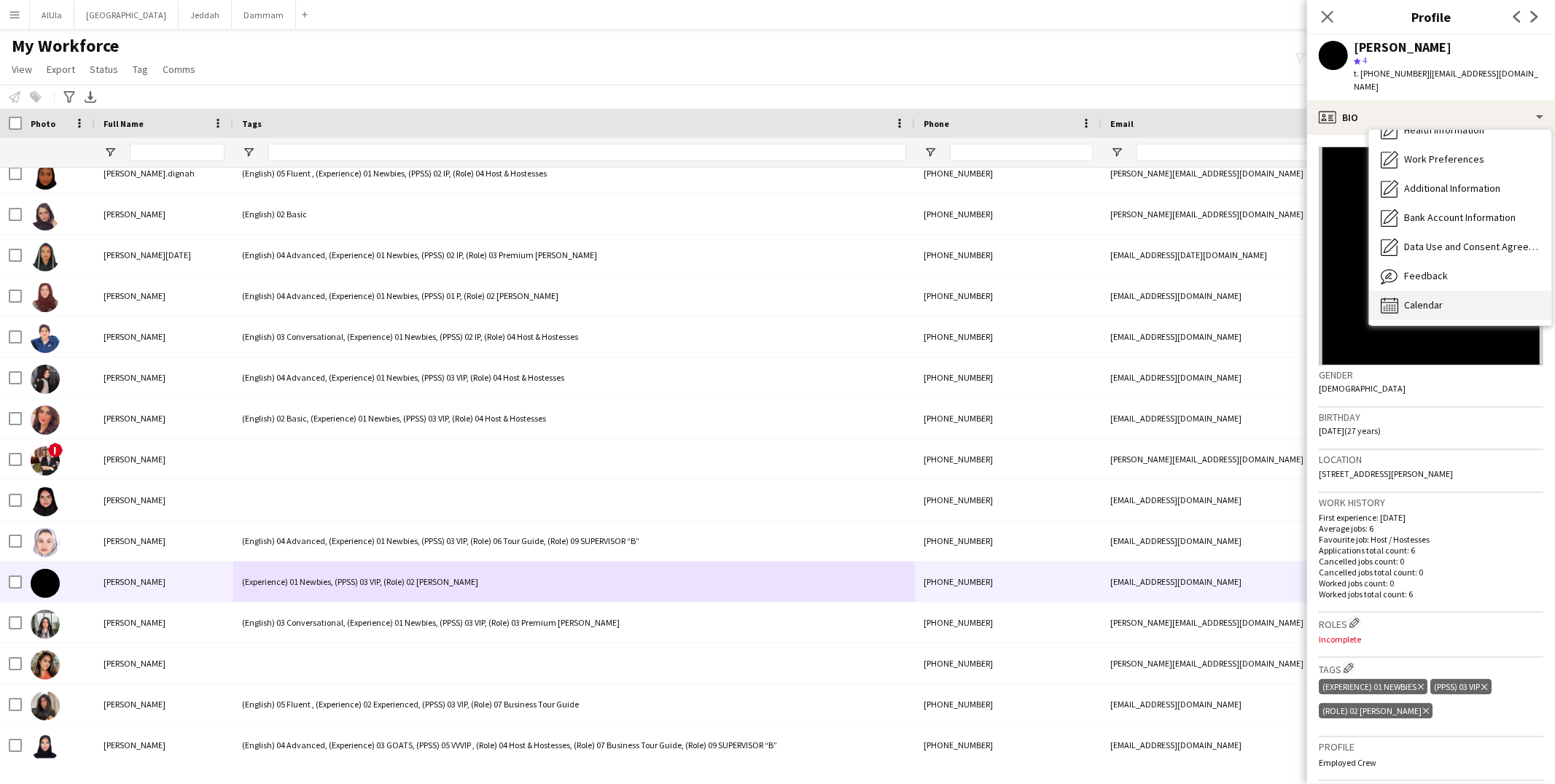
click at [1404, 291] on div "Calendar Calendar" at bounding box center [1459, 305] width 182 height 29
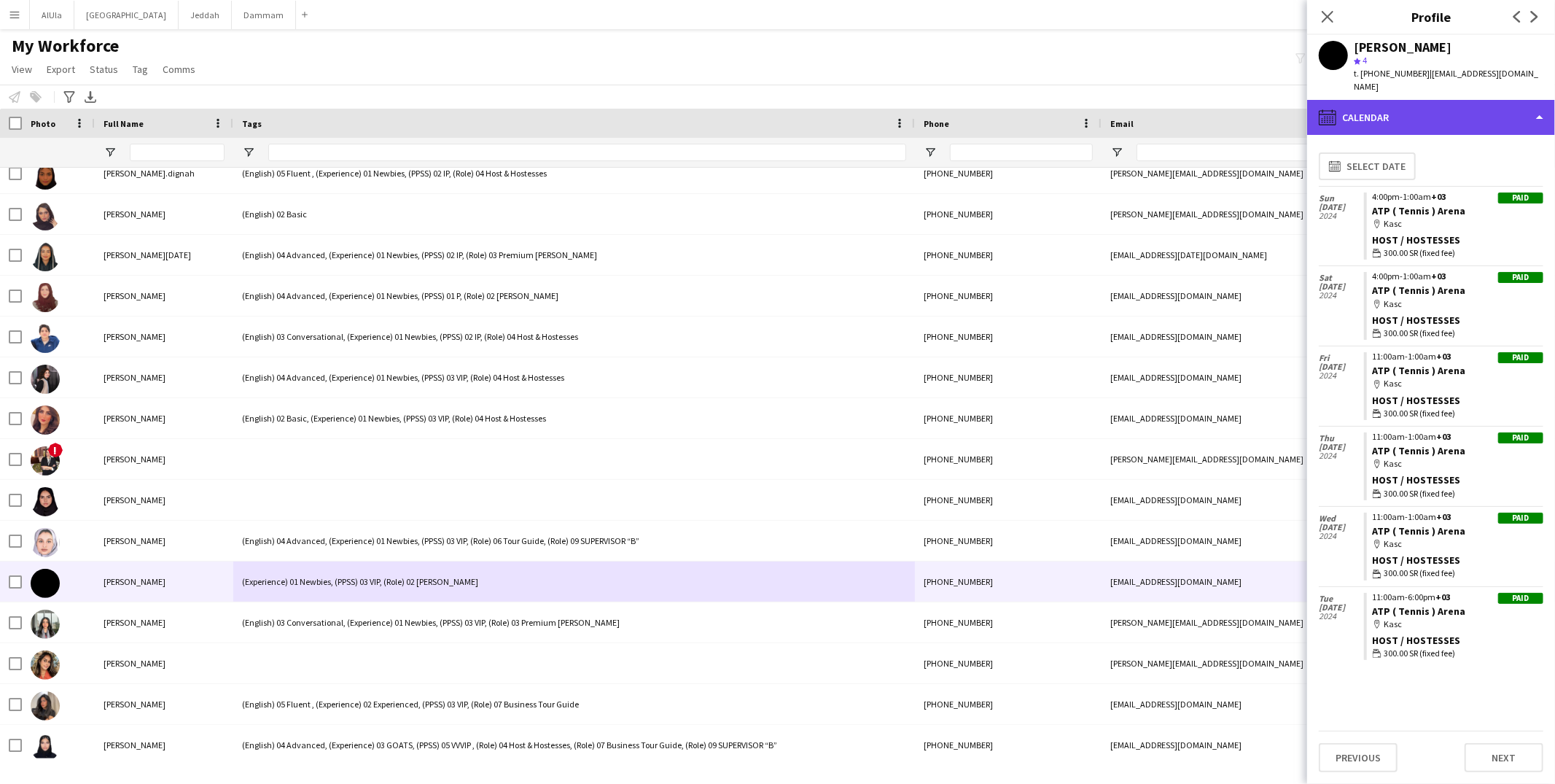
click at [1389, 105] on div "calendar-full Calendar" at bounding box center [1431, 117] width 248 height 35
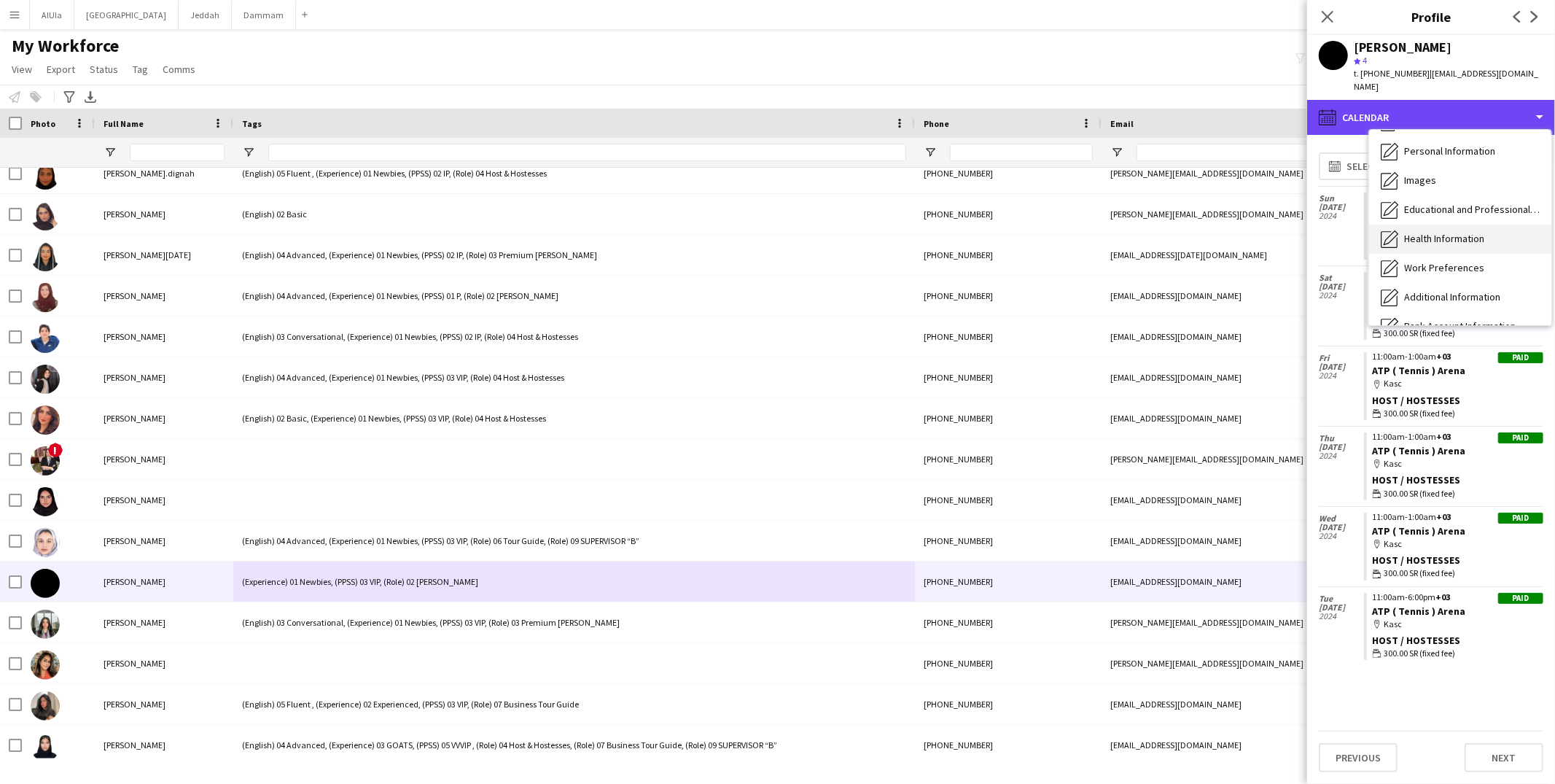
scroll to position [0, 0]
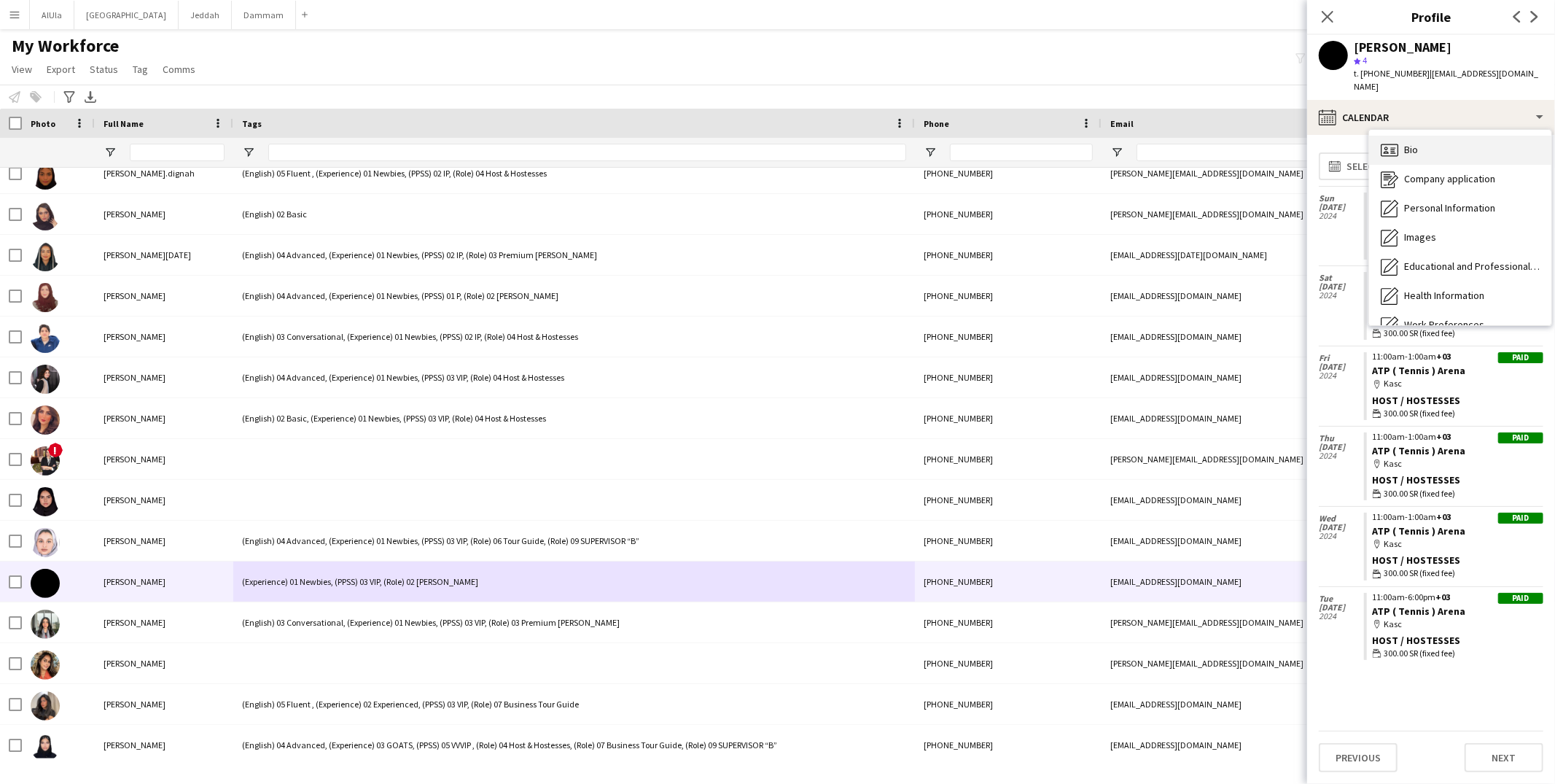
click at [1388, 142] on icon "Bio" at bounding box center [1389, 150] width 18 height 18
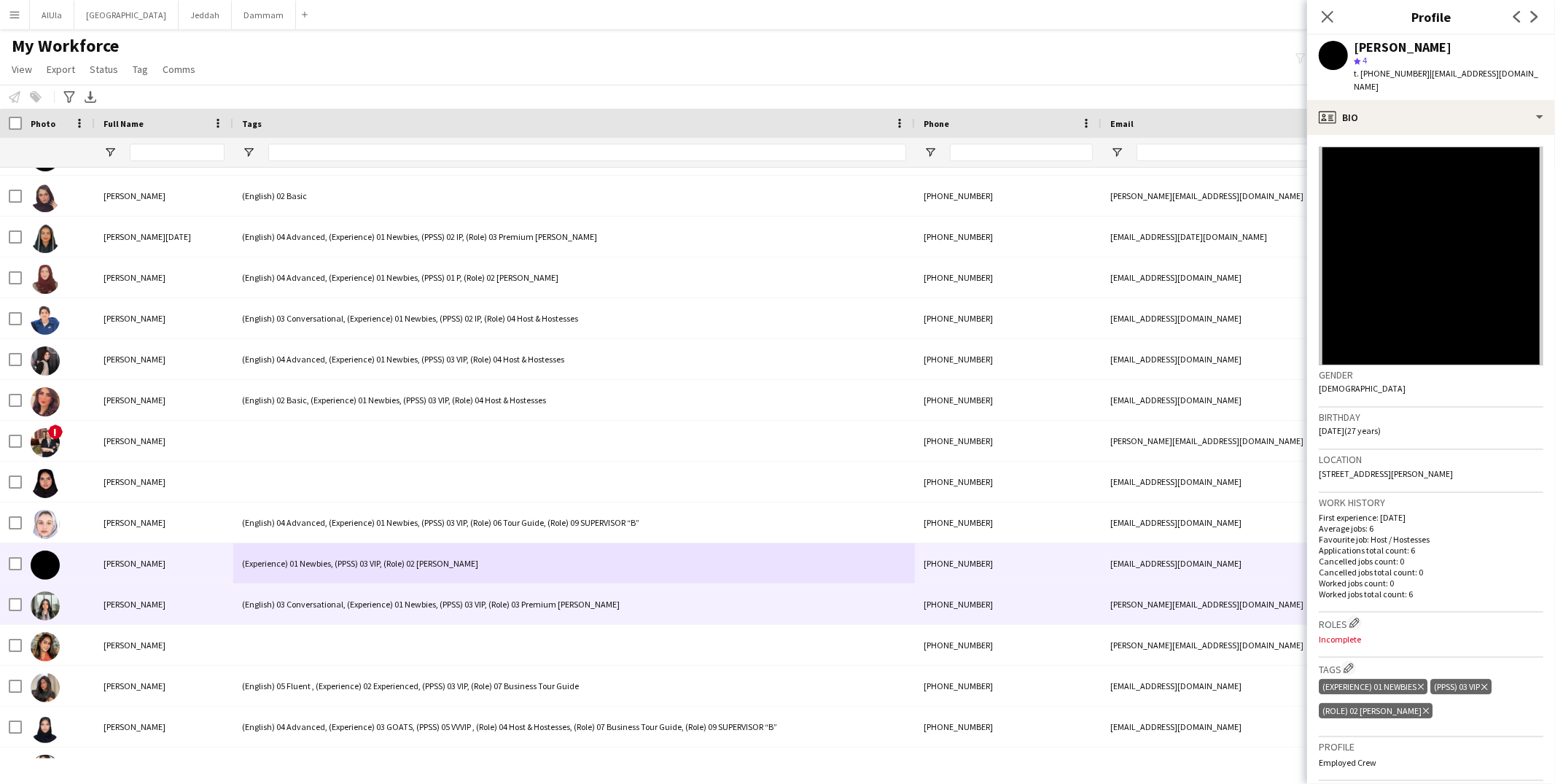
scroll to position [59058, 0]
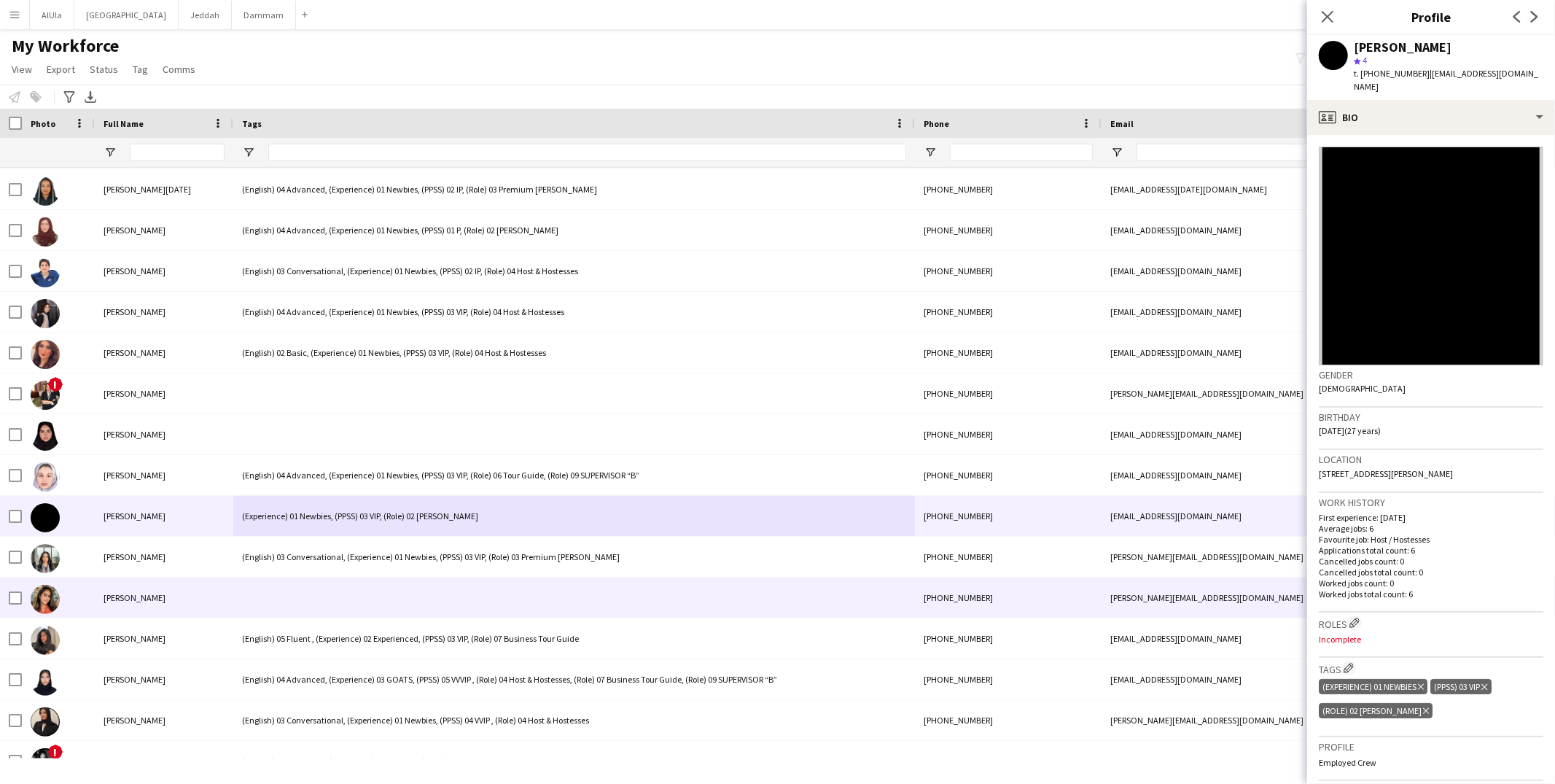
click at [399, 586] on div at bounding box center [573, 597] width 681 height 40
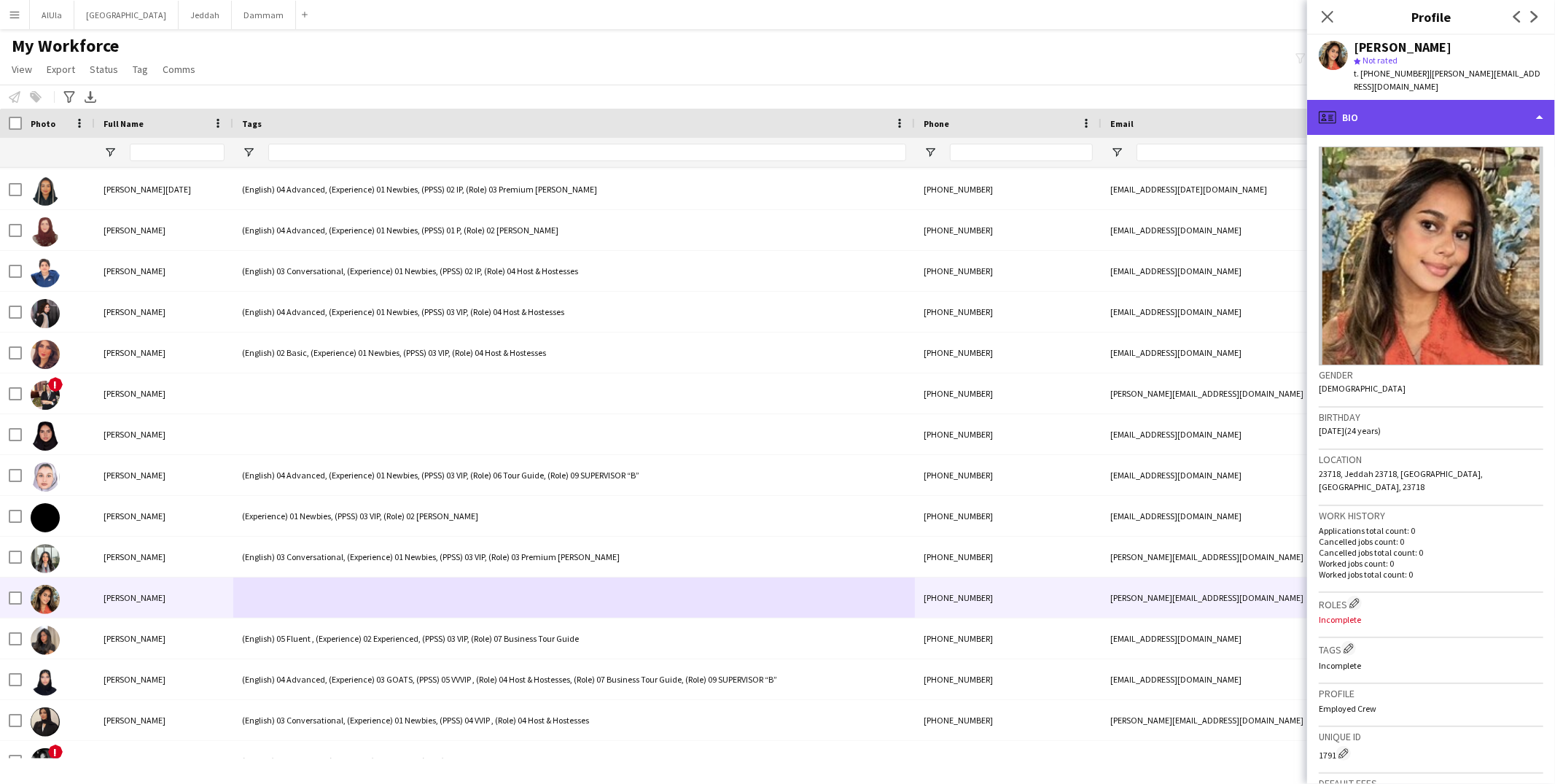
click at [1361, 113] on div "profile Bio" at bounding box center [1431, 117] width 248 height 35
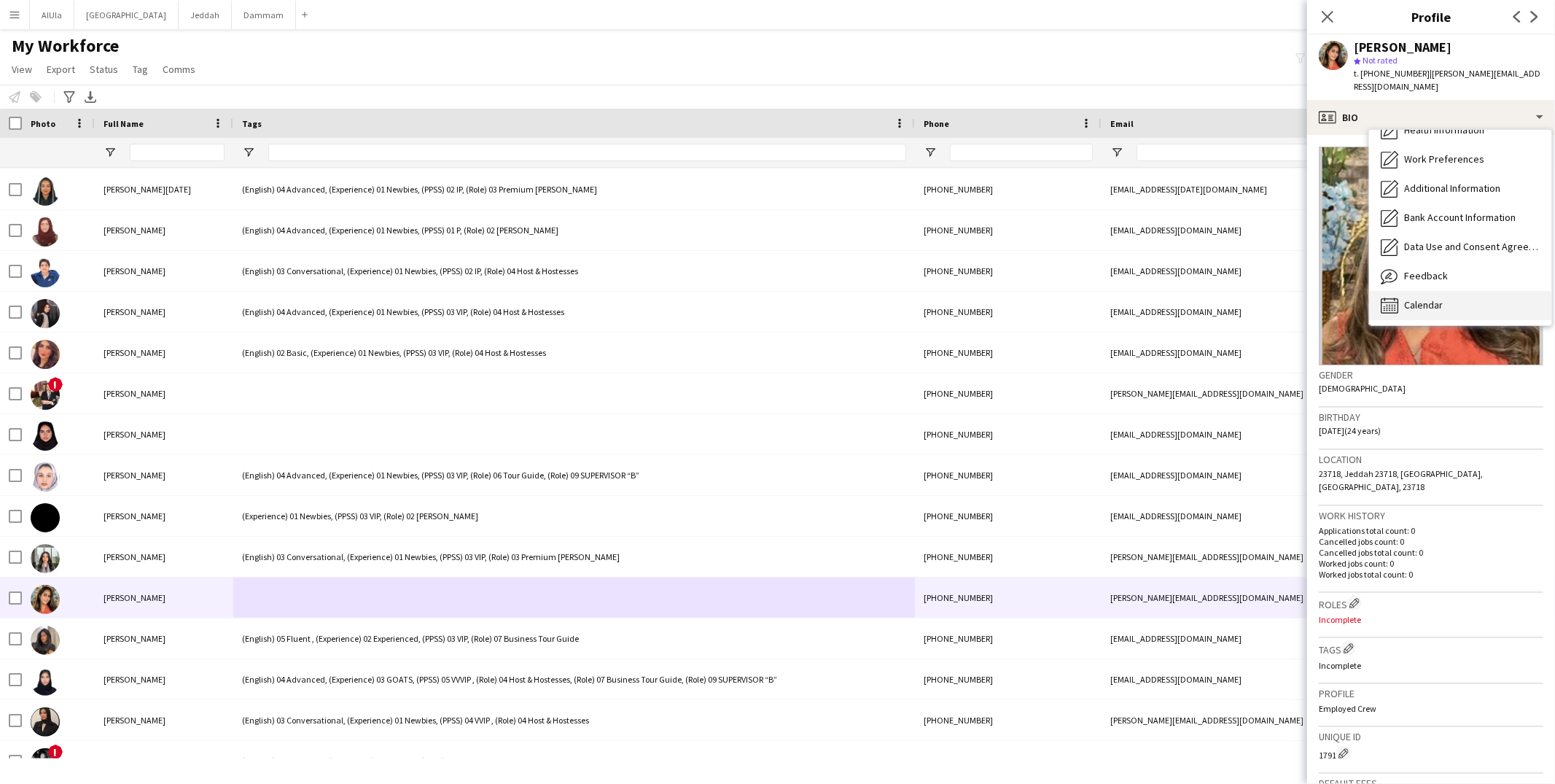
click at [1400, 291] on div "Calendar Calendar" at bounding box center [1459, 305] width 182 height 29
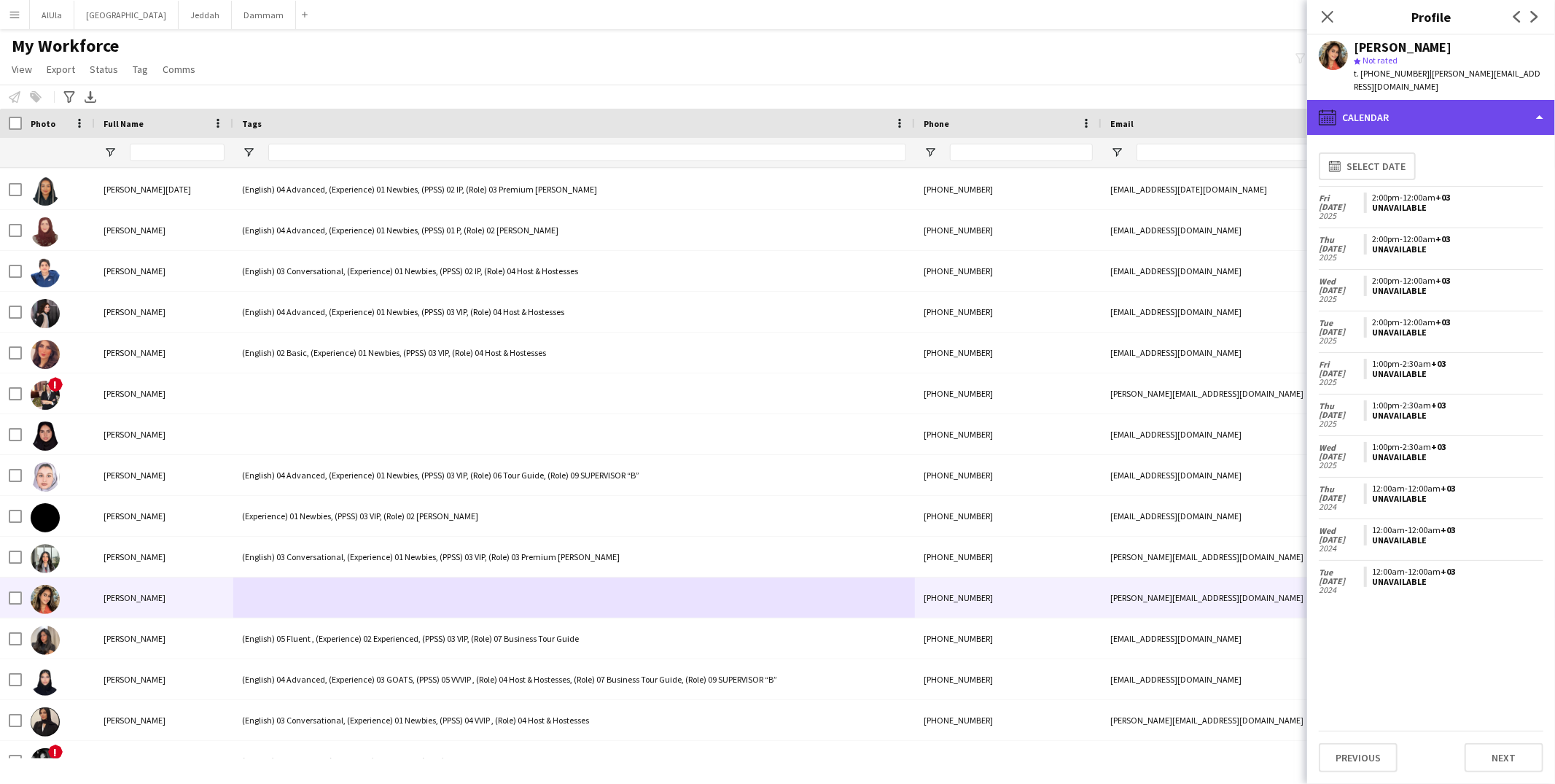
click at [1398, 104] on div "calendar-full Calendar" at bounding box center [1431, 117] width 248 height 35
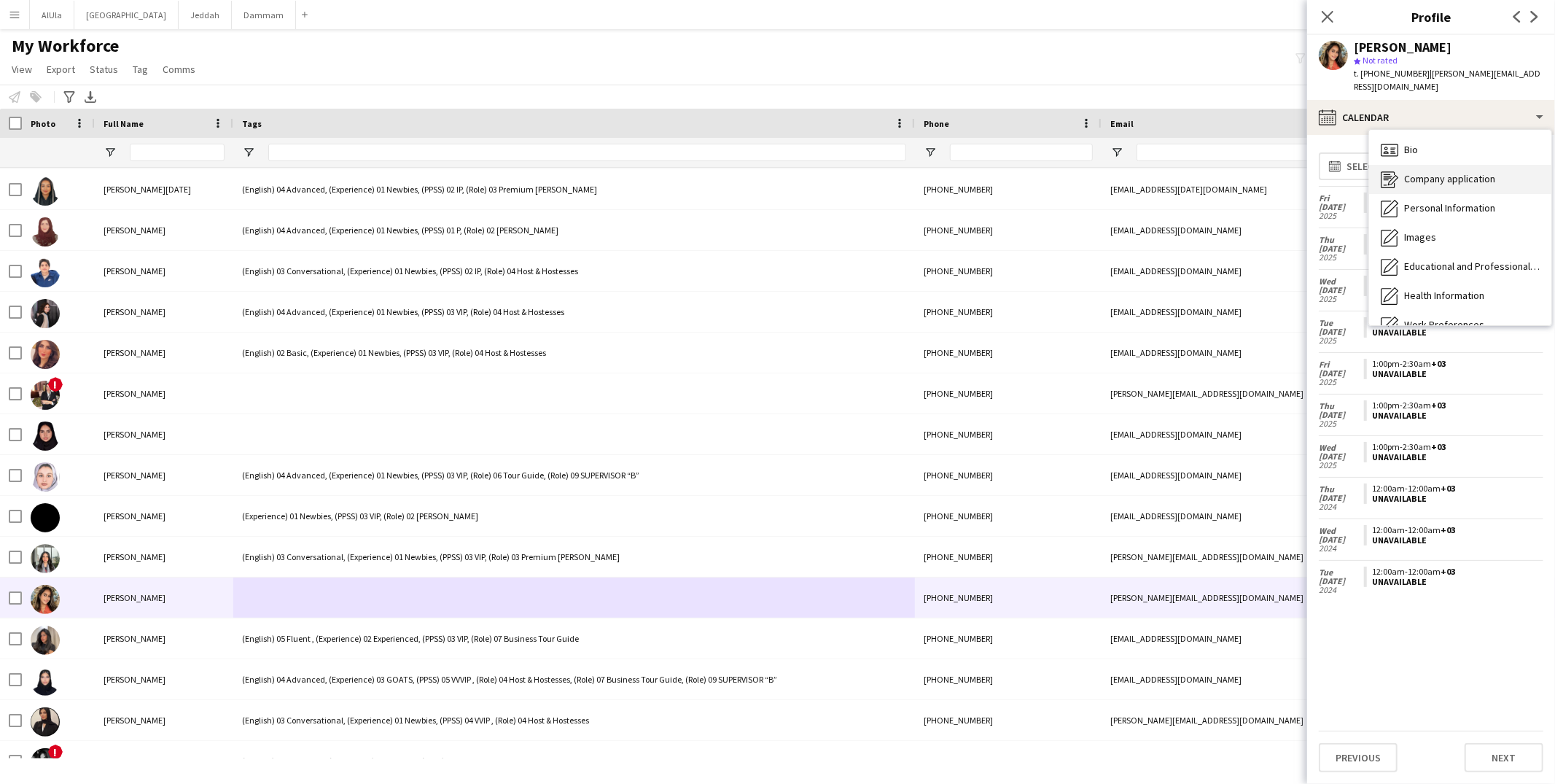
click at [1385, 165] on div "Company application Company application" at bounding box center [1459, 179] width 182 height 29
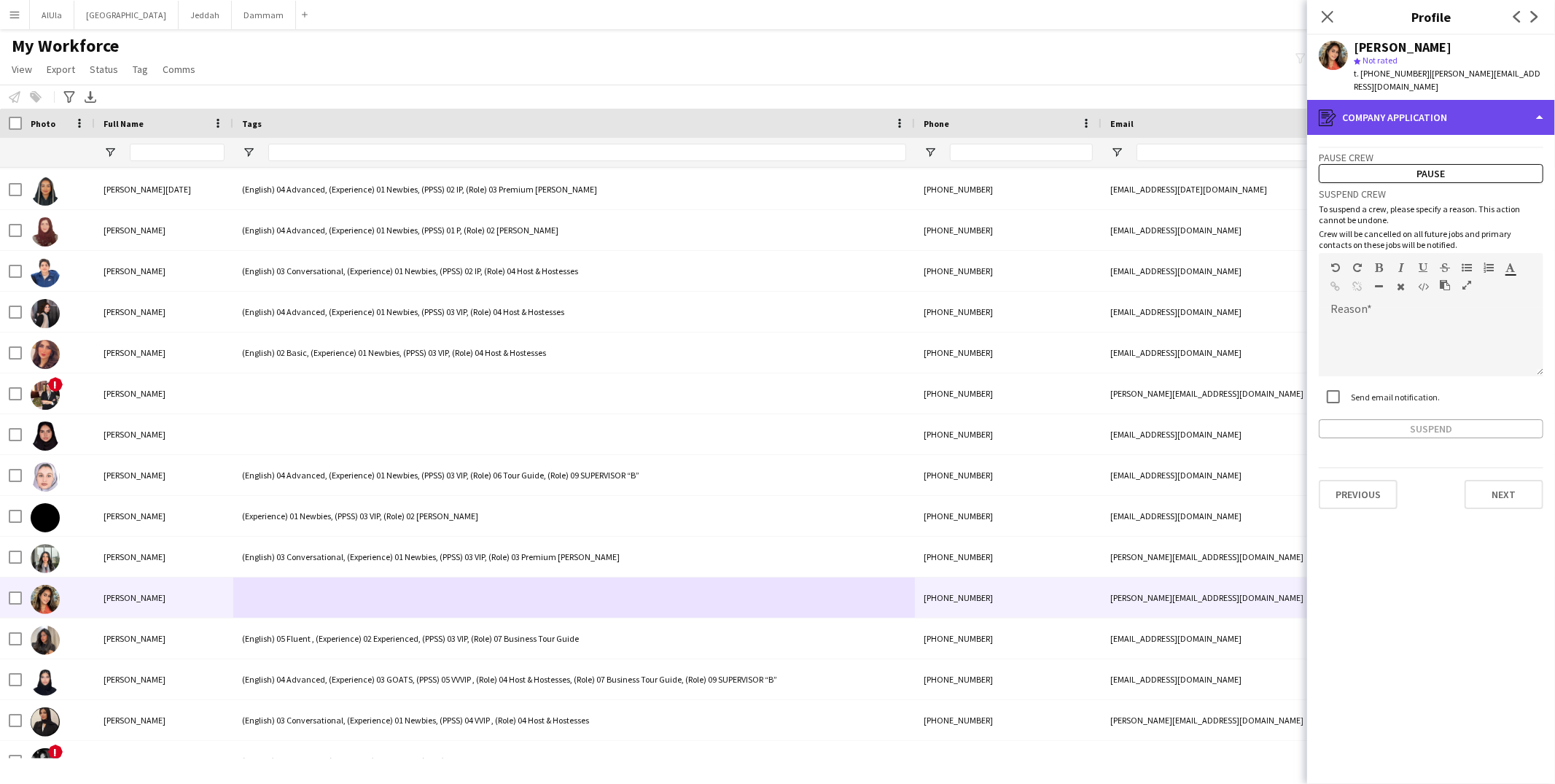
click at [1389, 107] on div "register Company application" at bounding box center [1431, 117] width 248 height 35
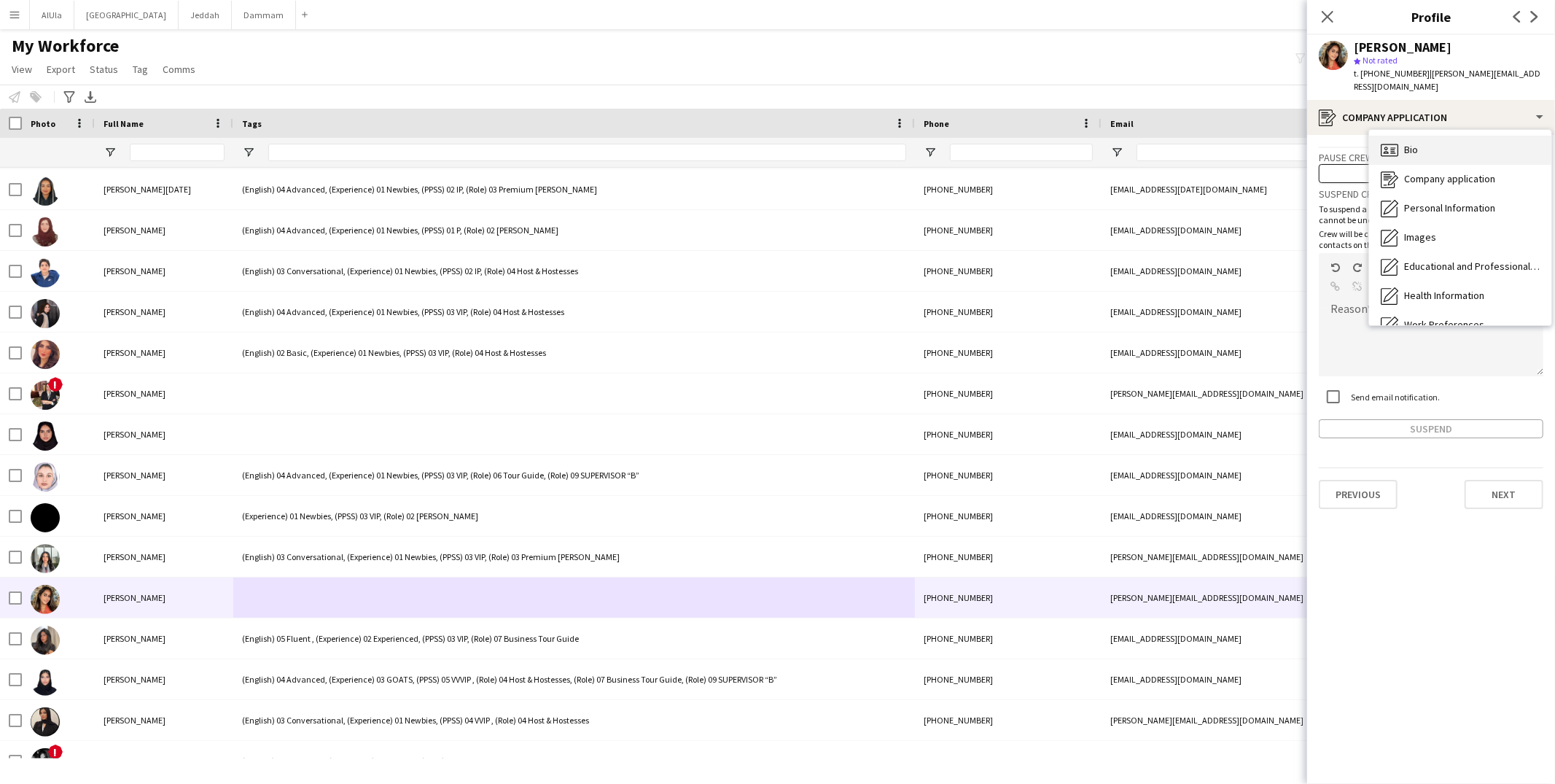
click at [1411, 143] on span "Bio" at bounding box center [1411, 149] width 14 height 13
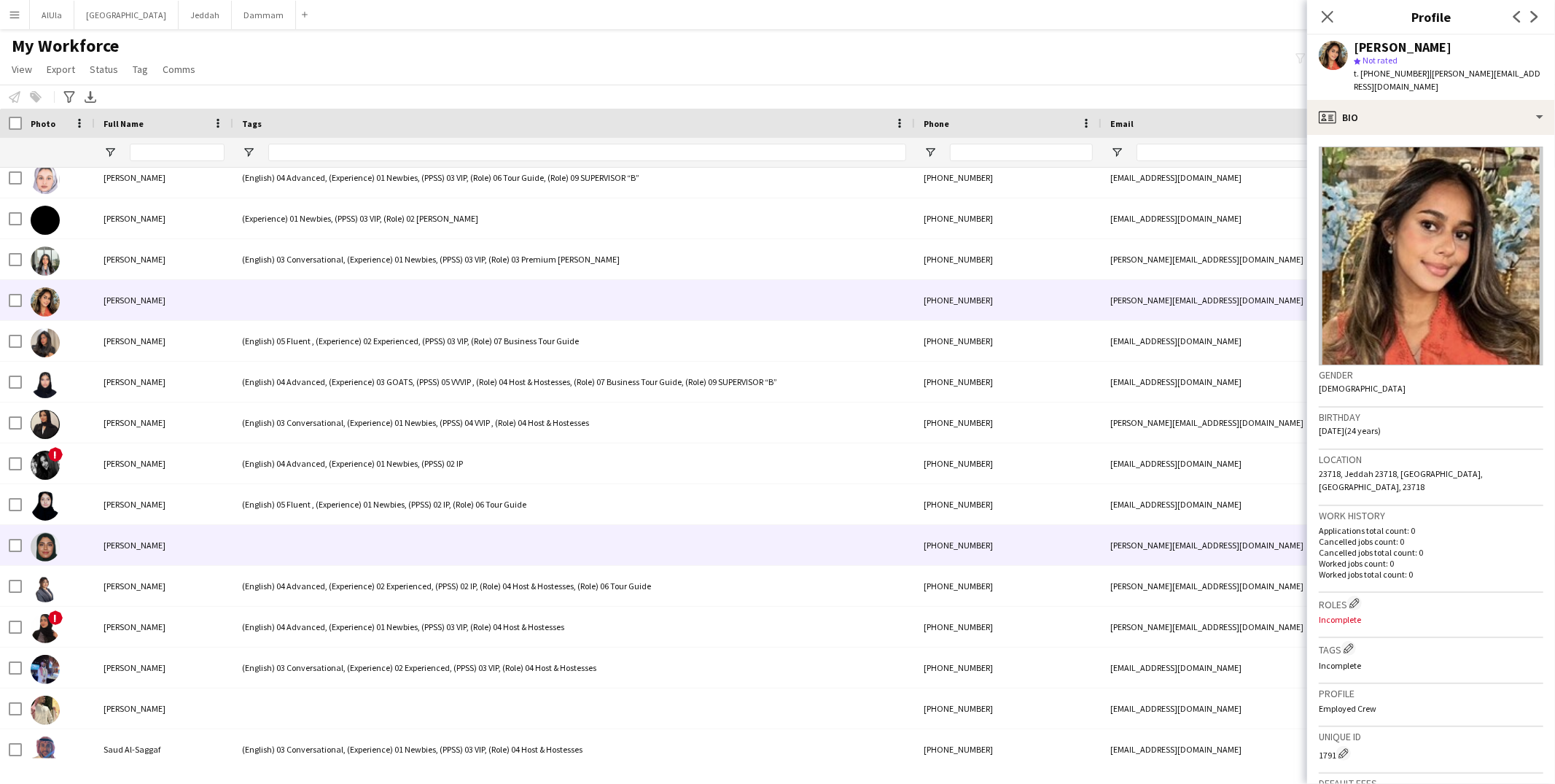
click at [359, 555] on div at bounding box center [573, 544] width 681 height 40
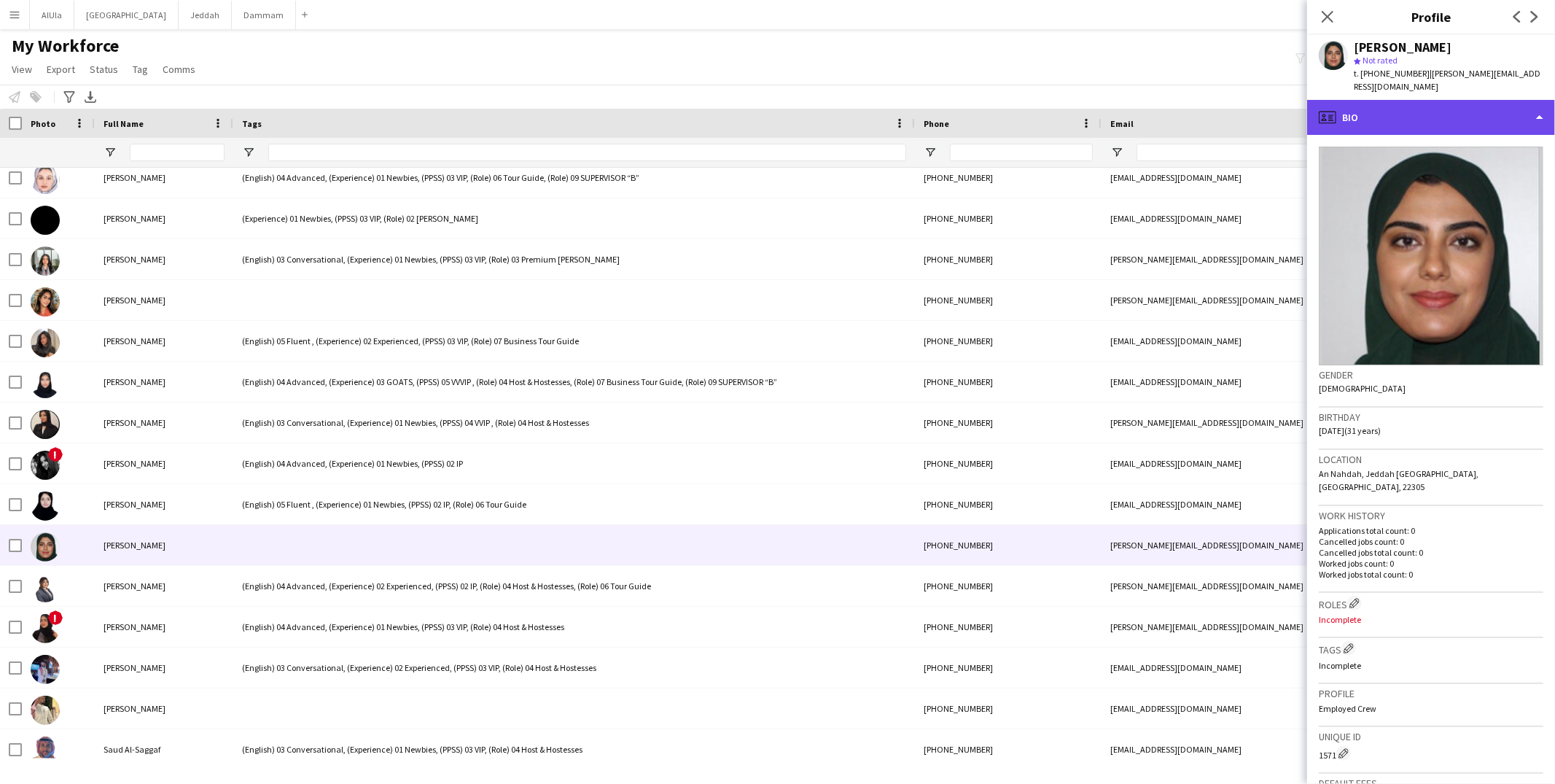
click at [1402, 110] on div "profile Bio" at bounding box center [1431, 117] width 248 height 35
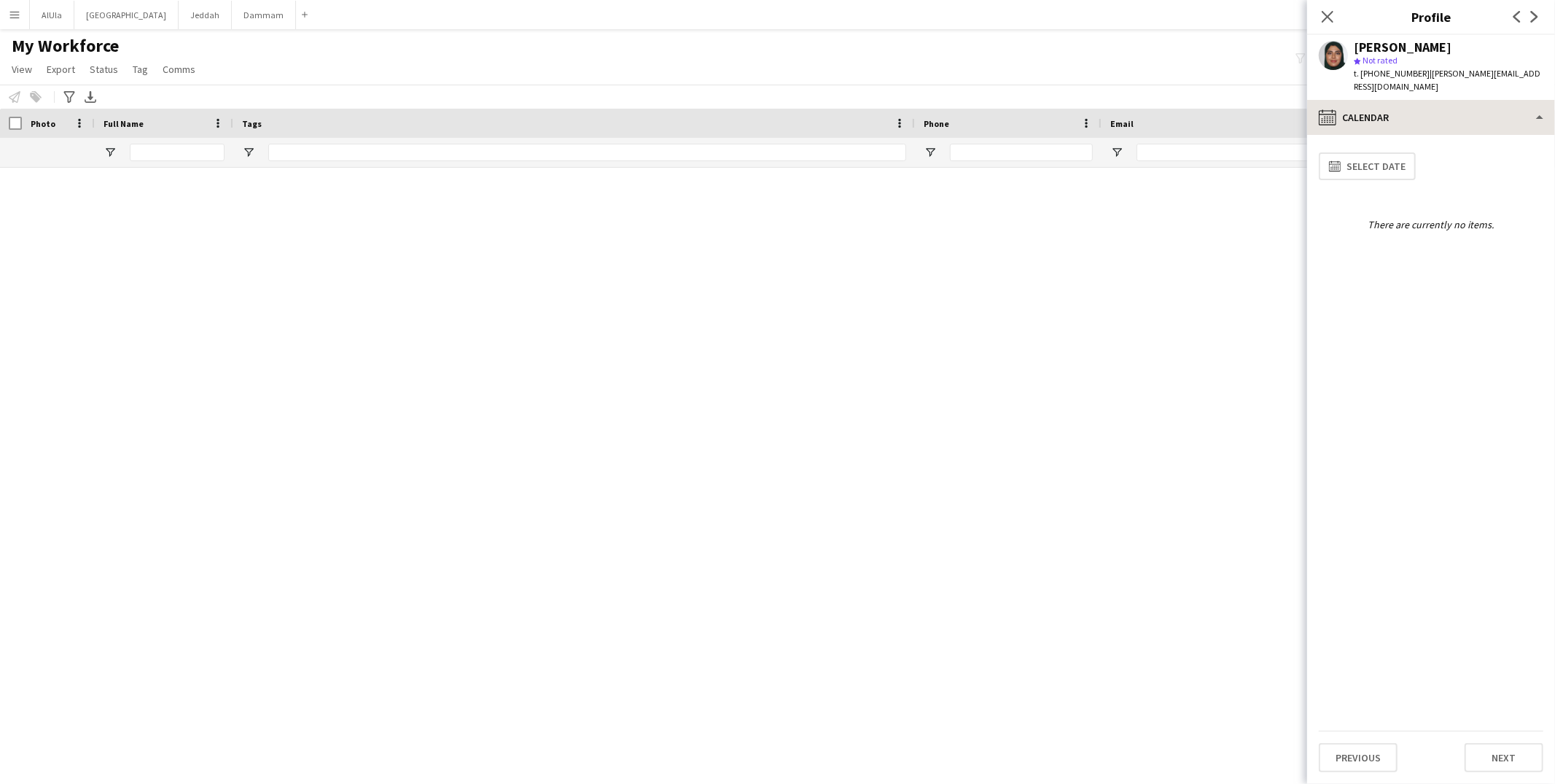
scroll to position [59358, 0]
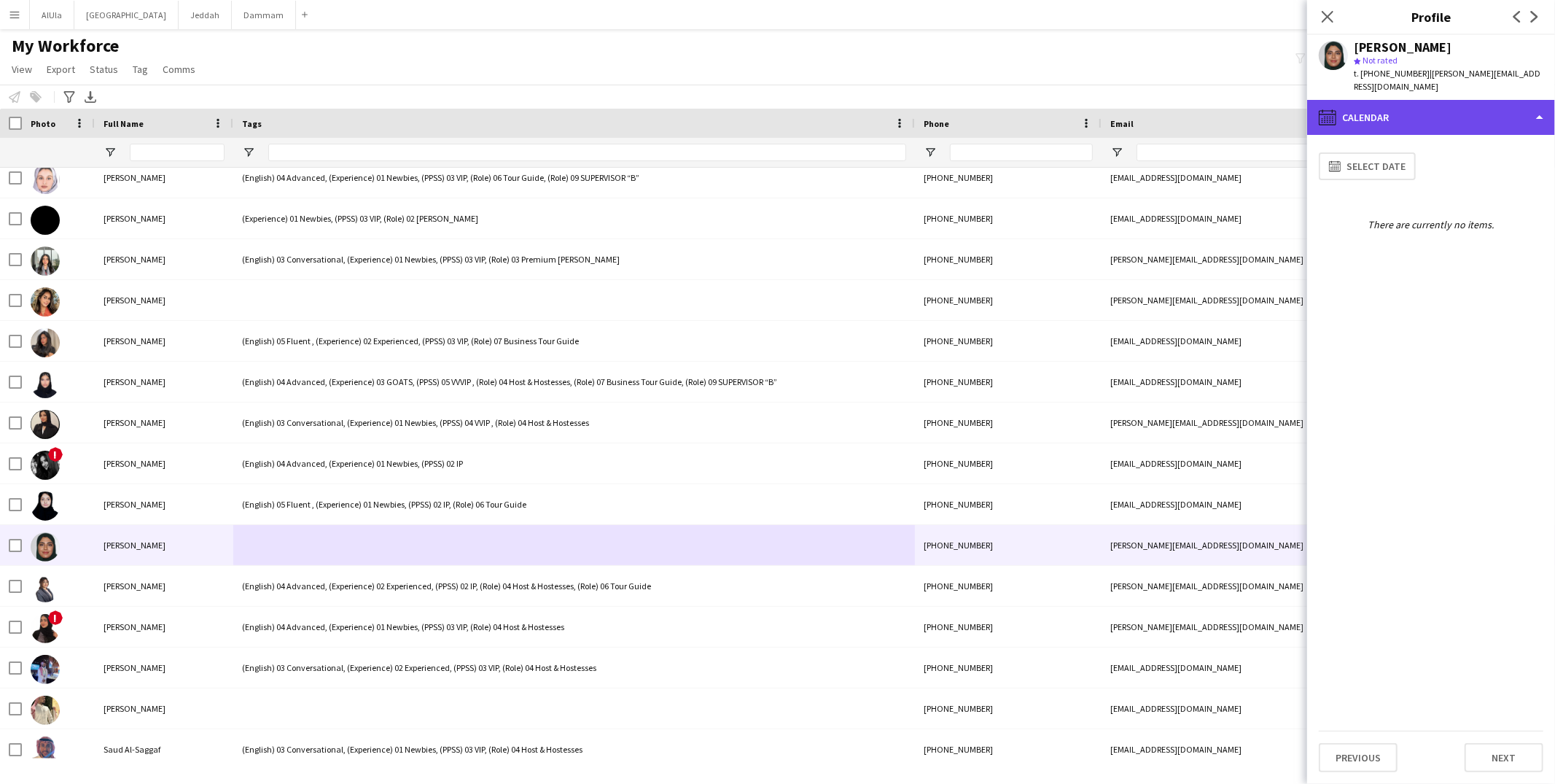
click at [1381, 100] on div "calendar-full Calendar" at bounding box center [1431, 117] width 248 height 35
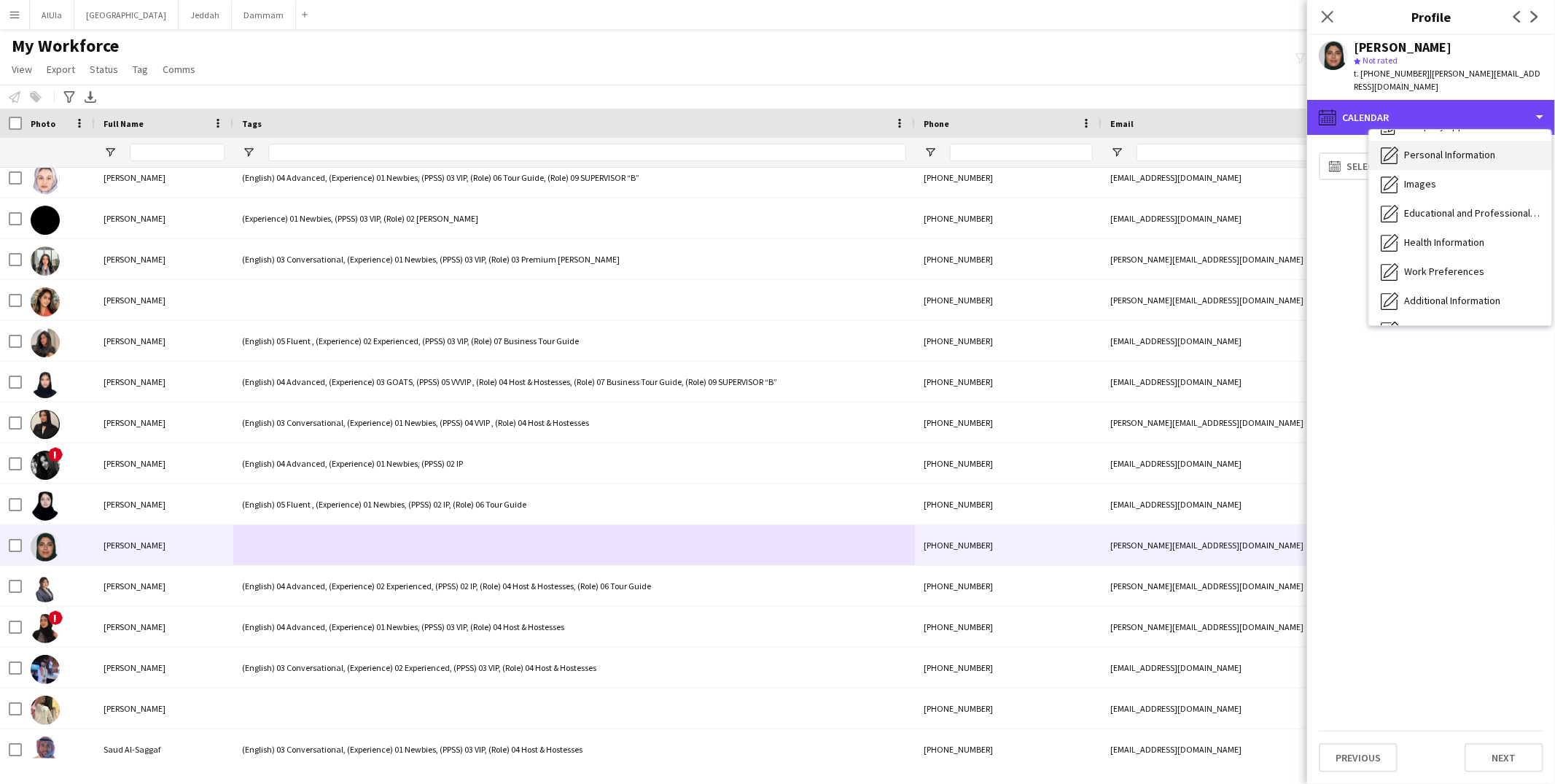
scroll to position [0, 0]
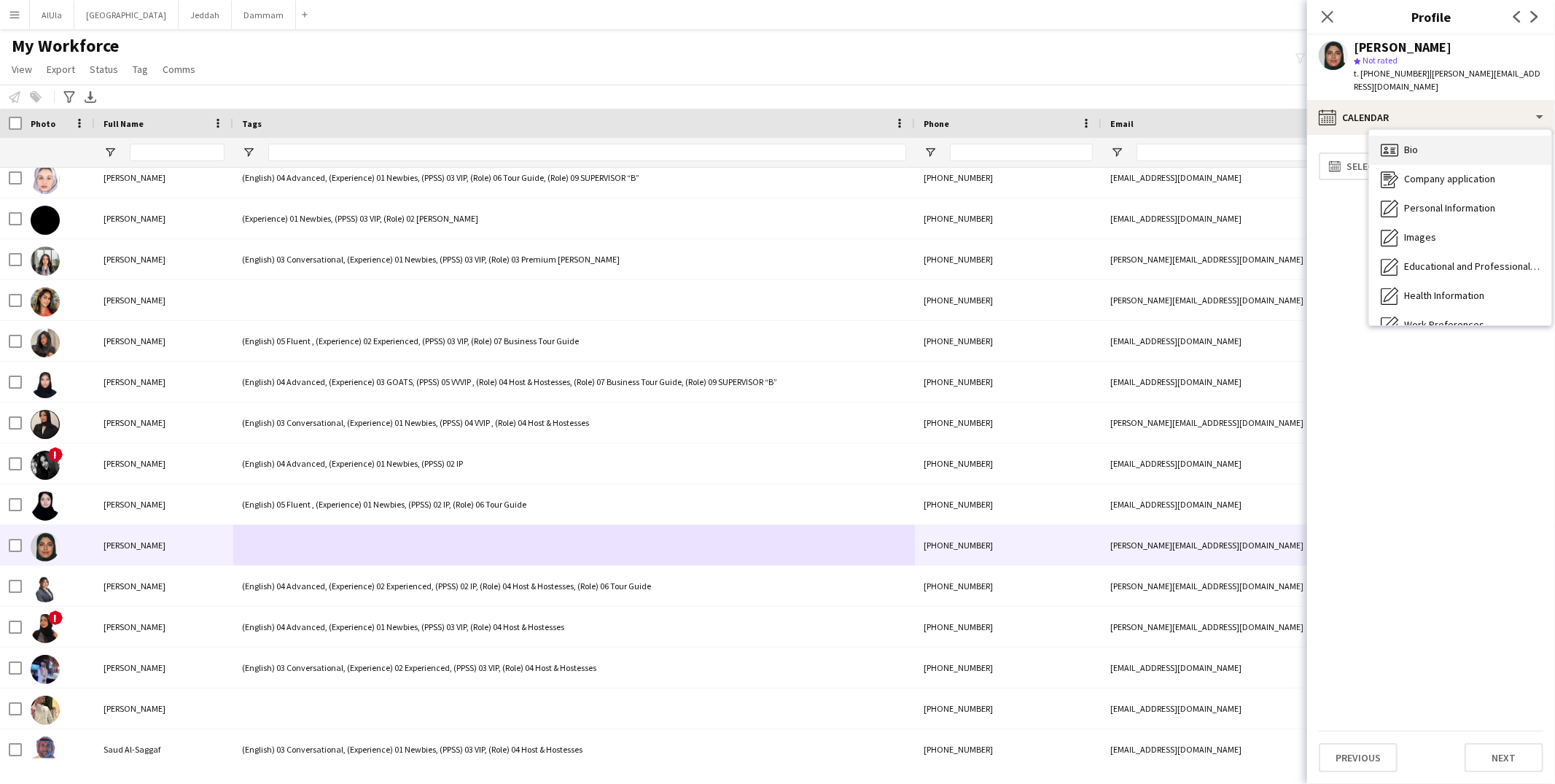
click at [1404, 143] on span "Bio" at bounding box center [1411, 149] width 14 height 13
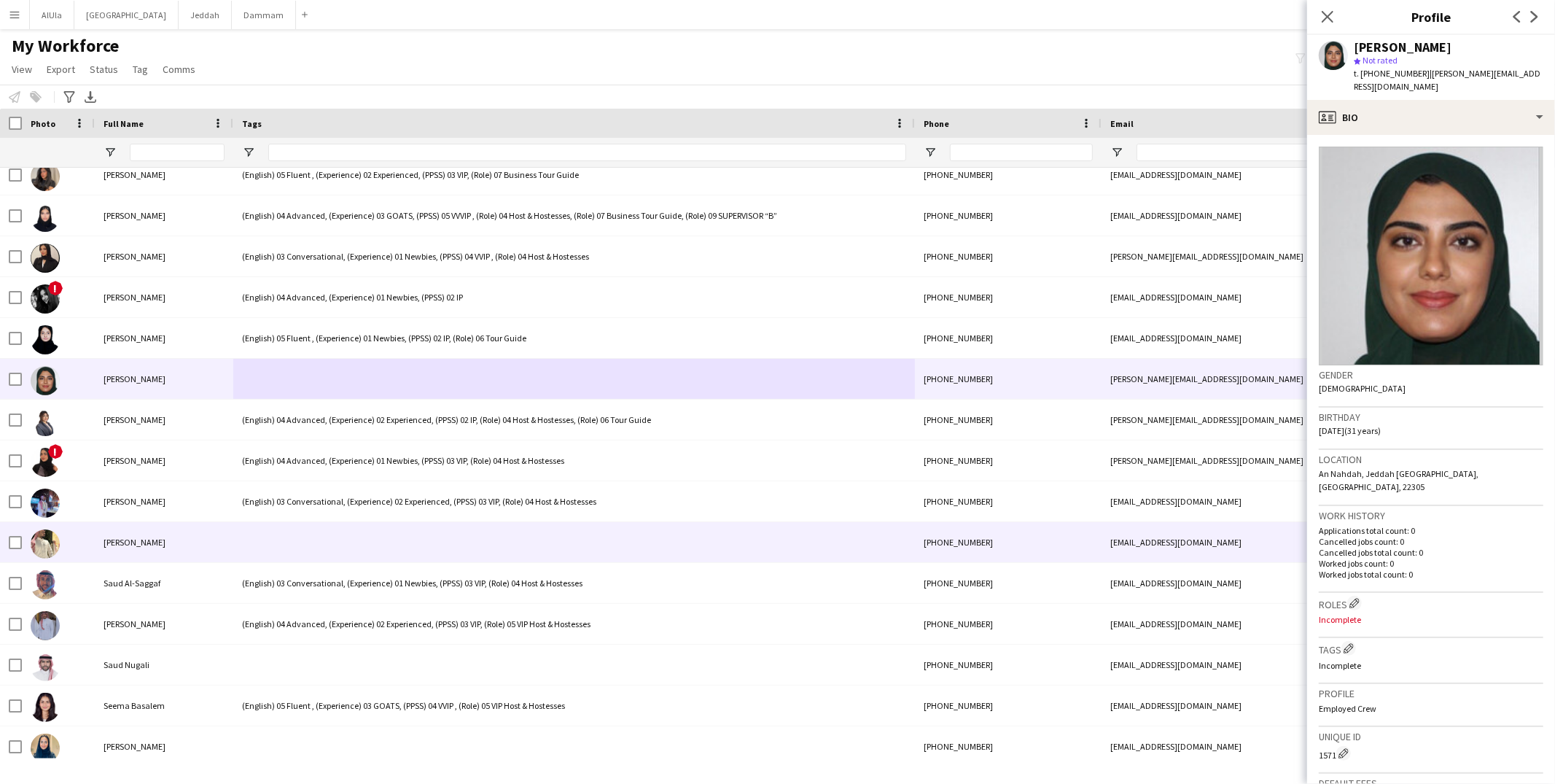
scroll to position [59525, 0]
click at [329, 527] on div at bounding box center [573, 541] width 681 height 40
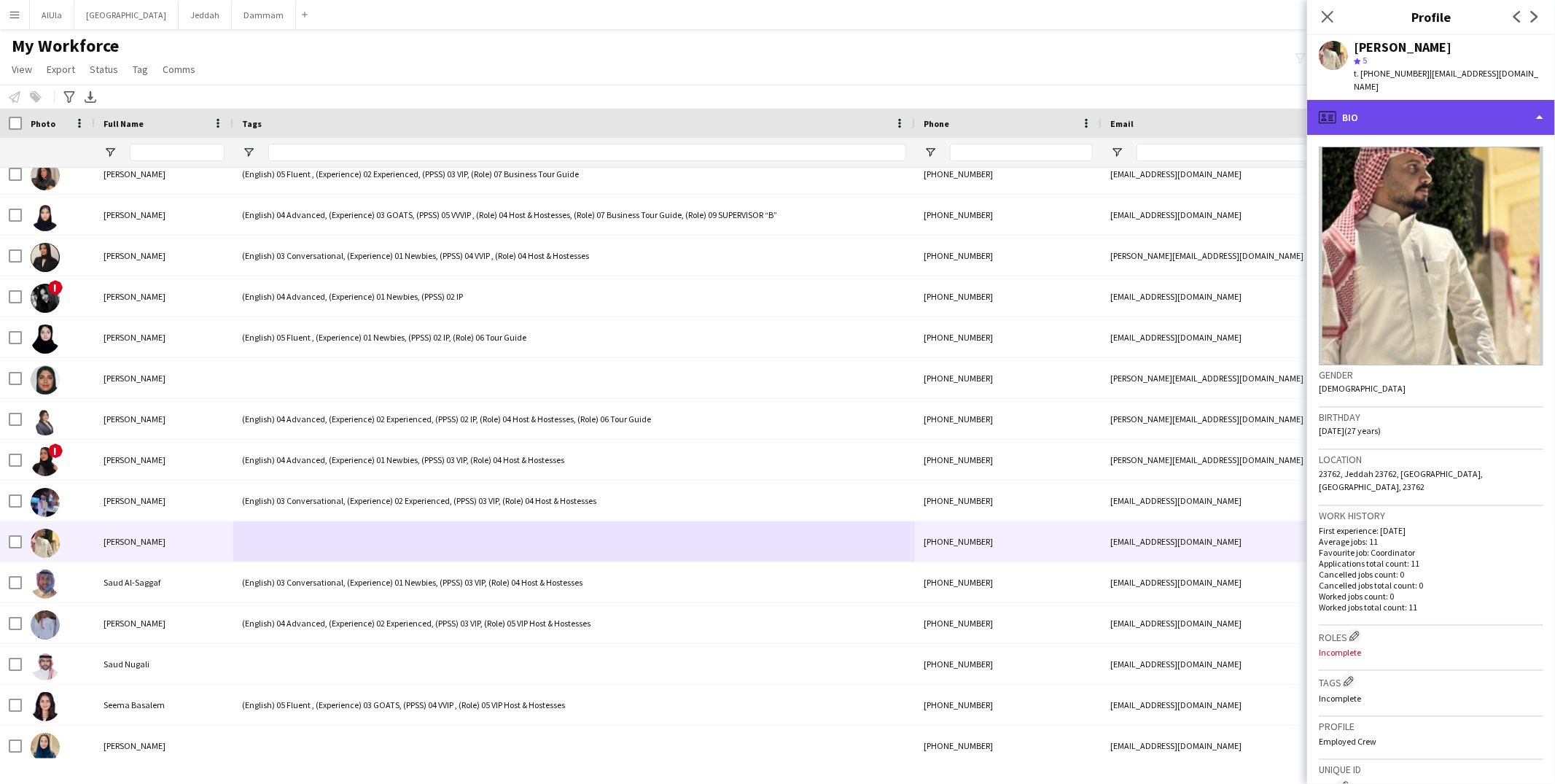
click at [1369, 108] on div "profile Bio" at bounding box center [1431, 117] width 248 height 35
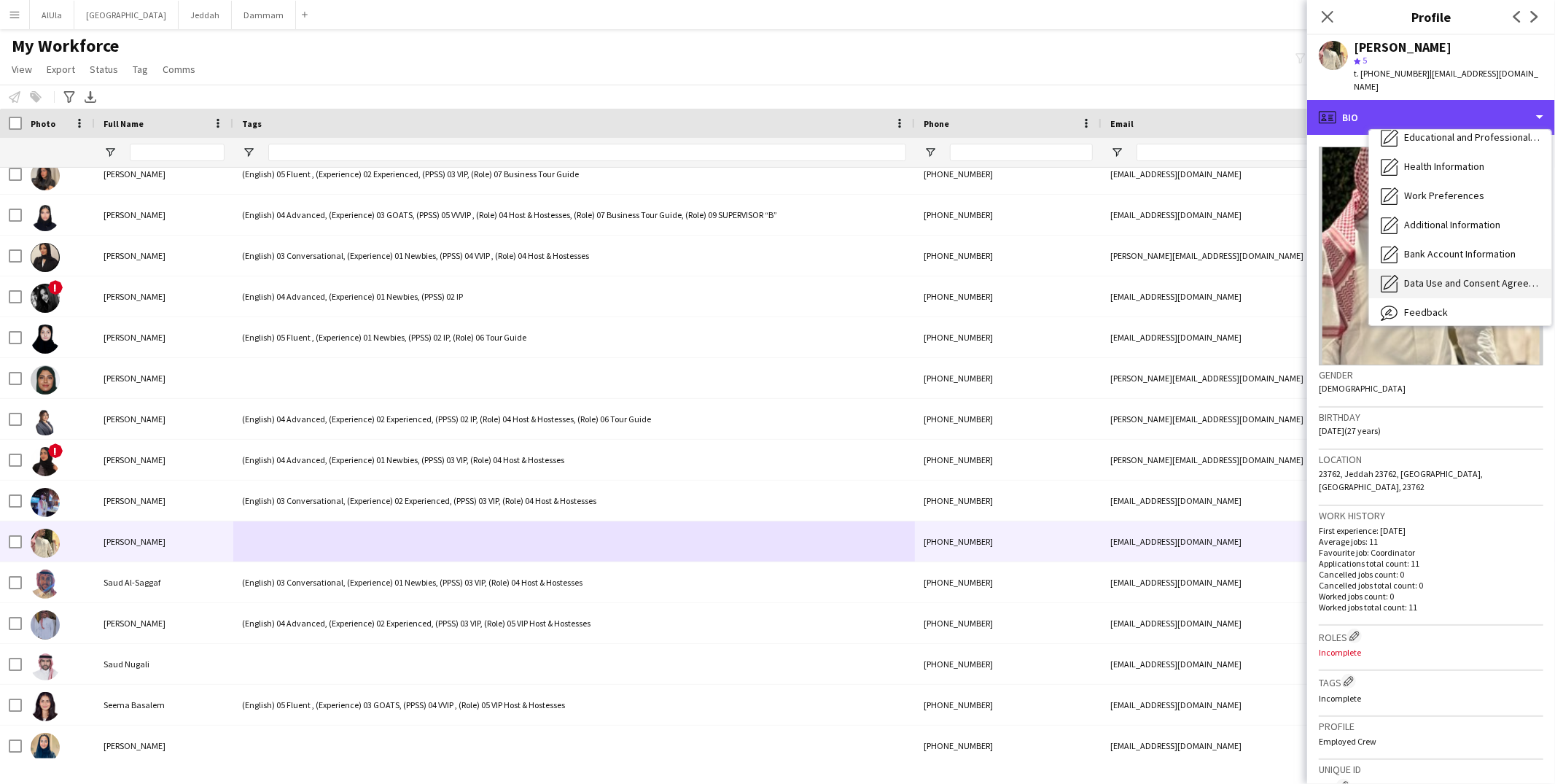
scroll to position [165, 0]
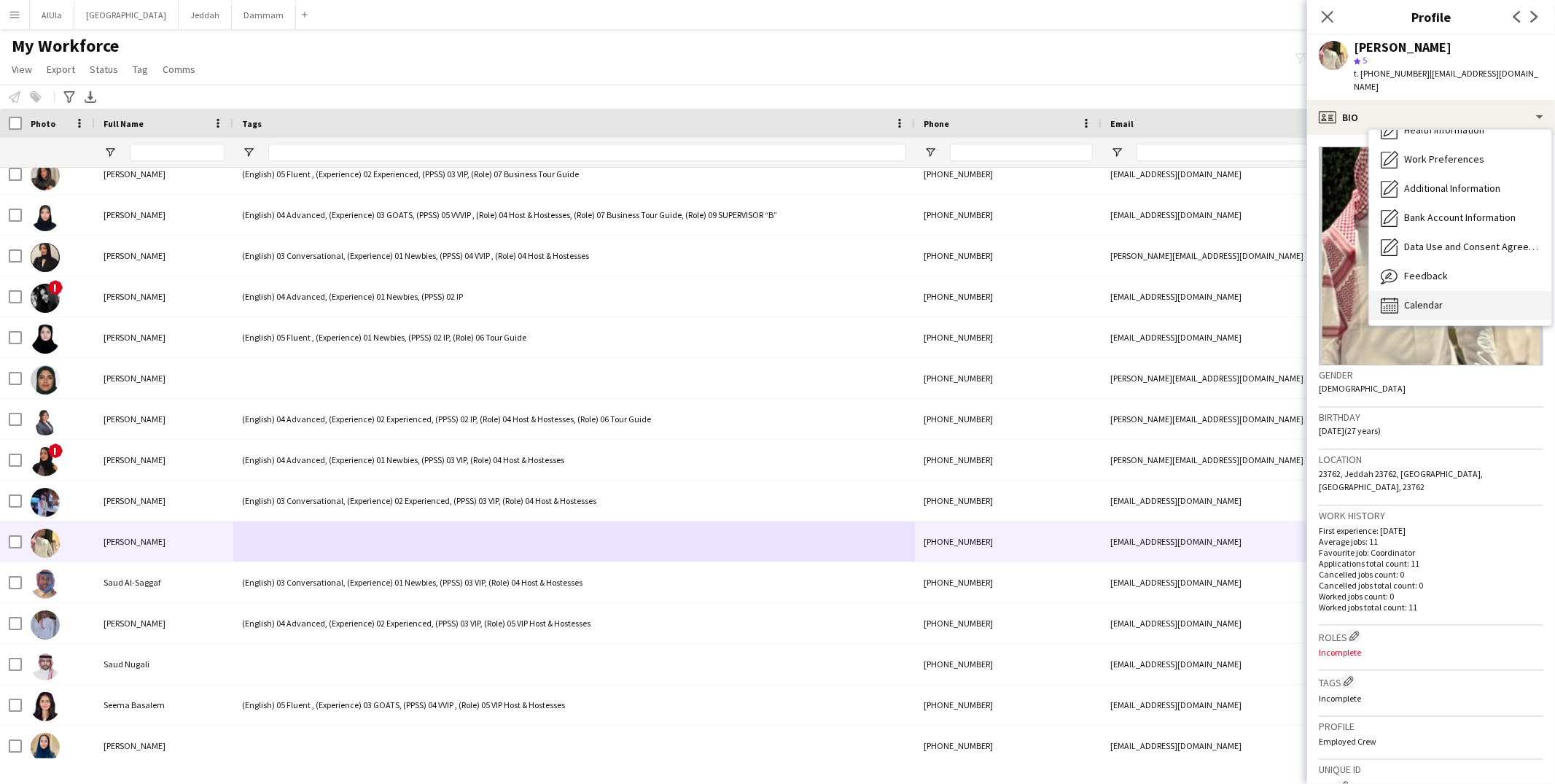
click at [1394, 309] on icon at bounding box center [1395, 309] width 2 height 1
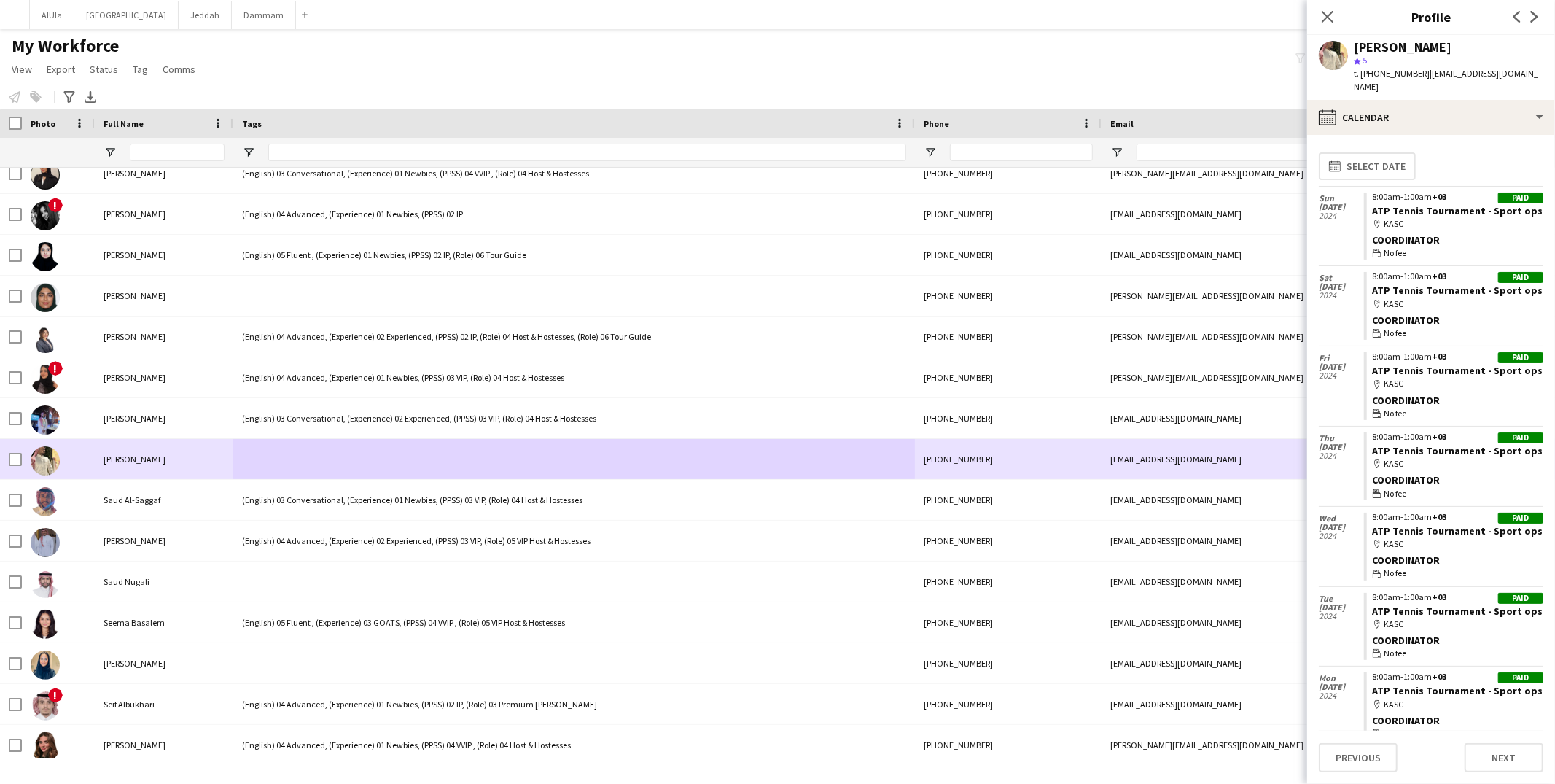
scroll to position [59625, 0]
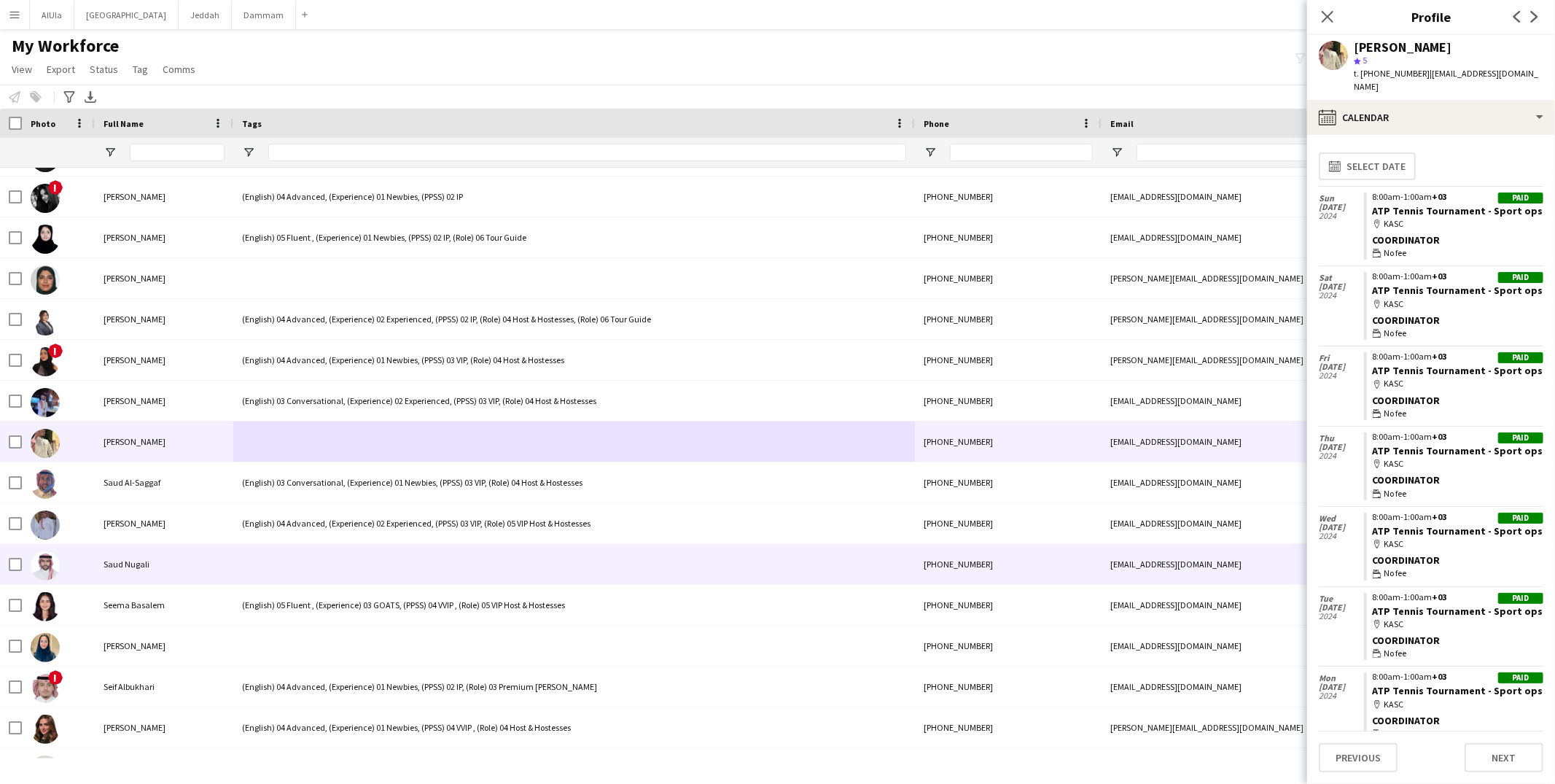
click at [292, 551] on div at bounding box center [573, 563] width 681 height 40
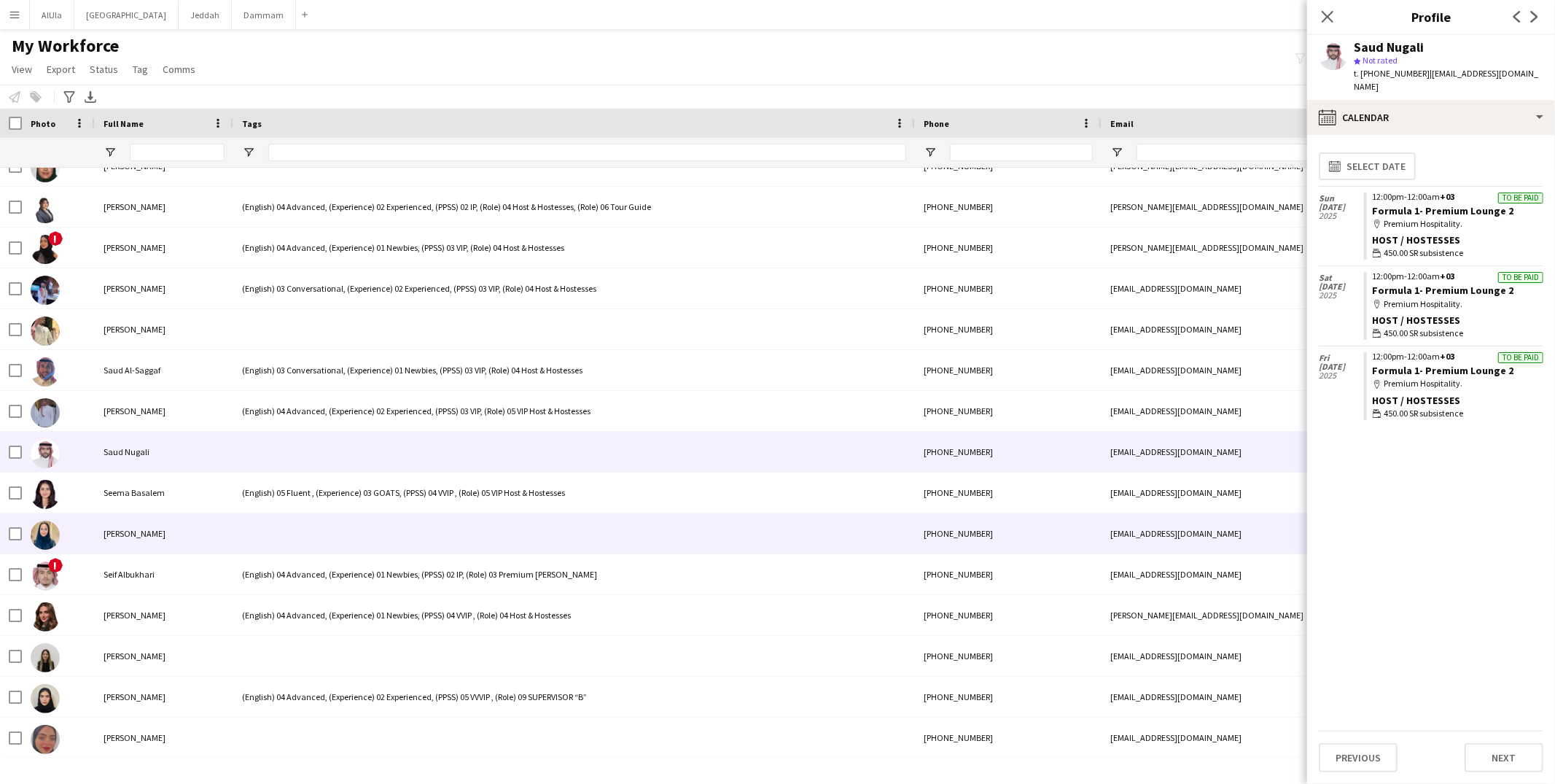
scroll to position [59766, 0]
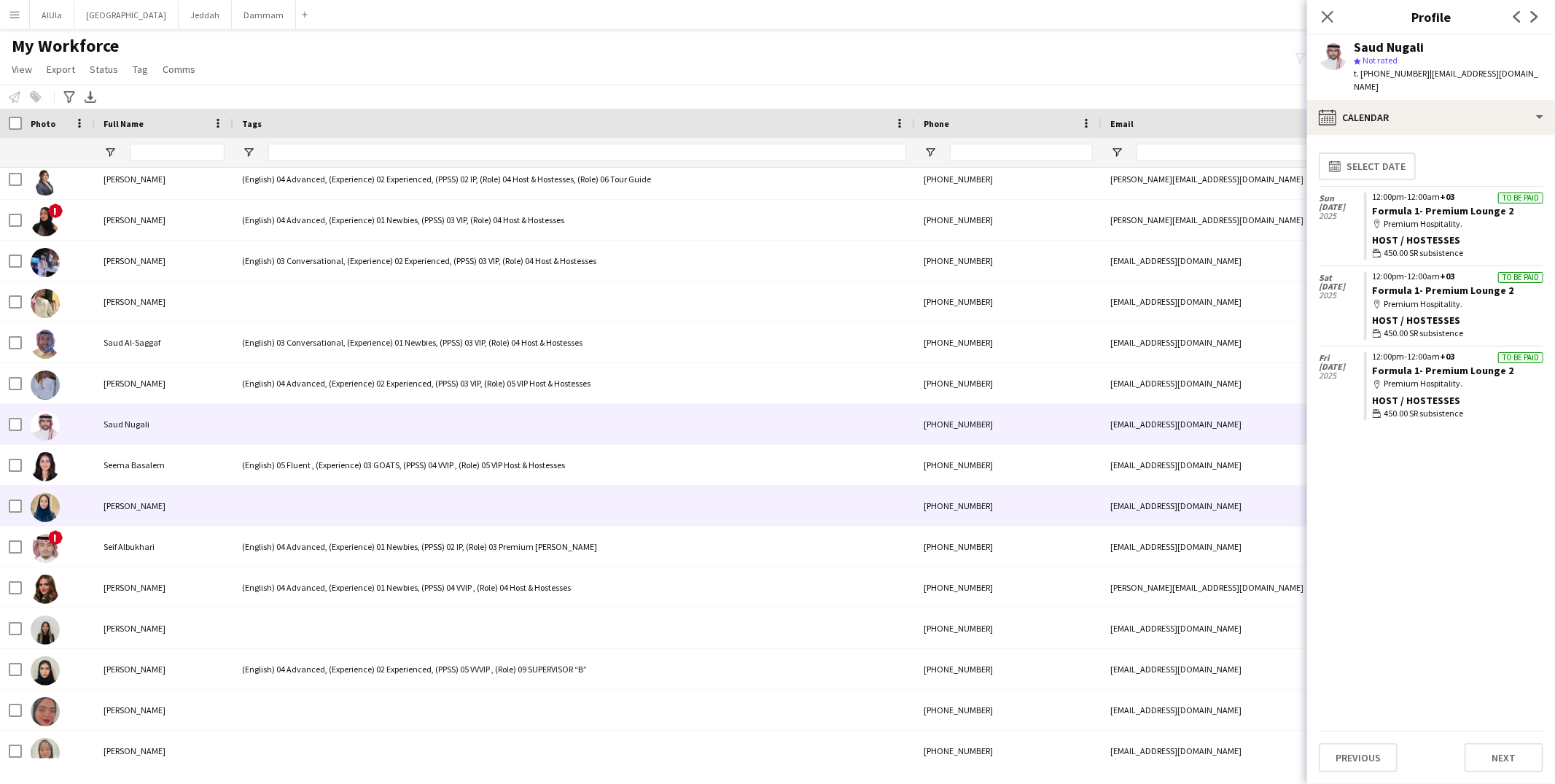
click at [286, 509] on div at bounding box center [573, 505] width 681 height 40
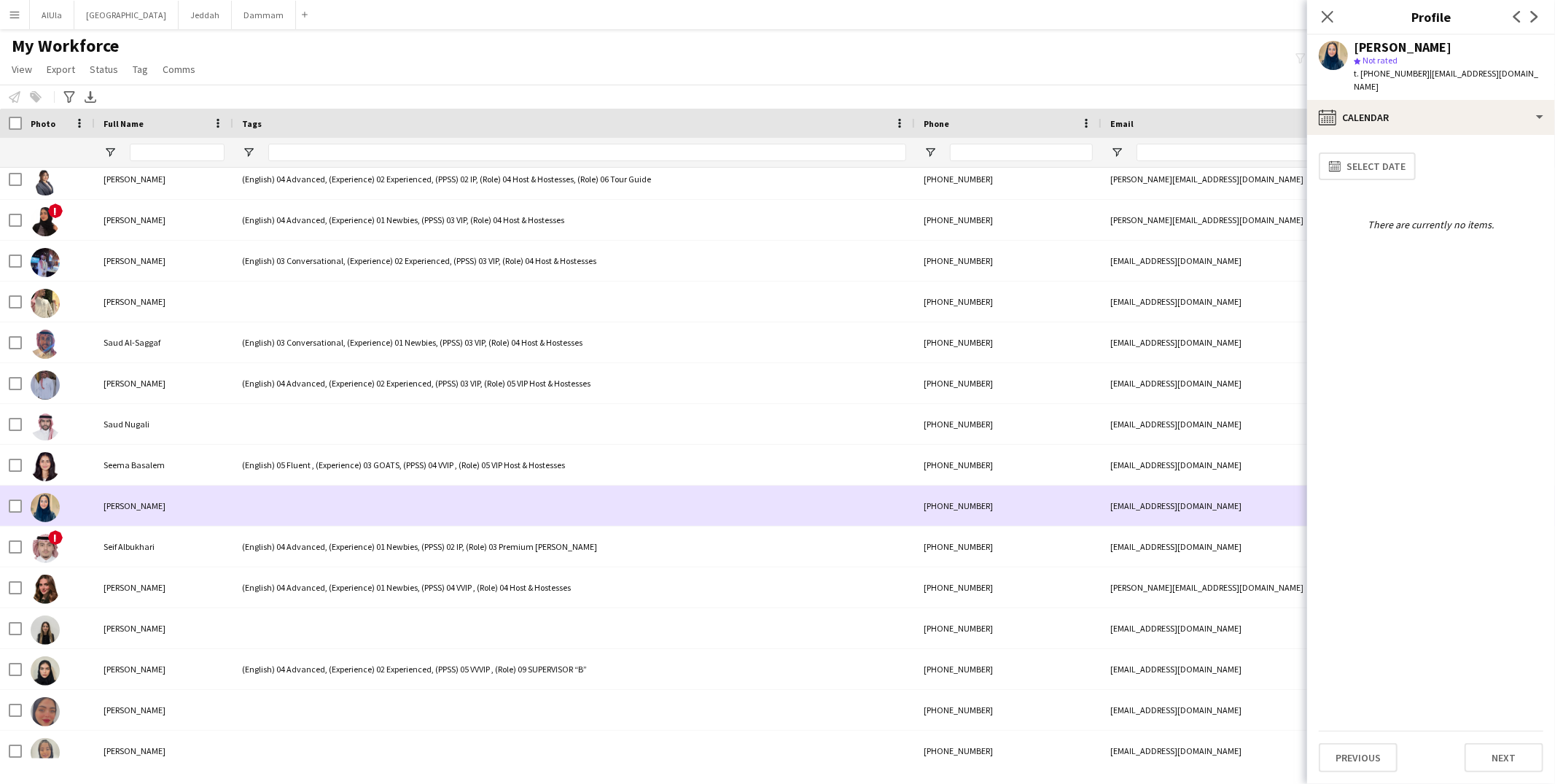
scroll to position [0, 0]
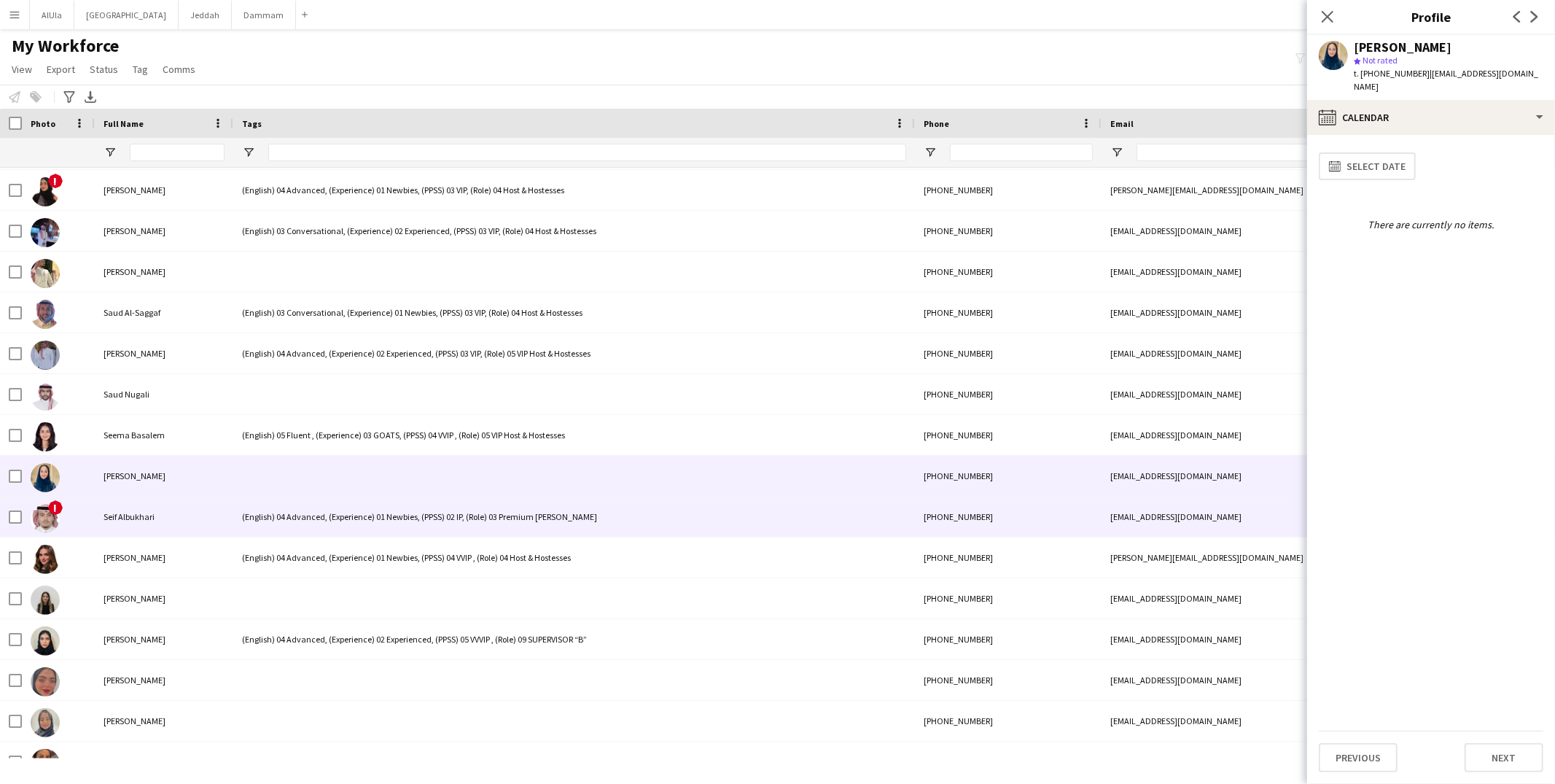
click at [286, 502] on div "(English) 04 Advanced, (Experience) 01 Newbies, (PPSS) 02 IP, (Role) 03 Premium…" at bounding box center [573, 516] width 681 height 40
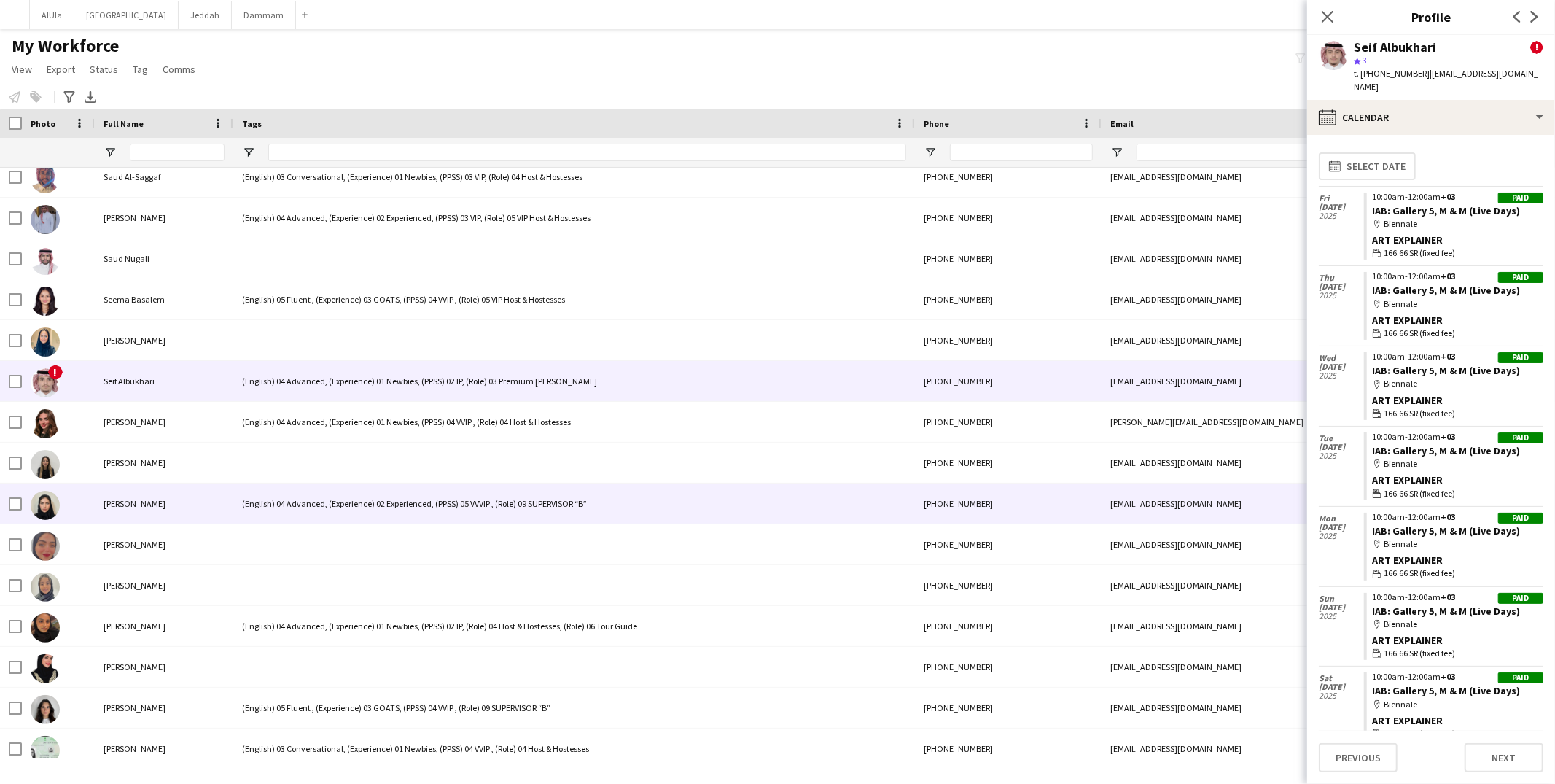
click at [272, 510] on div "(English) 04 Advanced, (Experience) 02 Experienced, (PPSS) 05 VVVIP , (Role) 09…" at bounding box center [573, 502] width 681 height 40
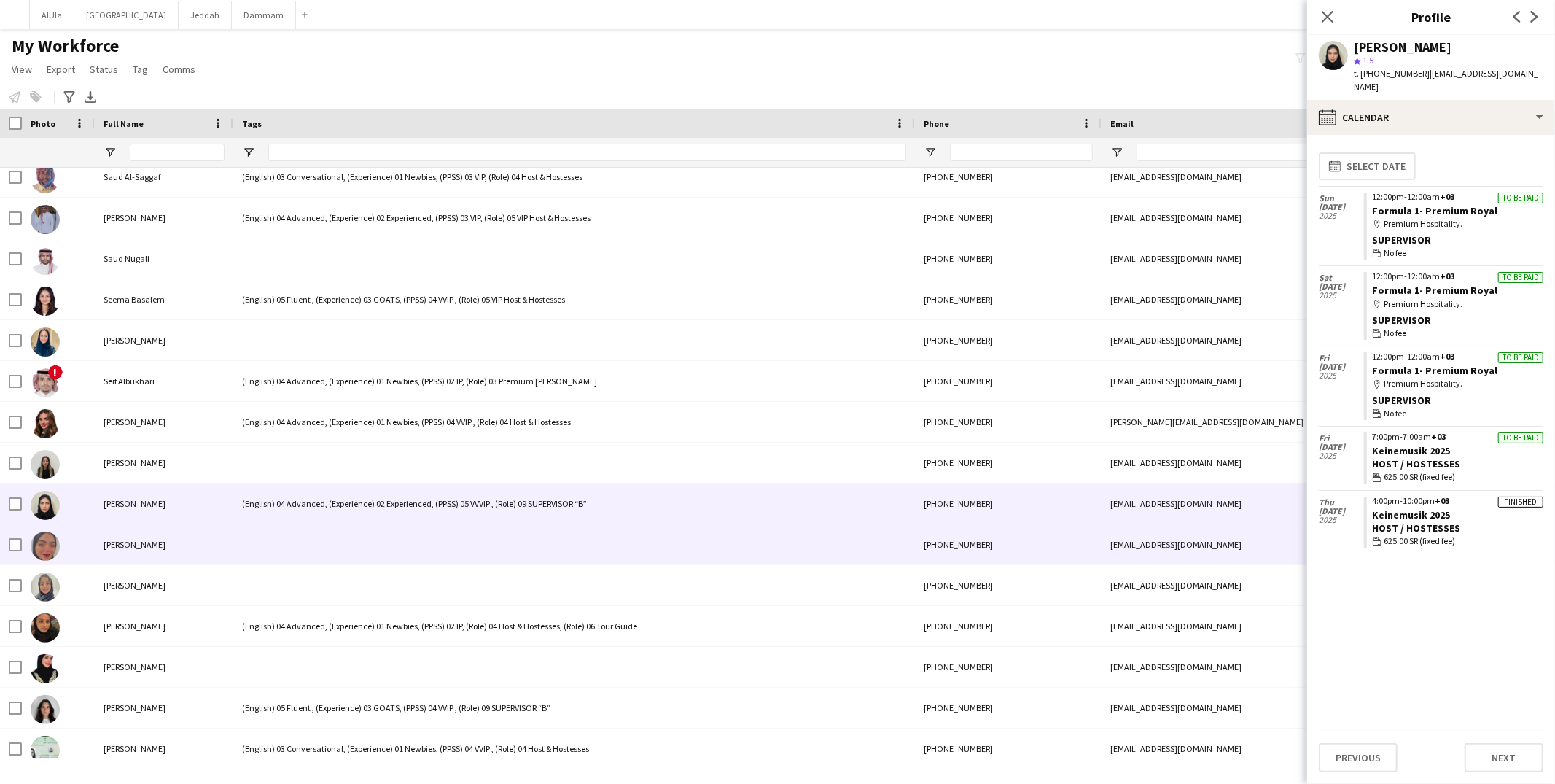
click at [266, 527] on div at bounding box center [573, 543] width 681 height 40
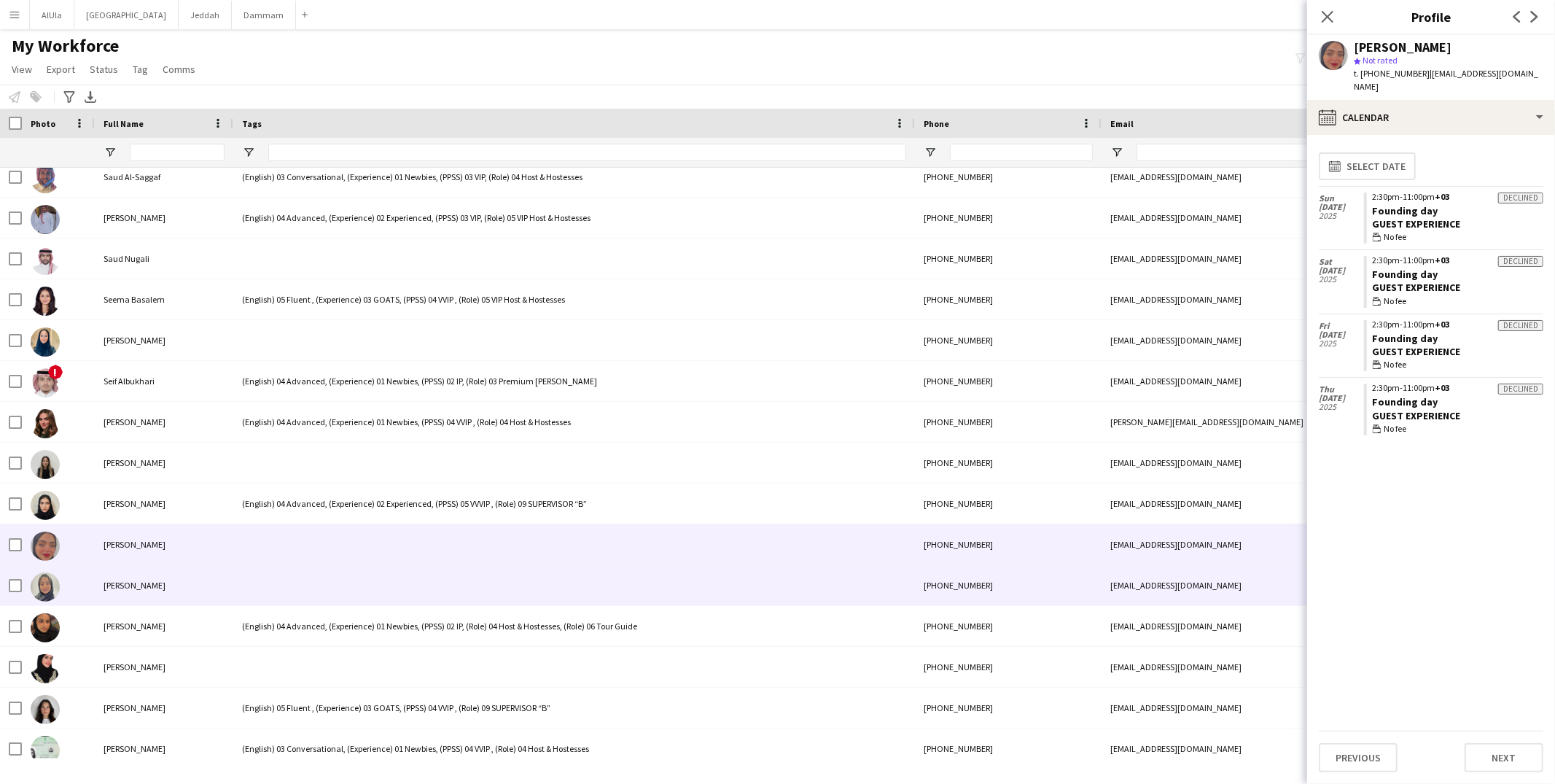
click at [242, 563] on div at bounding box center [573, 543] width 681 height 40
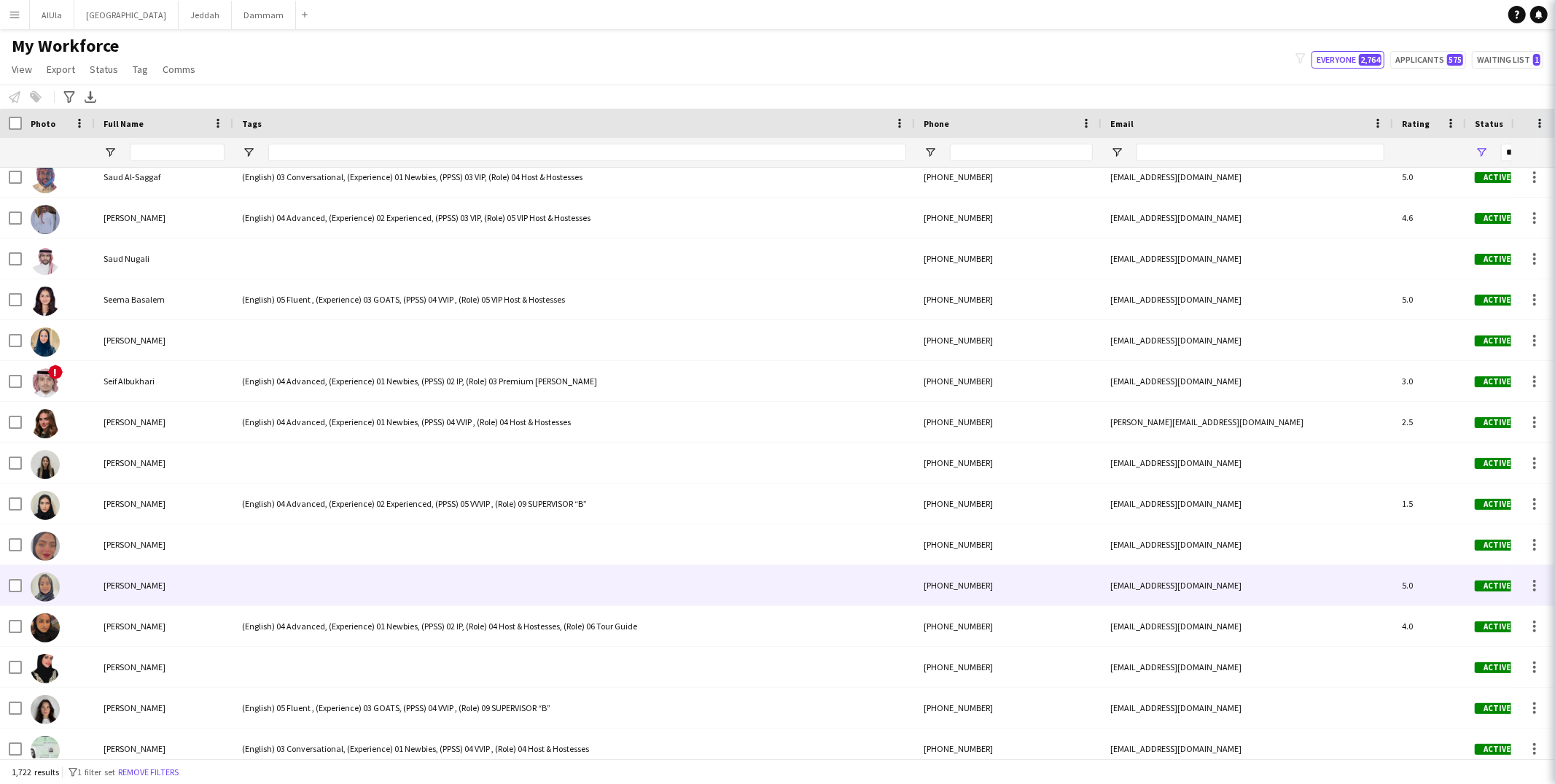
click at [242, 586] on div at bounding box center [573, 585] width 681 height 40
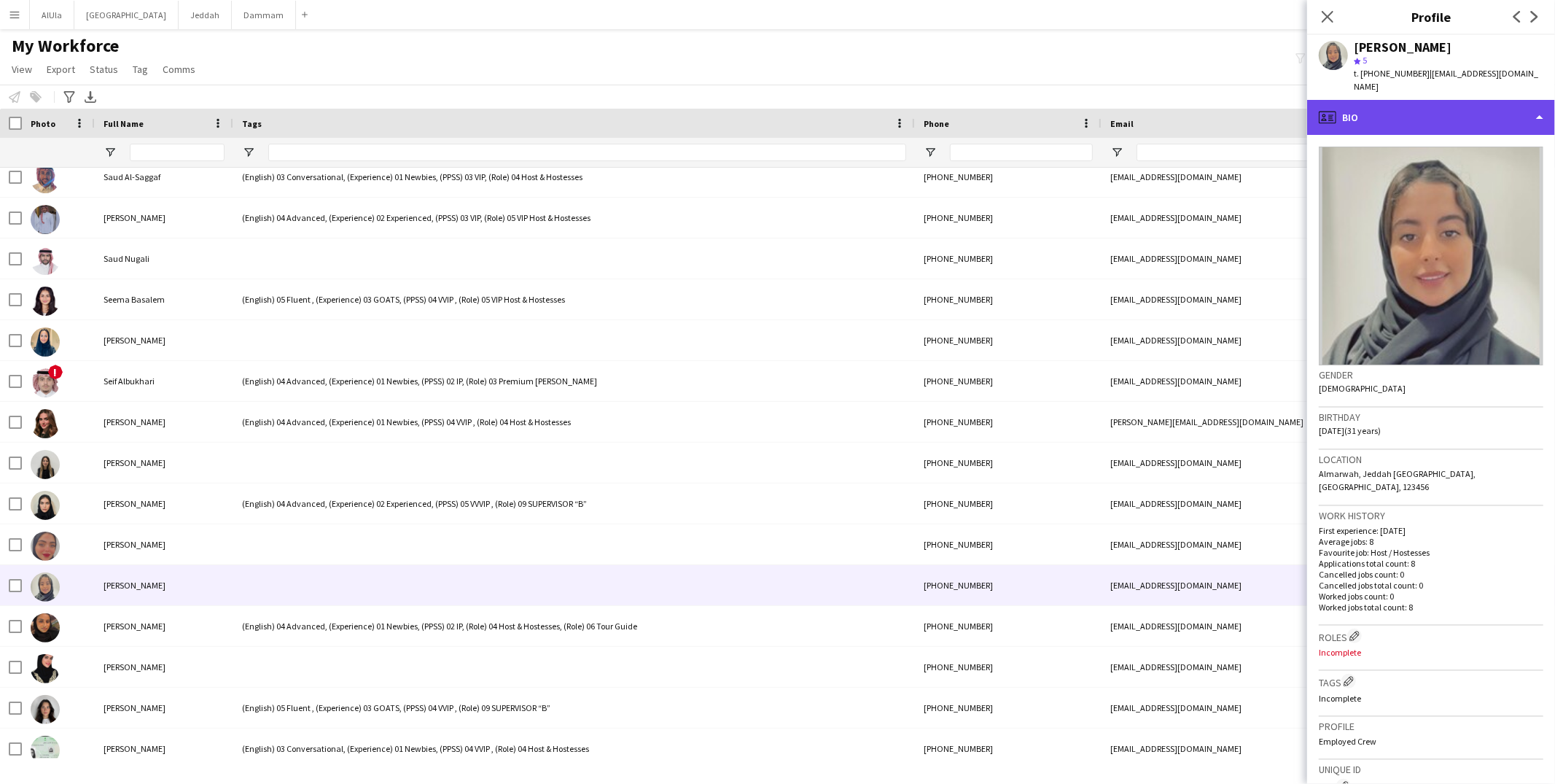
click at [1395, 109] on div "profile Bio" at bounding box center [1431, 117] width 248 height 35
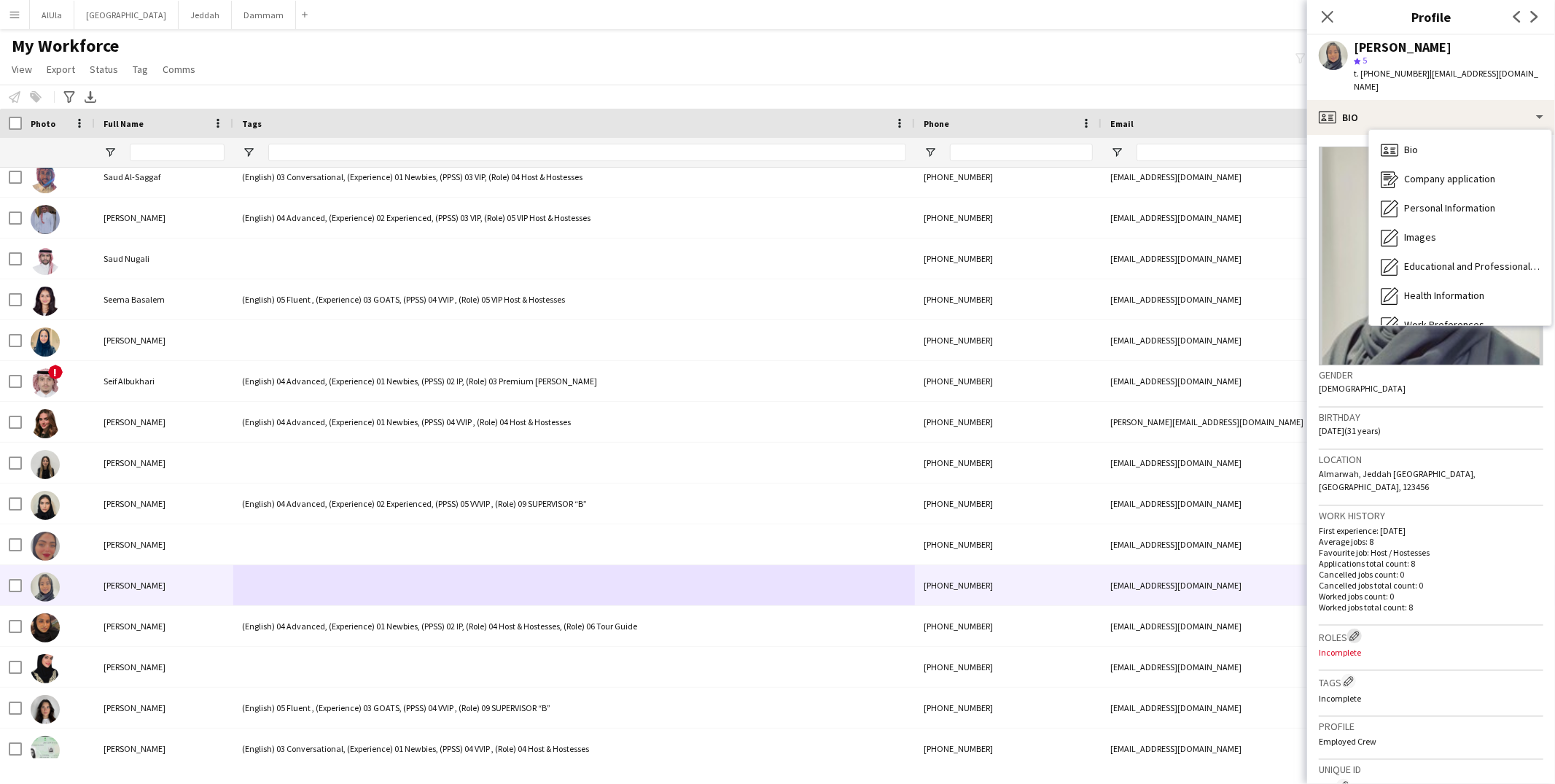
click at [1359, 630] on app-icon "Edit crew company roles" at bounding box center [1354, 635] width 10 height 10
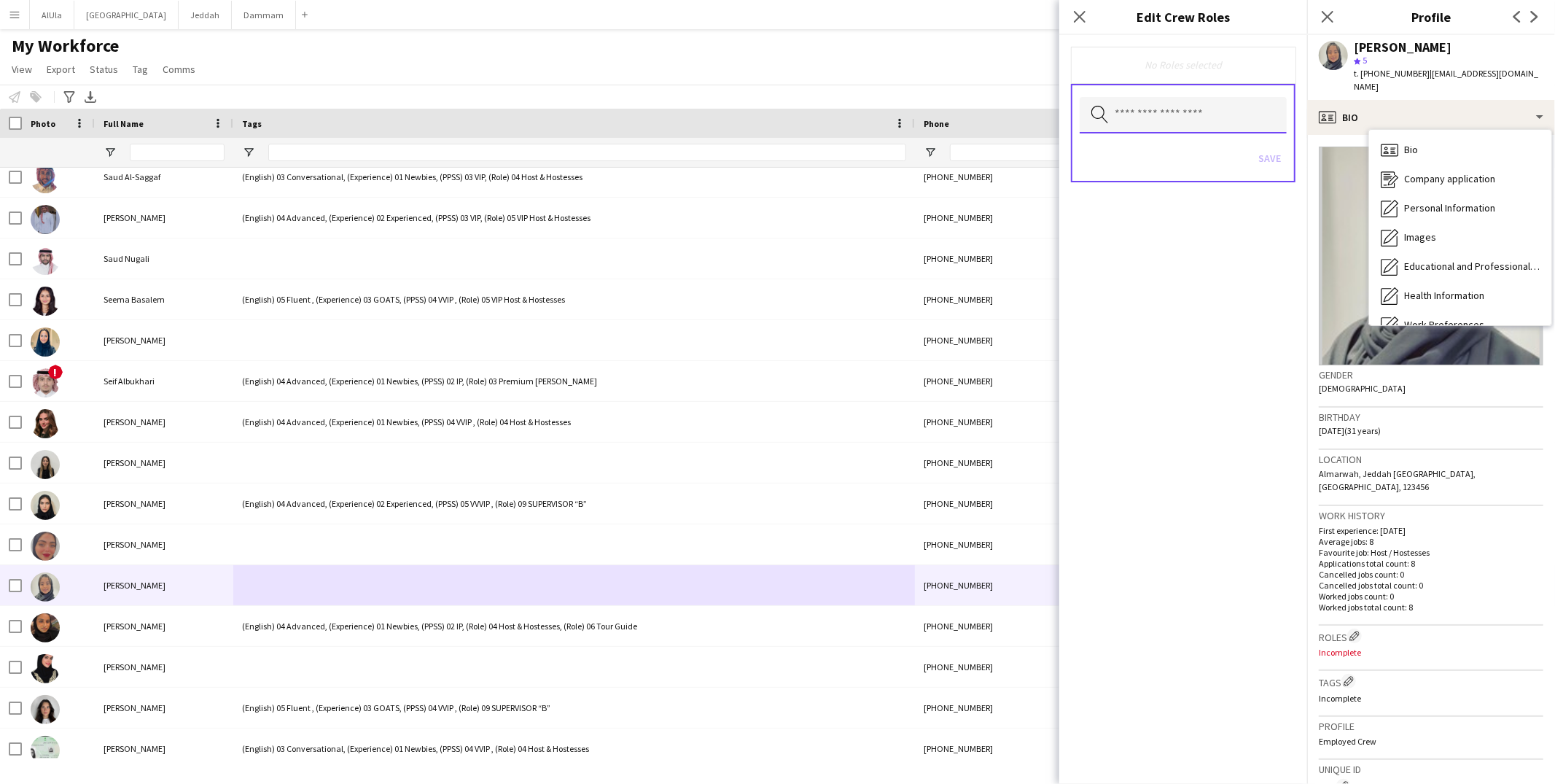
click at [1175, 116] on input "text" at bounding box center [1183, 115] width 207 height 36
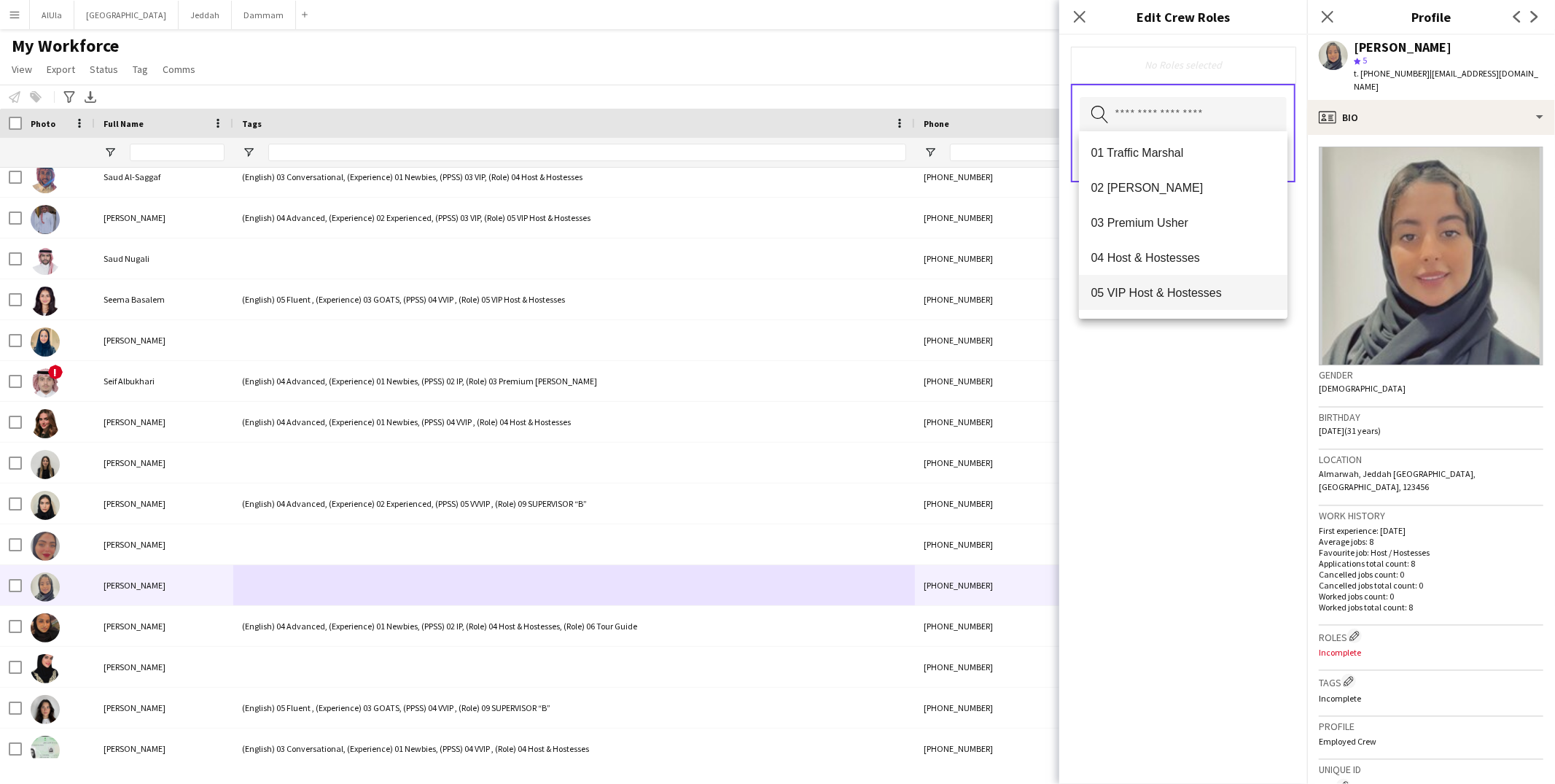
click at [1148, 285] on span "05 VIP Host & Hostesses" at bounding box center [1183, 292] width 186 height 14
click at [1155, 380] on div "05 VIP Host & Hostesses Remove Search by role type Save" at bounding box center [1183, 409] width 248 height 749
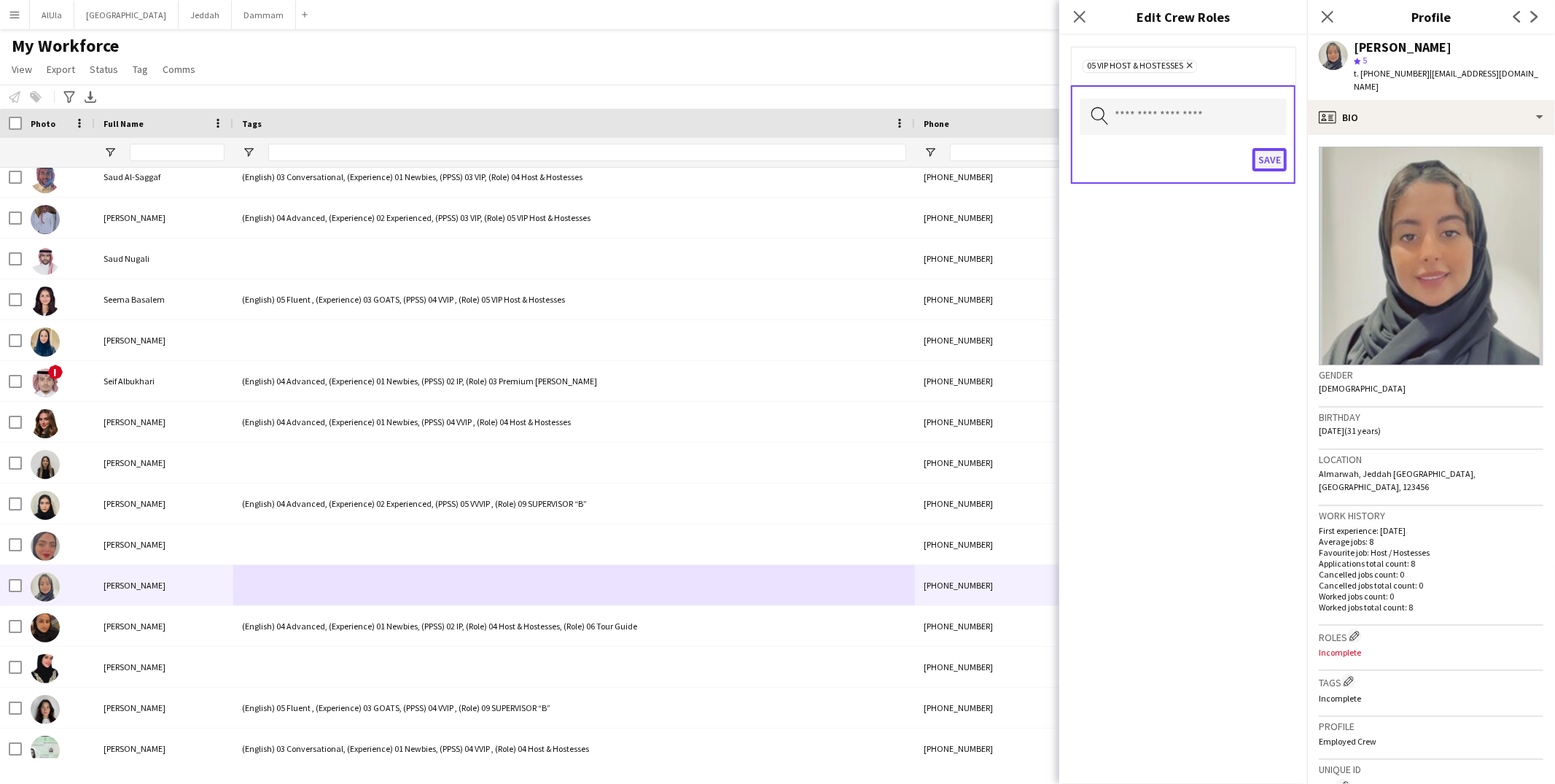
click at [1259, 157] on button "Save" at bounding box center [1269, 159] width 34 height 23
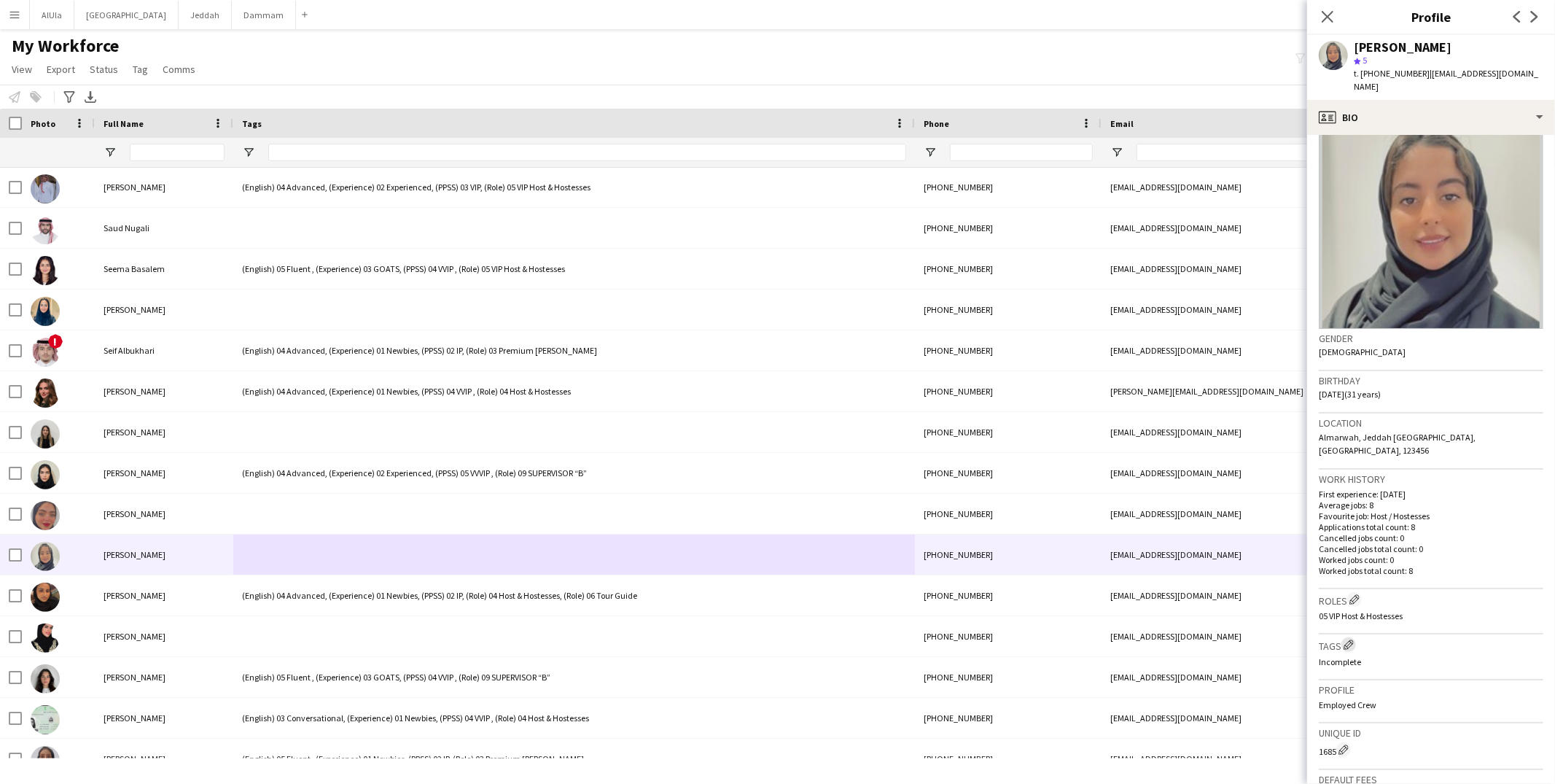
click at [1348, 640] on app-icon "Edit crew company tags" at bounding box center [1348, 644] width 10 height 10
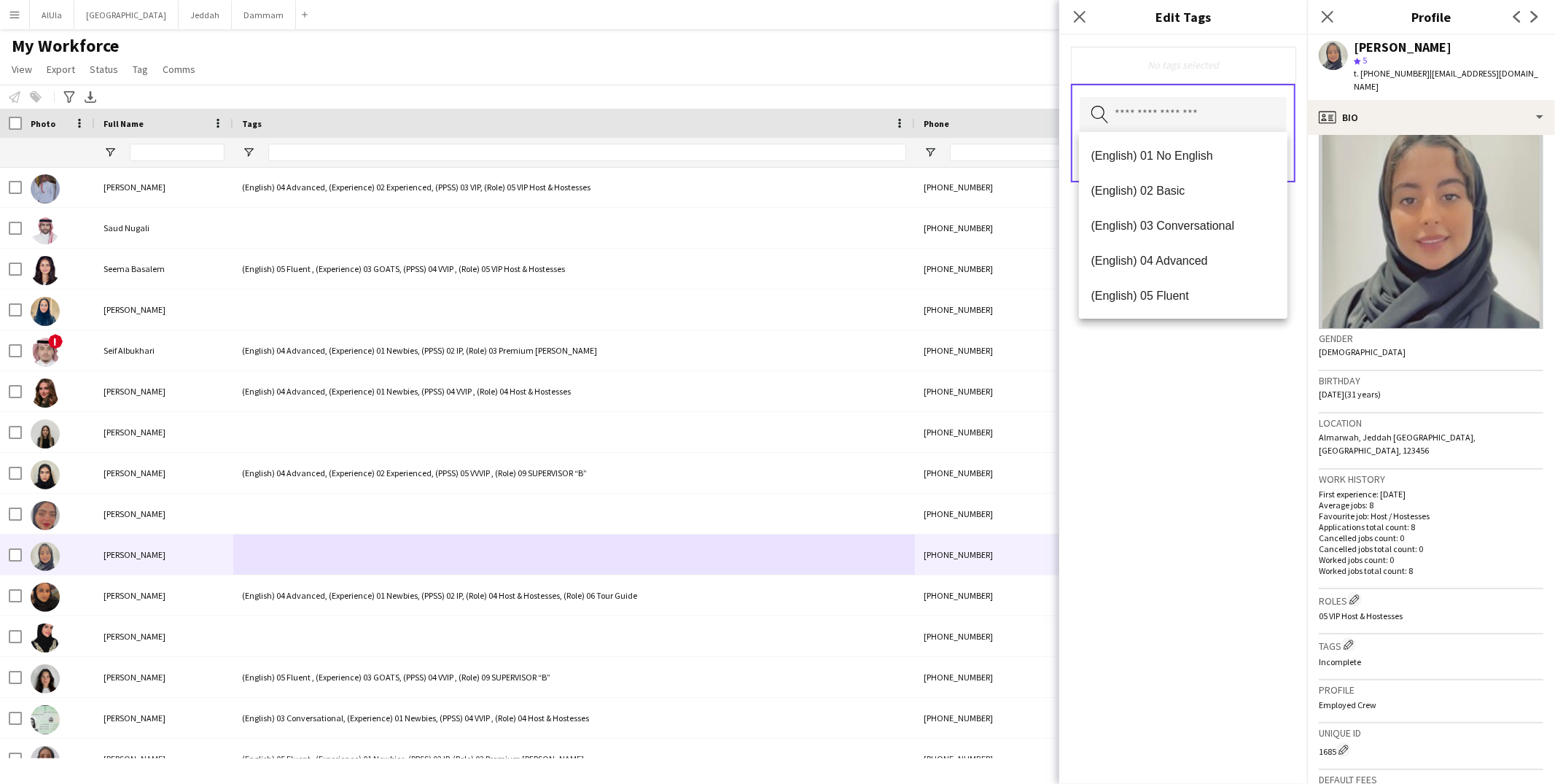
click at [1145, 107] on input "text" at bounding box center [1183, 115] width 207 height 36
click at [1154, 228] on span "(English) 03 Conversational" at bounding box center [1183, 226] width 186 height 14
click at [1141, 288] on span "(Experience) 01 Newbies" at bounding box center [1183, 290] width 186 height 14
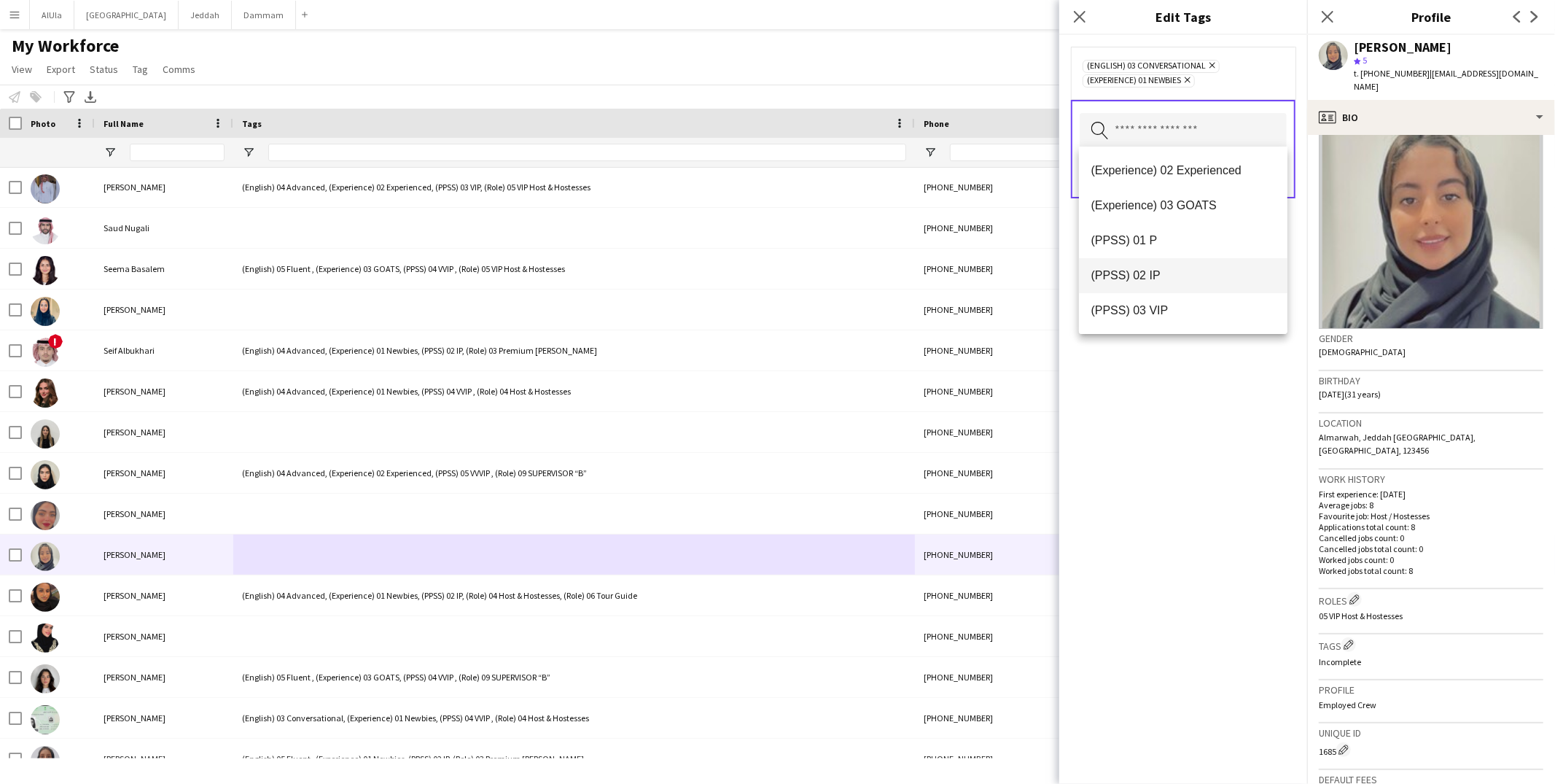
click at [1136, 273] on span "(PPSS) 02 IP" at bounding box center [1183, 275] width 186 height 14
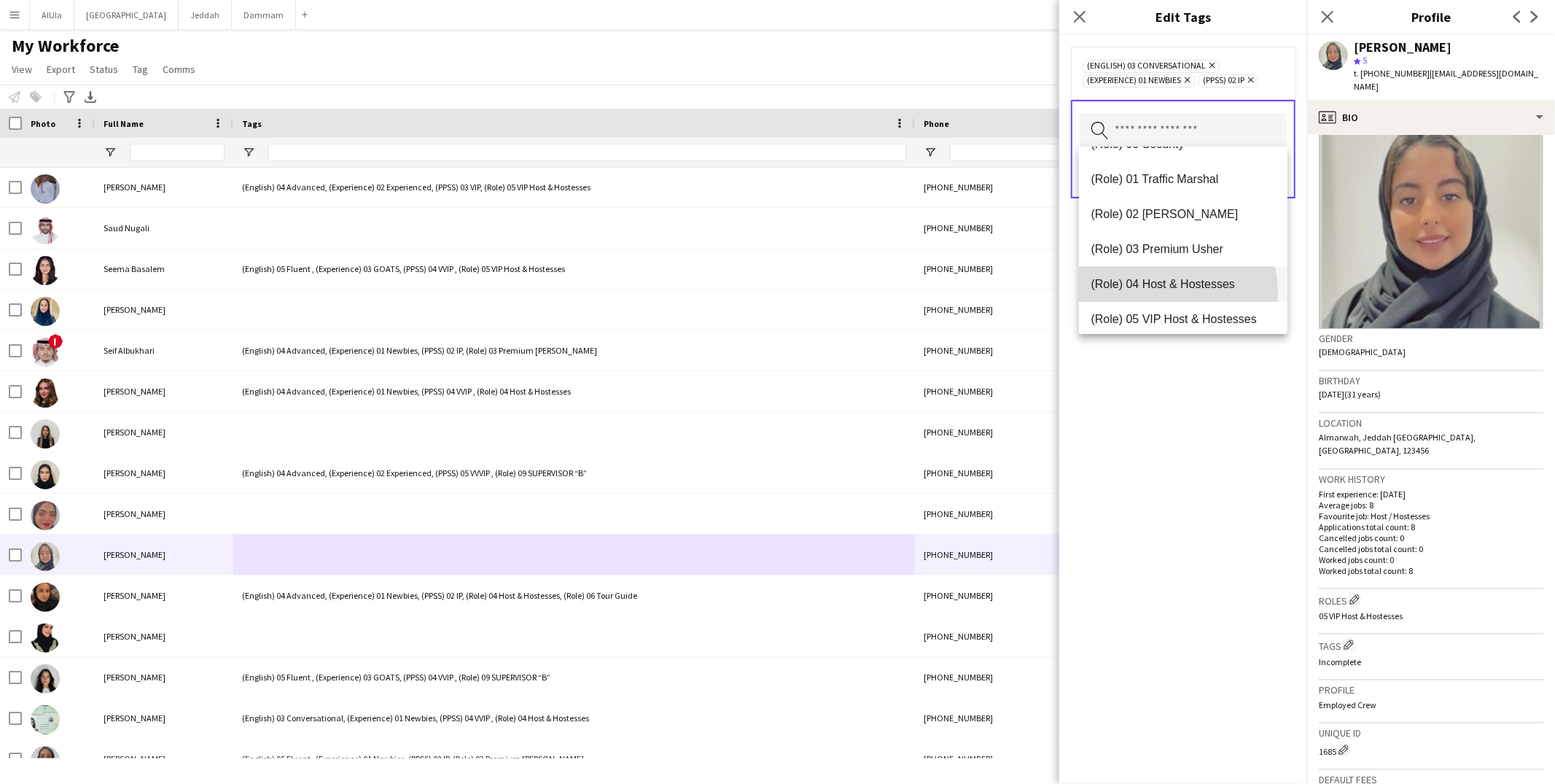
click at [1164, 293] on mat-option "(Role) 04 Host & Hostesses" at bounding box center [1183, 284] width 209 height 35
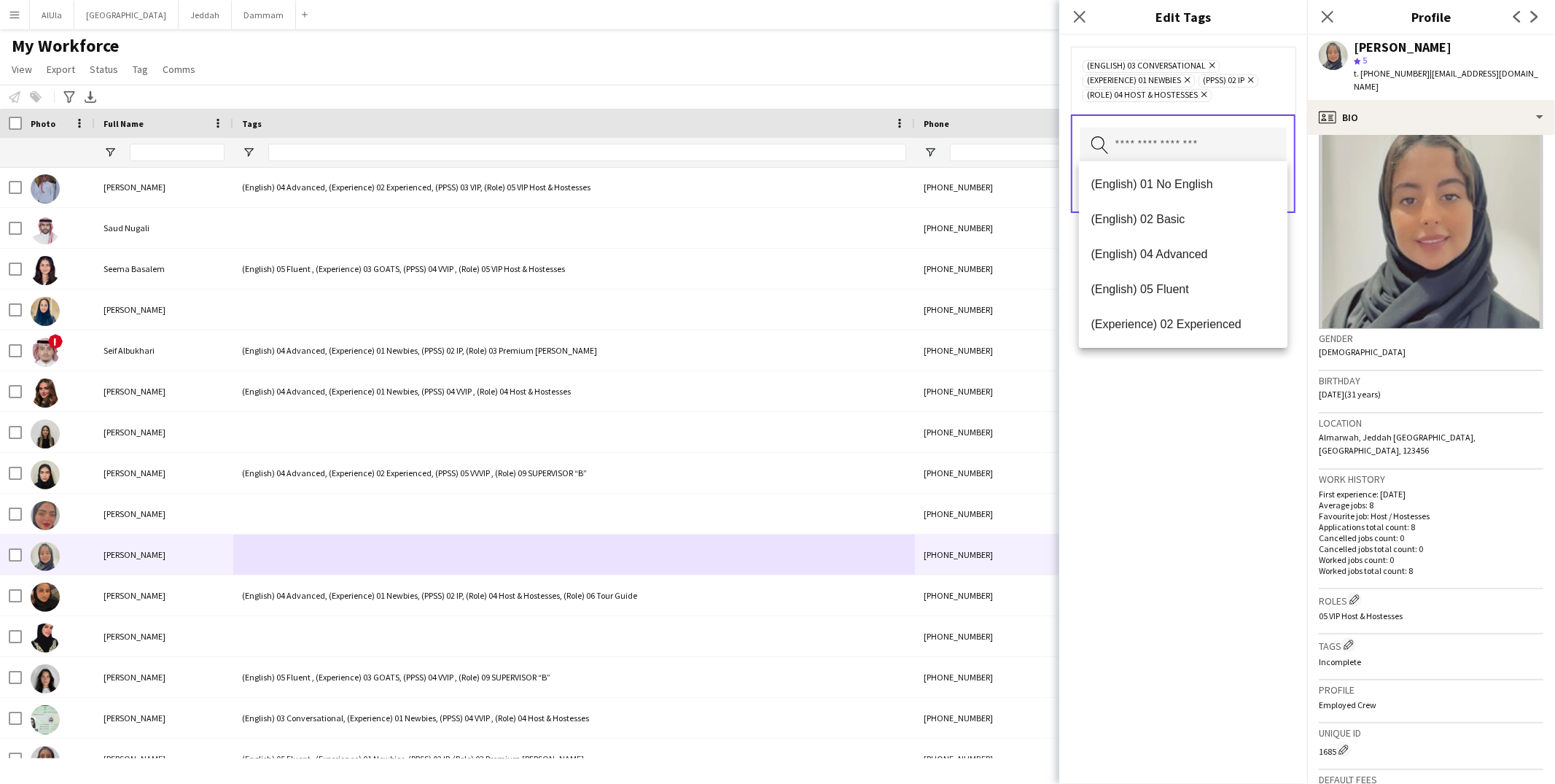
drag, startPoint x: 1278, startPoint y: 510, endPoint x: 1274, endPoint y: 472, distance: 38.2
click at [1278, 510] on div "(English) 03 Conversational Remove (Experience) 01 Newbies Remove (PPSS) 02 IP …" at bounding box center [1183, 409] width 248 height 749
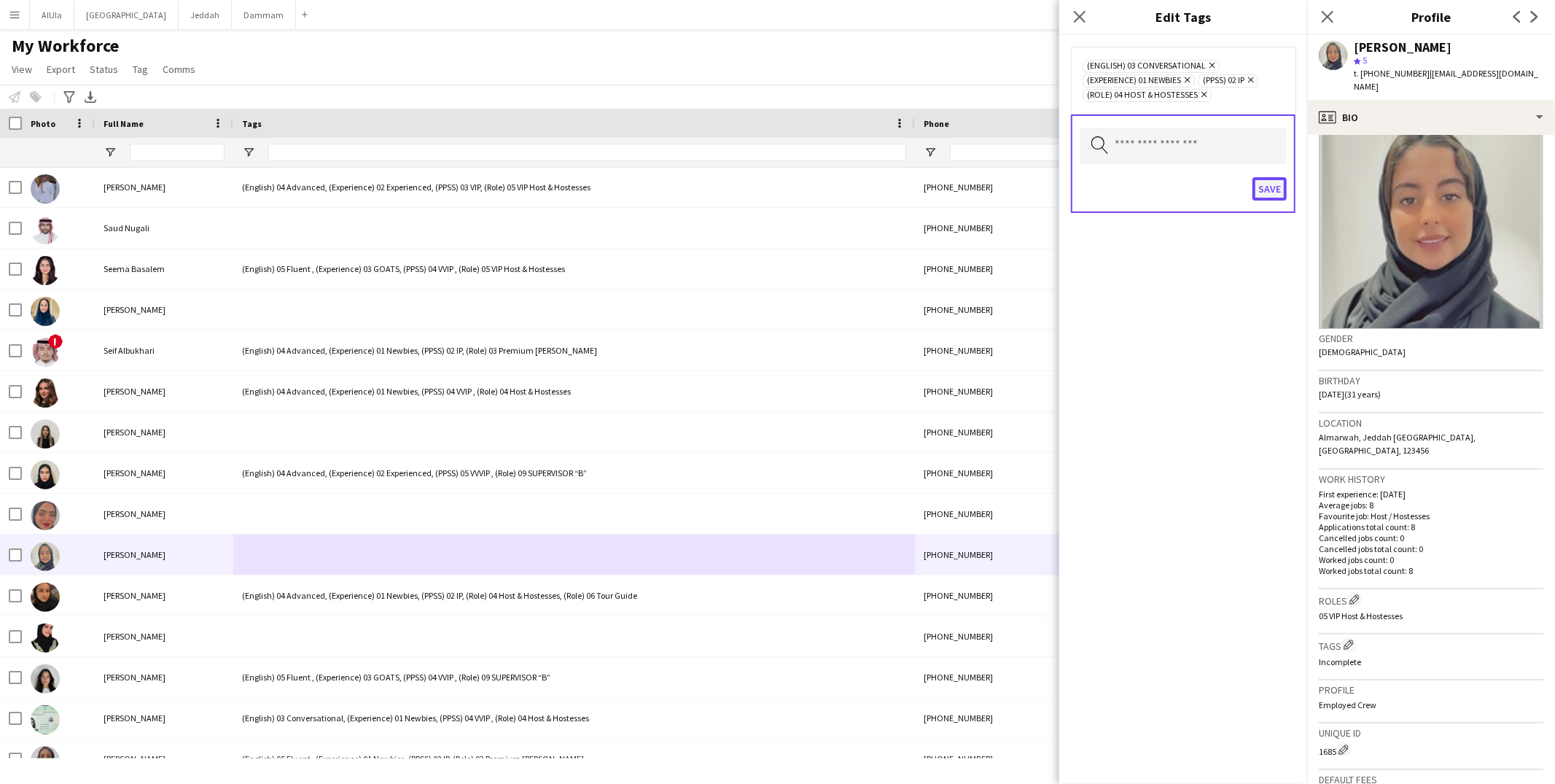
click at [1268, 188] on button "Save" at bounding box center [1269, 188] width 34 height 23
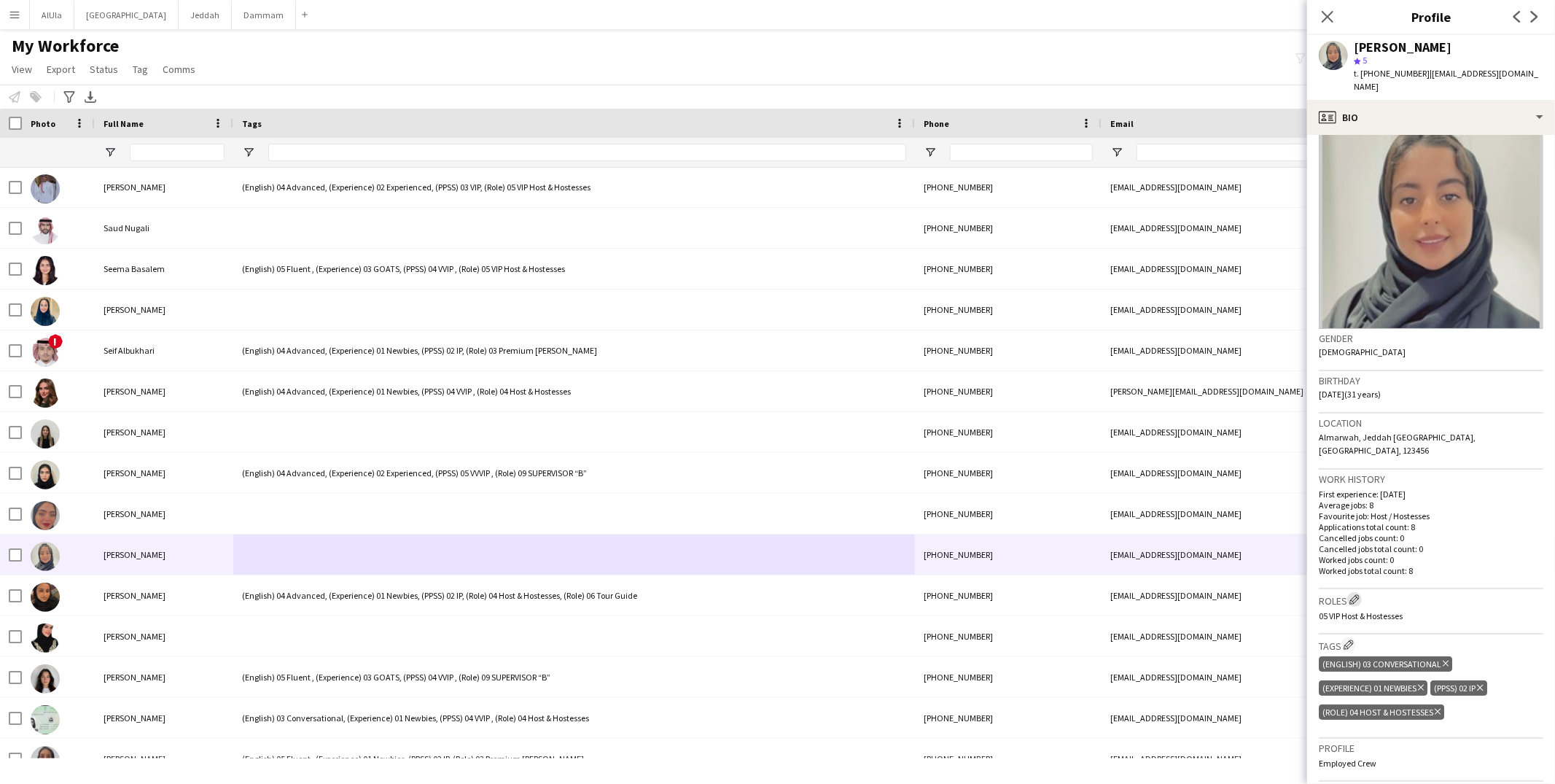
click at [1354, 594] on app-icon "Edit crew company roles" at bounding box center [1354, 598] width 10 height 10
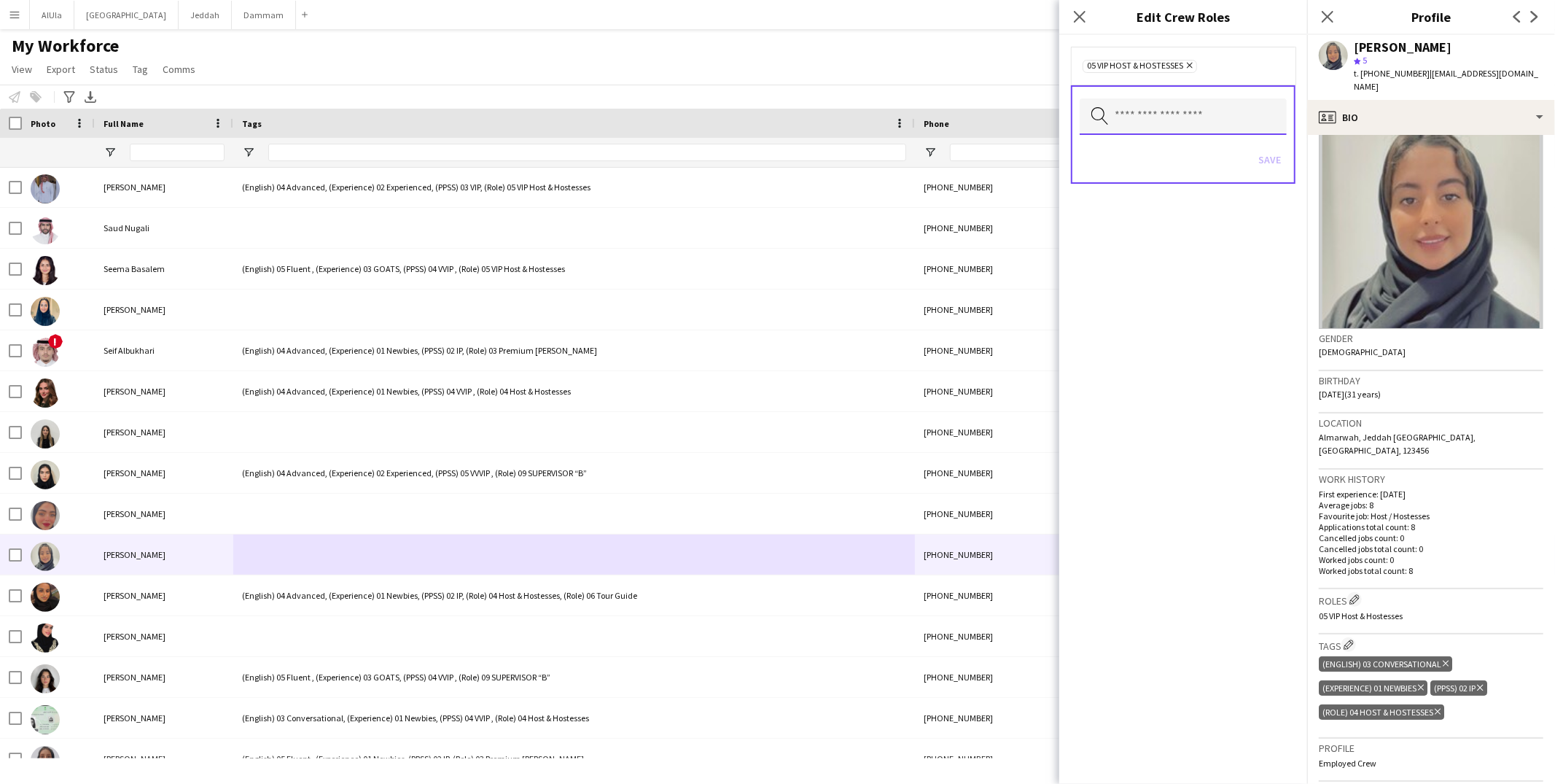
click at [1231, 112] on input "text" at bounding box center [1183, 117] width 207 height 36
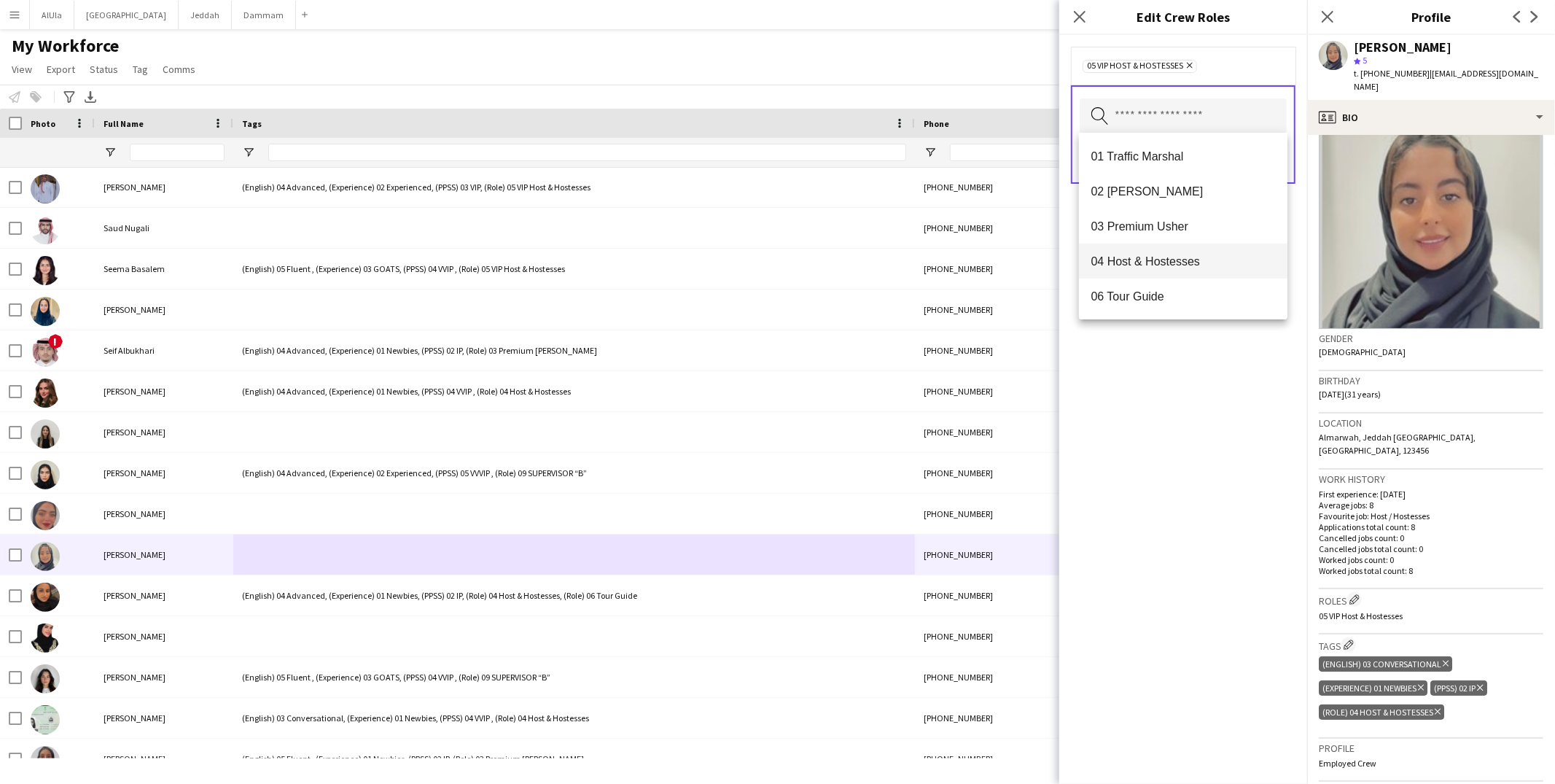
click at [1133, 256] on span "04 Host & Hostesses" at bounding box center [1183, 261] width 186 height 14
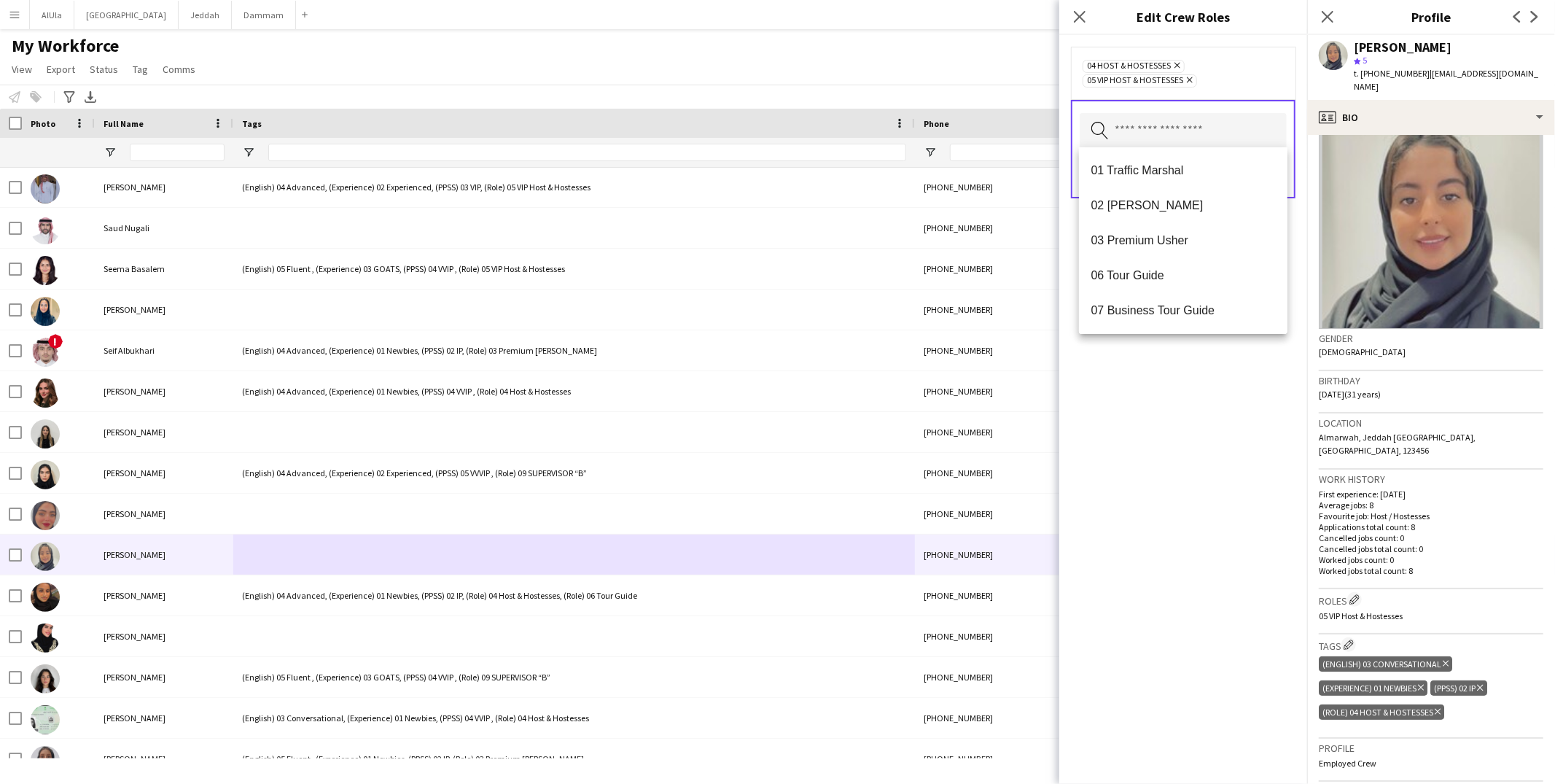
click at [1167, 428] on div "04 Host & Hostesses Remove 05 VIP Host & Hostesses Remove Search by role type S…" at bounding box center [1183, 409] width 248 height 749
click at [1191, 77] on icon at bounding box center [1190, 80] width 6 height 6
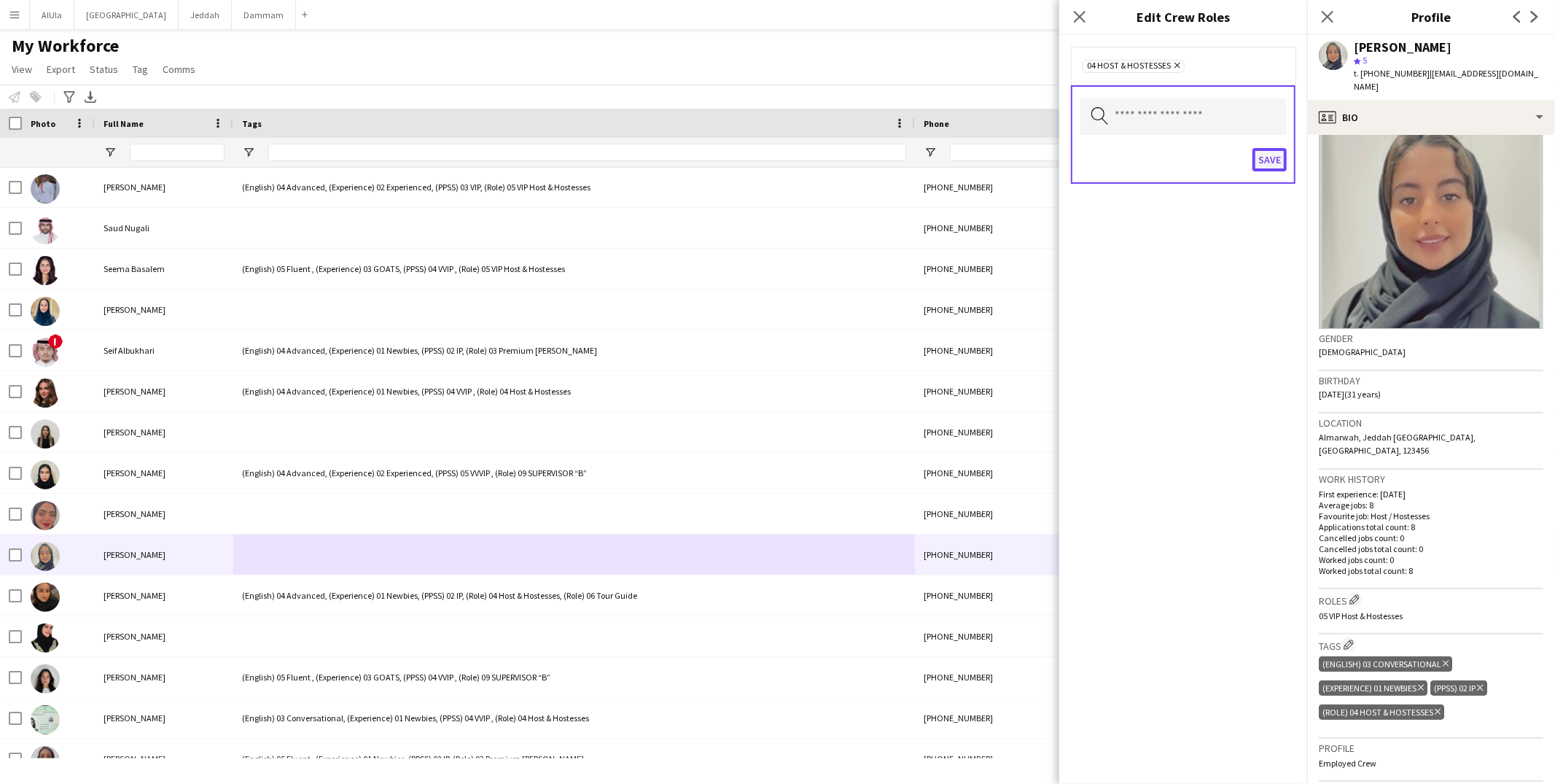
click at [1274, 159] on button "Save" at bounding box center [1269, 159] width 34 height 23
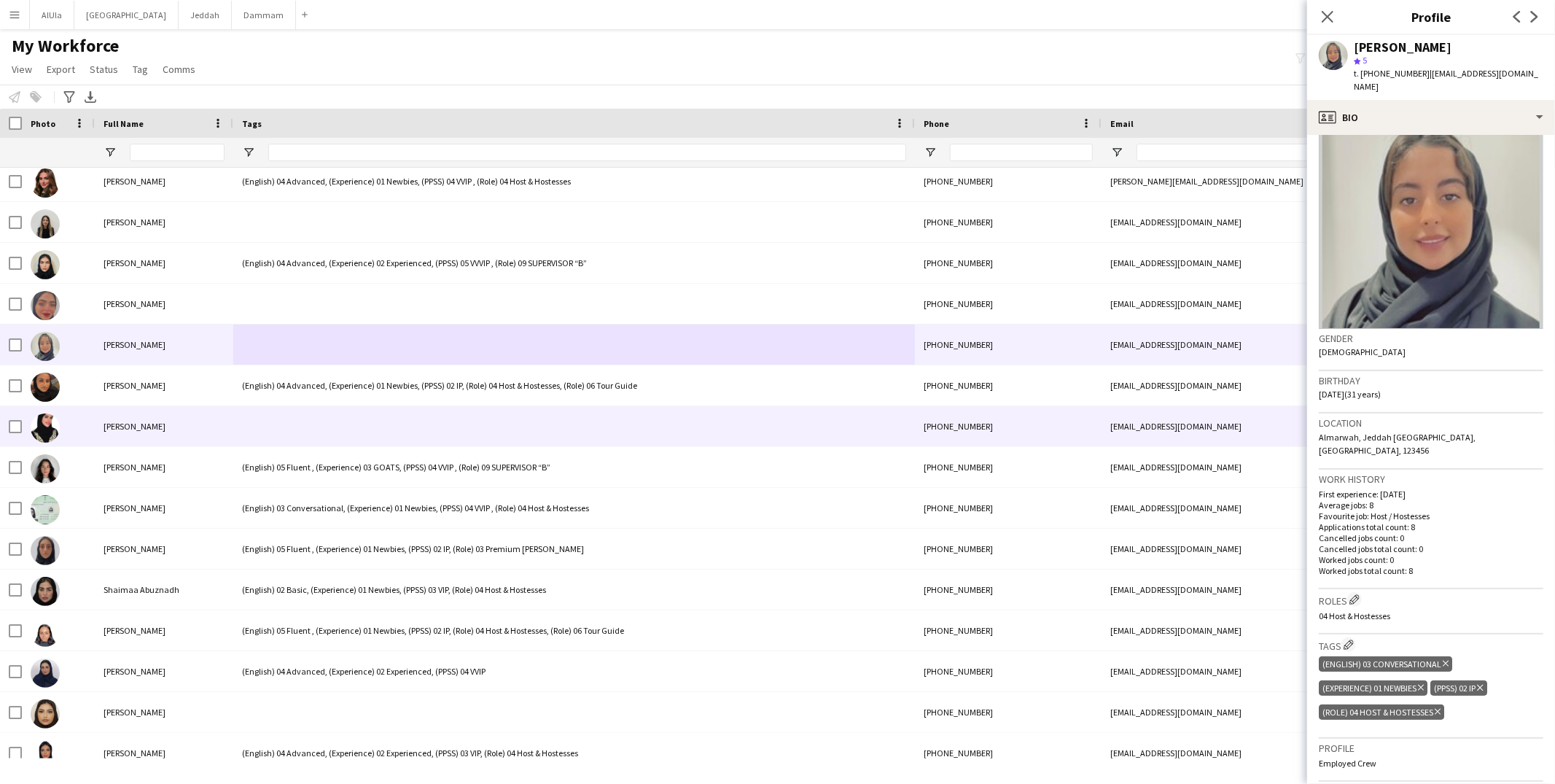
click at [246, 414] on div at bounding box center [573, 426] width 681 height 40
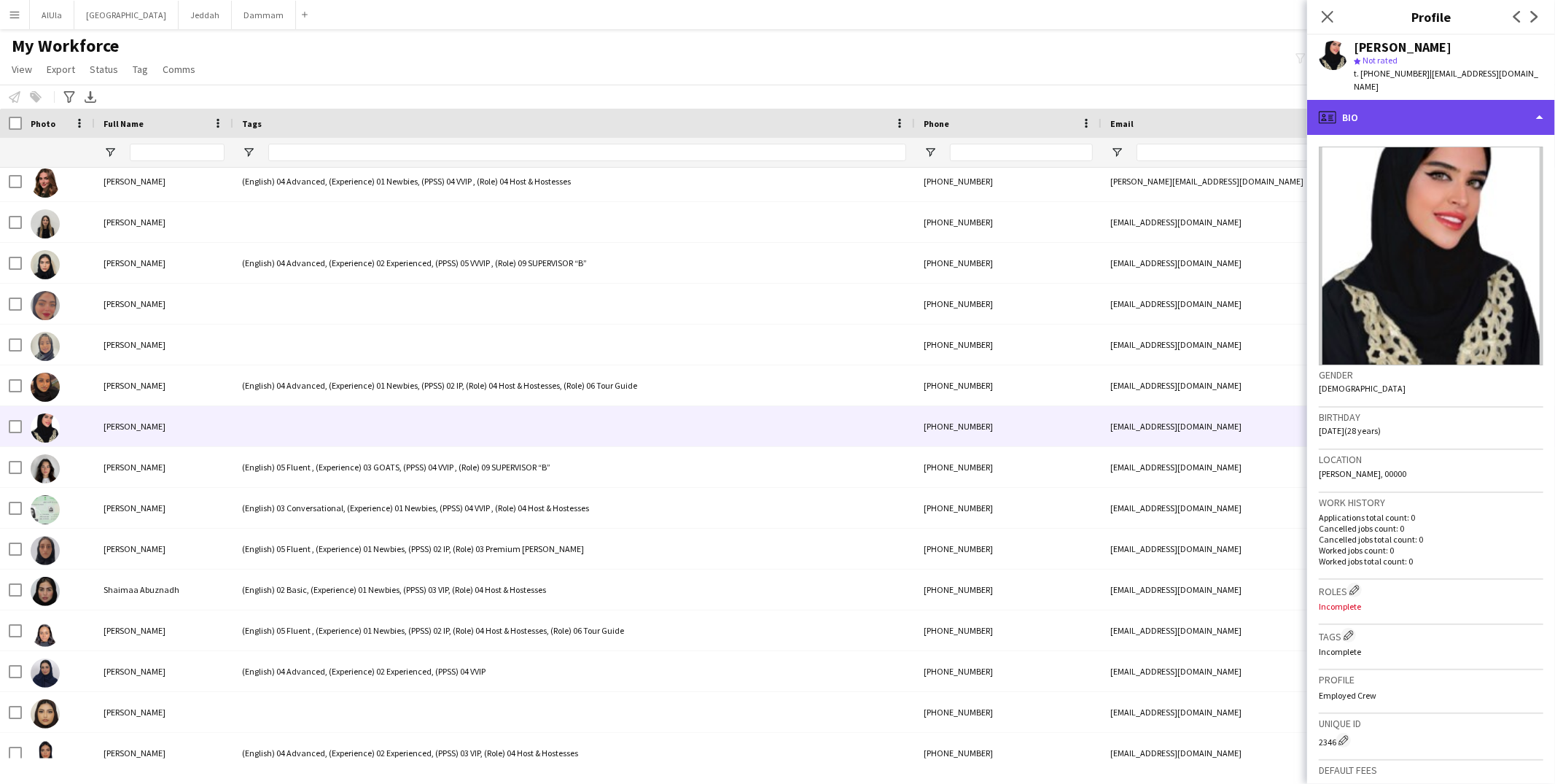
click at [1369, 102] on div "profile Bio" at bounding box center [1431, 117] width 248 height 35
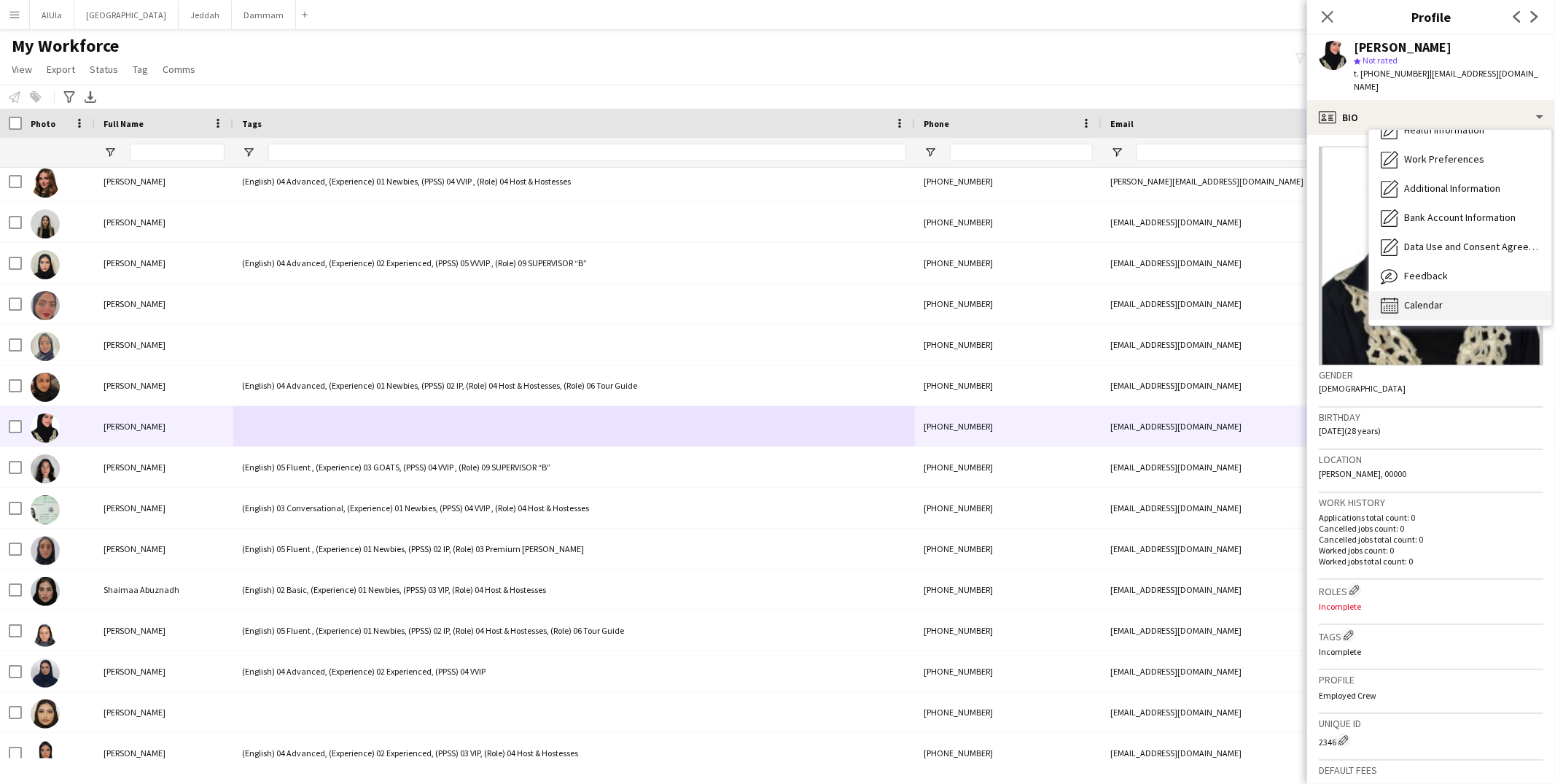
click at [1391, 309] on icon at bounding box center [1392, 309] width 2 height 1
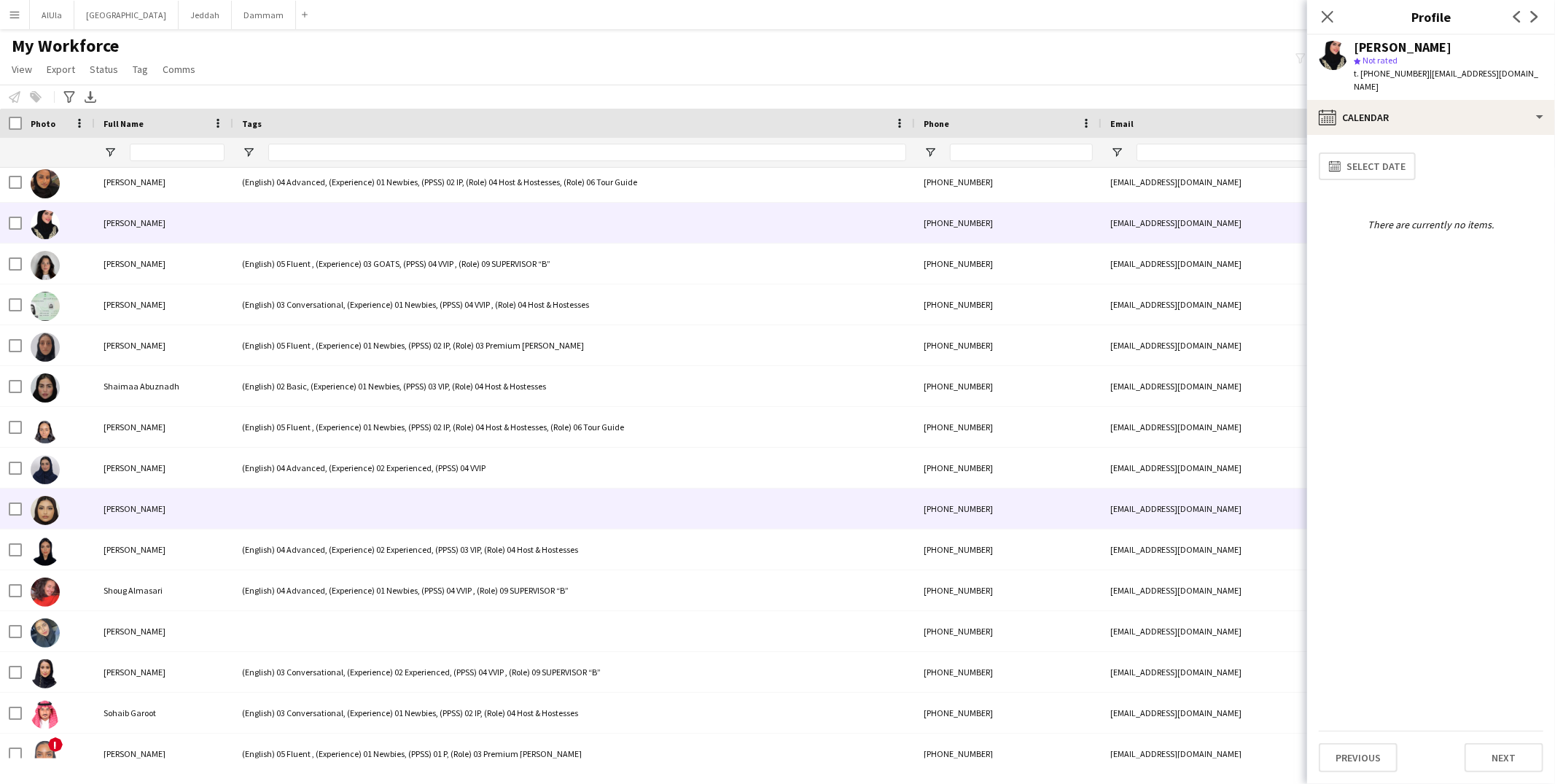
click at [253, 496] on div at bounding box center [573, 508] width 681 height 40
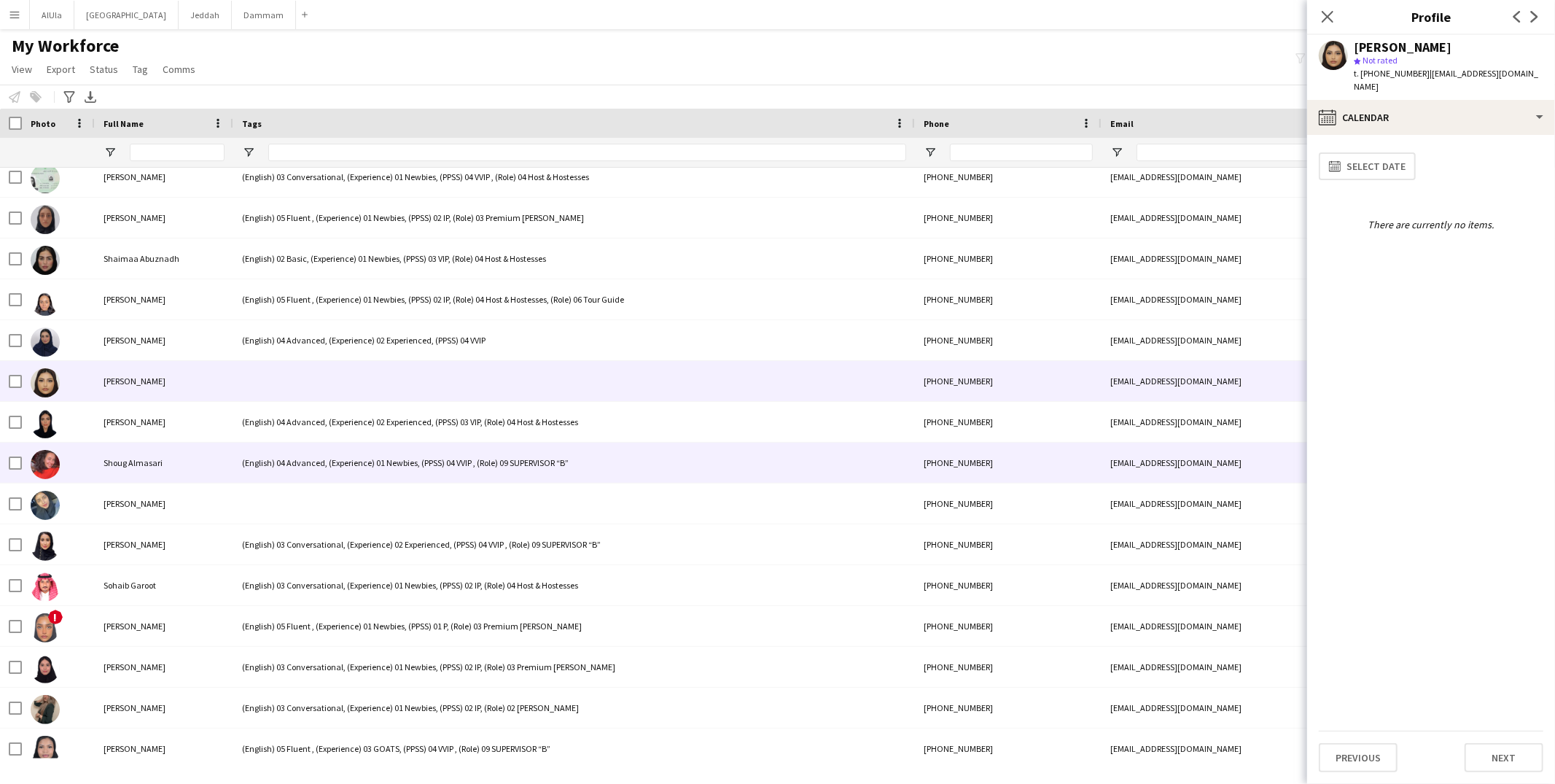
click at [266, 478] on div "(English) 04 Advanced, (Experience) 01 Newbies, (PPSS) 04 VVIP , (Role) 09 SUPE…" at bounding box center [573, 462] width 681 height 40
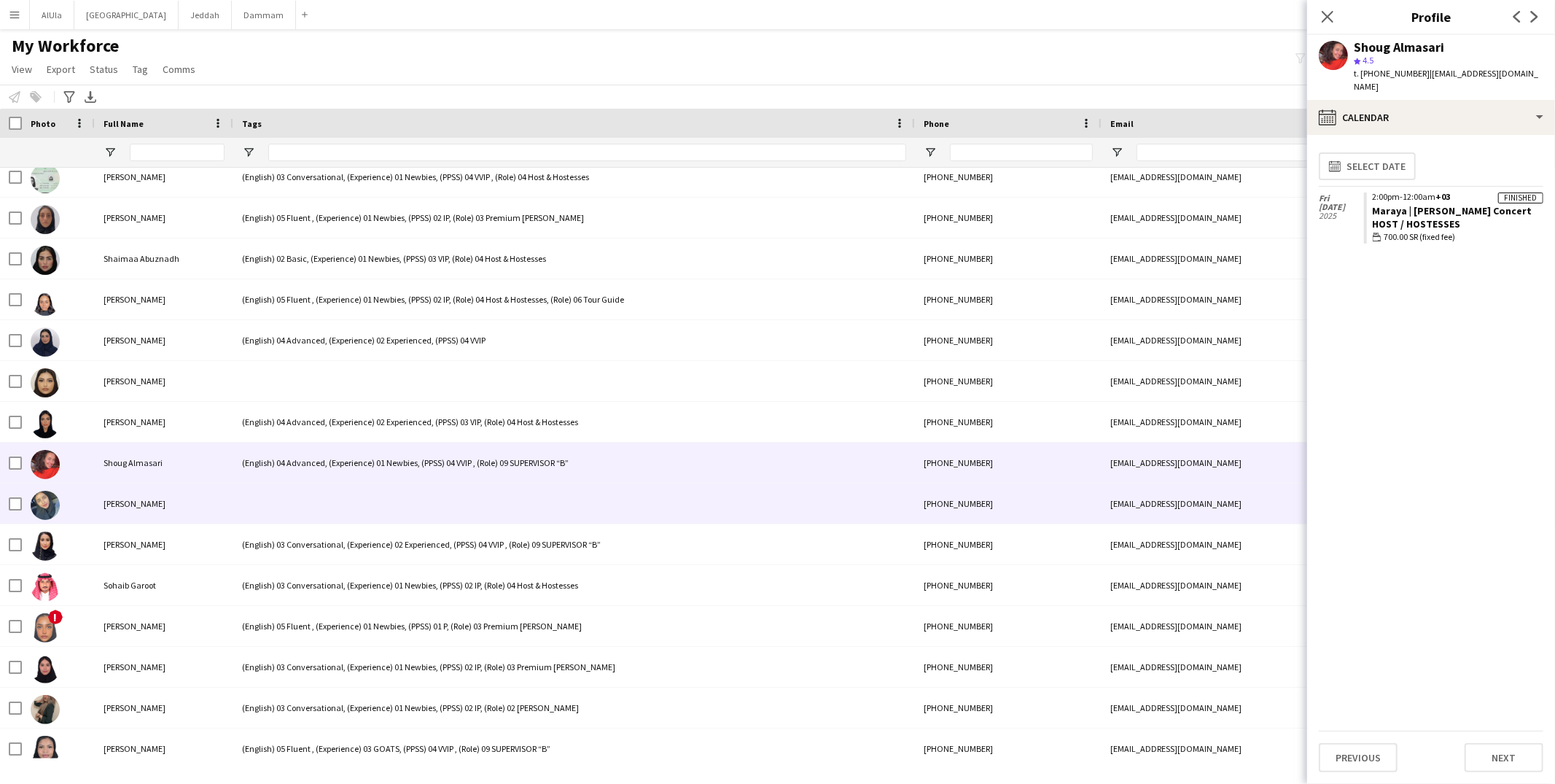
click at [260, 485] on div at bounding box center [573, 502] width 681 height 40
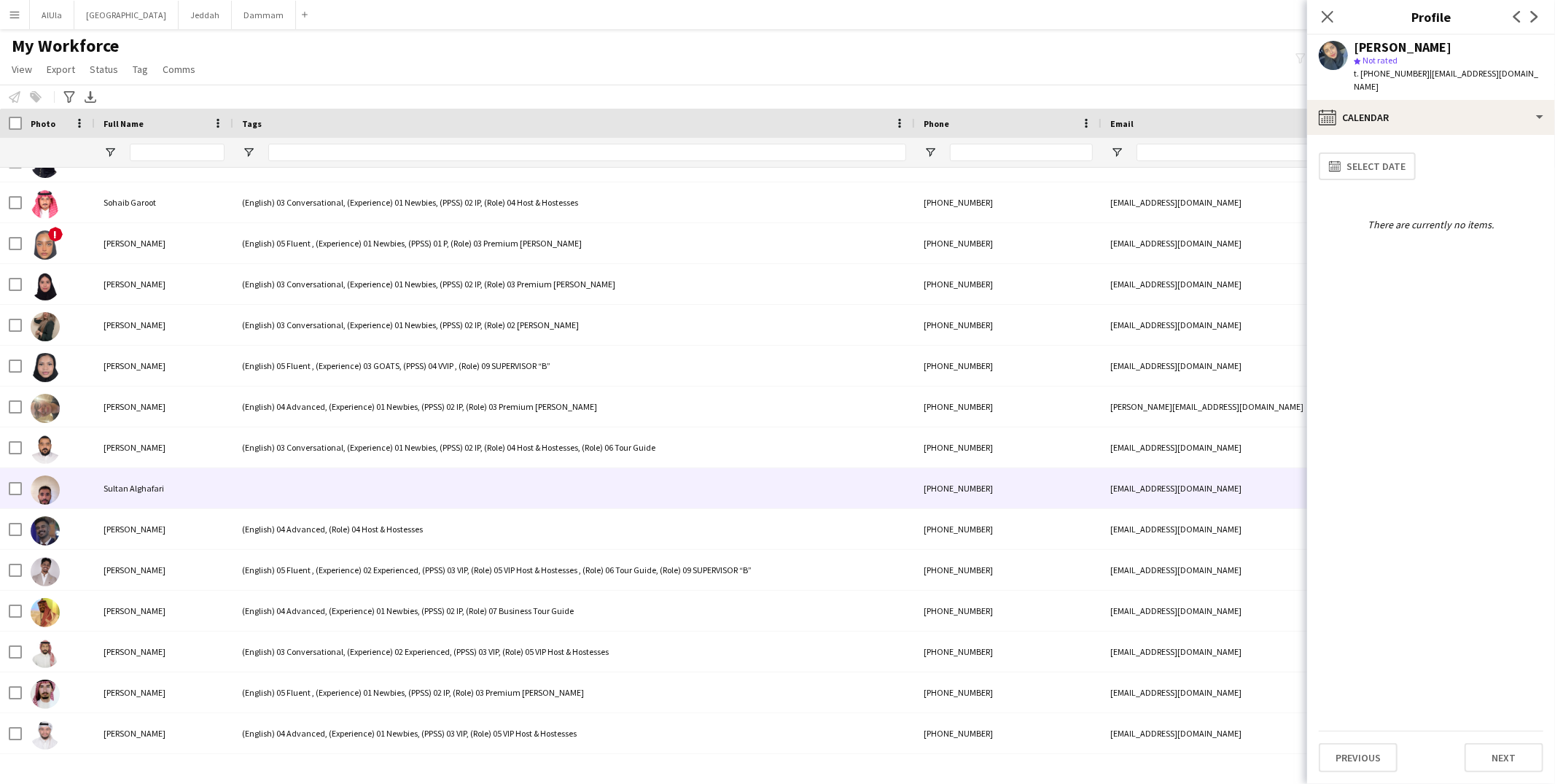
click at [287, 475] on div at bounding box center [573, 488] width 681 height 40
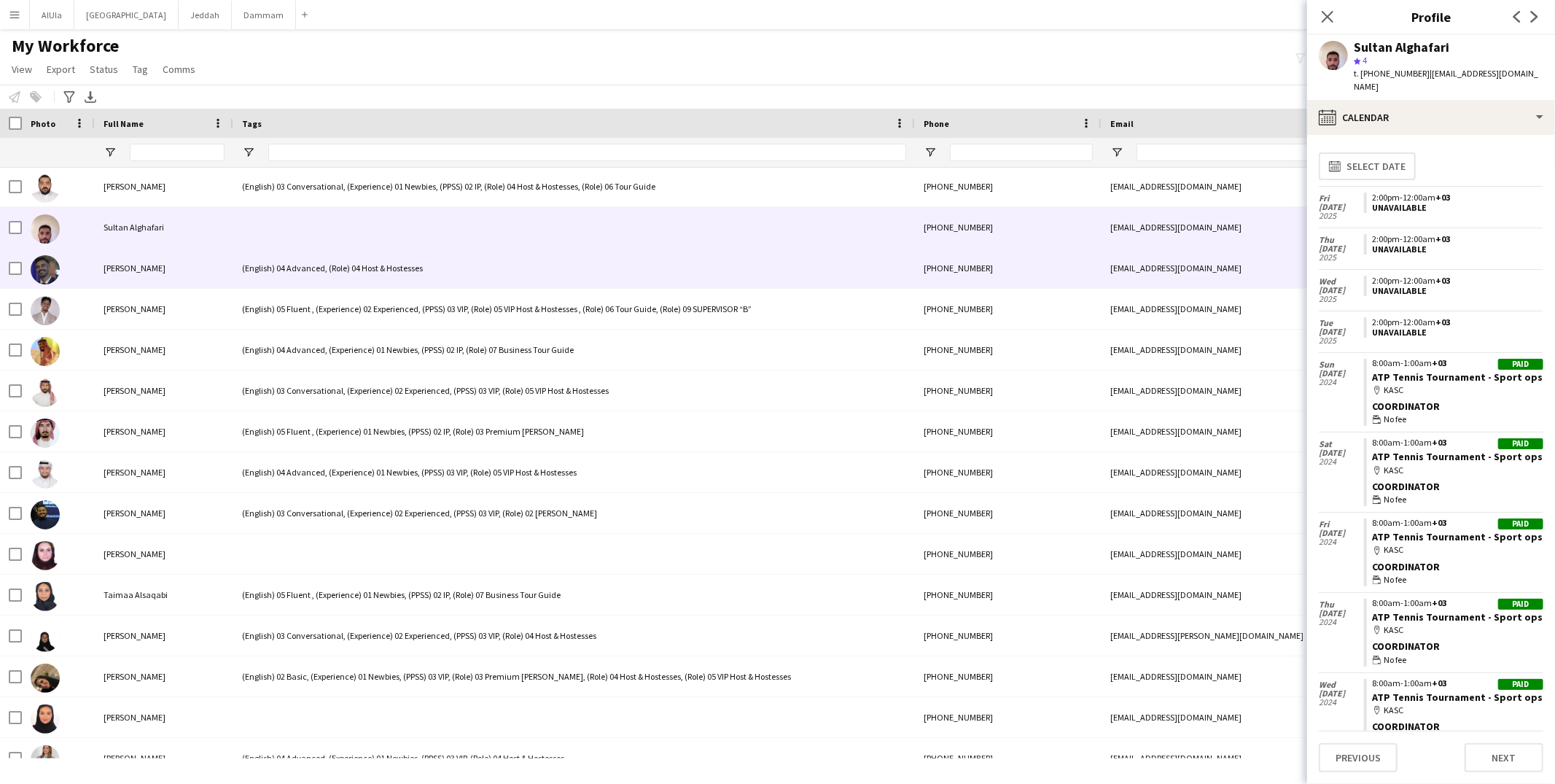
click at [337, 258] on div "(English) 04 Advanced, (Role) 04 Host & Hostesses" at bounding box center [573, 268] width 681 height 40
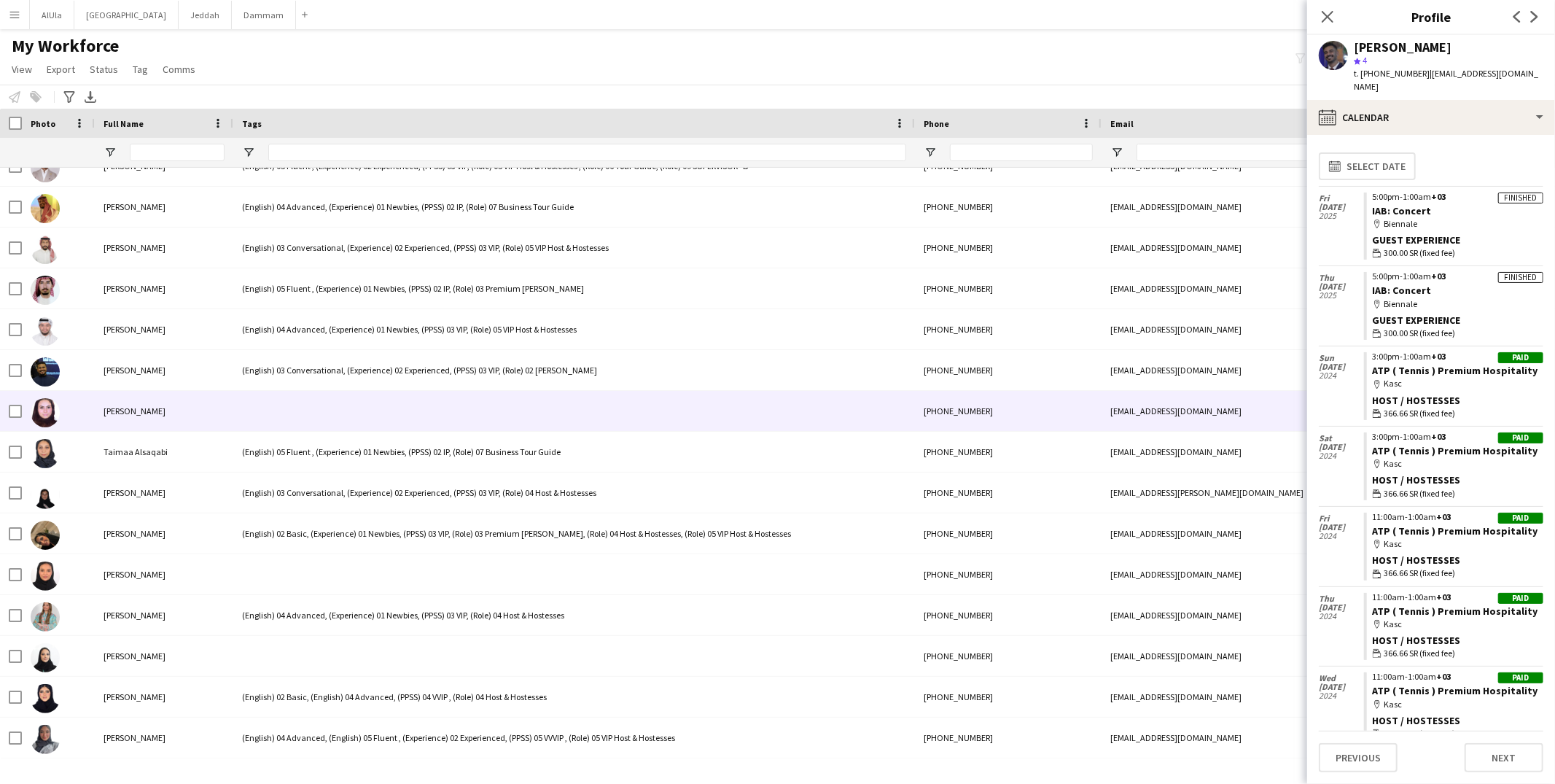
click at [255, 406] on div at bounding box center [573, 410] width 681 height 40
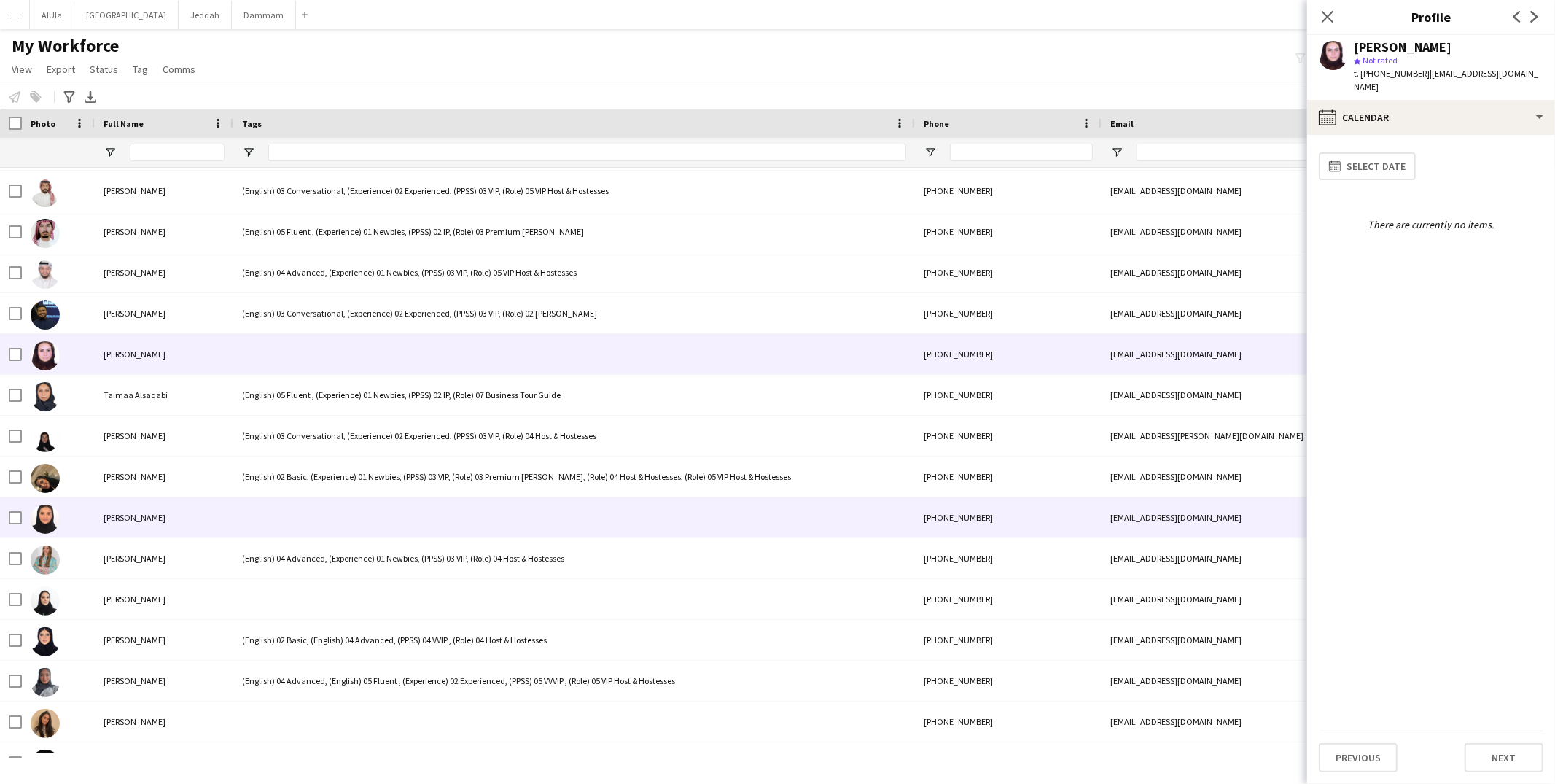
click at [287, 508] on div at bounding box center [573, 516] width 681 height 40
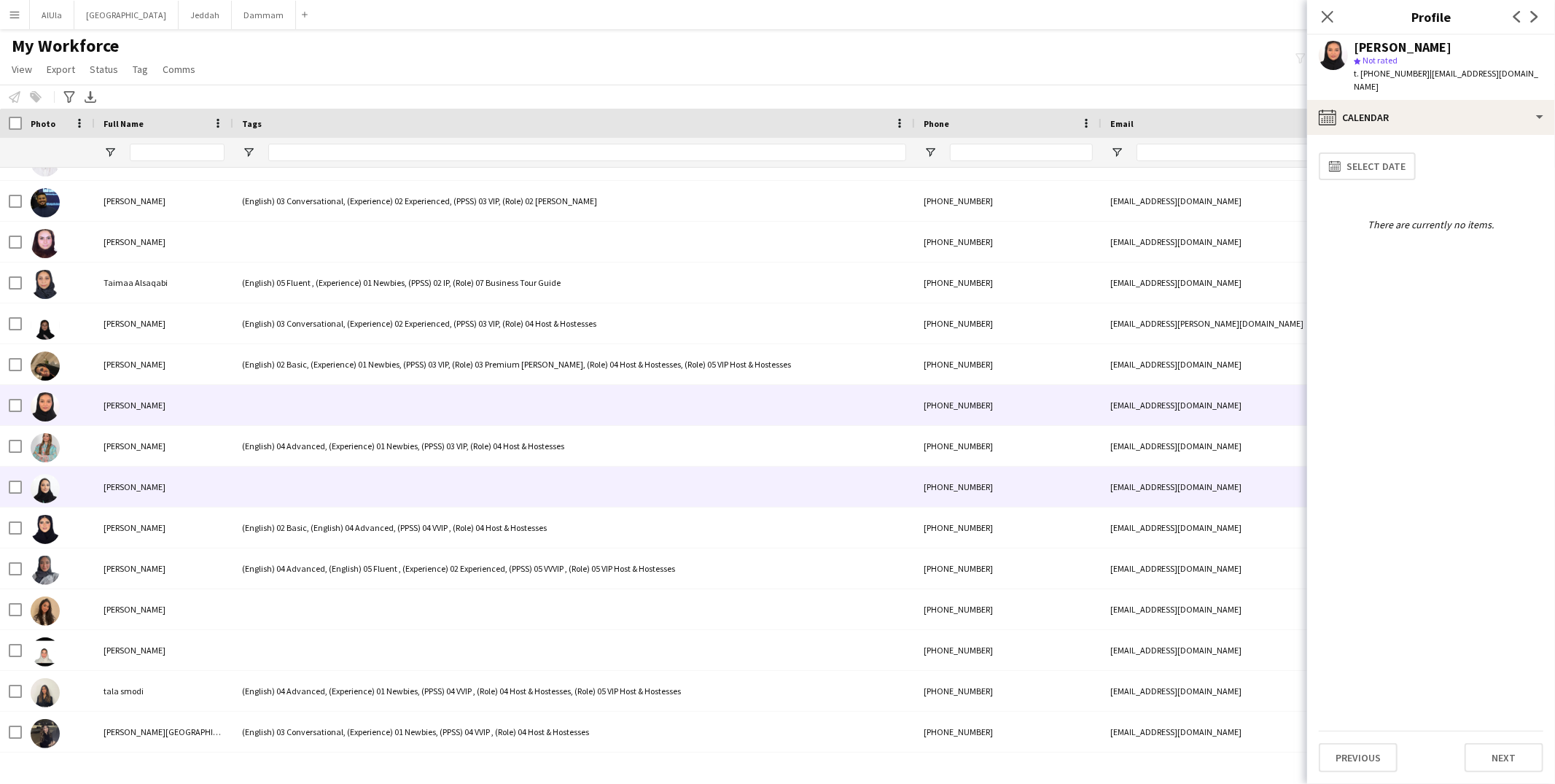
click at [285, 500] on div at bounding box center [573, 486] width 681 height 40
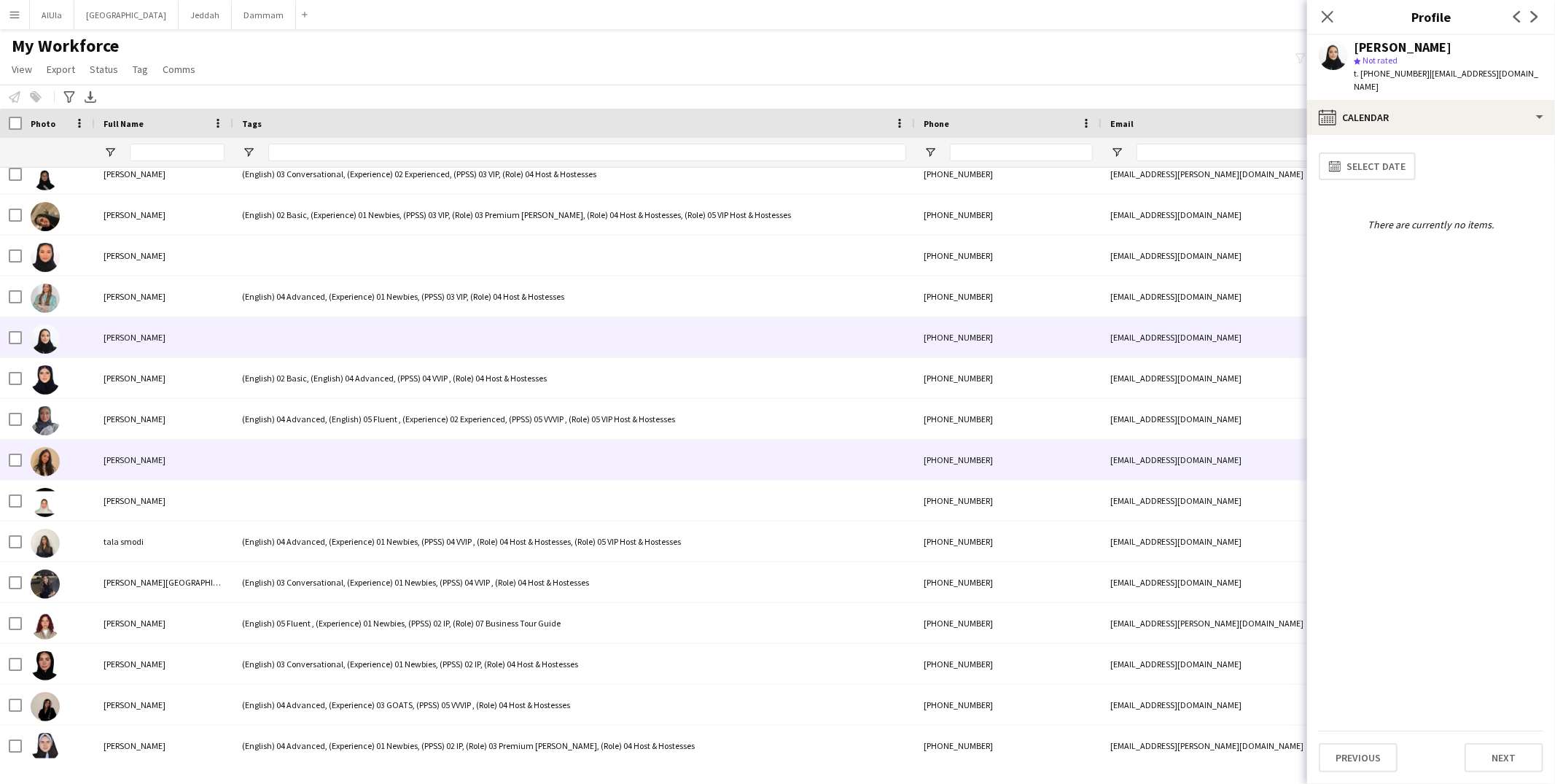
click at [298, 464] on div at bounding box center [573, 459] width 681 height 40
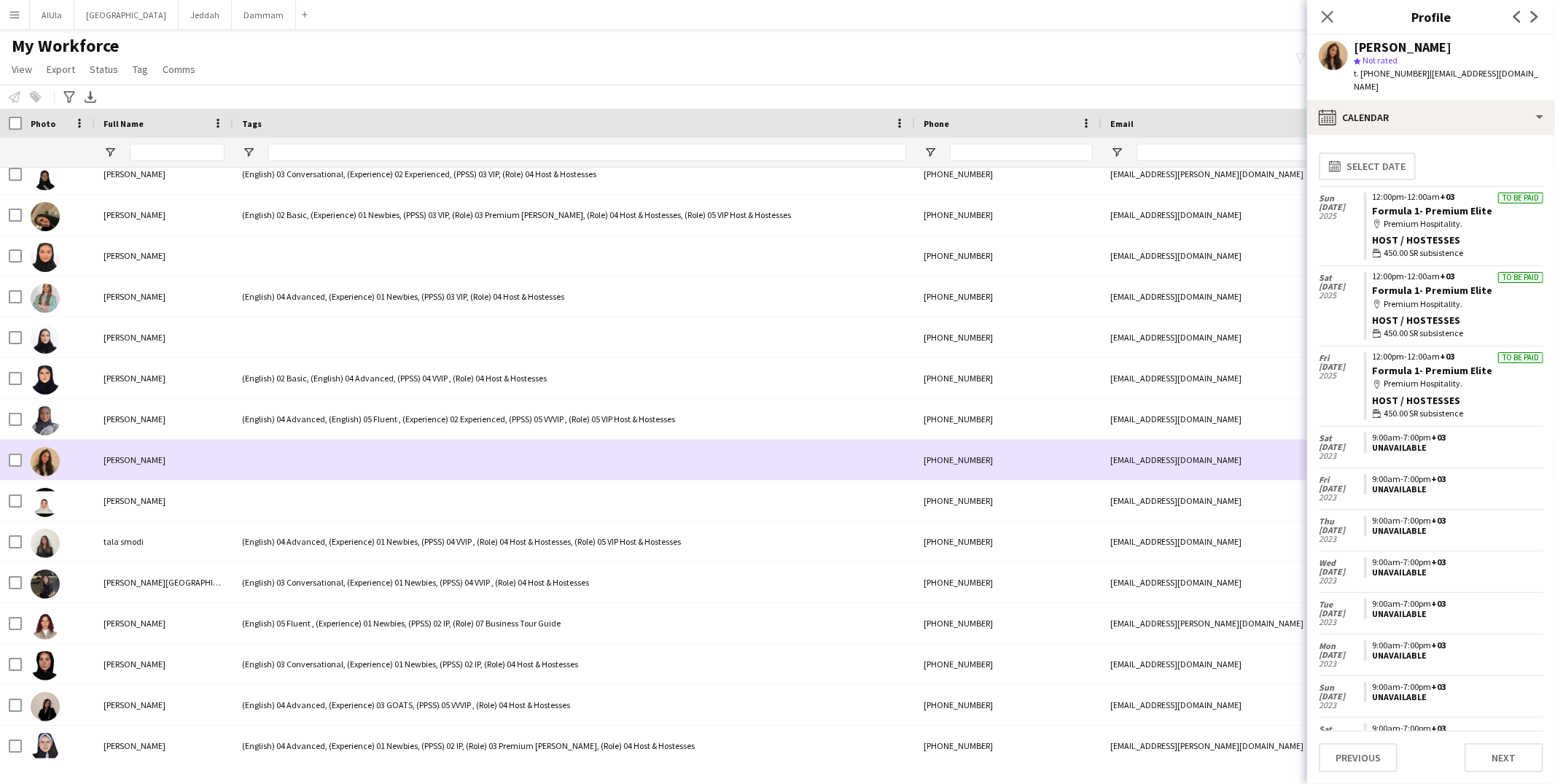
click at [405, 462] on div at bounding box center [573, 459] width 681 height 40
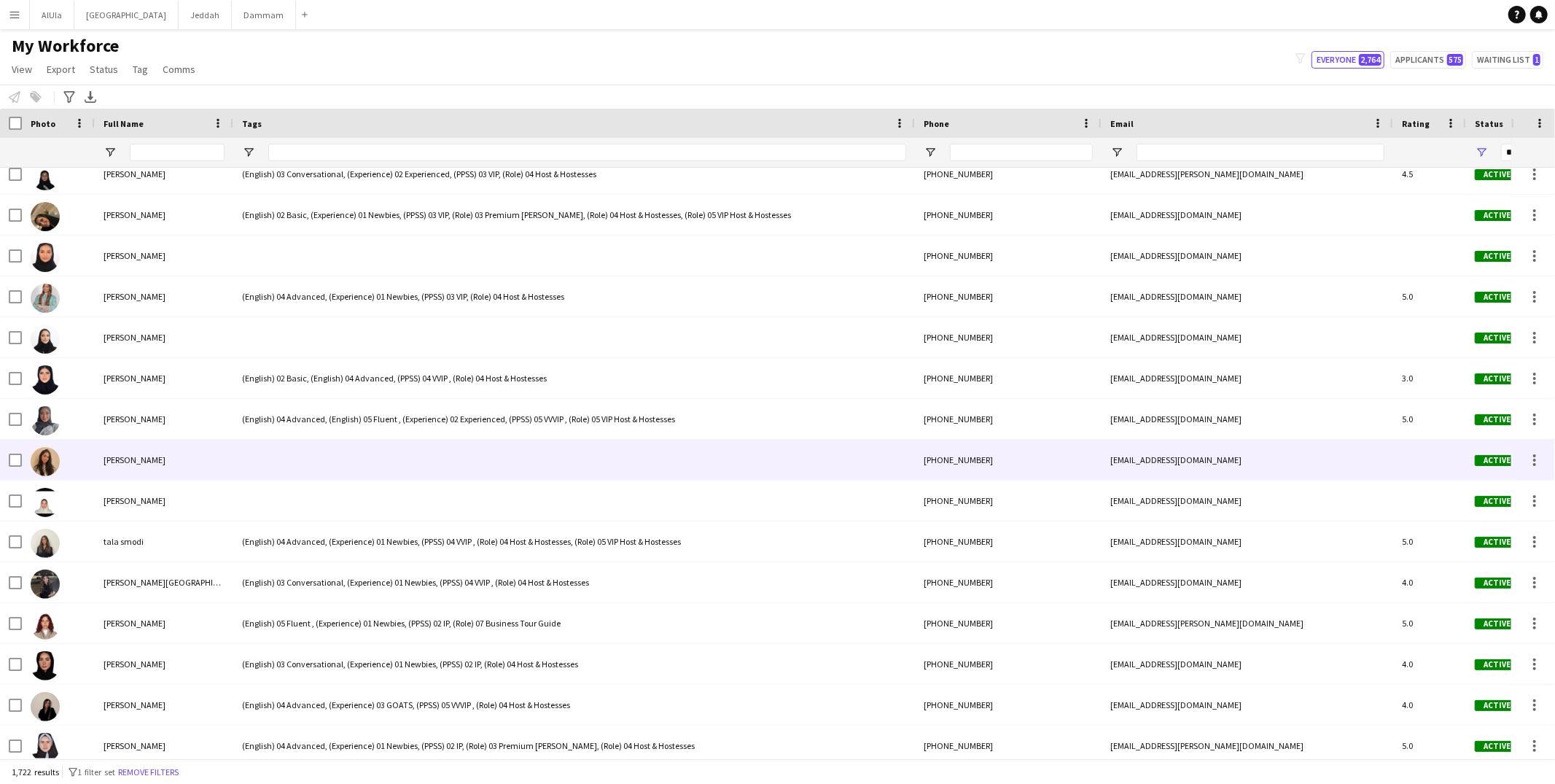
click at [405, 462] on div at bounding box center [573, 459] width 681 height 40
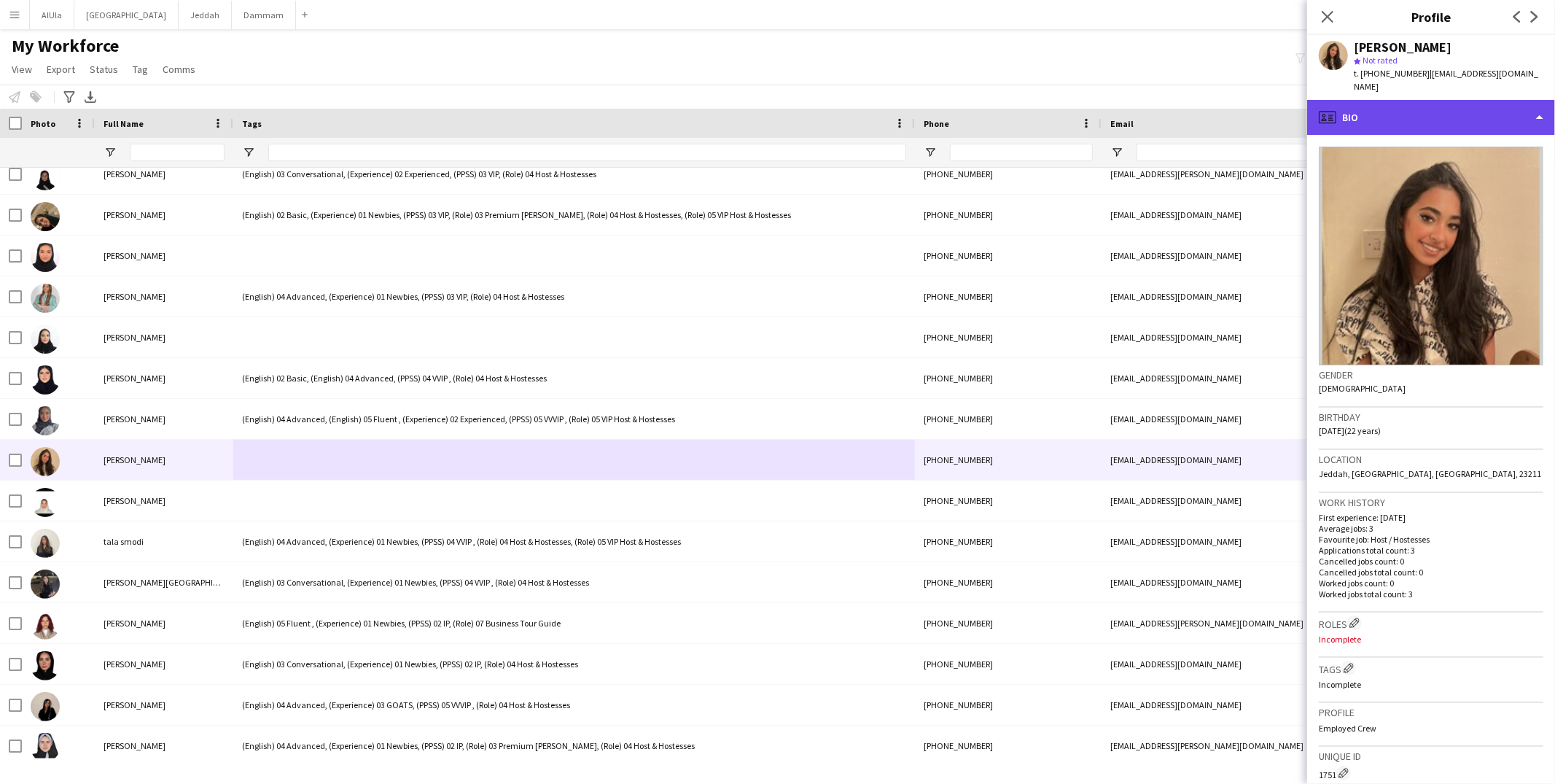
click at [1392, 103] on div "profile Bio" at bounding box center [1431, 117] width 248 height 35
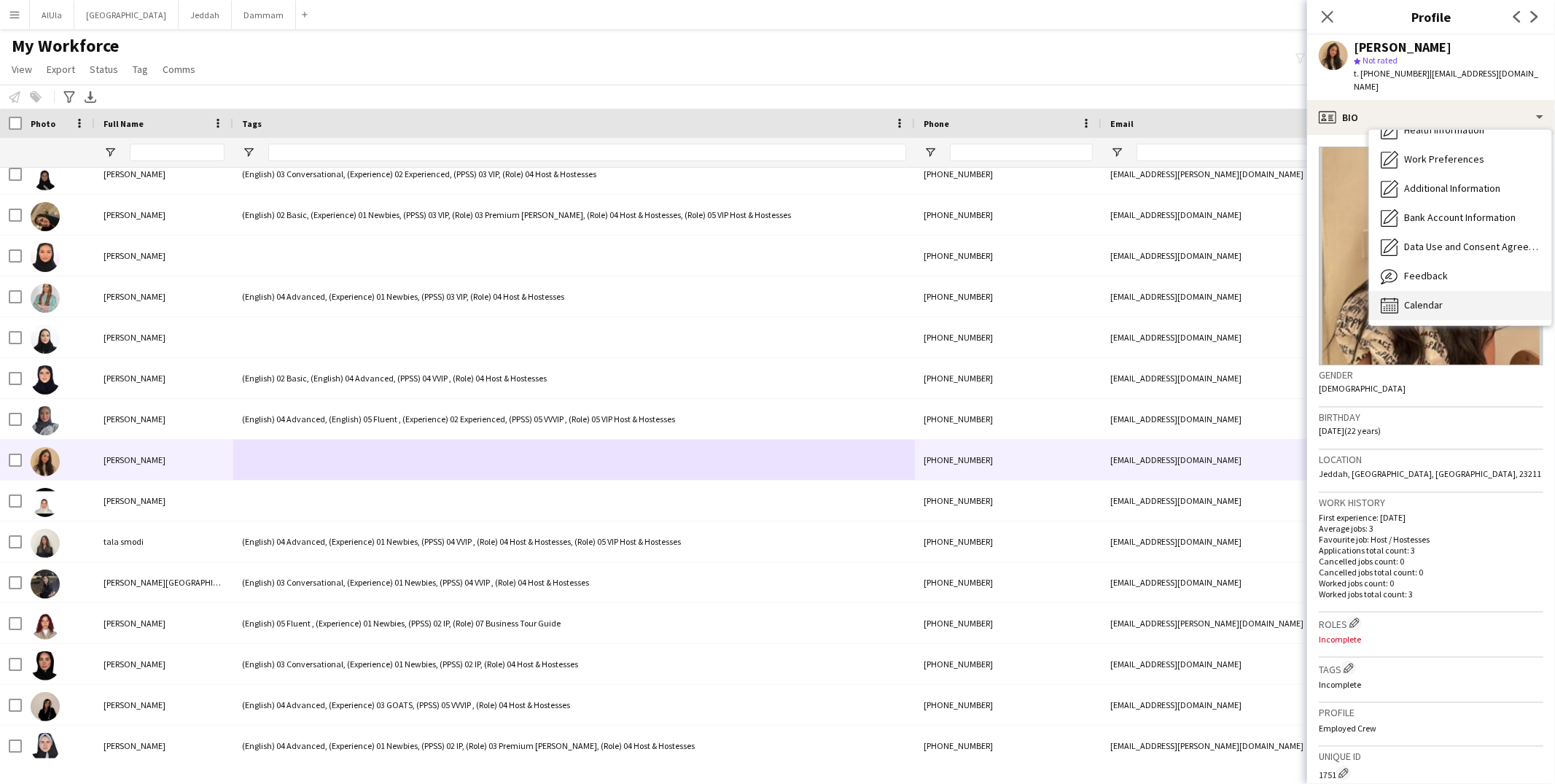
click at [1433, 298] on span "Calendar" at bounding box center [1423, 305] width 38 height 13
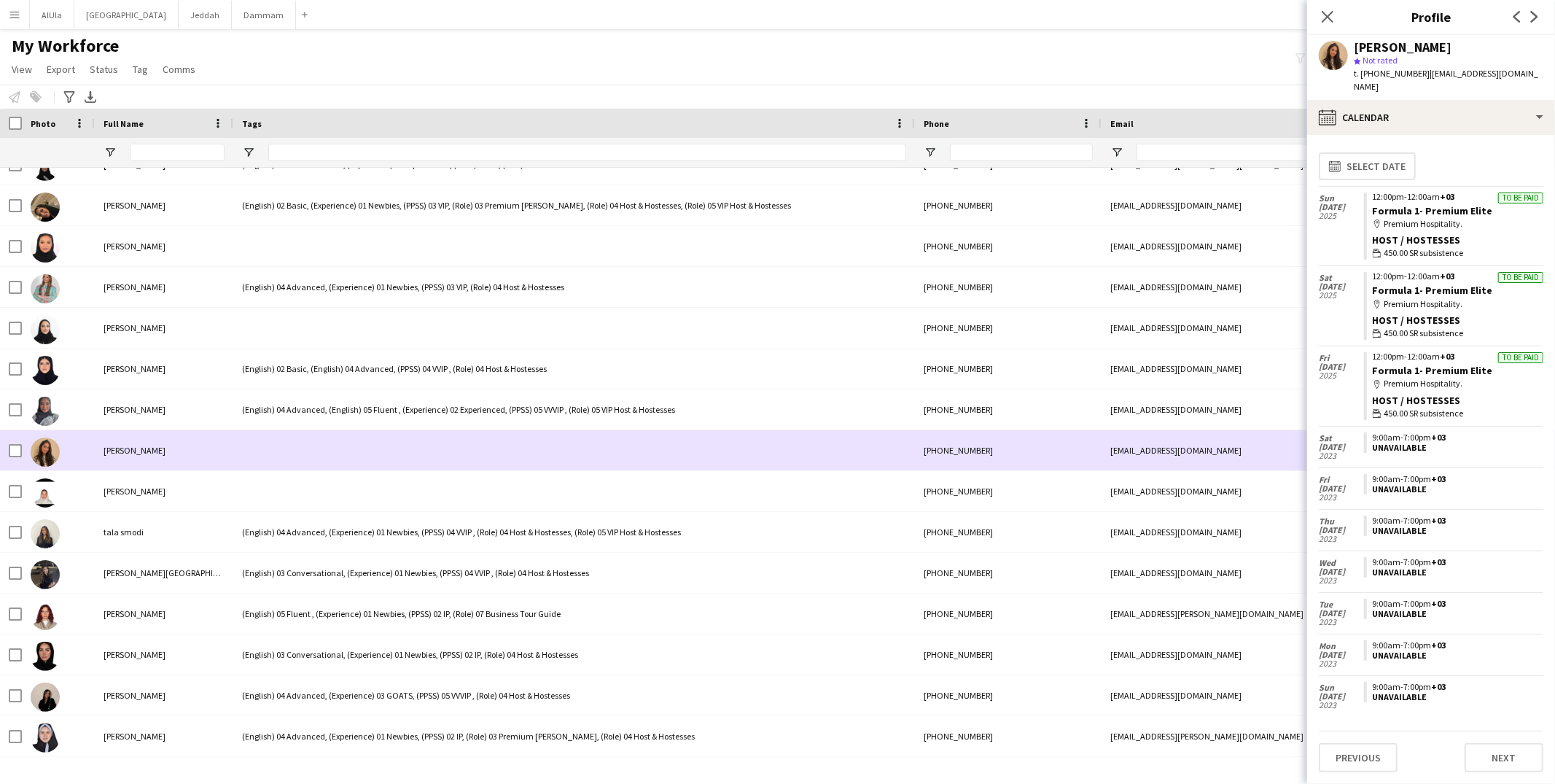
click at [323, 469] on div at bounding box center [573, 449] width 681 height 40
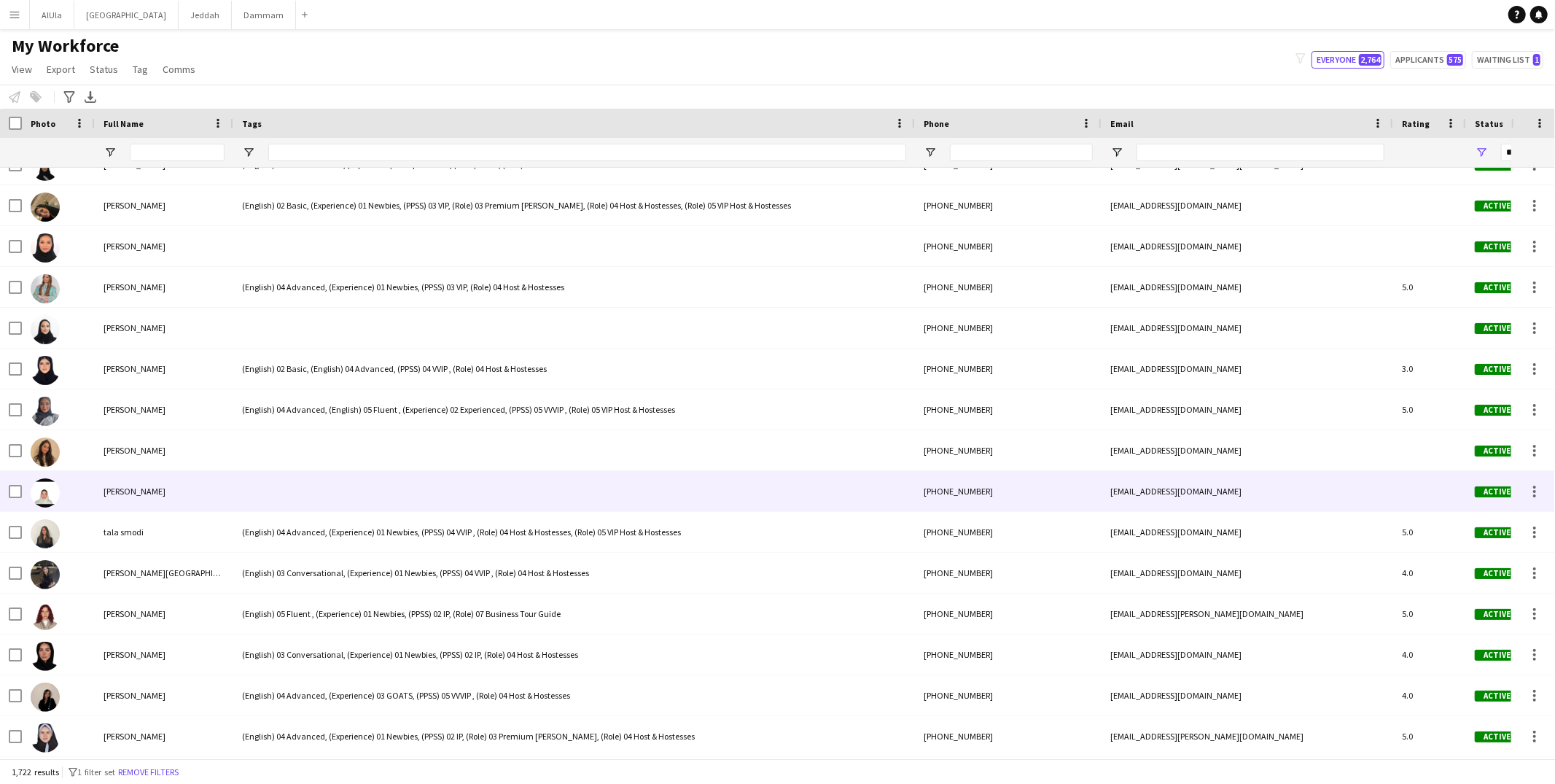
click at [316, 484] on div at bounding box center [573, 490] width 681 height 40
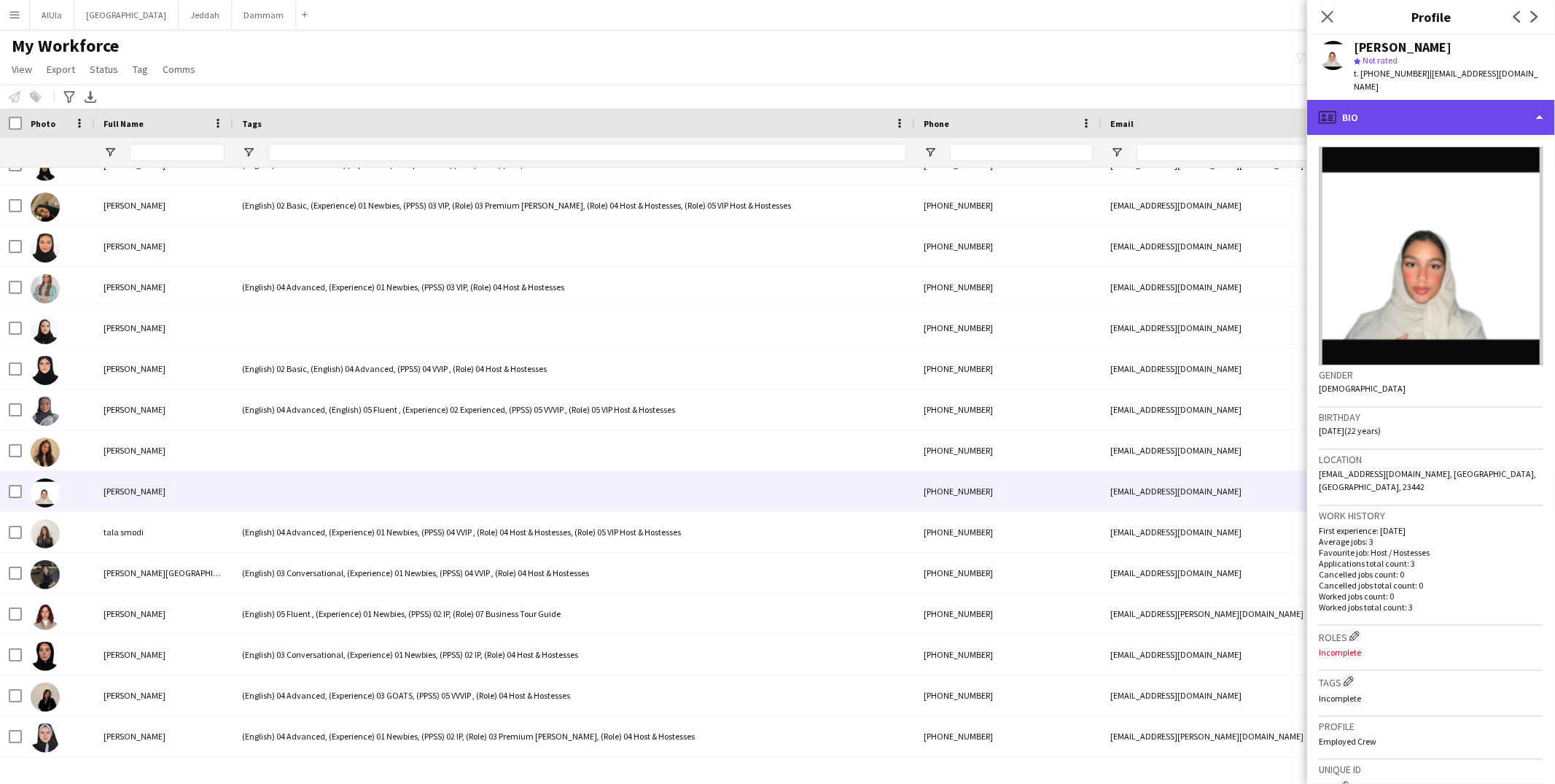
click at [1539, 106] on div "profile Bio" at bounding box center [1431, 117] width 248 height 35
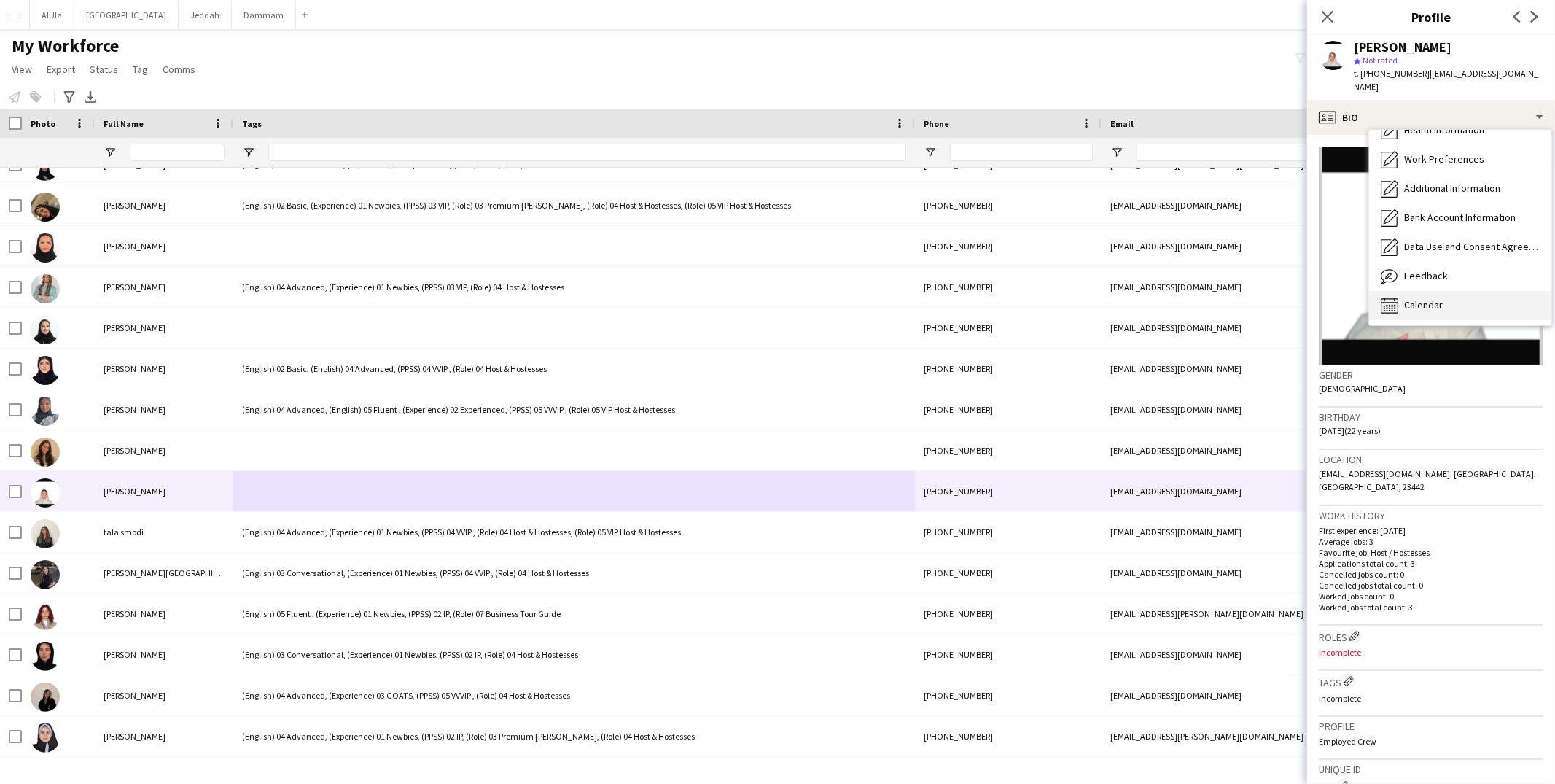
click at [1427, 291] on div "Calendar Calendar" at bounding box center [1459, 305] width 182 height 29
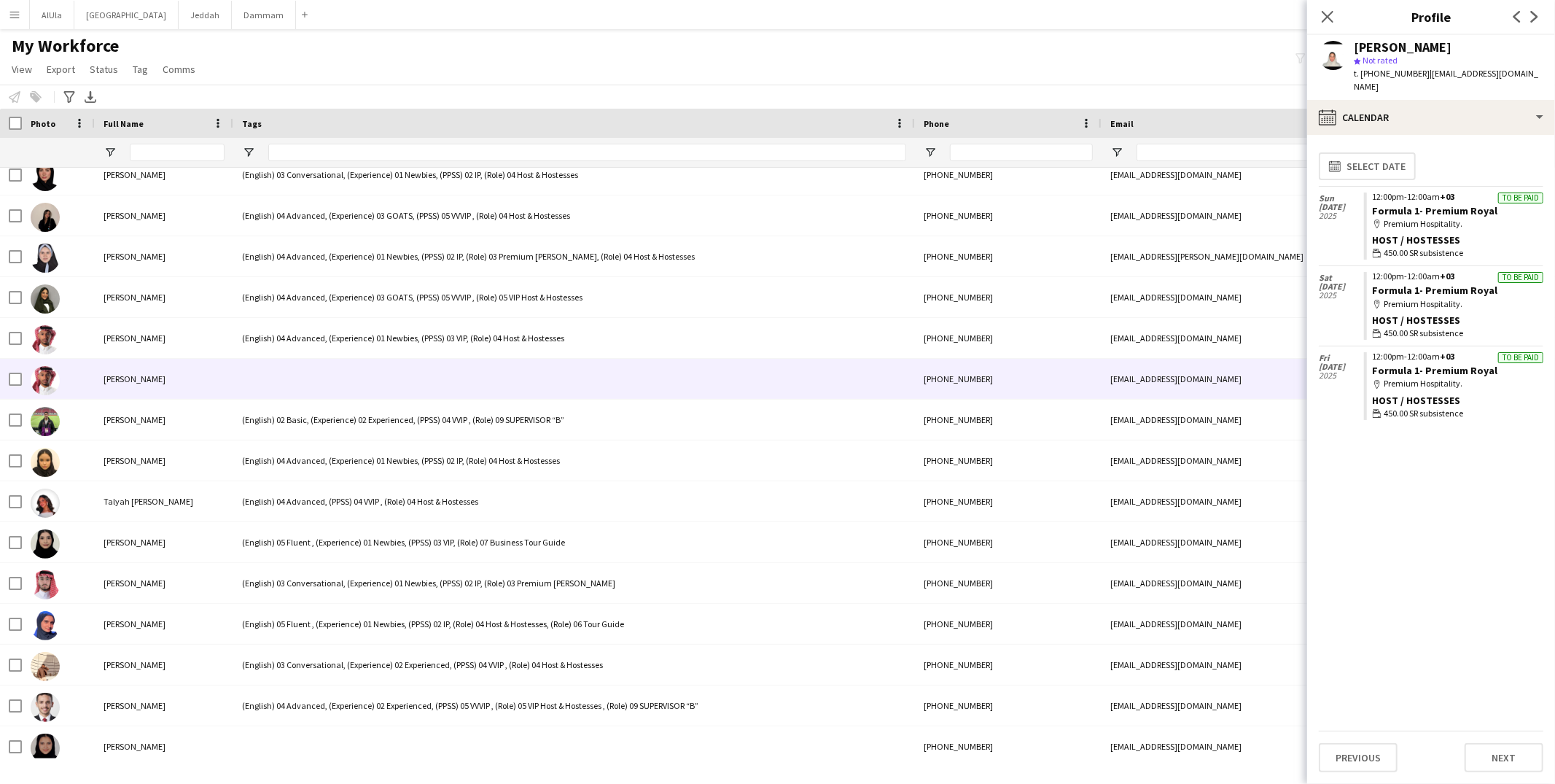
click at [297, 365] on div at bounding box center [573, 378] width 681 height 40
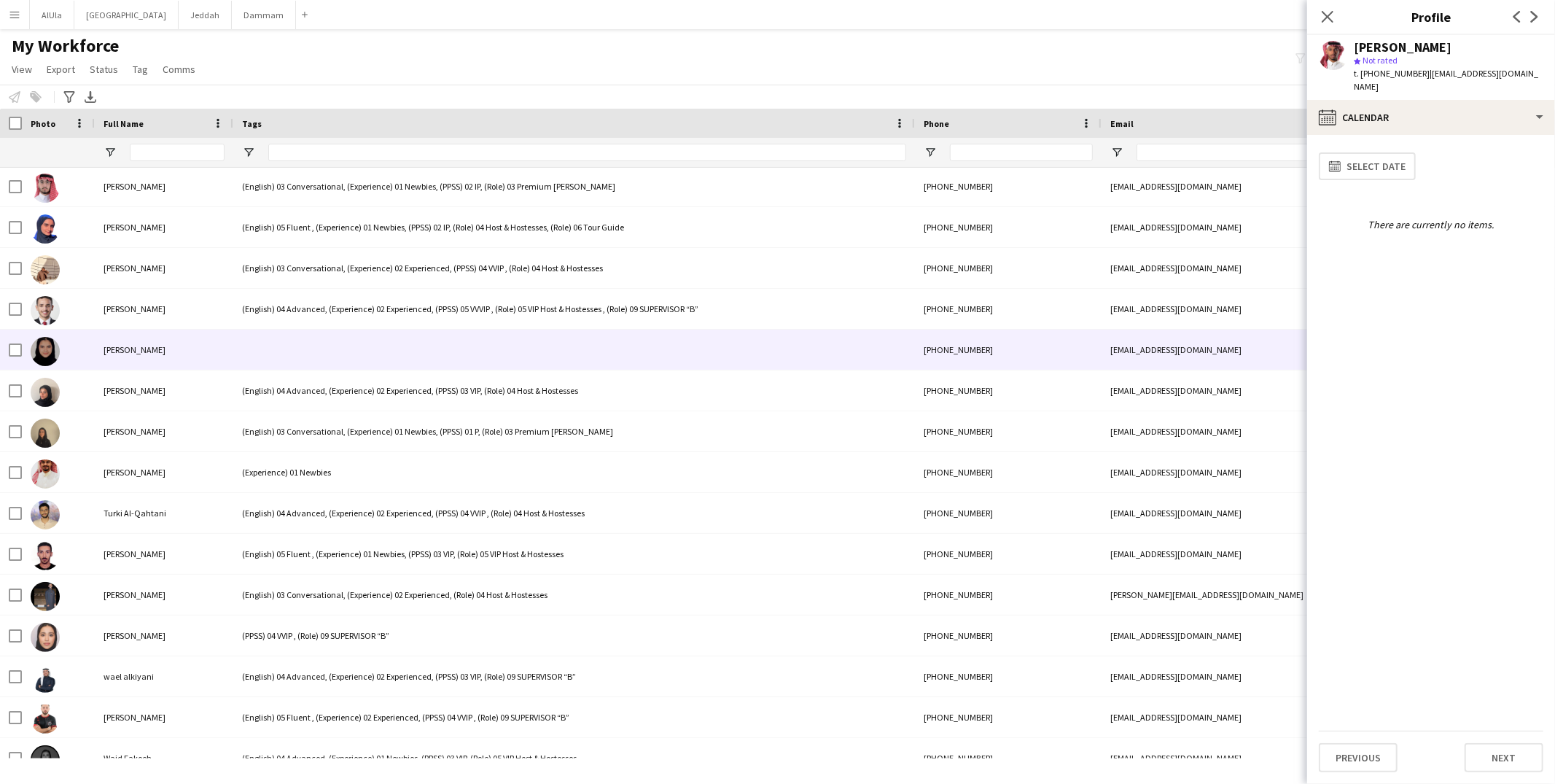
click at [296, 356] on div at bounding box center [573, 349] width 681 height 40
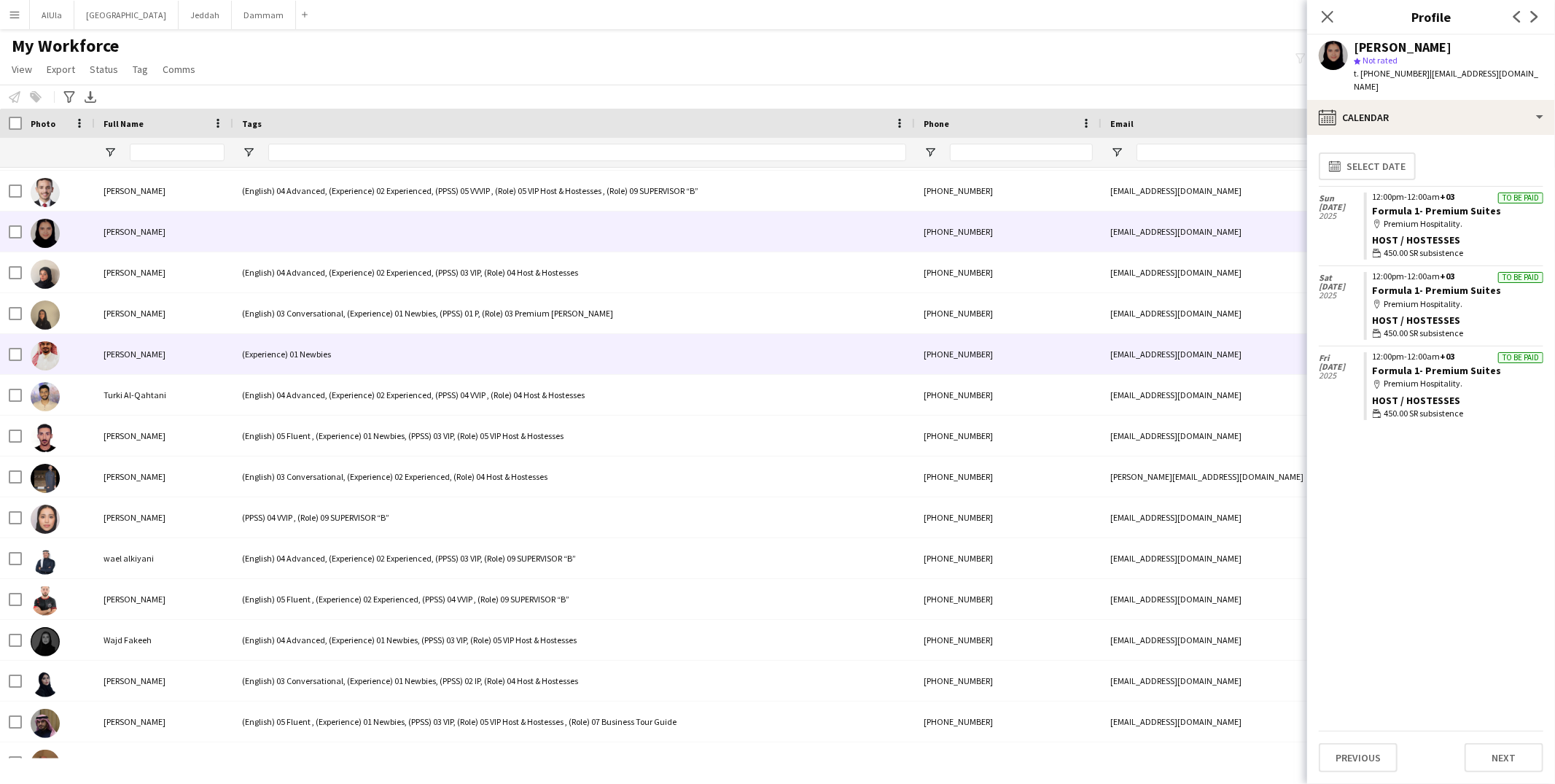
click at [296, 356] on div "(Experience) 01 Newbies" at bounding box center [573, 353] width 681 height 40
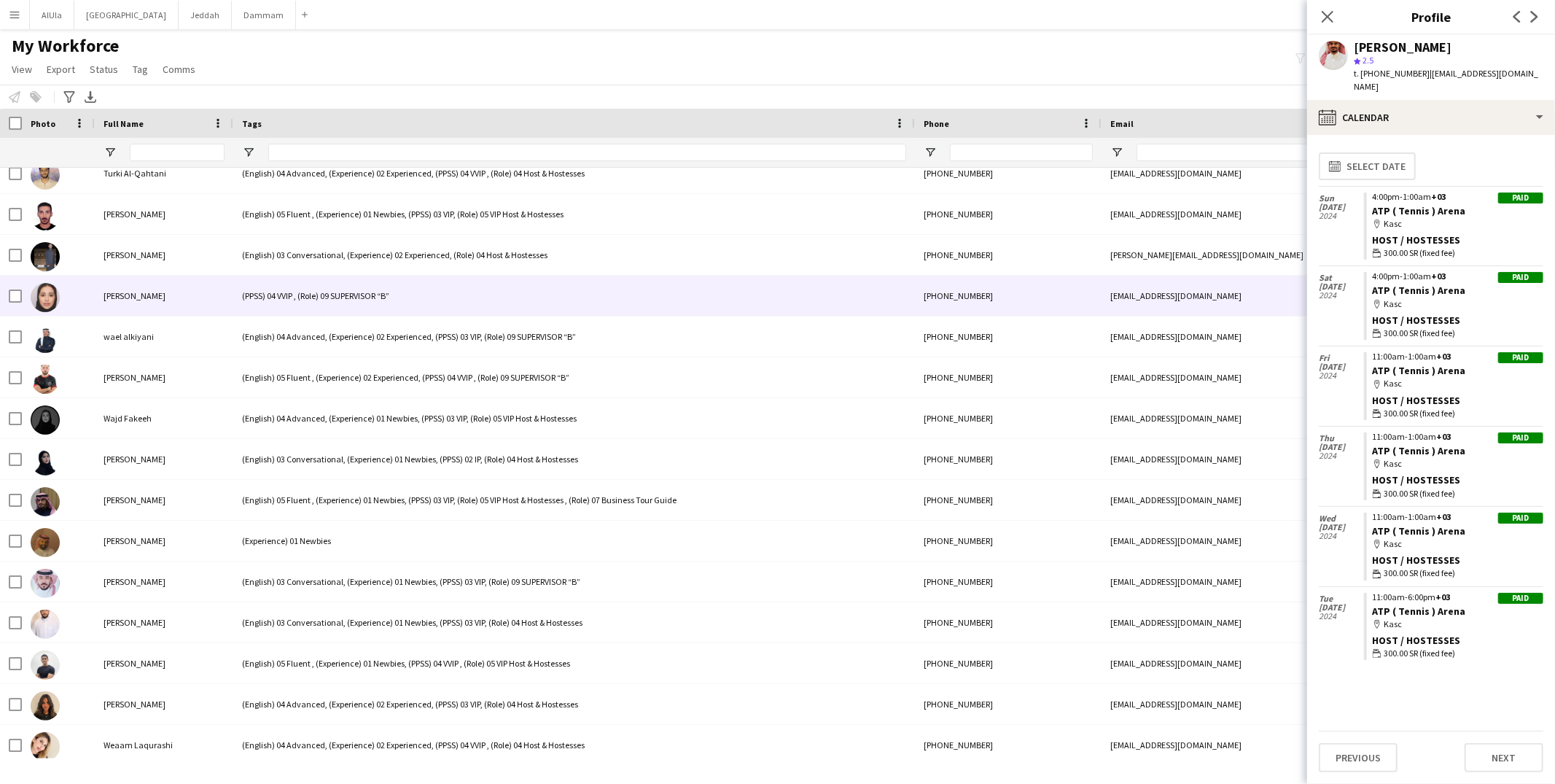
click at [314, 309] on div "(PPSS) 04 VVIP , (Role) 09 SUPERVISOR “B”" at bounding box center [573, 296] width 681 height 40
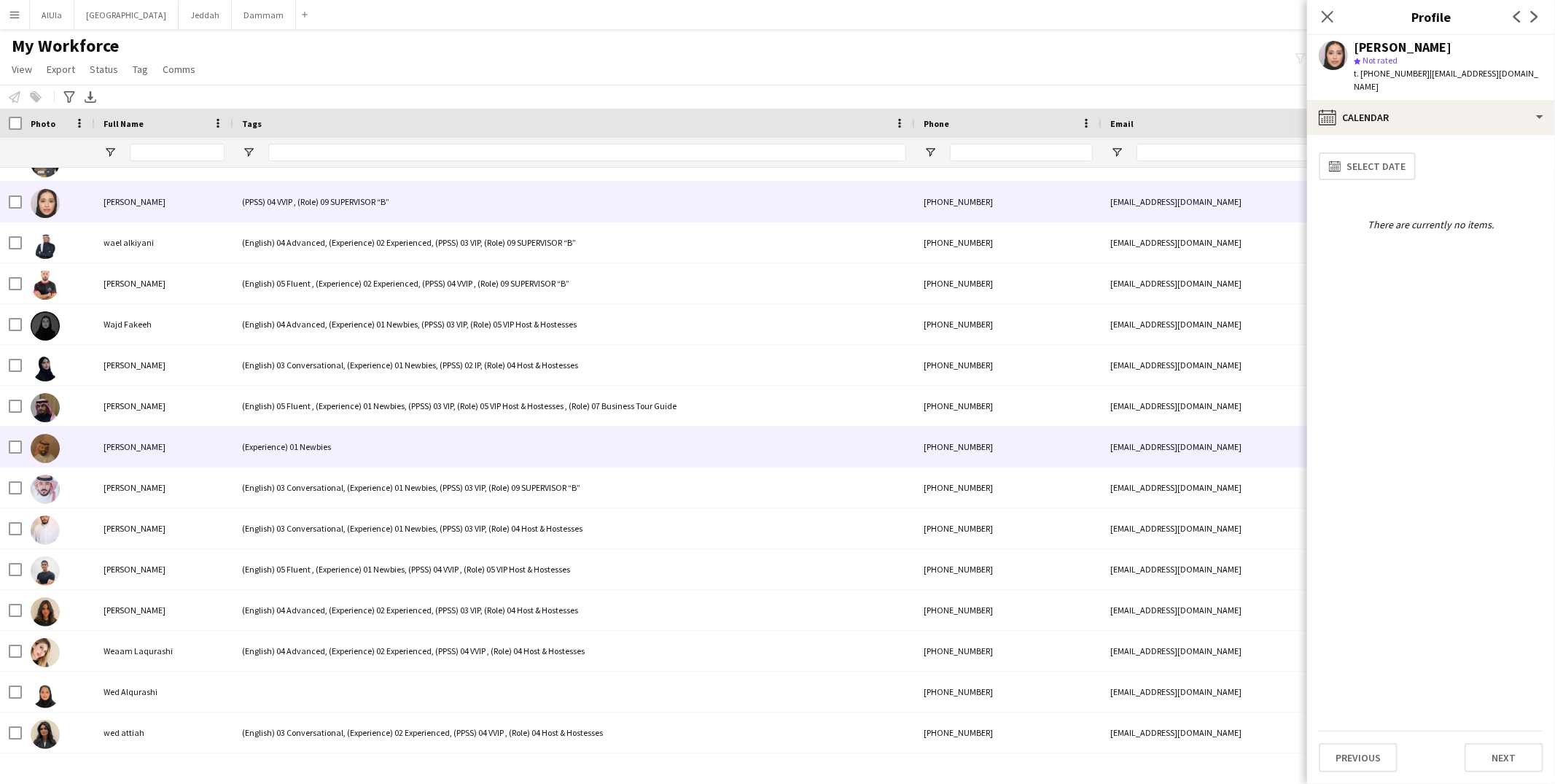
click at [303, 461] on div "(Experience) 01 Newbies" at bounding box center [573, 446] width 681 height 40
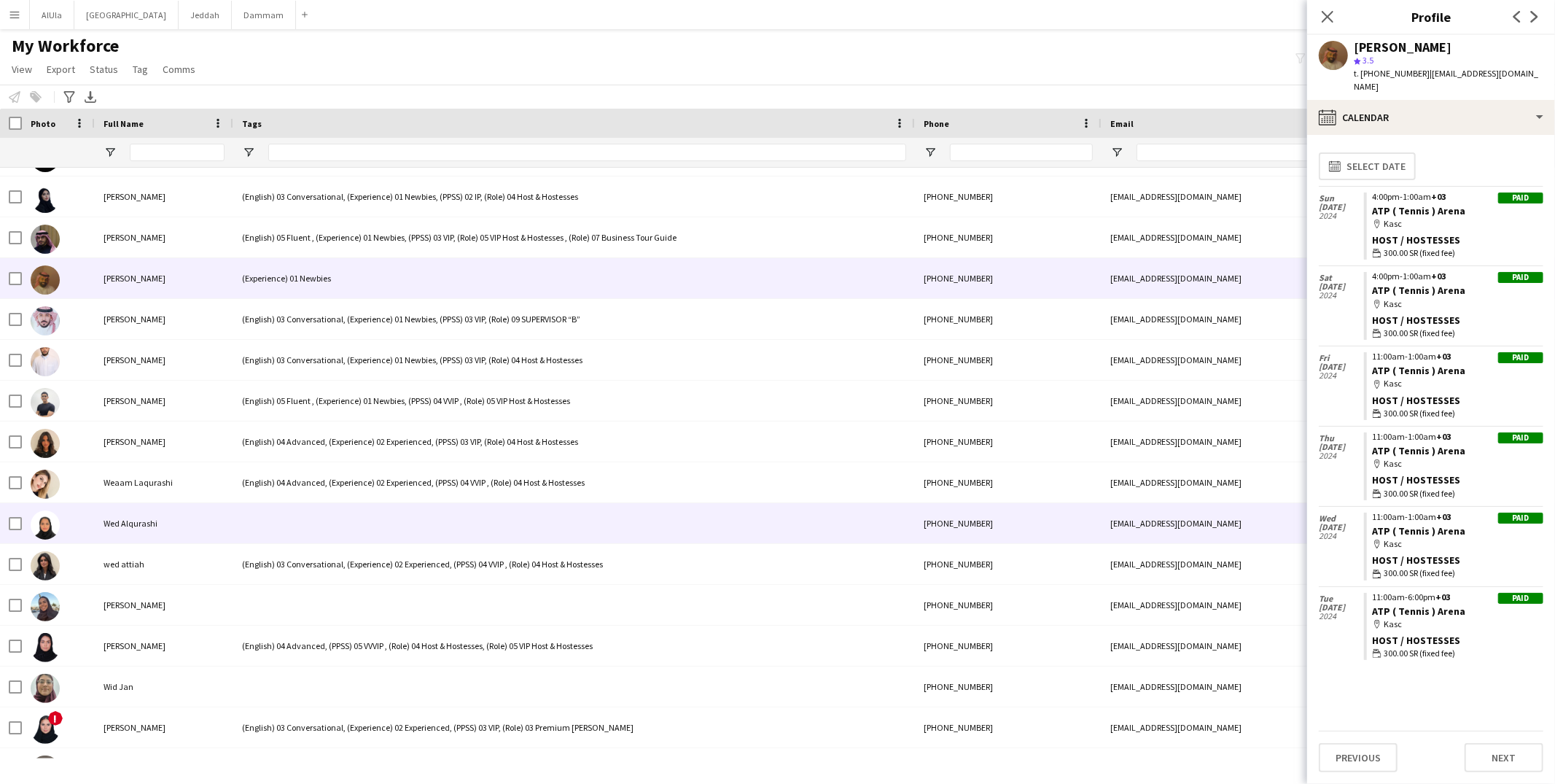
click at [324, 513] on div at bounding box center [573, 522] width 681 height 40
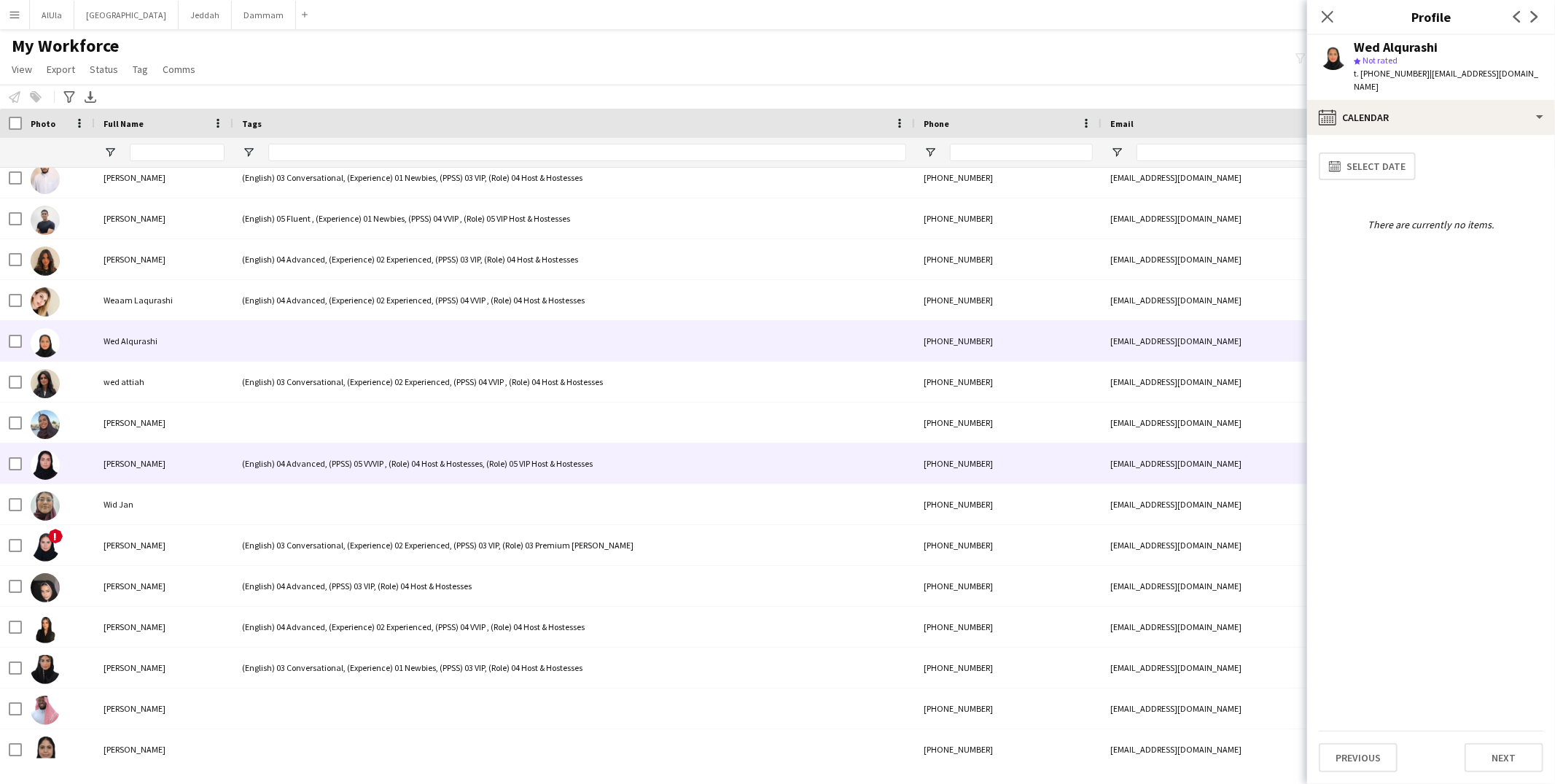
click at [302, 431] on div at bounding box center [573, 422] width 681 height 40
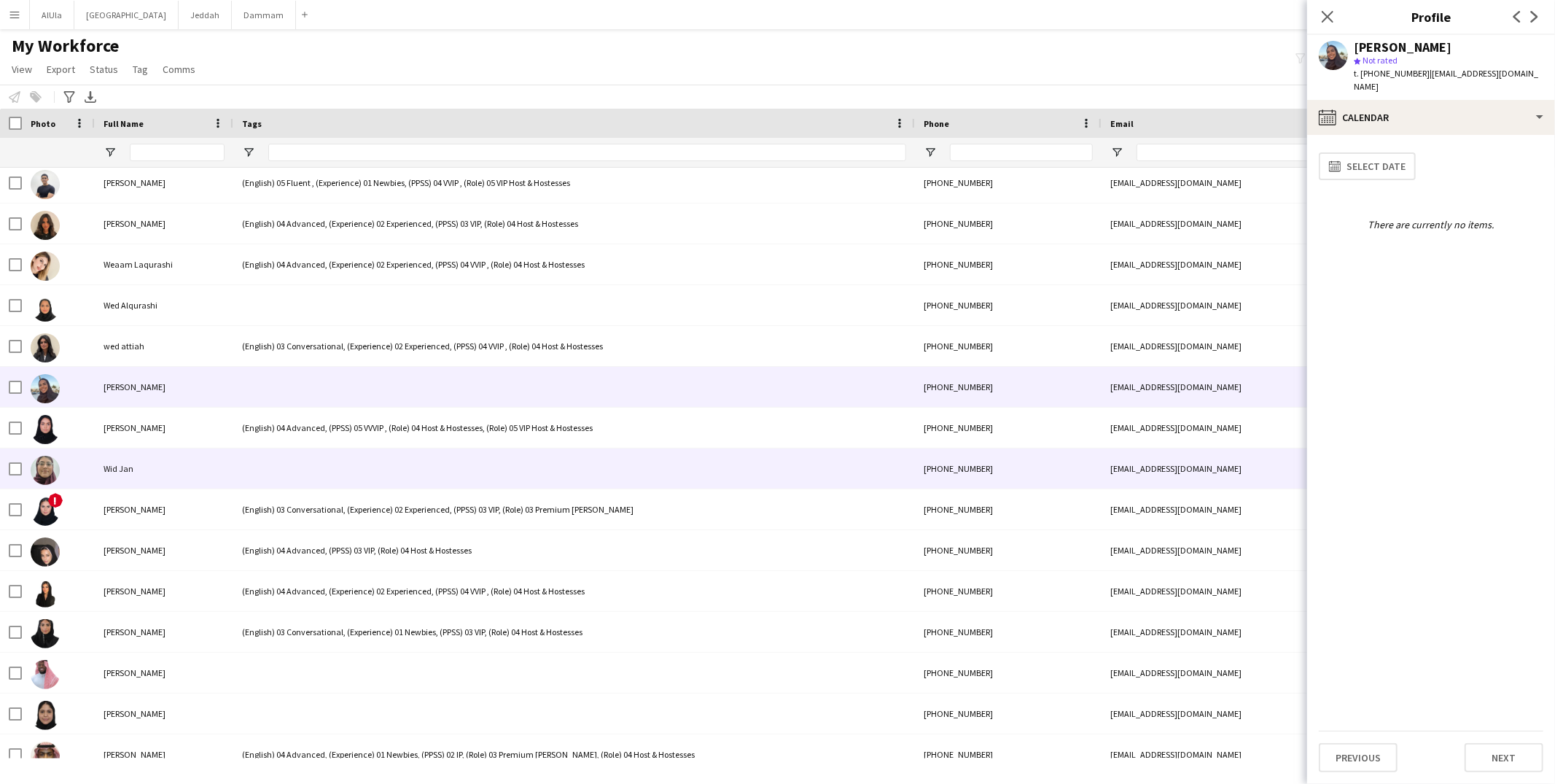
click at [304, 462] on div at bounding box center [573, 468] width 681 height 40
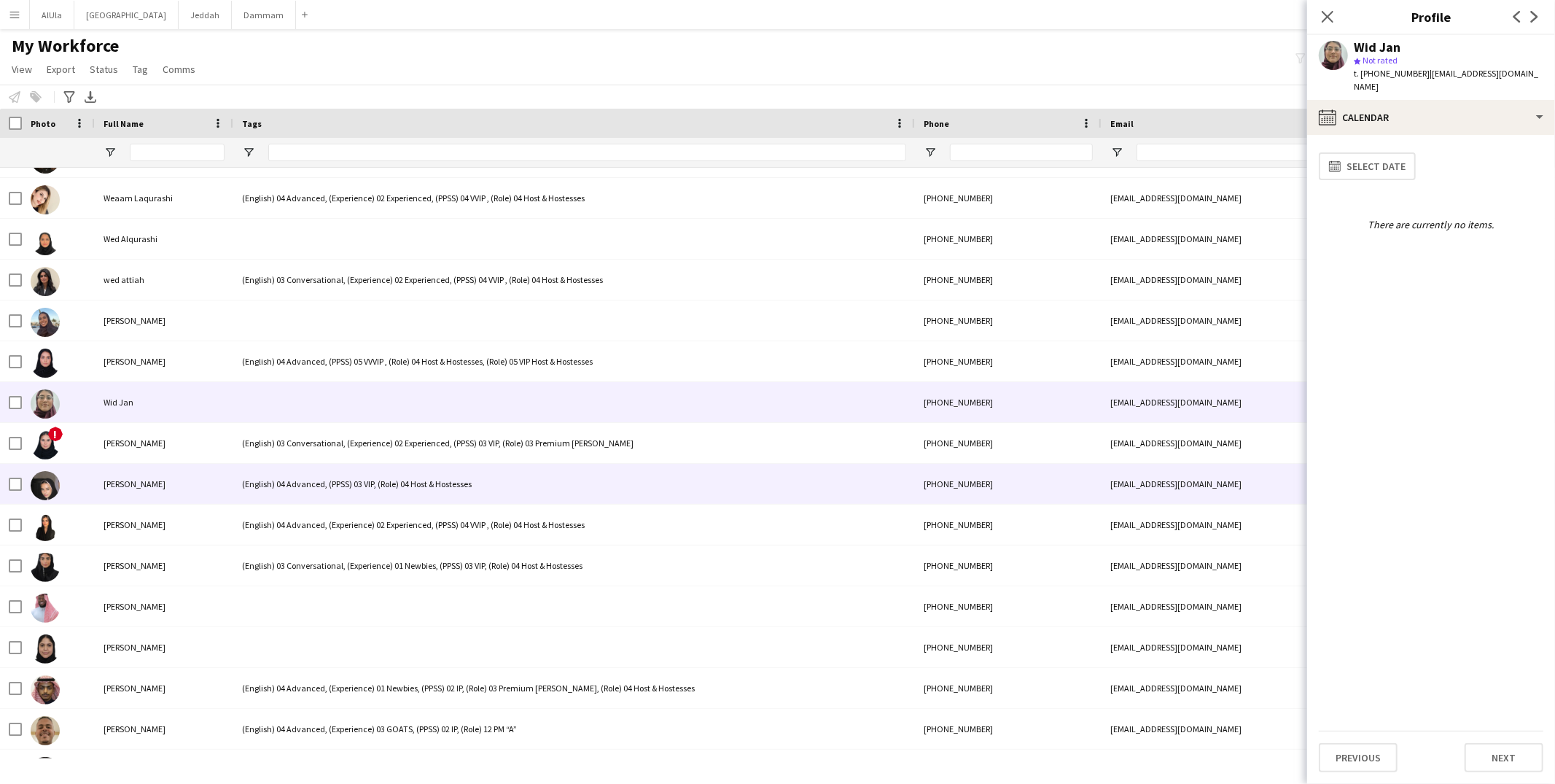
click at [328, 490] on div "(English) 04 Advanced, (PPSS) 03 VIP, (Role) 04 Host & Hostesses" at bounding box center [573, 483] width 681 height 40
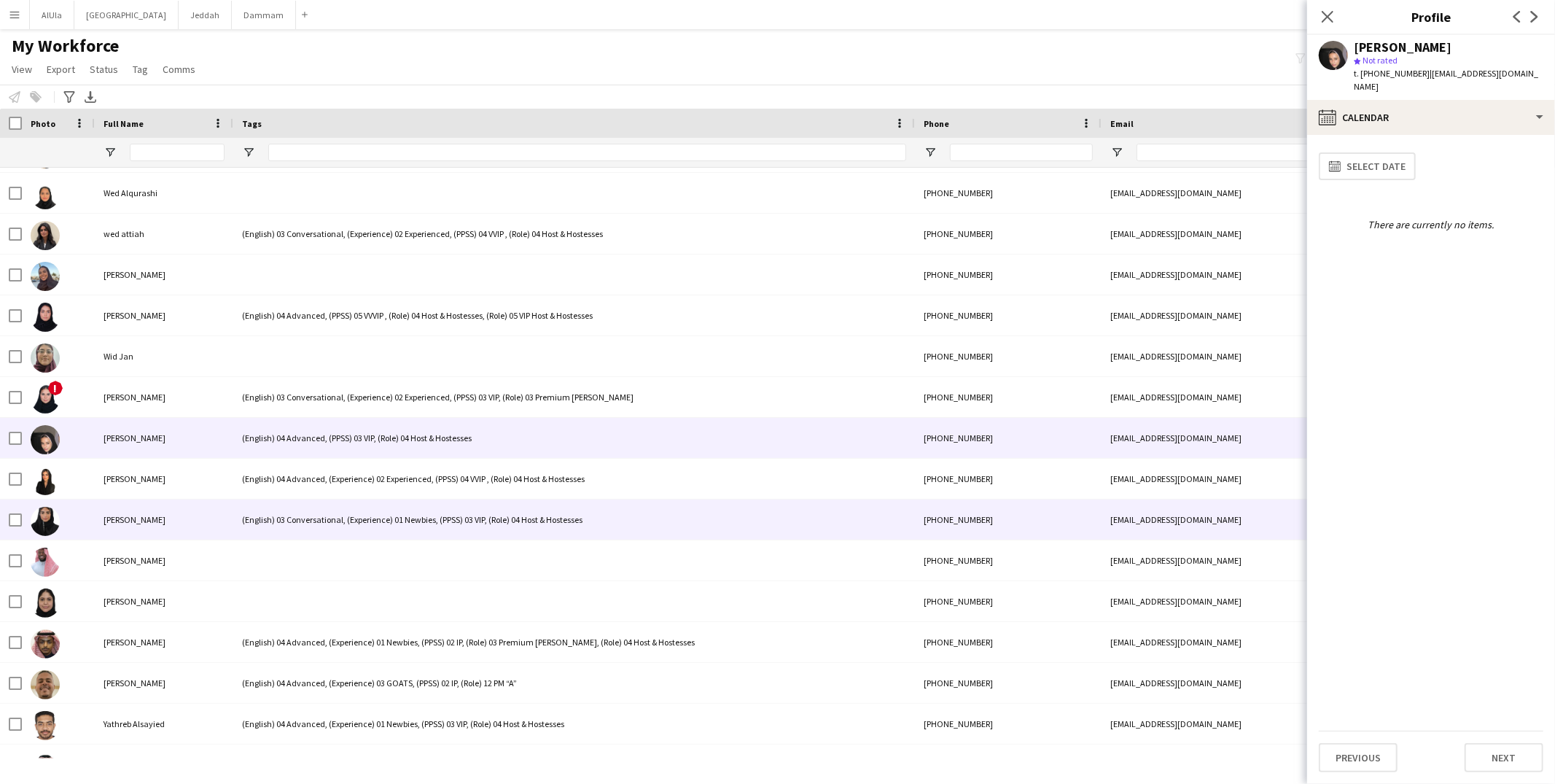
click at [320, 534] on div "(English) 03 Conversational, (Experience) 01 Newbies, (PPSS) 03 VIP, (Role) 04 …" at bounding box center [573, 519] width 681 height 40
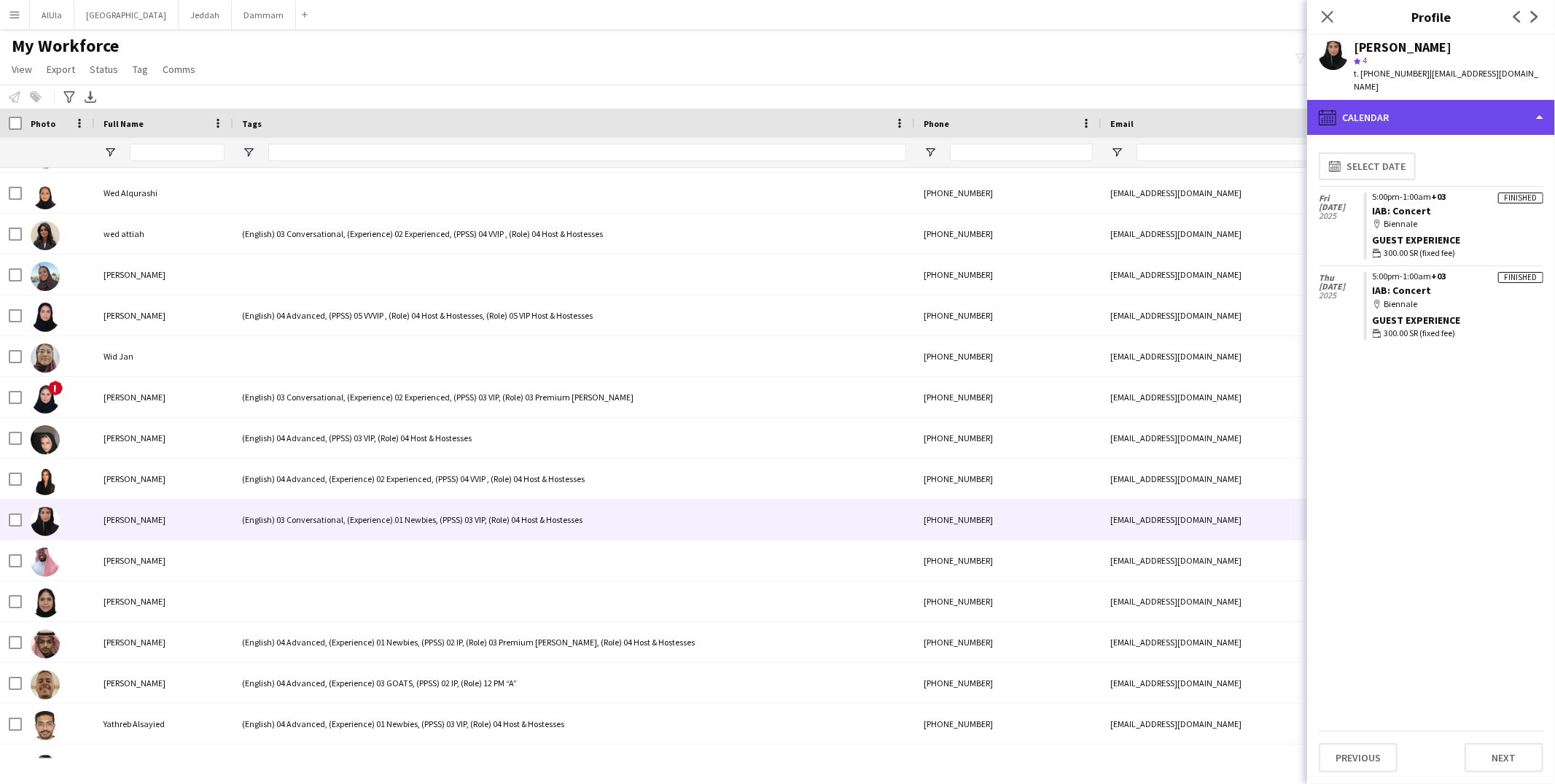
click at [1420, 117] on div "calendar-full Calendar" at bounding box center [1431, 117] width 248 height 35
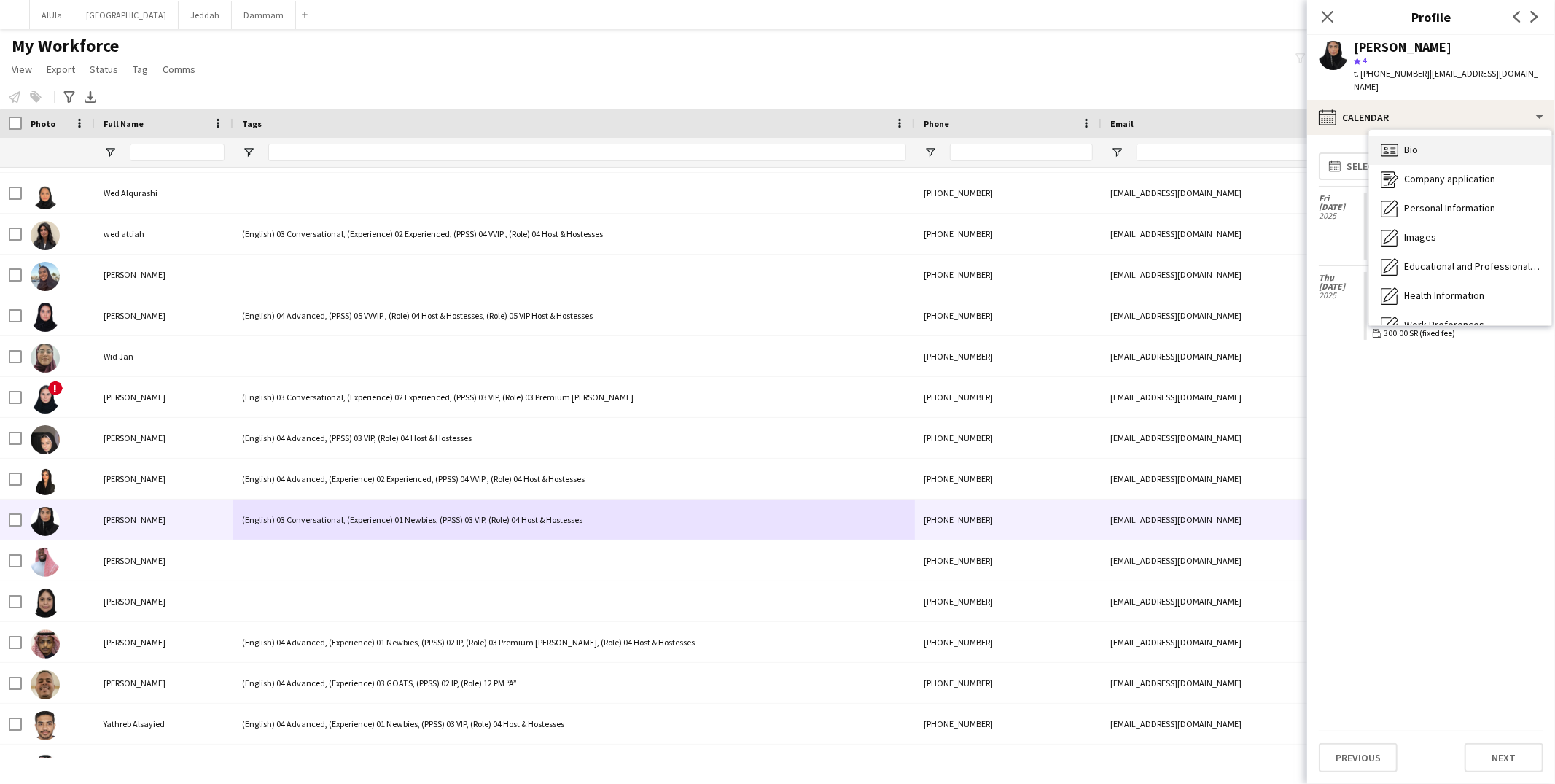
click at [1425, 136] on div "Bio Bio" at bounding box center [1459, 149] width 182 height 29
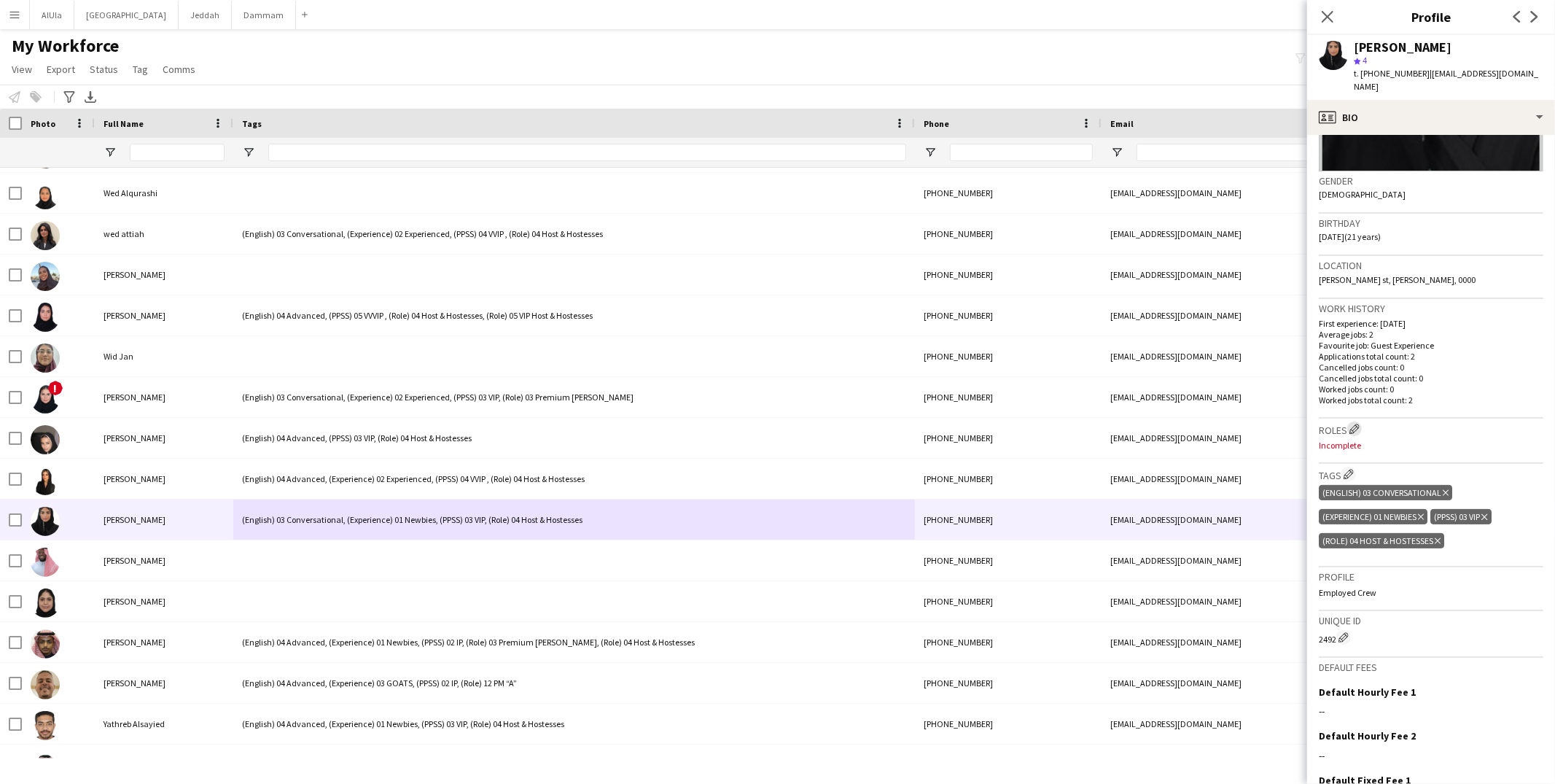
click at [1359, 423] on app-icon "Edit crew company roles" at bounding box center [1354, 428] width 10 height 10
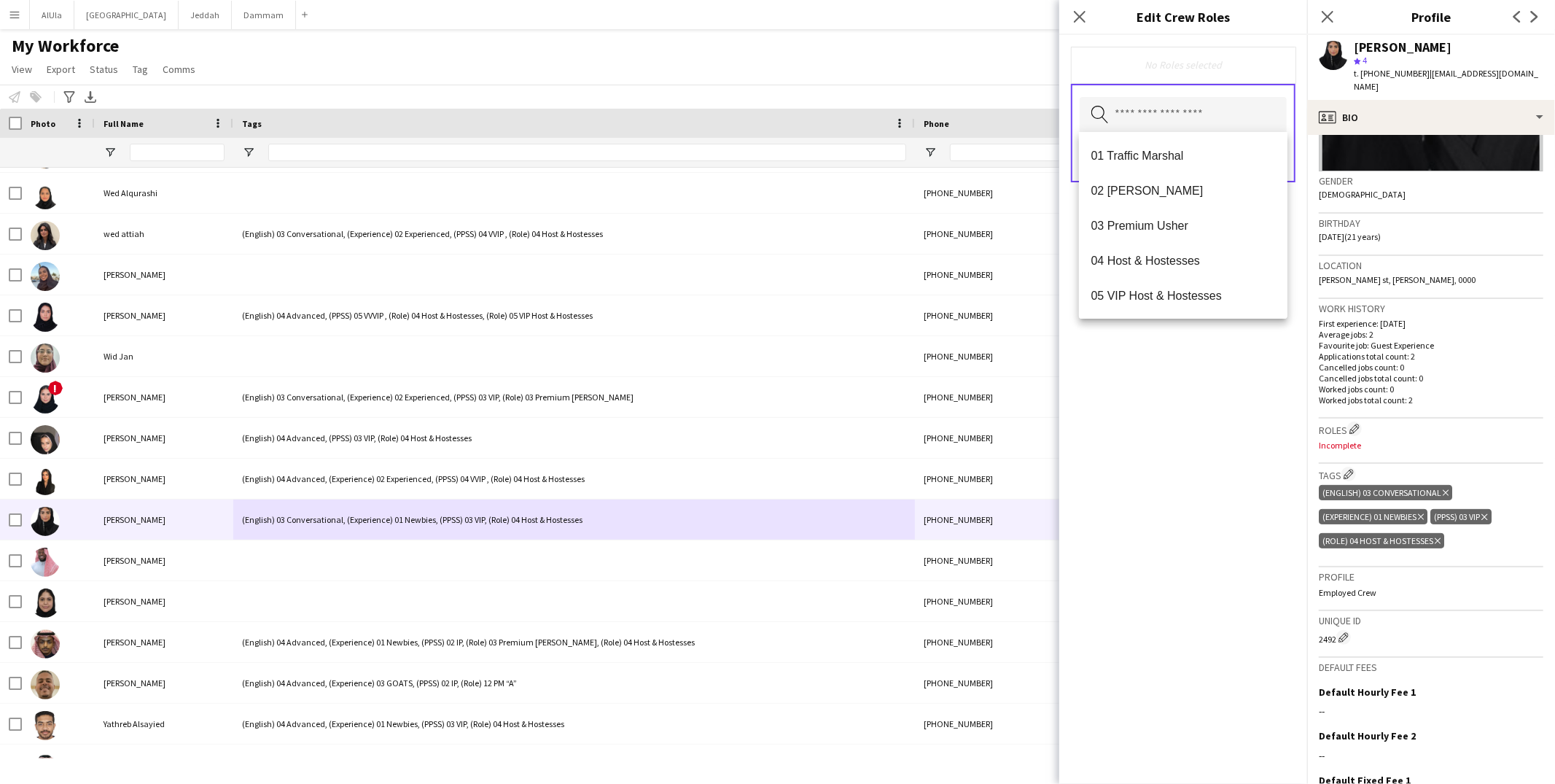
click at [1212, 126] on input "text" at bounding box center [1183, 115] width 207 height 36
click at [1163, 262] on span "04 Host & Hostesses" at bounding box center [1183, 260] width 186 height 14
click at [1181, 435] on div "04 Host & Hostesses Remove Search by role type Save" at bounding box center [1183, 409] width 248 height 749
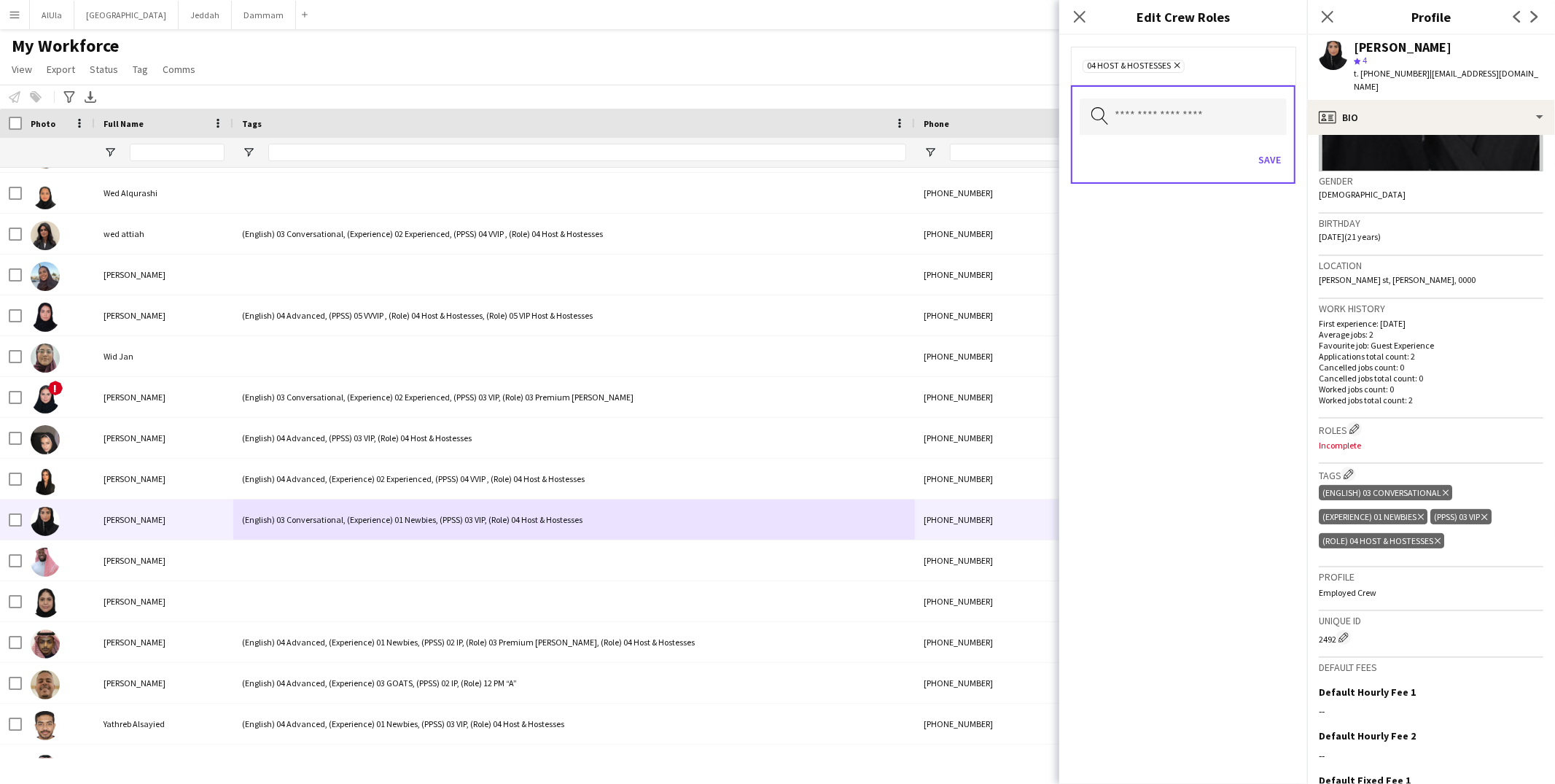
click at [1248, 158] on div "Save" at bounding box center [1183, 161] width 207 height 42
drag, startPoint x: 1264, startPoint y: 155, endPoint x: 1310, endPoint y: 142, distance: 47.8
click at [1264, 155] on button "Save" at bounding box center [1269, 159] width 34 height 23
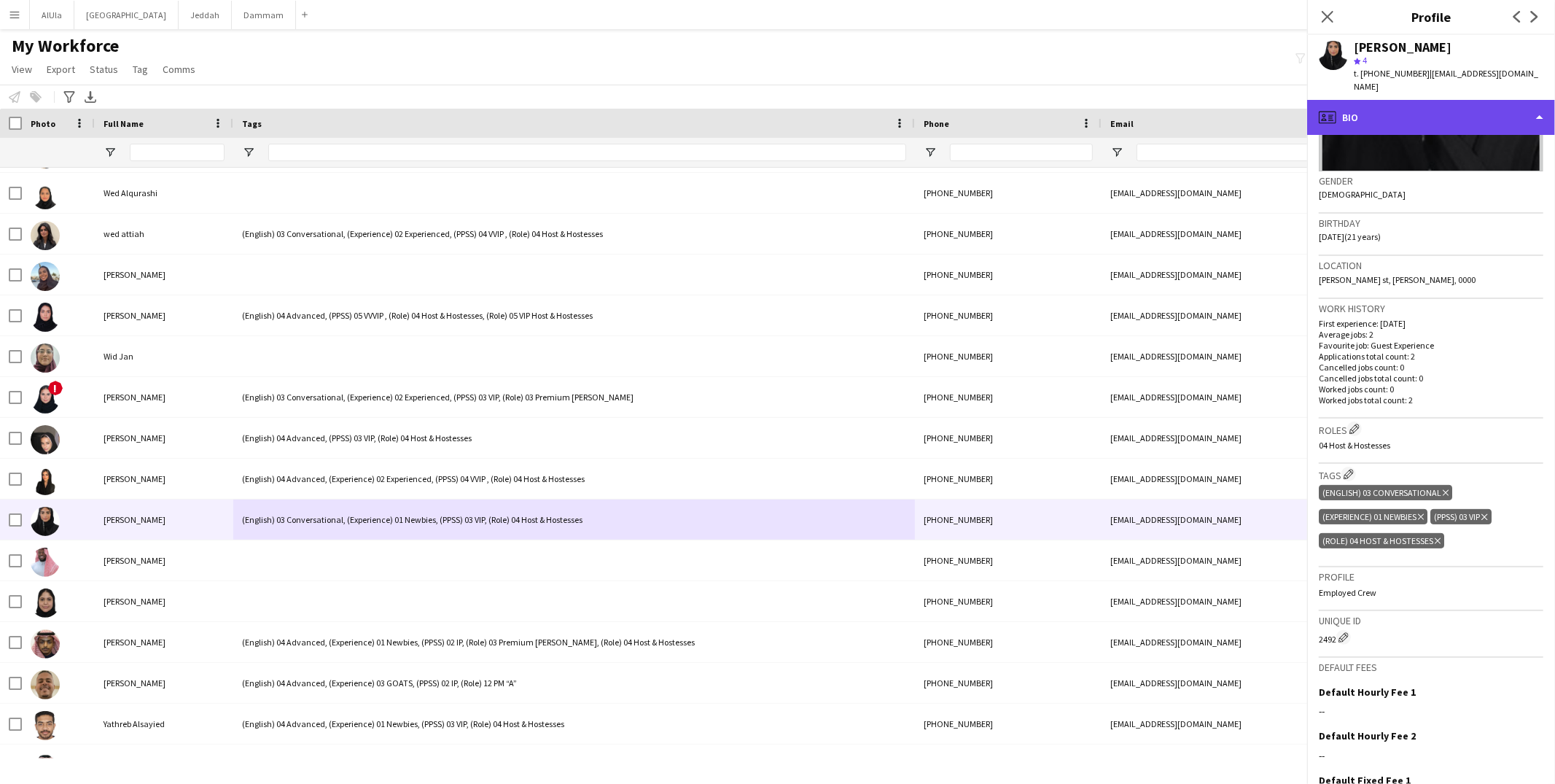
click at [1377, 113] on div "profile Bio" at bounding box center [1431, 117] width 248 height 35
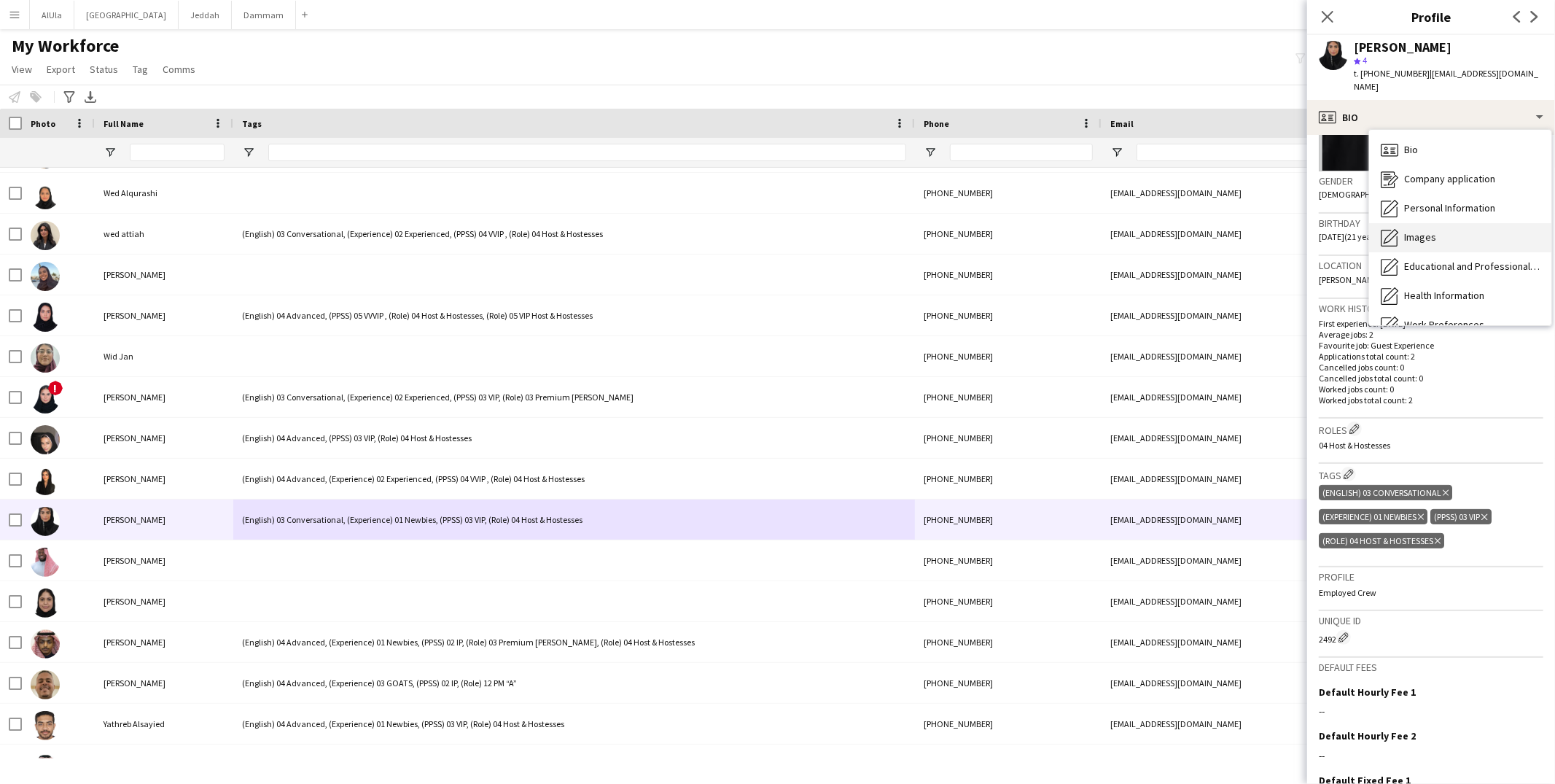
click at [1402, 226] on div "Images Images" at bounding box center [1459, 237] width 182 height 29
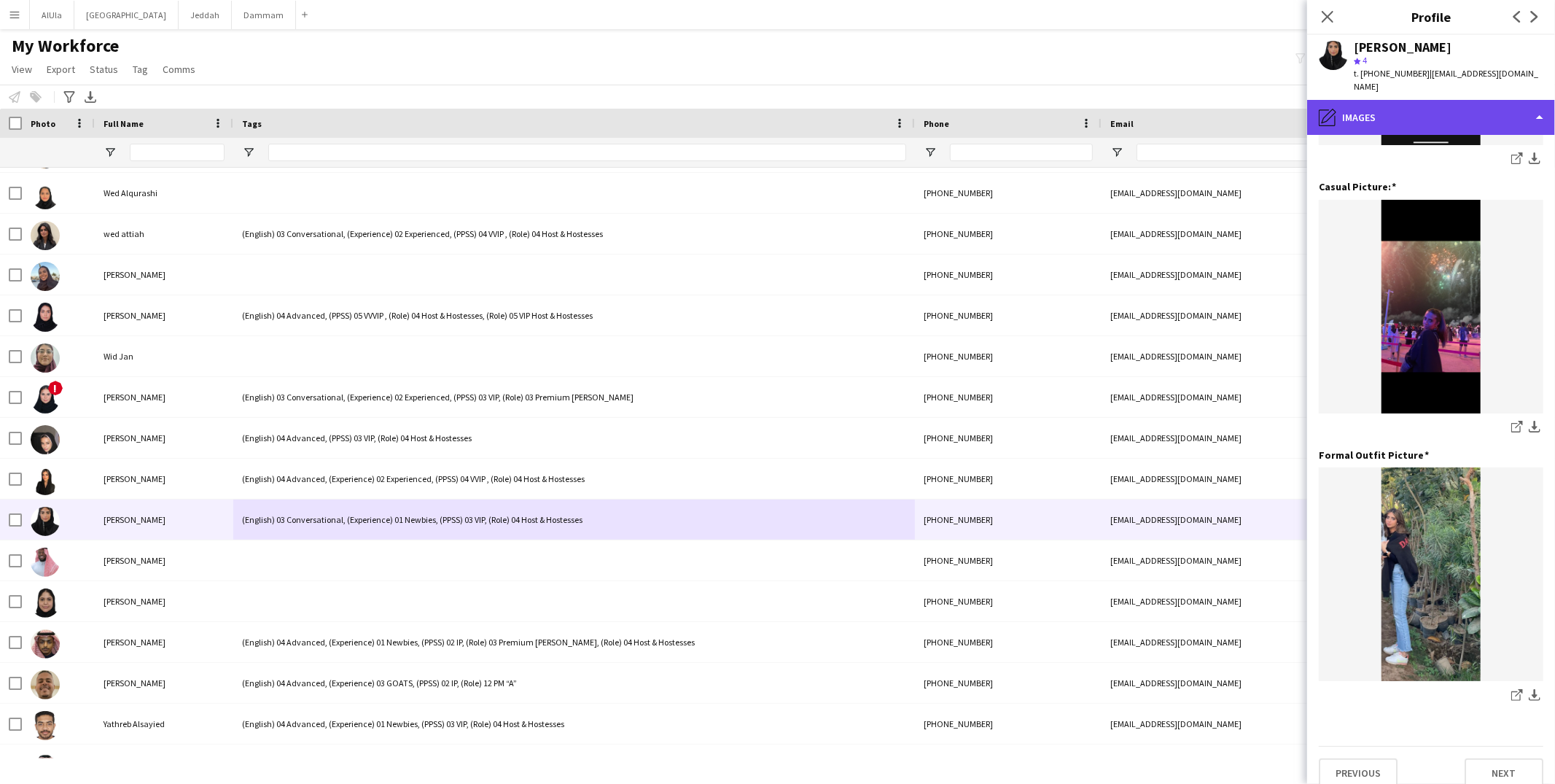
click at [1396, 105] on div "pencil4 Images" at bounding box center [1431, 117] width 248 height 35
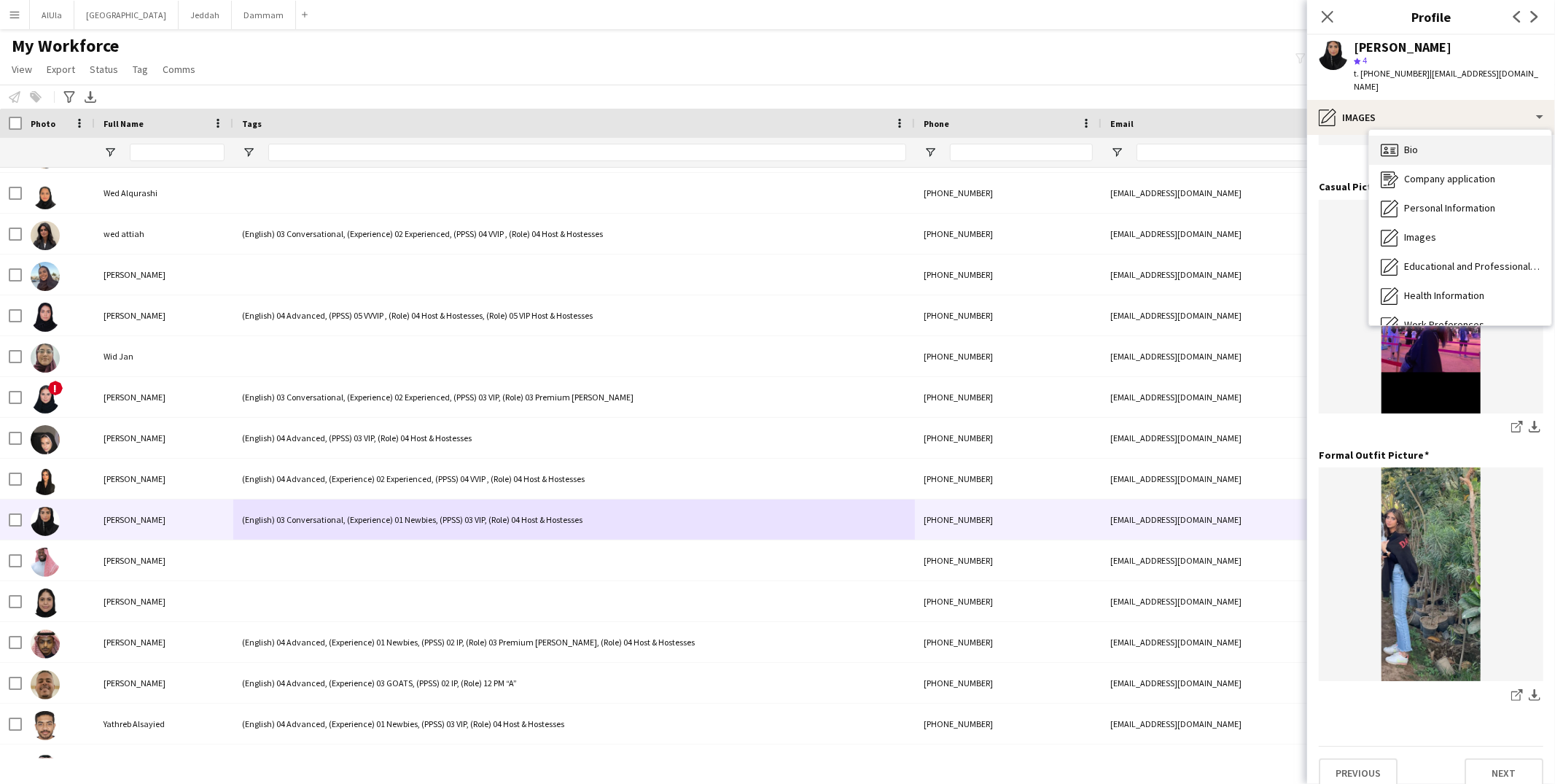
click at [1404, 143] on span "Bio" at bounding box center [1411, 149] width 14 height 13
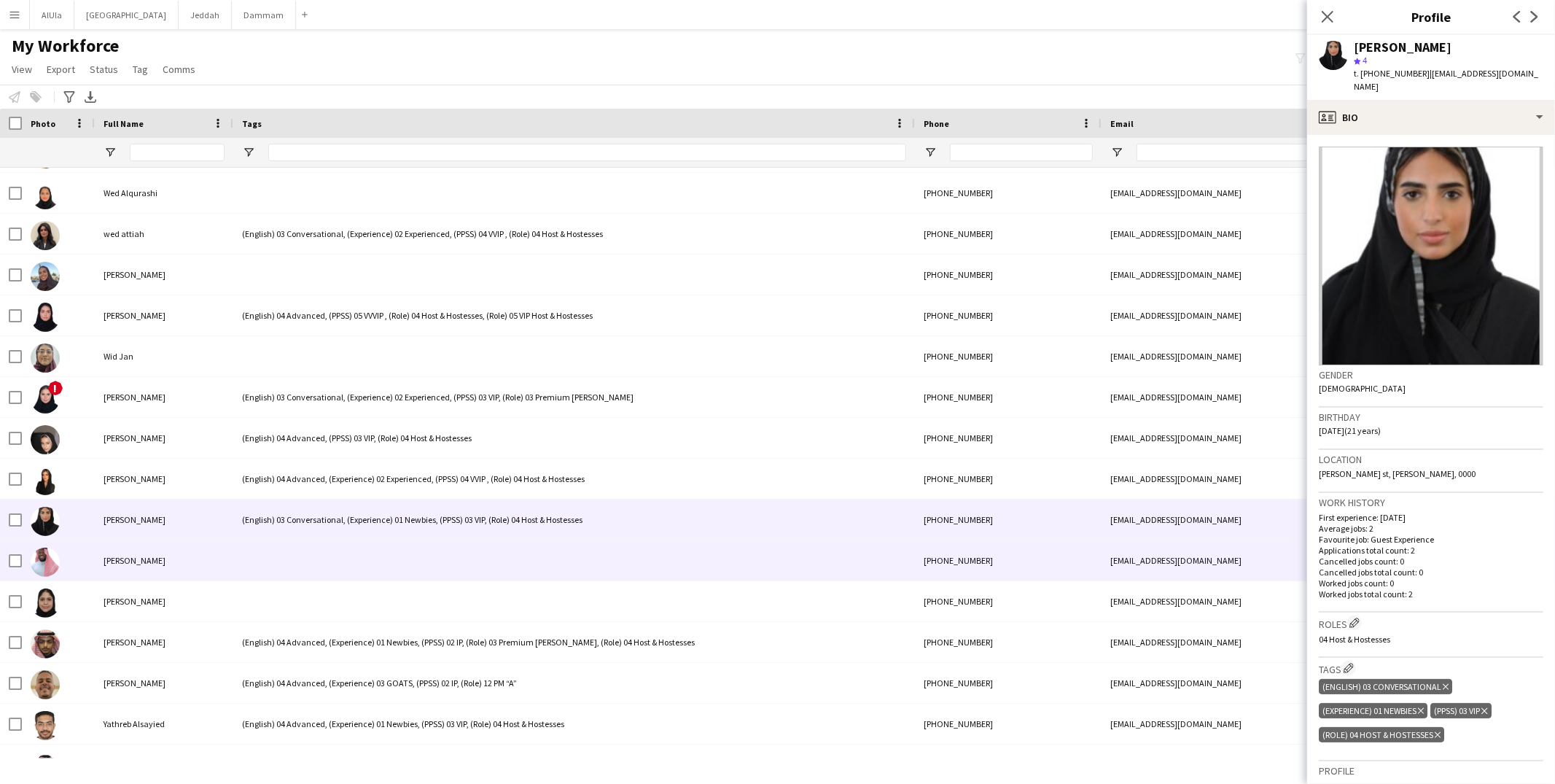
click at [285, 570] on div at bounding box center [573, 559] width 681 height 40
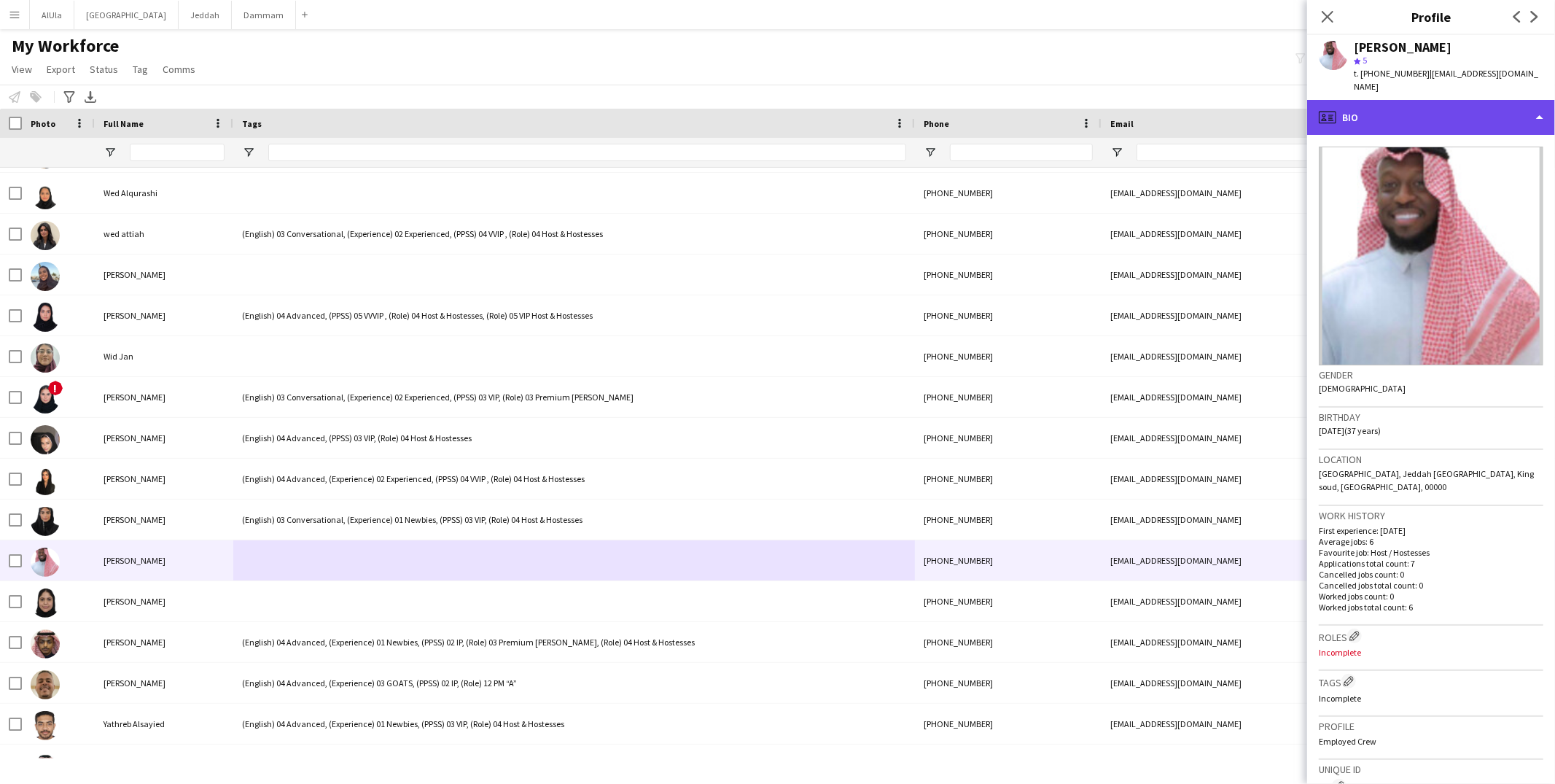
click at [1355, 110] on div "profile Bio" at bounding box center [1431, 117] width 248 height 35
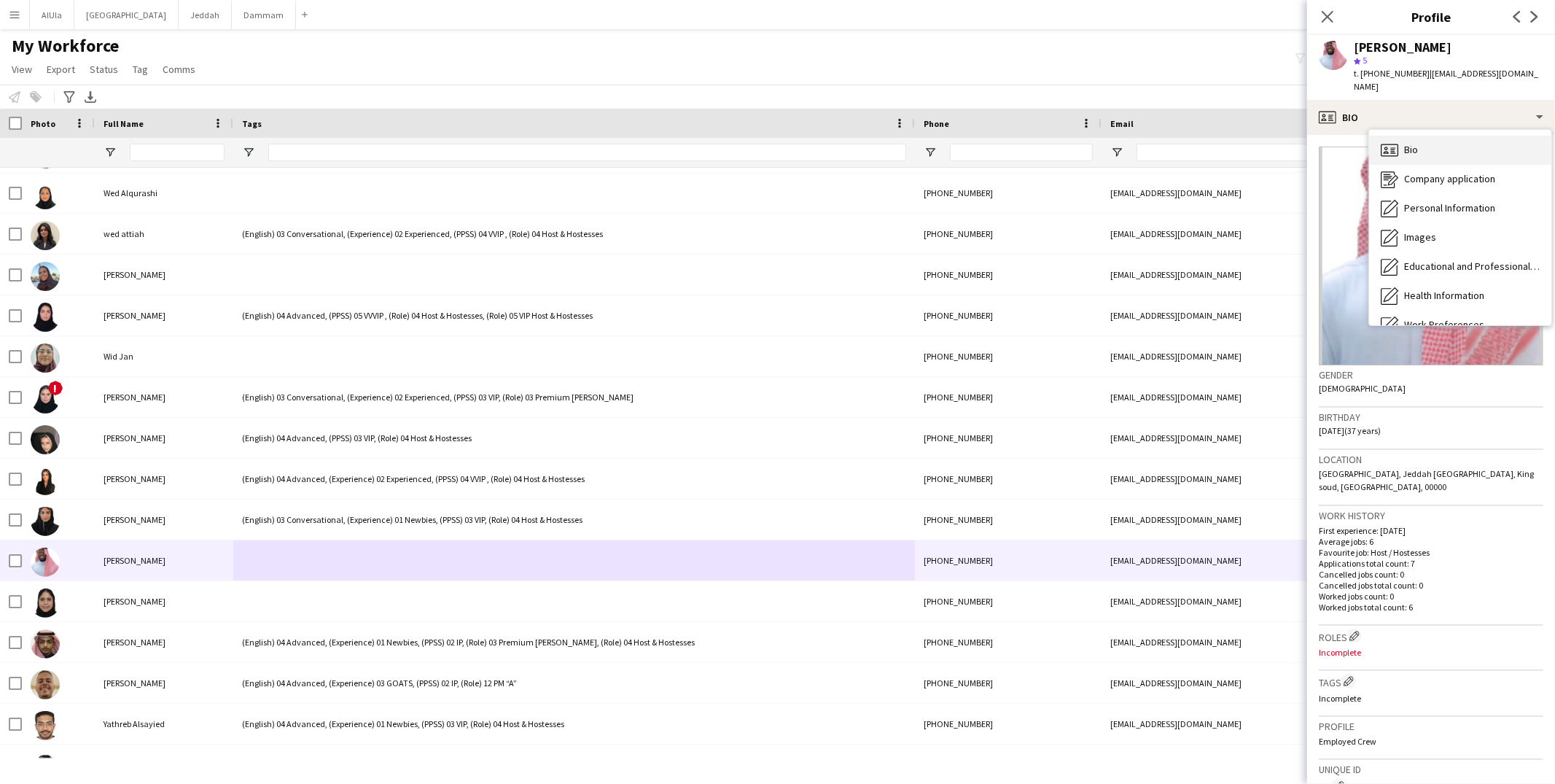
click at [1390, 142] on icon "Bio" at bounding box center [1389, 150] width 18 height 18
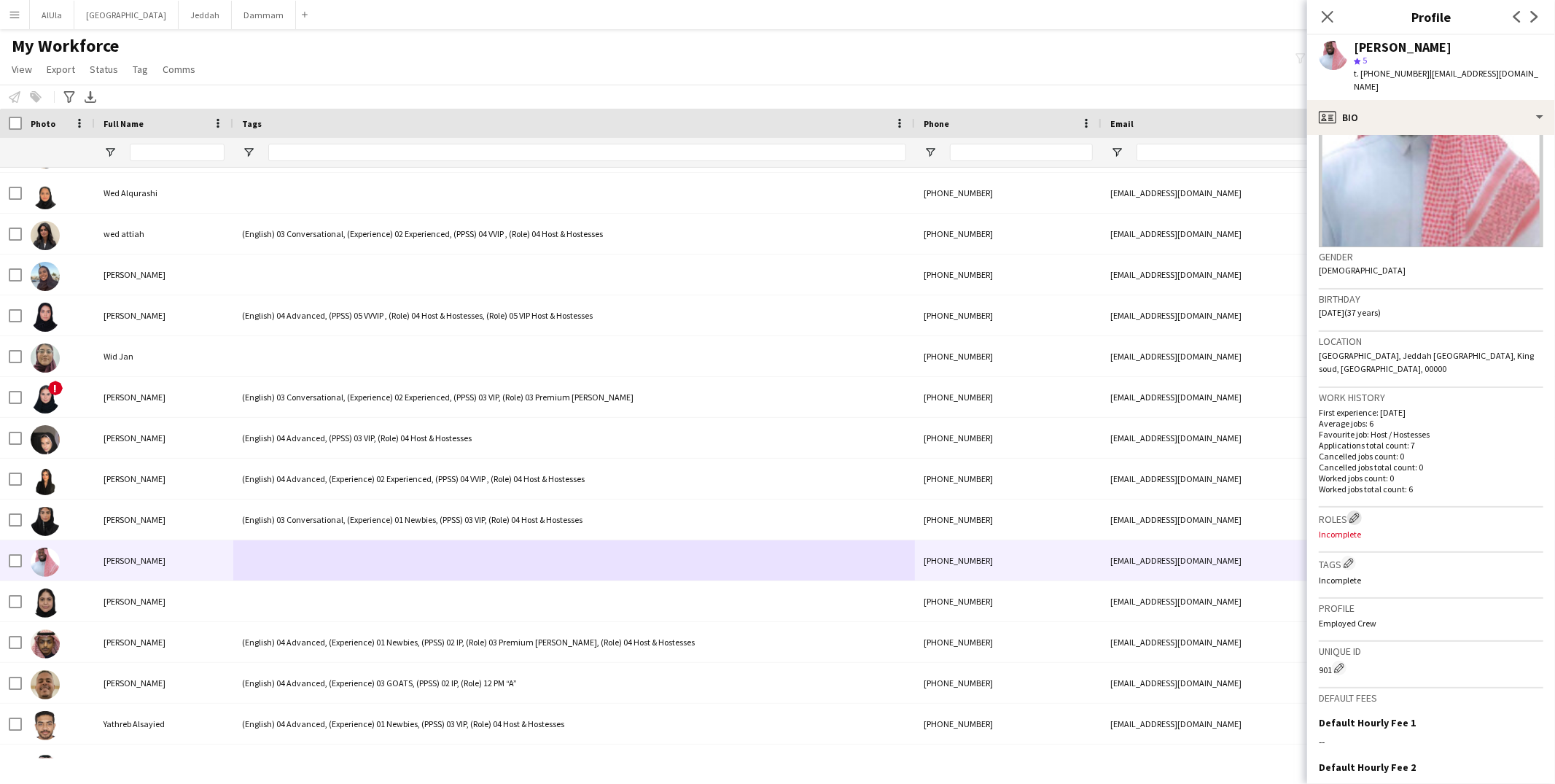
click at [1352, 513] on app-icon "Edit crew company roles" at bounding box center [1354, 517] width 10 height 10
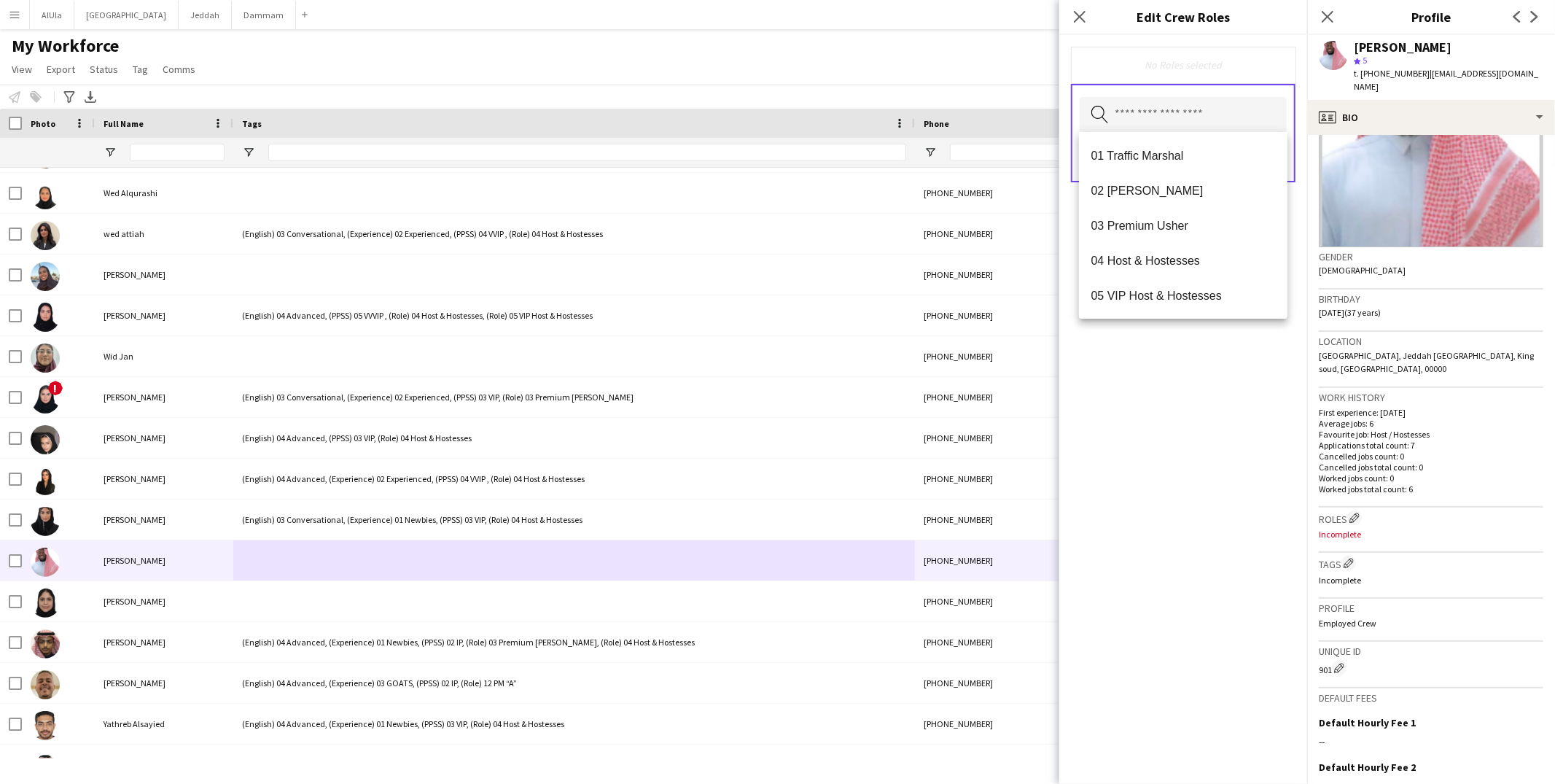
click at [1145, 122] on input "text" at bounding box center [1183, 115] width 207 height 36
click at [1132, 178] on span "09 SUPERVISOR “B”" at bounding box center [1183, 177] width 186 height 14
click at [1159, 493] on div "09 SUPERVISOR “B” Remove Search by role type Save" at bounding box center [1183, 409] width 248 height 749
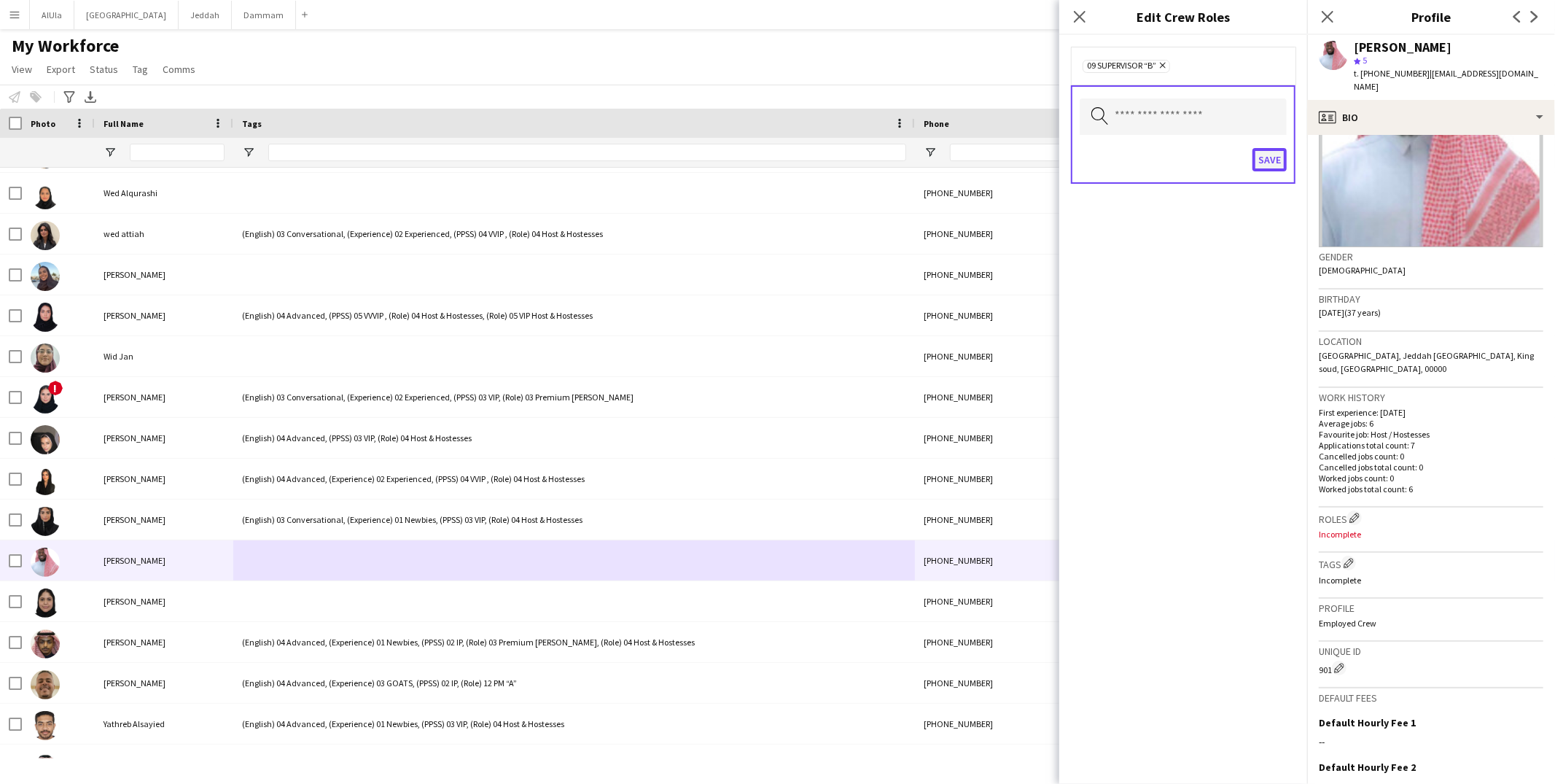
click at [1260, 158] on button "Save" at bounding box center [1269, 159] width 34 height 23
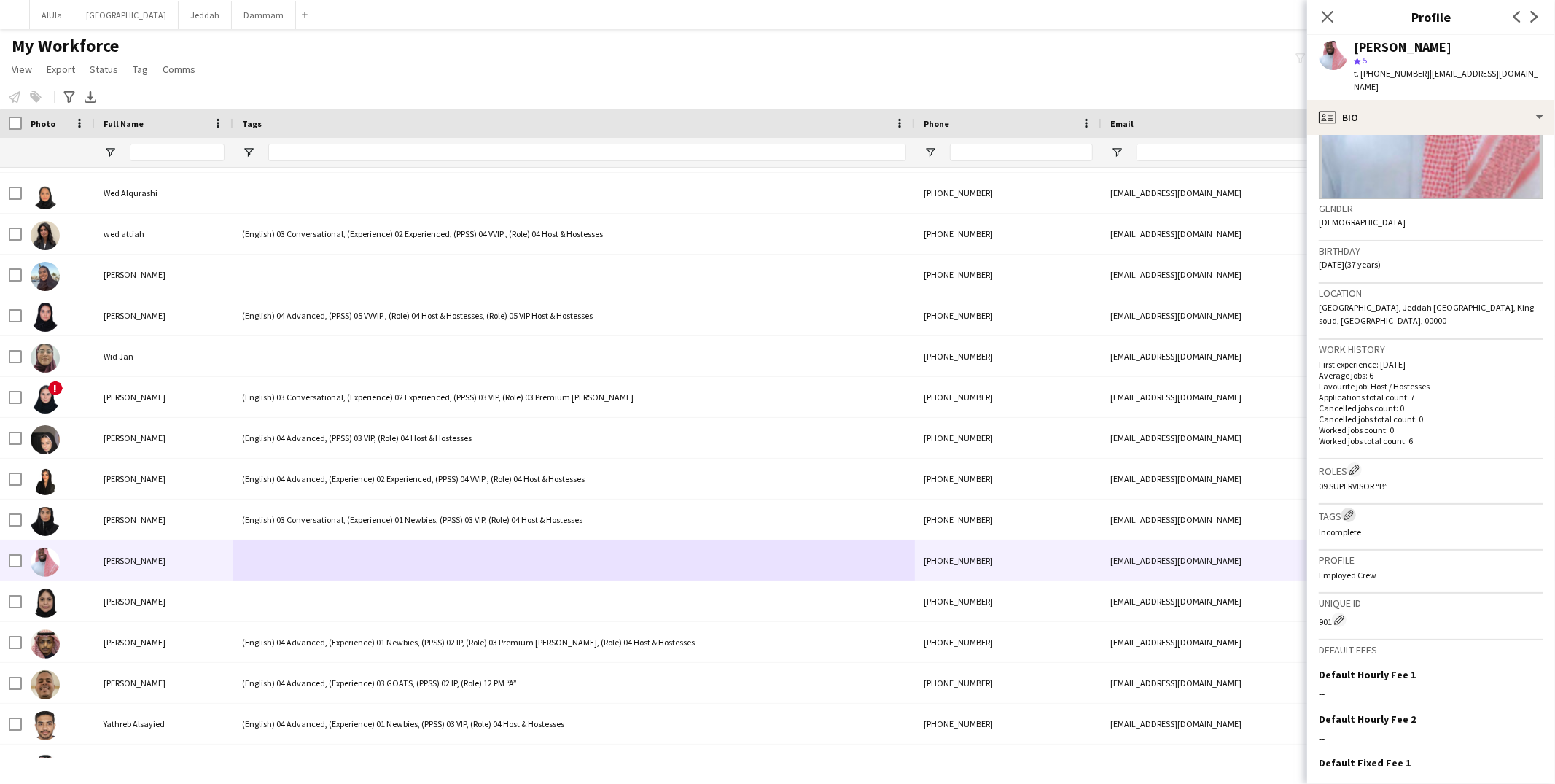
click at [1350, 510] on app-icon "Edit crew company tags" at bounding box center [1348, 515] width 10 height 10
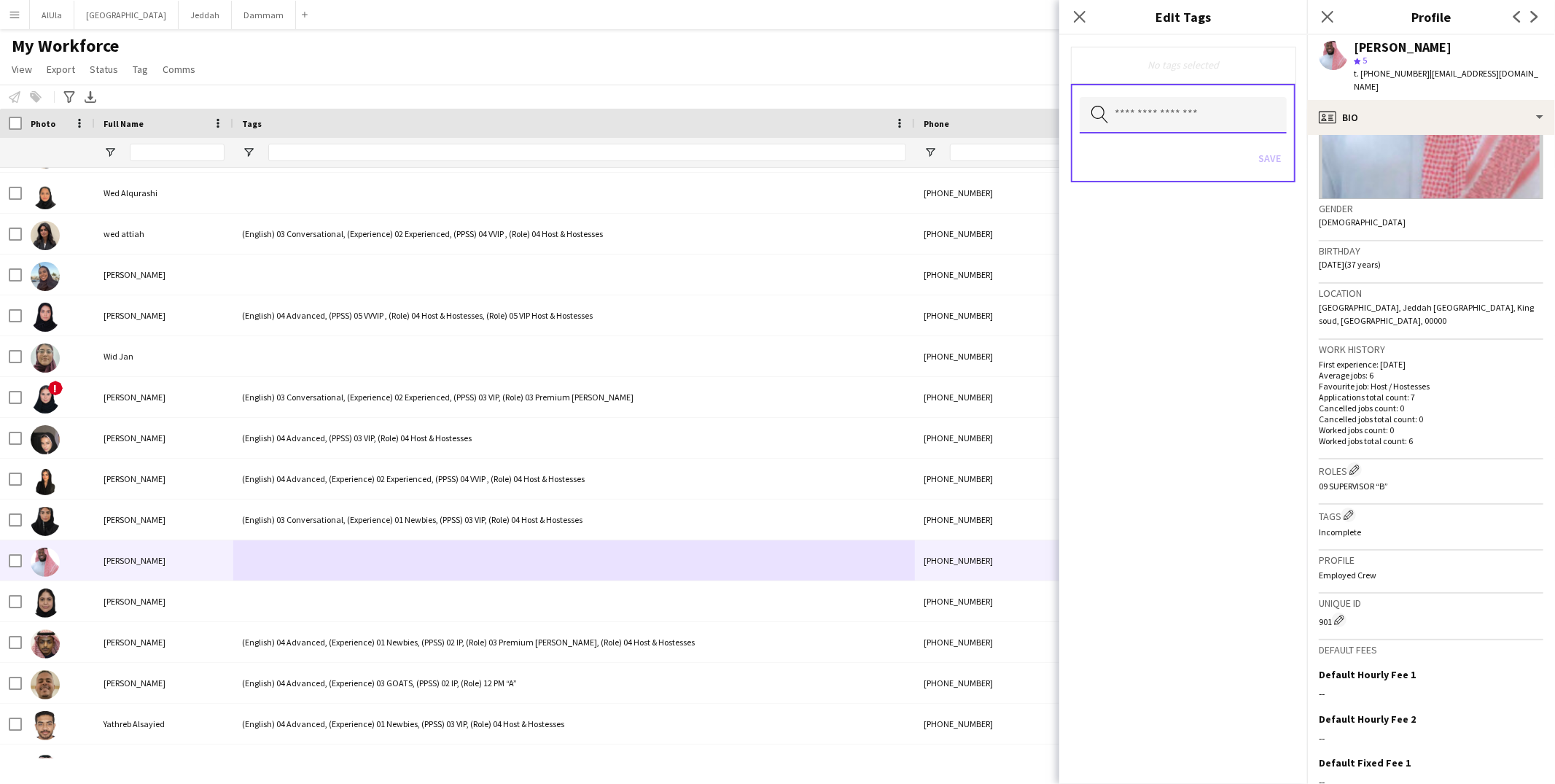
click at [1161, 117] on input "text" at bounding box center [1183, 115] width 207 height 36
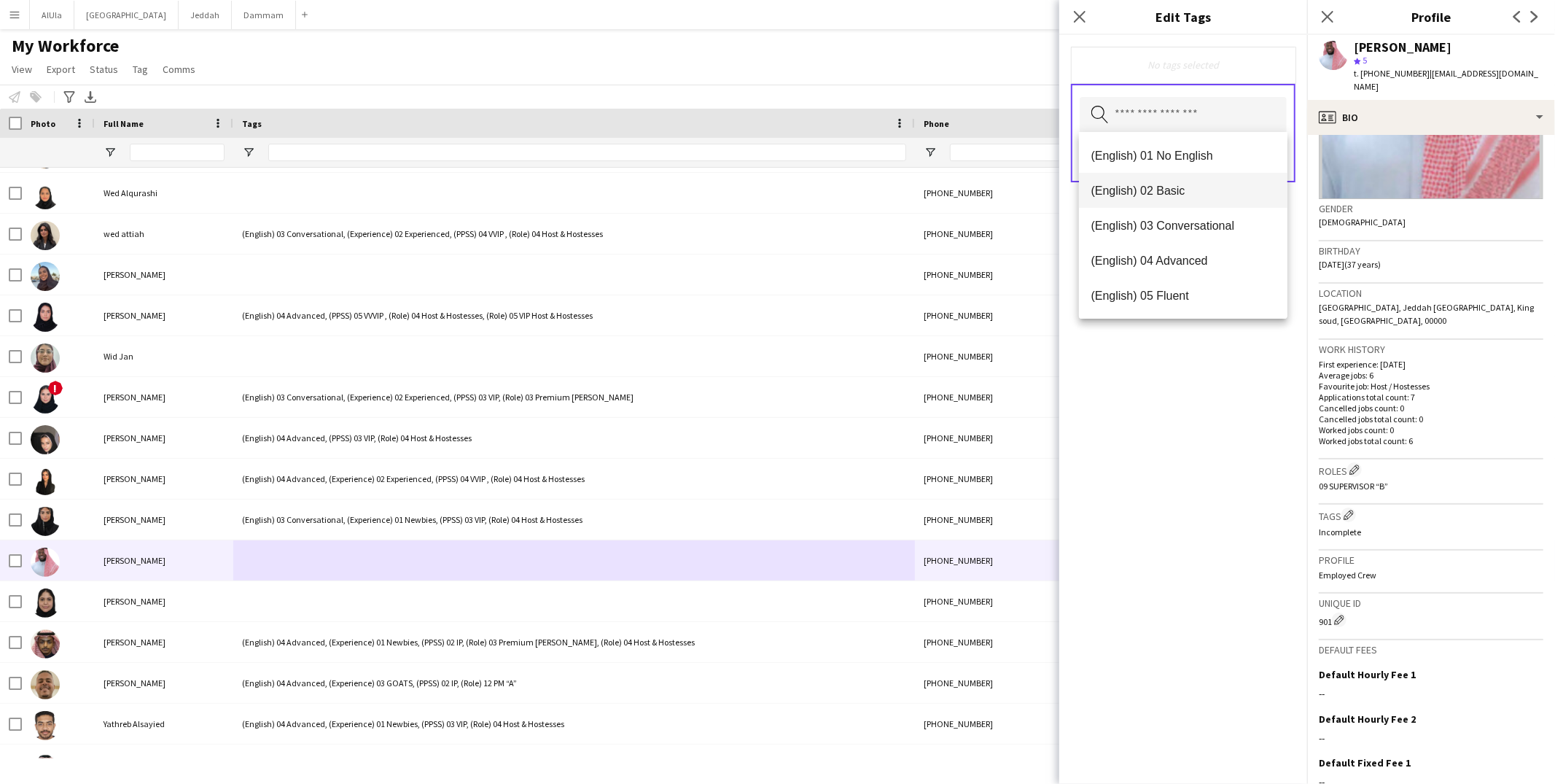
click at [1189, 194] on span "(English) 02 Basic" at bounding box center [1183, 190] width 186 height 14
click at [1202, 293] on span "(Experience) 01 Newbies" at bounding box center [1183, 296] width 186 height 14
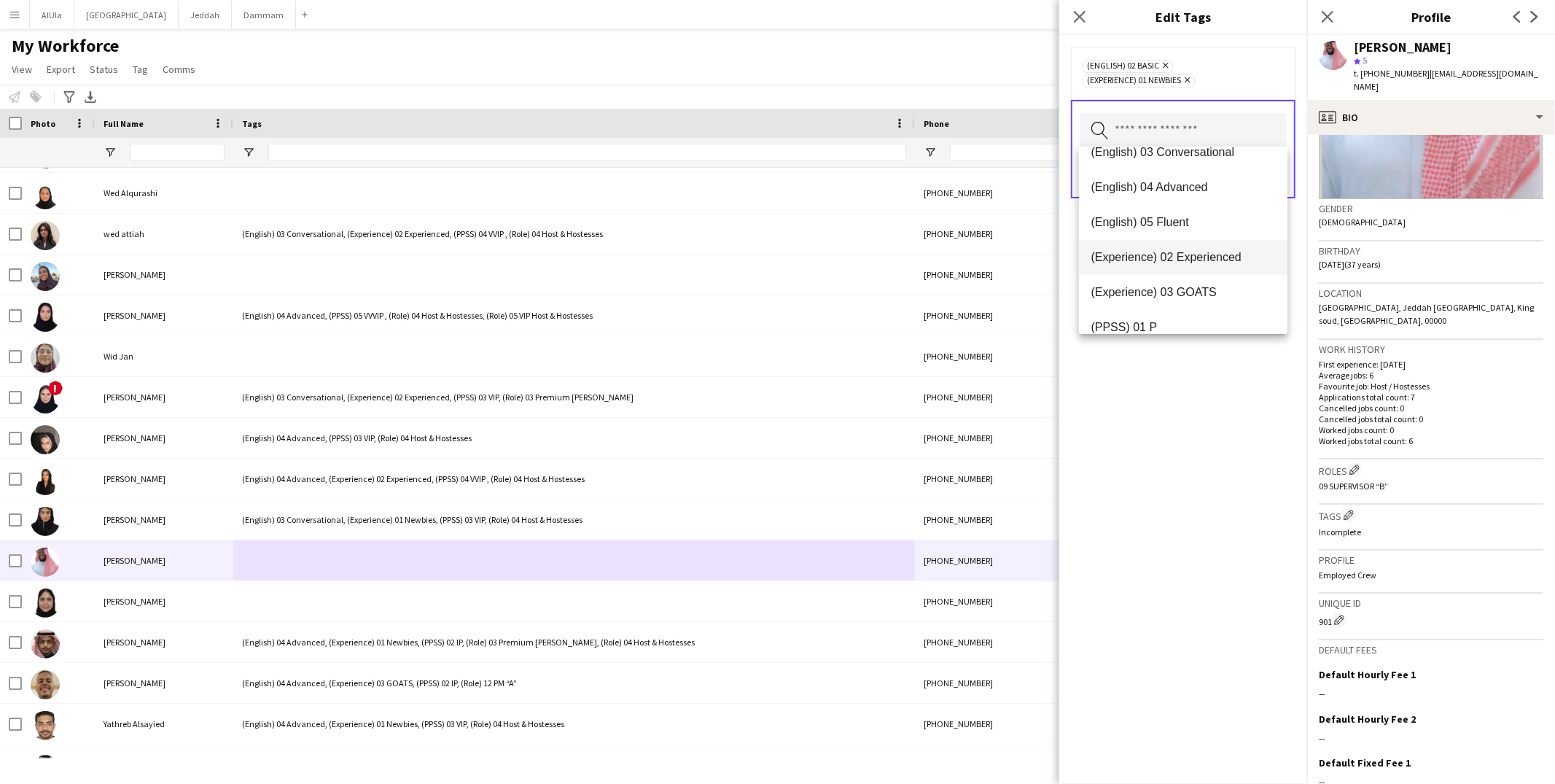
scroll to position [97, 0]
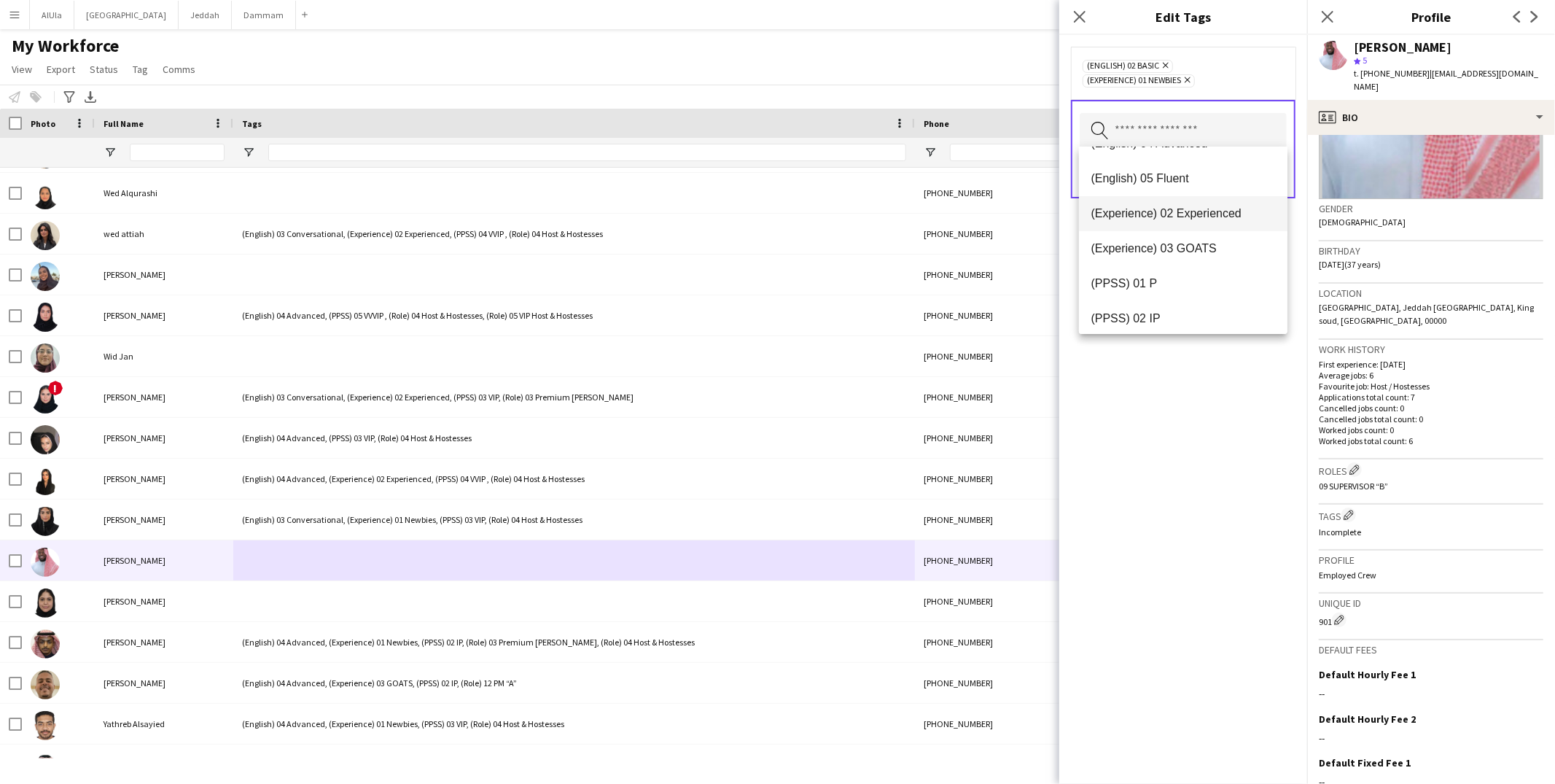
click at [1200, 209] on span "(Experience) 02 Experienced" at bounding box center [1183, 213] width 186 height 14
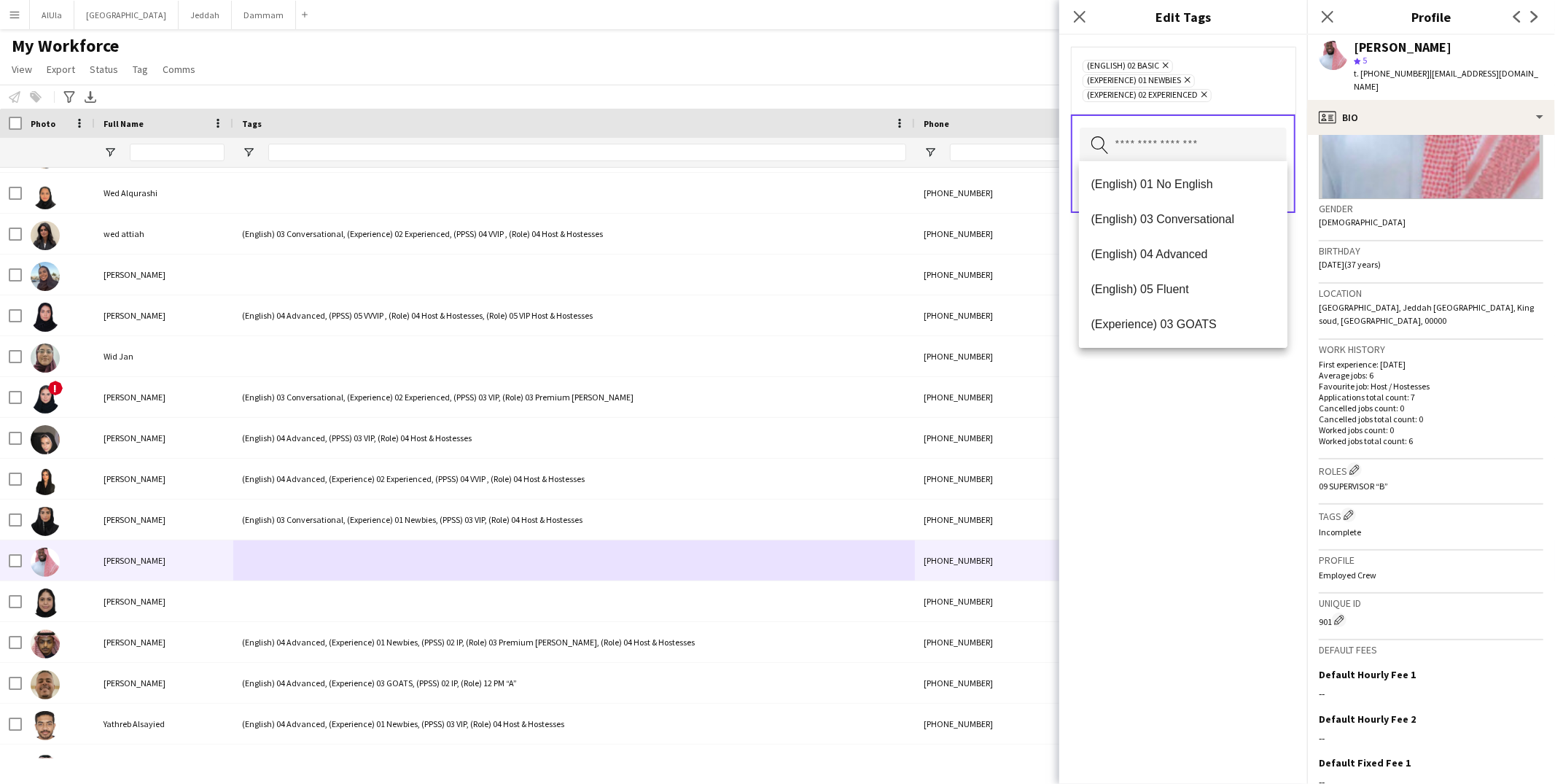
click at [1190, 78] on icon at bounding box center [1188, 80] width 6 height 6
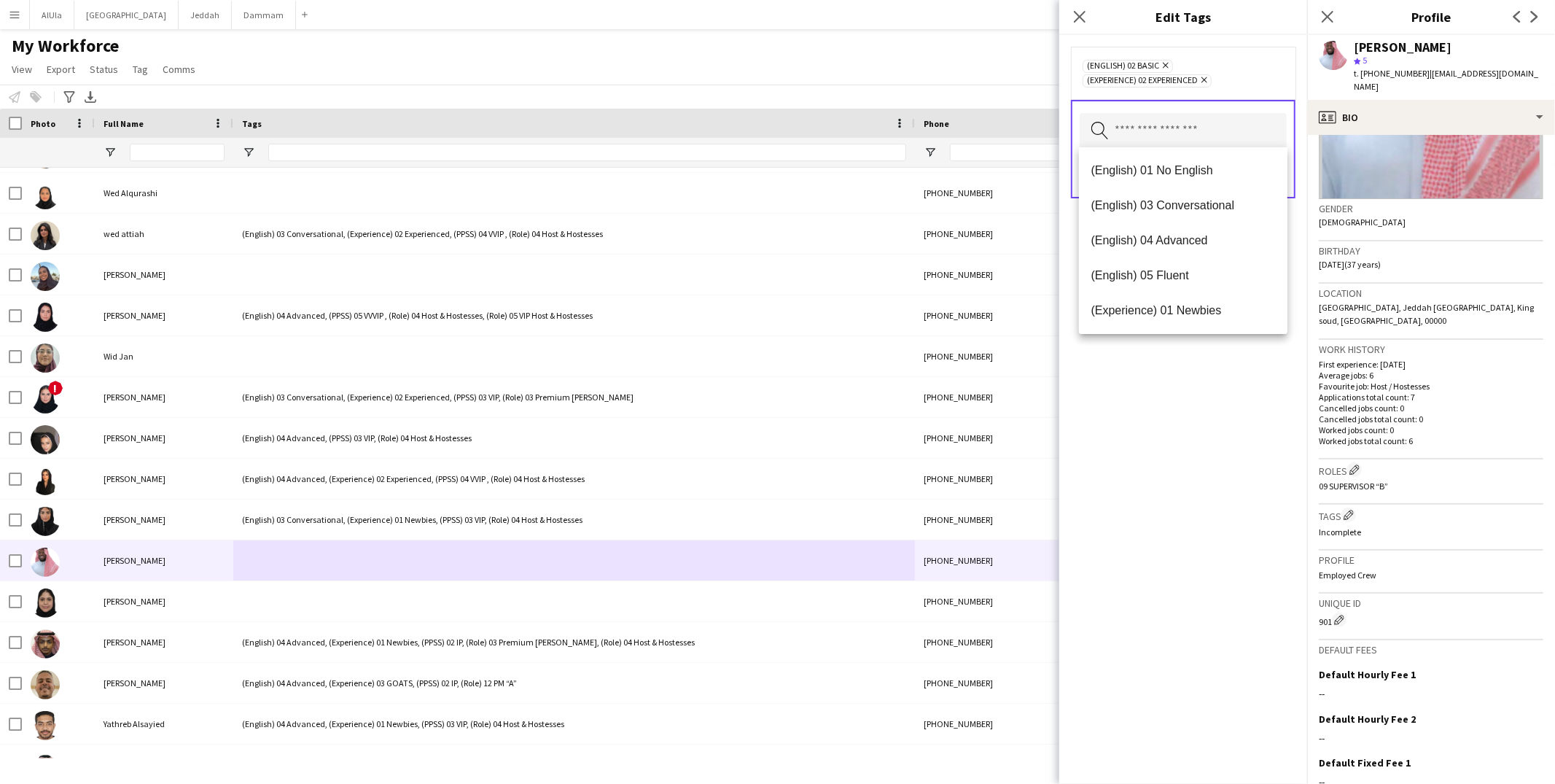
click at [1210, 130] on input "text" at bounding box center [1183, 131] width 207 height 36
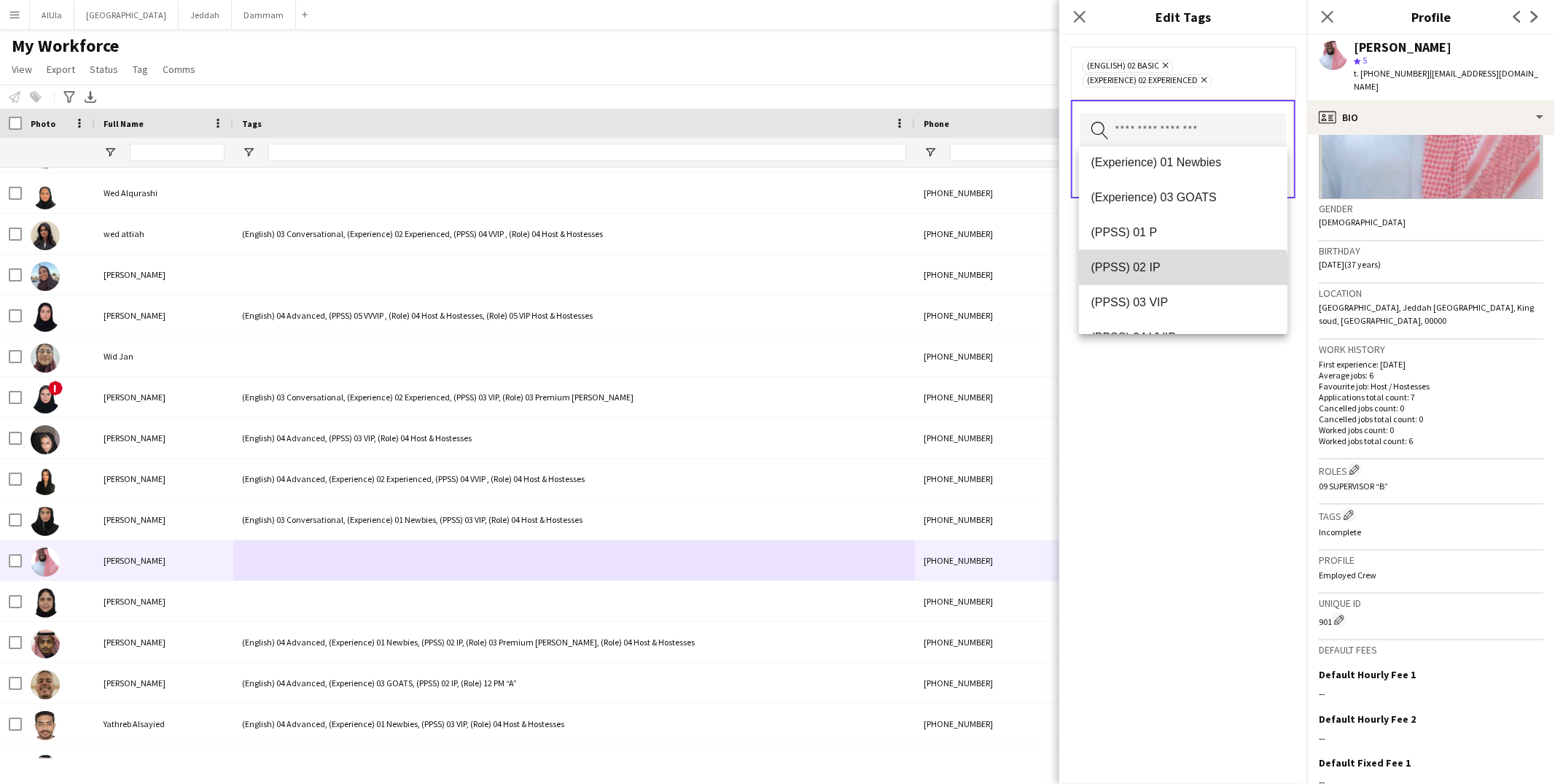
click at [1182, 274] on mat-option "(PPSS) 02 IP" at bounding box center [1183, 268] width 209 height 35
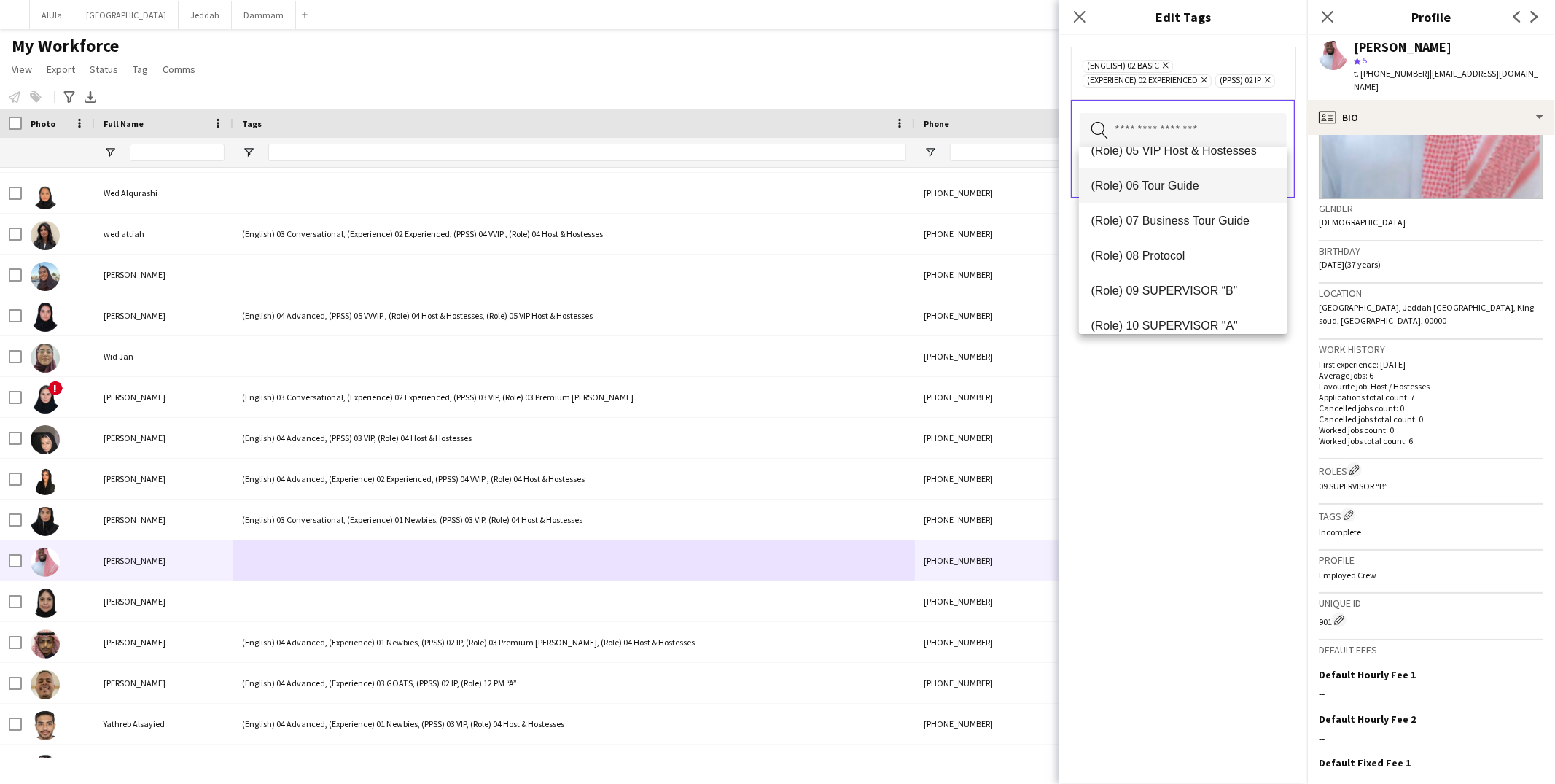
scroll to position [572, 0]
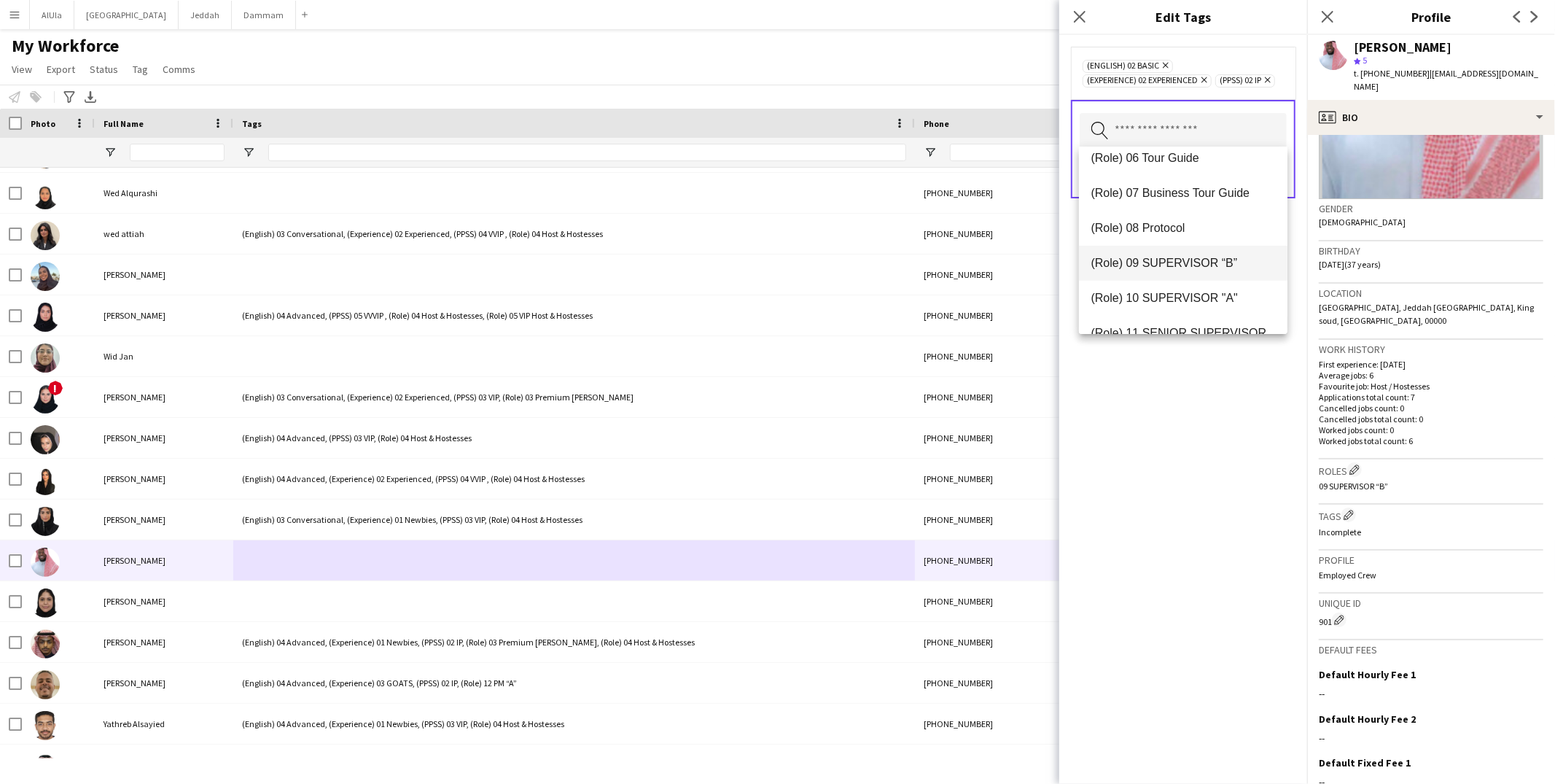
click at [1175, 264] on span "(Role) 09 SUPERVISOR “B”" at bounding box center [1183, 262] width 186 height 14
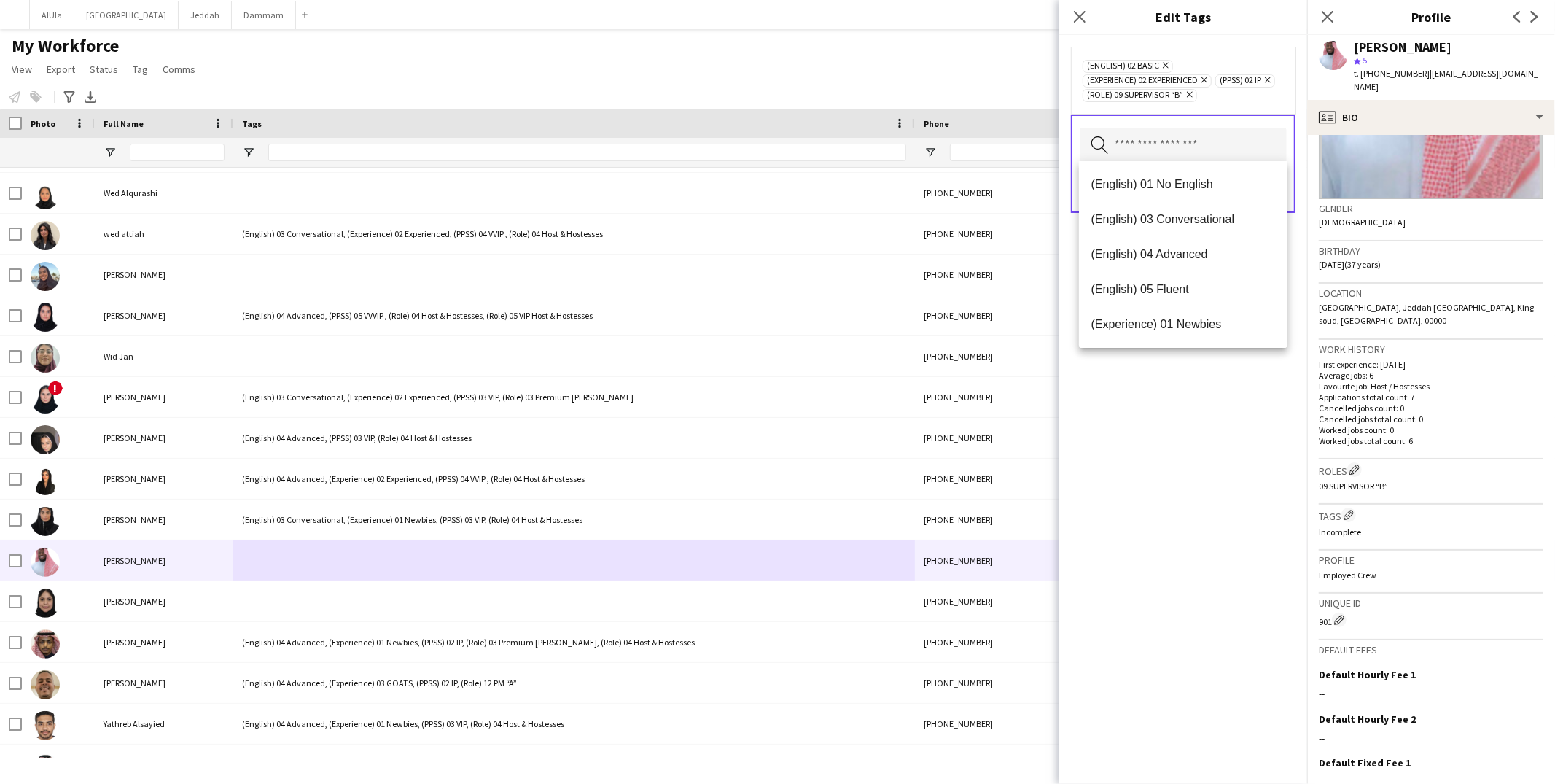
click at [1175, 376] on div "(English) 02 Basic Remove (Experience) 02 Experienced Remove (PPSS) 02 IP Remov…" at bounding box center [1183, 409] width 248 height 749
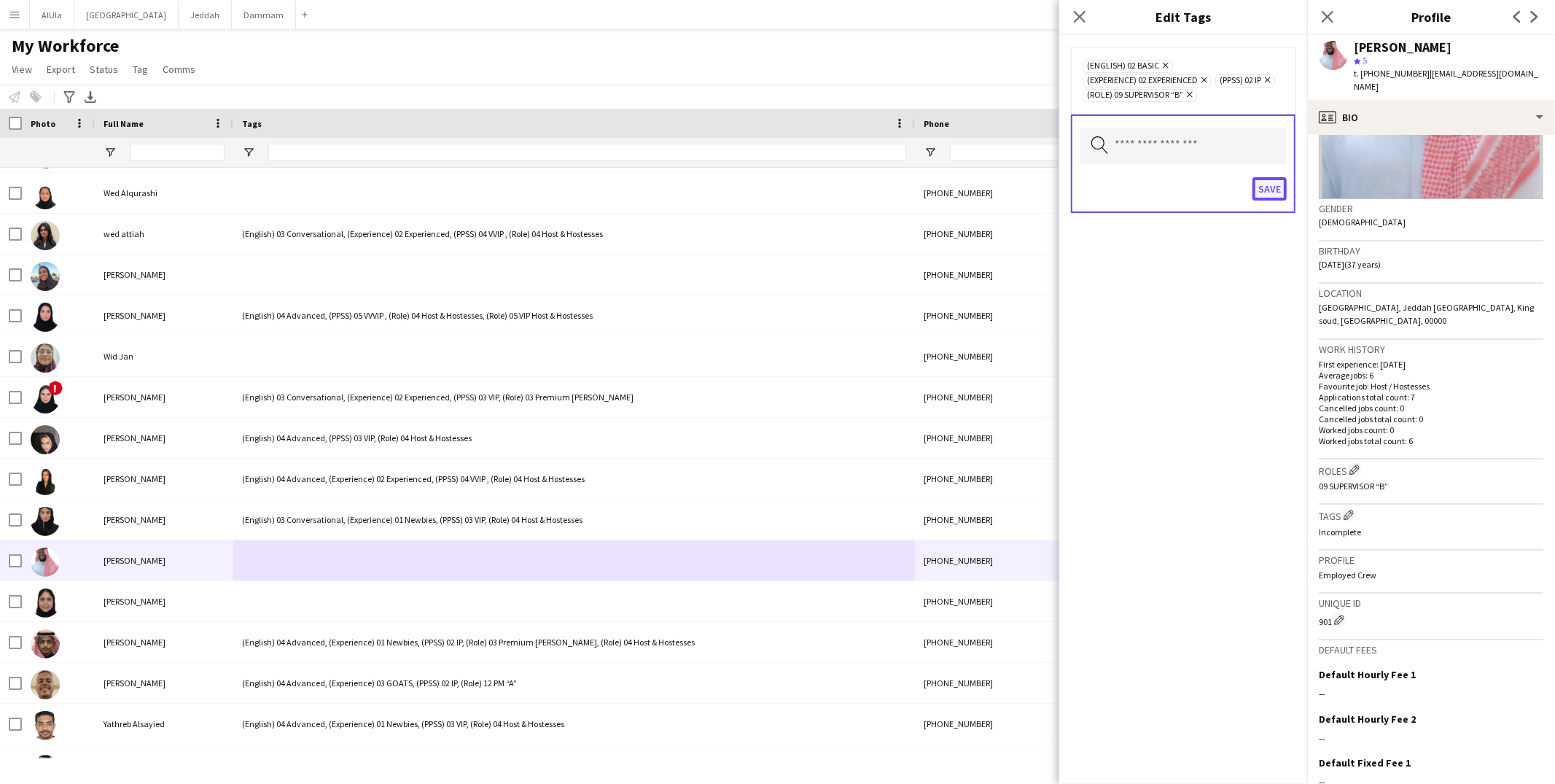
click at [1268, 182] on button "Save" at bounding box center [1269, 188] width 34 height 23
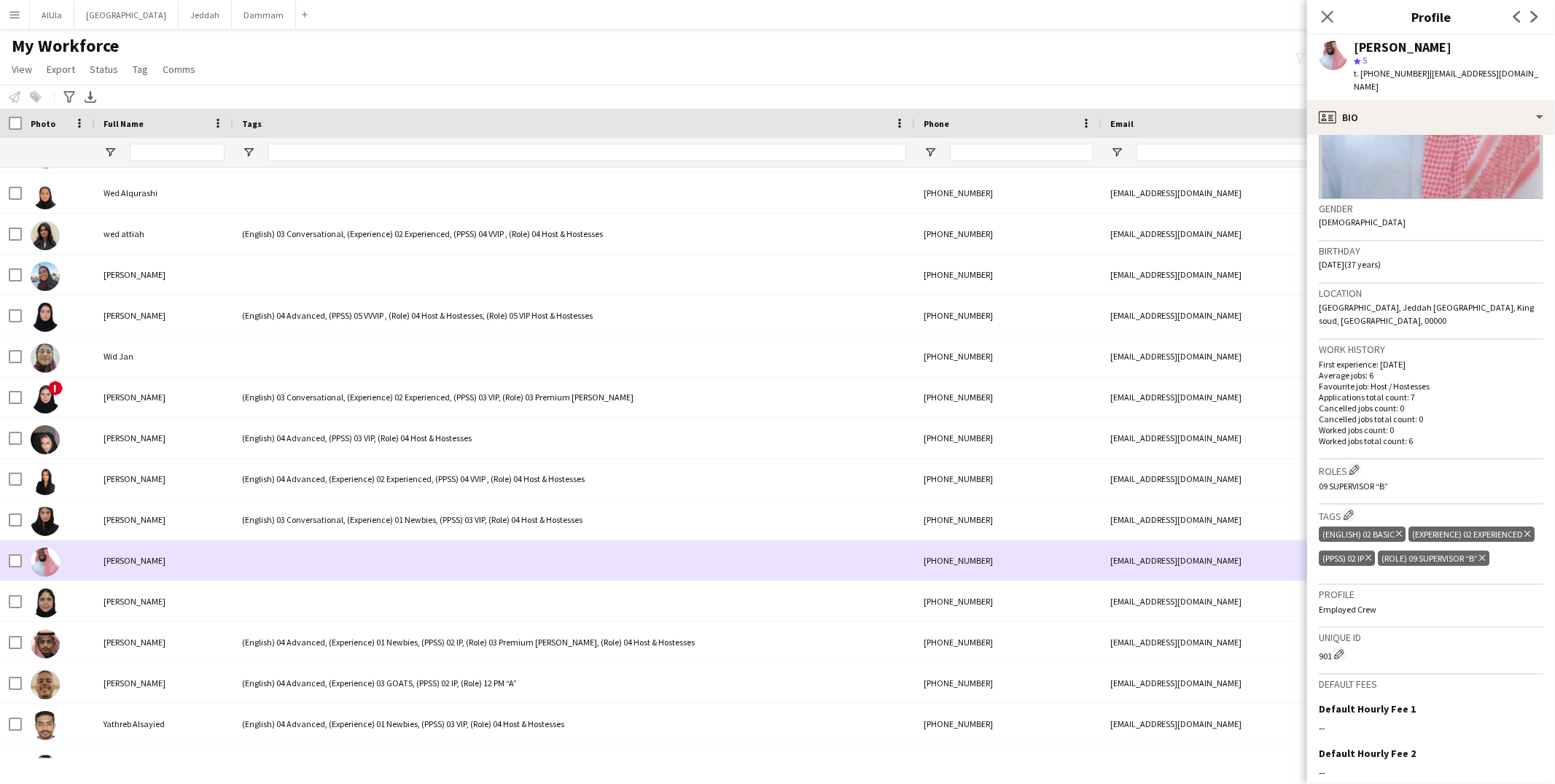
click at [416, 560] on div at bounding box center [573, 559] width 681 height 40
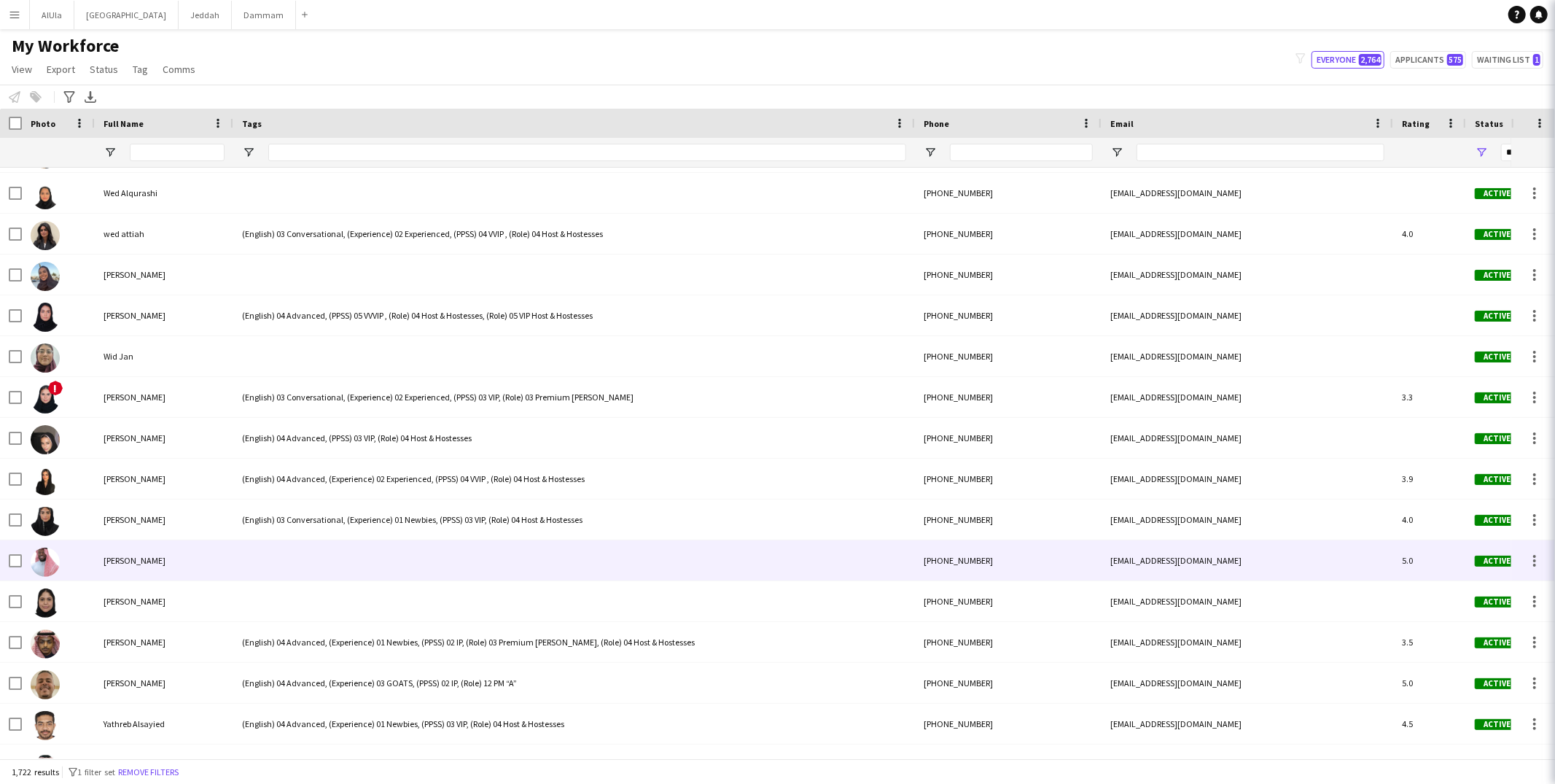
click at [389, 603] on div at bounding box center [573, 600] width 681 height 40
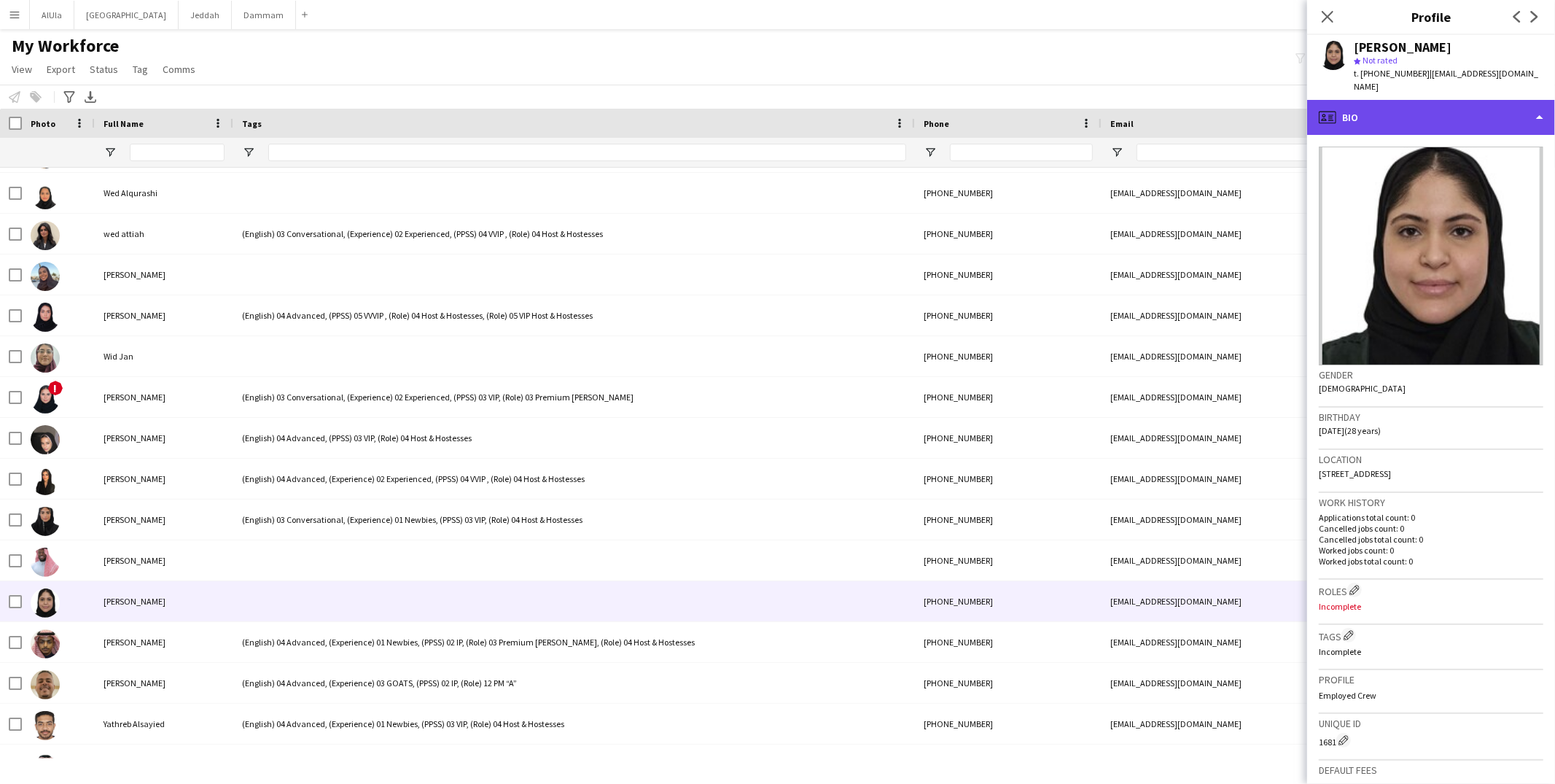
click at [1431, 104] on div "profile Bio" at bounding box center [1431, 117] width 248 height 35
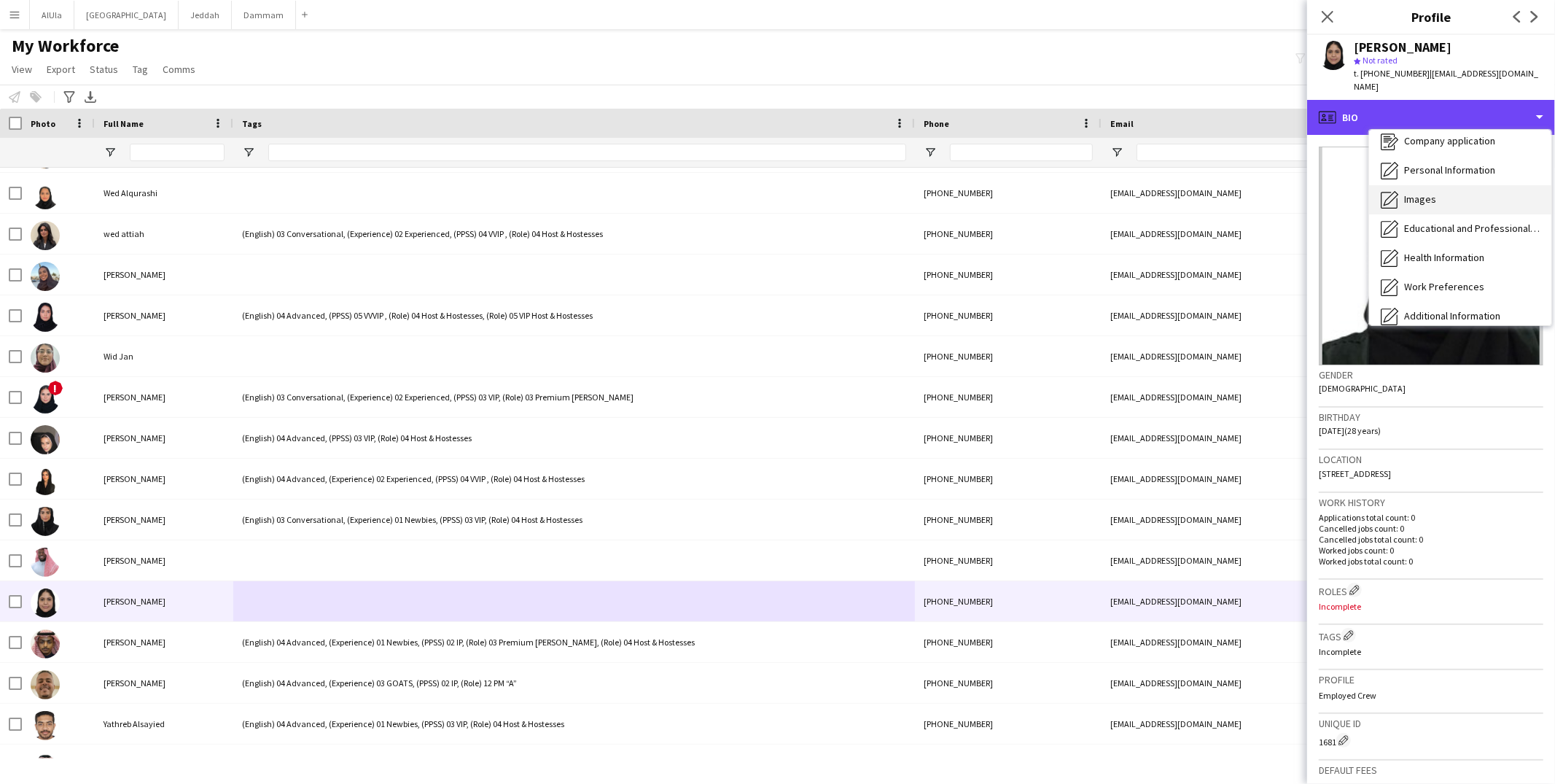
scroll to position [150, 0]
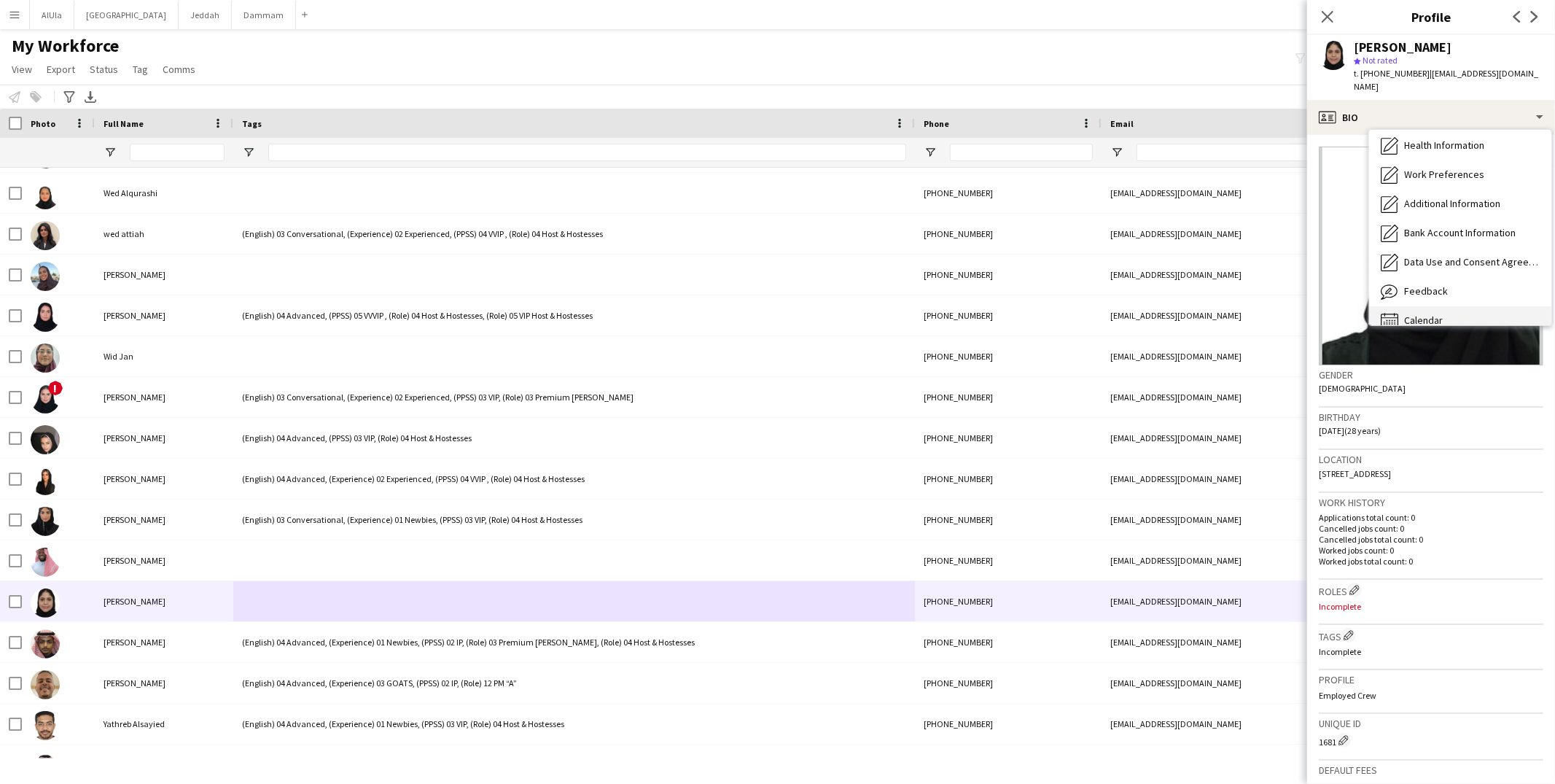
click at [1404, 313] on span "Calendar" at bounding box center [1423, 320] width 38 height 13
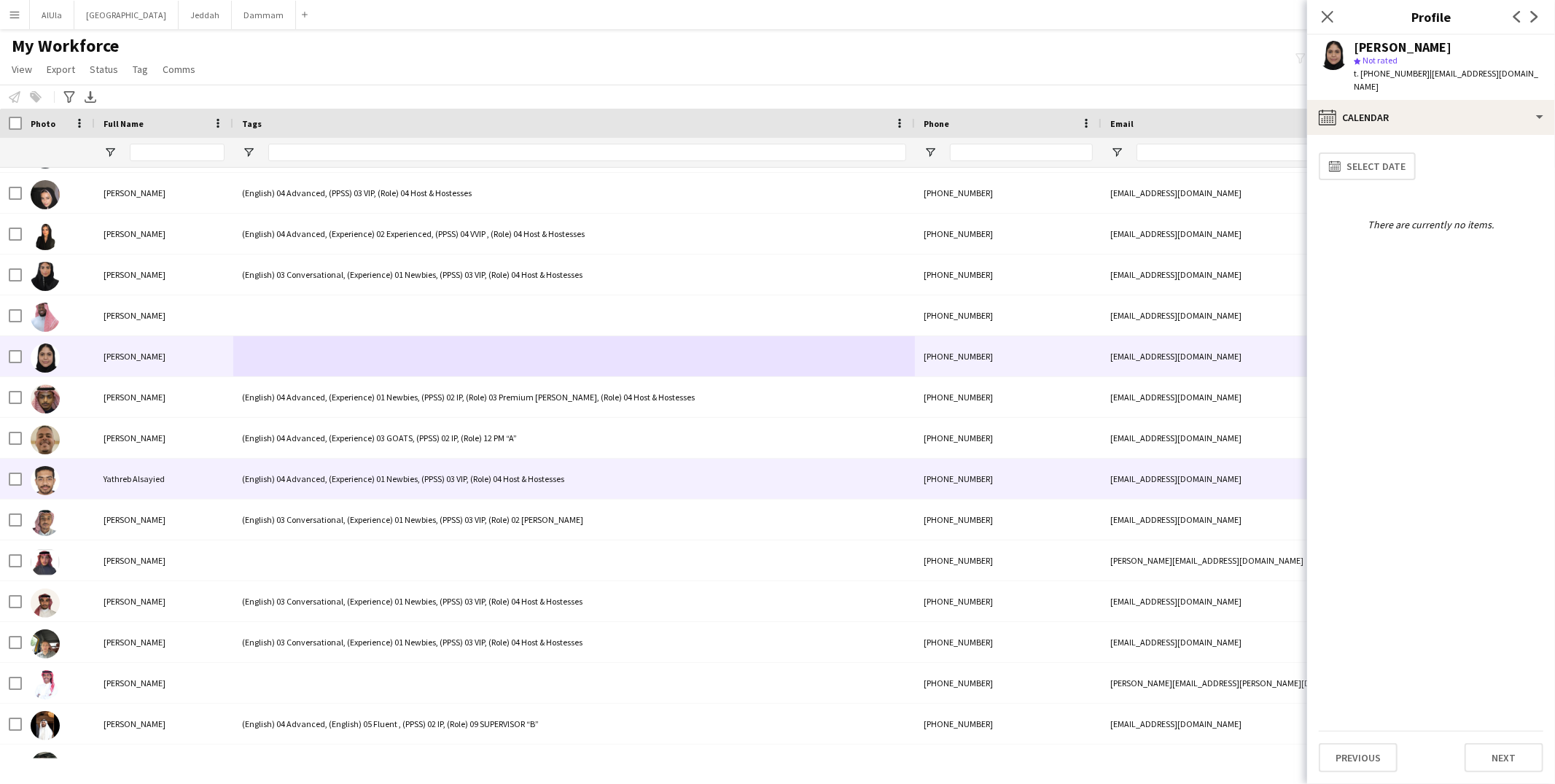
scroll to position [63672, 0]
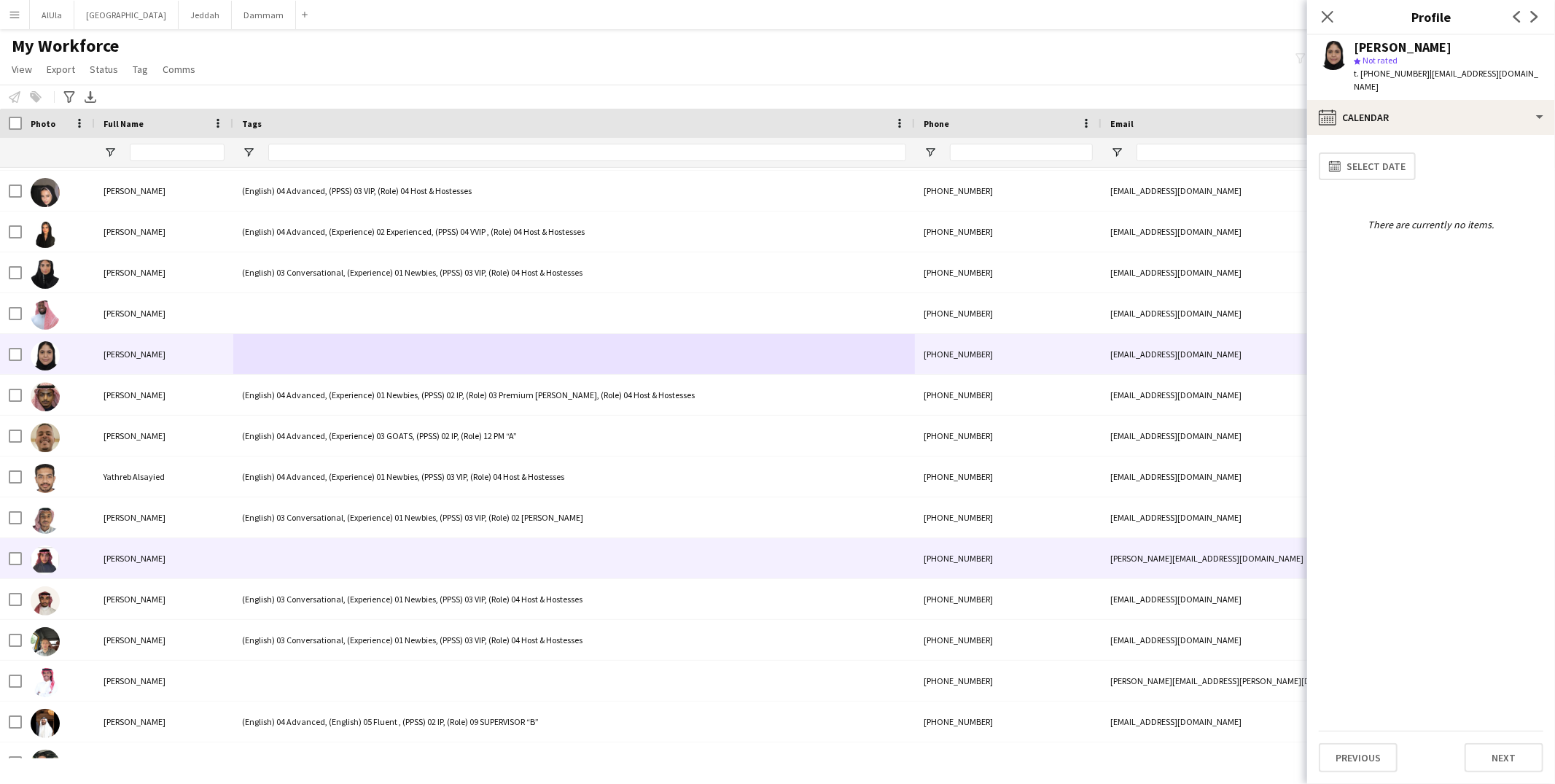
click at [403, 557] on div at bounding box center [573, 557] width 681 height 40
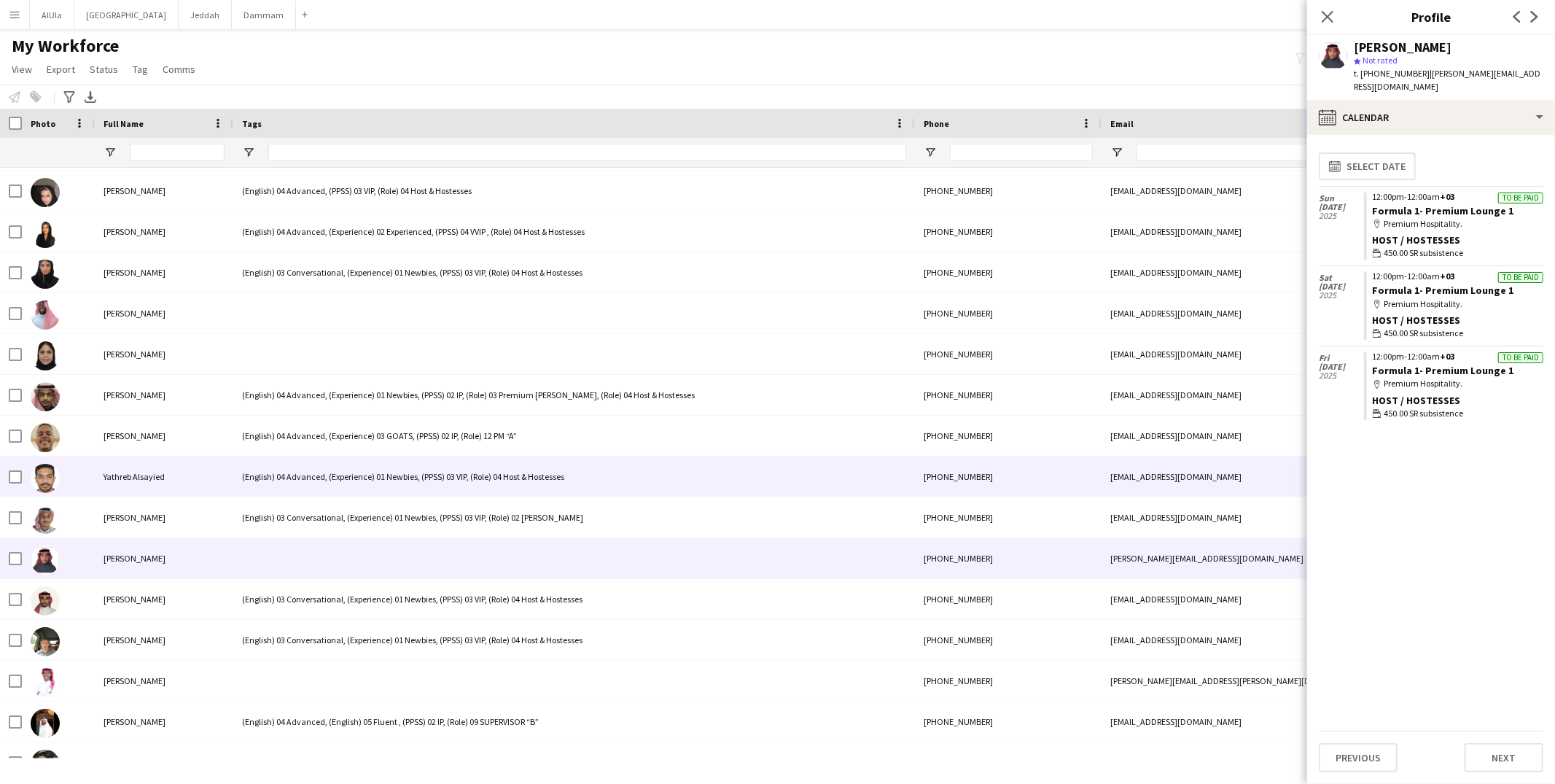
scroll to position [63676, 0]
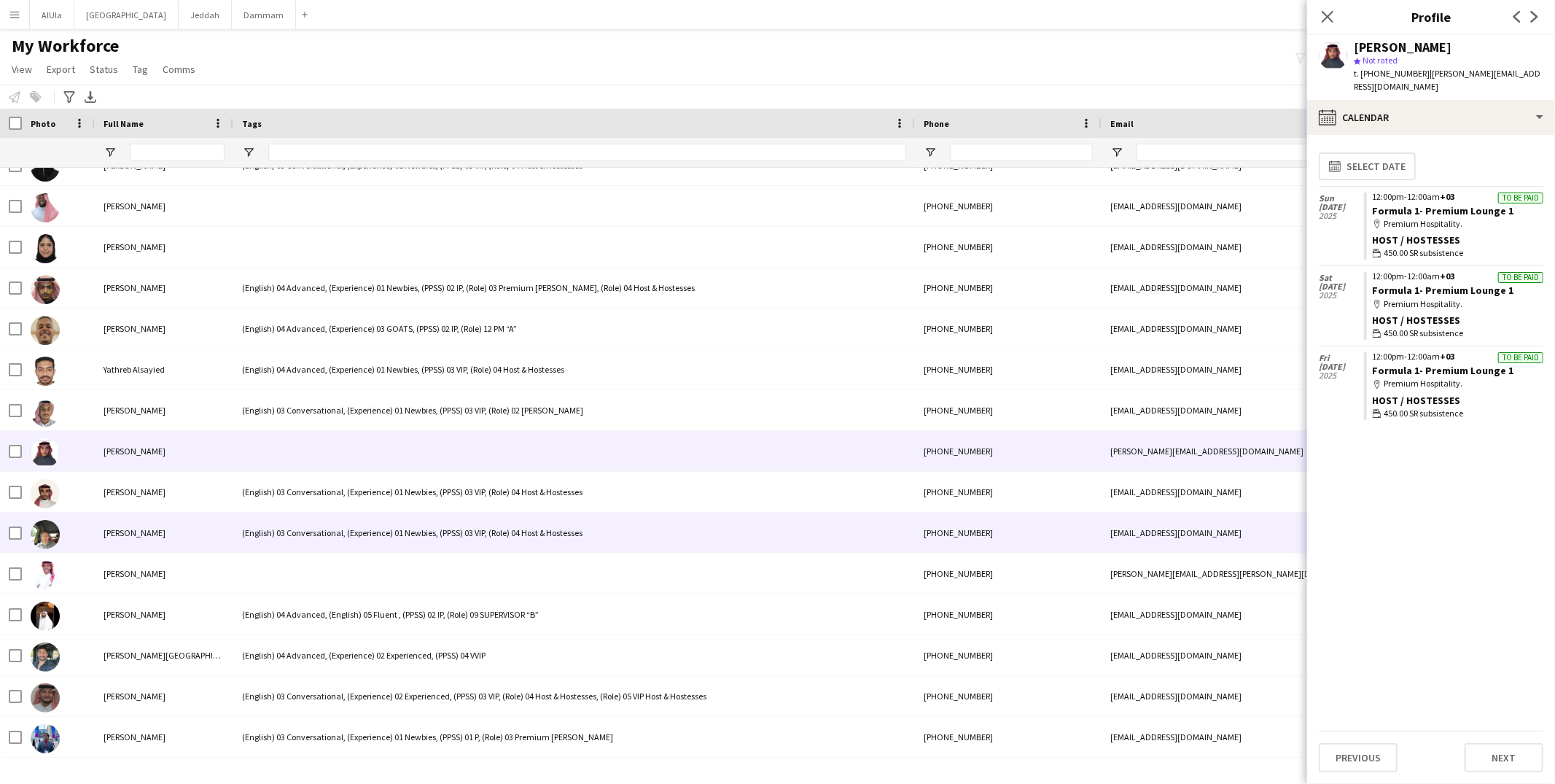
click at [300, 543] on div "(English) 03 Conversational, (Experience) 01 Newbies, (PPSS) 03 VIP, (Role) 04 …" at bounding box center [573, 532] width 681 height 40
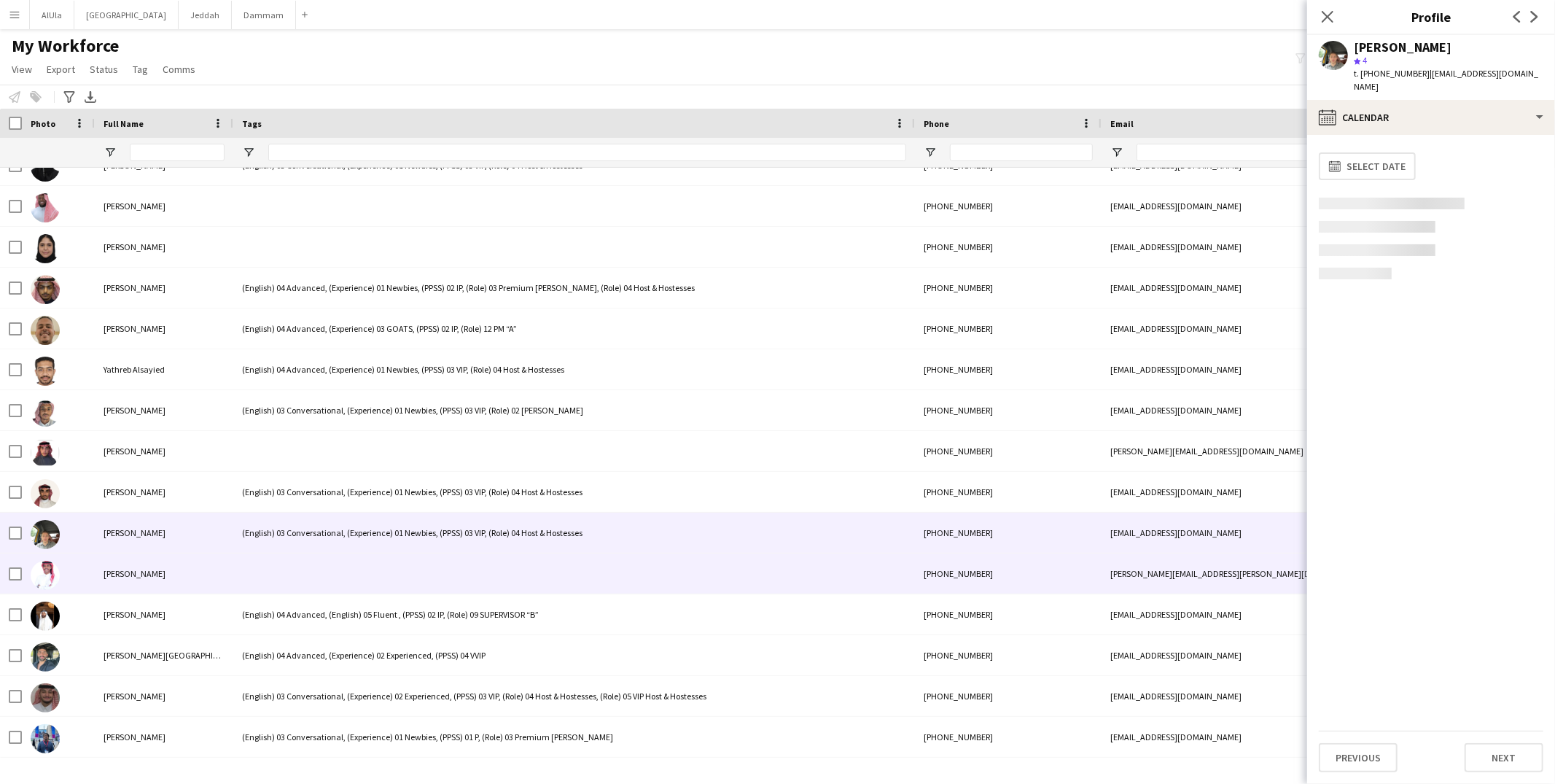
click at [303, 559] on div at bounding box center [573, 572] width 681 height 40
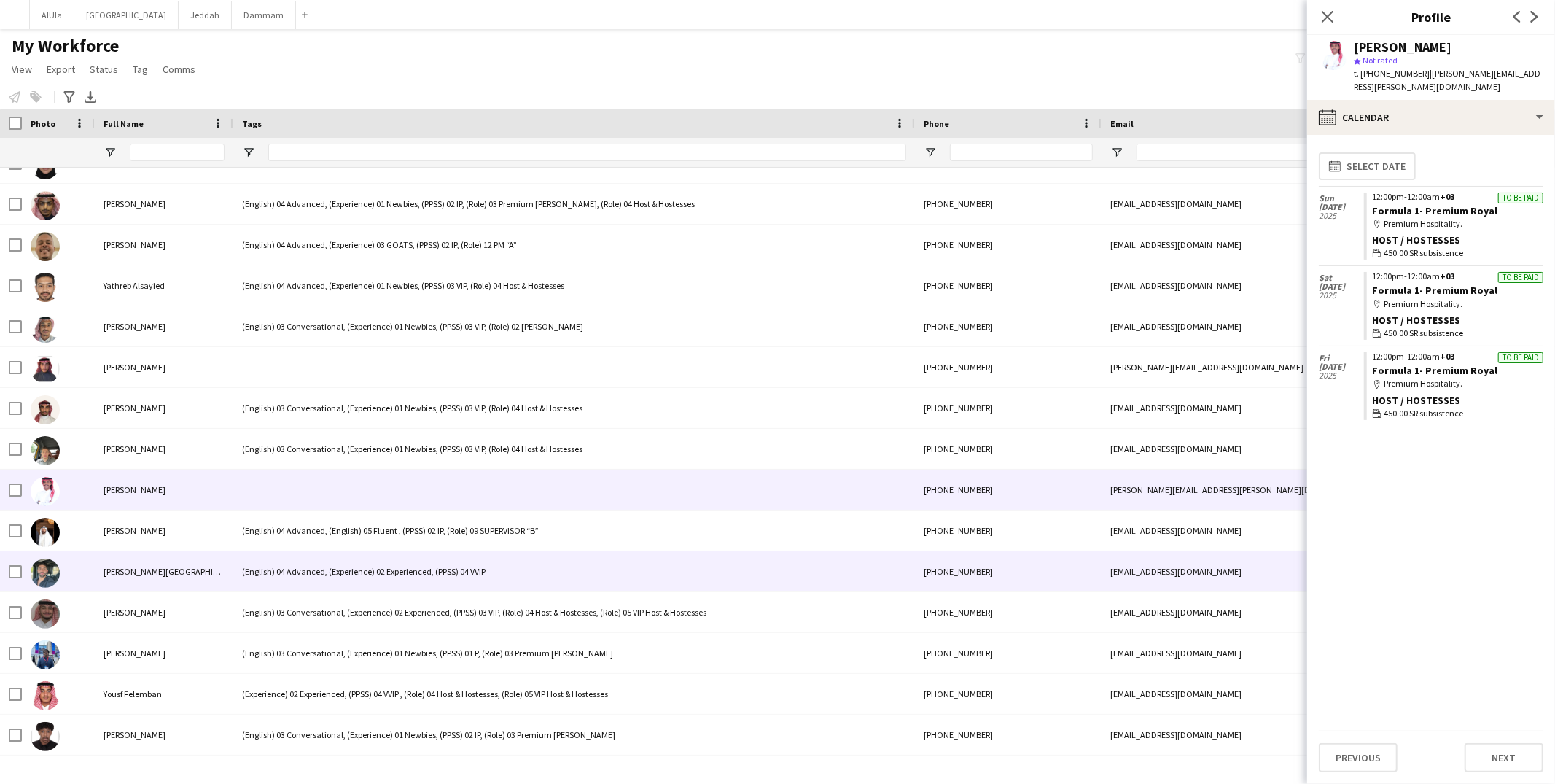
click at [306, 563] on div "(English) 04 Advanced, (Experience) 02 Experienced, (PPSS) 04 VVIP" at bounding box center [573, 571] width 681 height 40
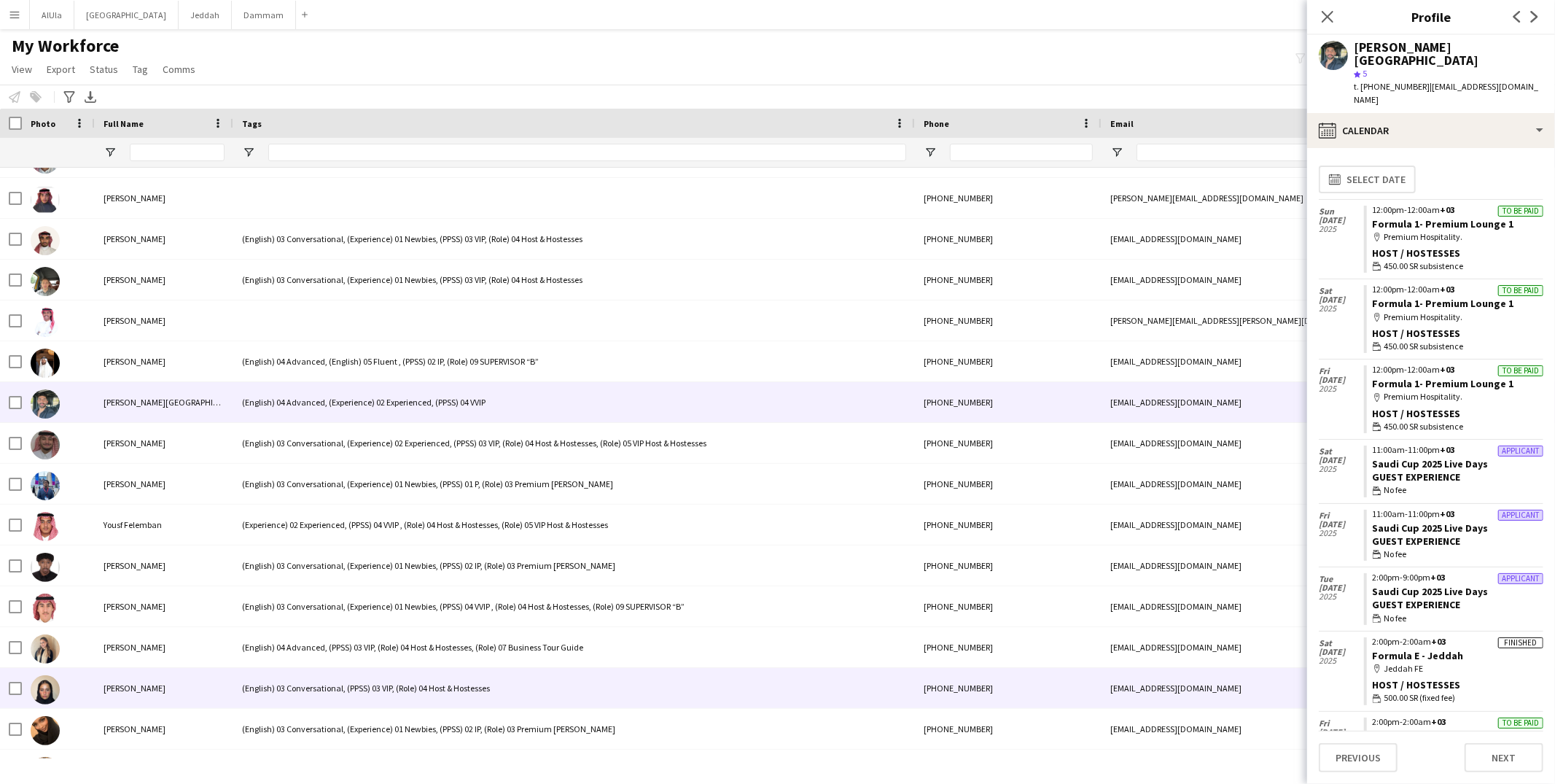
click at [394, 683] on div "(English) 03 Conversational, (PPSS) 03 VIP, (Role) 04 Host & Hostesses" at bounding box center [573, 687] width 681 height 40
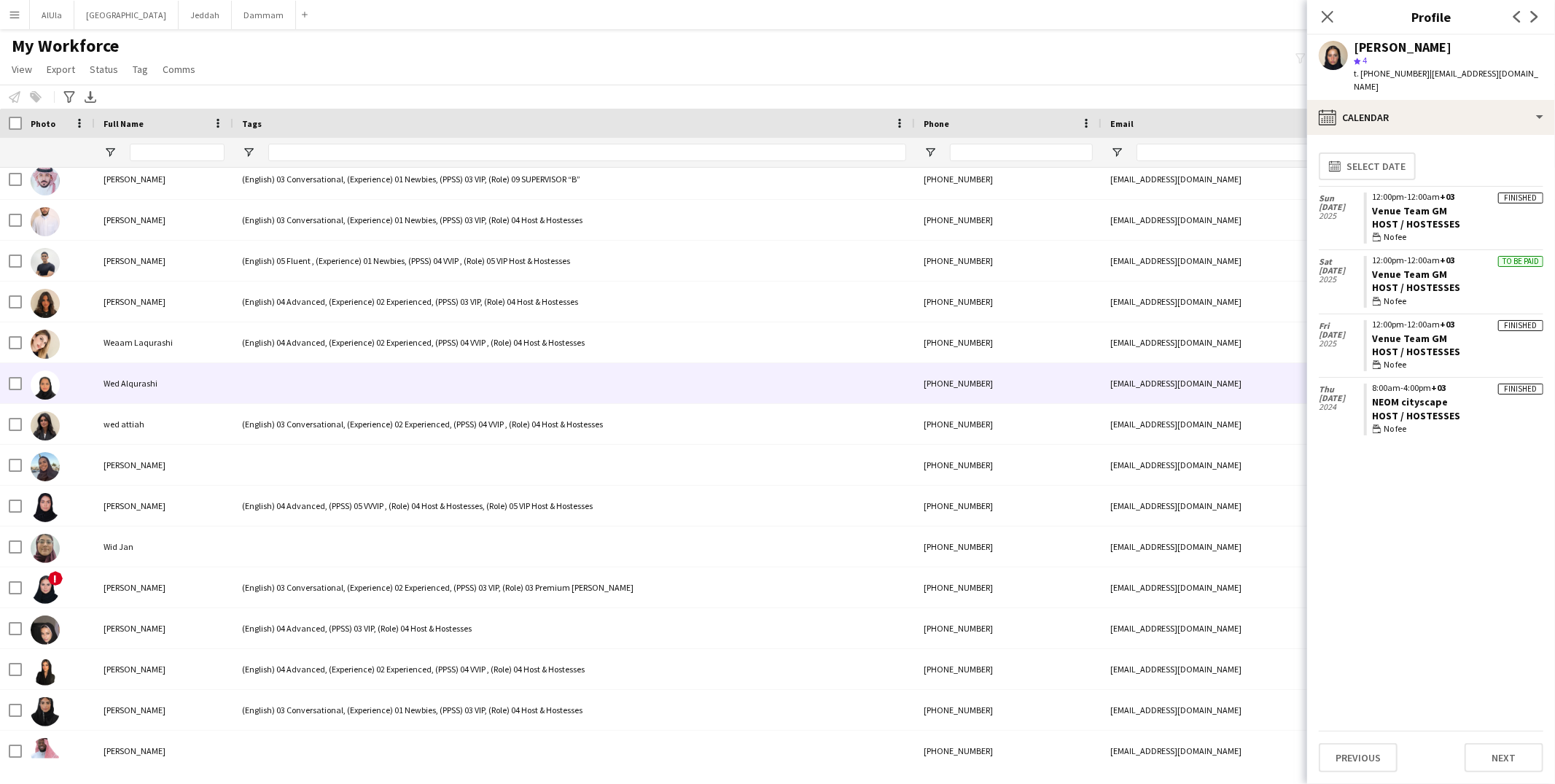
scroll to position [63217, 0]
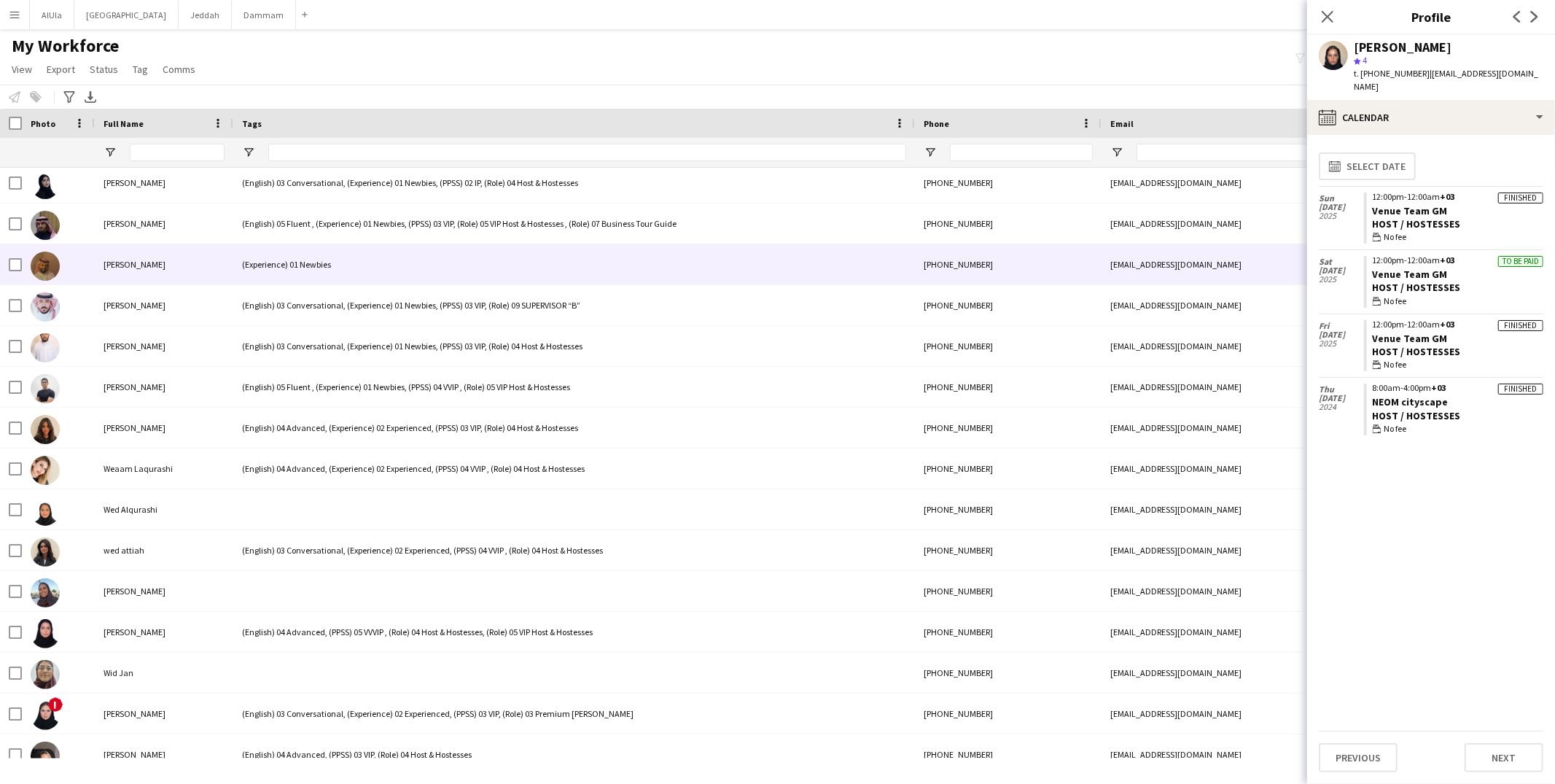
click at [294, 274] on div "(Experience) 01 Newbies" at bounding box center [573, 264] width 681 height 40
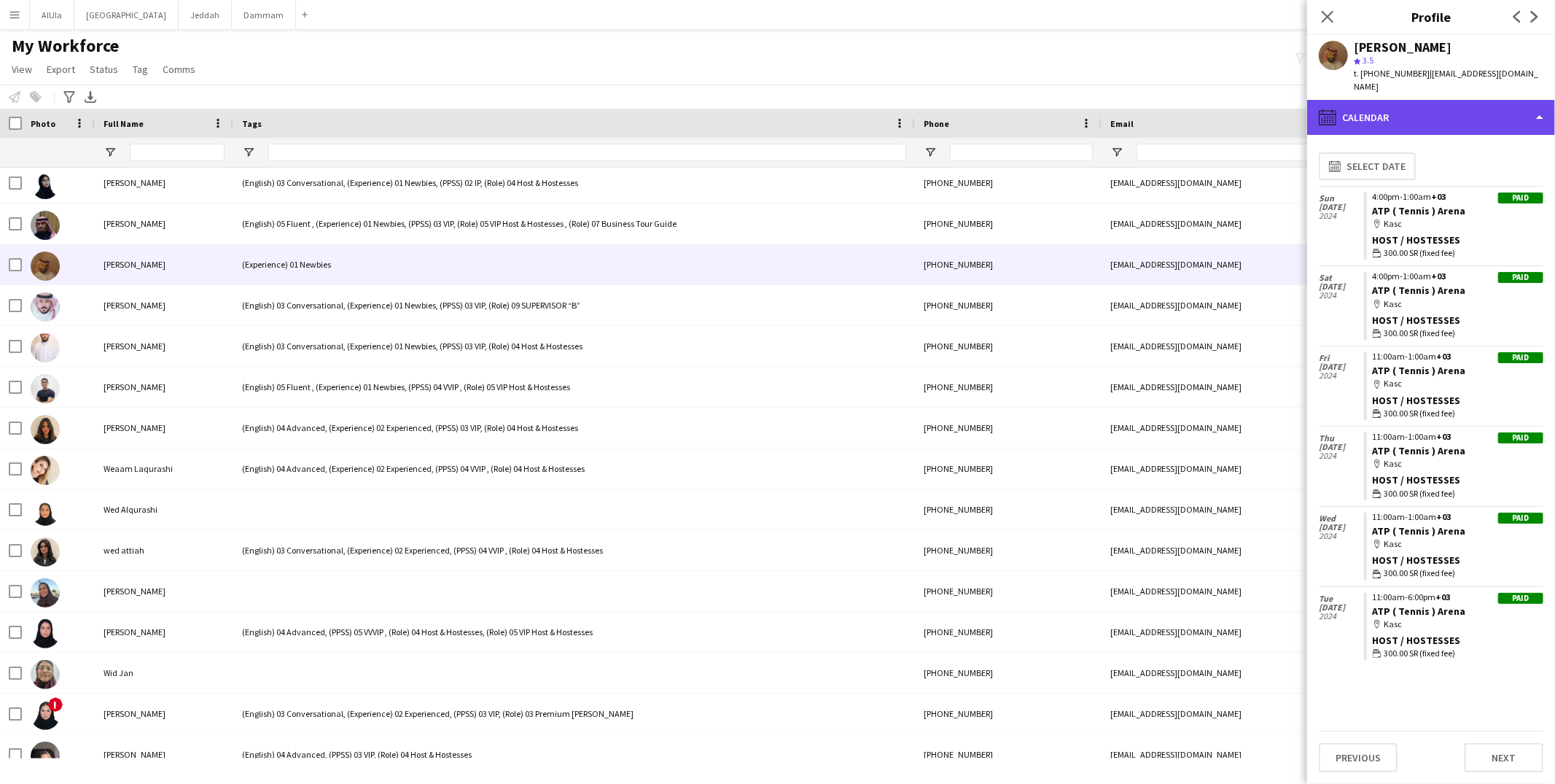
click at [1419, 100] on div "calendar-full Calendar" at bounding box center [1431, 117] width 248 height 35
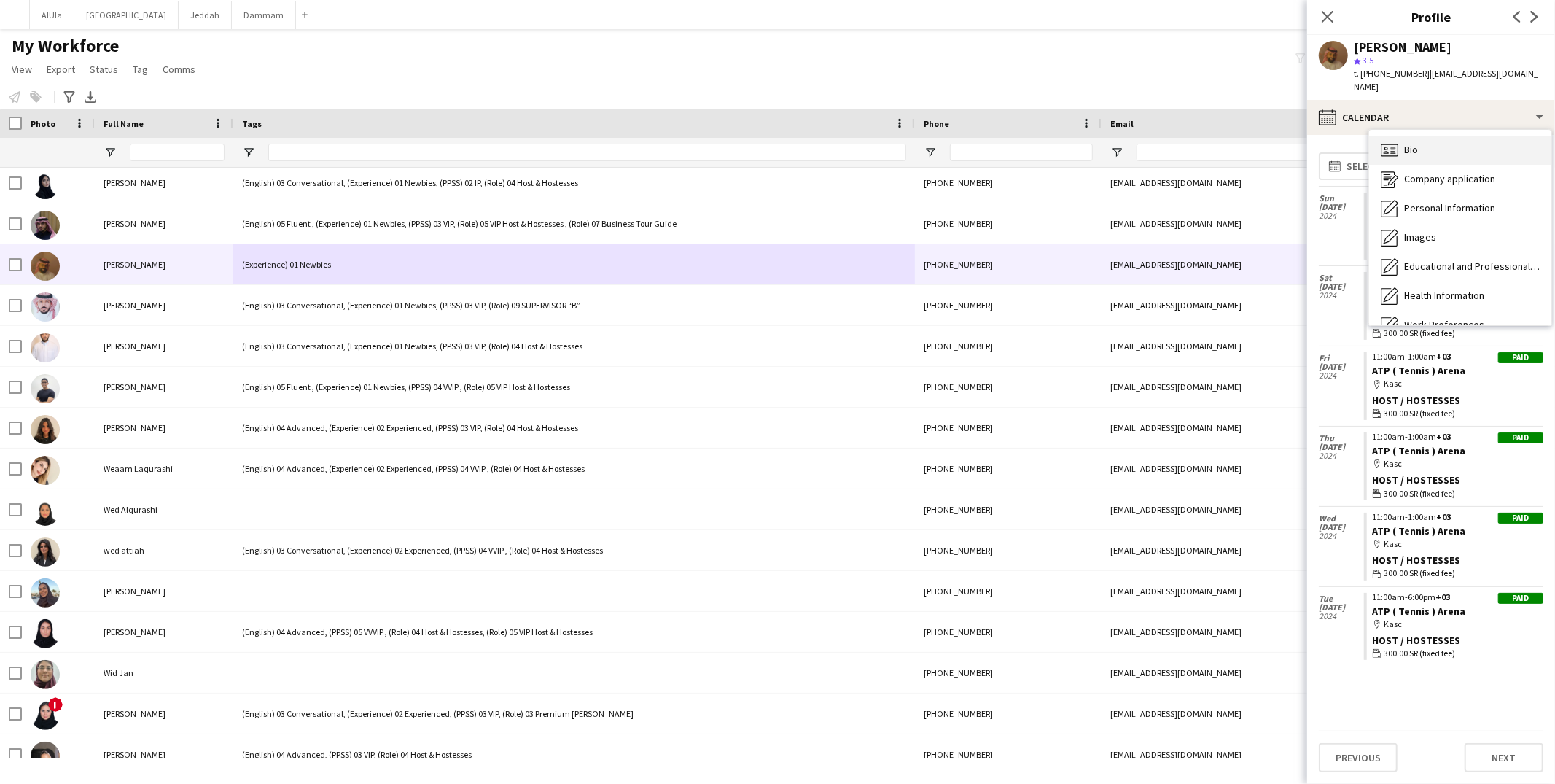
click at [1422, 135] on div "Bio Bio" at bounding box center [1459, 149] width 182 height 29
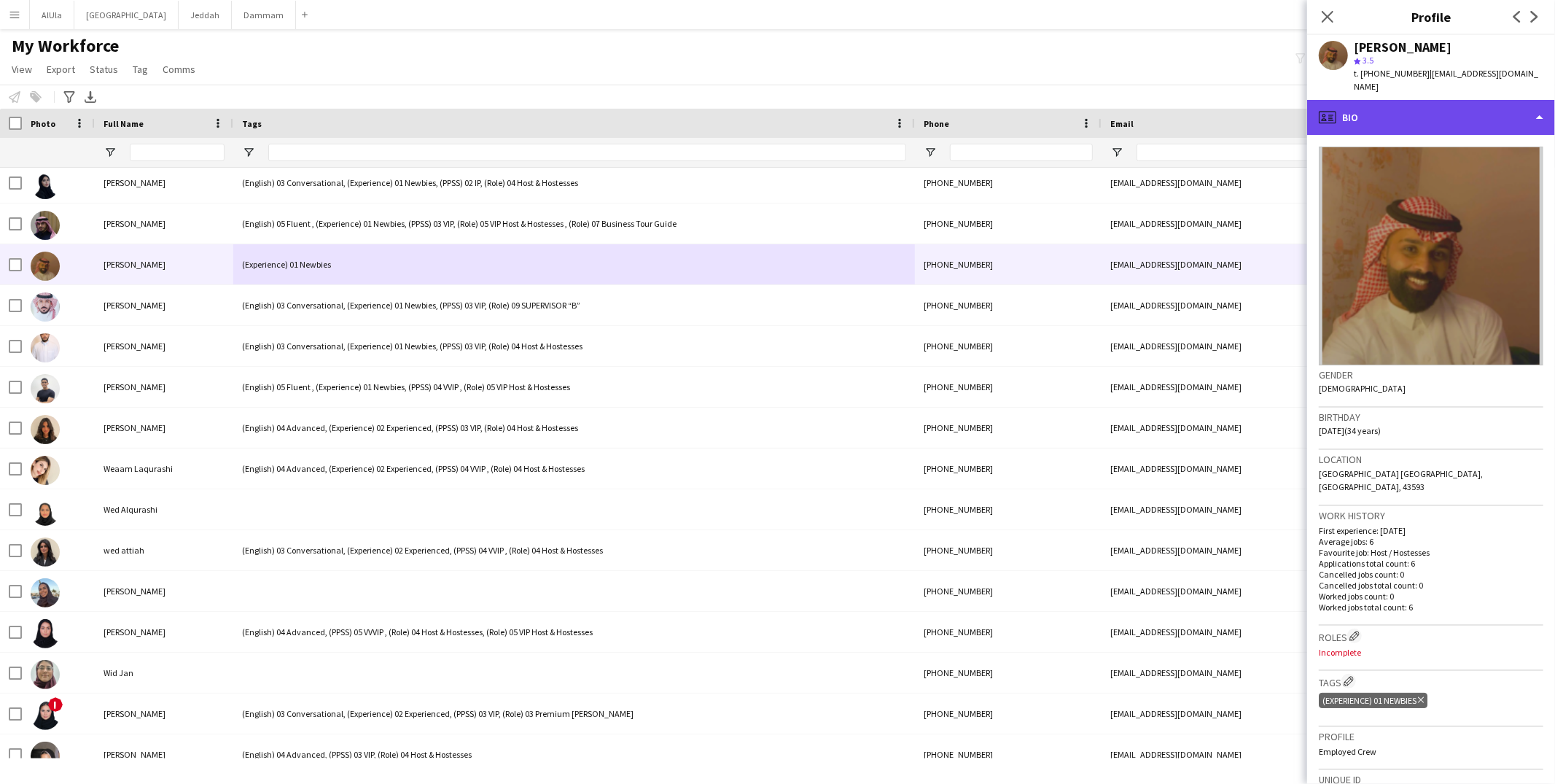
click at [1406, 105] on div "profile Bio" at bounding box center [1431, 117] width 248 height 35
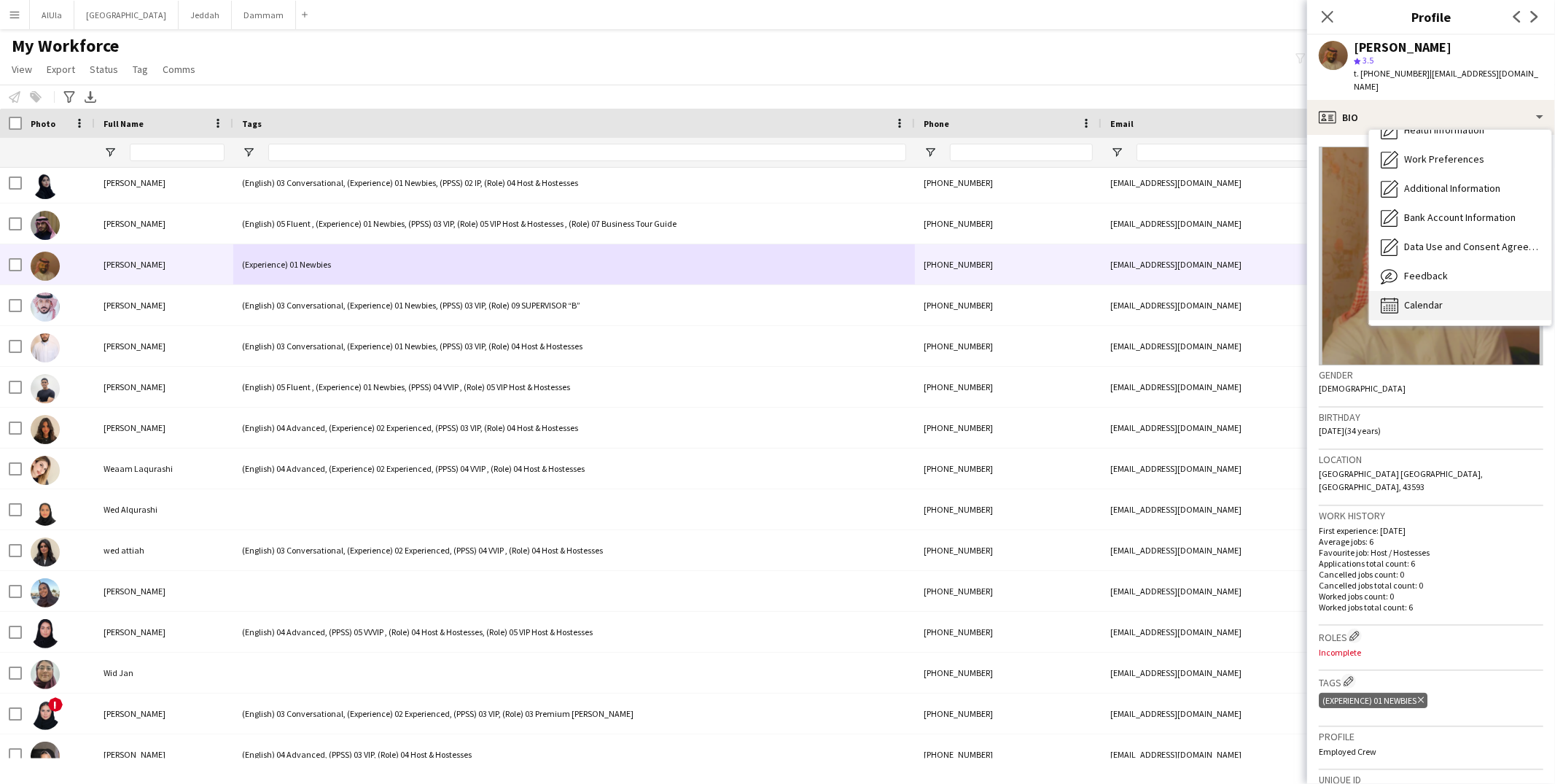
click at [1409, 298] on div "Calendar Calendar" at bounding box center [1459, 305] width 182 height 29
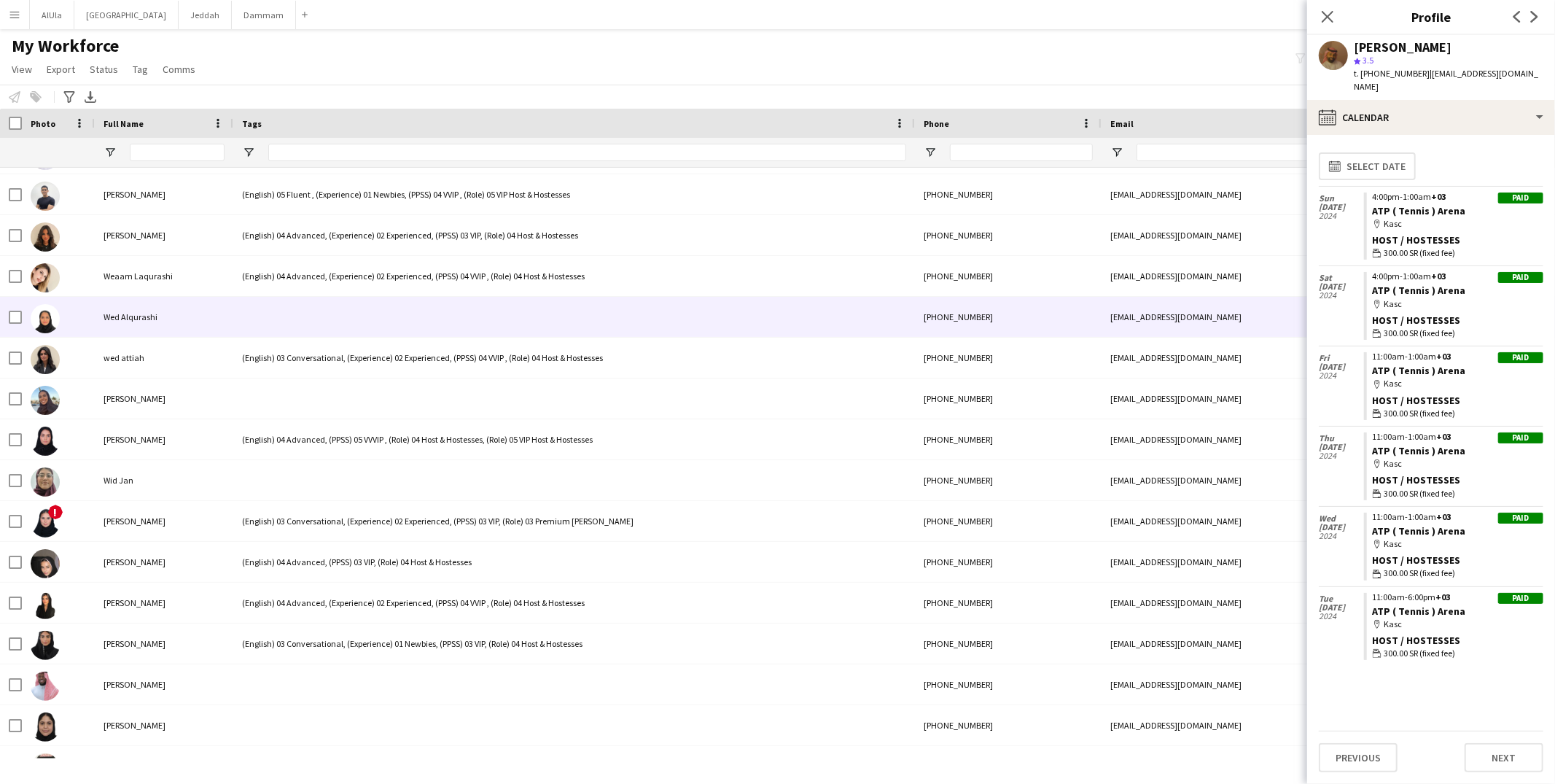
click at [349, 323] on div at bounding box center [573, 316] width 681 height 40
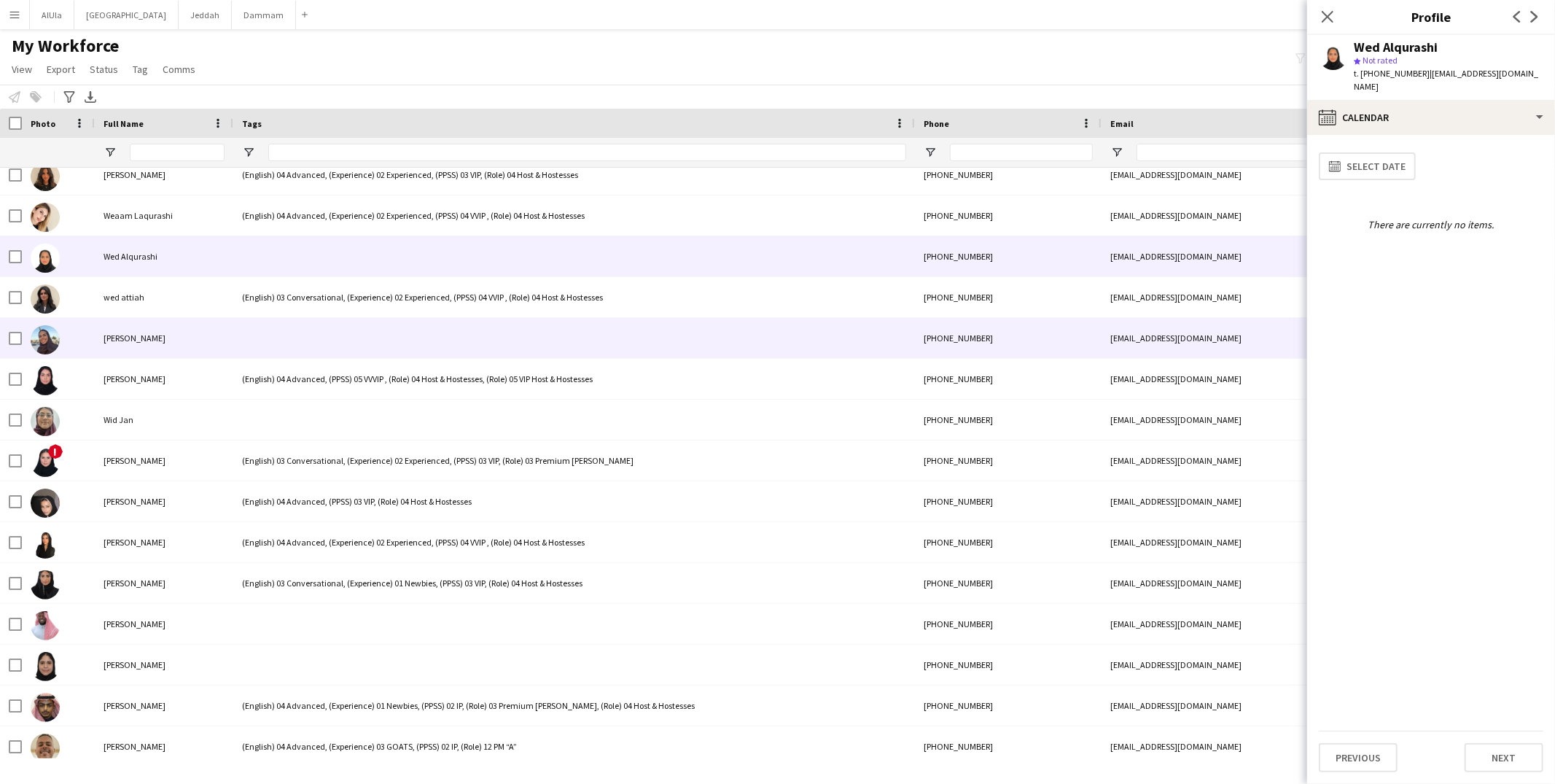
click at [346, 332] on div at bounding box center [573, 337] width 681 height 40
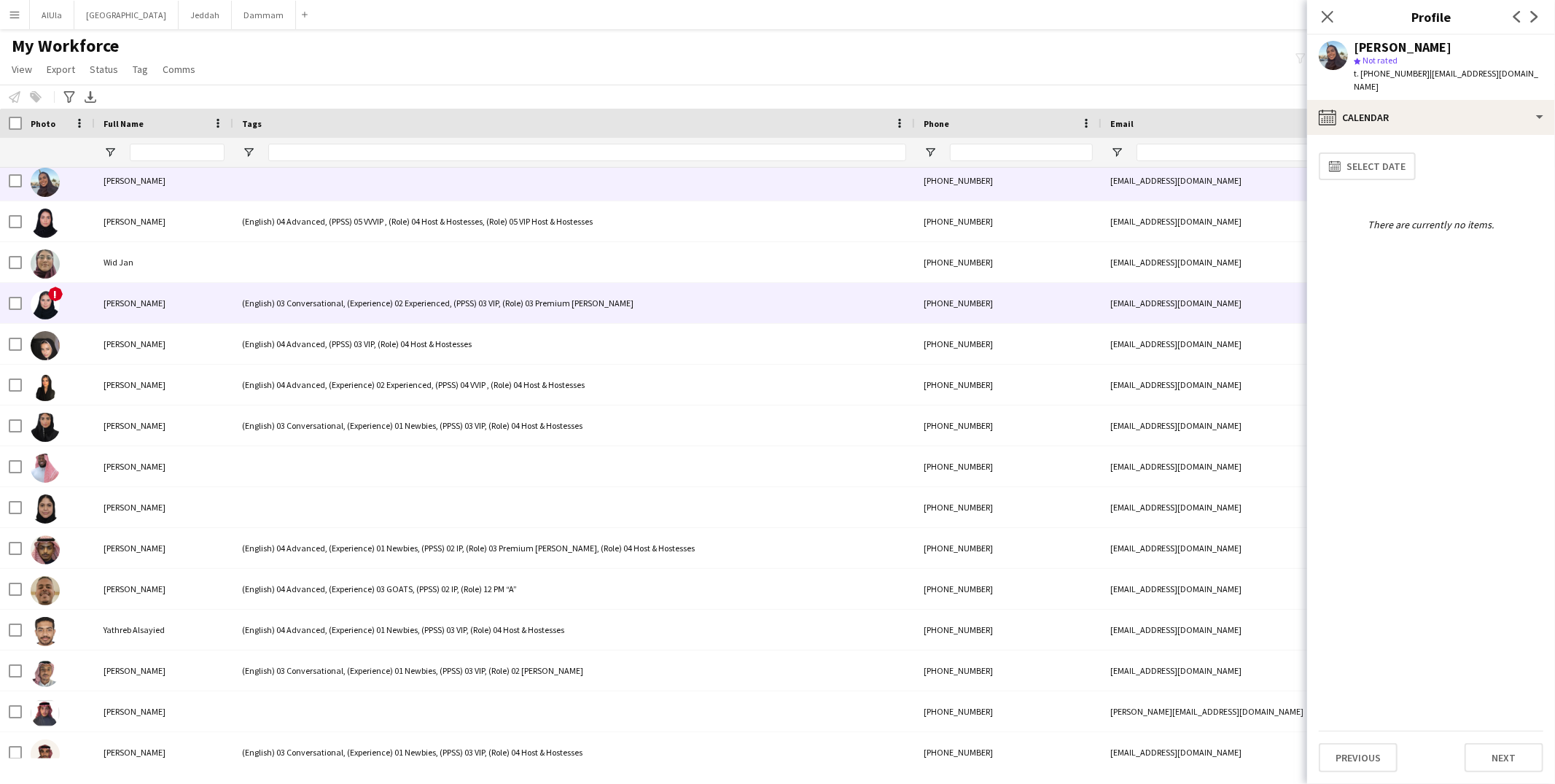
click at [331, 306] on div "(English) 03 Conversational, (Experience) 02 Experienced, (PPSS) 03 VIP, (Role)…" at bounding box center [573, 302] width 681 height 40
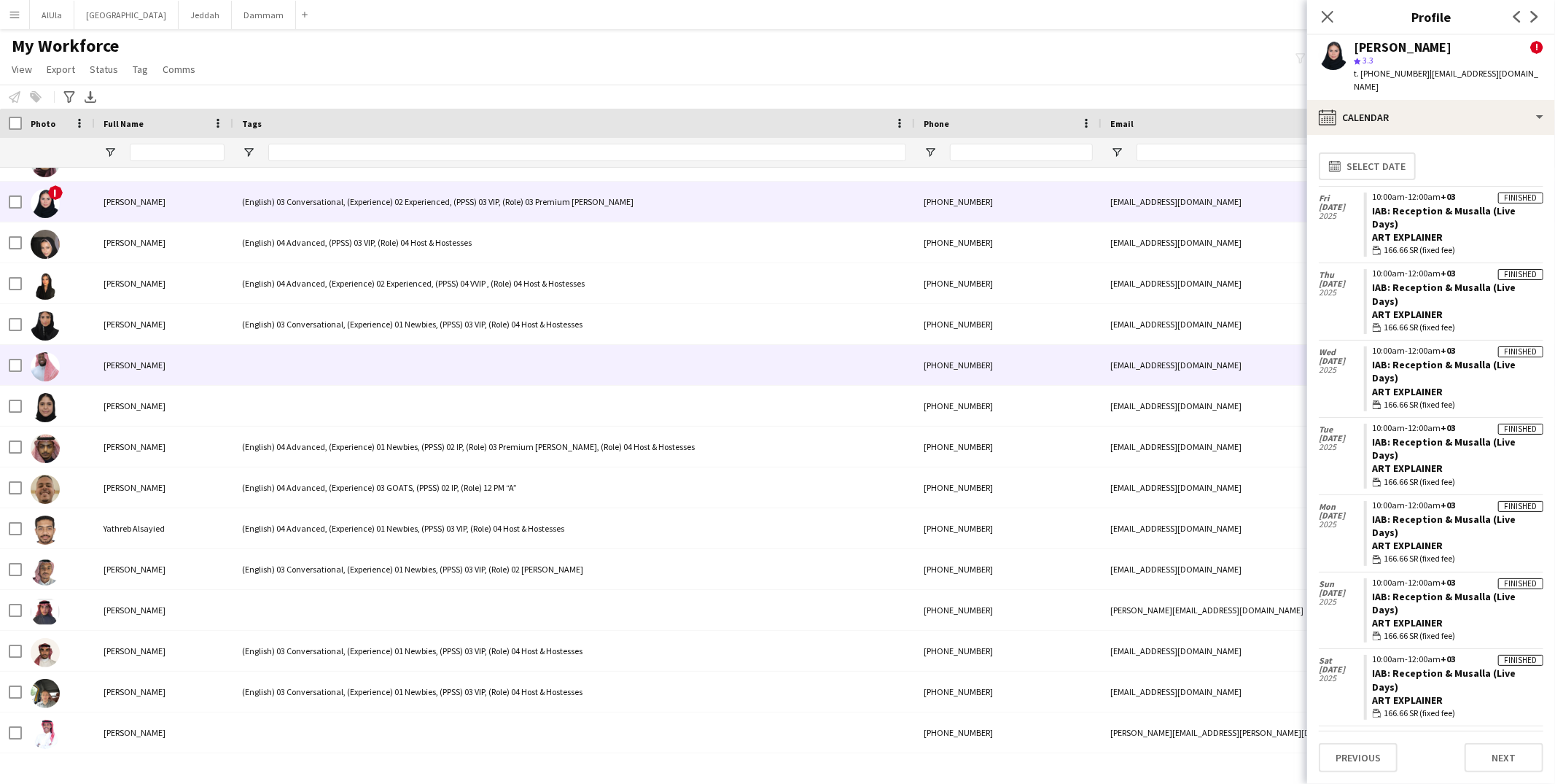
click at [323, 366] on div at bounding box center [573, 364] width 681 height 40
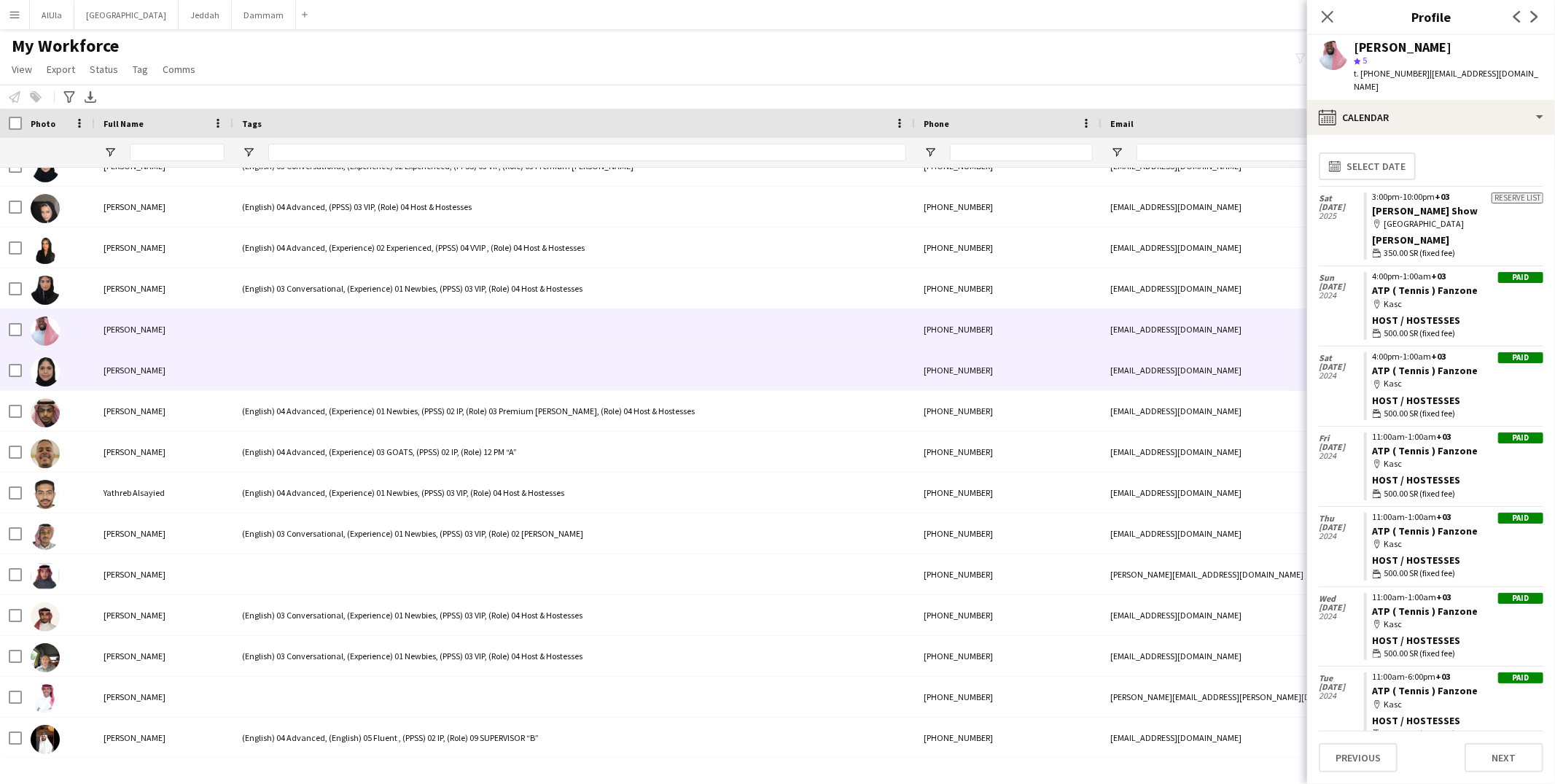
click at [323, 366] on div at bounding box center [573, 369] width 681 height 40
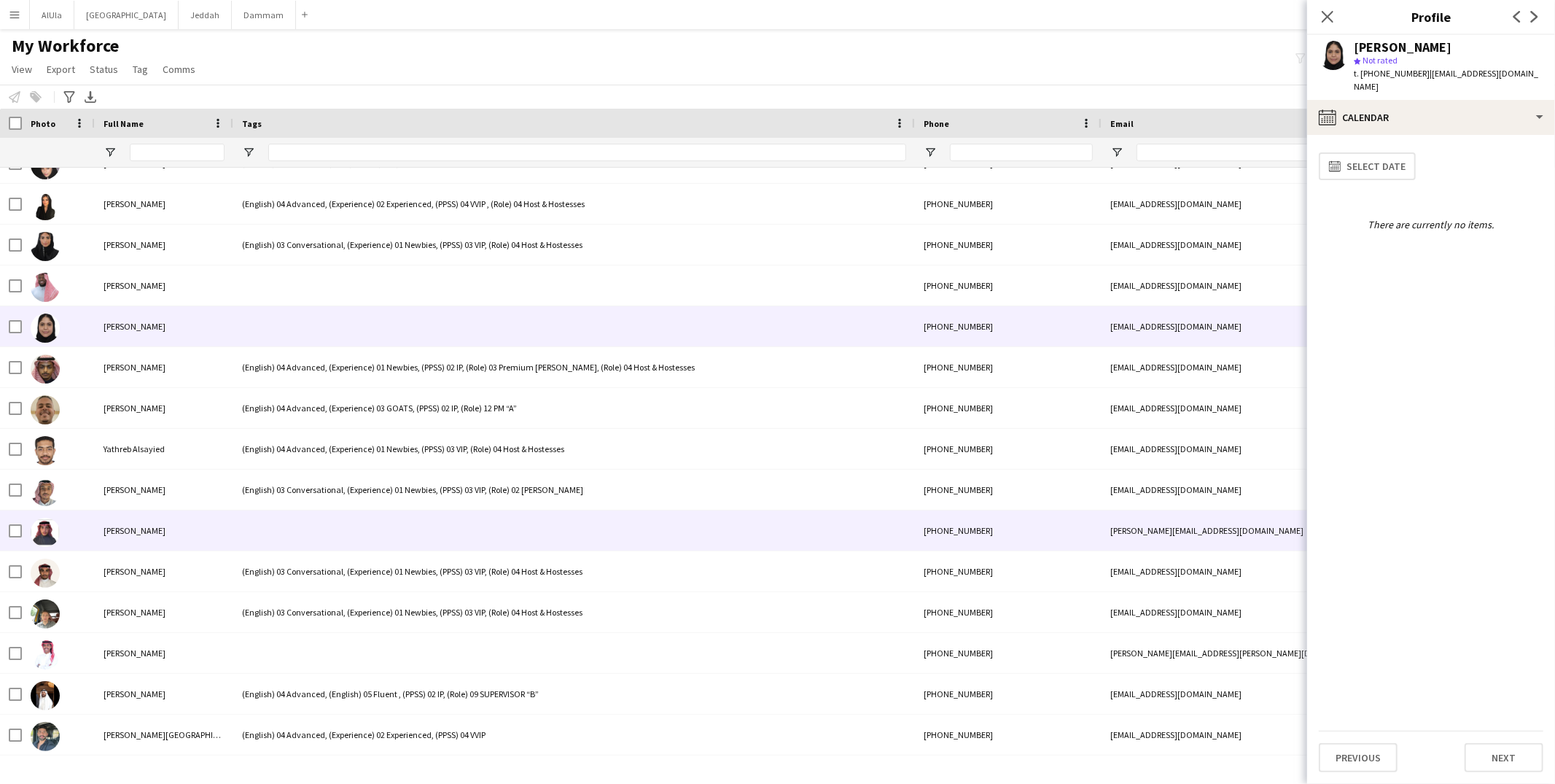
click at [293, 533] on div at bounding box center [573, 530] width 681 height 40
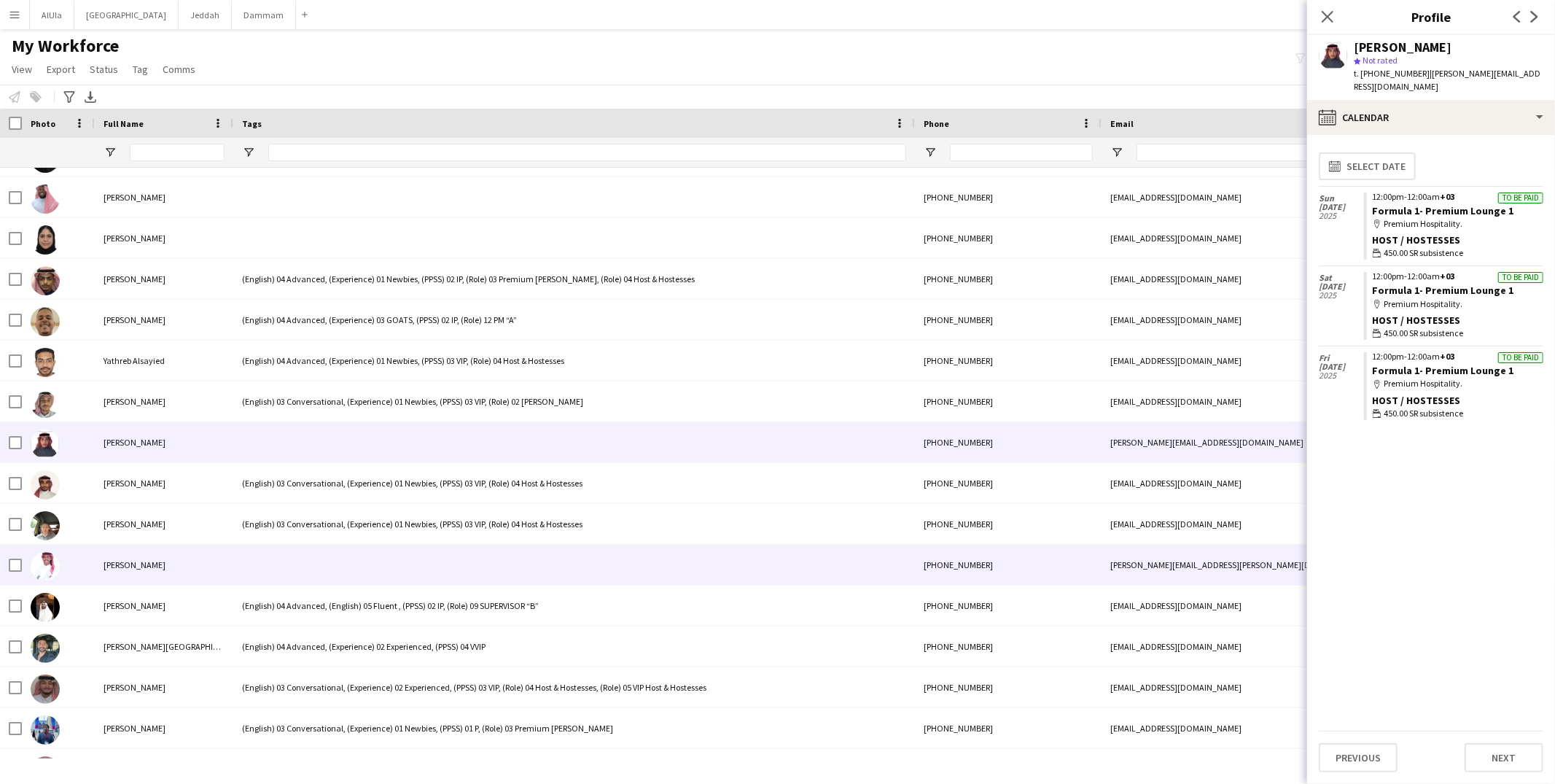
click at [290, 555] on div at bounding box center [573, 564] width 681 height 40
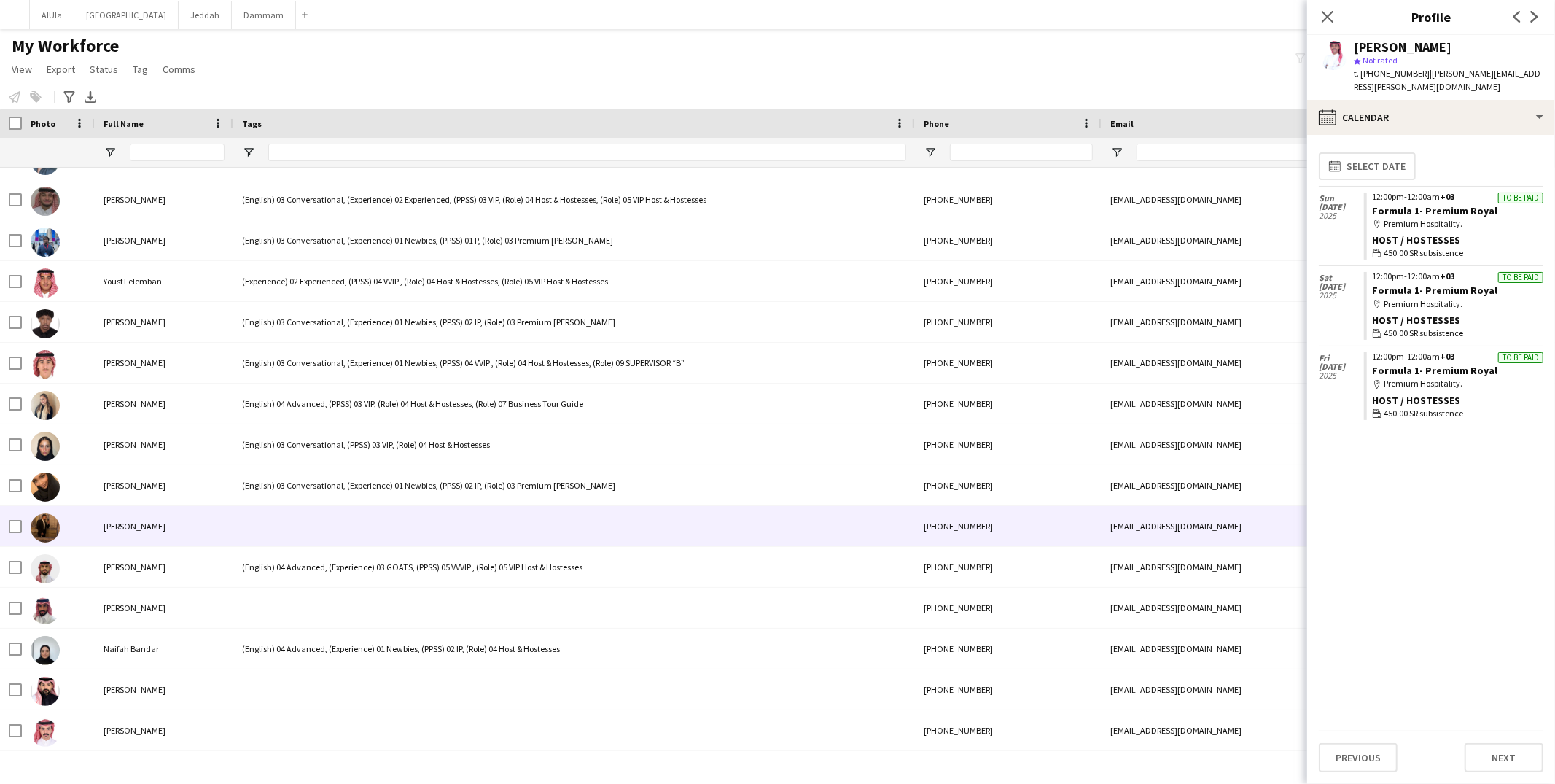
click at [297, 525] on div at bounding box center [573, 526] width 681 height 40
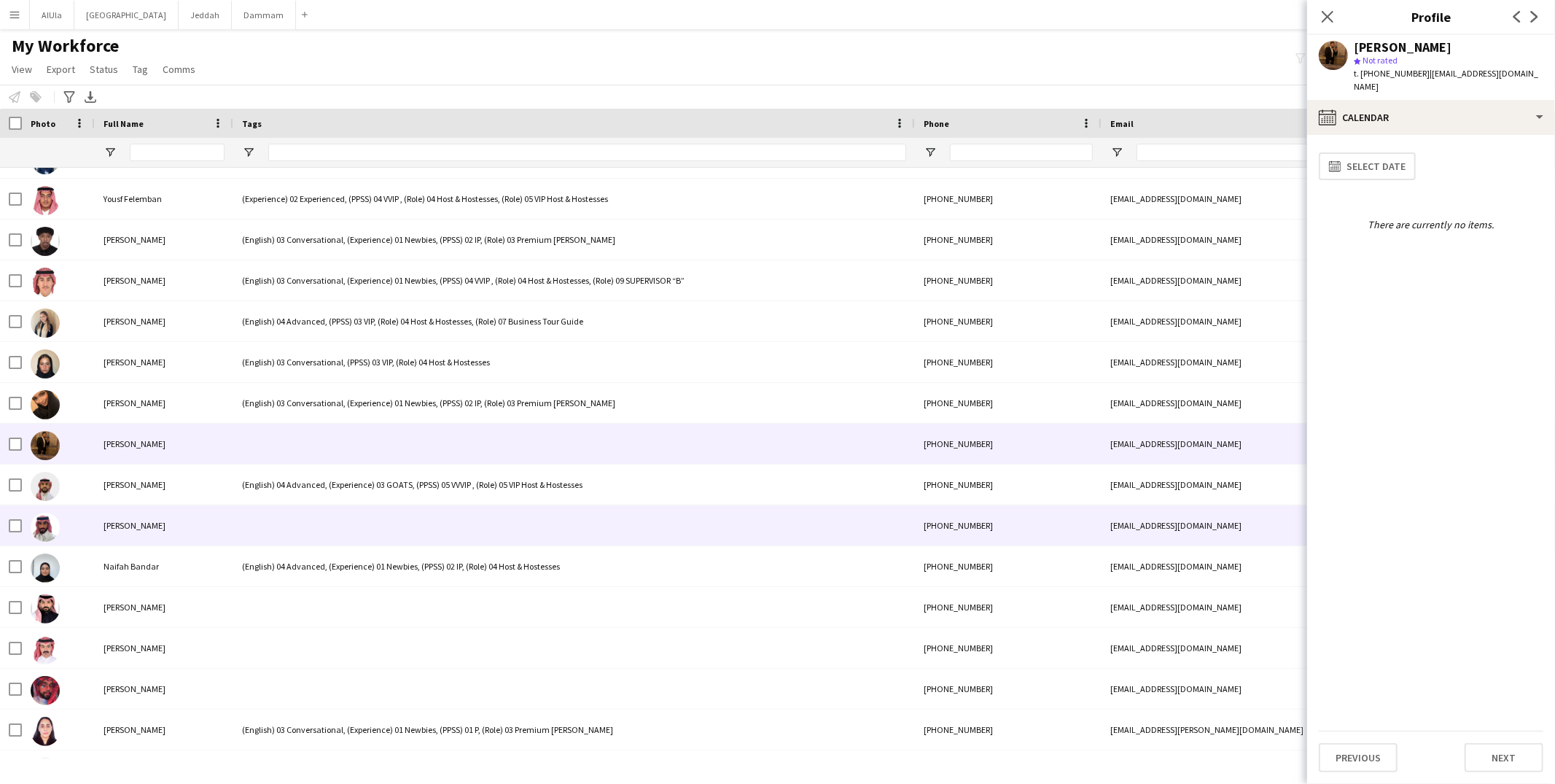
click at [299, 525] on div at bounding box center [573, 525] width 681 height 40
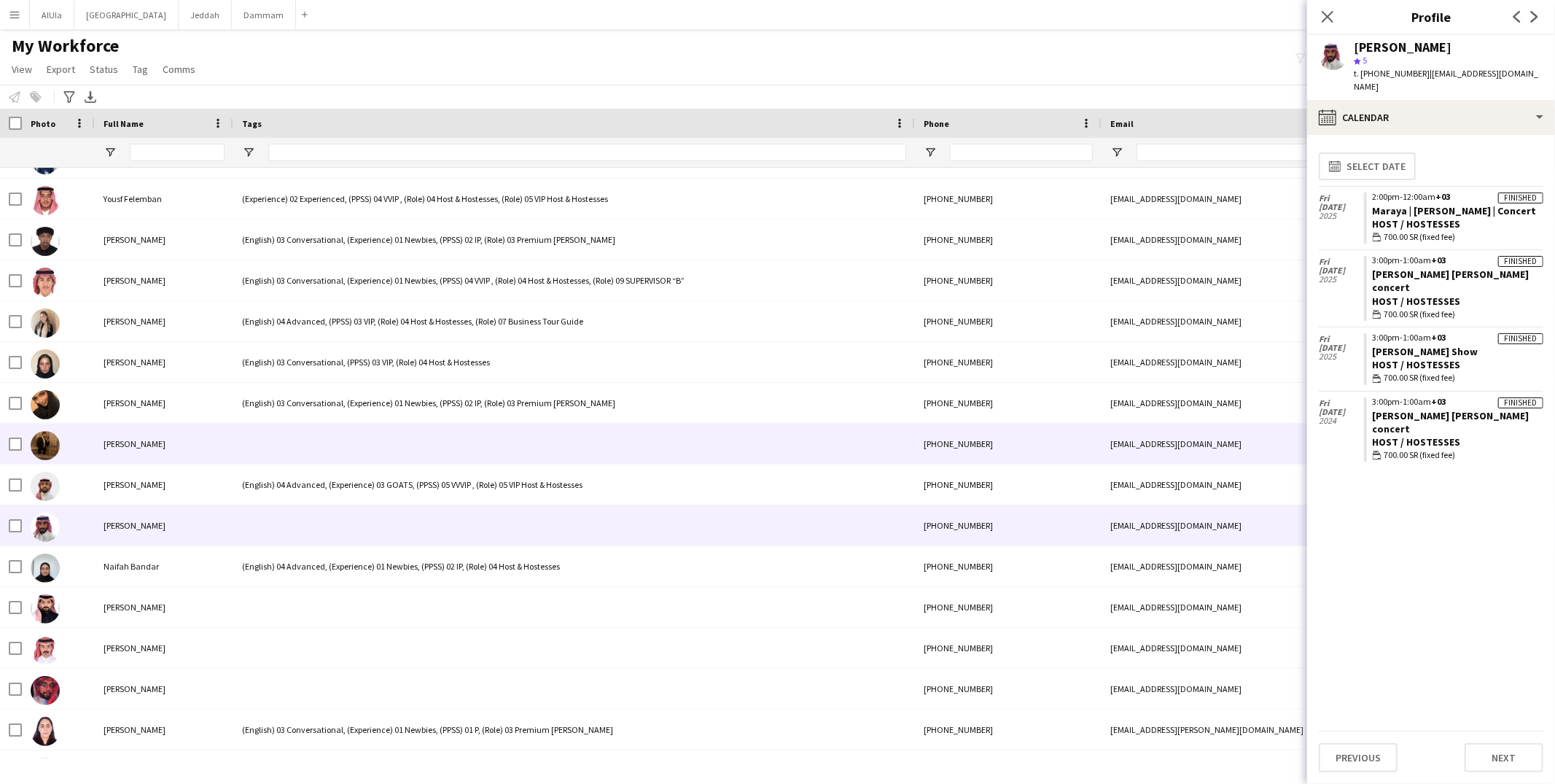
click at [301, 454] on div at bounding box center [573, 443] width 681 height 40
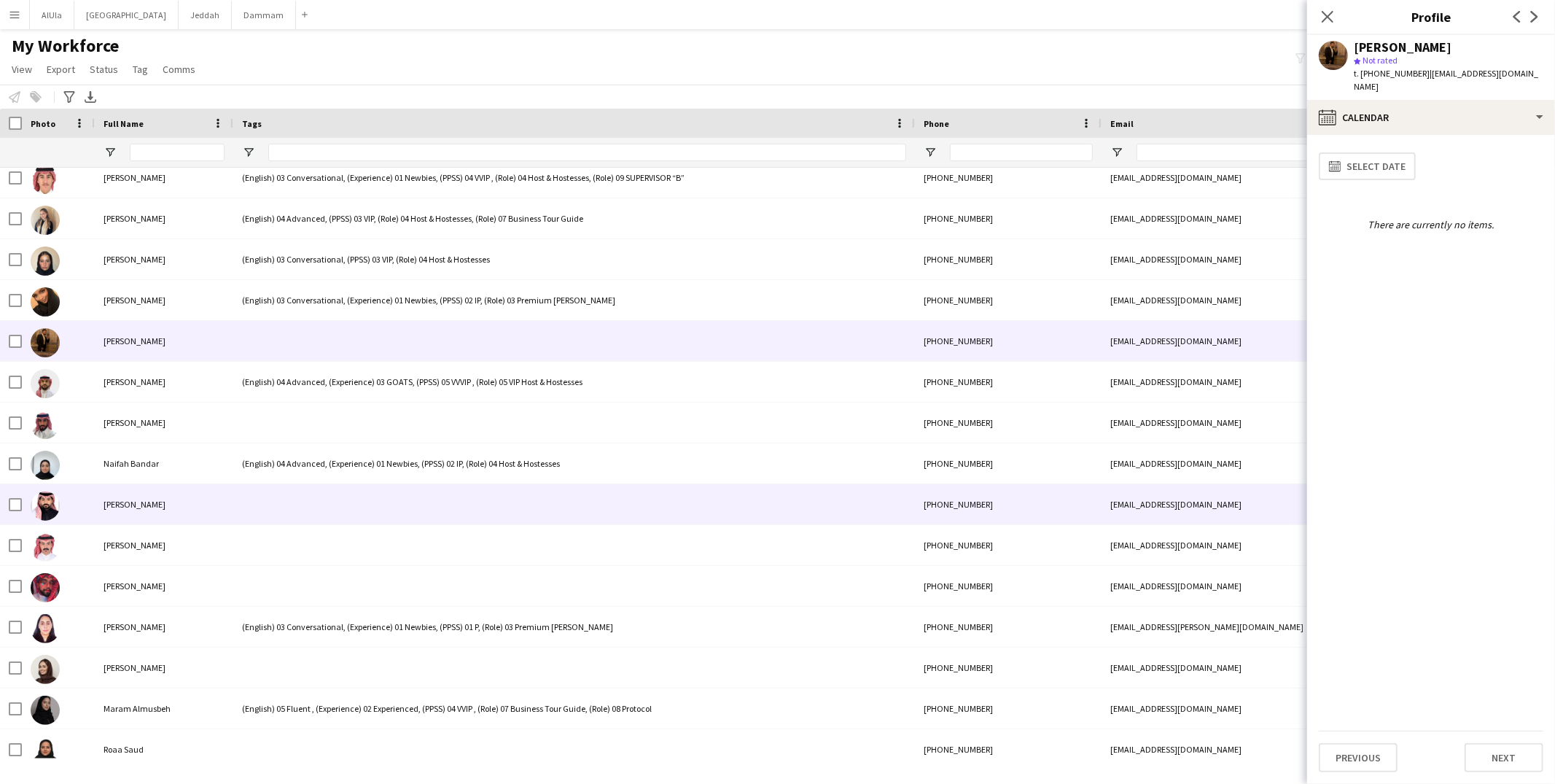
click at [295, 512] on div at bounding box center [573, 503] width 681 height 40
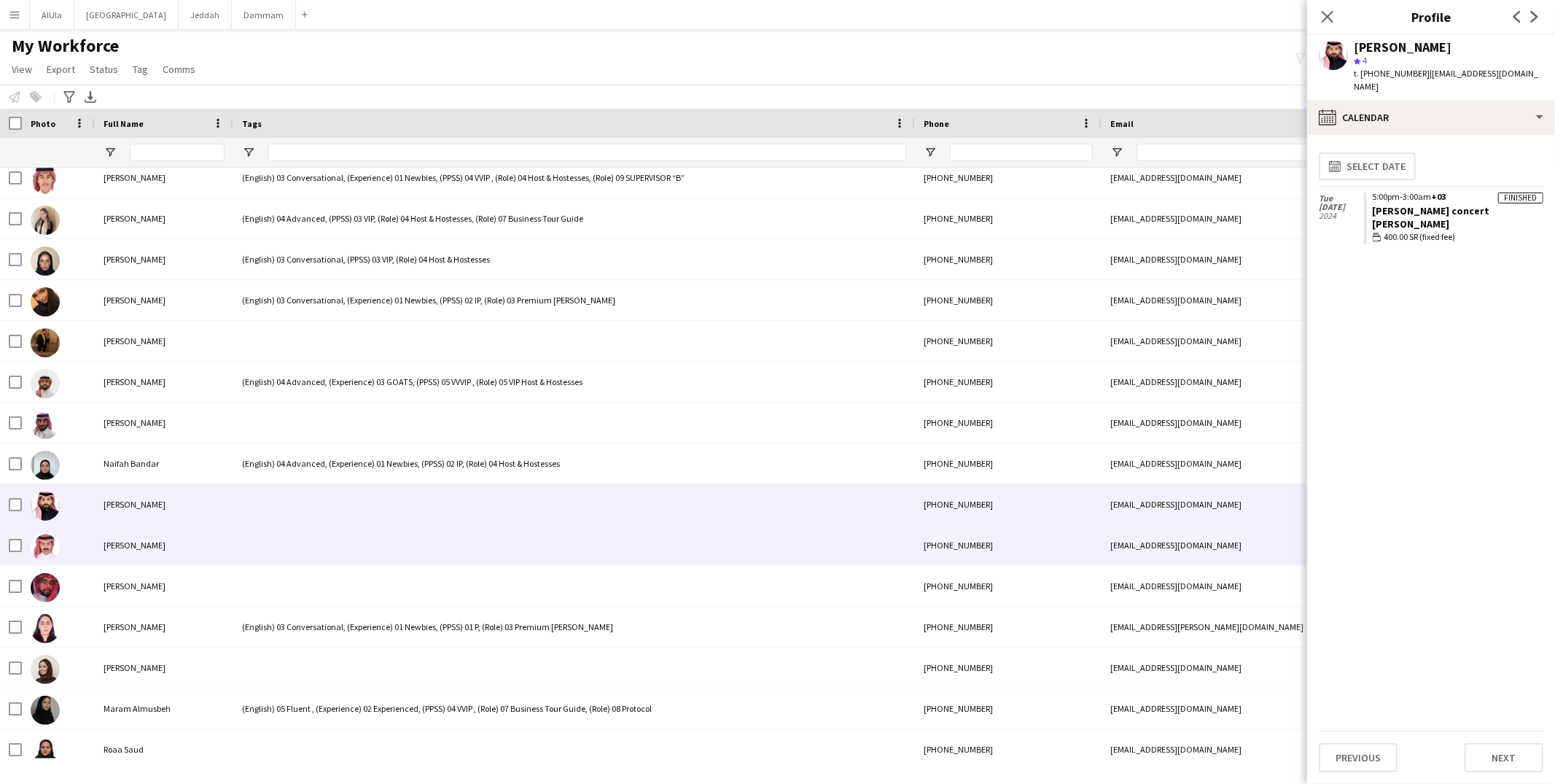
click at [296, 540] on div at bounding box center [573, 544] width 681 height 40
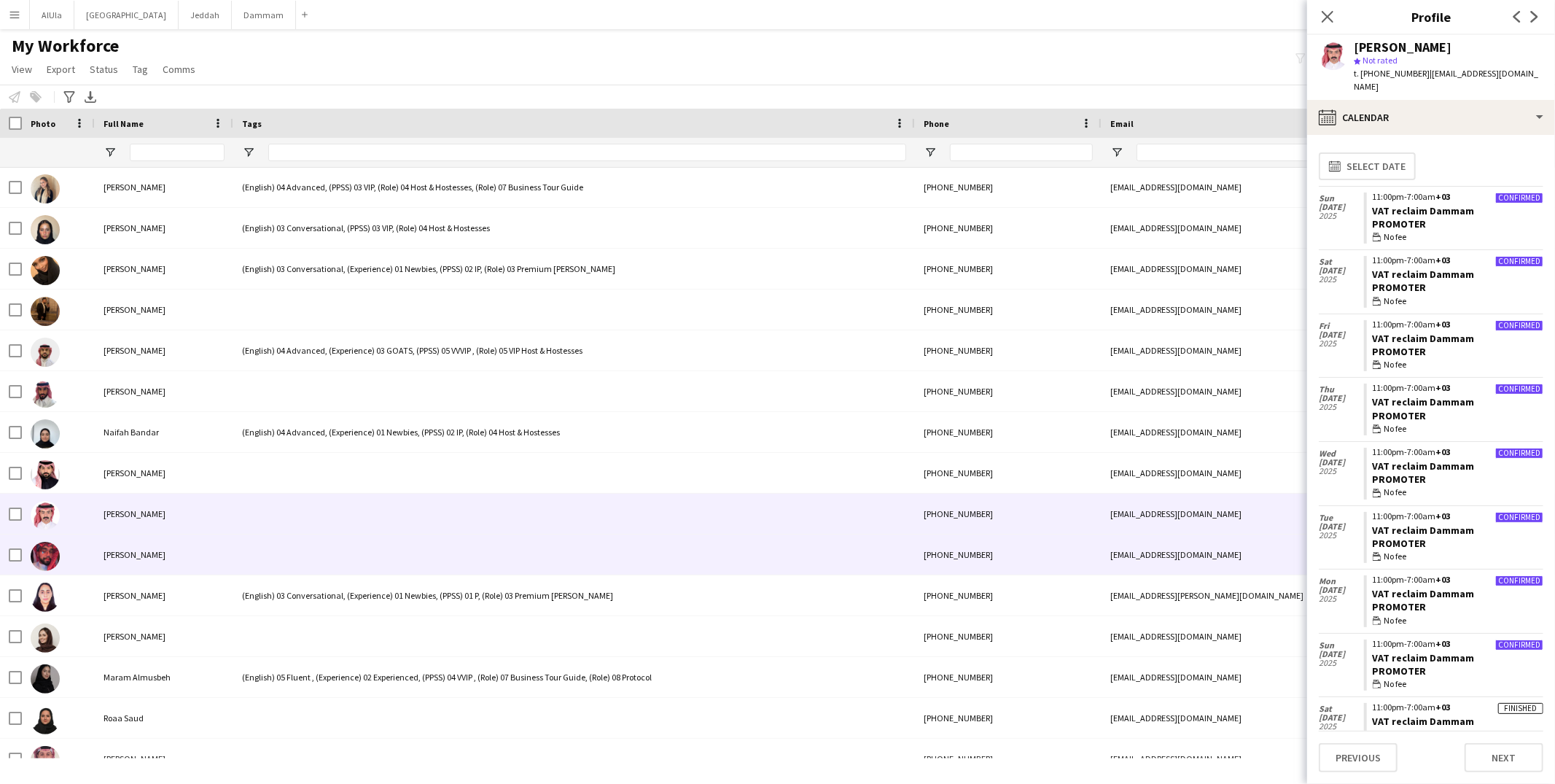
click at [296, 540] on div at bounding box center [573, 554] width 681 height 40
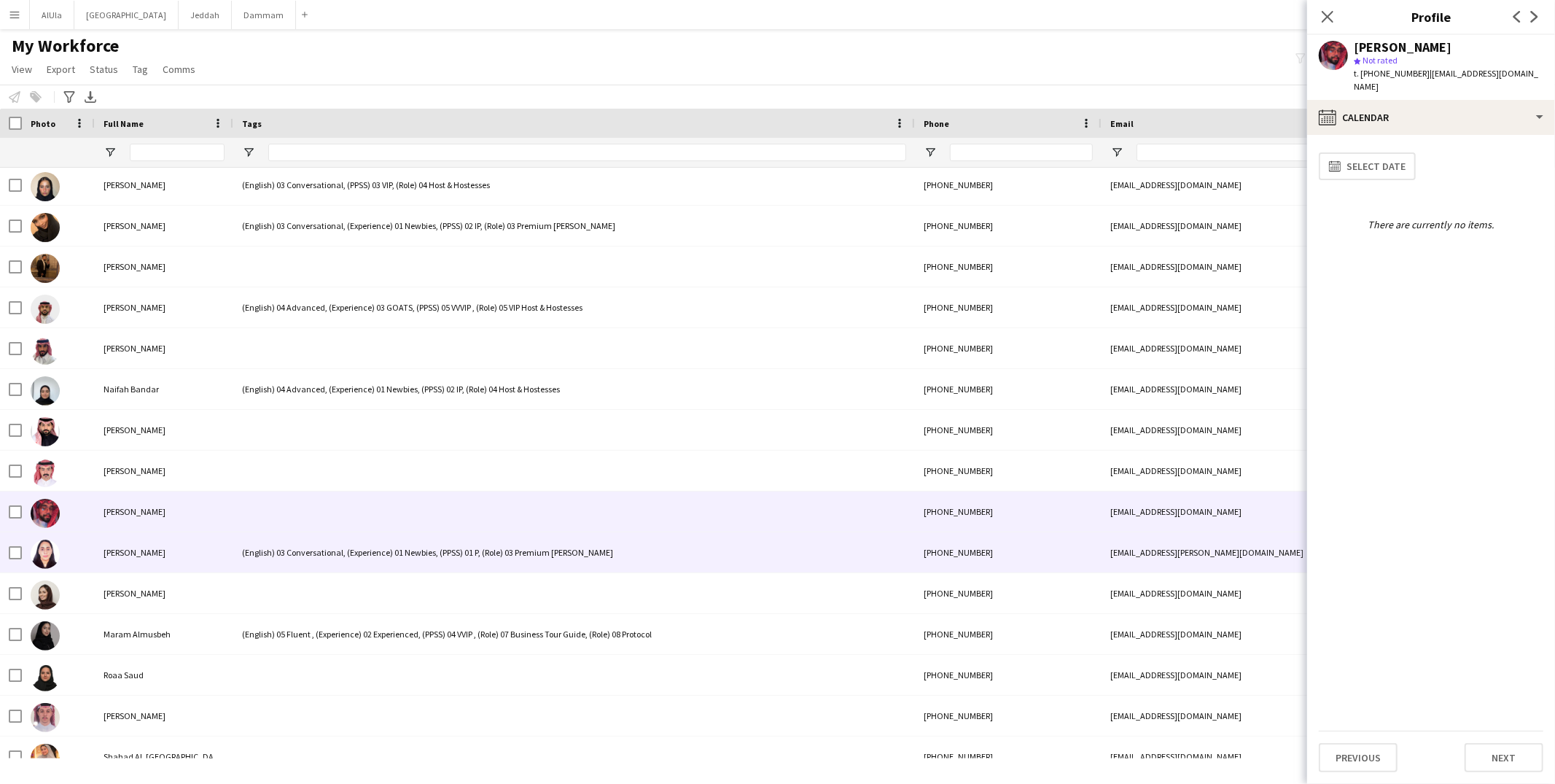
click at [297, 591] on div at bounding box center [573, 593] width 681 height 40
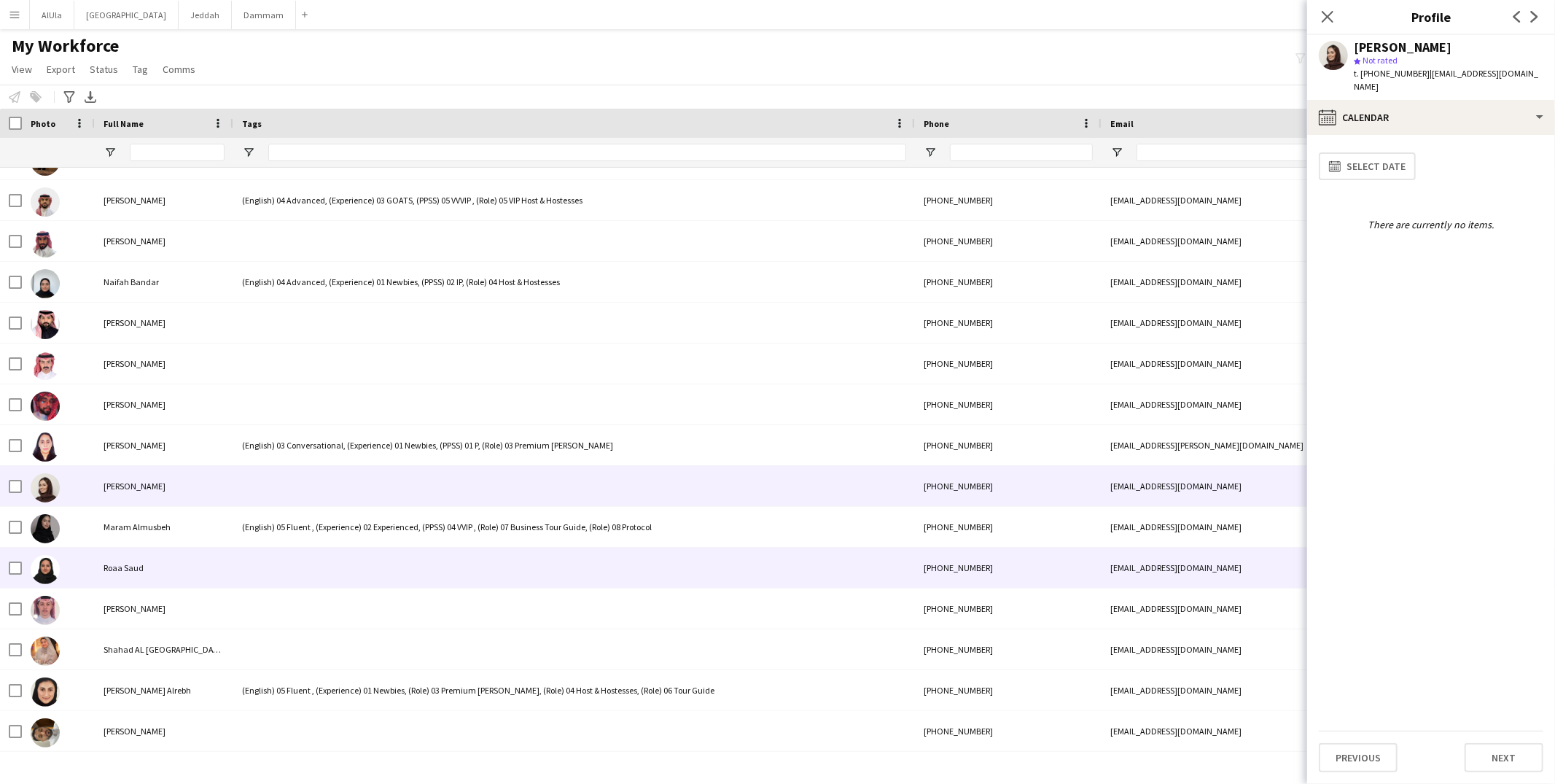
click at [299, 576] on div at bounding box center [573, 567] width 681 height 40
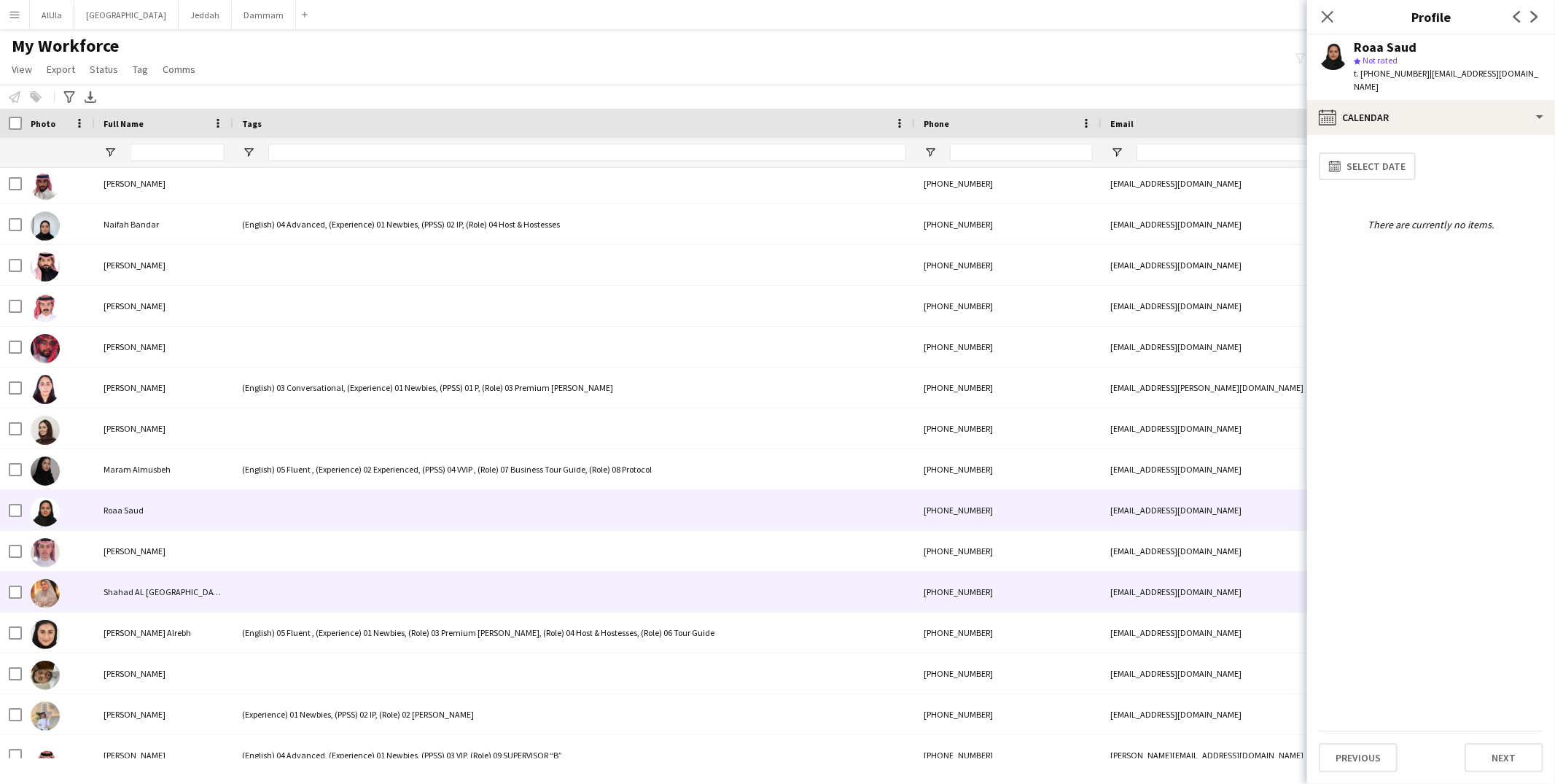
click at [301, 573] on div at bounding box center [573, 591] width 681 height 40
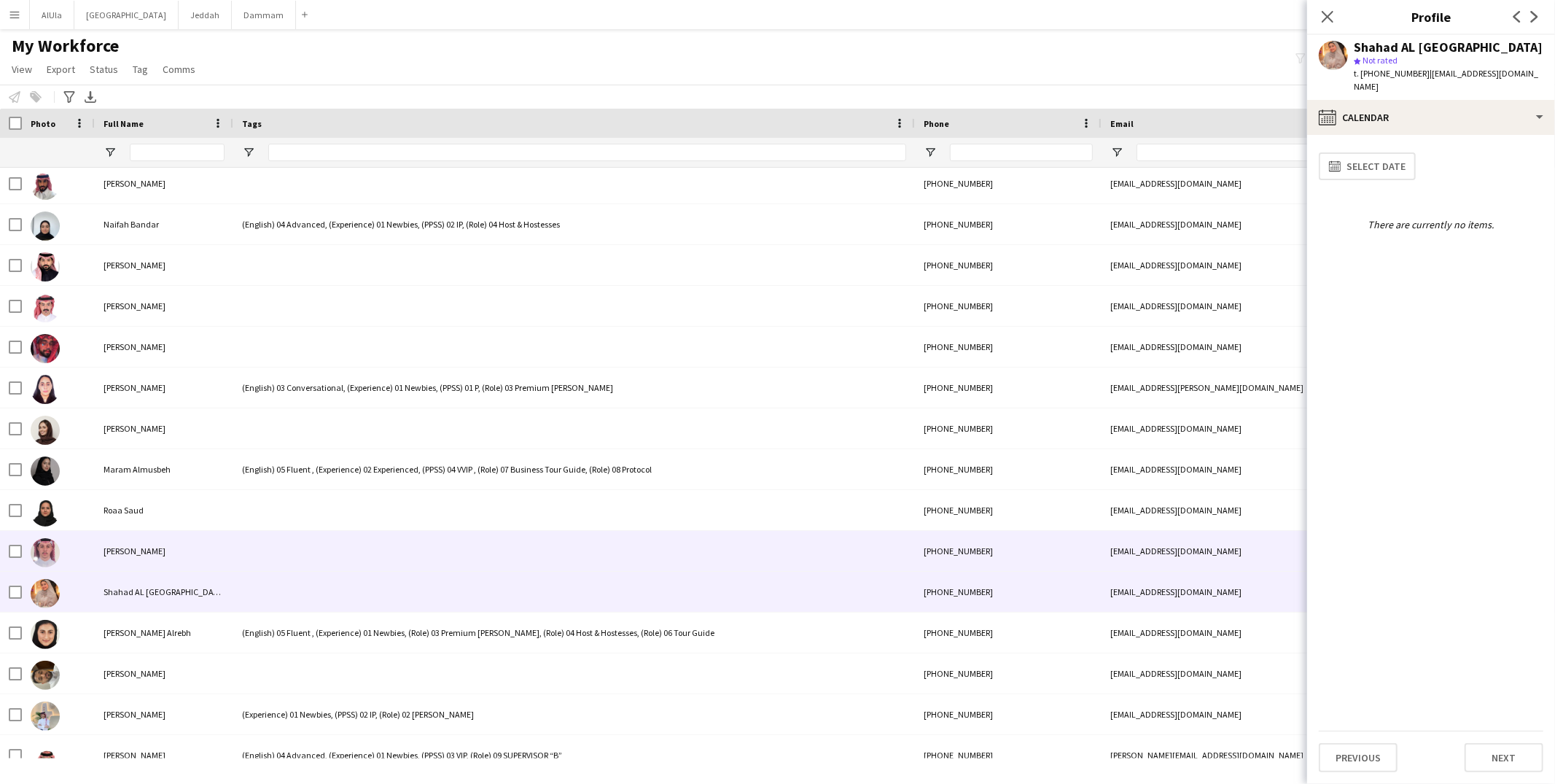
click at [323, 541] on div at bounding box center [573, 550] width 681 height 40
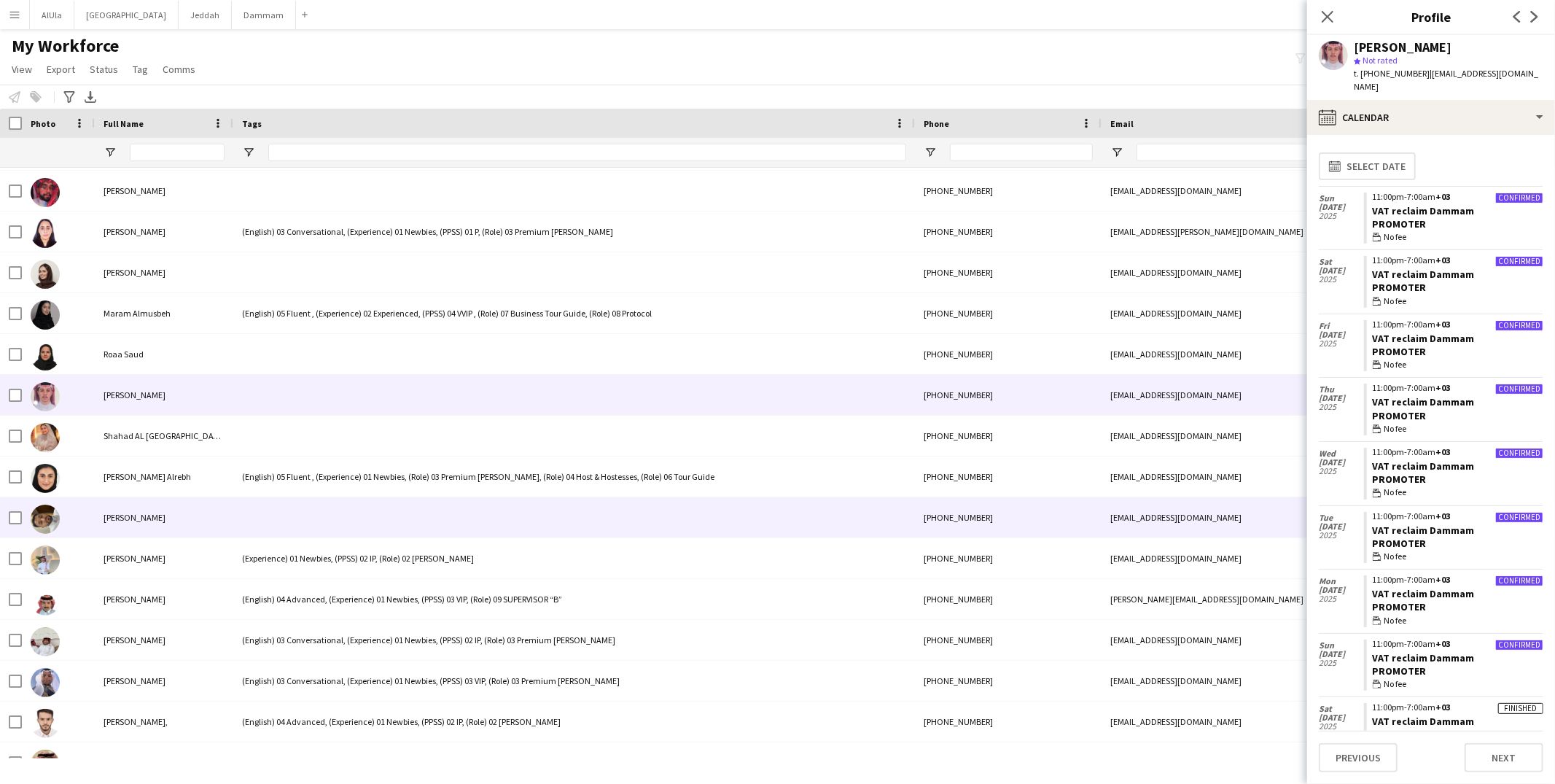
click at [315, 513] on div at bounding box center [573, 516] width 681 height 40
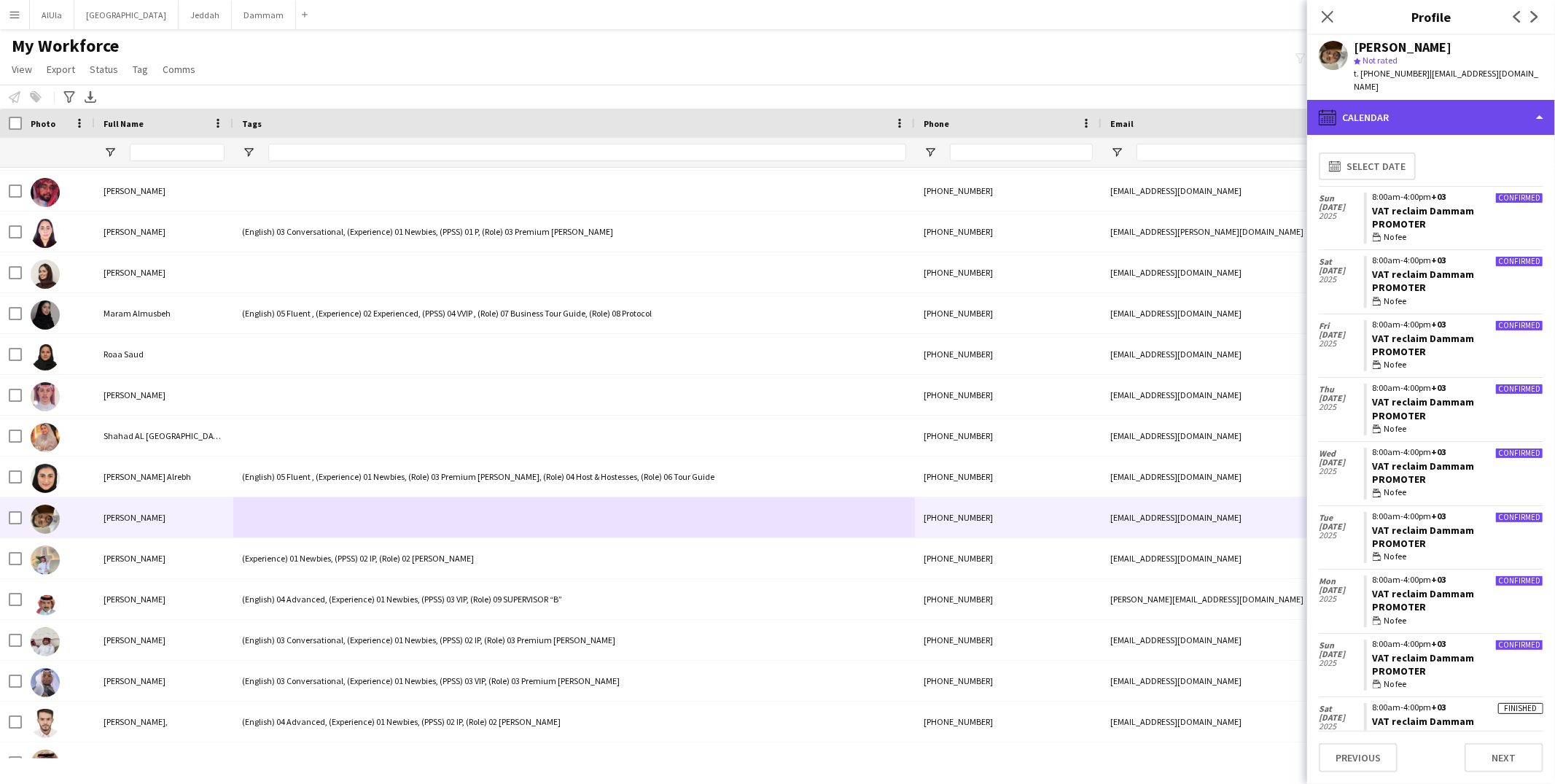
click at [1402, 100] on div "calendar-full Calendar" at bounding box center [1431, 117] width 248 height 35
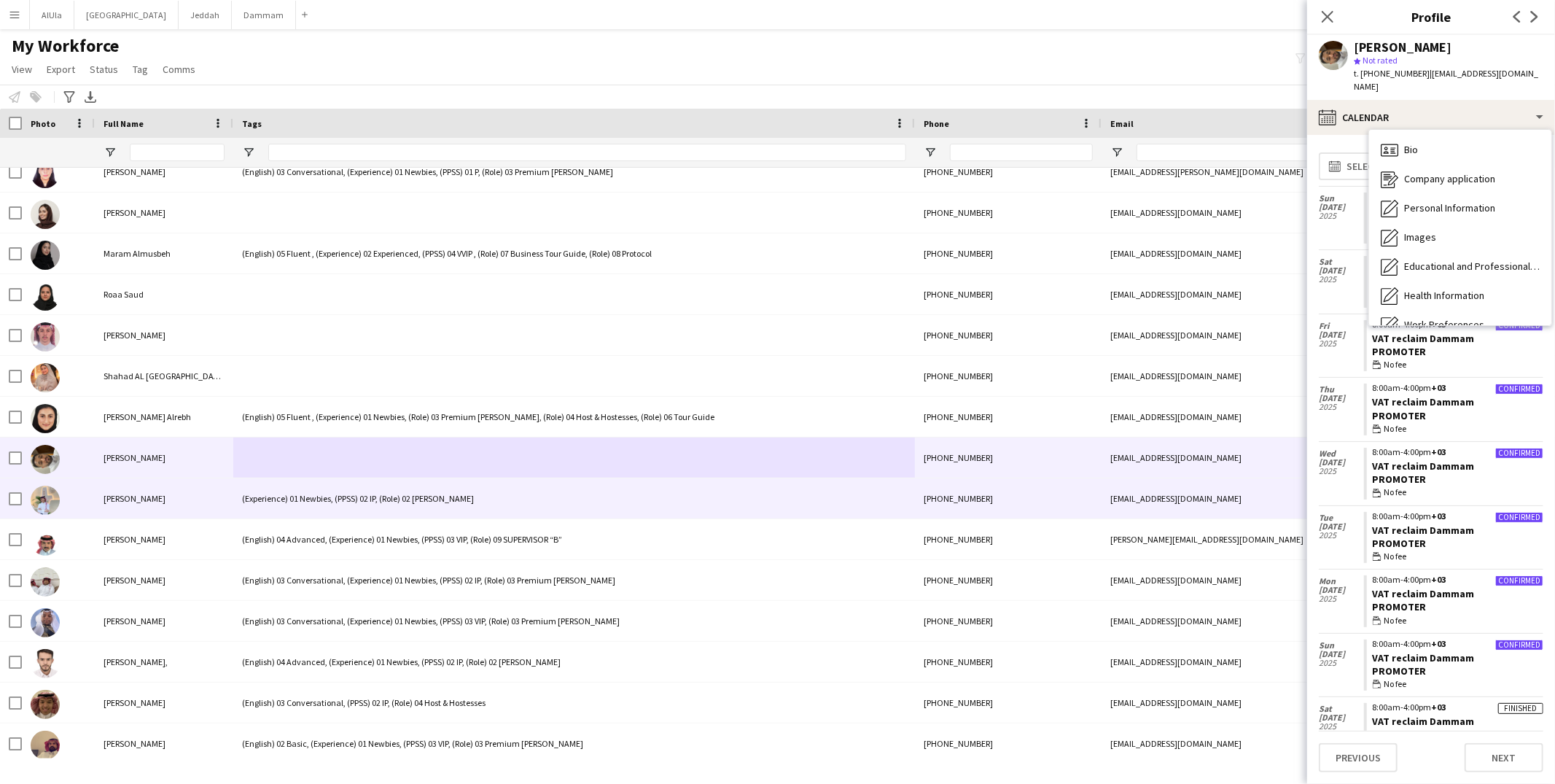
click at [305, 500] on div "(Experience) 01 Newbies, (PPSS) 02 IP, (Role) 02 Usher" at bounding box center [573, 498] width 681 height 40
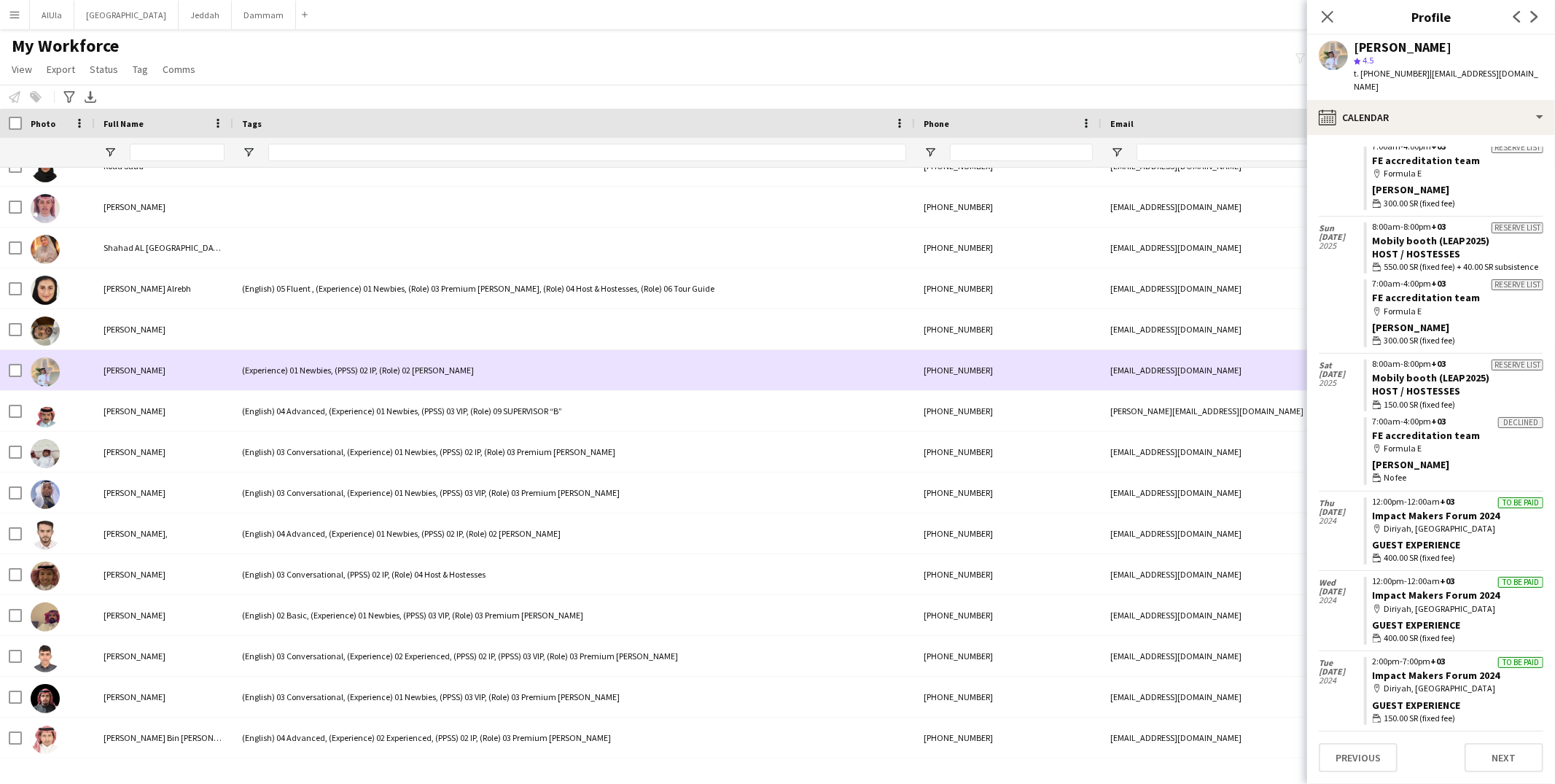
click at [337, 377] on div "(Experience) 01 Newbies, (PPSS) 02 IP, (Role) 02 Usher" at bounding box center [573, 369] width 681 height 40
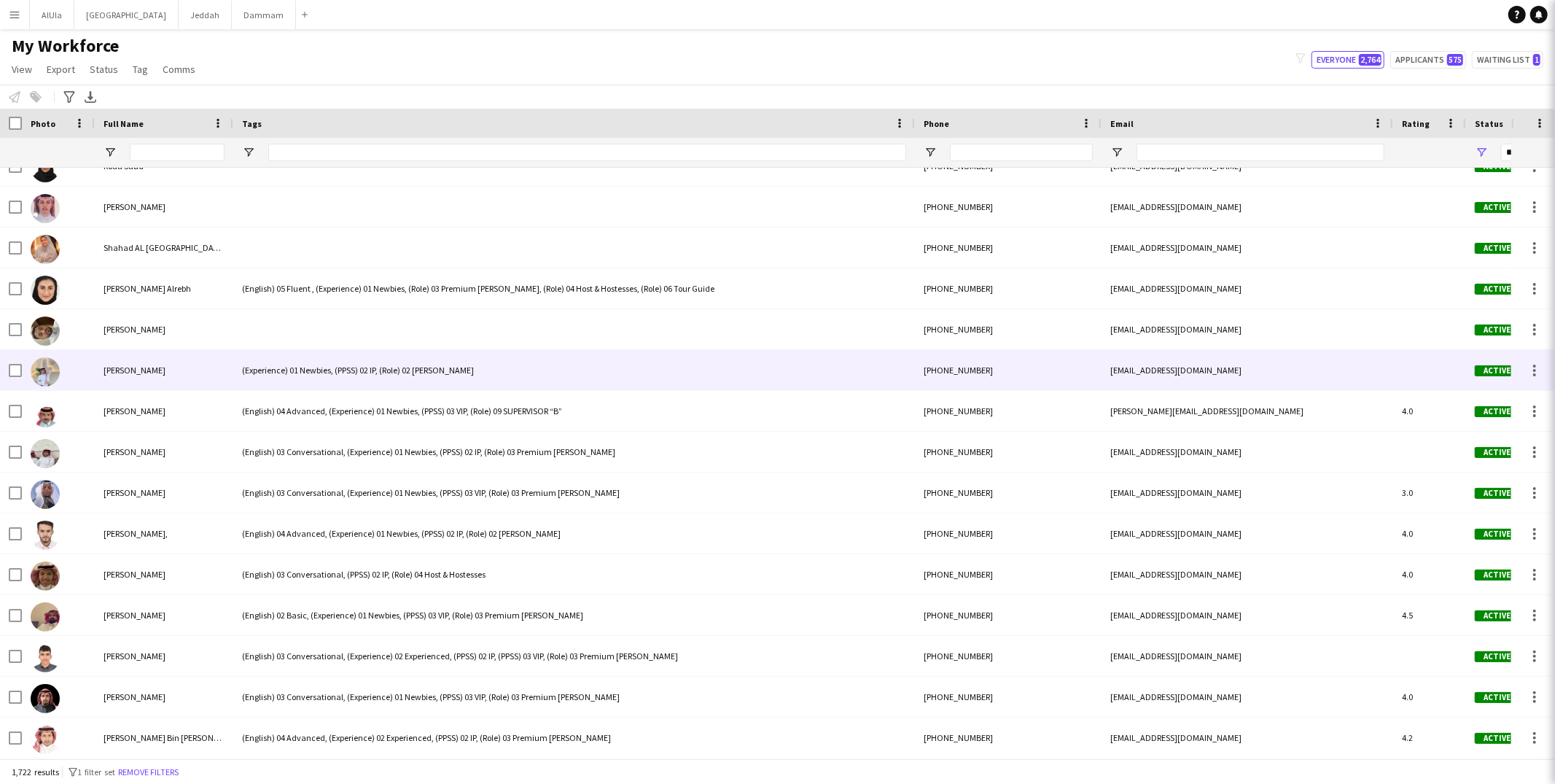
click at [339, 368] on div "(Experience) 01 Newbies, (PPSS) 02 IP, (Role) 02 Usher" at bounding box center [573, 369] width 681 height 40
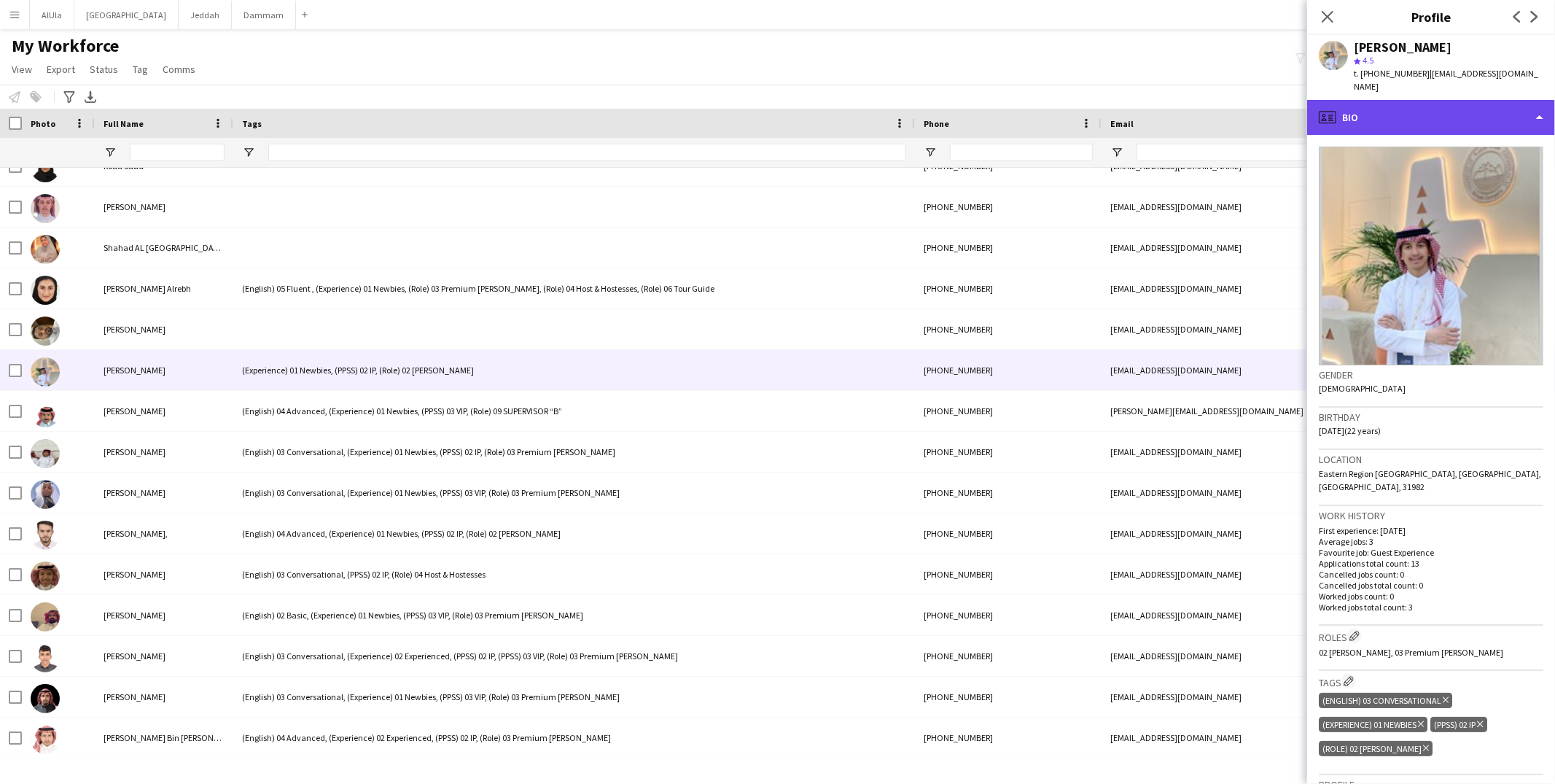
click at [1382, 102] on div "profile Bio" at bounding box center [1431, 117] width 248 height 35
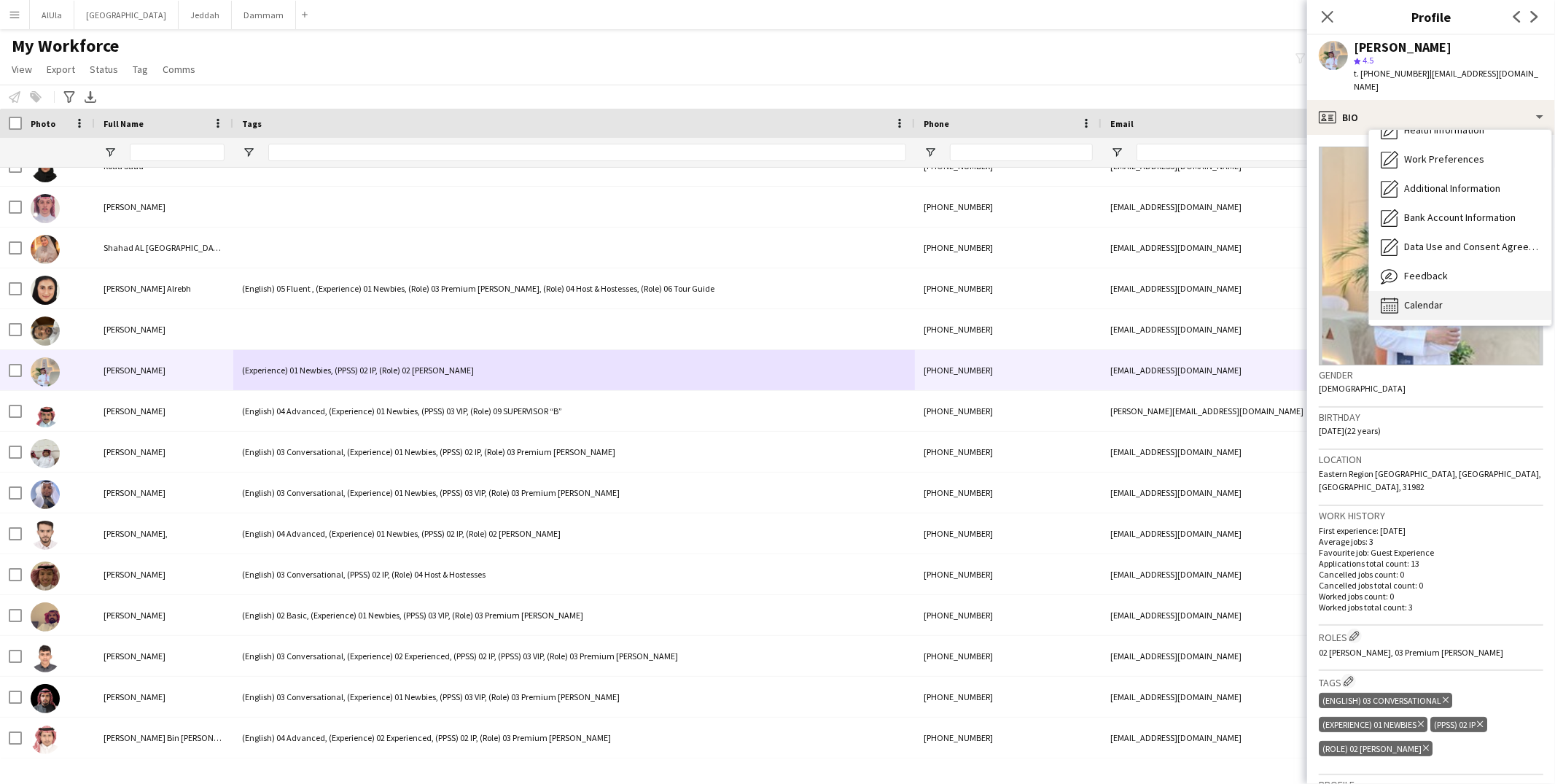
click at [1426, 298] on span "Calendar" at bounding box center [1423, 305] width 38 height 13
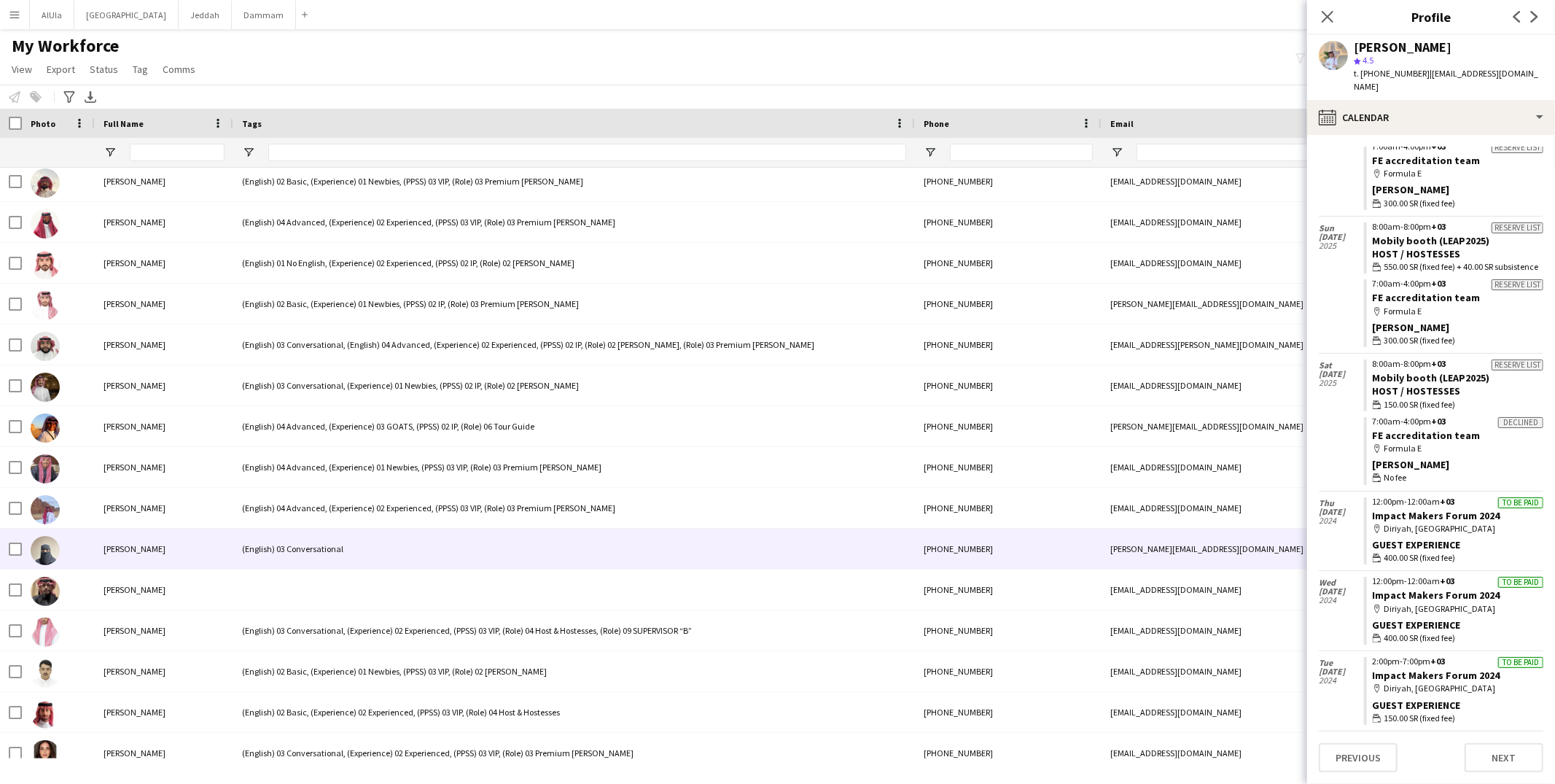
click at [338, 550] on div "(English) 03 Conversational" at bounding box center [573, 548] width 681 height 40
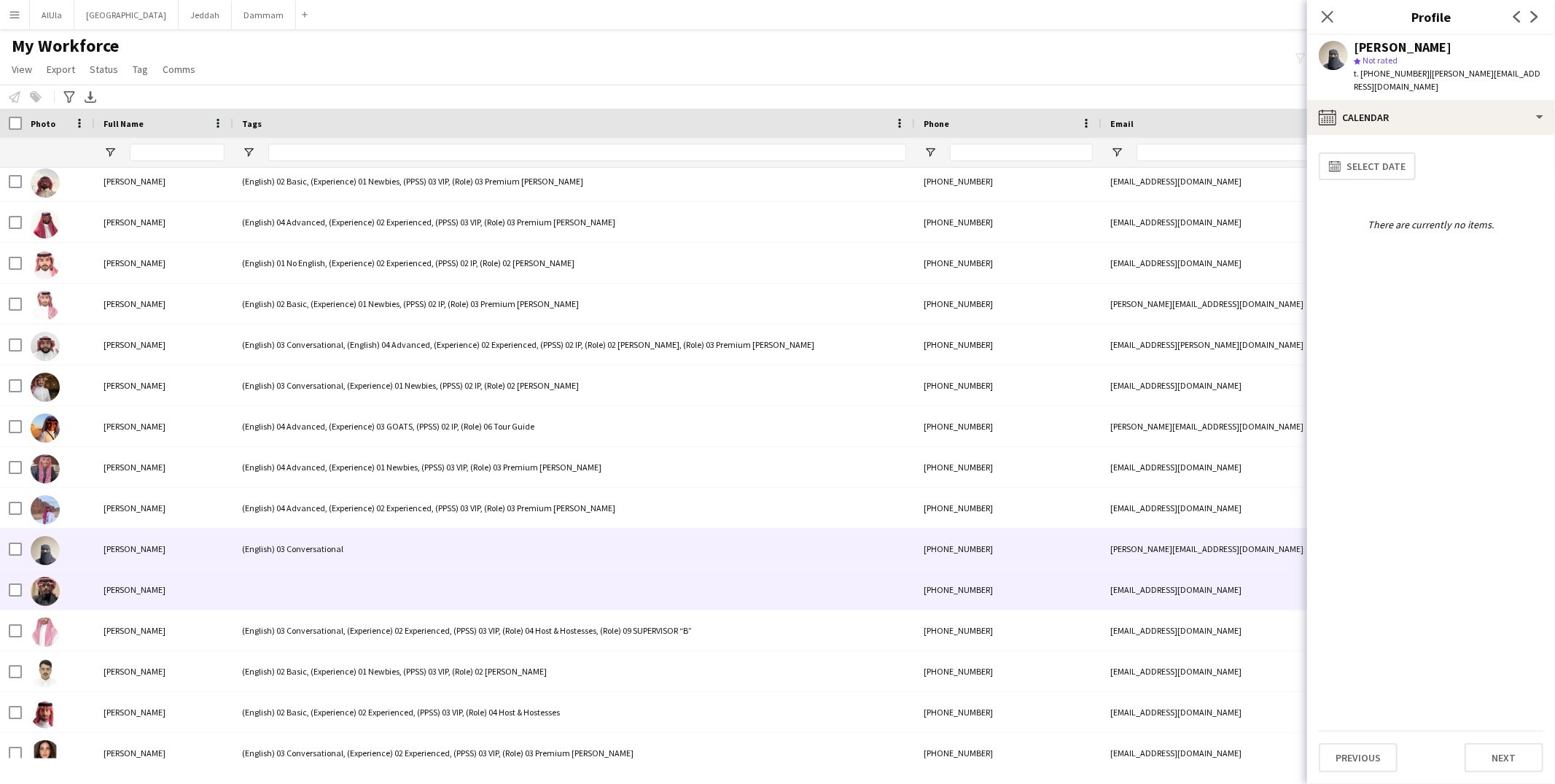
click at [355, 579] on div at bounding box center [573, 589] width 681 height 40
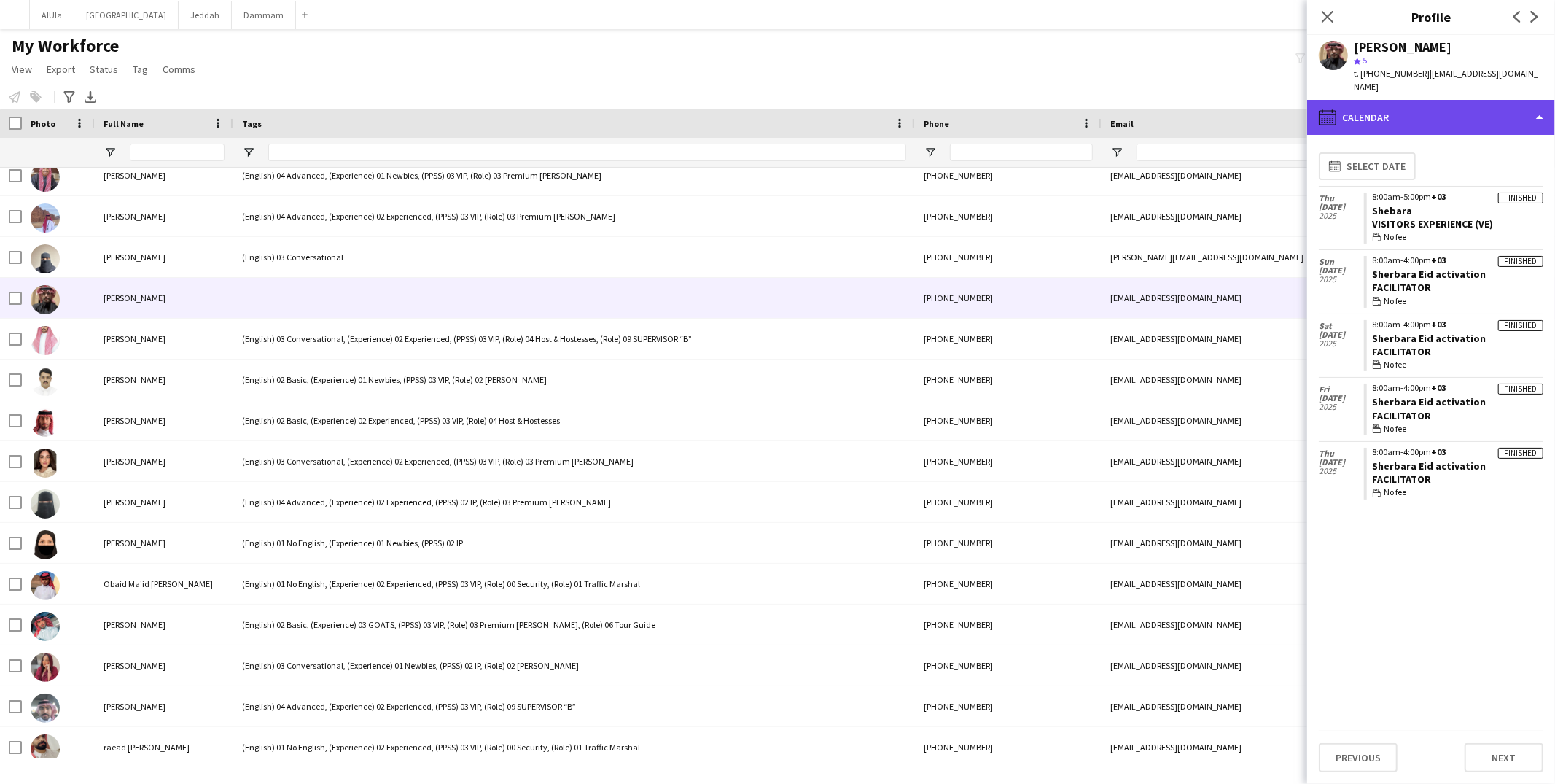
click at [1360, 100] on div "calendar-full Calendar" at bounding box center [1431, 117] width 248 height 35
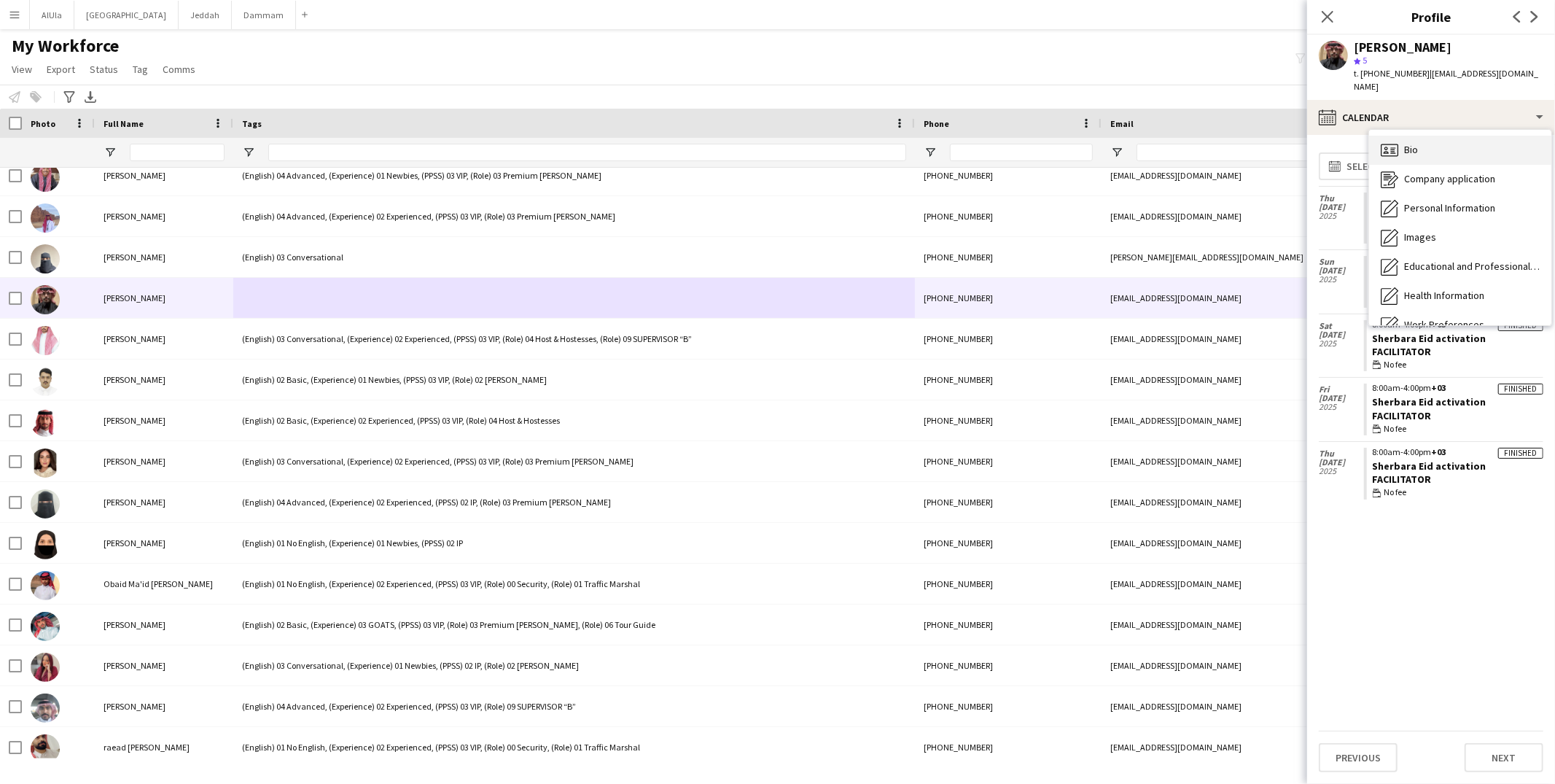
click at [1404, 143] on span "Bio" at bounding box center [1411, 149] width 14 height 13
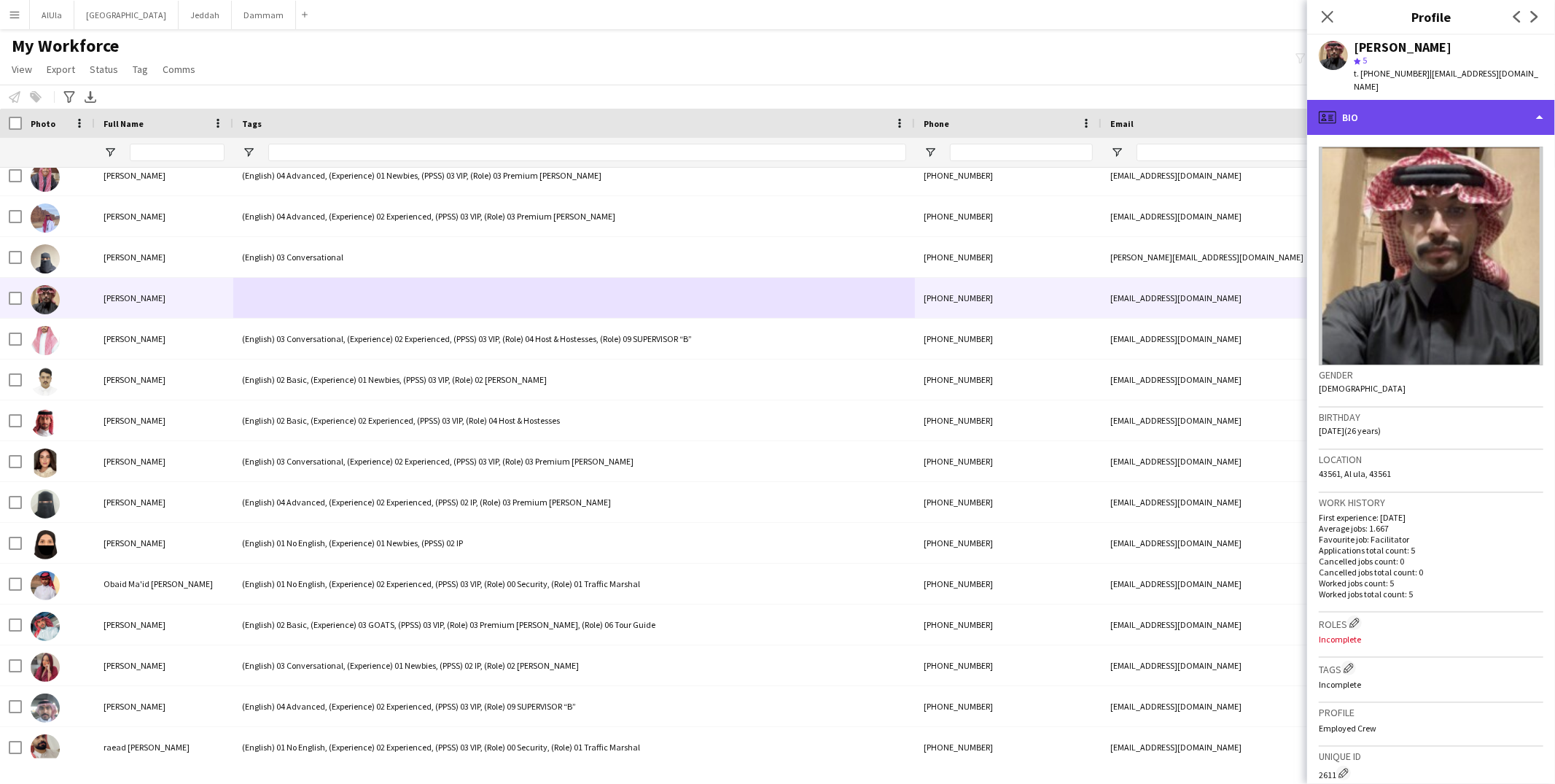
click at [1397, 107] on div "profile Bio" at bounding box center [1431, 117] width 248 height 35
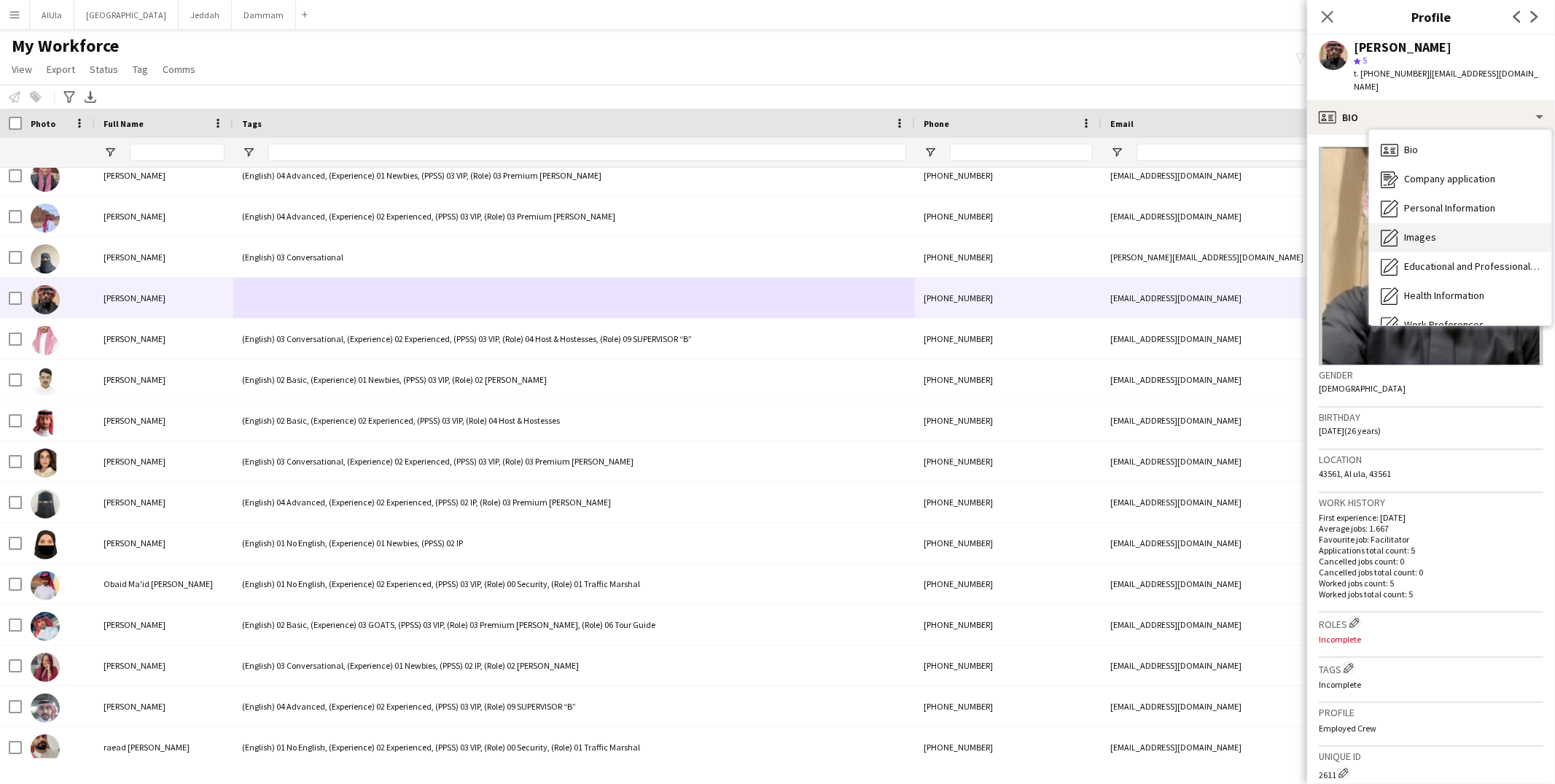
click at [1403, 223] on div "Images Images" at bounding box center [1459, 237] width 182 height 29
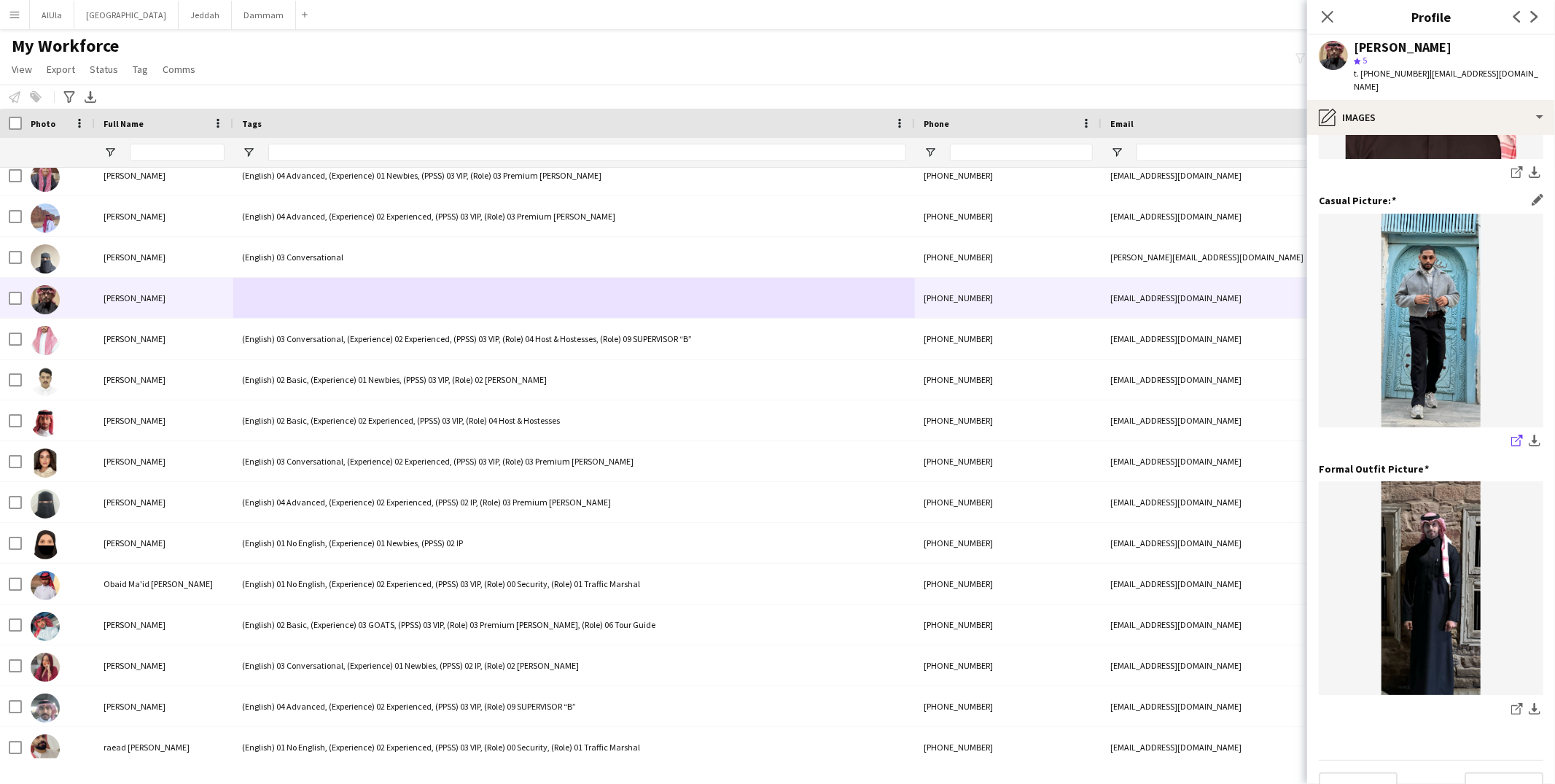
click at [1516, 434] on icon at bounding box center [1520, 438] width 7 height 7
click at [1516, 703] on icon at bounding box center [1520, 707] width 7 height 7
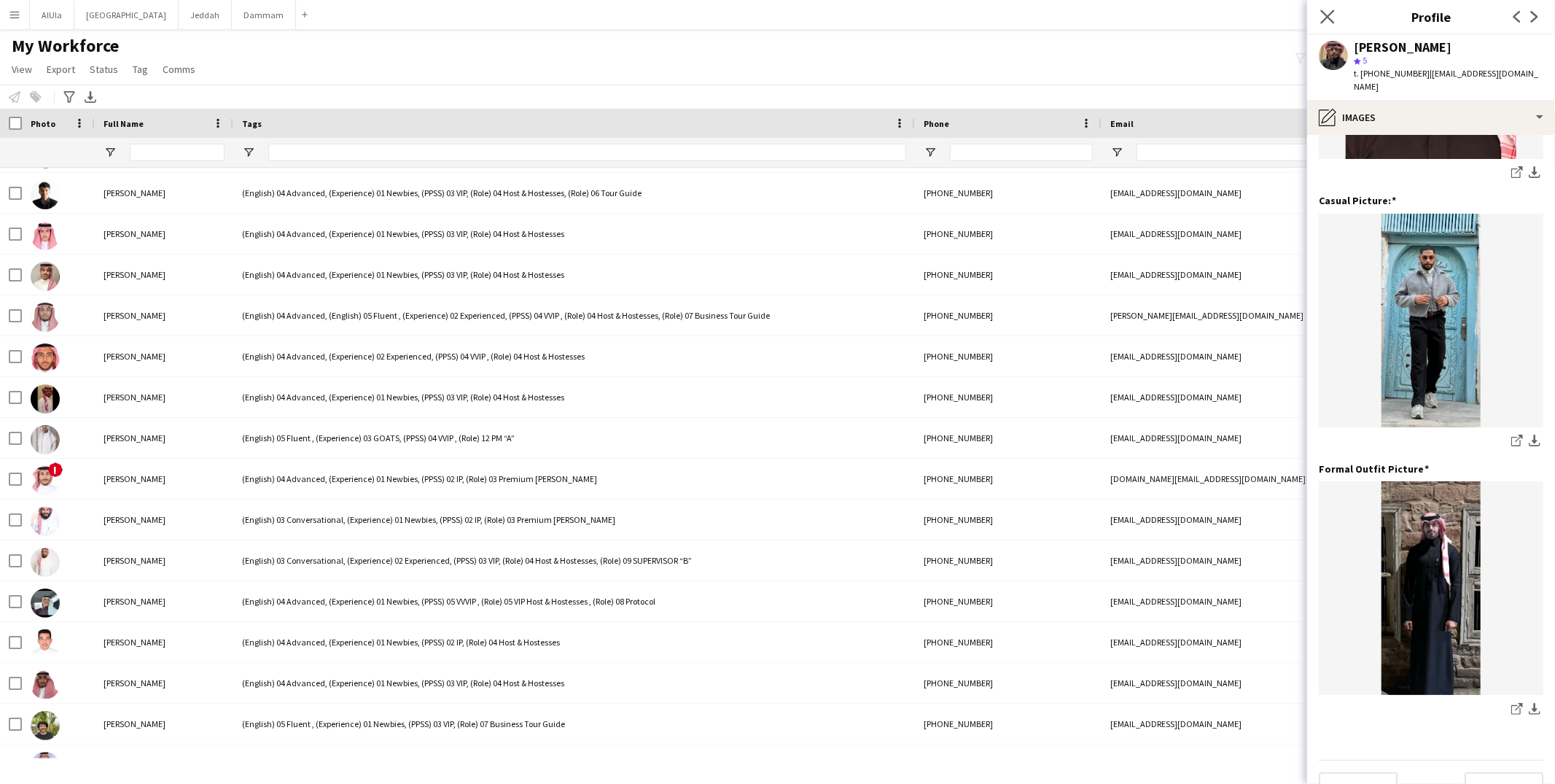
click at [1329, 7] on app-icon "Close pop-in" at bounding box center [1328, 17] width 21 height 21
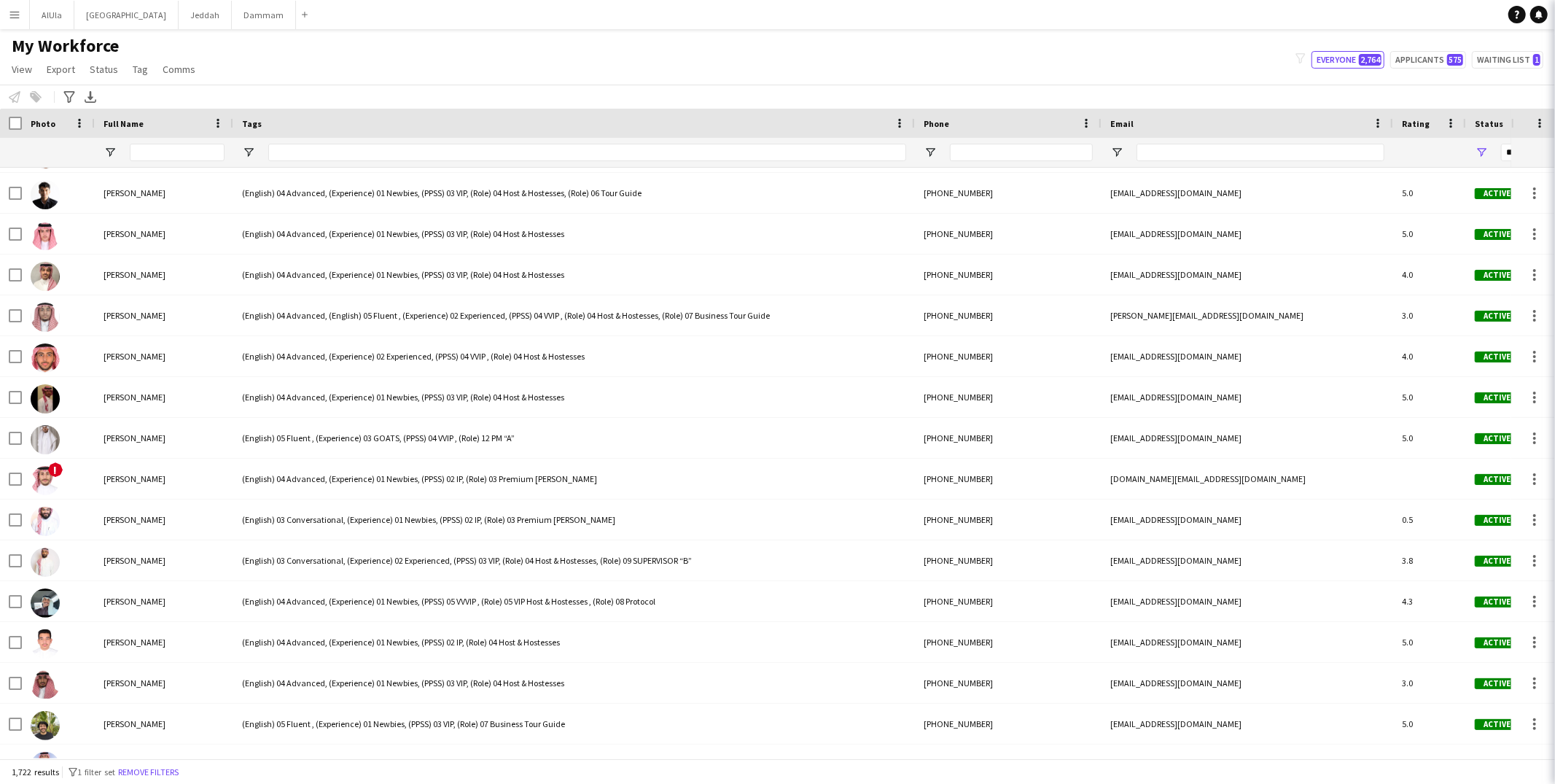
click at [1330, 9] on app-navbar "Menu Boards Boards Boards All jobs Status Workforce Workforce My Workforce Recr…" at bounding box center [778, 14] width 1555 height 29
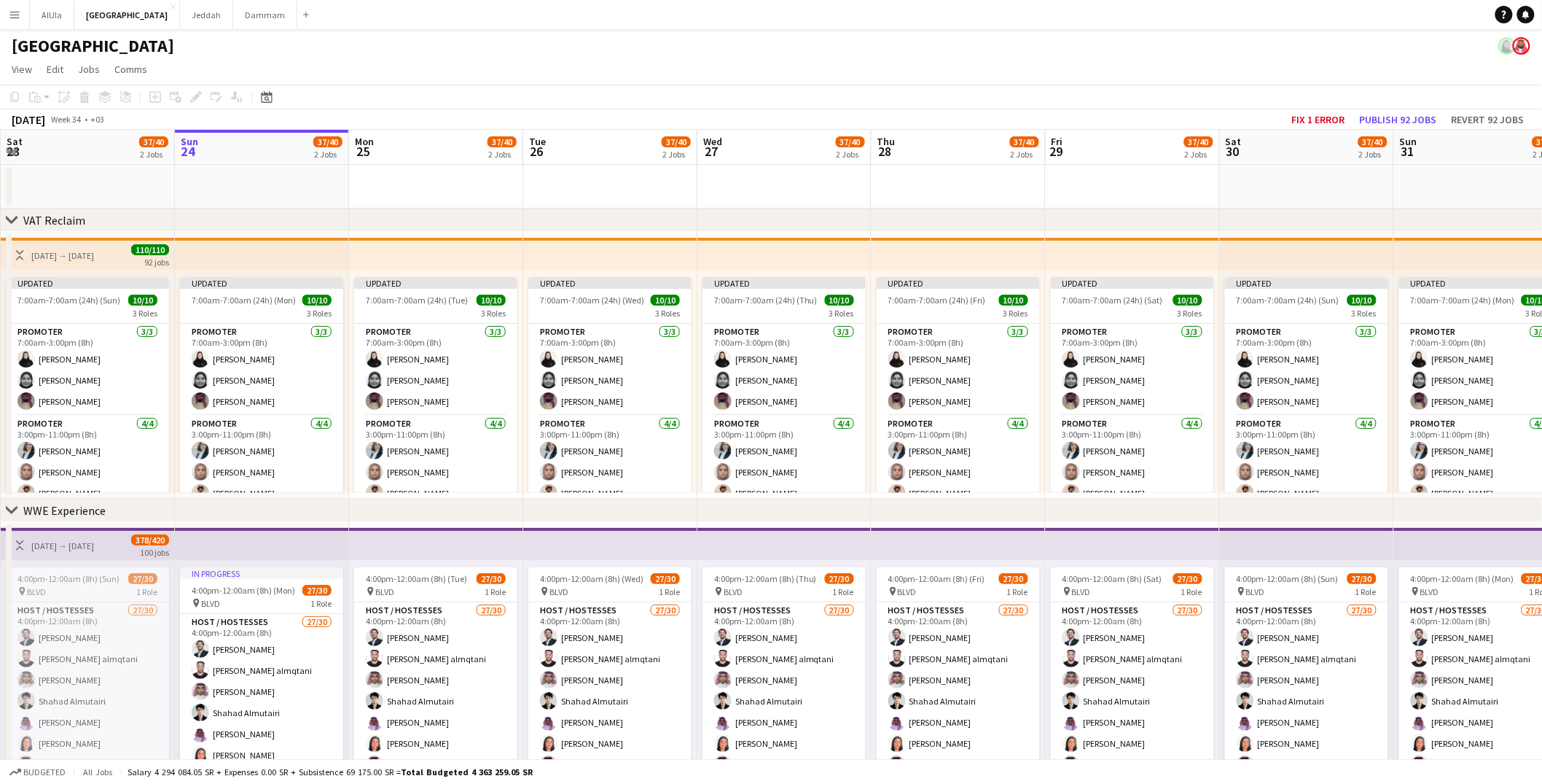
click at [7, 2] on button "Menu" at bounding box center [14, 14] width 29 height 29
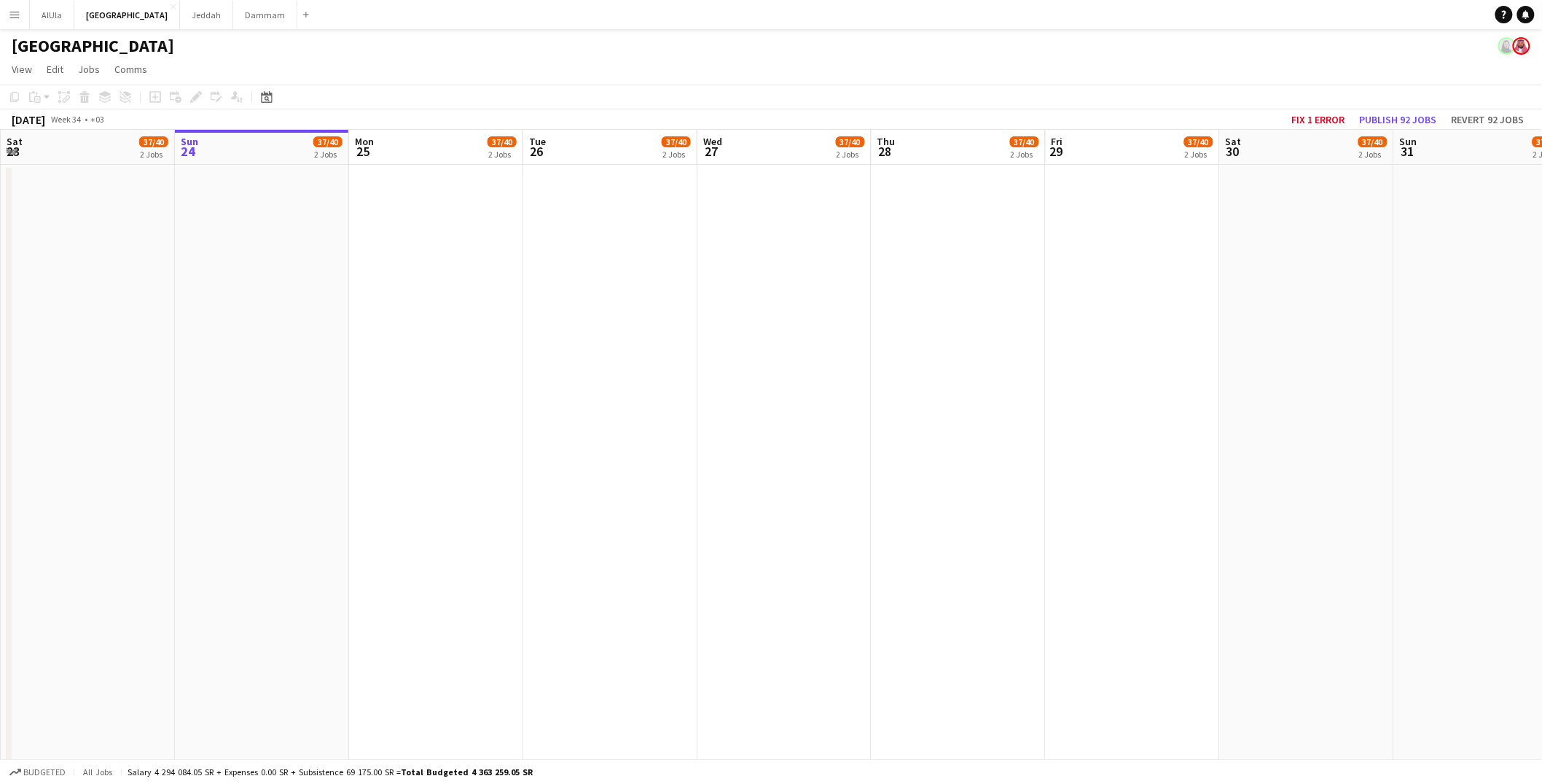
click at [13, 12] on app-icon "Menu" at bounding box center [14, 14] width 12 height 12
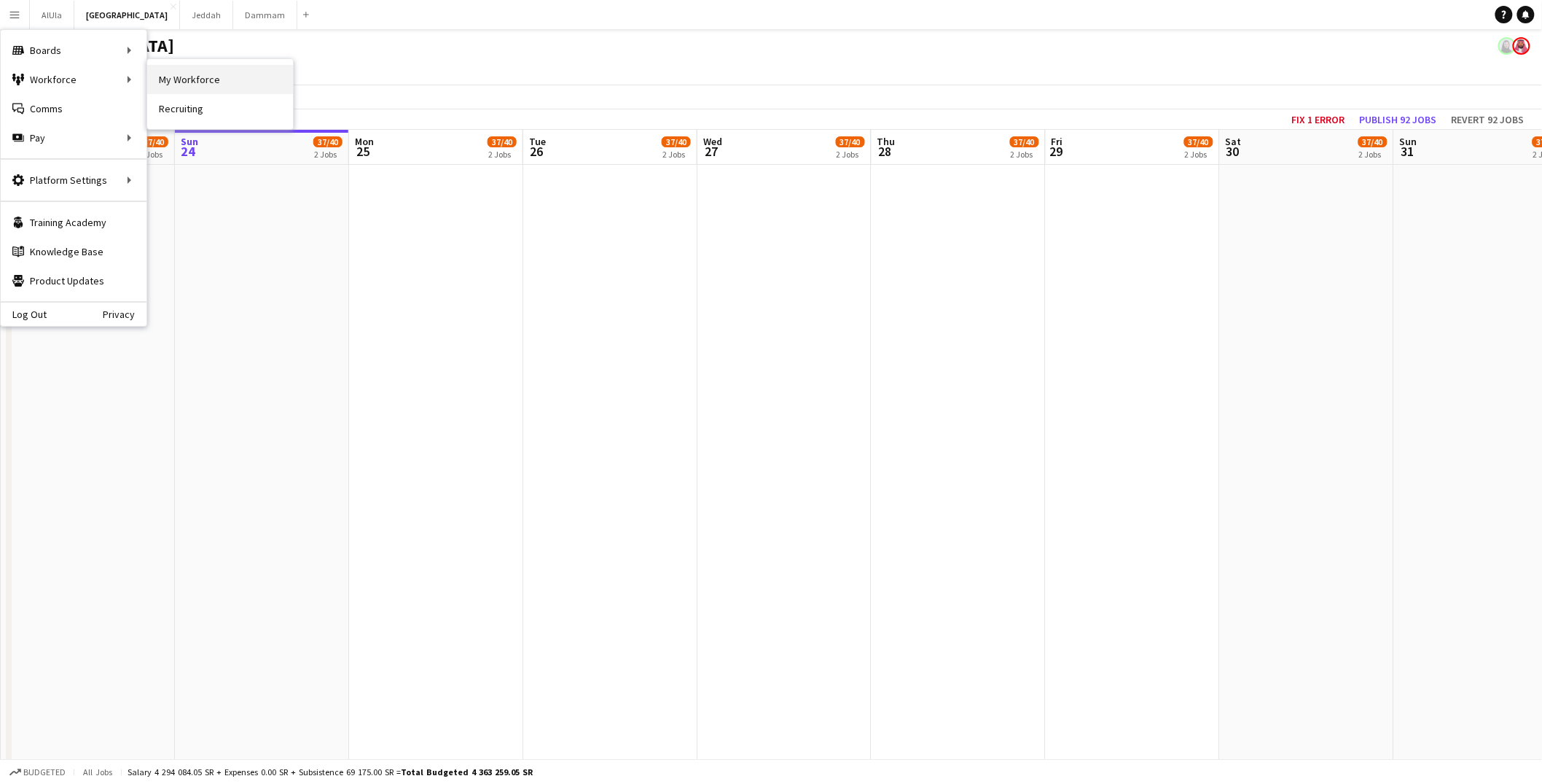
click at [223, 84] on link "My Workforce" at bounding box center [220, 79] width 145 height 29
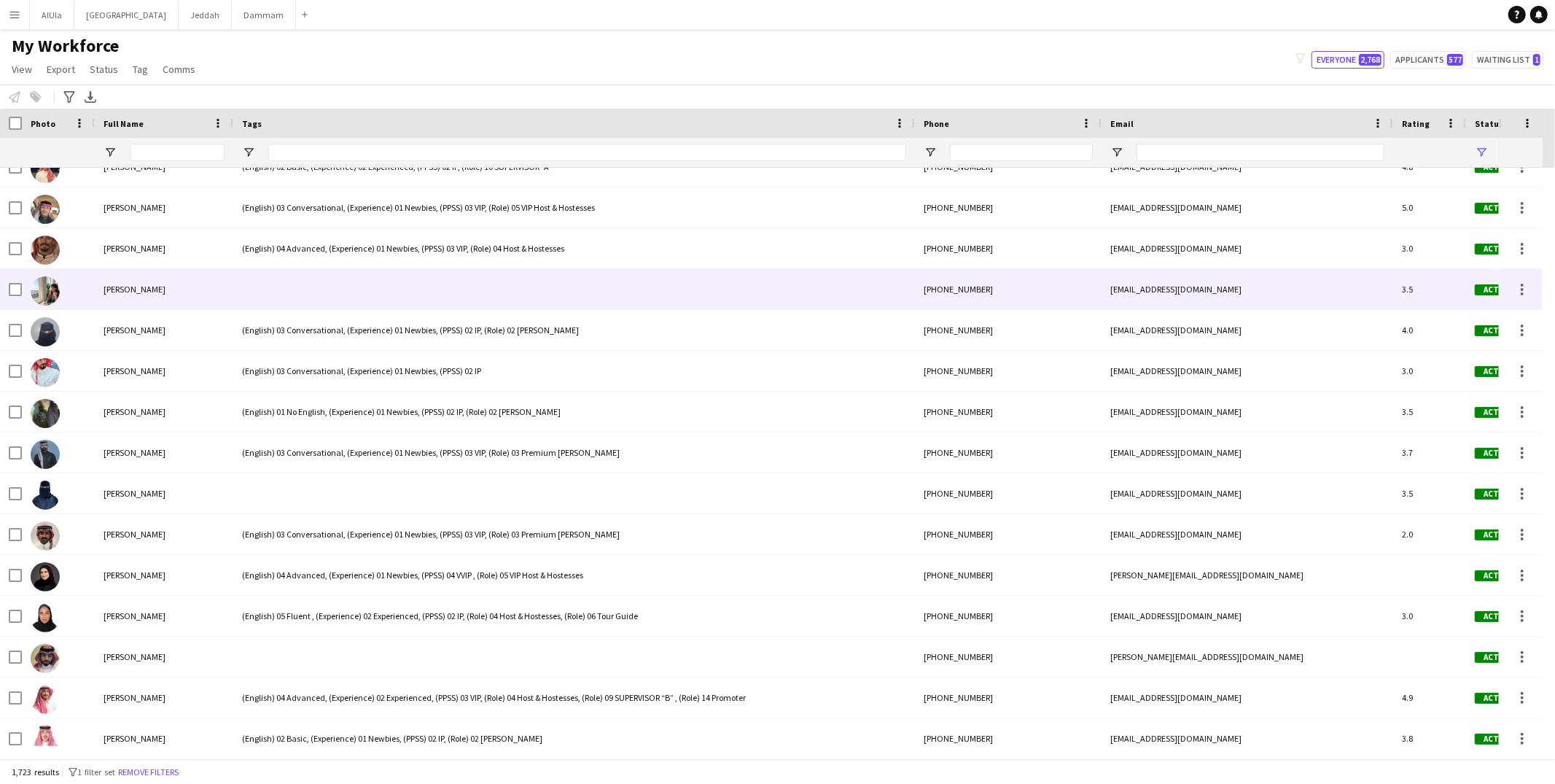
scroll to position [331, 0]
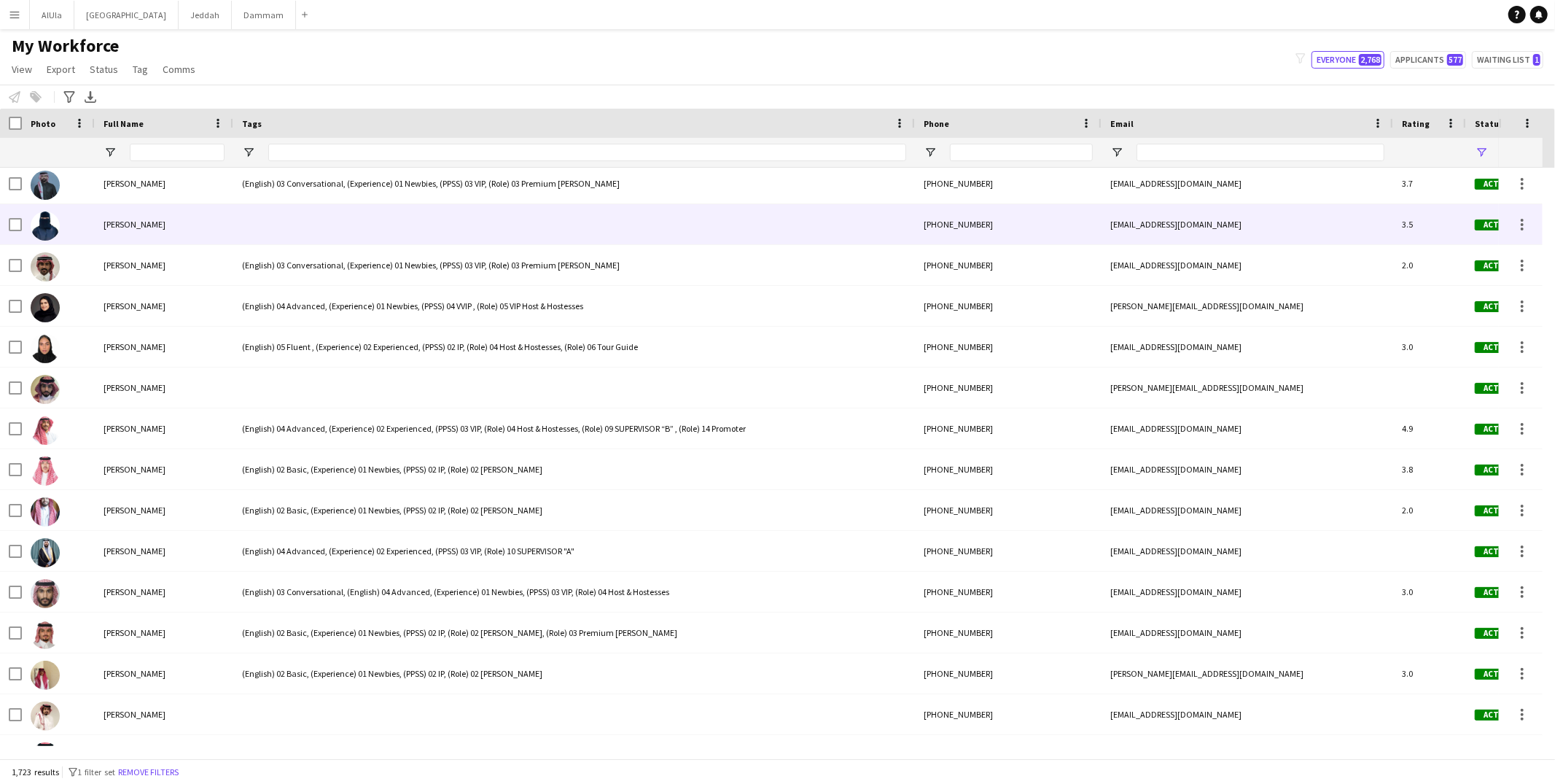
click at [292, 239] on div at bounding box center [573, 224] width 681 height 40
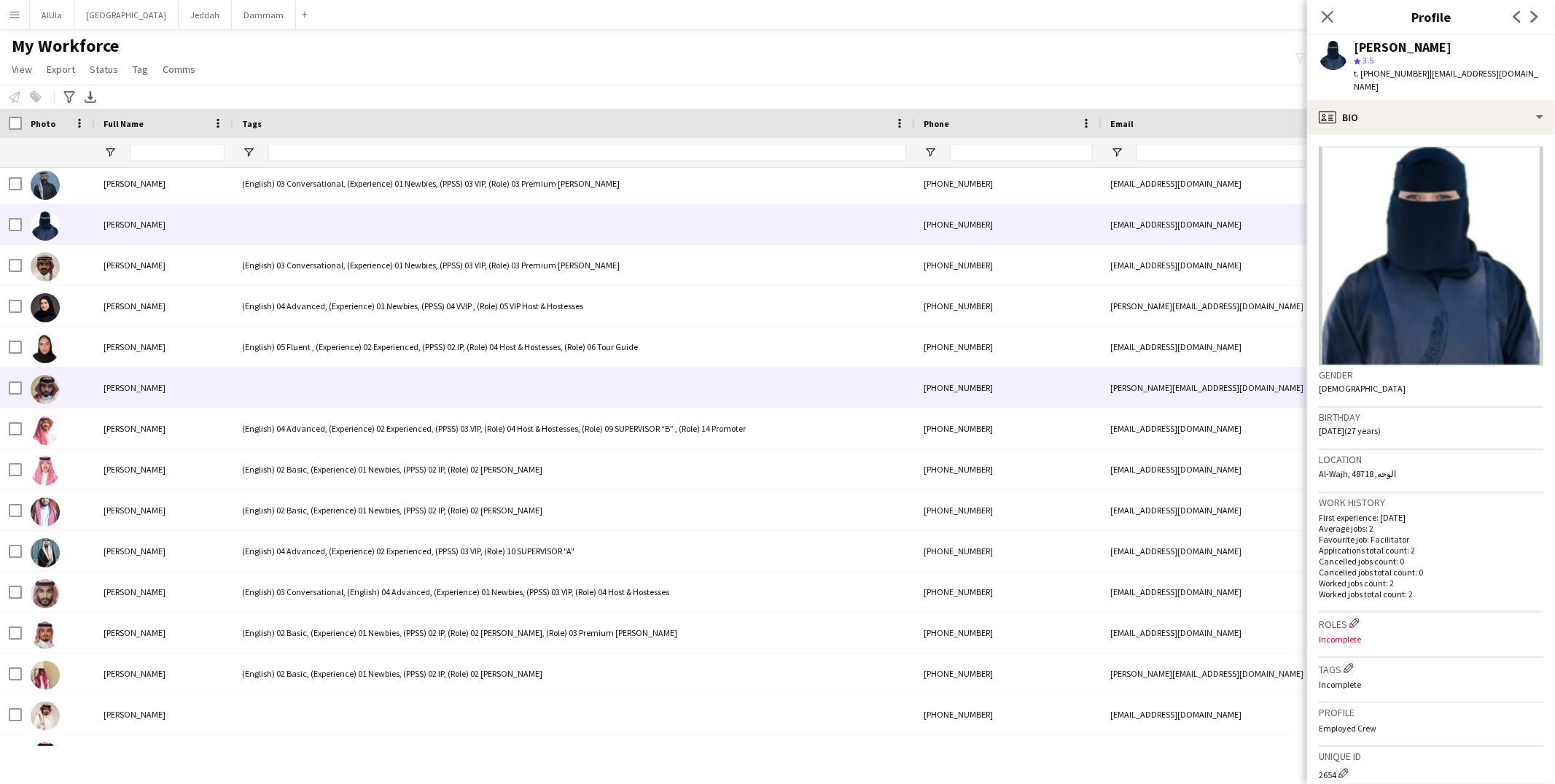
click at [336, 392] on div at bounding box center [573, 387] width 681 height 40
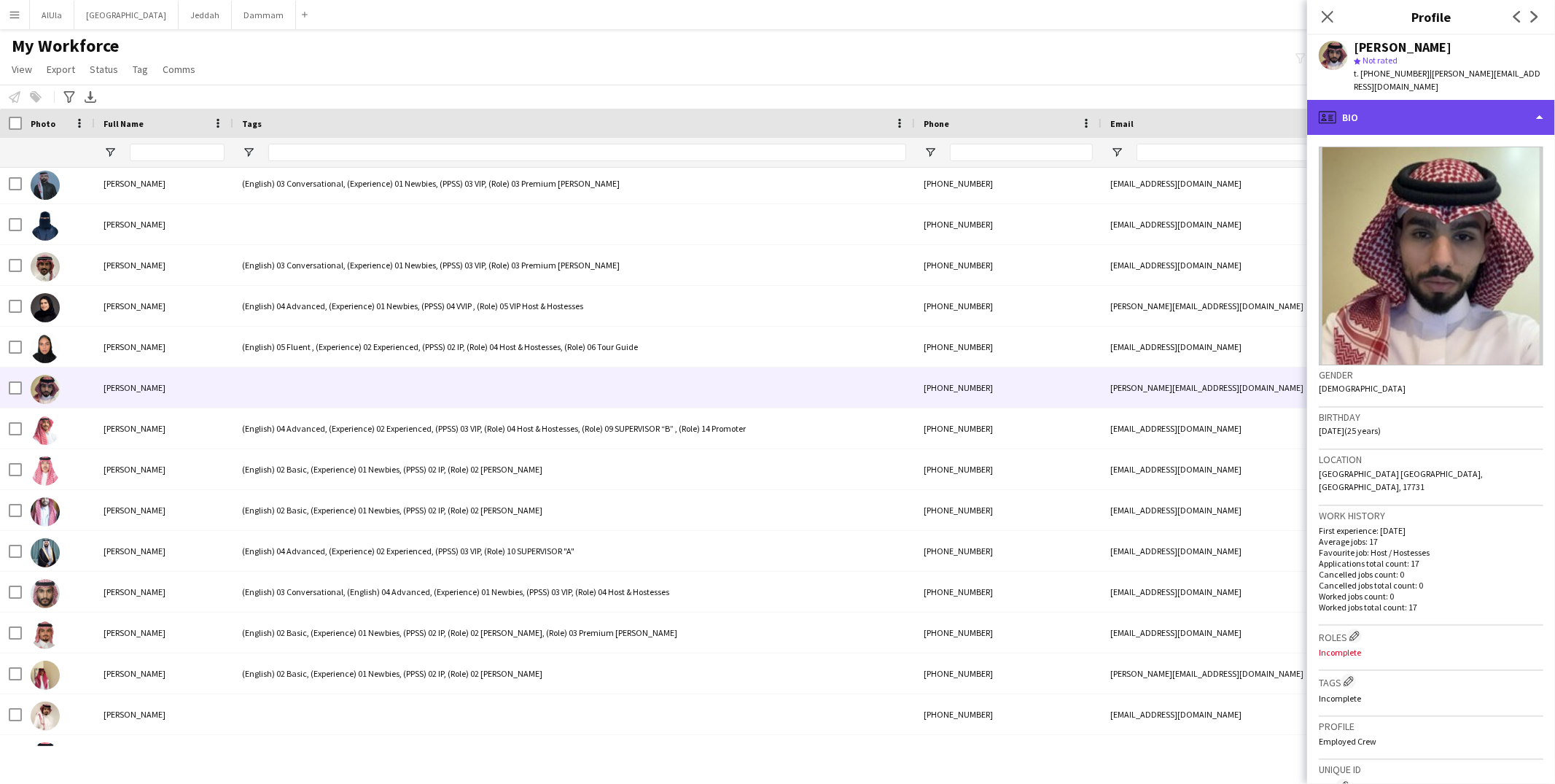
click at [1405, 113] on div "profile Bio" at bounding box center [1431, 117] width 248 height 35
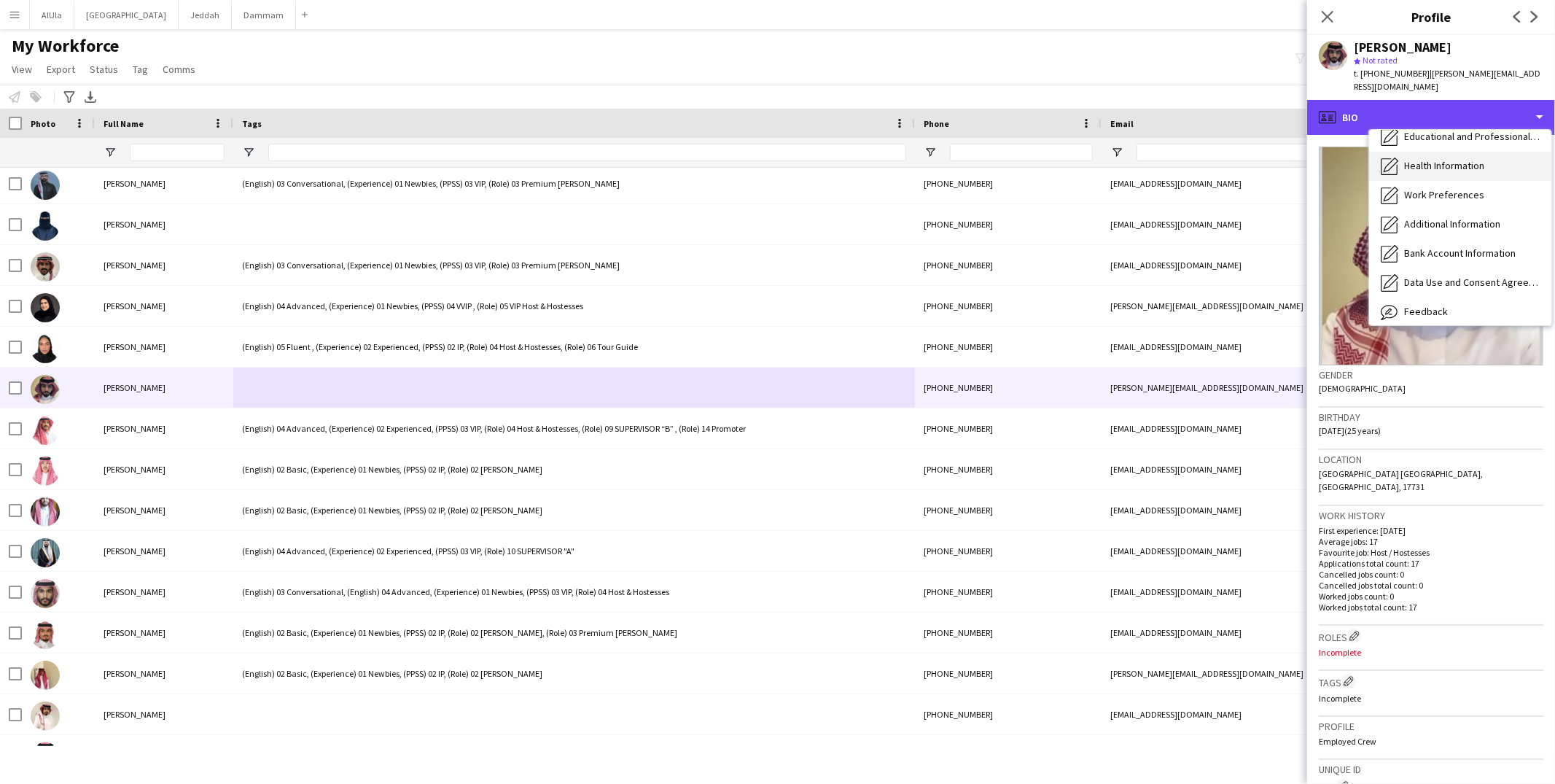
scroll to position [165, 0]
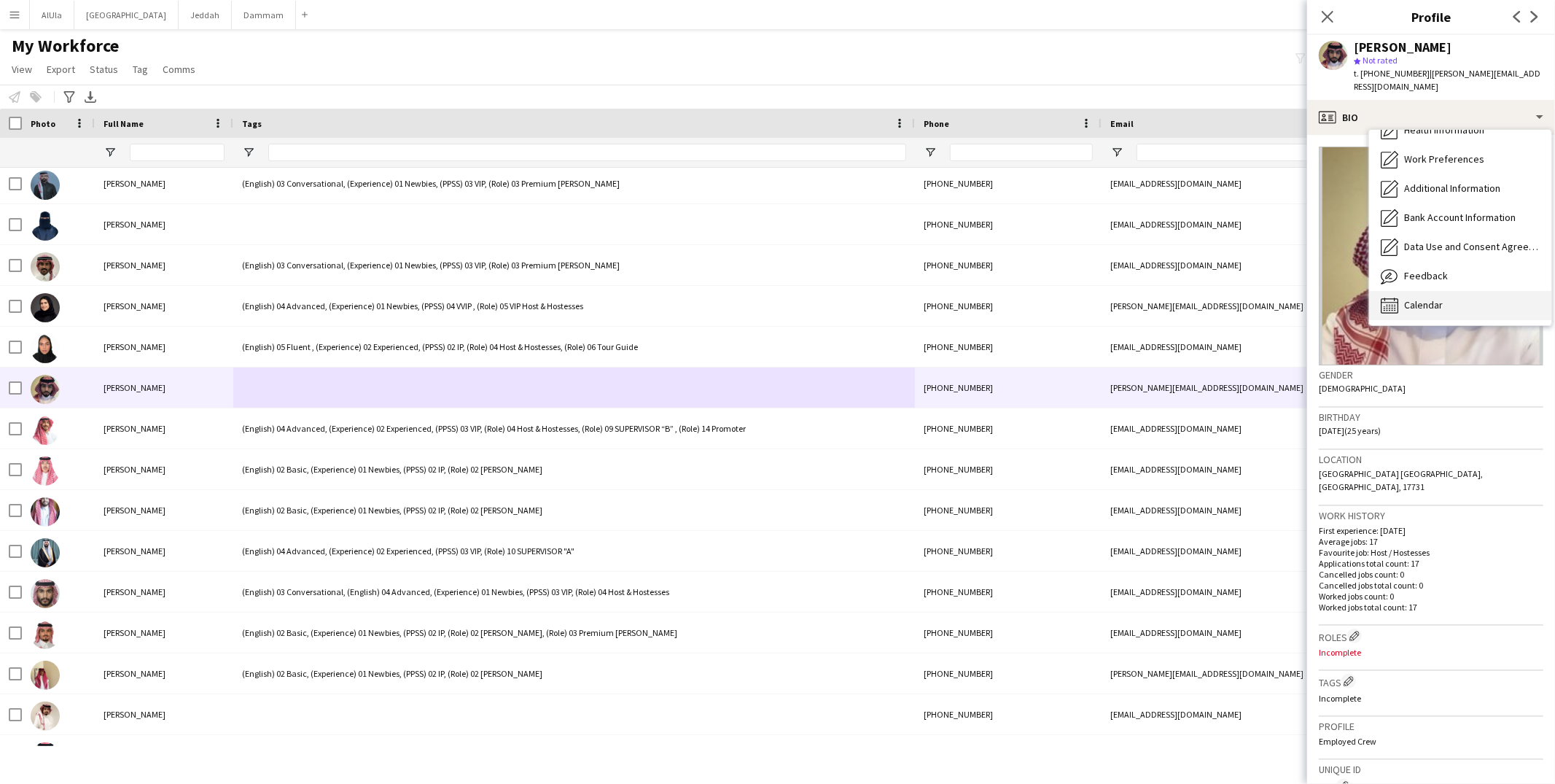
click at [1420, 298] on span "Calendar" at bounding box center [1423, 305] width 38 height 13
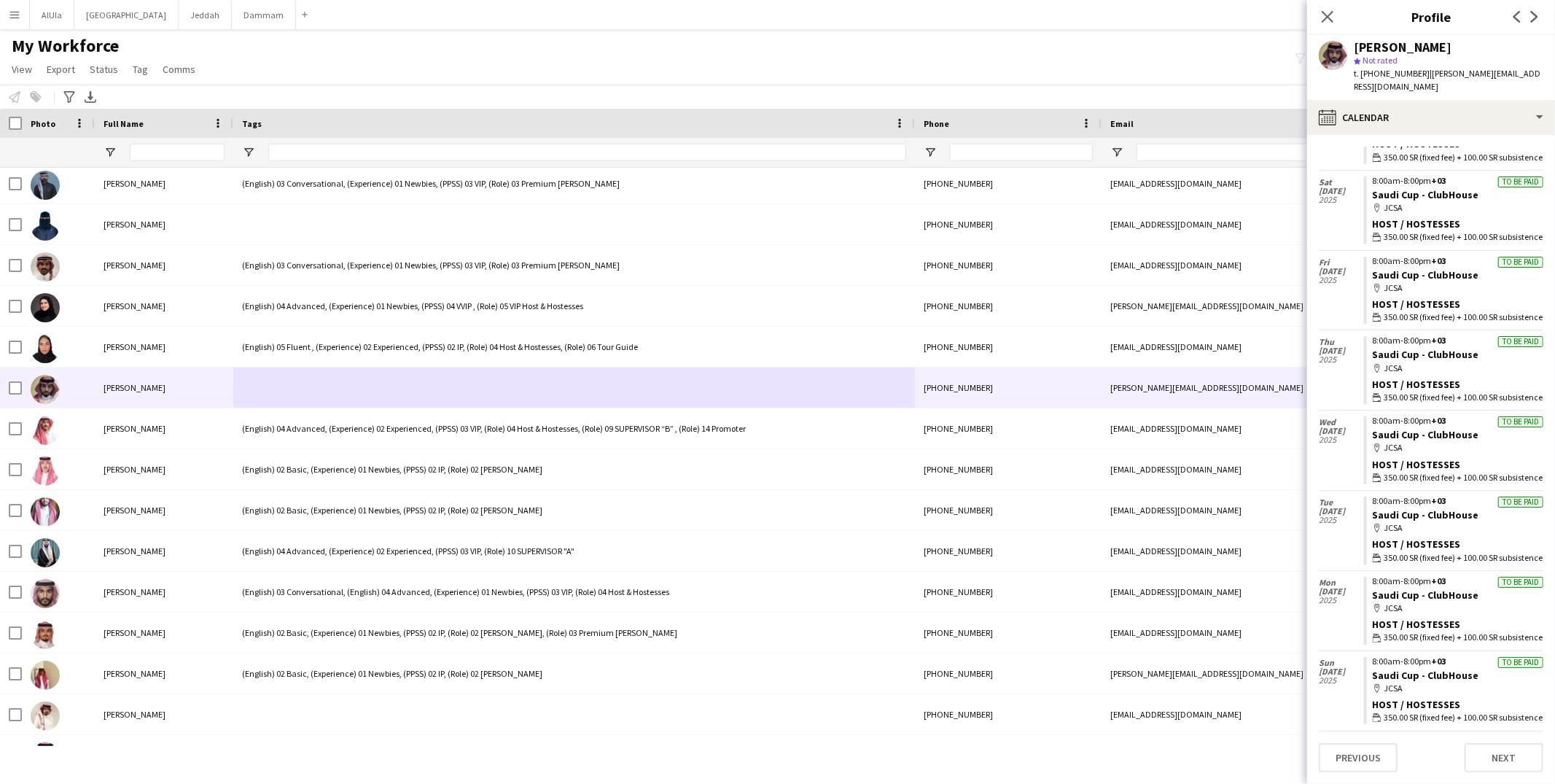
scroll to position [1026, 0]
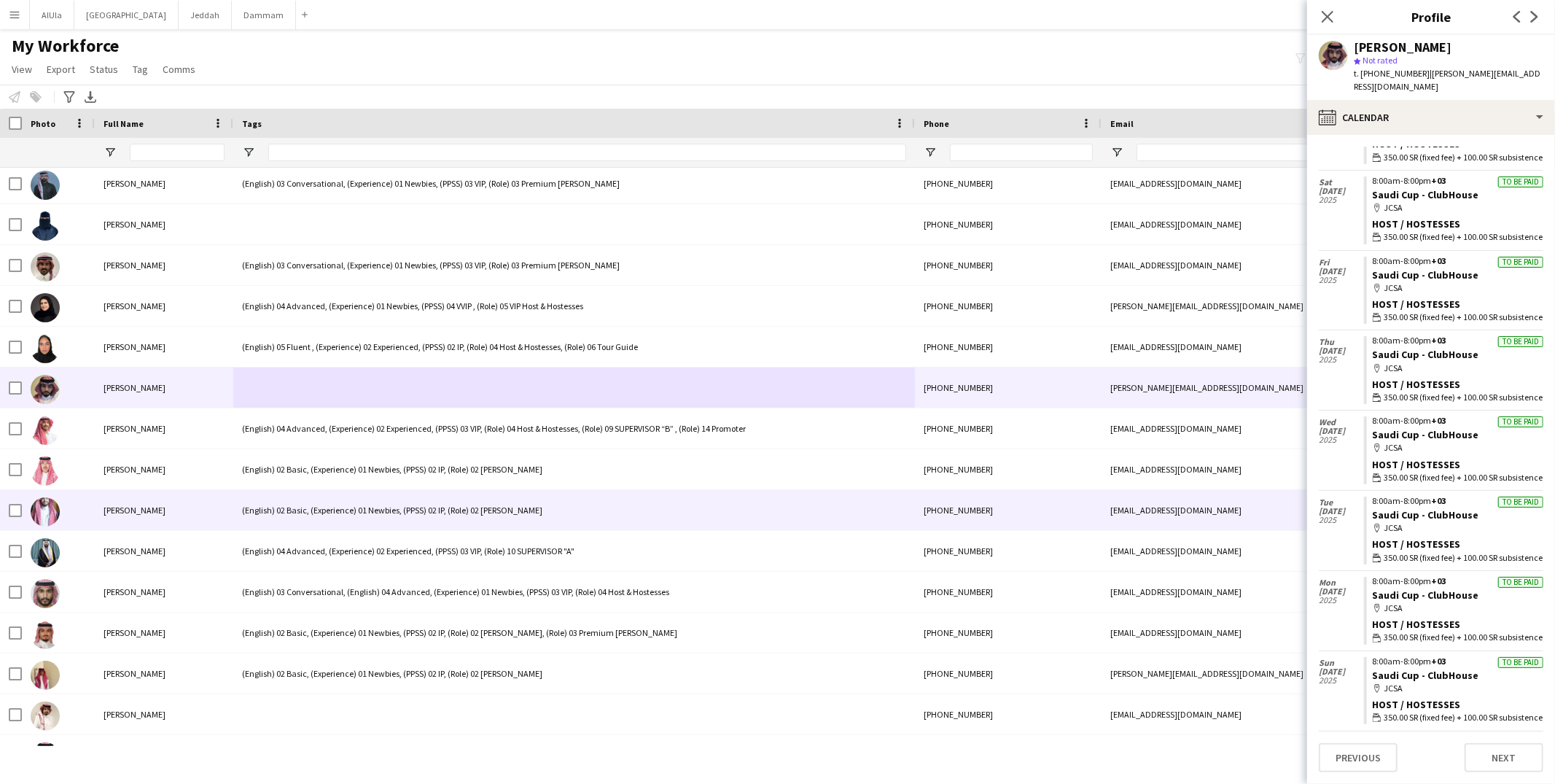
click at [467, 520] on div "(English) 02 Basic, (Experience) 01 Newbies, (PPSS) 02 IP, (Role) 02 [PERSON_NA…" at bounding box center [573, 509] width 681 height 40
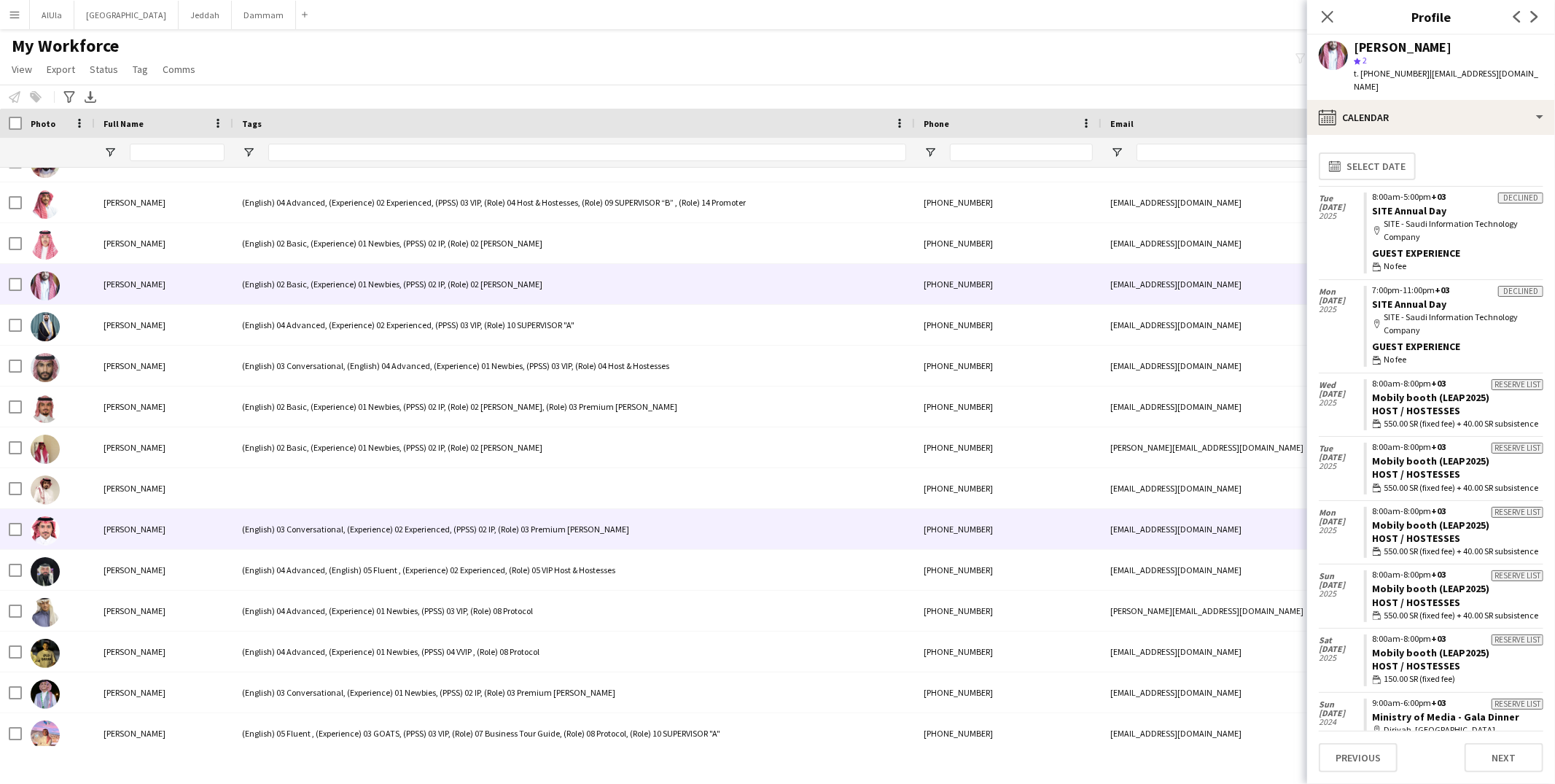
scroll to position [563, 0]
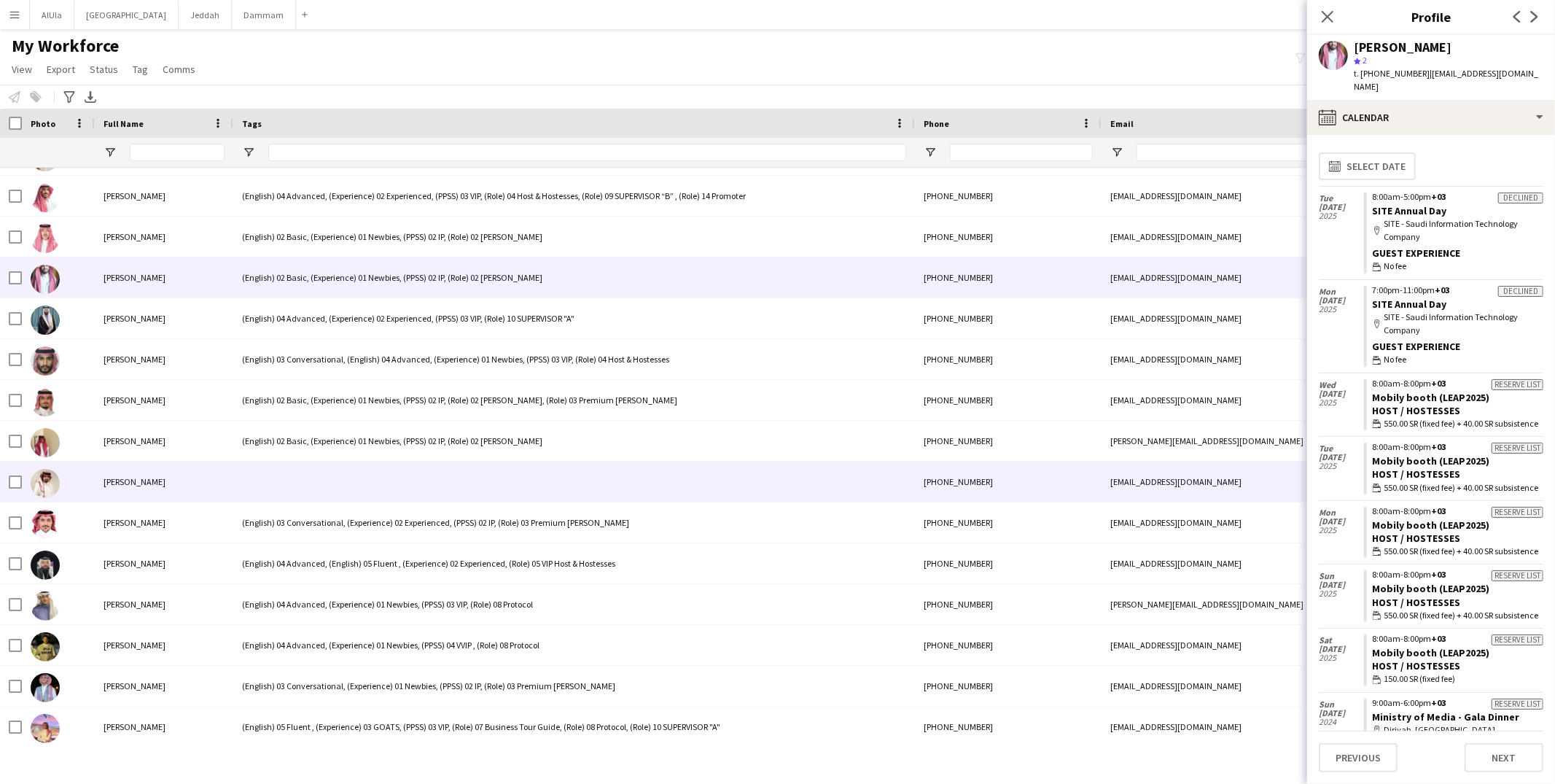
click at [416, 471] on div at bounding box center [573, 481] width 681 height 40
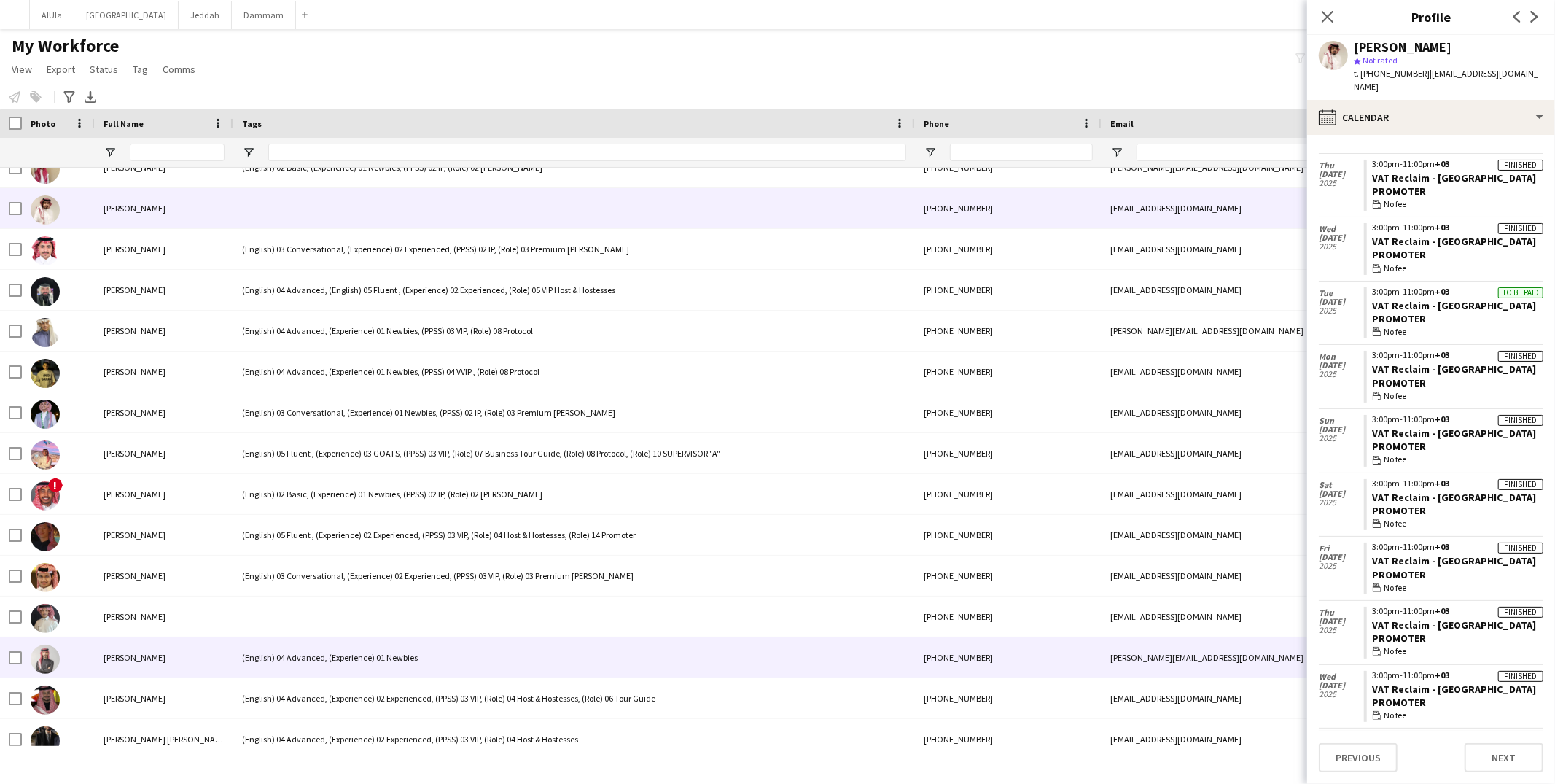
scroll to position [841, 0]
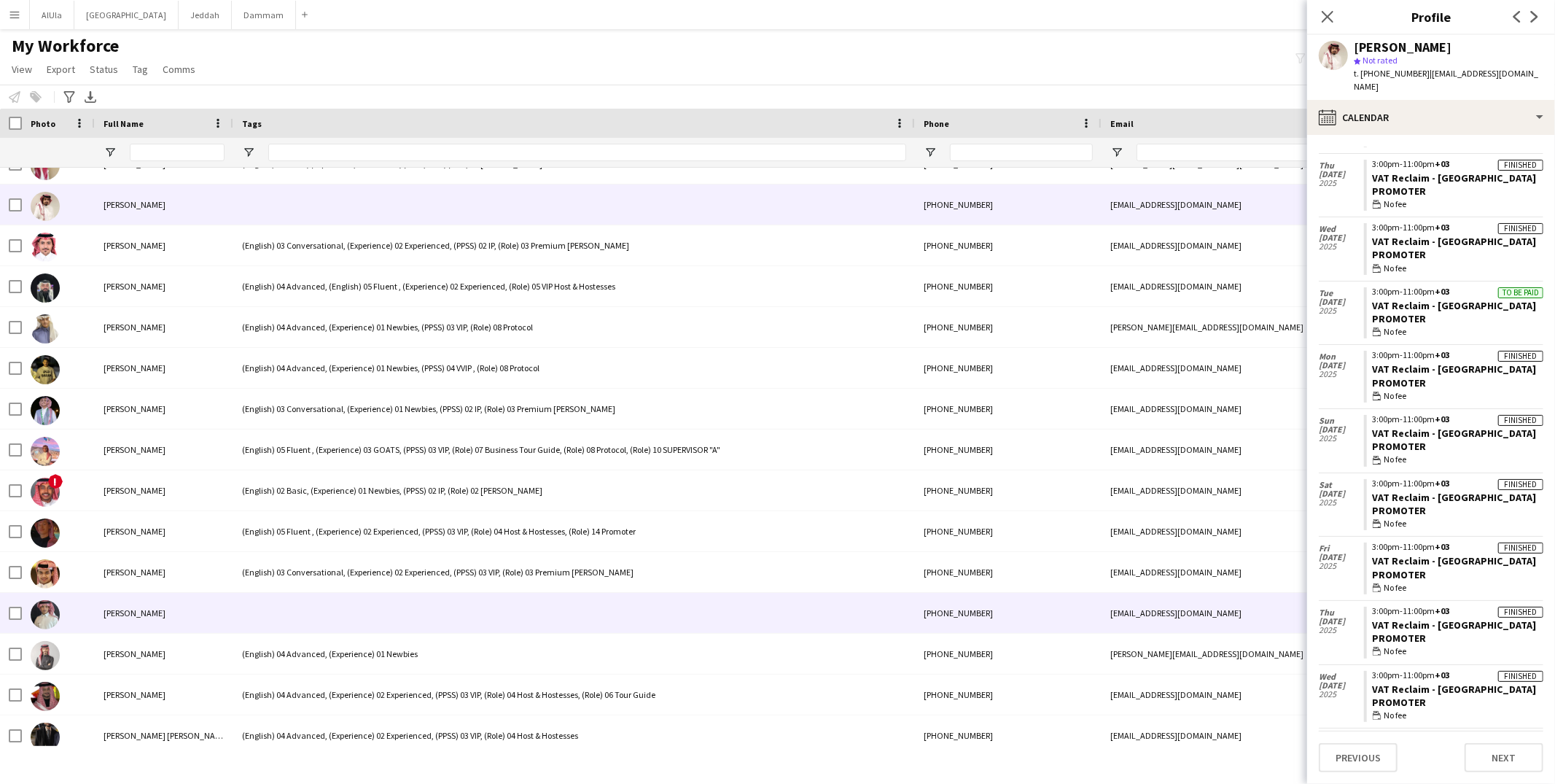
click at [366, 613] on div at bounding box center [573, 612] width 681 height 40
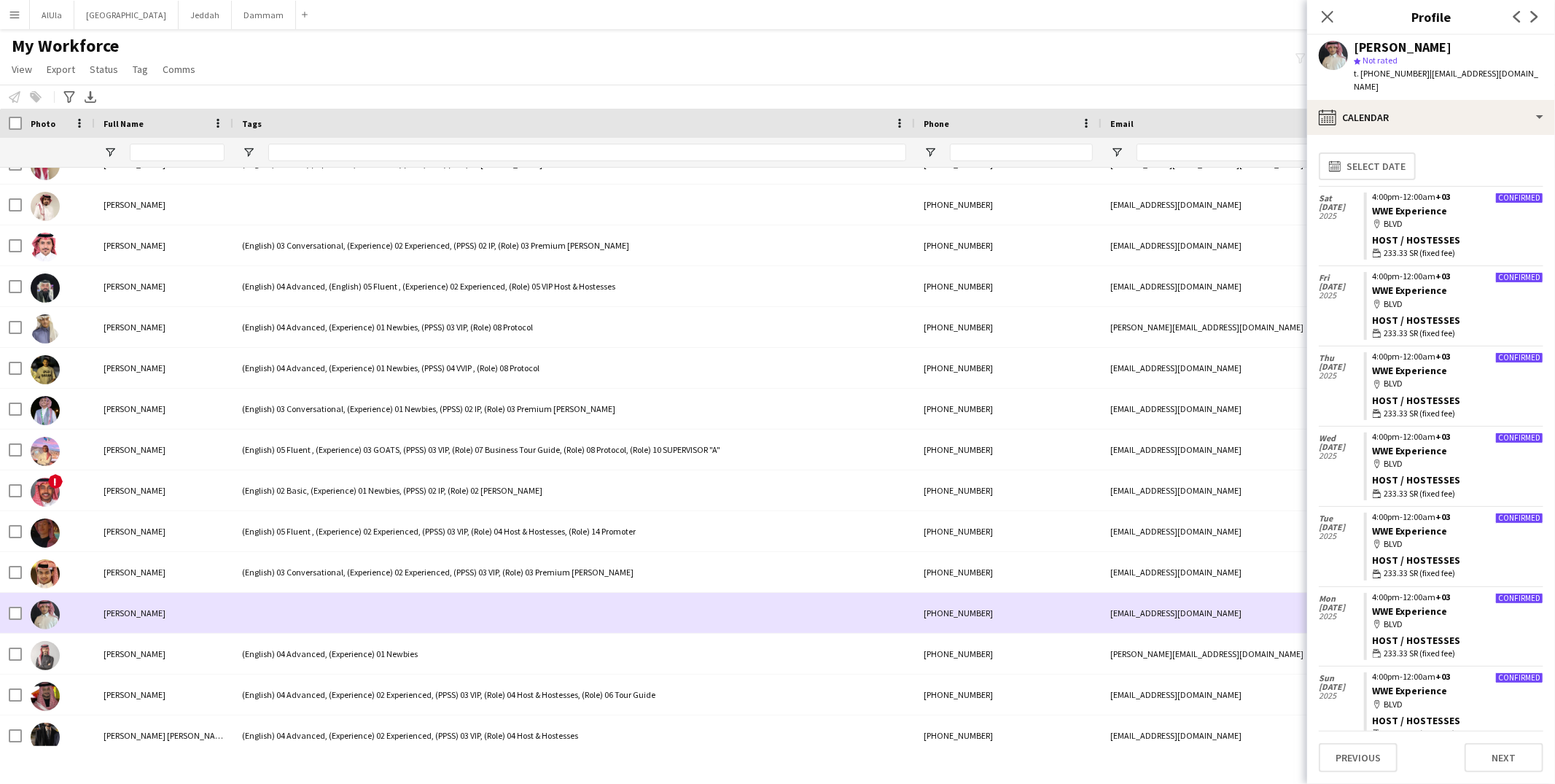
scroll to position [844, 0]
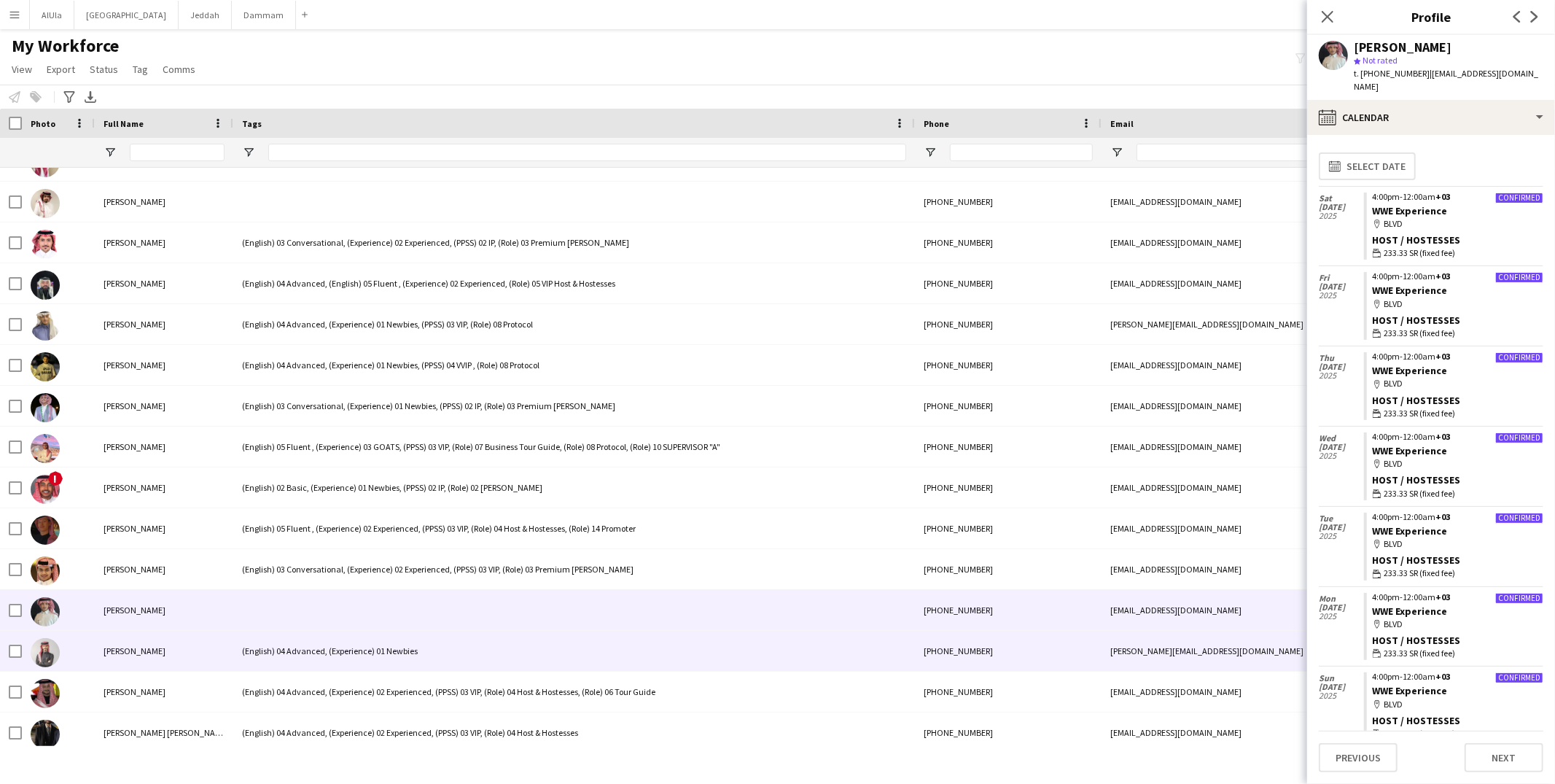
click at [357, 637] on div "(English) 04 Advanced, (Experience) 01 Newbies" at bounding box center [573, 650] width 681 height 40
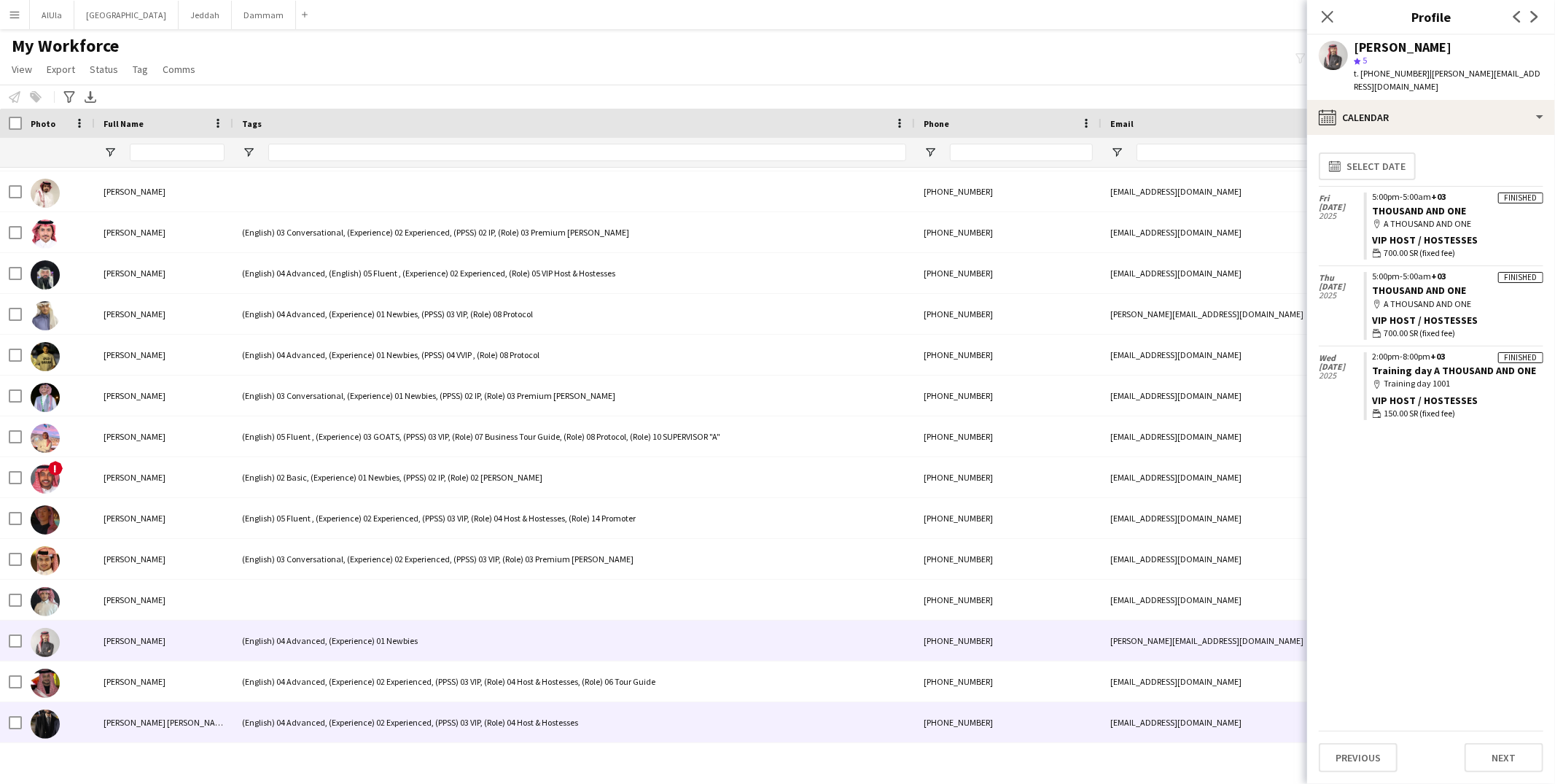
scroll to position [0, 0]
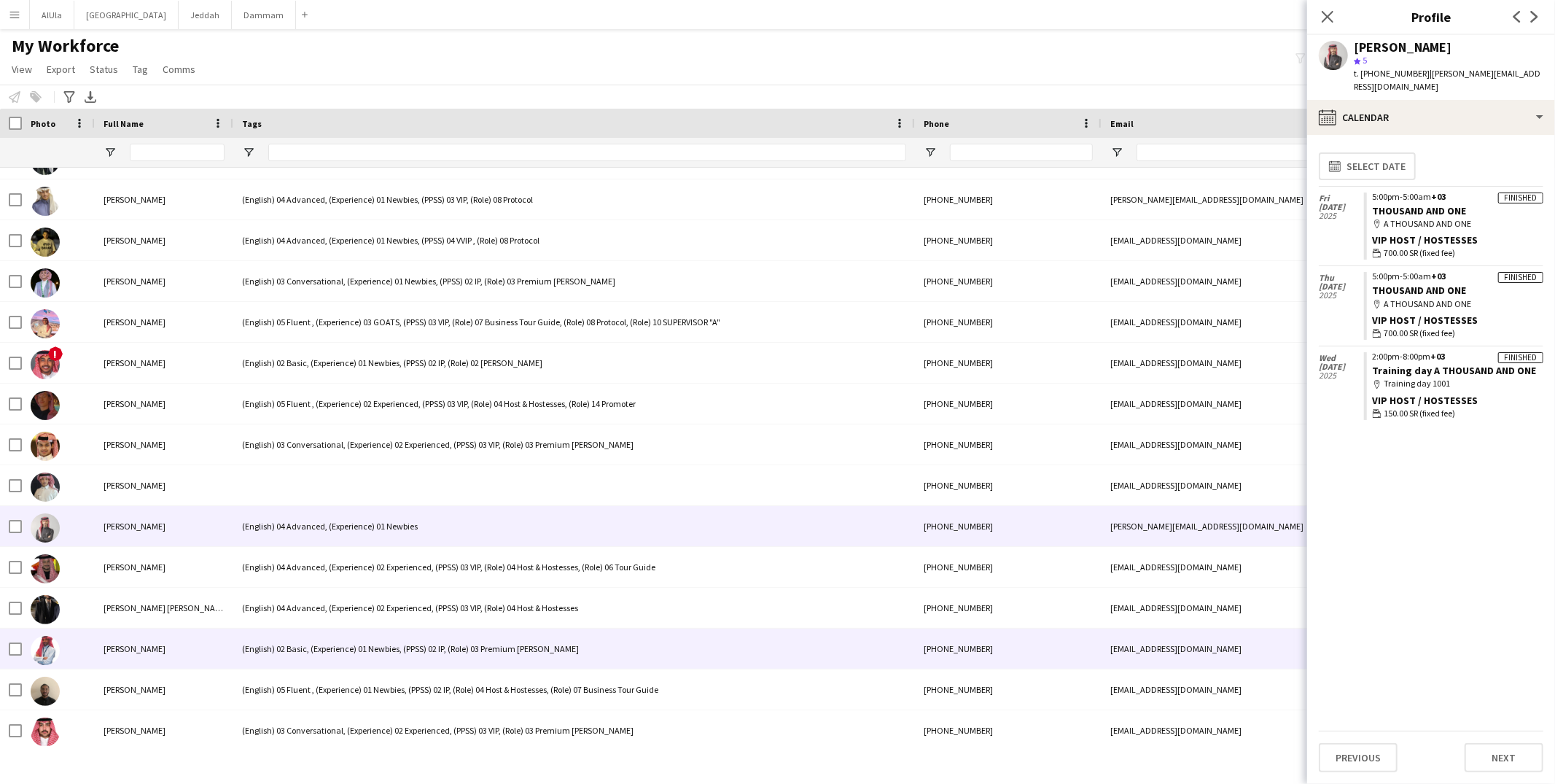
click at [381, 639] on div "(English) 02 Basic, (Experience) 01 Newbies, (PPSS) 02 IP, (Role) 03 Premium [P…" at bounding box center [573, 648] width 681 height 40
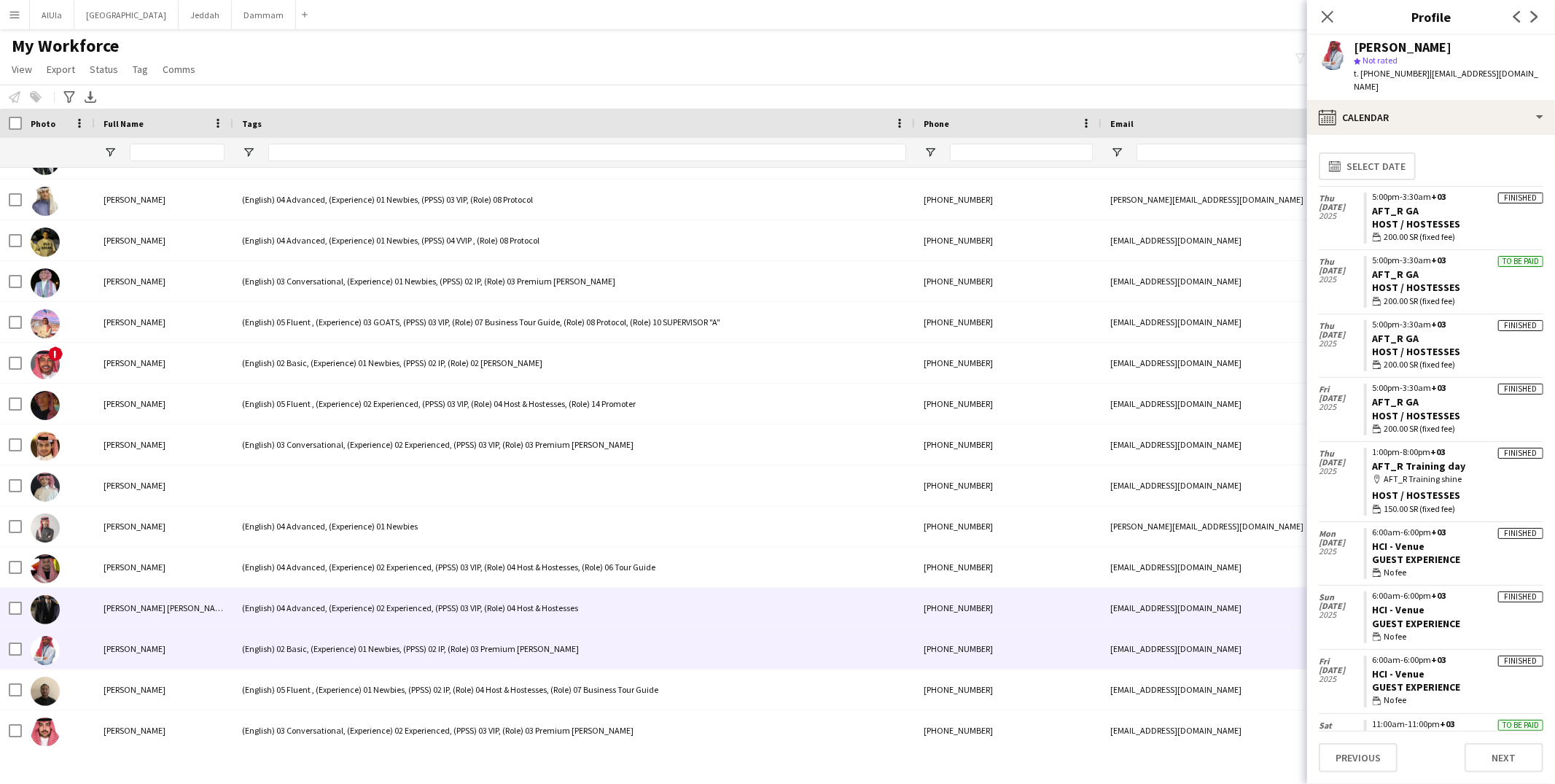
click at [384, 607] on div "(English) 04 Advanced, (Experience) 02 Experienced, (PPSS) 03 VIP, (Role) 04 Ho…" at bounding box center [573, 607] width 681 height 40
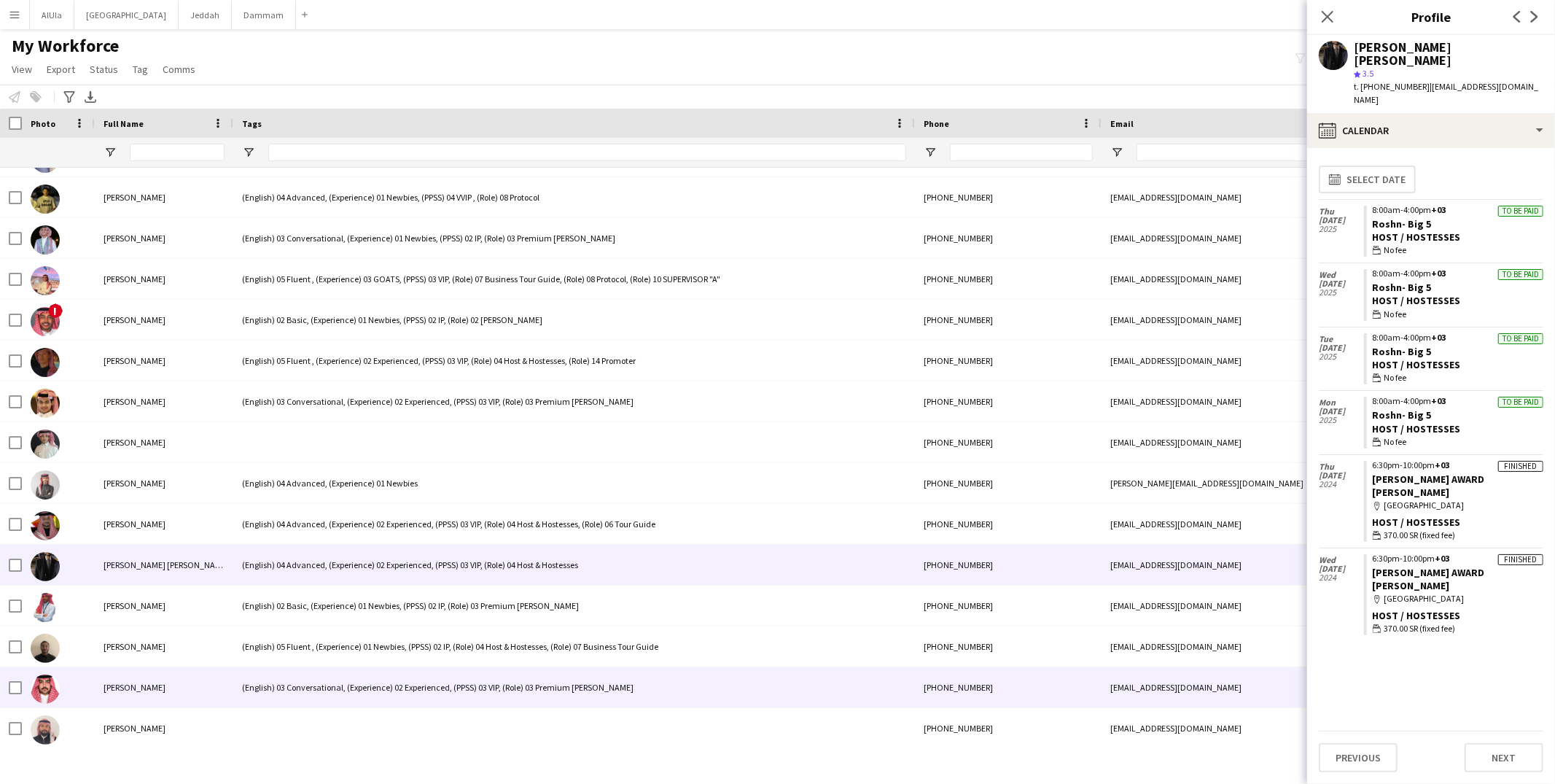
click at [357, 686] on div "(English) 03 Conversational, (Experience) 02 Experienced, (PPSS) 03 VIP, (Role)…" at bounding box center [573, 686] width 681 height 40
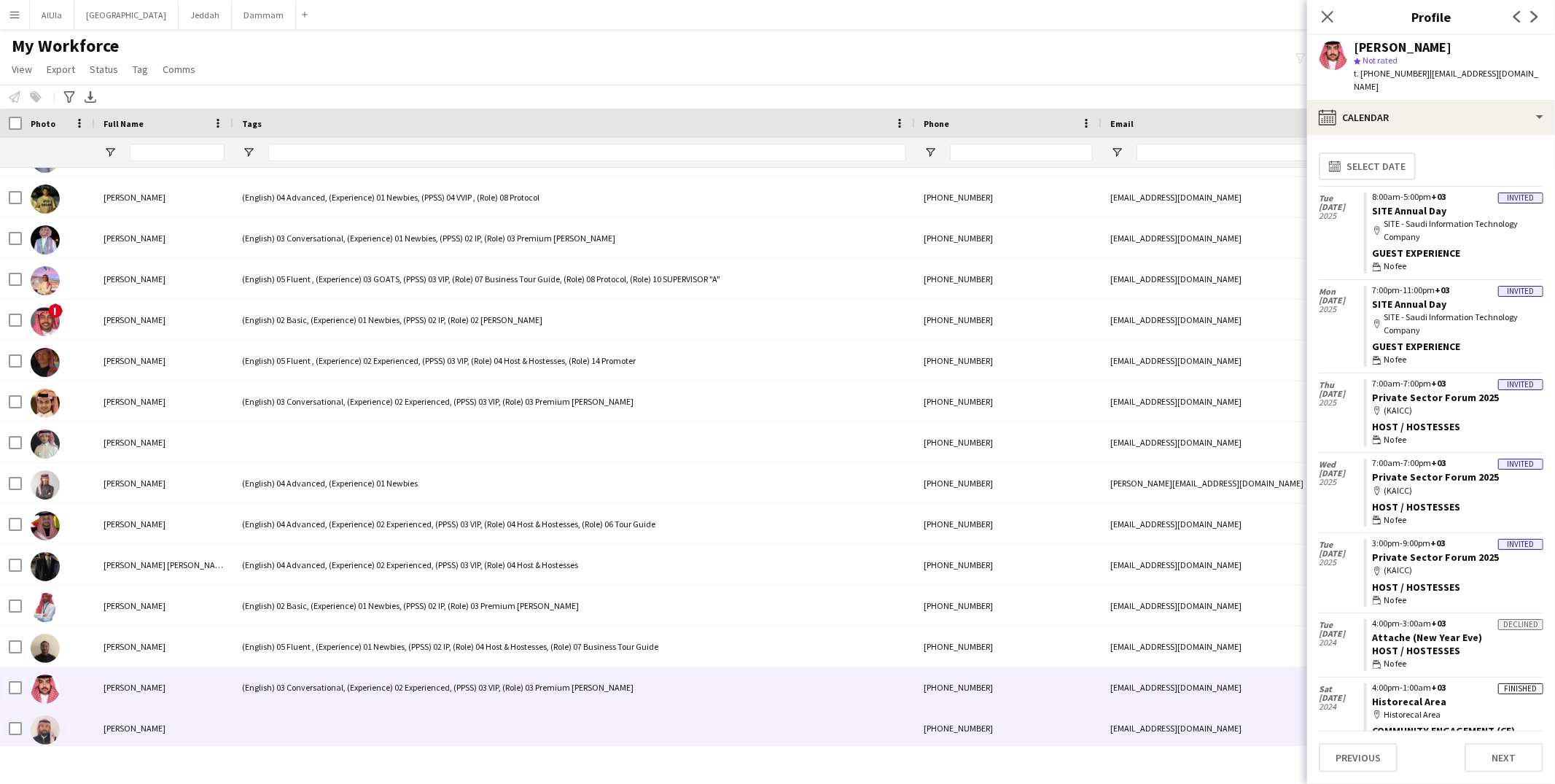
click at [344, 717] on div at bounding box center [573, 727] width 681 height 40
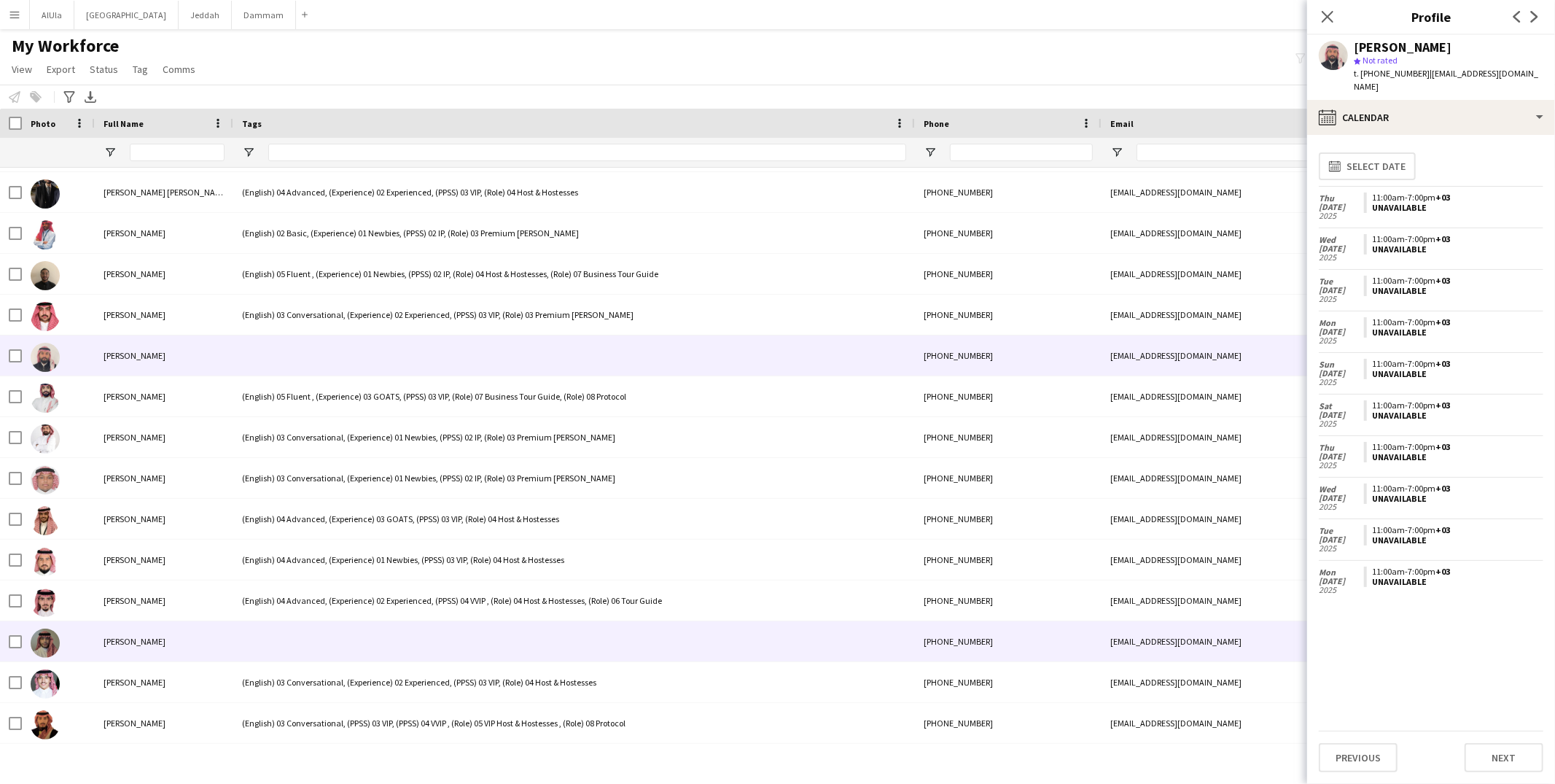
click at [365, 643] on div at bounding box center [573, 640] width 681 height 40
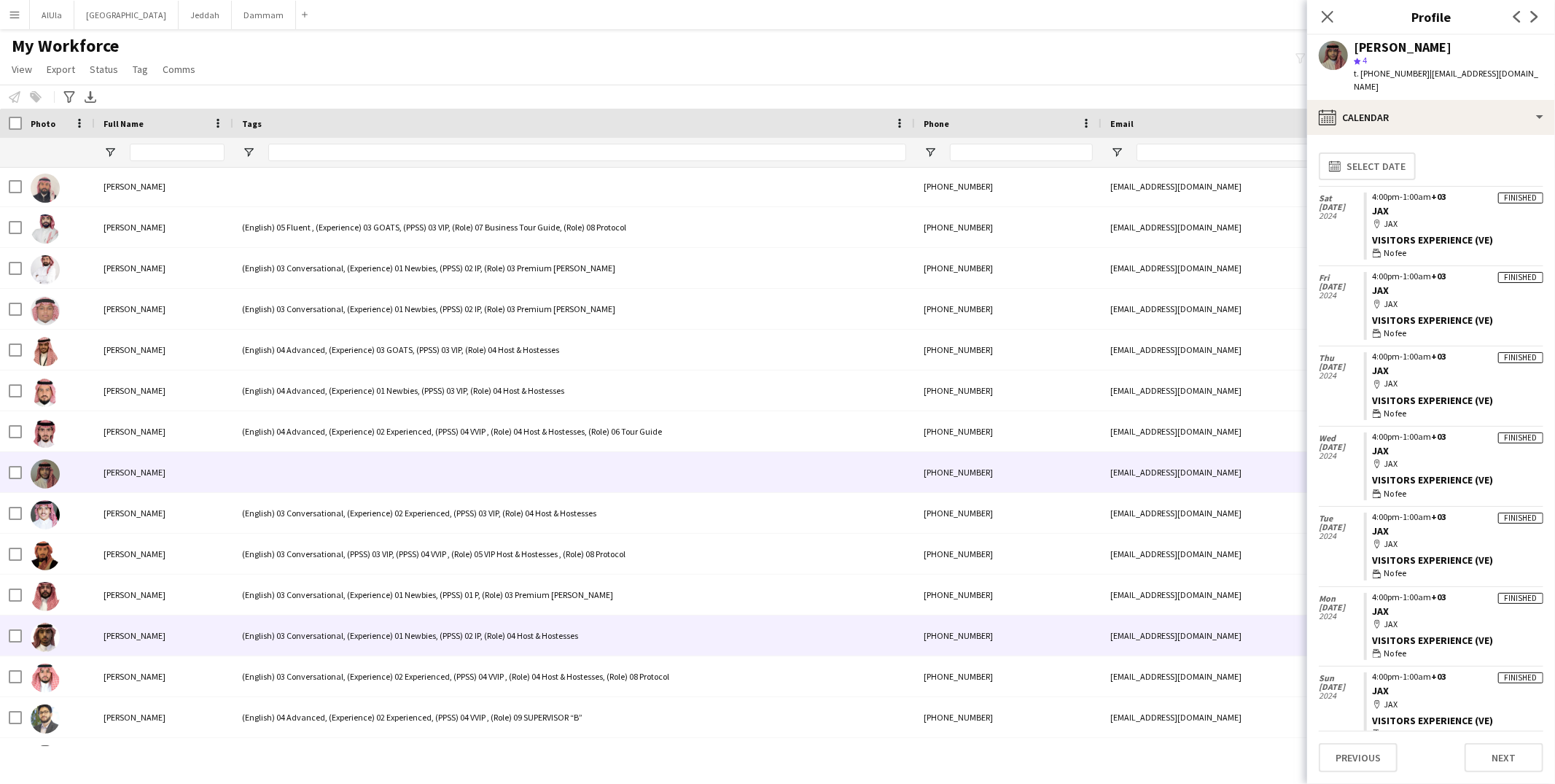
click at [361, 653] on div "(English) 03 Conversational, (Experience) 01 Newbies, (PPSS) 02 IP, (Role) 04 H…" at bounding box center [573, 635] width 681 height 40
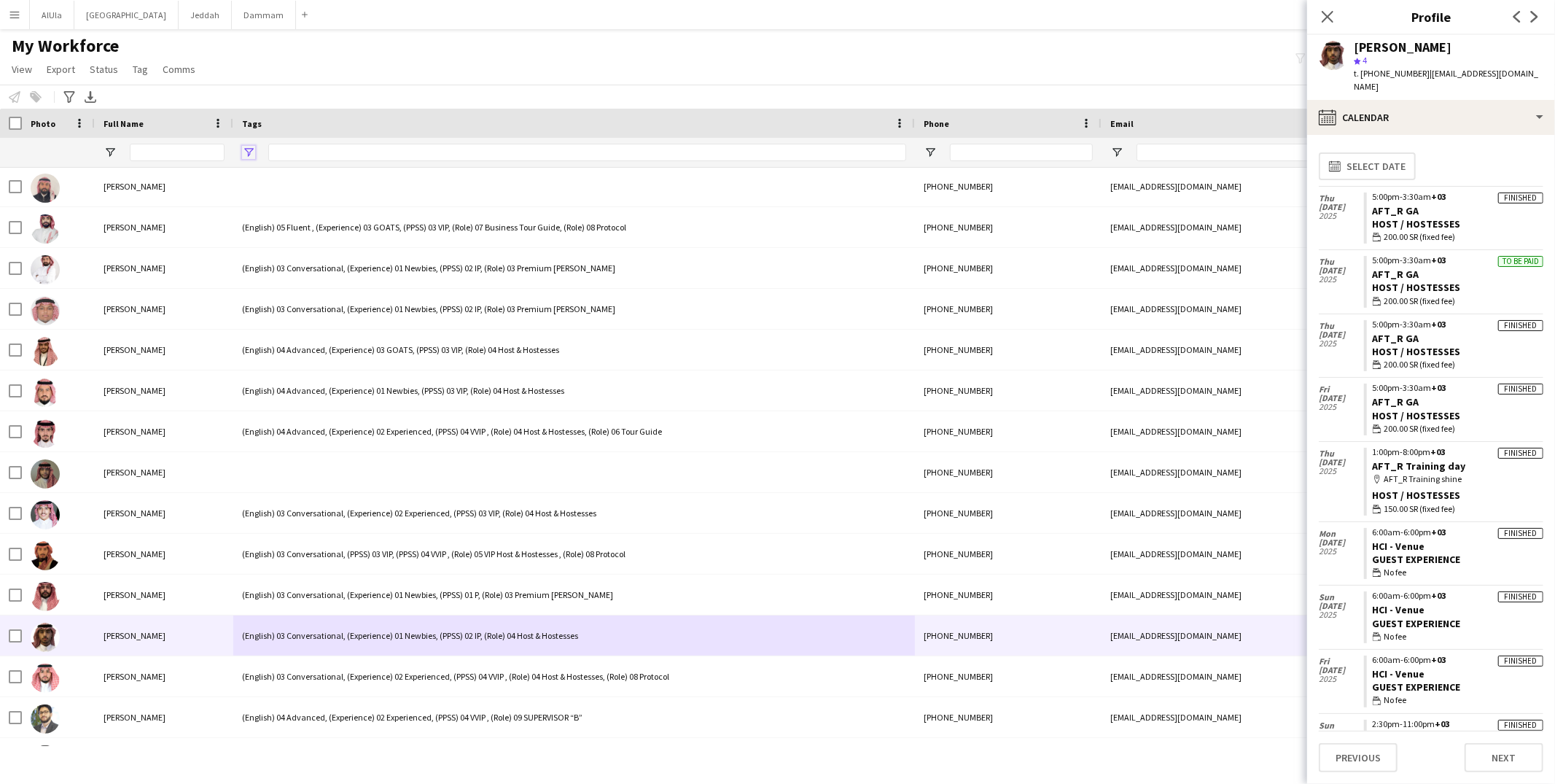
click at [245, 150] on span "Open Filter Menu" at bounding box center [249, 152] width 13 height 13
type input "***"
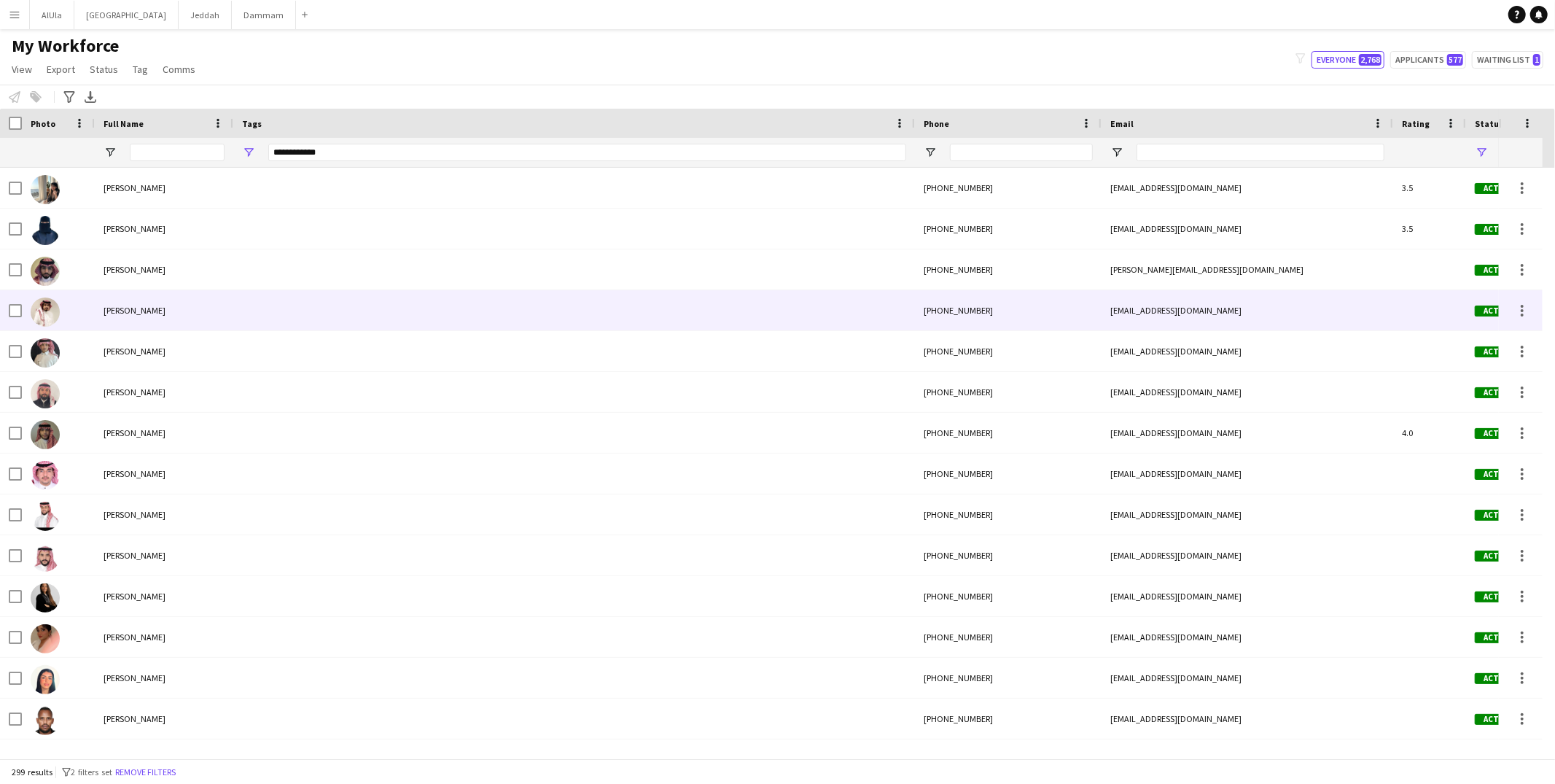
click at [491, 299] on div at bounding box center [573, 309] width 681 height 40
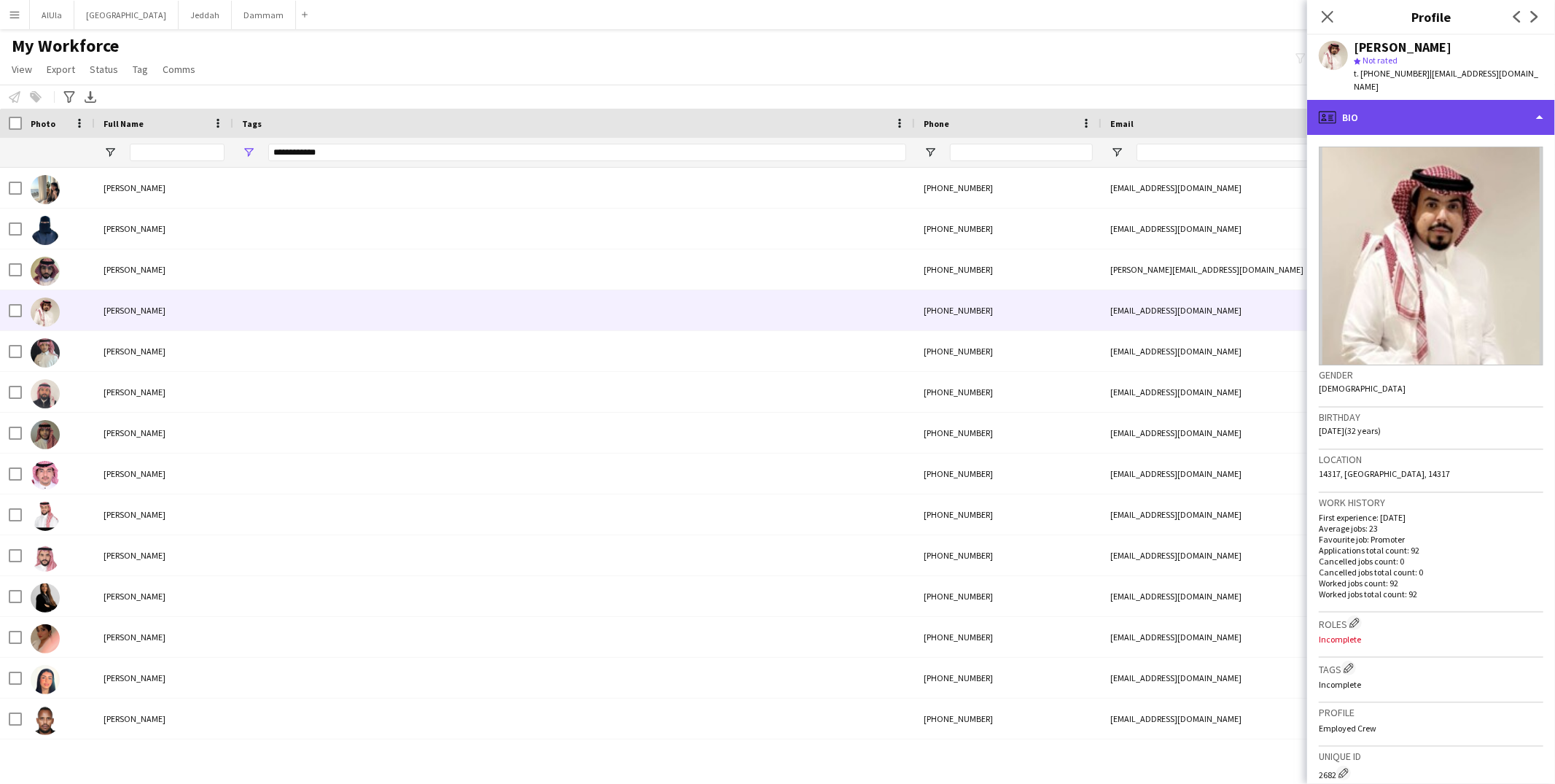
click at [1369, 115] on div "profile Bio" at bounding box center [1431, 117] width 248 height 35
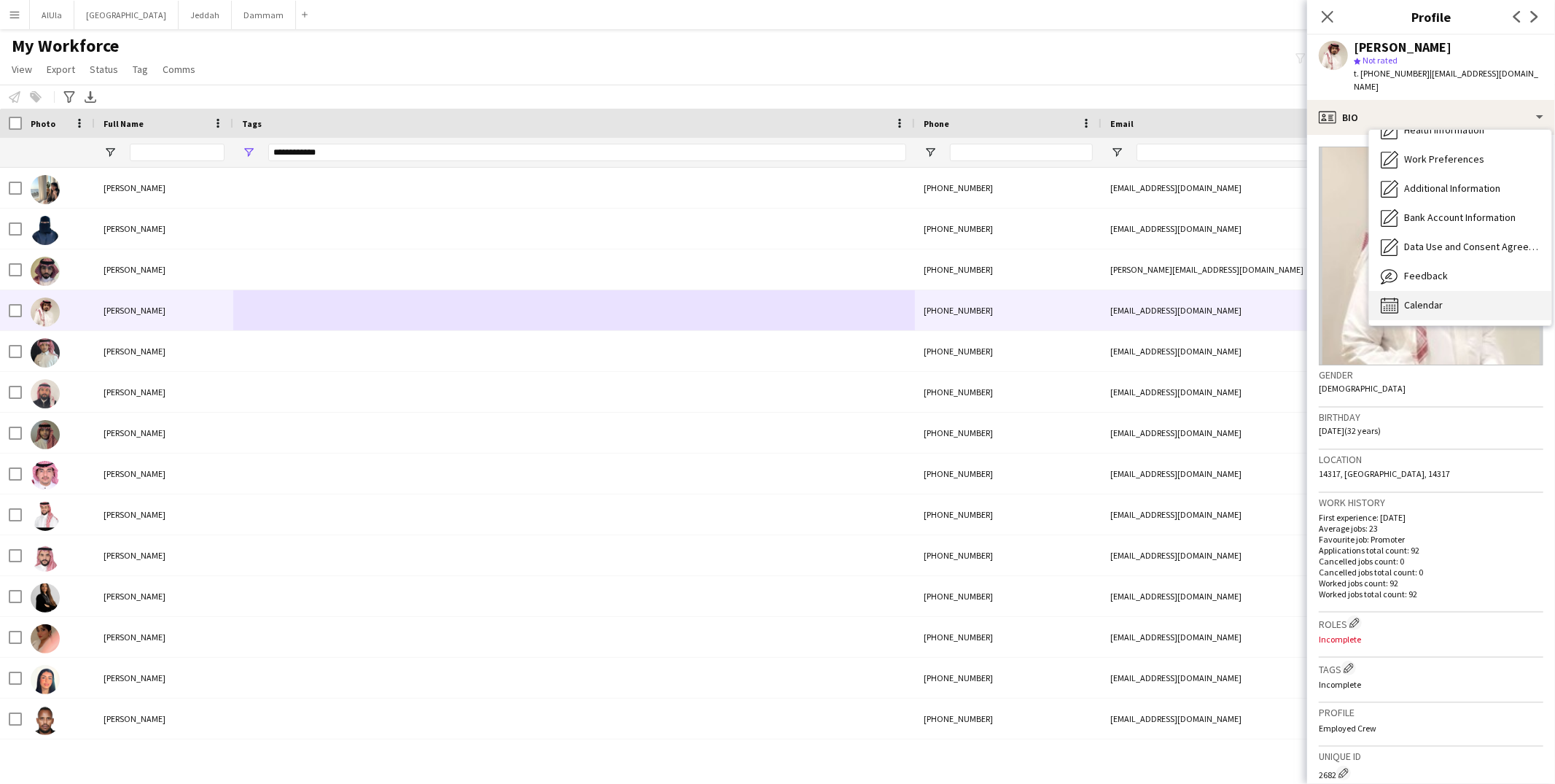
click at [1432, 298] on span "Calendar" at bounding box center [1423, 305] width 38 height 13
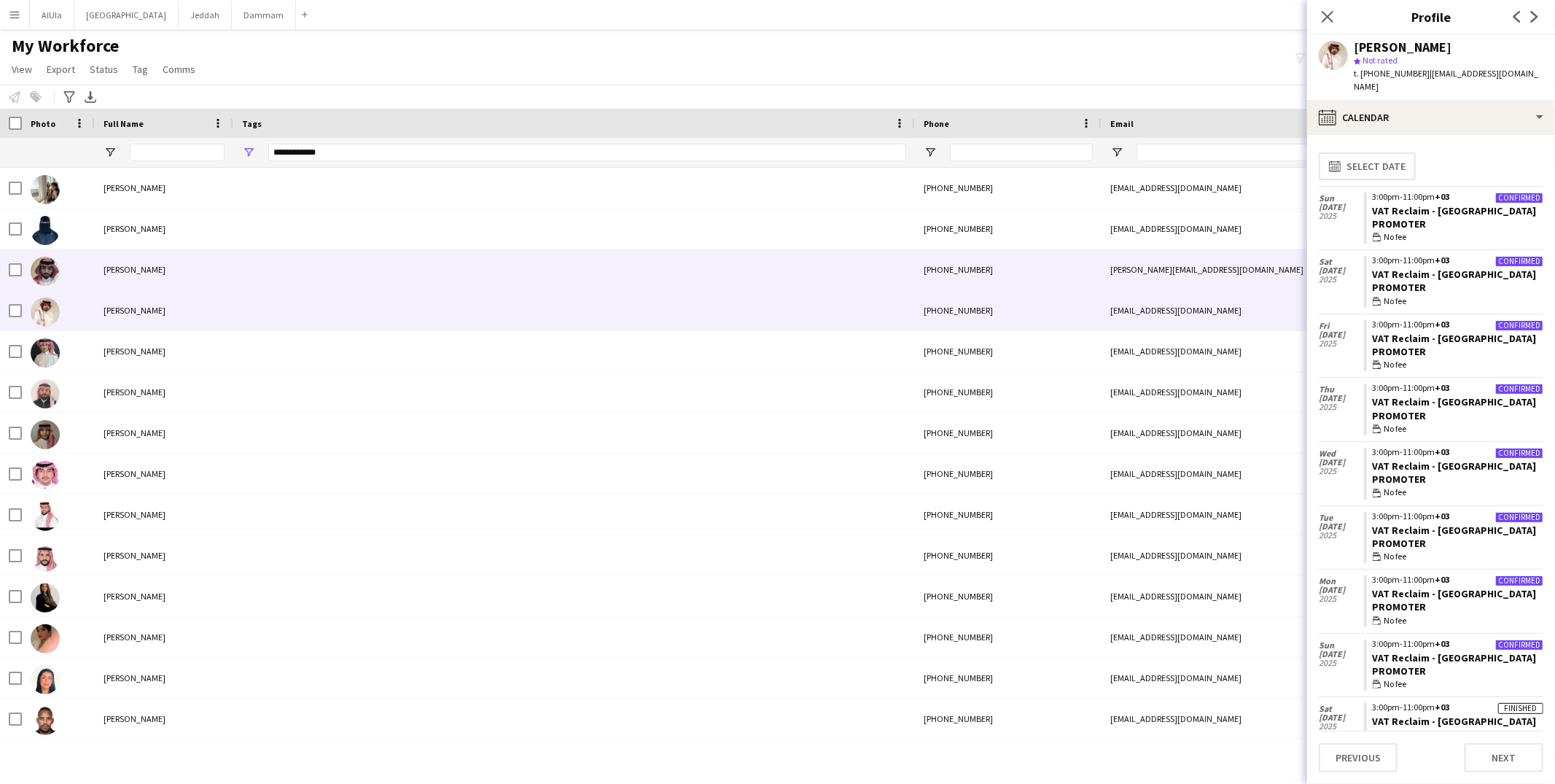
click at [296, 275] on div at bounding box center [573, 268] width 681 height 40
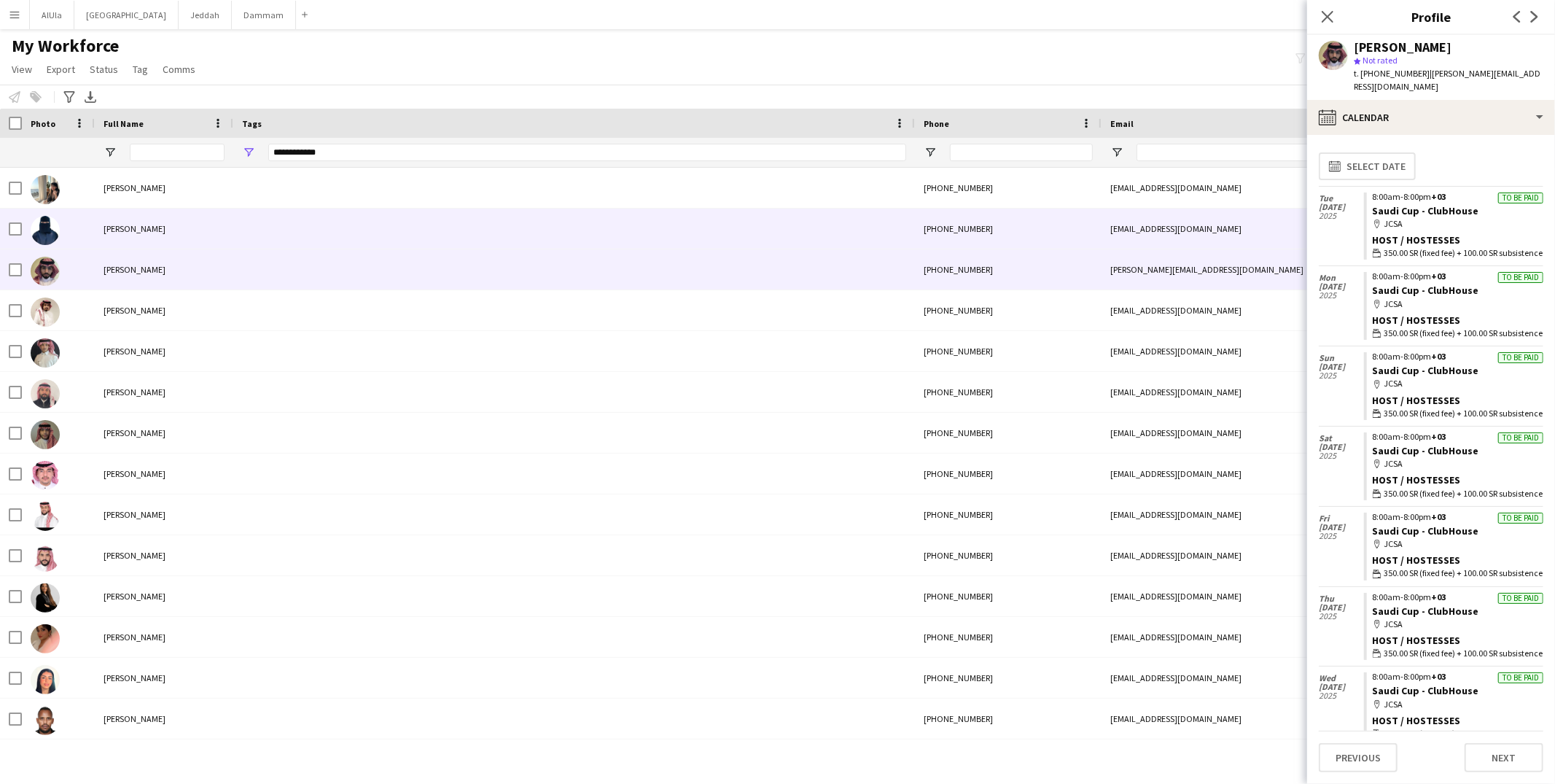
click at [283, 242] on div at bounding box center [573, 228] width 681 height 40
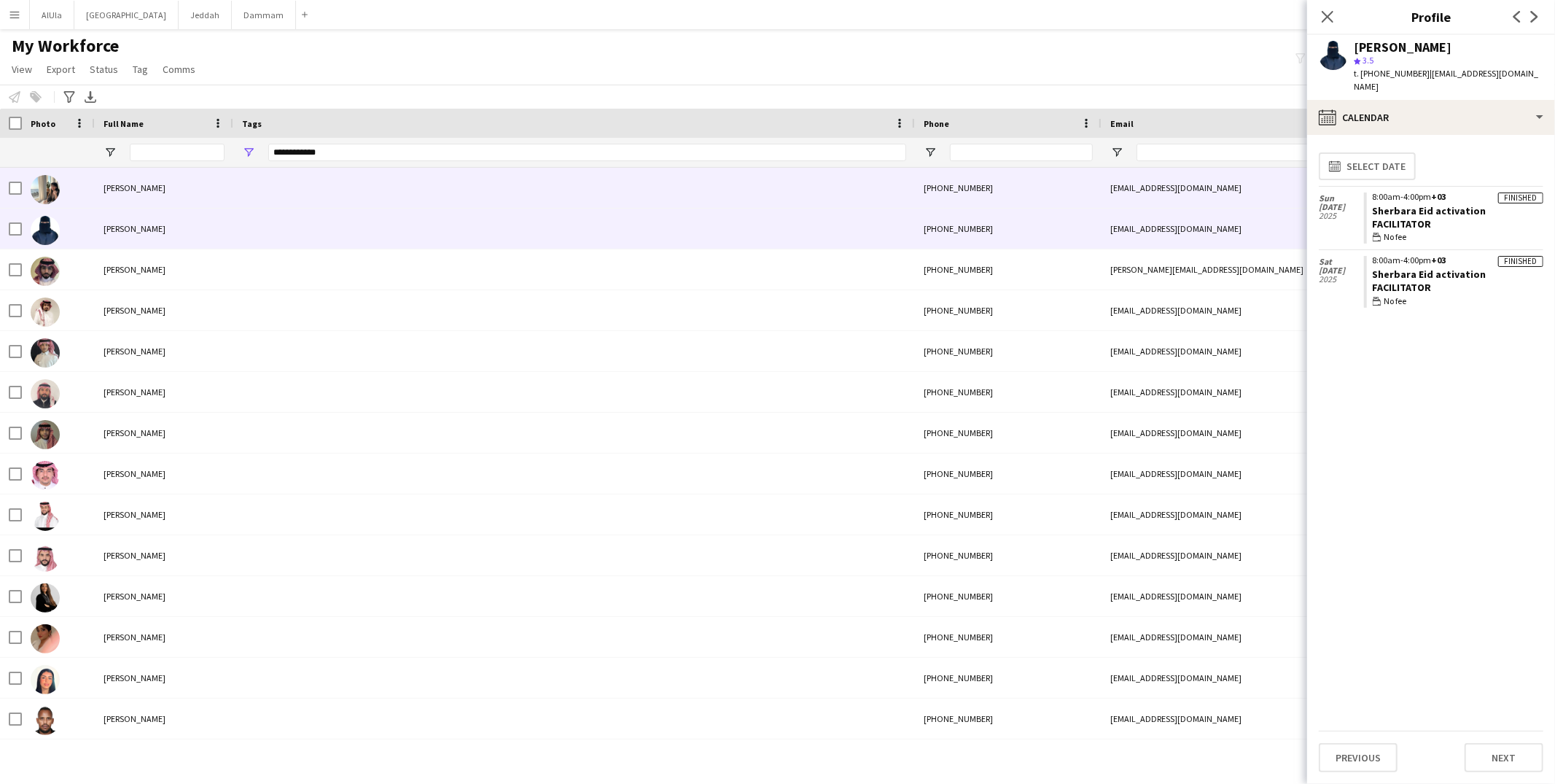
click at [279, 186] on div at bounding box center [573, 187] width 681 height 40
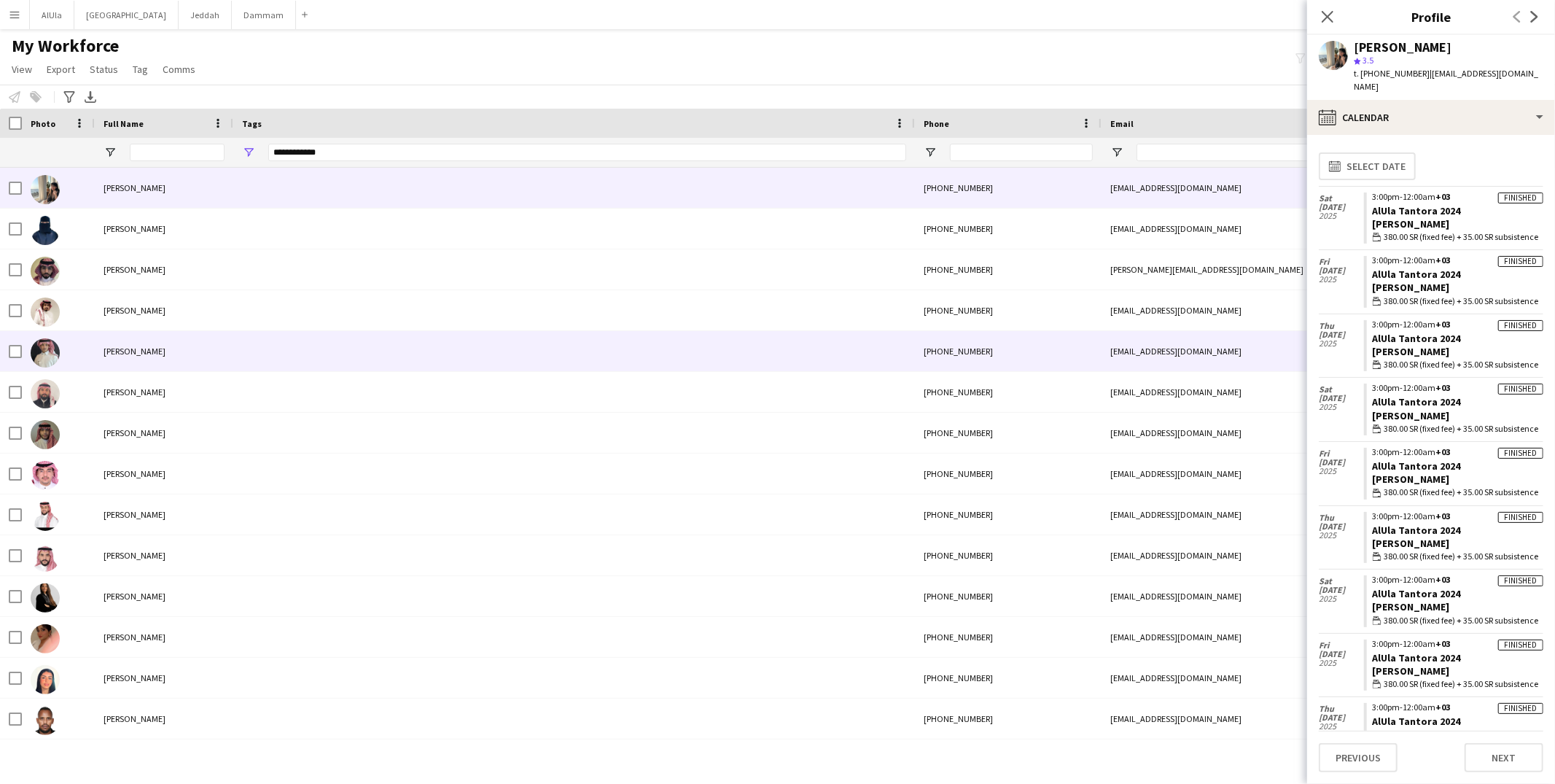
click at [266, 356] on div at bounding box center [573, 351] width 681 height 40
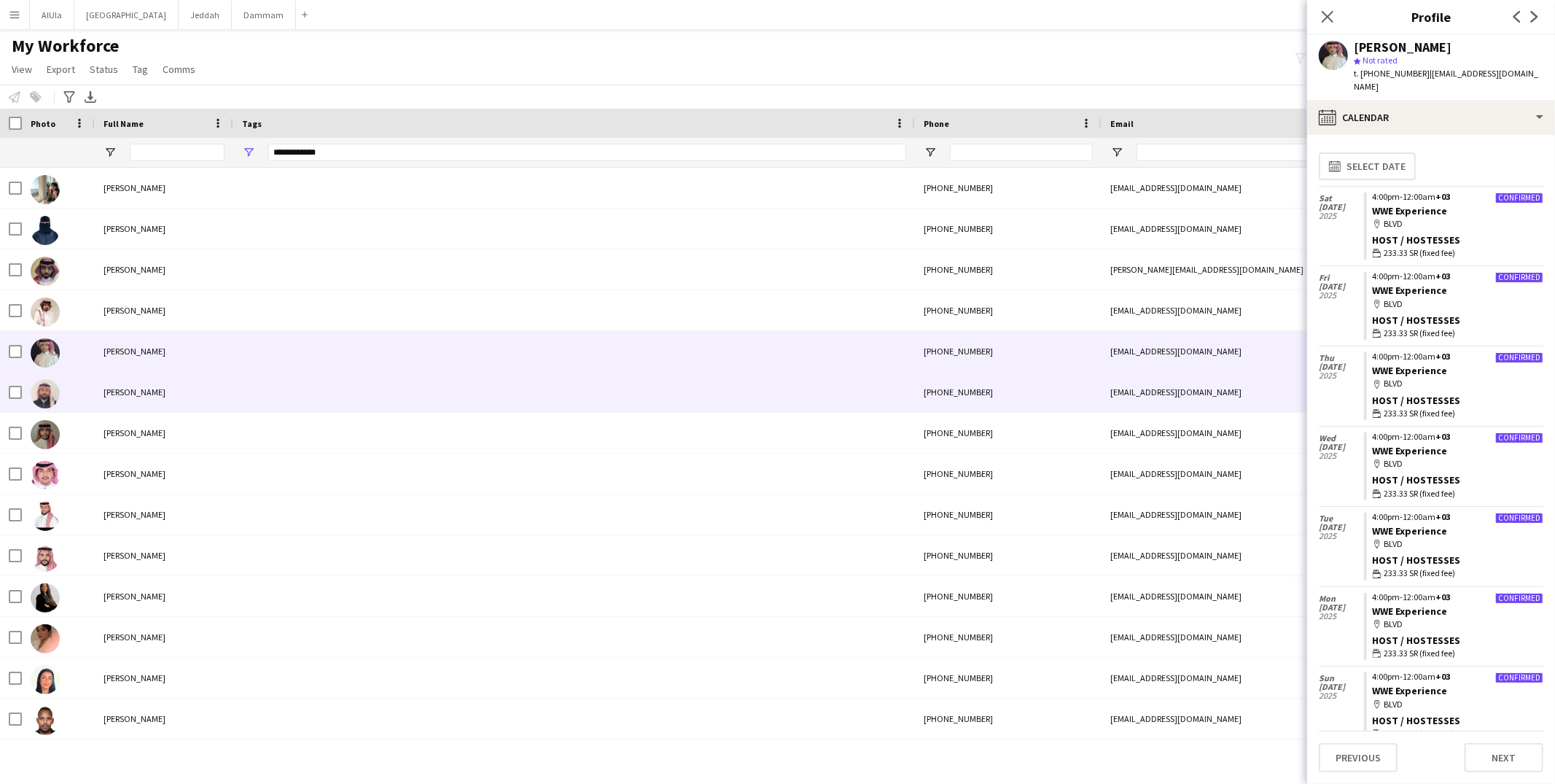
click at [246, 382] on div at bounding box center [573, 392] width 681 height 40
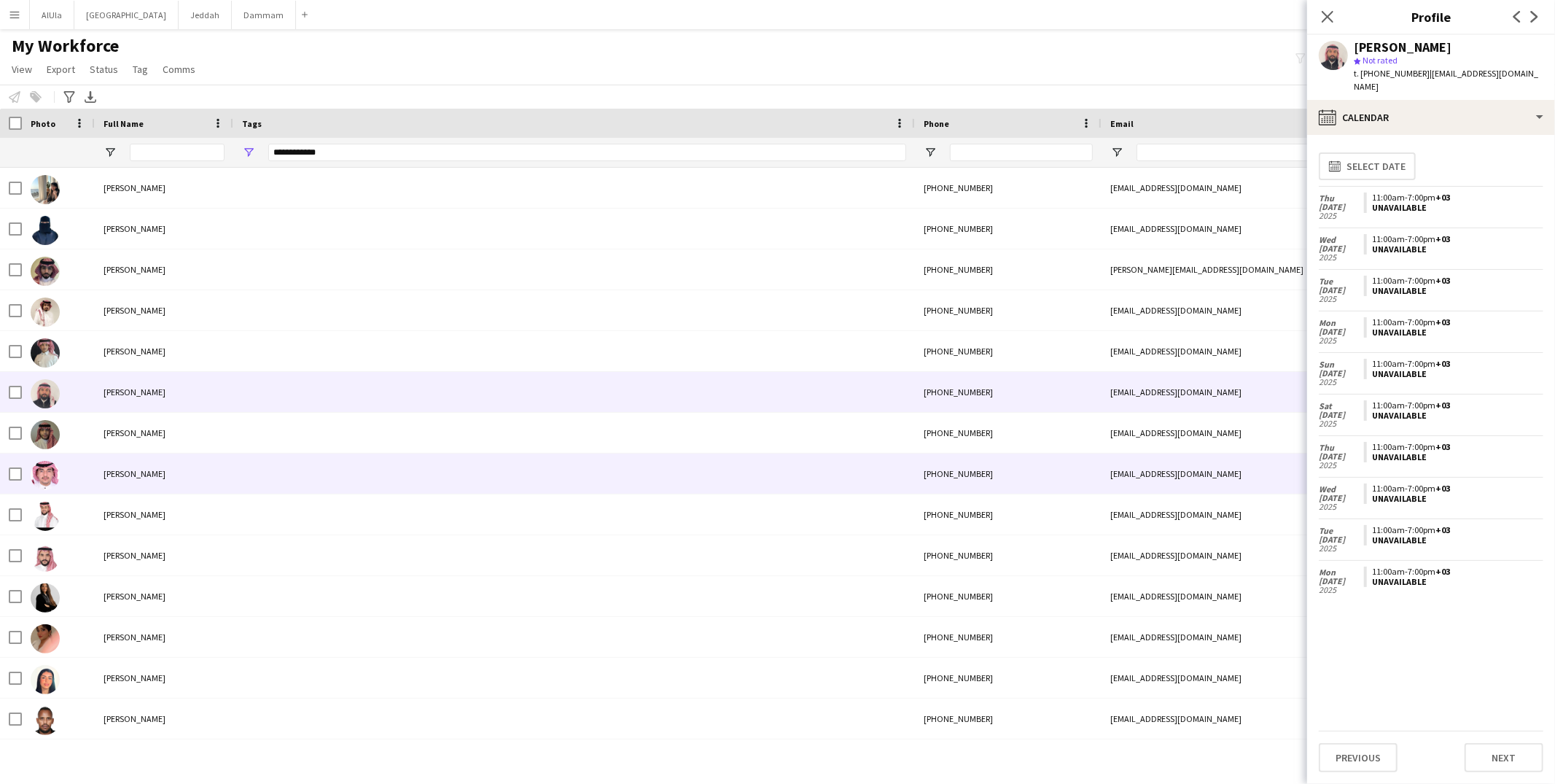
click at [244, 473] on div at bounding box center [573, 473] width 681 height 40
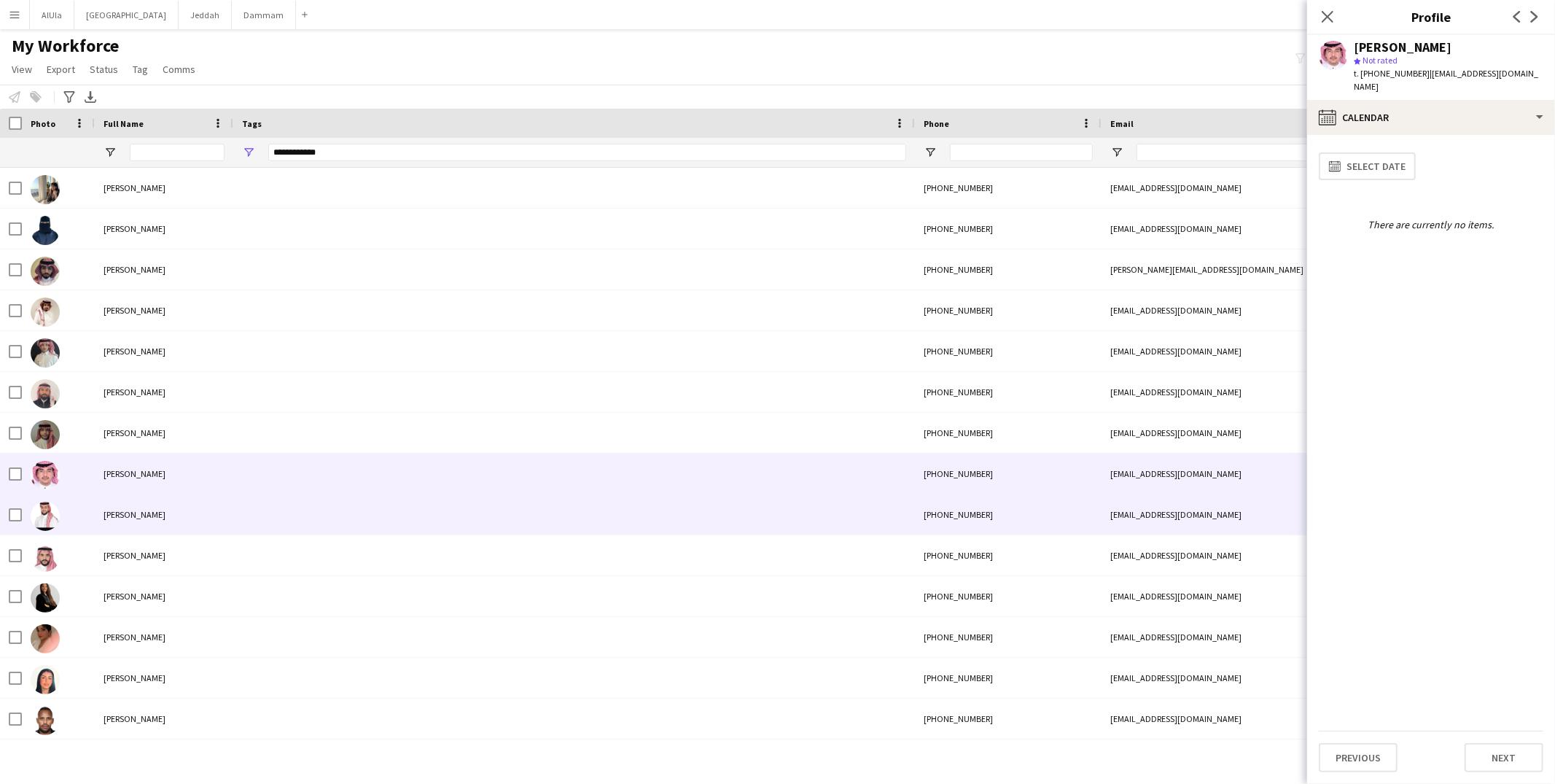
click at [253, 516] on div at bounding box center [573, 514] width 681 height 40
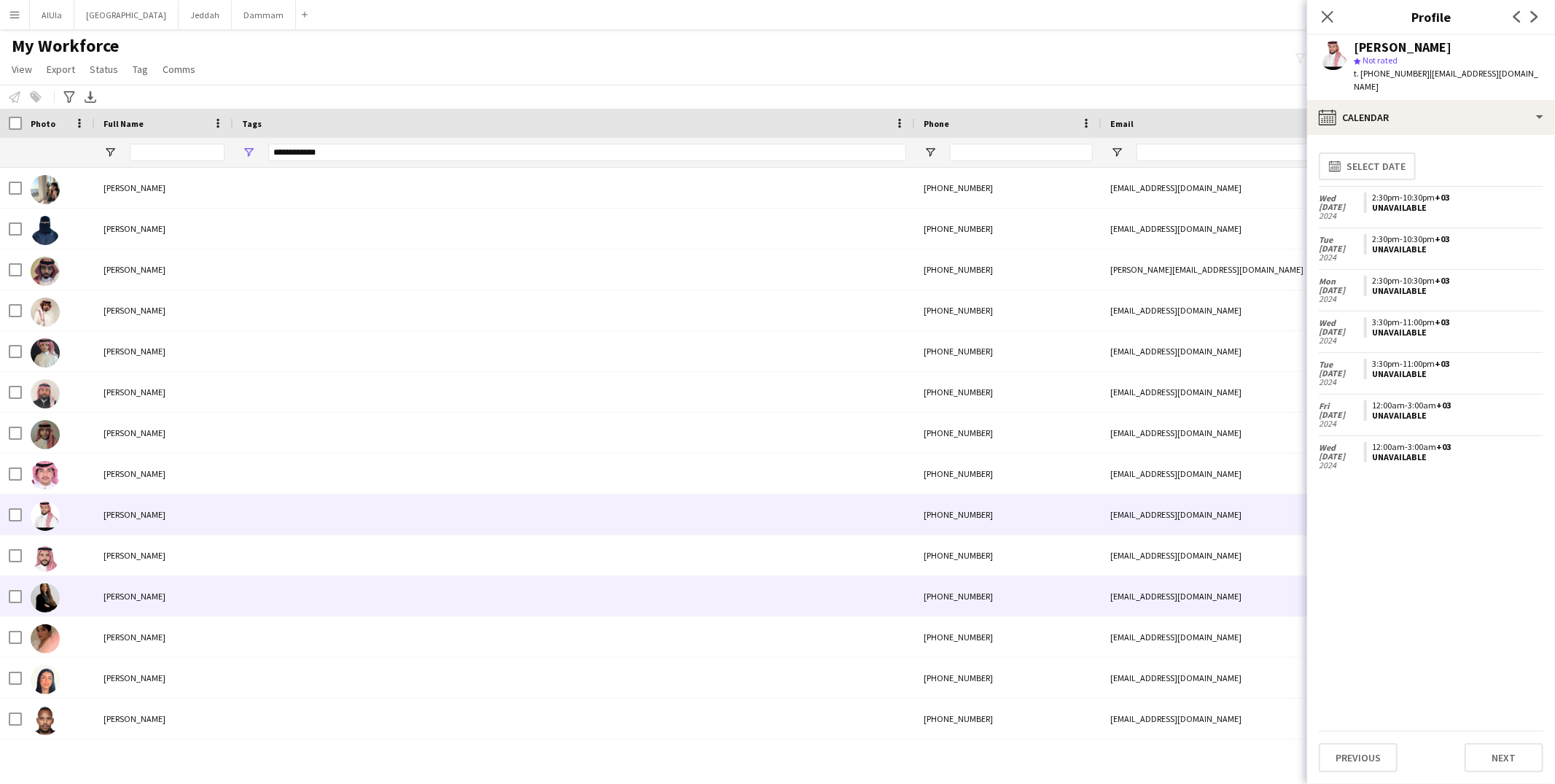
click at [268, 583] on div at bounding box center [573, 596] width 681 height 40
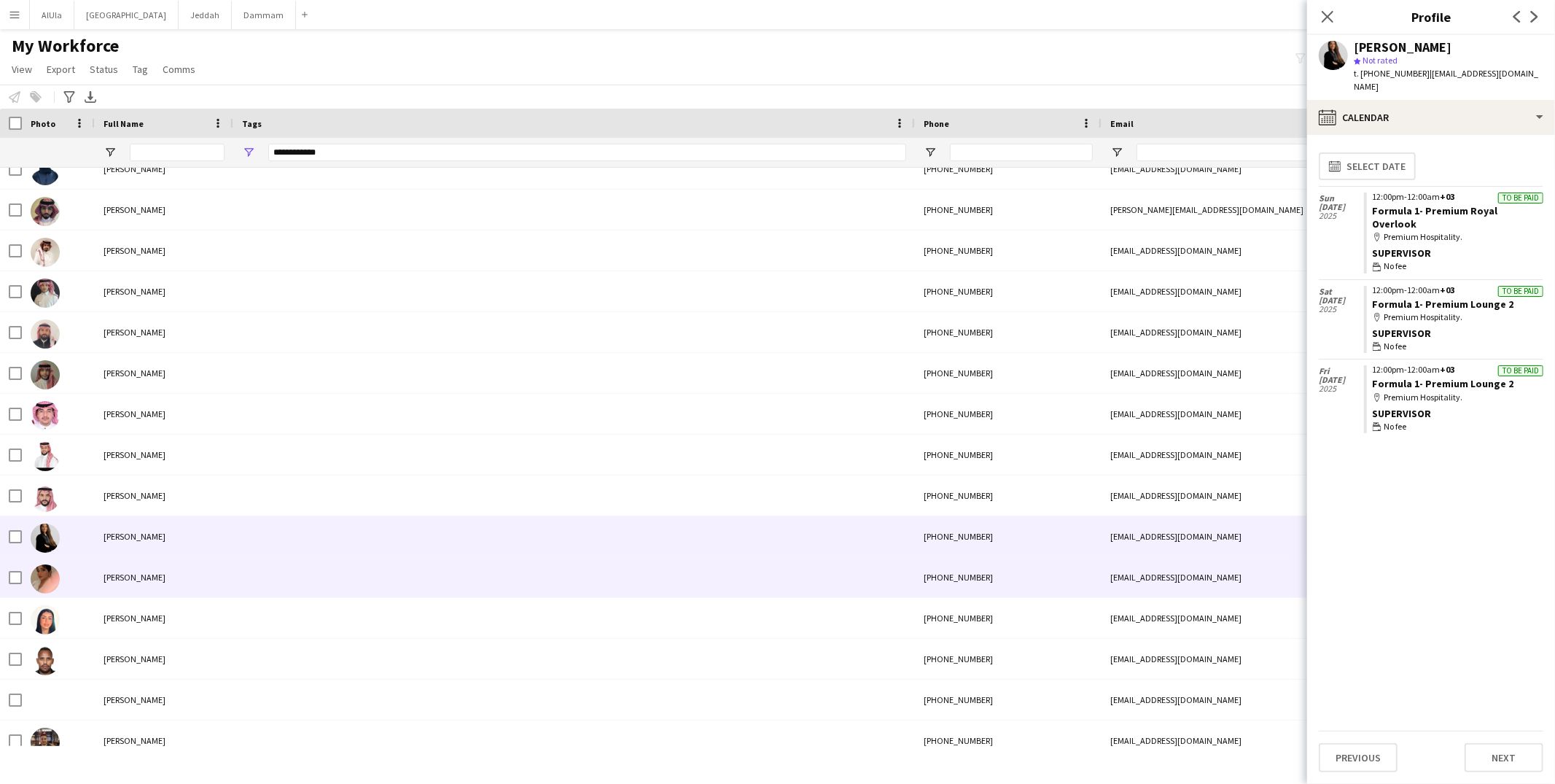
click at [269, 578] on div at bounding box center [573, 576] width 681 height 40
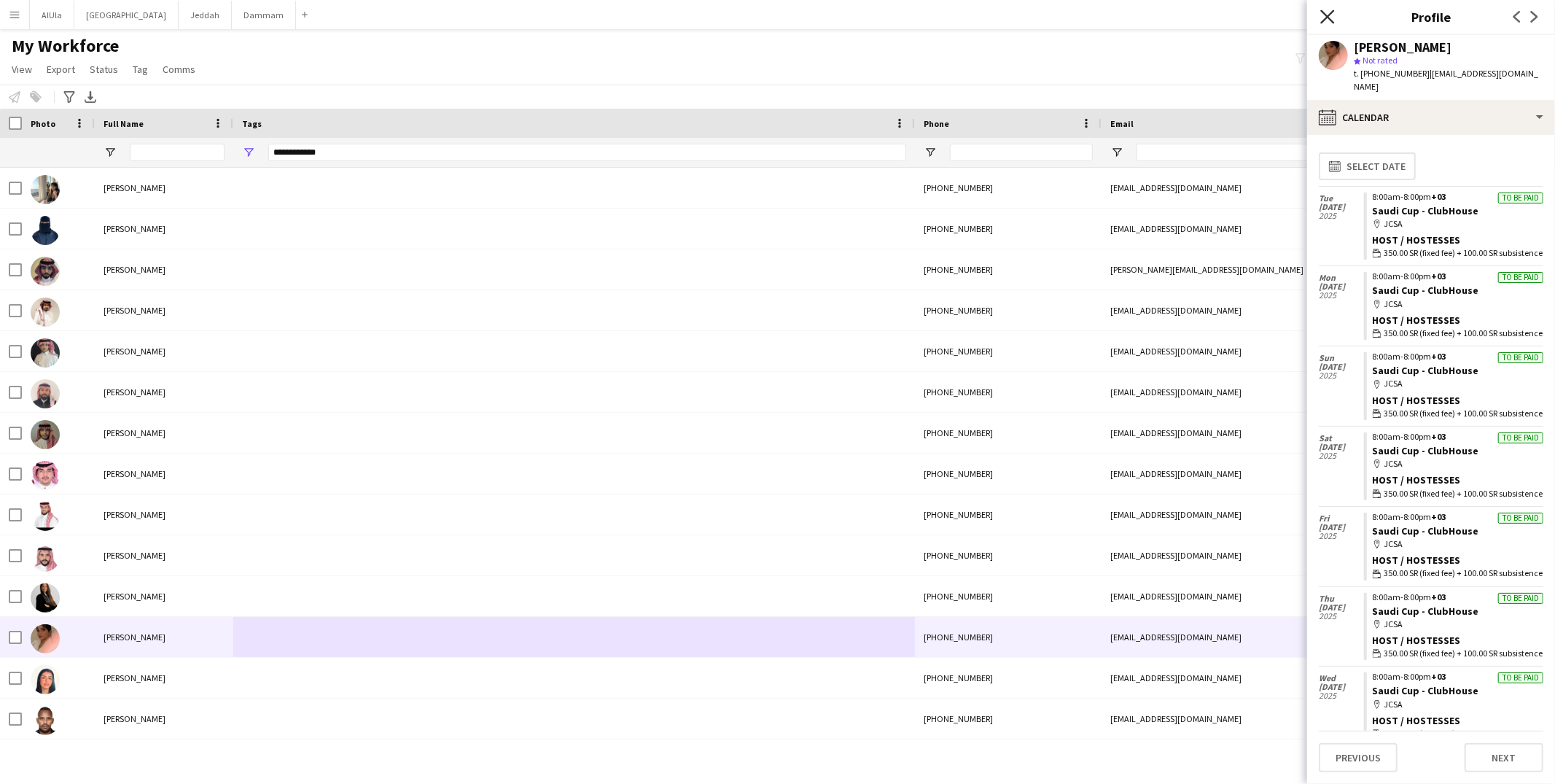
click at [1327, 17] on icon at bounding box center [1327, 16] width 14 height 14
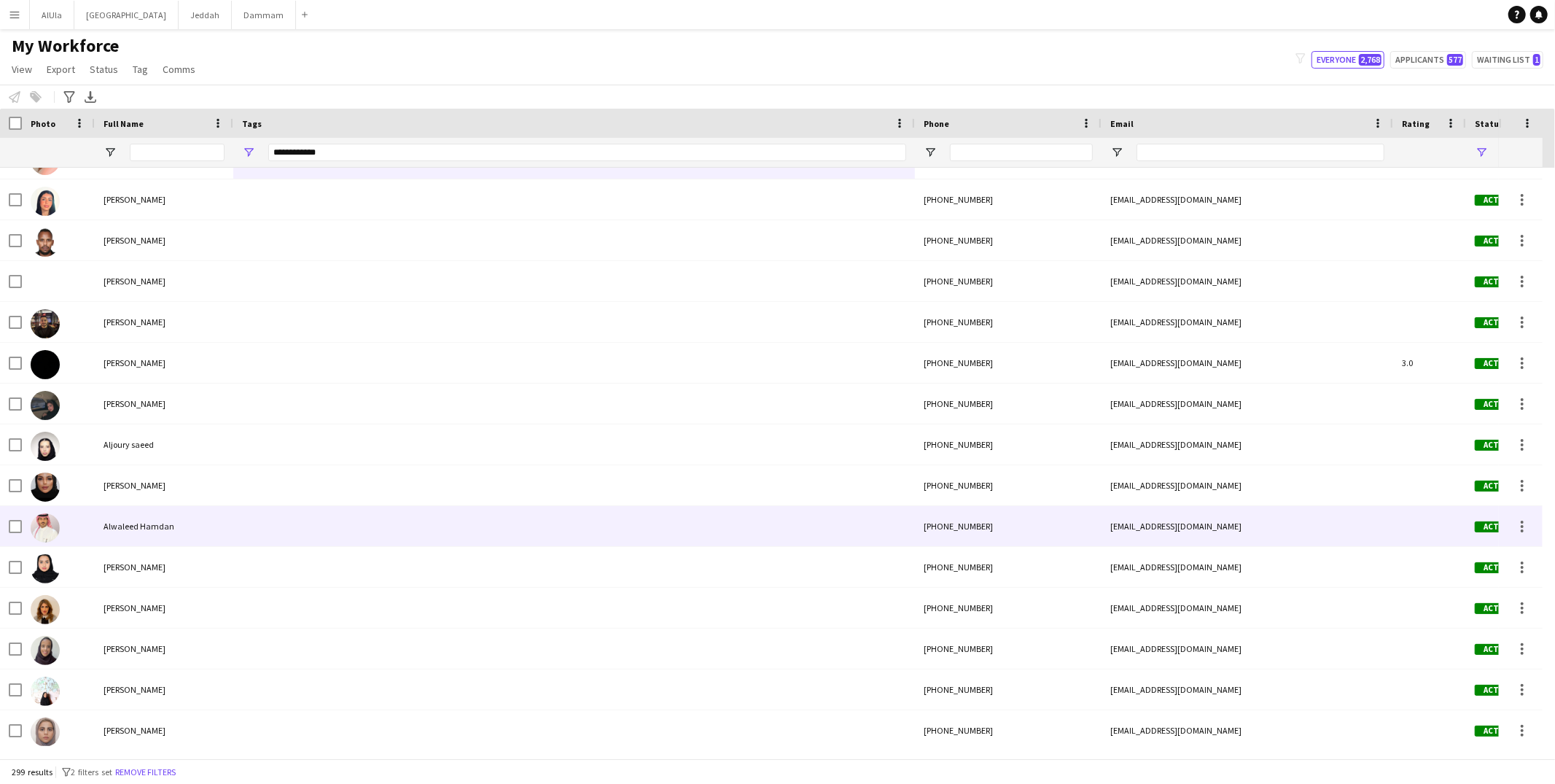
click at [323, 530] on div at bounding box center [573, 526] width 681 height 40
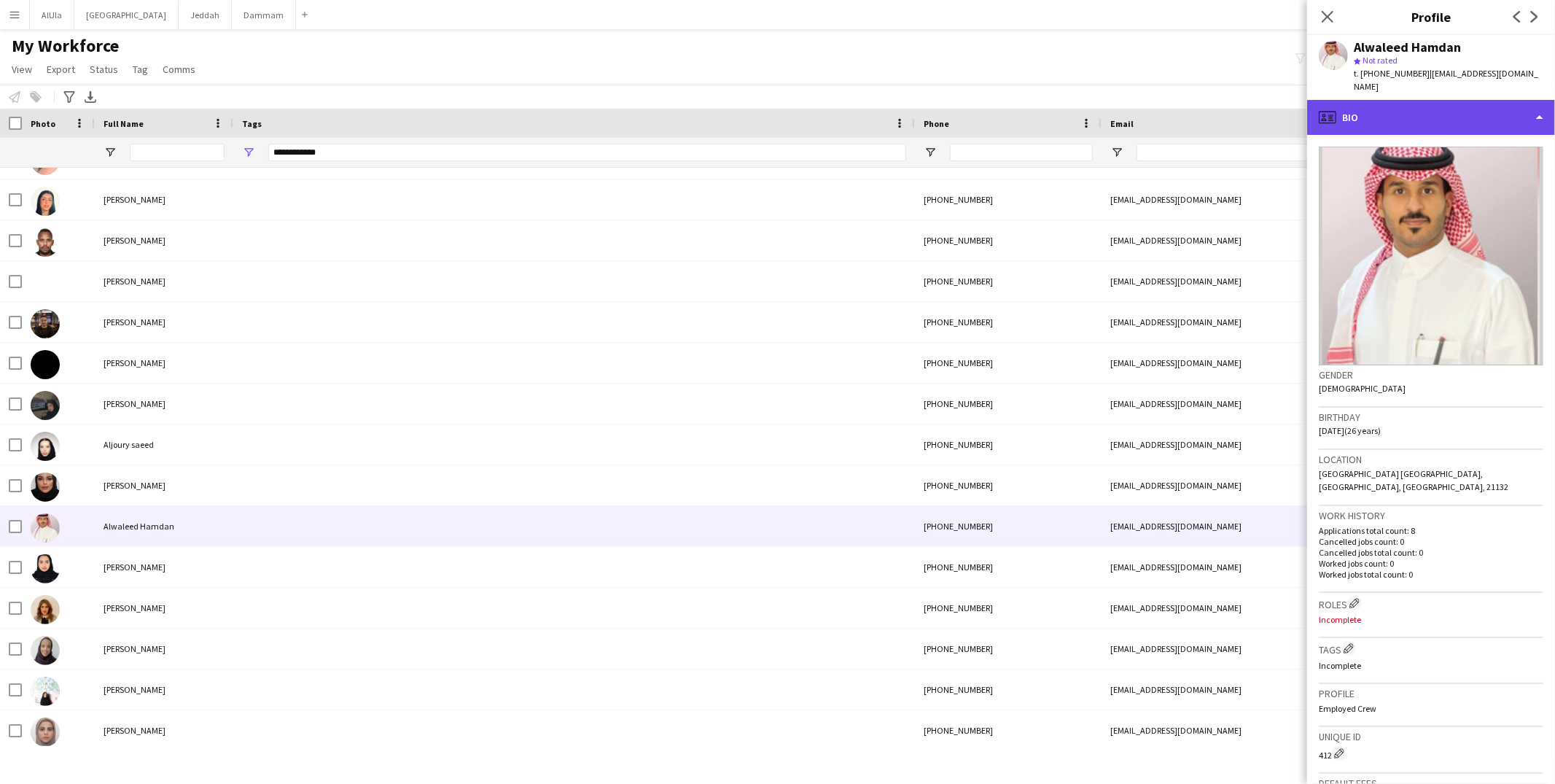
click at [1382, 102] on div "profile Bio" at bounding box center [1431, 117] width 248 height 35
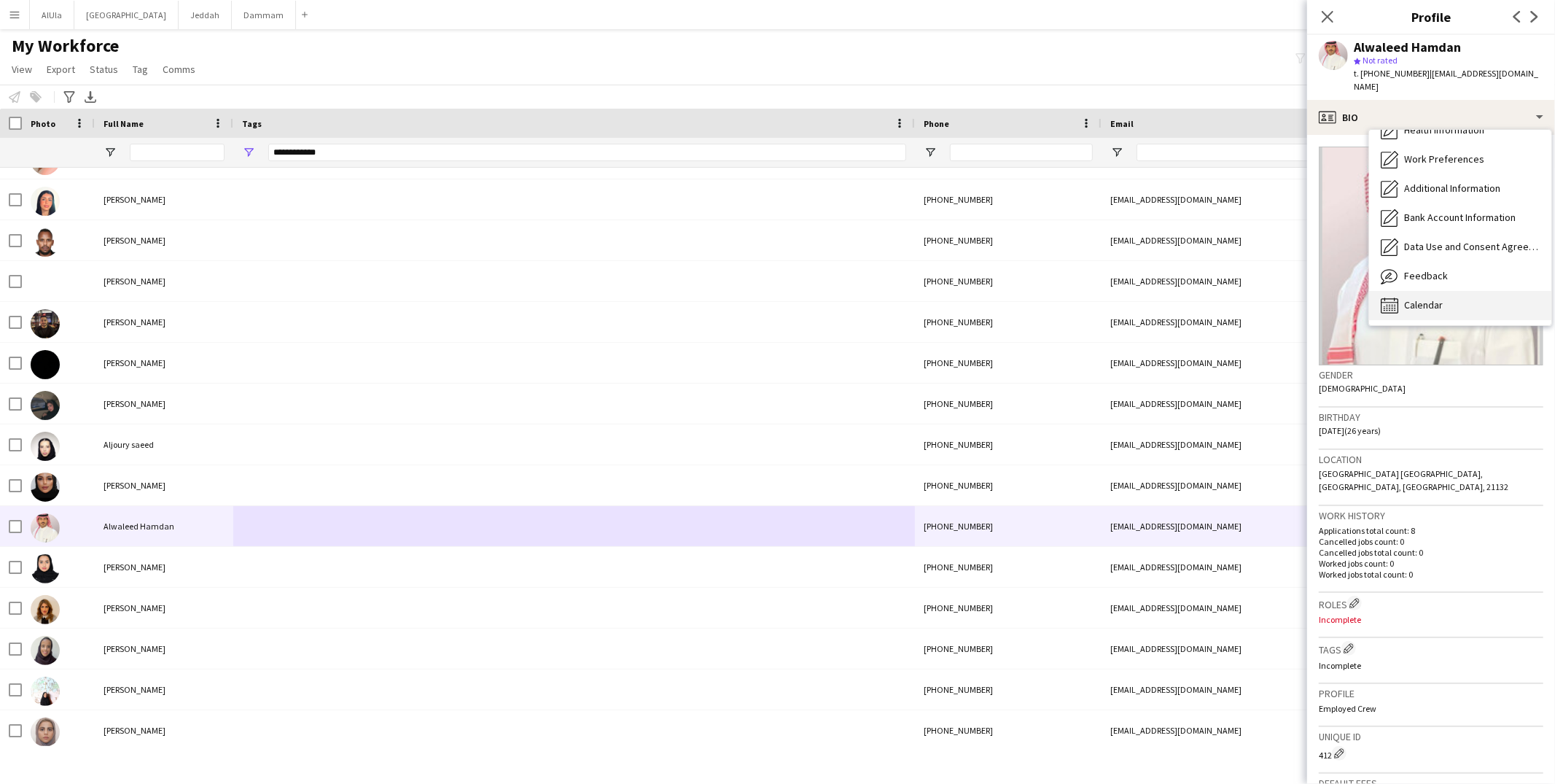
click at [1452, 291] on div "Calendar Calendar" at bounding box center [1459, 305] width 182 height 29
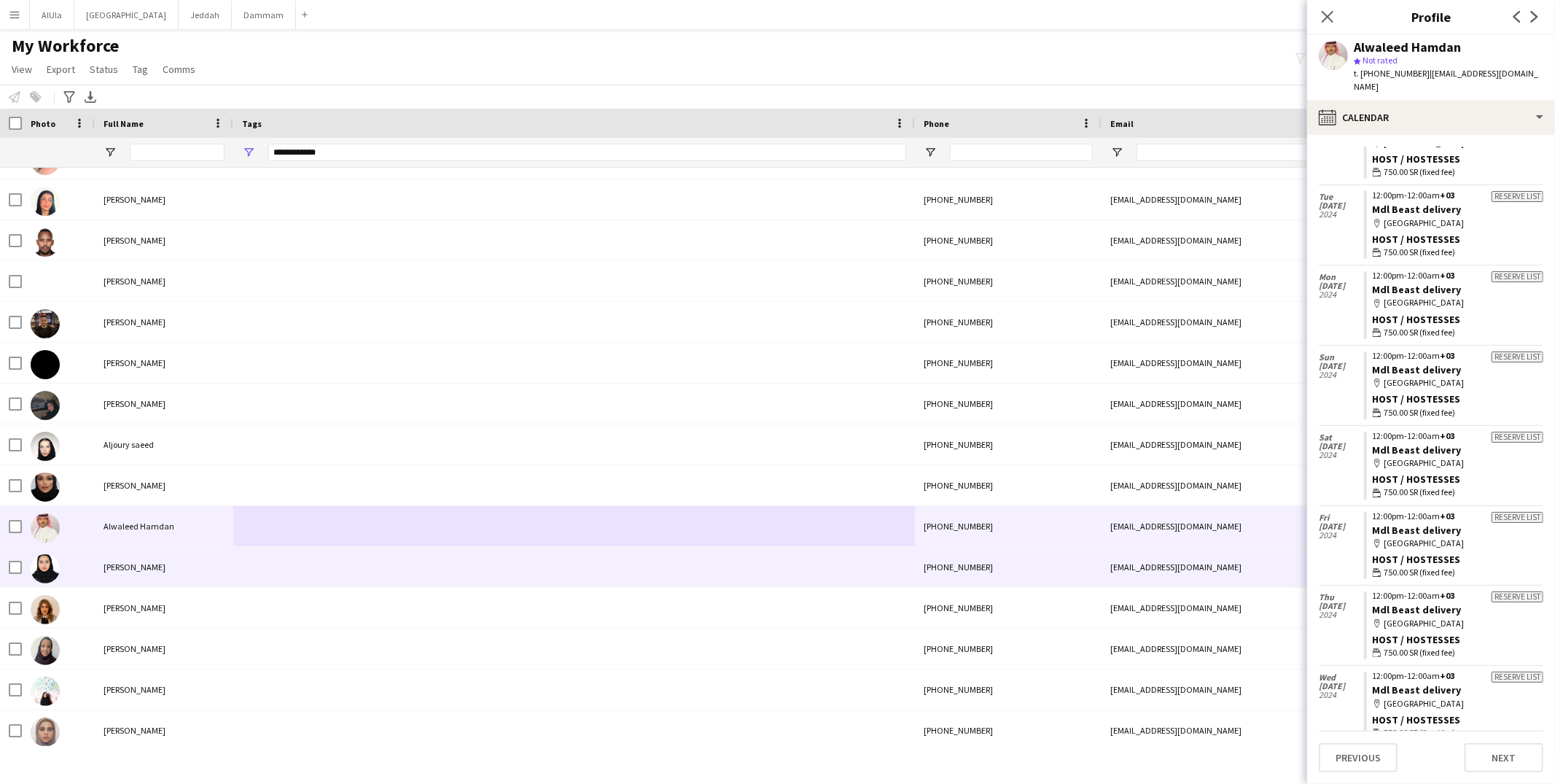
click at [259, 583] on div at bounding box center [573, 566] width 681 height 40
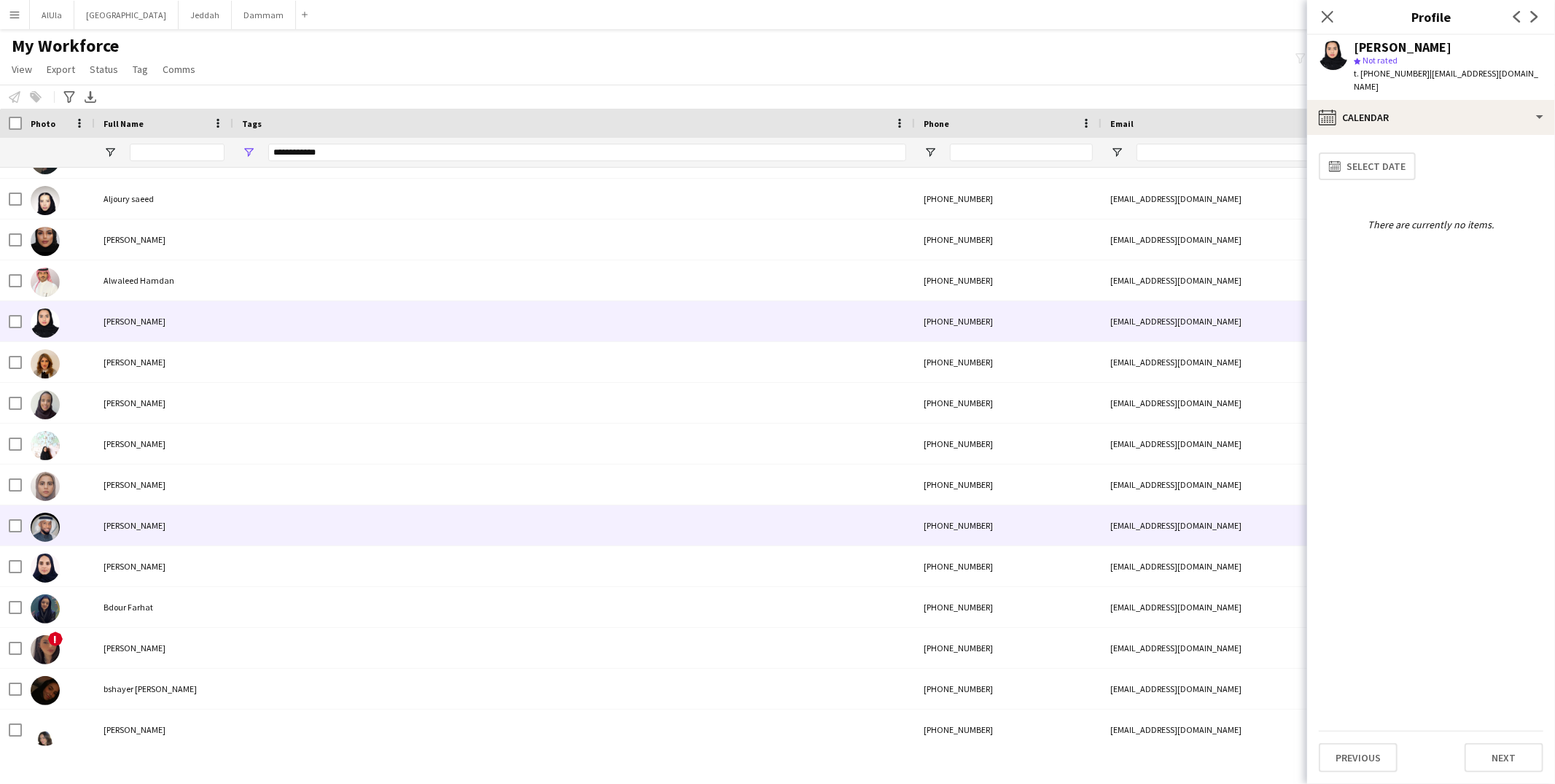
click at [261, 489] on div at bounding box center [573, 484] width 681 height 40
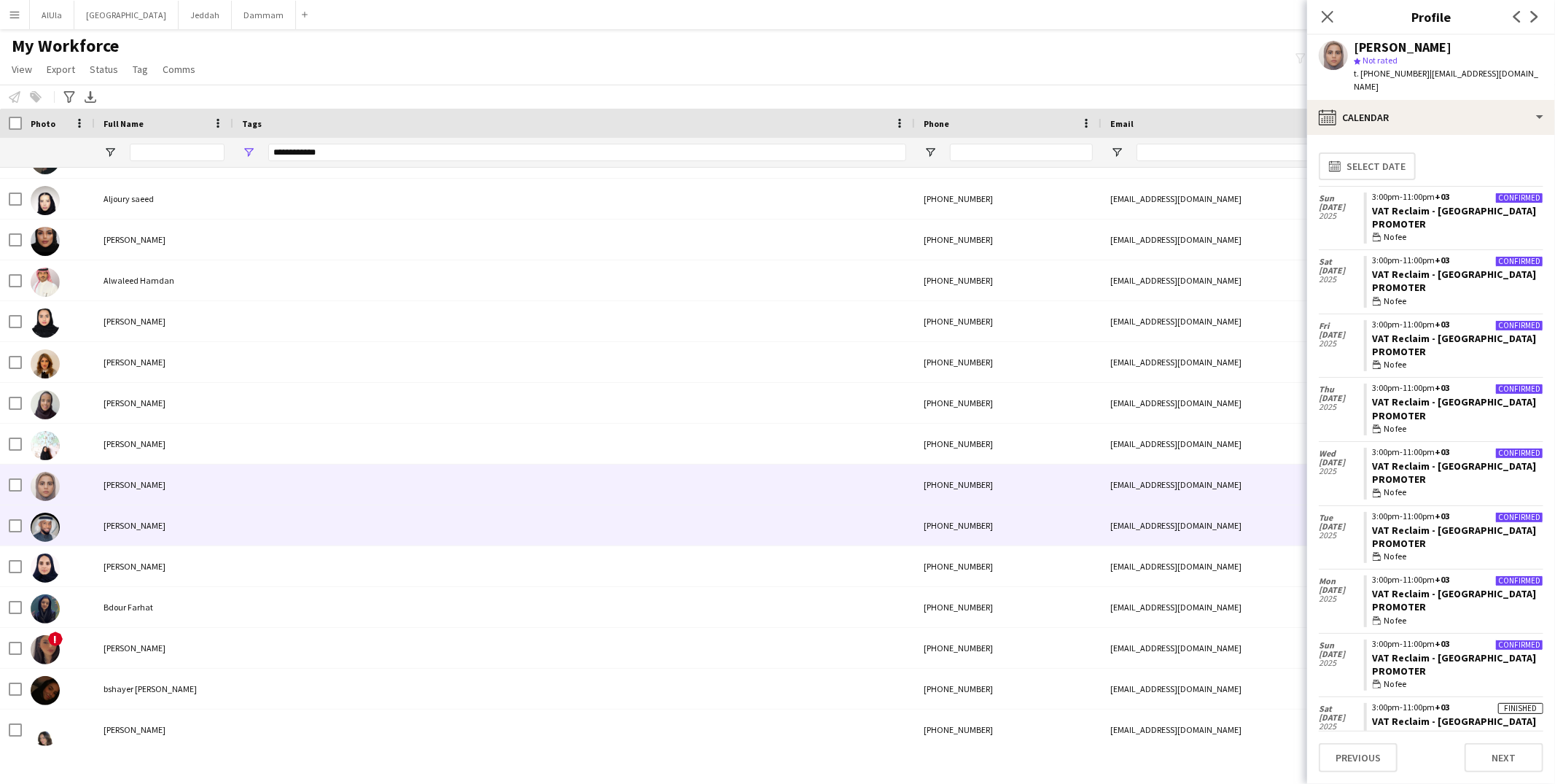
click at [266, 514] on div at bounding box center [573, 525] width 681 height 40
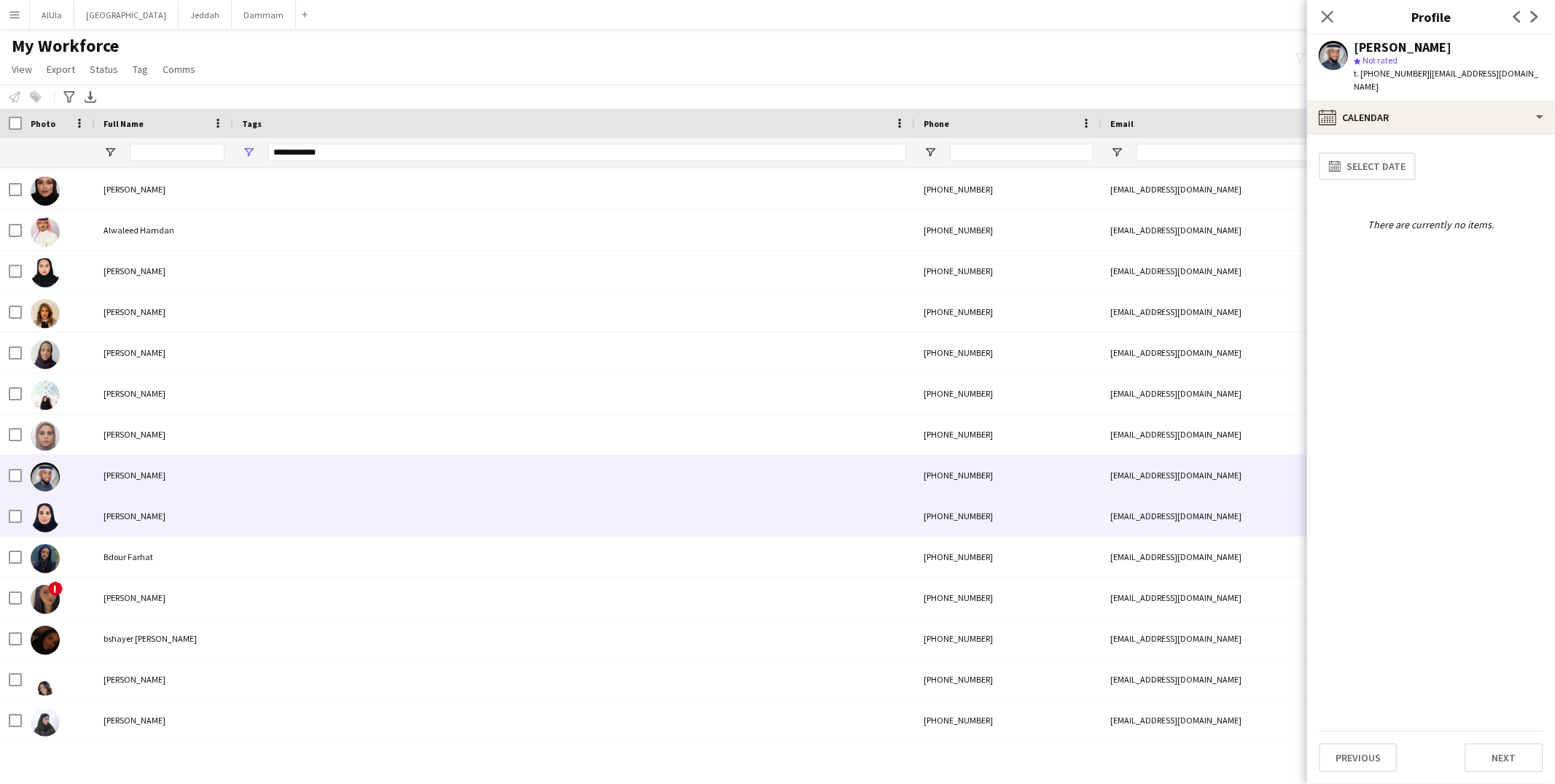
click at [266, 516] on div at bounding box center [573, 516] width 681 height 40
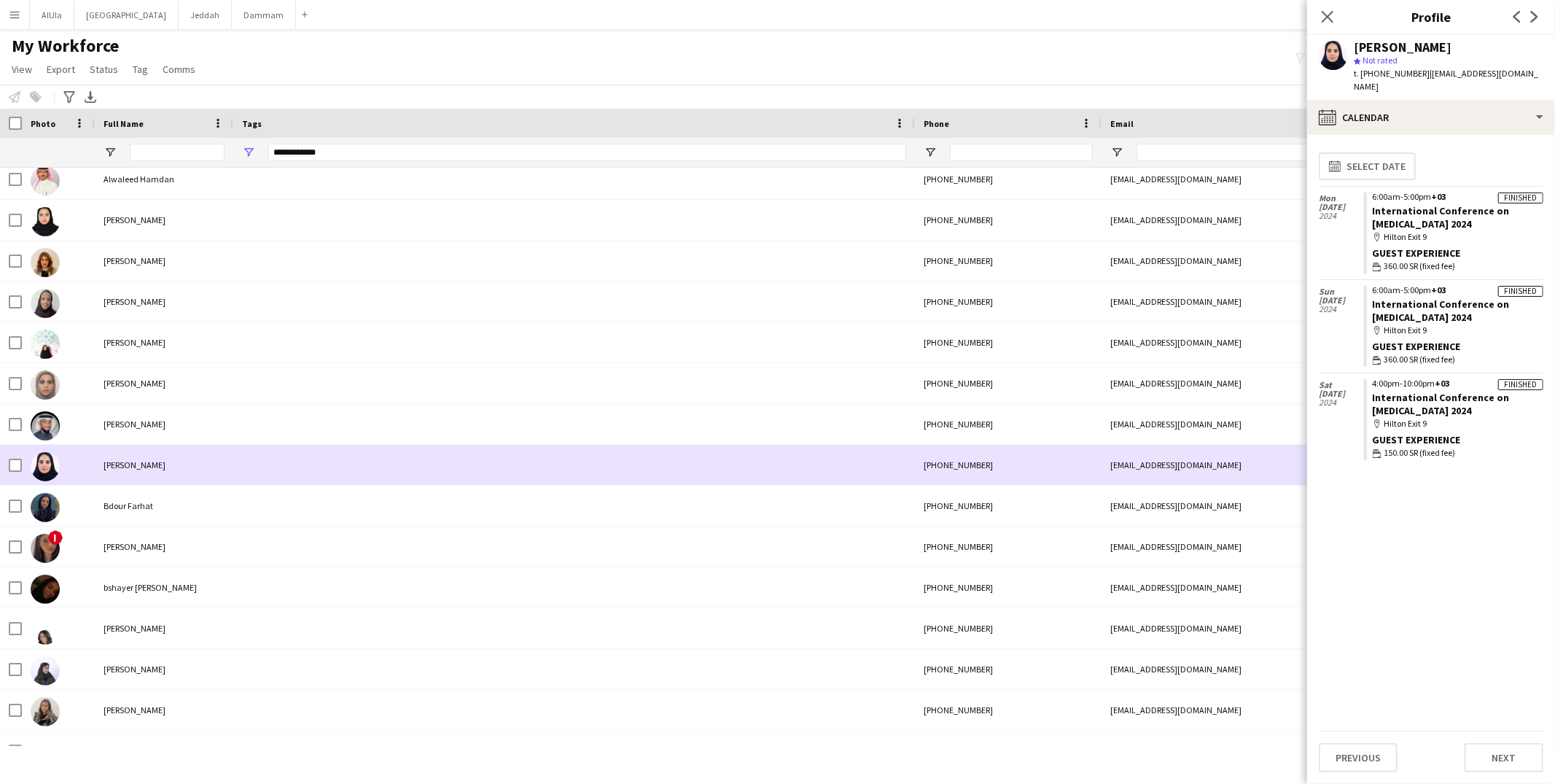
click at [240, 483] on div at bounding box center [573, 464] width 681 height 40
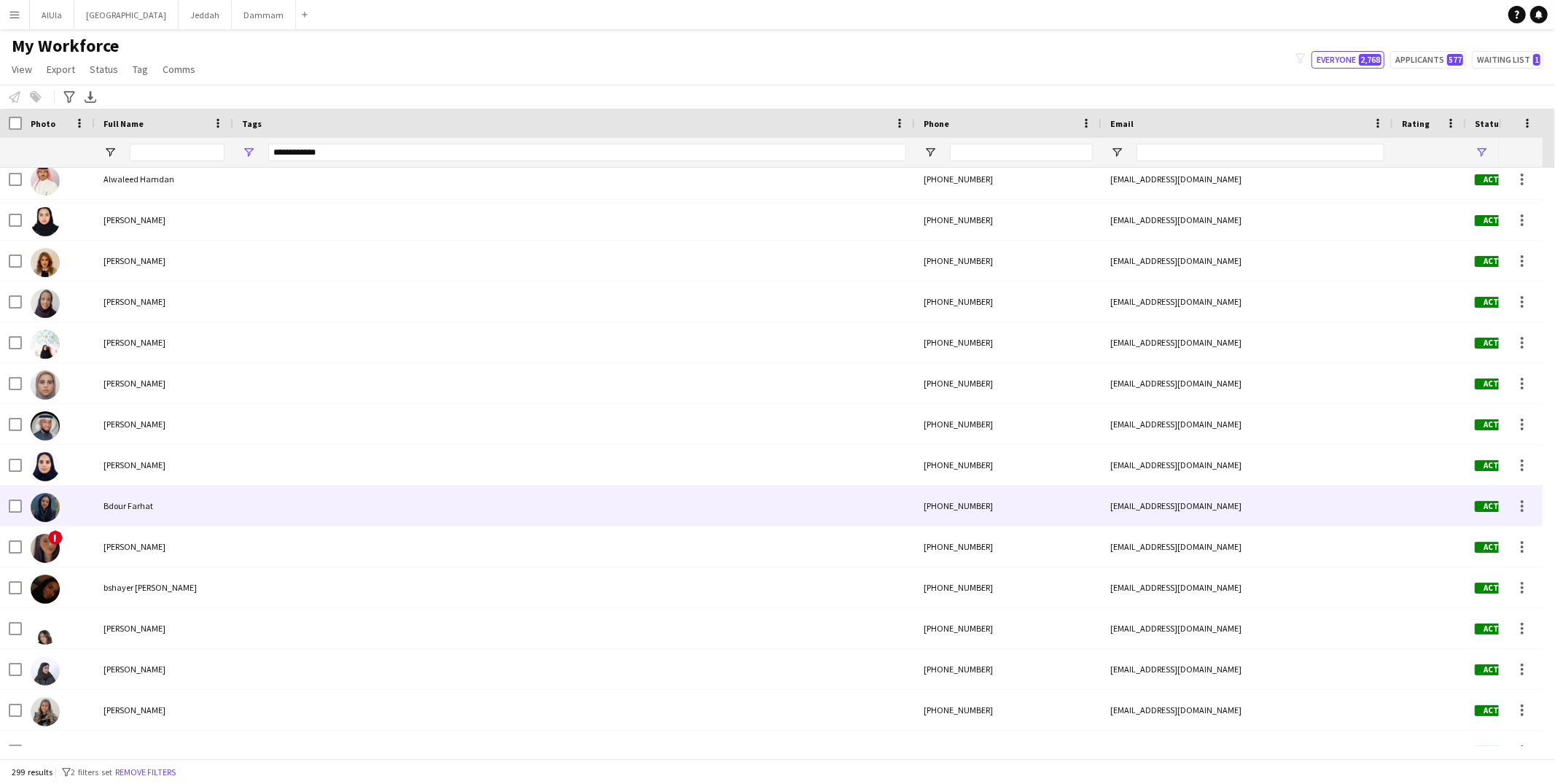
click at [245, 492] on div at bounding box center [573, 505] width 681 height 40
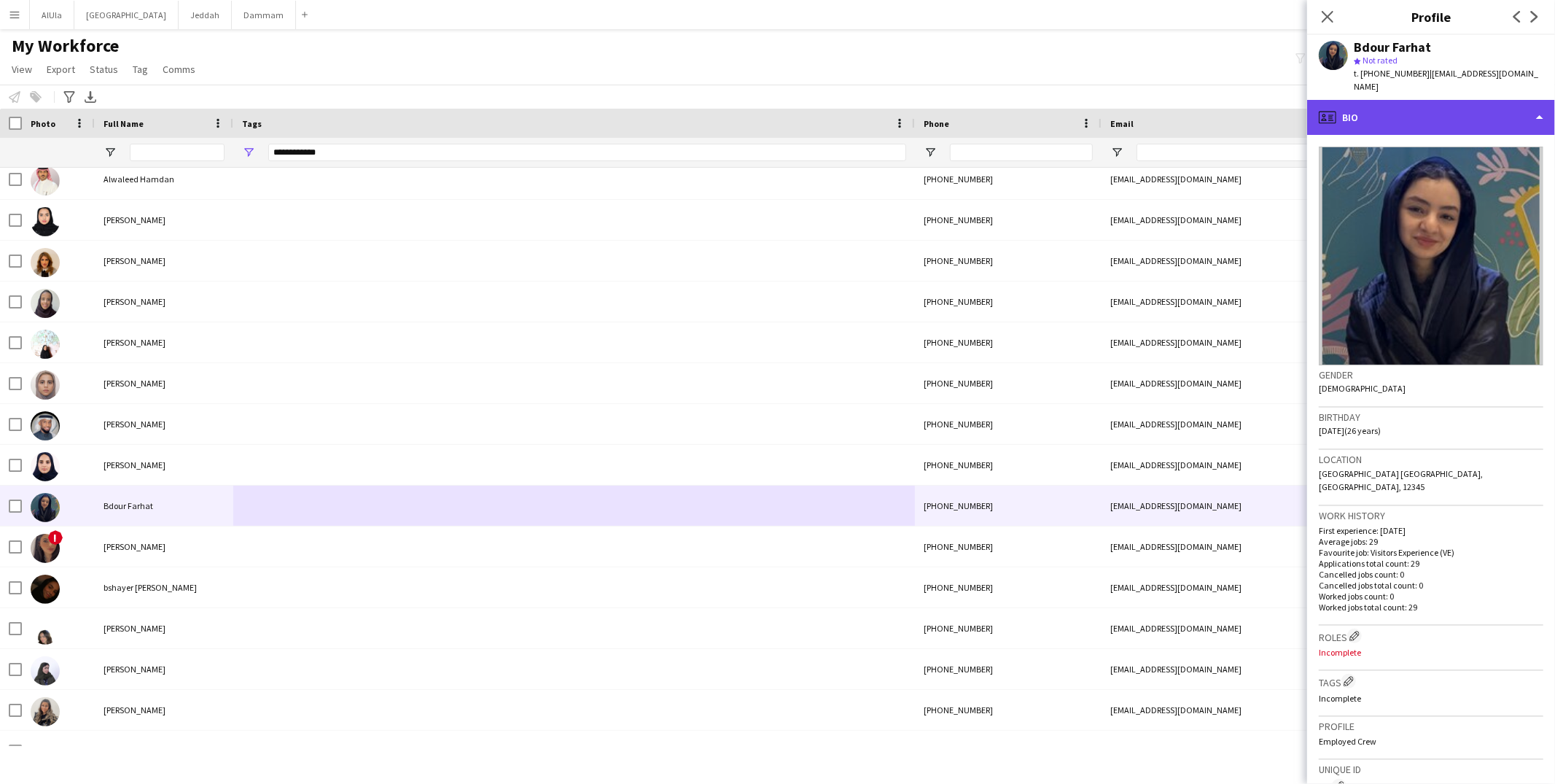
click at [1372, 100] on div "profile Bio" at bounding box center [1431, 117] width 248 height 35
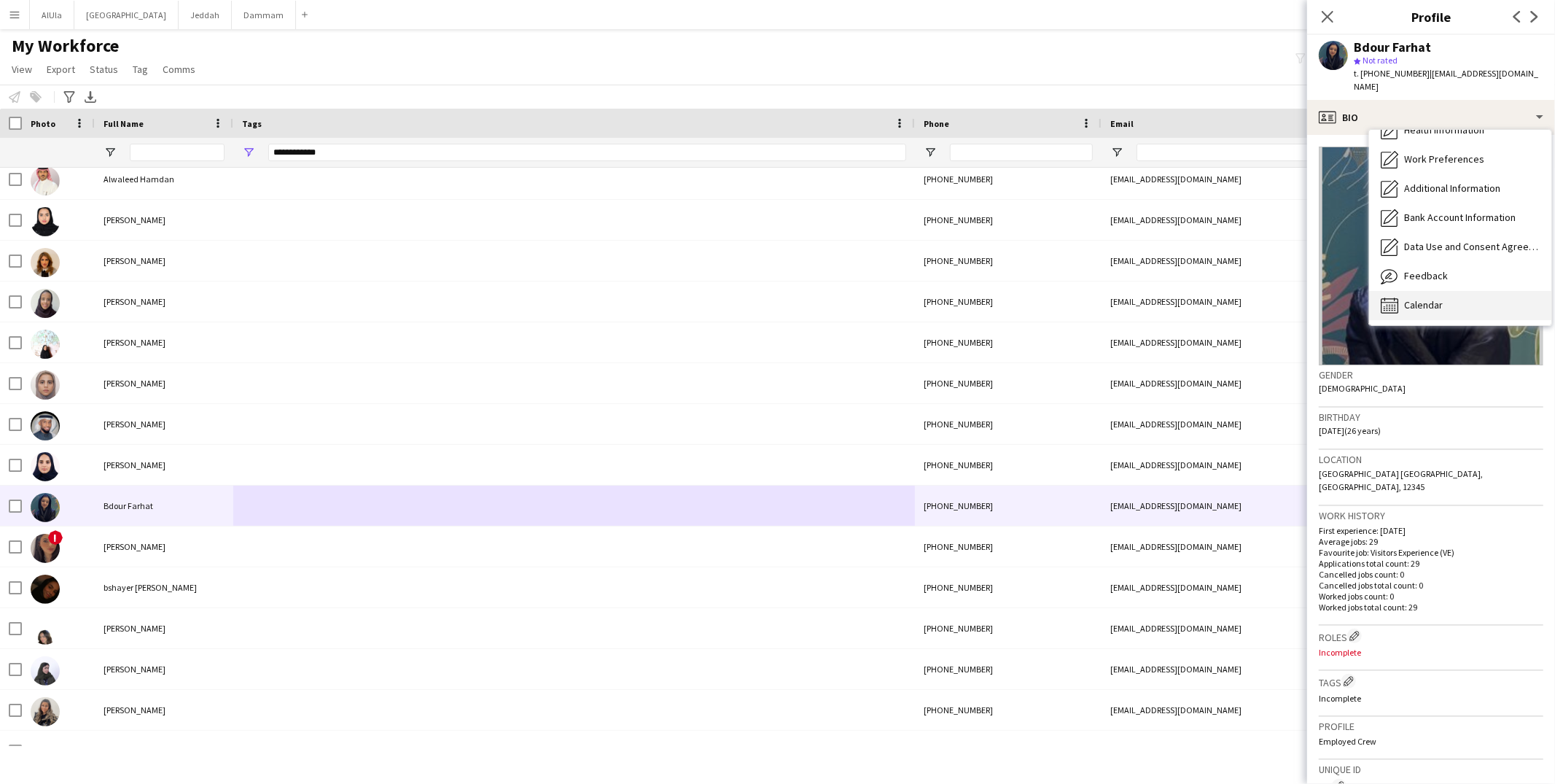
click at [1411, 298] on span "Calendar" at bounding box center [1423, 305] width 38 height 13
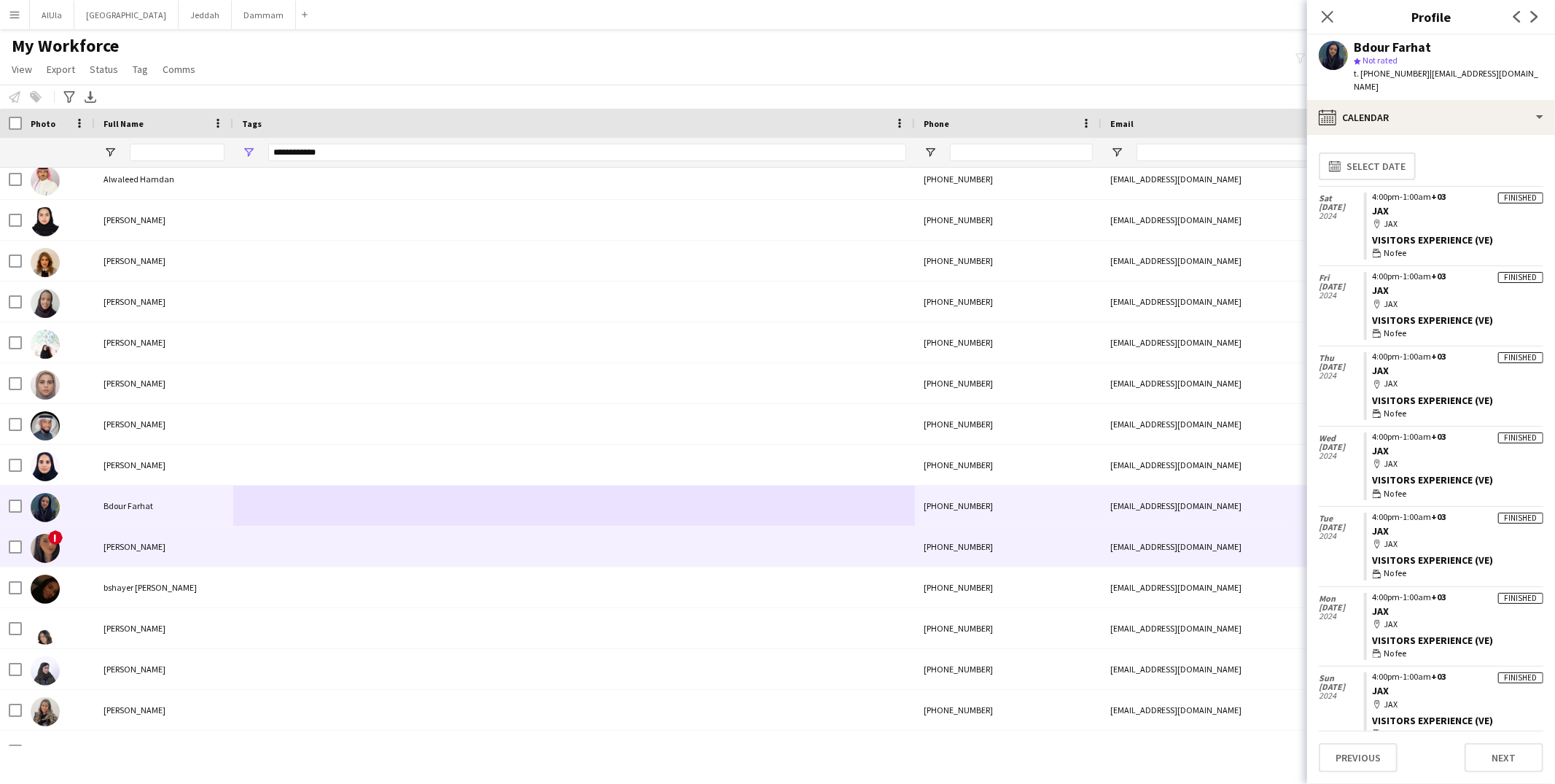
click at [252, 556] on div at bounding box center [573, 546] width 681 height 40
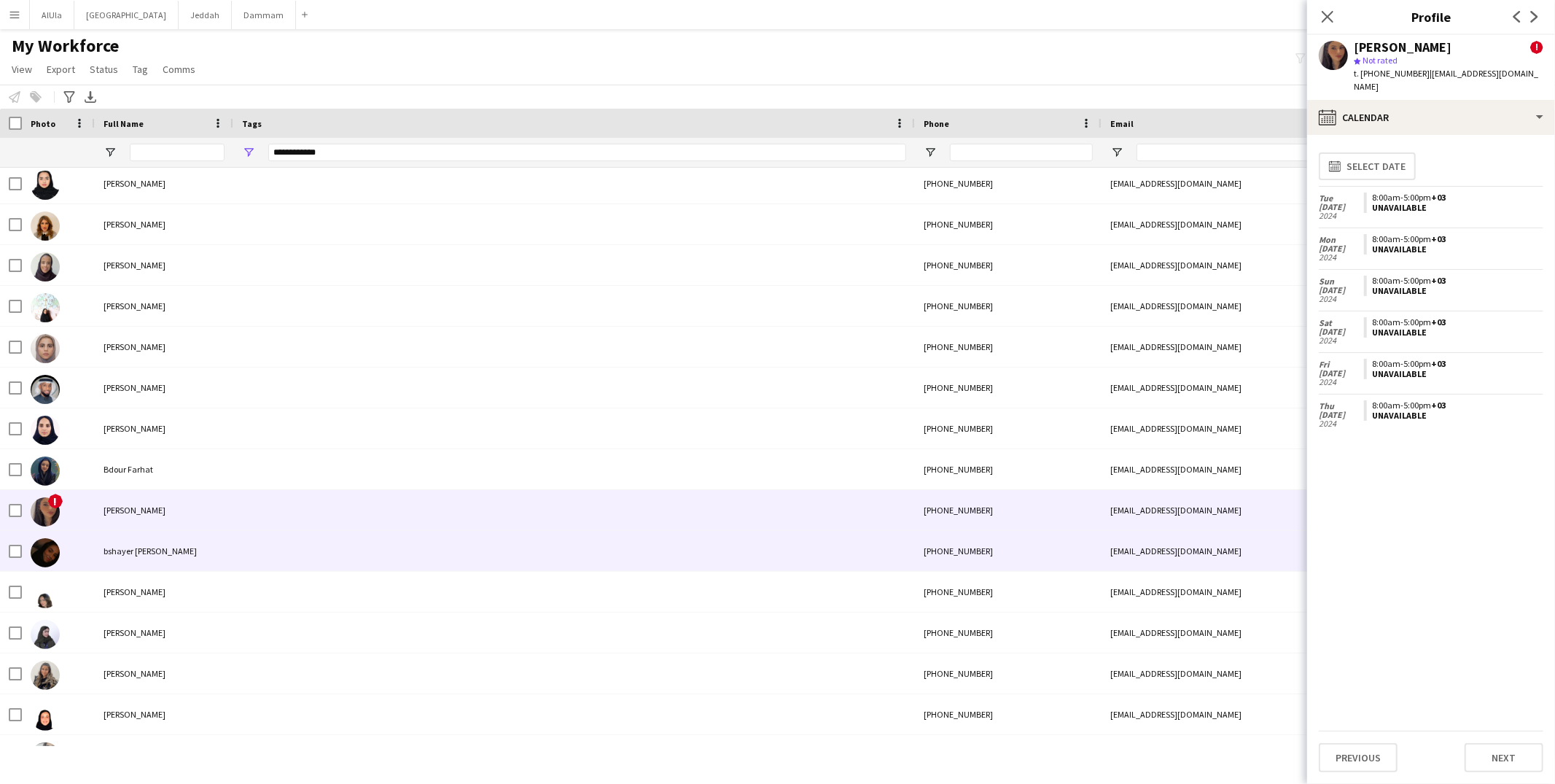
click at [253, 548] on div at bounding box center [573, 550] width 681 height 40
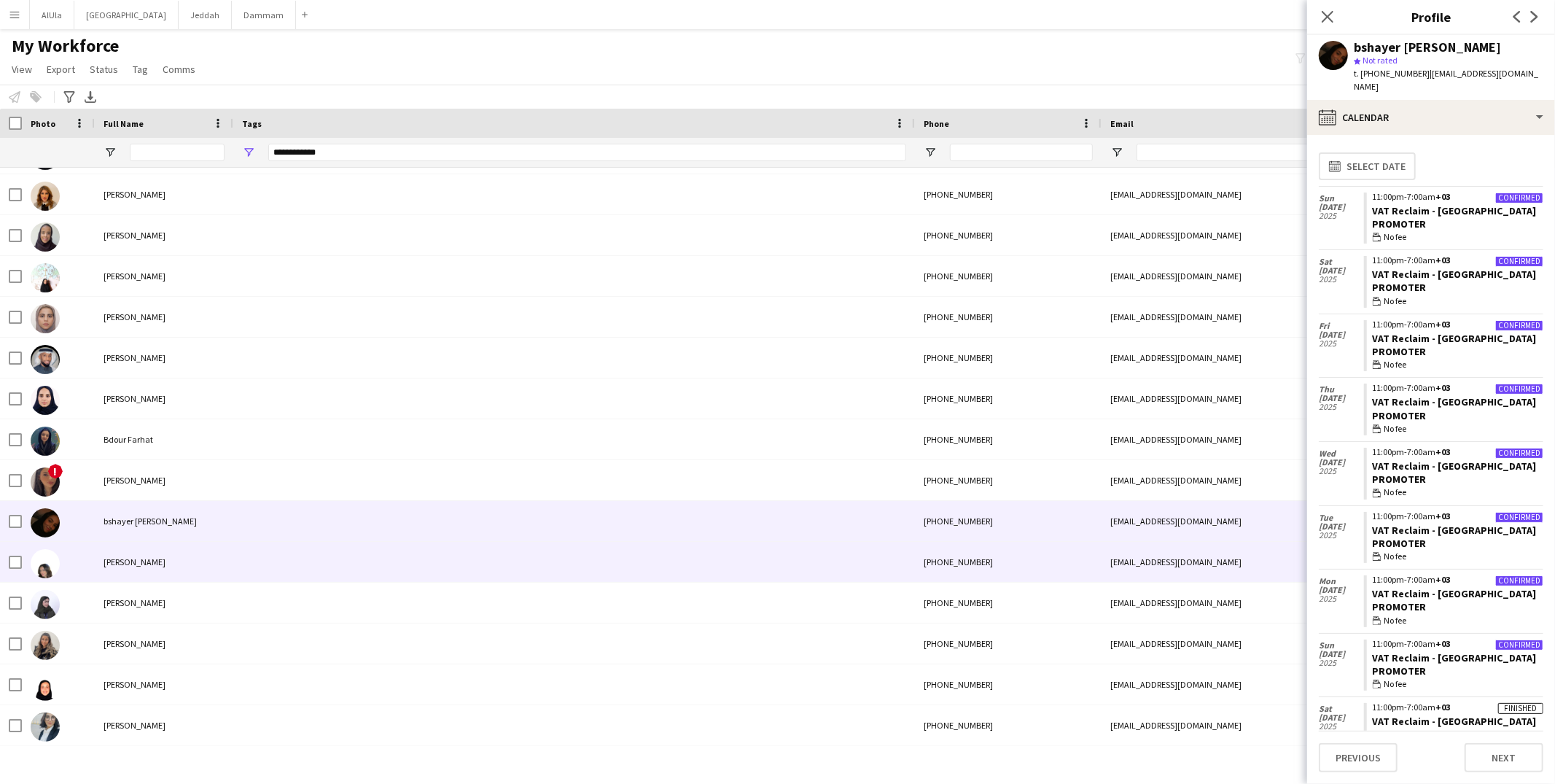
click at [249, 559] on div at bounding box center [573, 561] width 681 height 40
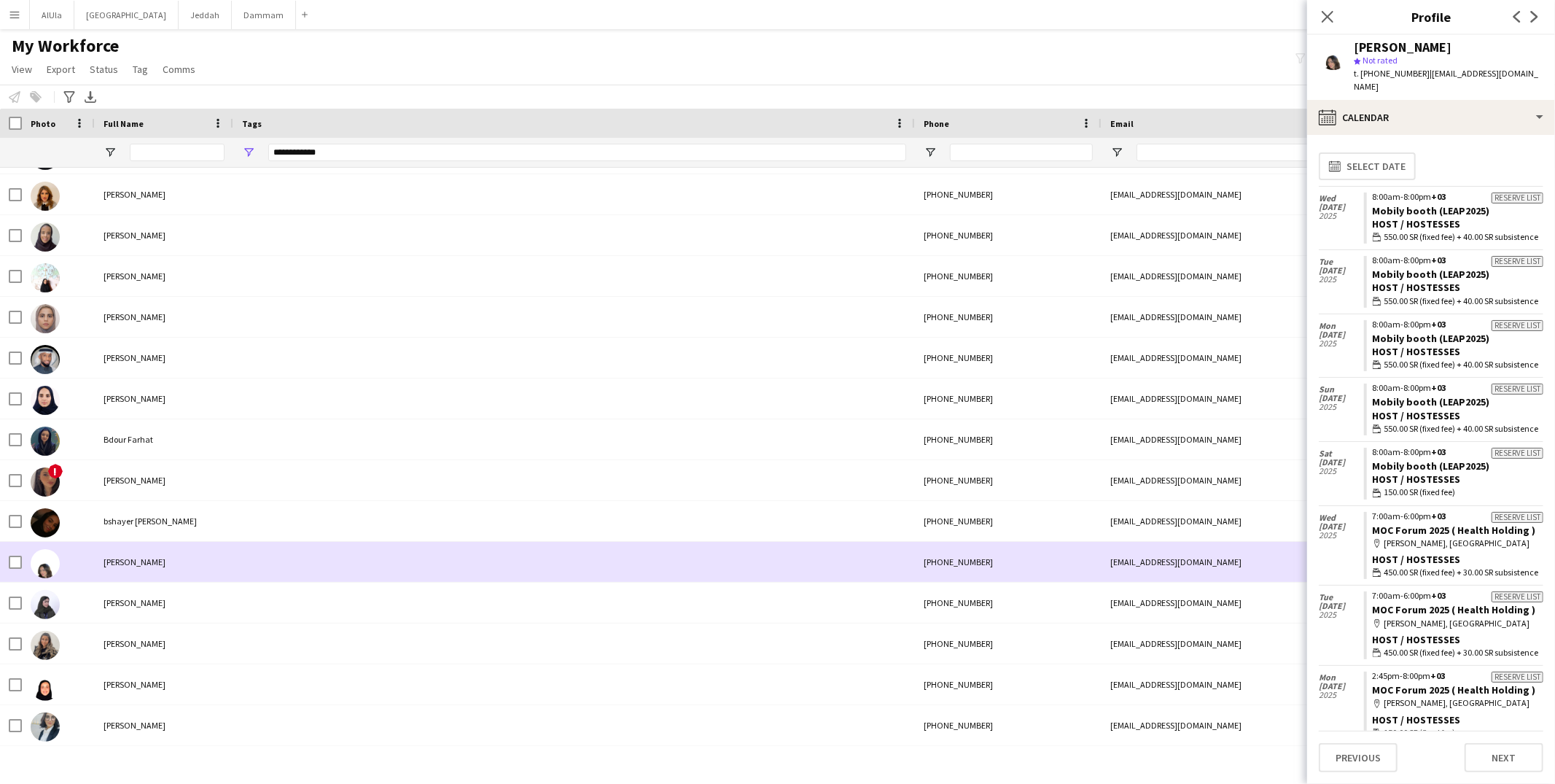
click at [255, 533] on div at bounding box center [573, 520] width 681 height 40
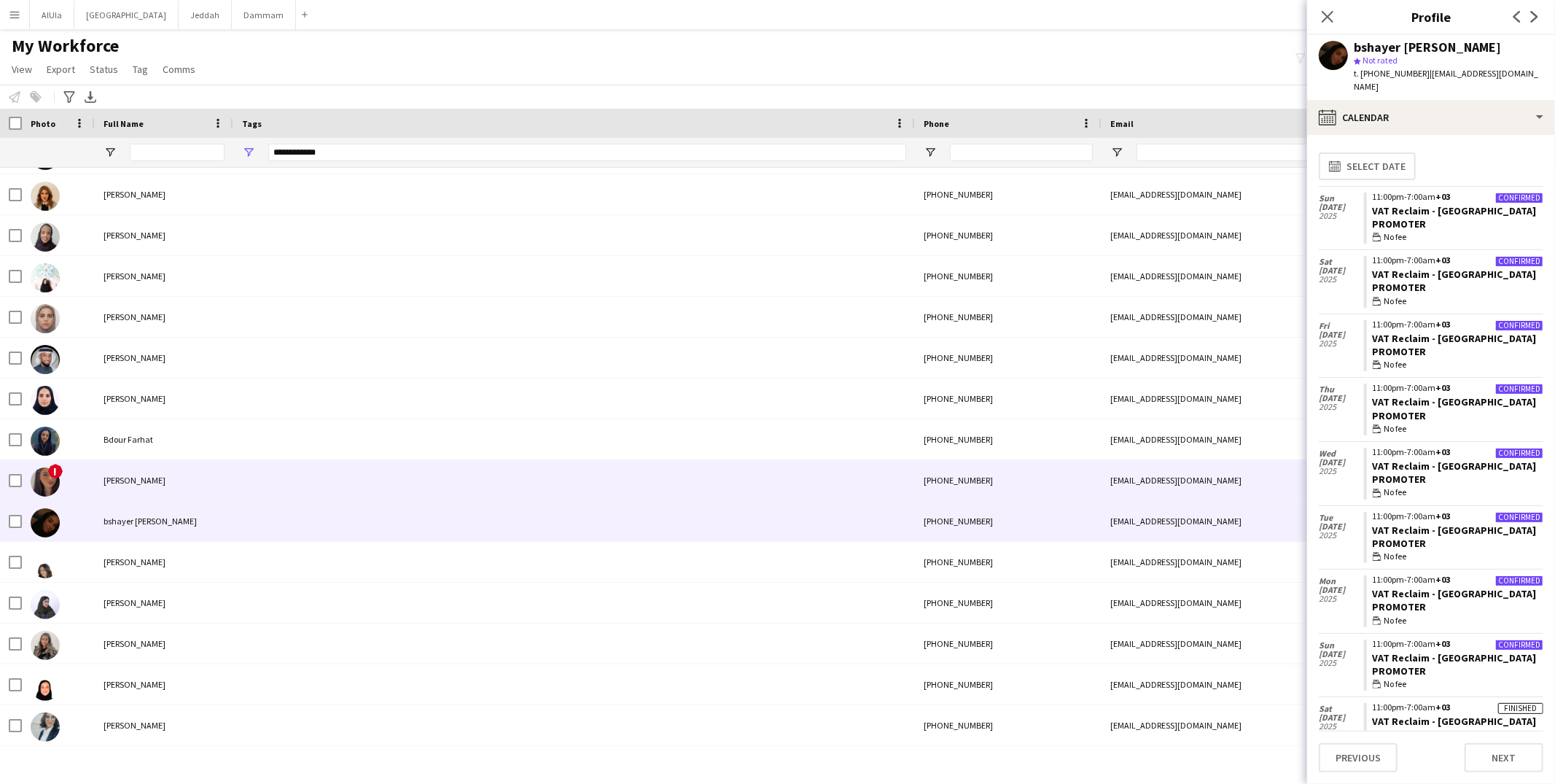
click at [233, 483] on div at bounding box center [573, 479] width 681 height 40
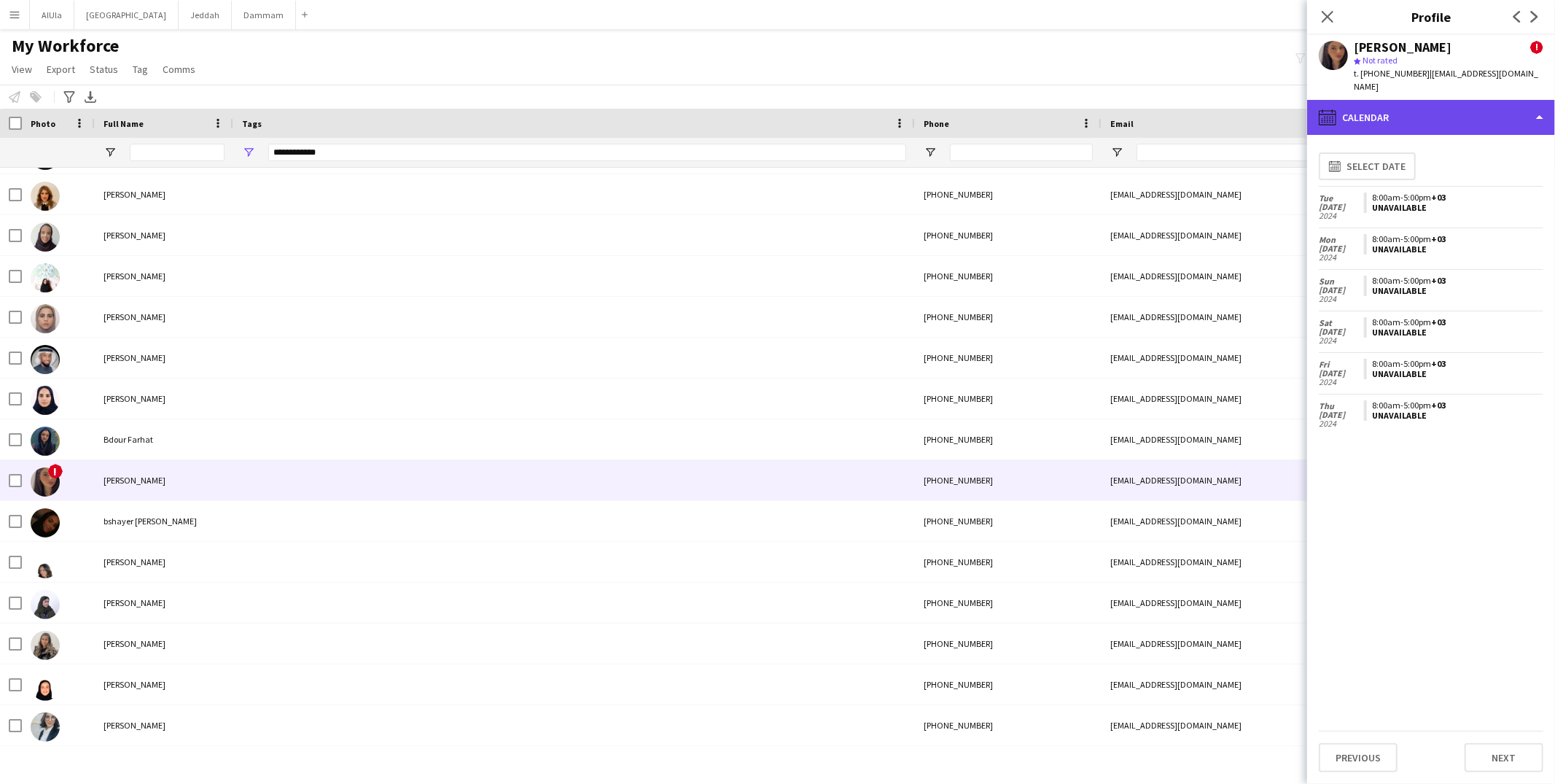
click at [1405, 104] on div "calendar-full Calendar" at bounding box center [1431, 117] width 248 height 35
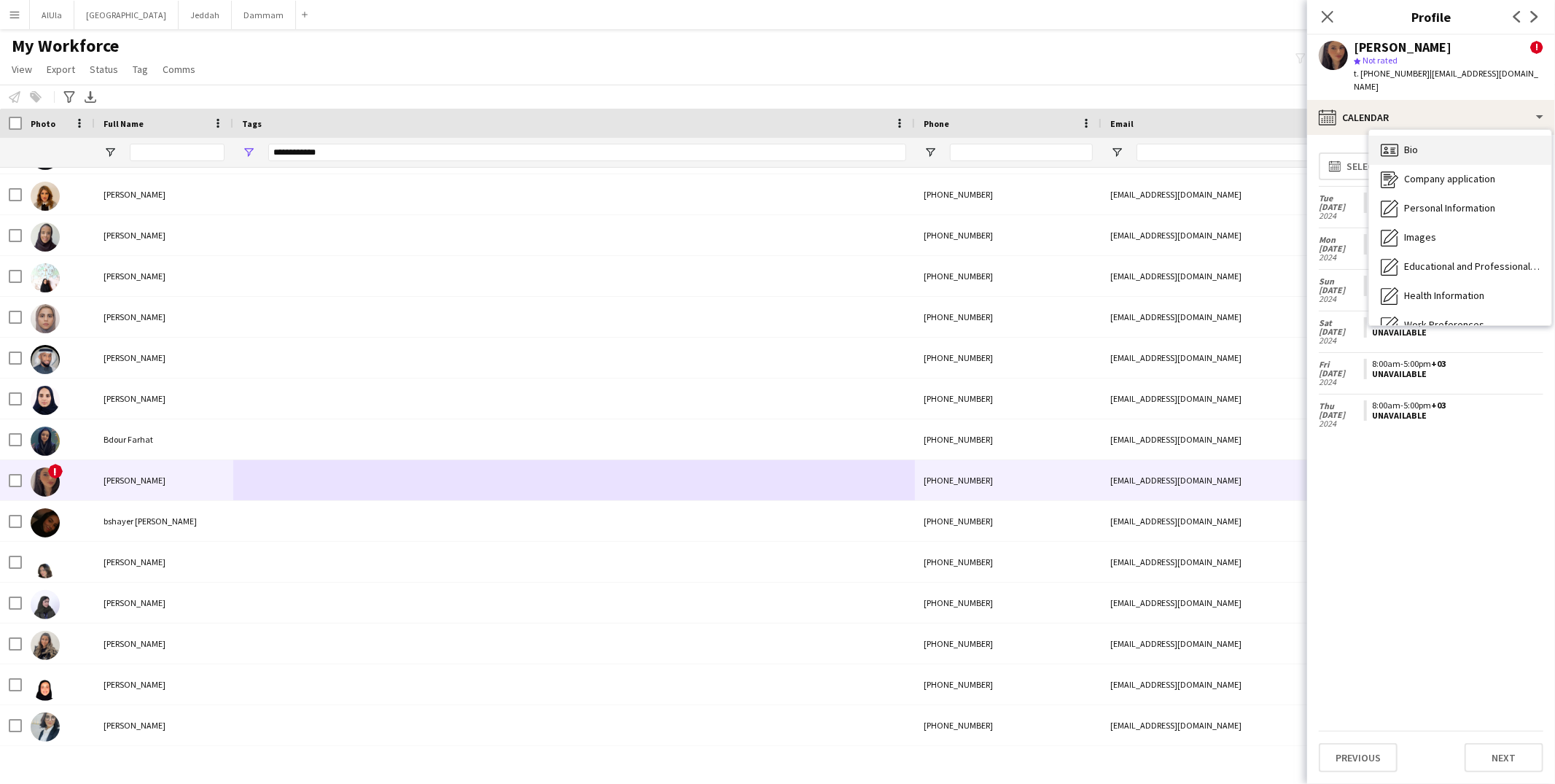
click at [1419, 145] on div "Bio Bio" at bounding box center [1459, 149] width 182 height 29
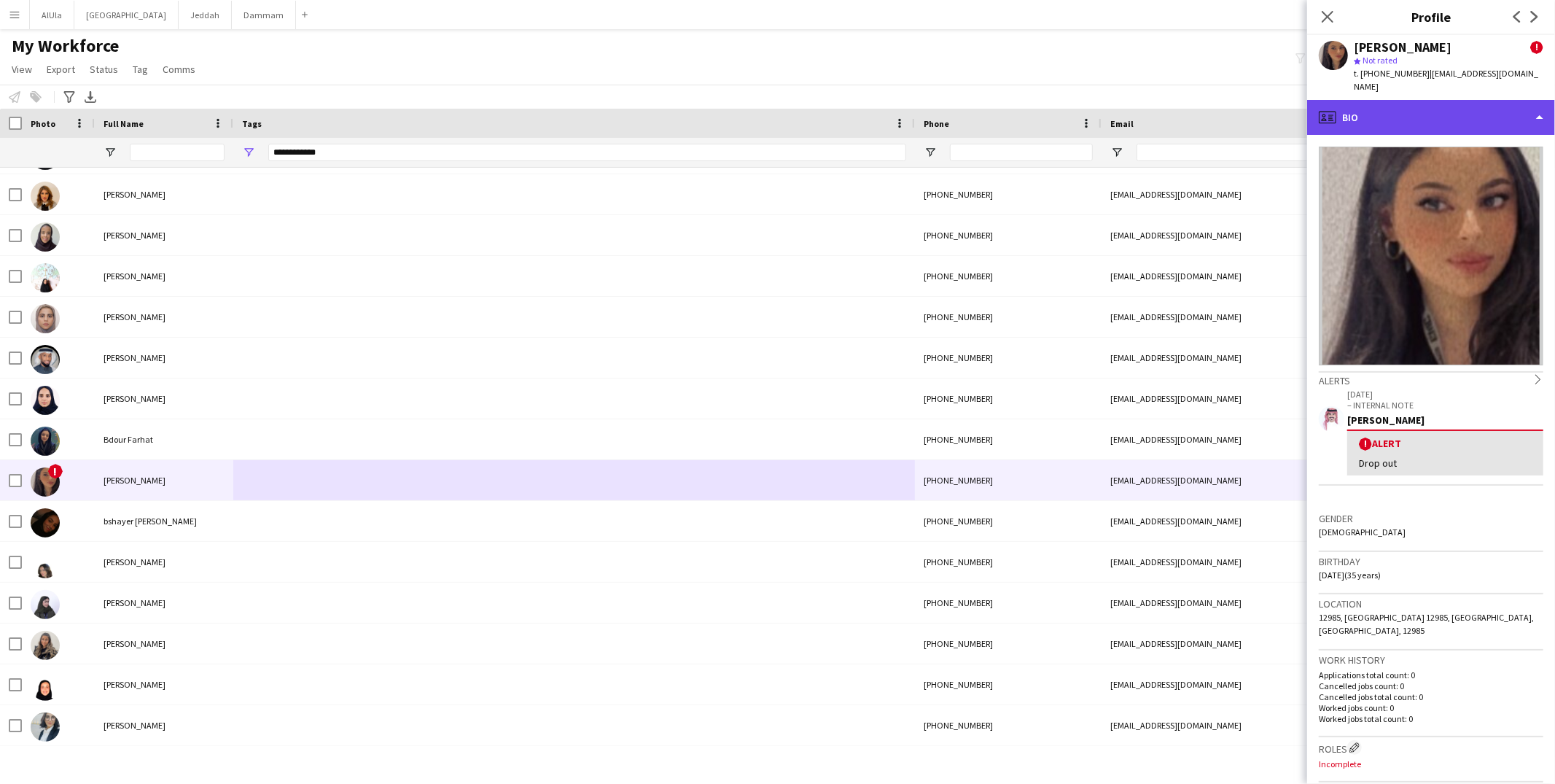
click at [1410, 110] on div "profile Bio" at bounding box center [1431, 117] width 248 height 35
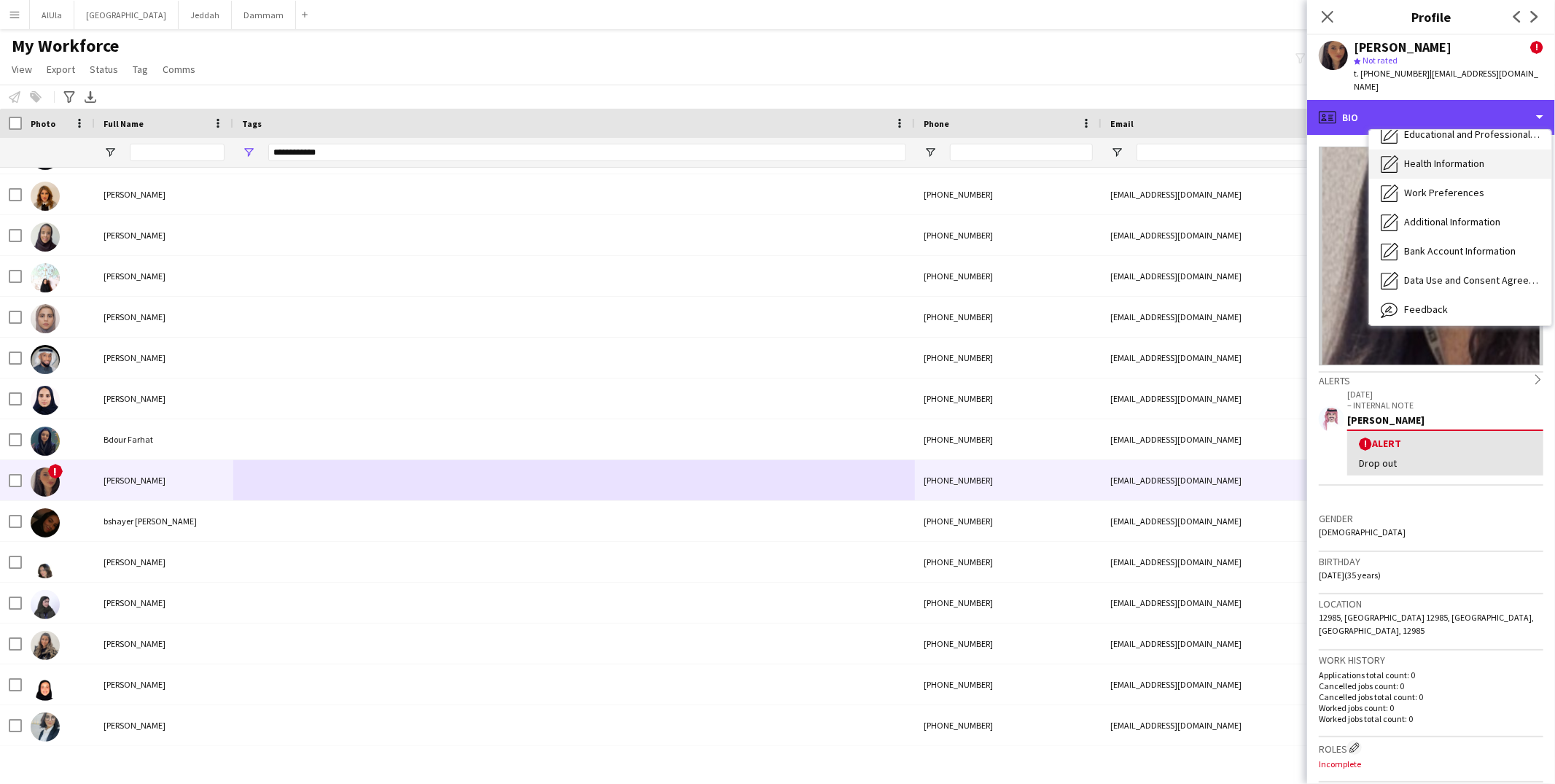
scroll to position [165, 0]
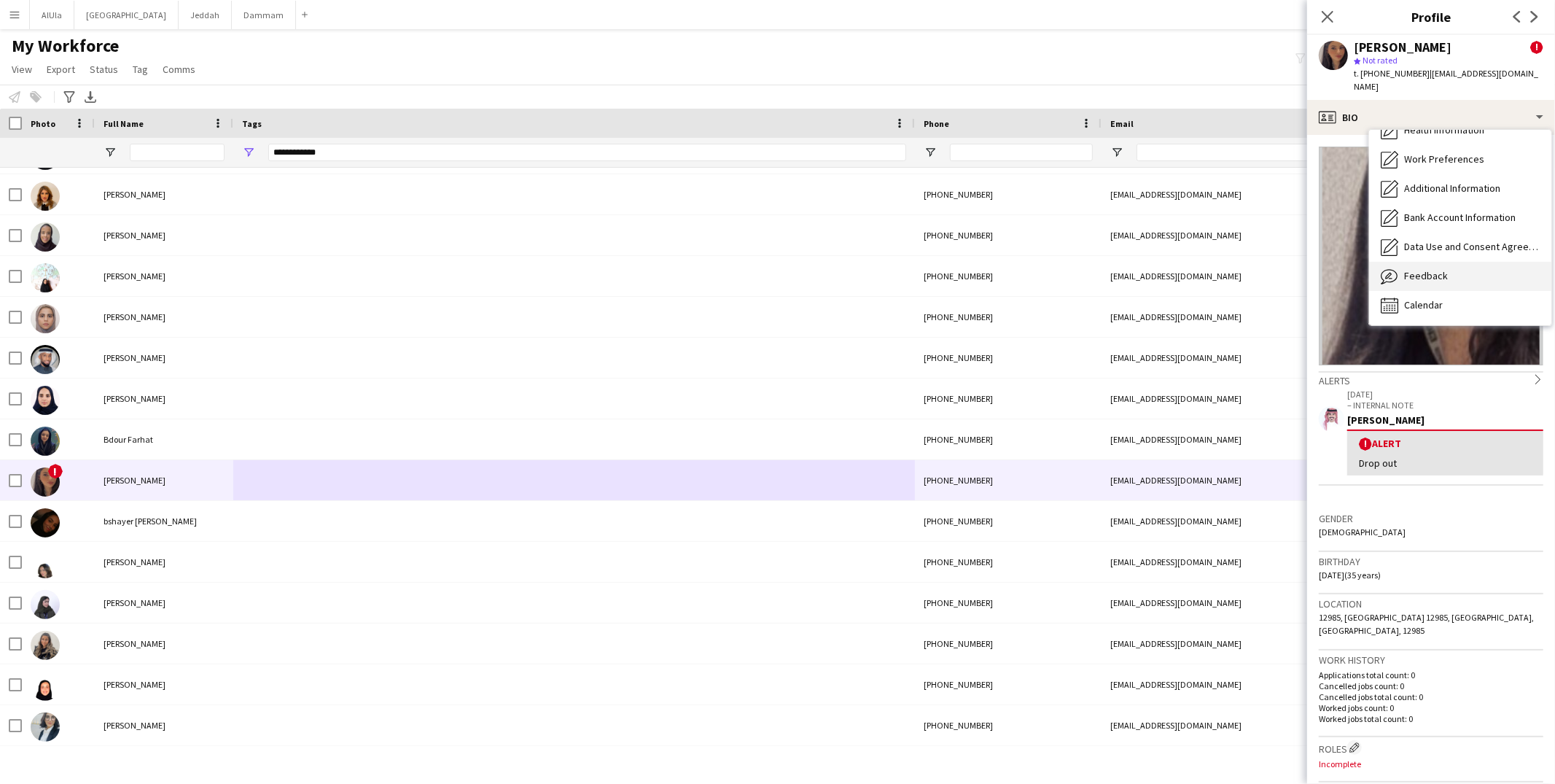
click at [1405, 272] on div "Feedback Feedback" at bounding box center [1459, 276] width 182 height 29
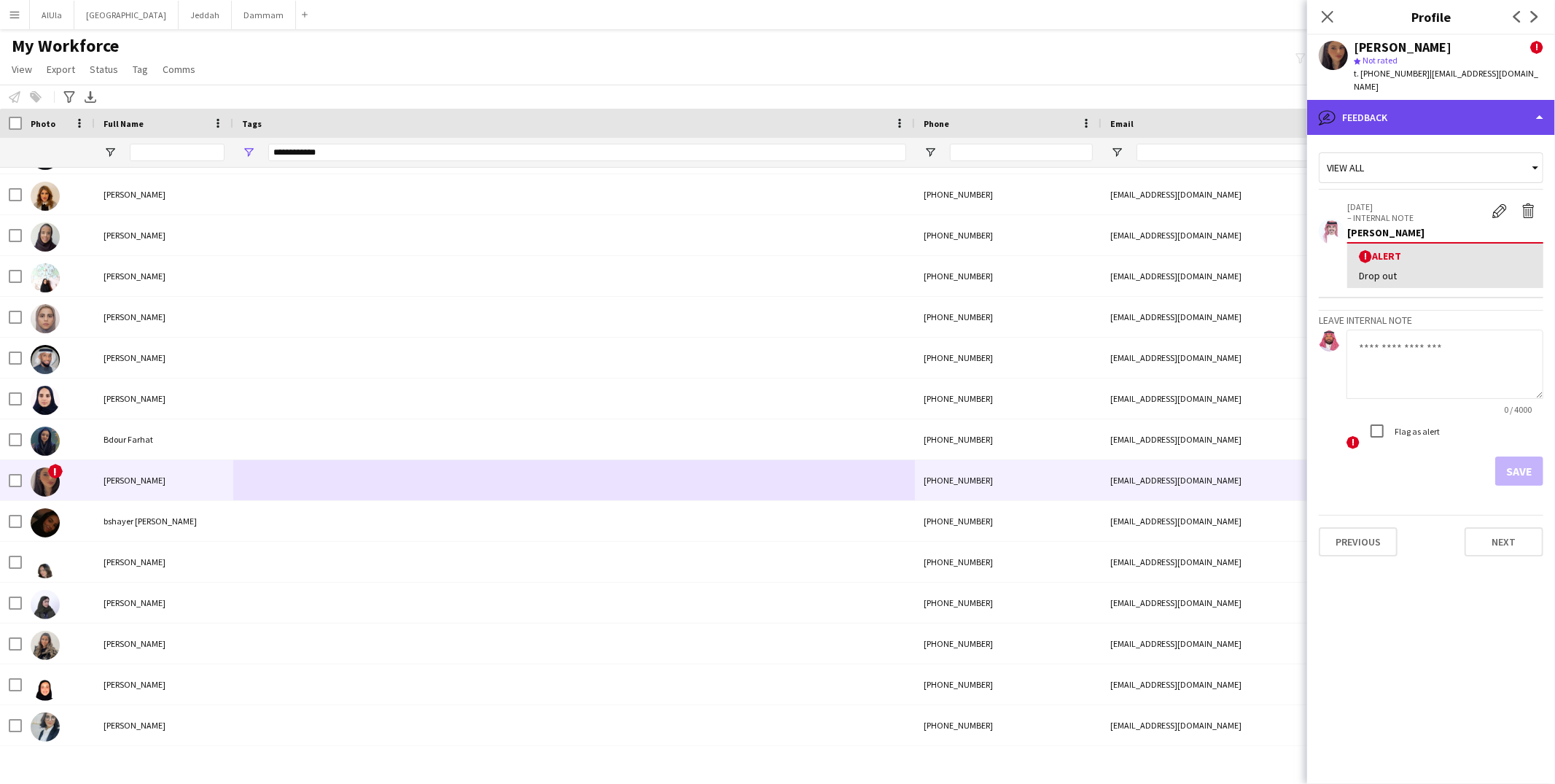
click at [1399, 104] on div "bubble-pencil Feedback" at bounding box center [1431, 117] width 248 height 35
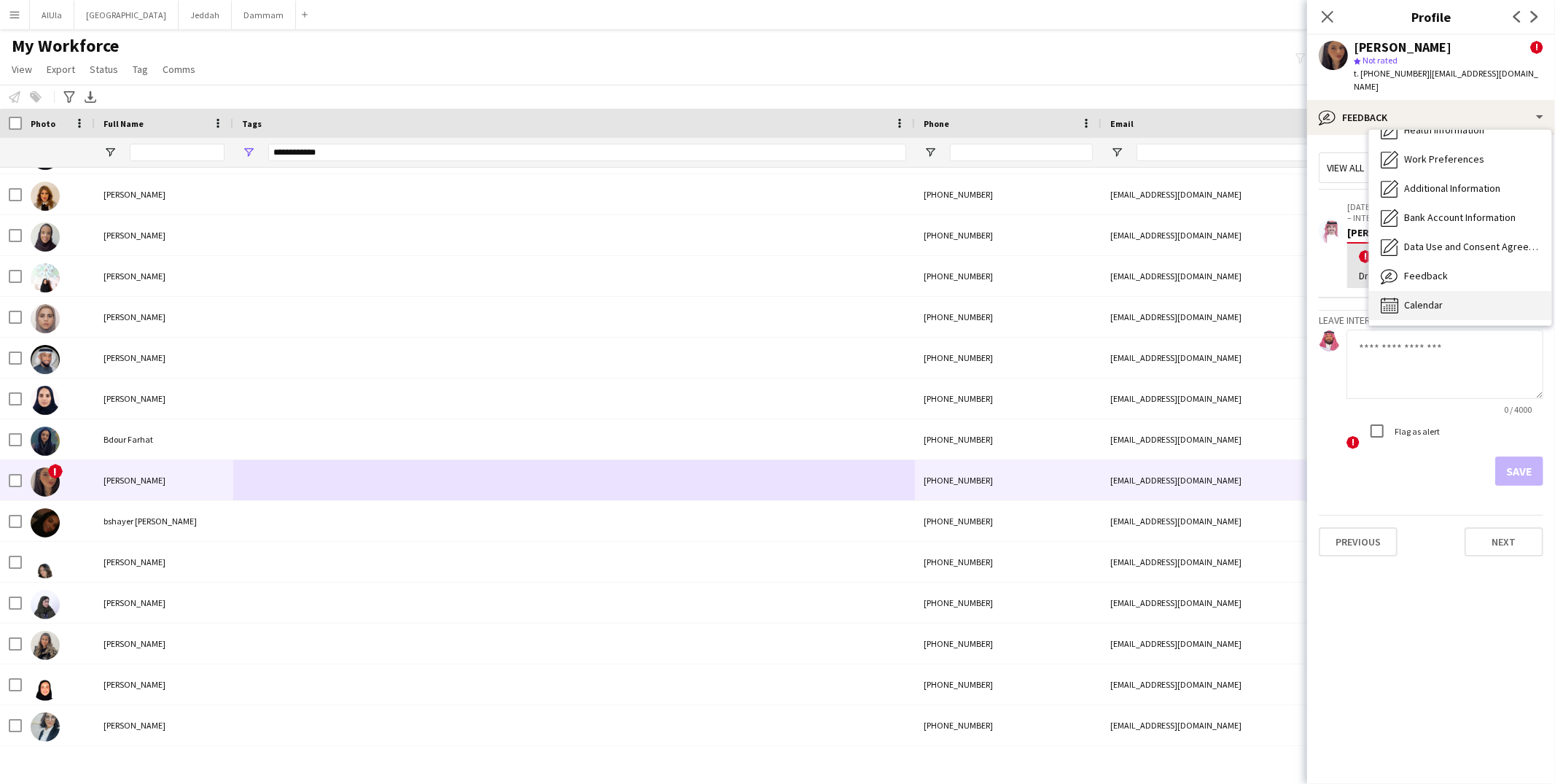
click at [1422, 291] on div "Calendar Calendar" at bounding box center [1459, 305] width 182 height 29
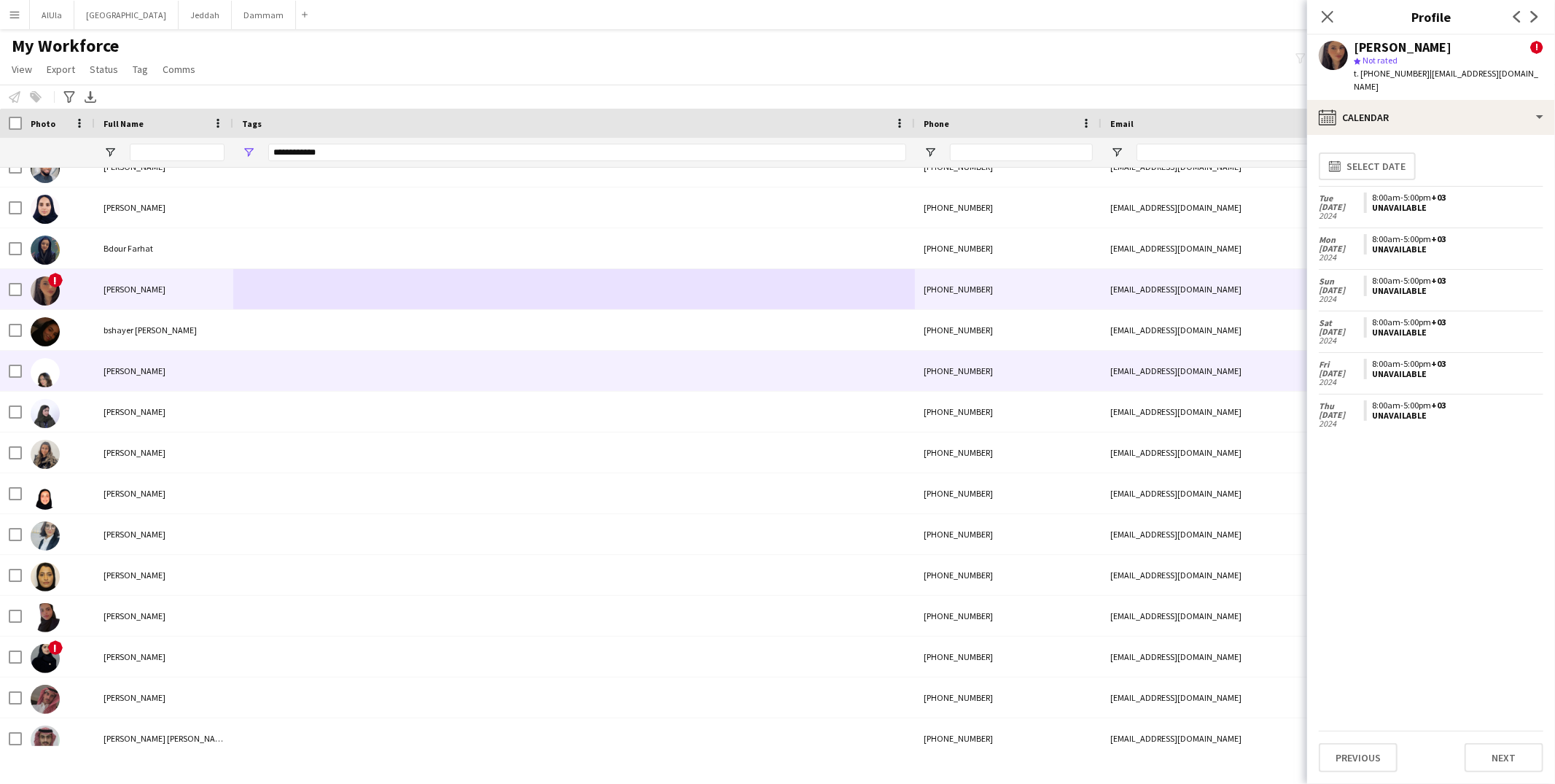
click at [179, 364] on div "Dana Nawaf" at bounding box center [164, 370] width 139 height 40
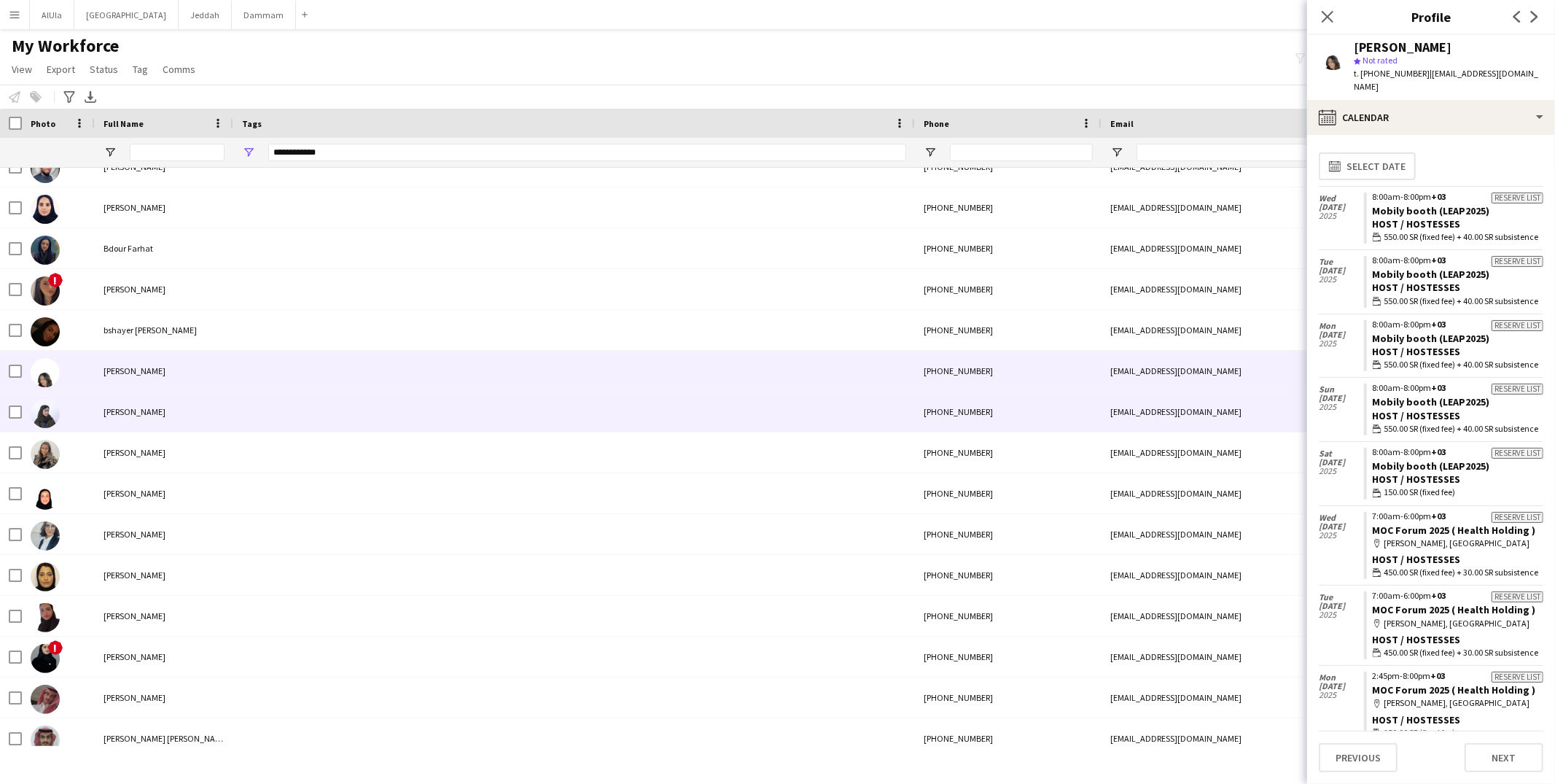
click at [202, 411] on div "Danah Alwakail" at bounding box center [164, 411] width 139 height 40
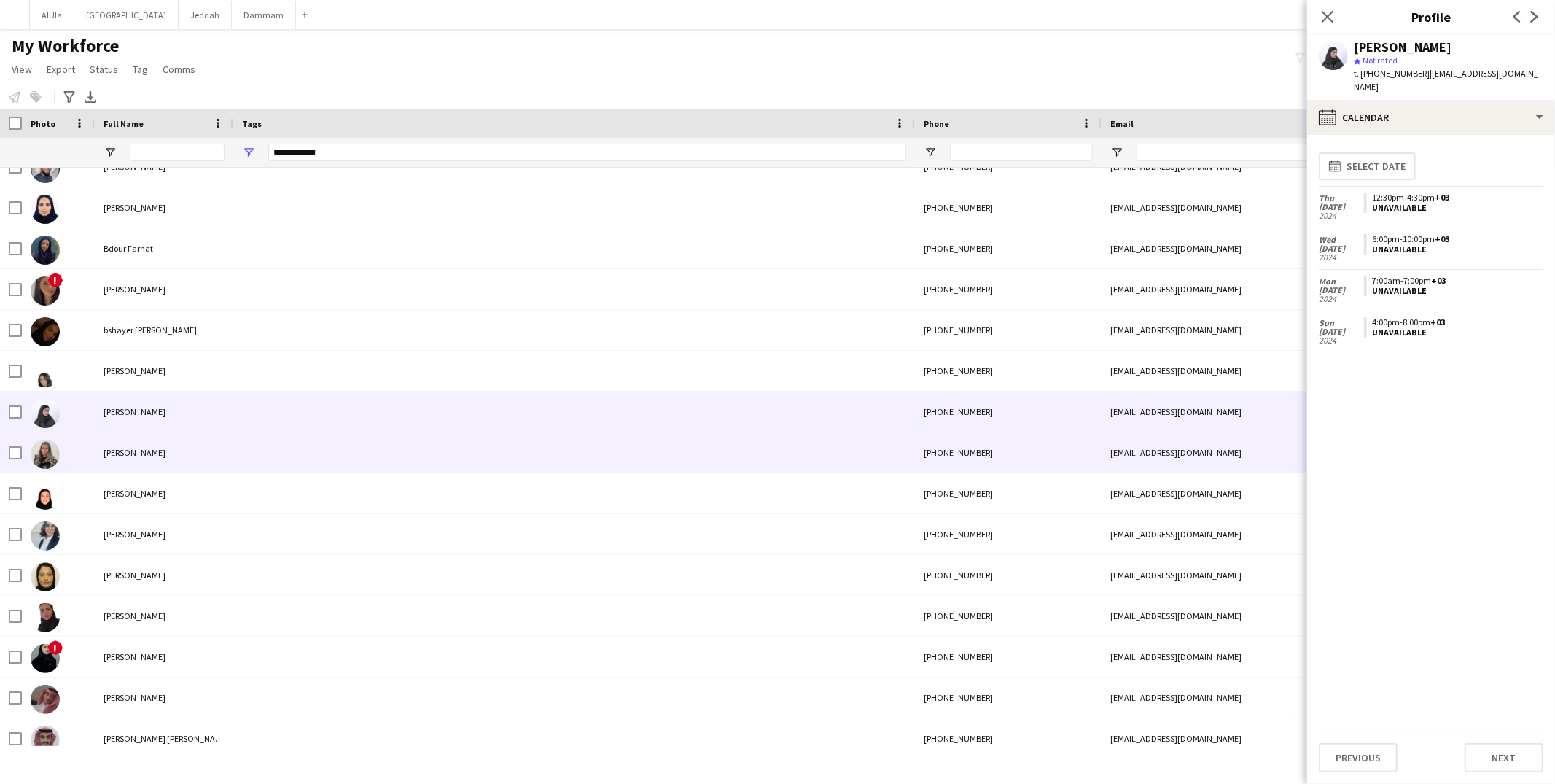
click at [202, 439] on div "[PERSON_NAME]" at bounding box center [164, 452] width 139 height 40
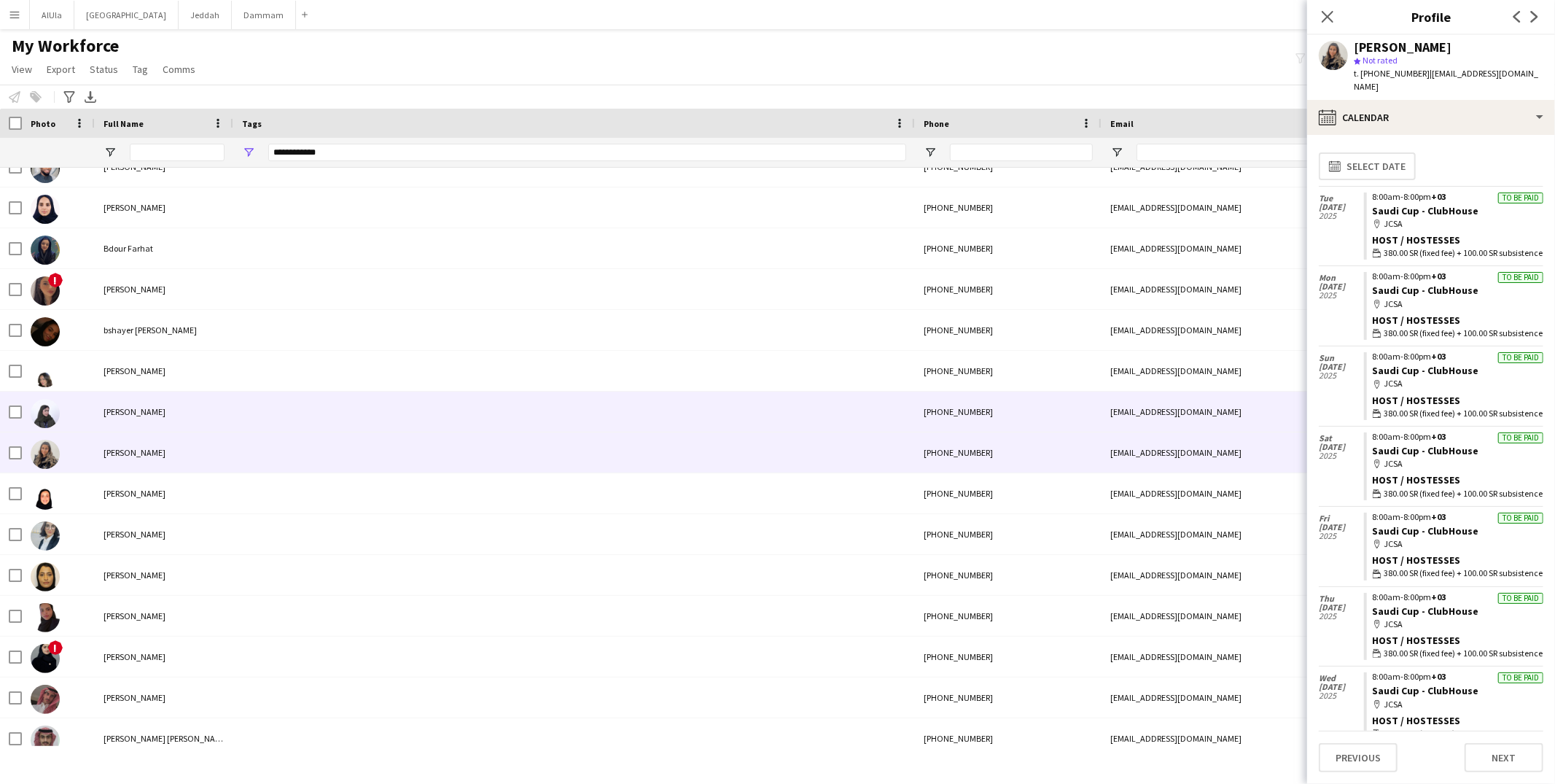
click at [211, 396] on div "Danah Alwakail" at bounding box center [164, 411] width 139 height 40
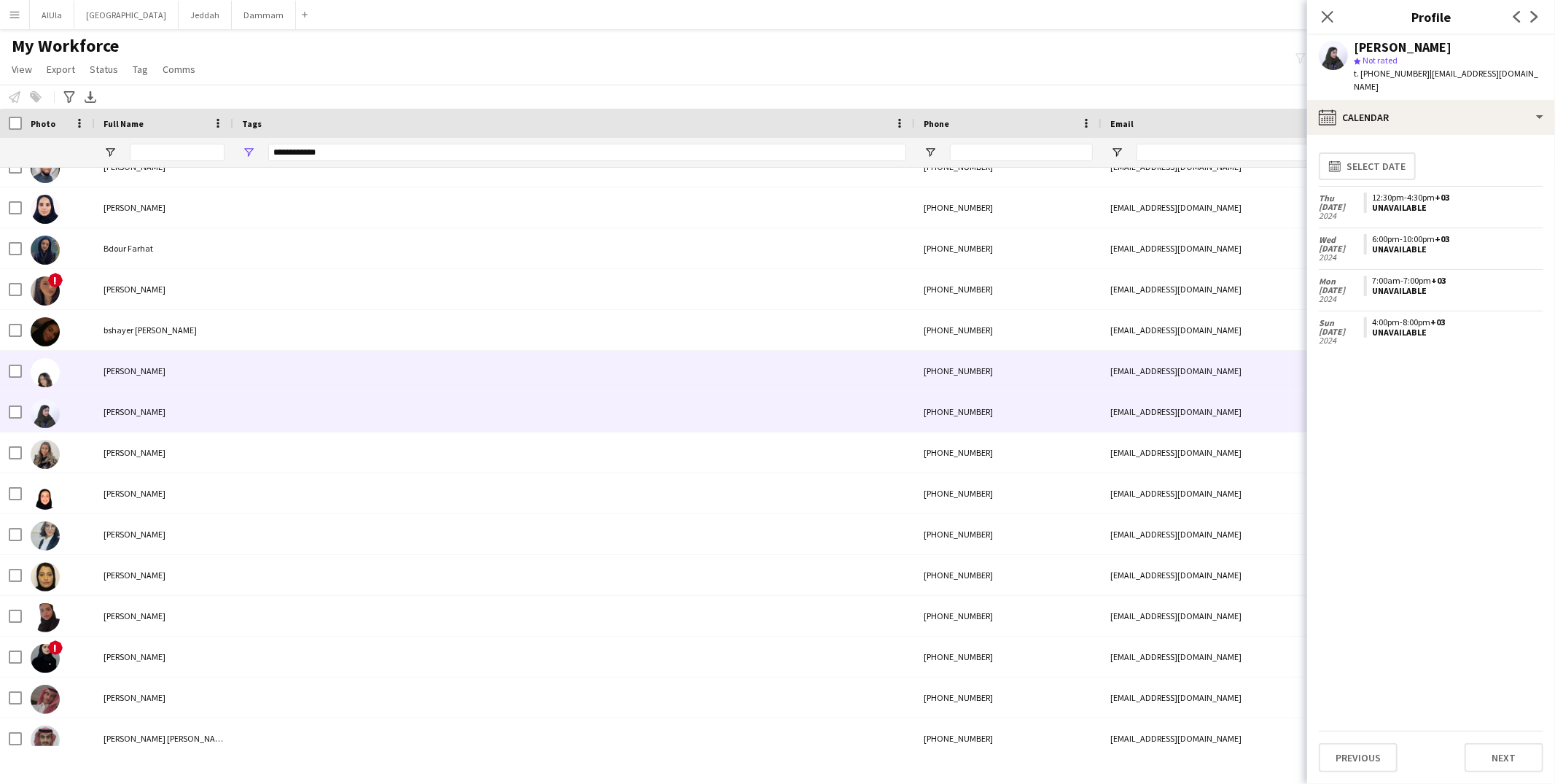
click at [218, 371] on div "Dana Nawaf" at bounding box center [164, 370] width 139 height 40
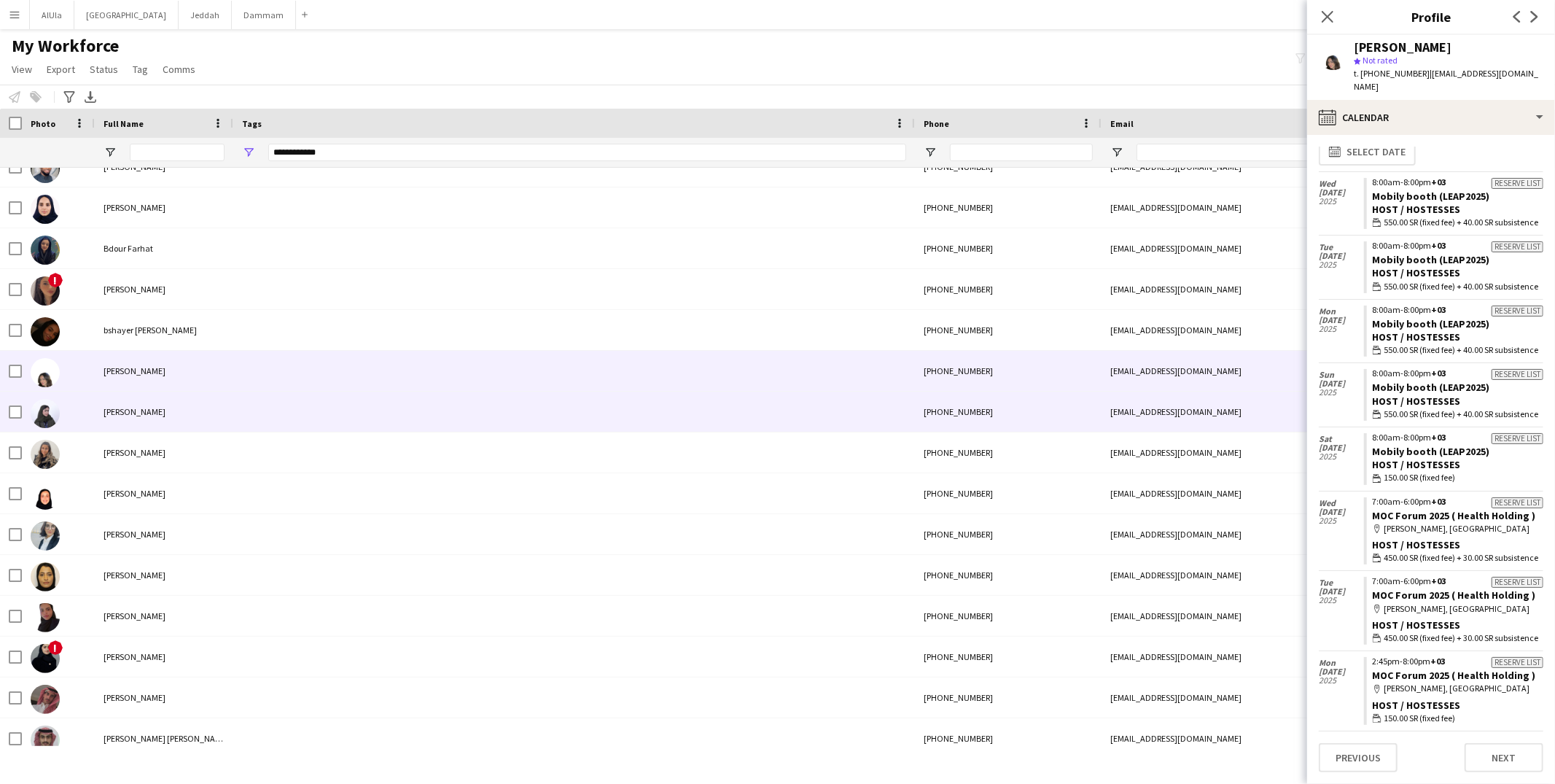
click at [220, 423] on div "Danah Alwakail" at bounding box center [164, 411] width 139 height 40
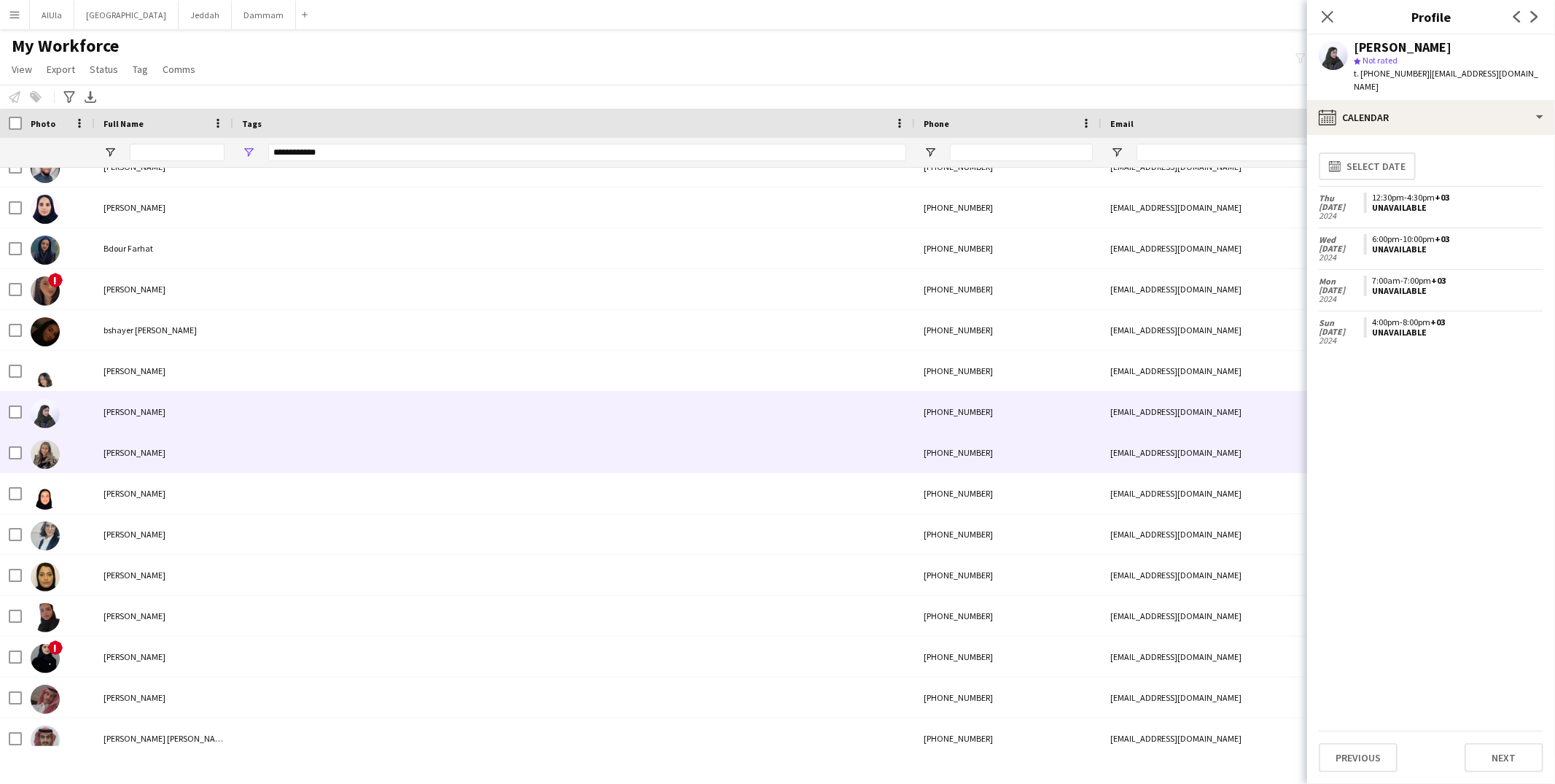
click at [213, 455] on div "[PERSON_NAME]" at bounding box center [164, 452] width 139 height 40
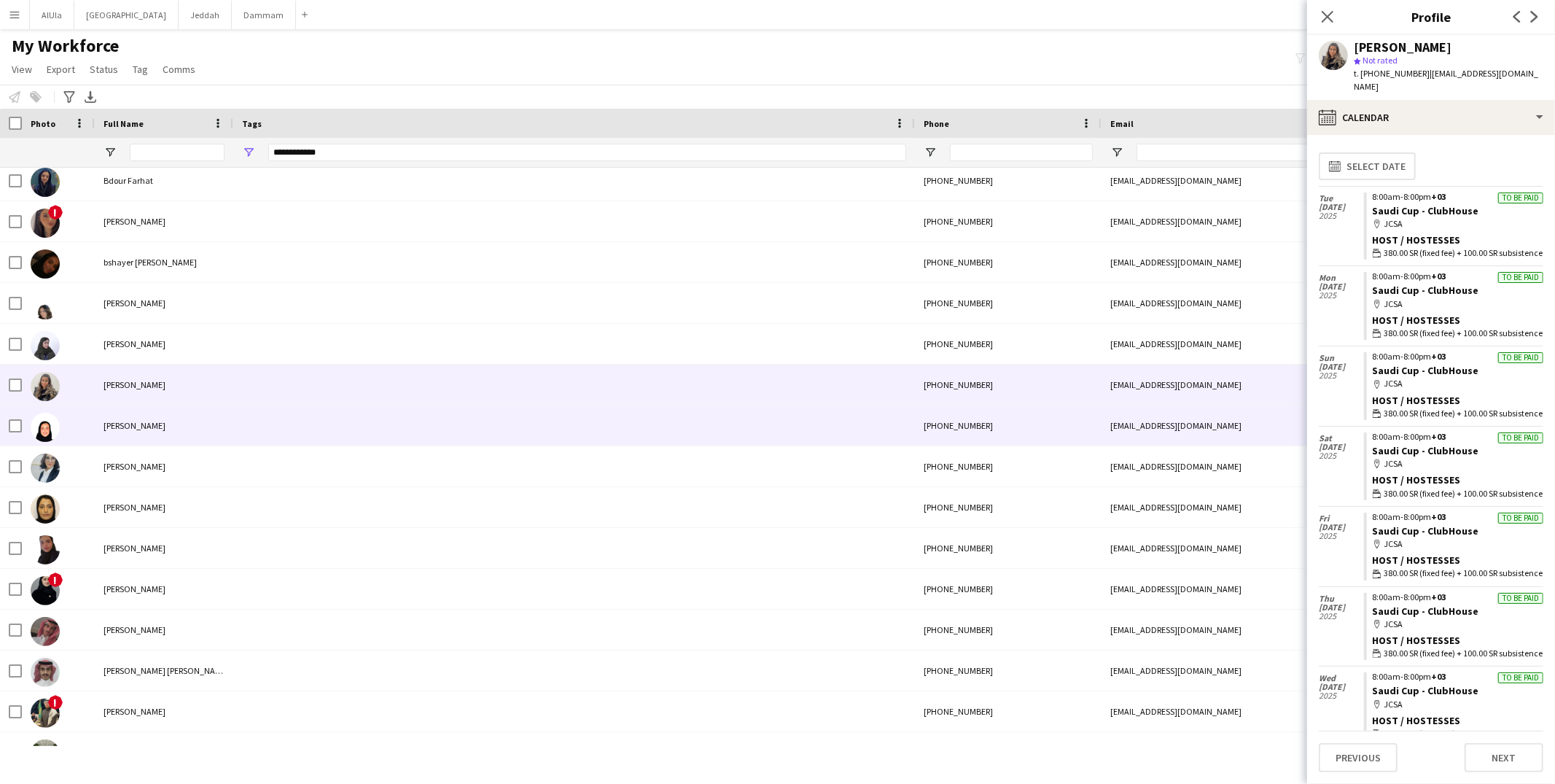
click at [180, 426] on div "Dina Almarwan" at bounding box center [164, 425] width 139 height 40
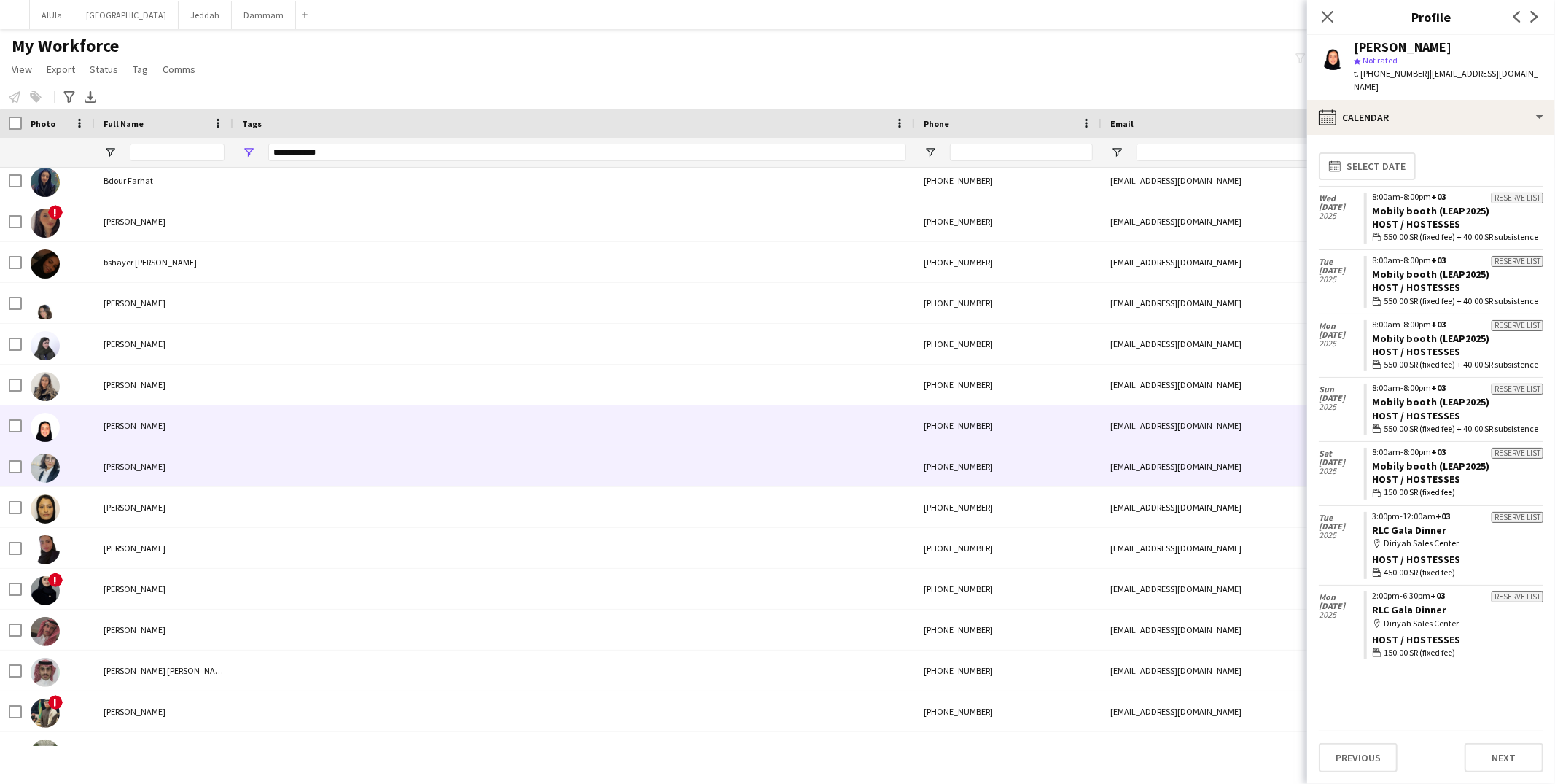
click at [200, 462] on div "Ebtisam Alhunaini" at bounding box center [164, 466] width 139 height 40
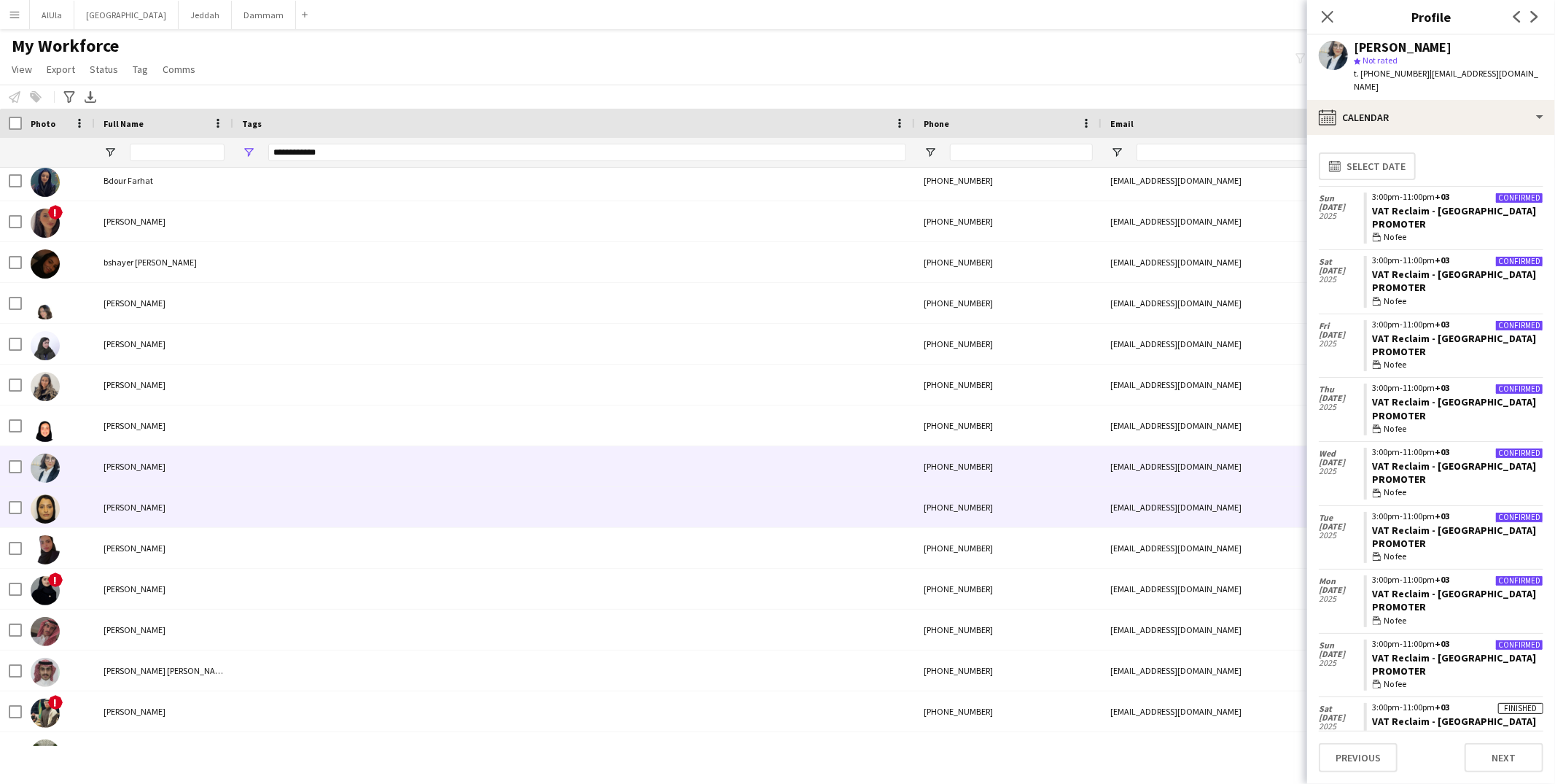
click at [210, 517] on div "Esraa Alghamdi" at bounding box center [164, 506] width 139 height 40
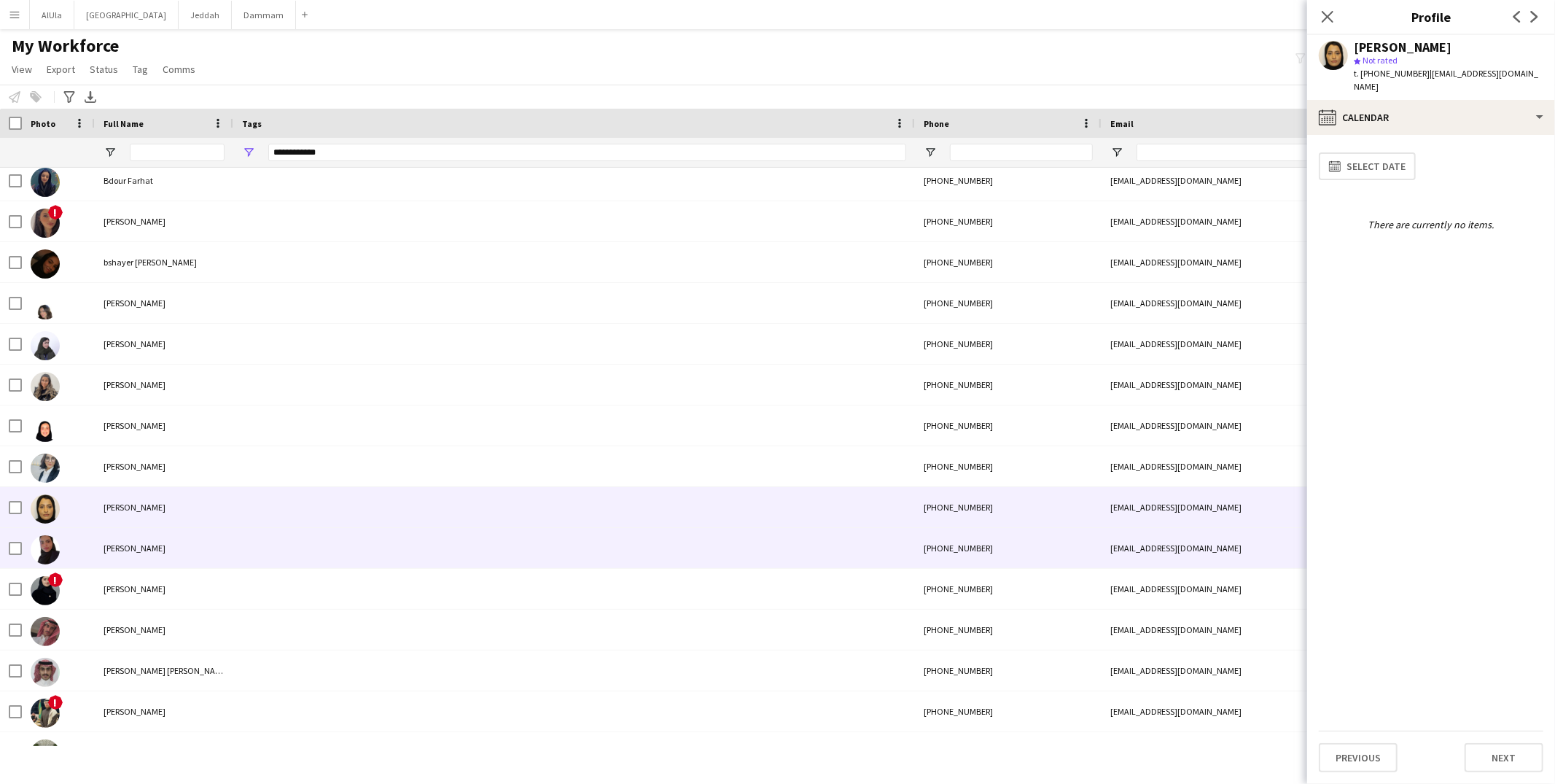
click at [220, 536] on div "Fadiyah Alhrbi" at bounding box center [164, 547] width 139 height 40
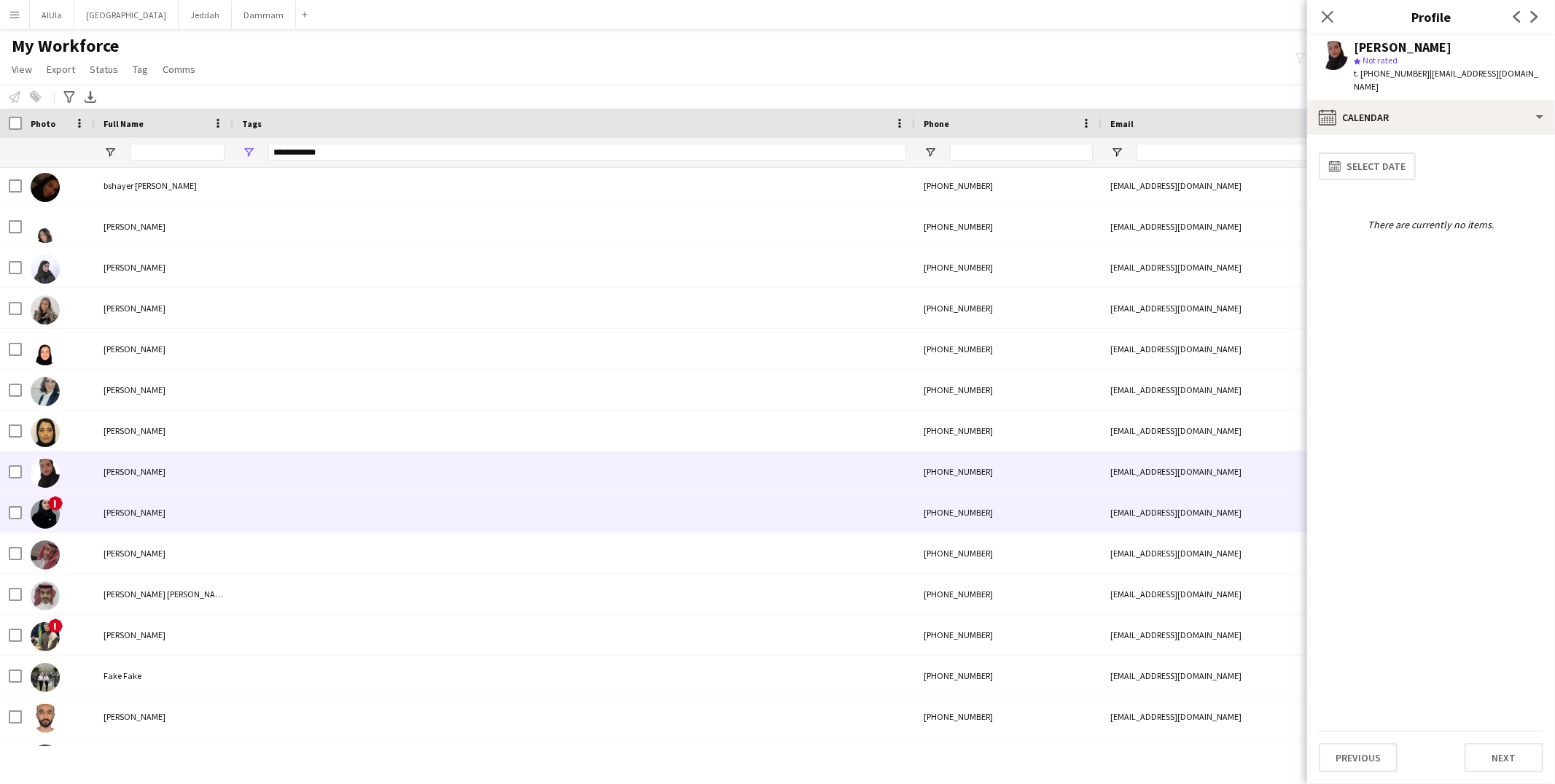
click at [223, 530] on div "Fairouz Albalawi" at bounding box center [164, 512] width 139 height 40
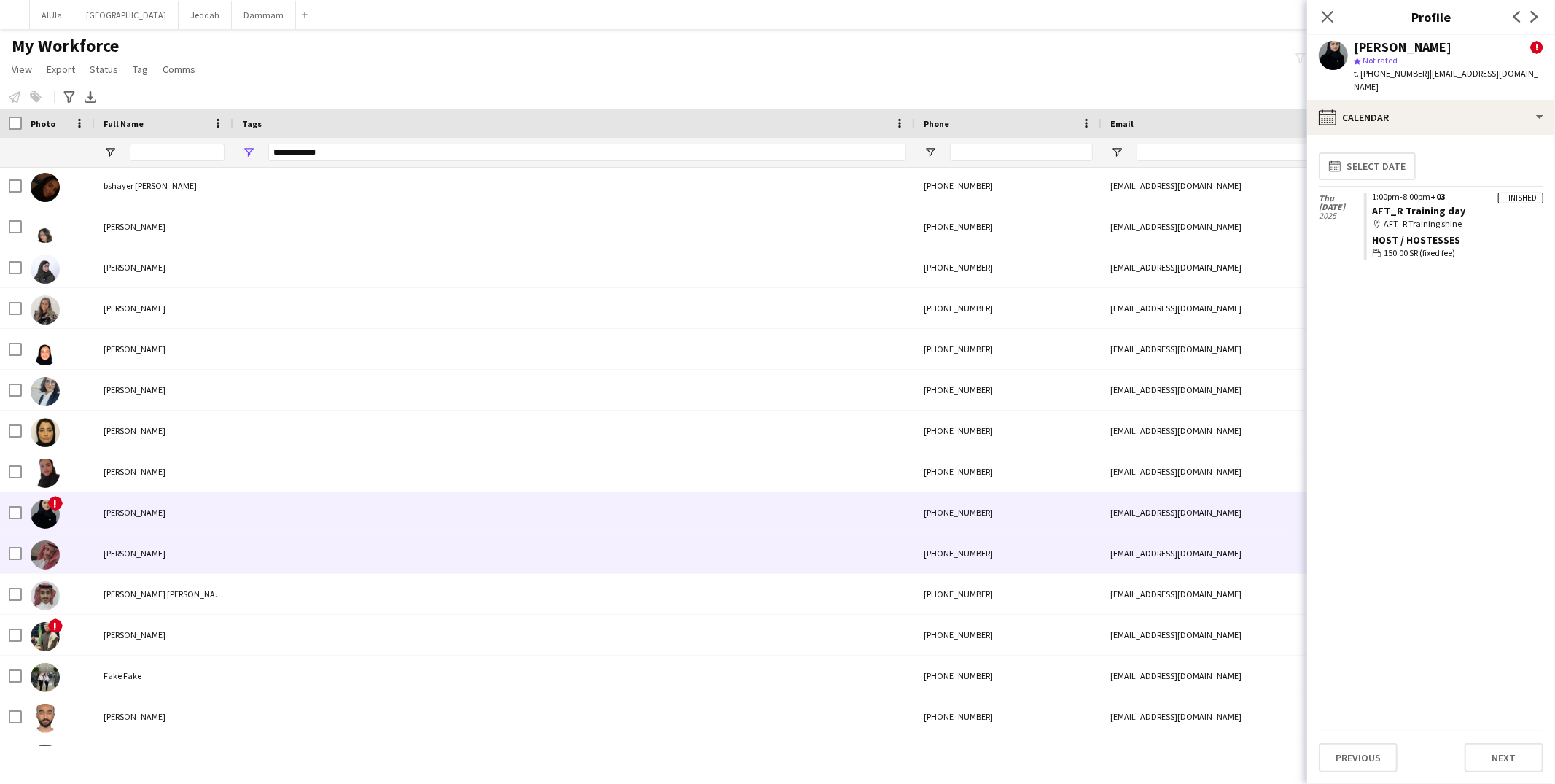
click at [220, 553] on div "Faisal Alakel" at bounding box center [164, 553] width 139 height 40
click at [226, 521] on div "Fairouz Albalawi" at bounding box center [164, 512] width 139 height 40
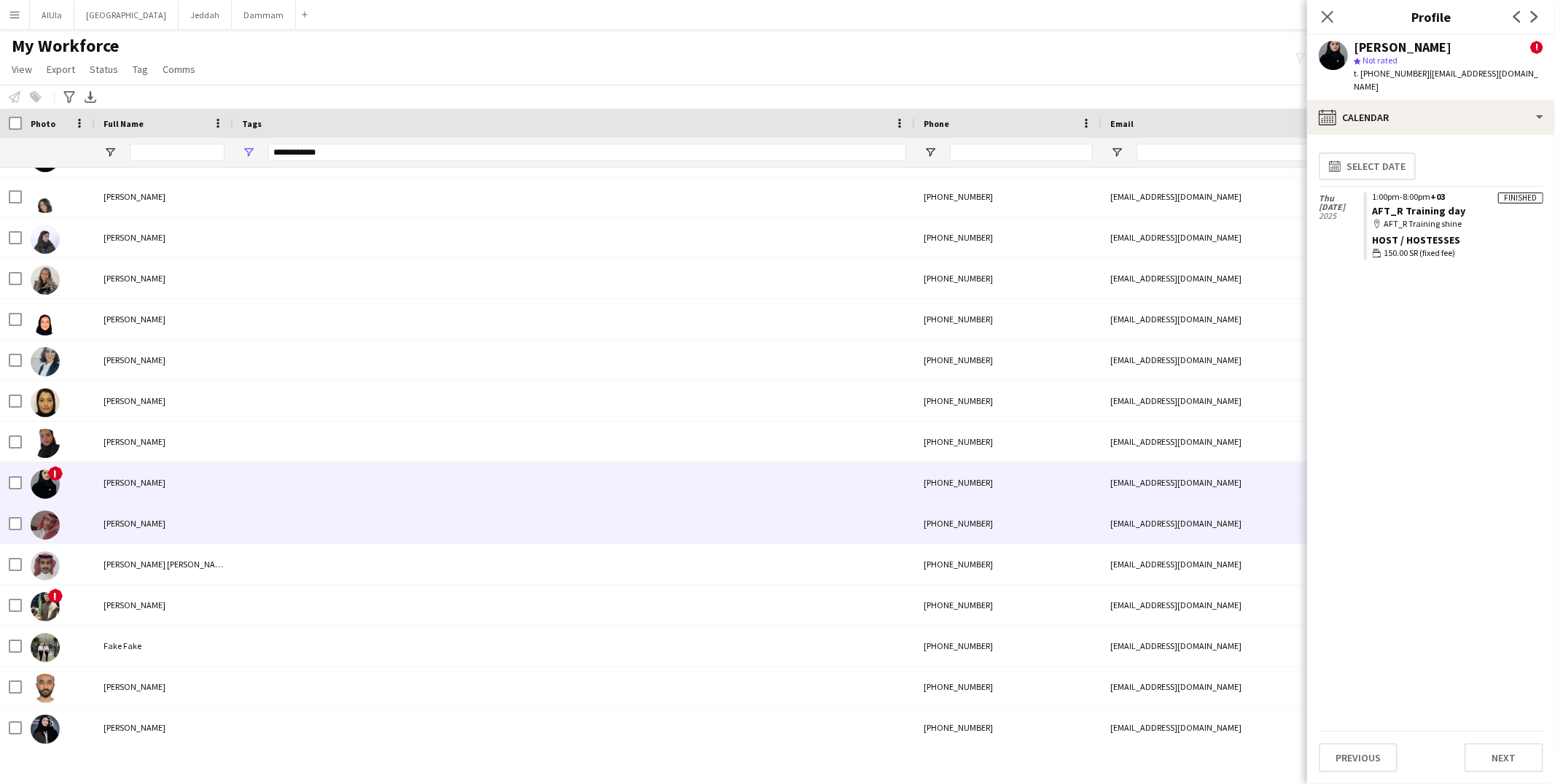
click at [226, 520] on div "Faisal Alakel" at bounding box center [164, 522] width 139 height 40
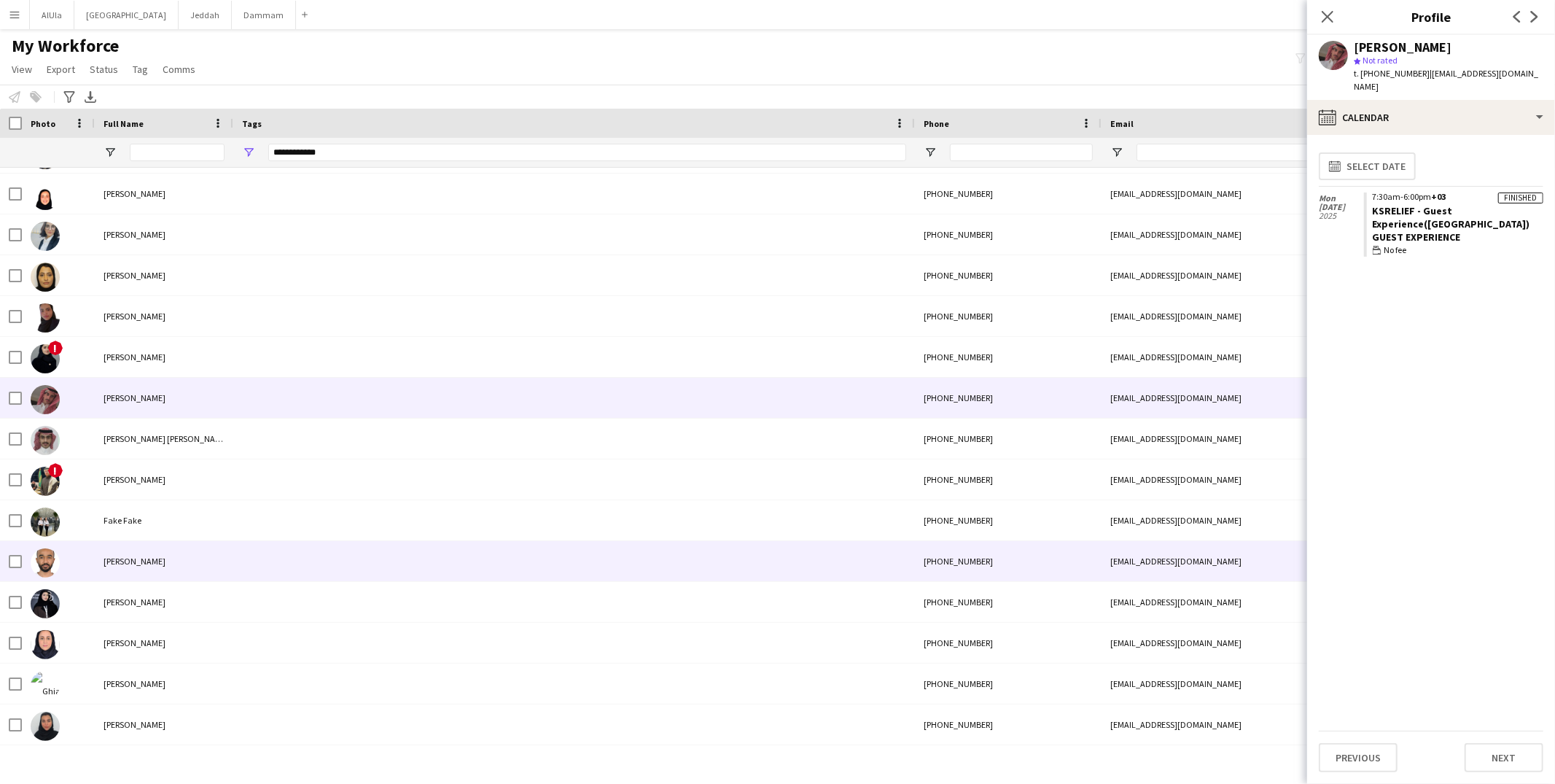
click at [217, 553] on div "Fawaz Alrwaily" at bounding box center [164, 560] width 139 height 40
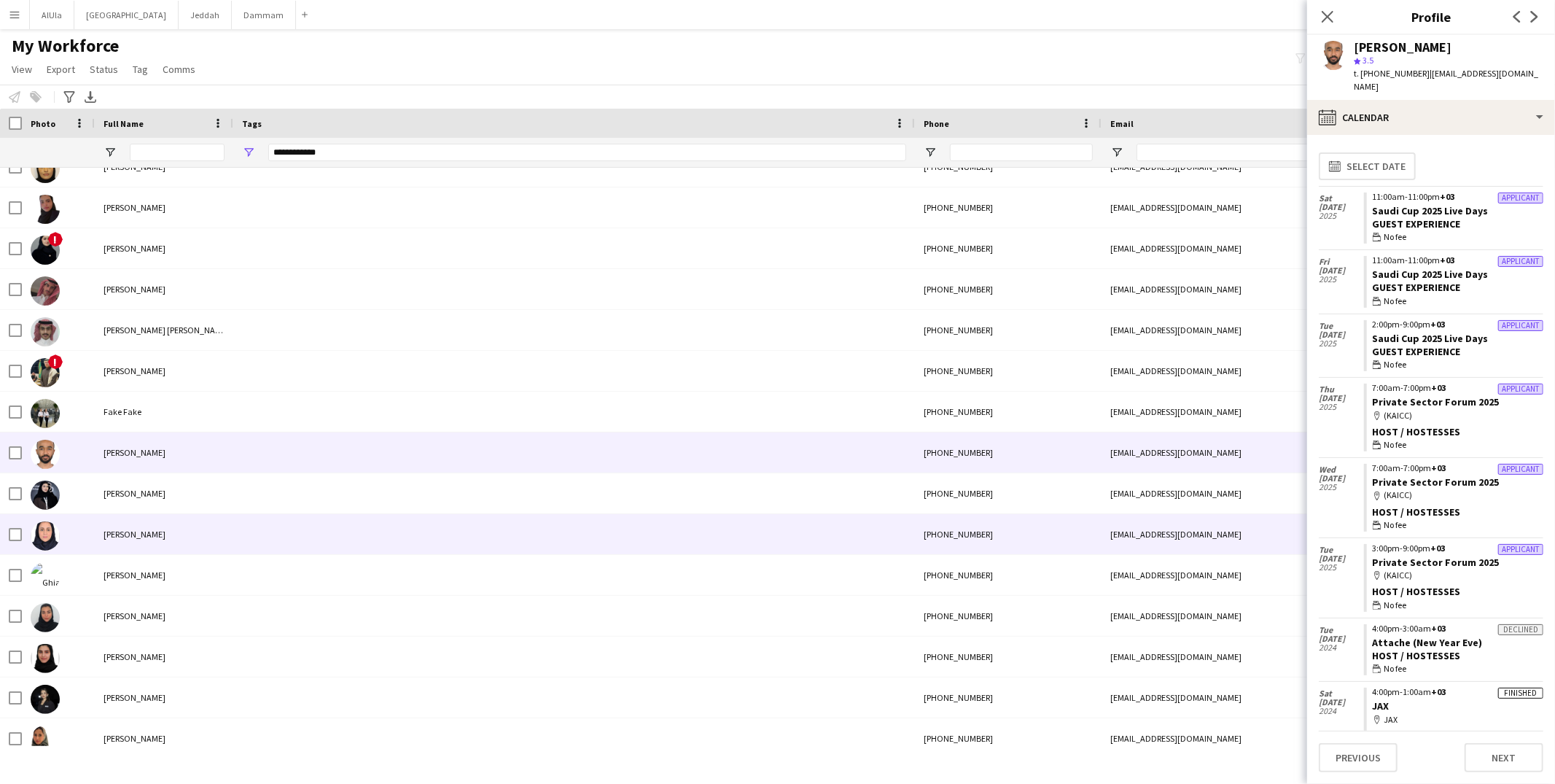
click at [215, 540] on div "Ghala Bin sultan" at bounding box center [164, 533] width 139 height 40
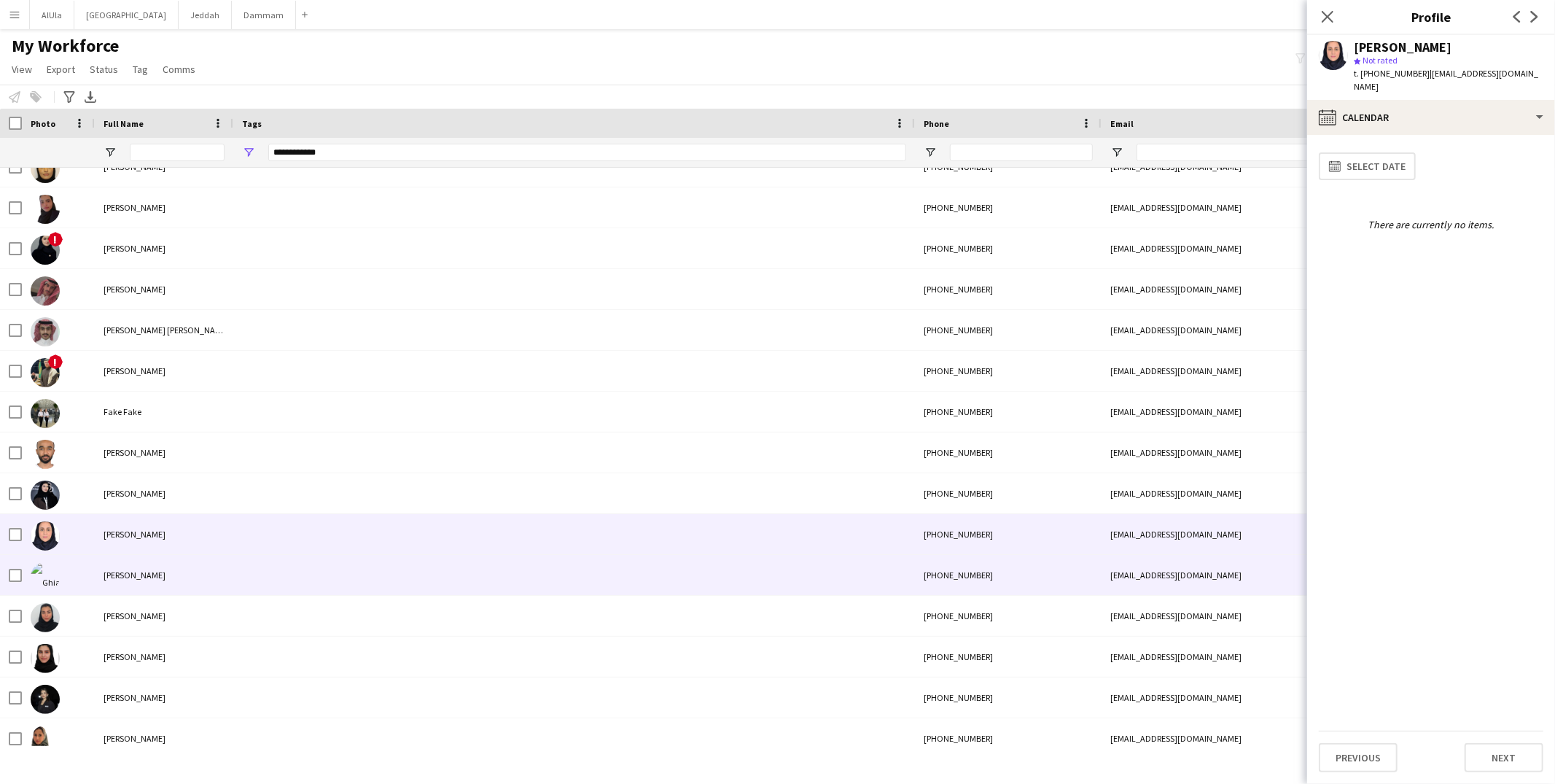
click at [216, 560] on div "Ghiathhh Imadi" at bounding box center [164, 574] width 139 height 40
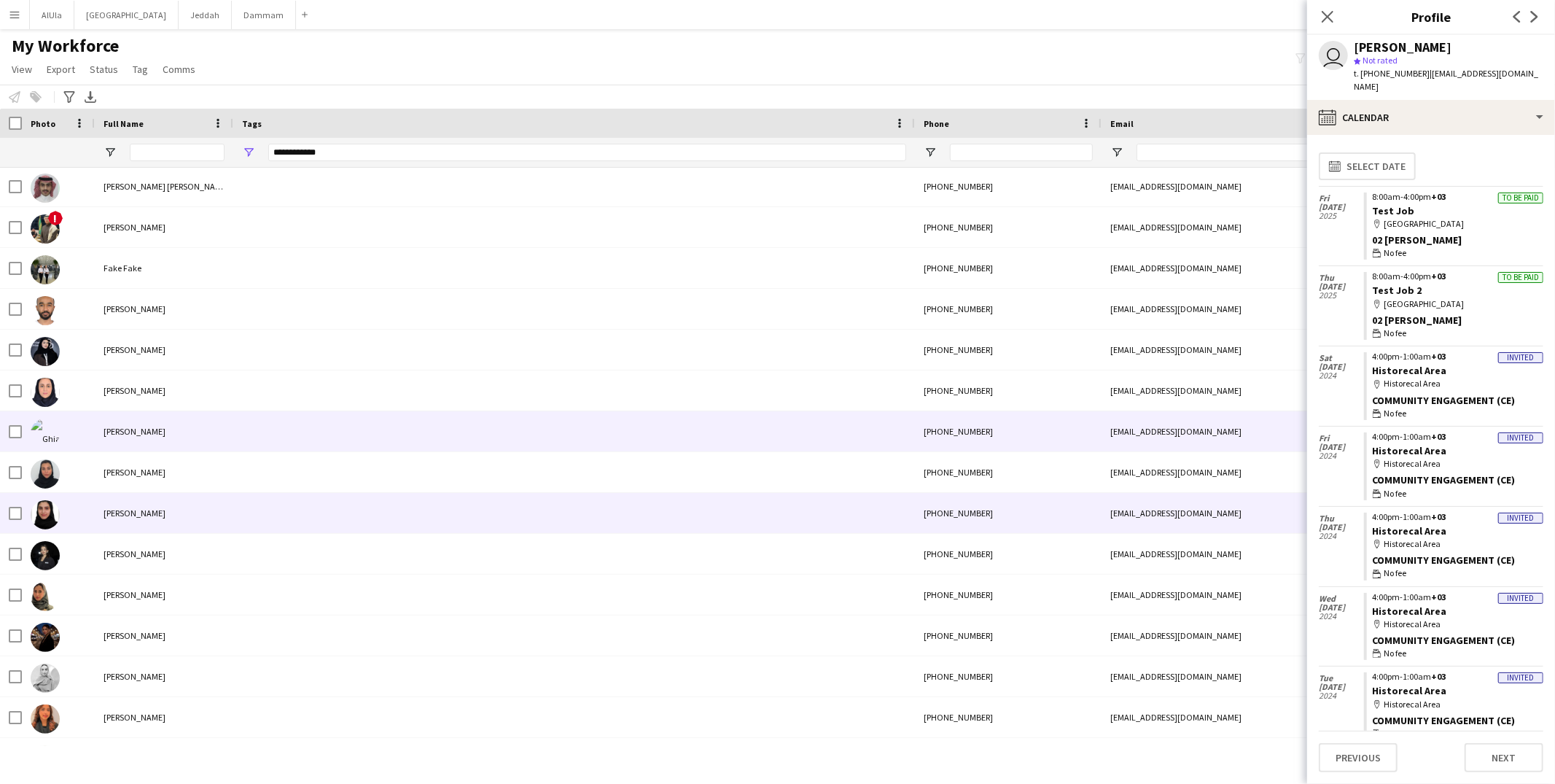
click at [227, 490] on div "Hadeel Mohameed Alkhaldi" at bounding box center [164, 472] width 139 height 40
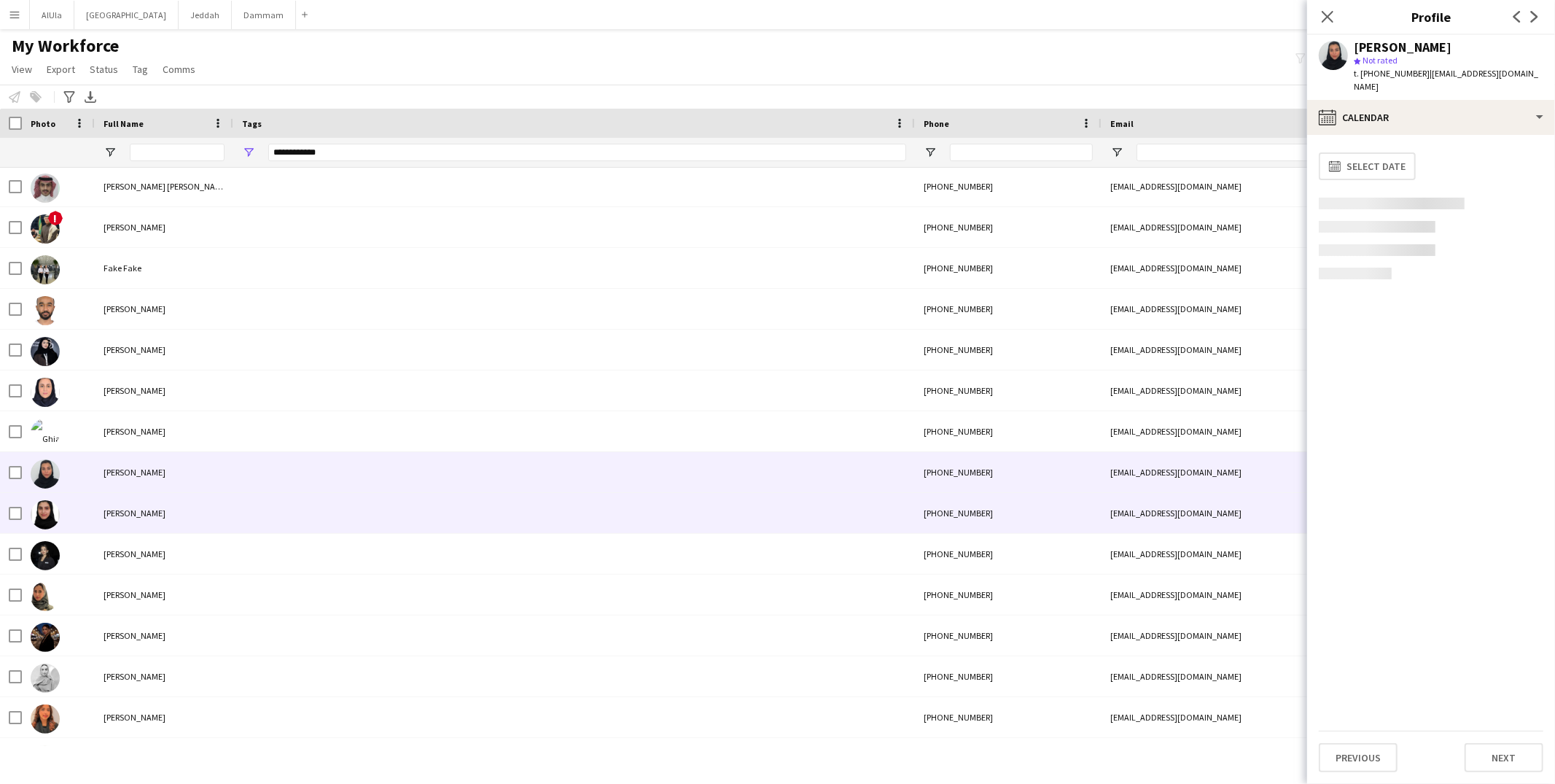
click at [226, 522] on div "Hala AlSubaie" at bounding box center [164, 513] width 139 height 40
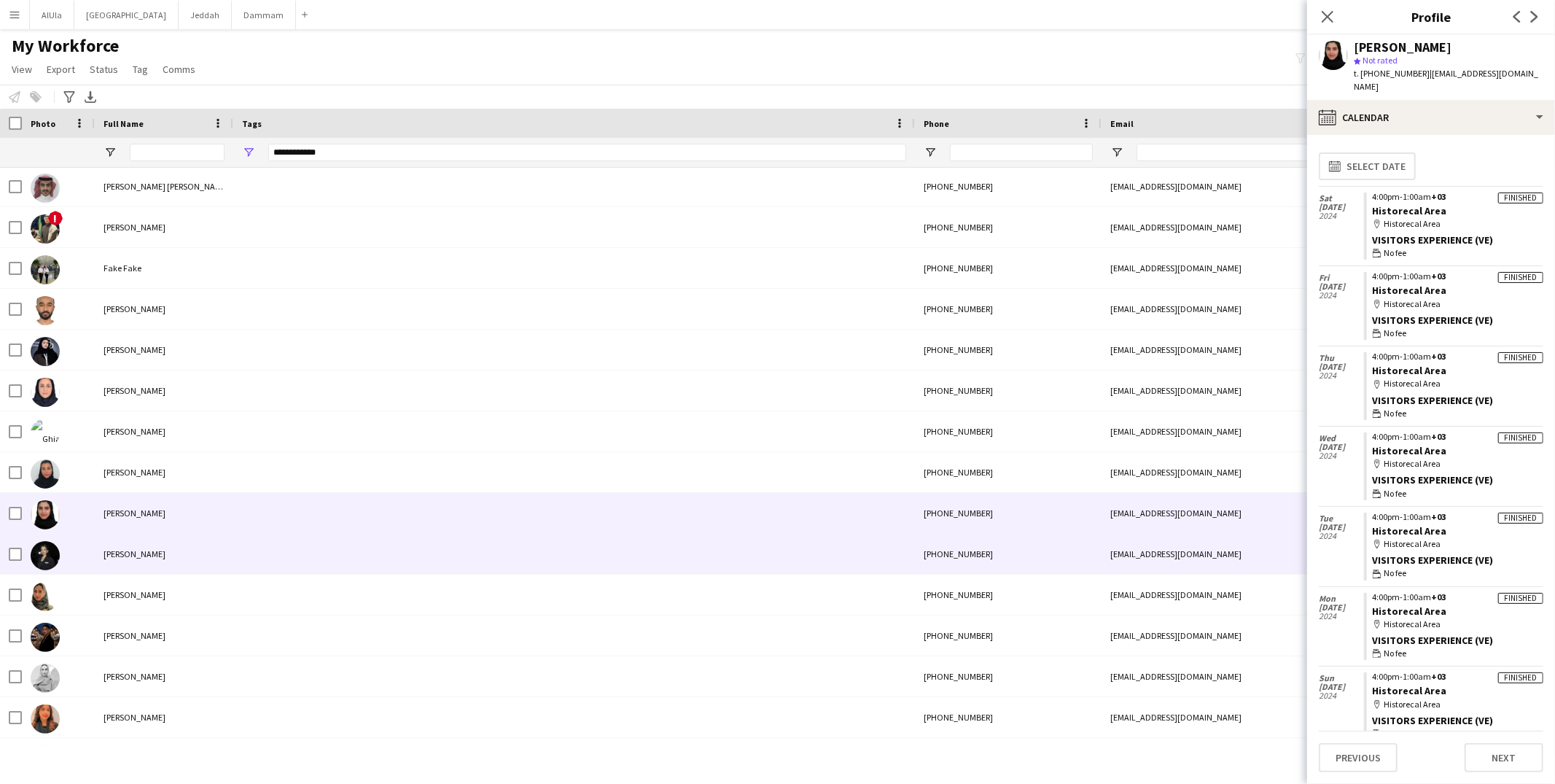
click at [236, 560] on div at bounding box center [573, 553] width 681 height 40
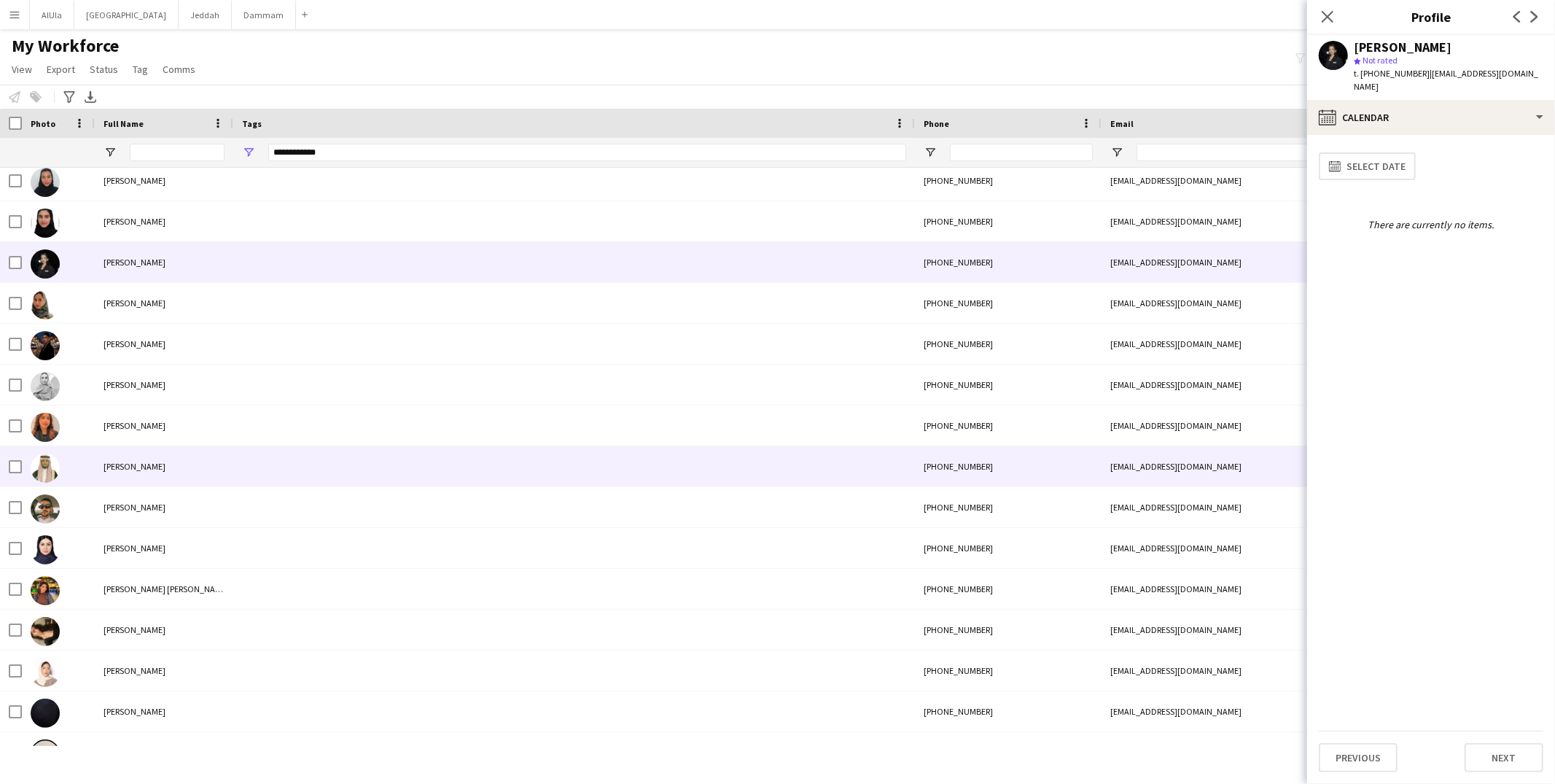
click at [219, 473] on div "Khaled Alnafiaa" at bounding box center [164, 466] width 139 height 40
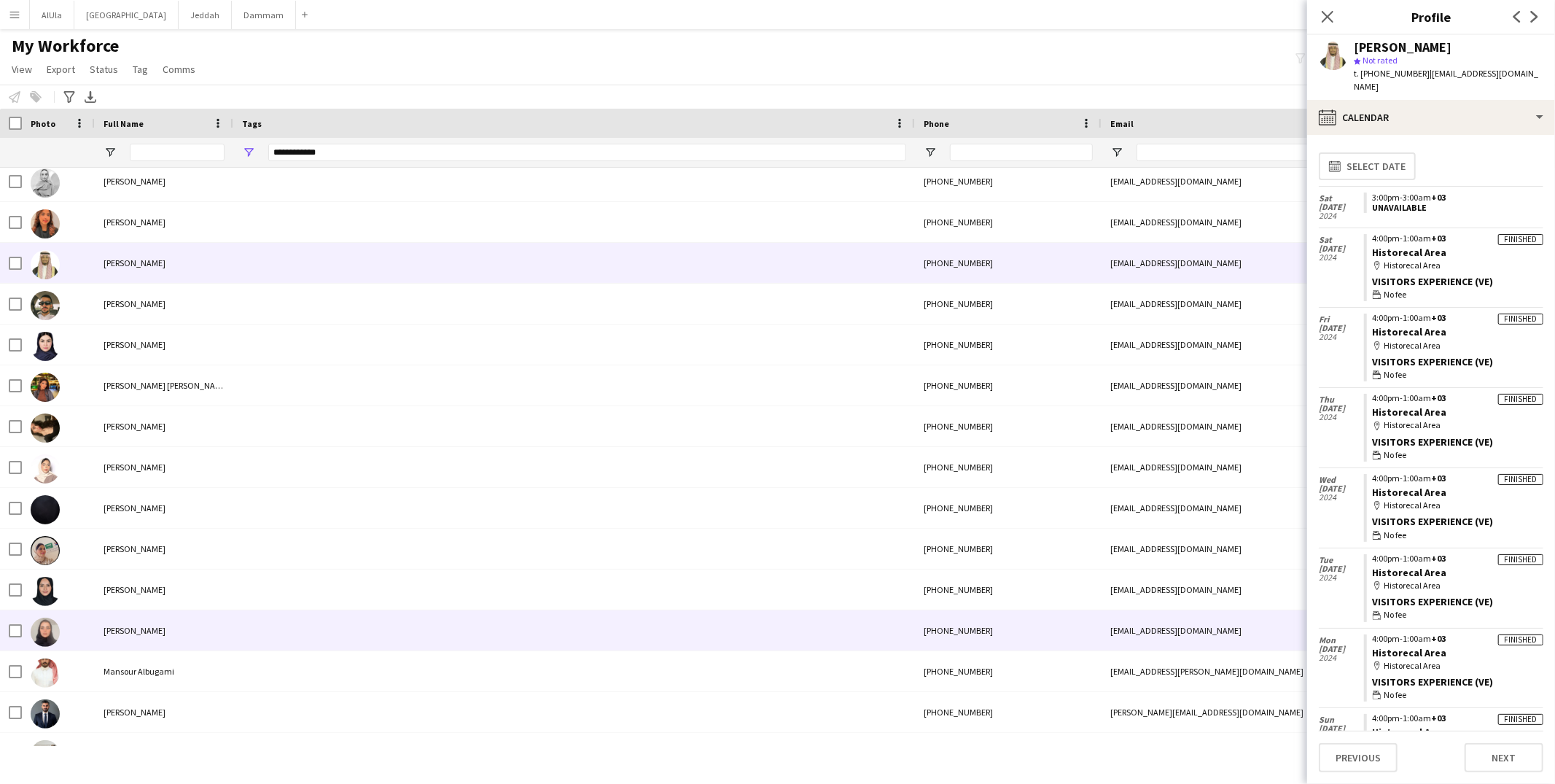
click at [240, 626] on div at bounding box center [573, 629] width 681 height 40
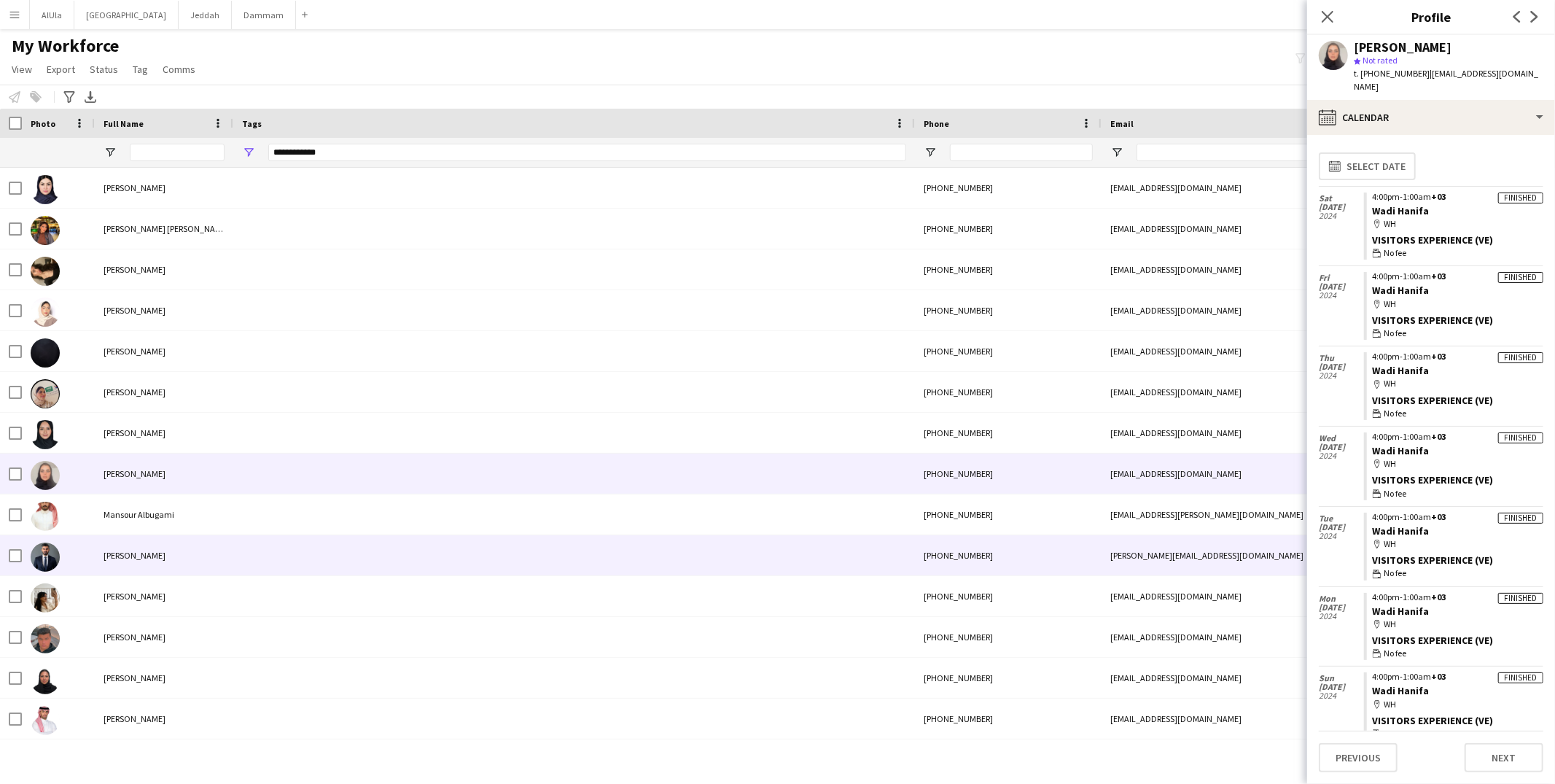
click at [255, 532] on div at bounding box center [573, 514] width 681 height 40
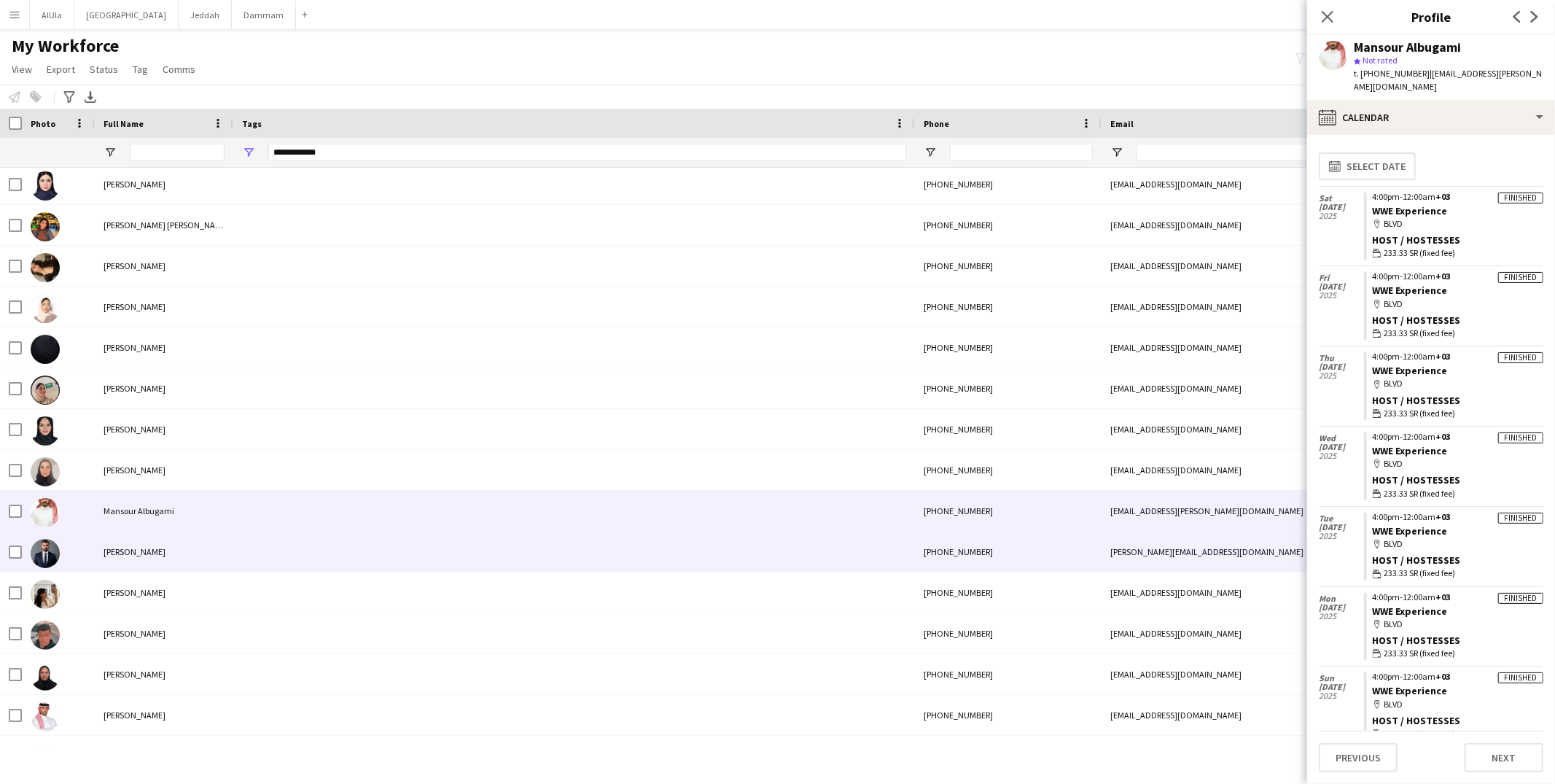
click at [294, 566] on div at bounding box center [573, 551] width 681 height 40
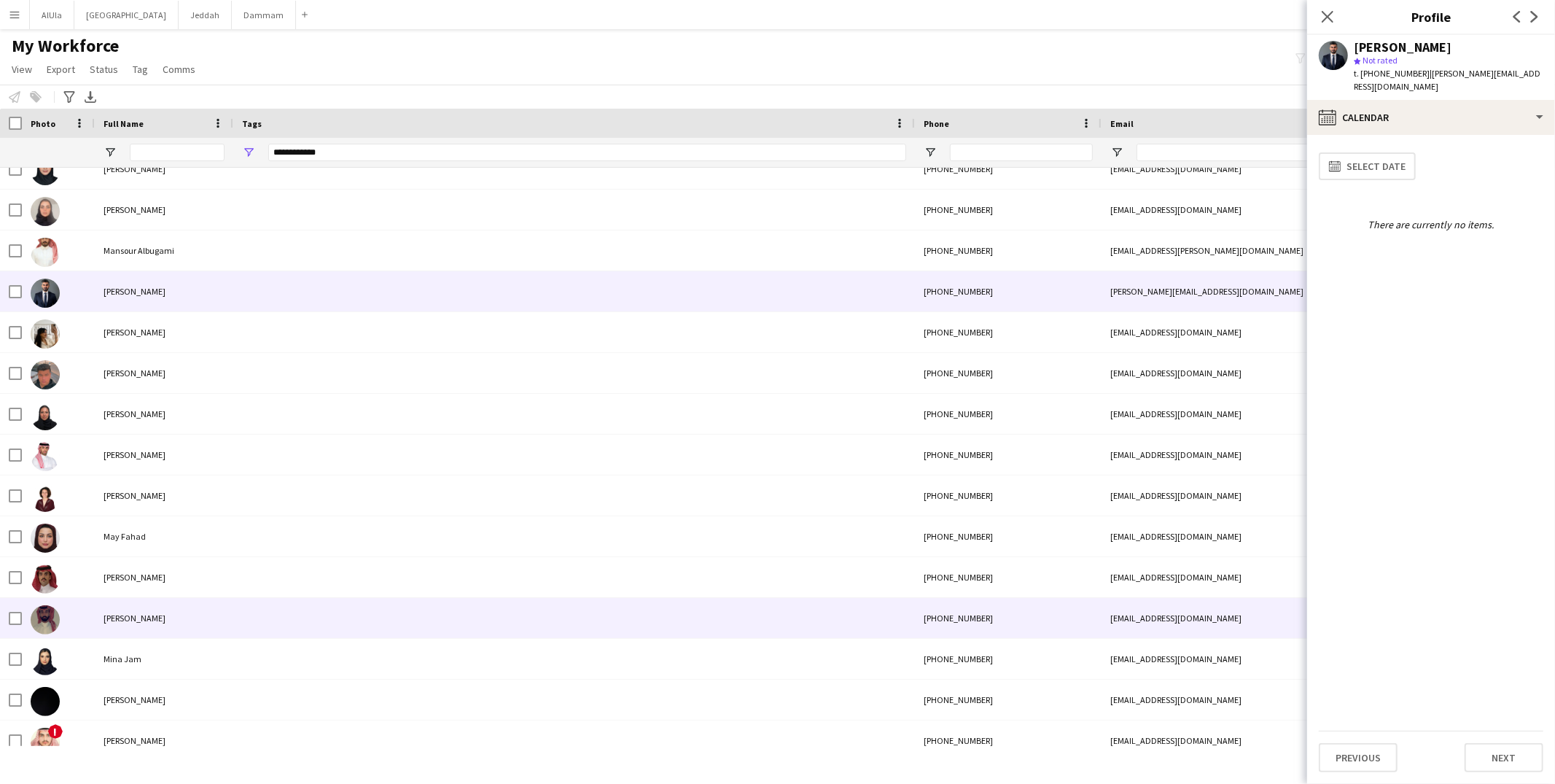
click at [296, 611] on div at bounding box center [573, 617] width 681 height 40
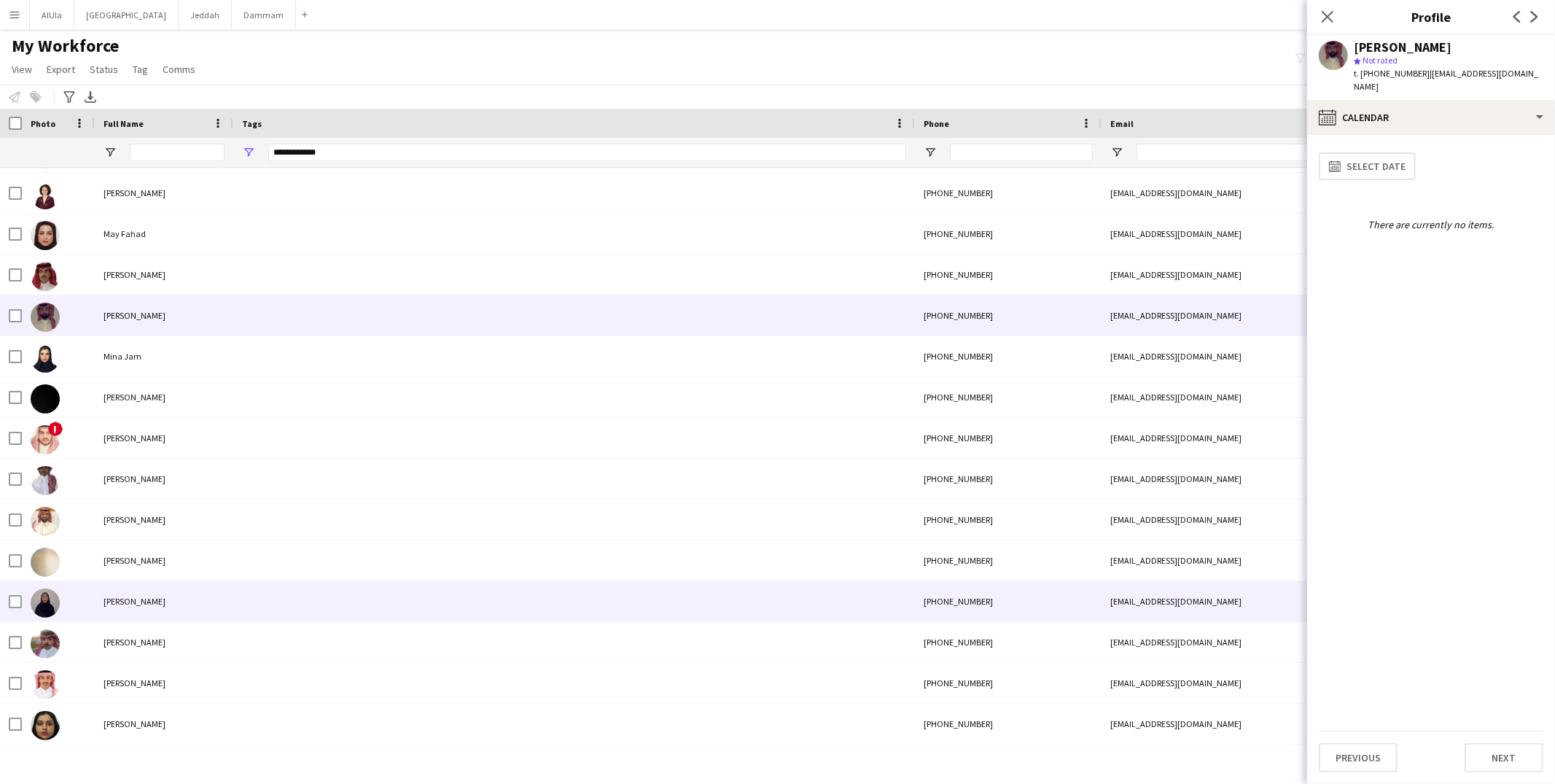
click at [296, 609] on div at bounding box center [573, 600] width 681 height 40
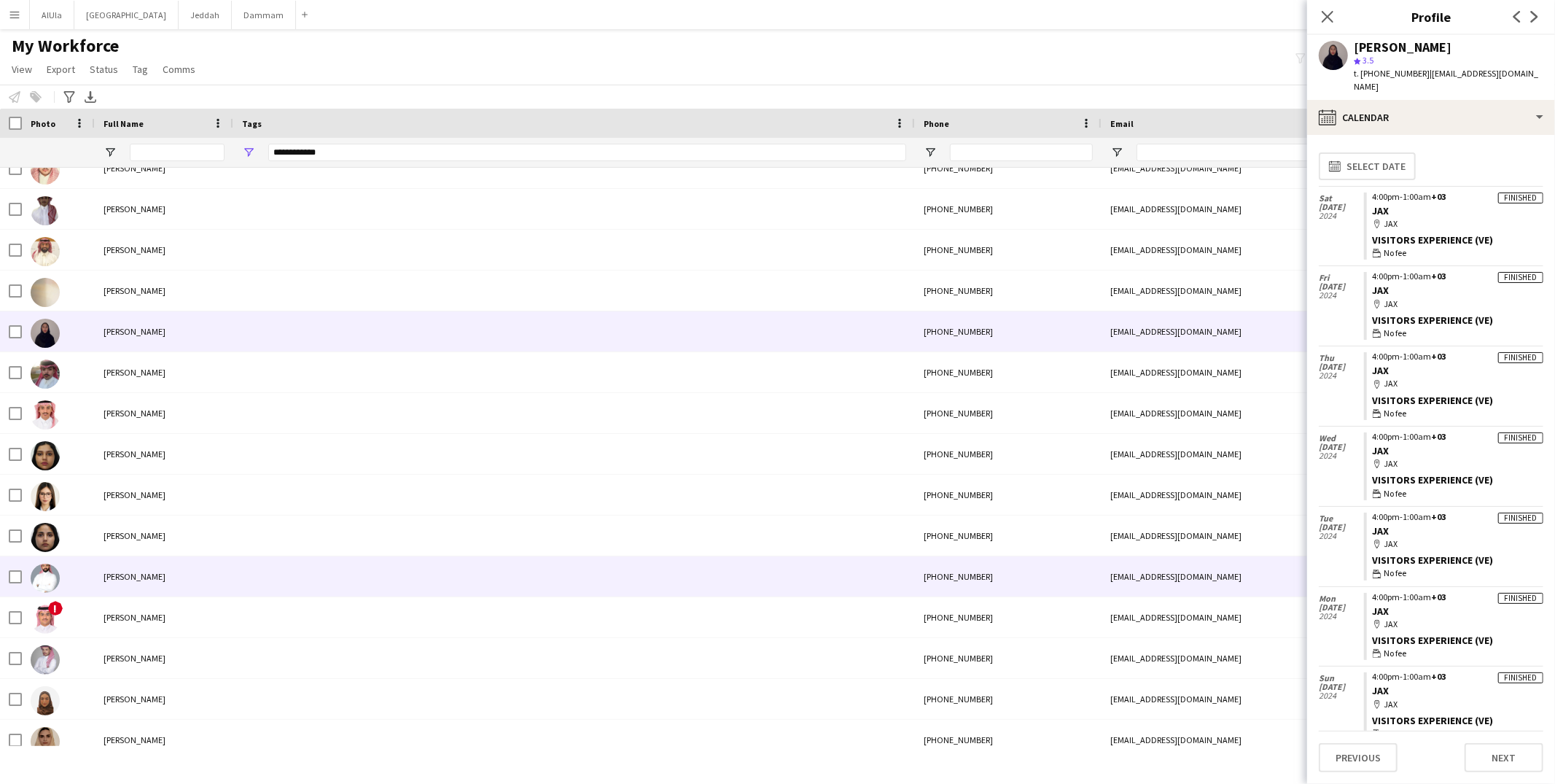
click at [306, 575] on div at bounding box center [573, 576] width 681 height 40
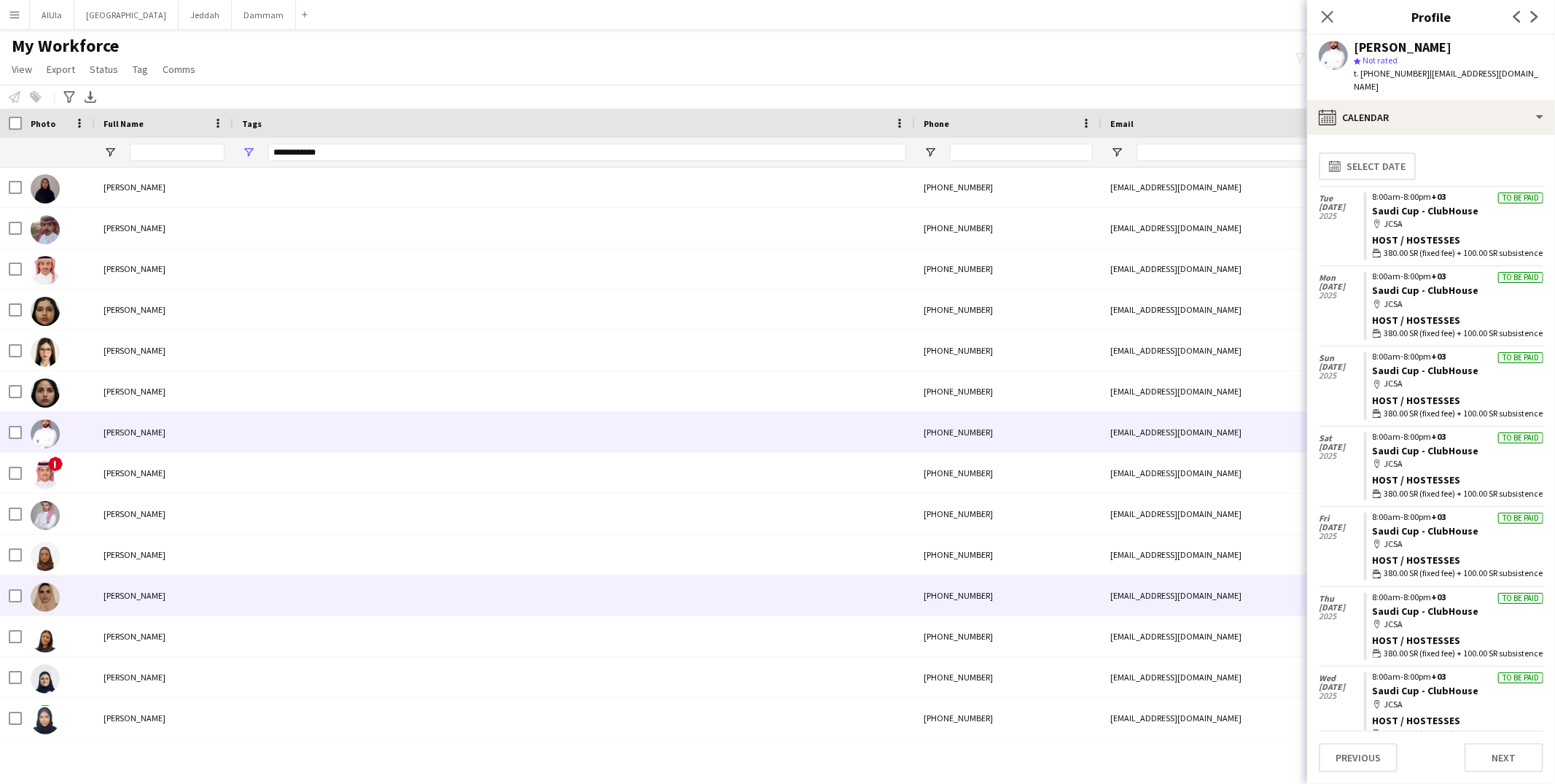
click at [306, 575] on div at bounding box center [573, 595] width 681 height 40
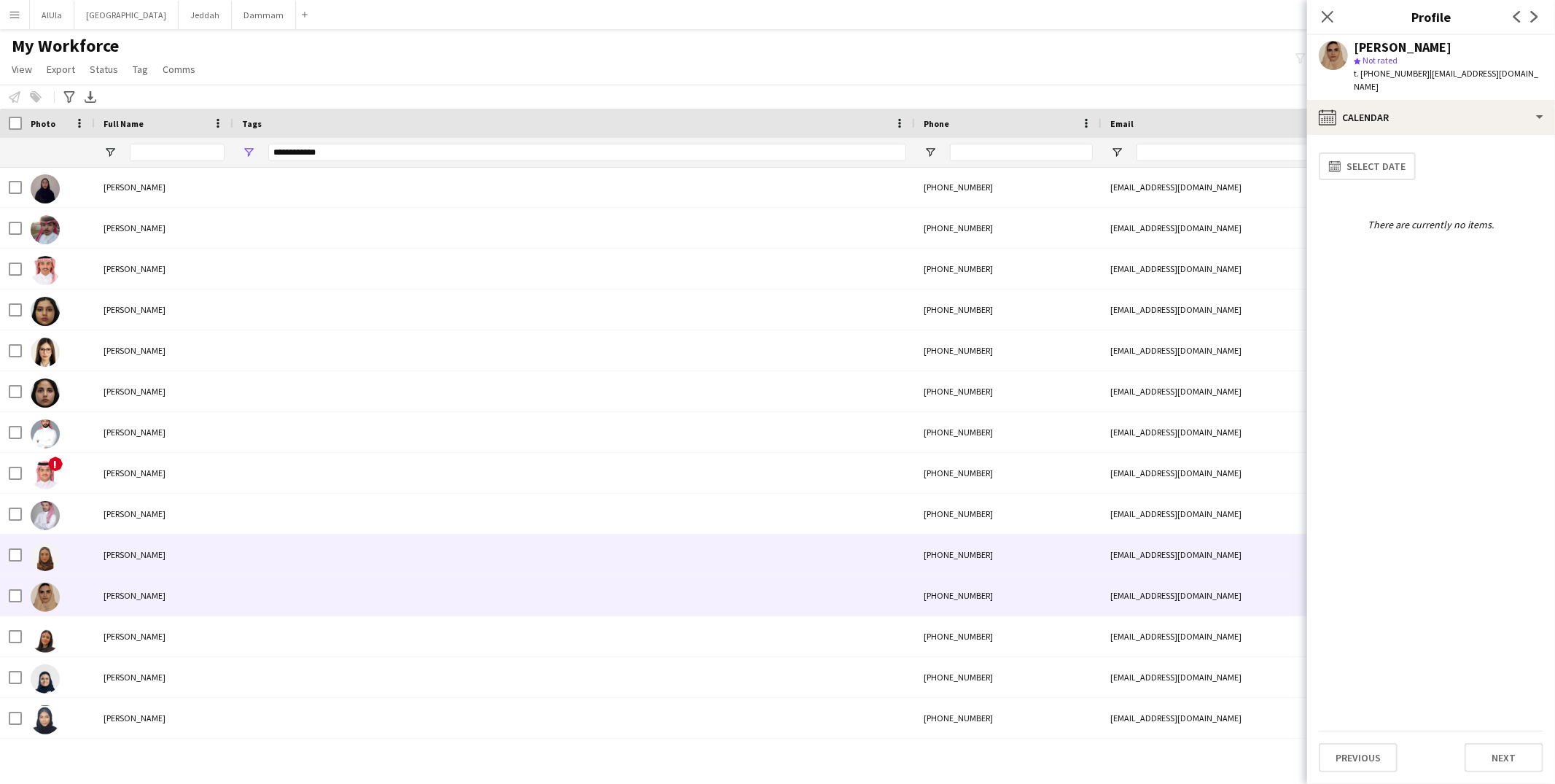
click at [316, 550] on div at bounding box center [573, 554] width 681 height 40
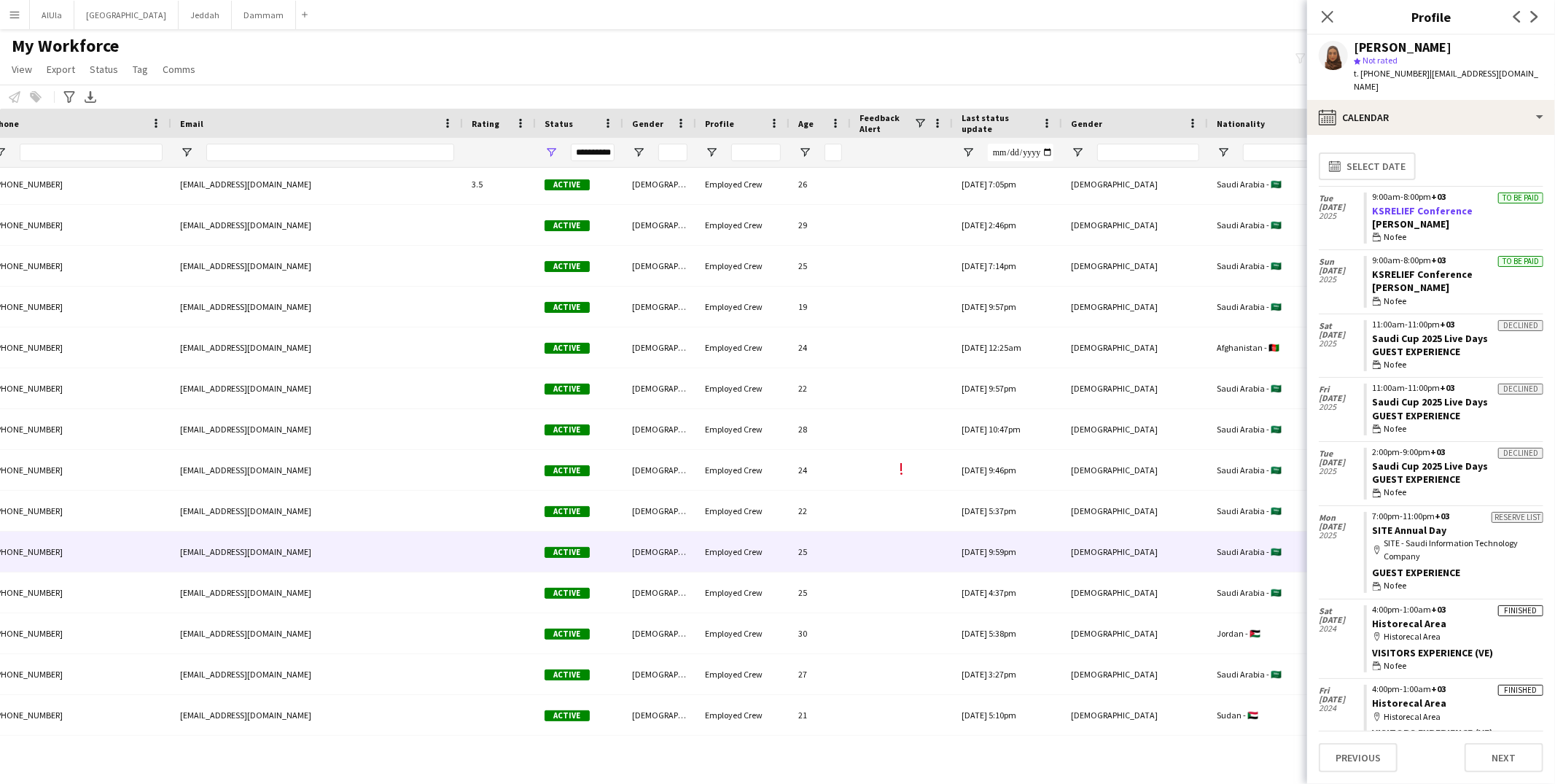
click at [1418, 204] on link "KSRELIEF Conference" at bounding box center [1423, 211] width 101 height 13
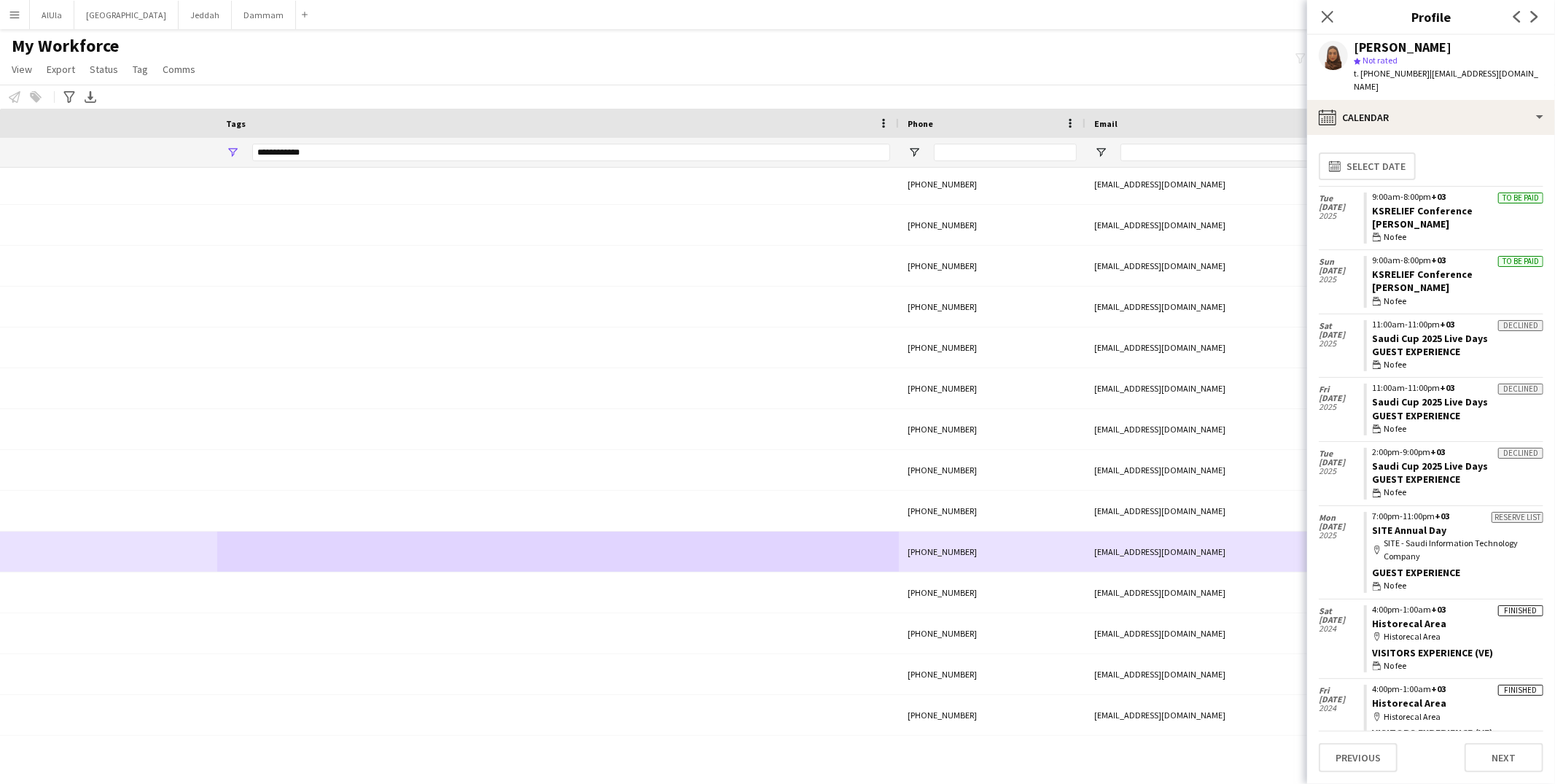
scroll to position [0, 0]
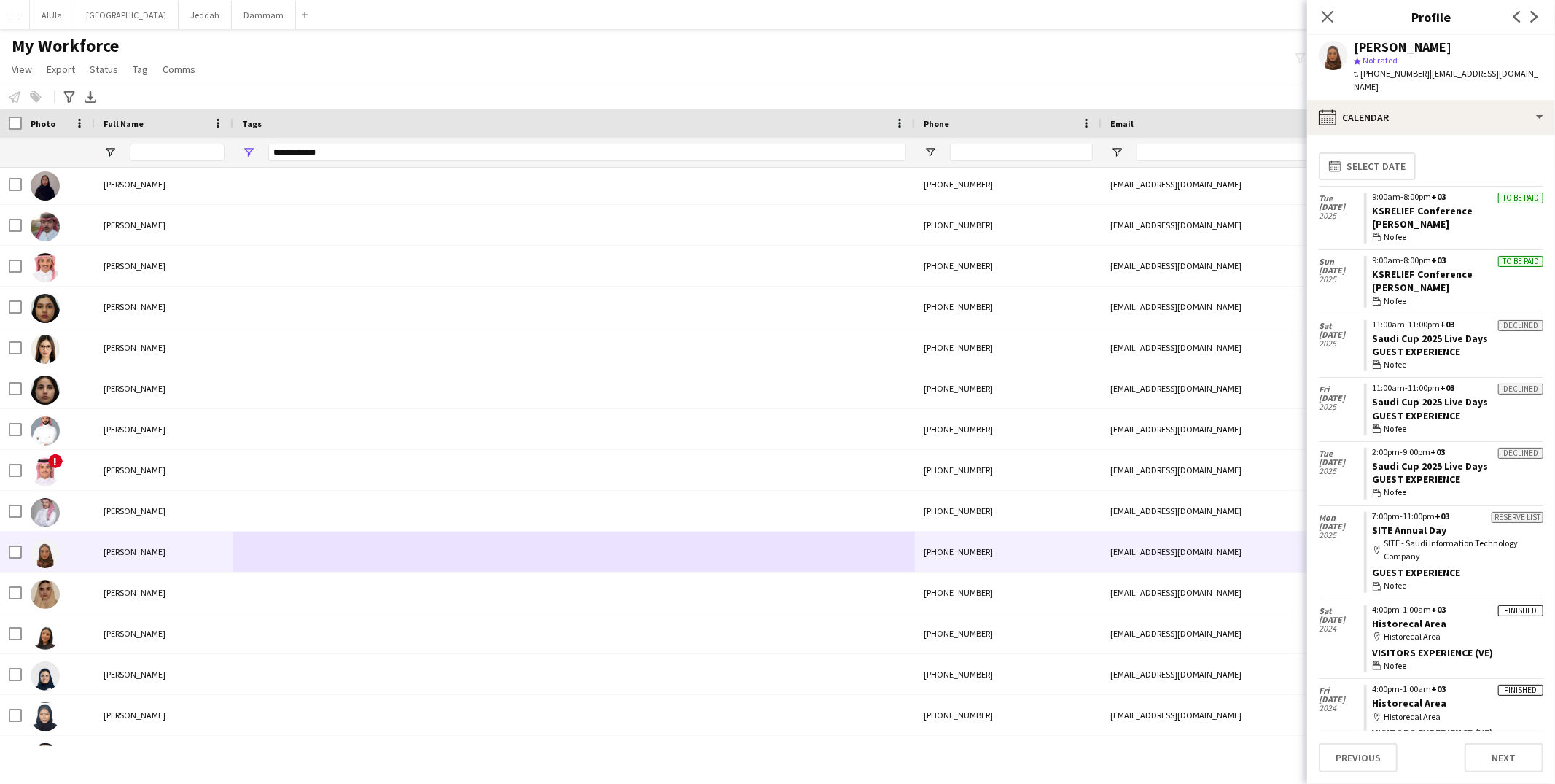
click at [1385, 48] on div "[PERSON_NAME]" at bounding box center [1402, 48] width 98 height 13
copy div "[PERSON_NAME]"
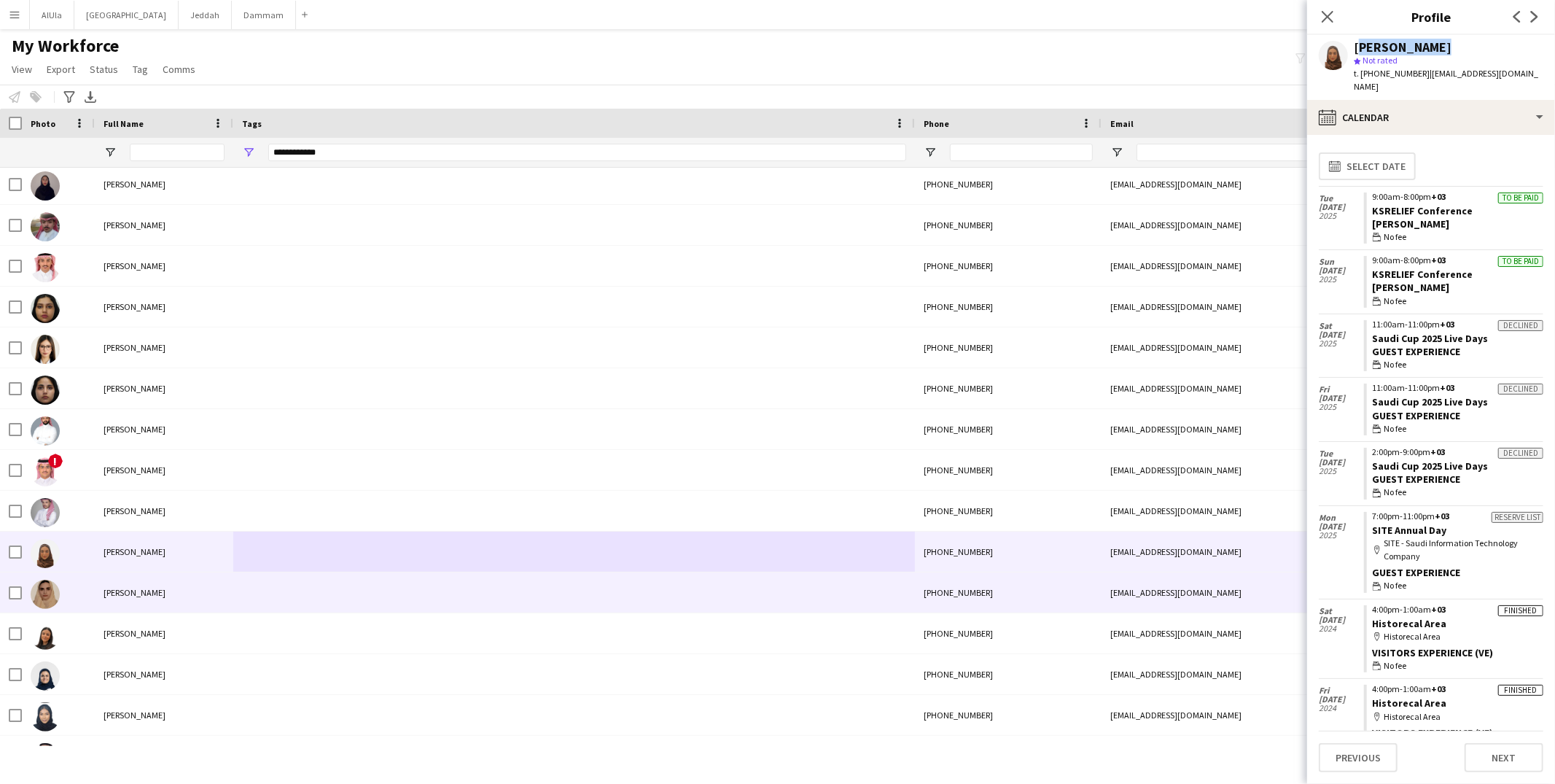
click at [223, 581] on div "[PERSON_NAME]" at bounding box center [164, 592] width 139 height 40
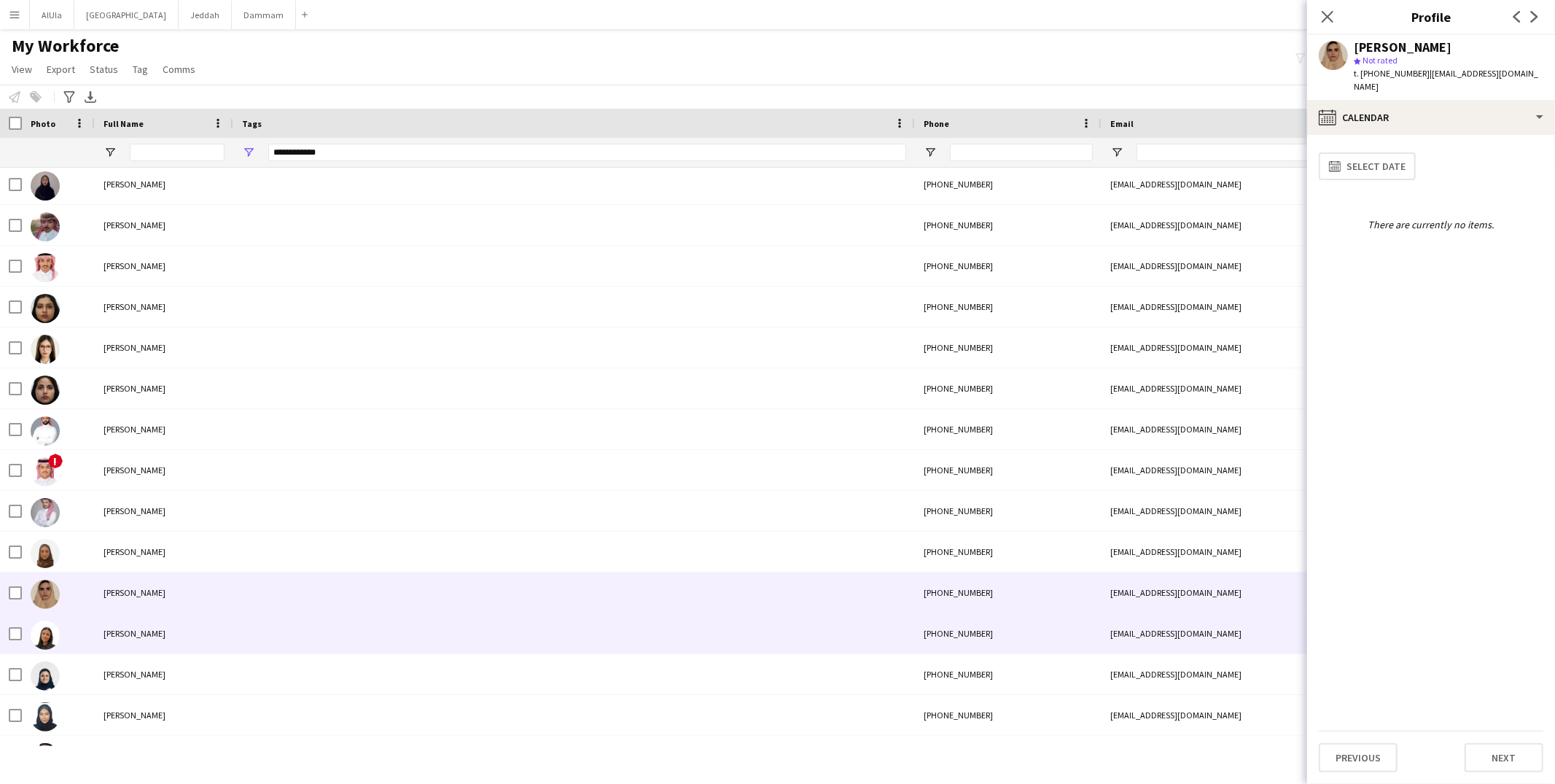
click at [212, 633] on div "[PERSON_NAME]" at bounding box center [164, 633] width 139 height 40
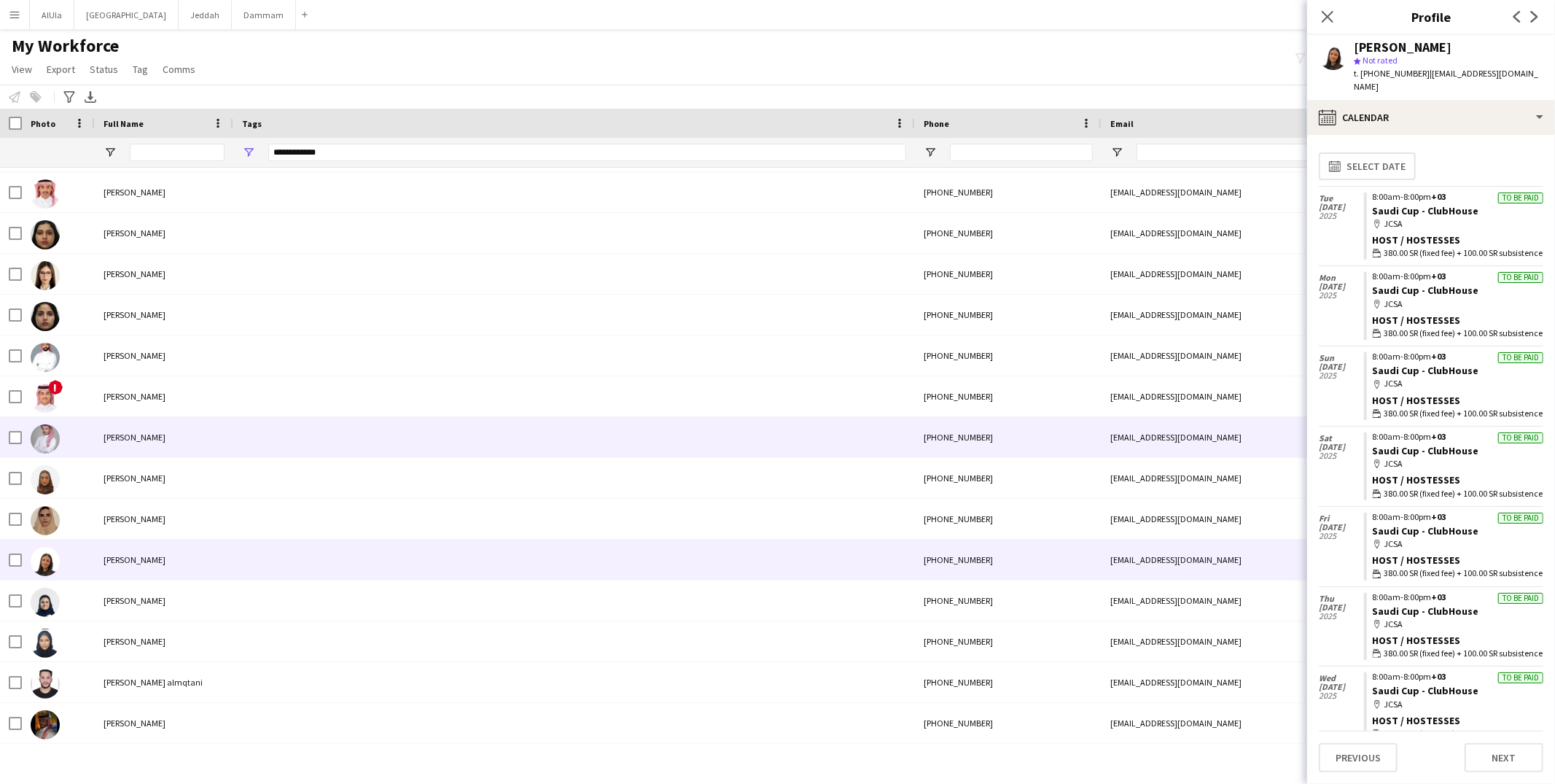
scroll to position [3354, 0]
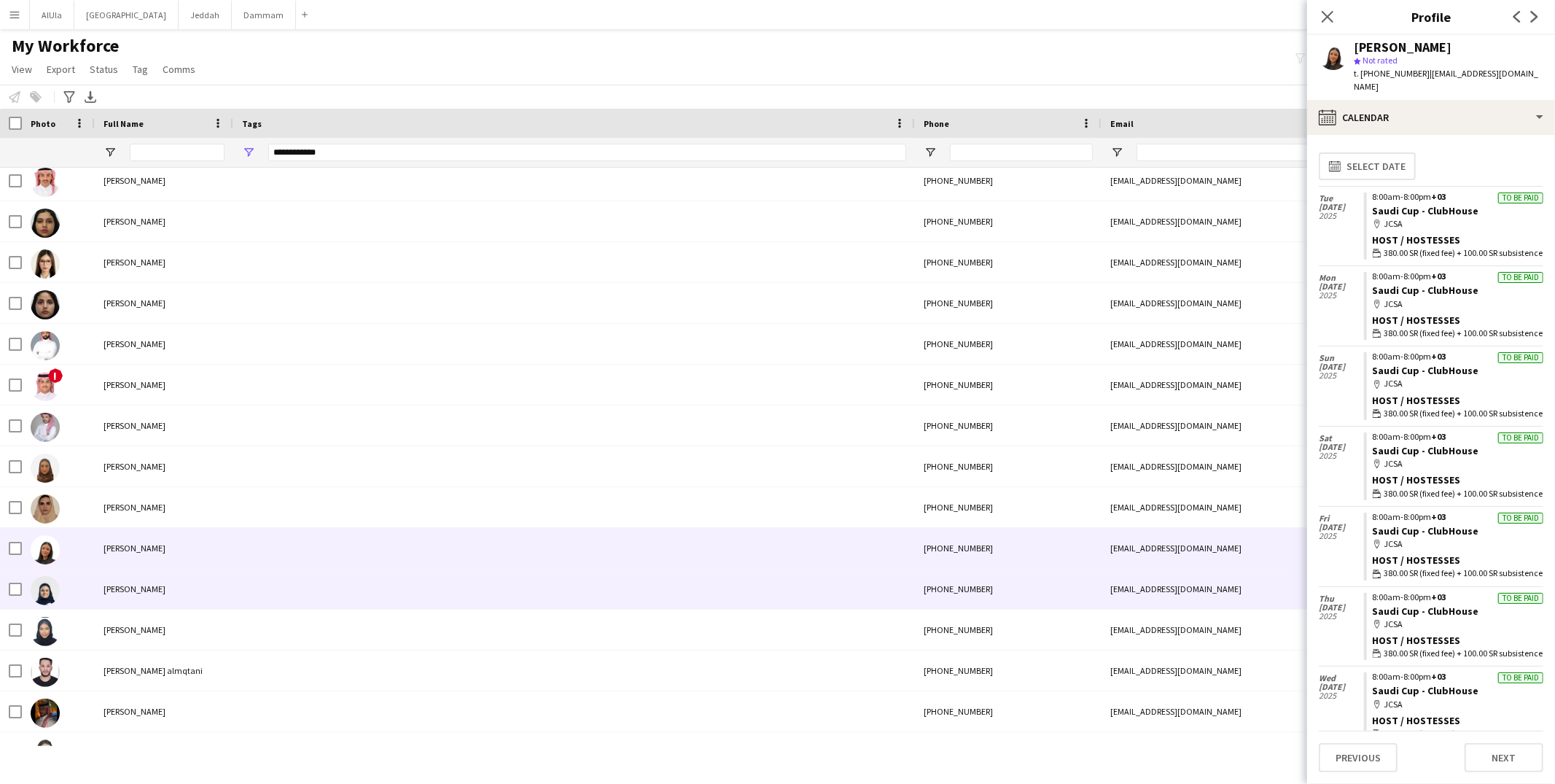
click at [281, 571] on div at bounding box center [573, 588] width 681 height 40
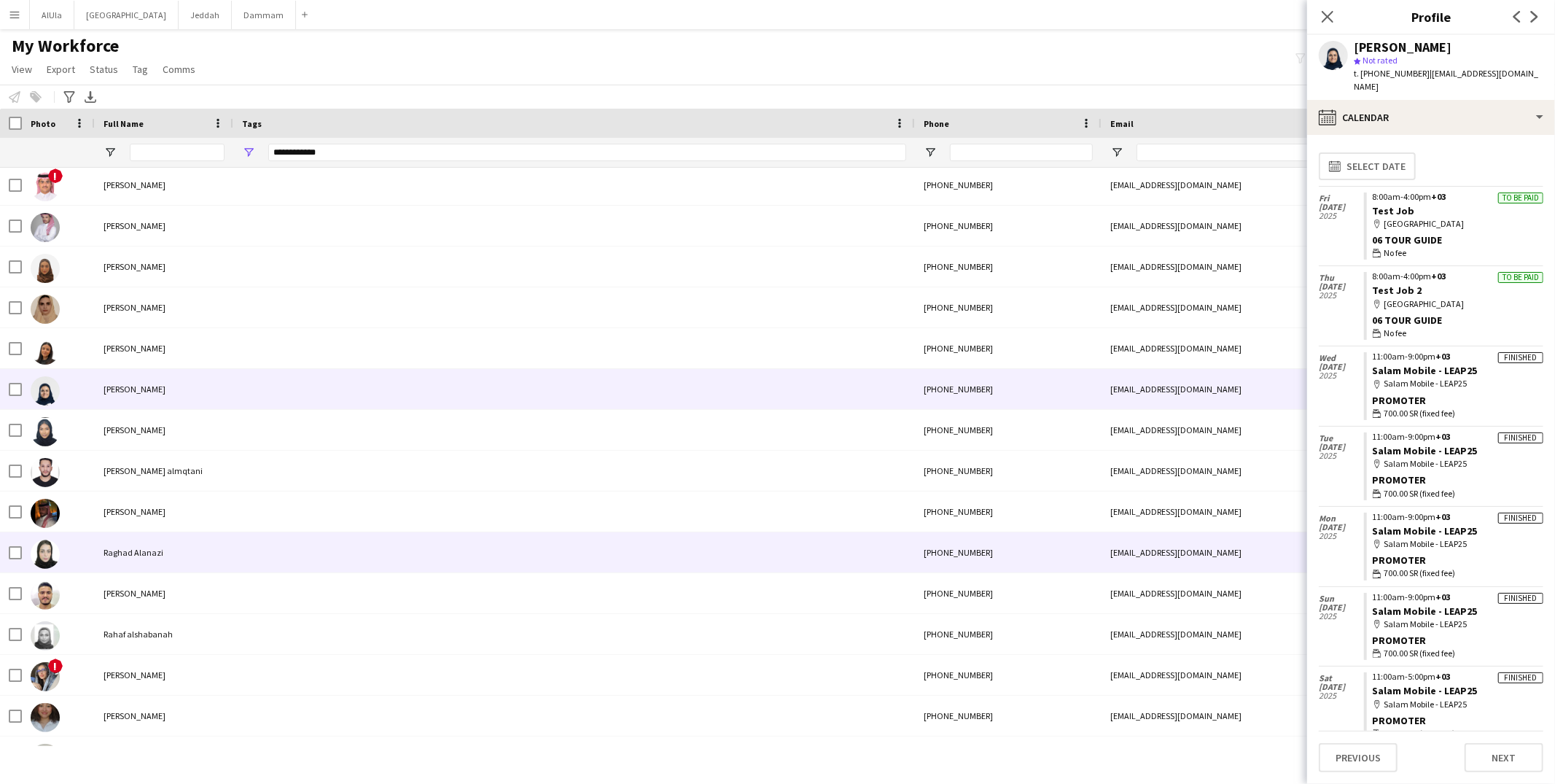
scroll to position [3567, 0]
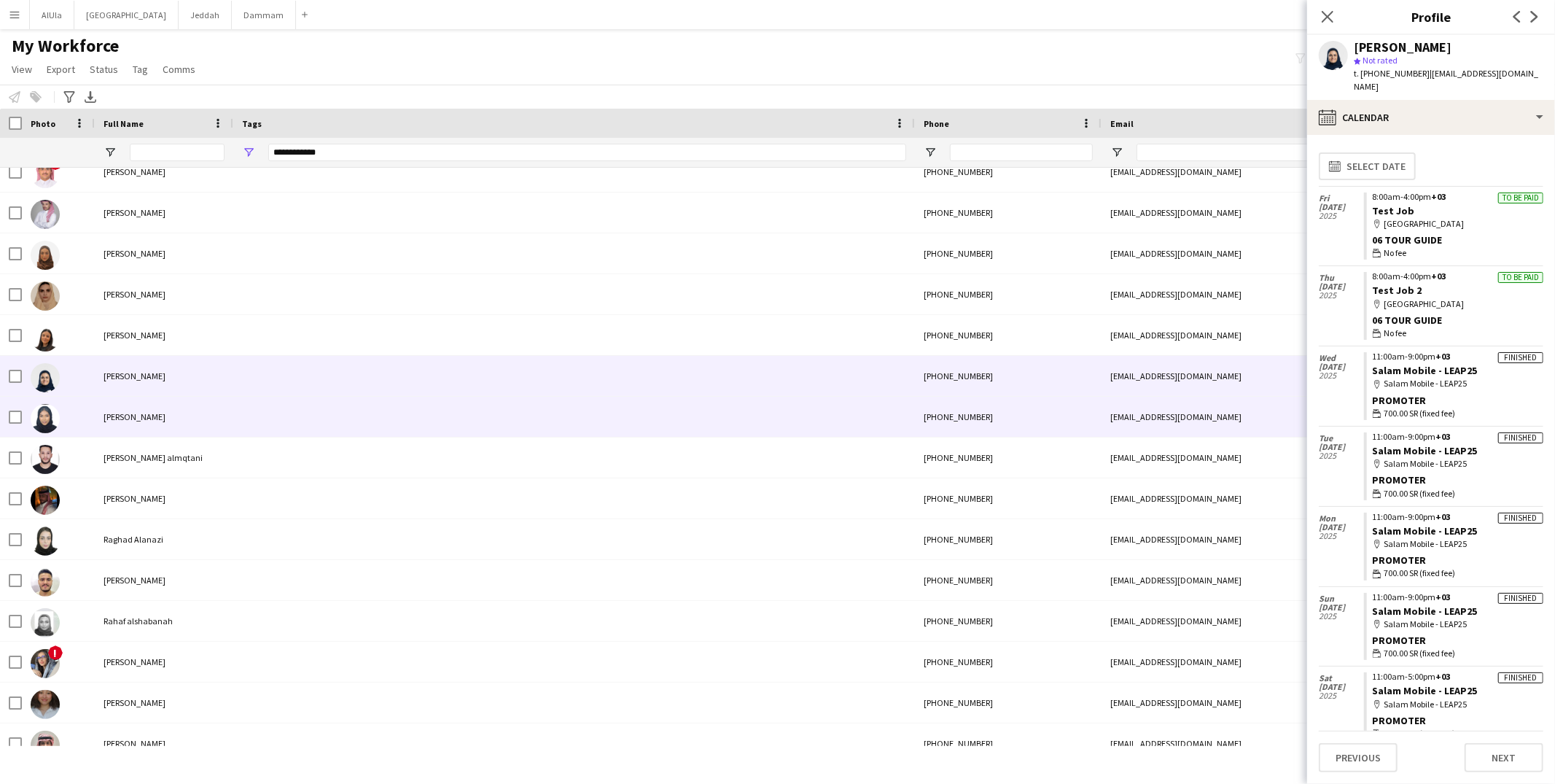
click at [215, 409] on div "[PERSON_NAME]" at bounding box center [164, 416] width 139 height 40
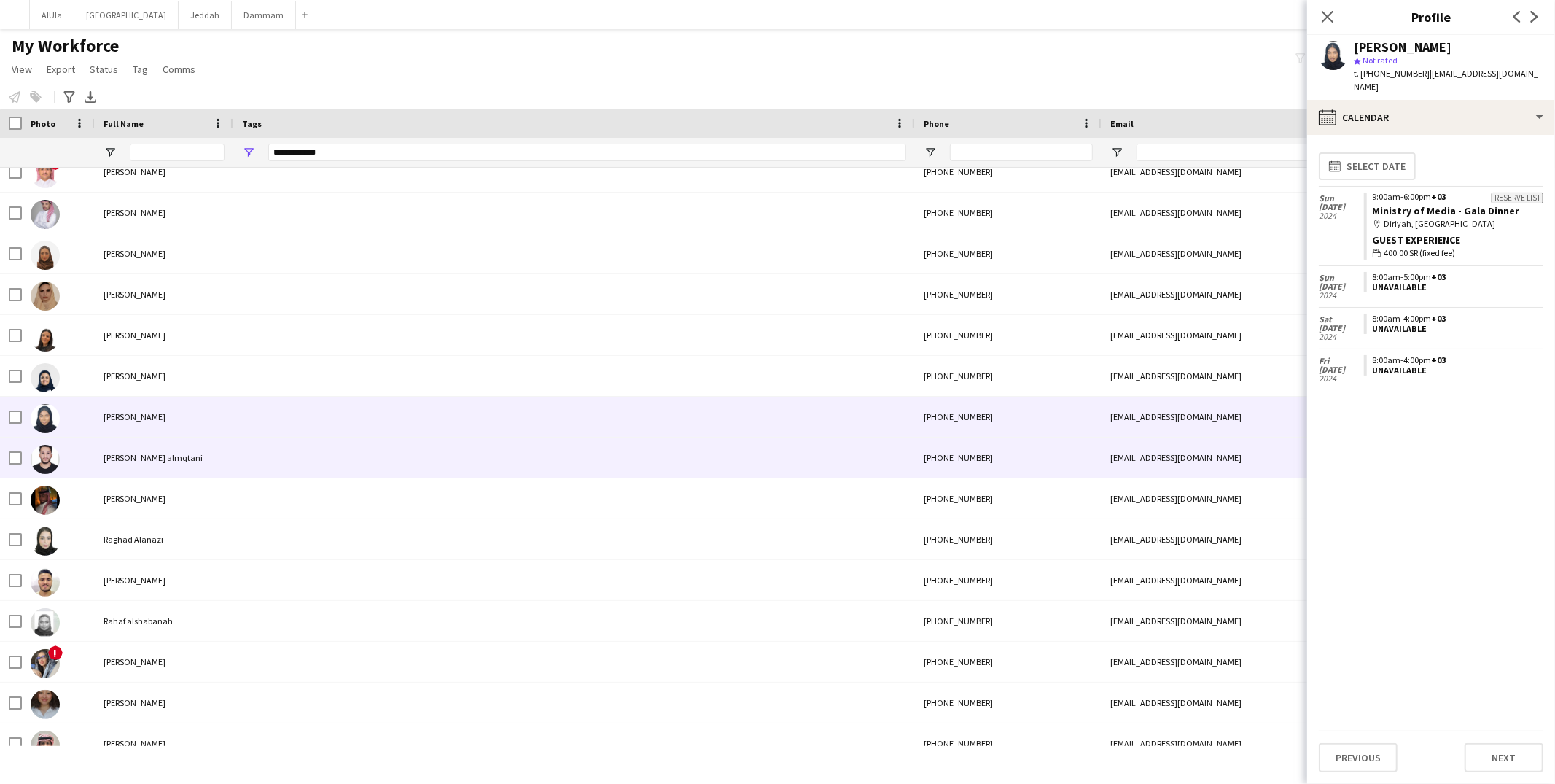
click at [273, 460] on div at bounding box center [573, 457] width 681 height 40
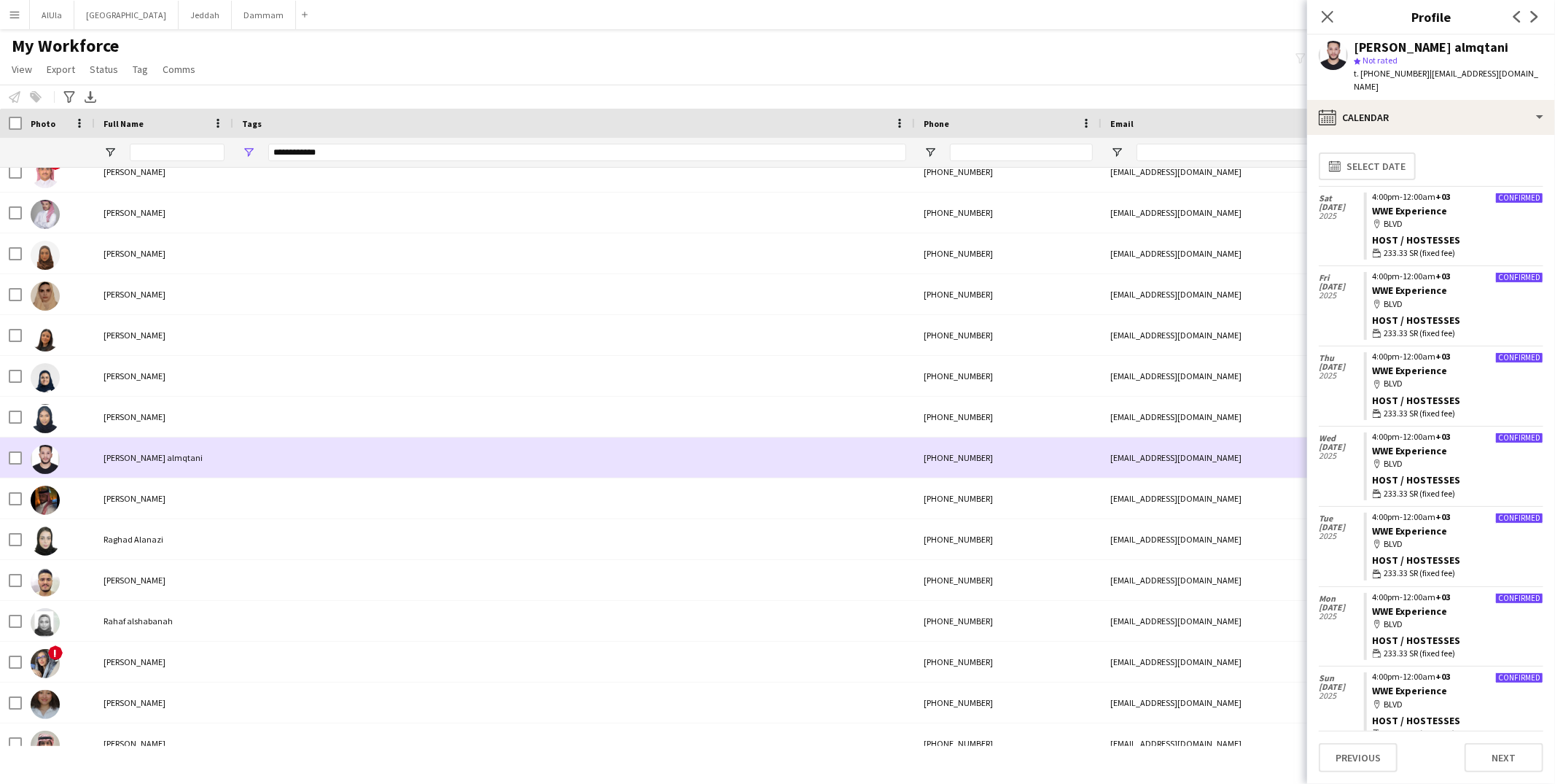
click at [284, 434] on div at bounding box center [573, 416] width 681 height 40
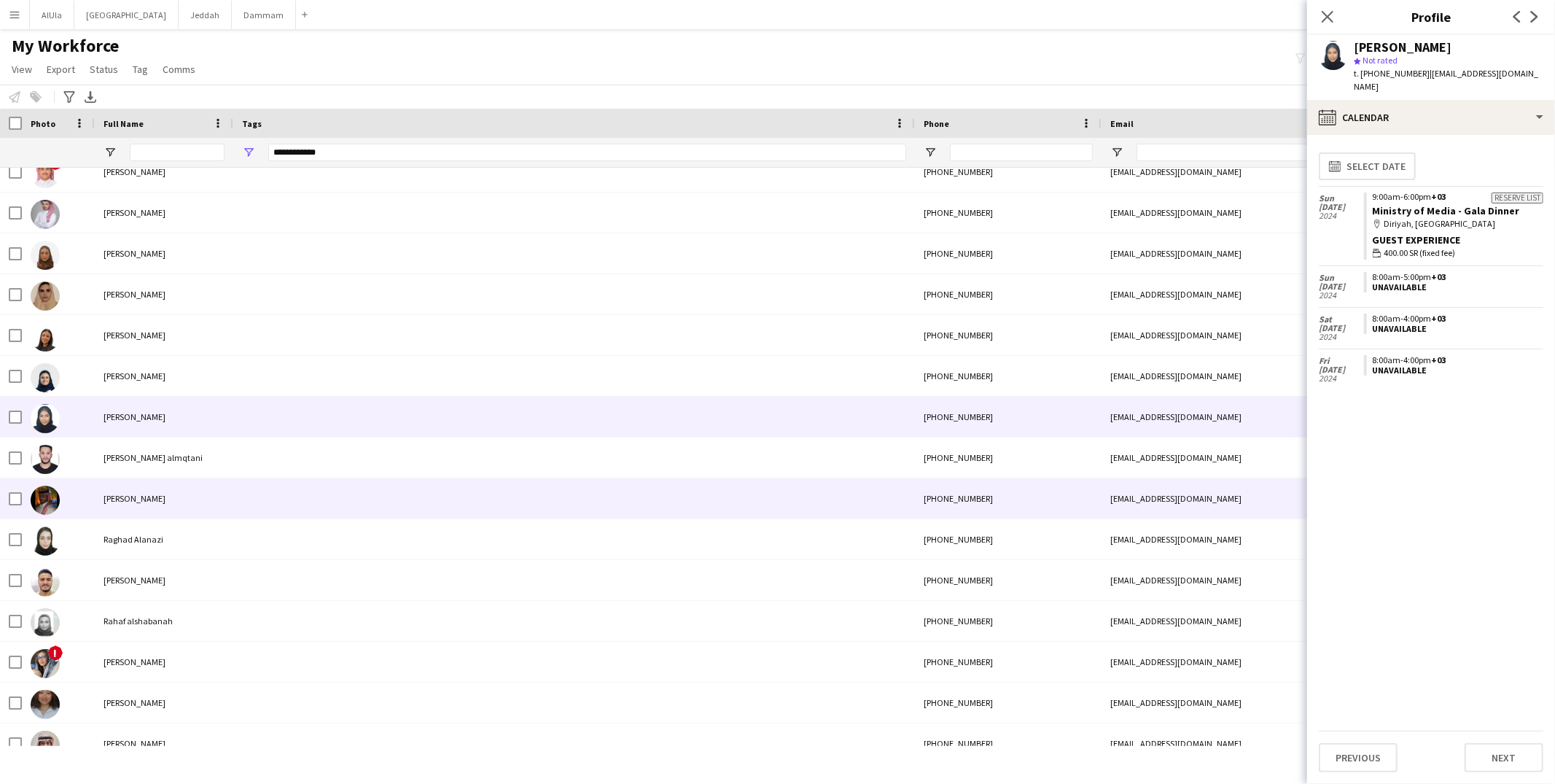
click at [266, 501] on div at bounding box center [573, 498] width 681 height 40
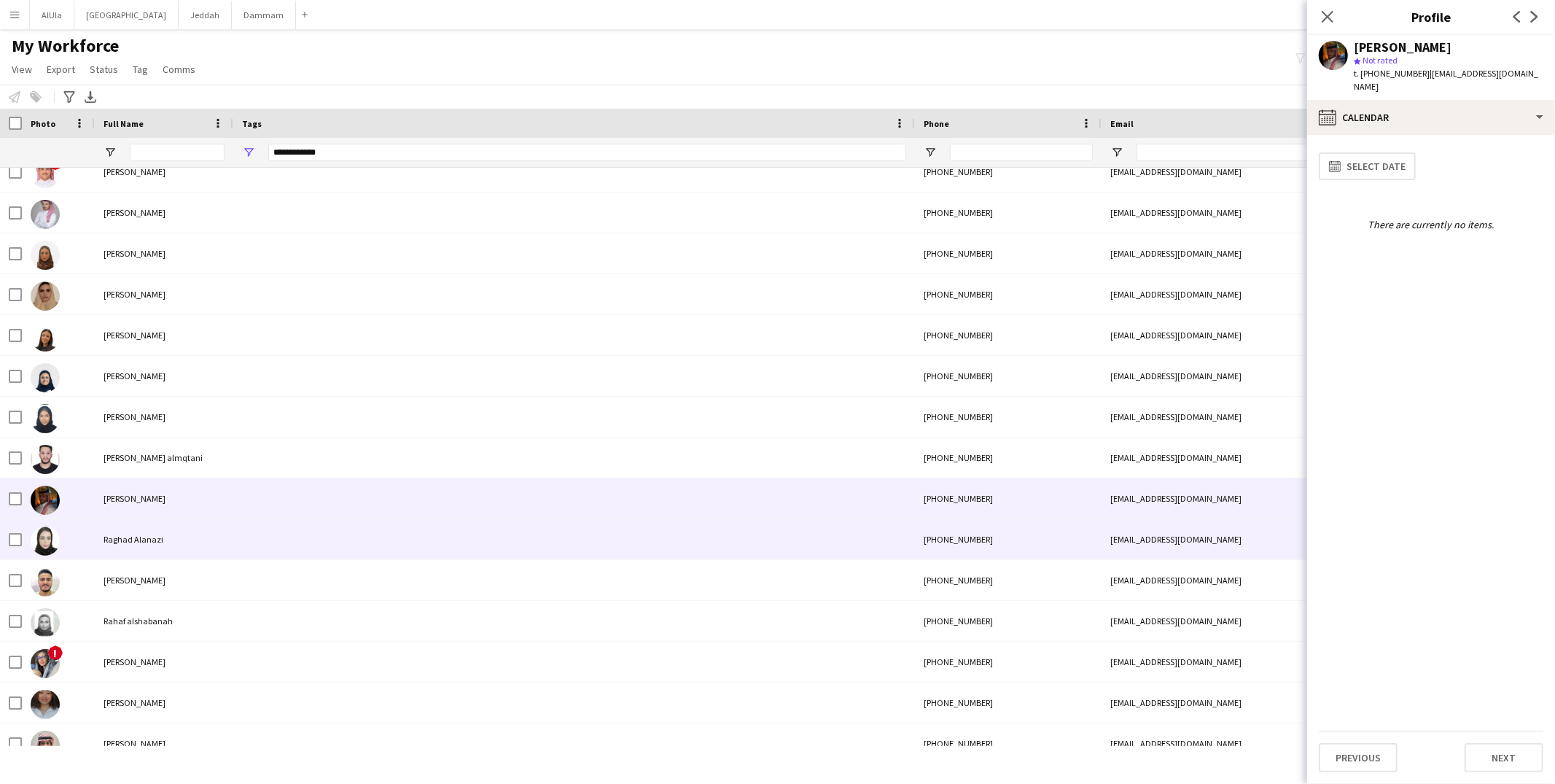
click at [258, 538] on div at bounding box center [573, 539] width 681 height 40
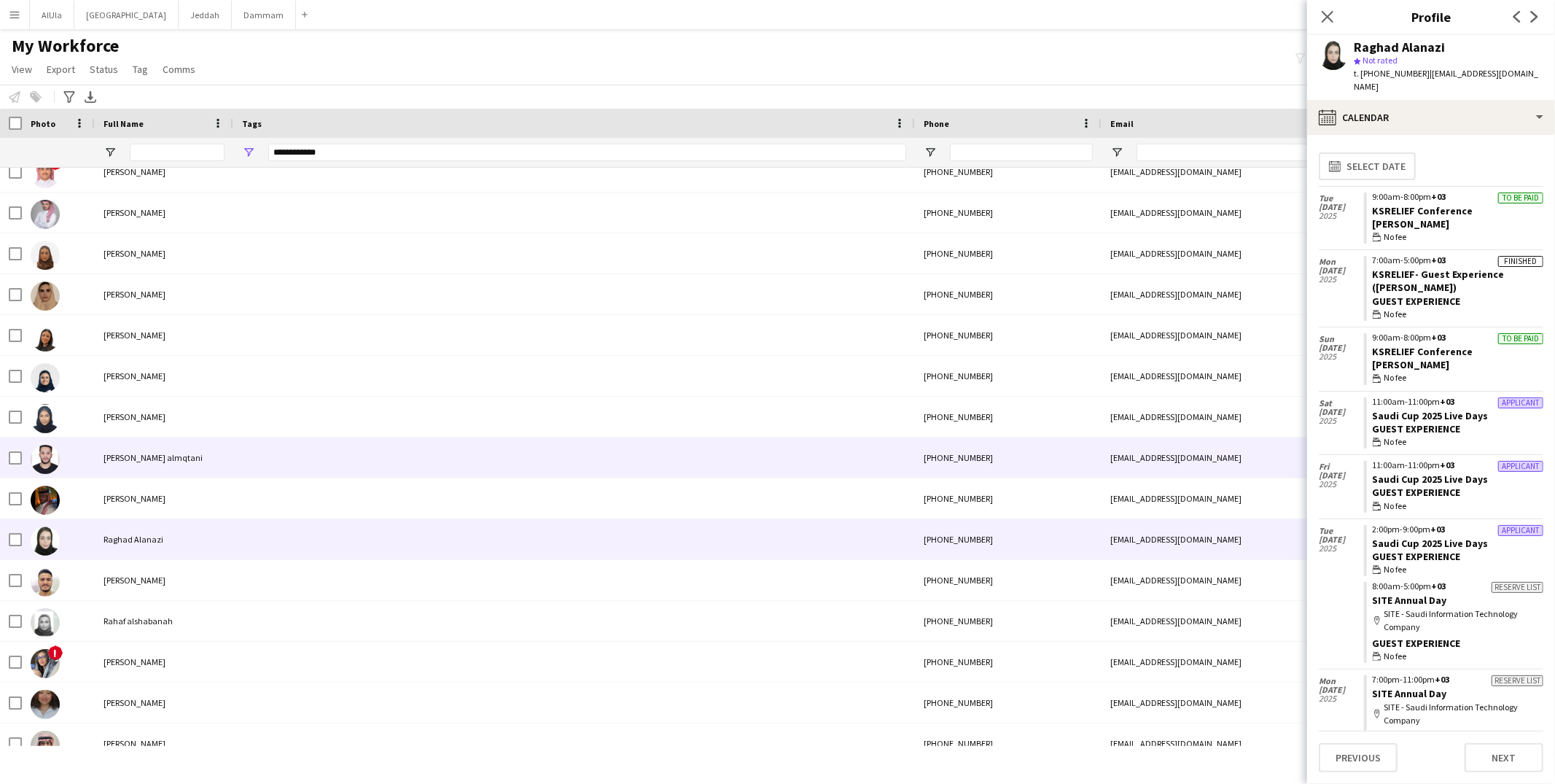
click at [259, 462] on div at bounding box center [573, 457] width 681 height 40
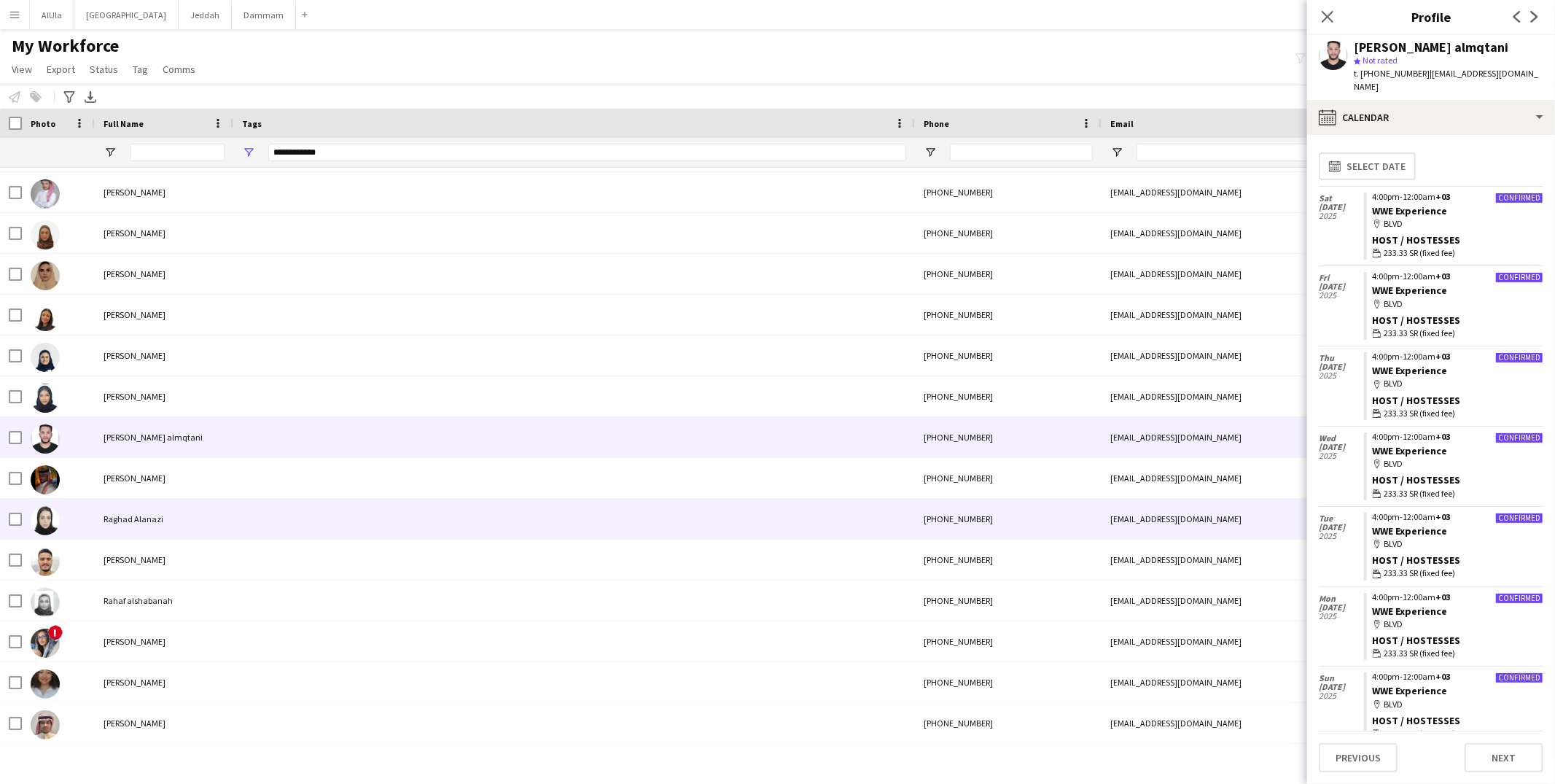
scroll to position [3611, 0]
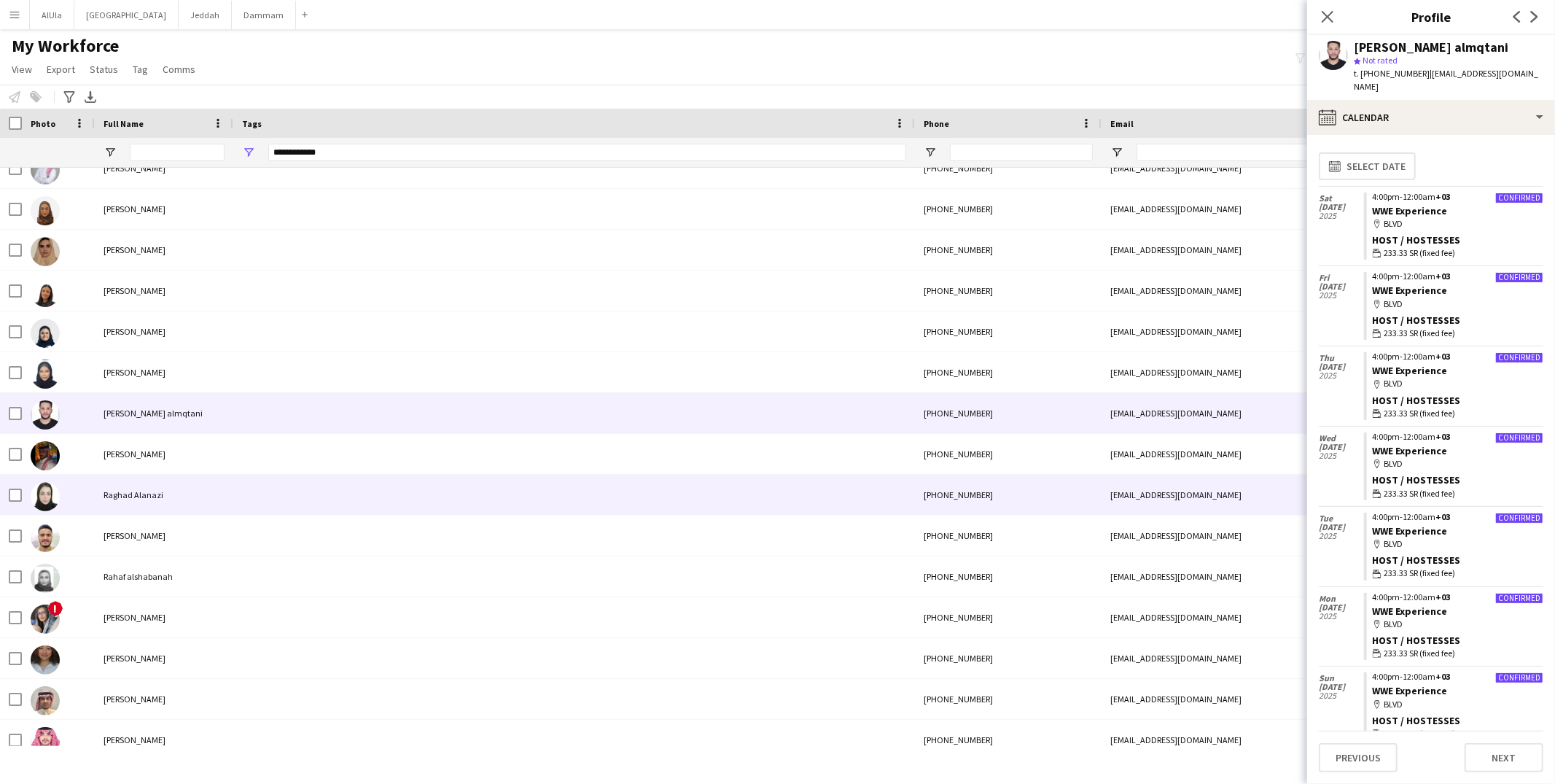
click at [251, 495] on div at bounding box center [573, 494] width 681 height 40
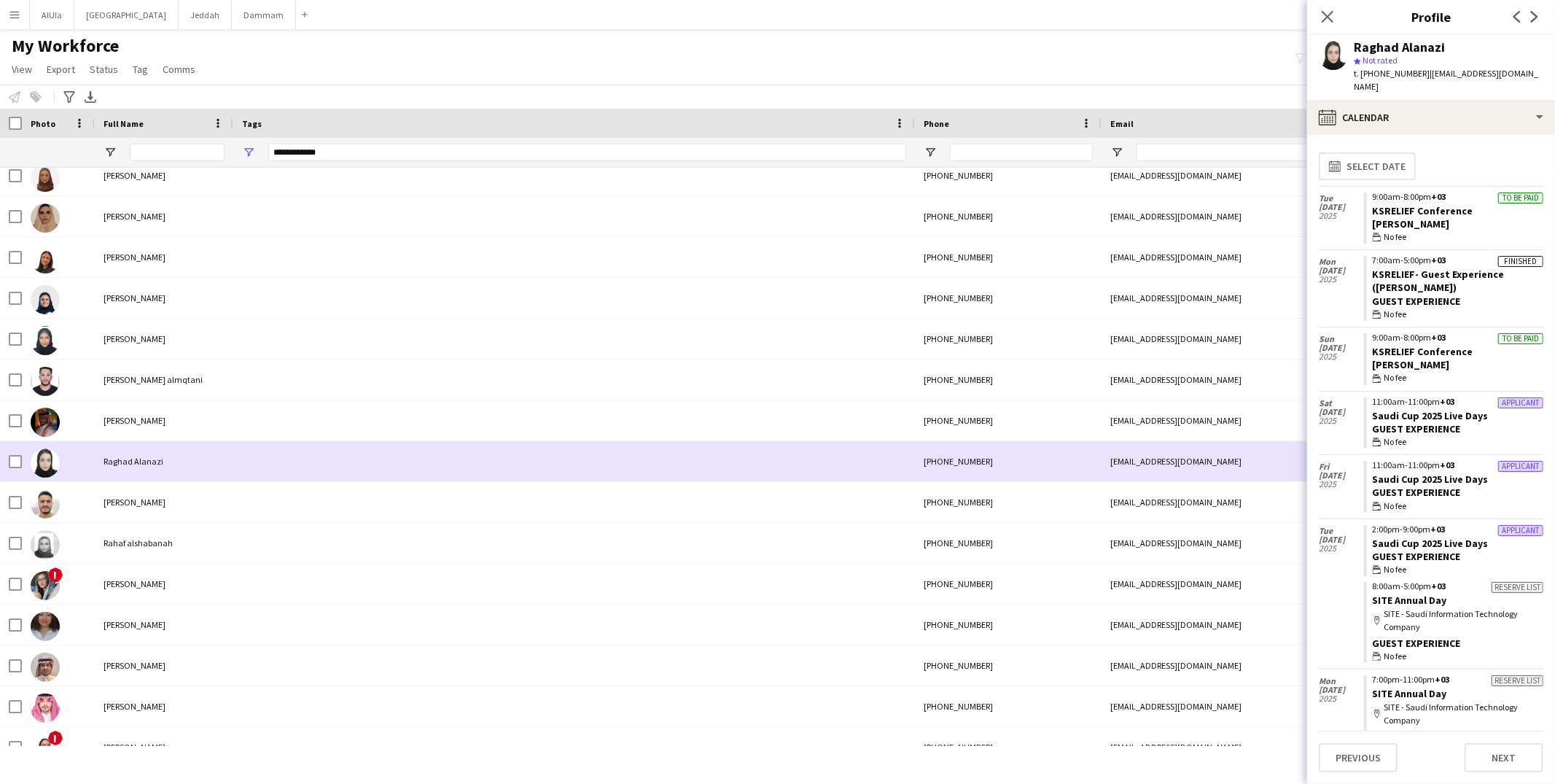
scroll to position [3662, 0]
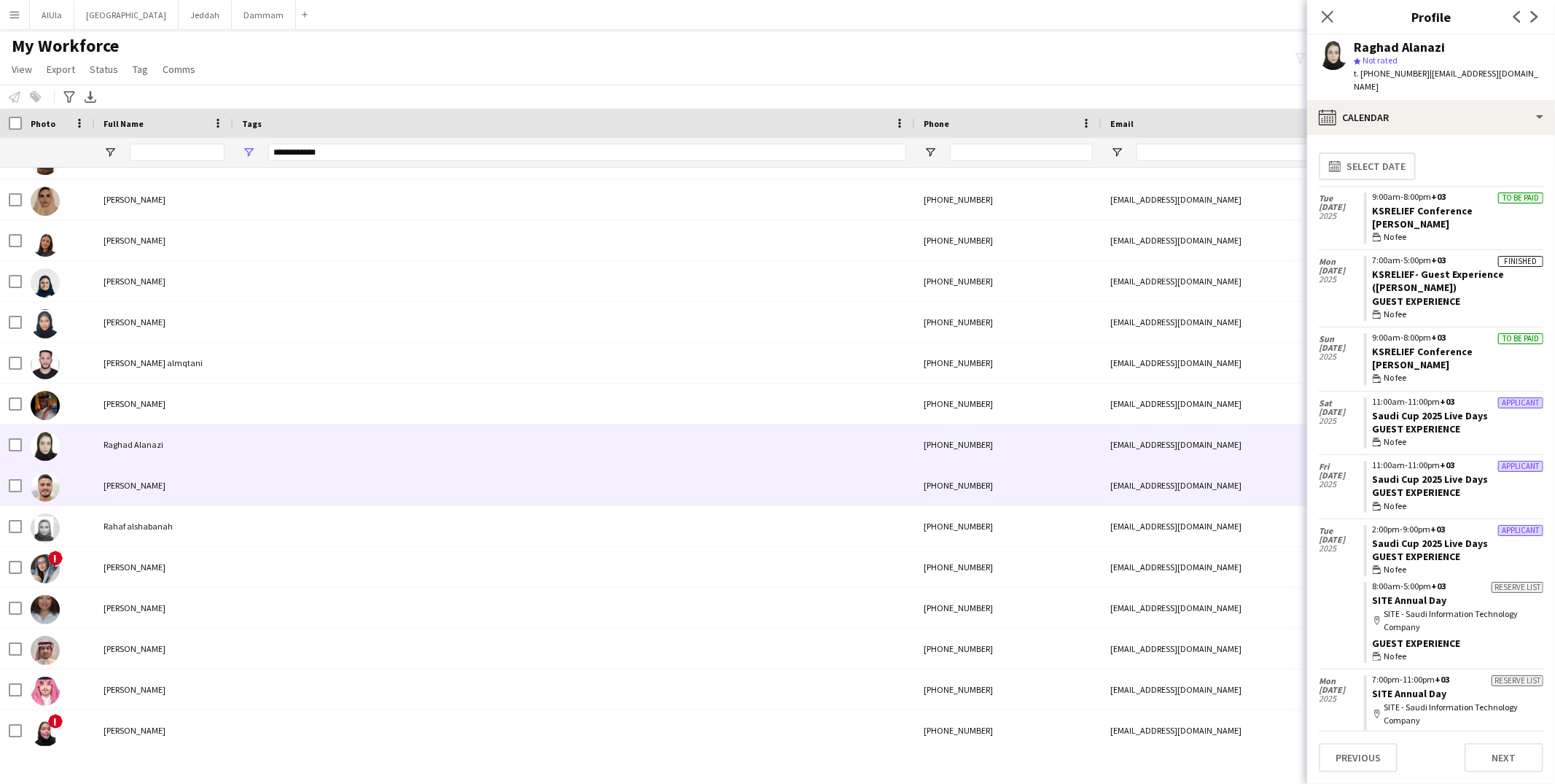
click at [304, 477] on div at bounding box center [573, 485] width 681 height 40
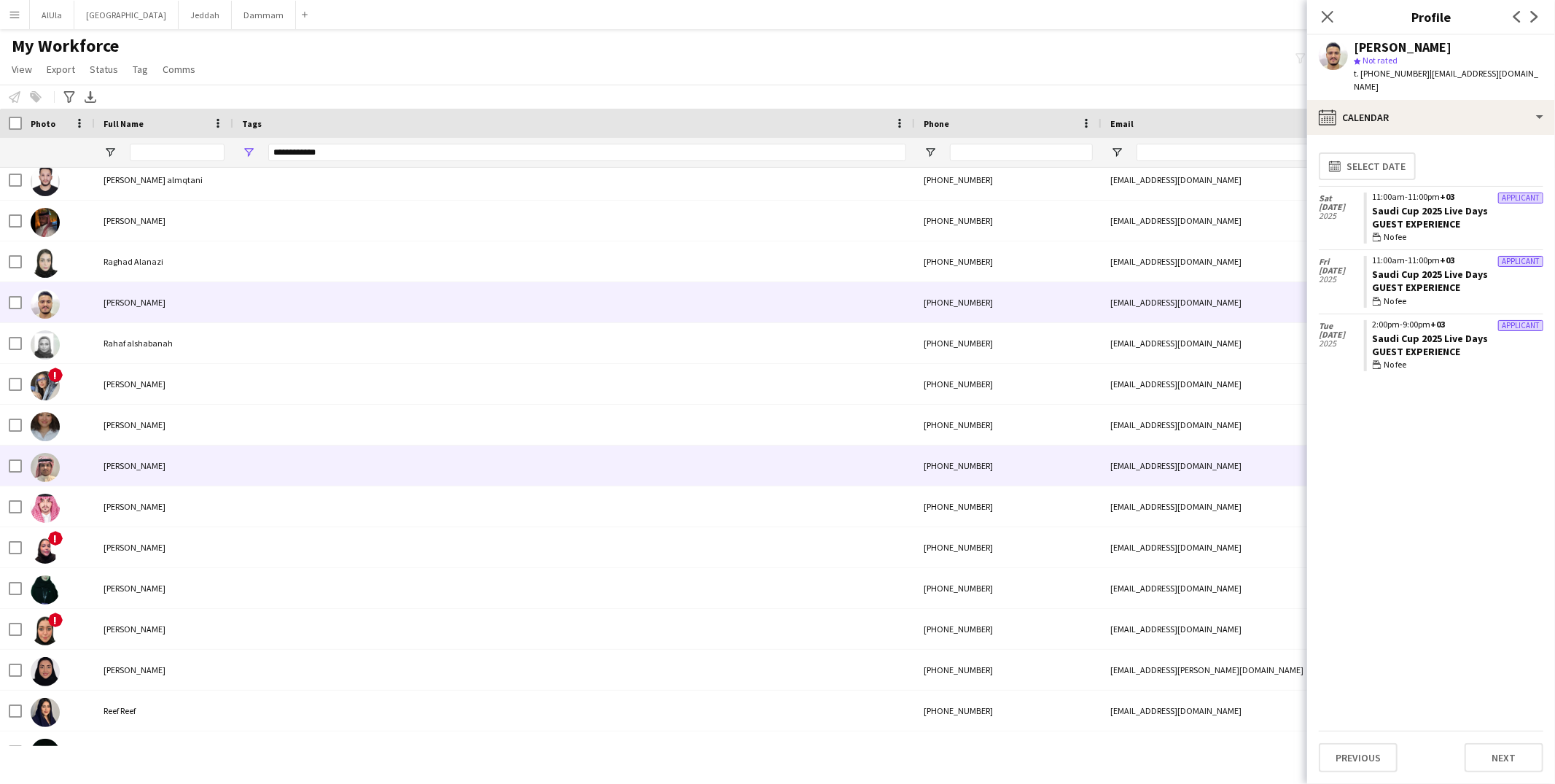
scroll to position [3849, 0]
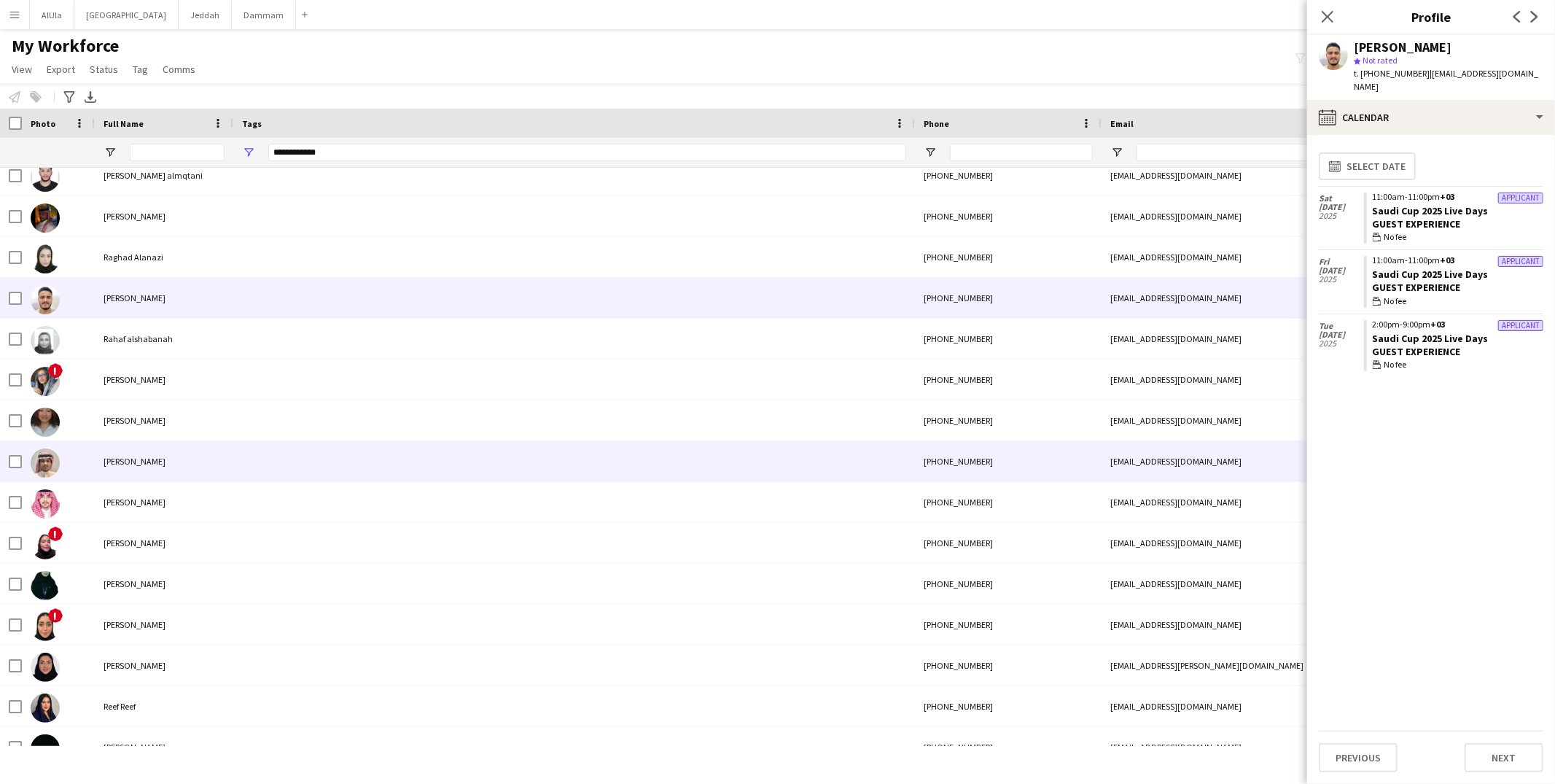
click at [313, 455] on div at bounding box center [573, 461] width 681 height 40
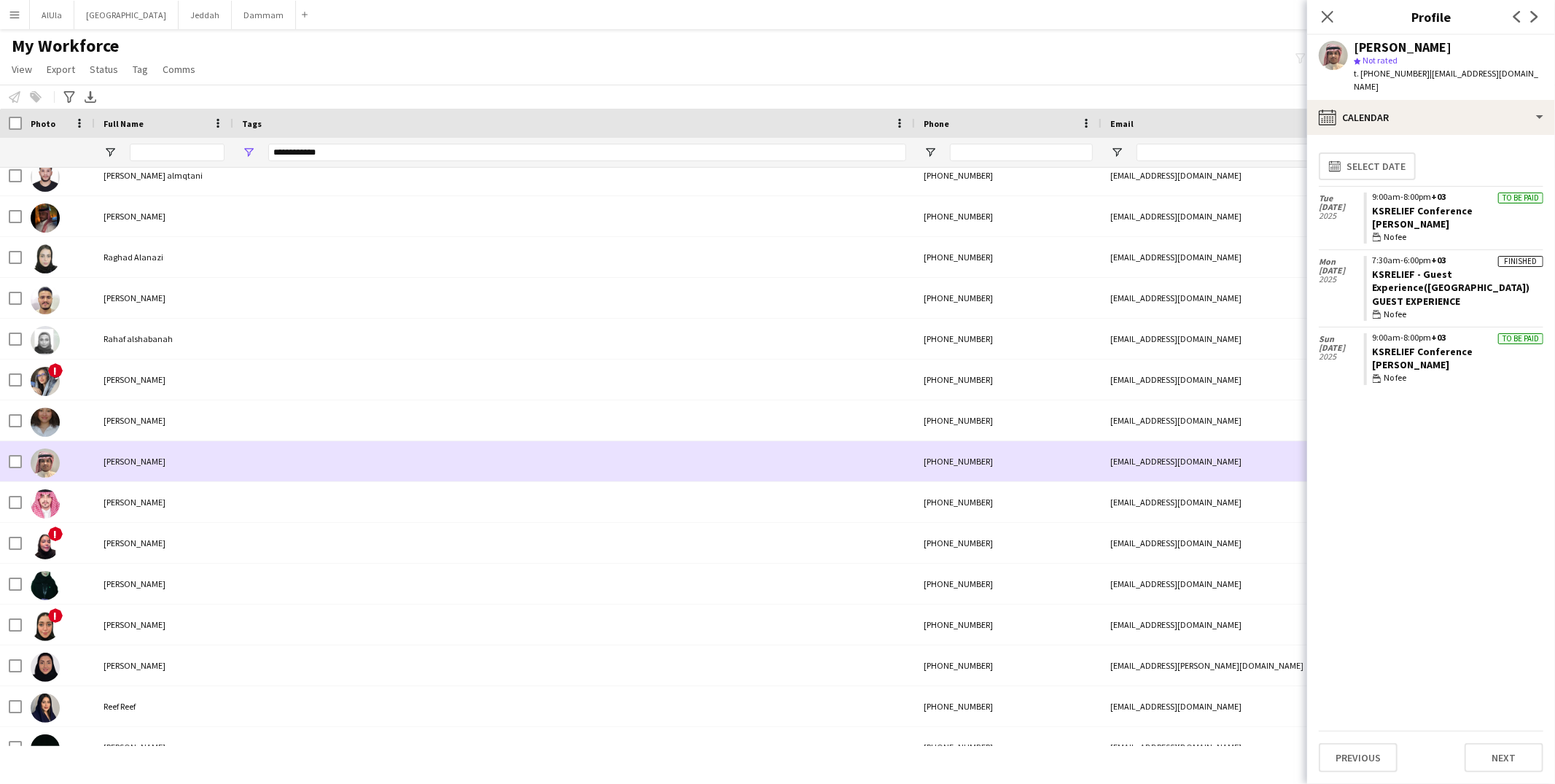
scroll to position [3865, 0]
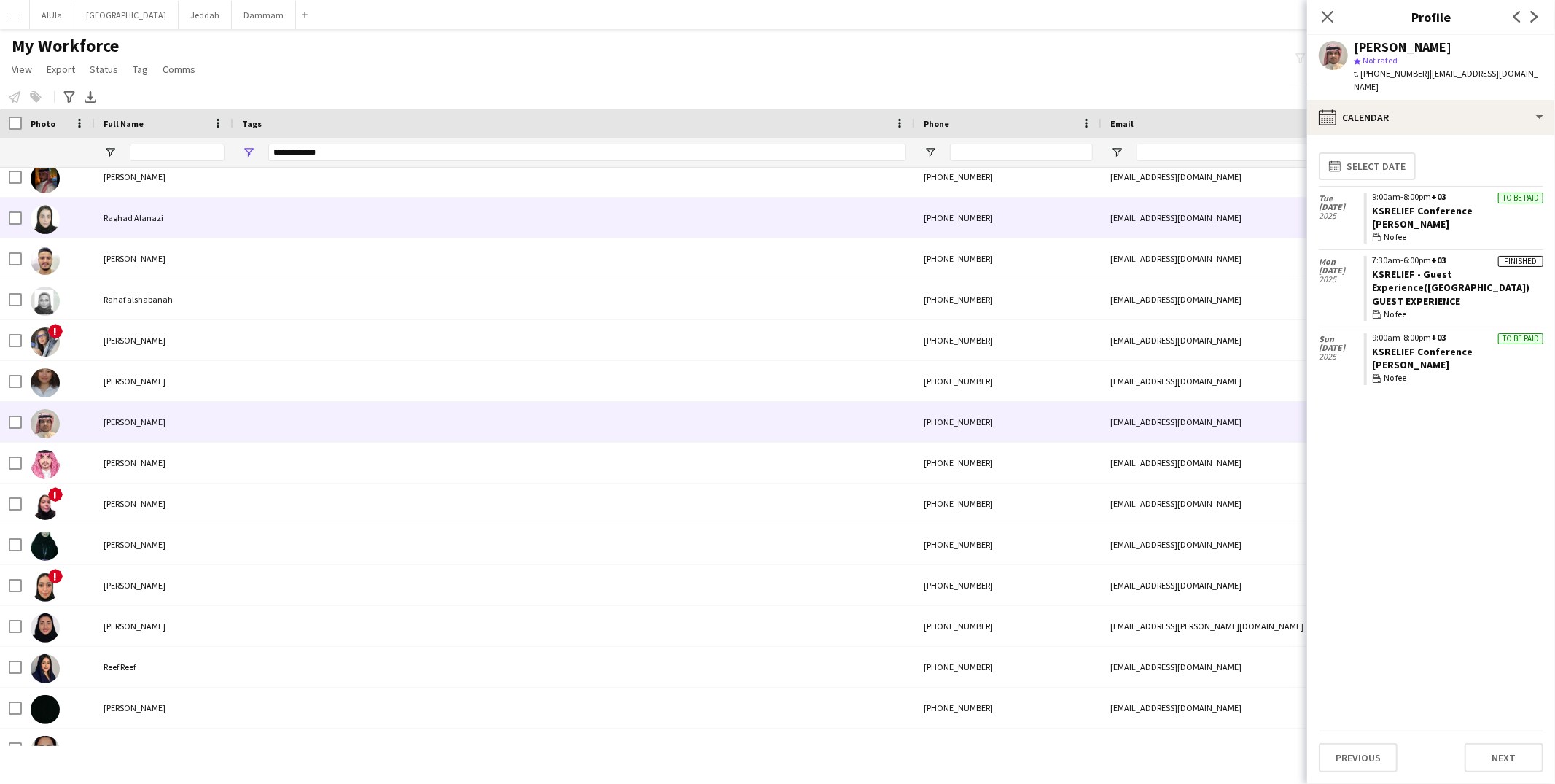
click at [255, 220] on div at bounding box center [573, 217] width 681 height 40
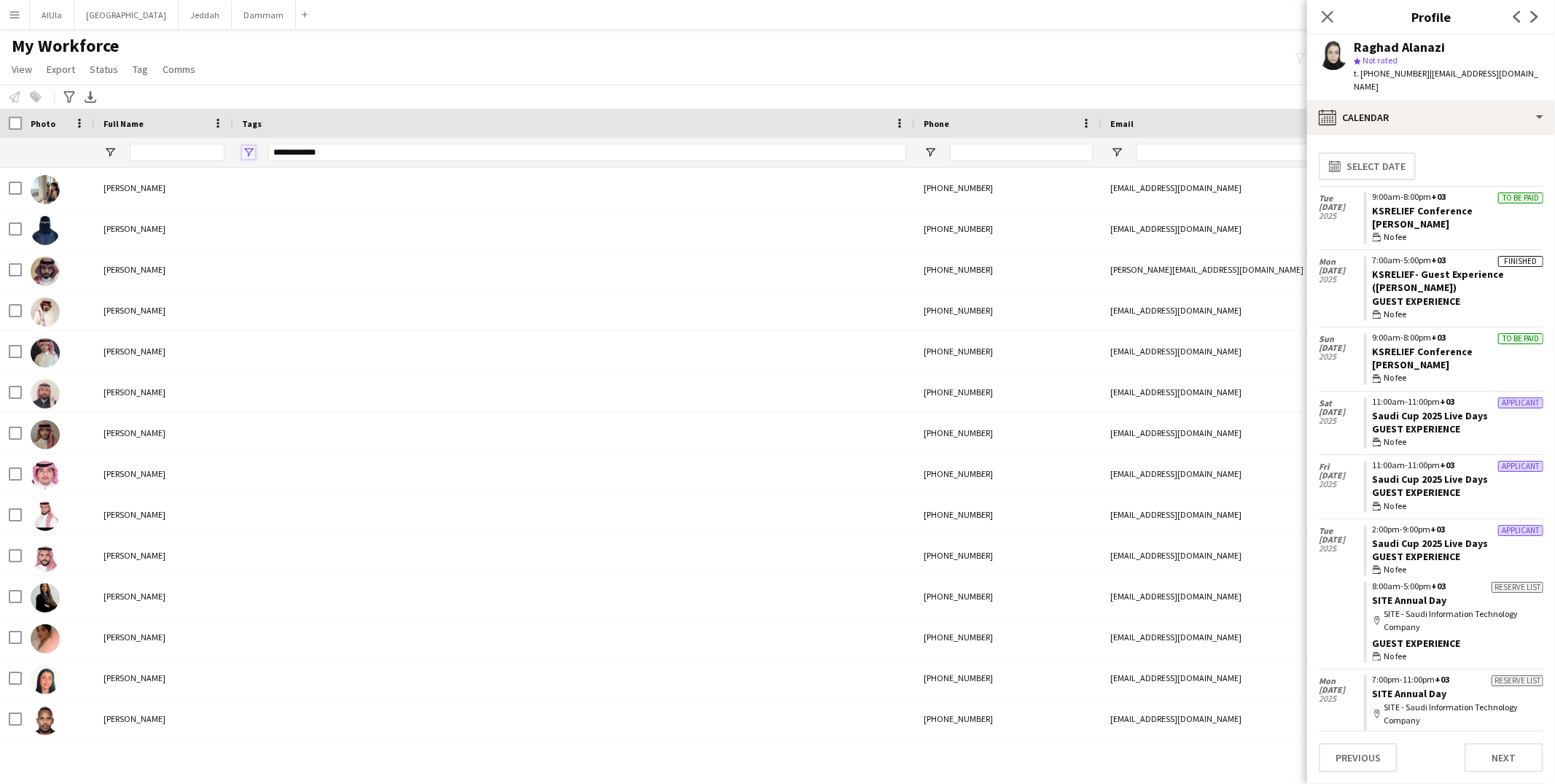
click at [243, 152] on span "Open Filter Menu" at bounding box center [249, 152] width 13 height 13
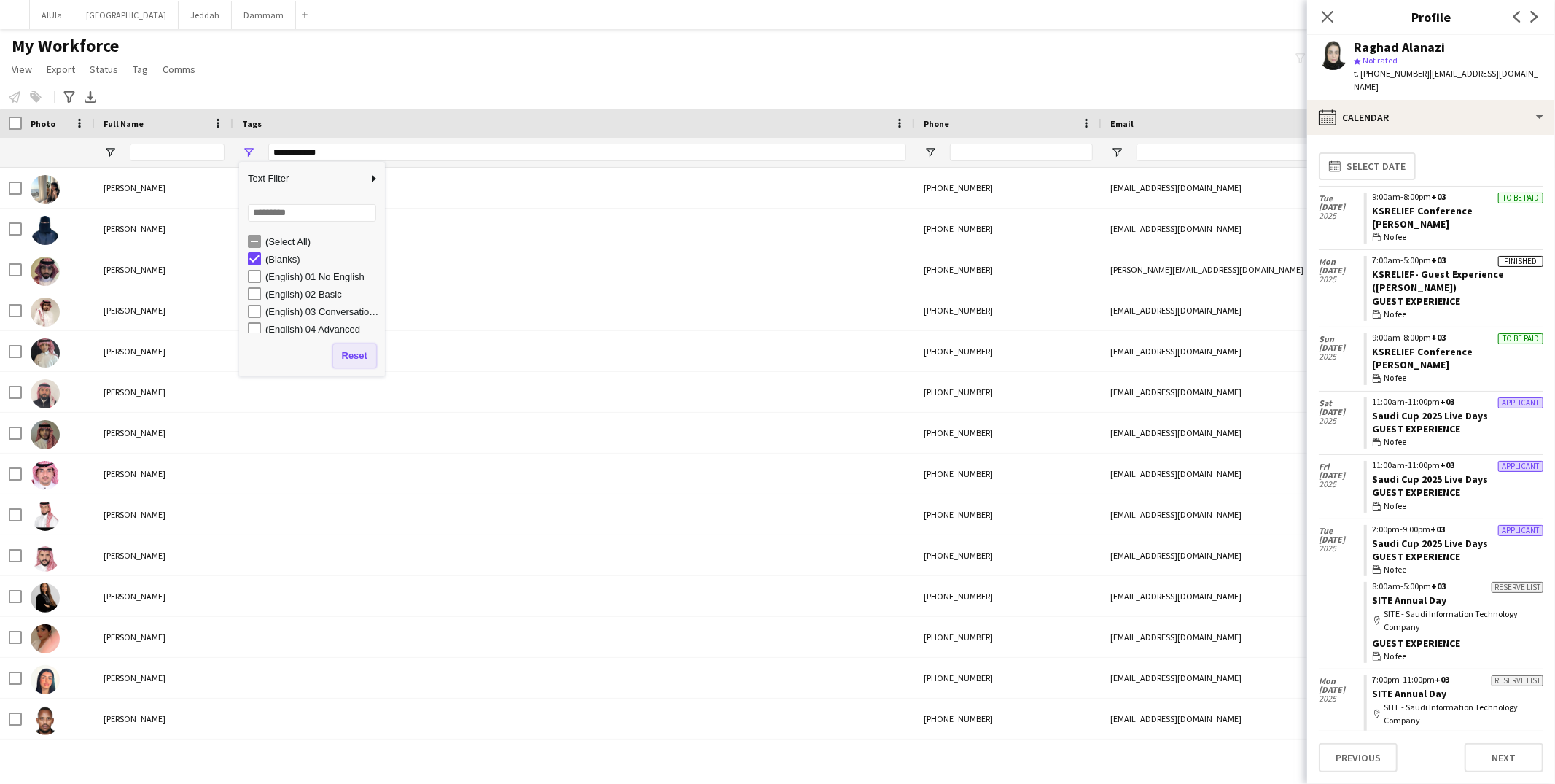
click at [351, 355] on button "Reset" at bounding box center [354, 355] width 43 height 23
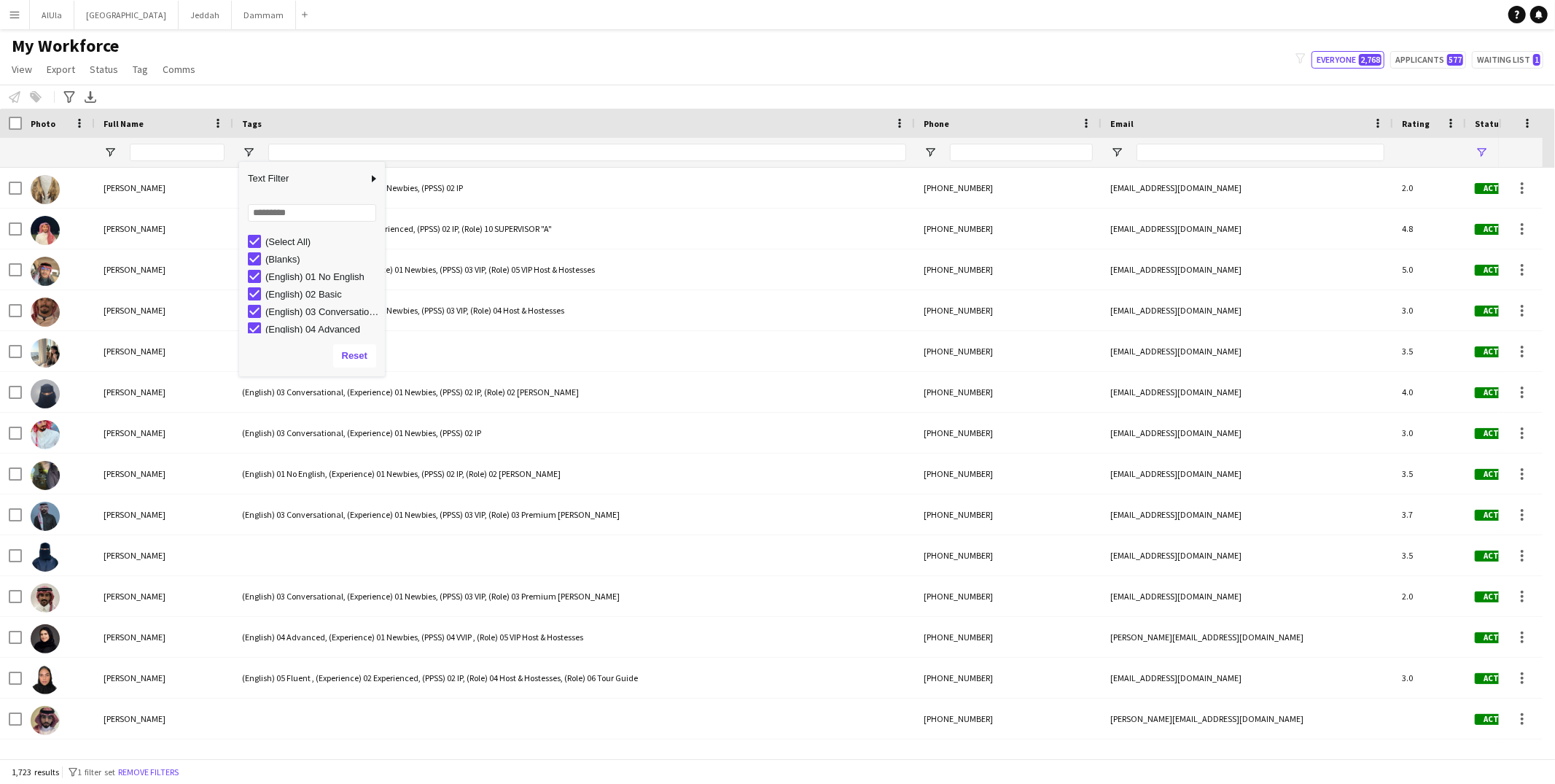
drag, startPoint x: 525, startPoint y: 104, endPoint x: 493, endPoint y: 95, distance: 33.2
click at [526, 105] on div "Notify workforce Add to tag Select at least one crew to tag him or her. Advance…" at bounding box center [778, 97] width 1555 height 24
click at [249, 146] on span "Open Filter Menu" at bounding box center [249, 152] width 13 height 13
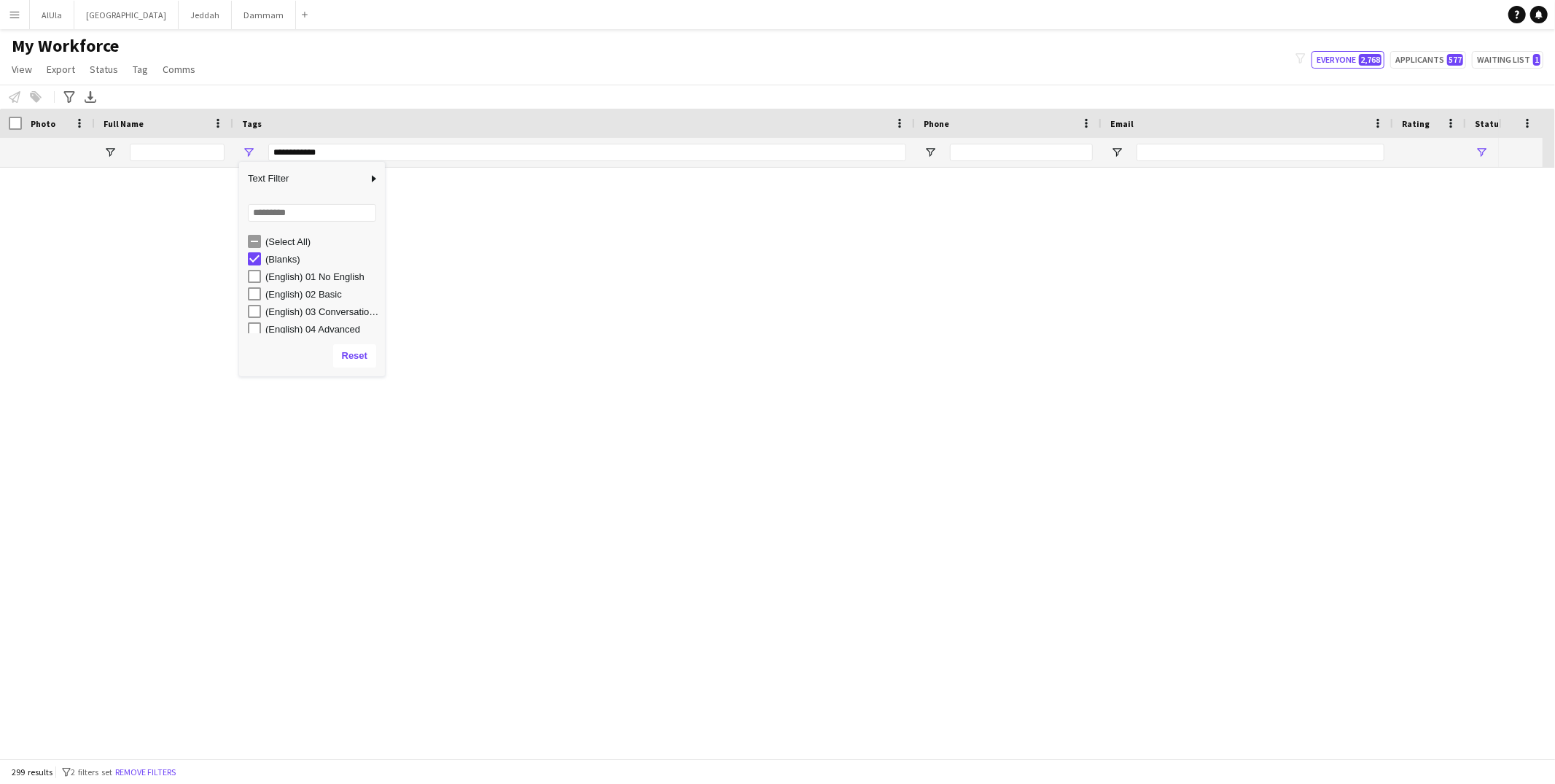
scroll to position [0, 0]
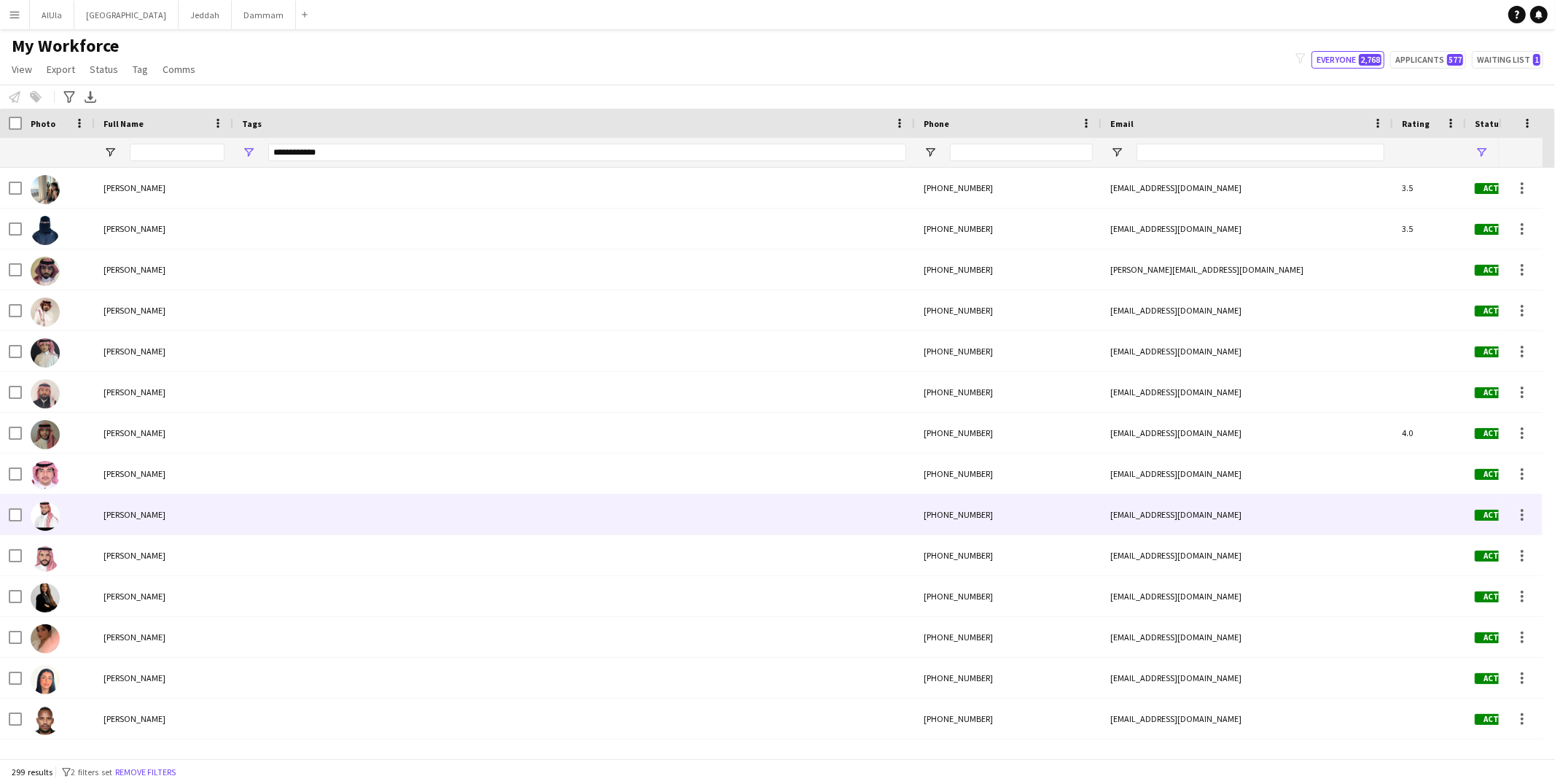
click at [150, 499] on div "Abdulrhman Aljuhany" at bounding box center [164, 514] width 139 height 40
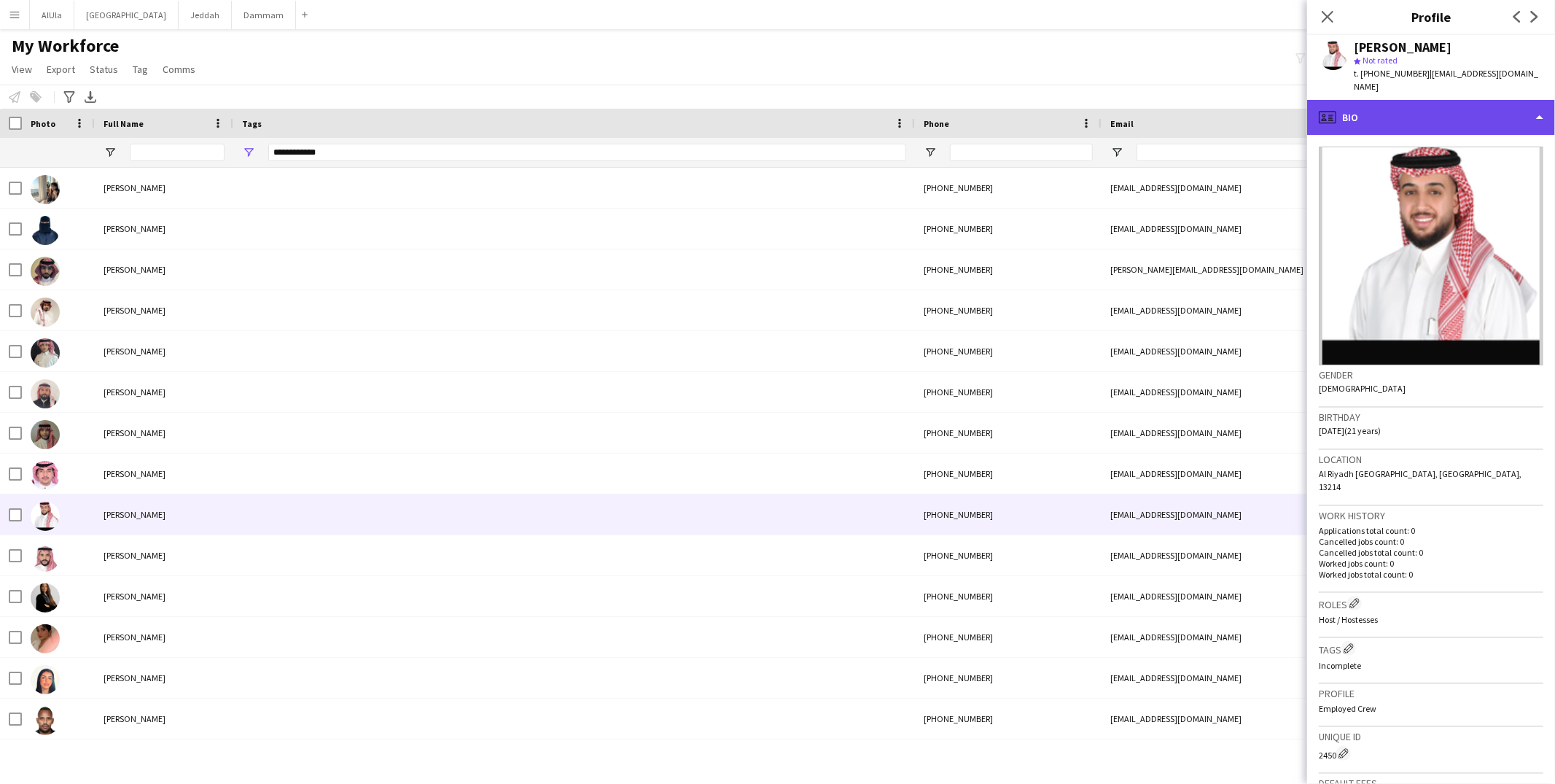
click at [1402, 107] on div "profile Bio" at bounding box center [1431, 117] width 248 height 35
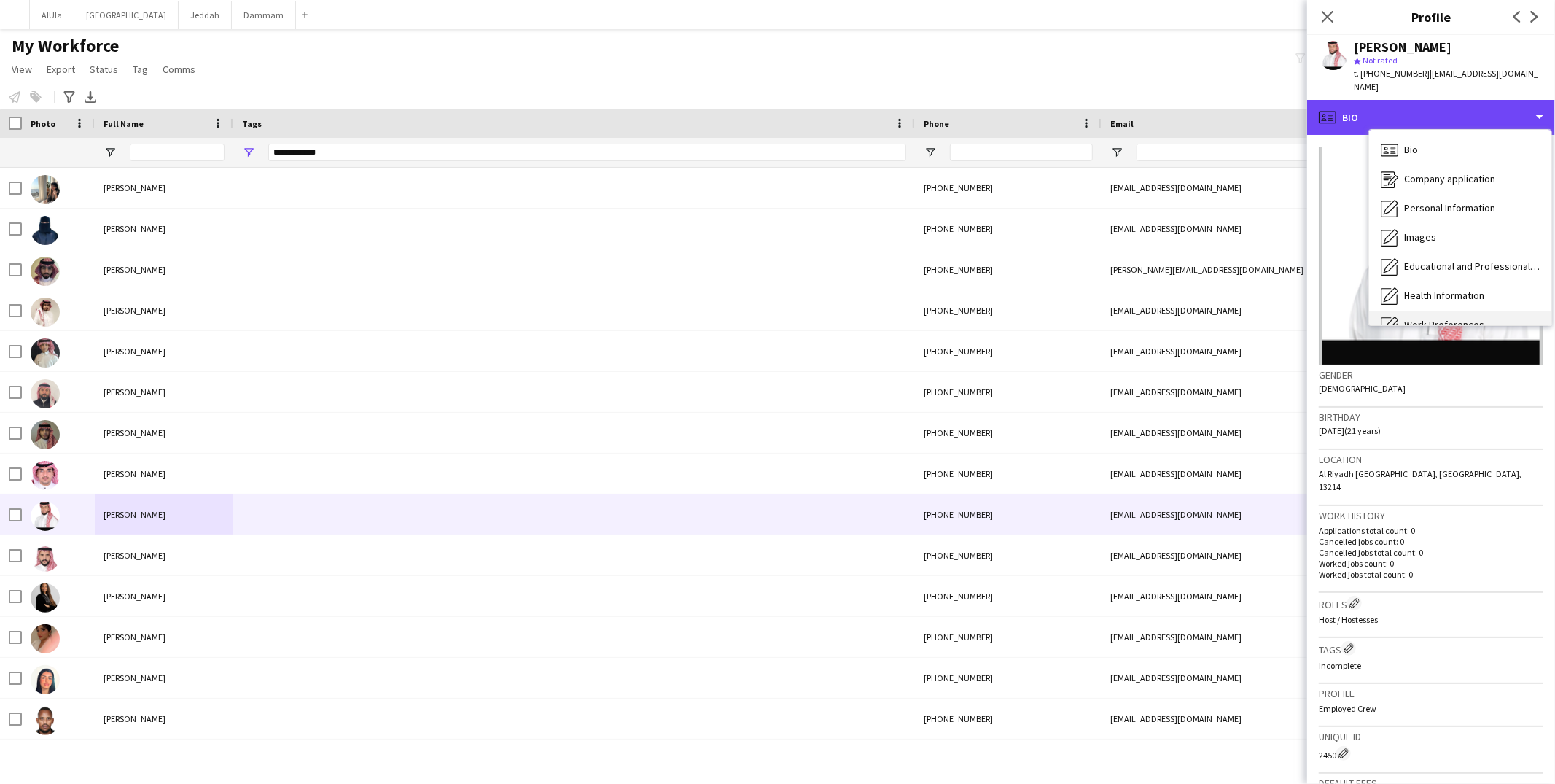
scroll to position [165, 0]
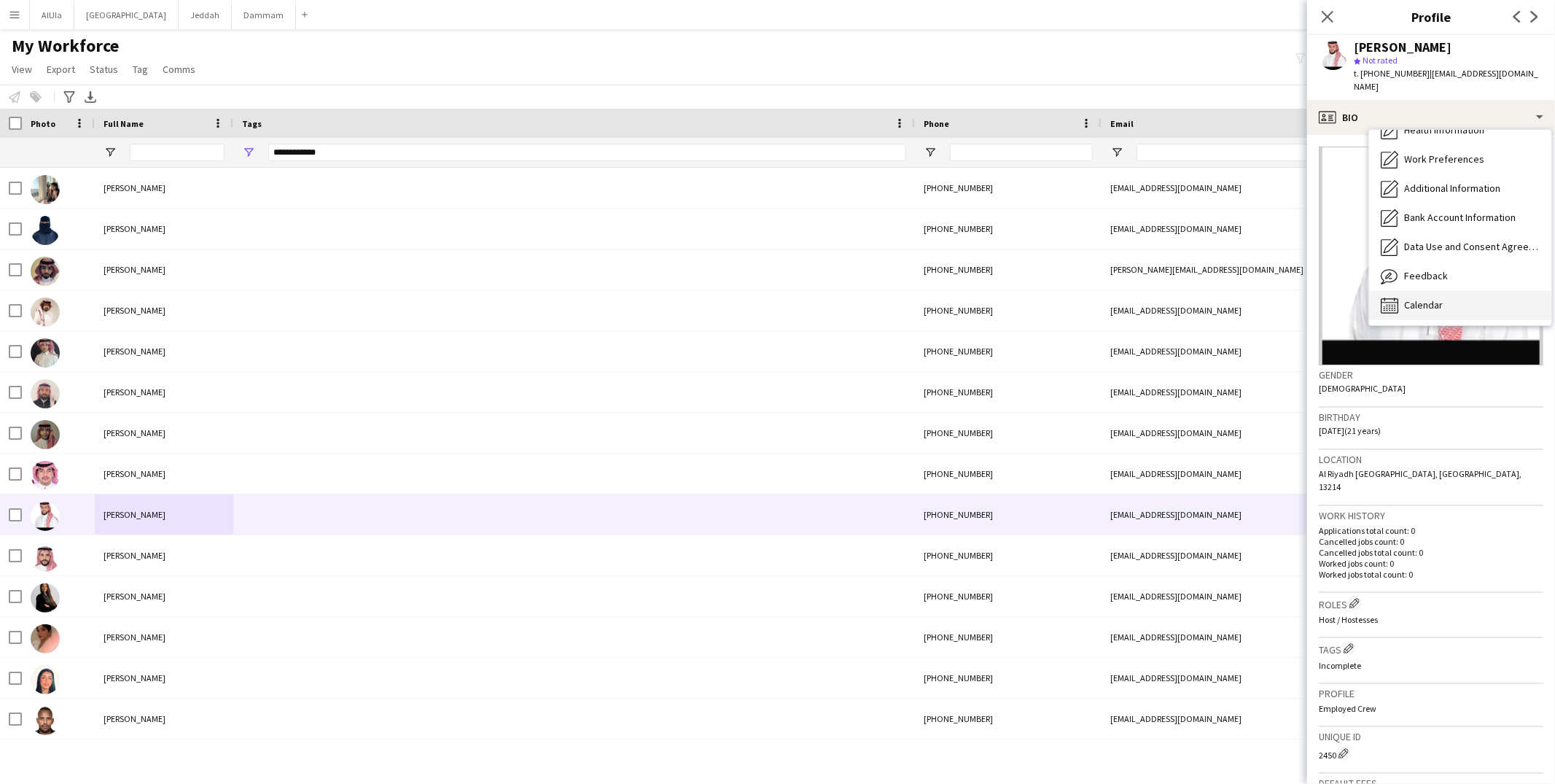
click at [1416, 298] on span "Calendar" at bounding box center [1423, 305] width 38 height 13
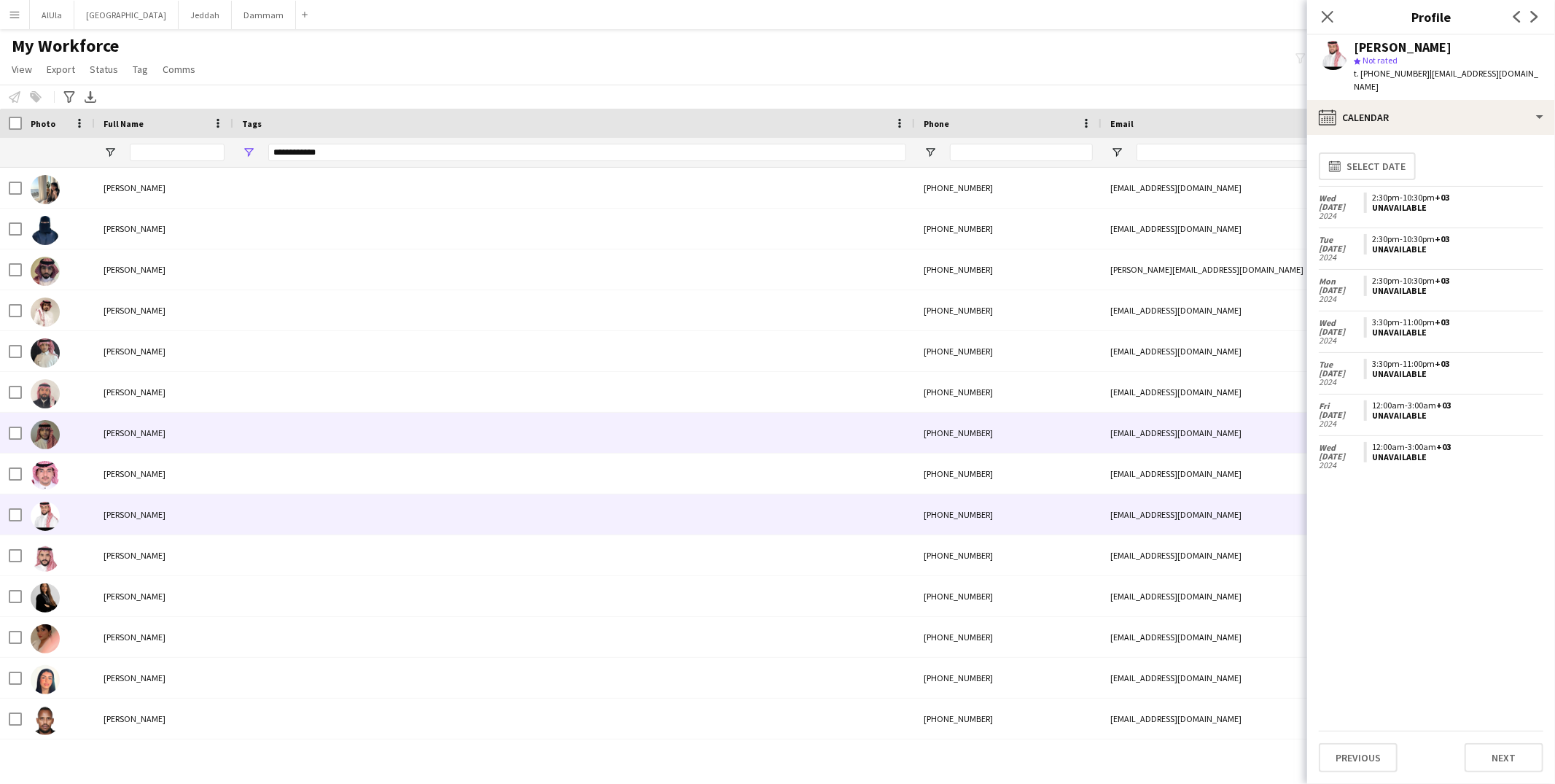
click at [299, 420] on div at bounding box center [573, 433] width 681 height 40
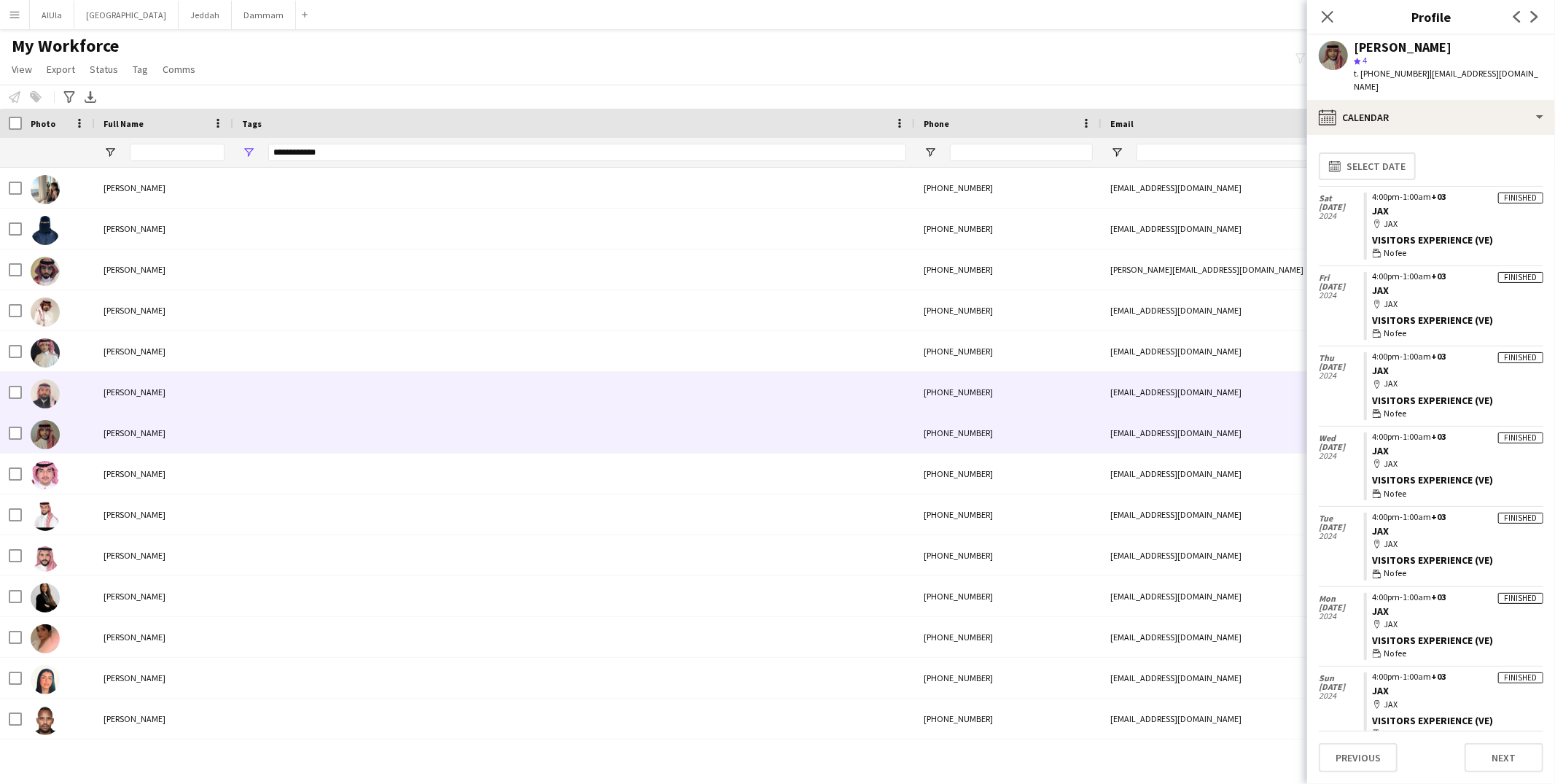
click at [299, 379] on div at bounding box center [573, 392] width 681 height 40
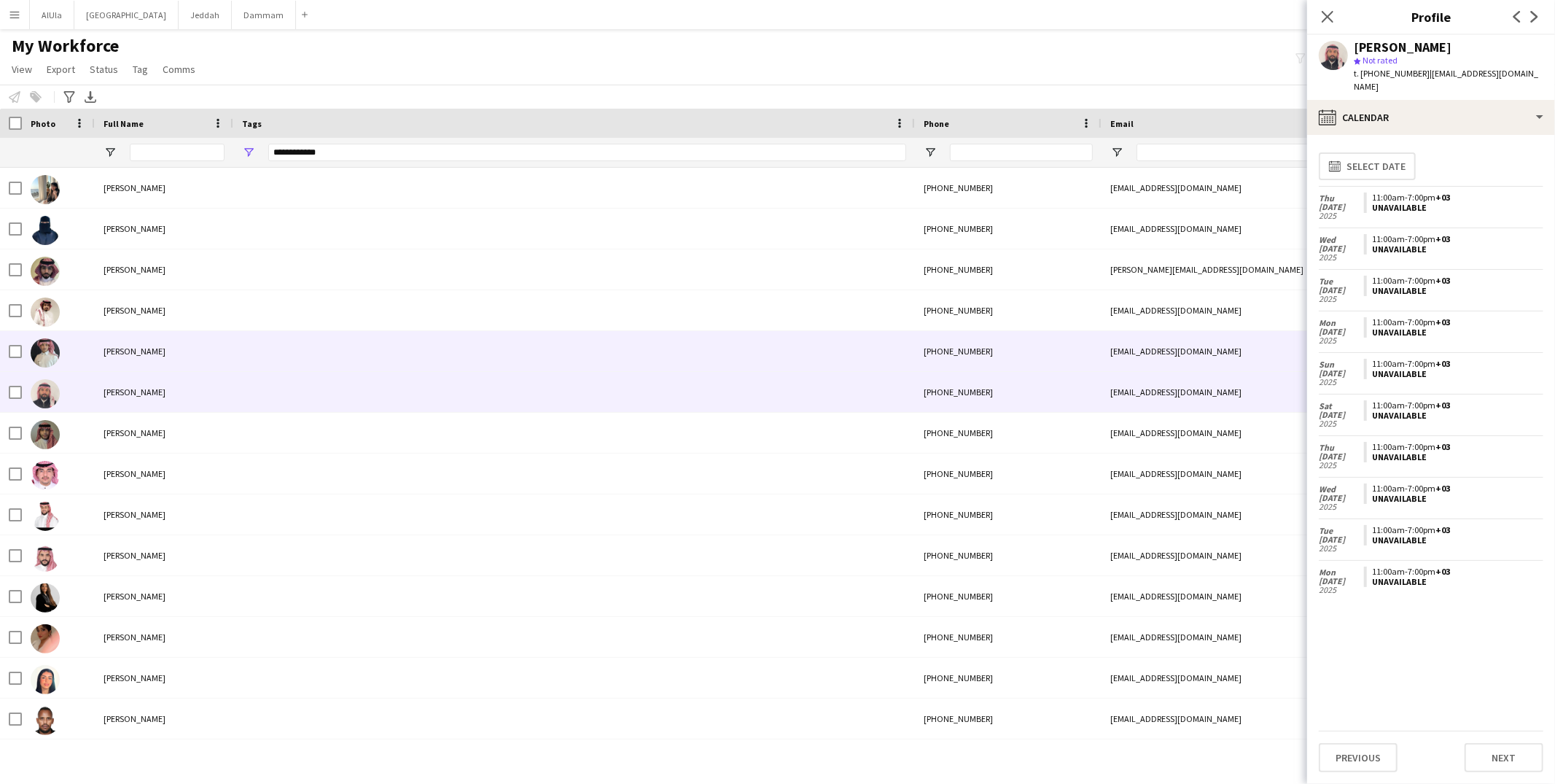
click at [312, 343] on div at bounding box center [573, 351] width 681 height 40
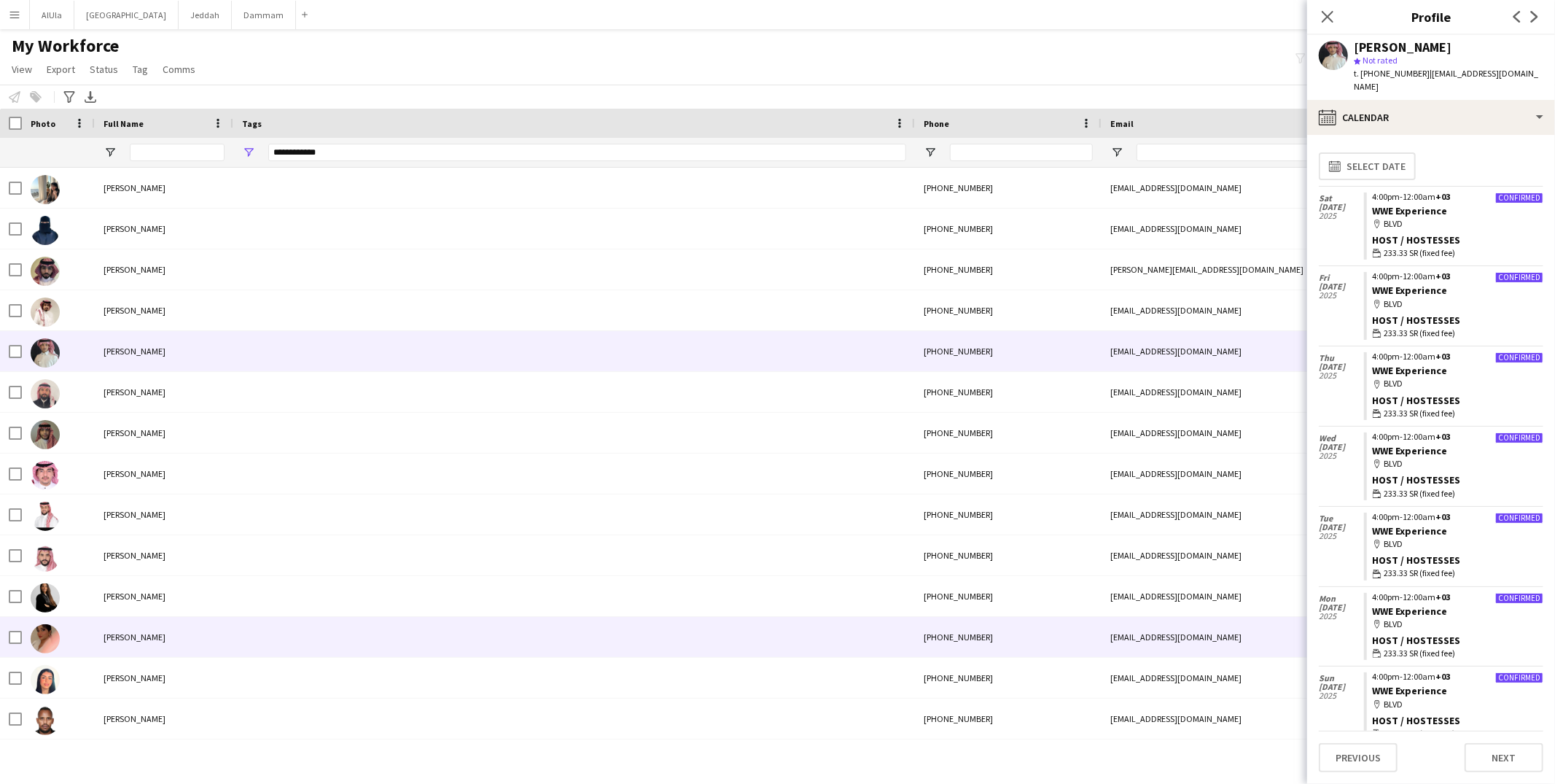
click at [306, 644] on div at bounding box center [573, 636] width 681 height 40
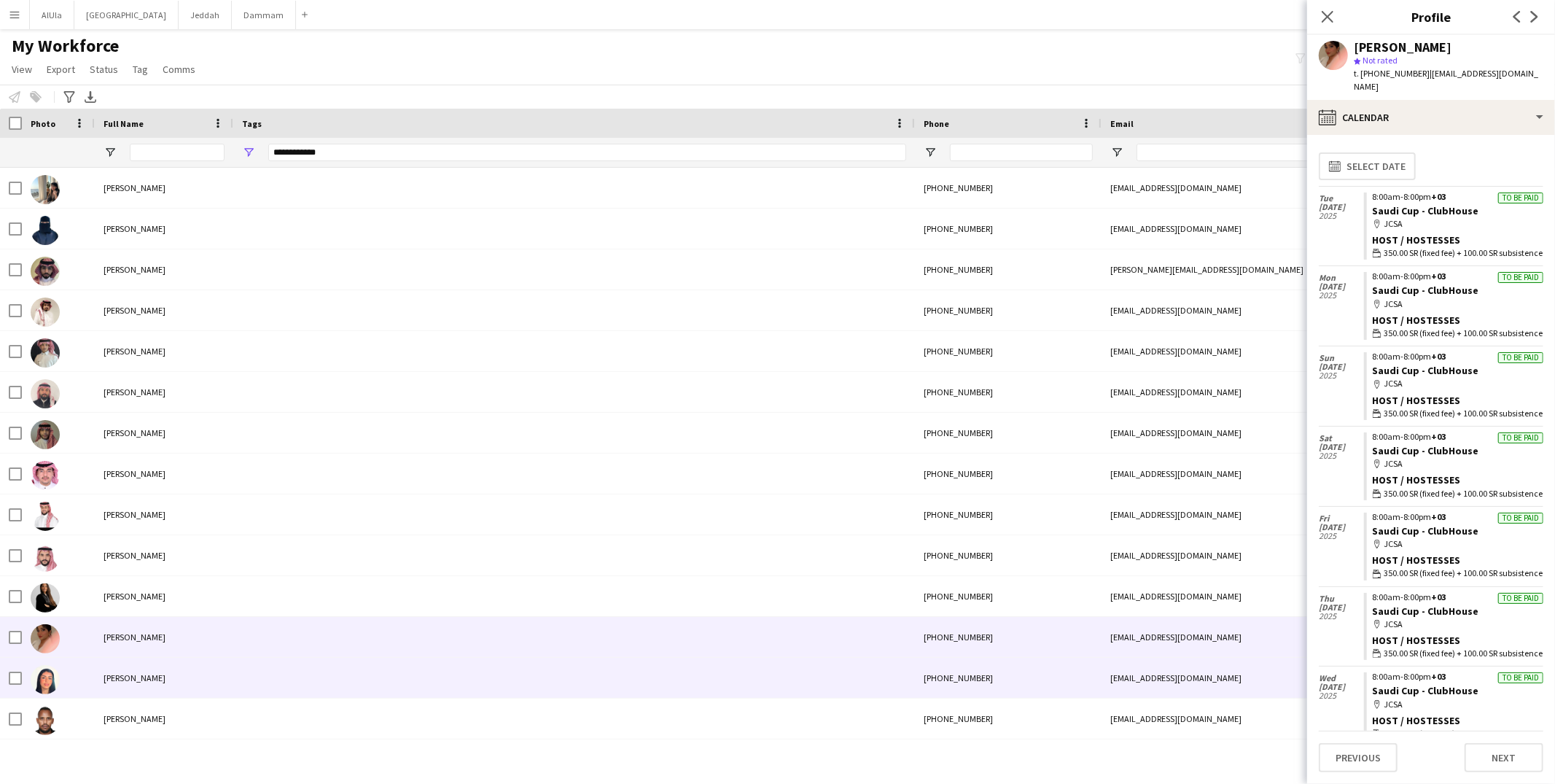
click at [285, 676] on div at bounding box center [573, 677] width 681 height 40
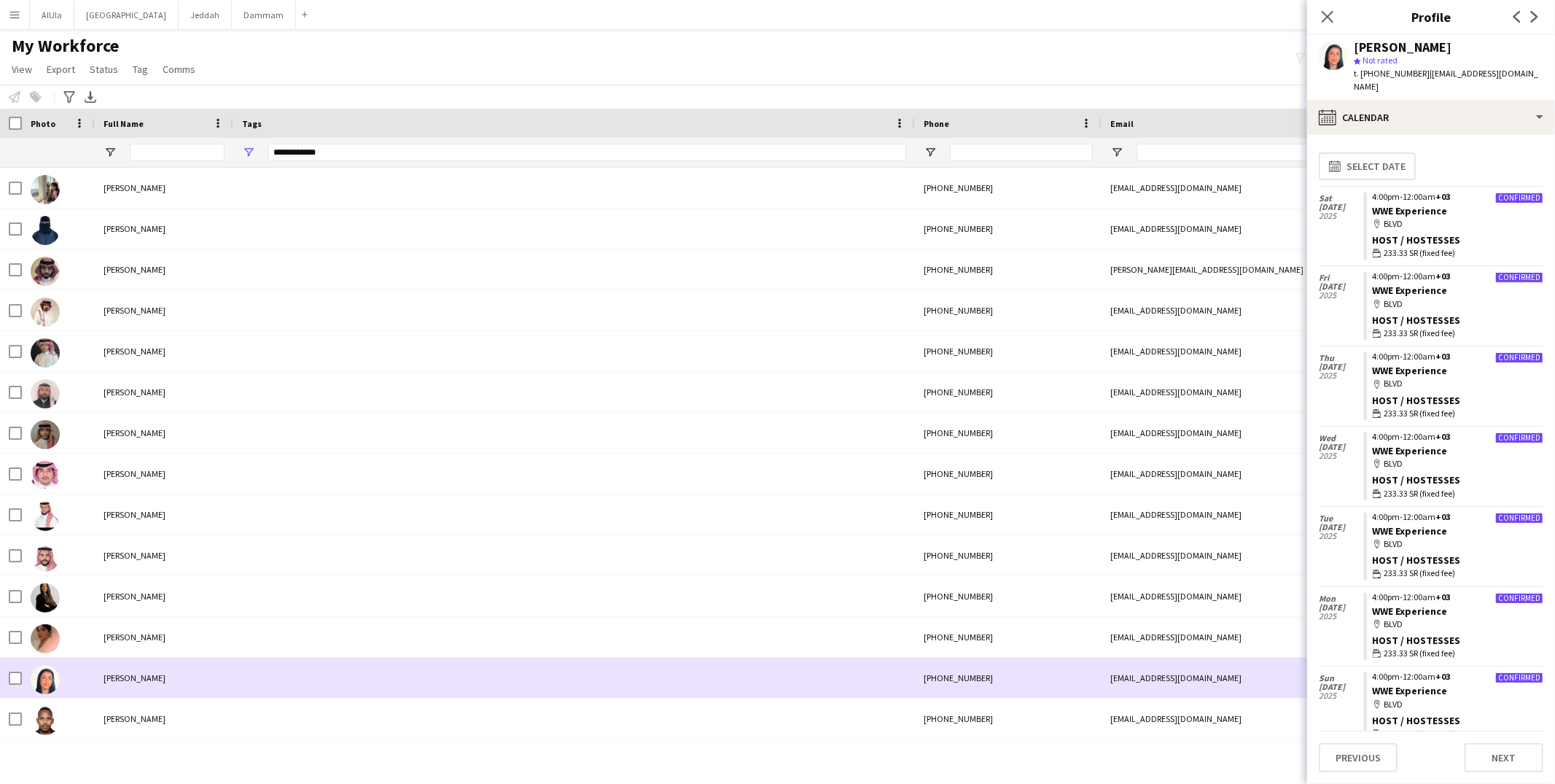
scroll to position [826, 0]
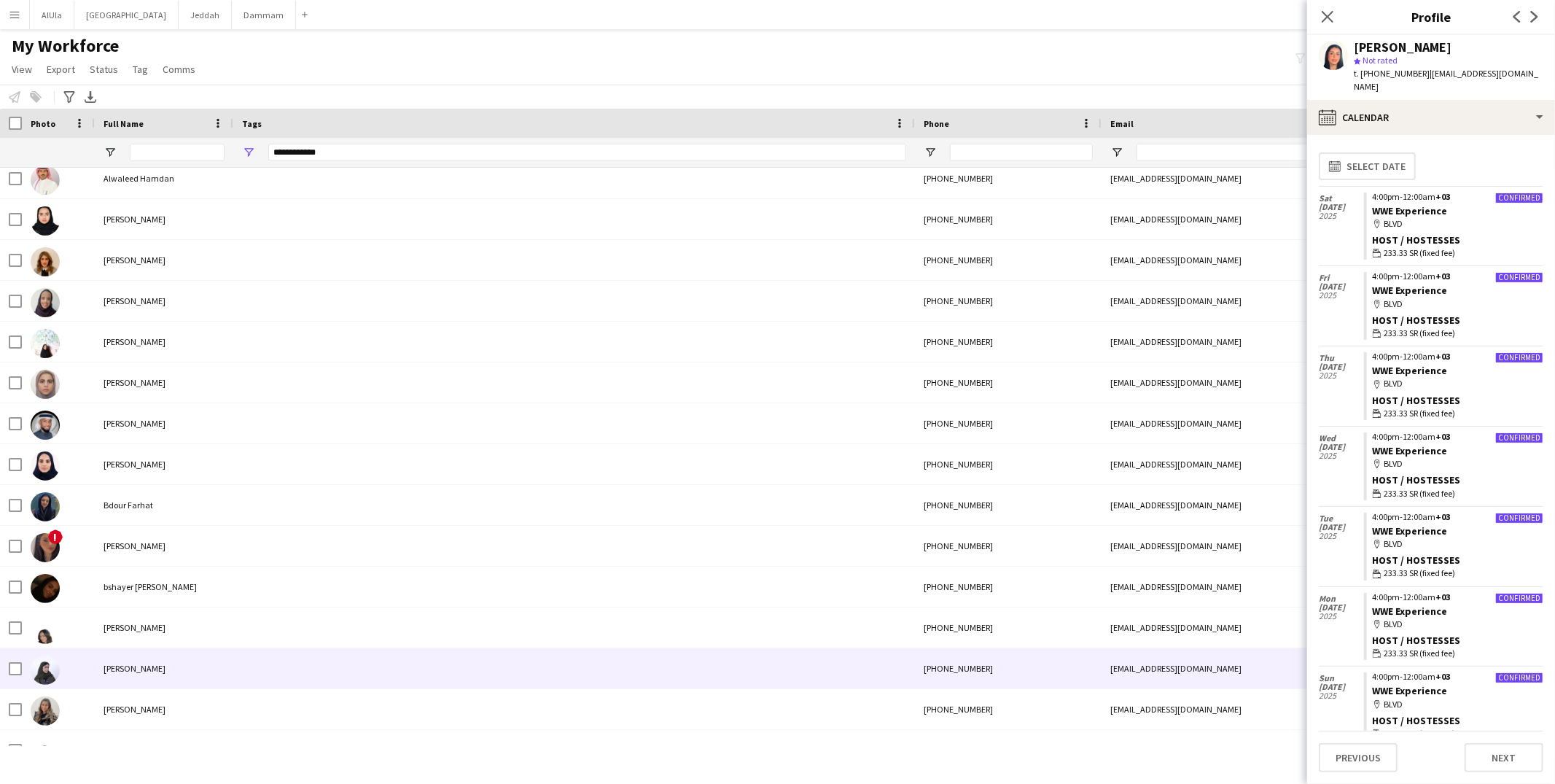
click at [285, 676] on div at bounding box center [573, 667] width 681 height 40
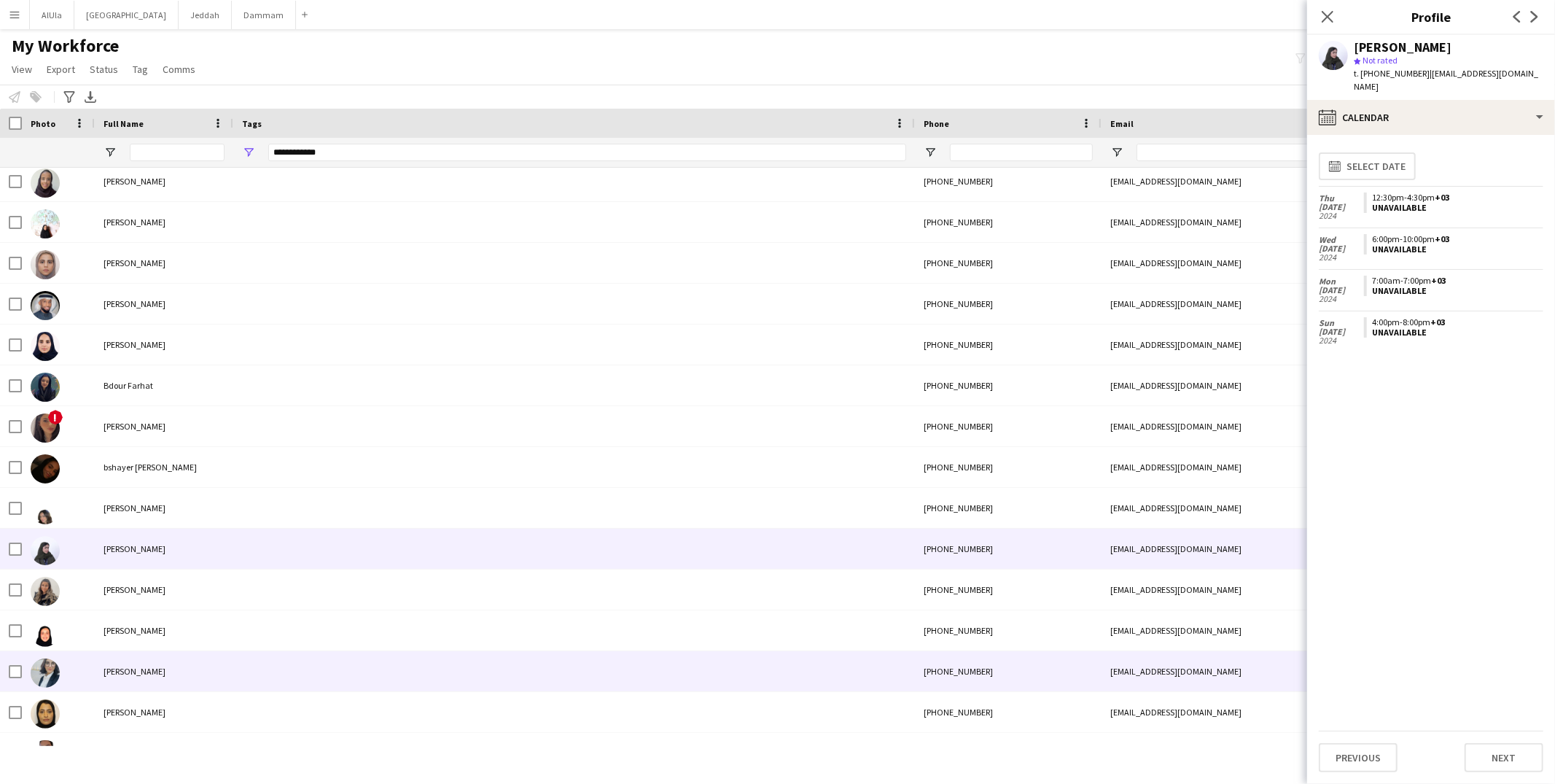
scroll to position [1004, 0]
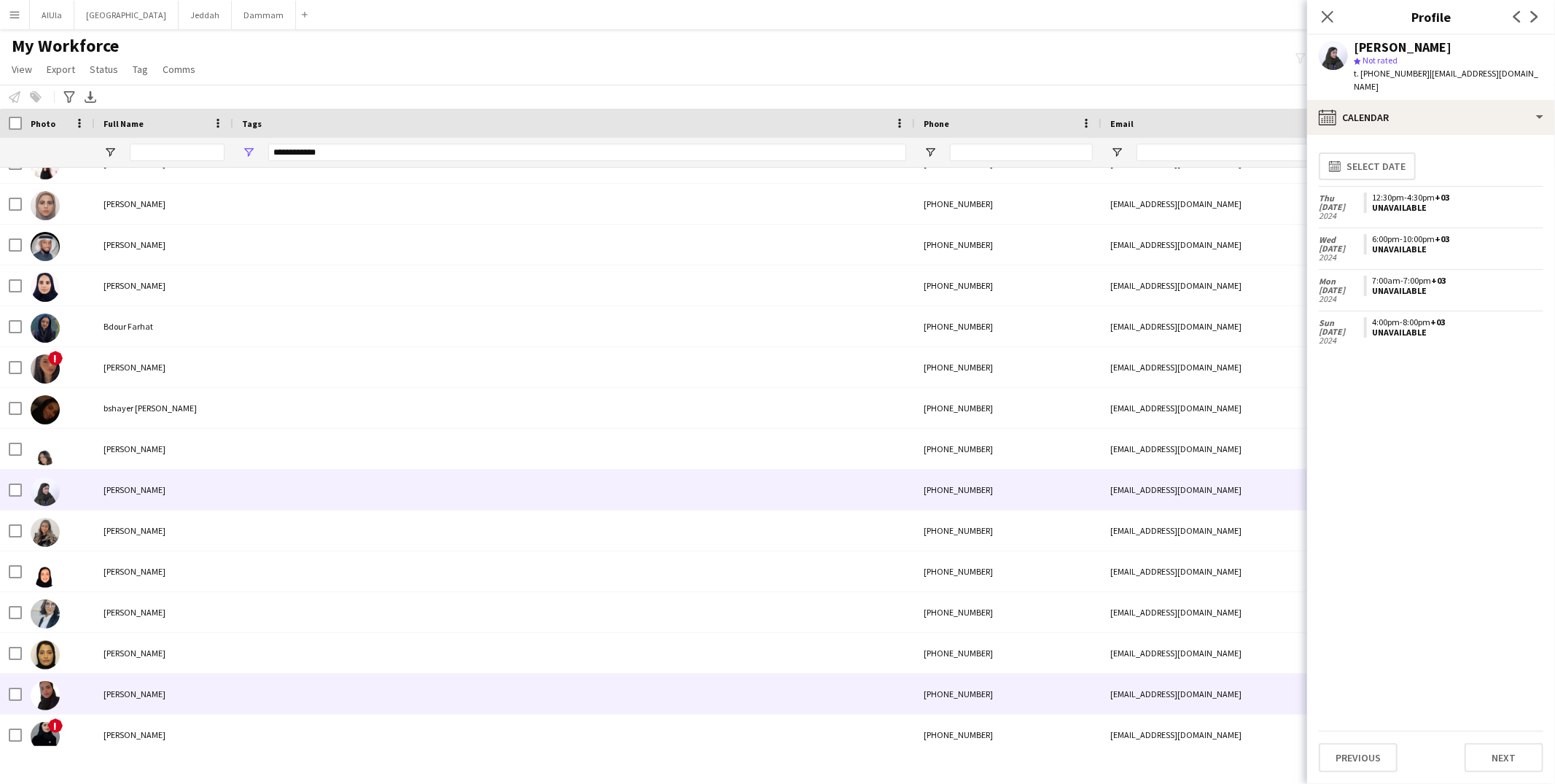
click at [285, 676] on div at bounding box center [573, 693] width 681 height 40
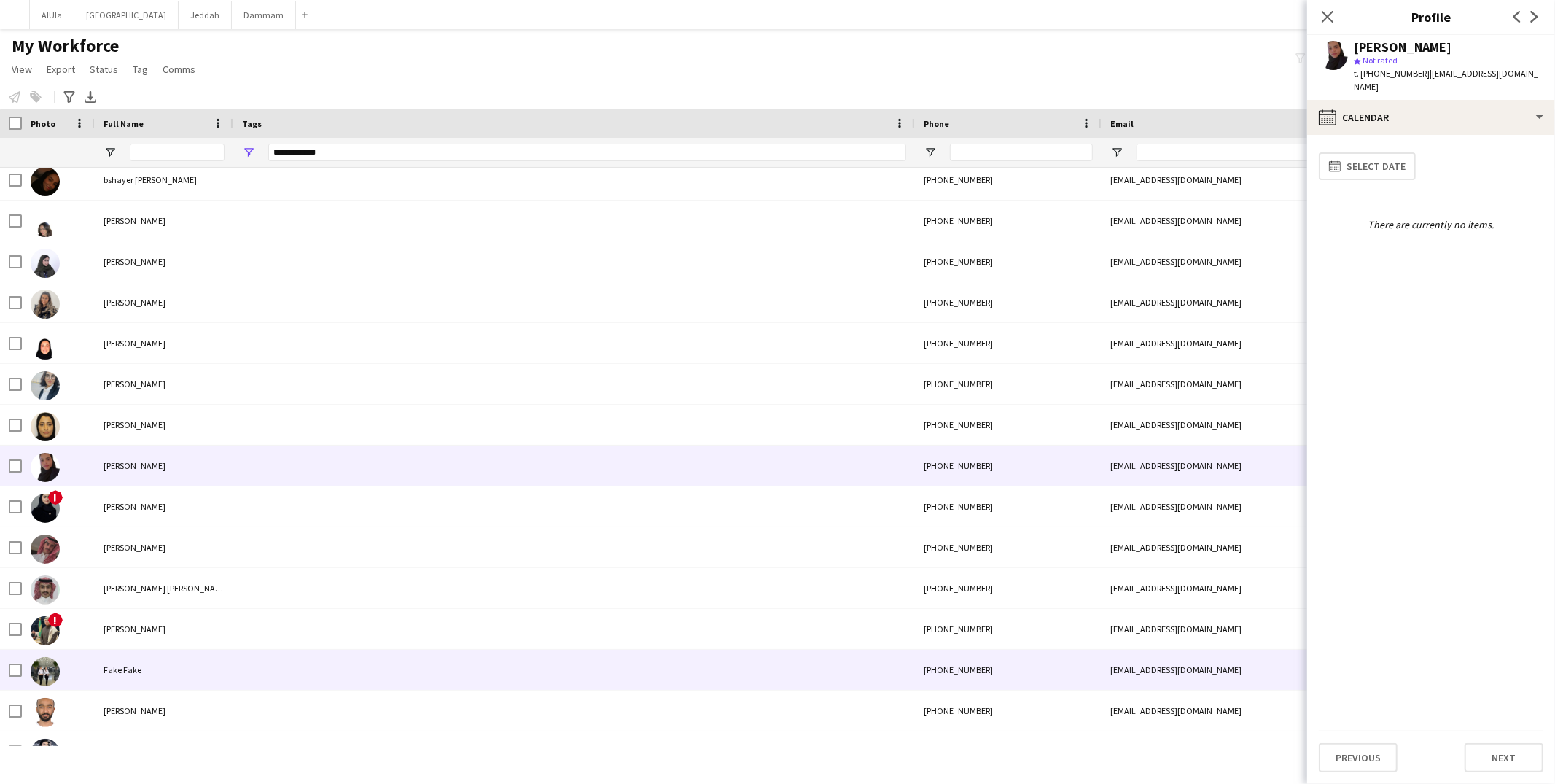
scroll to position [1235, 0]
click at [285, 676] on div at bounding box center [573, 667] width 681 height 40
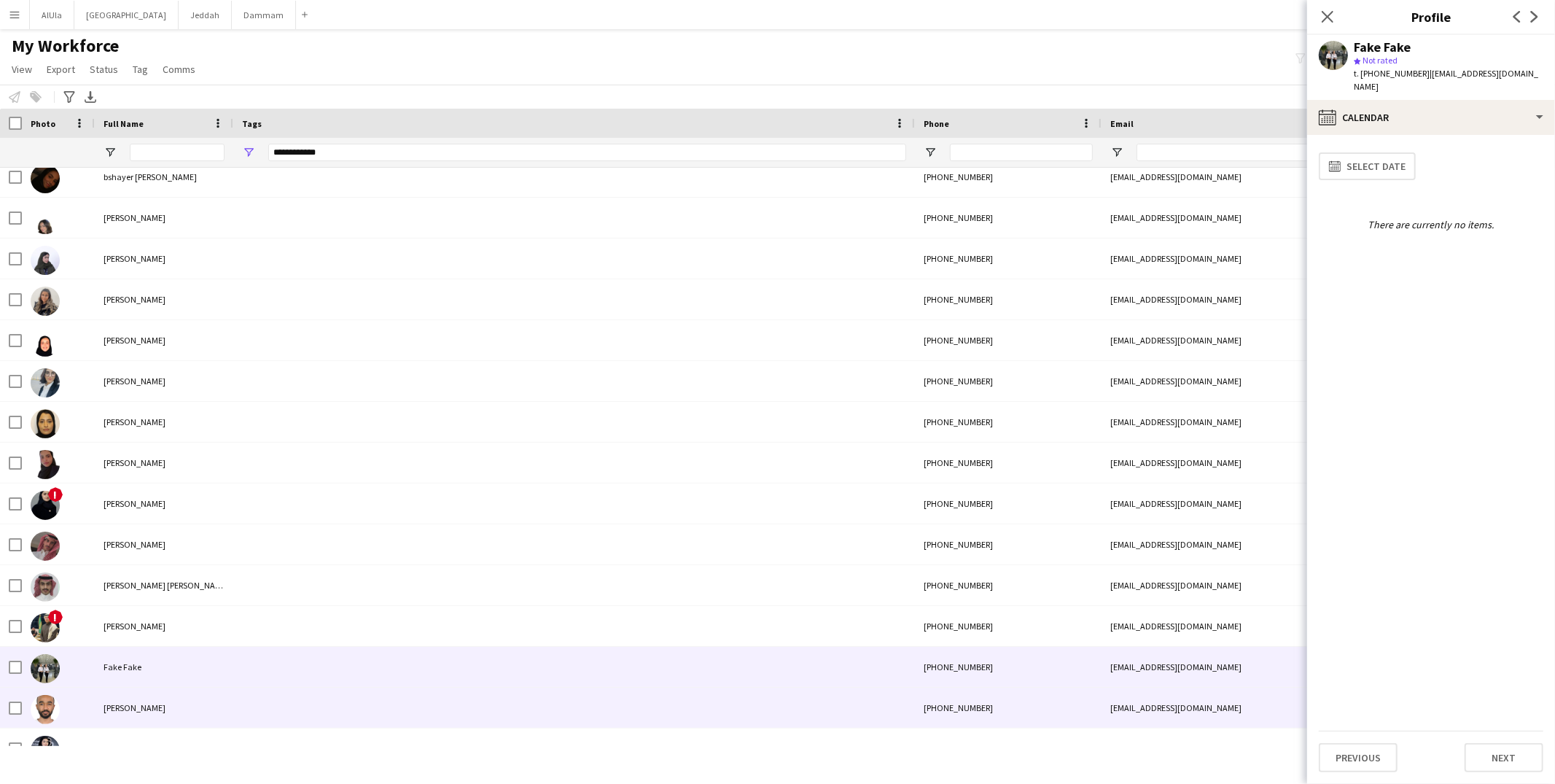
click at [273, 696] on div at bounding box center [573, 707] width 681 height 40
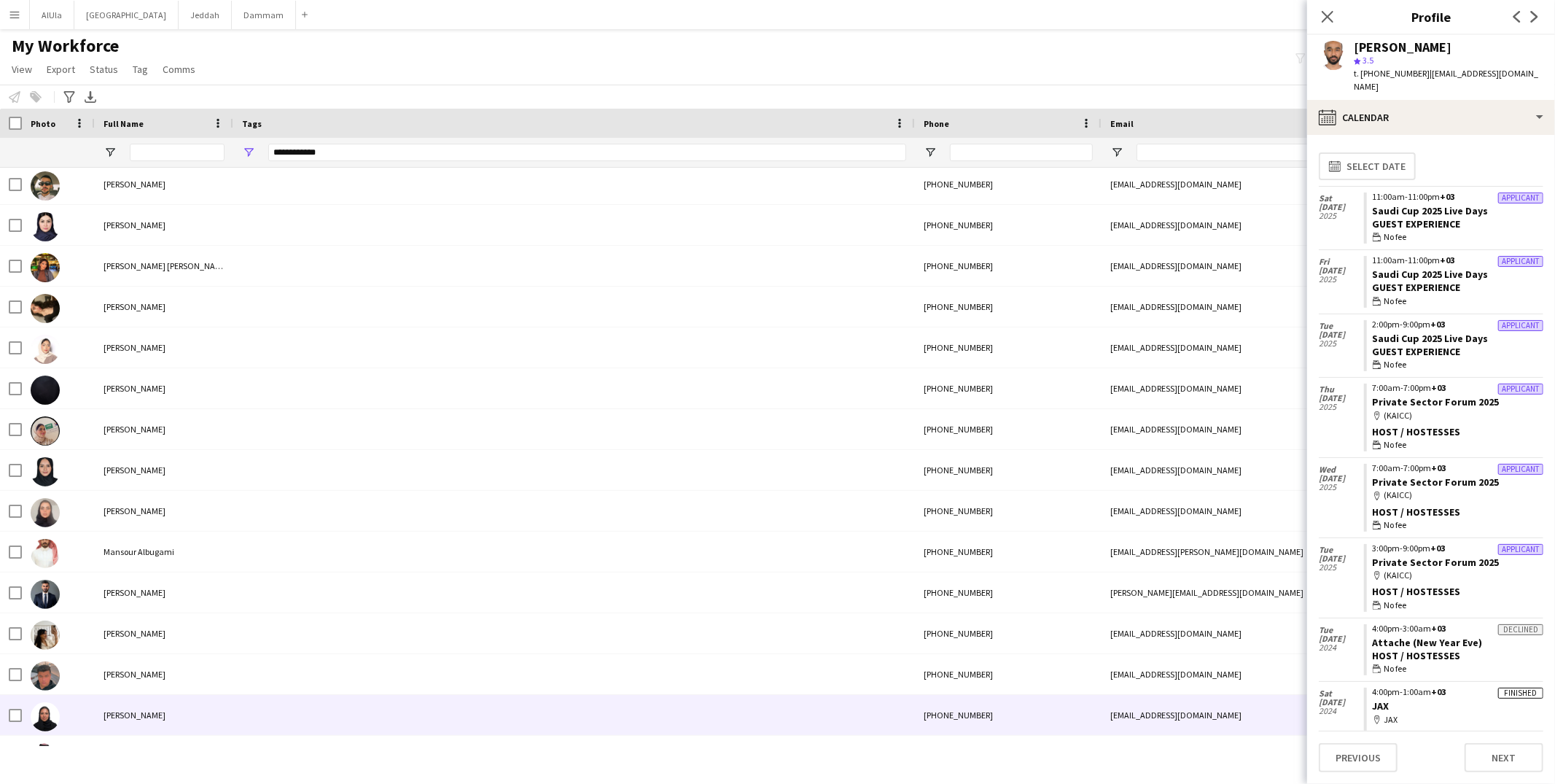
scroll to position [2281, 0]
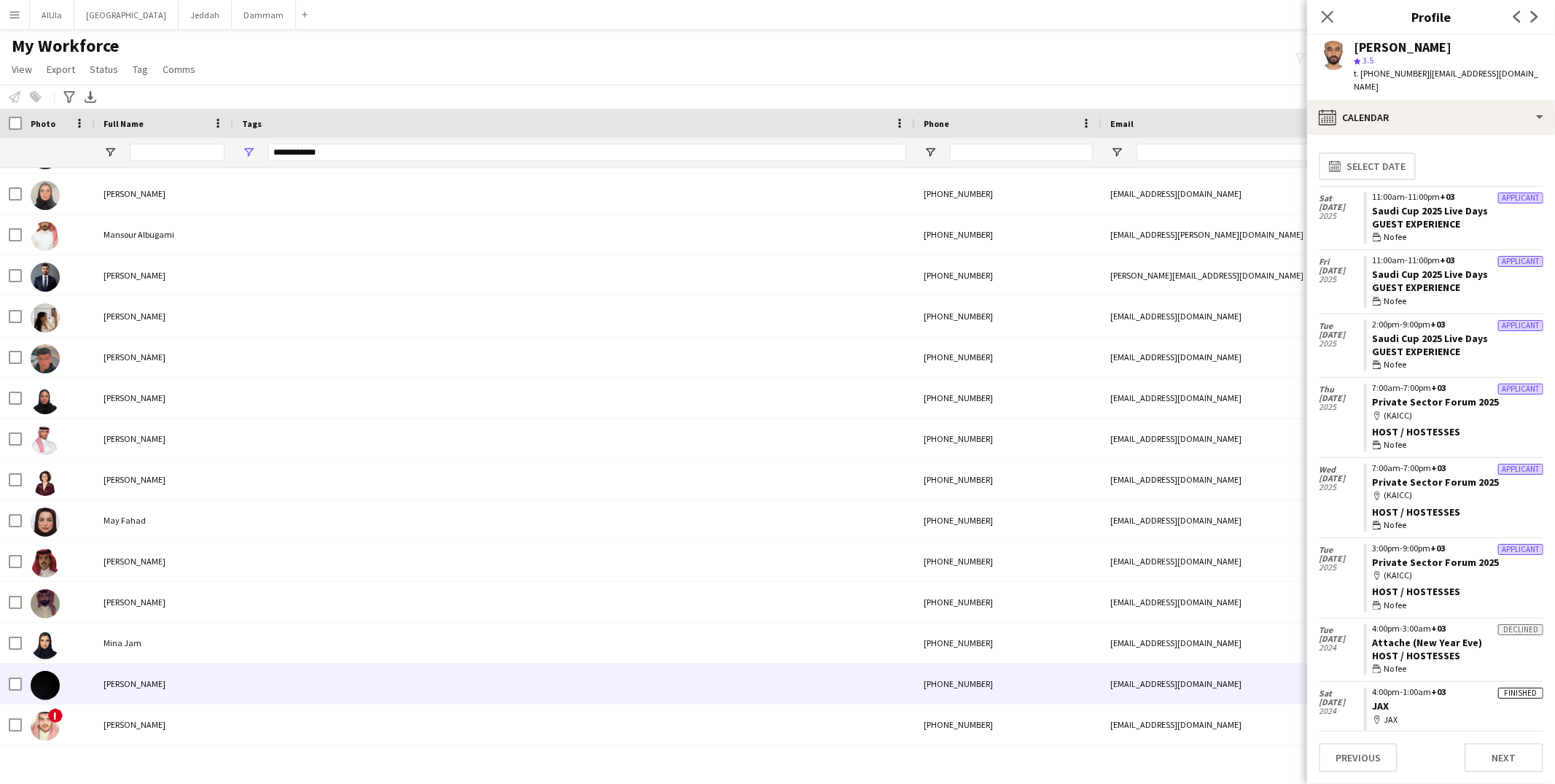
click at [257, 690] on div at bounding box center [573, 683] width 681 height 40
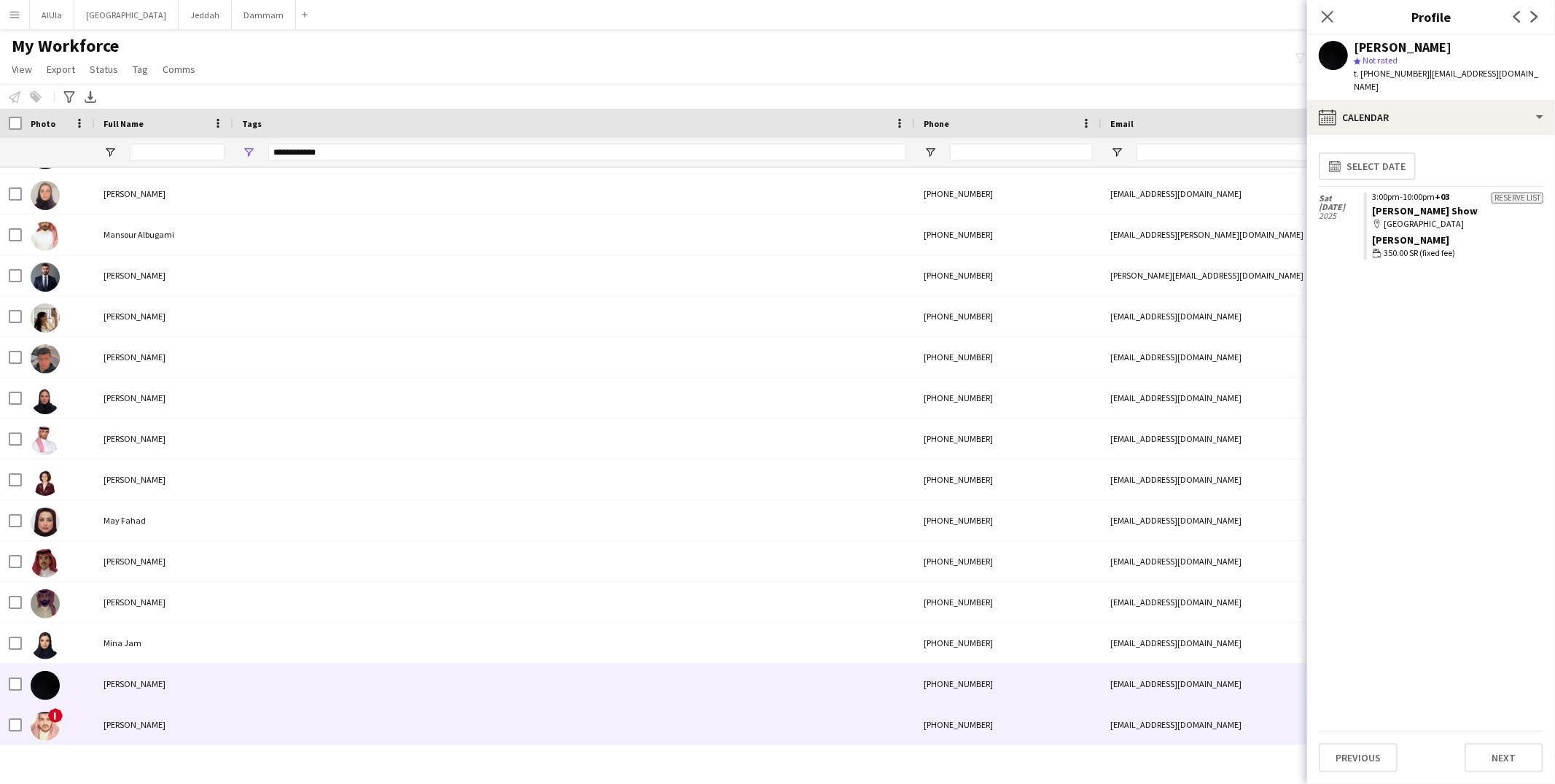
click at [244, 721] on div at bounding box center [573, 723] width 681 height 40
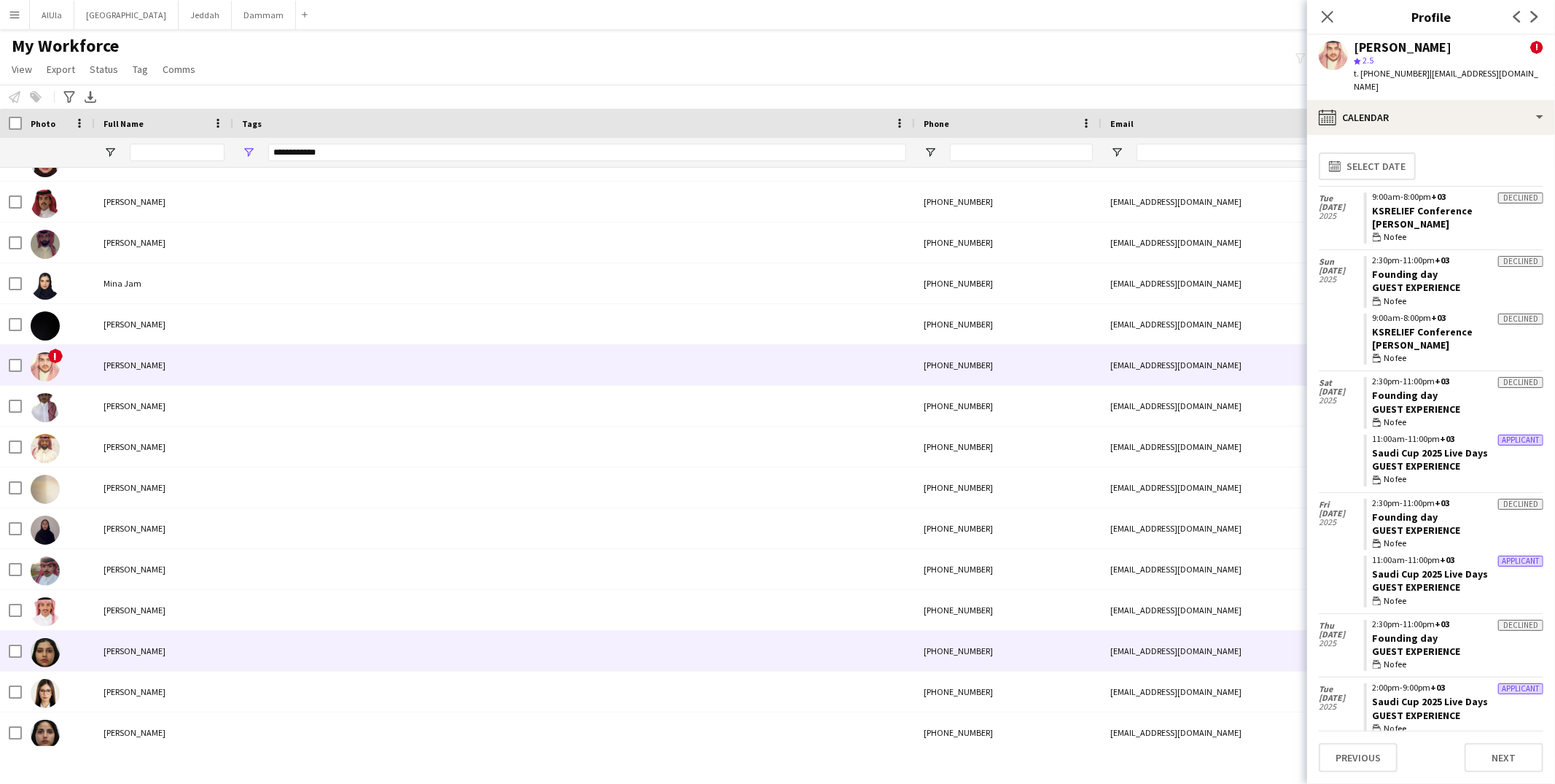
click at [248, 656] on div at bounding box center [573, 650] width 681 height 40
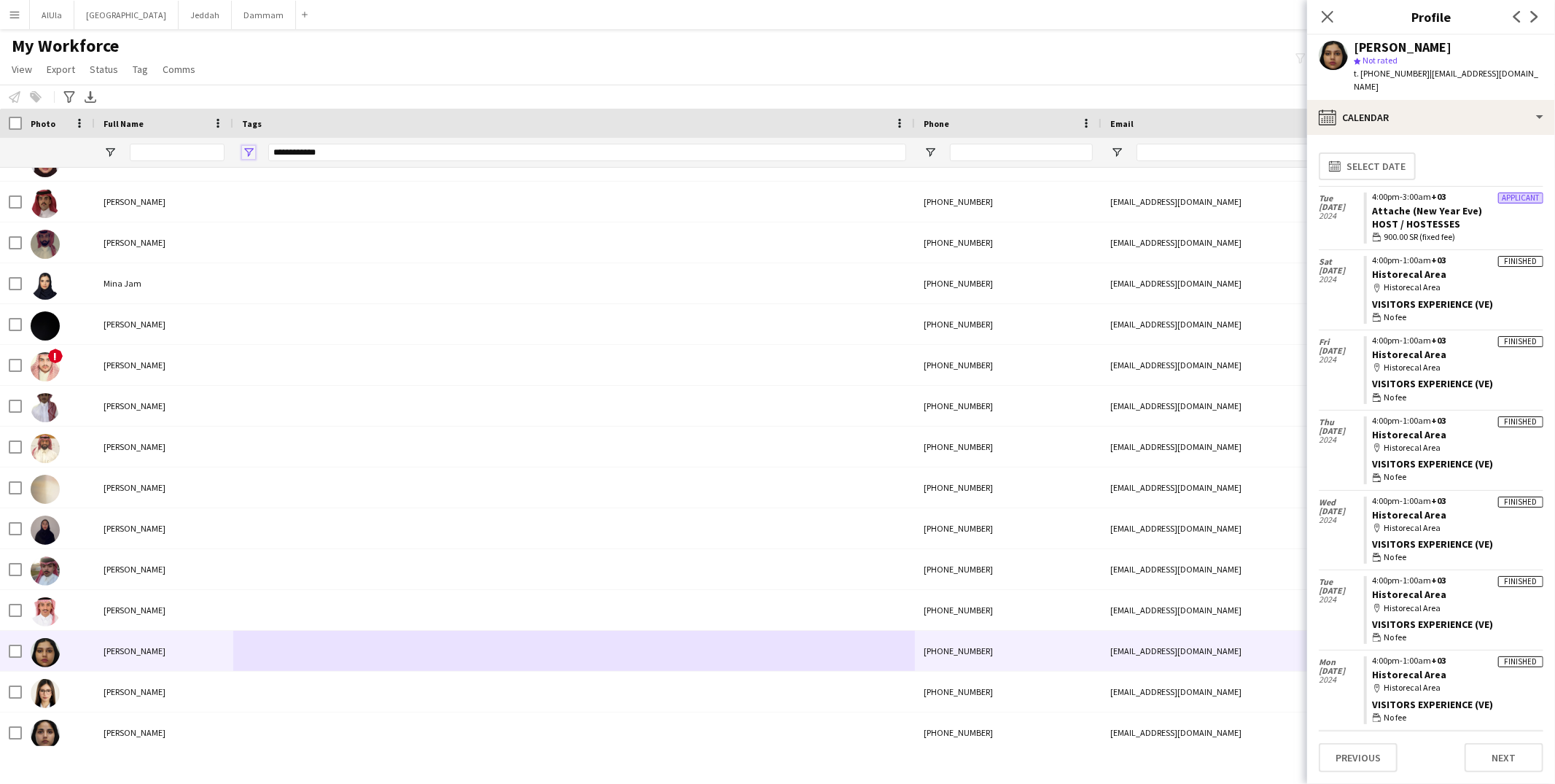
click at [249, 152] on span "Open Filter Menu" at bounding box center [249, 152] width 13 height 13
type input "***"
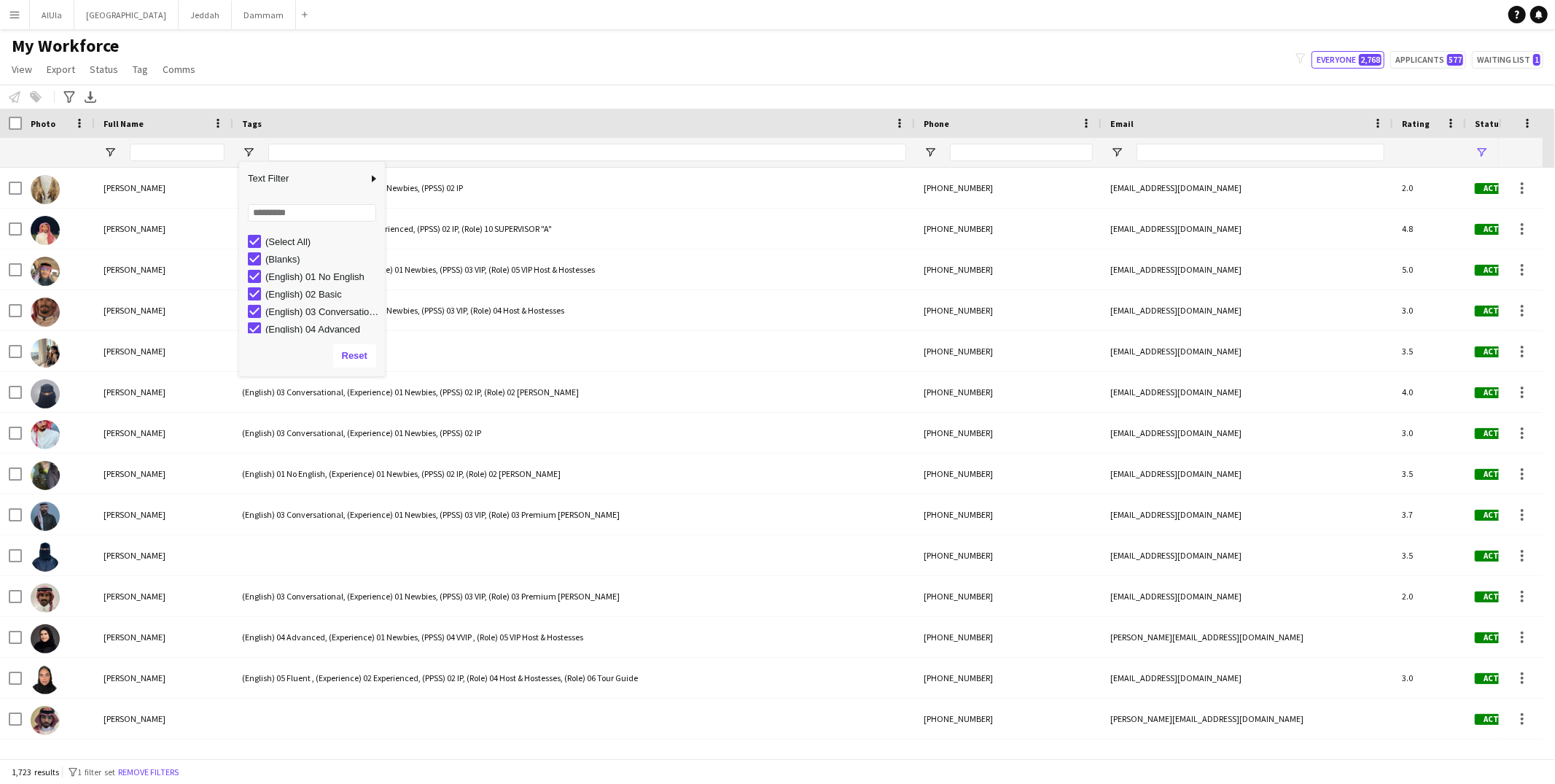
click at [461, 77] on div "My Workforce View Views Default view New view Update view Delete view Edit name…" at bounding box center [778, 60] width 1555 height 49
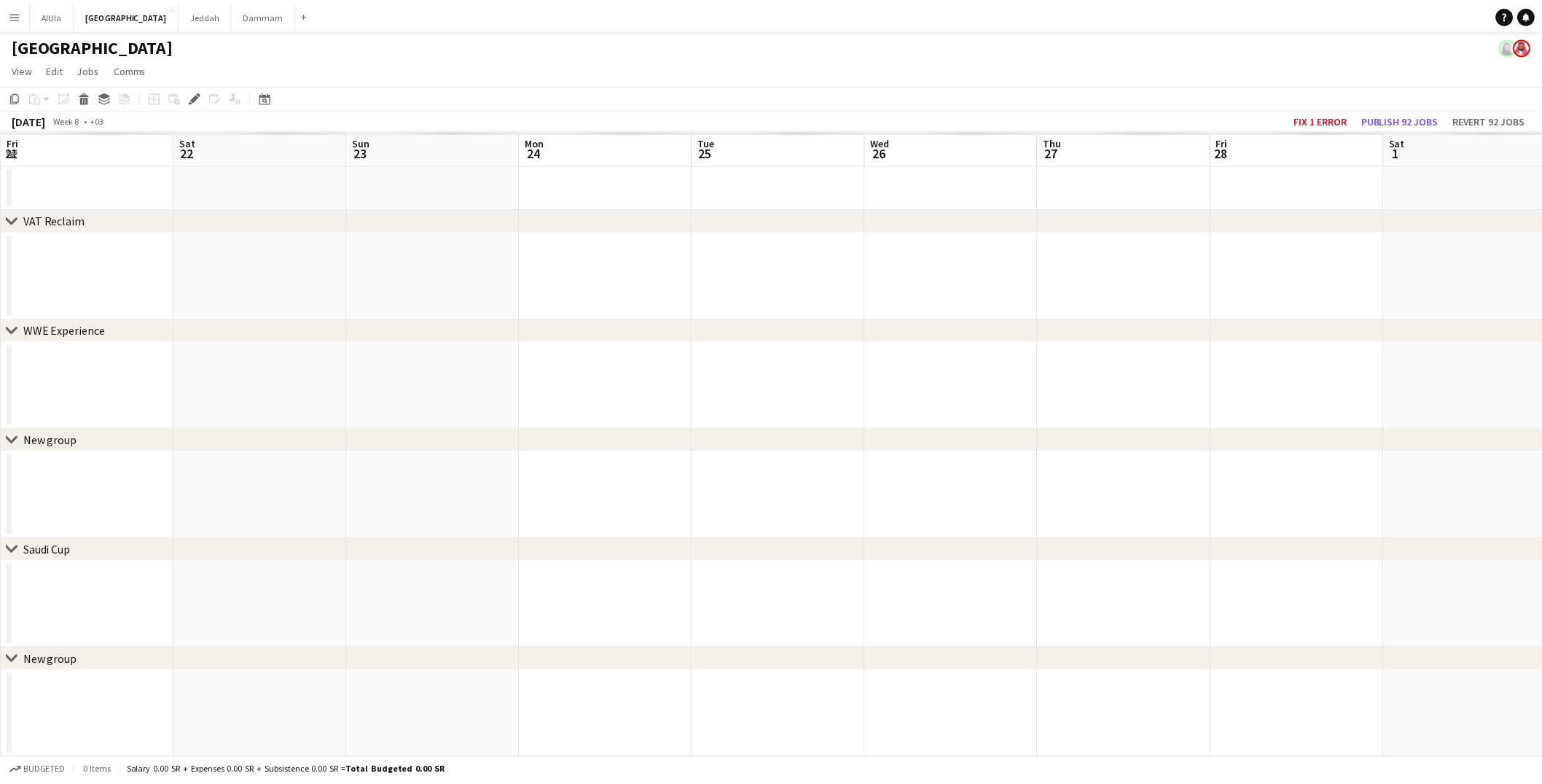
scroll to position [0, 501]
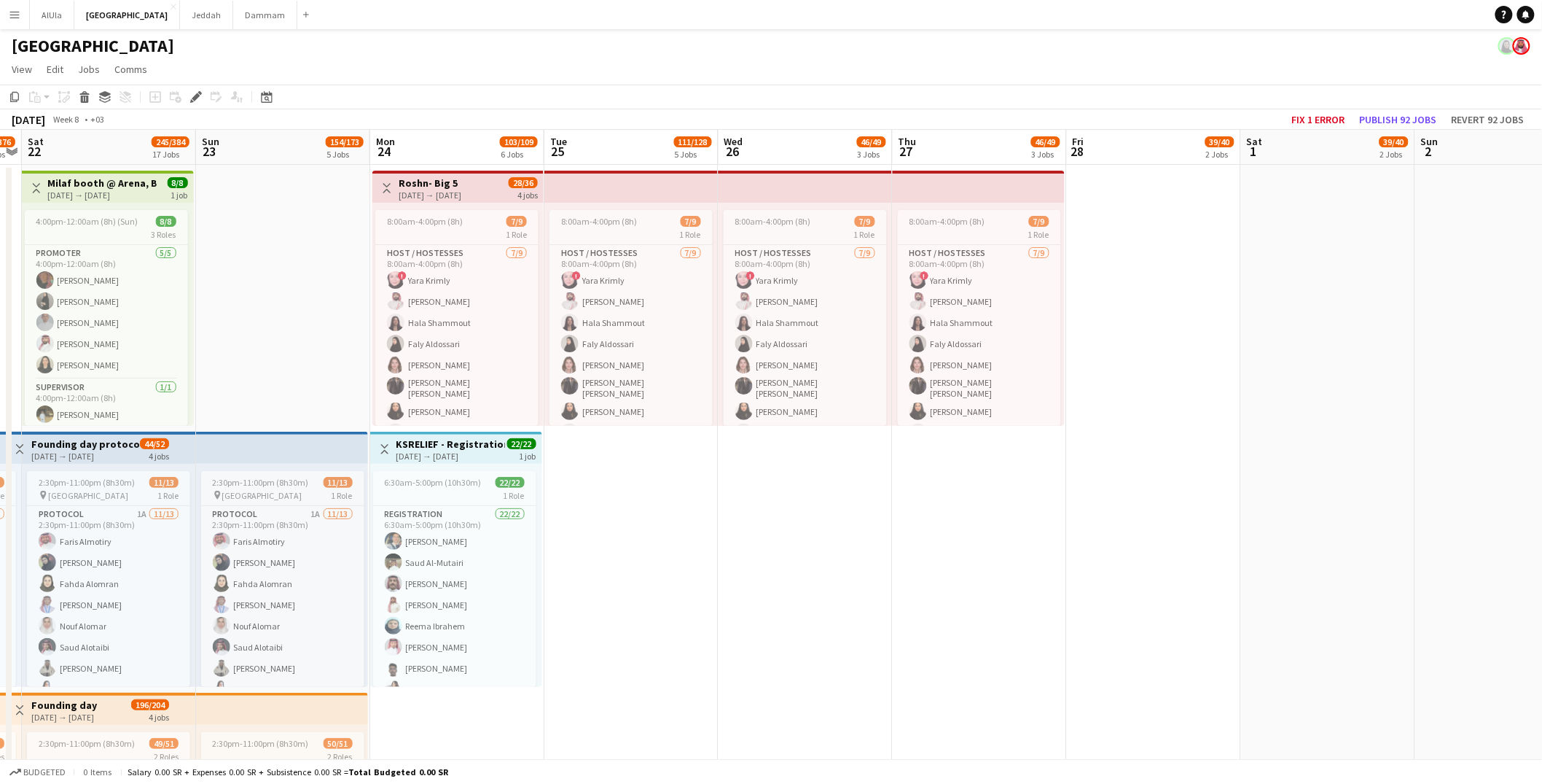
click at [466, 451] on div "[DATE] → [DATE]" at bounding box center [450, 456] width 108 height 11
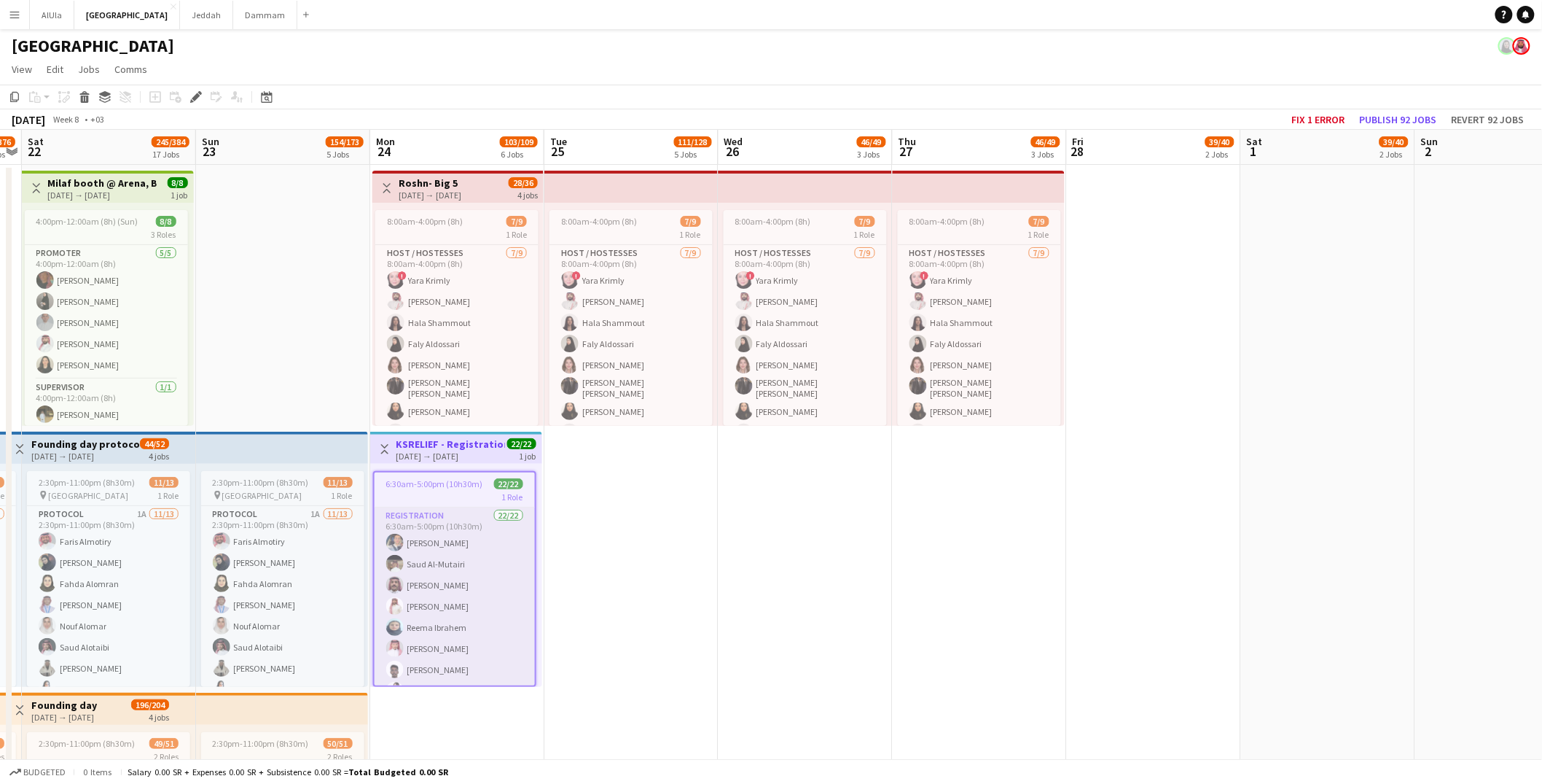
click at [462, 542] on app-card-role "Registration 22/22 6:30am-5:00pm (10h30m) [PERSON_NAME] [PERSON_NAME] [PERSON_N…" at bounding box center [455, 756] width 160 height 498
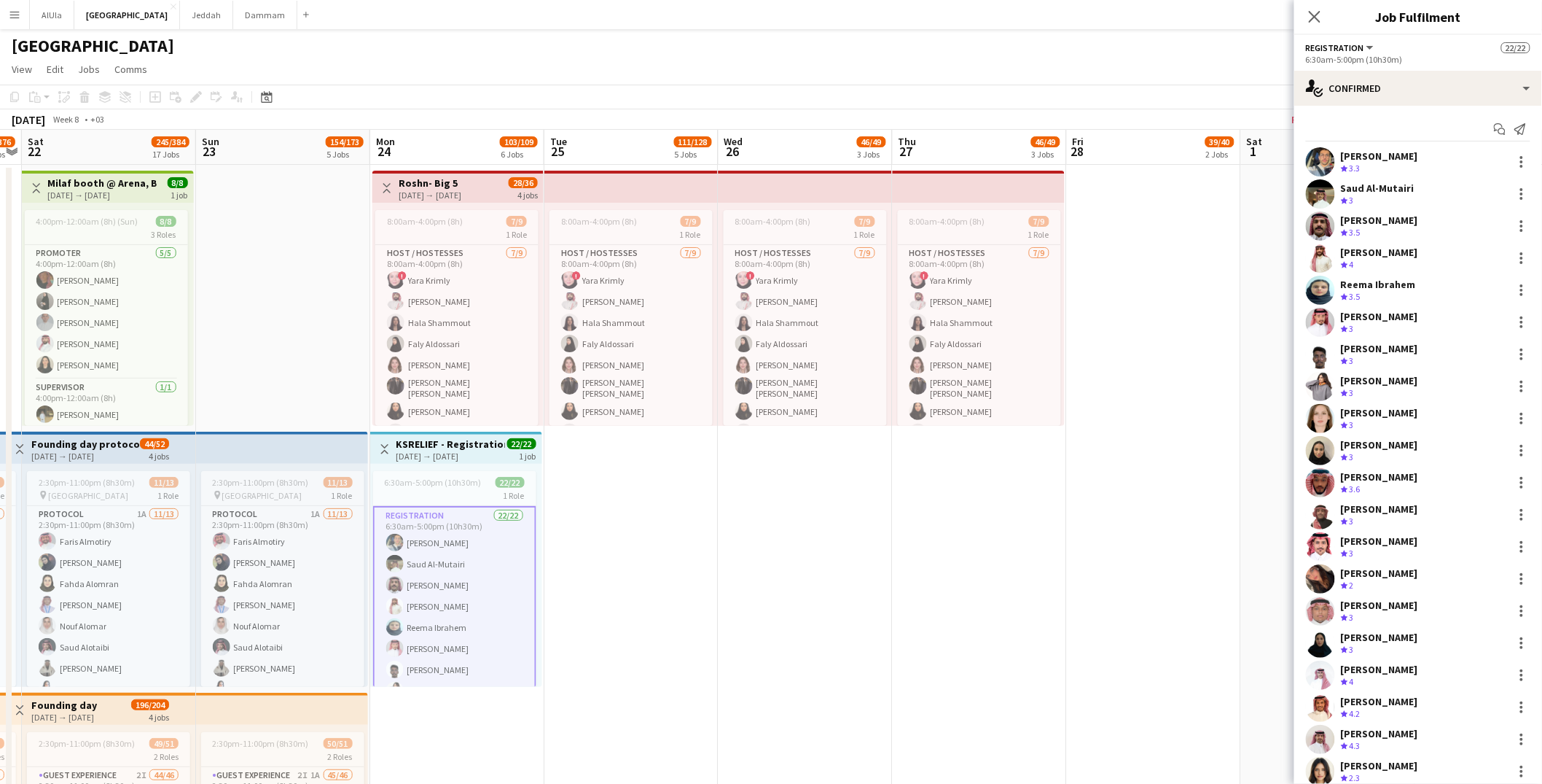
click at [1425, 162] on div "[PERSON_NAME] Crew rating 3.3" at bounding box center [1419, 161] width 248 height 29
click at [1386, 164] on div "Crew rating 3.3" at bounding box center [1380, 168] width 77 height 12
click at [1334, 158] on app-user-avatar at bounding box center [1320, 161] width 29 height 29
click at [1315, 159] on app-user-avatar at bounding box center [1320, 161] width 29 height 29
click at [470, 601] on app-card-role "Registration 22/22 6:30am-5:00pm (10h30m) [PERSON_NAME] [PERSON_NAME] [PERSON_N…" at bounding box center [454, 756] width 163 height 501
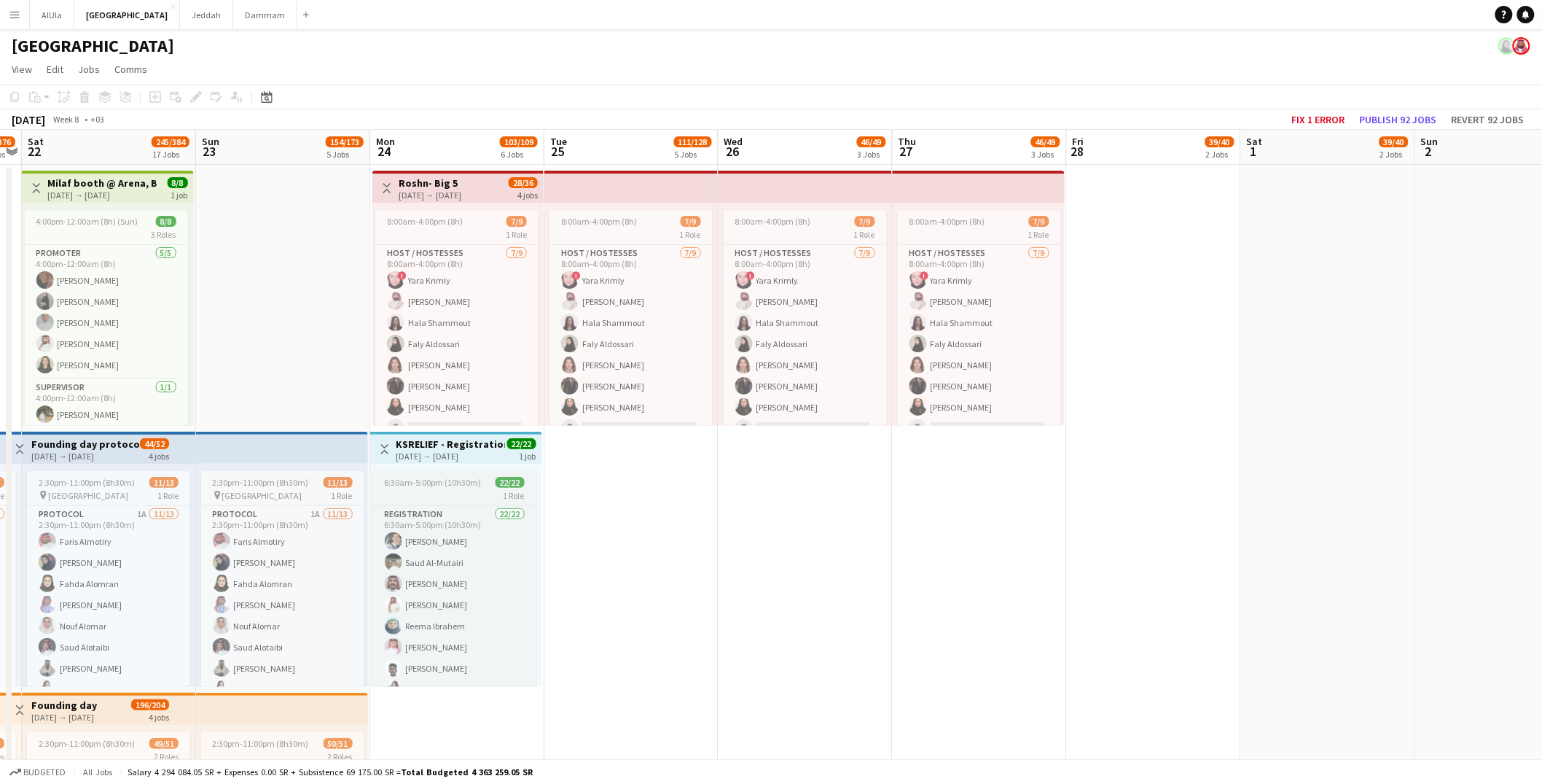
click at [478, 513] on app-card-role "Registration 22/22 6:30am-5:00pm (10h30m) [PERSON_NAME] [PERSON_NAME] [PERSON_N…" at bounding box center [454, 755] width 163 height 498
click at [461, 475] on app-job-card "6:30am-5:00pm (10h30m) 22/22 1 Role Registration 22/22 6:30am-5:00pm (10h30m) […" at bounding box center [454, 578] width 163 height 215
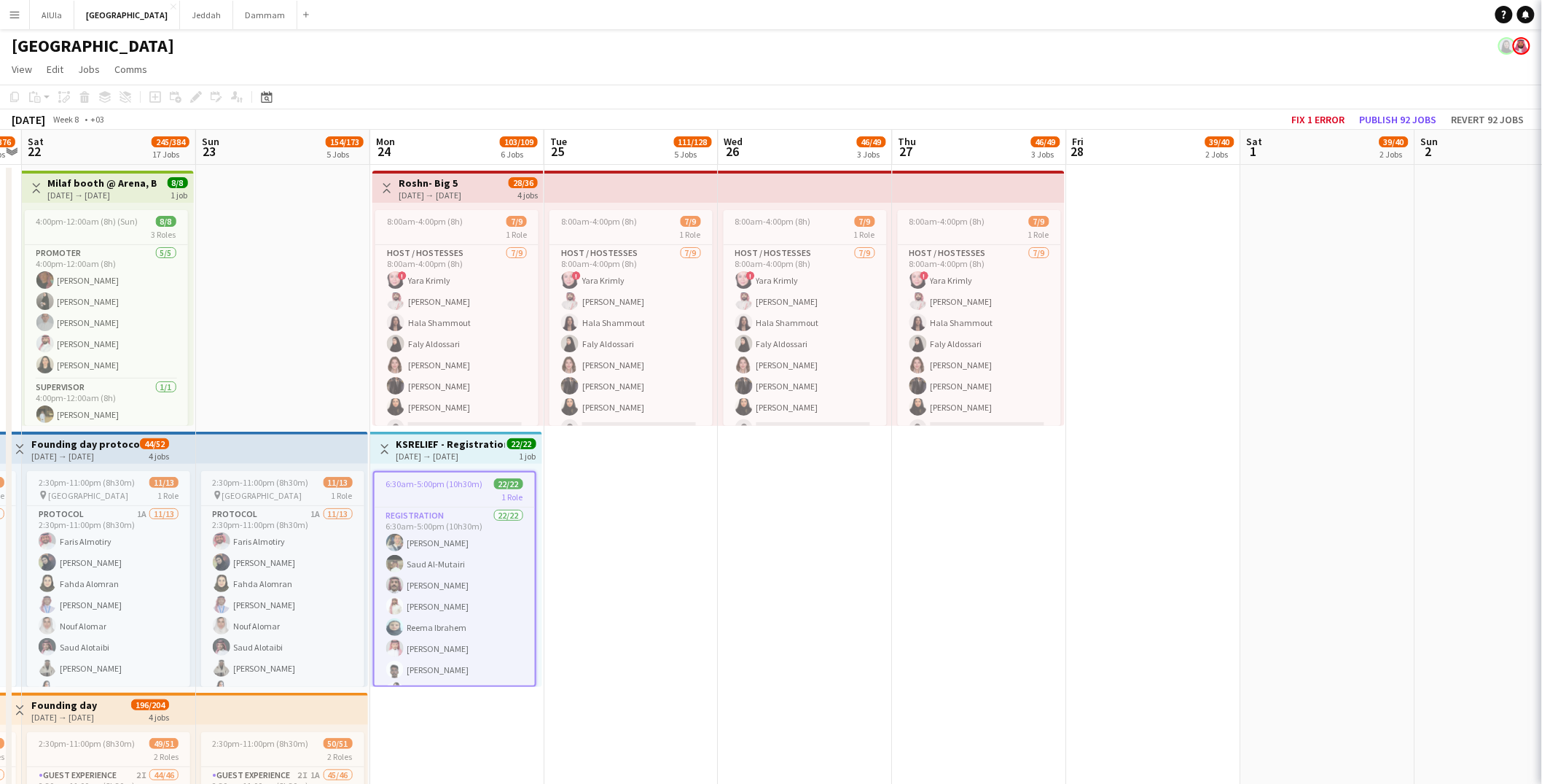
click at [449, 456] on div "[DATE] → [DATE]" at bounding box center [450, 456] width 108 height 11
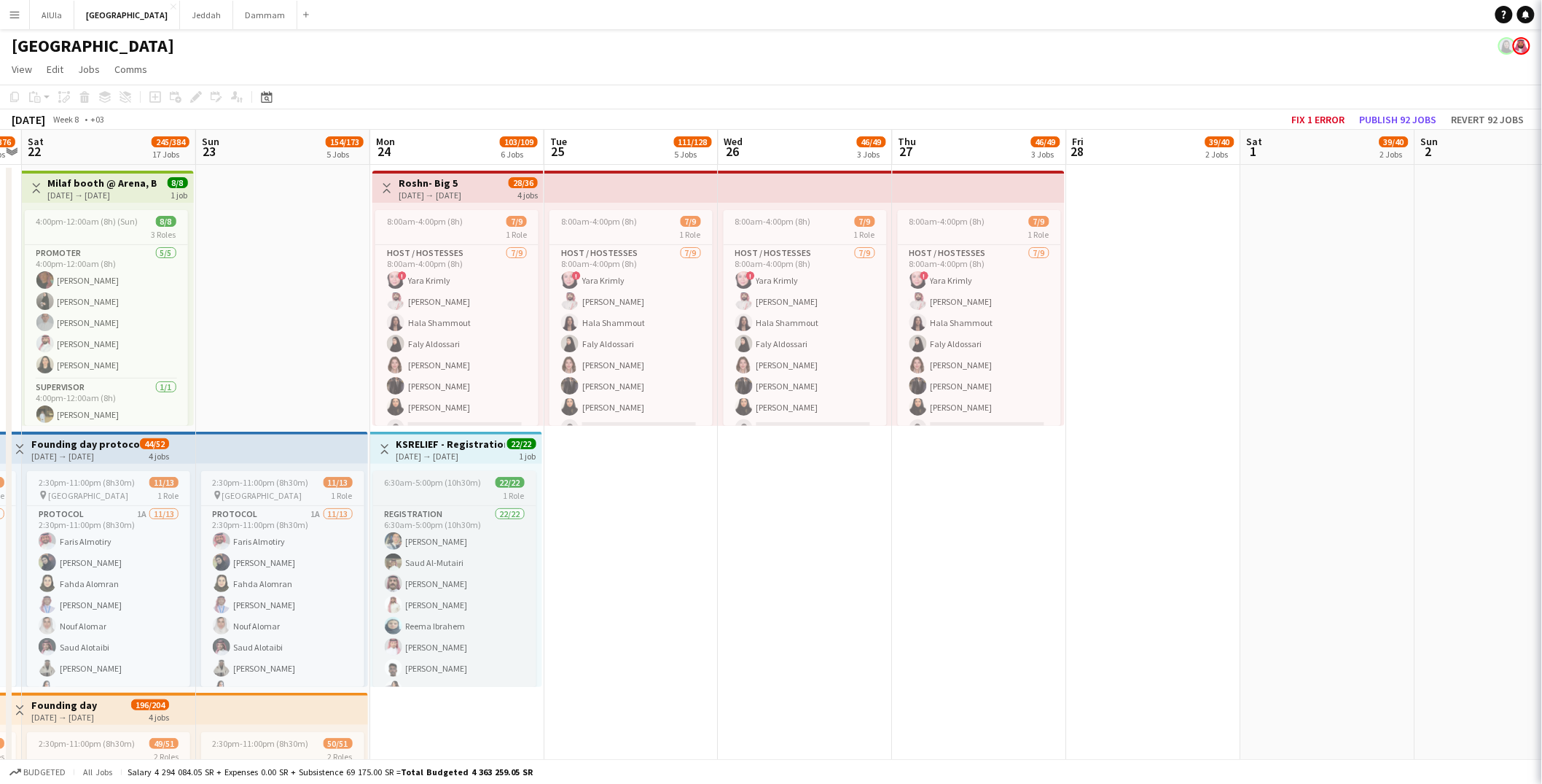
click at [434, 516] on app-card-role "Registration 22/22 6:30am-5:00pm (10h30m) [PERSON_NAME] [PERSON_NAME] [PERSON_N…" at bounding box center [454, 755] width 163 height 498
click at [446, 461] on div "Toggle View KSRELIEF - Registration [DATE] → [DATE] 22/22 1 job" at bounding box center [456, 448] width 160 height 25
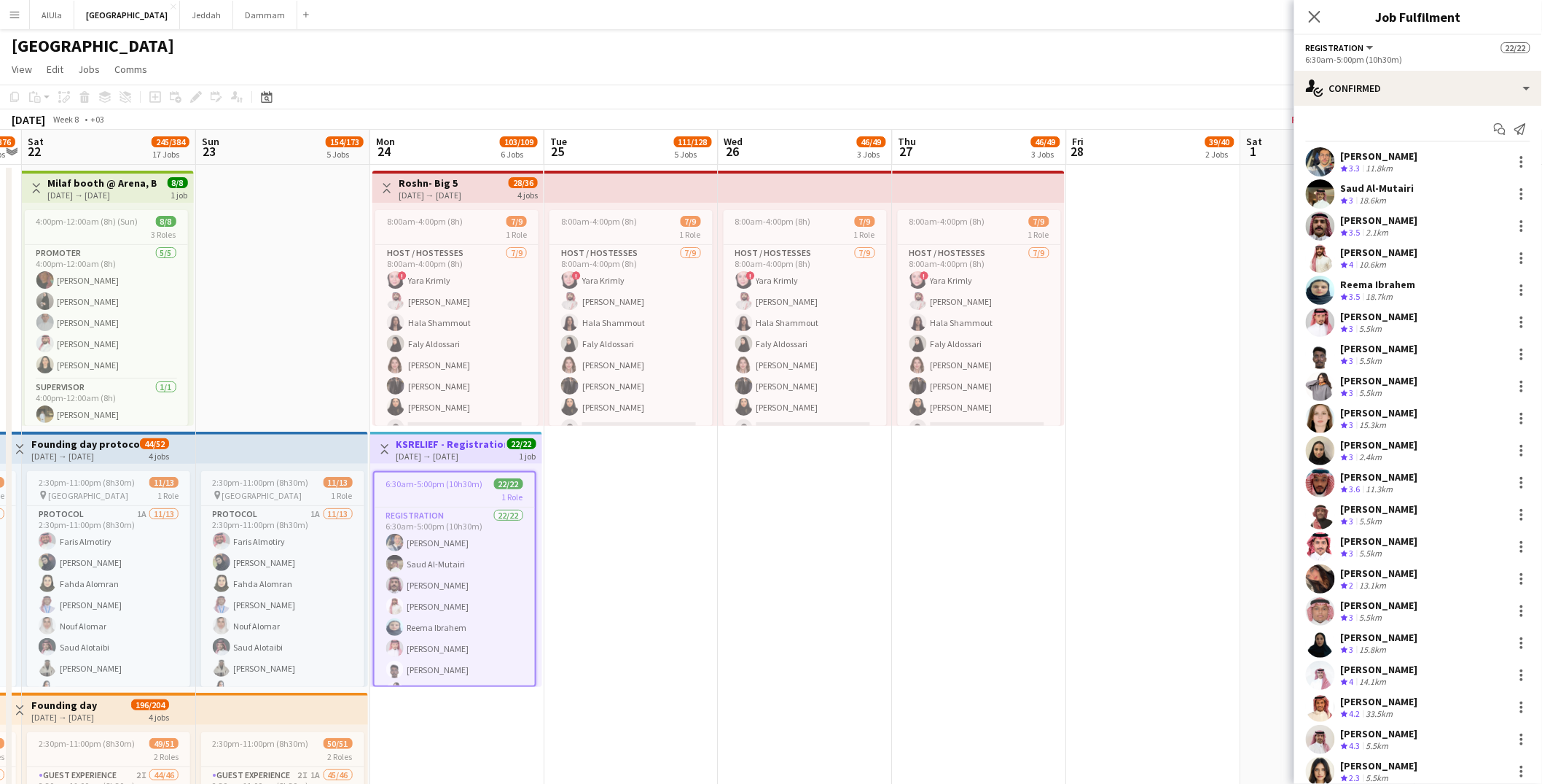
click at [1390, 310] on div "[PERSON_NAME]" at bounding box center [1380, 316] width 77 height 13
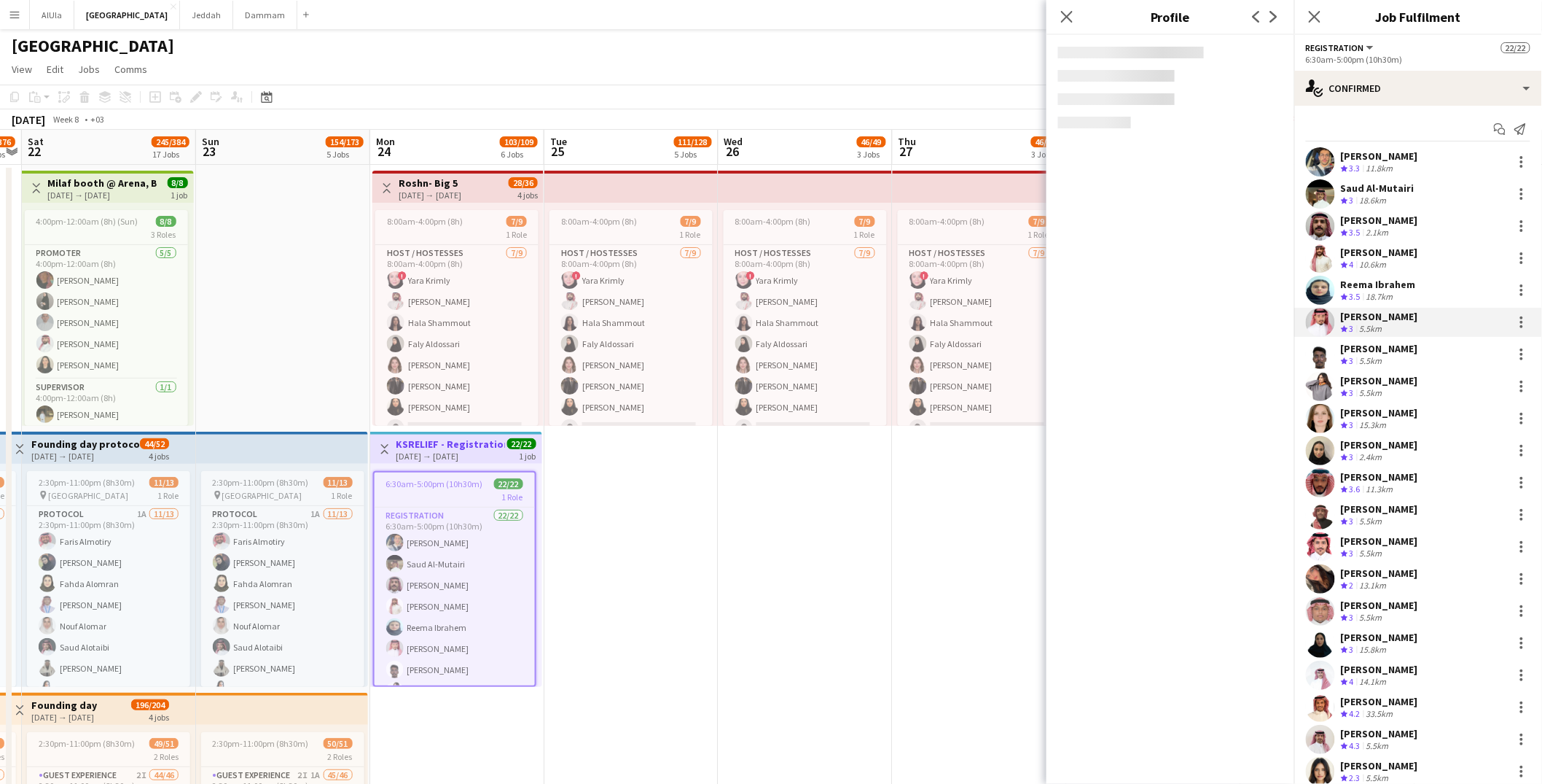
scroll to position [0, 500]
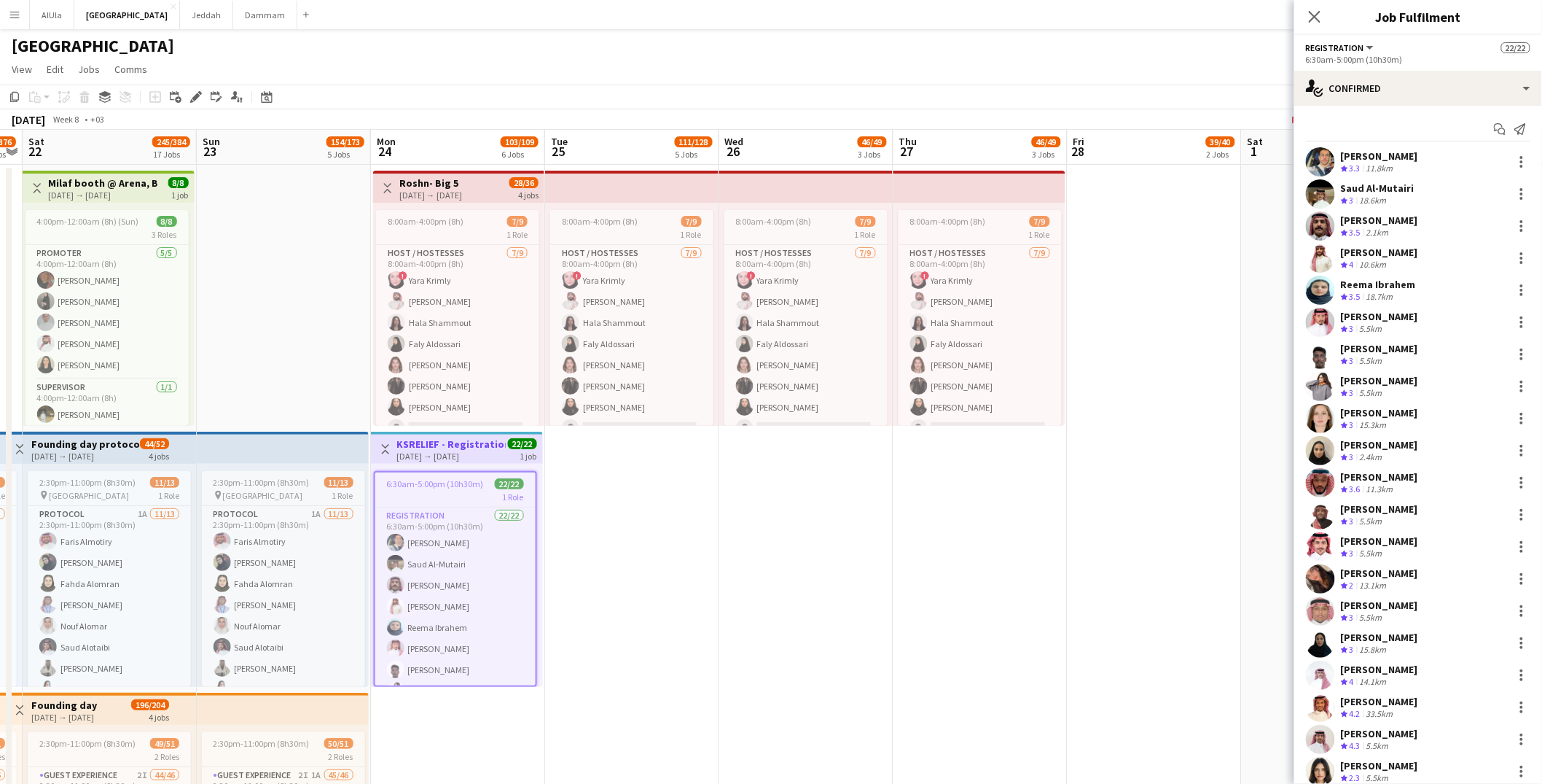
click at [1375, 315] on div "[PERSON_NAME]" at bounding box center [1380, 316] width 77 height 13
click at [1372, 323] on div "5.5km" at bounding box center [1371, 328] width 28 height 12
click at [1364, 282] on div "Reema Ibrahem" at bounding box center [1379, 284] width 76 height 13
click at [465, 570] on app-card-role "Registration 22/22 6:30am-5:00pm (10h30m) [PERSON_NAME] [PERSON_NAME] [PERSON_N…" at bounding box center [456, 756] width 160 height 498
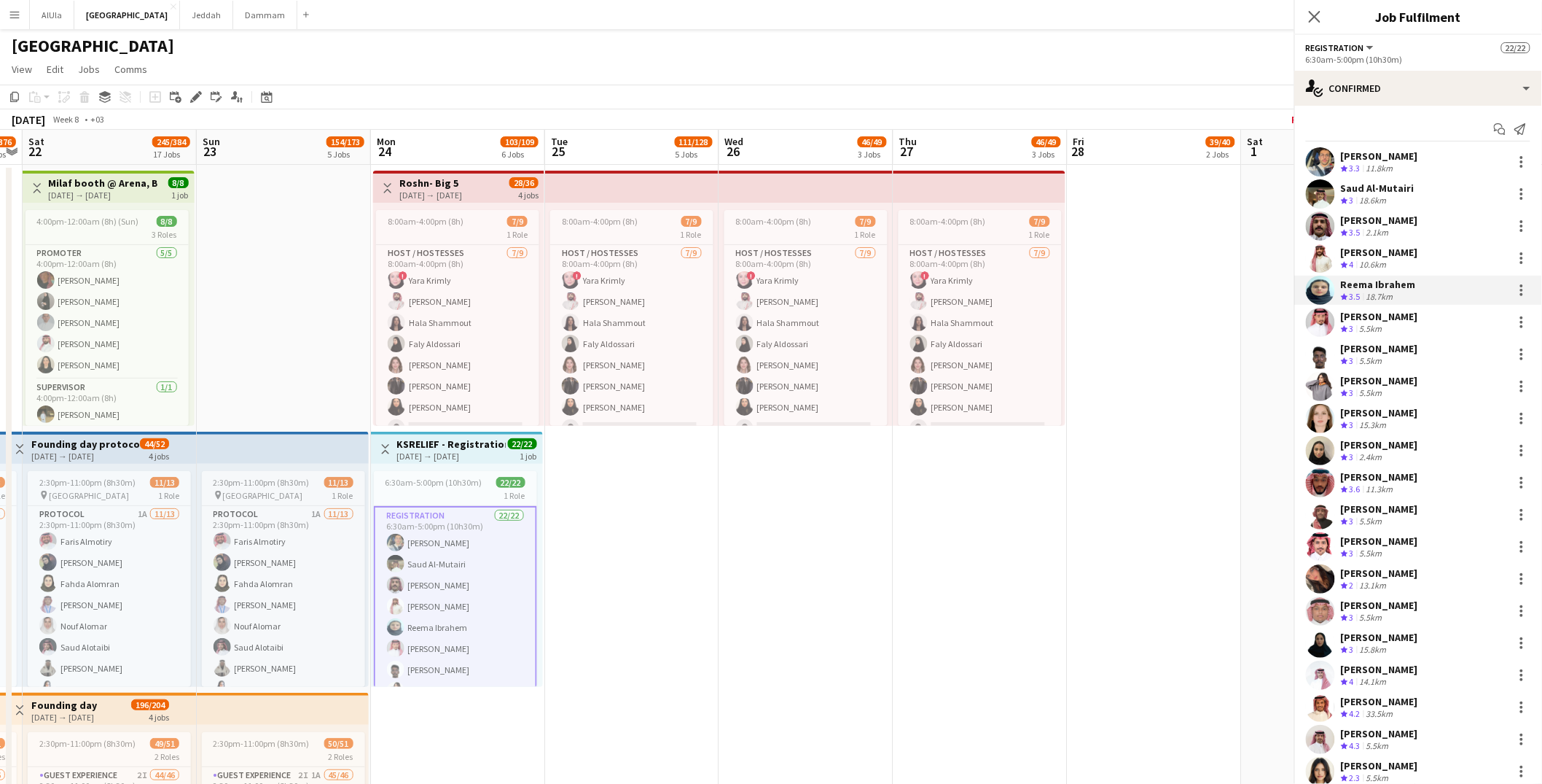
click at [1369, 281] on div "Reema Ibrahem" at bounding box center [1379, 284] width 76 height 13
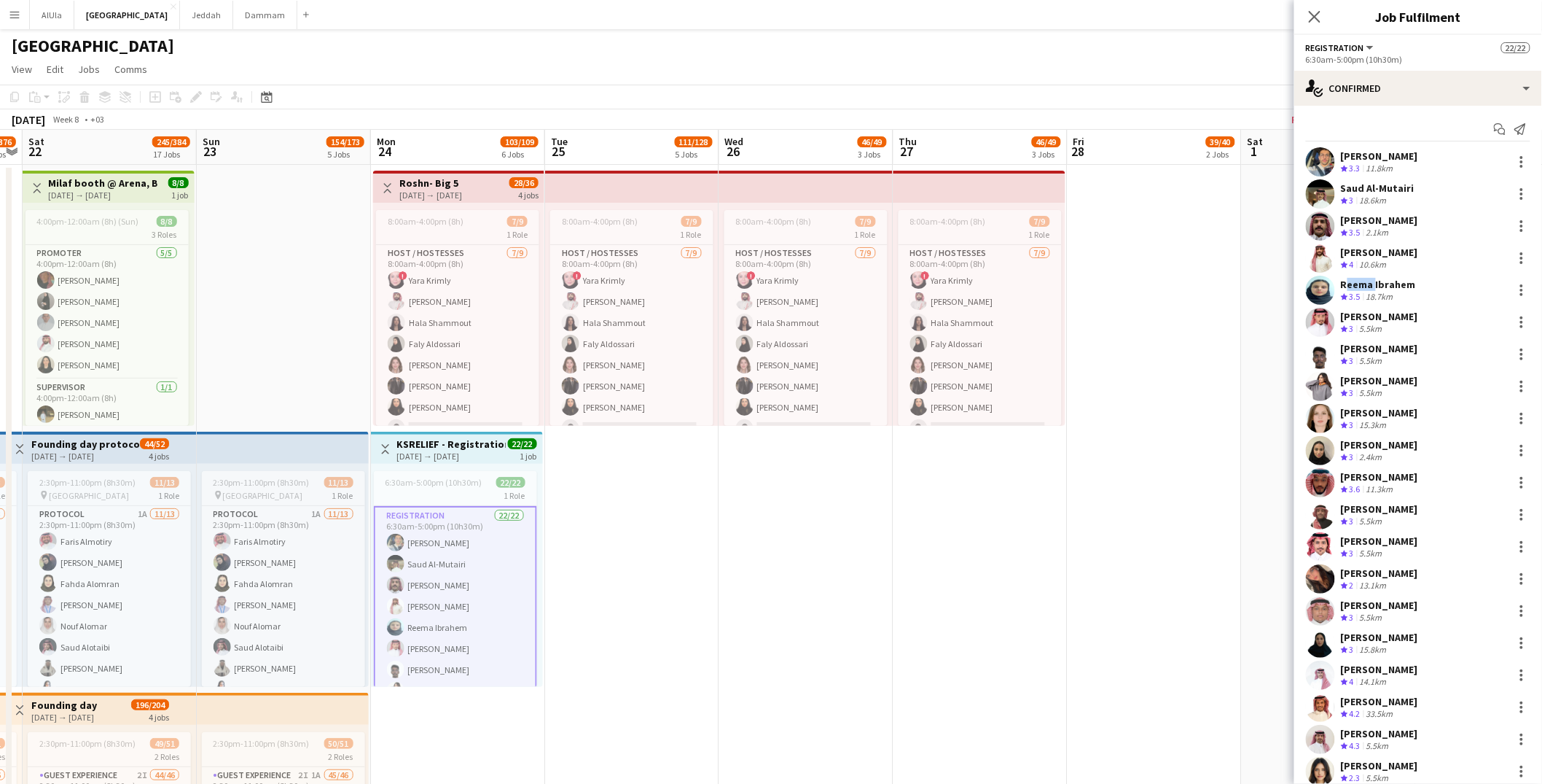
click at [470, 591] on app-card-role "Registration 22/22 6:30am-5:00pm (10h30m) [PERSON_NAME] [PERSON_NAME] [PERSON_N…" at bounding box center [455, 756] width 163 height 501
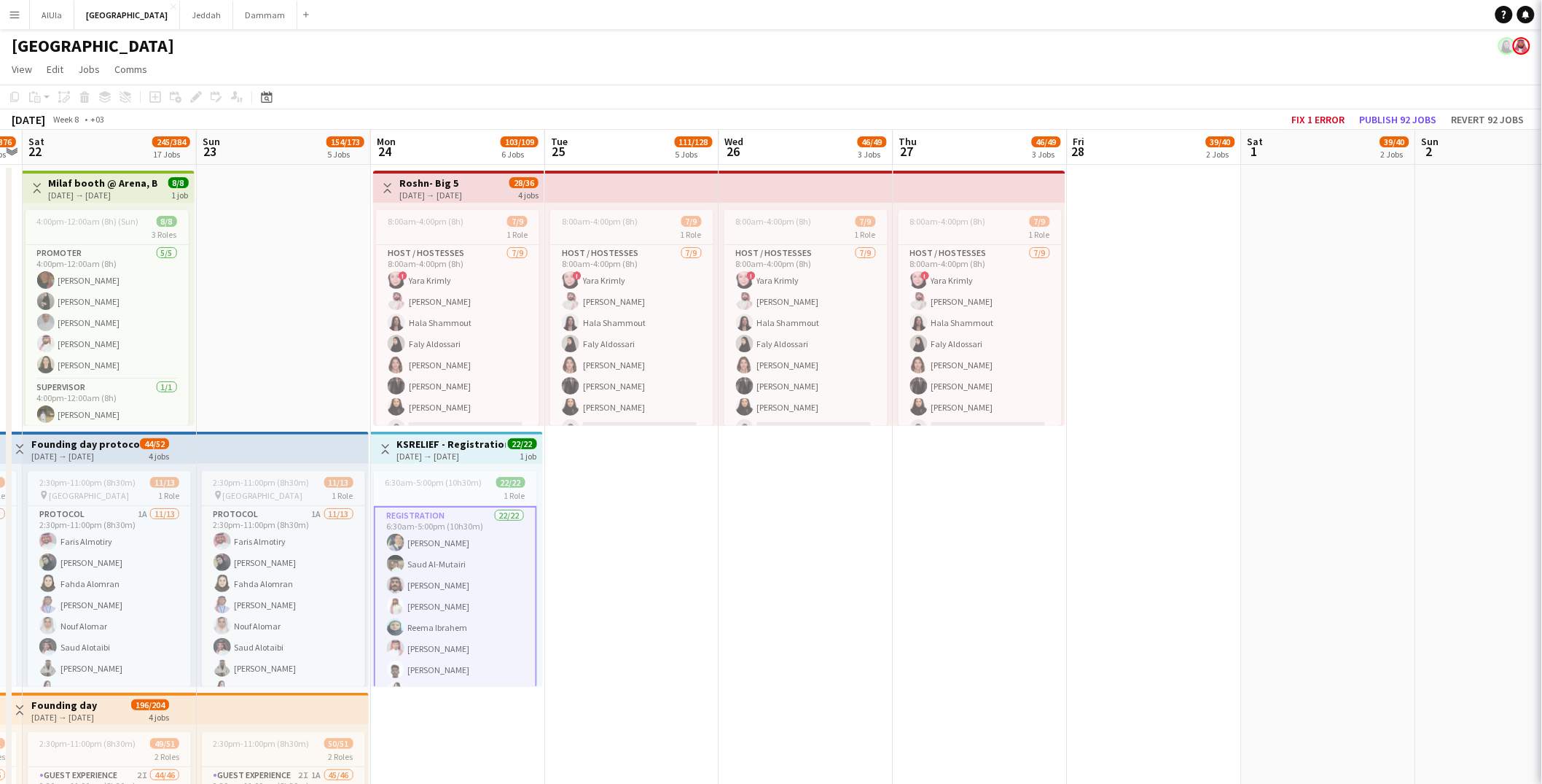
scroll to position [0, 500]
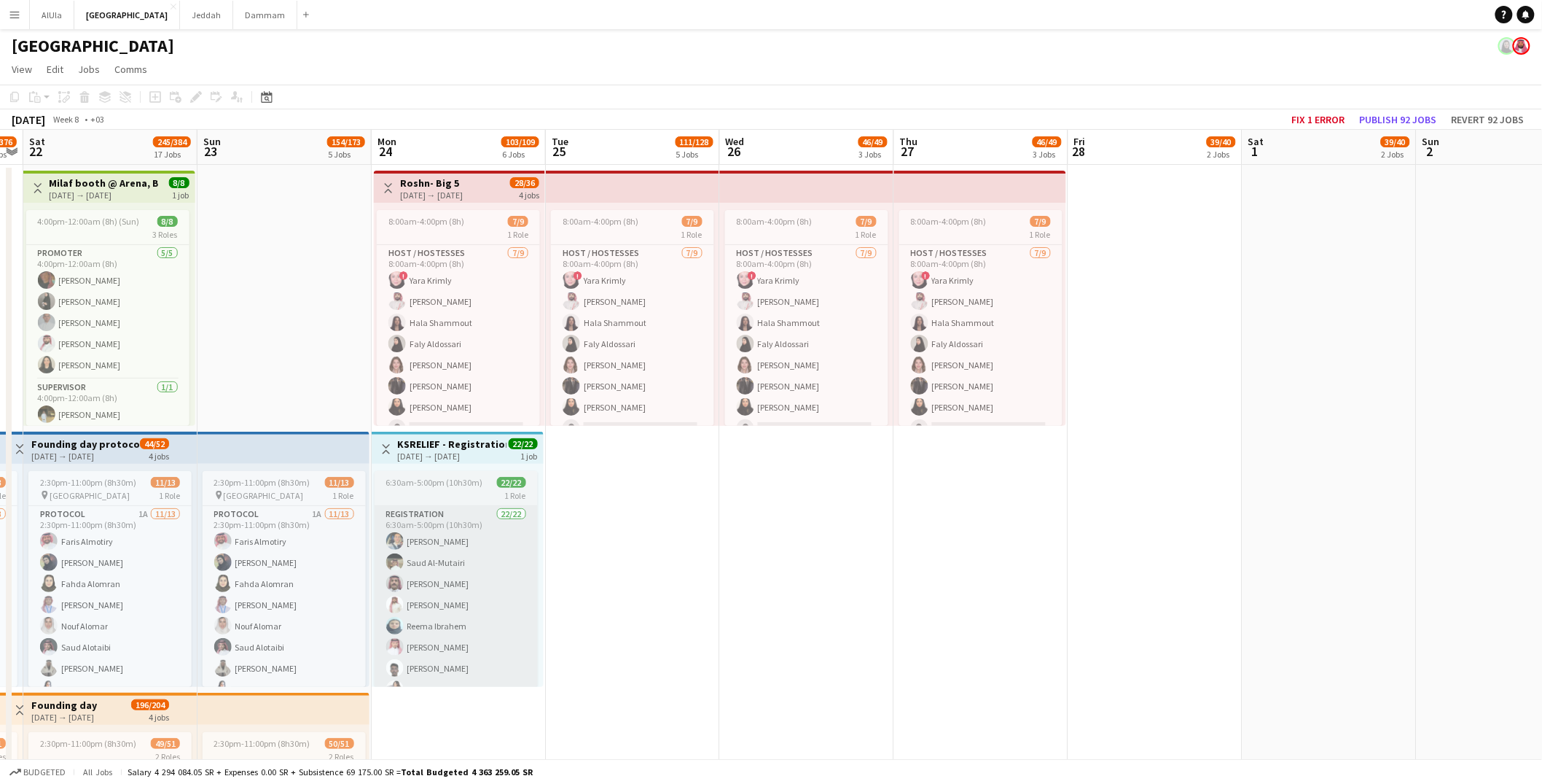
click at [437, 552] on app-card-role "Registration 22/22 6:30am-5:00pm (10h30m) [PERSON_NAME] [PERSON_NAME] [PERSON_N…" at bounding box center [456, 755] width 163 height 498
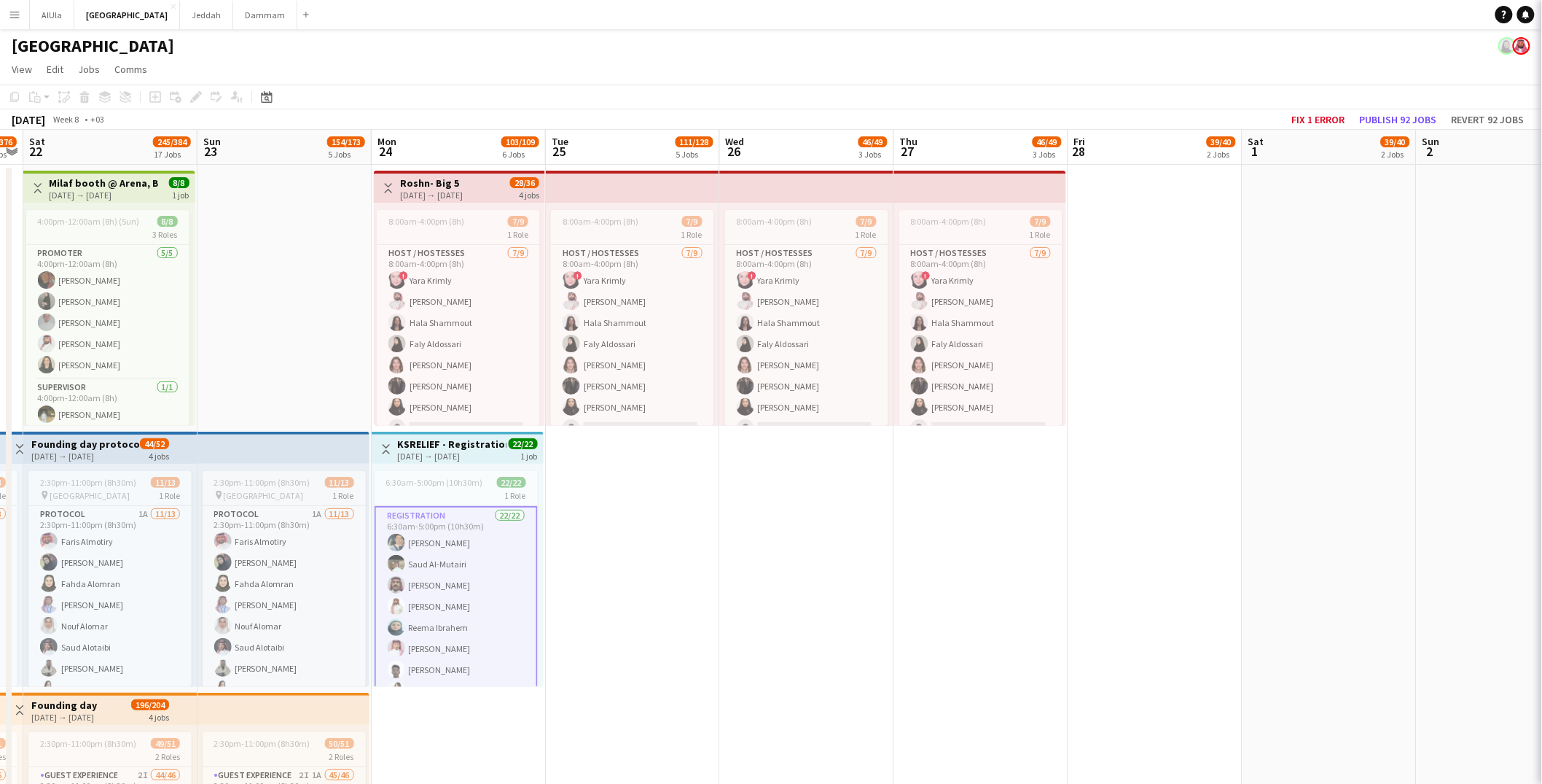
scroll to position [0, 498]
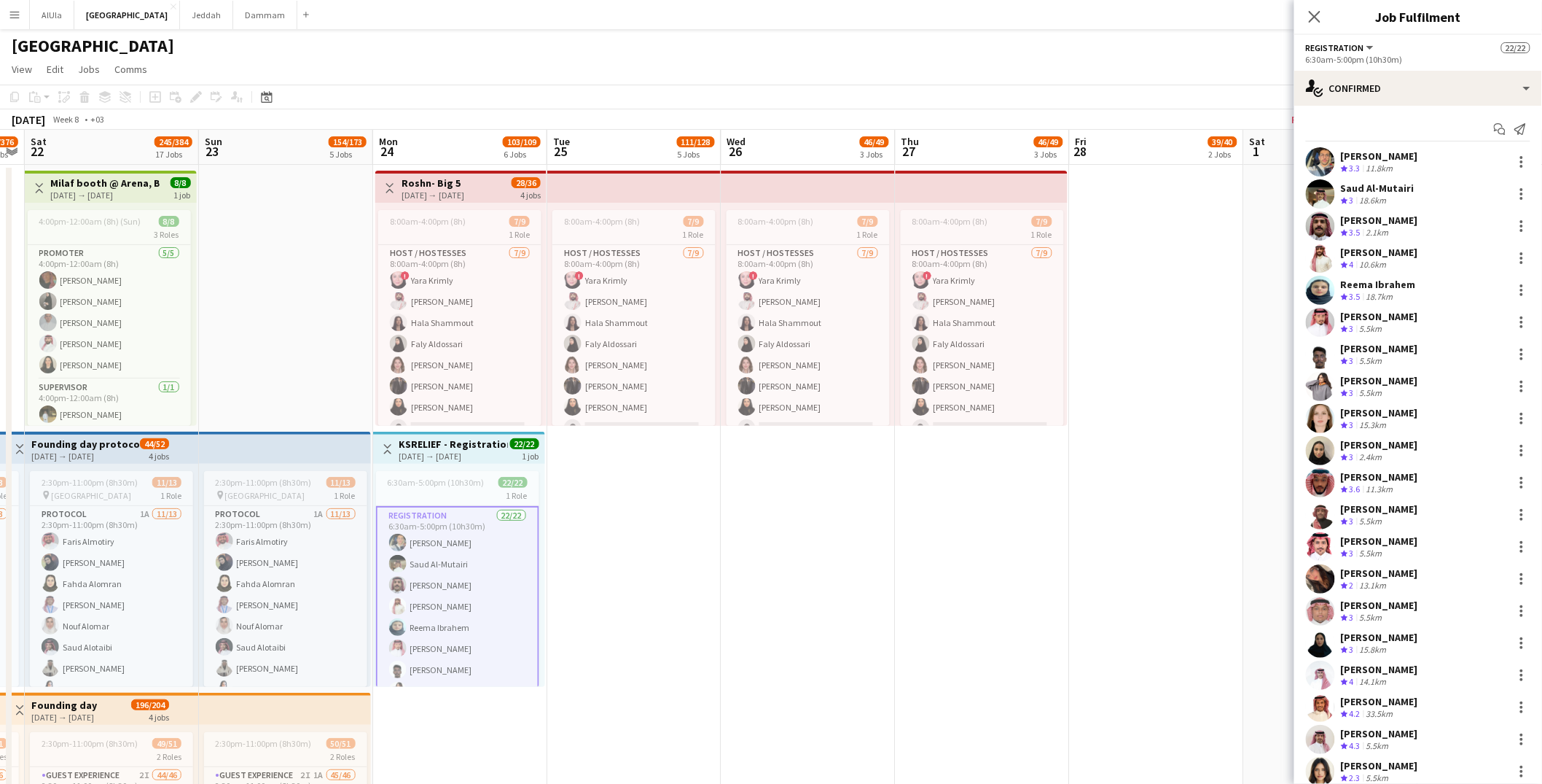
click at [1439, 283] on div "Reema Ibrahem Crew rating 3.5 18.7km" at bounding box center [1419, 290] width 248 height 29
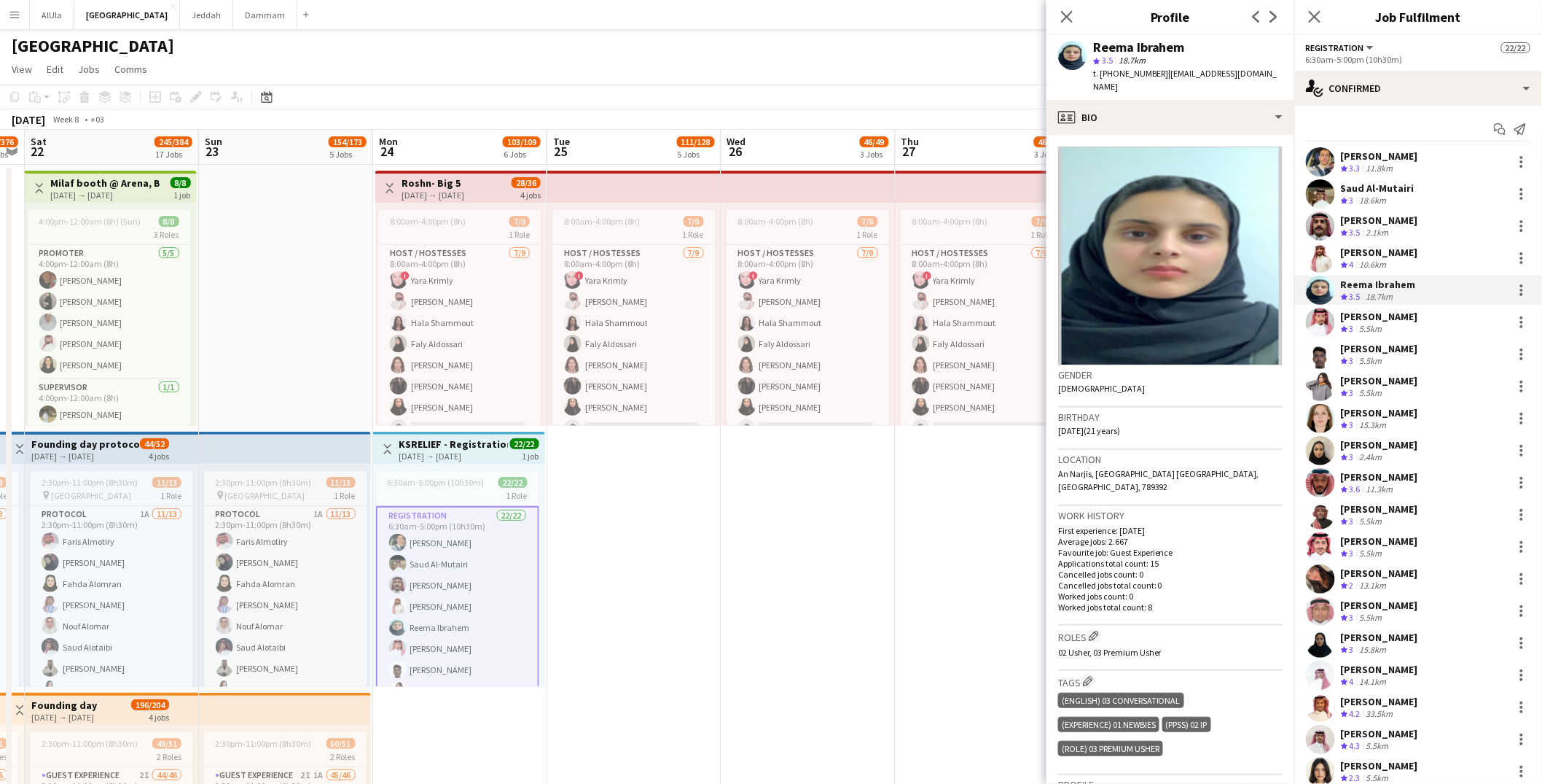
click at [1371, 242] on div "[PERSON_NAME] Crew rating 3.3 11.8km Saud Al-Mutairi Crew rating 3 18.6km [PERS…" at bounding box center [1419, 503] width 248 height 712
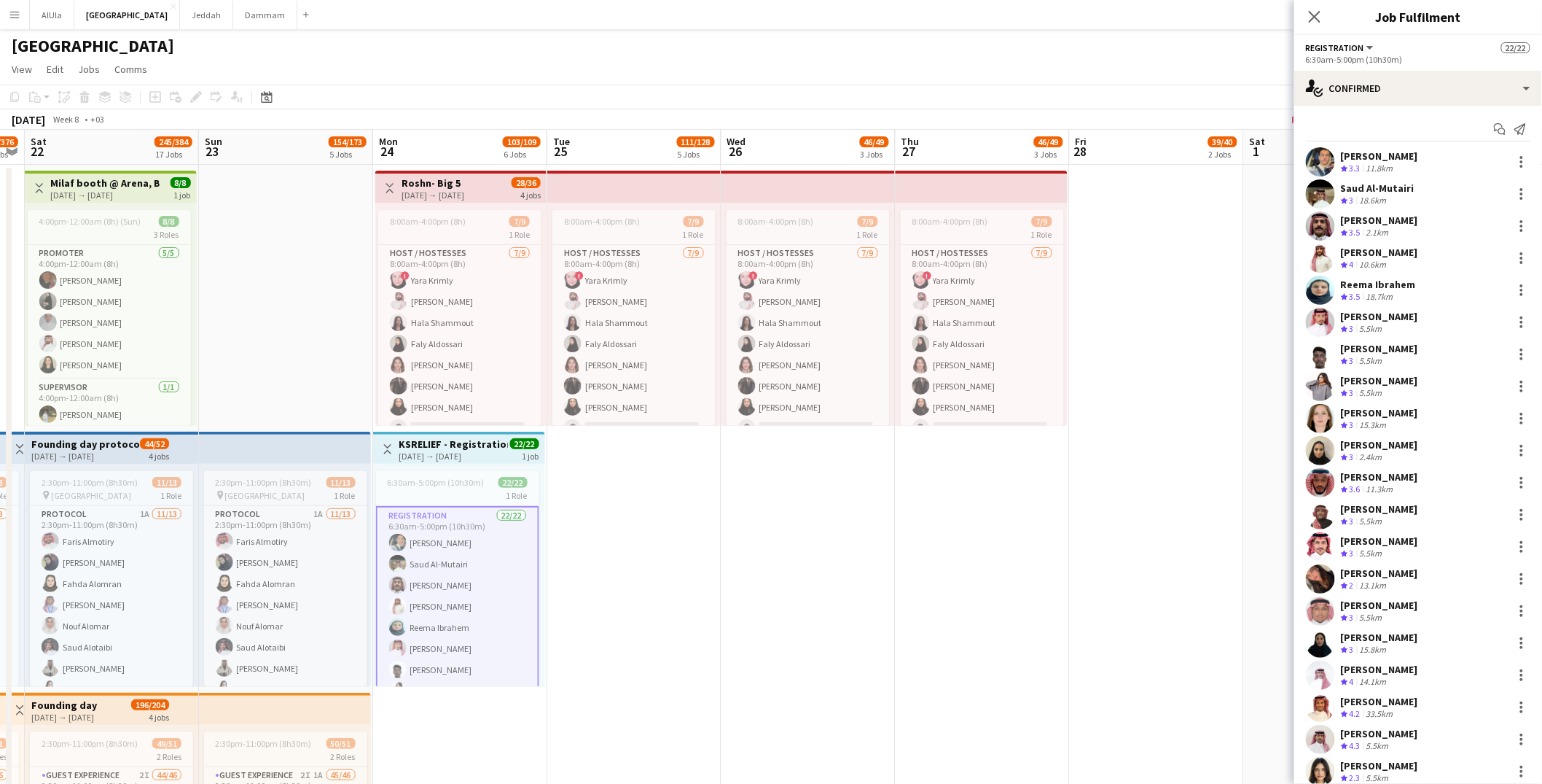
click at [1370, 256] on div "[PERSON_NAME]" at bounding box center [1380, 252] width 77 height 13
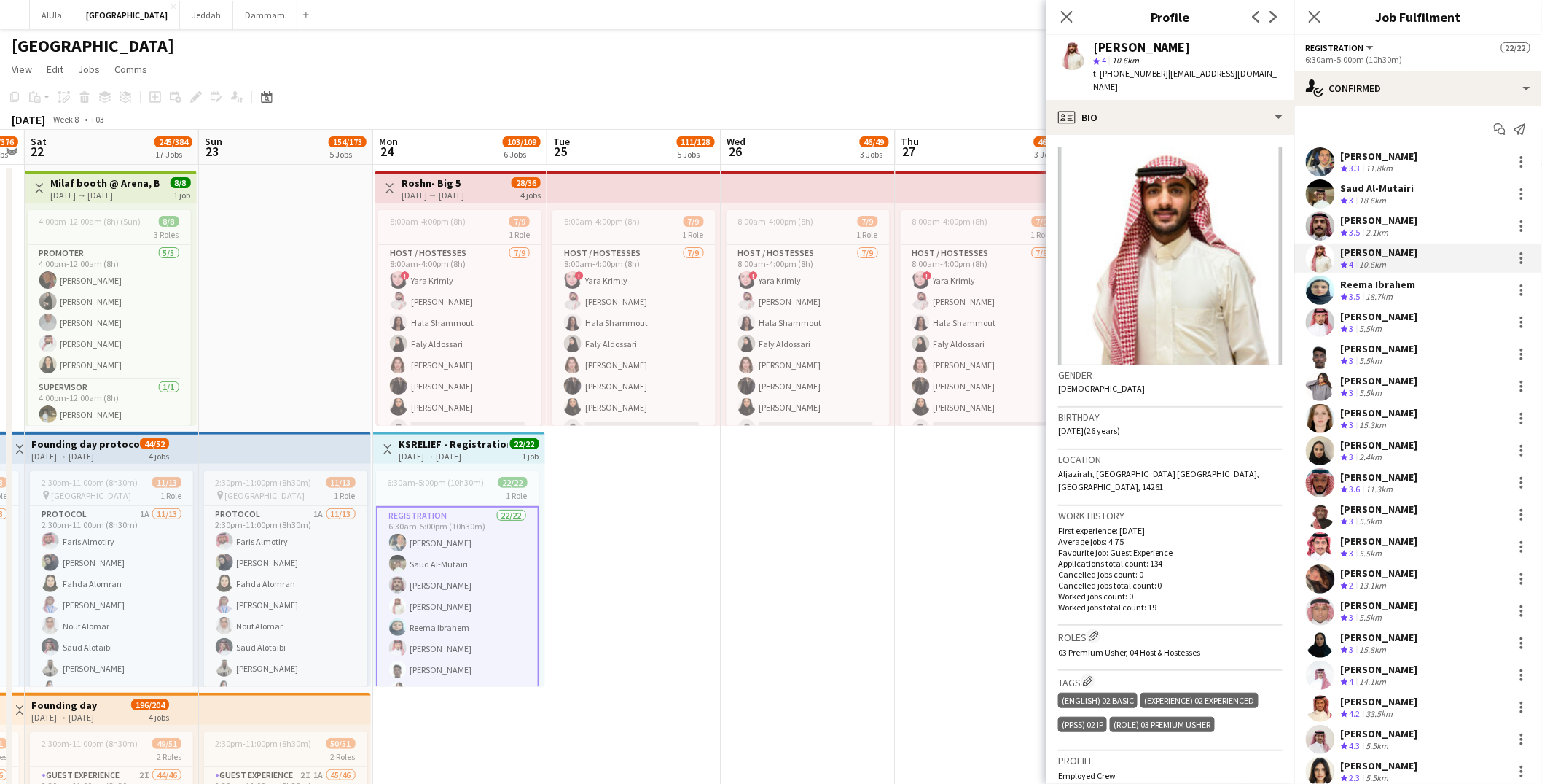
click at [1365, 215] on div "[PERSON_NAME]" at bounding box center [1380, 220] width 77 height 13
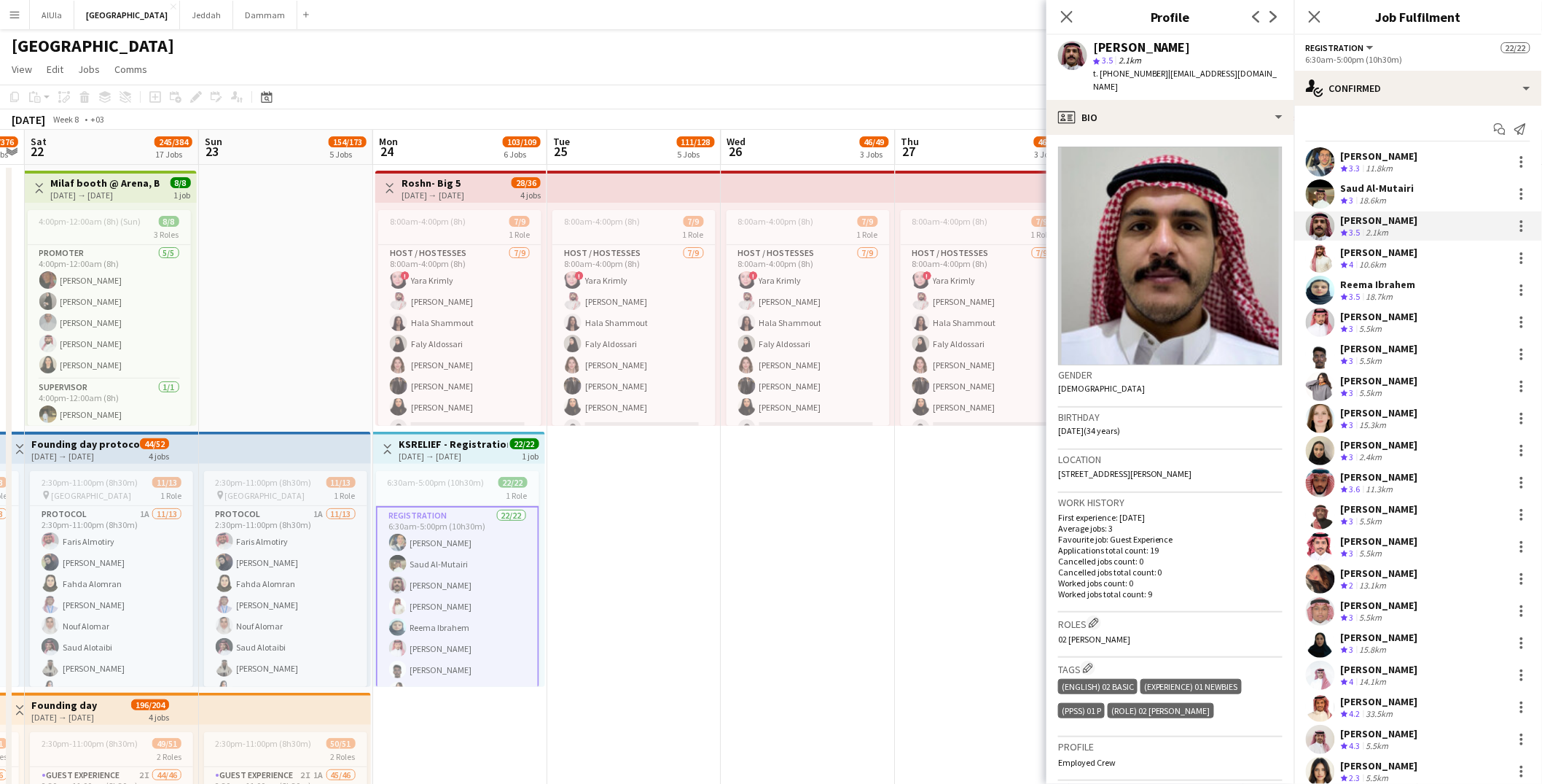
click at [1366, 186] on div "Saud Al-Mutairi" at bounding box center [1378, 188] width 74 height 13
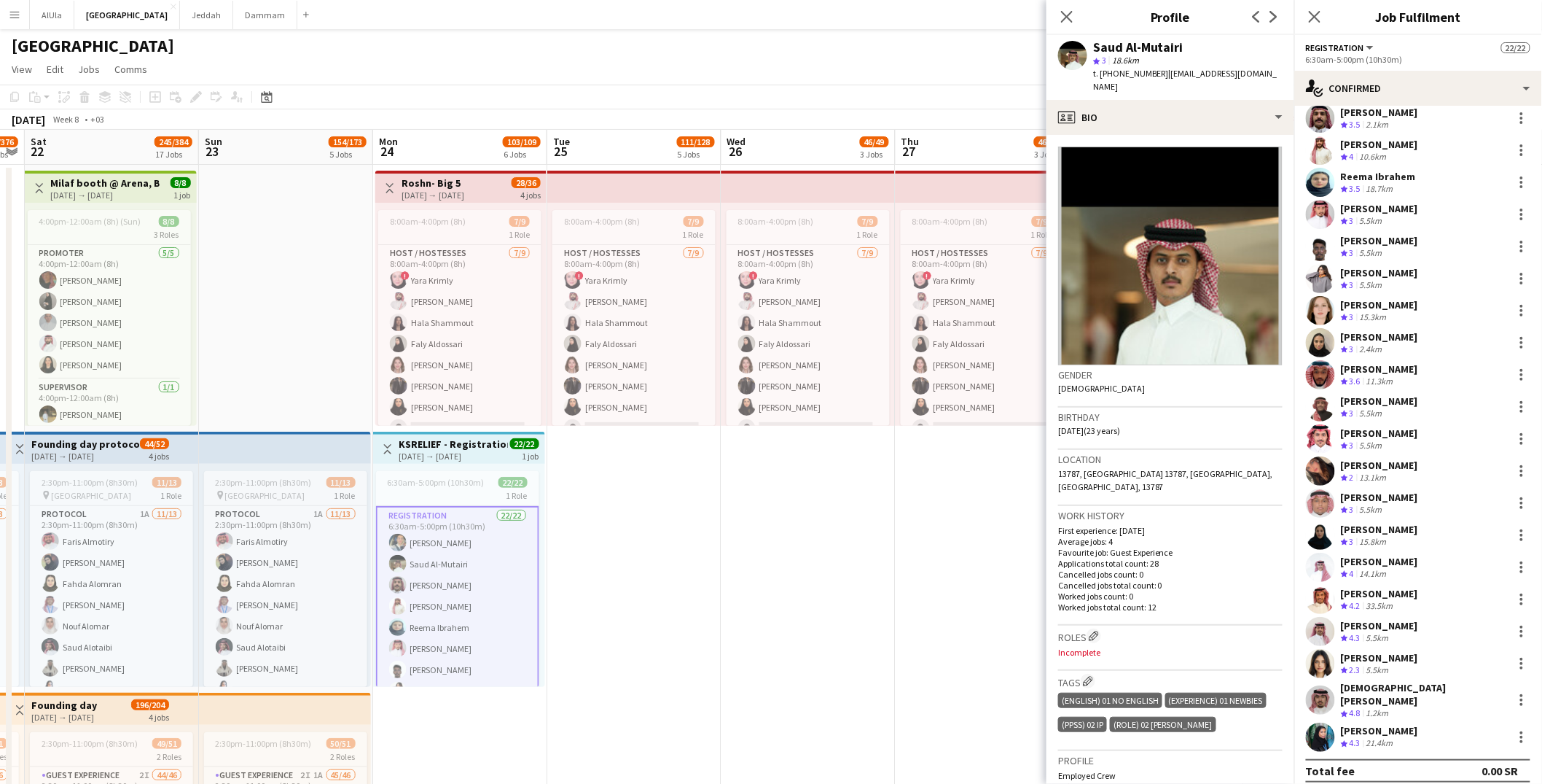
scroll to position [3, 0]
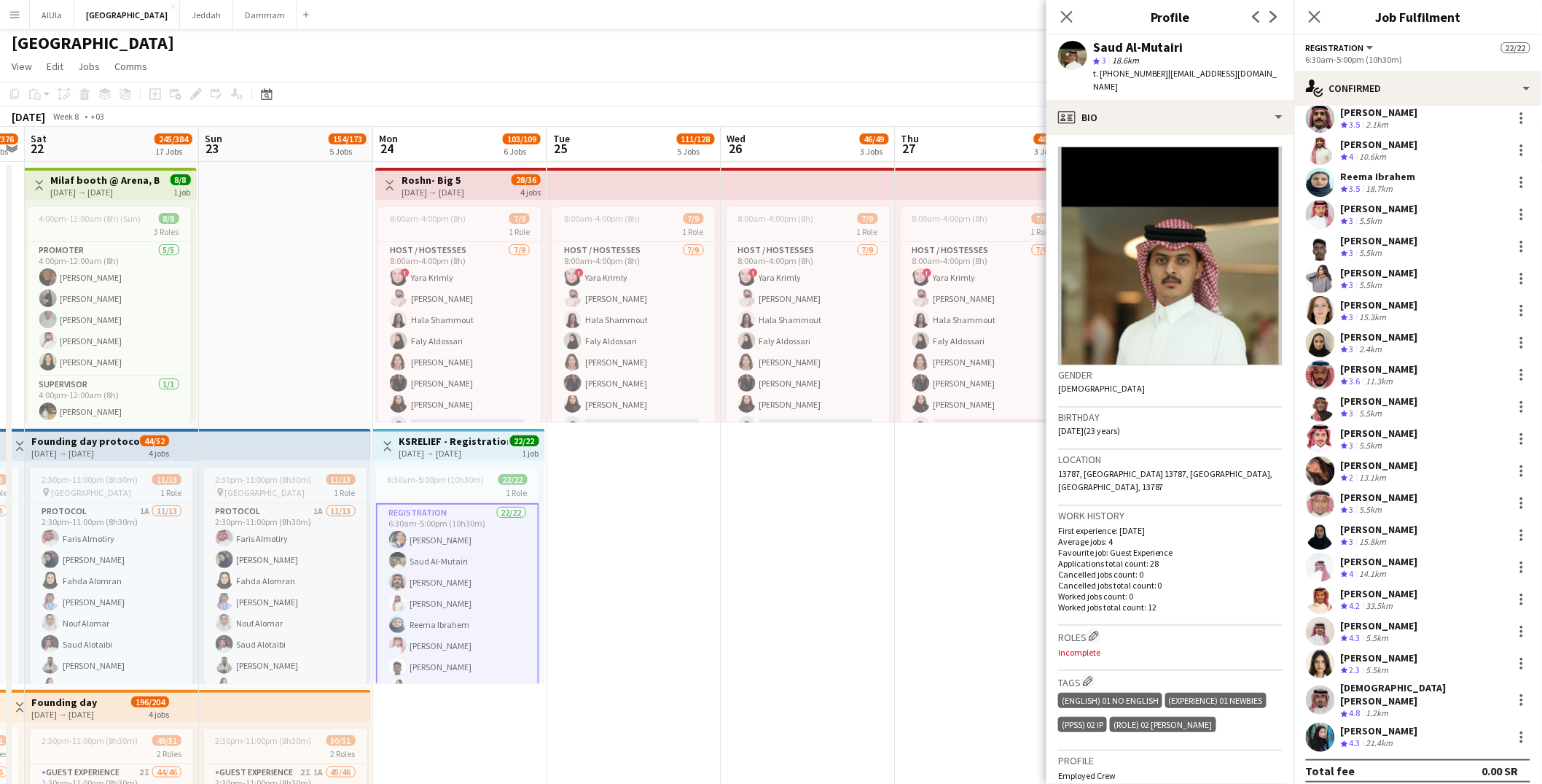
click at [1375, 687] on div "[DEMOGRAPHIC_DATA][PERSON_NAME]" at bounding box center [1425, 694] width 166 height 26
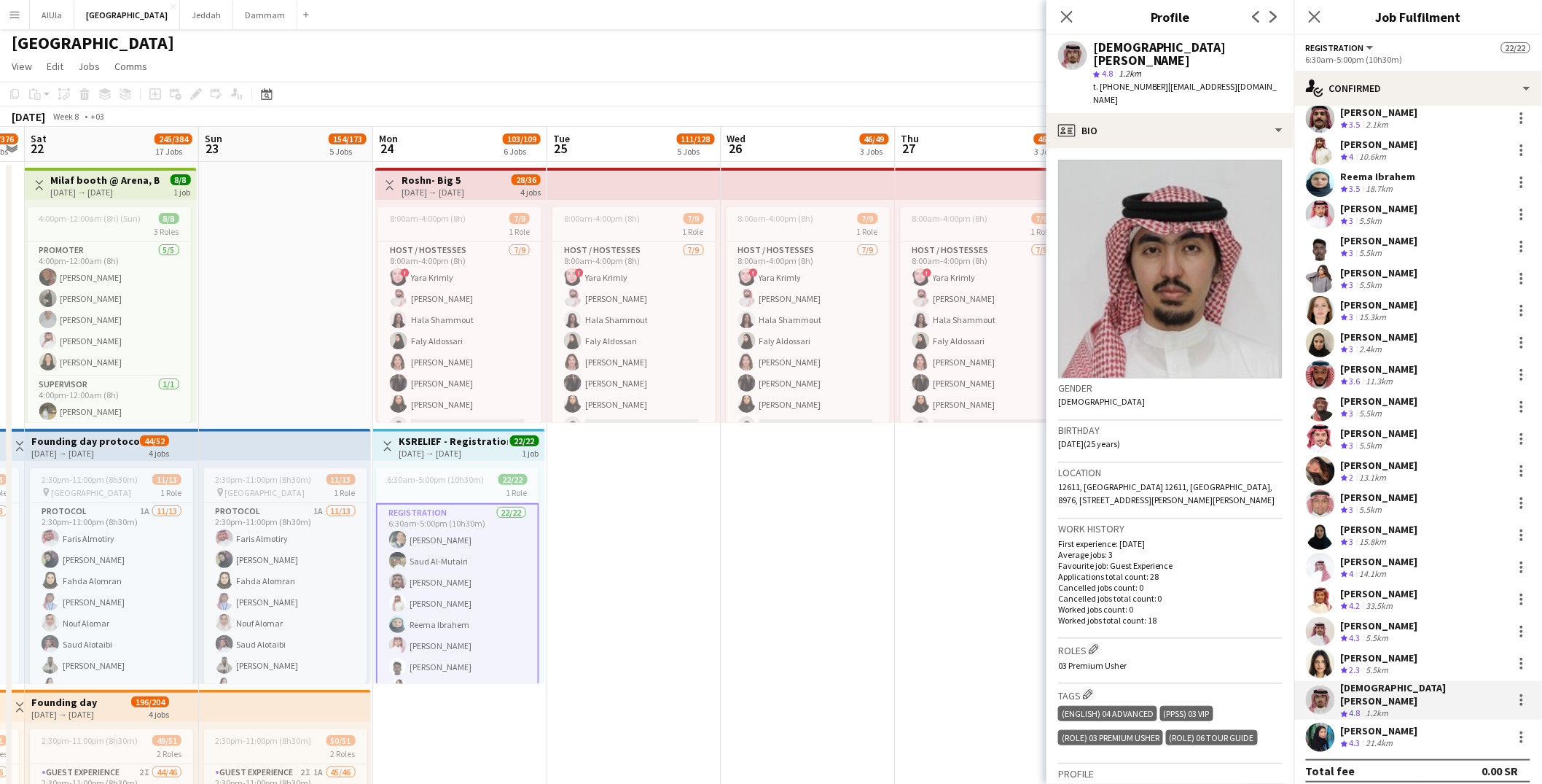
click at [1375, 736] on div "21.4km" at bounding box center [1380, 742] width 33 height 12
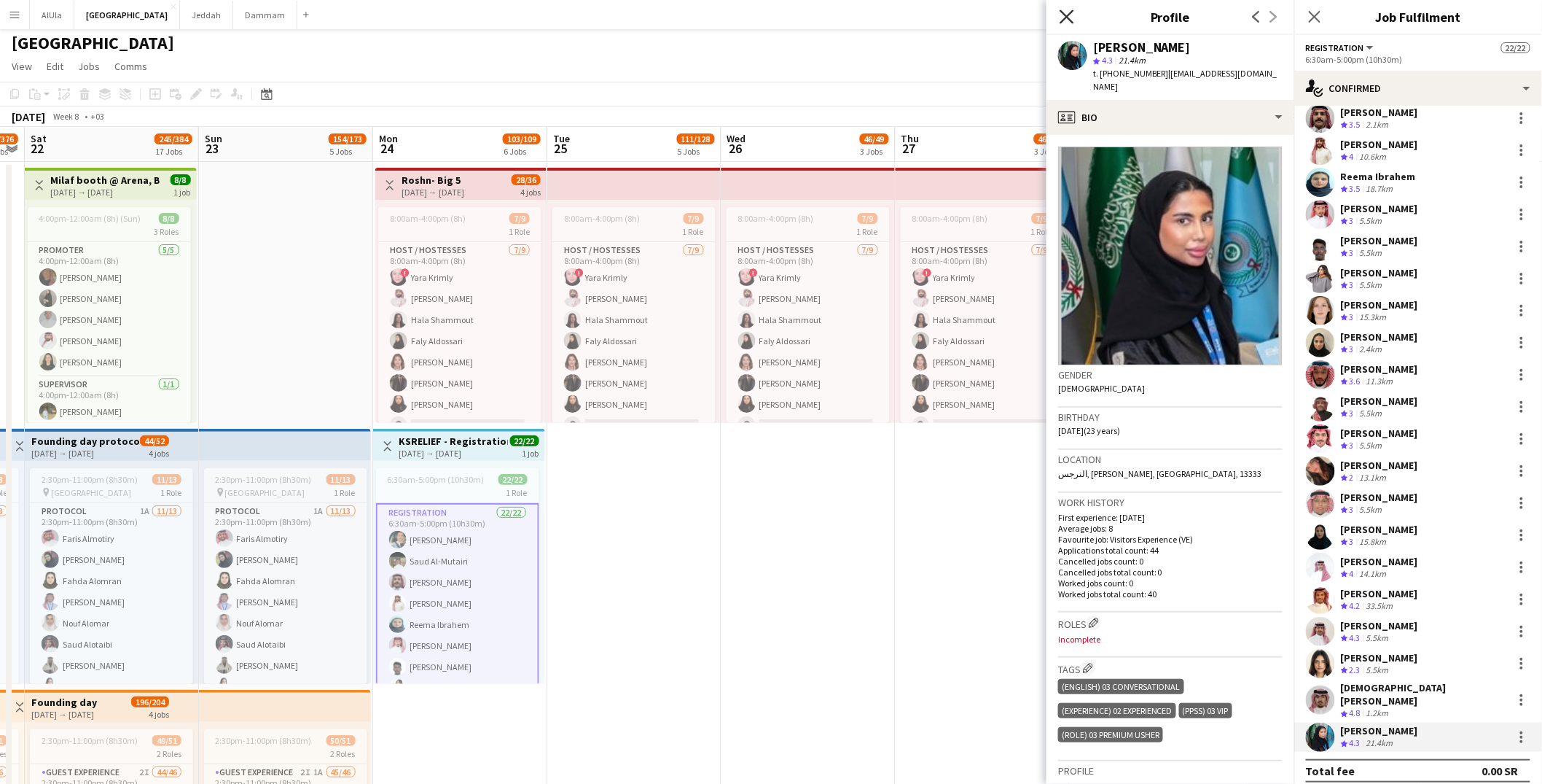
click at [1074, 15] on icon "Close pop-in" at bounding box center [1067, 16] width 14 height 14
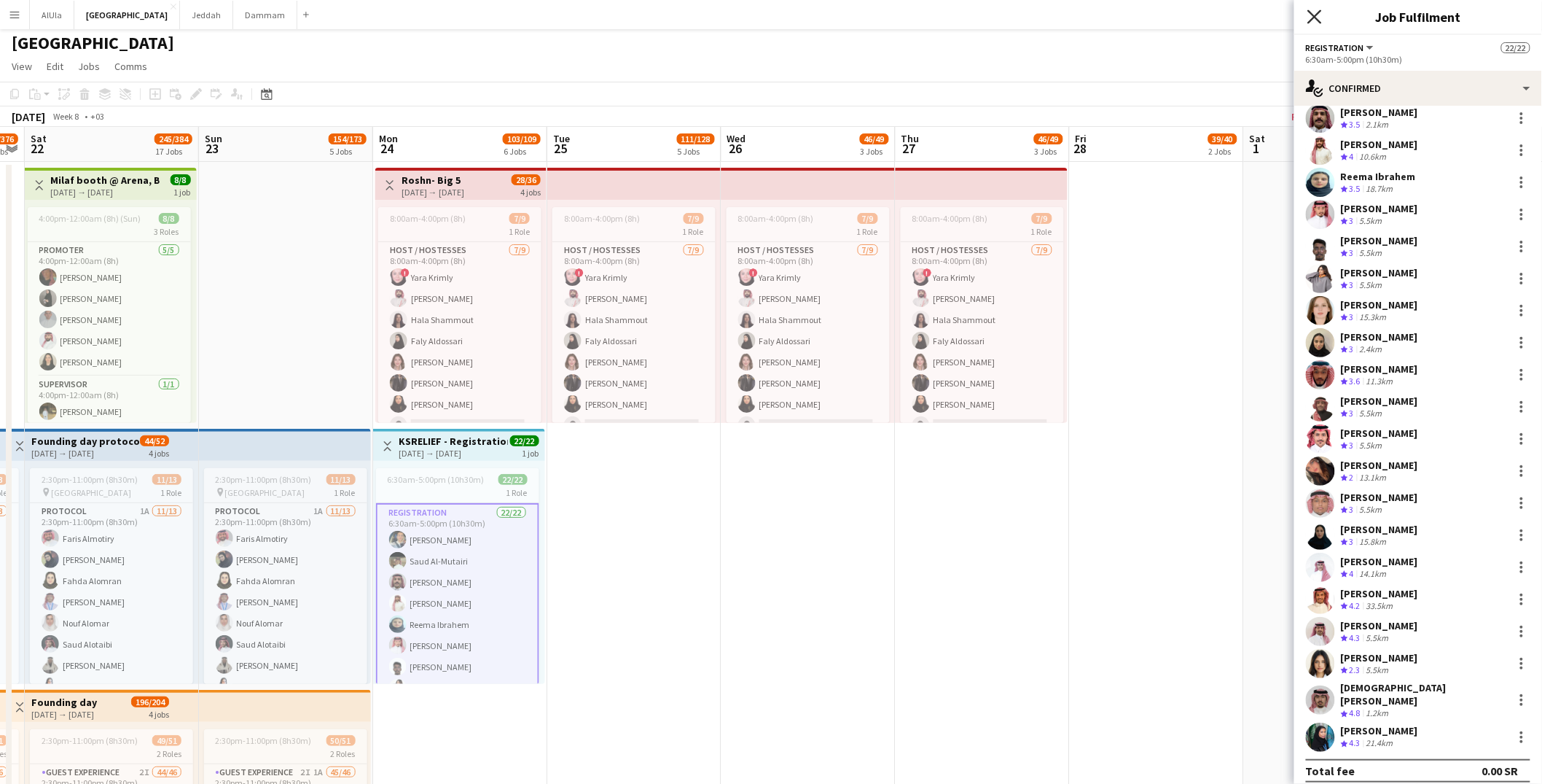
click at [1315, 13] on icon "Close pop-in" at bounding box center [1315, 16] width 14 height 14
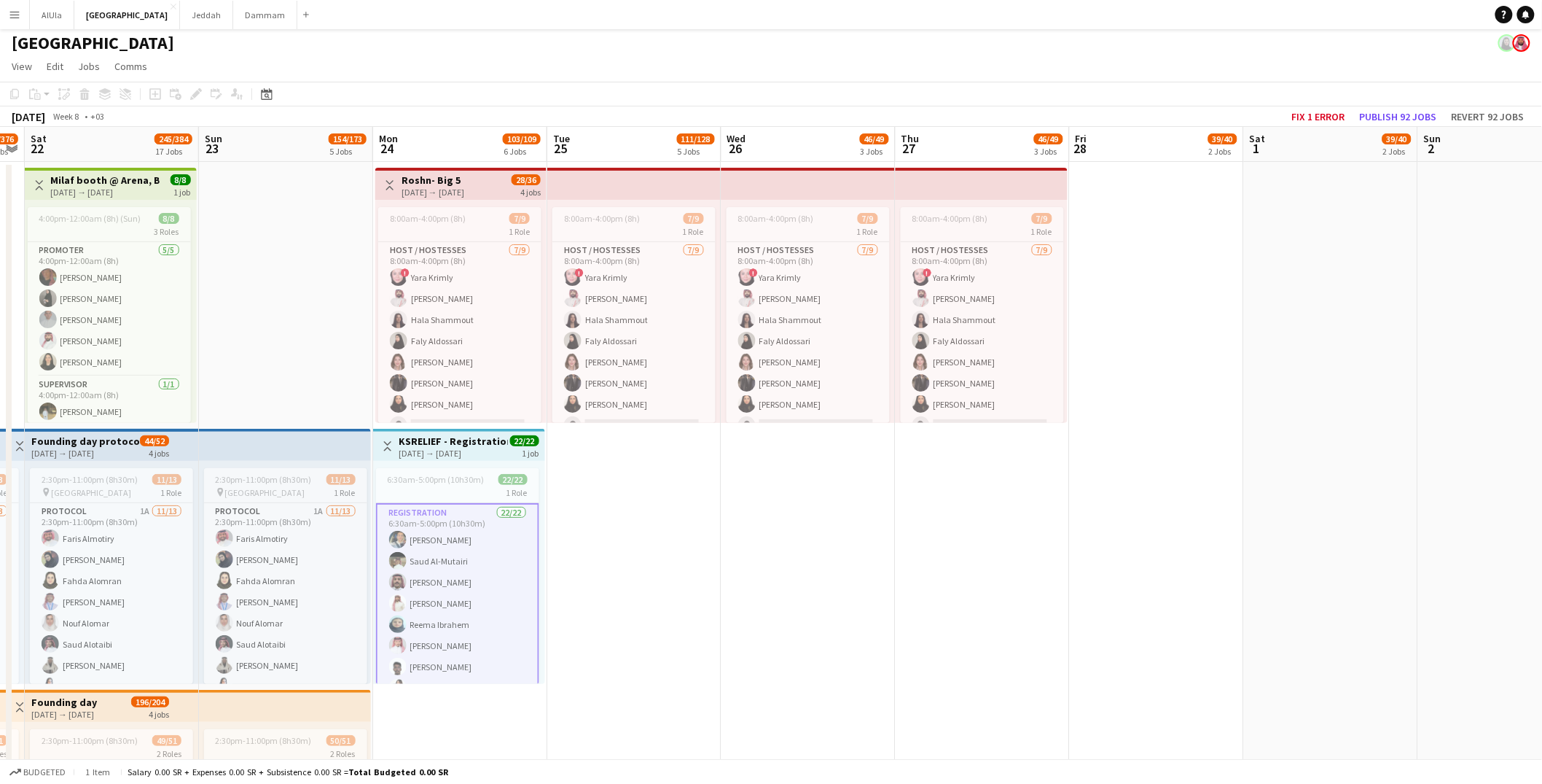
click at [446, 588] on app-card-role "Registration 22/22 6:30am-5:00pm (10h30m) [PERSON_NAME] [PERSON_NAME] [PERSON_N…" at bounding box center [457, 752] width 163 height 501
click at [447, 586] on app-card-role "Registration 22/22 6:30am-5:00pm (10h30m) [PERSON_NAME] [PERSON_NAME] [PERSON_N…" at bounding box center [457, 751] width 163 height 498
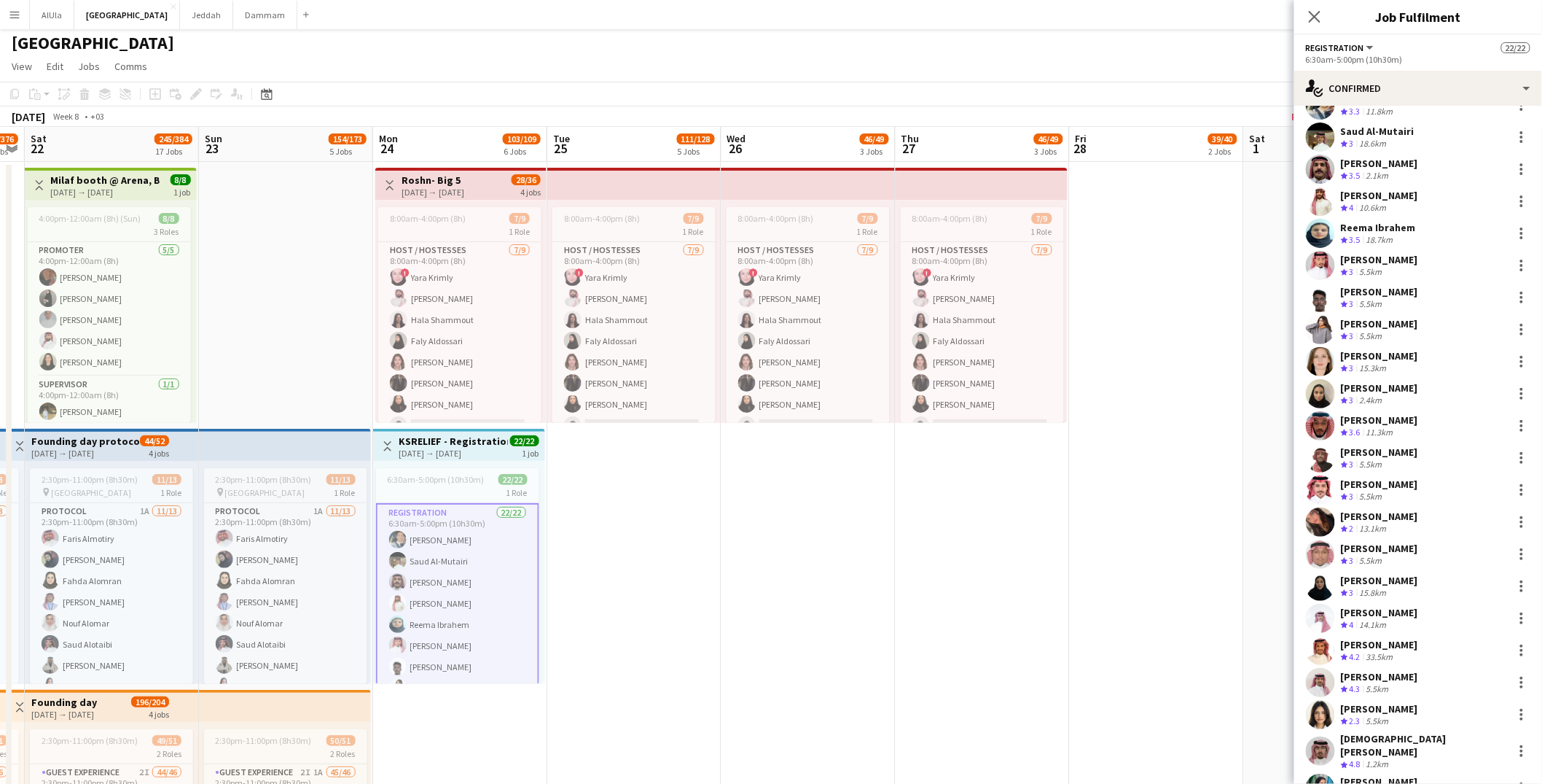
scroll to position [108, 0]
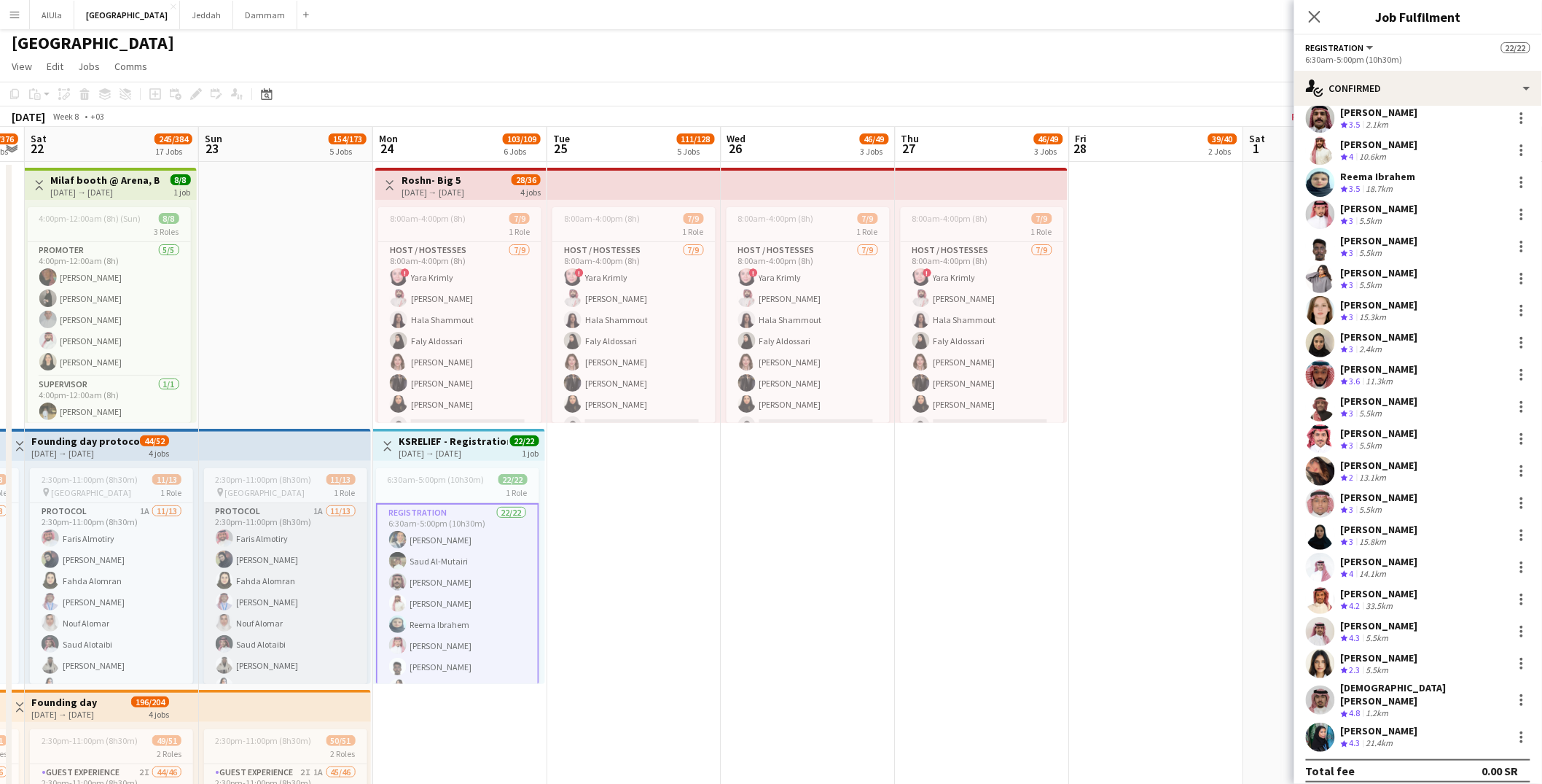
click at [276, 571] on app-card-role "Protocol 1A [DATE] 2:30pm-11:00pm (8h30m) [PERSON_NAME] [PERSON_NAME] [PERSON_N…" at bounding box center [285, 656] width 163 height 308
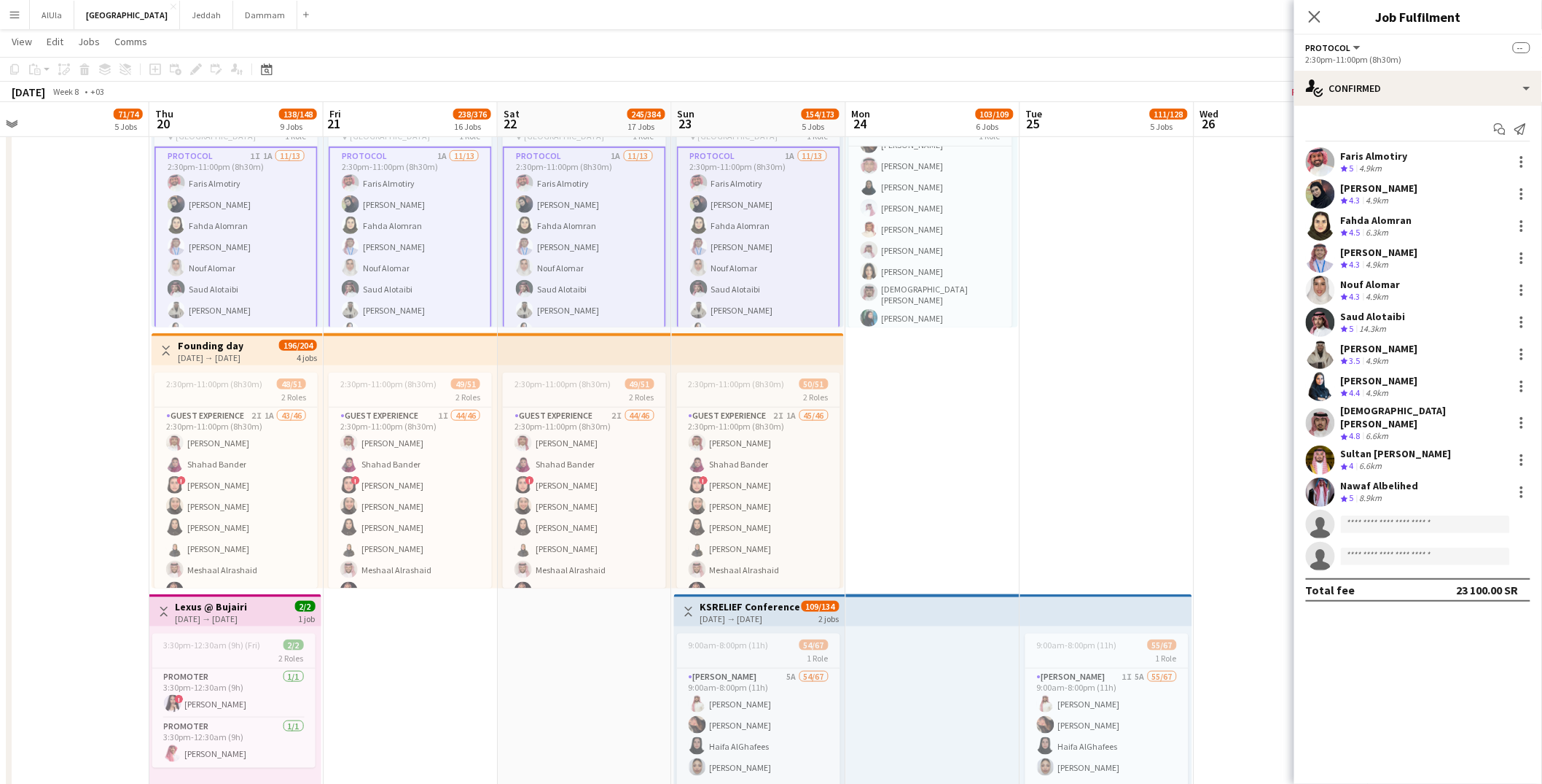
scroll to position [490, 0]
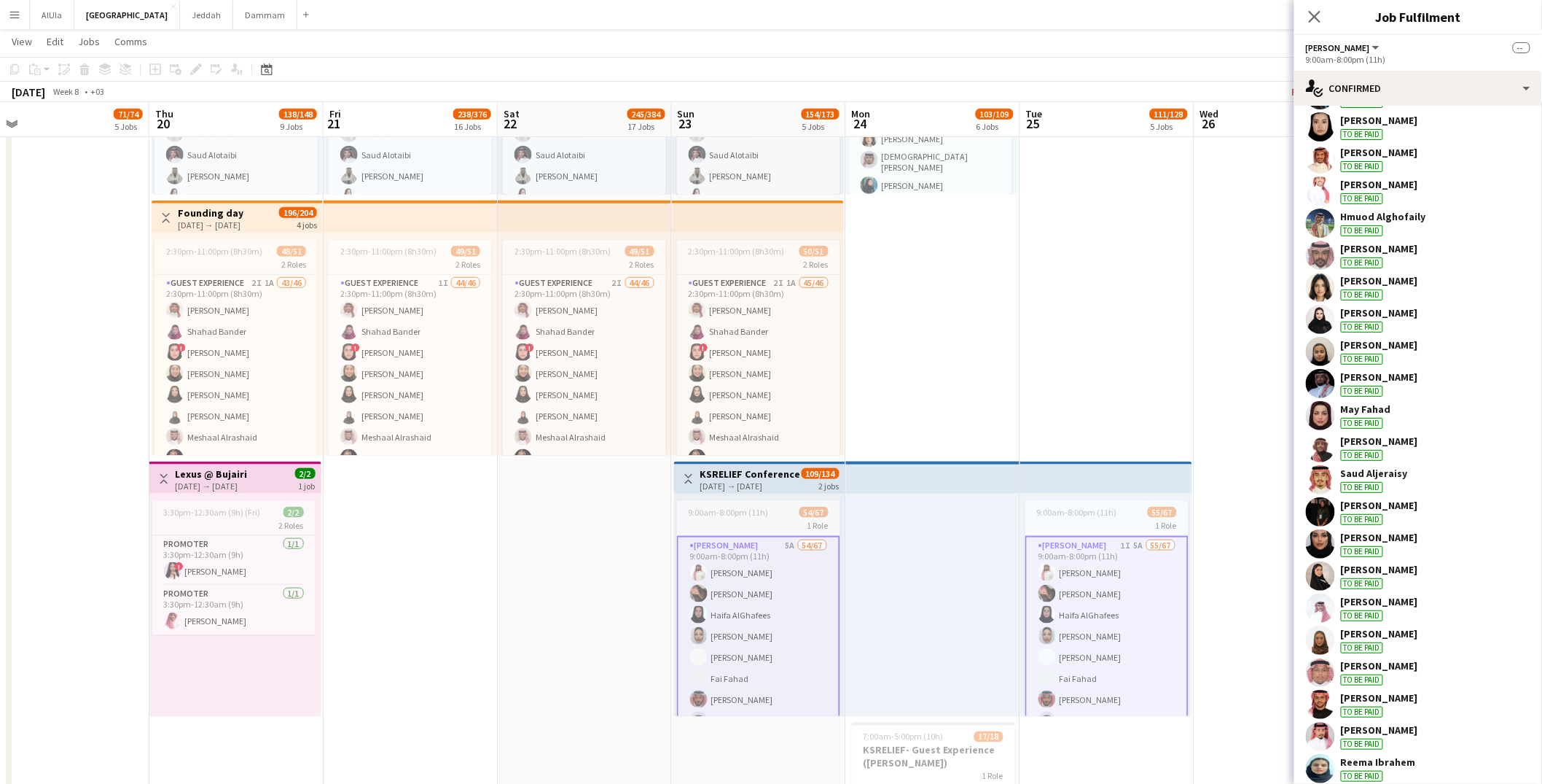
scroll to position [709, 0]
click at [1326, 640] on app-user-avatar at bounding box center [1320, 639] width 29 height 29
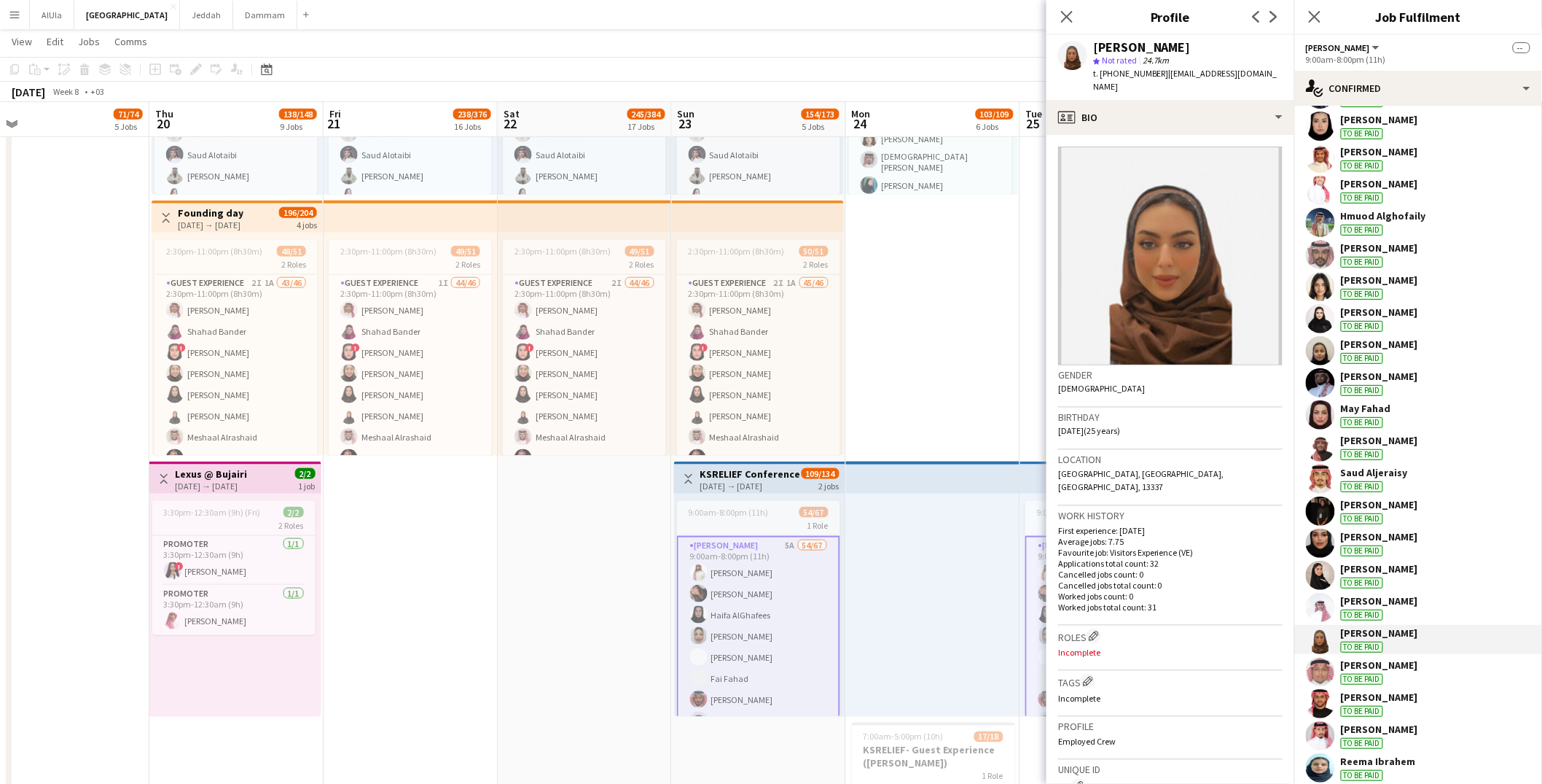
click at [1317, 662] on app-user-avatar at bounding box center [1320, 670] width 29 height 29
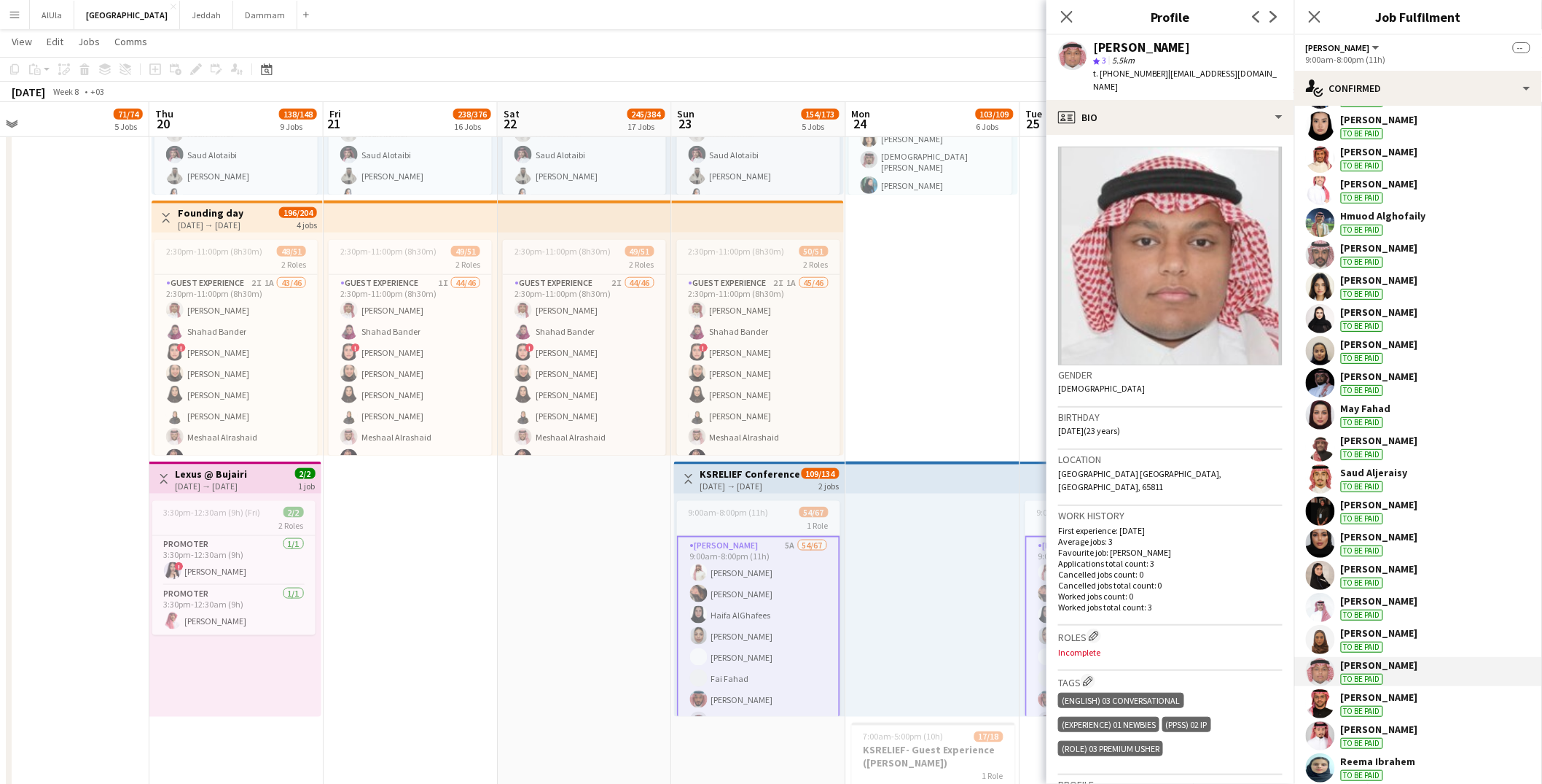
click at [1318, 712] on app-user-avatar at bounding box center [1320, 703] width 29 height 29
